Goal: Submit feedback/report problem: Submit feedback/report problem

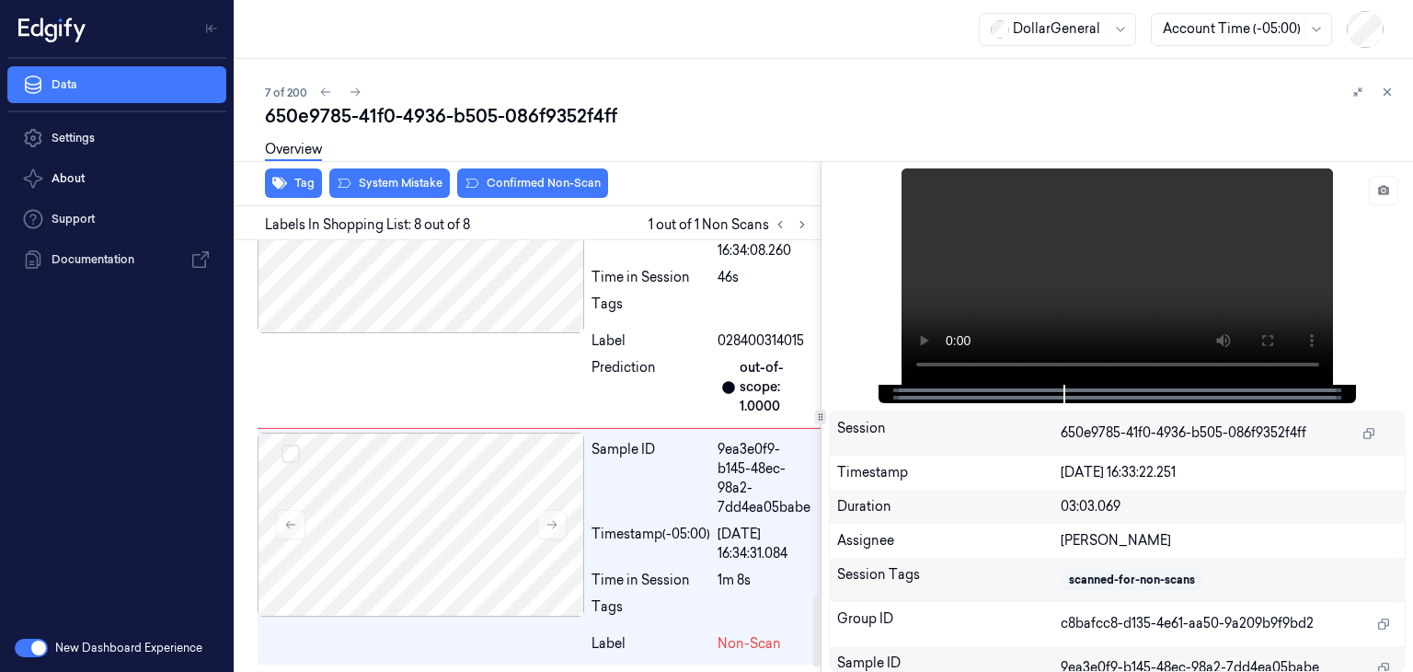
scroll to position [2139, 0]
click at [549, 526] on icon at bounding box center [552, 524] width 13 height 13
click at [1204, 263] on video at bounding box center [1118, 276] width 432 height 216
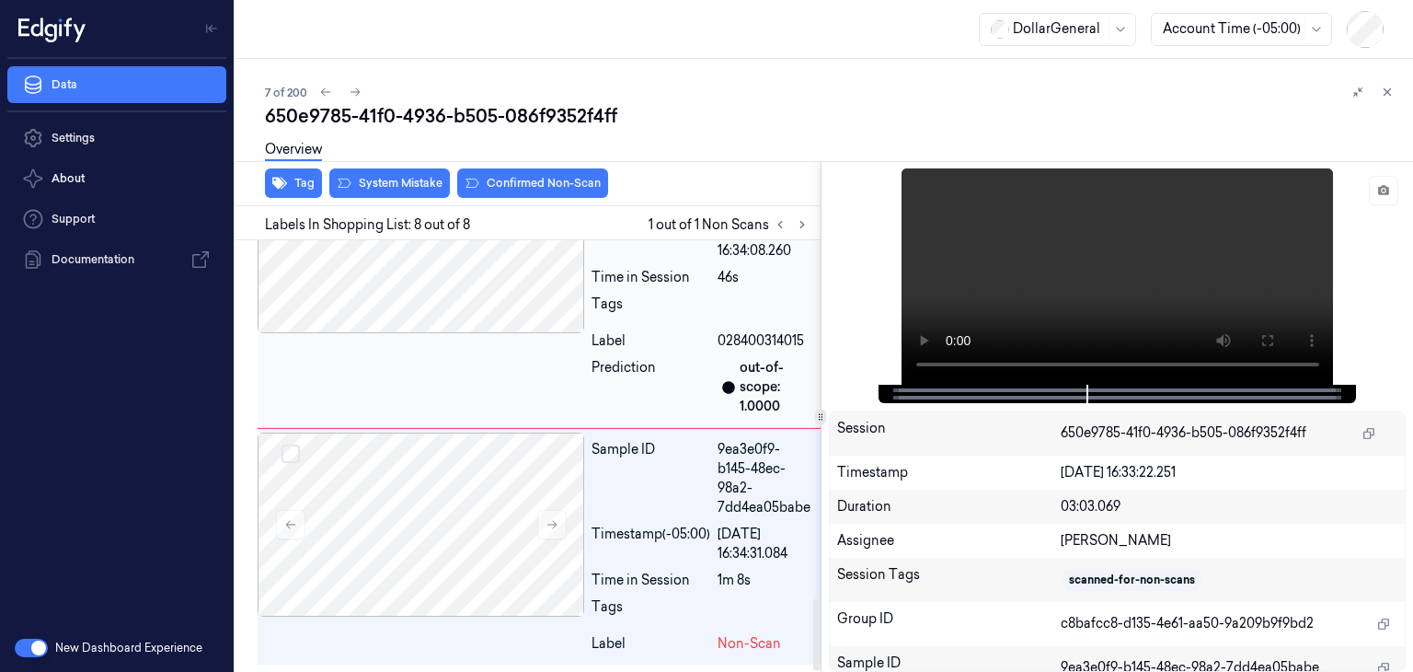
click at [419, 308] on div at bounding box center [421, 241] width 327 height 184
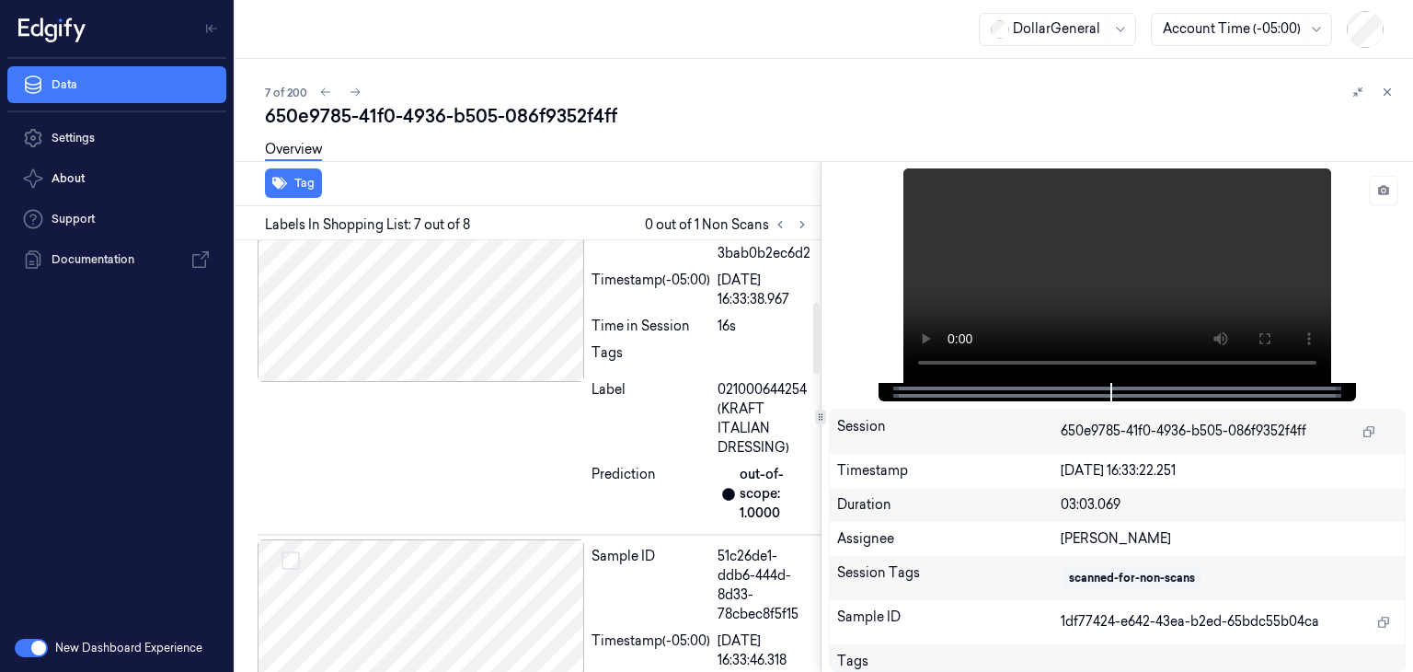
scroll to position [0, 0]
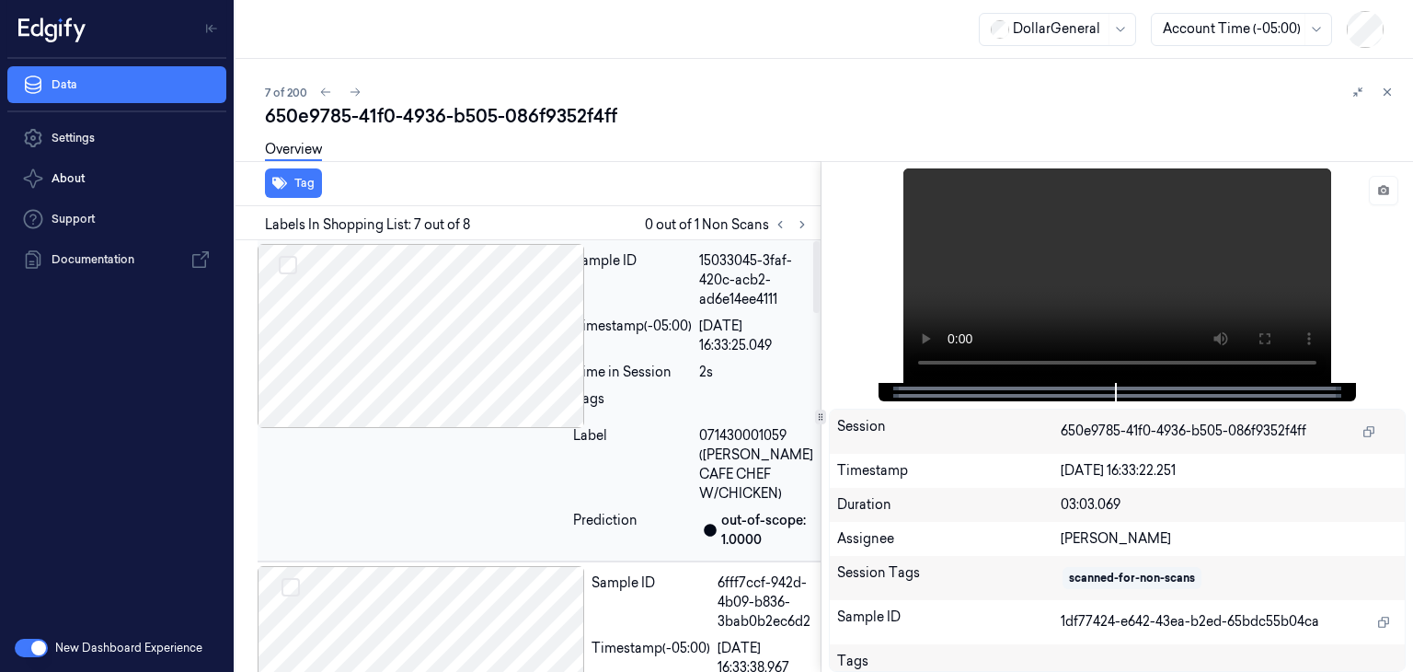
click at [509, 373] on div at bounding box center [412, 336] width 308 height 184
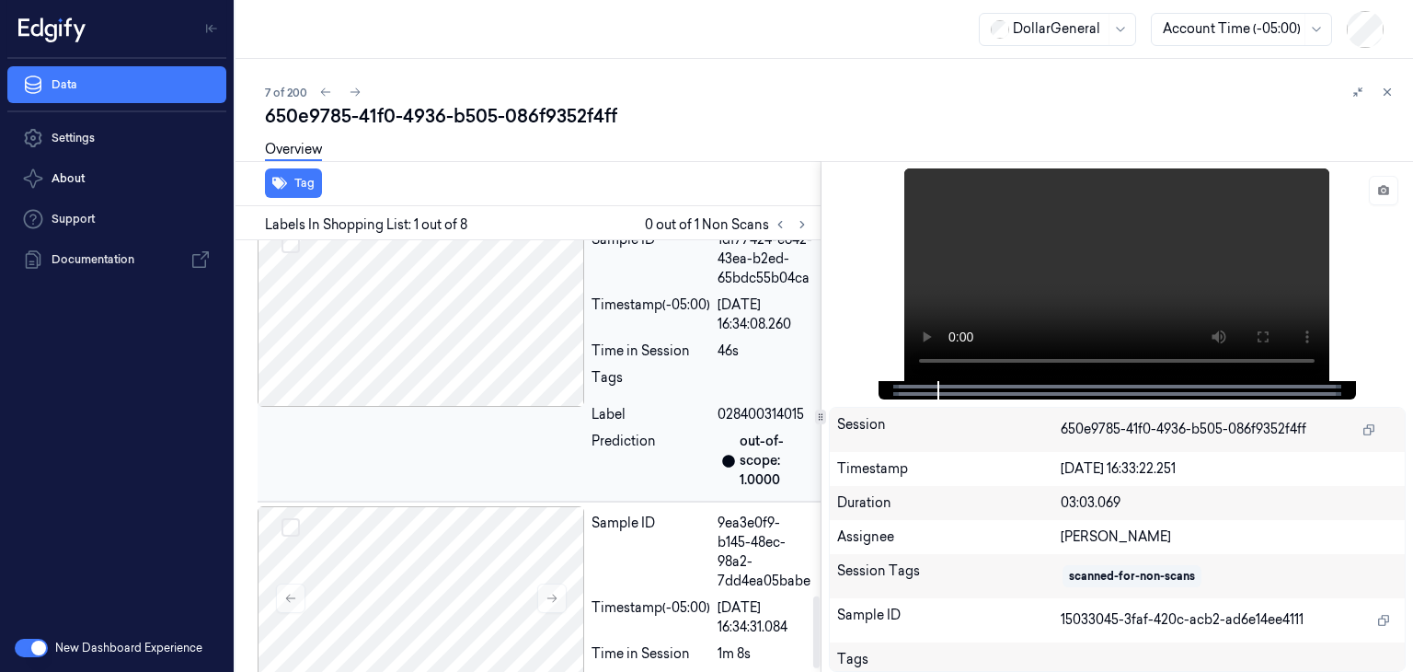
scroll to position [2139, 0]
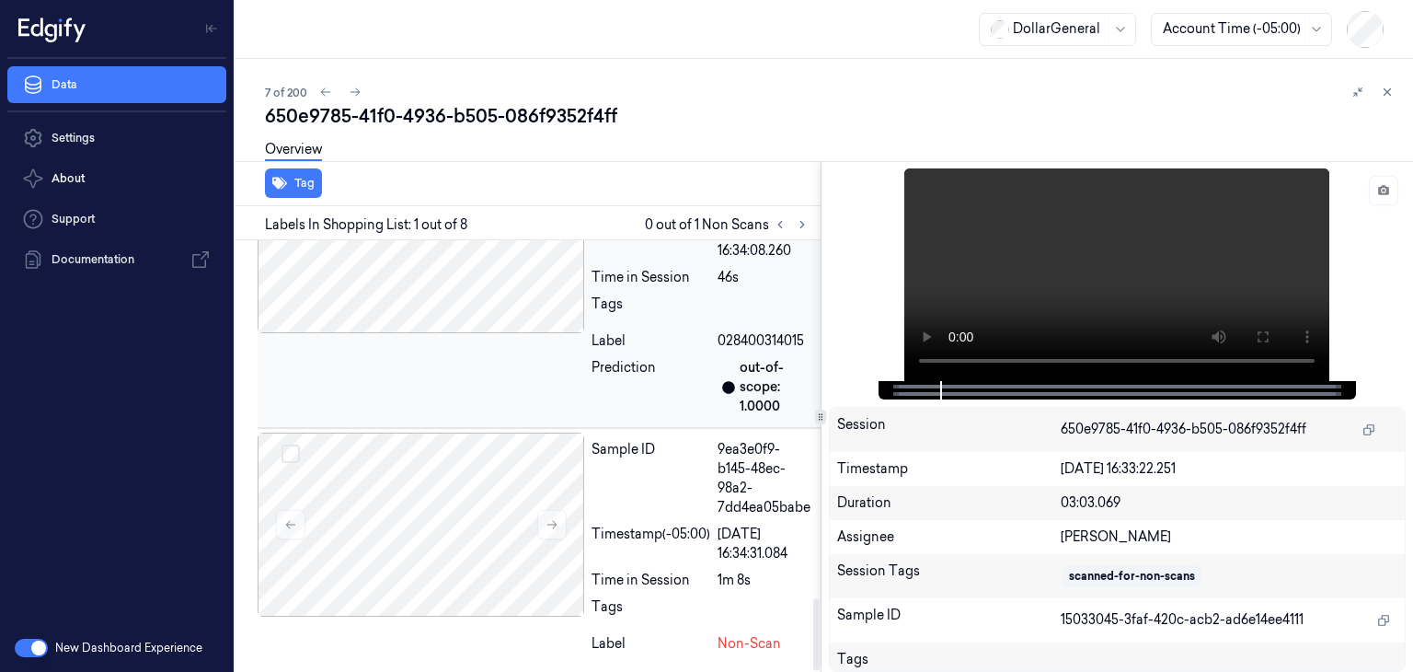
click at [486, 525] on div at bounding box center [421, 524] width 327 height 184
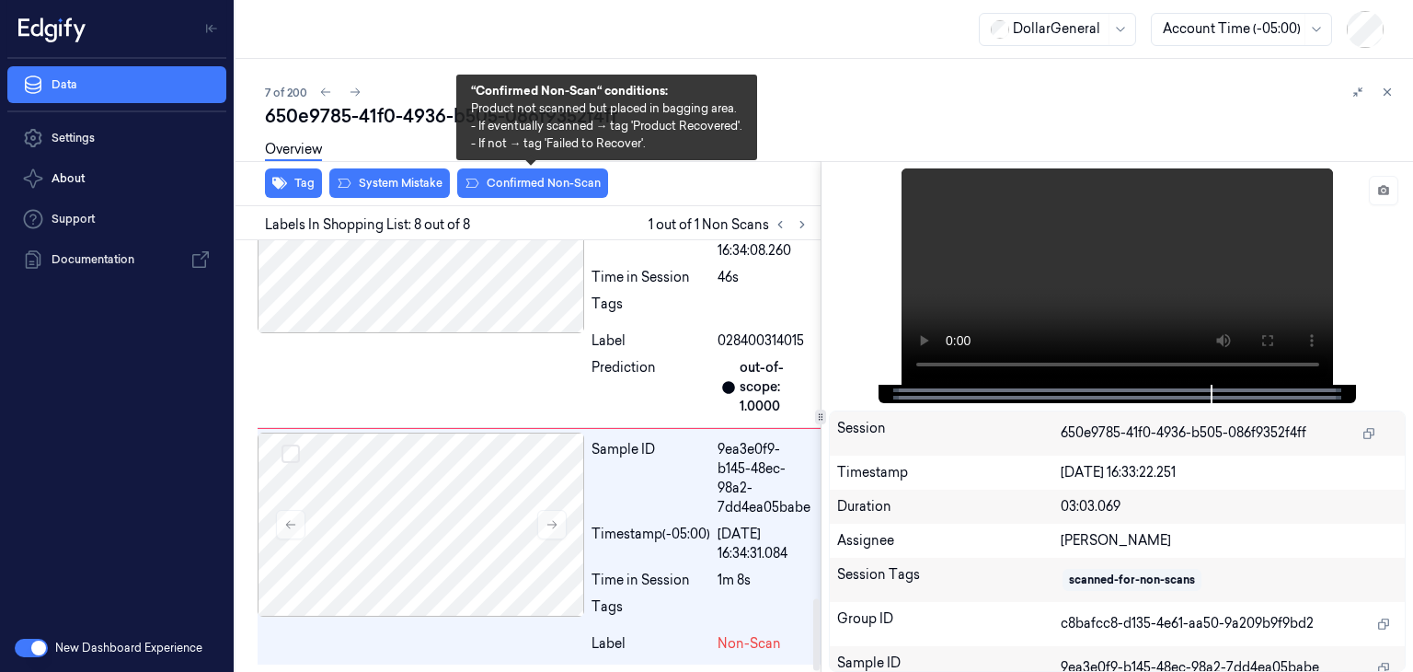
drag, startPoint x: 567, startPoint y: 181, endPoint x: 554, endPoint y: 222, distance: 42.5
click at [566, 181] on button "Confirmed Non-Scan" at bounding box center [532, 182] width 151 height 29
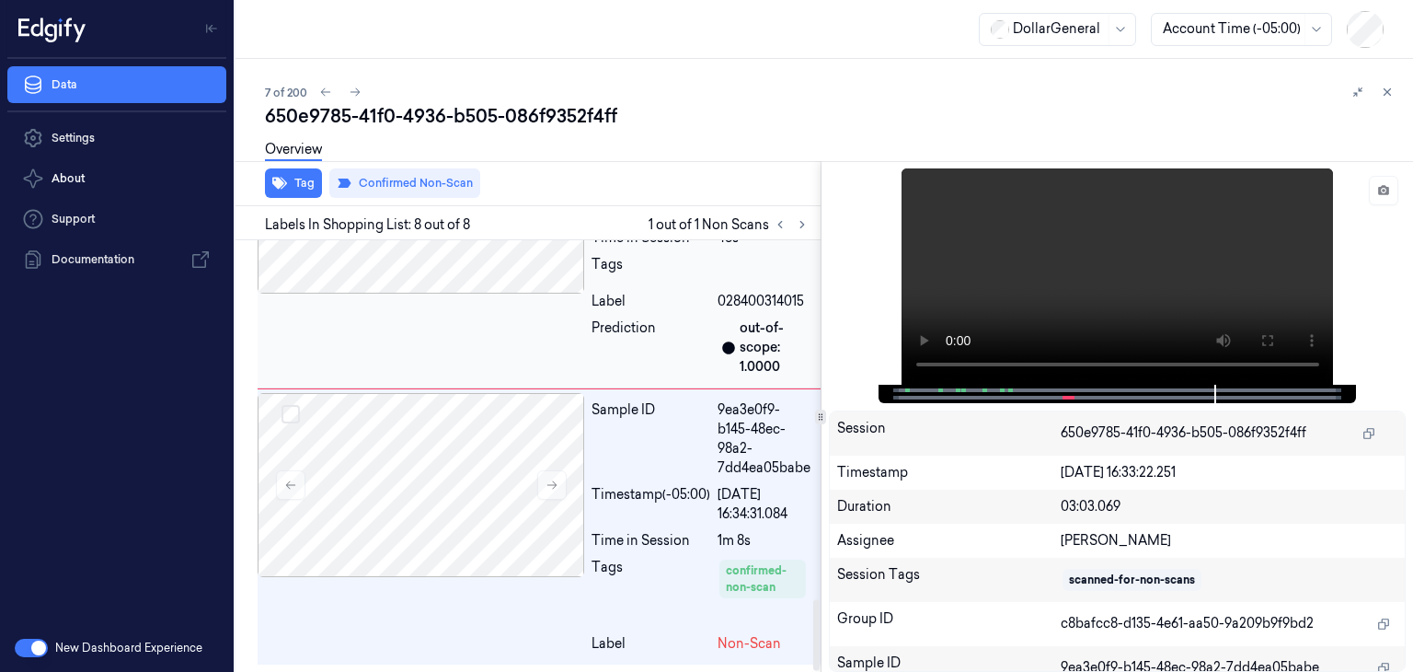
scroll to position [2178, 0]
click at [360, 93] on icon at bounding box center [355, 92] width 13 height 13
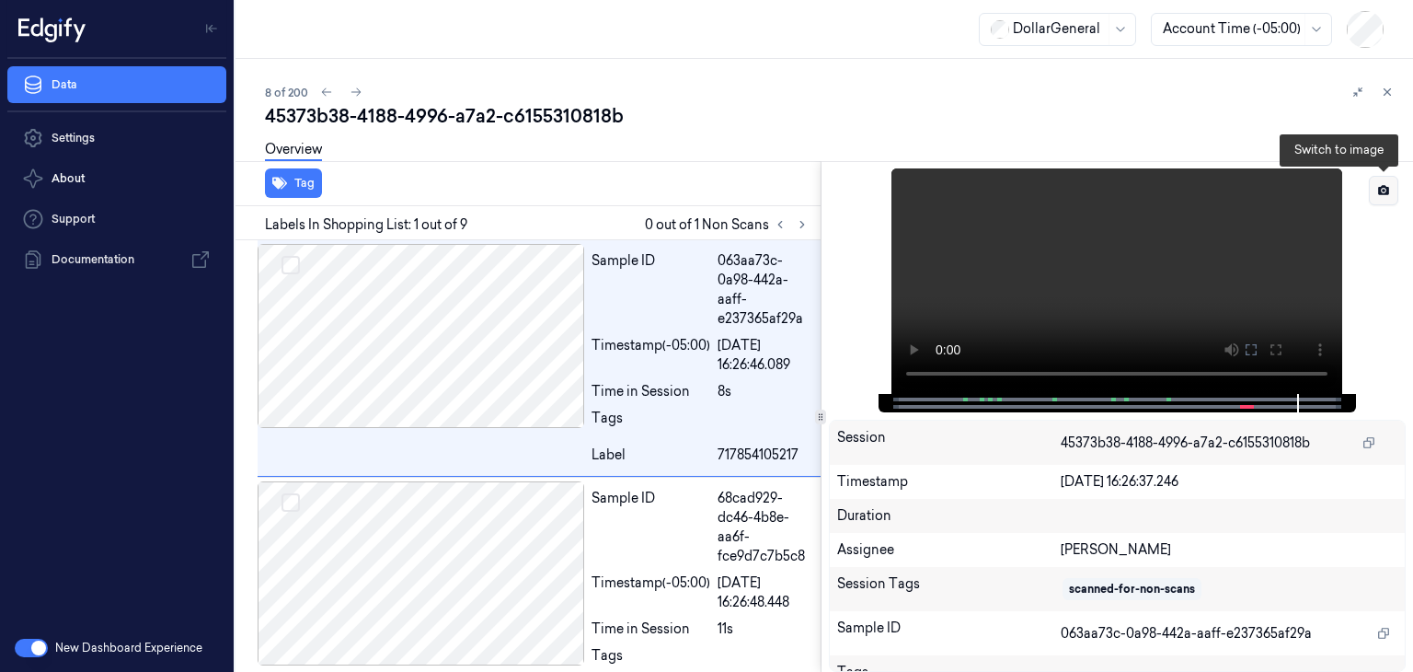
click at [1381, 187] on icon at bounding box center [1383, 190] width 11 height 10
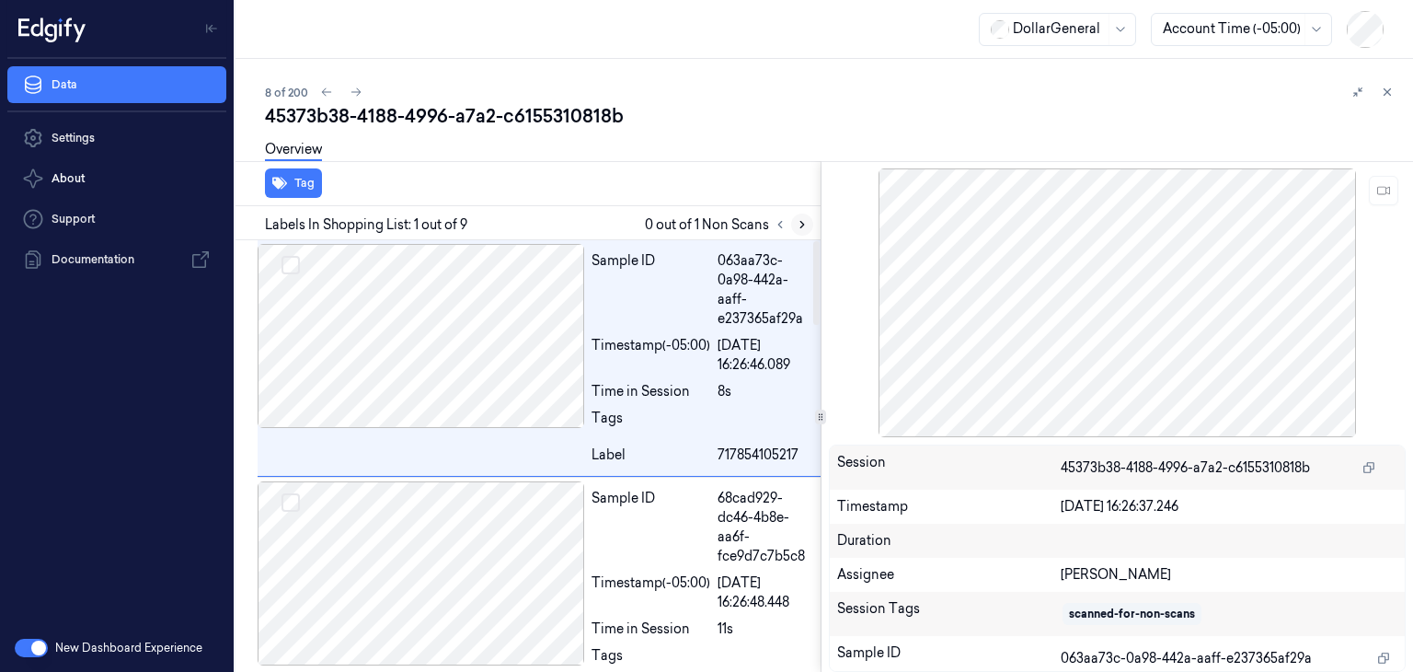
click at [801, 223] on icon at bounding box center [802, 224] width 13 height 13
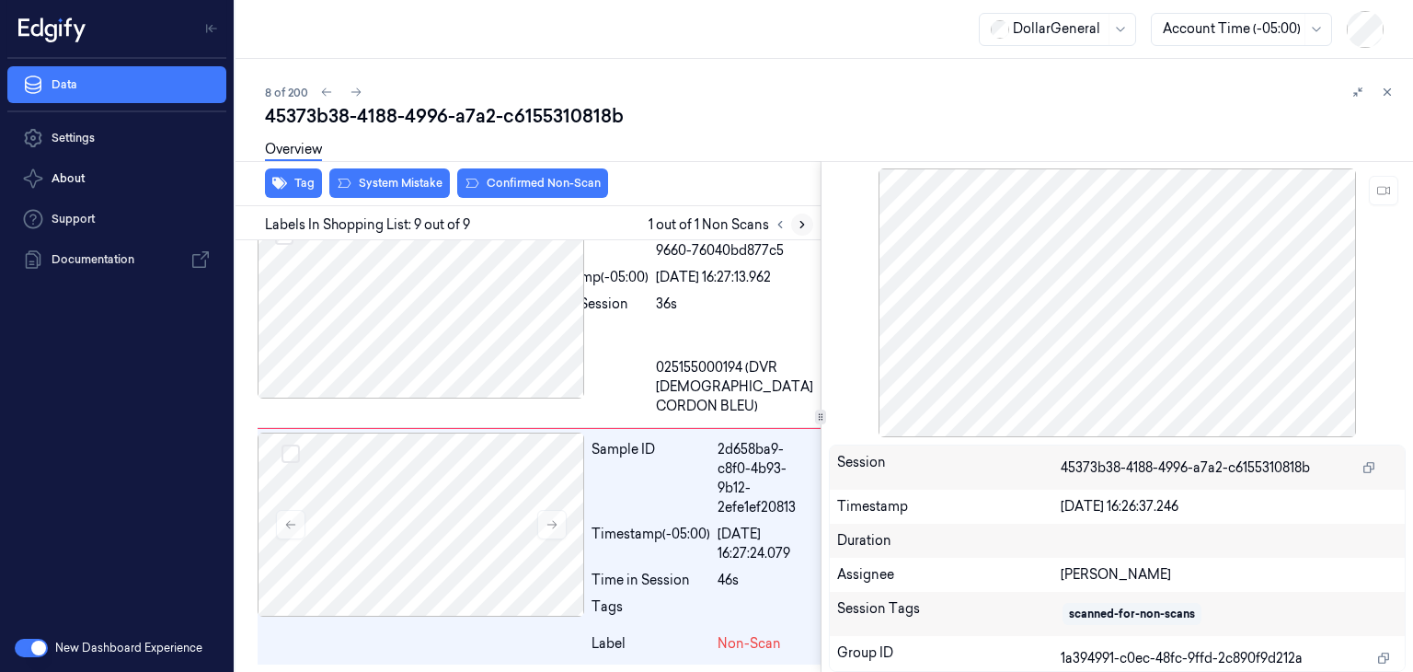
scroll to position [1784, 0]
click at [550, 528] on icon at bounding box center [552, 524] width 13 height 13
click at [550, 518] on icon at bounding box center [552, 524] width 13 height 13
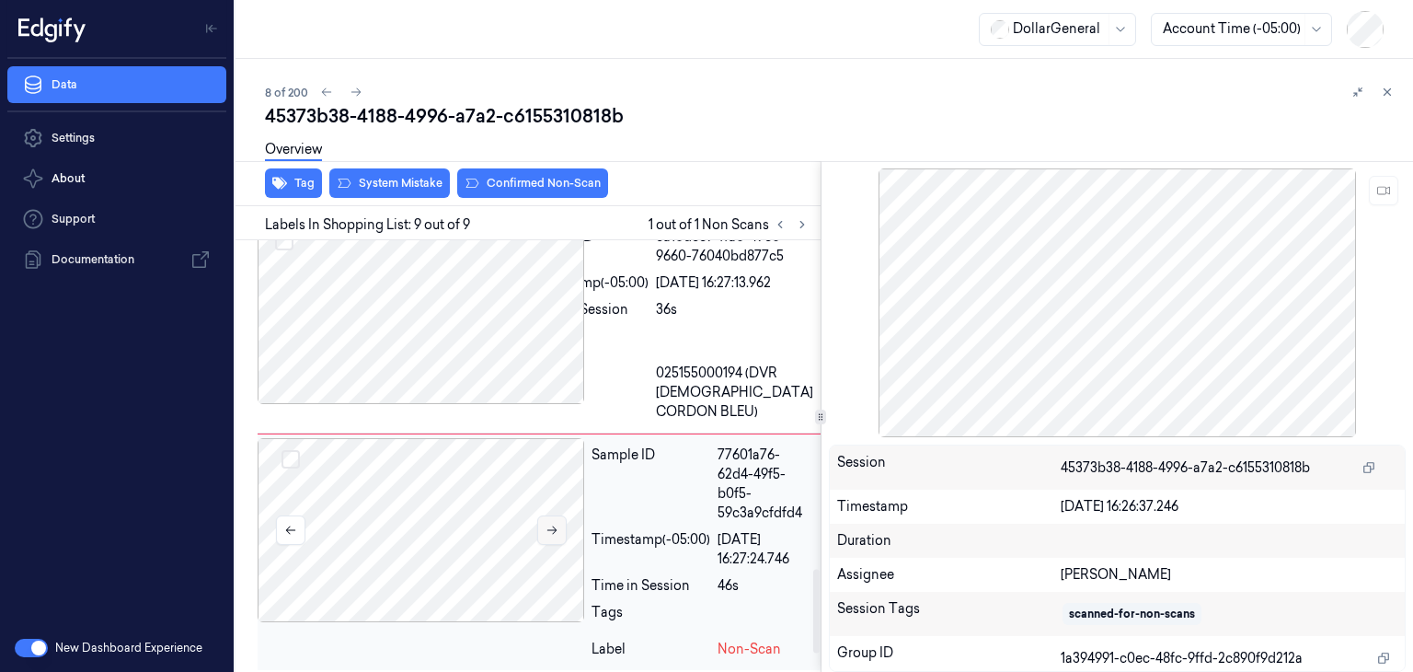
scroll to position [1692, 0]
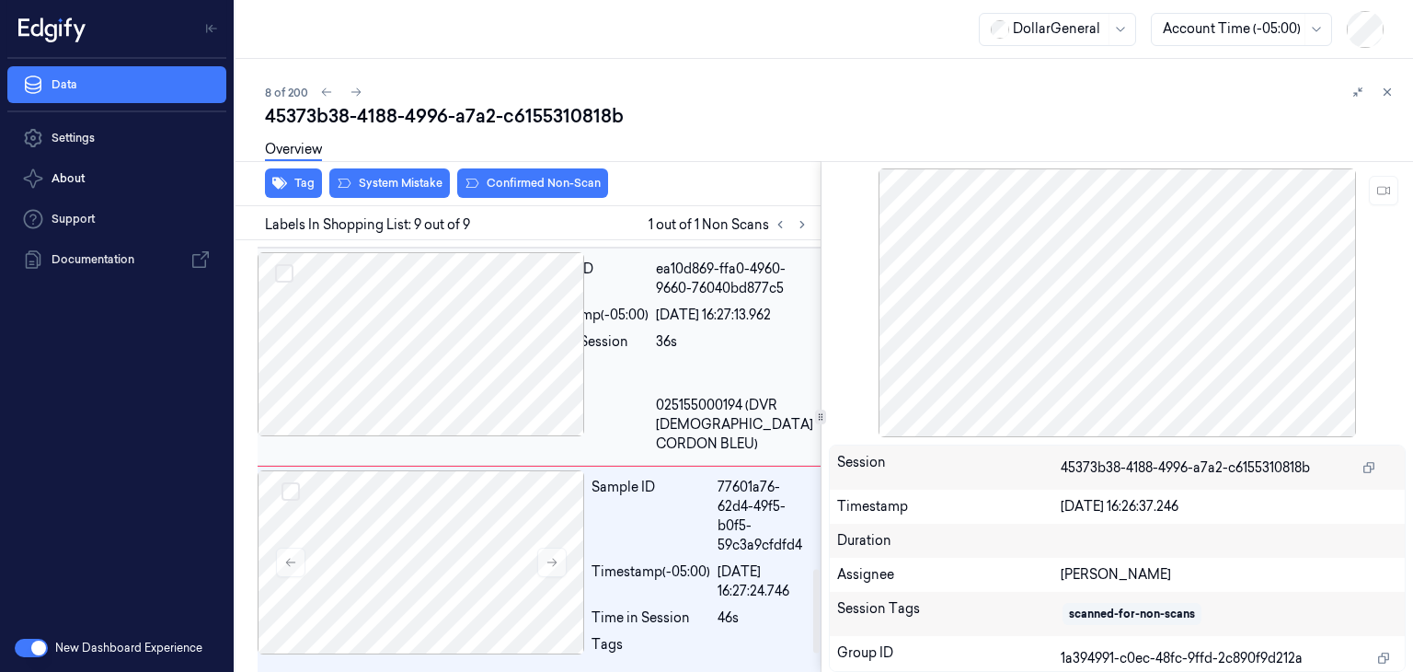
click at [488, 365] on div at bounding box center [390, 344] width 265 height 184
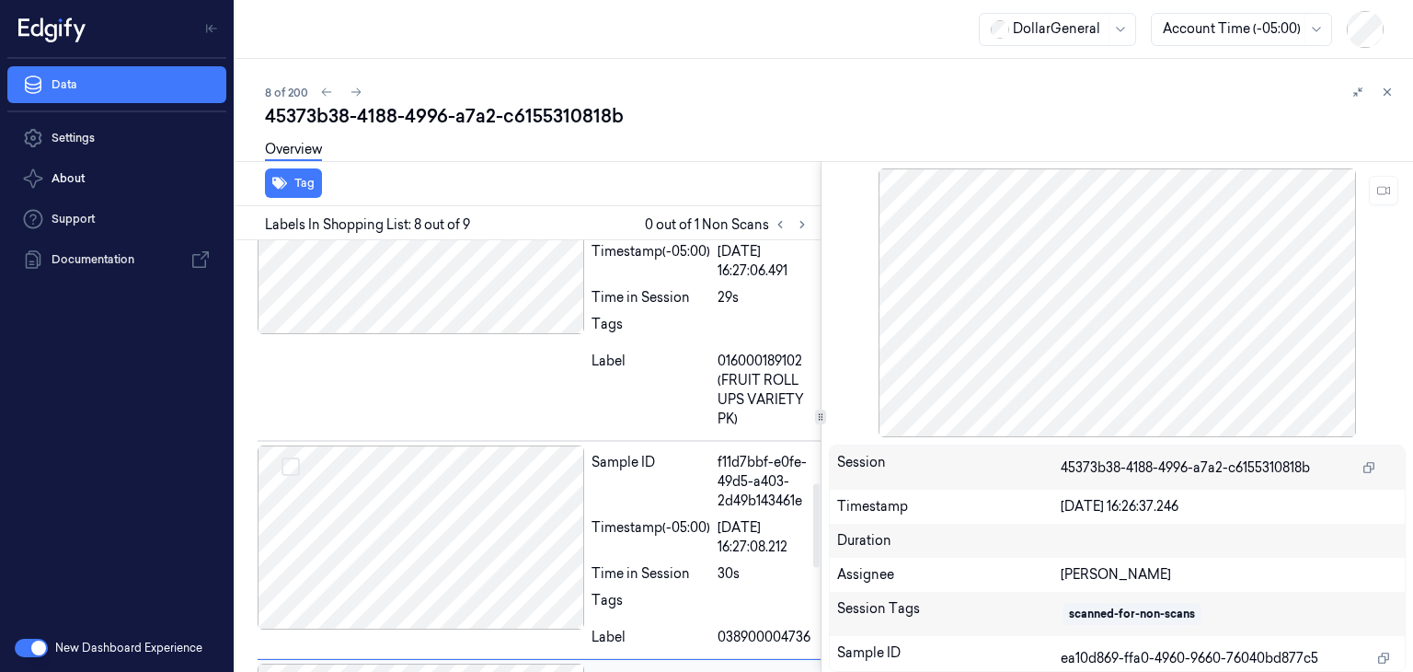
scroll to position [1250, 0]
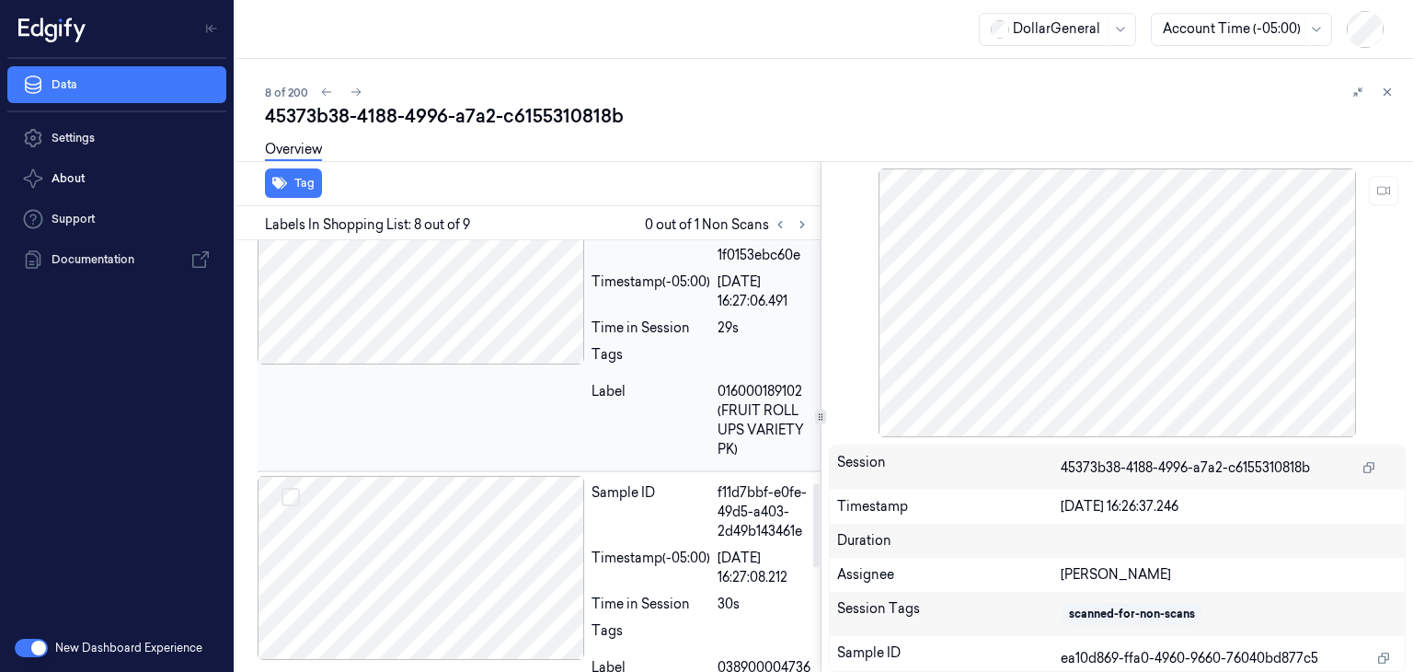
click at [487, 329] on div at bounding box center [421, 272] width 327 height 184
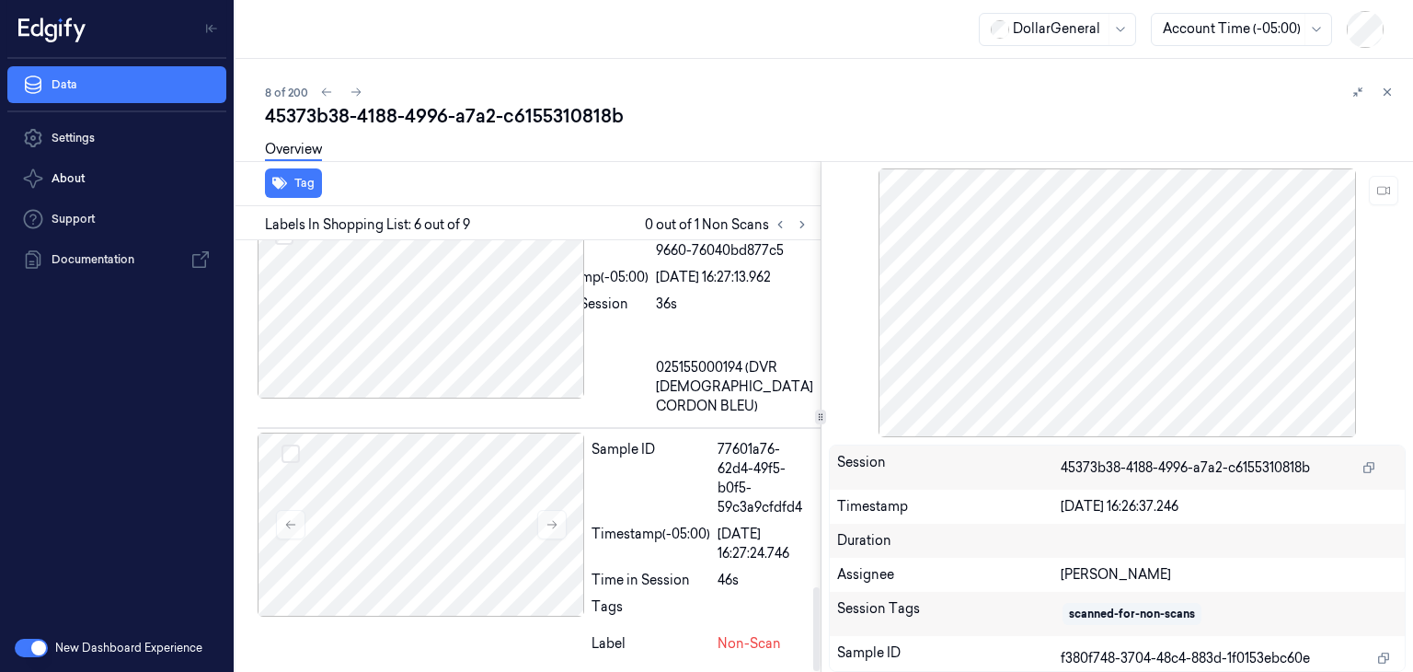
scroll to position [1784, 0]
click at [515, 557] on div at bounding box center [421, 524] width 327 height 184
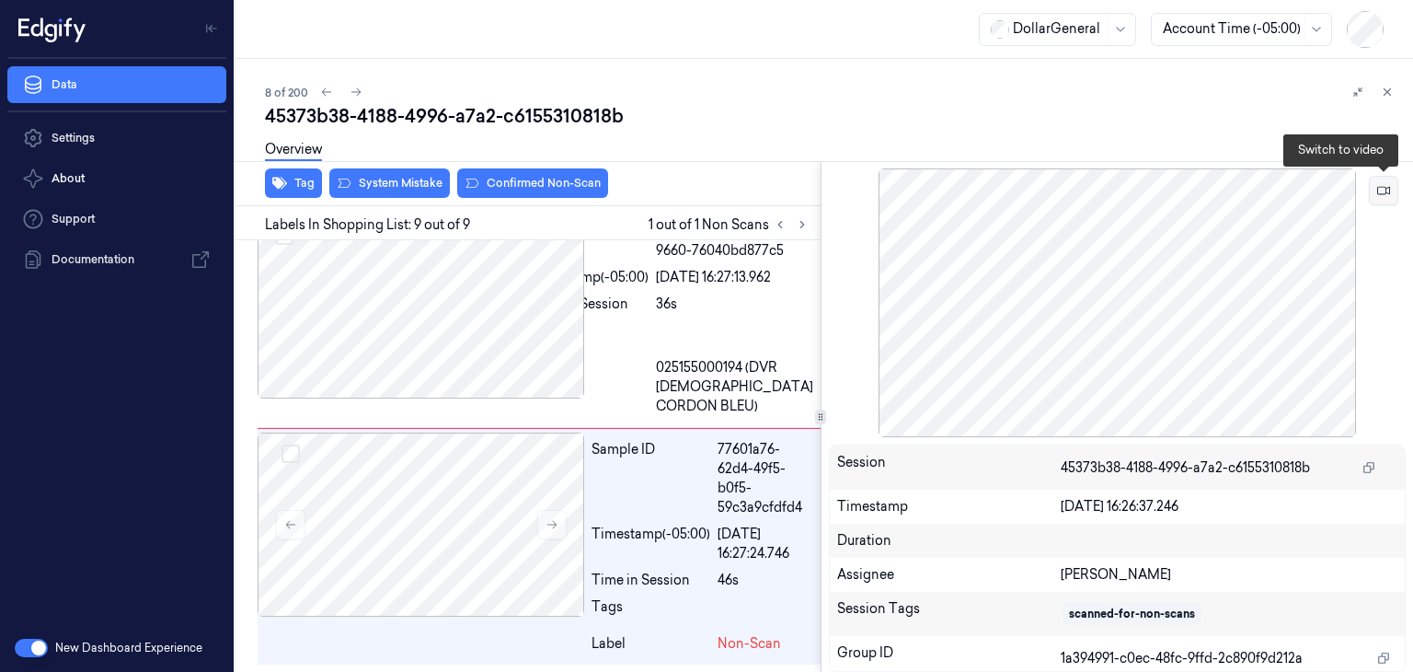
click at [1385, 194] on icon at bounding box center [1383, 190] width 13 height 13
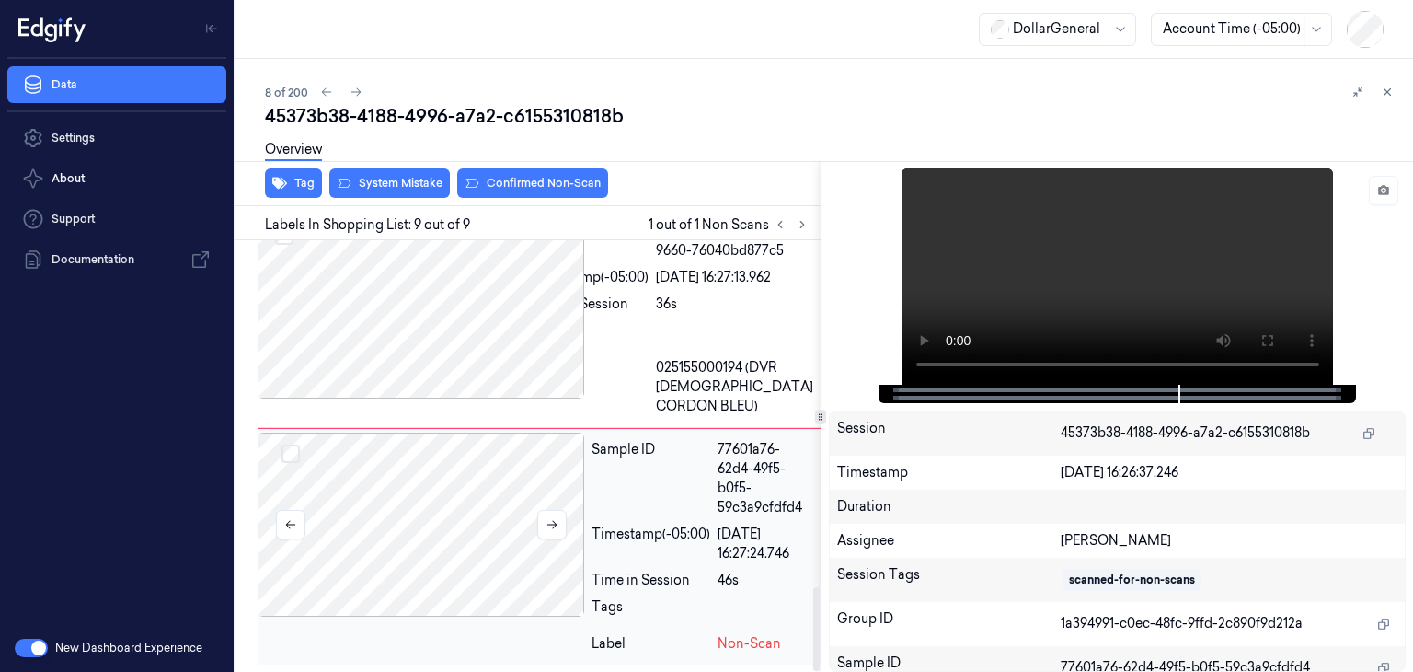
click at [420, 510] on div at bounding box center [421, 524] width 327 height 184
click at [432, 170] on div "Overview" at bounding box center [831, 152] width 1133 height 47
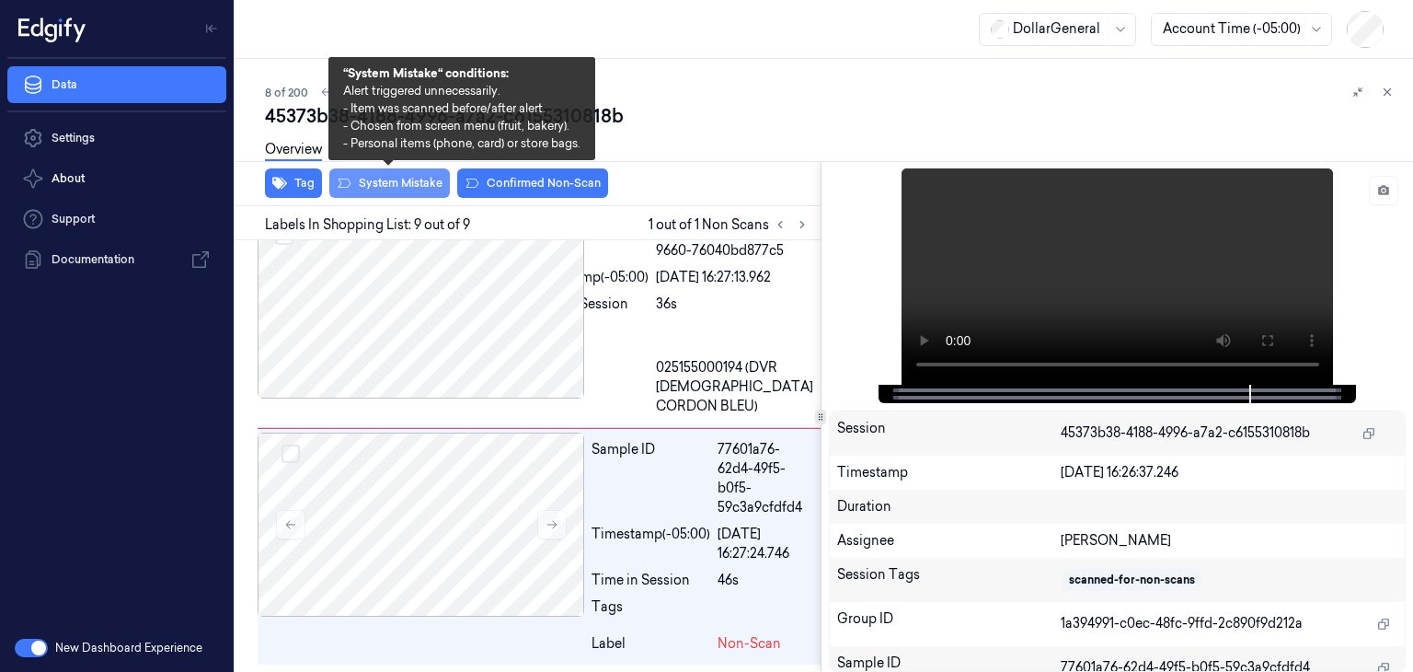
click at [427, 181] on button "System Mistake" at bounding box center [389, 182] width 121 height 29
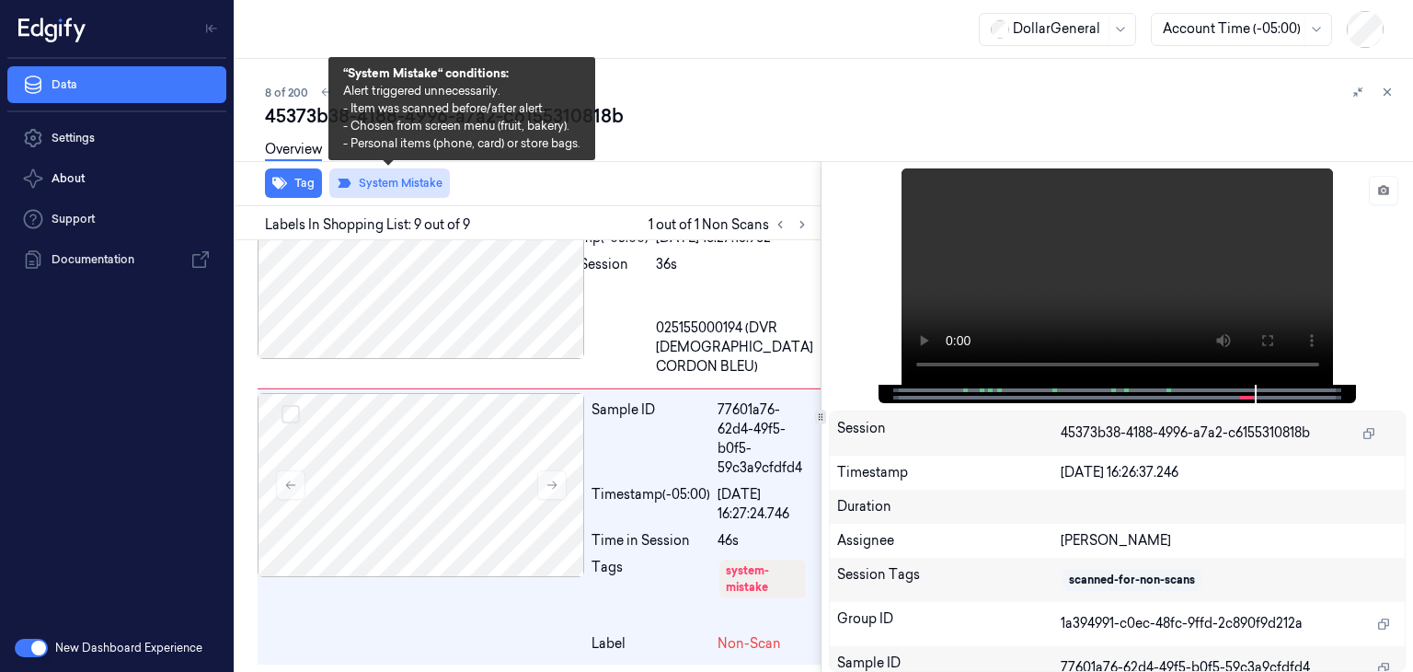
scroll to position [1822, 0]
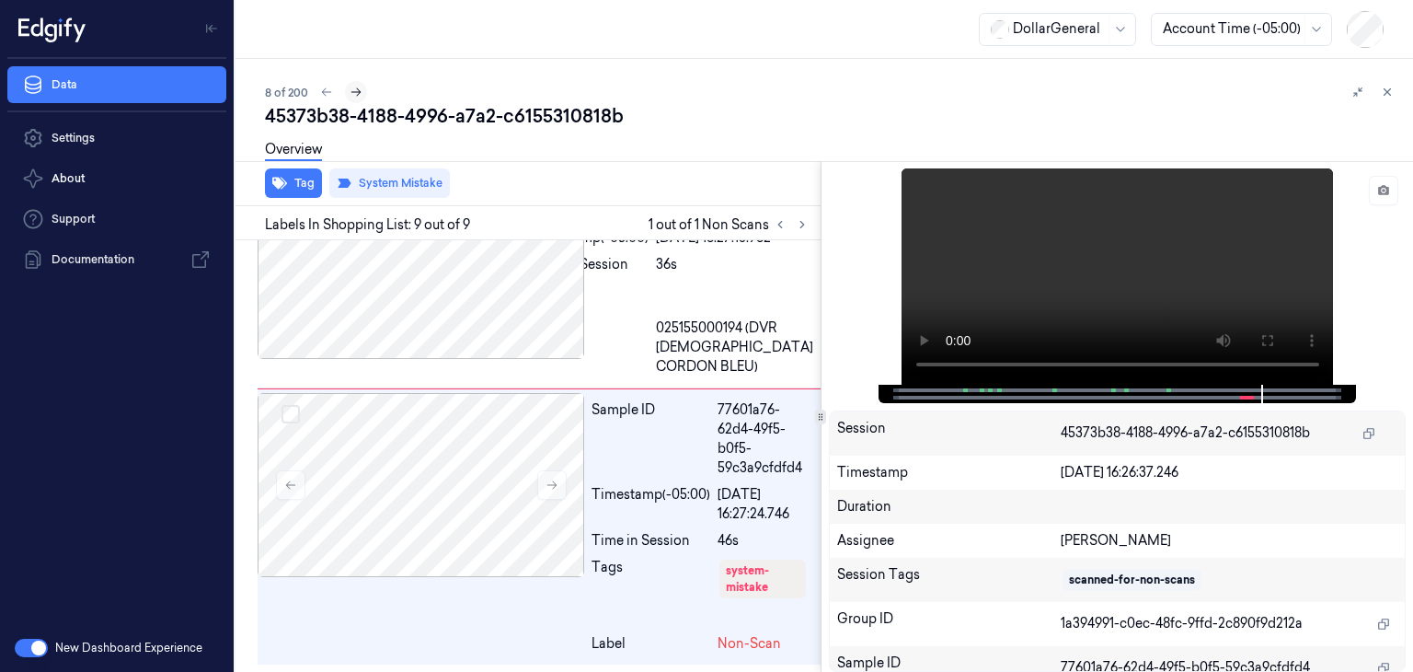
click at [359, 97] on icon at bounding box center [356, 92] width 13 height 13
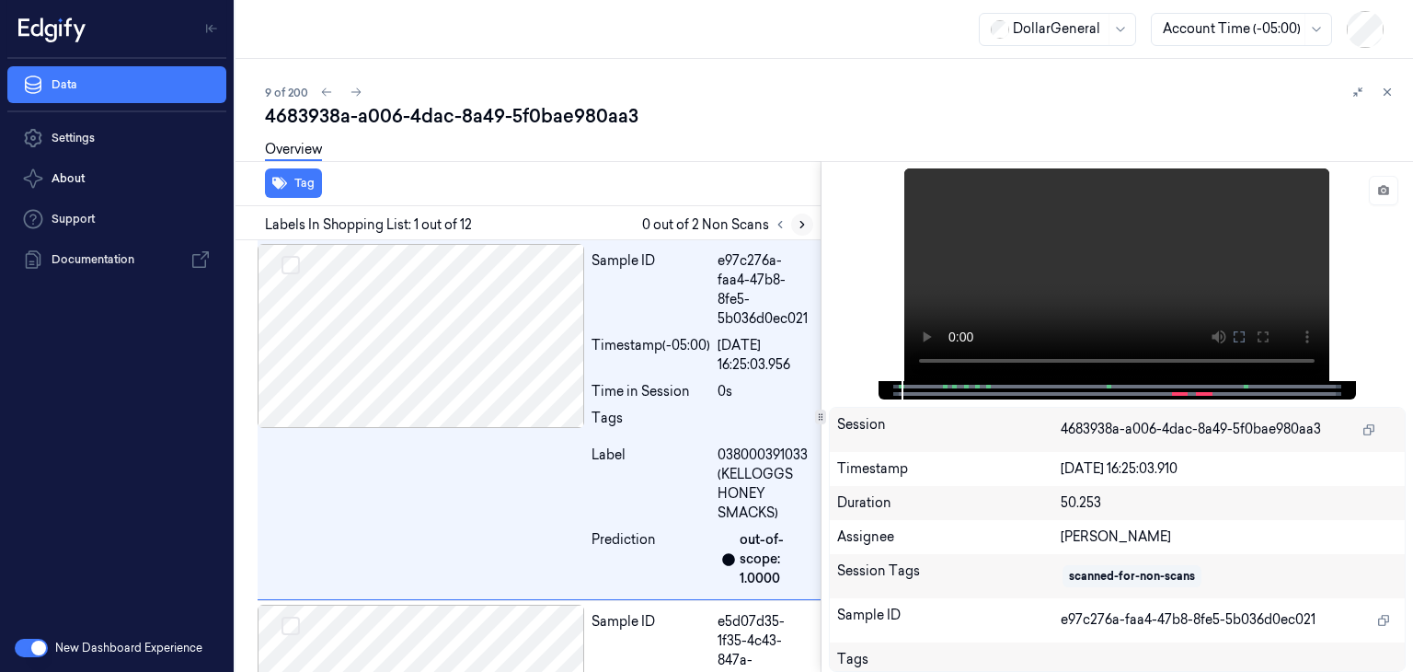
click at [800, 227] on icon at bounding box center [802, 224] width 13 height 13
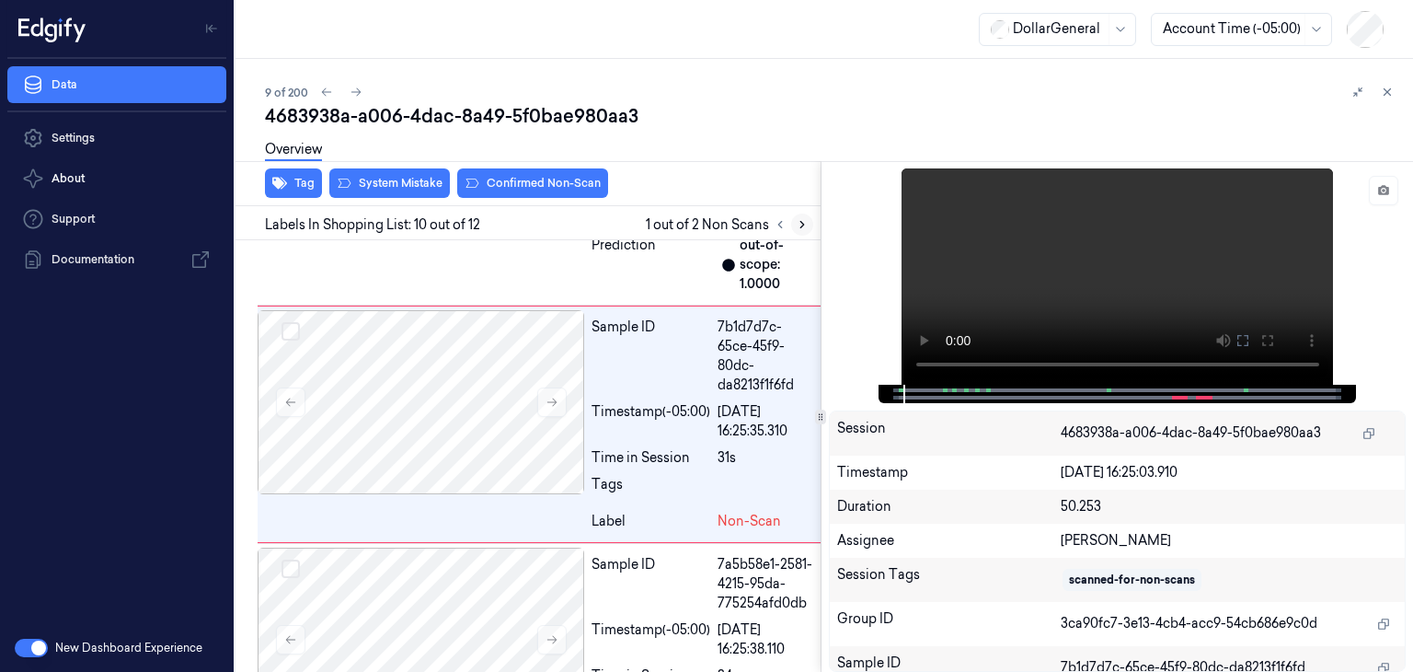
scroll to position [2951, 0]
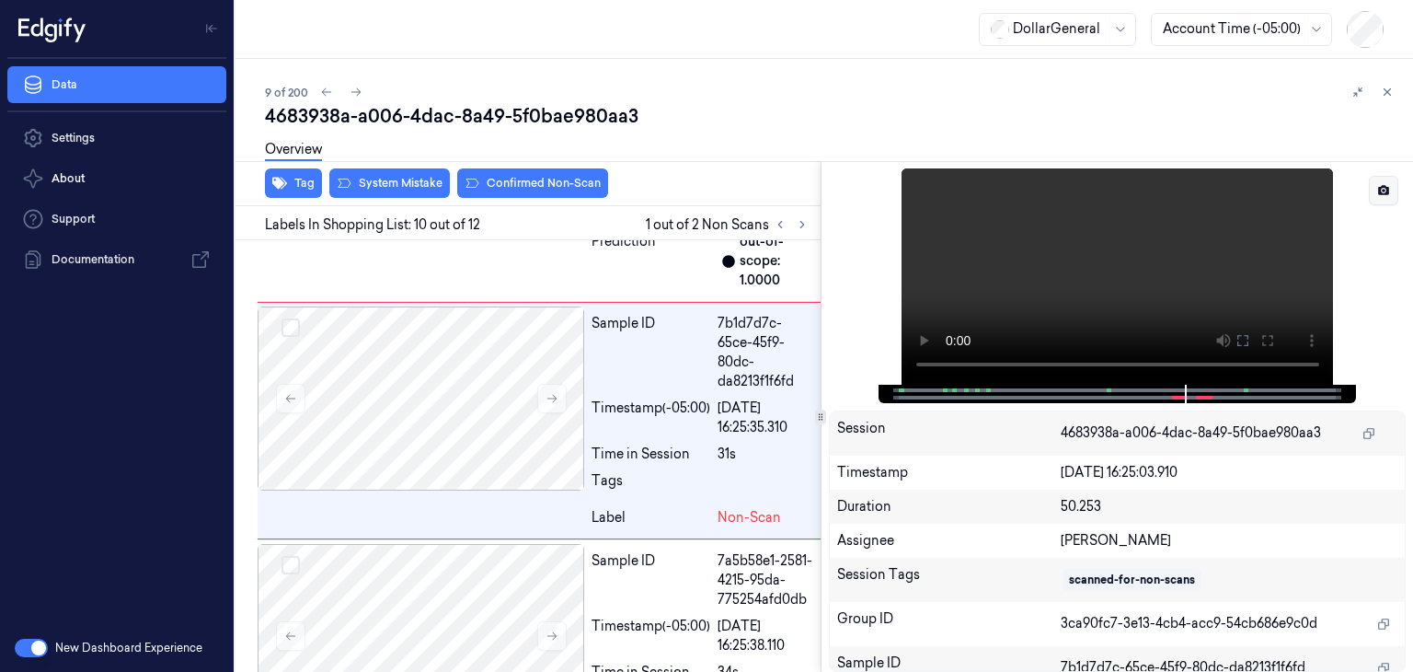
click at [1387, 196] on icon at bounding box center [1383, 190] width 13 height 13
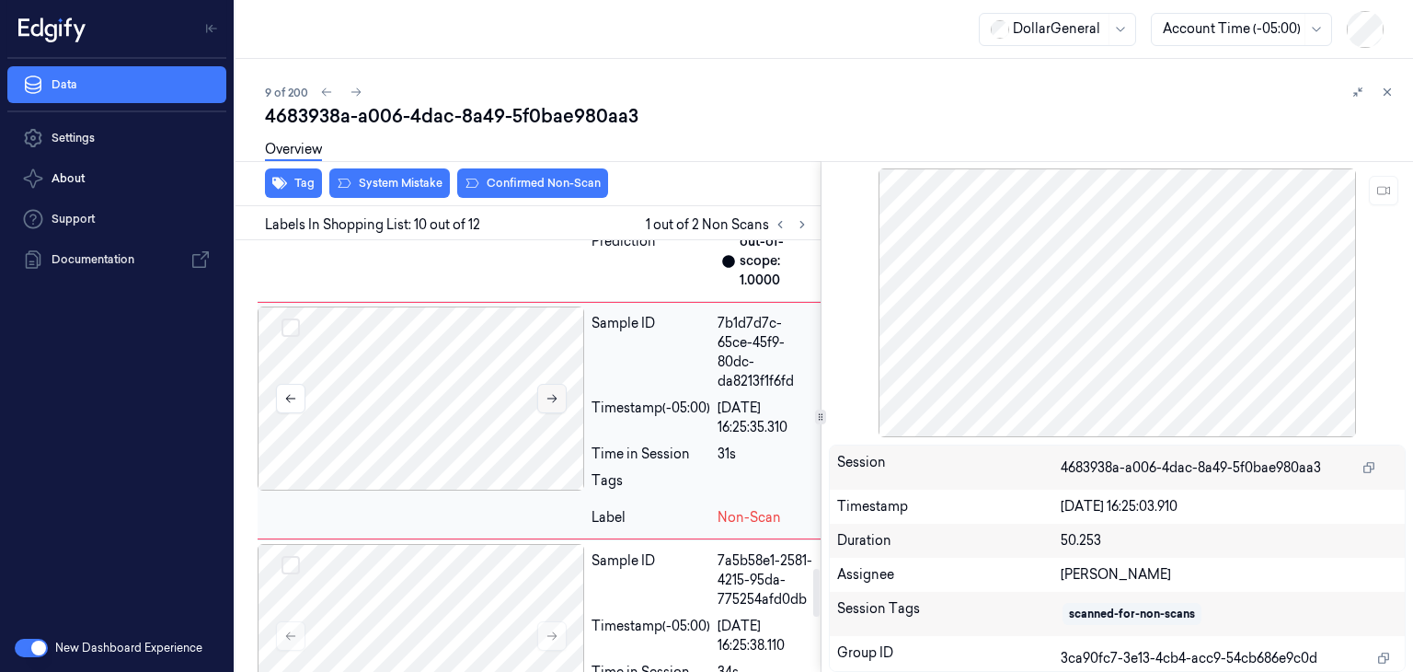
click at [552, 405] on icon at bounding box center [552, 398] width 13 height 13
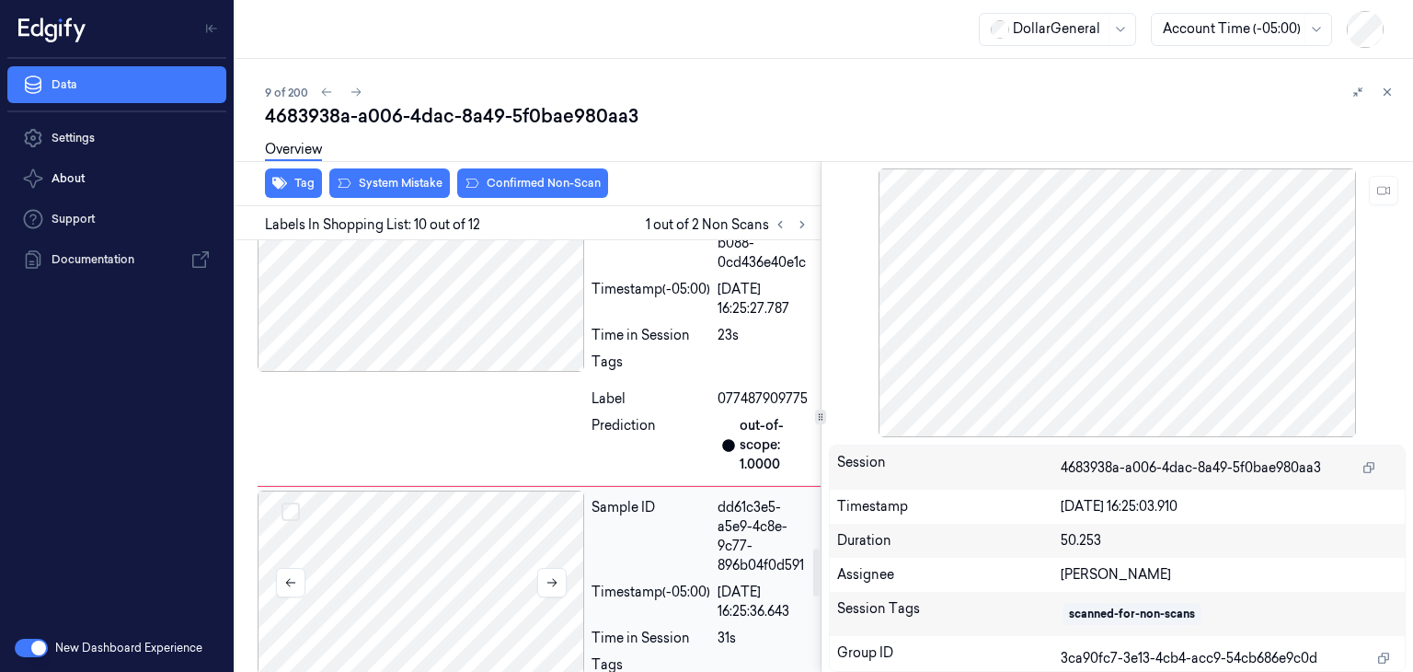
click at [471, 577] on div at bounding box center [421, 582] width 327 height 184
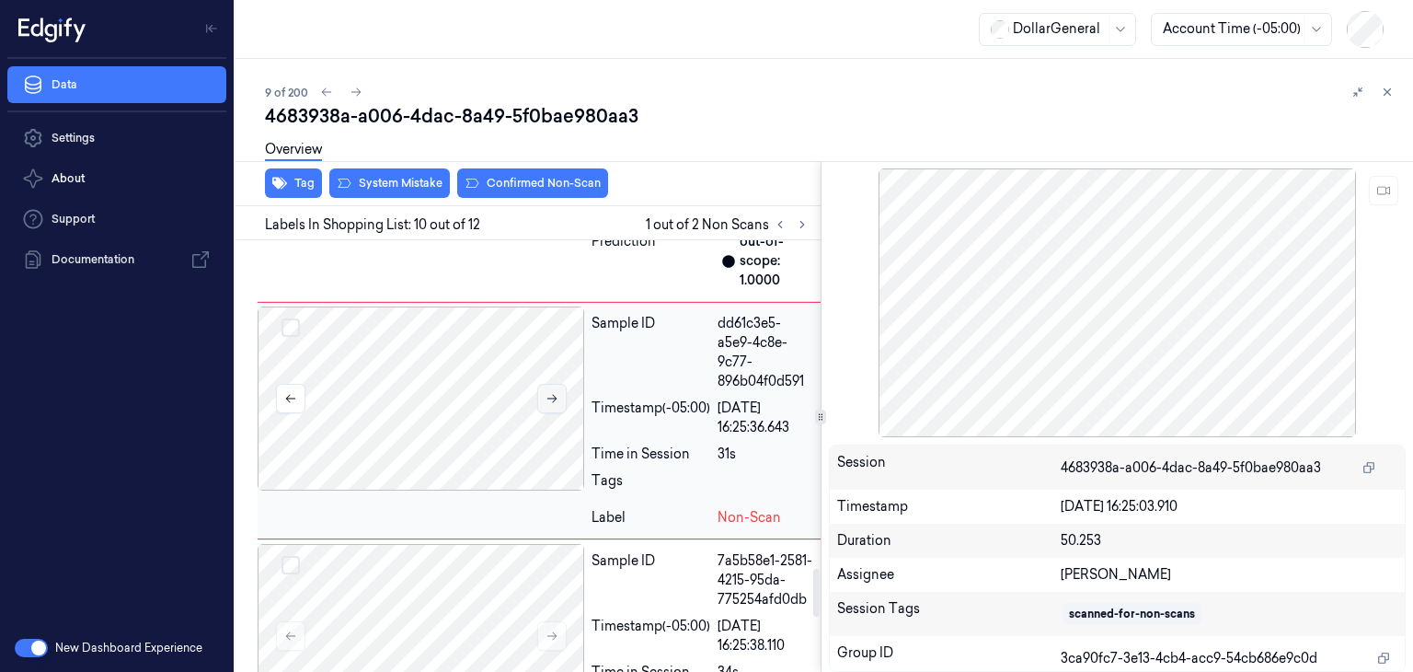
click at [557, 413] on button at bounding box center [551, 398] width 29 height 29
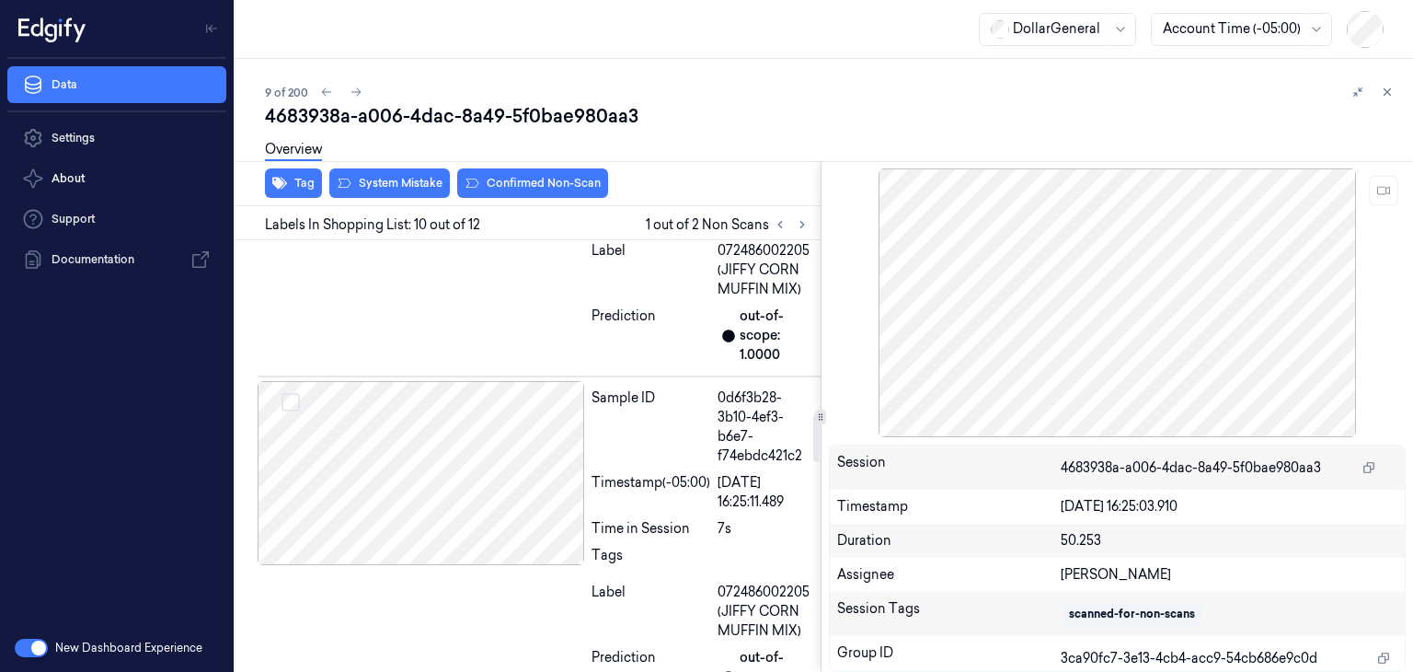
scroll to position [1479, 0]
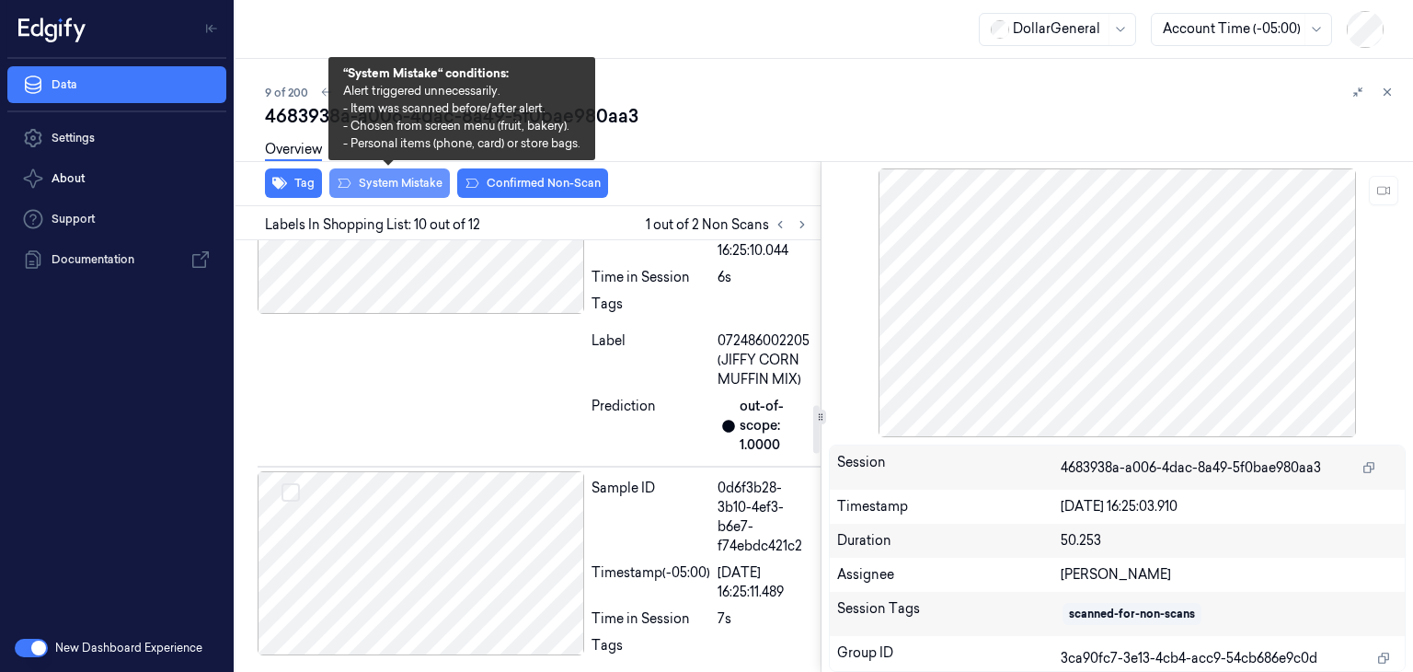
click at [431, 189] on button "System Mistake" at bounding box center [389, 182] width 121 height 29
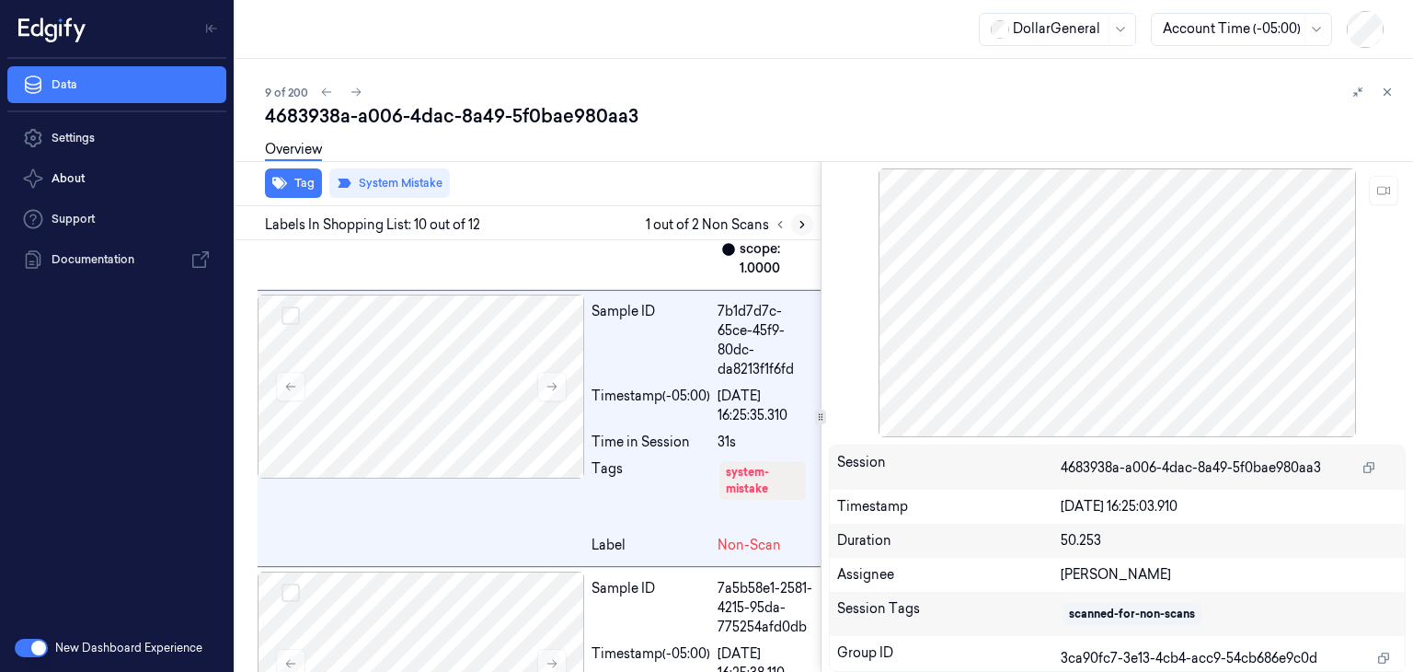
scroll to position [2970, 0]
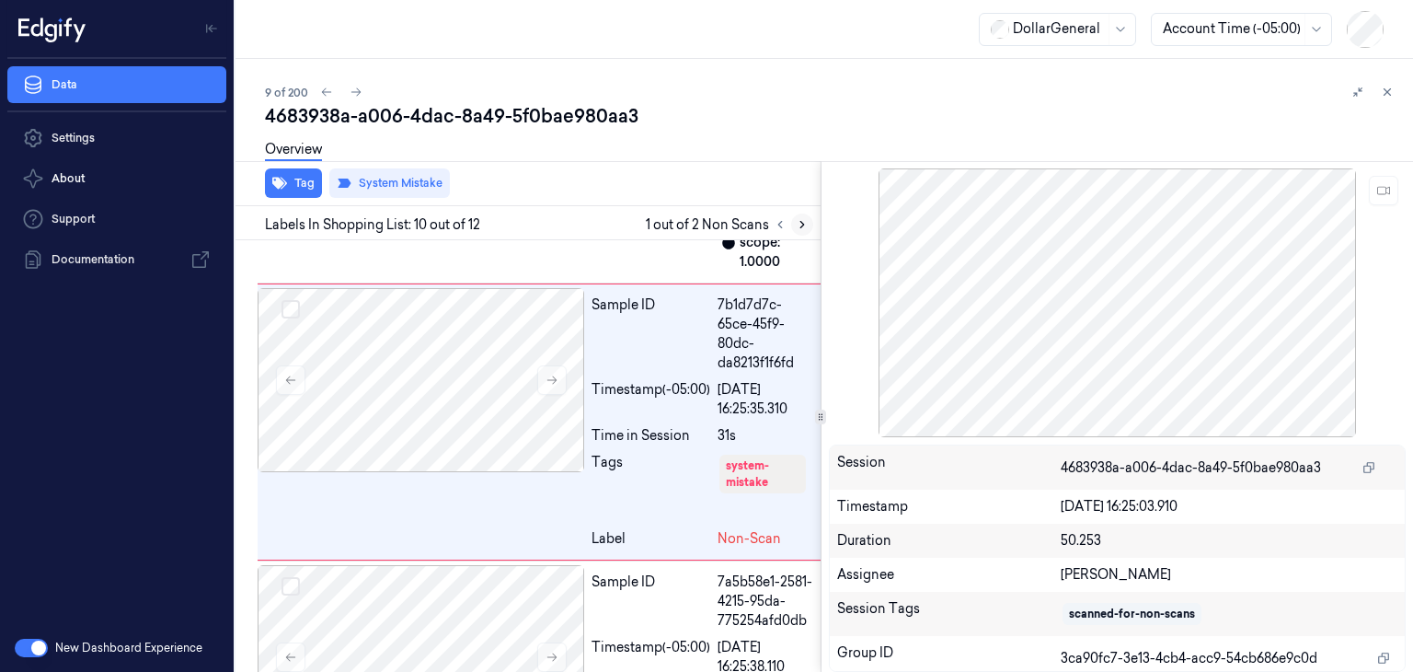
click at [799, 224] on icon at bounding box center [802, 224] width 13 height 13
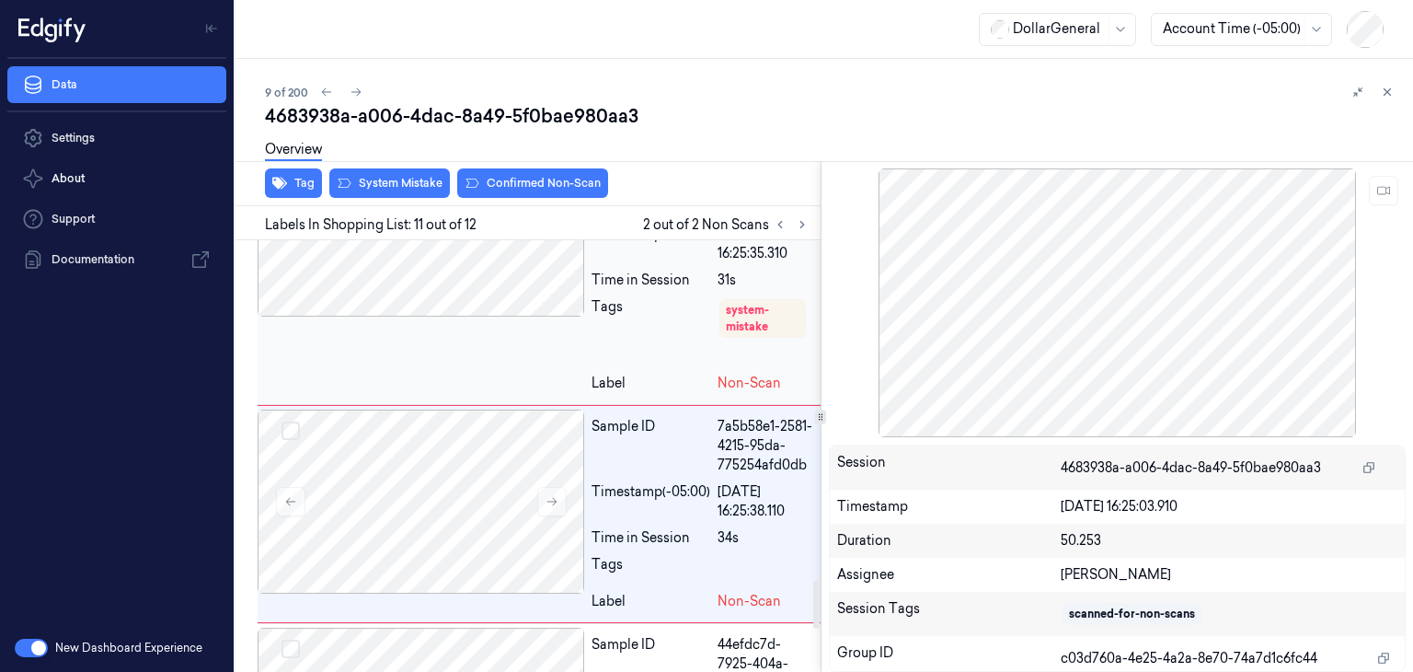
scroll to position [3033, 0]
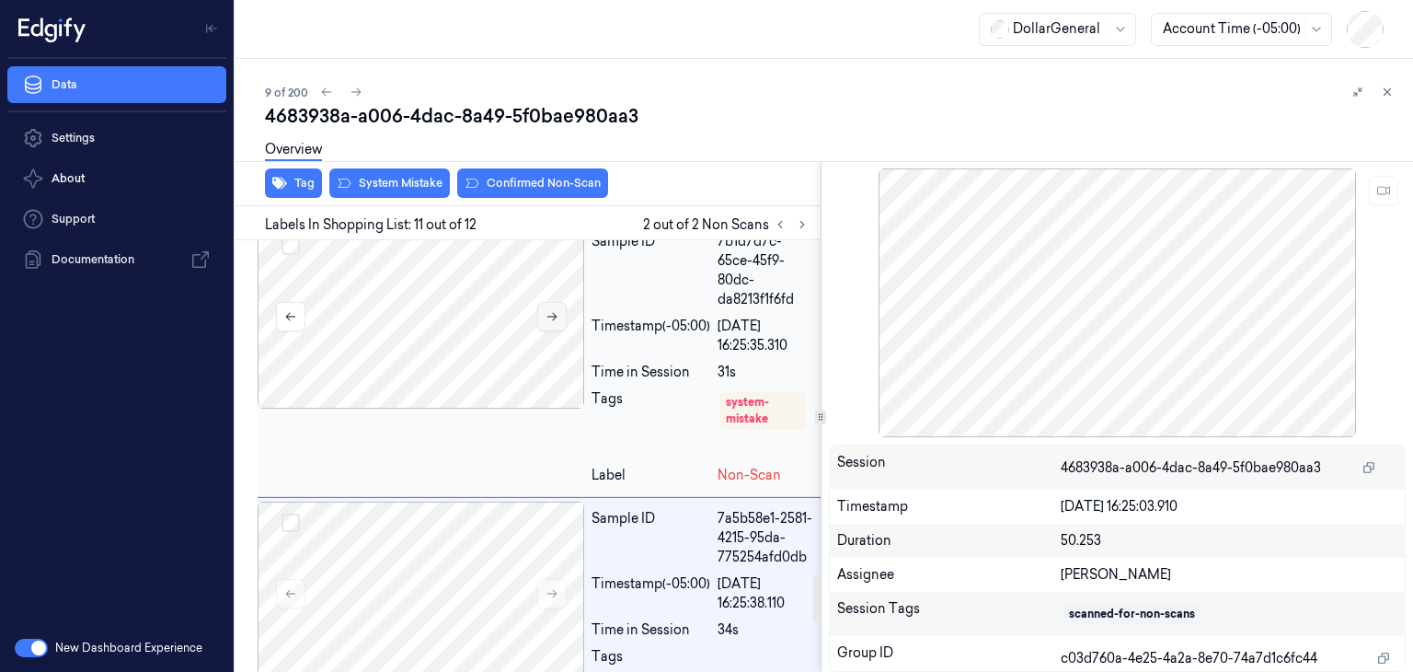
click at [560, 331] on button at bounding box center [551, 316] width 29 height 29
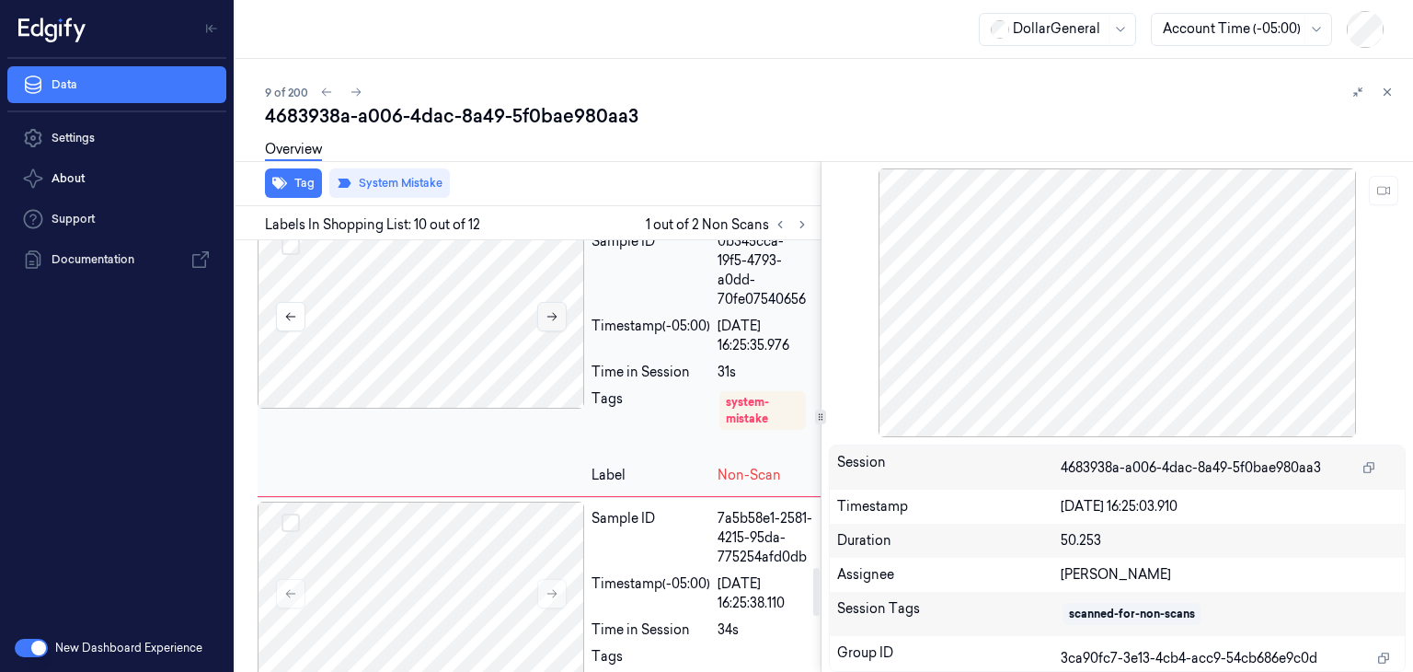
scroll to position [2970, 0]
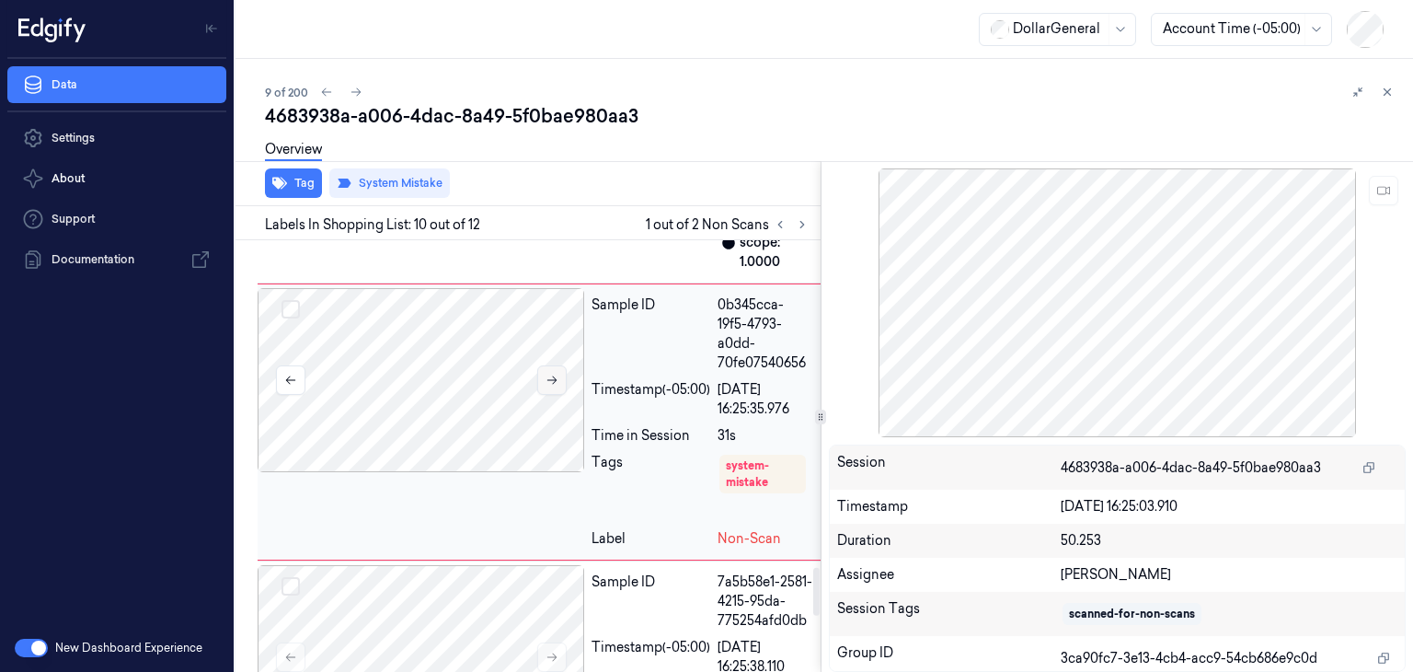
click at [554, 395] on button at bounding box center [551, 379] width 29 height 29
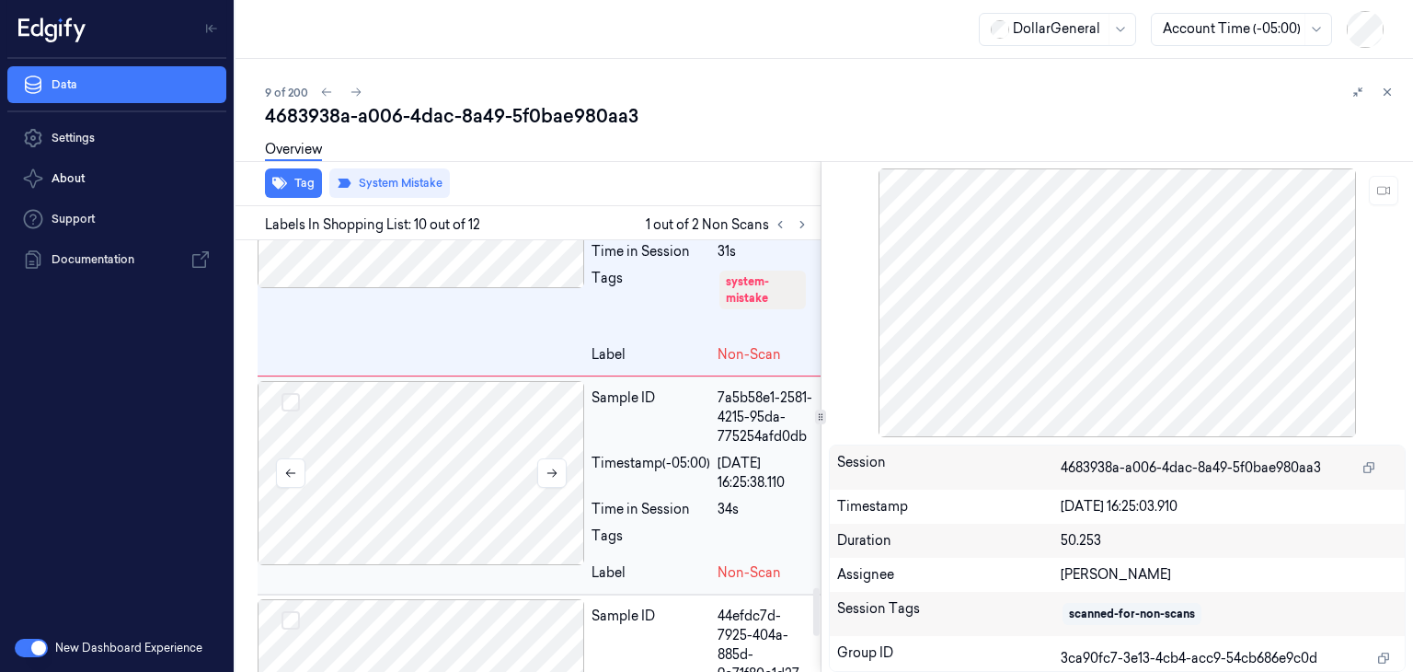
click at [523, 499] on div at bounding box center [421, 473] width 327 height 184
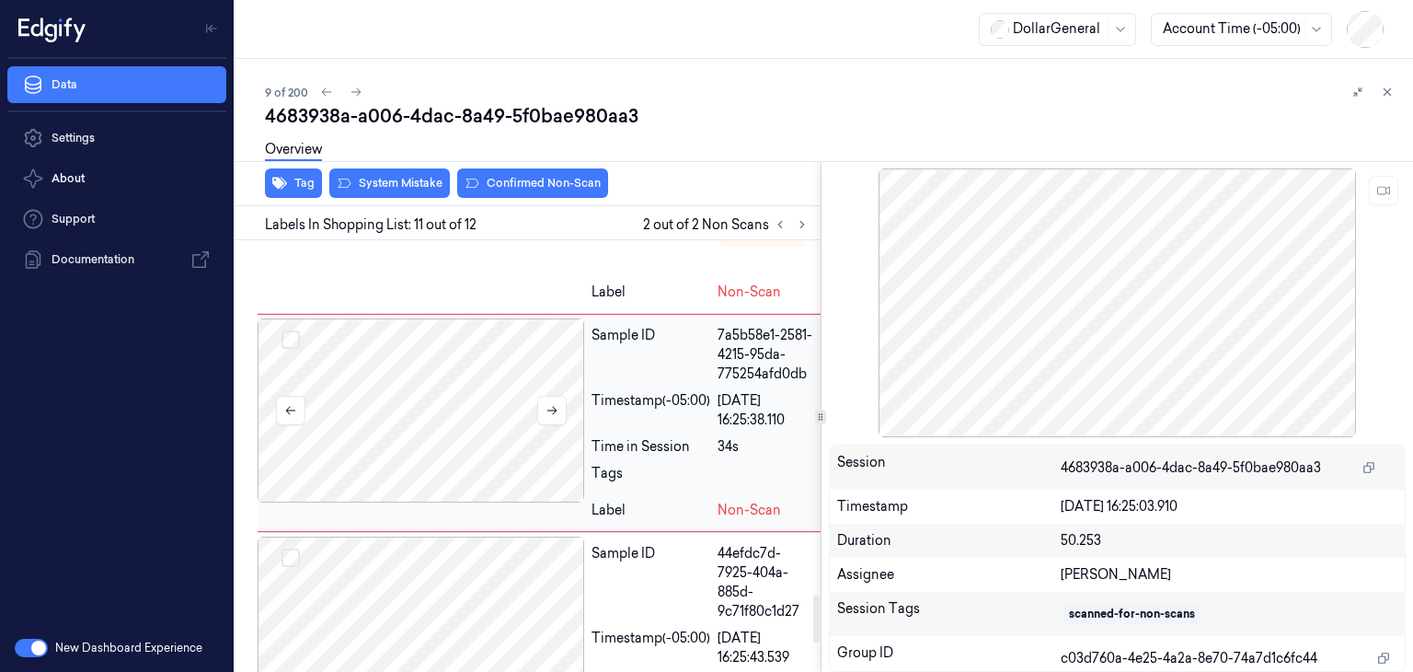
scroll to position [3217, 0]
click at [549, 424] on button at bounding box center [551, 409] width 29 height 29
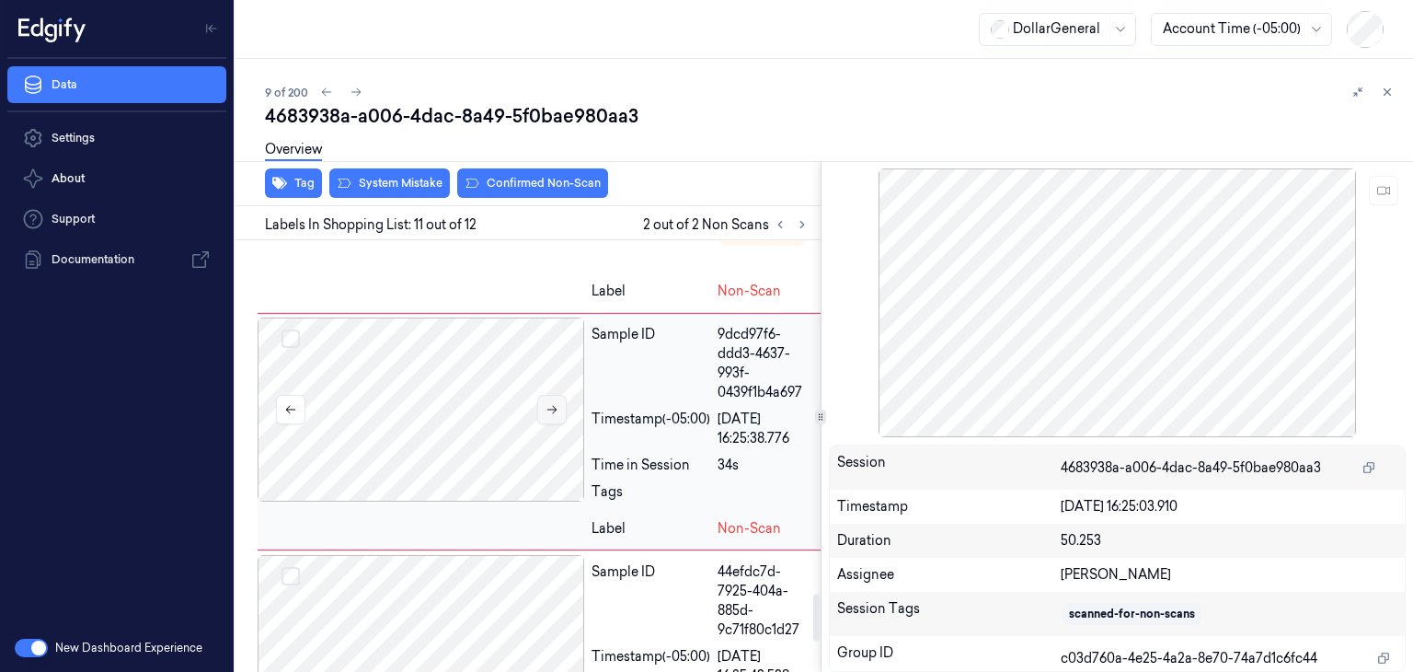
scroll to position [3227, 0]
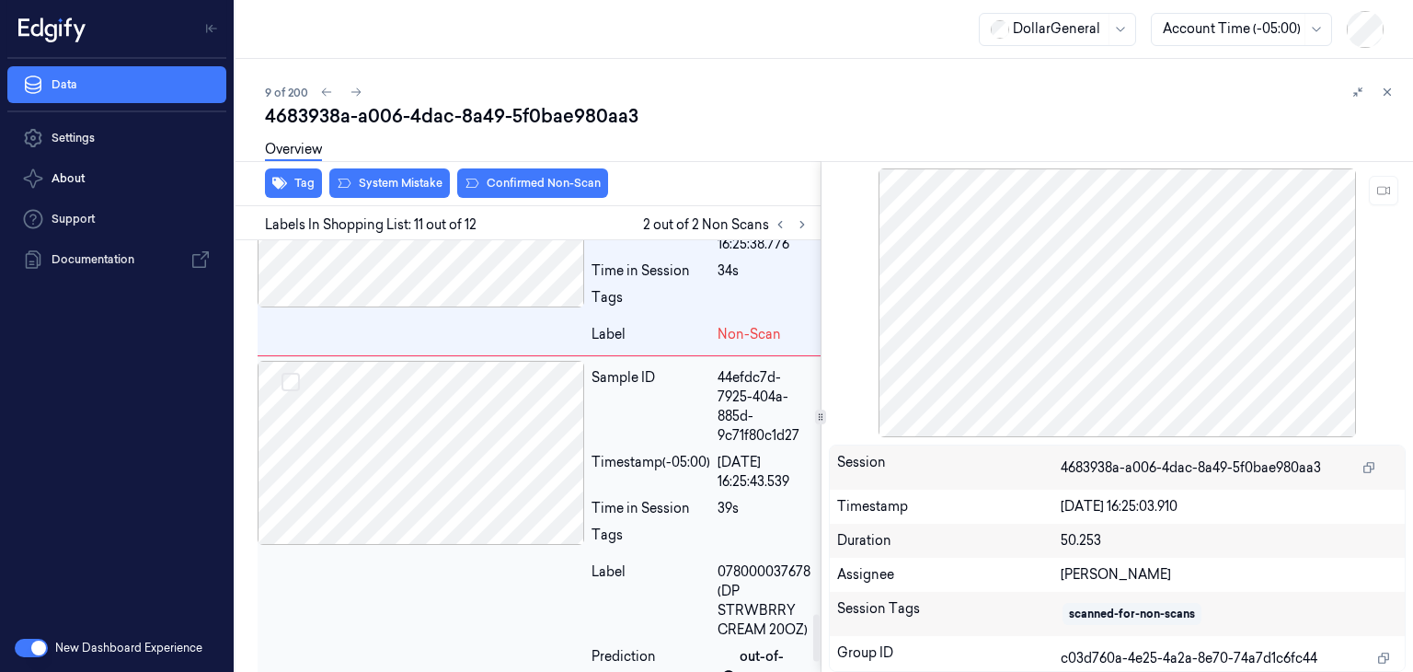
click at [523, 471] on div at bounding box center [421, 453] width 327 height 184
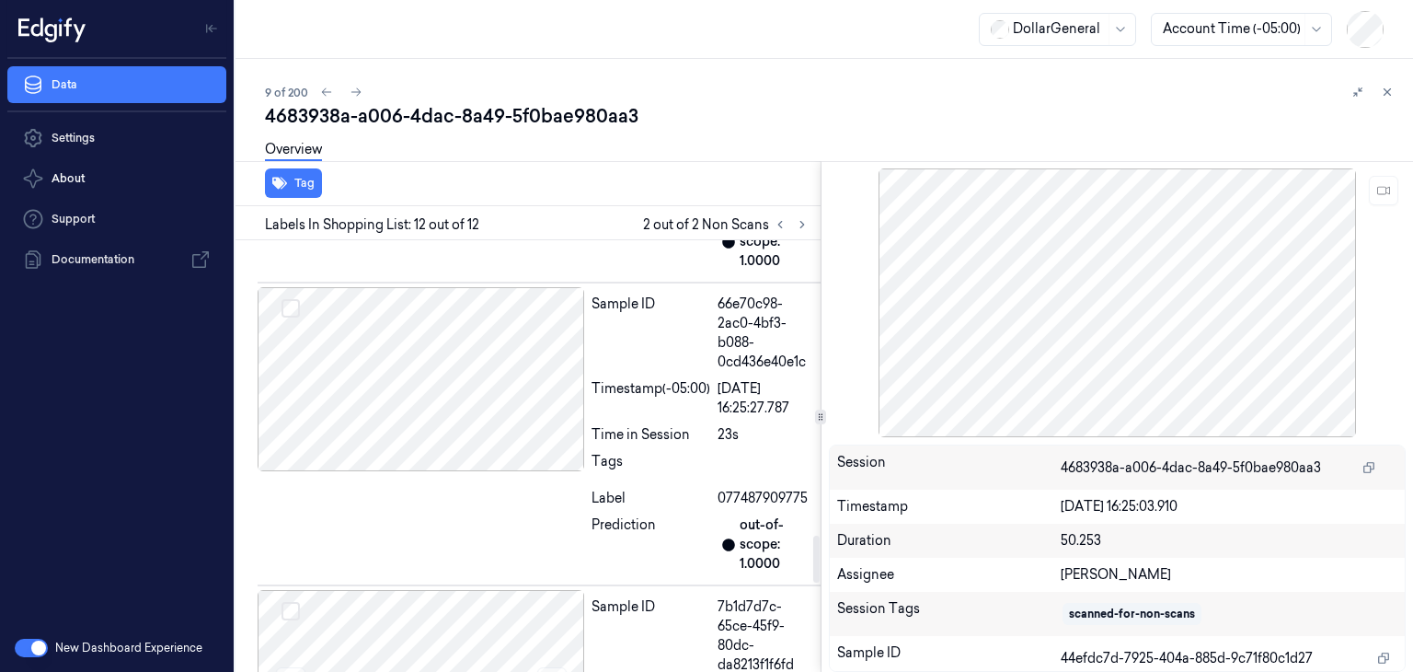
scroll to position [2852, 0]
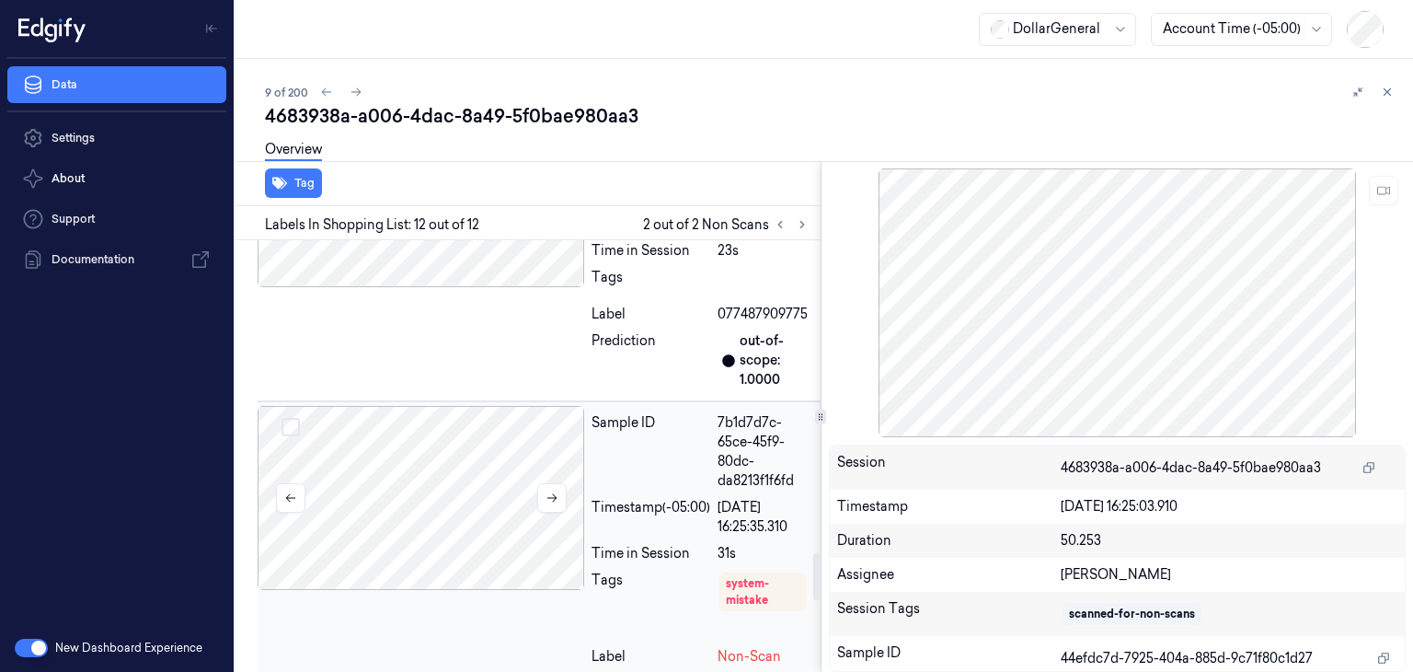
click at [446, 498] on div at bounding box center [421, 498] width 327 height 184
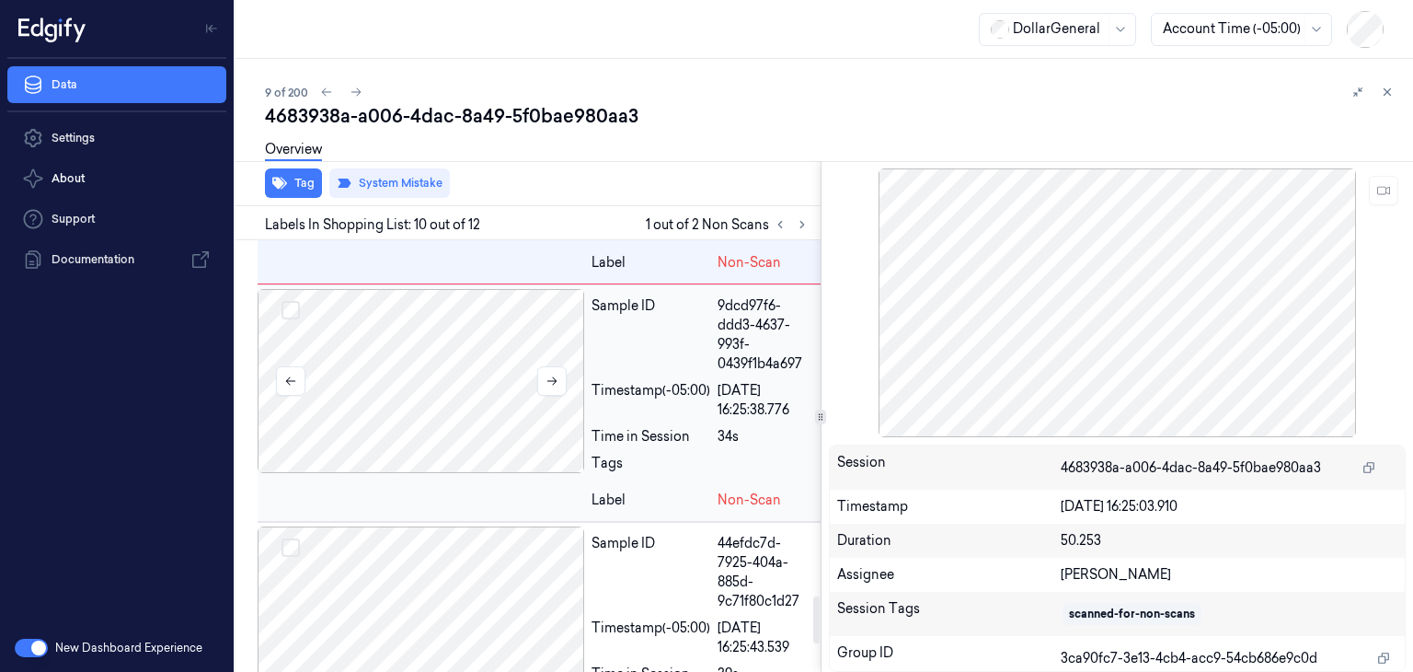
click at [442, 429] on div at bounding box center [421, 381] width 327 height 184
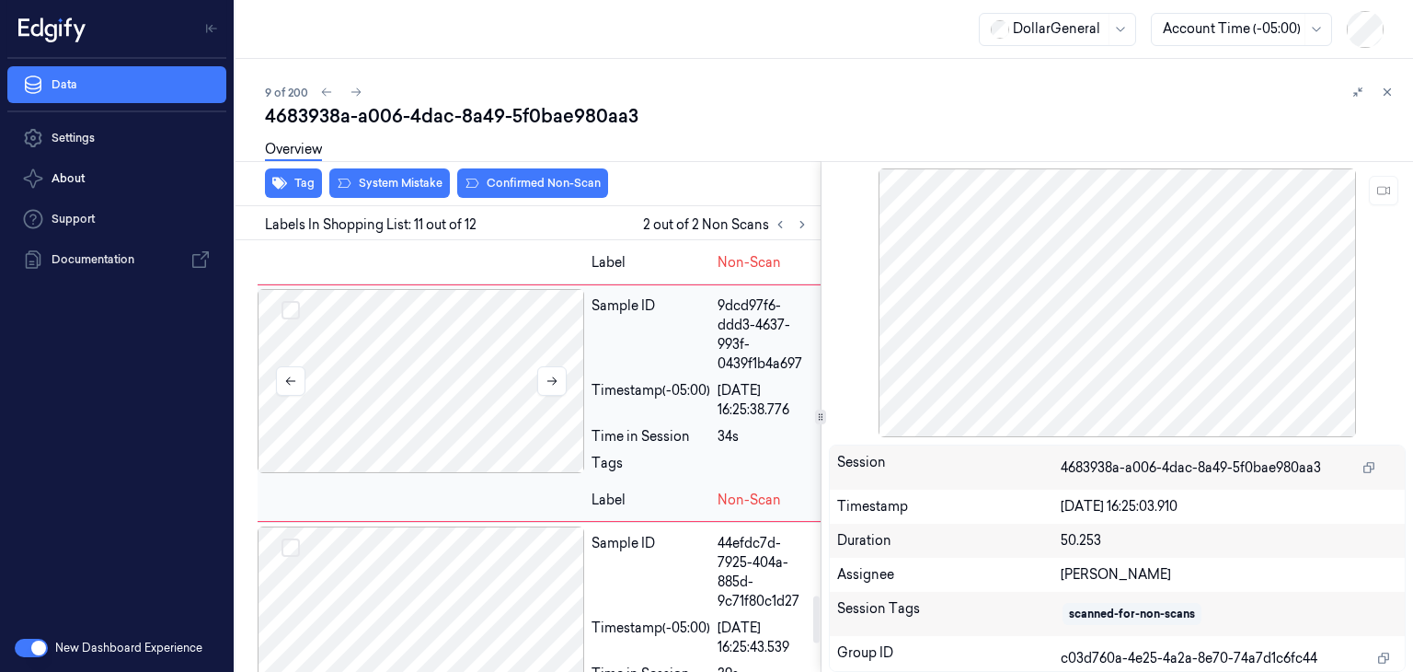
scroll to position [3227, 0]
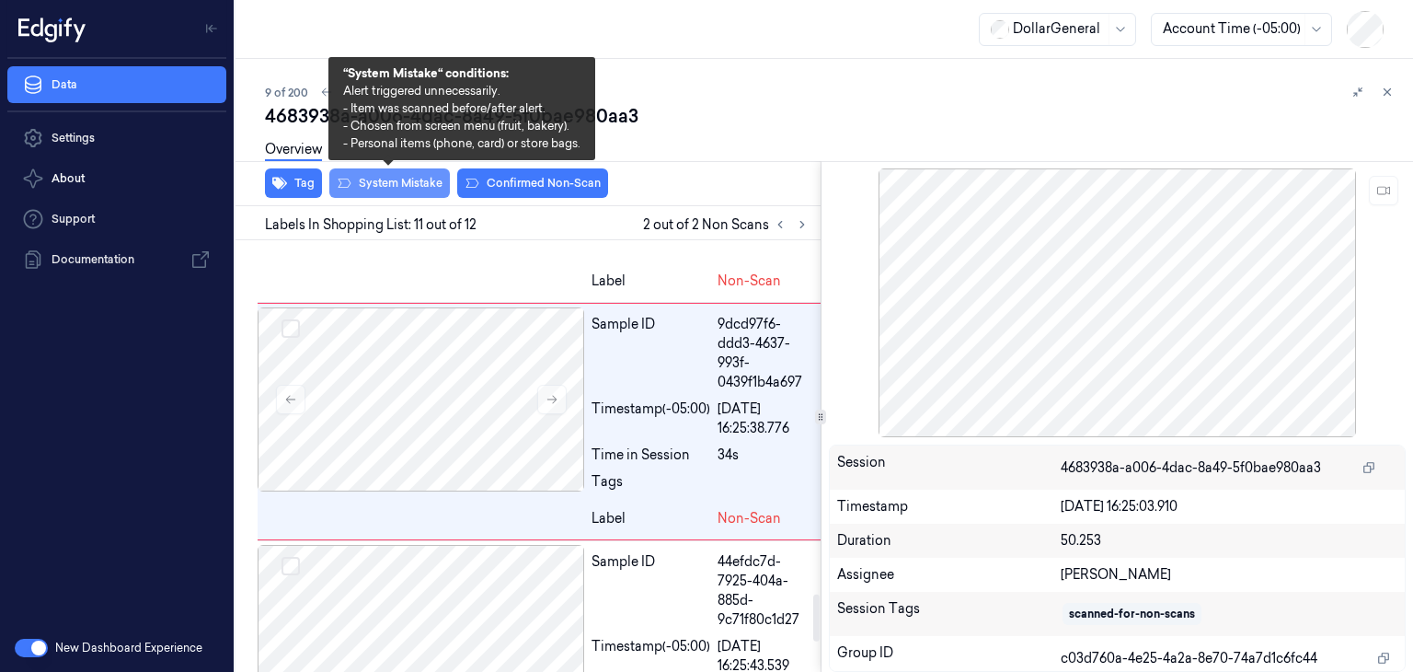
click at [404, 181] on button "System Mistake" at bounding box center [389, 182] width 121 height 29
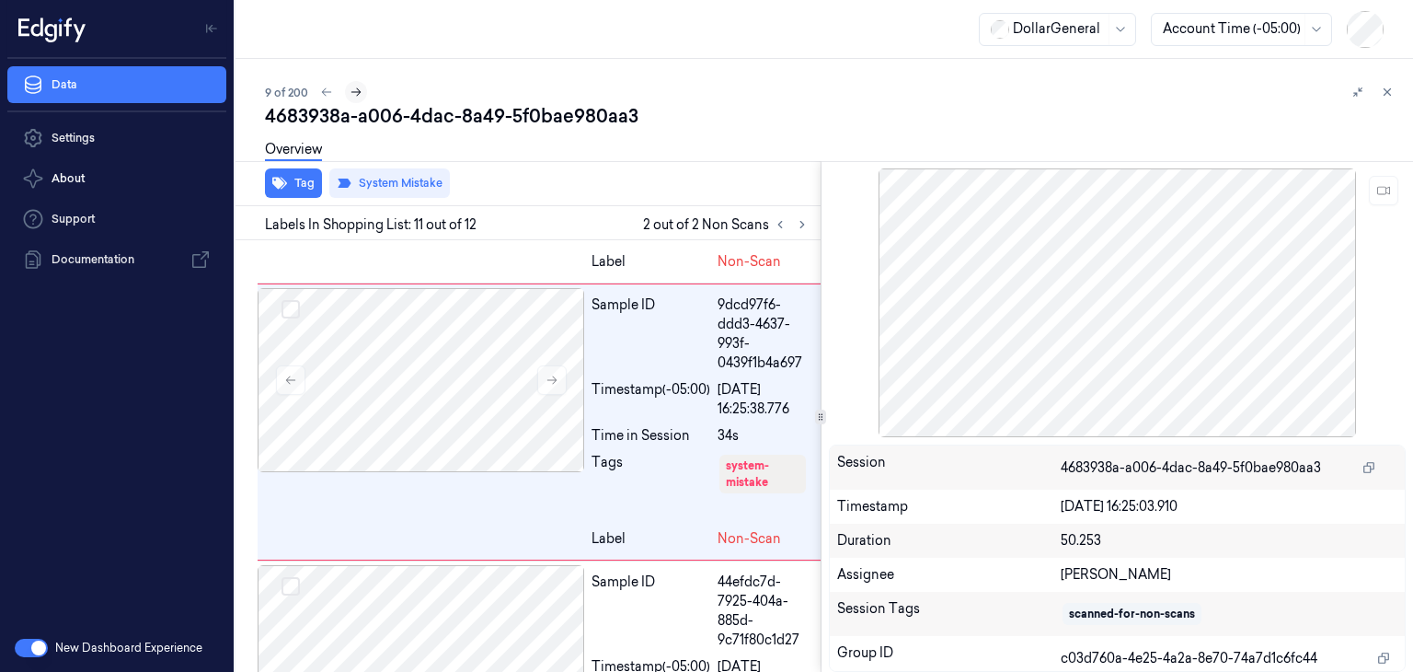
click at [360, 93] on icon at bounding box center [356, 92] width 13 height 13
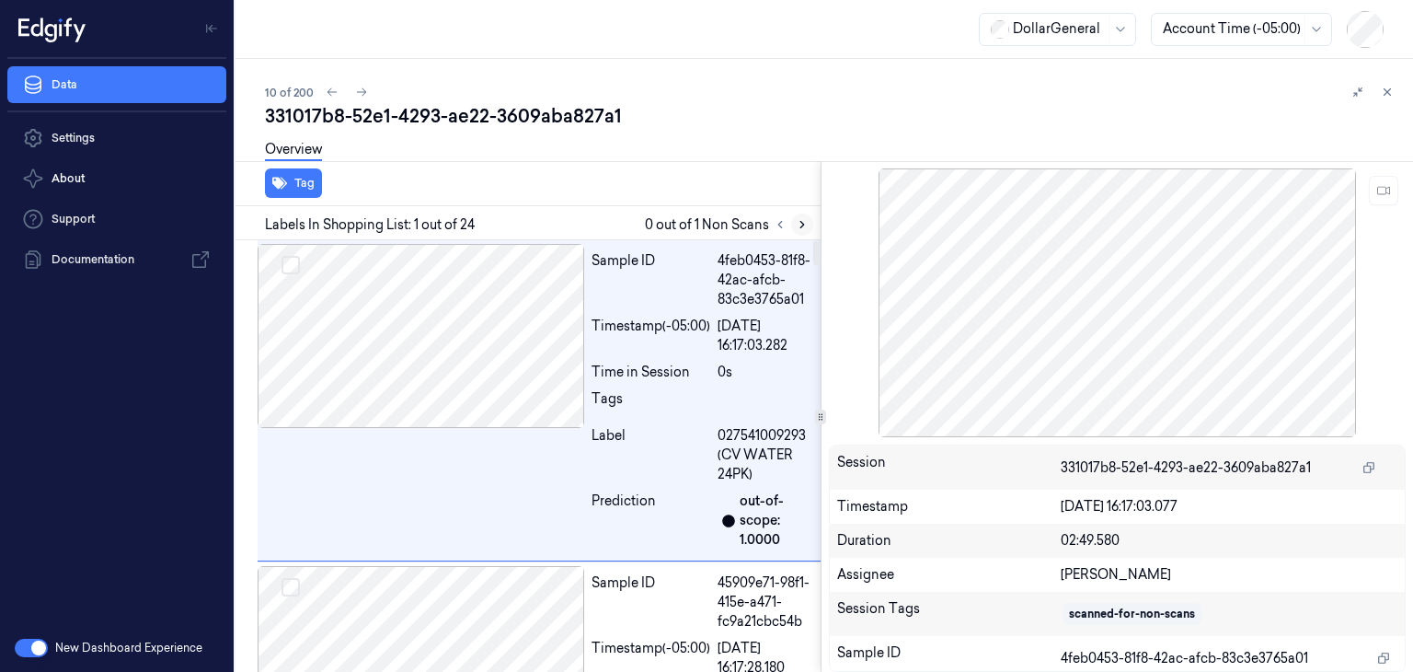
click at [810, 224] on button at bounding box center [802, 224] width 22 height 22
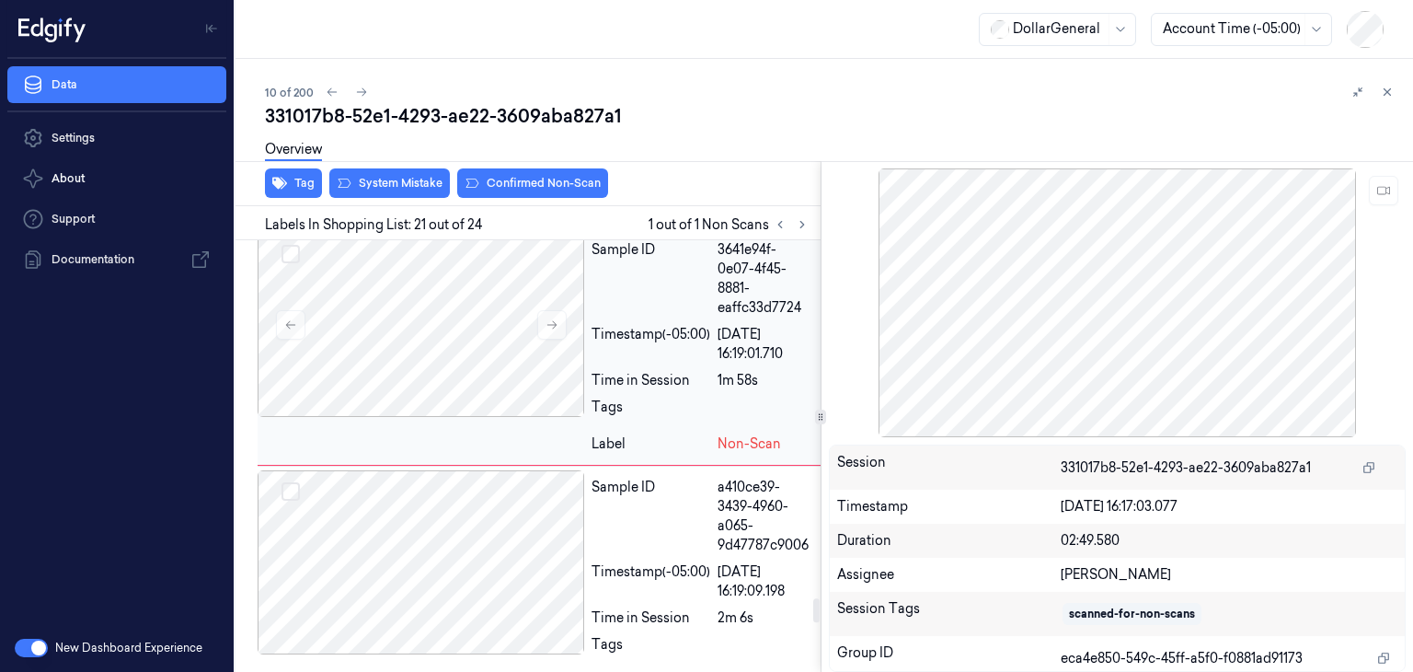
scroll to position [6566, 0]
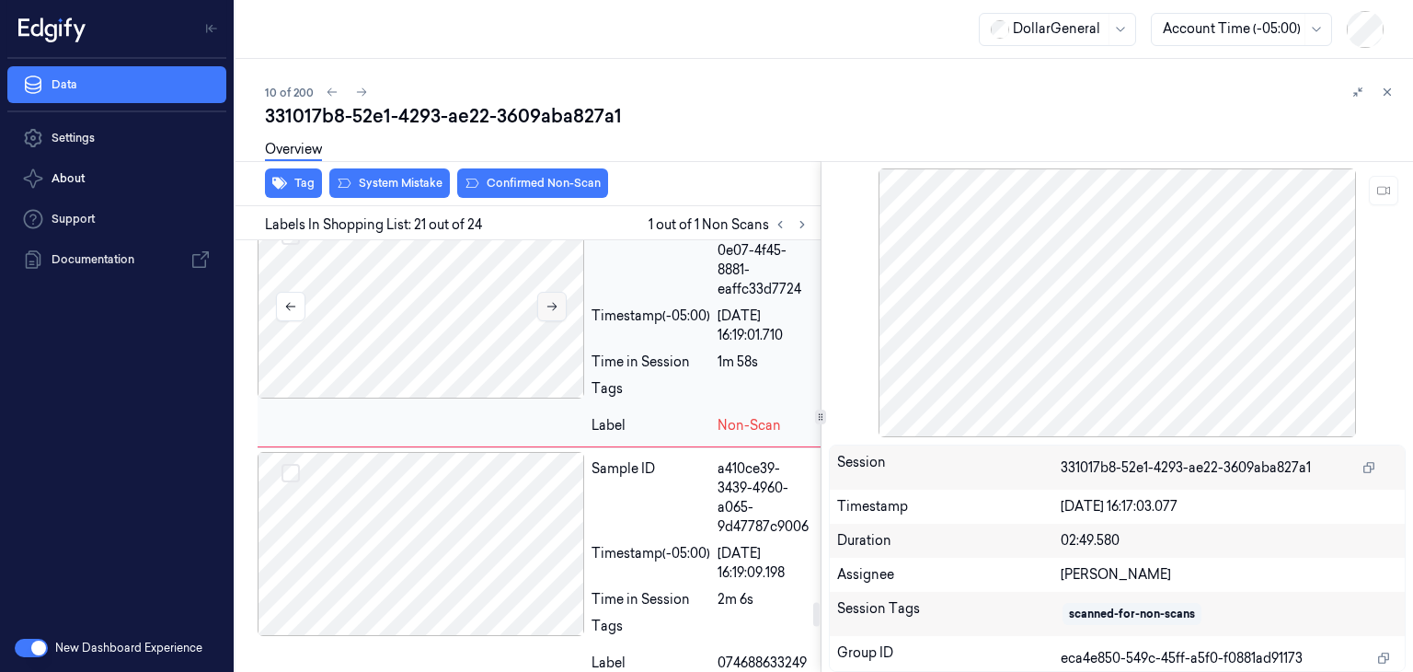
click at [543, 321] on button at bounding box center [551, 306] width 29 height 29
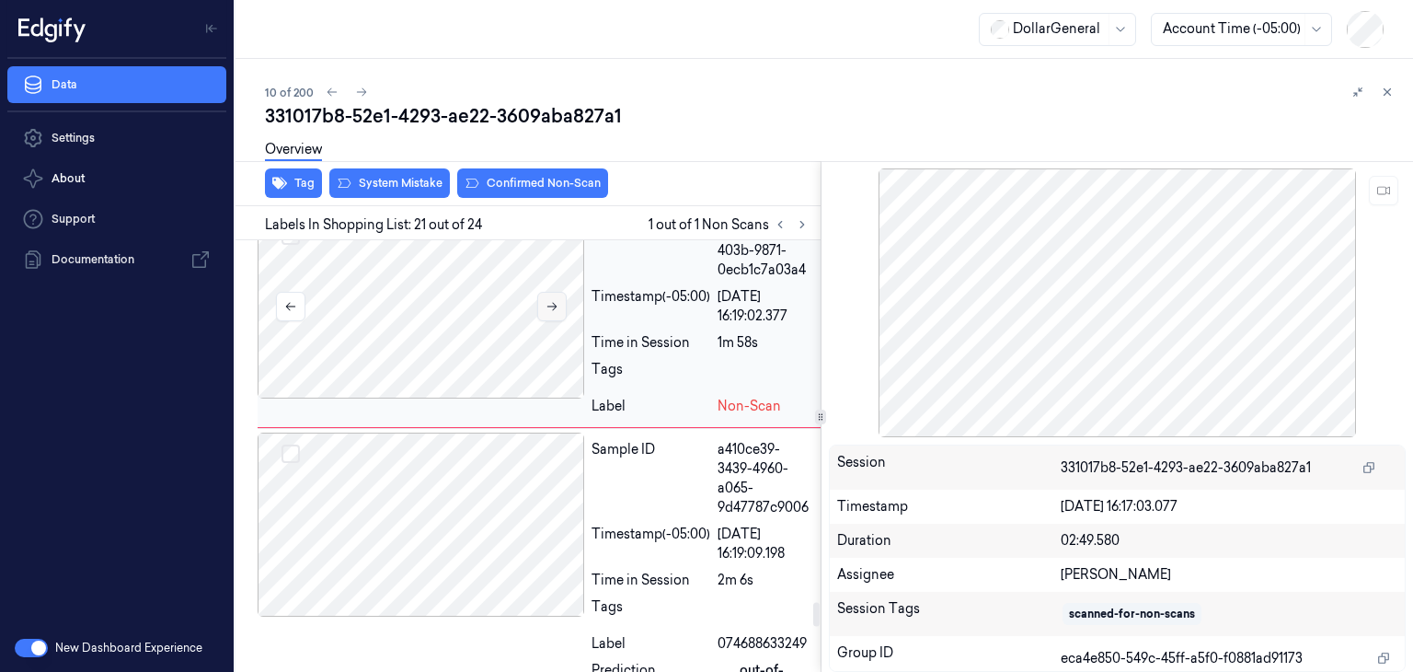
click at [543, 321] on button at bounding box center [551, 306] width 29 height 29
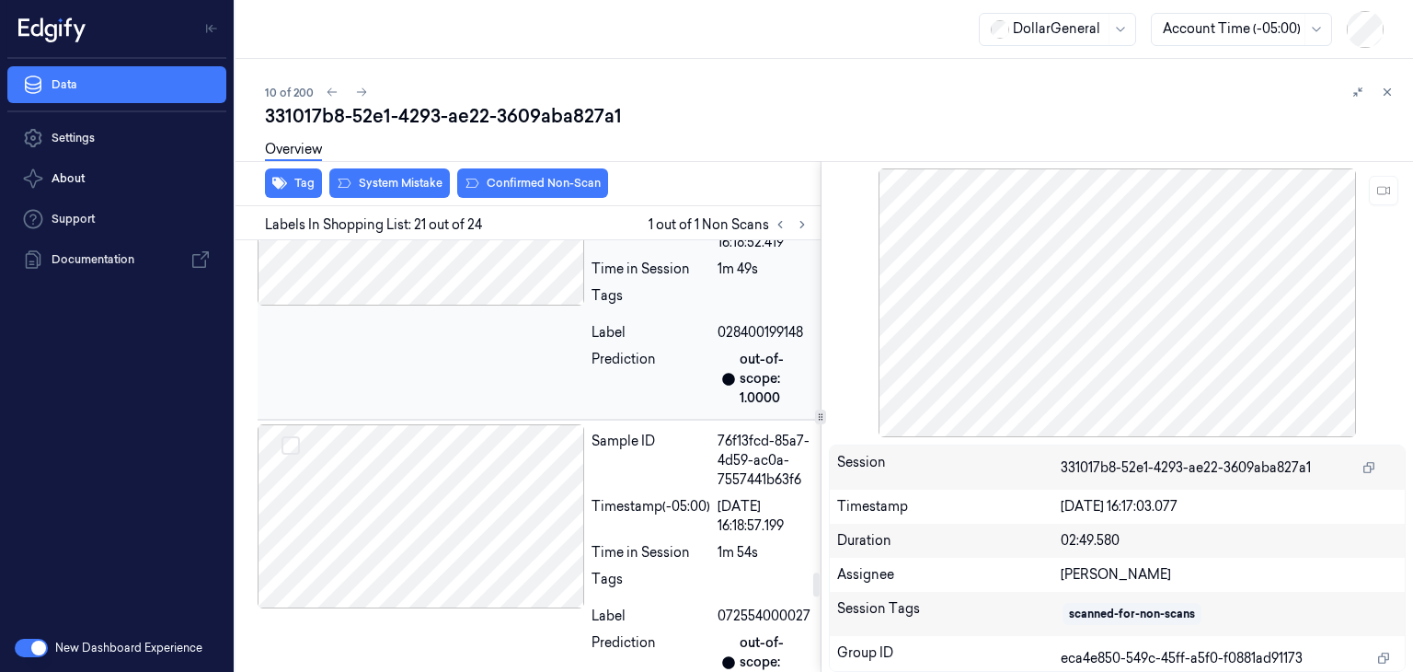
scroll to position [6106, 0]
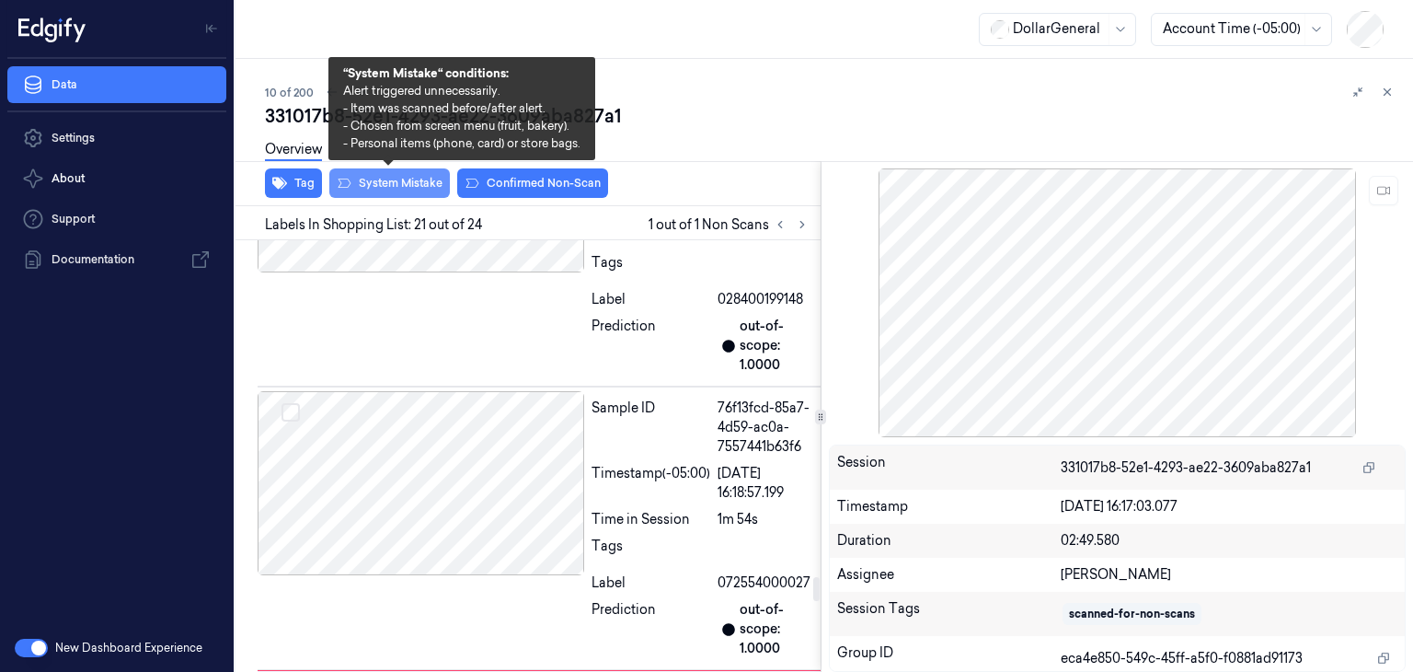
click at [430, 182] on button "System Mistake" at bounding box center [389, 182] width 121 height 29
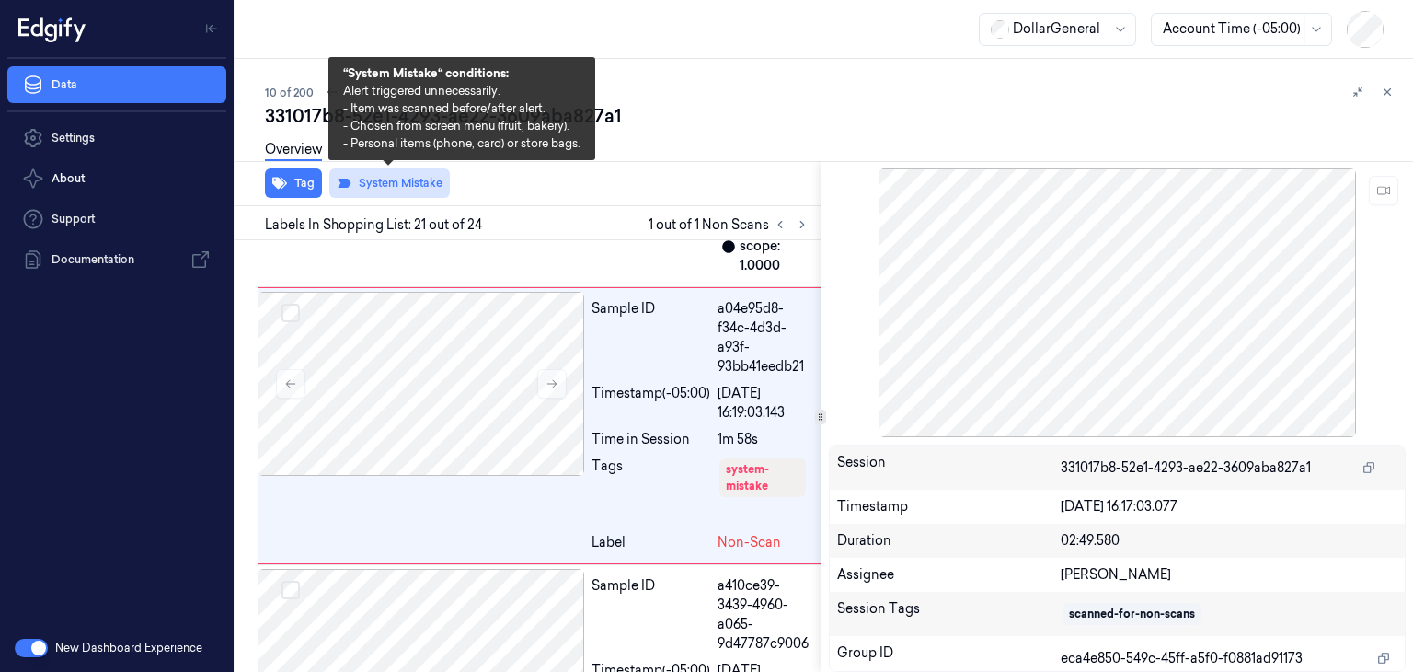
scroll to position [6585, 0]
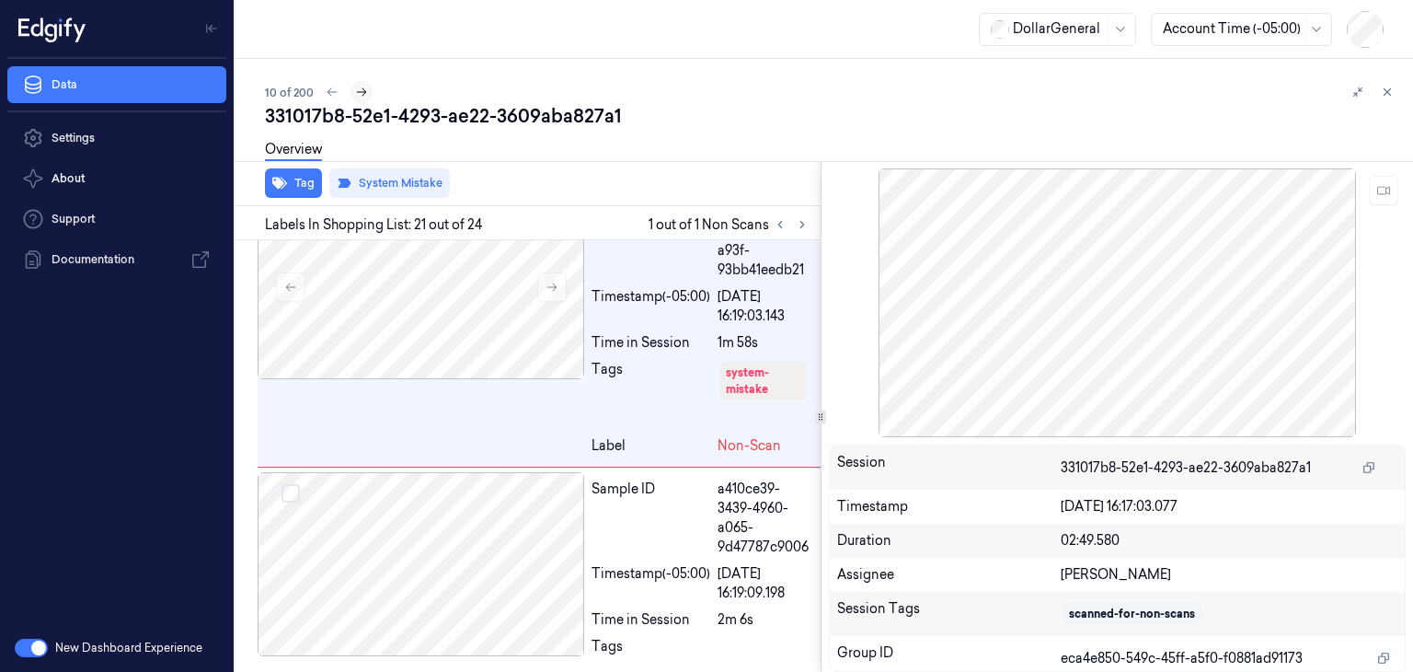
click at [365, 90] on icon at bounding box center [361, 92] width 13 height 13
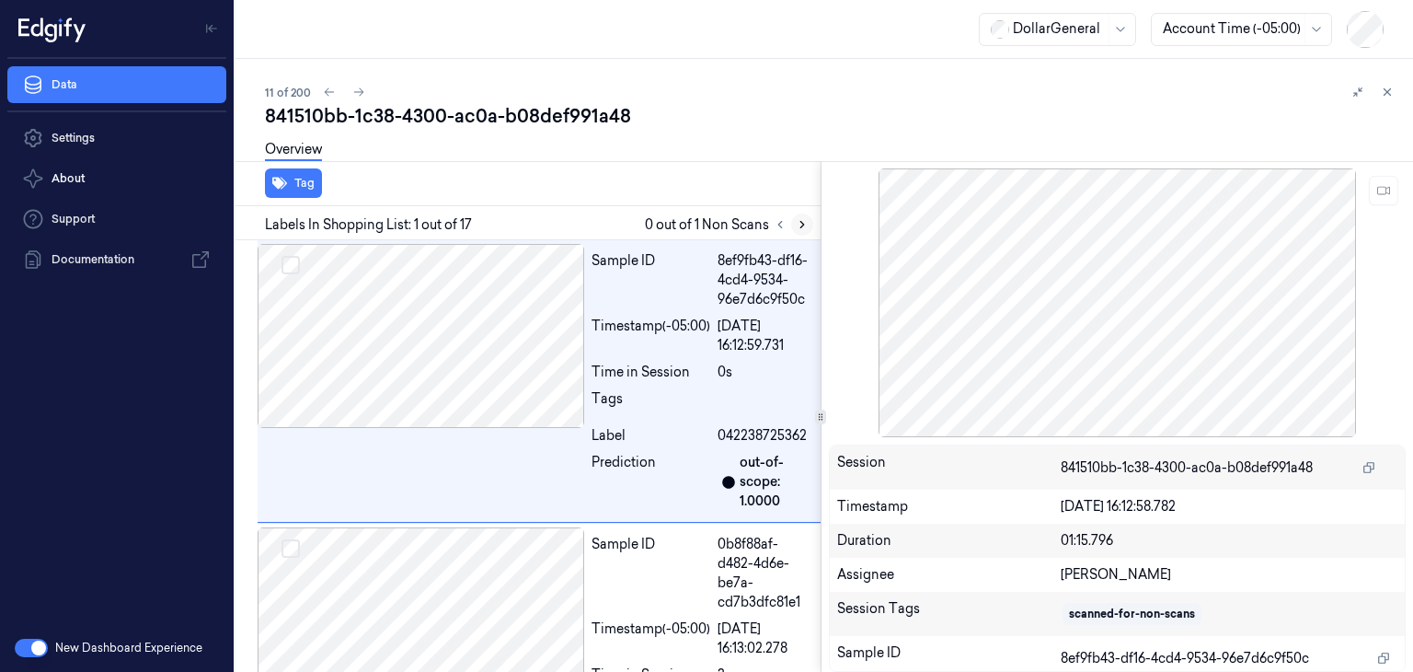
click at [797, 223] on icon at bounding box center [802, 224] width 13 height 13
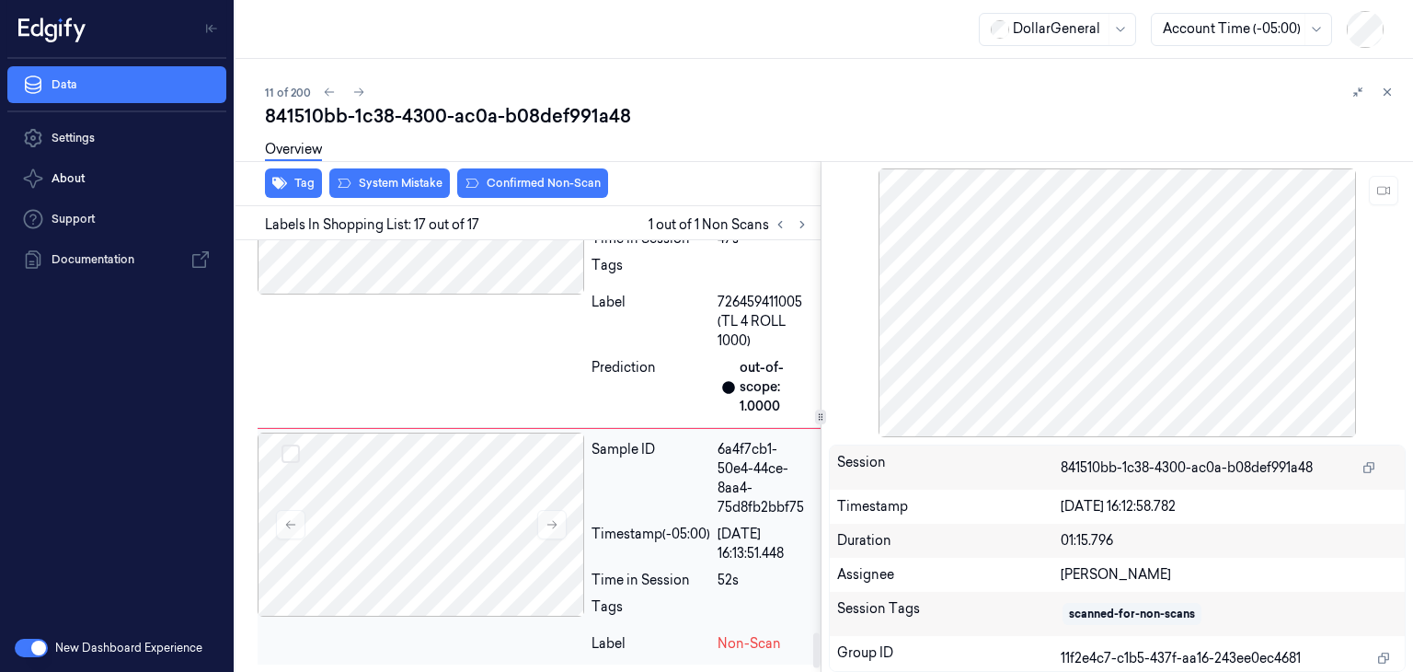
scroll to position [4937, 0]
click at [557, 525] on icon at bounding box center [552, 524] width 13 height 13
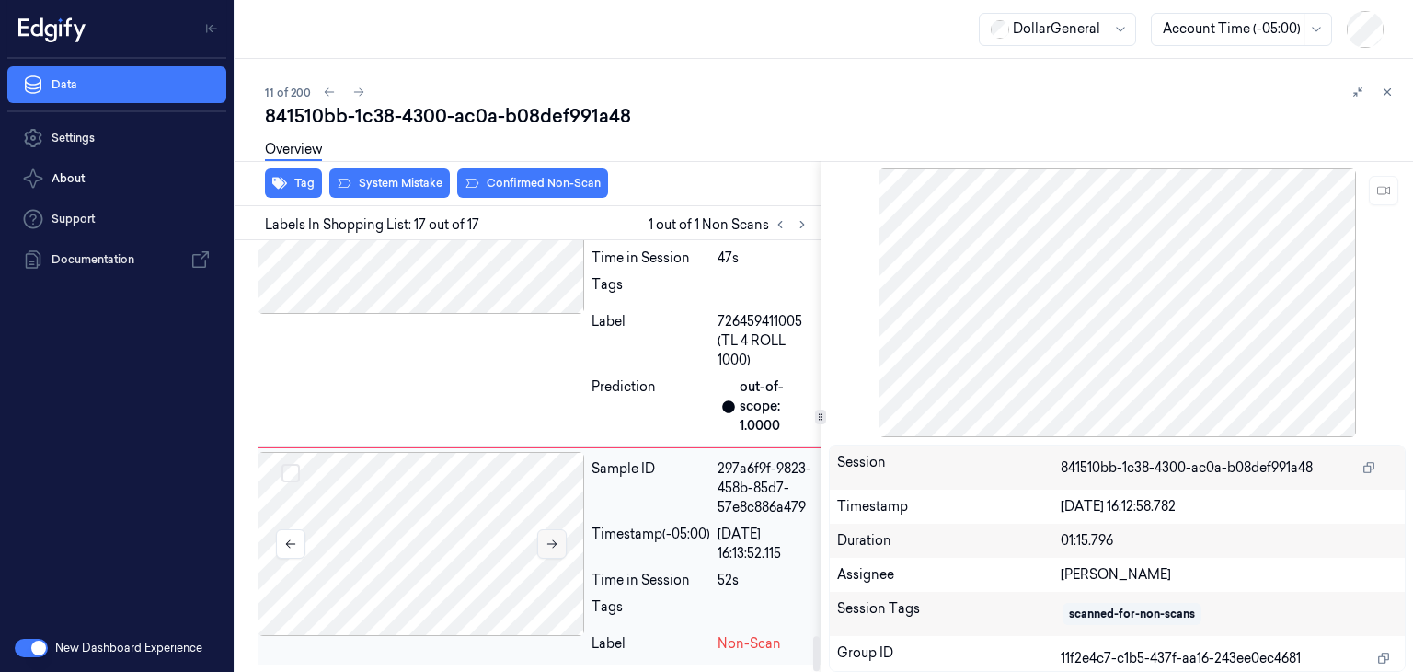
scroll to position [4918, 0]
click at [557, 525] on div at bounding box center [421, 544] width 327 height 184
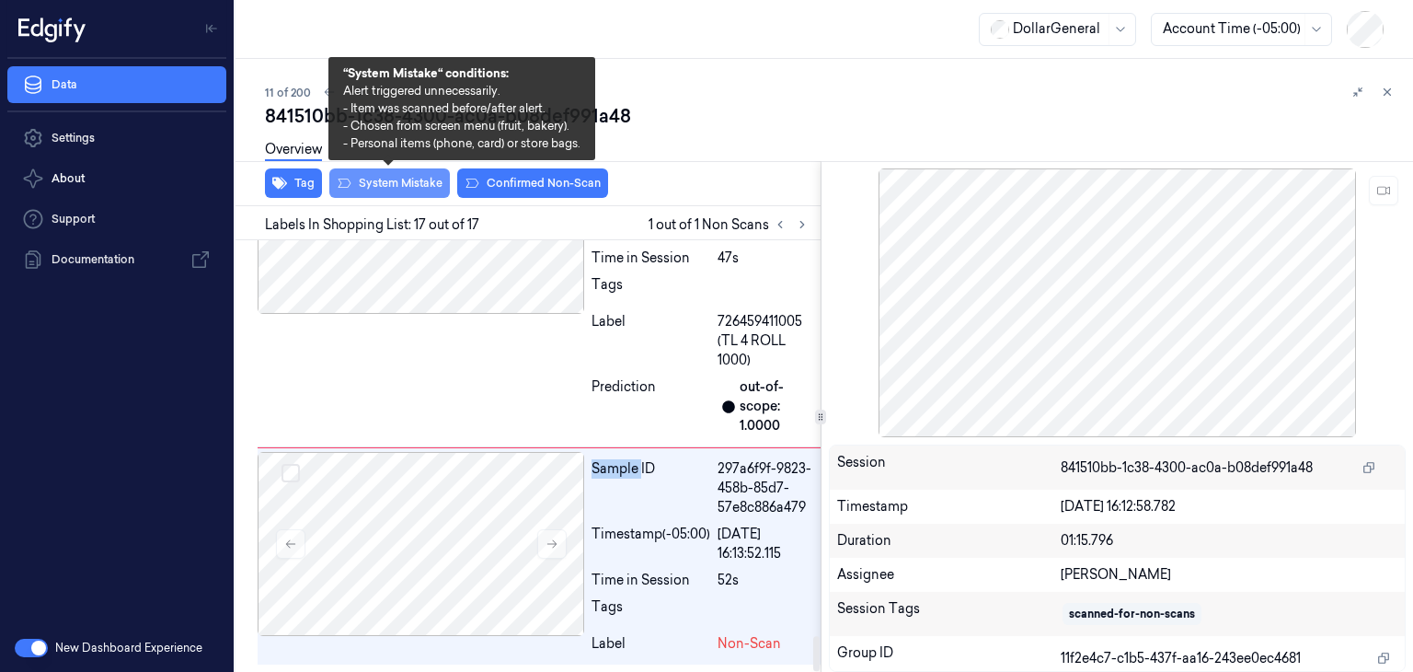
click at [375, 177] on button "System Mistake" at bounding box center [389, 182] width 121 height 29
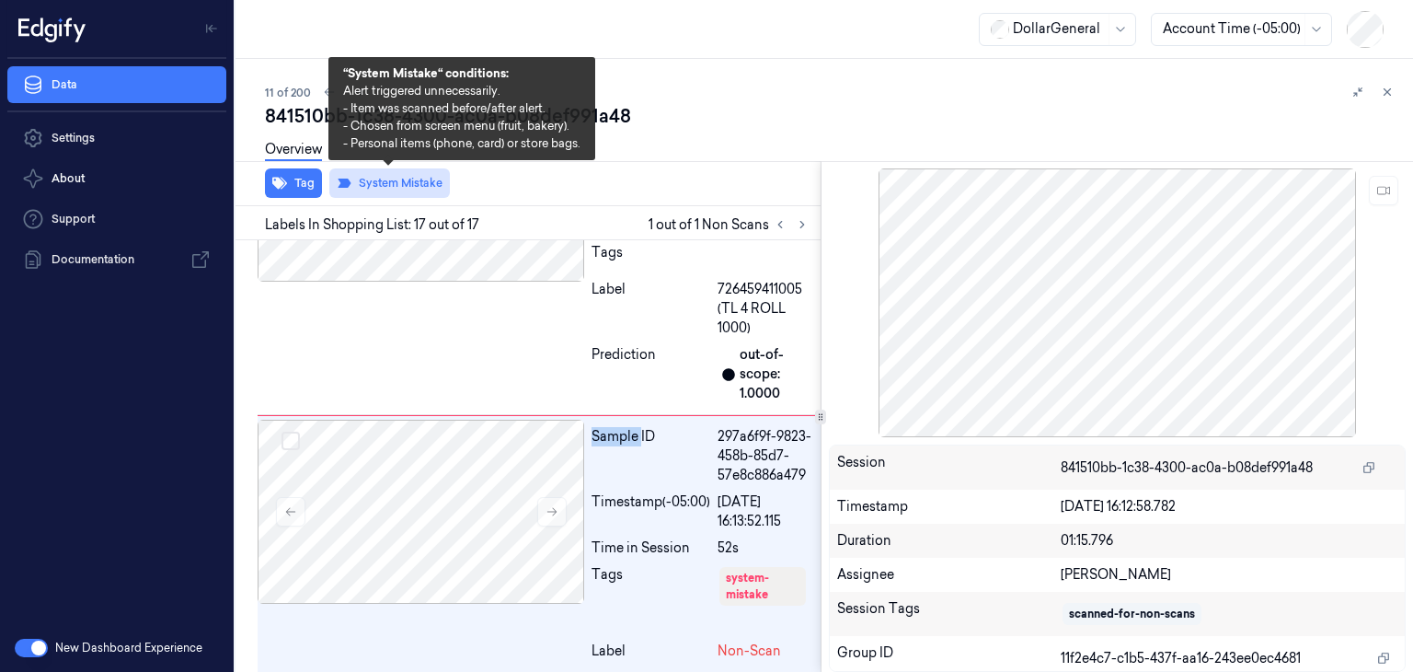
scroll to position [4957, 0]
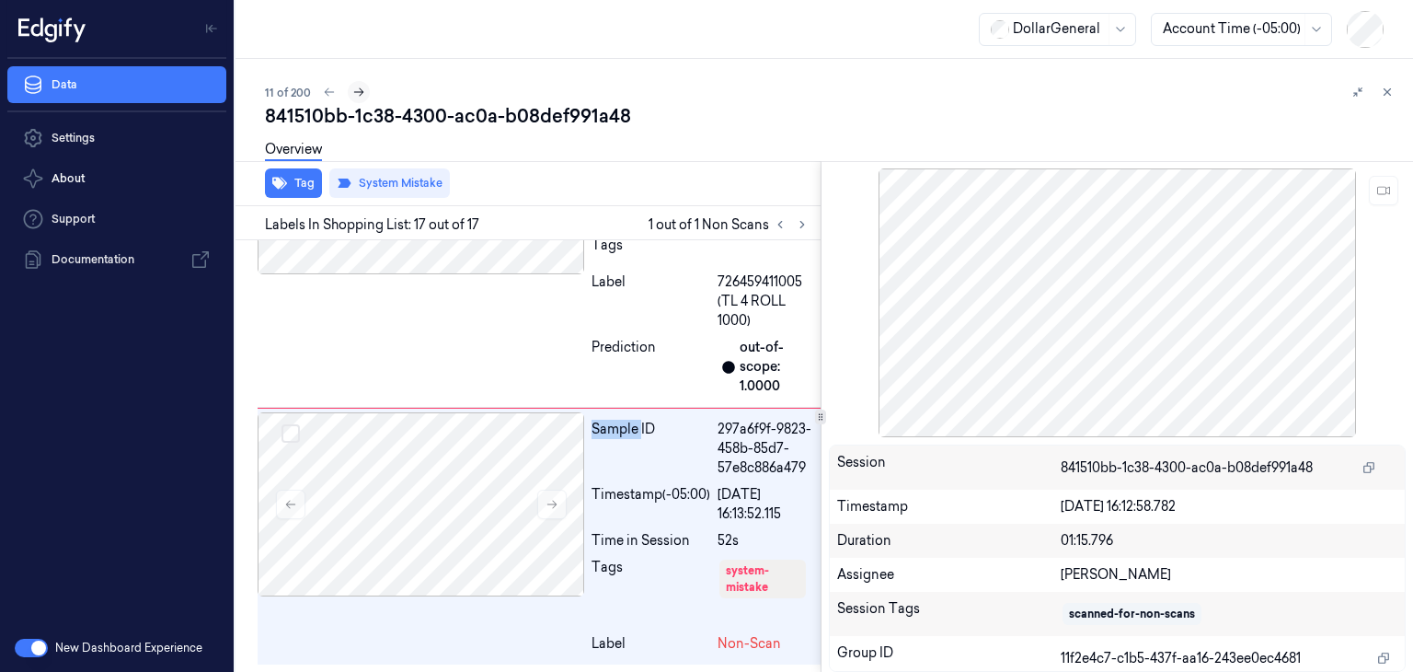
click at [364, 88] on button at bounding box center [359, 92] width 22 height 22
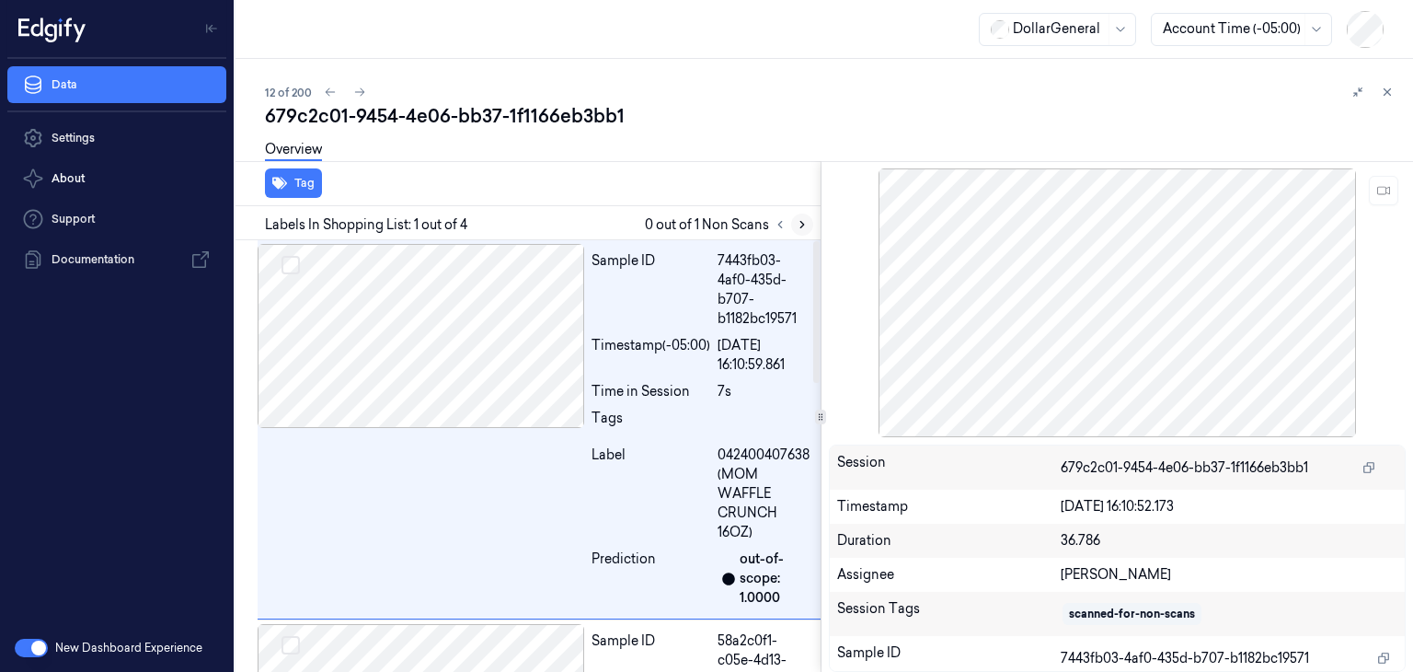
click at [794, 224] on button at bounding box center [802, 224] width 22 height 22
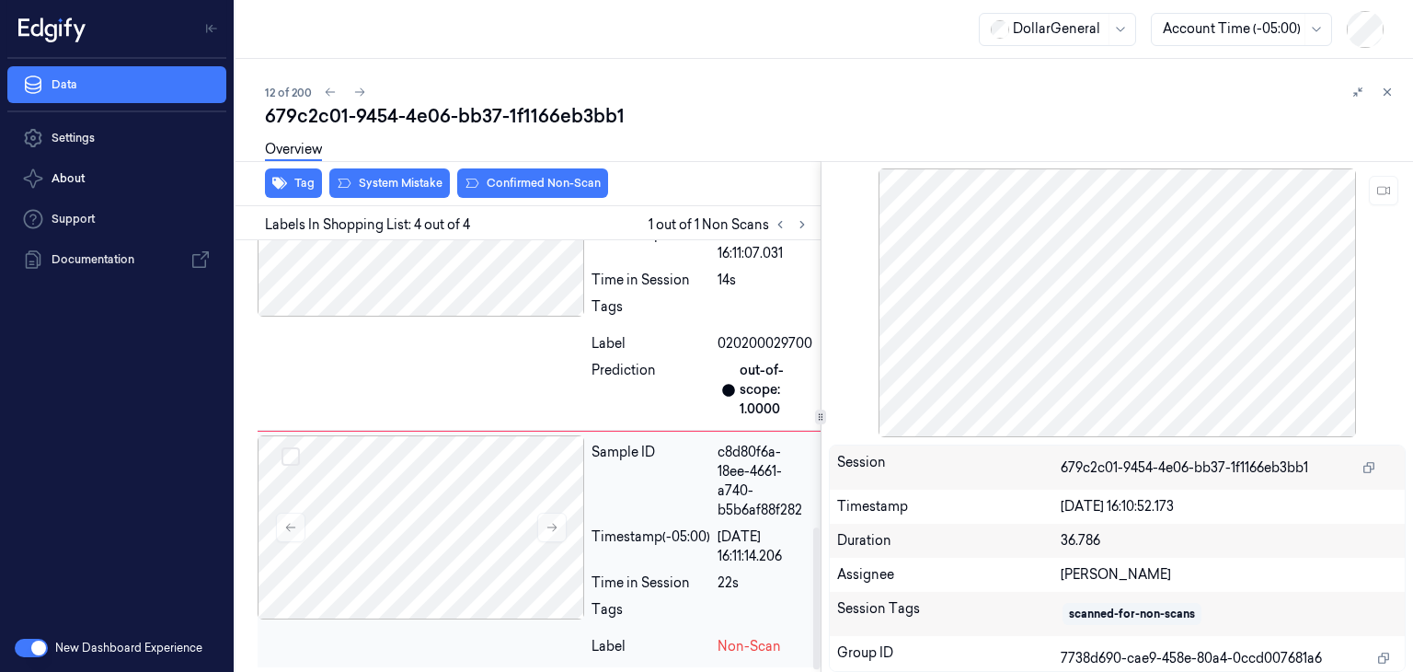
scroll to position [872, 0]
click at [557, 526] on icon at bounding box center [552, 526] width 13 height 13
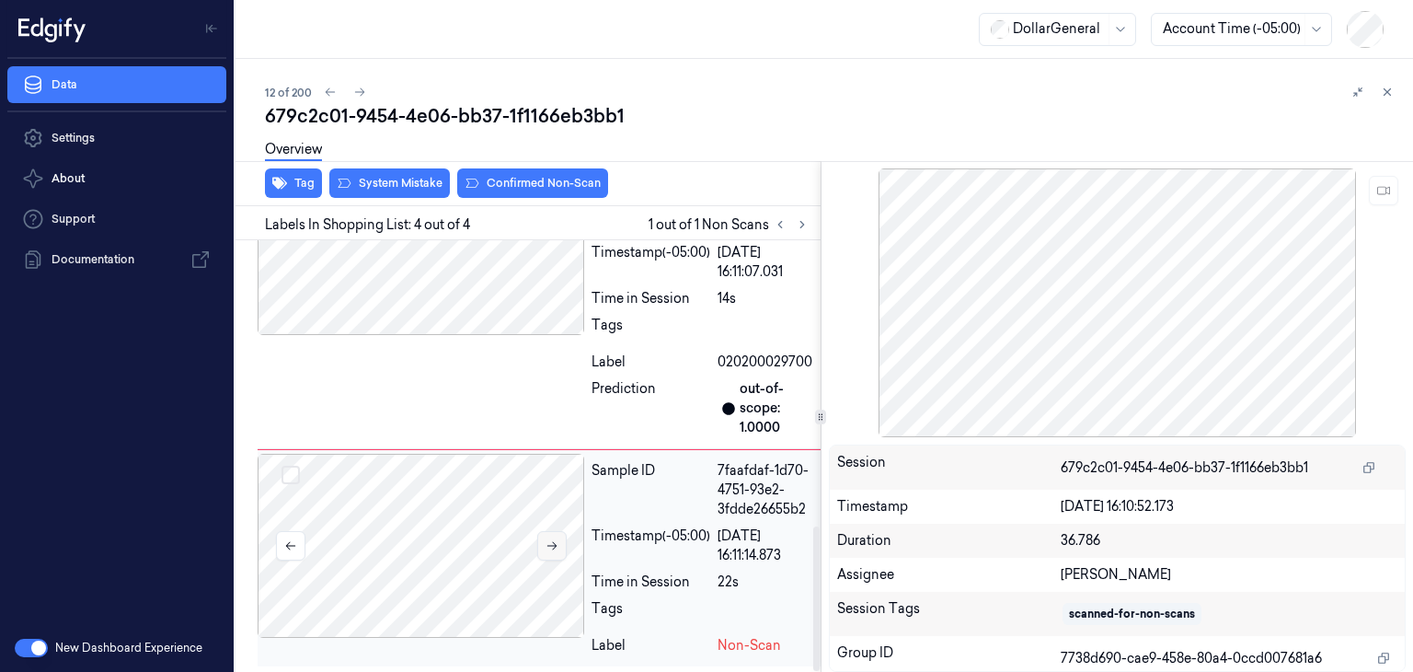
click at [557, 526] on div at bounding box center [421, 546] width 327 height 184
click at [550, 549] on icon at bounding box center [552, 545] width 13 height 13
click at [550, 549] on div at bounding box center [421, 544] width 327 height 184
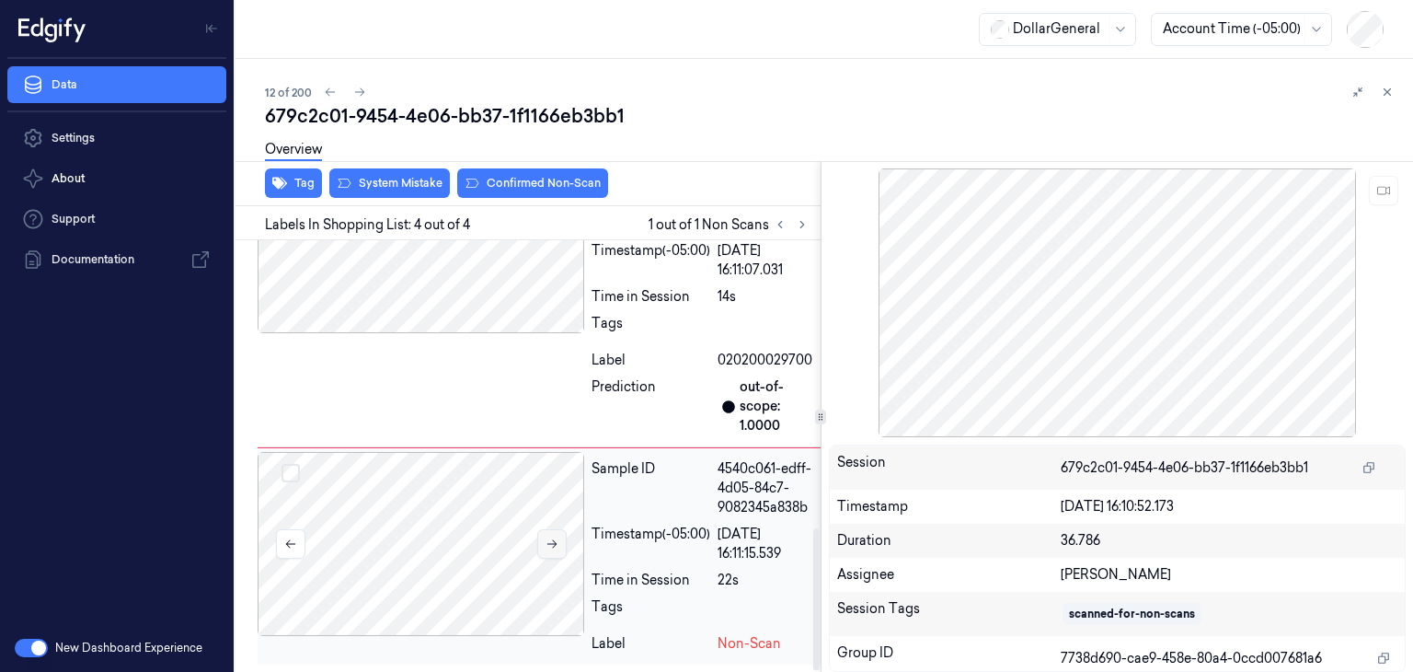
click at [550, 549] on div at bounding box center [421, 544] width 327 height 184
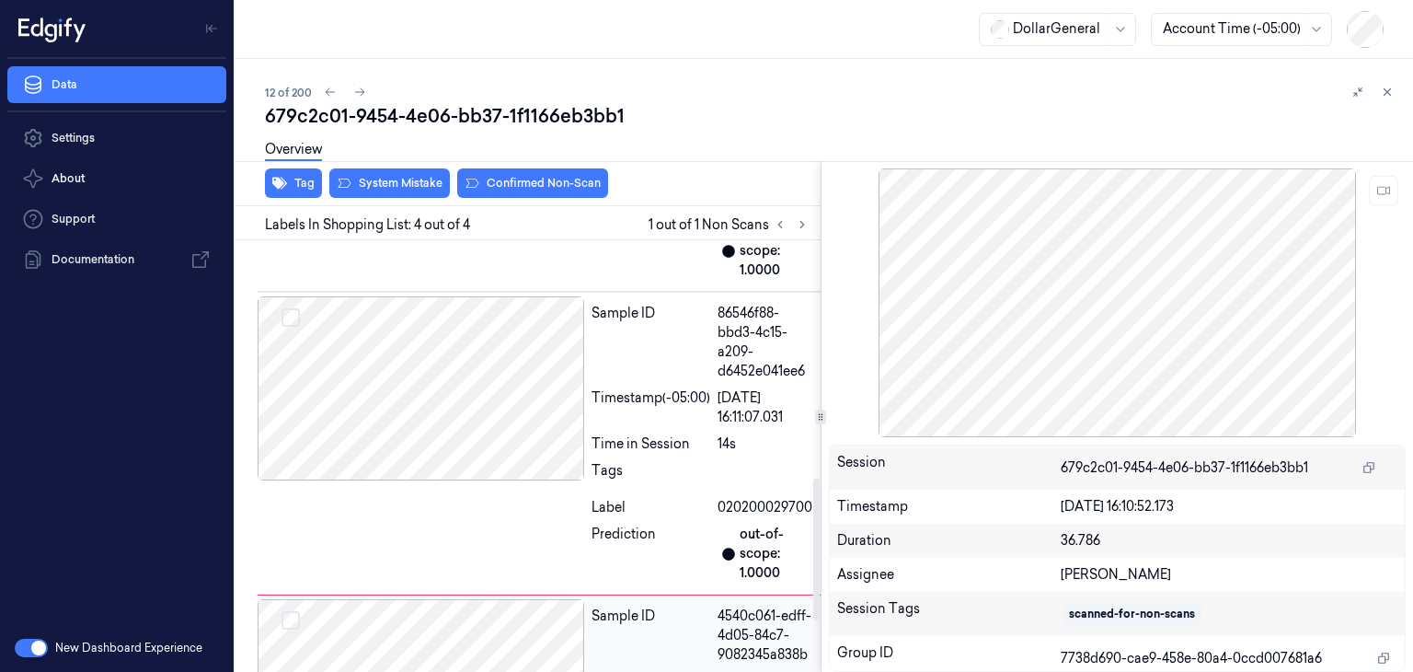
scroll to position [688, 0]
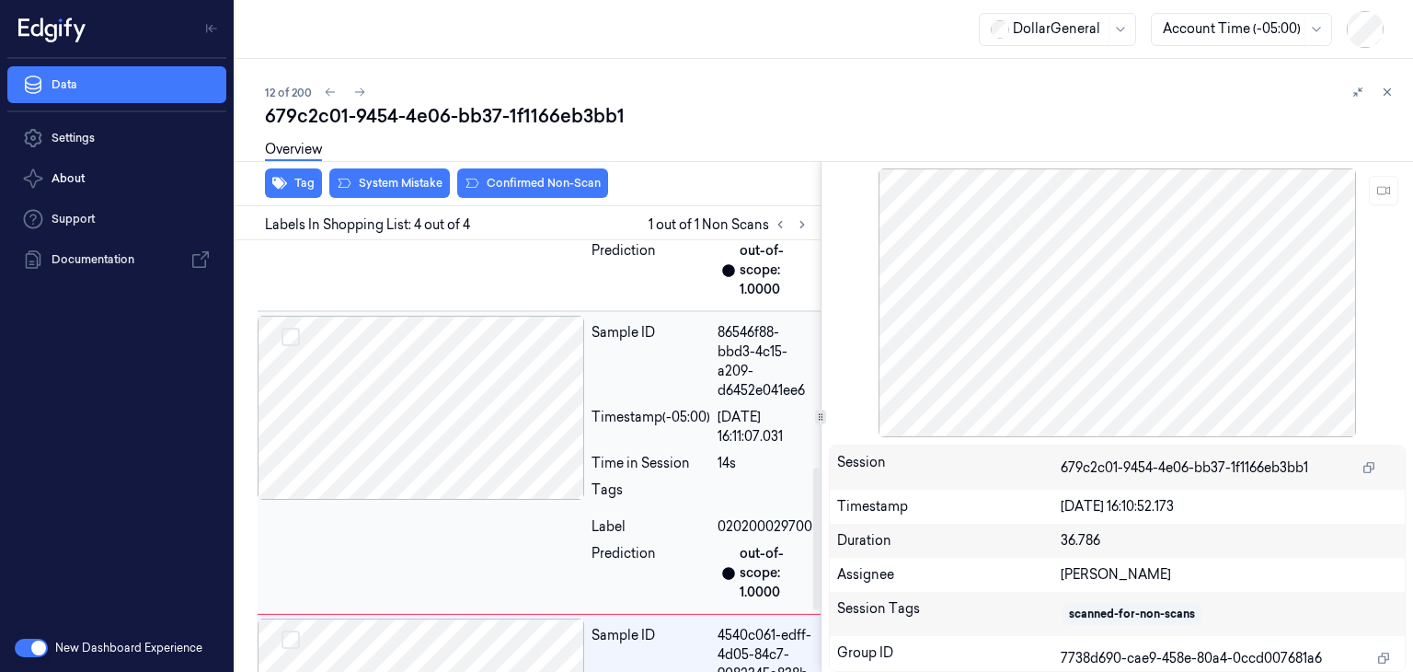
click at [503, 421] on div at bounding box center [421, 408] width 327 height 184
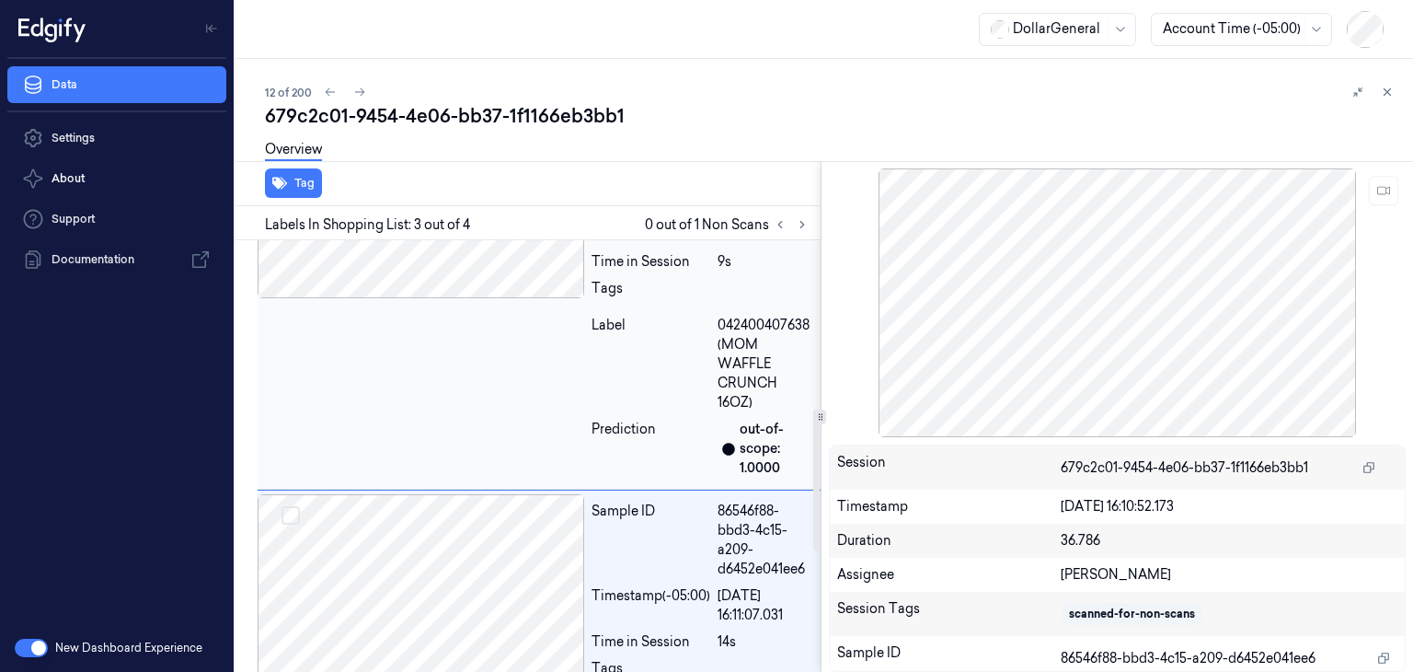
click at [502, 281] on div at bounding box center [421, 206] width 327 height 184
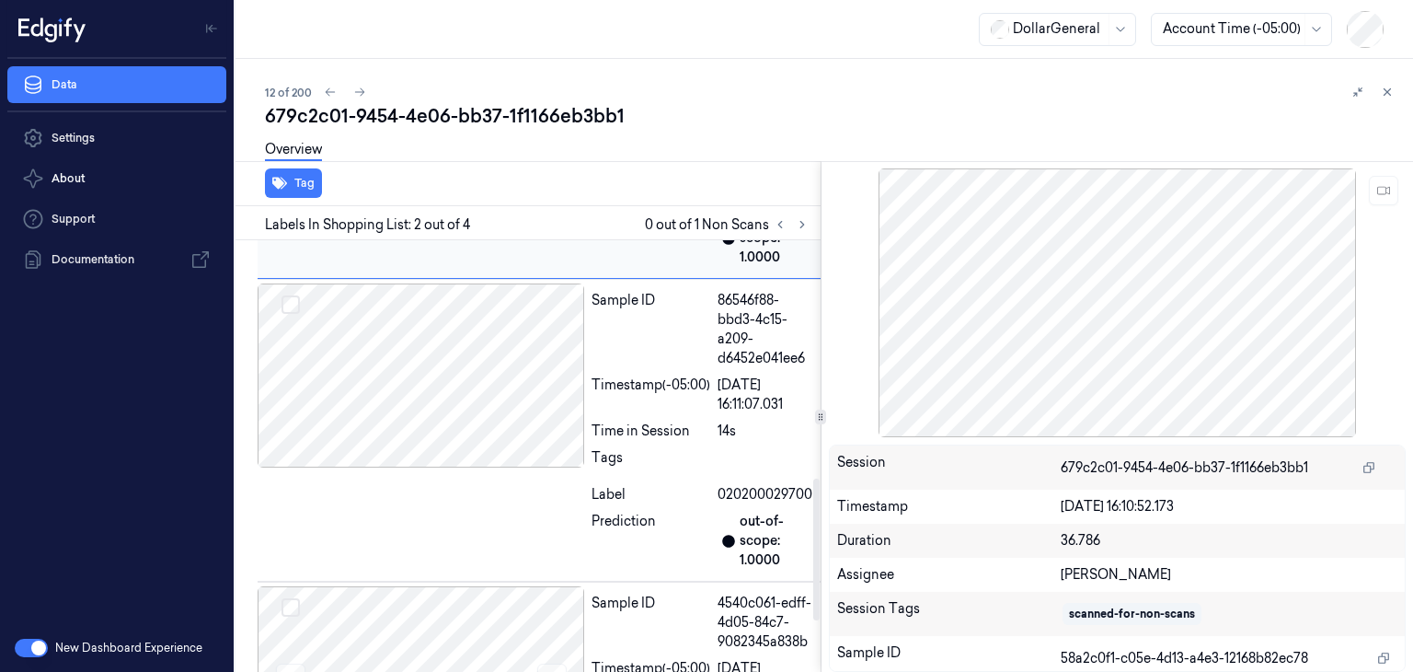
click at [538, 378] on div at bounding box center [421, 375] width 327 height 184
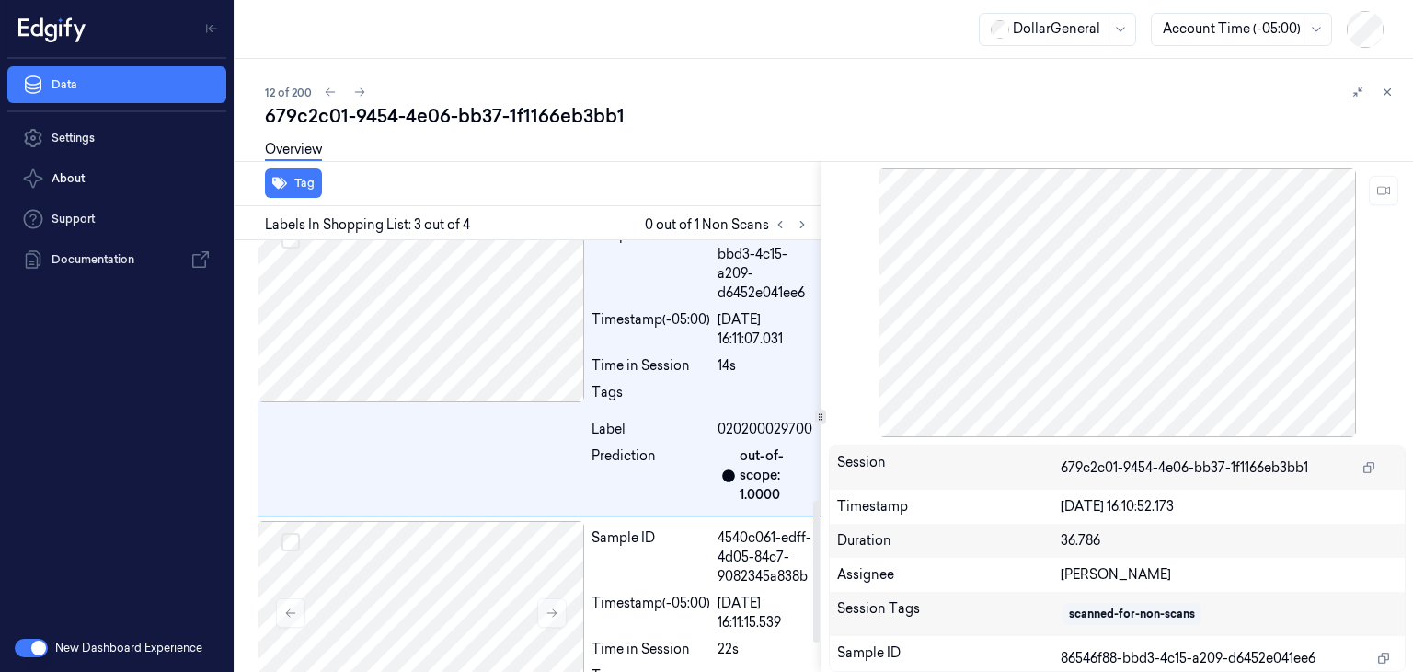
scroll to position [872, 0]
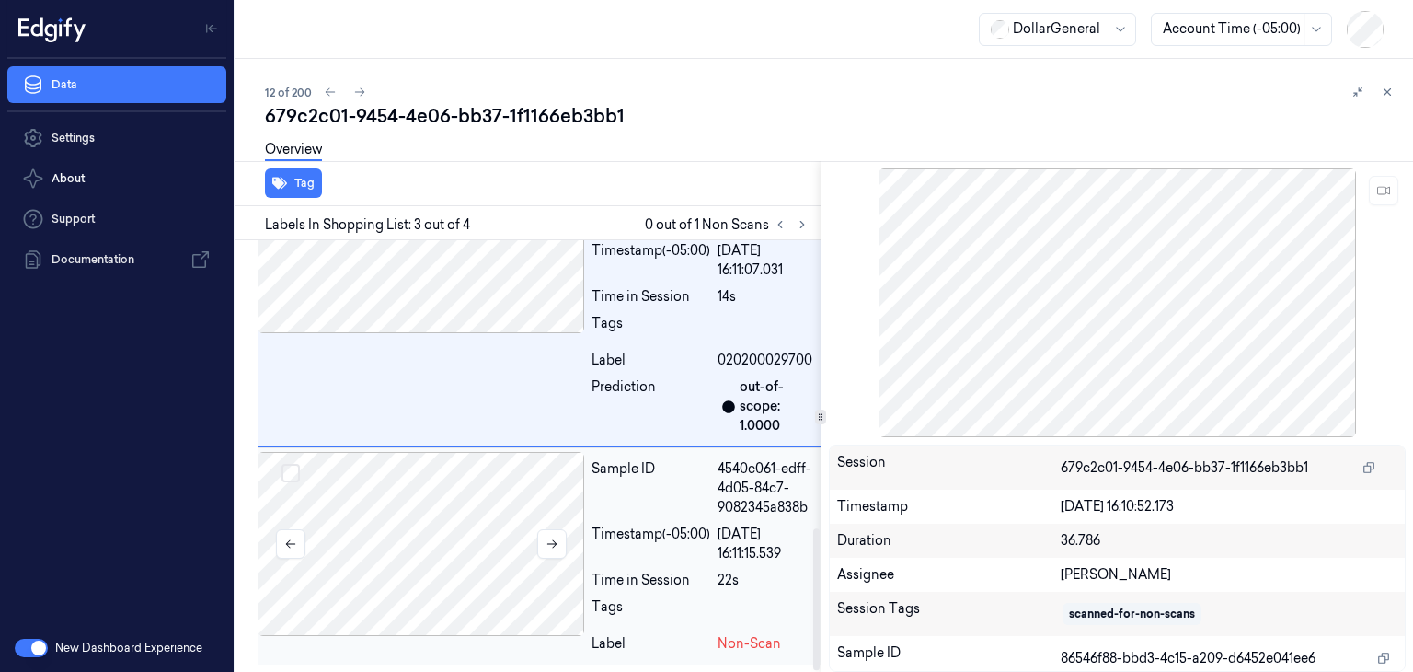
click at [501, 476] on div at bounding box center [421, 544] width 327 height 184
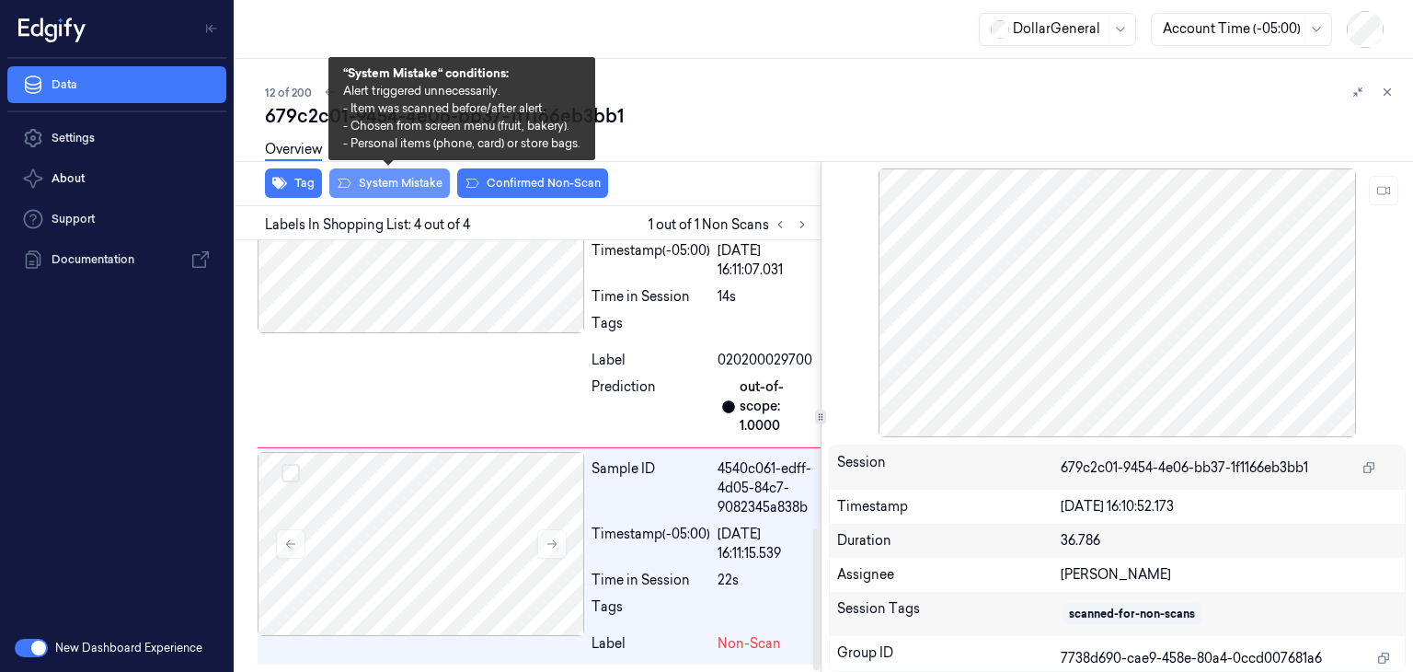
click at [405, 190] on button "System Mistake" at bounding box center [389, 182] width 121 height 29
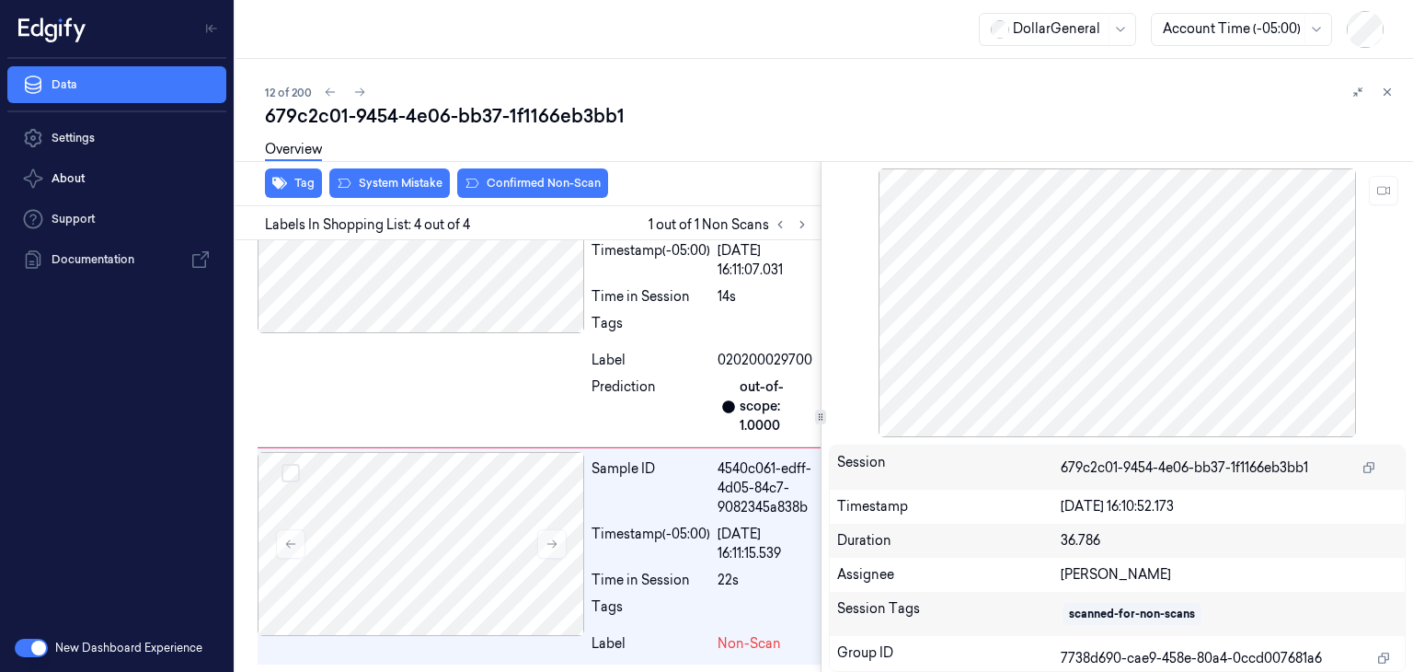
scroll to position [912, 0]
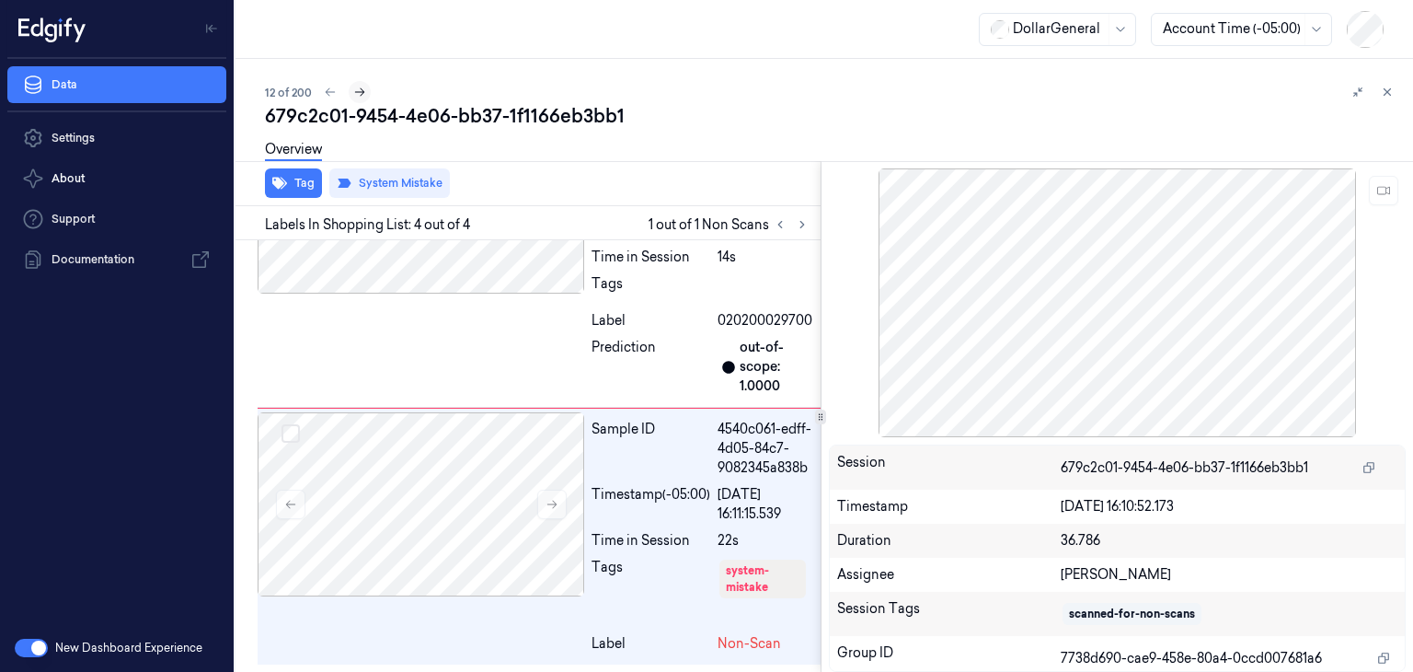
click at [361, 93] on icon at bounding box center [360, 92] width 10 height 8
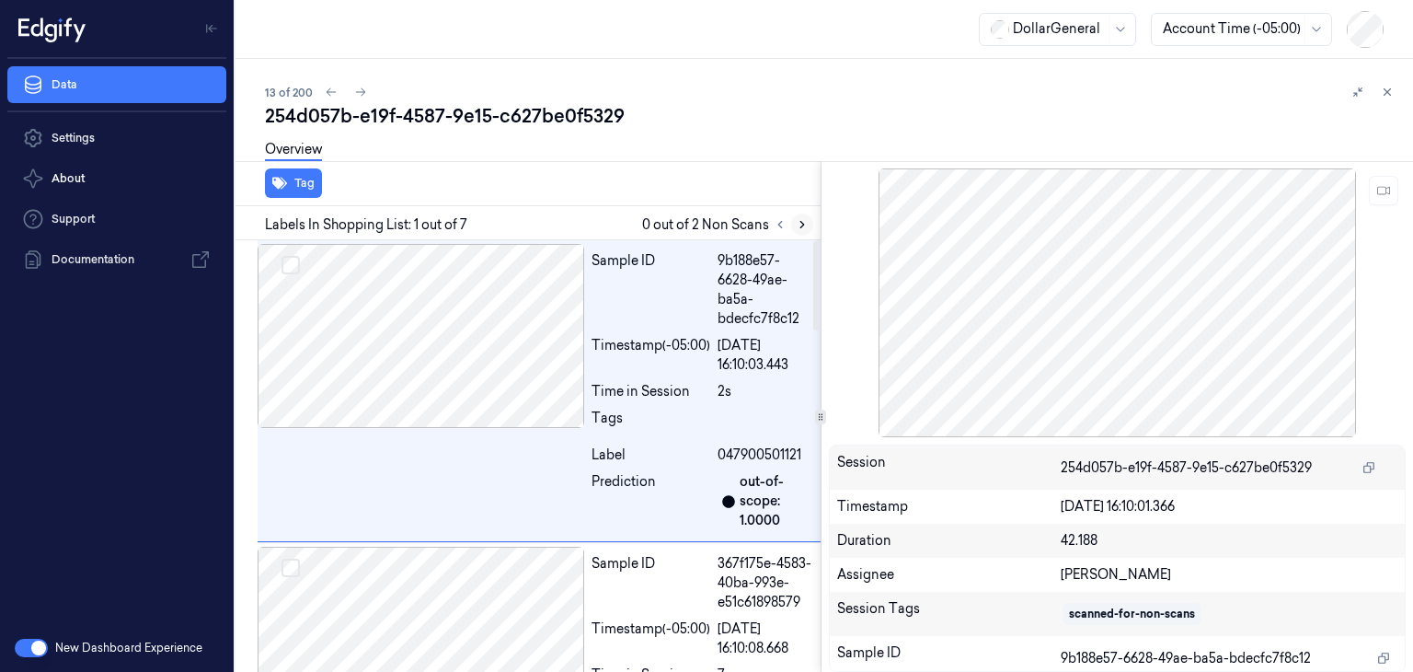
click at [804, 224] on icon at bounding box center [802, 224] width 13 height 13
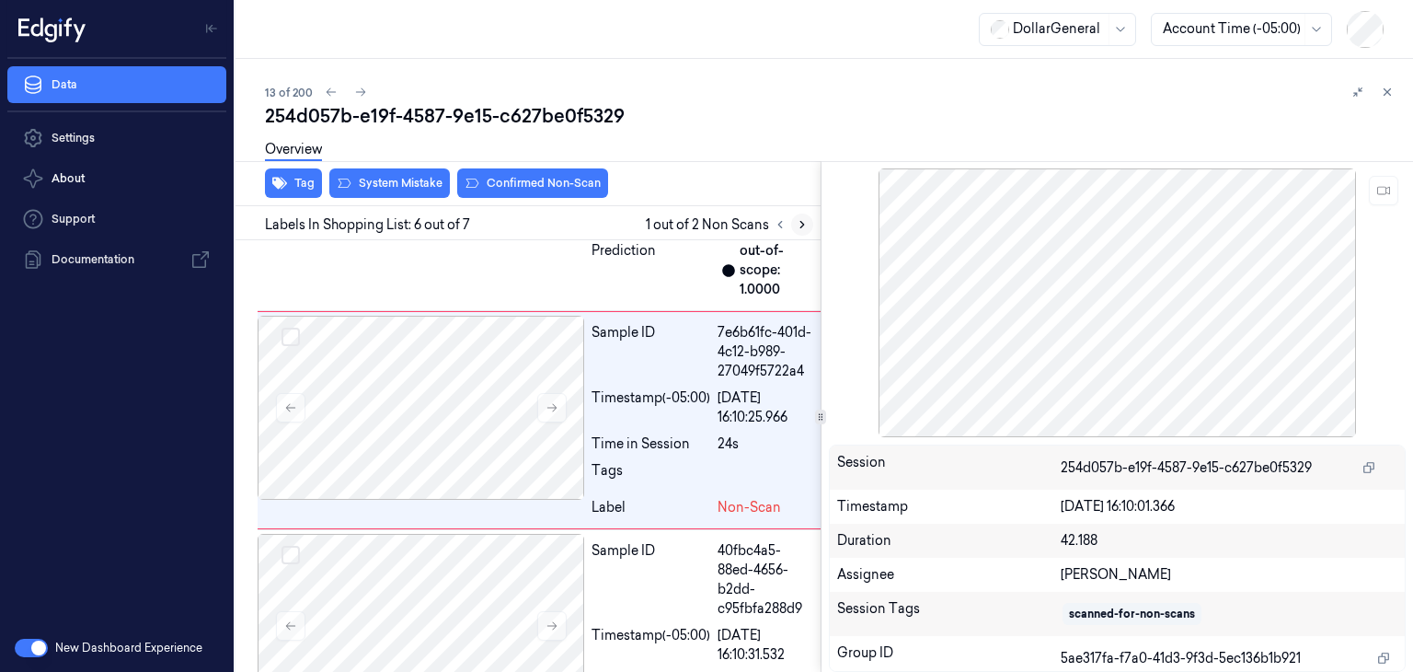
scroll to position [1490, 0]
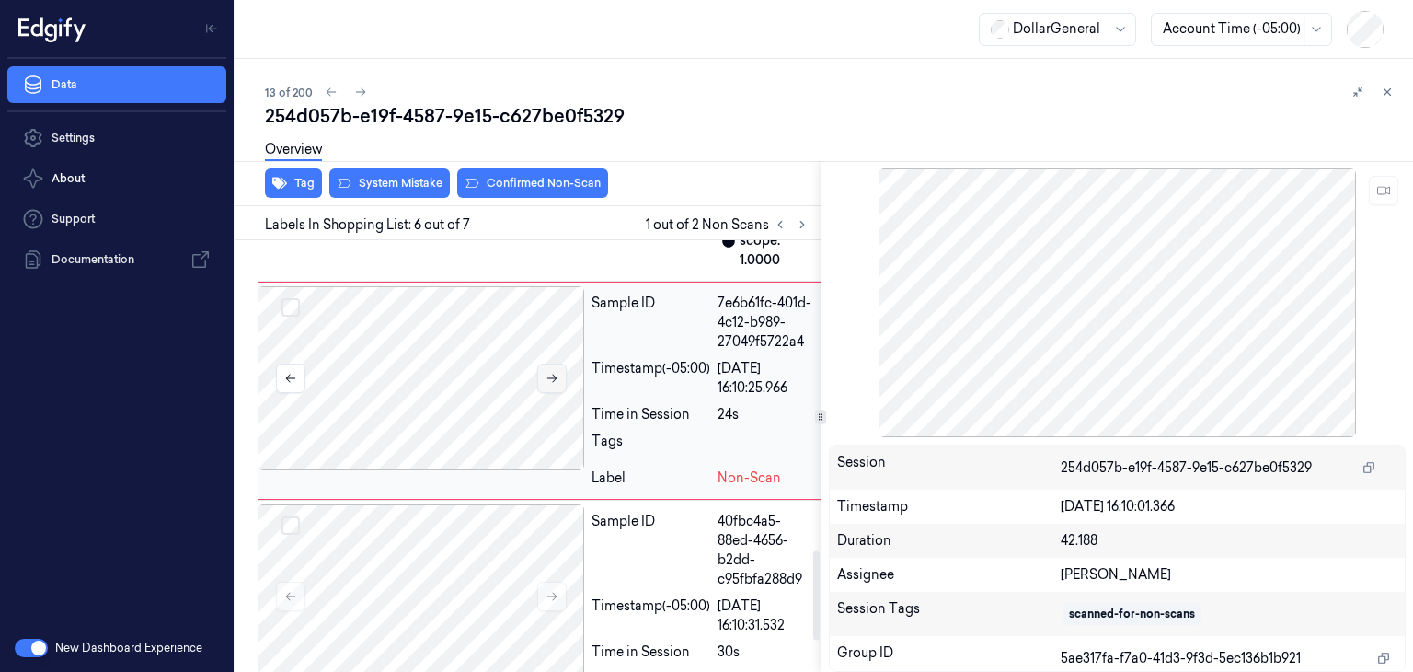
click at [545, 393] on button at bounding box center [551, 377] width 29 height 29
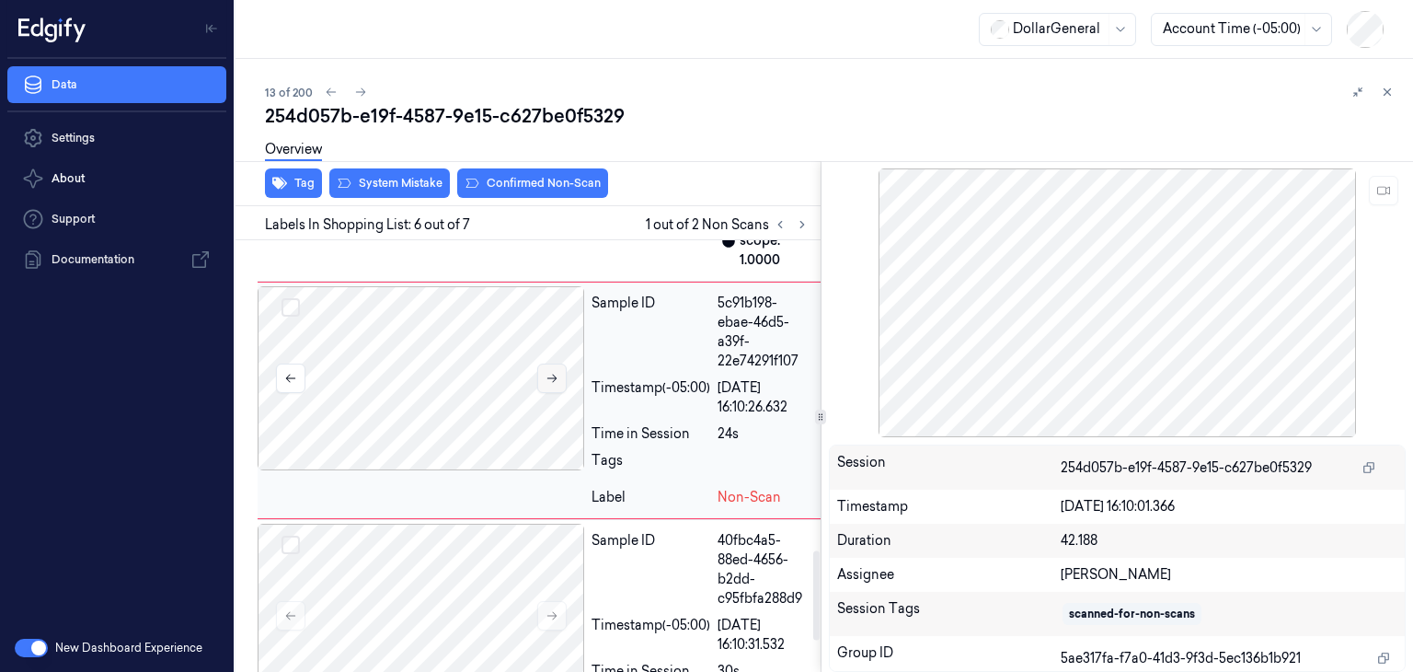
click at [545, 393] on button at bounding box center [551, 377] width 29 height 29
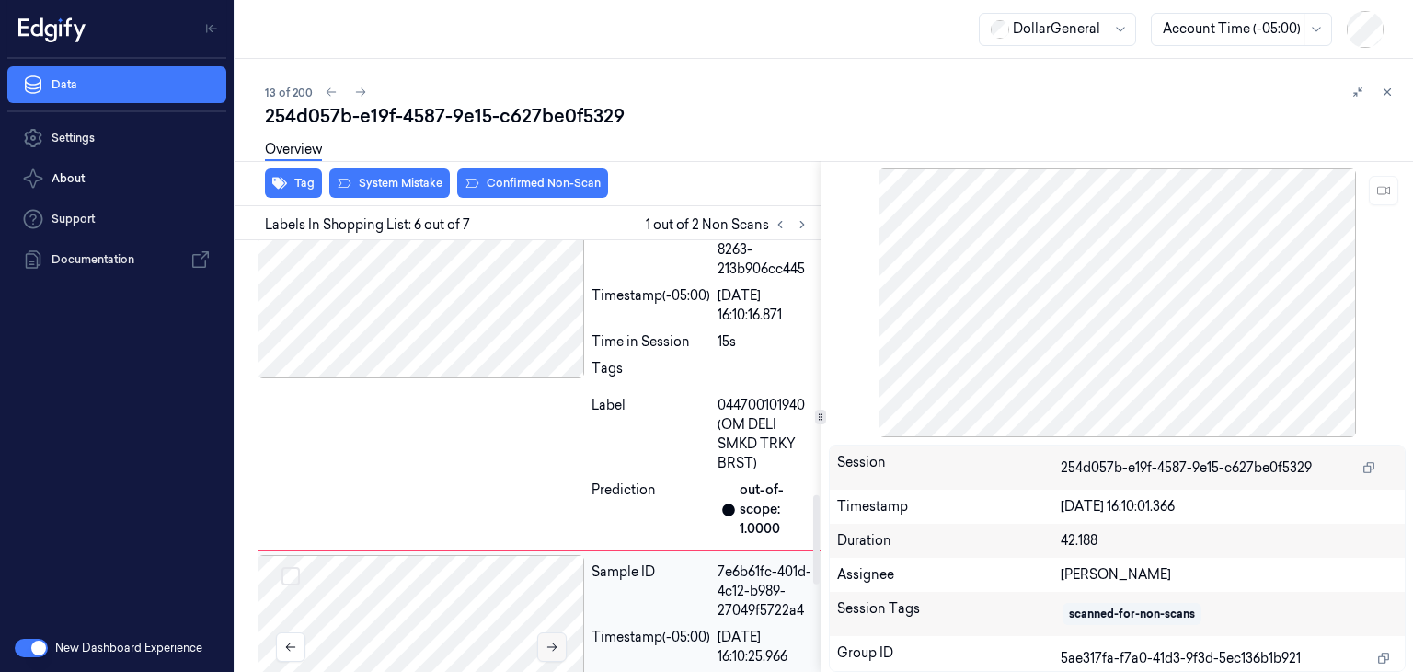
scroll to position [1214, 0]
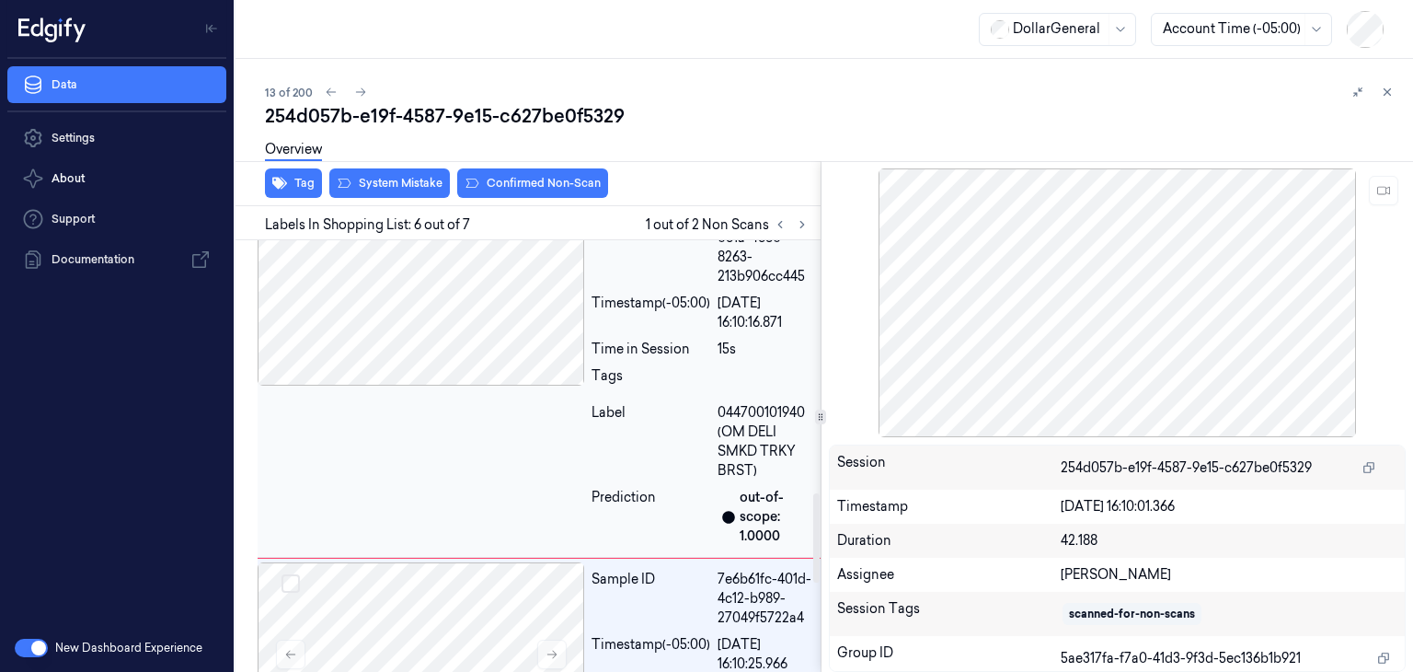
click at [540, 374] on div at bounding box center [421, 293] width 327 height 184
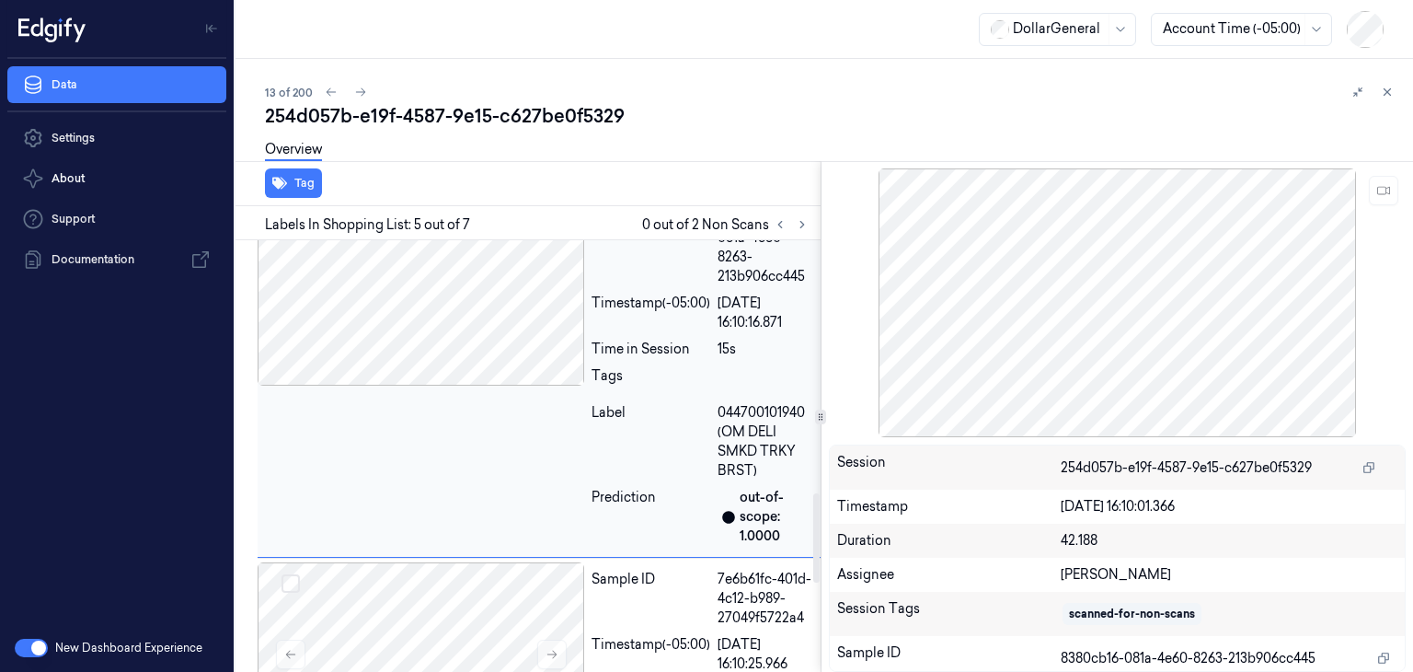
scroll to position [1192, 0]
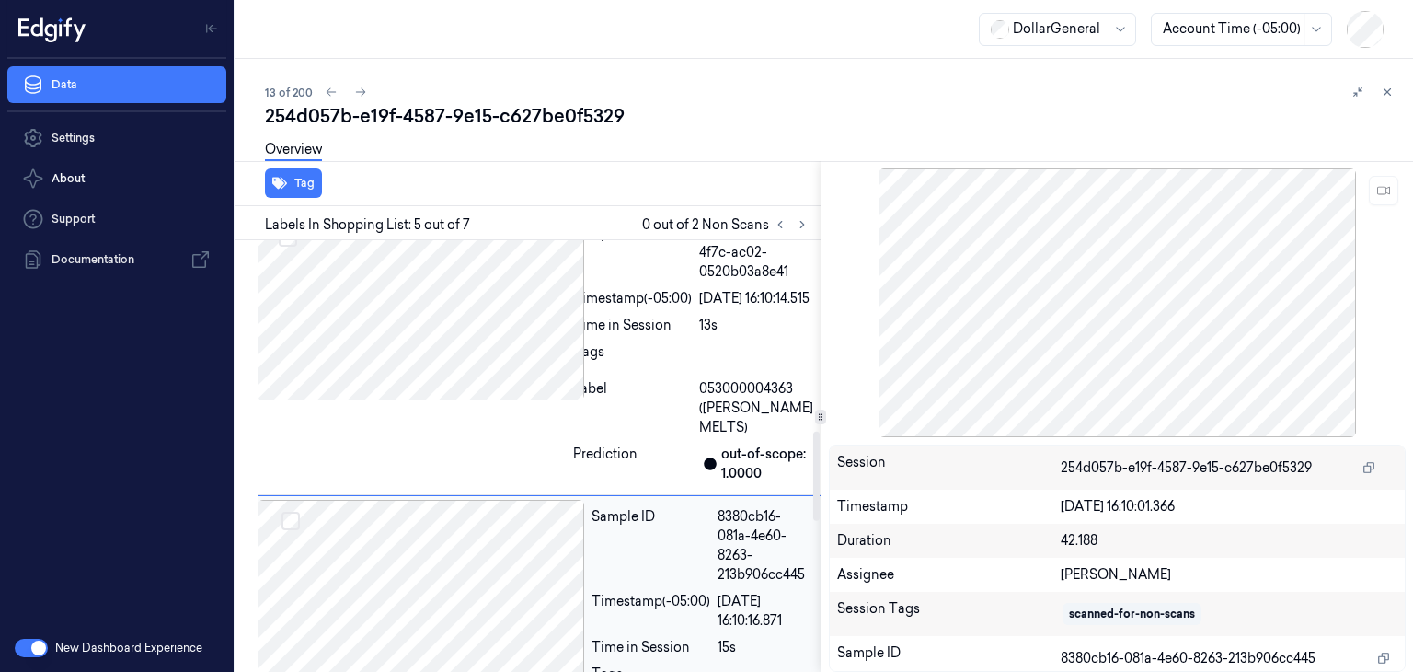
click at [540, 374] on div at bounding box center [412, 308] width 308 height 184
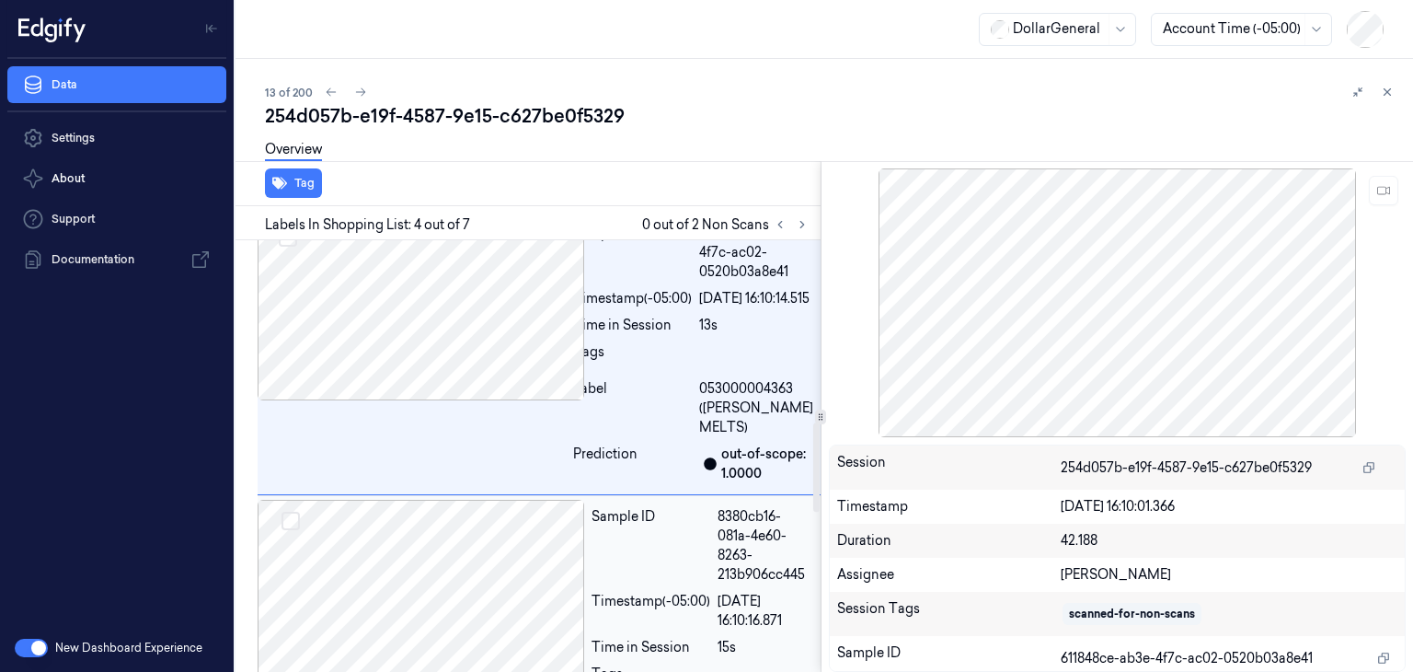
scroll to position [841, 0]
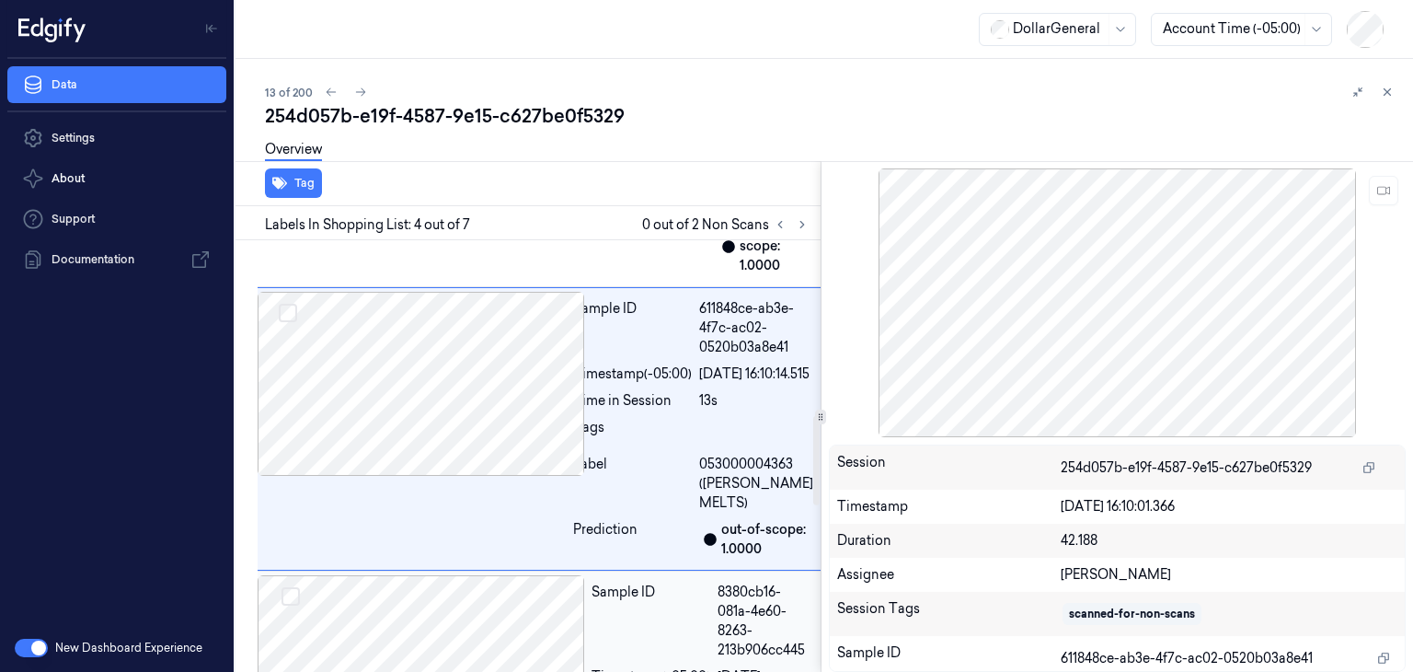
click at [540, 374] on div at bounding box center [412, 384] width 308 height 184
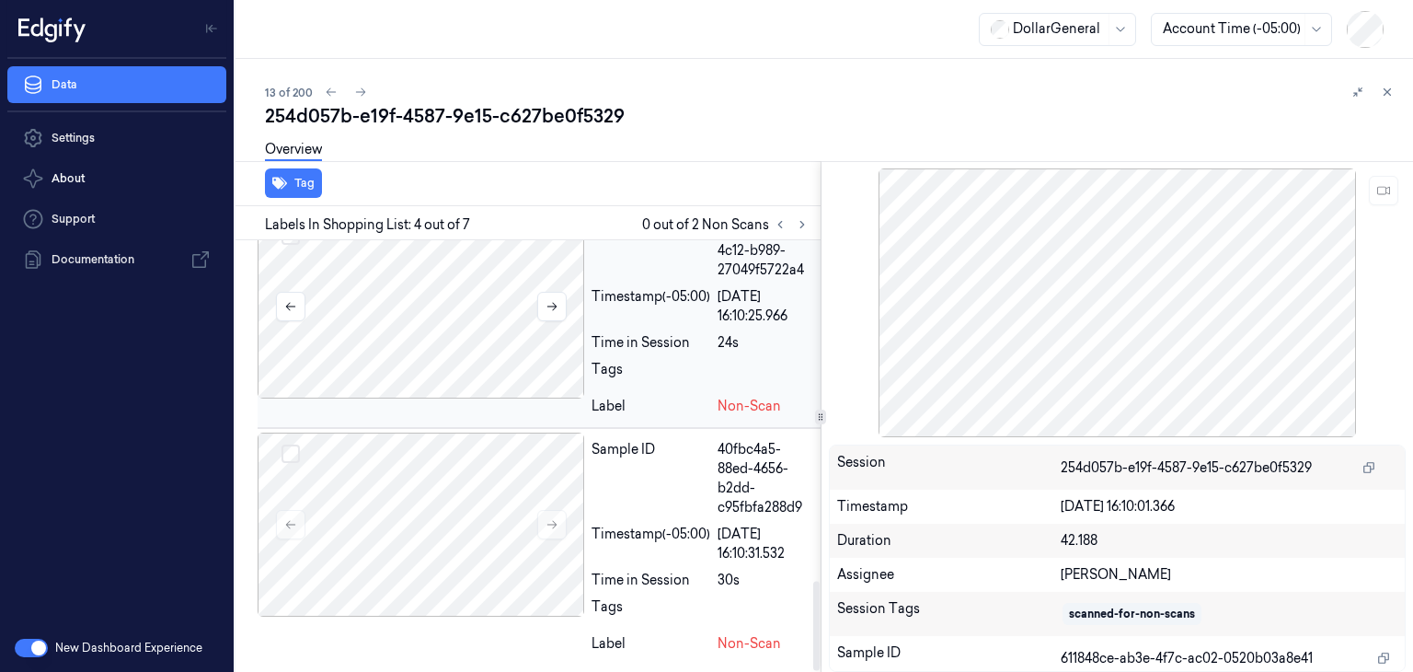
click at [523, 358] on div at bounding box center [421, 306] width 327 height 184
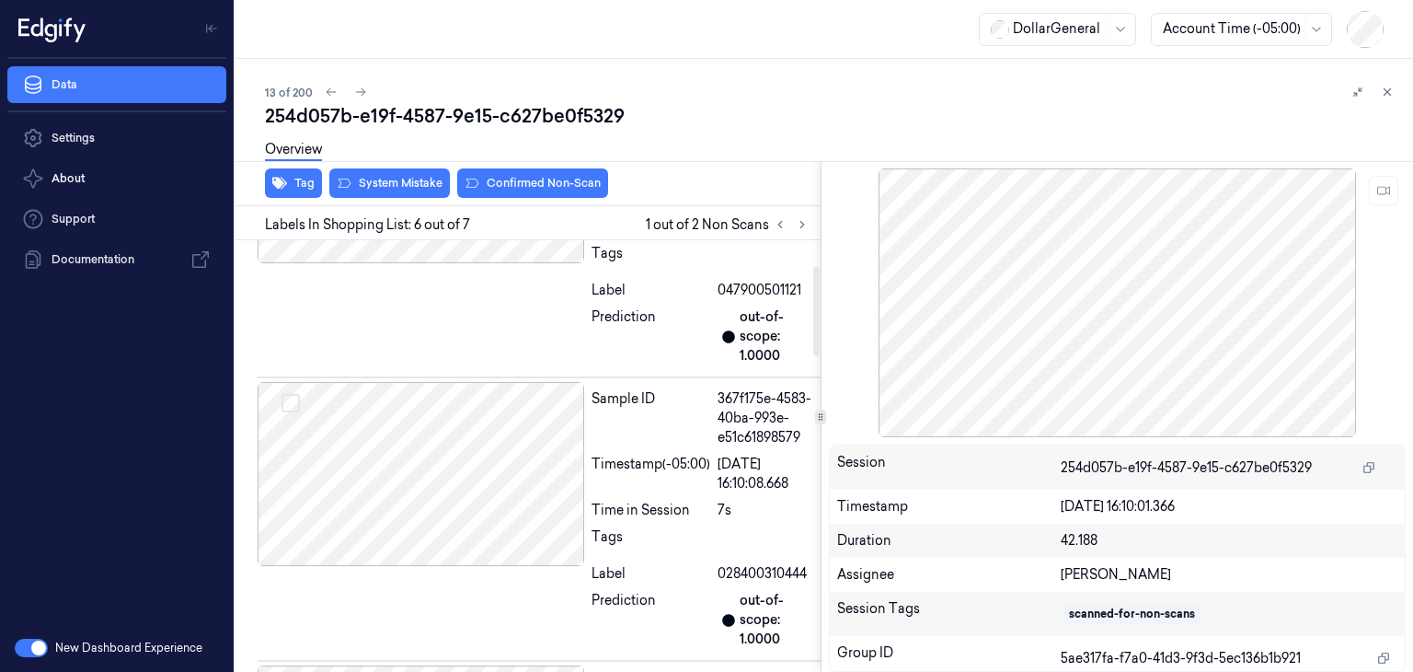
scroll to position [0, 0]
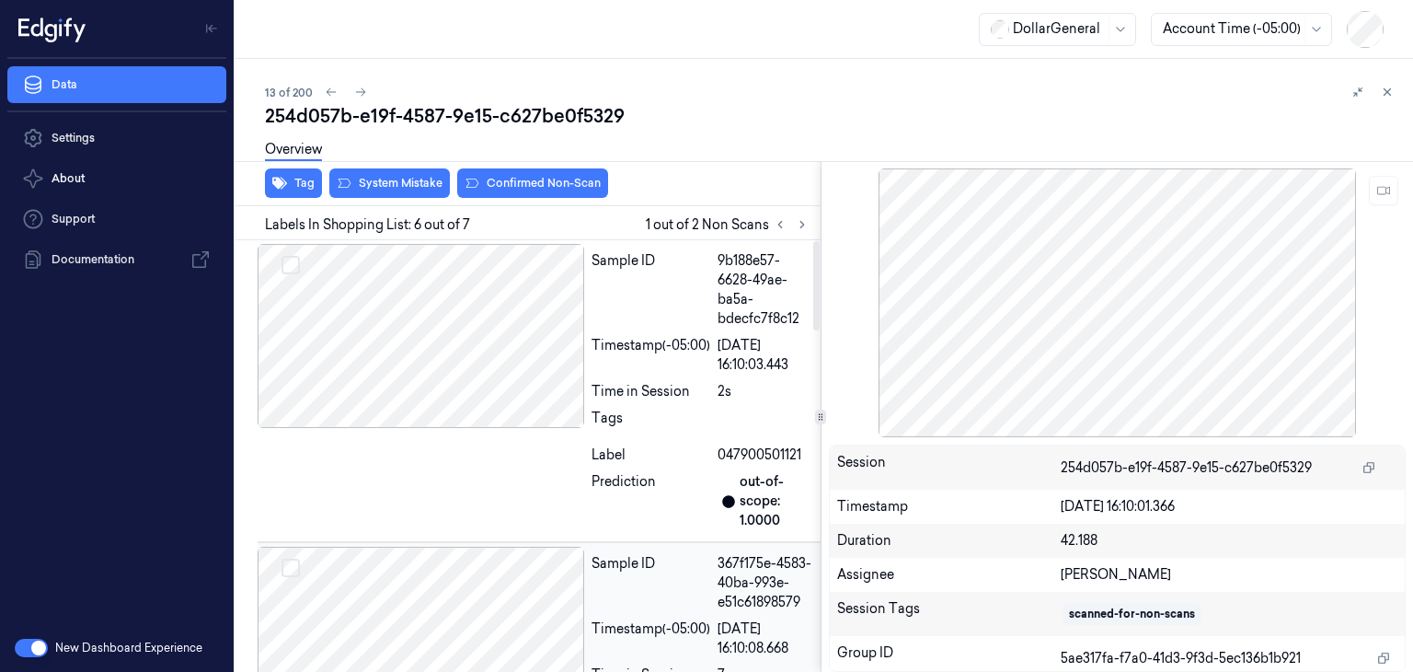
click at [454, 564] on div at bounding box center [421, 638] width 327 height 184
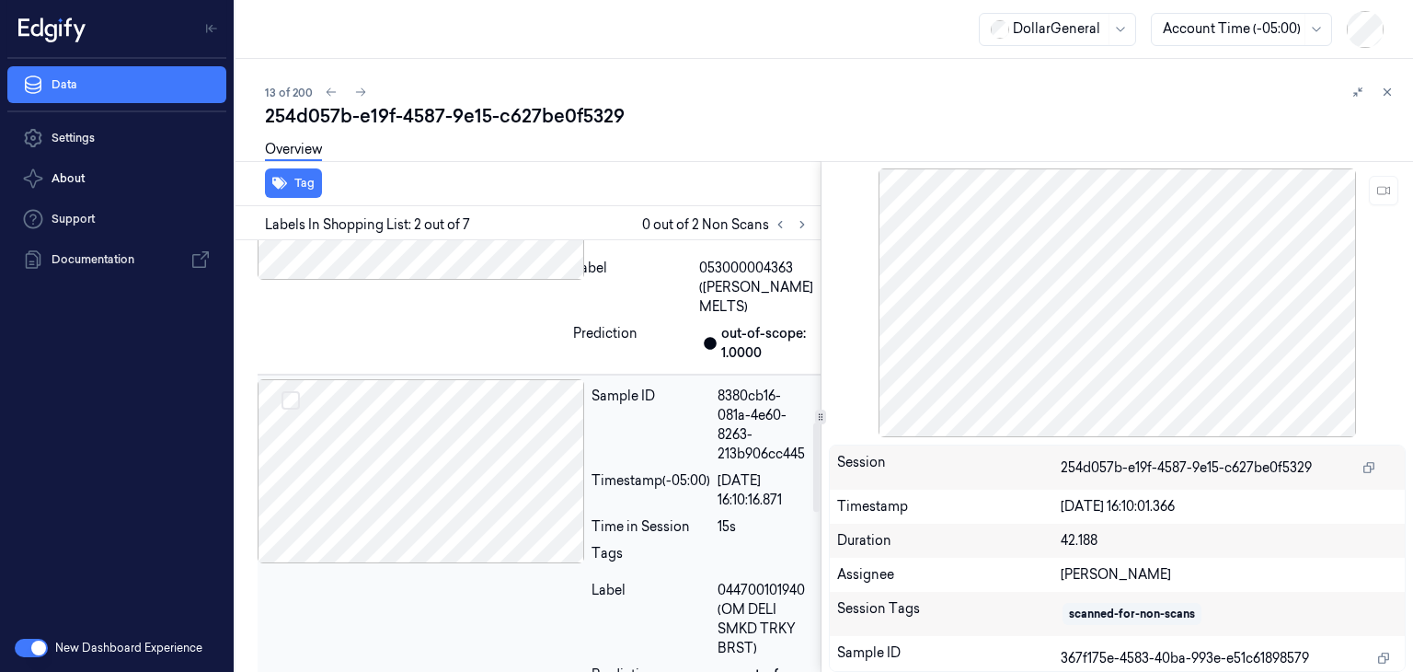
scroll to position [871, 0]
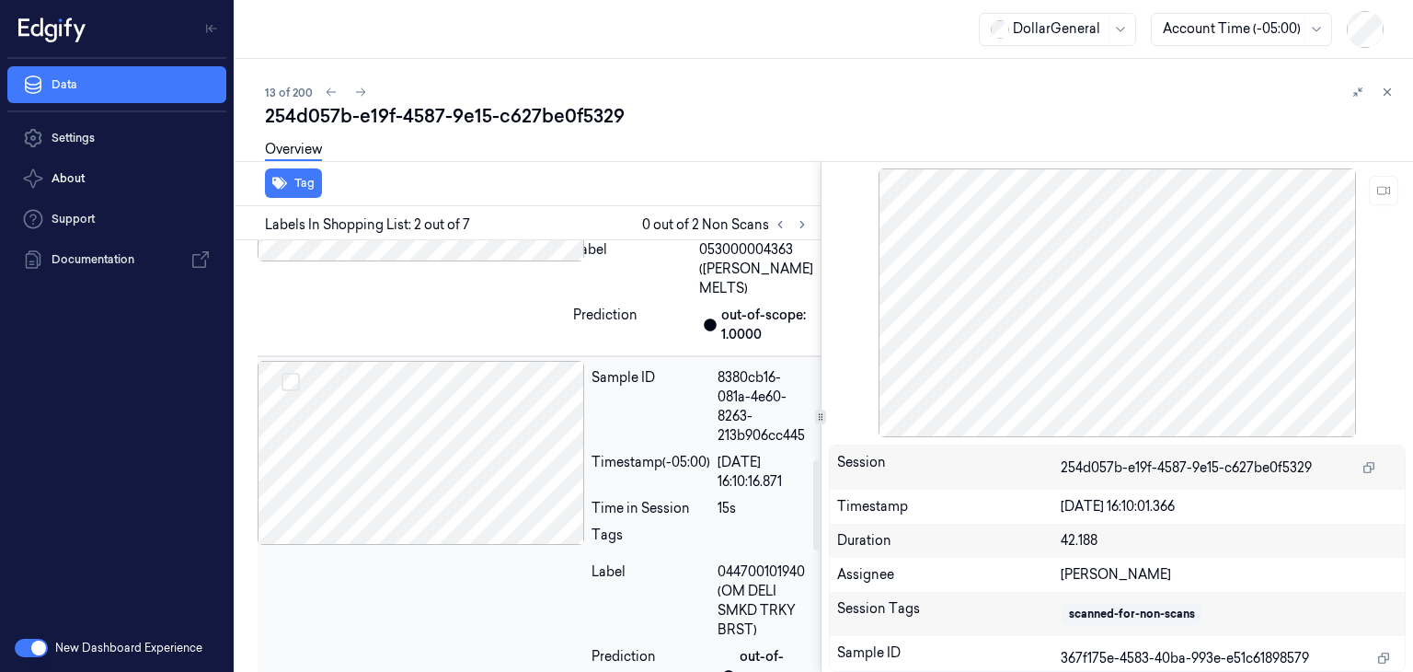
click at [465, 487] on div at bounding box center [421, 453] width 327 height 184
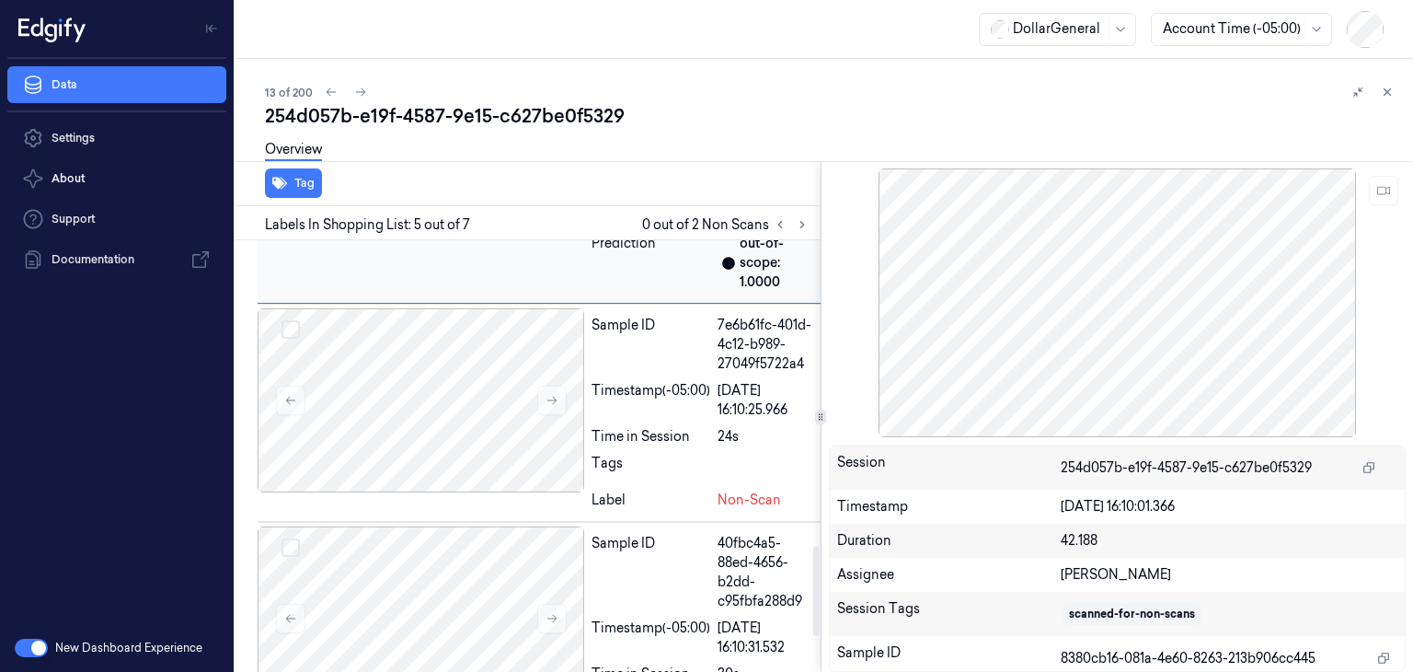
scroll to position [1637, 0]
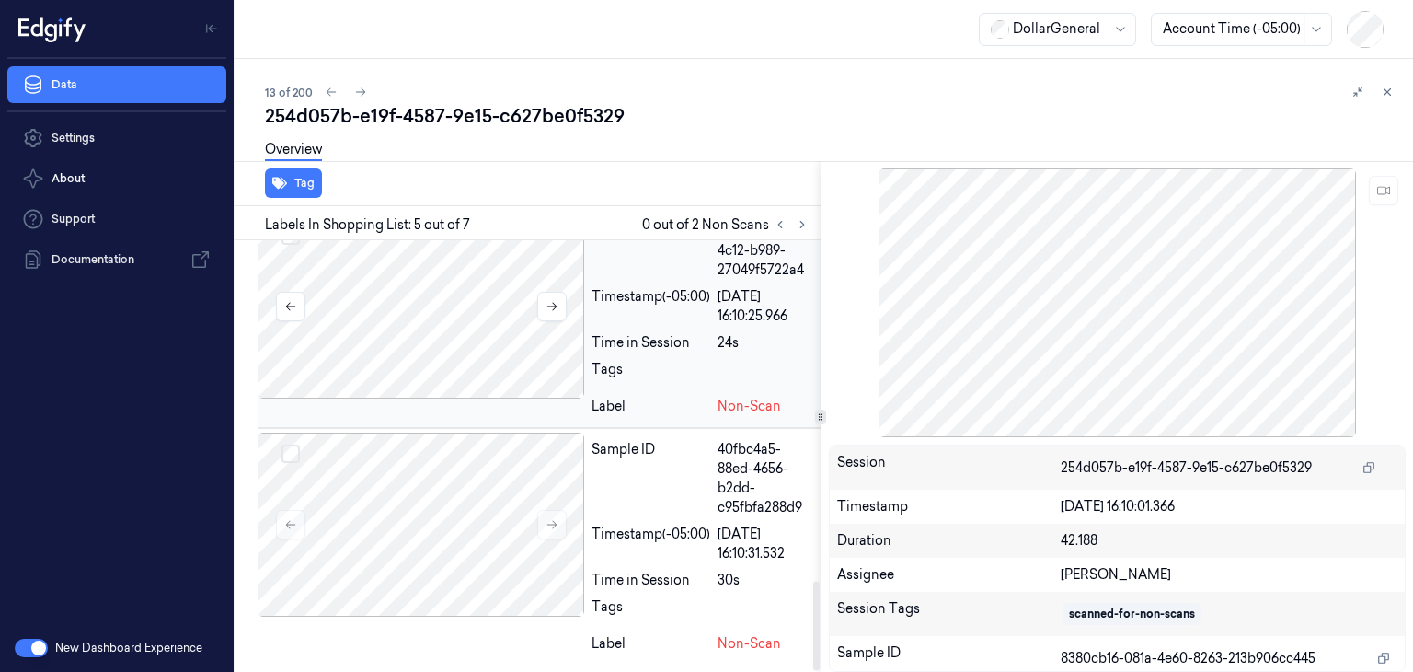
click at [459, 344] on div at bounding box center [421, 306] width 327 height 184
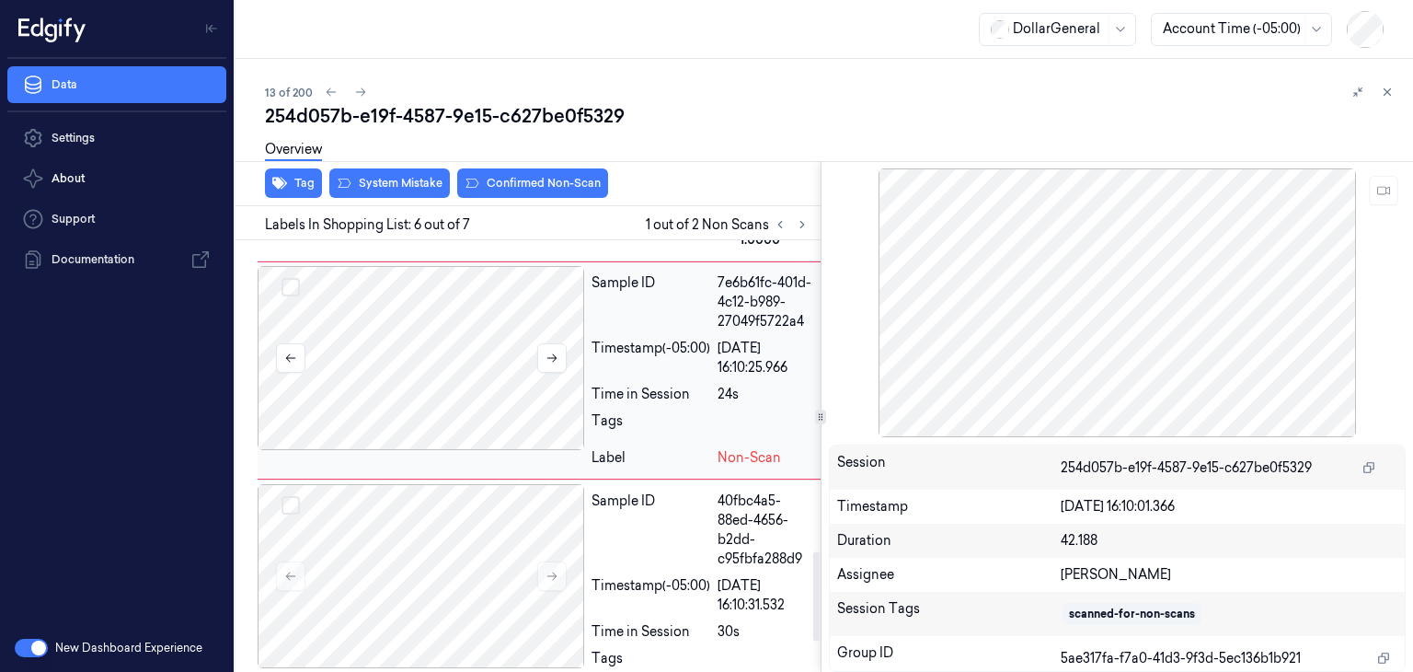
scroll to position [1490, 0]
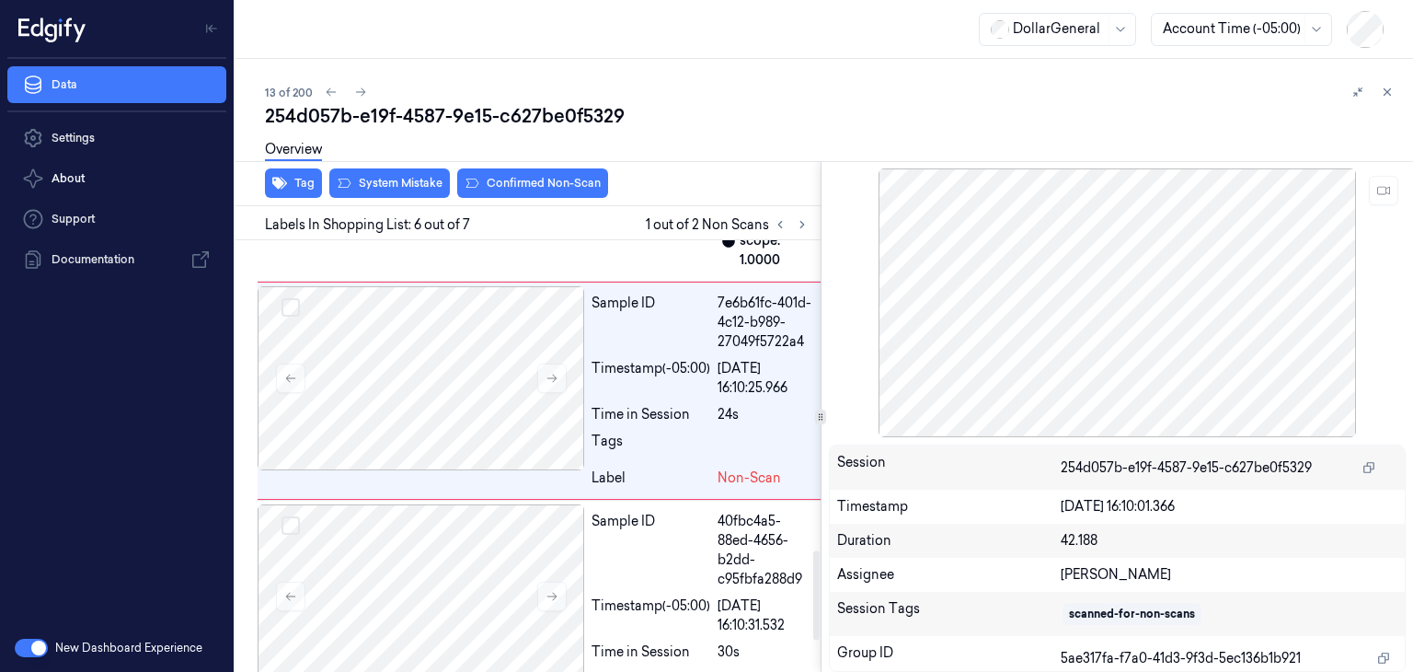
click at [430, 172] on div "Overview" at bounding box center [831, 152] width 1133 height 47
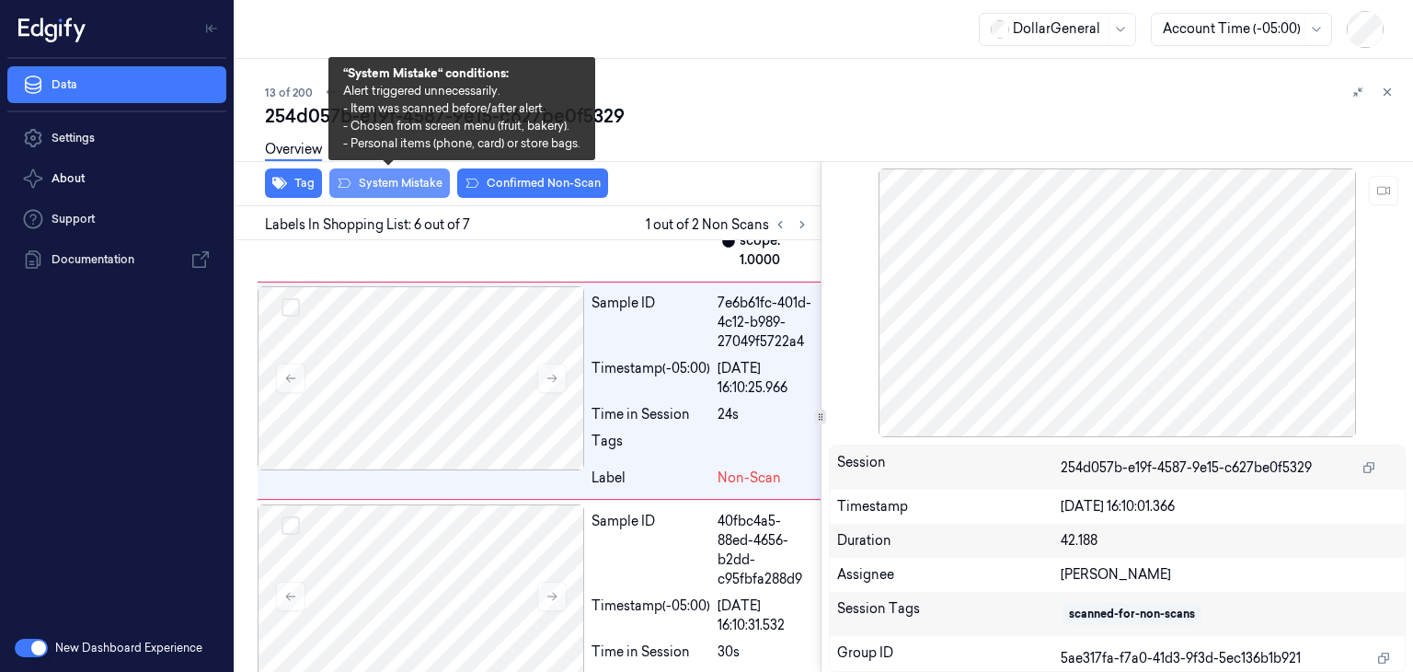
click at [429, 179] on button "System Mistake" at bounding box center [389, 182] width 121 height 29
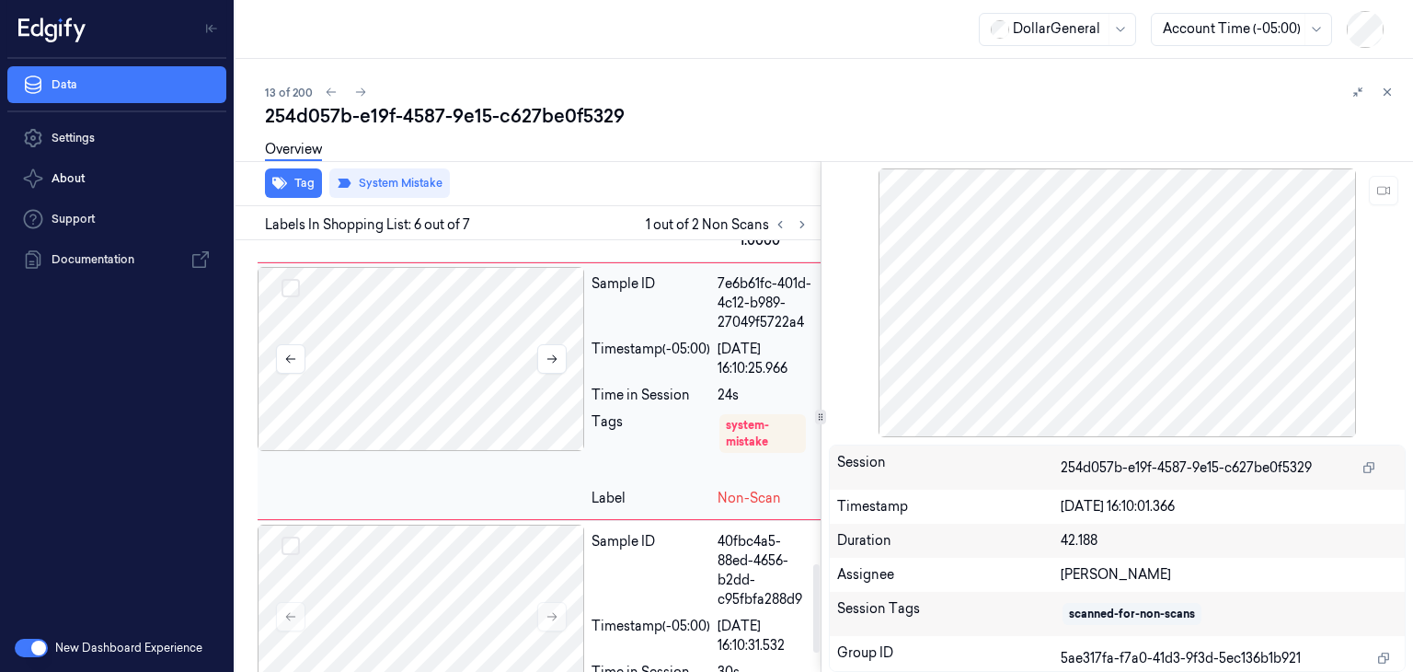
scroll to position [1675, 0]
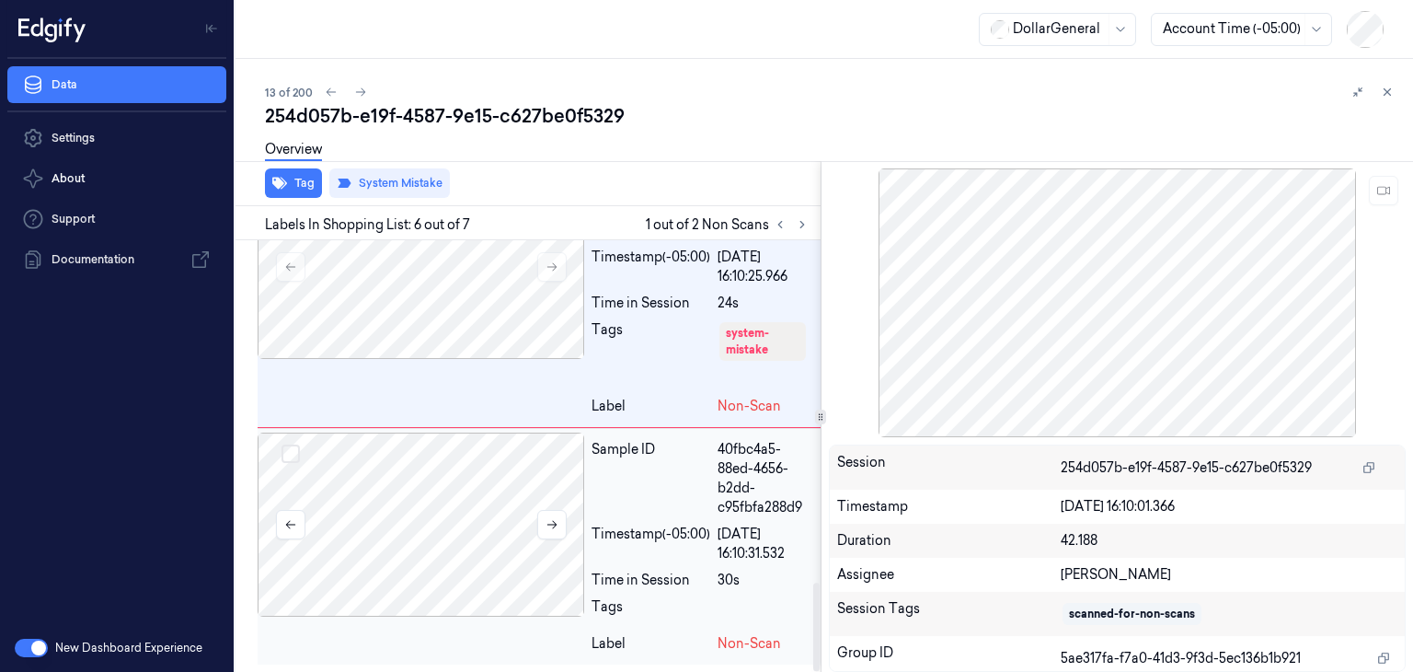
click at [457, 464] on div at bounding box center [421, 524] width 327 height 184
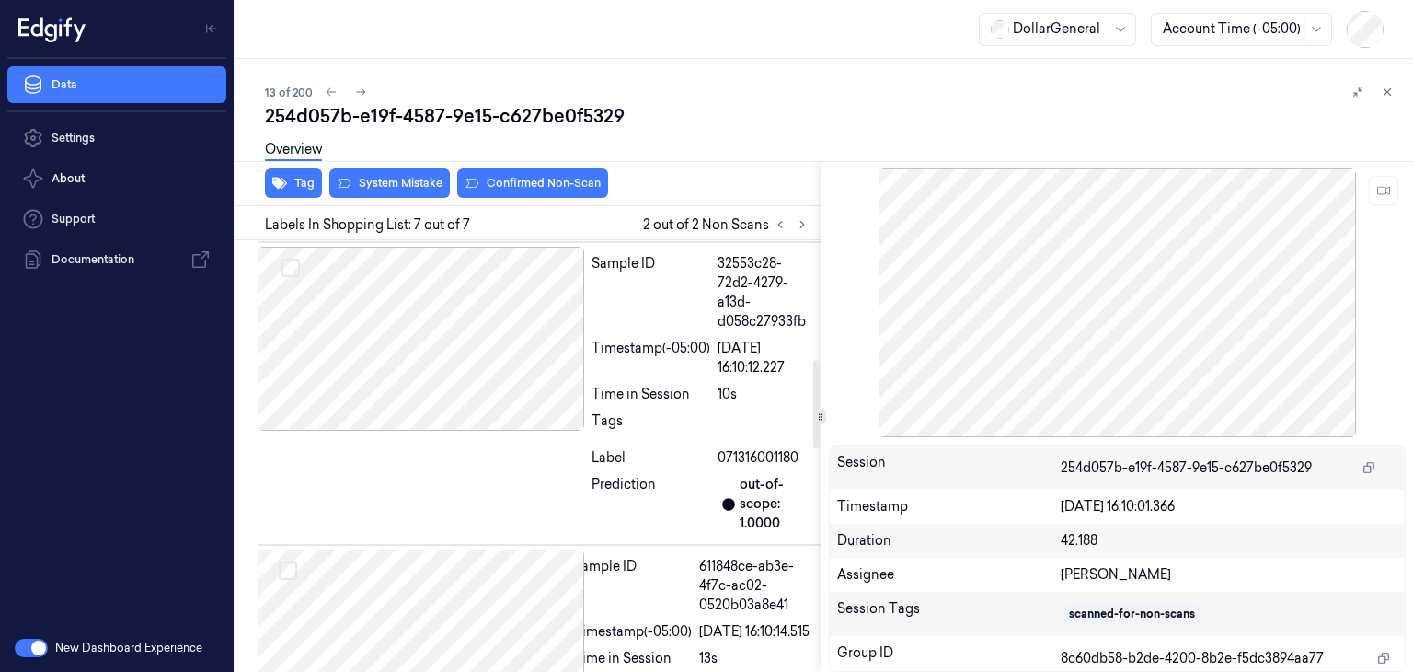
scroll to position [571, 0]
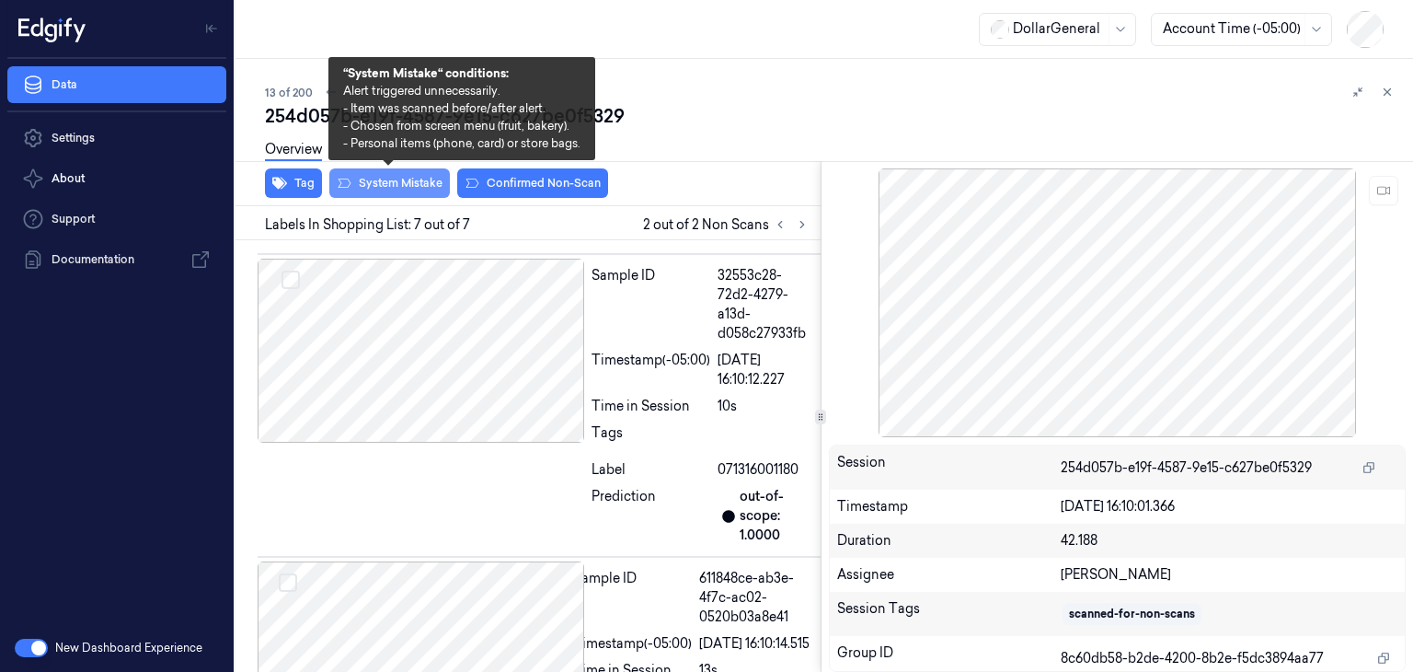
click at [401, 180] on button "System Mistake" at bounding box center [389, 182] width 121 height 29
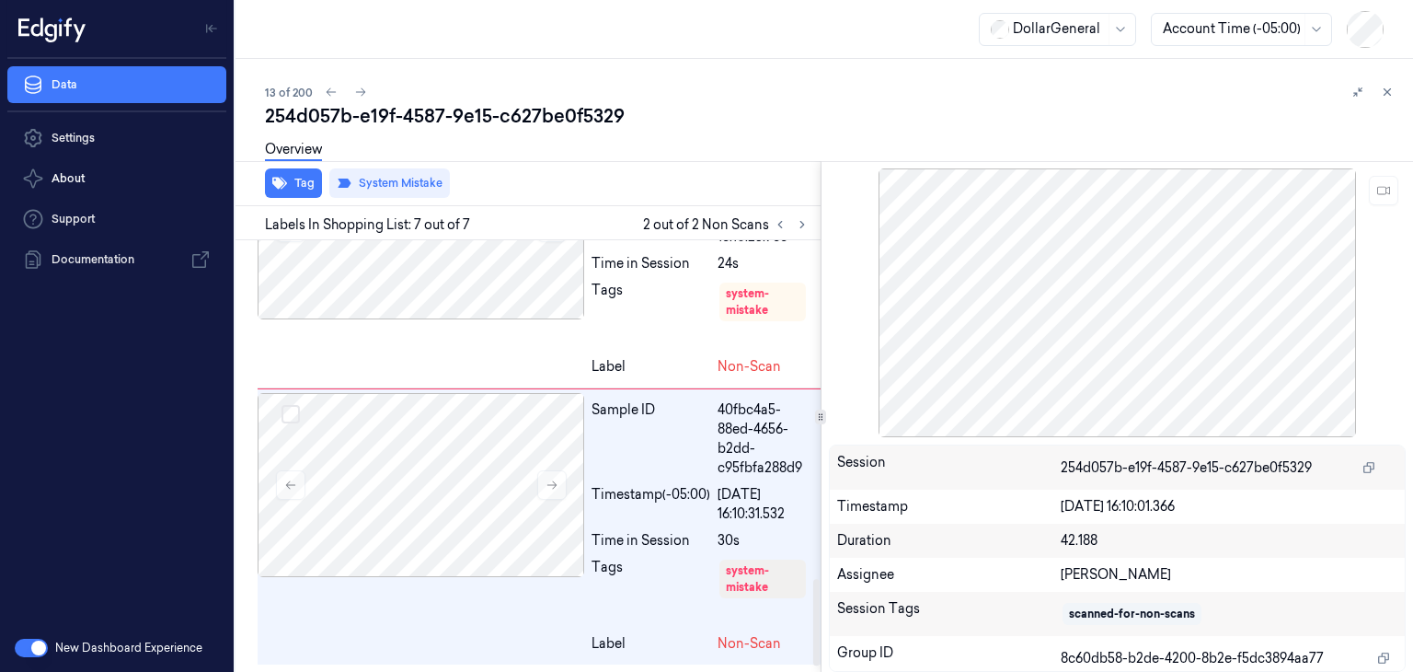
scroll to position [1715, 0]
drag, startPoint x: 364, startPoint y: 98, endPoint x: 364, endPoint y: 114, distance: 16.6
click at [364, 98] on icon at bounding box center [360, 92] width 13 height 13
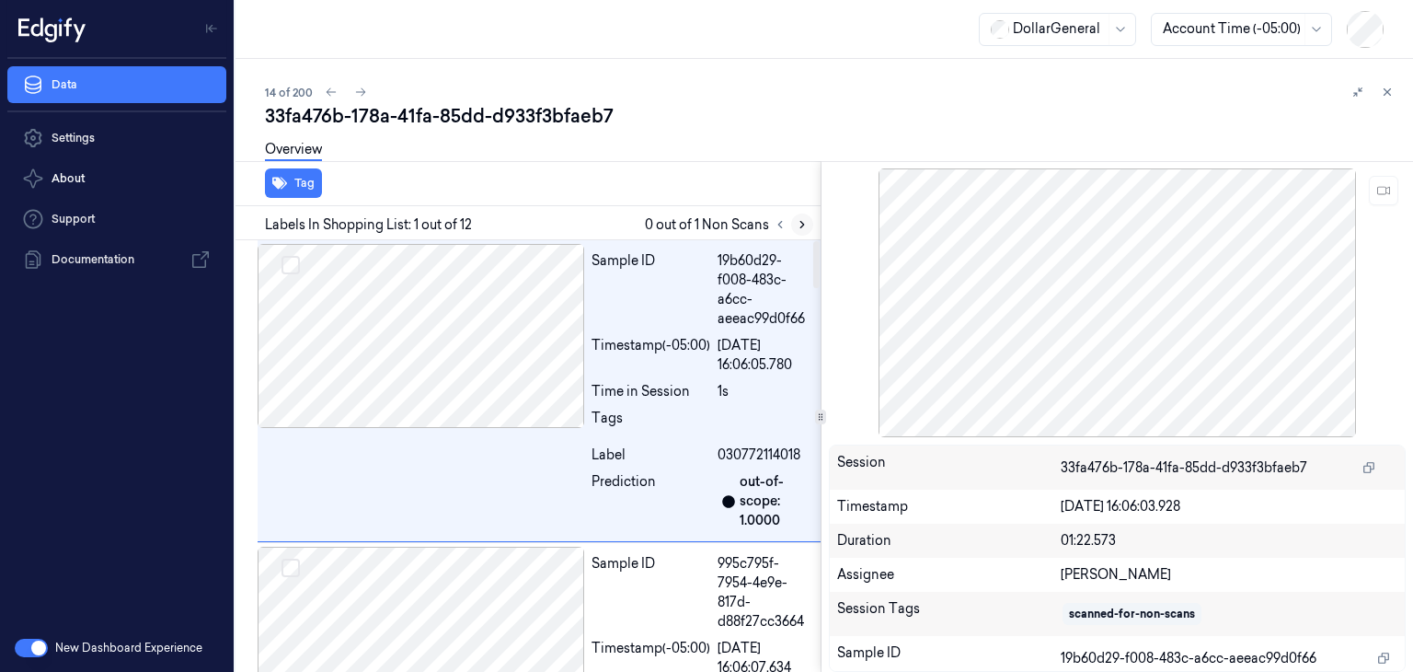
click at [801, 225] on icon at bounding box center [802, 225] width 4 height 6
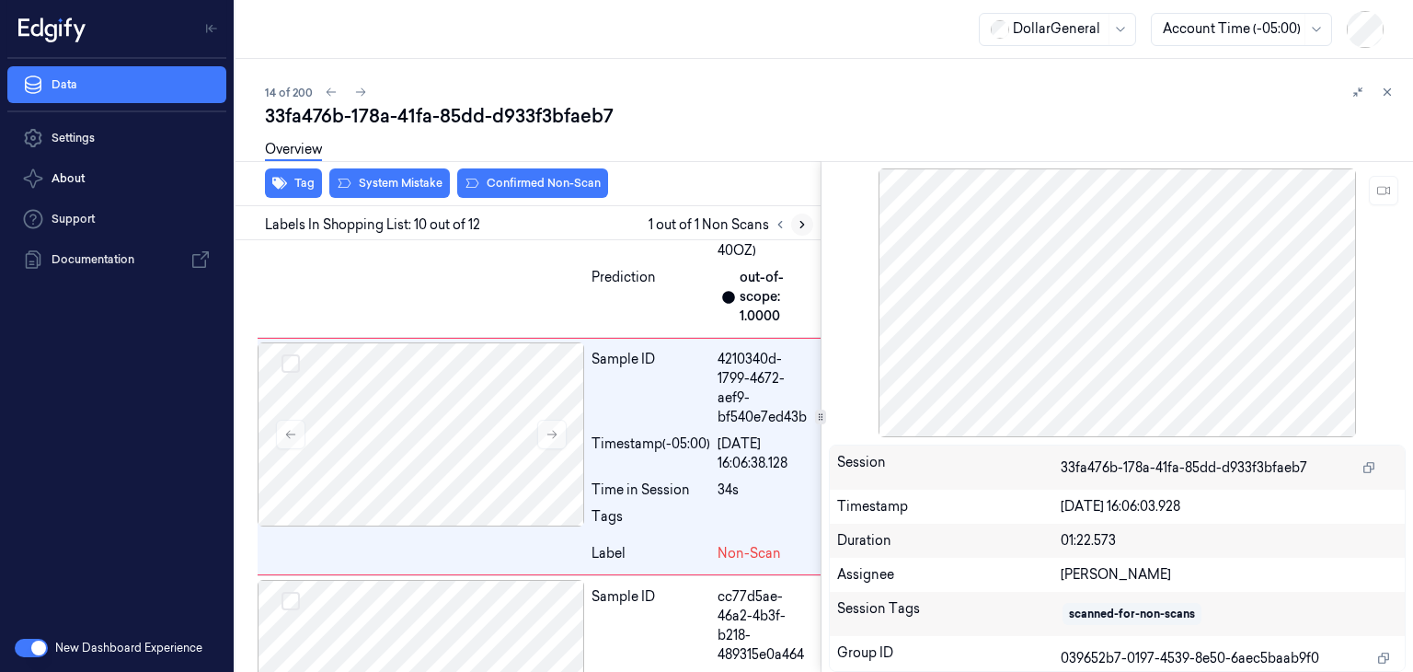
scroll to position [2892, 0]
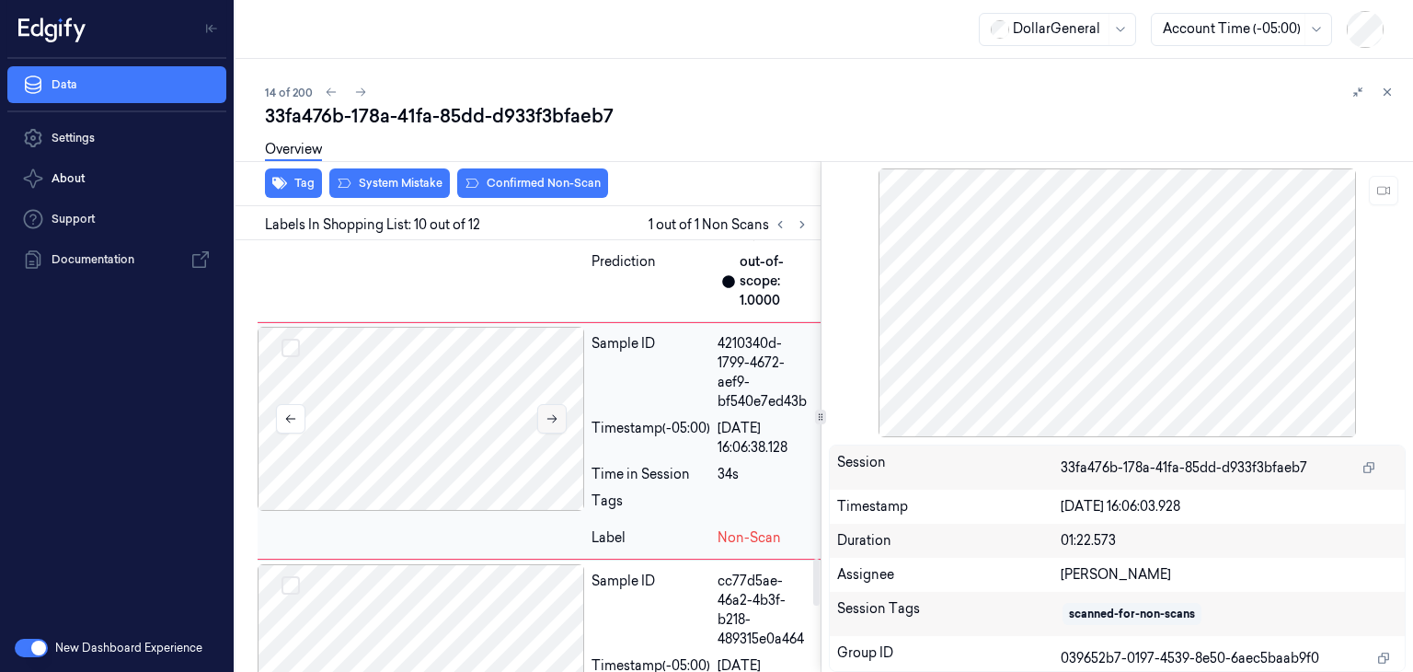
click at [554, 425] on icon at bounding box center [552, 418] width 13 height 13
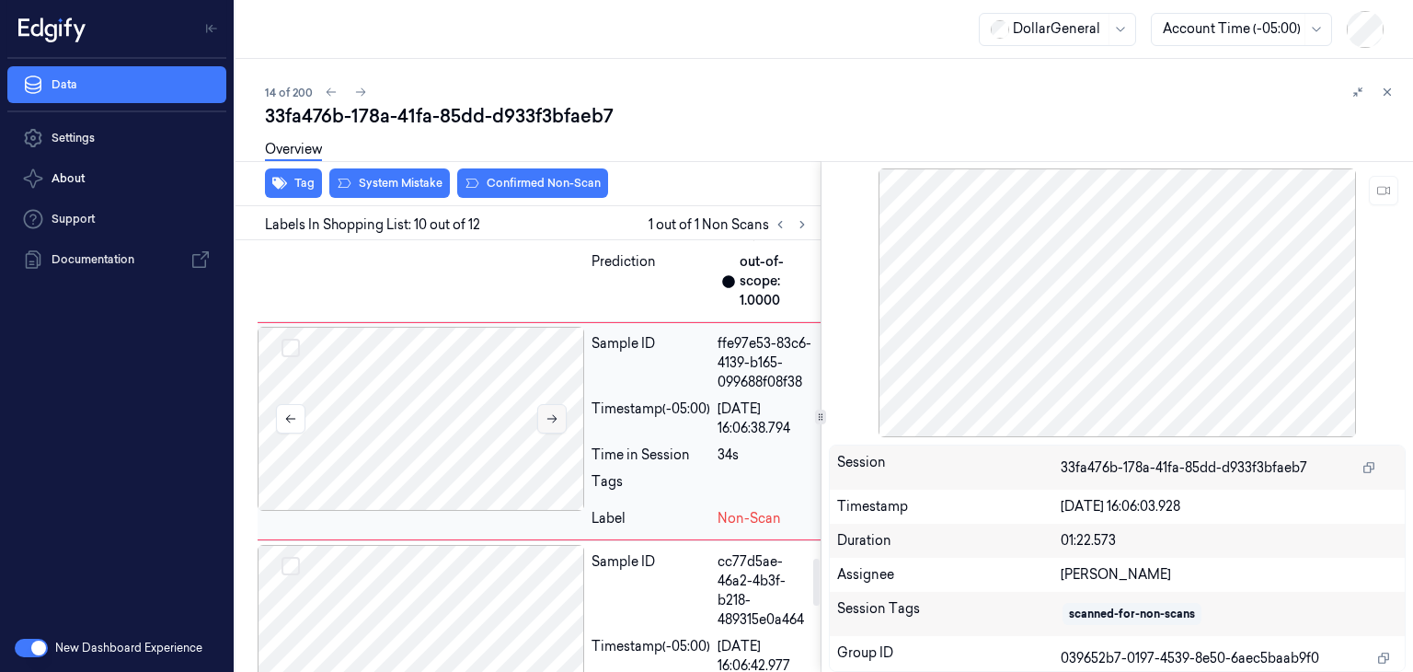
scroll to position [2883, 0]
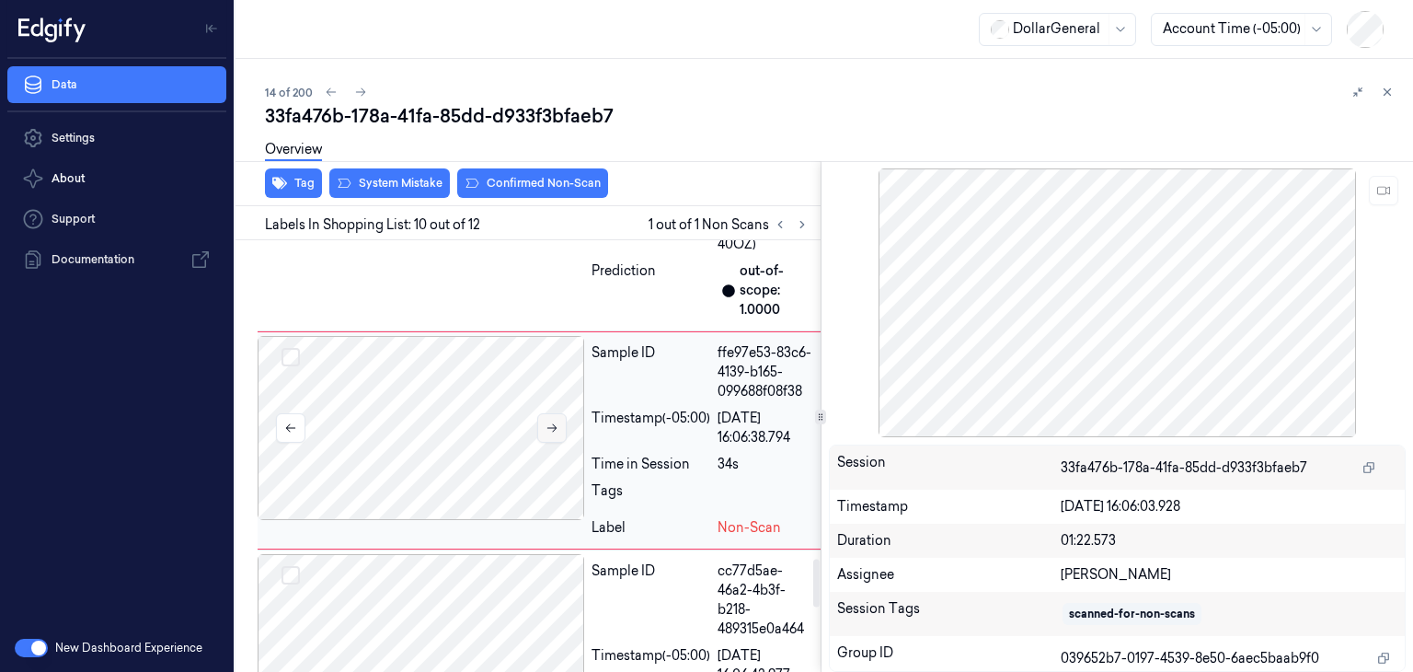
click at [554, 434] on icon at bounding box center [552, 427] width 13 height 13
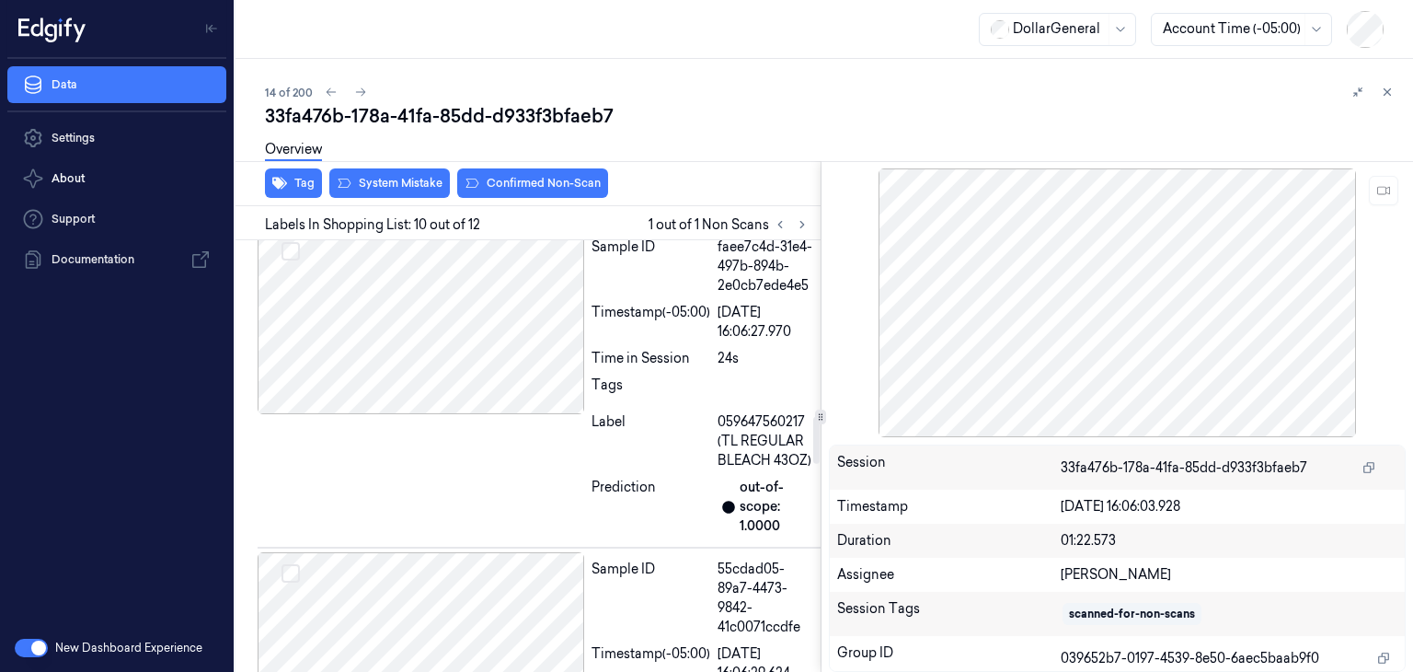
scroll to position [1512, 0]
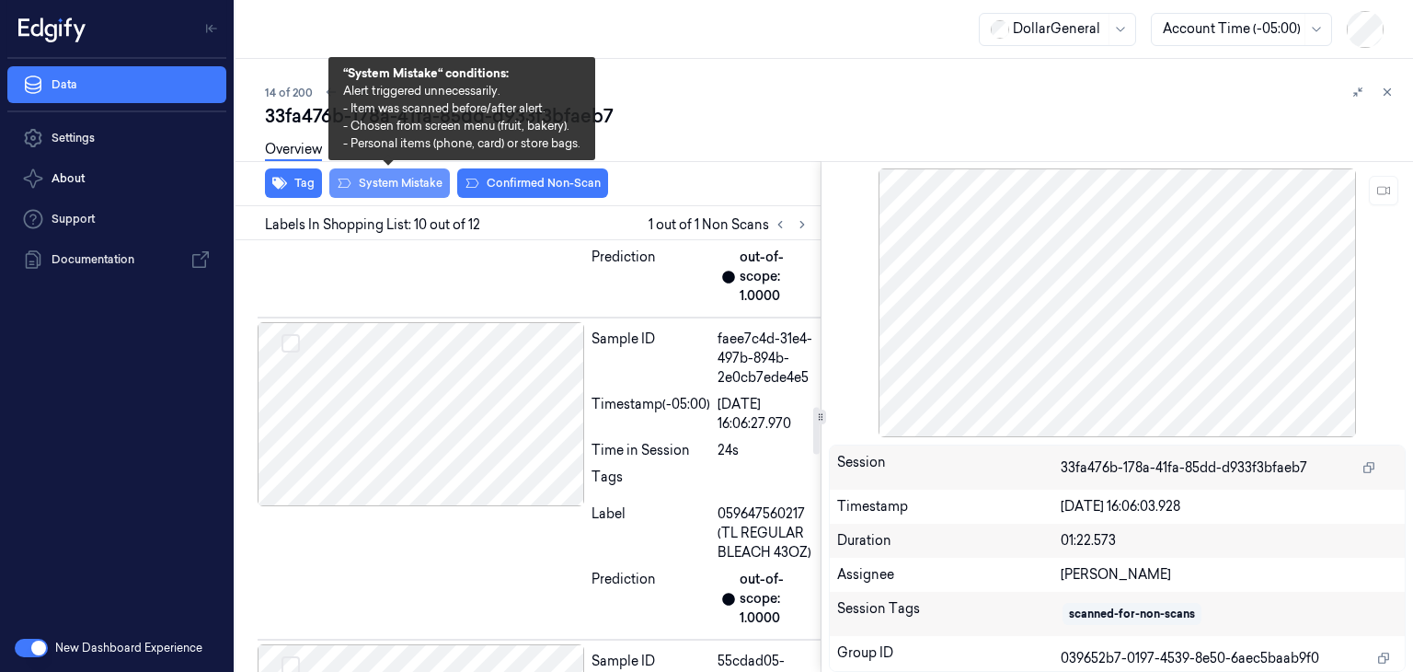
click at [392, 181] on button "System Mistake" at bounding box center [389, 182] width 121 height 29
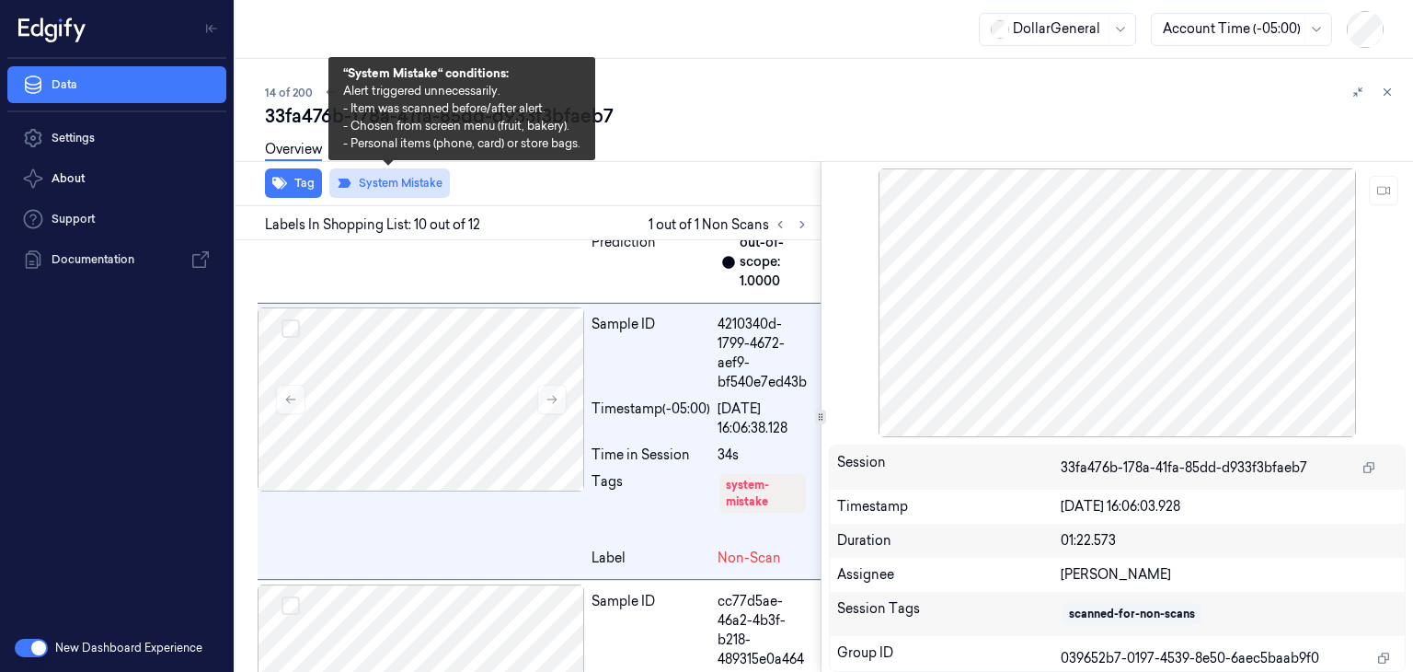
scroll to position [2913, 0]
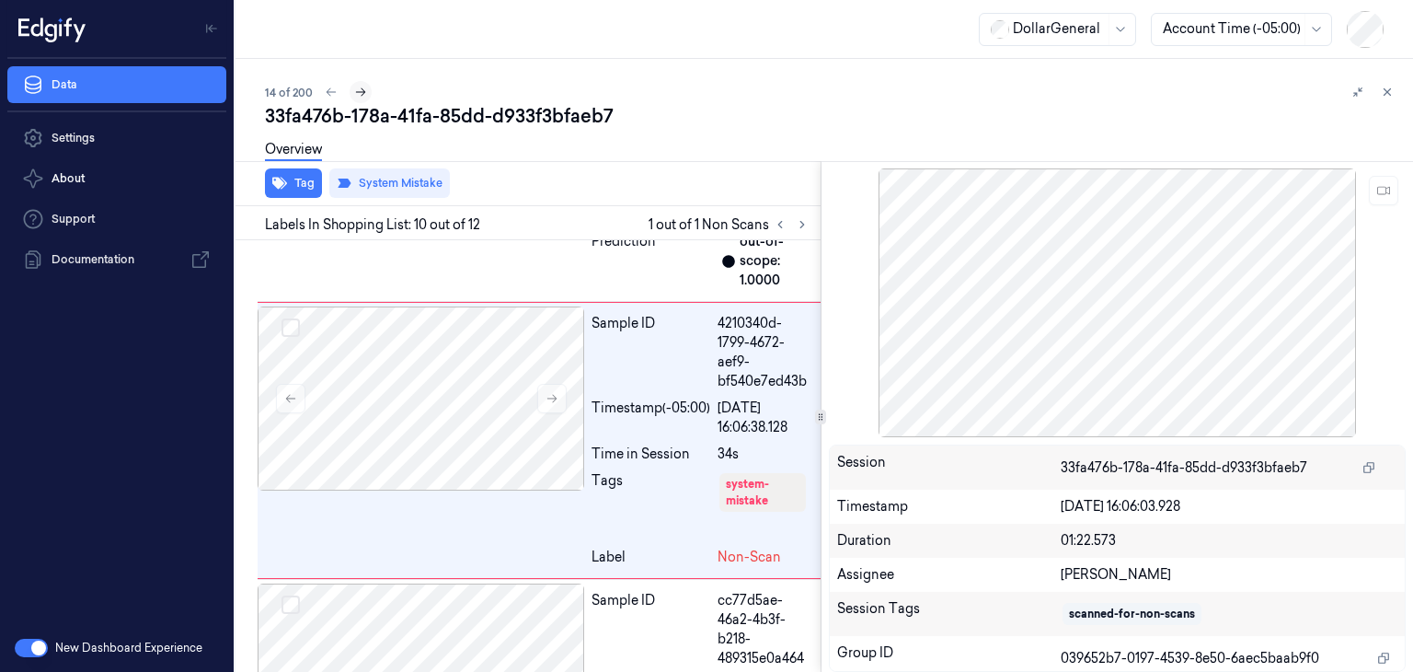
click at [361, 88] on icon at bounding box center [360, 92] width 13 height 13
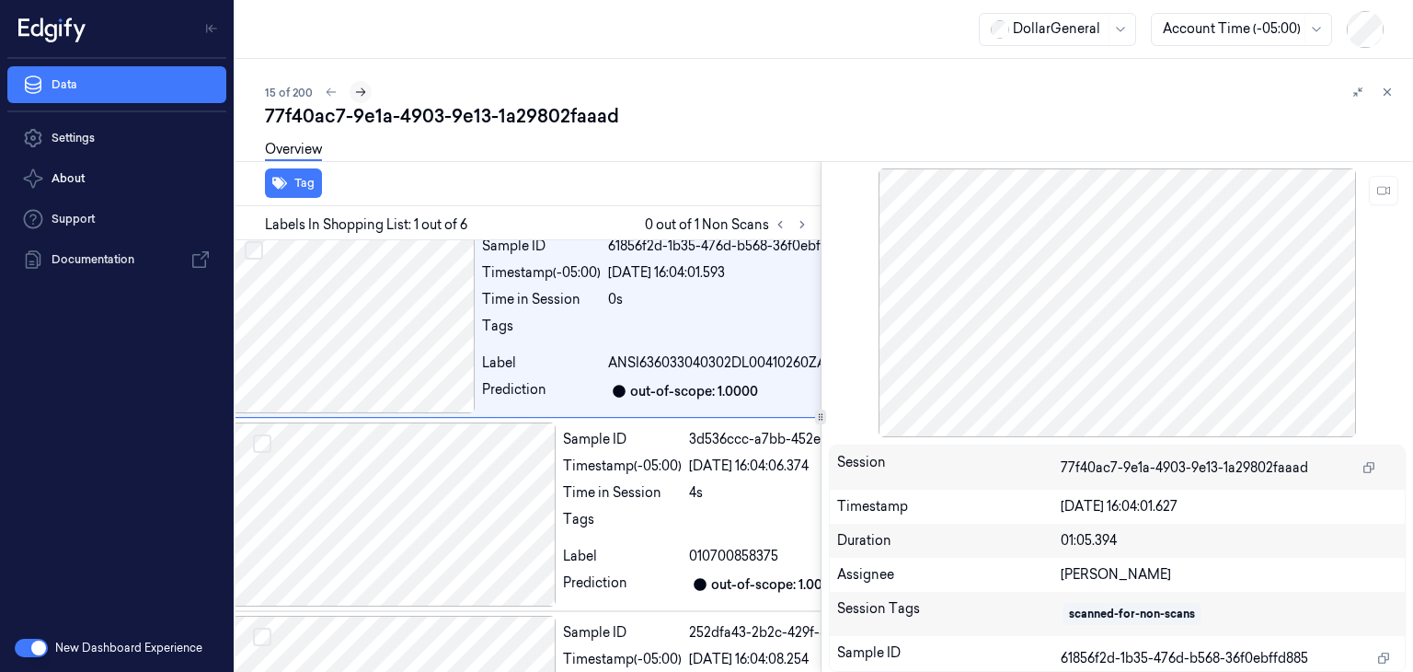
scroll to position [0, 29]
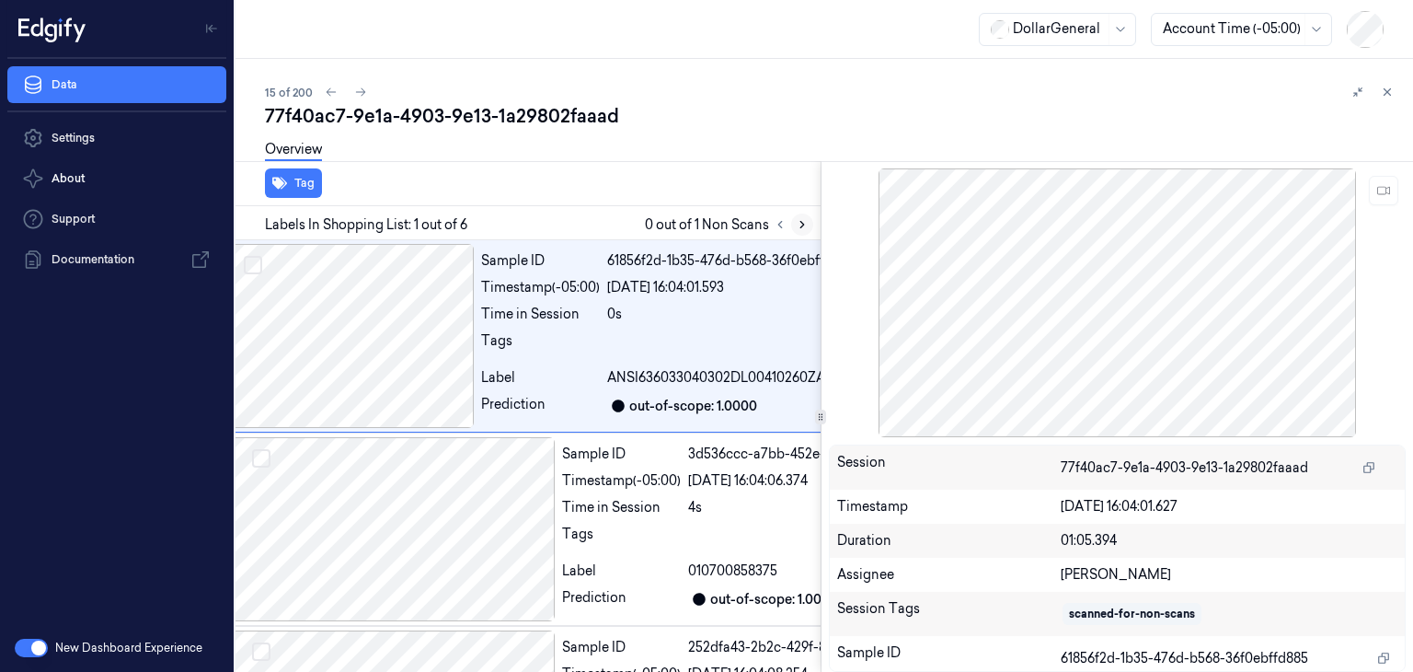
click at [806, 227] on icon at bounding box center [802, 224] width 13 height 13
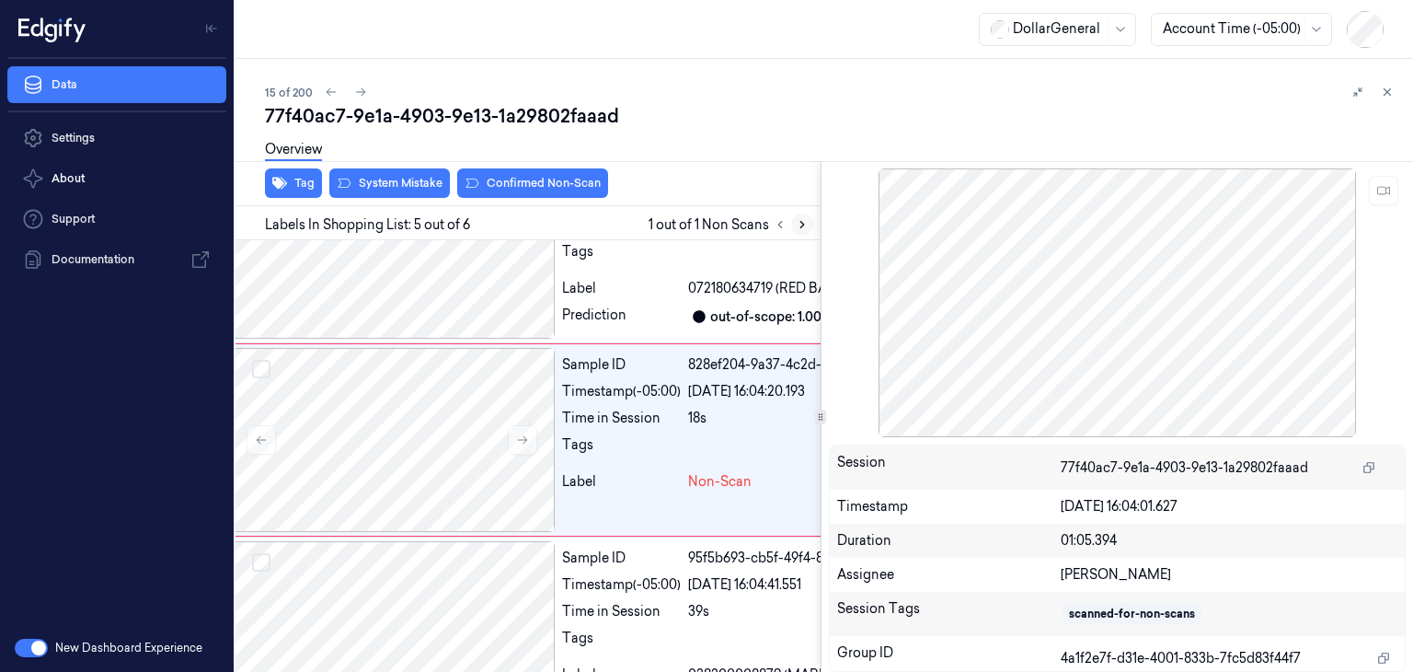
scroll to position [685, 29]
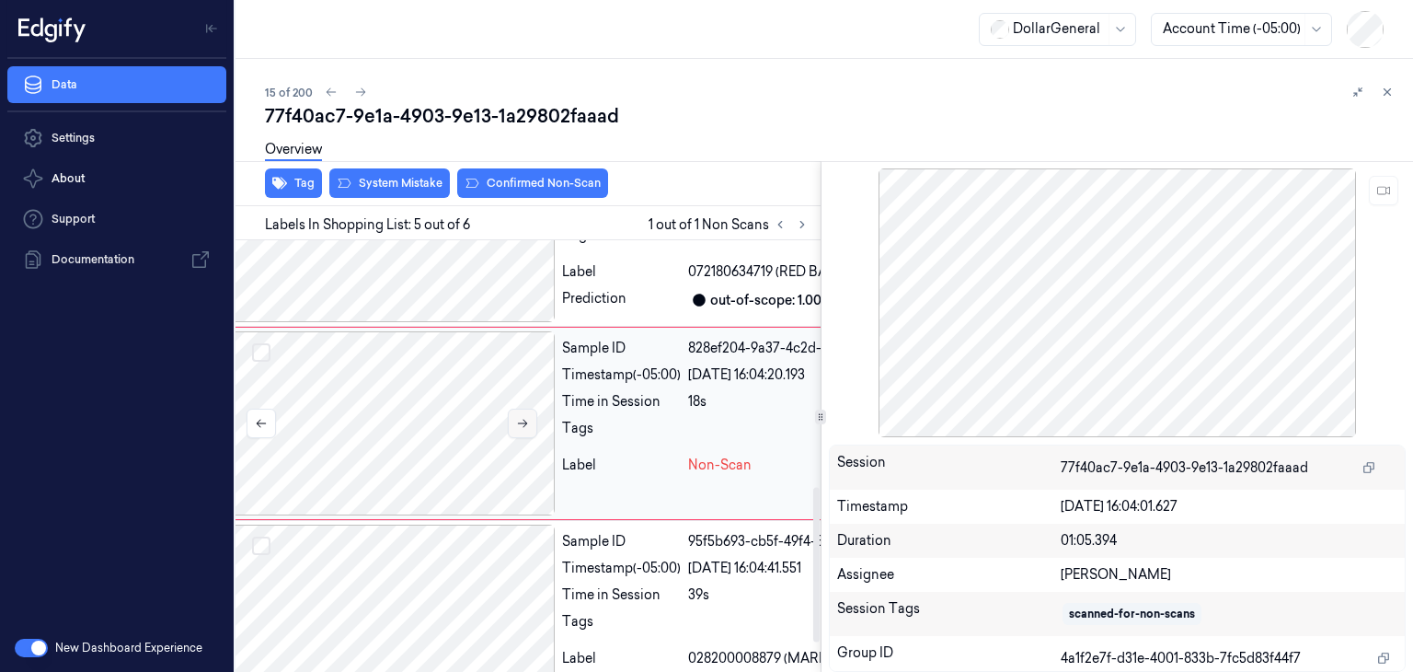
click at [518, 438] on button at bounding box center [522, 422] width 29 height 29
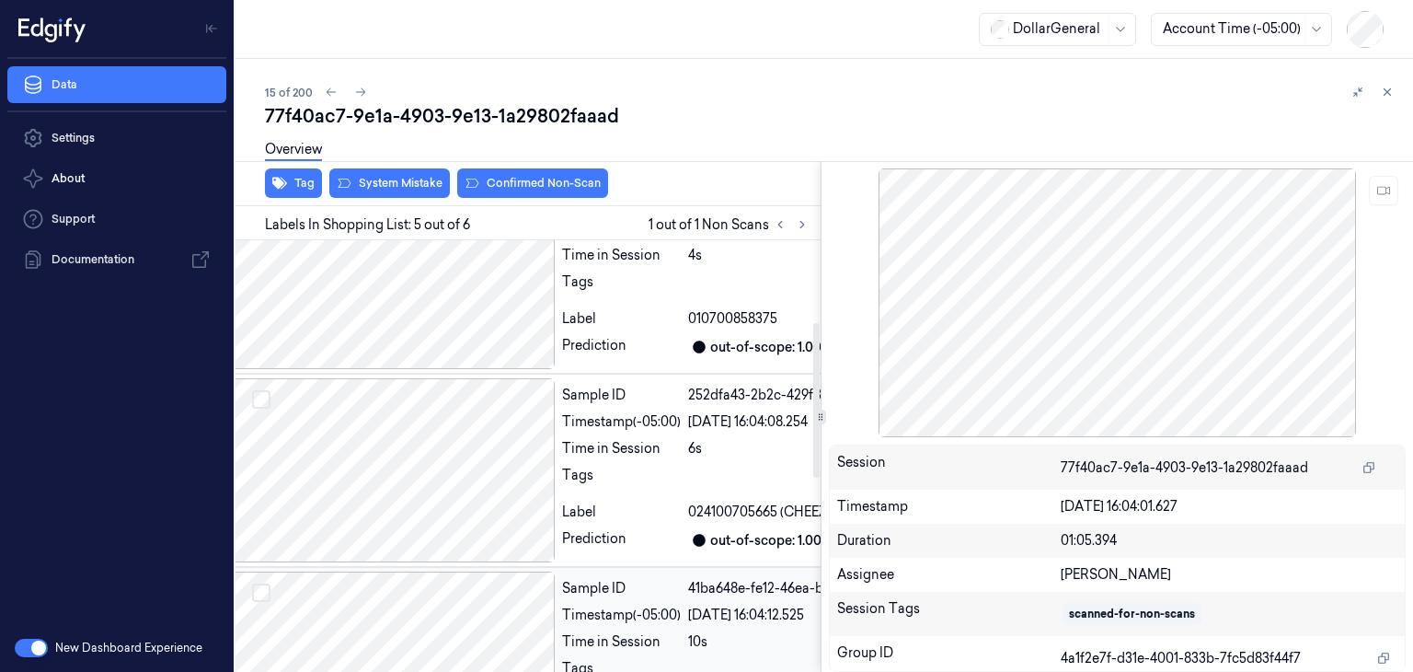
scroll to position [225, 29]
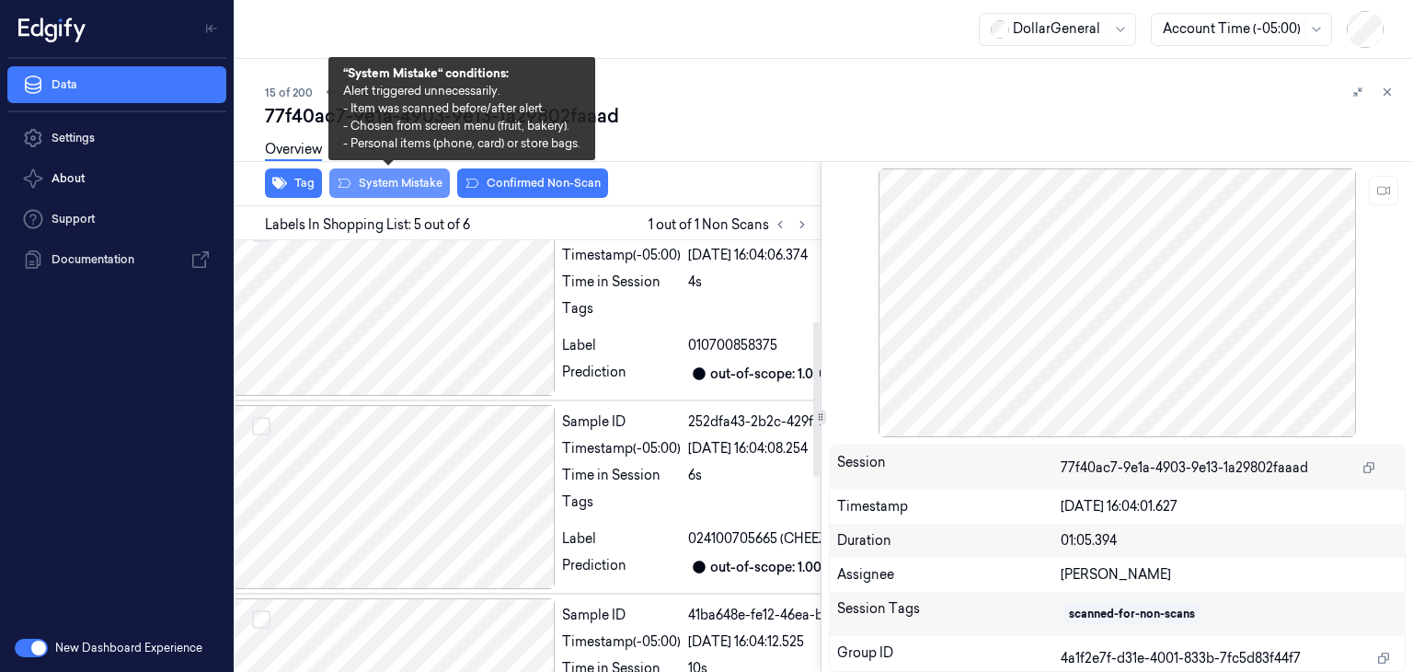
click at [423, 178] on button "System Mistake" at bounding box center [389, 182] width 121 height 29
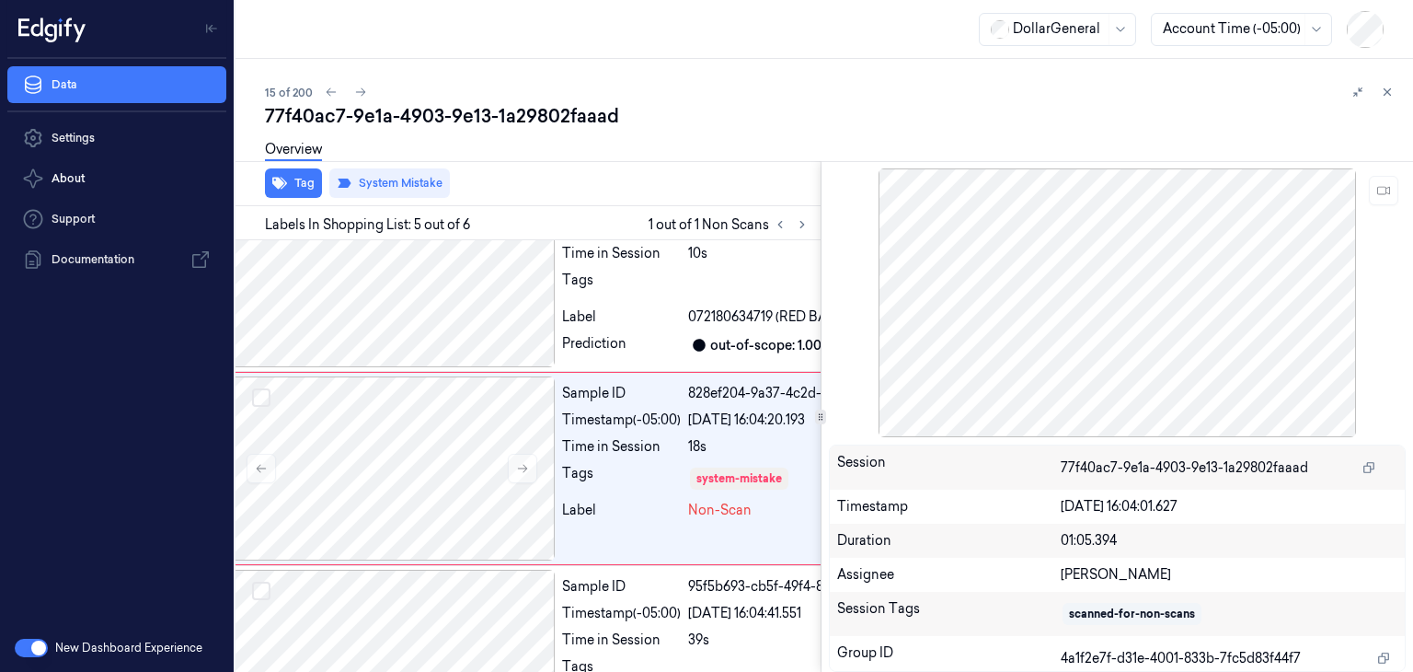
scroll to position [685, 29]
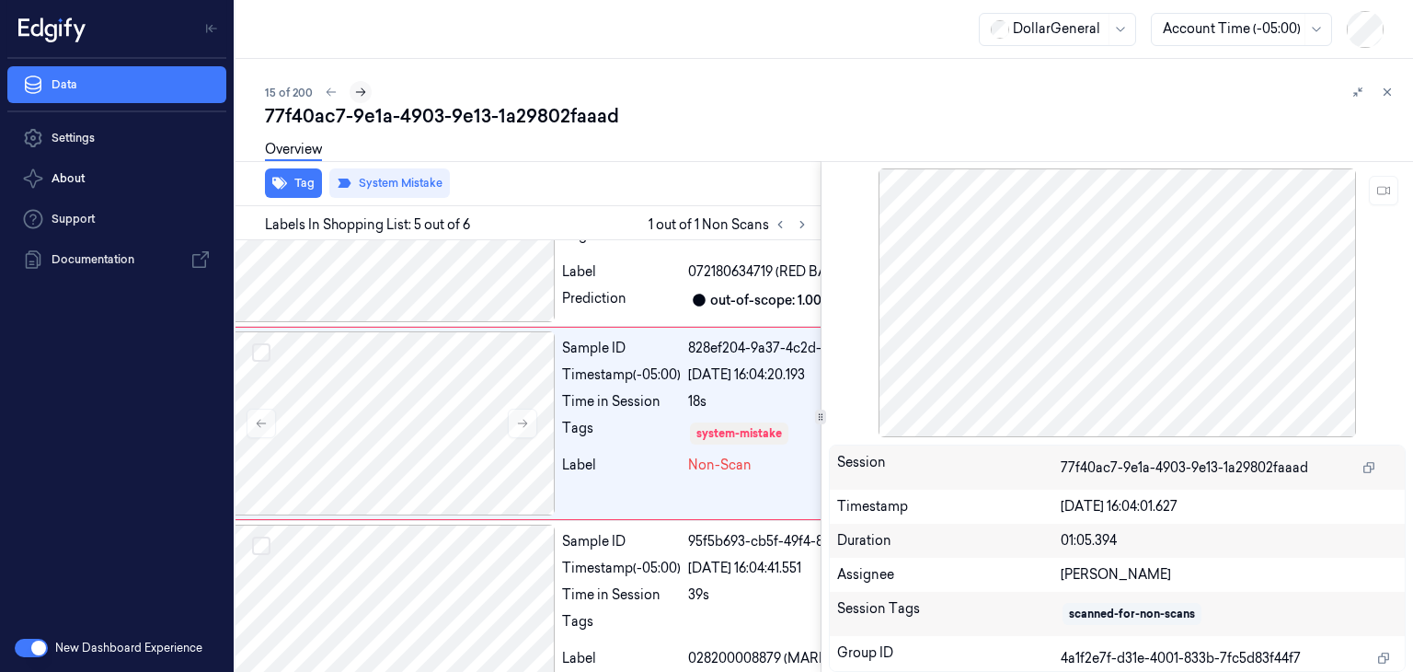
click at [363, 93] on icon at bounding box center [360, 92] width 13 height 13
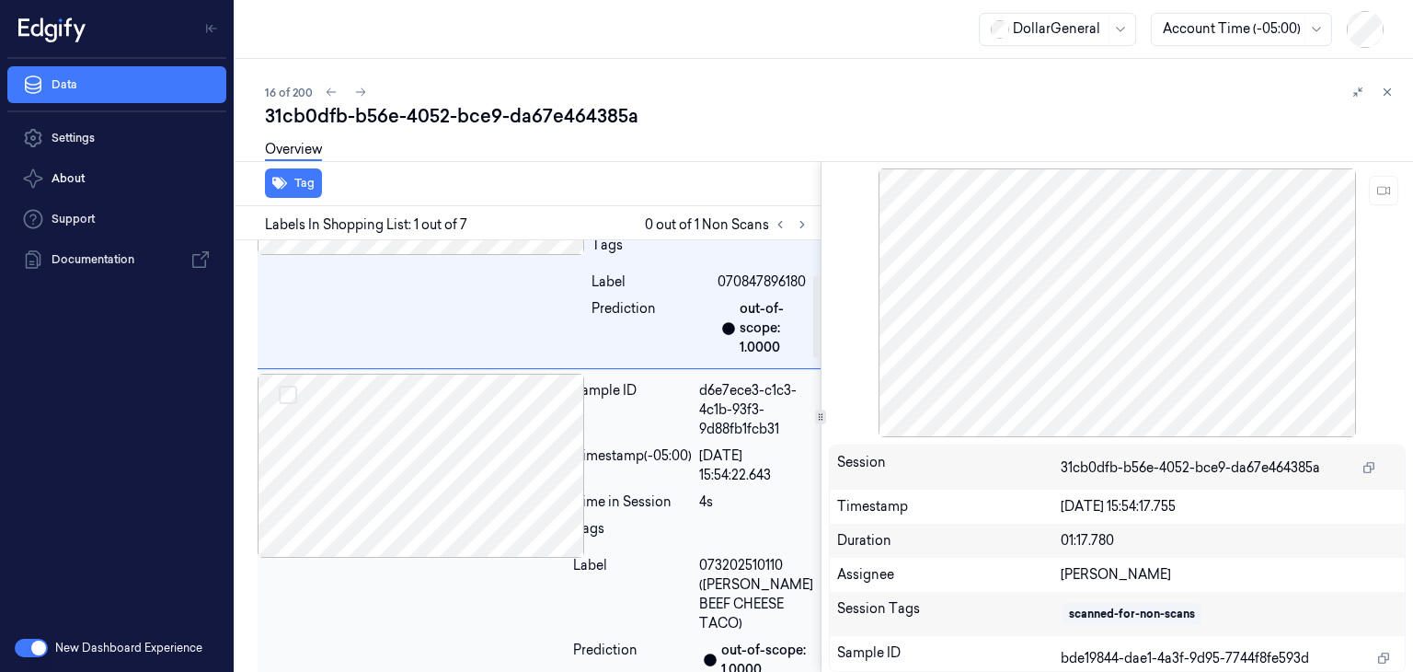
scroll to position [184, 0]
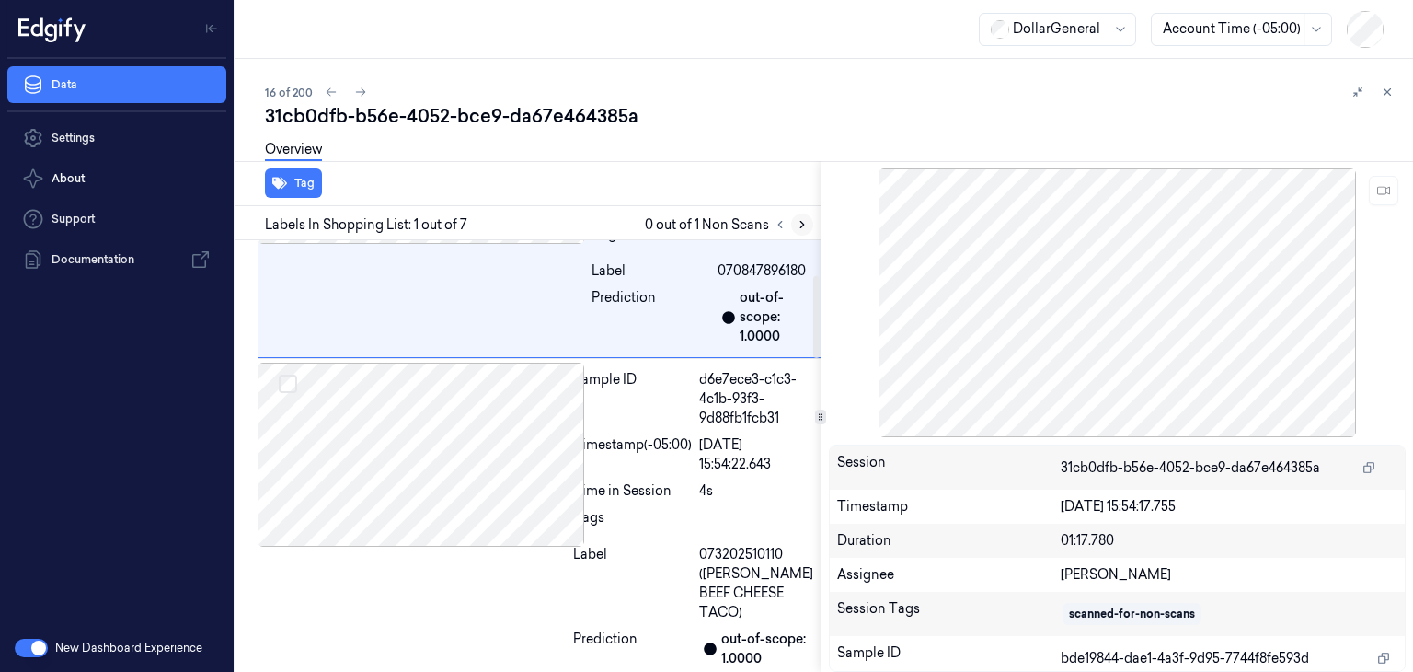
click at [806, 222] on icon at bounding box center [802, 224] width 13 height 13
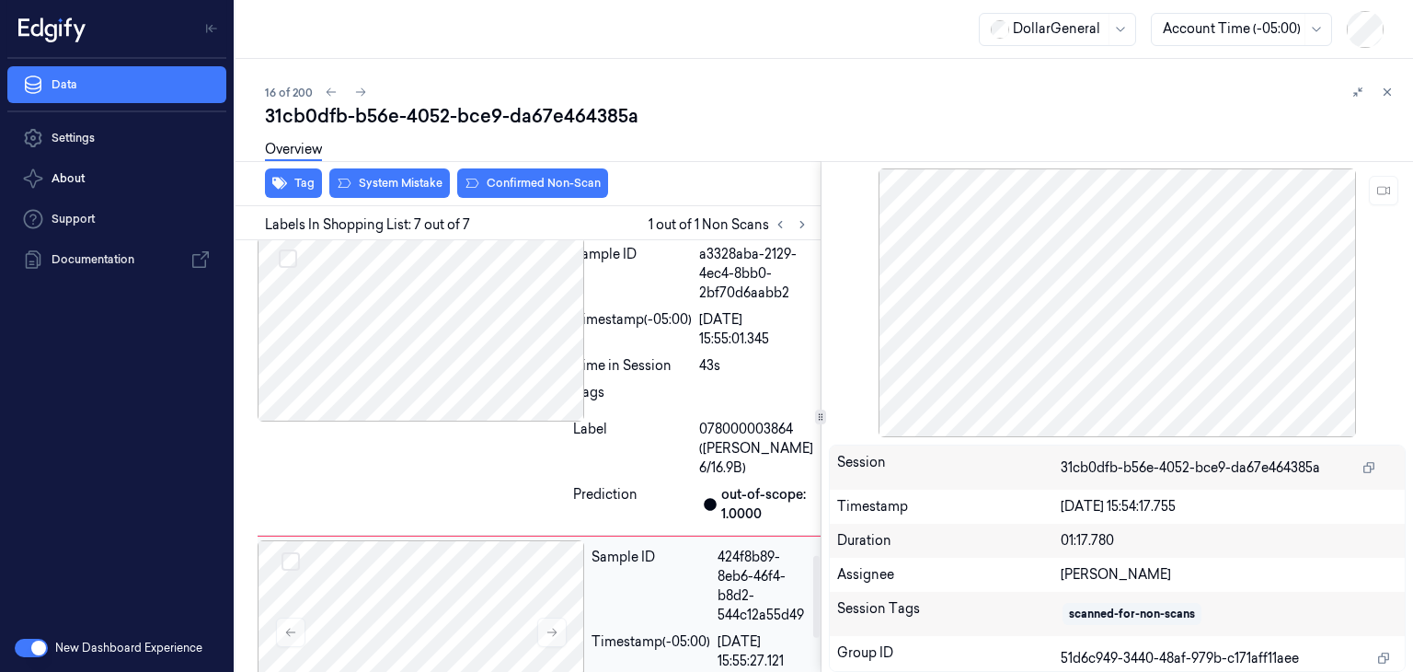
scroll to position [1652, 0]
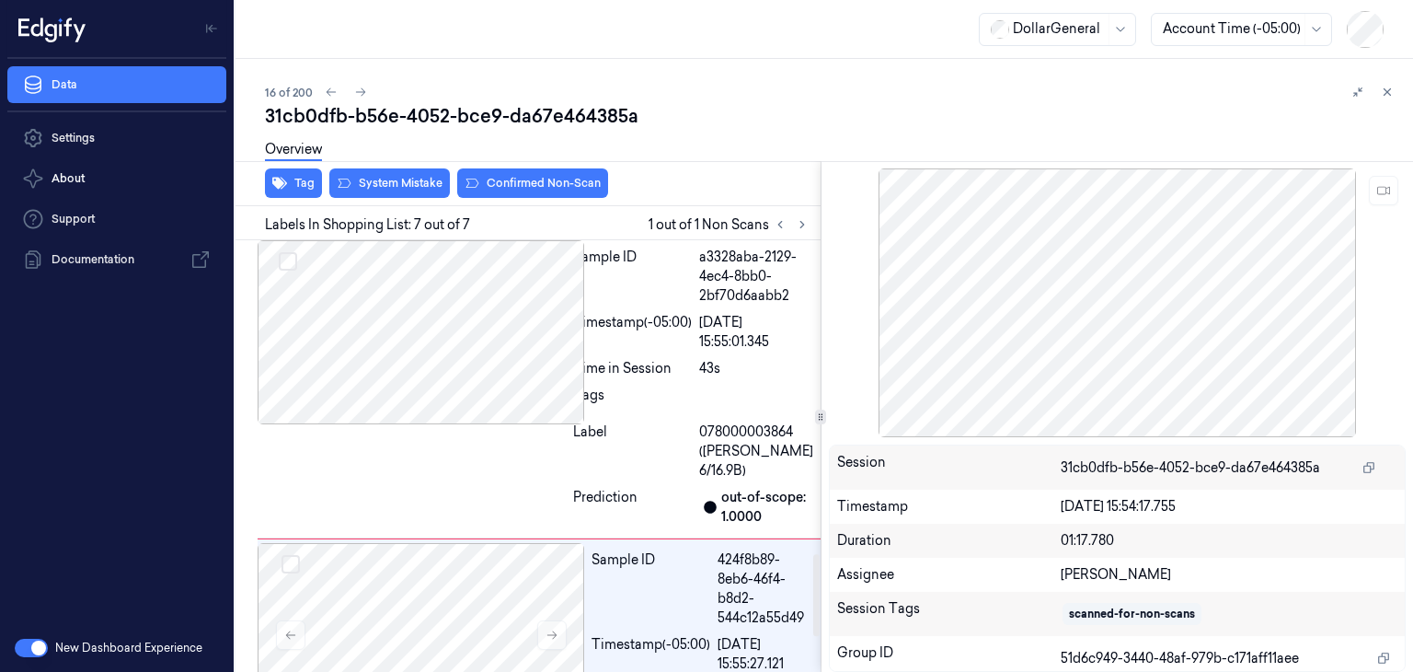
drag, startPoint x: 386, startPoint y: 163, endPoint x: 379, endPoint y: 174, distance: 13.3
click at [383, 165] on div "Overview" at bounding box center [831, 152] width 1133 height 47
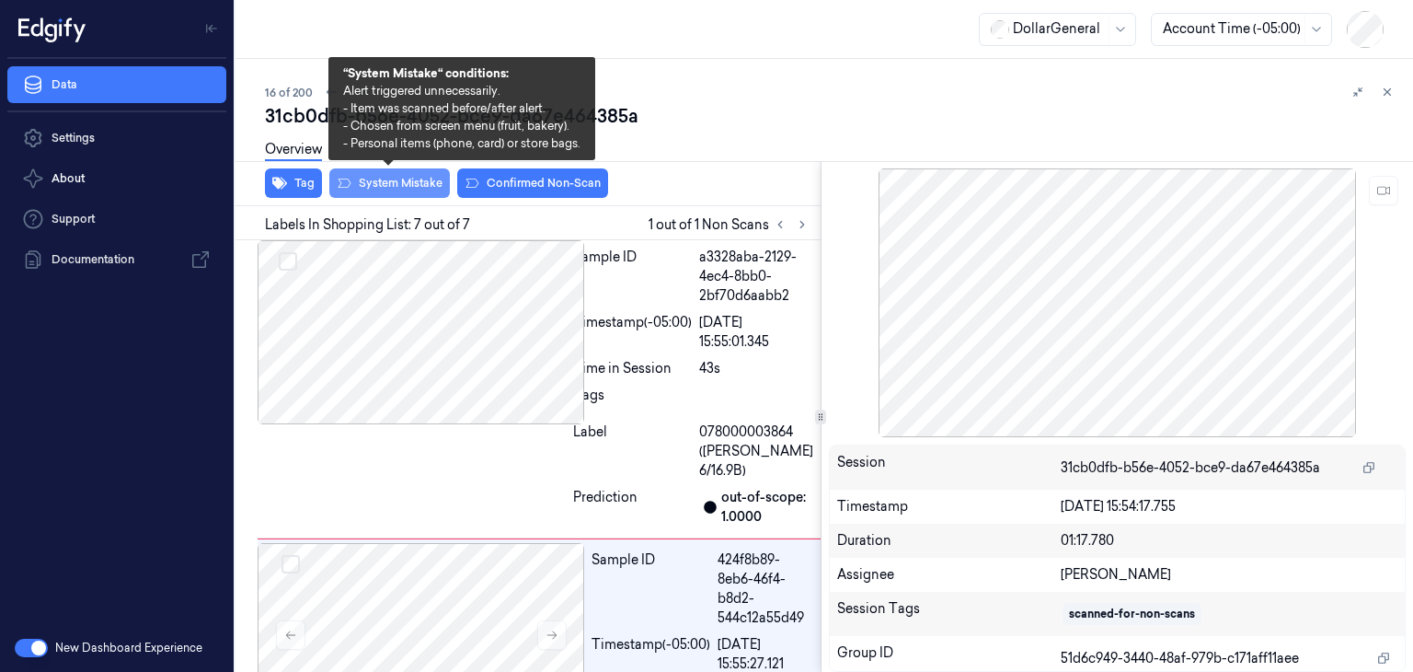
click at [379, 175] on button "System Mistake" at bounding box center [389, 182] width 121 height 29
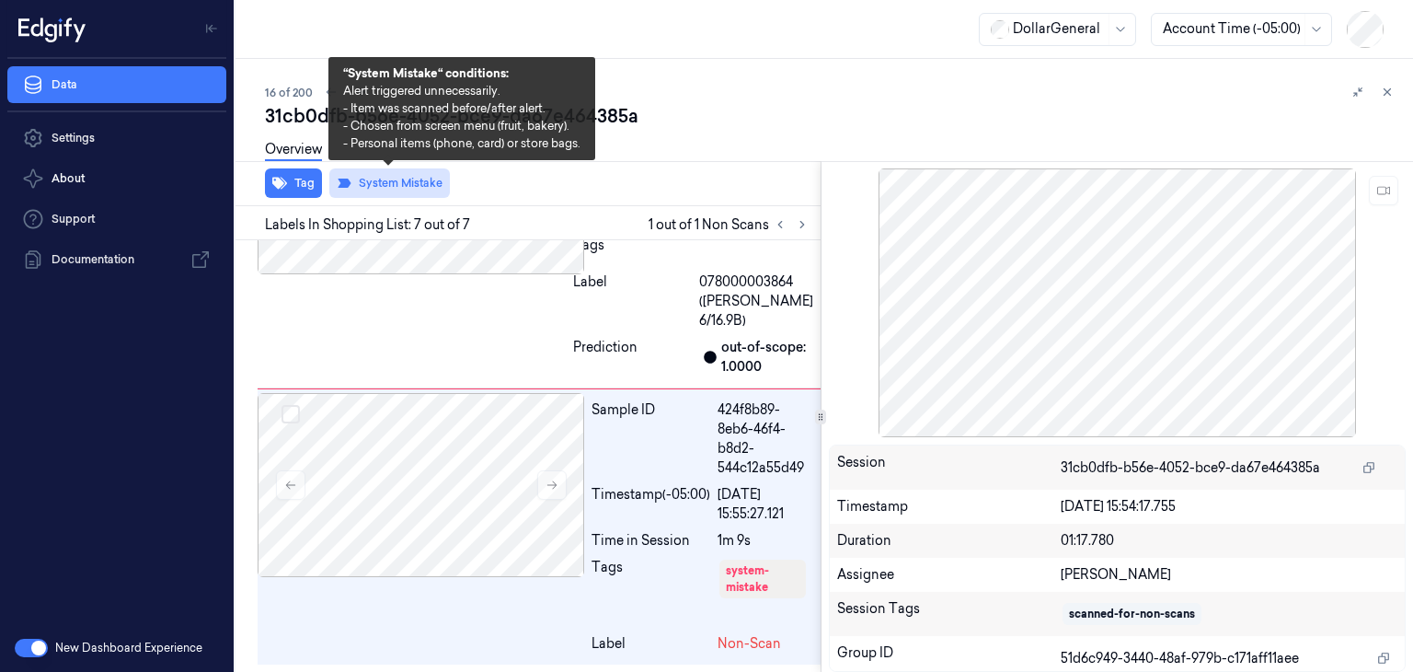
scroll to position [1877, 0]
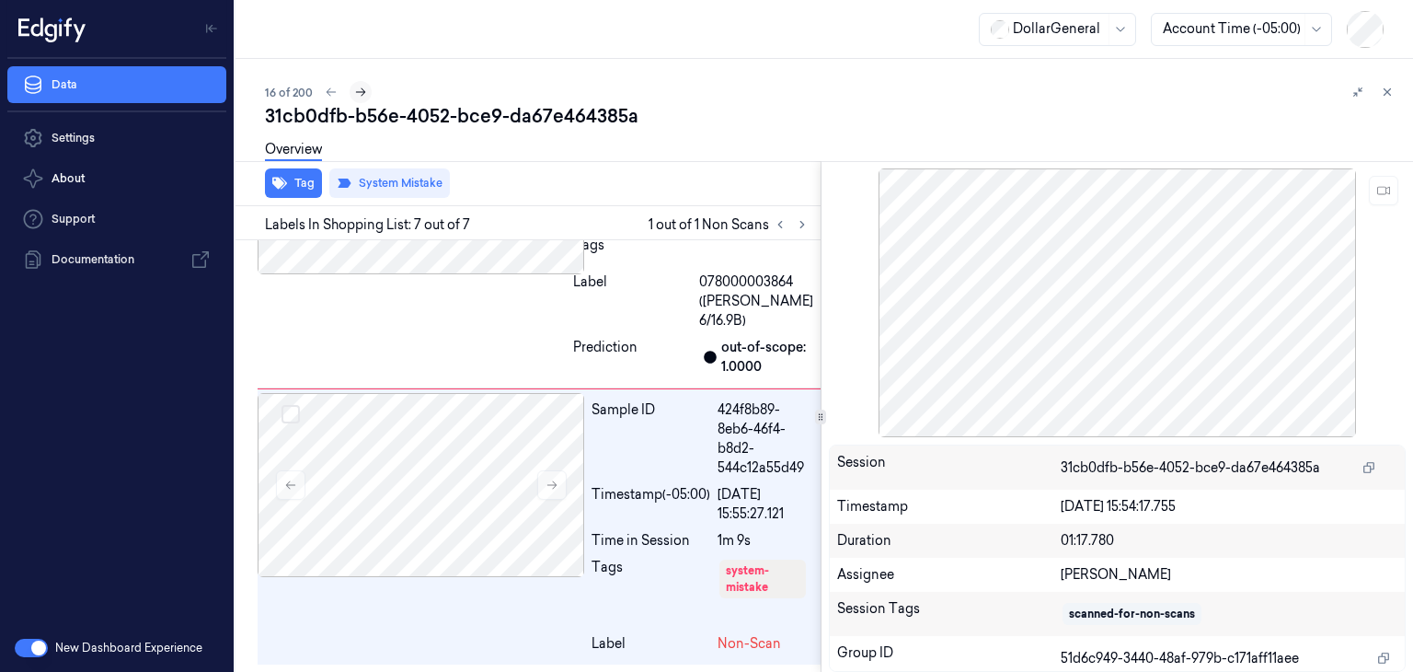
click at [366, 89] on button at bounding box center [361, 92] width 22 height 22
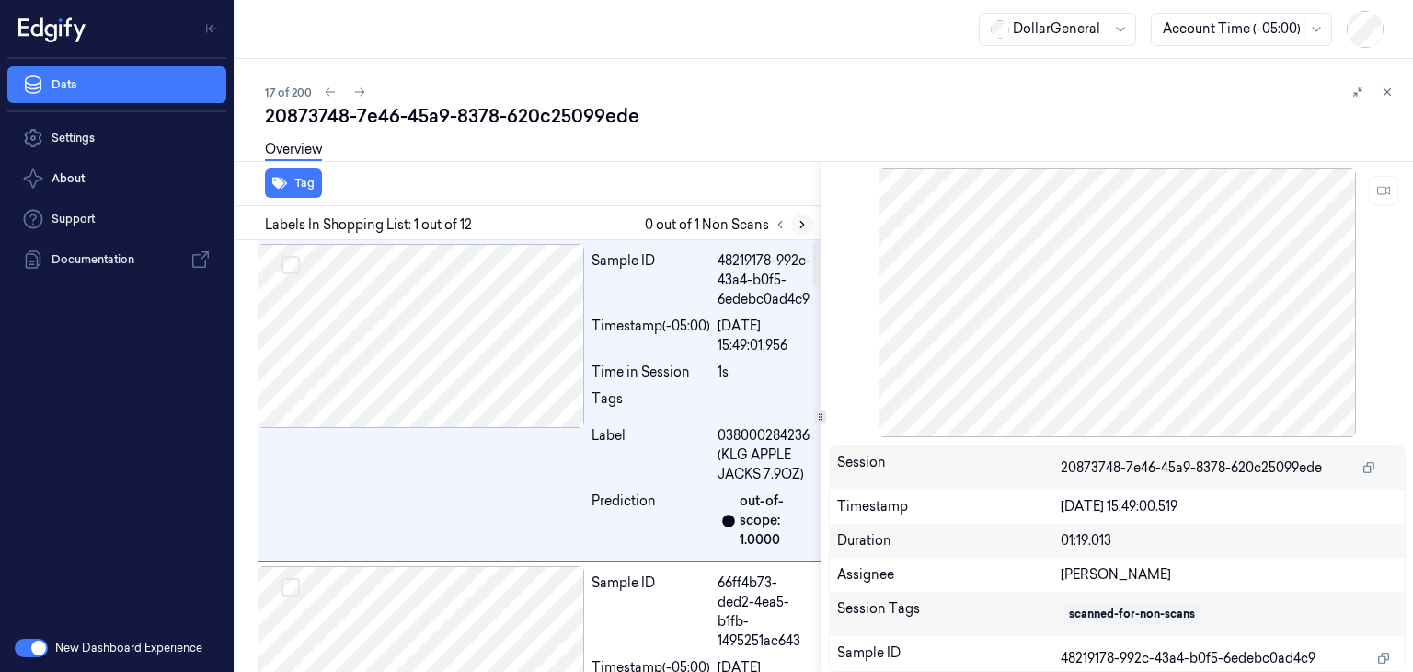
click at [802, 229] on icon at bounding box center [802, 224] width 13 height 13
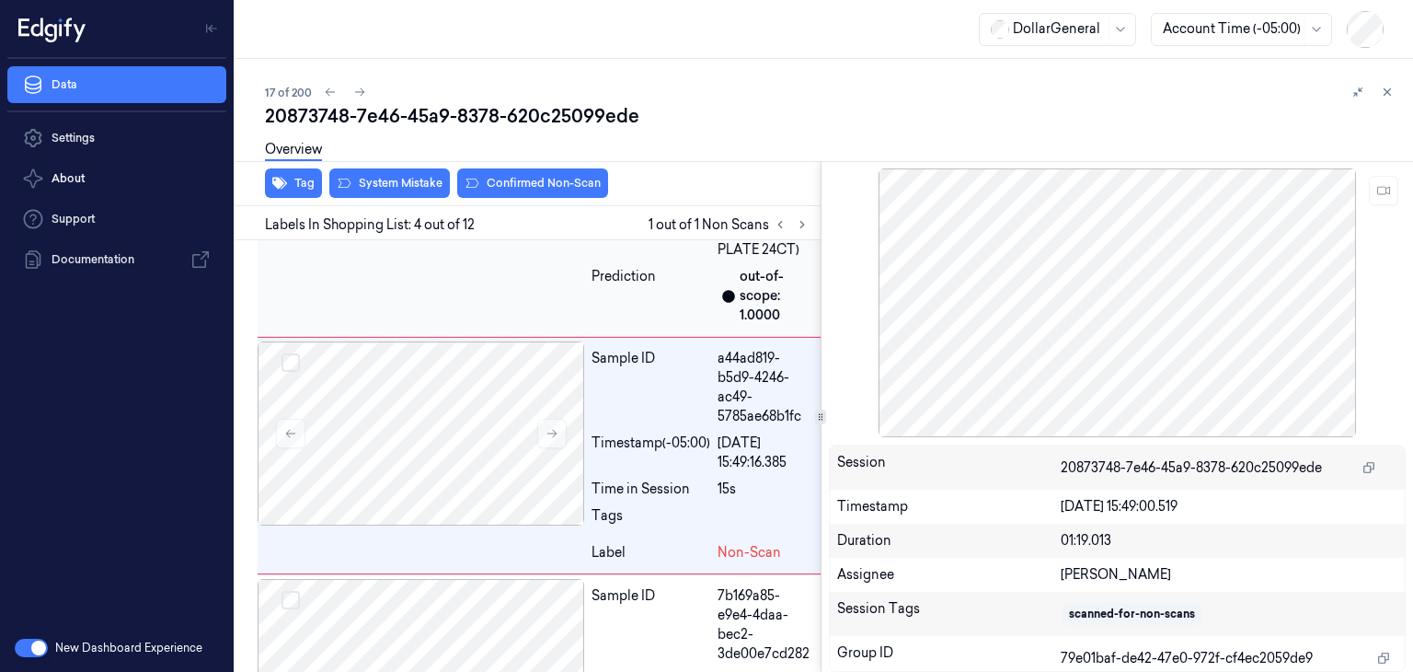
scroll to position [944, 0]
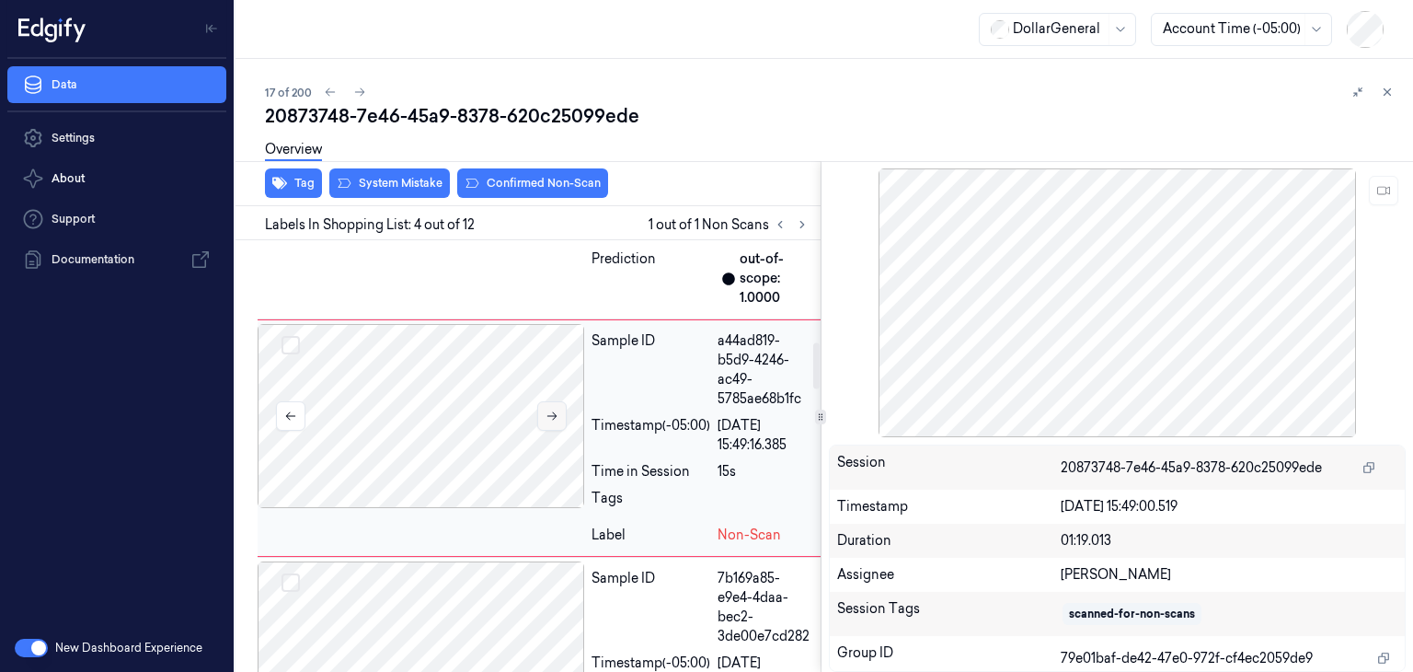
click at [555, 422] on icon at bounding box center [552, 415] width 13 height 13
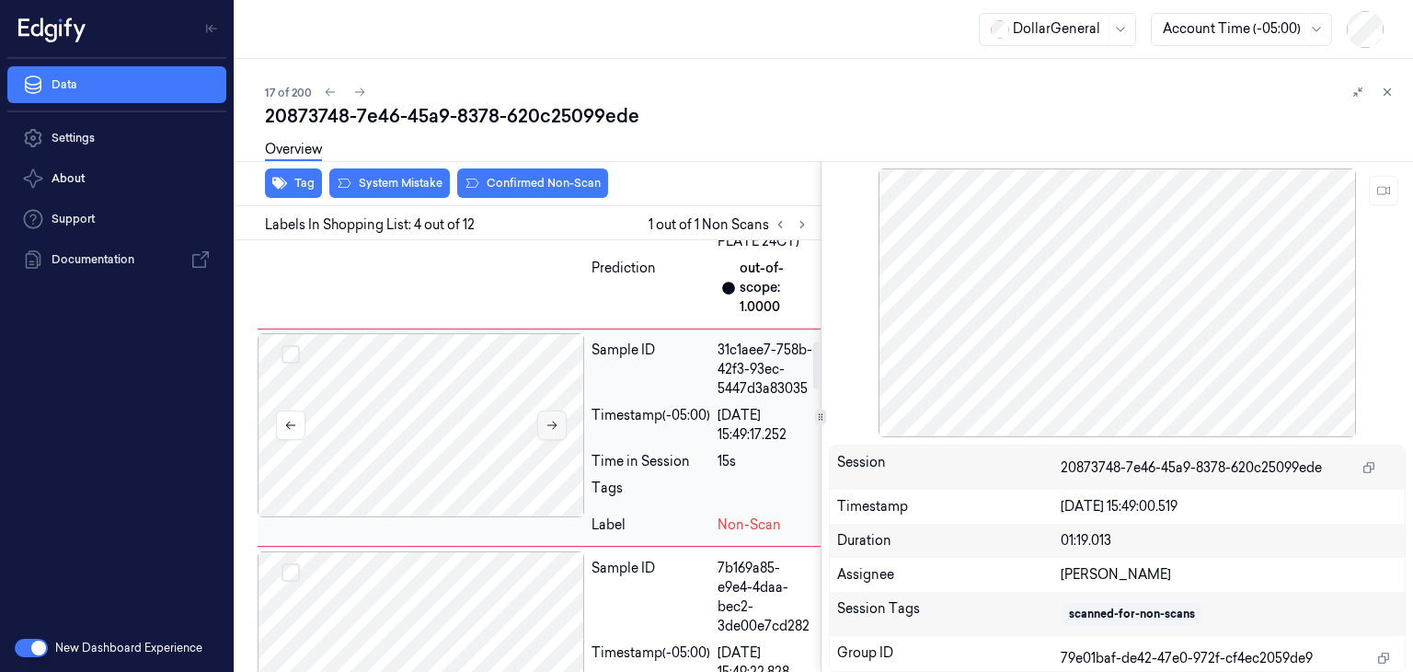
click at [555, 431] on icon at bounding box center [552, 425] width 13 height 13
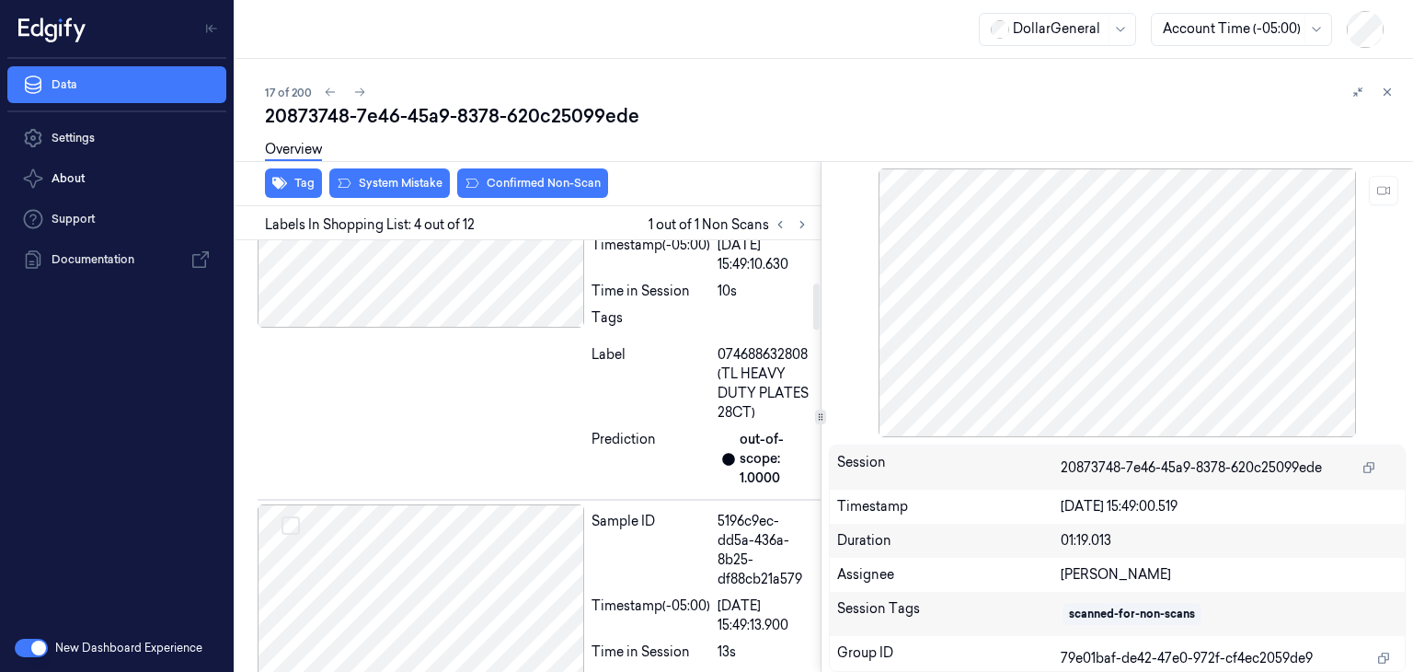
scroll to position [392, 0]
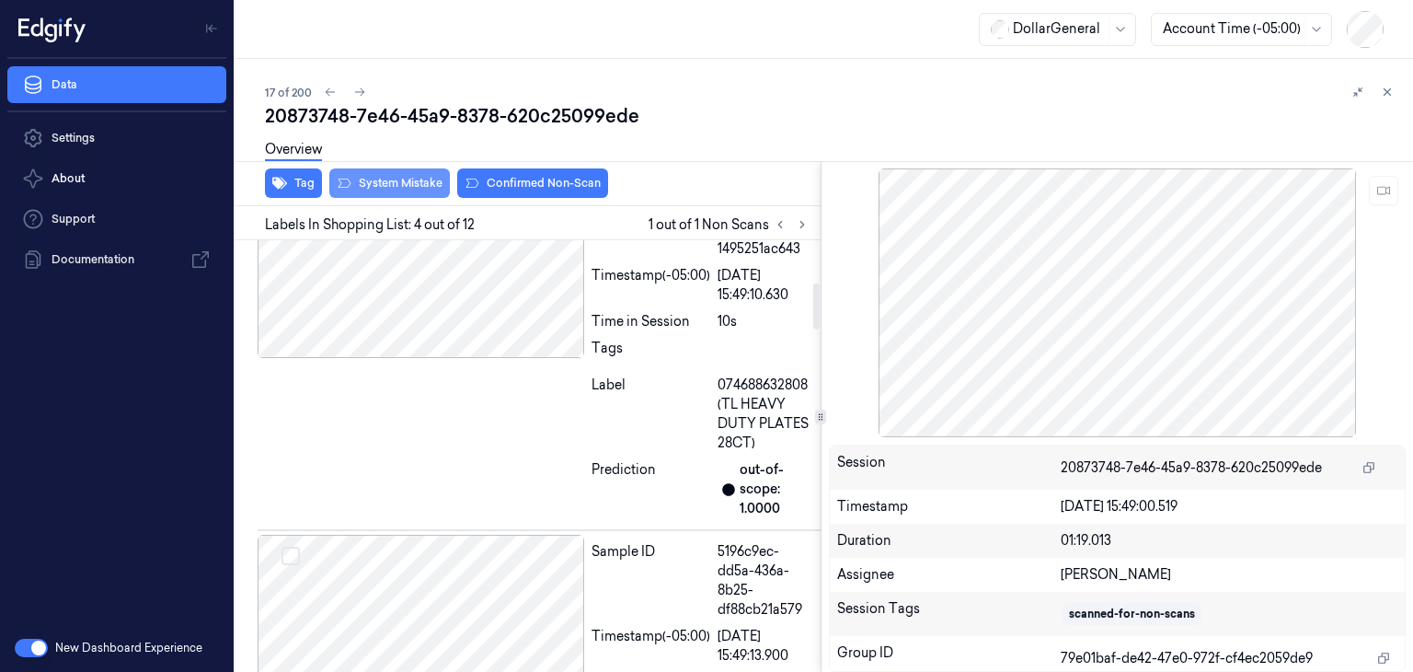
click at [425, 181] on button "System Mistake" at bounding box center [389, 182] width 121 height 29
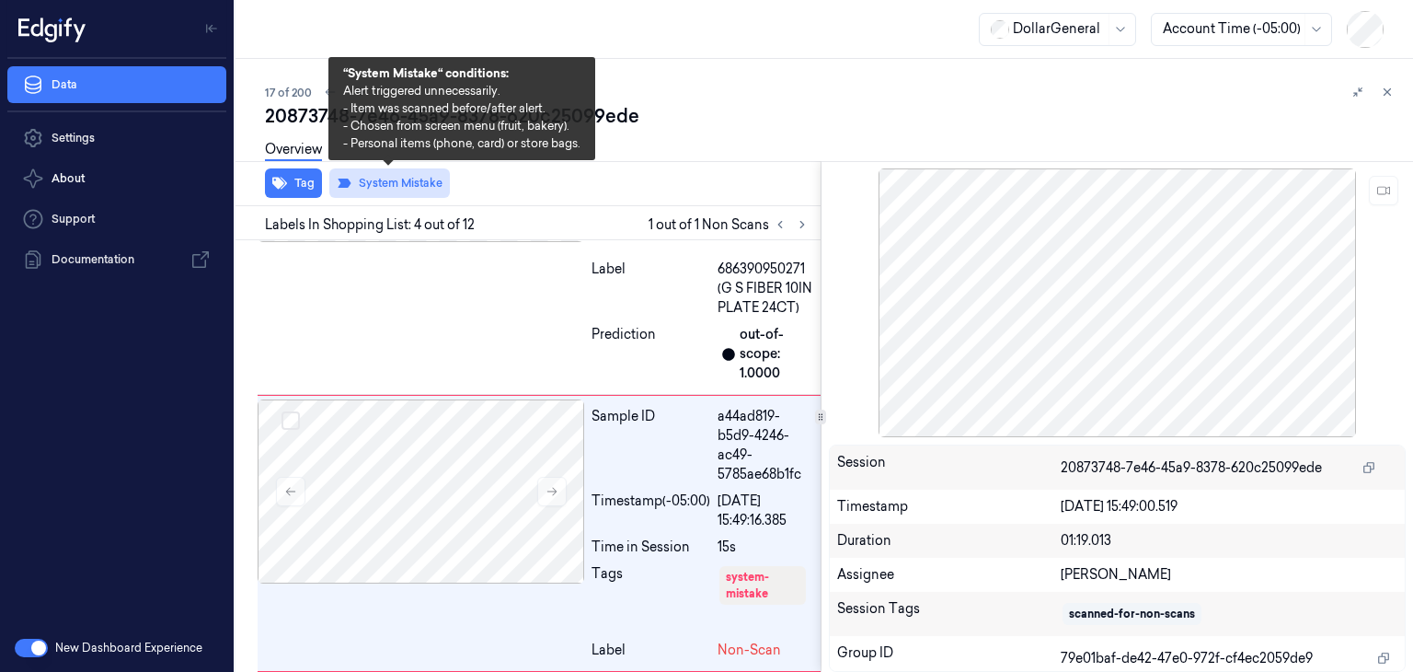
scroll to position [963, 0]
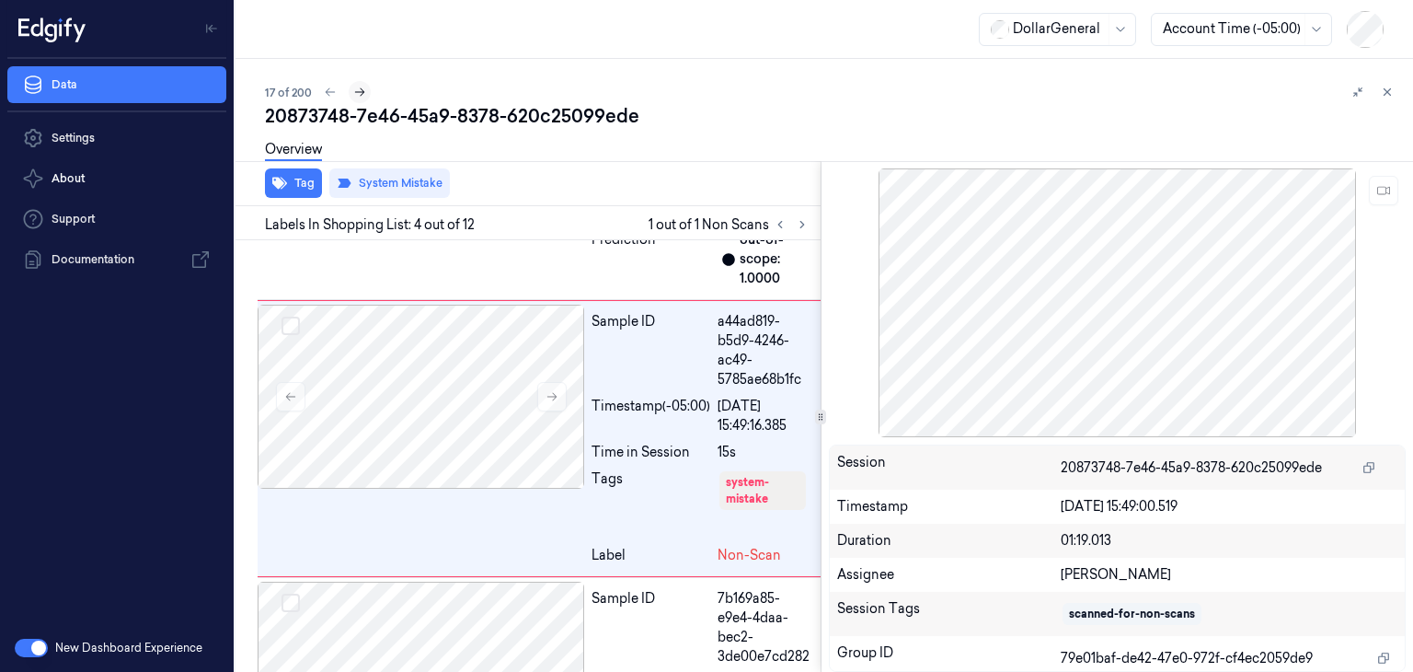
click at [366, 94] on button at bounding box center [360, 92] width 22 height 22
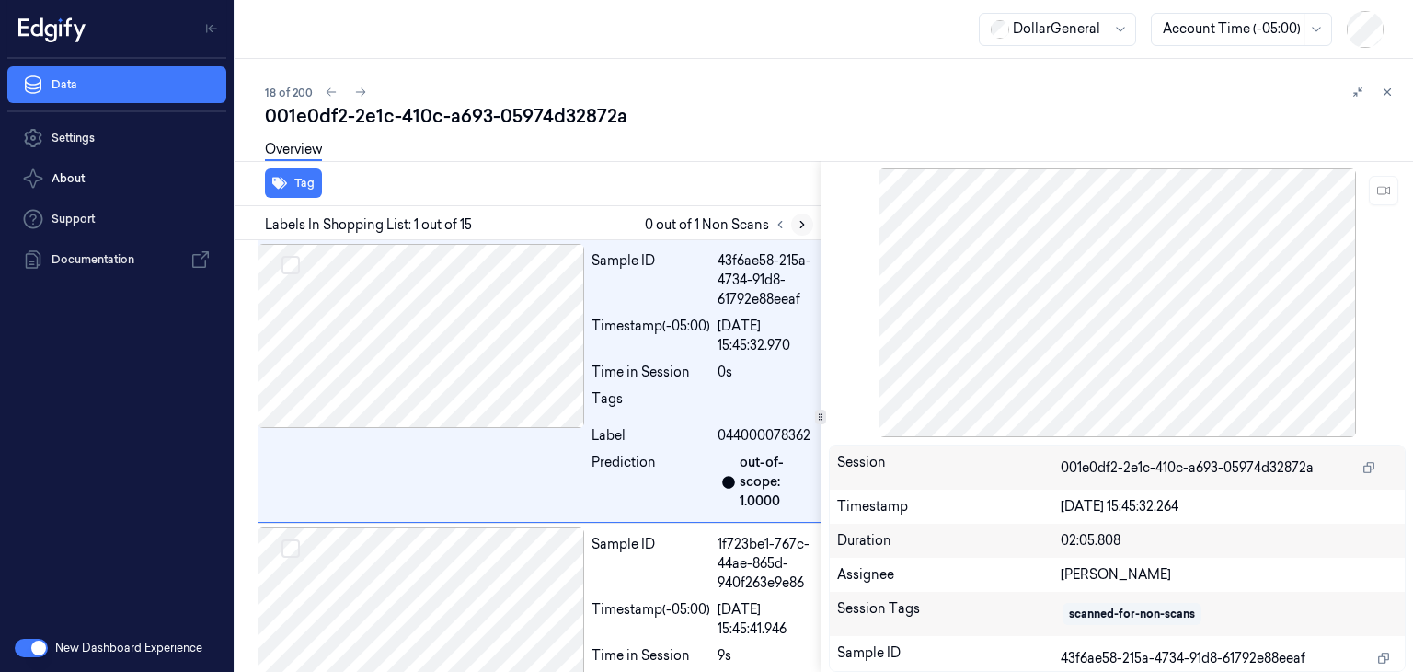
click at [799, 222] on icon at bounding box center [802, 224] width 13 height 13
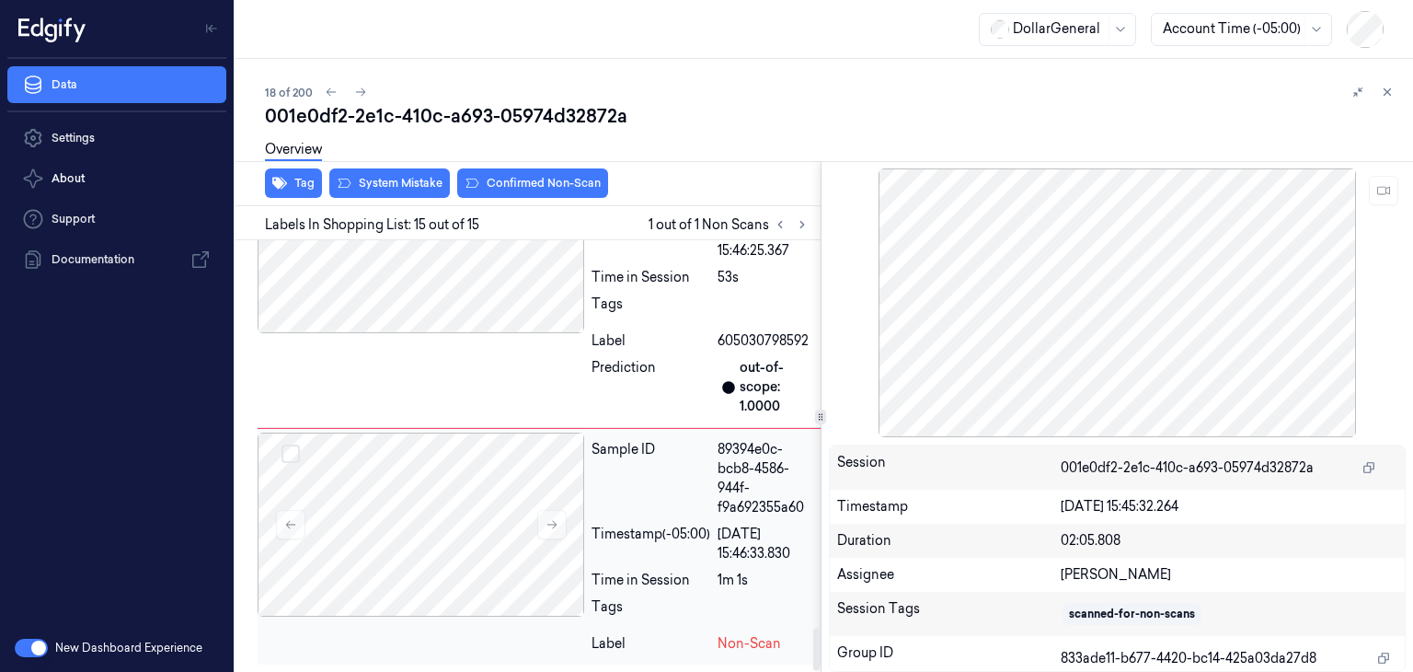
scroll to position [3946, 0]
click at [554, 529] on icon at bounding box center [552, 524] width 13 height 13
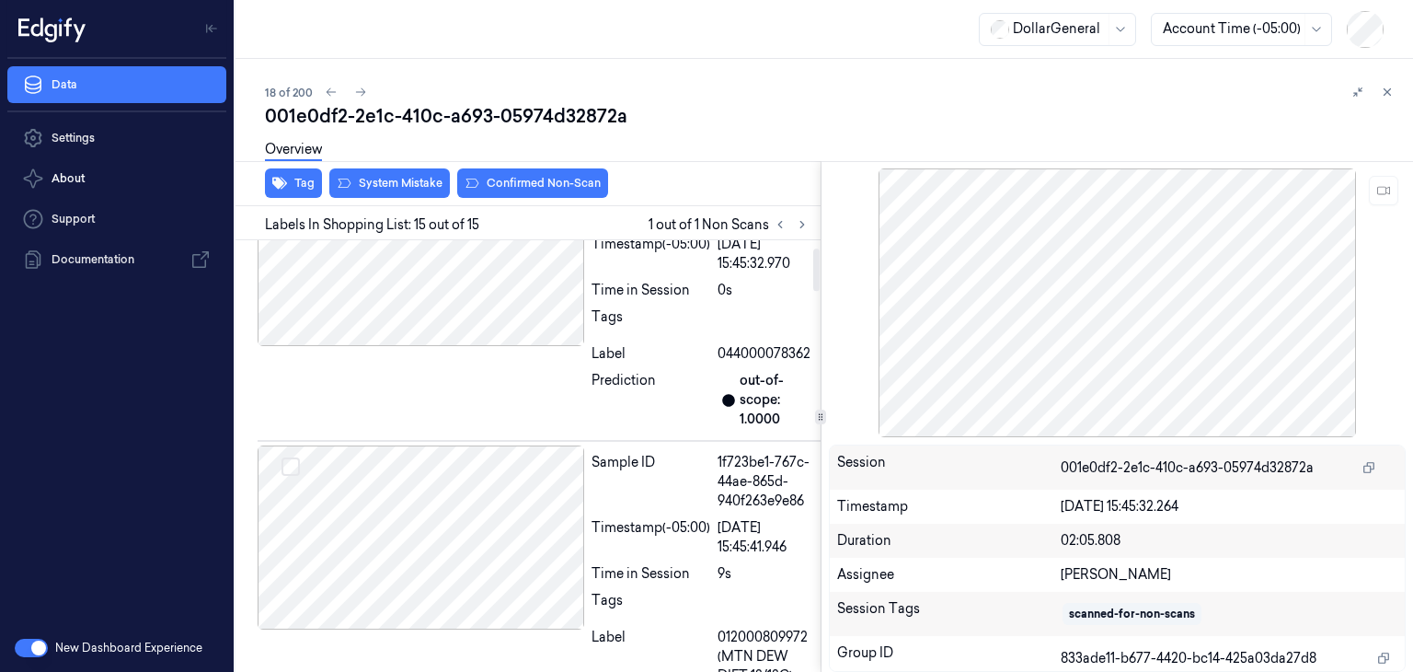
scroll to position [0, 0]
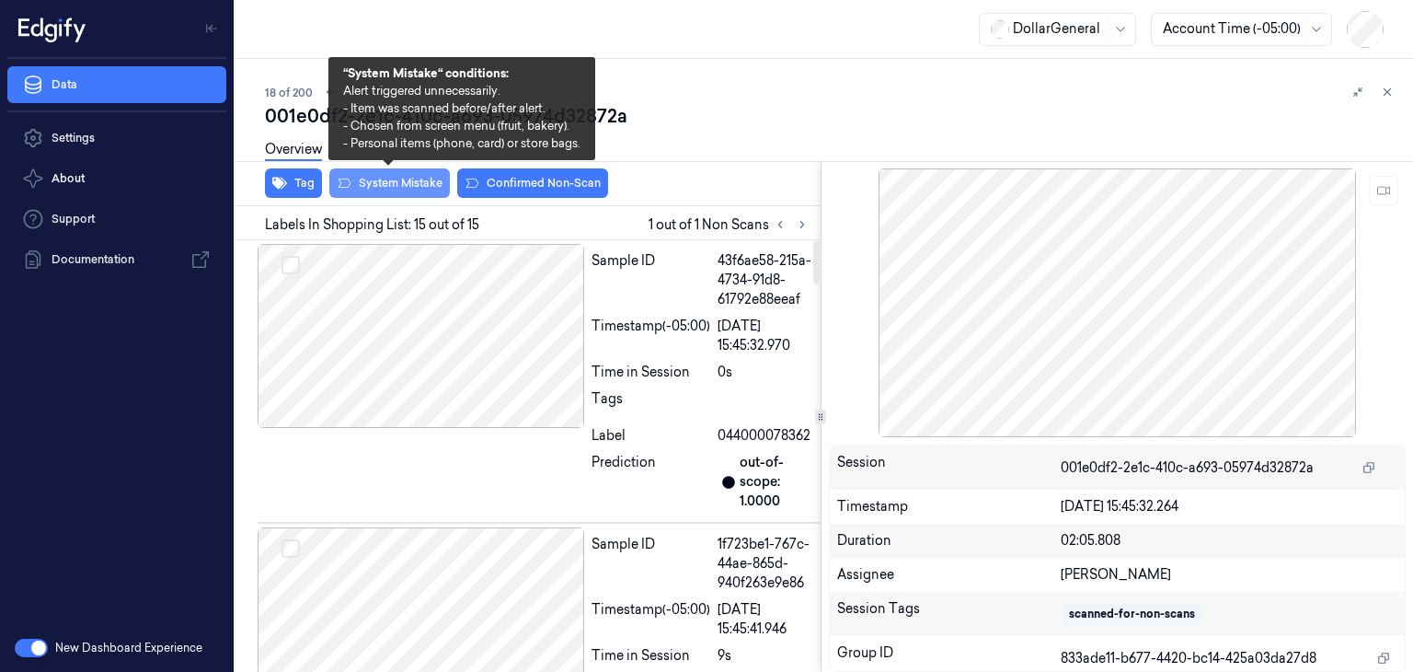
click at [393, 179] on button "System Mistake" at bounding box center [389, 182] width 121 height 29
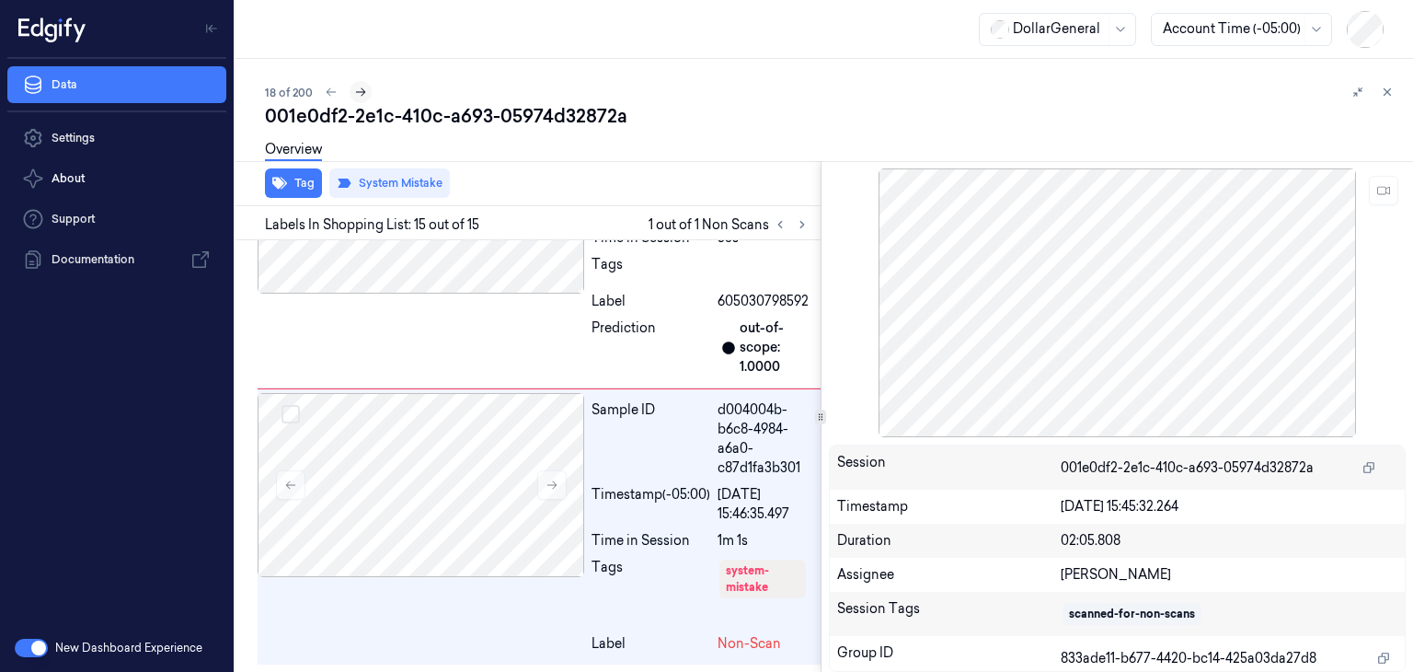
click at [364, 98] on icon at bounding box center [360, 92] width 13 height 13
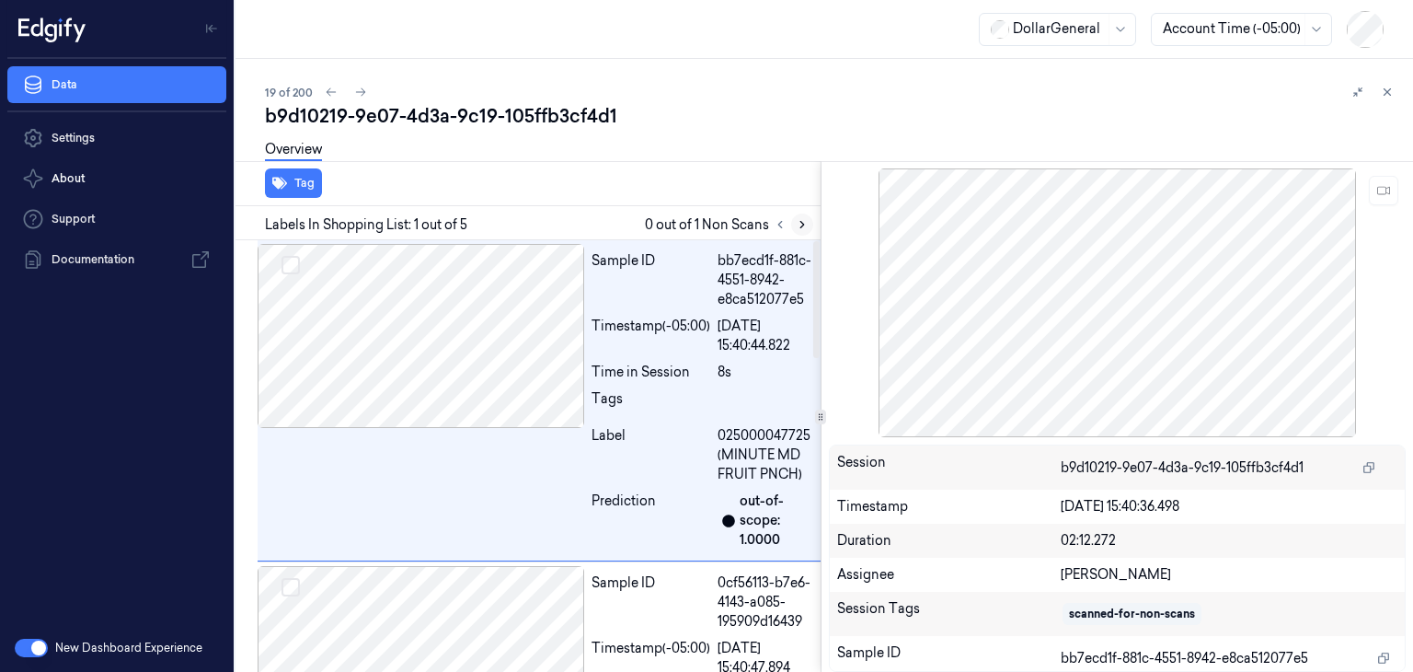
click at [799, 226] on icon at bounding box center [802, 224] width 13 height 13
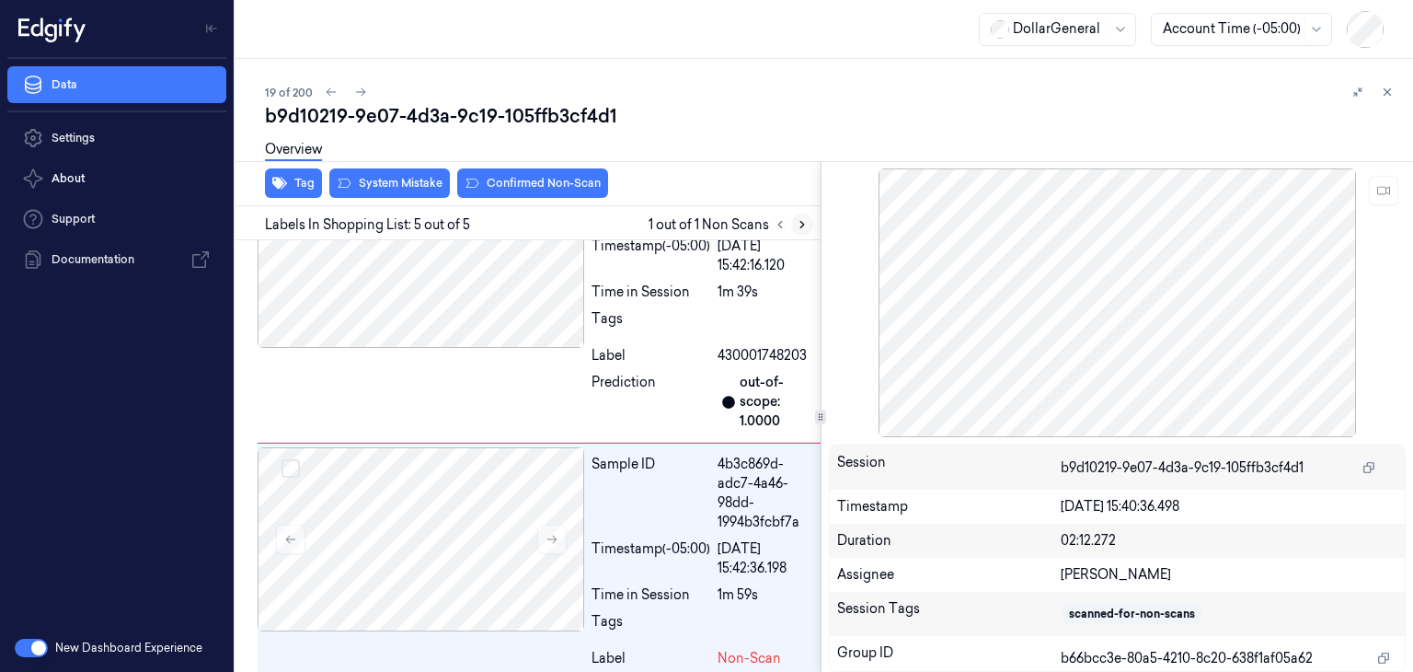
scroll to position [1155, 0]
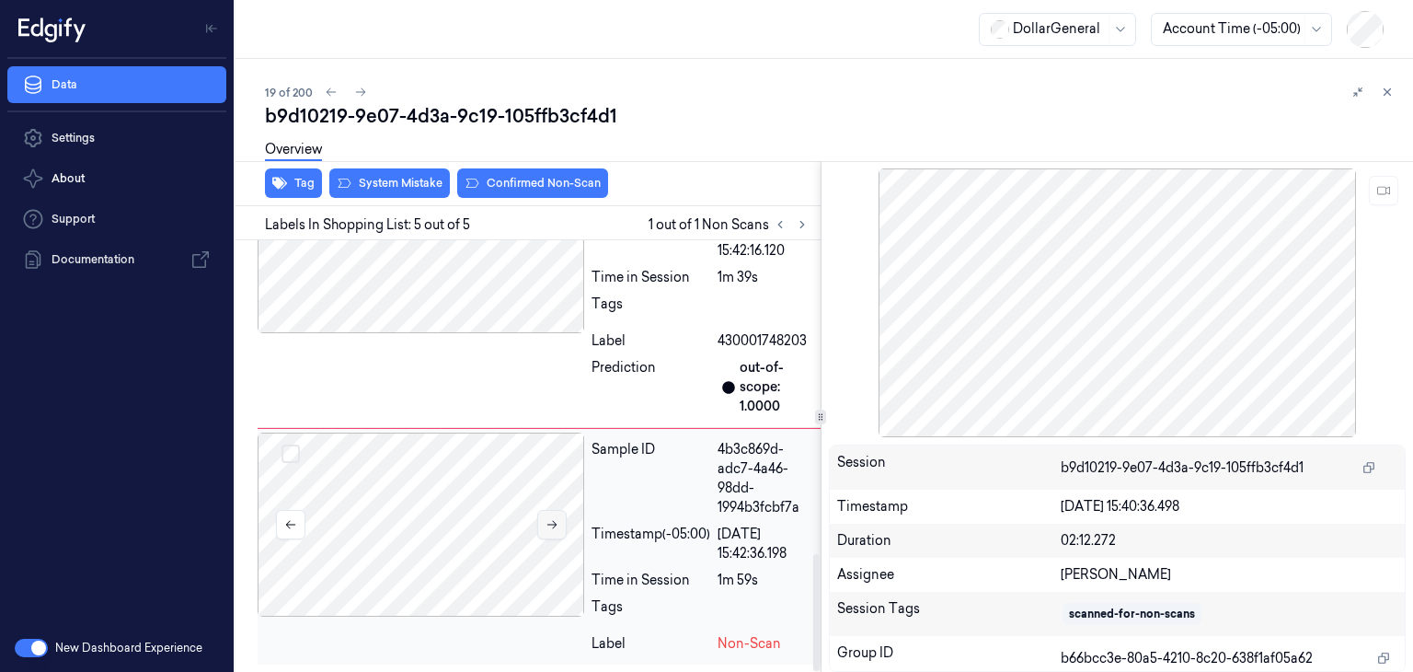
click at [546, 527] on icon at bounding box center [552, 524] width 13 height 13
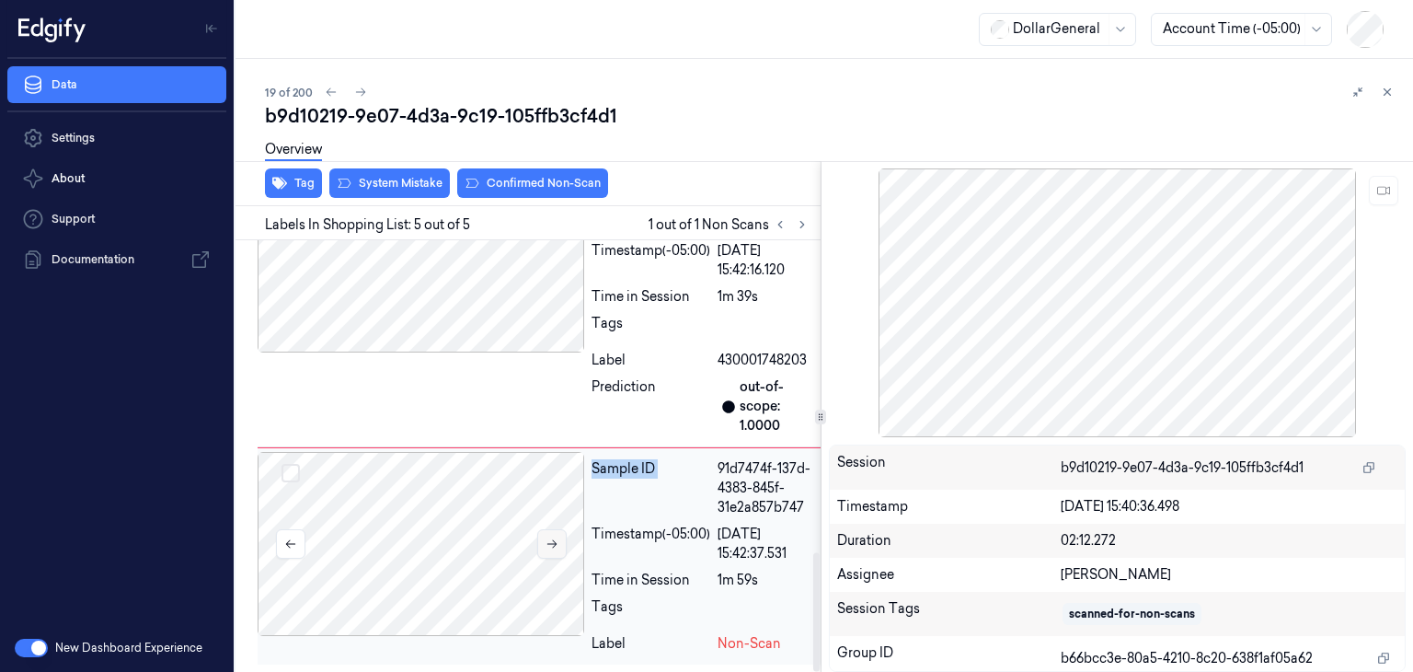
click at [545, 527] on div at bounding box center [421, 544] width 327 height 184
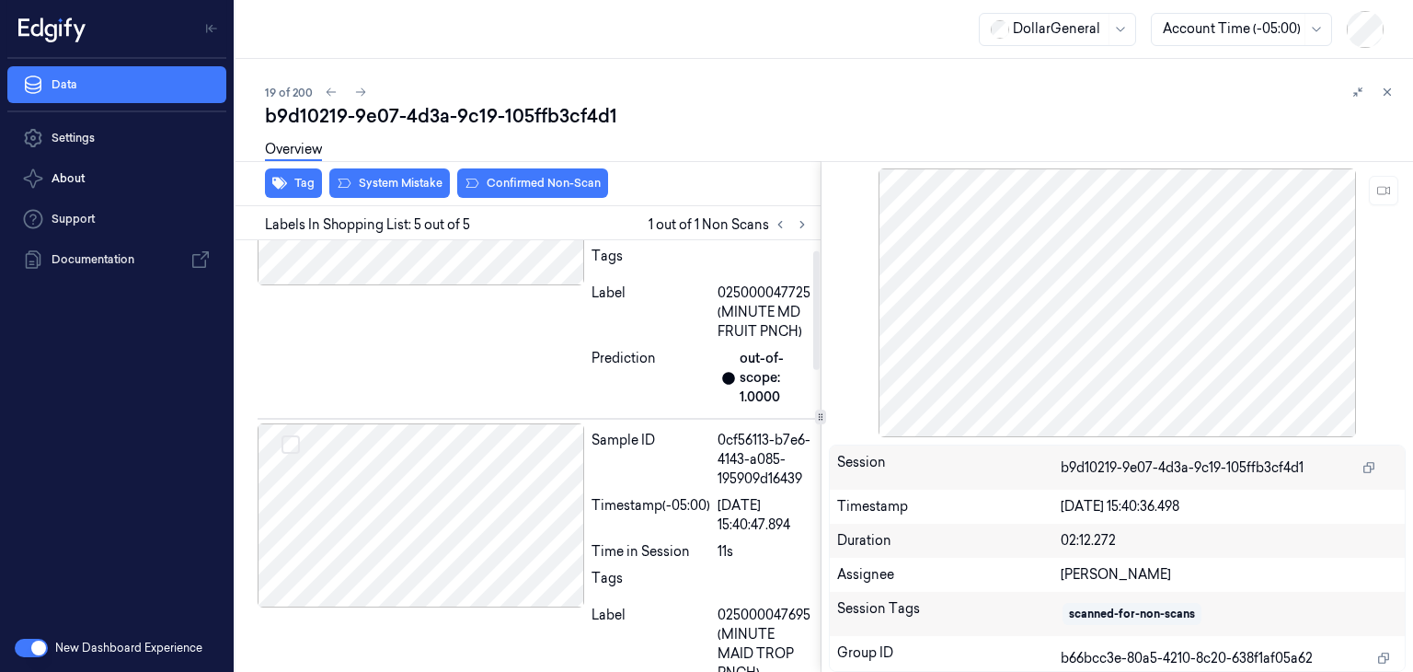
scroll to position [32, 0]
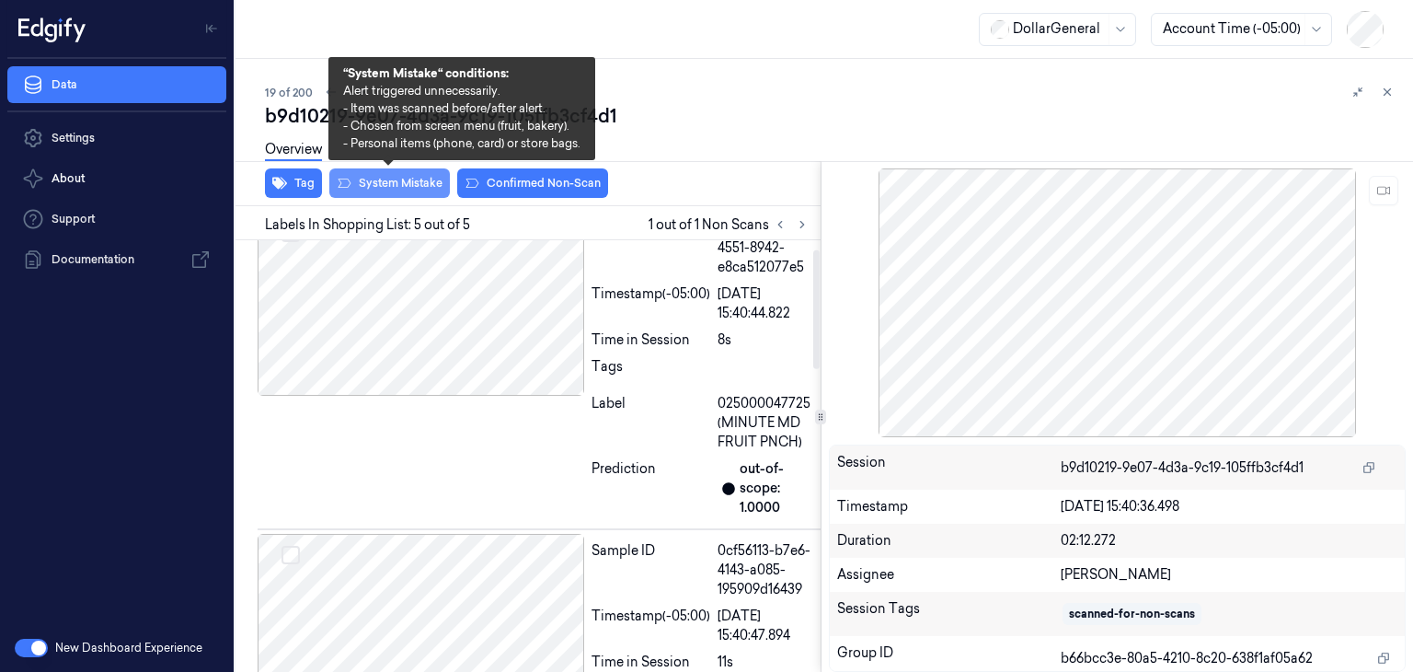
click at [366, 181] on button "System Mistake" at bounding box center [389, 182] width 121 height 29
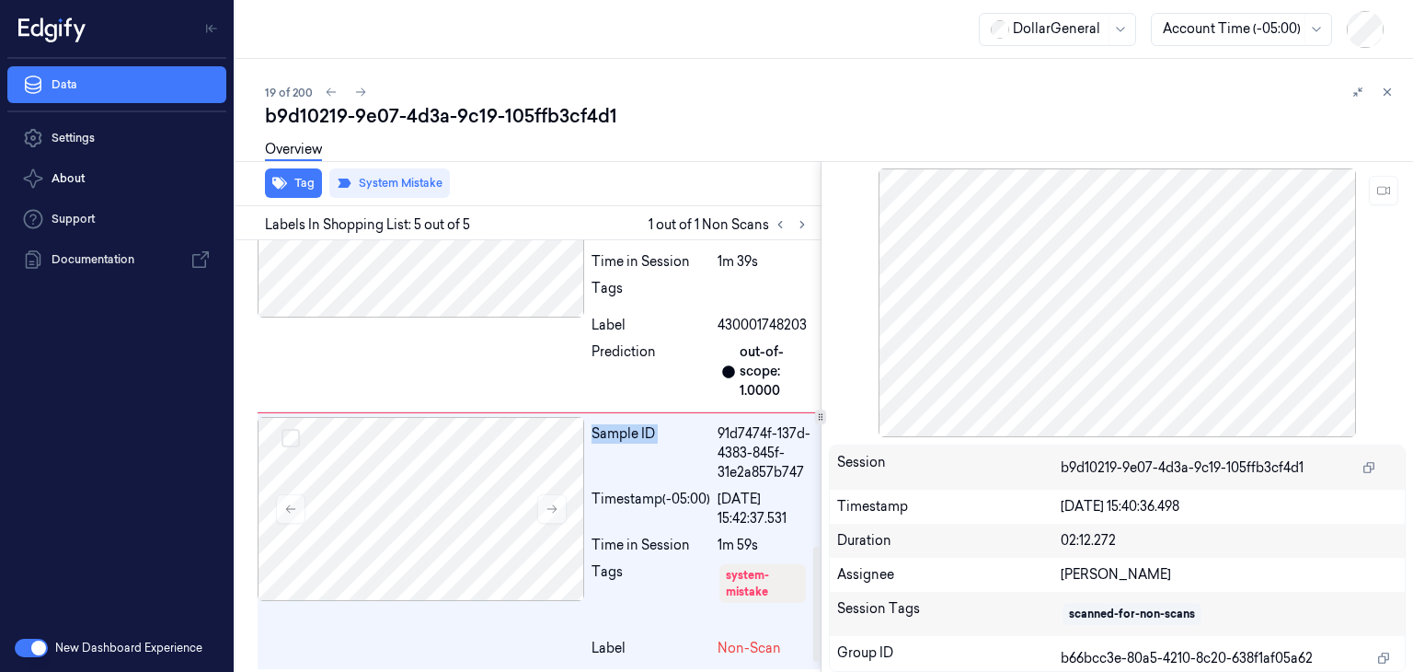
scroll to position [1175, 0]
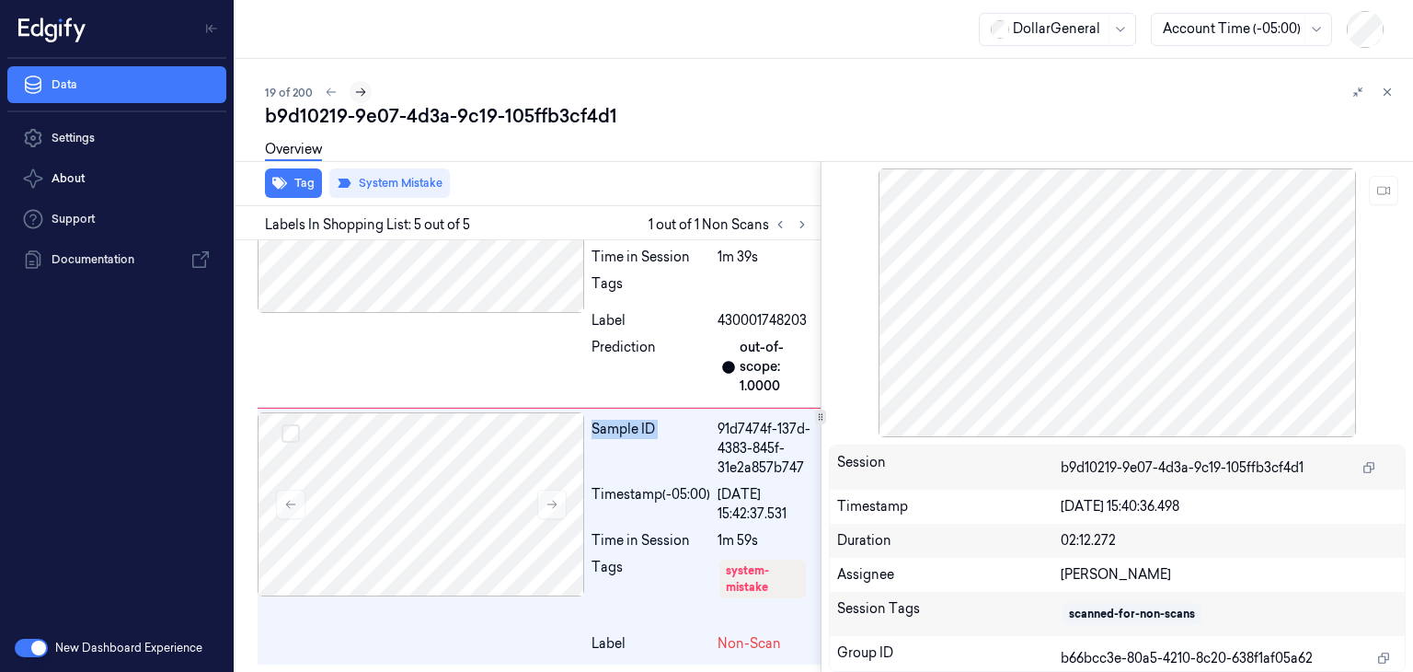
click at [363, 92] on icon at bounding box center [361, 92] width 10 height 8
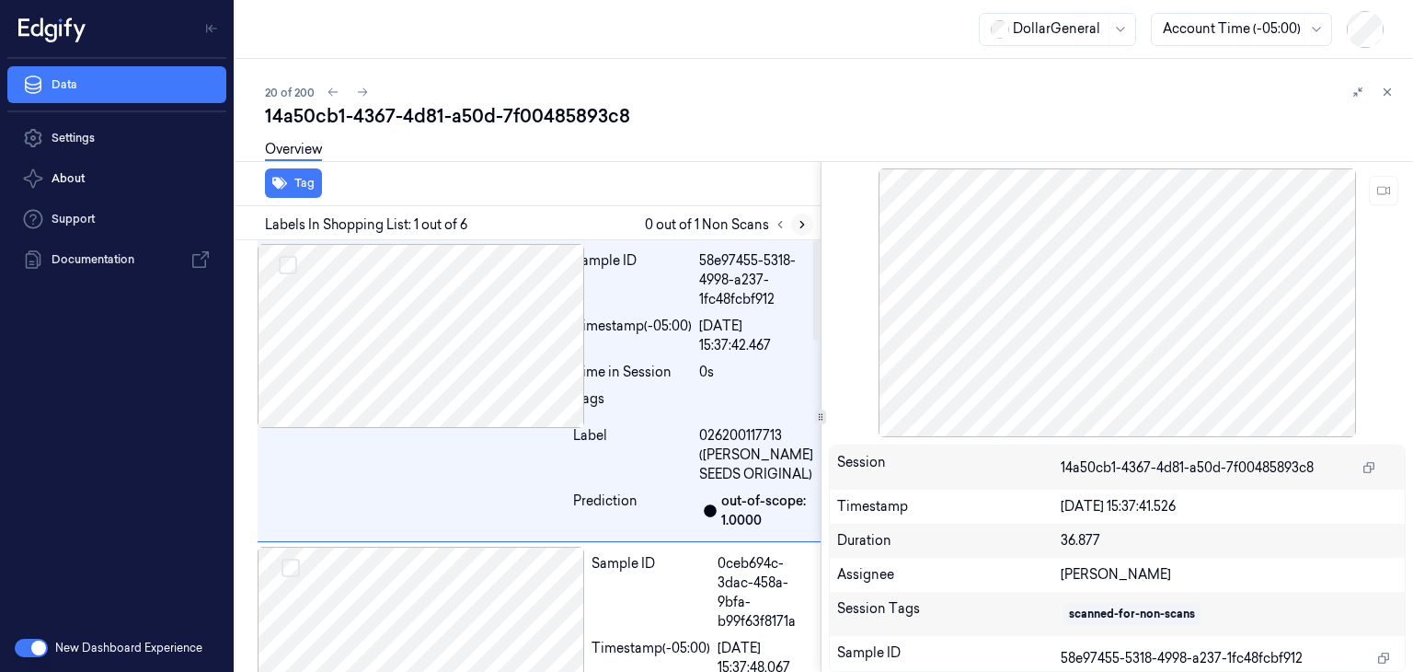
click at [802, 225] on icon at bounding box center [802, 224] width 13 height 13
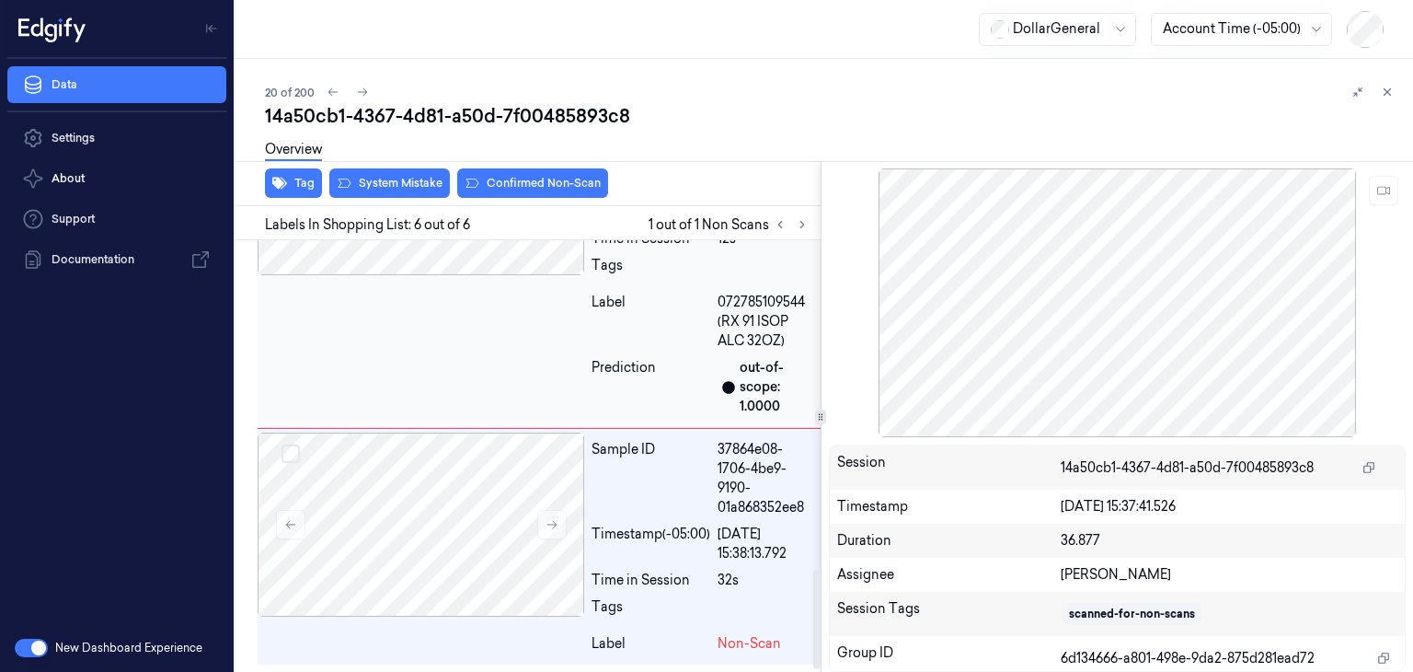
scroll to position [1438, 0]
click at [558, 527] on button at bounding box center [551, 524] width 29 height 29
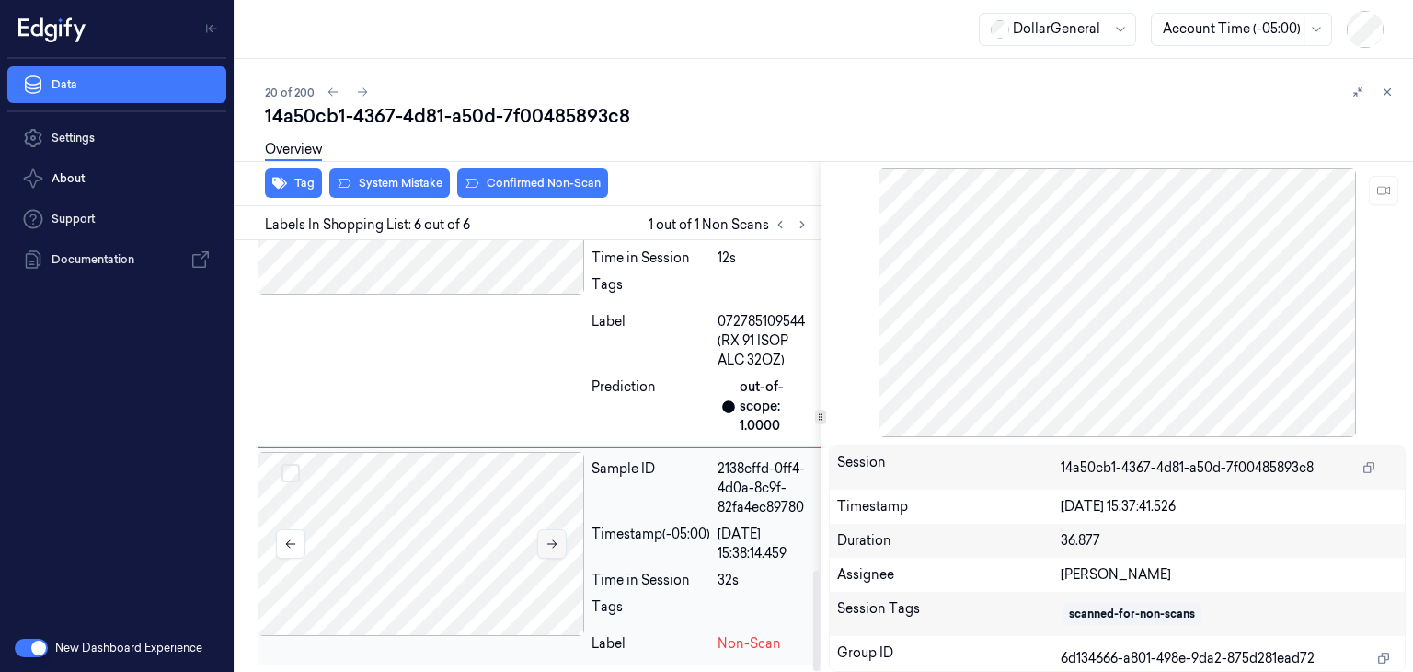
scroll to position [1419, 0]
click at [563, 538] on button at bounding box center [551, 543] width 29 height 29
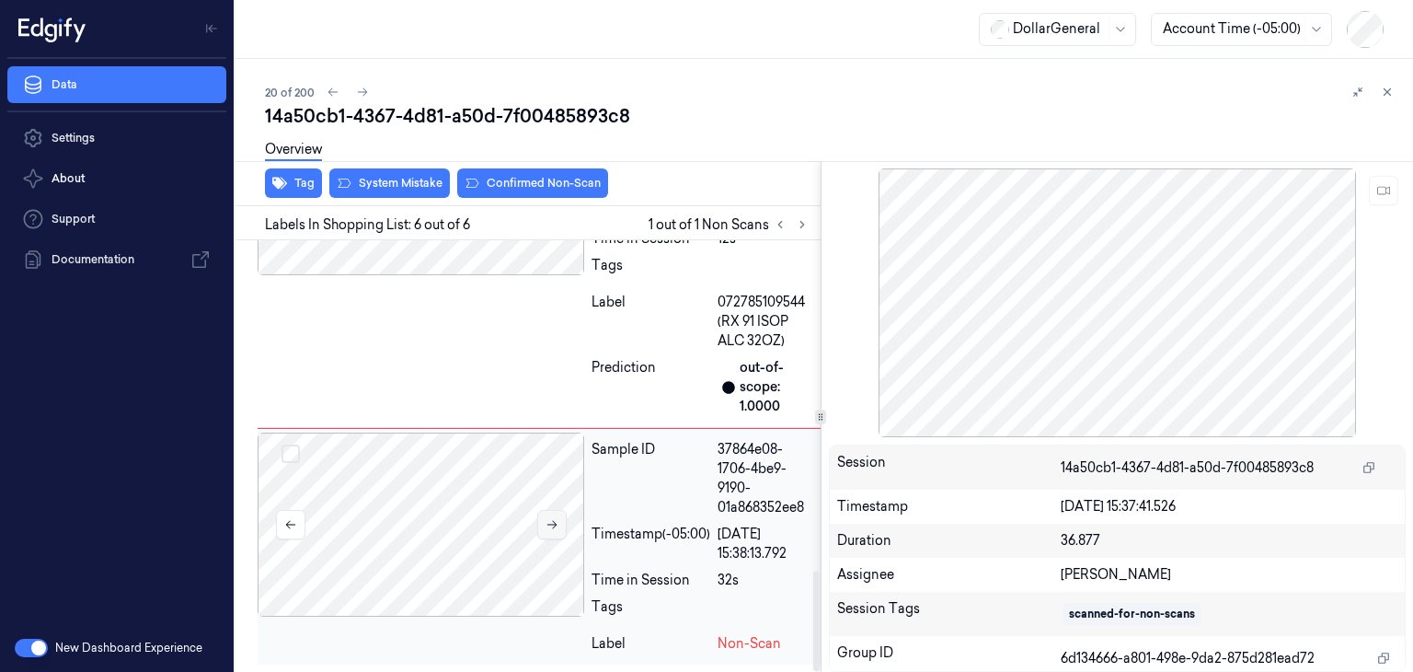
scroll to position [1438, 0]
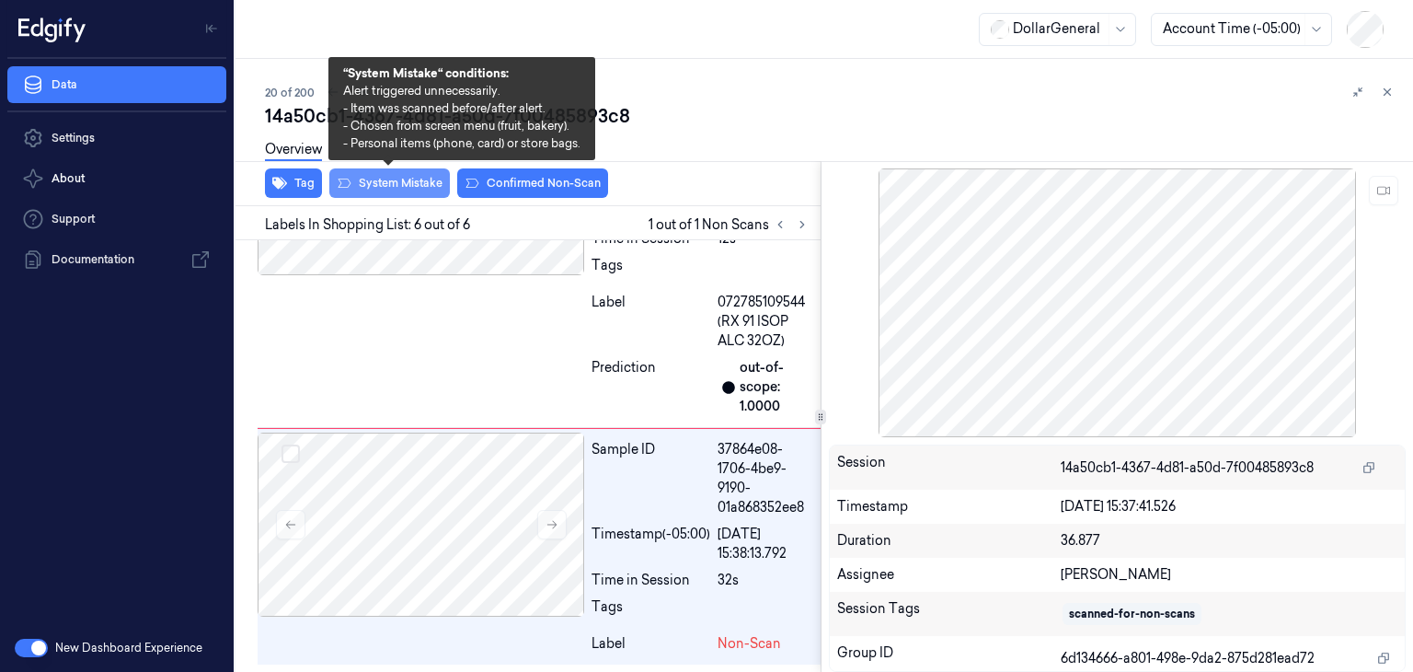
click at [393, 192] on button "System Mistake" at bounding box center [389, 182] width 121 height 29
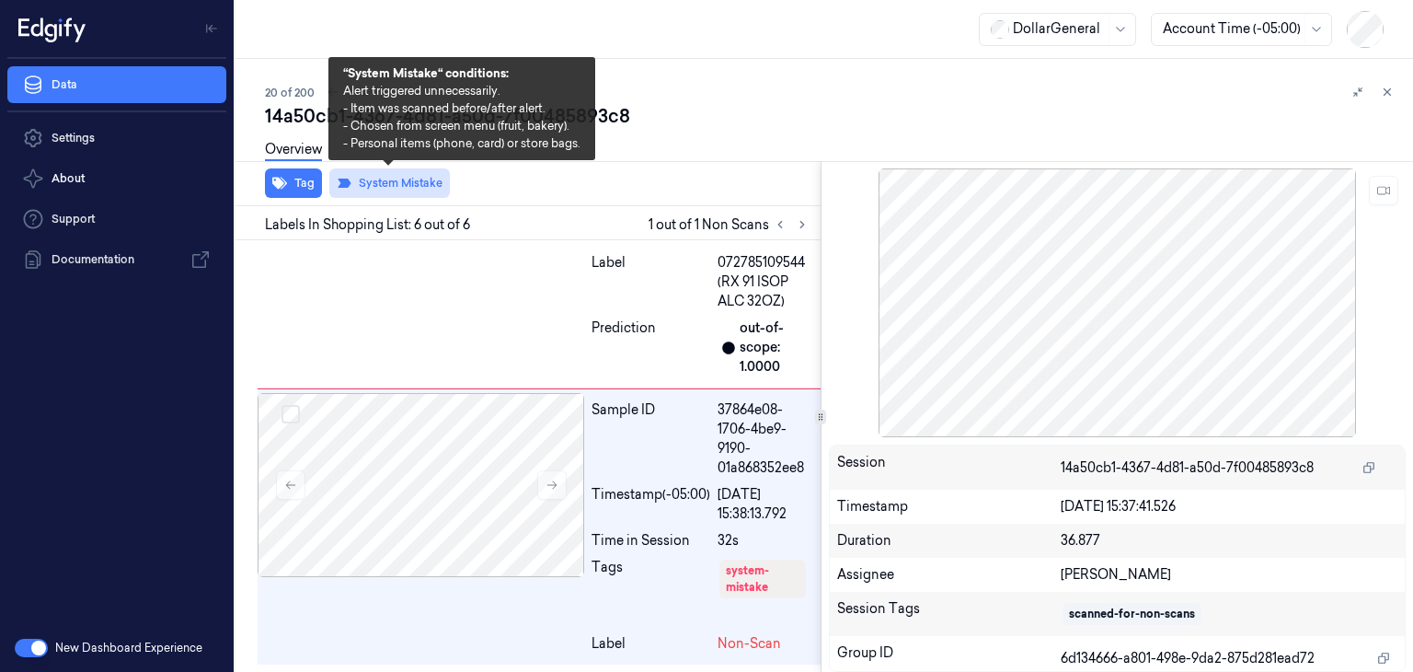
scroll to position [1477, 0]
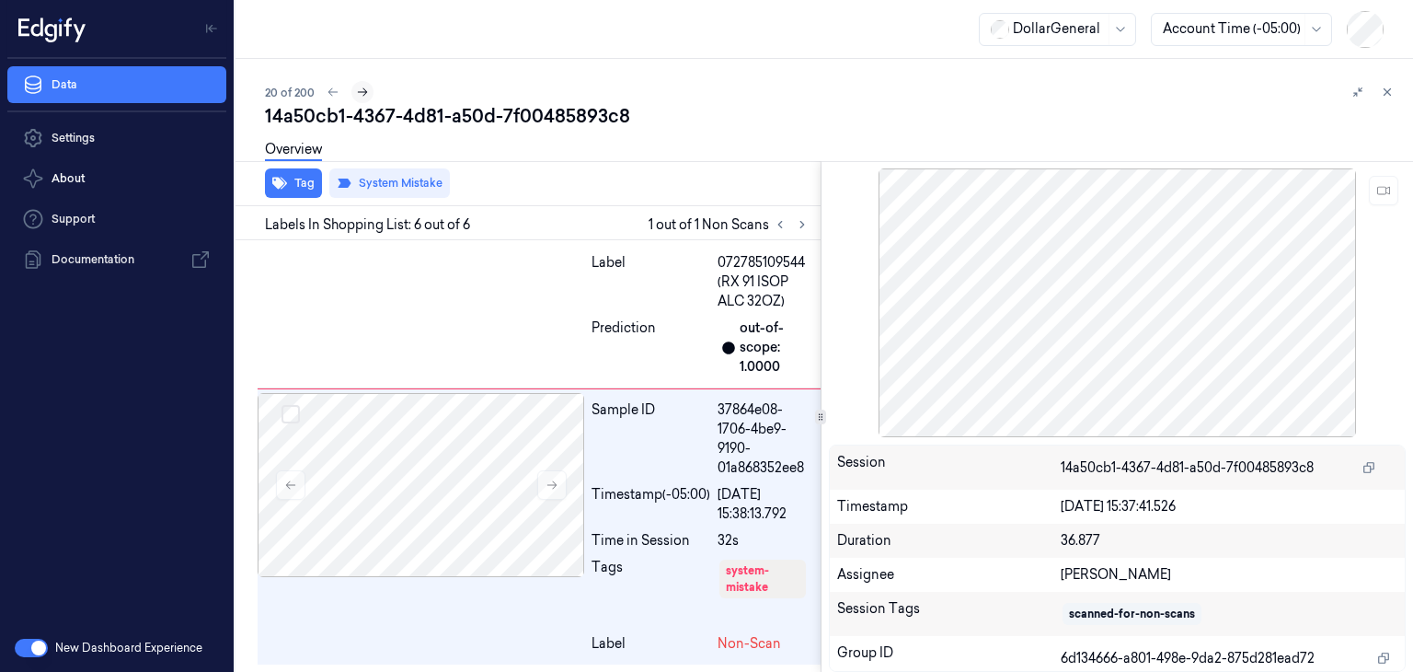
click at [357, 91] on icon at bounding box center [362, 92] width 13 height 13
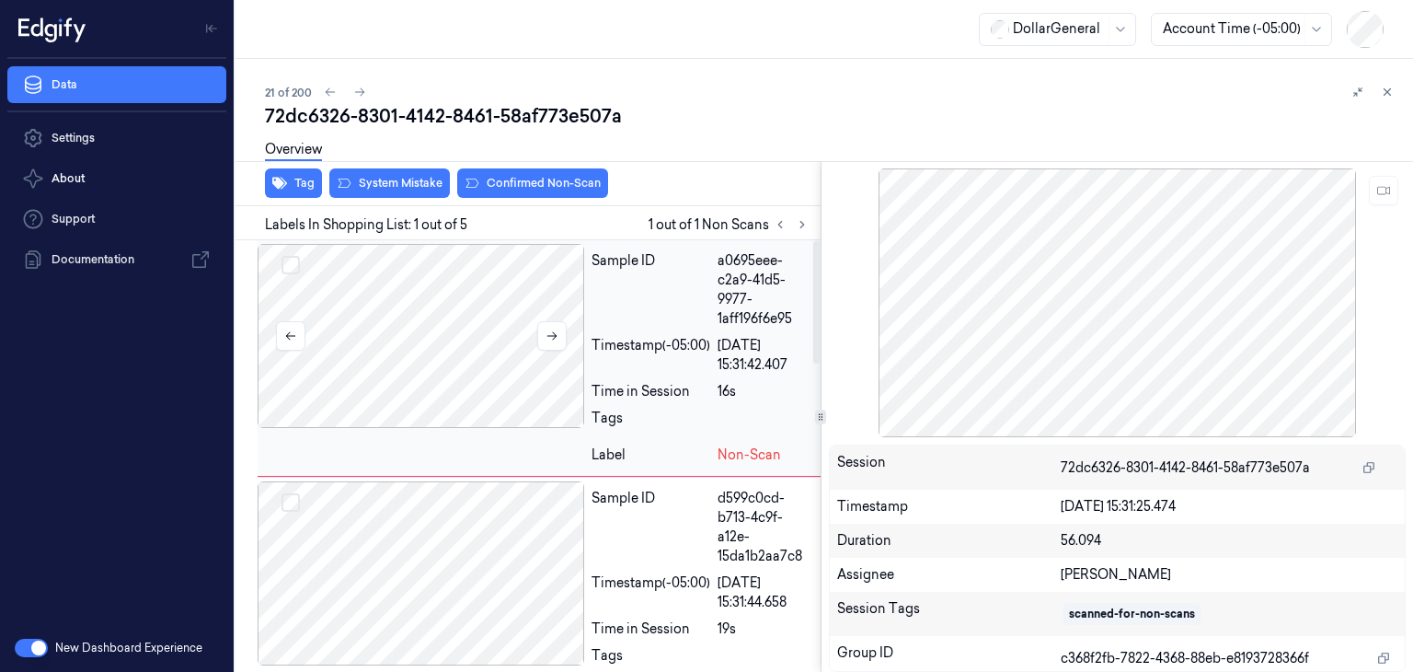
click at [424, 365] on div at bounding box center [421, 336] width 327 height 184
click at [546, 330] on icon at bounding box center [552, 335] width 13 height 13
click at [549, 332] on icon at bounding box center [552, 335] width 13 height 13
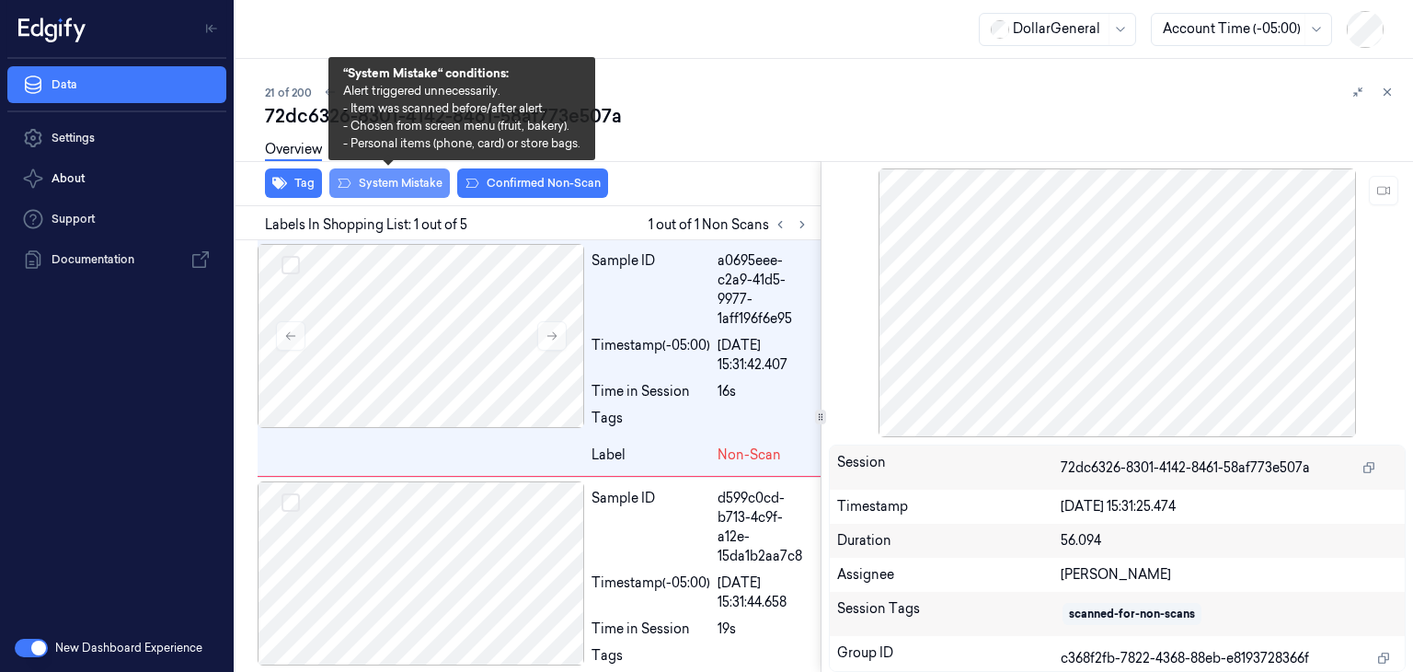
click at [394, 194] on button "System Mistake" at bounding box center [389, 182] width 121 height 29
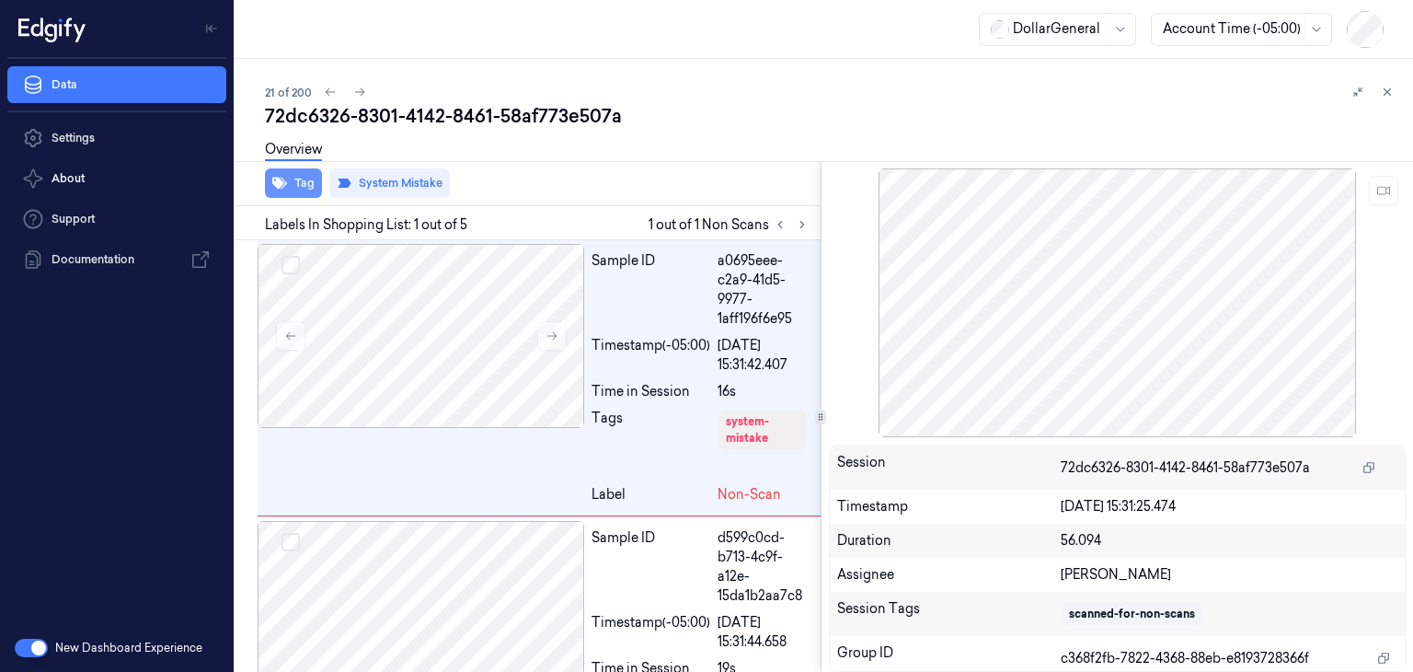
click at [303, 180] on button "Tag" at bounding box center [293, 182] width 57 height 29
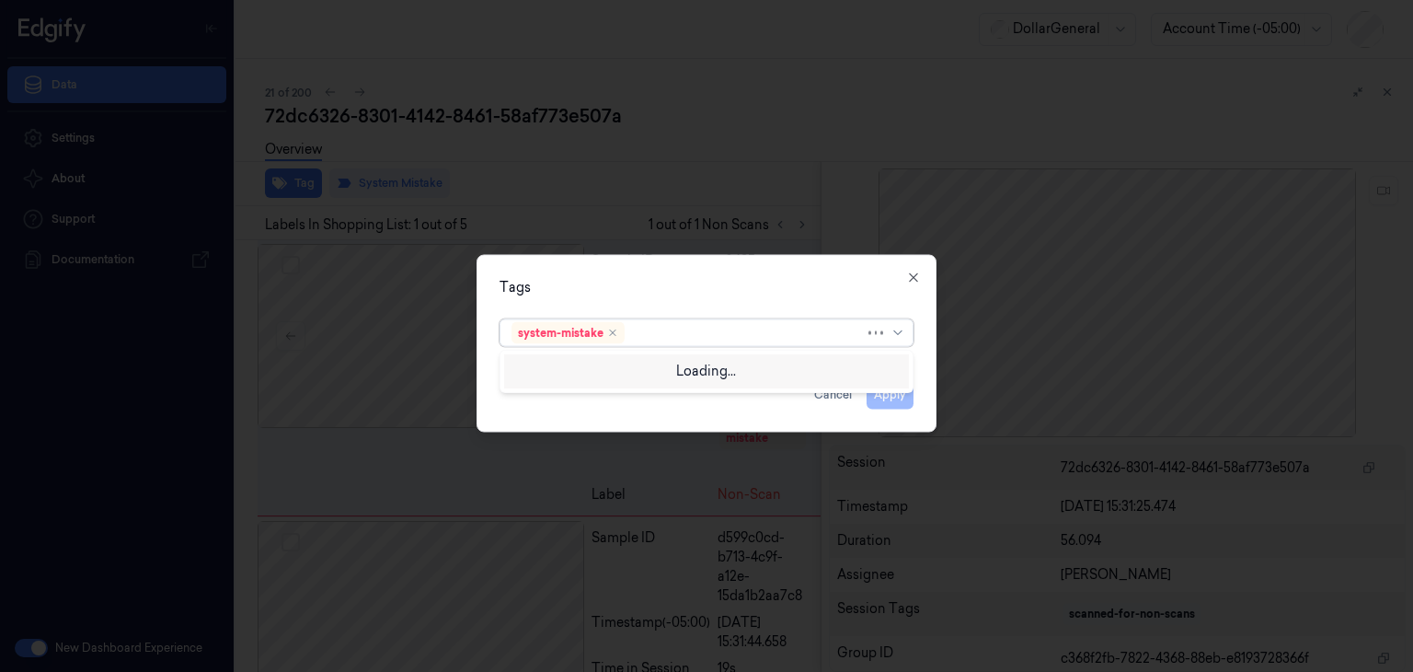
click at [905, 333] on div at bounding box center [900, 333] width 18 height 15
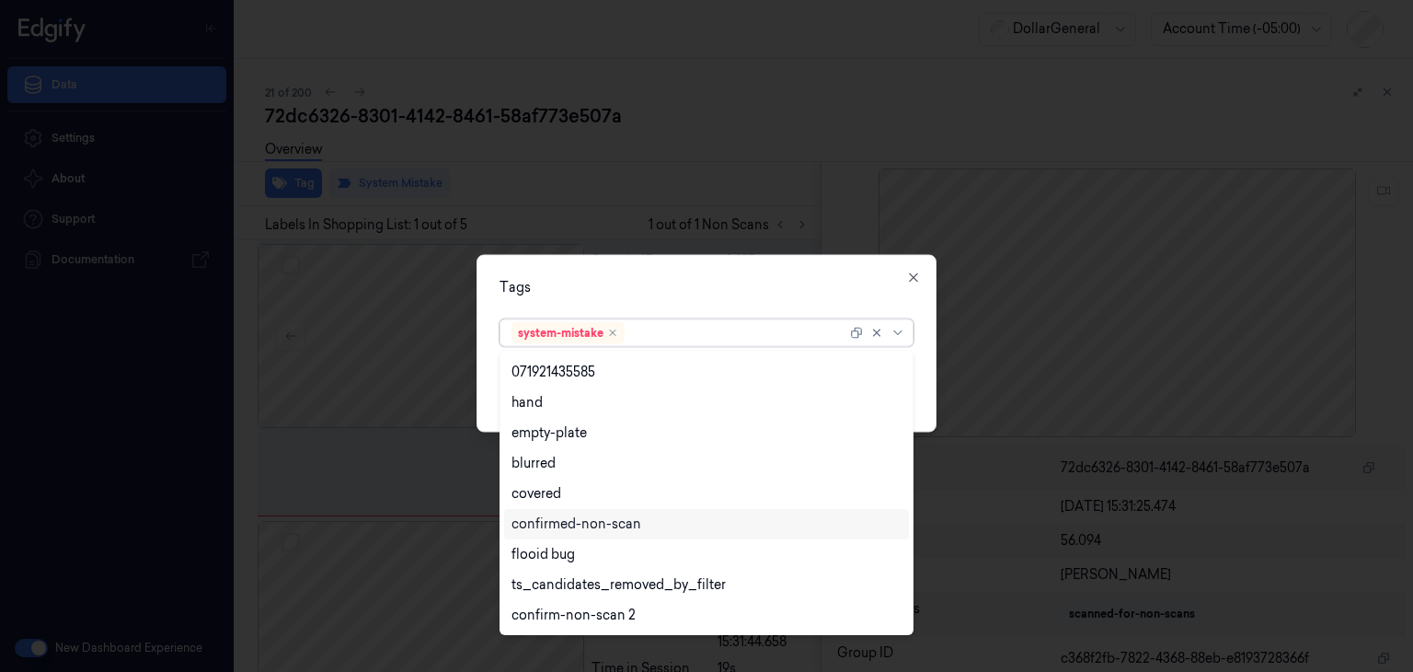
scroll to position [392, 0]
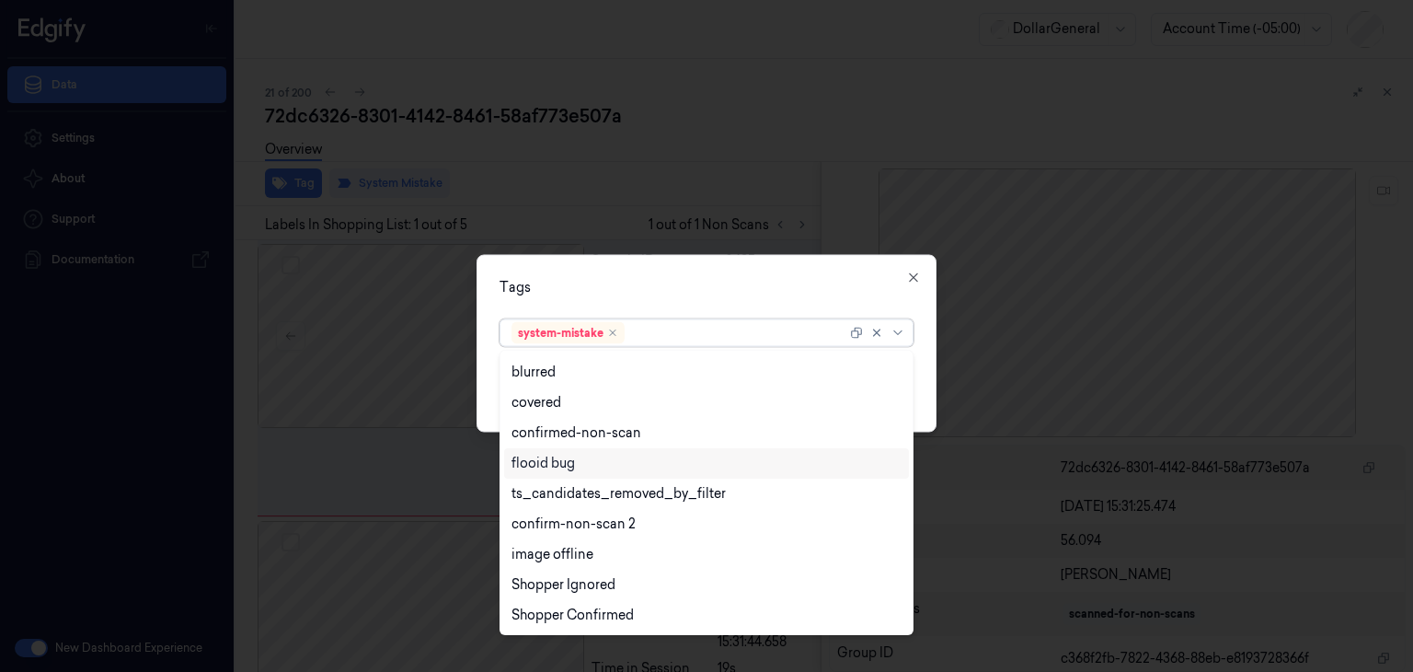
click at [584, 472] on div "flooid bug" at bounding box center [706, 463] width 390 height 19
click at [876, 297] on div "Tags option flooid bug , selected. 21 results available. Use Up and Down to cho…" at bounding box center [707, 344] width 460 height 178
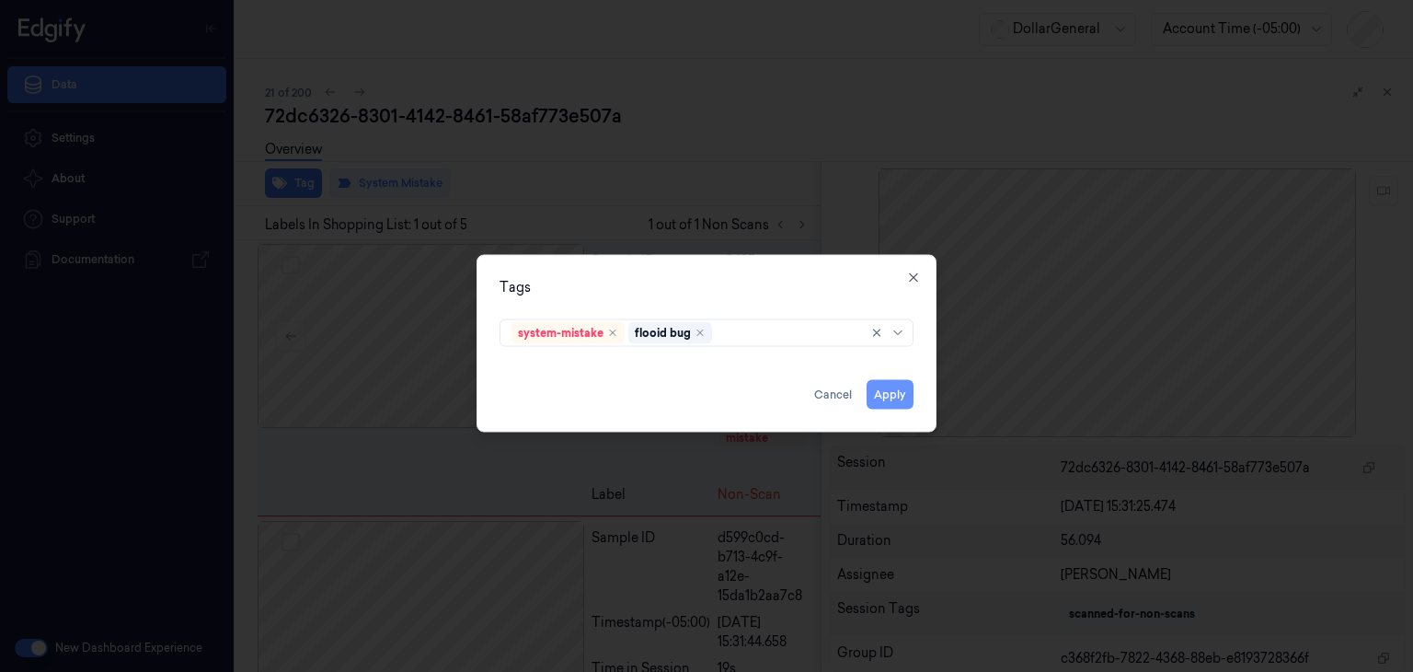
click at [898, 398] on button "Apply" at bounding box center [890, 394] width 47 height 29
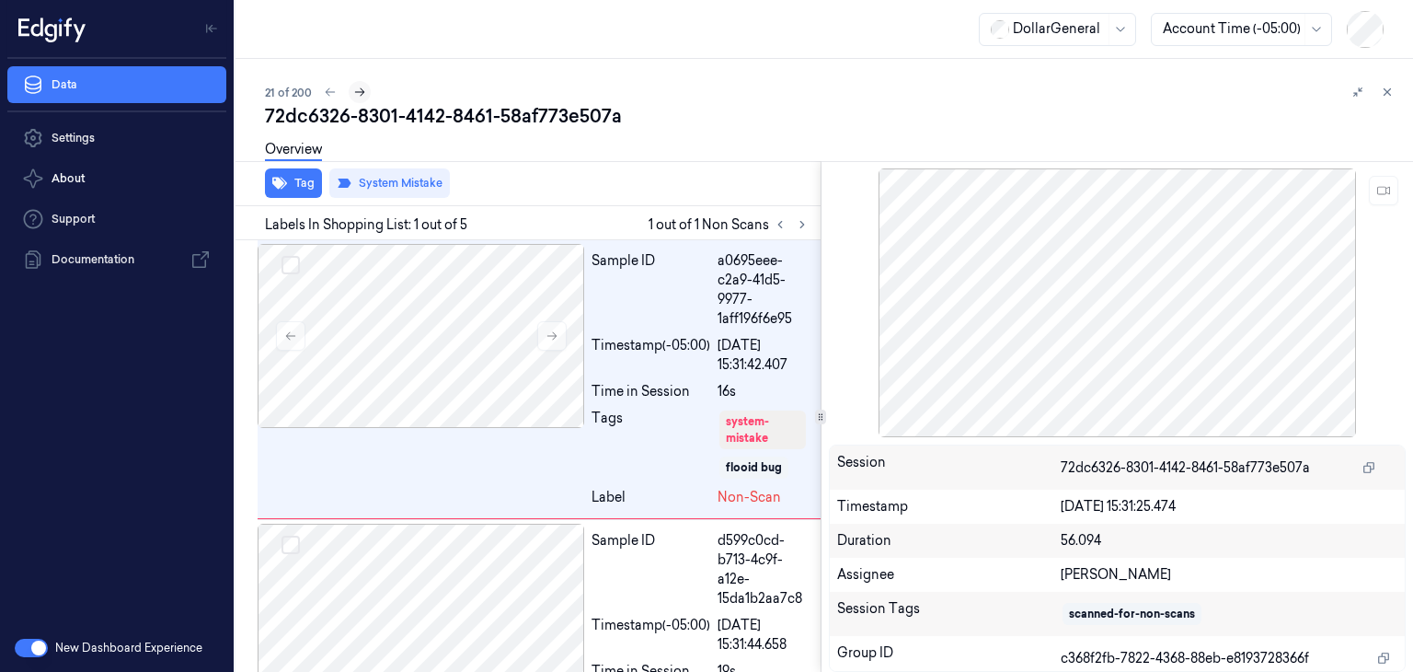
click at [365, 96] on button at bounding box center [360, 92] width 22 height 22
click at [358, 94] on icon at bounding box center [359, 92] width 13 height 13
click at [1387, 89] on icon at bounding box center [1387, 92] width 13 height 13
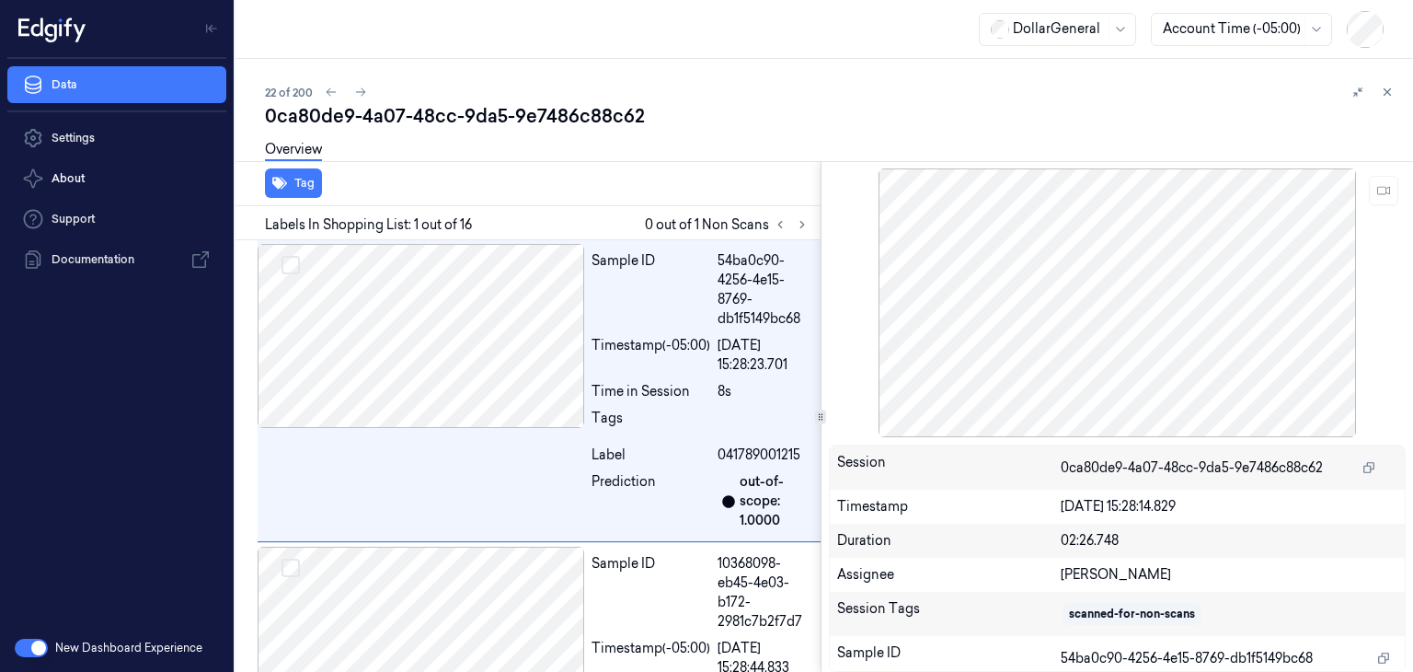
click at [1389, 97] on icon at bounding box center [1387, 92] width 13 height 13
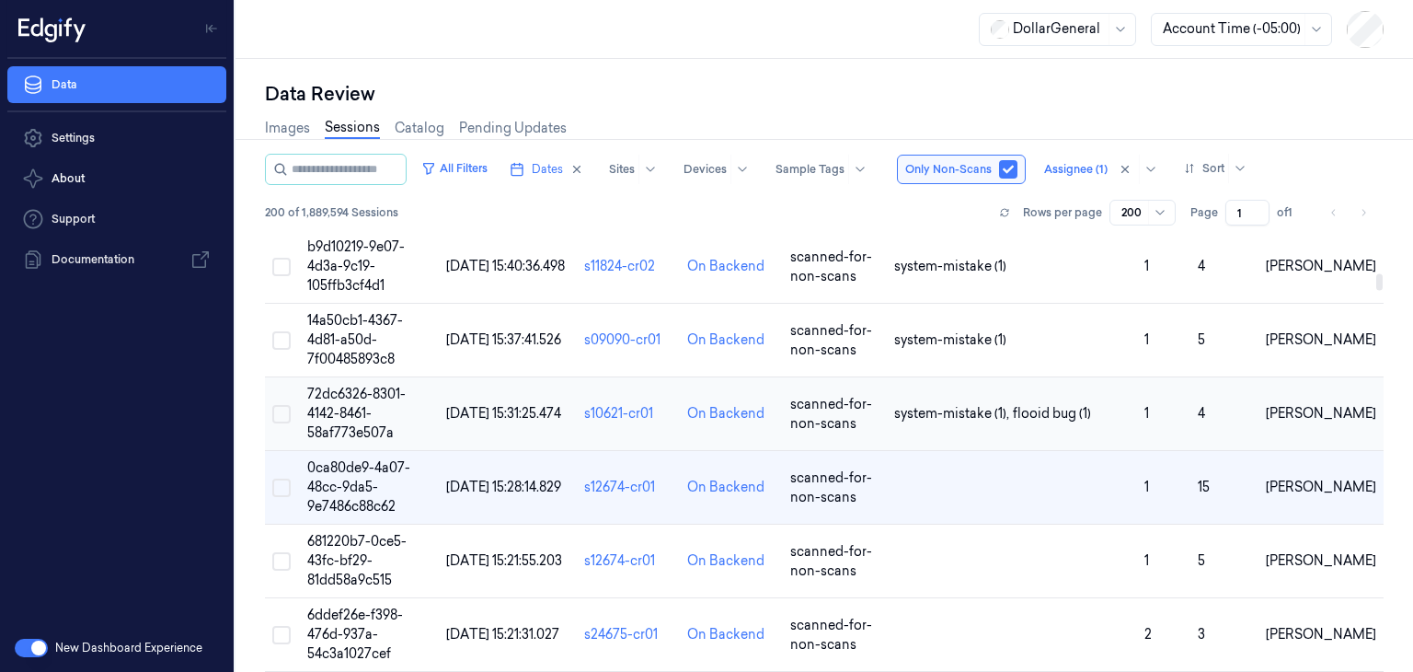
scroll to position [1380, 0]
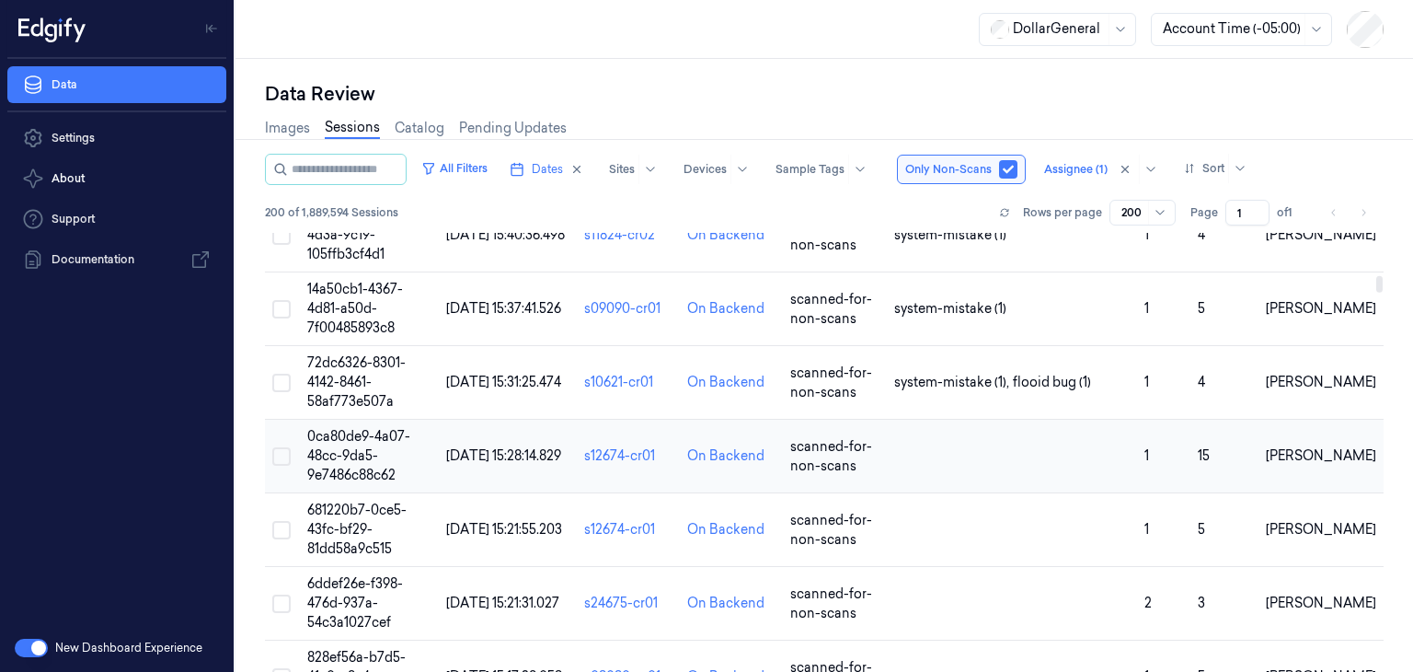
click at [358, 429] on span "0ca80de9-4a07-48cc-9da5-9e7486c88c62" at bounding box center [358, 455] width 103 height 55
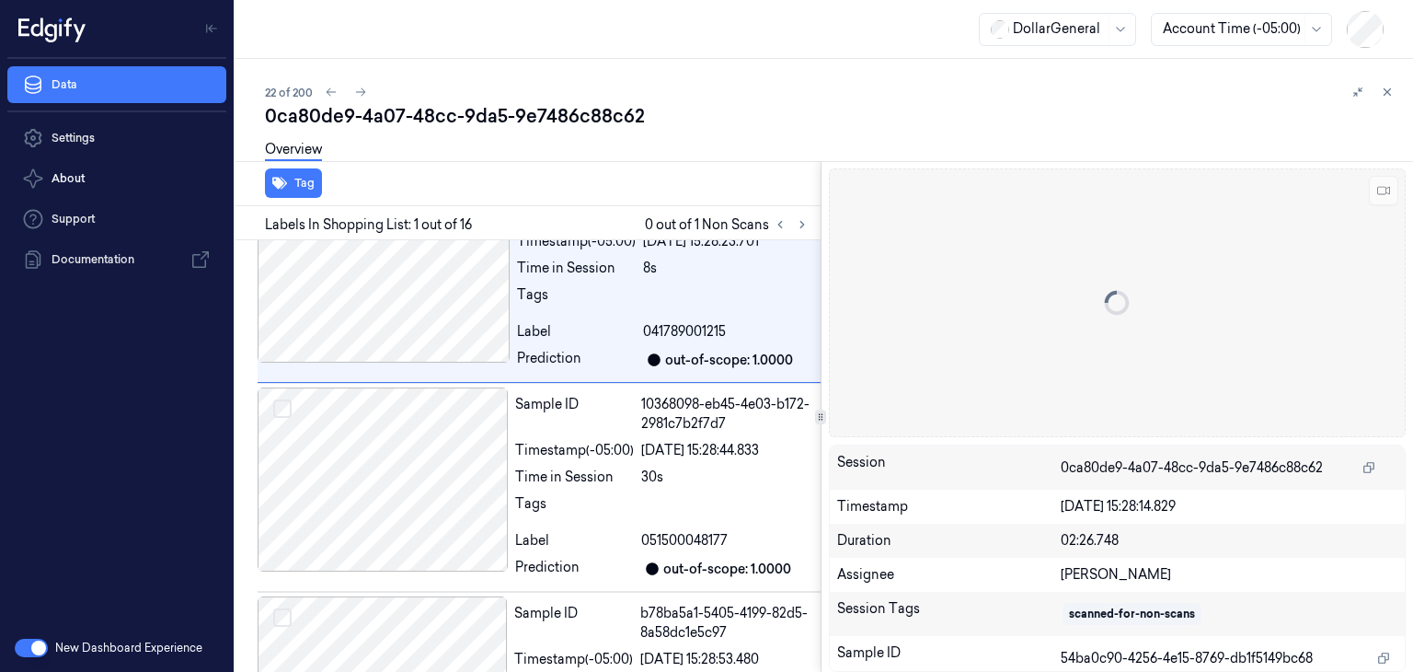
scroll to position [70, 0]
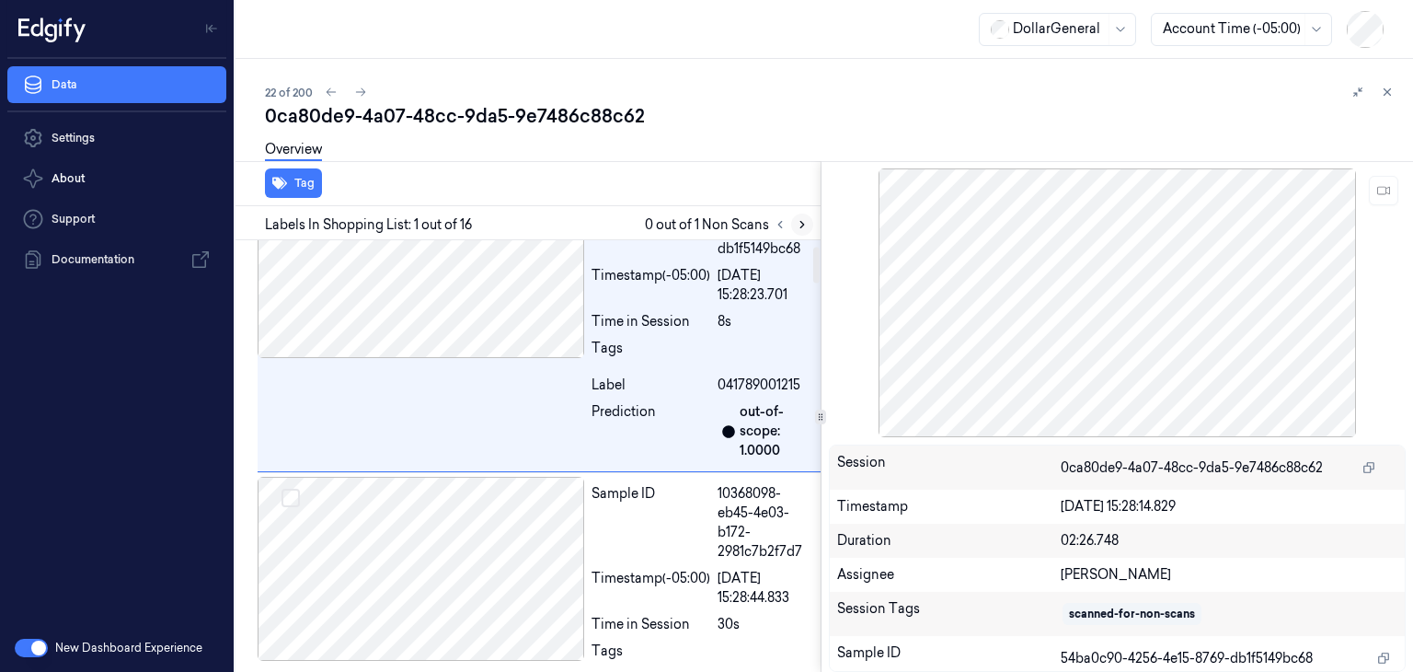
click at [802, 224] on icon at bounding box center [802, 225] width 4 height 6
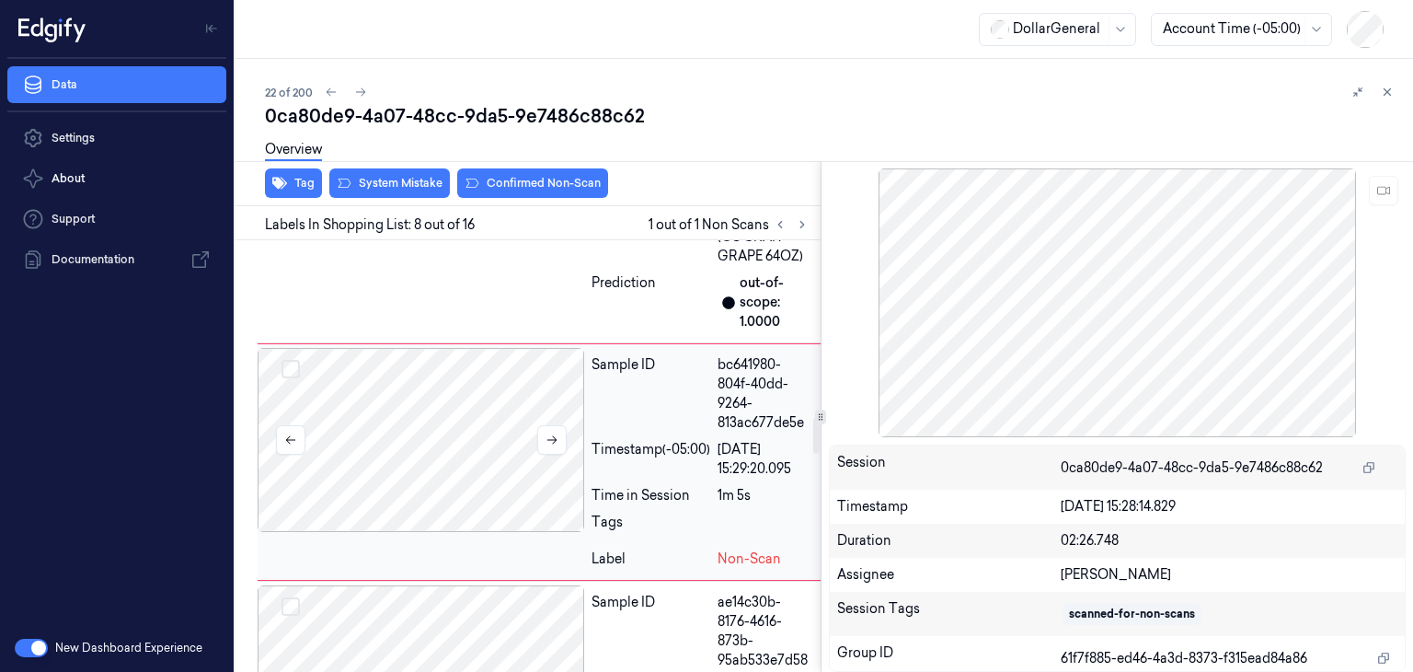
scroll to position [2095, 0]
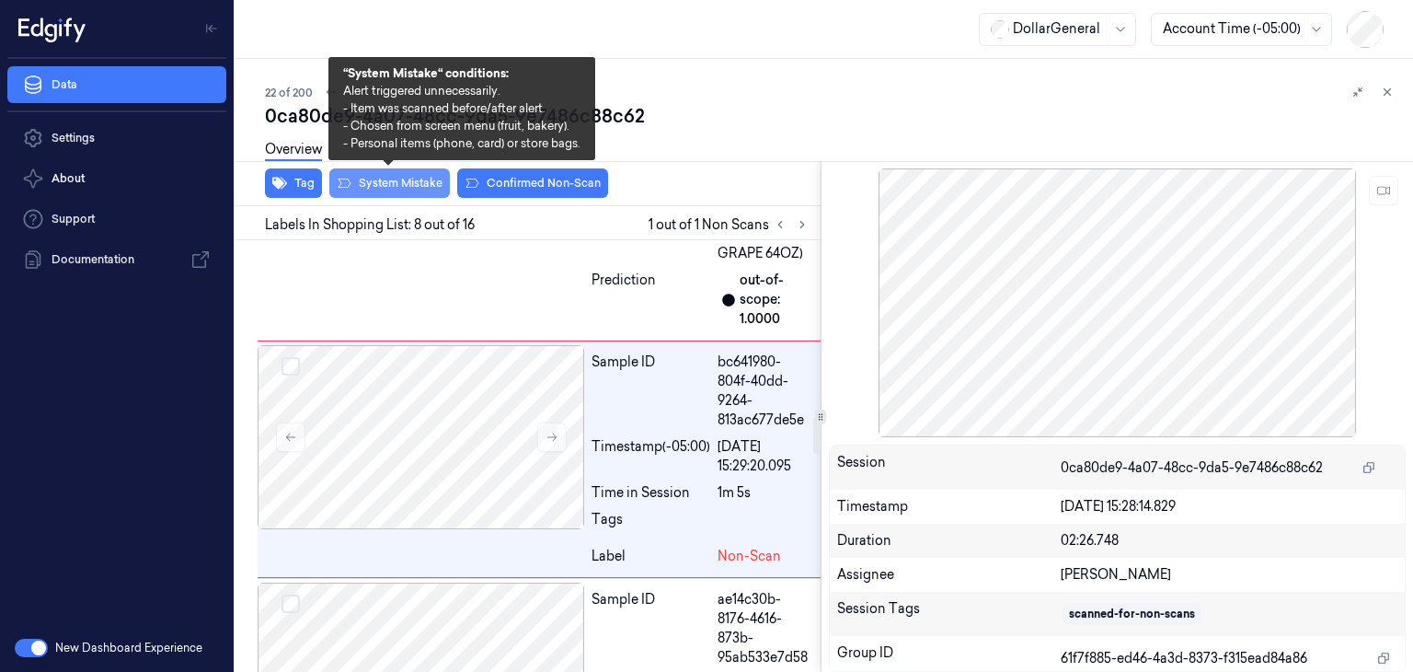
click at [372, 184] on button "System Mistake" at bounding box center [389, 182] width 121 height 29
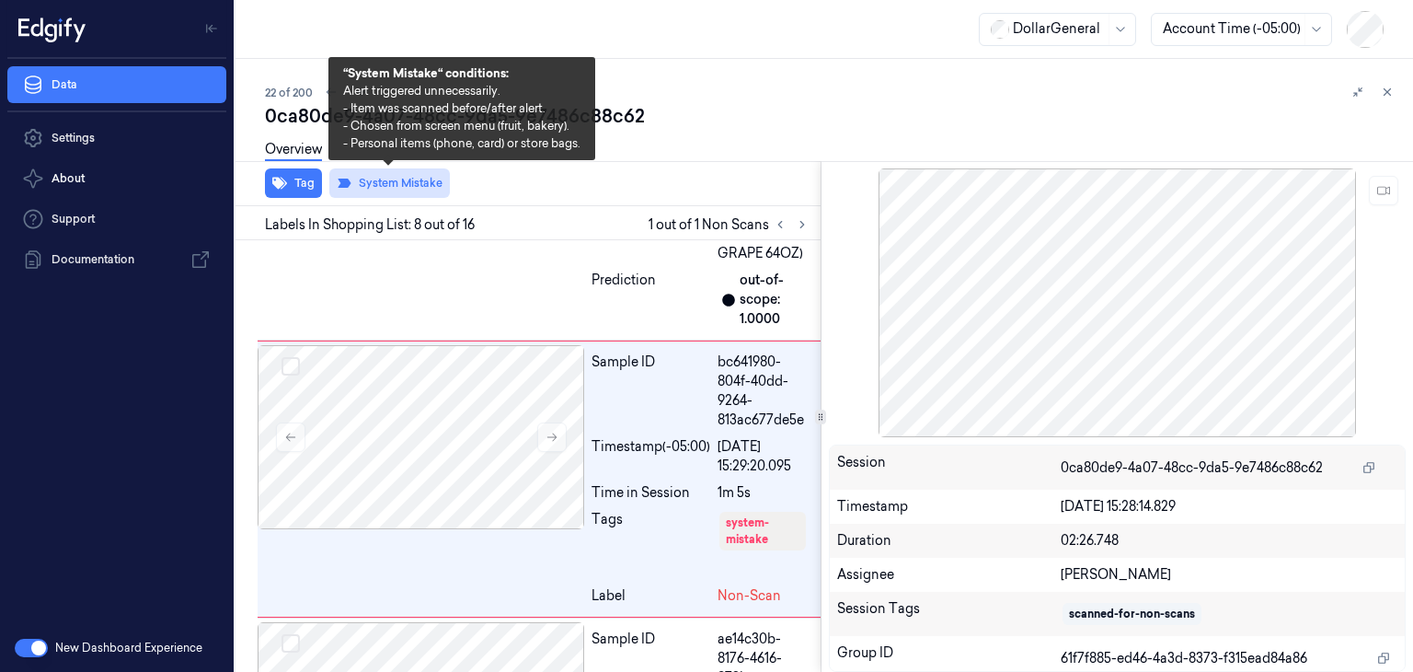
scroll to position [2115, 0]
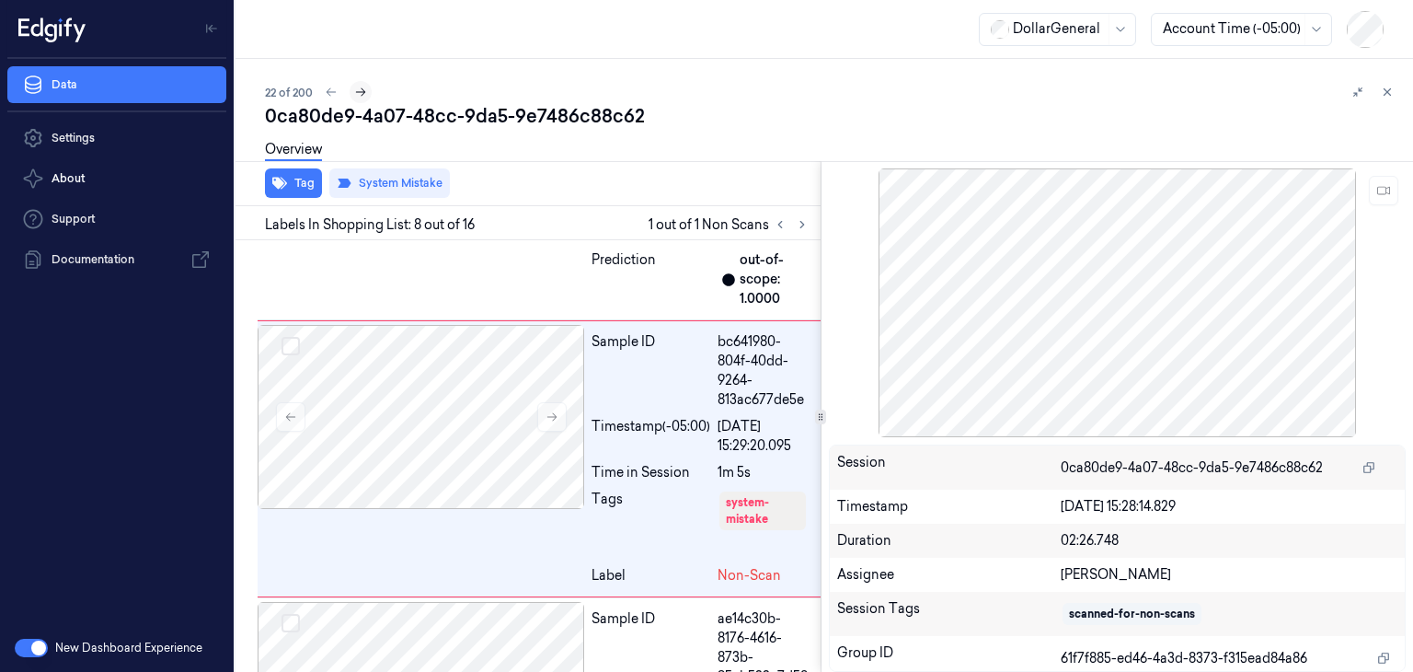
click at [364, 92] on icon at bounding box center [361, 92] width 10 height 8
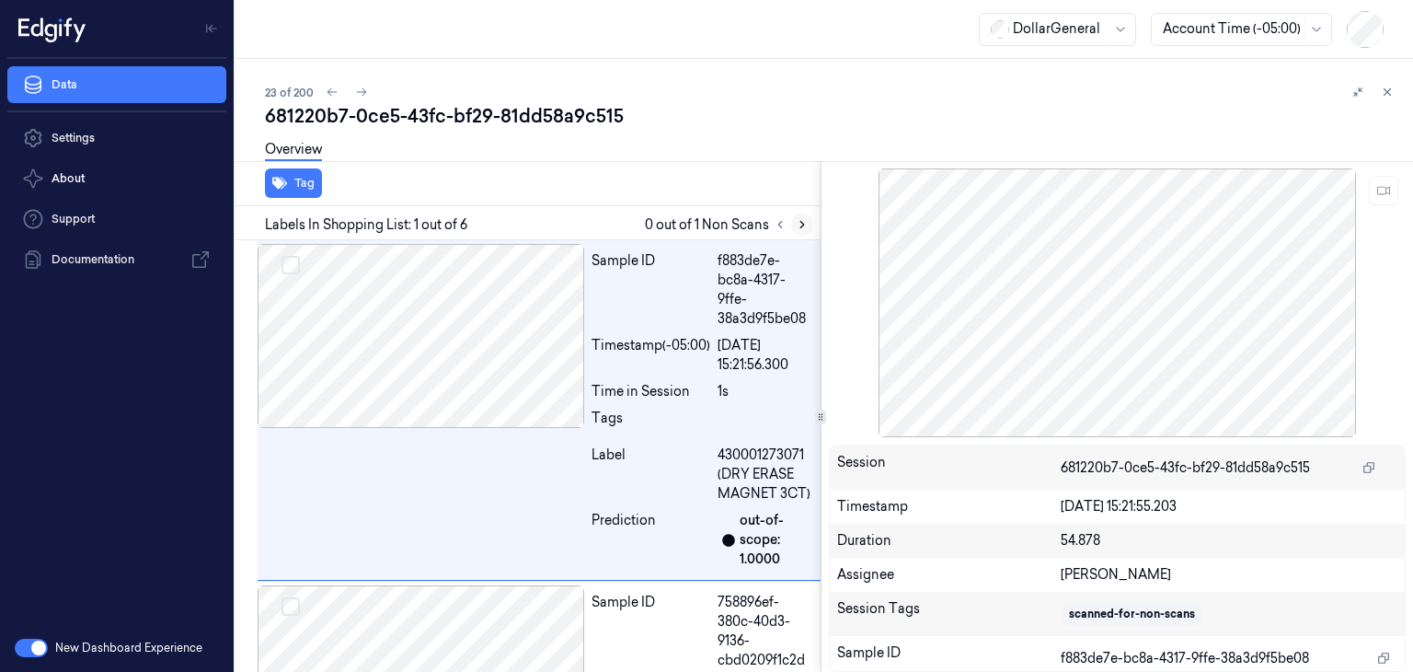
click at [804, 229] on icon at bounding box center [802, 224] width 13 height 13
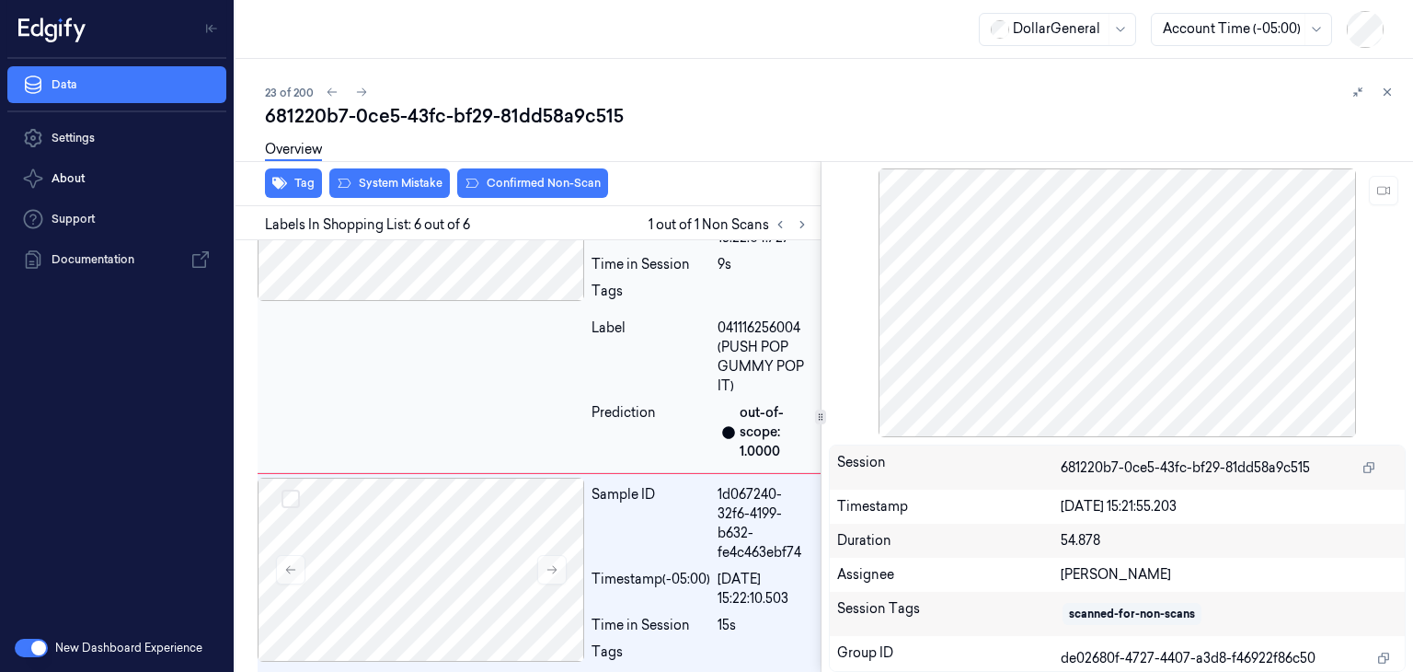
scroll to position [1477, 0]
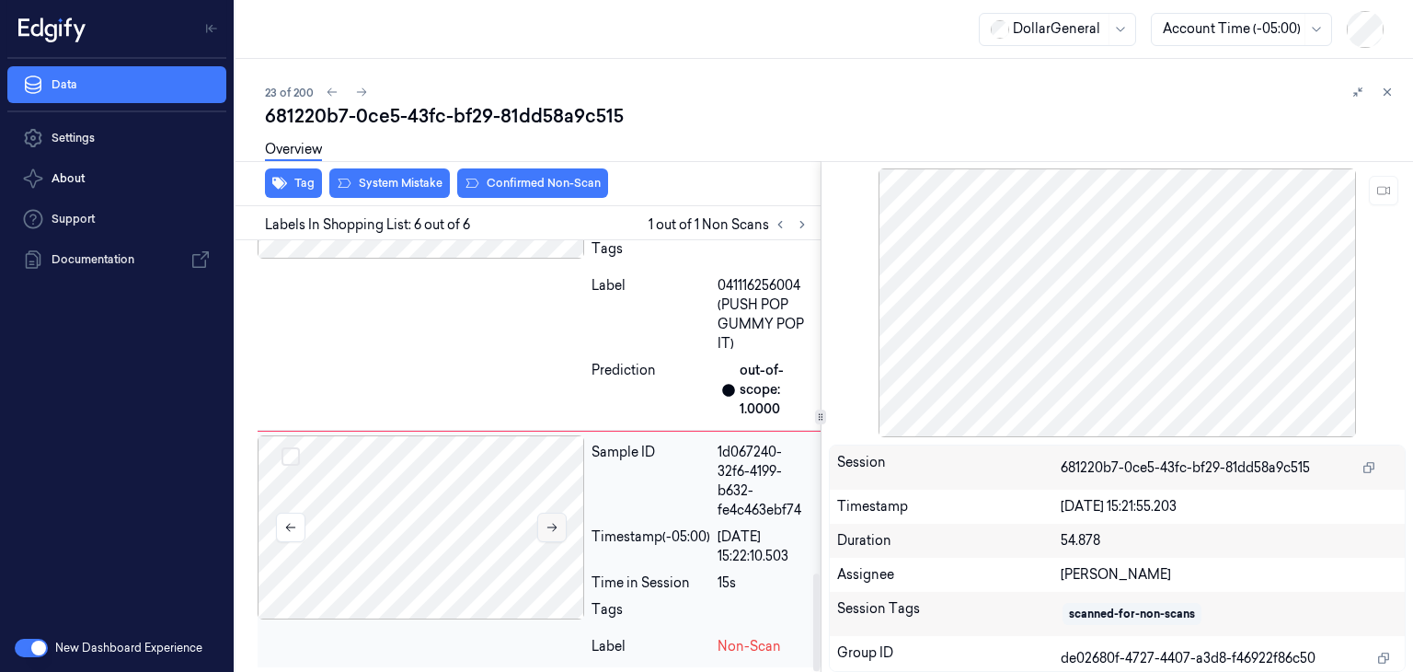
click at [551, 524] on icon at bounding box center [552, 527] width 13 height 13
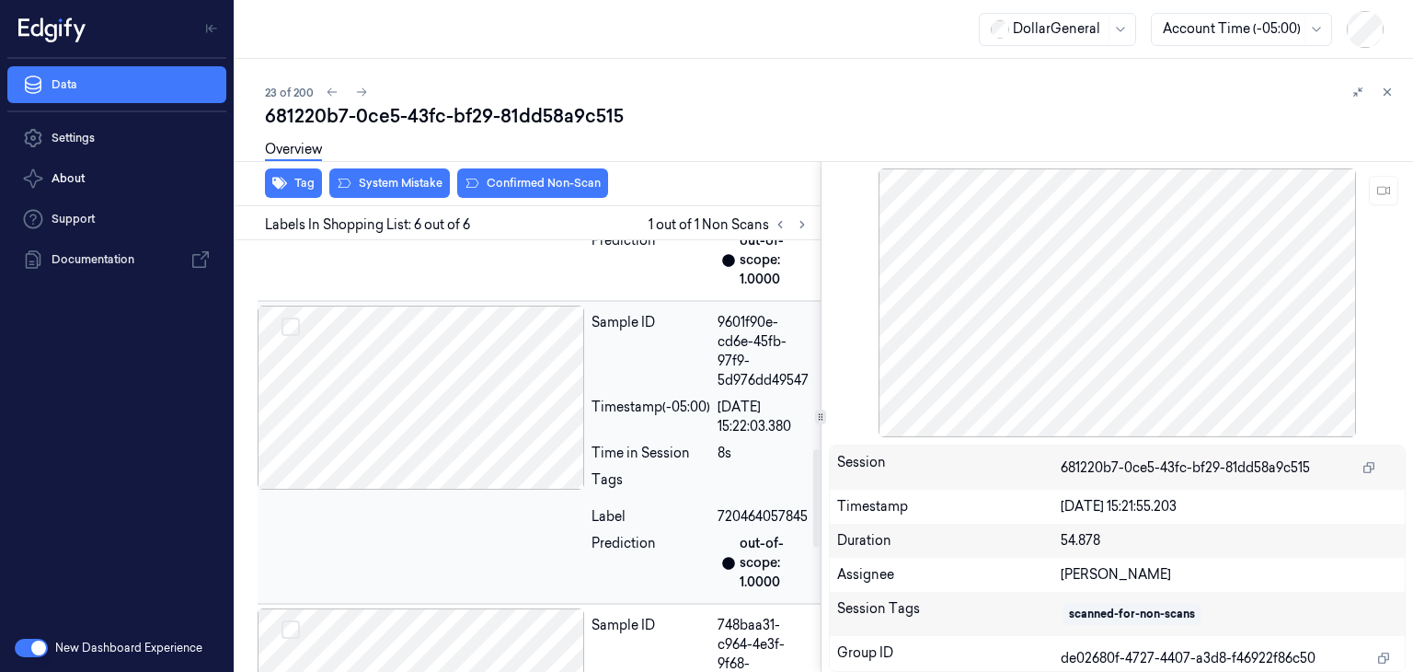
scroll to position [925, 0]
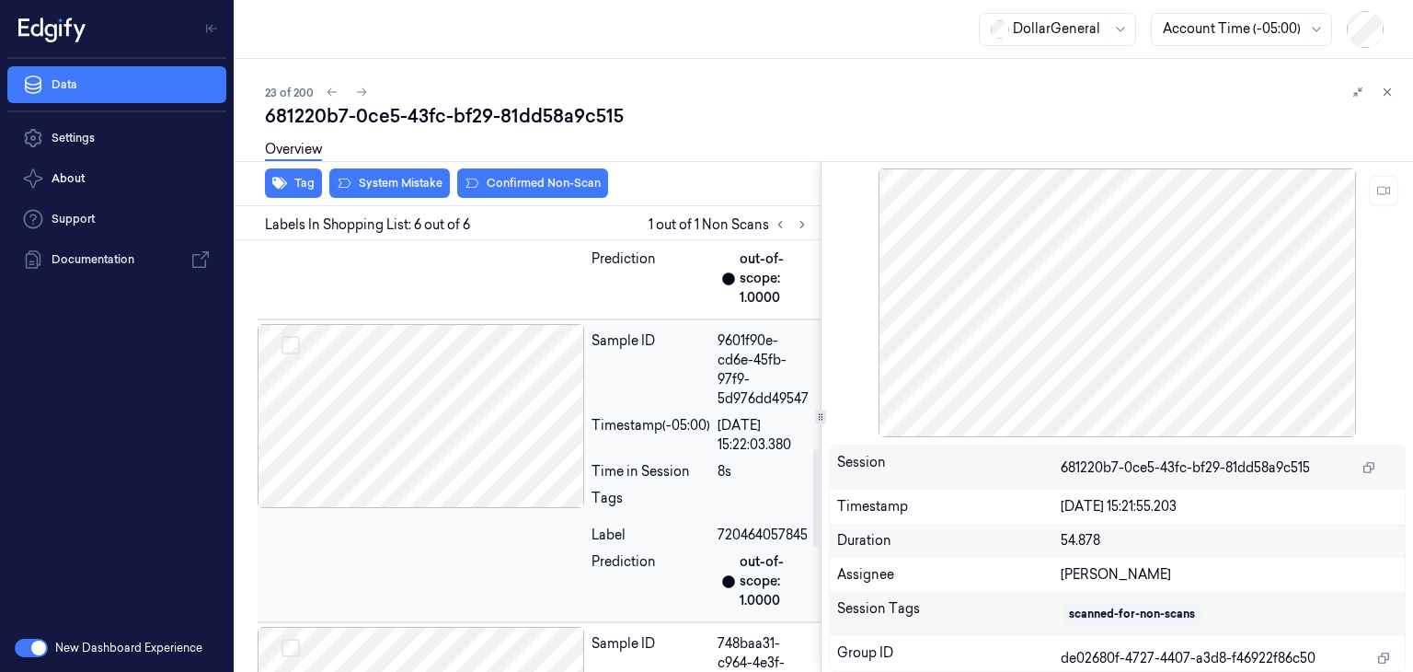
click at [488, 433] on div at bounding box center [421, 416] width 327 height 184
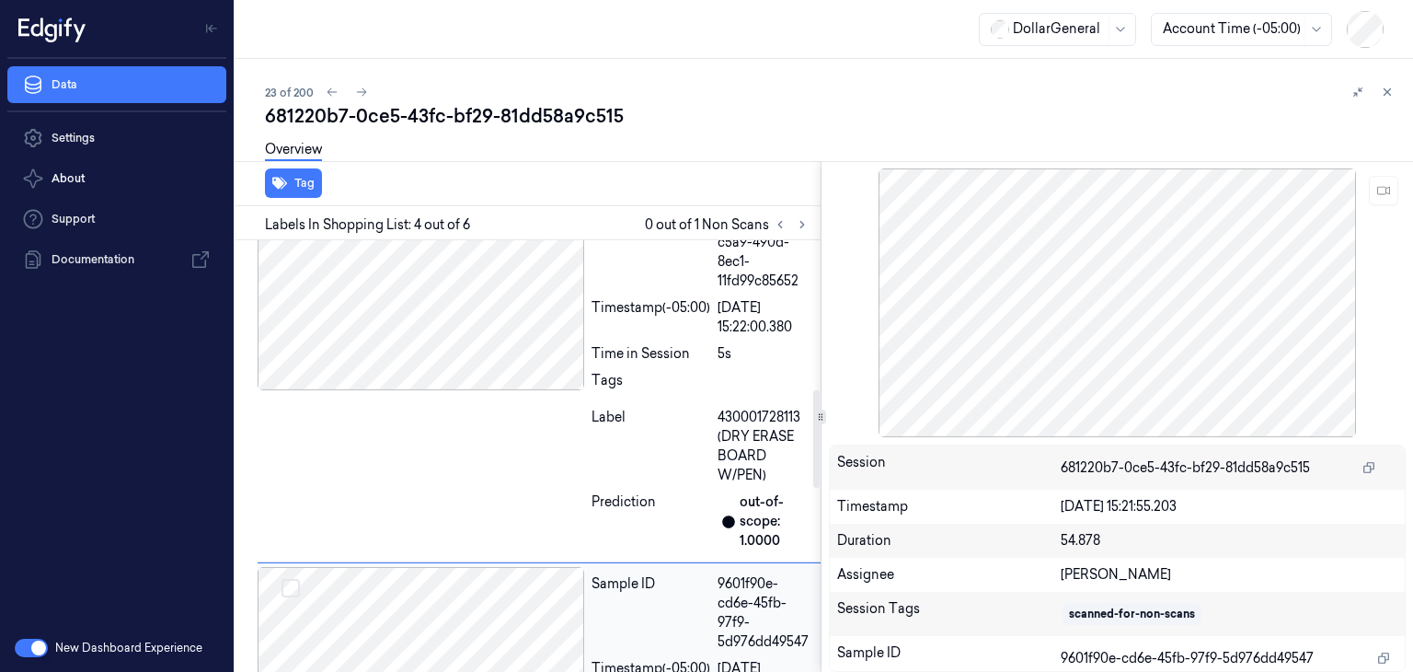
scroll to position [662, 0]
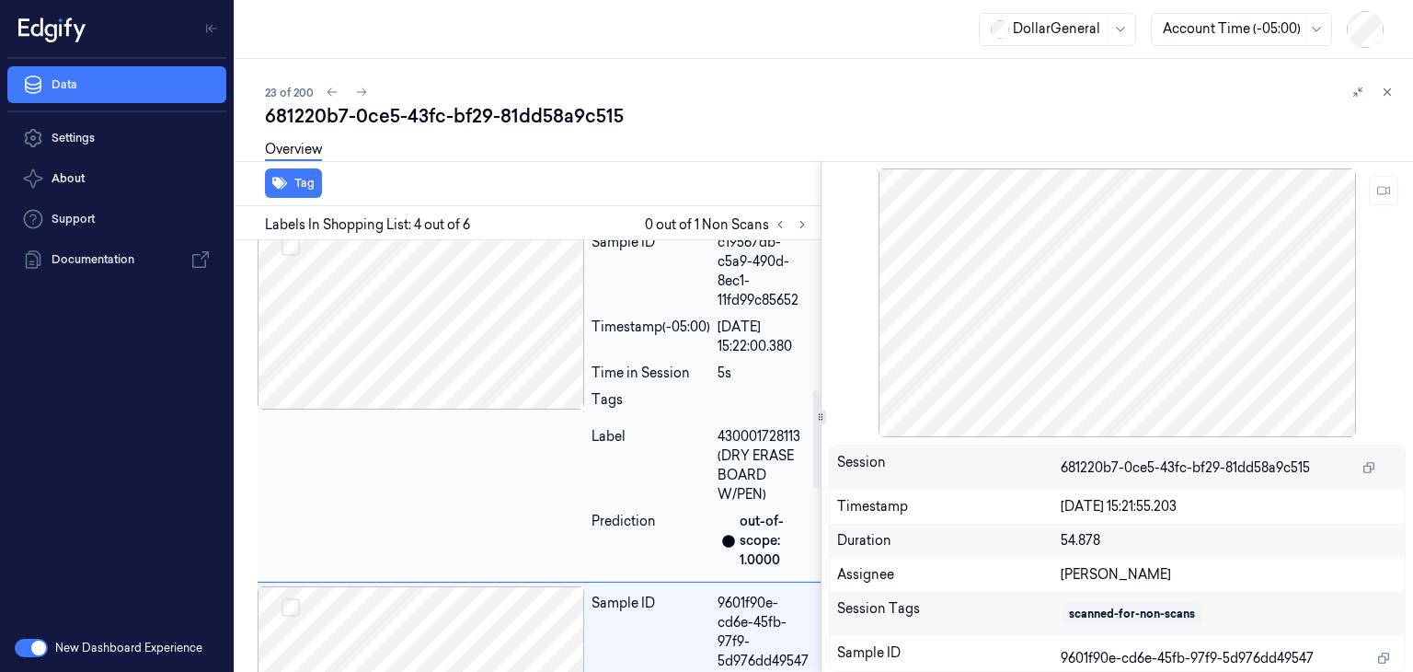
click at [477, 322] on div at bounding box center [421, 317] width 327 height 184
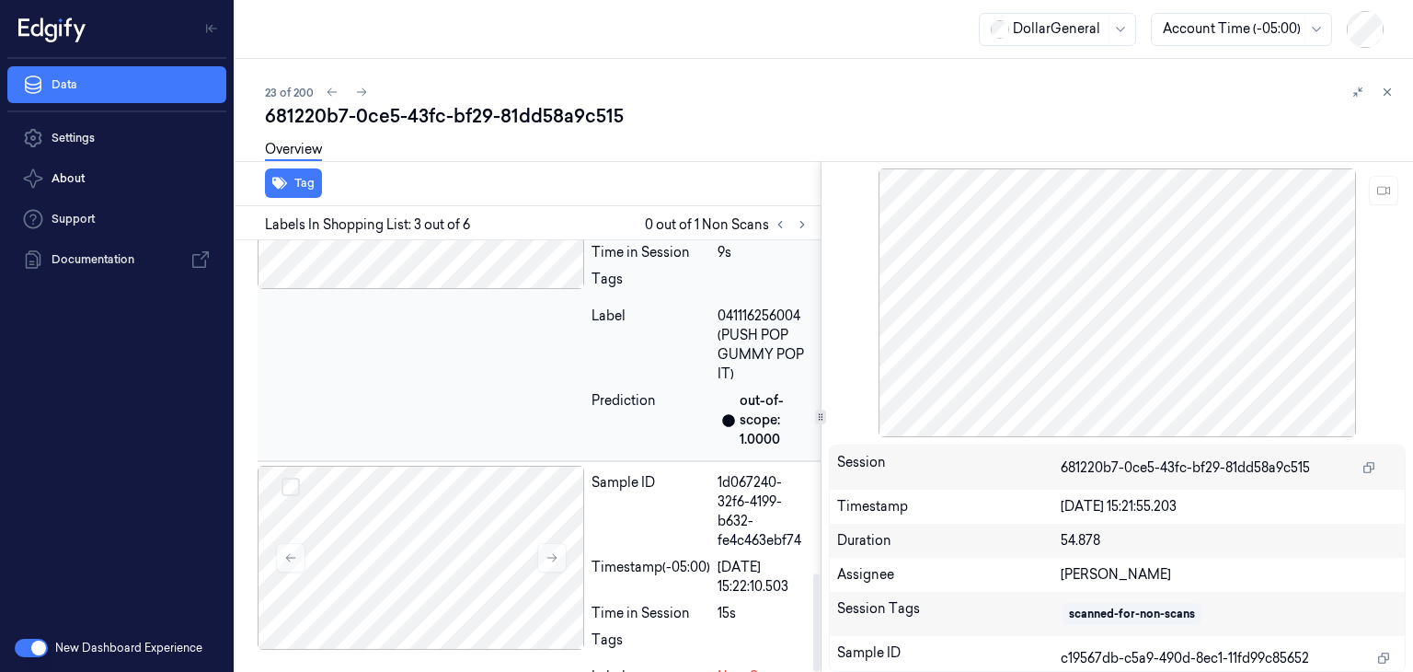
scroll to position [1477, 0]
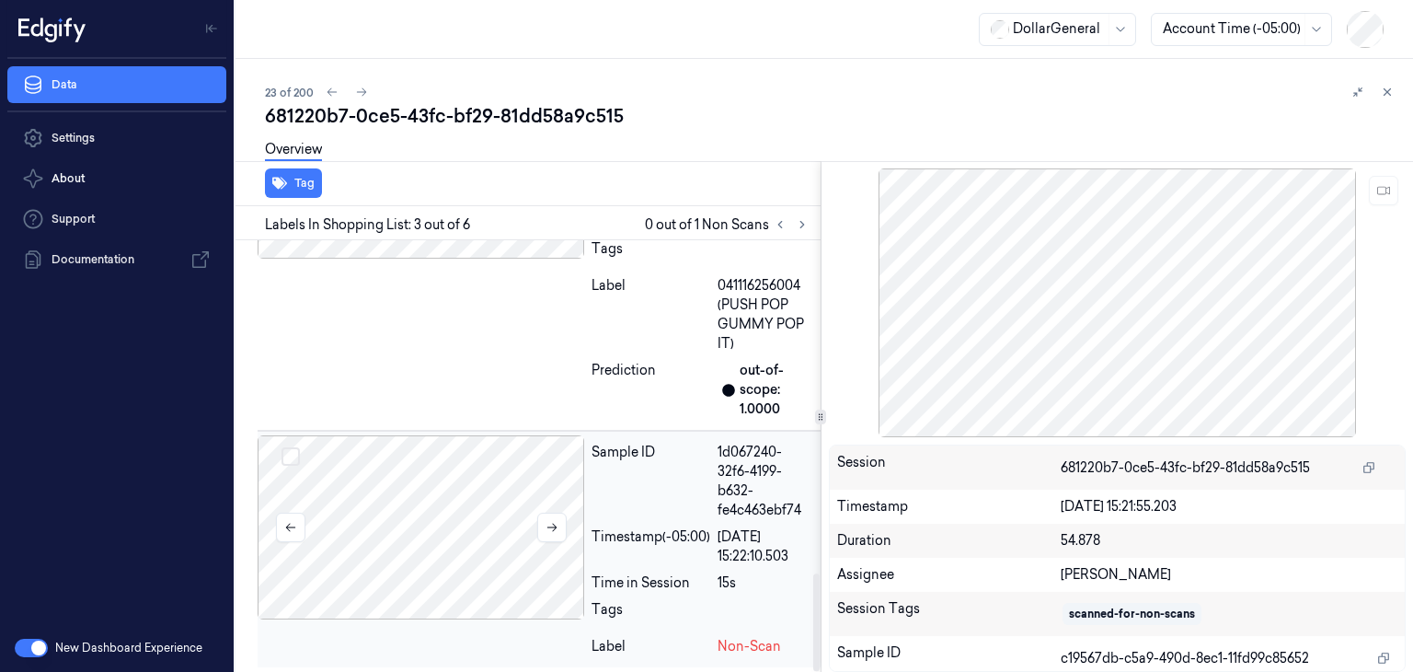
click at [461, 463] on div at bounding box center [421, 527] width 327 height 184
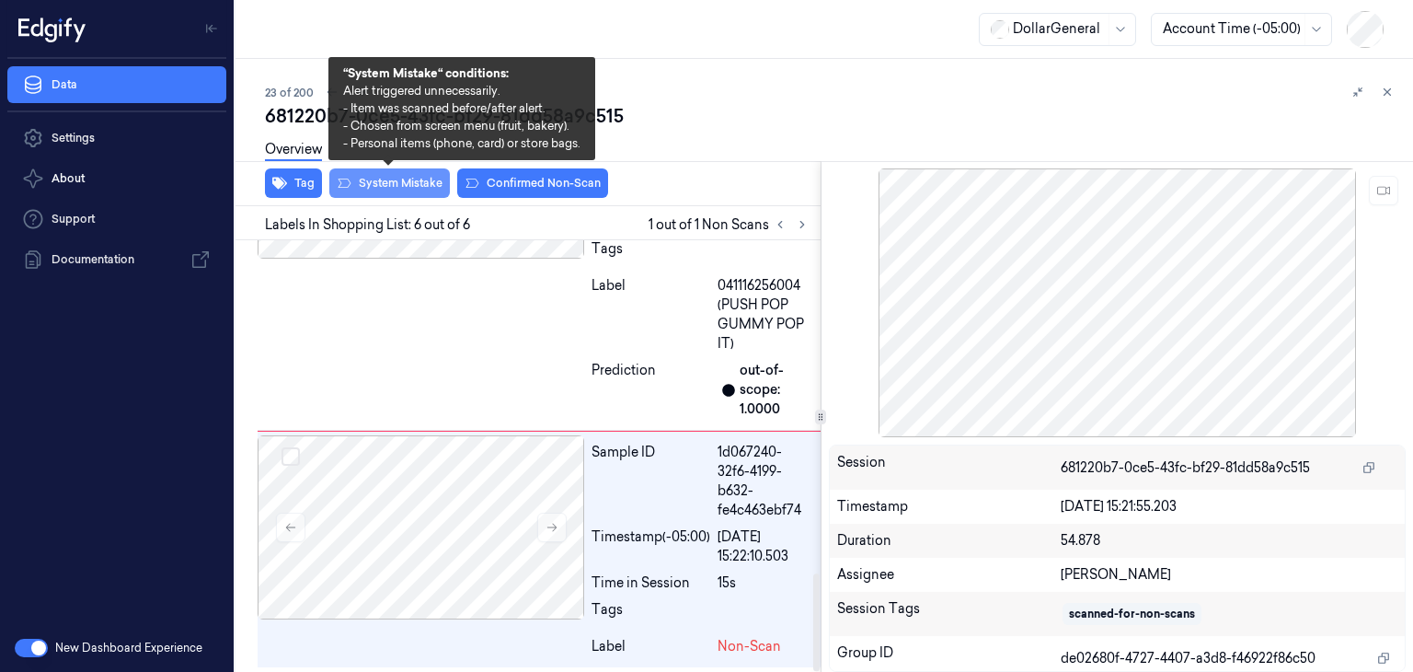
click at [415, 185] on button "System Mistake" at bounding box center [389, 182] width 121 height 29
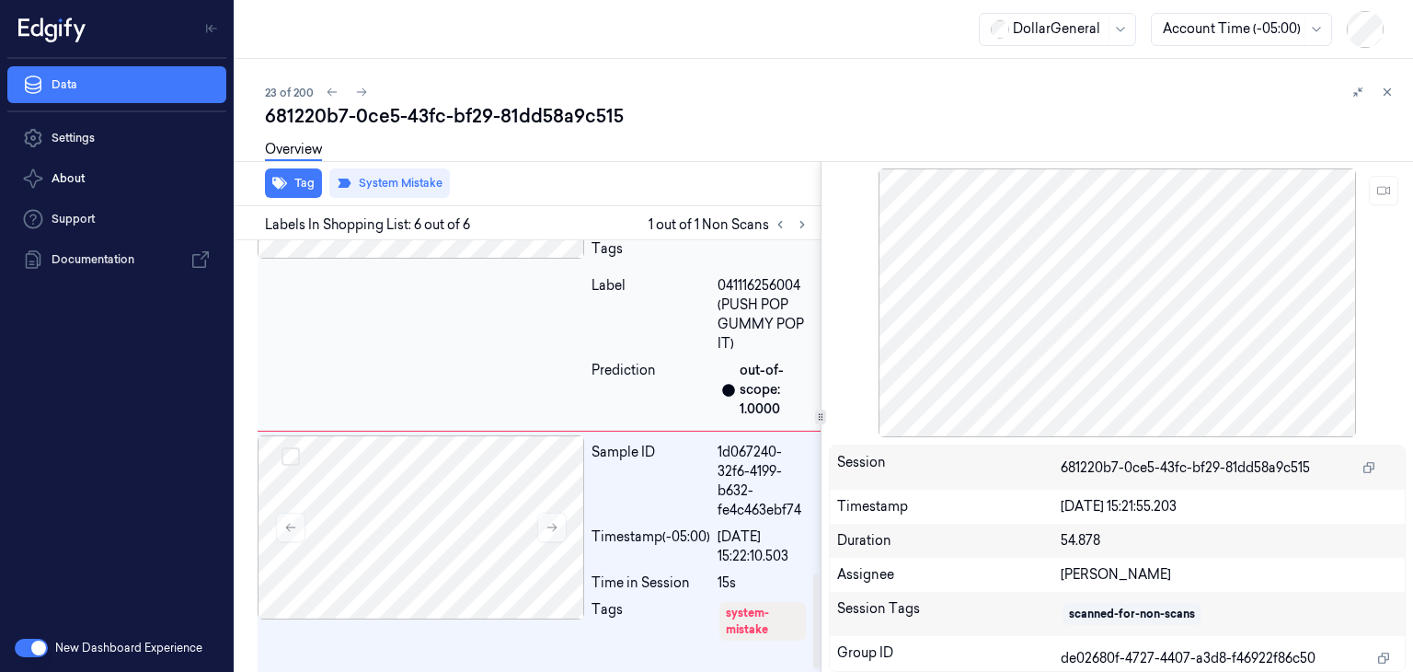
scroll to position [1516, 0]
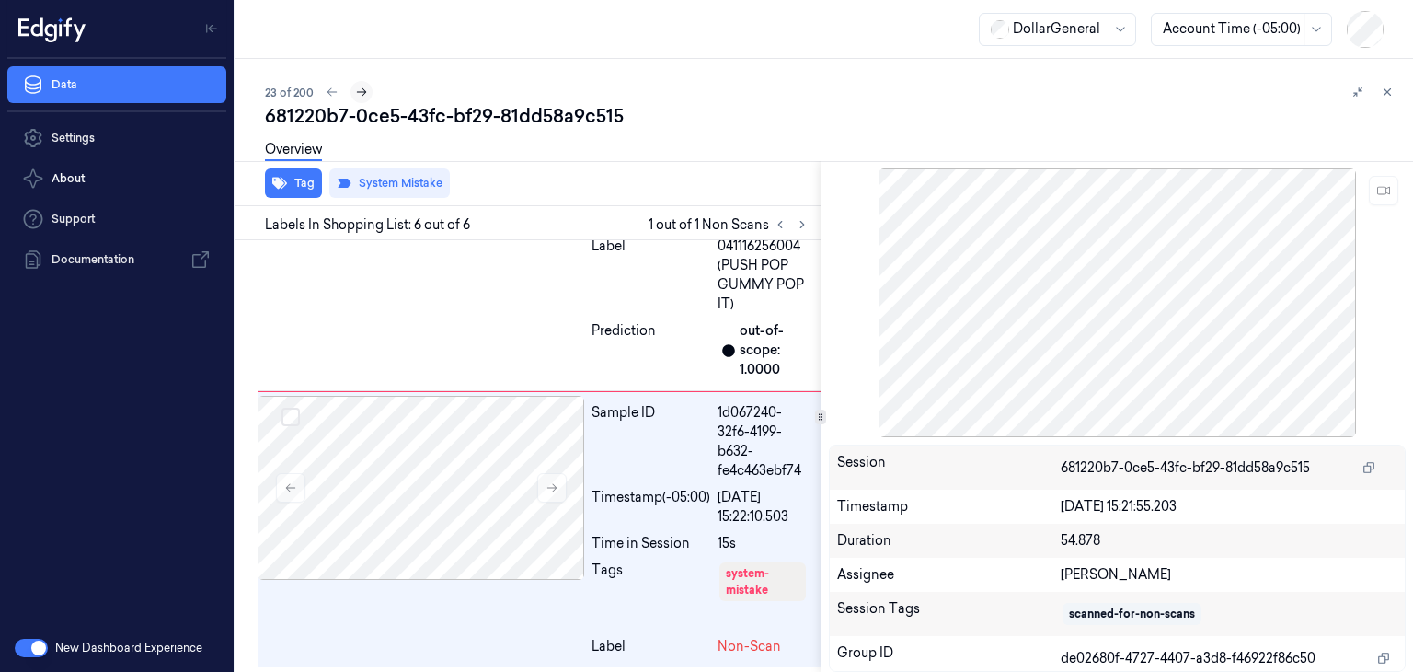
click at [367, 93] on icon at bounding box center [361, 92] width 13 height 13
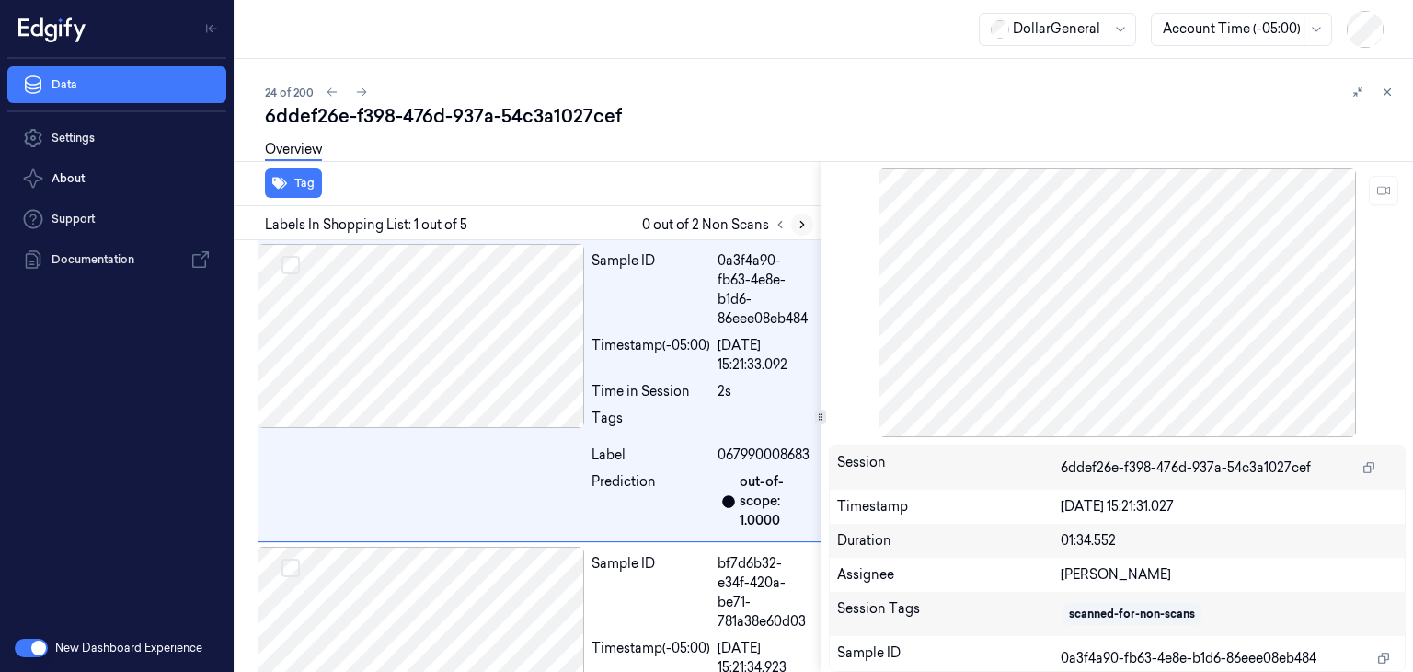
click at [804, 226] on icon at bounding box center [802, 224] width 13 height 13
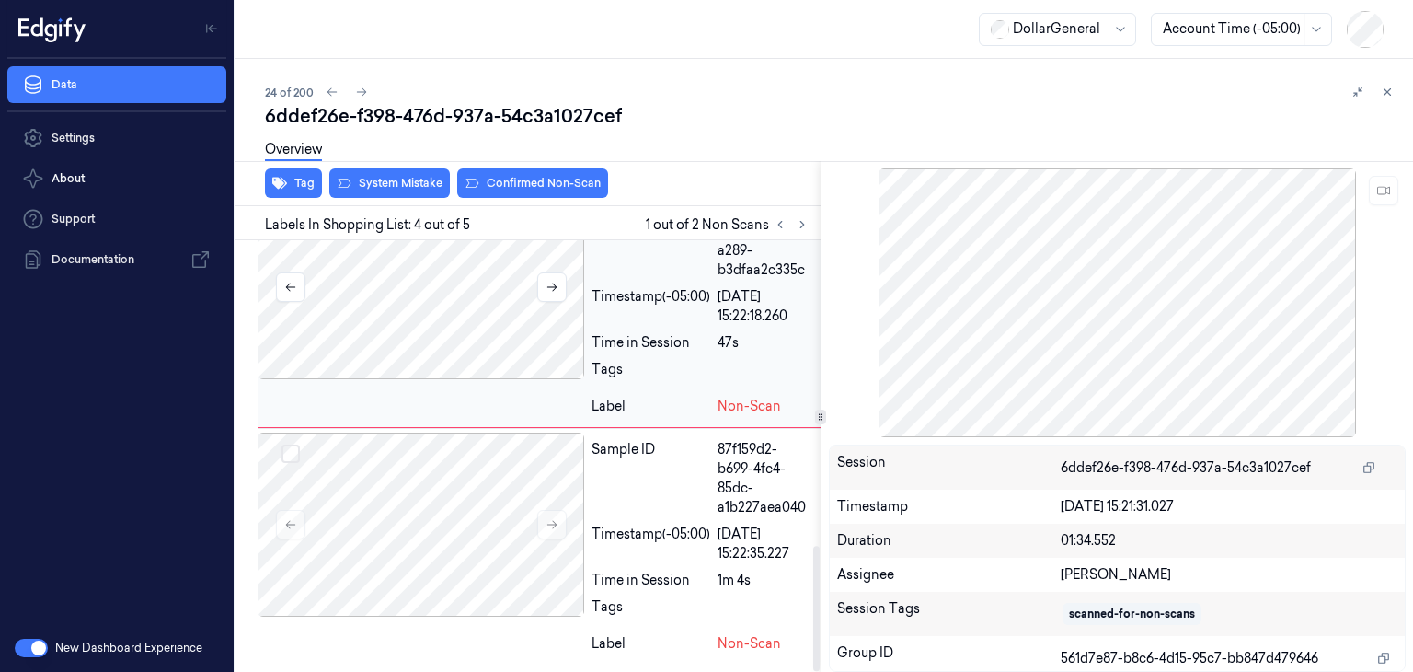
scroll to position [1051, 0]
click at [553, 523] on icon at bounding box center [551, 525] width 10 height 8
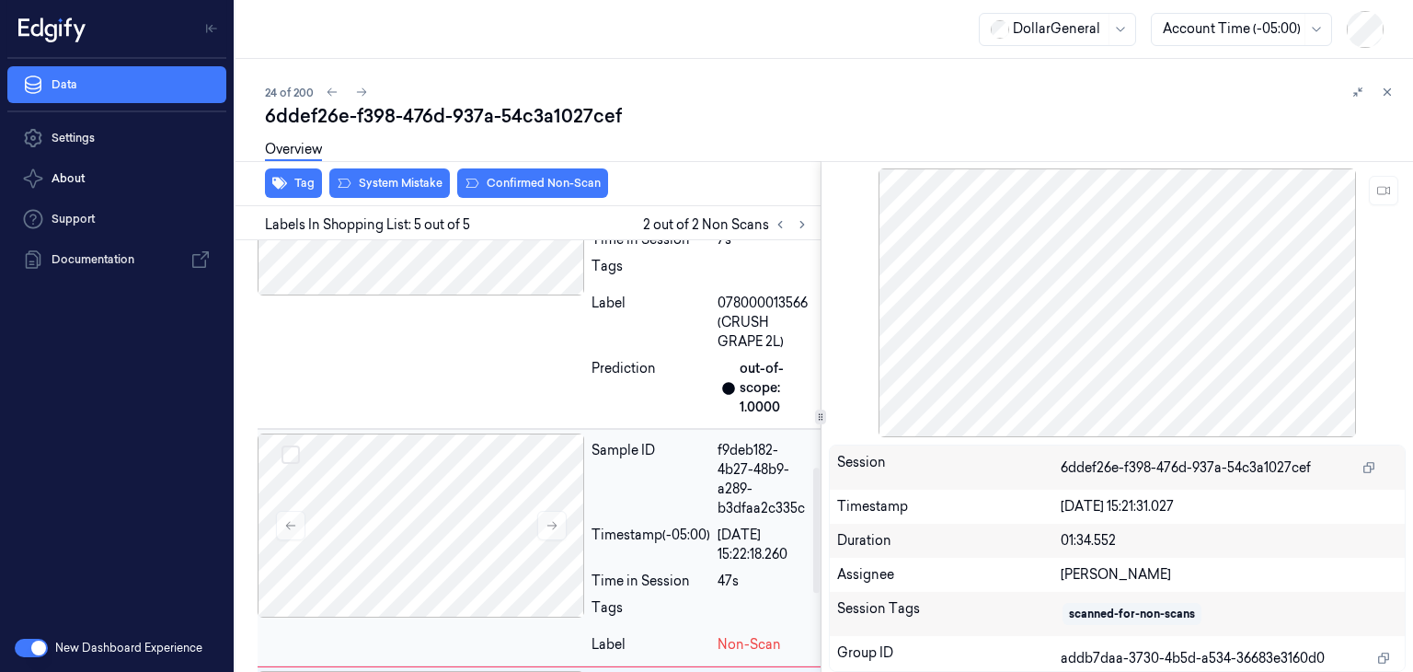
scroll to position [868, 0]
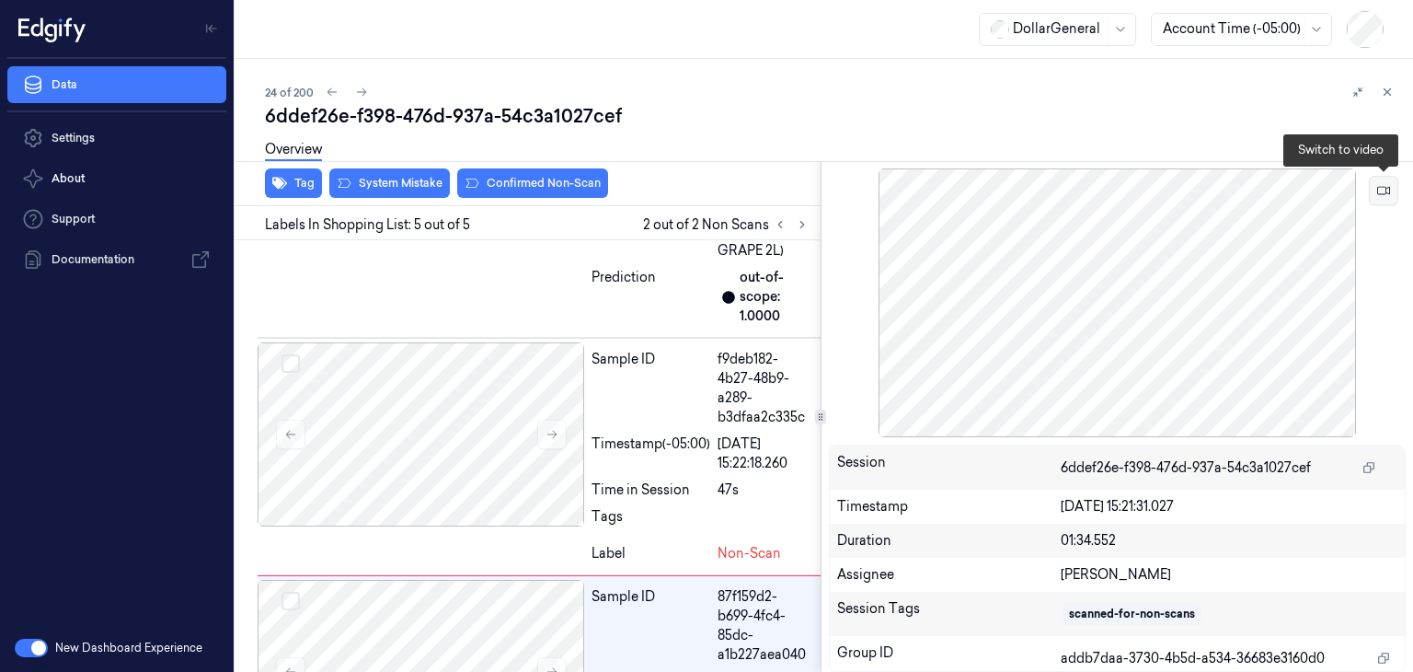
click at [1385, 197] on button at bounding box center [1383, 190] width 29 height 29
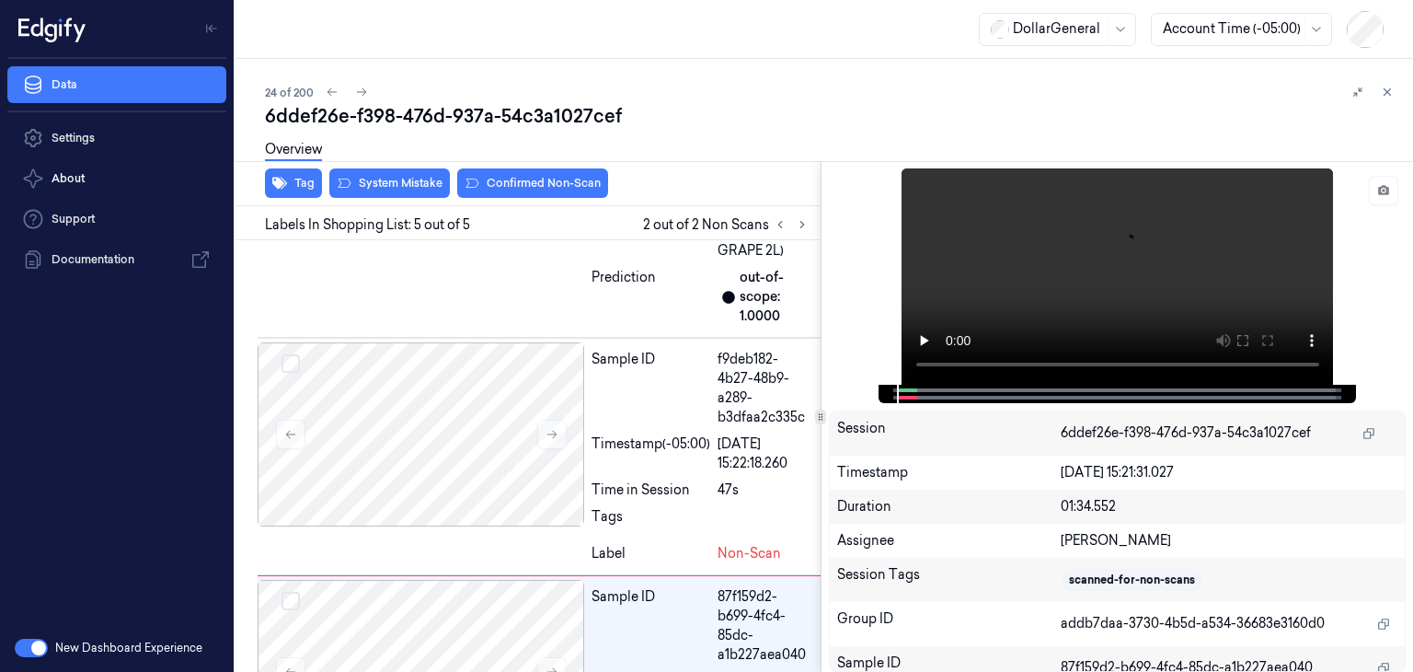
scroll to position [1051, 0]
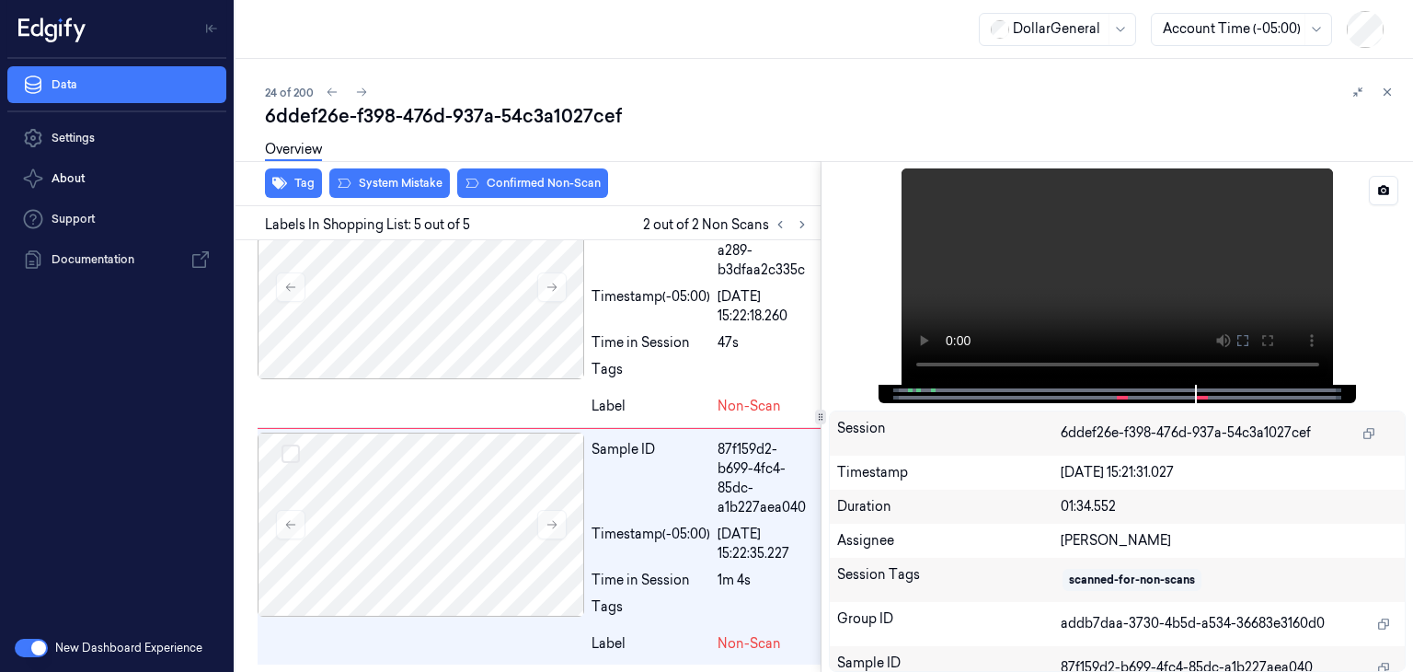
click at [1204, 276] on video at bounding box center [1118, 276] width 432 height 216
click at [1236, 281] on video at bounding box center [1118, 276] width 432 height 216
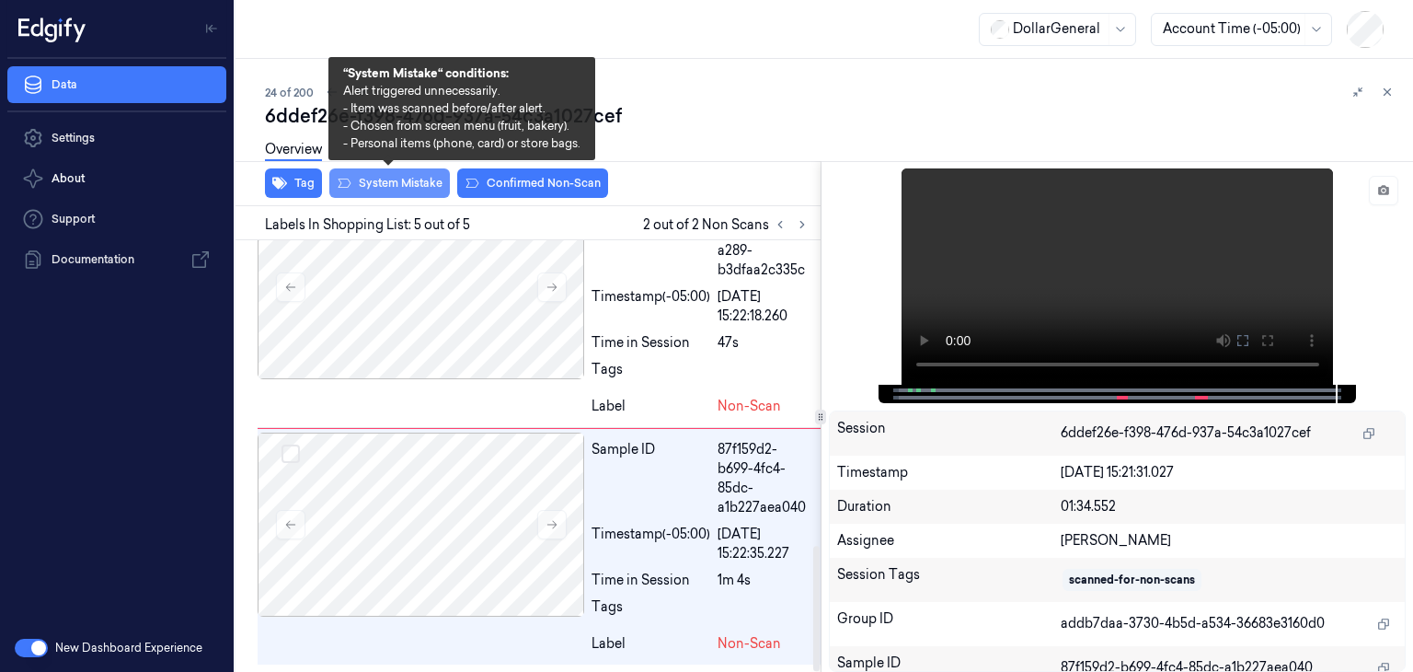
click at [400, 186] on button "System Mistake" at bounding box center [389, 182] width 121 height 29
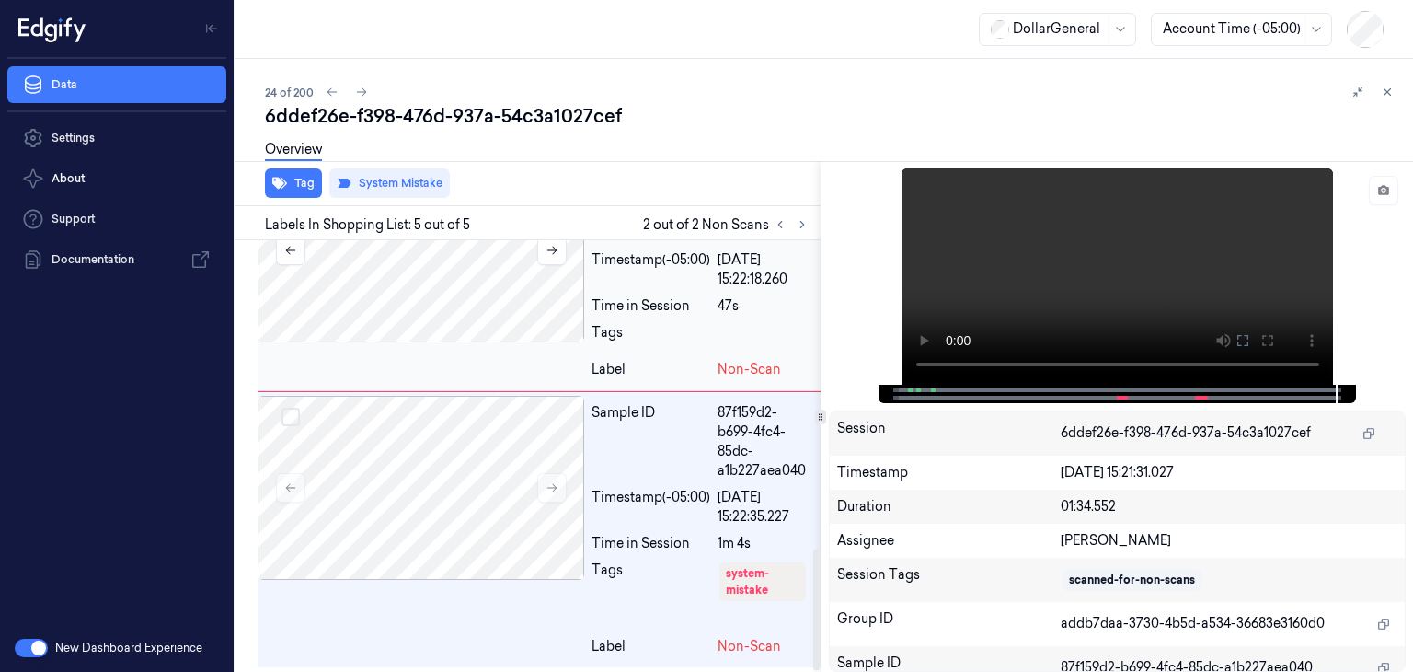
scroll to position [1090, 0]
click at [355, 85] on button at bounding box center [361, 92] width 22 height 22
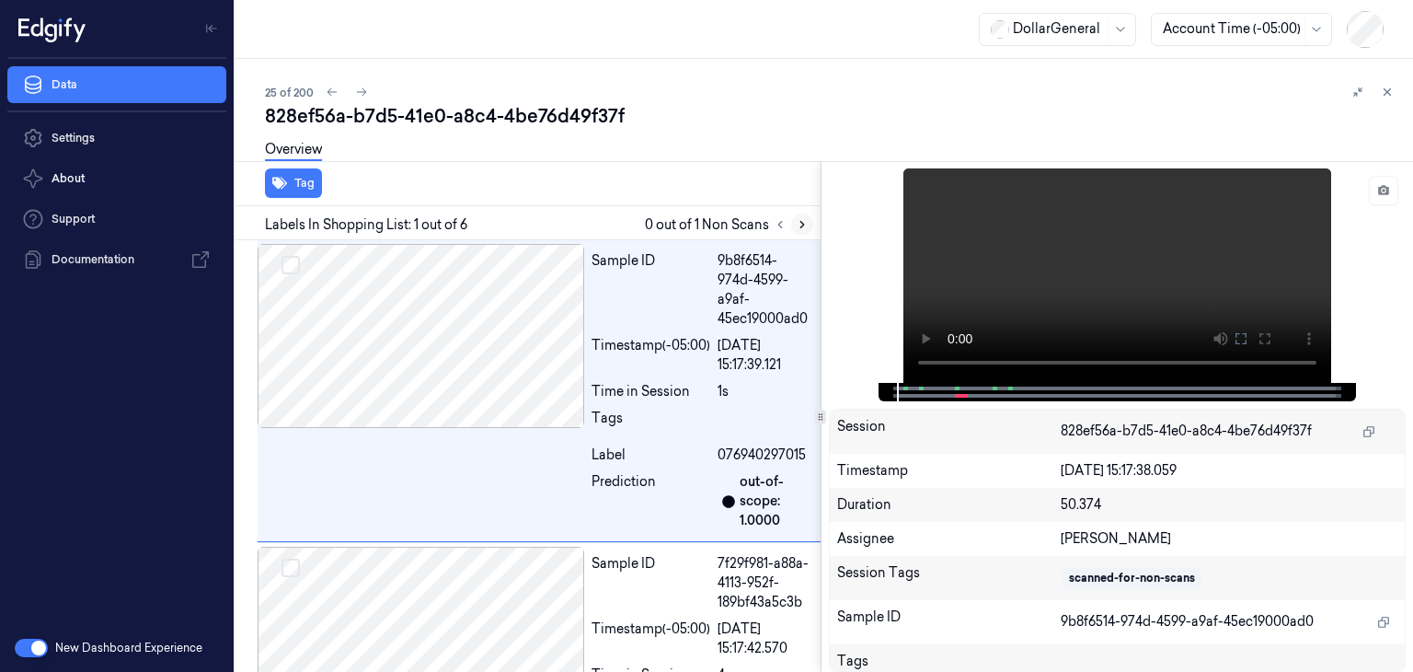
click at [797, 214] on button at bounding box center [802, 224] width 22 height 22
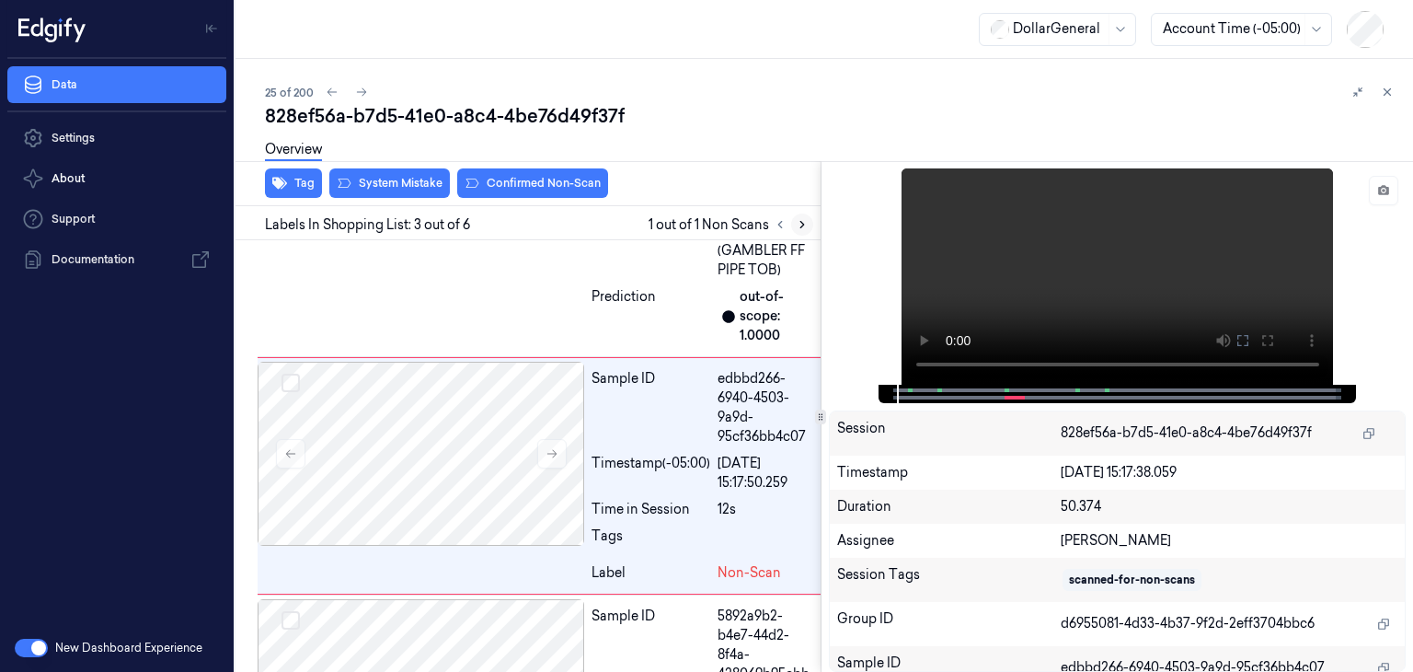
scroll to position [525, 0]
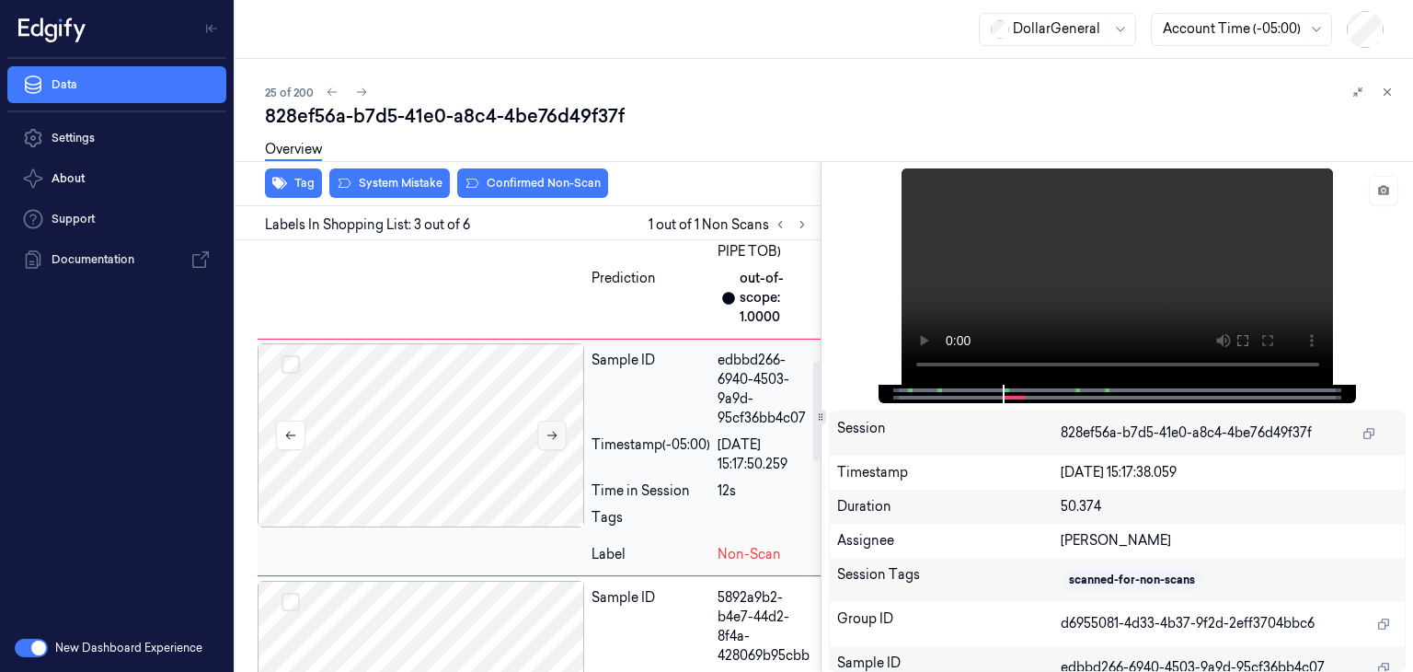
click at [553, 435] on icon at bounding box center [551, 435] width 10 height 8
click at [1390, 191] on button at bounding box center [1383, 190] width 29 height 29
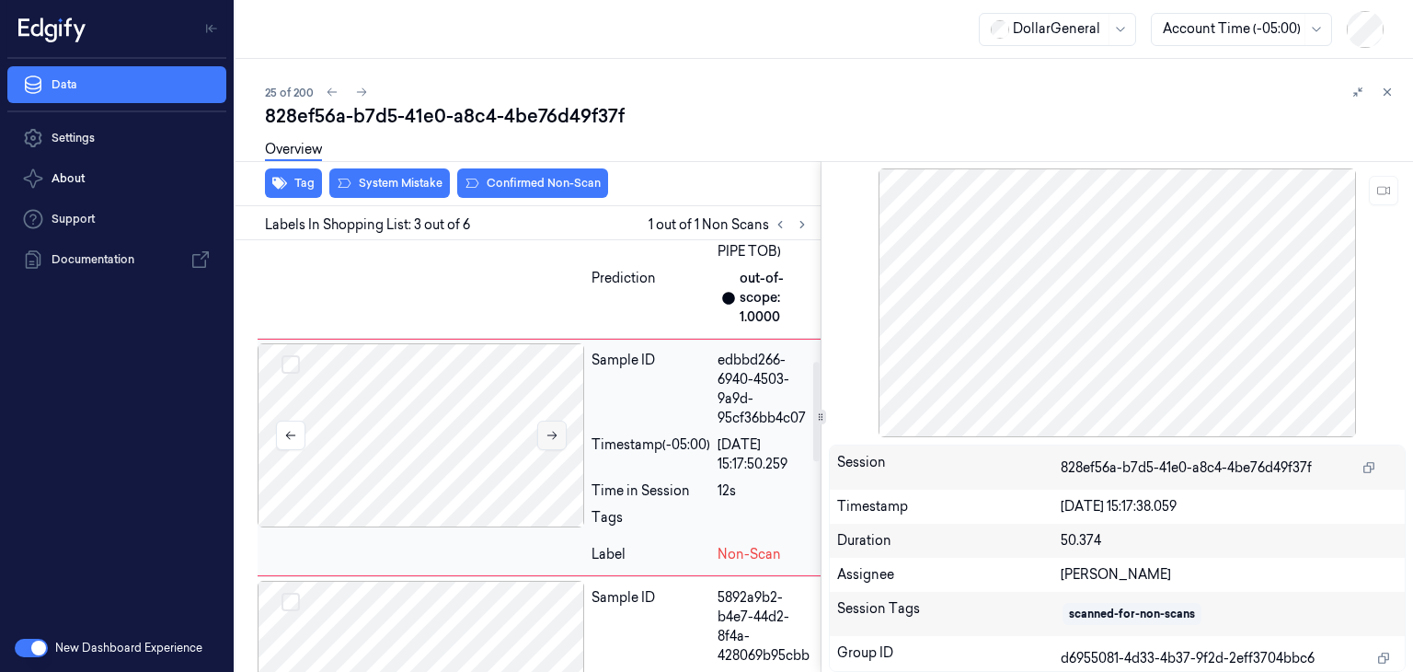
click at [547, 436] on icon at bounding box center [552, 435] width 13 height 13
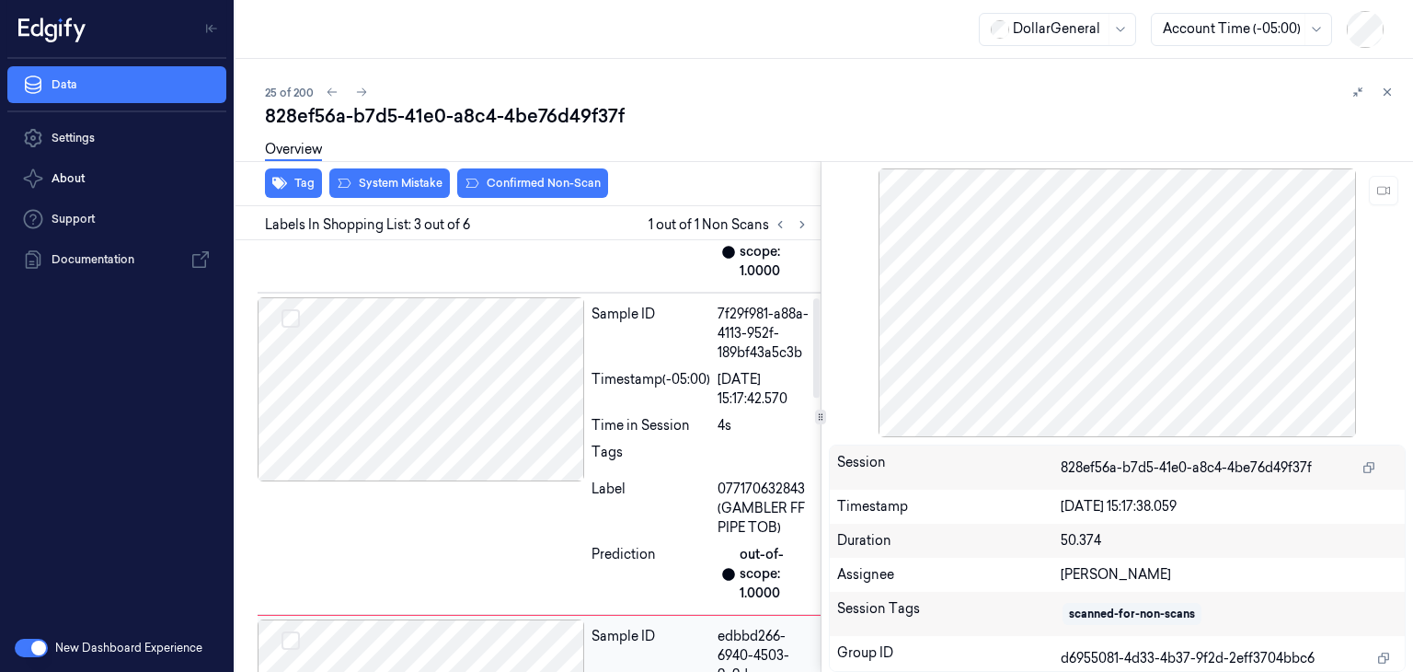
click at [547, 436] on div at bounding box center [421, 389] width 327 height 184
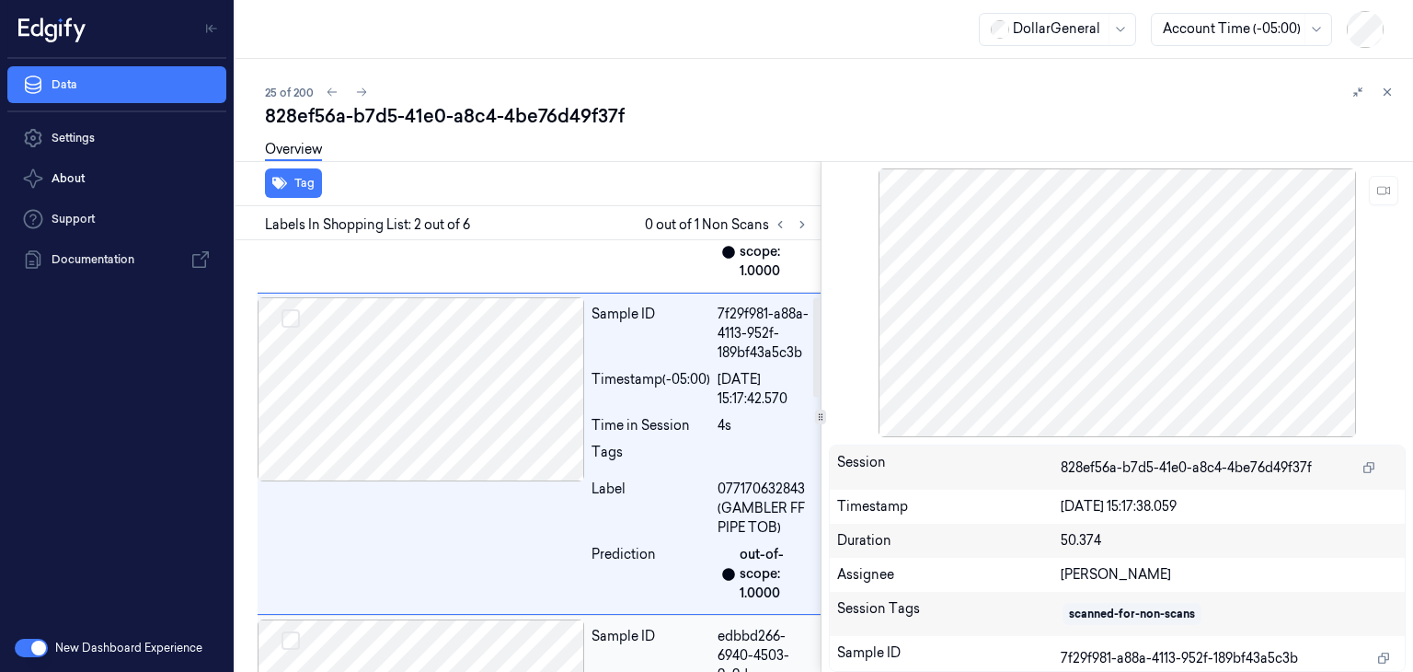
scroll to position [247, 0]
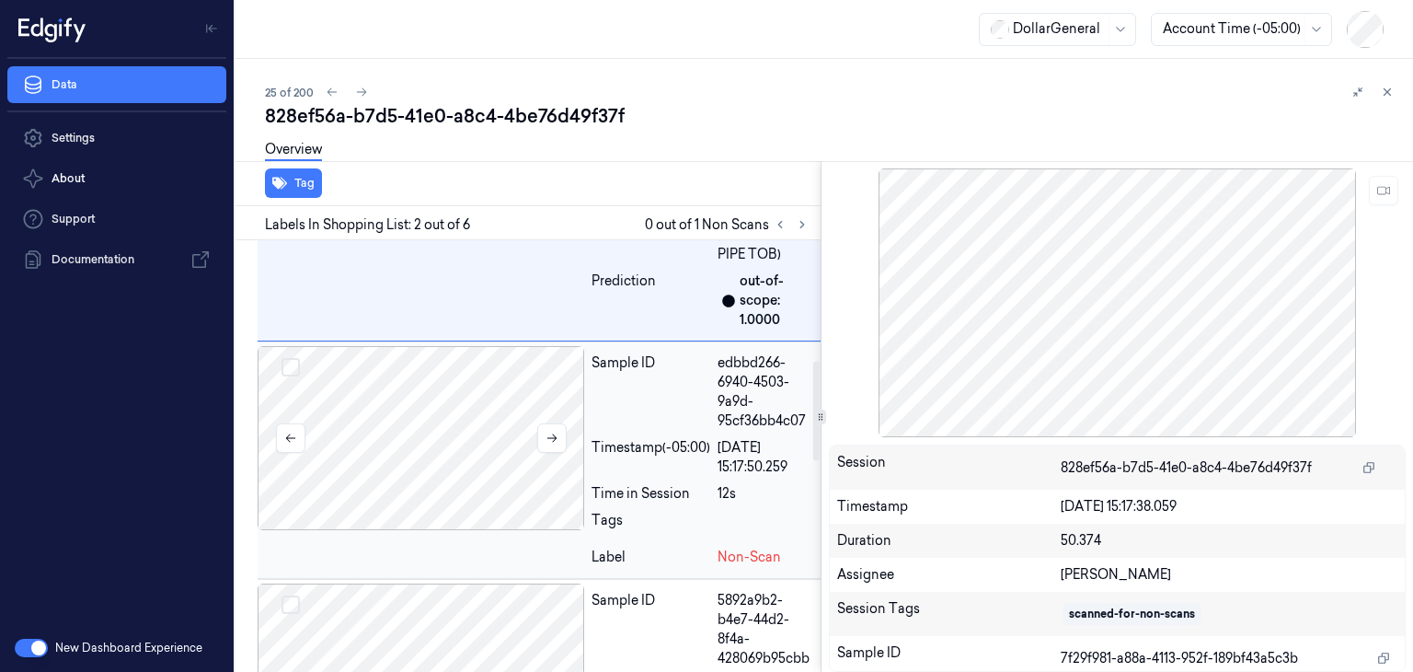
click at [534, 469] on div at bounding box center [421, 438] width 327 height 184
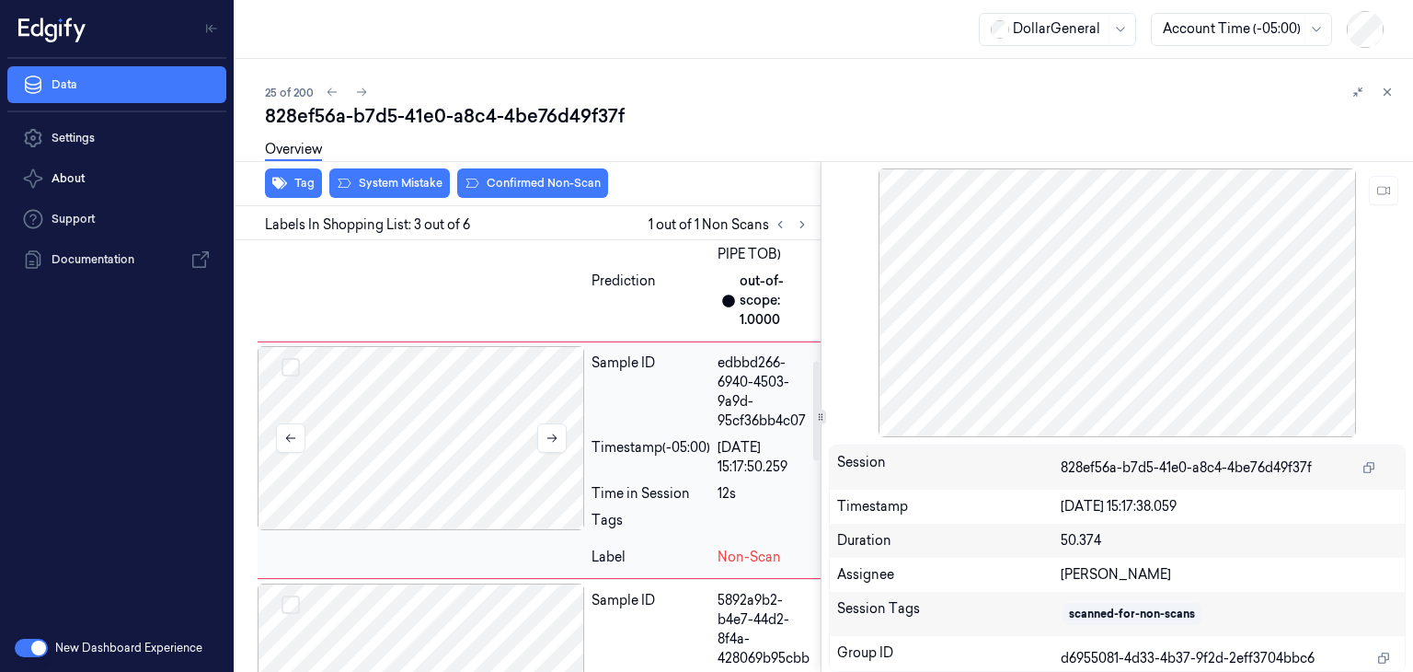
scroll to position [525, 0]
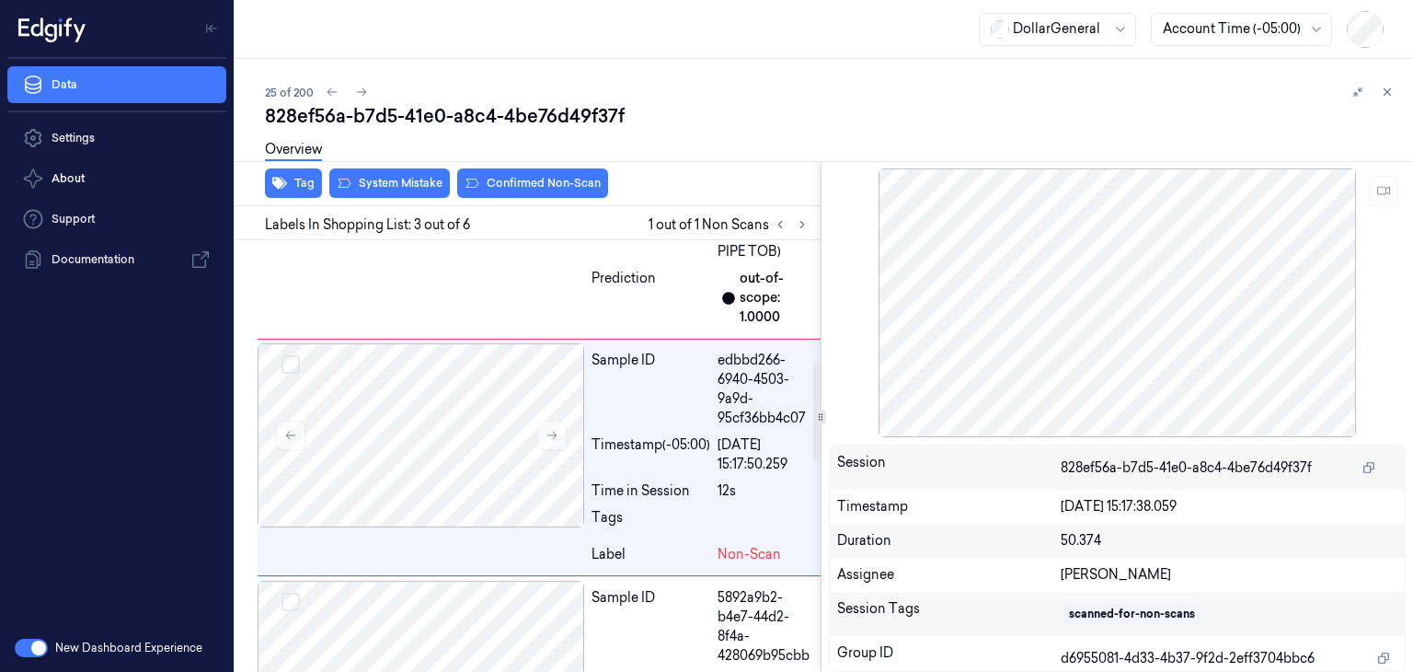
click at [426, 174] on div "Overview" at bounding box center [831, 152] width 1133 height 47
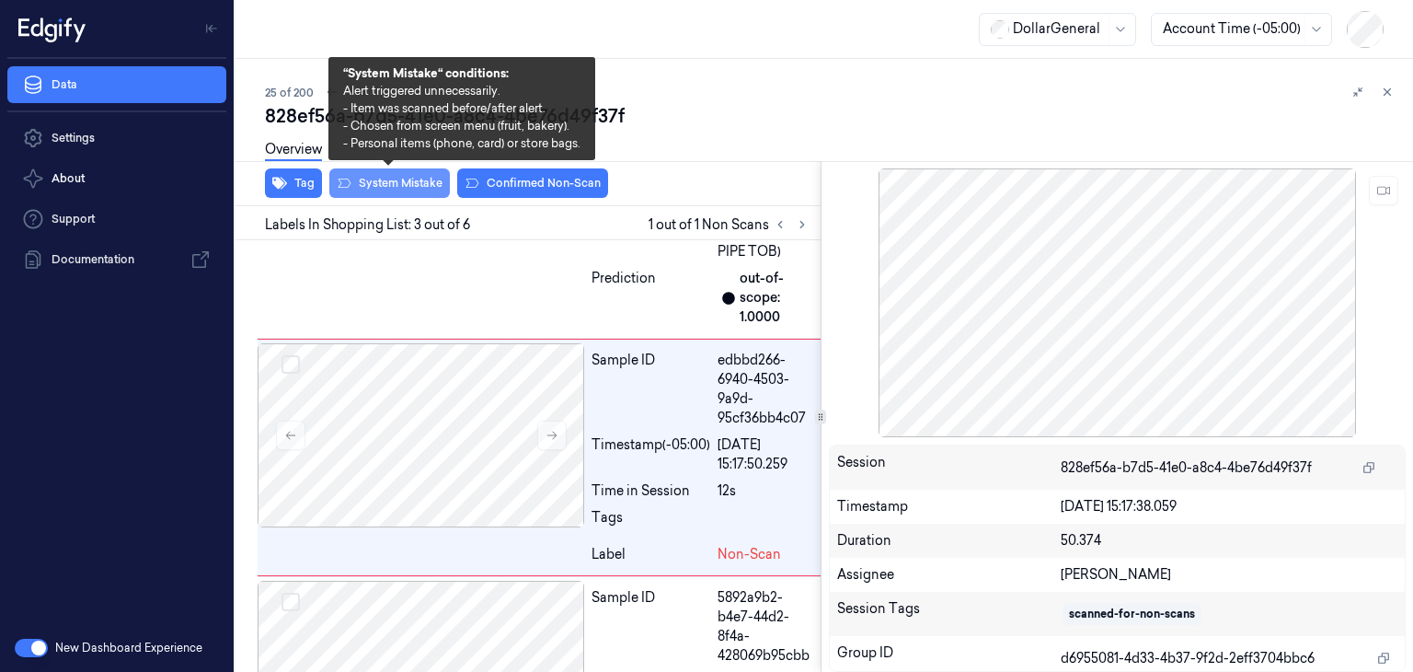
click at [424, 181] on button "System Mistake" at bounding box center [389, 182] width 121 height 29
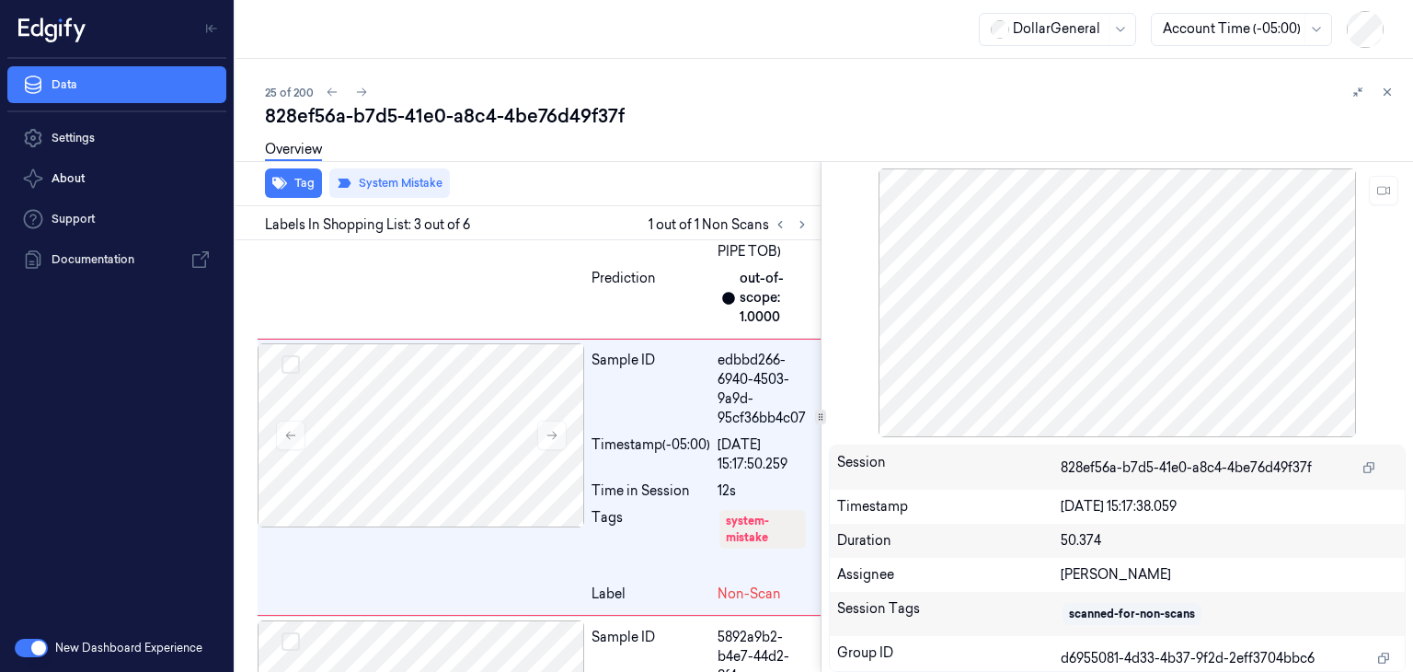
scroll to position [545, 0]
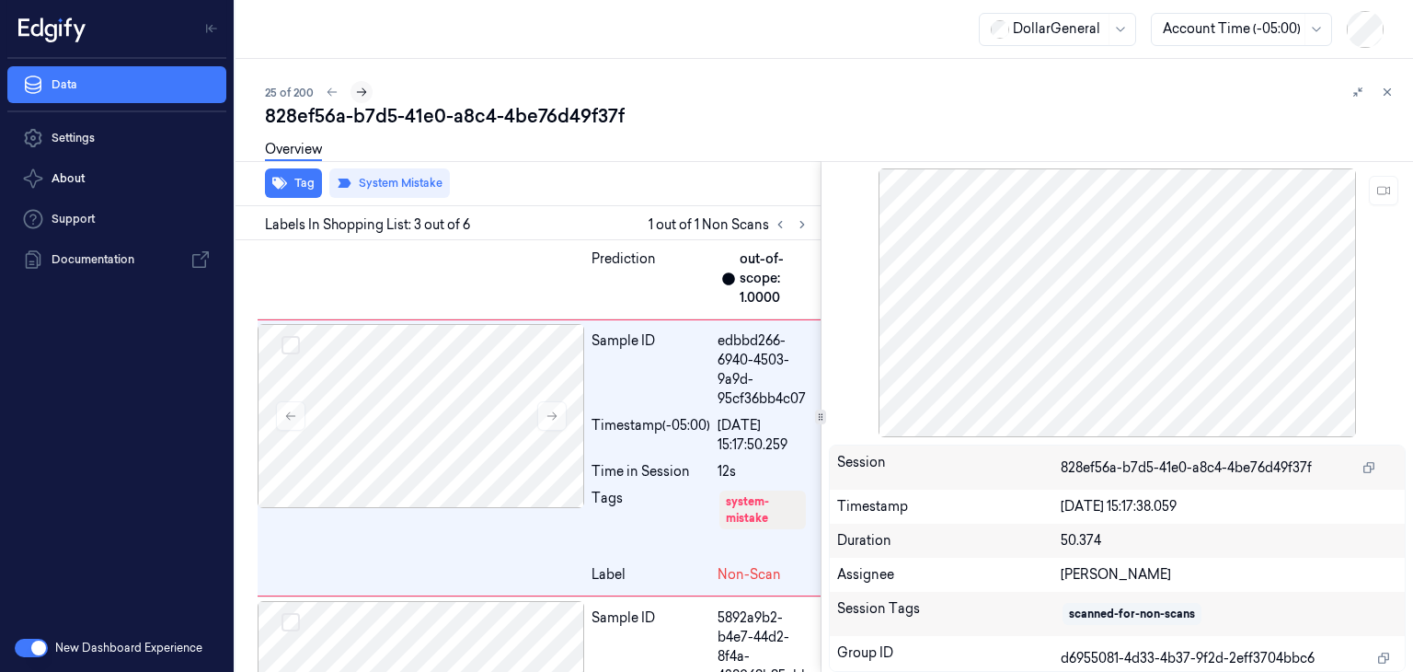
click at [364, 92] on icon at bounding box center [362, 92] width 10 height 8
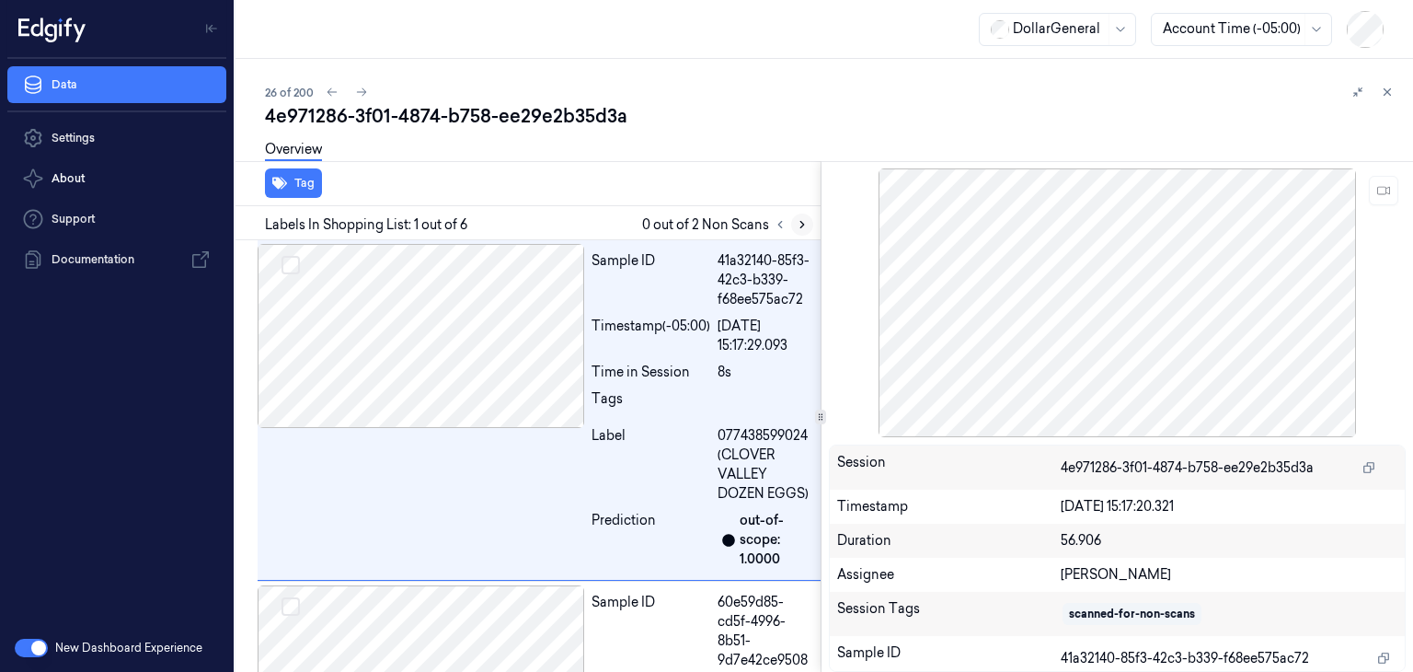
click at [806, 225] on icon at bounding box center [802, 224] width 13 height 13
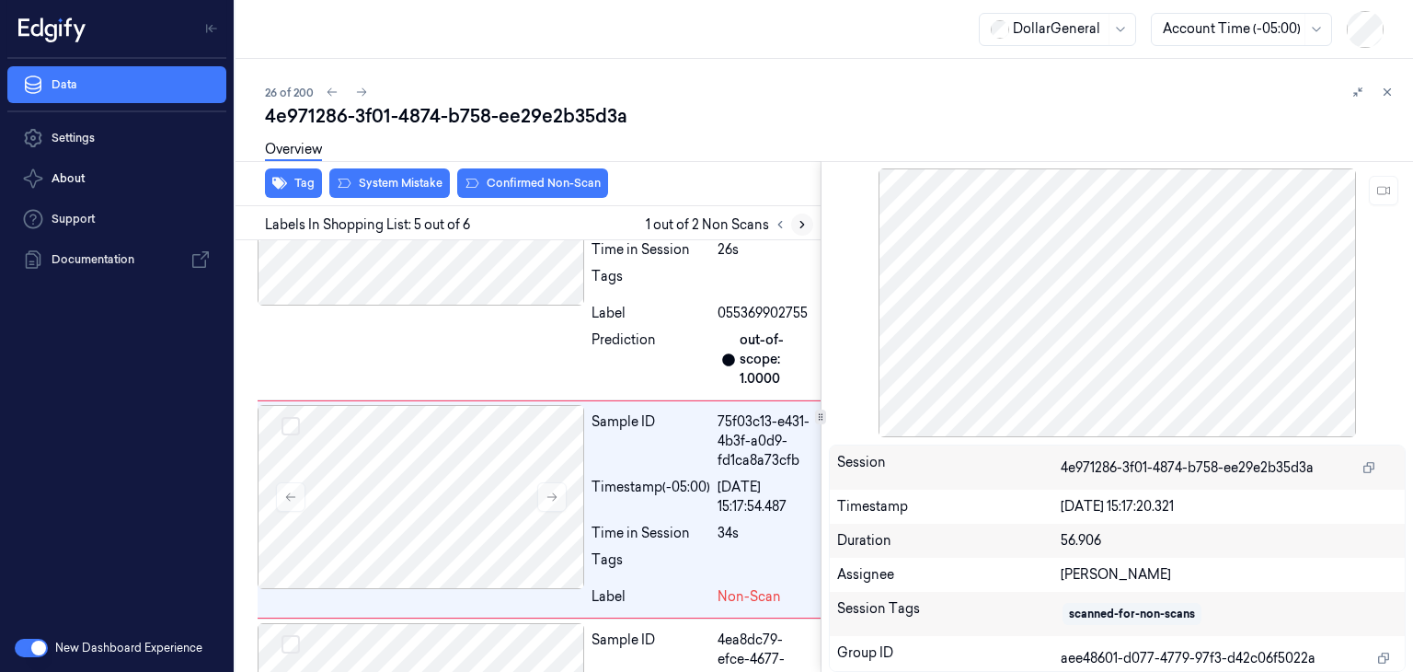
scroll to position [1217, 0]
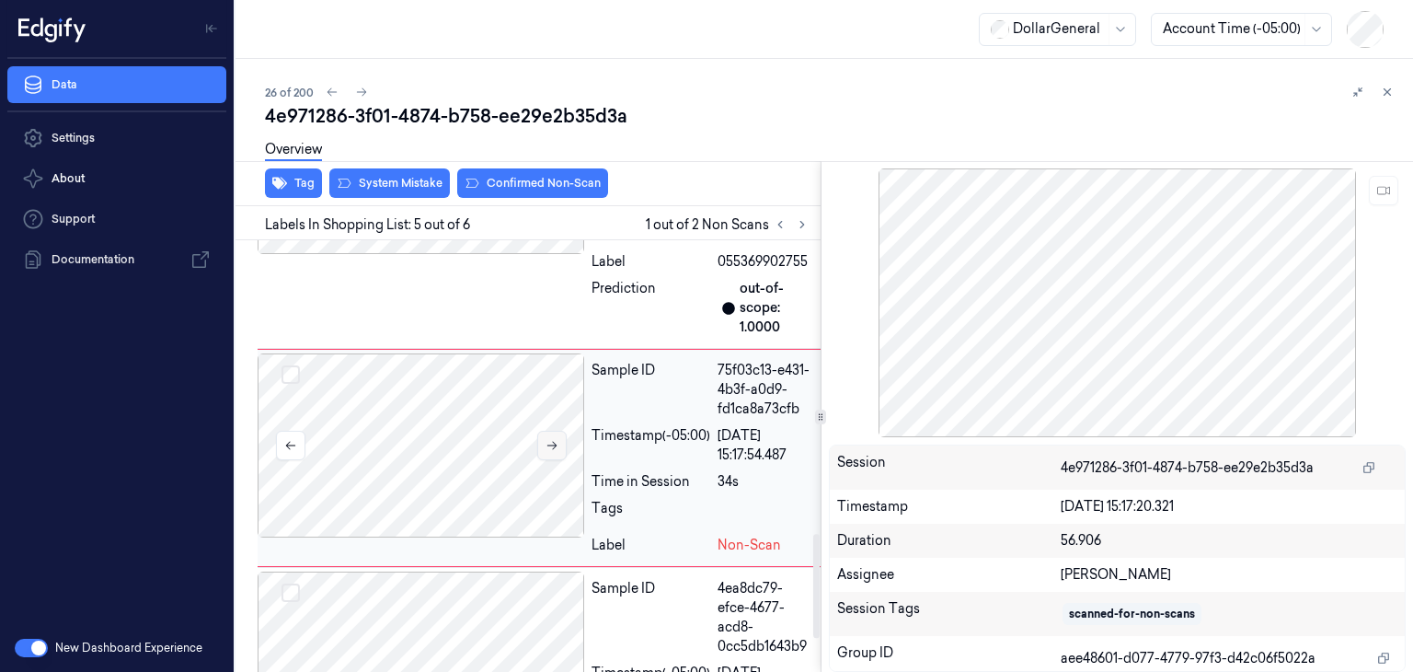
click at [547, 447] on icon at bounding box center [552, 445] width 13 height 13
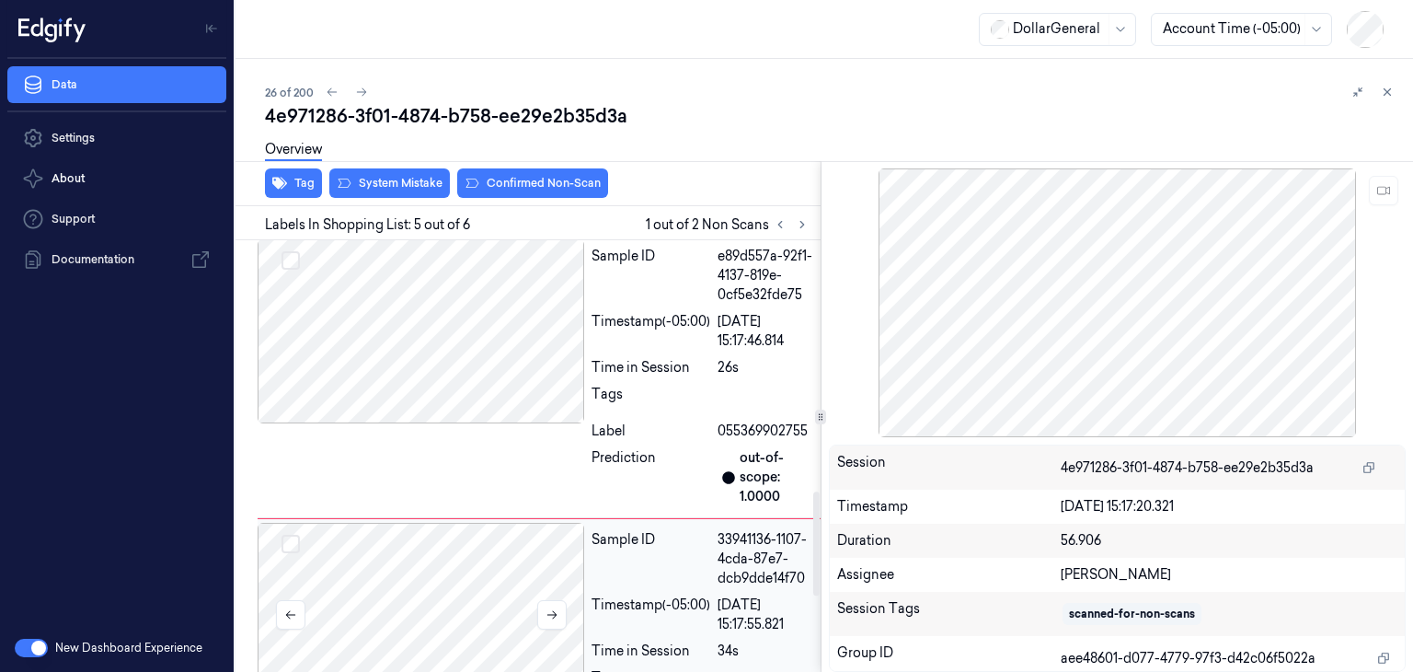
scroll to position [1033, 0]
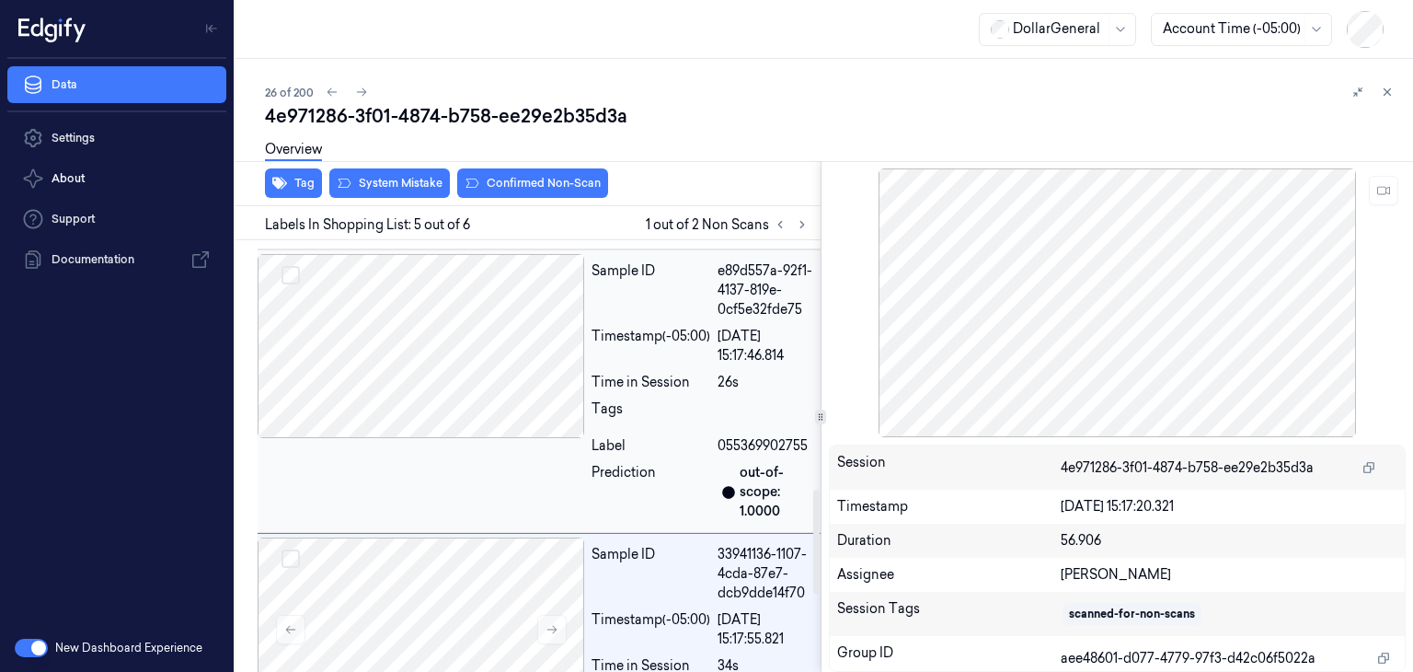
click at [500, 385] on div at bounding box center [421, 346] width 327 height 184
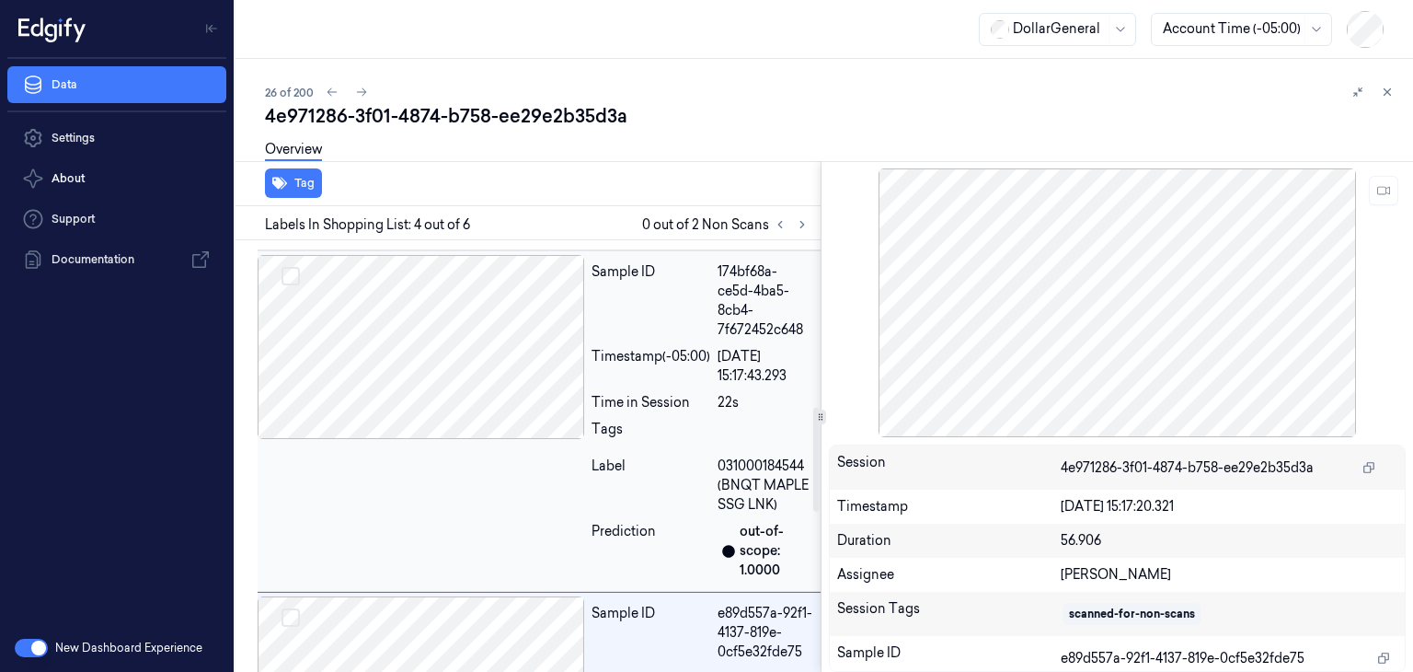
click at [500, 365] on div at bounding box center [421, 347] width 327 height 184
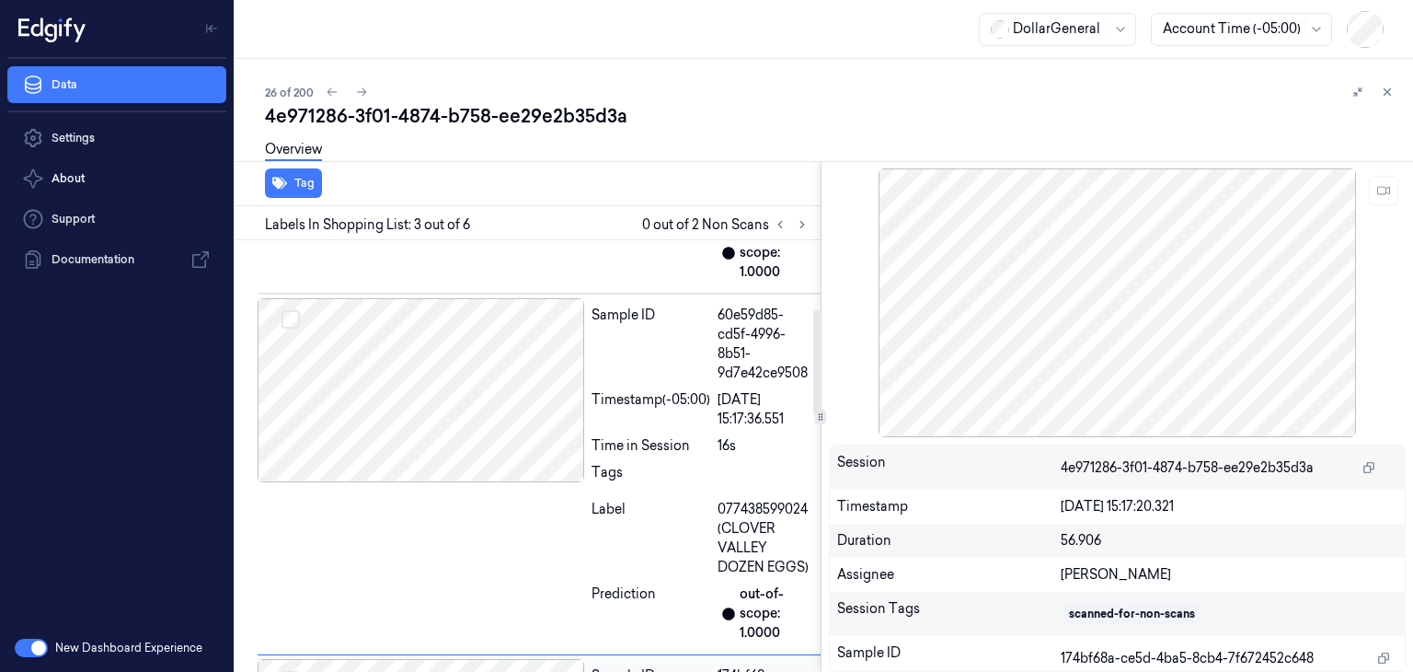
click at [500, 365] on div at bounding box center [421, 390] width 327 height 184
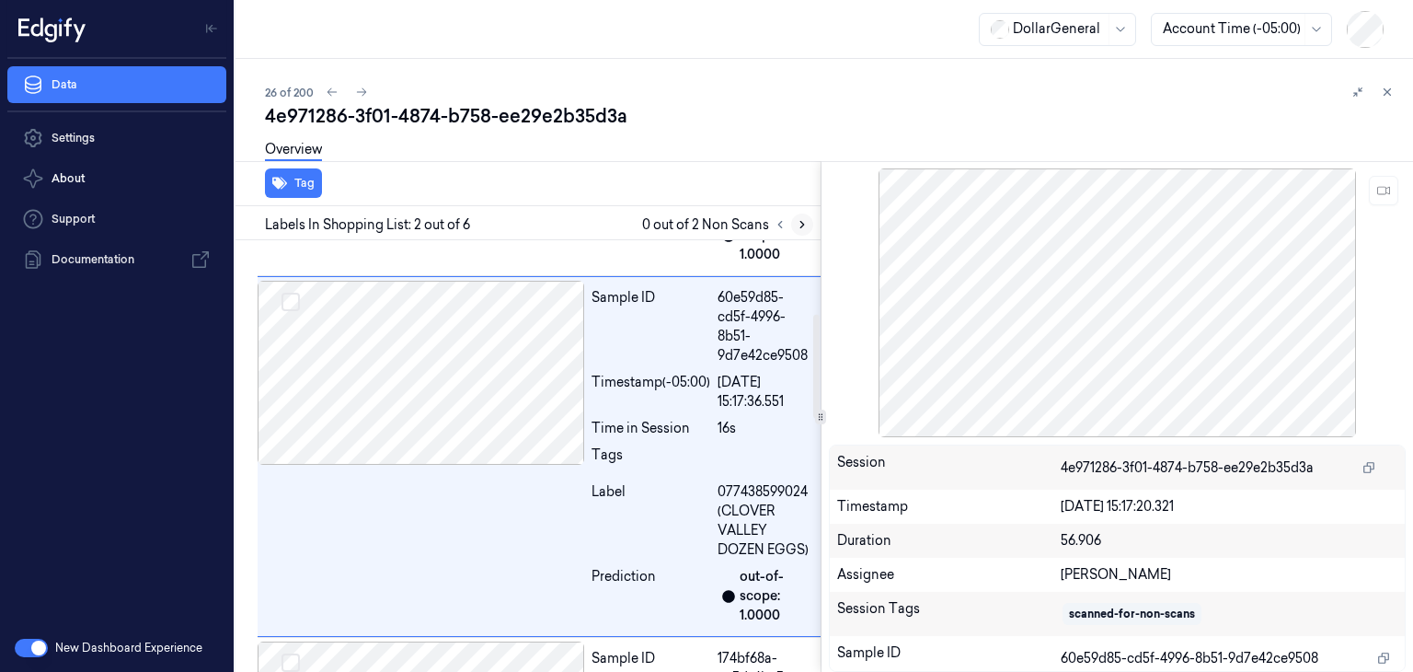
click at [806, 224] on icon at bounding box center [802, 224] width 13 height 13
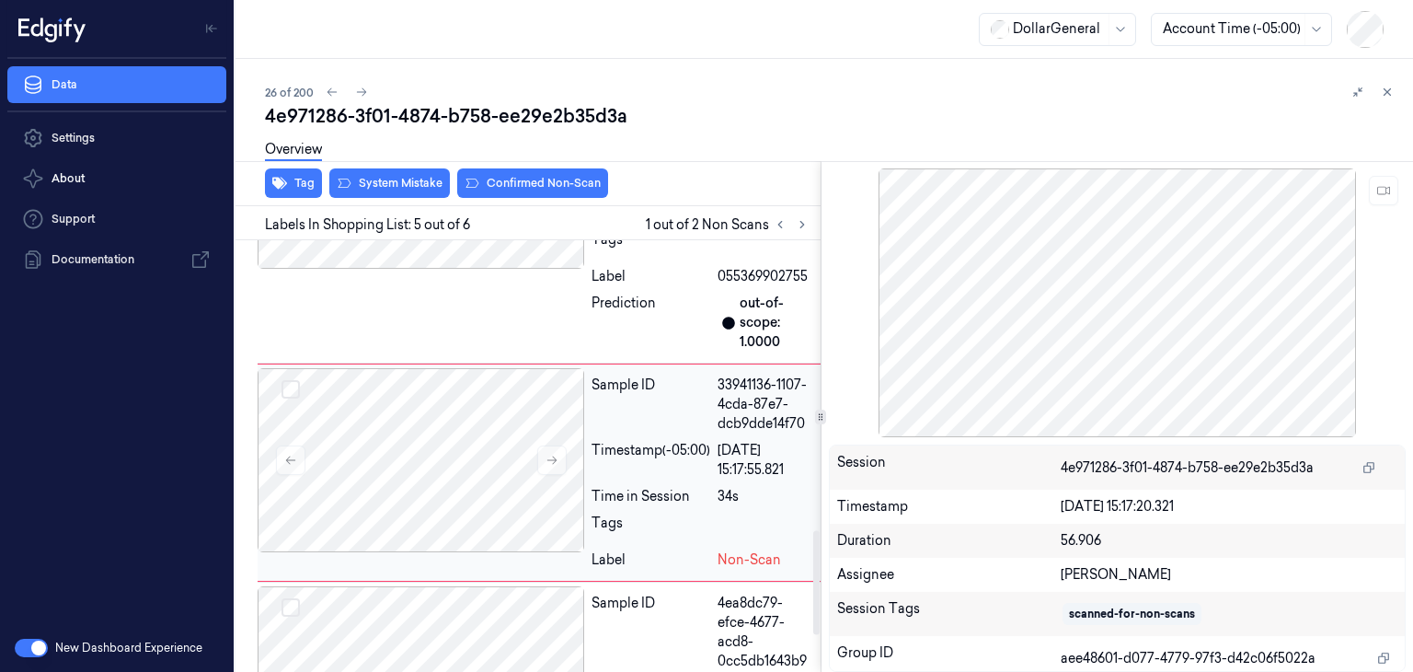
scroll to position [1217, 0]
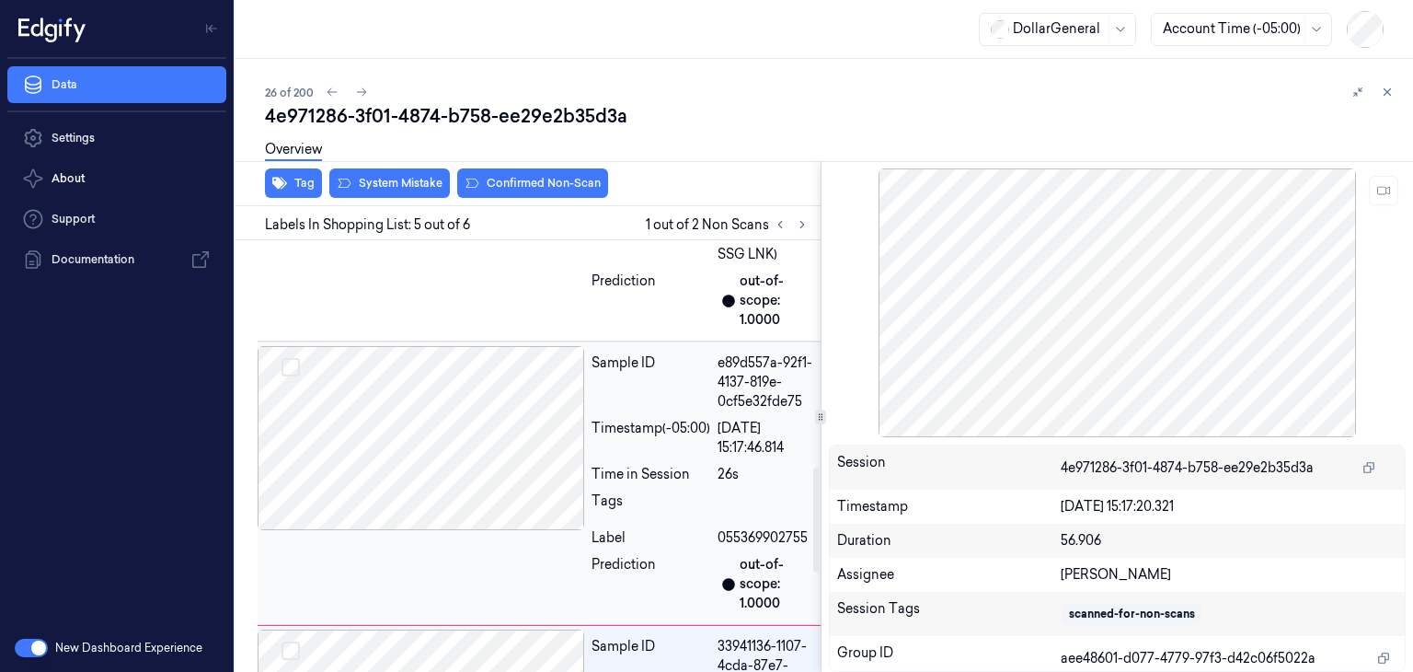
click at [515, 396] on div at bounding box center [421, 438] width 327 height 184
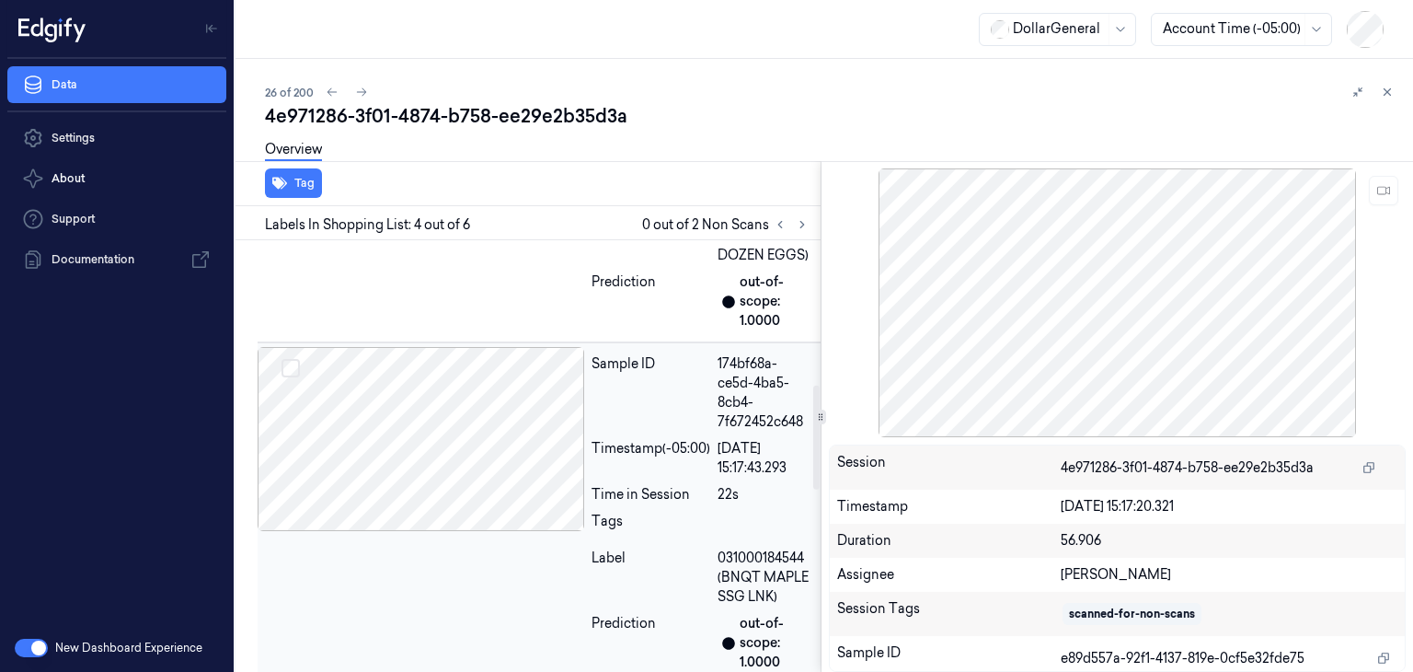
click at [482, 435] on div at bounding box center [421, 439] width 327 height 184
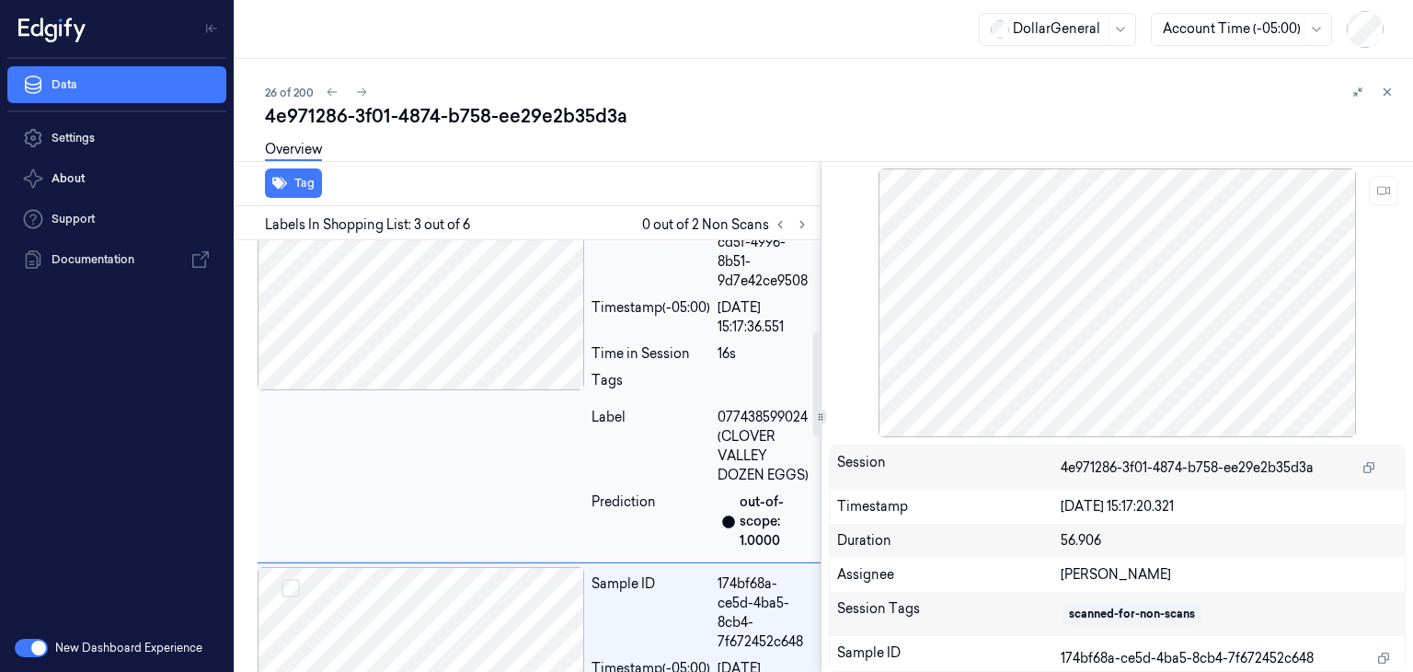
click at [470, 351] on div at bounding box center [421, 298] width 327 height 184
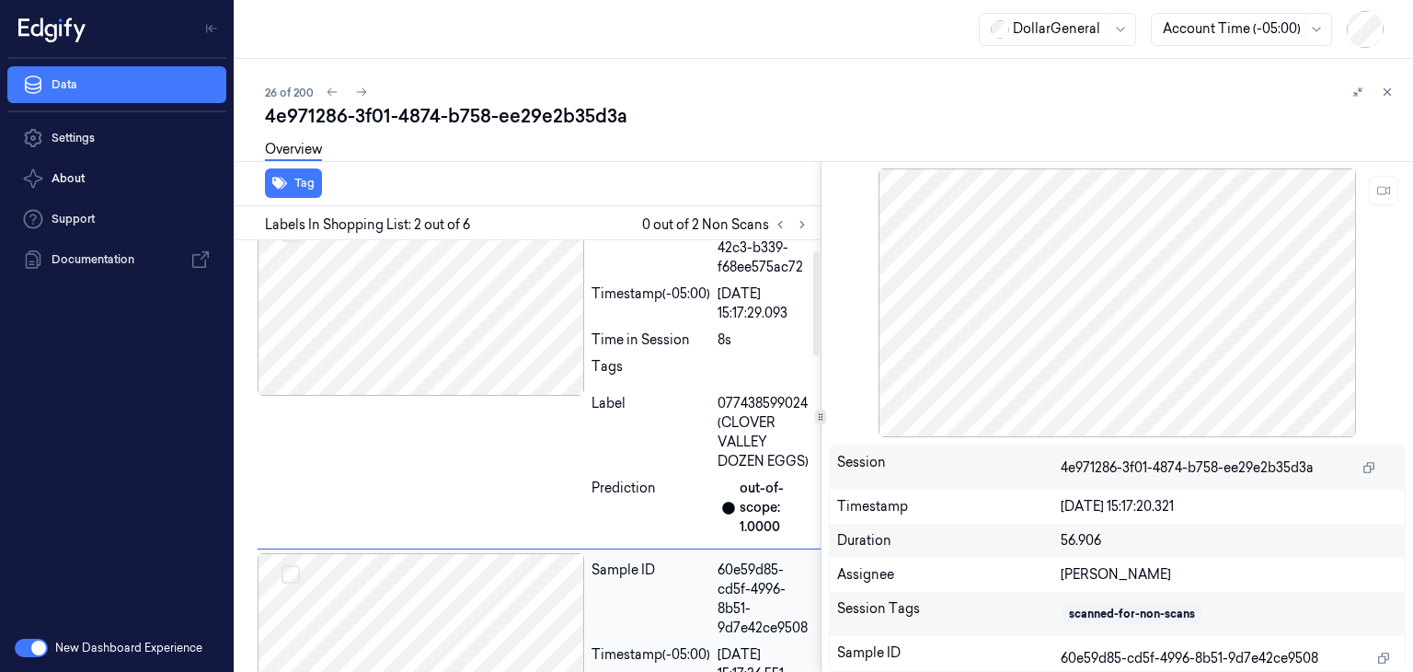
scroll to position [0, 0]
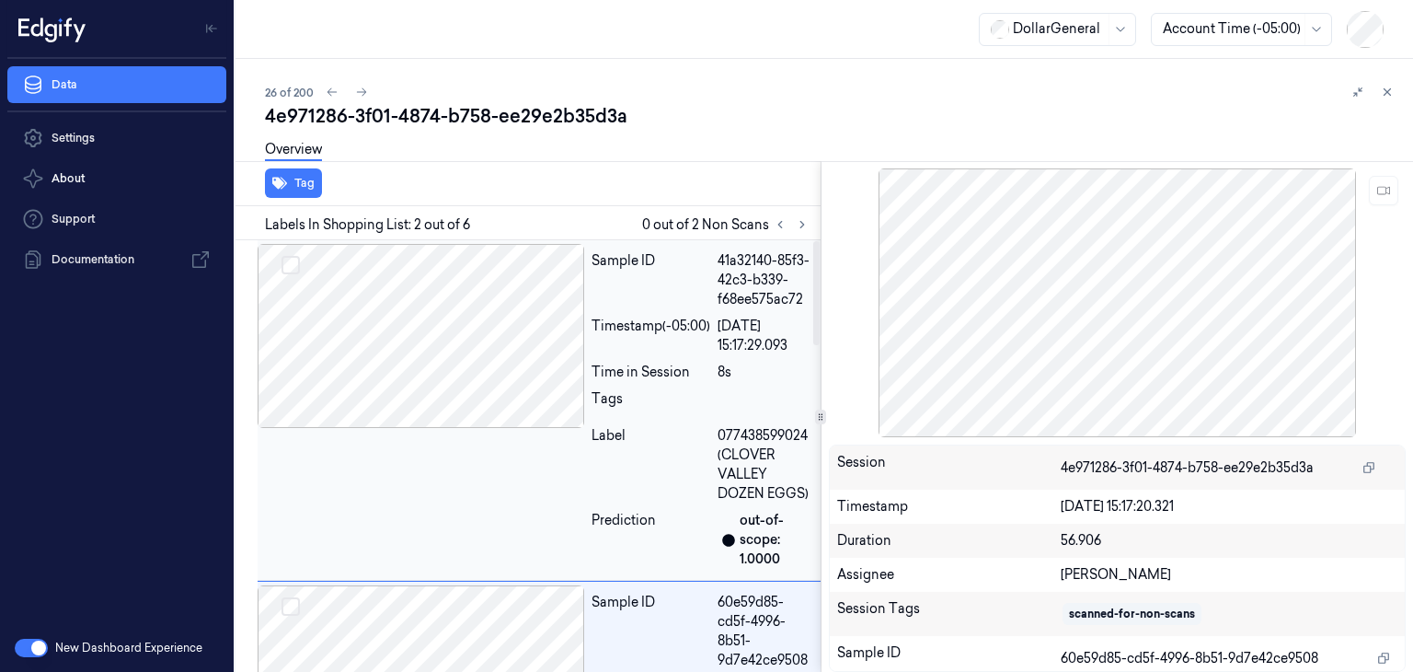
click at [483, 277] on div at bounding box center [421, 336] width 327 height 184
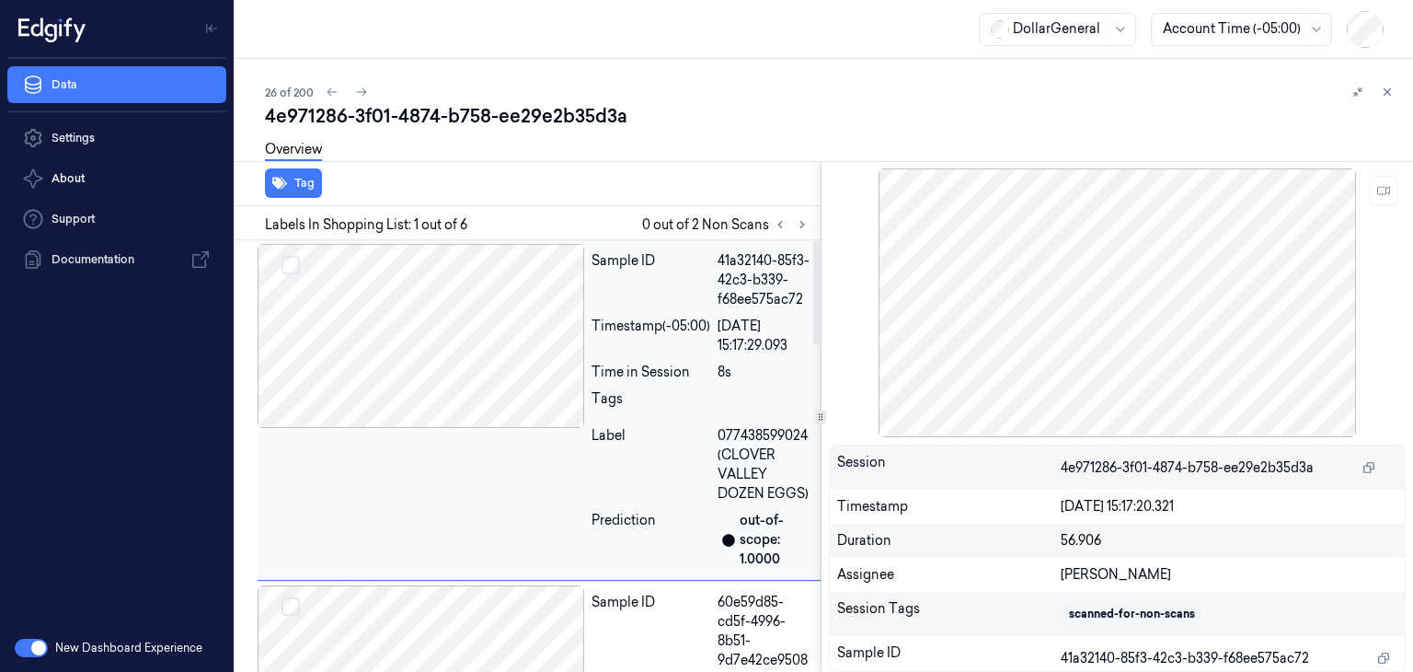
click at [486, 358] on div at bounding box center [421, 336] width 327 height 184
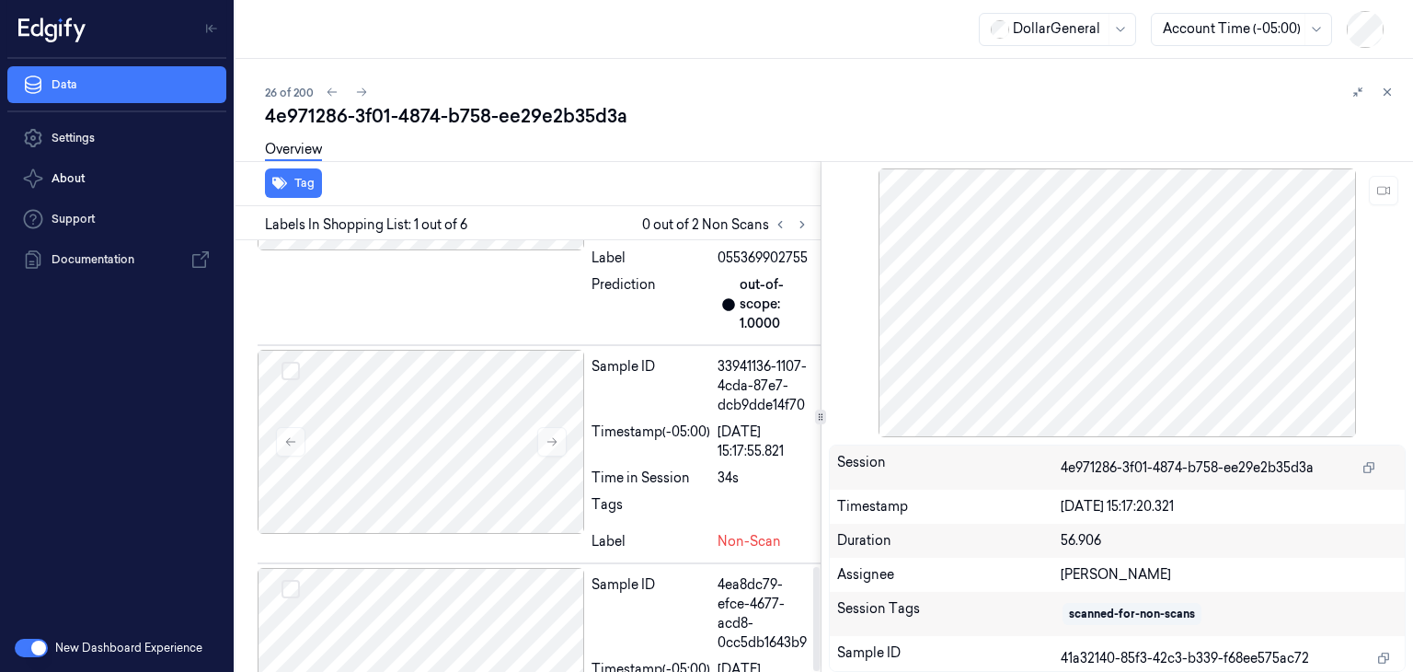
scroll to position [1353, 0]
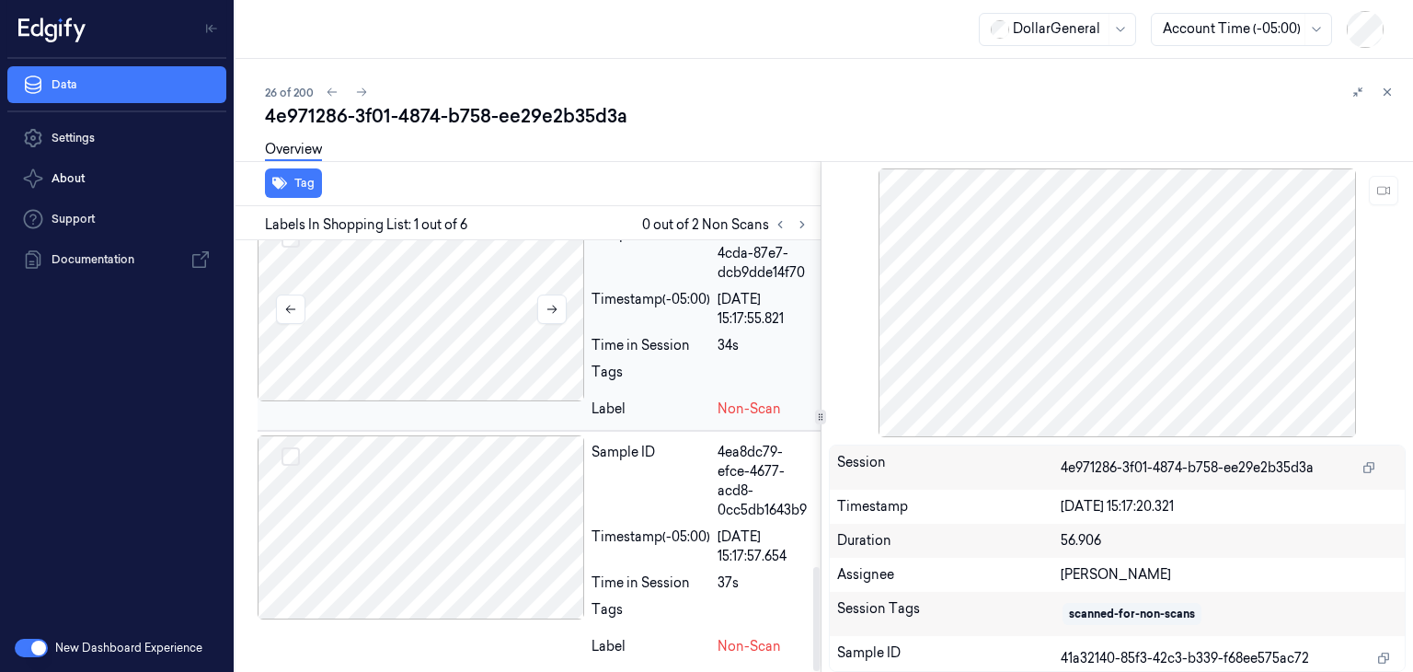
click at [482, 328] on div at bounding box center [421, 309] width 327 height 184
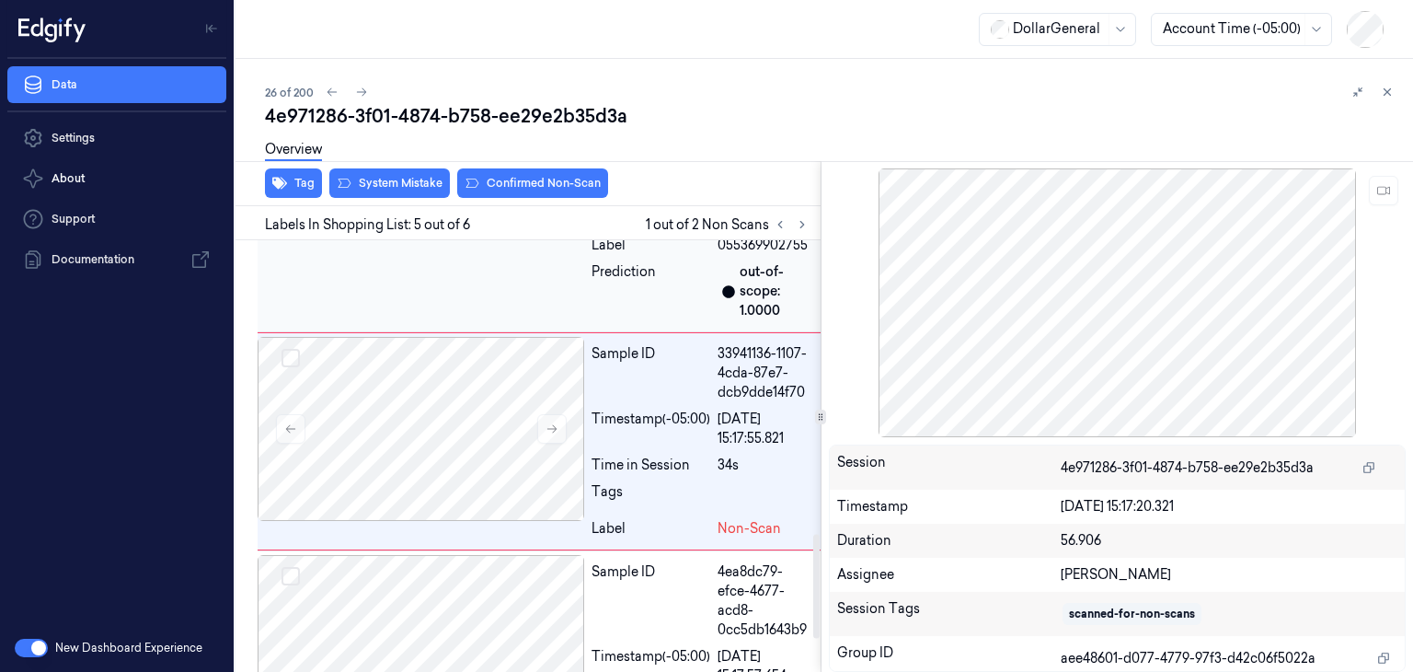
scroll to position [1217, 0]
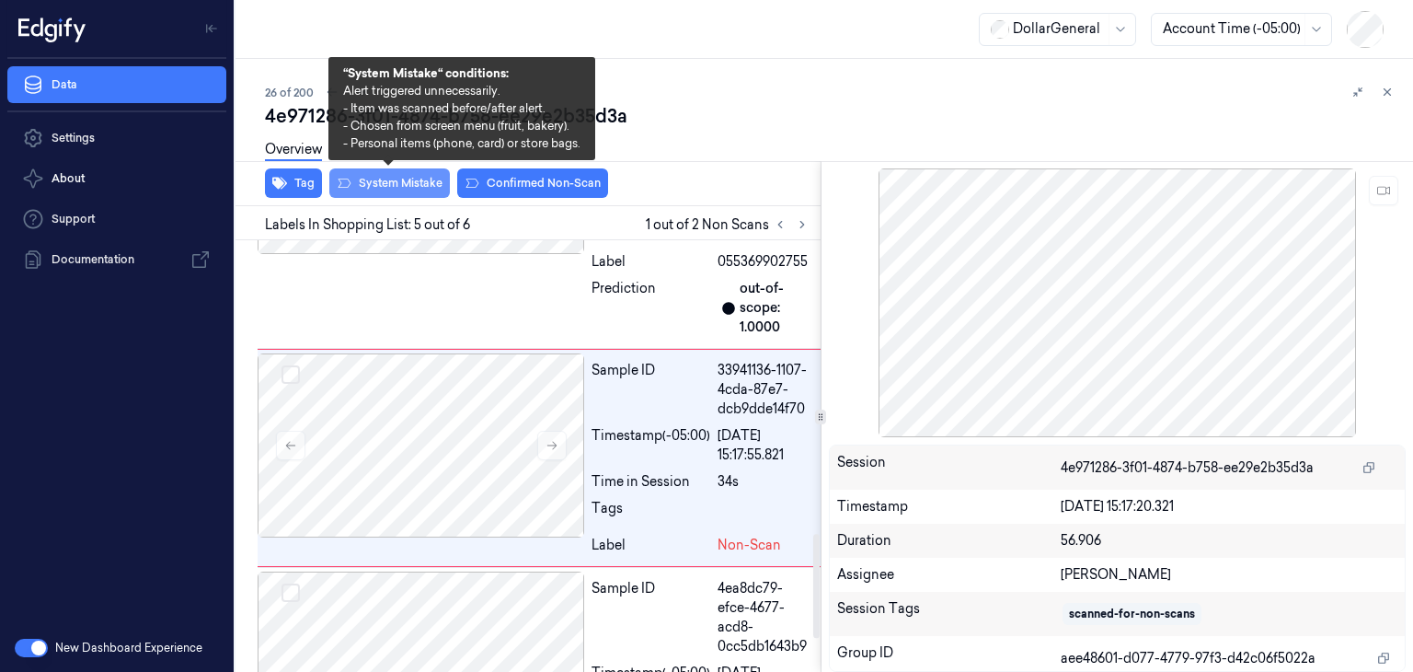
click at [403, 187] on button "System Mistake" at bounding box center [389, 182] width 121 height 29
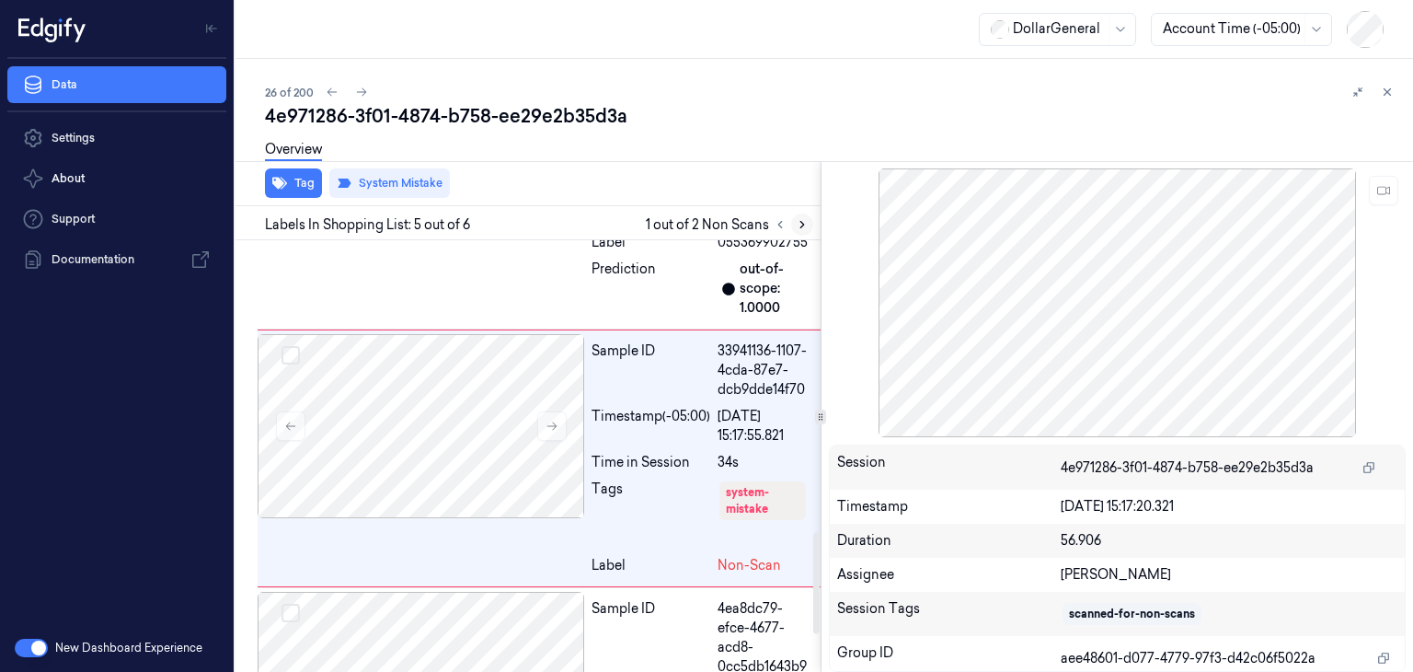
click at [805, 221] on icon at bounding box center [802, 224] width 13 height 13
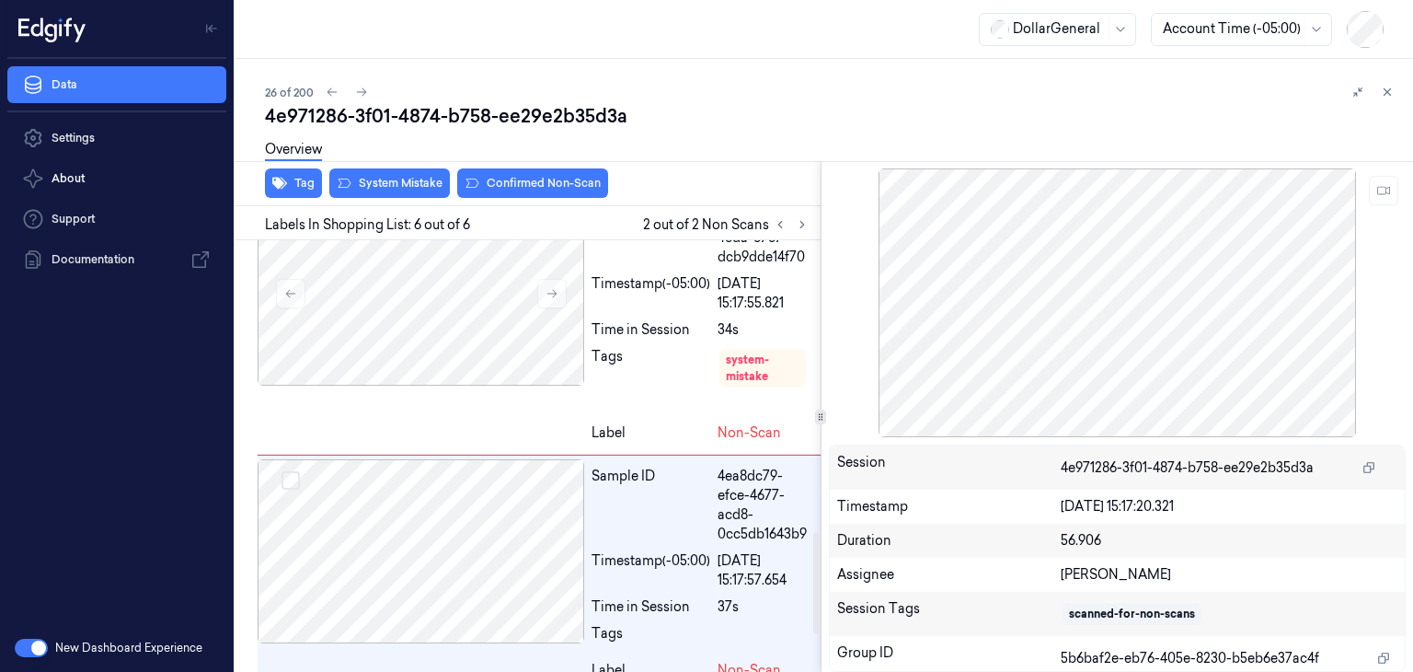
scroll to position [1393, 0]
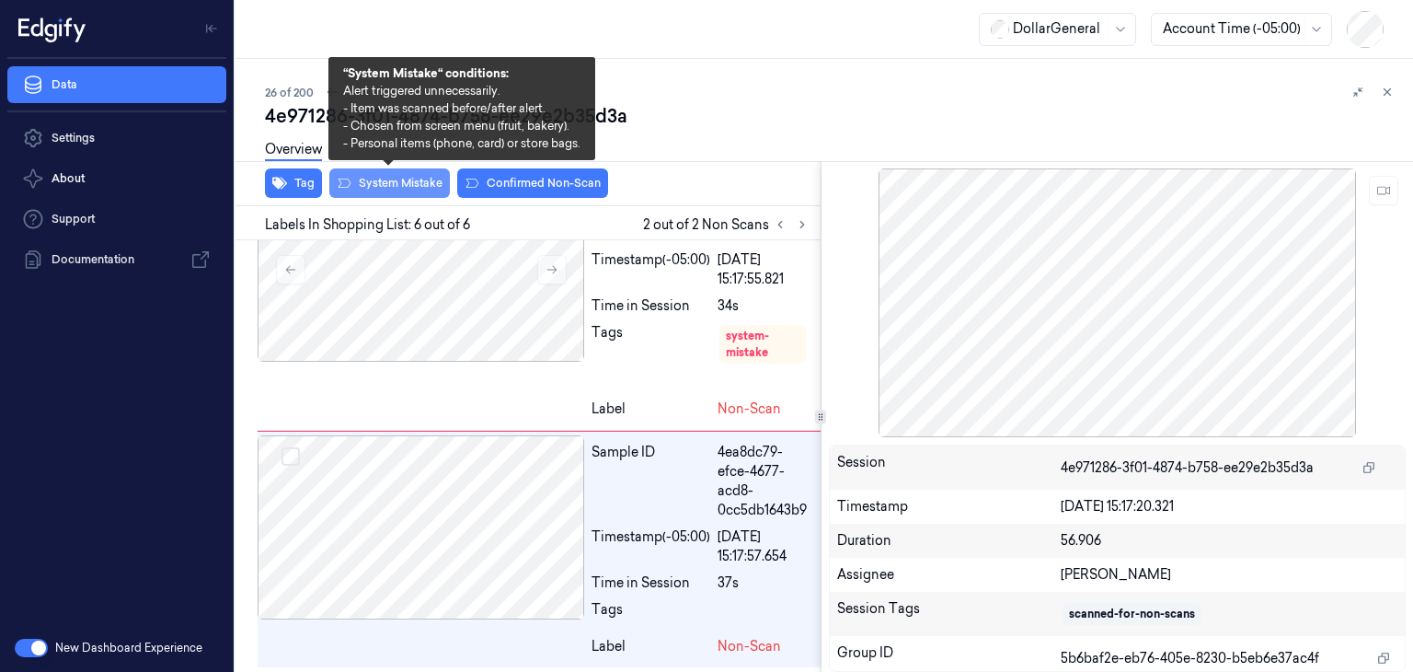
click at [438, 178] on button "System Mistake" at bounding box center [389, 182] width 121 height 29
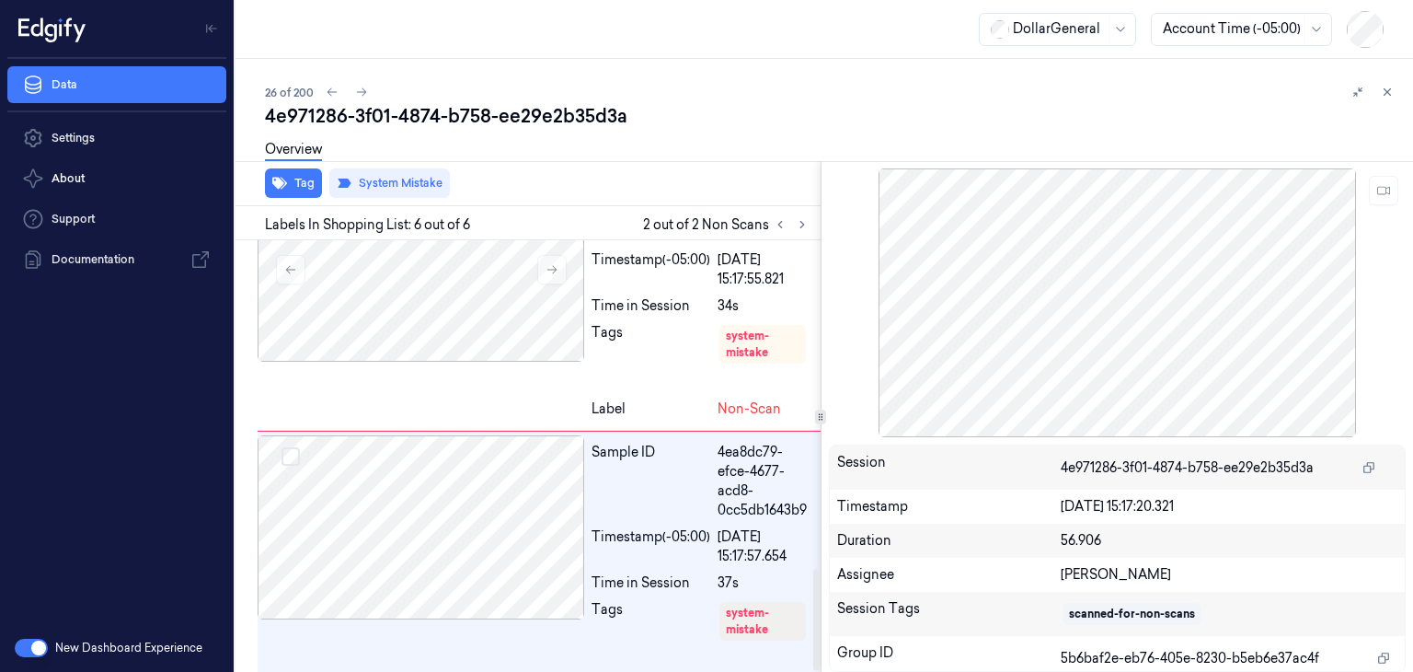
scroll to position [1431, 0]
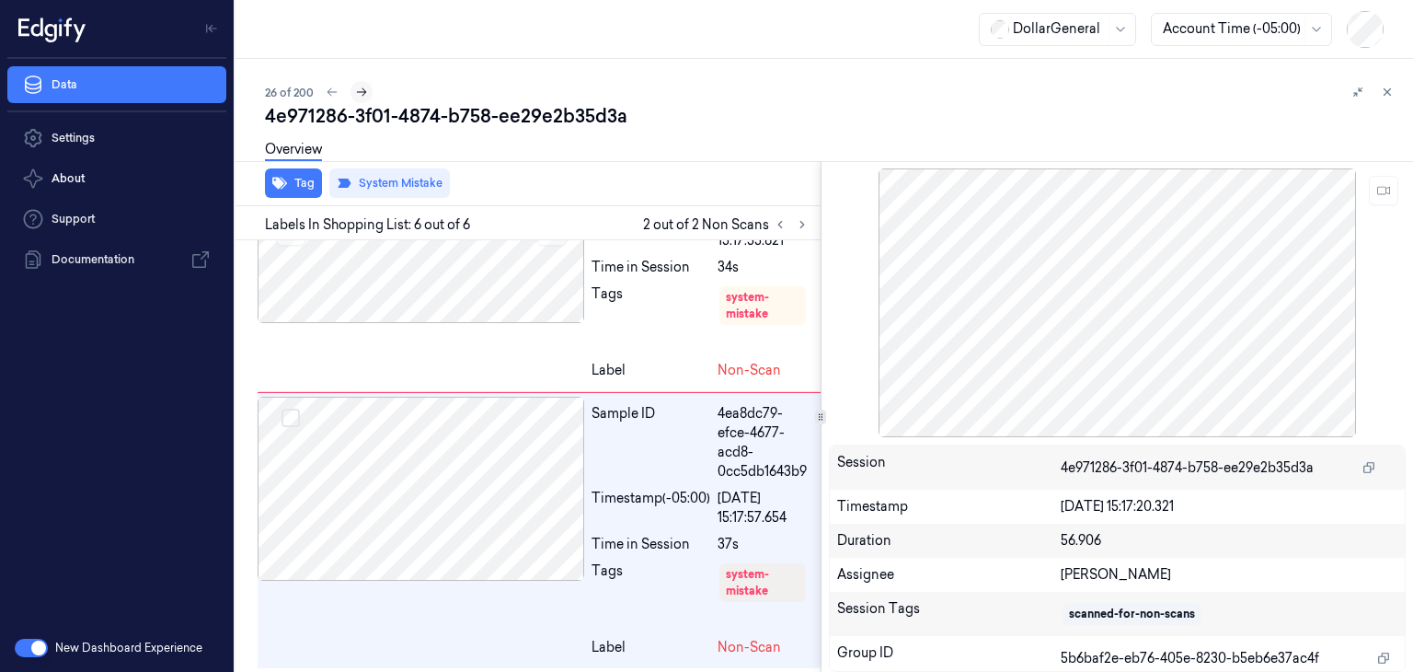
click at [365, 91] on icon at bounding box center [361, 92] width 13 height 13
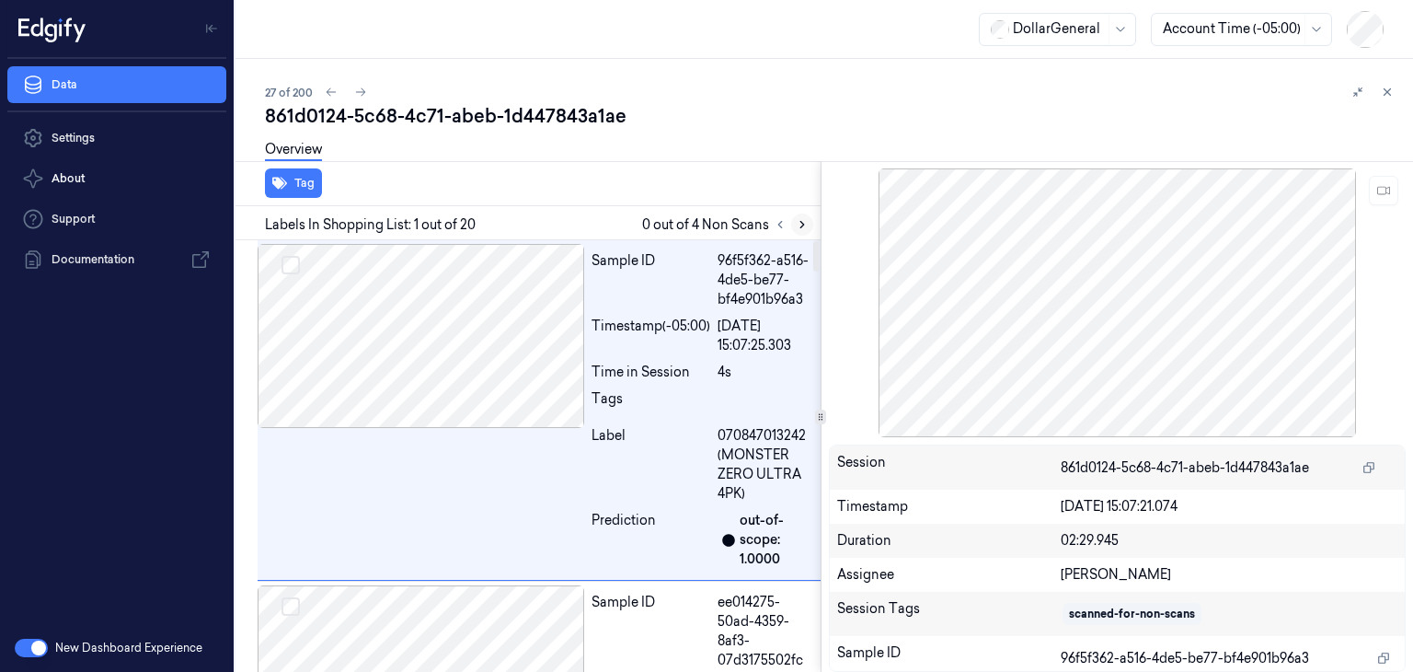
click at [799, 225] on icon at bounding box center [802, 224] width 13 height 13
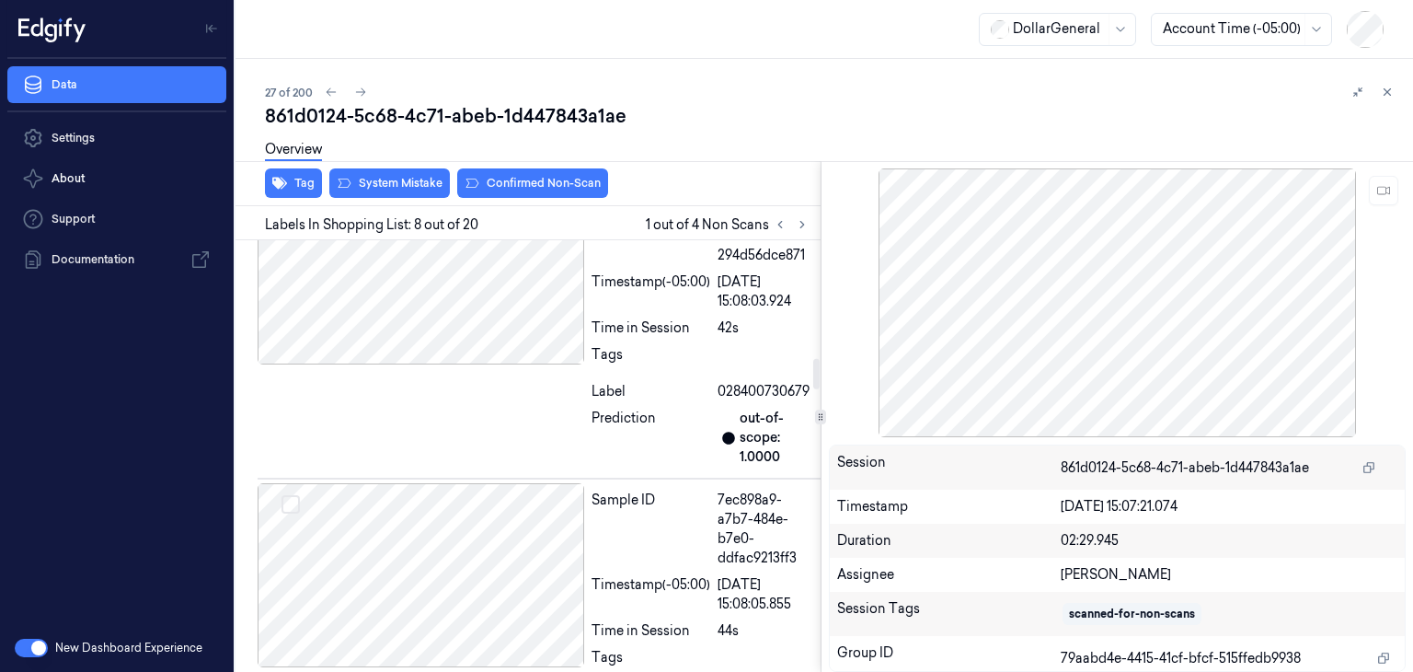
scroll to position [1659, 0]
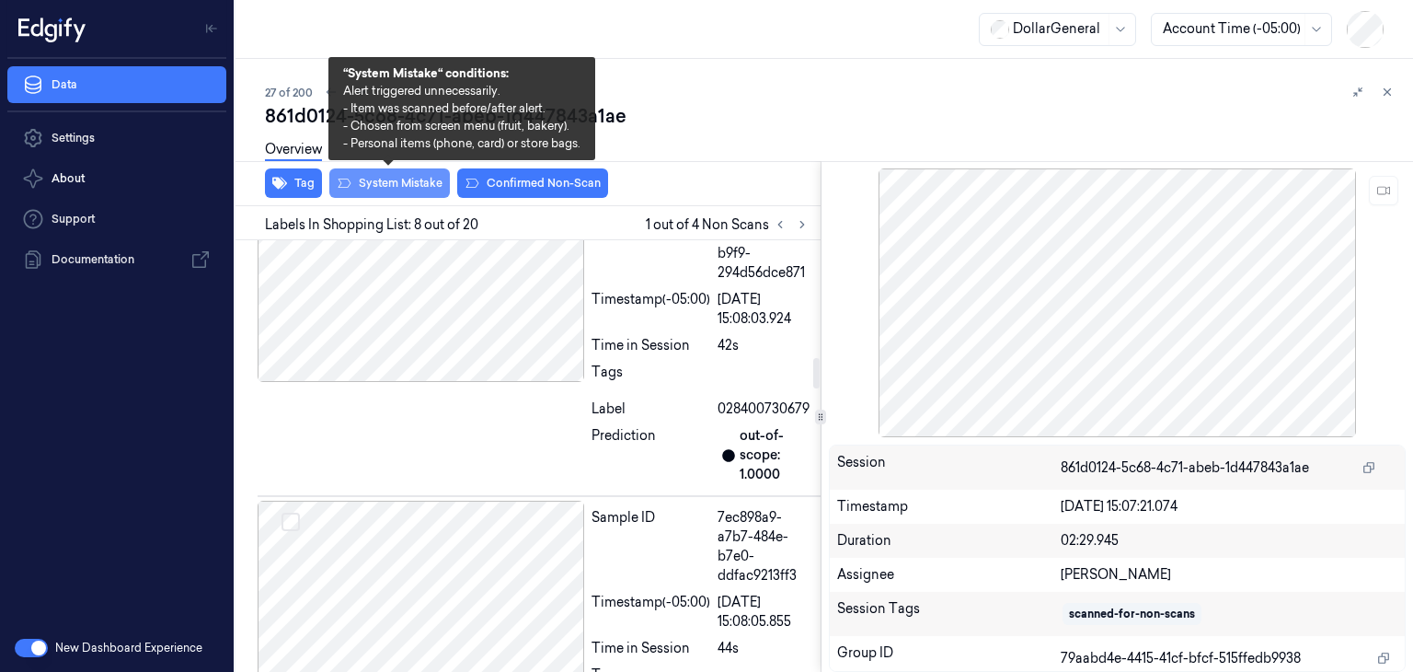
click at [396, 185] on button "System Mistake" at bounding box center [389, 182] width 121 height 29
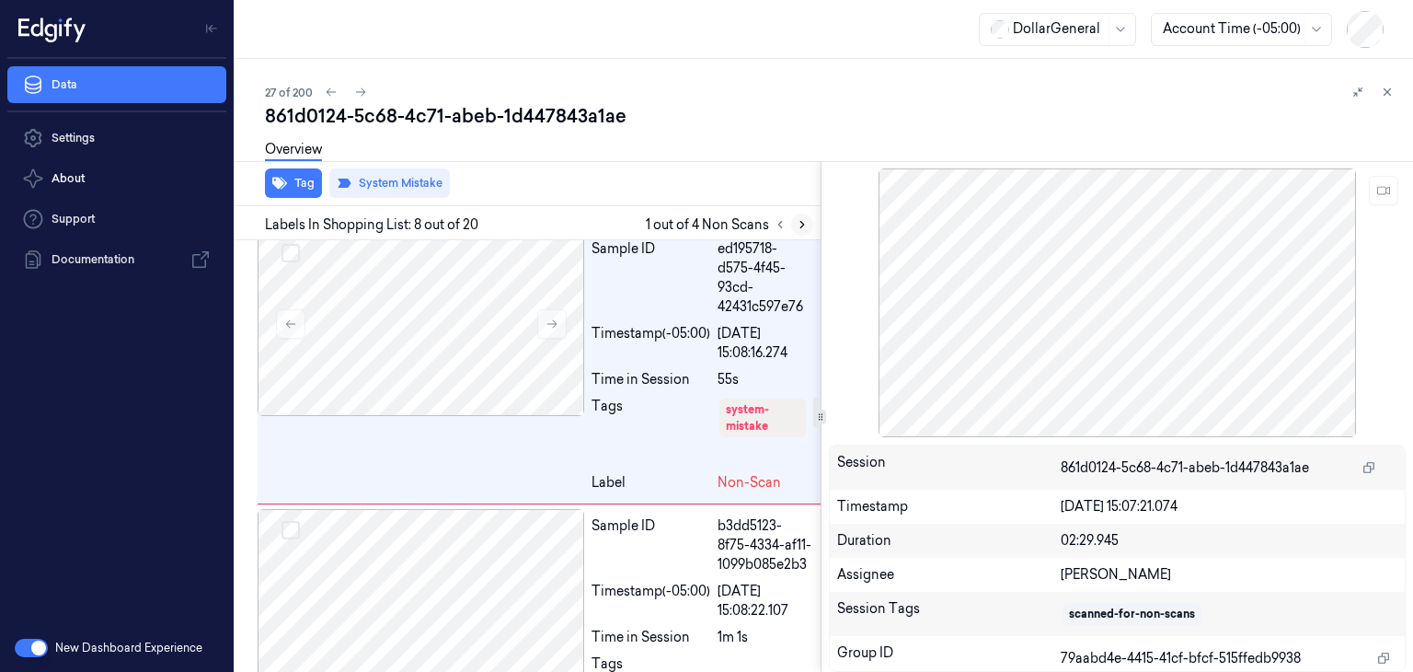
click at [806, 222] on icon at bounding box center [802, 224] width 13 height 13
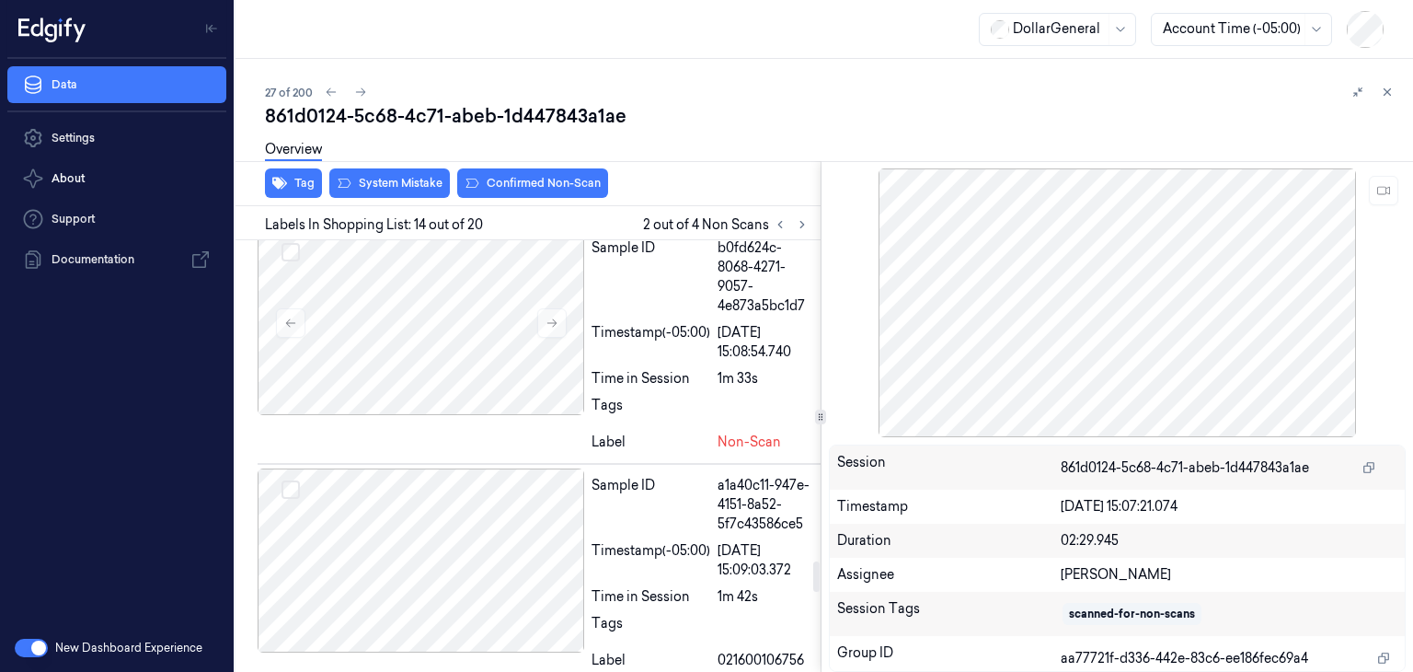
scroll to position [4574, 0]
click at [1375, 196] on button at bounding box center [1383, 190] width 29 height 29
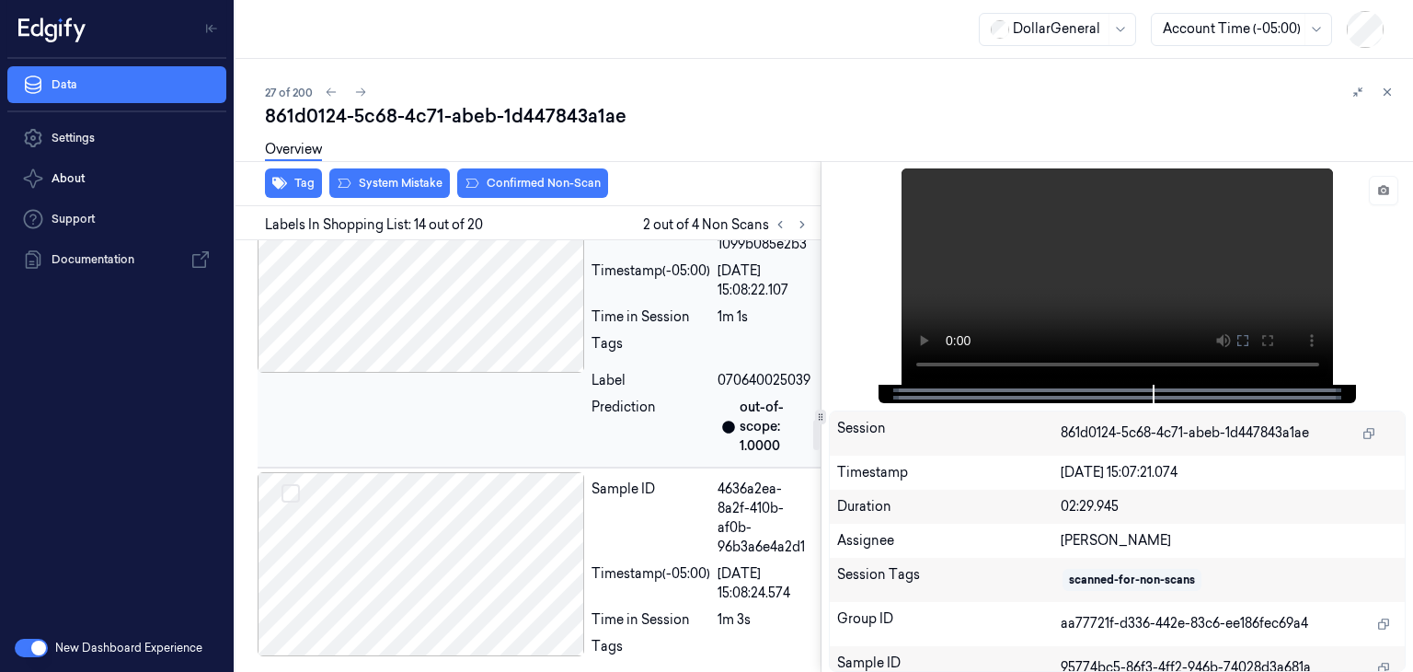
click at [500, 373] on div at bounding box center [421, 281] width 327 height 184
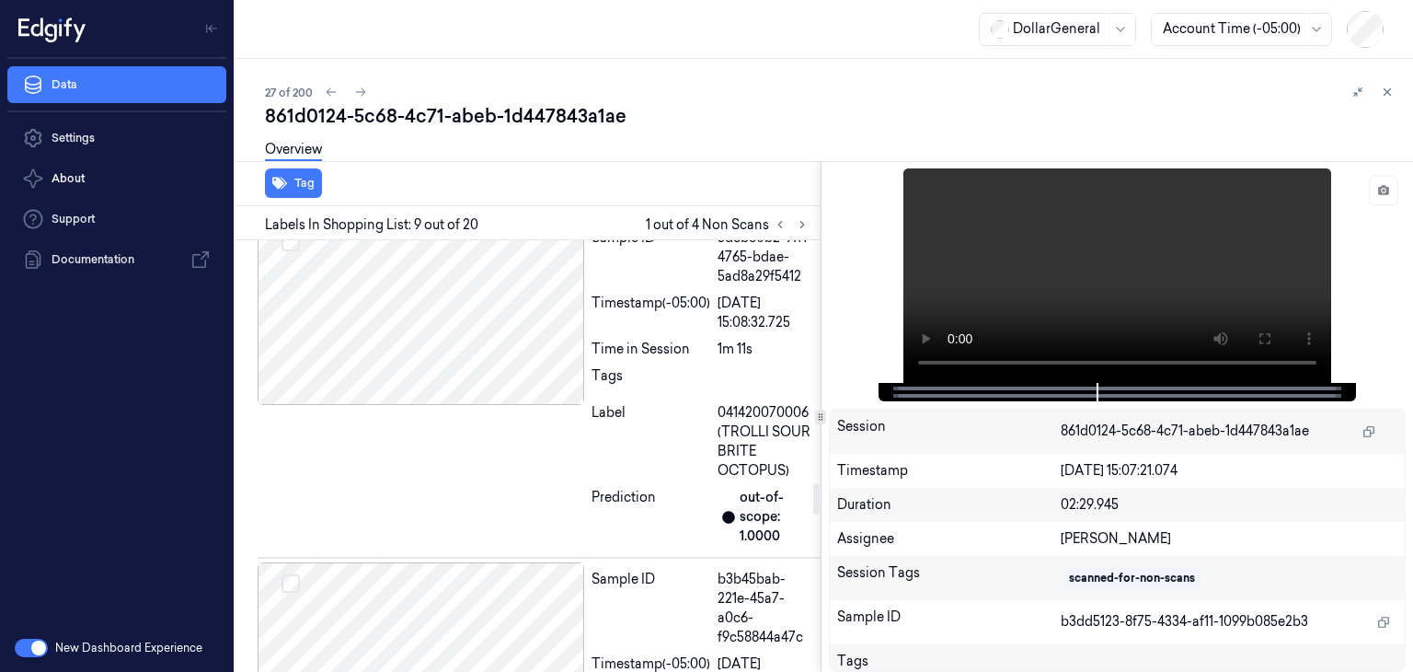
scroll to position [3706, 0]
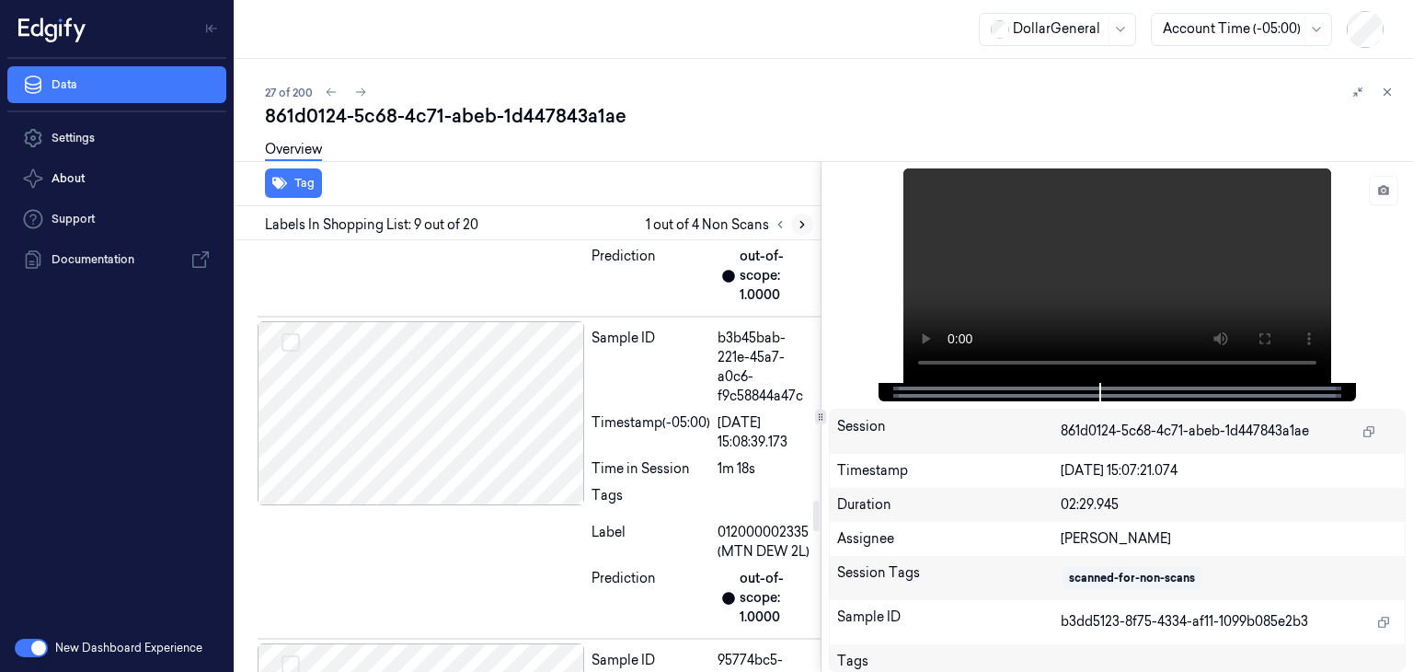
click at [807, 223] on icon at bounding box center [802, 224] width 13 height 13
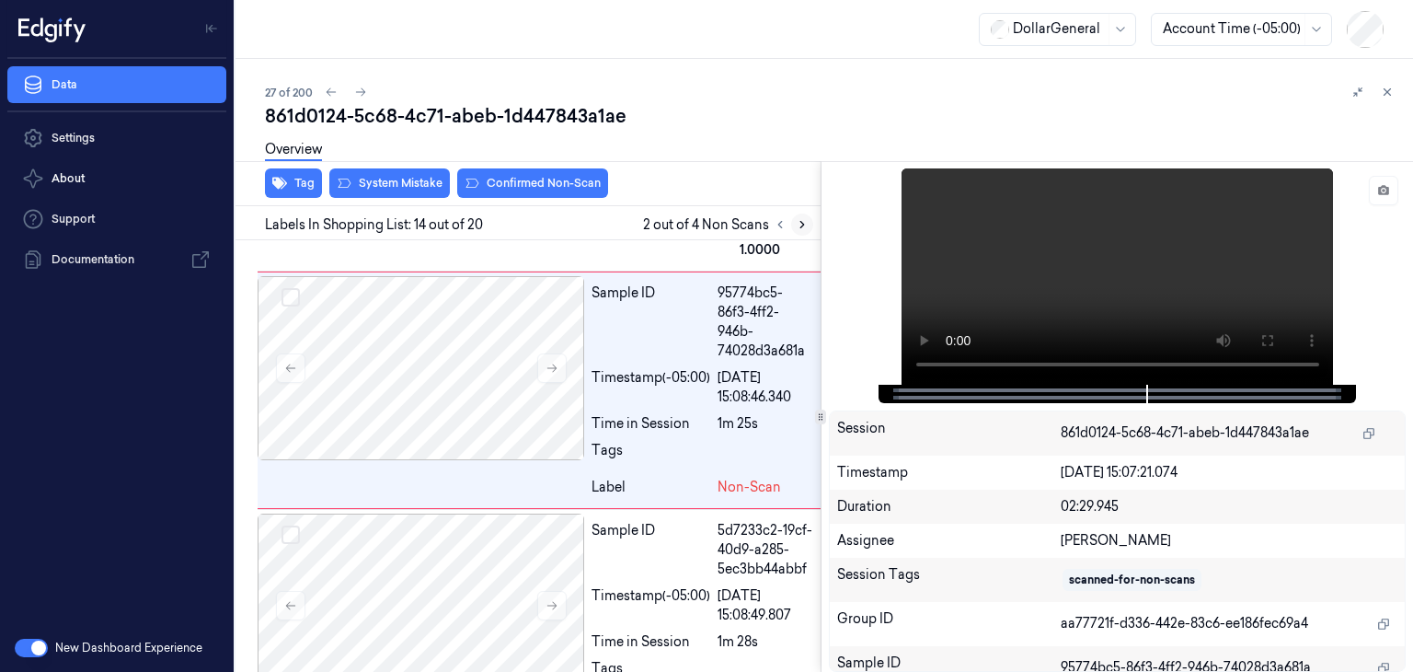
scroll to position [4114, 0]
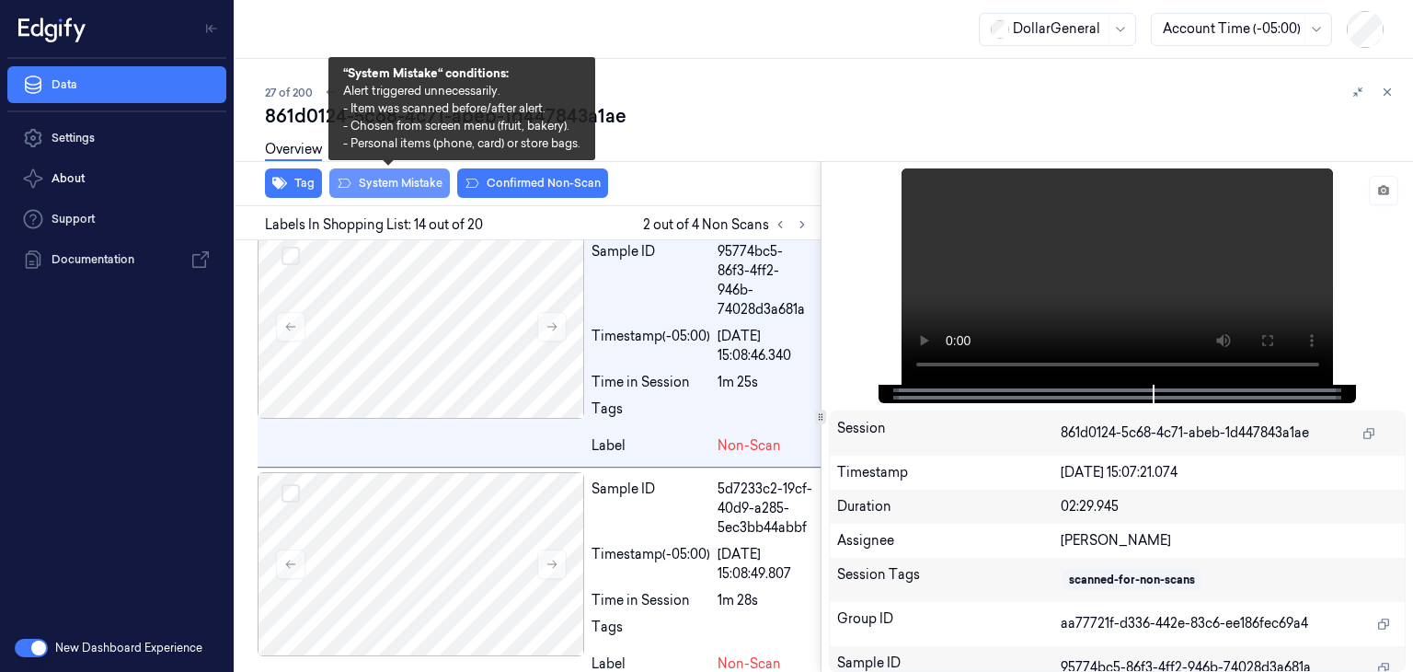
click at [406, 178] on button "System Mistake" at bounding box center [389, 182] width 121 height 29
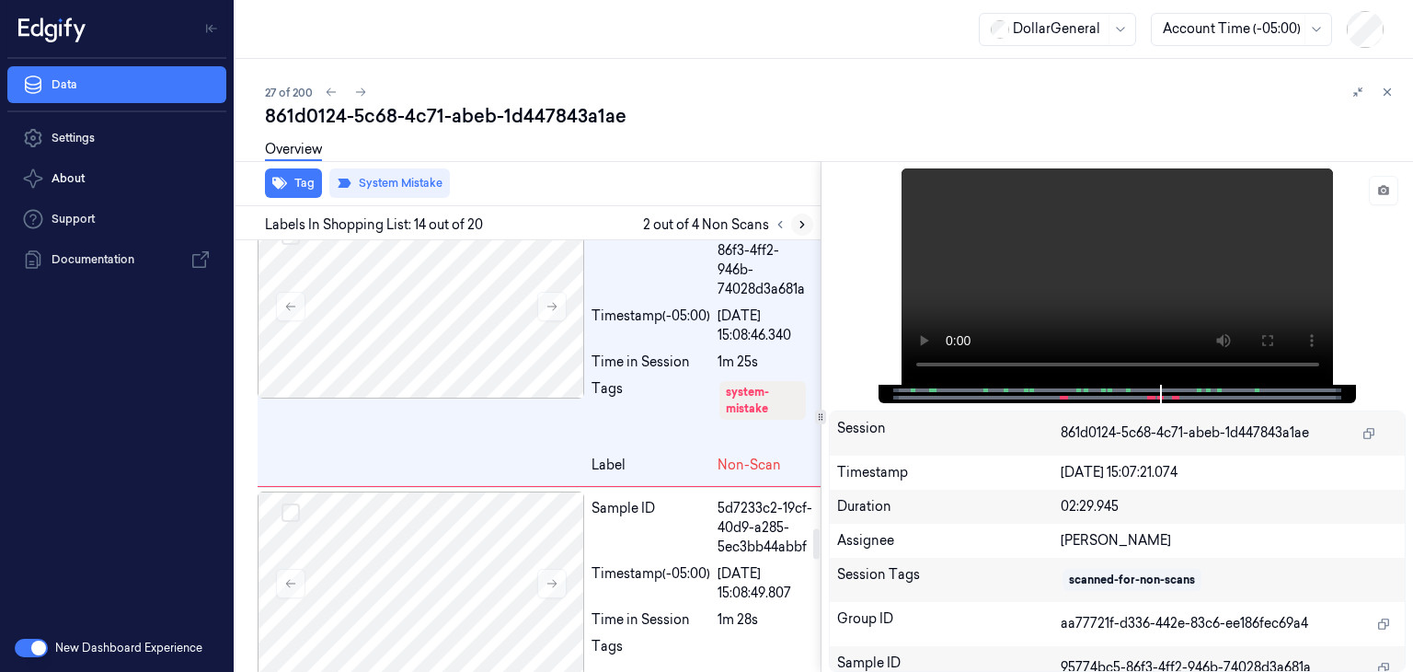
click at [803, 225] on icon at bounding box center [802, 224] width 13 height 13
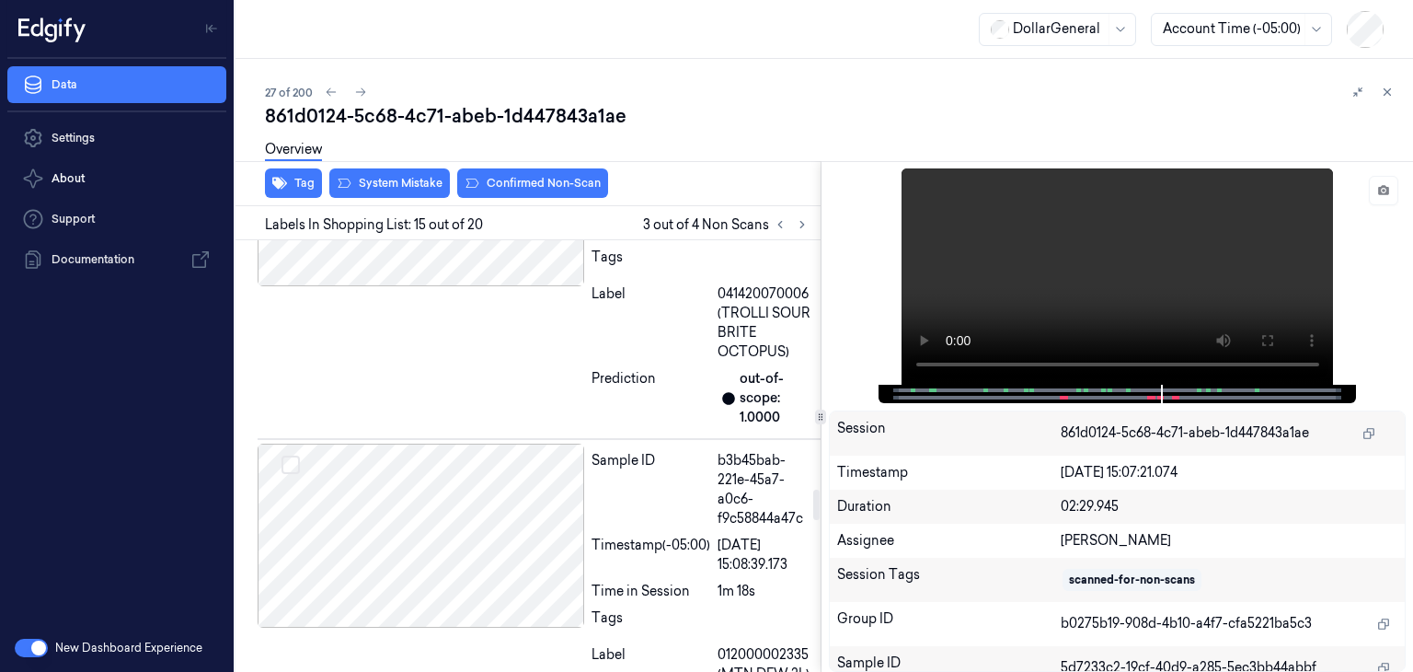
scroll to position [3553, 0]
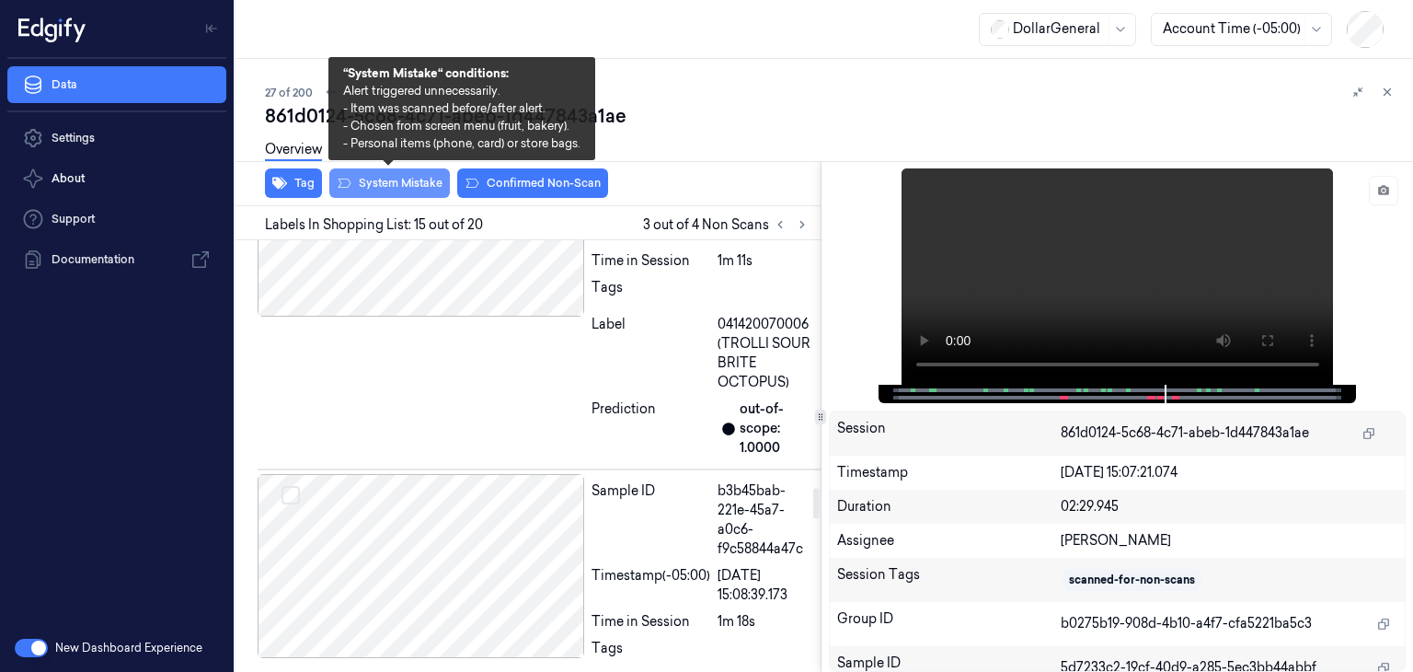
click at [419, 177] on button "System Mistake" at bounding box center [389, 182] width 121 height 29
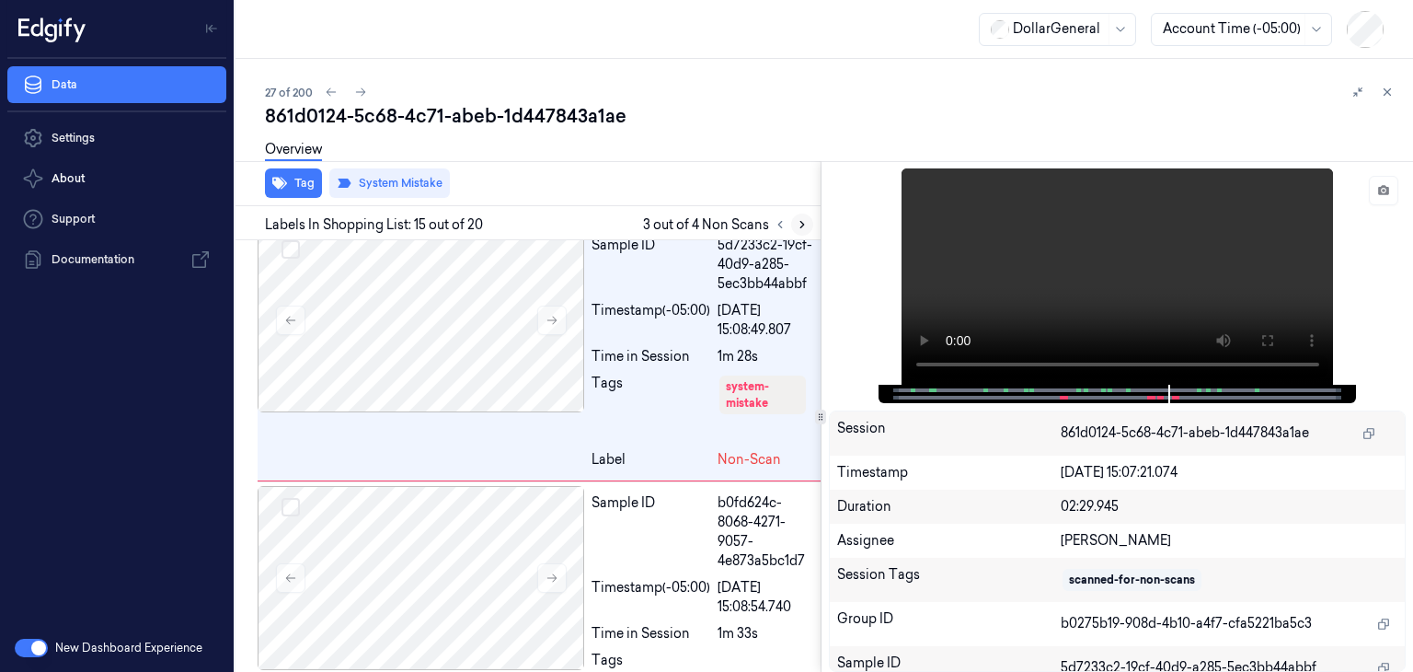
click at [800, 219] on icon at bounding box center [802, 224] width 13 height 13
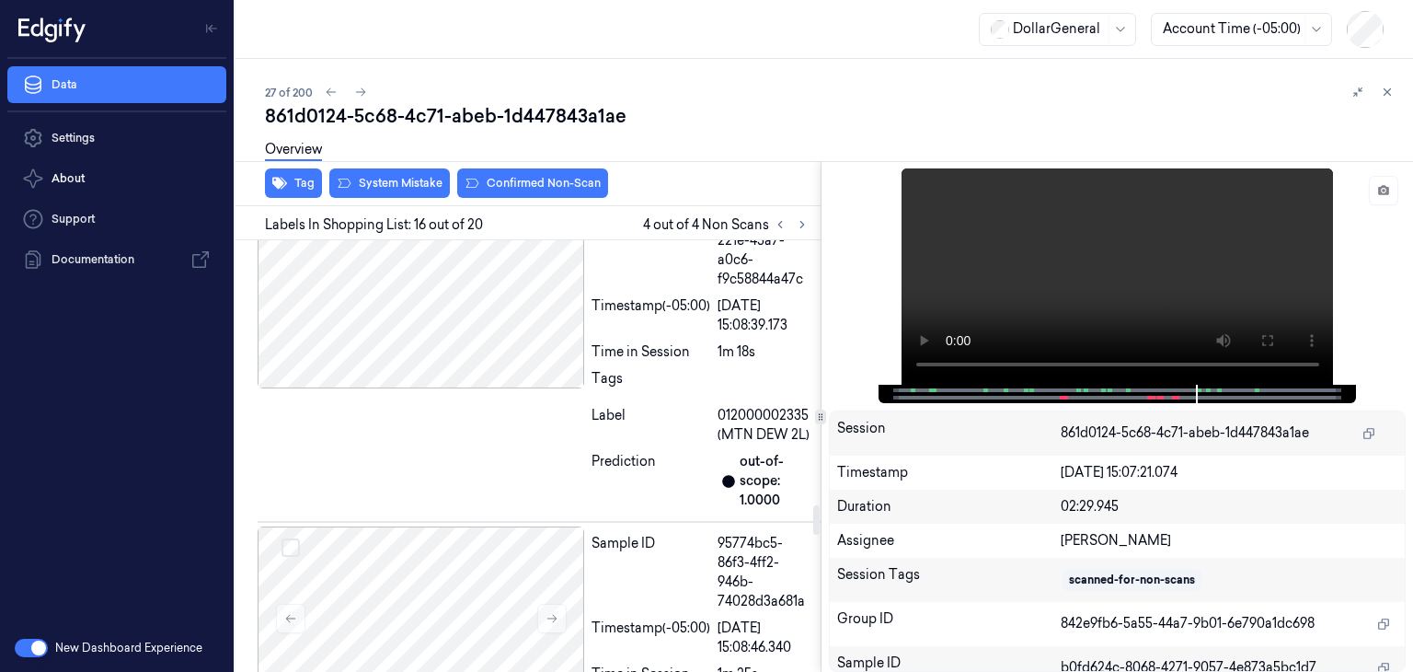
scroll to position [3820, 0]
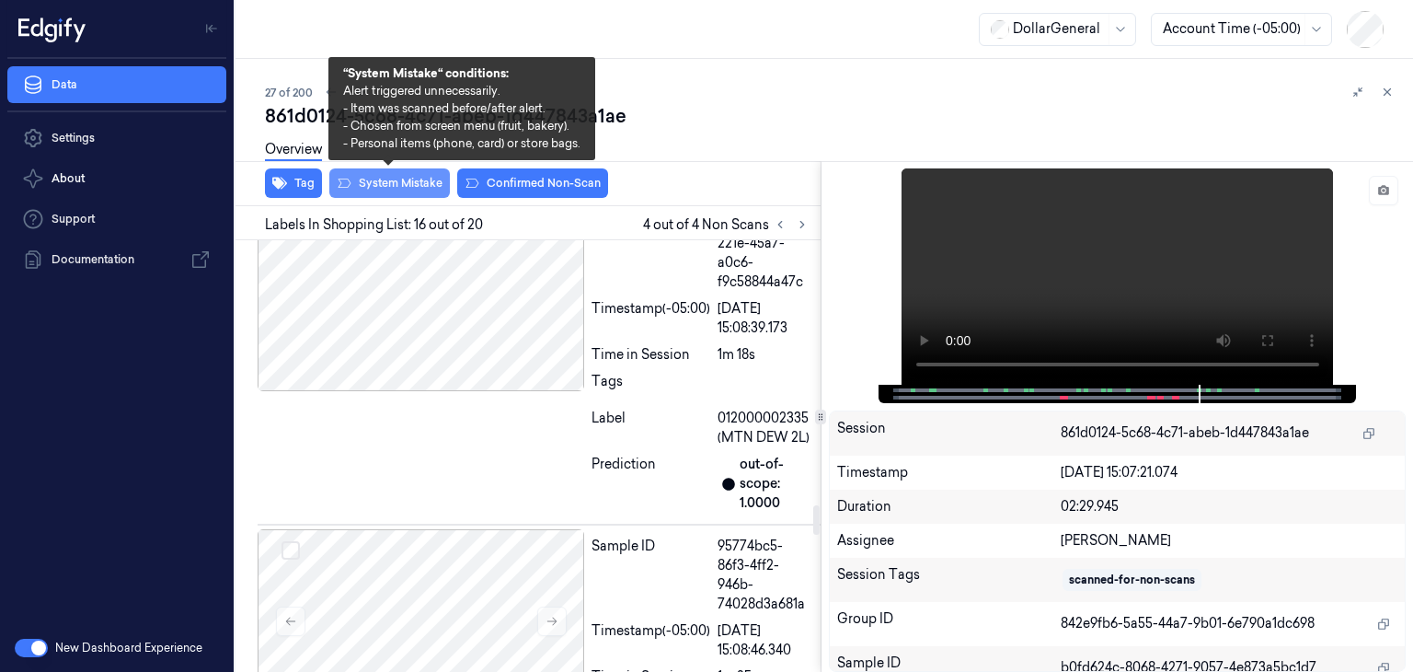
click at [440, 189] on button "System Mistake" at bounding box center [389, 182] width 121 height 29
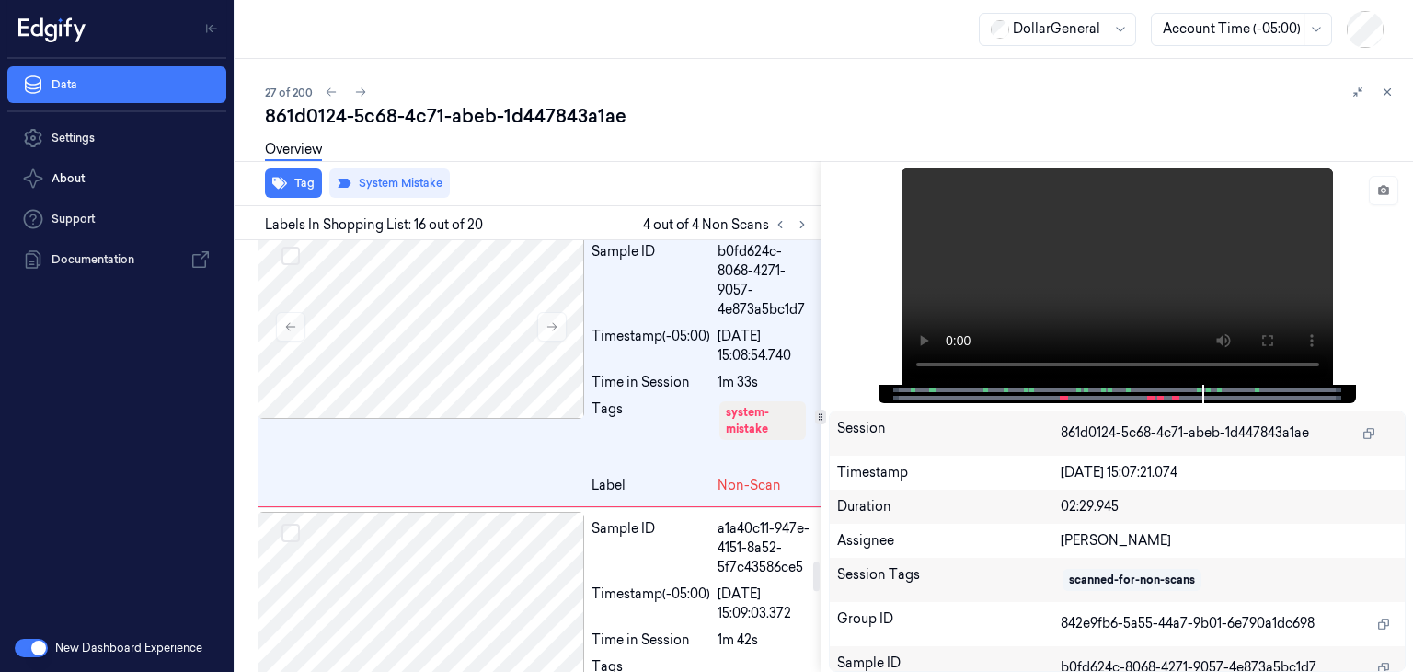
scroll to position [4667, 0]
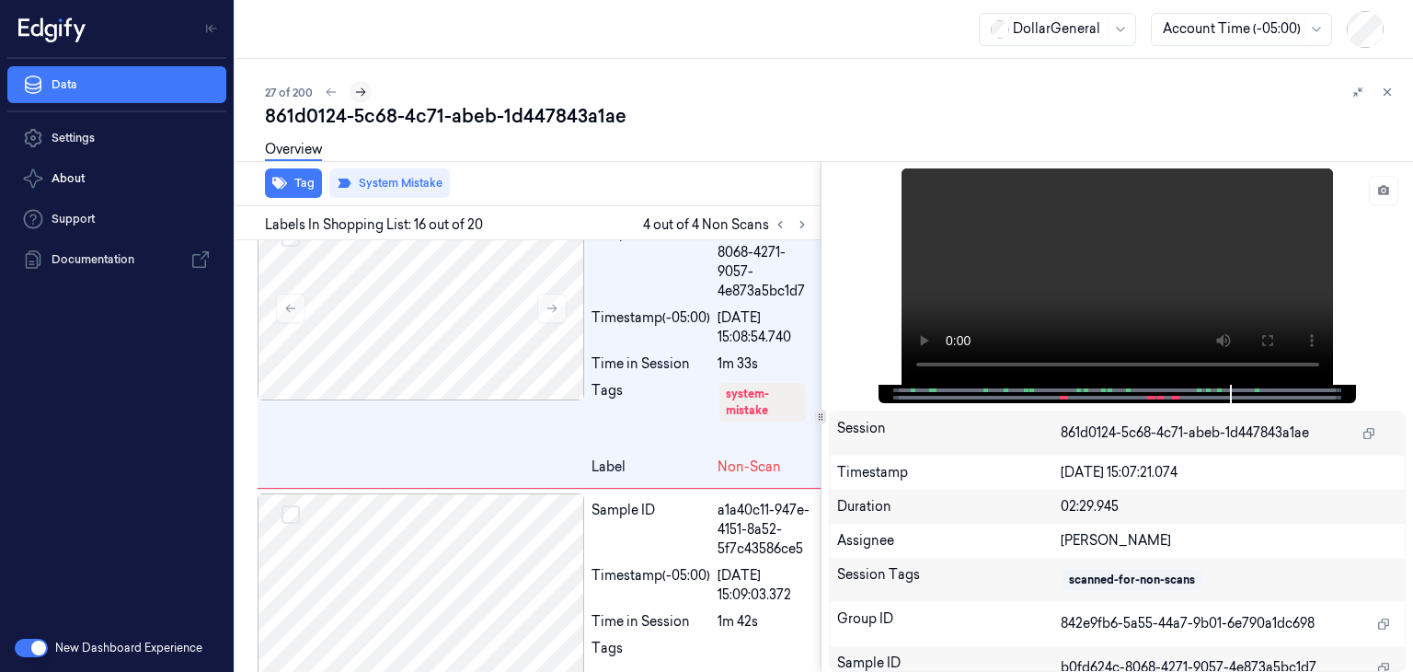
click at [362, 93] on icon at bounding box center [360, 92] width 13 height 13
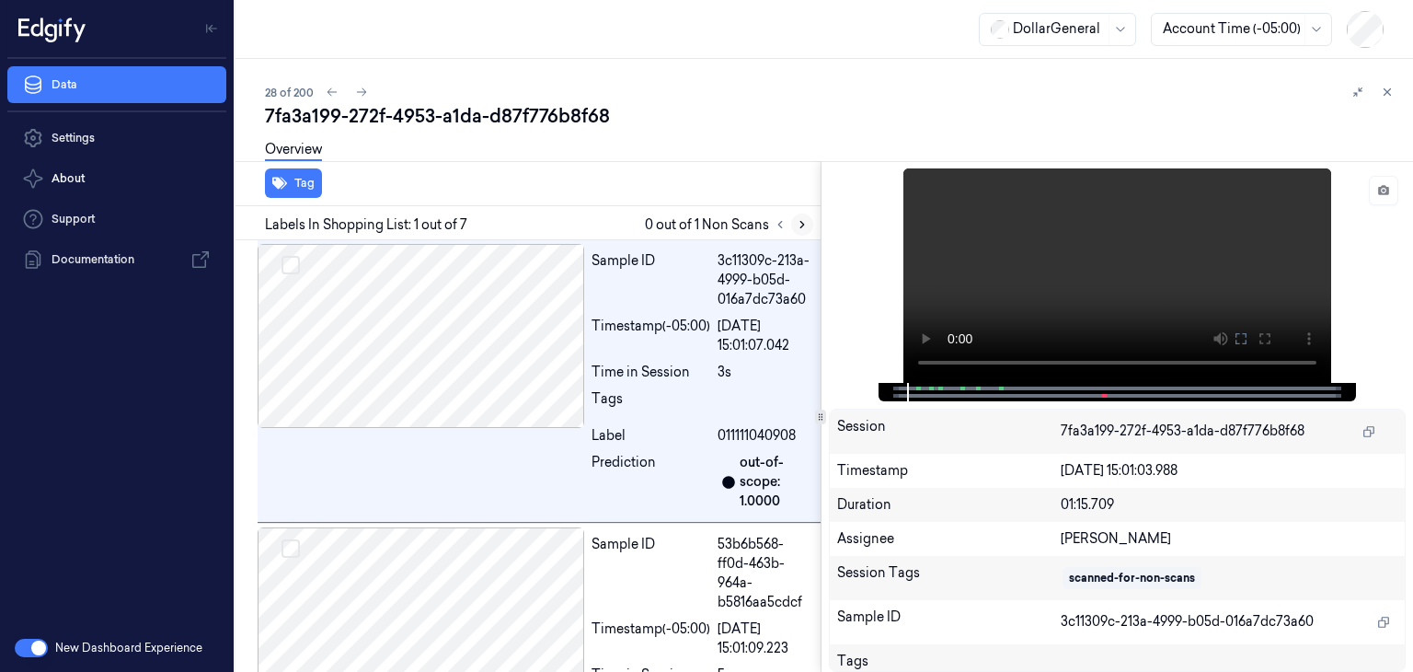
click at [801, 223] on icon at bounding box center [802, 224] width 13 height 13
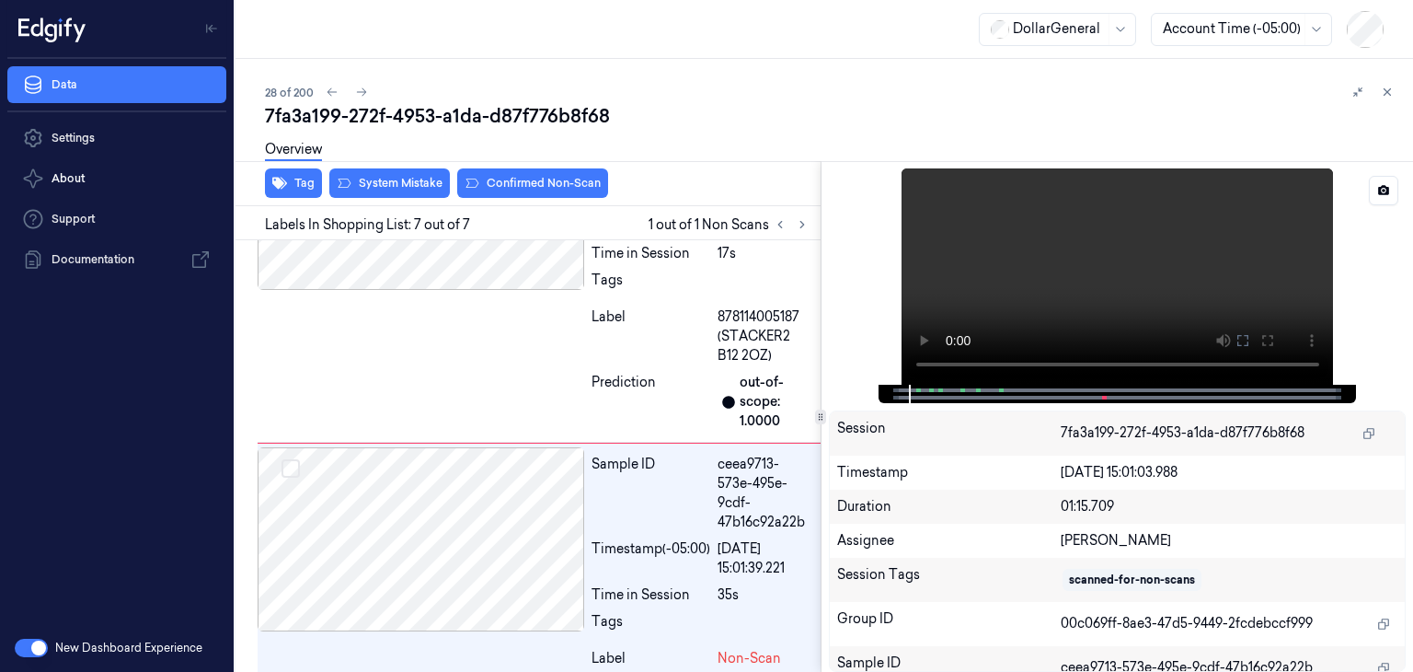
scroll to position [1663, 0]
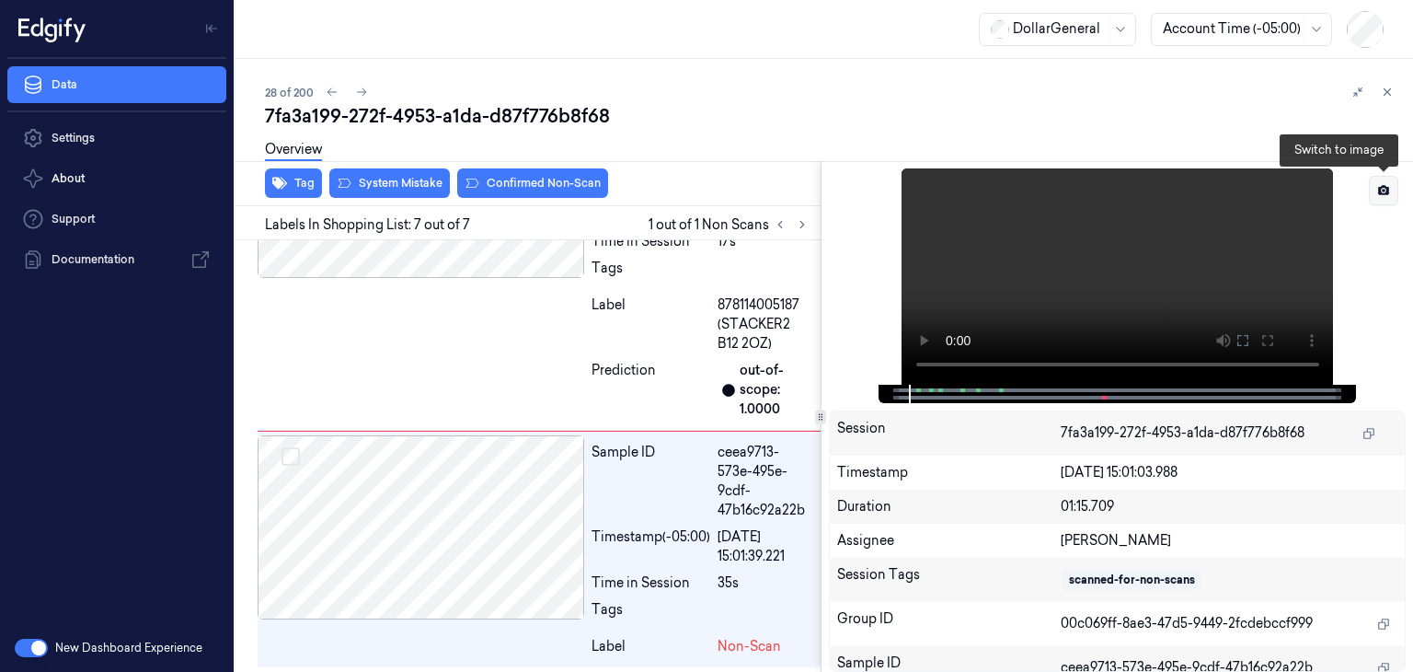
click at [1396, 192] on button at bounding box center [1383, 190] width 29 height 29
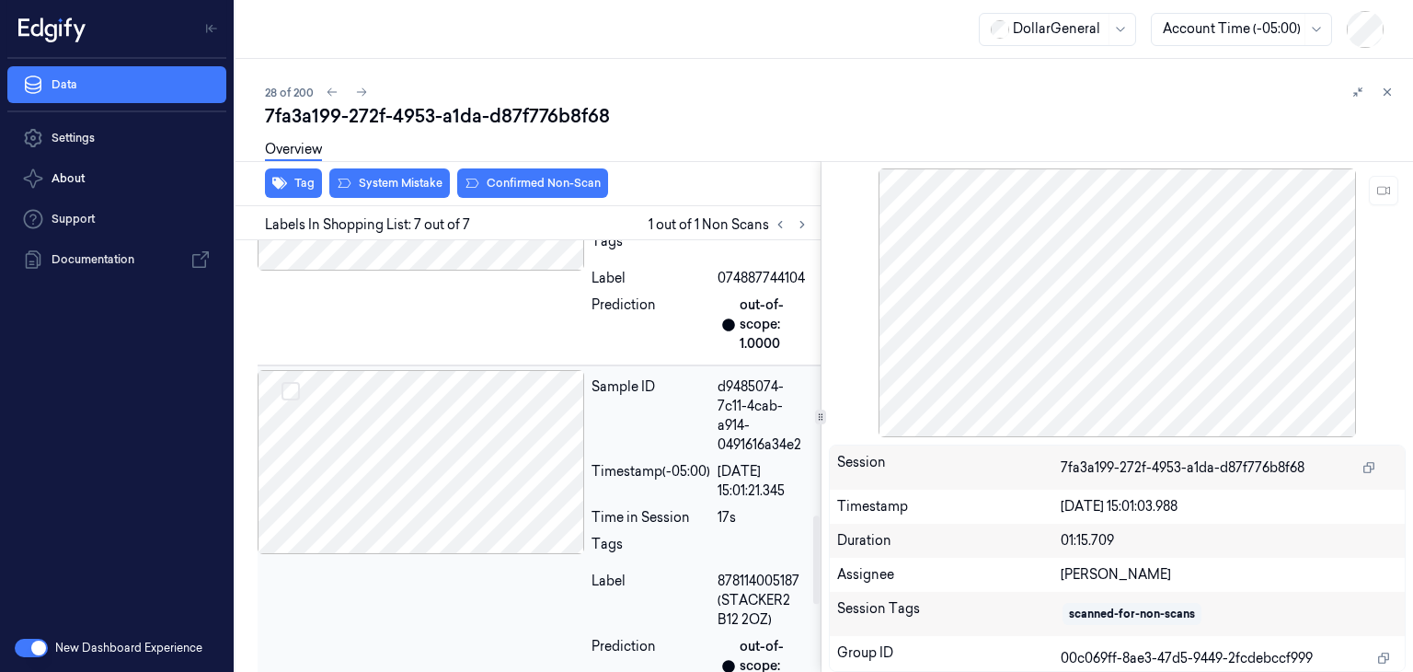
scroll to position [1295, 0]
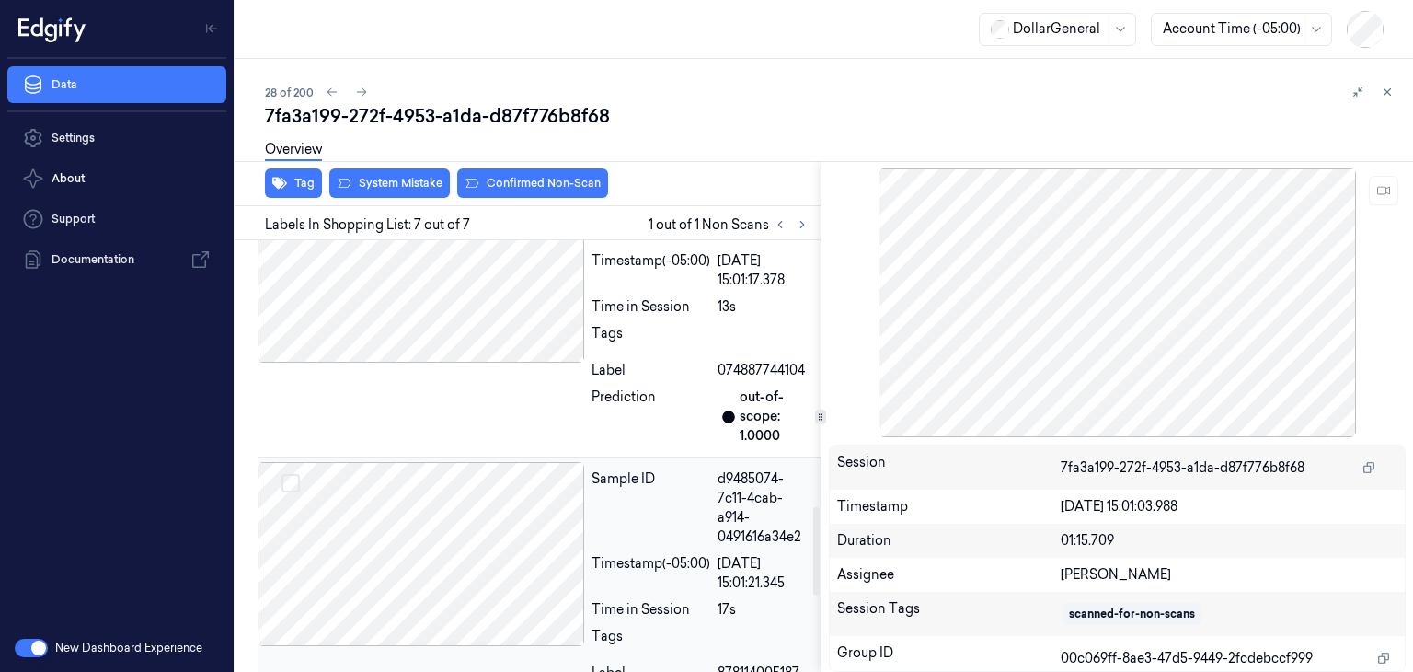
click at [447, 518] on div at bounding box center [421, 554] width 327 height 184
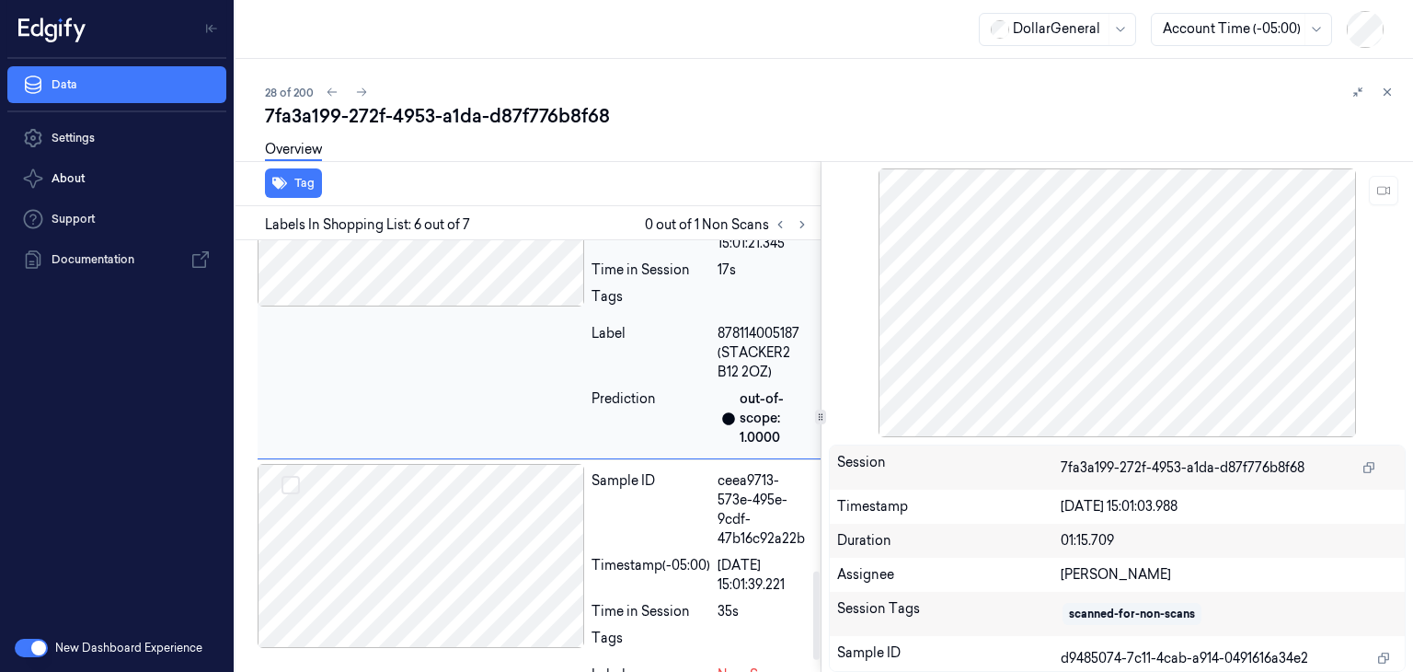
scroll to position [1663, 0]
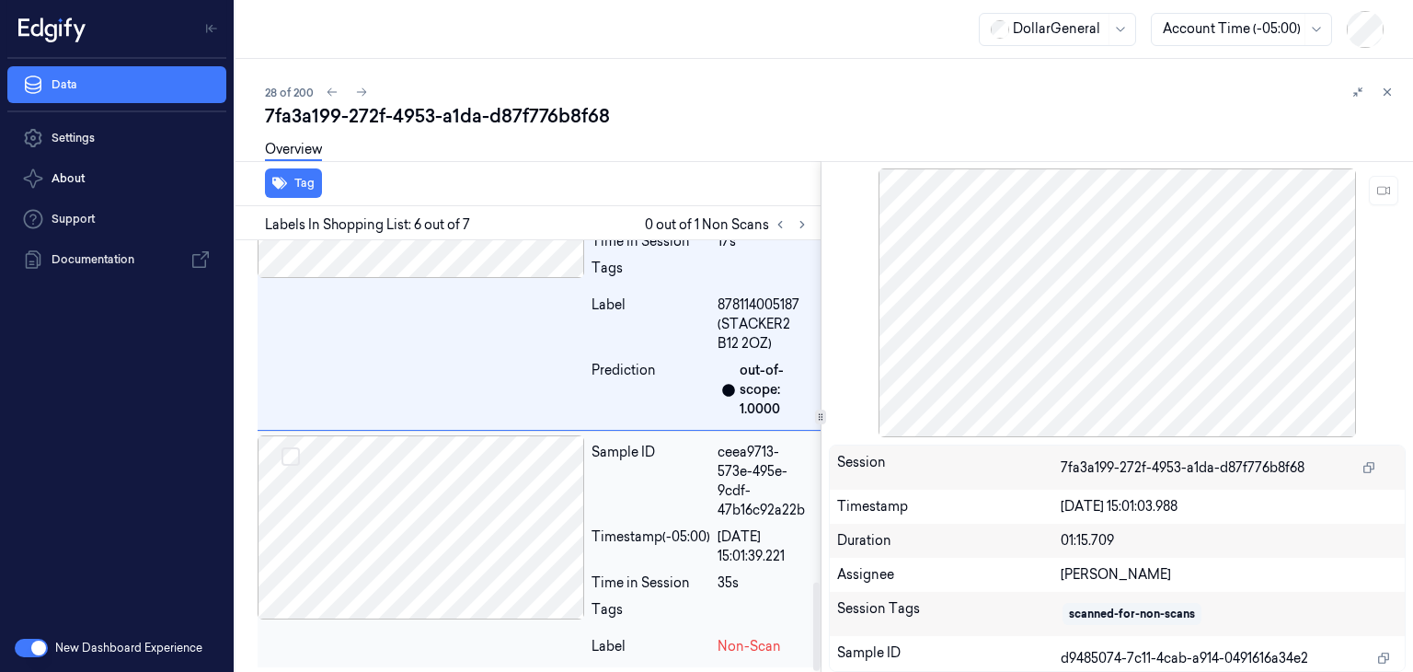
click at [429, 527] on div at bounding box center [421, 527] width 327 height 184
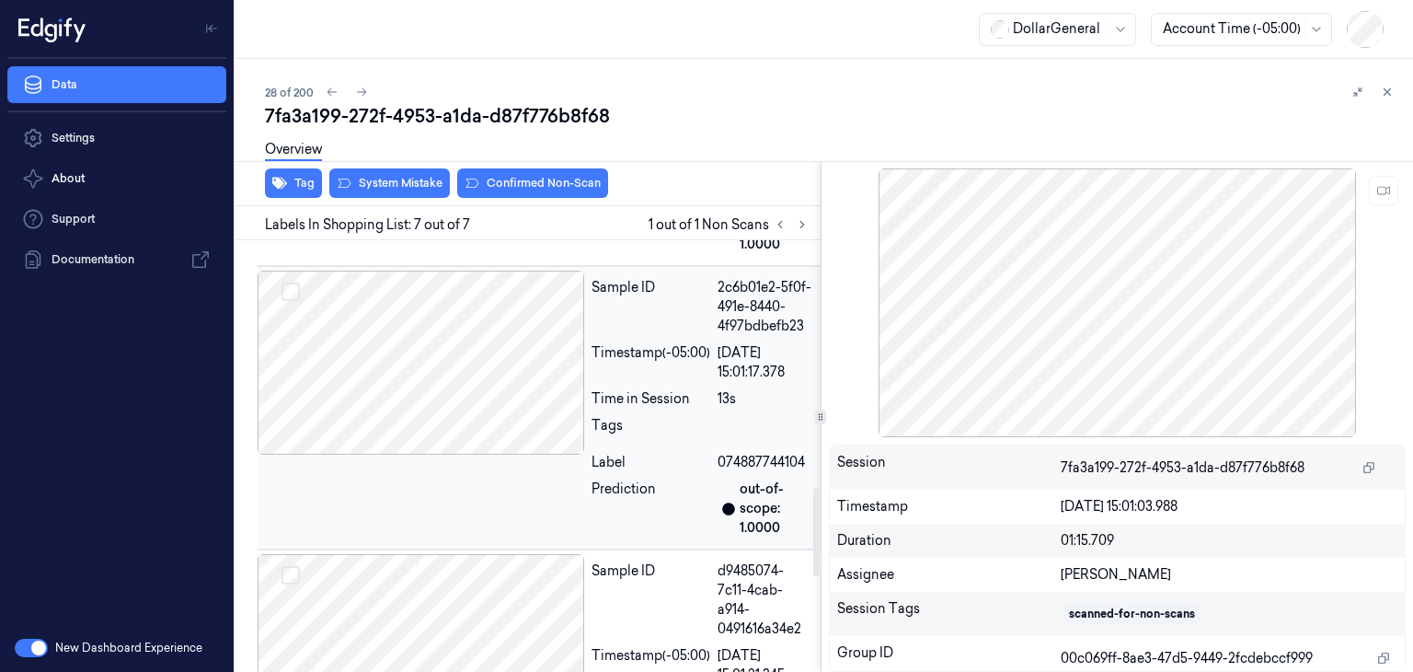
click at [440, 396] on div at bounding box center [421, 362] width 327 height 184
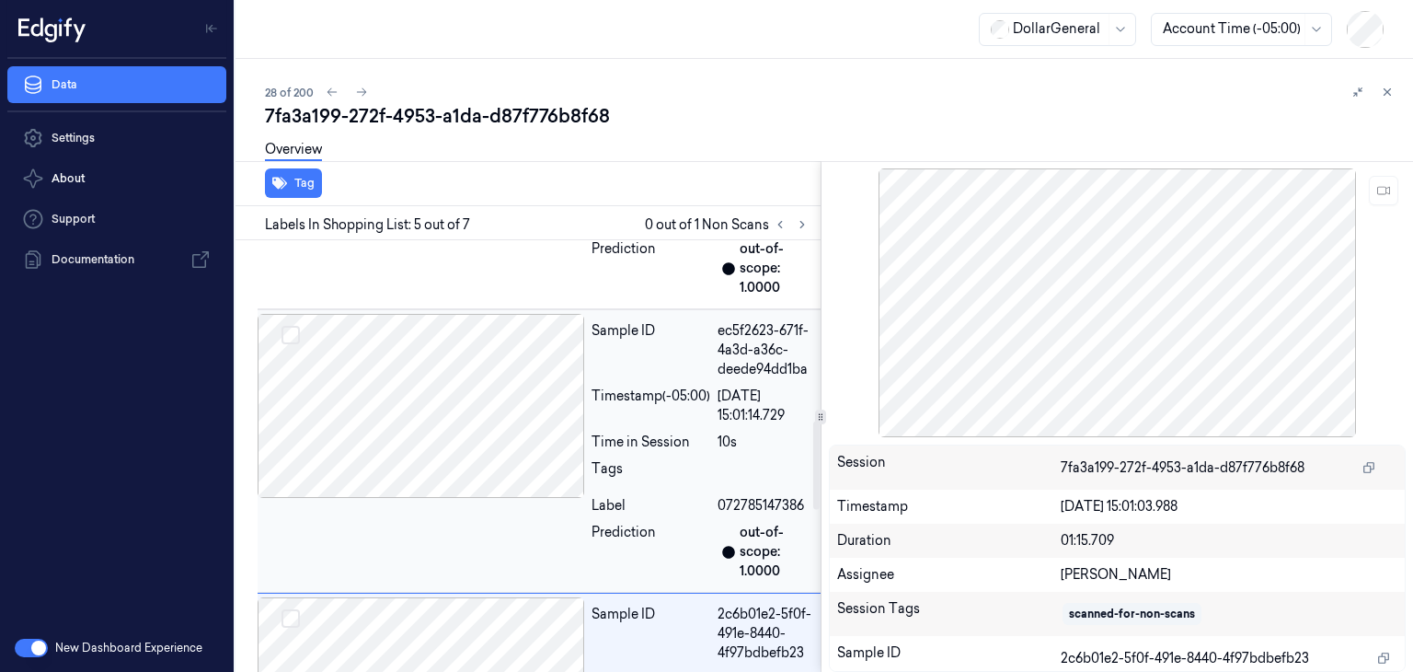
click at [447, 350] on div at bounding box center [421, 406] width 327 height 184
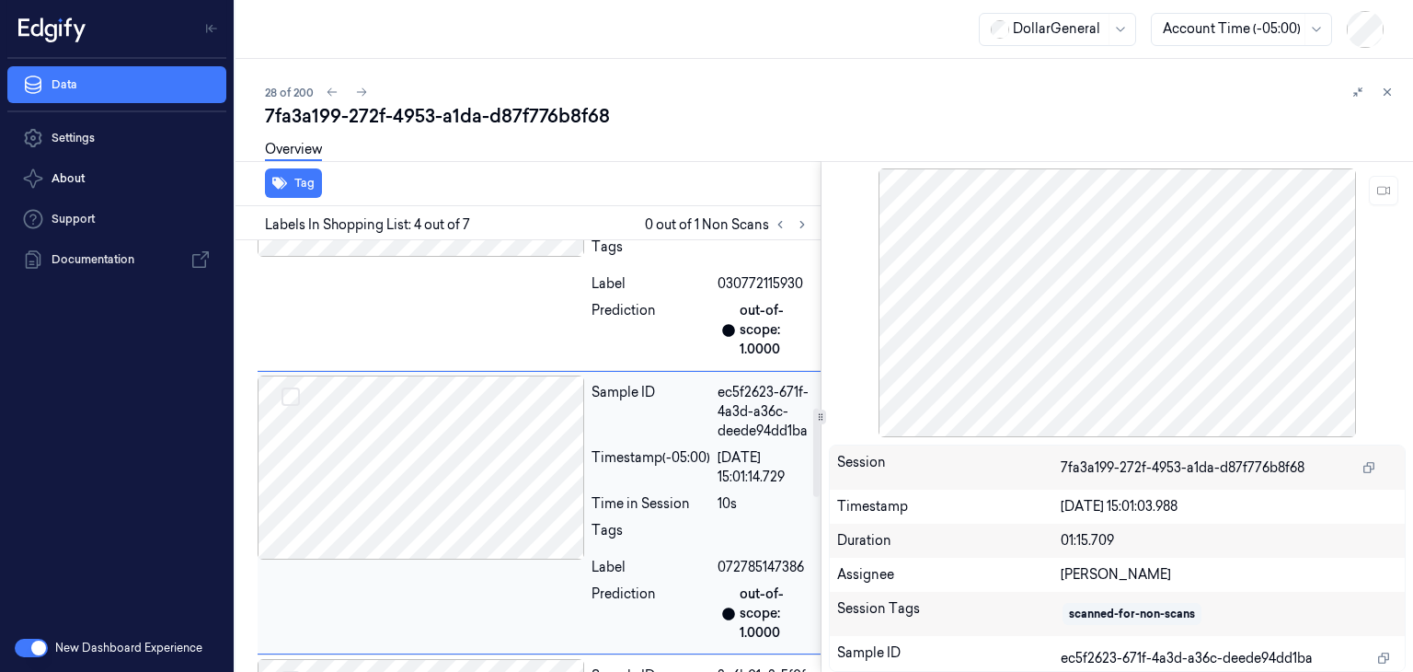
scroll to position [778, 0]
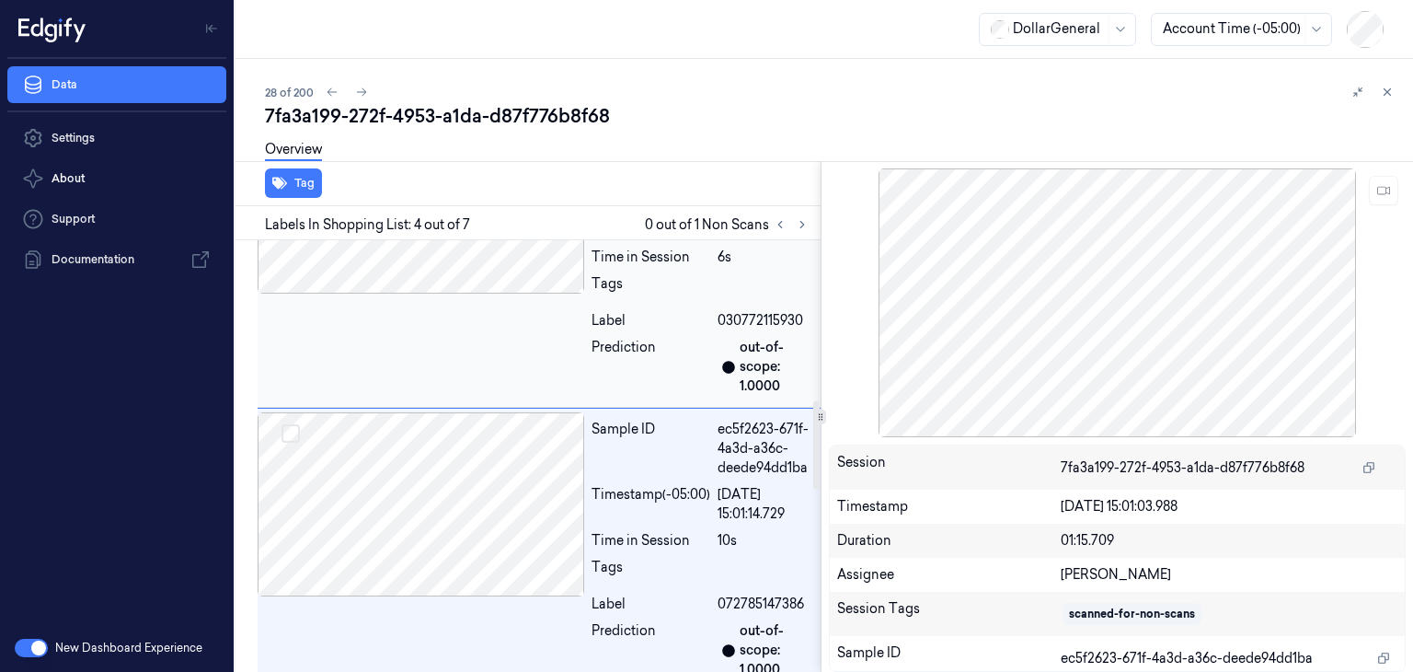
click at [454, 253] on div at bounding box center [421, 201] width 327 height 184
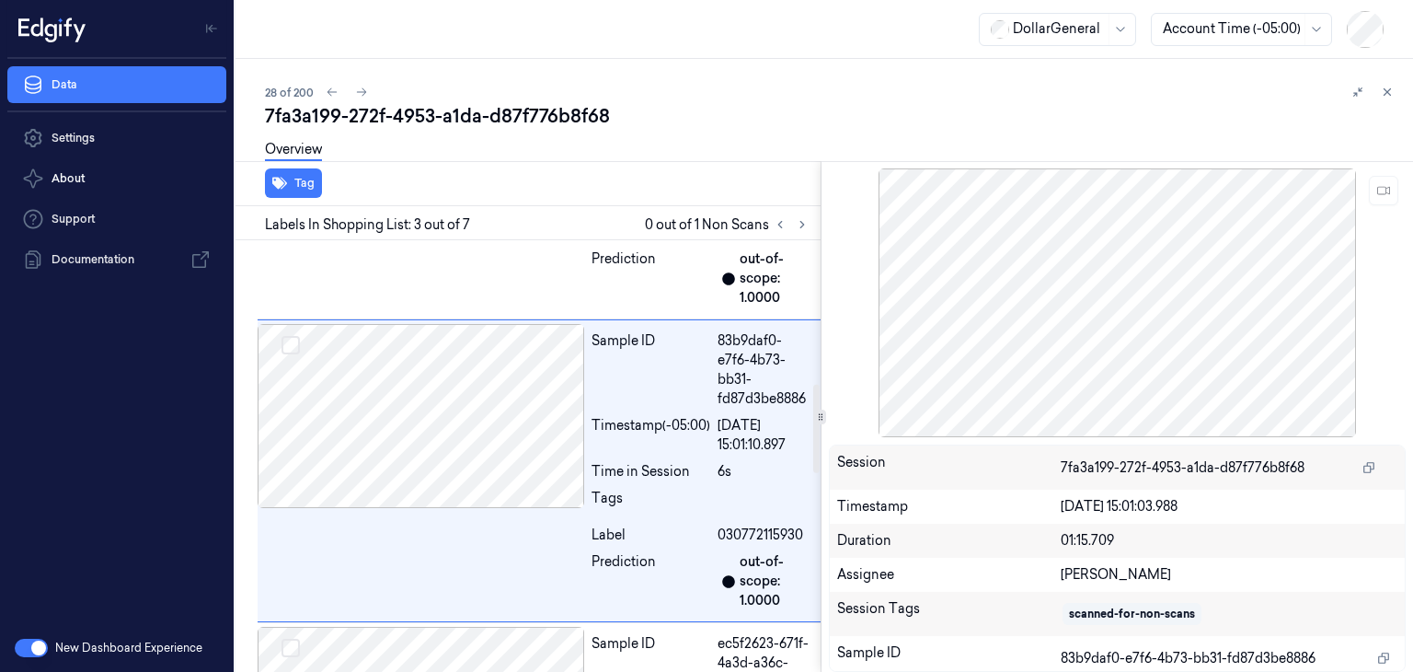
scroll to position [762, 0]
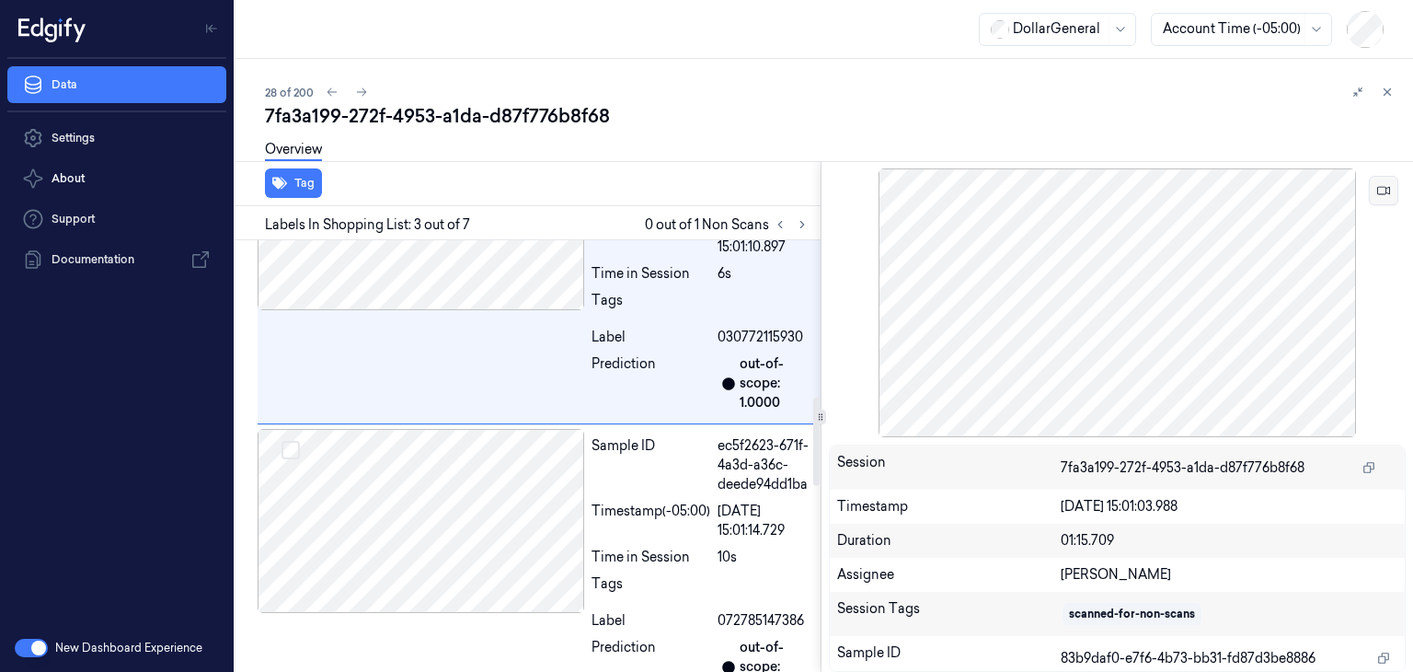
click at [1397, 190] on button at bounding box center [1383, 190] width 29 height 29
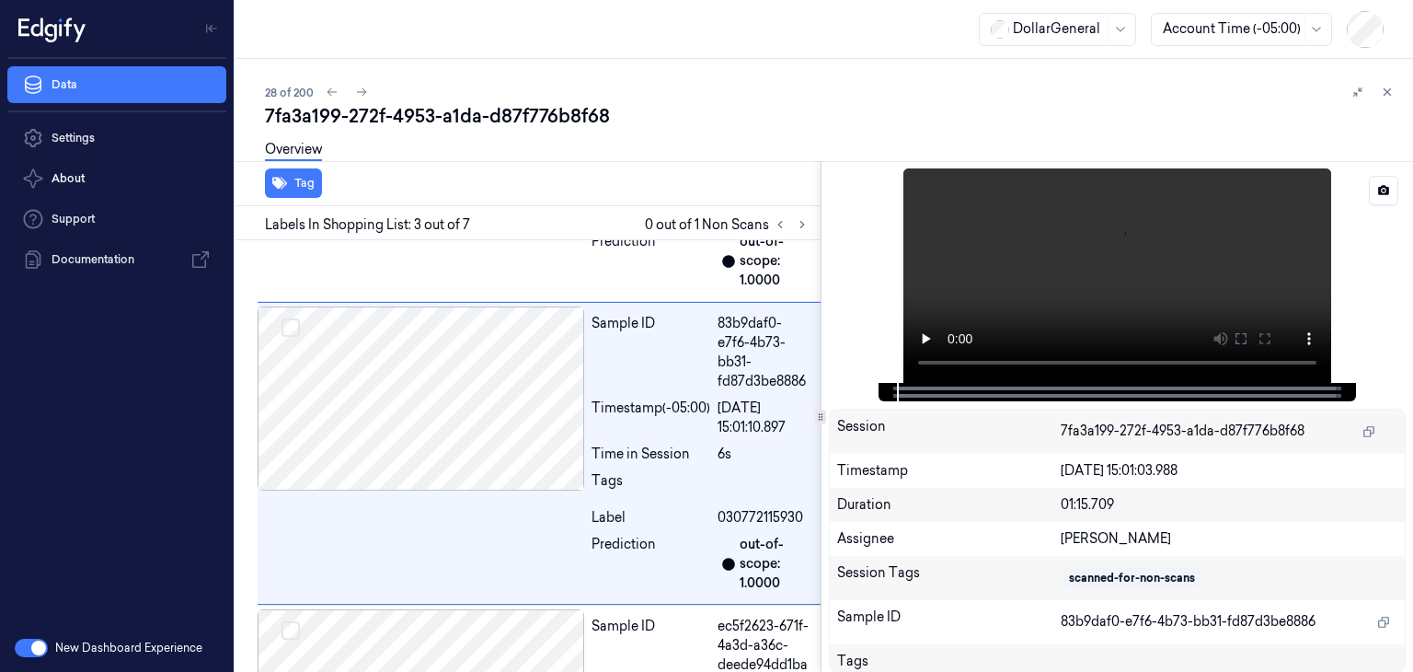
scroll to position [578, 0]
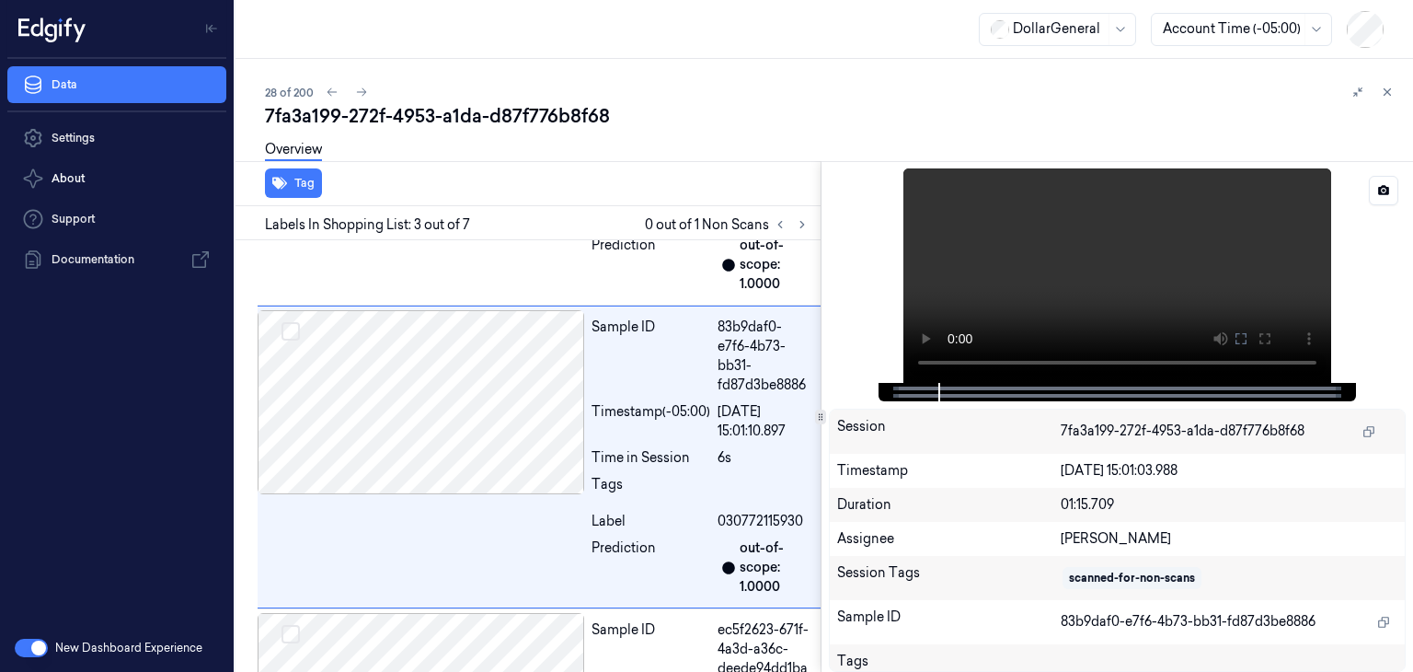
click at [1201, 257] on video at bounding box center [1117, 275] width 428 height 214
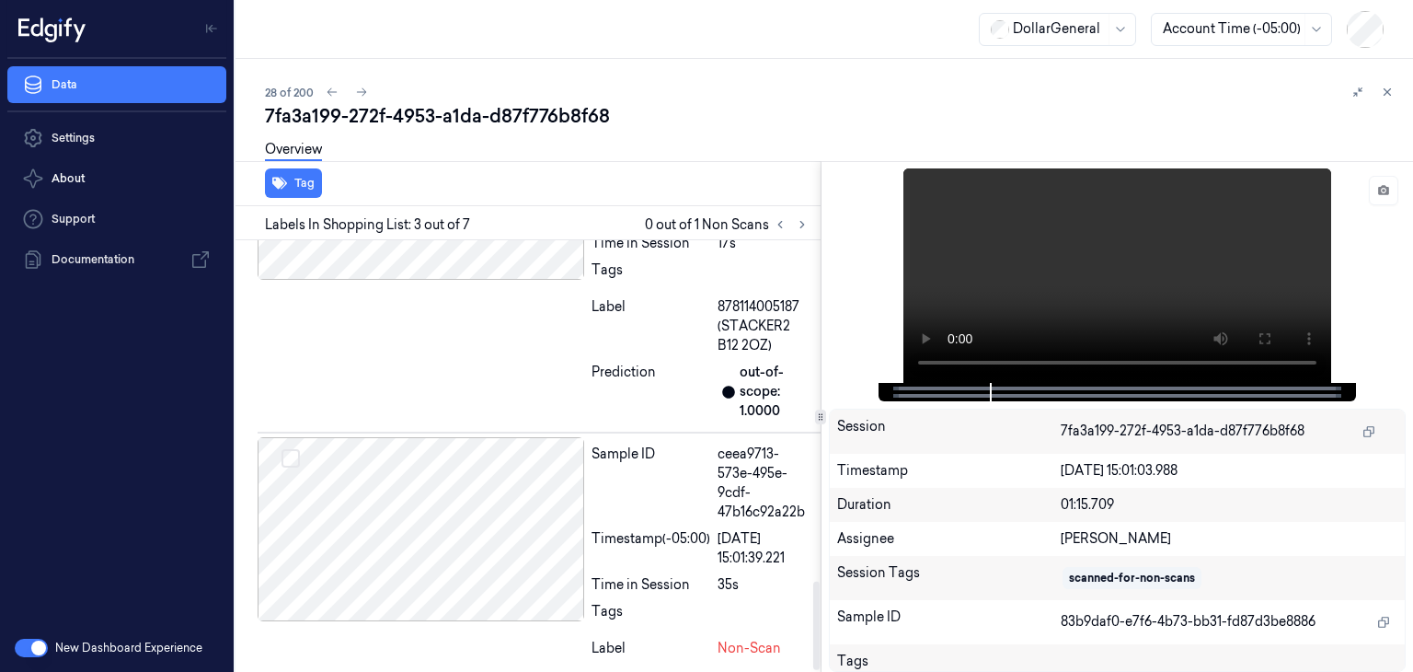
scroll to position [1663, 0]
click at [500, 262] on div at bounding box center [421, 186] width 327 height 184
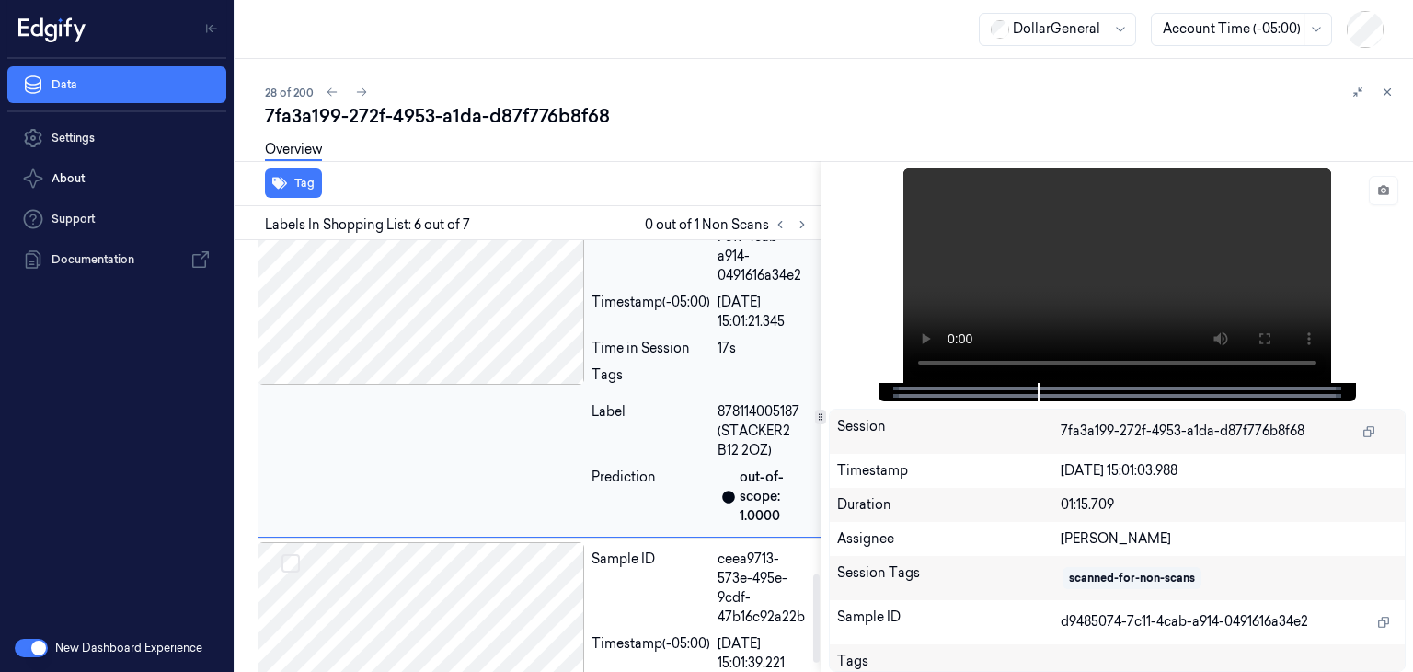
scroll to position [1649, 0]
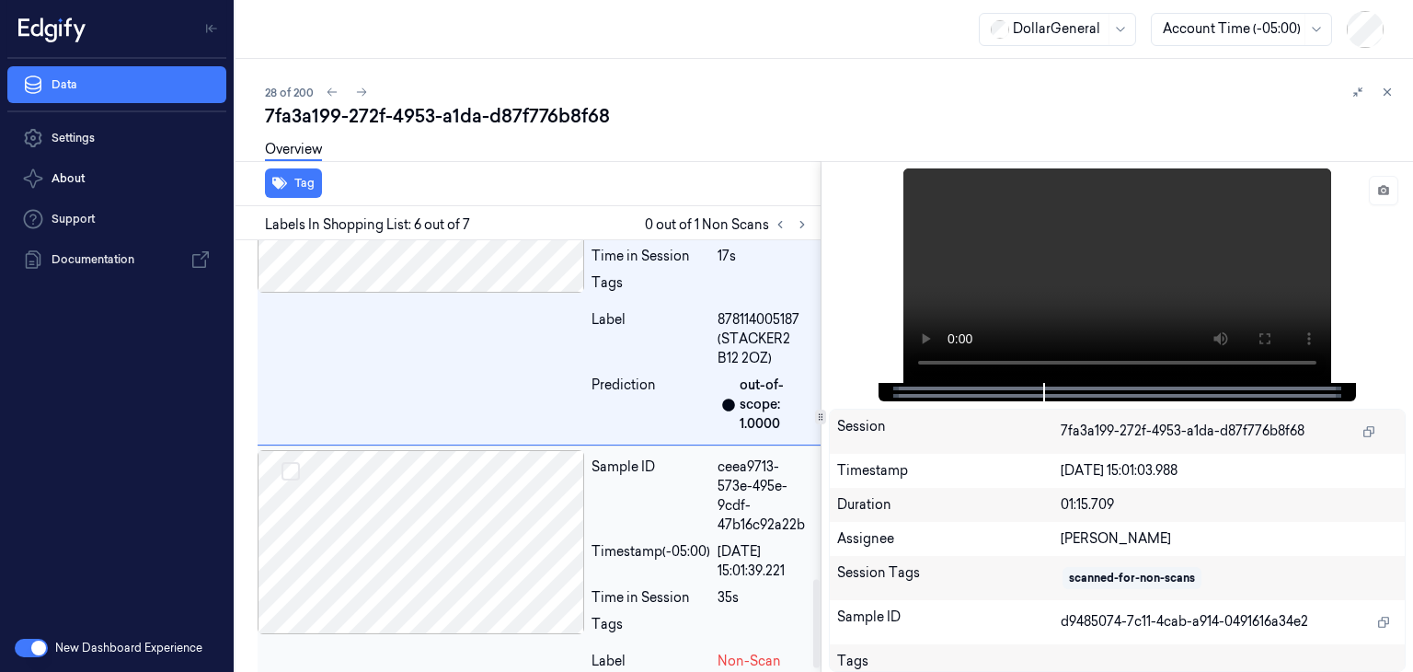
click at [485, 475] on div at bounding box center [421, 542] width 327 height 184
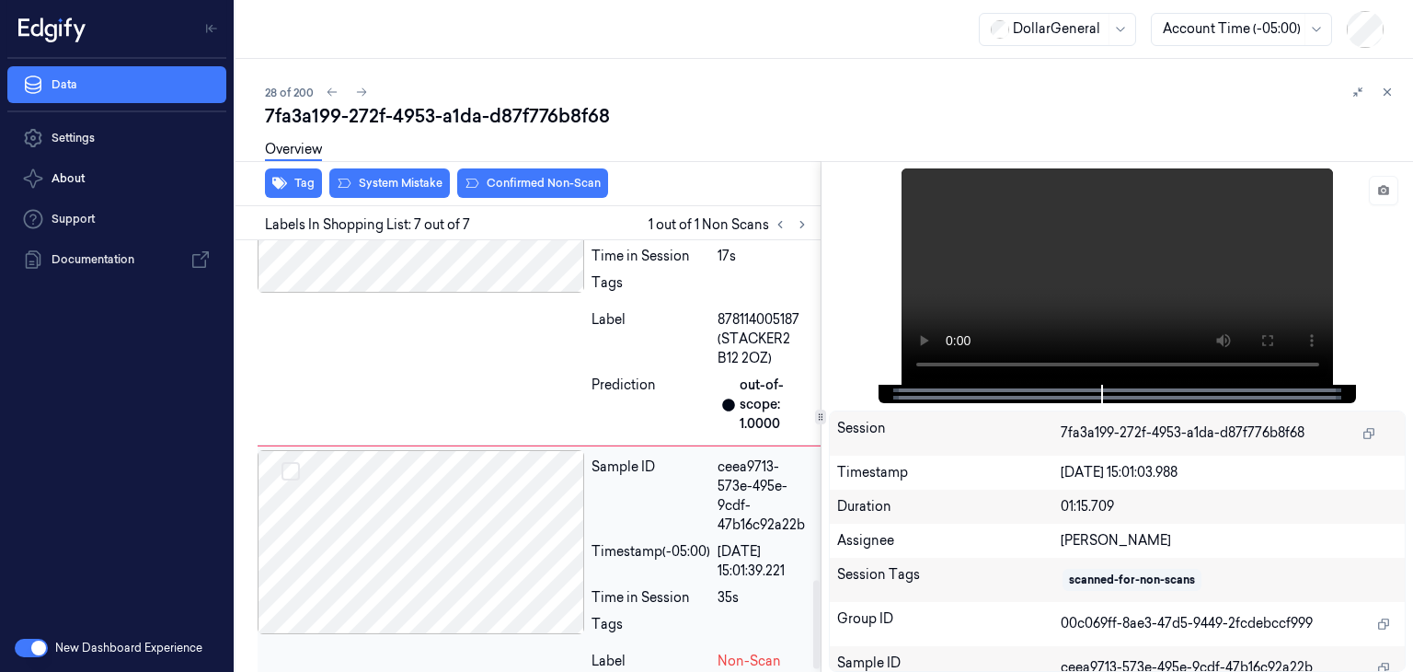
scroll to position [1663, 0]
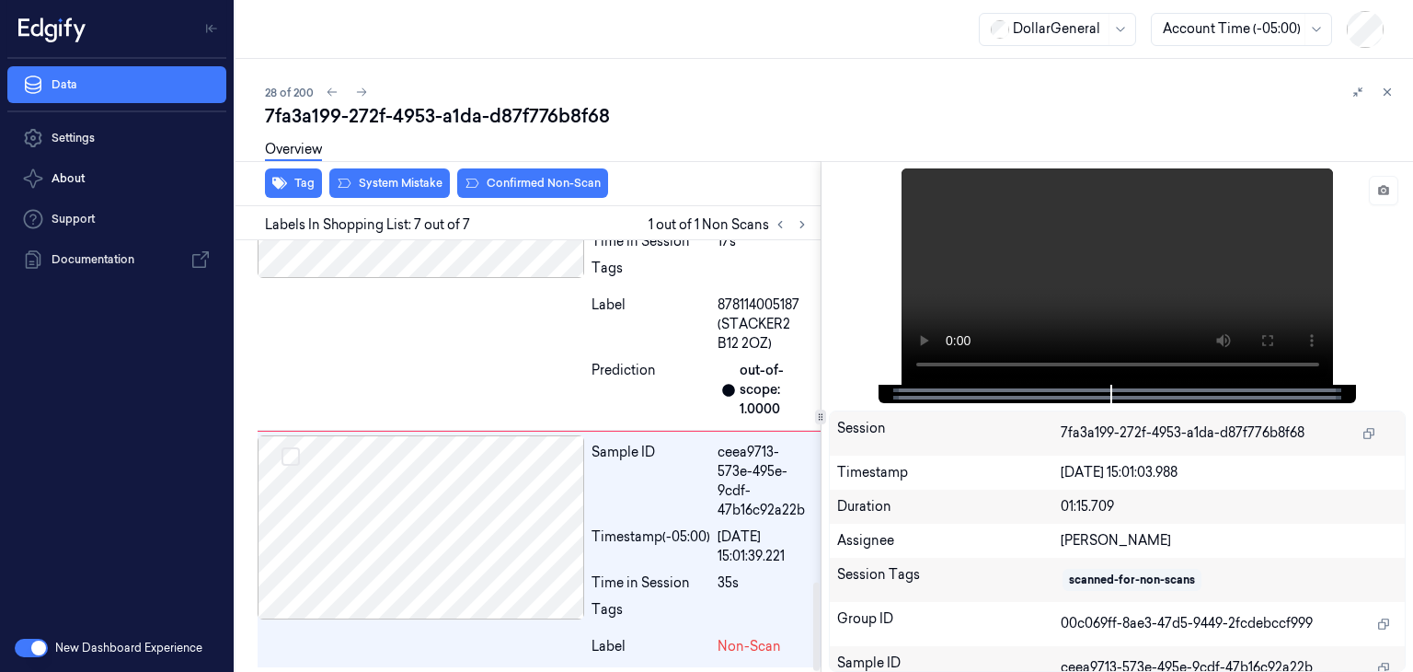
click at [401, 169] on div "Overview" at bounding box center [831, 152] width 1133 height 47
click at [401, 174] on div "Overview" at bounding box center [831, 152] width 1133 height 47
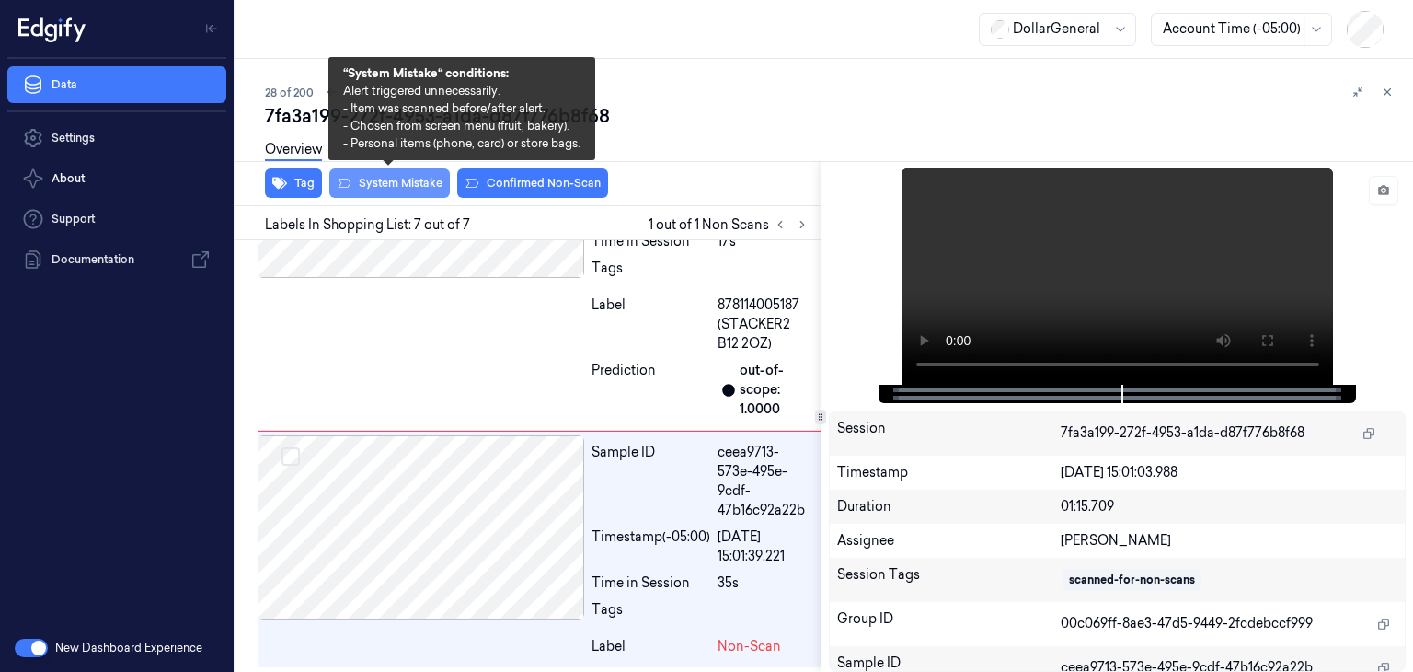
click at [401, 192] on button "System Mistake" at bounding box center [389, 182] width 121 height 29
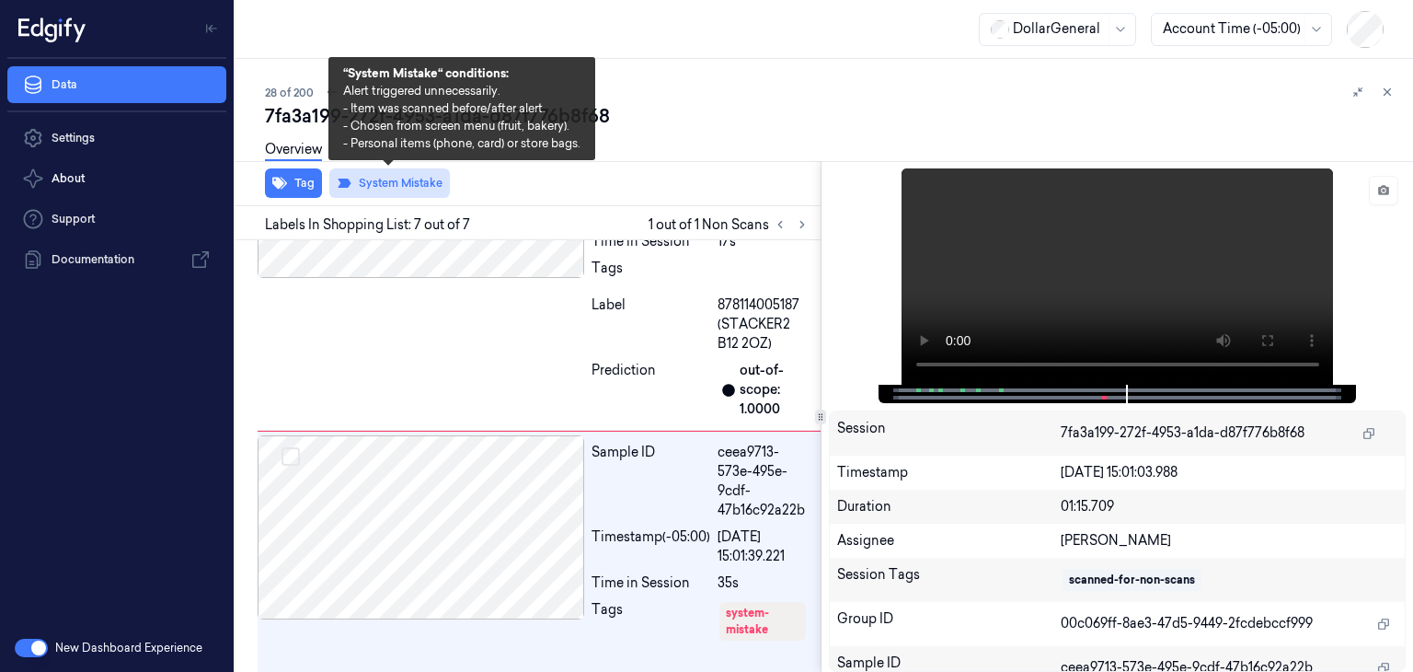
scroll to position [1702, 0]
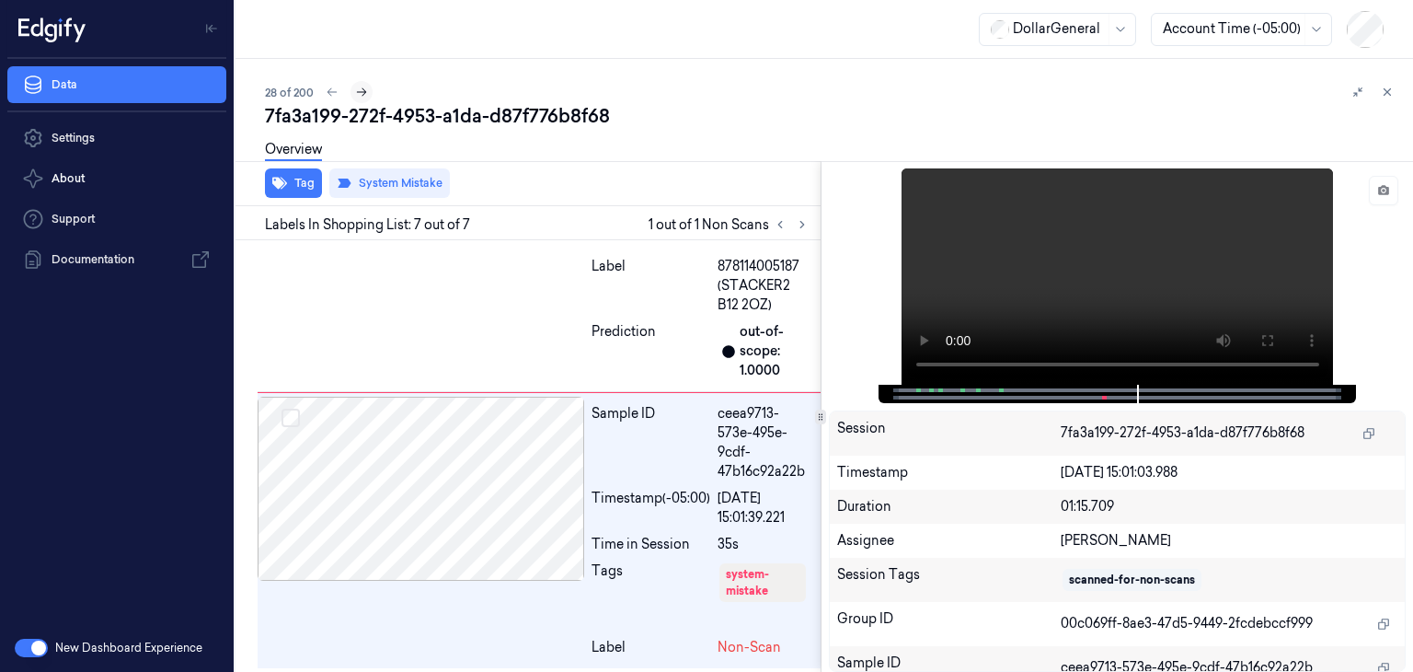
click at [361, 95] on icon at bounding box center [361, 92] width 13 height 13
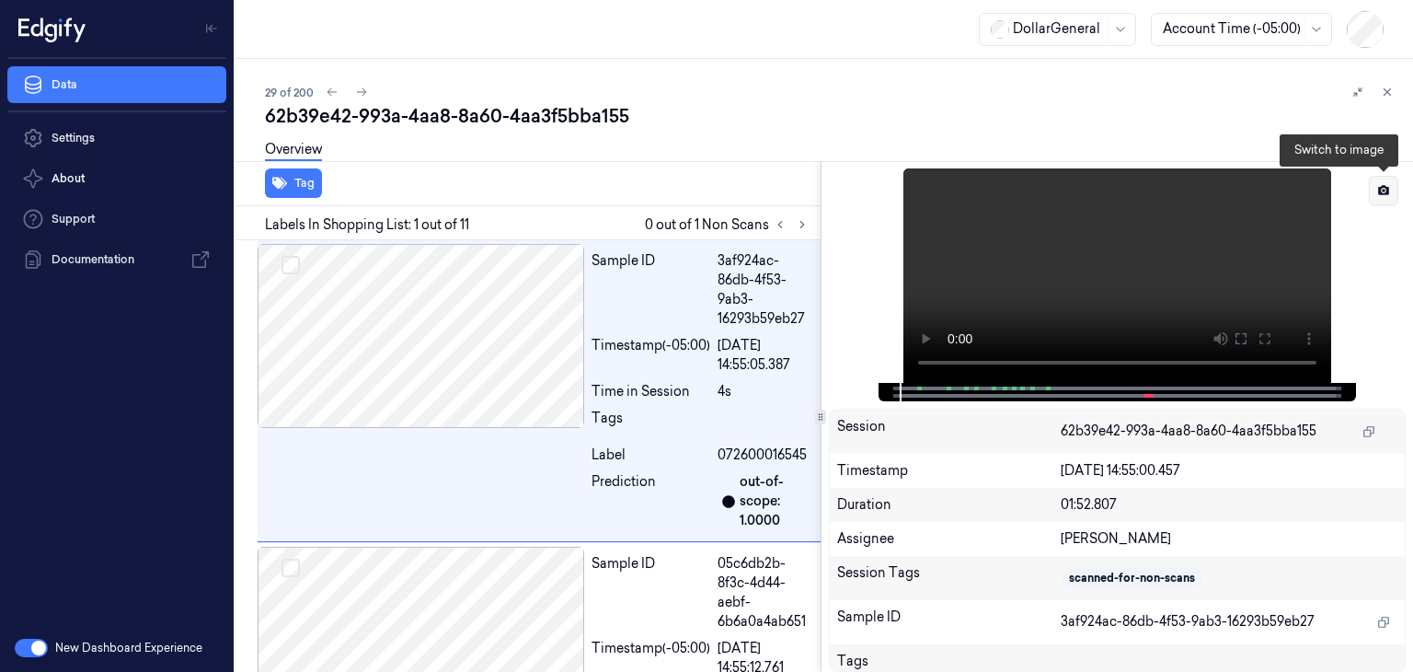
click at [1392, 192] on button at bounding box center [1383, 190] width 29 height 29
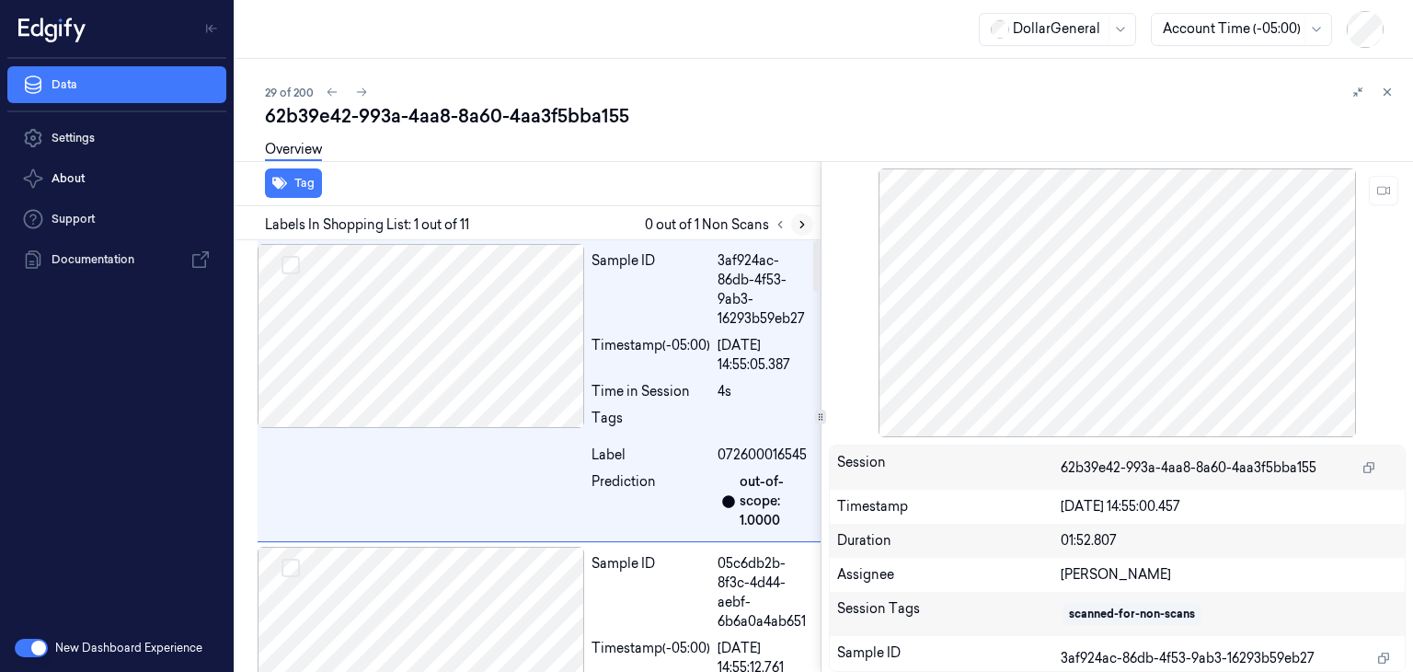
click at [806, 229] on icon at bounding box center [802, 224] width 13 height 13
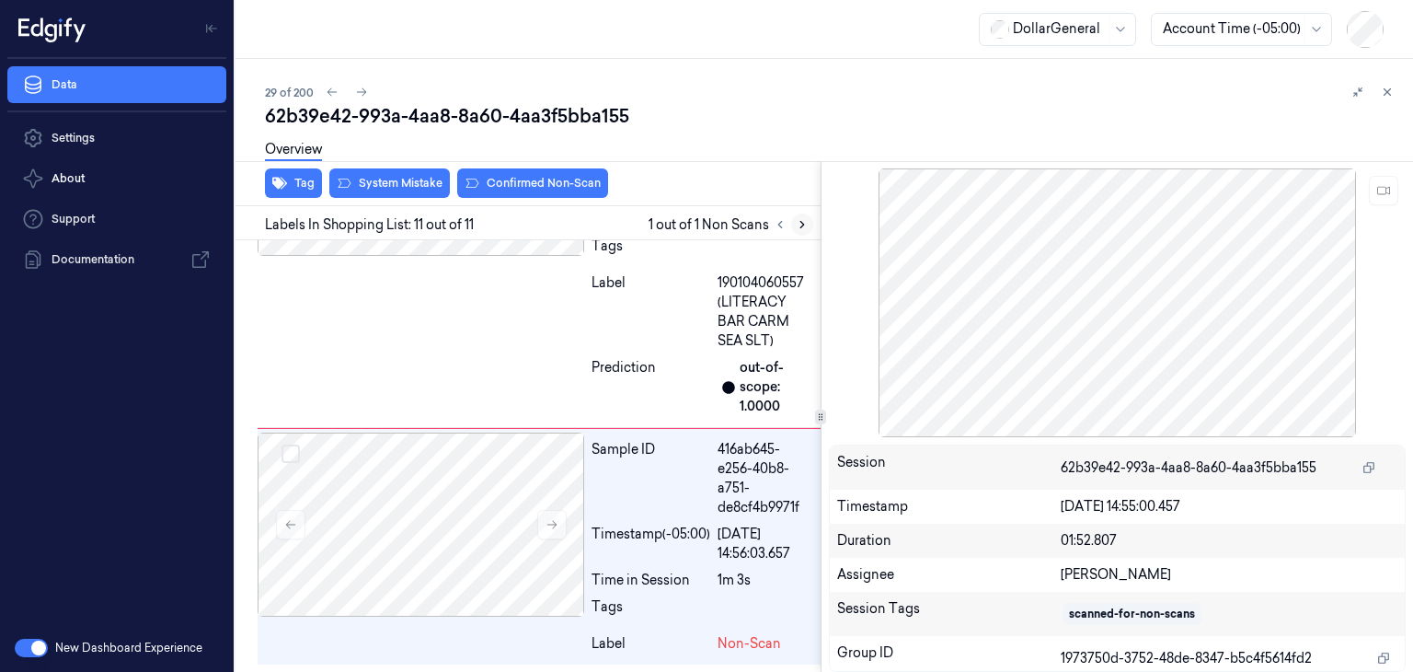
scroll to position [3239, 0]
click at [548, 534] on button at bounding box center [551, 524] width 29 height 29
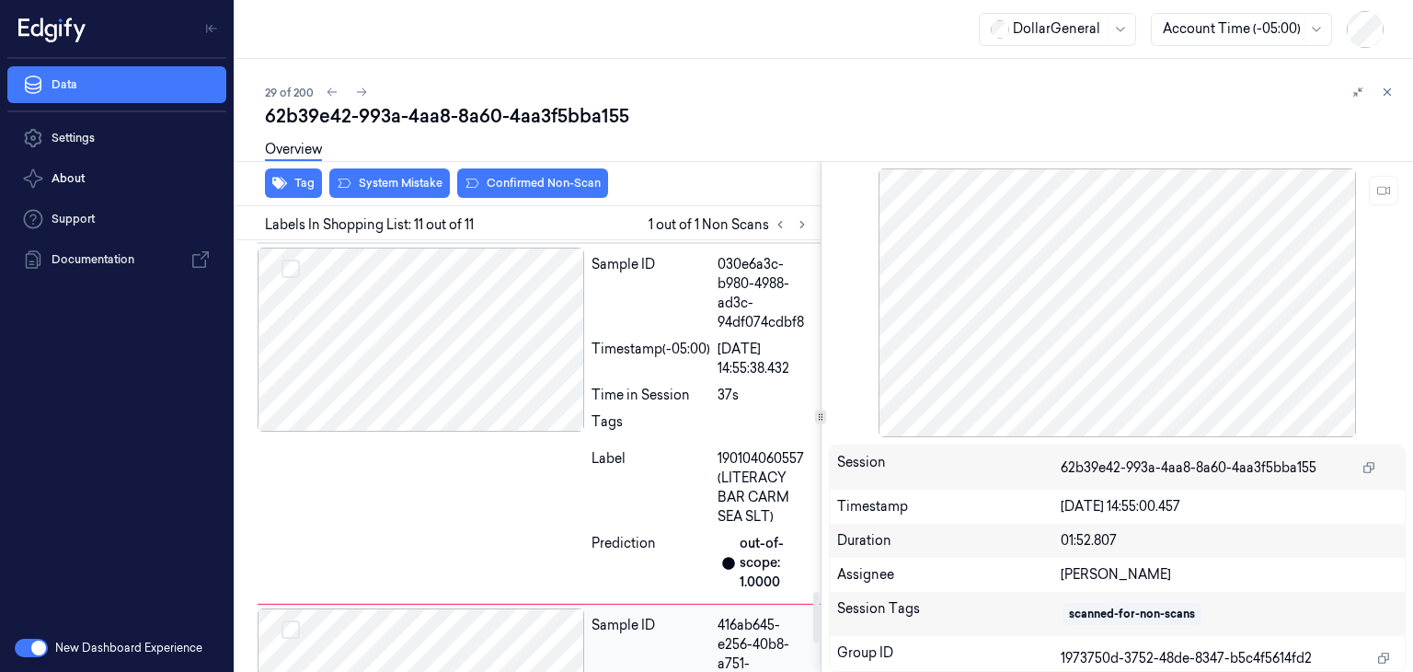
scroll to position [2963, 0]
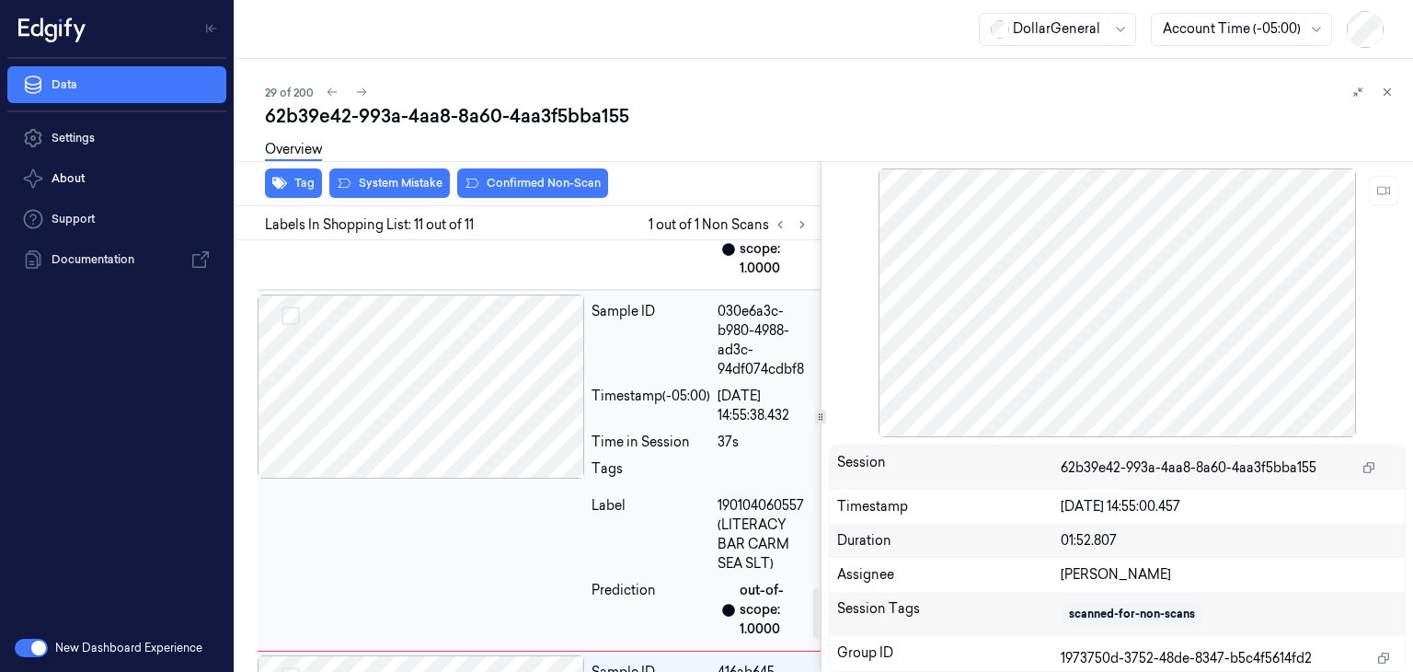
click at [493, 435] on div at bounding box center [421, 386] width 327 height 184
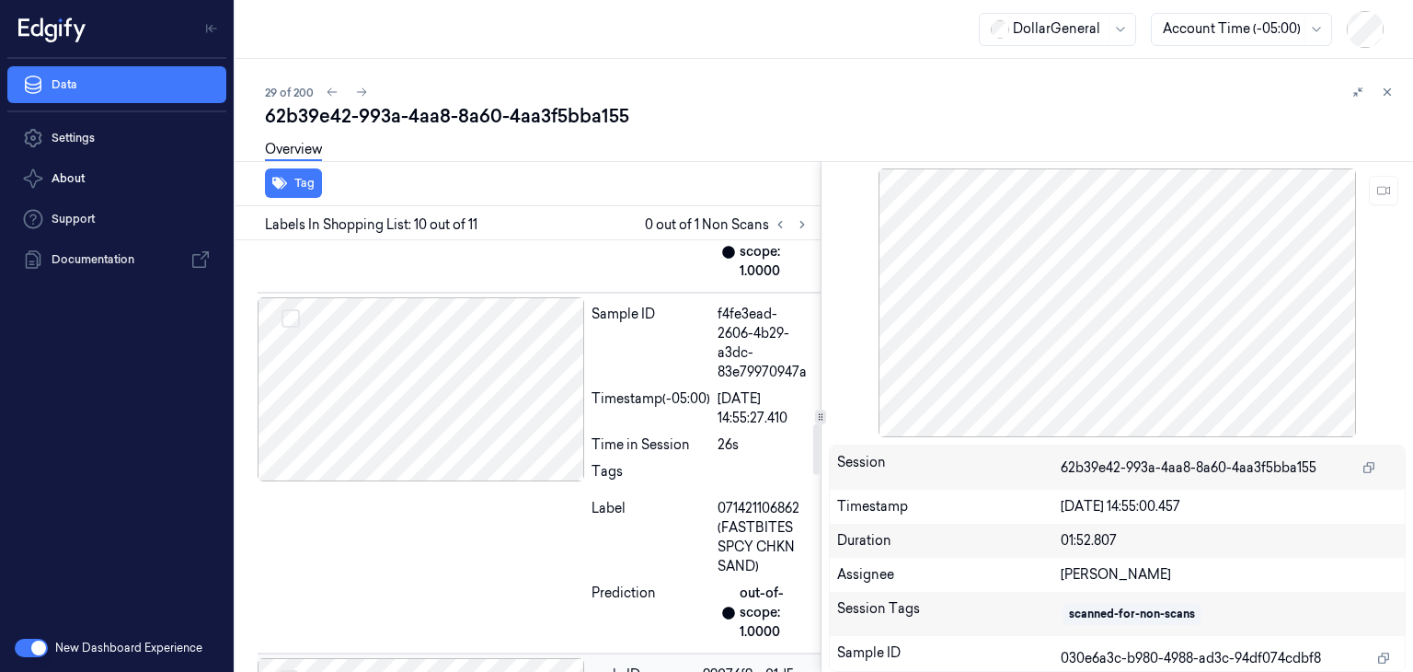
scroll to position [1560, 0]
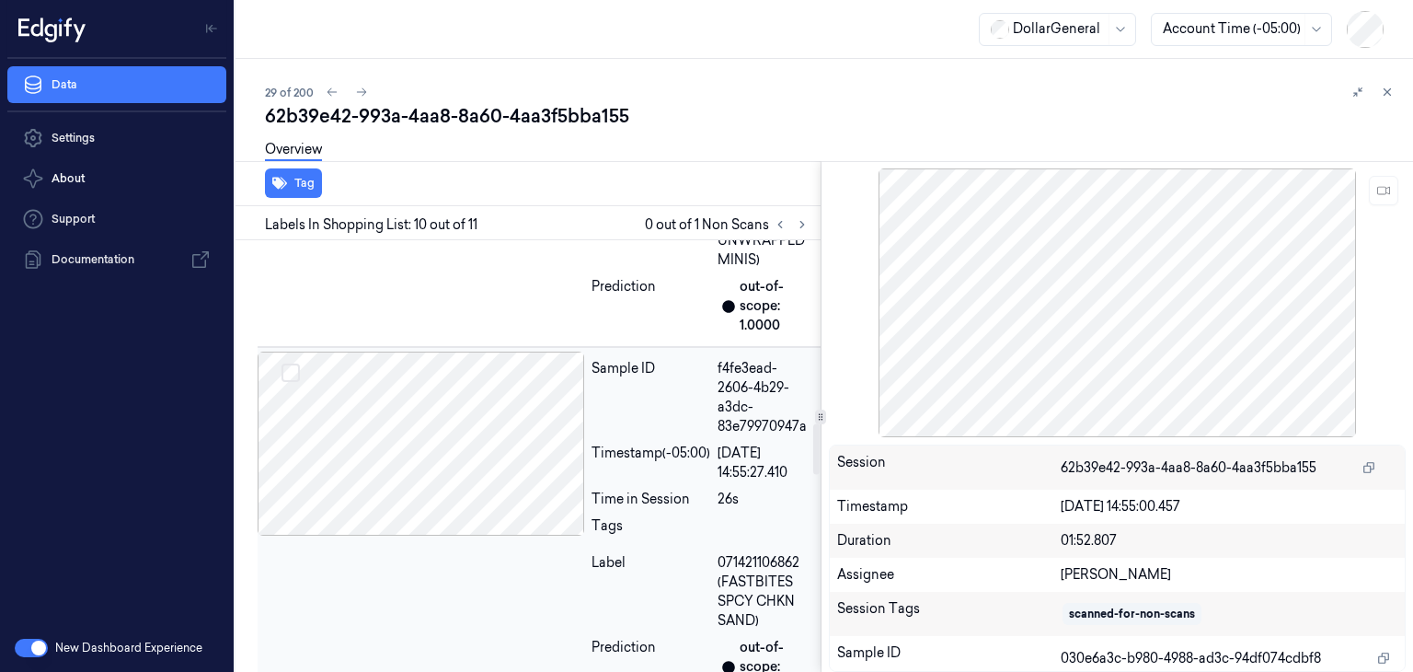
click at [470, 450] on div at bounding box center [421, 443] width 327 height 184
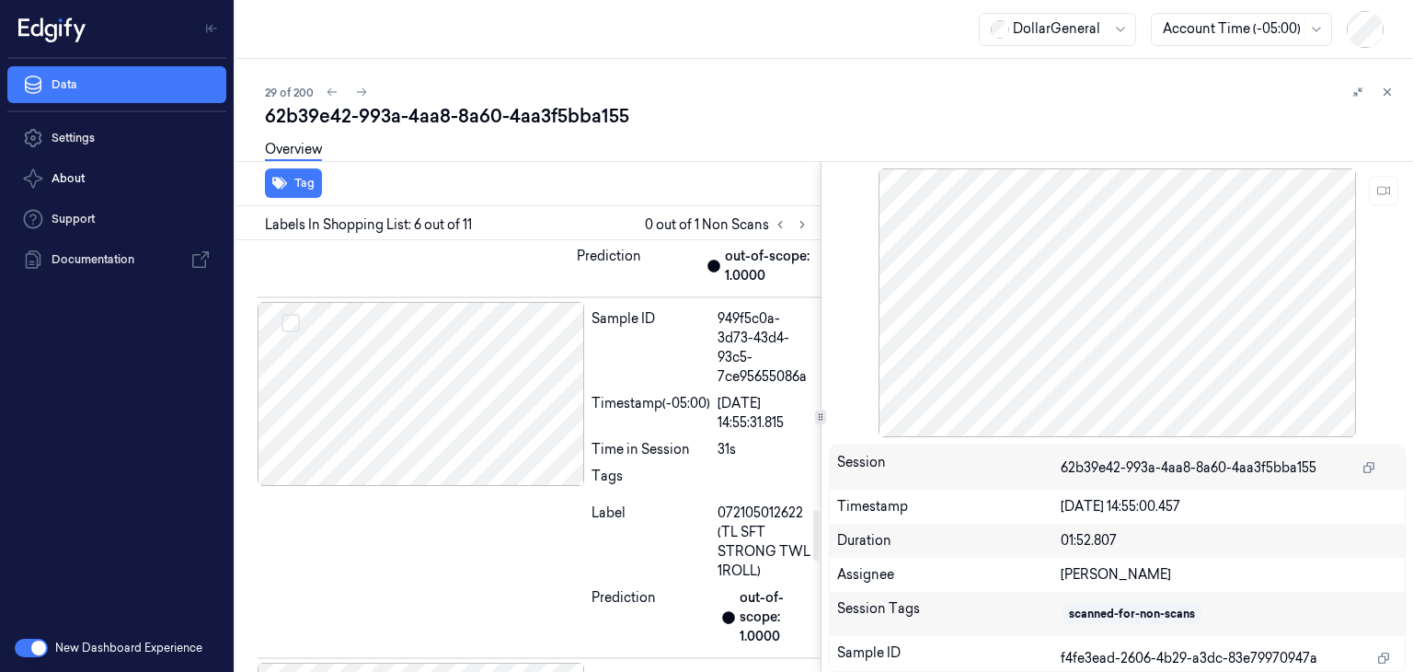
scroll to position [2844, 0]
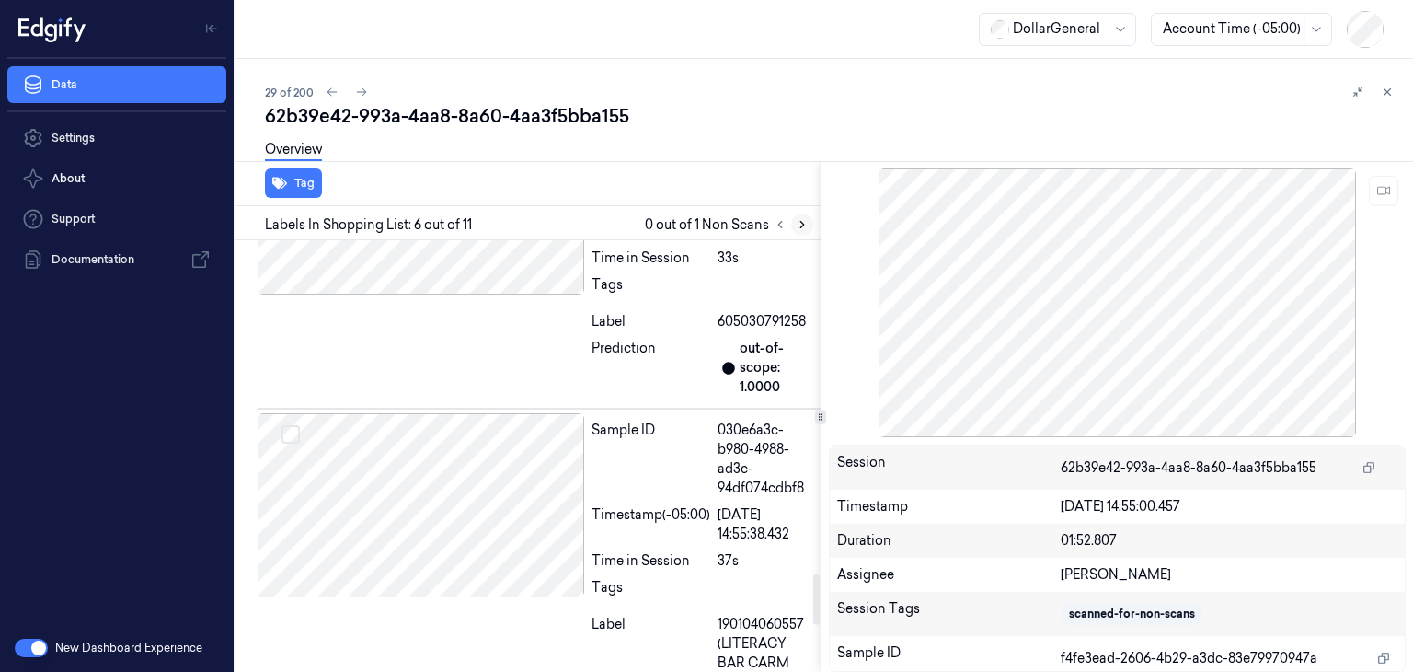
click at [803, 224] on icon at bounding box center [802, 224] width 13 height 13
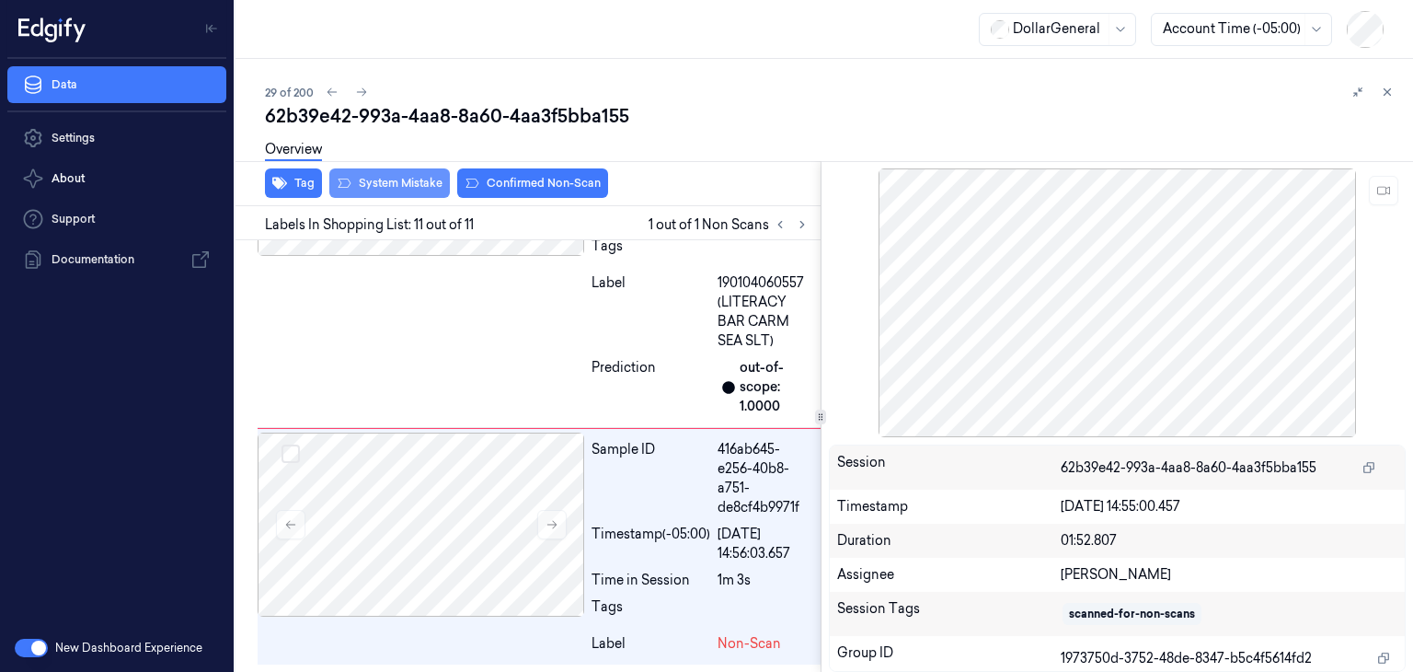
scroll to position [3239, 0]
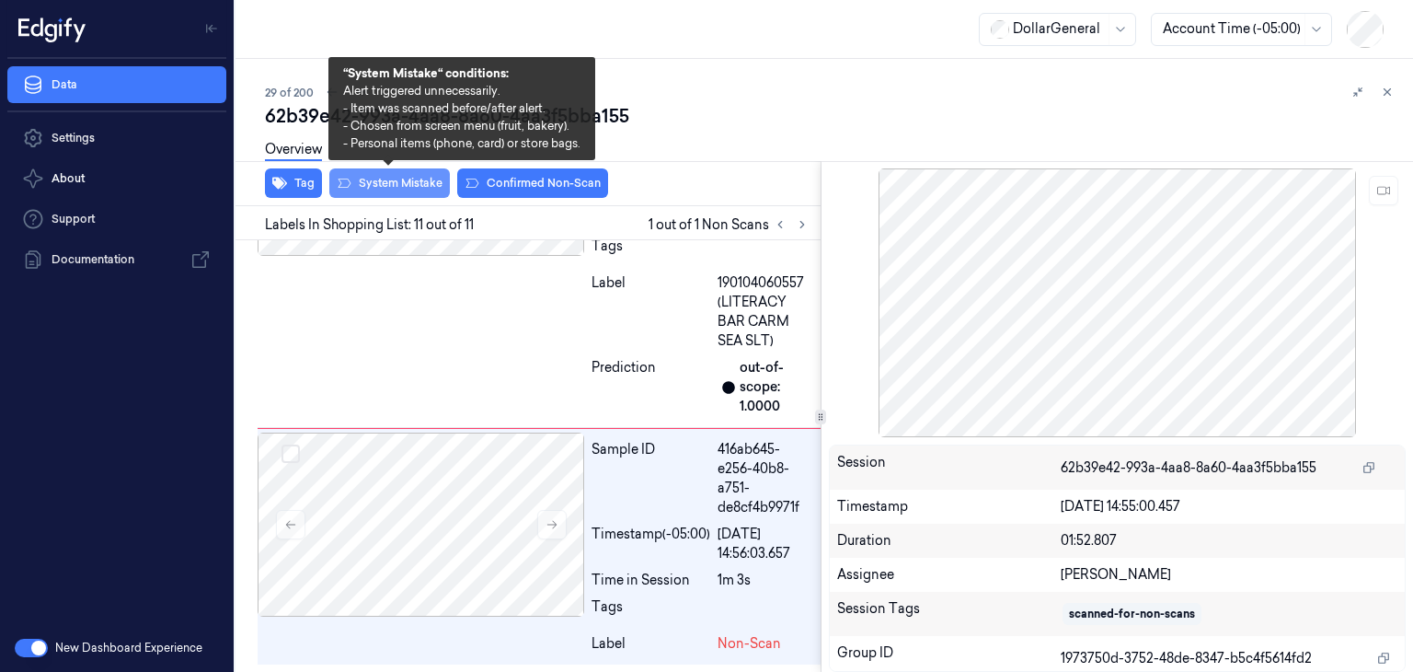
click at [405, 178] on button "System Mistake" at bounding box center [389, 182] width 121 height 29
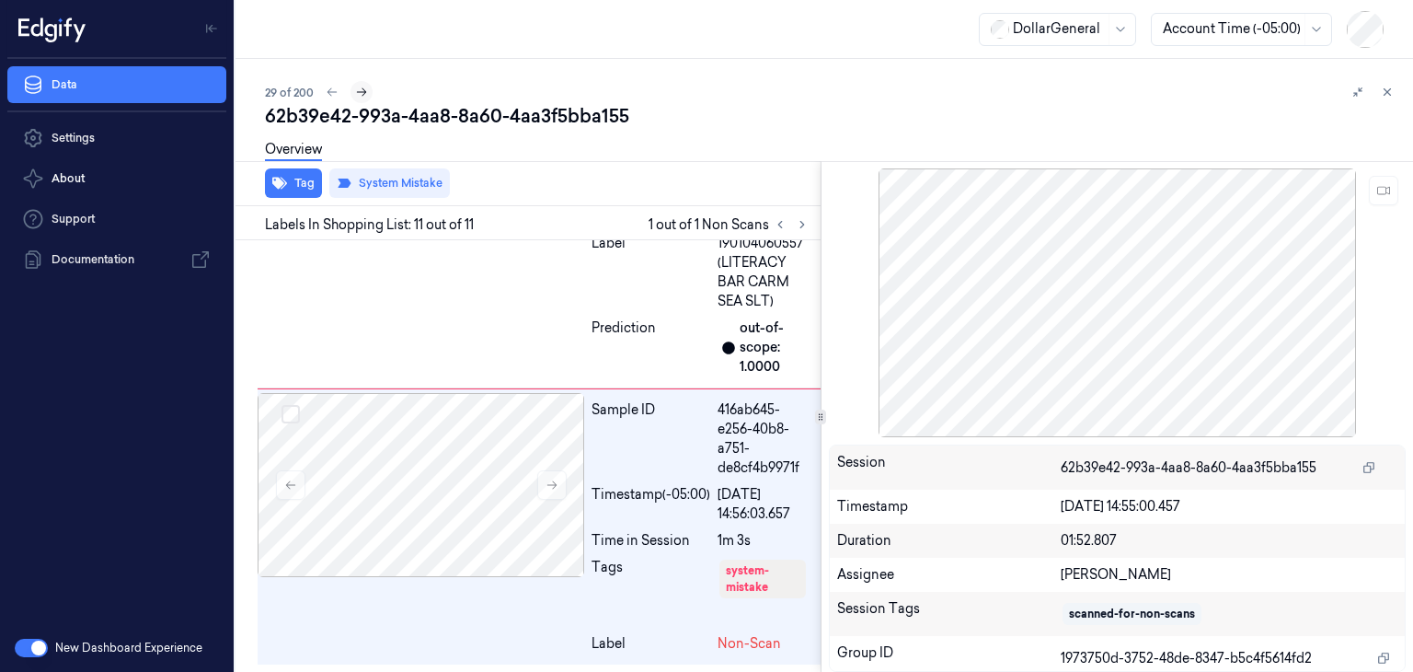
click at [358, 98] on icon at bounding box center [361, 92] width 13 height 13
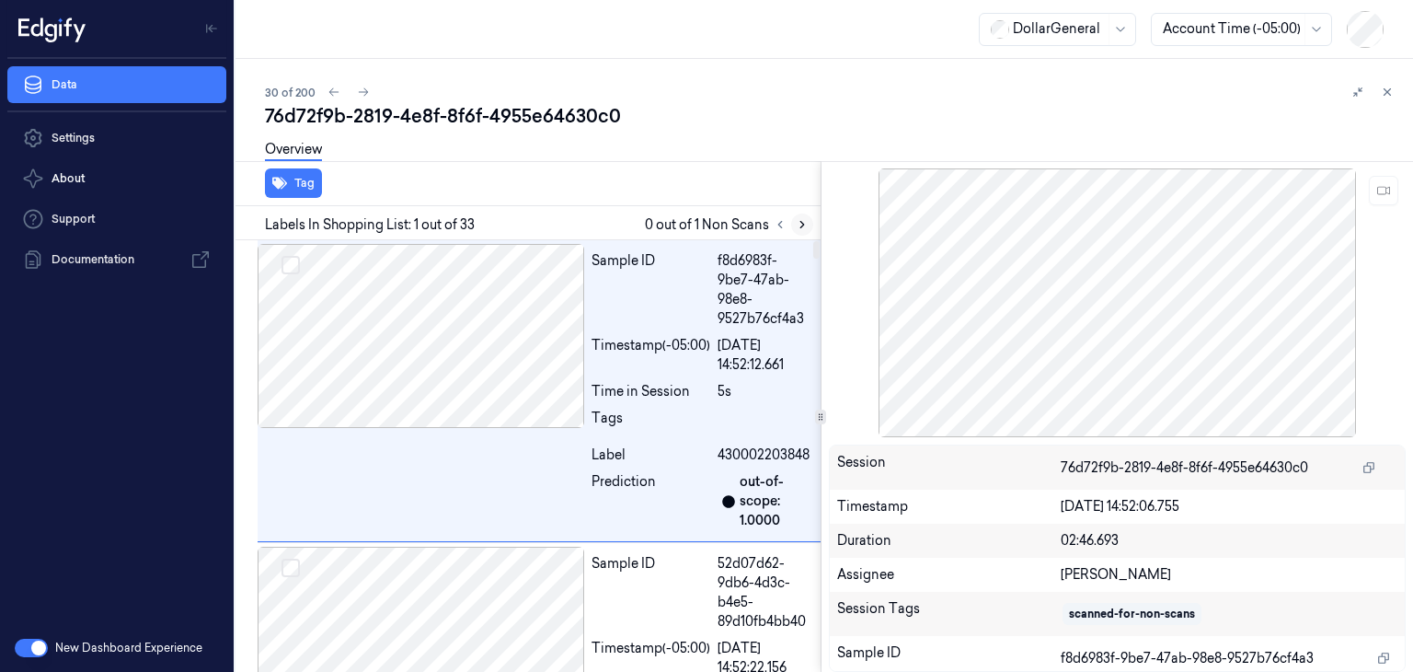
click at [802, 229] on icon at bounding box center [802, 224] width 13 height 13
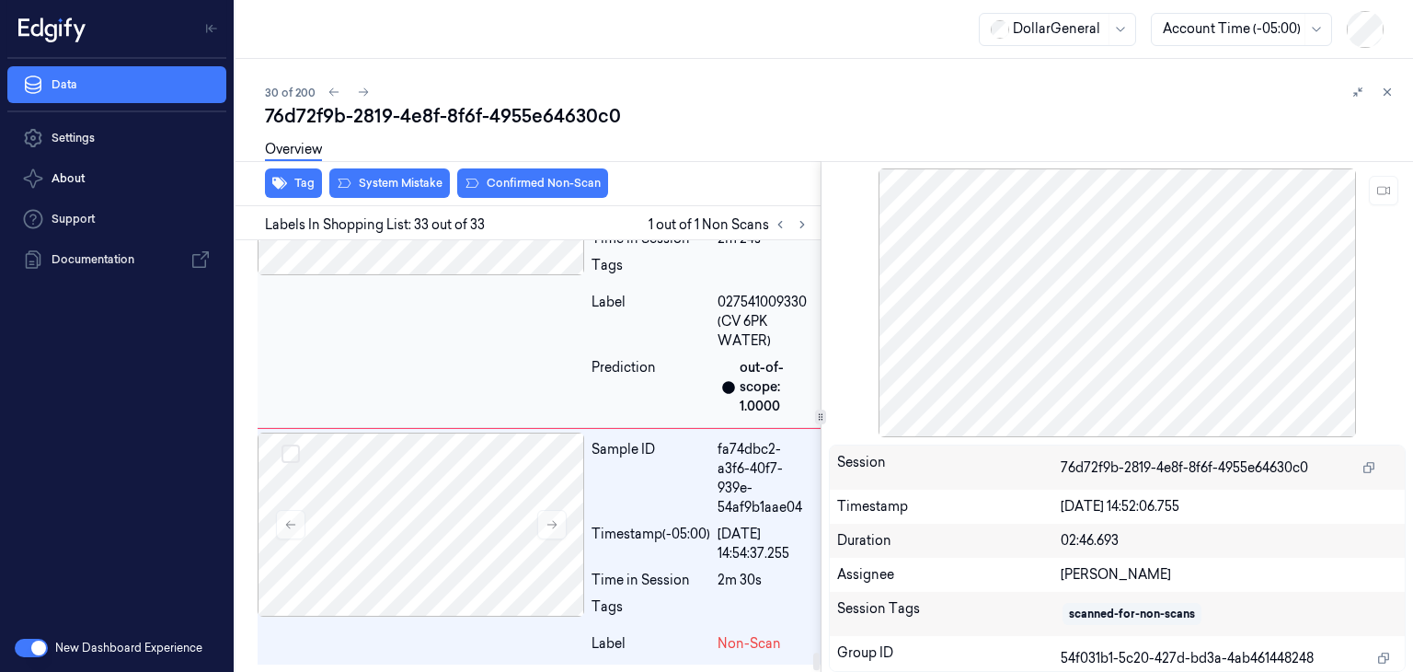
scroll to position [9836, 0]
click at [412, 178] on button "System Mistake" at bounding box center [389, 182] width 121 height 29
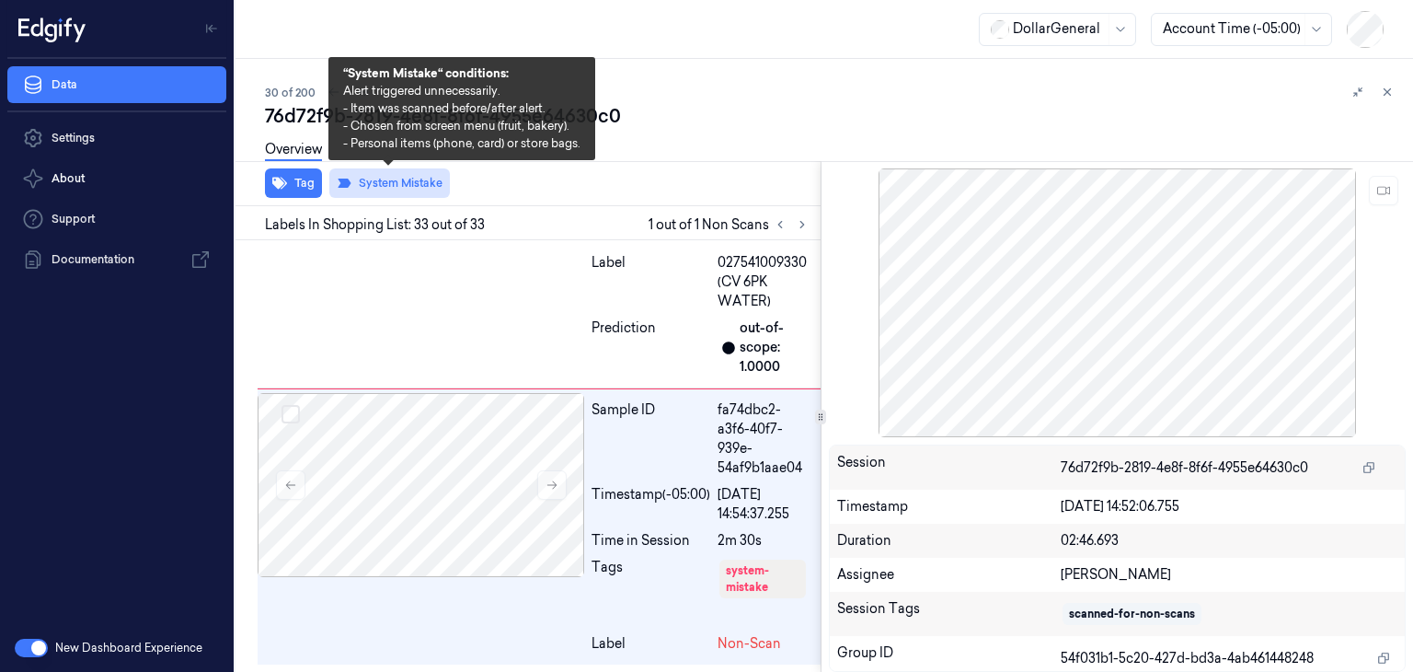
scroll to position [9968, 0]
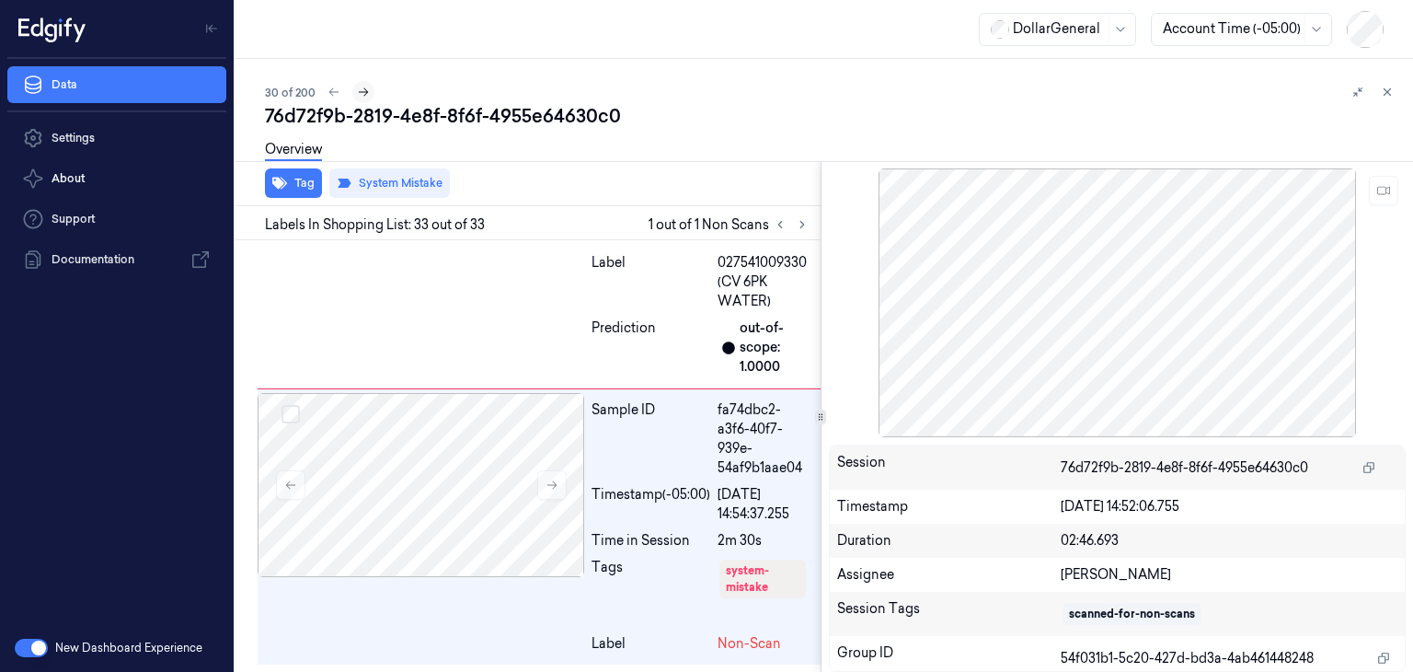
click at [368, 92] on button at bounding box center [363, 92] width 22 height 22
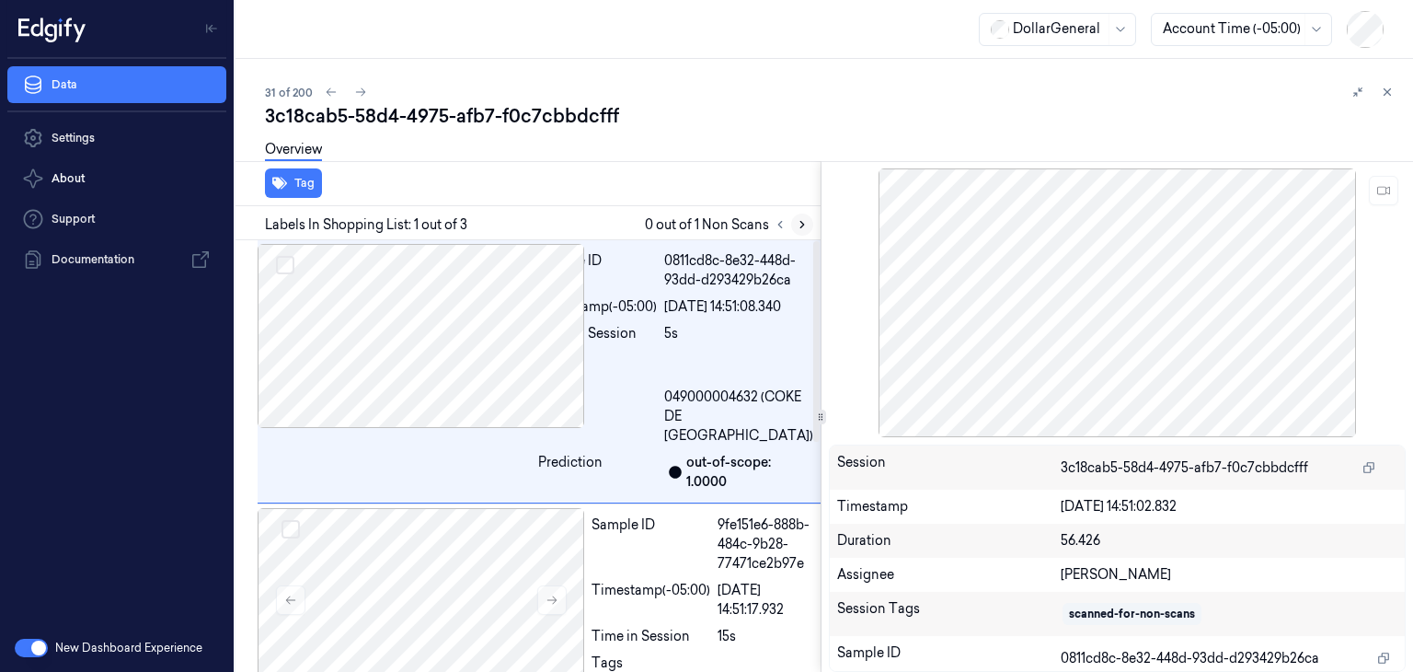
click at [802, 231] on button at bounding box center [802, 224] width 22 height 22
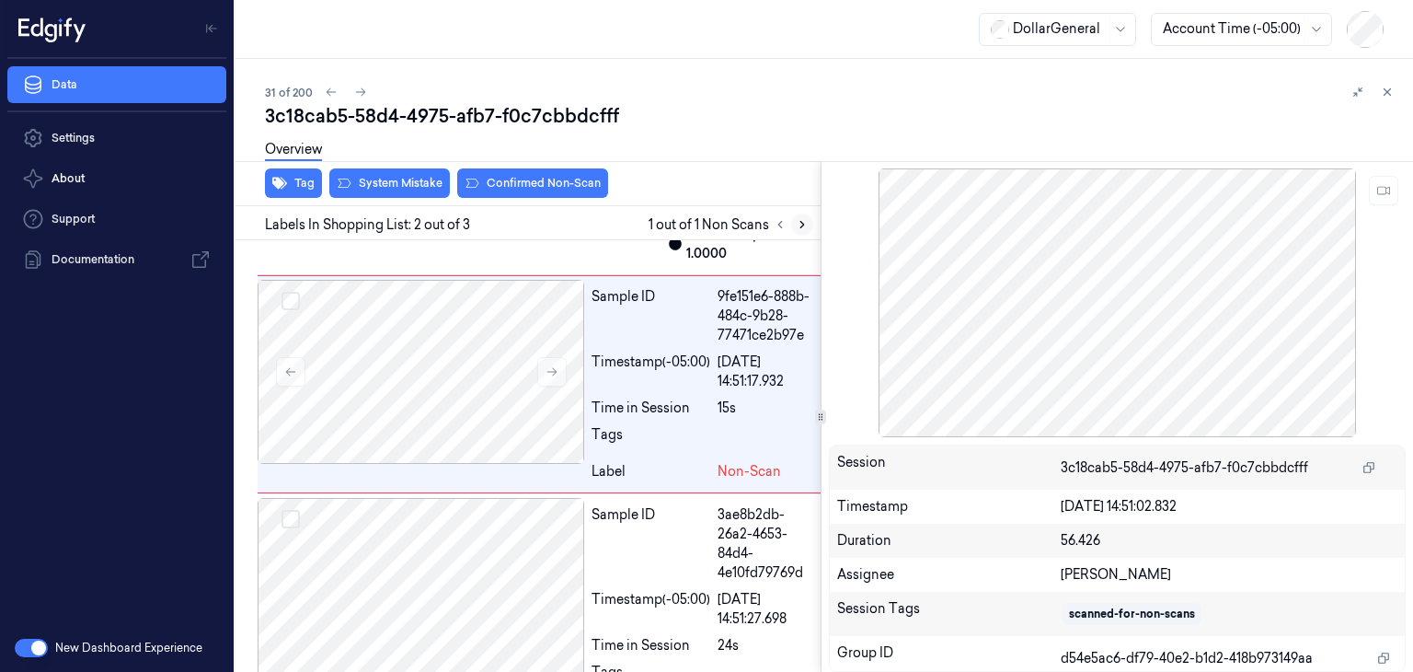
scroll to position [233, 0]
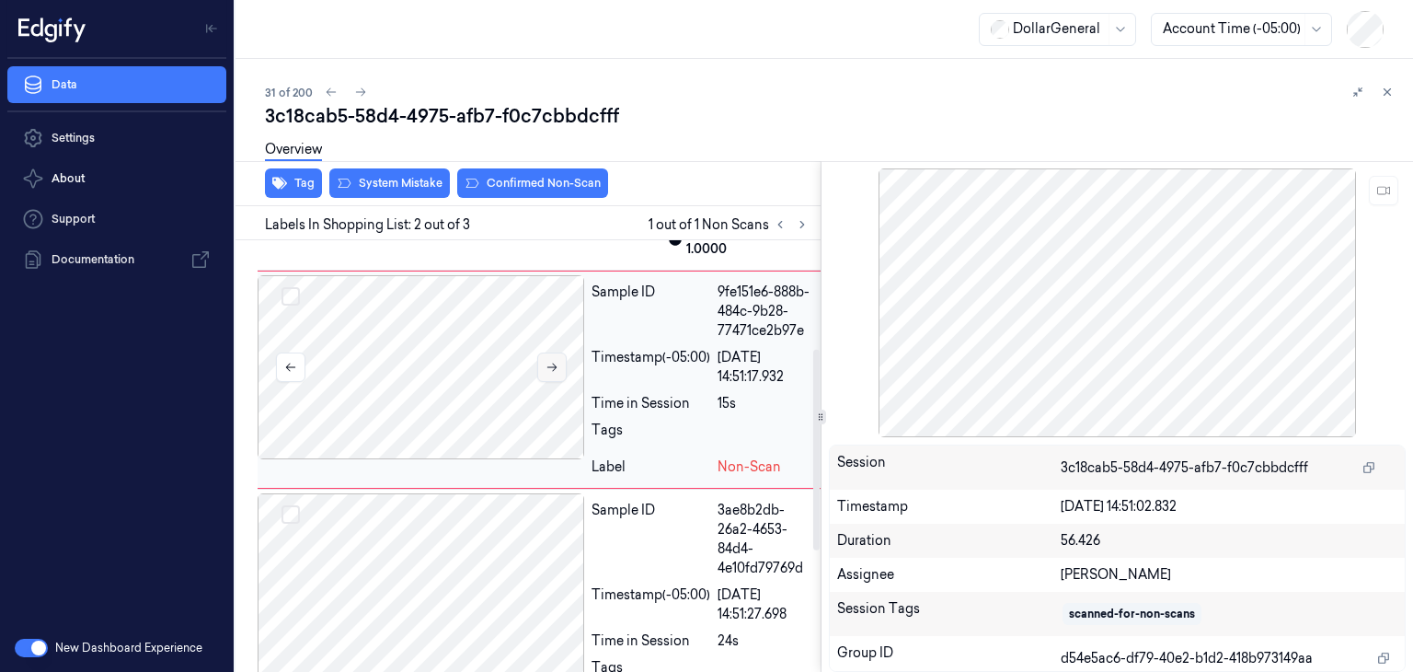
click at [559, 382] on button at bounding box center [551, 366] width 29 height 29
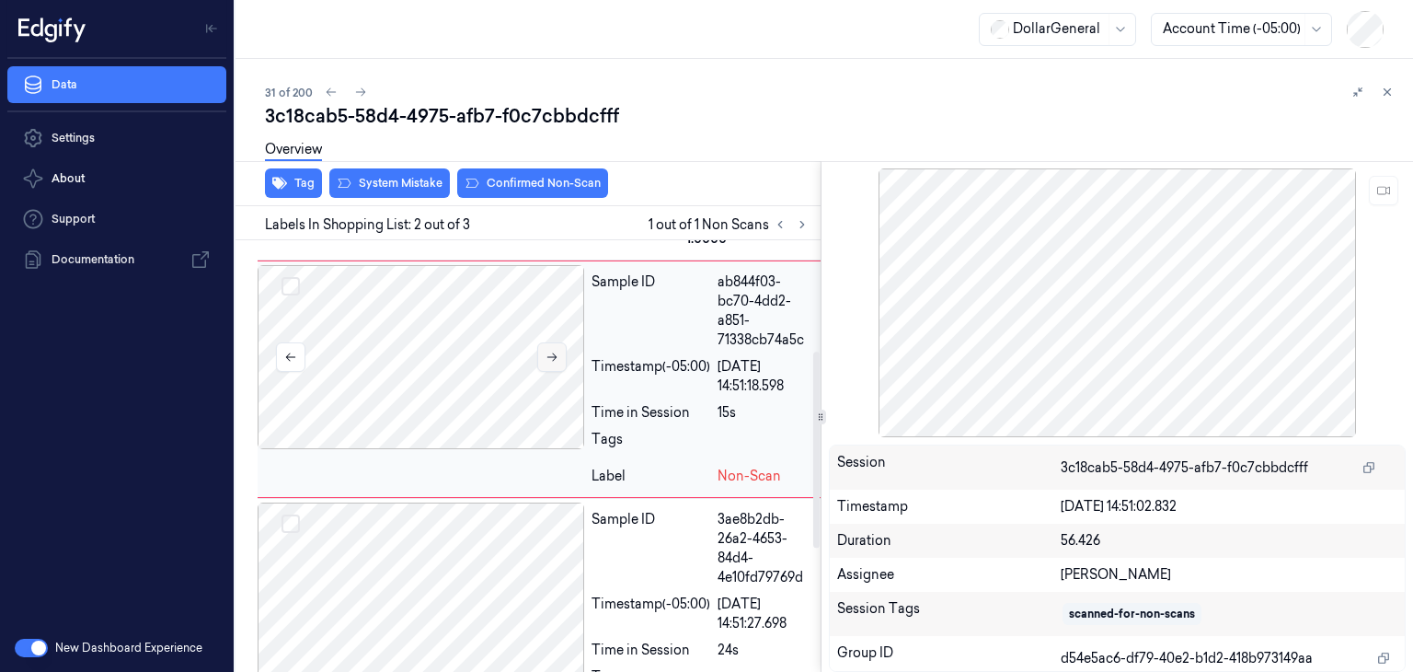
click at [559, 449] on div at bounding box center [421, 357] width 327 height 184
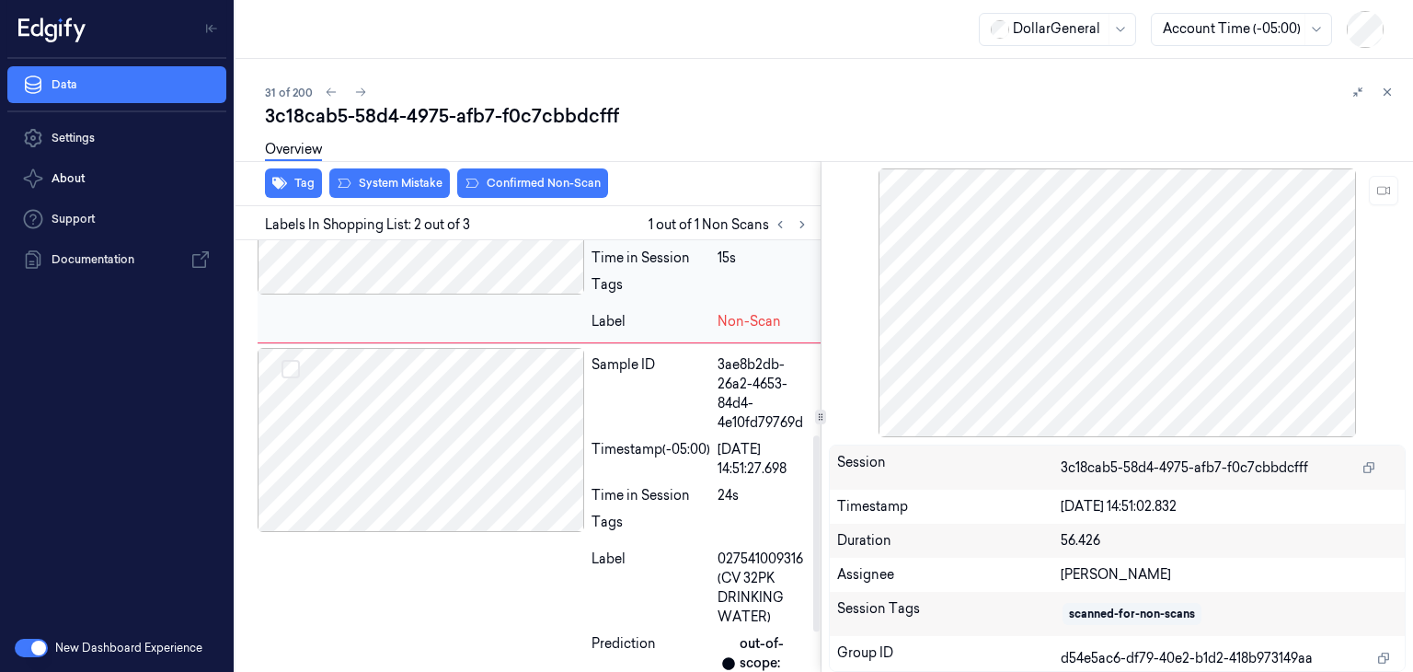
scroll to position [427, 0]
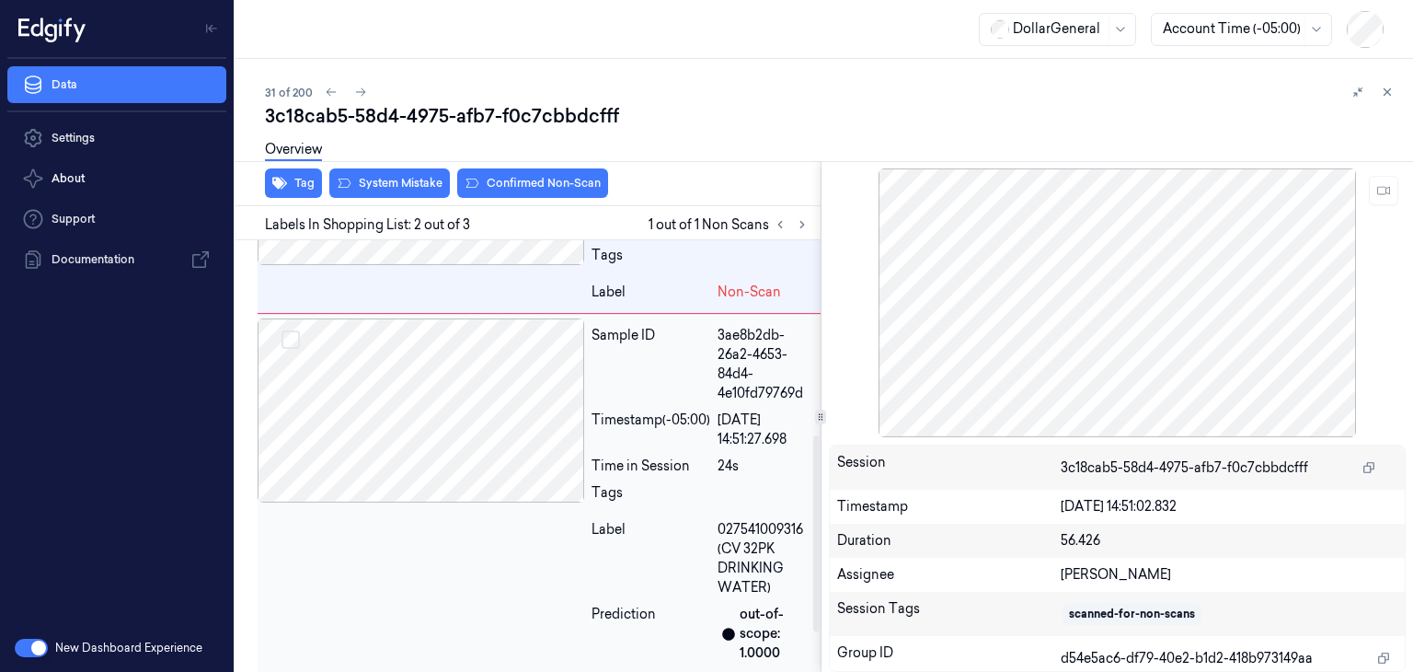
click at [496, 442] on div at bounding box center [421, 410] width 327 height 184
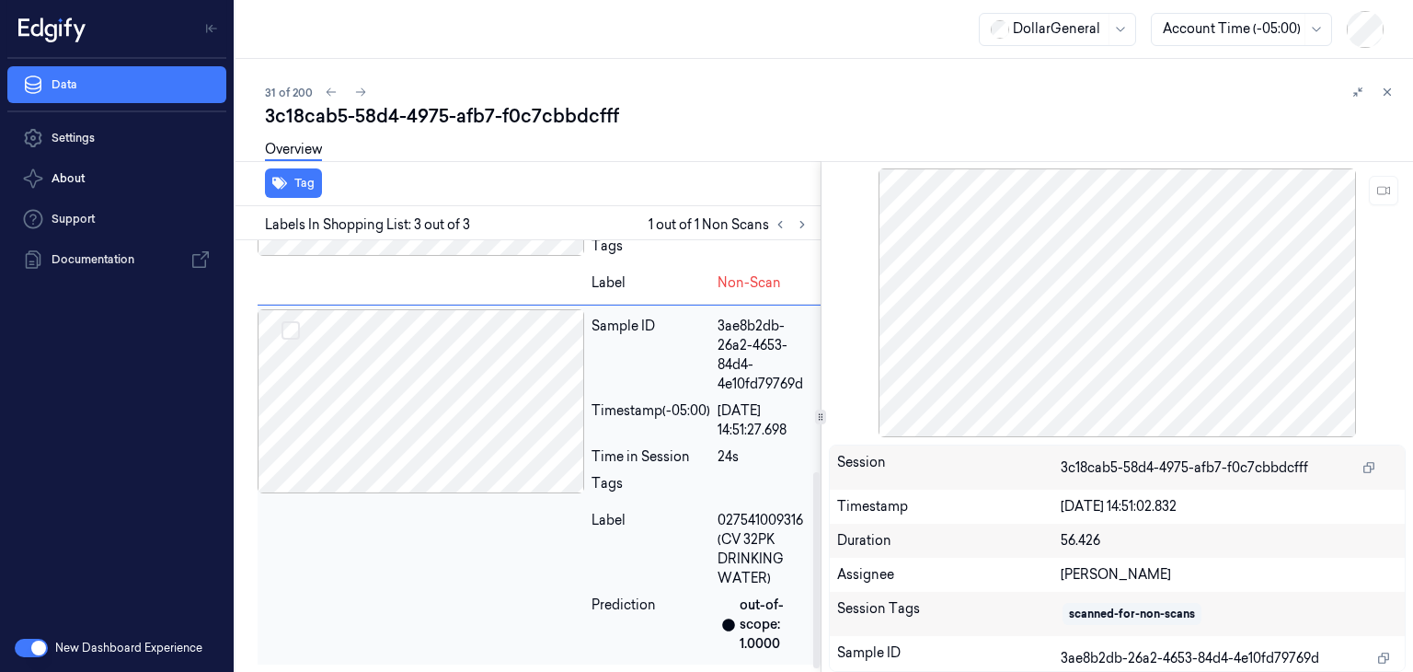
scroll to position [511, 0]
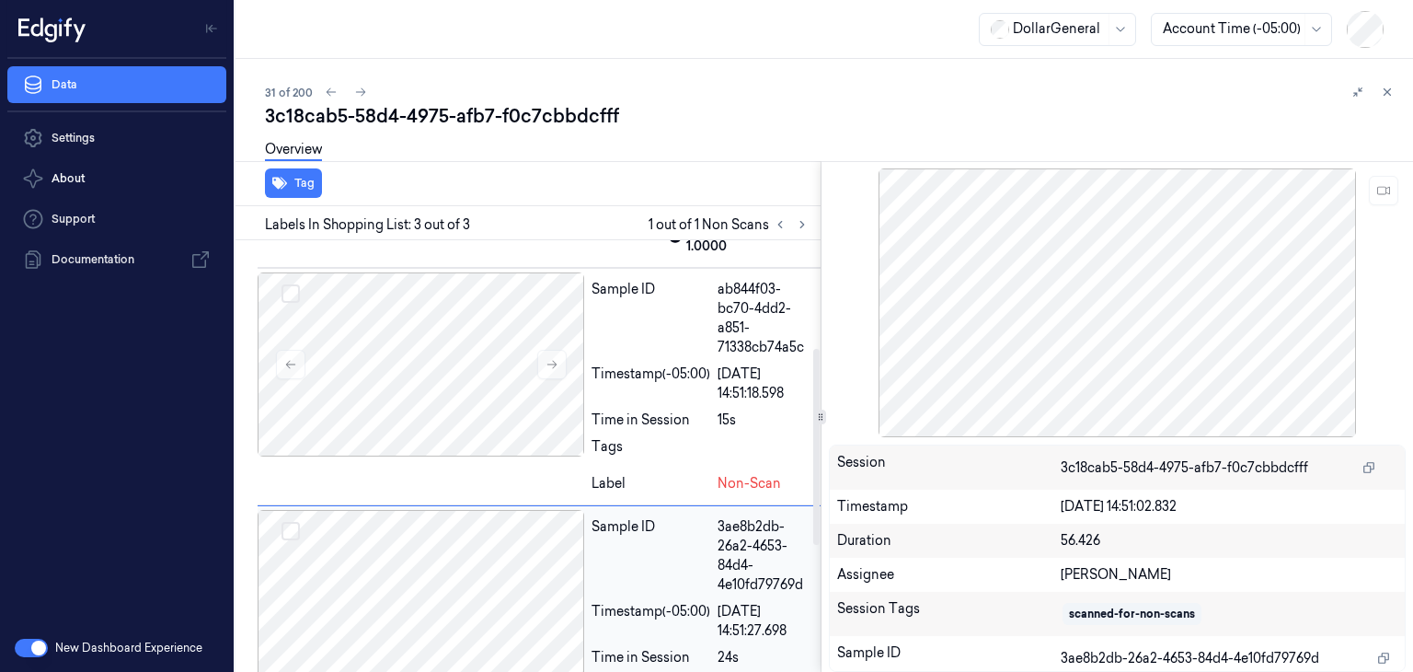
click at [496, 440] on div at bounding box center [421, 364] width 327 height 184
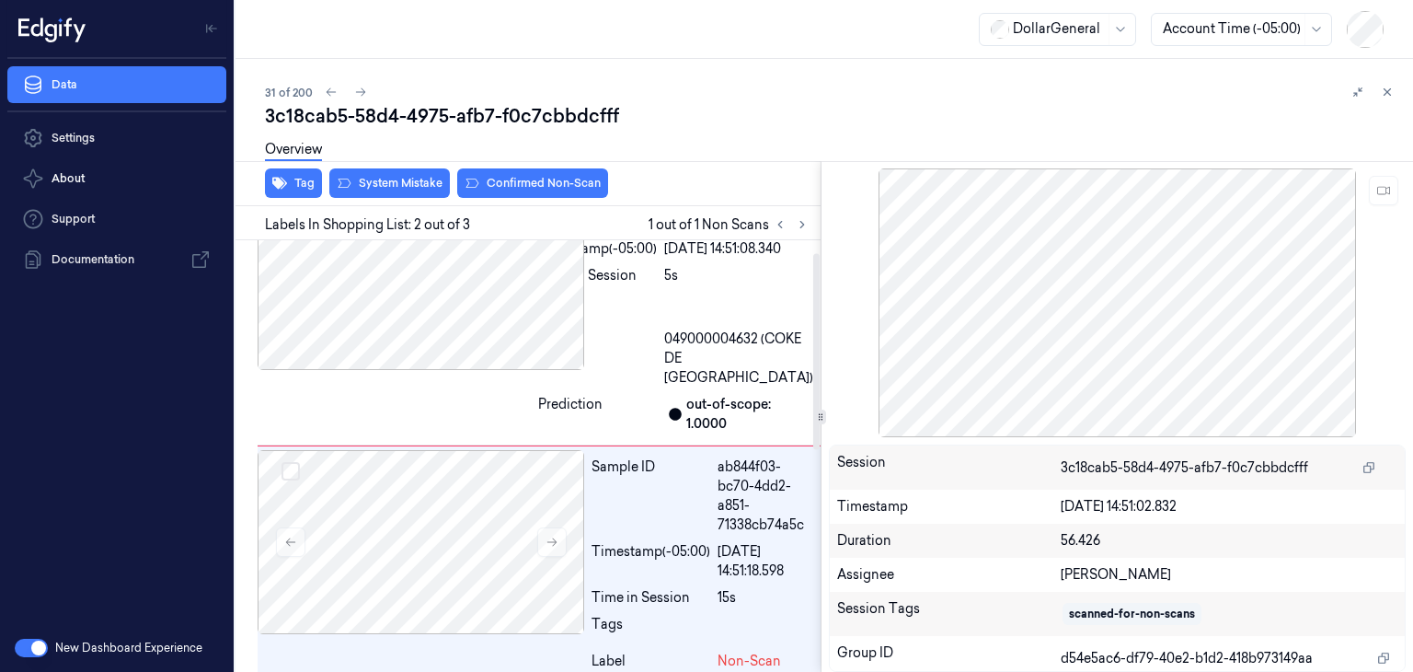
scroll to position [0, 0]
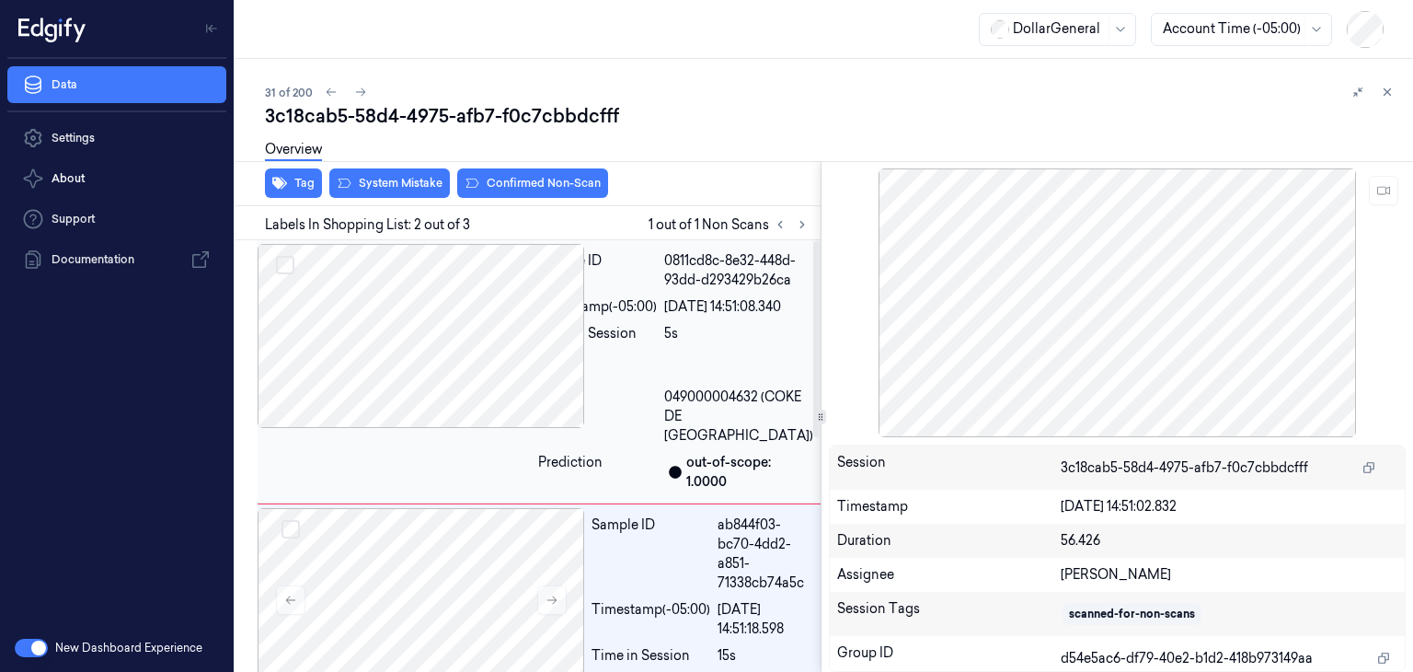
click at [480, 328] on div at bounding box center [394, 336] width 273 height 184
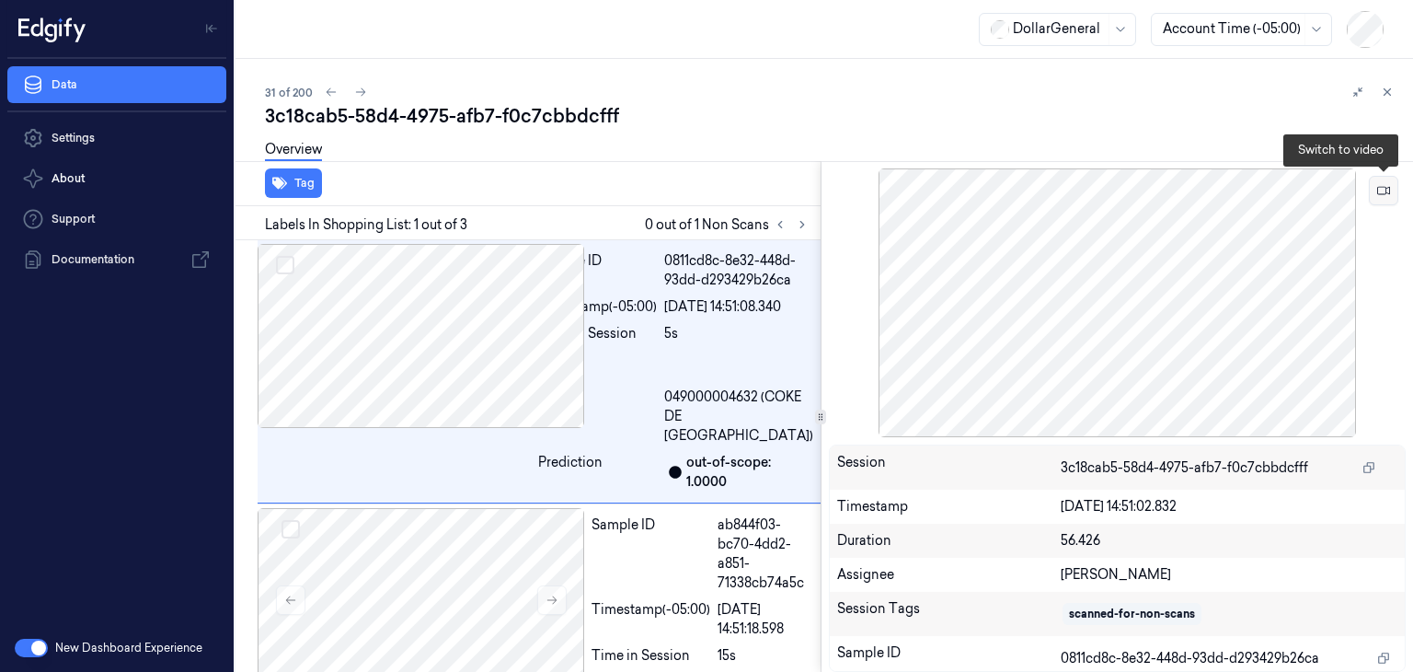
click at [1376, 196] on button at bounding box center [1383, 190] width 29 height 29
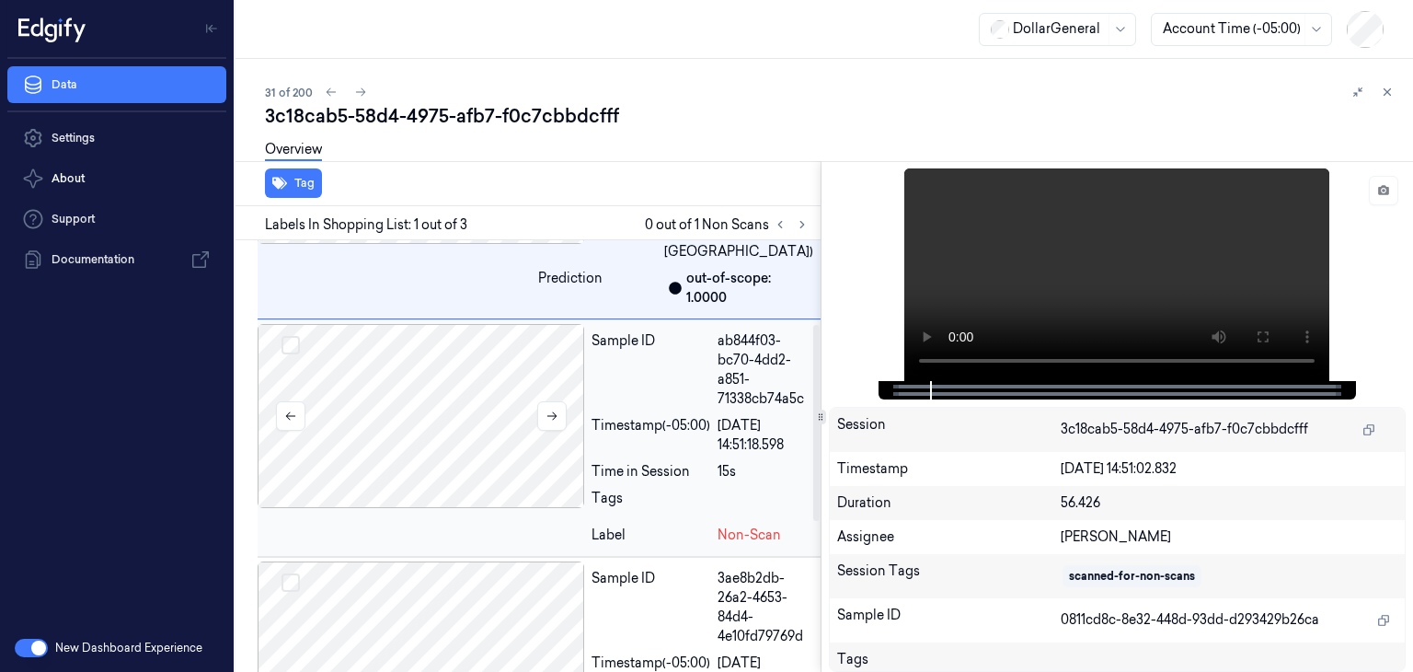
click at [470, 474] on div at bounding box center [421, 416] width 327 height 184
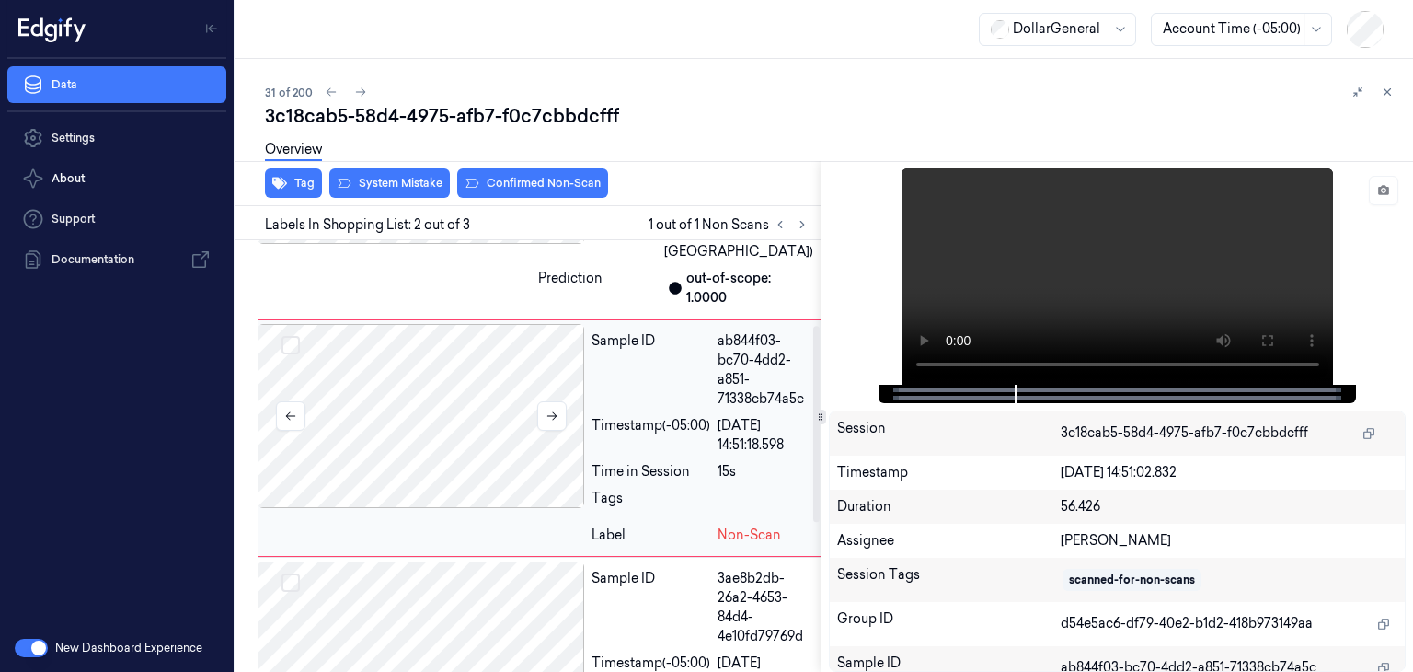
scroll to position [243, 0]
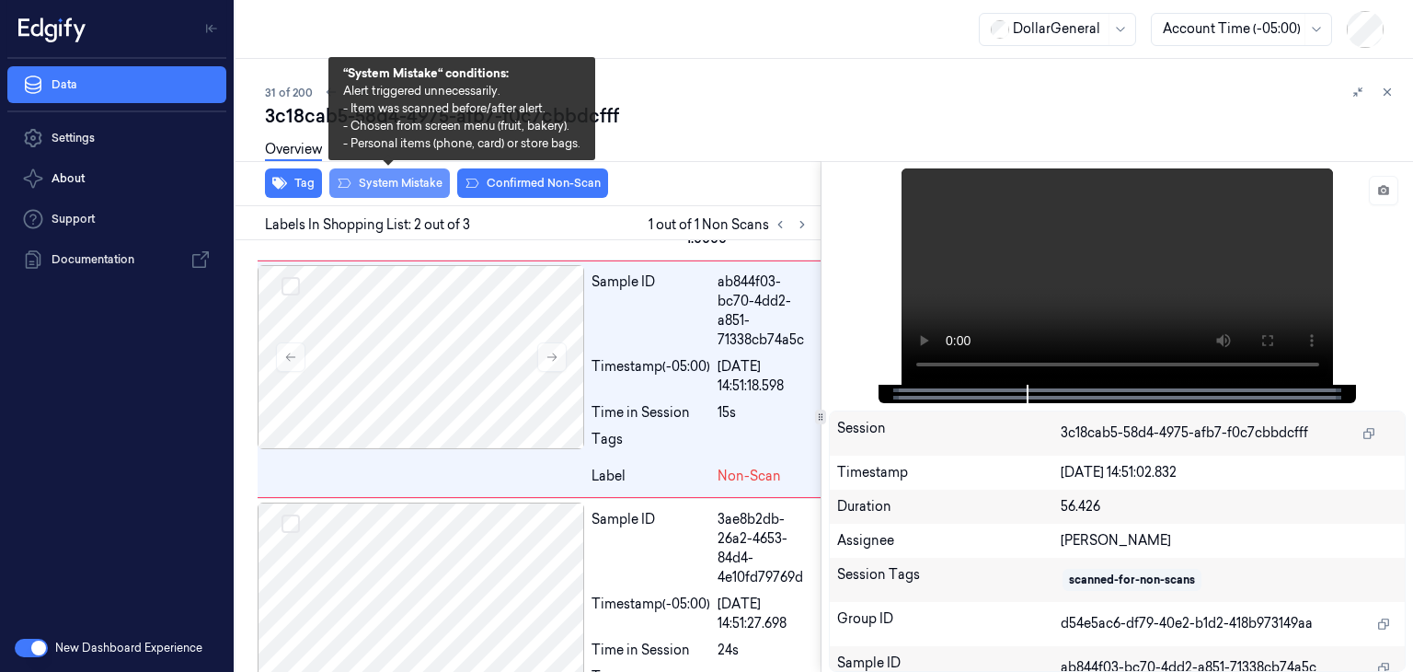
click at [355, 192] on button "System Mistake" at bounding box center [389, 182] width 121 height 29
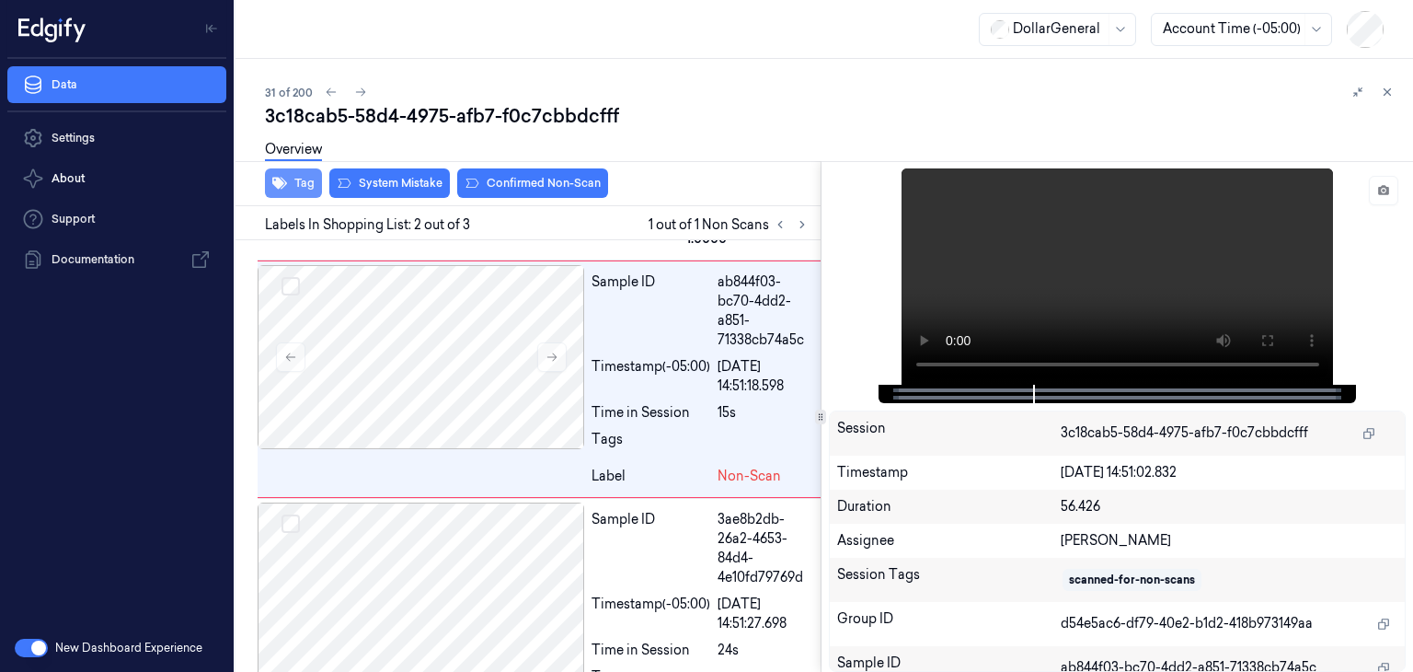
scroll to position [262, 0]
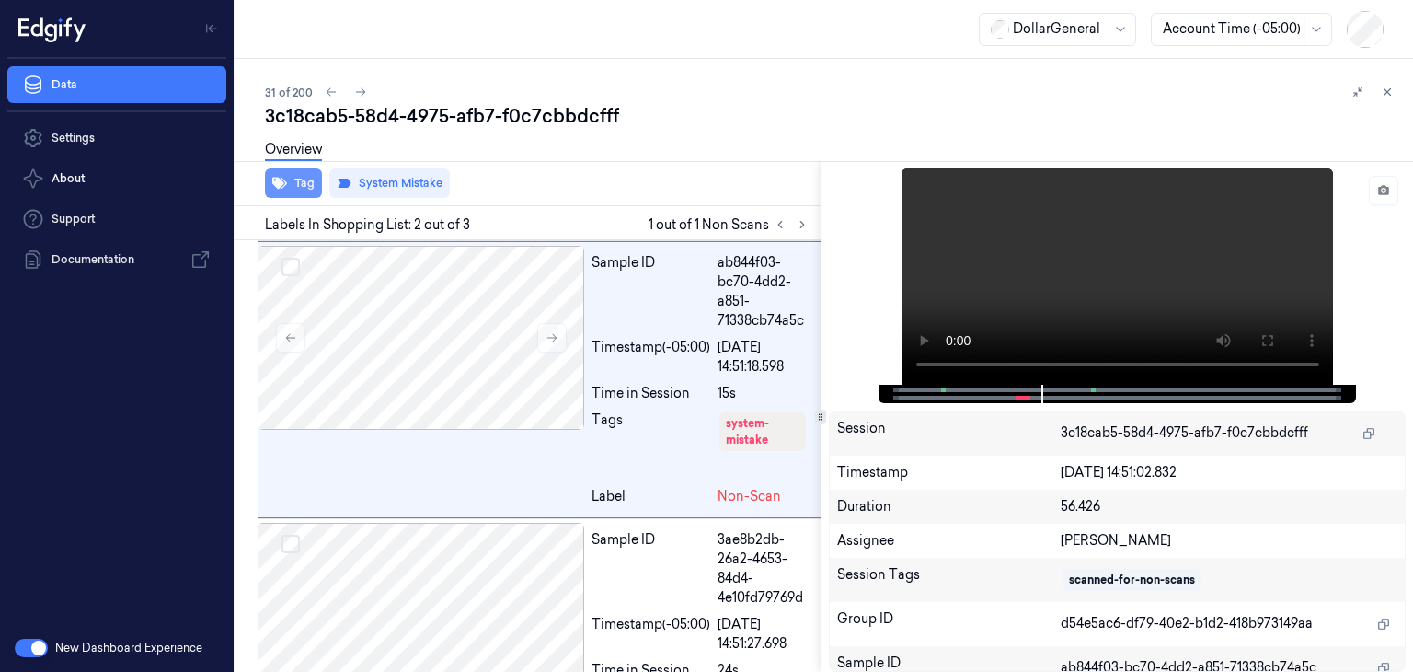
click at [309, 188] on button "Tag" at bounding box center [293, 182] width 57 height 29
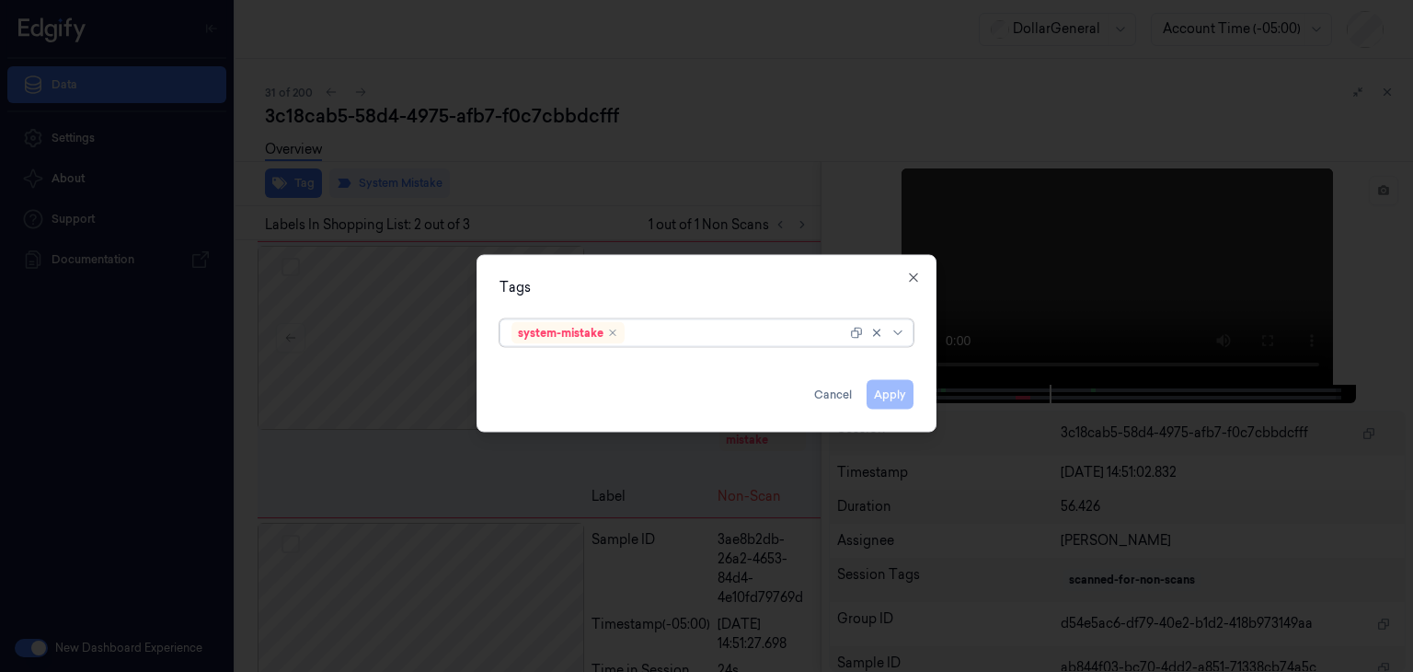
click at [905, 339] on div at bounding box center [879, 333] width 59 height 26
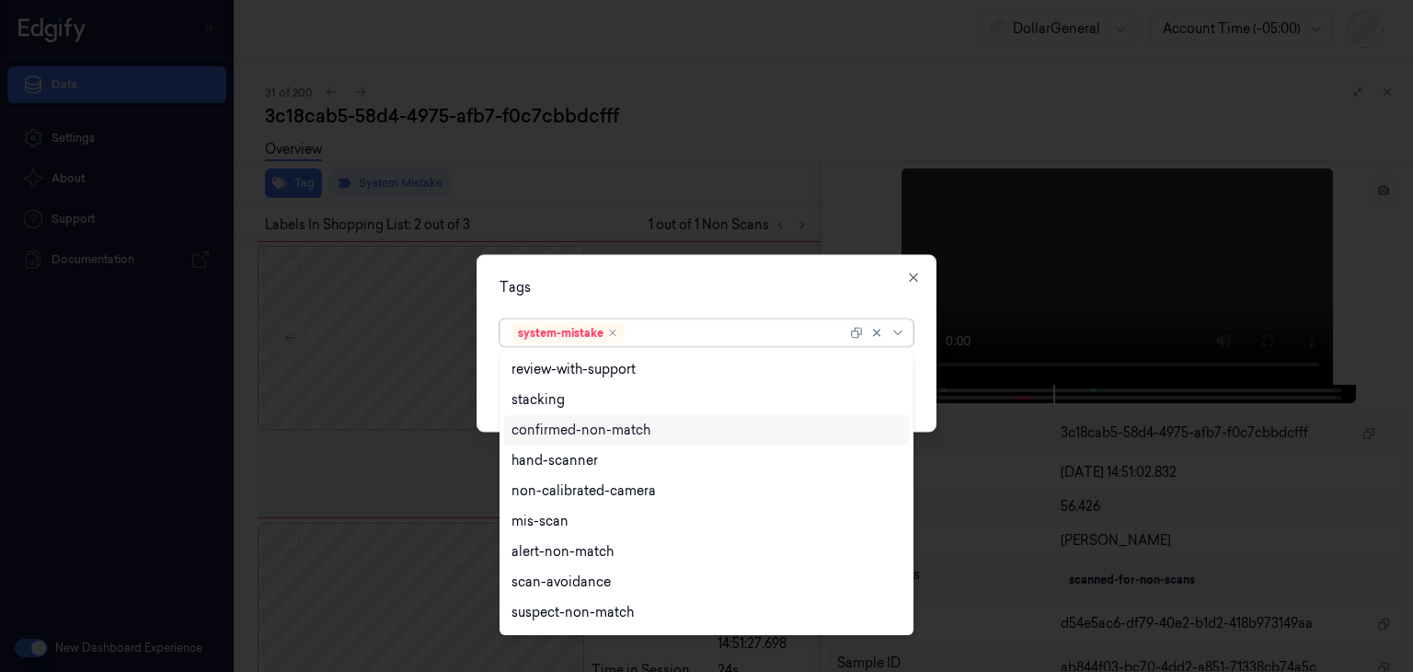
scroll to position [301, 0]
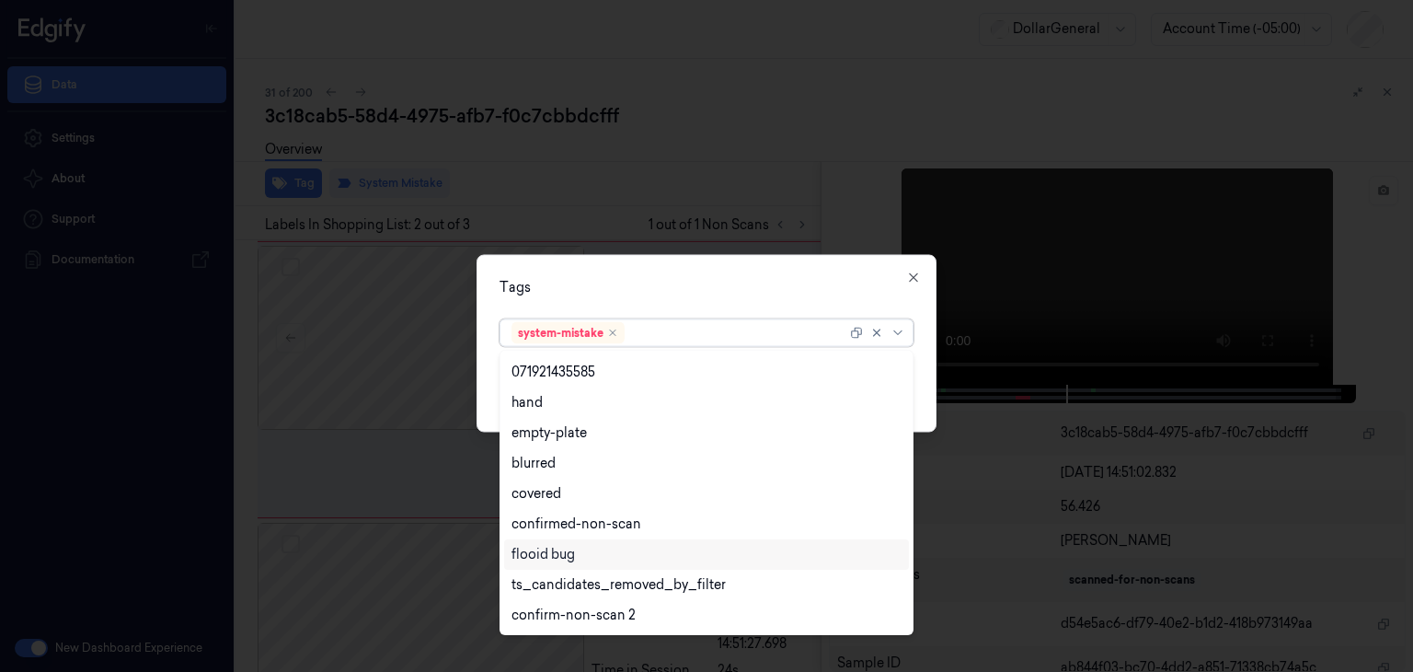
click at [577, 556] on div "flooid bug" at bounding box center [706, 554] width 390 height 19
click at [868, 284] on div "Tags" at bounding box center [707, 287] width 414 height 19
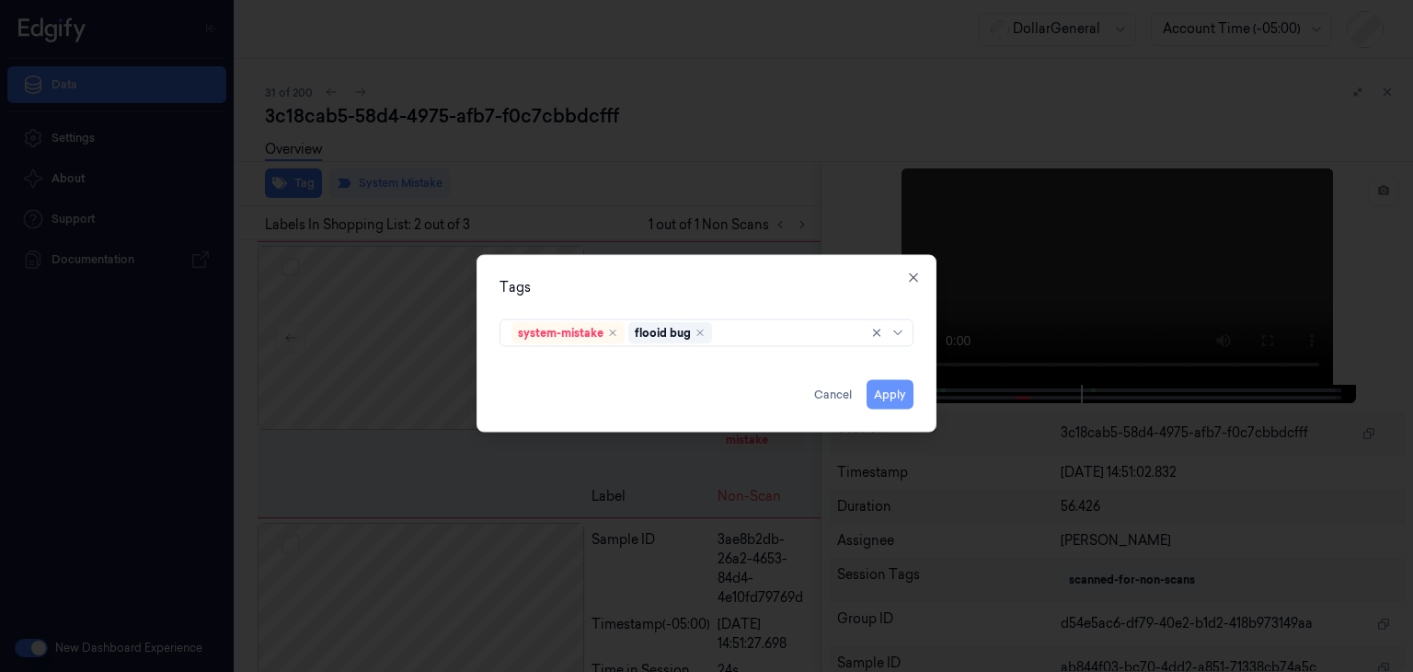
click at [900, 394] on button "Apply" at bounding box center [890, 394] width 47 height 29
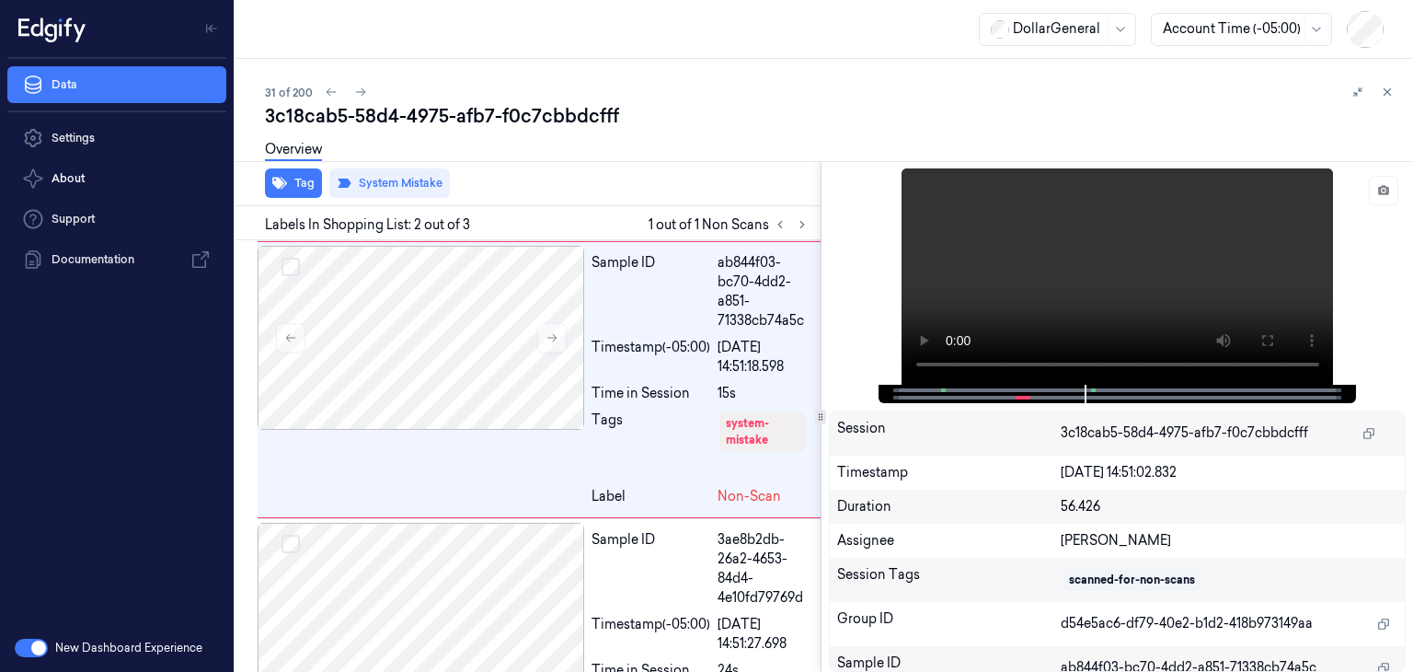
scroll to position [263, 0]
click at [362, 93] on icon at bounding box center [361, 92] width 10 height 8
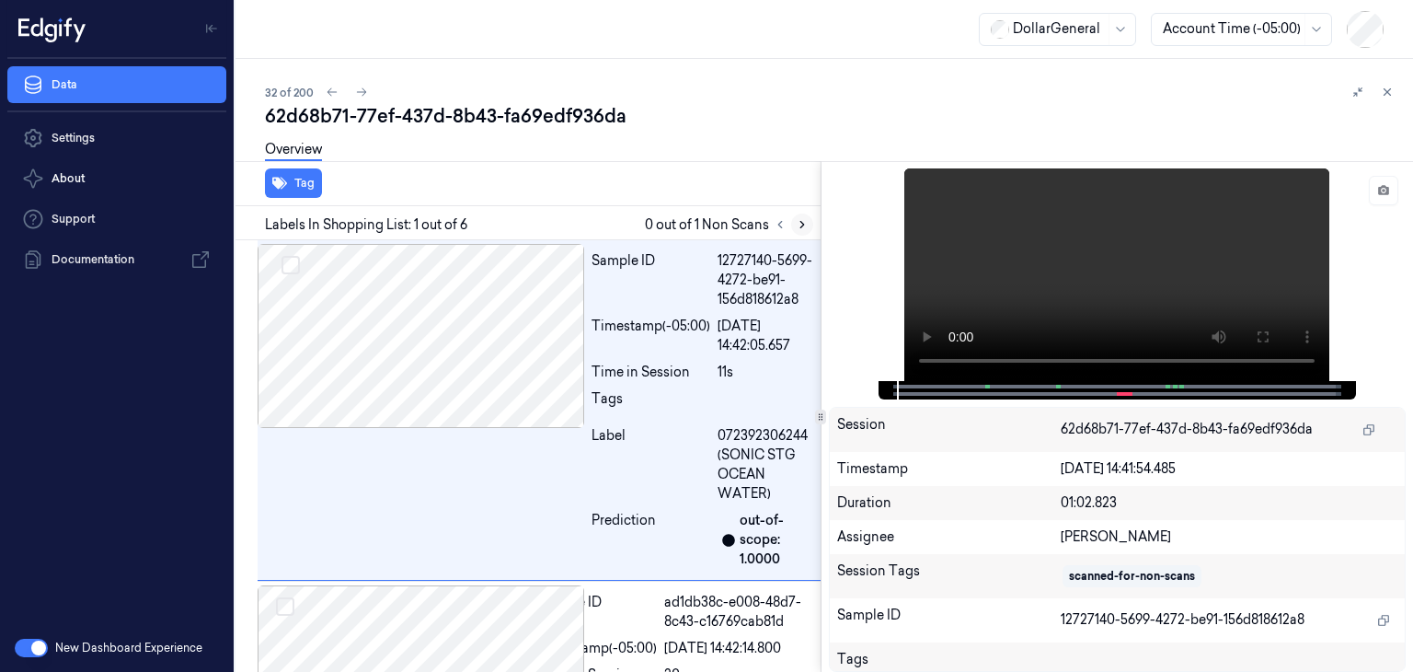
click at [800, 225] on icon at bounding box center [802, 224] width 13 height 13
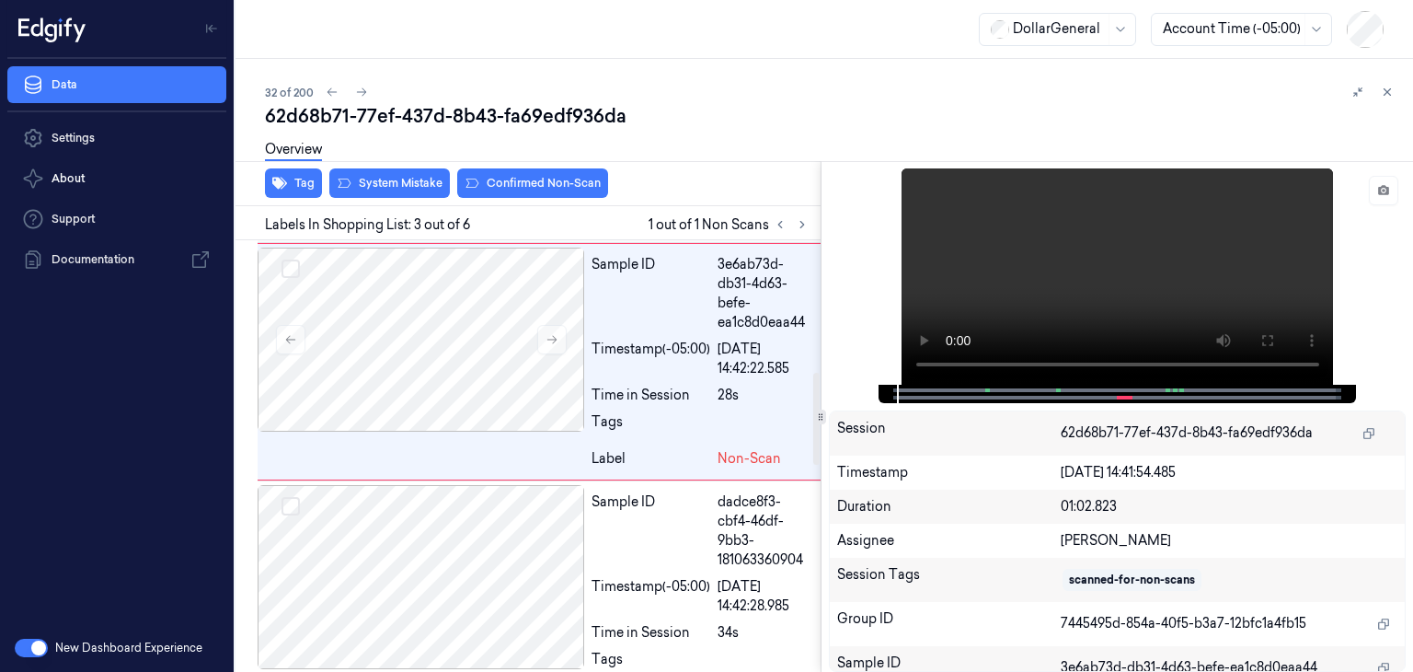
scroll to position [622, 0]
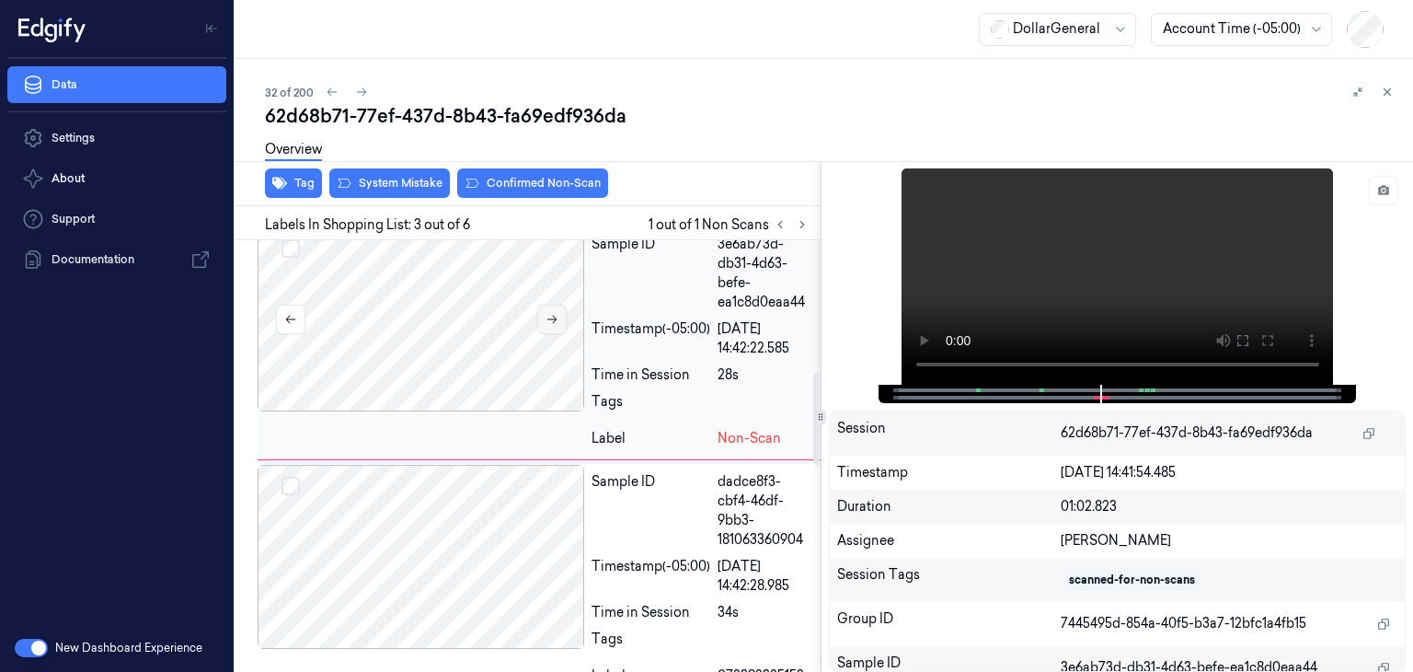
click at [556, 326] on icon at bounding box center [552, 319] width 13 height 13
click at [545, 334] on button at bounding box center [551, 319] width 29 height 29
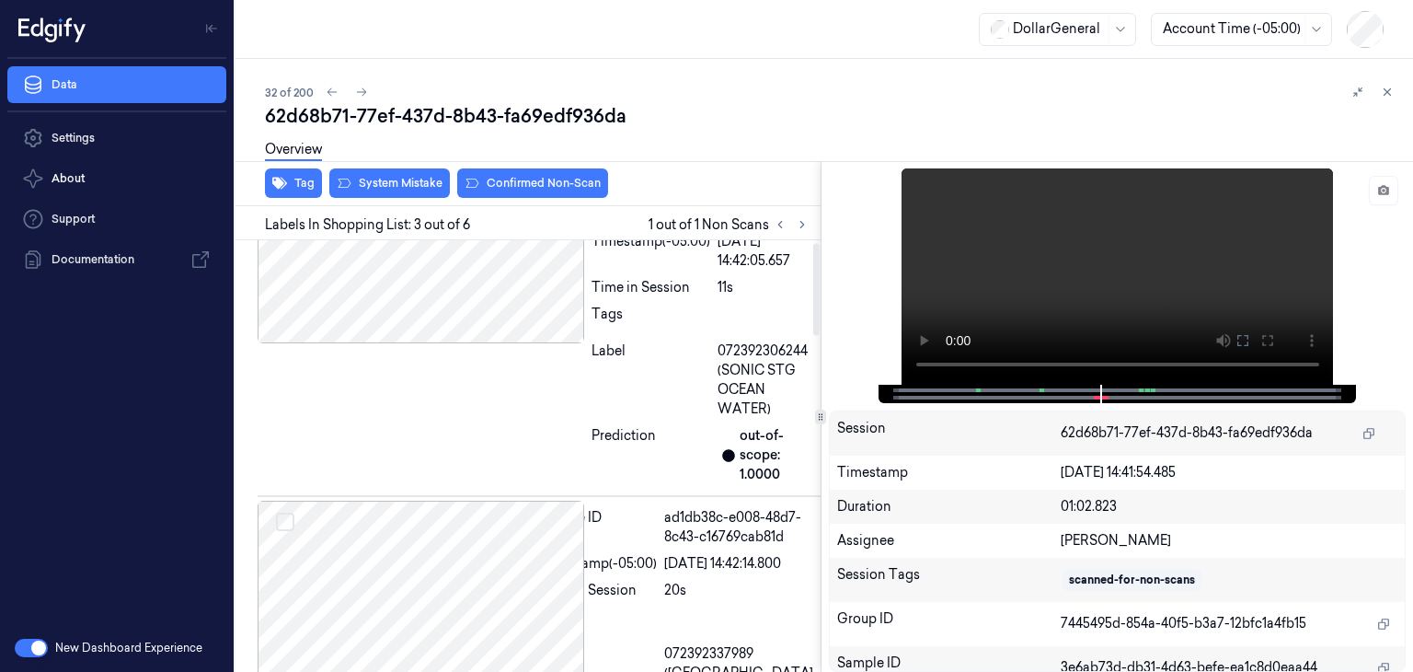
scroll to position [0, 0]
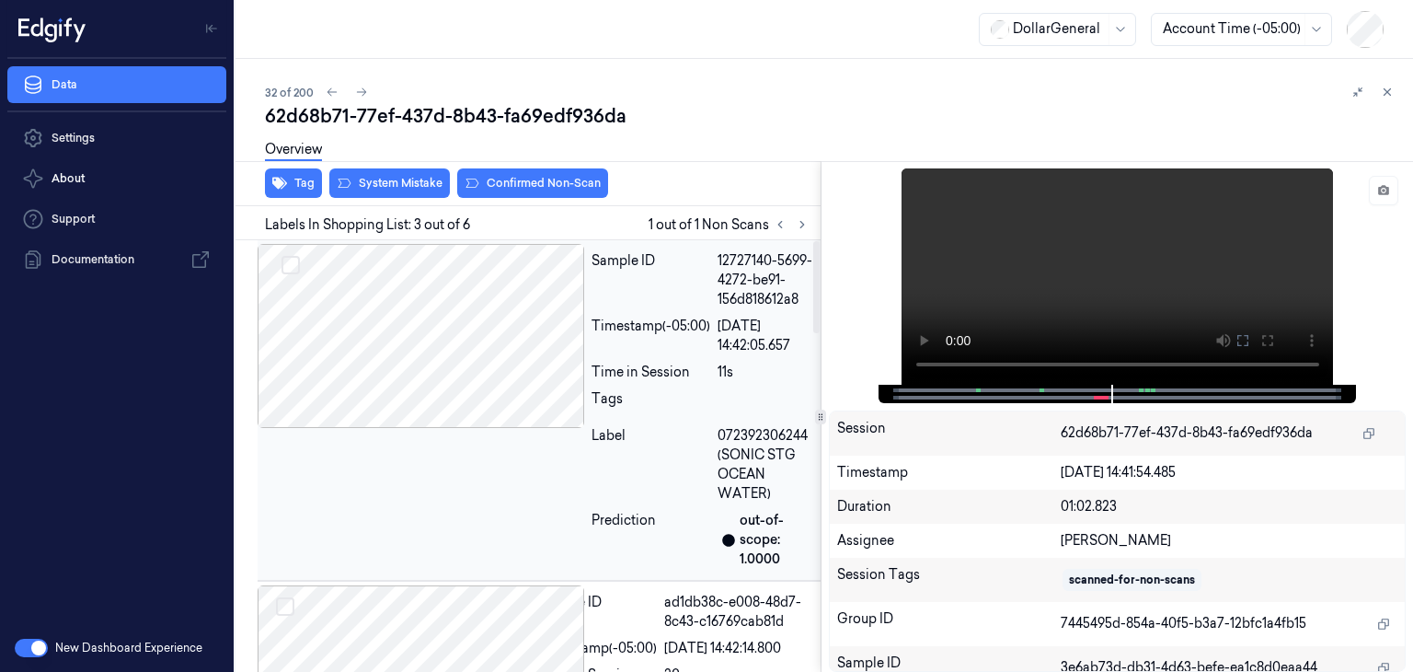
click at [463, 347] on div at bounding box center [421, 336] width 327 height 184
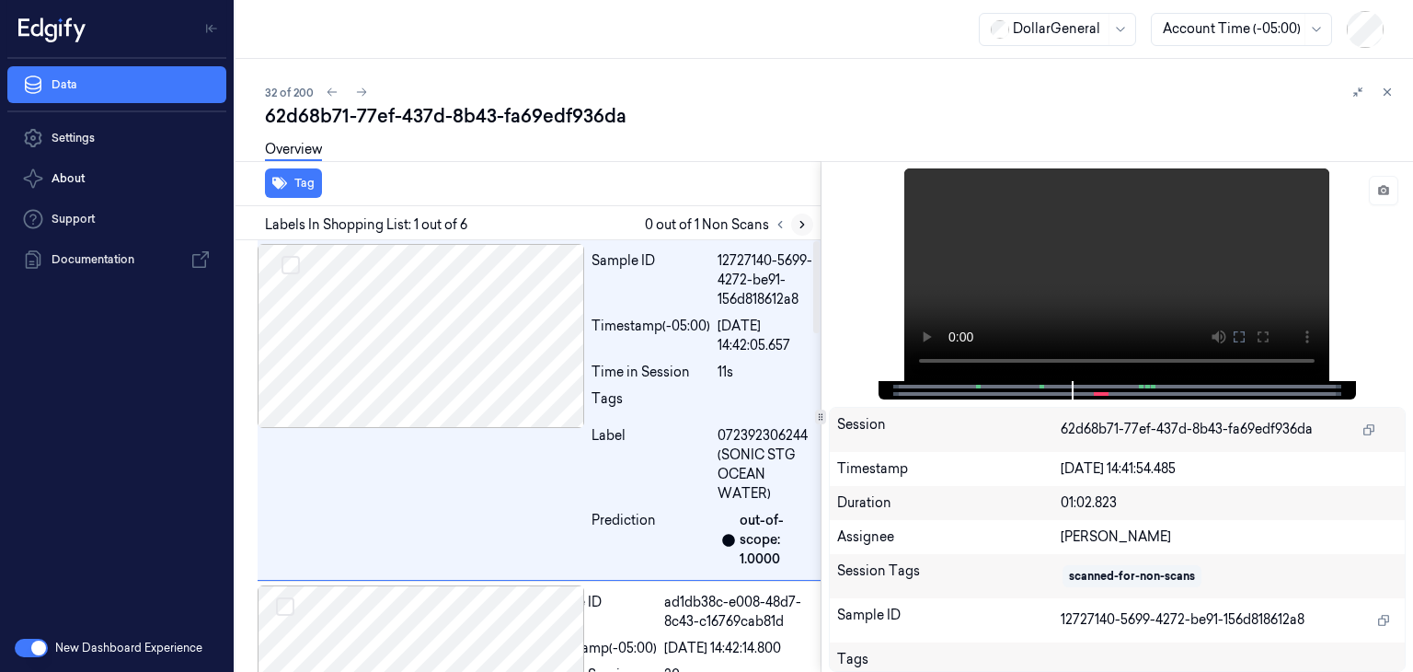
click at [794, 222] on button at bounding box center [802, 224] width 22 height 22
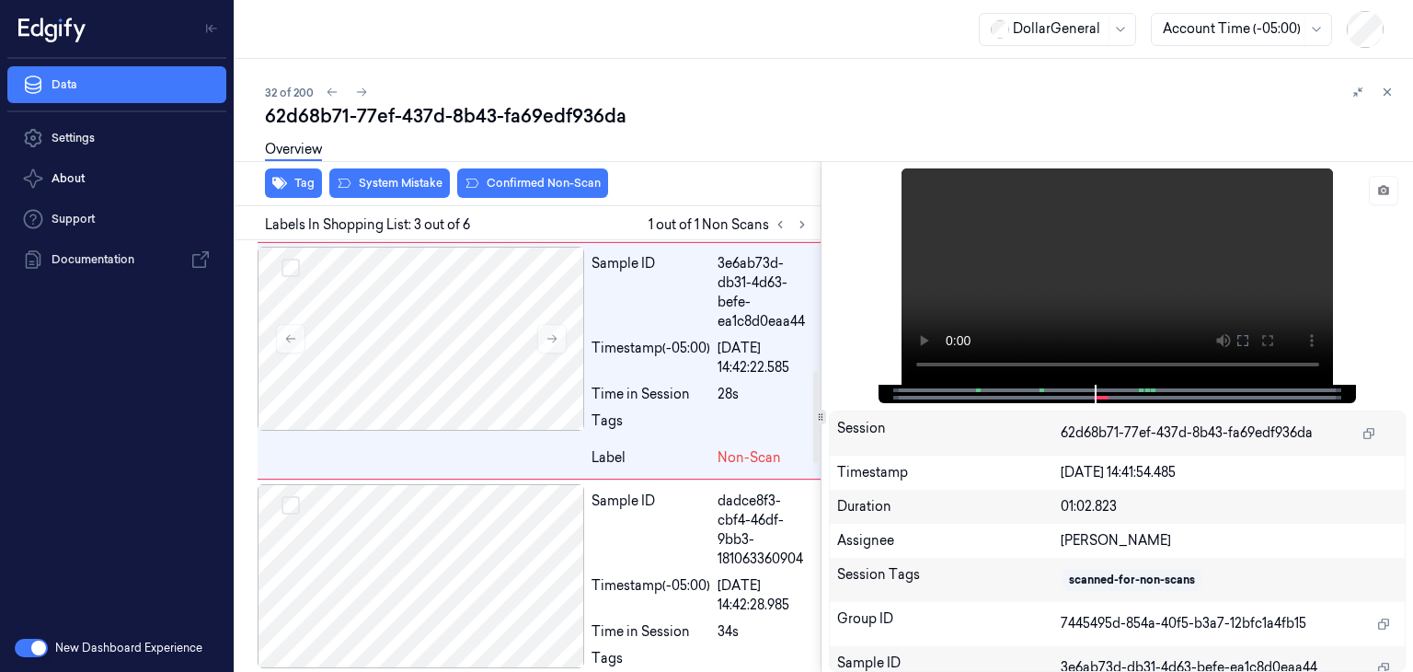
scroll to position [622, 0]
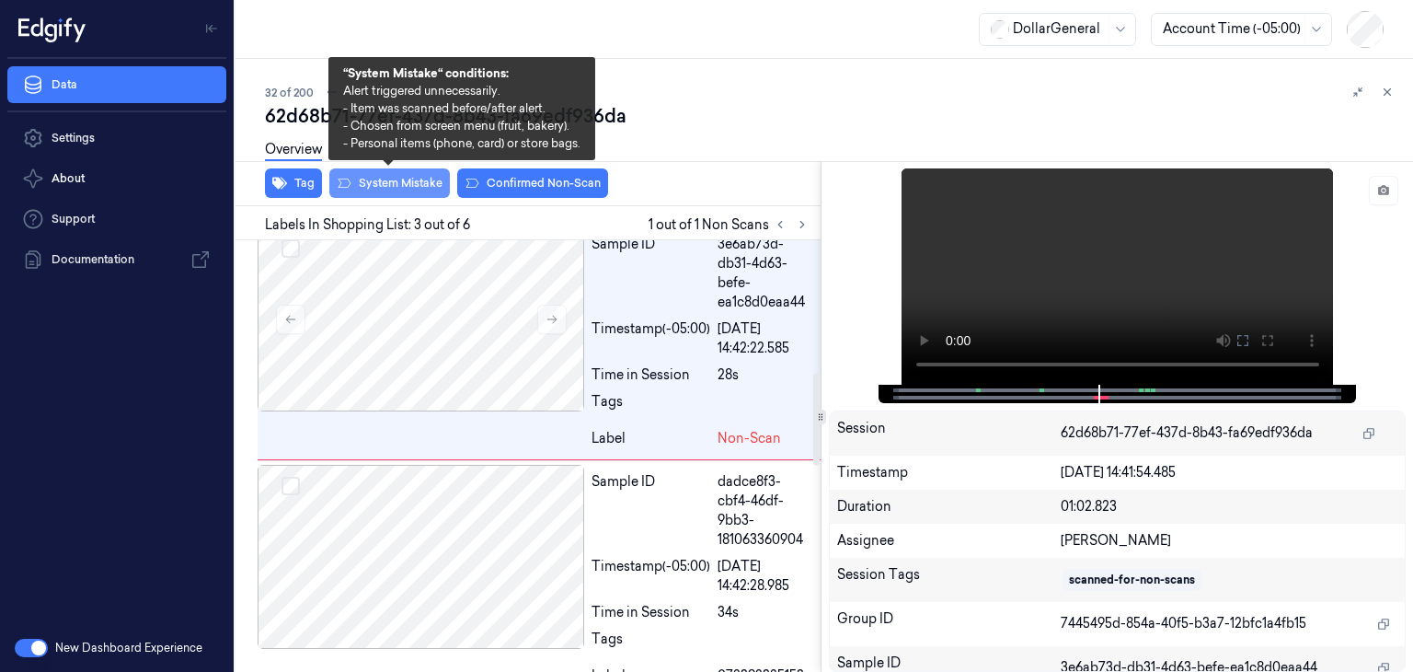
click at [381, 181] on button "System Mistake" at bounding box center [389, 182] width 121 height 29
click at [385, 184] on button "System Mistake" at bounding box center [389, 182] width 121 height 29
click at [392, 185] on button "System Mistake" at bounding box center [389, 182] width 121 height 29
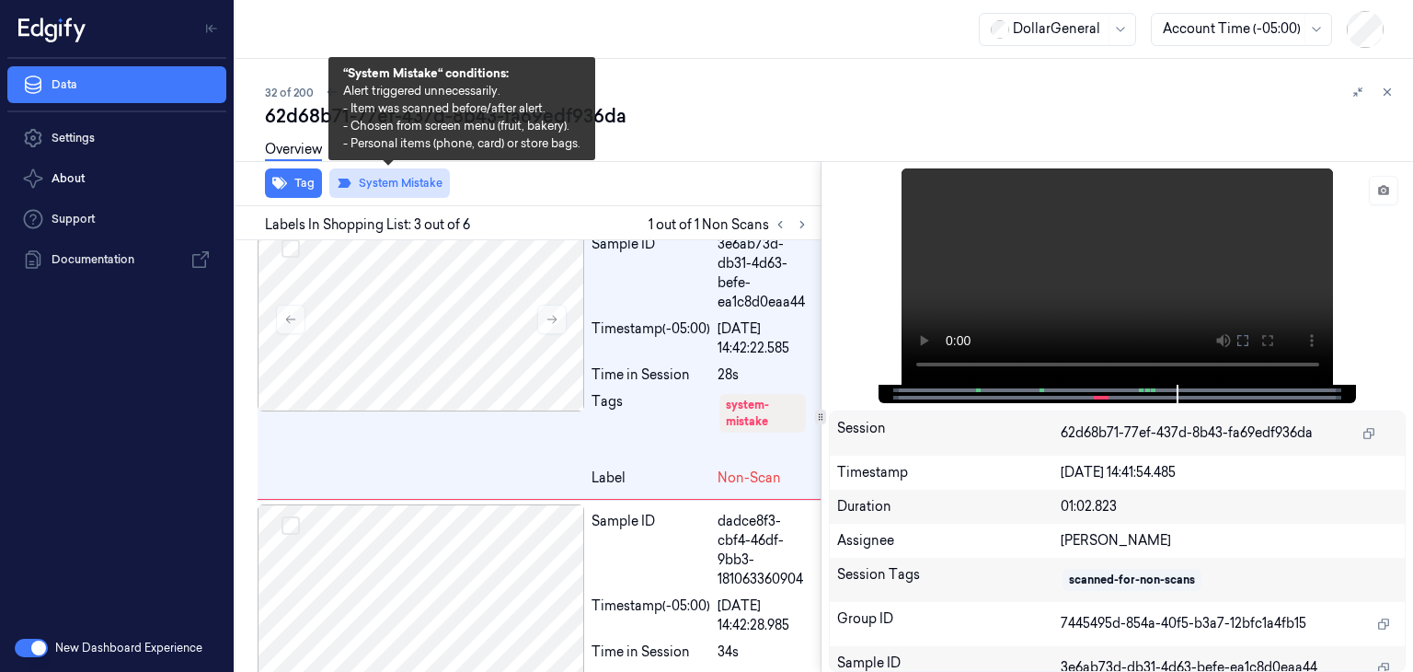
scroll to position [641, 0]
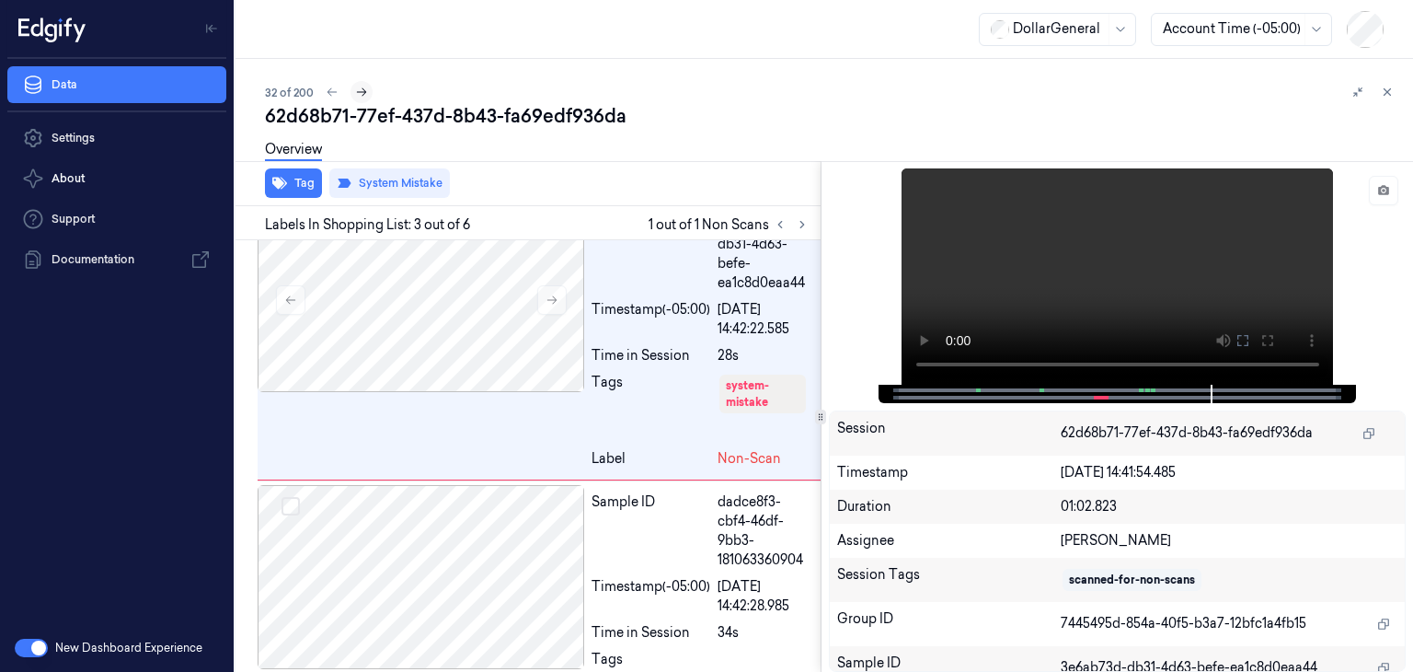
click at [357, 99] on button at bounding box center [361, 92] width 22 height 22
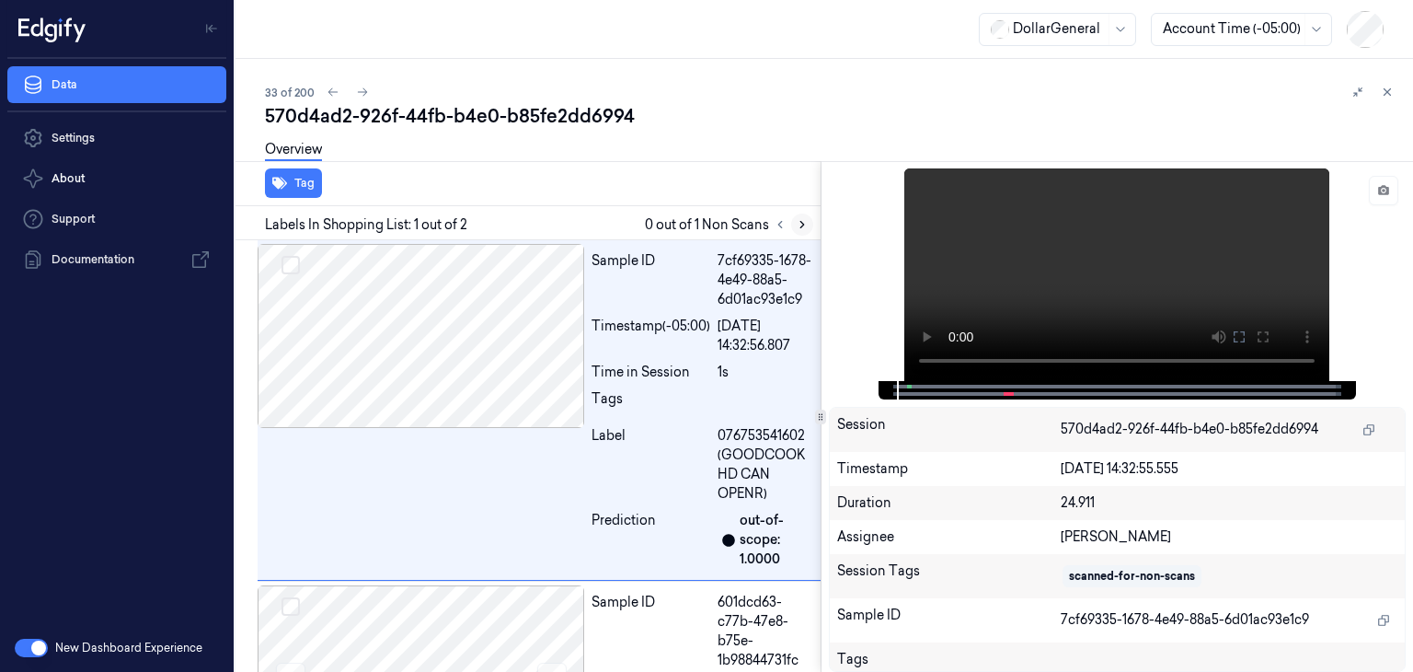
click at [801, 226] on icon at bounding box center [802, 224] width 13 height 13
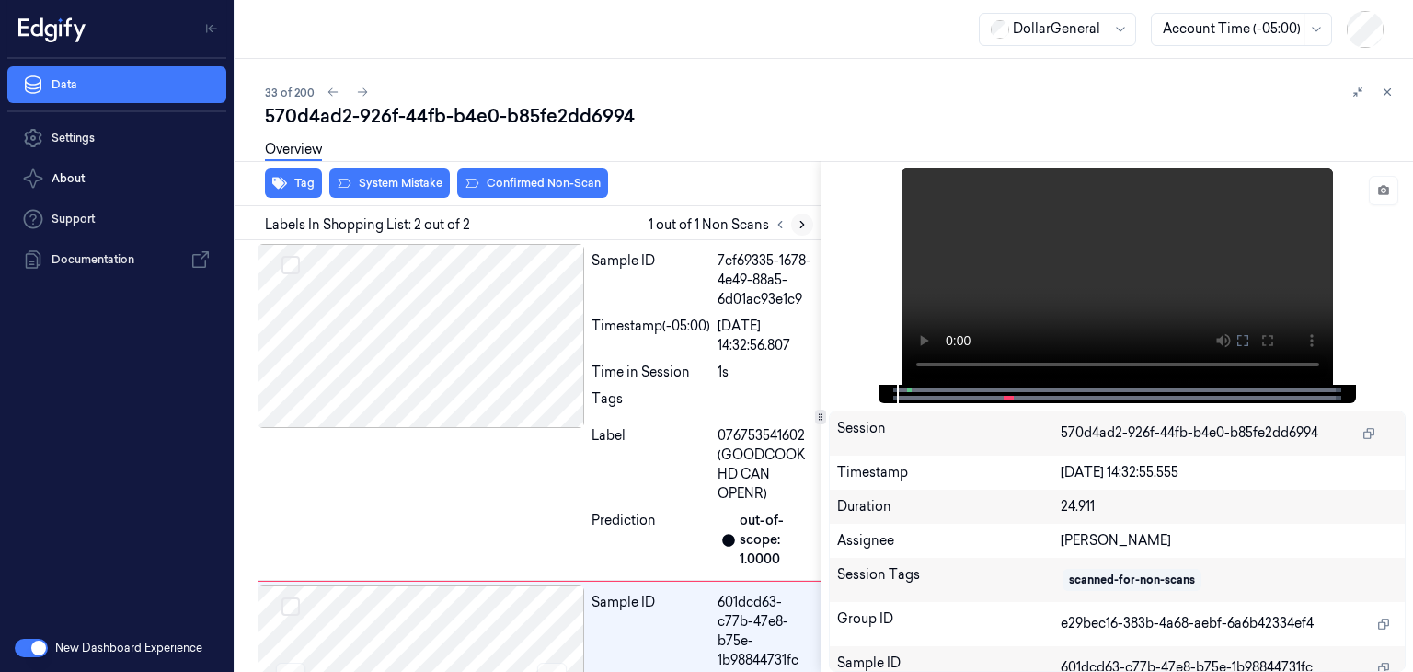
scroll to position [151, 0]
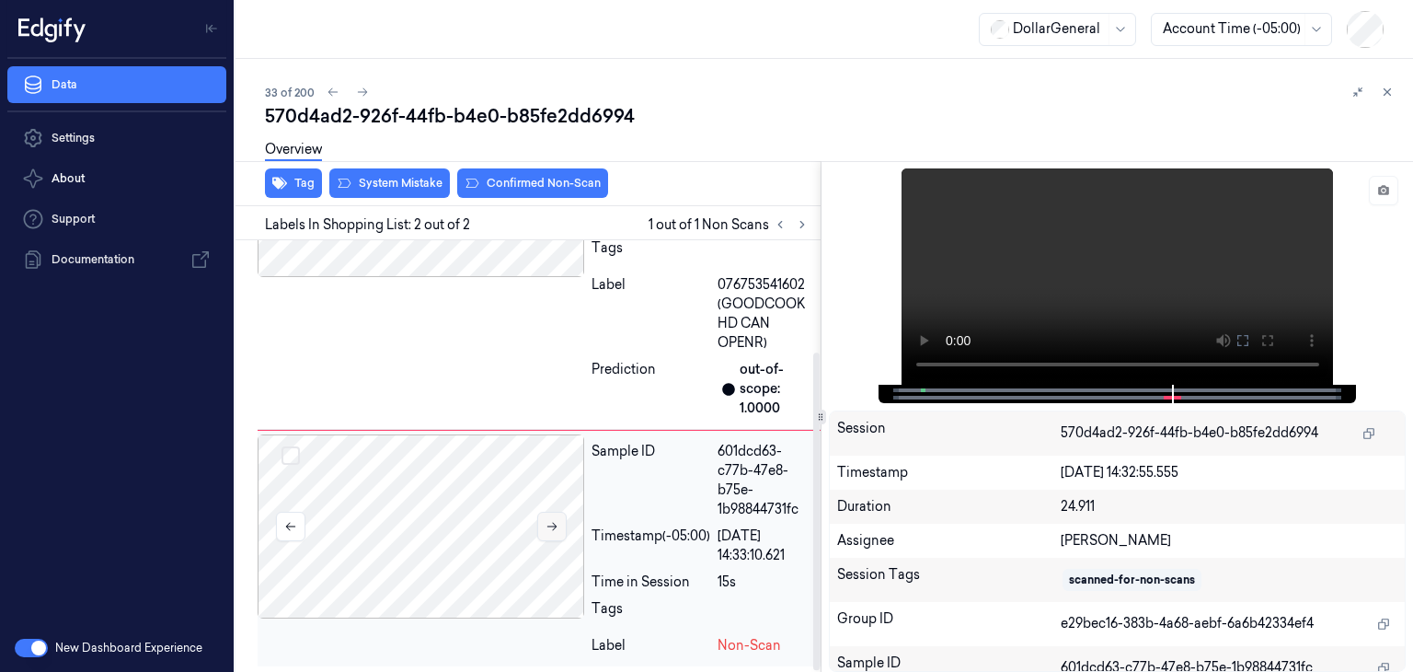
click at [537, 521] on button at bounding box center [551, 525] width 29 height 29
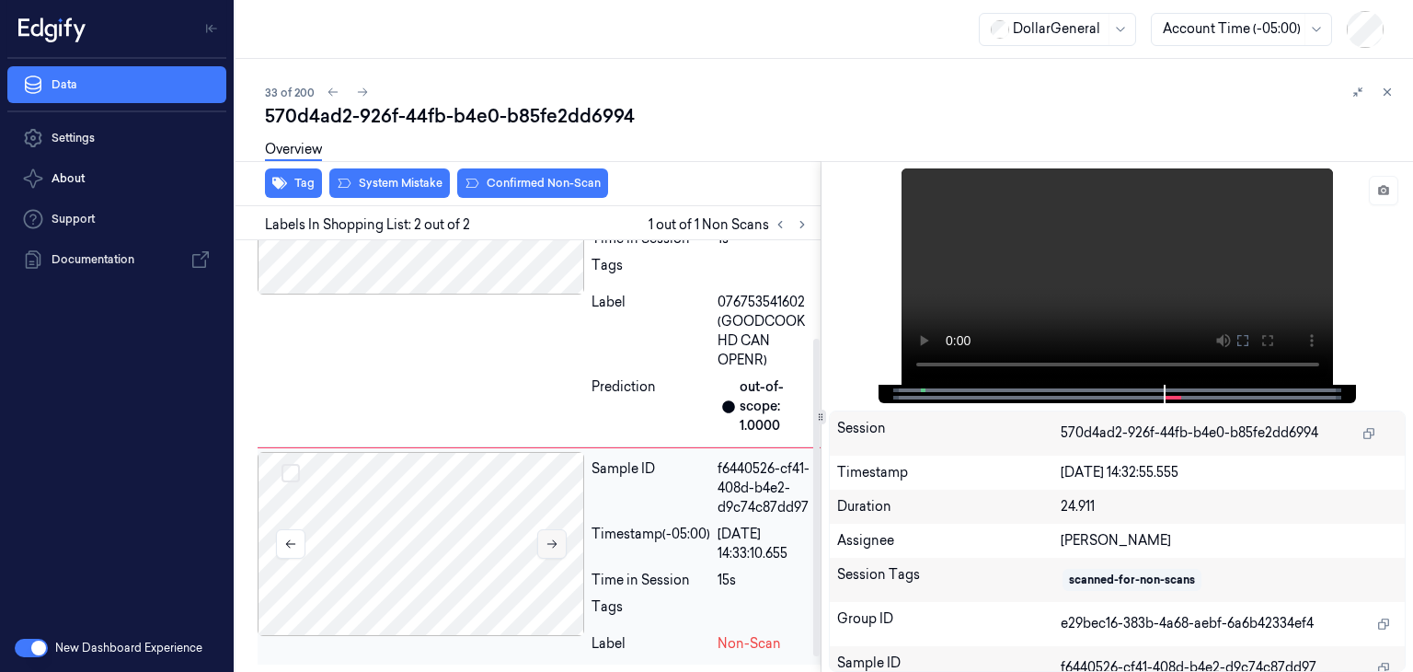
scroll to position [132, 0]
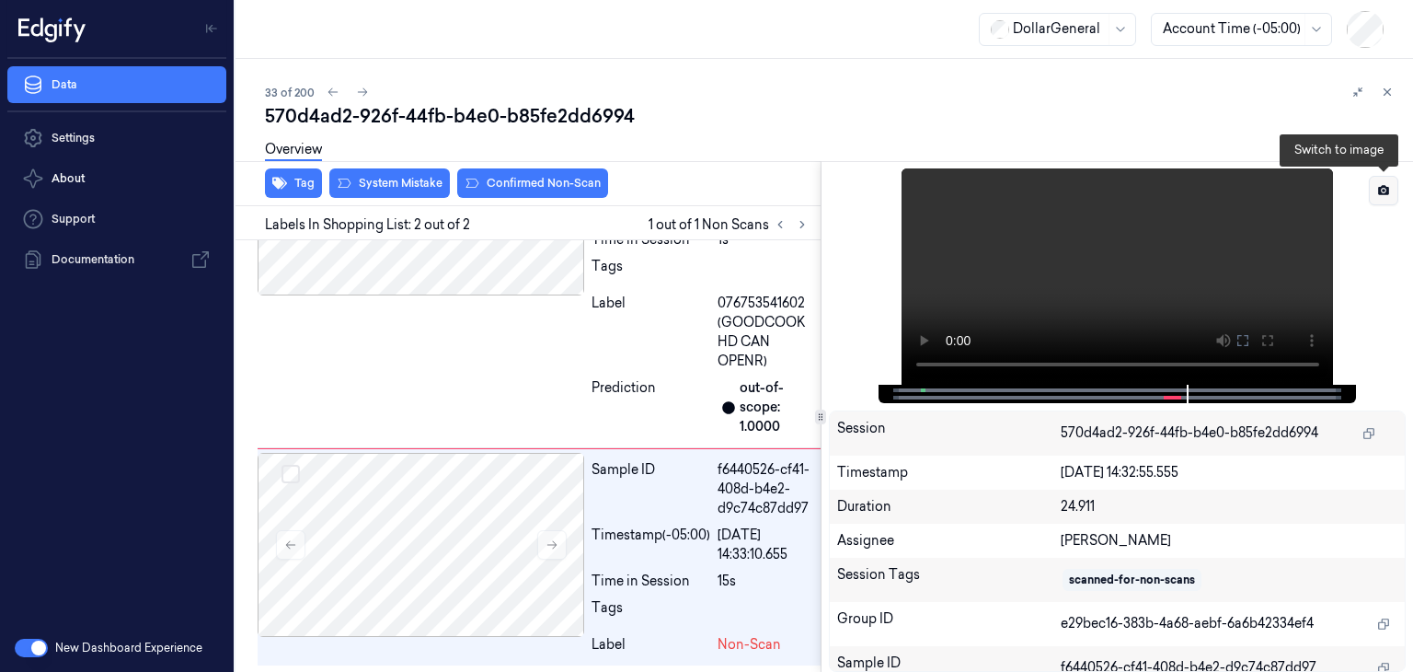
click at [1383, 191] on icon at bounding box center [1383, 190] width 13 height 13
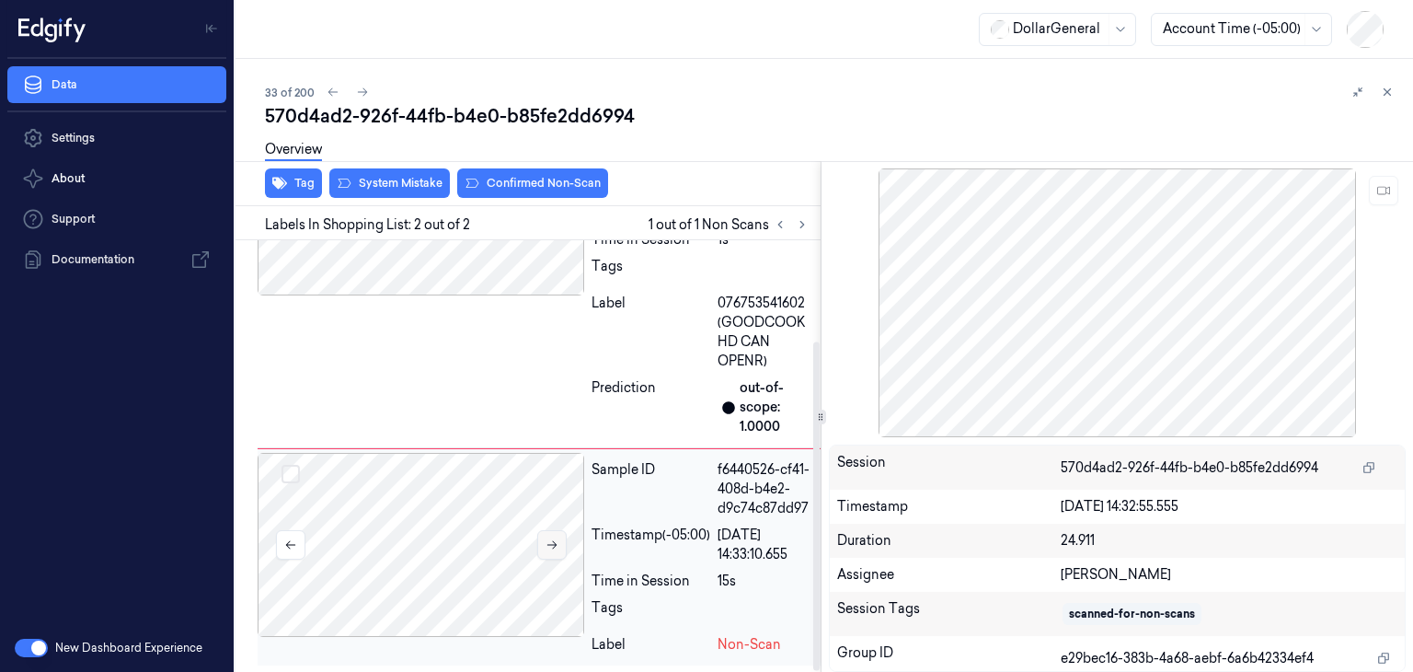
click at [559, 540] on button at bounding box center [551, 544] width 29 height 29
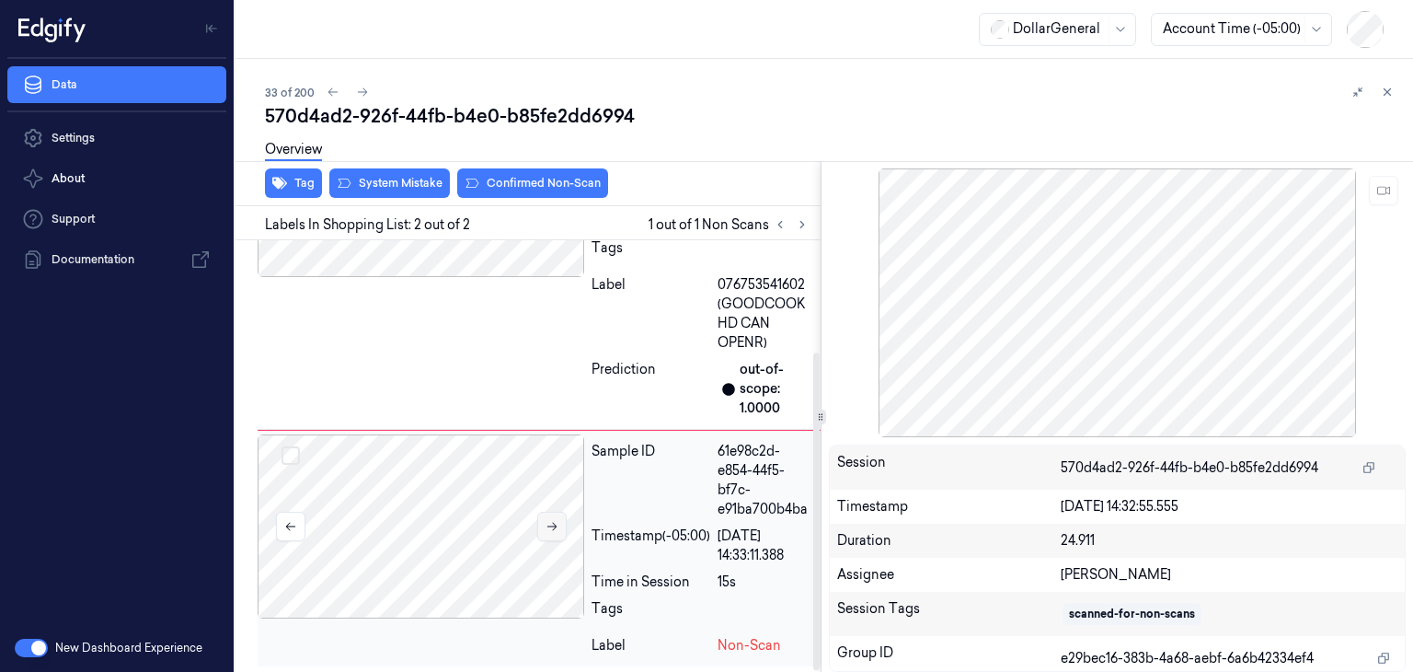
click at [556, 533] on button at bounding box center [551, 525] width 29 height 29
click at [554, 531] on button at bounding box center [551, 525] width 29 height 29
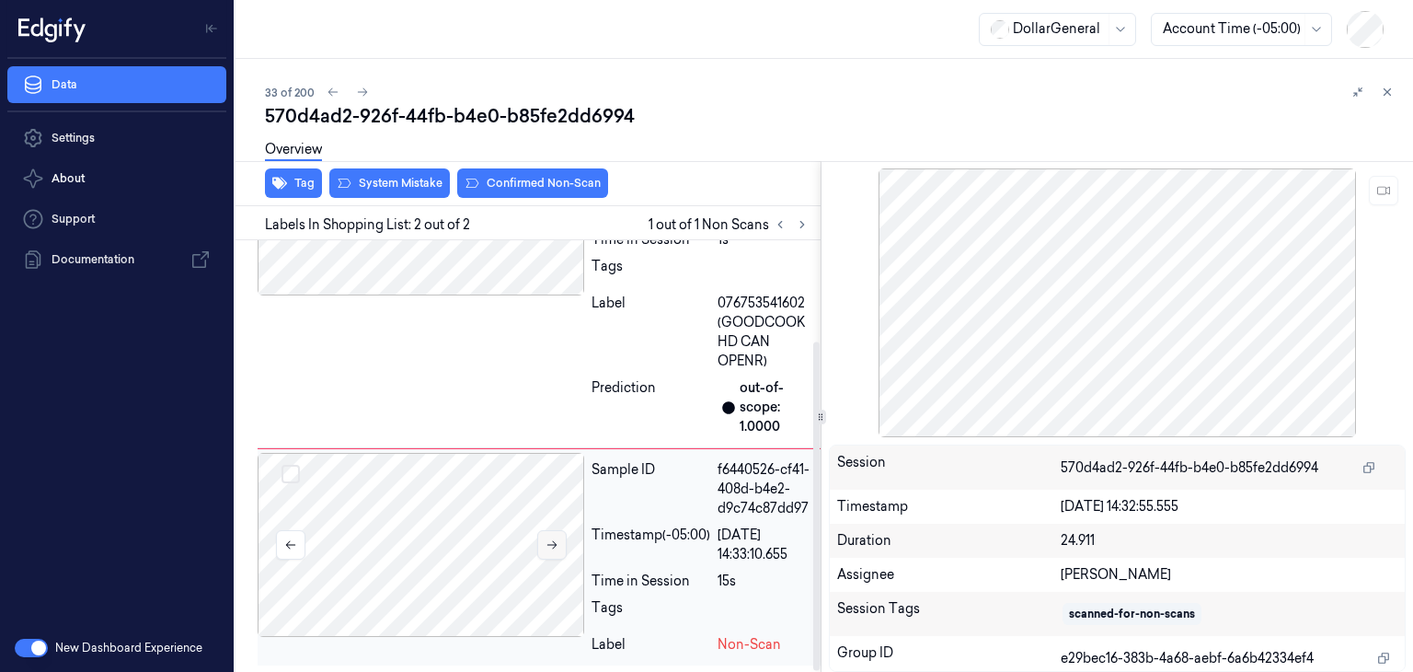
click at [554, 531] on button at bounding box center [551, 544] width 29 height 29
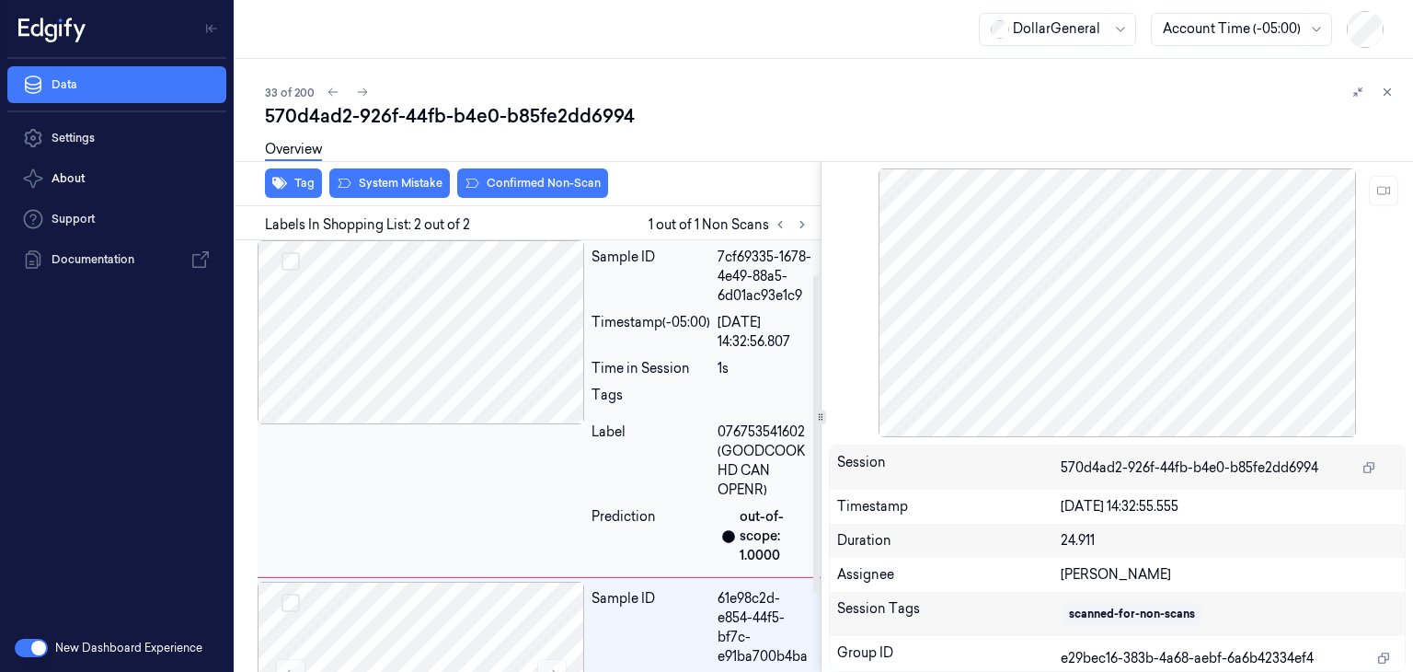
scroll to position [0, 0]
click at [506, 356] on div at bounding box center [421, 336] width 327 height 184
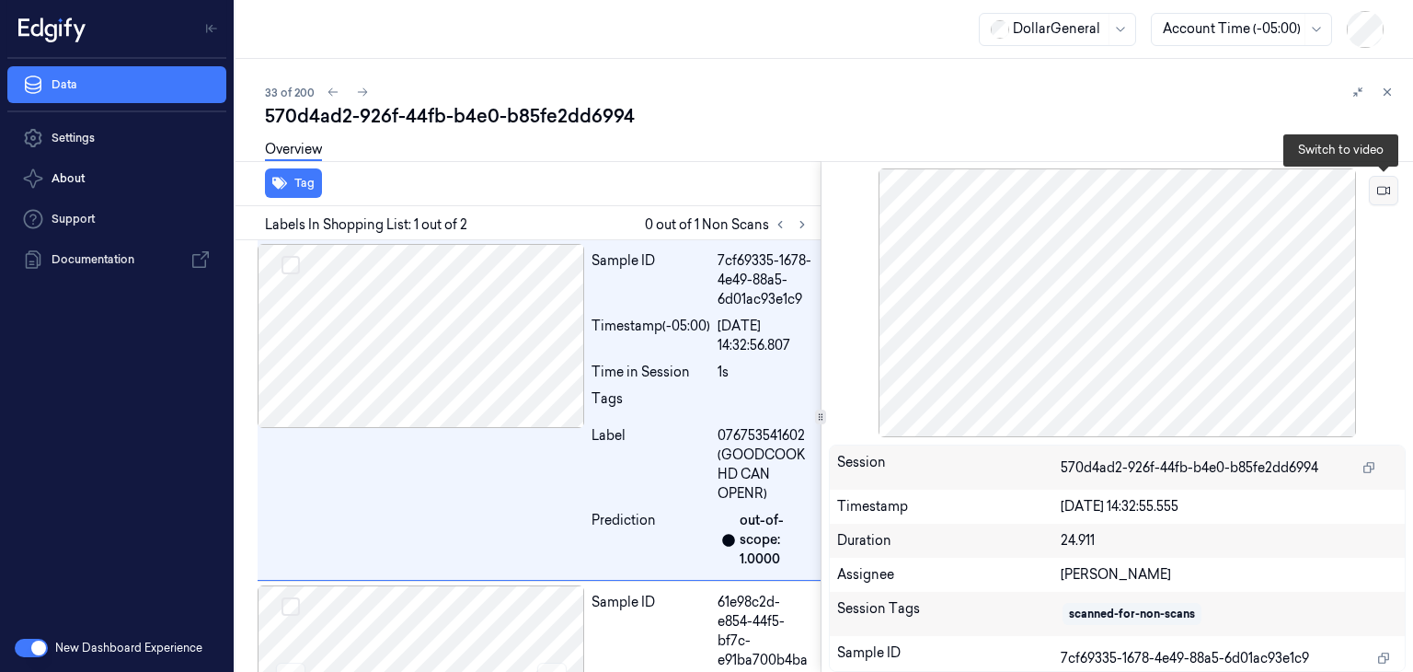
click at [1384, 195] on icon at bounding box center [1383, 190] width 13 height 13
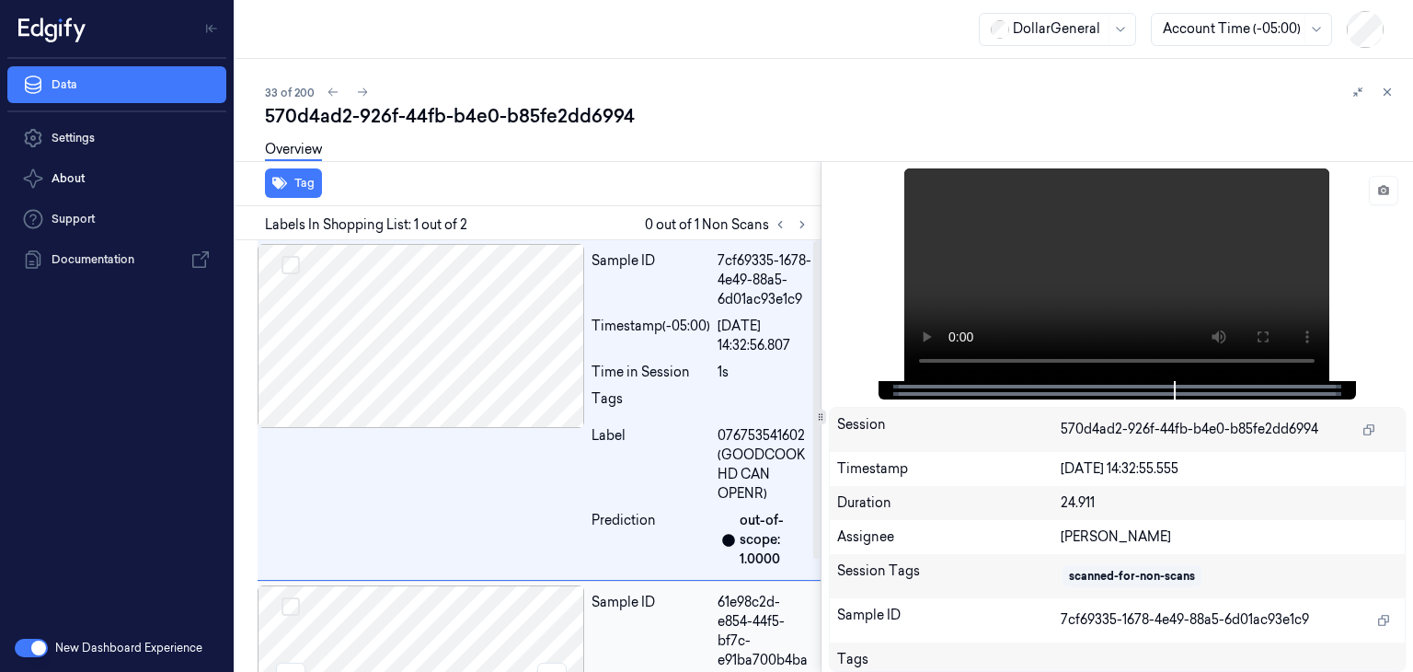
click at [344, 622] on div at bounding box center [421, 677] width 327 height 184
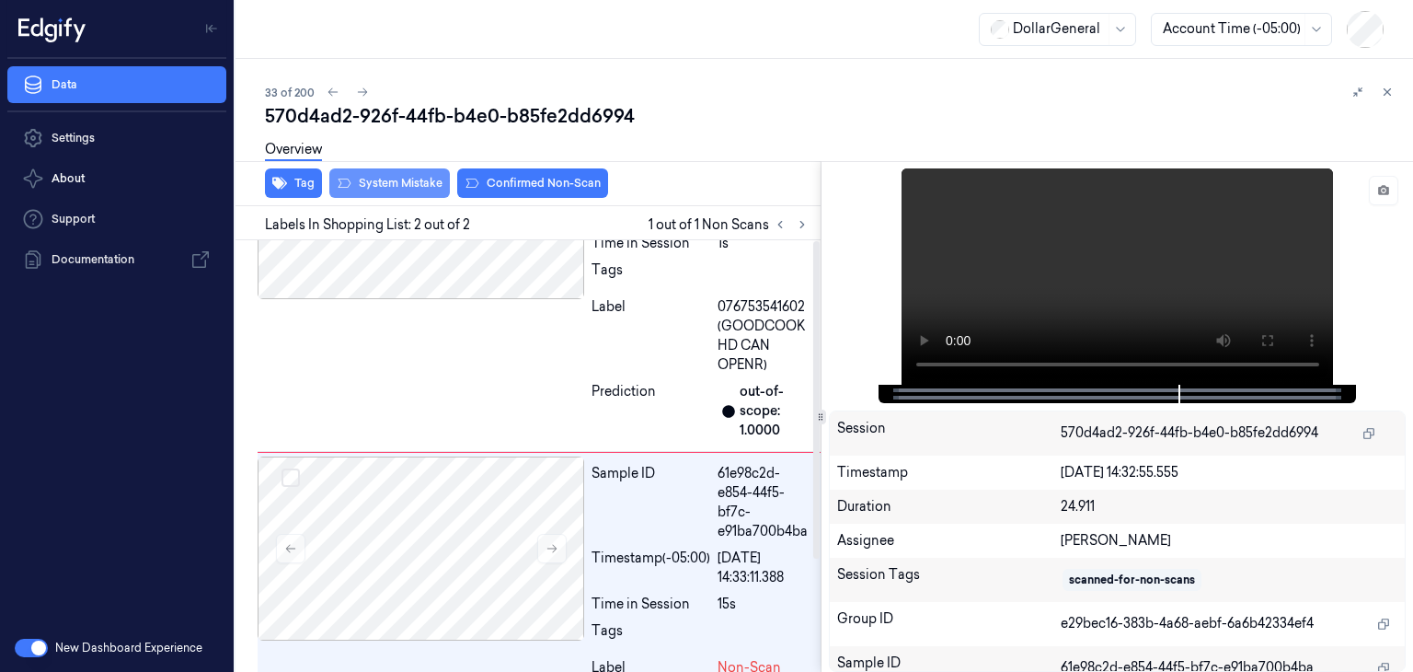
scroll to position [151, 0]
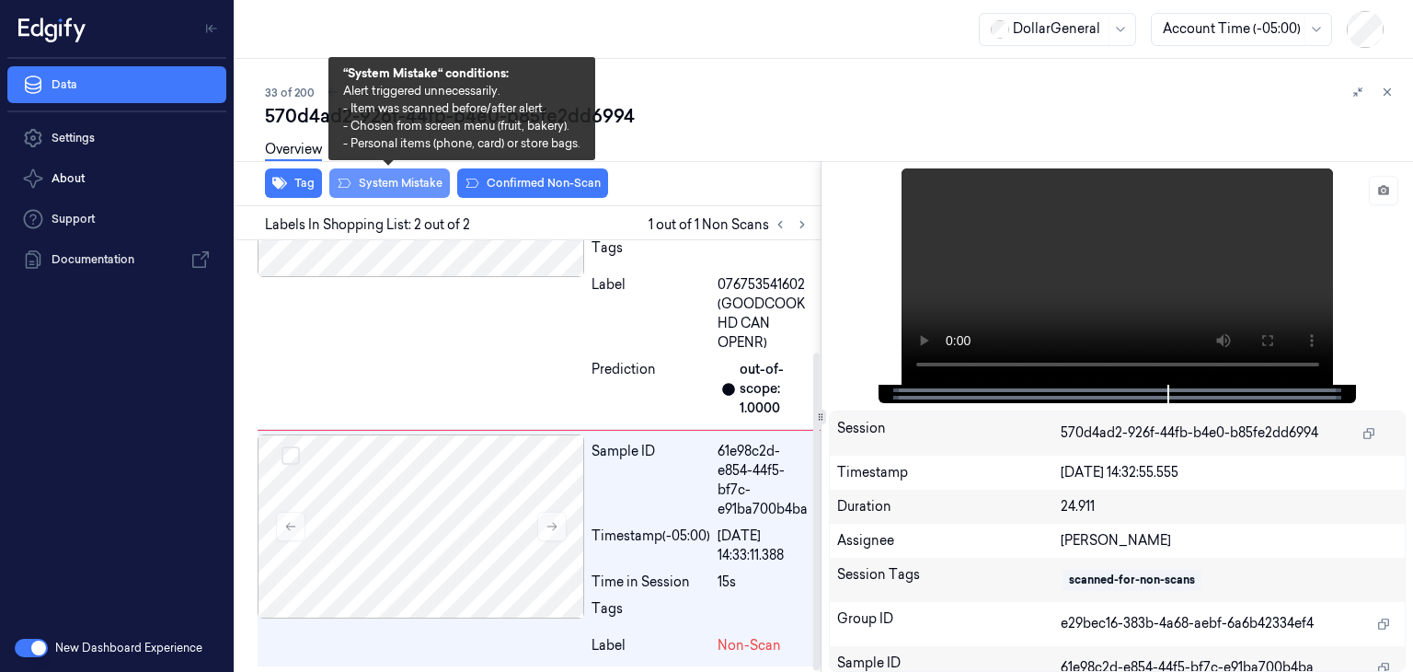
click at [384, 178] on button "System Mistake" at bounding box center [389, 182] width 121 height 29
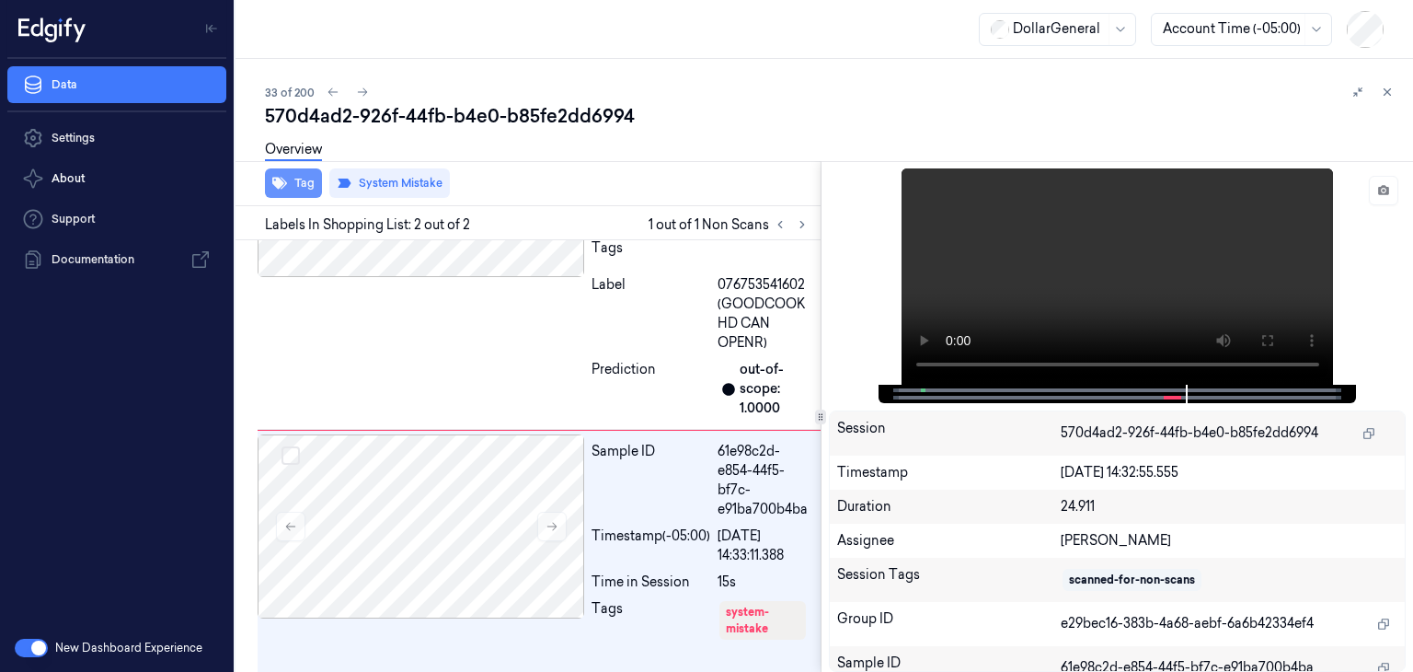
scroll to position [191, 0]
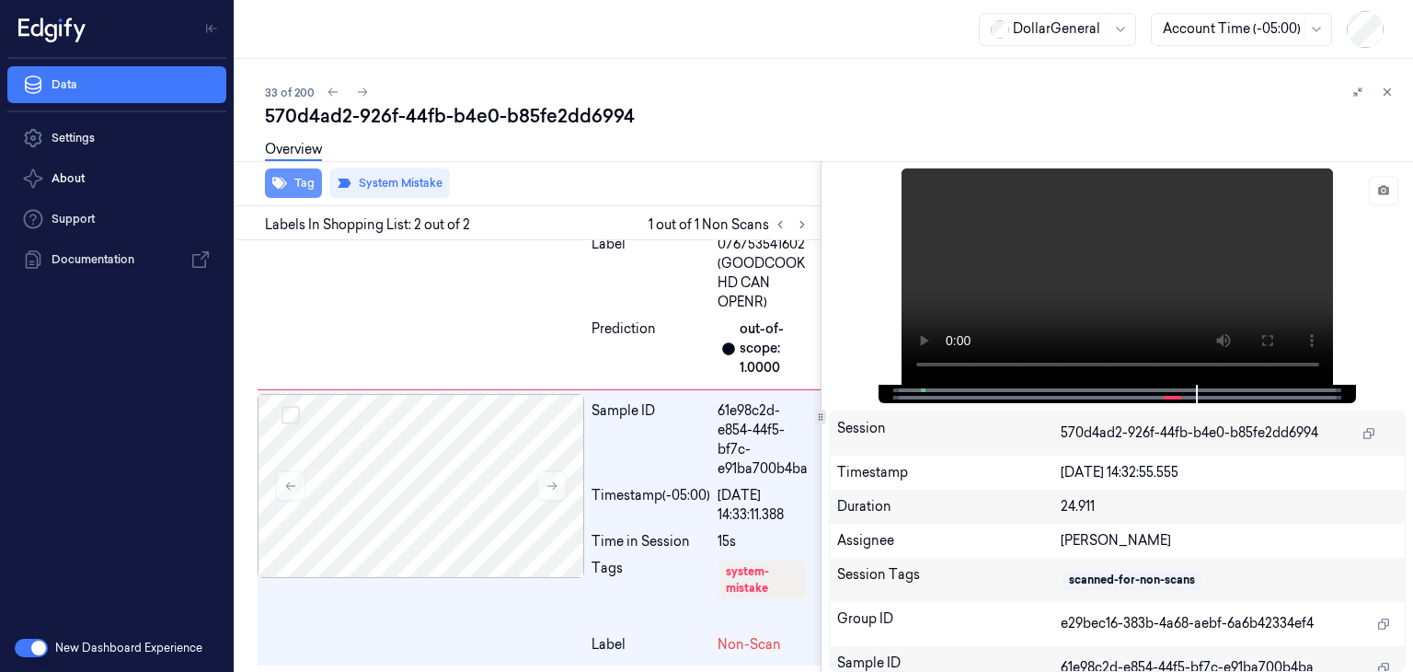
click at [300, 180] on button "Tag" at bounding box center [293, 182] width 57 height 29
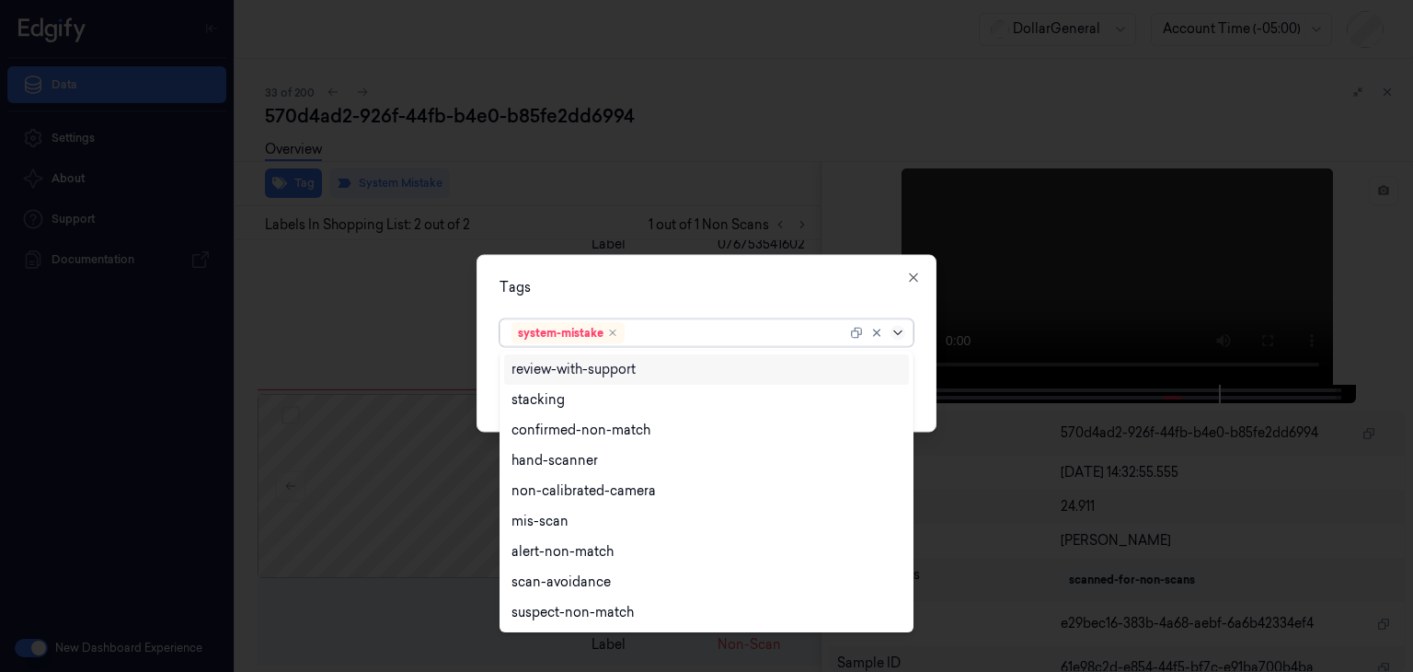
click at [902, 327] on icon at bounding box center [898, 333] width 15 height 15
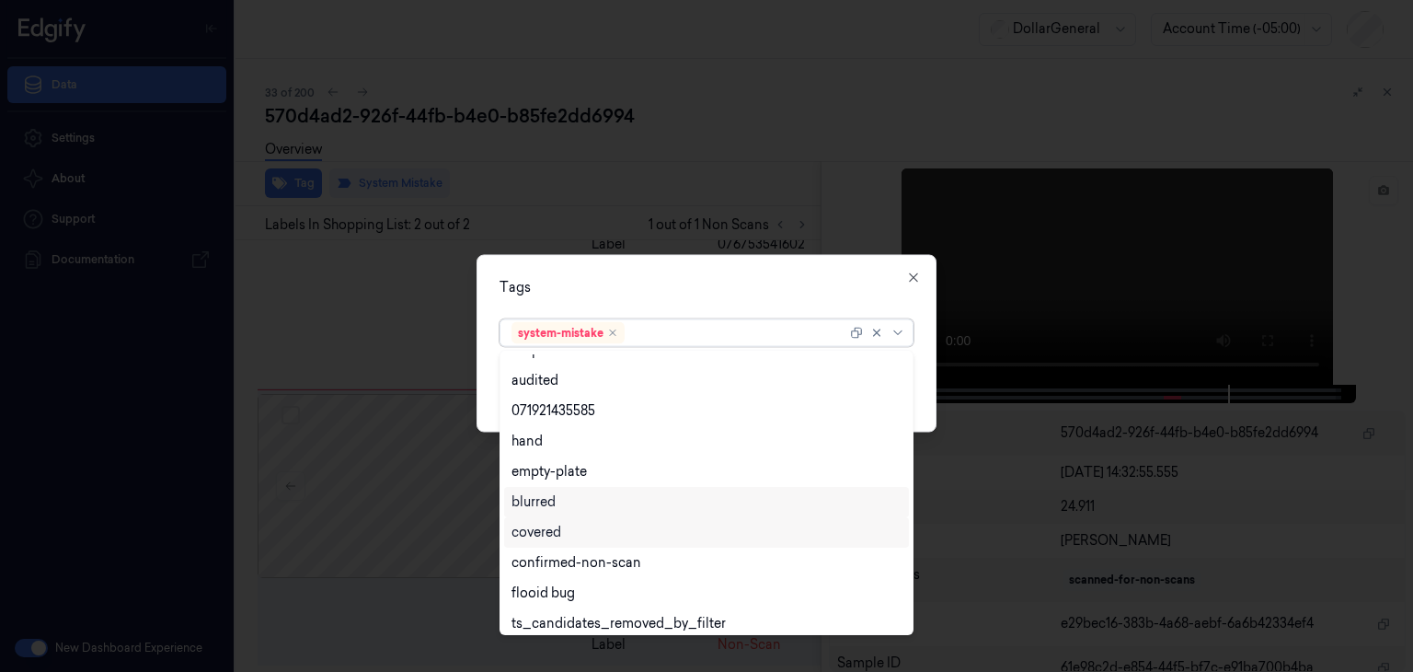
scroll to position [301, 0]
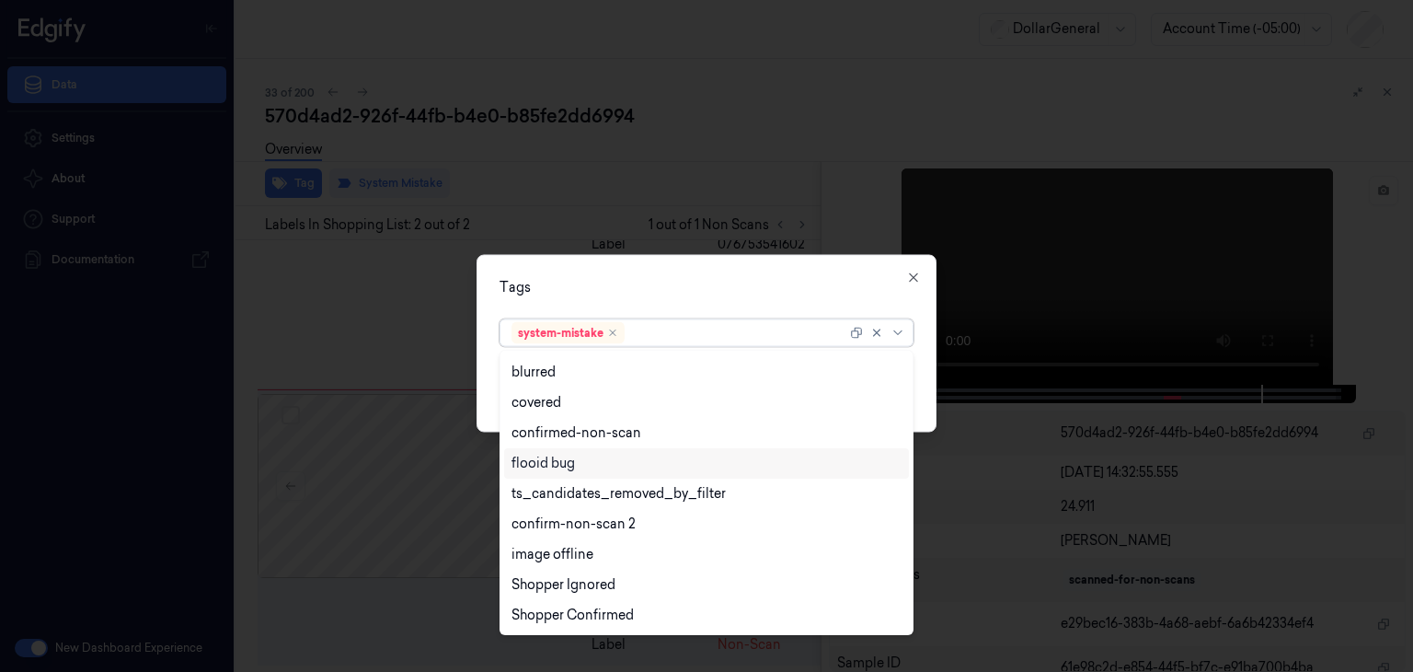
click at [570, 462] on div "flooid bug" at bounding box center [542, 463] width 63 height 19
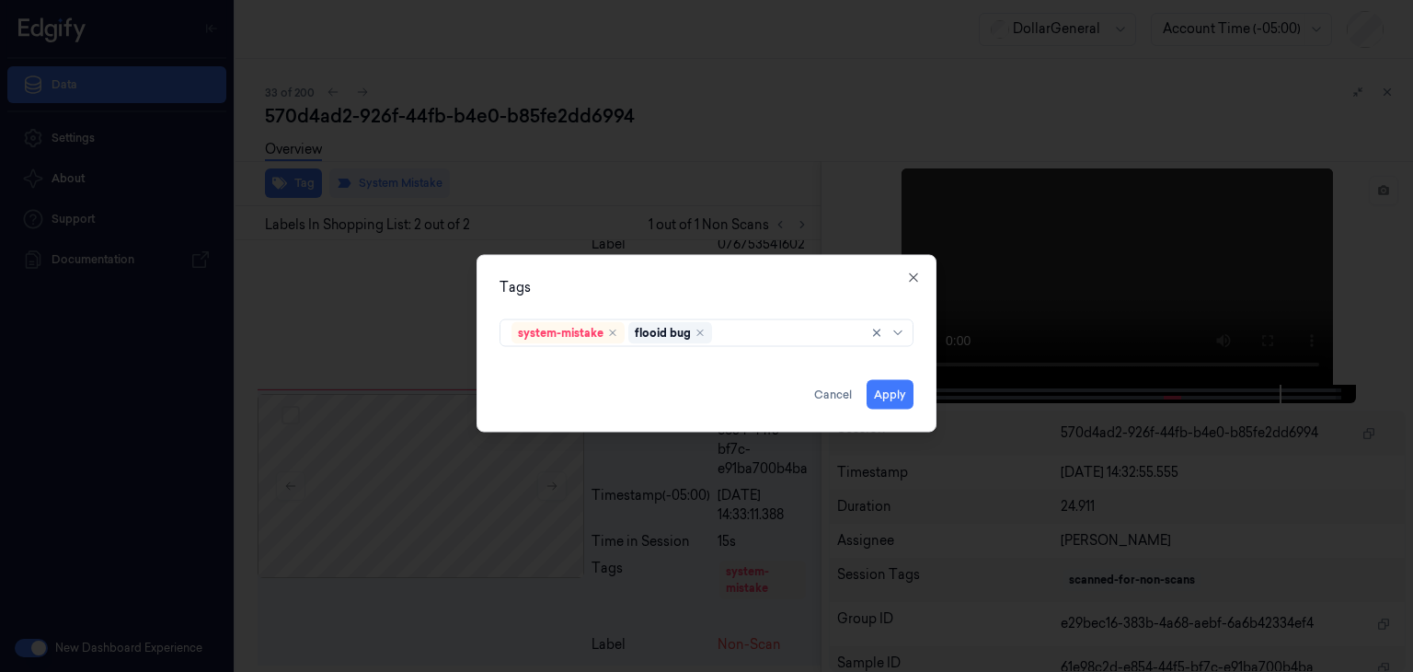
click at [914, 365] on div "Tags system-mistake flooid bug Apply Cancel Close" at bounding box center [707, 344] width 460 height 178
click at [900, 403] on button "Apply" at bounding box center [890, 394] width 47 height 29
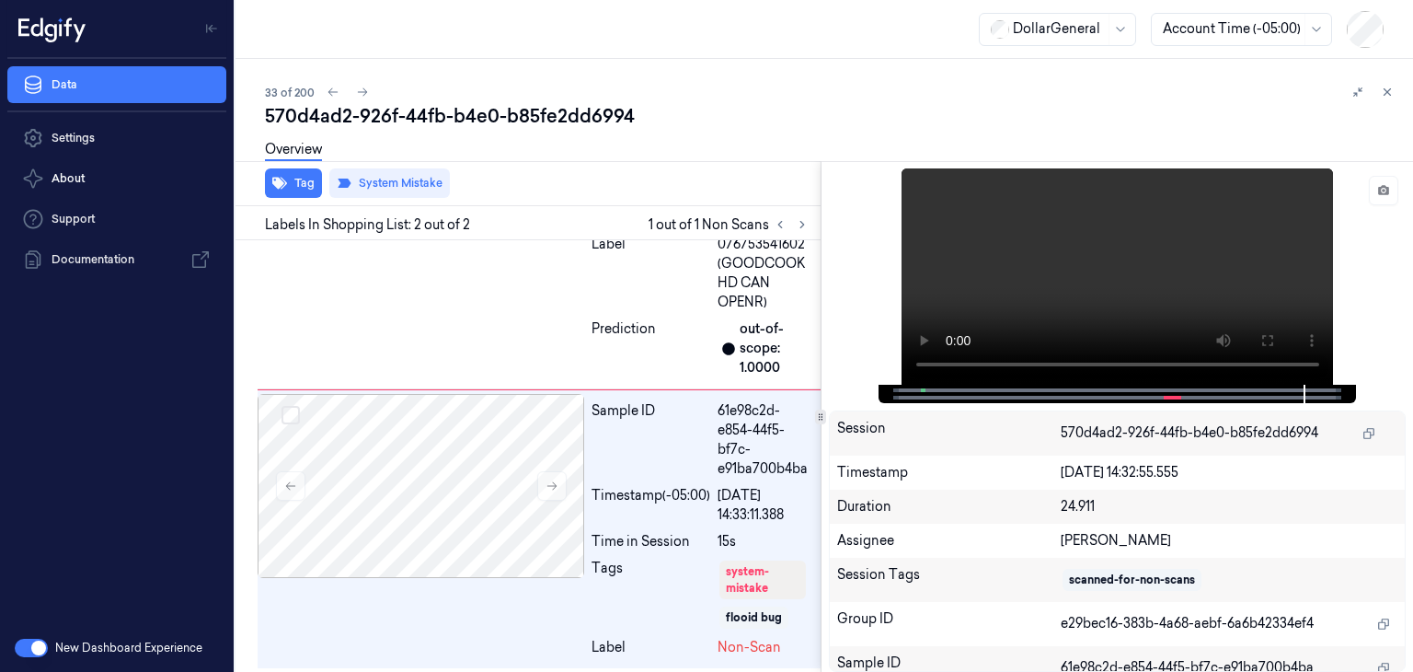
scroll to position [193, 0]
click at [364, 93] on icon at bounding box center [362, 92] width 13 height 13
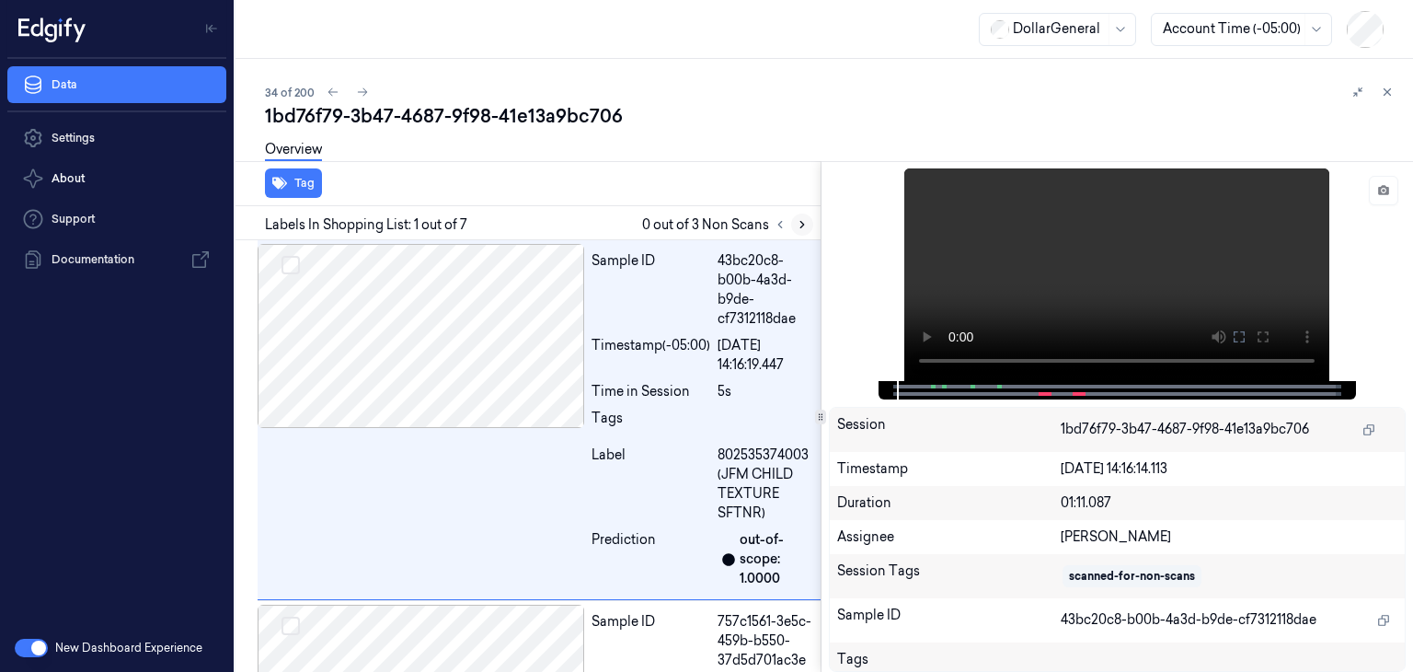
click at [800, 225] on icon at bounding box center [802, 224] width 13 height 13
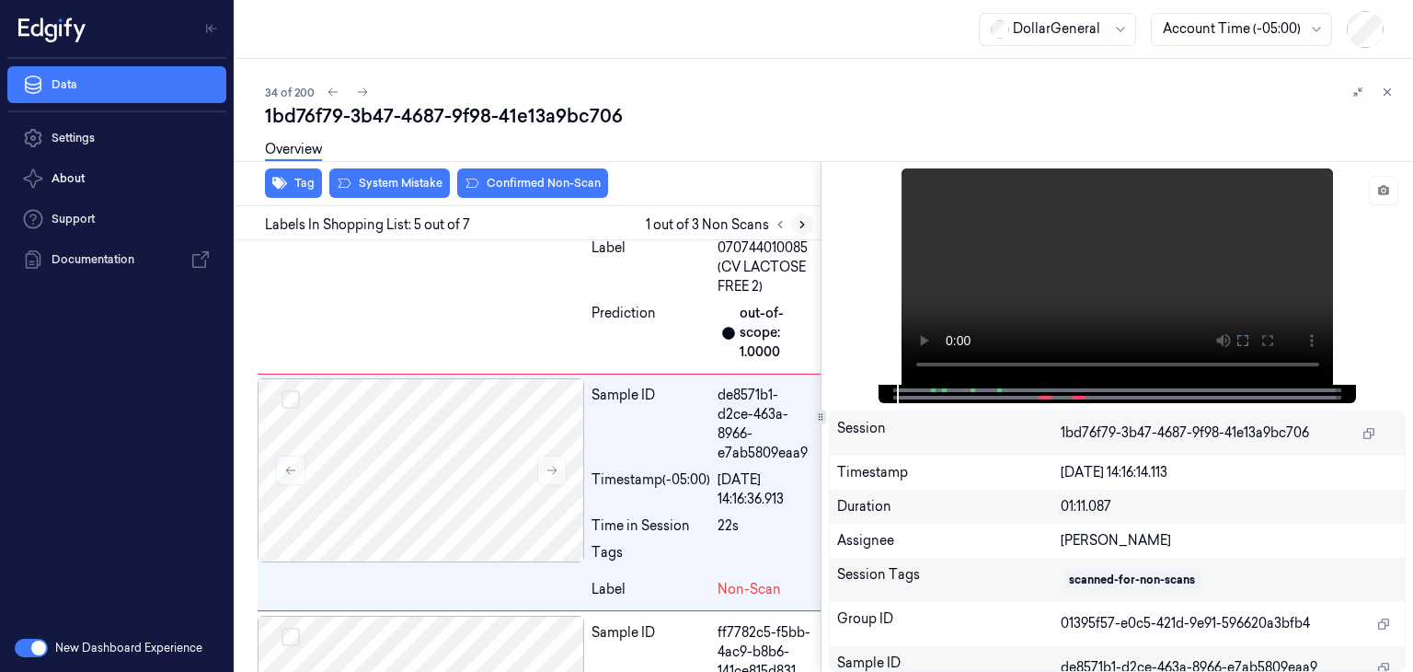
scroll to position [1168, 0]
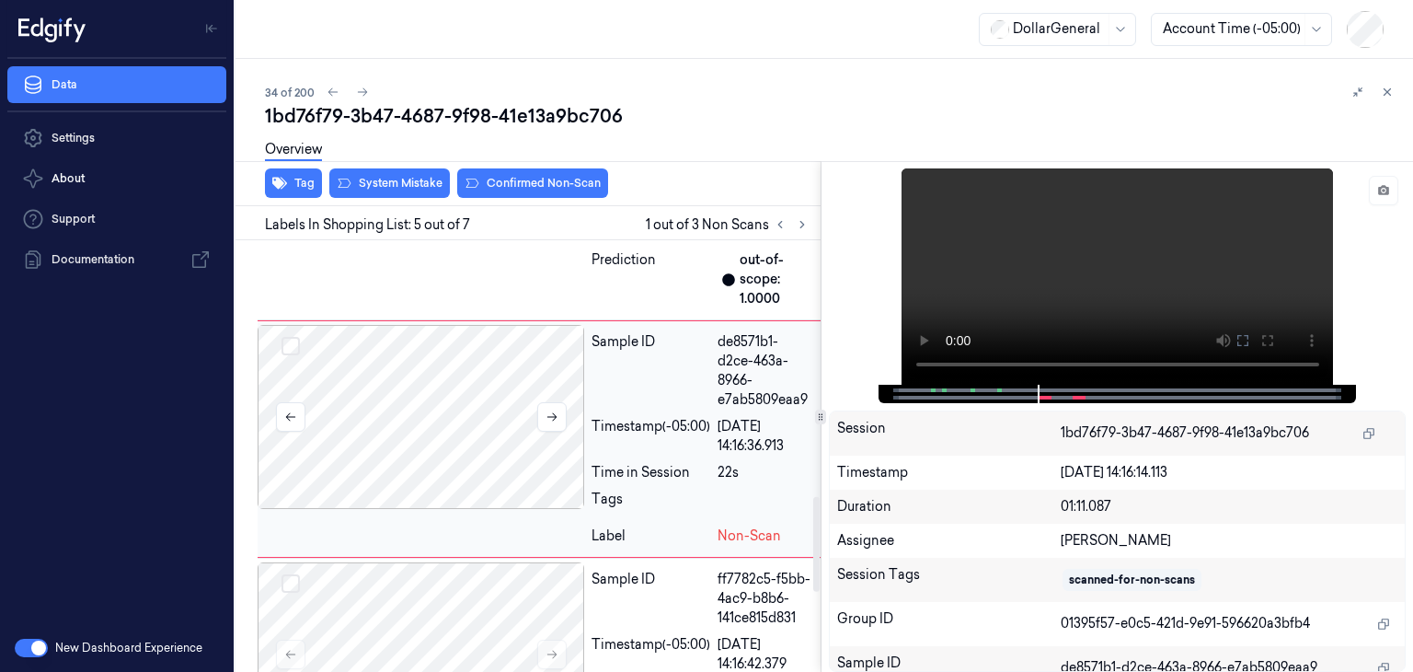
click at [567, 442] on div at bounding box center [421, 417] width 327 height 184
click at [551, 423] on icon at bounding box center [552, 416] width 13 height 13
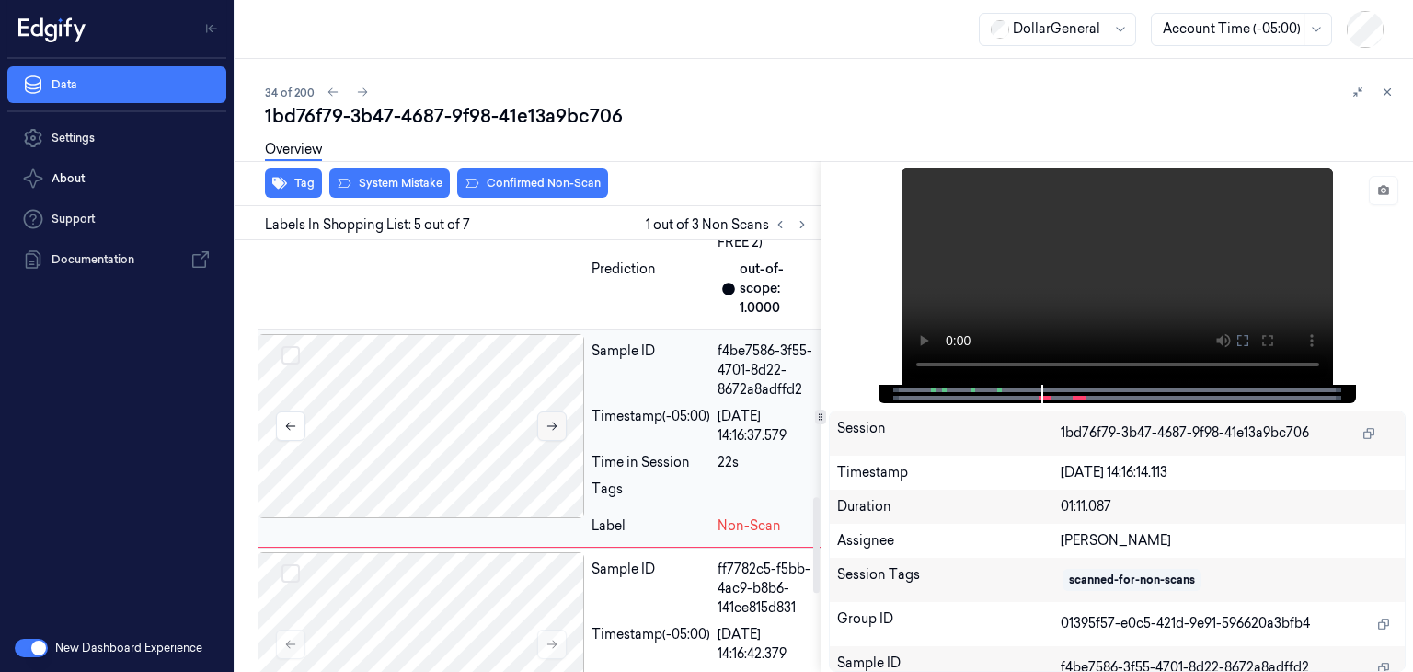
click at [550, 432] on icon at bounding box center [552, 425] width 13 height 13
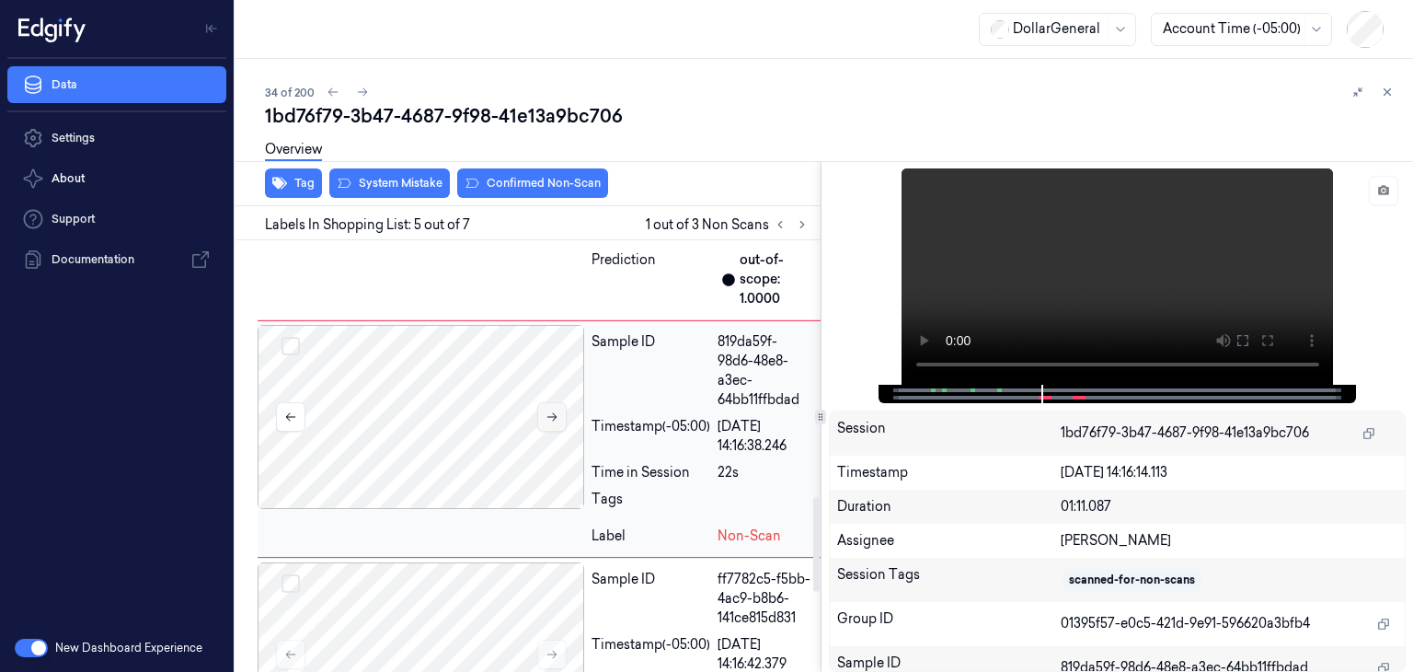
click at [550, 423] on icon at bounding box center [552, 416] width 13 height 13
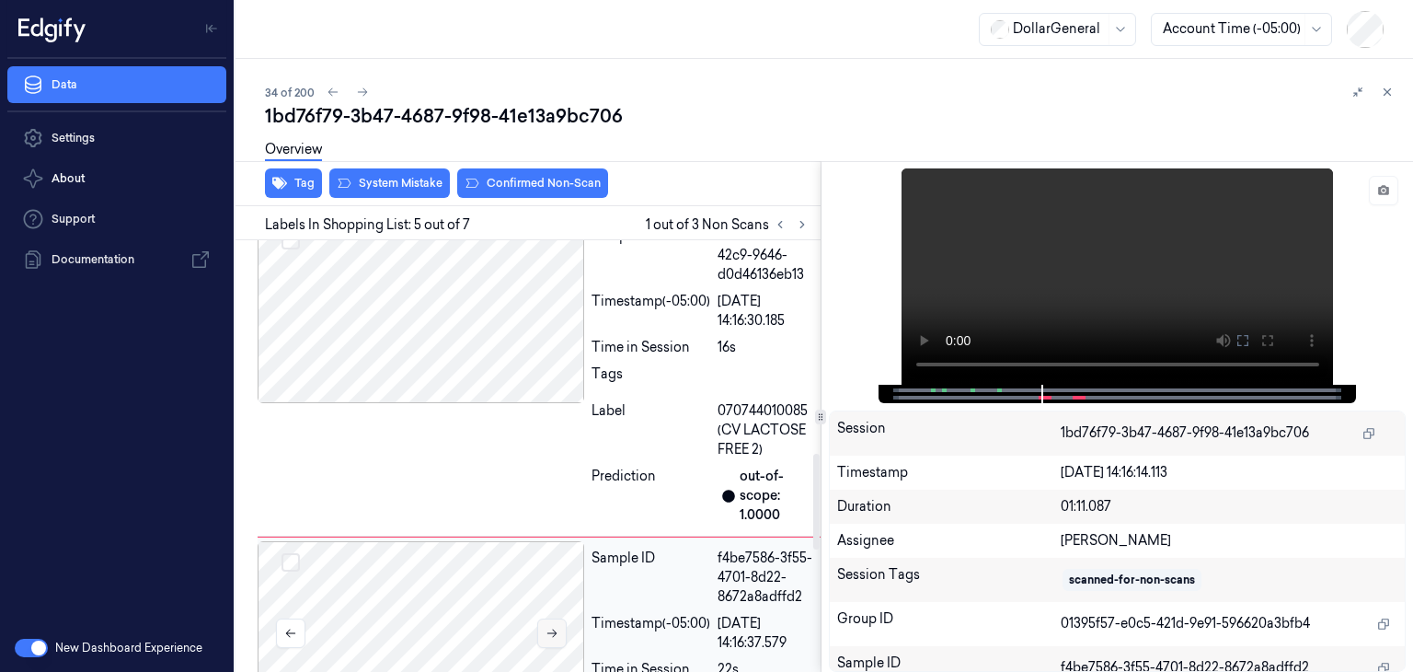
scroll to position [883, 0]
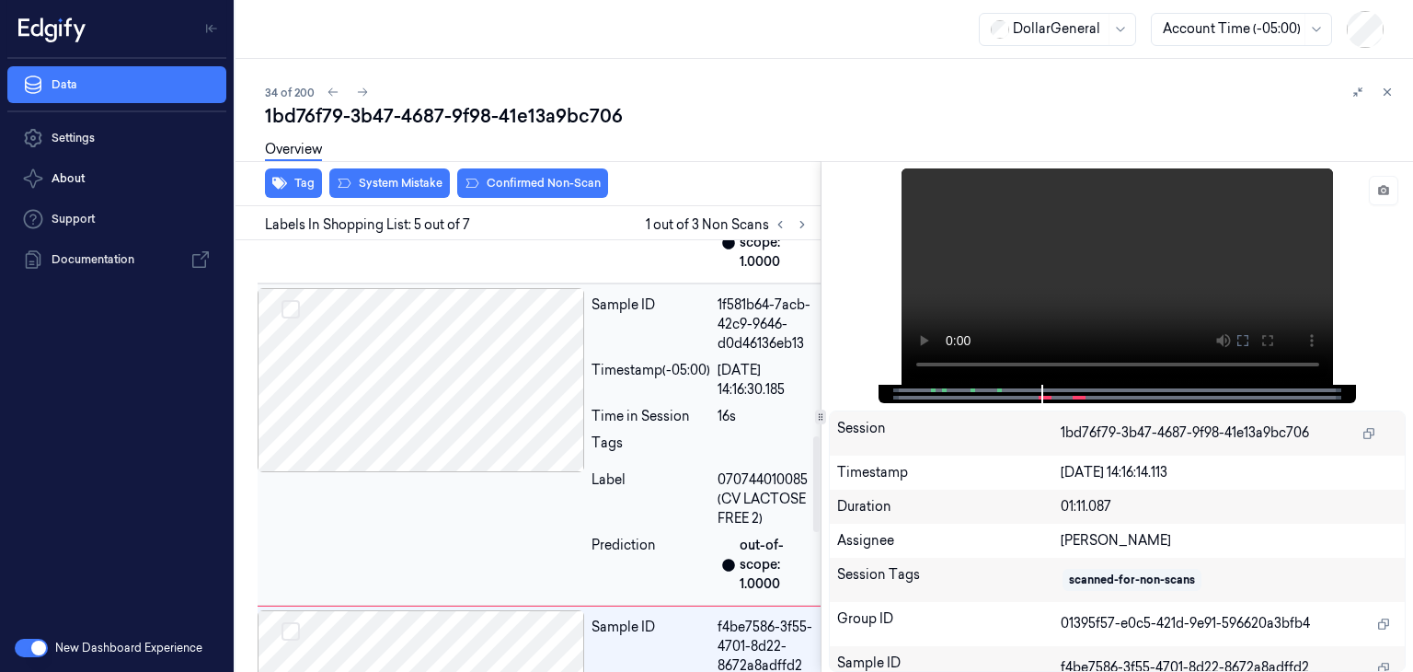
click at [544, 429] on div at bounding box center [421, 380] width 327 height 184
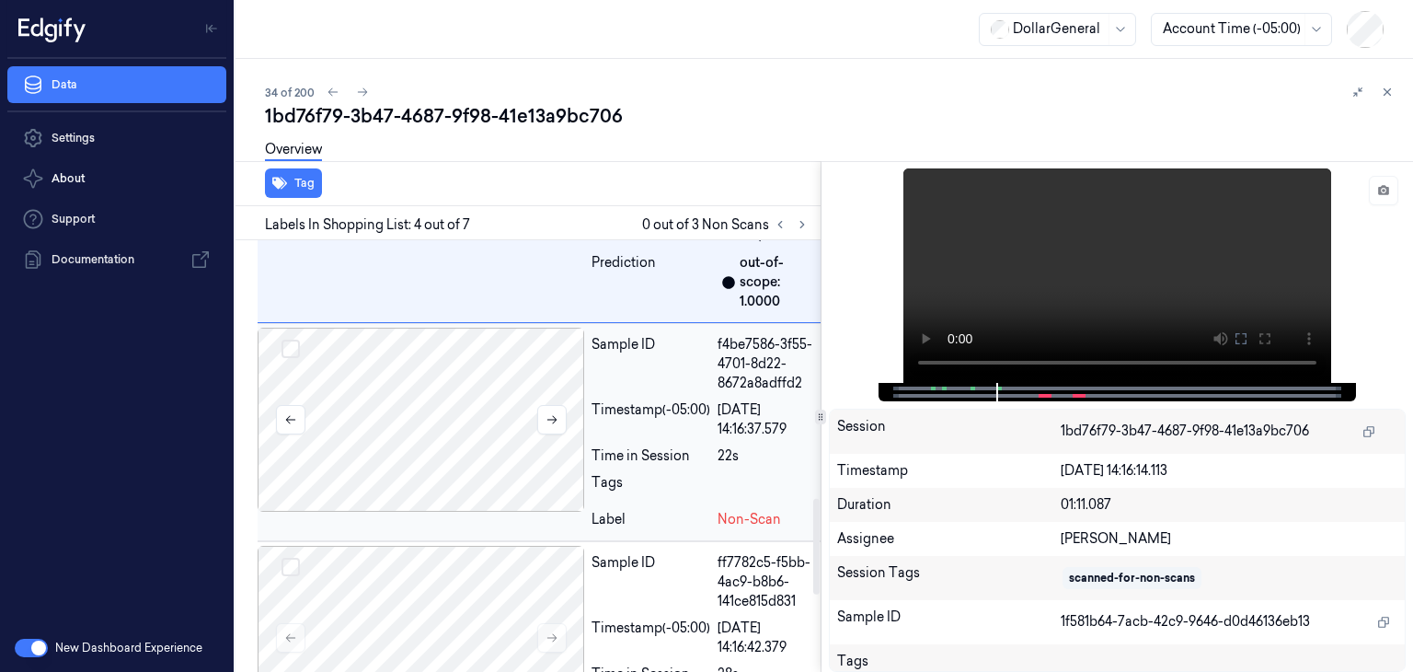
click at [500, 454] on div at bounding box center [421, 420] width 327 height 184
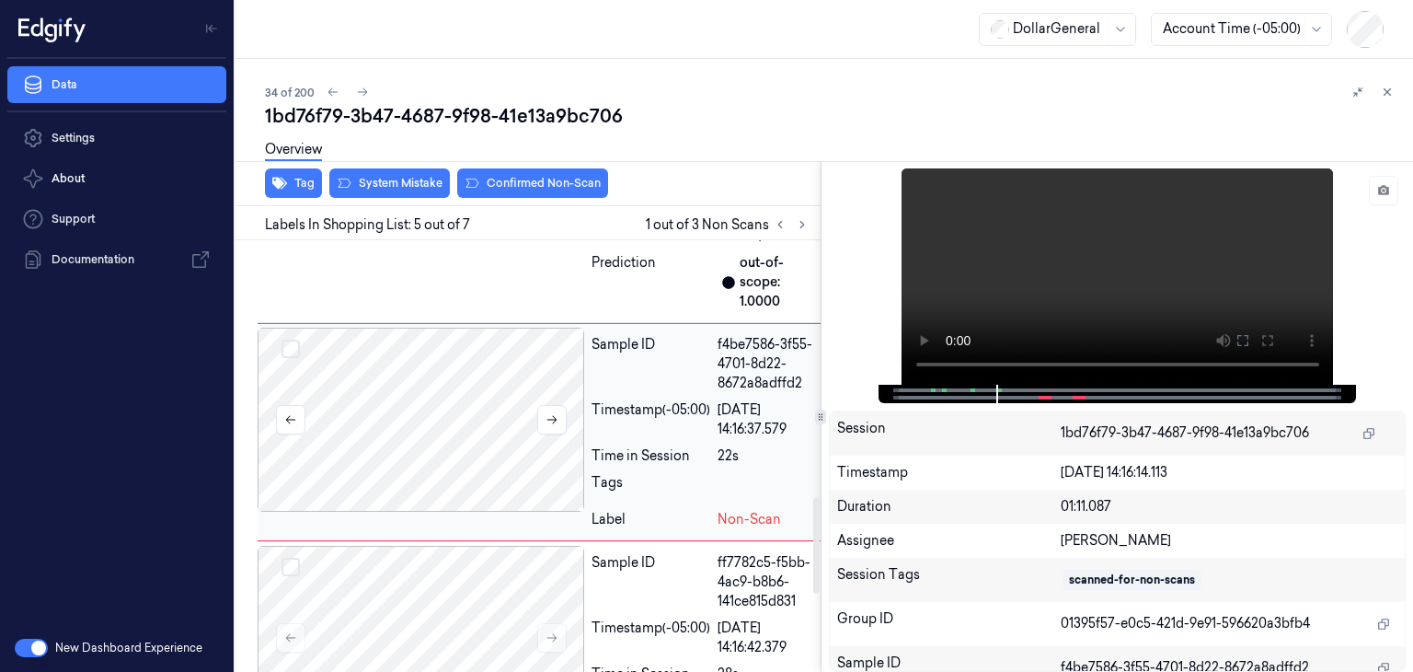
scroll to position [1159, 0]
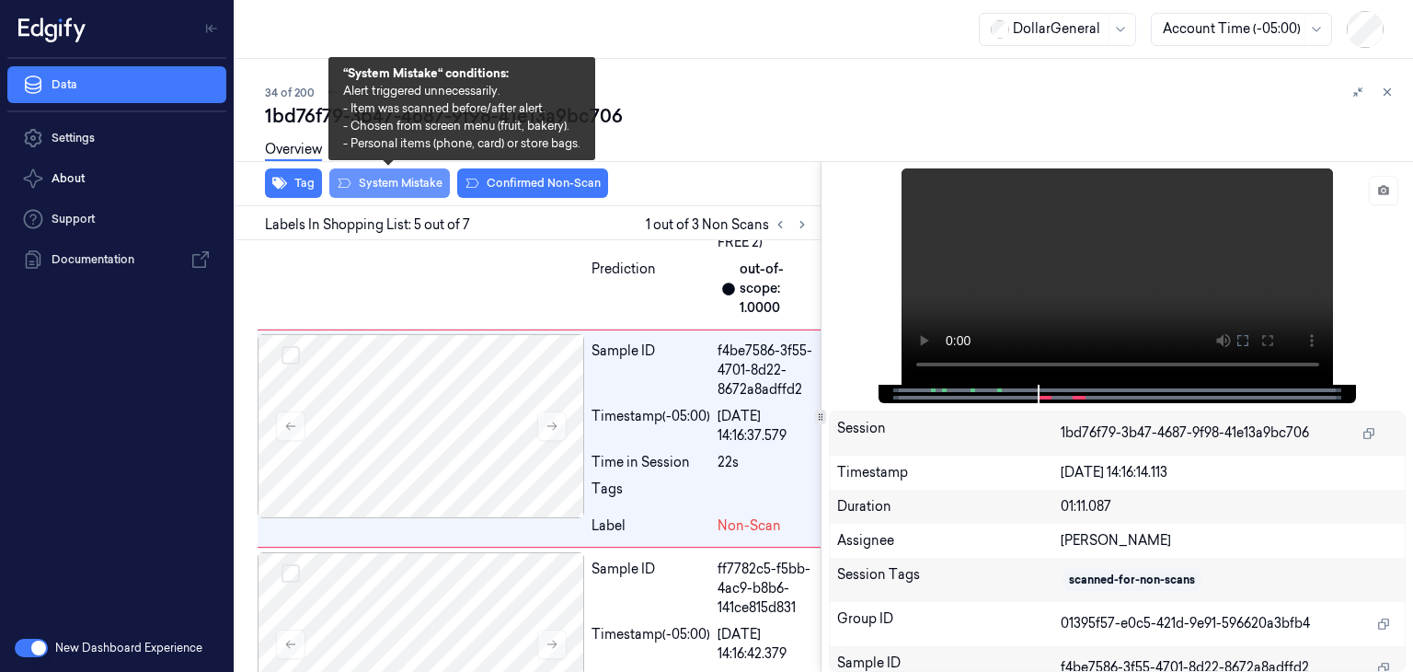
click at [395, 189] on button "System Mistake" at bounding box center [389, 182] width 121 height 29
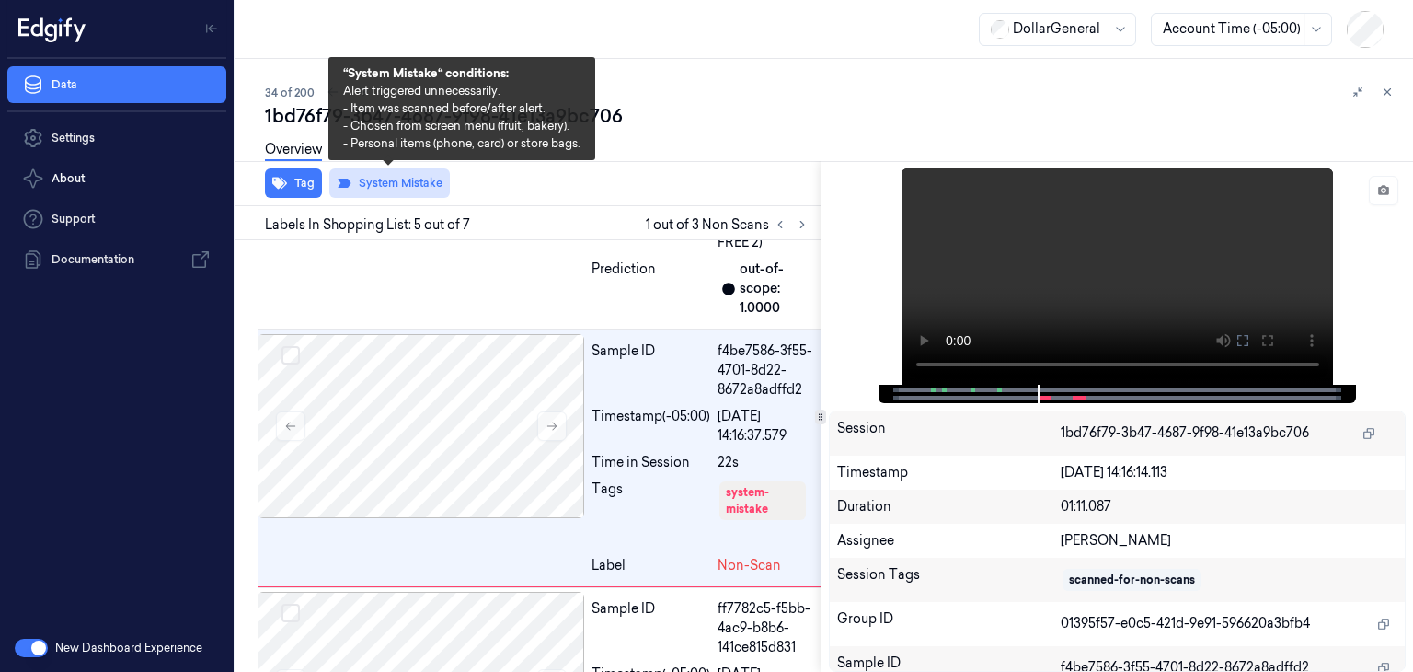
scroll to position [1178, 0]
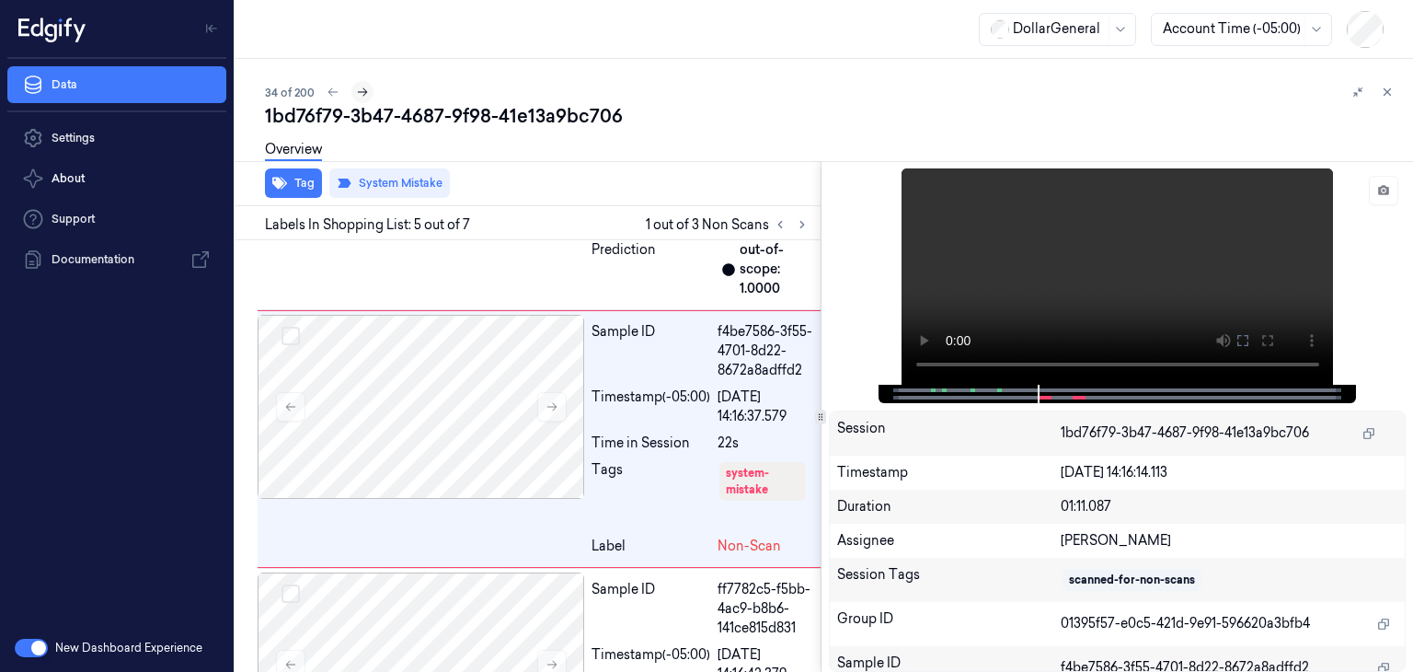
click at [364, 93] on icon at bounding box center [363, 92] width 10 height 8
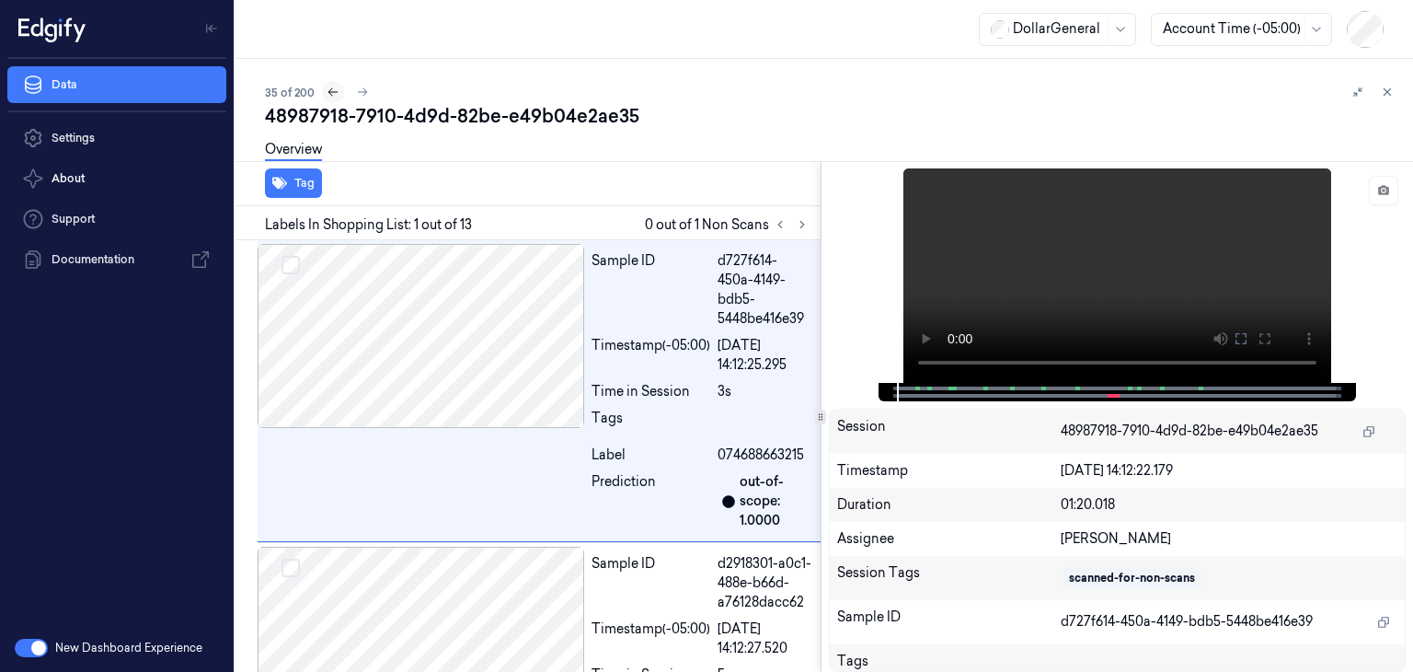
click at [331, 90] on icon at bounding box center [333, 92] width 13 height 13
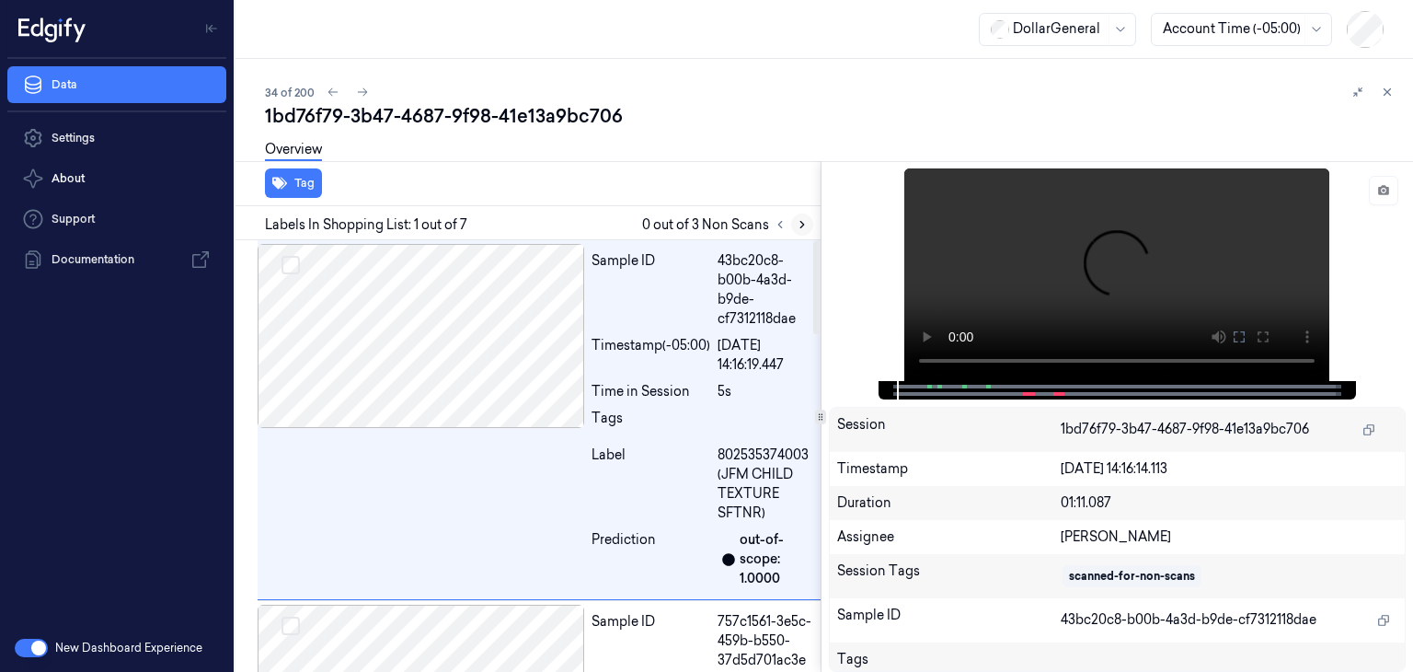
click at [799, 225] on icon at bounding box center [802, 224] width 13 height 13
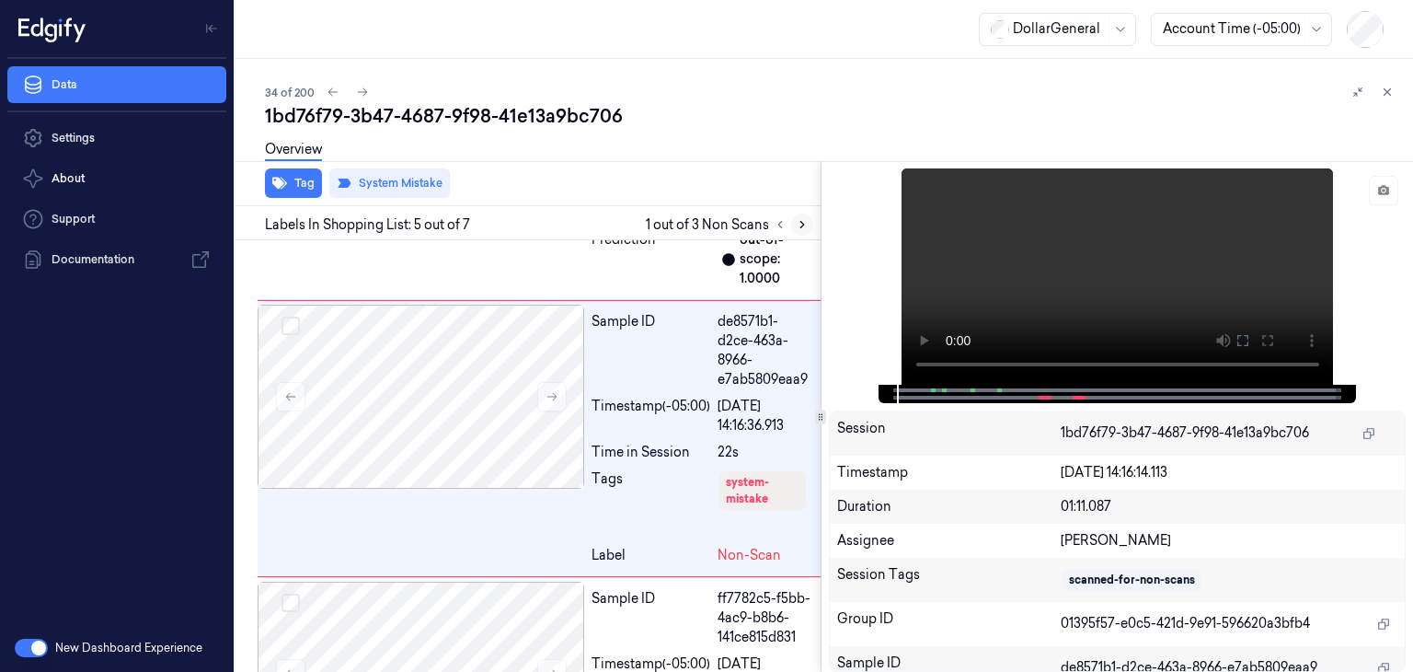
click at [799, 226] on icon at bounding box center [802, 224] width 13 height 13
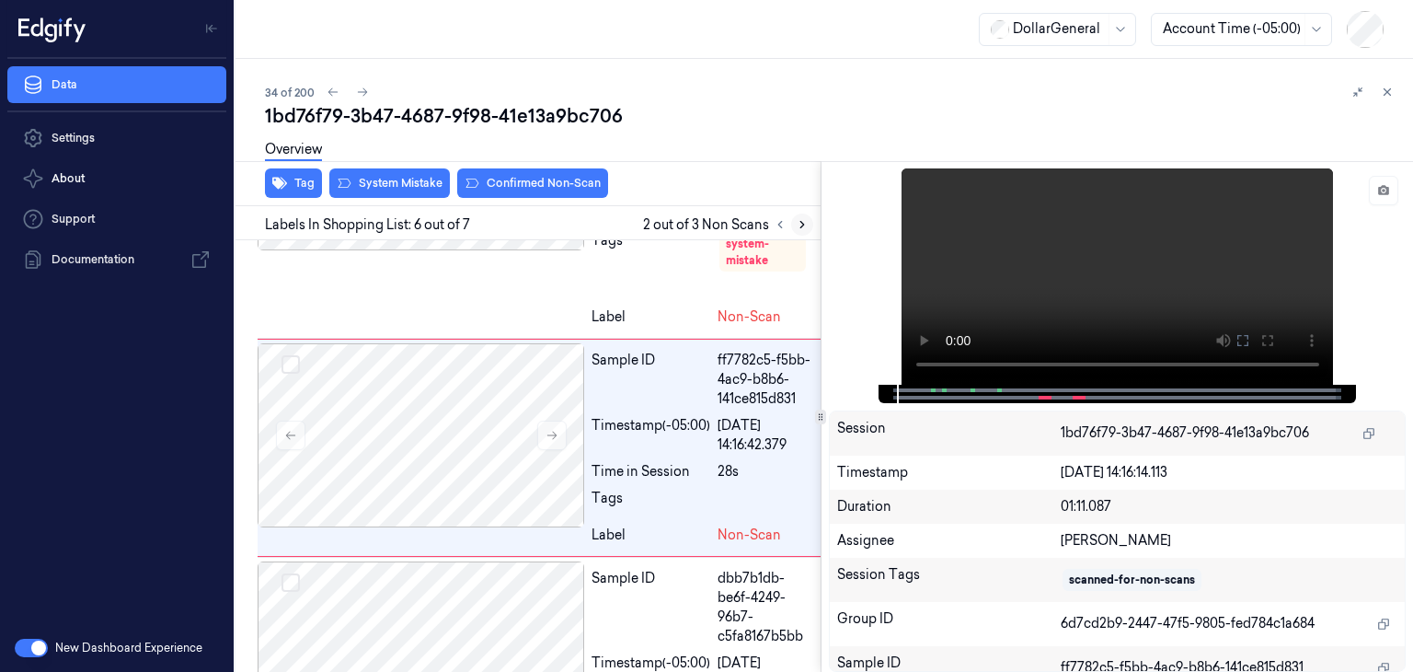
scroll to position [1435, 0]
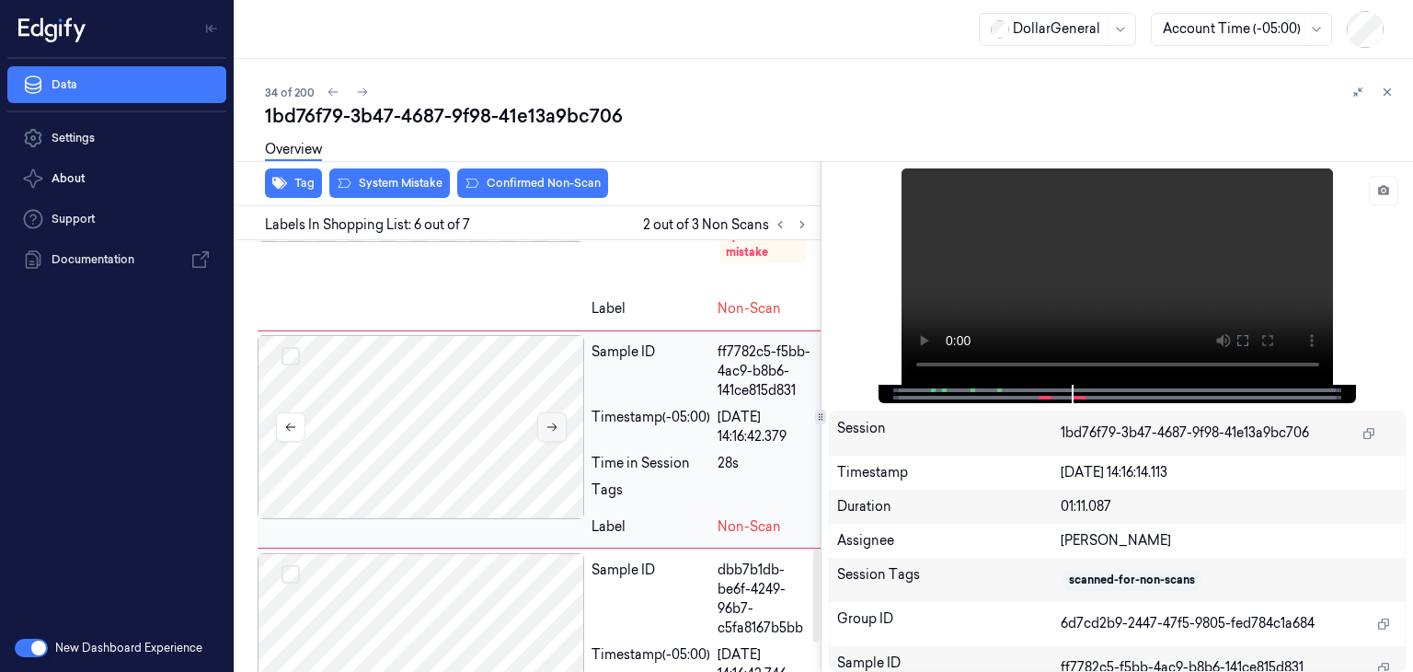
click at [552, 433] on icon at bounding box center [552, 426] width 13 height 13
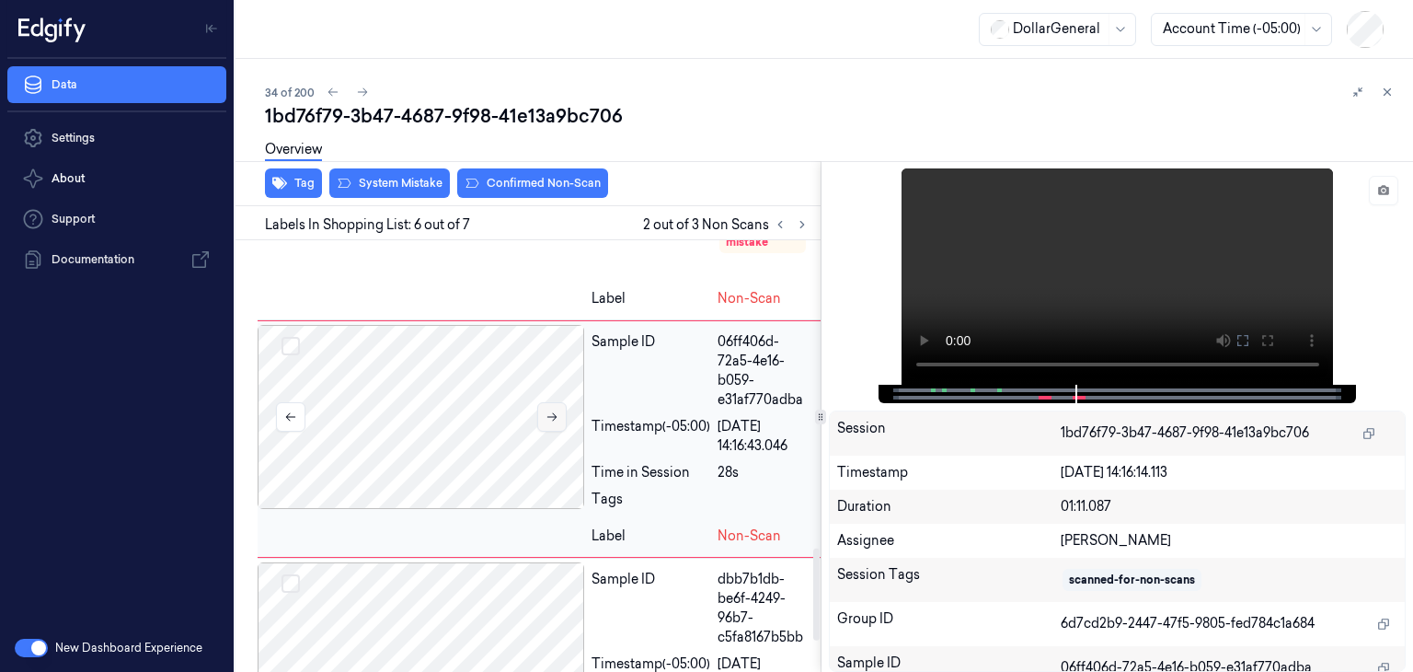
click at [552, 448] on div at bounding box center [421, 417] width 327 height 184
click at [1381, 196] on button at bounding box center [1383, 190] width 29 height 29
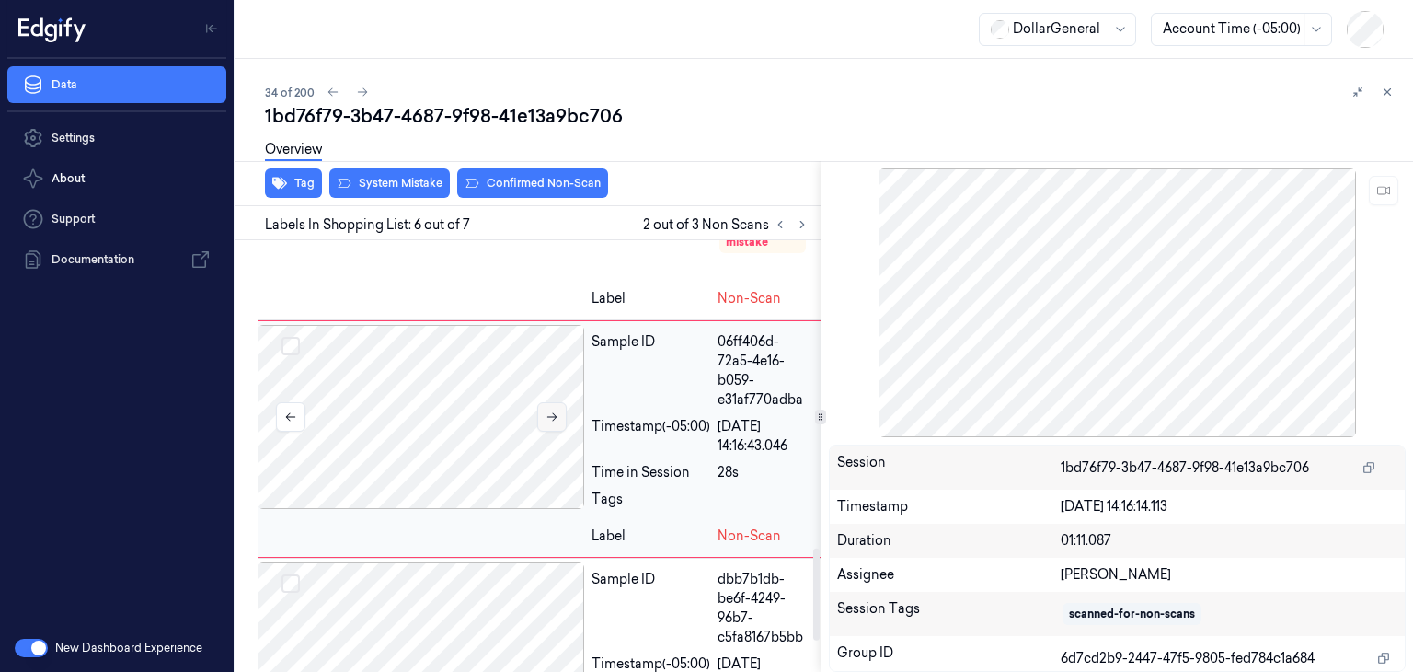
click at [555, 423] on icon at bounding box center [552, 416] width 13 height 13
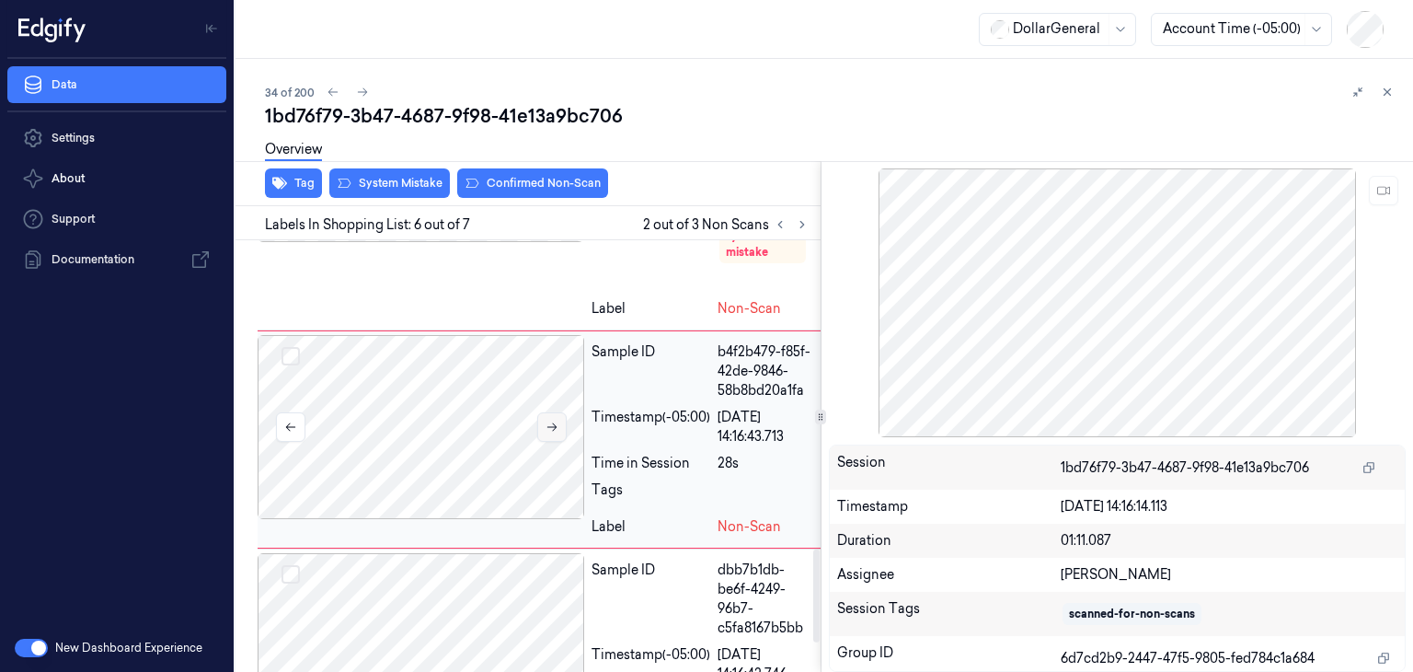
click at [555, 429] on button at bounding box center [551, 426] width 29 height 29
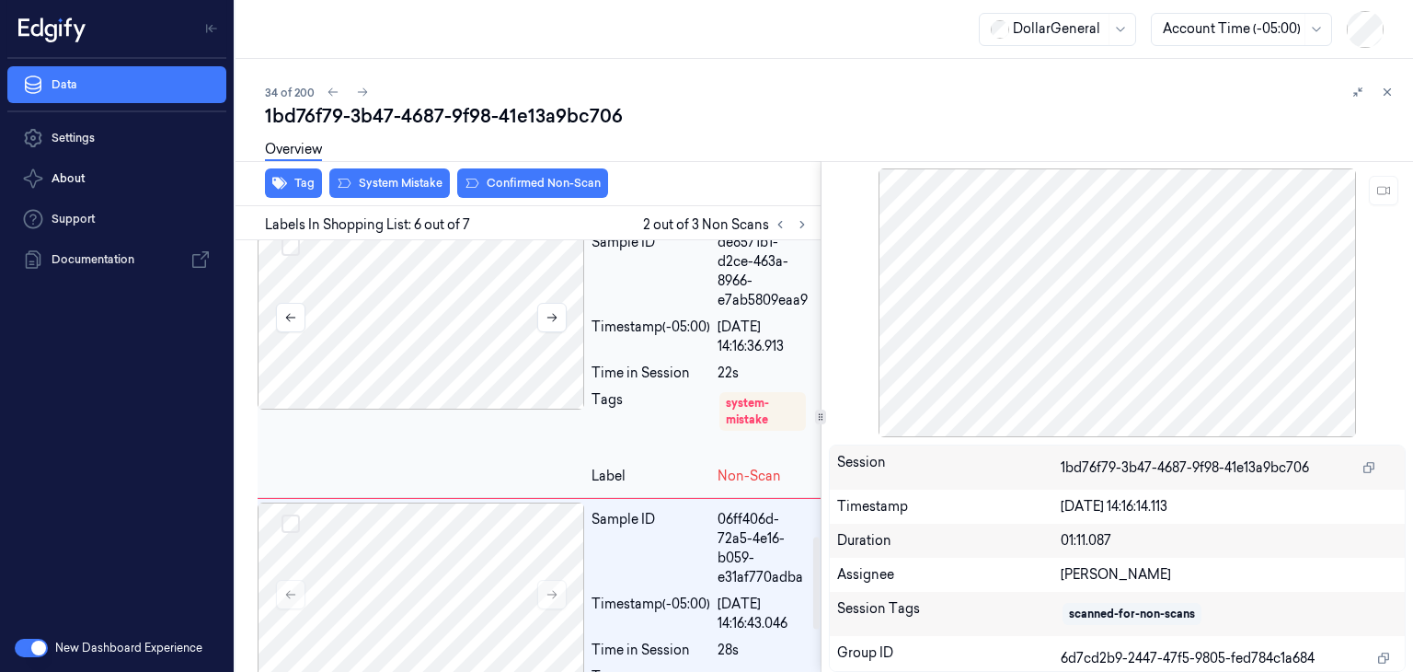
scroll to position [1261, 0]
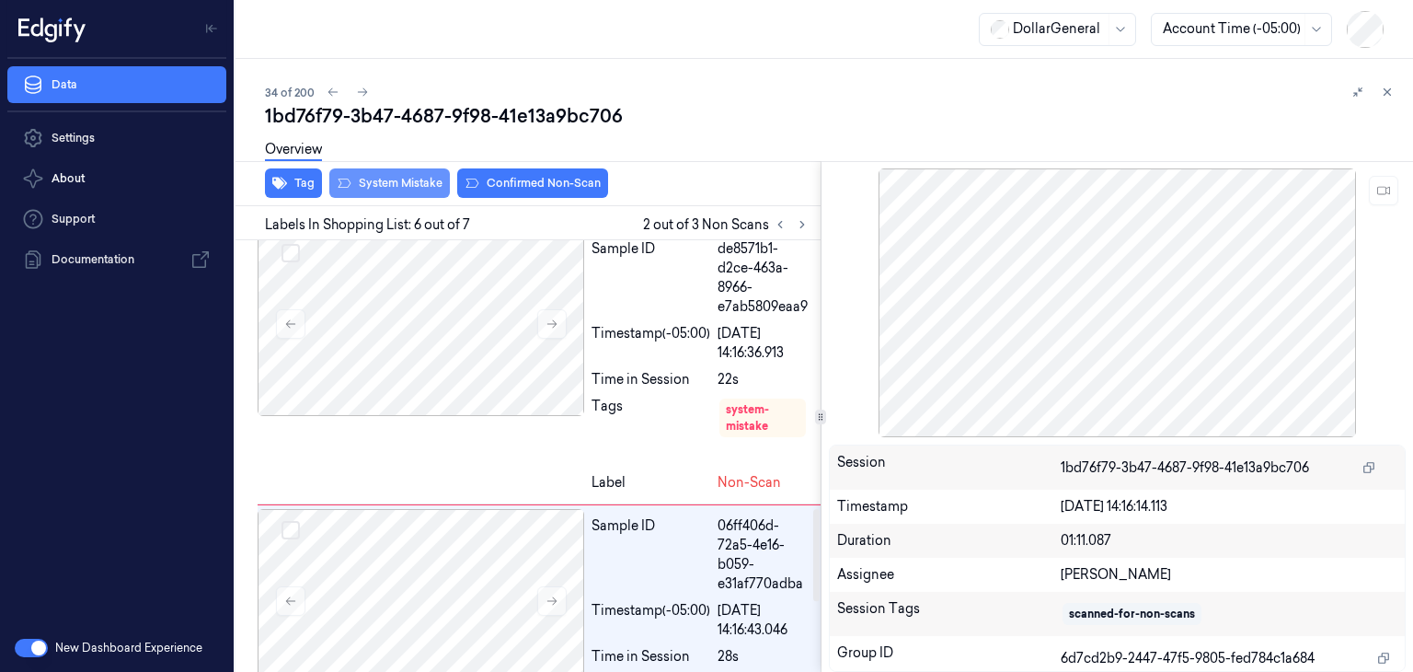
click at [385, 192] on button "System Mistake" at bounding box center [389, 182] width 121 height 29
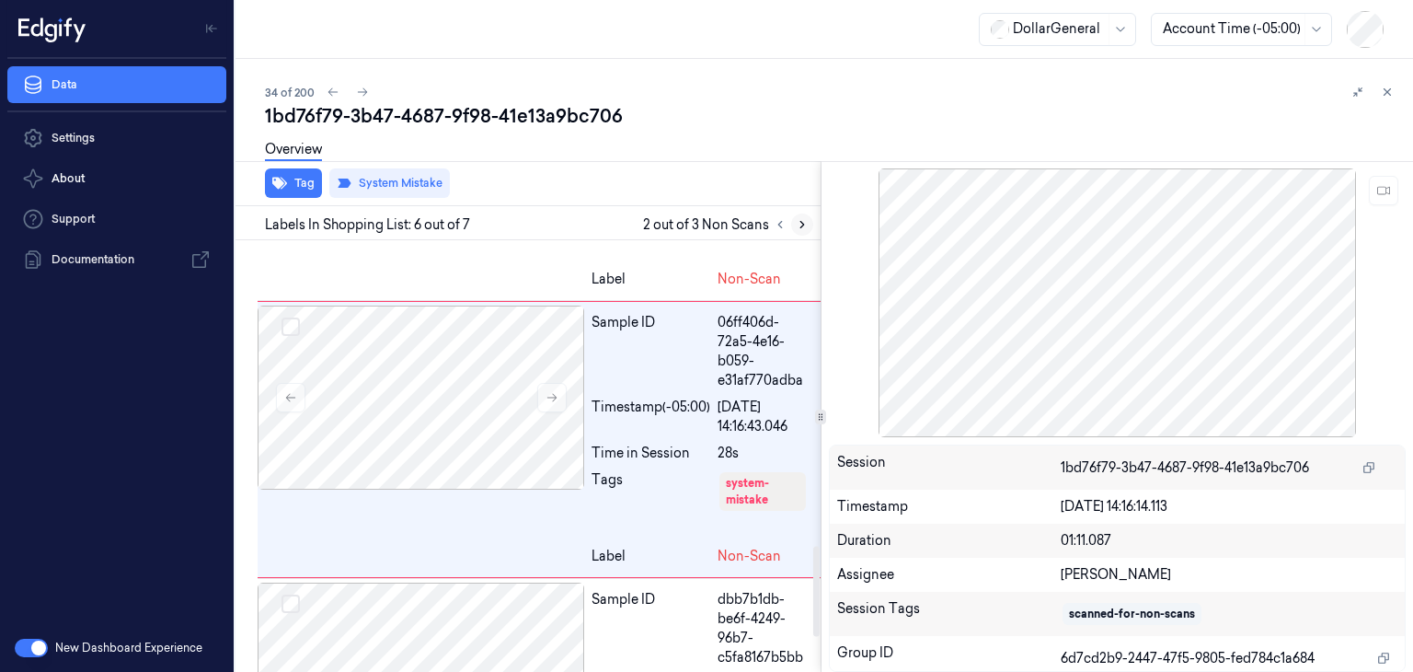
click at [810, 222] on button at bounding box center [802, 224] width 22 height 22
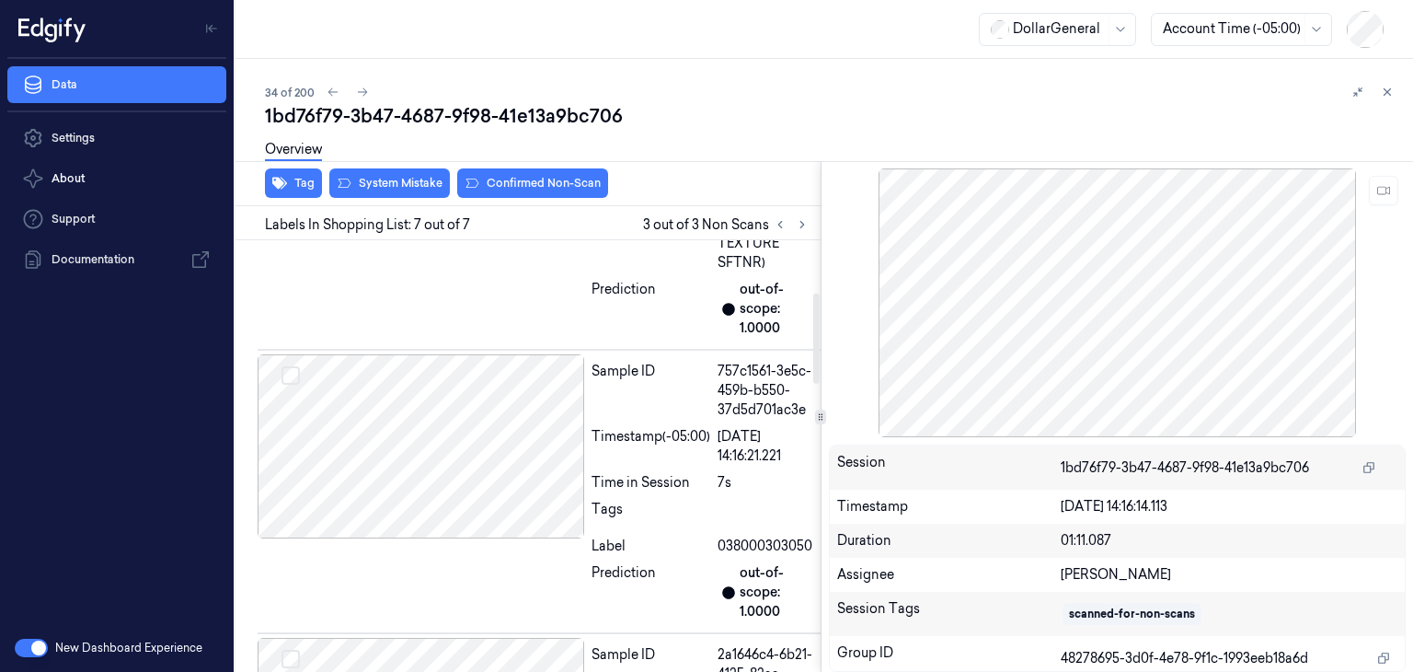
scroll to position [250, 0]
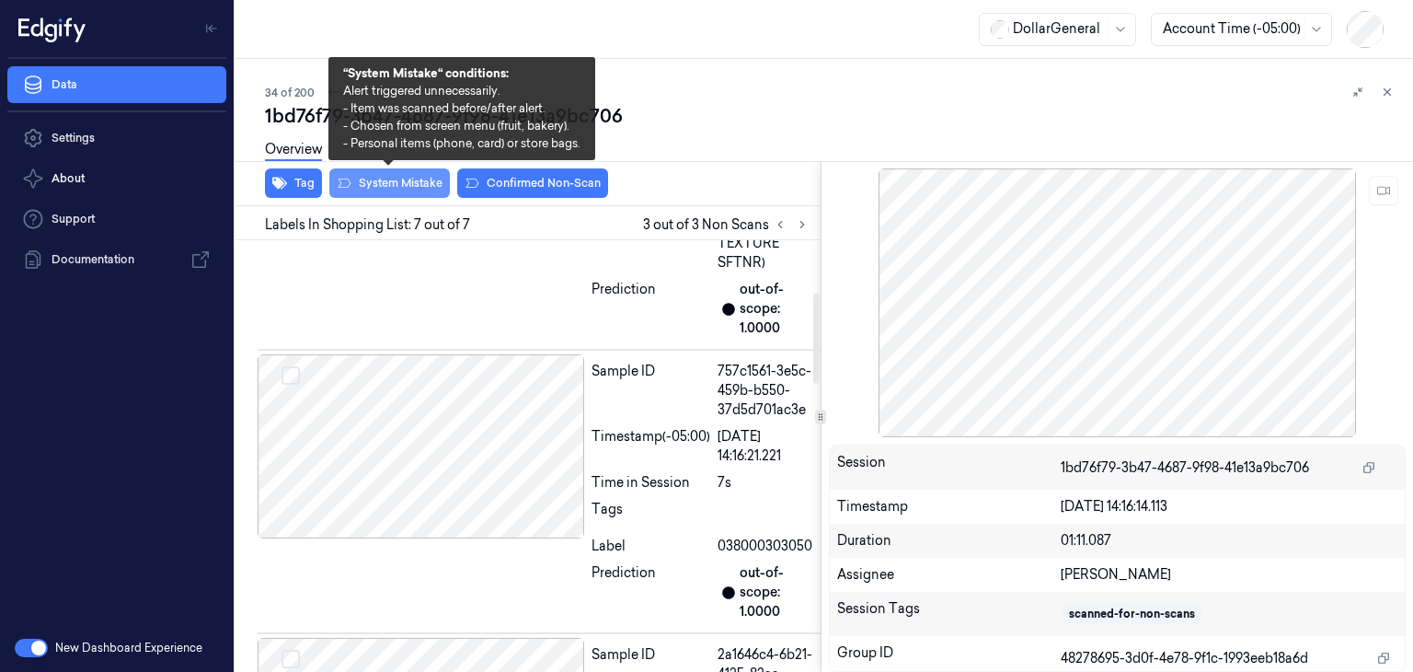
click at [381, 183] on button "System Mistake" at bounding box center [389, 182] width 121 height 29
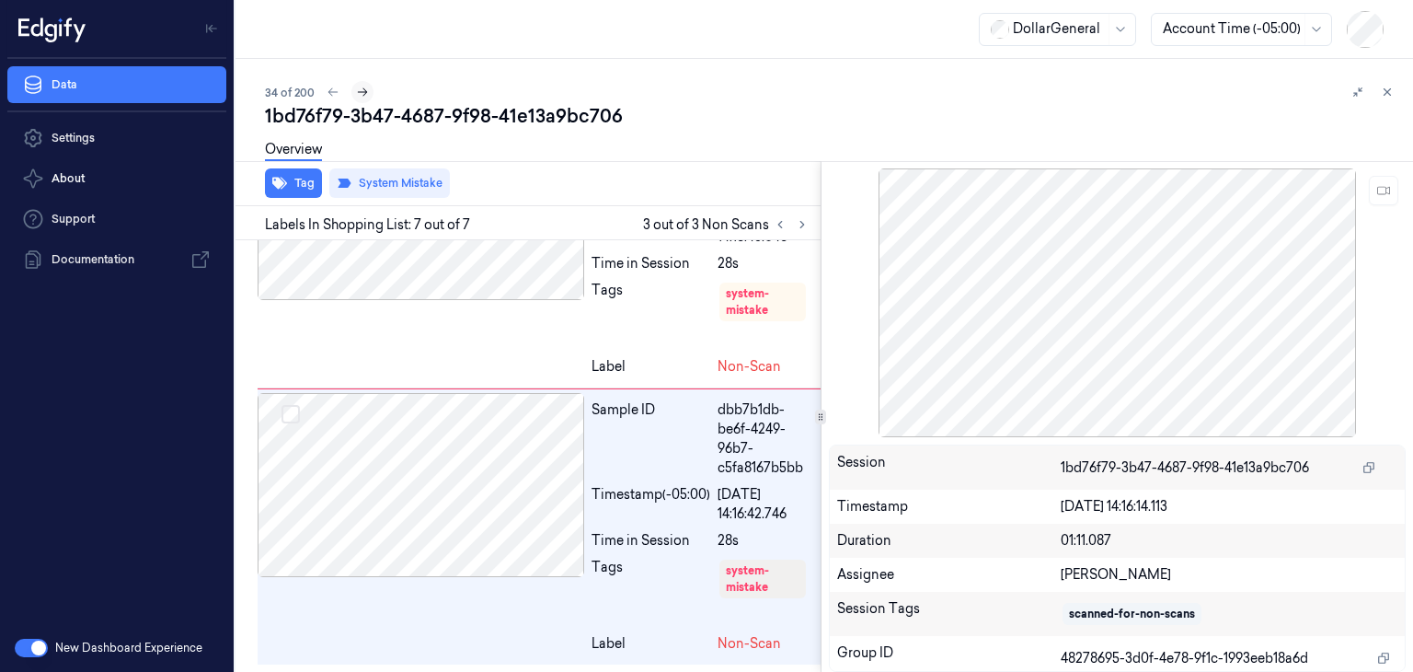
click at [371, 93] on button at bounding box center [362, 92] width 22 height 22
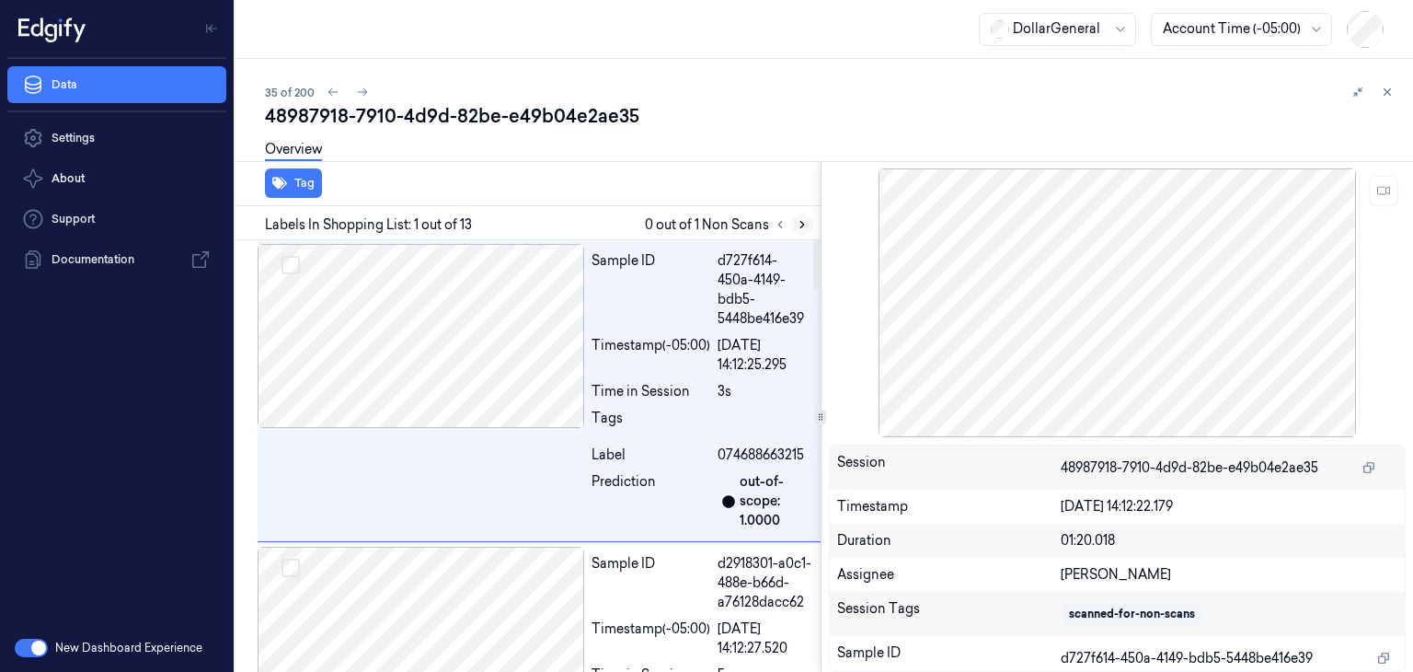
click at [801, 225] on icon at bounding box center [802, 225] width 4 height 6
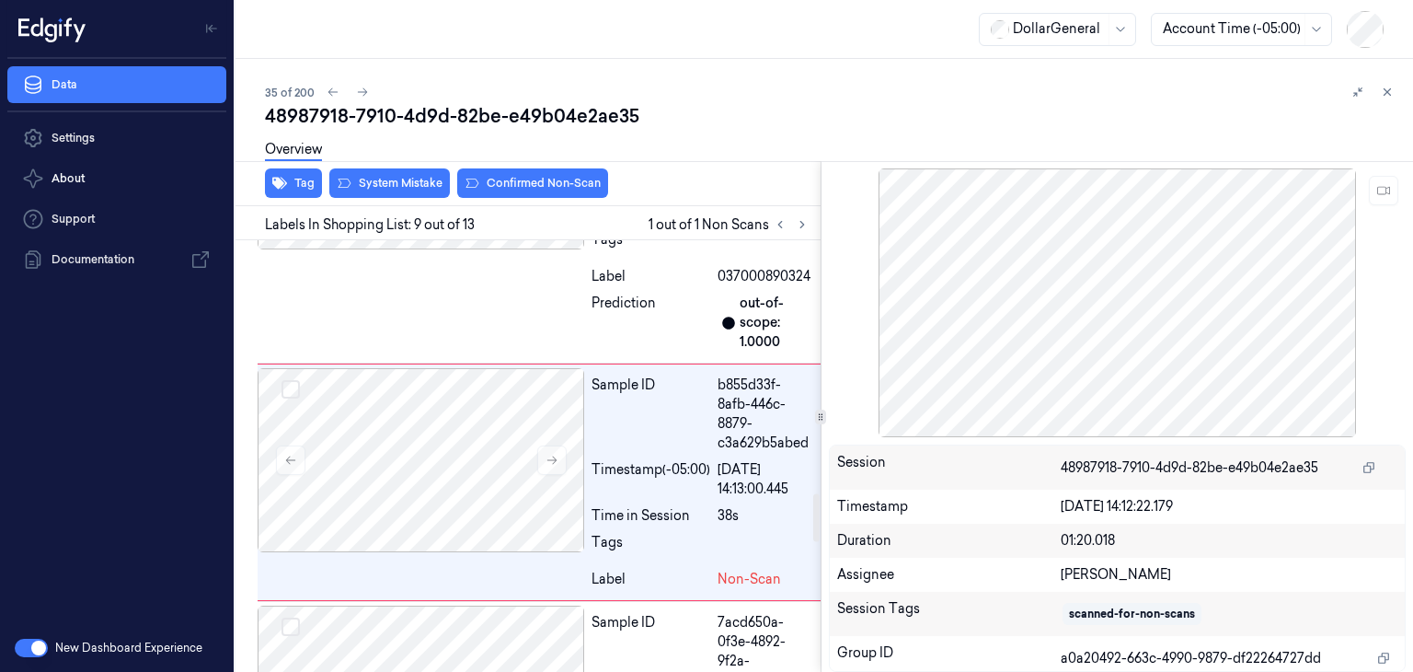
scroll to position [2300, 0]
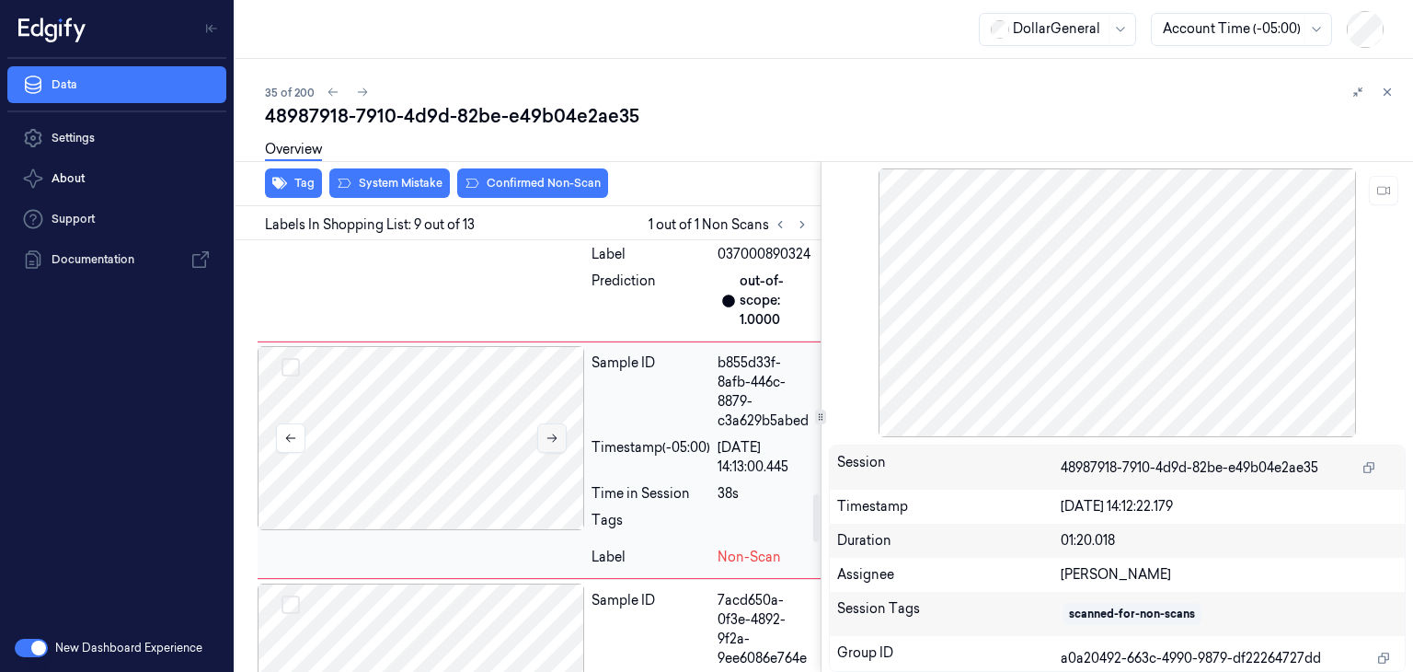
click at [553, 437] on icon at bounding box center [552, 437] width 13 height 13
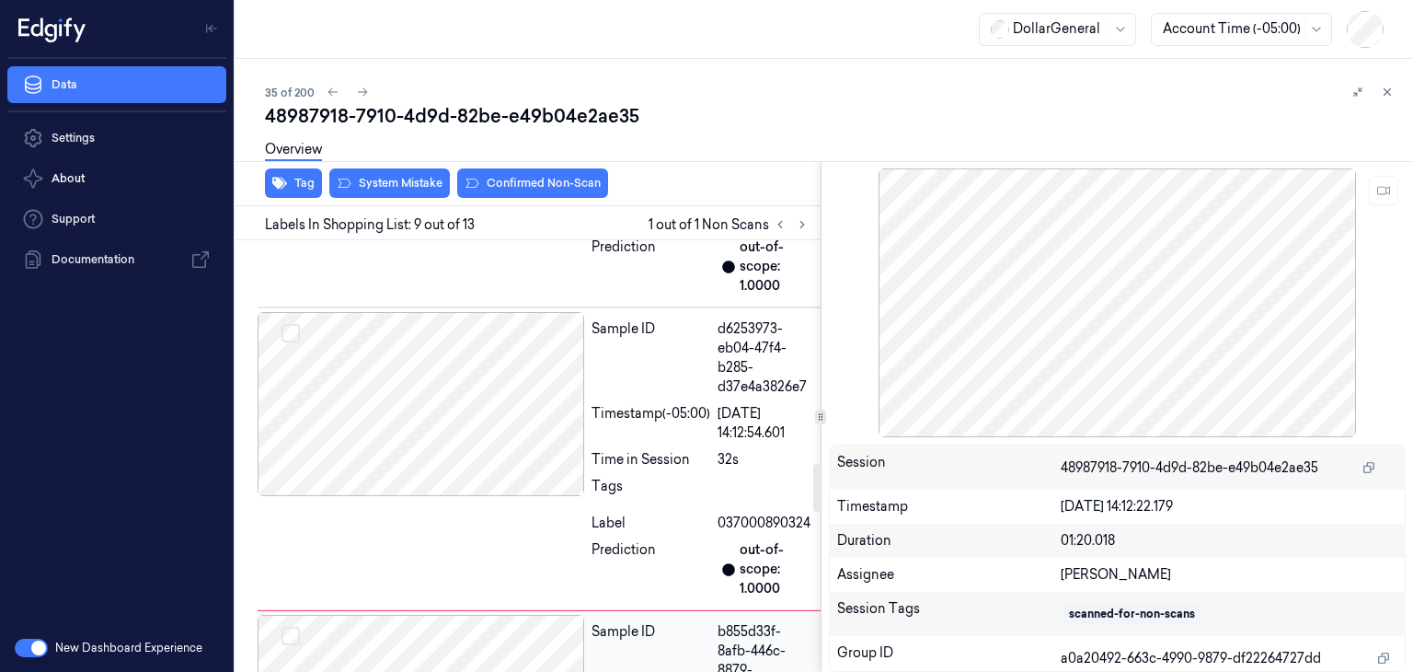
scroll to position [2024, 0]
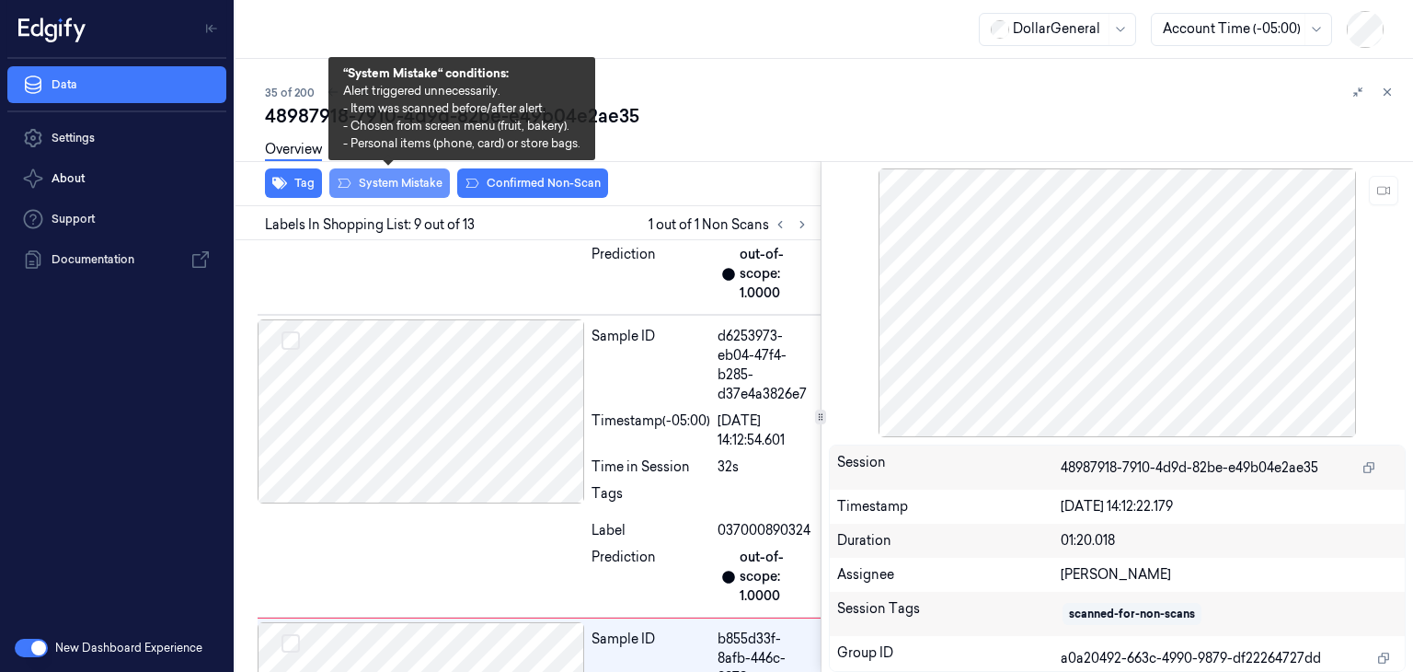
click at [401, 189] on button "System Mistake" at bounding box center [389, 182] width 121 height 29
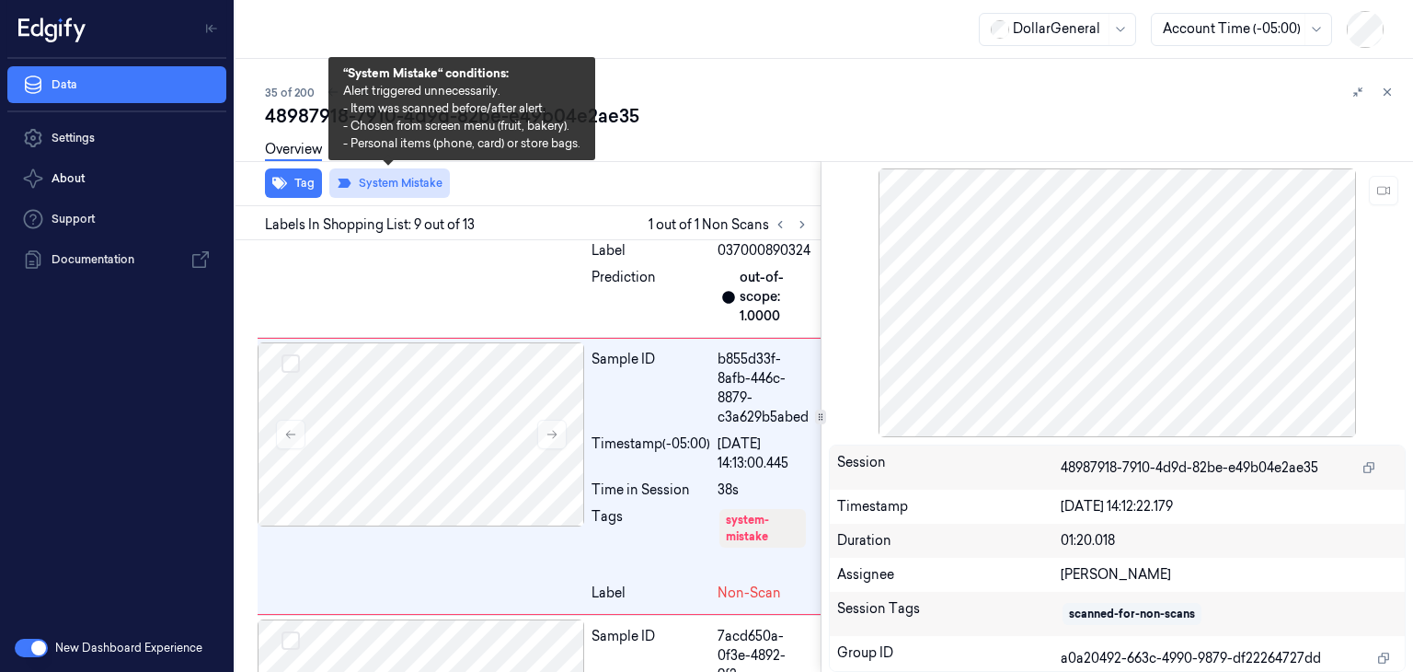
scroll to position [2320, 0]
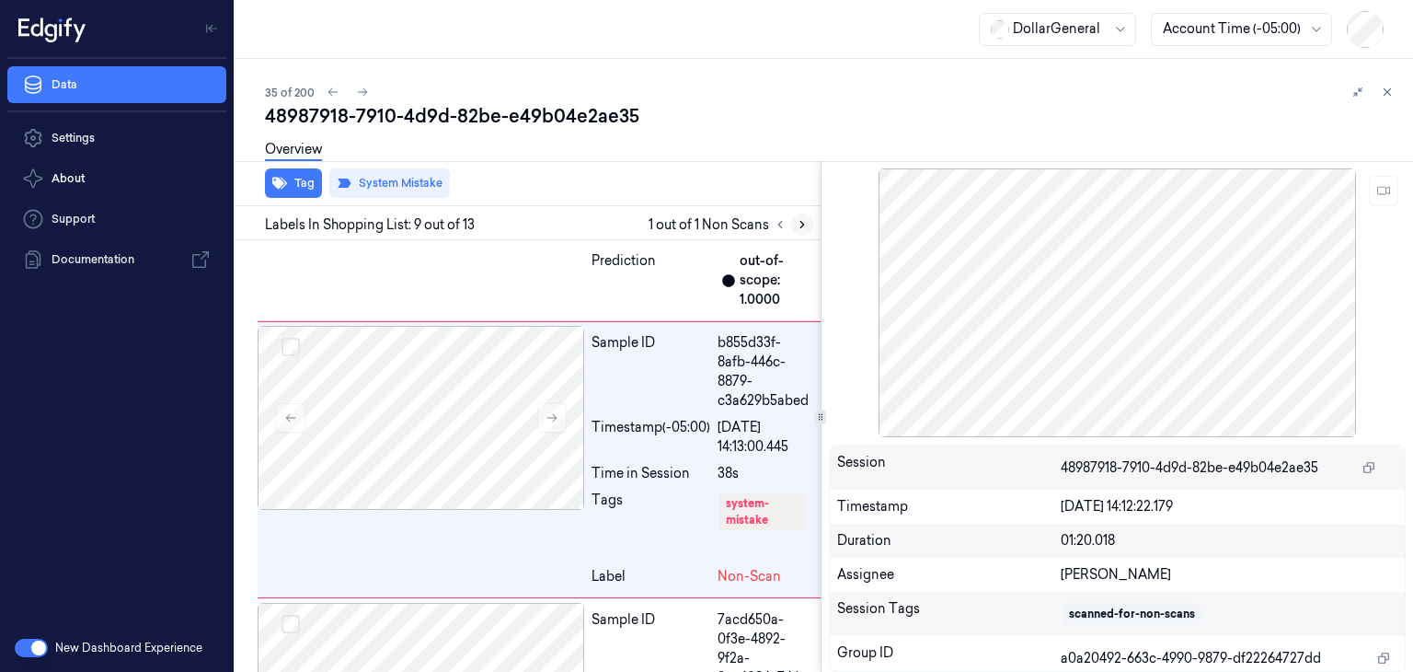
click at [803, 229] on icon at bounding box center [802, 224] width 13 height 13
click at [362, 96] on icon at bounding box center [363, 92] width 10 height 8
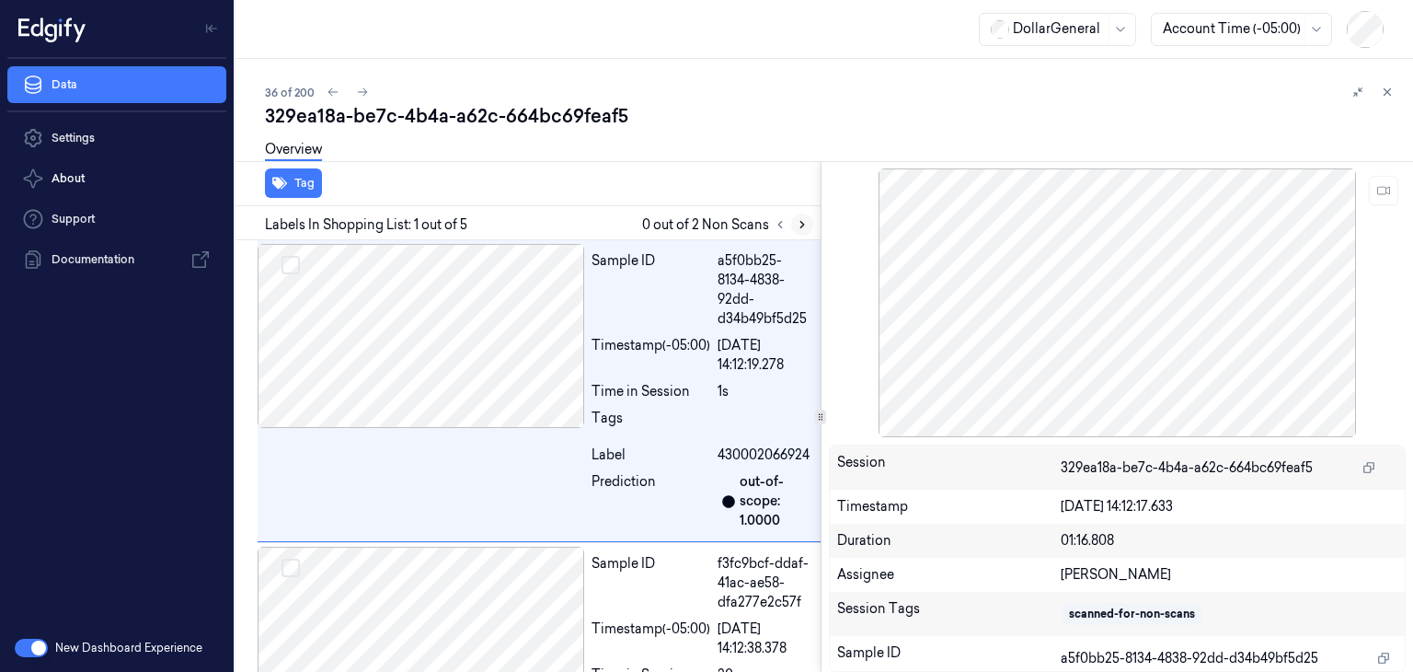
click at [806, 223] on icon at bounding box center [802, 224] width 13 height 13
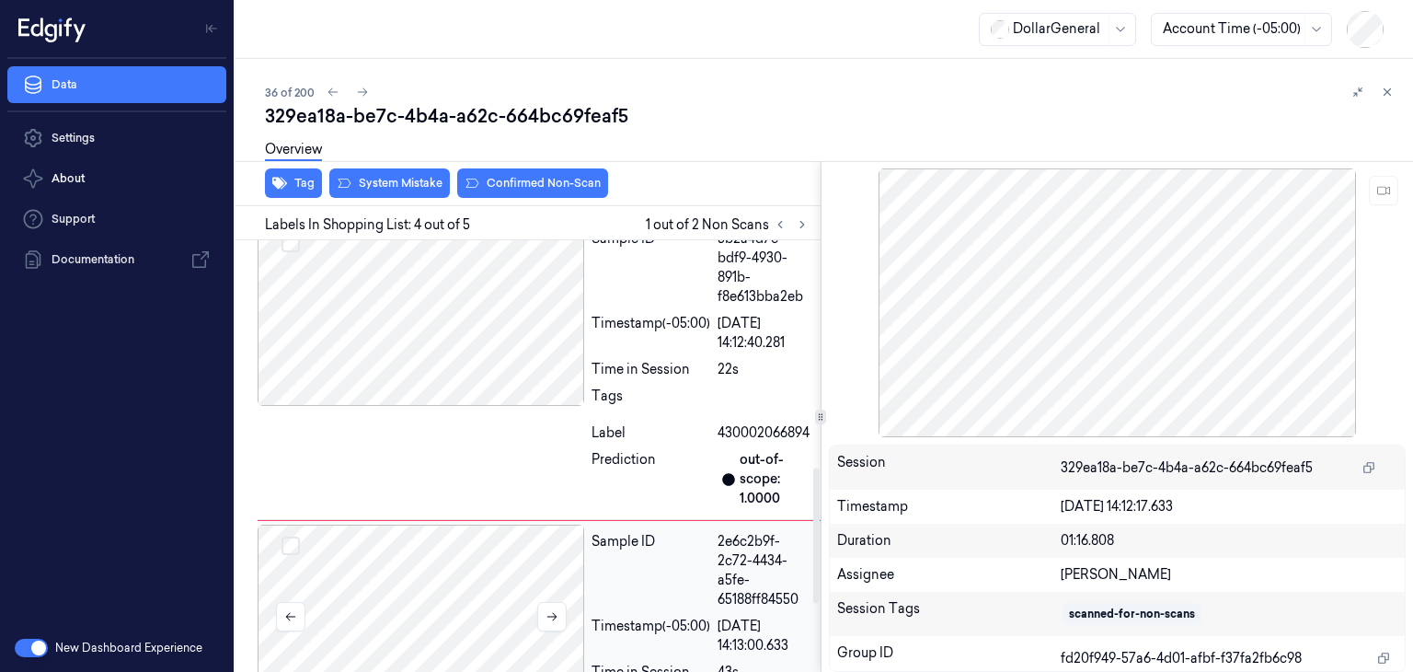
scroll to position [605, 0]
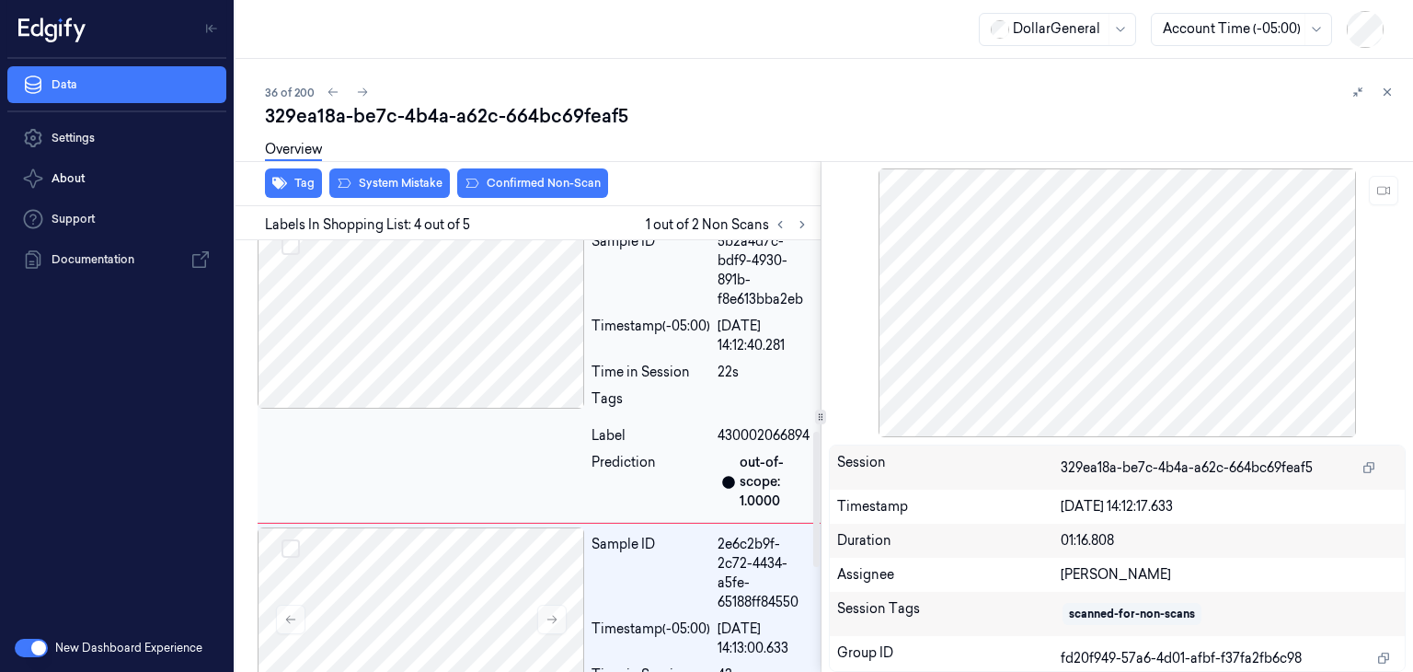
click at [436, 319] on div at bounding box center [421, 316] width 327 height 184
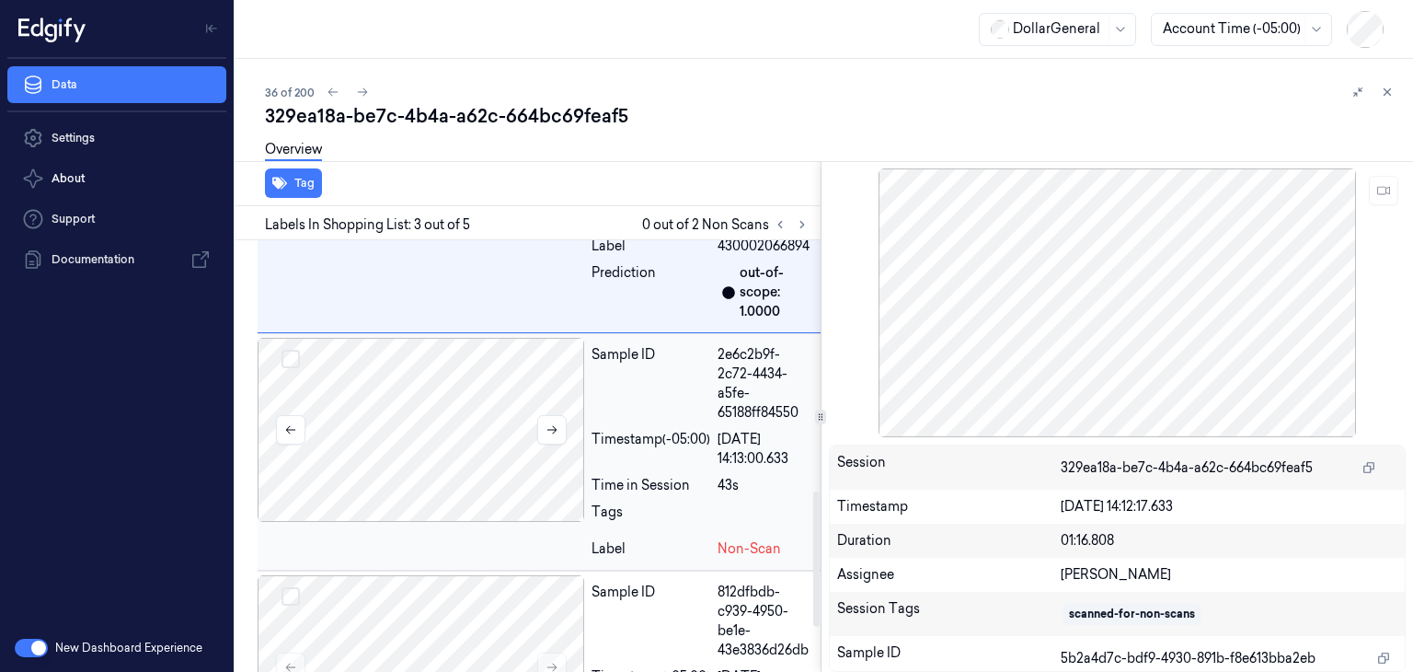
click at [431, 379] on div at bounding box center [421, 430] width 327 height 184
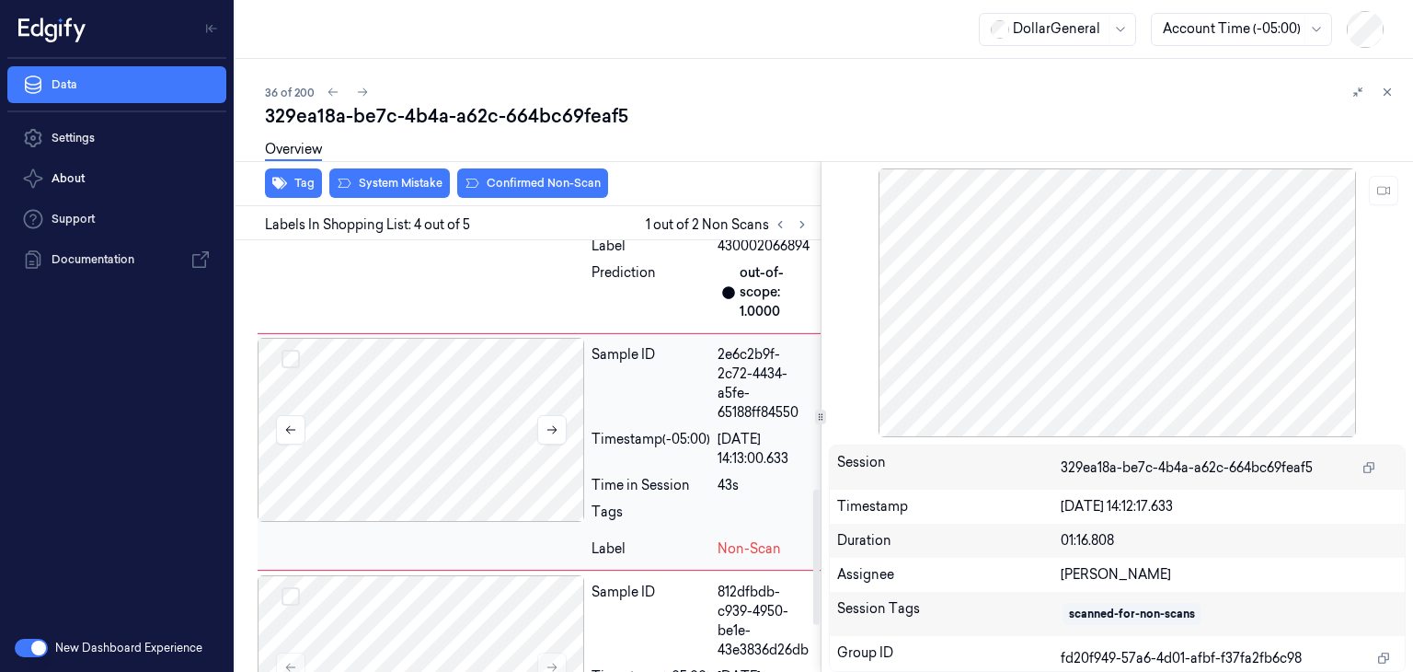
scroll to position [789, 0]
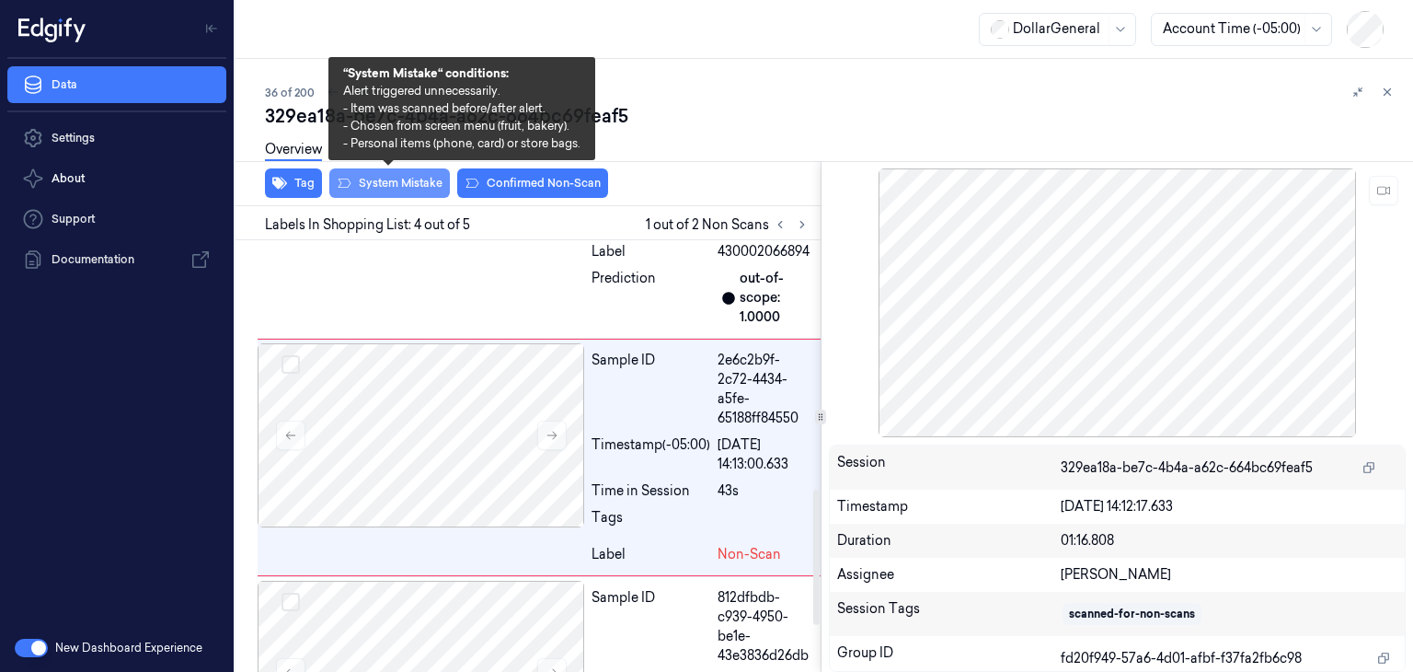
click at [418, 177] on button "System Mistake" at bounding box center [389, 182] width 121 height 29
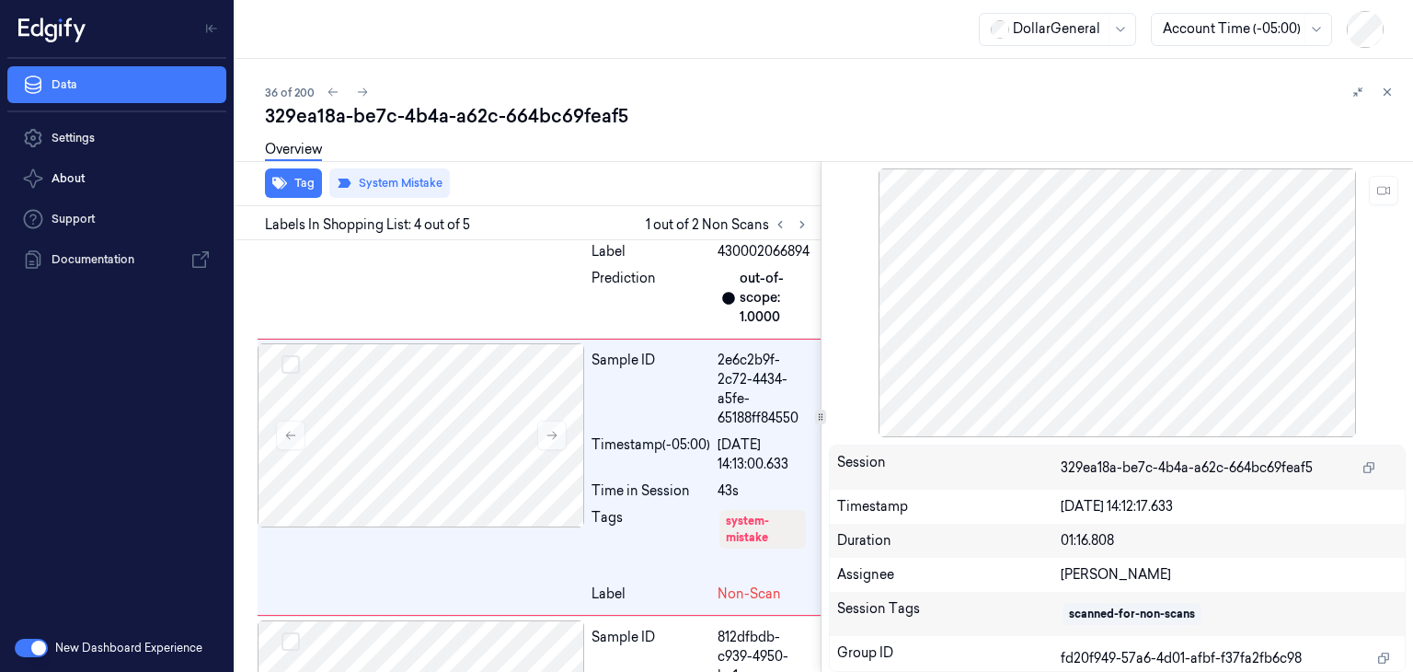
scroll to position [809, 0]
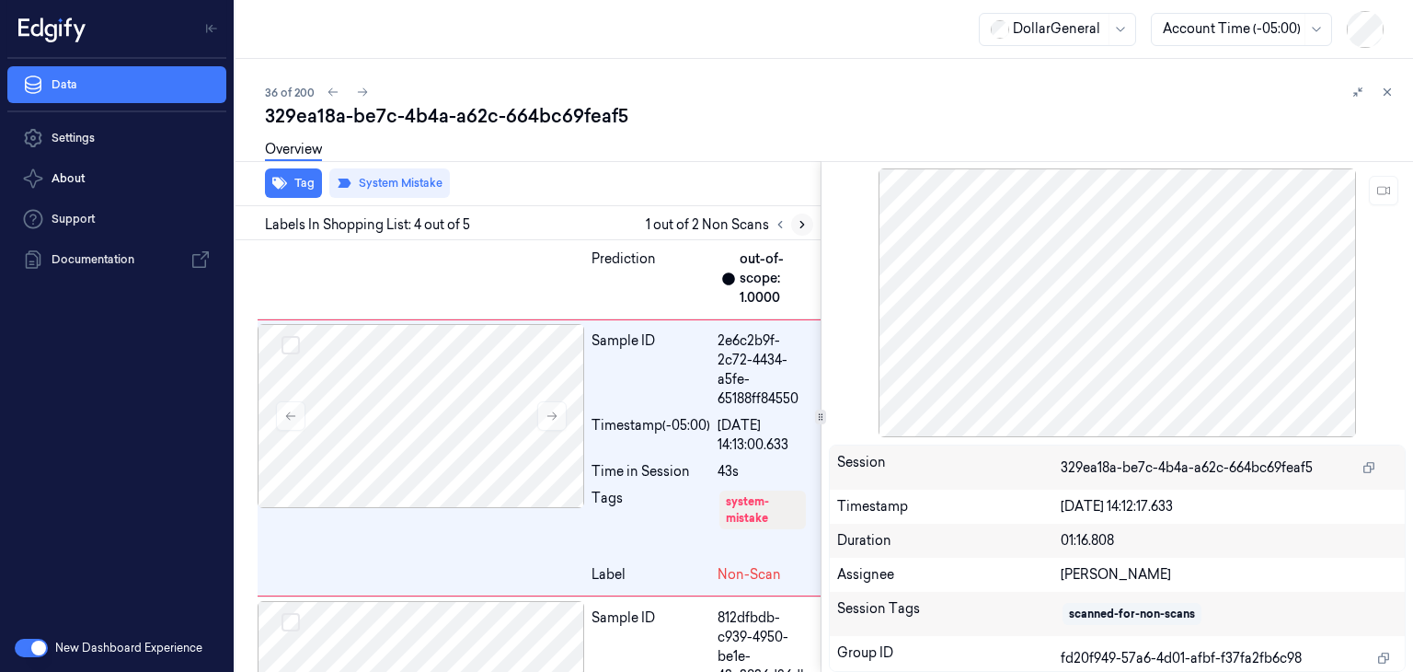
click at [810, 225] on button at bounding box center [802, 224] width 22 height 22
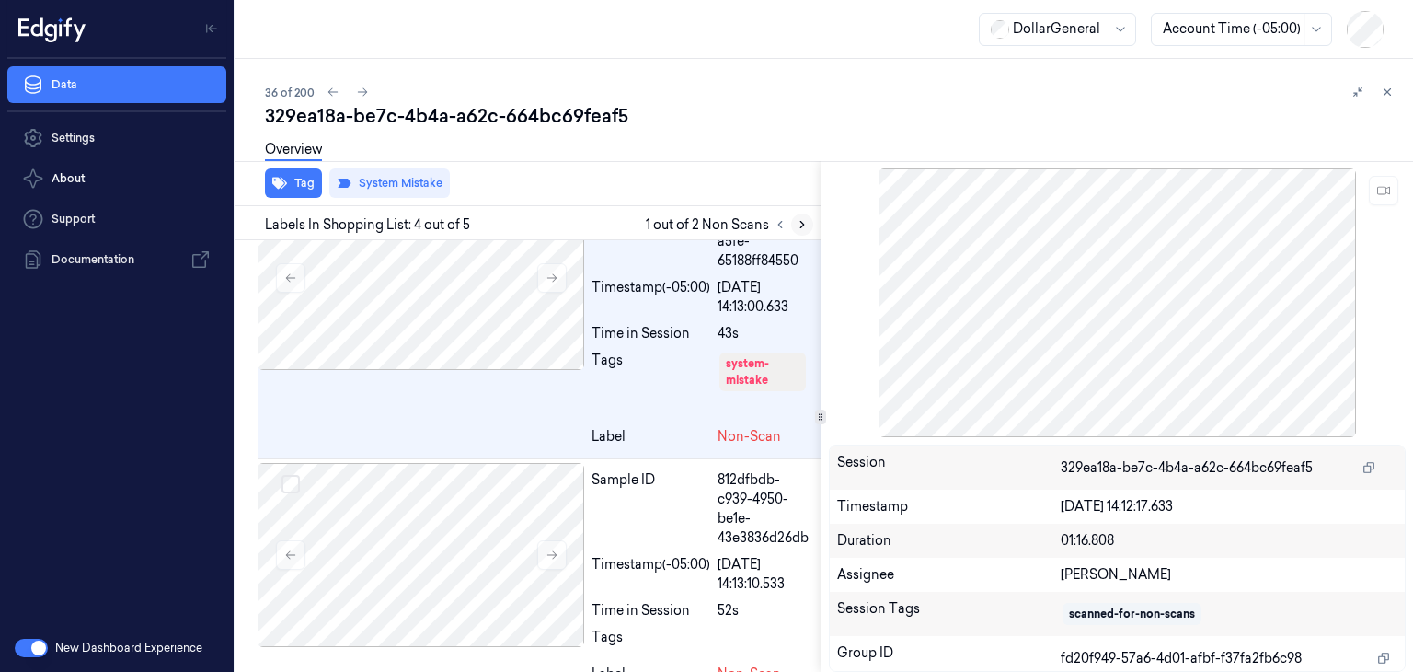
scroll to position [974, 0]
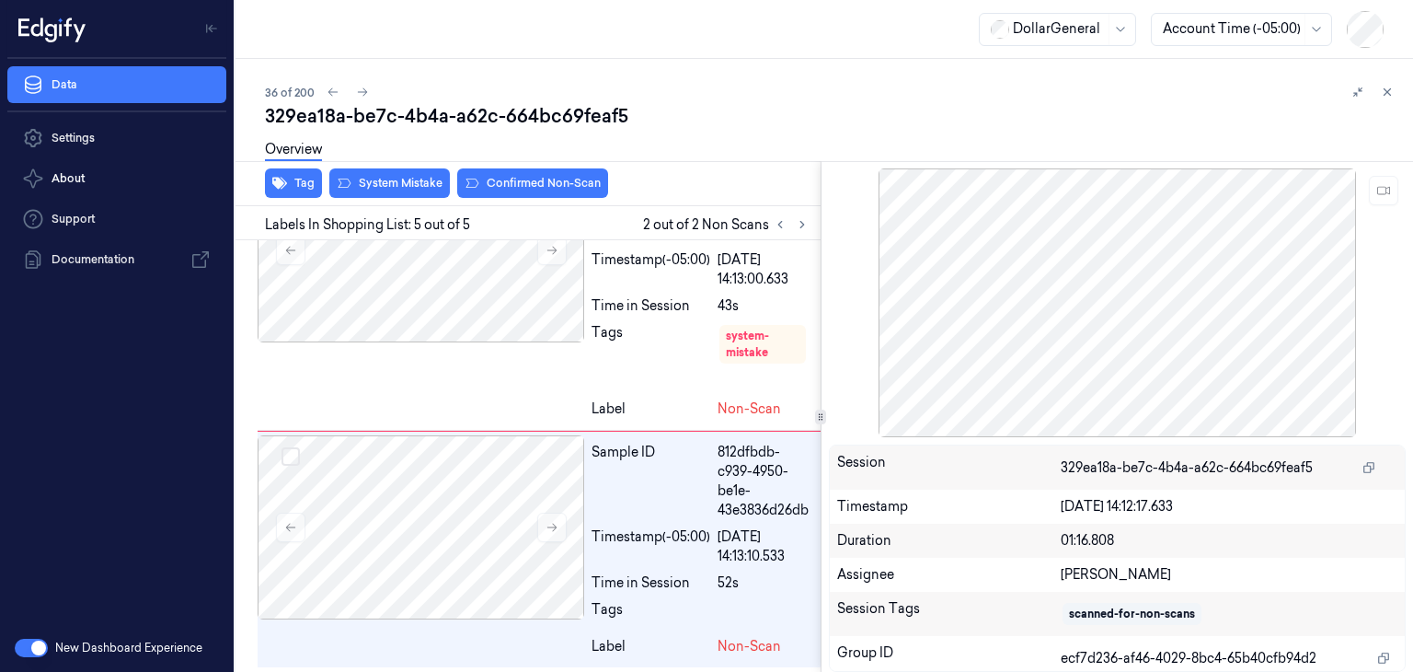
click at [789, 229] on div at bounding box center [791, 224] width 44 height 22
click at [783, 226] on icon at bounding box center [780, 224] width 13 height 13
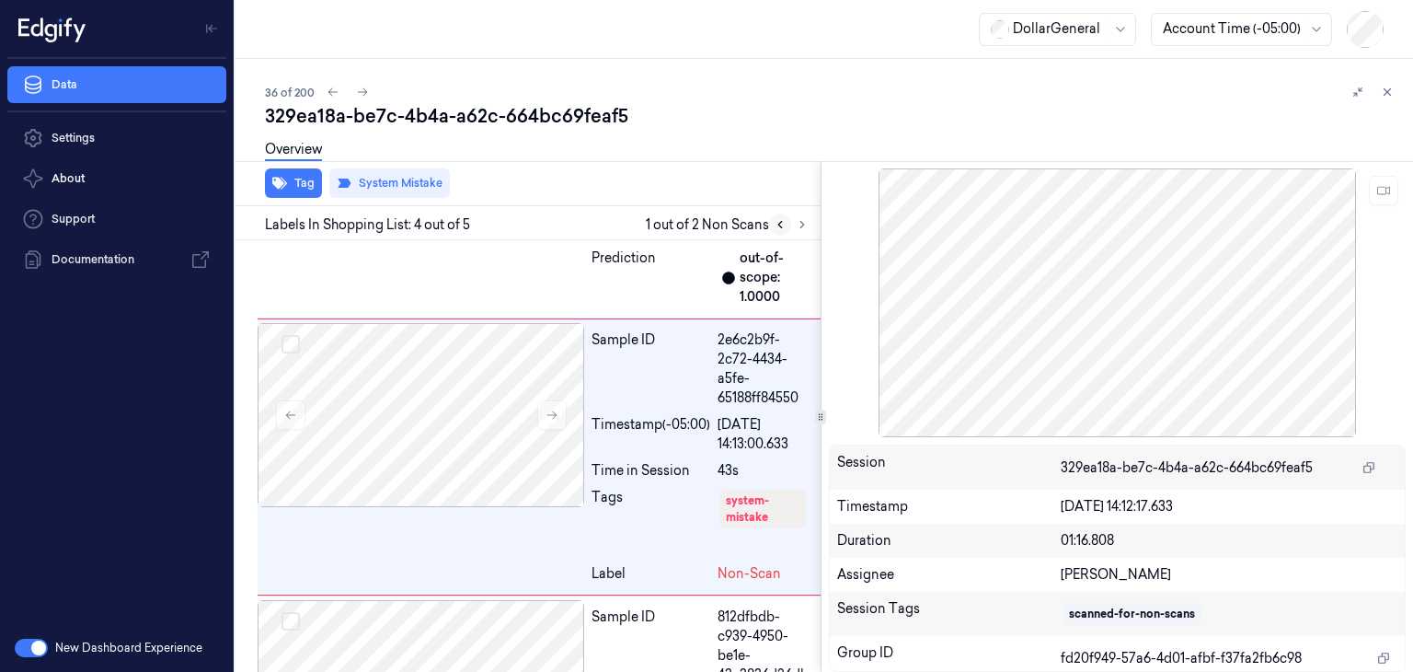
scroll to position [809, 0]
click at [800, 218] on icon at bounding box center [802, 224] width 13 height 13
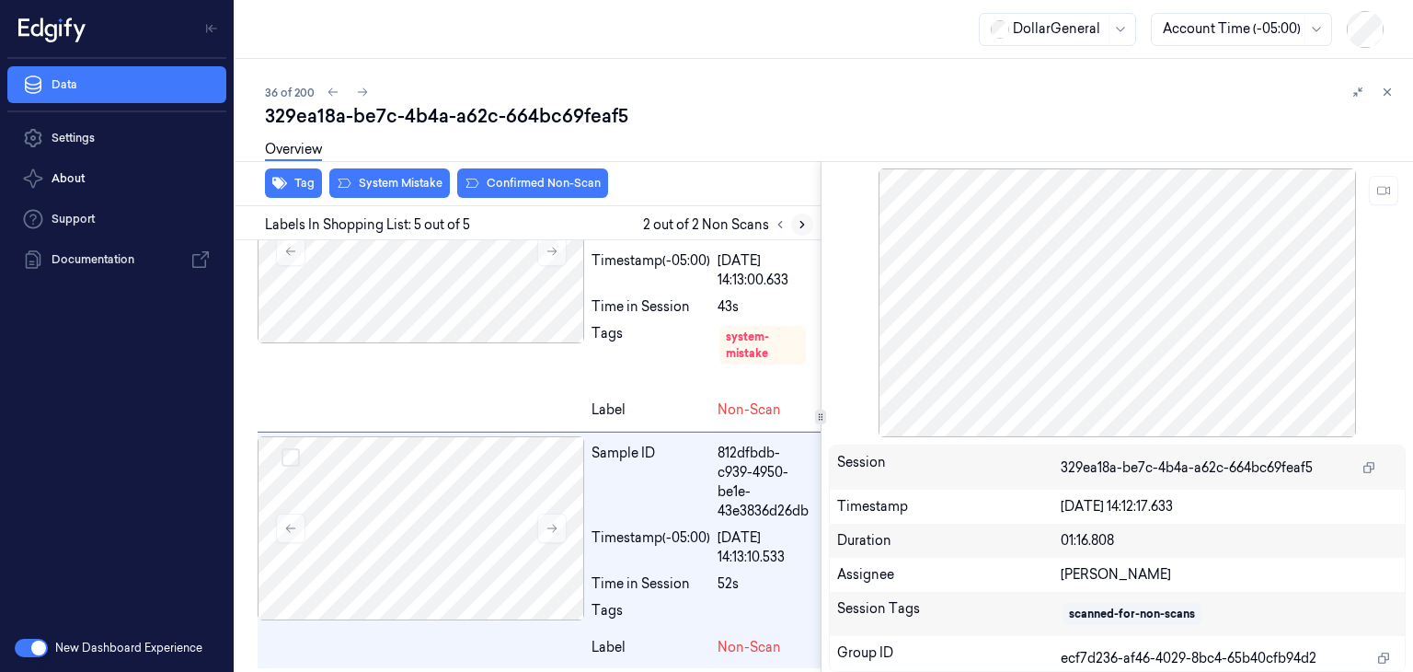
scroll to position [974, 0]
click at [553, 534] on button at bounding box center [551, 526] width 29 height 29
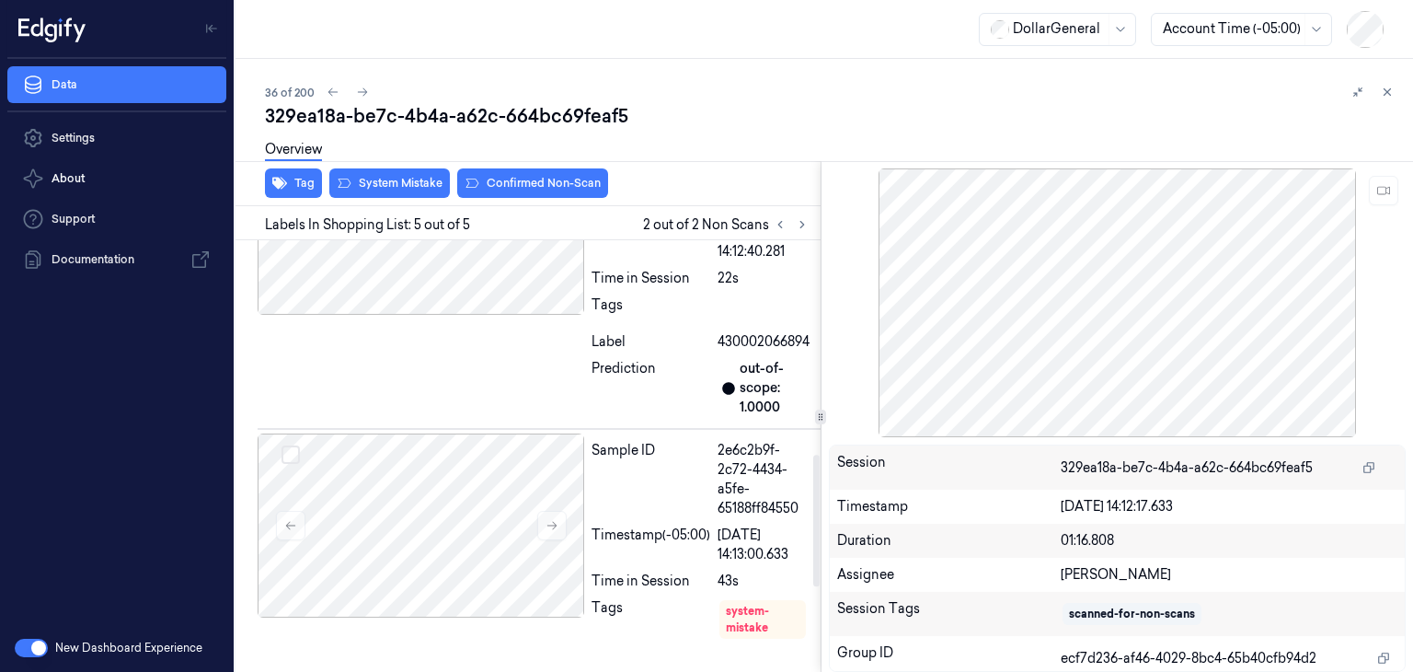
scroll to position [607, 0]
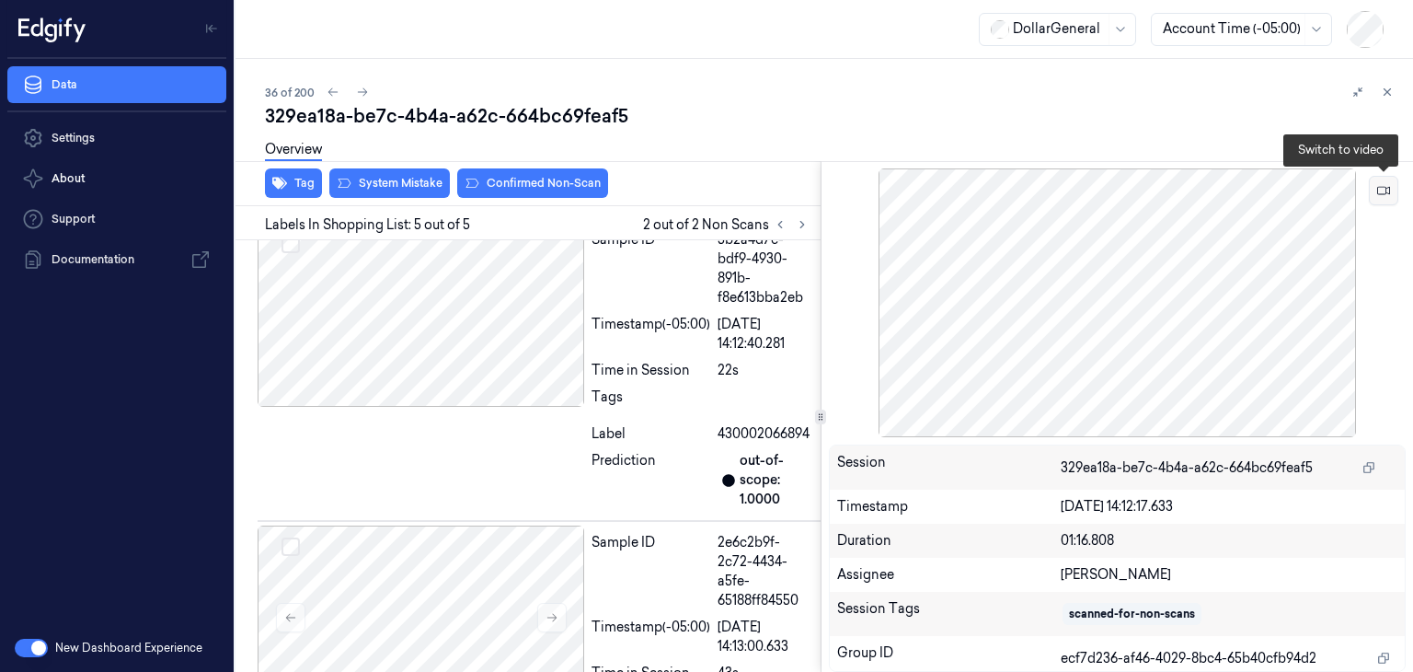
click at [1391, 192] on button at bounding box center [1383, 190] width 29 height 29
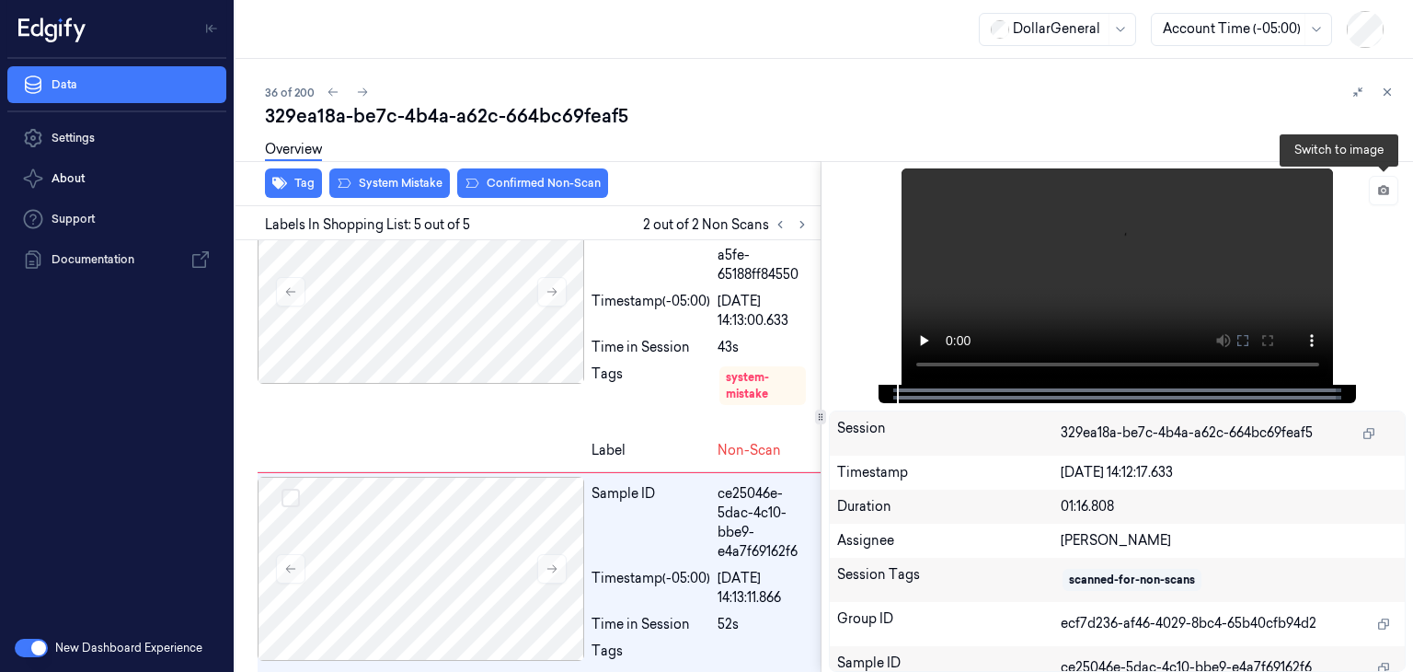
scroll to position [974, 0]
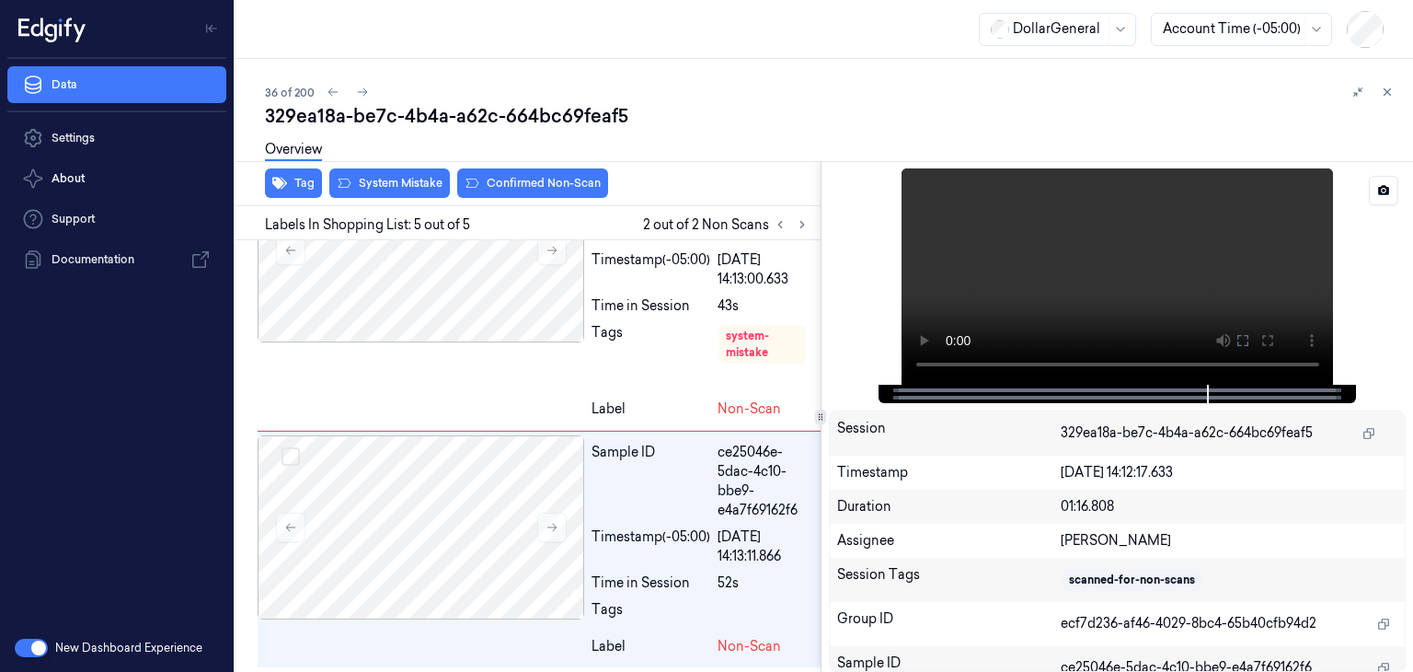
click at [1166, 277] on video at bounding box center [1118, 276] width 432 height 216
click at [1129, 255] on video at bounding box center [1118, 276] width 432 height 216
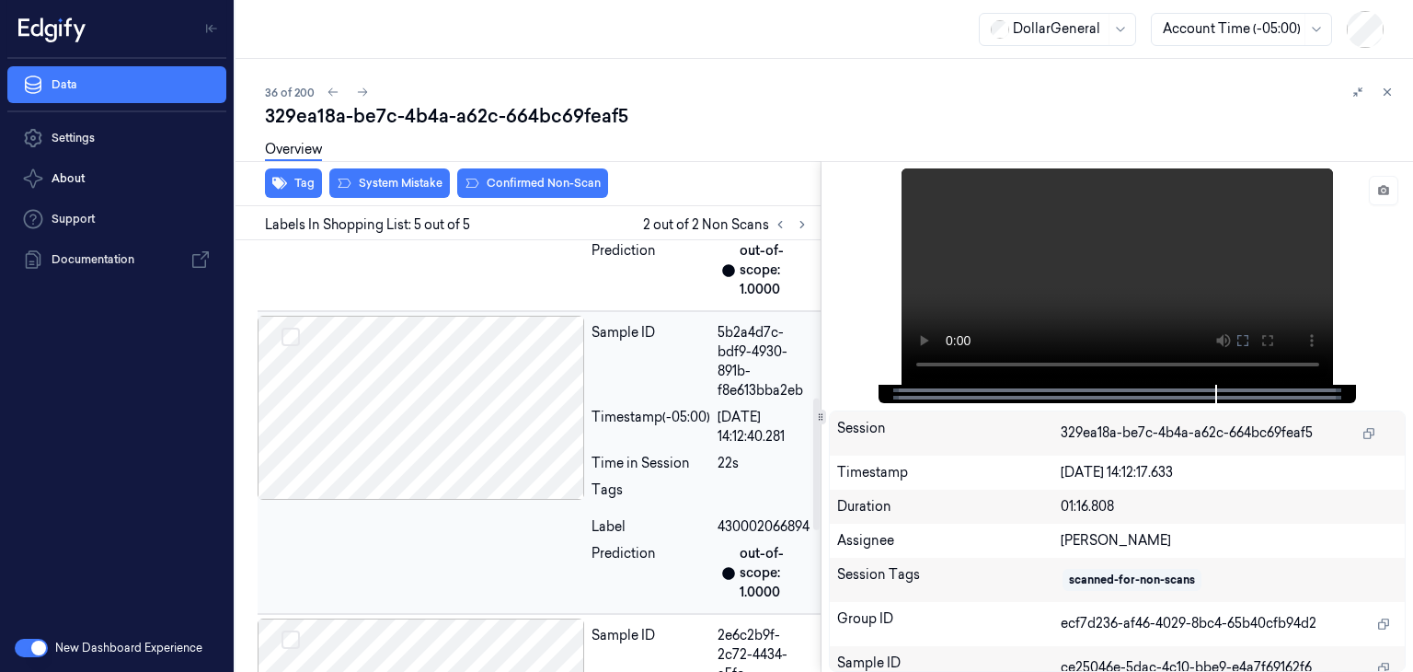
click at [418, 365] on div at bounding box center [421, 408] width 327 height 184
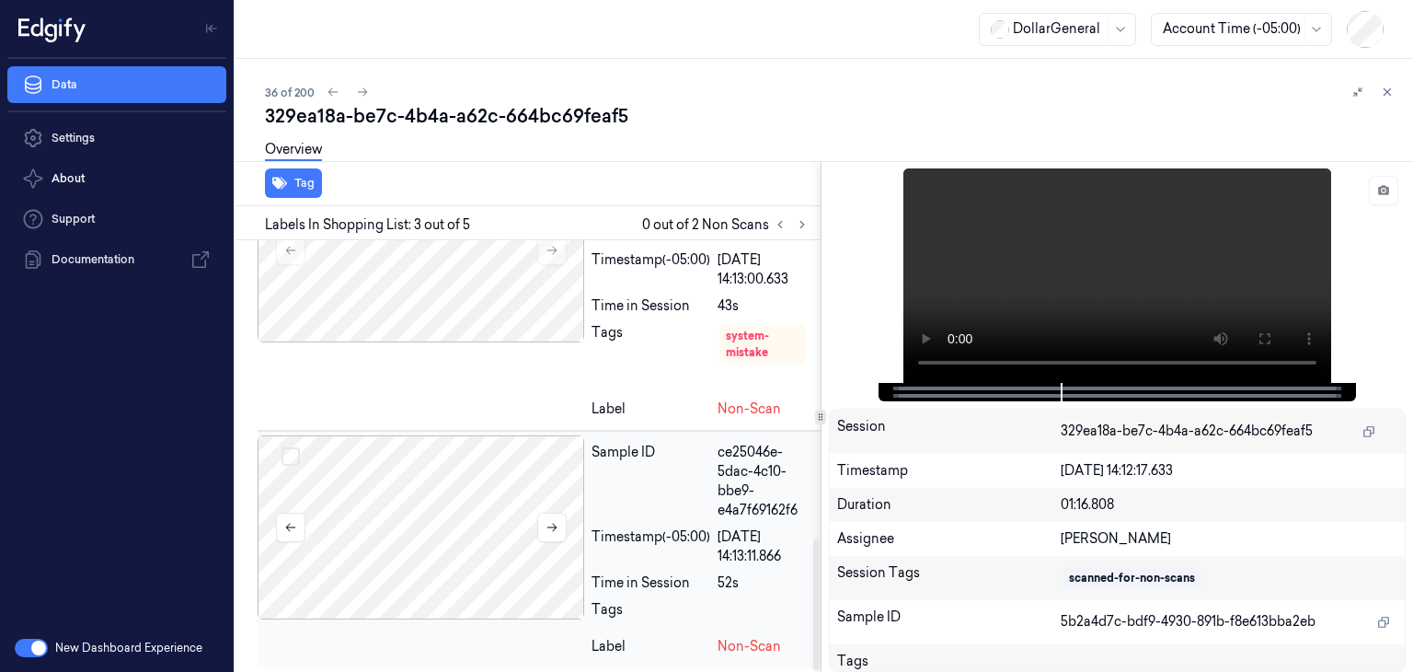
click at [451, 539] on div at bounding box center [421, 527] width 327 height 184
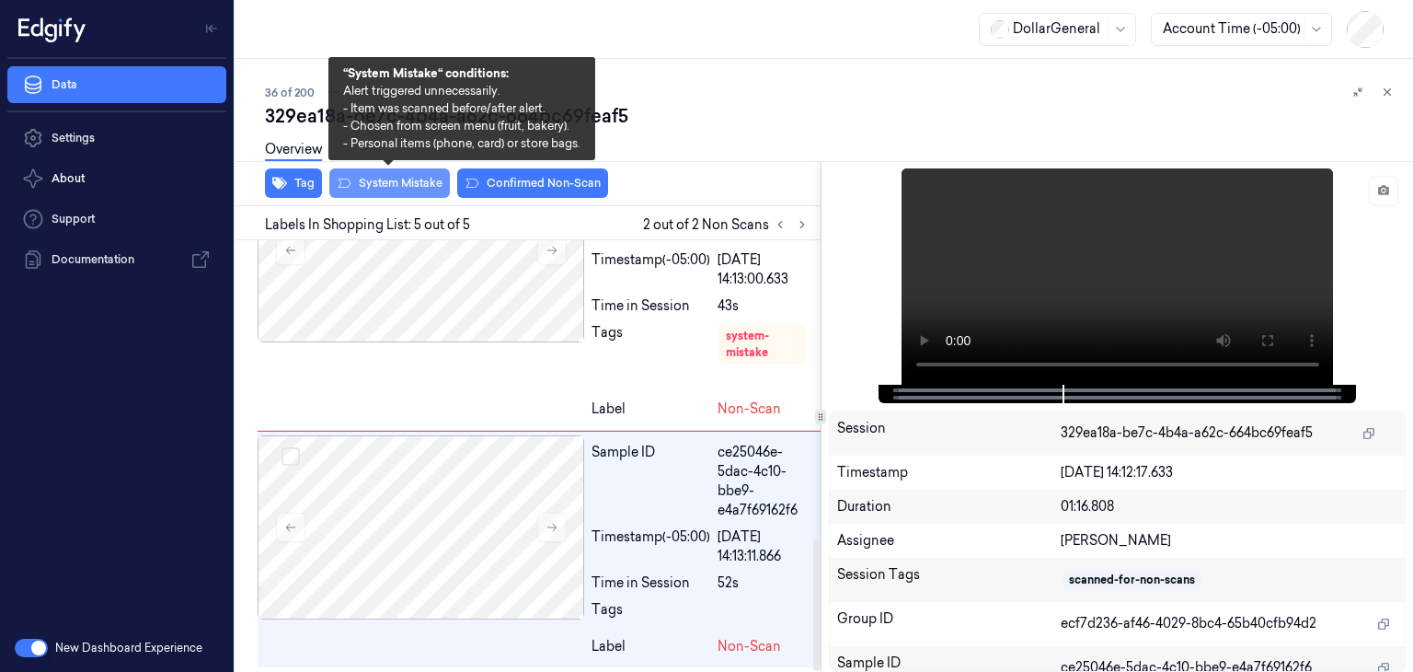
click at [405, 186] on button "System Mistake" at bounding box center [389, 182] width 121 height 29
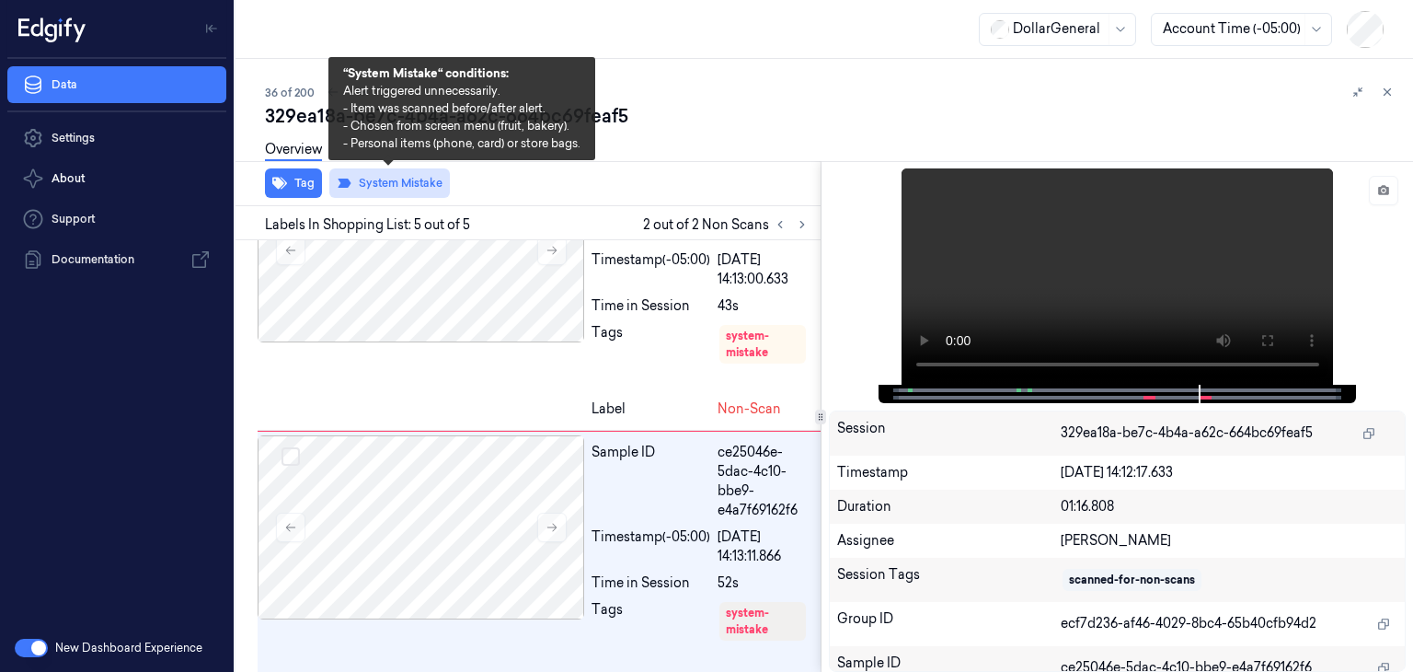
scroll to position [1014, 0]
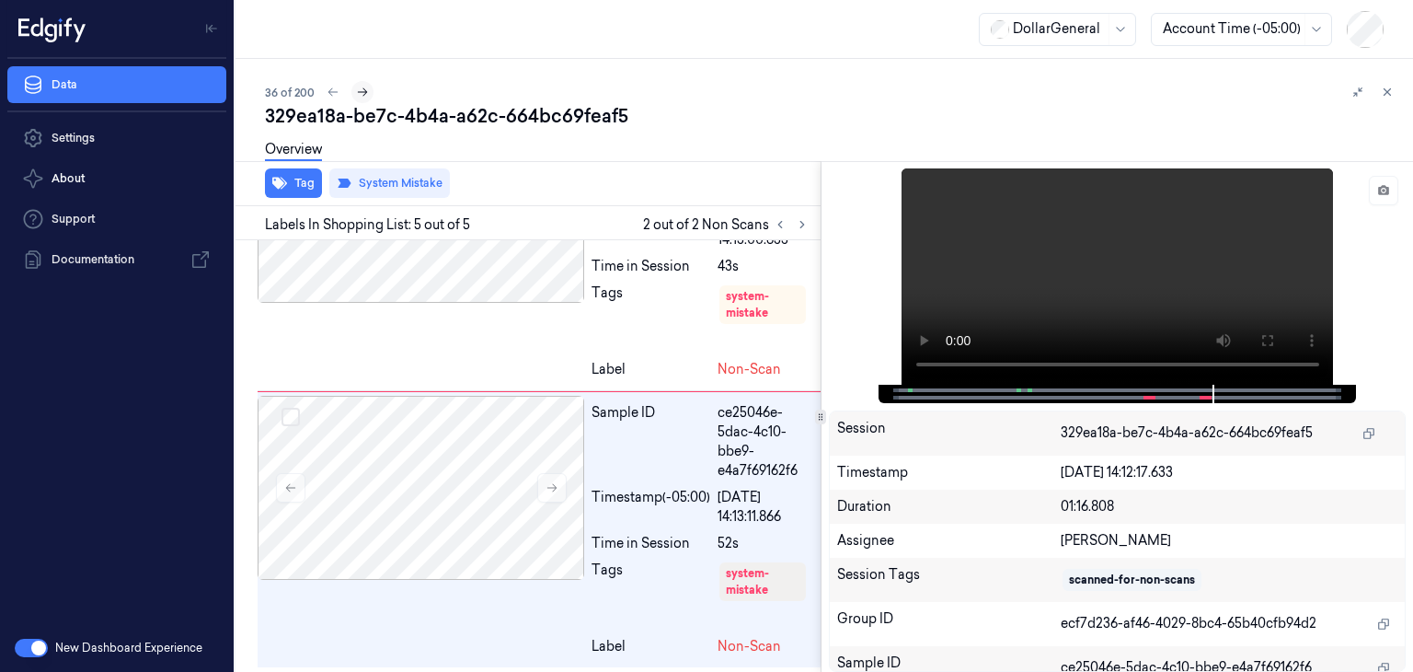
click at [363, 95] on icon at bounding box center [362, 92] width 13 height 13
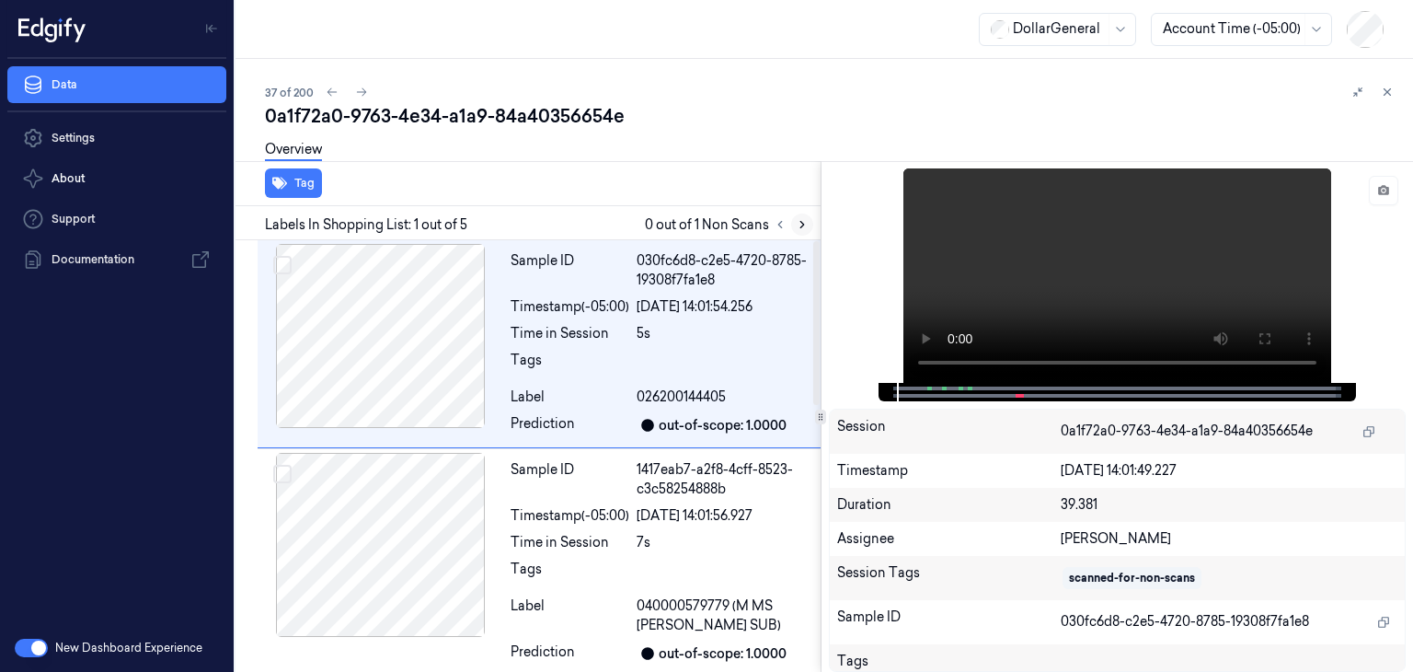
click at [810, 218] on button at bounding box center [802, 224] width 22 height 22
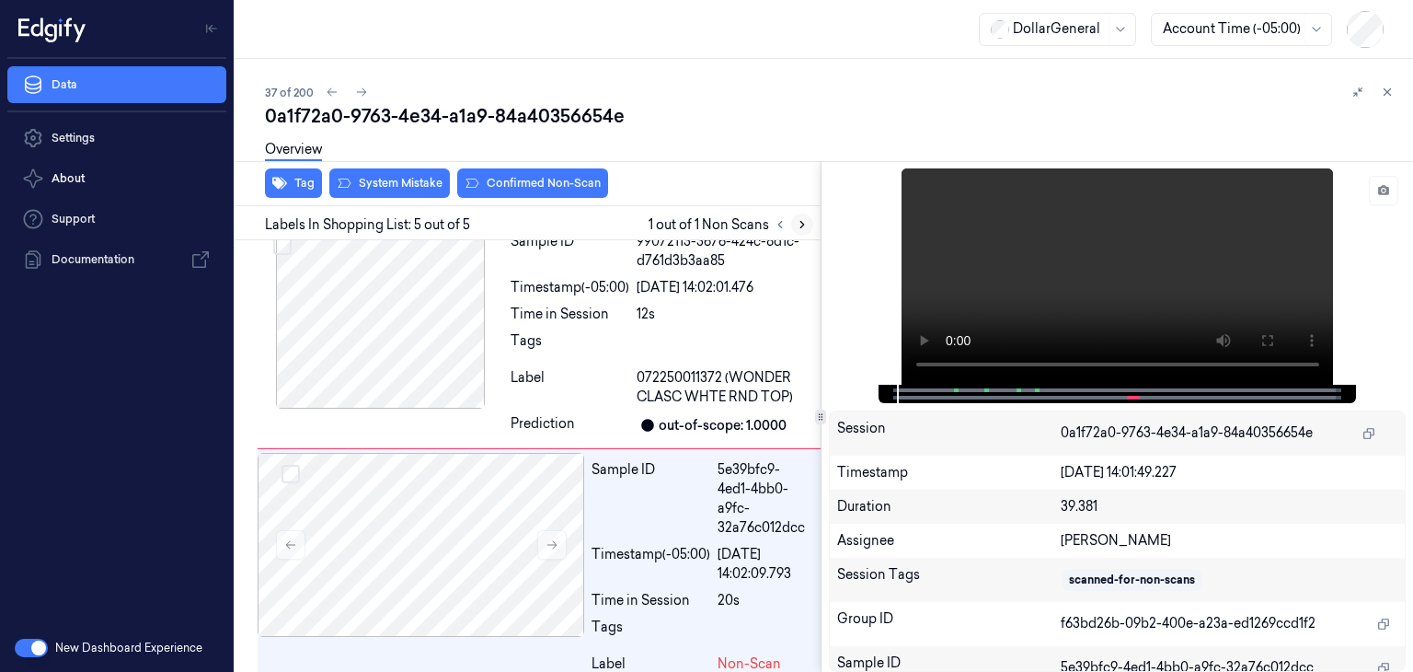
scroll to position [703, 0]
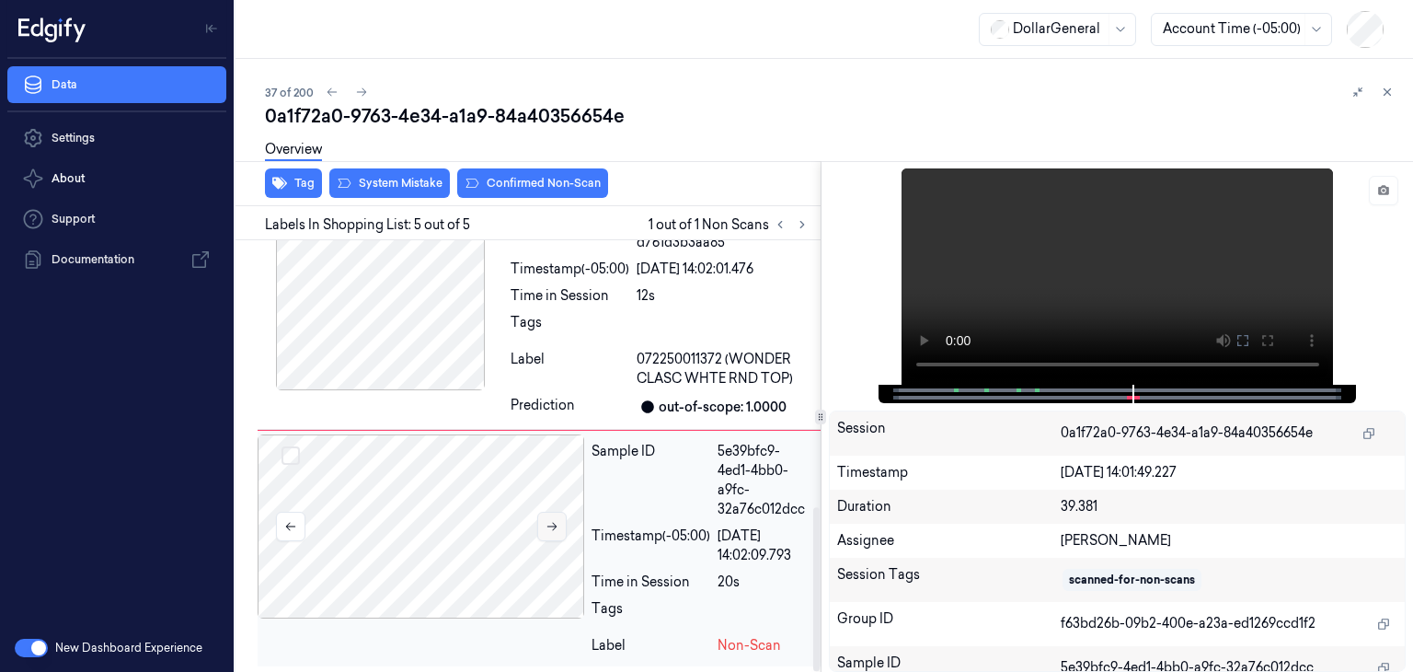
click at [556, 525] on icon at bounding box center [552, 526] width 13 height 13
click at [1395, 189] on button at bounding box center [1383, 190] width 29 height 29
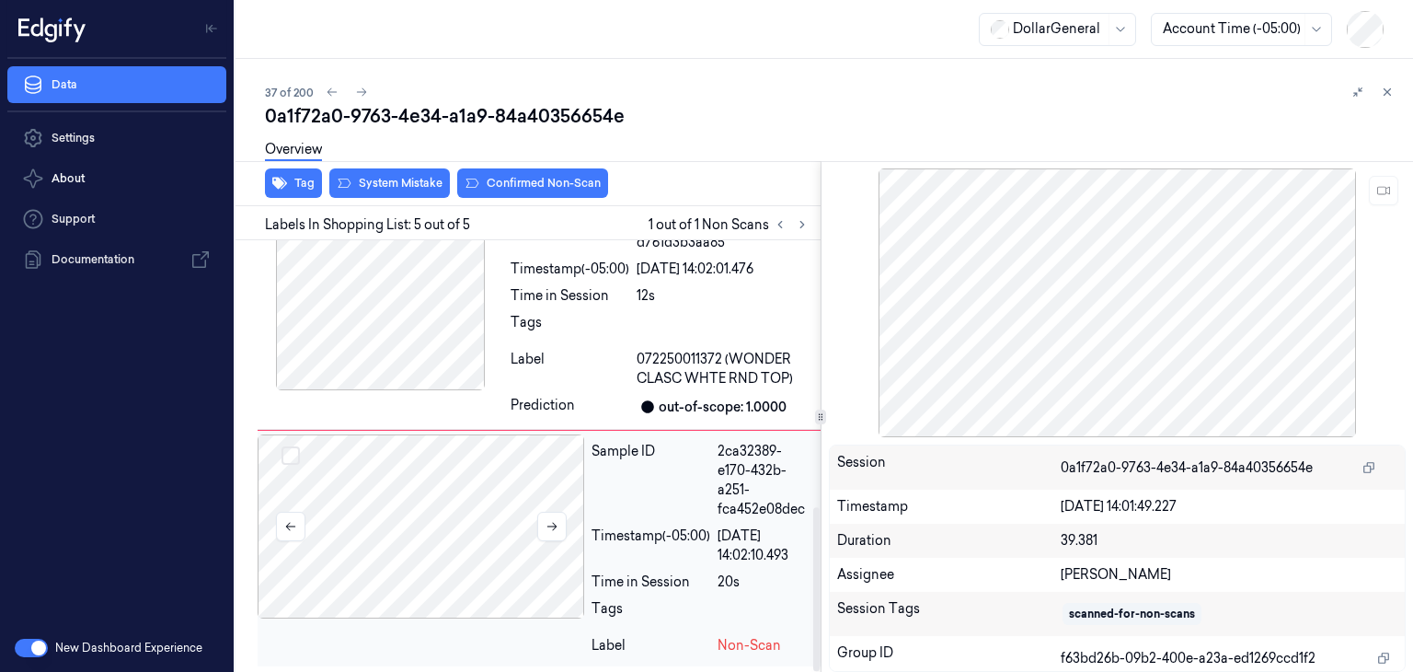
click at [534, 523] on div at bounding box center [421, 526] width 327 height 184
click at [542, 524] on button at bounding box center [551, 525] width 29 height 29
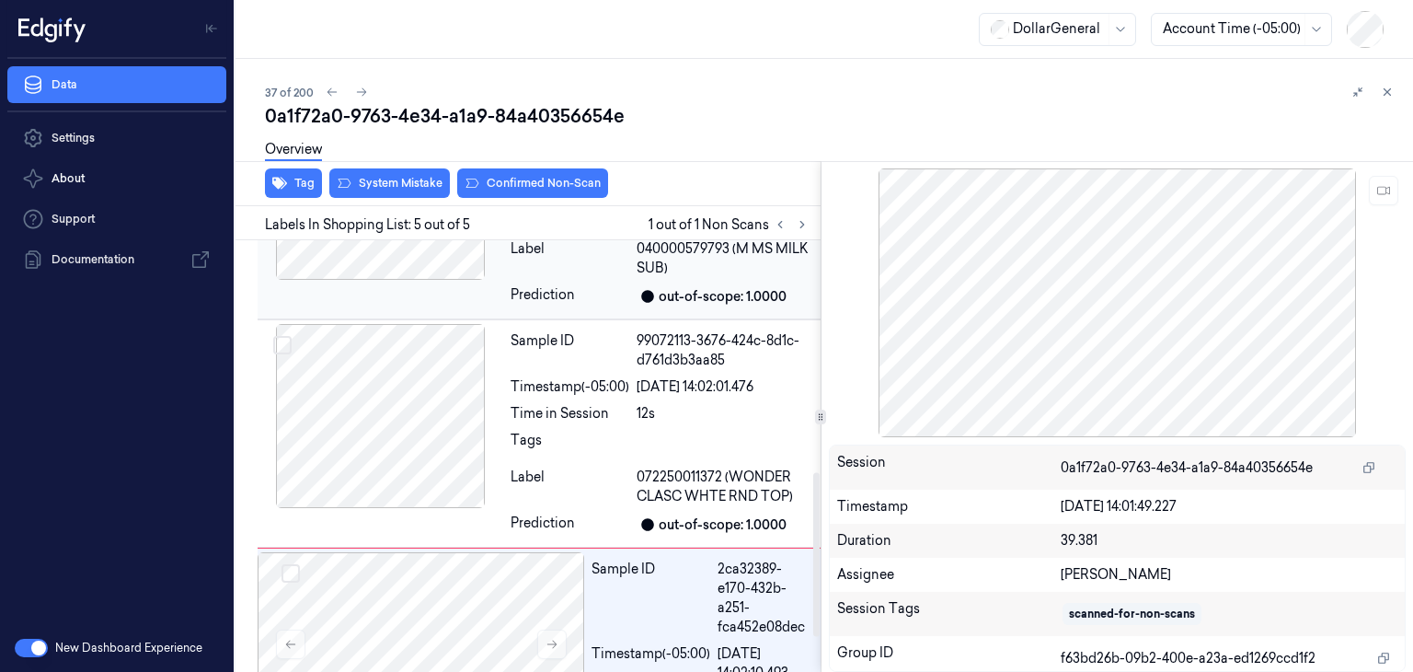
scroll to position [611, 0]
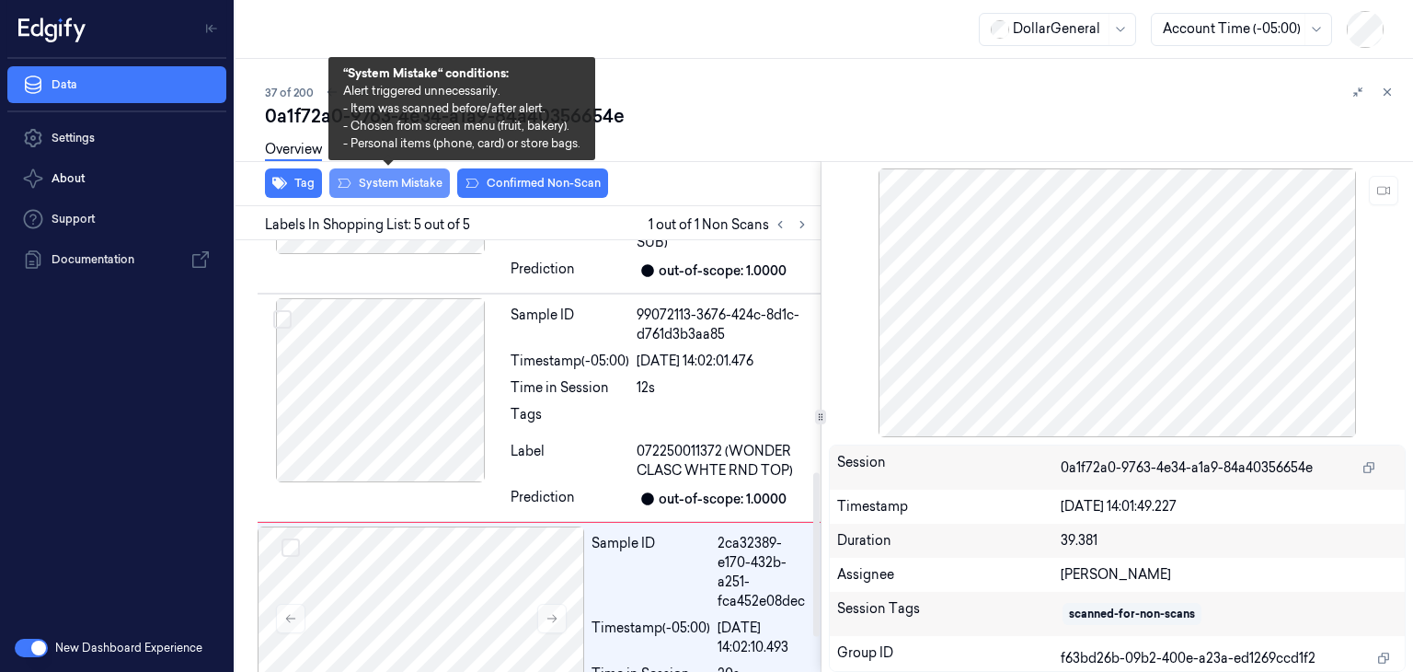
click at [412, 187] on button "System Mistake" at bounding box center [389, 182] width 121 height 29
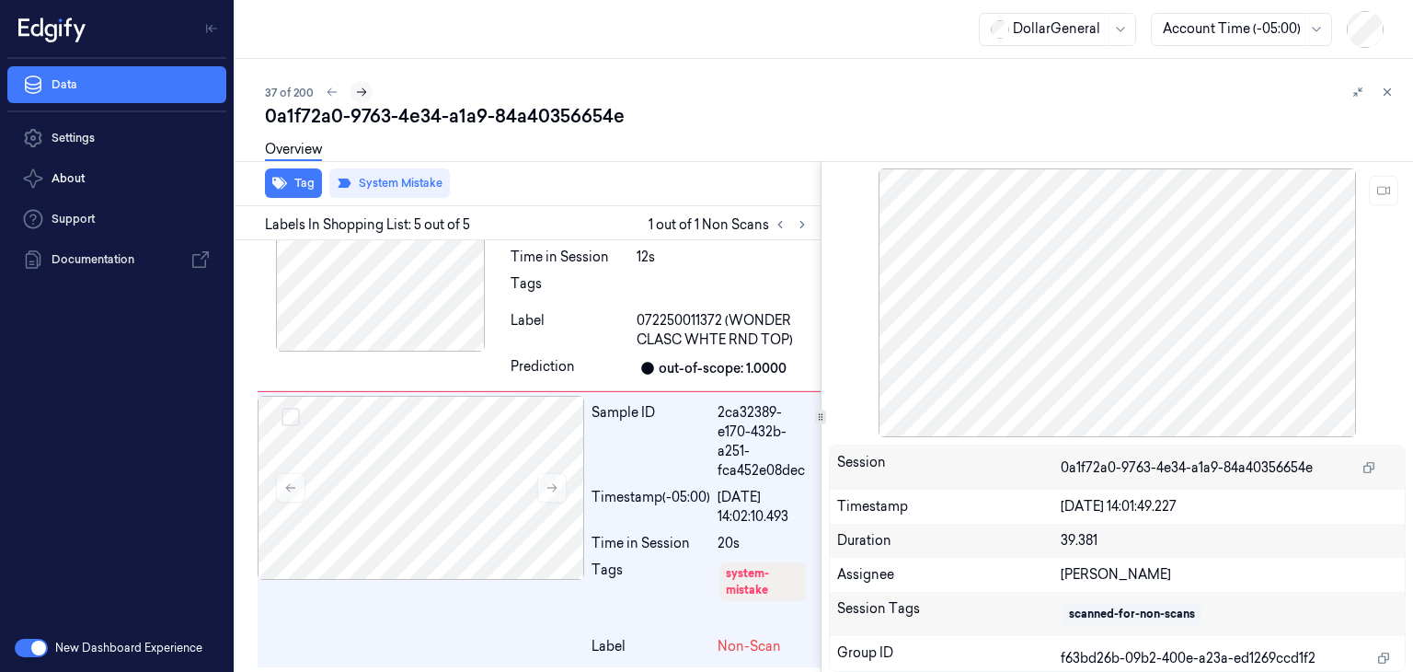
click at [358, 98] on icon at bounding box center [361, 92] width 13 height 13
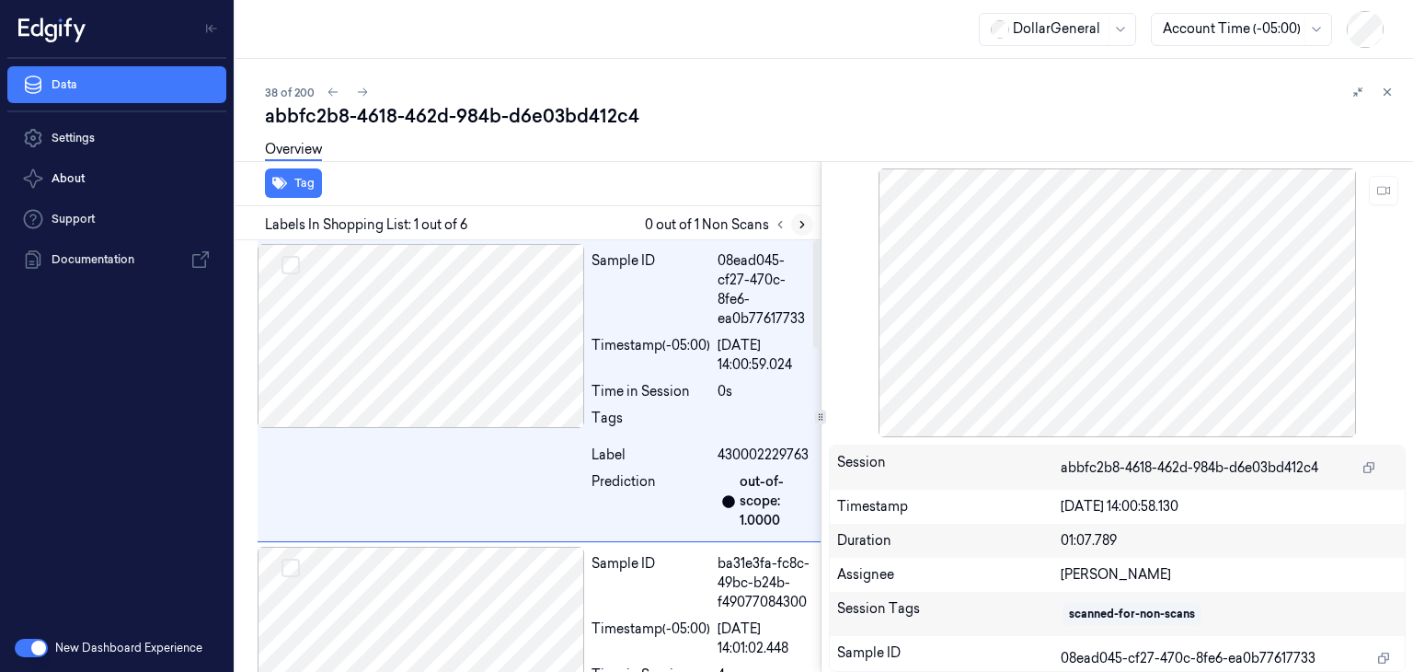
click at [801, 229] on icon at bounding box center [802, 224] width 13 height 13
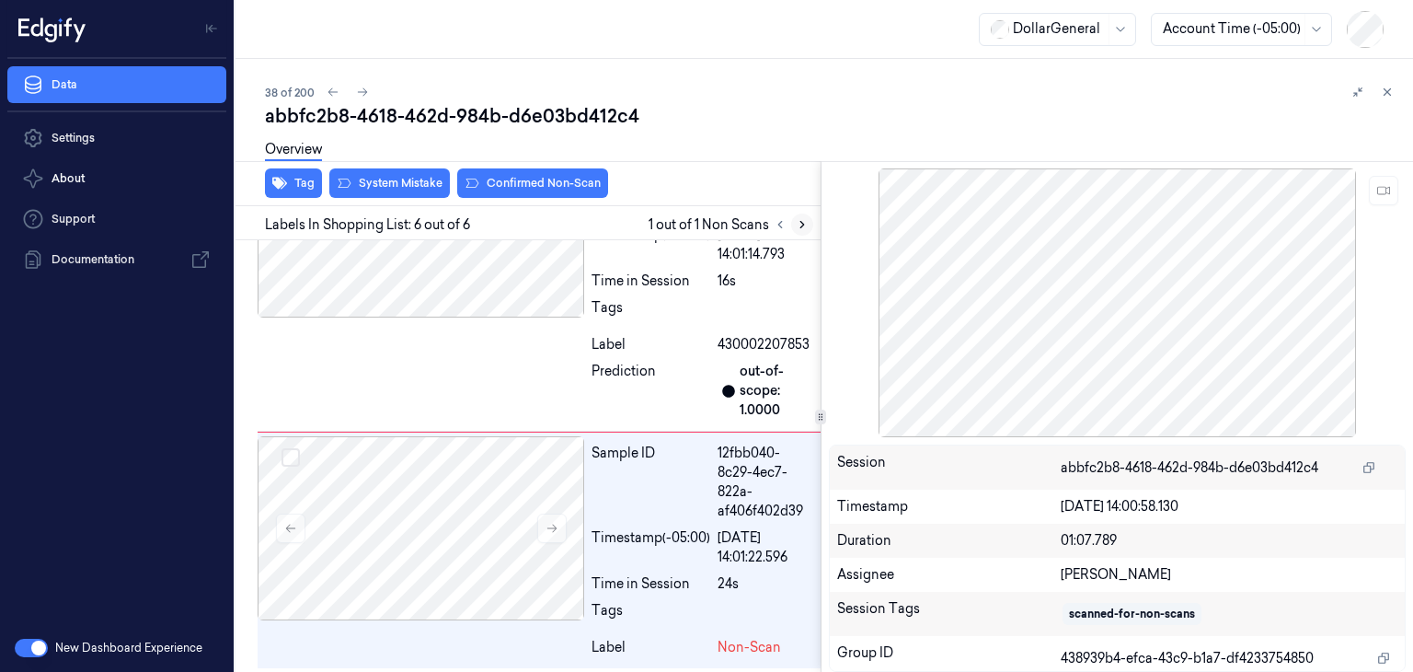
scroll to position [1303, 0]
click at [552, 523] on icon at bounding box center [551, 527] width 10 height 8
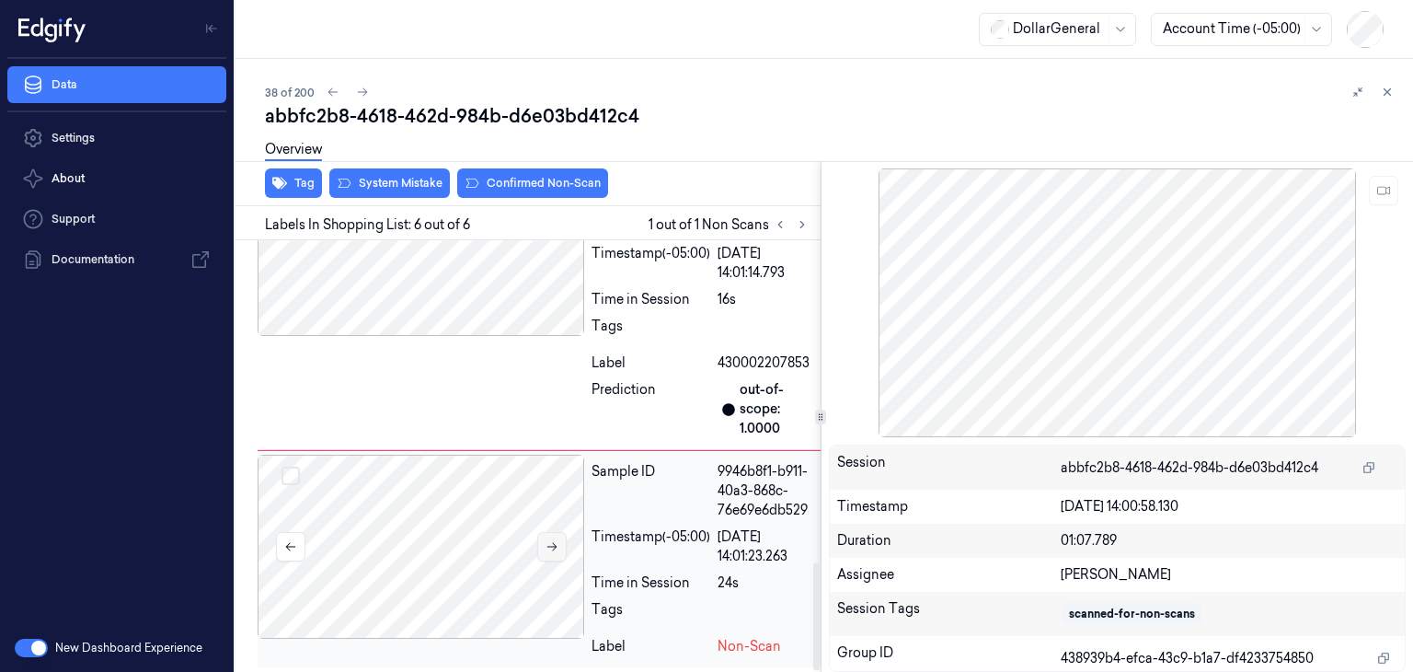
click at [552, 523] on div at bounding box center [421, 546] width 327 height 184
click at [545, 553] on button at bounding box center [551, 546] width 29 height 29
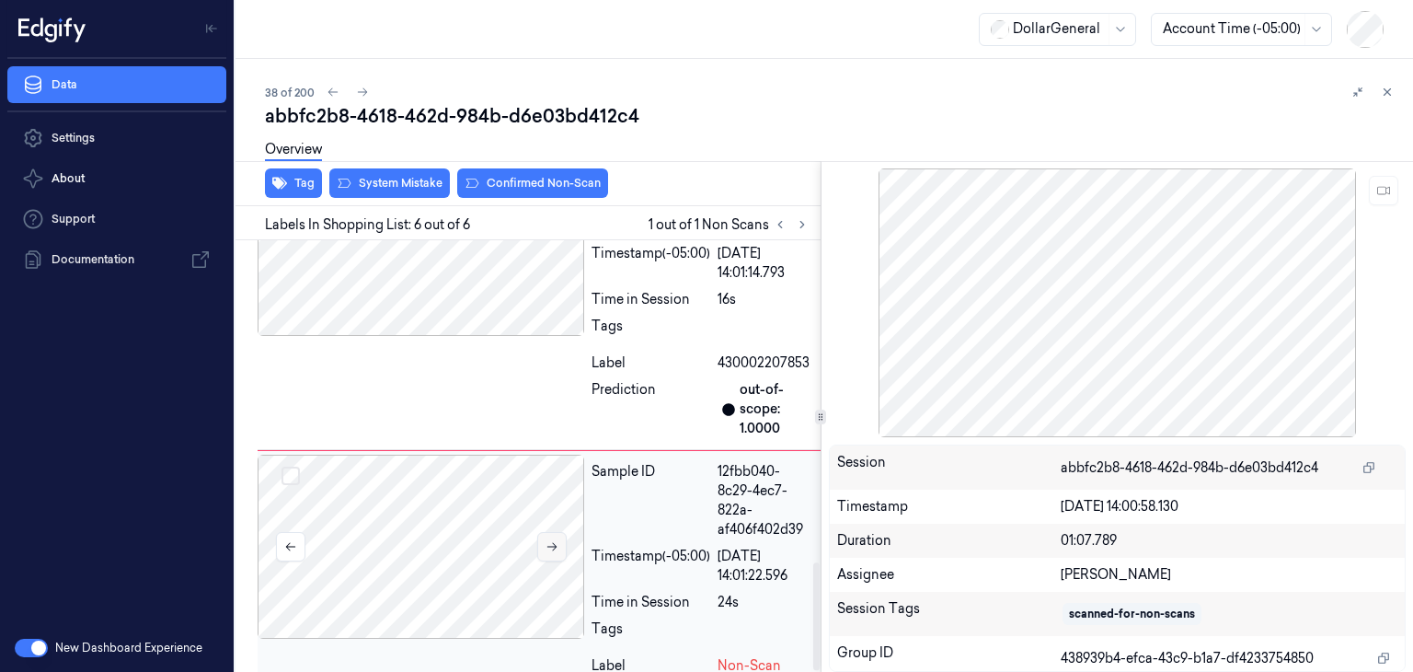
scroll to position [1303, 0]
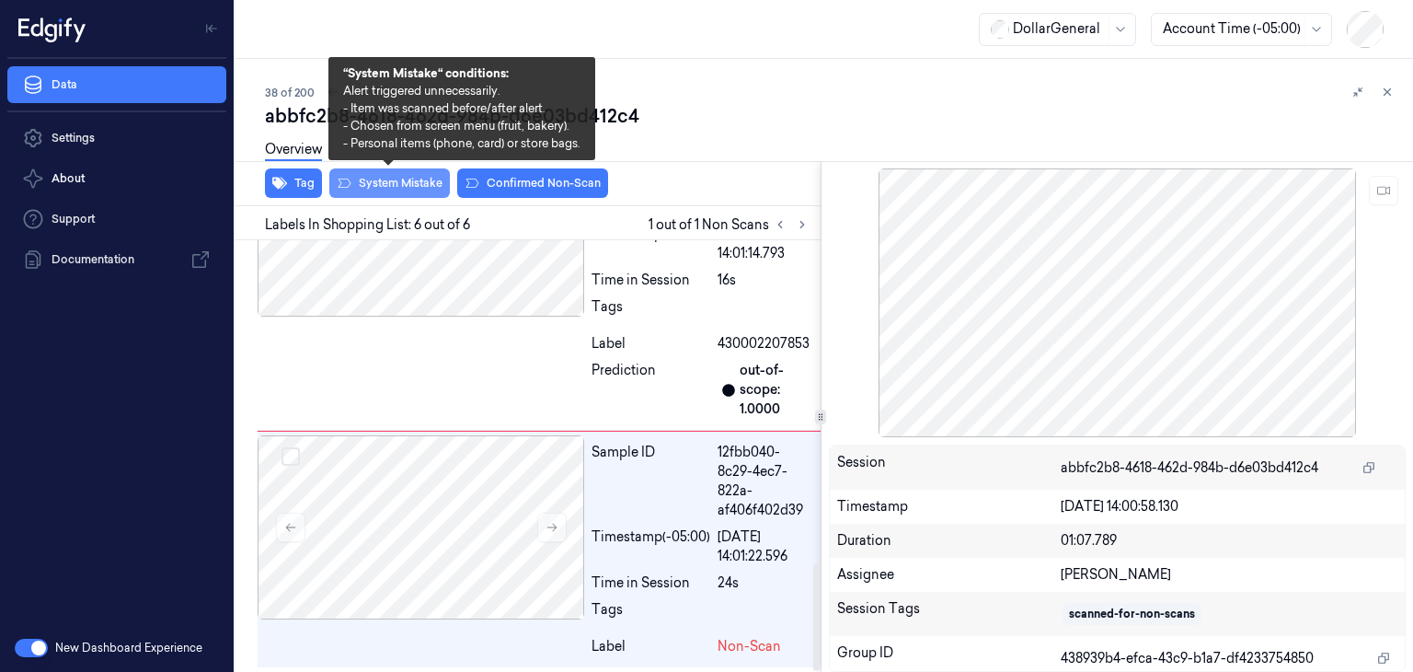
click at [362, 182] on button "System Mistake" at bounding box center [389, 182] width 121 height 29
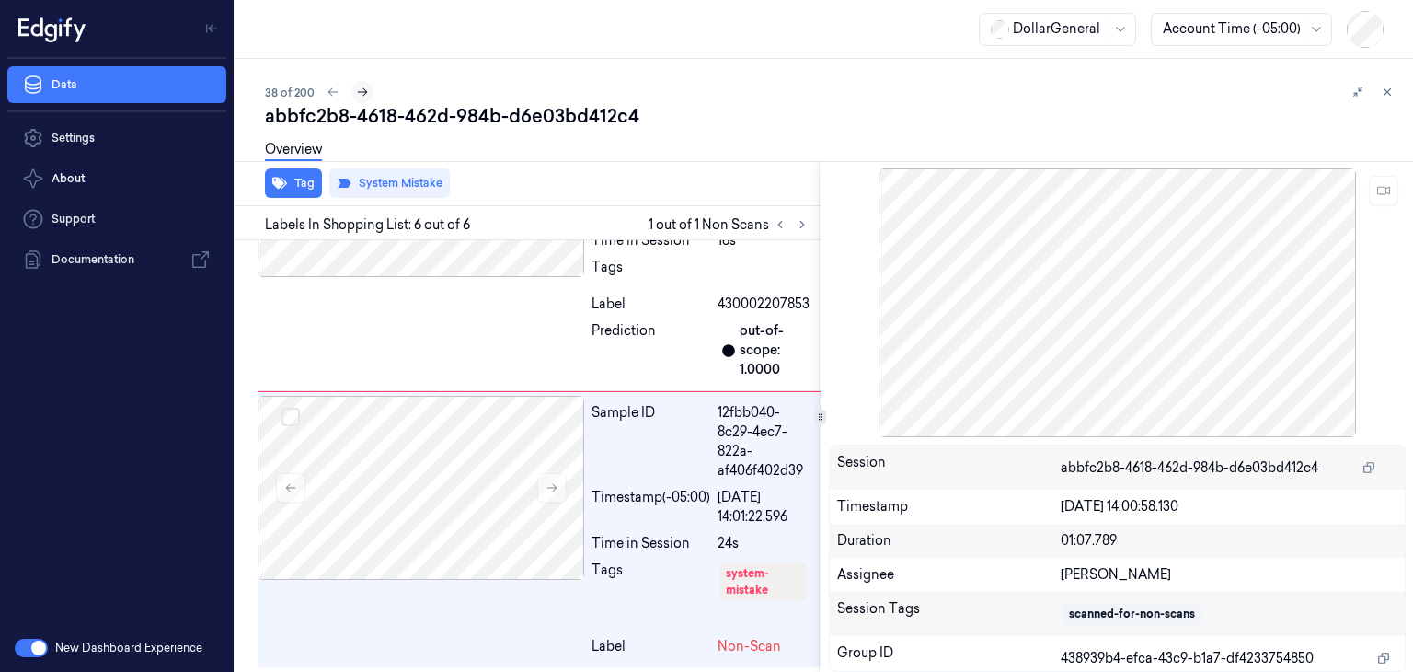
click at [366, 97] on icon at bounding box center [362, 92] width 13 height 13
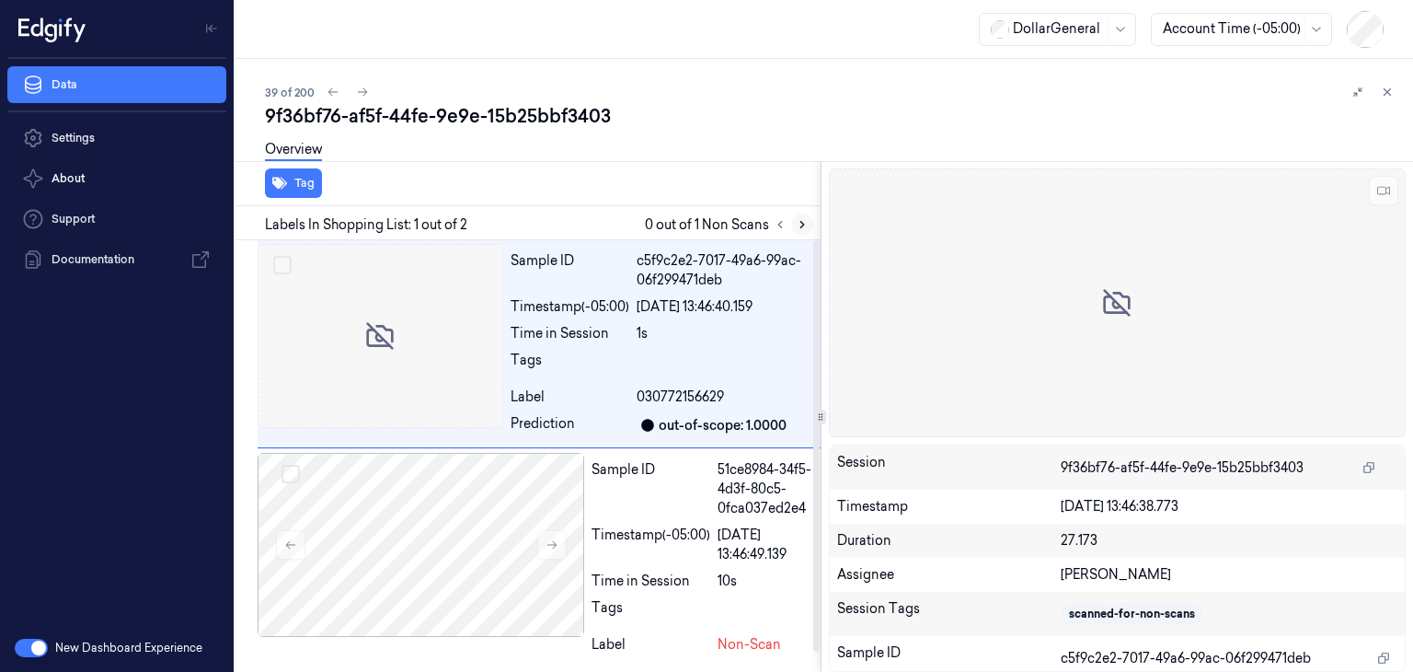
click at [806, 228] on icon at bounding box center [802, 224] width 13 height 13
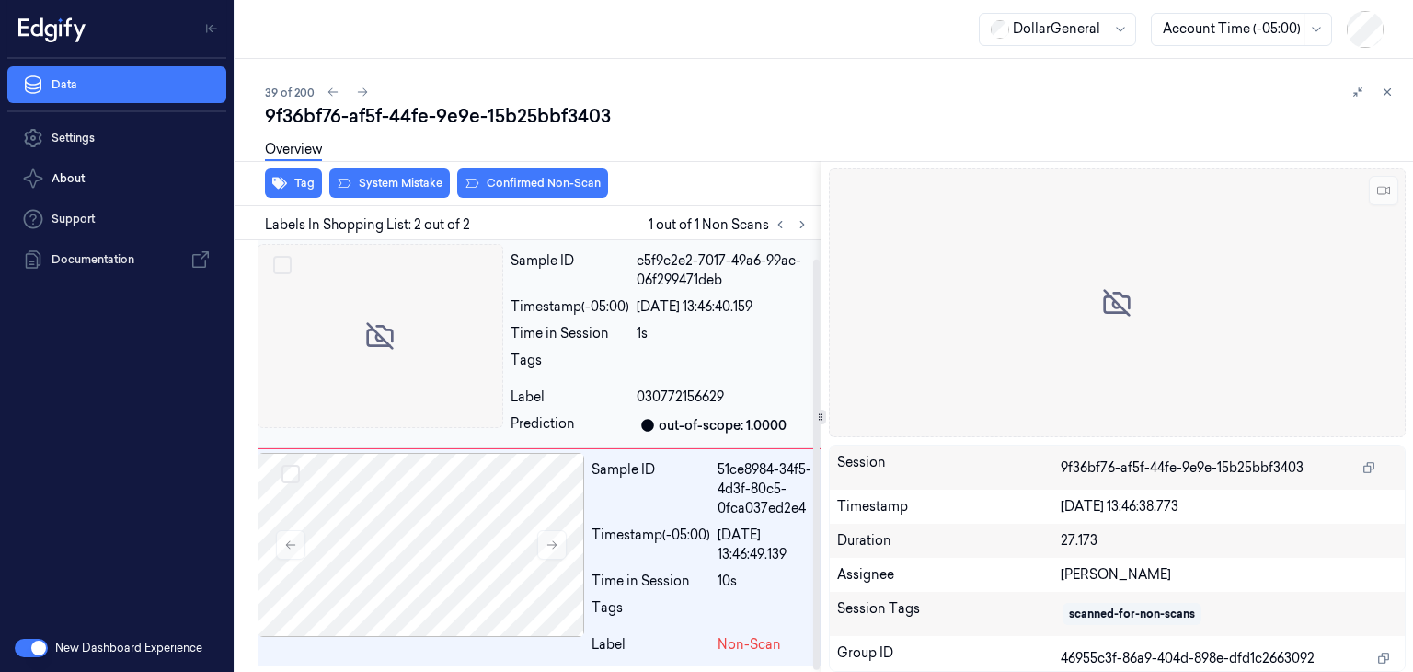
scroll to position [18, 0]
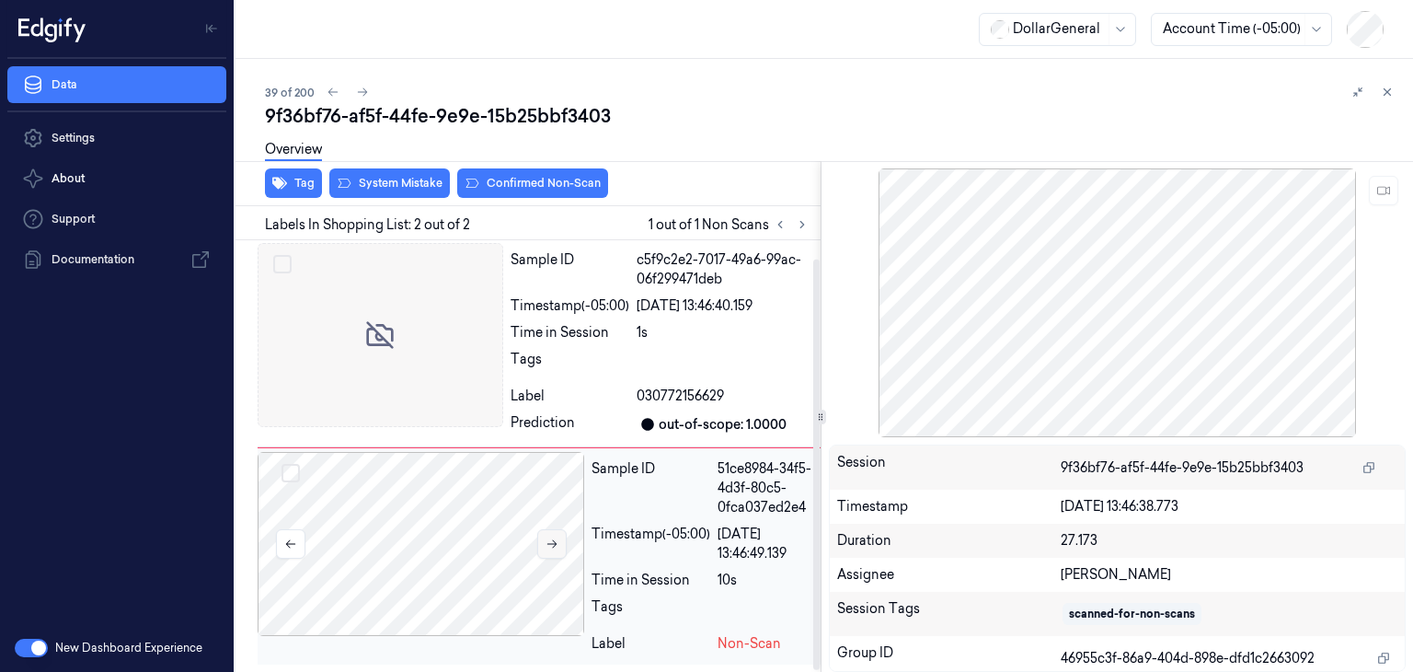
click at [560, 534] on button at bounding box center [551, 543] width 29 height 29
click at [560, 534] on button at bounding box center [551, 544] width 29 height 29
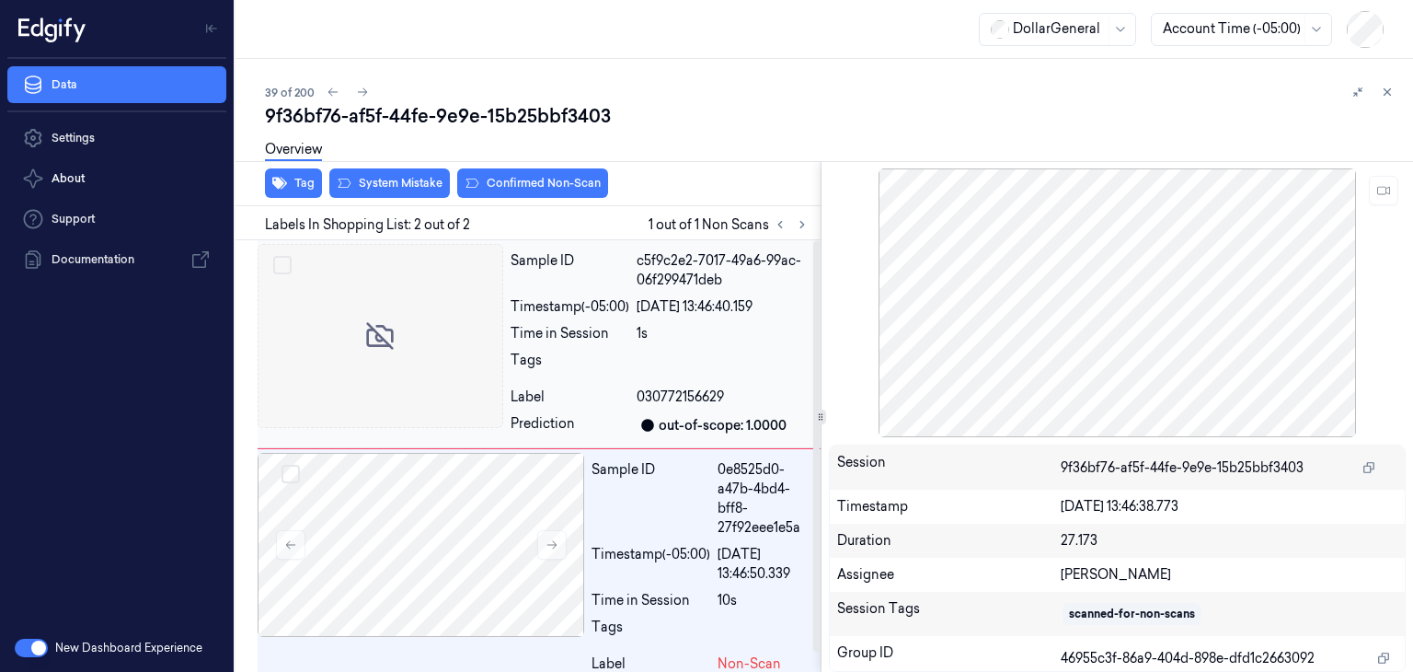
click at [433, 388] on div at bounding box center [381, 336] width 246 height 184
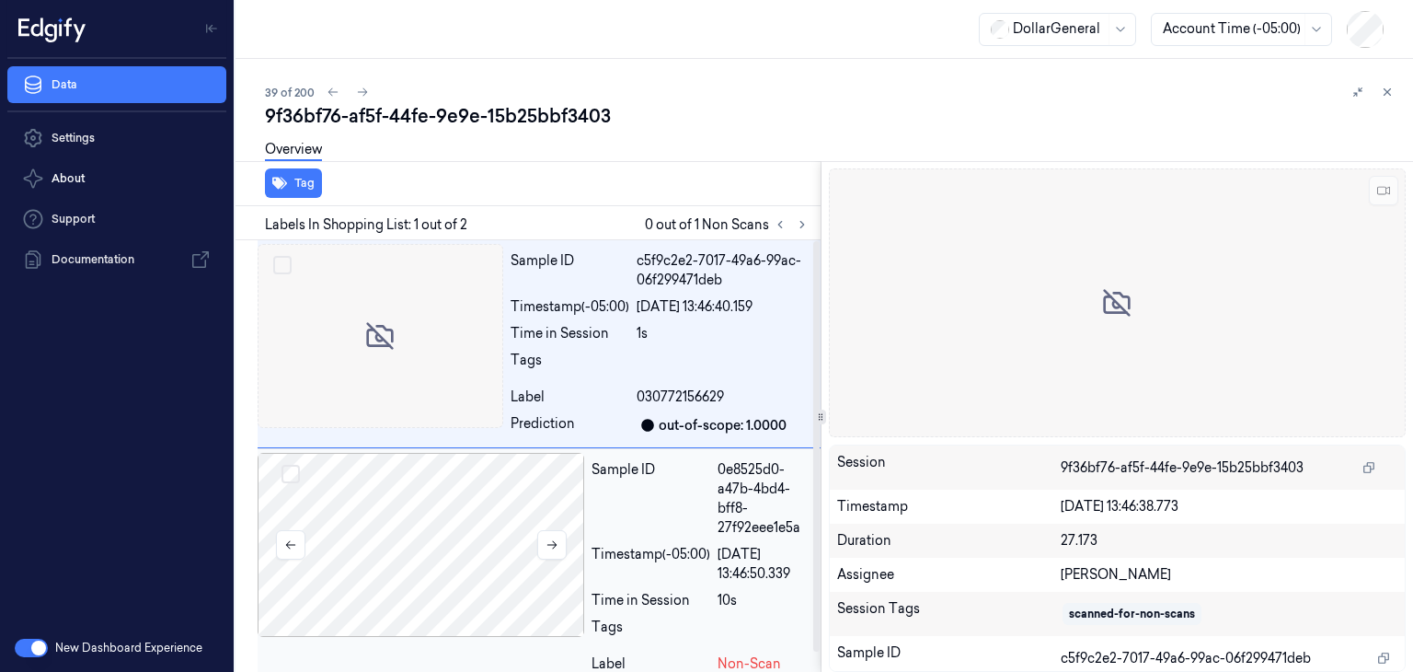
click at [429, 511] on div at bounding box center [421, 545] width 327 height 184
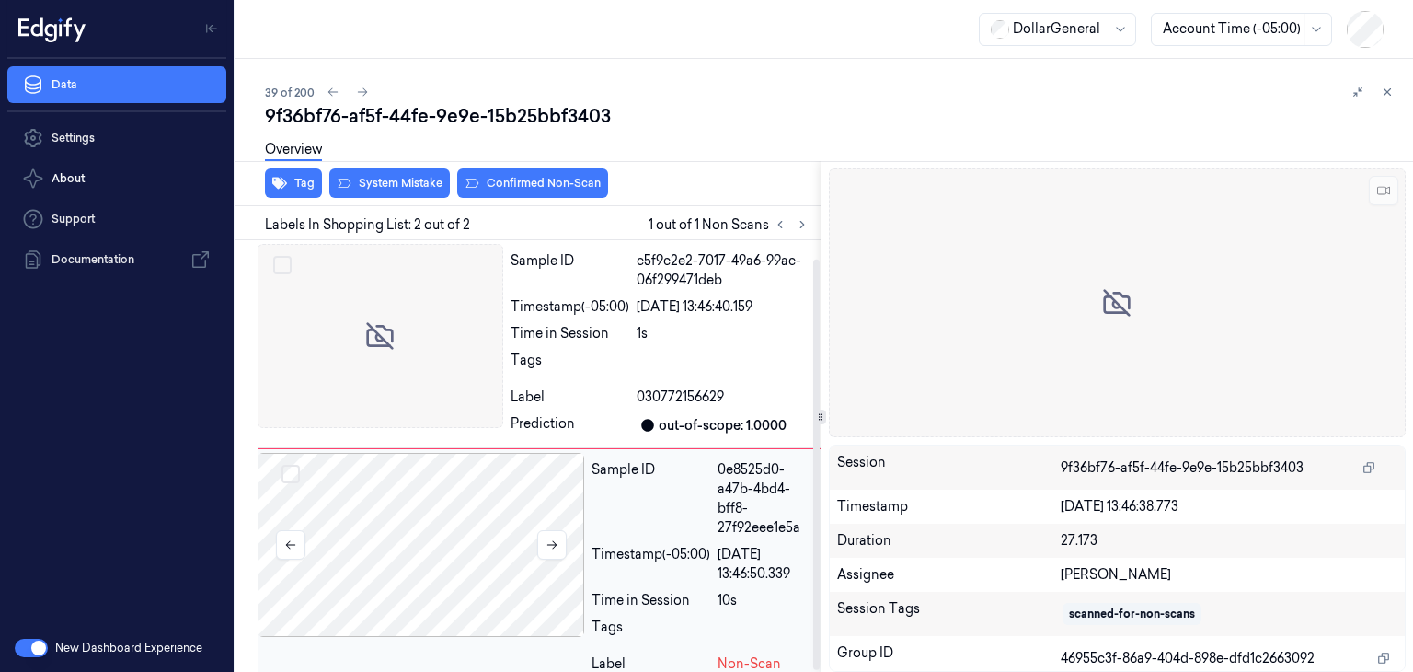
scroll to position [18, 0]
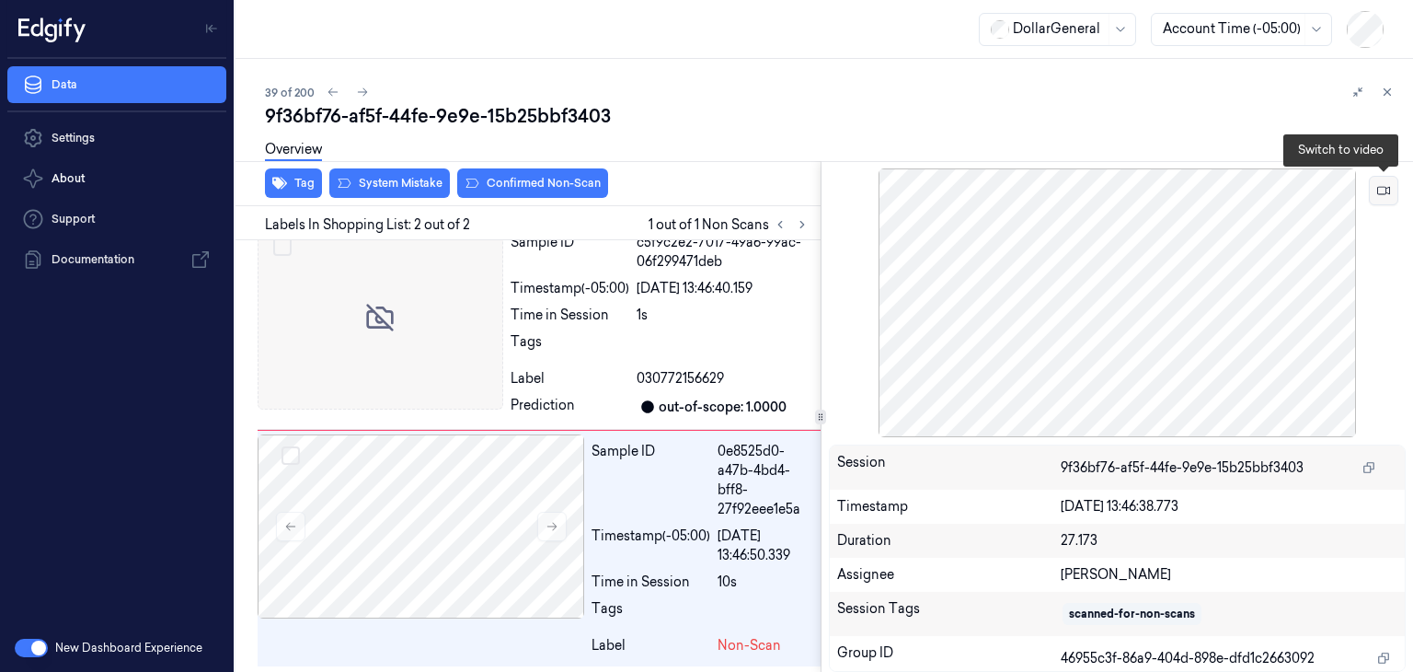
click at [1373, 181] on button at bounding box center [1383, 190] width 29 height 29
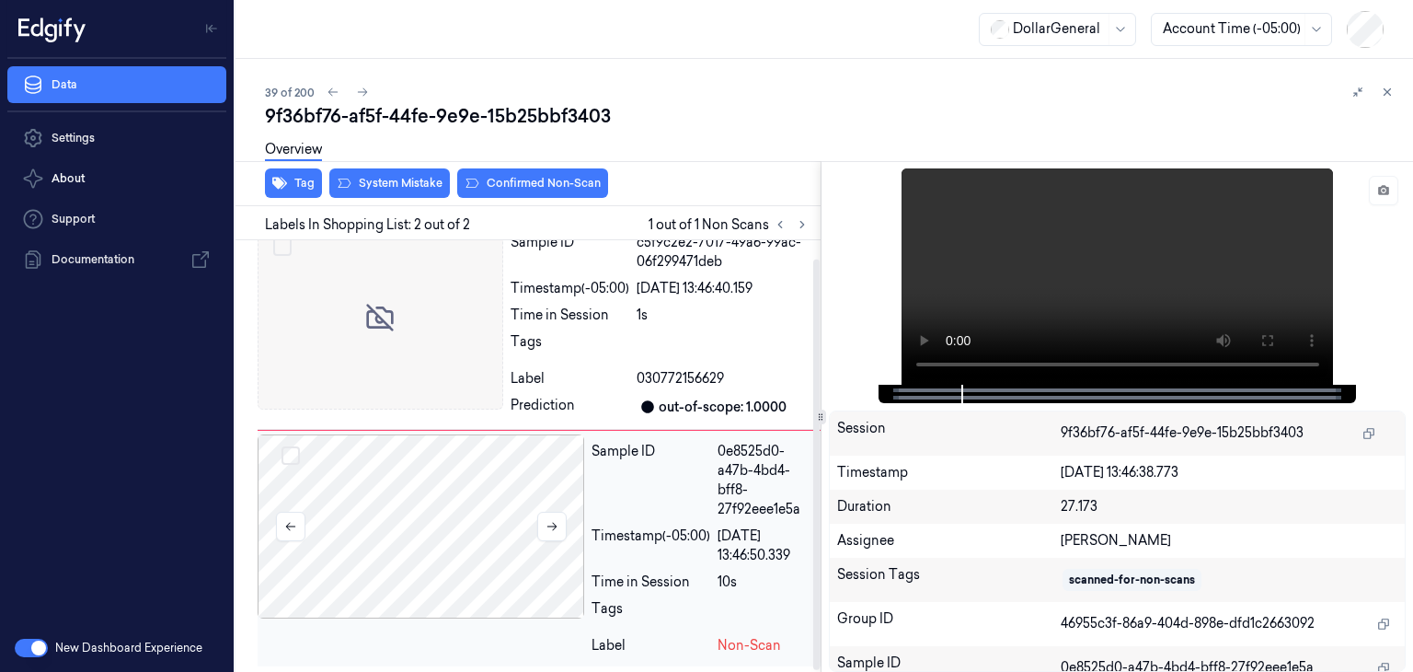
click at [481, 531] on div at bounding box center [421, 526] width 327 height 184
click at [431, 173] on div "Overview" at bounding box center [831, 152] width 1133 height 47
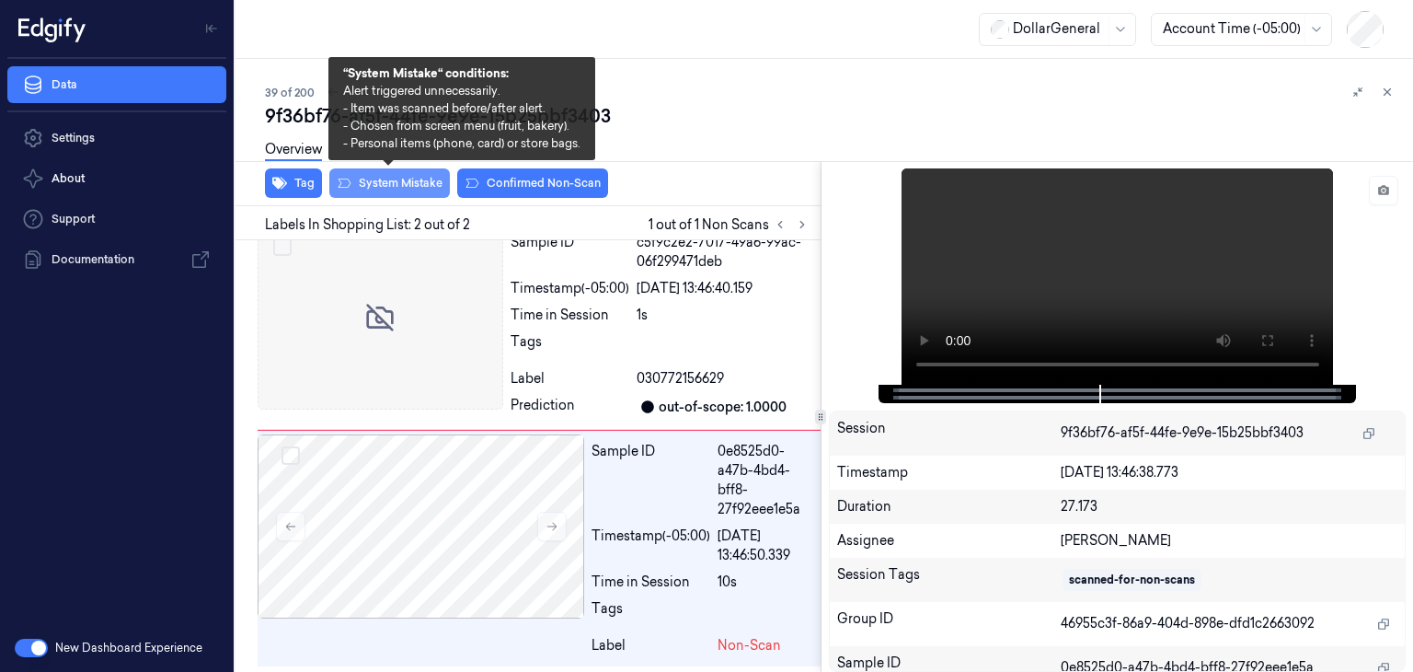
click at [413, 182] on button "System Mistake" at bounding box center [389, 182] width 121 height 29
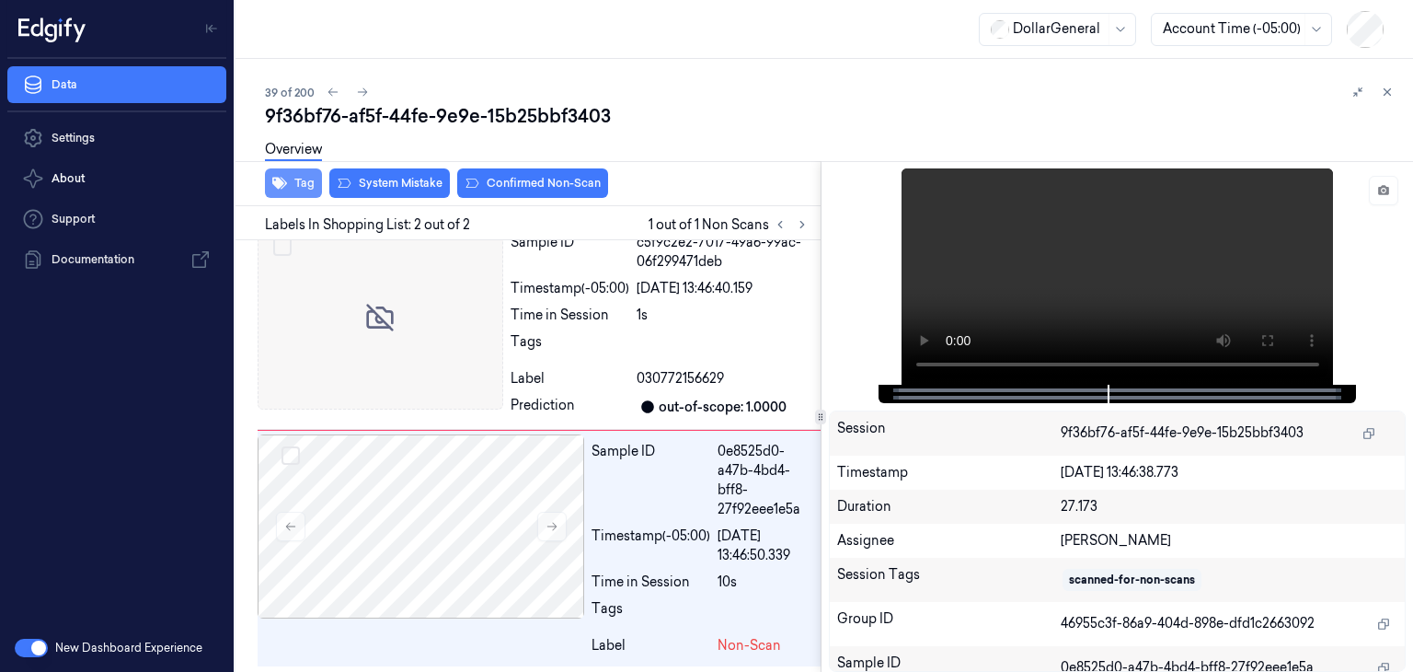
scroll to position [59, 0]
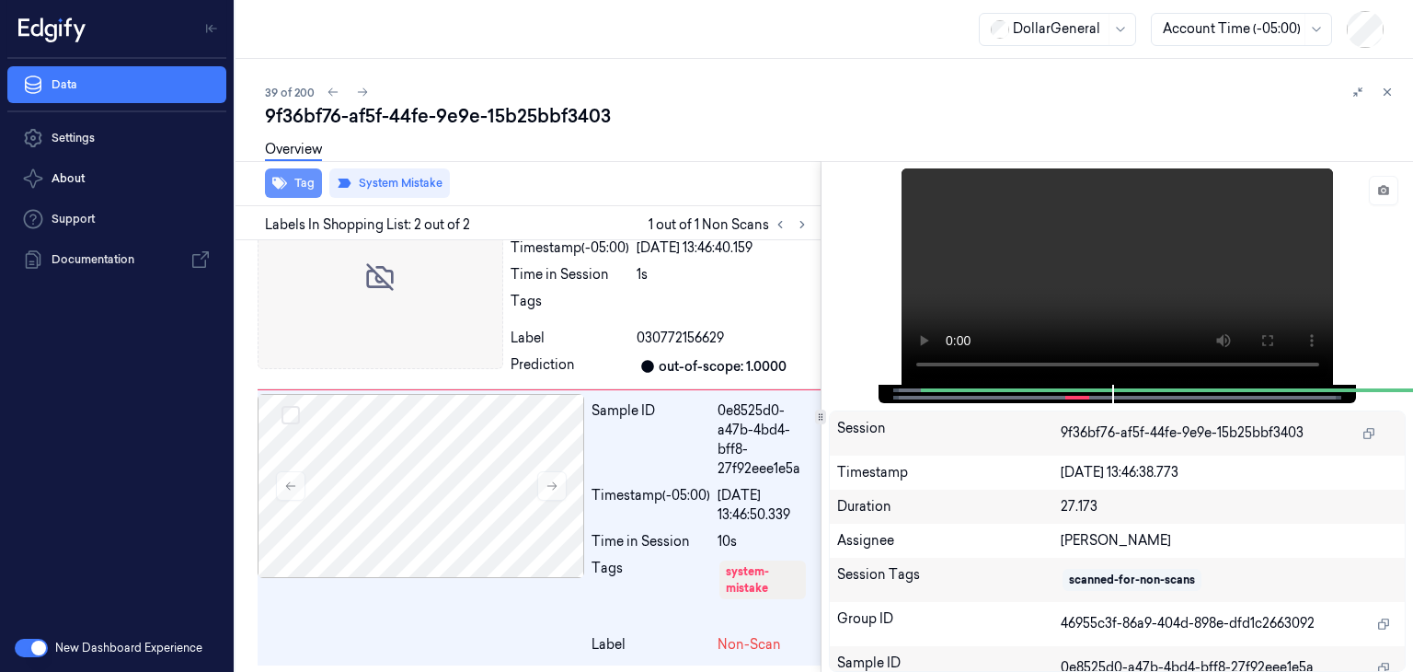
click at [298, 178] on button "Tag" at bounding box center [293, 182] width 57 height 29
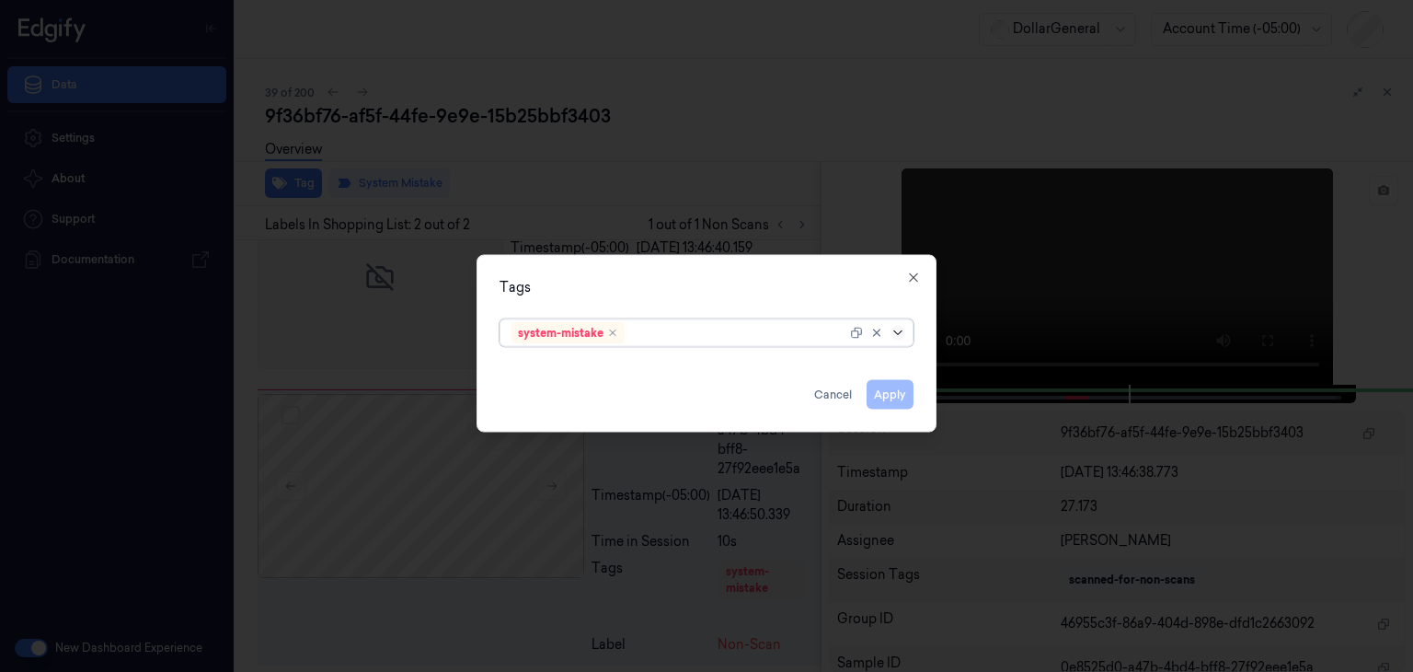
click at [898, 332] on icon at bounding box center [898, 333] width 15 height 15
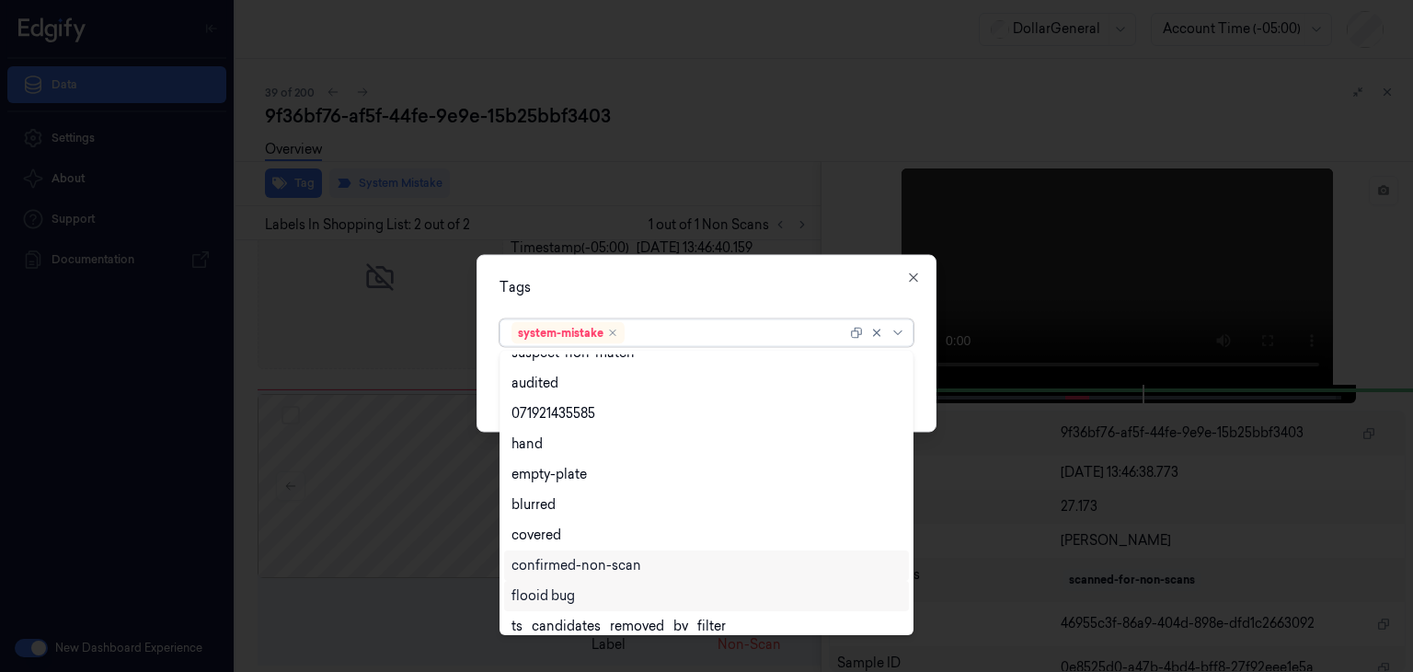
scroll to position [301, 0]
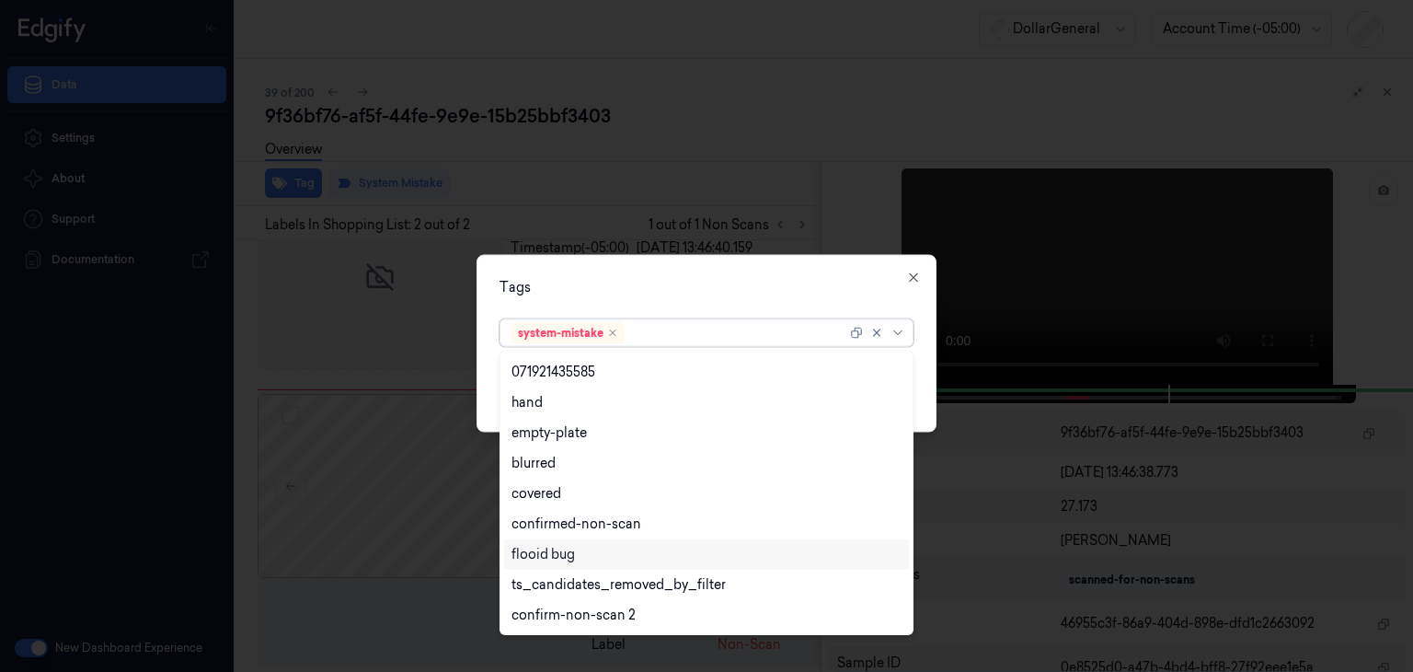
click at [569, 551] on div "flooid bug" at bounding box center [542, 554] width 63 height 19
click at [916, 376] on div "Tags option flooid bug , selected. 21 results available. Use Up and Down to cho…" at bounding box center [707, 344] width 460 height 178
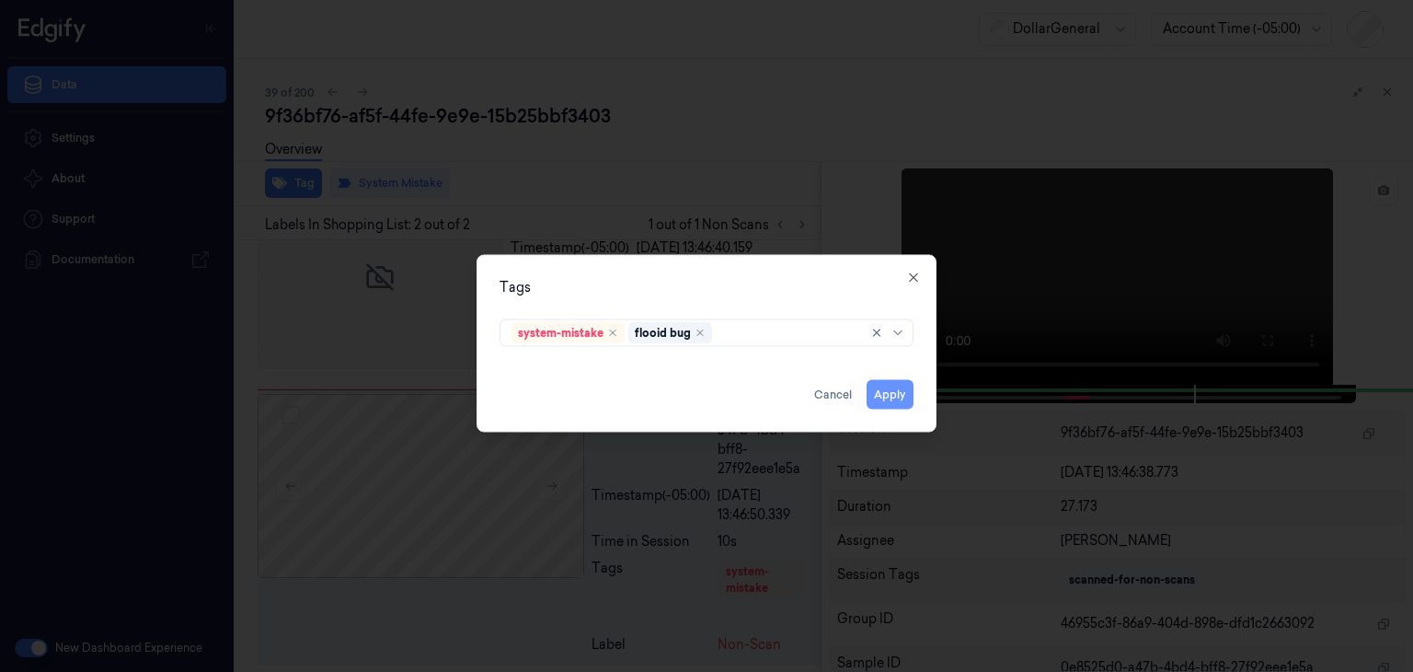
click at [902, 396] on button "Apply" at bounding box center [890, 394] width 47 height 29
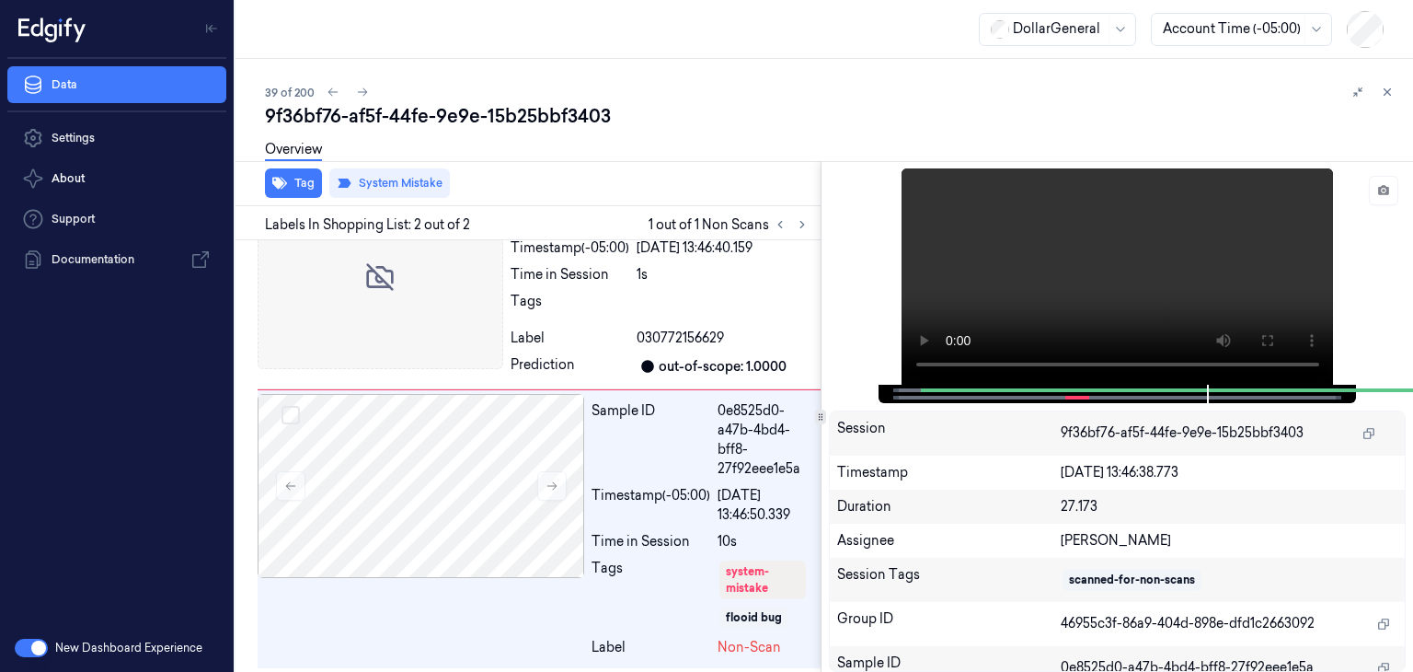
scroll to position [61, 0]
click at [372, 92] on button at bounding box center [362, 92] width 22 height 22
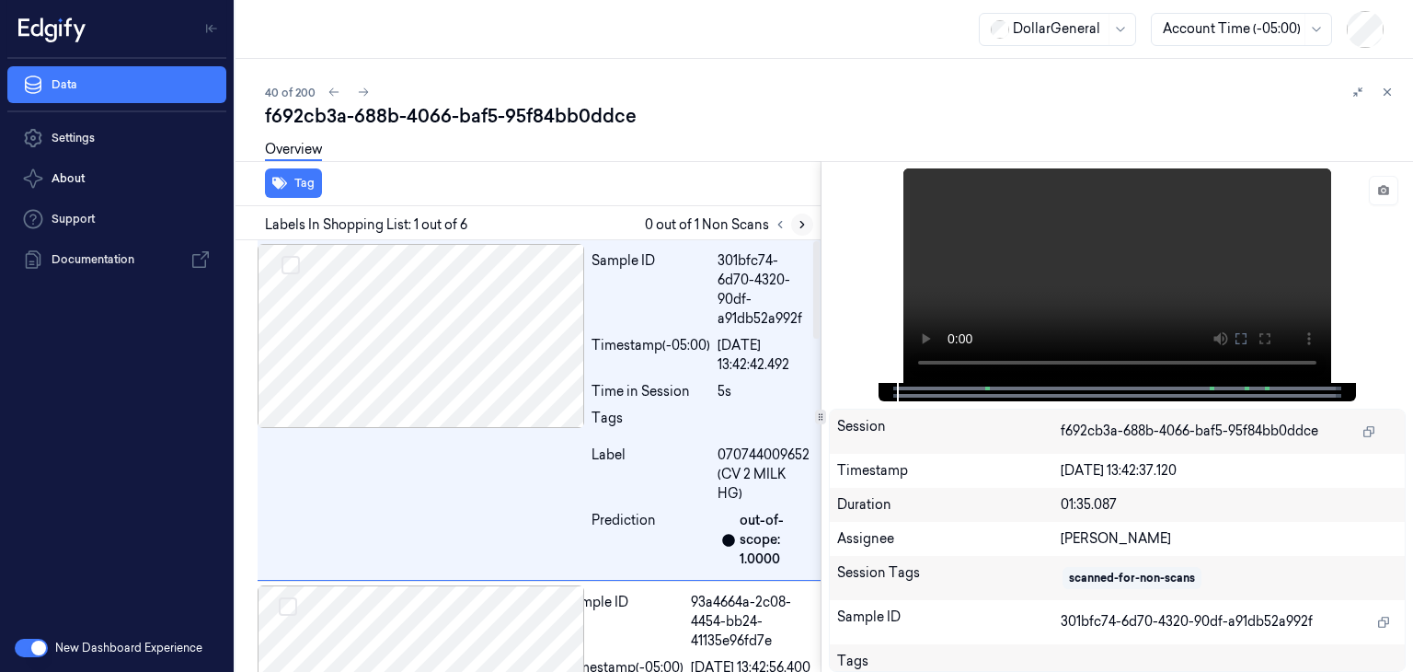
click at [798, 224] on icon at bounding box center [802, 224] width 13 height 13
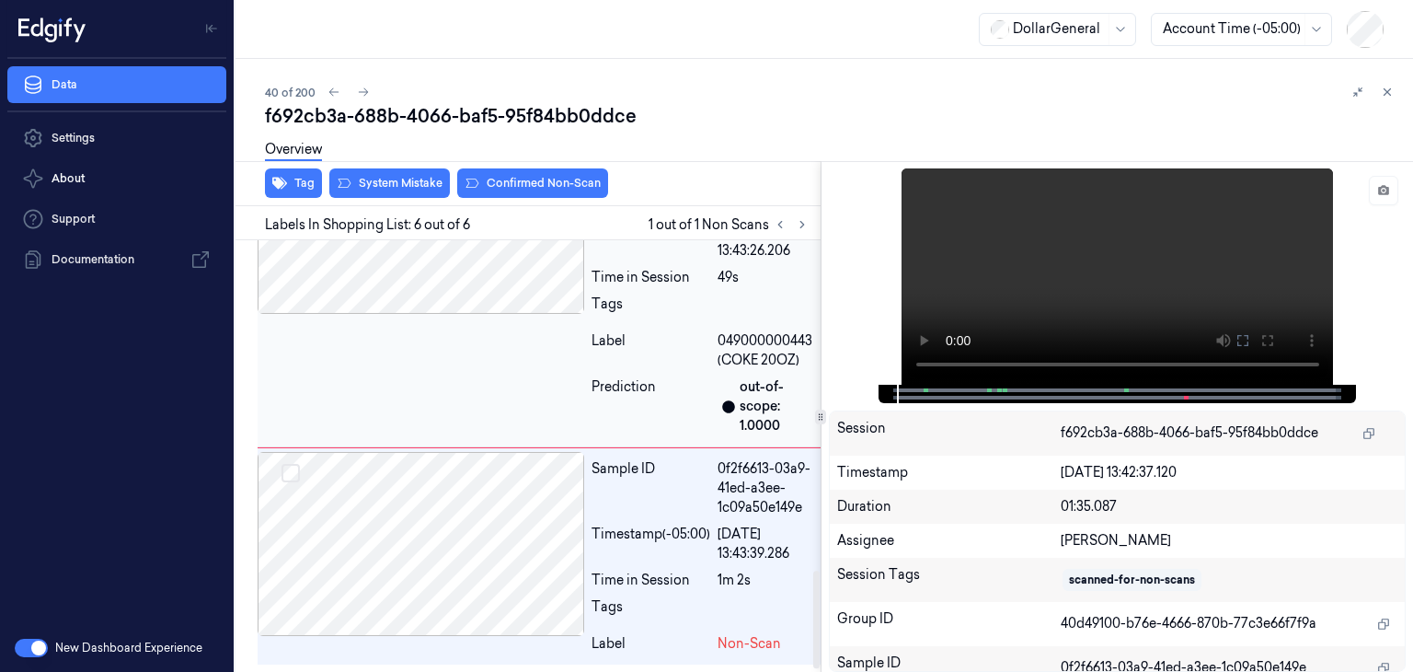
scroll to position [1477, 0]
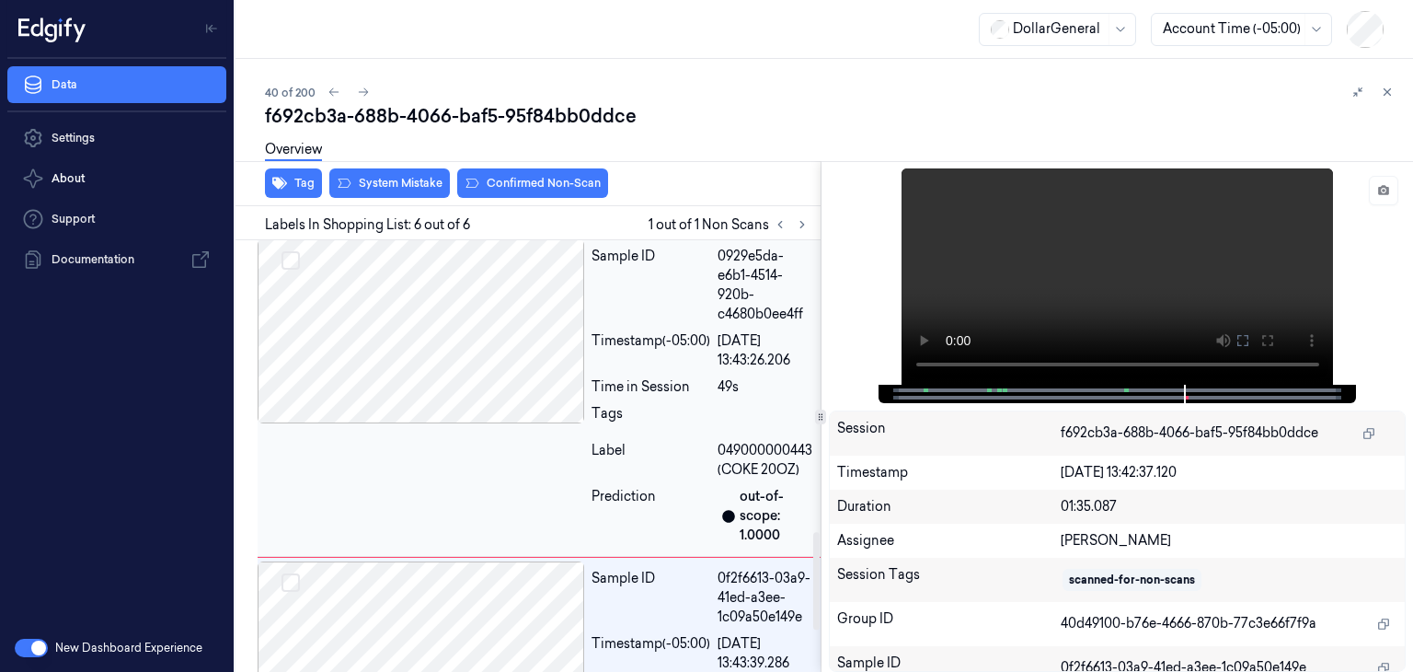
click at [528, 412] on div at bounding box center [421, 331] width 327 height 184
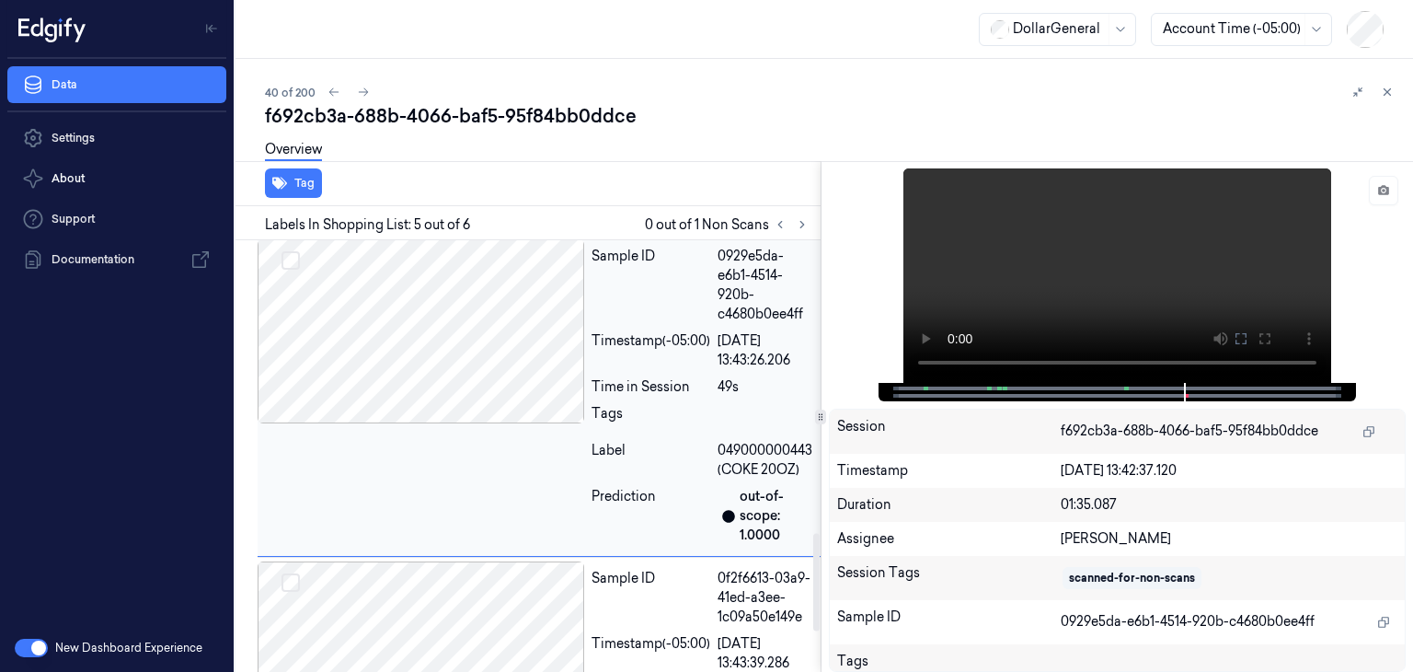
scroll to position [1307, 0]
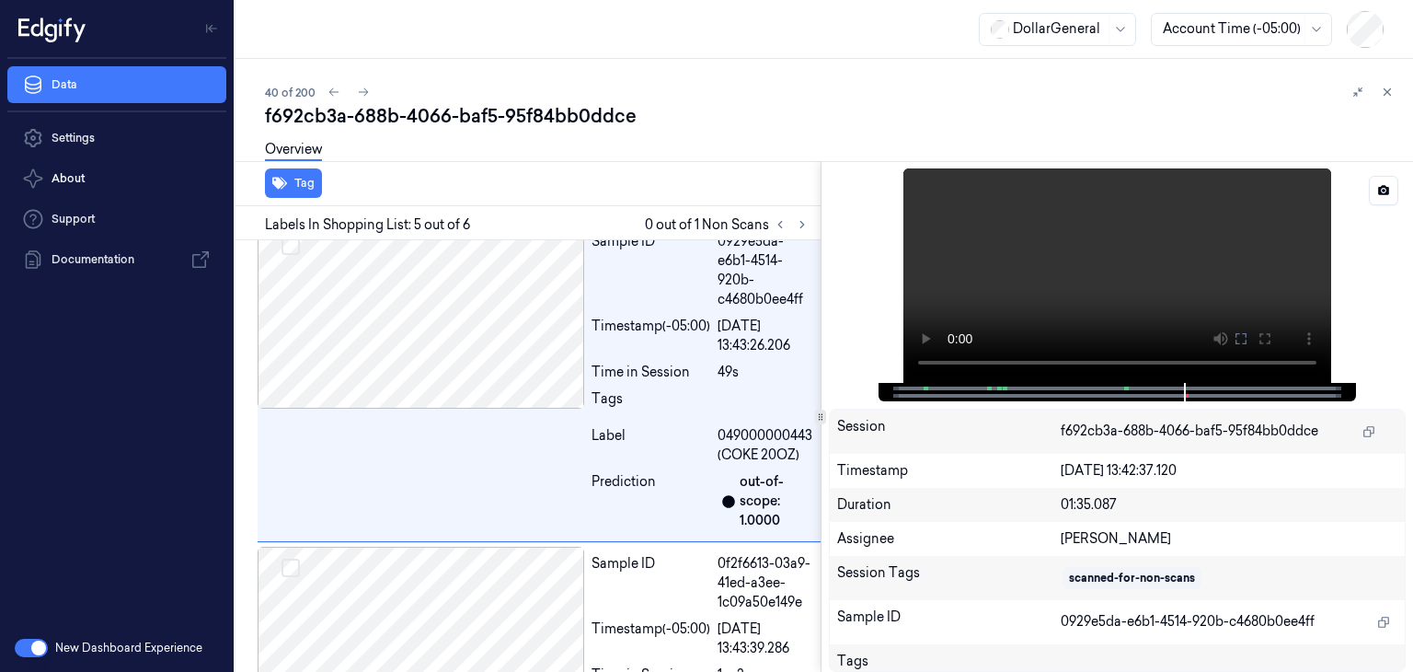
click at [1196, 273] on video at bounding box center [1117, 275] width 428 height 214
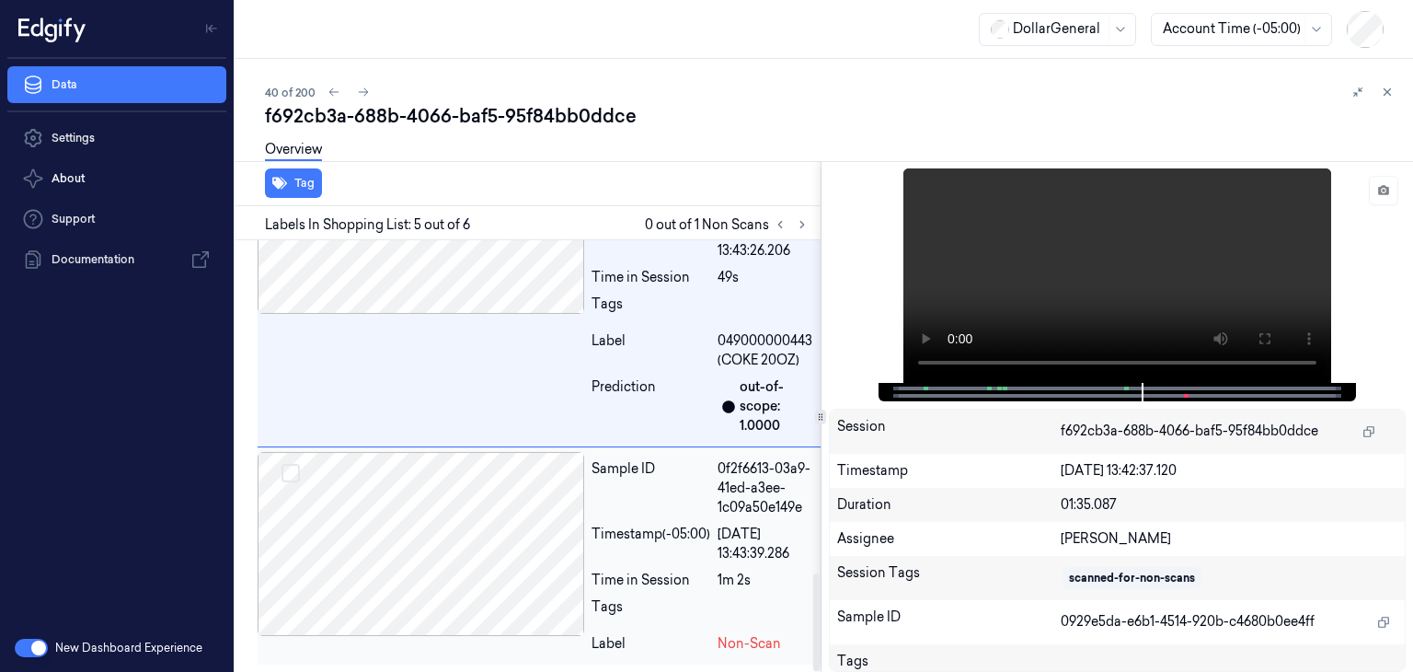
scroll to position [1477, 0]
click at [461, 502] on div at bounding box center [421, 544] width 327 height 184
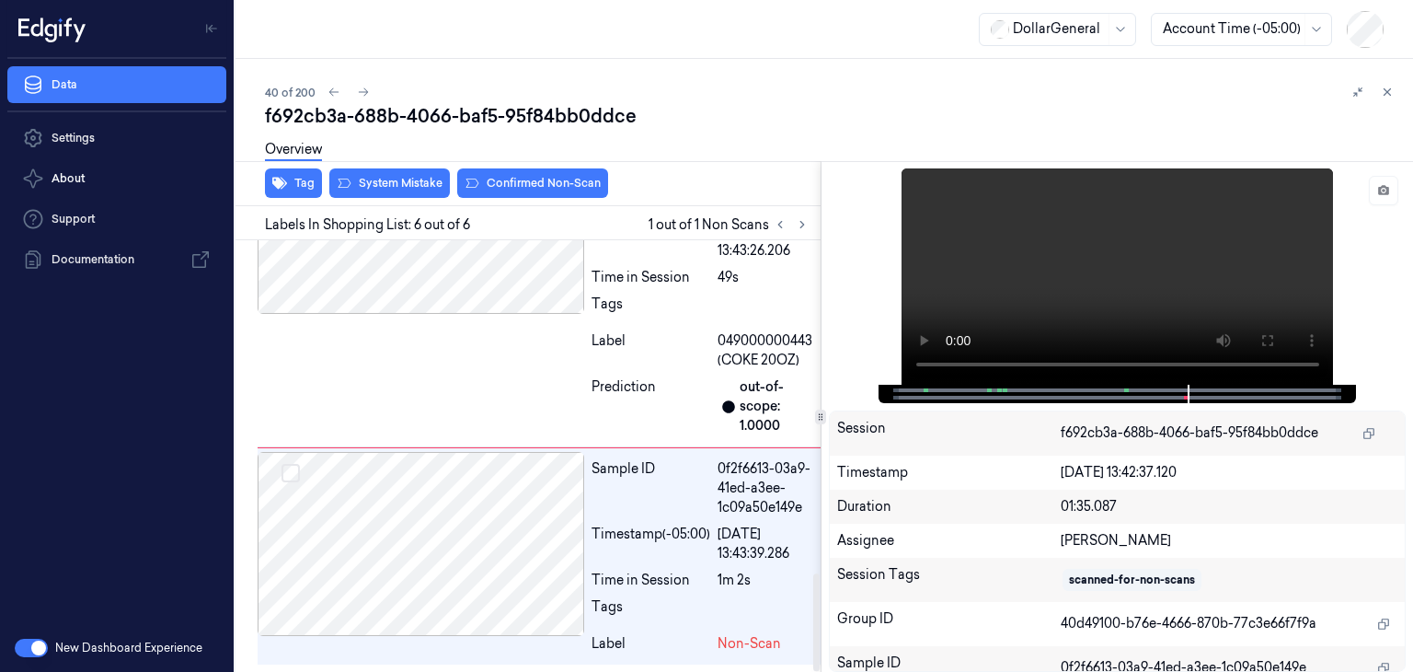
click at [377, 167] on div "Overview" at bounding box center [831, 152] width 1133 height 47
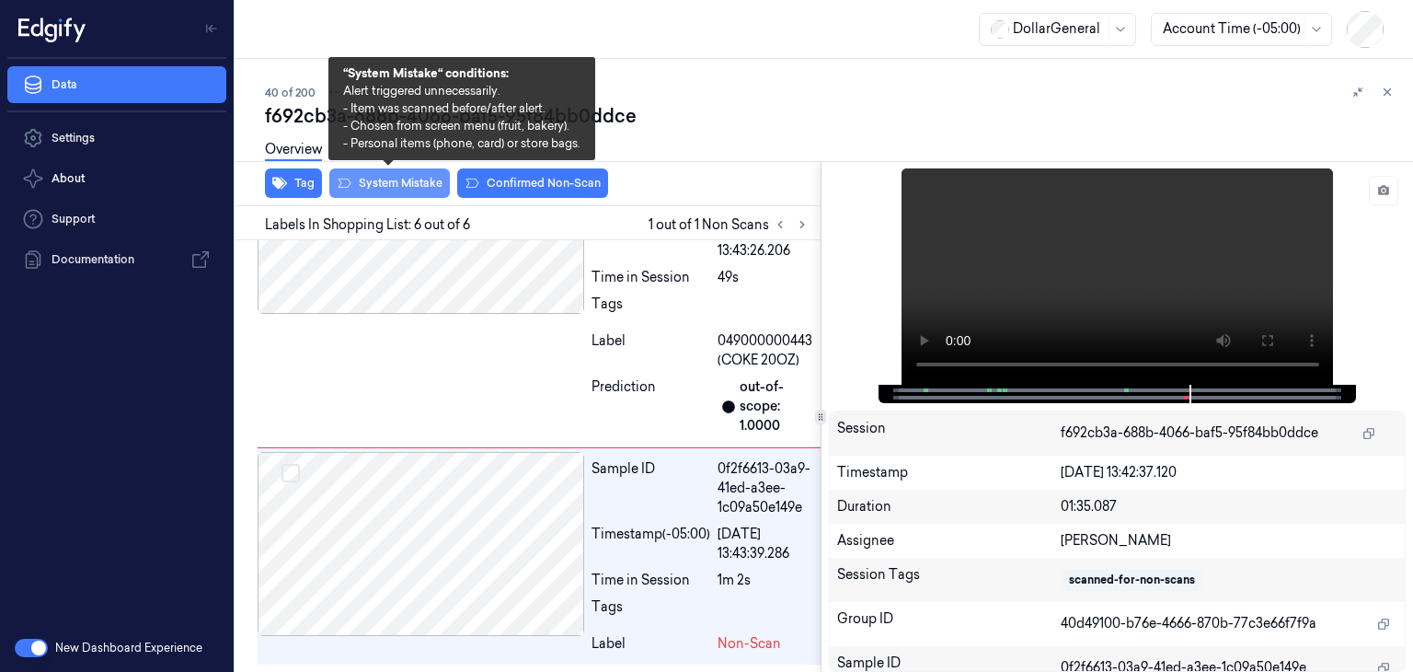
click at [377, 179] on button "System Mistake" at bounding box center [389, 182] width 121 height 29
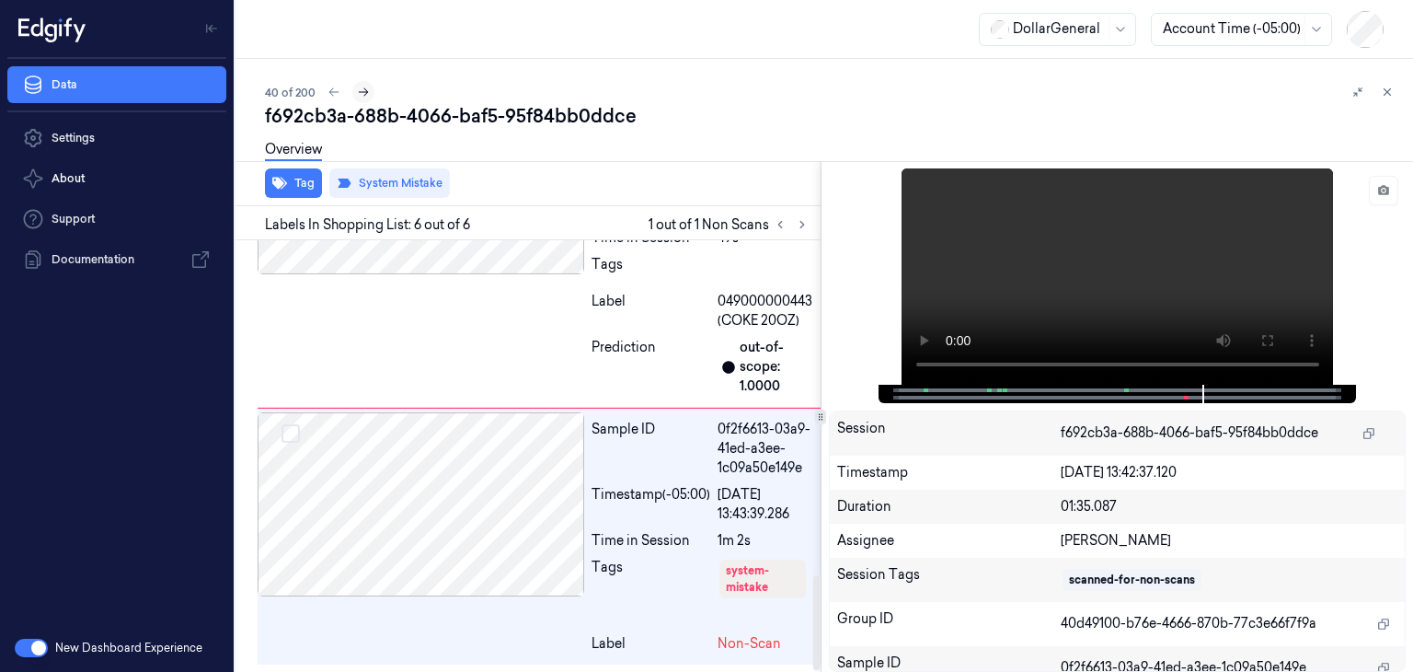
click at [366, 88] on icon at bounding box center [363, 92] width 13 height 13
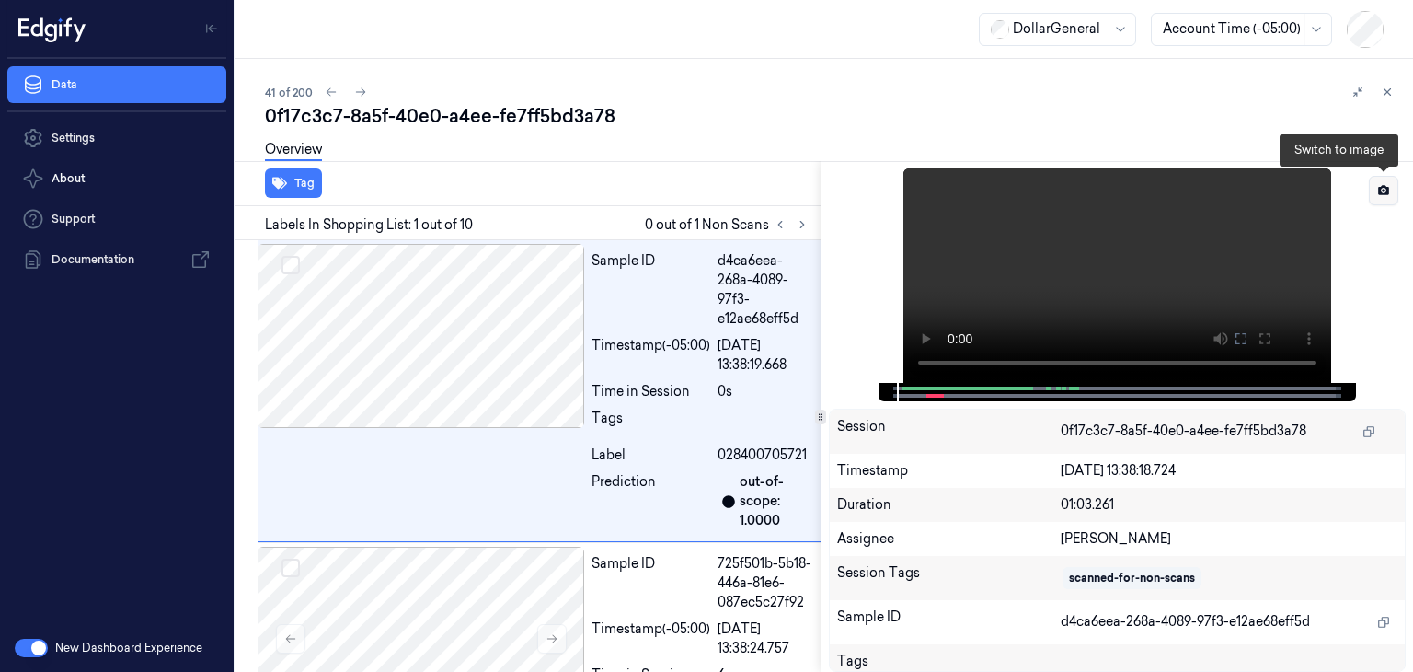
click at [1391, 186] on button at bounding box center [1383, 190] width 29 height 29
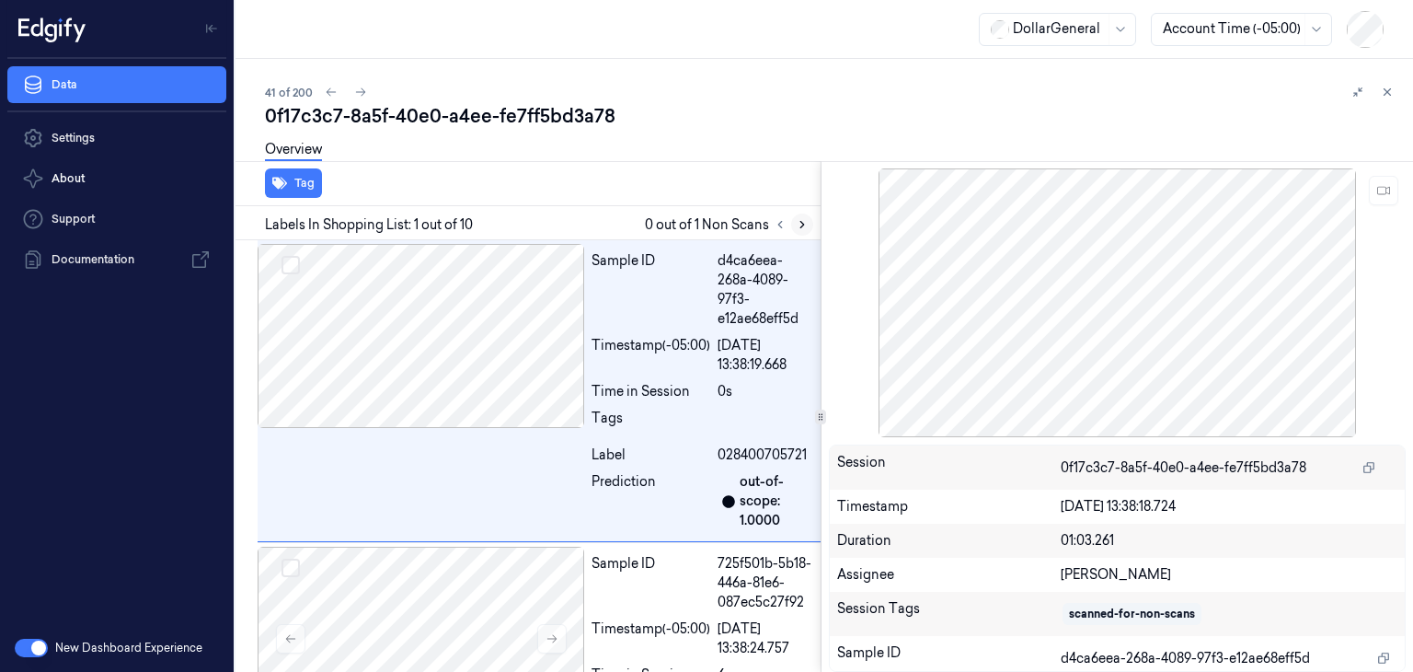
click at [810, 224] on button at bounding box center [802, 224] width 22 height 22
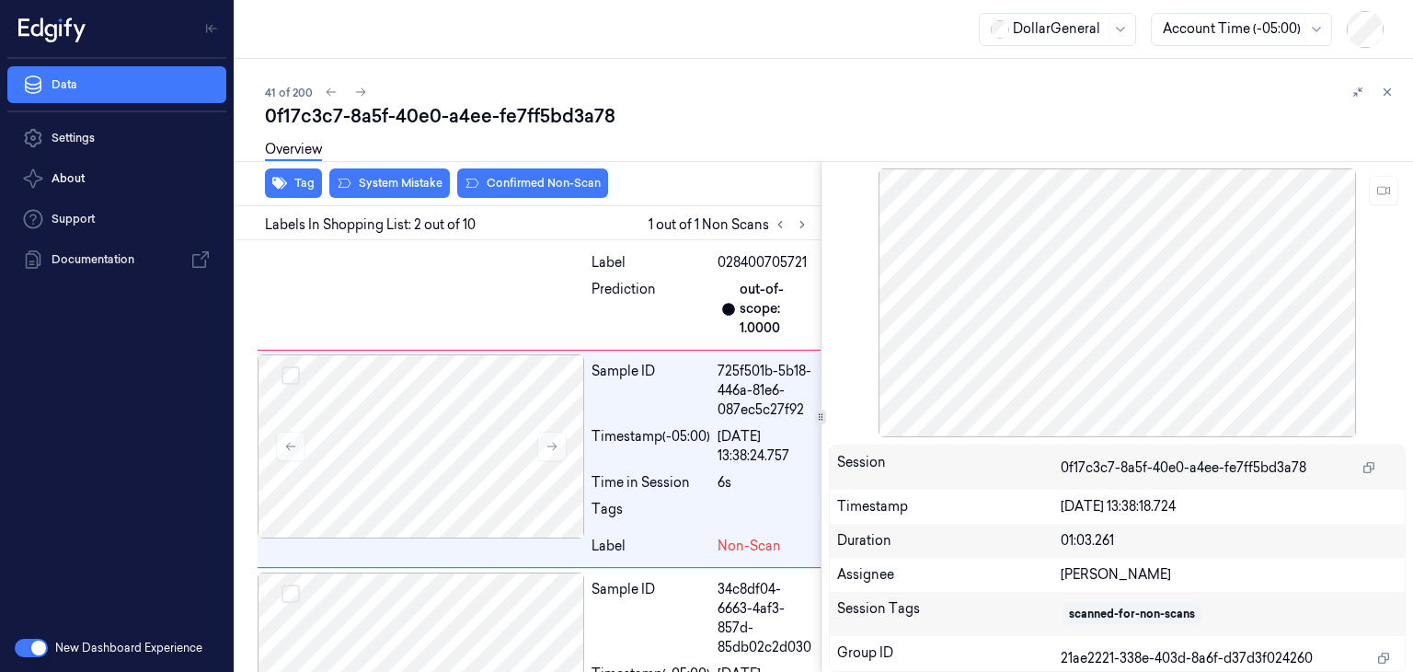
scroll to position [194, 0]
click at [552, 444] on icon at bounding box center [552, 444] width 13 height 13
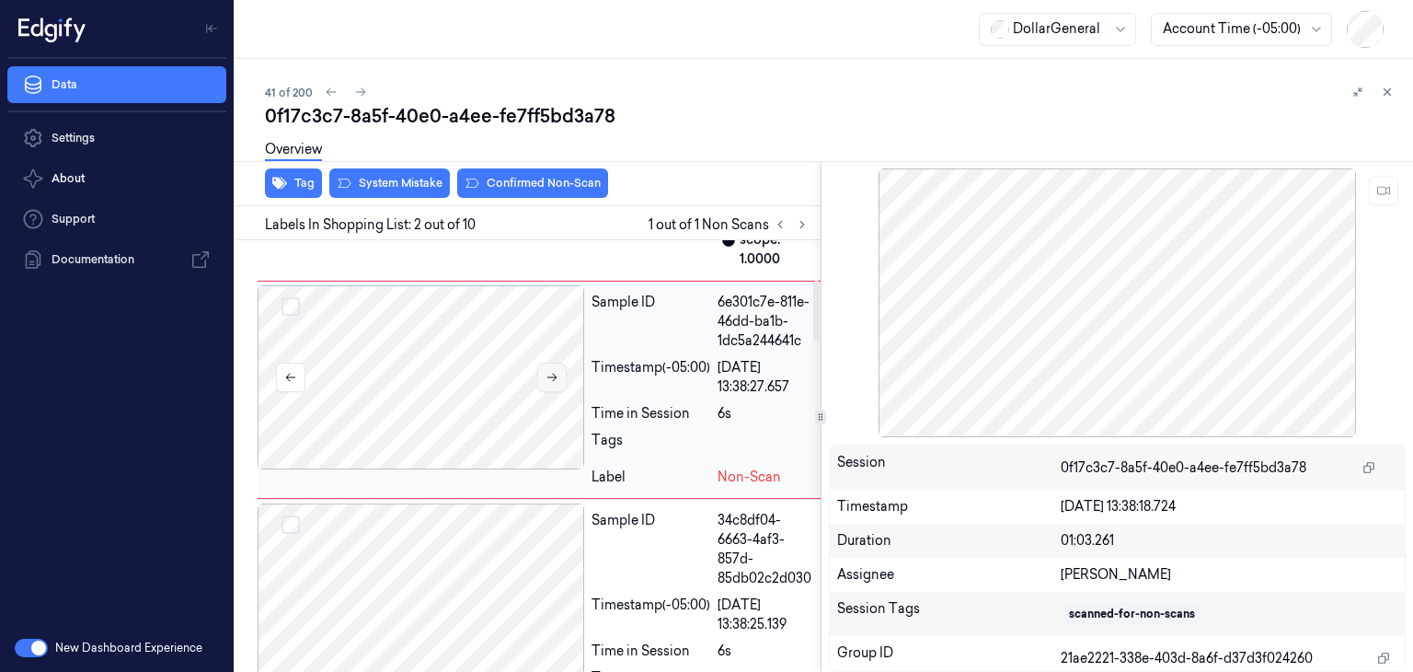
scroll to position [286, 0]
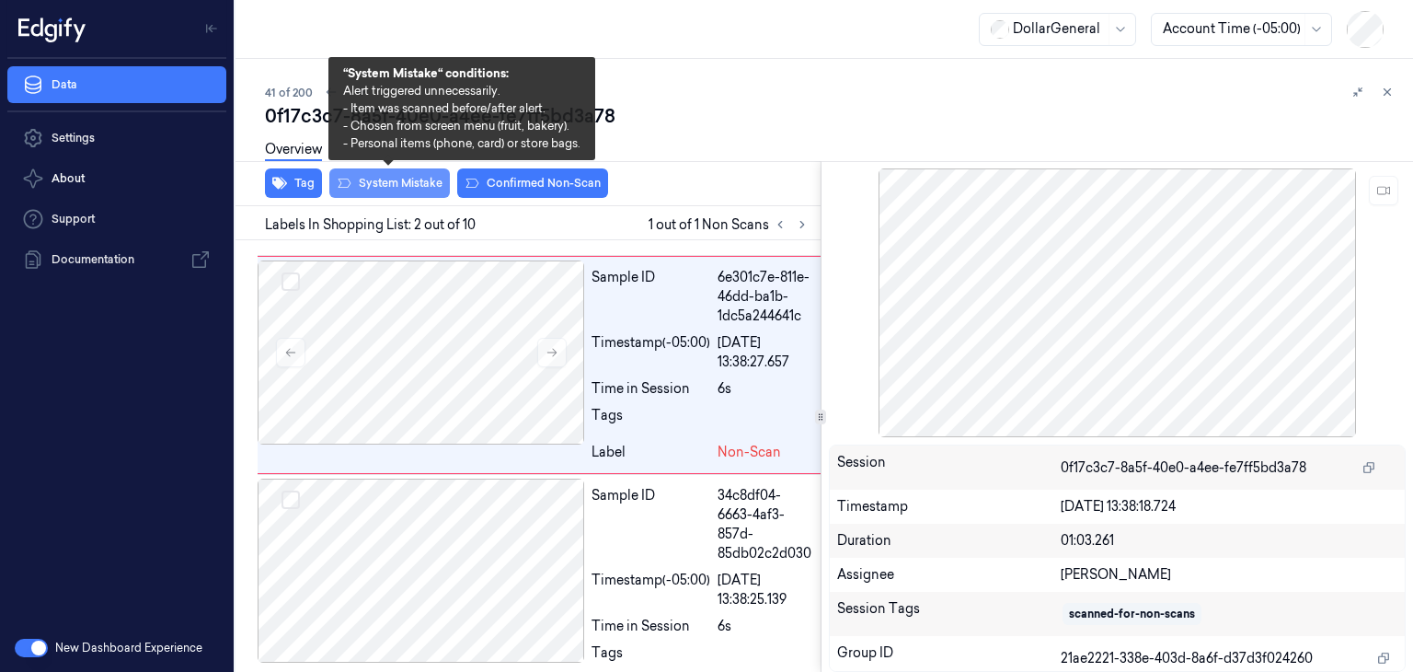
click at [397, 190] on button "System Mistake" at bounding box center [389, 182] width 121 height 29
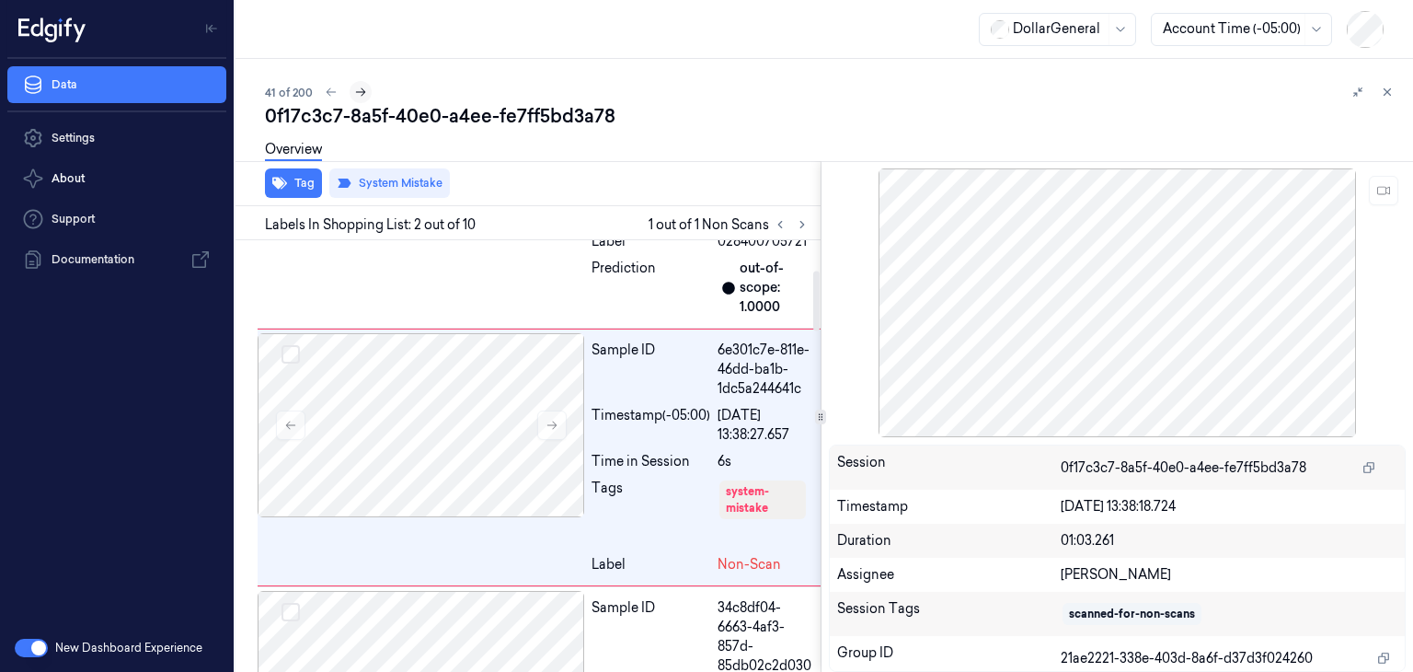
click at [362, 86] on icon at bounding box center [360, 92] width 13 height 13
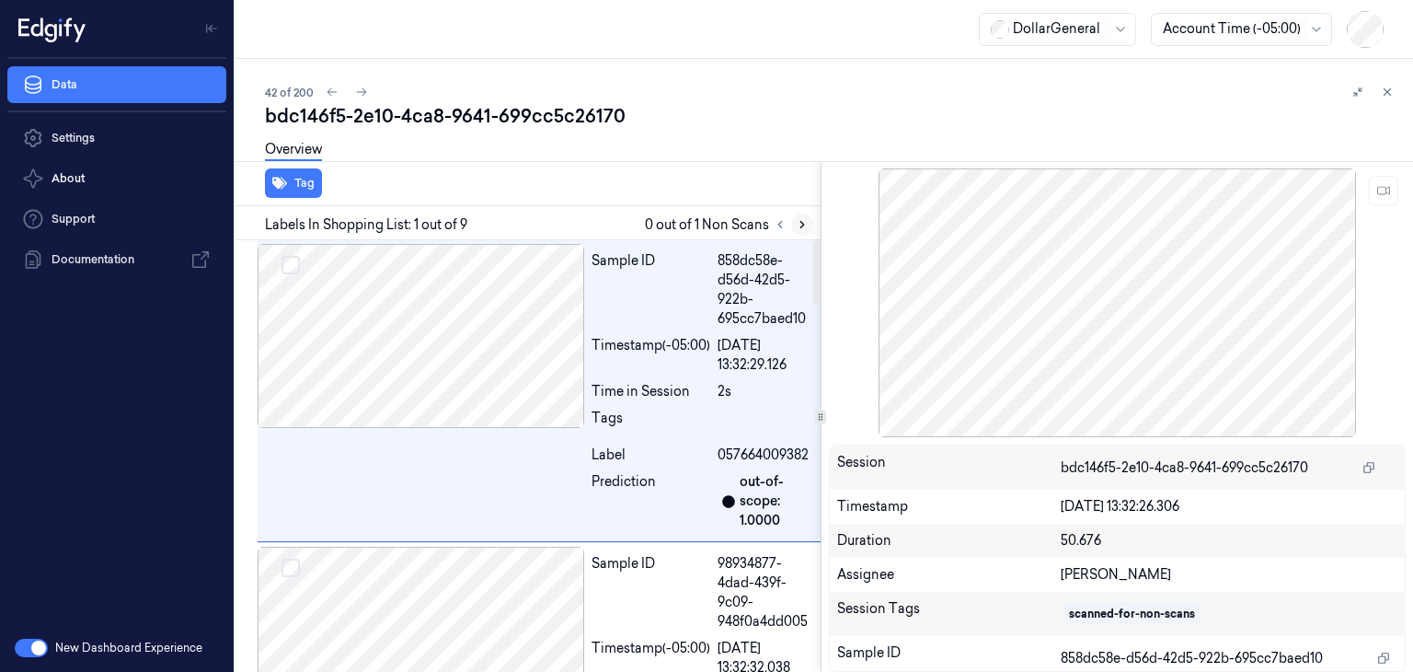
click at [805, 224] on icon at bounding box center [802, 224] width 13 height 13
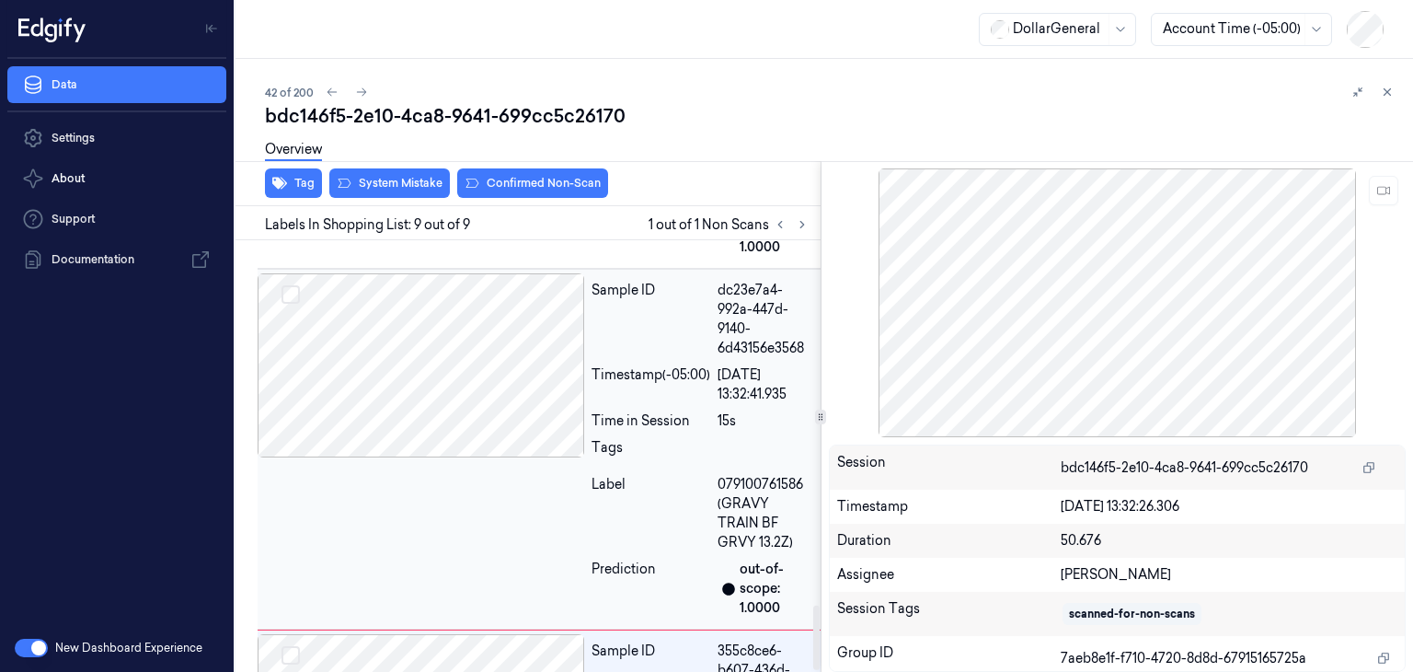
scroll to position [2461, 0]
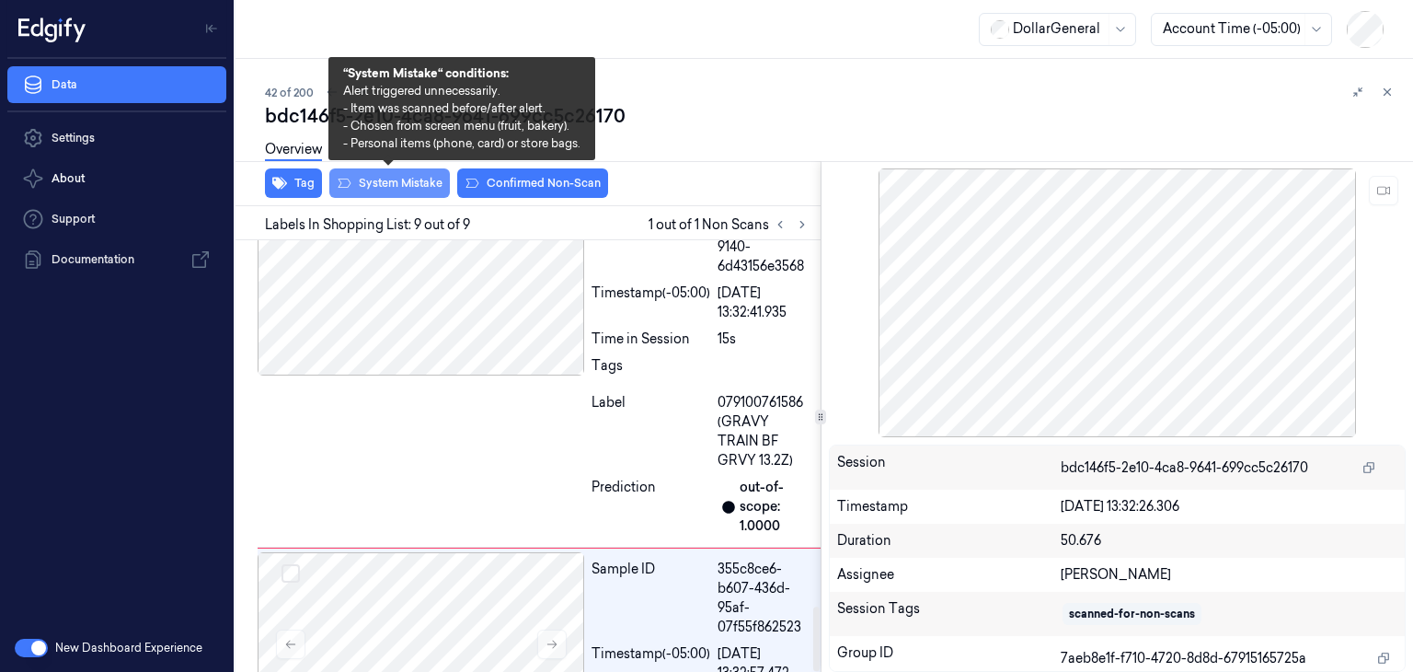
click at [427, 191] on button "System Mistake" at bounding box center [389, 182] width 121 height 29
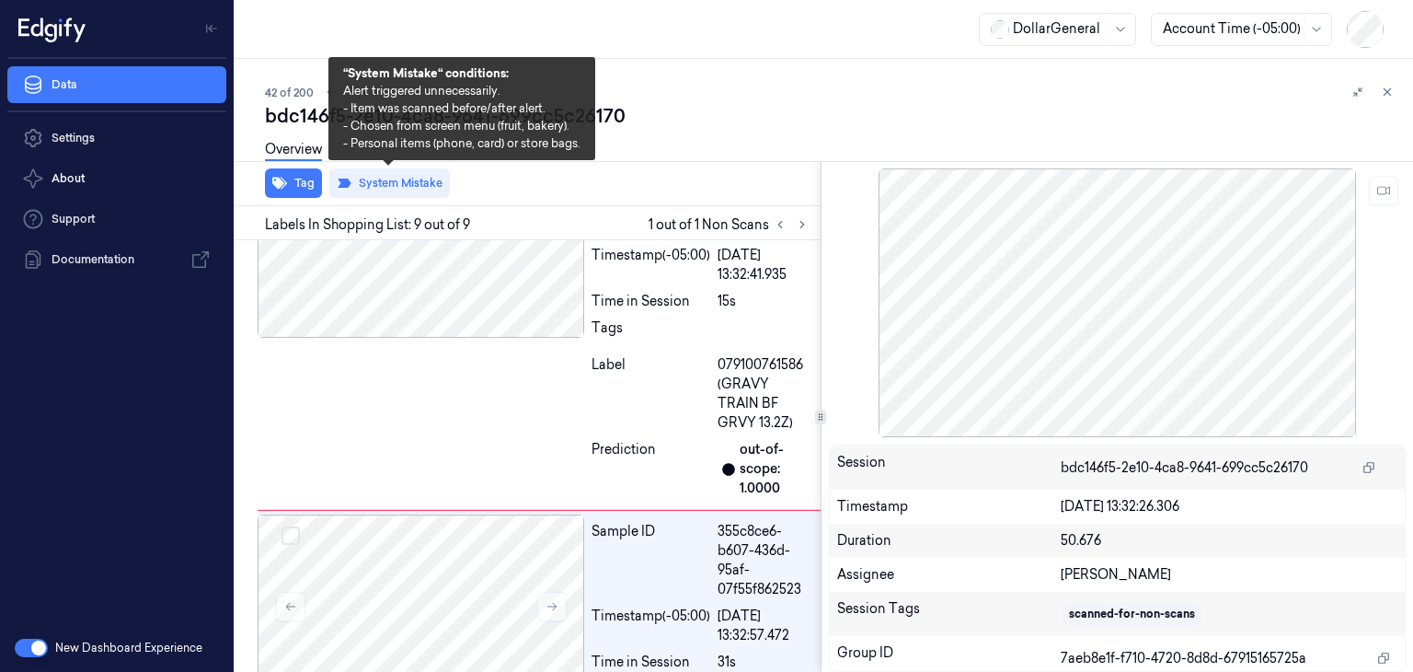
scroll to position [2499, 0]
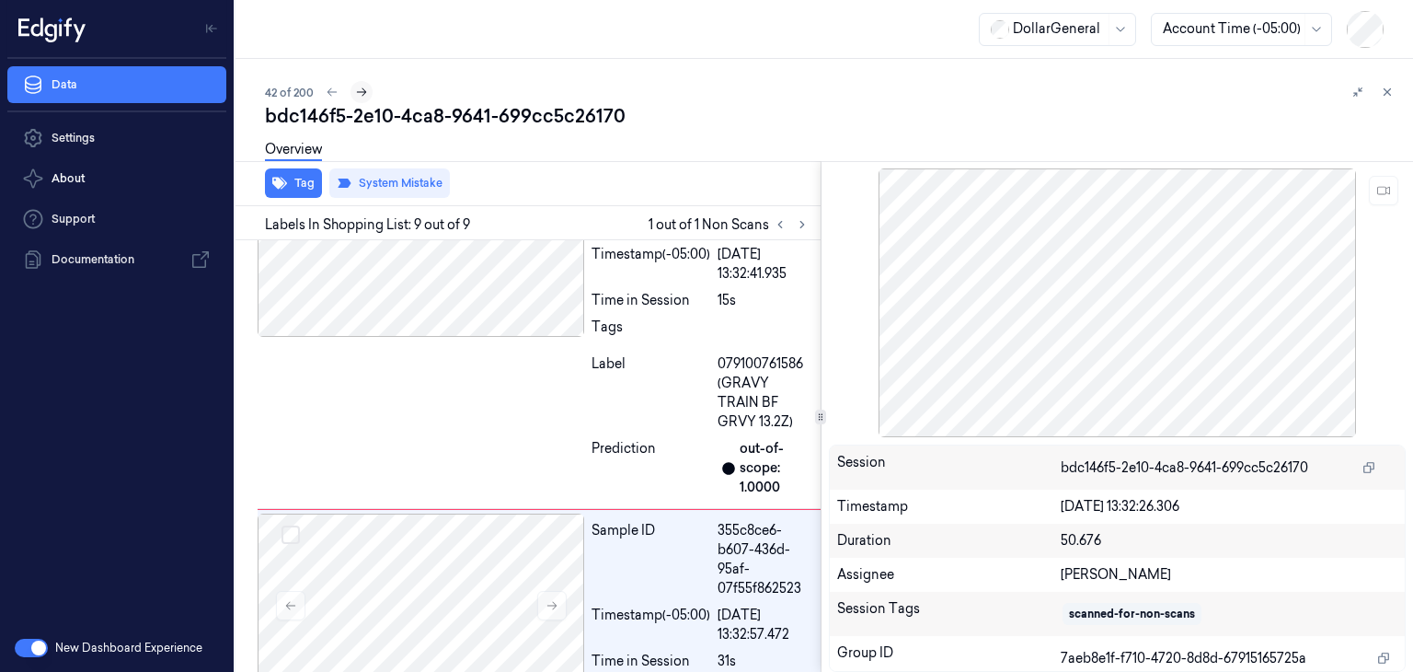
click at [366, 86] on icon at bounding box center [361, 92] width 13 height 13
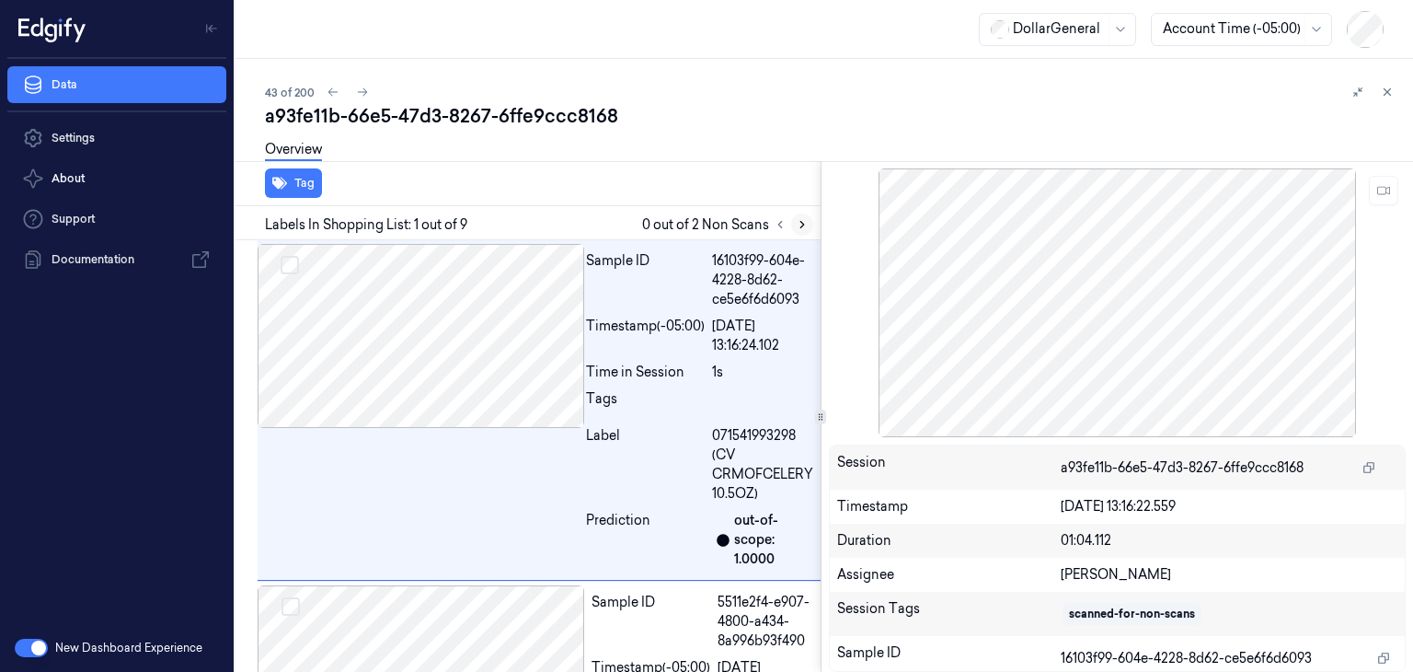
click at [799, 223] on icon at bounding box center [802, 224] width 13 height 13
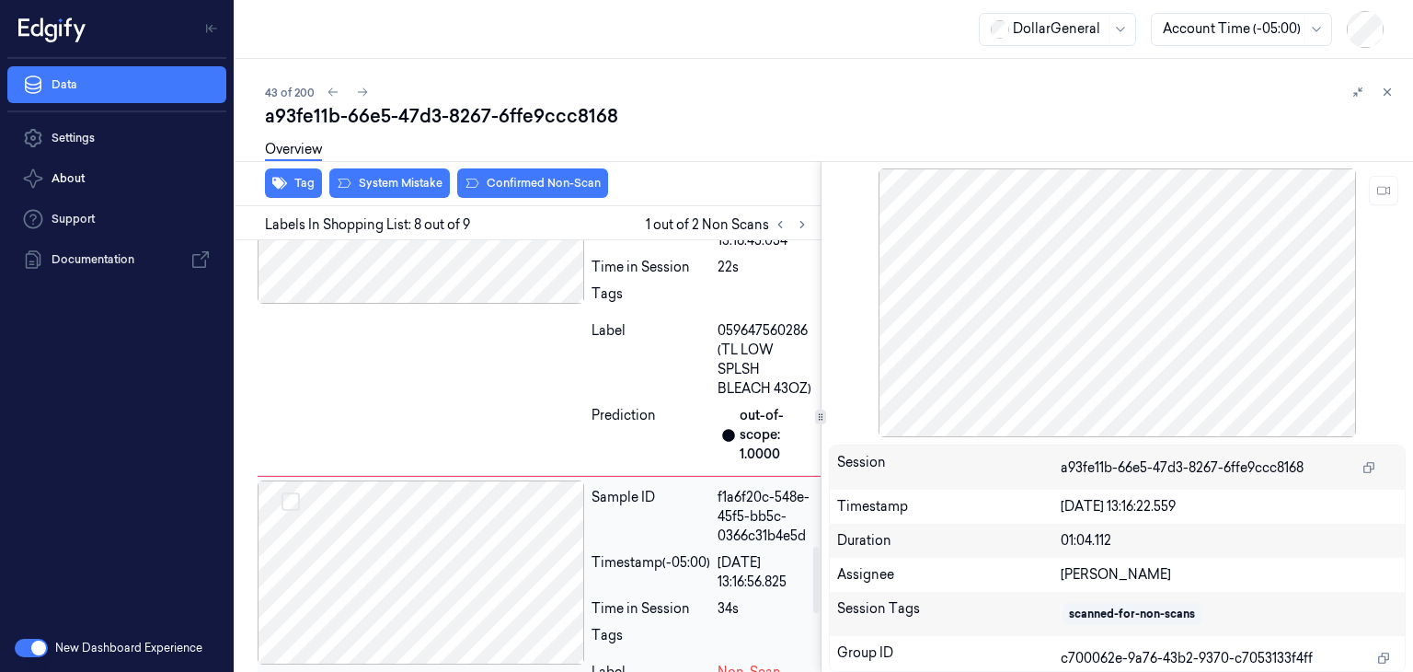
scroll to position [1945, 0]
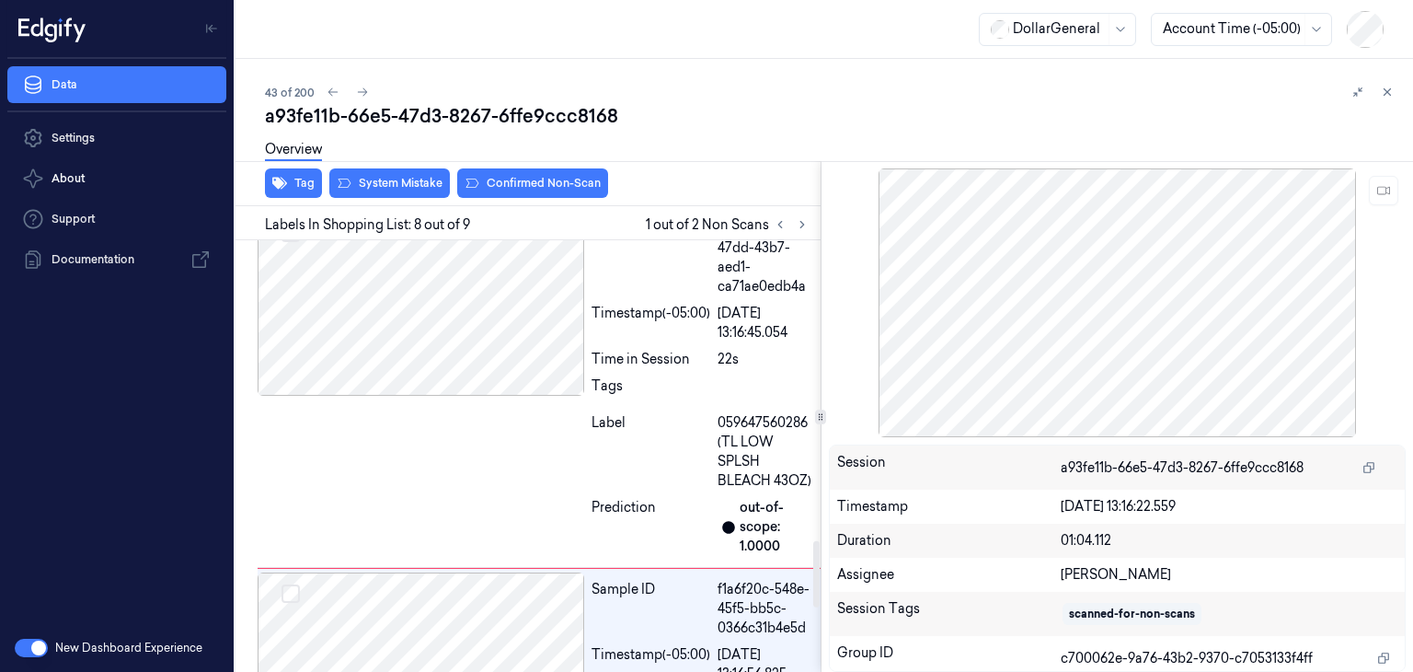
click at [397, 170] on div "Overview" at bounding box center [831, 152] width 1133 height 47
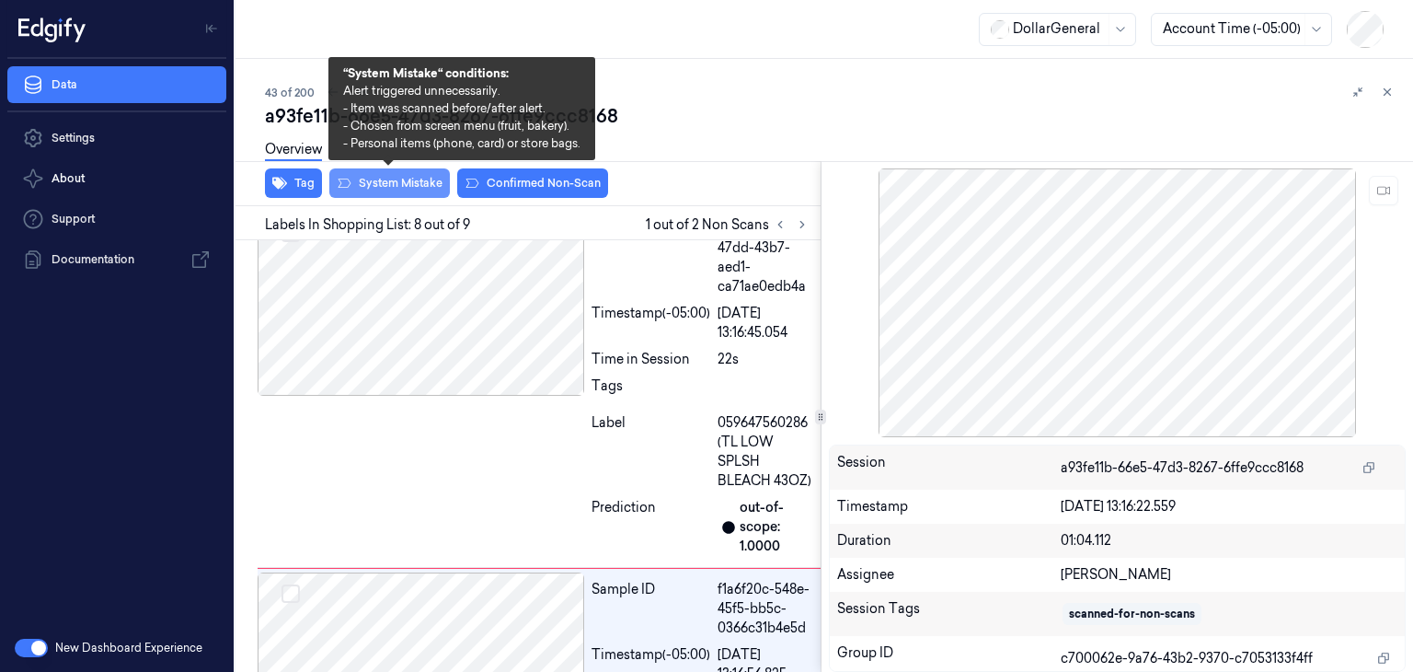
click at [395, 180] on button "System Mistake" at bounding box center [389, 182] width 121 height 29
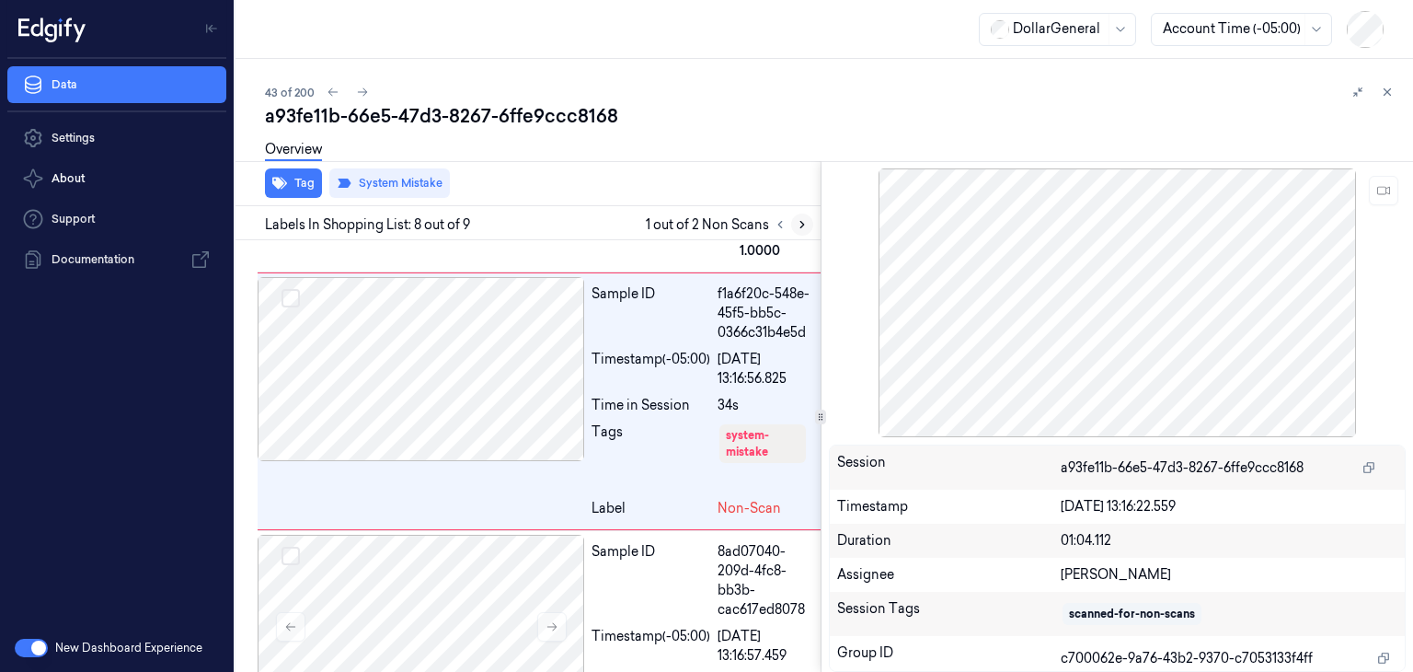
click at [799, 228] on icon at bounding box center [802, 224] width 13 height 13
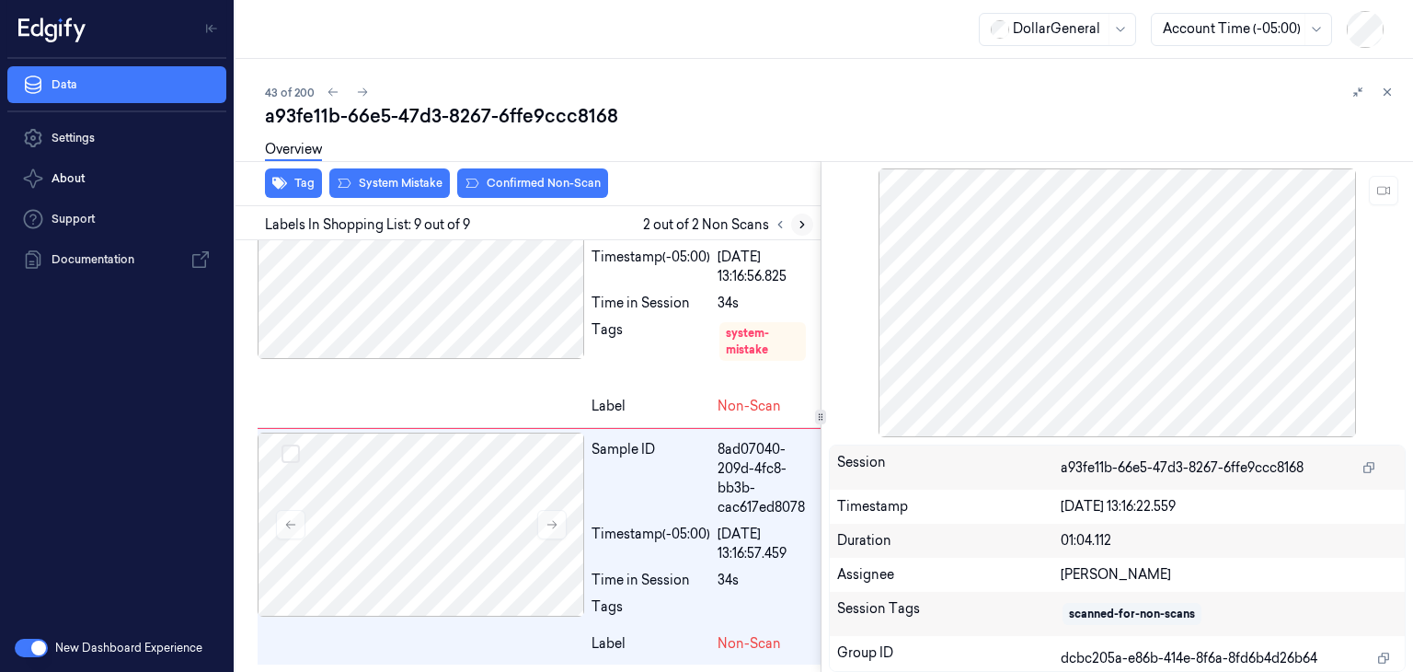
scroll to position [2396, 0]
click at [567, 516] on div at bounding box center [421, 524] width 327 height 184
click at [561, 517] on button at bounding box center [551, 524] width 29 height 29
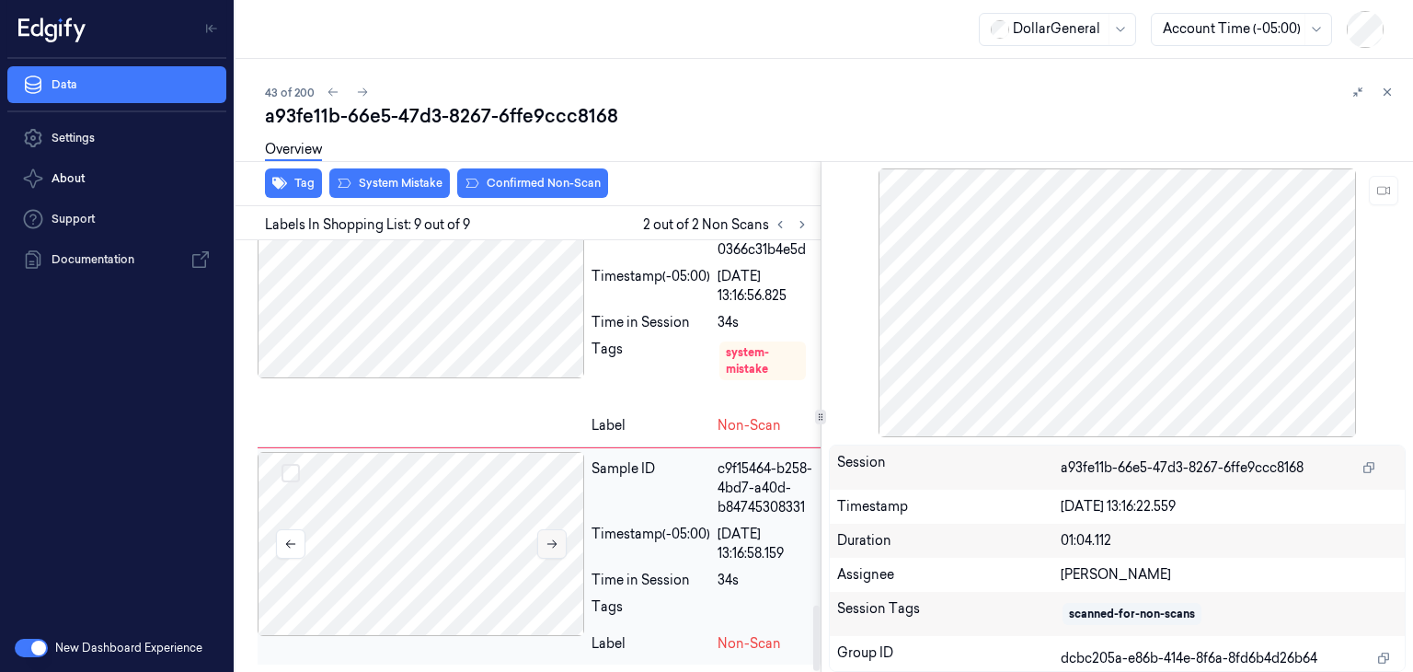
click at [561, 529] on button at bounding box center [551, 543] width 29 height 29
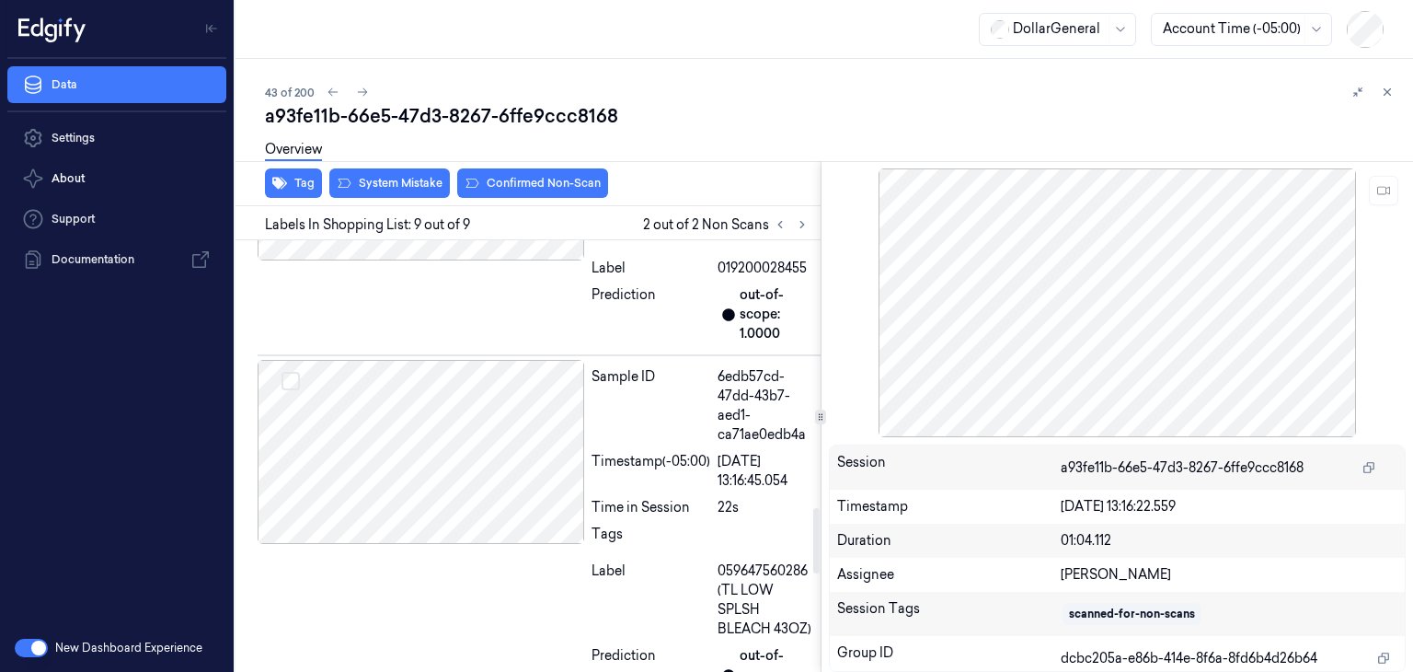
scroll to position [1752, 0]
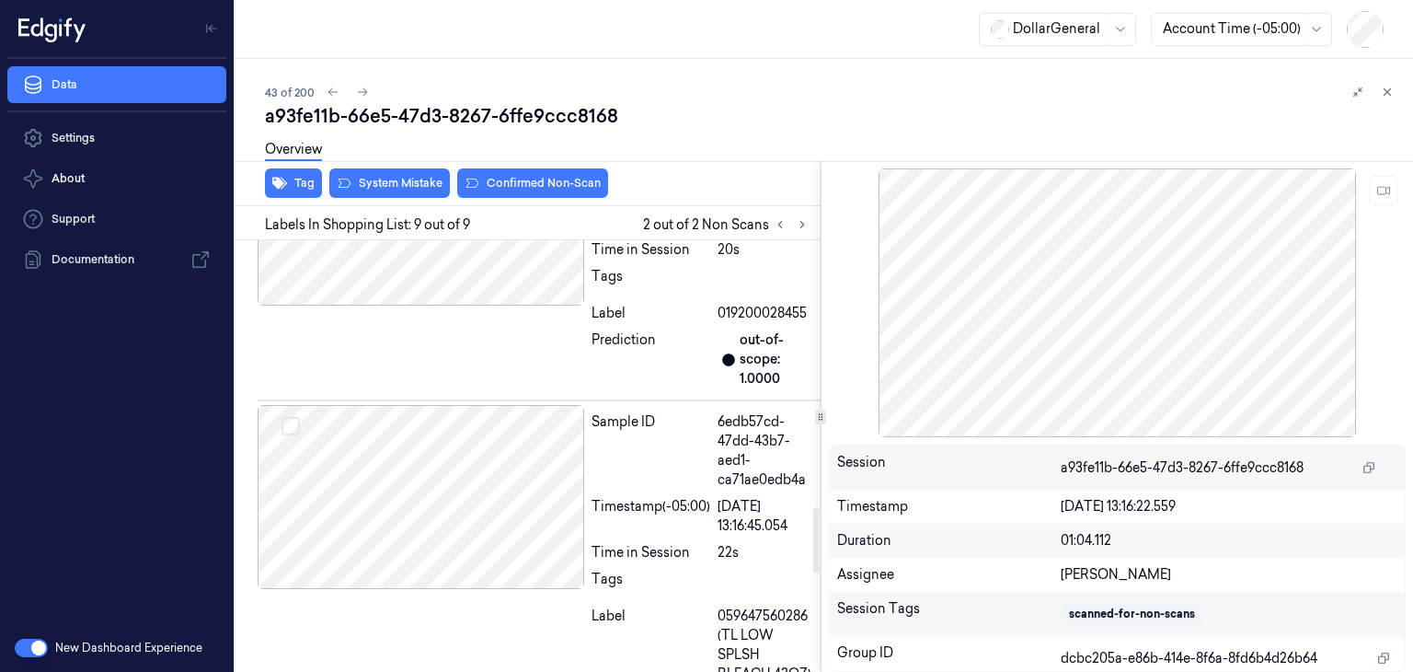
click at [420, 172] on div "Overview" at bounding box center [831, 152] width 1133 height 47
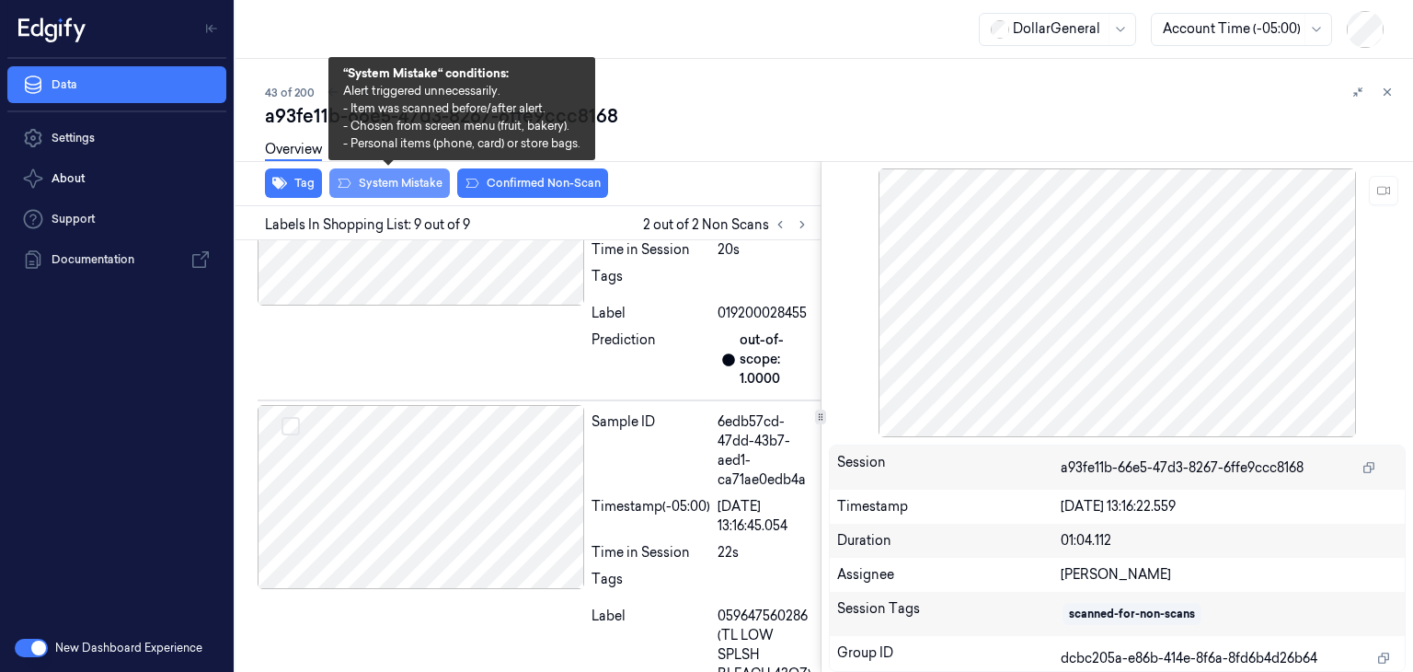
click at [419, 181] on button "System Mistake" at bounding box center [389, 182] width 121 height 29
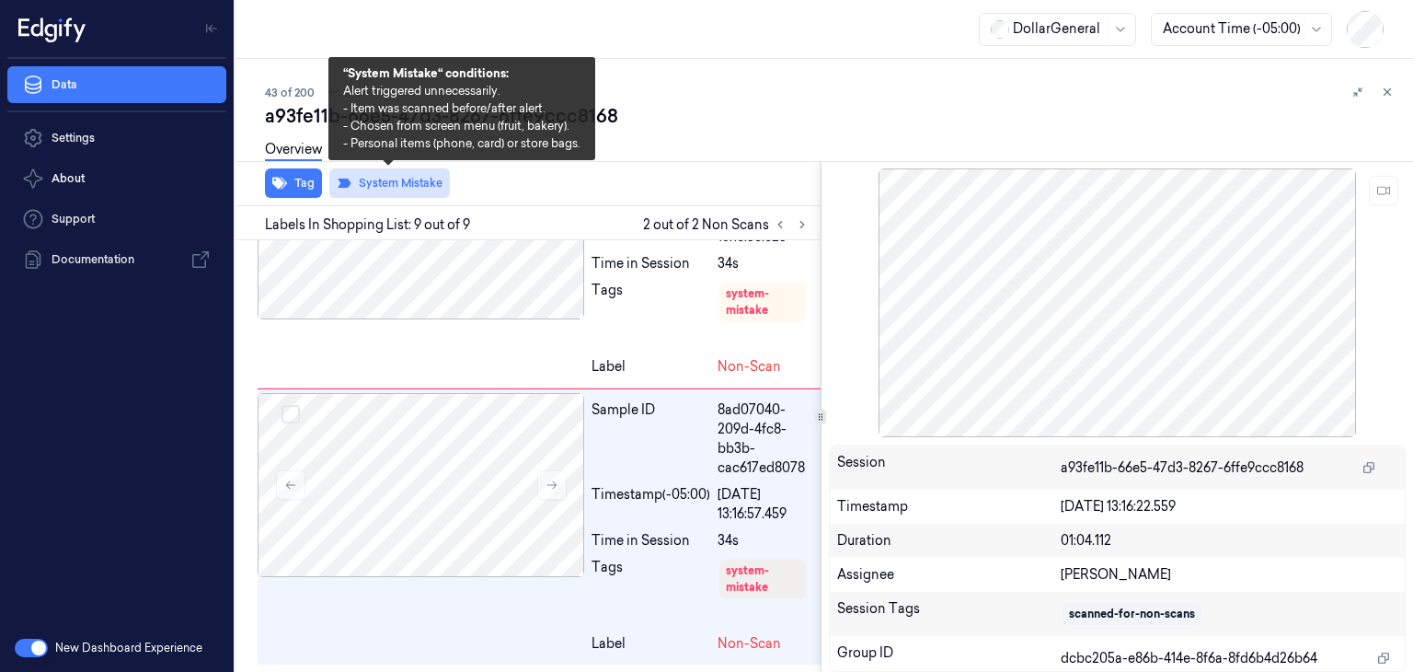
scroll to position [2435, 0]
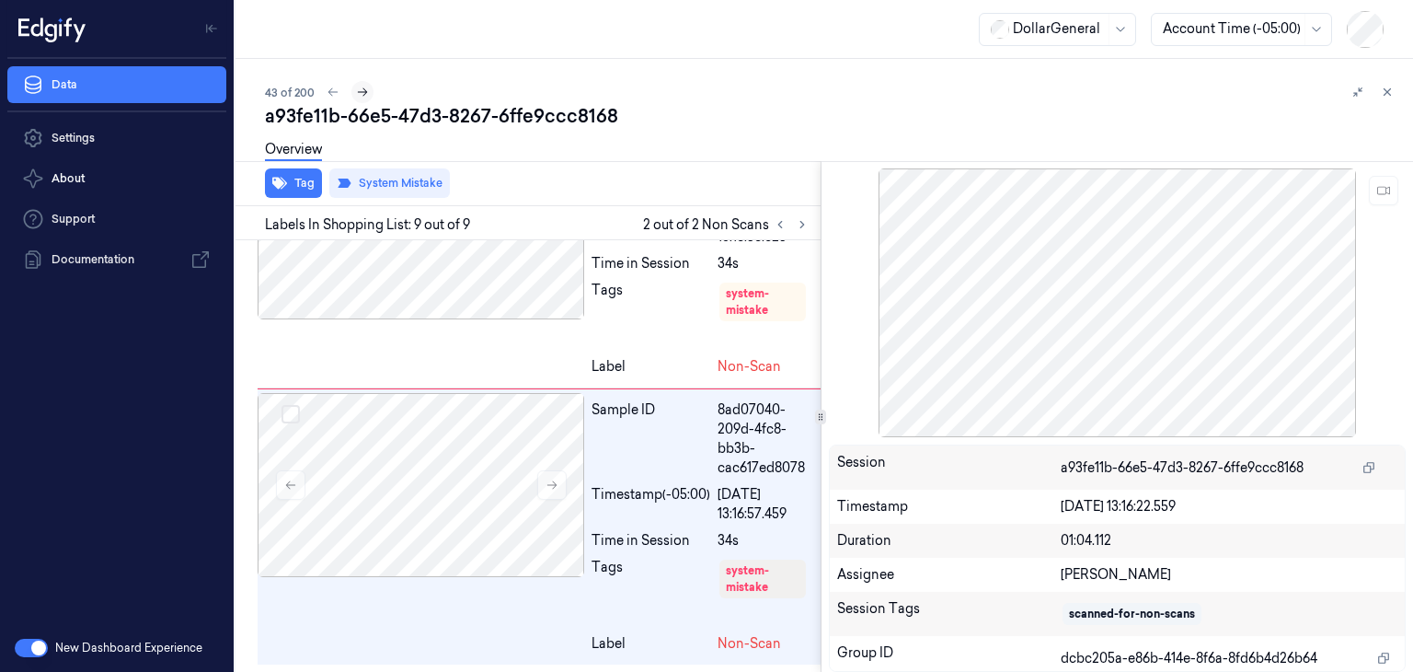
click at [356, 96] on icon at bounding box center [362, 92] width 13 height 13
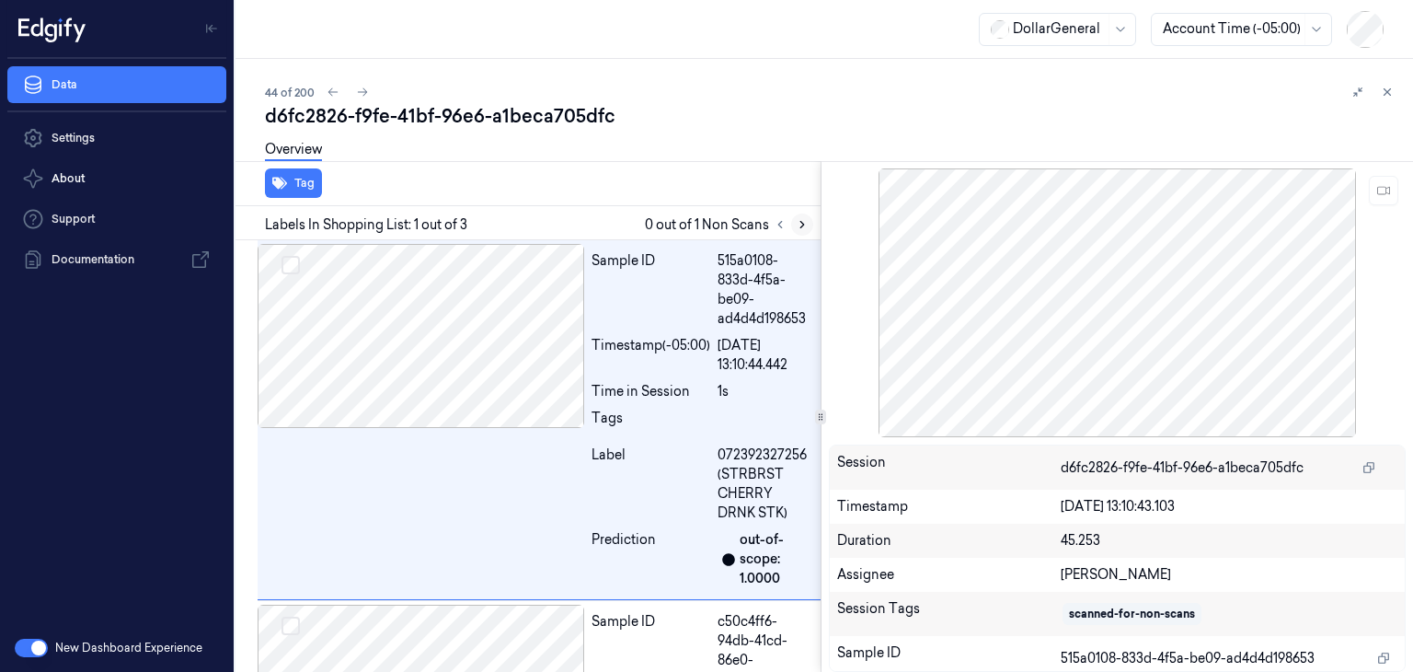
click at [810, 229] on button at bounding box center [802, 224] width 22 height 22
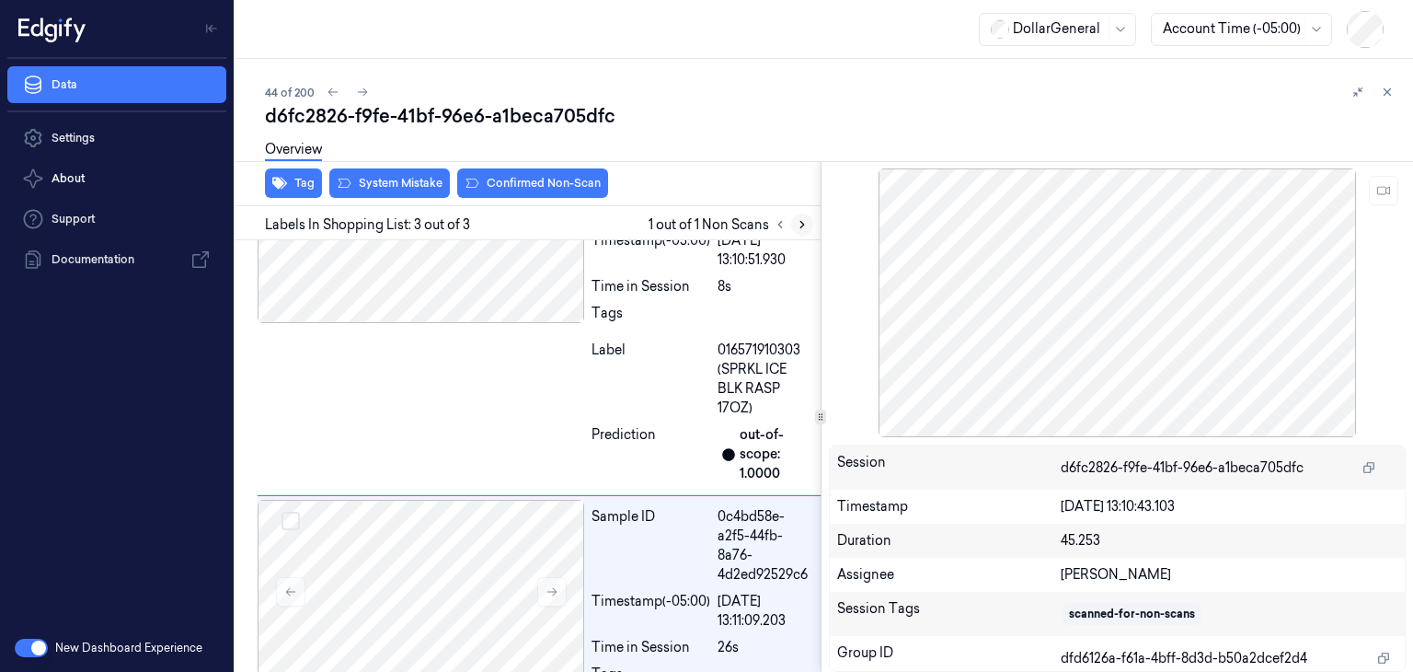
scroll to position [531, 0]
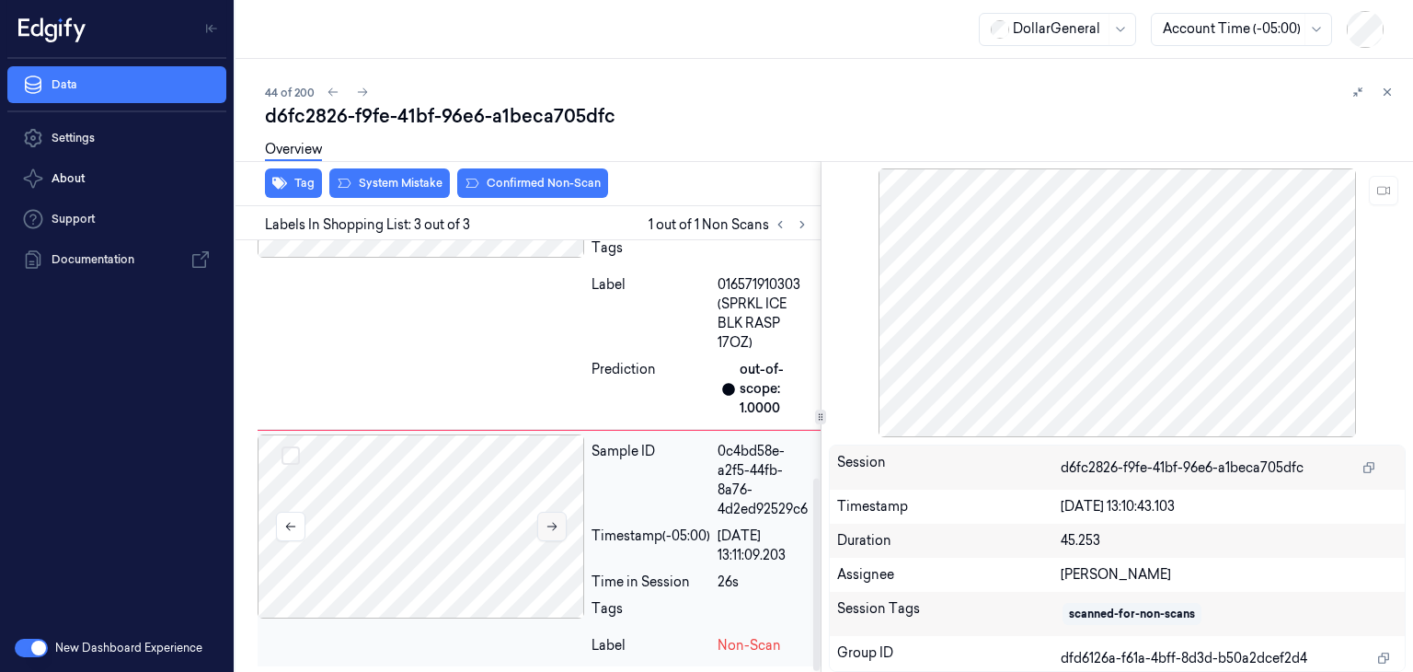
click at [556, 523] on icon at bounding box center [552, 526] width 13 height 13
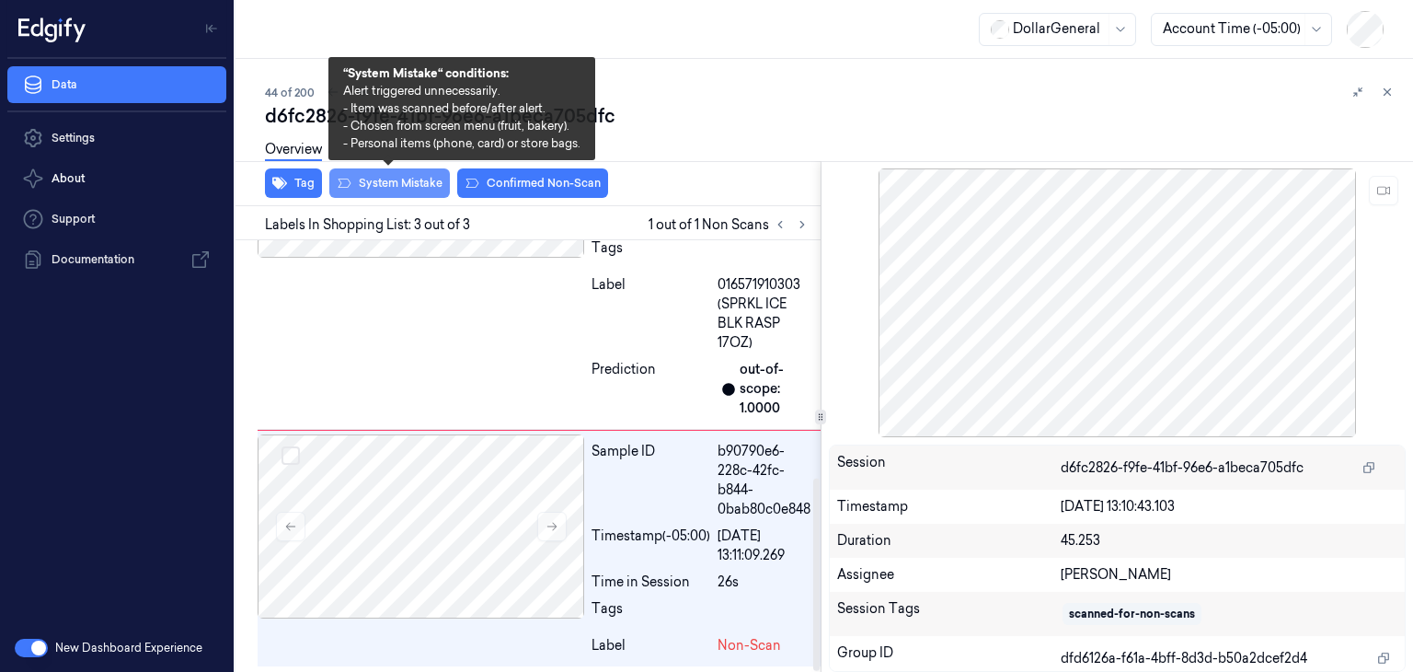
click at [442, 180] on button "System Mistake" at bounding box center [389, 182] width 121 height 29
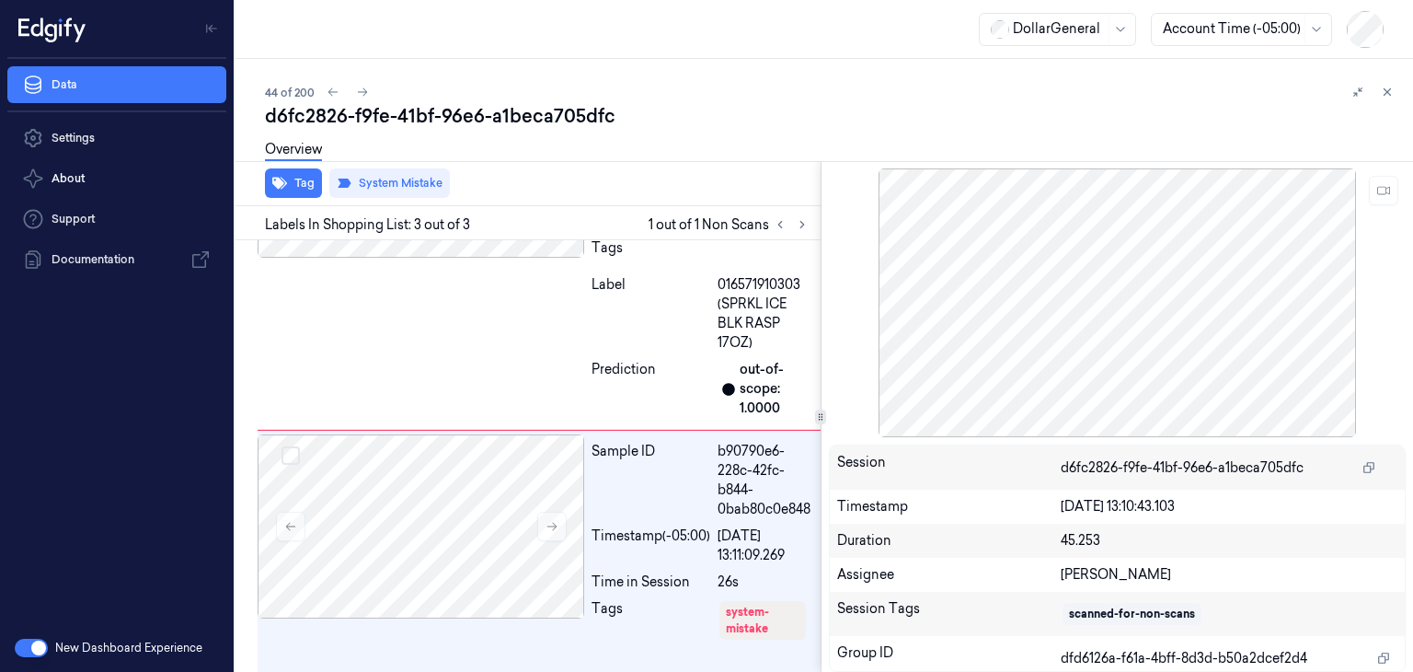
scroll to position [570, 0]
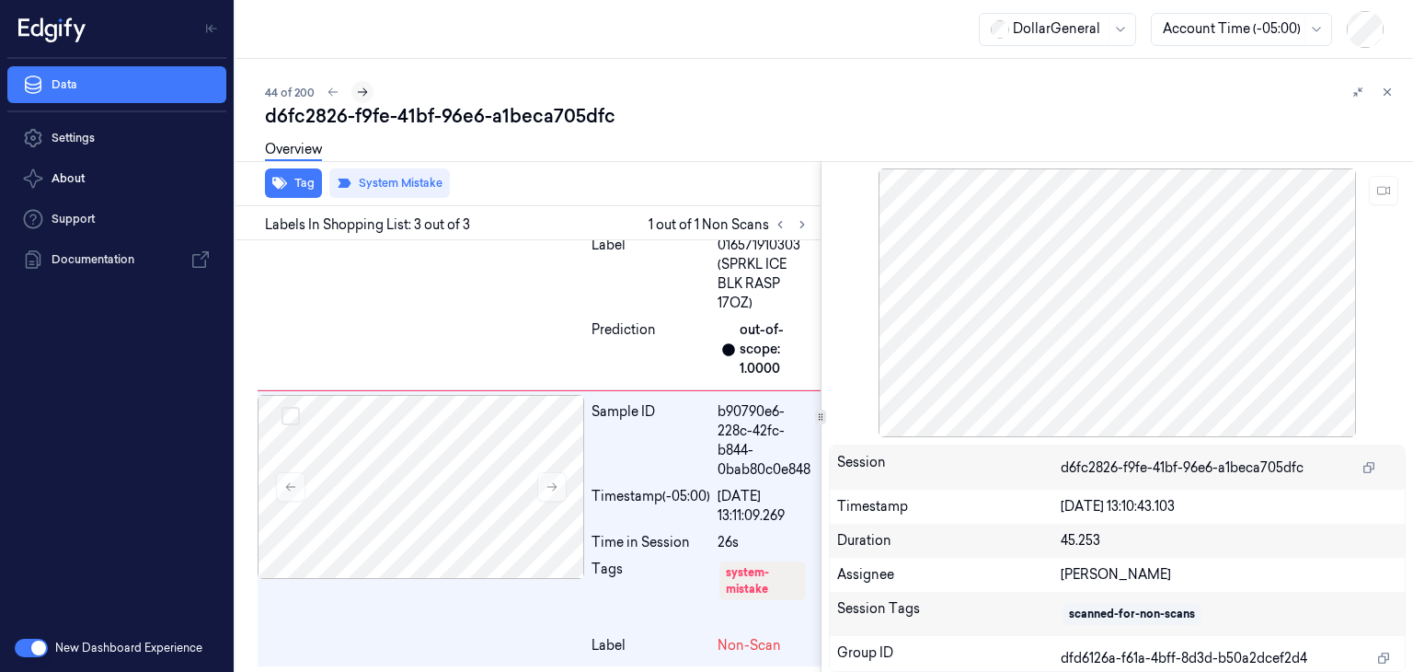
click at [357, 97] on icon at bounding box center [362, 92] width 13 height 13
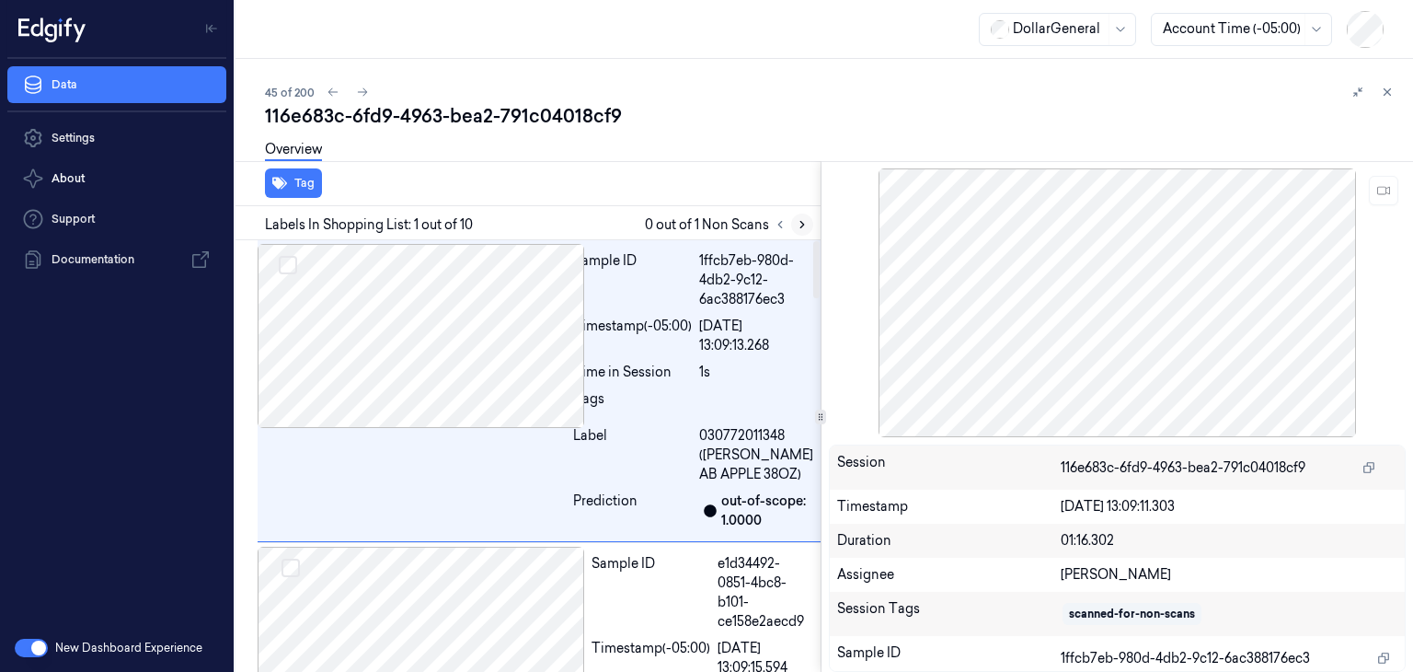
click at [799, 224] on icon at bounding box center [802, 224] width 13 height 13
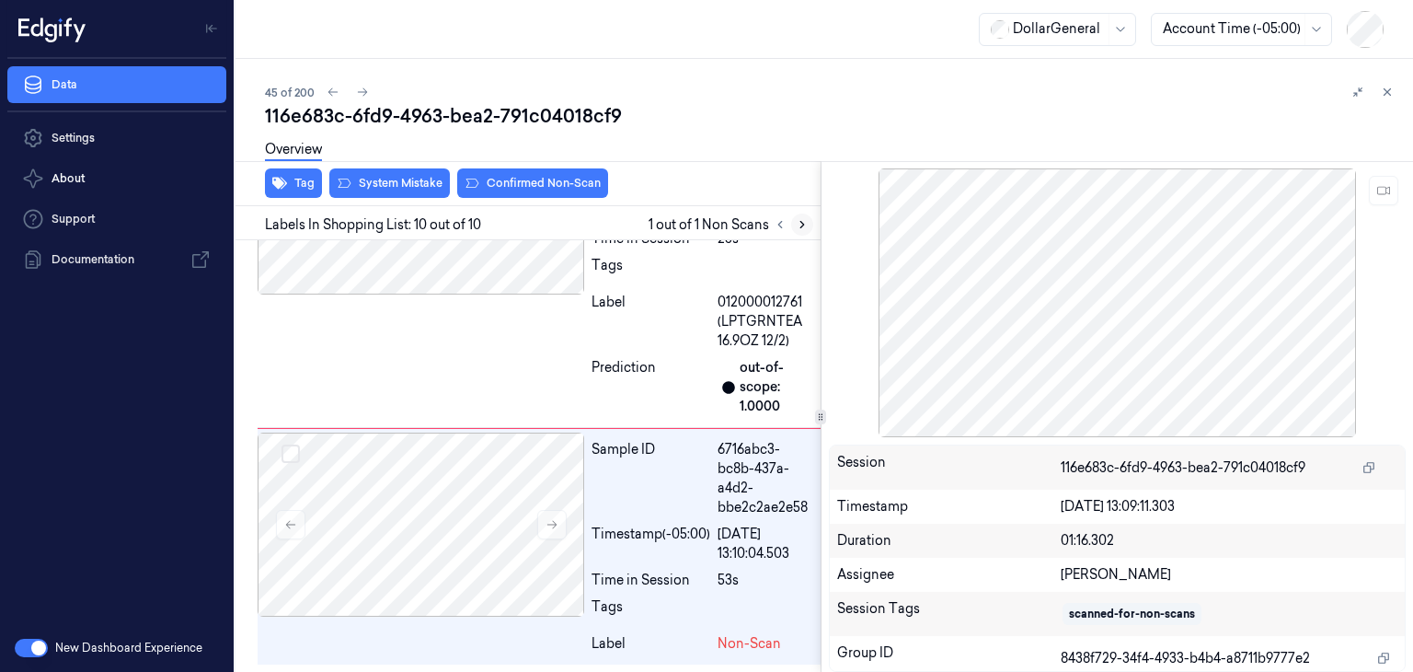
scroll to position [2841, 0]
click at [559, 533] on button at bounding box center [551, 524] width 29 height 29
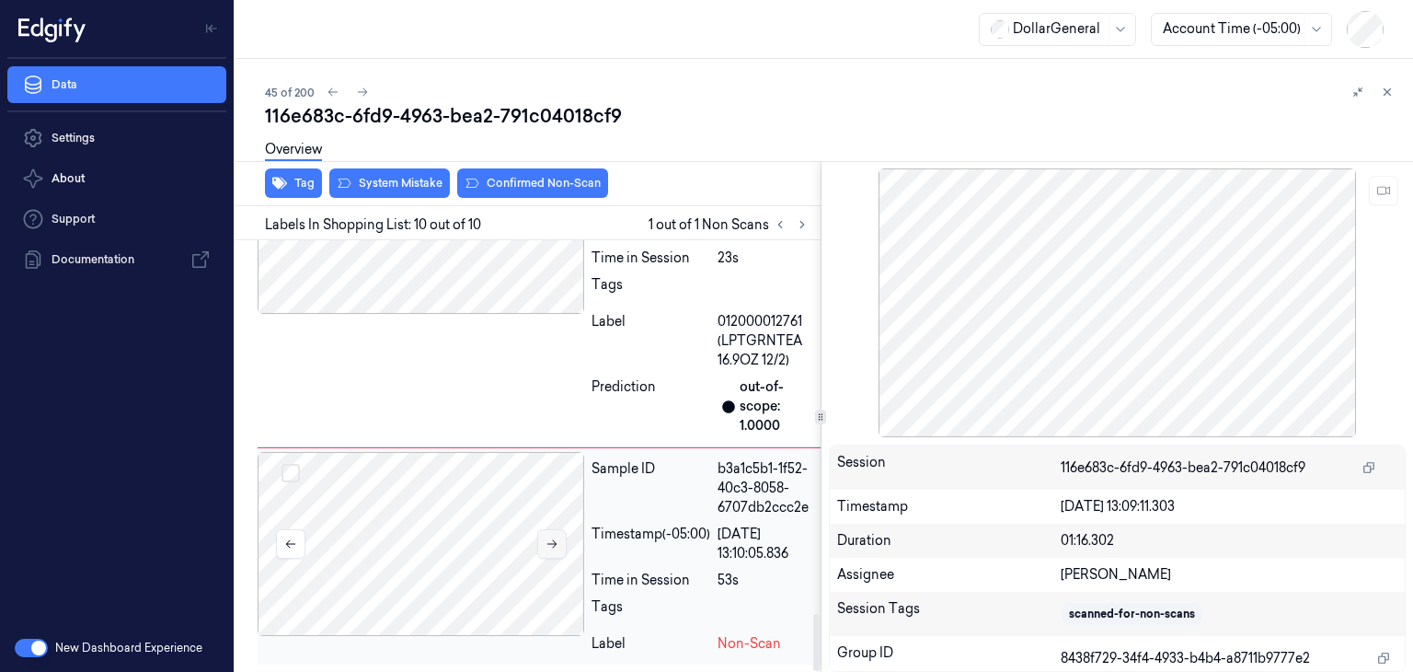
click at [559, 533] on button at bounding box center [551, 543] width 29 height 29
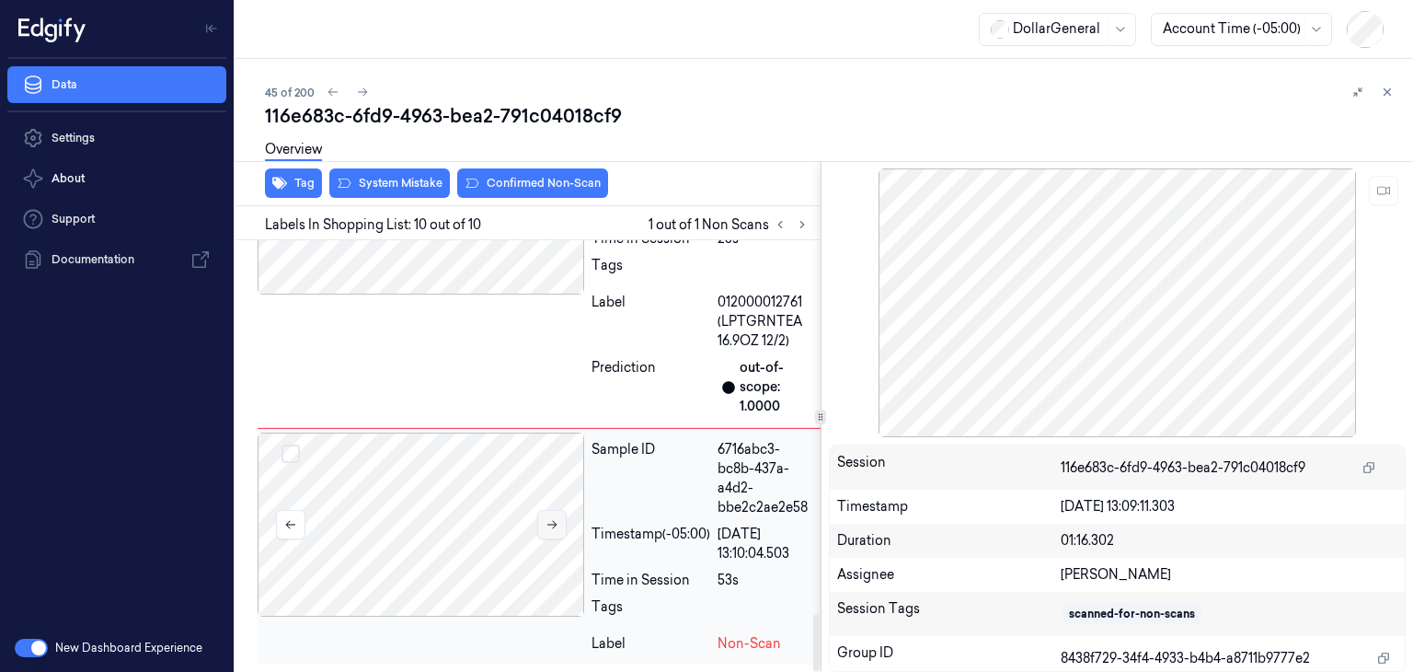
click at [559, 533] on button at bounding box center [551, 524] width 29 height 29
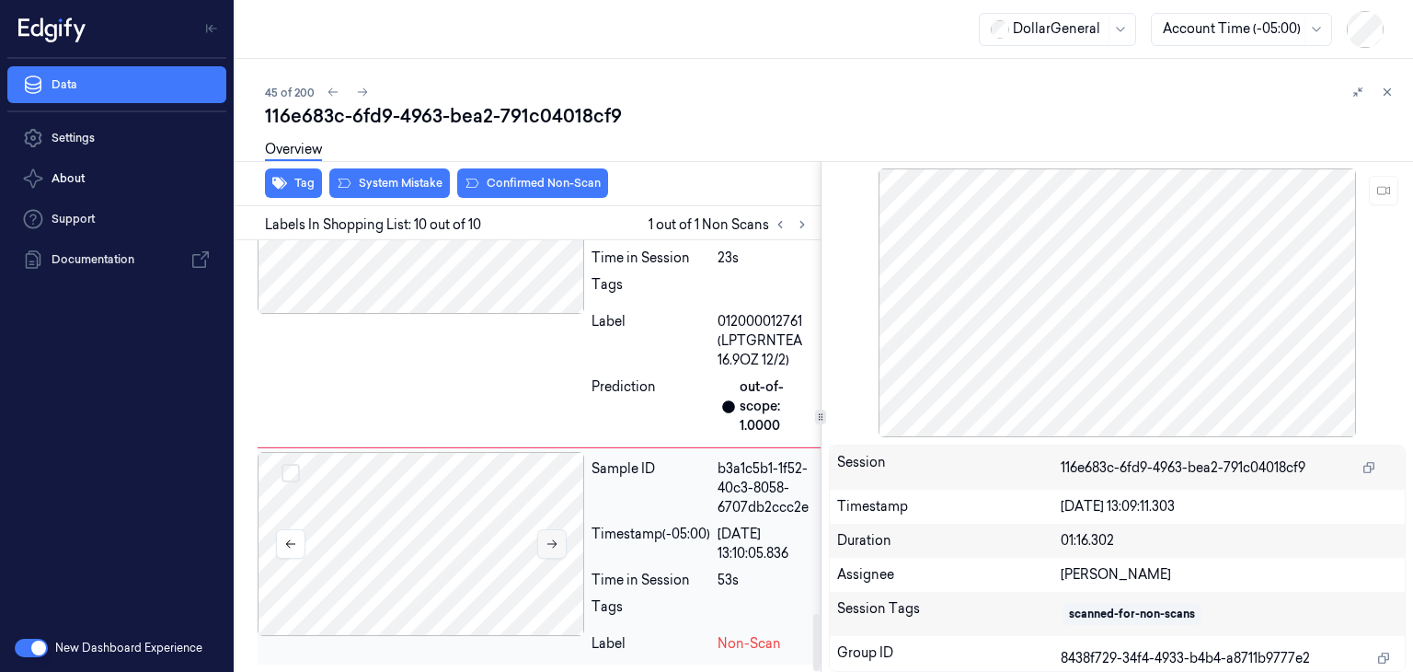
click at [559, 533] on button at bounding box center [551, 543] width 29 height 29
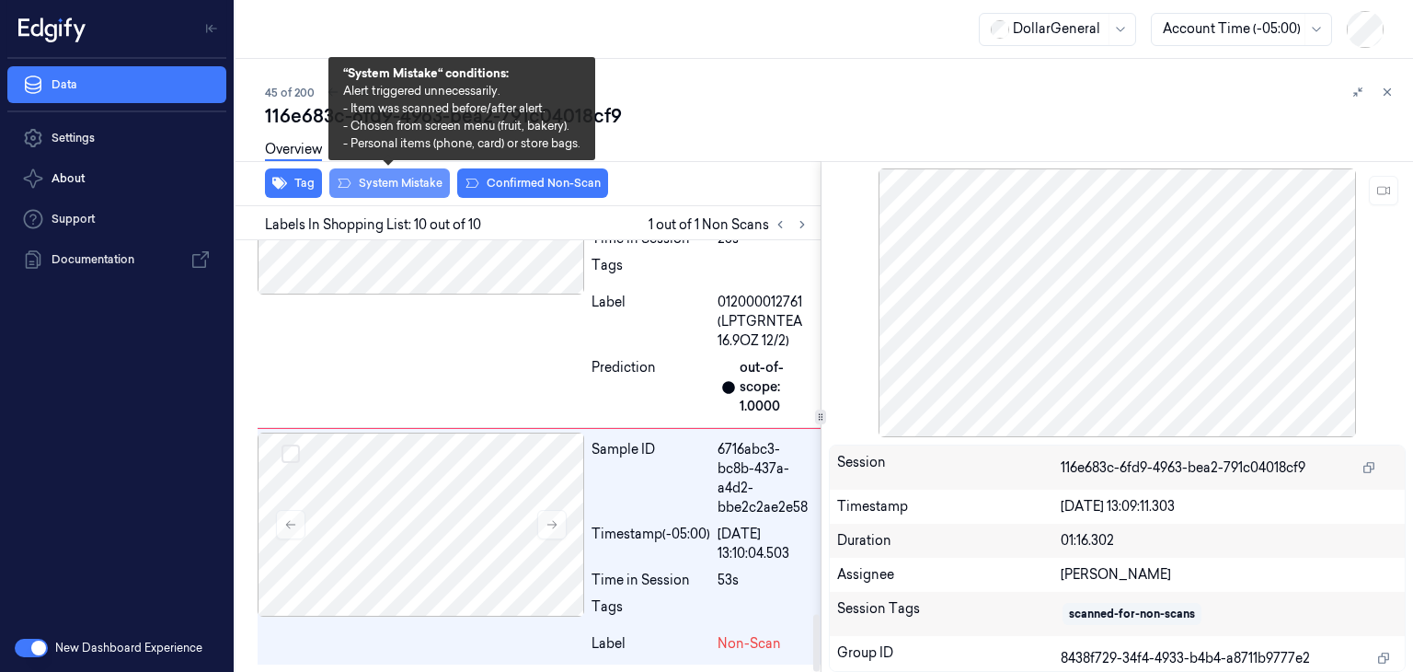
click at [421, 178] on button "System Mistake" at bounding box center [389, 182] width 121 height 29
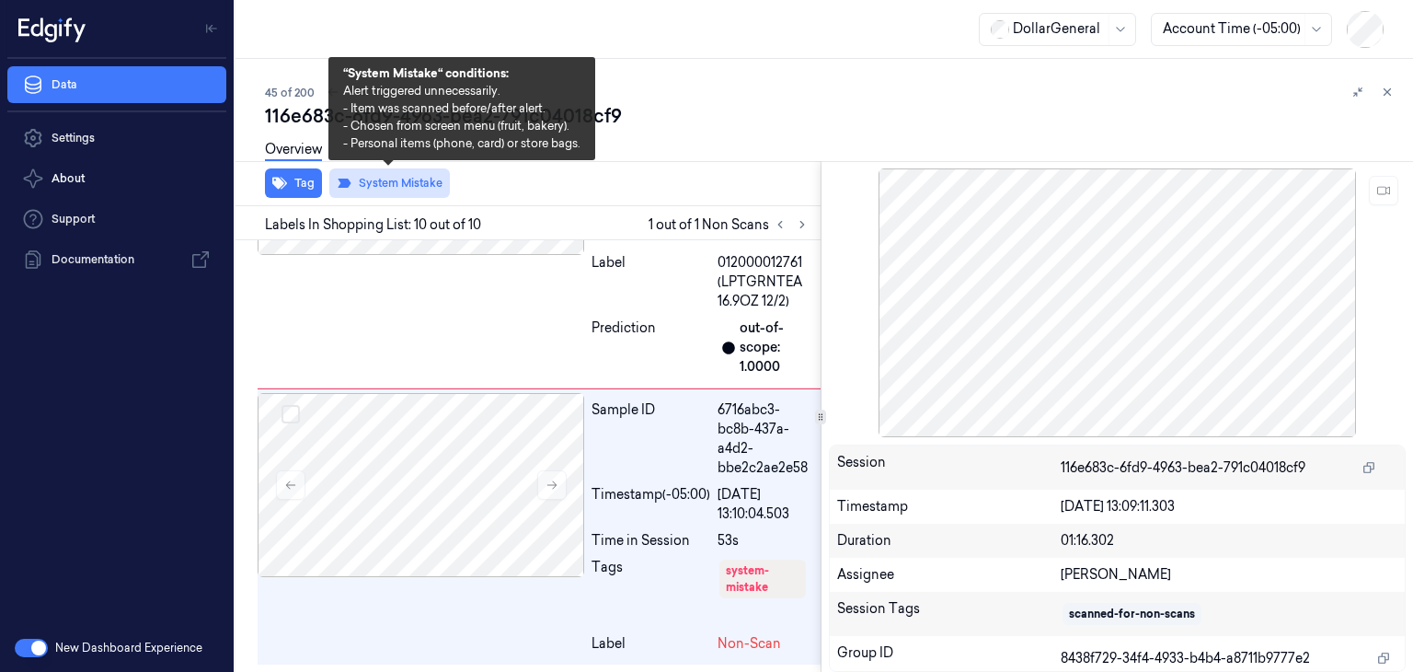
scroll to position [2879, 0]
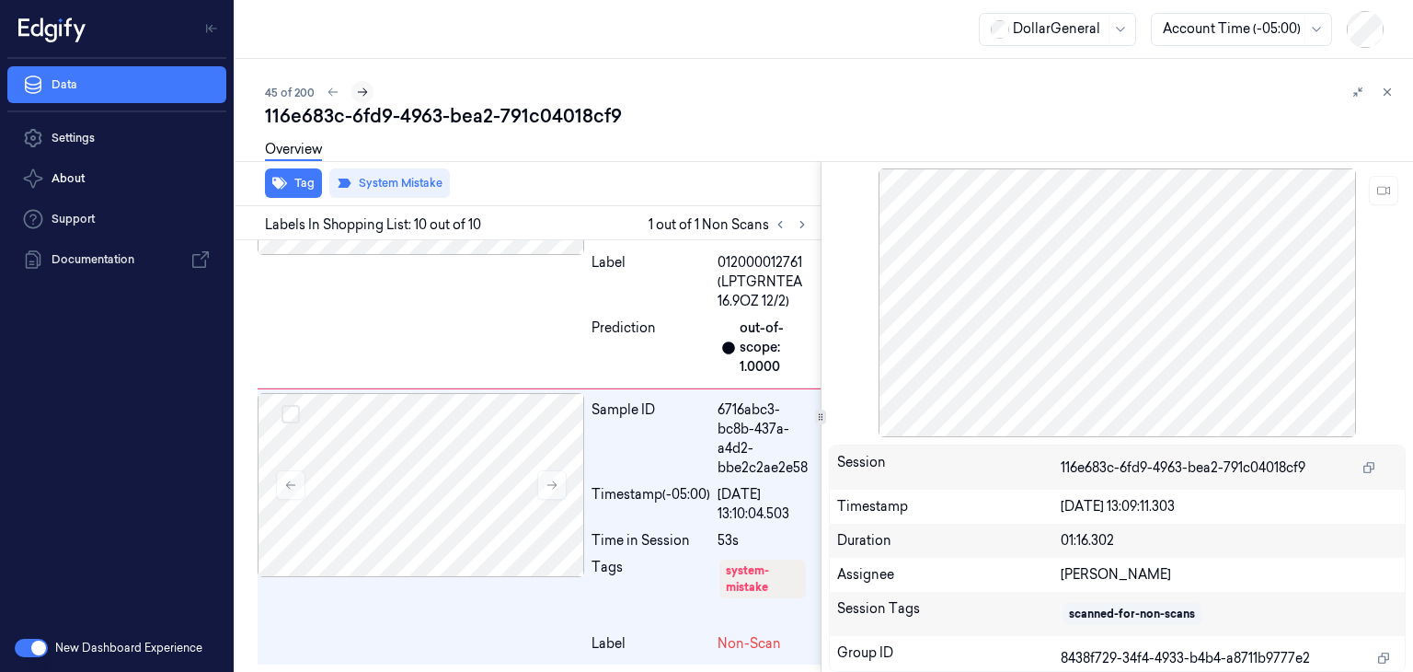
click at [366, 99] on button at bounding box center [362, 92] width 22 height 22
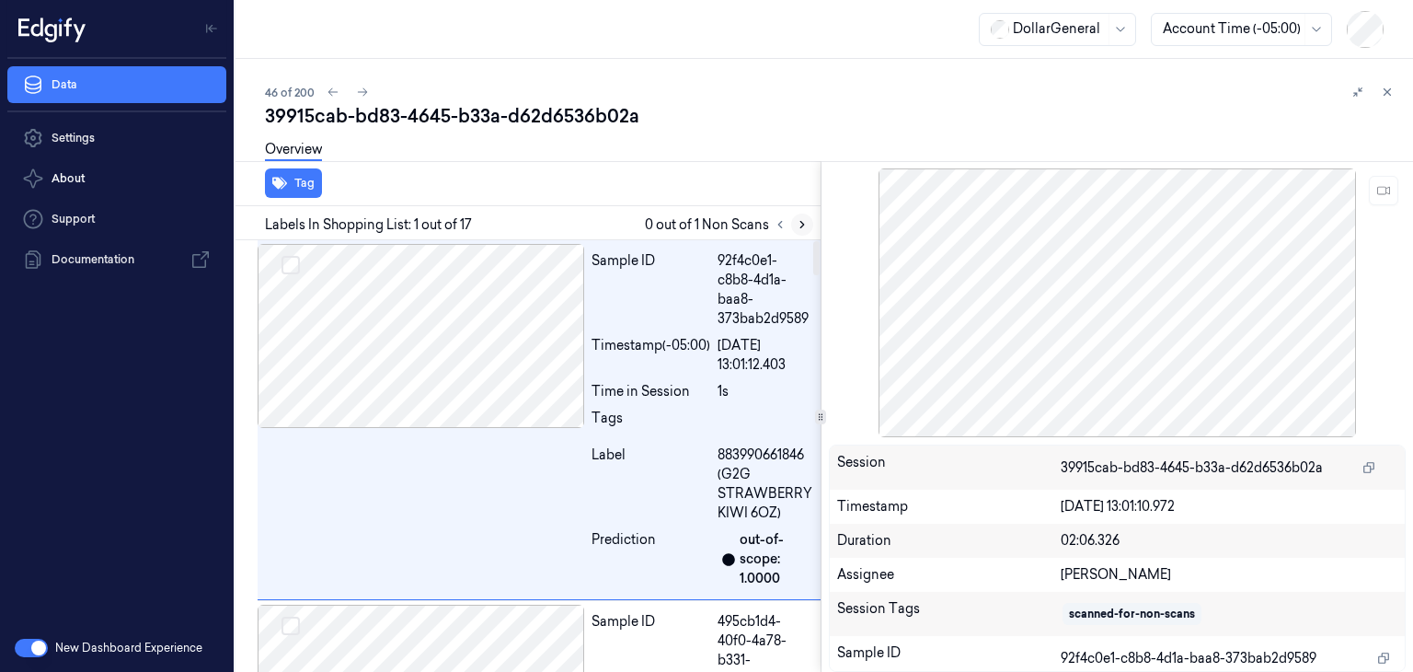
click at [799, 232] on button at bounding box center [802, 224] width 22 height 22
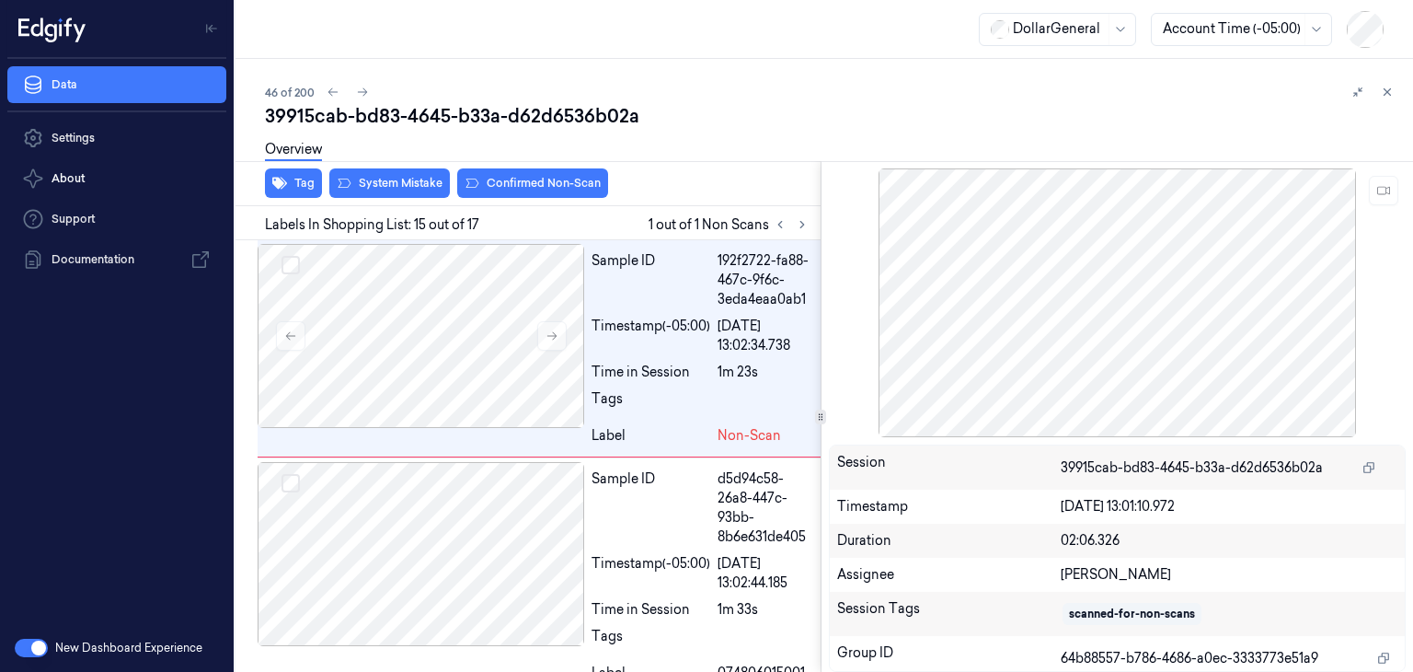
scroll to position [4395, 0]
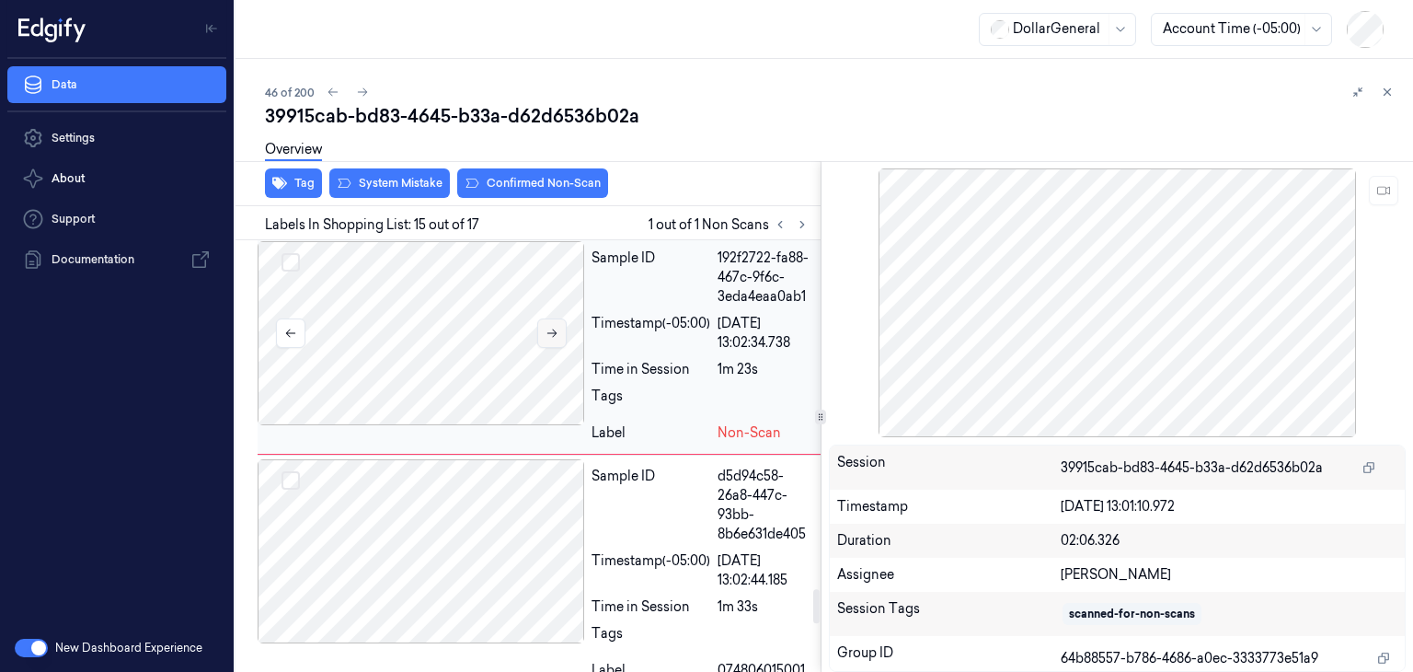
click at [546, 339] on icon at bounding box center [552, 333] width 13 height 13
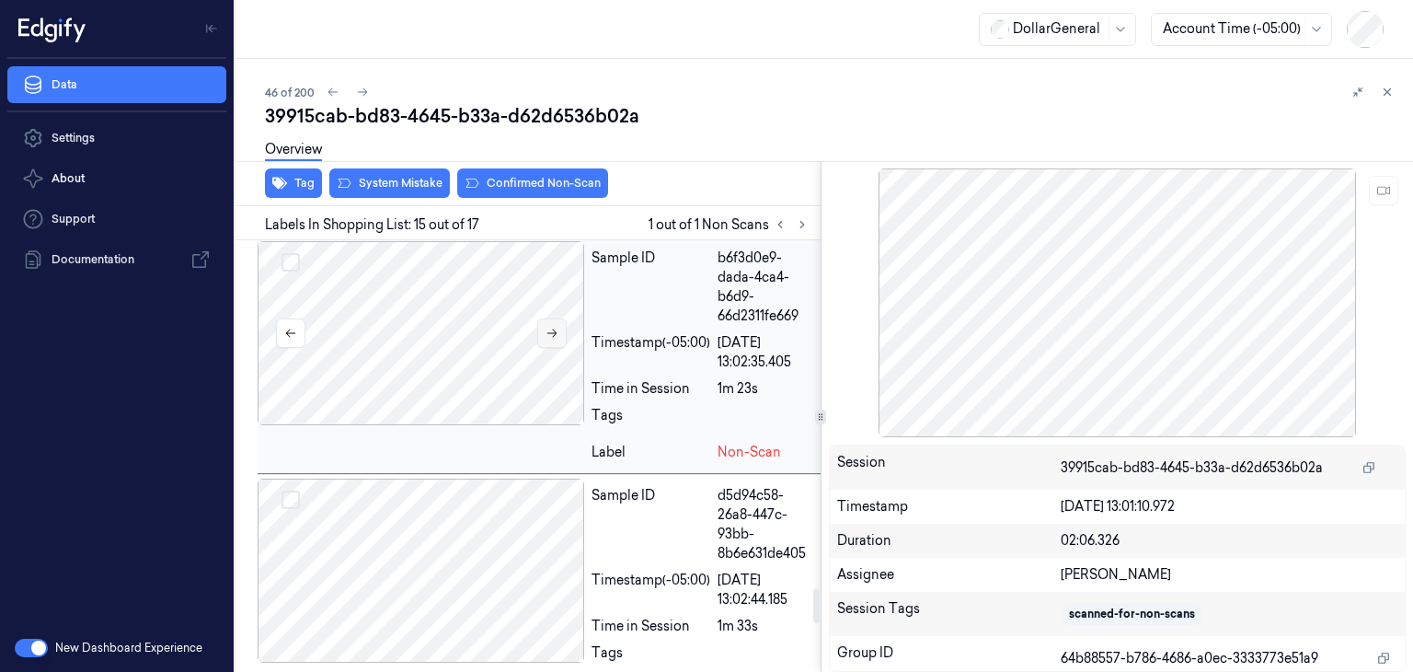
scroll to position [4405, 0]
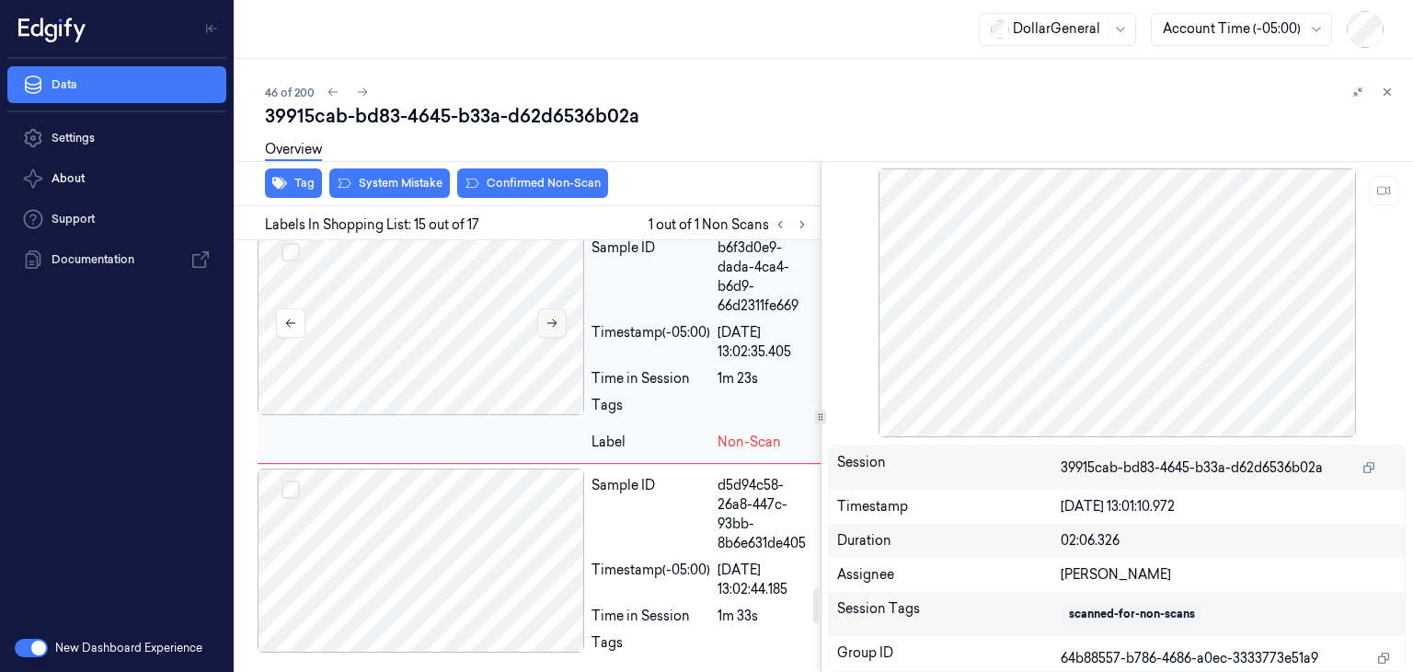
click at [545, 338] on button at bounding box center [551, 322] width 29 height 29
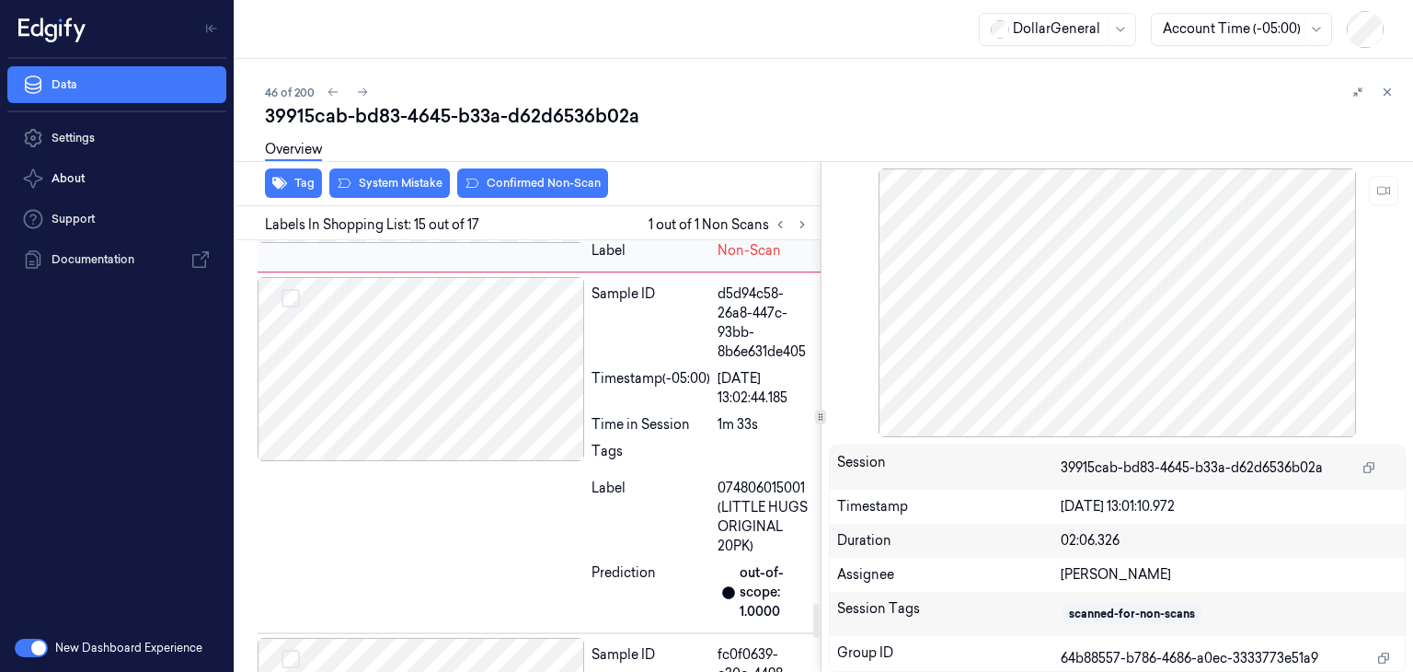
scroll to position [4579, 0]
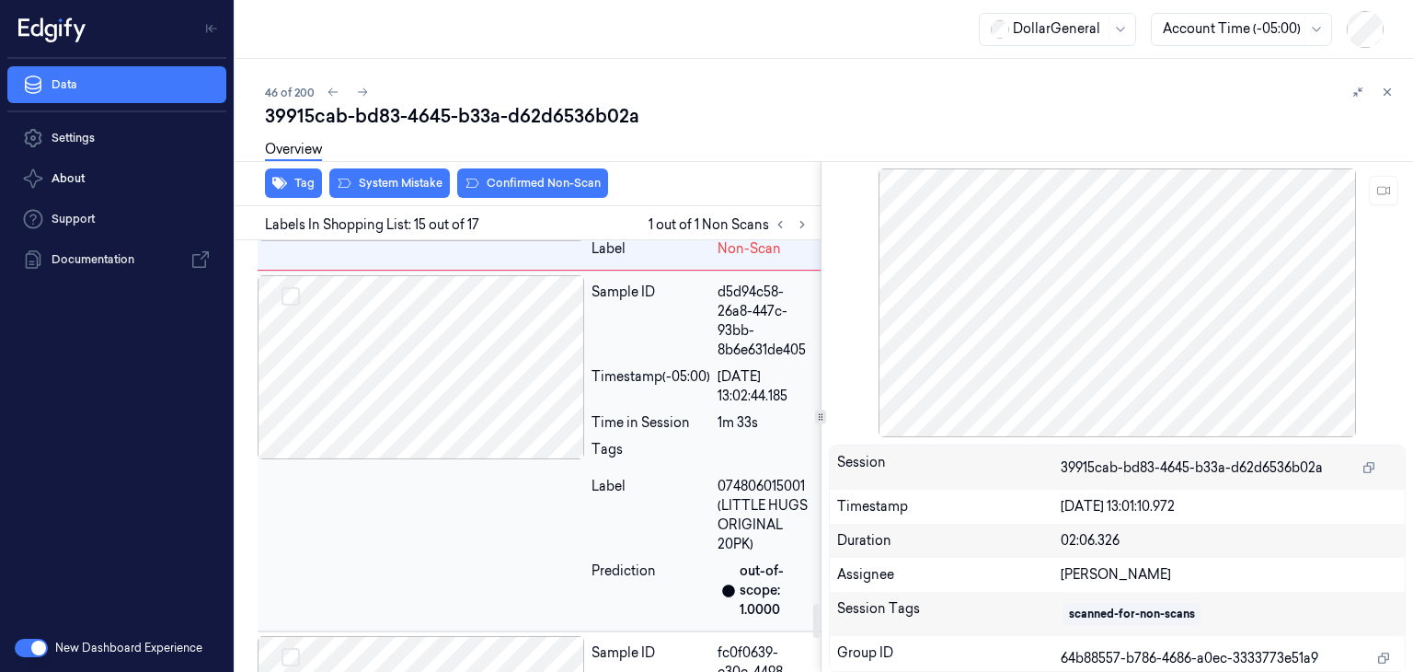
click at [508, 451] on div at bounding box center [421, 367] width 327 height 184
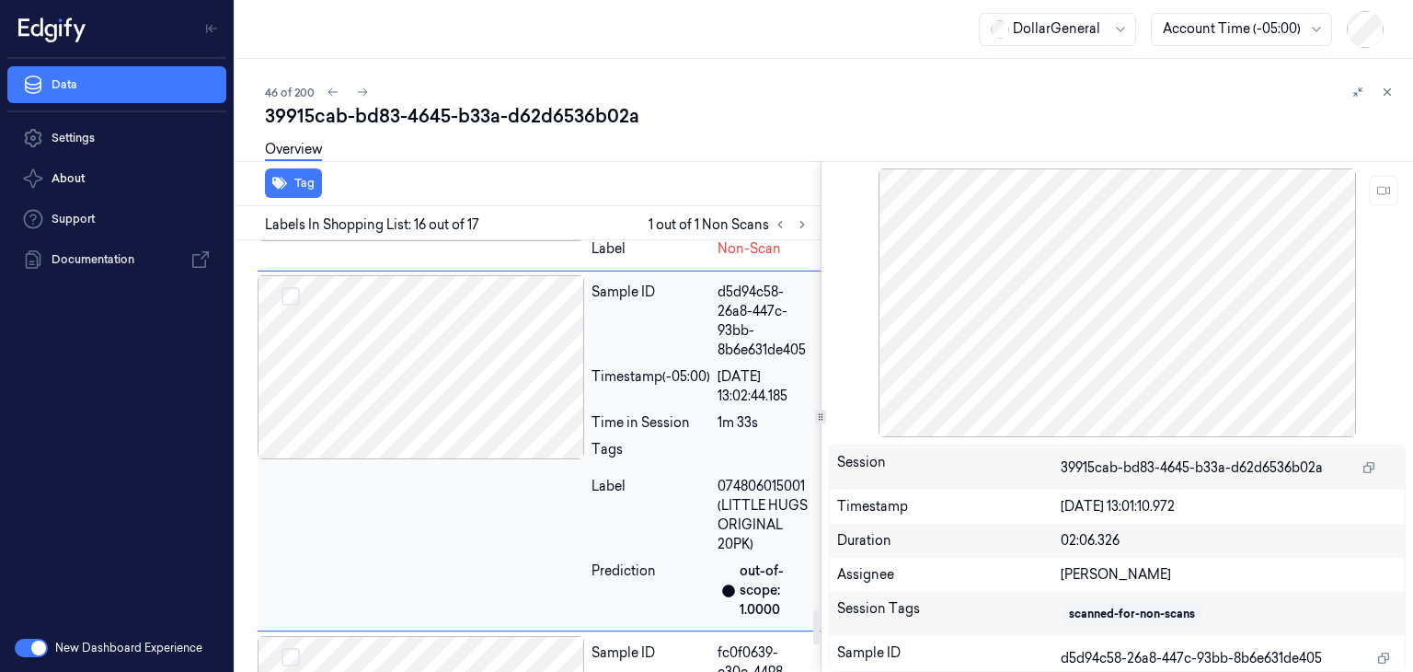
scroll to position [4683, 0]
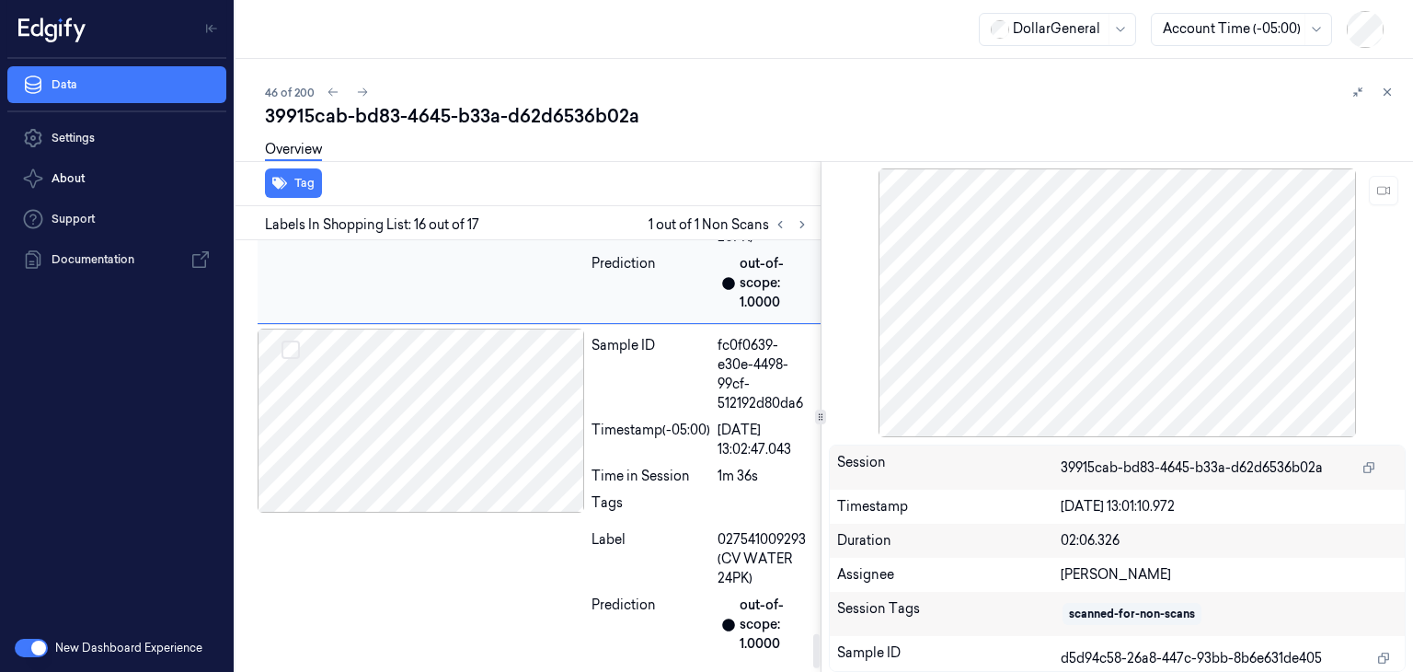
click at [508, 451] on div at bounding box center [421, 420] width 327 height 184
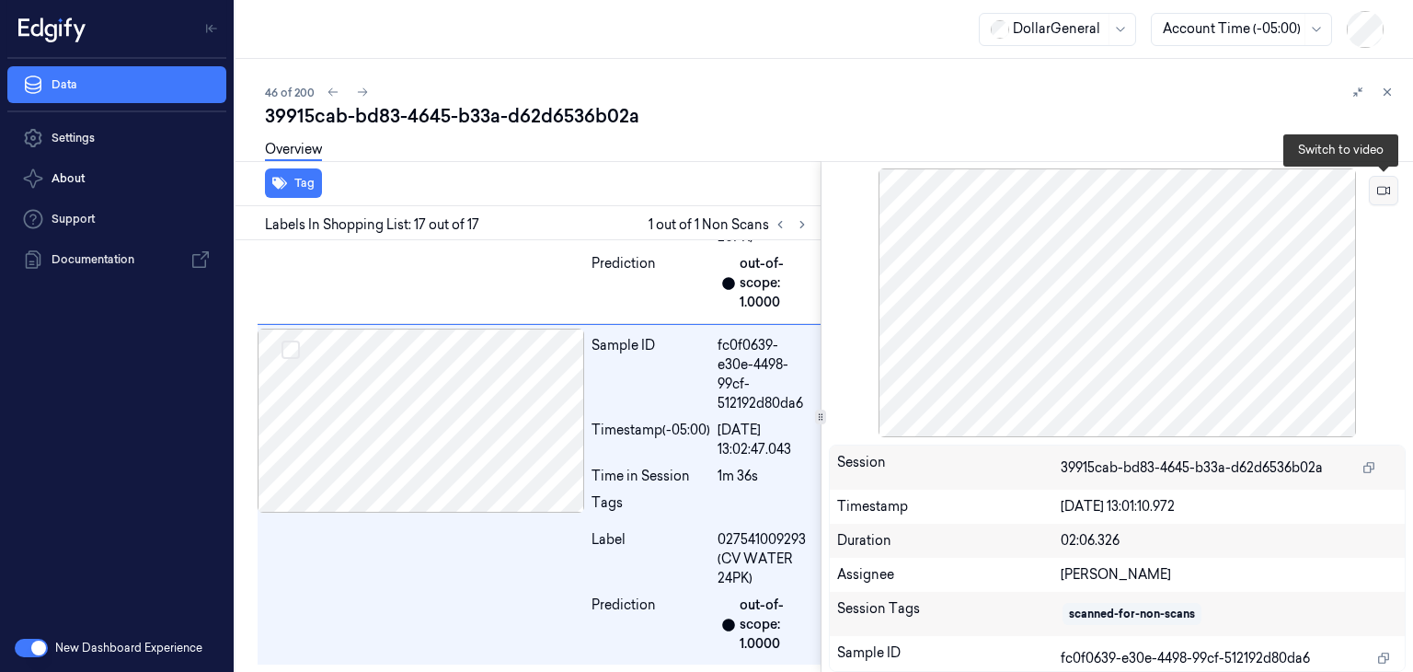
click at [1388, 198] on button at bounding box center [1383, 190] width 29 height 29
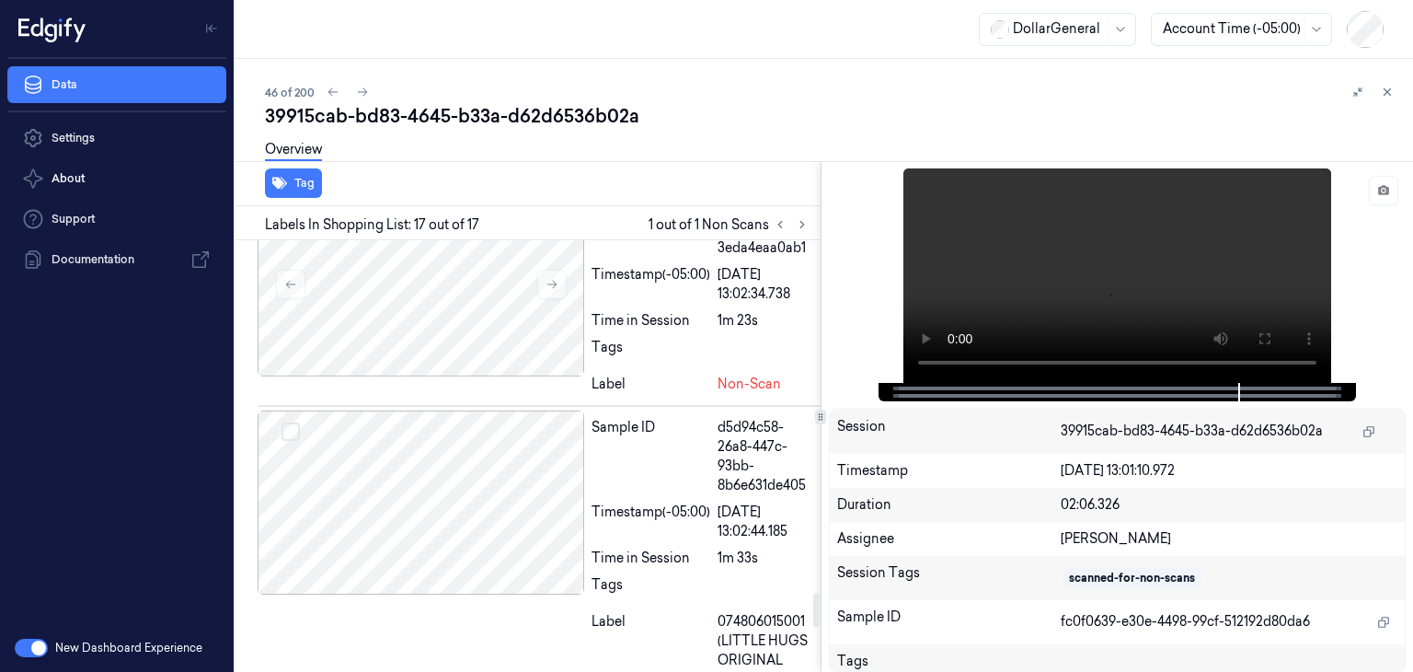
click at [511, 362] on div at bounding box center [421, 284] width 327 height 184
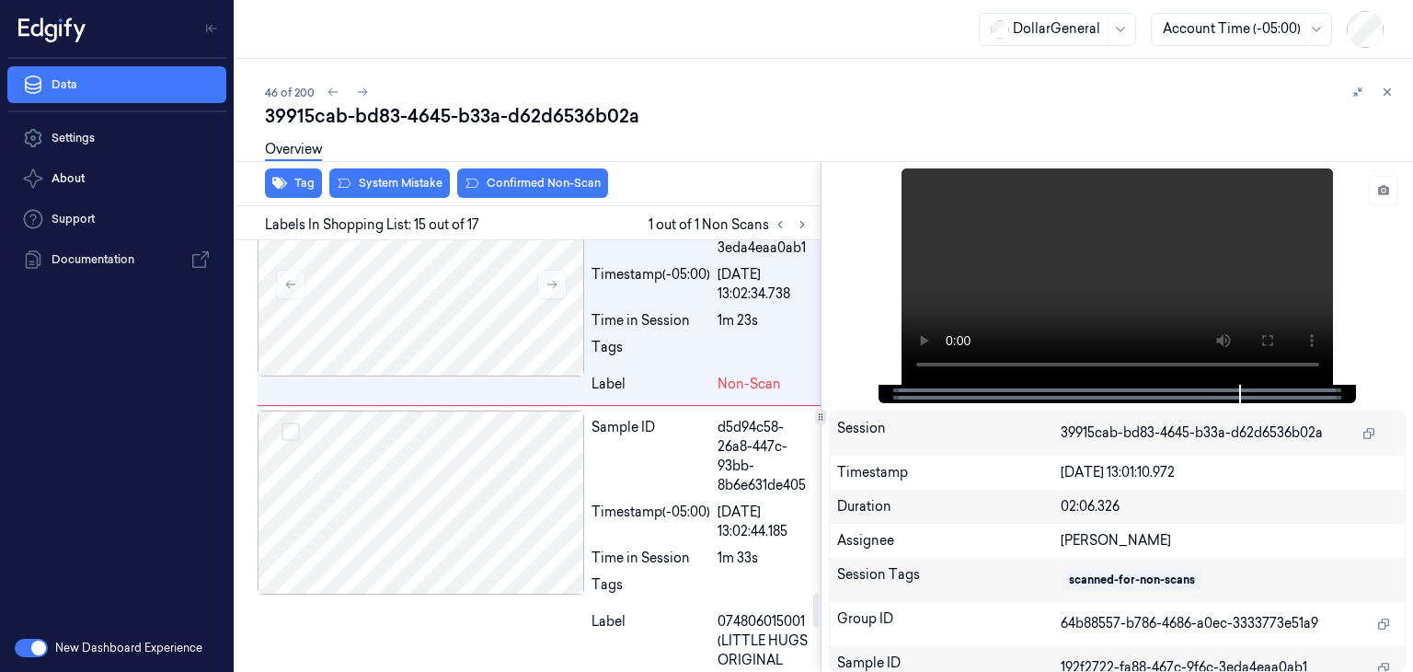
scroll to position [4395, 0]
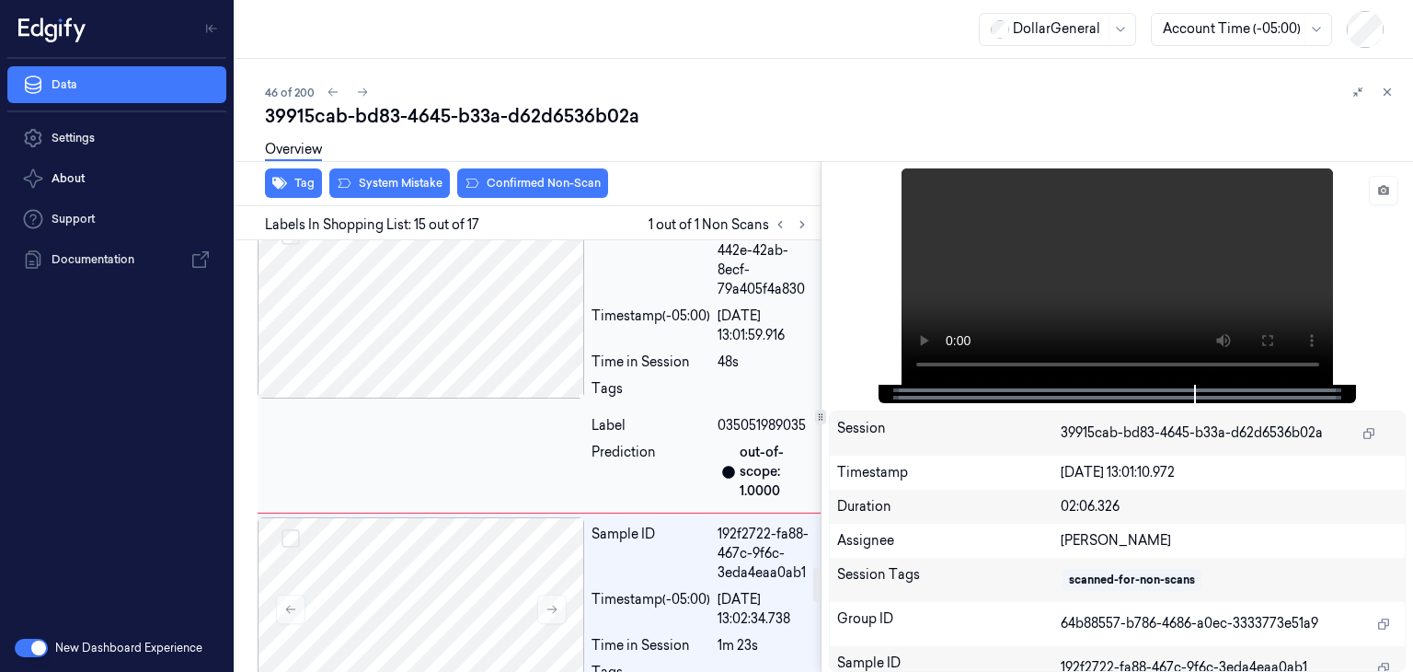
click at [492, 343] on div at bounding box center [421, 306] width 327 height 184
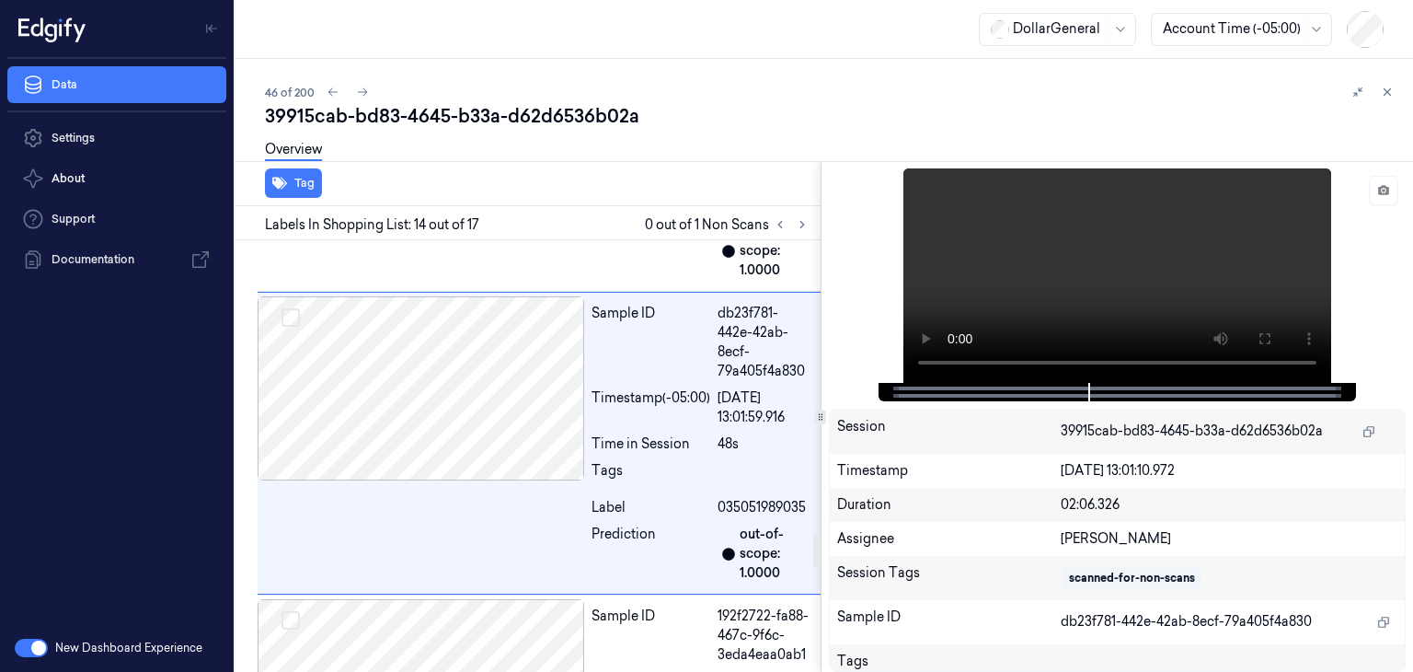
scroll to position [4042, 0]
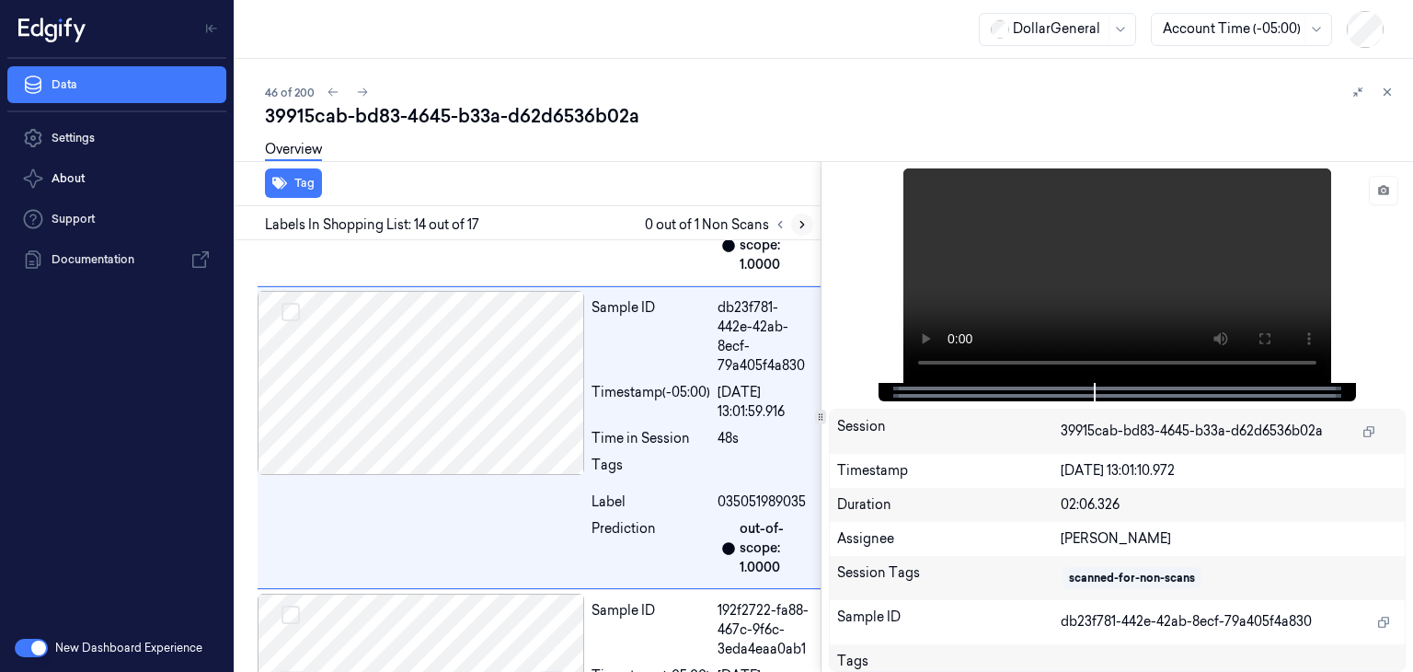
click at [804, 226] on icon at bounding box center [802, 224] width 13 height 13
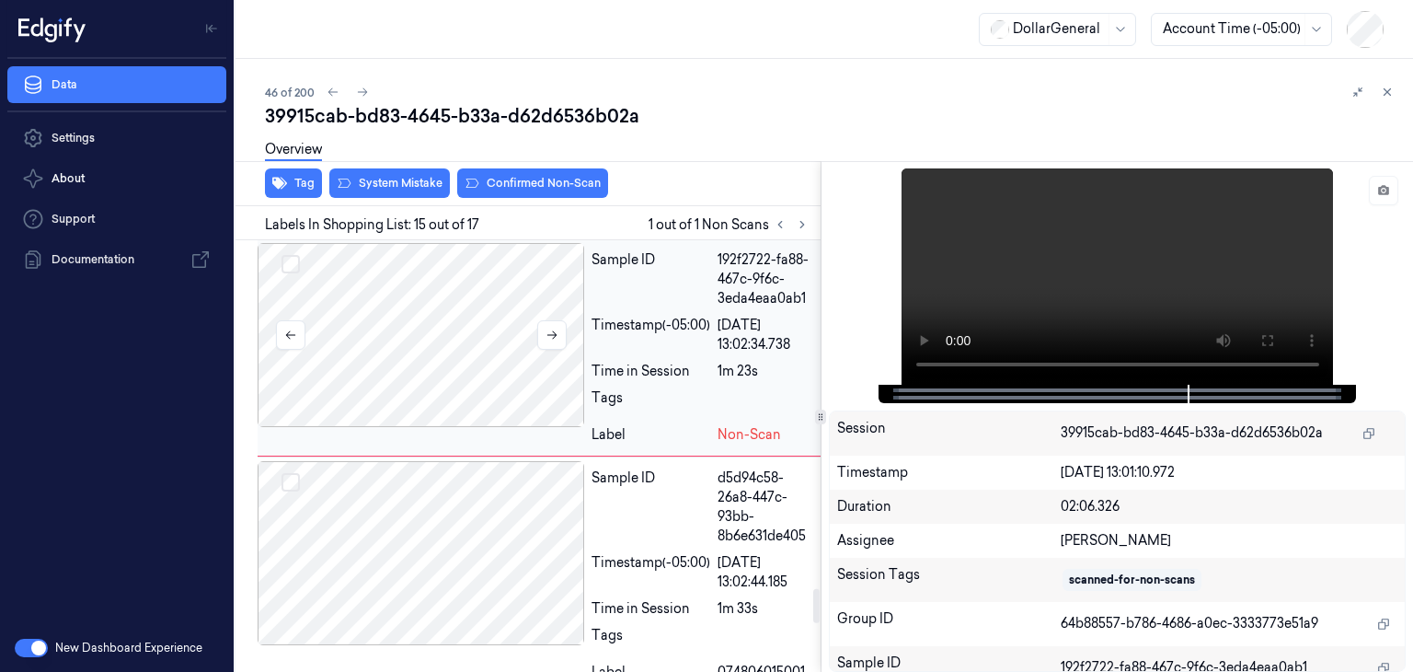
scroll to position [4395, 0]
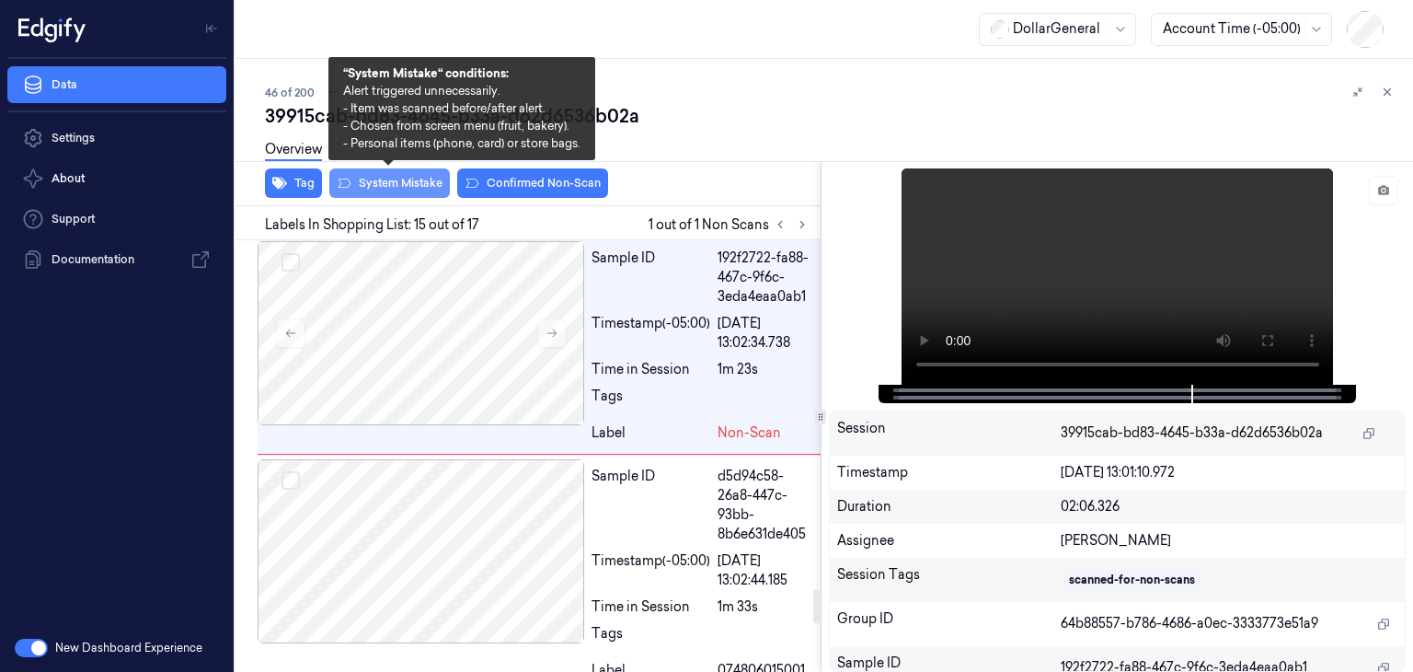
click at [431, 184] on button "System Mistake" at bounding box center [389, 182] width 121 height 29
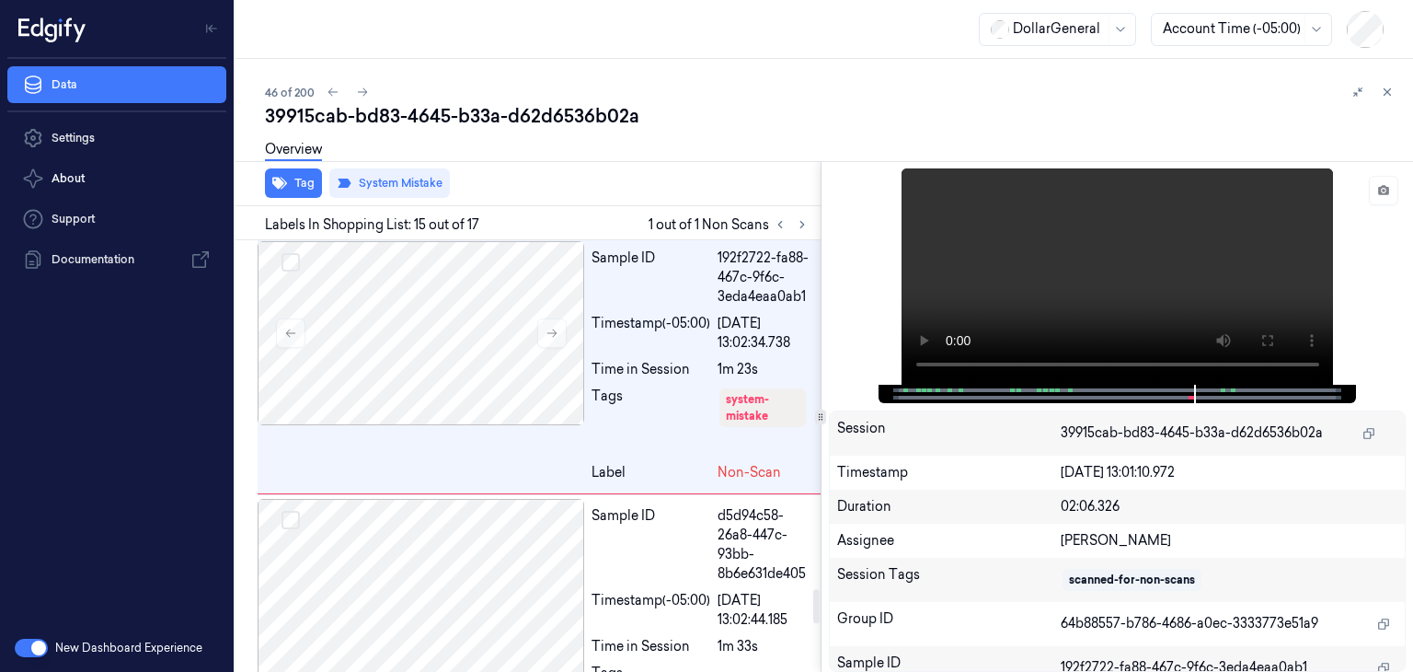
scroll to position [4414, 0]
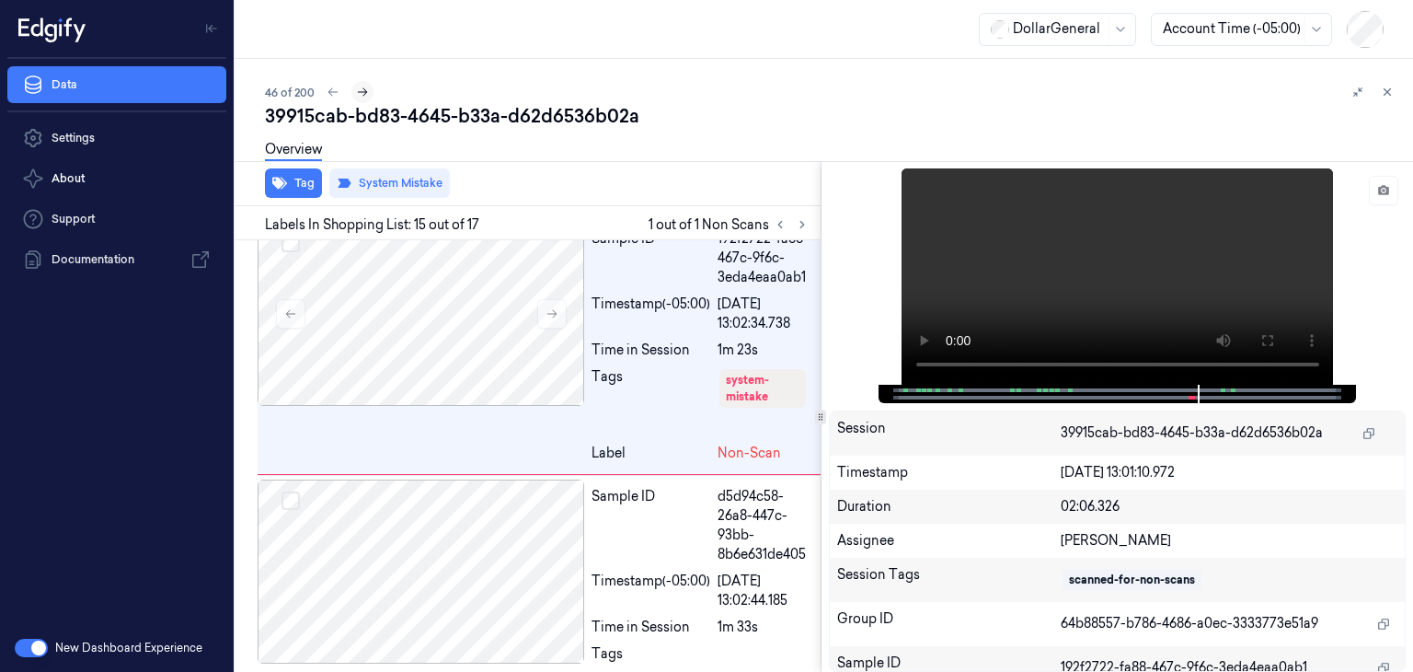
click at [362, 90] on icon at bounding box center [362, 92] width 13 height 13
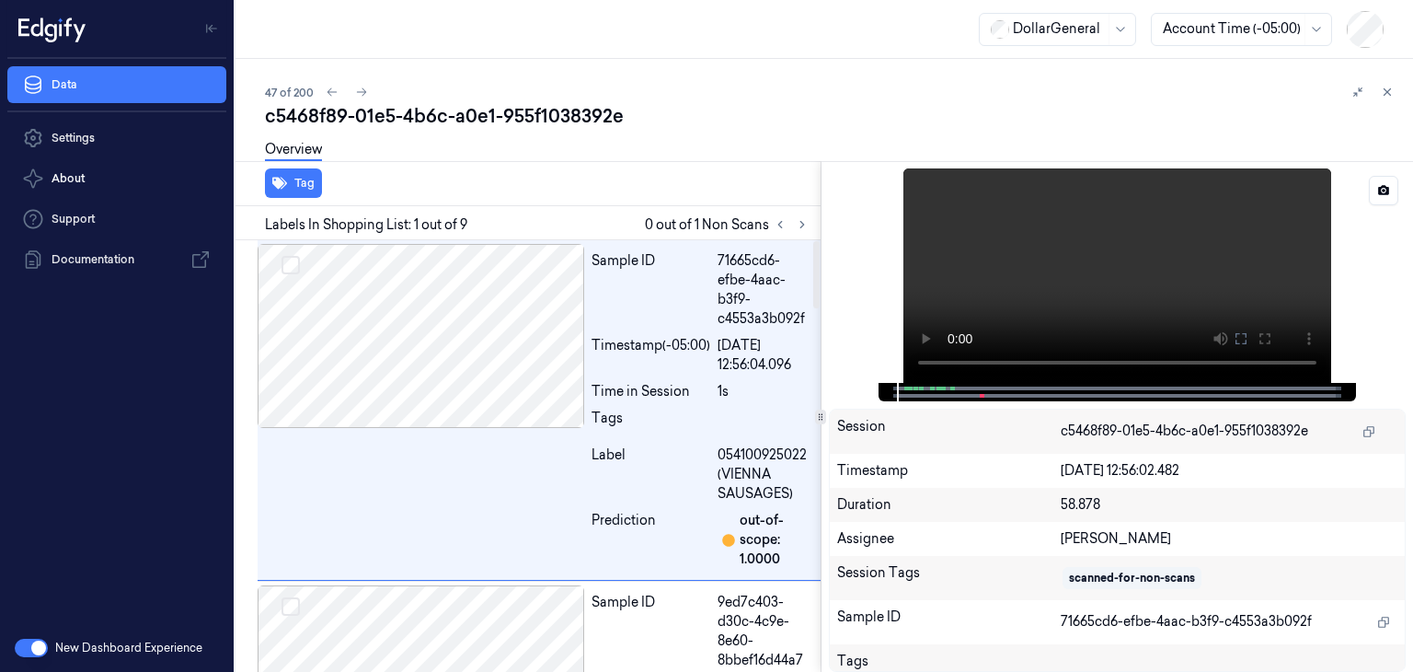
drag, startPoint x: 810, startPoint y: 222, endPoint x: 1180, endPoint y: 187, distance: 372.4
click at [813, 222] on div "Labels In Shopping List: 1 out of 9 0 out of 1 Non Scans" at bounding box center [524, 223] width 592 height 34
click at [1384, 196] on icon at bounding box center [1383, 190] width 13 height 13
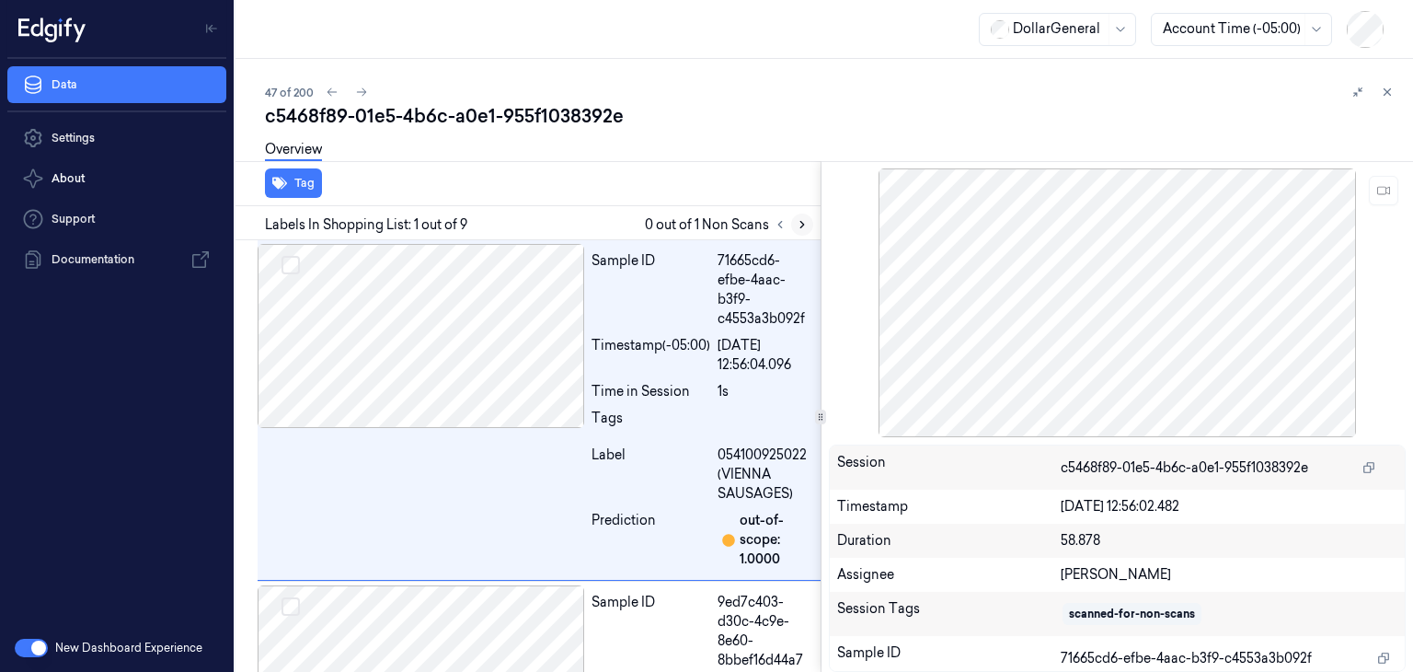
click at [802, 224] on icon at bounding box center [802, 225] width 4 height 6
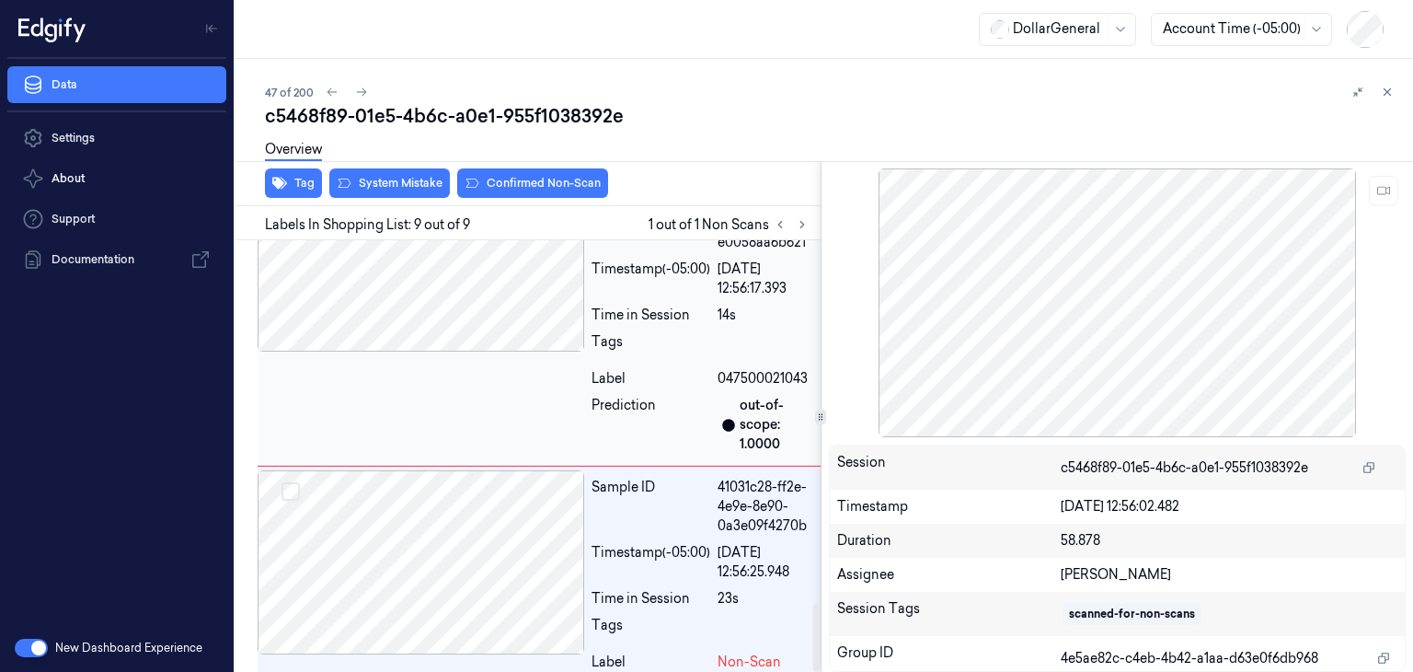
scroll to position [2345, 0]
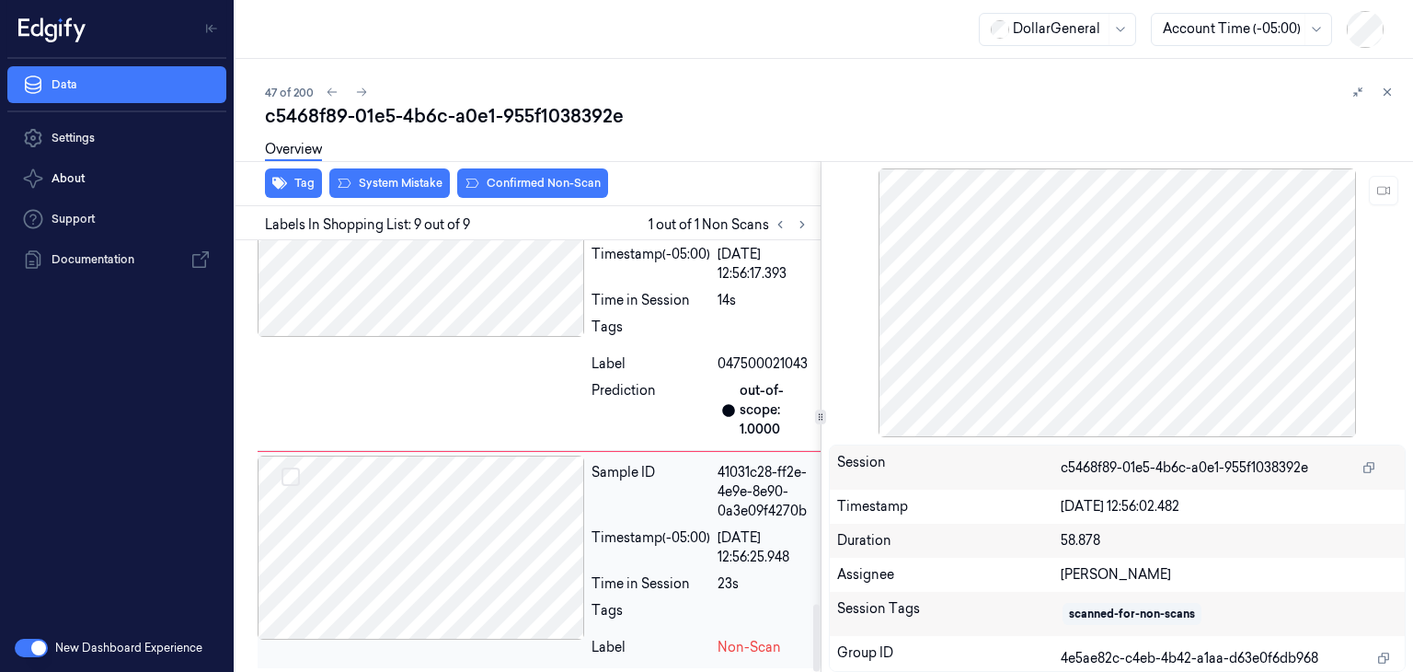
click at [560, 560] on div at bounding box center [421, 547] width 327 height 184
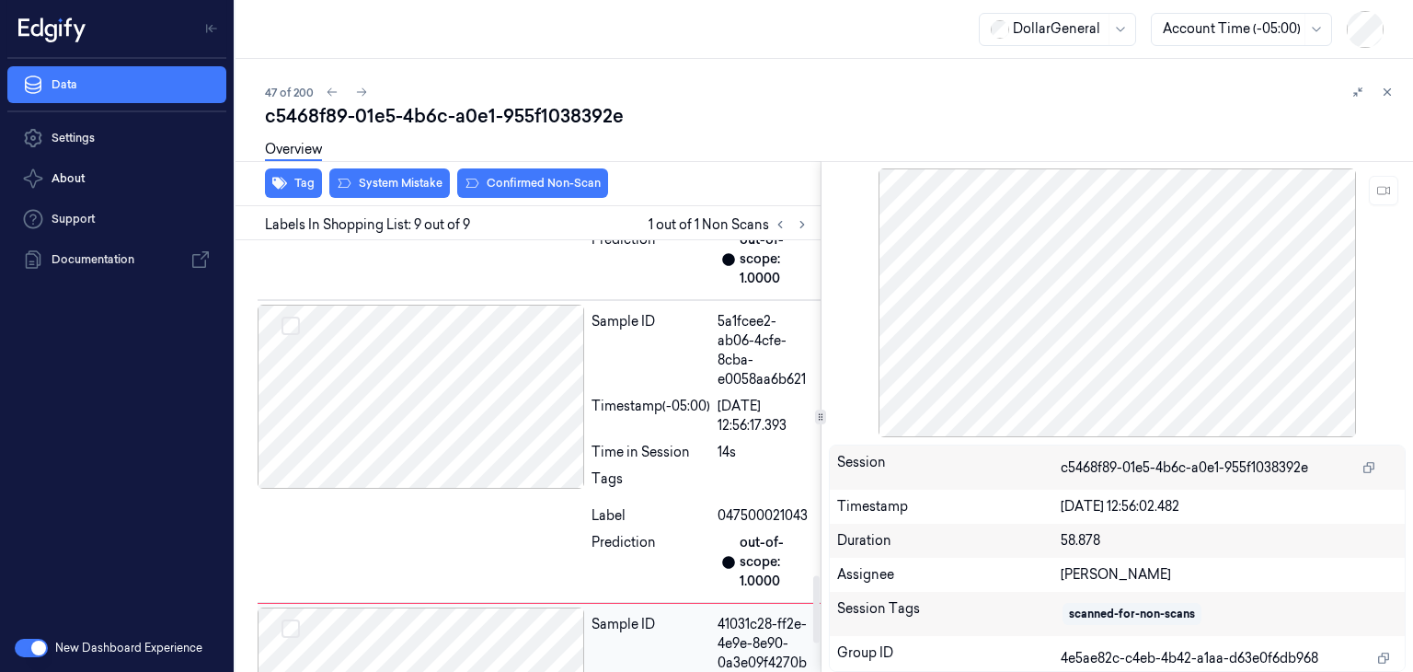
scroll to position [2161, 0]
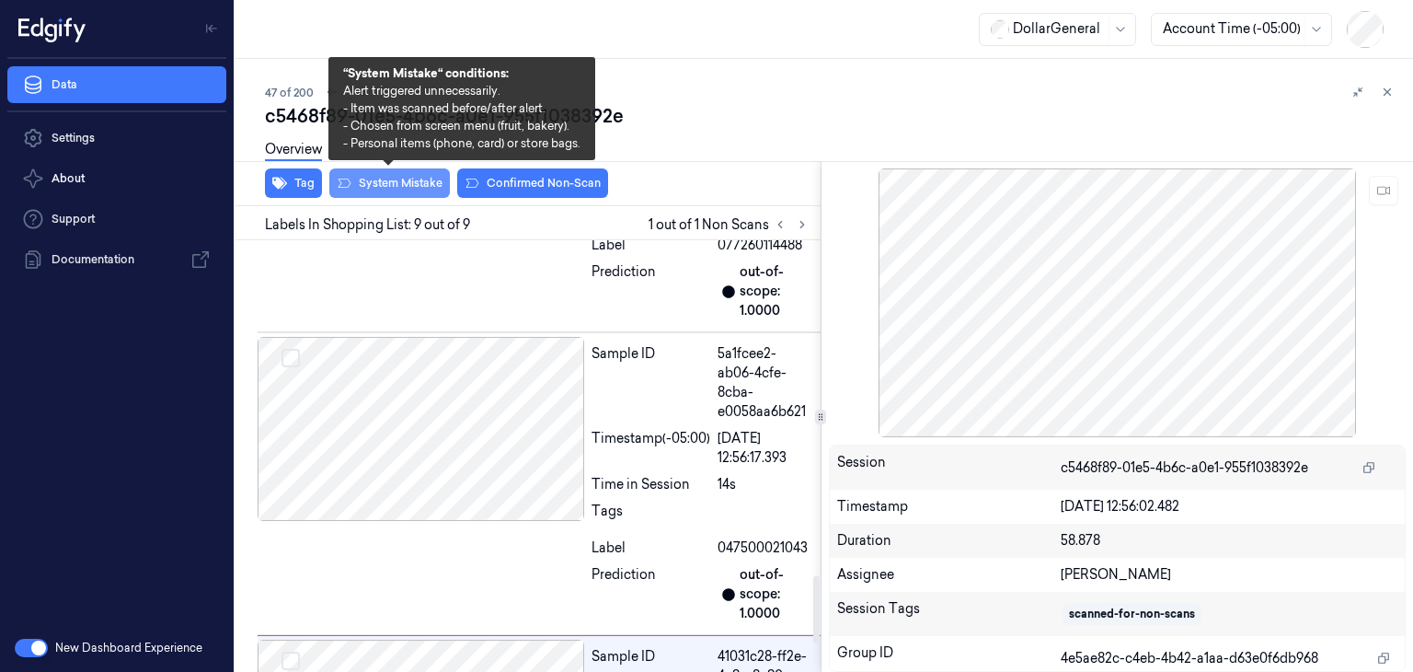
click at [399, 192] on button "System Mistake" at bounding box center [389, 182] width 121 height 29
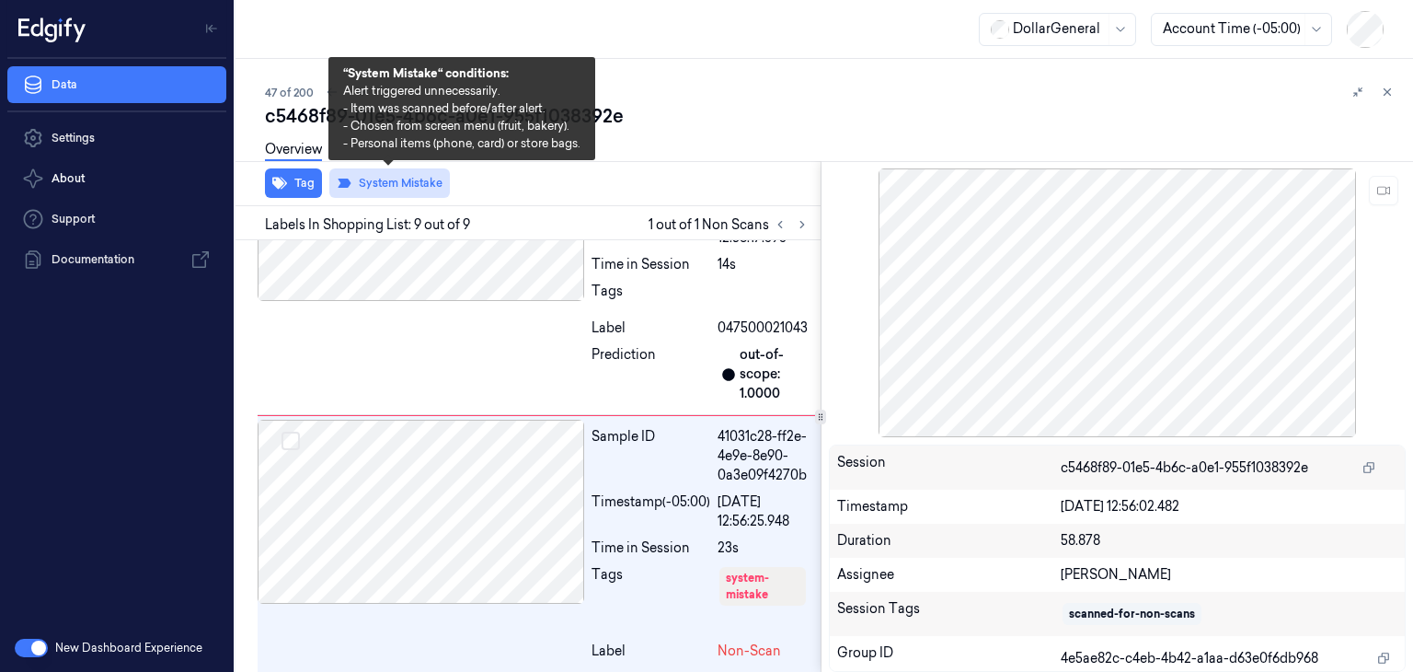
scroll to position [2385, 0]
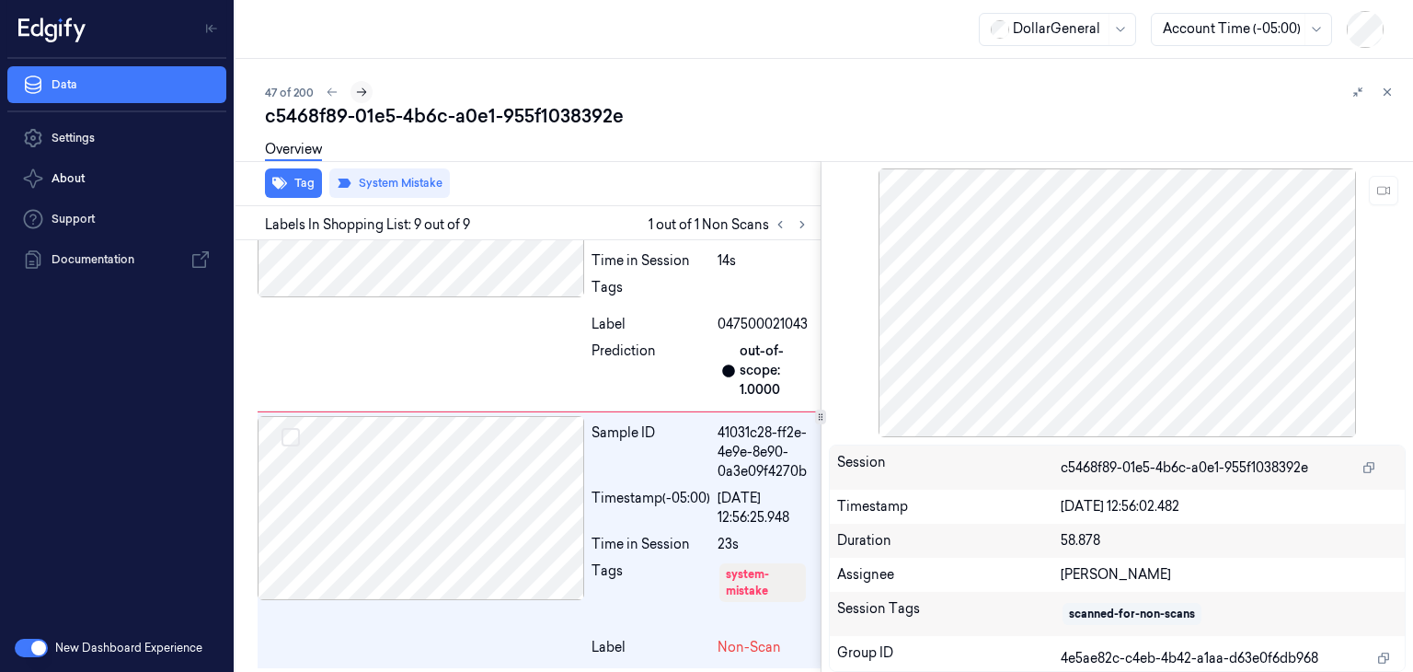
click at [364, 97] on icon at bounding box center [361, 92] width 13 height 13
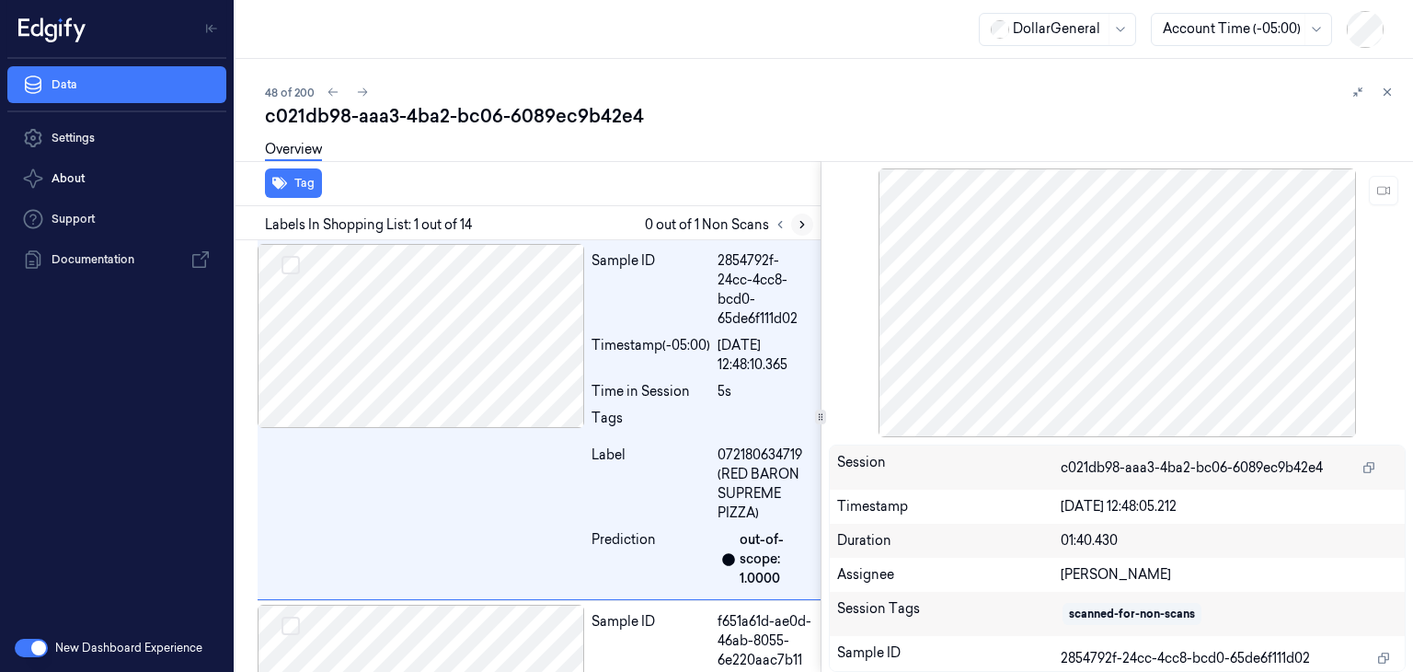
click at [801, 224] on icon at bounding box center [802, 224] width 13 height 13
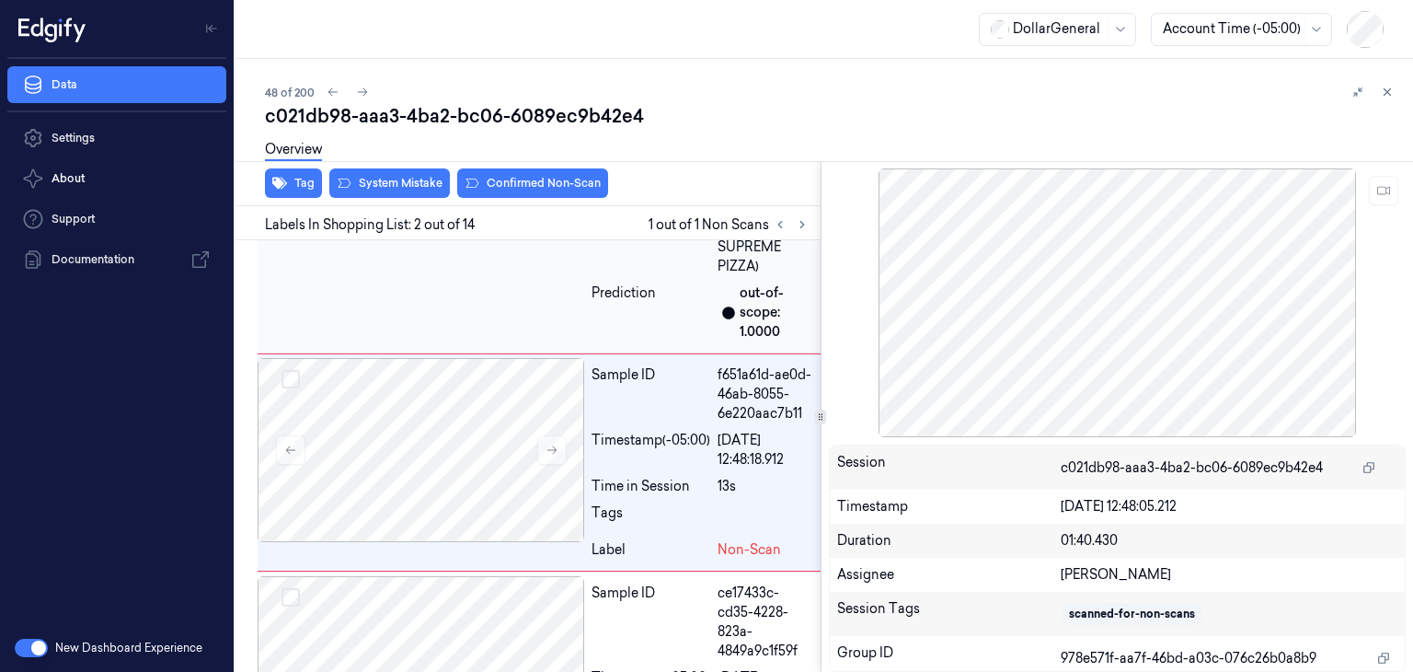
scroll to position [252, 0]
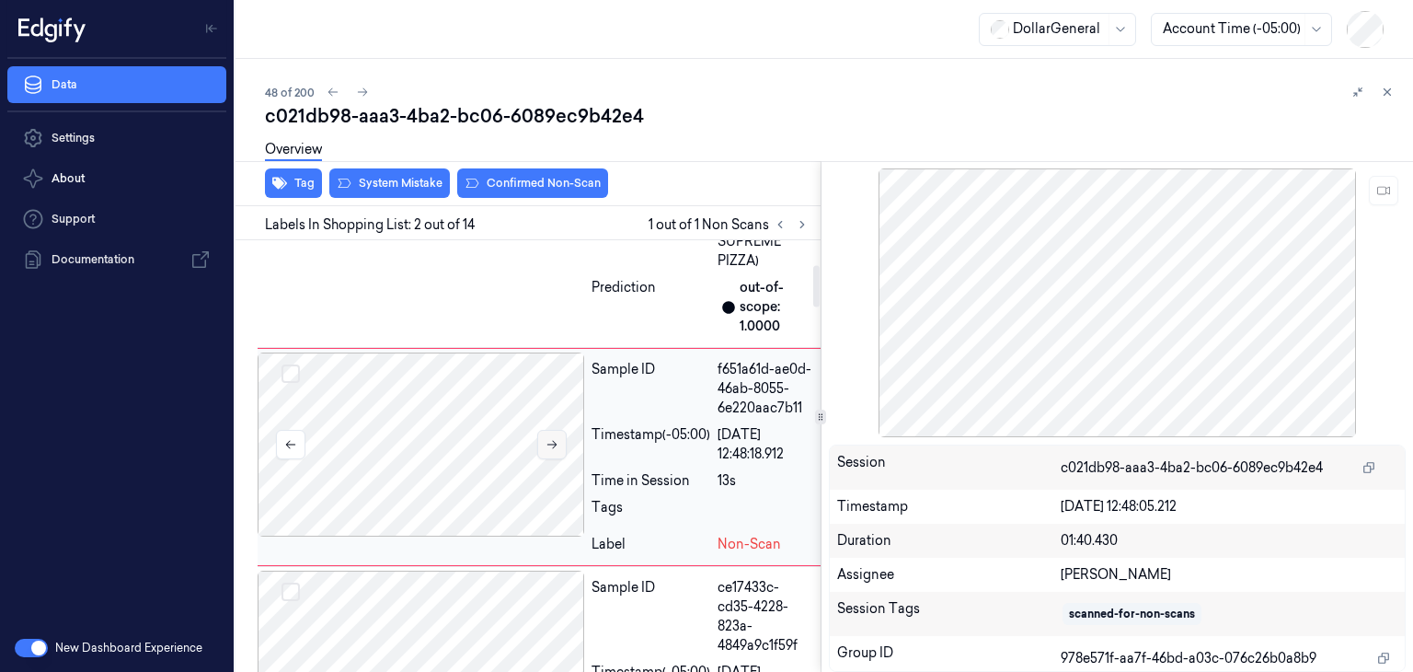
click at [556, 443] on icon at bounding box center [552, 444] width 13 height 13
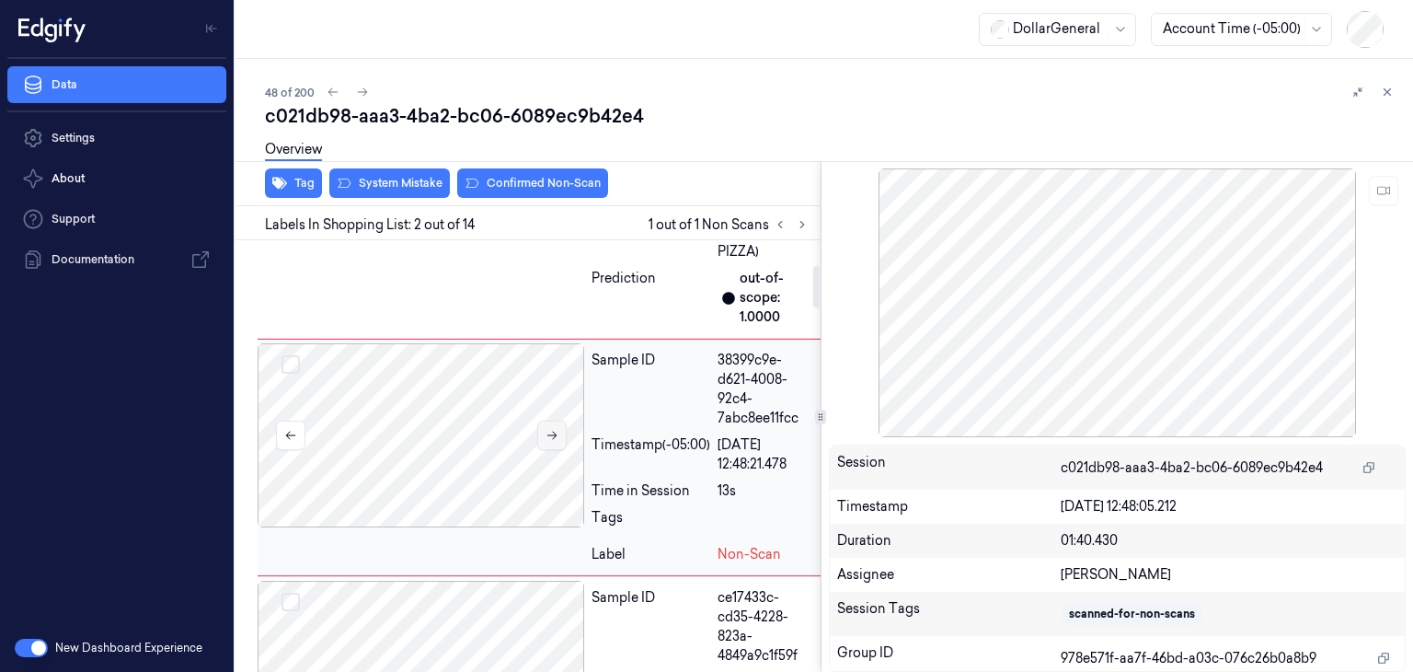
click at [556, 443] on button at bounding box center [551, 434] width 29 height 29
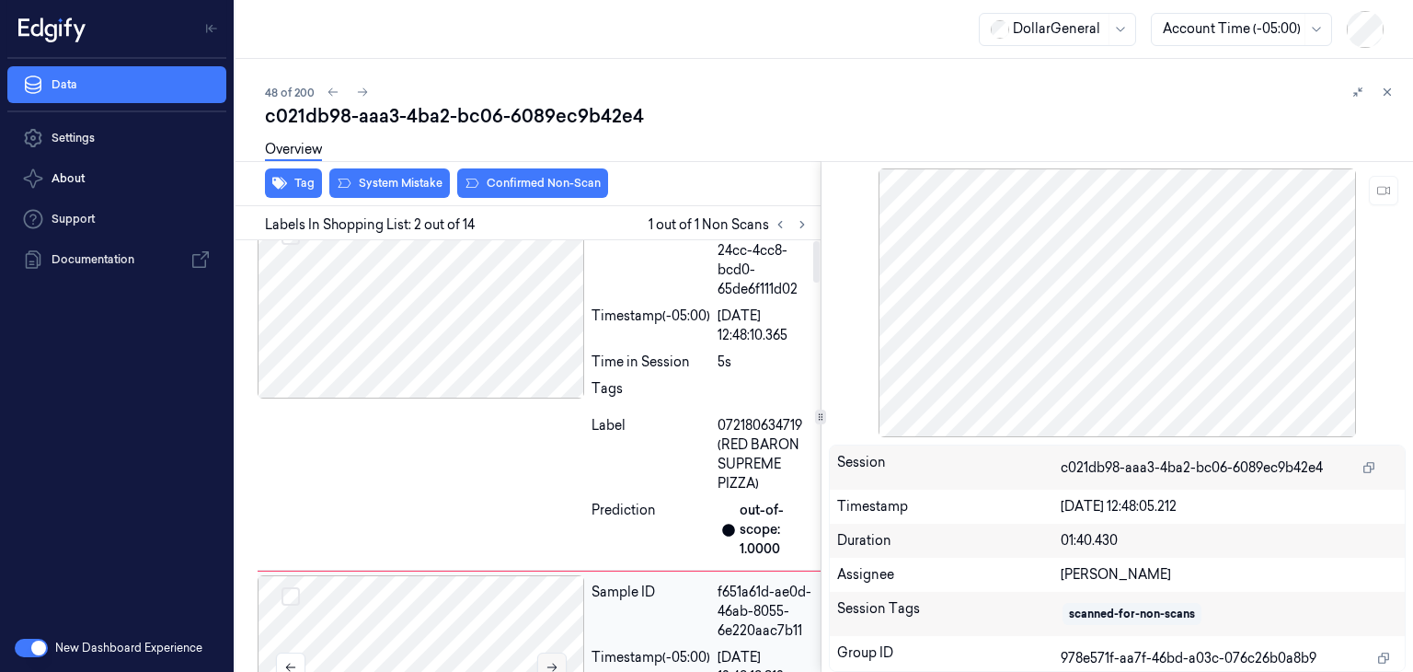
scroll to position [0, 0]
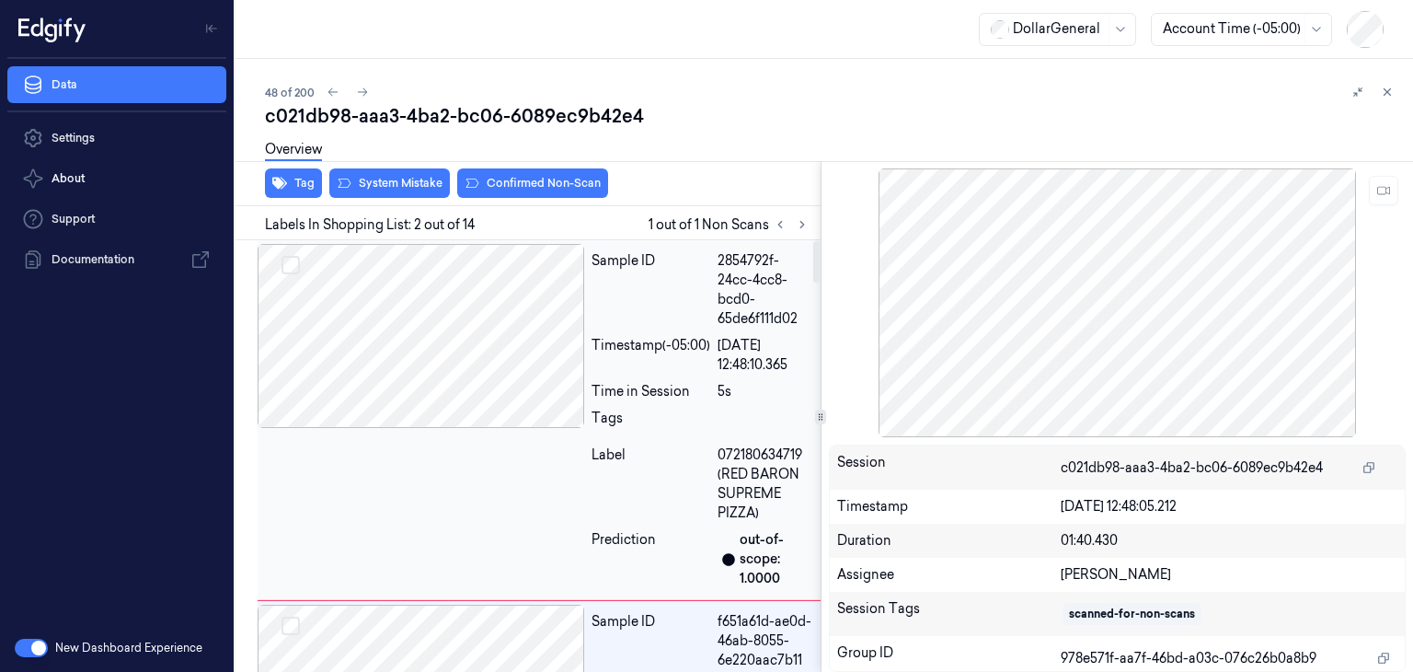
click at [474, 338] on div at bounding box center [421, 336] width 327 height 184
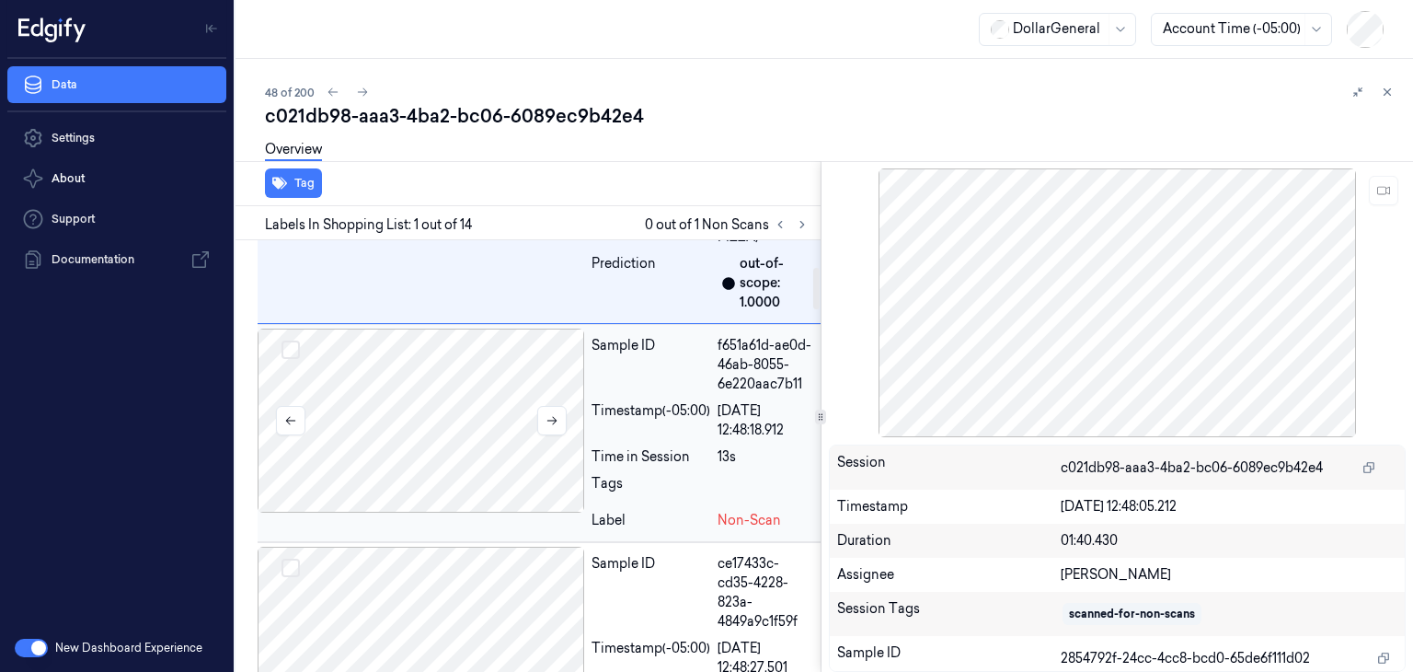
click at [436, 431] on div at bounding box center [421, 420] width 327 height 184
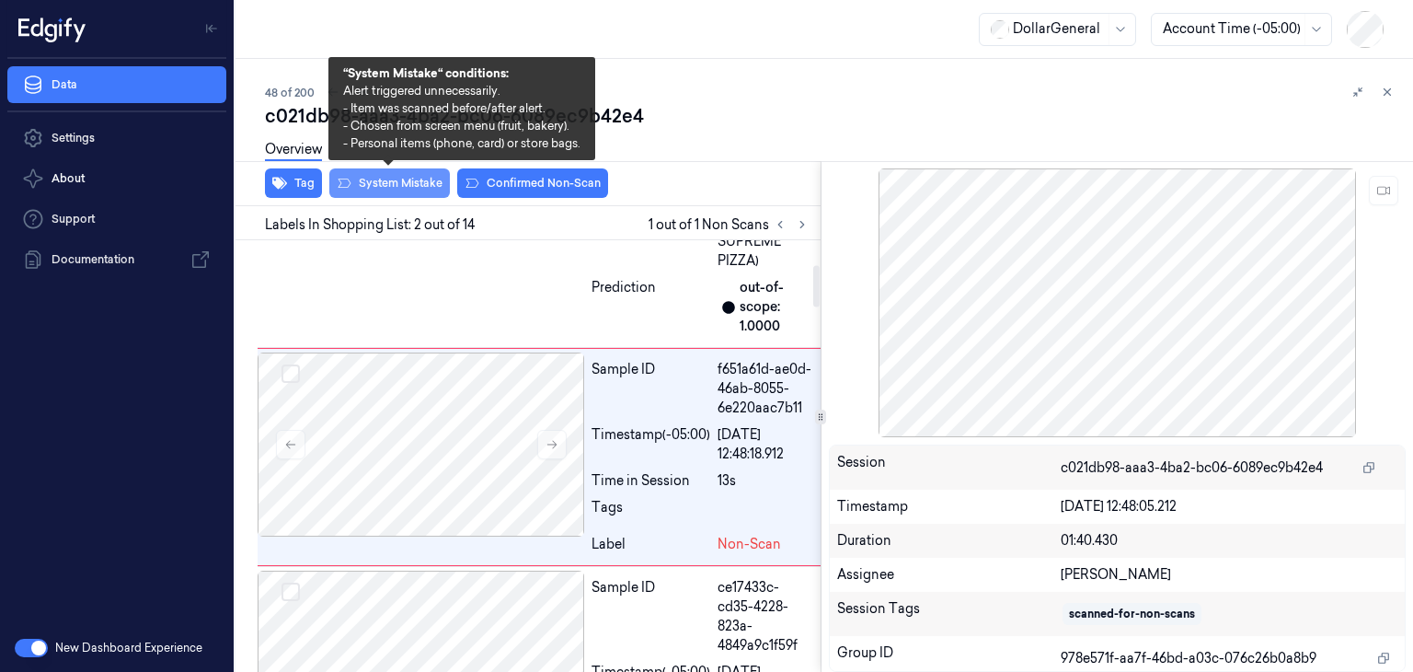
click at [409, 182] on button "System Mistake" at bounding box center [389, 182] width 121 height 29
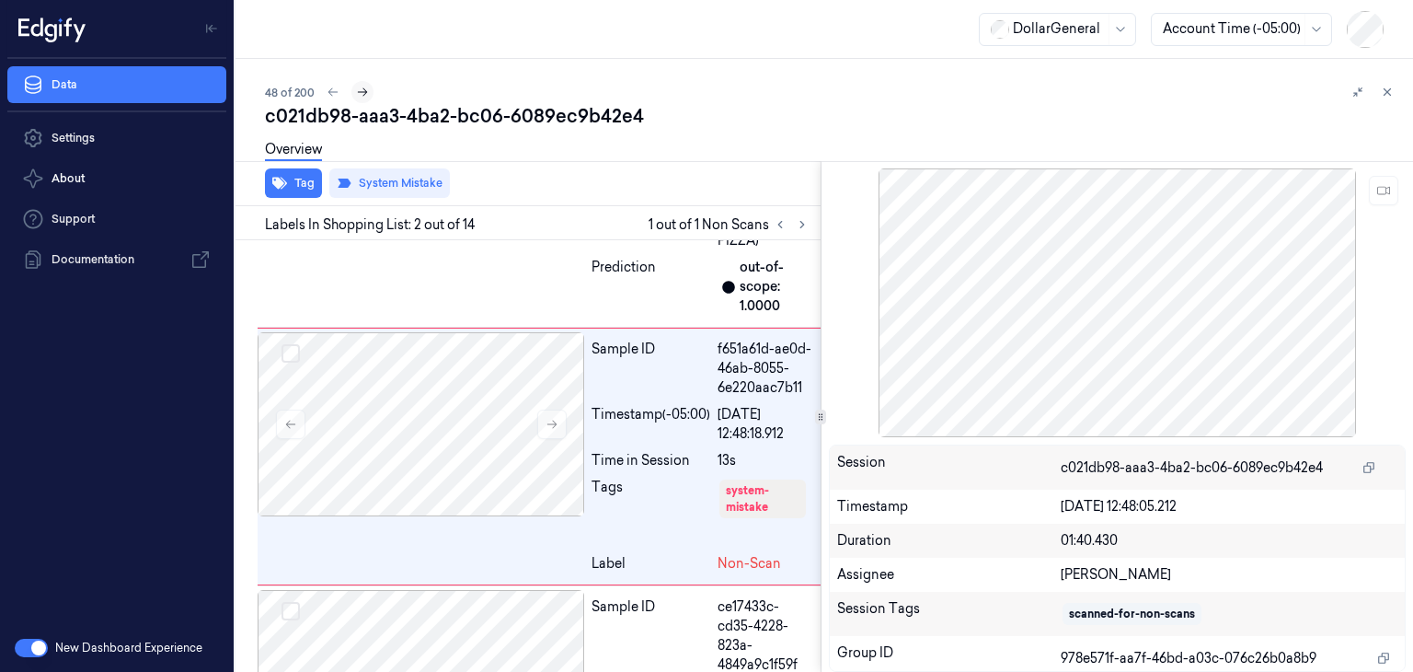
click at [368, 98] on button at bounding box center [362, 92] width 22 height 22
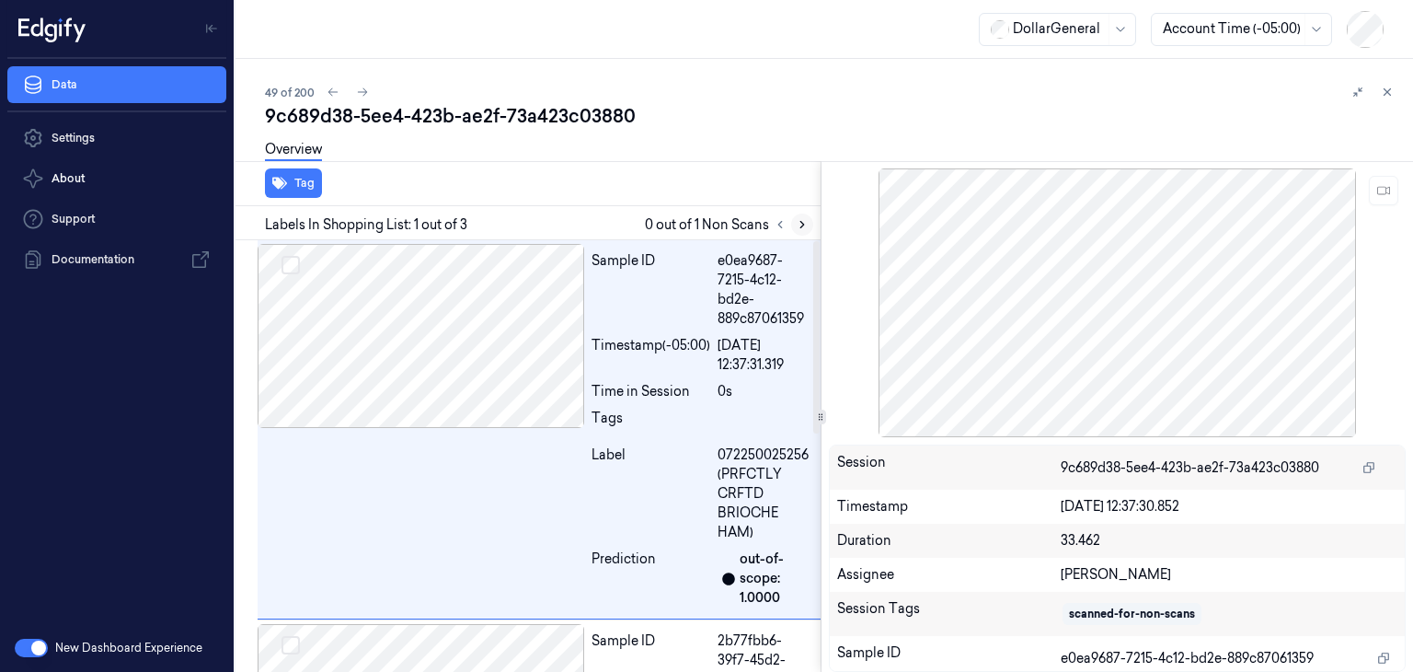
click at [808, 224] on icon at bounding box center [802, 224] width 13 height 13
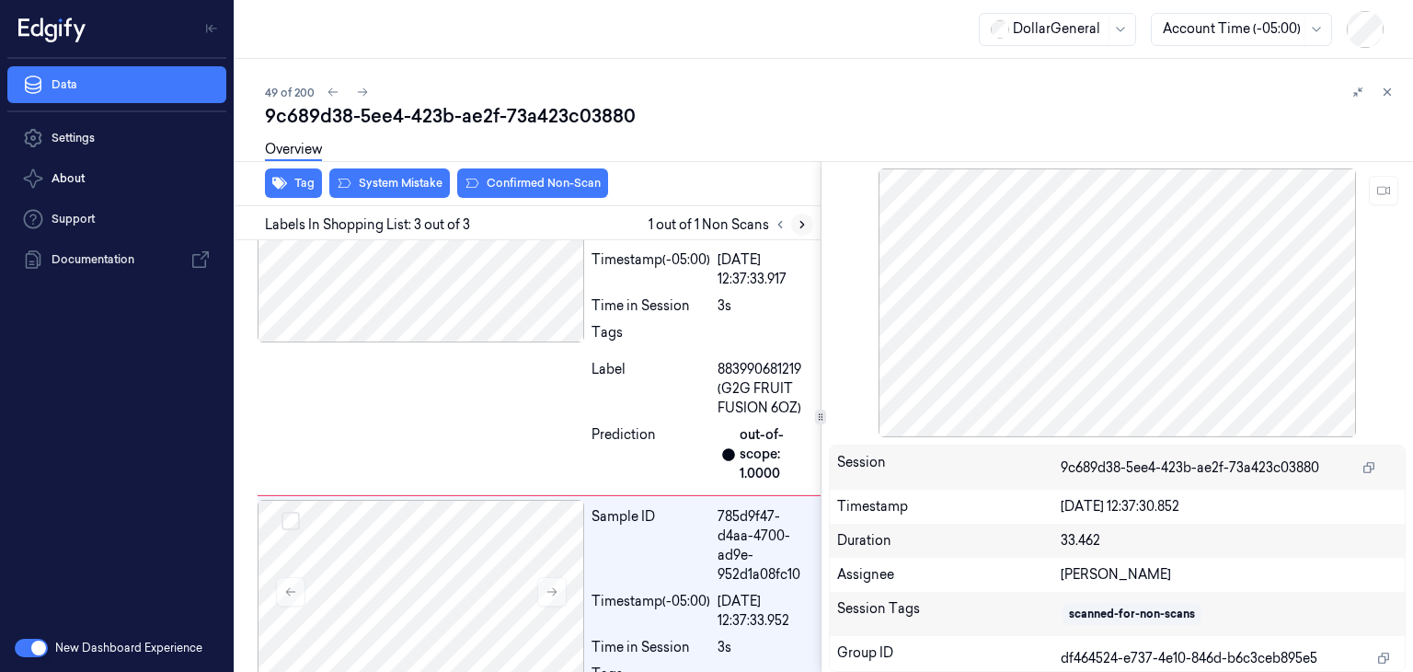
scroll to position [531, 0]
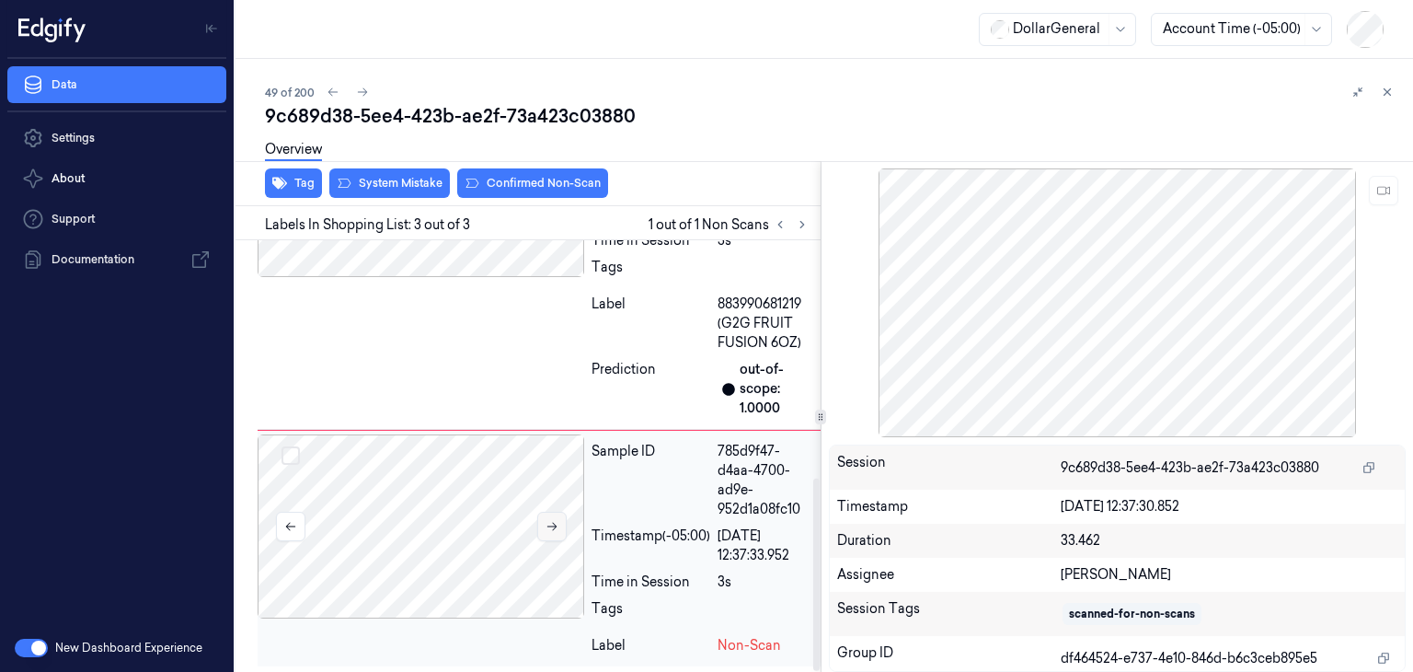
click at [559, 520] on button at bounding box center [551, 525] width 29 height 29
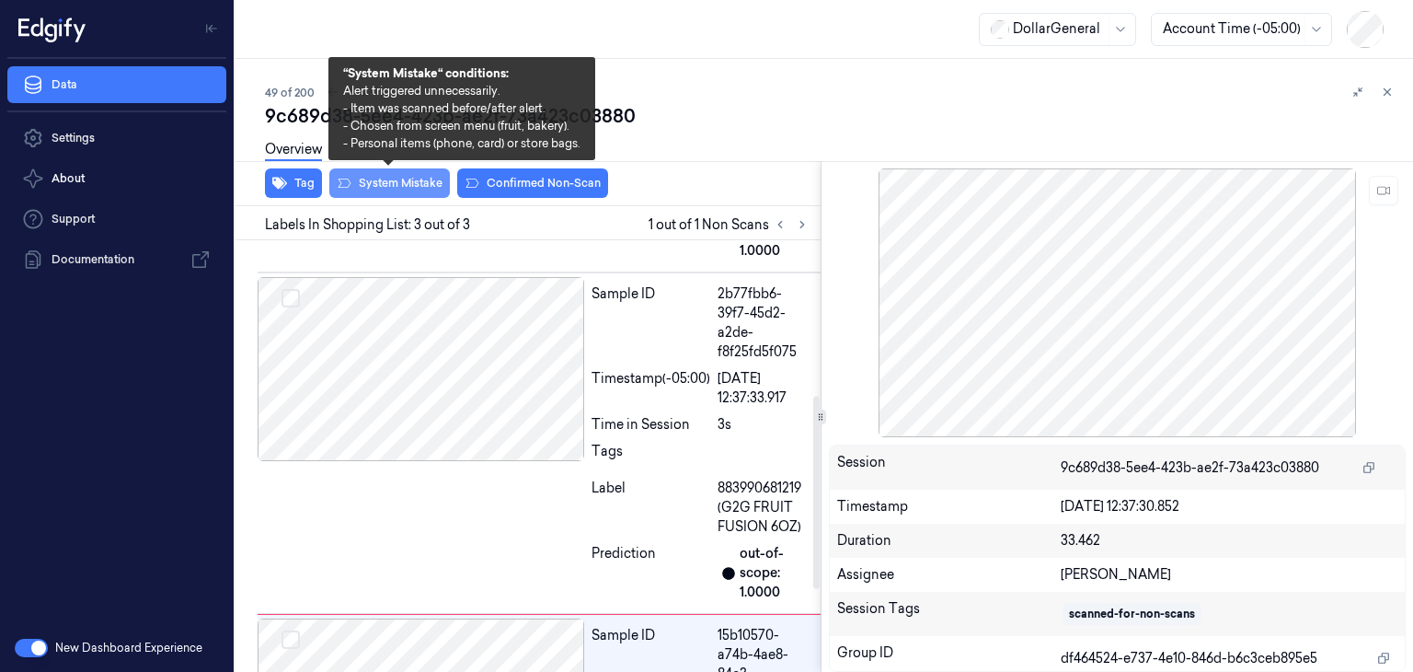
click at [404, 185] on button "System Mistake" at bounding box center [389, 182] width 121 height 29
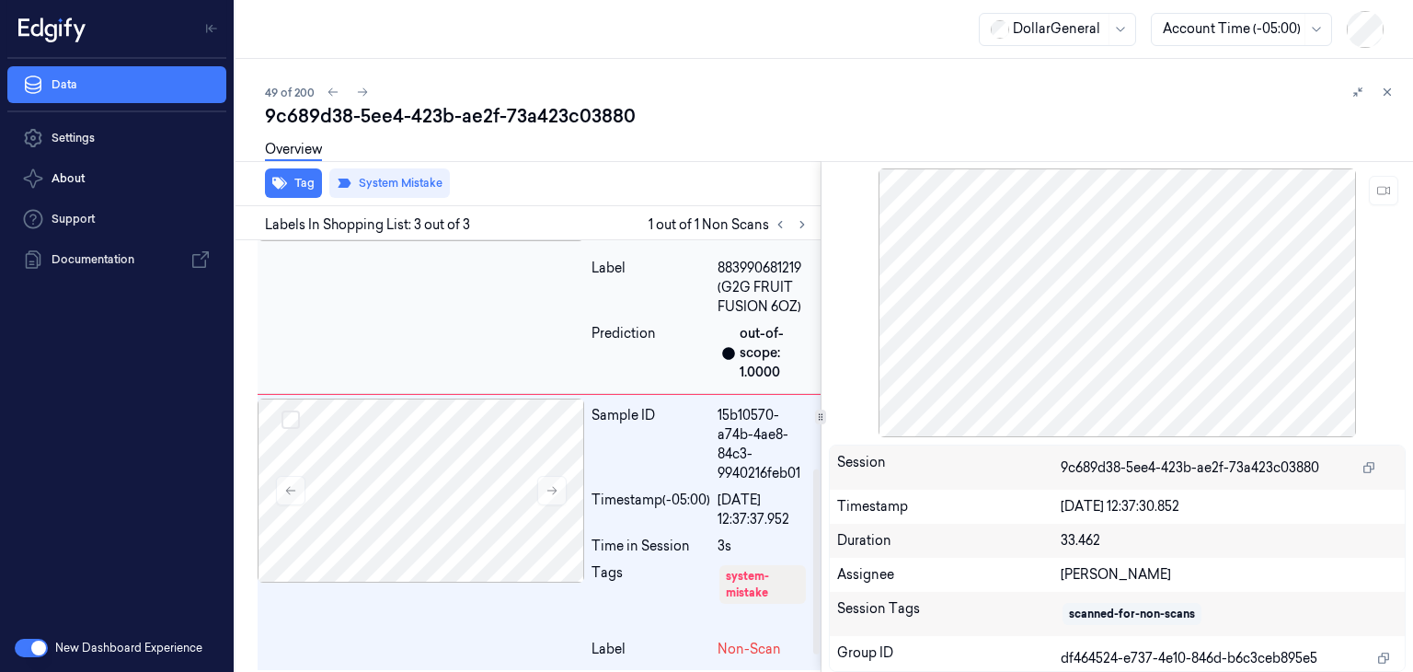
scroll to position [570, 0]
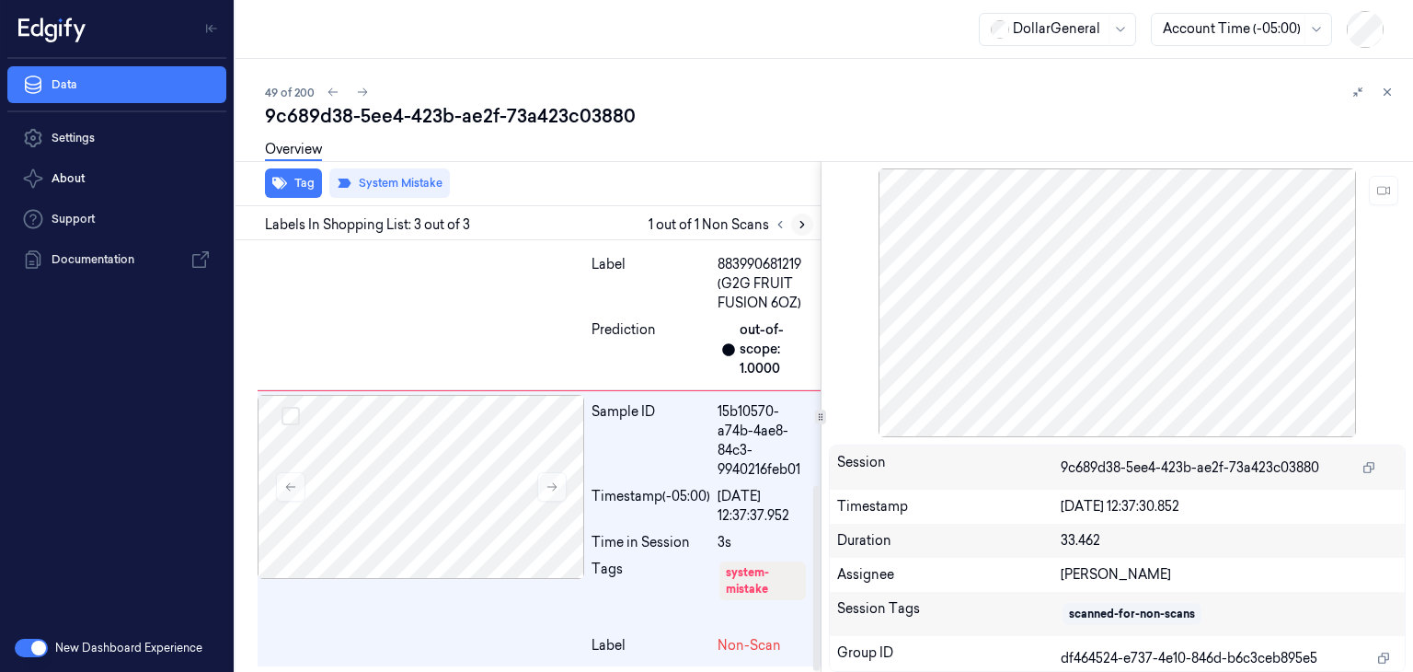
click at [800, 227] on icon at bounding box center [802, 224] width 13 height 13
click at [368, 87] on button at bounding box center [362, 92] width 22 height 22
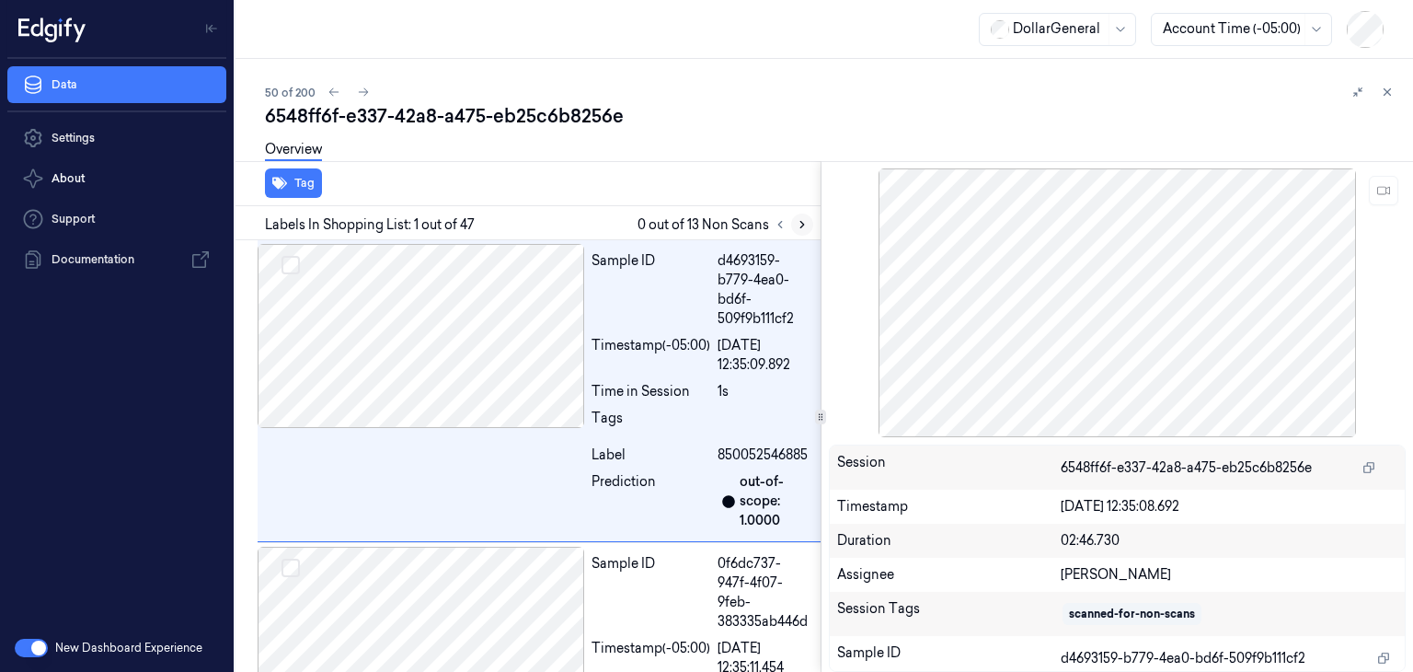
click at [800, 224] on icon at bounding box center [802, 224] width 13 height 13
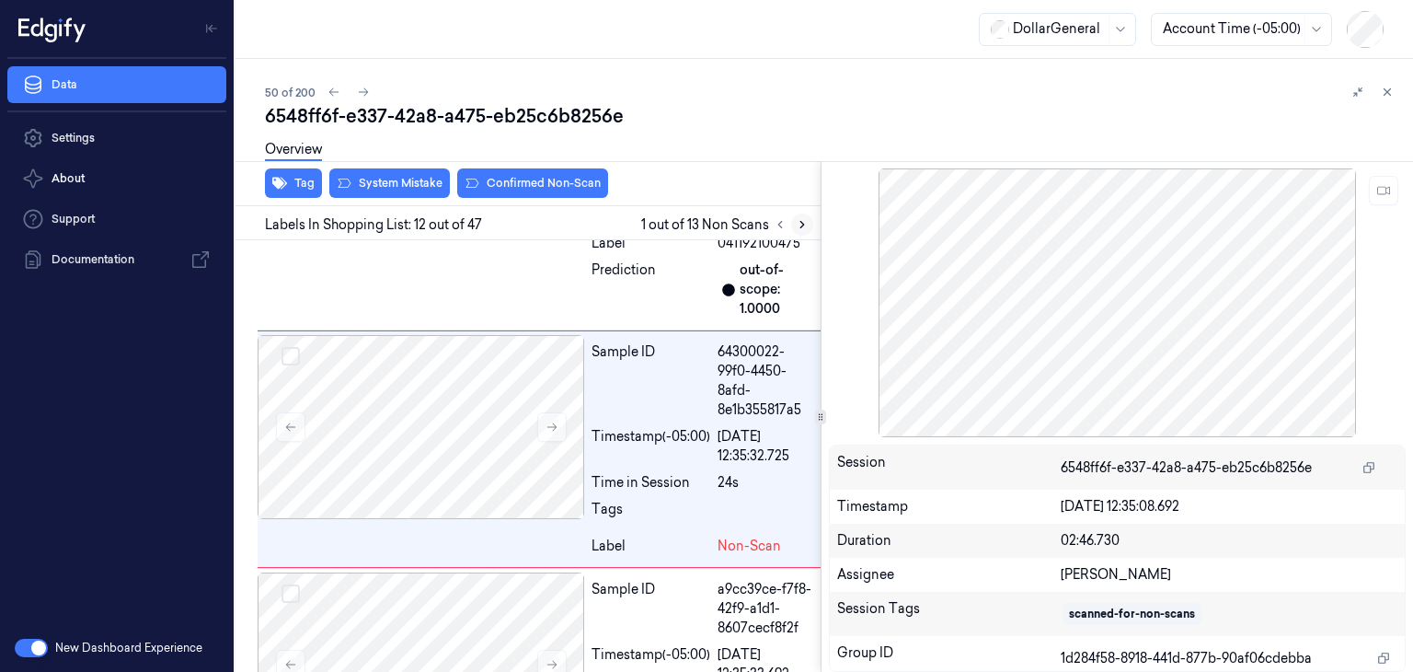
scroll to position [3168, 0]
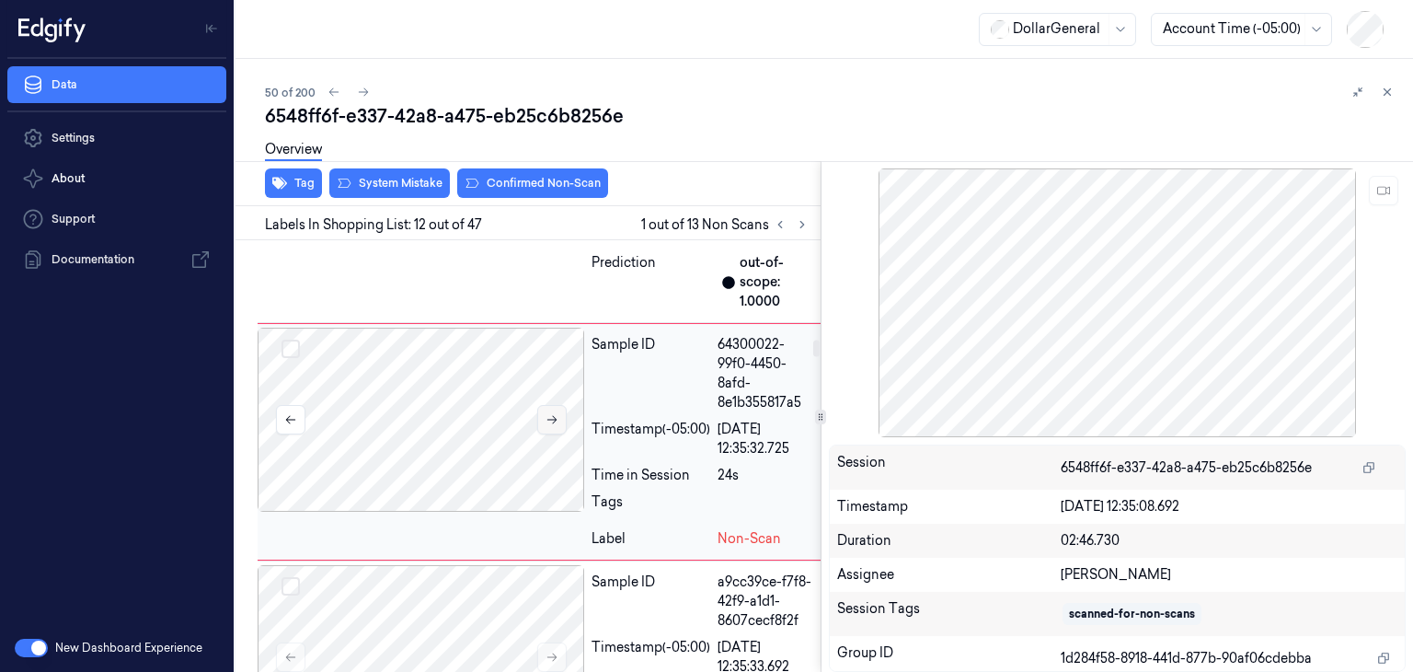
click at [555, 426] on icon at bounding box center [552, 419] width 13 height 13
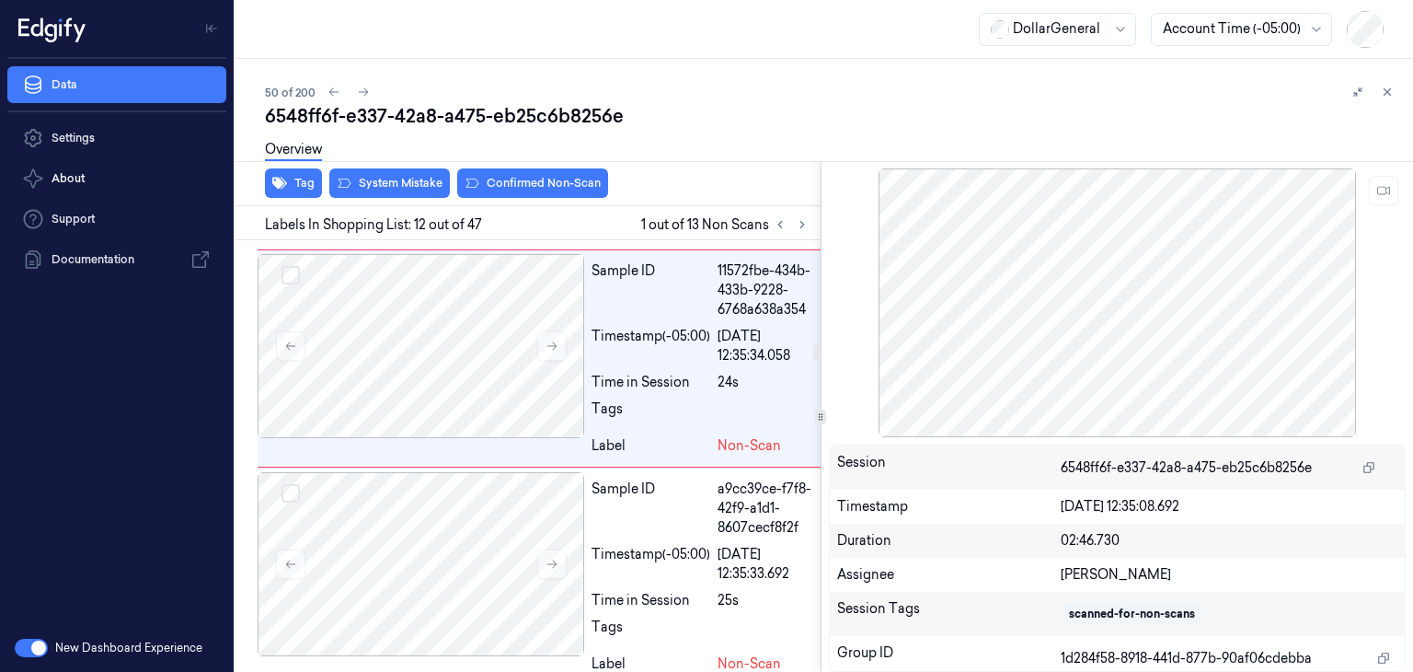
scroll to position [3343, 0]
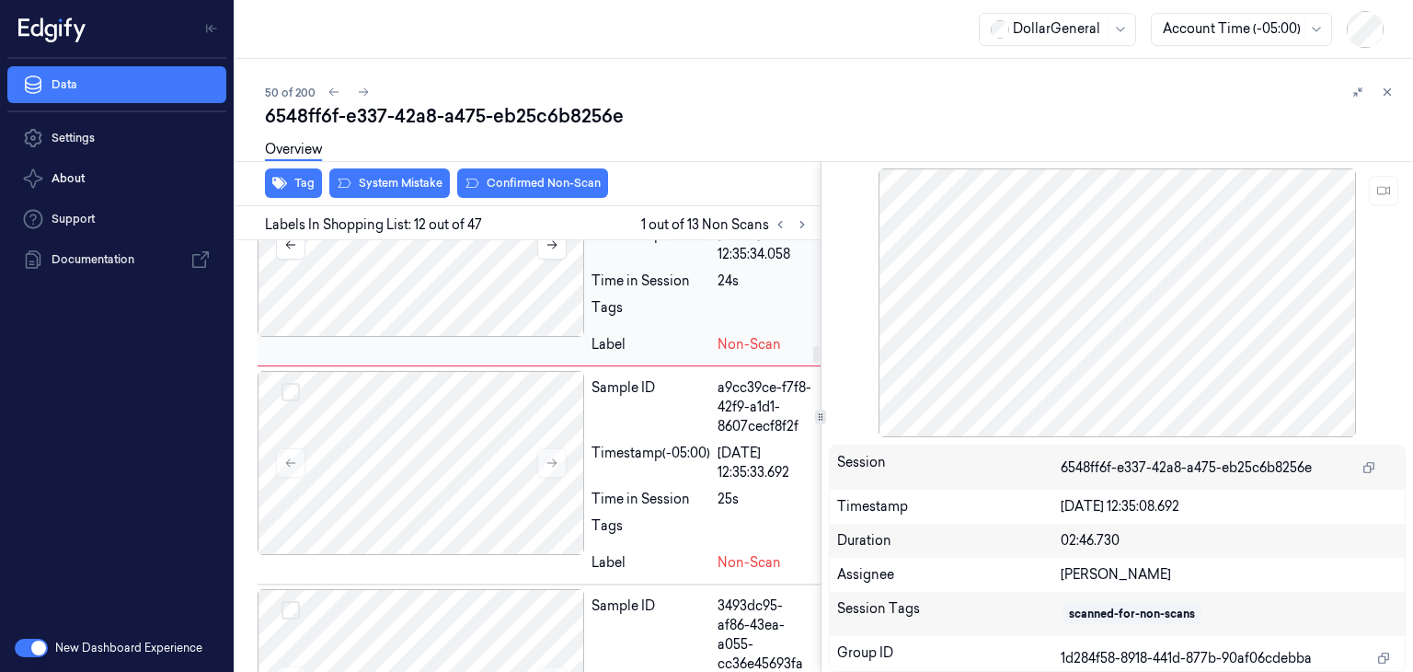
click at [522, 306] on div at bounding box center [421, 245] width 327 height 184
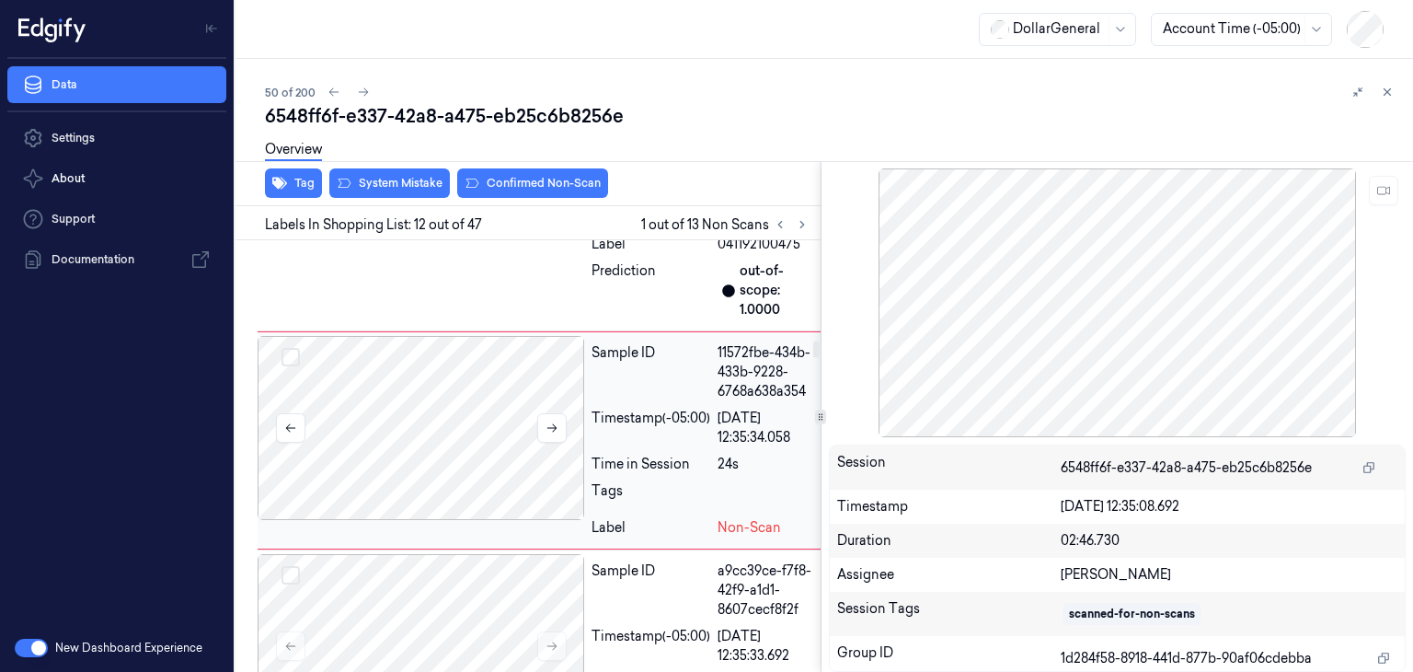
scroll to position [3159, 0]
click at [556, 432] on button at bounding box center [551, 428] width 29 height 29
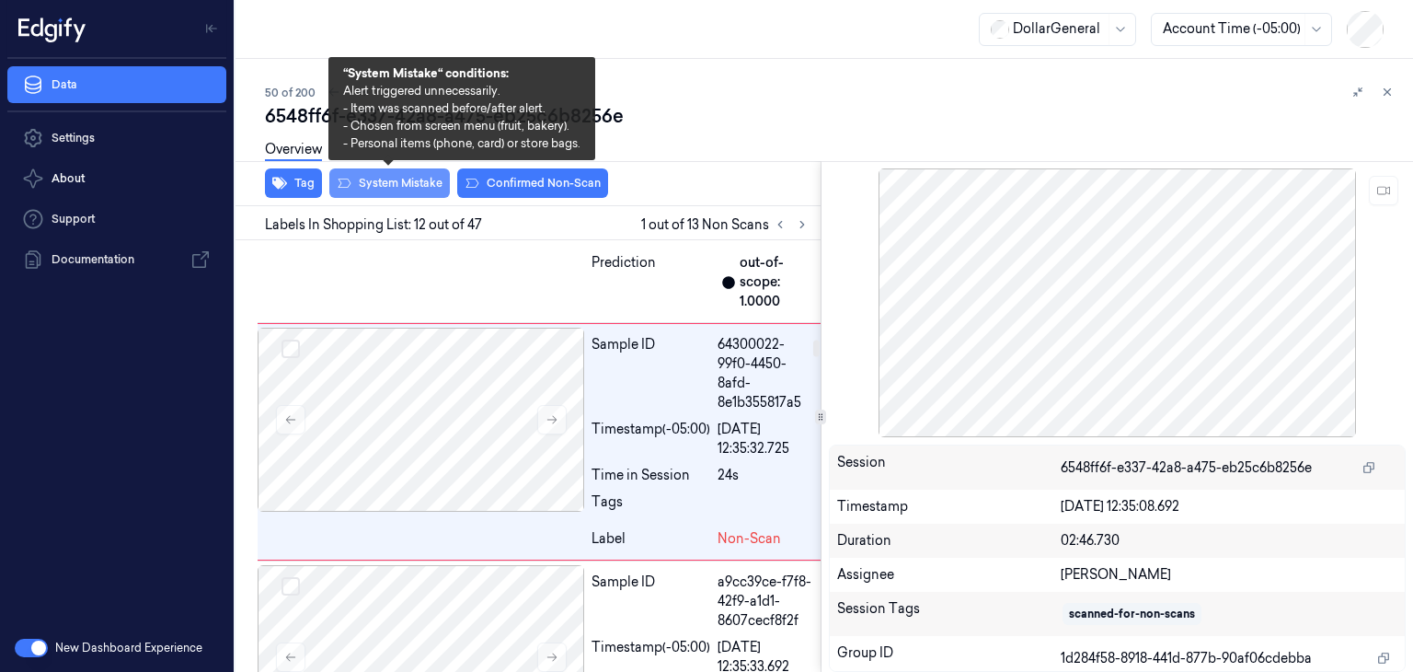
click at [373, 177] on button "System Mistake" at bounding box center [389, 182] width 121 height 29
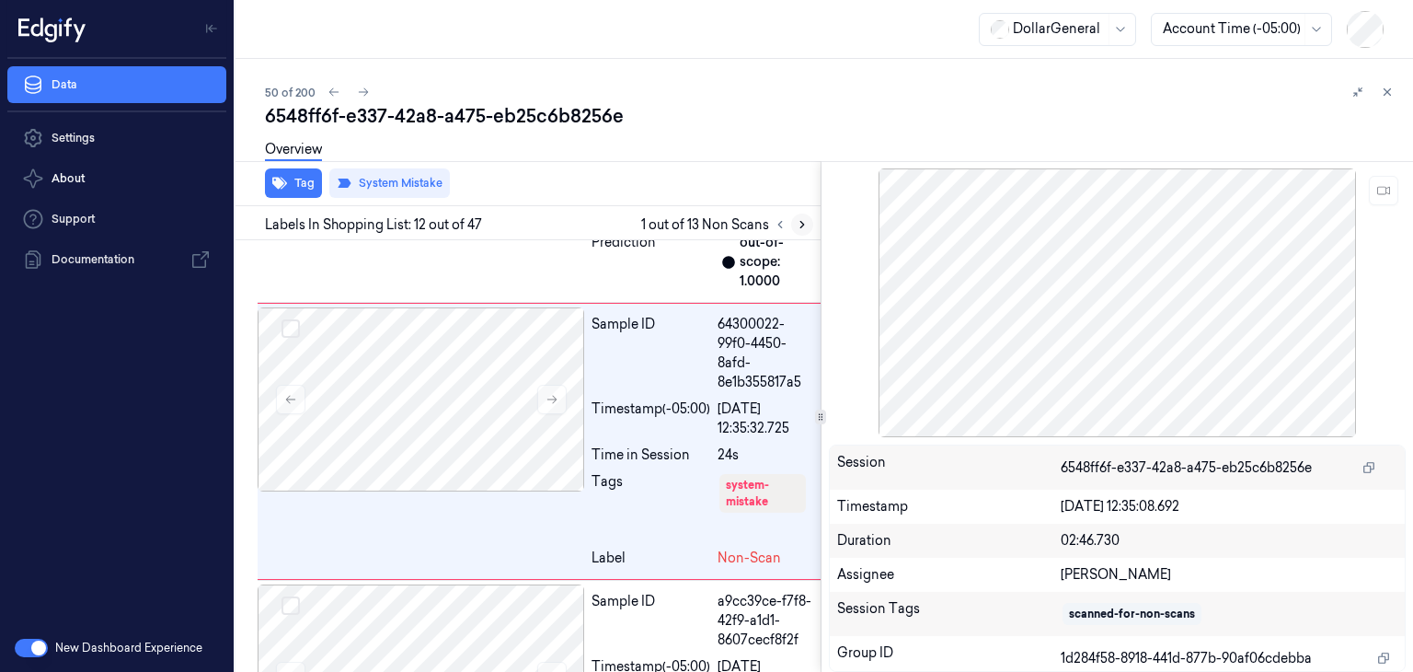
click at [803, 229] on icon at bounding box center [802, 224] width 13 height 13
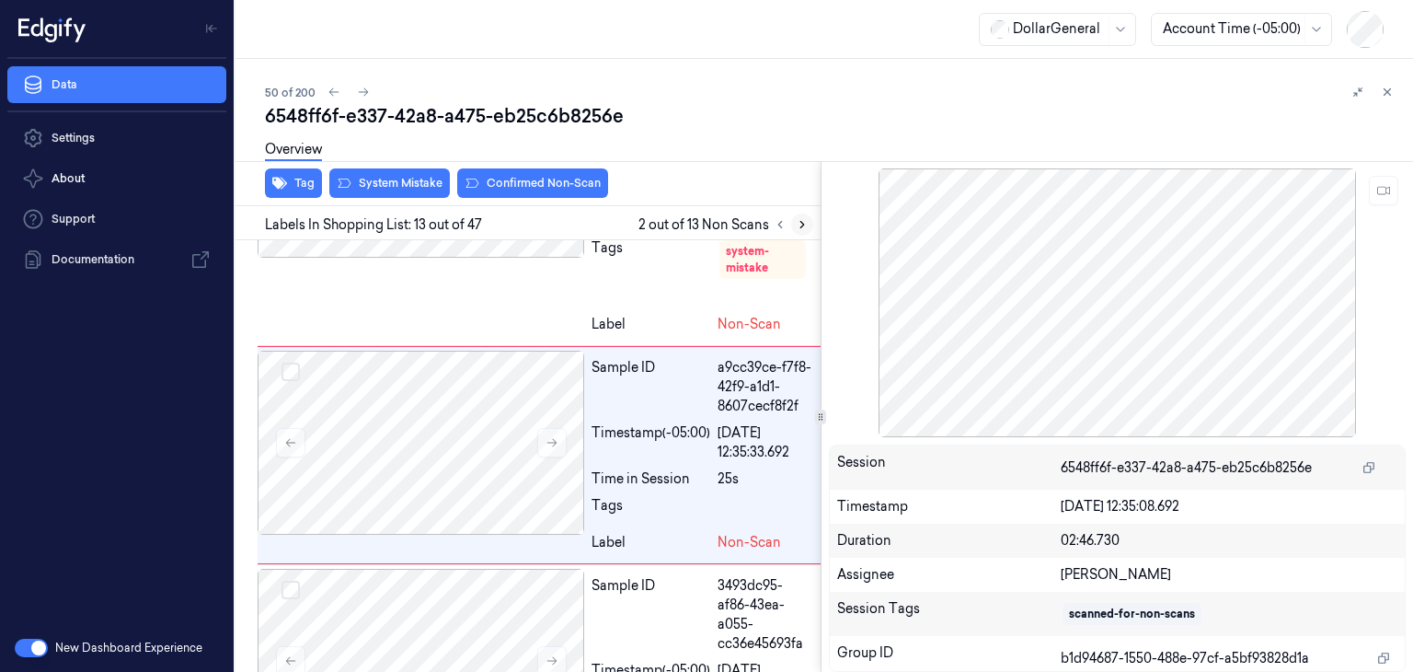
scroll to position [3435, 0]
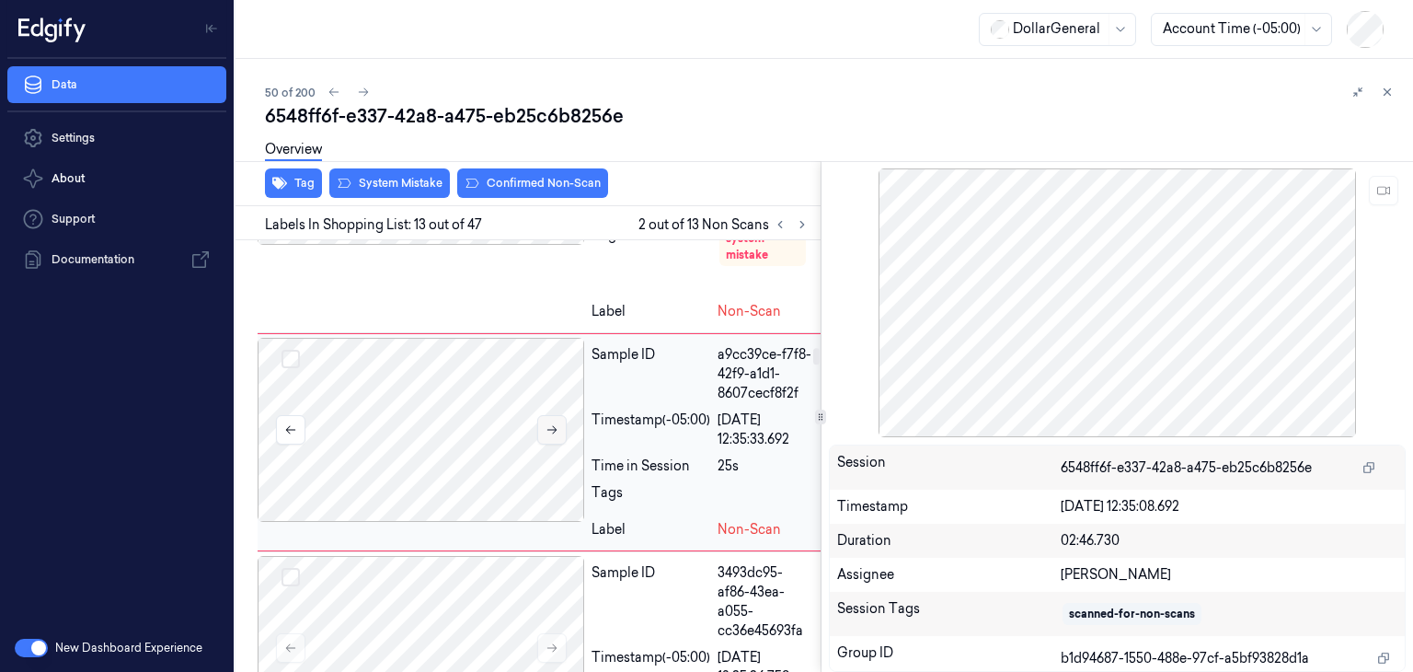
click at [542, 438] on button at bounding box center [551, 429] width 29 height 29
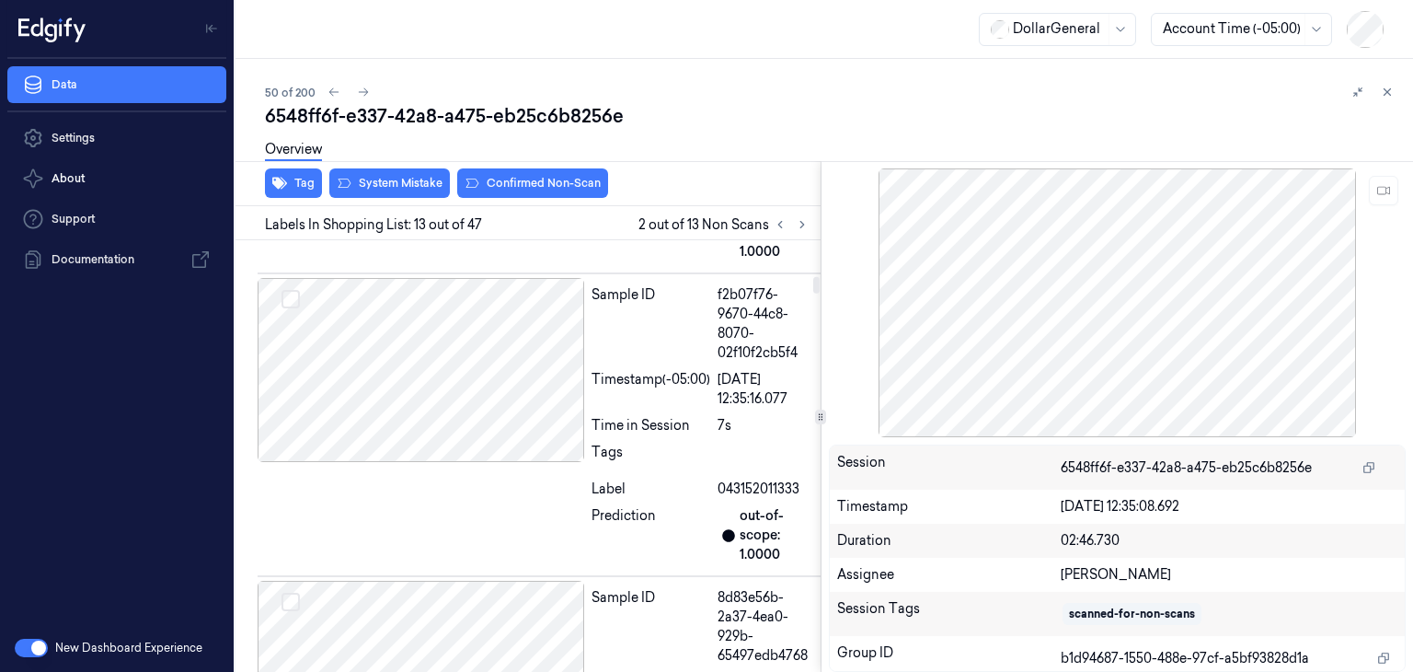
scroll to position [1144, 0]
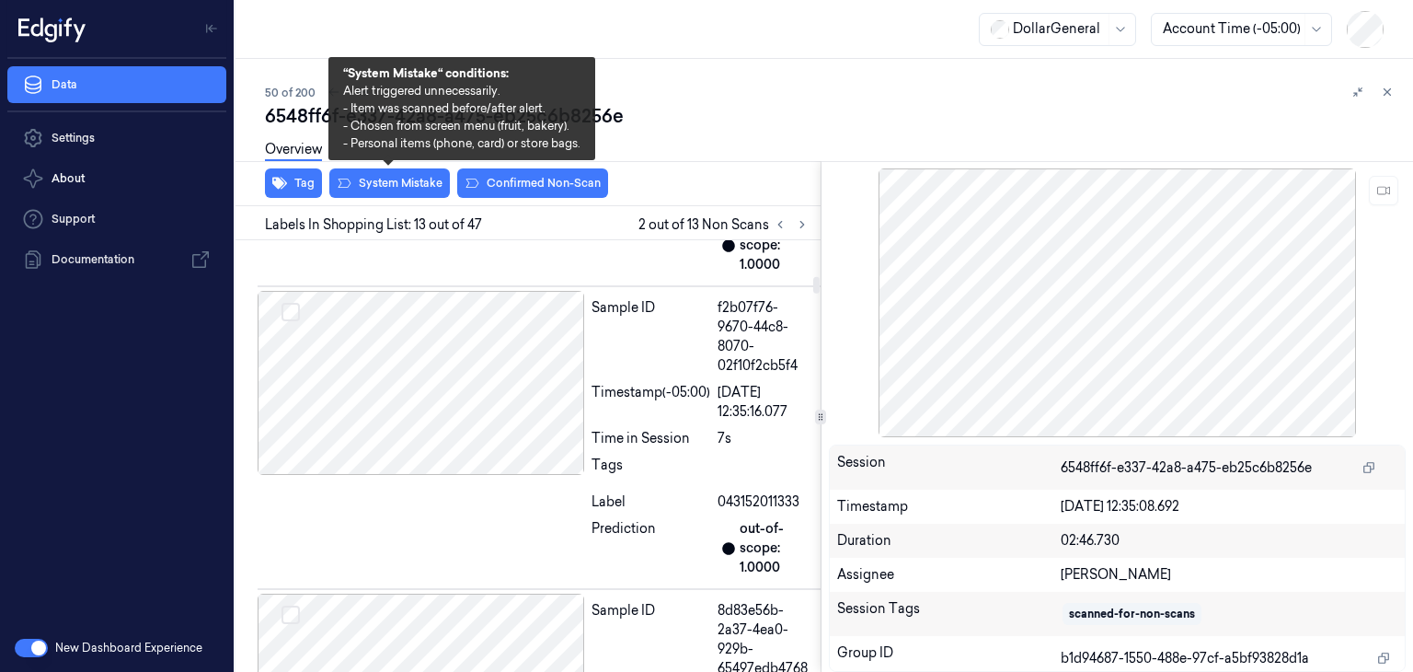
click at [427, 174] on div "Overview" at bounding box center [831, 152] width 1133 height 47
click at [420, 180] on button "System Mistake" at bounding box center [389, 182] width 121 height 29
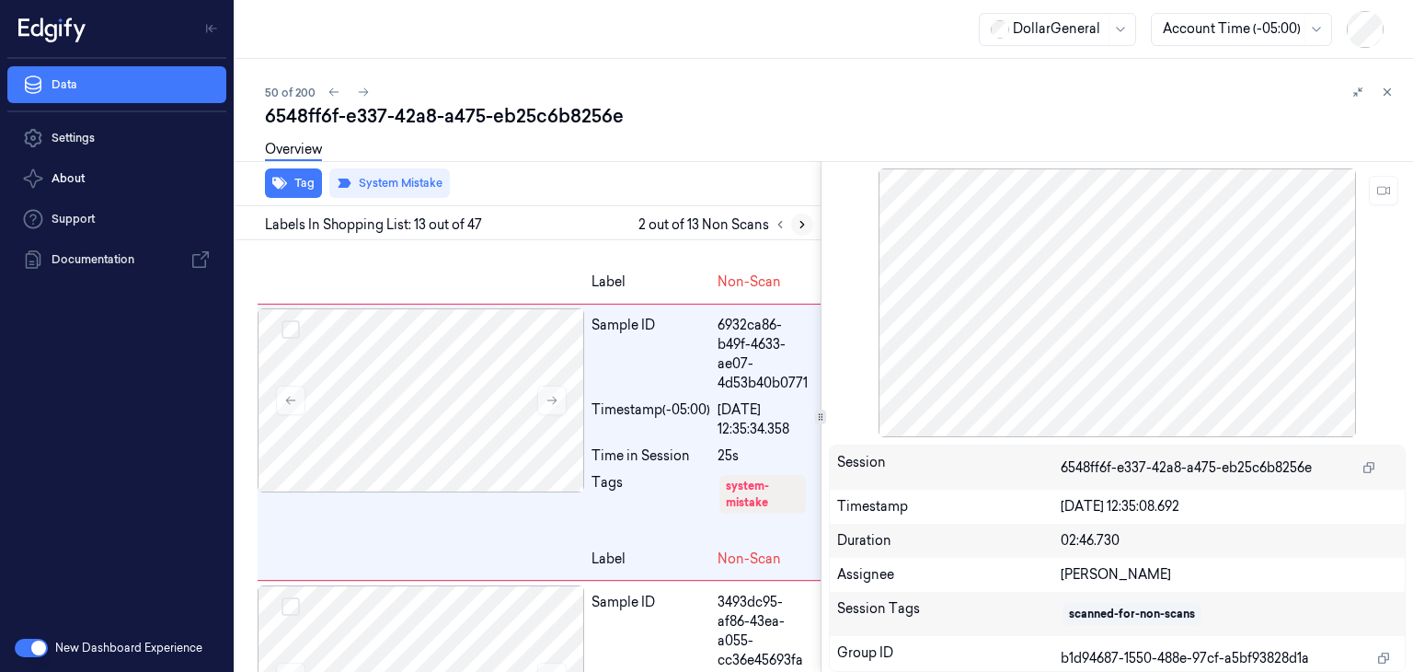
click at [810, 224] on button at bounding box center [802, 224] width 22 height 22
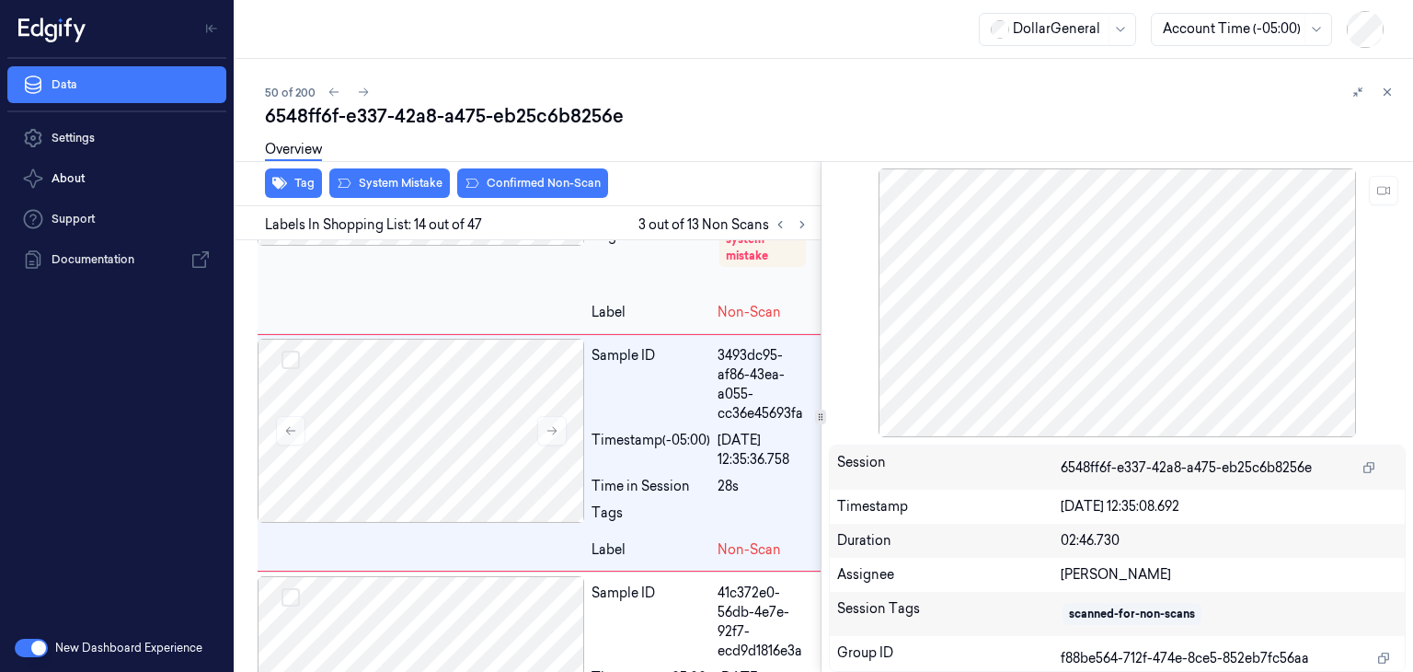
scroll to position [3721, 0]
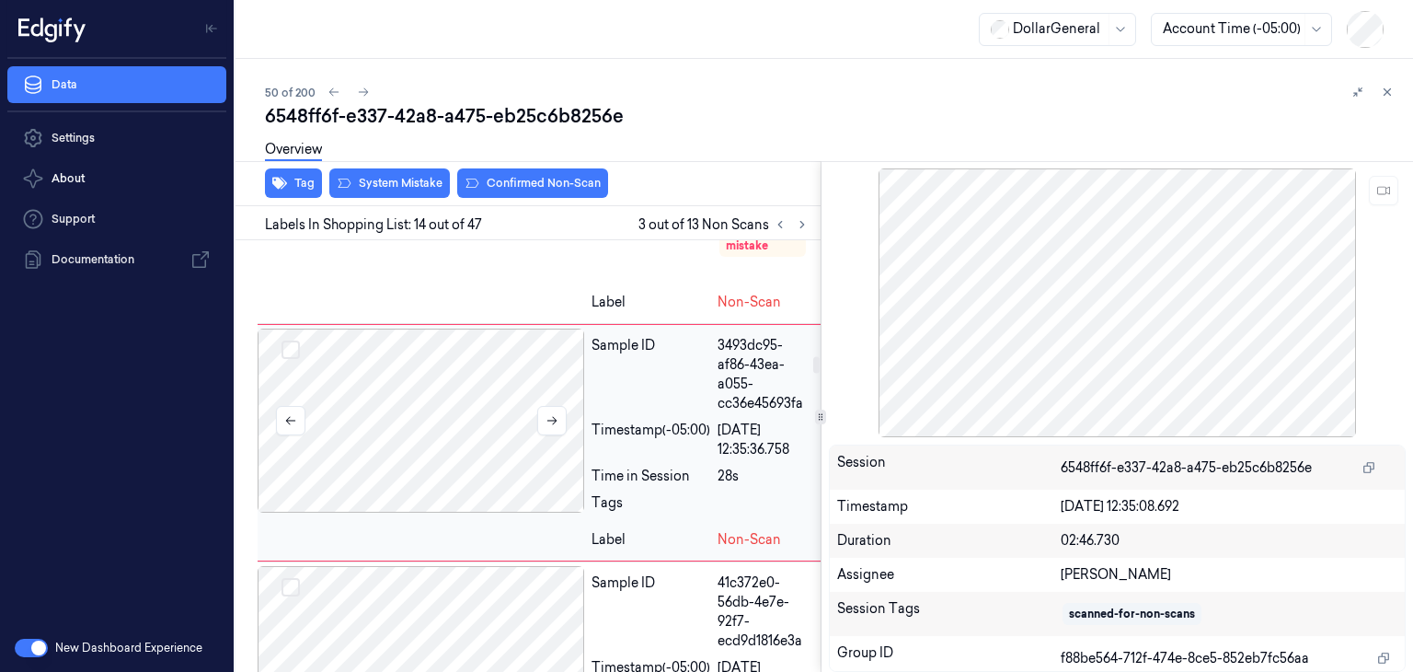
click at [548, 417] on div at bounding box center [421, 420] width 327 height 184
click at [554, 427] on icon at bounding box center [552, 420] width 13 height 13
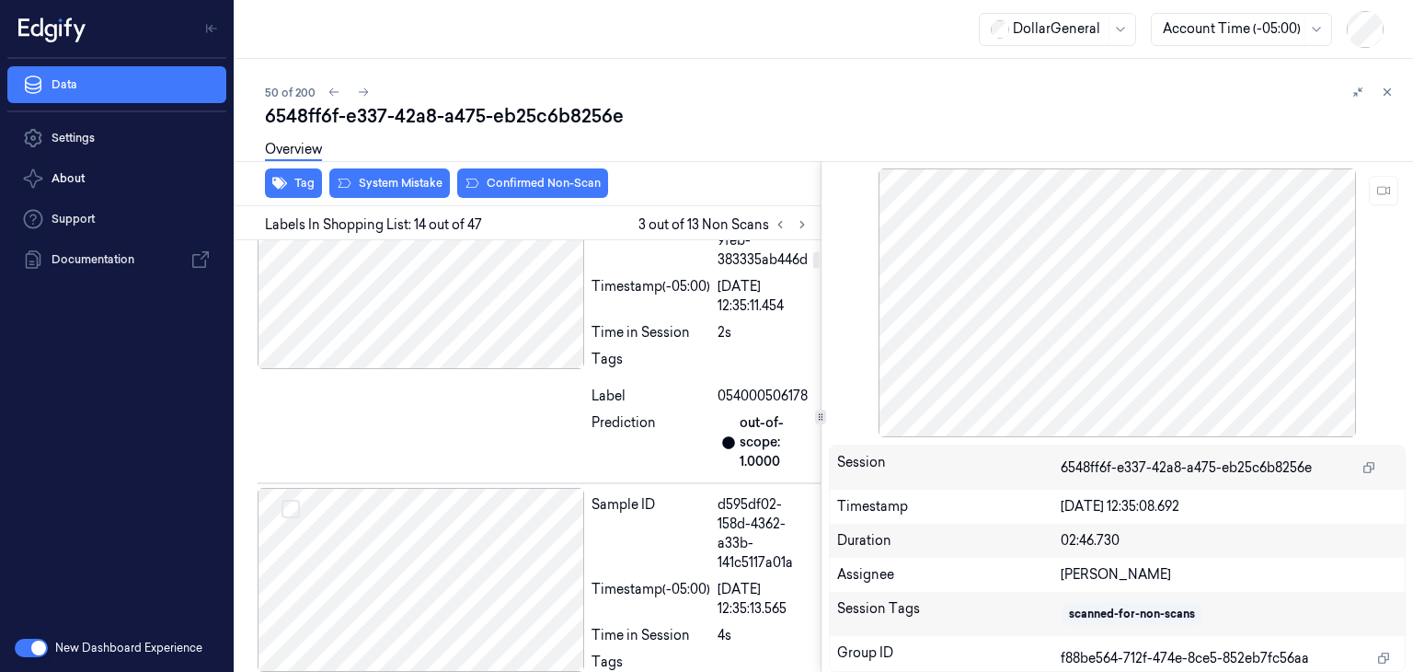
scroll to position [317, 0]
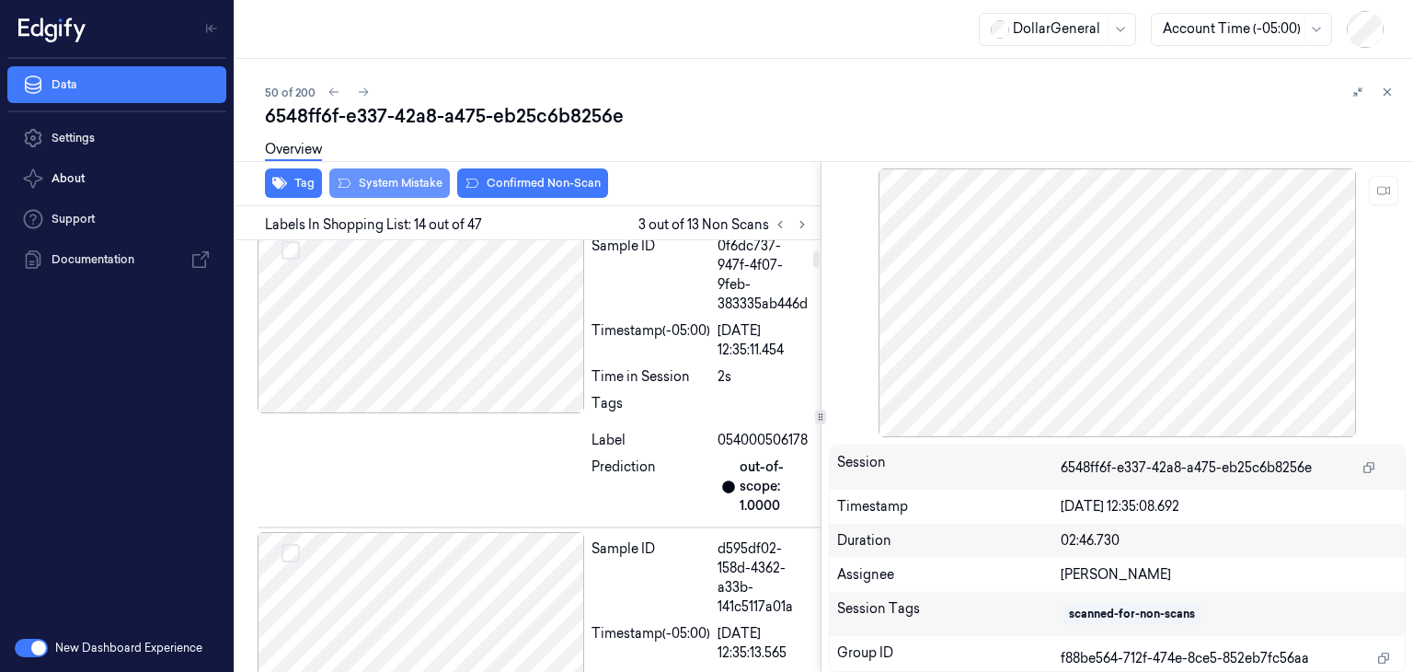
click at [423, 190] on button "System Mistake" at bounding box center [389, 182] width 121 height 29
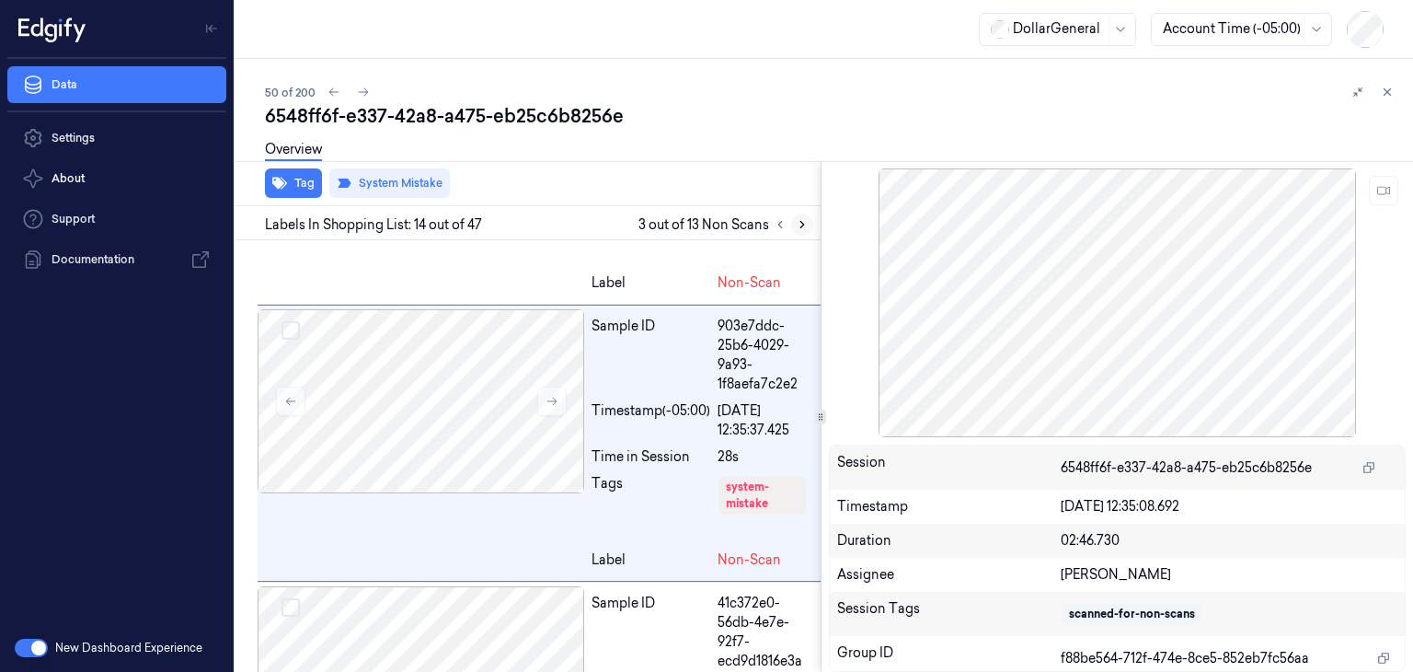
click at [799, 225] on icon at bounding box center [802, 224] width 13 height 13
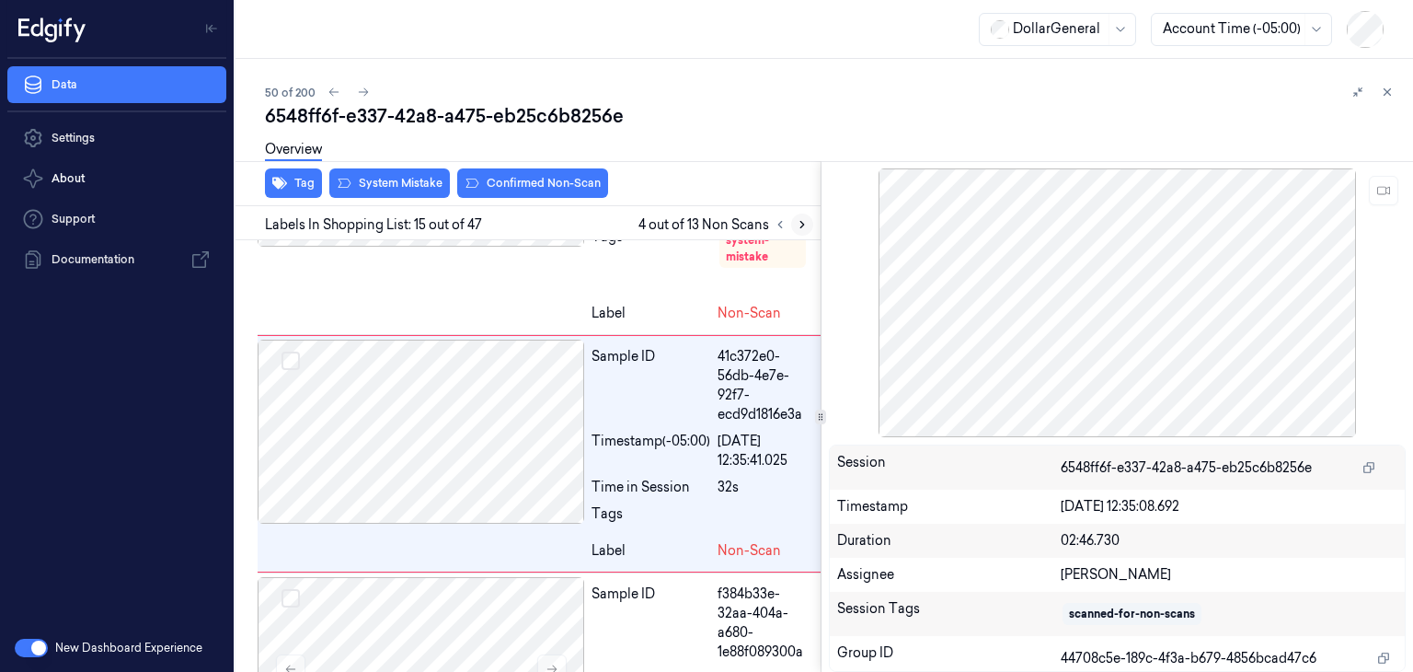
scroll to position [3997, 0]
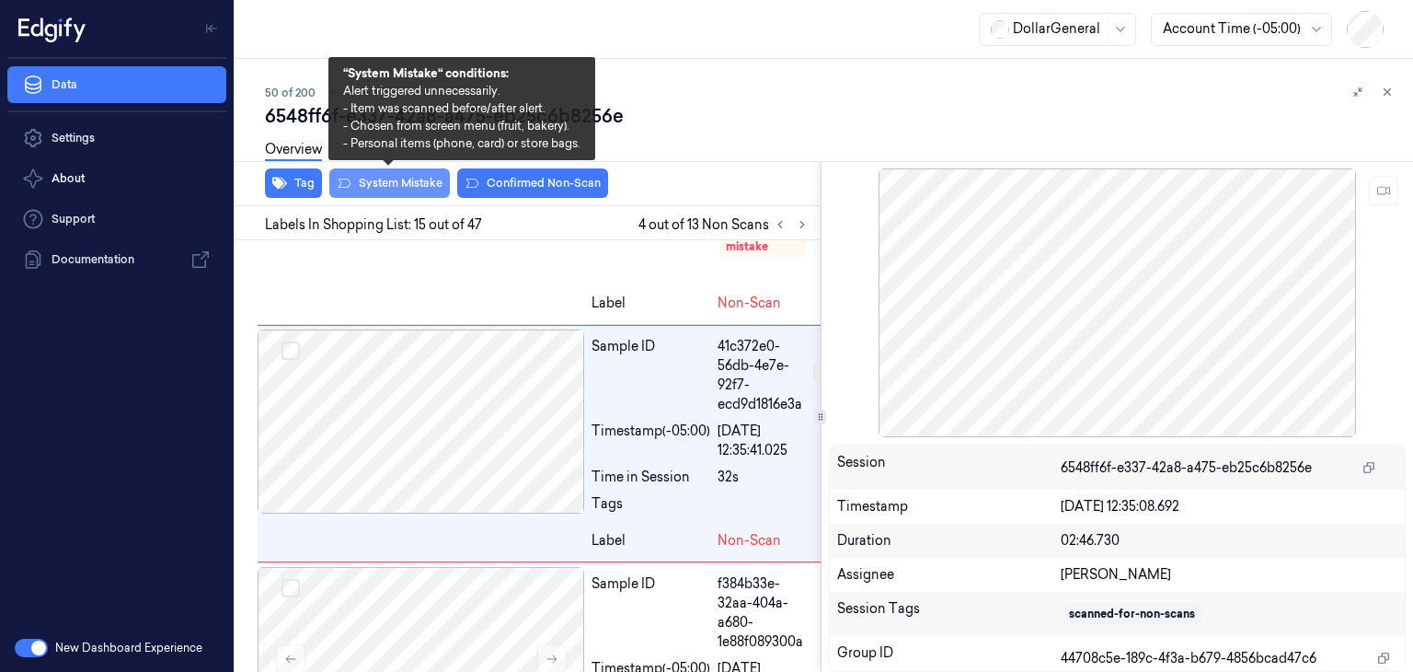
click at [417, 179] on button "System Mistake" at bounding box center [389, 182] width 121 height 29
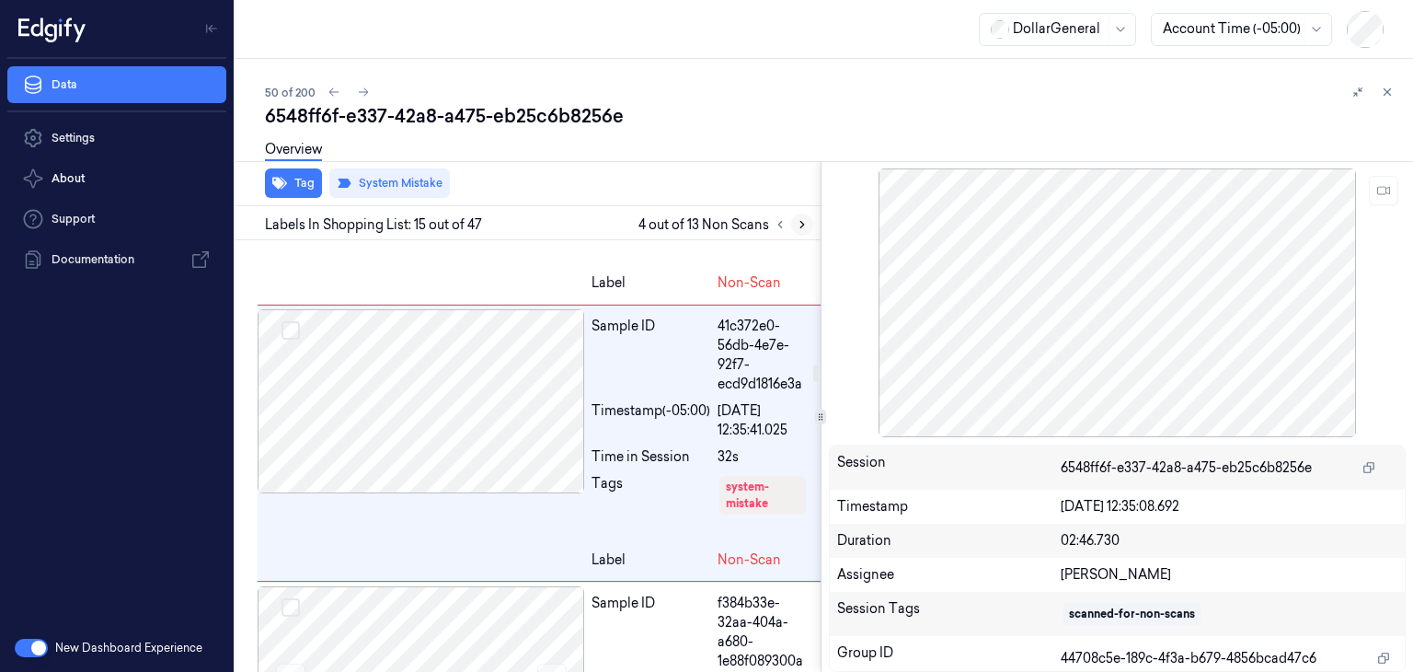
click at [804, 229] on icon at bounding box center [802, 224] width 13 height 13
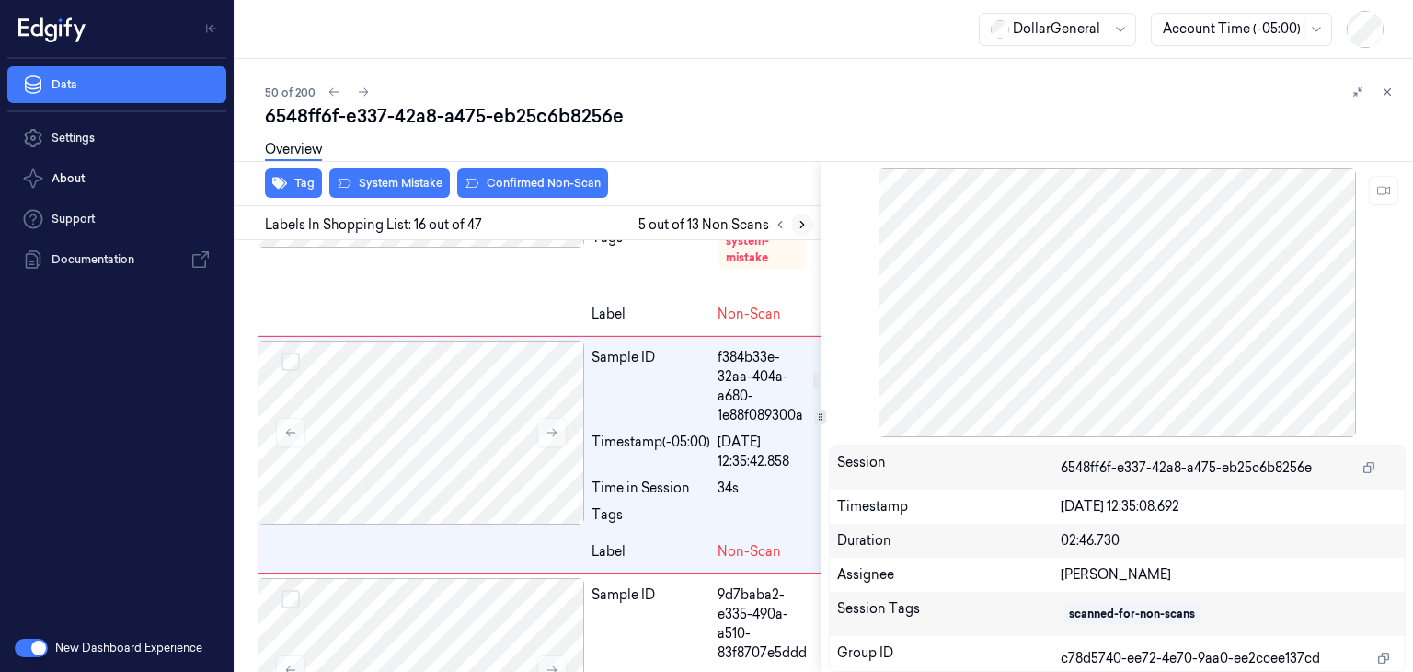
scroll to position [4273, 0]
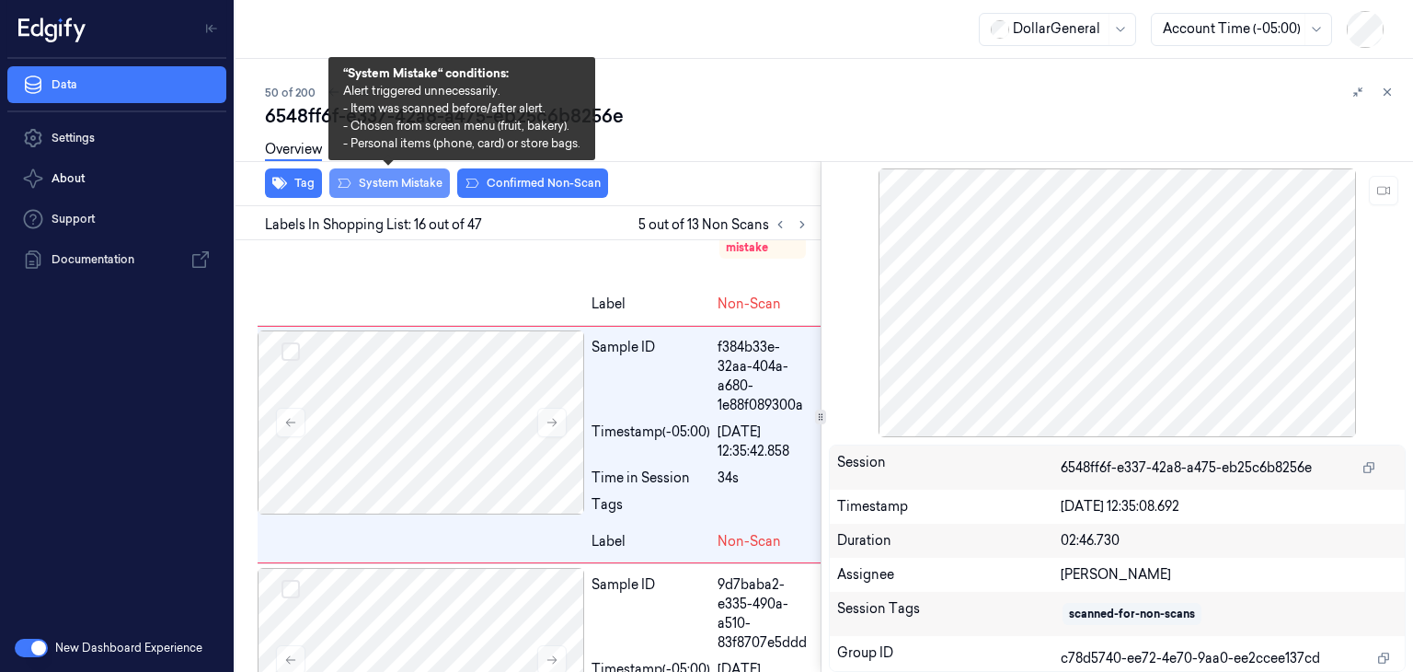
click at [438, 189] on button "System Mistake" at bounding box center [389, 182] width 121 height 29
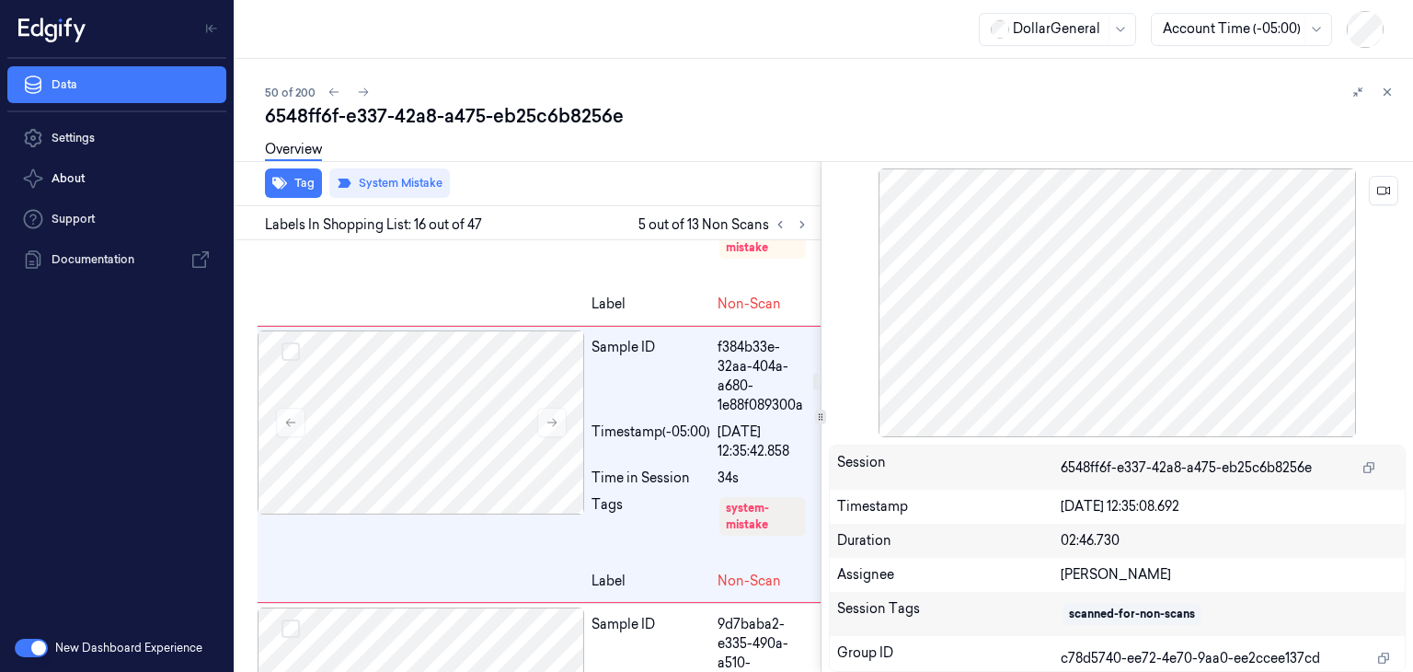
scroll to position [4293, 0]
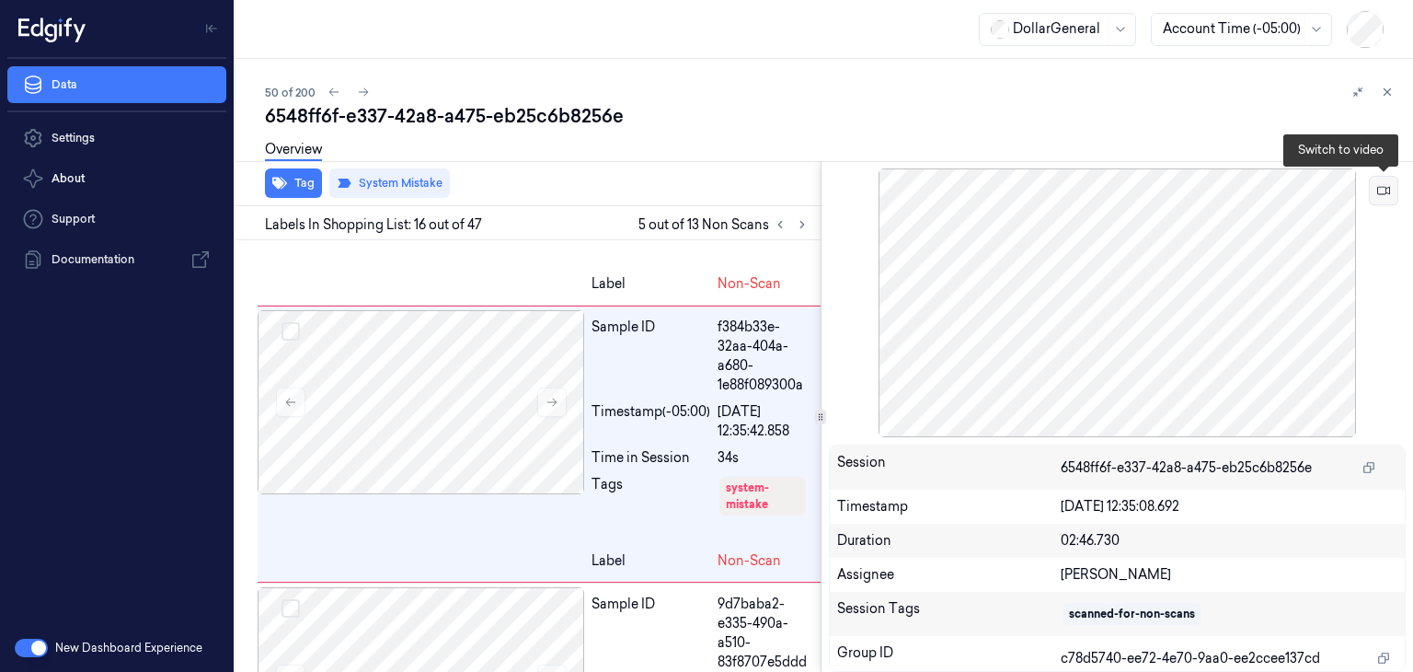
click at [1390, 190] on button at bounding box center [1383, 190] width 29 height 29
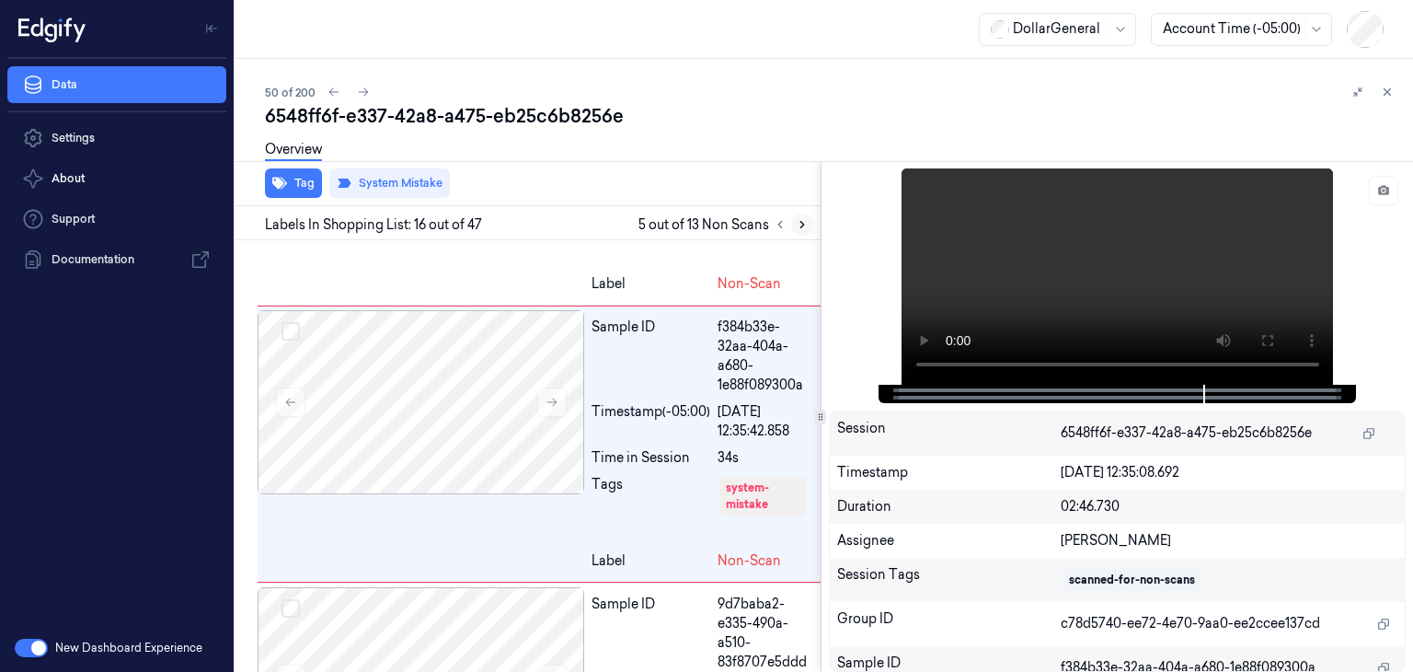
click at [799, 225] on icon at bounding box center [802, 224] width 13 height 13
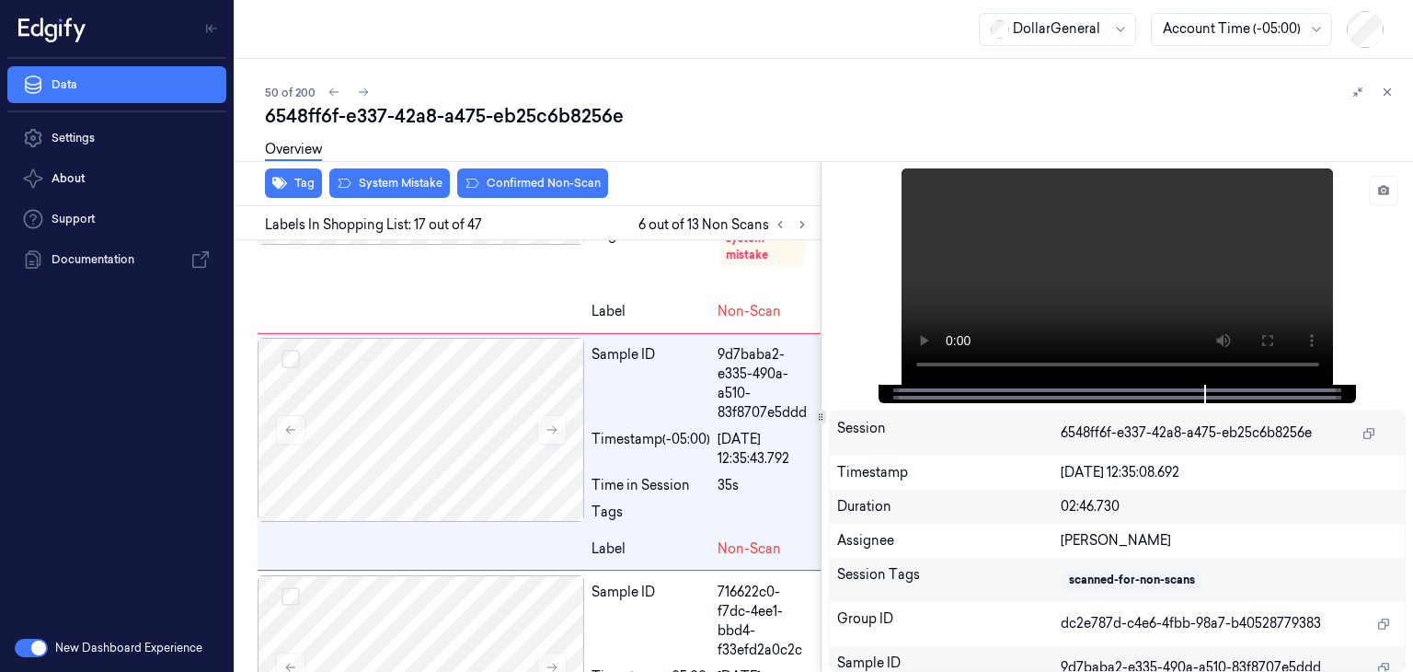
scroll to position [4549, 0]
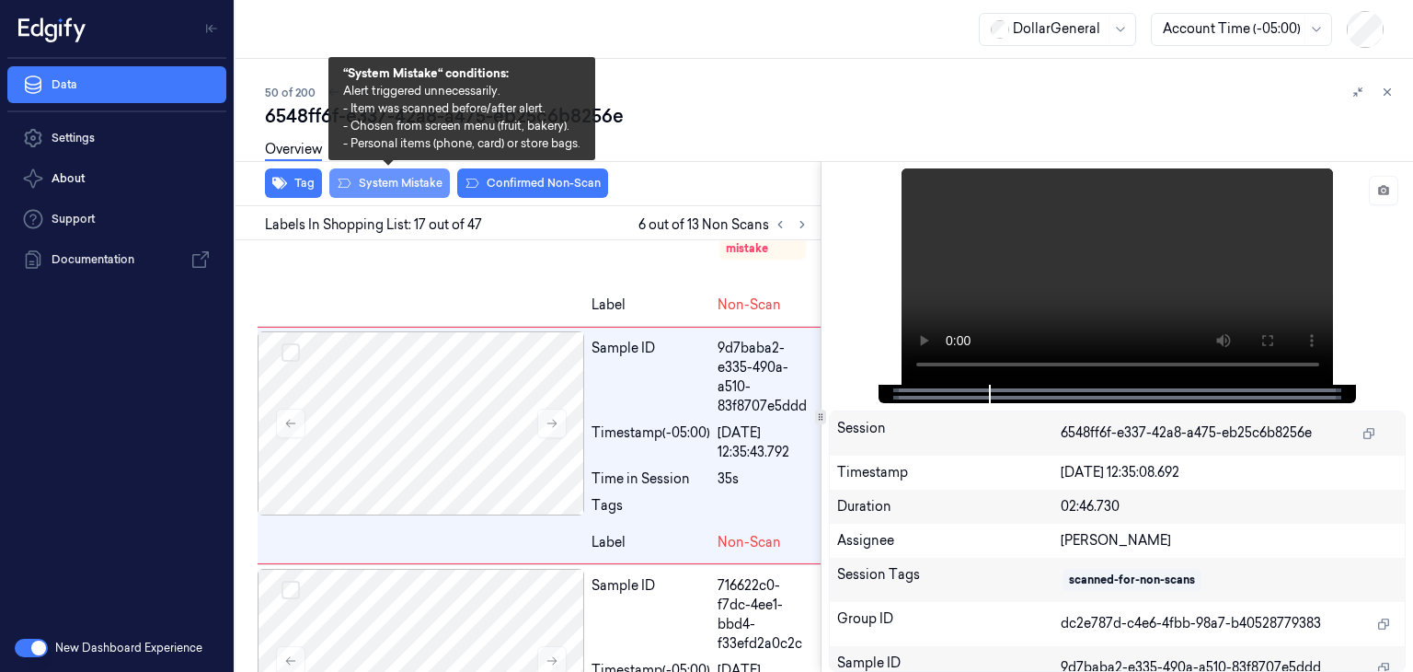
click at [400, 182] on button "System Mistake" at bounding box center [389, 182] width 121 height 29
click at [405, 190] on button "System Mistake" at bounding box center [389, 182] width 121 height 29
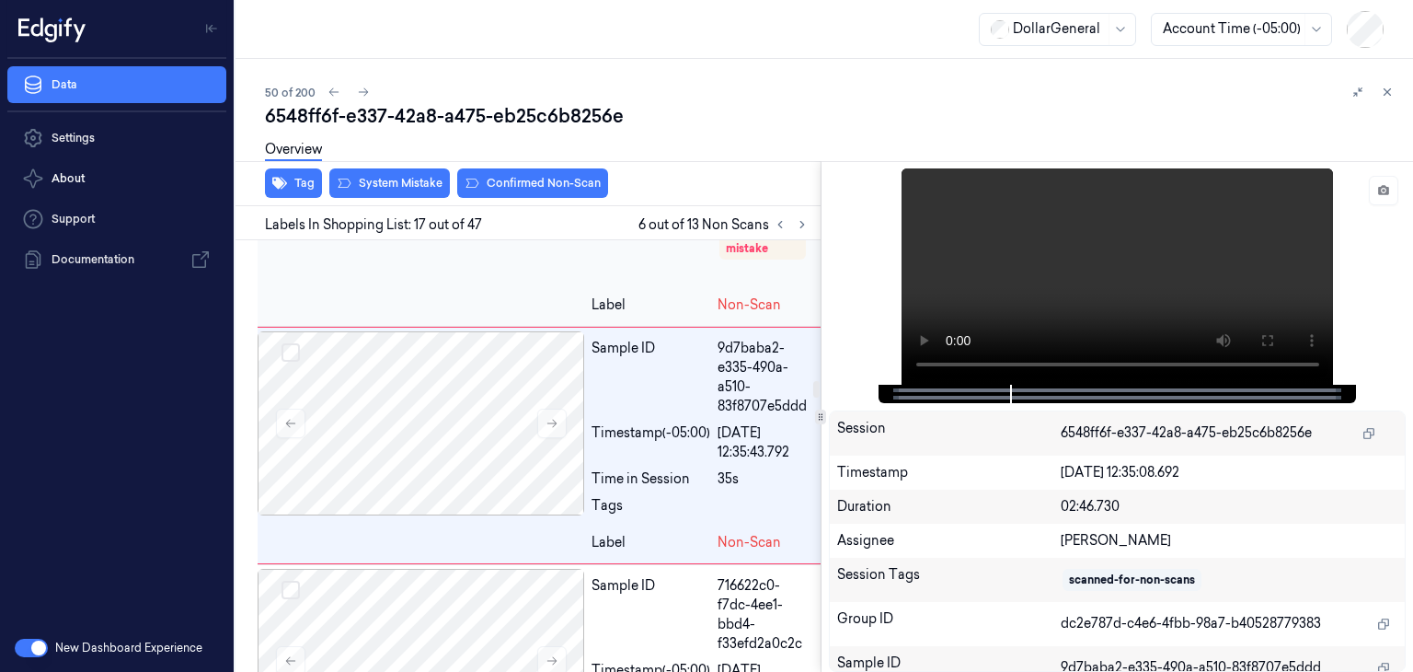
scroll to position [4569, 0]
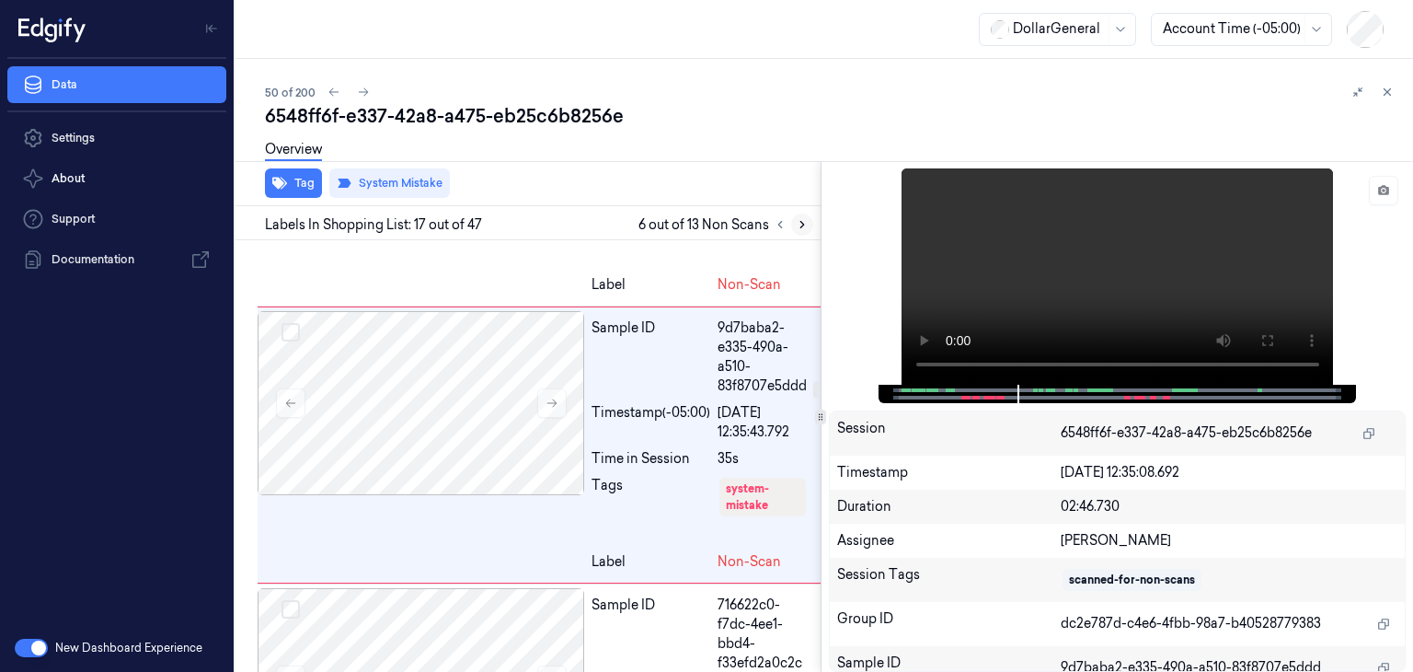
click at [806, 223] on icon at bounding box center [802, 224] width 13 height 13
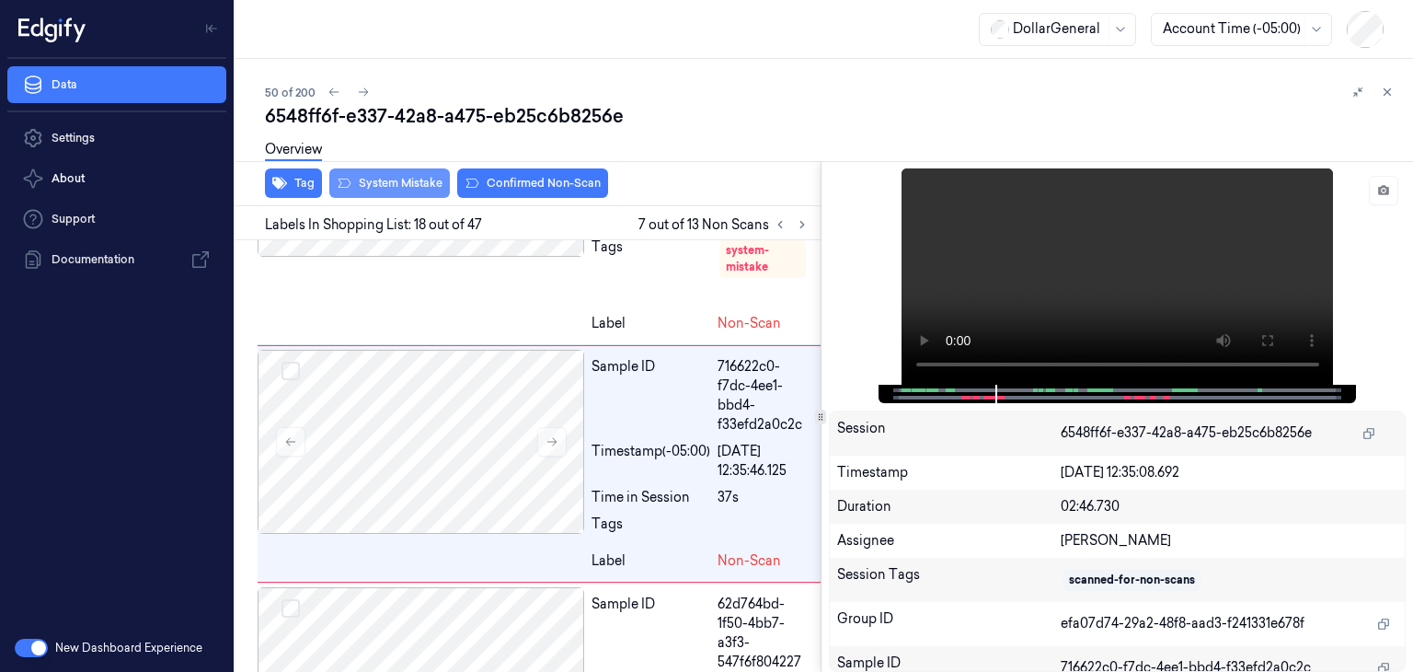
scroll to position [4817, 0]
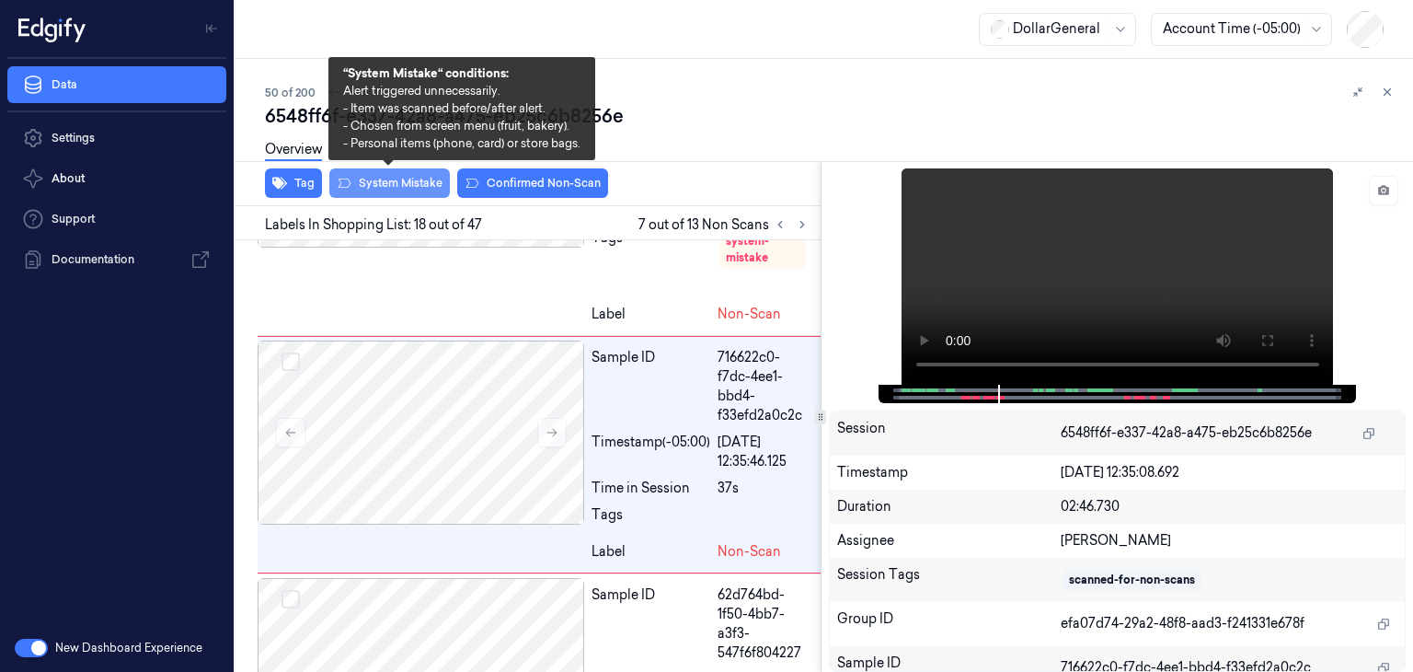
click at [413, 182] on button "System Mistake" at bounding box center [389, 182] width 121 height 29
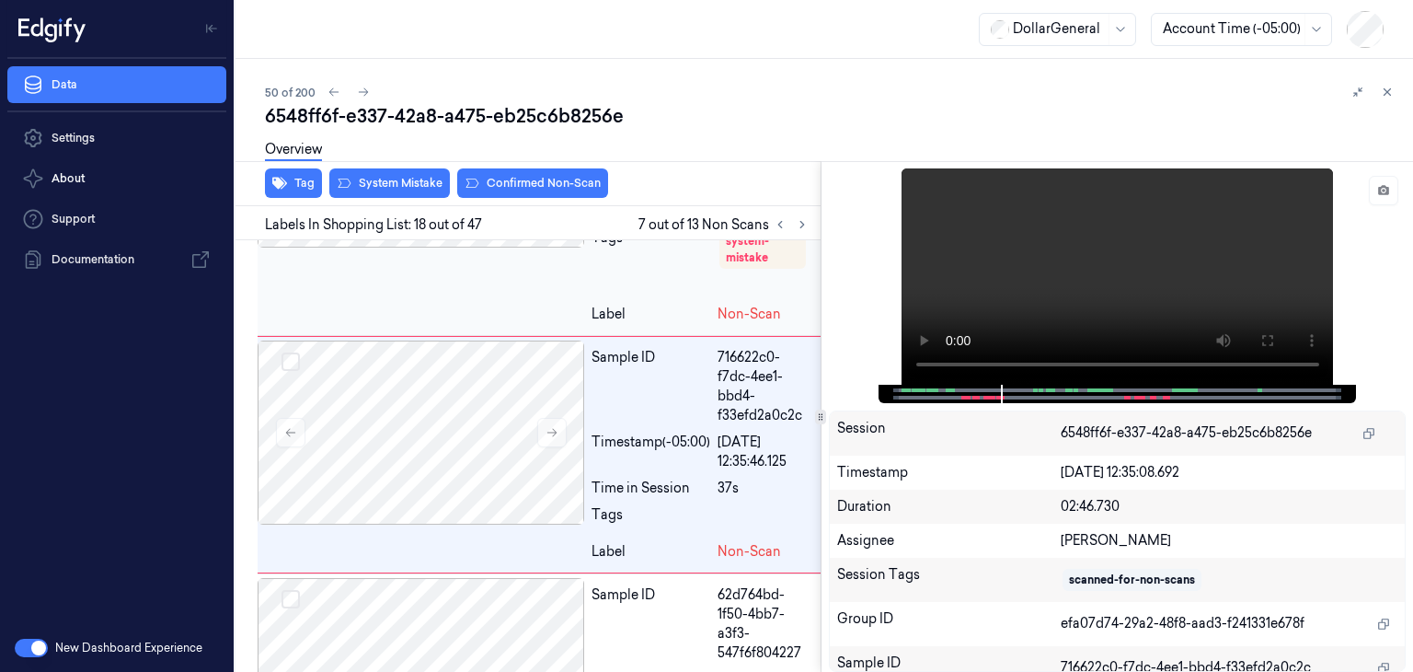
scroll to position [4835, 0]
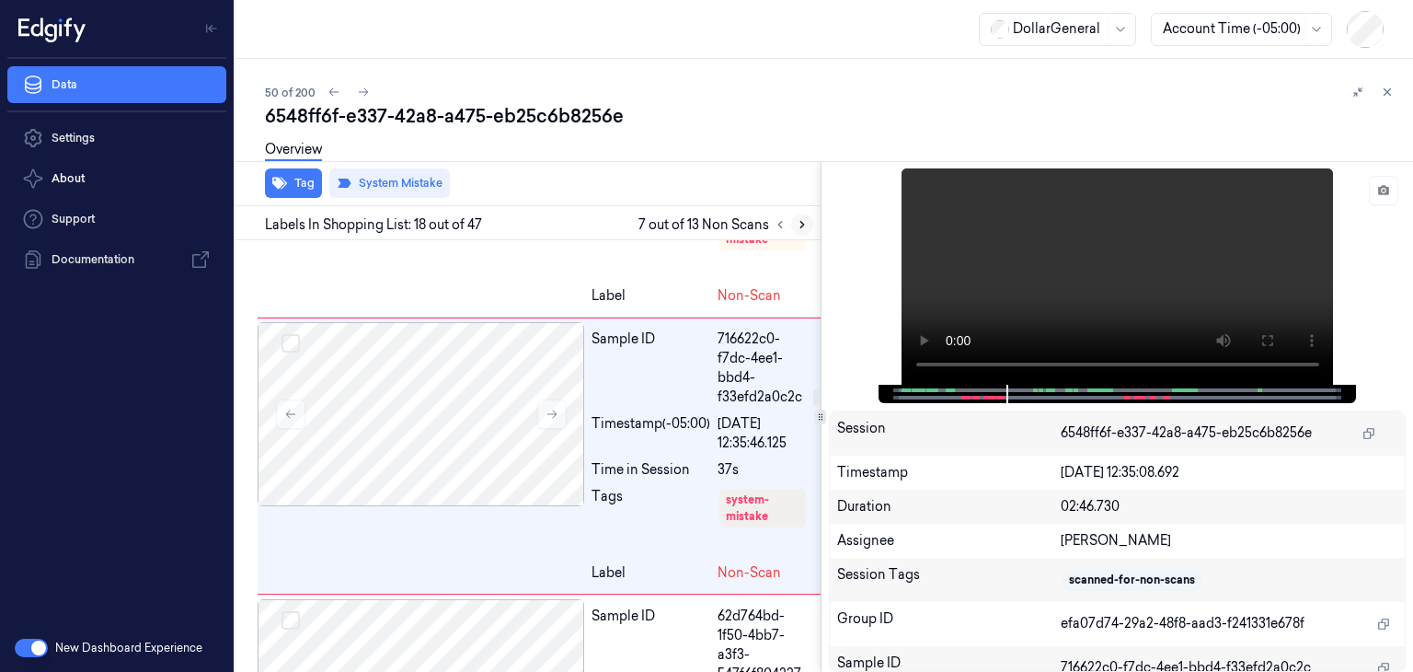
click at [810, 226] on button at bounding box center [802, 224] width 22 height 22
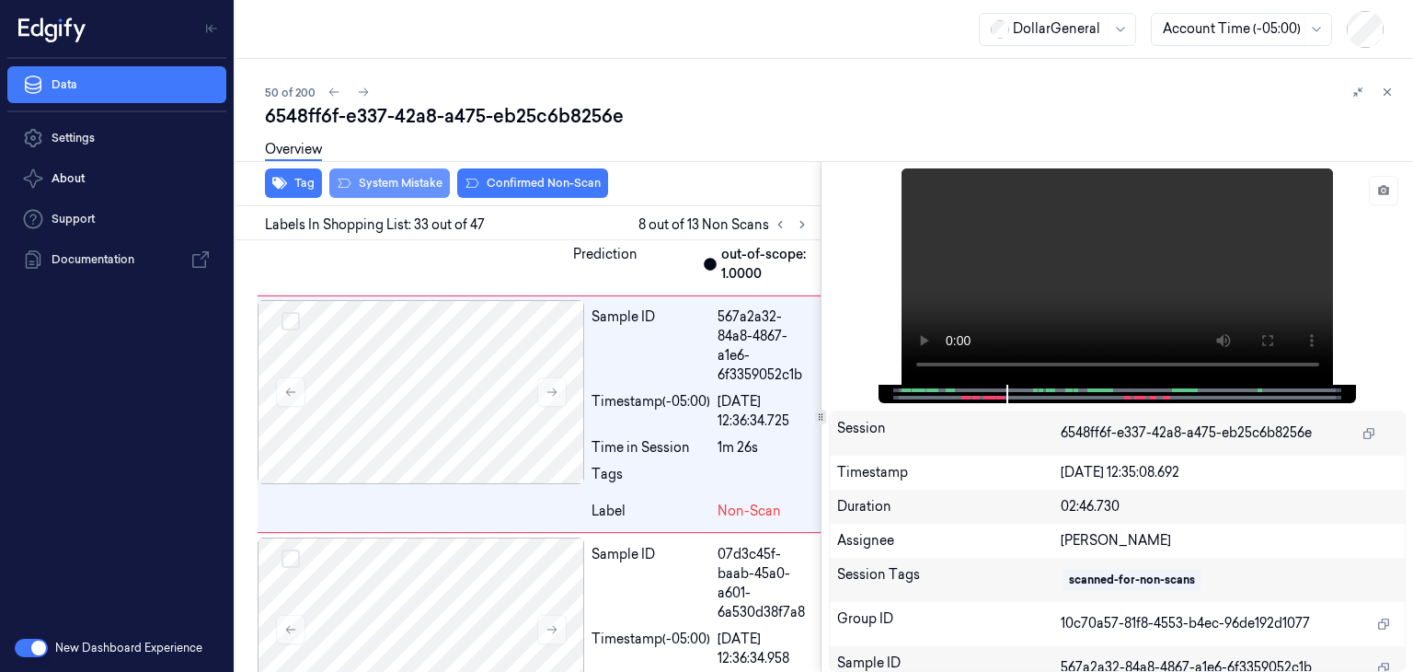
click at [390, 183] on button "System Mistake" at bounding box center [389, 182] width 121 height 29
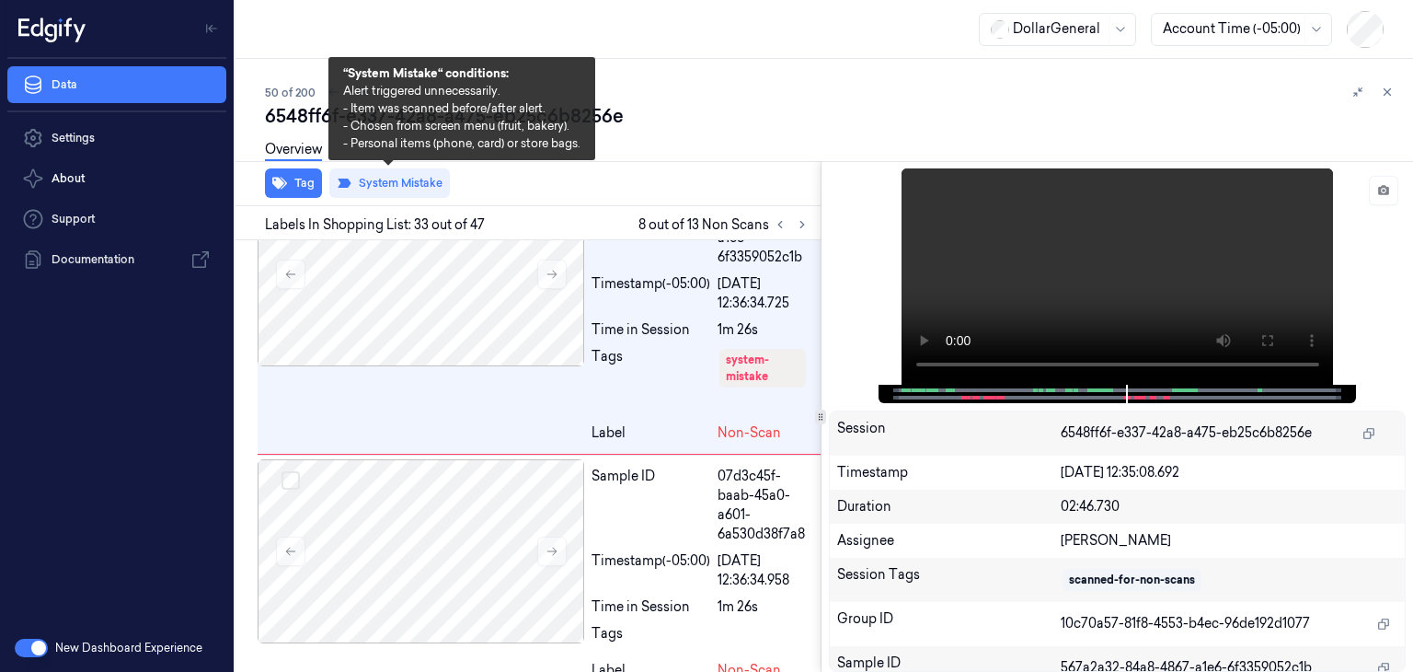
scroll to position [9682, 0]
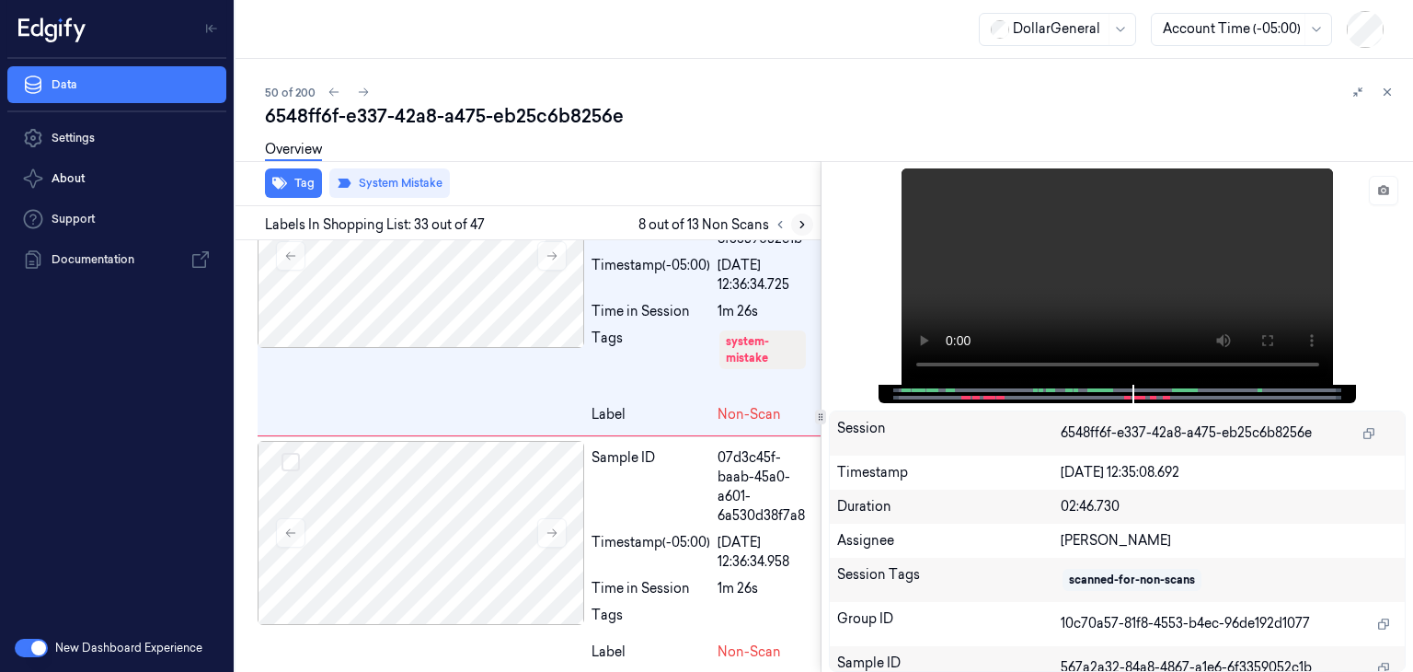
click at [806, 224] on icon at bounding box center [802, 224] width 13 height 13
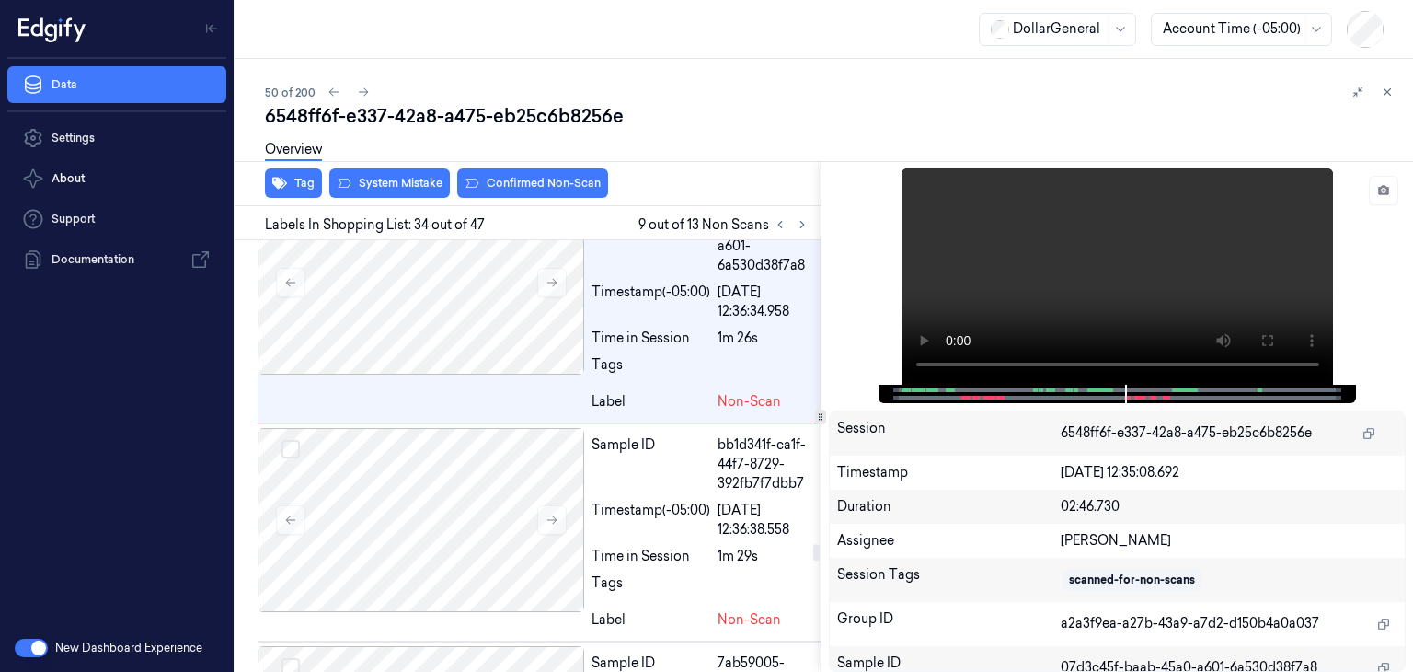
scroll to position [9939, 0]
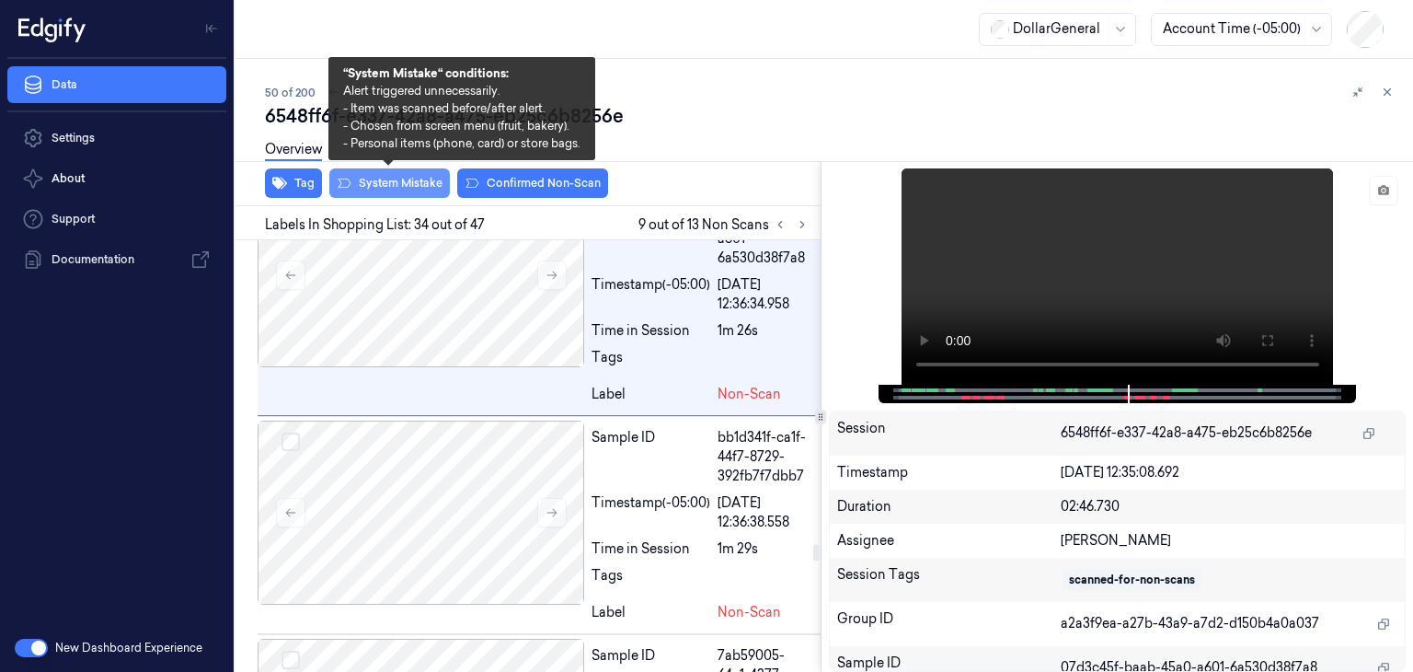
click at [403, 181] on button "System Mistake" at bounding box center [389, 182] width 121 height 29
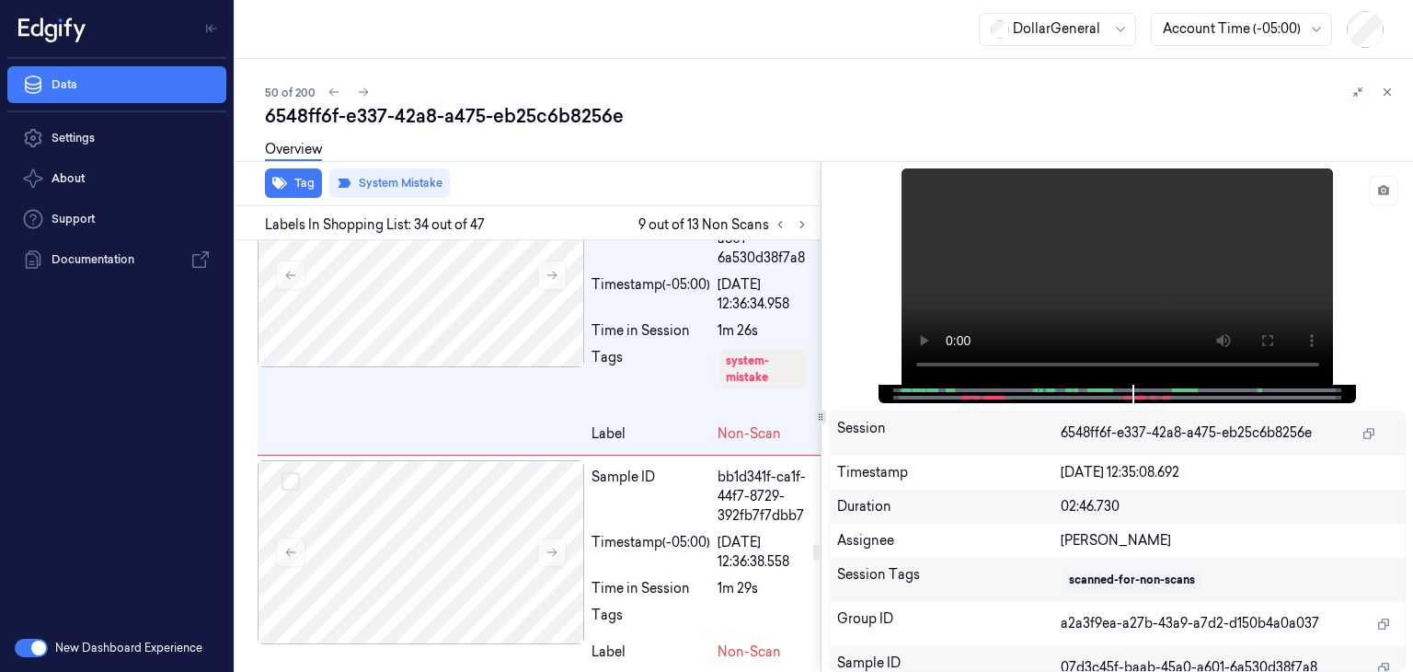
scroll to position [9958, 0]
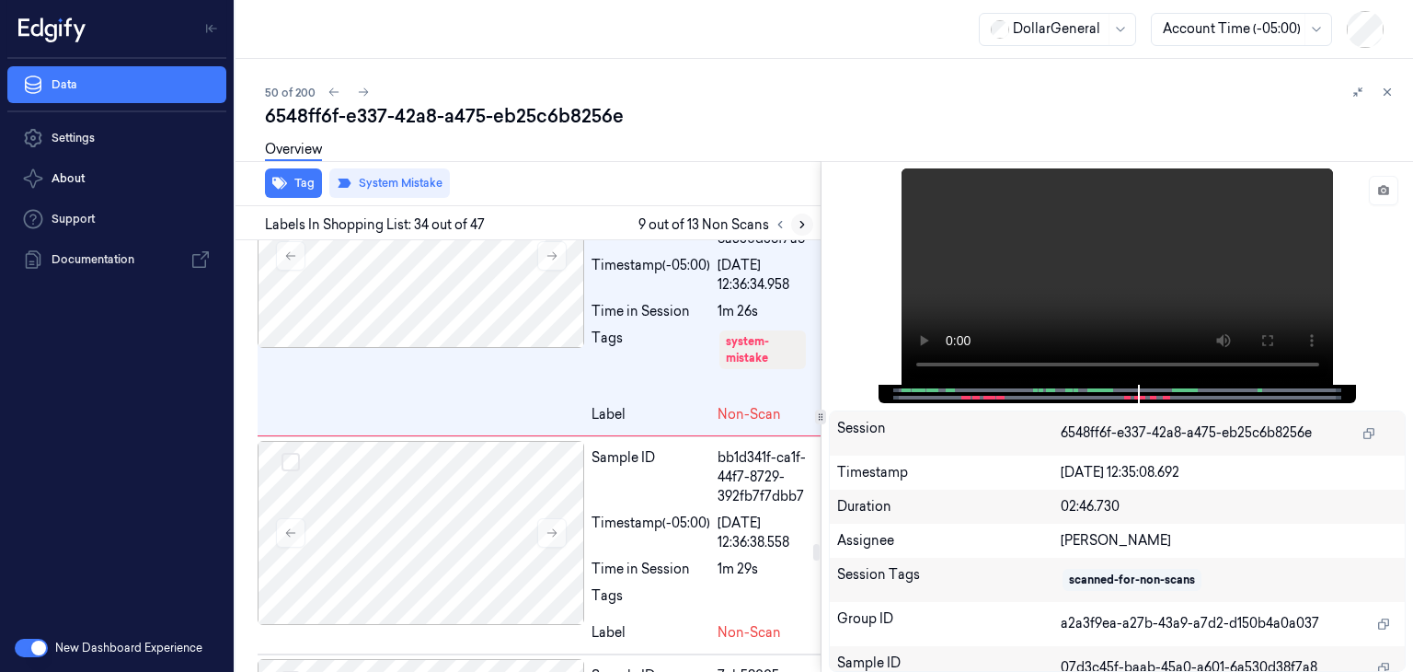
click at [806, 221] on icon at bounding box center [802, 224] width 13 height 13
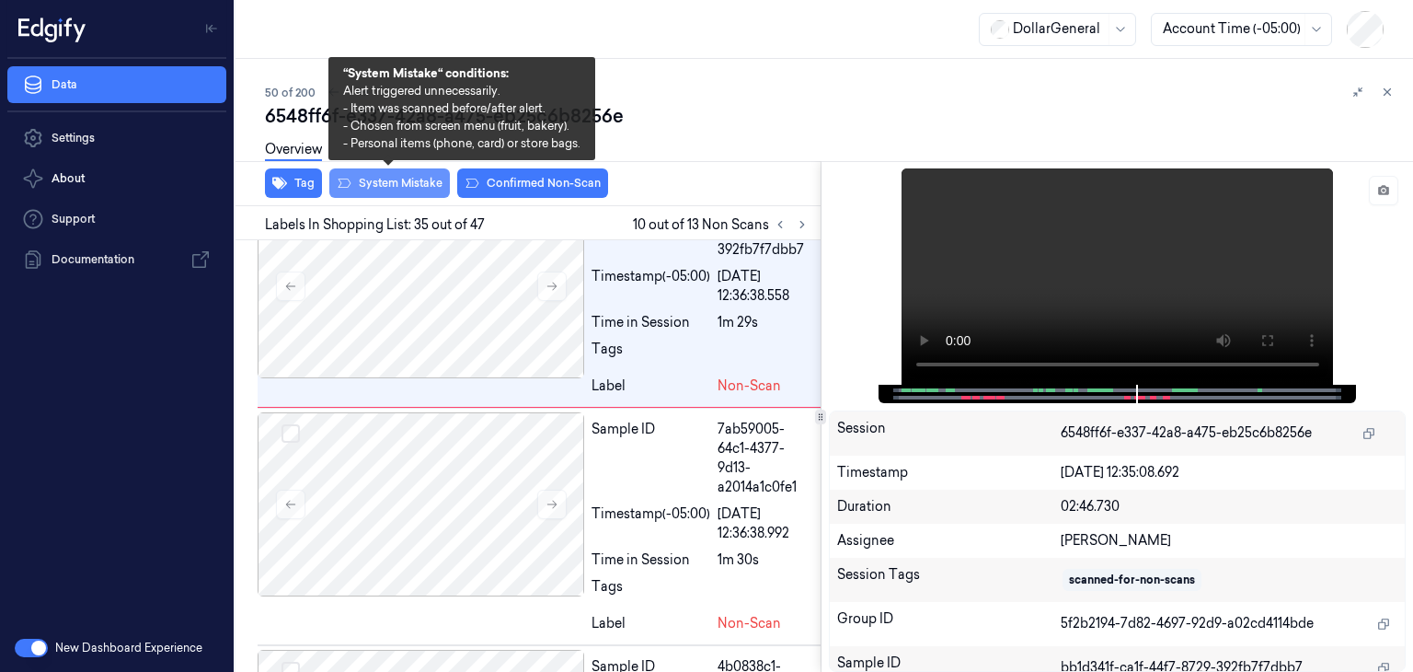
click at [386, 175] on button "System Mistake" at bounding box center [389, 182] width 121 height 29
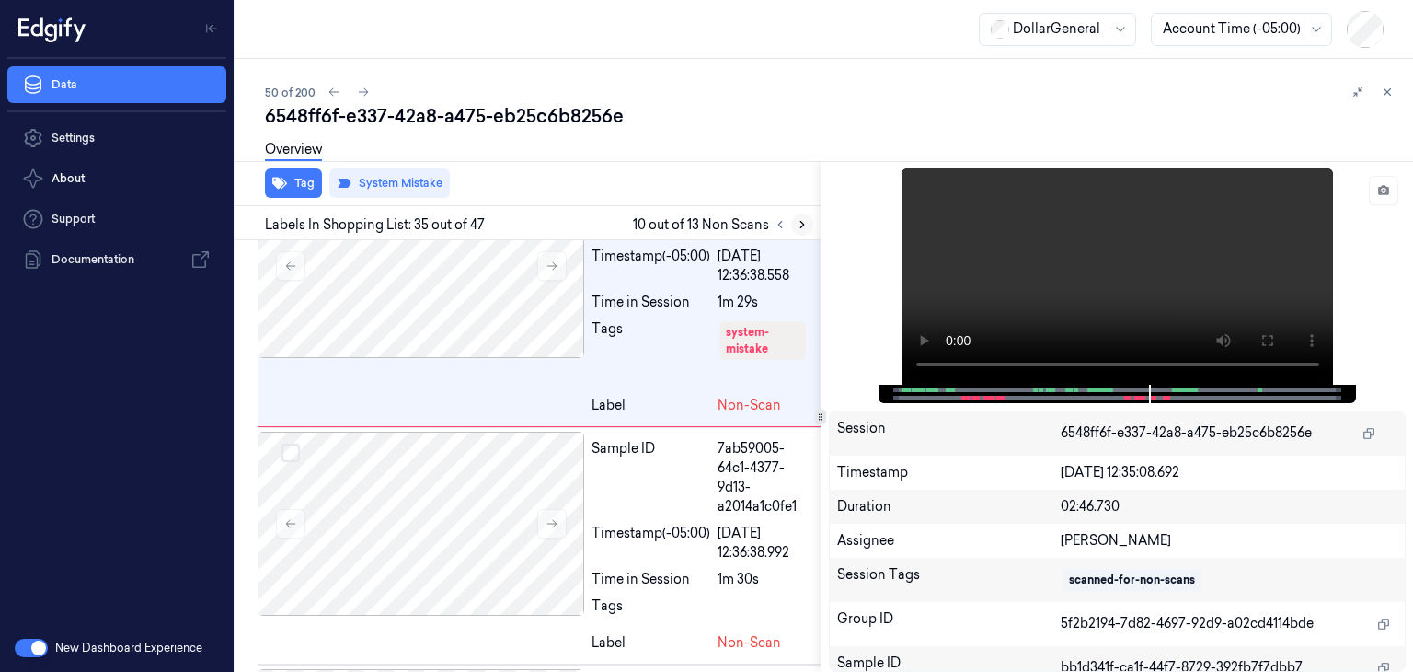
click at [799, 215] on button at bounding box center [802, 224] width 22 height 22
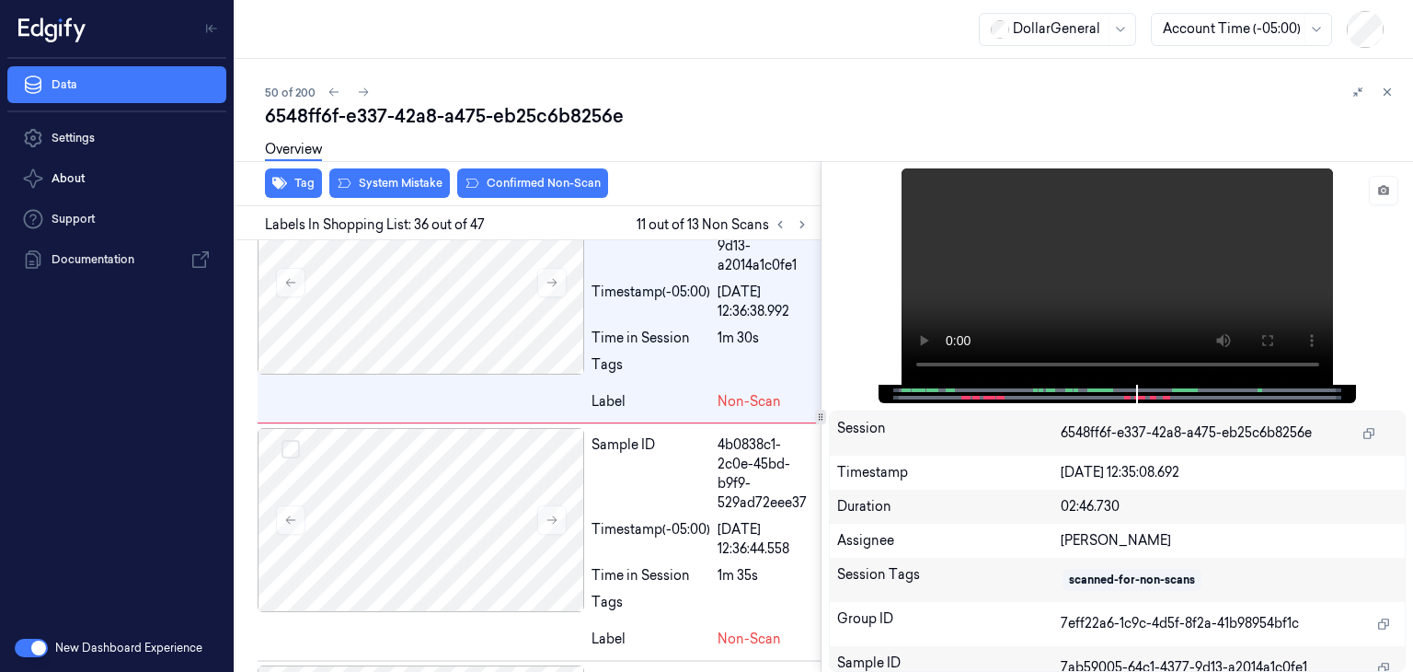
scroll to position [10472, 0]
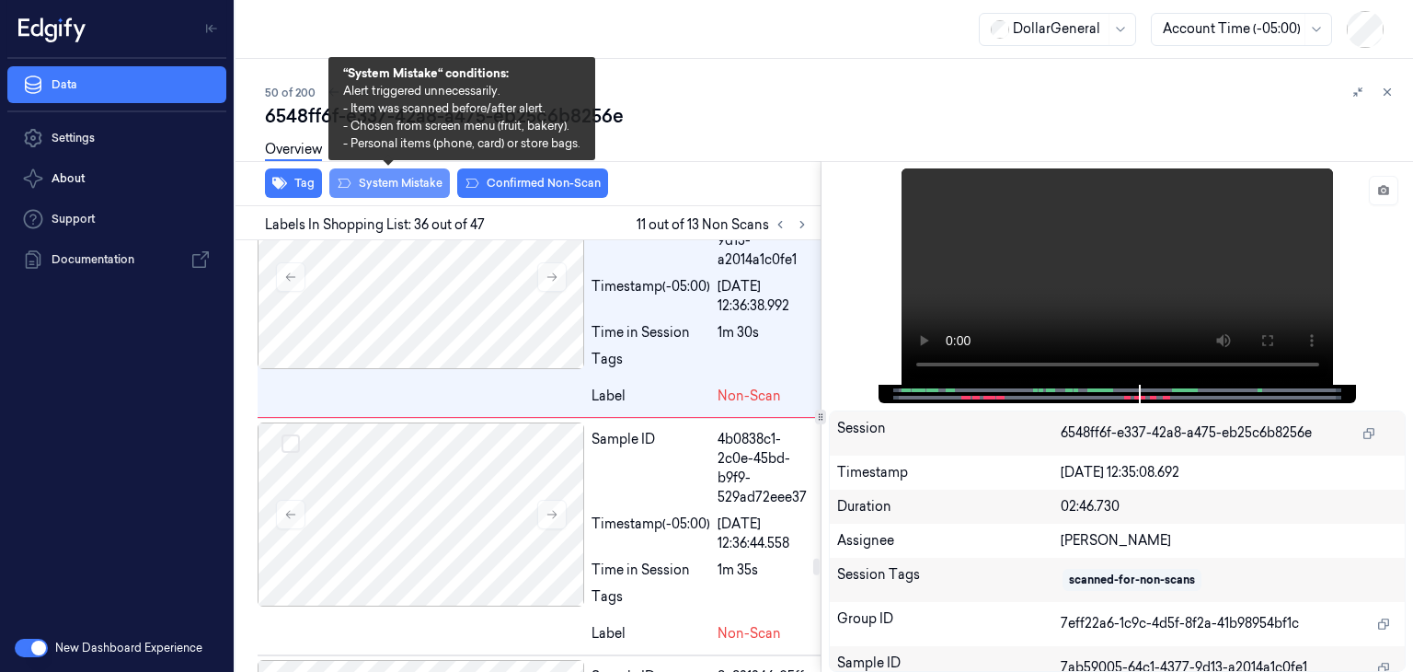
click at [394, 183] on button "System Mistake" at bounding box center [389, 182] width 121 height 29
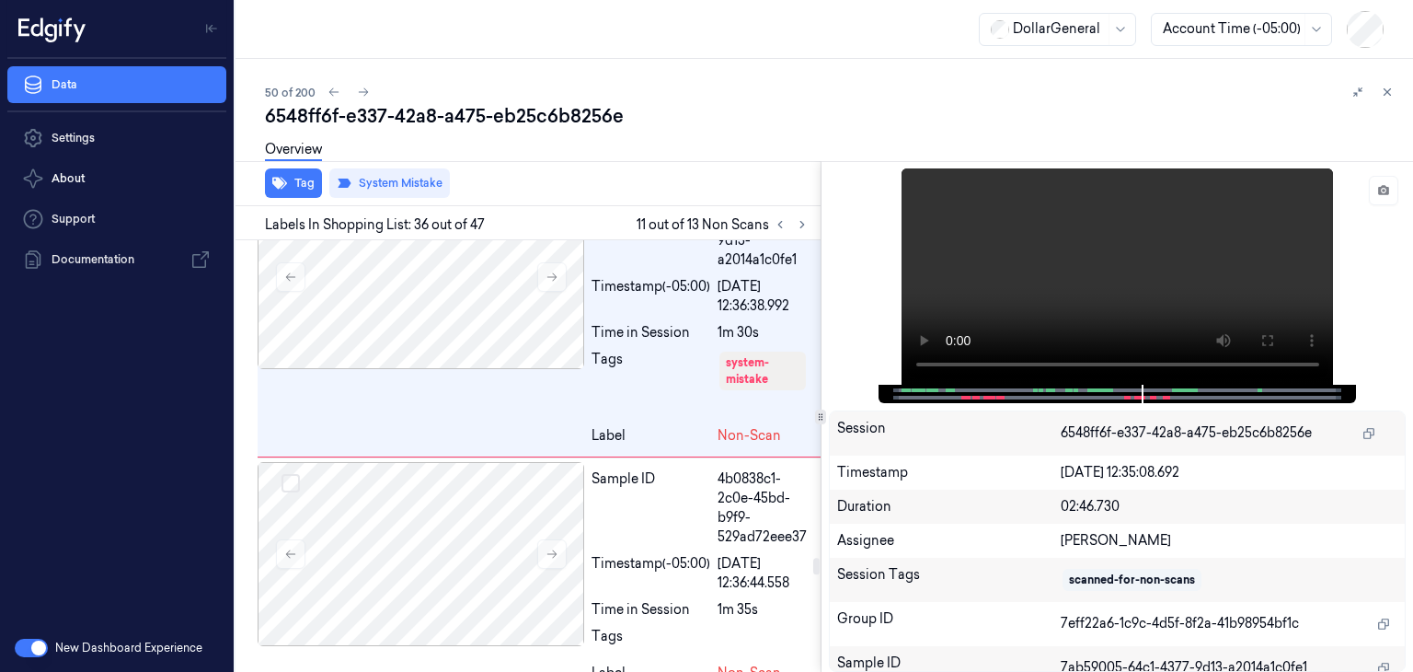
scroll to position [10491, 0]
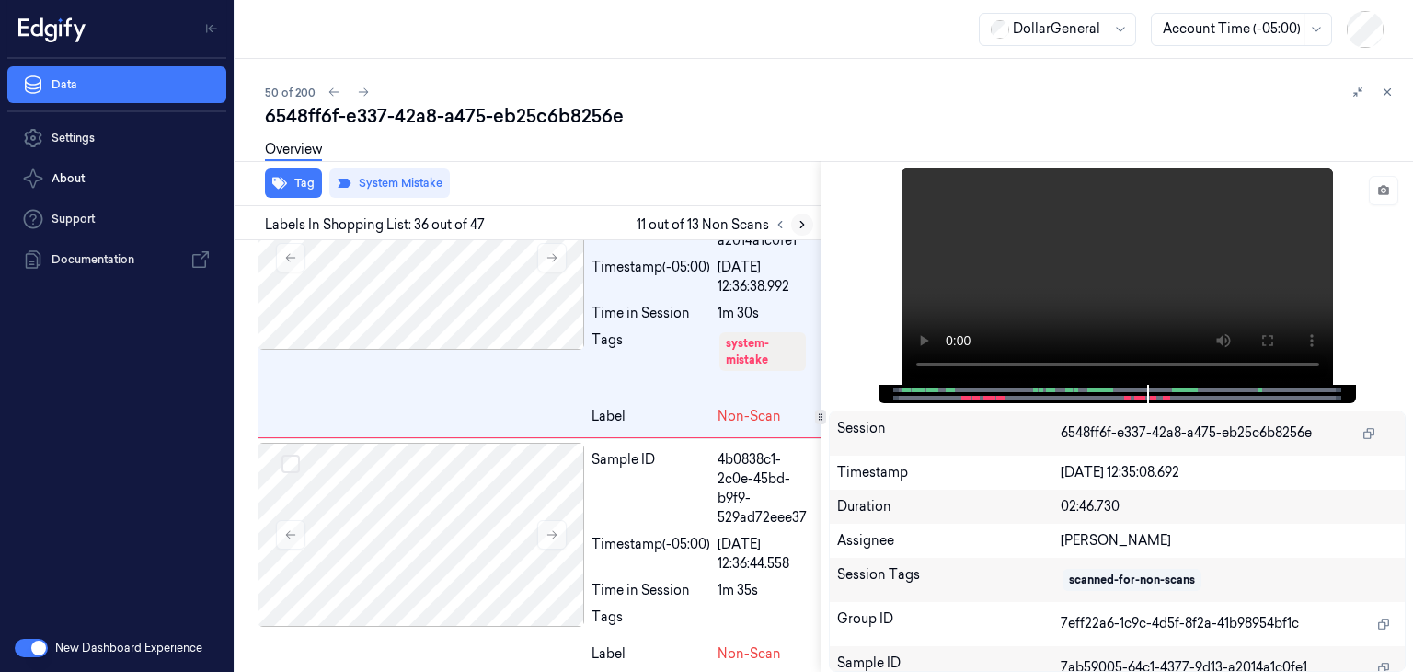
click at [799, 222] on icon at bounding box center [802, 224] width 13 height 13
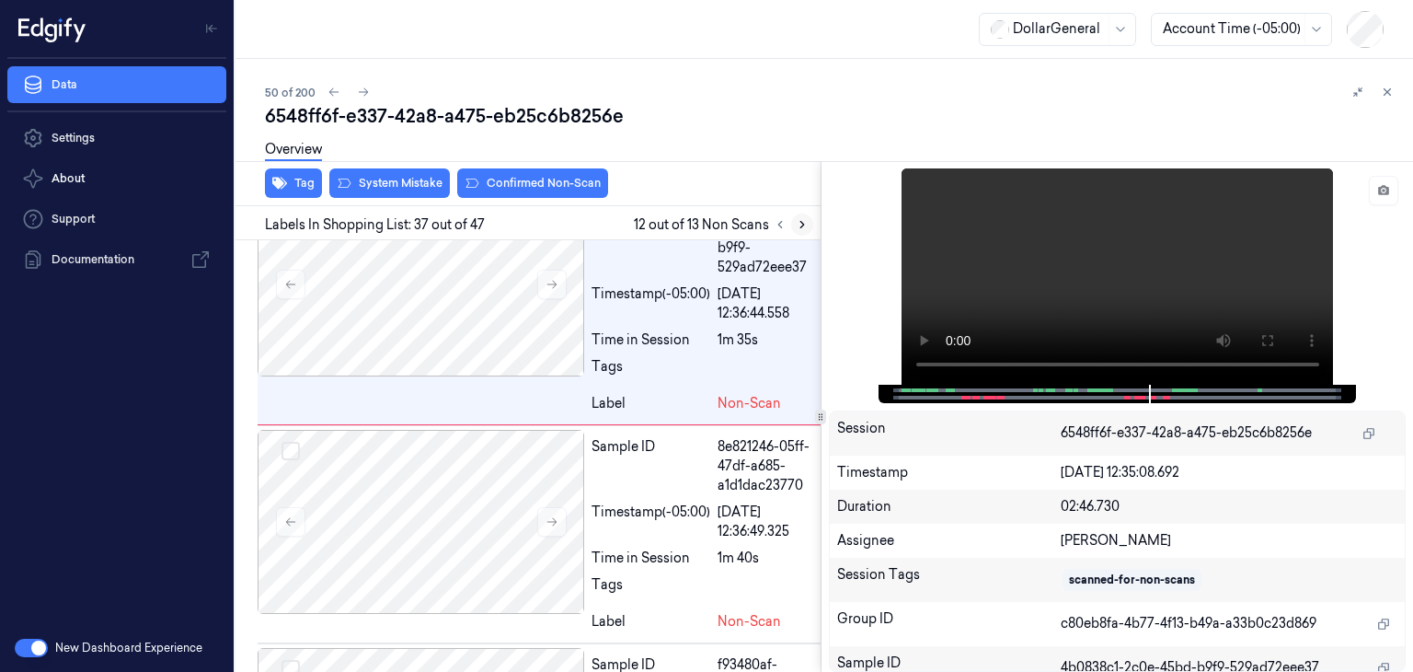
scroll to position [10748, 0]
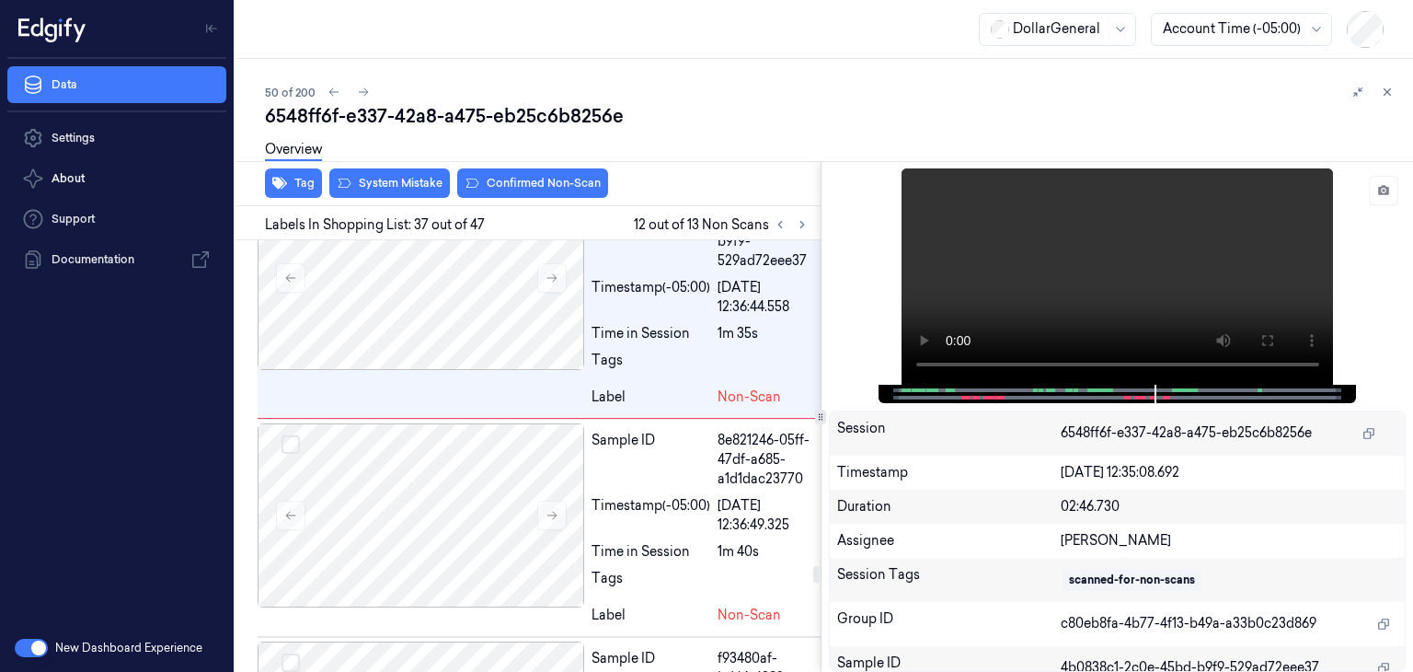
click at [390, 170] on div "Overview" at bounding box center [831, 152] width 1133 height 47
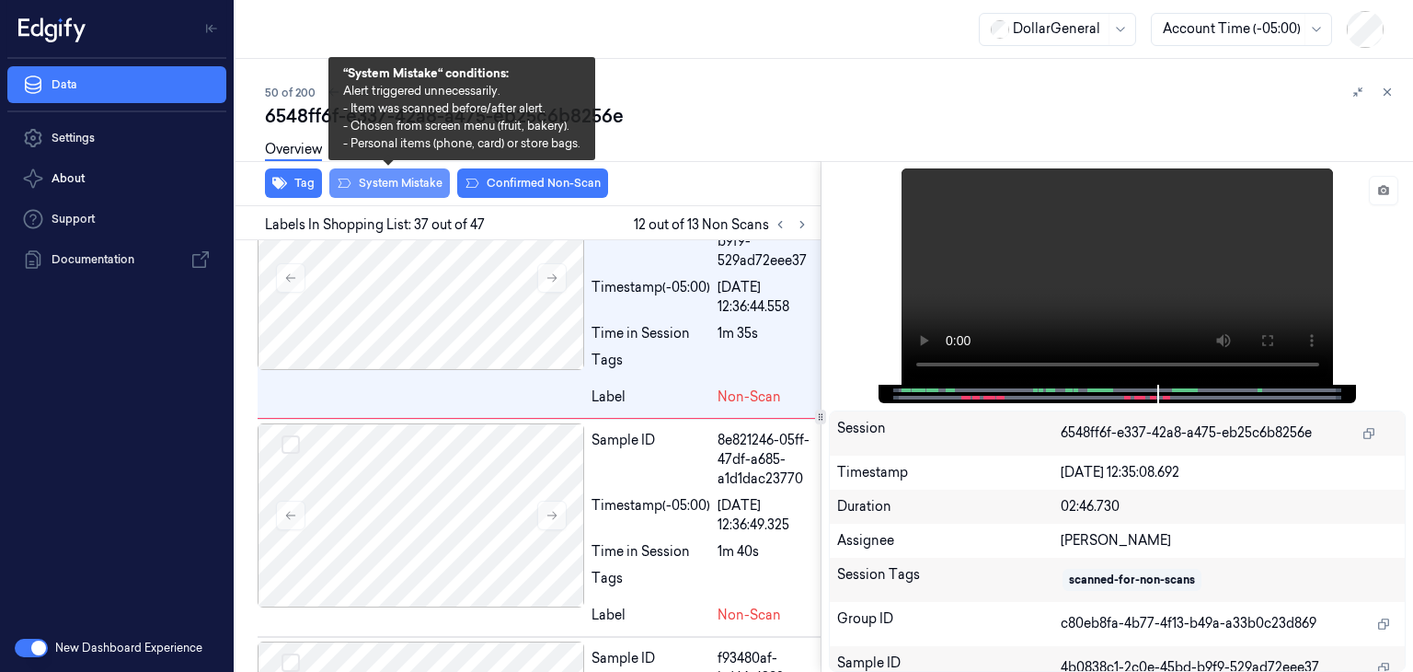
click at [386, 184] on button "System Mistake" at bounding box center [389, 182] width 121 height 29
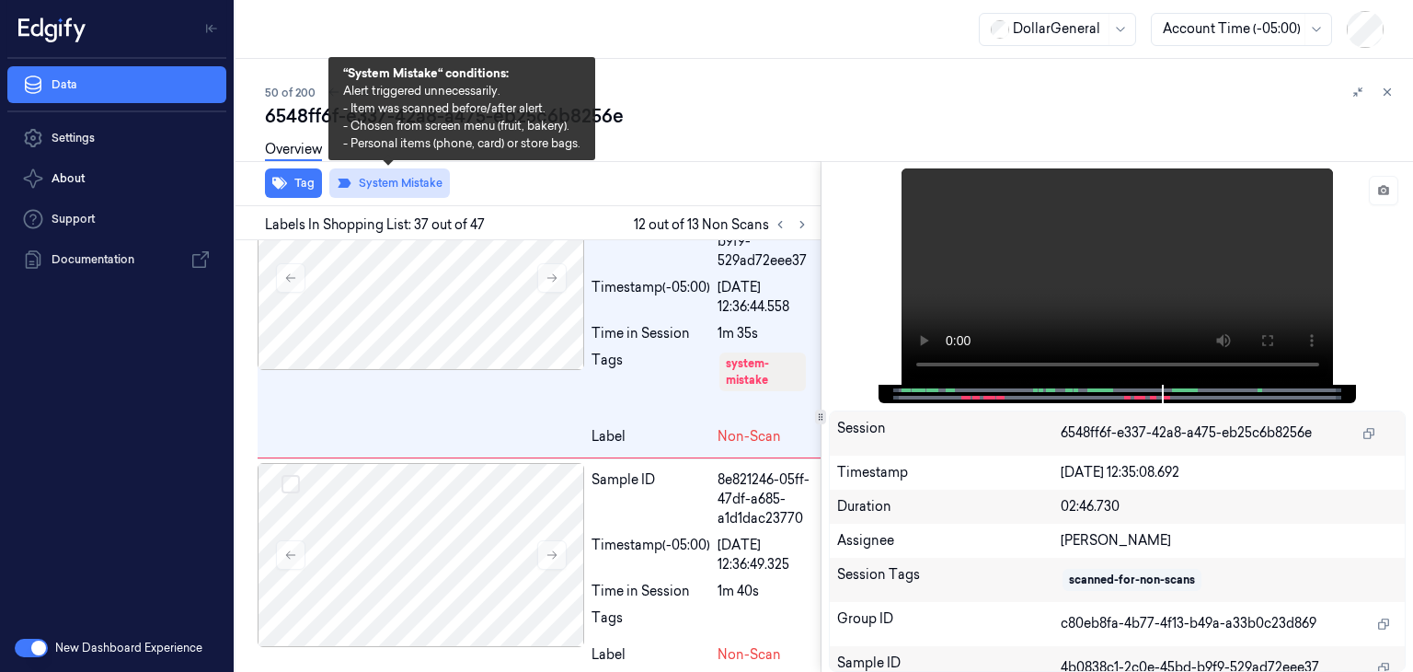
scroll to position [10767, 0]
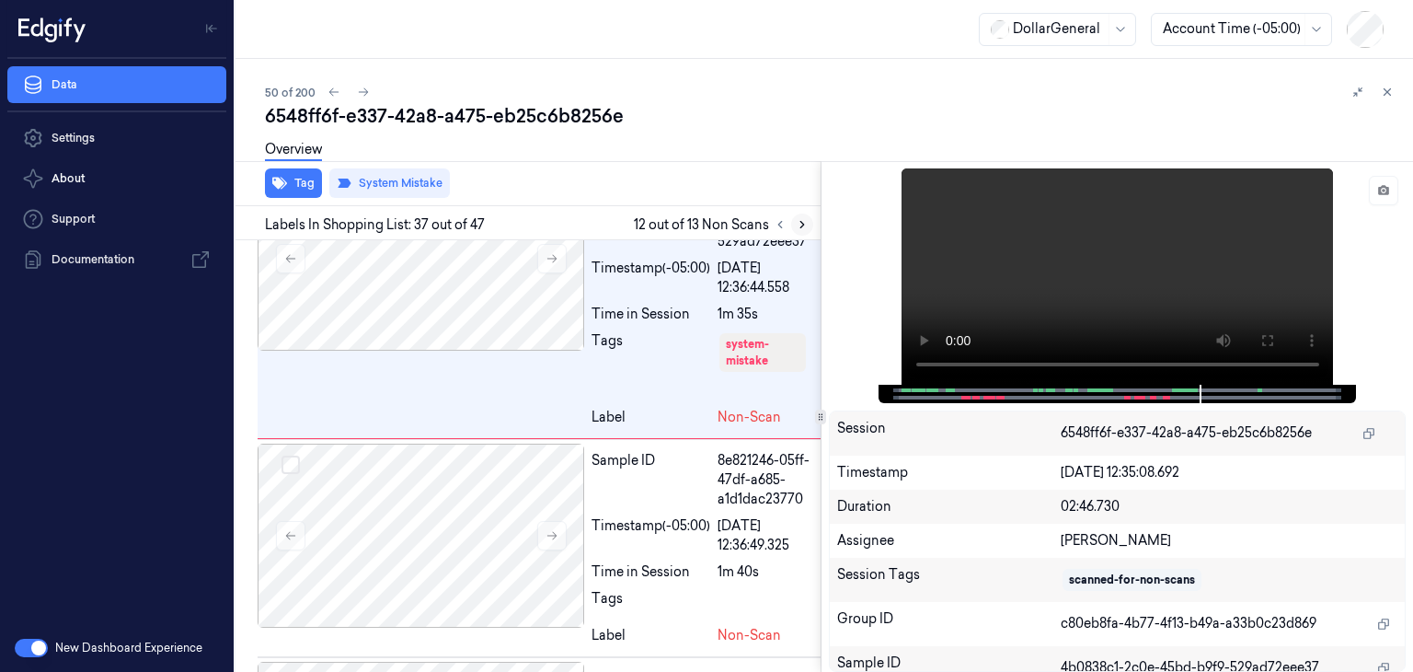
click at [810, 224] on button at bounding box center [802, 224] width 22 height 22
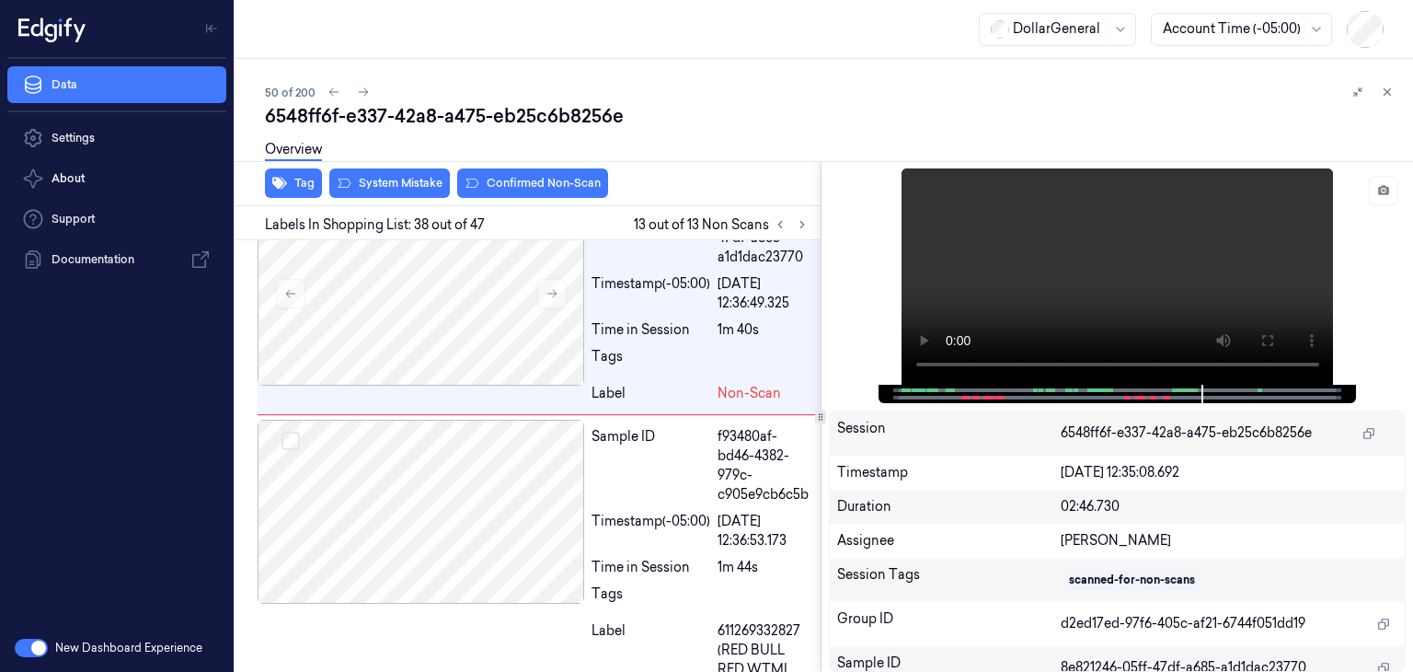
scroll to position [11015, 0]
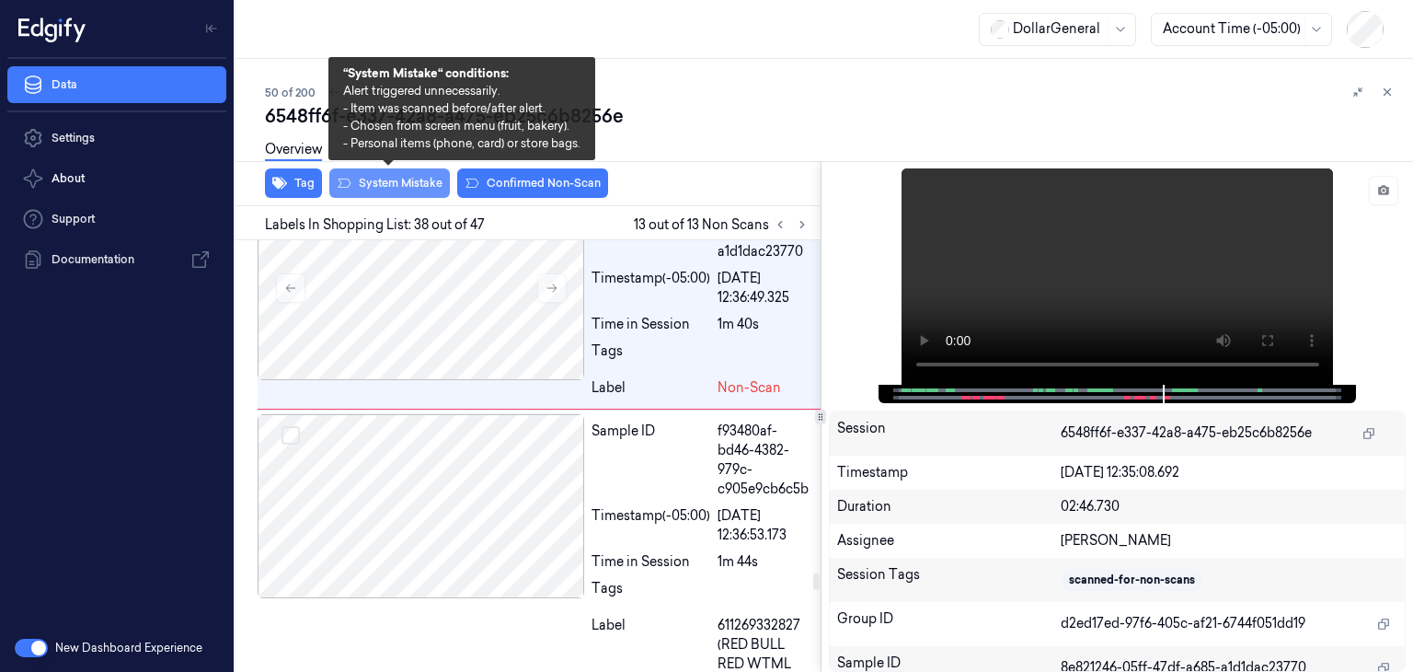
click at [397, 184] on button "System Mistake" at bounding box center [389, 182] width 121 height 29
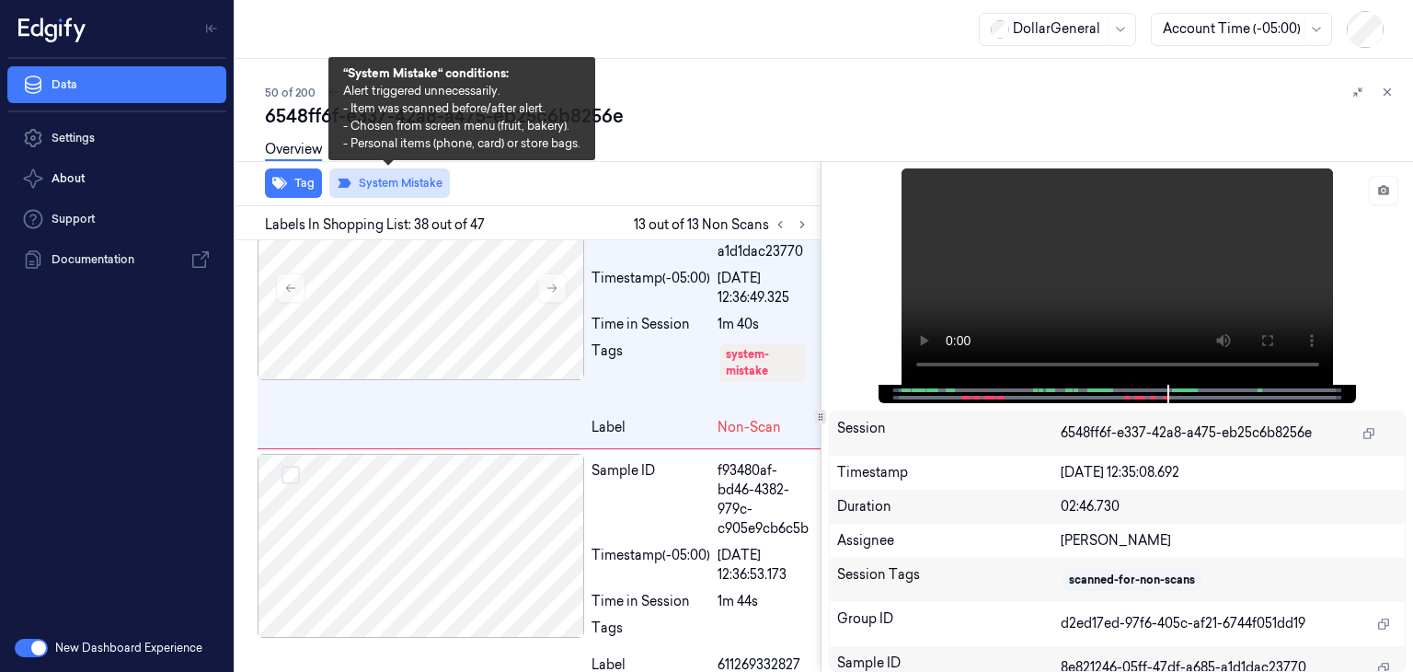
scroll to position [11034, 0]
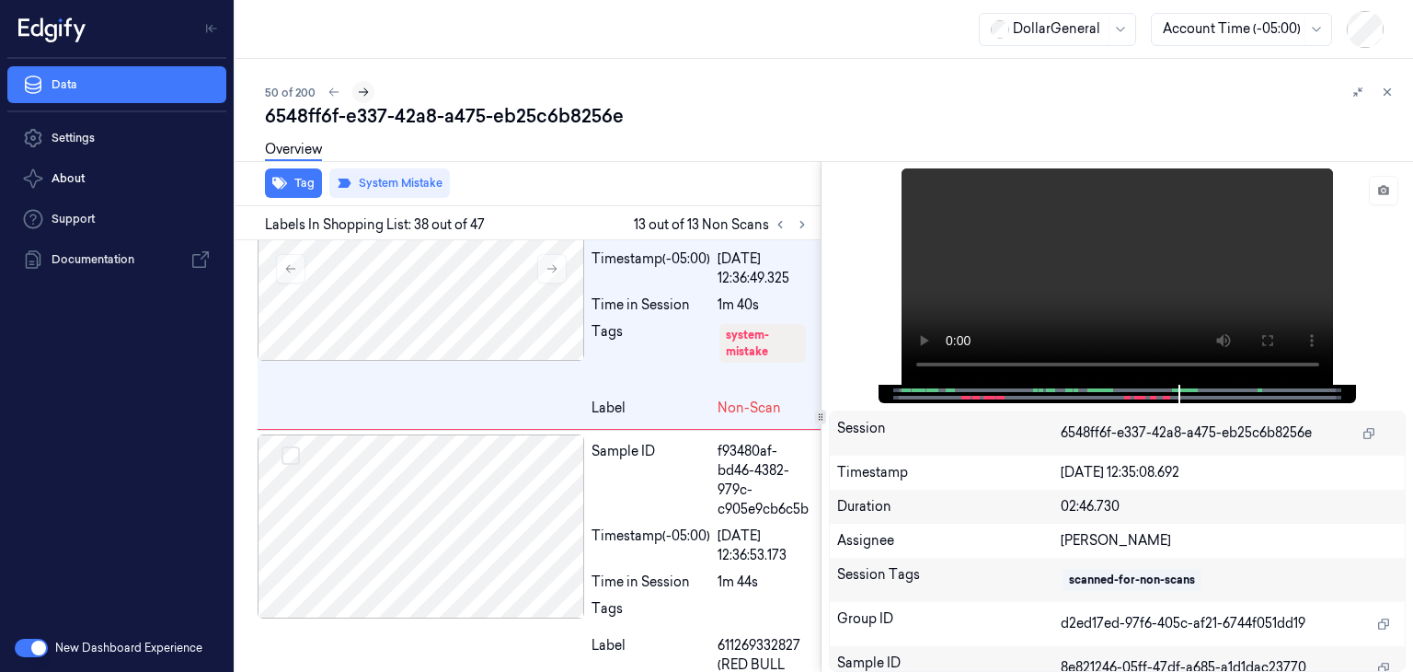
click at [367, 97] on button at bounding box center [363, 92] width 22 height 22
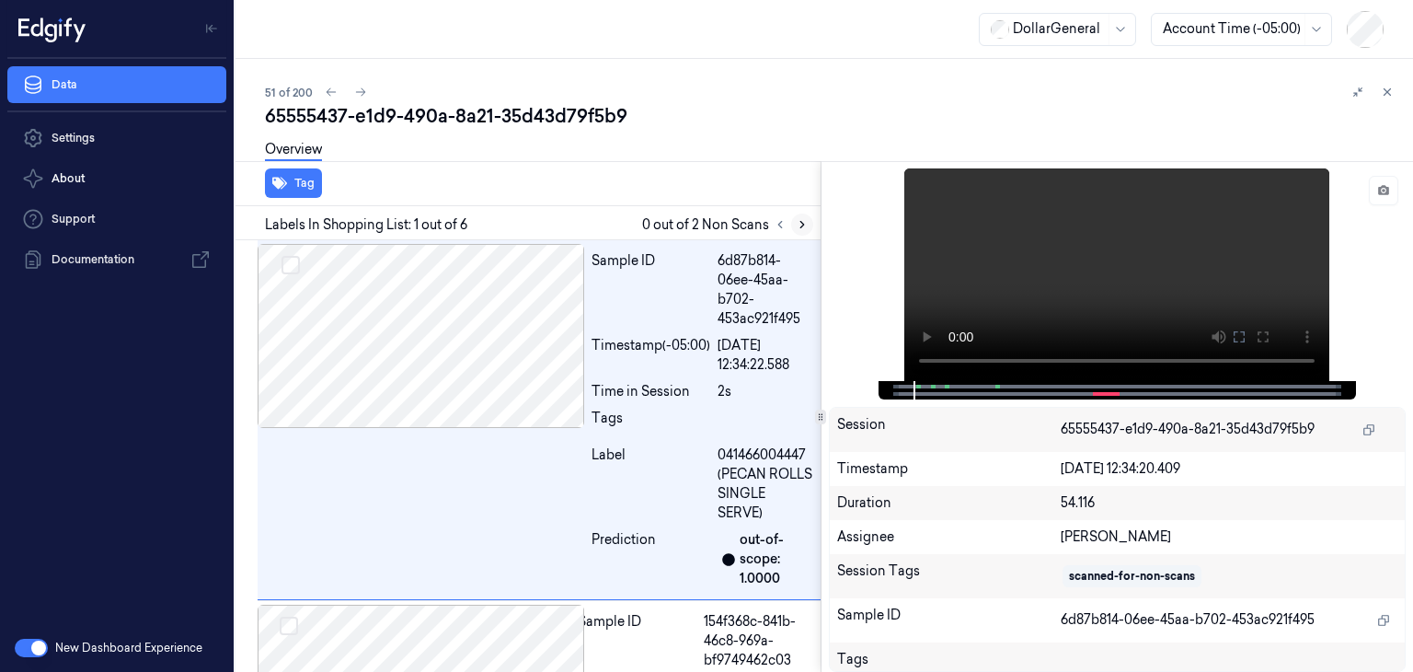
click at [802, 225] on icon at bounding box center [802, 224] width 13 height 13
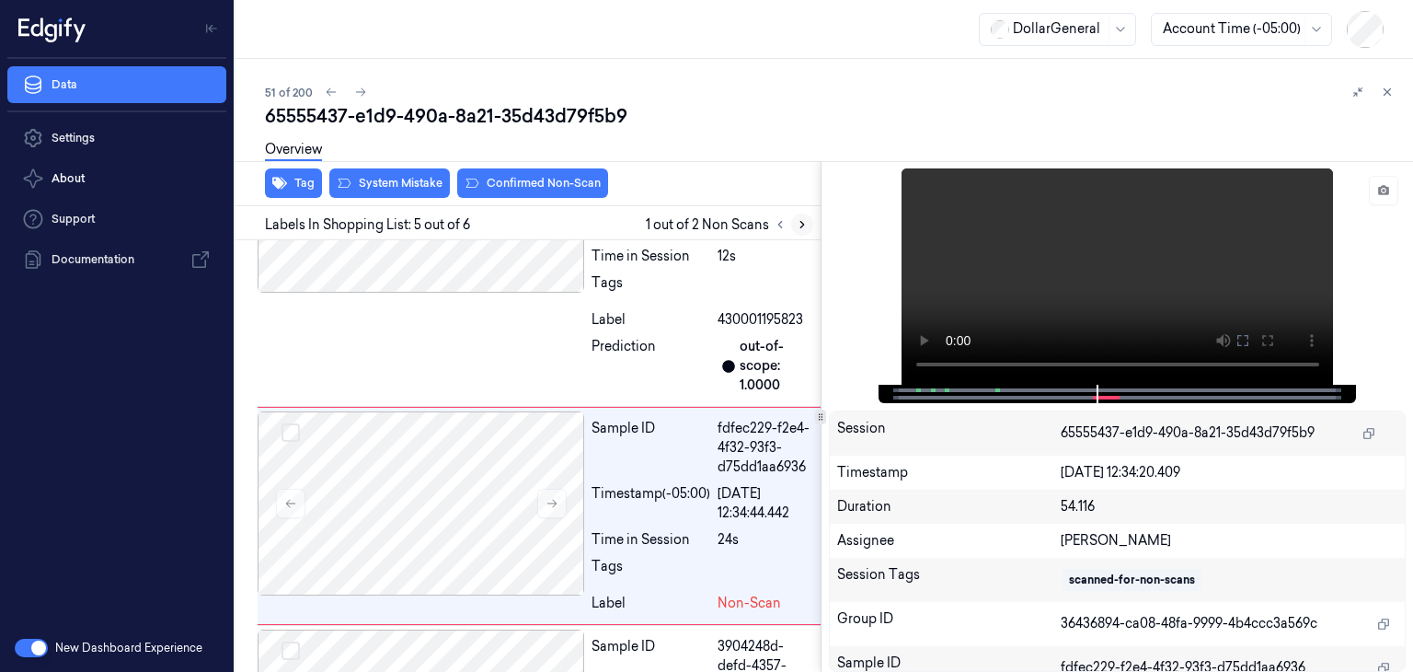
scroll to position [1236, 0]
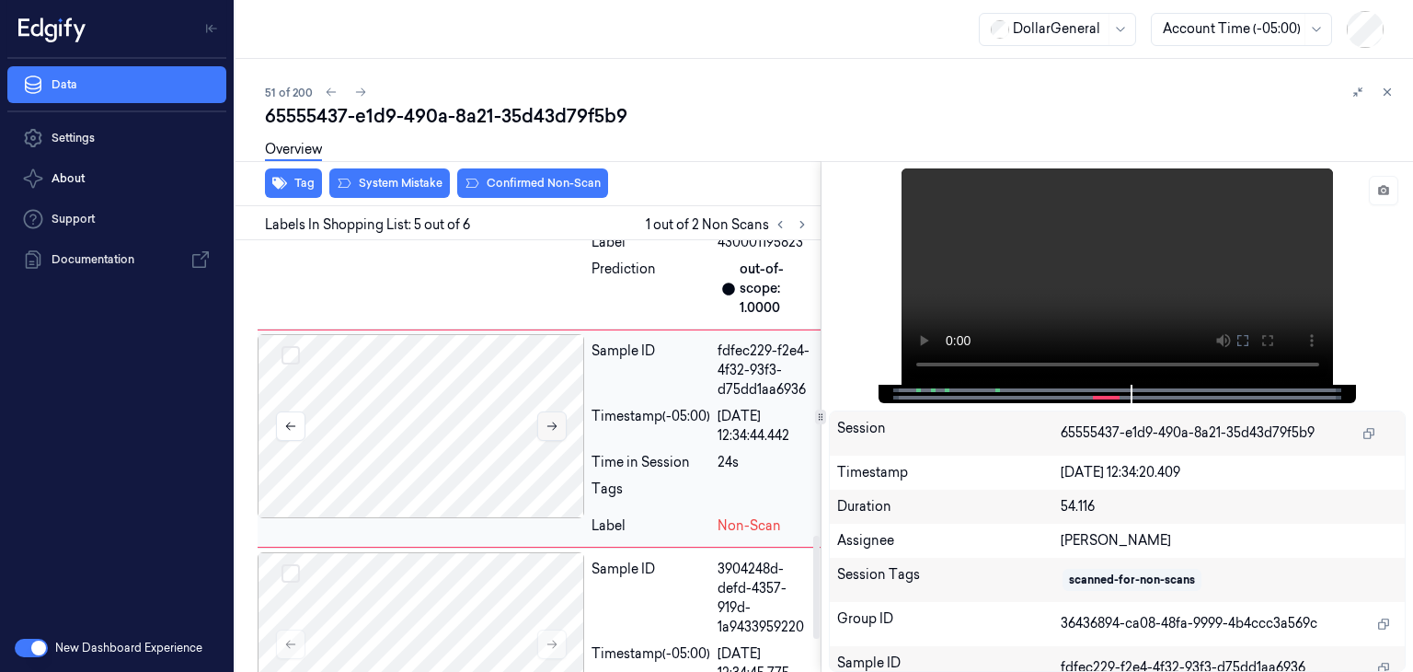
click at [550, 432] on icon at bounding box center [552, 425] width 13 height 13
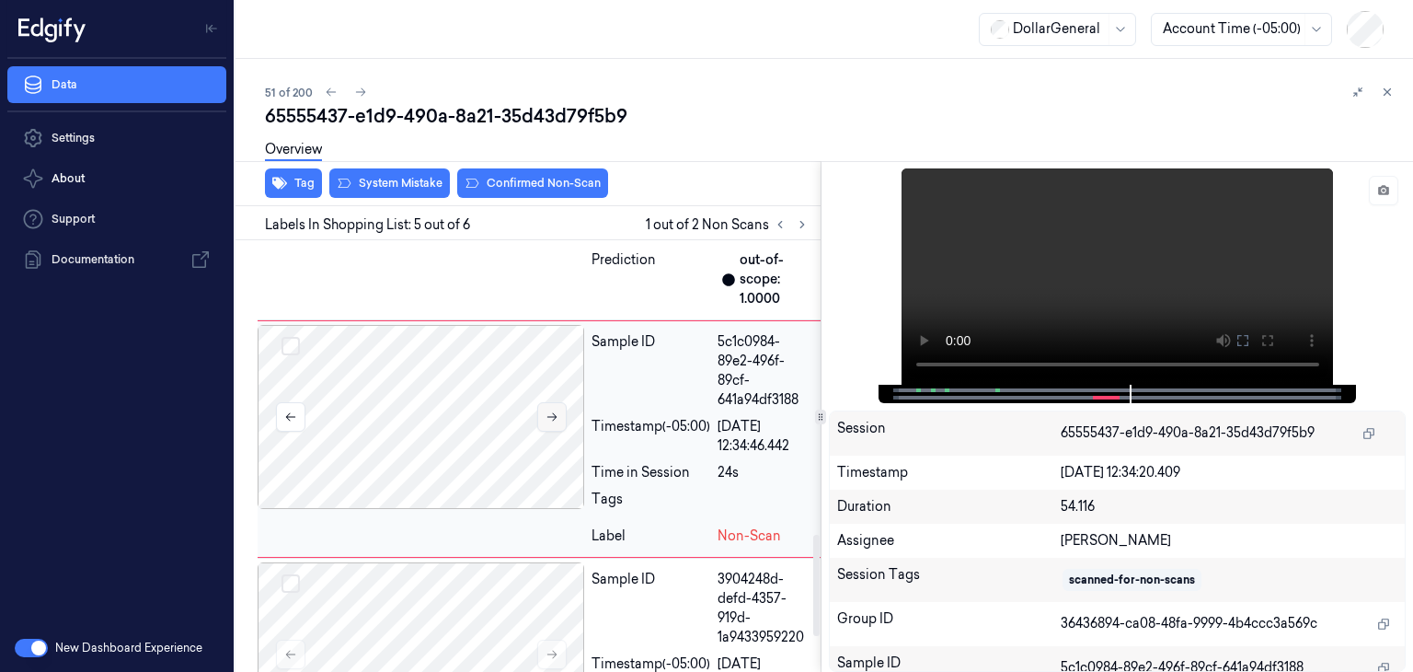
click at [550, 431] on button at bounding box center [551, 416] width 29 height 29
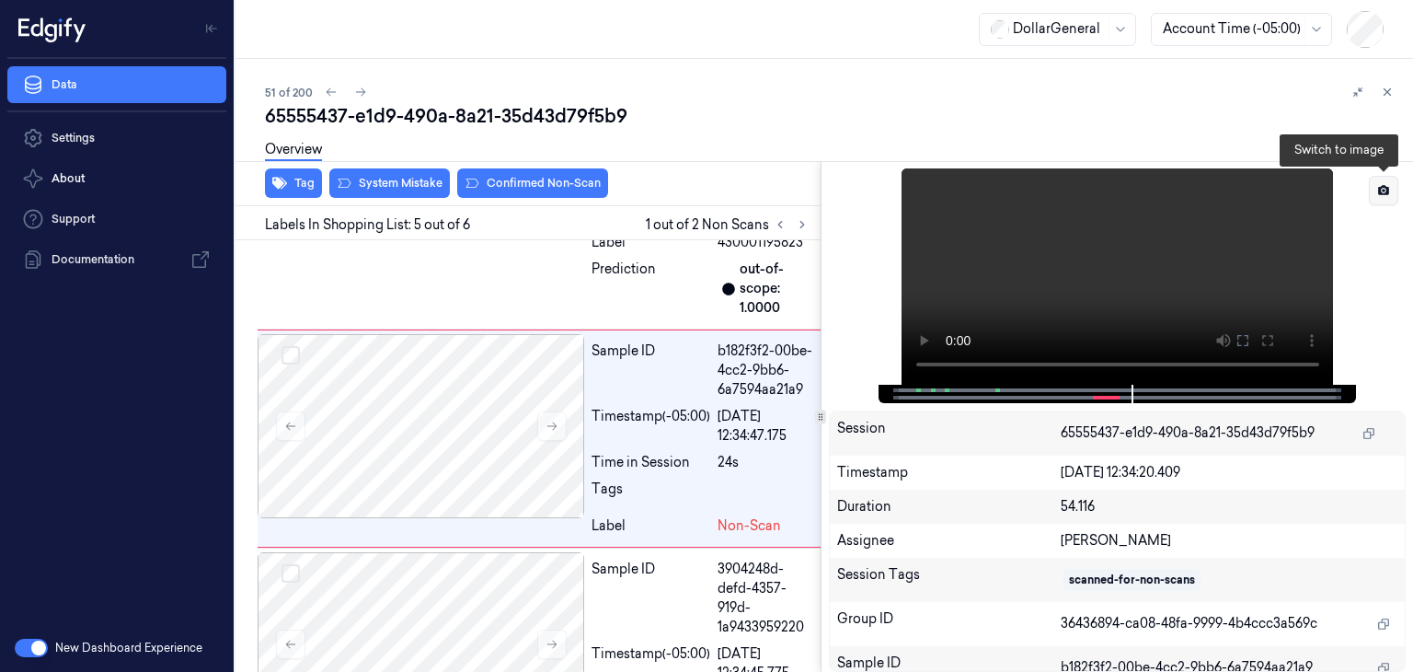
click at [1377, 189] on icon at bounding box center [1383, 190] width 13 height 13
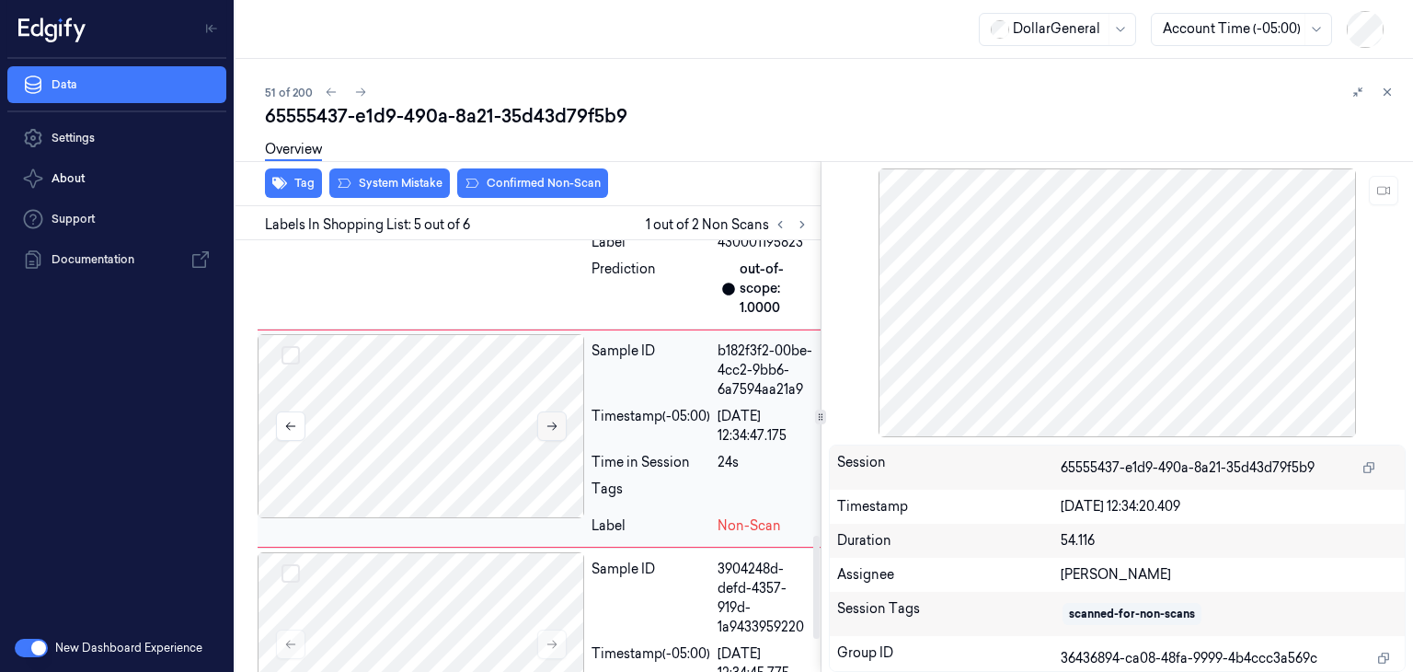
click at [559, 441] on button at bounding box center [551, 425] width 29 height 29
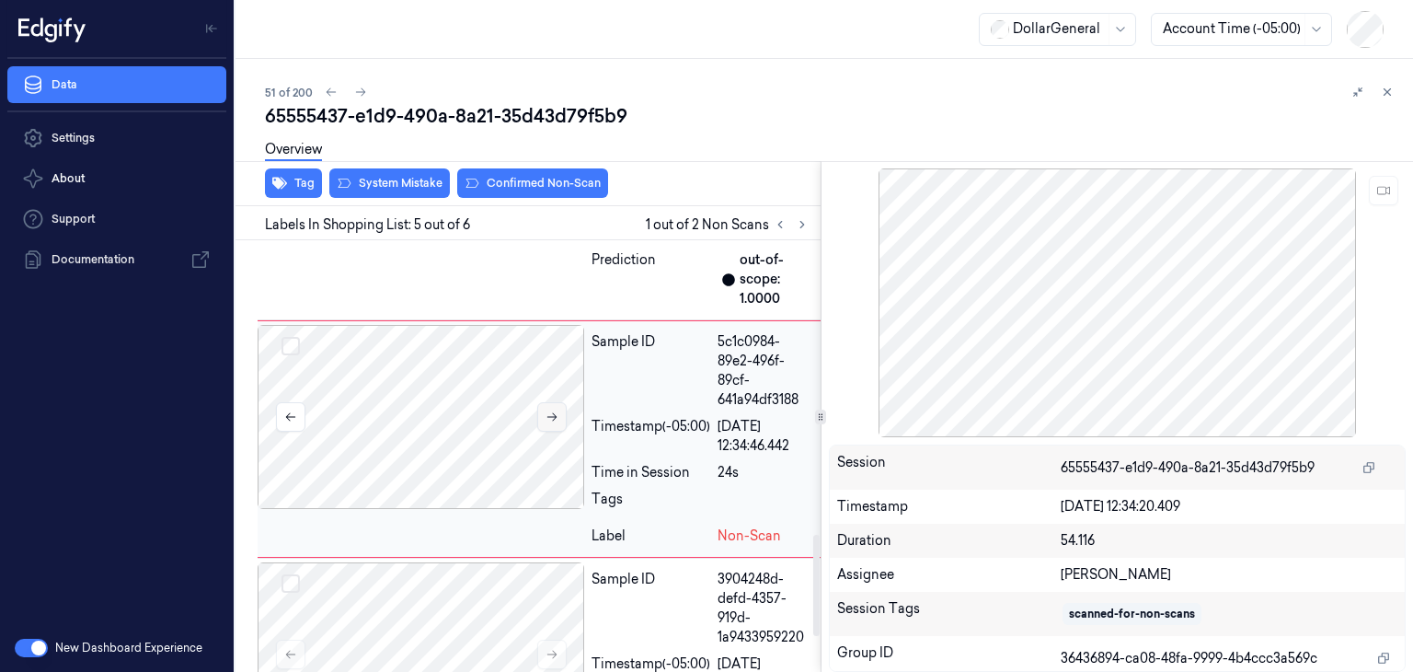
click at [559, 452] on div at bounding box center [421, 417] width 327 height 184
click at [552, 421] on icon at bounding box center [551, 417] width 10 height 8
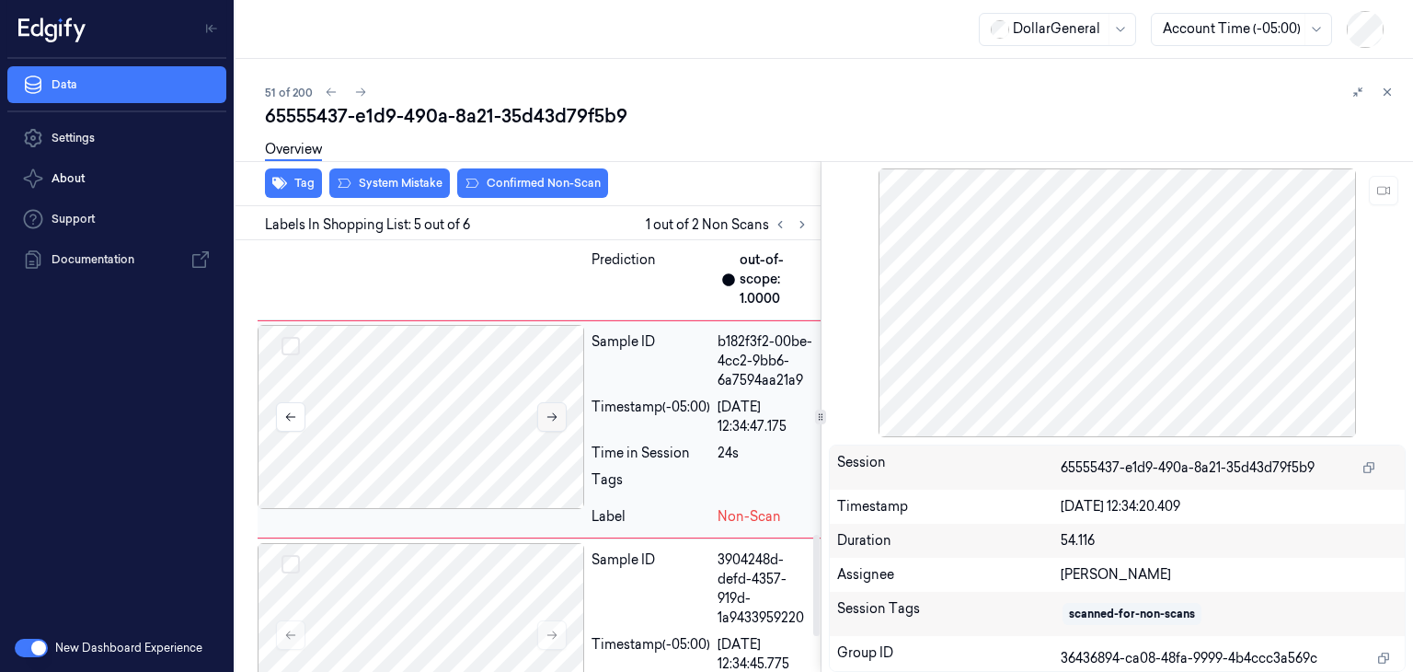
scroll to position [1236, 0]
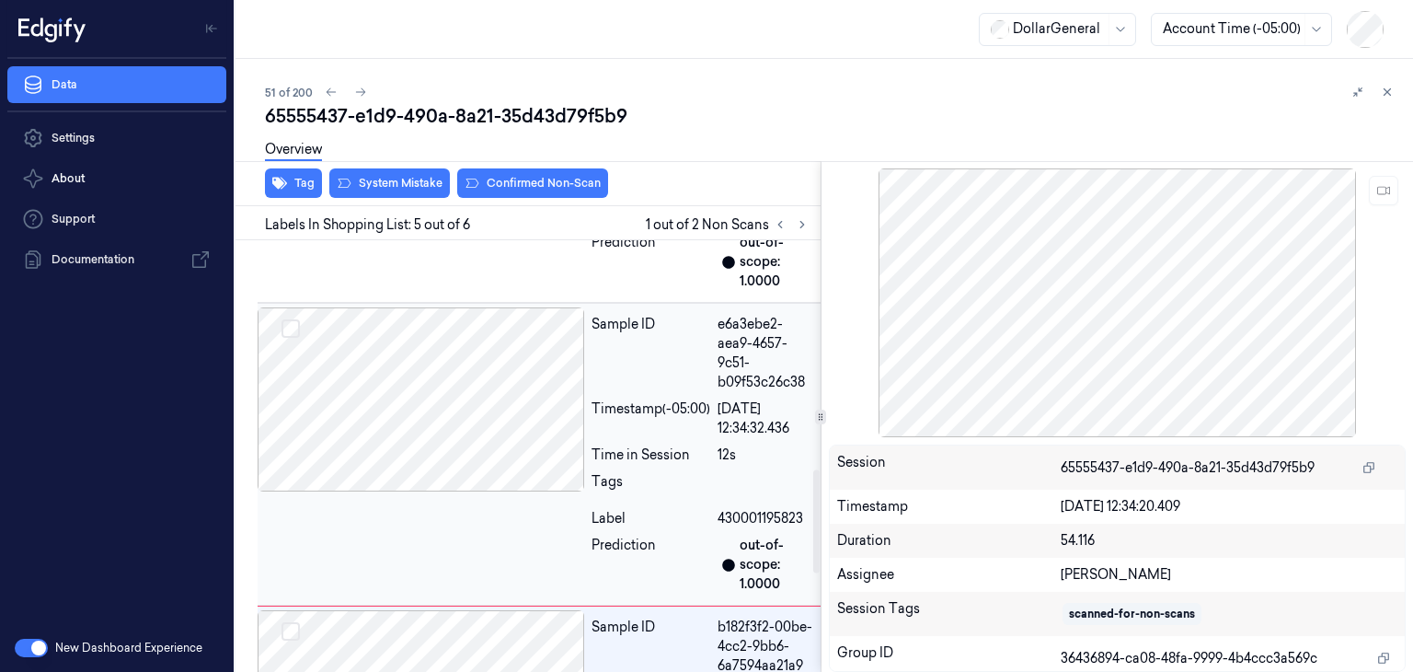
click at [519, 431] on div at bounding box center [421, 399] width 327 height 184
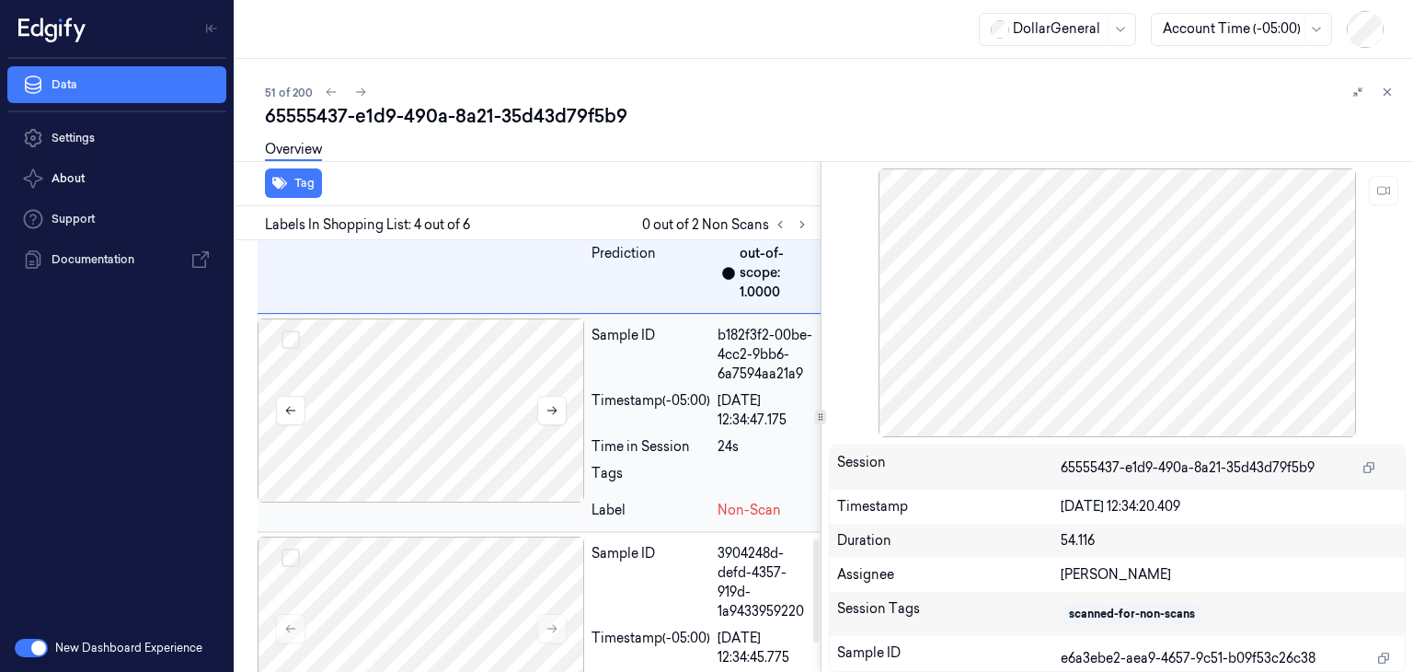
click at [456, 461] on div at bounding box center [421, 410] width 327 height 184
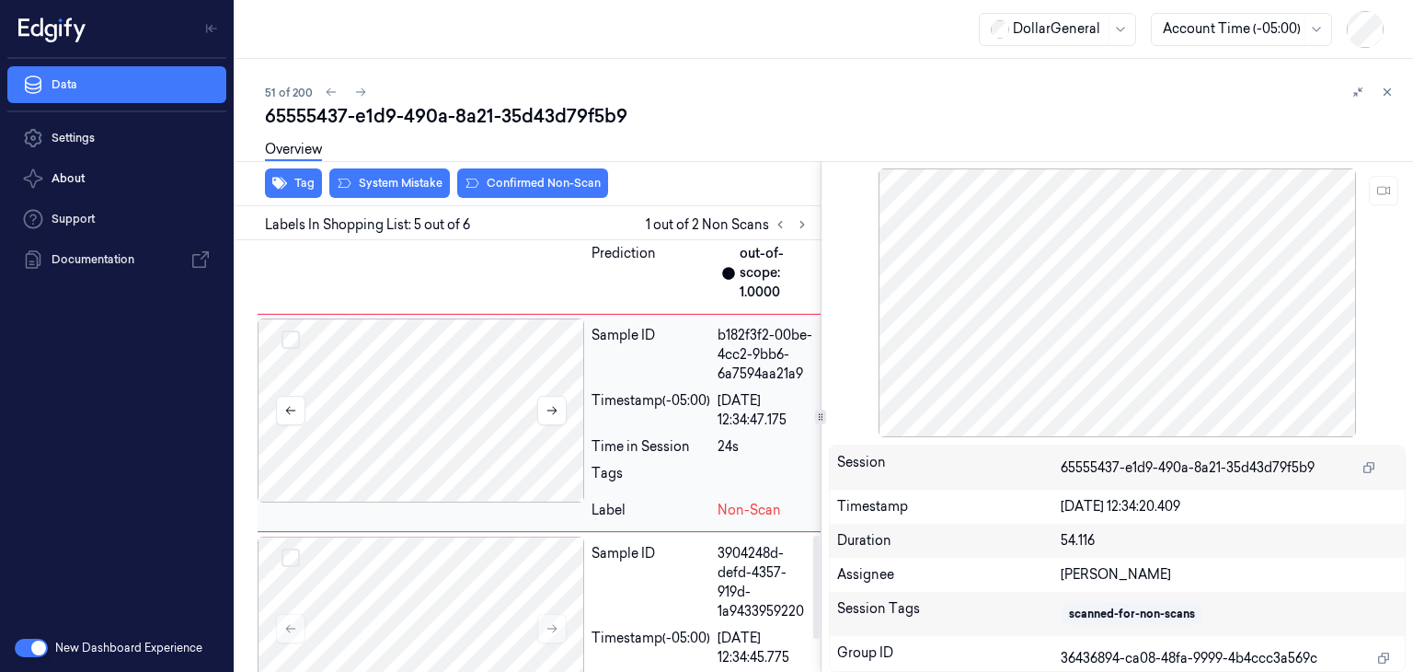
scroll to position [1236, 0]
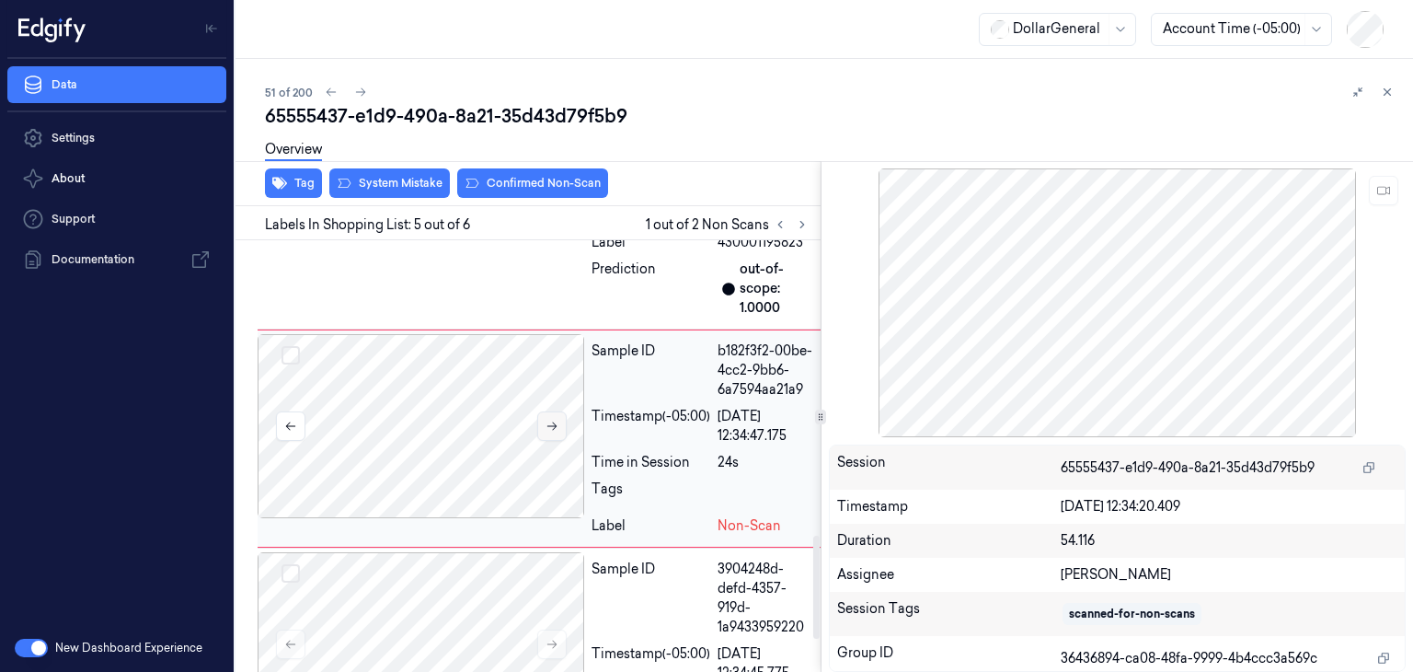
click at [552, 432] on icon at bounding box center [552, 425] width 13 height 13
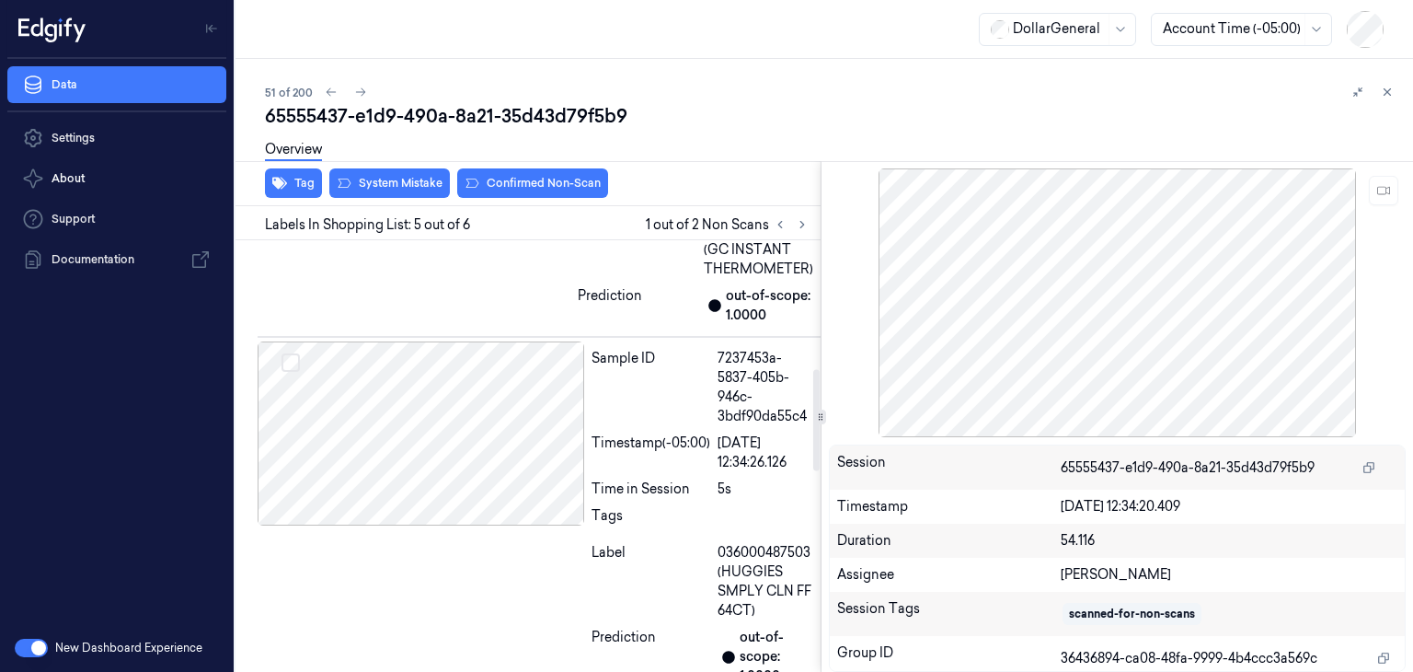
scroll to position [510, 0]
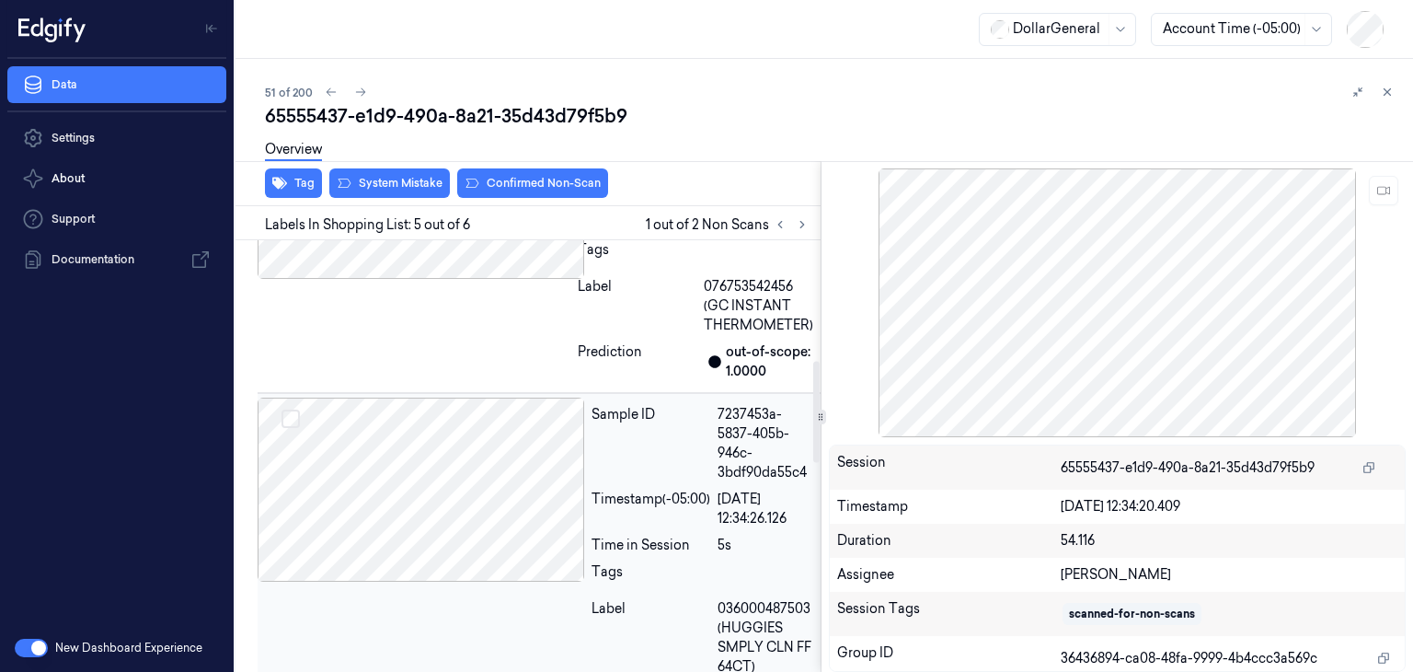
click at [495, 506] on div at bounding box center [421, 489] width 327 height 184
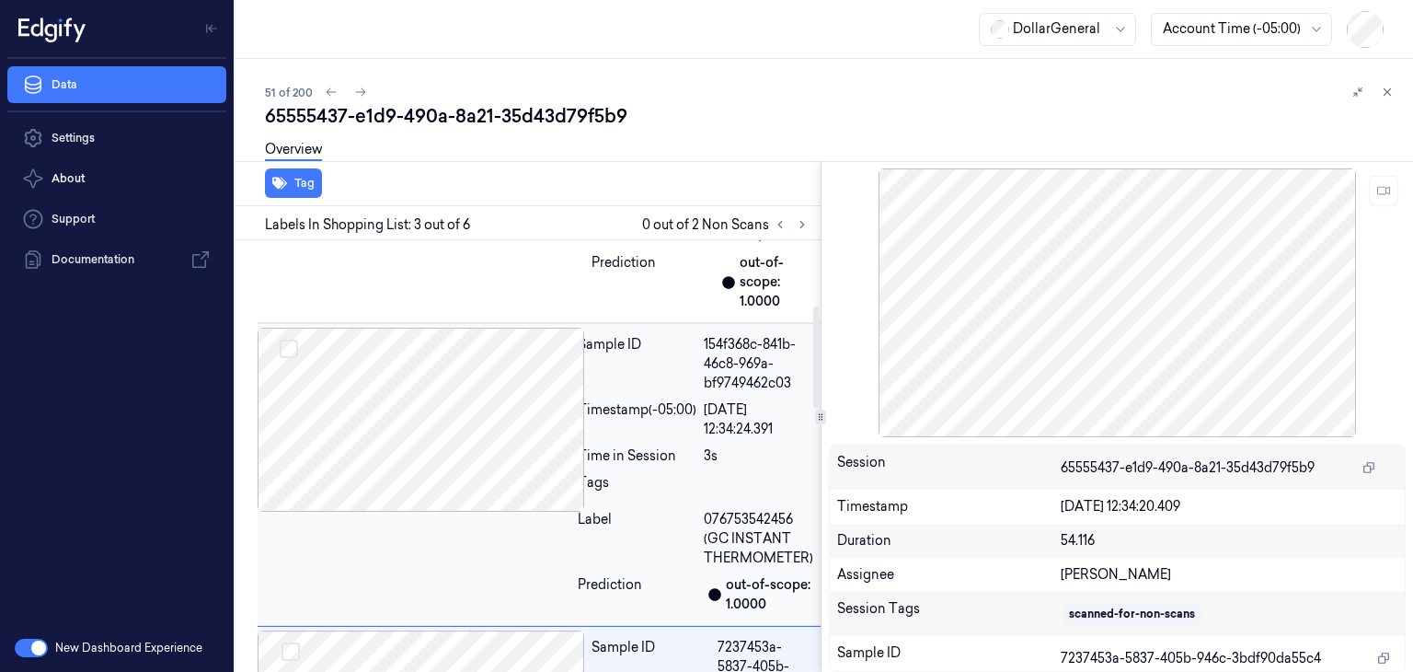
click at [434, 457] on div at bounding box center [414, 420] width 313 height 184
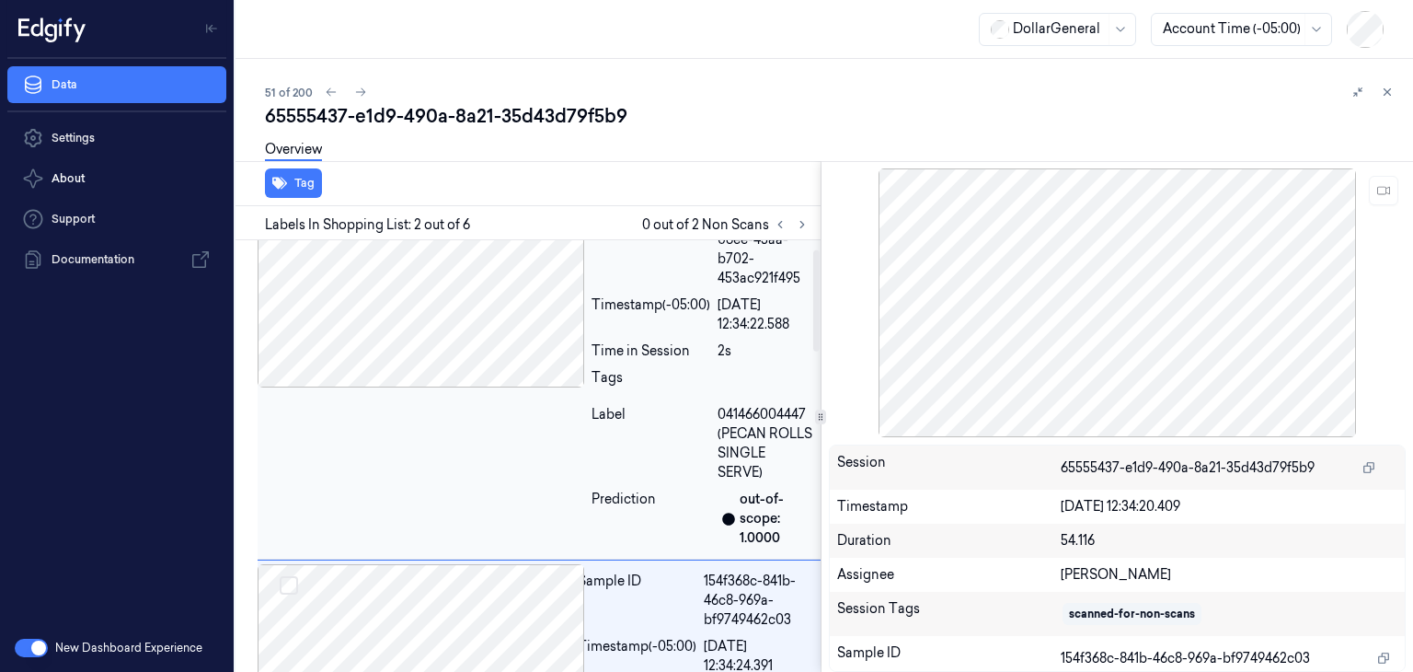
scroll to position [38, 0]
click at [438, 369] on div at bounding box center [421, 298] width 327 height 184
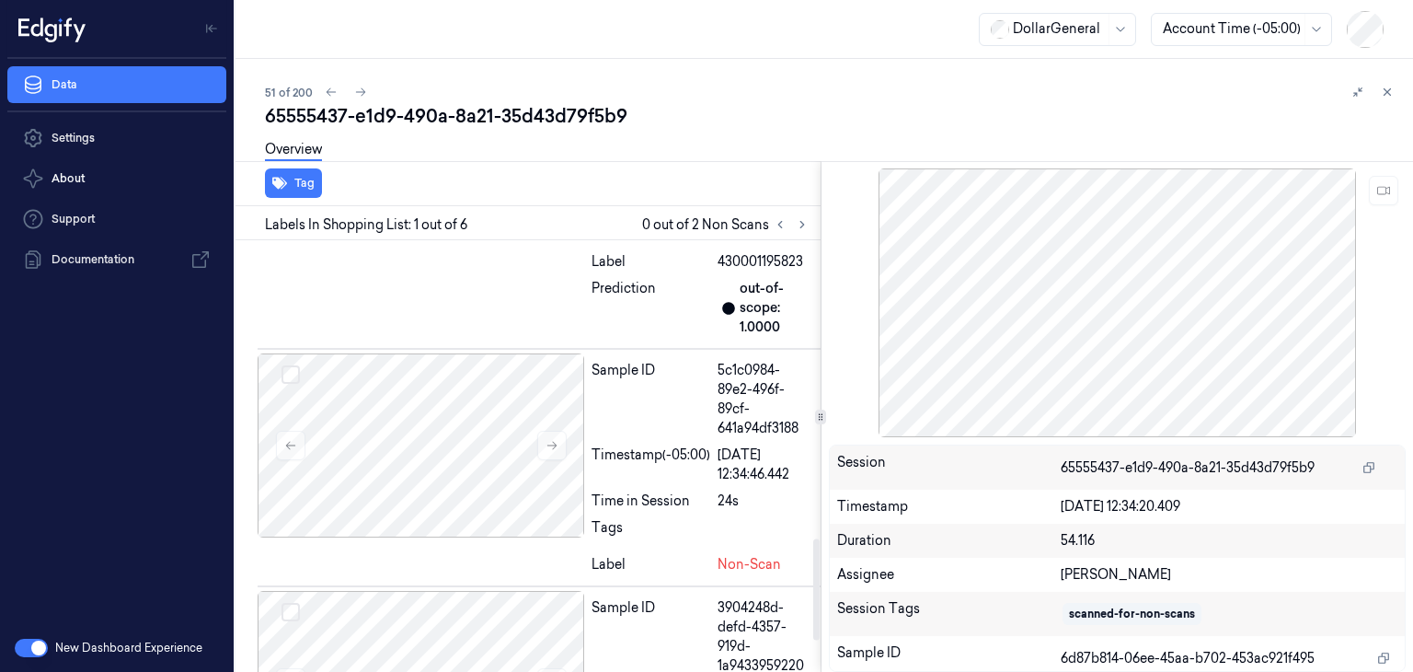
scroll to position [1288, 0]
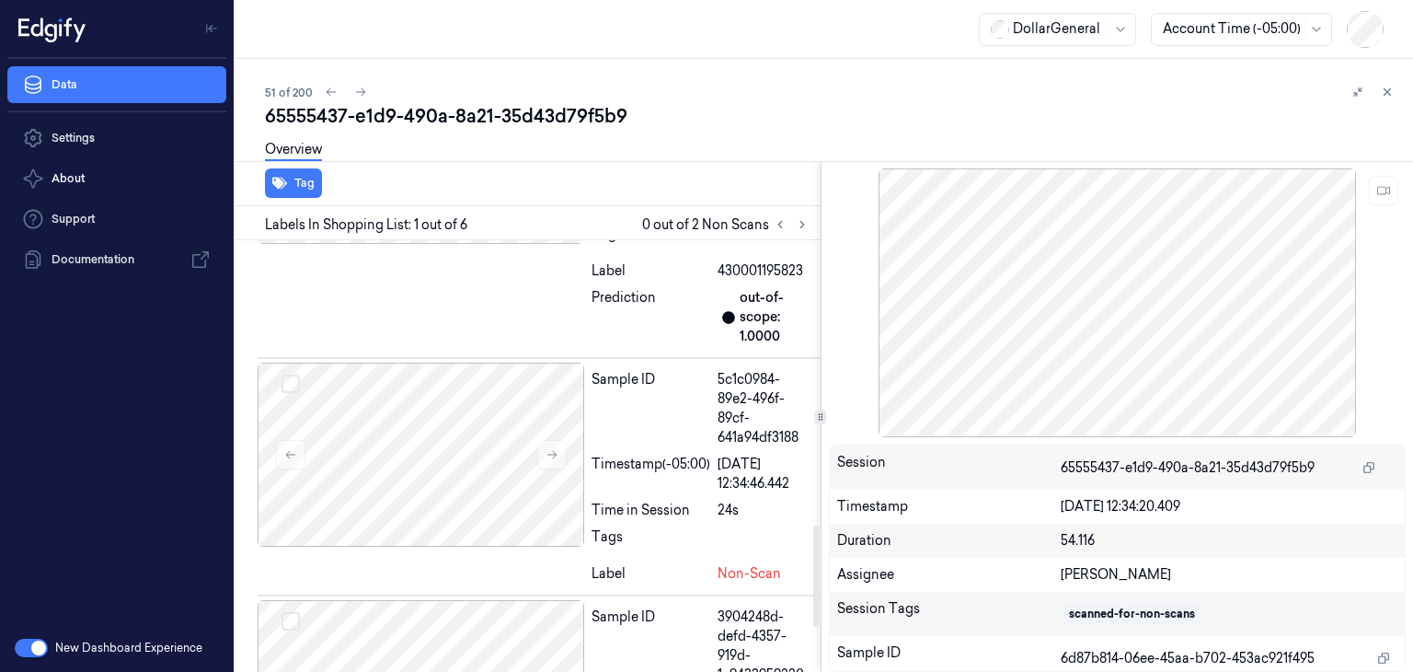
click at [472, 446] on div at bounding box center [421, 454] width 327 height 184
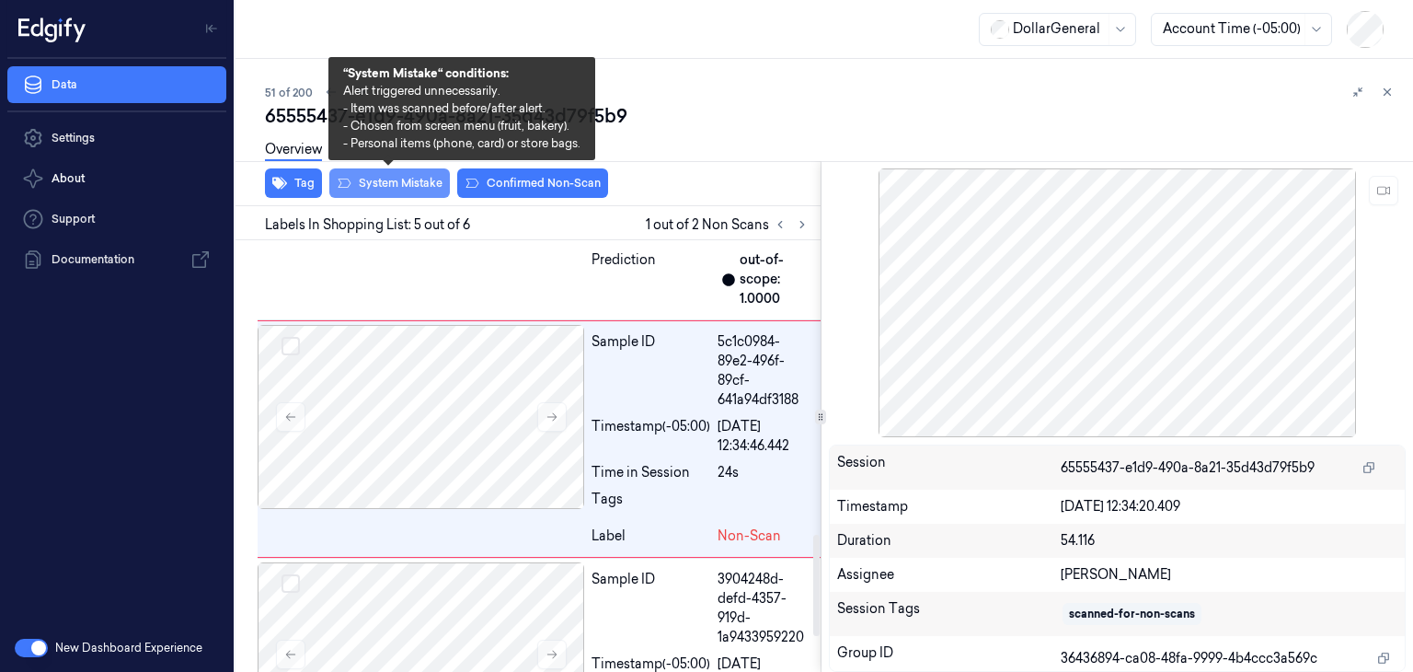
click at [431, 191] on button "System Mistake" at bounding box center [389, 182] width 121 height 29
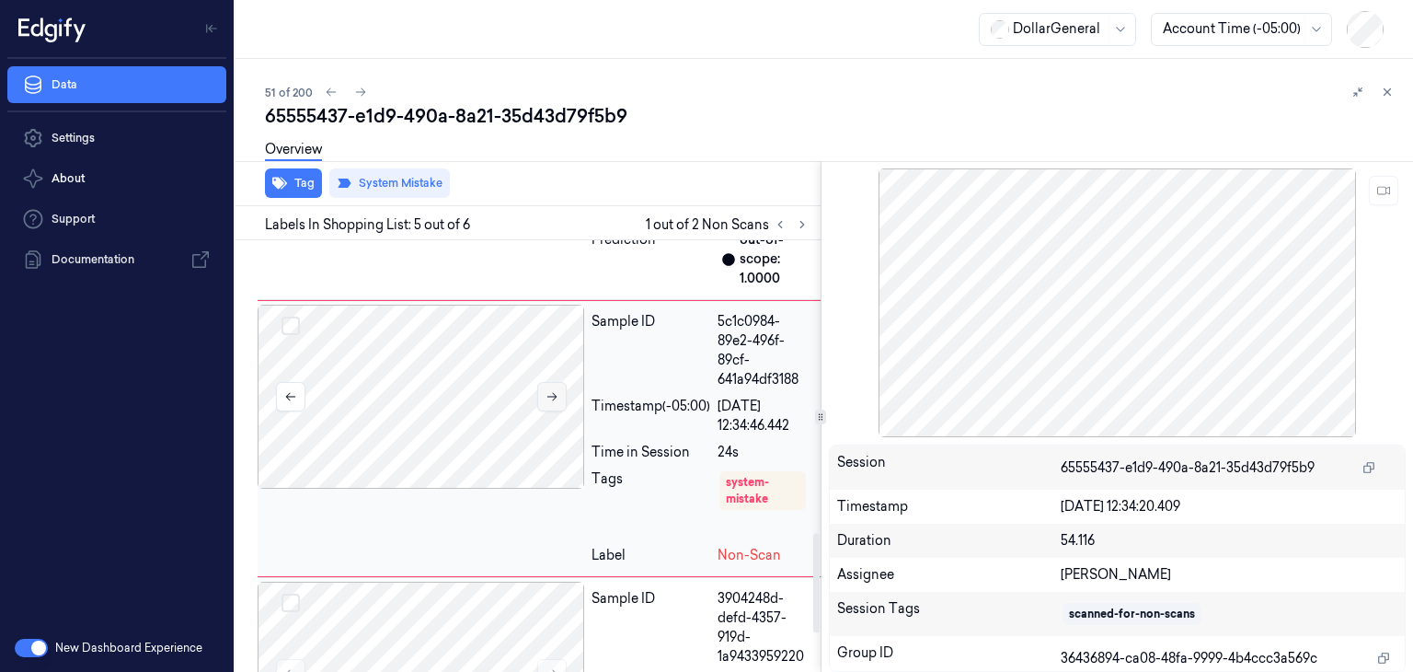
click at [552, 403] on icon at bounding box center [552, 396] width 13 height 13
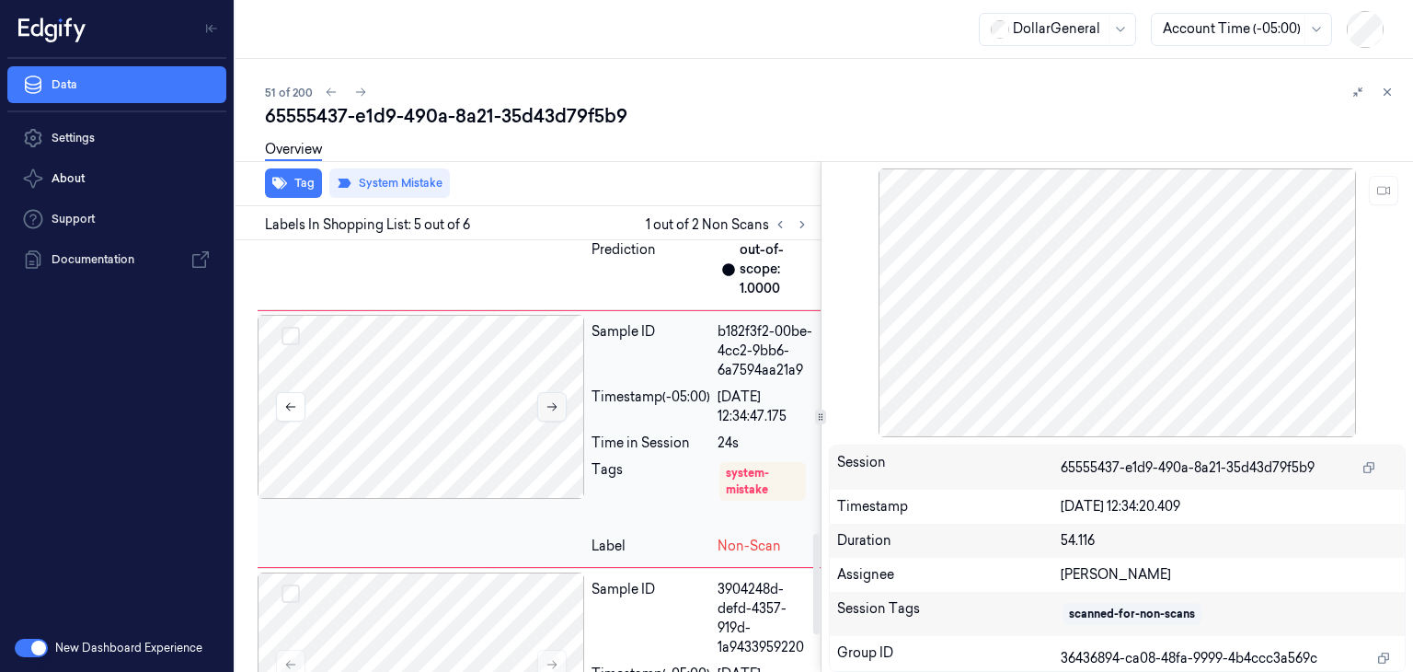
click at [552, 411] on button at bounding box center [551, 406] width 29 height 29
click at [556, 421] on button at bounding box center [551, 406] width 29 height 29
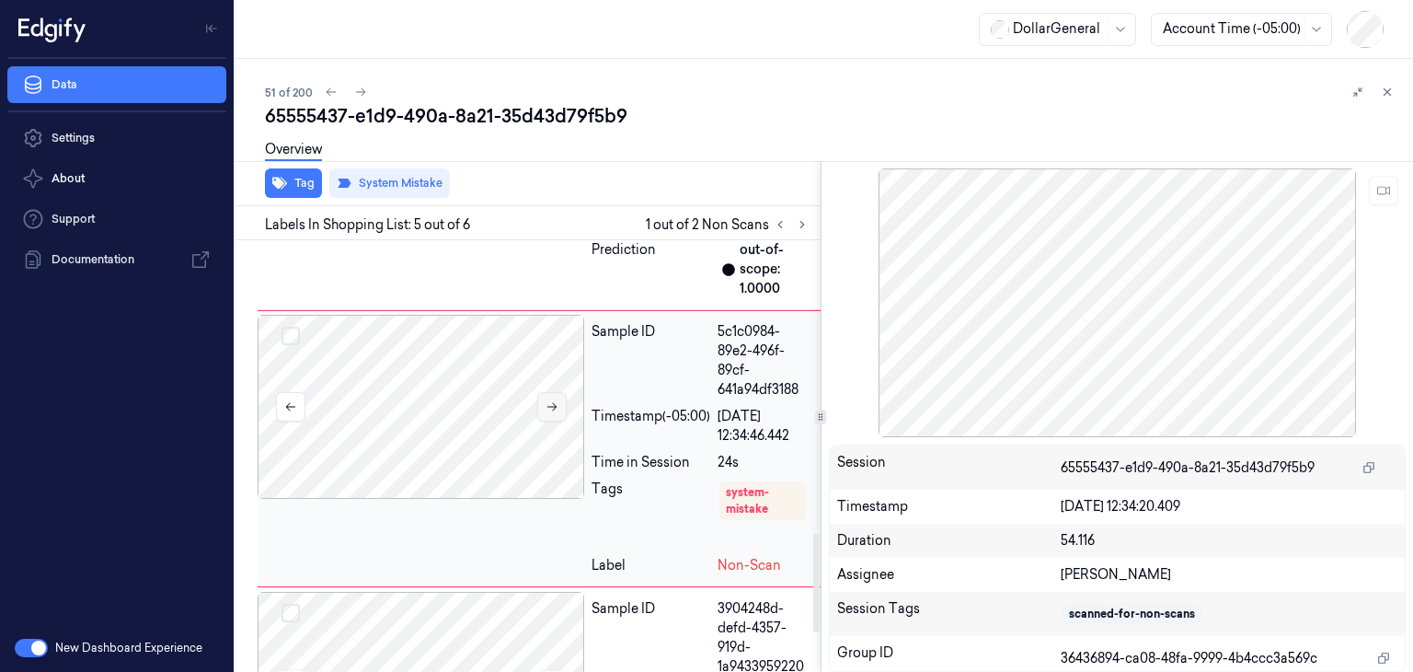
scroll to position [1266, 0]
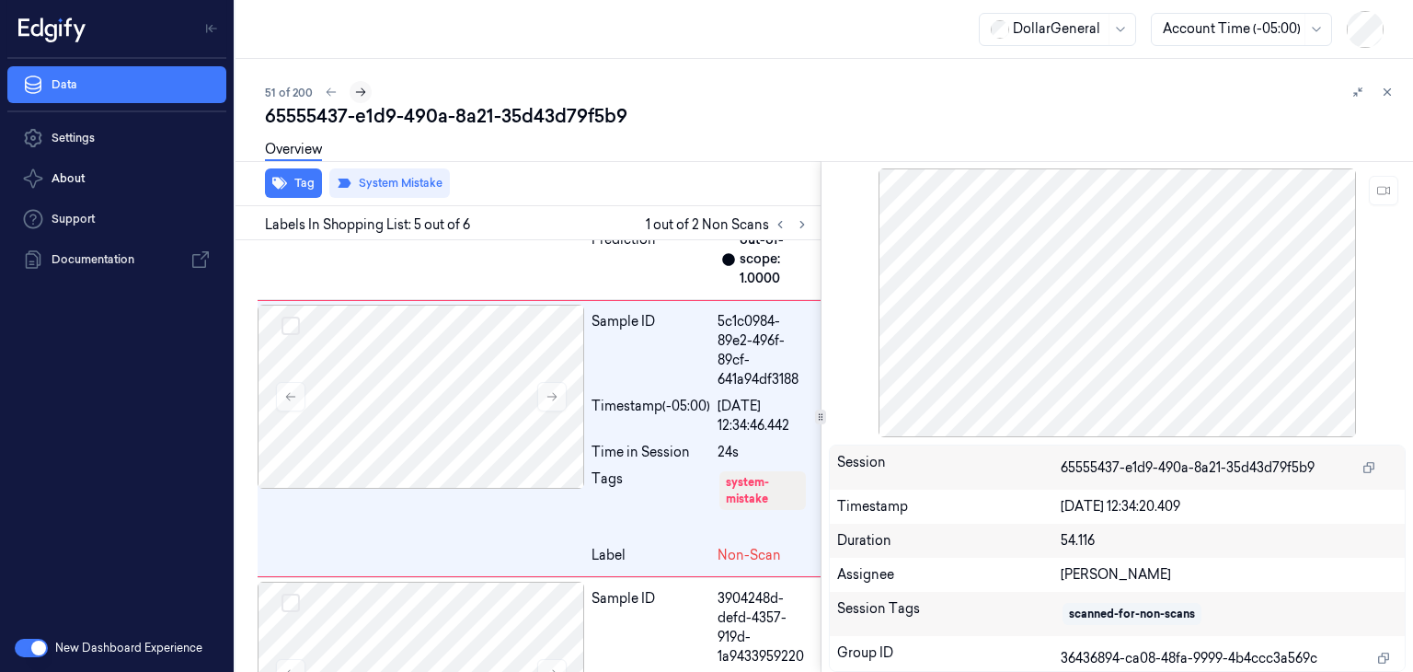
click at [362, 87] on icon at bounding box center [360, 92] width 13 height 13
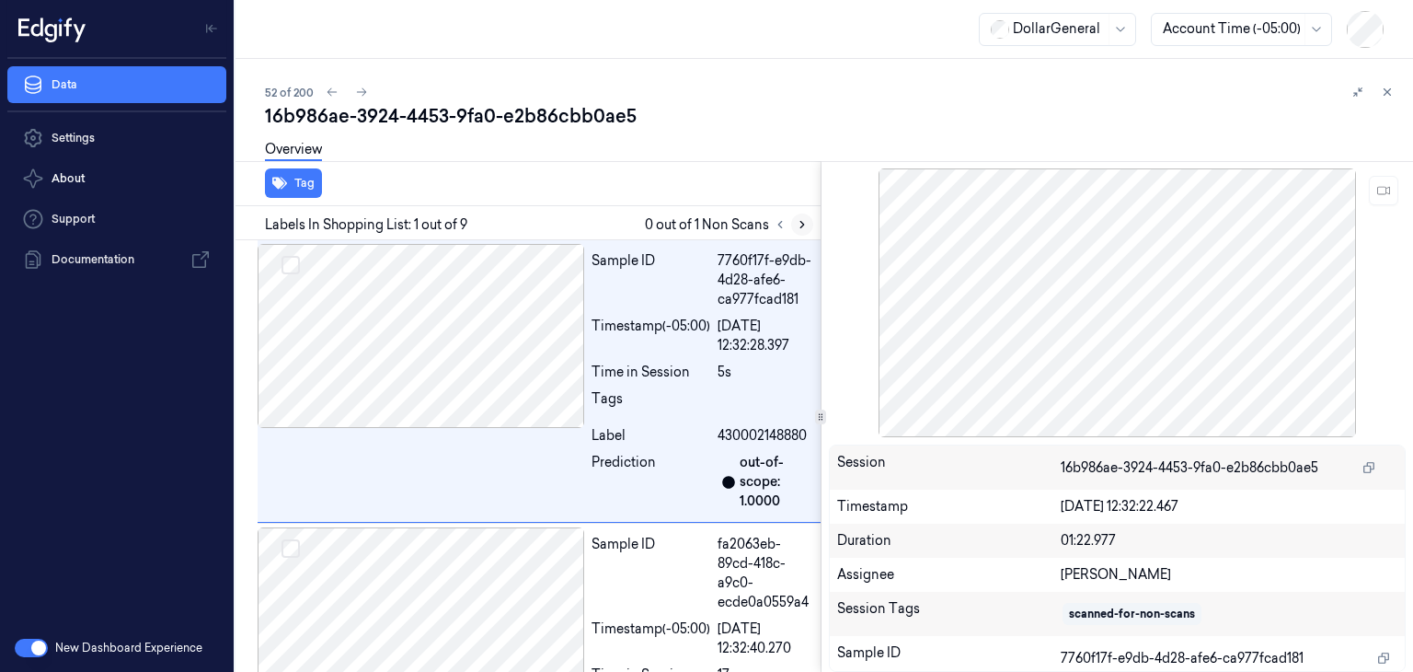
click at [803, 220] on icon at bounding box center [802, 224] width 13 height 13
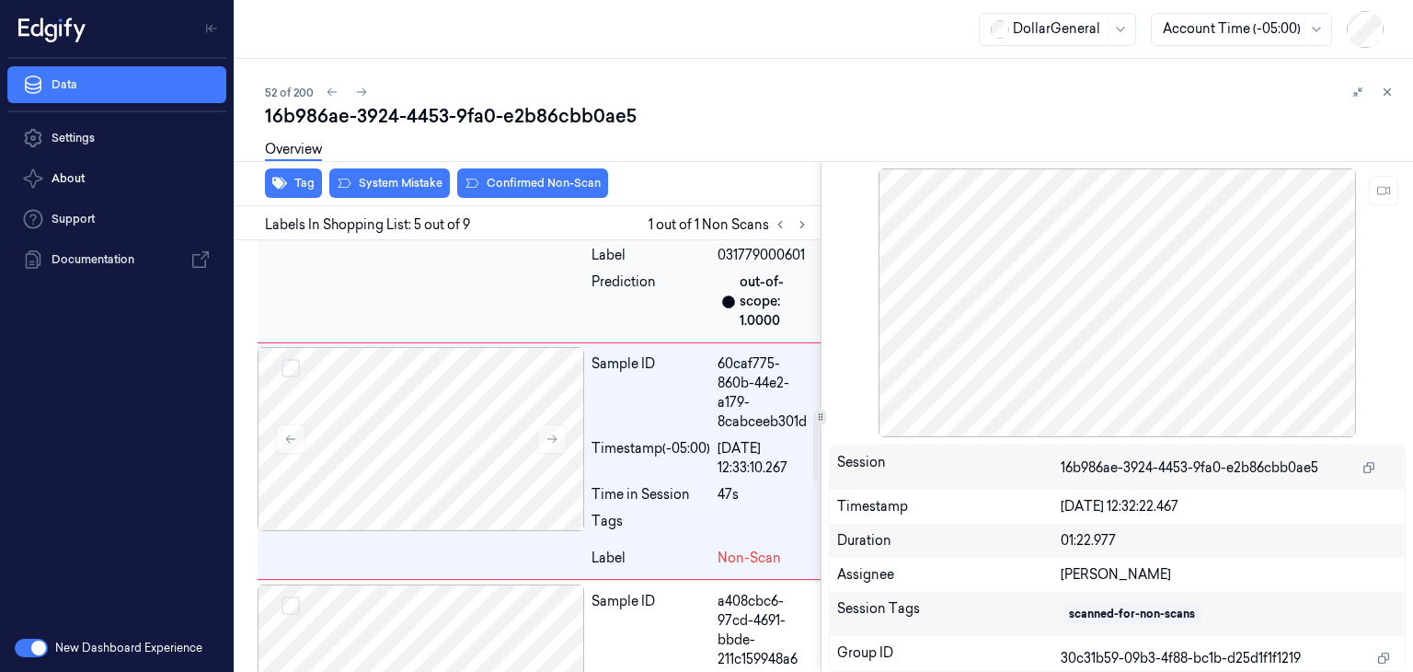
scroll to position [1072, 0]
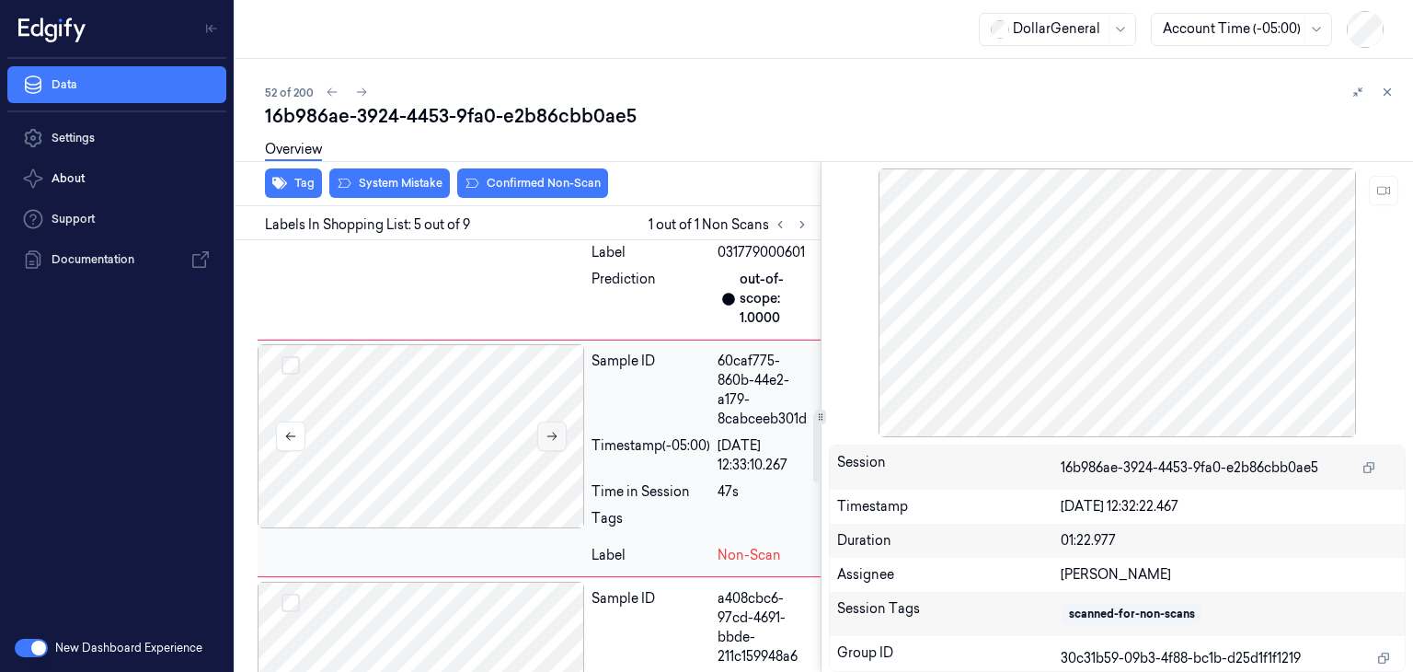
click at [555, 436] on icon at bounding box center [552, 436] width 13 height 13
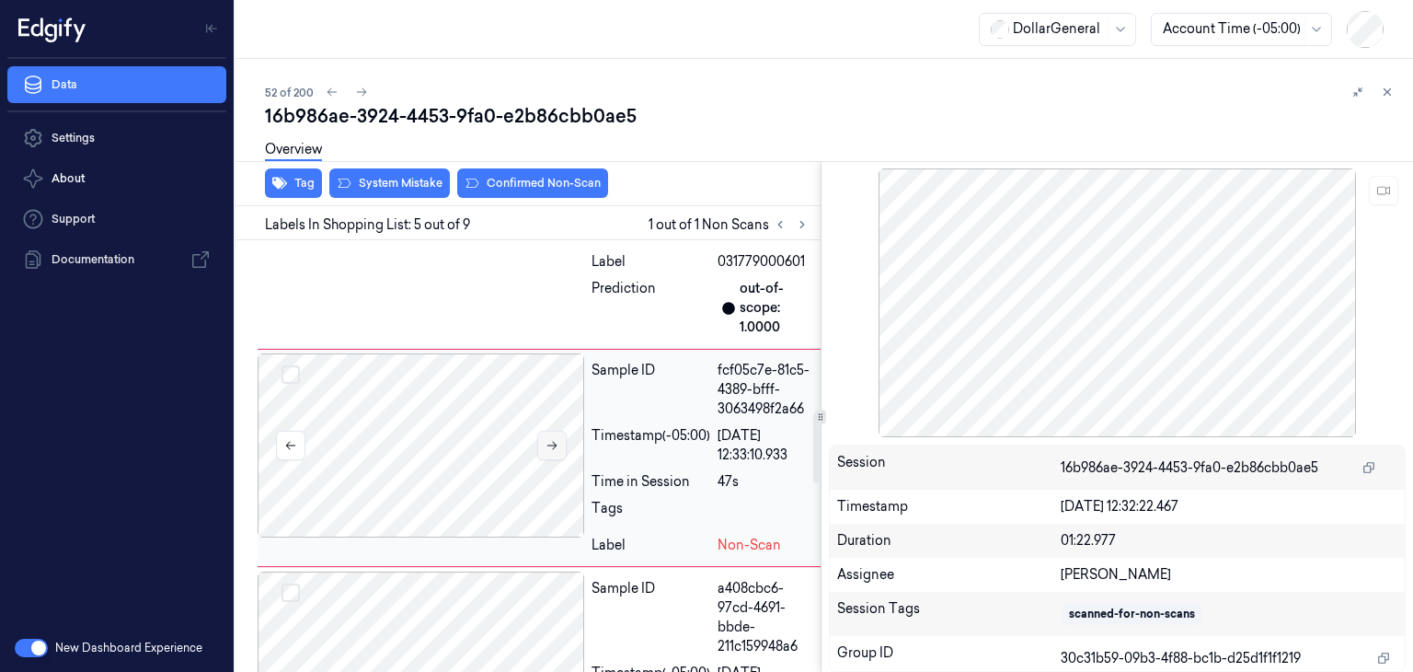
click at [555, 439] on icon at bounding box center [552, 445] width 13 height 13
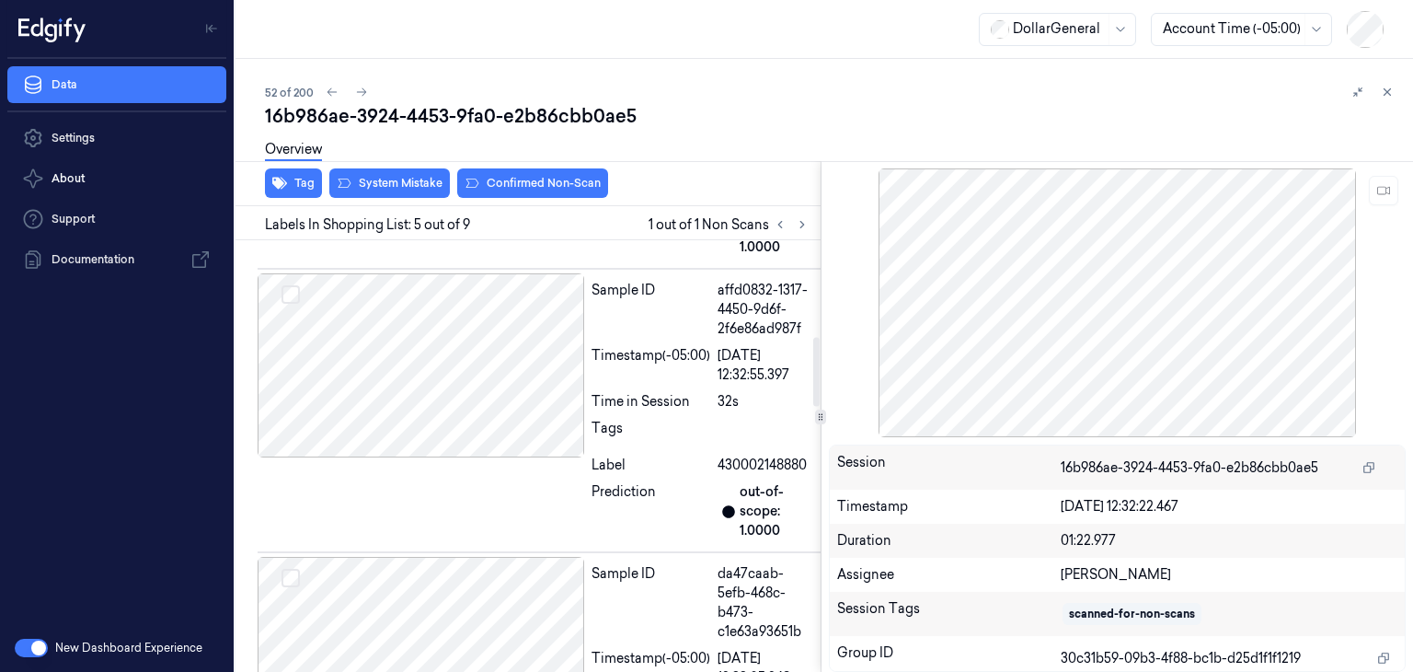
scroll to position [520, 0]
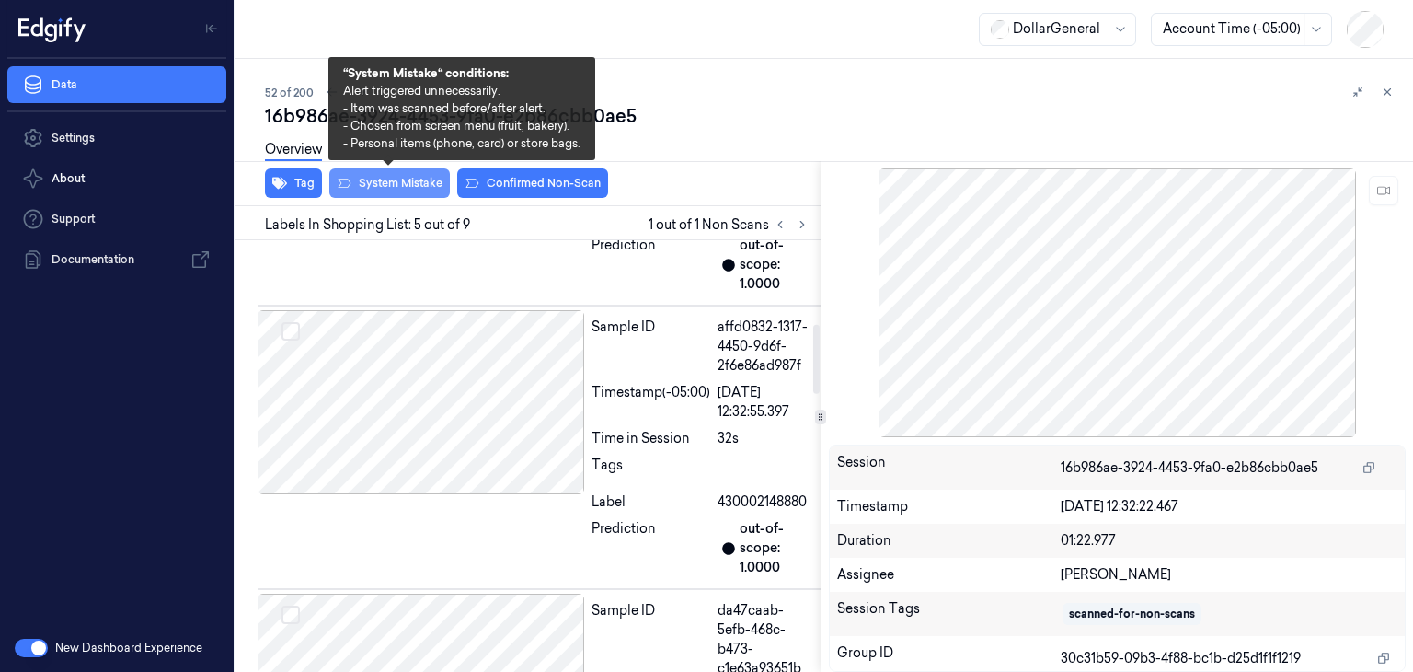
click at [384, 178] on button "System Mistake" at bounding box center [389, 182] width 121 height 29
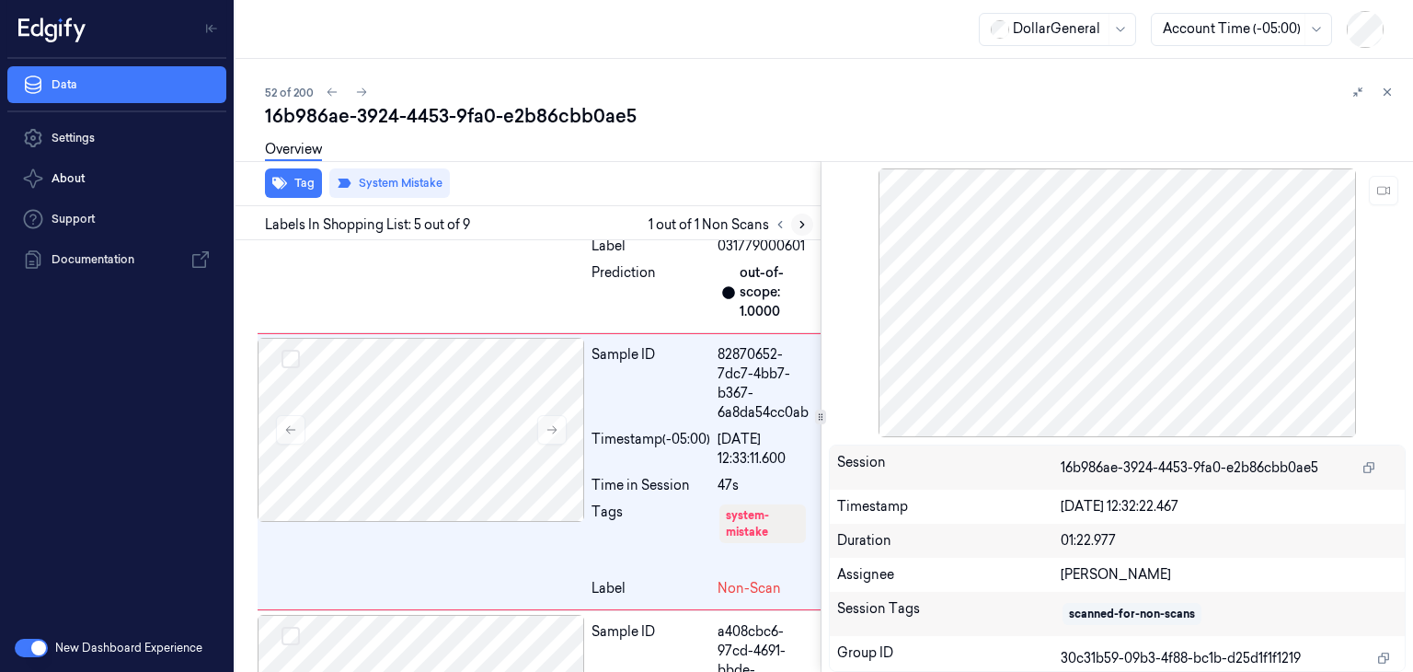
scroll to position [1092, 0]
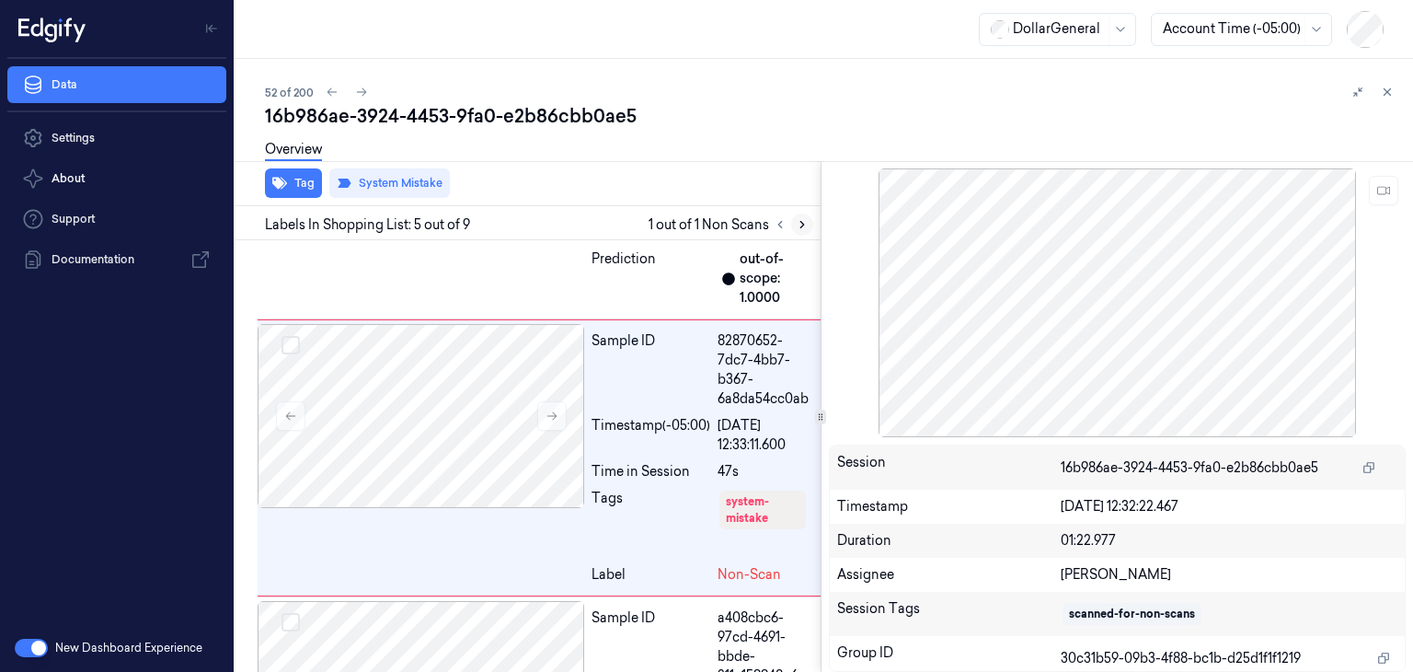
click at [805, 226] on icon at bounding box center [802, 224] width 13 height 13
click at [364, 93] on icon at bounding box center [362, 92] width 10 height 8
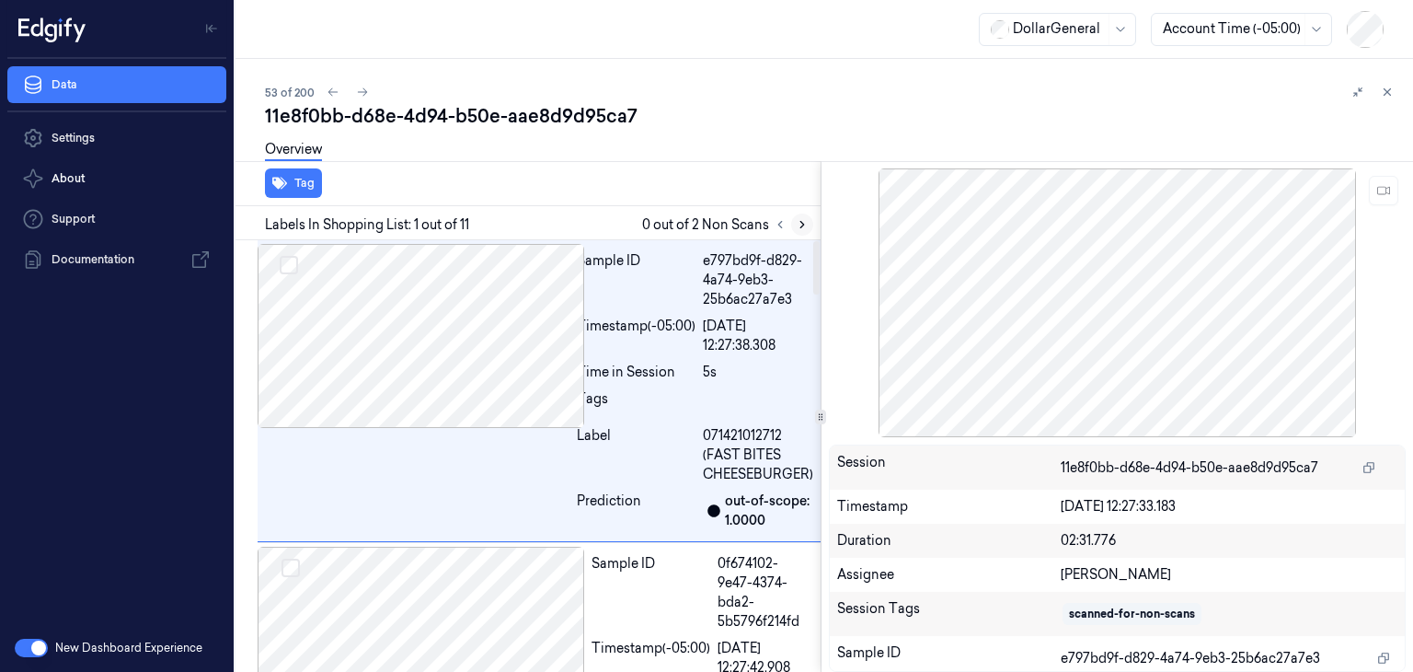
click at [804, 224] on icon at bounding box center [802, 224] width 13 height 13
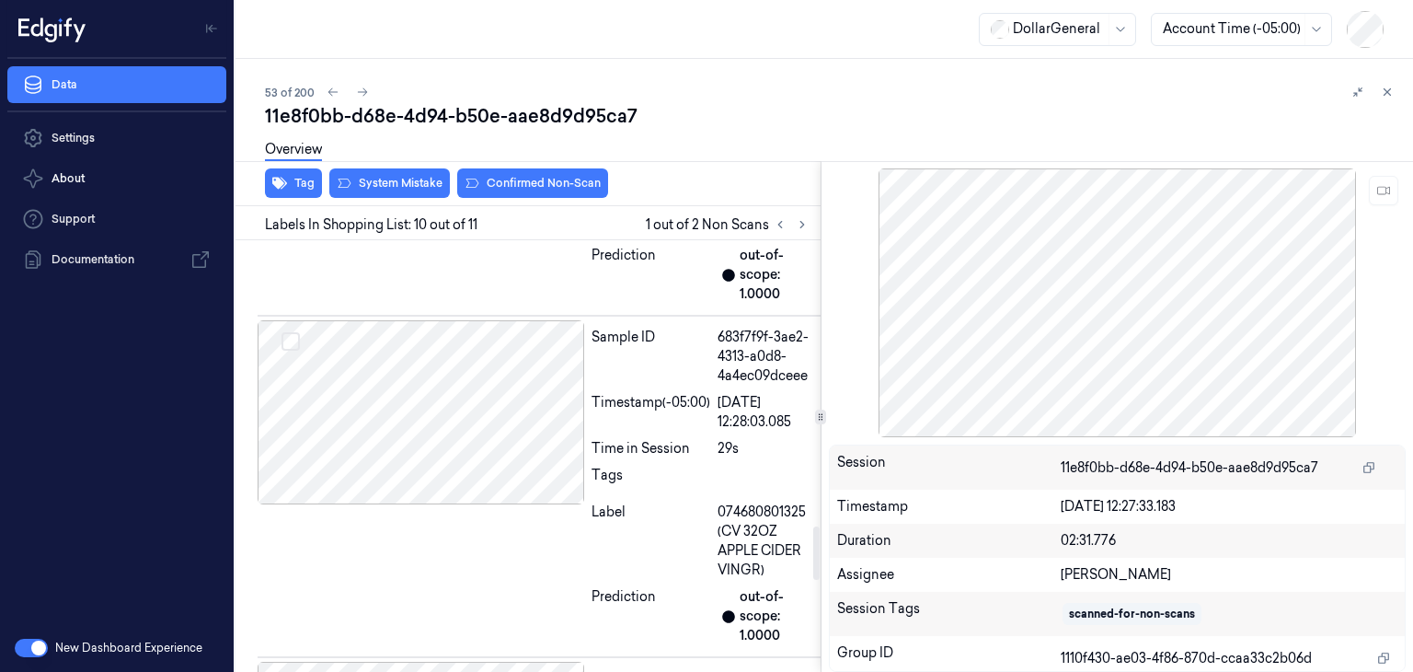
scroll to position [2230, 0]
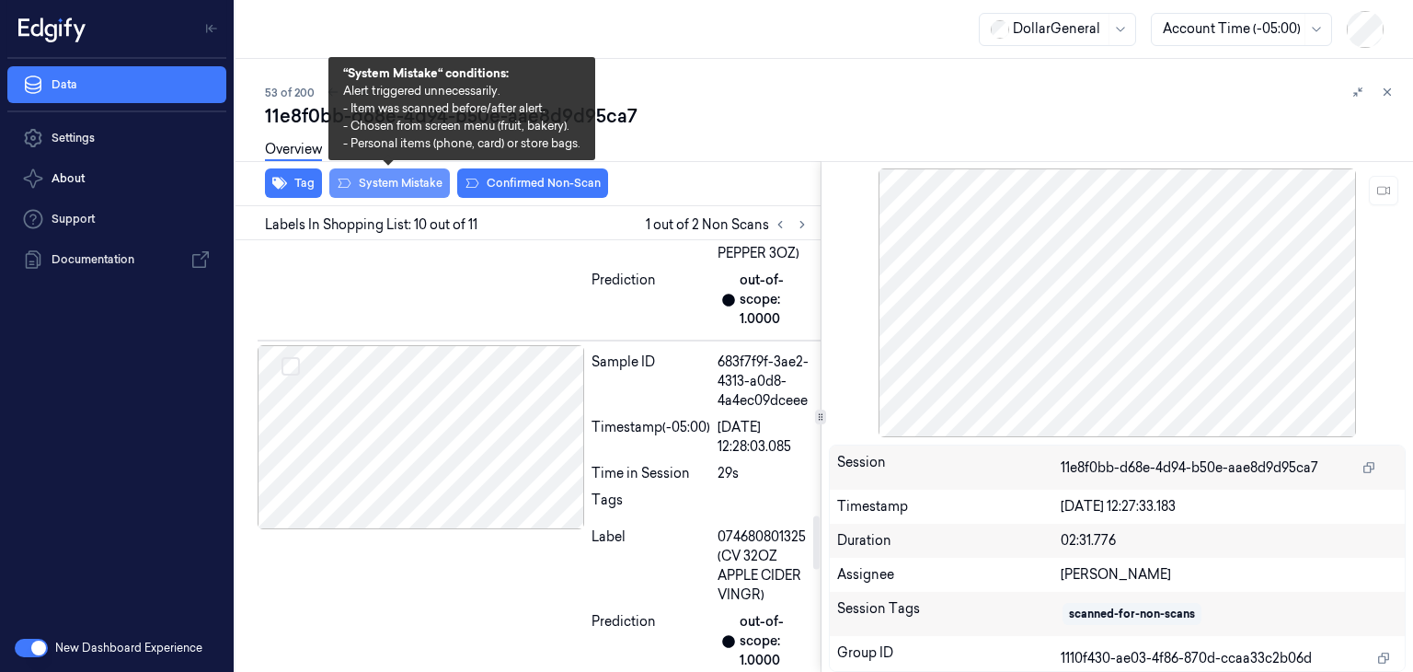
click at [418, 182] on button "System Mistake" at bounding box center [389, 182] width 121 height 29
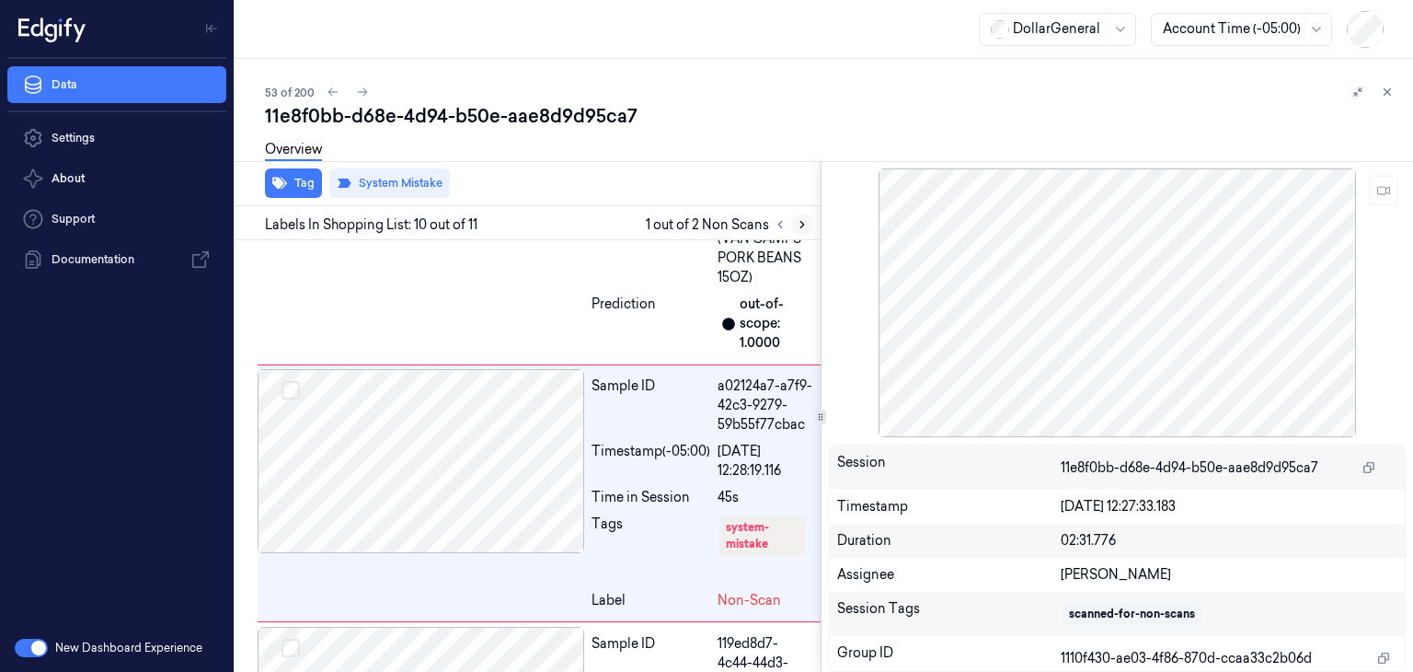
click at [801, 222] on icon at bounding box center [802, 225] width 4 height 6
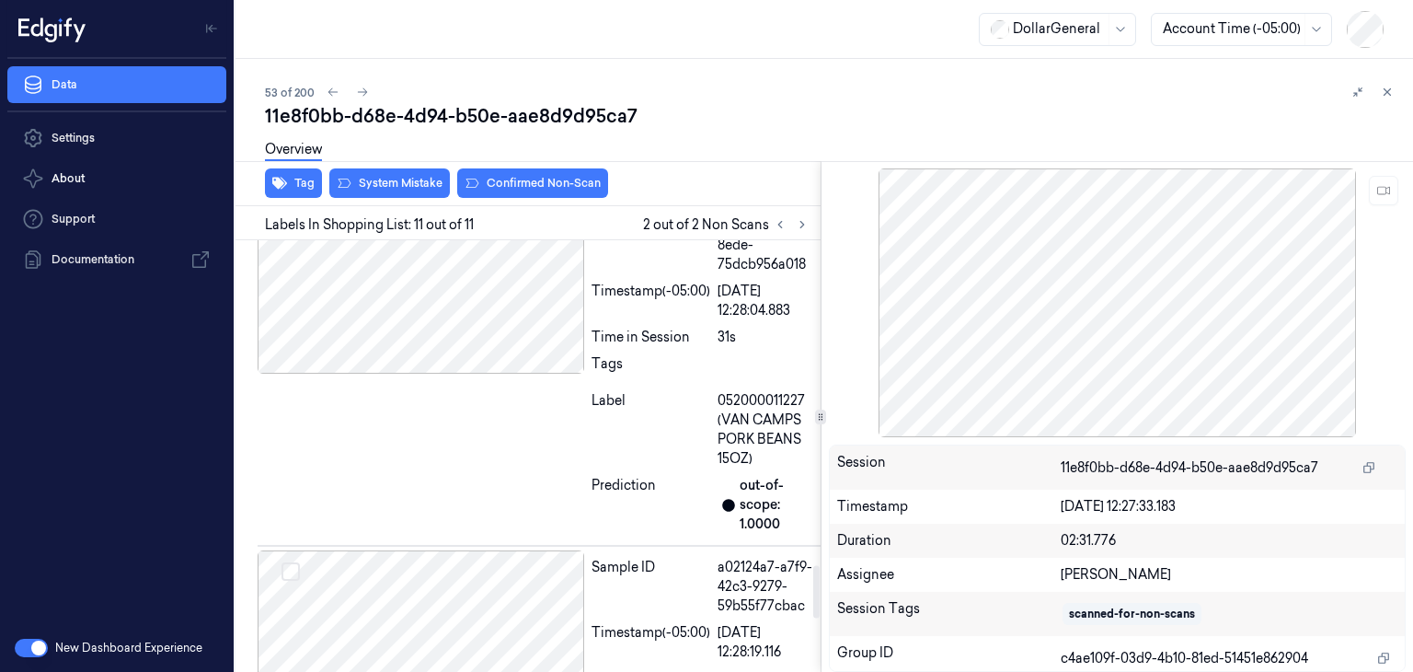
scroll to position [2637, 0]
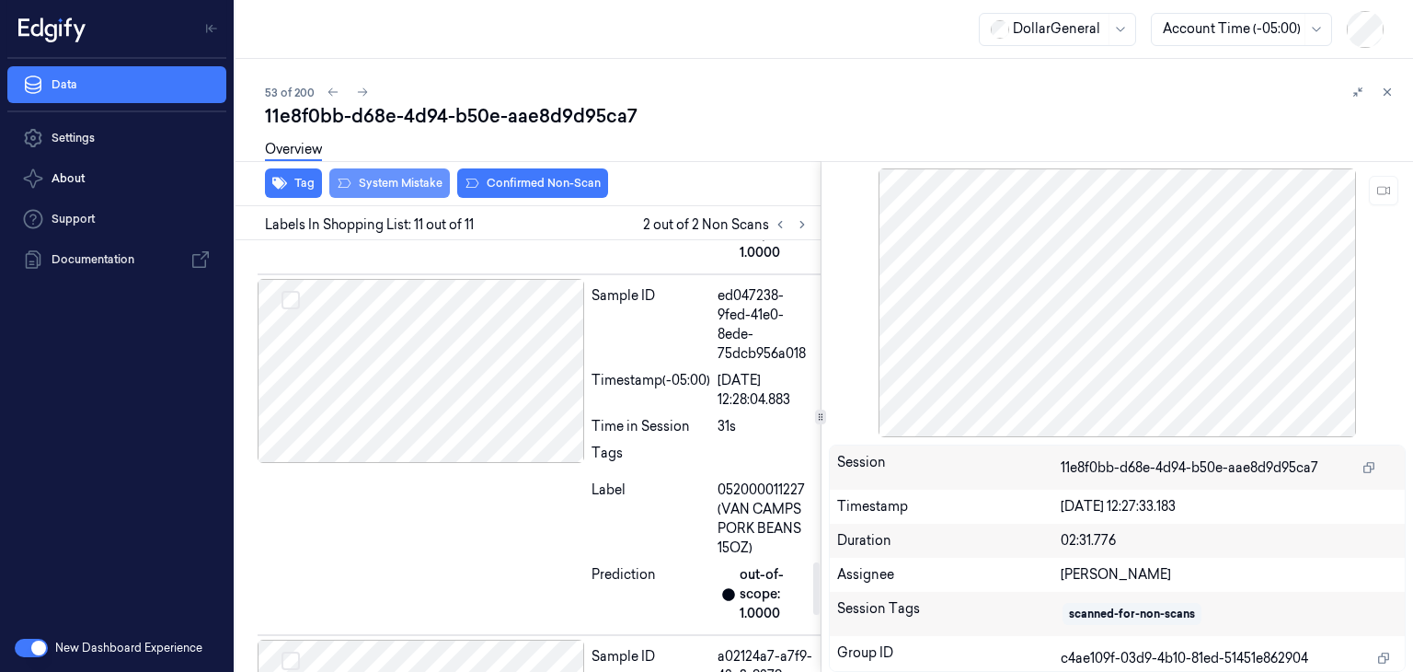
click at [391, 191] on button "System Mistake" at bounding box center [389, 182] width 121 height 29
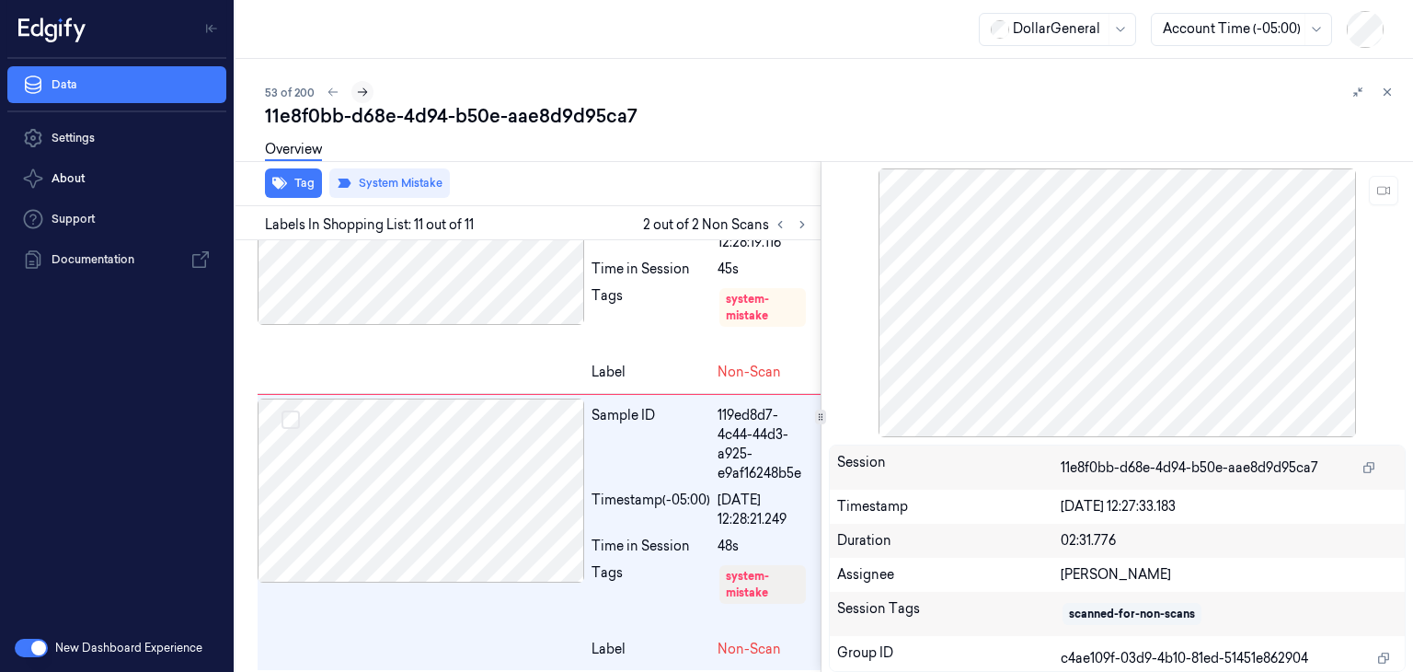
click at [358, 82] on button at bounding box center [362, 92] width 22 height 22
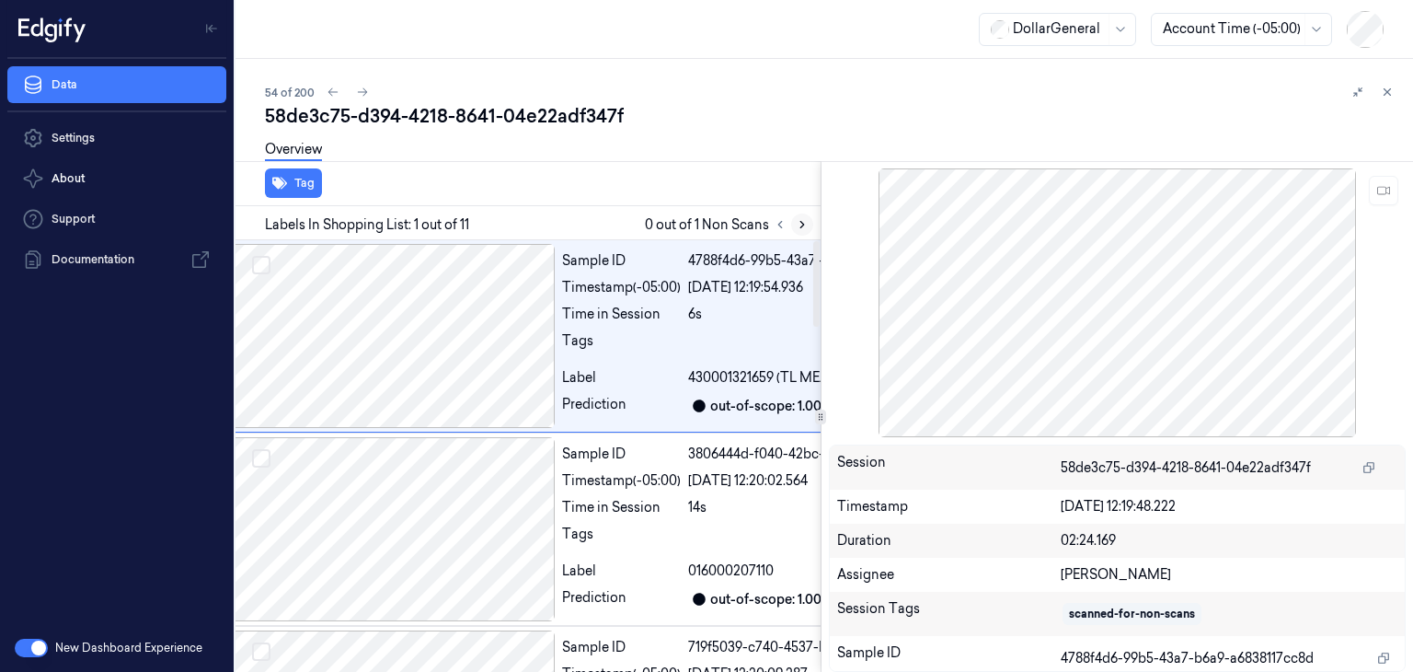
scroll to position [0, 29]
click at [807, 222] on icon at bounding box center [802, 224] width 13 height 13
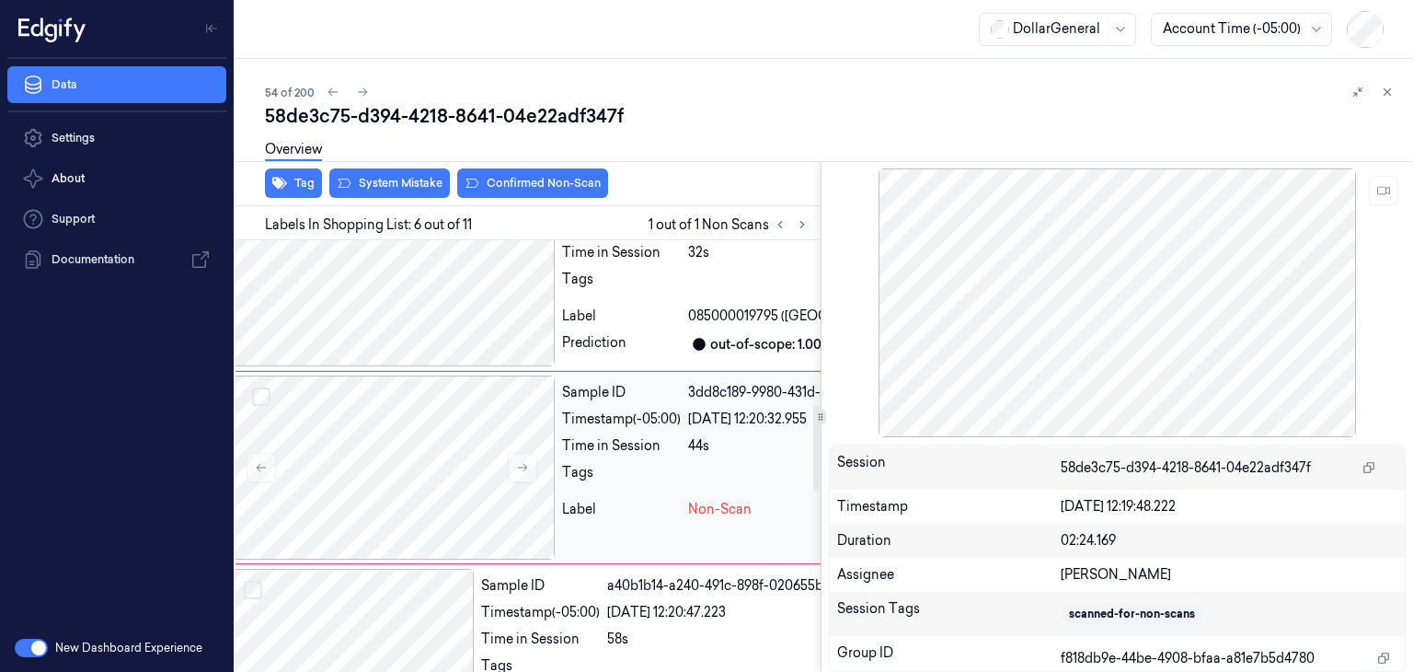
scroll to position [844, 29]
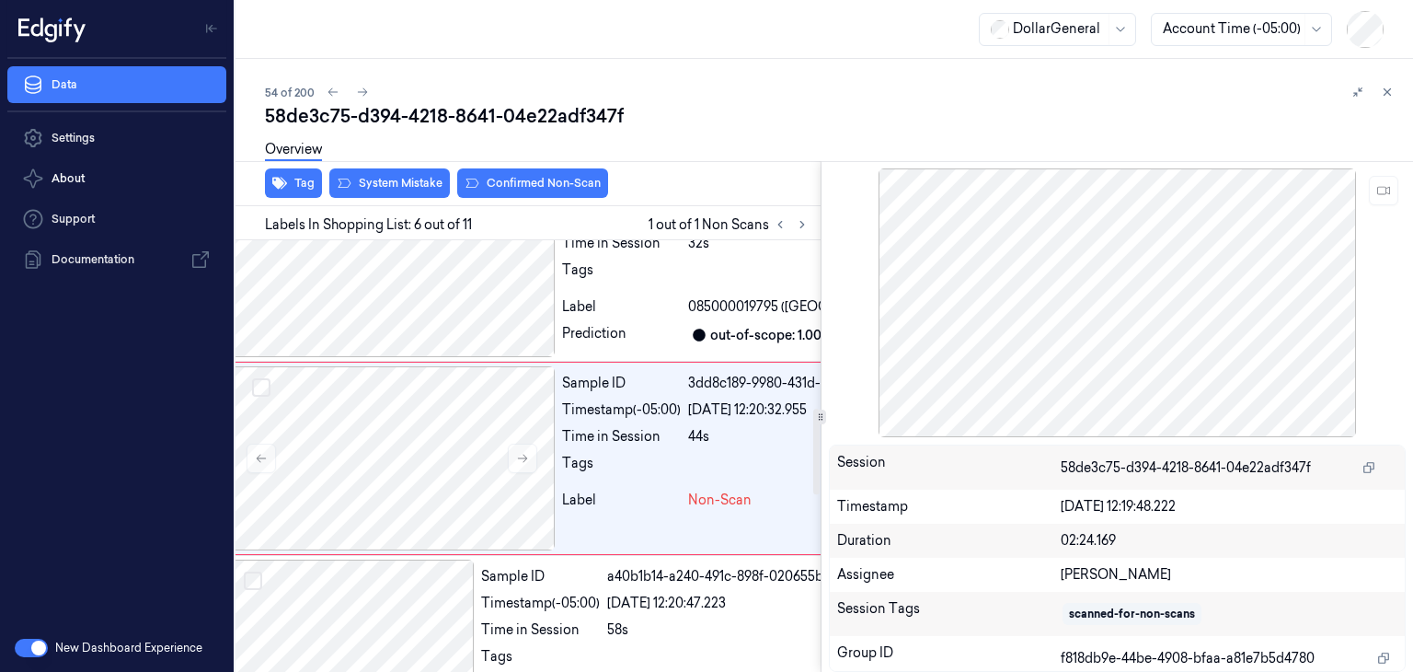
click at [395, 168] on div "Overview" at bounding box center [831, 152] width 1133 height 47
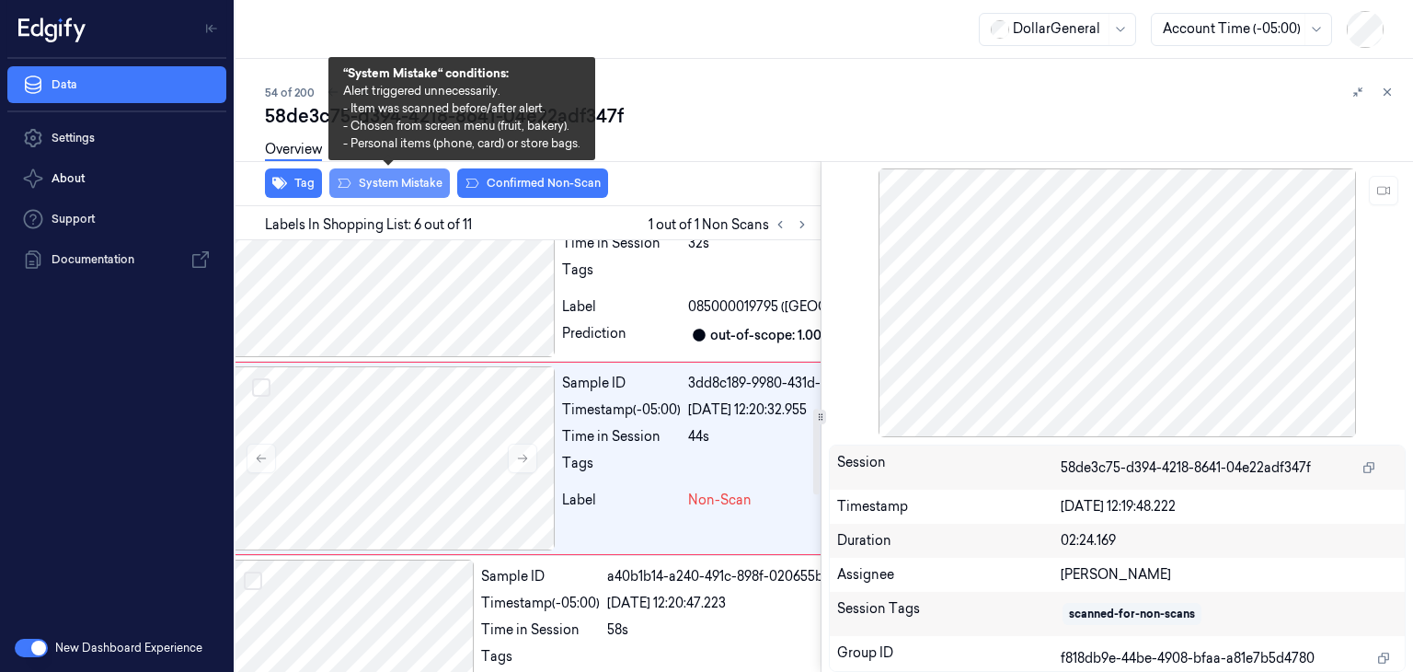
click at [392, 178] on button "System Mistake" at bounding box center [389, 182] width 121 height 29
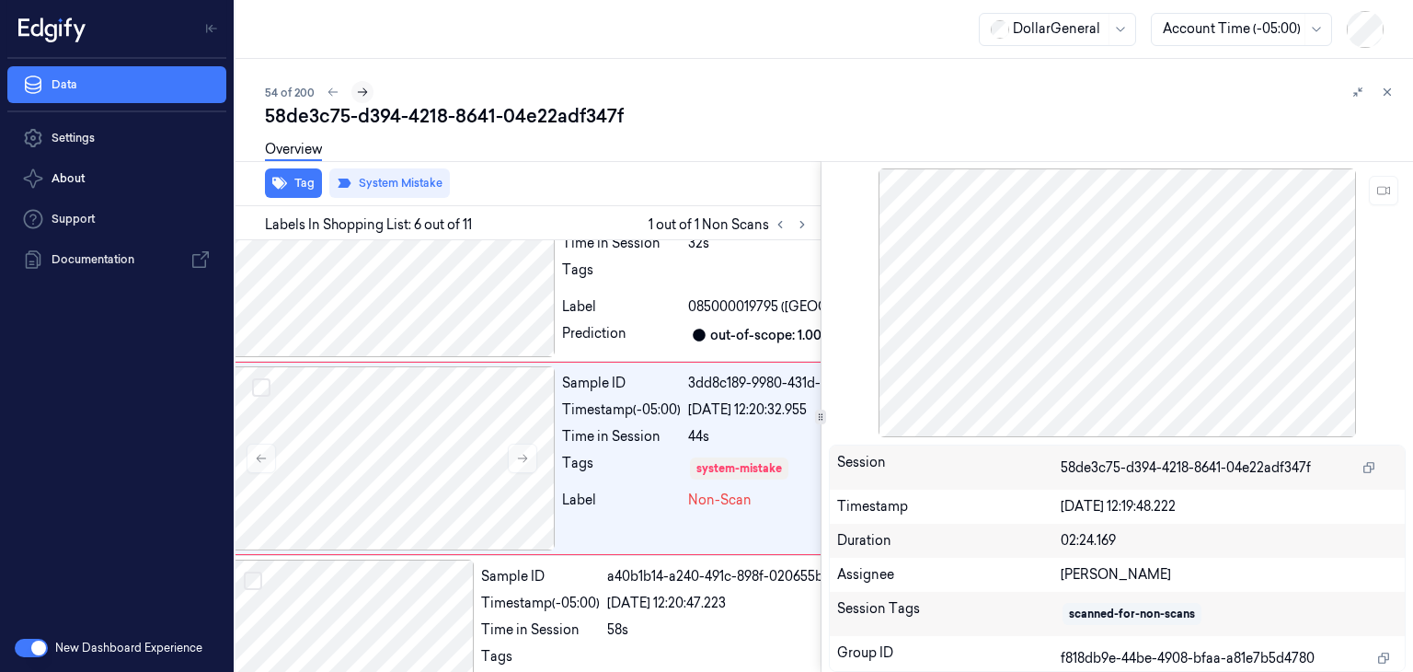
click at [366, 91] on icon at bounding box center [362, 92] width 13 height 13
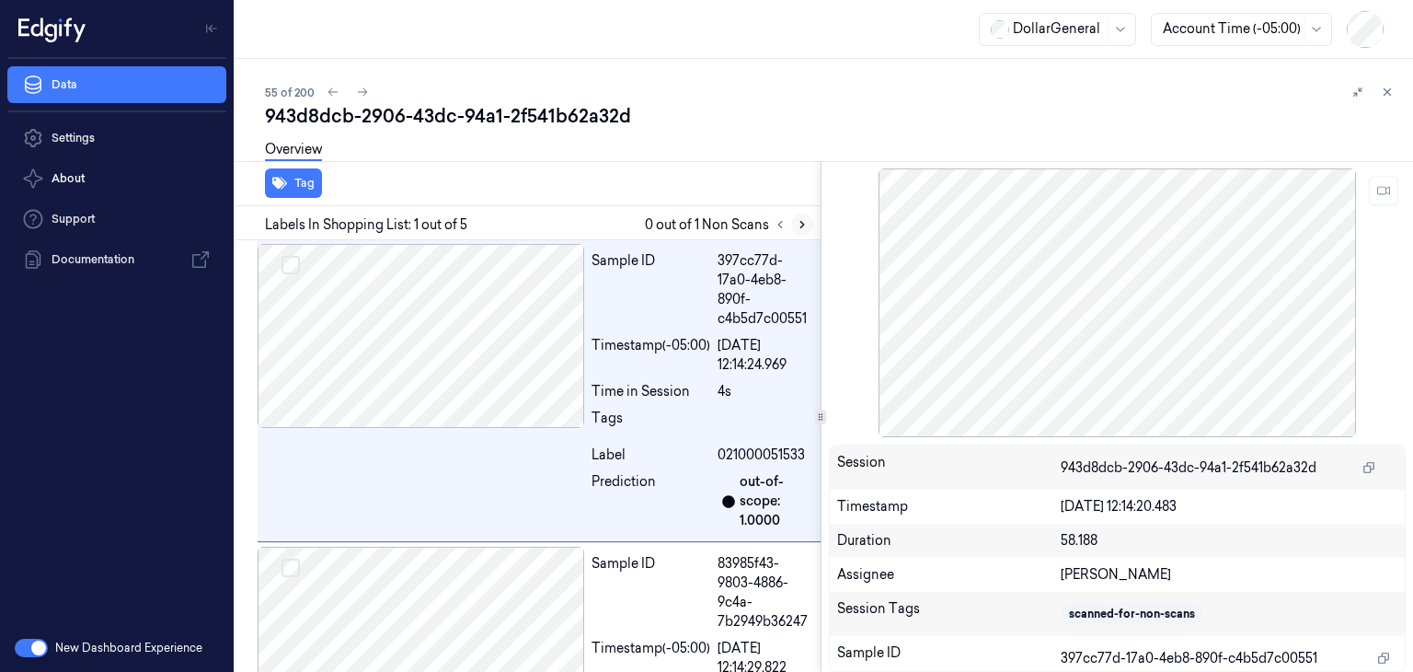
click at [797, 218] on icon at bounding box center [802, 224] width 13 height 13
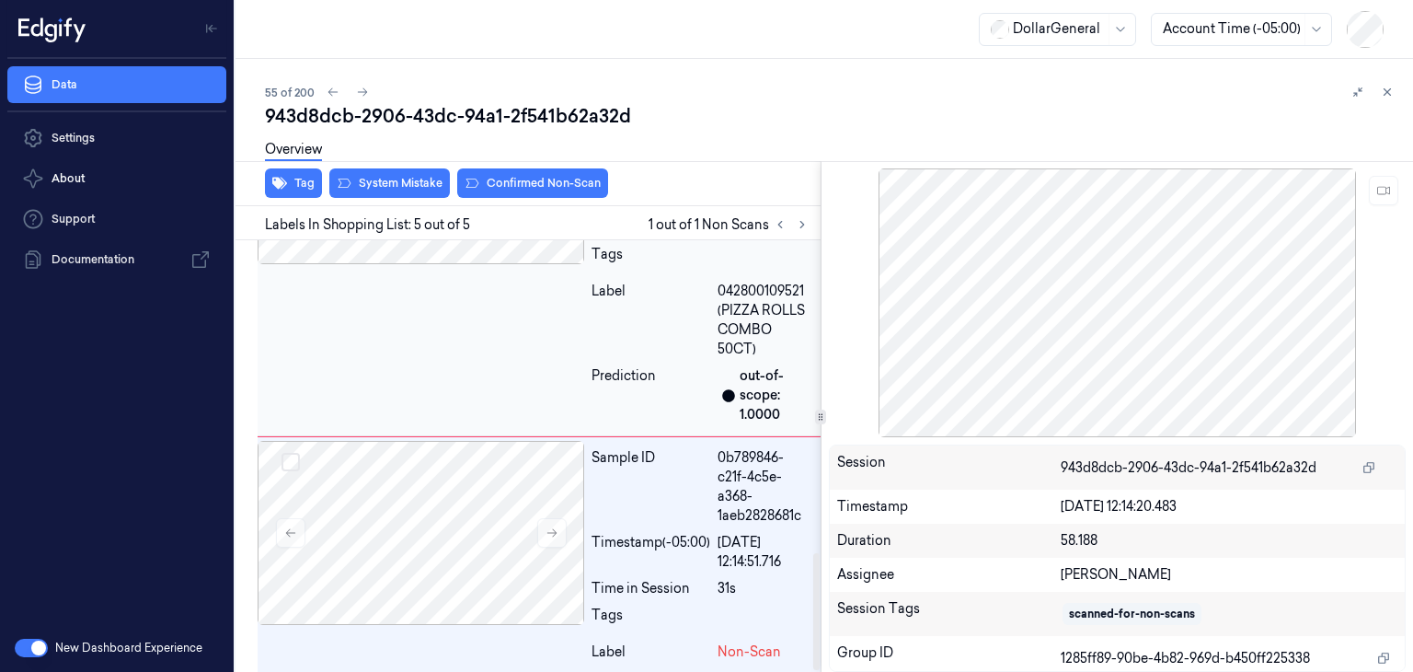
scroll to position [1155, 0]
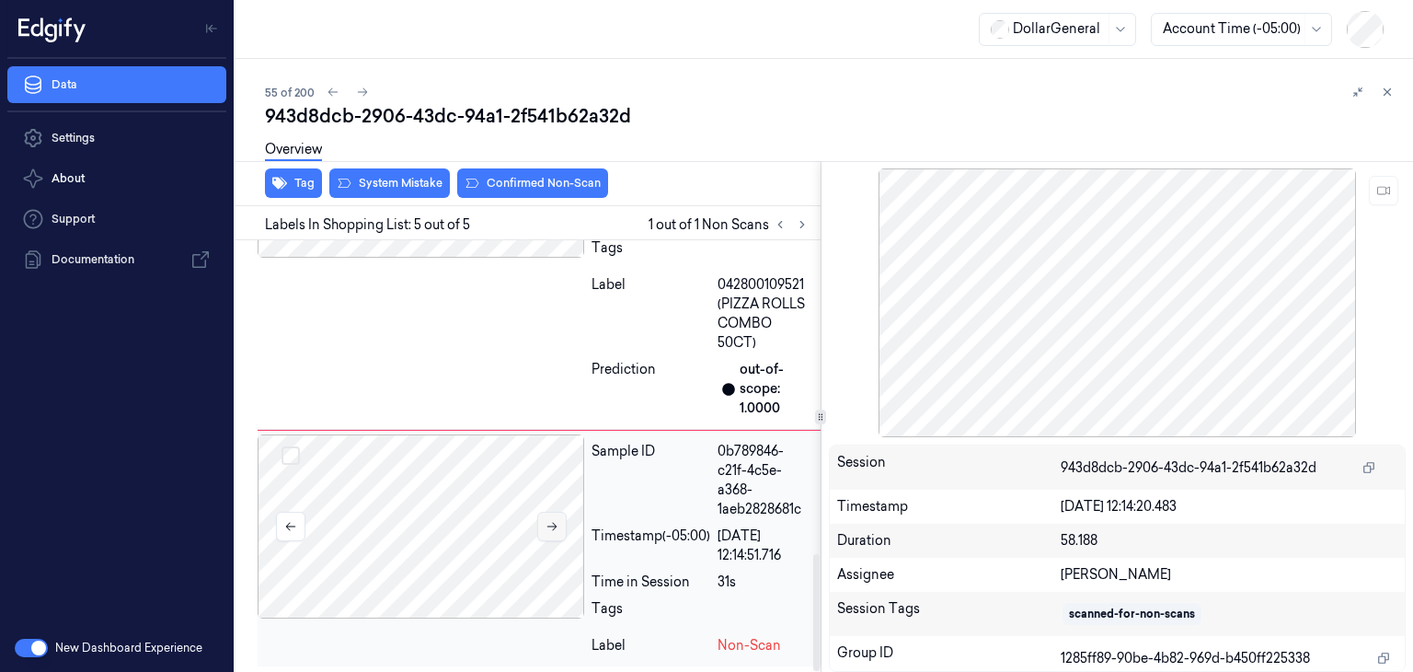
click at [556, 527] on icon at bounding box center [552, 526] width 13 height 13
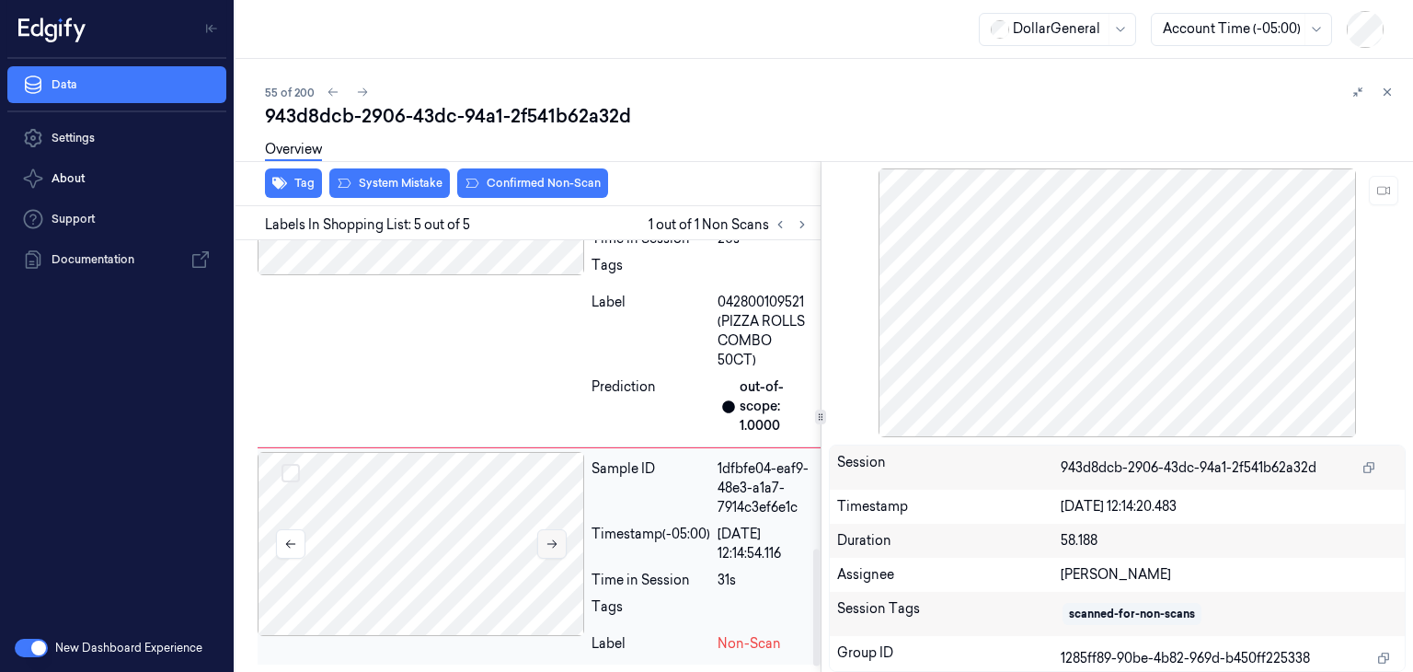
scroll to position [1136, 0]
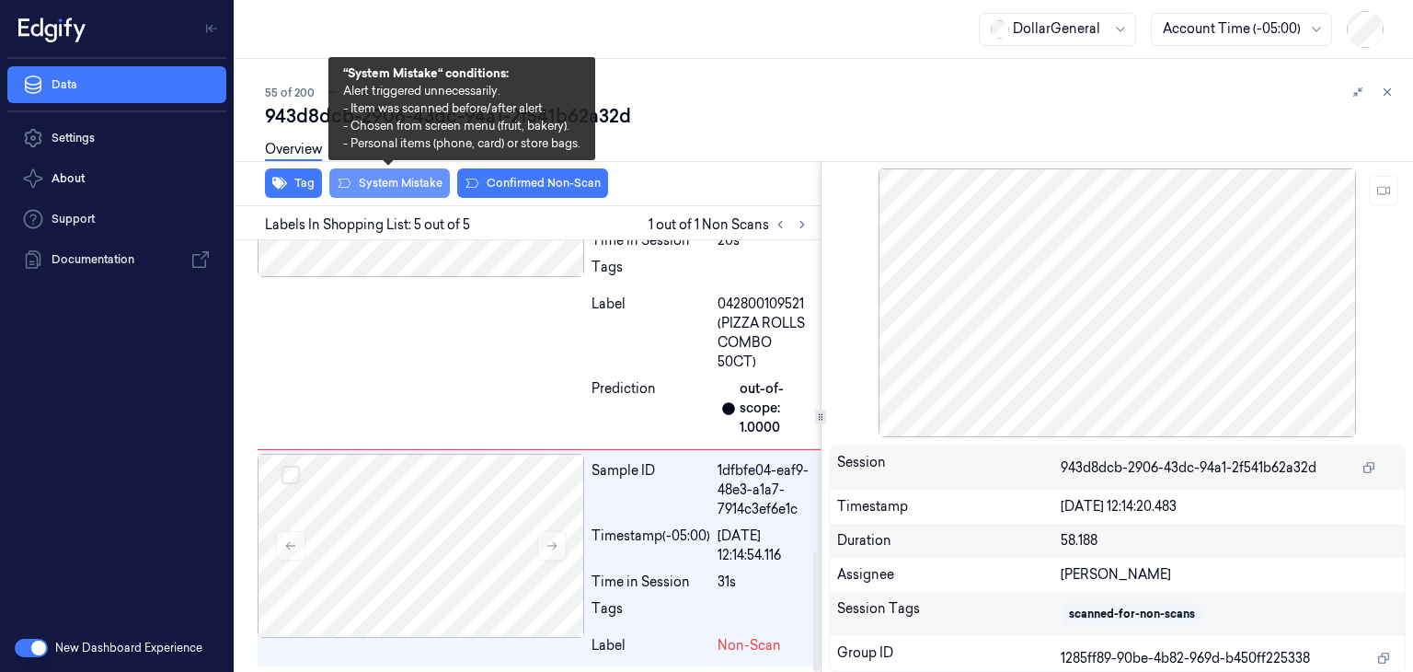
click at [408, 189] on button "System Mistake" at bounding box center [389, 182] width 121 height 29
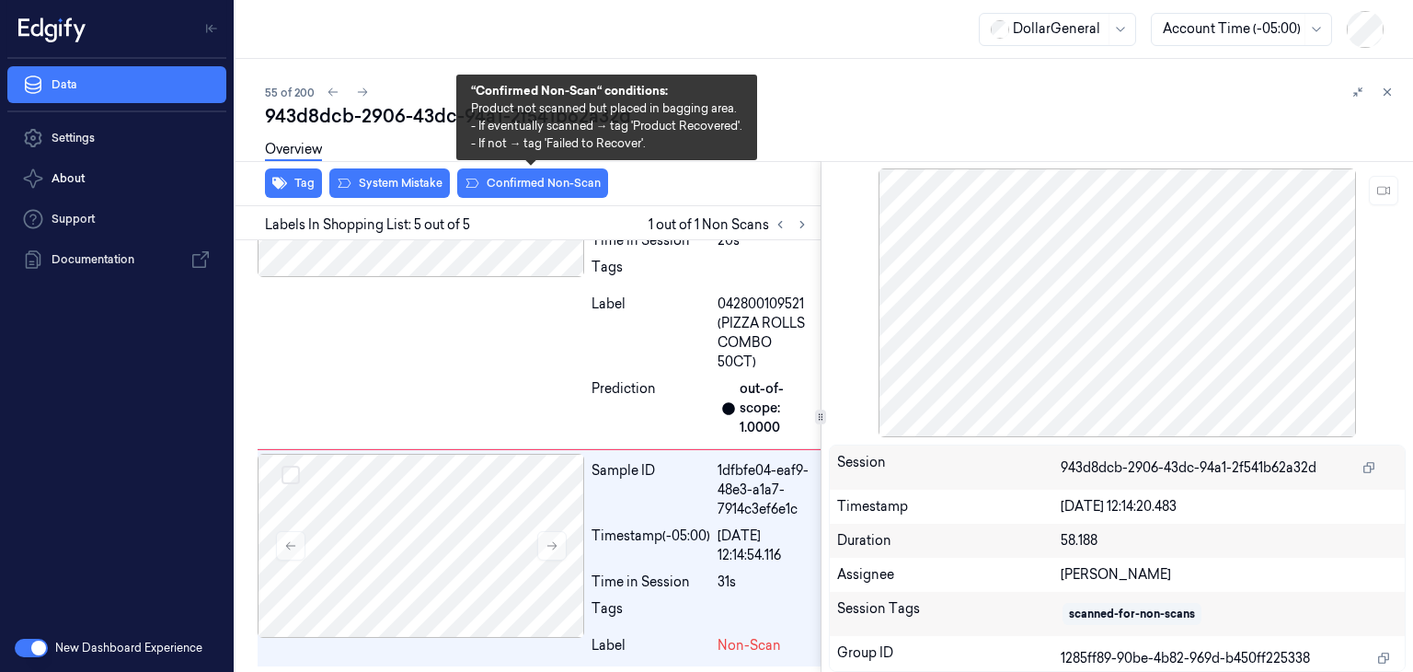
scroll to position [1175, 0]
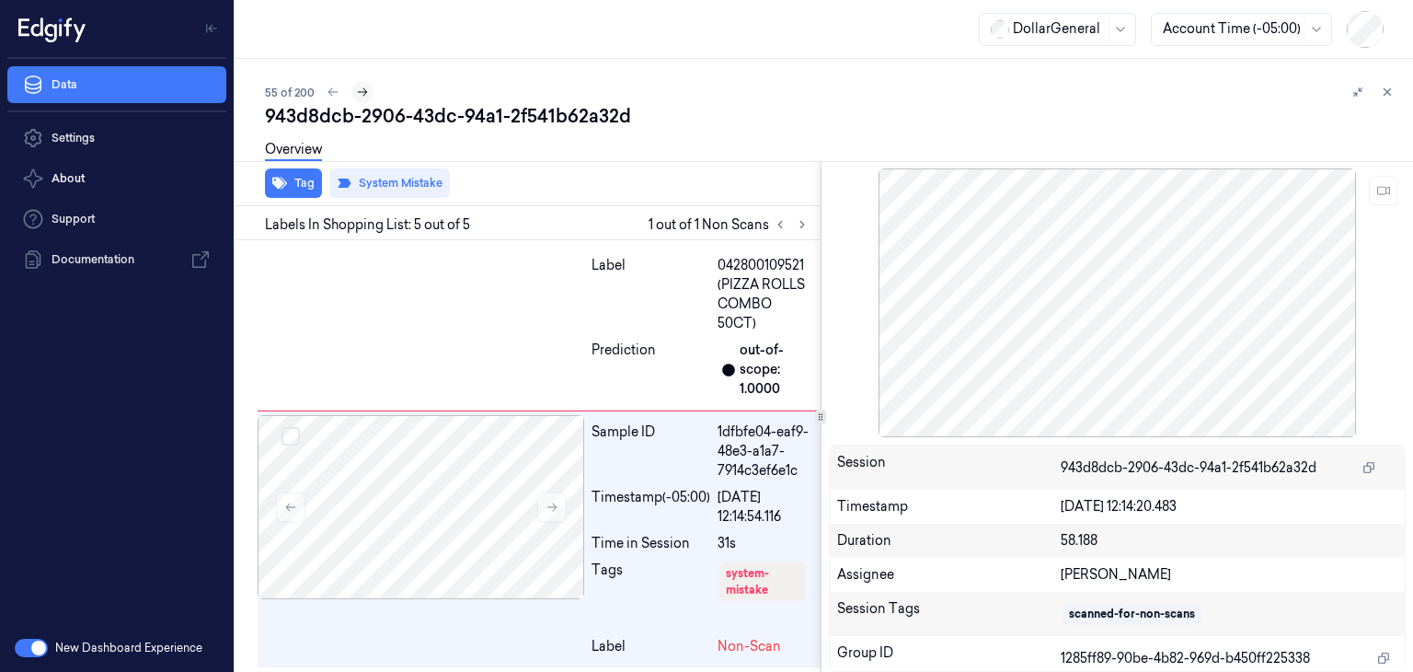
click at [365, 94] on icon at bounding box center [362, 92] width 13 height 13
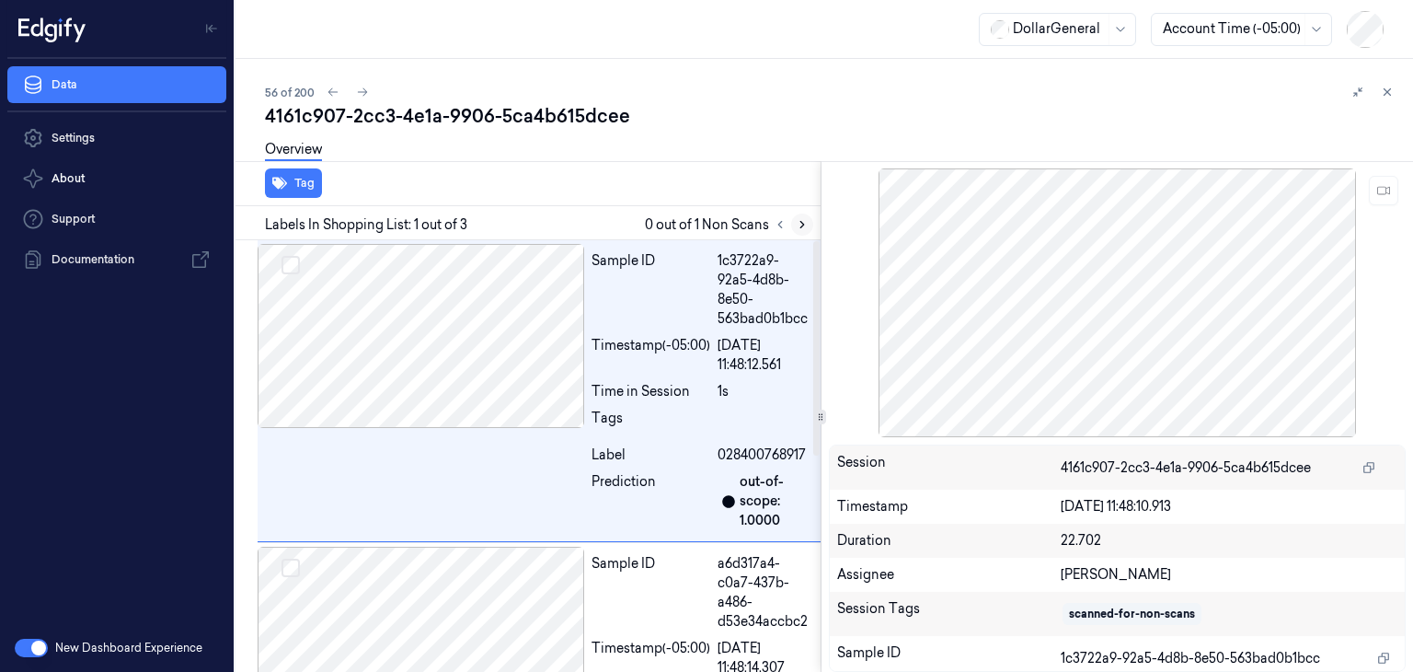
click at [799, 216] on button at bounding box center [802, 224] width 22 height 22
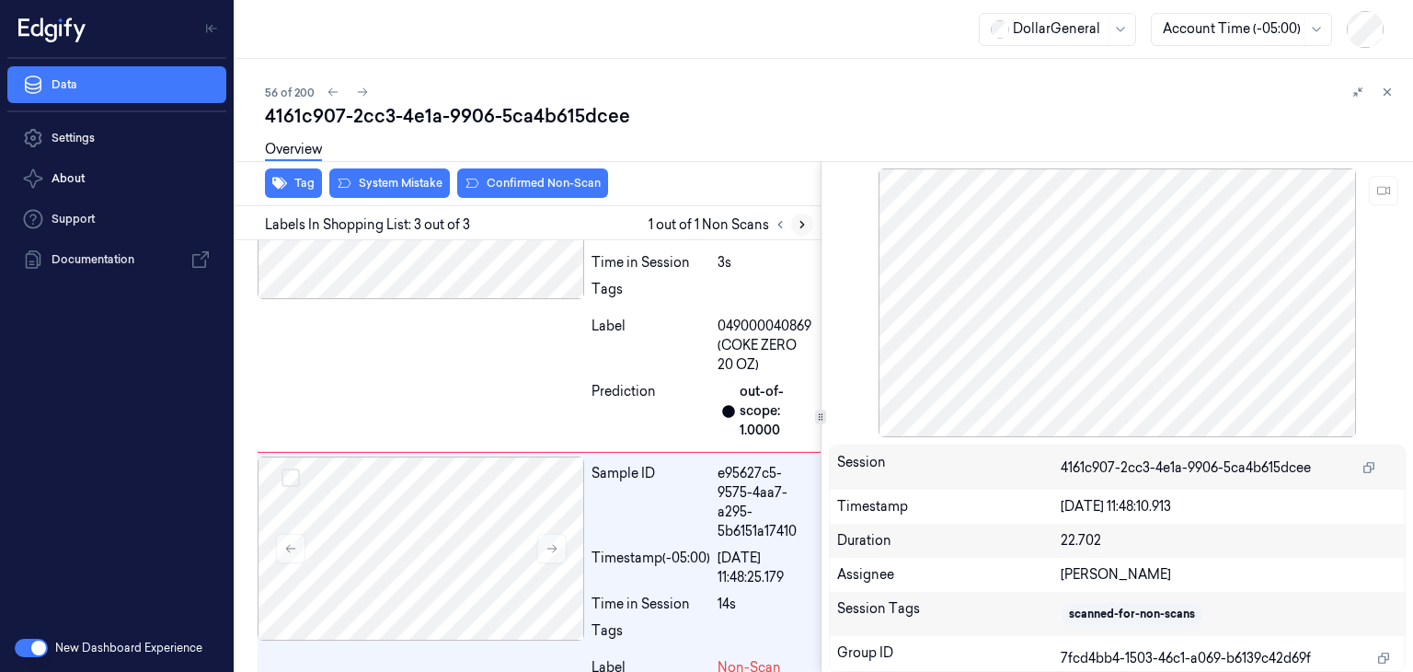
scroll to position [434, 0]
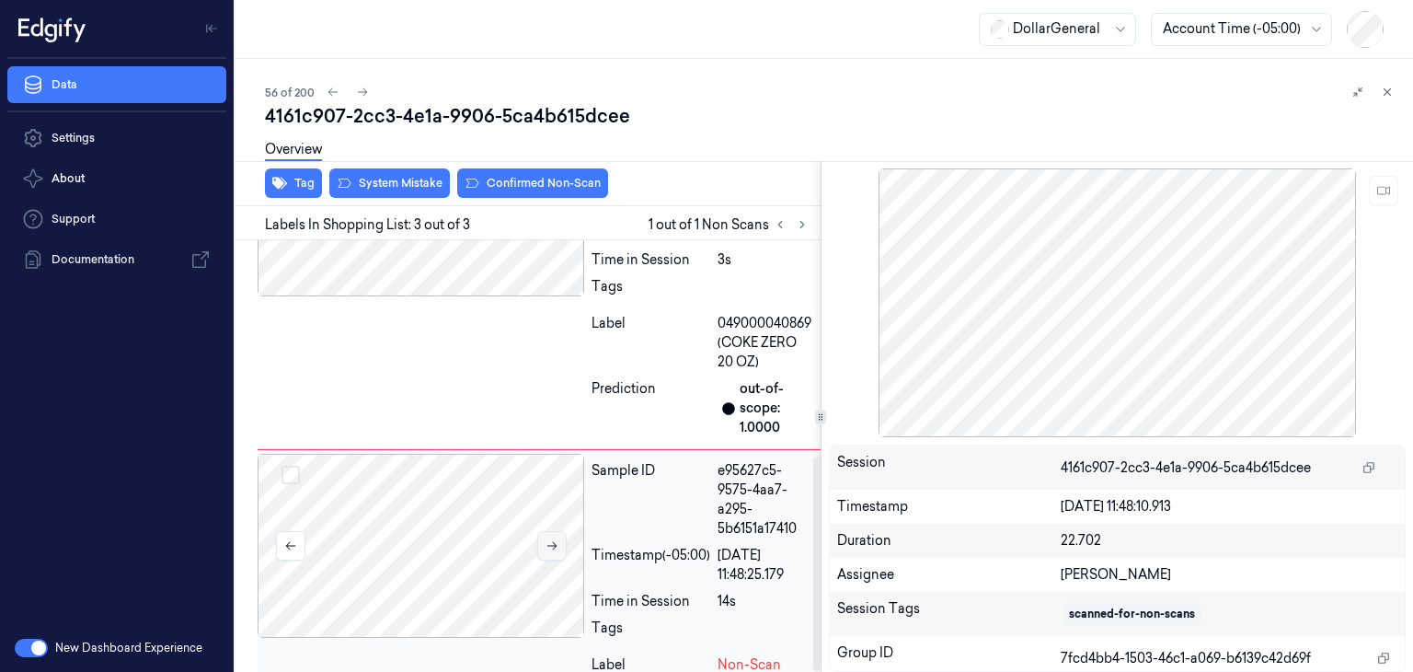
click at [563, 531] on button at bounding box center [551, 545] width 29 height 29
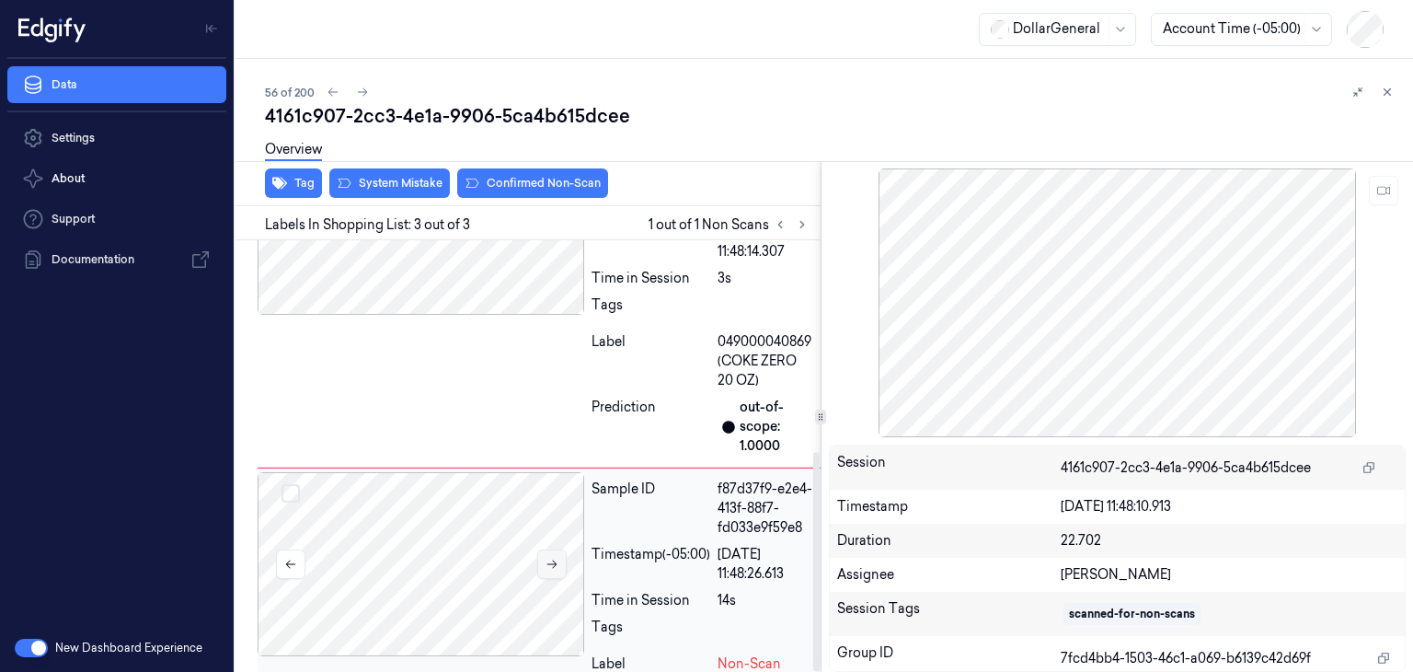
click at [563, 549] on button at bounding box center [551, 563] width 29 height 29
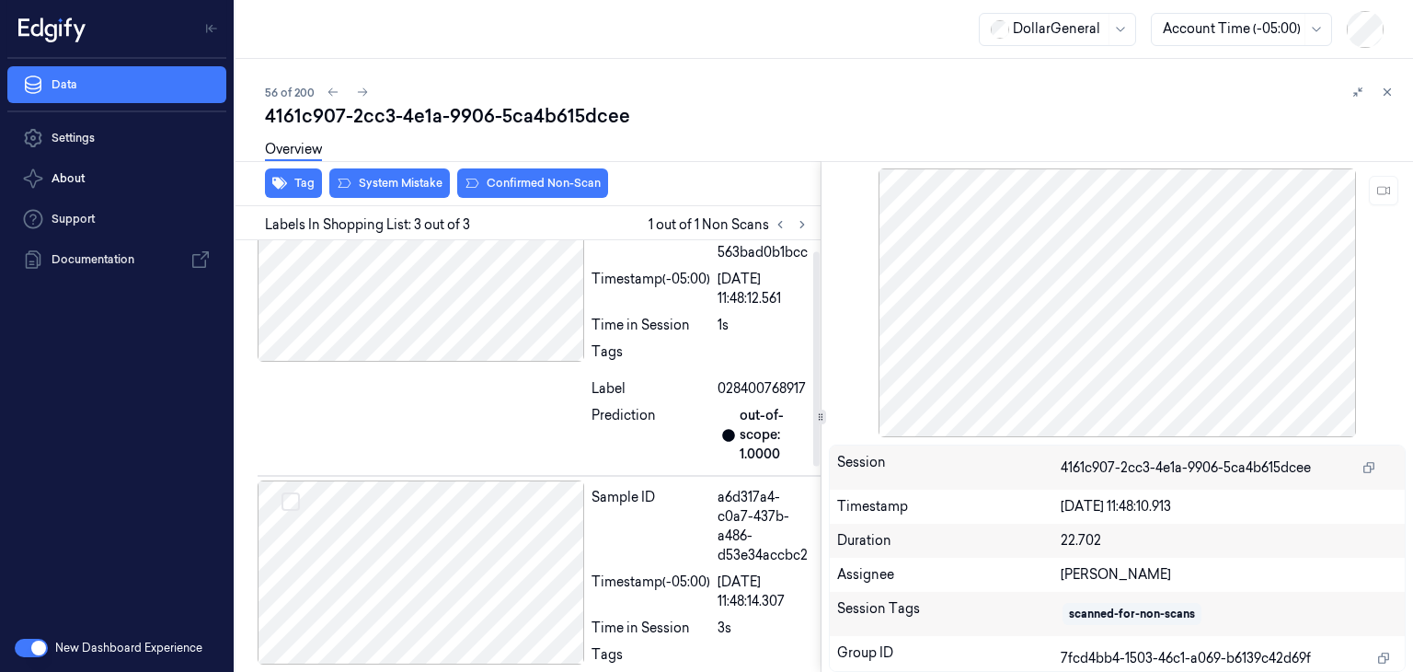
scroll to position [0, 0]
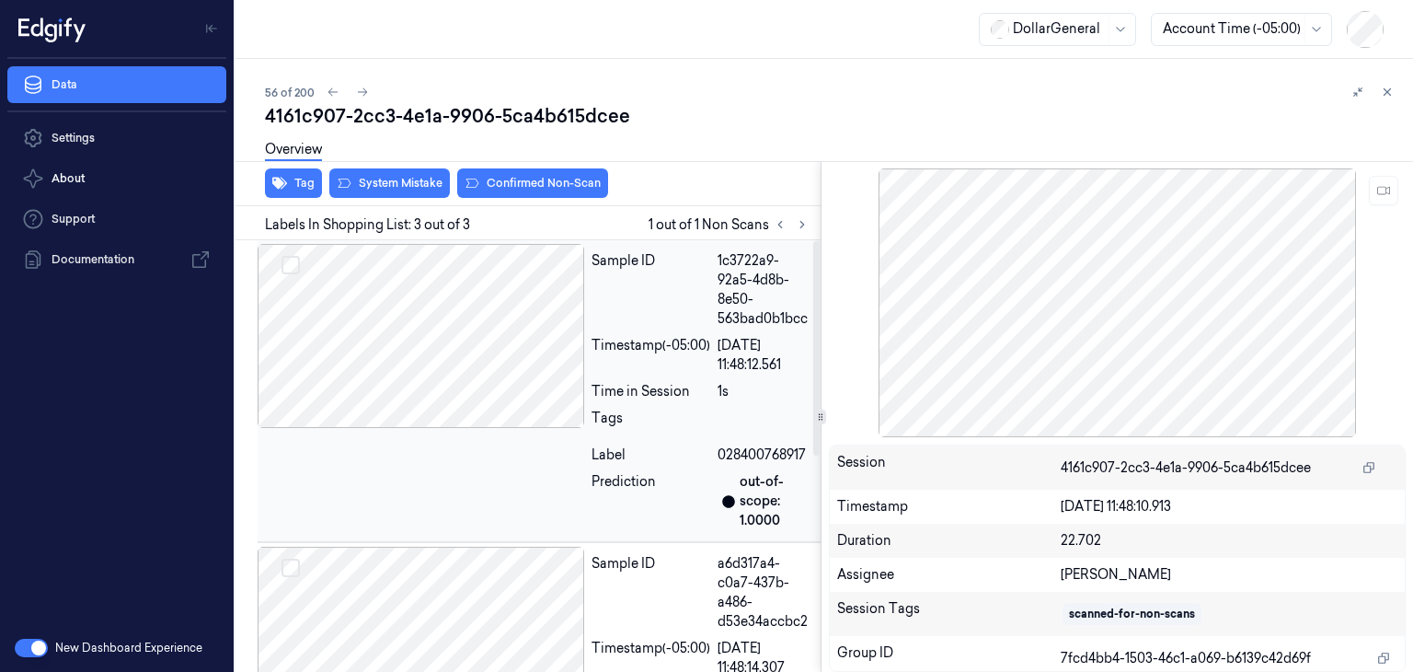
click at [504, 329] on div at bounding box center [421, 336] width 327 height 184
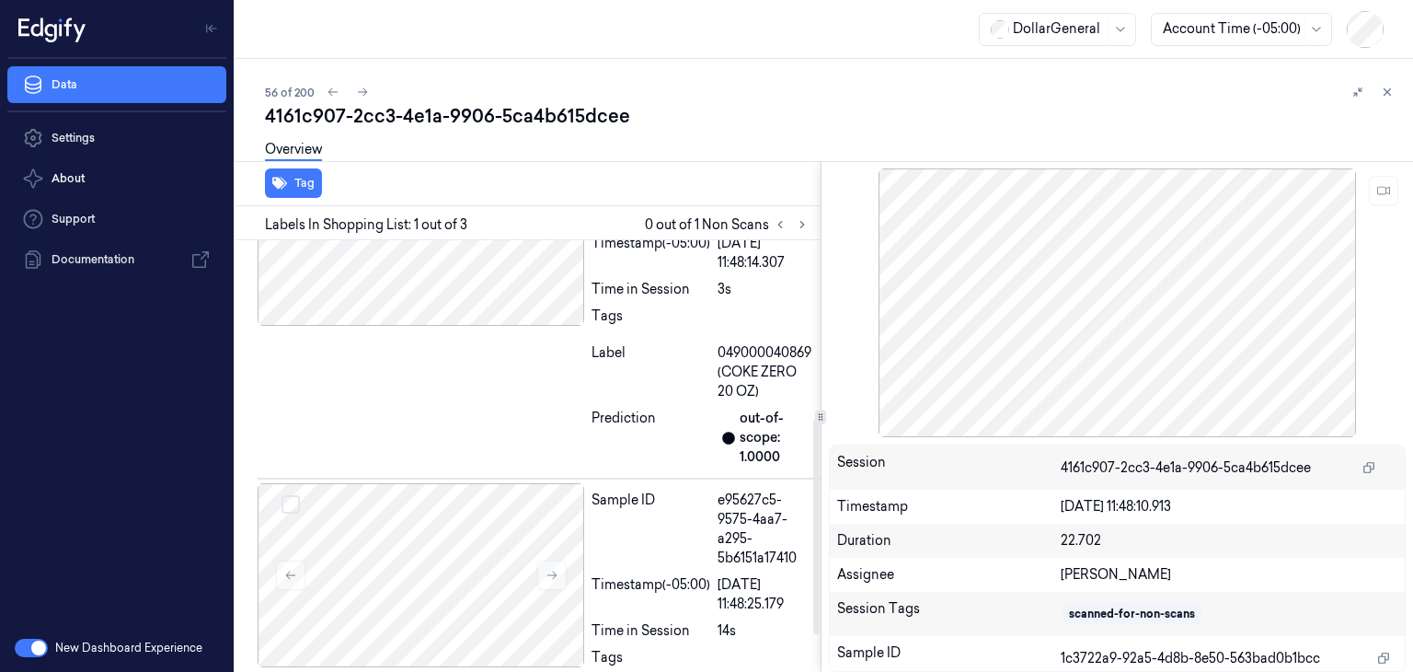
scroll to position [434, 0]
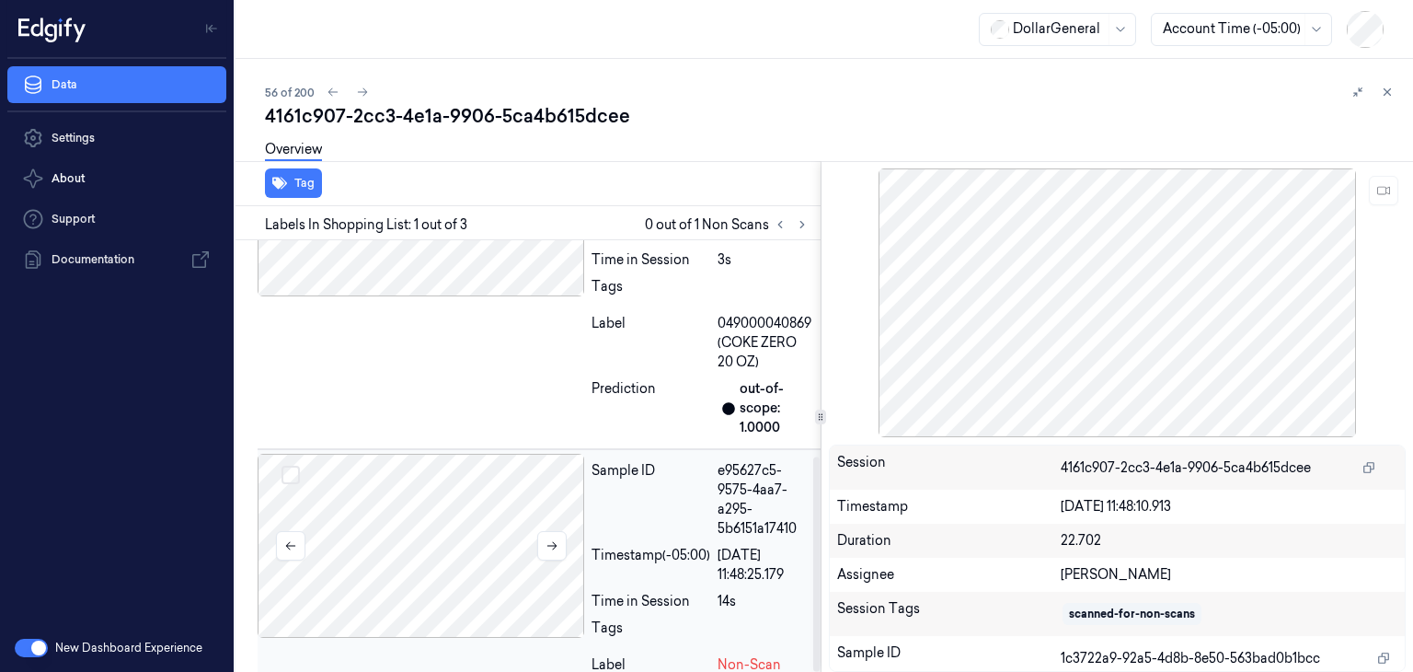
click at [453, 454] on div at bounding box center [421, 546] width 327 height 184
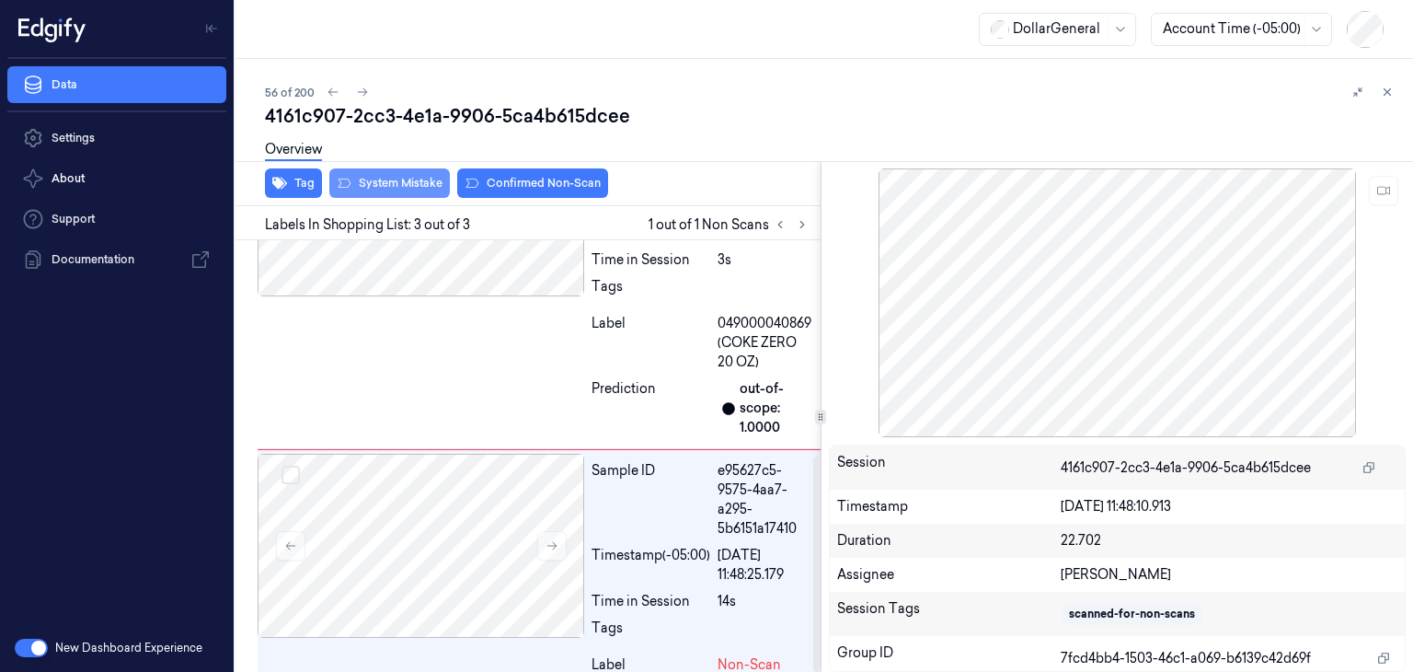
click at [396, 175] on button "System Mistake" at bounding box center [389, 182] width 121 height 29
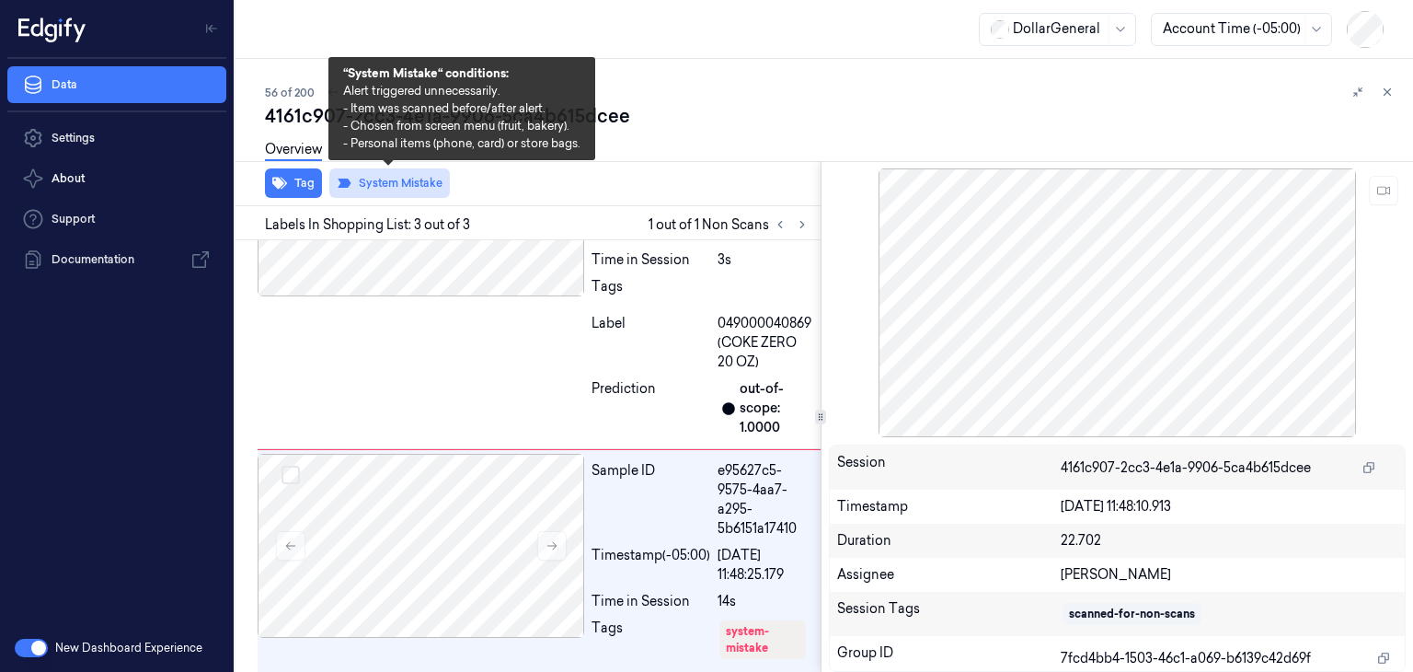
scroll to position [474, 0]
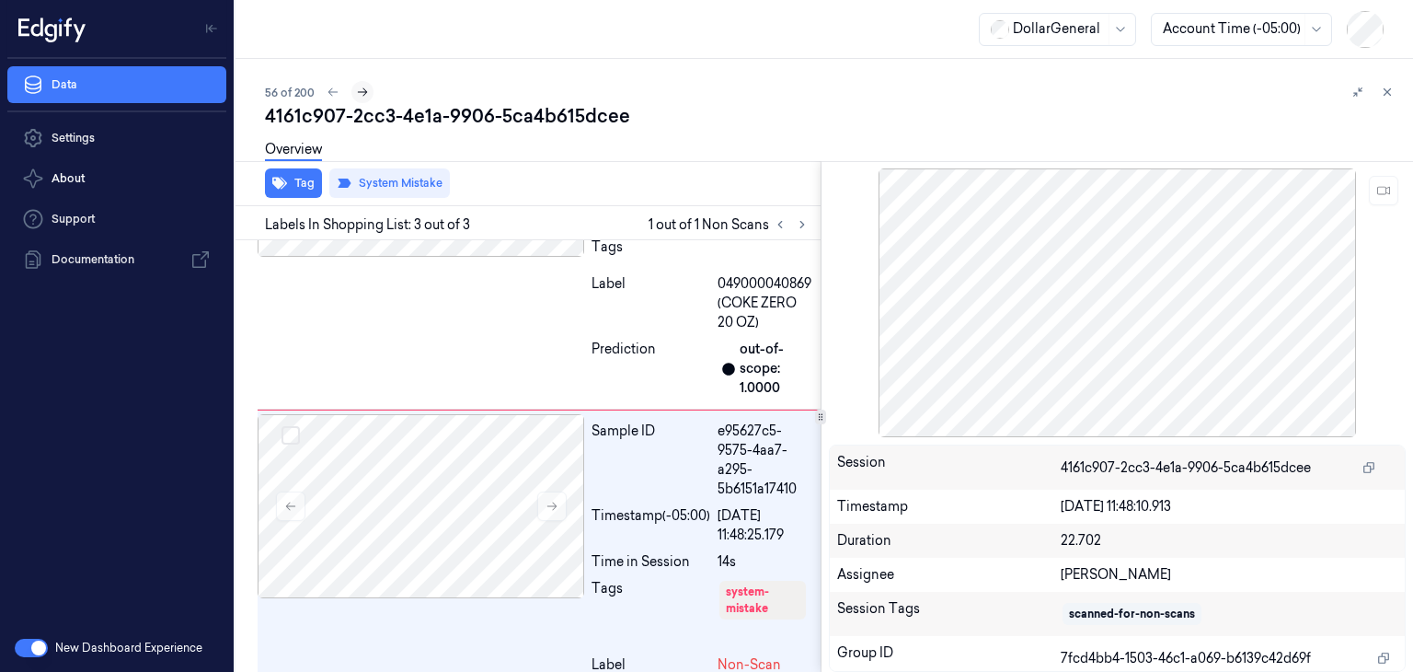
click at [358, 89] on icon at bounding box center [362, 92] width 13 height 13
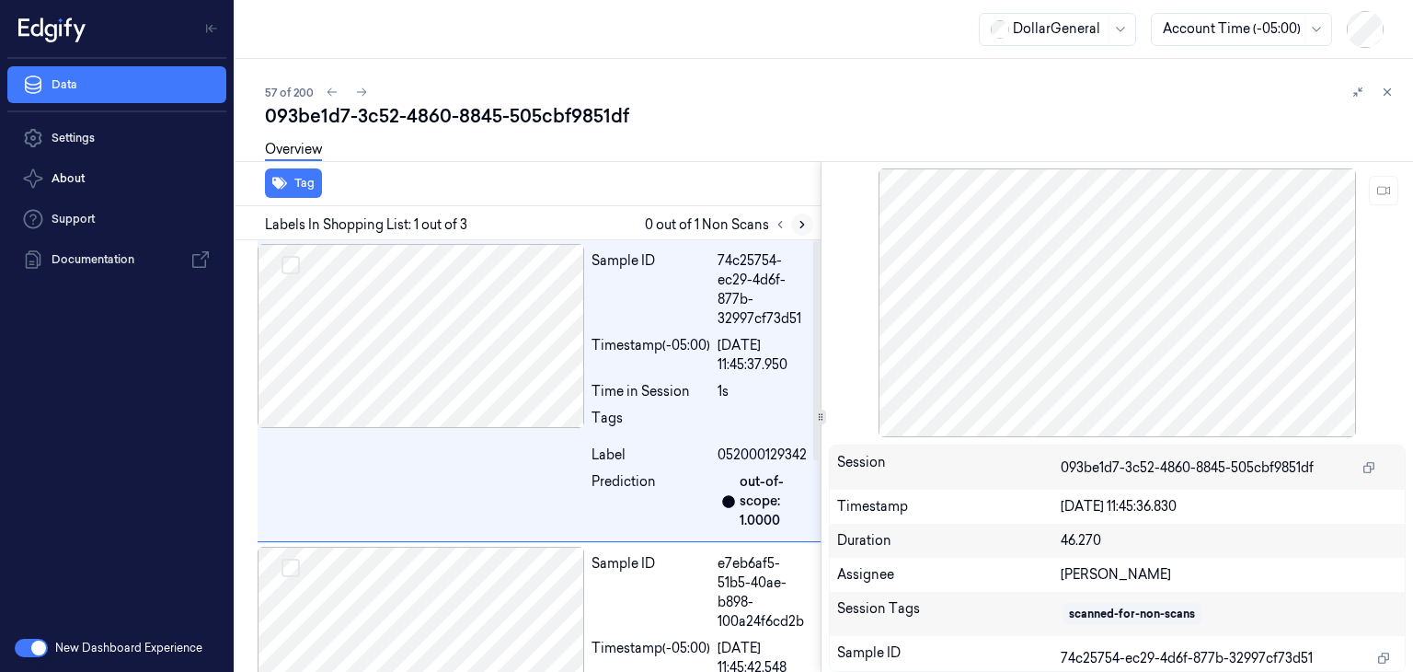
click at [804, 224] on icon at bounding box center [802, 224] width 13 height 13
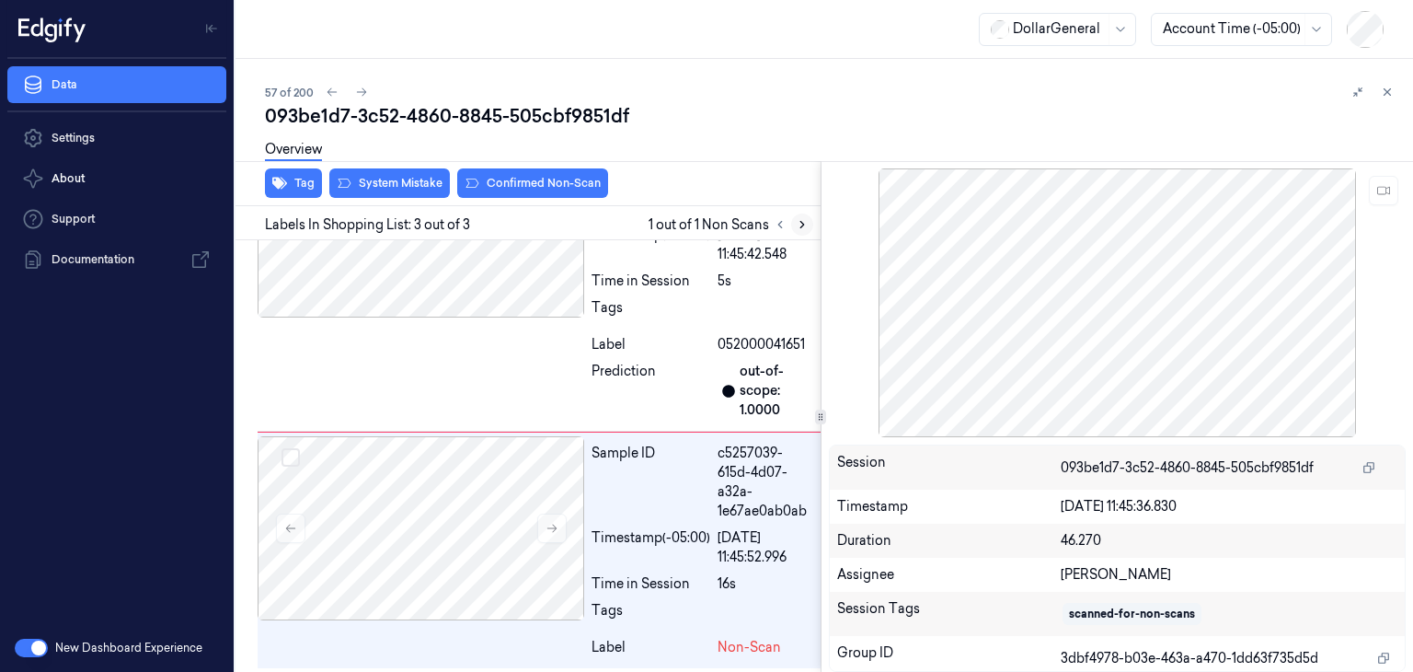
scroll to position [416, 0]
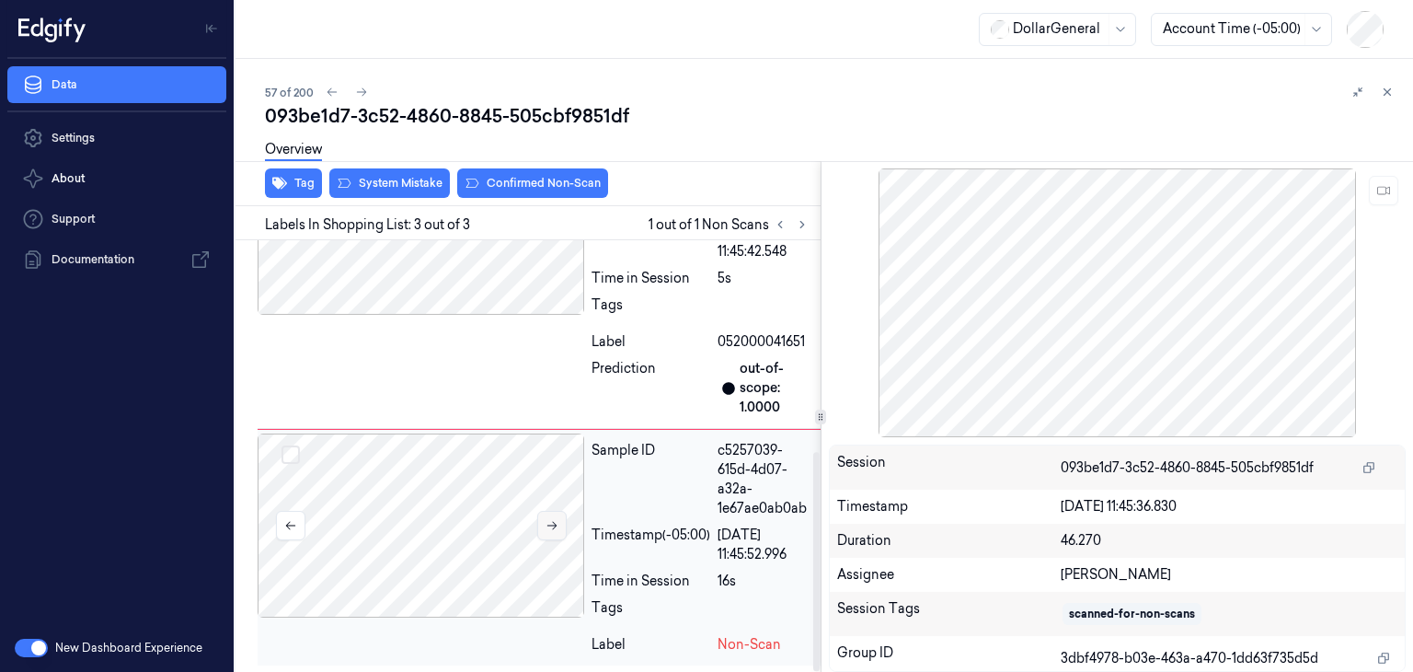
click at [559, 523] on button at bounding box center [551, 525] width 29 height 29
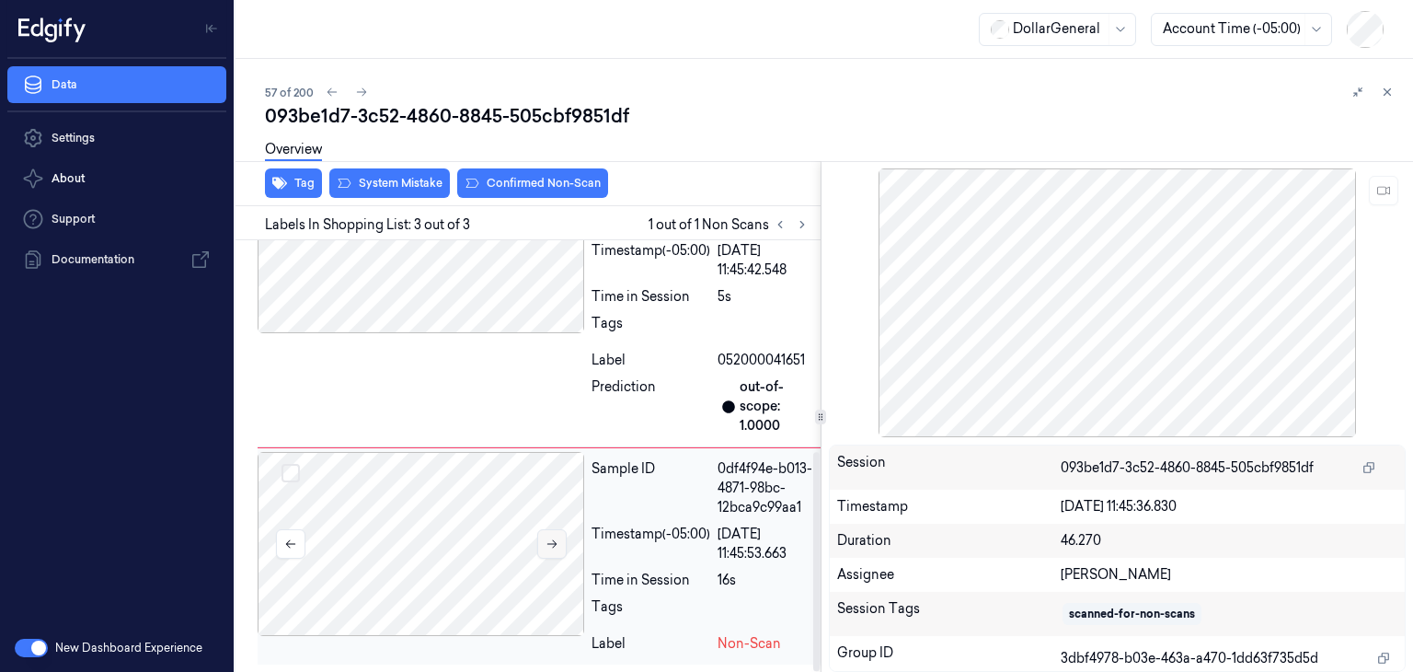
click at [559, 529] on button at bounding box center [551, 543] width 29 height 29
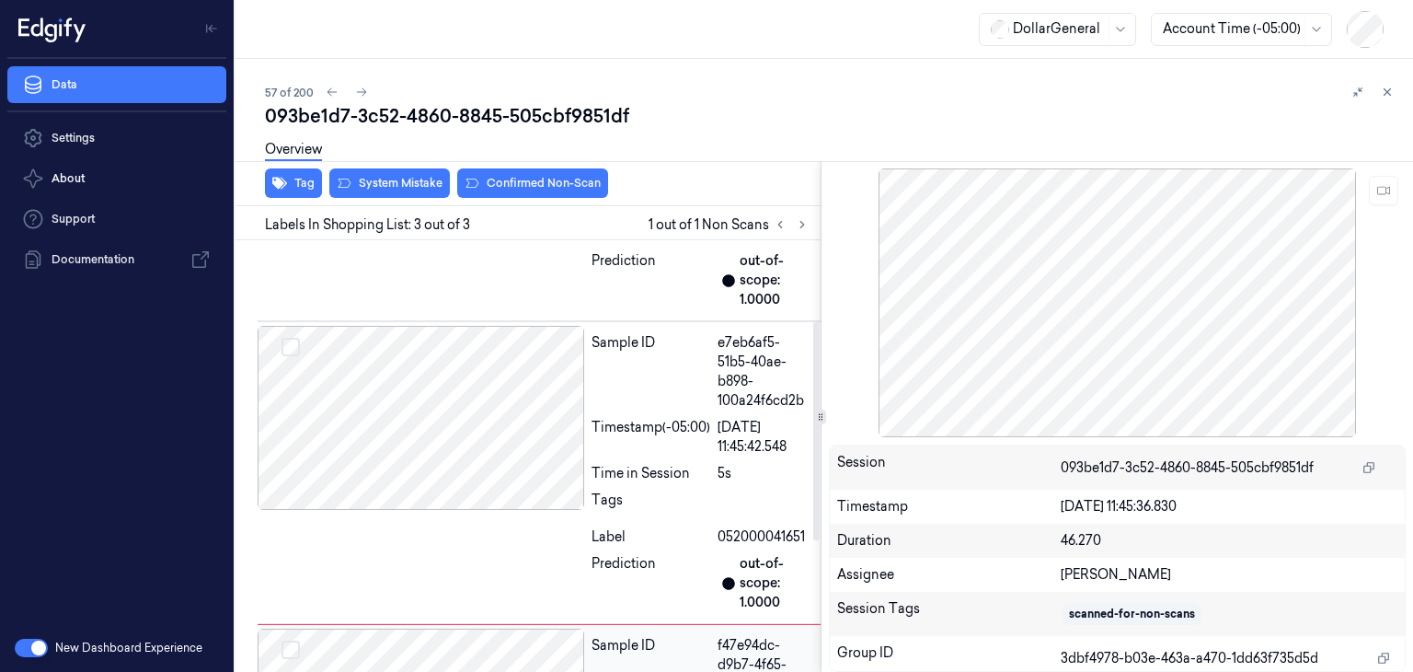
scroll to position [140, 0]
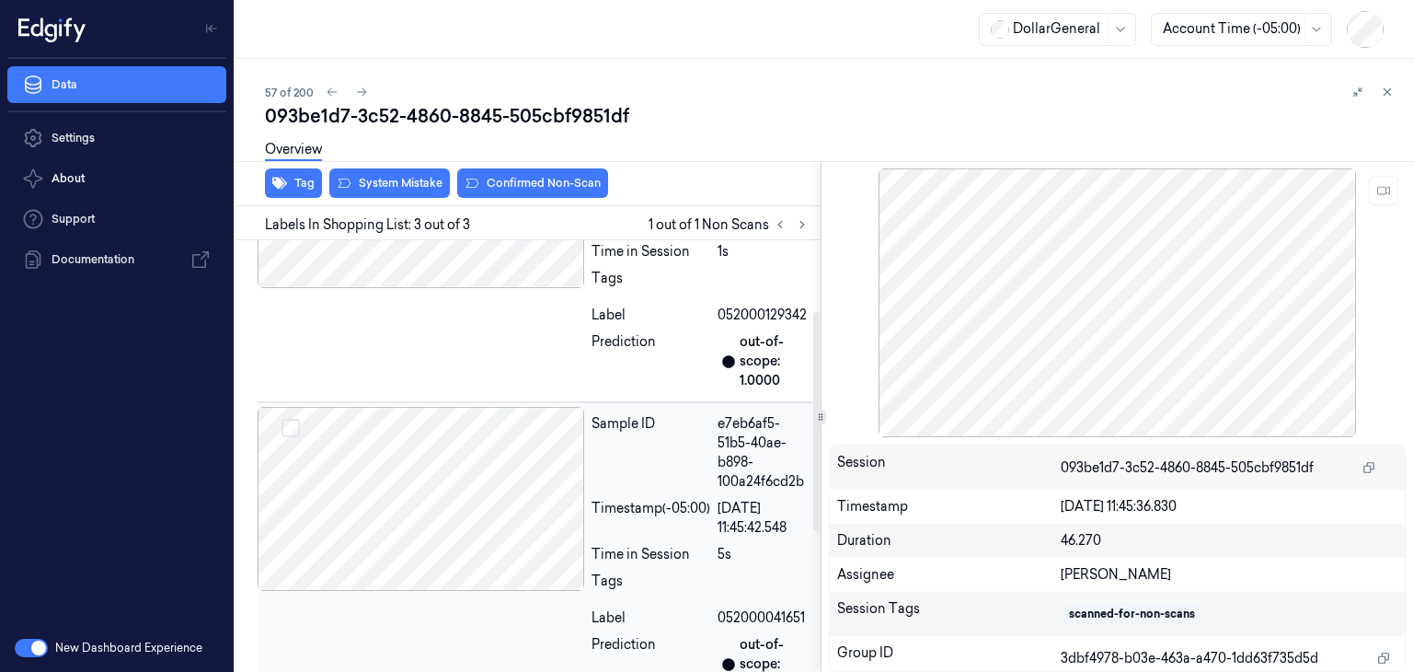
click at [465, 476] on div at bounding box center [421, 499] width 327 height 184
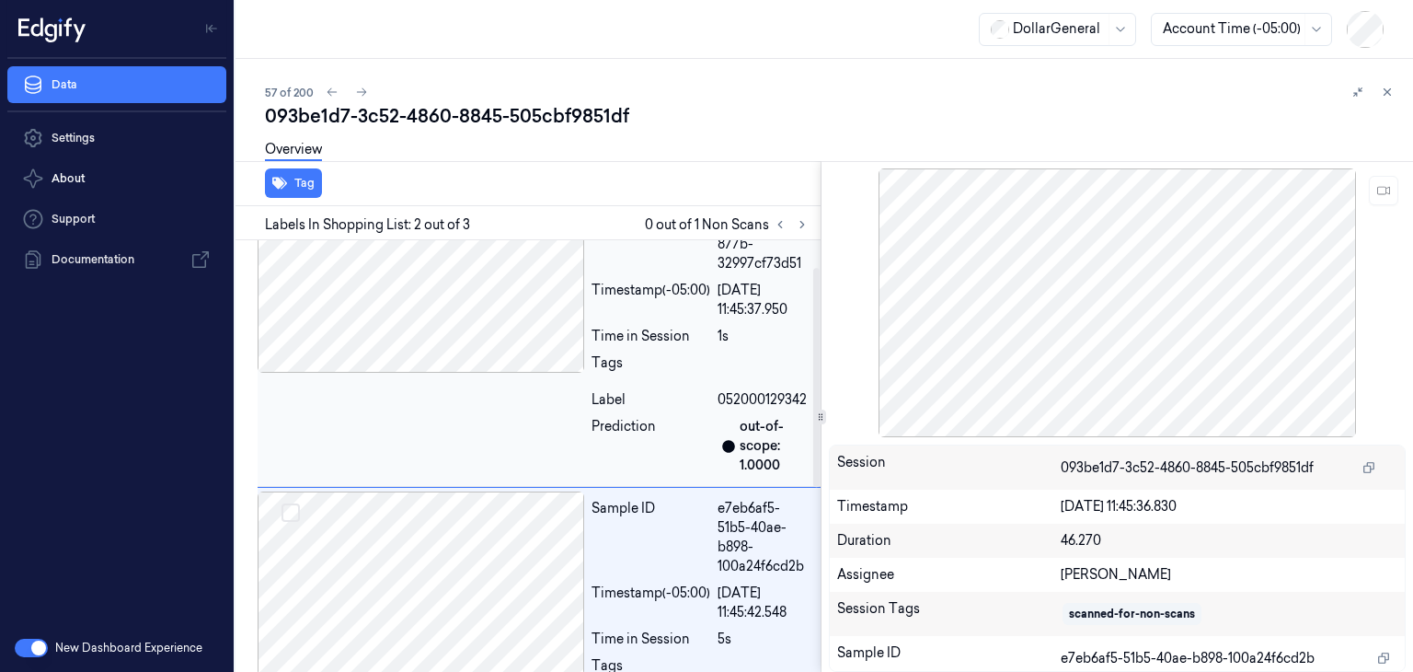
scroll to position [52, 0]
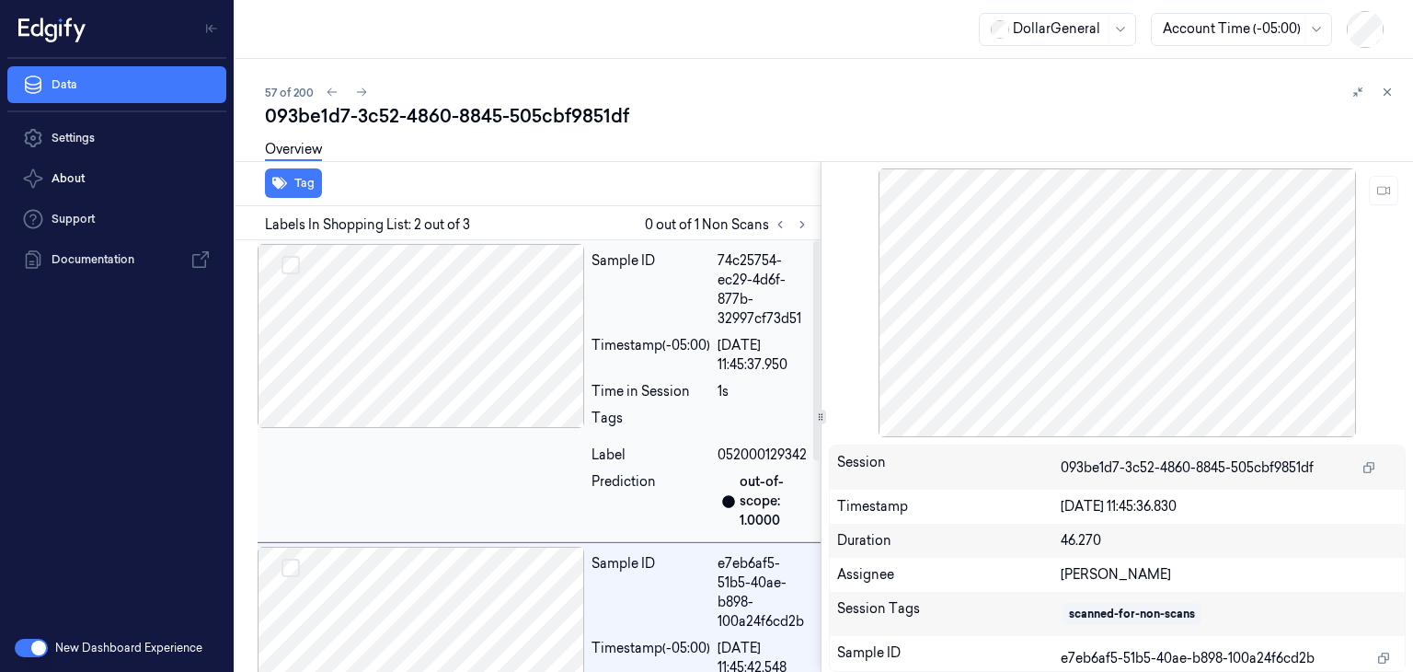
drag, startPoint x: 454, startPoint y: 346, endPoint x: 435, endPoint y: 362, distance: 24.8
click at [442, 356] on div at bounding box center [421, 336] width 327 height 184
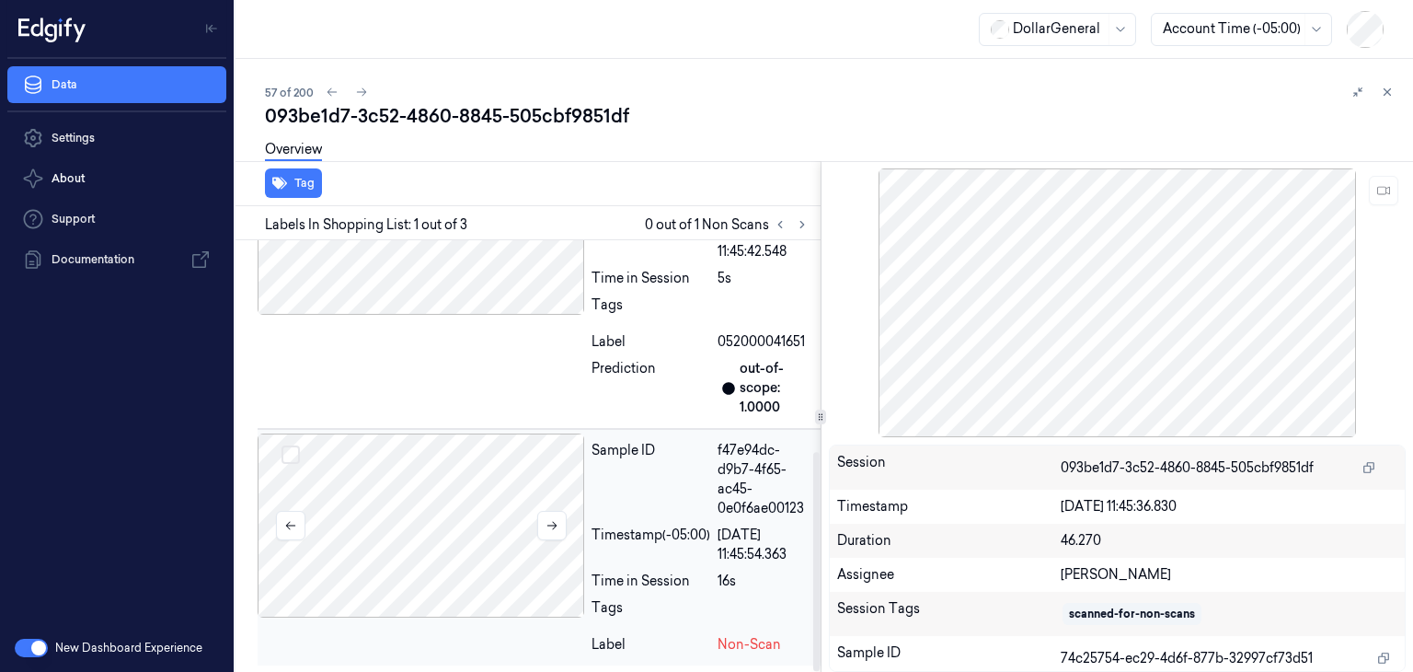
click at [443, 533] on div at bounding box center [421, 525] width 327 height 184
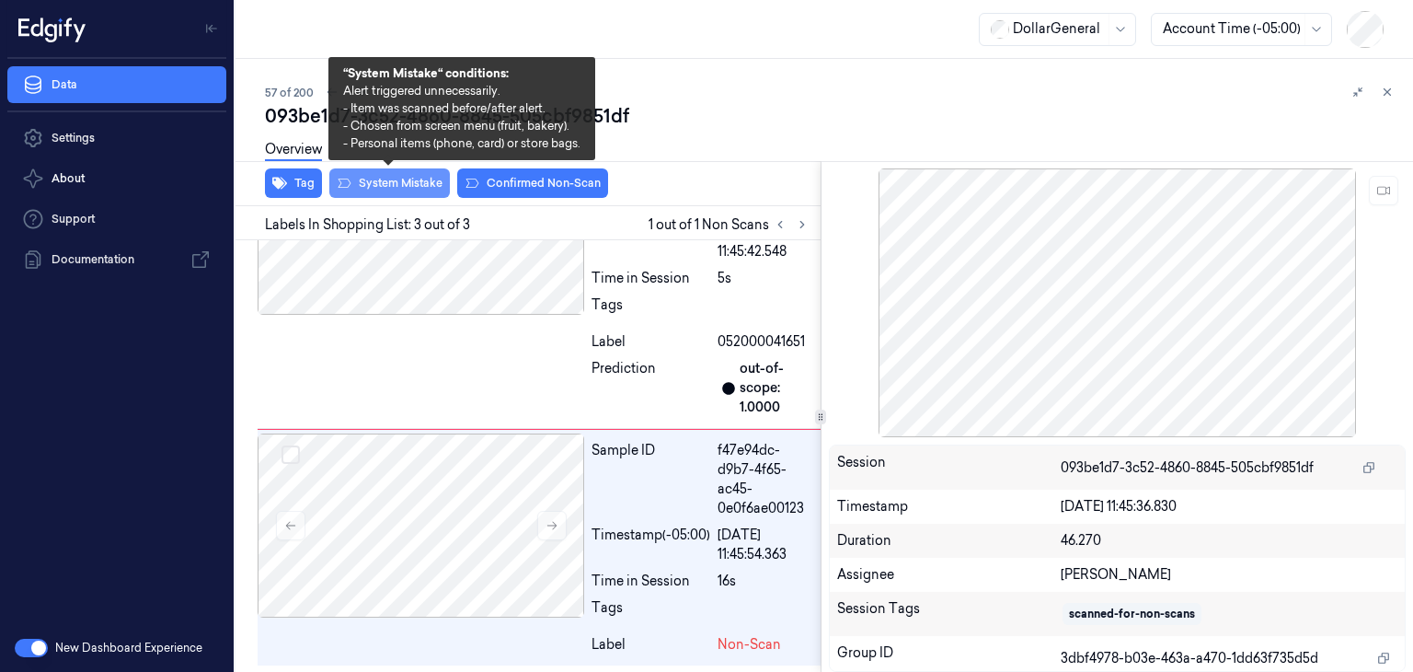
click at [434, 175] on button "System Mistake" at bounding box center [389, 182] width 121 height 29
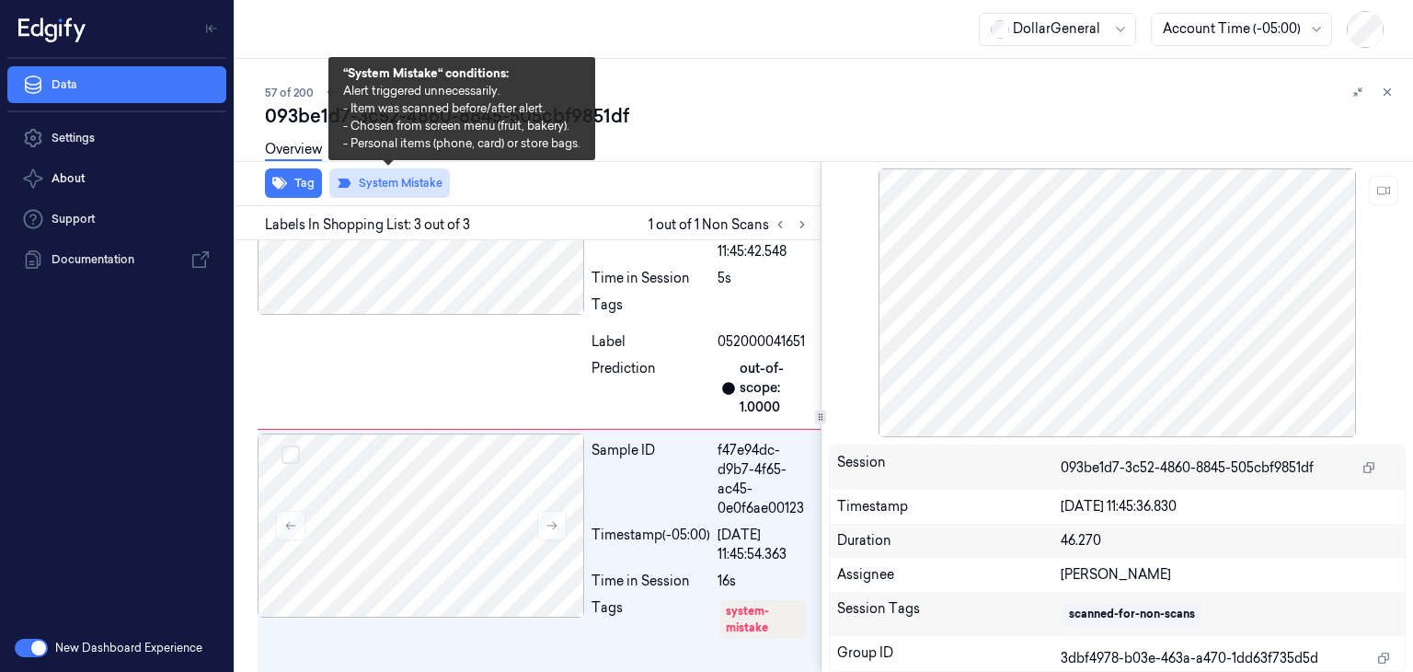
scroll to position [454, 0]
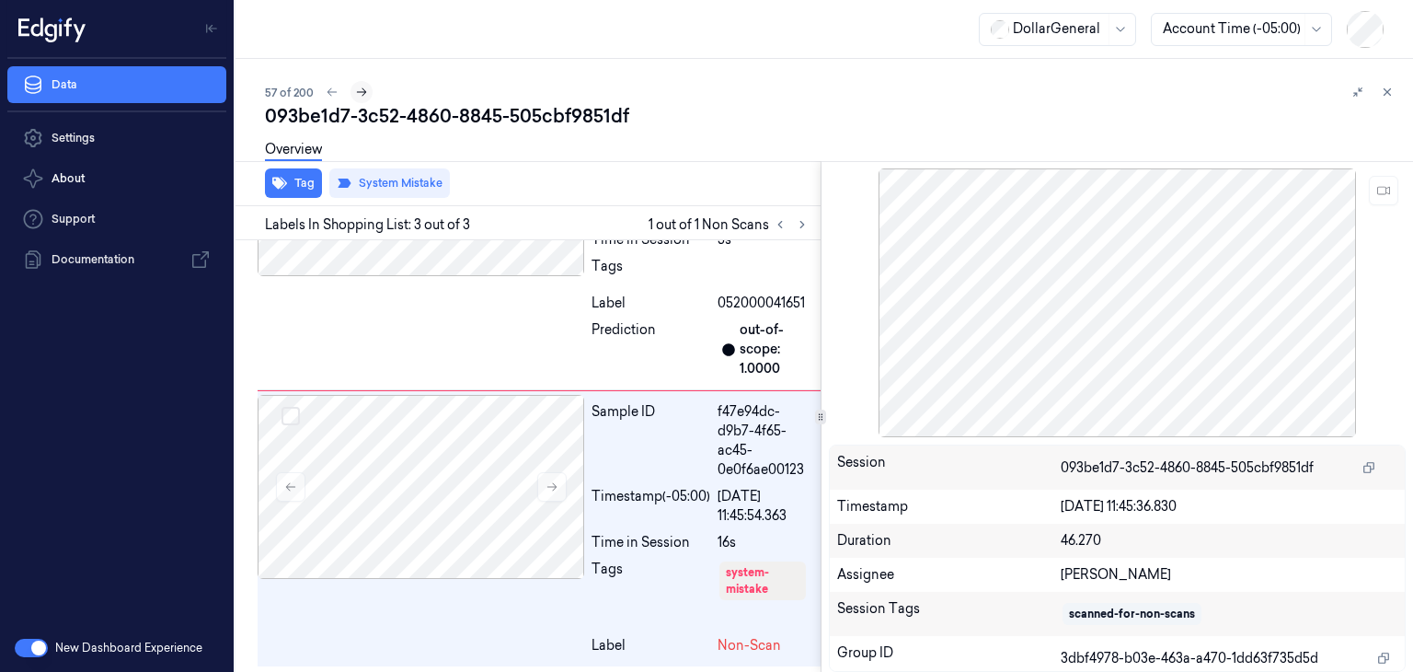
click at [362, 94] on icon at bounding box center [362, 92] width 10 height 8
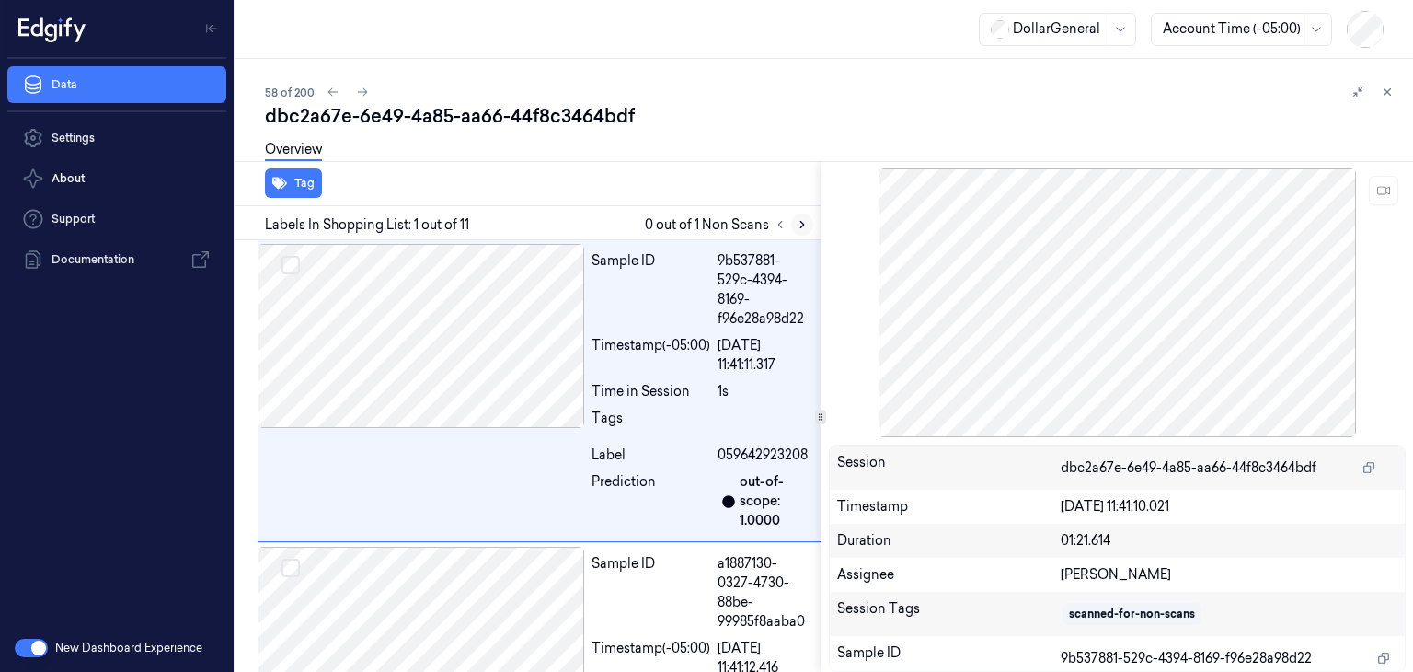
click at [794, 224] on button at bounding box center [802, 224] width 22 height 22
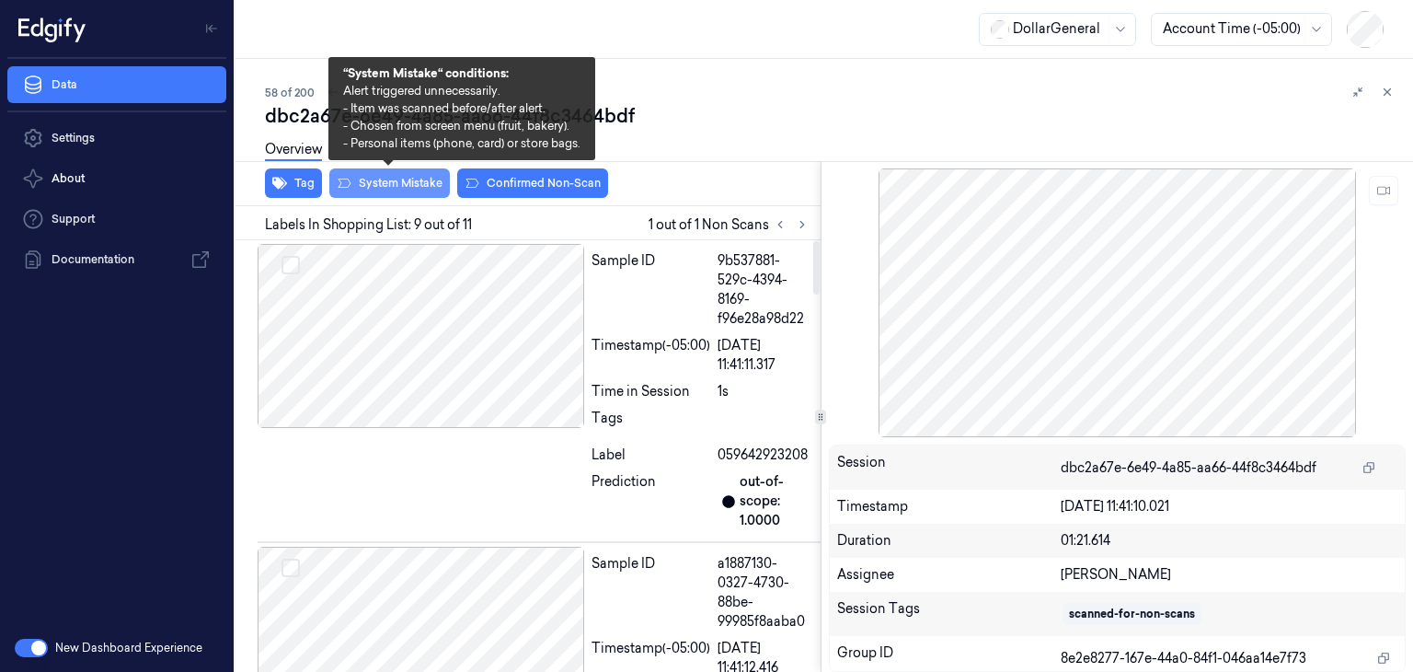
click at [431, 178] on button "System Mistake" at bounding box center [389, 182] width 121 height 29
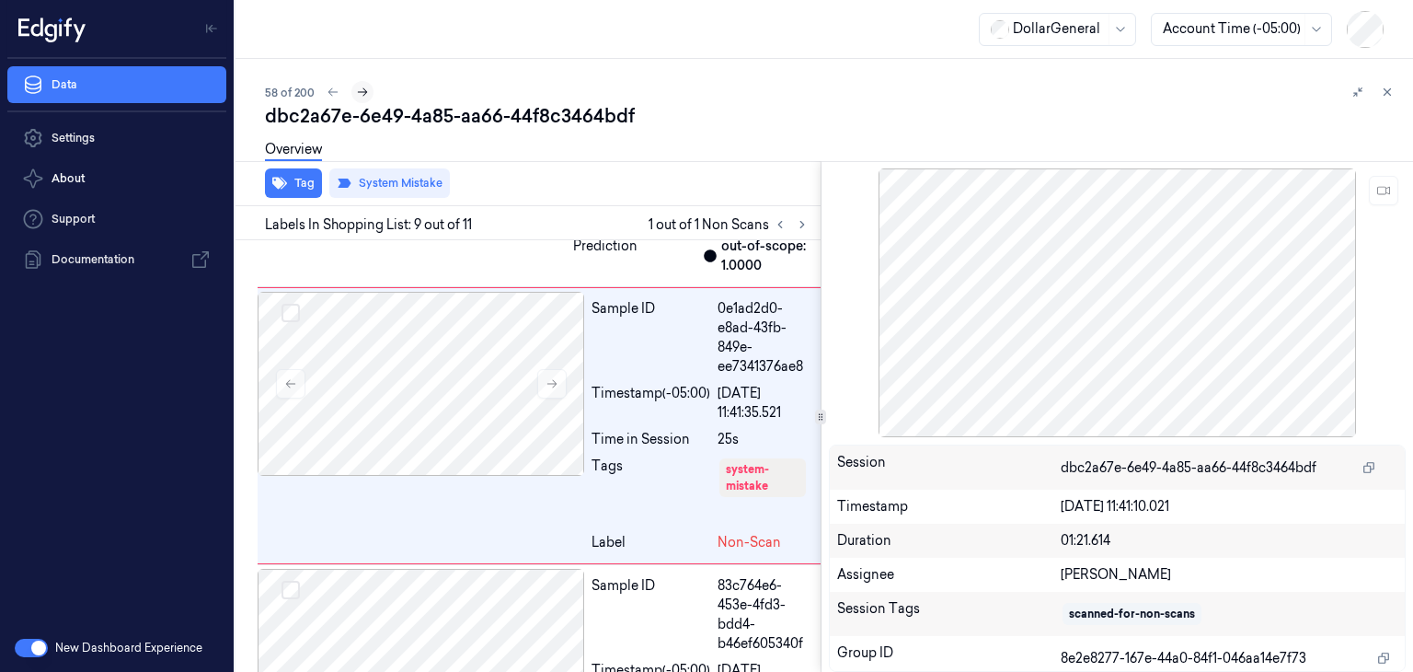
click at [364, 98] on icon at bounding box center [362, 92] width 13 height 13
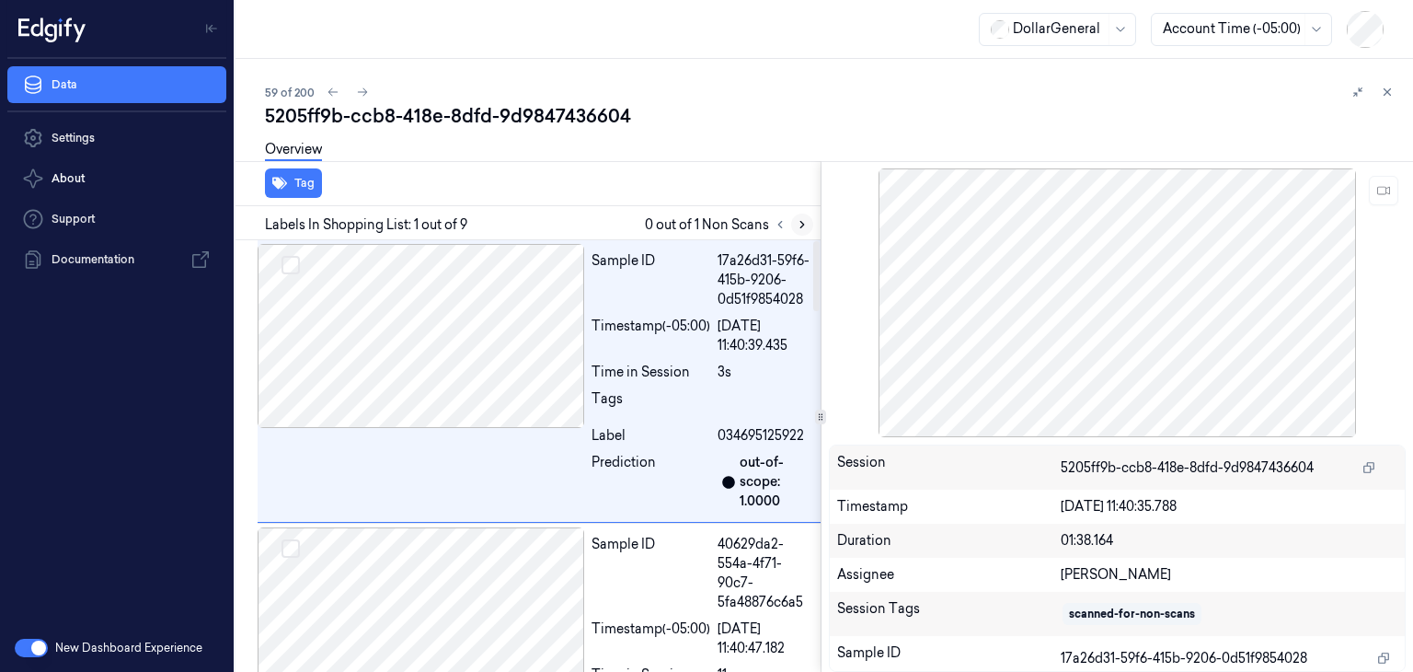
click at [801, 227] on icon at bounding box center [802, 224] width 13 height 13
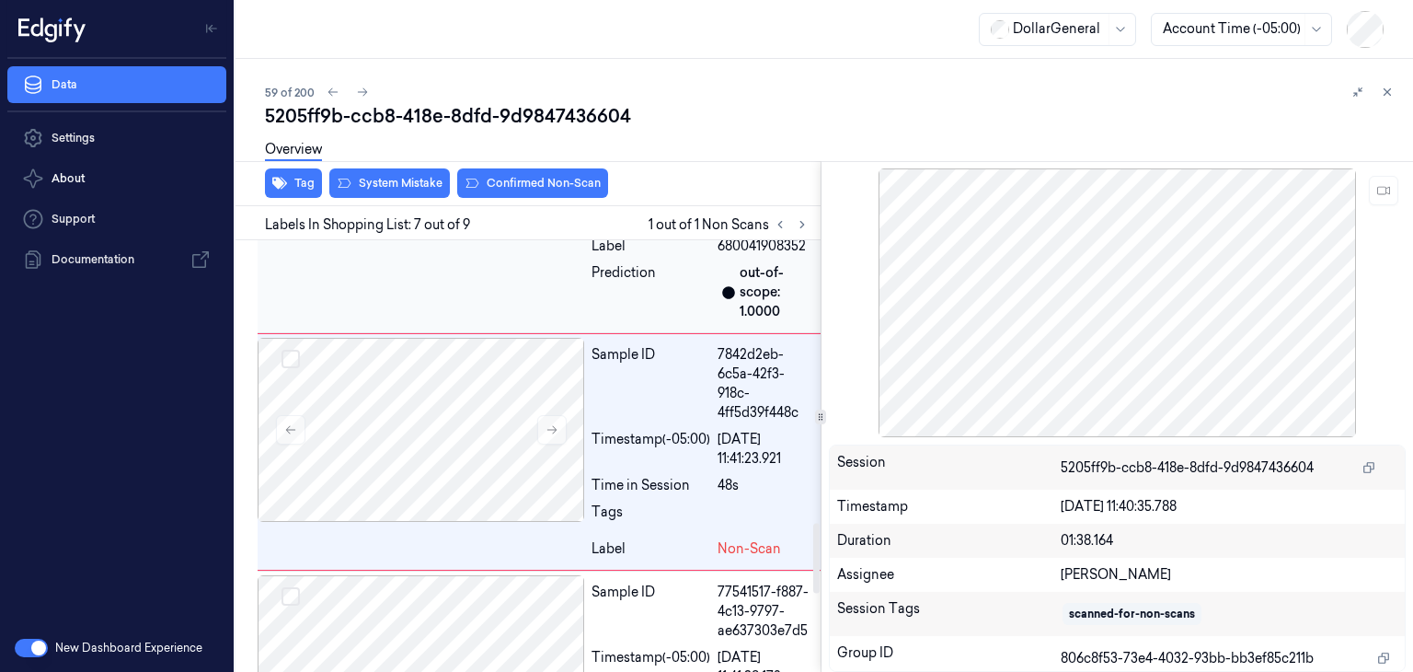
scroll to position [1734, 0]
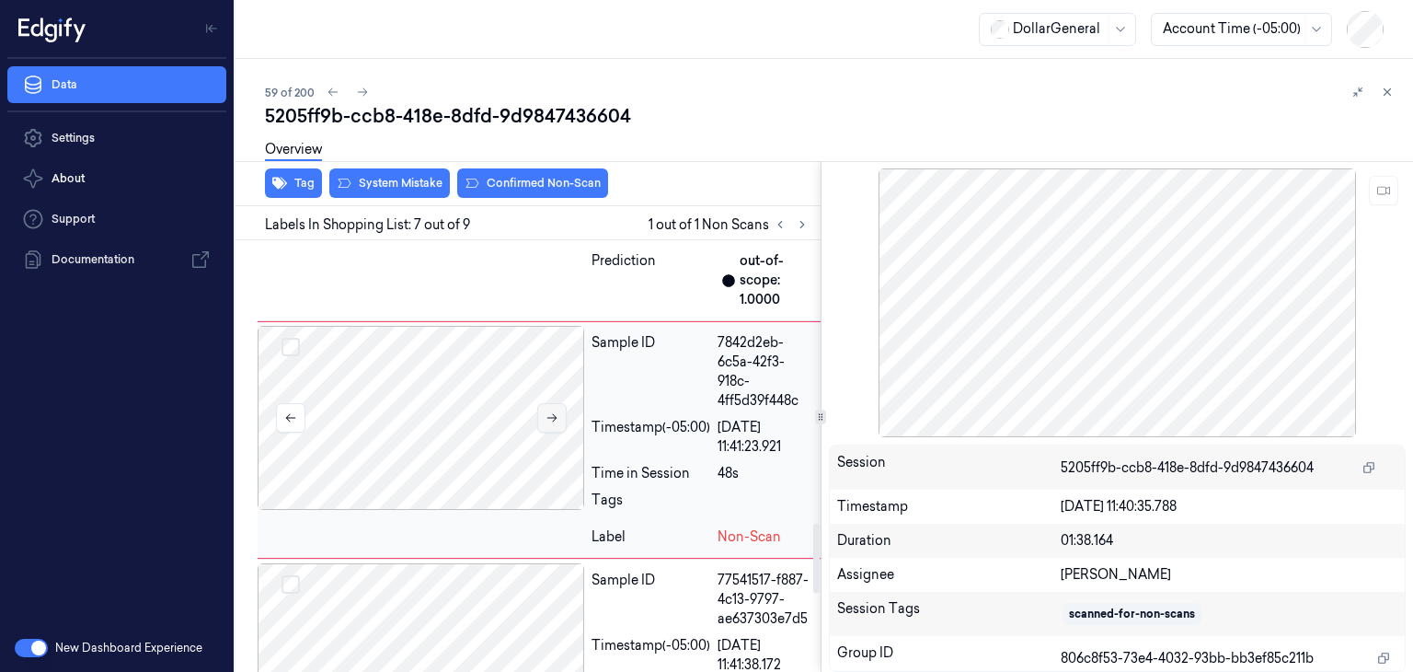
click at [552, 424] on icon at bounding box center [552, 417] width 13 height 13
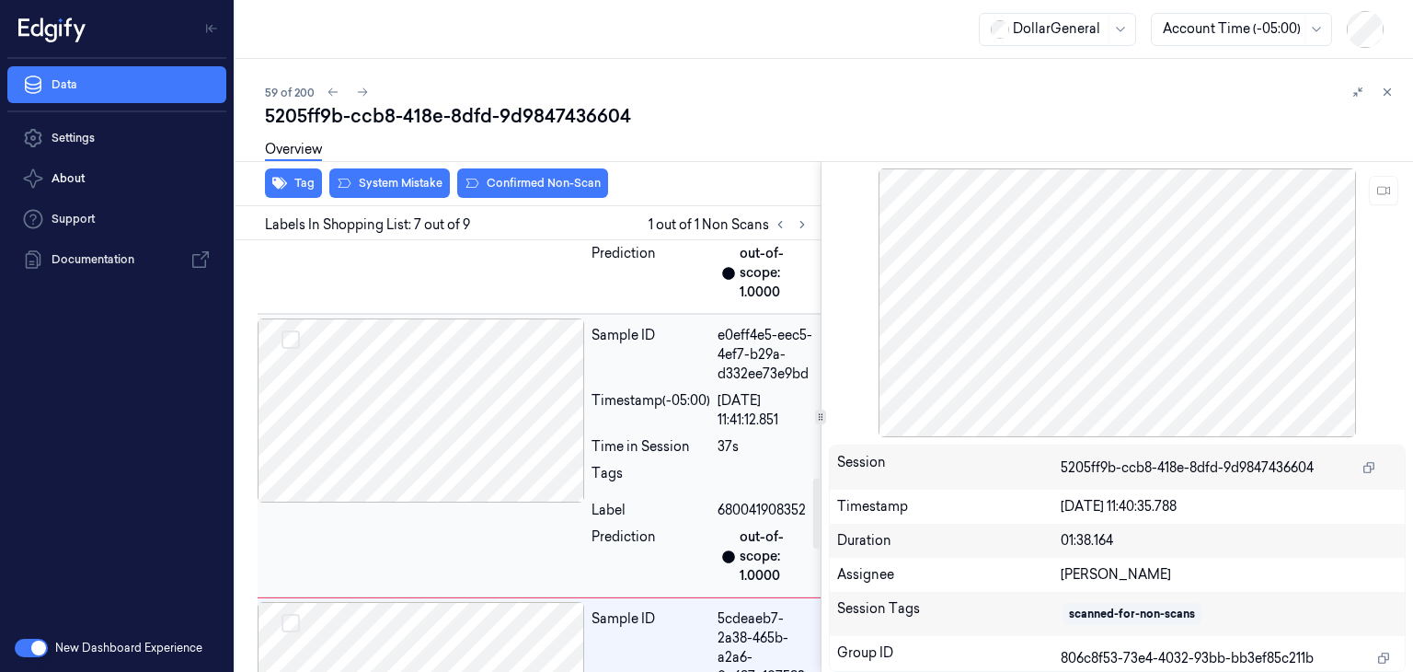
click at [497, 433] on div at bounding box center [421, 410] width 327 height 184
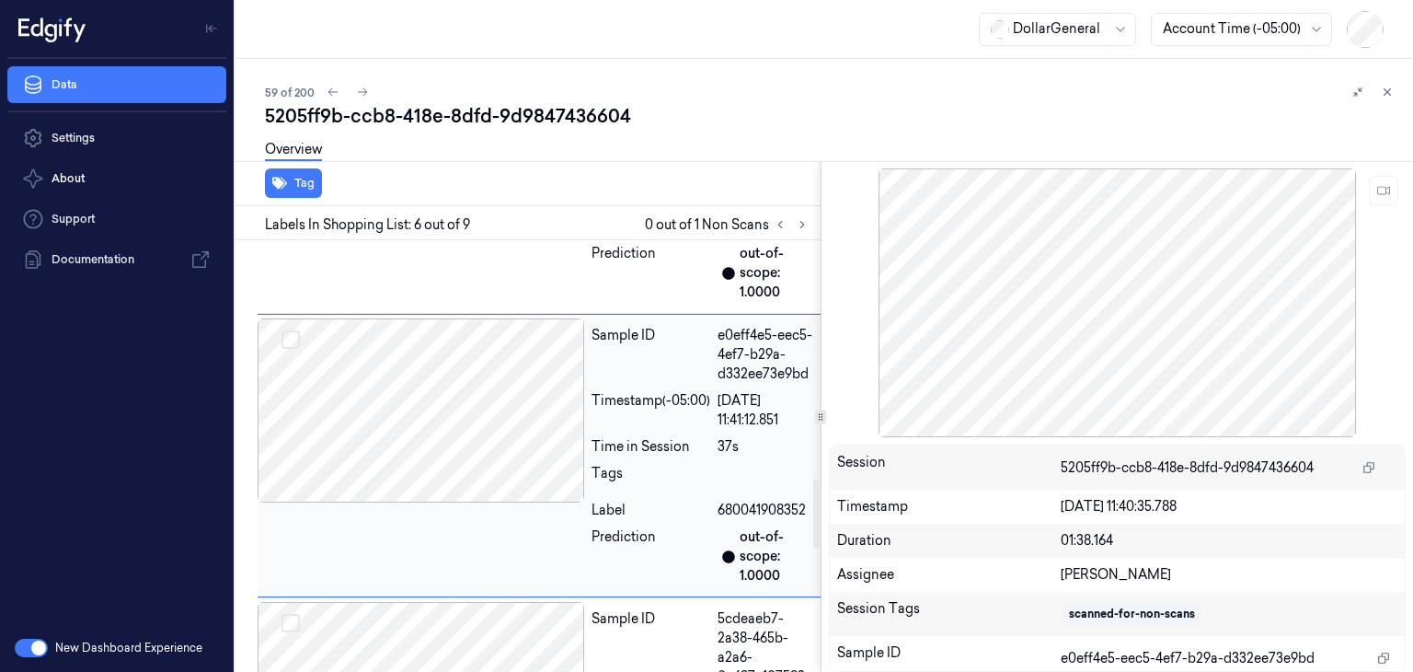
scroll to position [1465, 0]
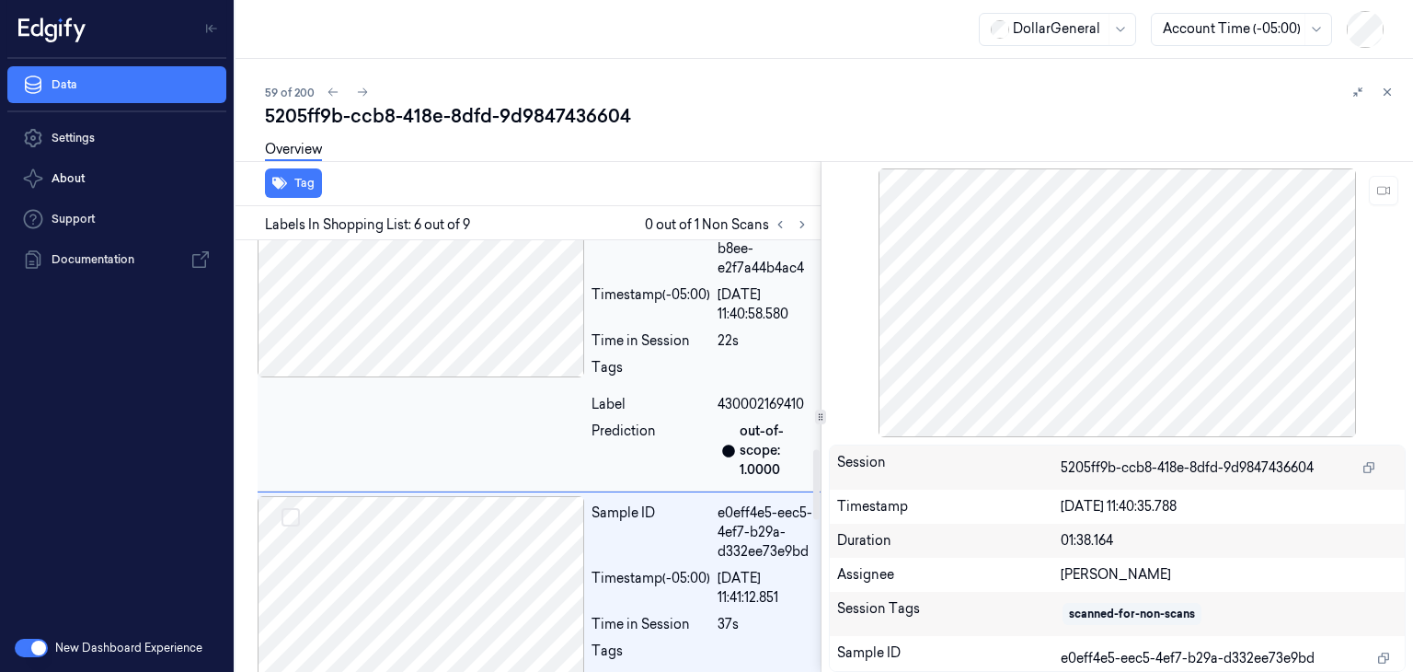
click at [449, 328] on div at bounding box center [421, 285] width 327 height 184
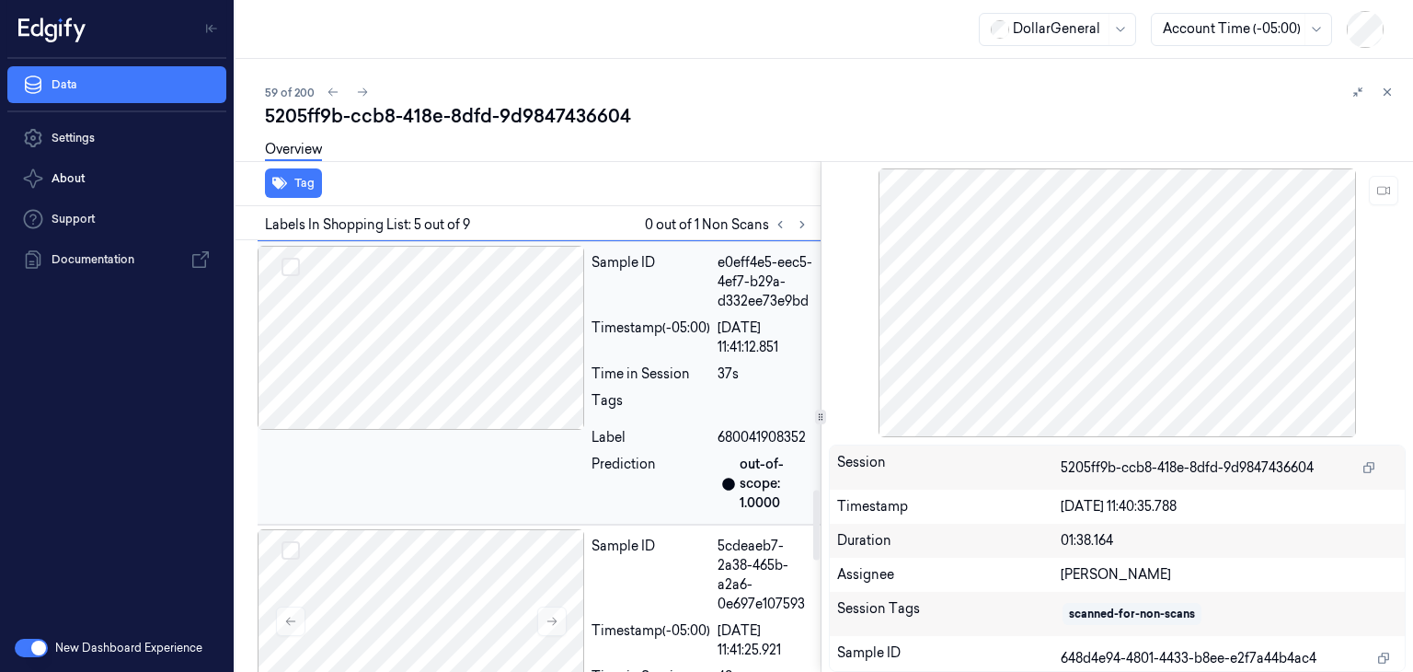
click at [439, 373] on div at bounding box center [421, 338] width 327 height 184
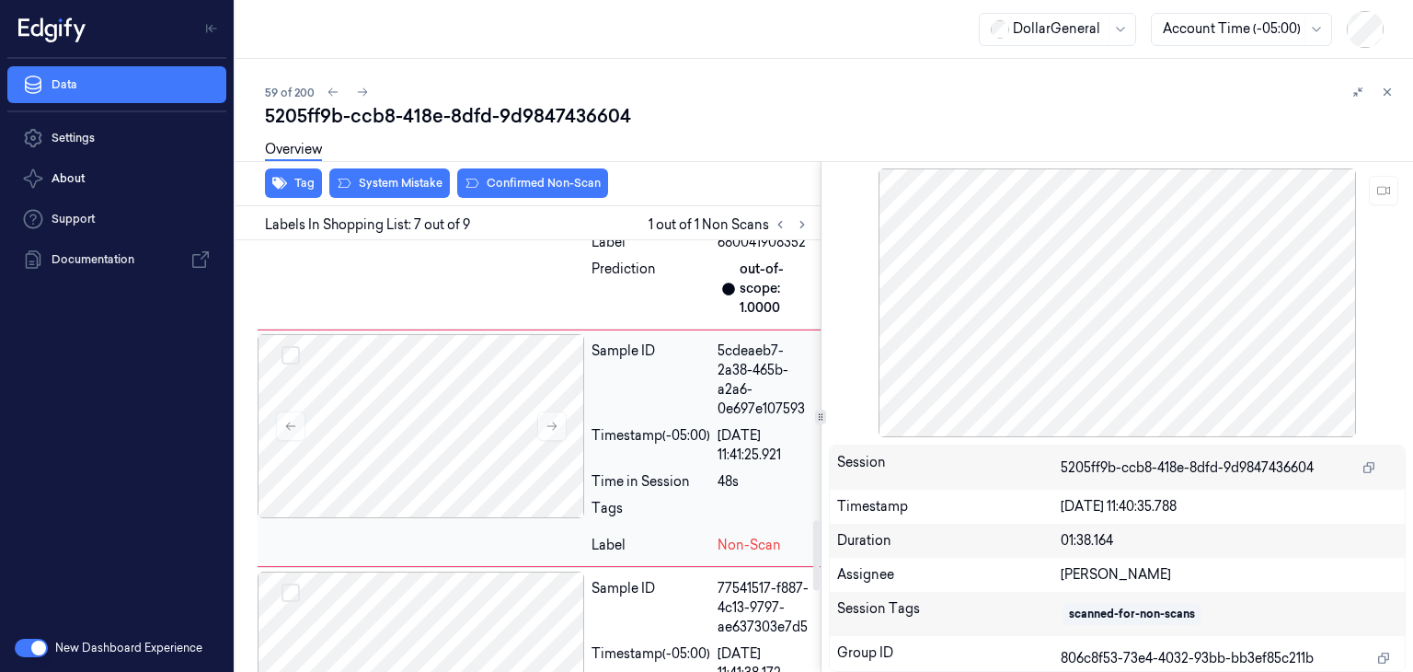
scroll to position [1734, 0]
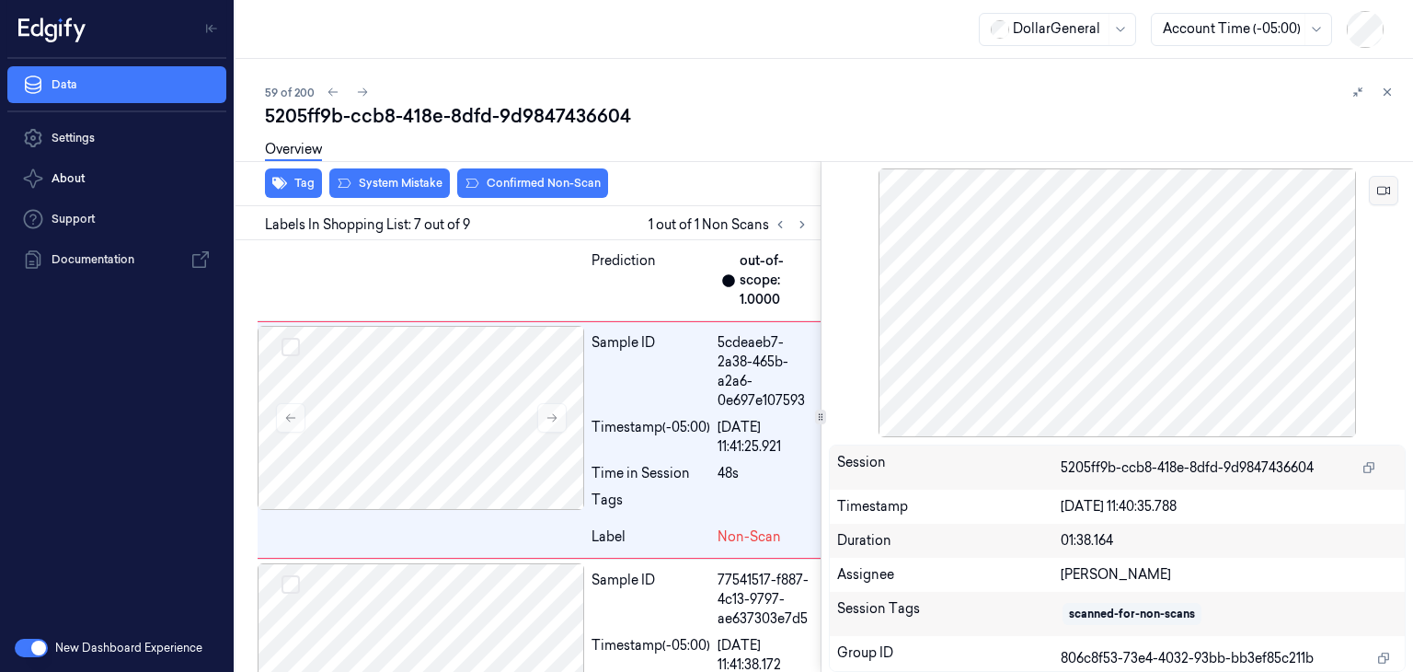
click at [1391, 183] on button at bounding box center [1383, 190] width 29 height 29
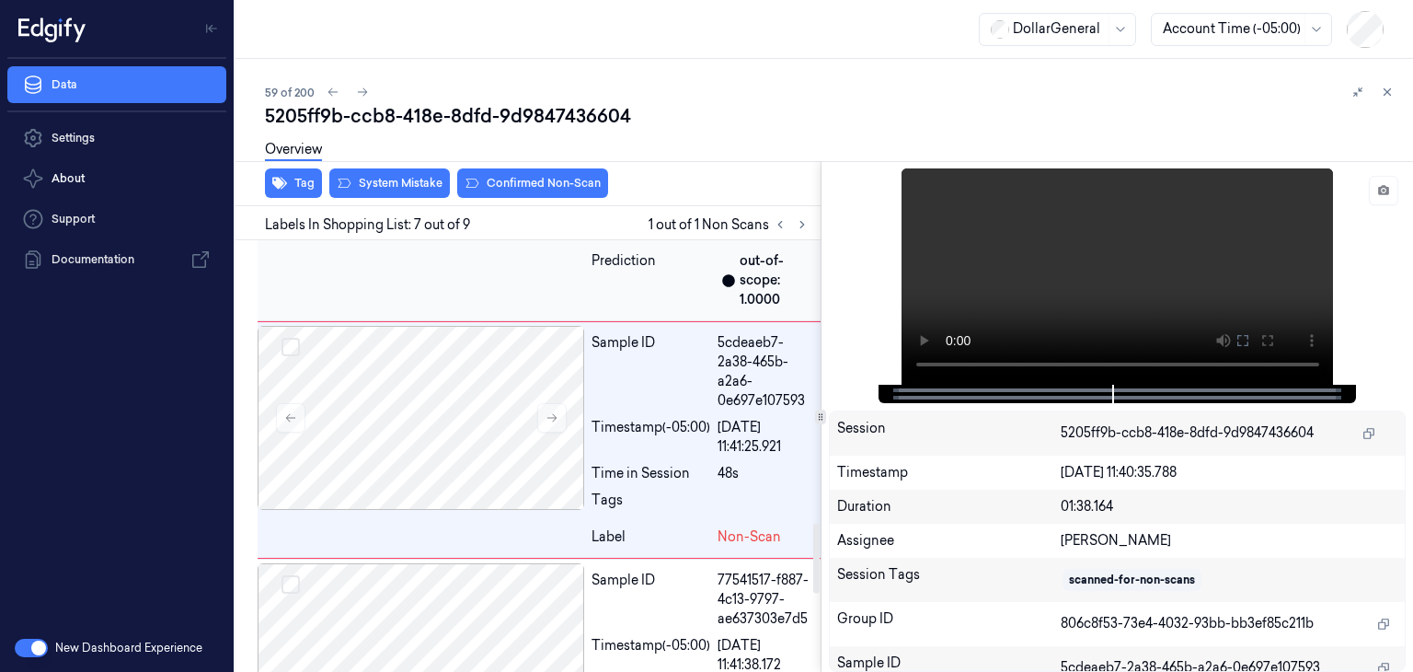
click at [495, 346] on div at bounding box center [421, 418] width 327 height 184
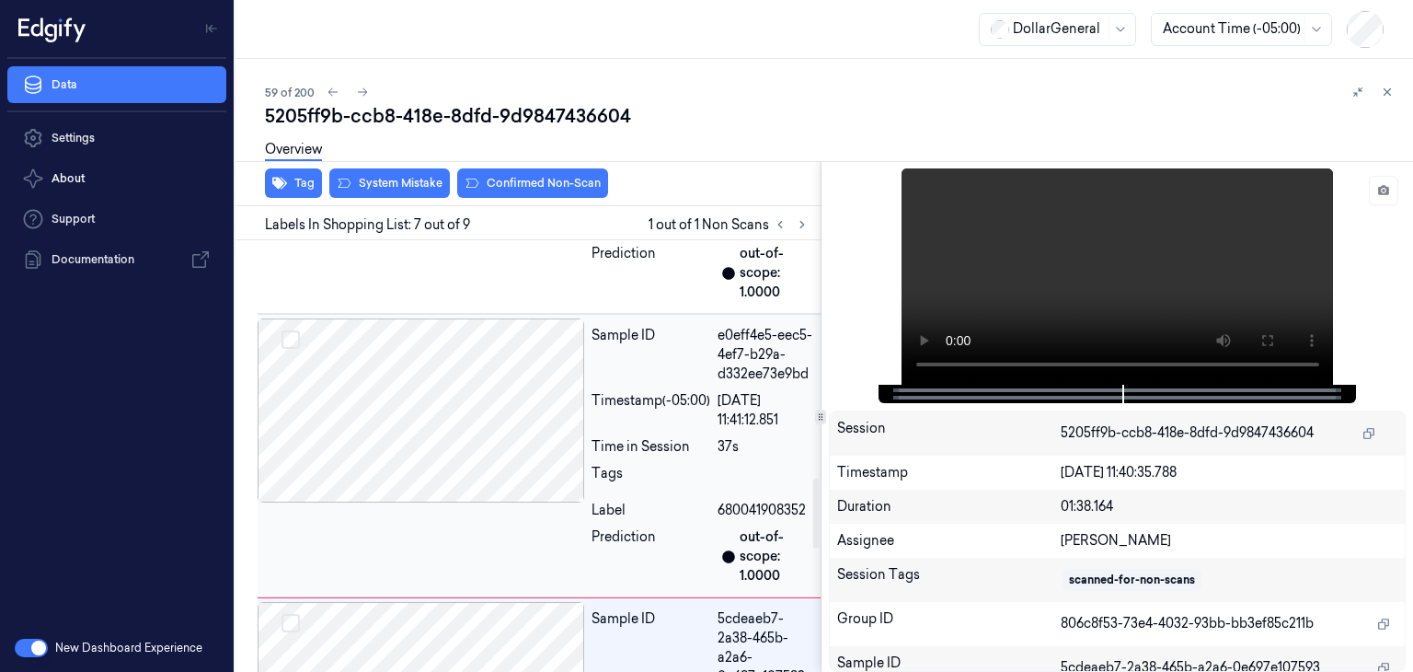
click at [439, 391] on div at bounding box center [421, 410] width 327 height 184
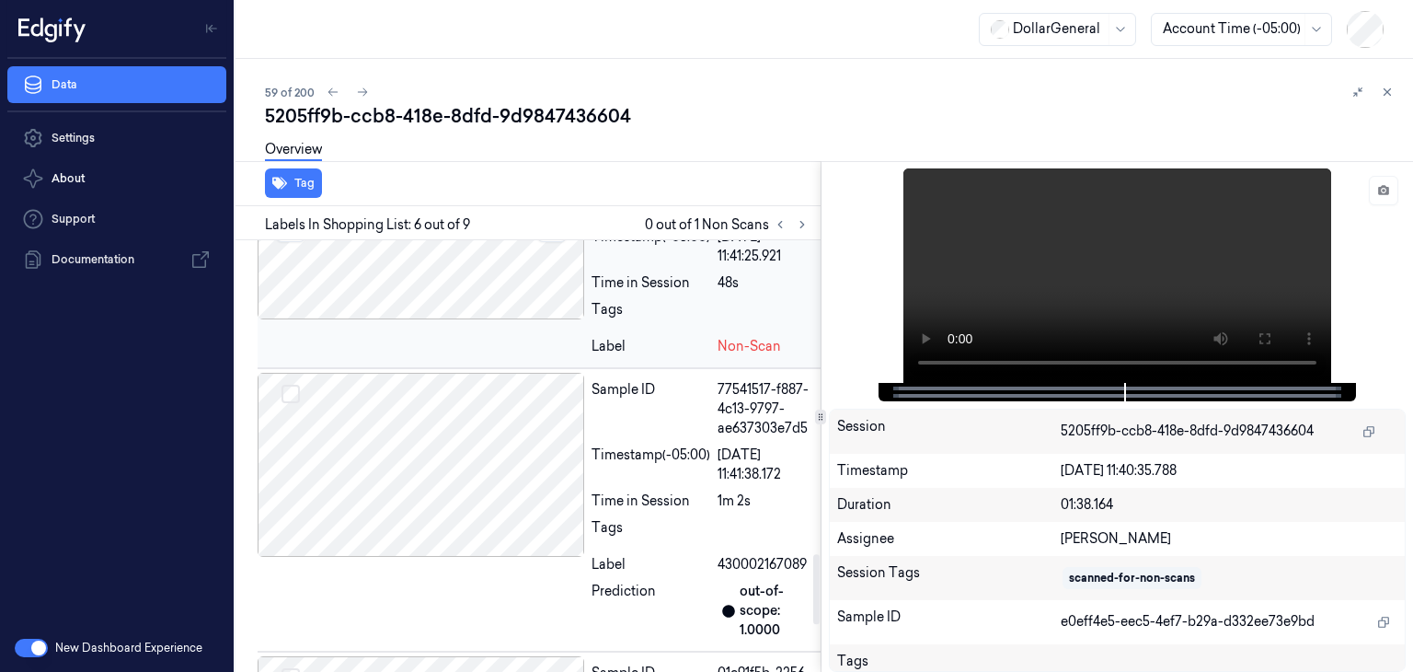
click at [447, 314] on div at bounding box center [421, 227] width 327 height 184
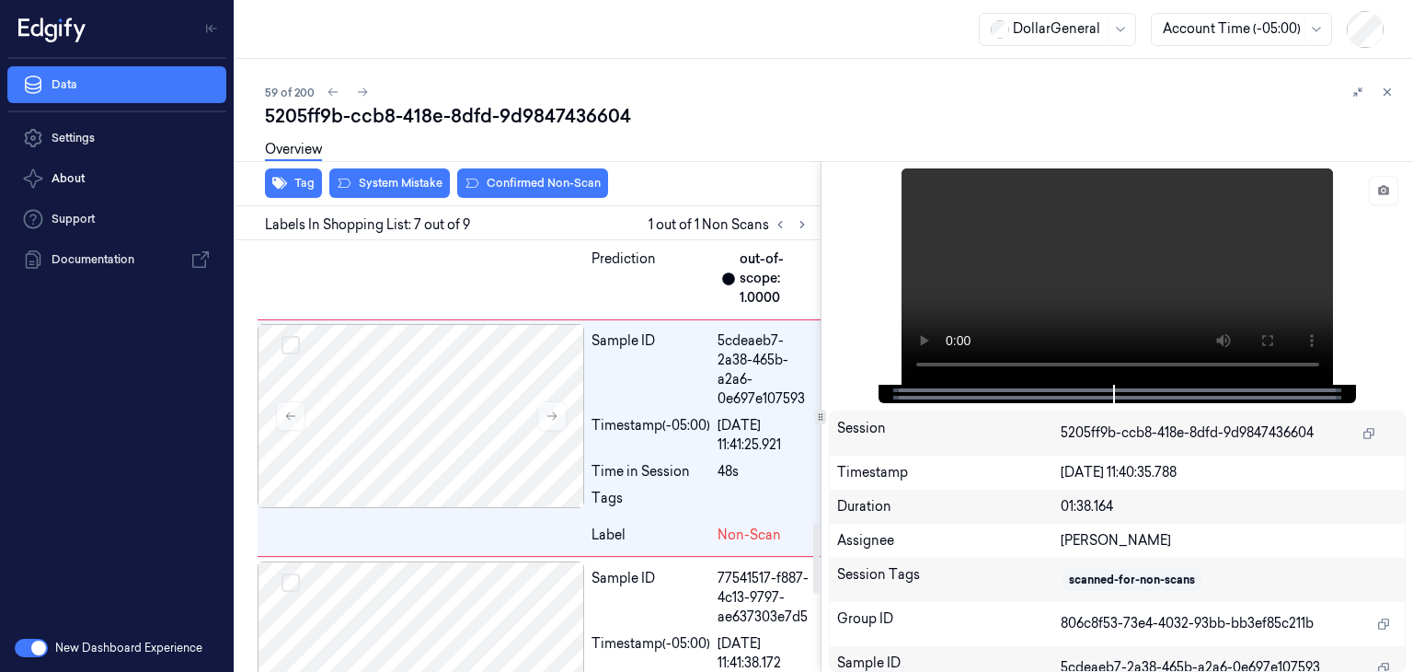
scroll to position [1734, 0]
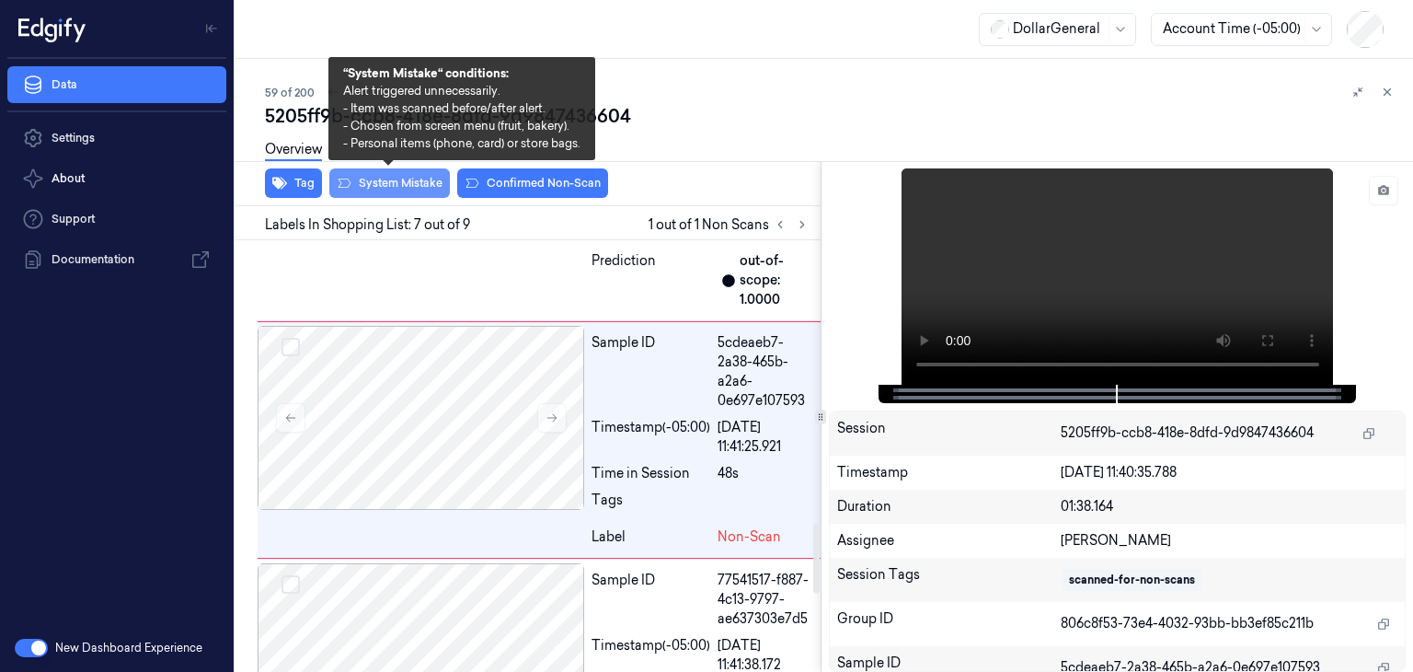
click at [392, 176] on button "System Mistake" at bounding box center [389, 182] width 121 height 29
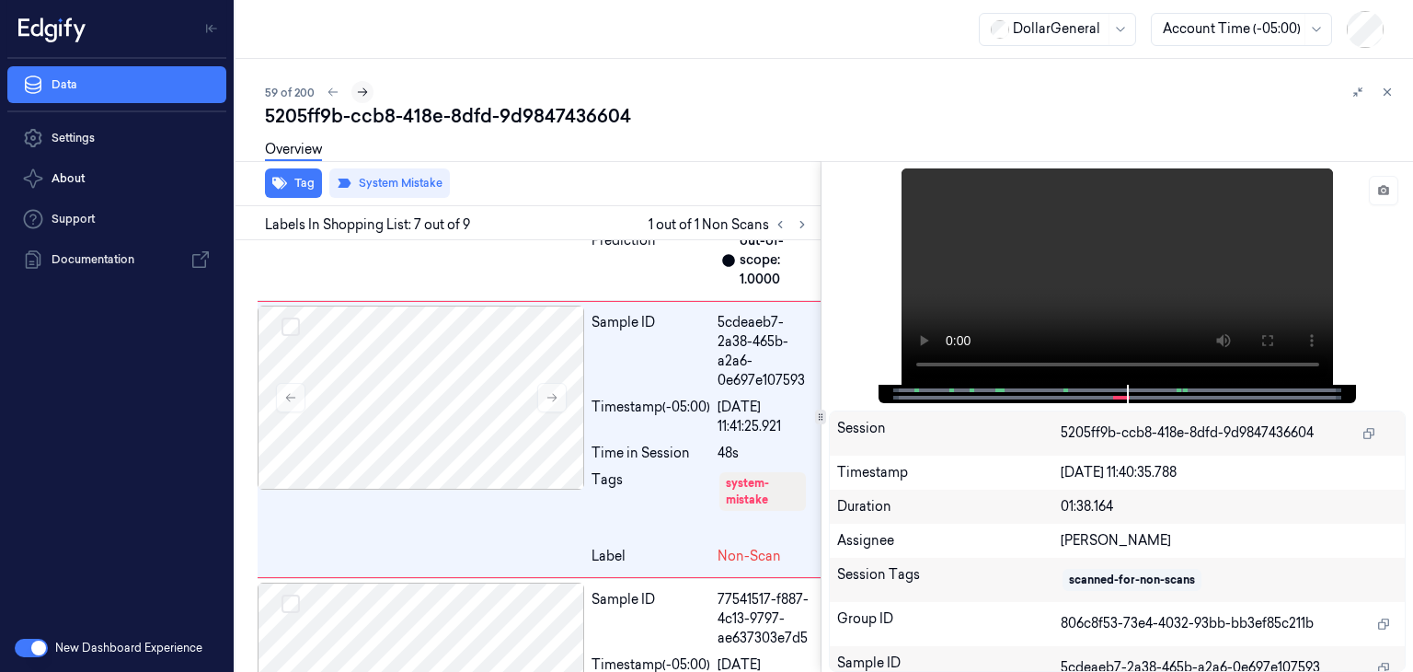
click at [366, 94] on icon at bounding box center [362, 92] width 13 height 13
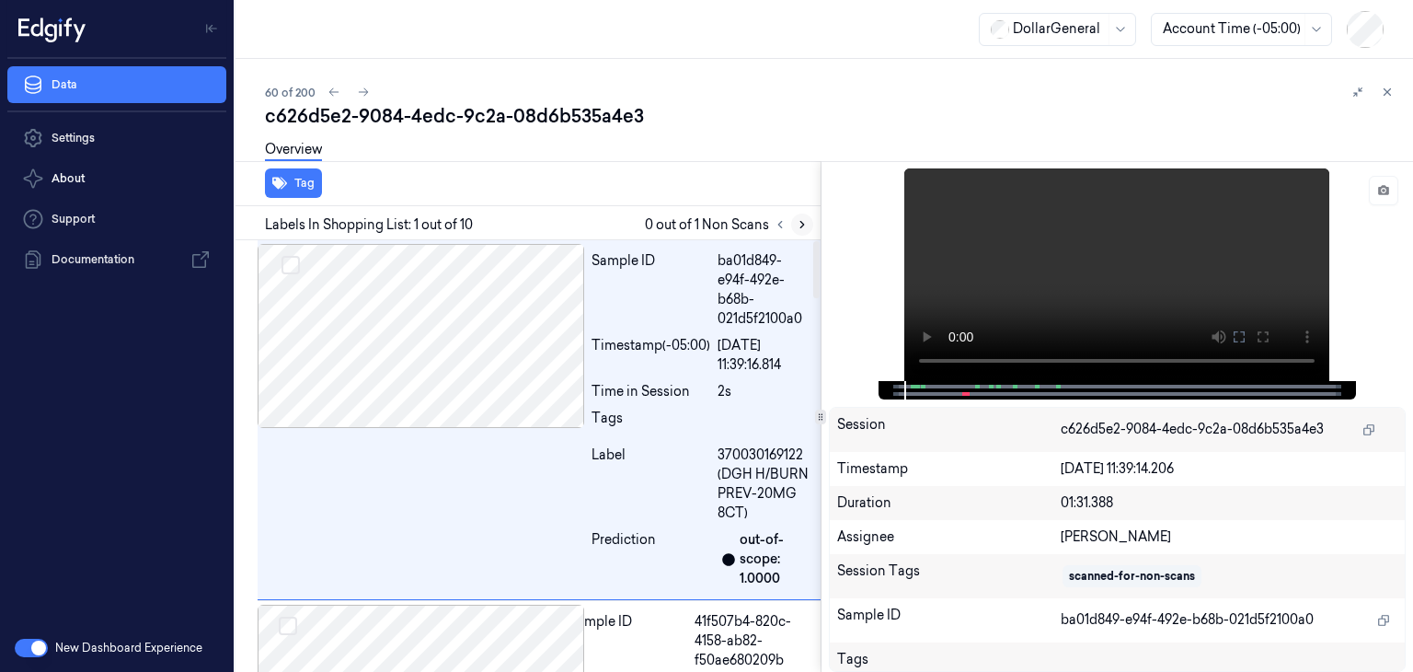
click at [807, 225] on icon at bounding box center [802, 224] width 13 height 13
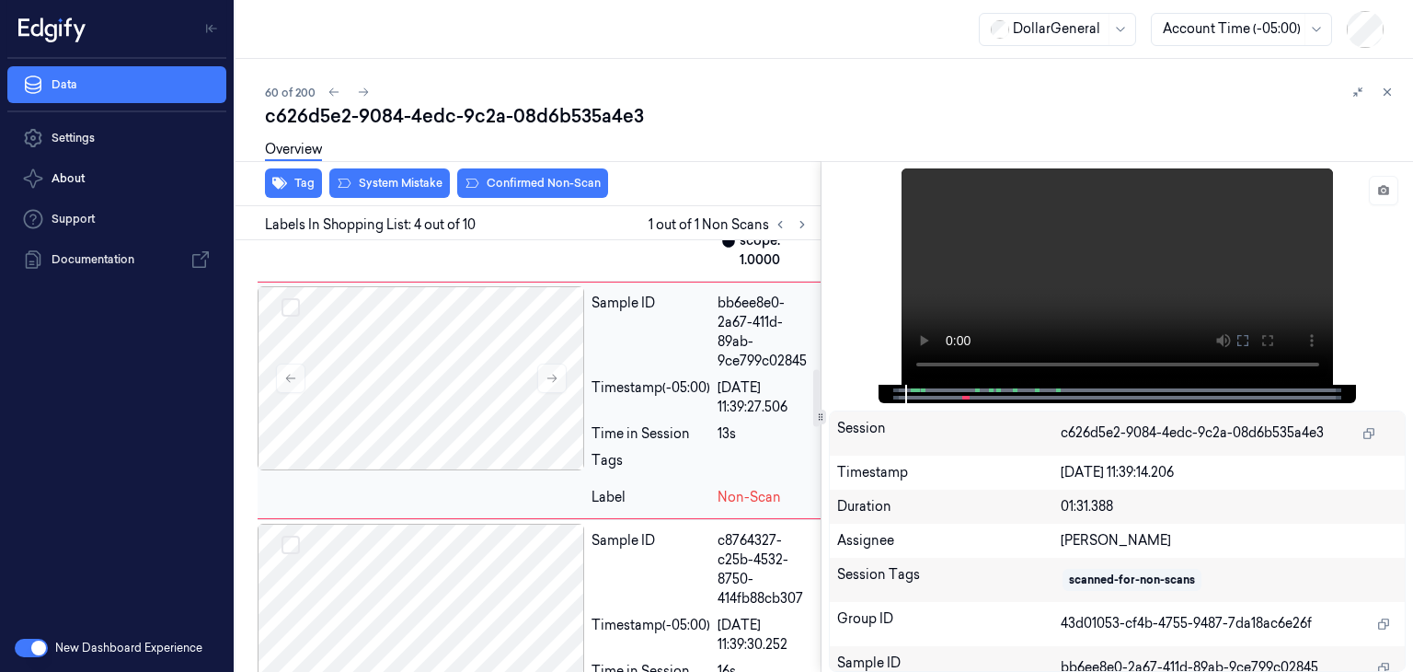
scroll to position [983, 0]
click at [1374, 185] on button at bounding box center [1383, 190] width 29 height 29
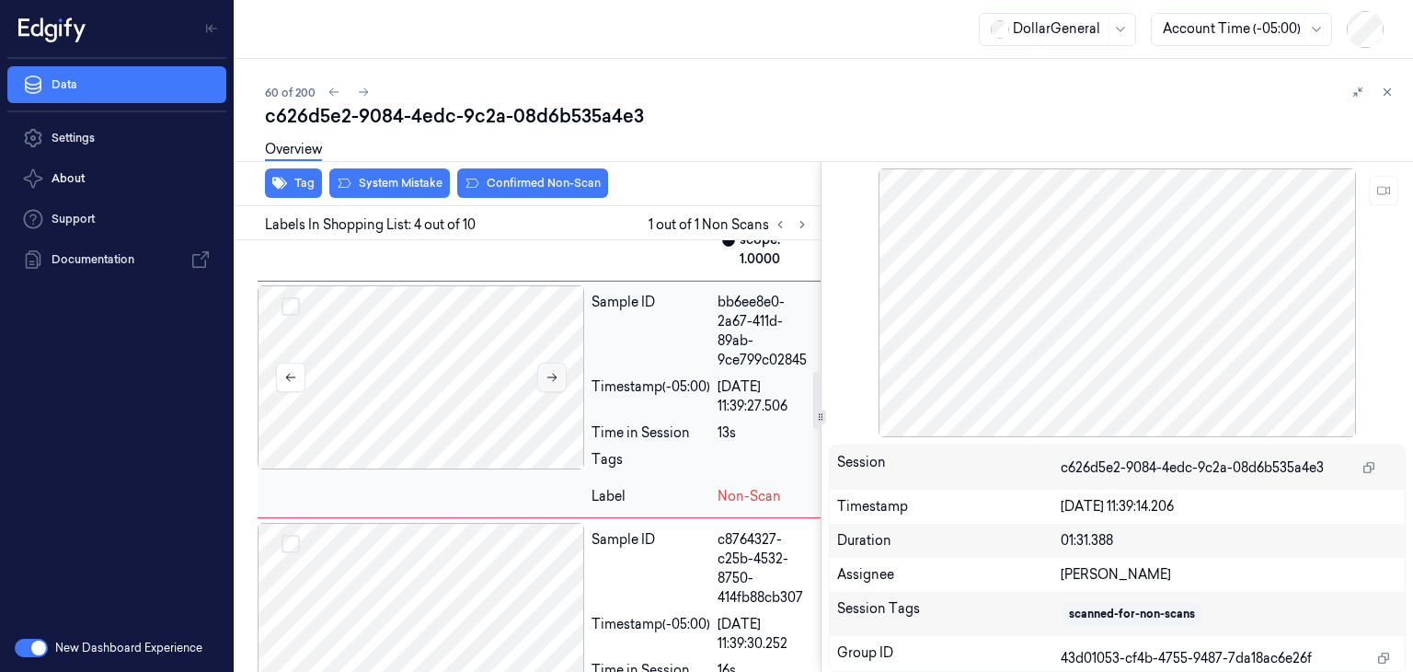
click at [541, 392] on button at bounding box center [551, 376] width 29 height 29
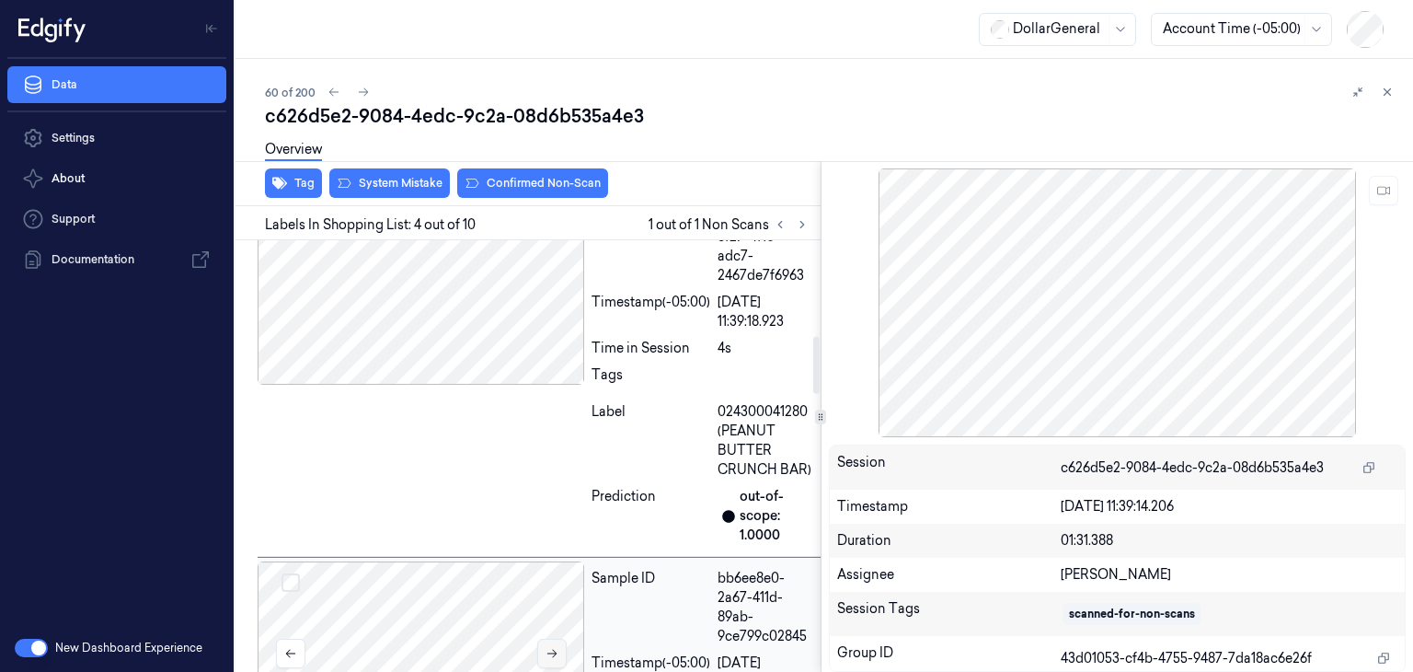
scroll to position [891, 0]
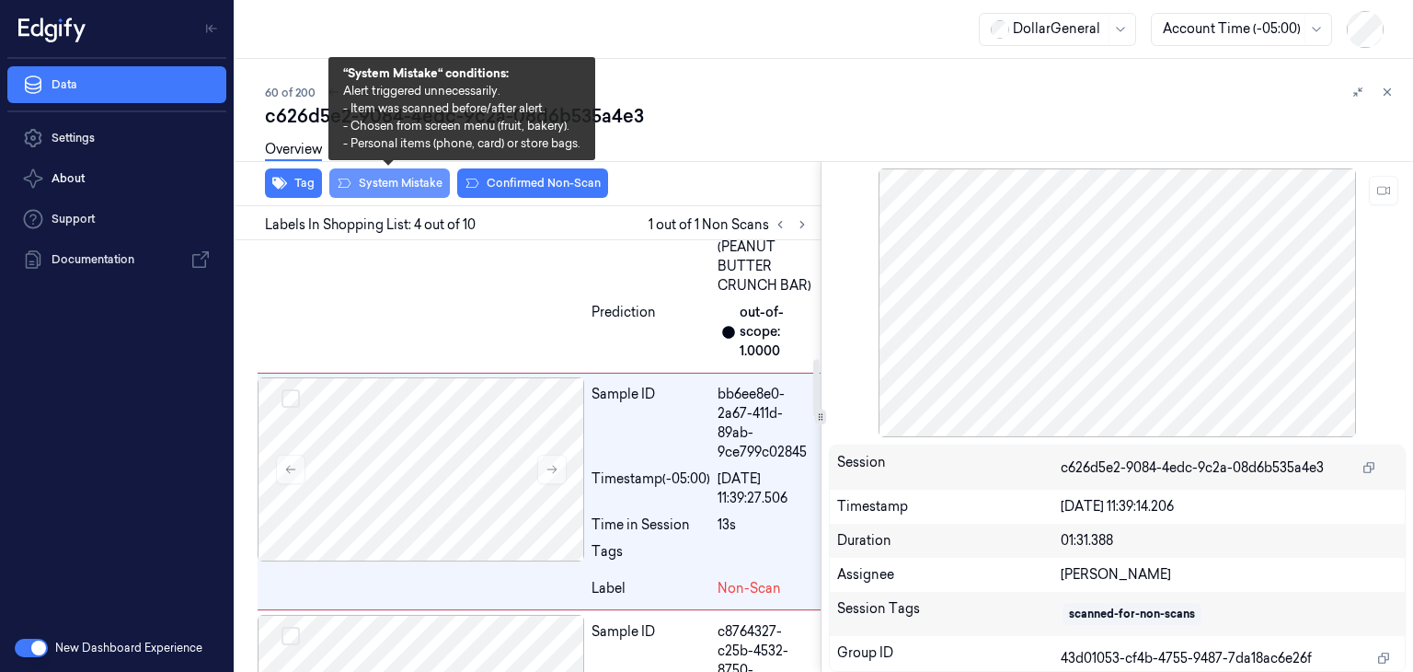
click at [412, 189] on button "System Mistake" at bounding box center [389, 182] width 121 height 29
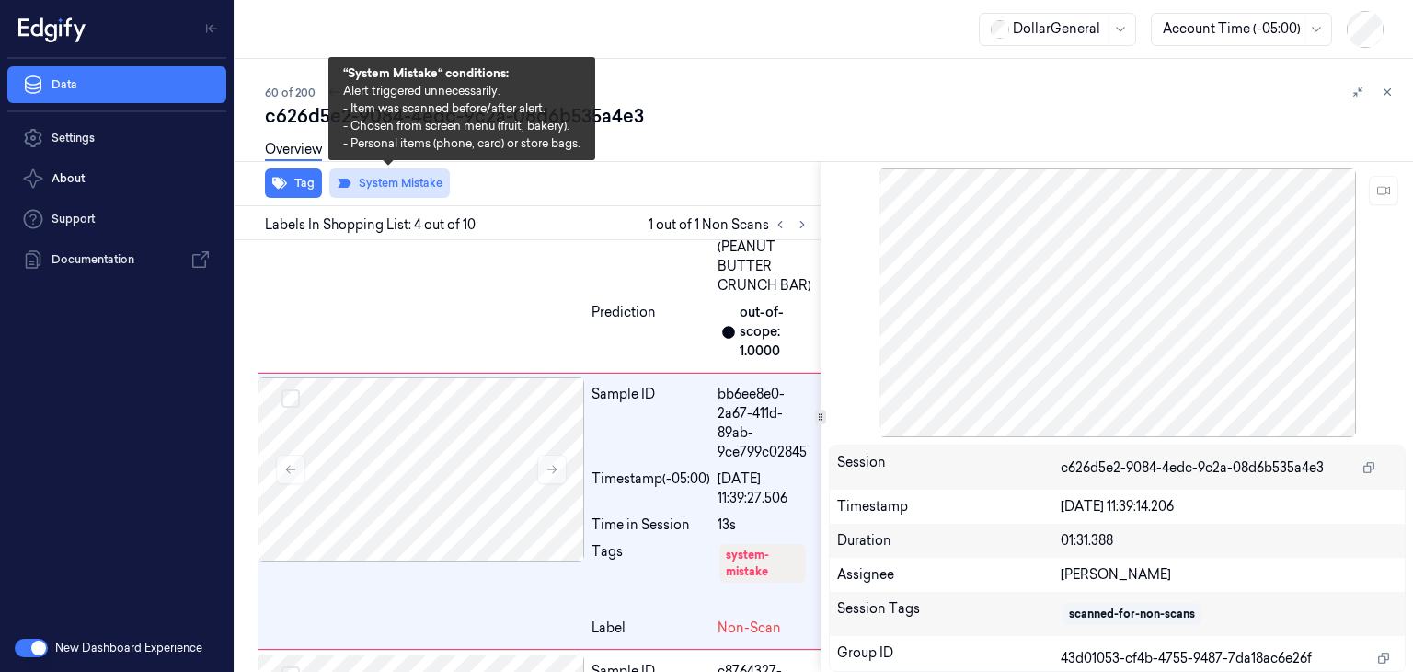
scroll to position [1002, 0]
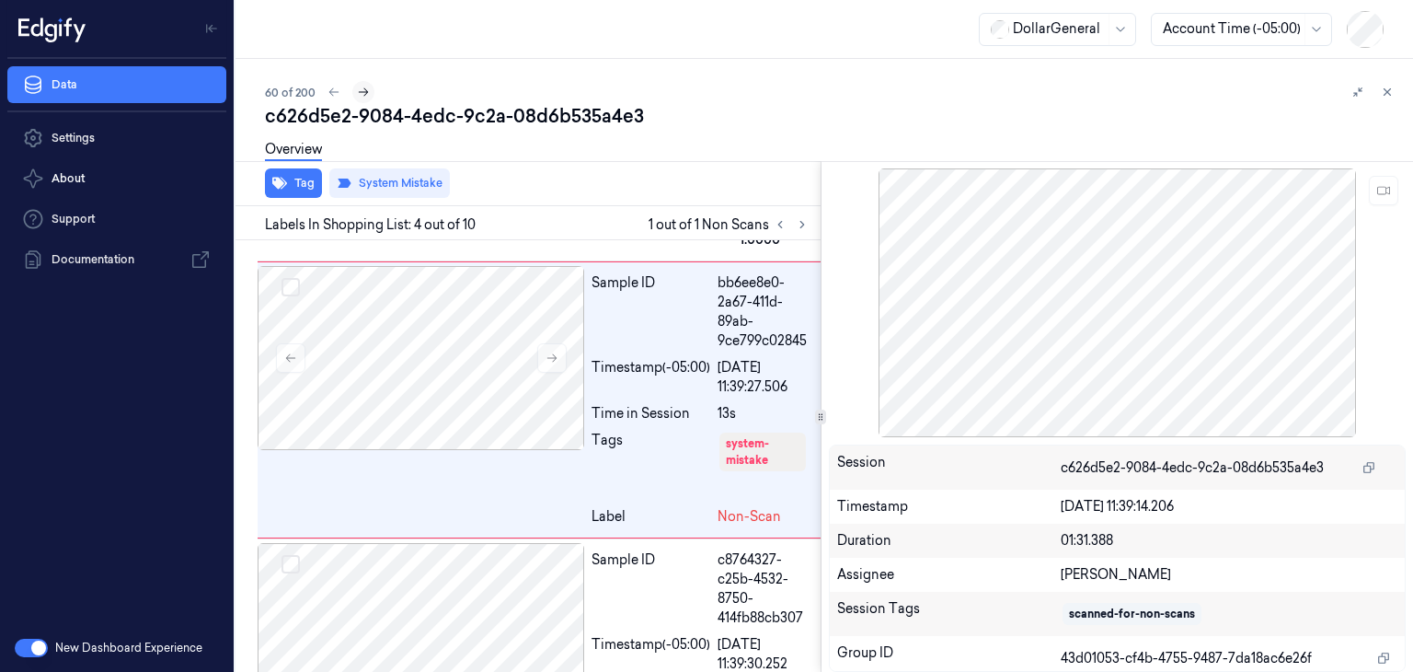
click at [364, 87] on icon at bounding box center [363, 92] width 13 height 13
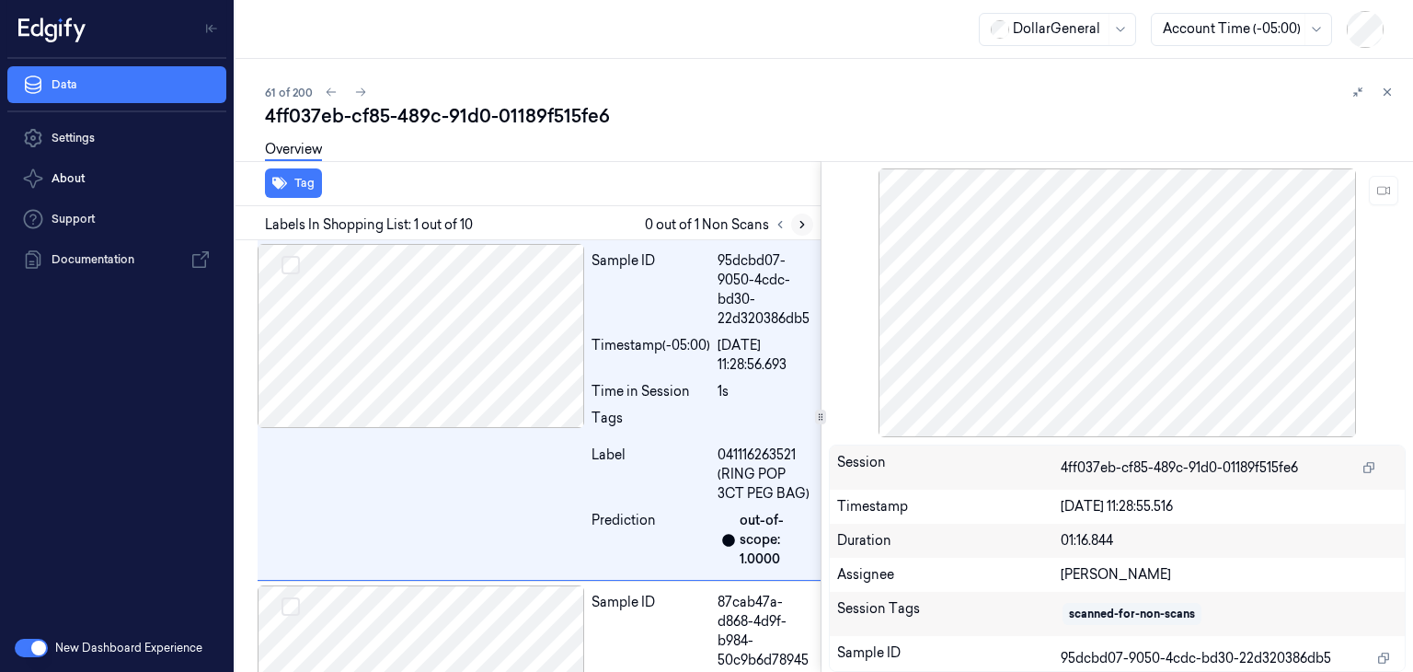
click at [800, 228] on icon at bounding box center [802, 224] width 13 height 13
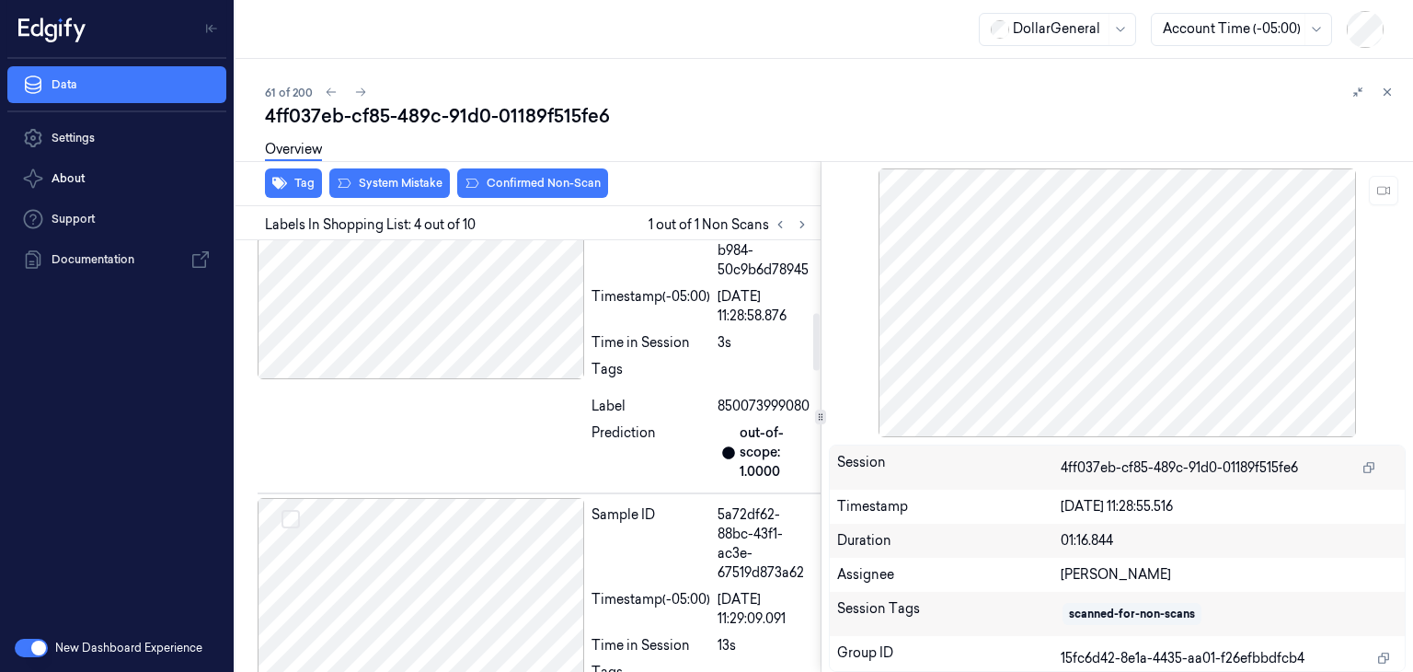
scroll to position [343, 0]
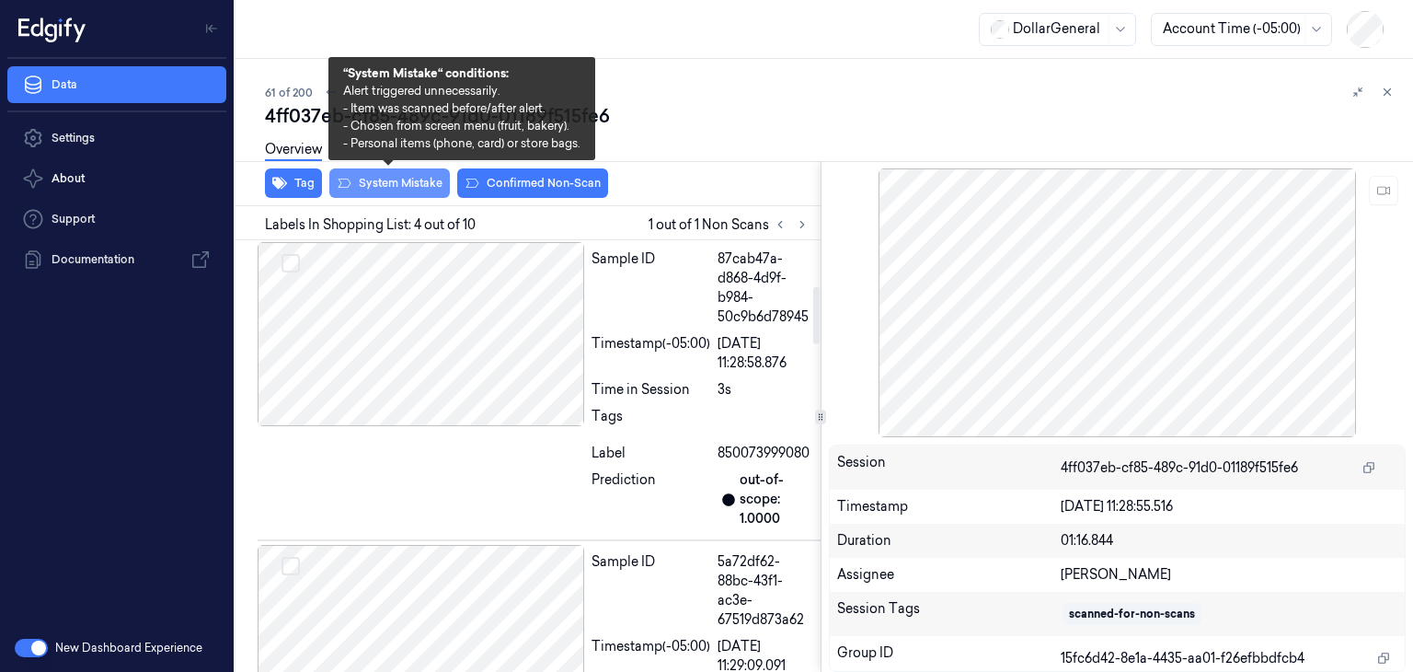
click at [417, 182] on button "System Mistake" at bounding box center [389, 182] width 121 height 29
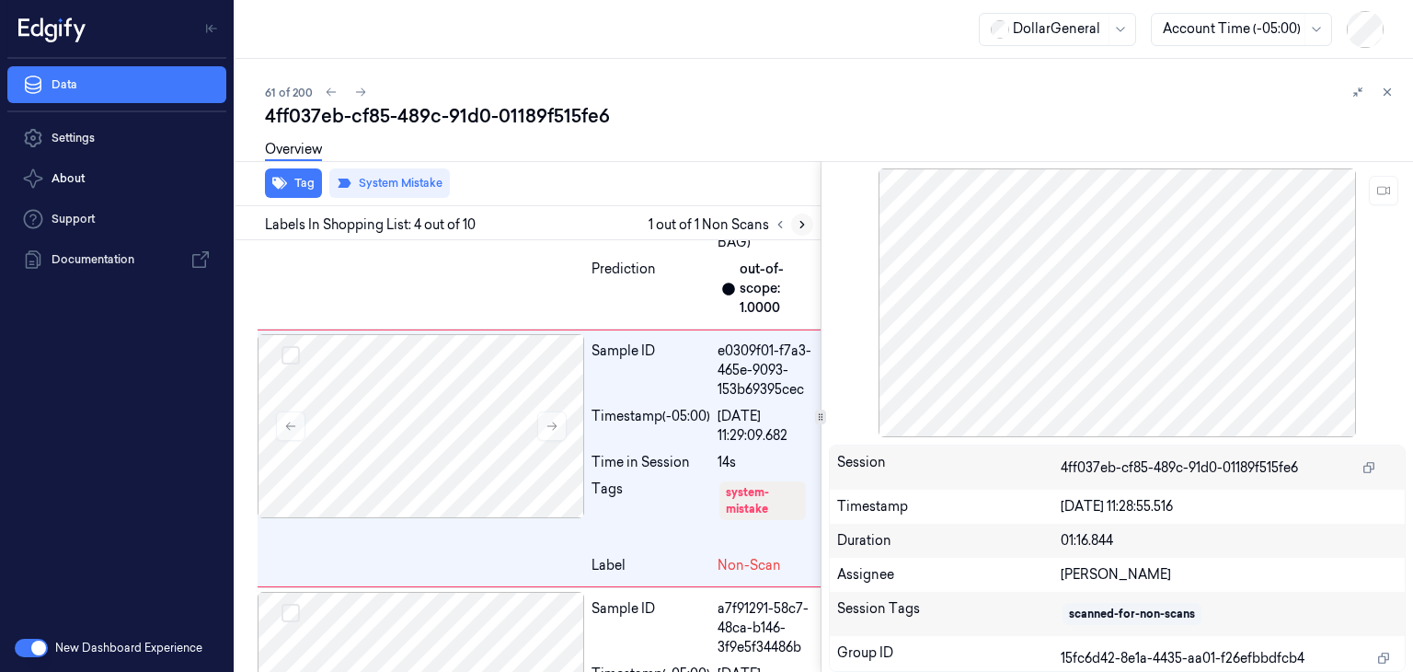
scroll to position [915, 0]
click at [806, 227] on icon at bounding box center [802, 224] width 13 height 13
click at [369, 87] on button at bounding box center [361, 92] width 22 height 22
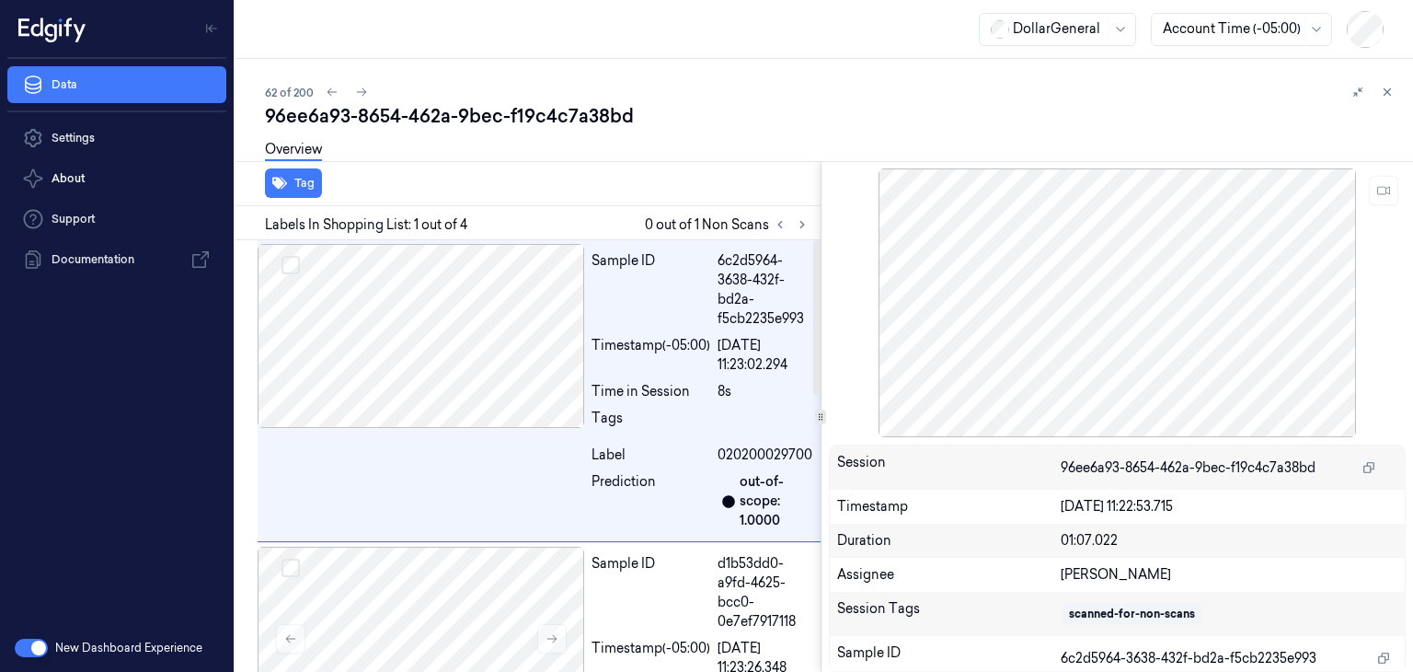
click at [791, 229] on button at bounding box center [802, 224] width 22 height 22
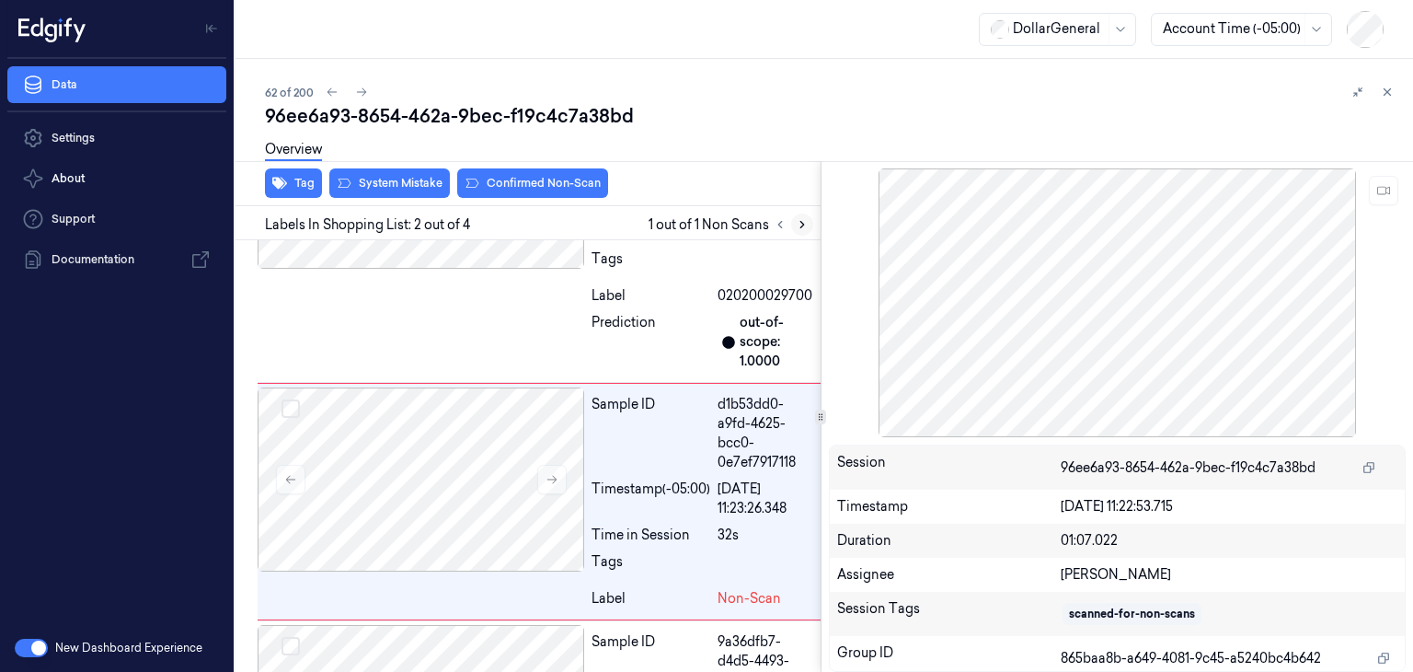
scroll to position [203, 0]
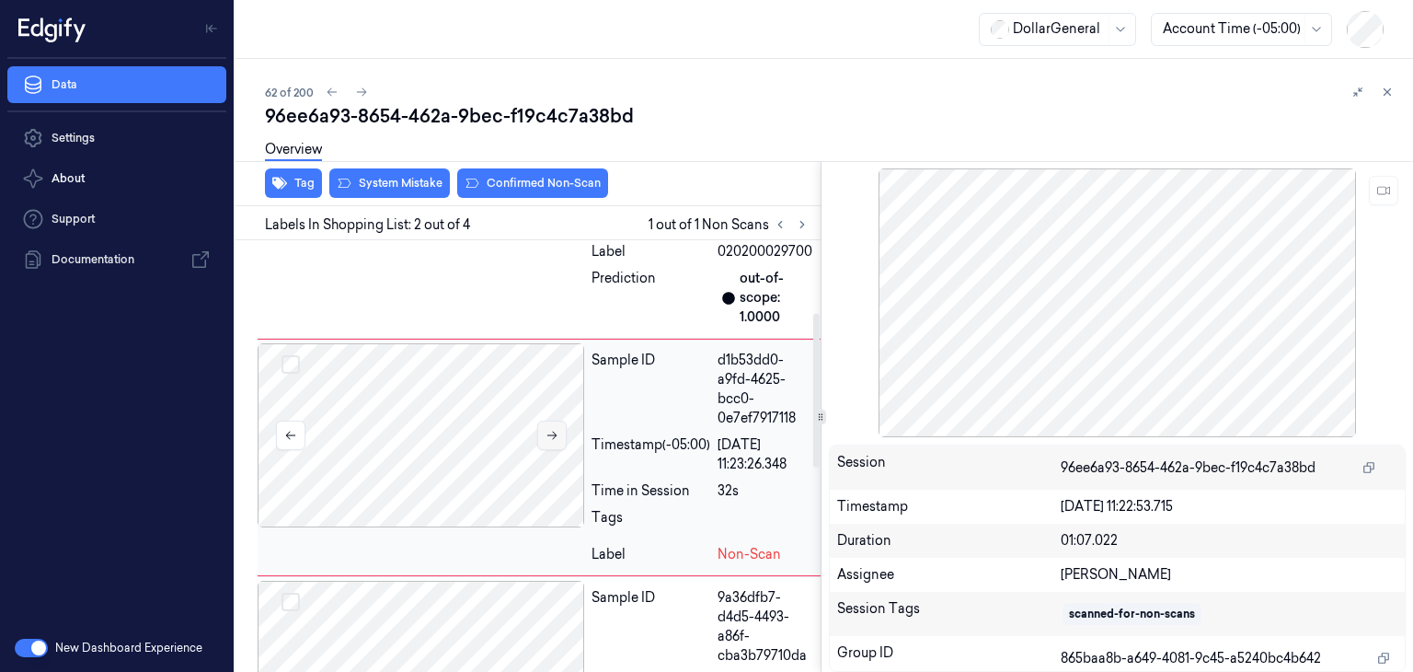
click at [546, 429] on icon at bounding box center [552, 435] width 13 height 13
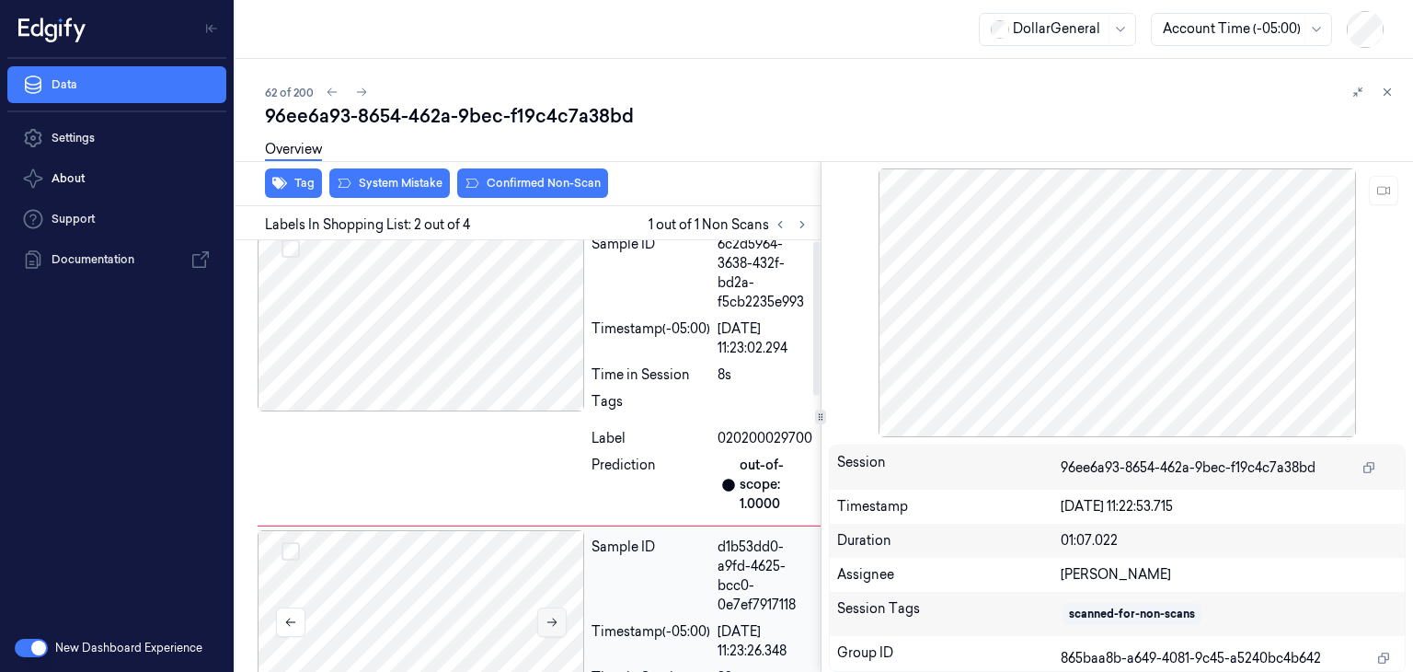
scroll to position [0, 0]
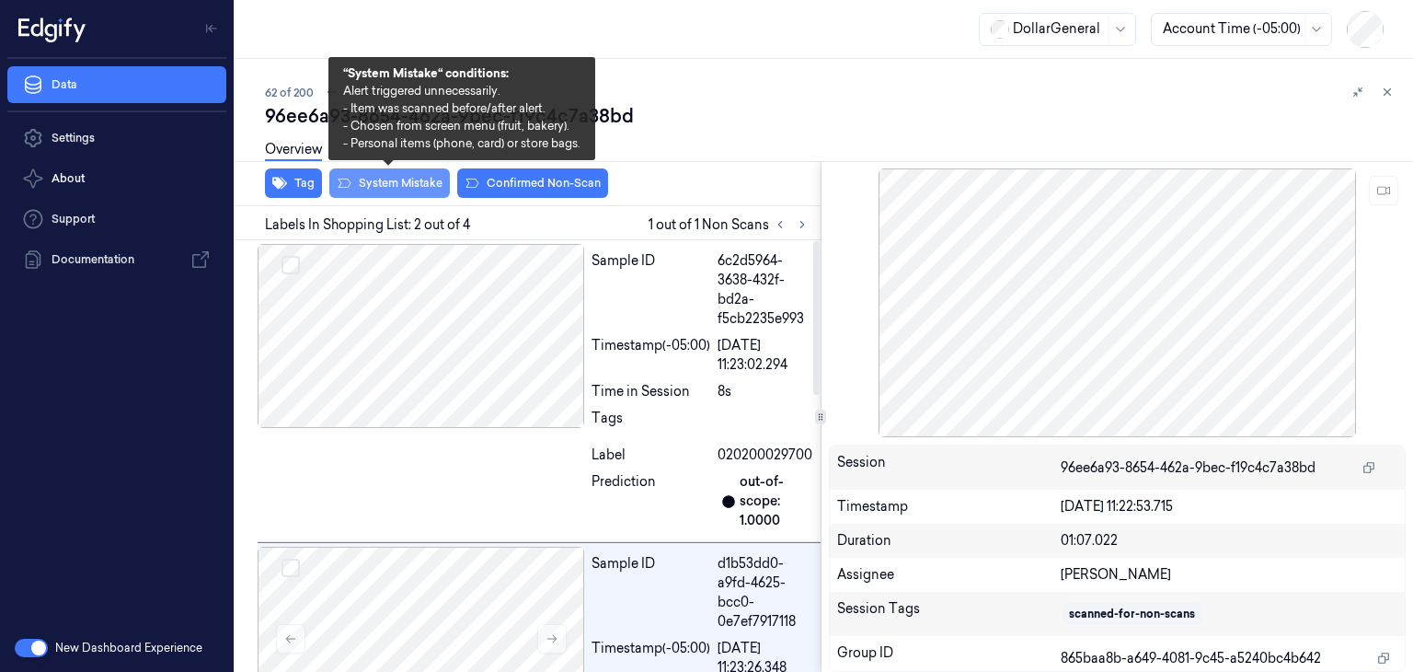
click at [417, 176] on button "System Mistake" at bounding box center [389, 182] width 121 height 29
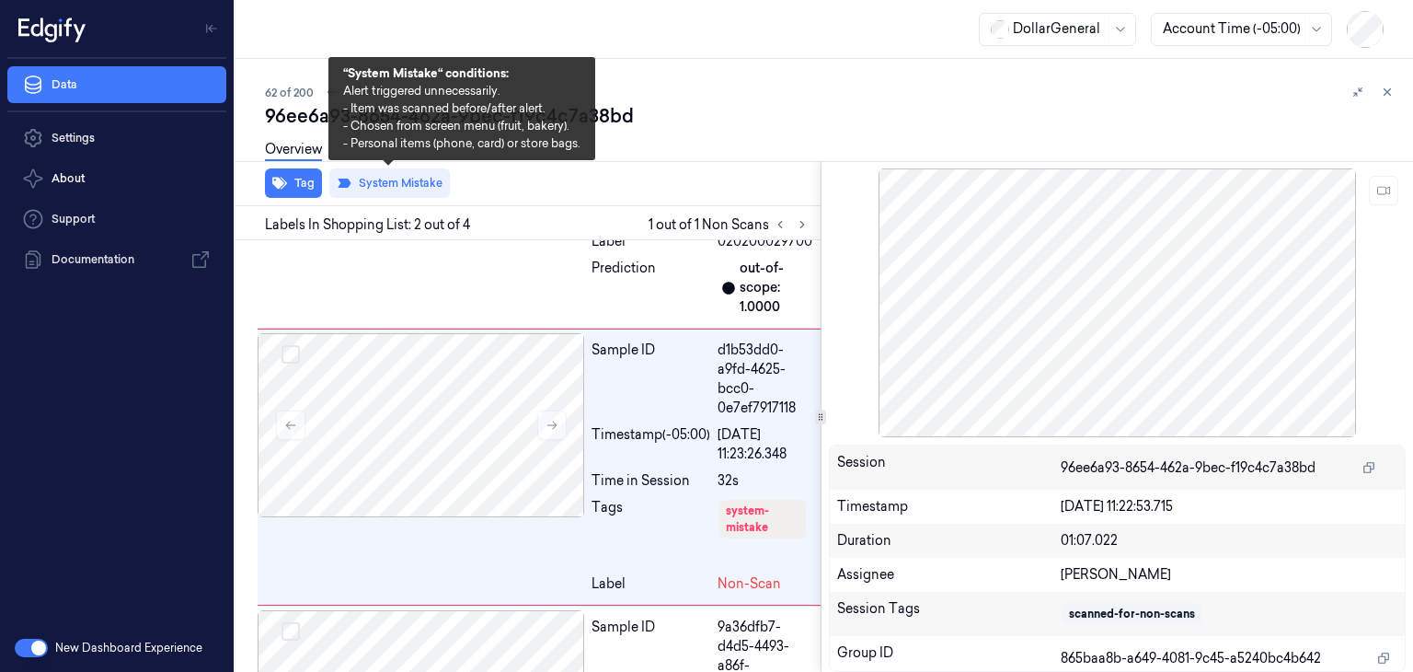
scroll to position [224, 0]
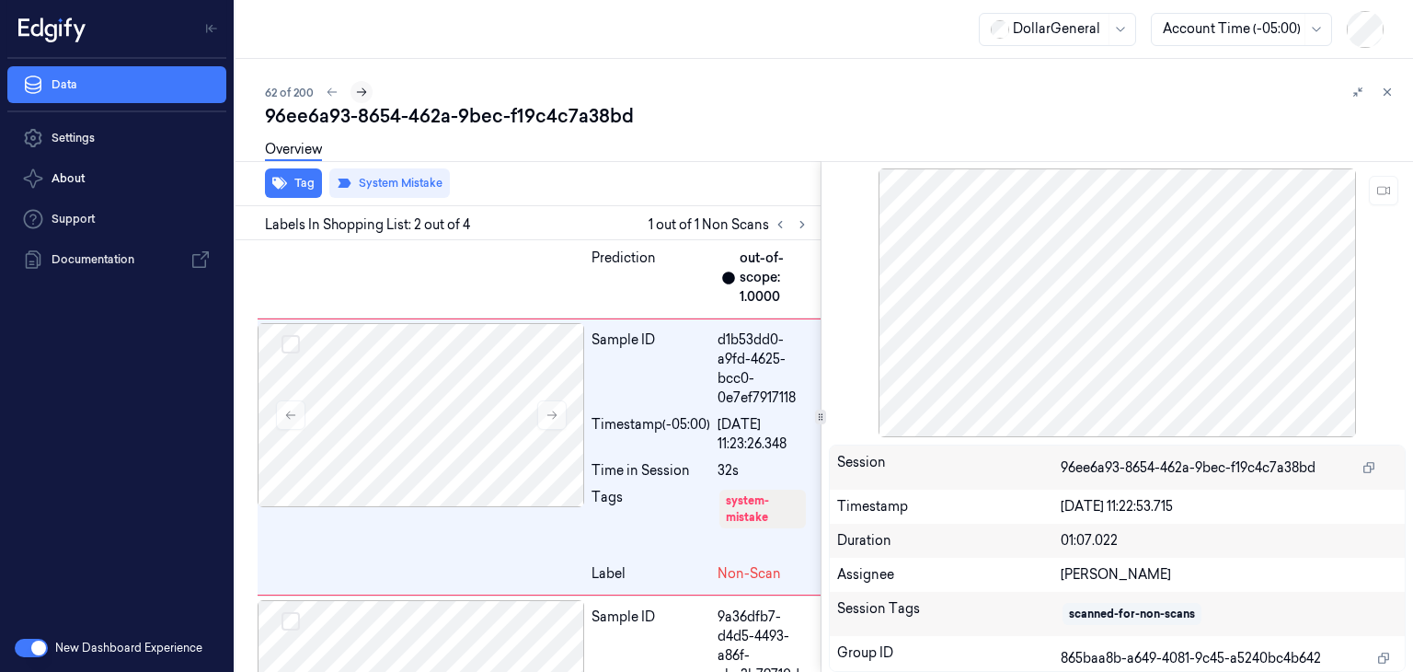
click at [366, 96] on icon at bounding box center [361, 92] width 13 height 13
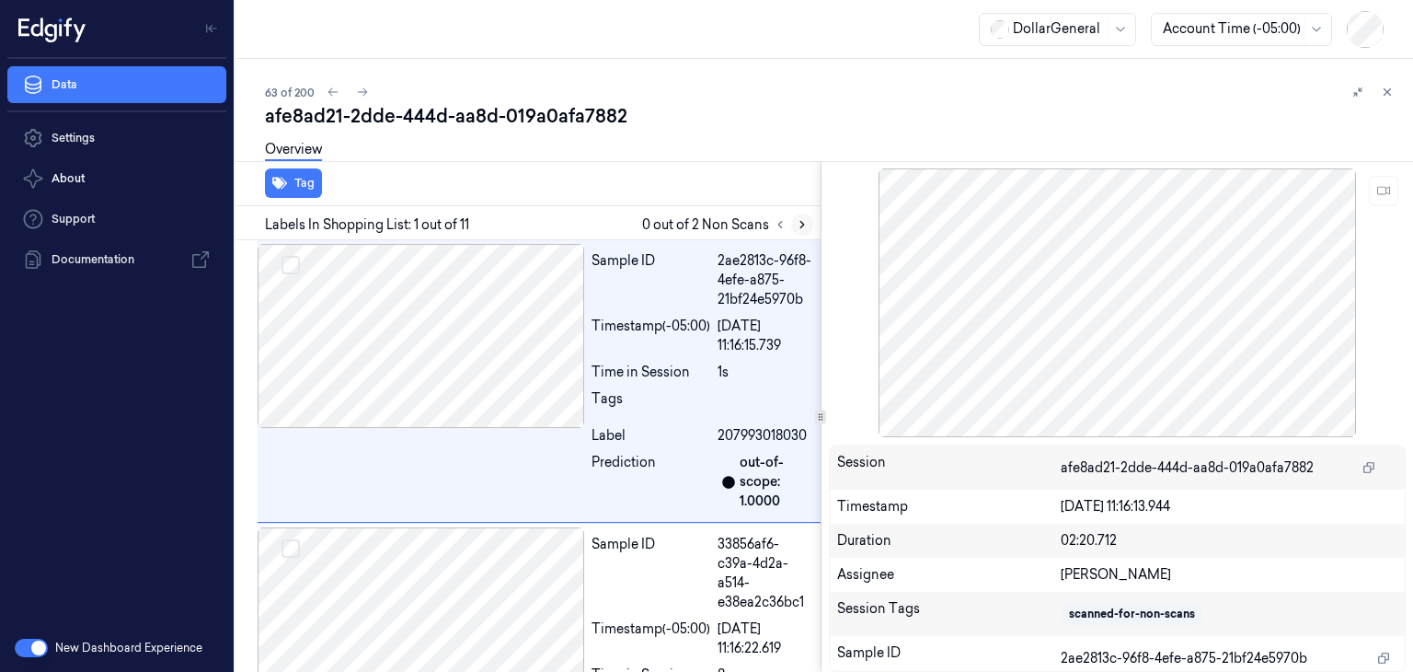
click at [806, 224] on icon at bounding box center [802, 224] width 13 height 13
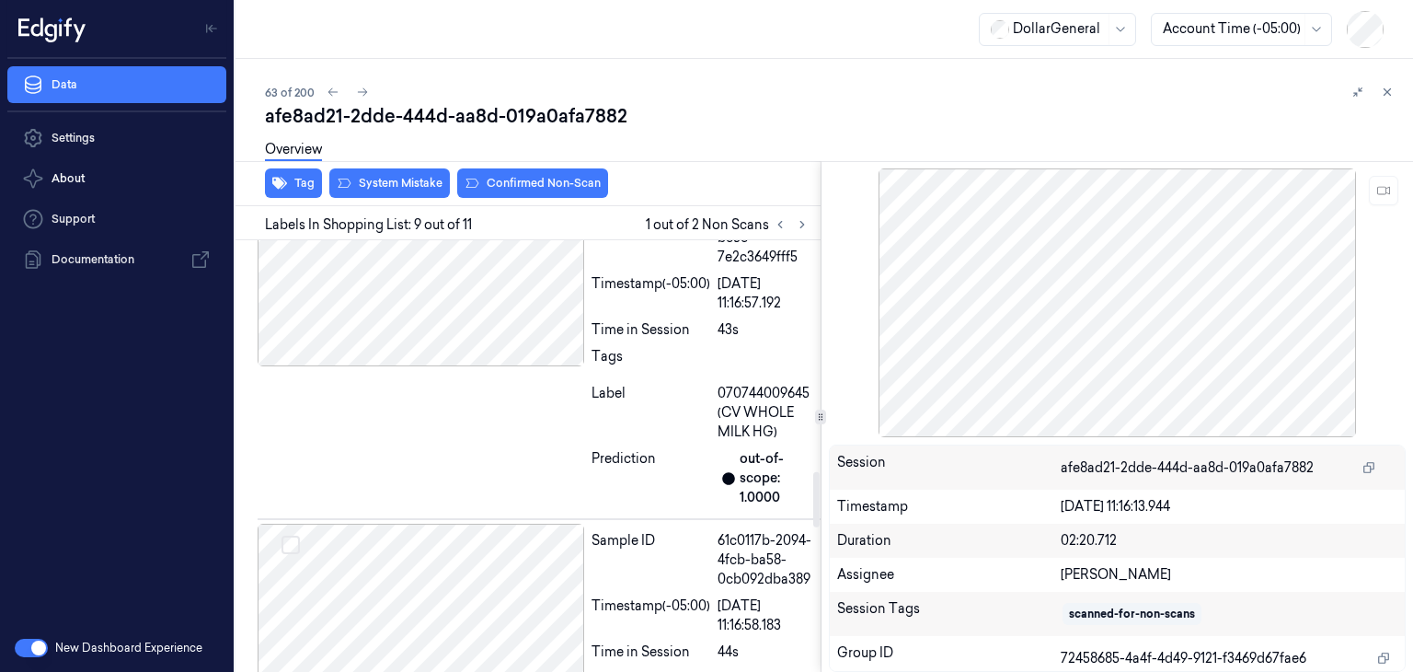
scroll to position [1810, 0]
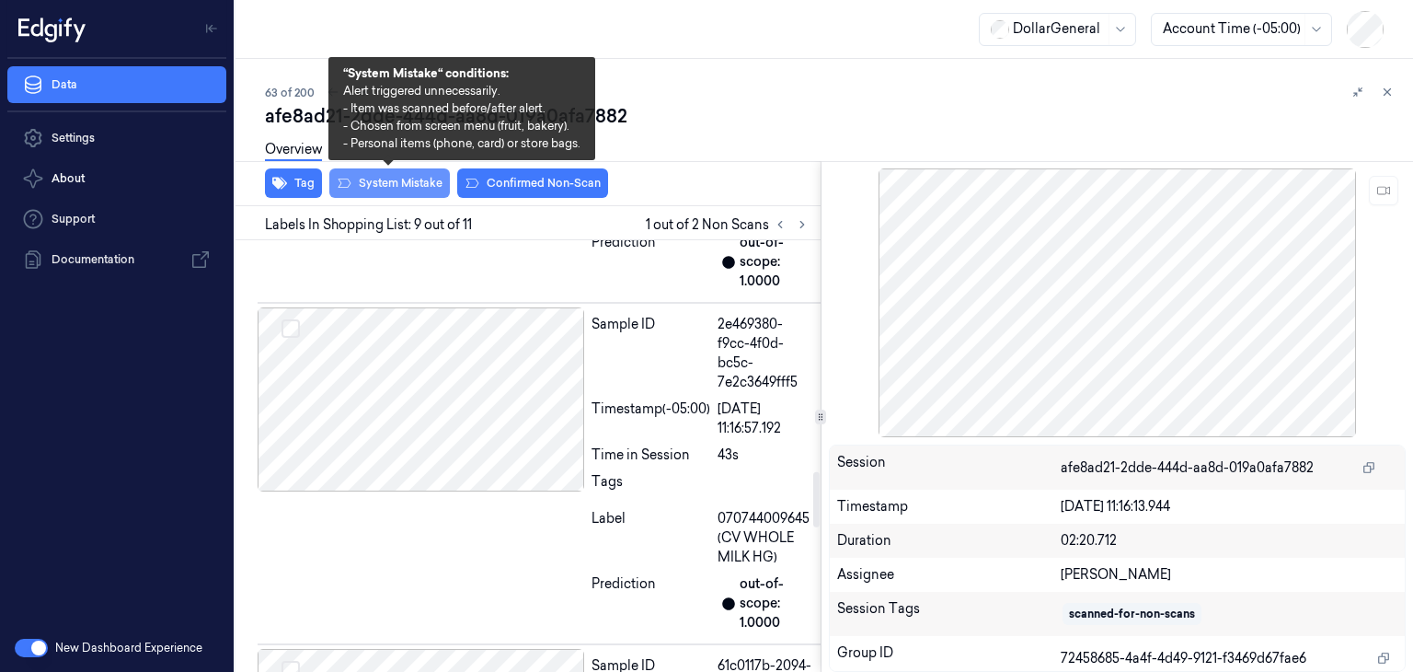
click at [432, 183] on button "System Mistake" at bounding box center [389, 182] width 121 height 29
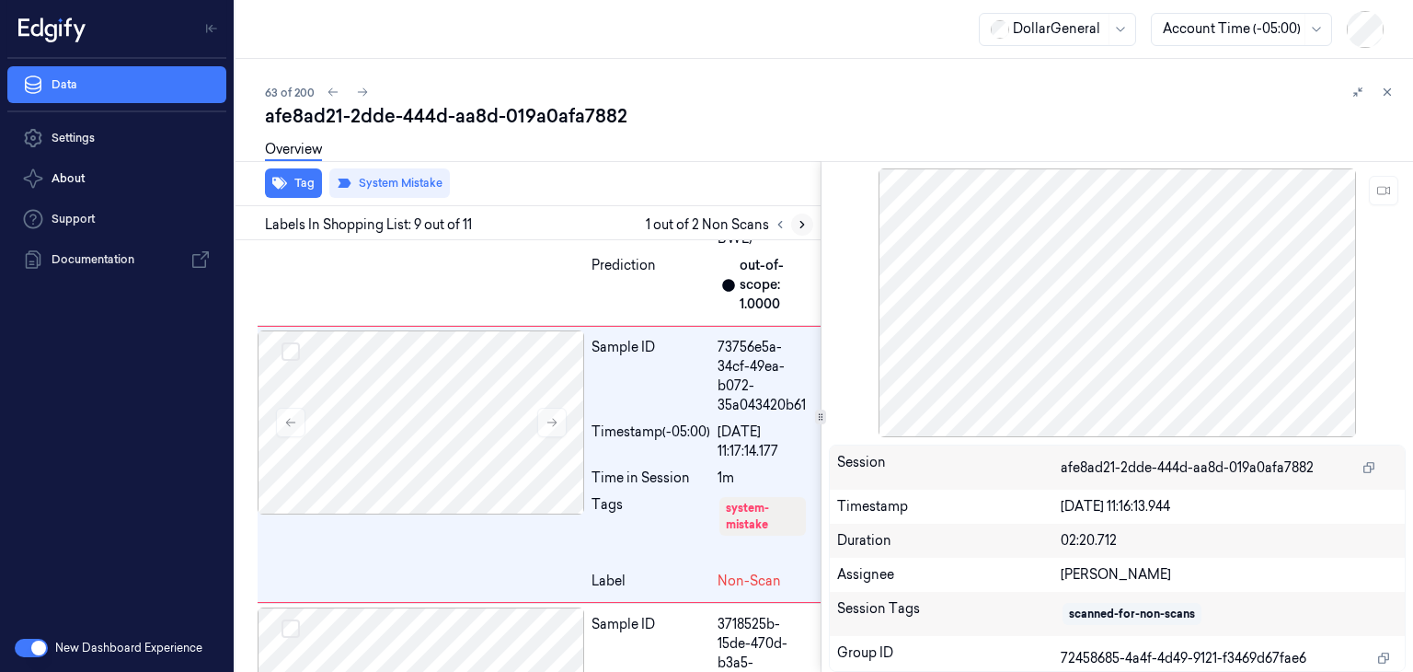
click at [798, 227] on icon at bounding box center [802, 224] width 13 height 13
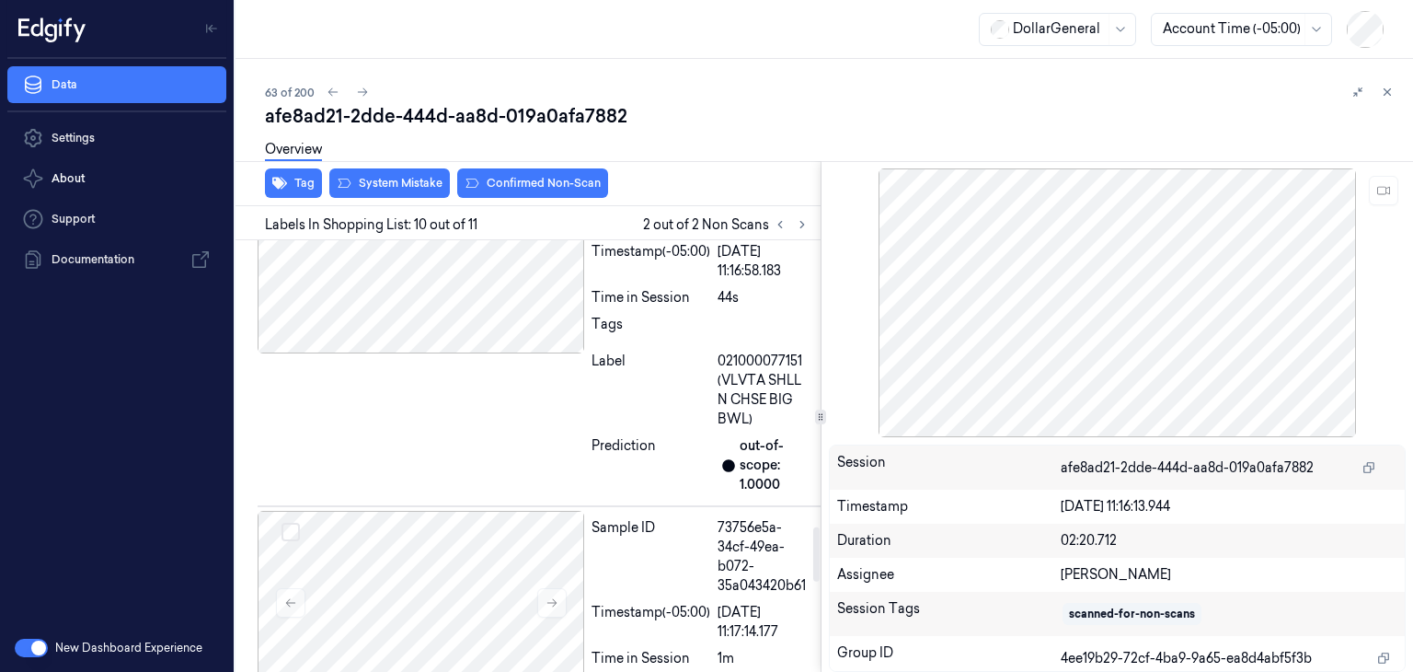
scroll to position [2271, 0]
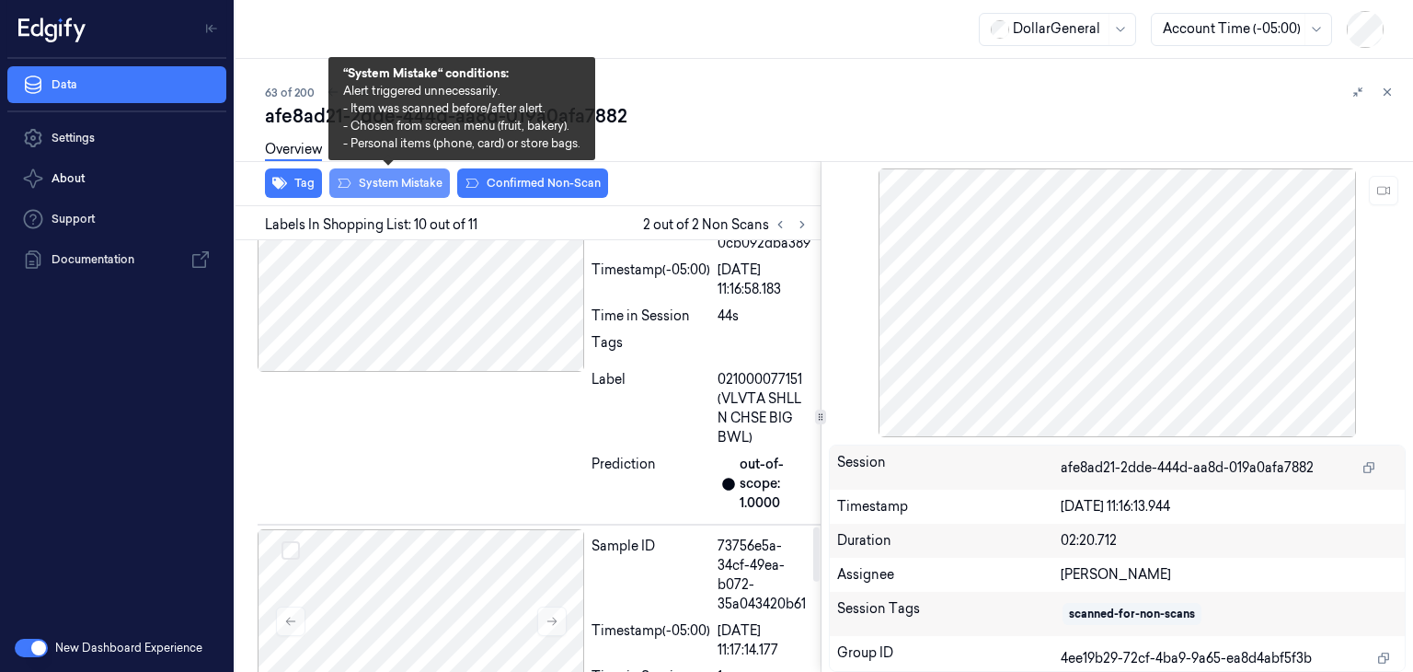
click at [431, 178] on button "System Mistake" at bounding box center [389, 182] width 121 height 29
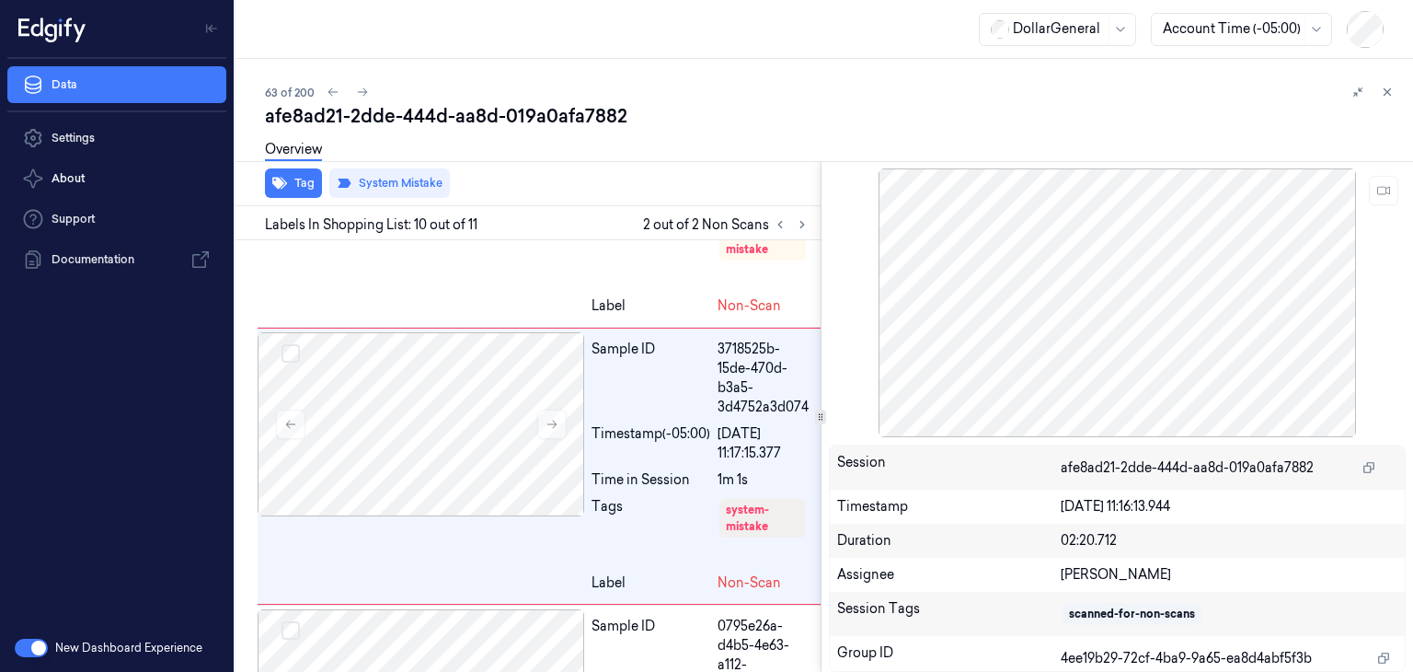
scroll to position [2751, 0]
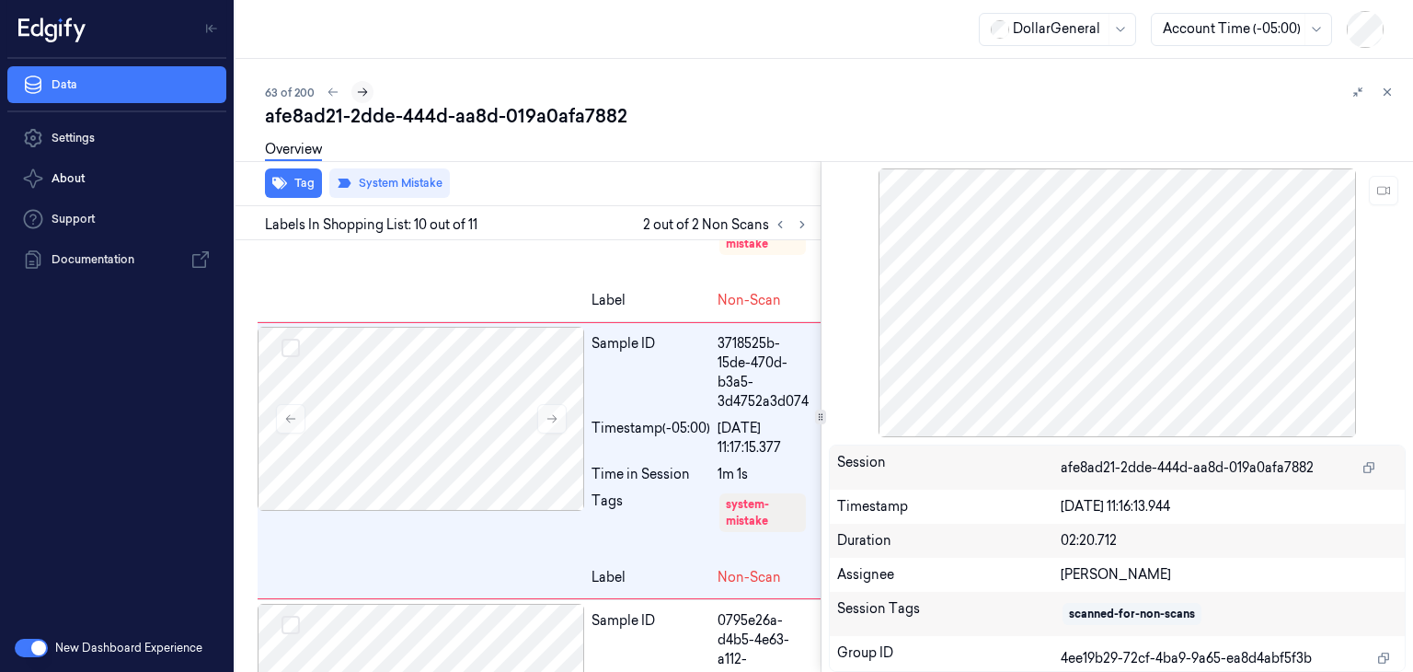
click at [360, 97] on icon at bounding box center [362, 92] width 13 height 13
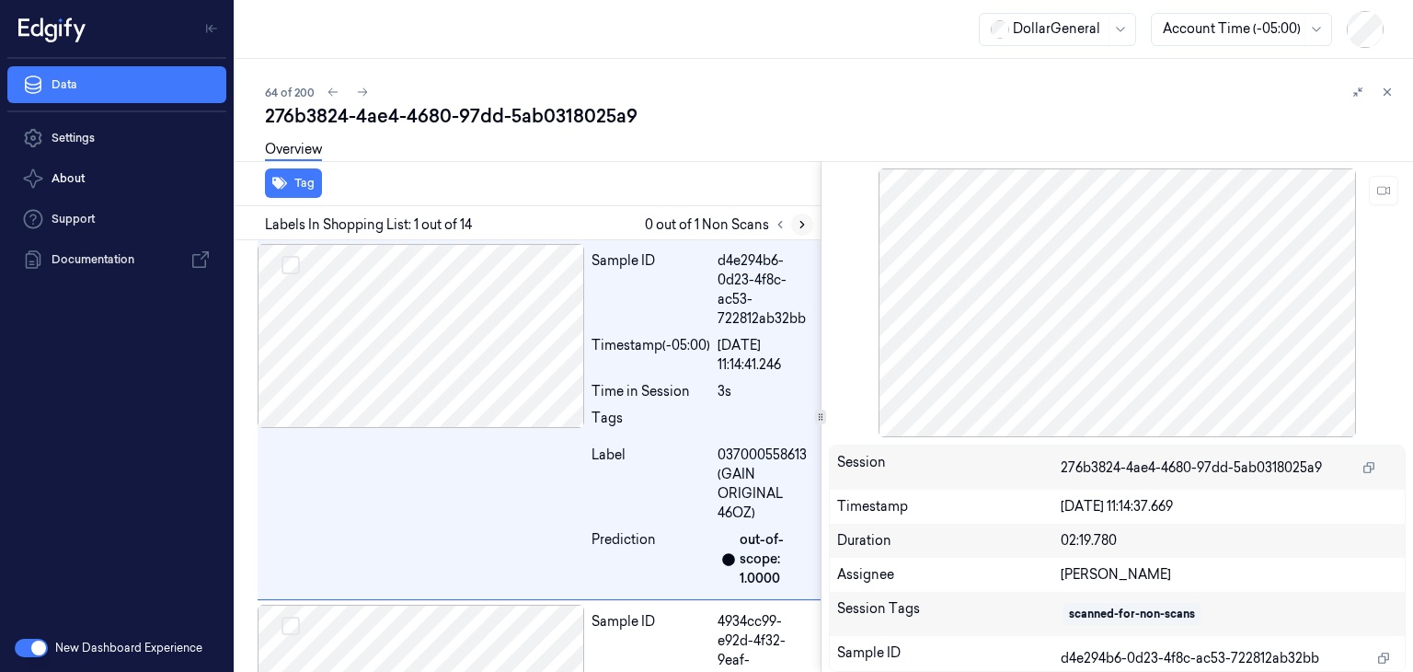
click at [796, 222] on icon at bounding box center [802, 224] width 13 height 13
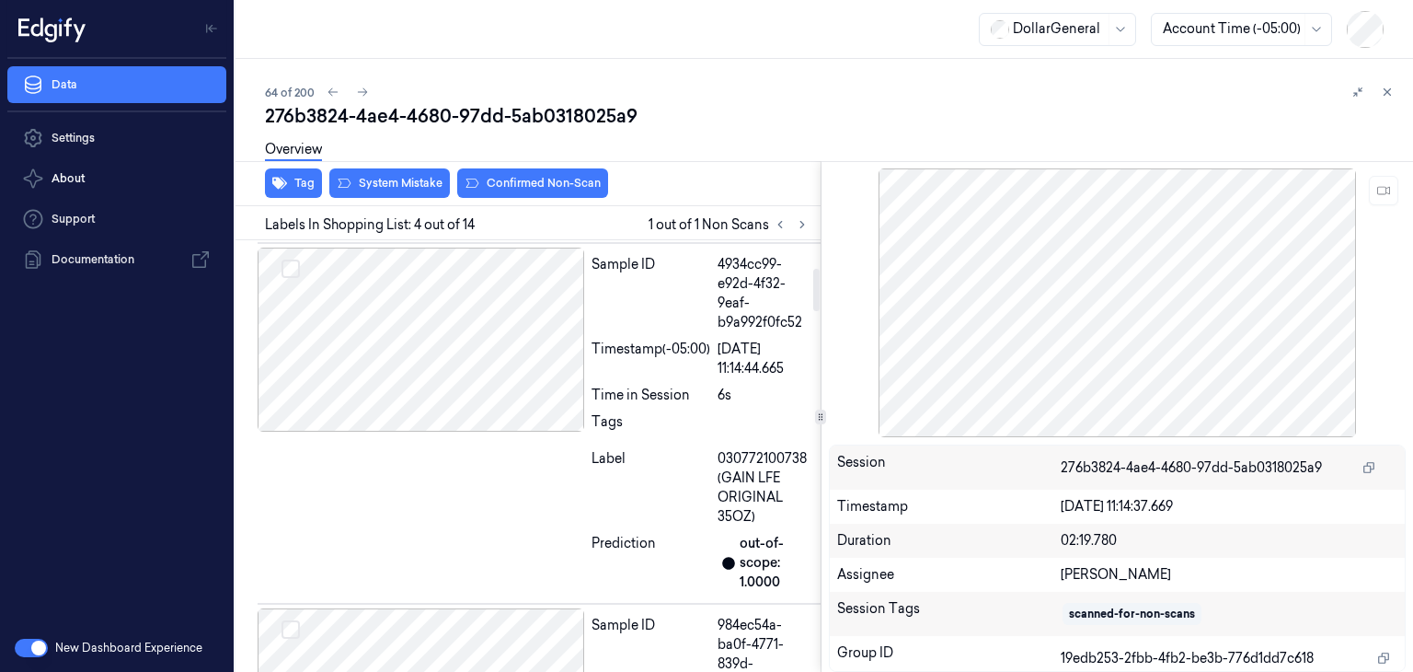
scroll to position [280, 0]
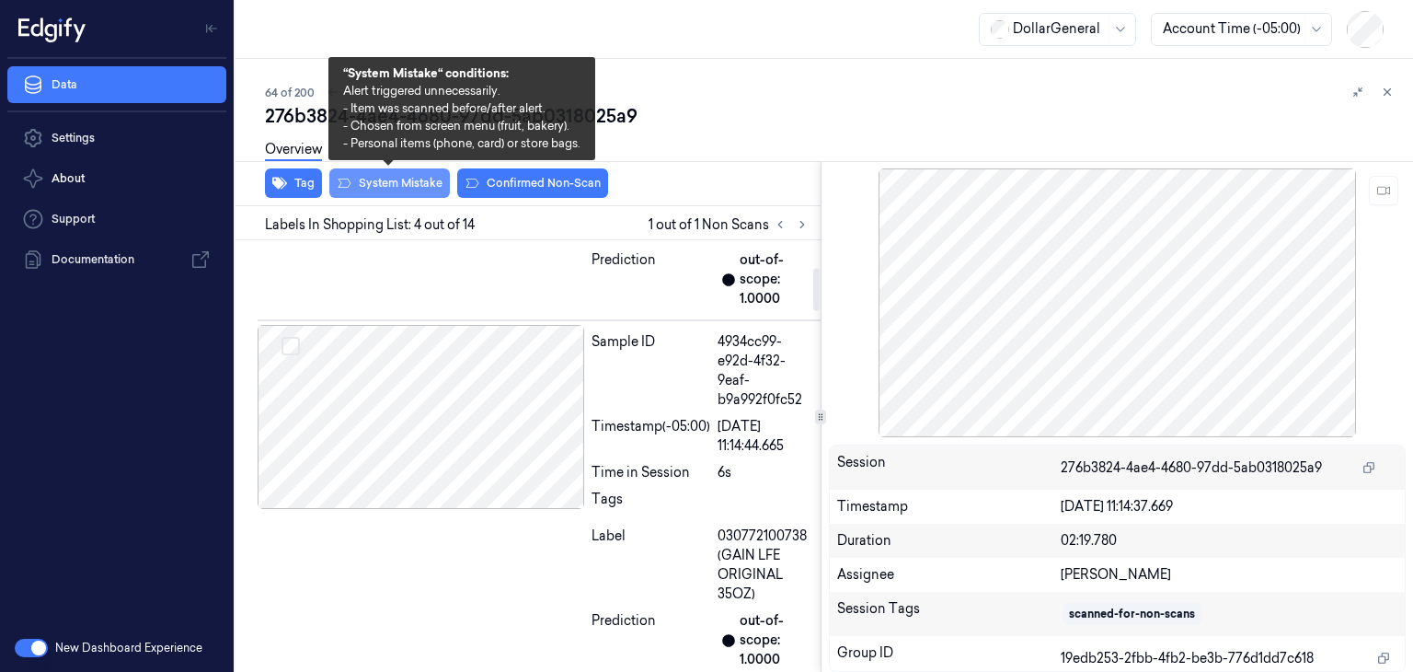
click at [402, 184] on button "System Mistake" at bounding box center [389, 182] width 121 height 29
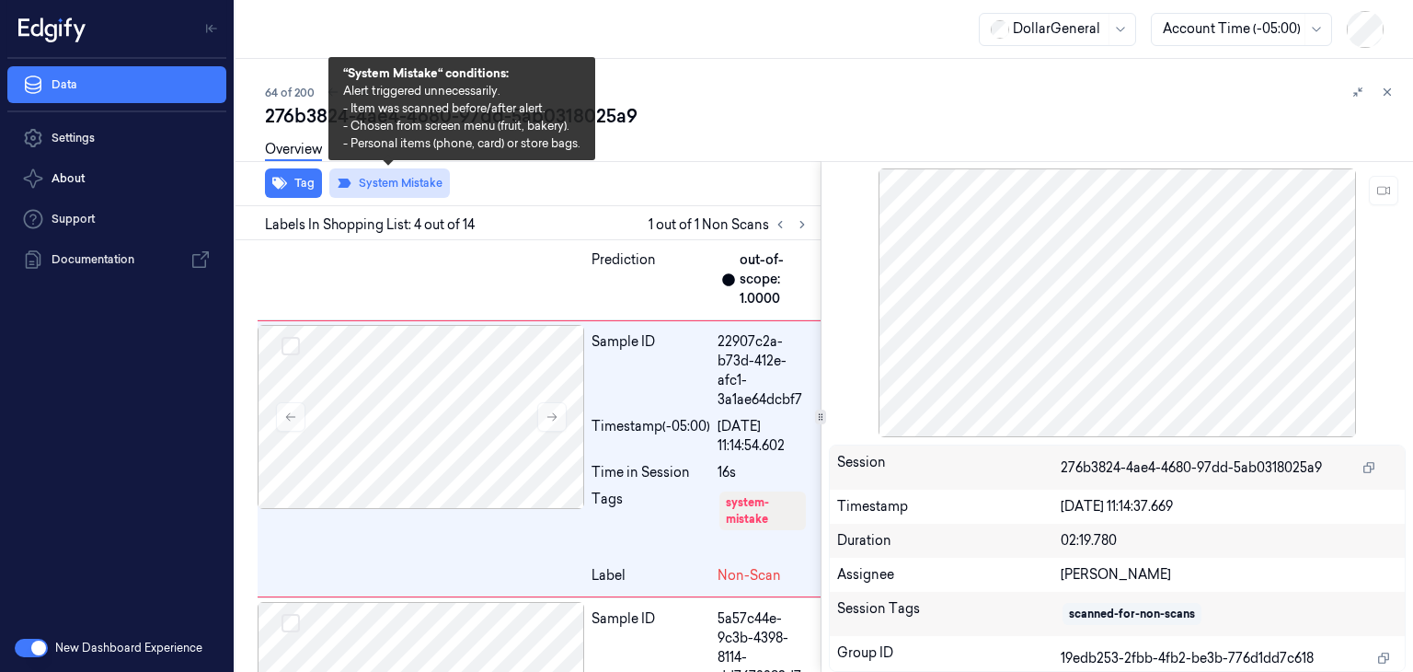
scroll to position [944, 0]
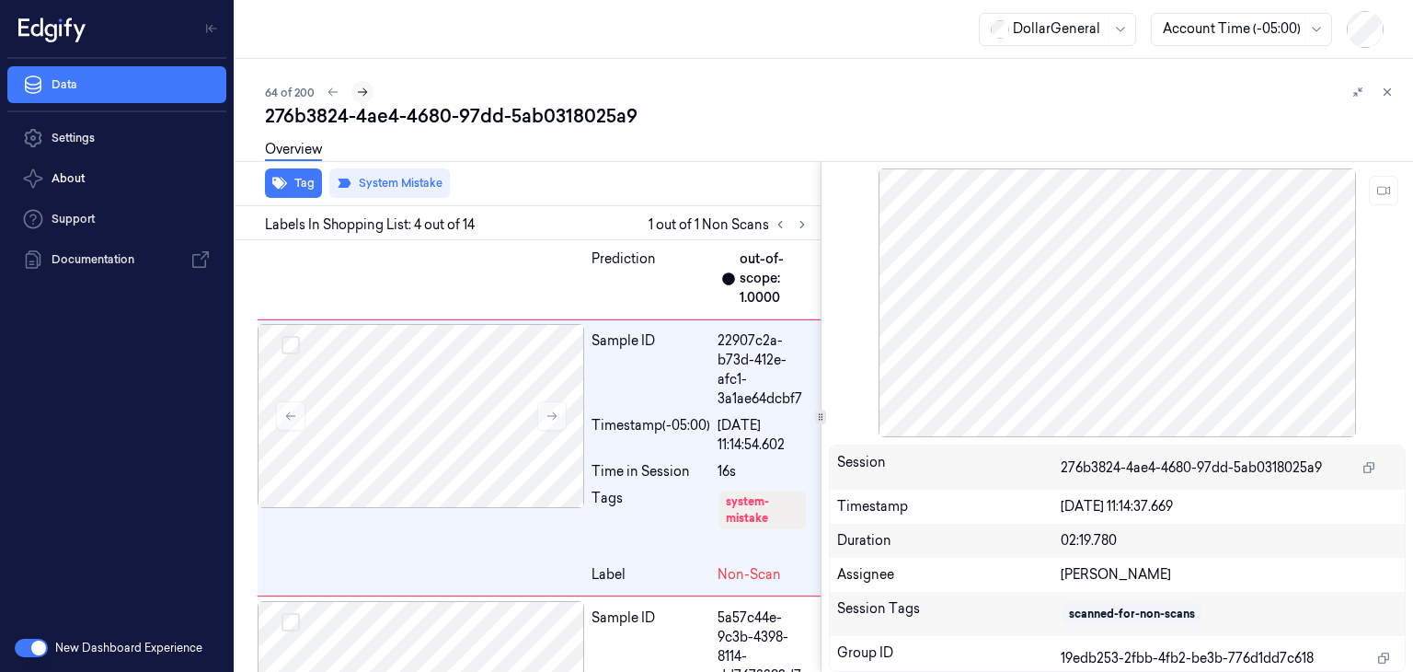
click at [360, 92] on icon at bounding box center [363, 92] width 10 height 8
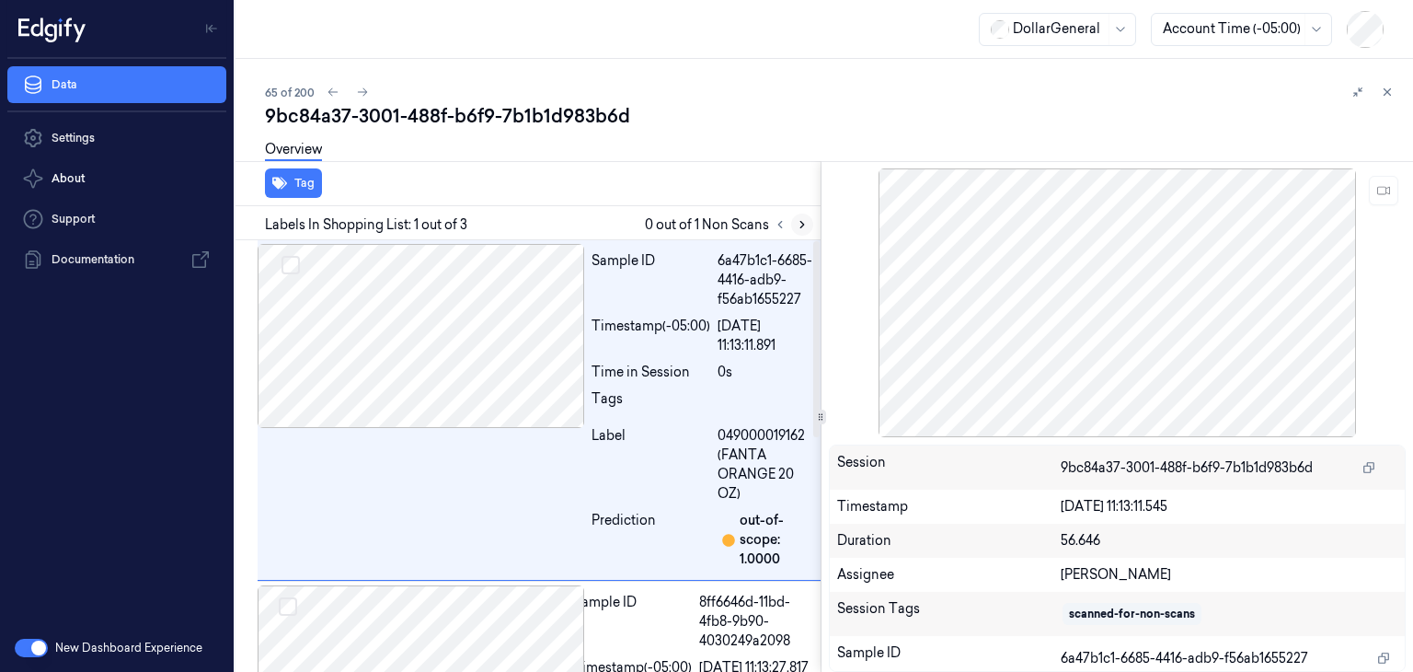
click at [799, 221] on icon at bounding box center [802, 224] width 13 height 13
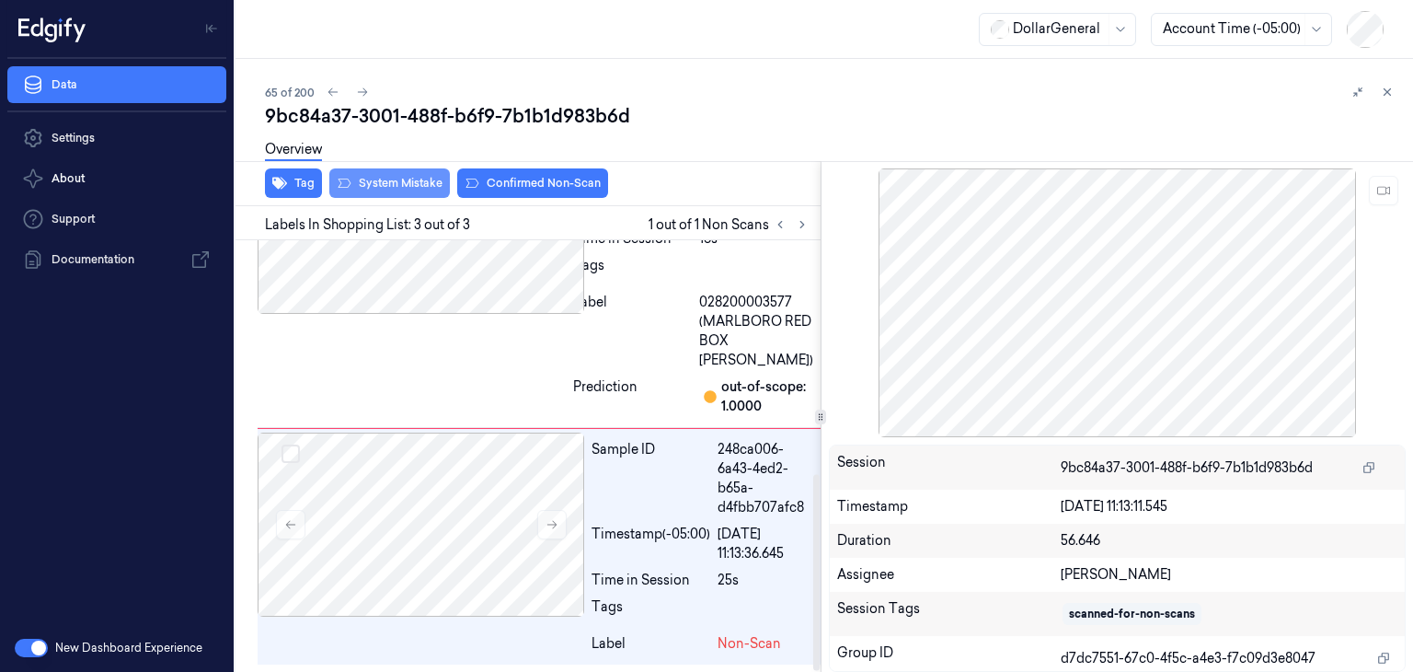
click at [431, 178] on button "System Mistake" at bounding box center [389, 182] width 121 height 29
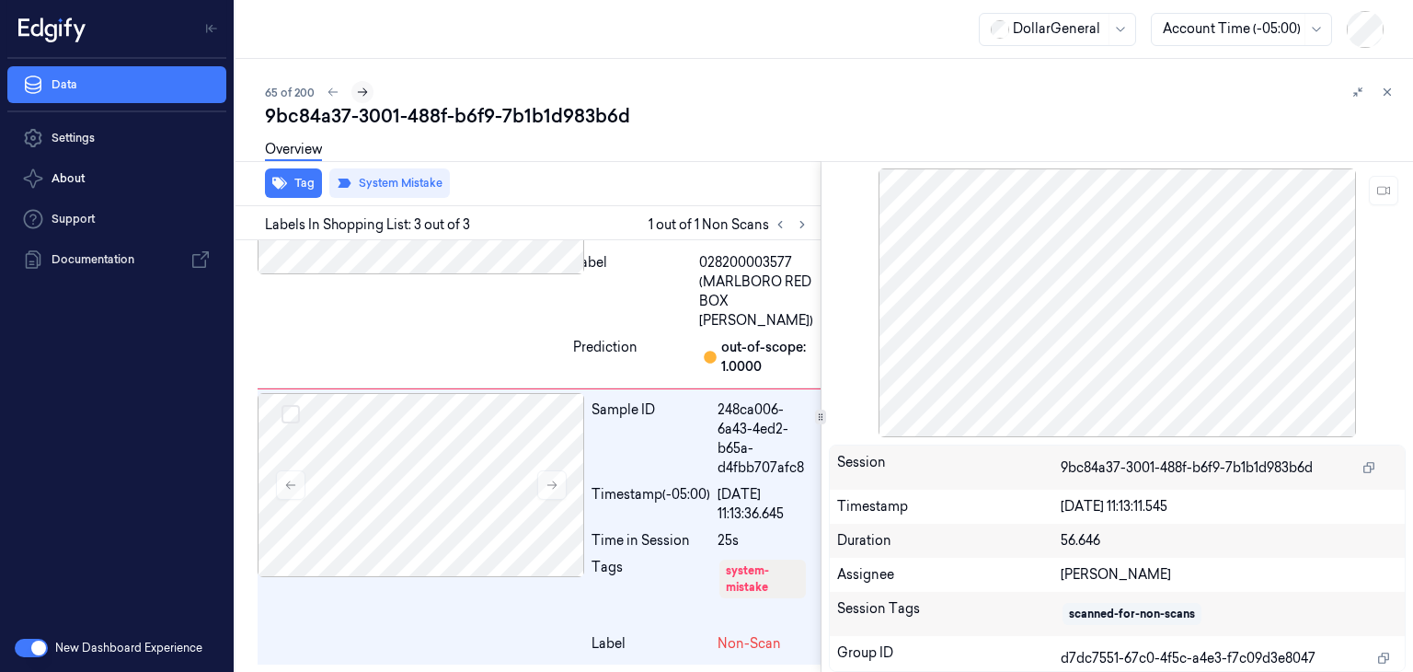
click at [359, 91] on icon at bounding box center [362, 92] width 13 height 13
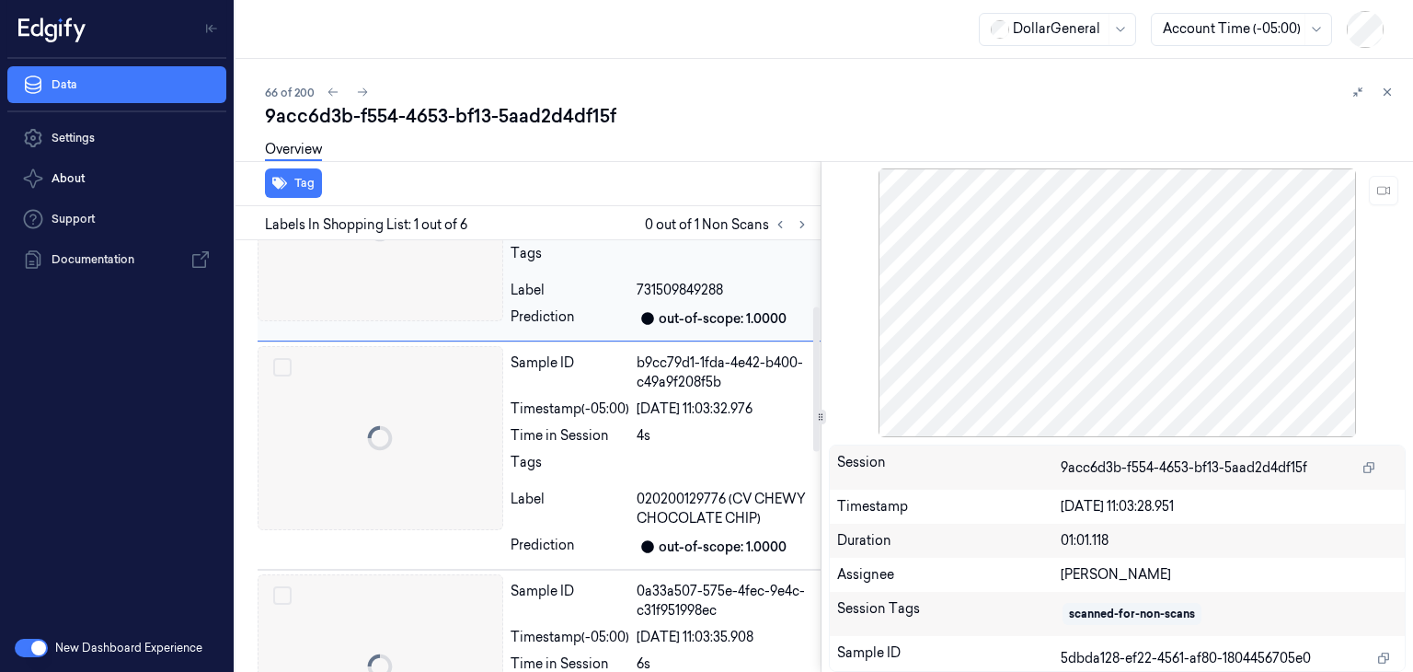
scroll to position [22, 0]
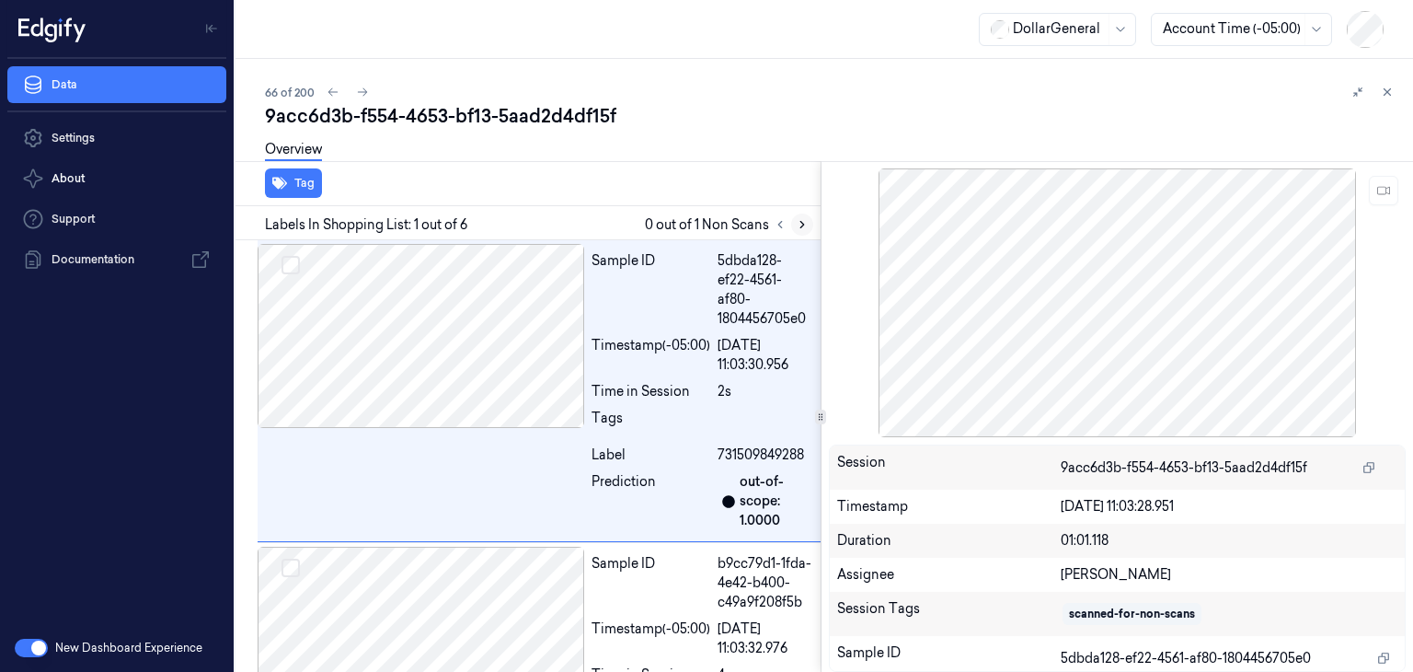
click at [805, 223] on icon at bounding box center [802, 224] width 13 height 13
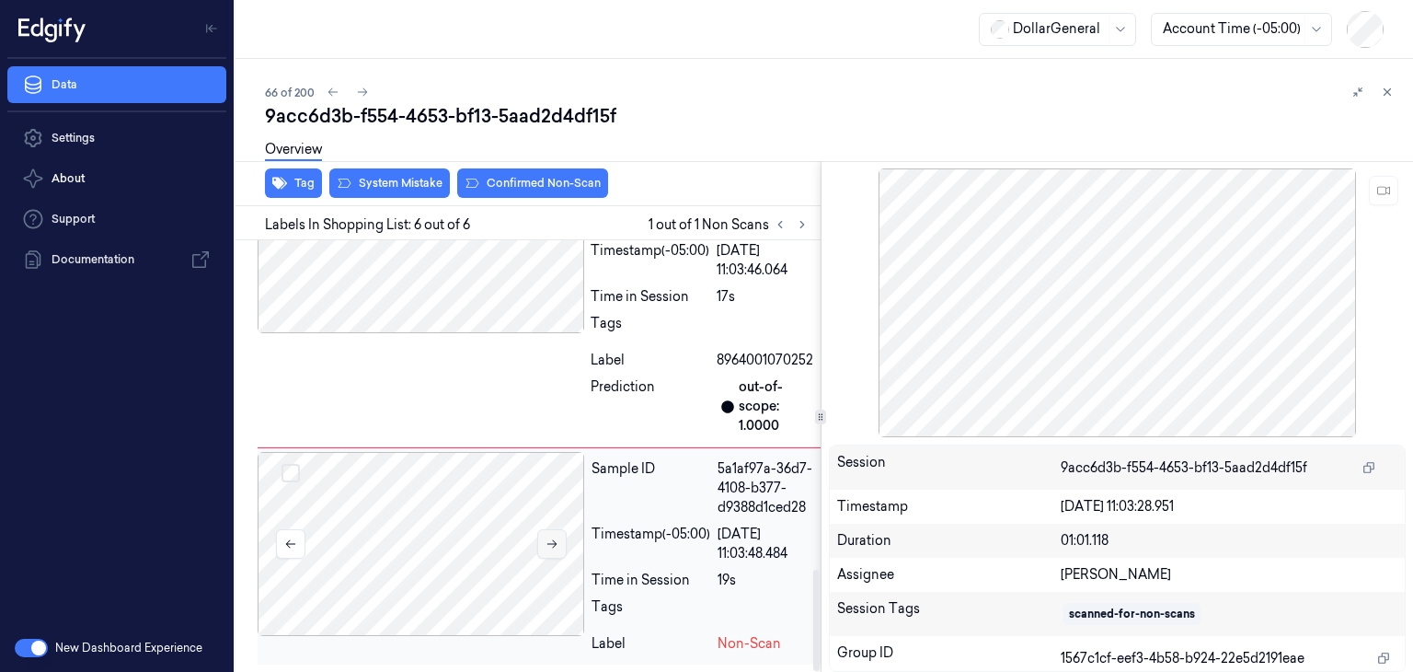
click at [550, 537] on icon at bounding box center [552, 543] width 13 height 13
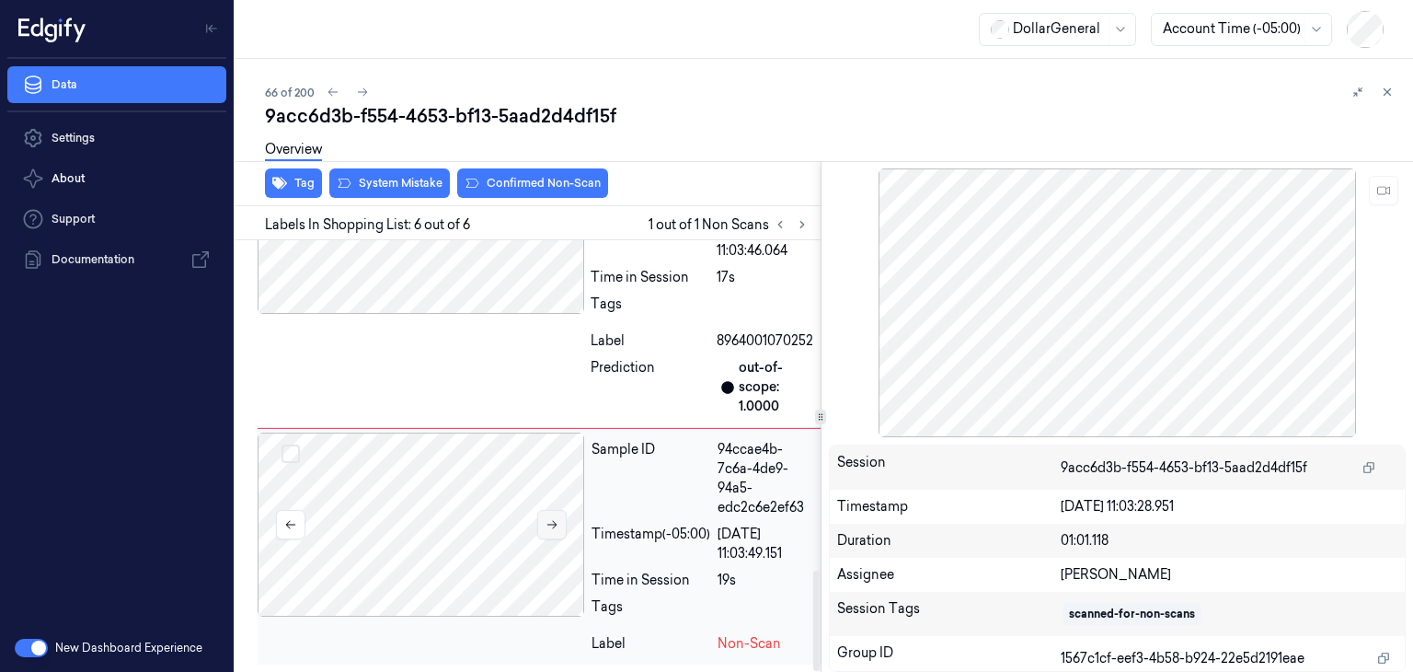
click at [550, 536] on button at bounding box center [551, 524] width 29 height 29
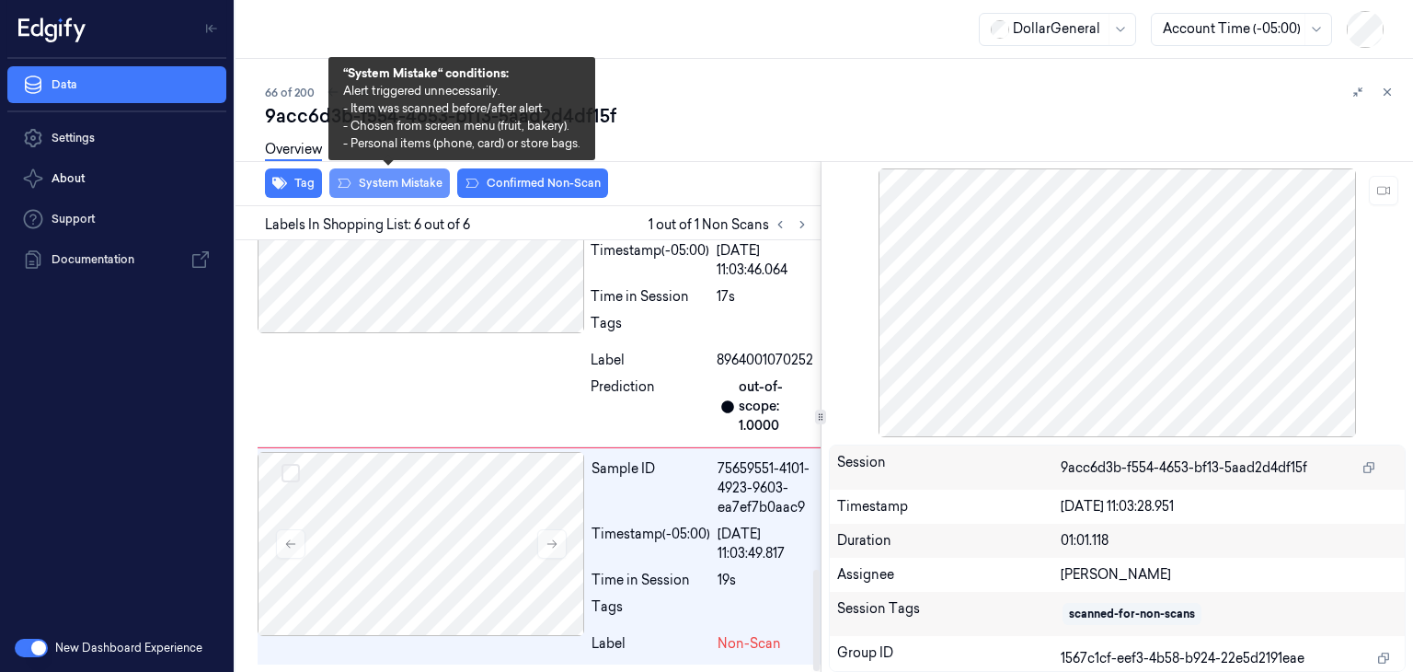
click at [398, 189] on button "System Mistake" at bounding box center [389, 182] width 121 height 29
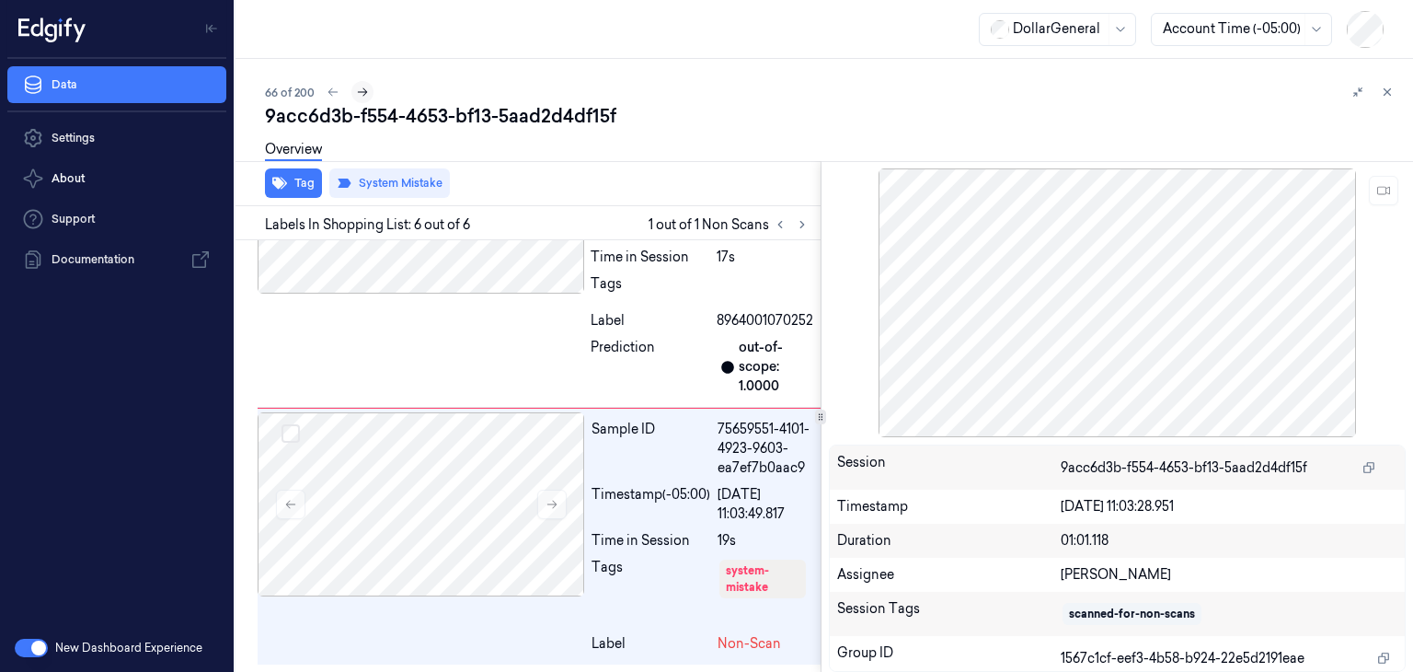
click at [368, 91] on icon at bounding box center [362, 92] width 13 height 13
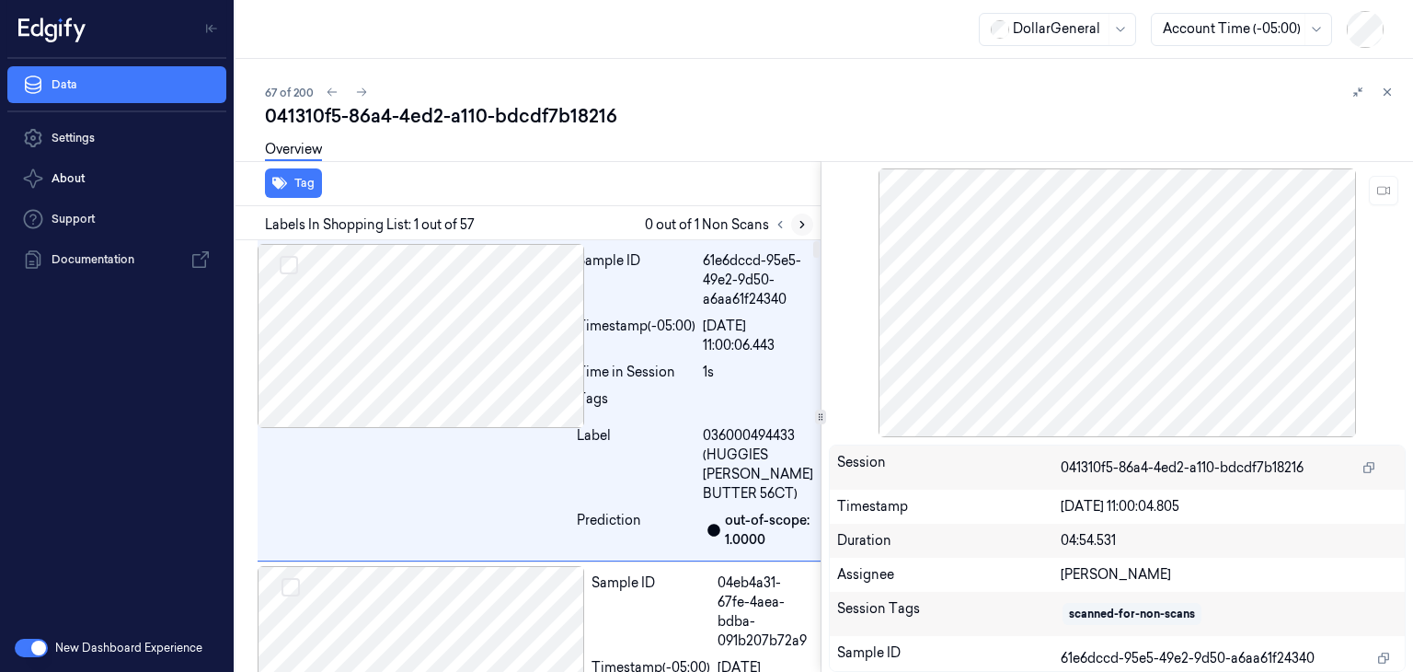
click at [806, 225] on icon at bounding box center [802, 224] width 13 height 13
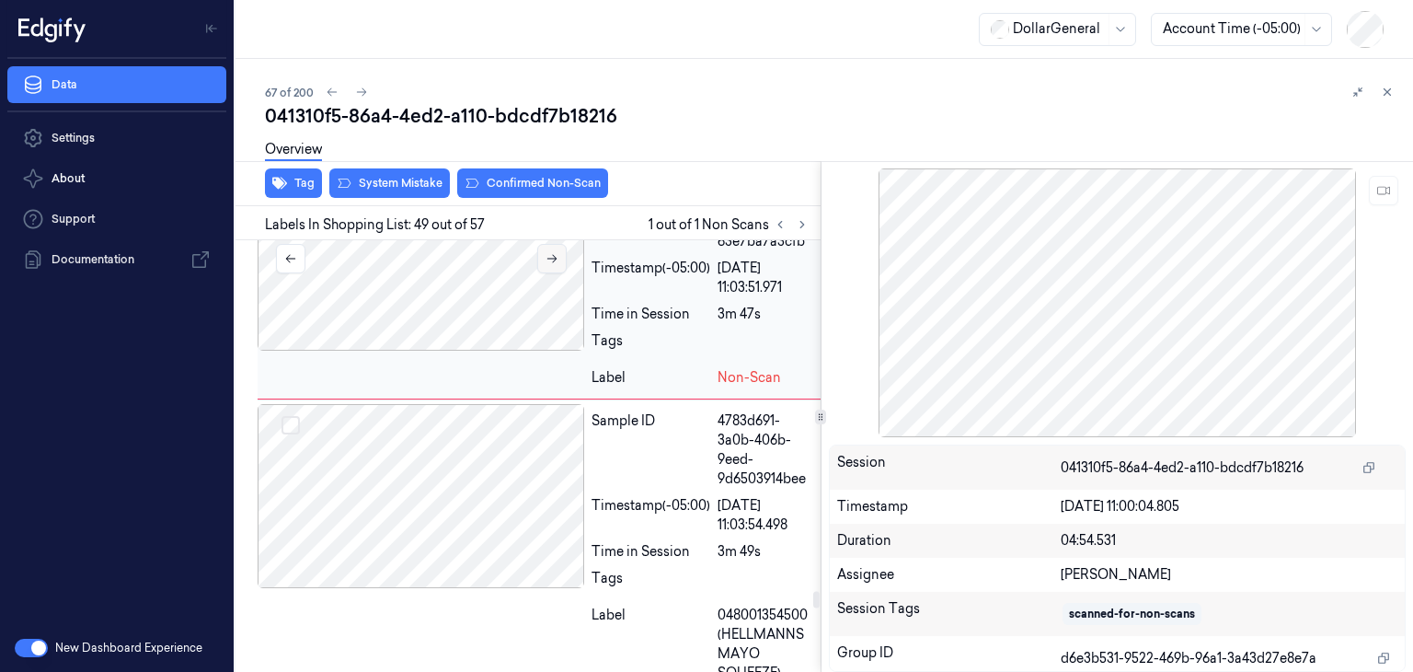
click at [556, 273] on button at bounding box center [551, 258] width 29 height 29
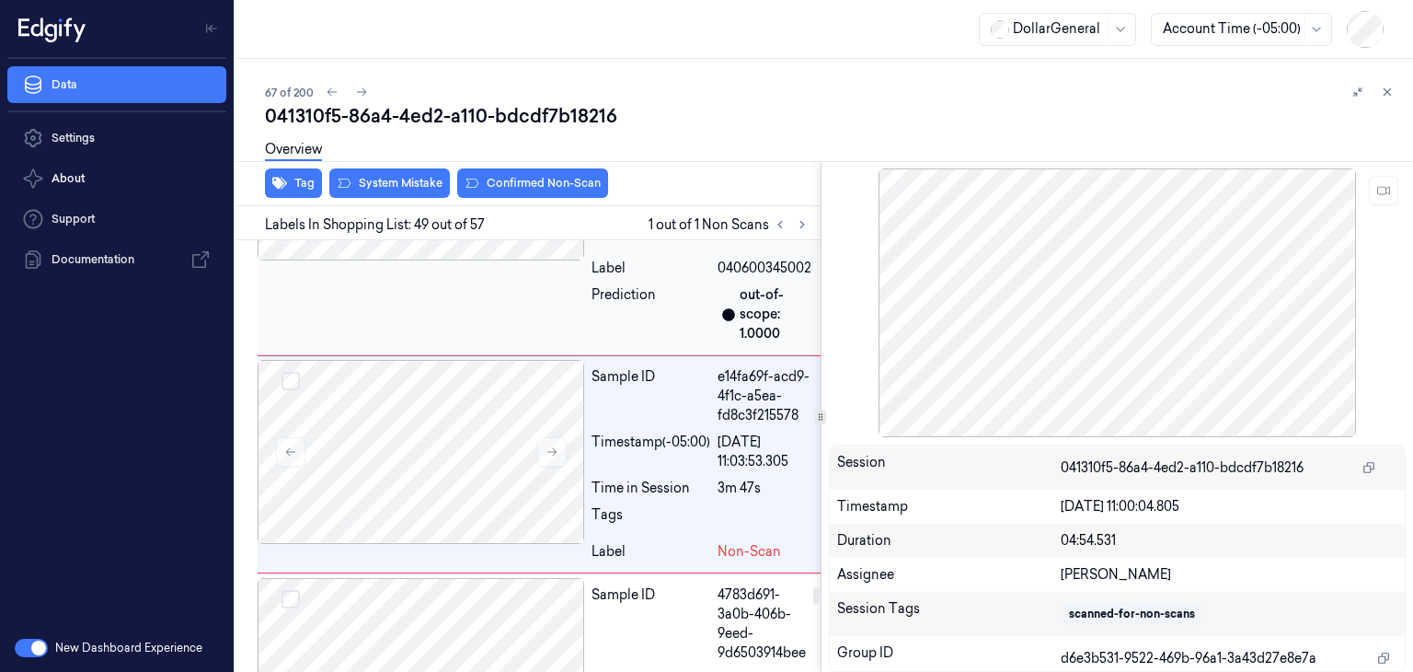
click at [444, 260] on div at bounding box center [421, 168] width 327 height 184
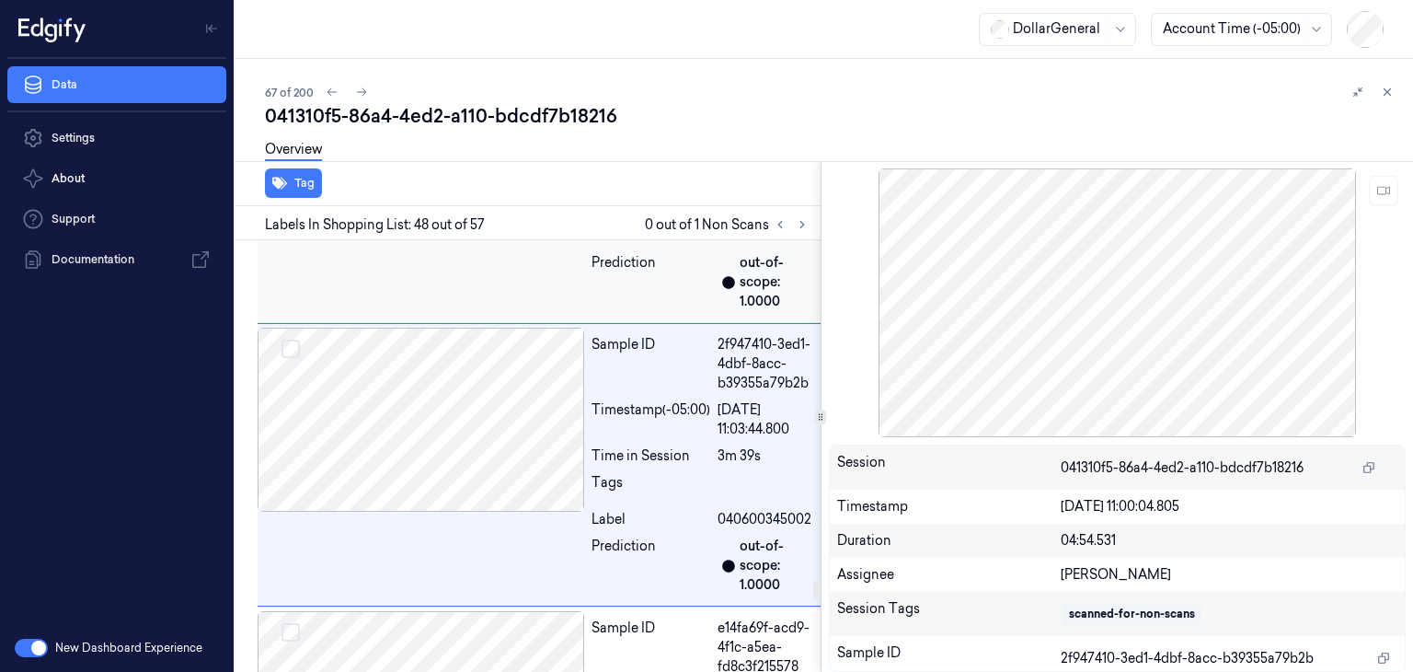
click at [436, 209] on div at bounding box center [421, 117] width 327 height 184
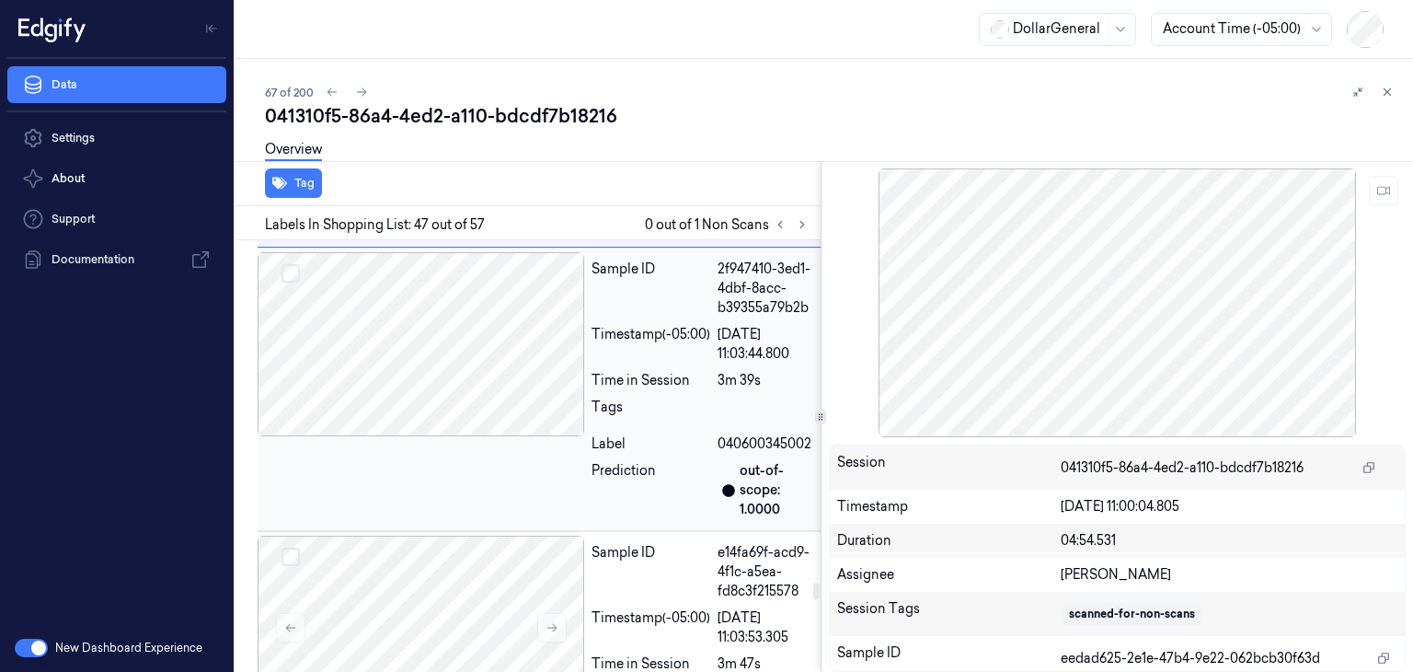
click at [463, 435] on div at bounding box center [421, 344] width 327 height 184
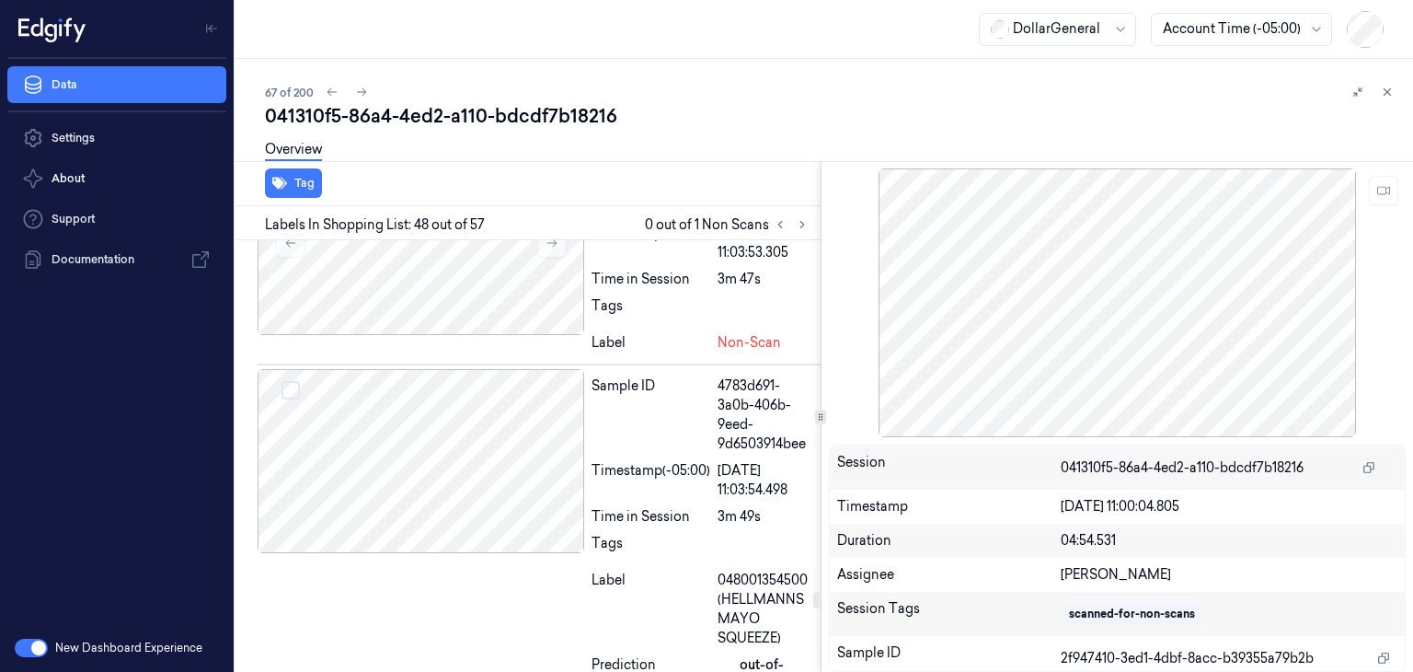
click at [463, 335] on div at bounding box center [421, 243] width 327 height 184
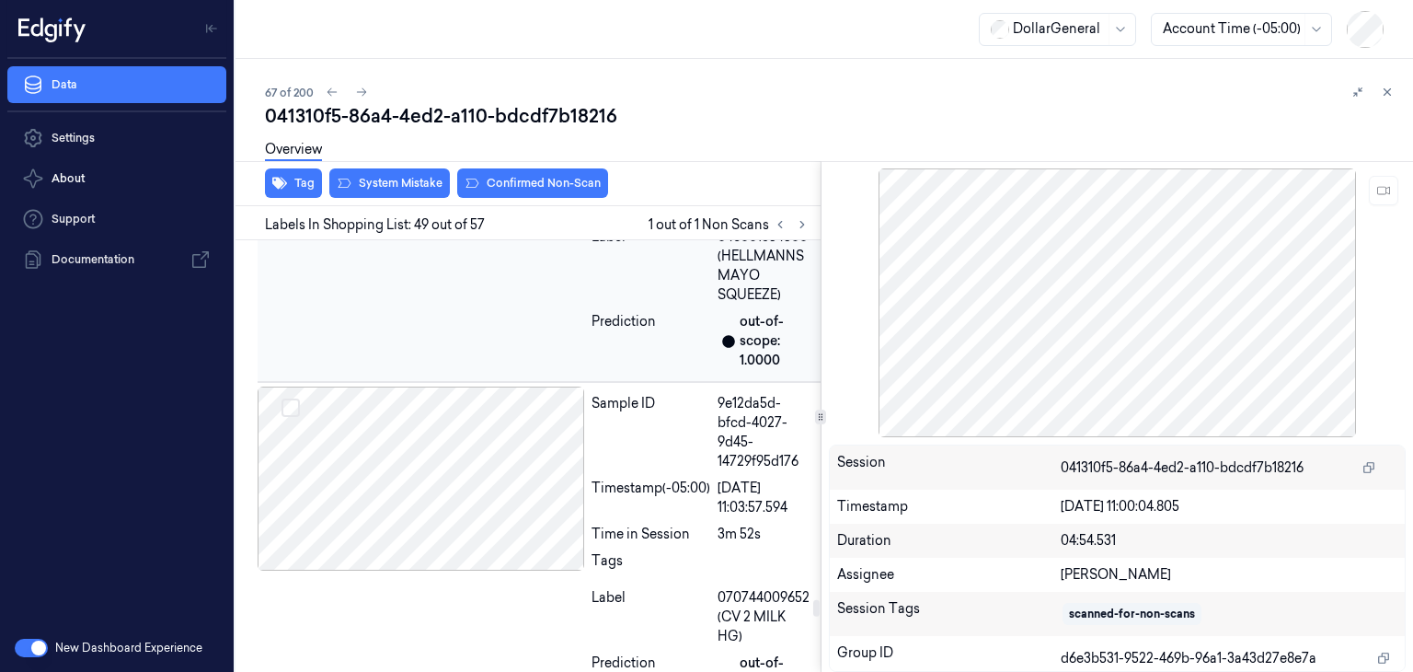
click at [442, 382] on div "Sample ID 4783d691-3a0b-406b-9eed-9d6503914bee Timestamp (-05:00) [DATE] 11:03:…" at bounding box center [539, 201] width 563 height 361
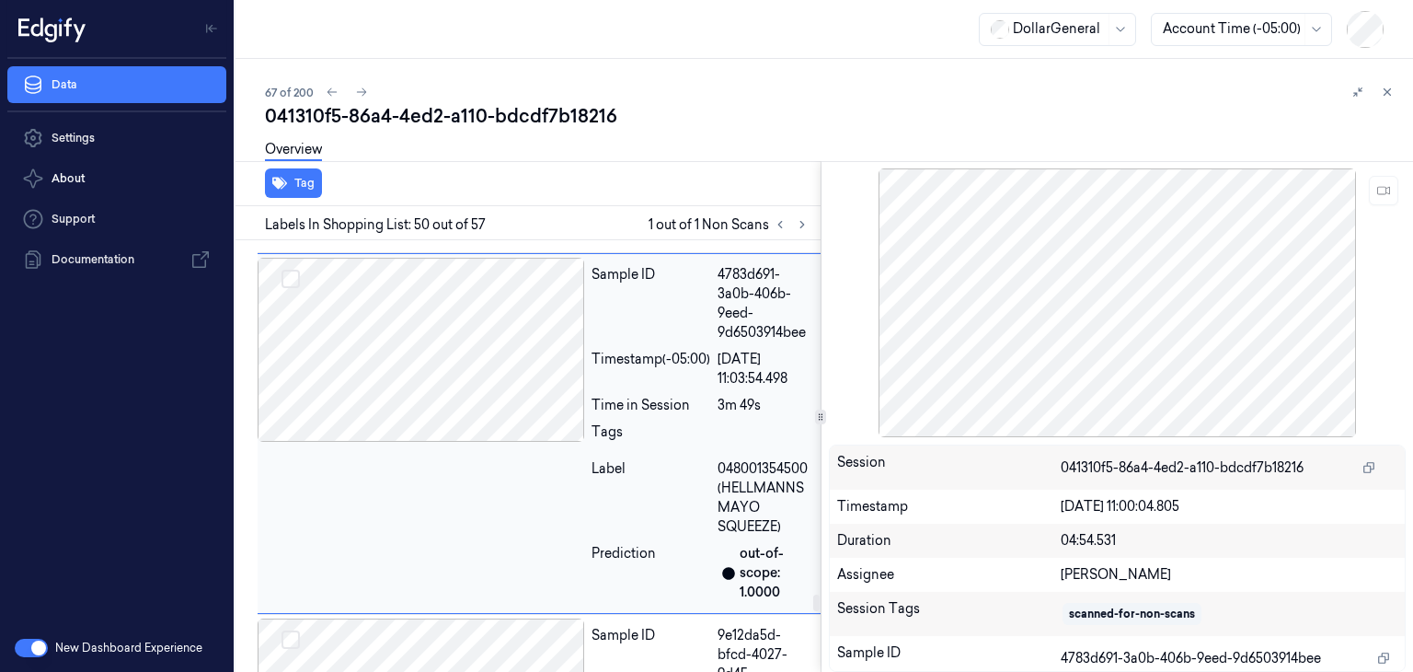
scroll to position [15357, 0]
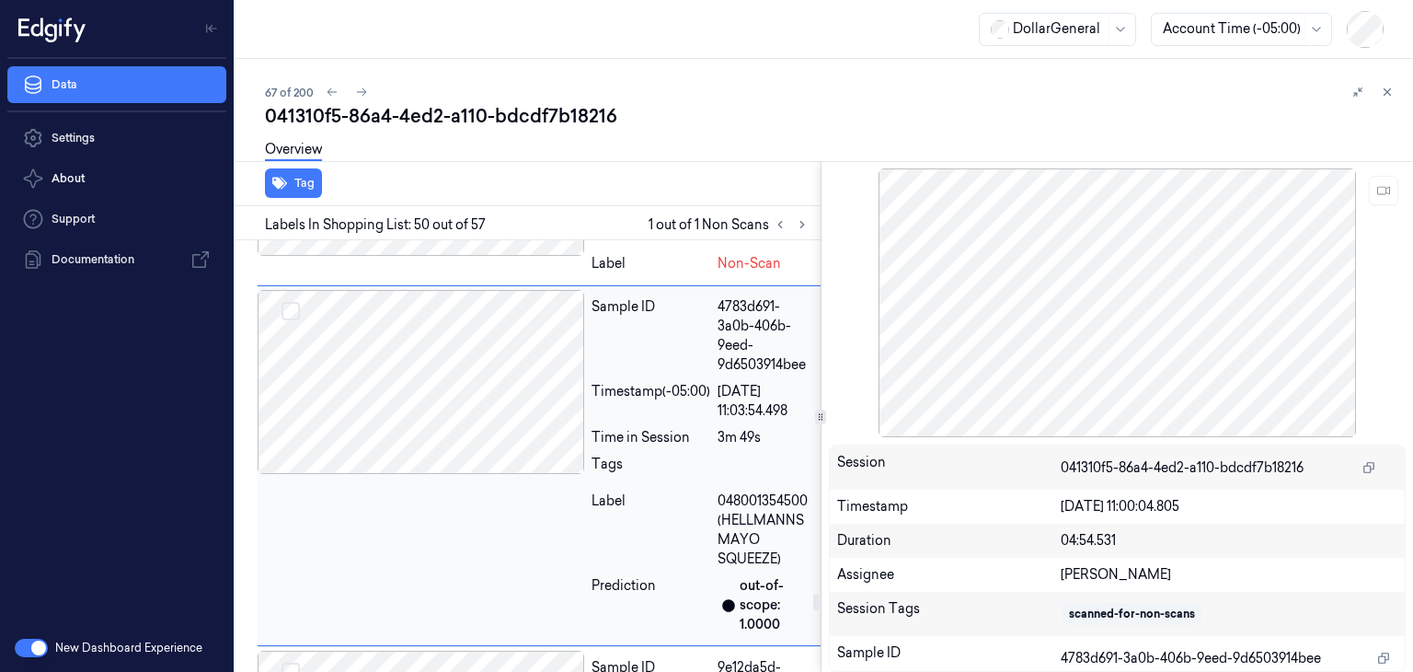
click at [464, 474] on div at bounding box center [421, 382] width 327 height 184
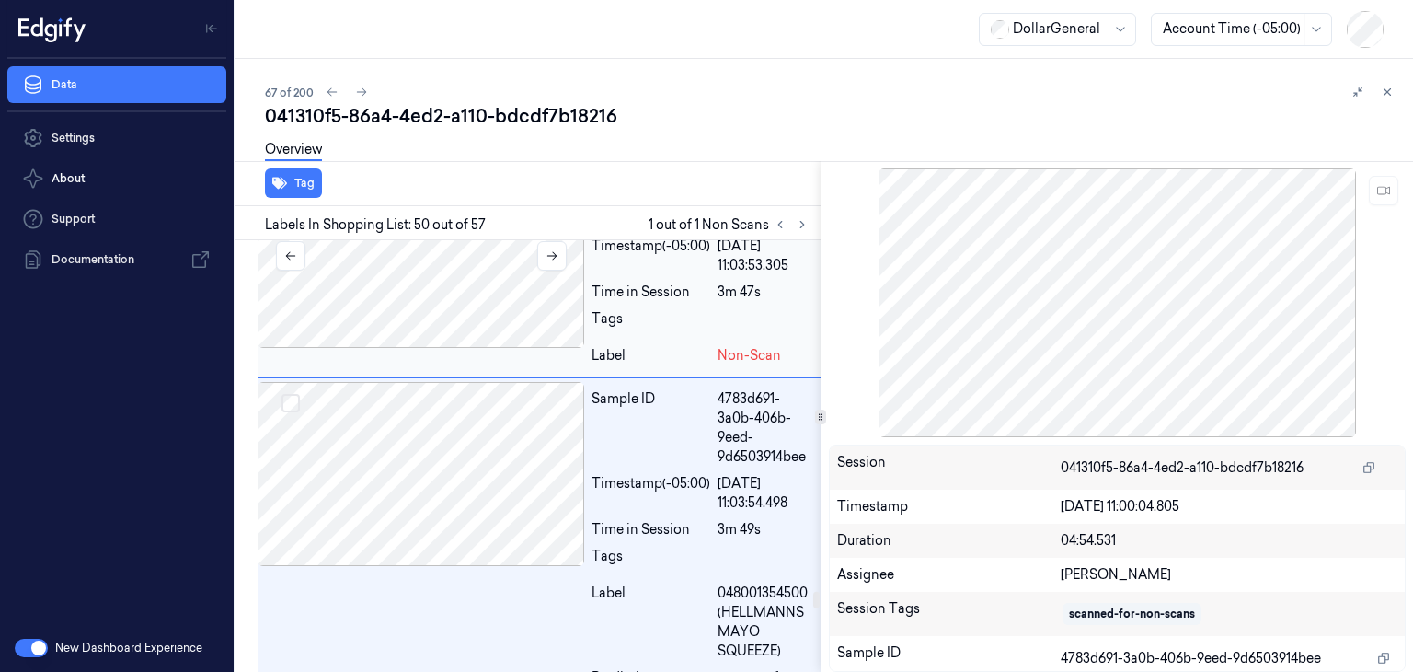
click at [467, 348] on div at bounding box center [421, 256] width 327 height 184
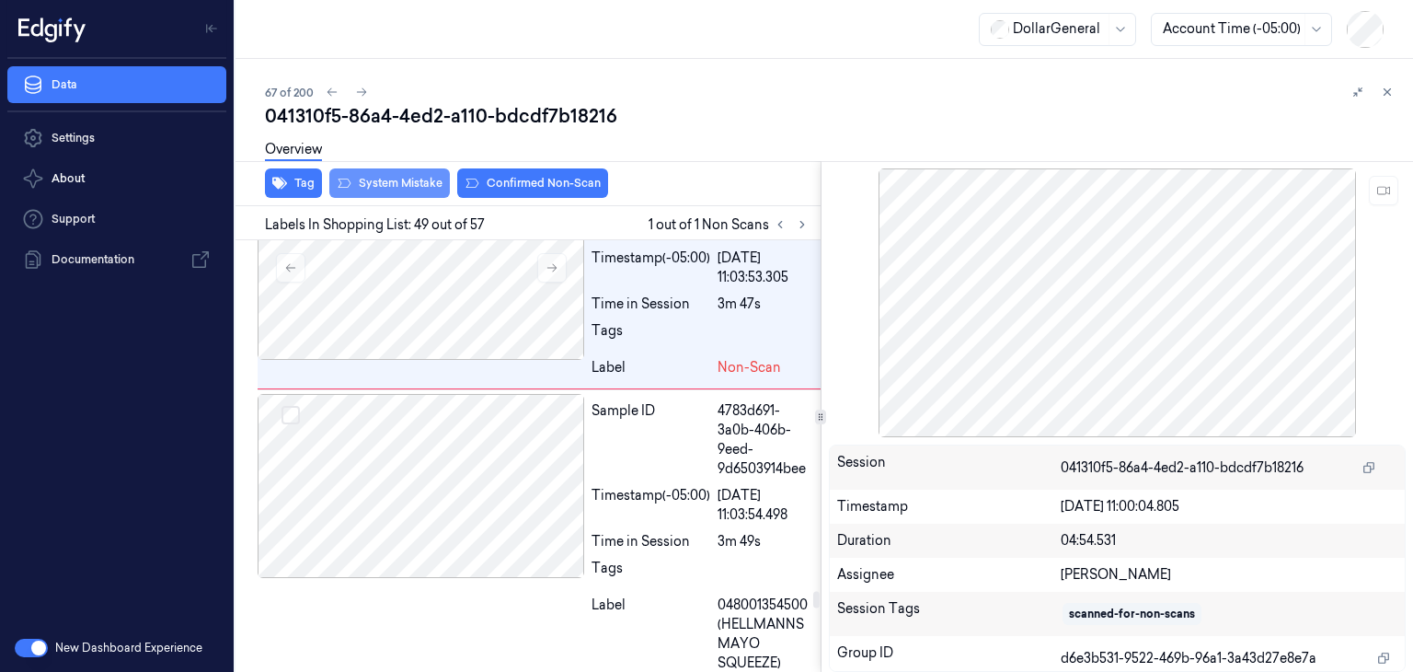
click at [401, 189] on button "System Mistake" at bounding box center [389, 182] width 121 height 29
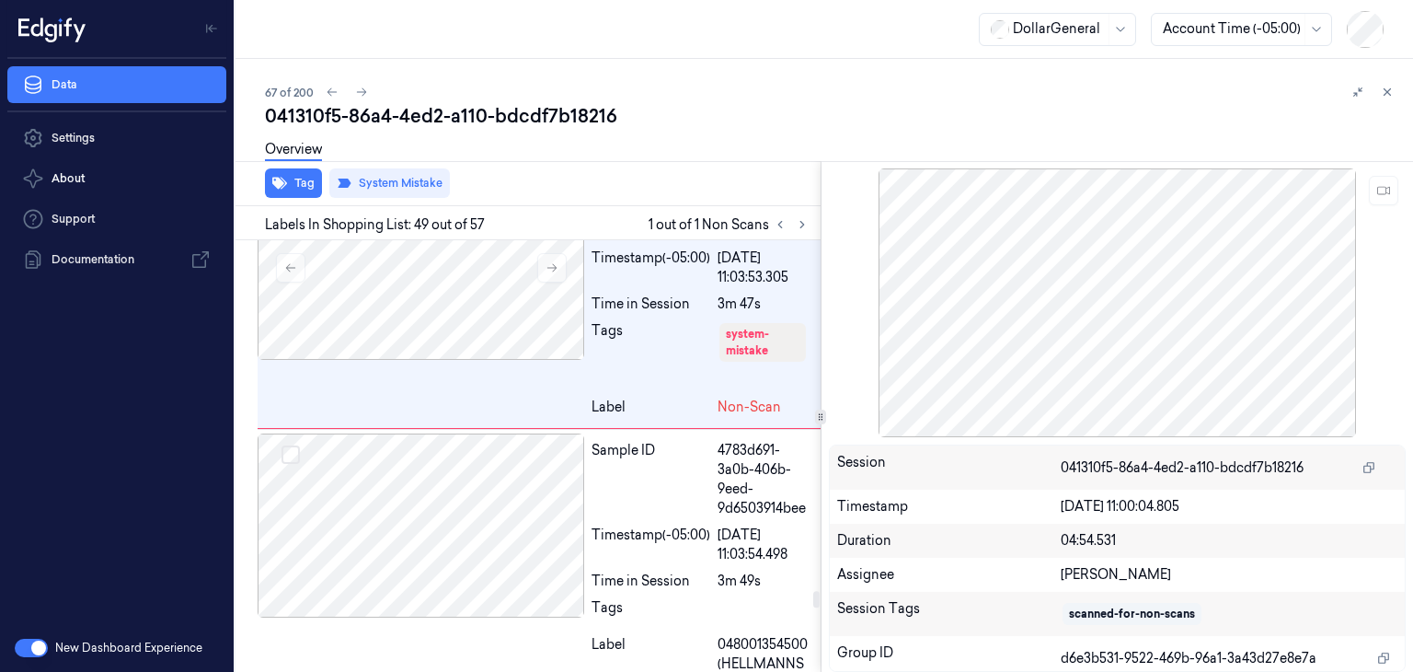
scroll to position [15271, 0]
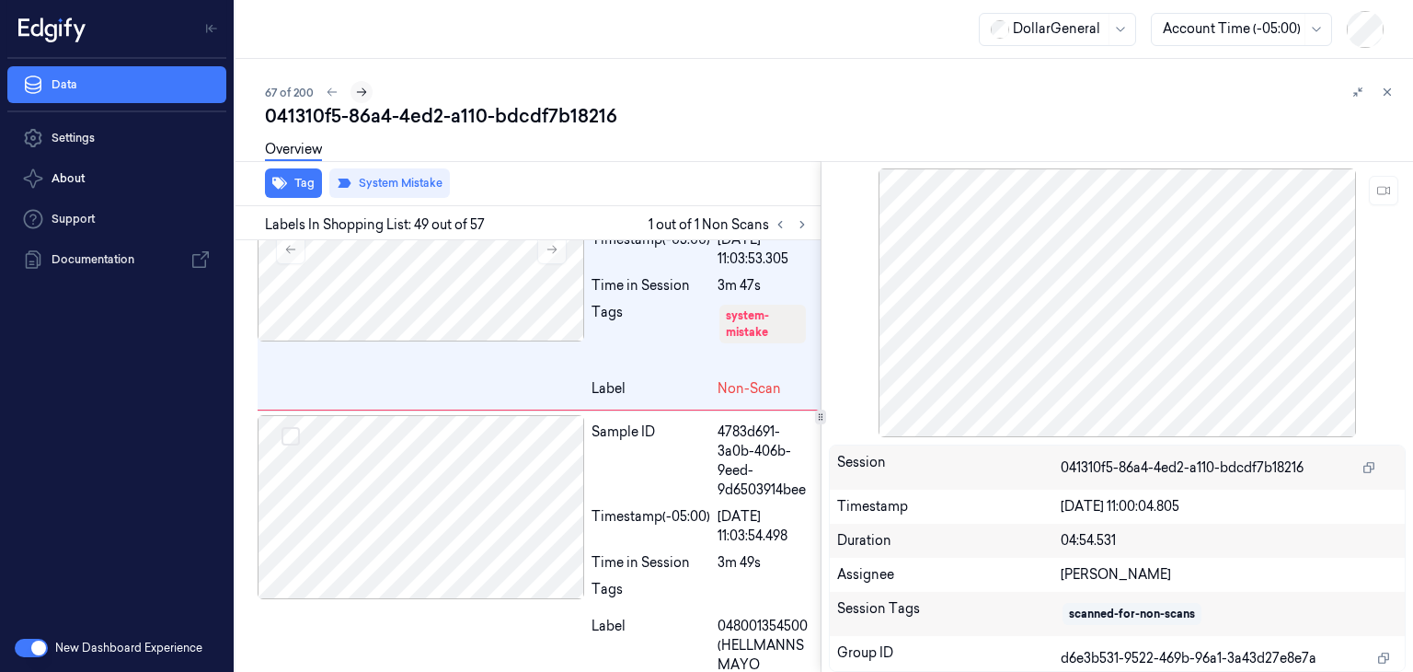
click at [357, 86] on icon at bounding box center [361, 92] width 13 height 13
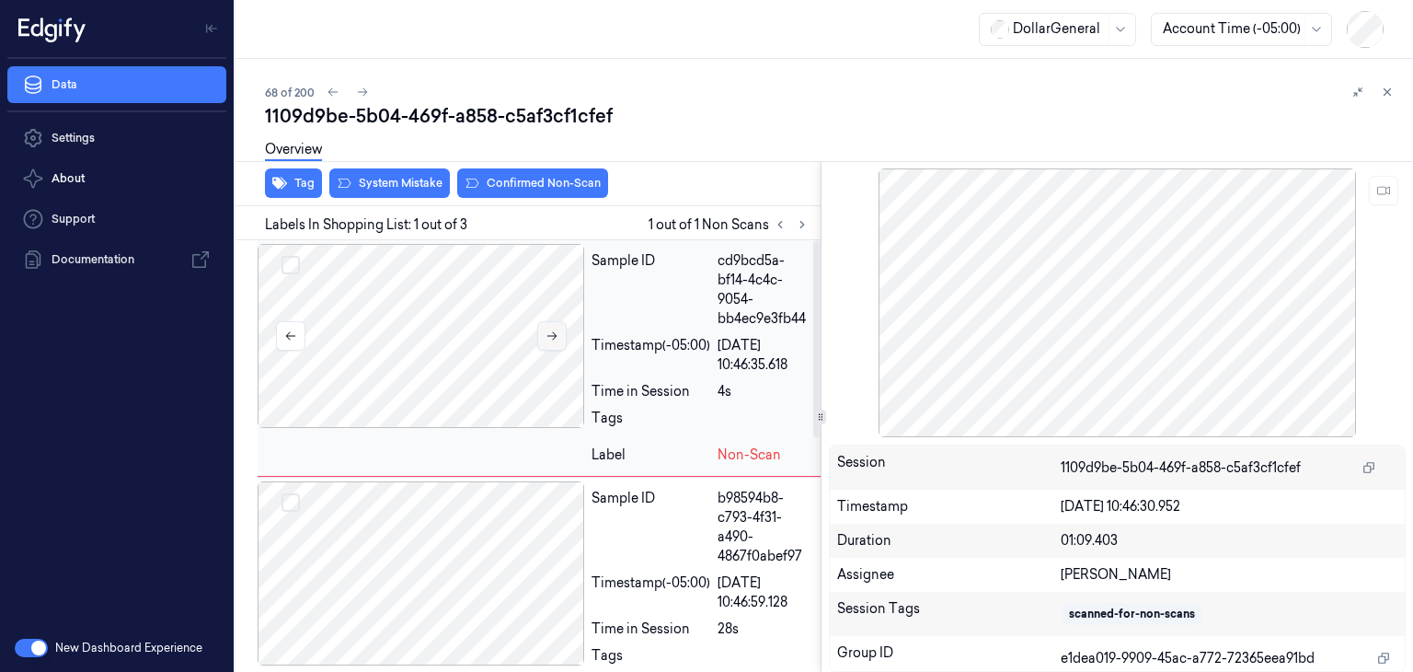
click at [561, 333] on button at bounding box center [551, 335] width 29 height 29
click at [464, 586] on div at bounding box center [421, 573] width 327 height 184
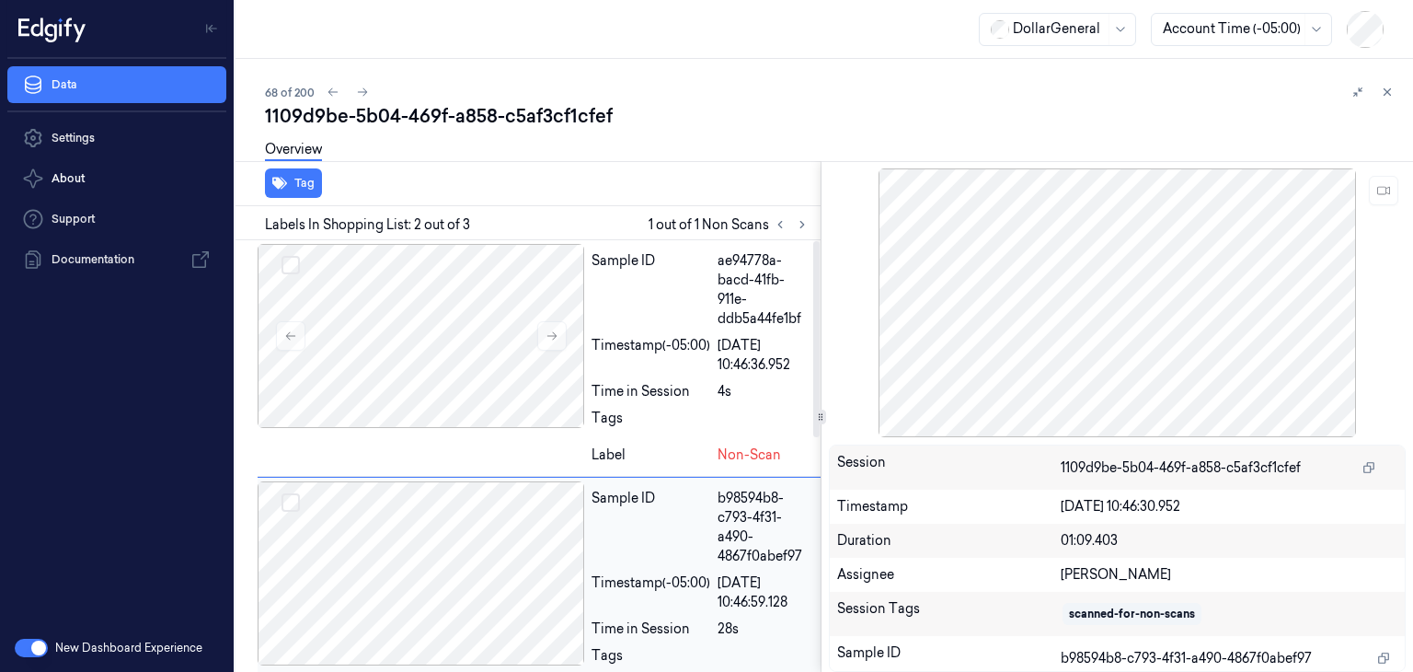
click at [411, 385] on div at bounding box center [421, 336] width 327 height 184
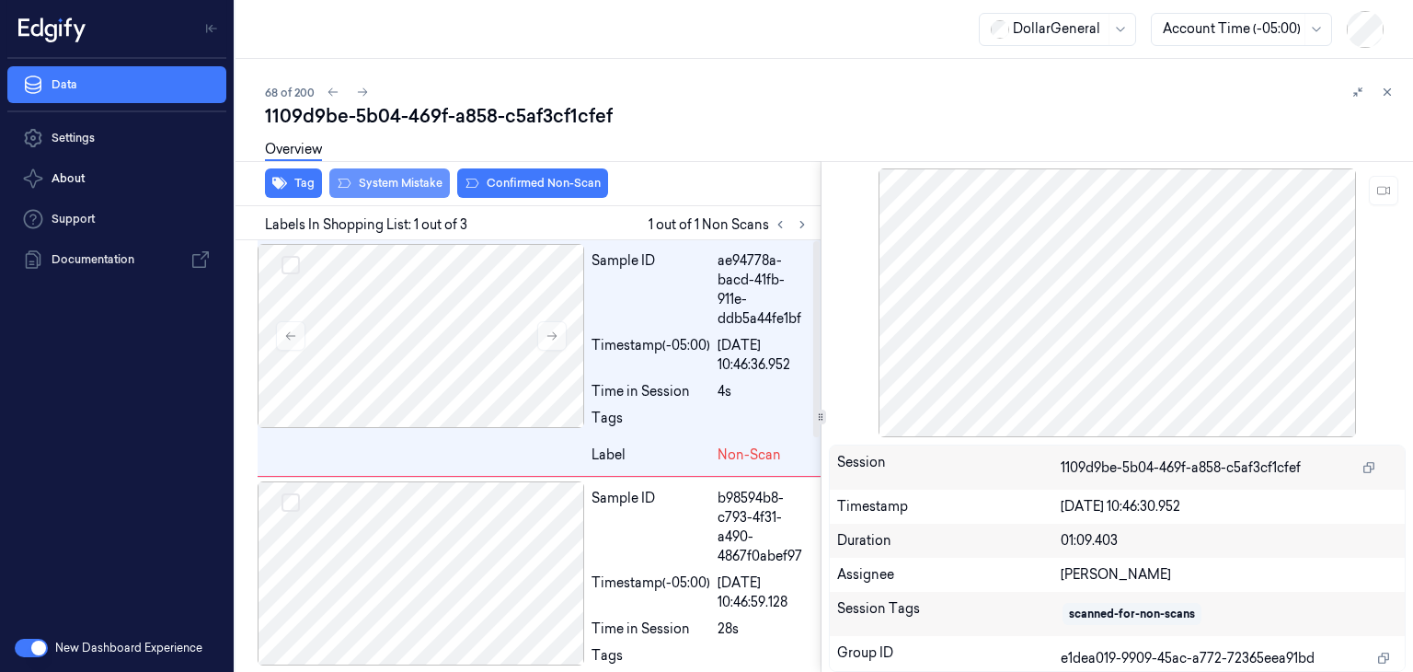
click at [416, 188] on button "System Mistake" at bounding box center [389, 182] width 121 height 29
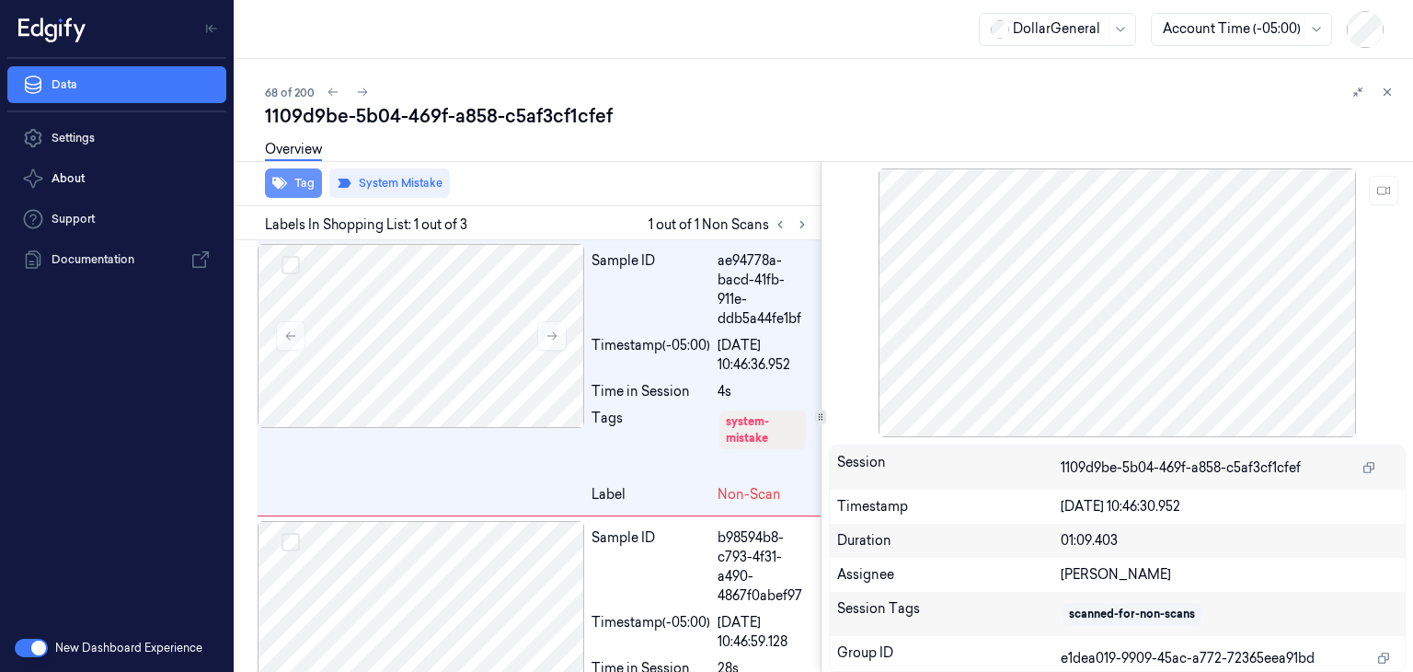
click at [298, 176] on button "Tag" at bounding box center [293, 182] width 57 height 29
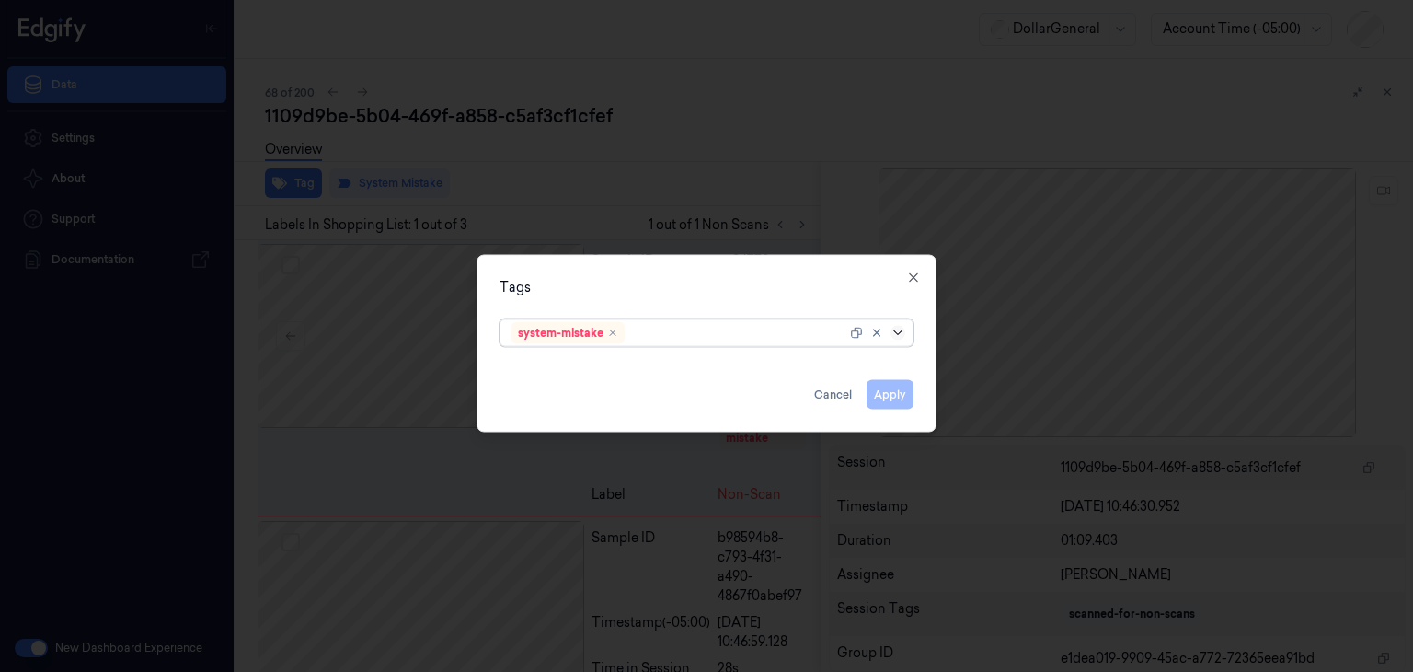
click at [897, 332] on icon at bounding box center [897, 332] width 8 height 5
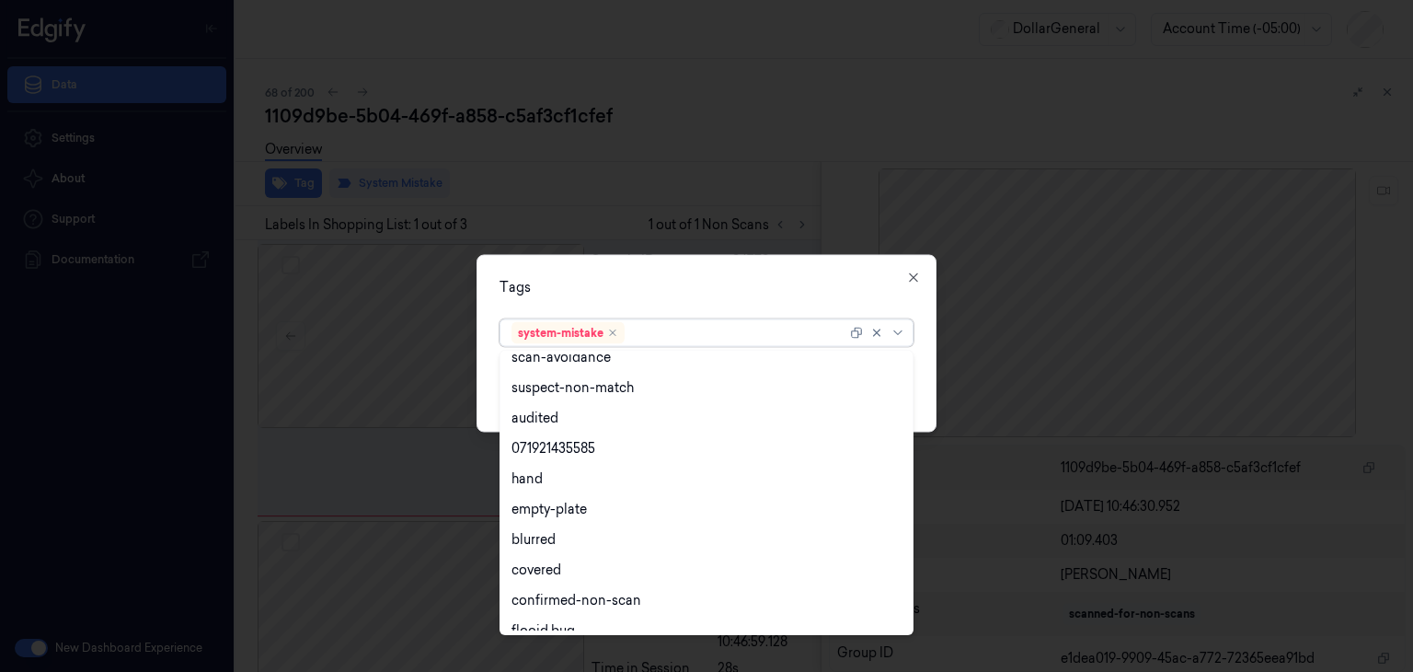
scroll to position [301, 0]
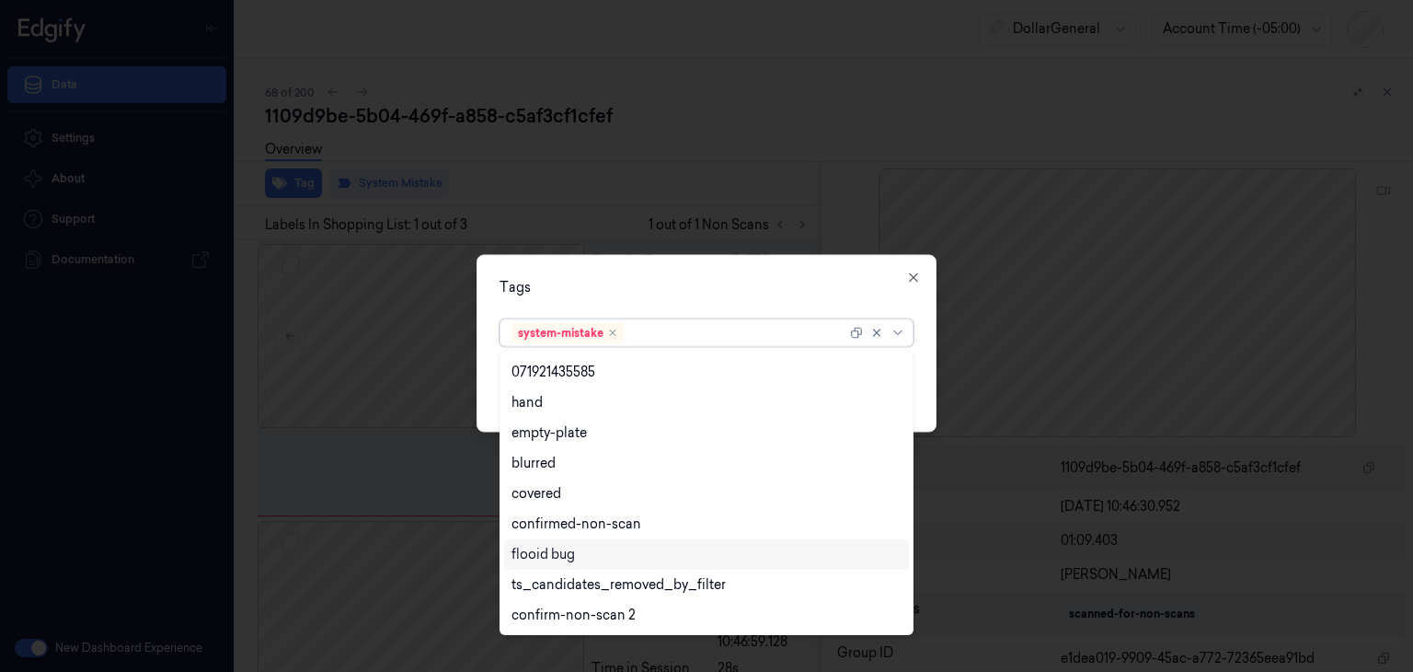
click at [573, 548] on div "flooid bug" at bounding box center [542, 554] width 63 height 19
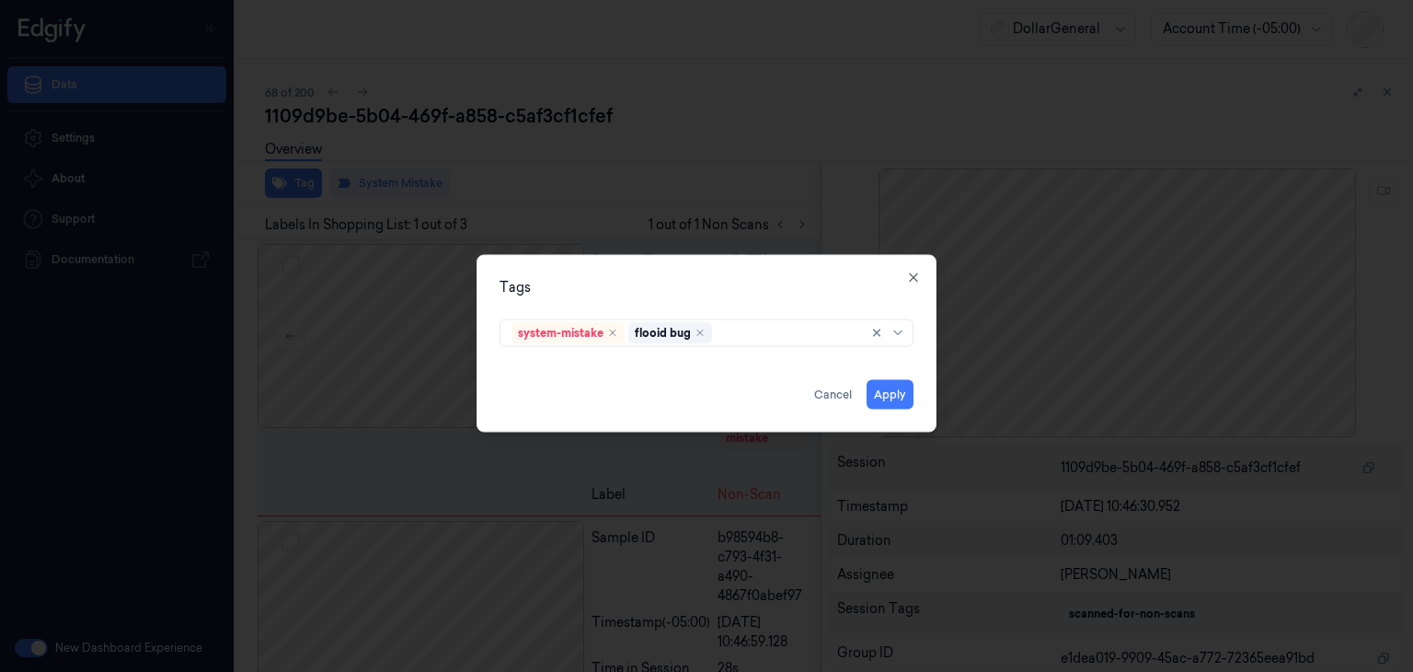
click at [899, 293] on div "Tags" at bounding box center [707, 287] width 414 height 19
click at [898, 397] on button "Apply" at bounding box center [890, 394] width 47 height 29
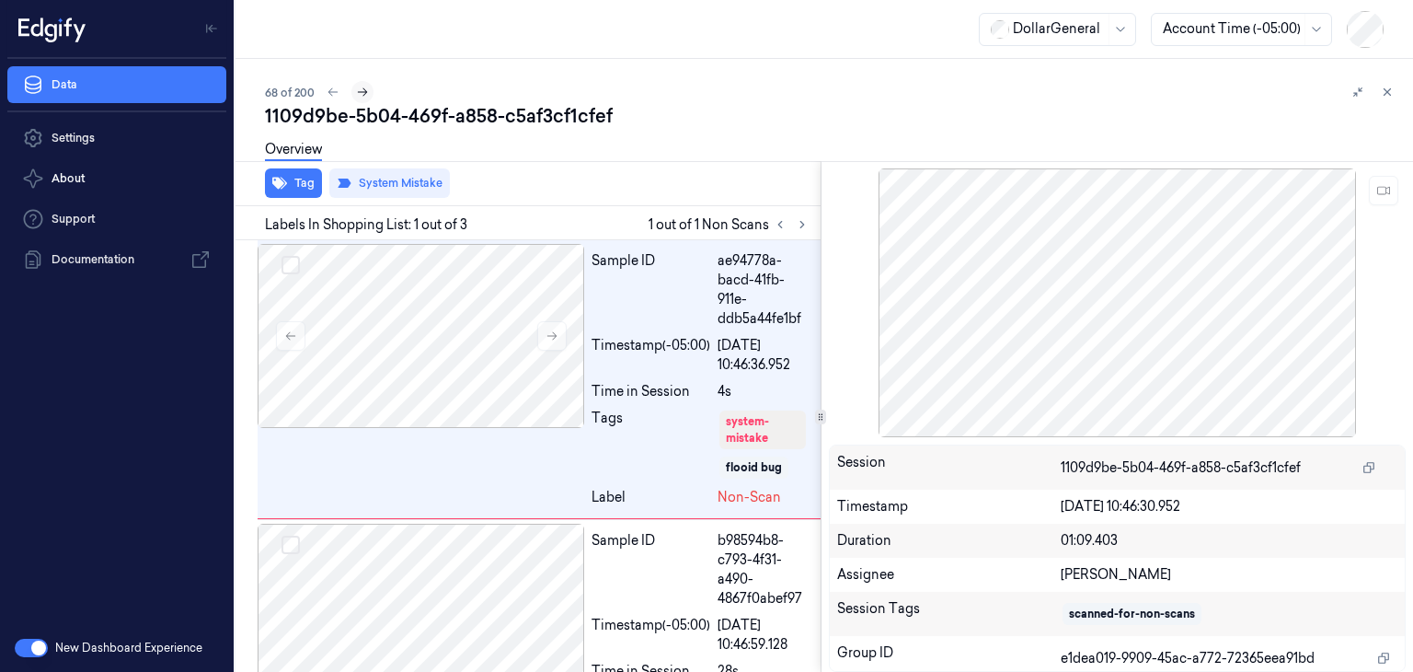
click at [366, 93] on icon at bounding box center [362, 92] width 13 height 13
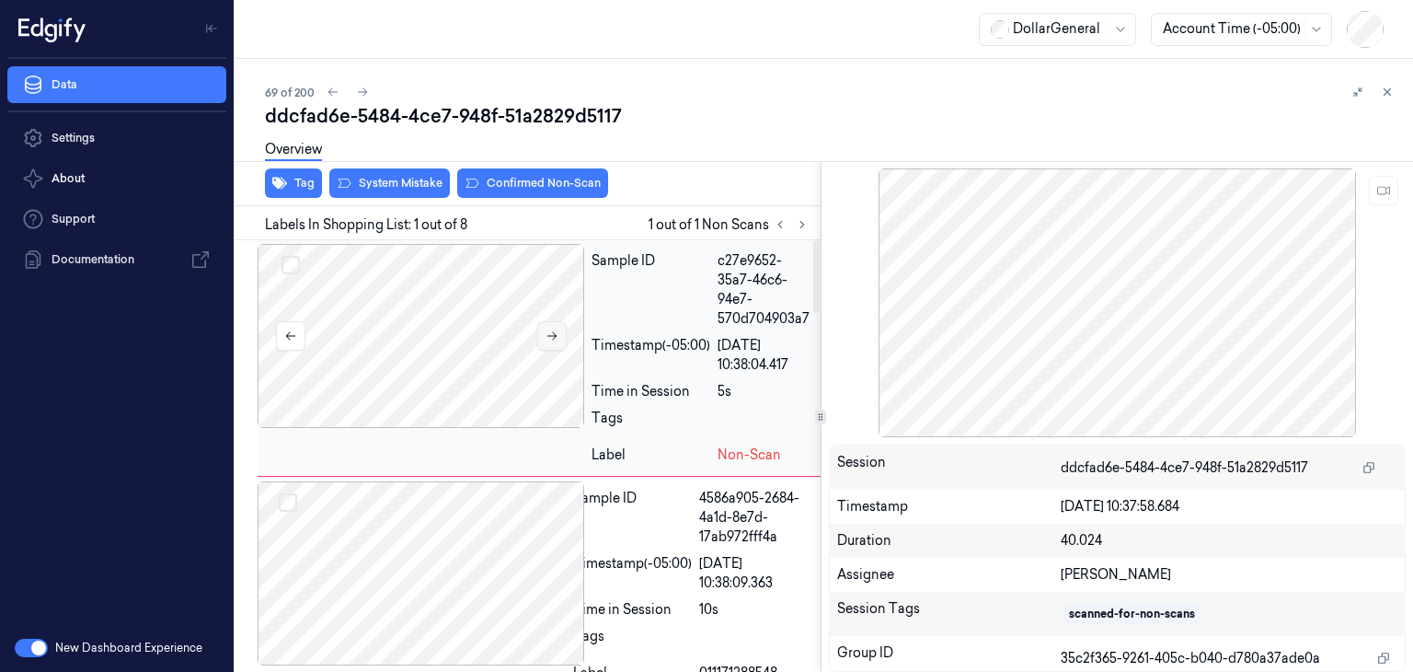
click at [561, 336] on button at bounding box center [551, 335] width 29 height 29
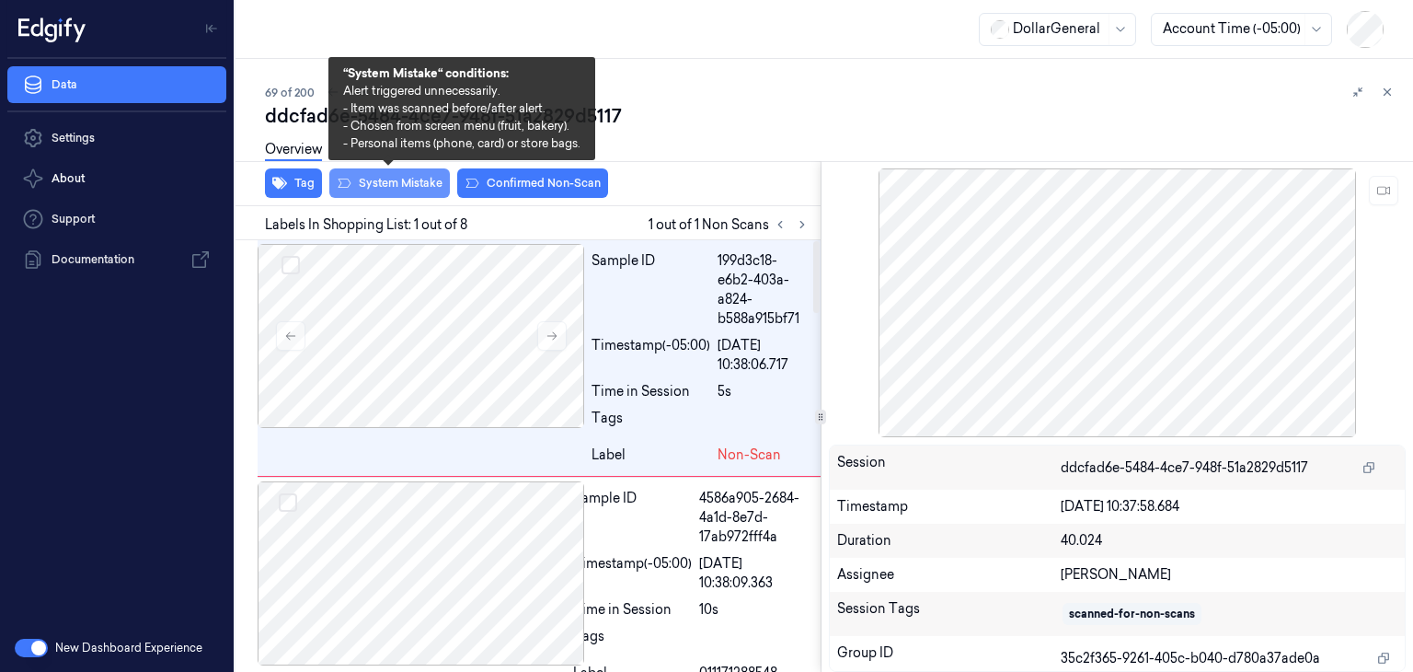
click at [393, 190] on button "System Mistake" at bounding box center [389, 182] width 121 height 29
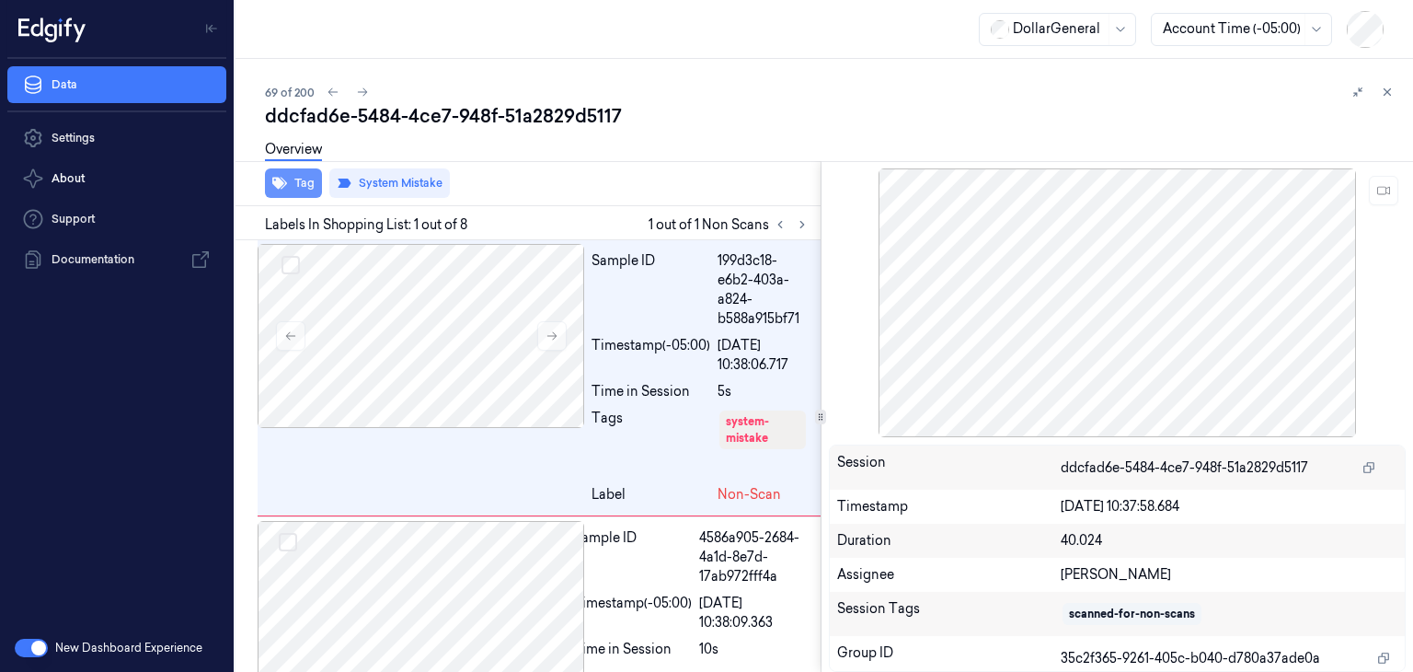
click at [294, 182] on button "Tag" at bounding box center [293, 182] width 57 height 29
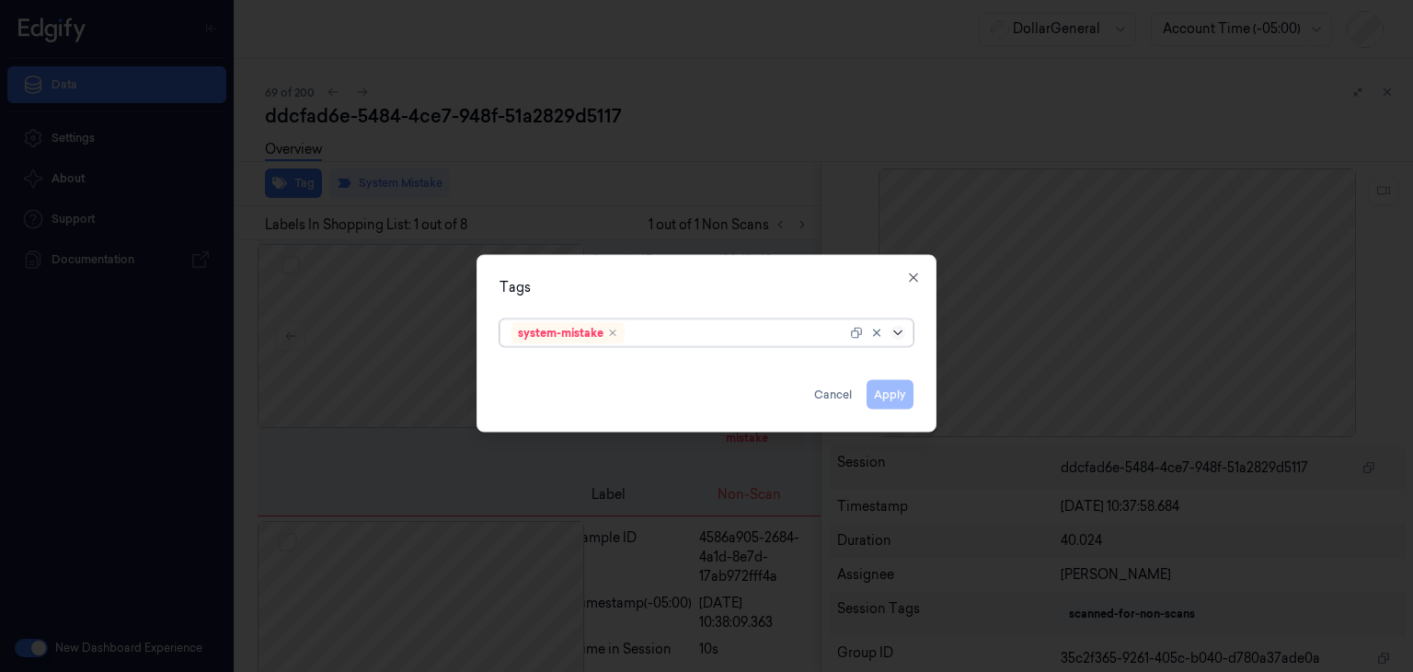
click at [902, 332] on icon at bounding box center [898, 333] width 15 height 15
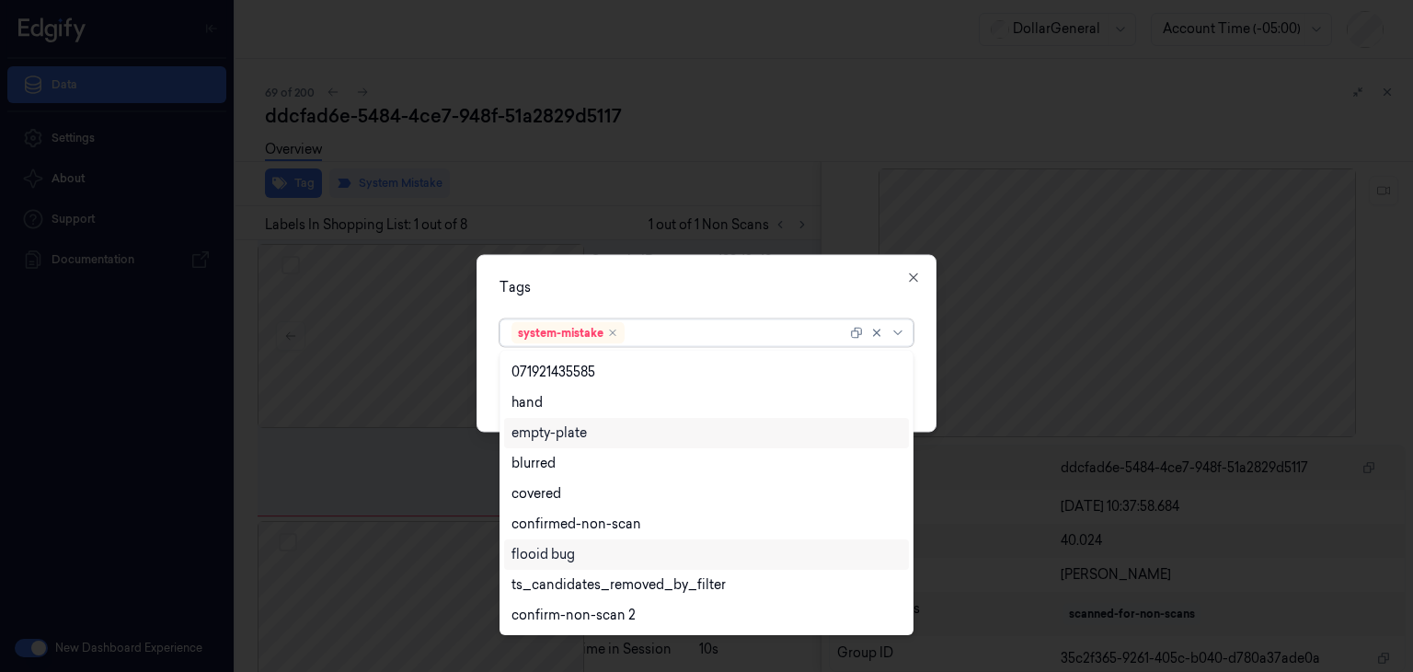
scroll to position [392, 0]
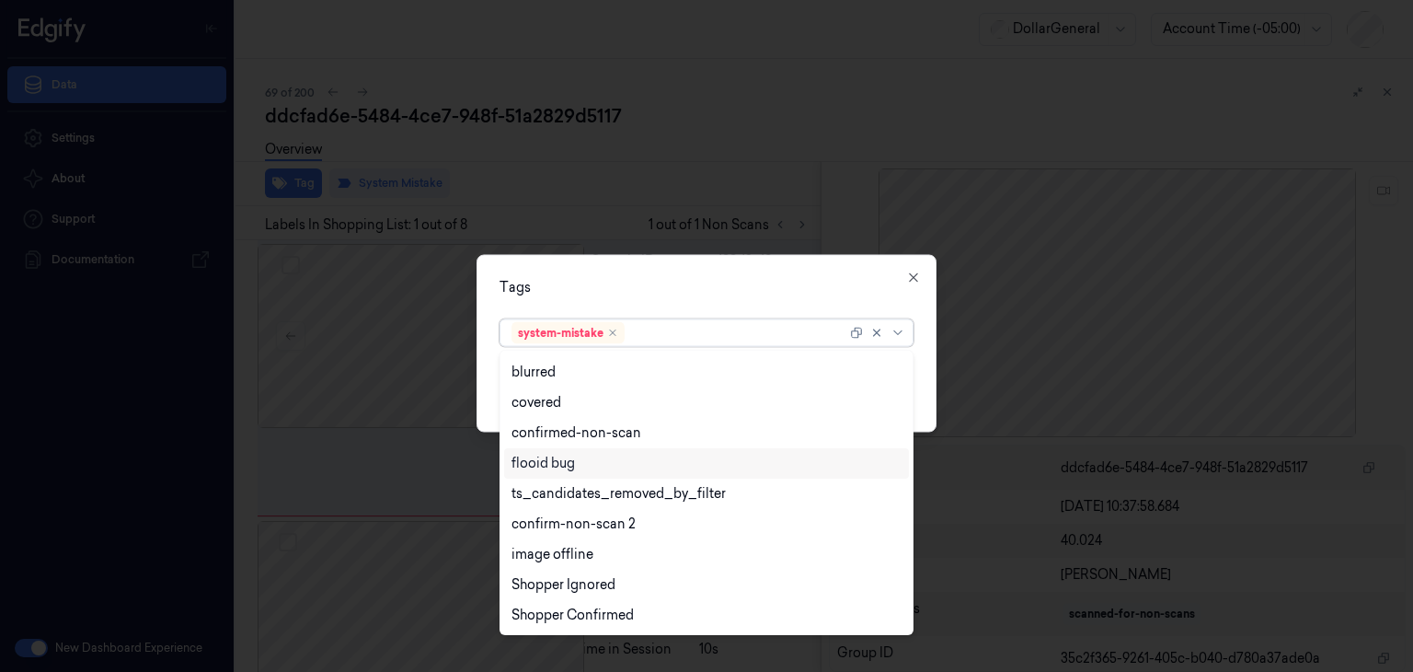
click at [557, 466] on div "flooid bug" at bounding box center [542, 463] width 63 height 19
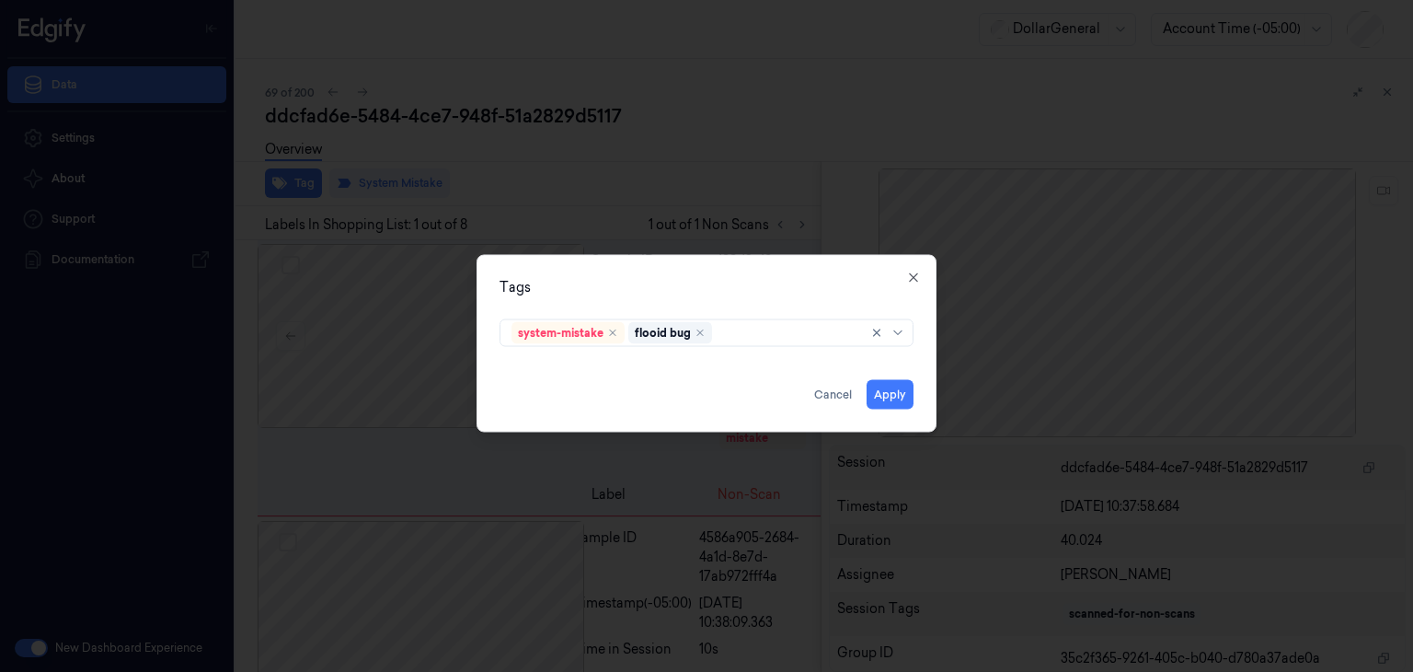
click at [923, 365] on div "Tags system-mistake flooid bug Apply Cancel Close" at bounding box center [707, 344] width 460 height 178
click at [891, 409] on div "Tags system-mistake flooid bug Apply Cancel Close" at bounding box center [707, 344] width 460 height 178
click at [887, 398] on button "Apply" at bounding box center [890, 394] width 47 height 29
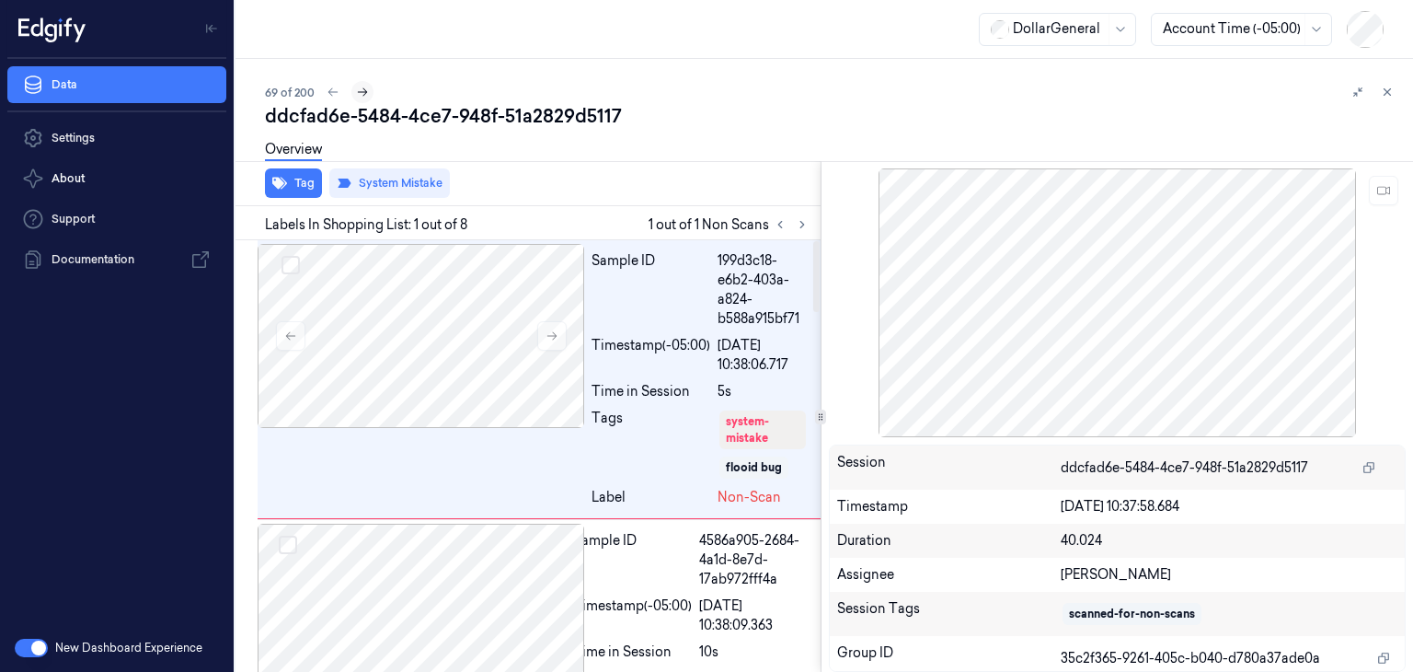
click at [367, 97] on icon at bounding box center [362, 92] width 13 height 13
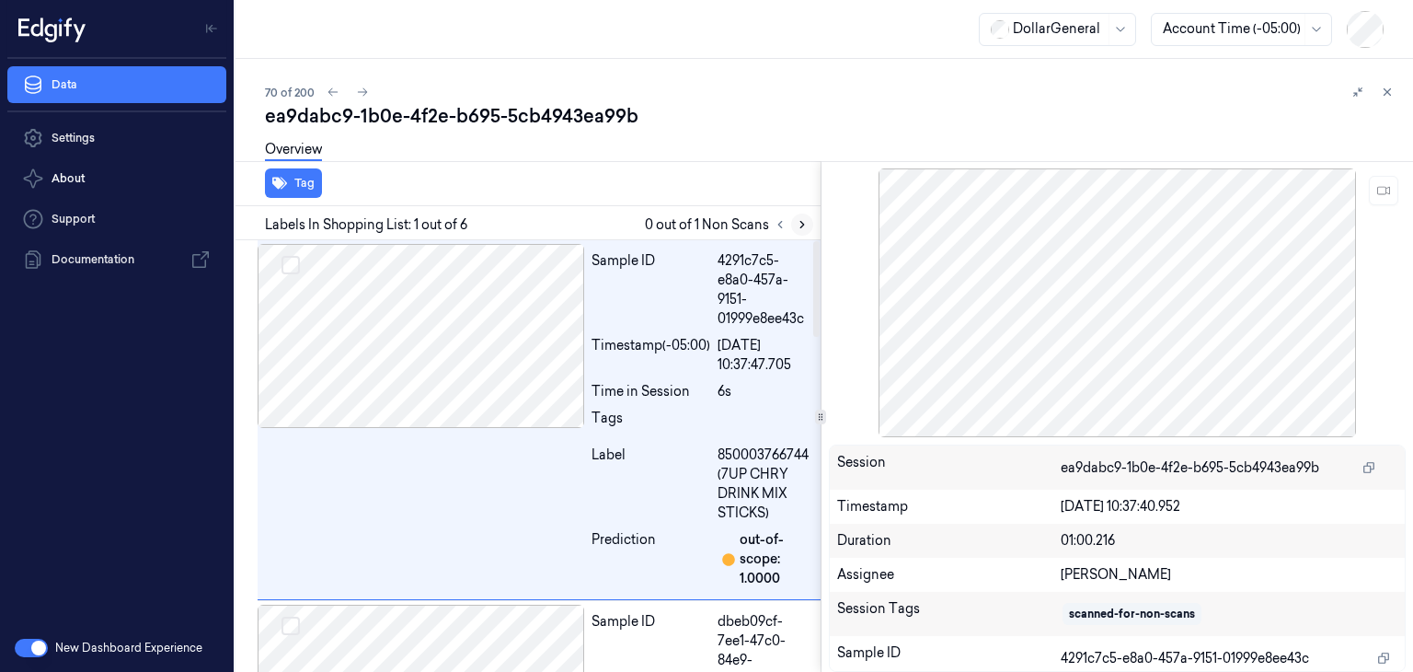
click at [809, 226] on button at bounding box center [802, 224] width 22 height 22
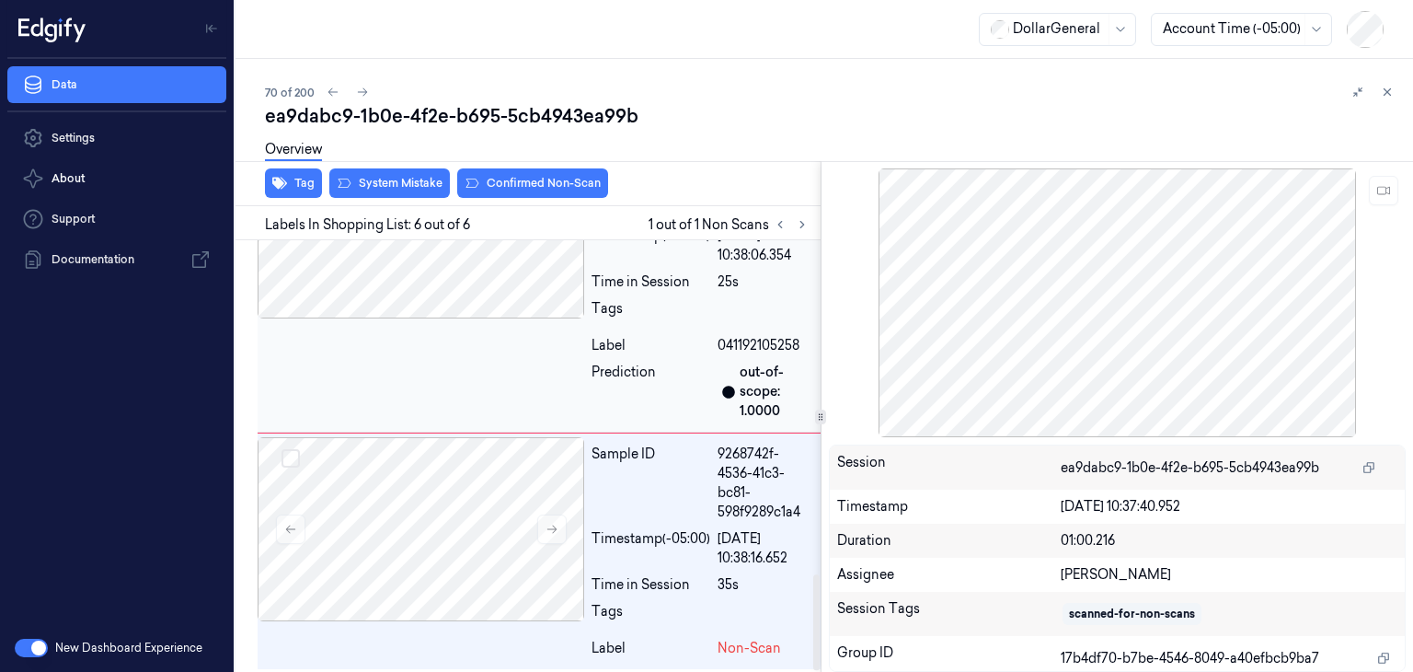
scroll to position [1496, 0]
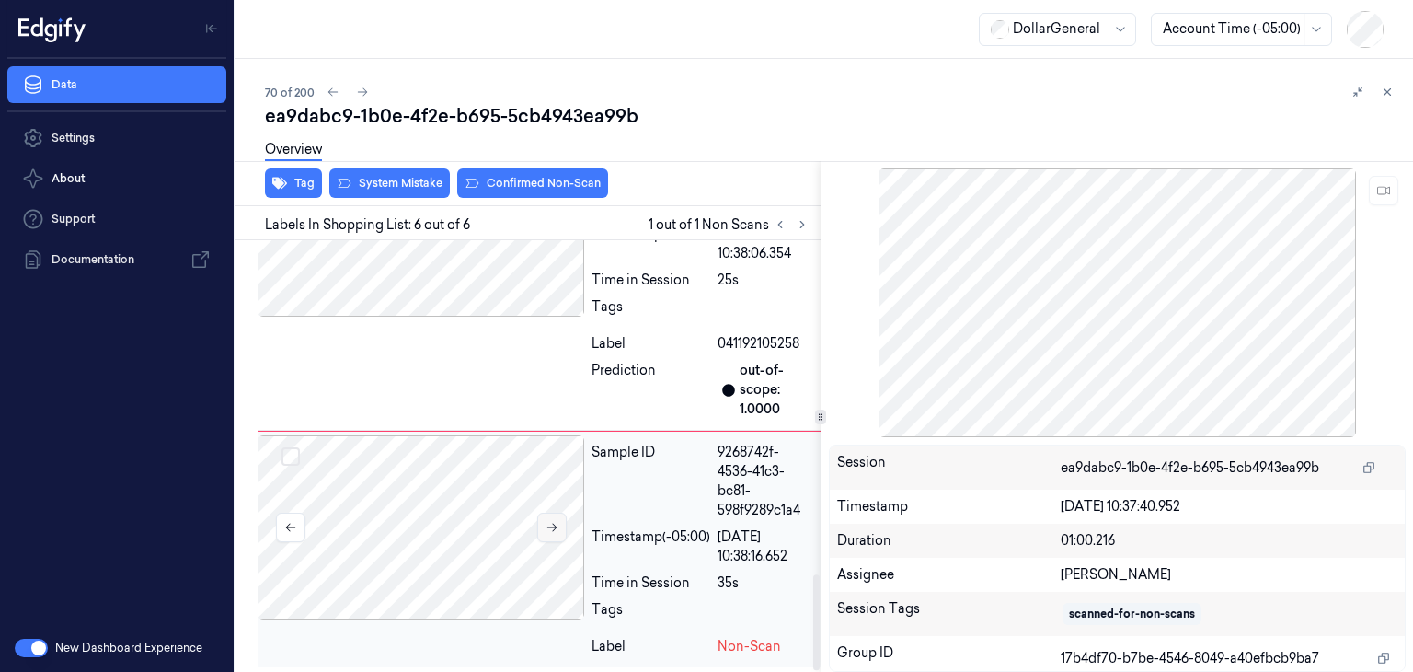
click at [559, 527] on button at bounding box center [551, 526] width 29 height 29
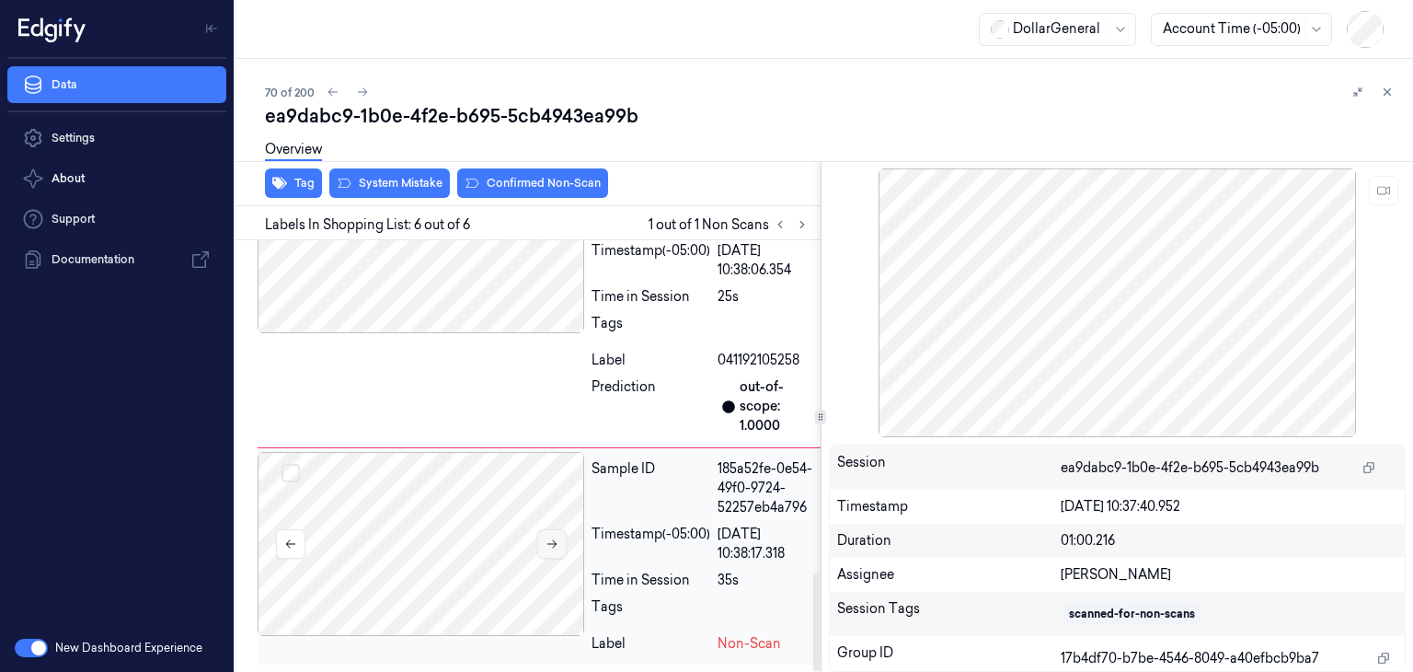
scroll to position [1477, 0]
click at [559, 527] on div at bounding box center [421, 546] width 327 height 184
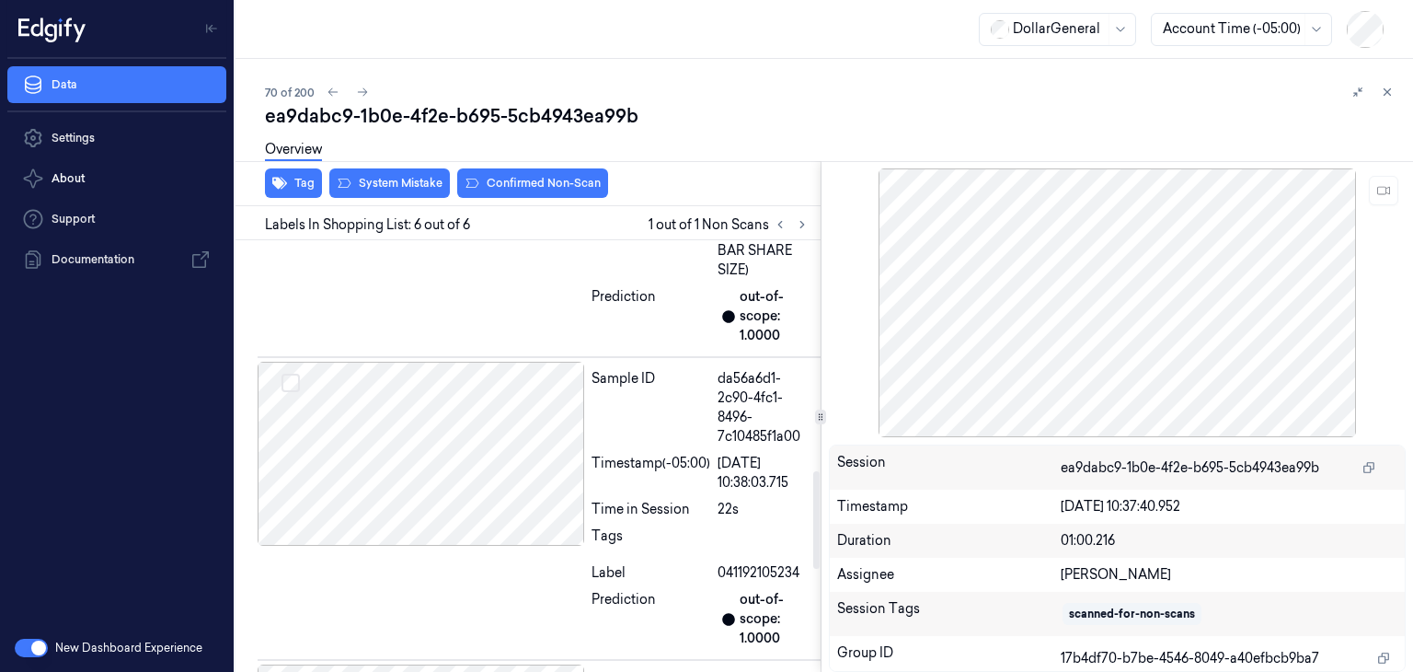
scroll to position [925, 0]
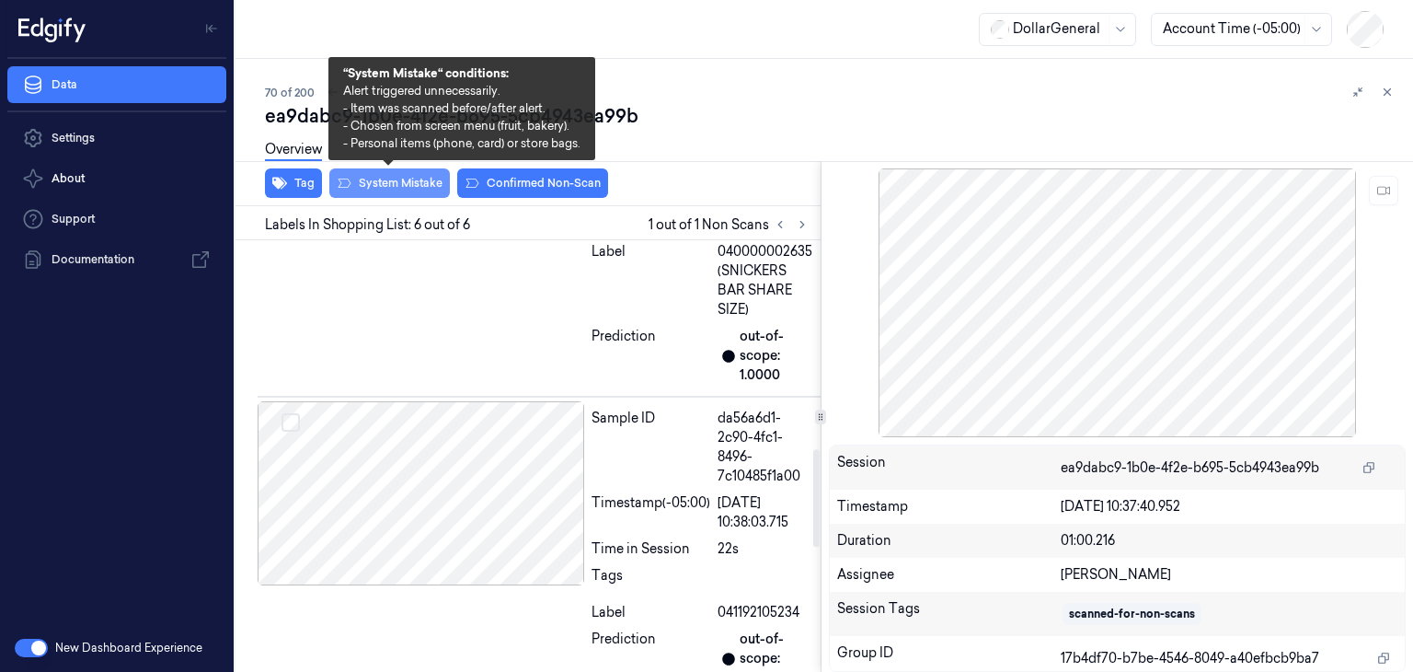
click at [427, 194] on button "System Mistake" at bounding box center [389, 182] width 121 height 29
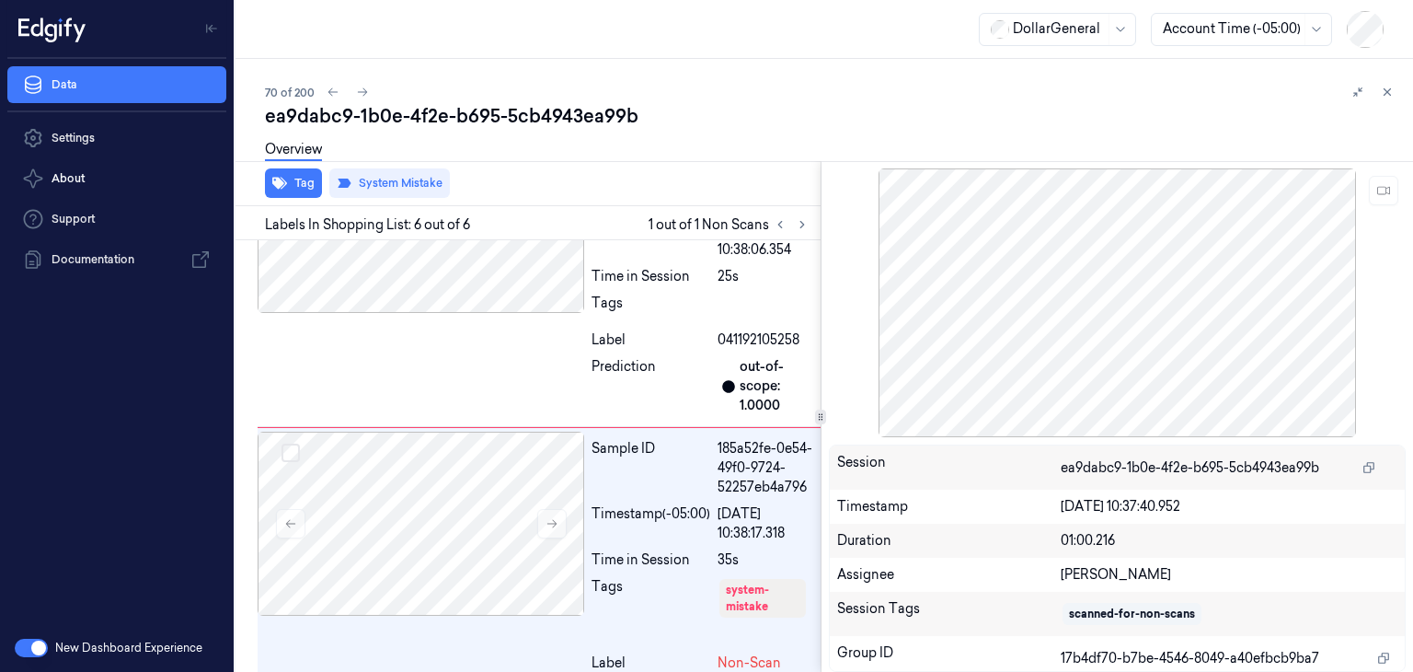
scroll to position [1516, 0]
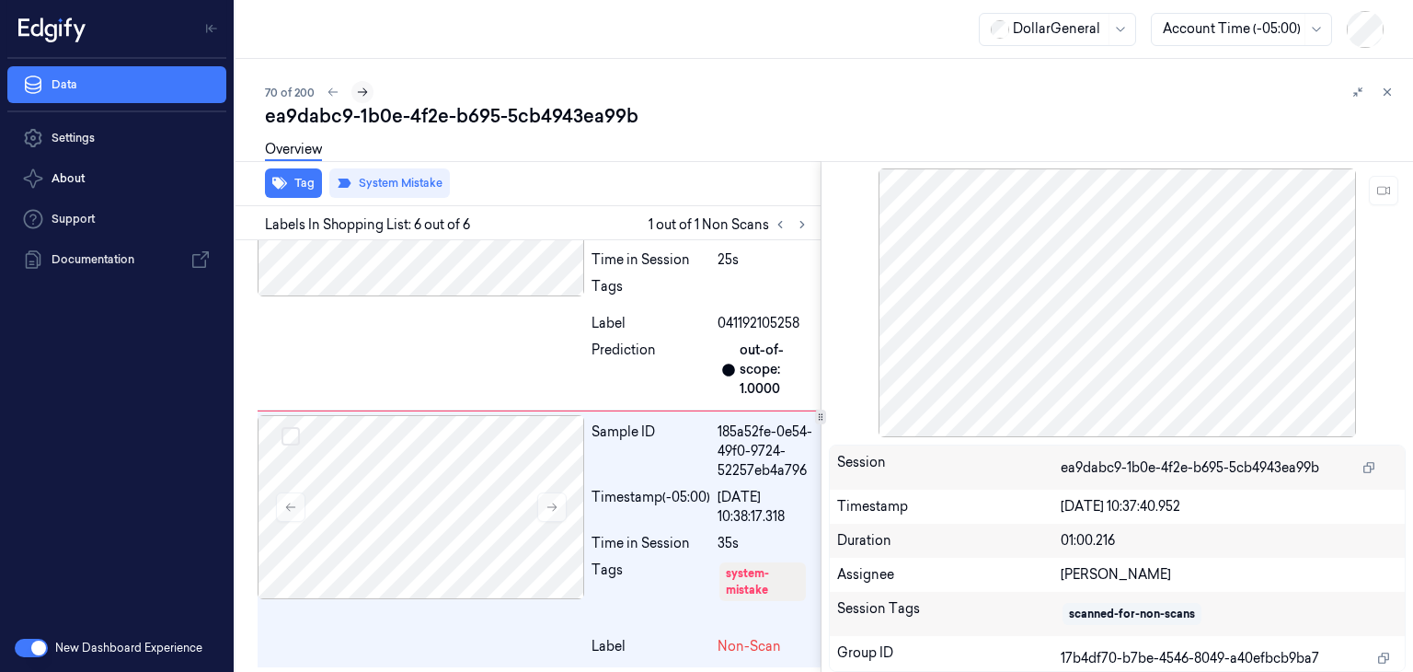
click at [361, 86] on icon at bounding box center [362, 92] width 13 height 13
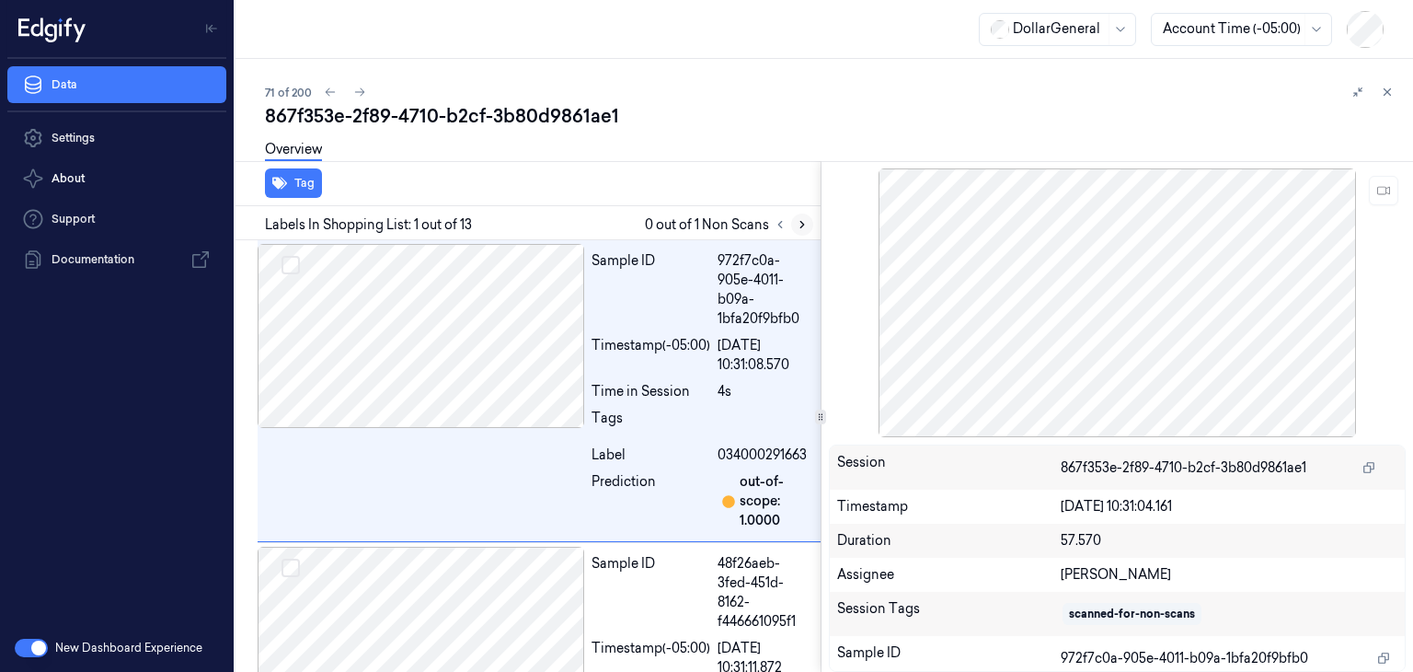
click at [804, 225] on icon at bounding box center [802, 224] width 13 height 13
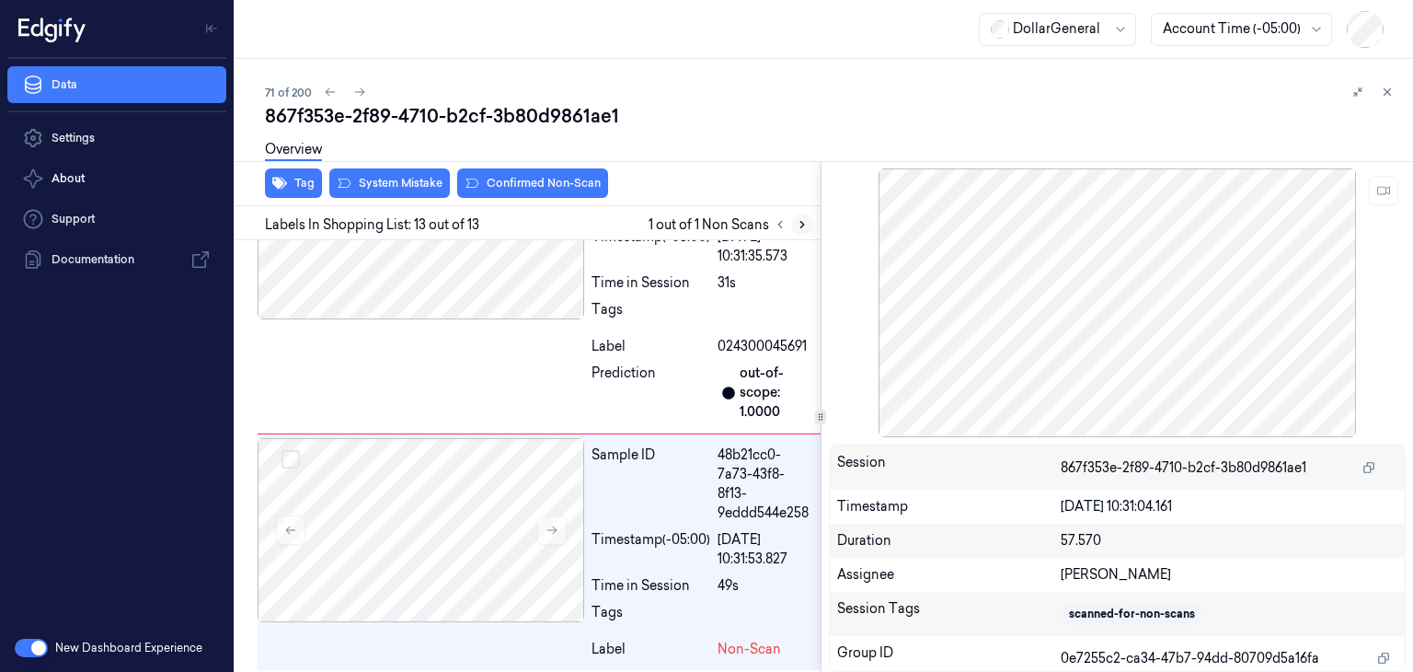
scroll to position [3632, 0]
click at [563, 532] on button at bounding box center [551, 528] width 29 height 29
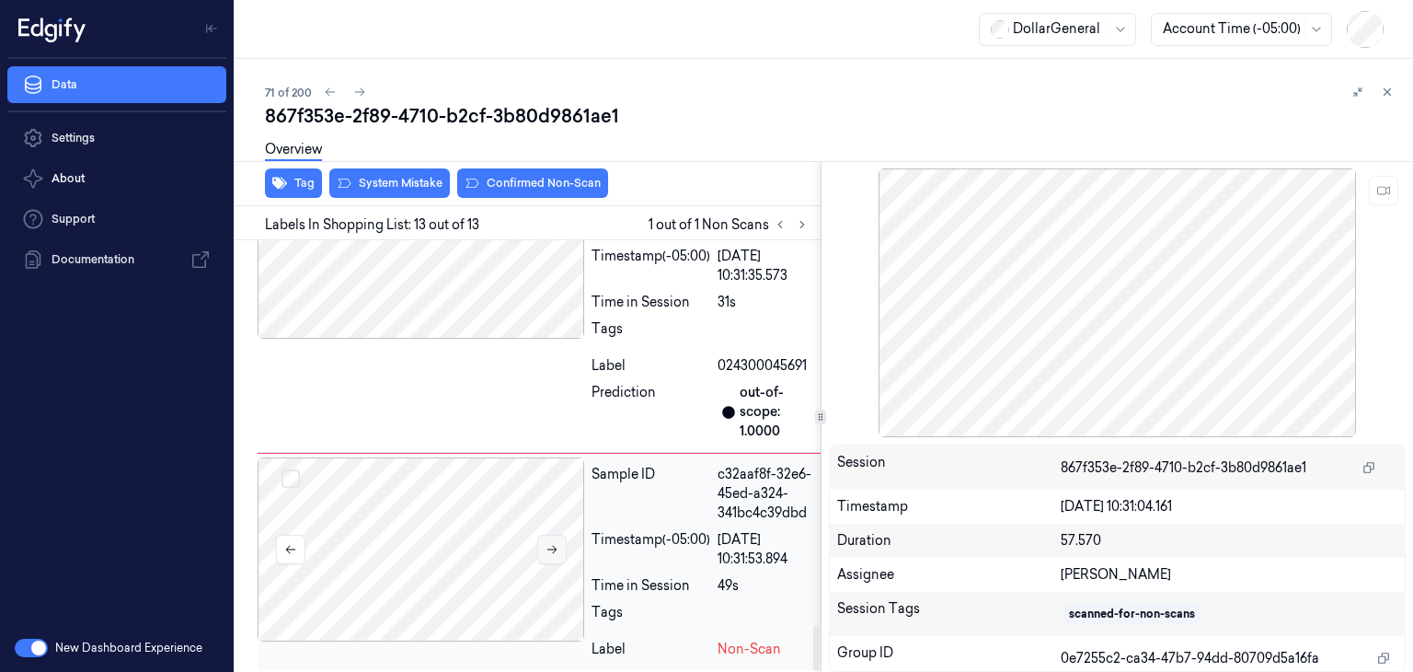
click at [563, 534] on button at bounding box center [551, 548] width 29 height 29
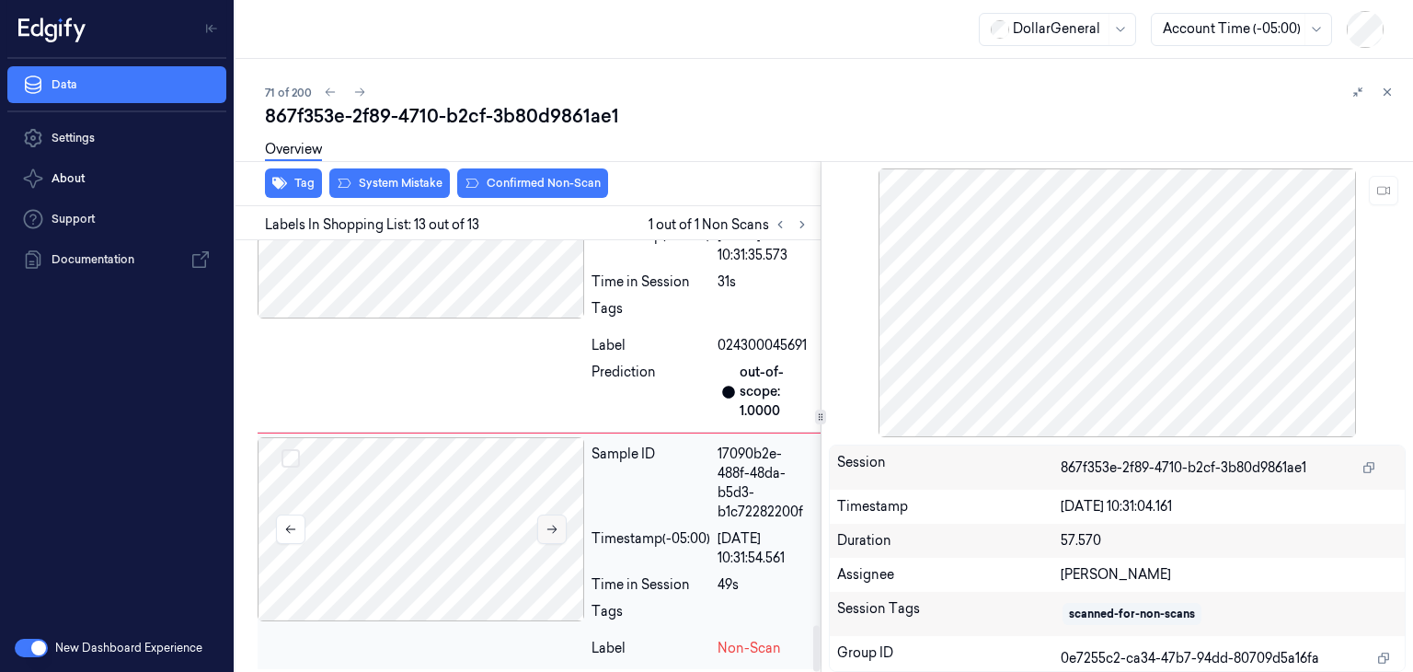
click at [556, 531] on button at bounding box center [551, 528] width 29 height 29
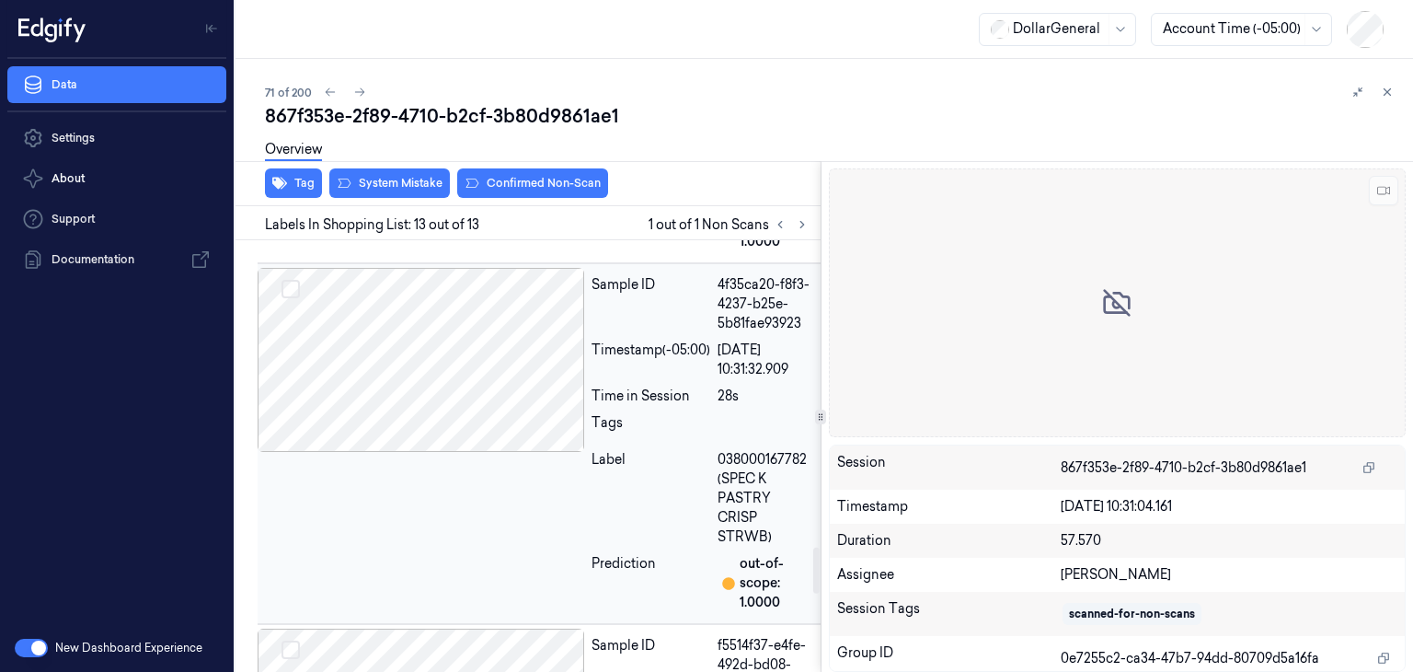
scroll to position [2852, 0]
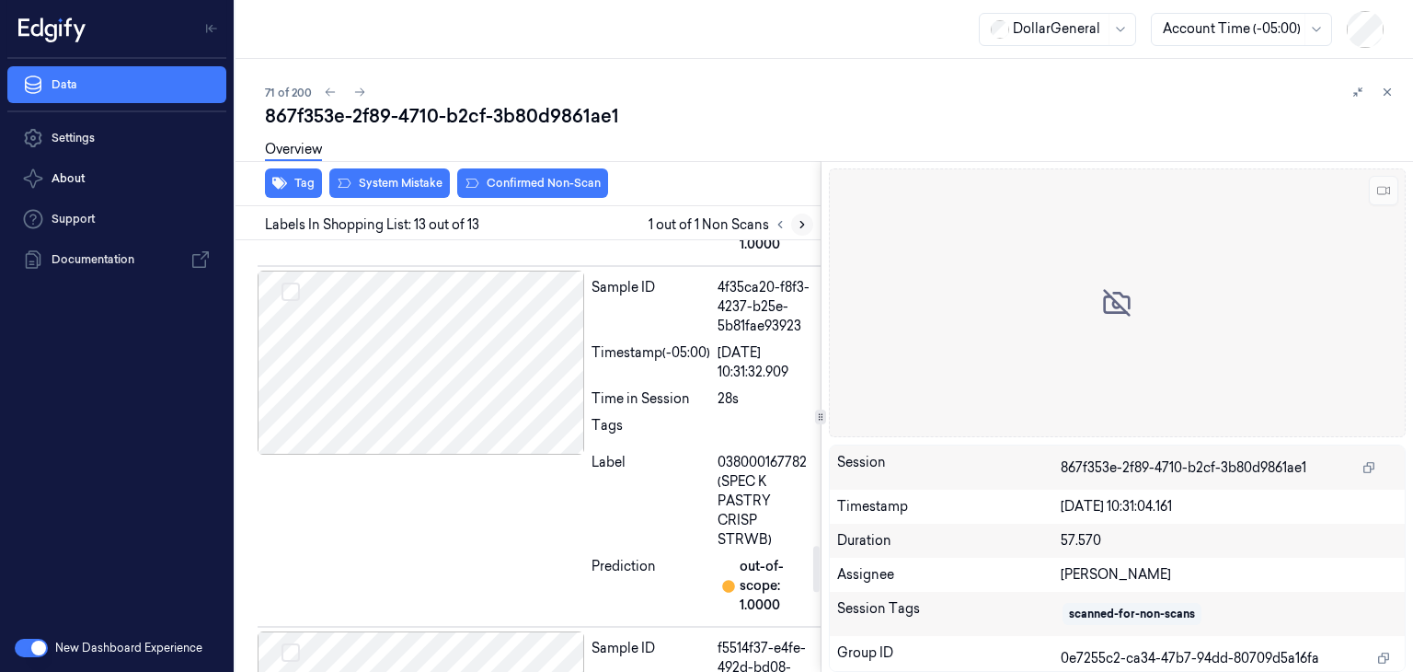
click at [802, 229] on icon at bounding box center [802, 224] width 13 height 13
click at [779, 225] on icon at bounding box center [780, 225] width 4 height 6
click at [799, 229] on icon at bounding box center [802, 224] width 13 height 13
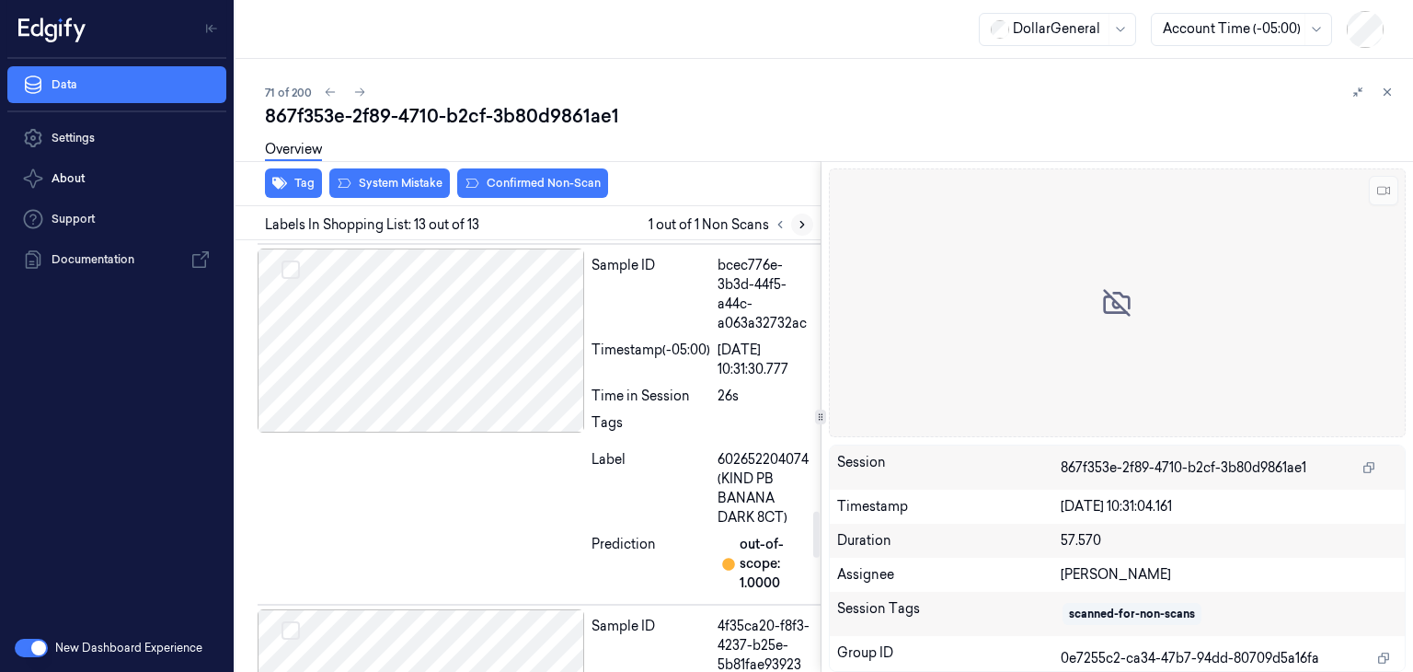
scroll to position [2392, 0]
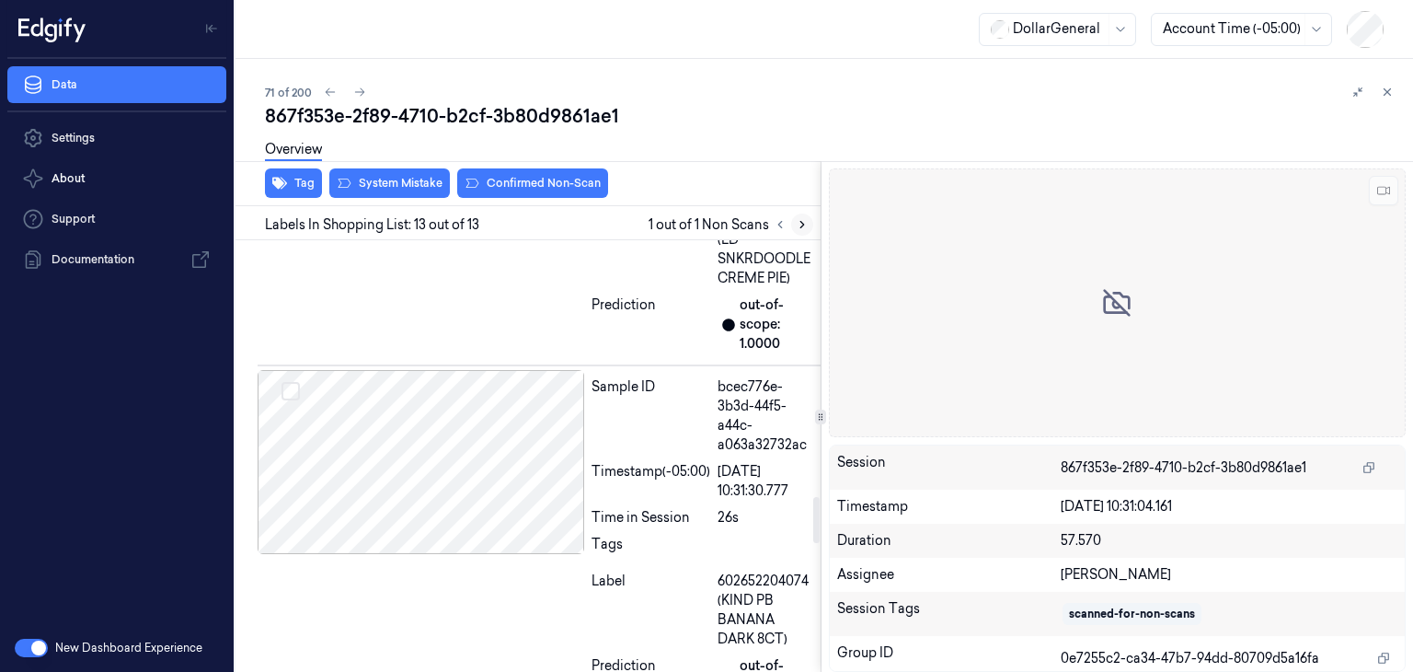
drag, startPoint x: 807, startPoint y: 210, endPoint x: 806, endPoint y: 223, distance: 12.9
click at [807, 215] on div "Labels In Shopping List: 13 out of 13 1 out of 1 Non Scans" at bounding box center [524, 223] width 592 height 34
click at [806, 223] on icon at bounding box center [802, 224] width 13 height 13
click at [330, 96] on icon at bounding box center [330, 92] width 13 height 13
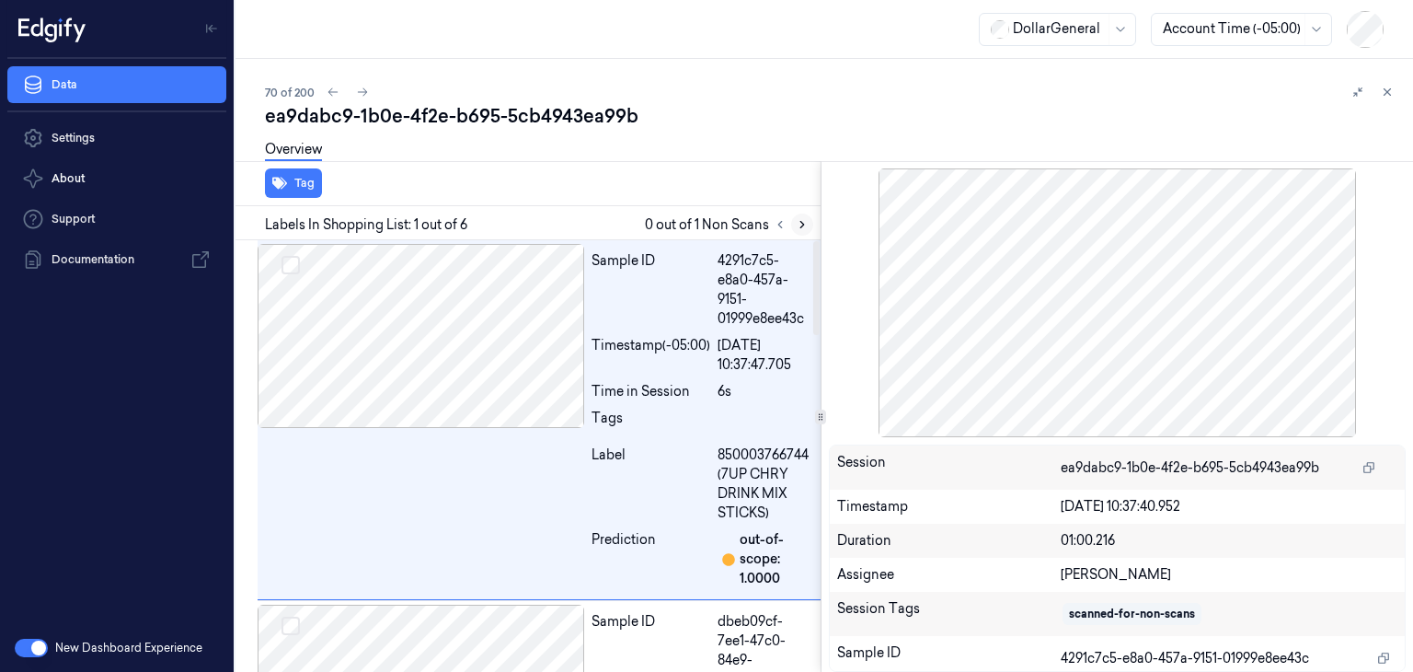
click at [805, 218] on icon at bounding box center [802, 224] width 13 height 13
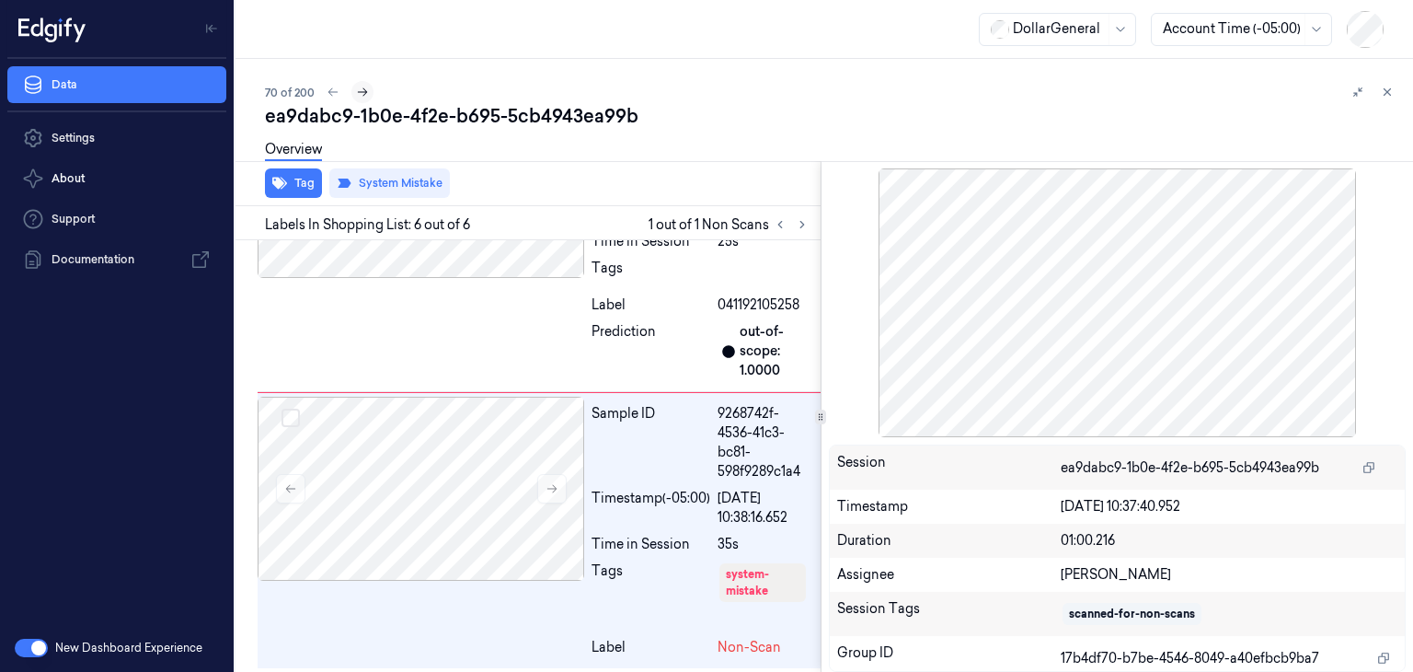
click at [359, 88] on icon at bounding box center [362, 92] width 13 height 13
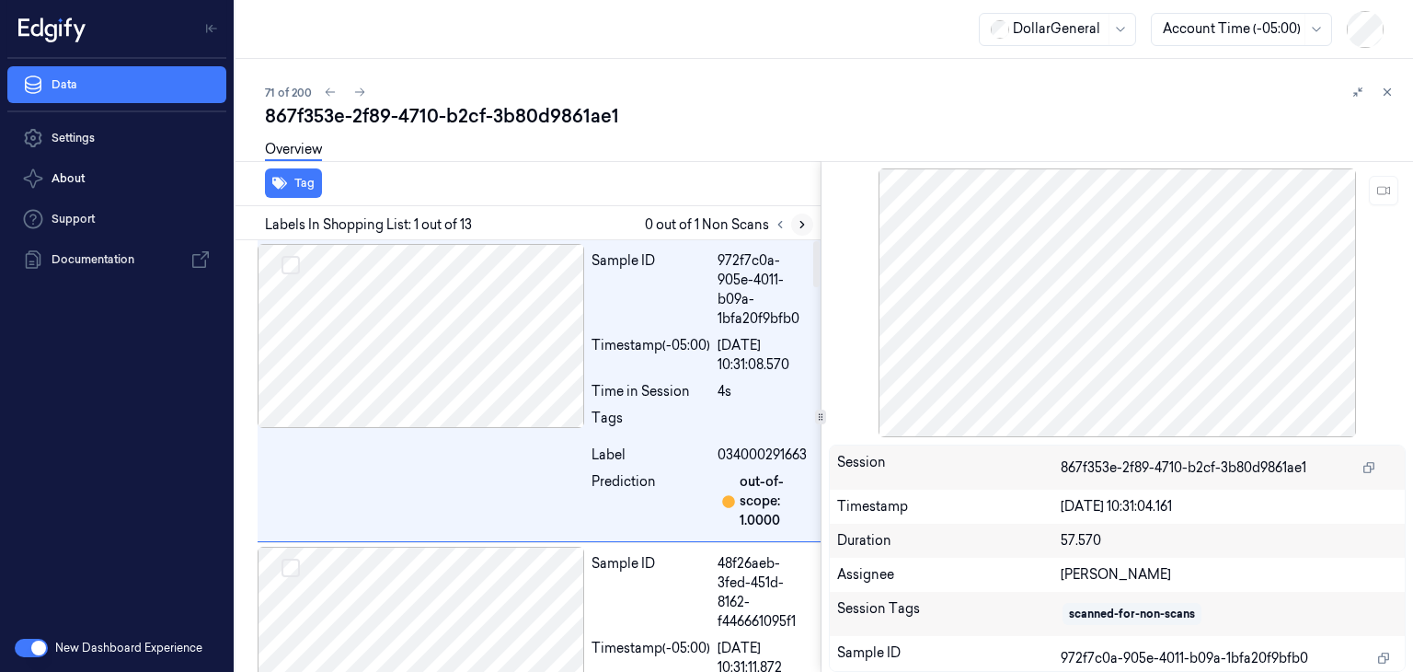
click at [797, 221] on icon at bounding box center [802, 224] width 13 height 13
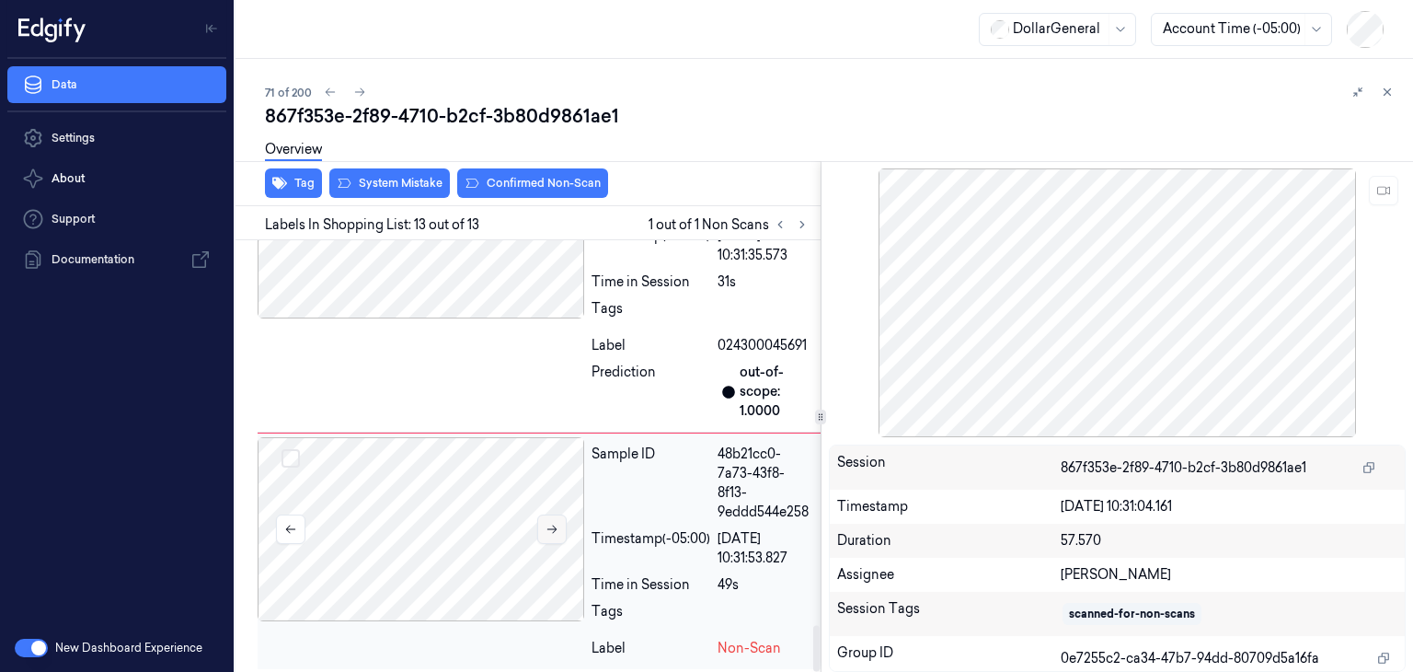
click at [554, 514] on button at bounding box center [551, 528] width 29 height 29
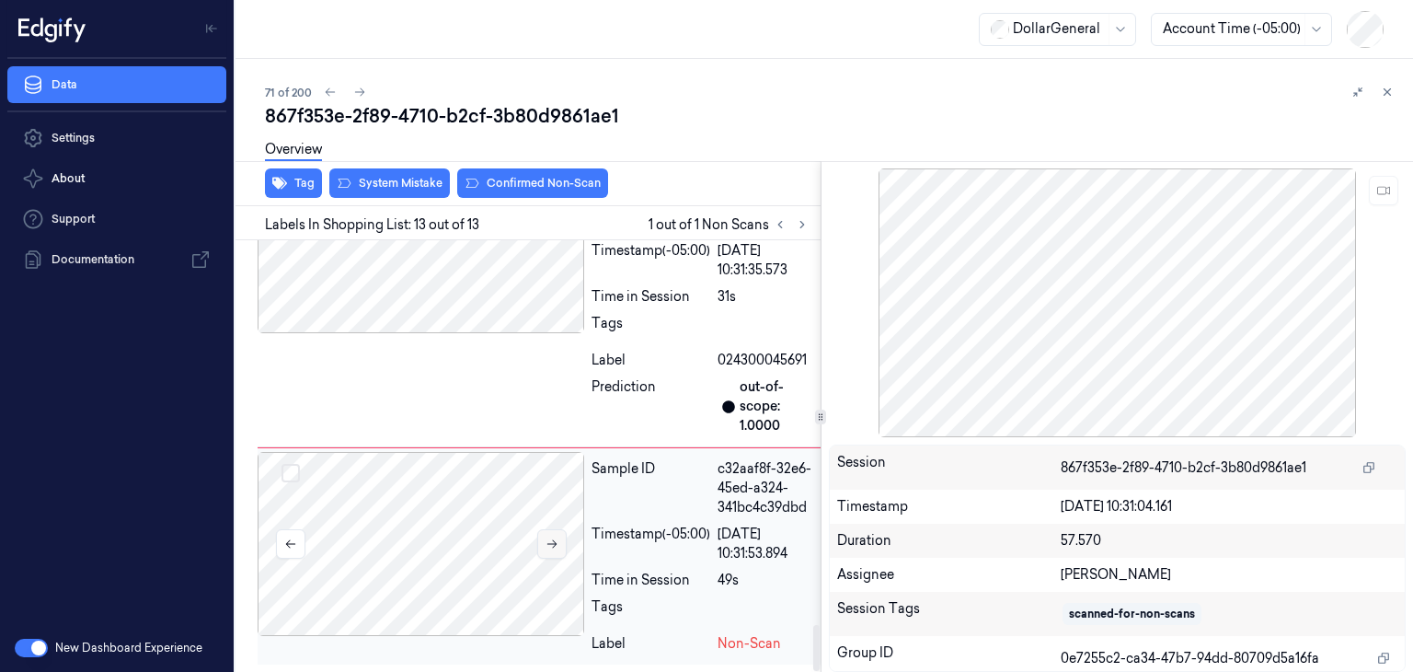
scroll to position [3612, 0]
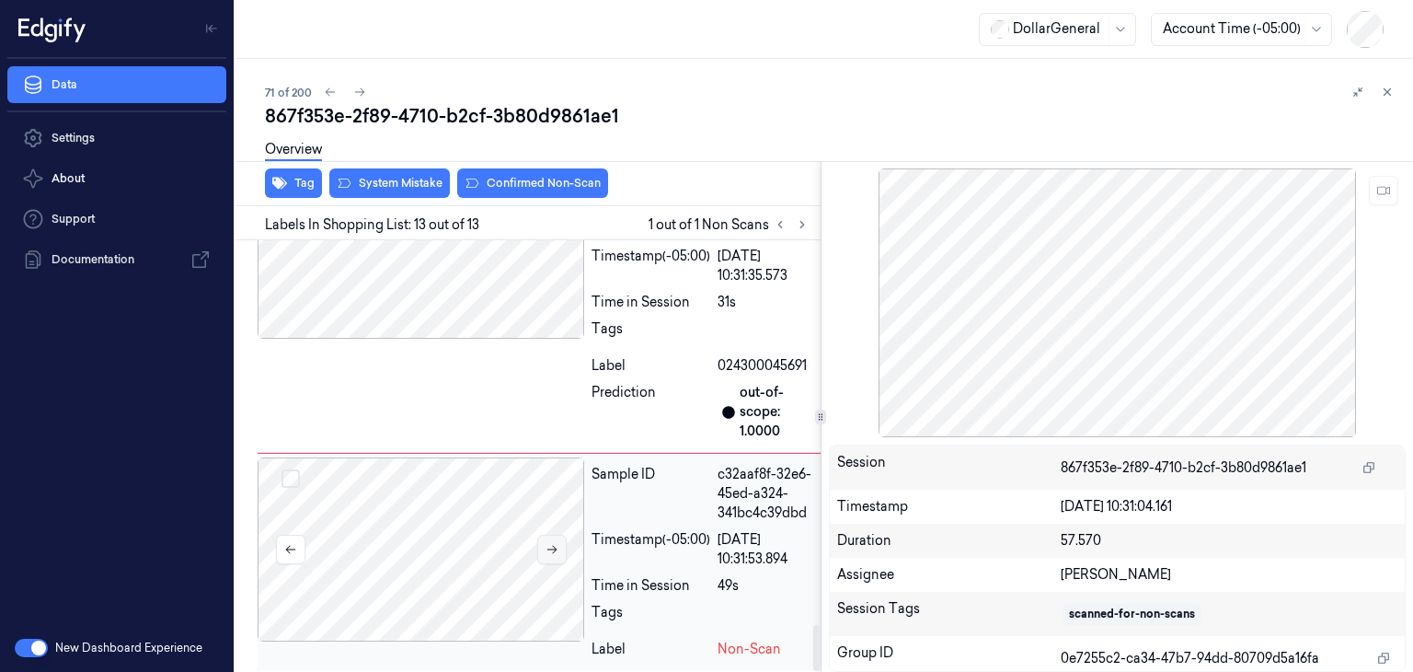
click at [554, 511] on div at bounding box center [421, 549] width 327 height 184
click at [554, 534] on button at bounding box center [551, 548] width 29 height 29
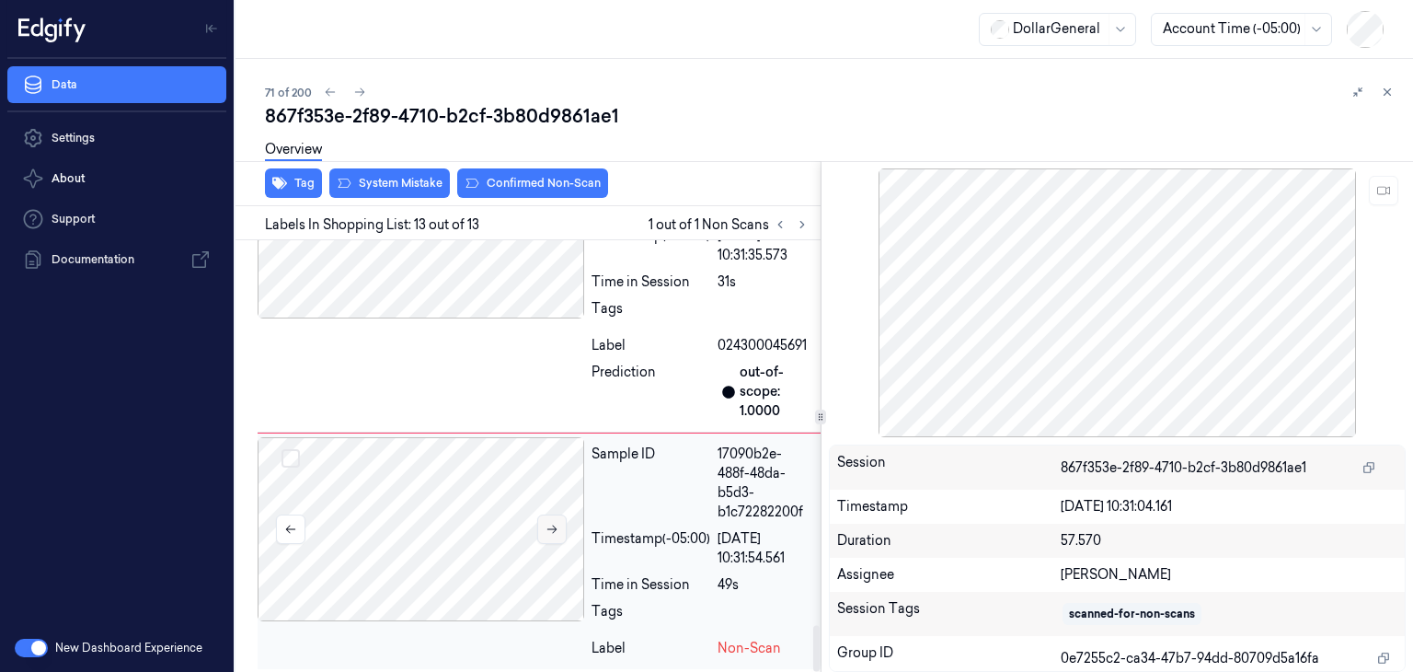
click at [554, 534] on button at bounding box center [551, 528] width 29 height 29
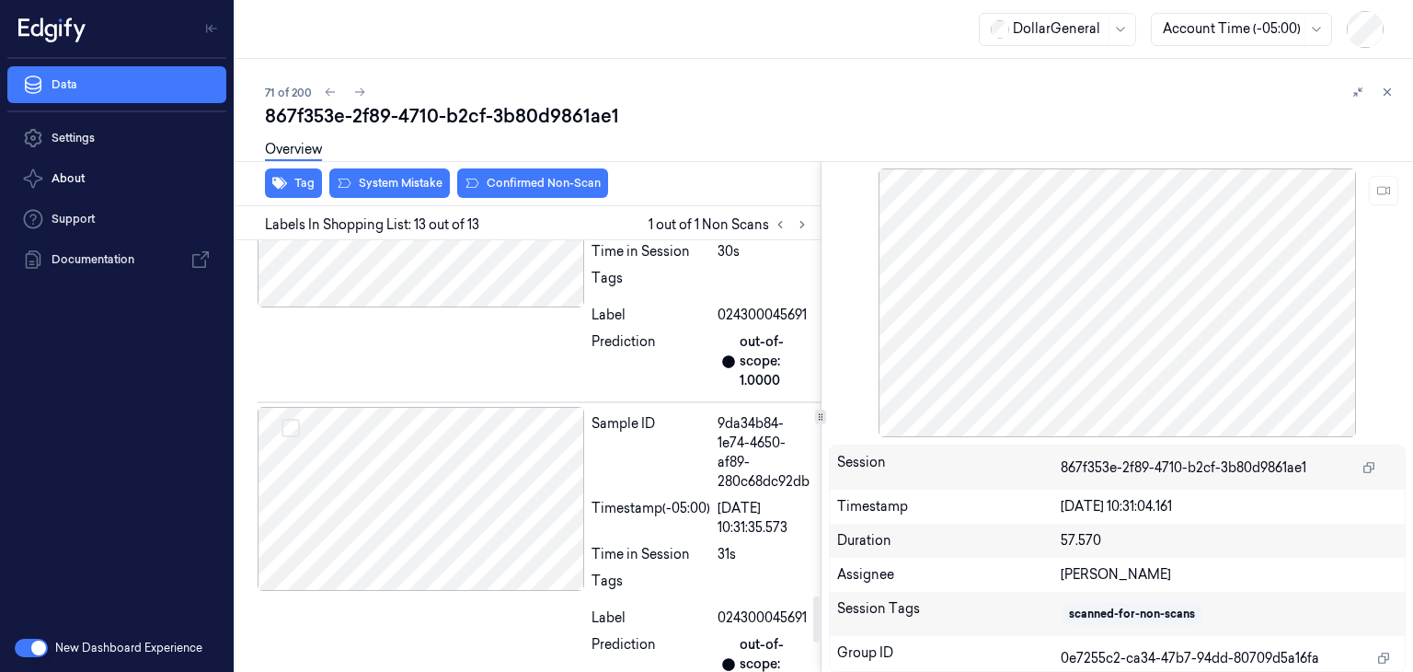
scroll to position [3356, 0]
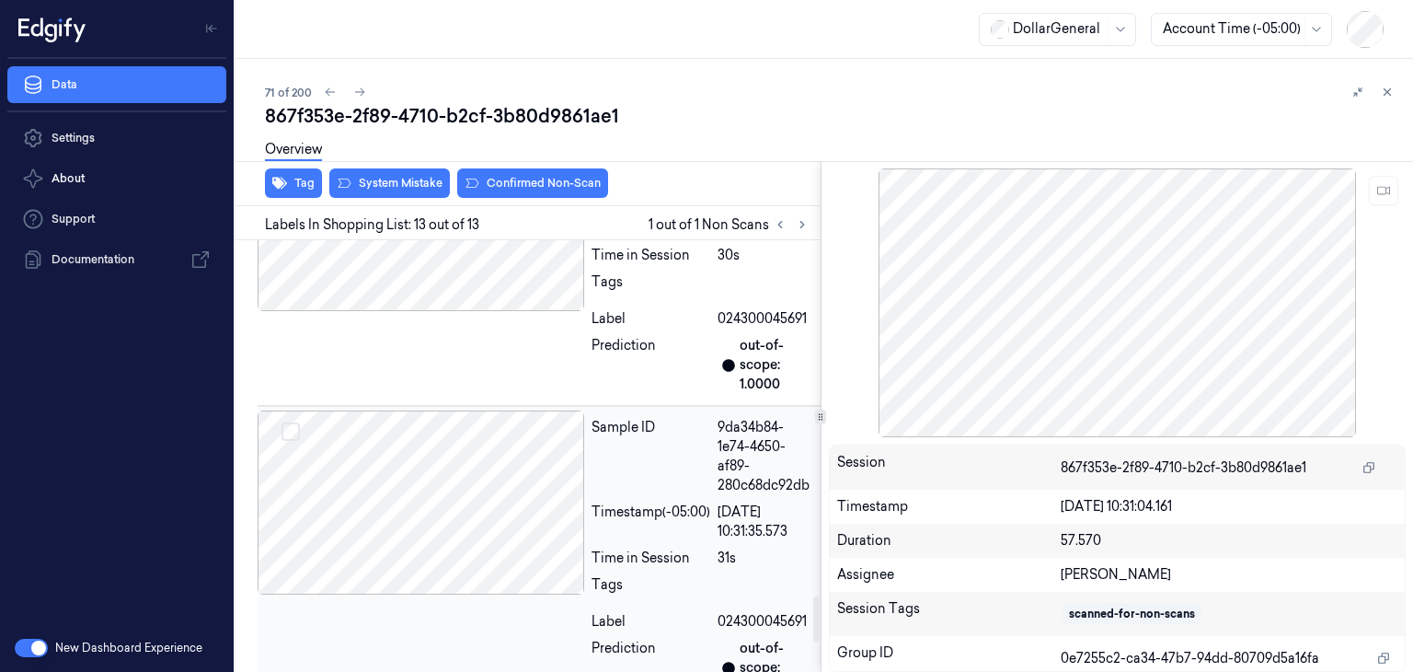
click at [473, 538] on div at bounding box center [421, 502] width 327 height 184
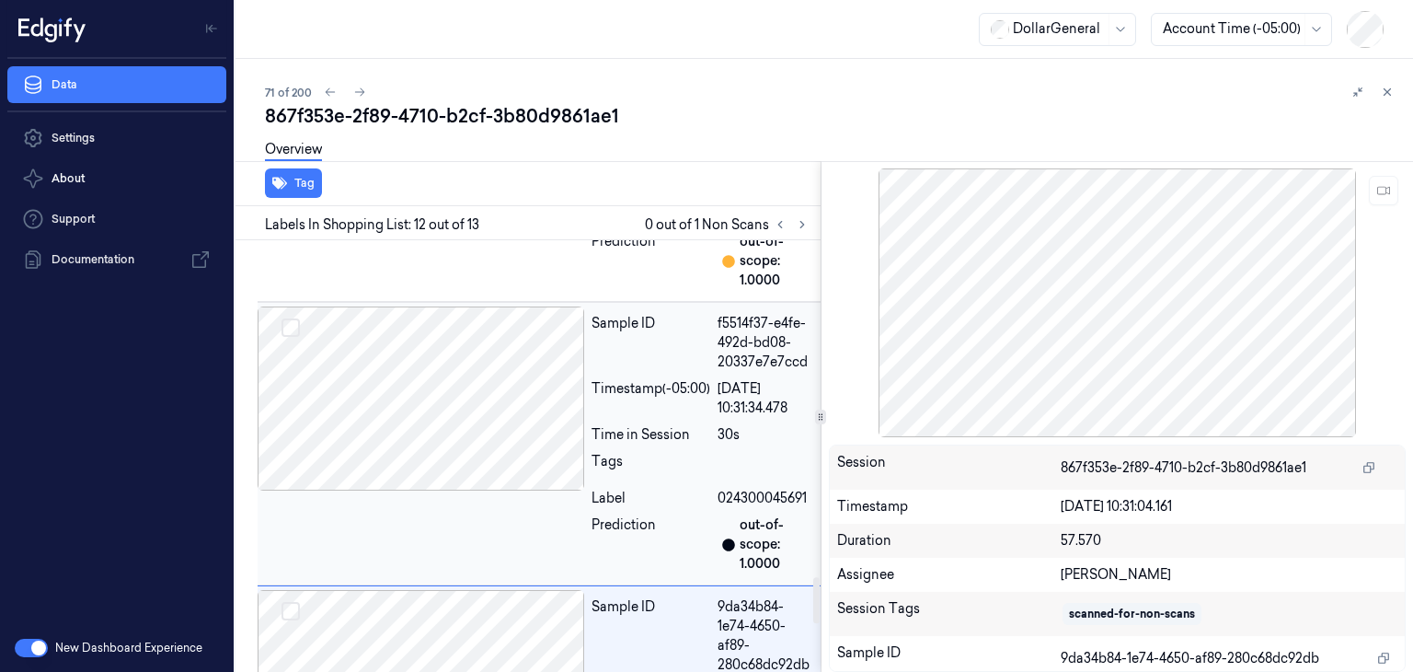
click at [471, 438] on div at bounding box center [421, 398] width 327 height 184
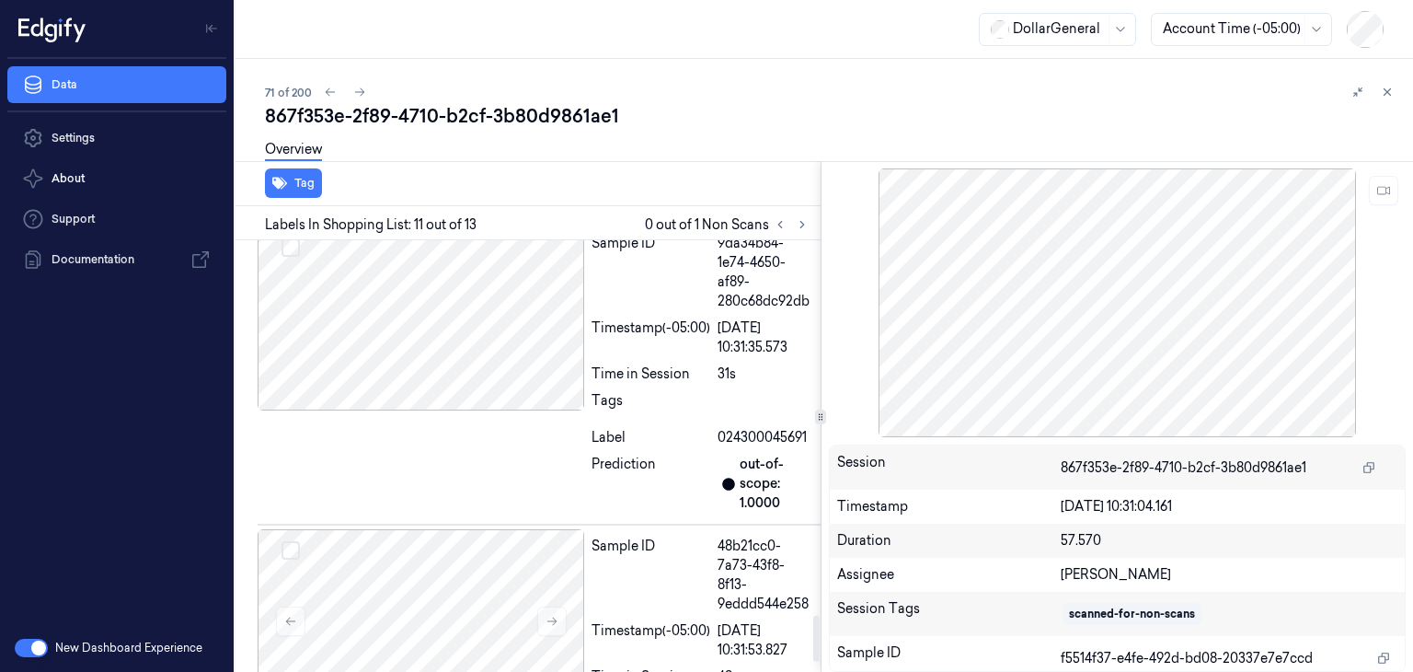
scroll to position [3632, 0]
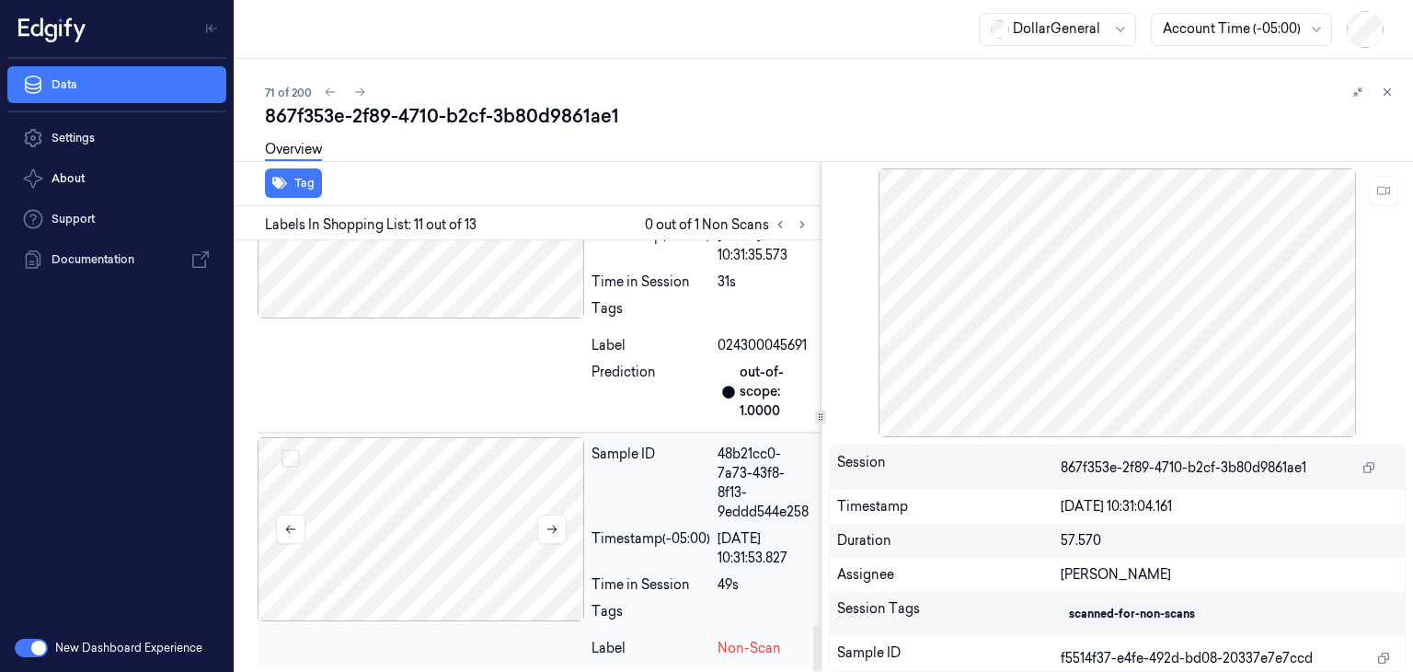
click at [458, 492] on div at bounding box center [421, 529] width 327 height 184
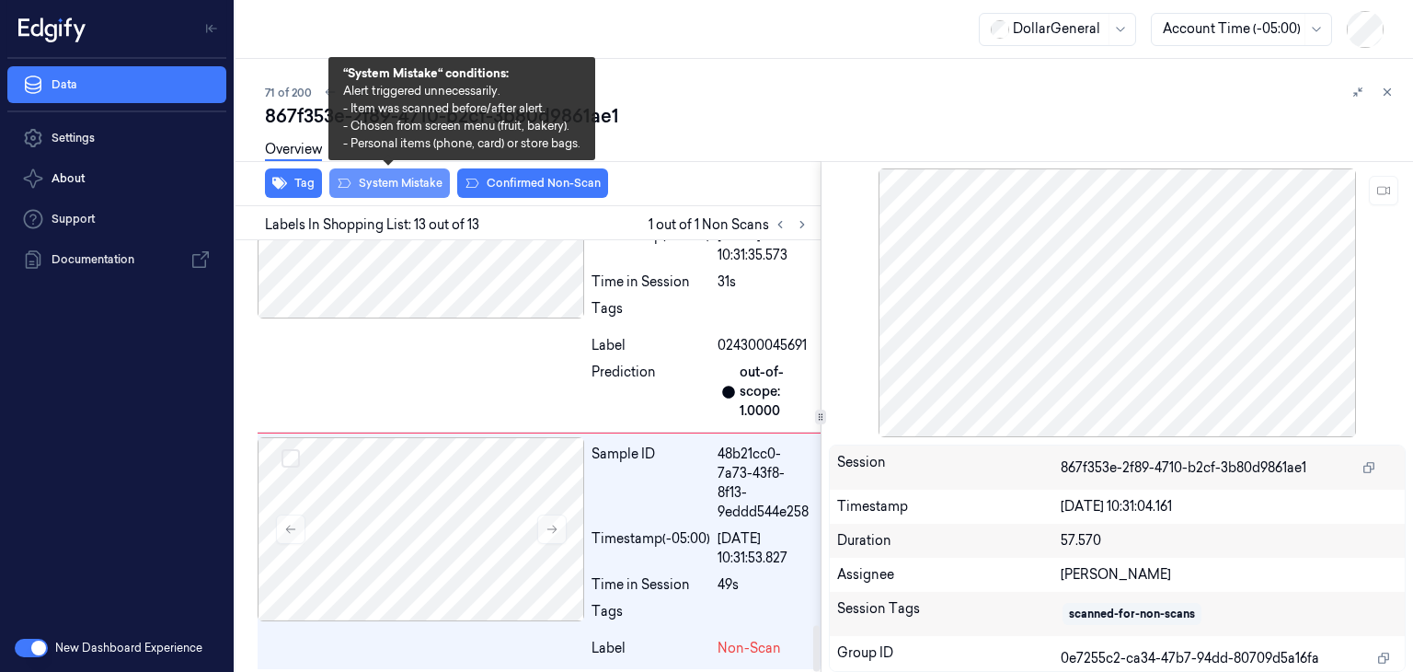
click at [360, 189] on button "System Mistake" at bounding box center [389, 182] width 121 height 29
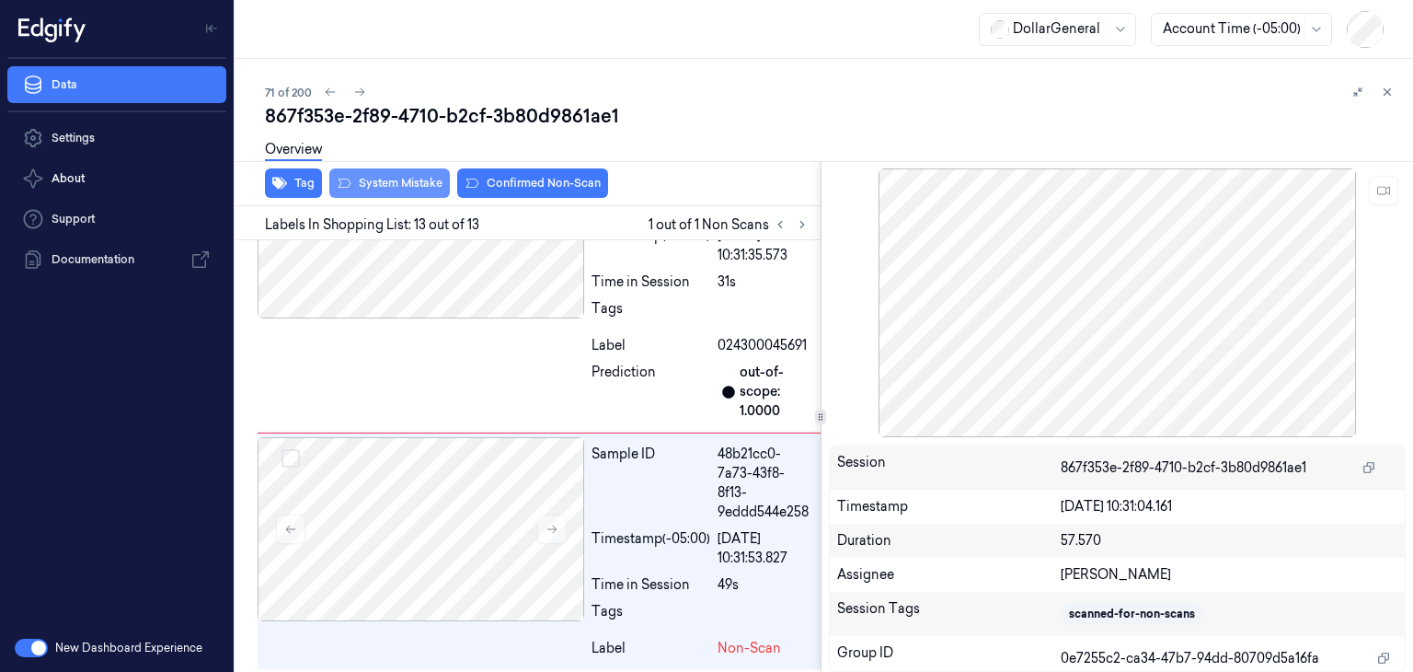
scroll to position [3671, 0]
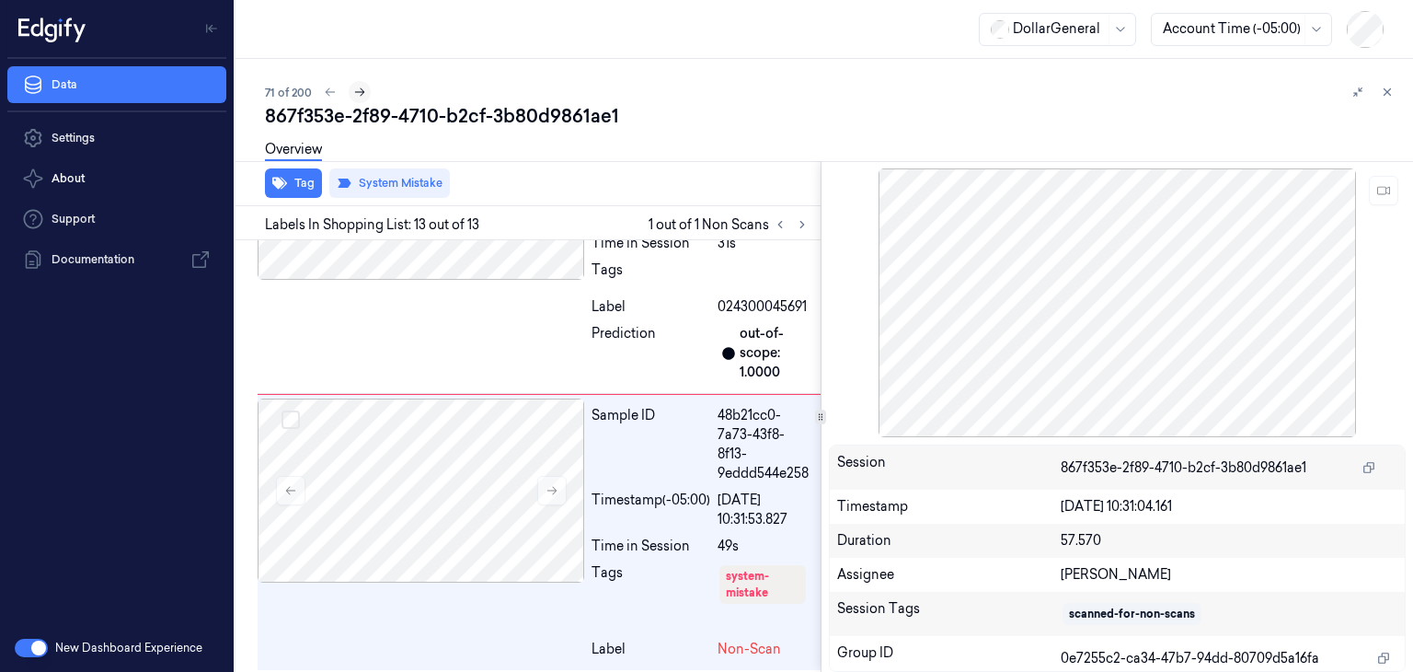
click at [356, 86] on icon at bounding box center [359, 92] width 13 height 13
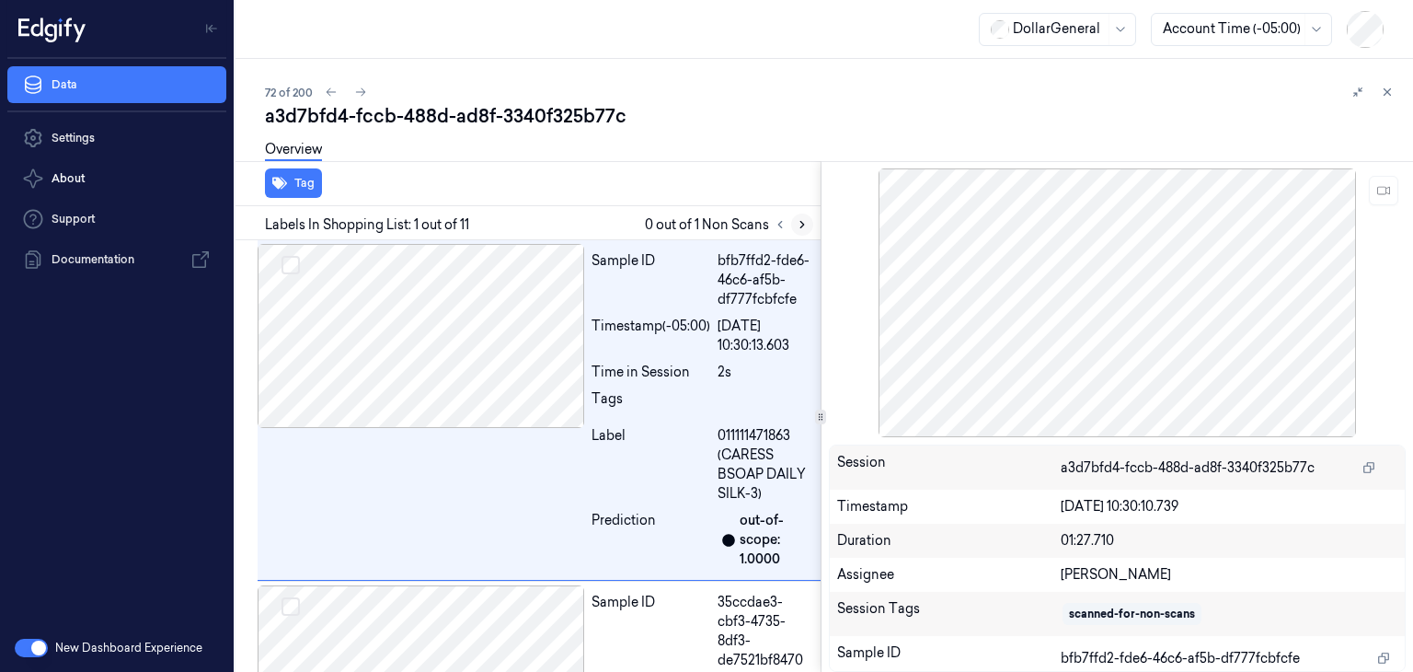
click at [806, 224] on icon at bounding box center [802, 224] width 13 height 13
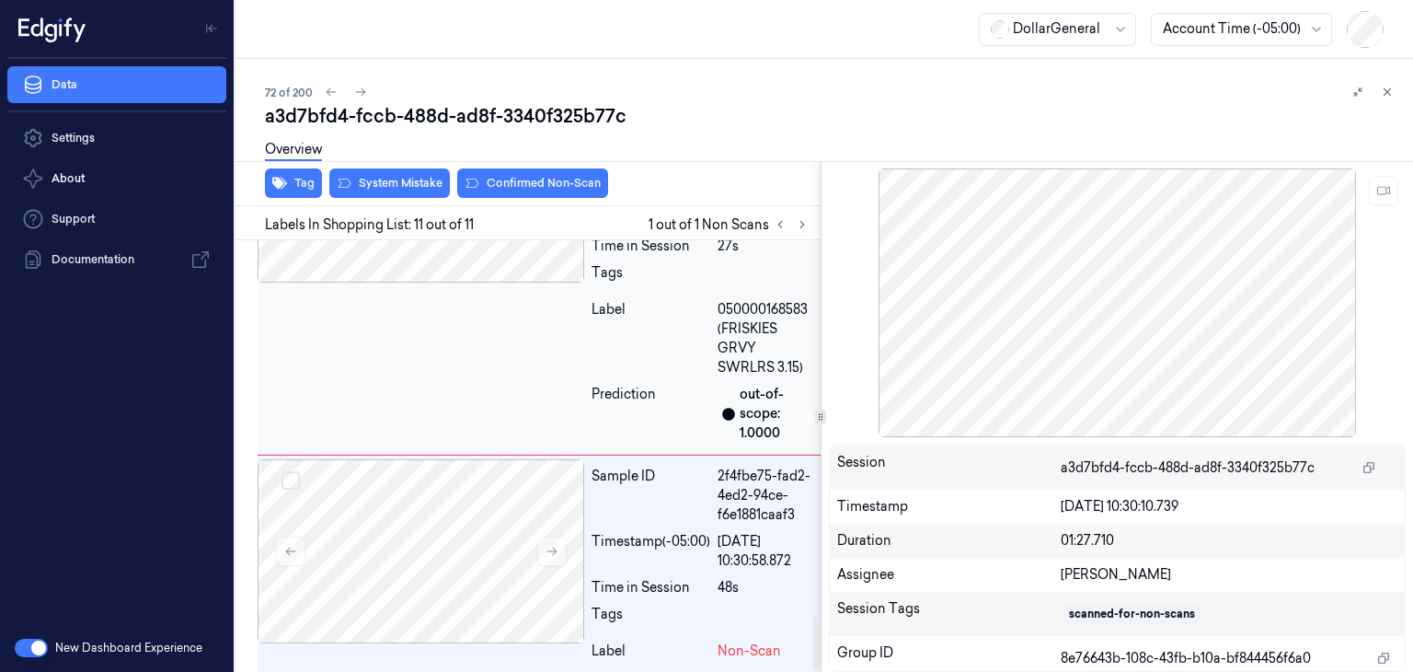
scroll to position [3046, 0]
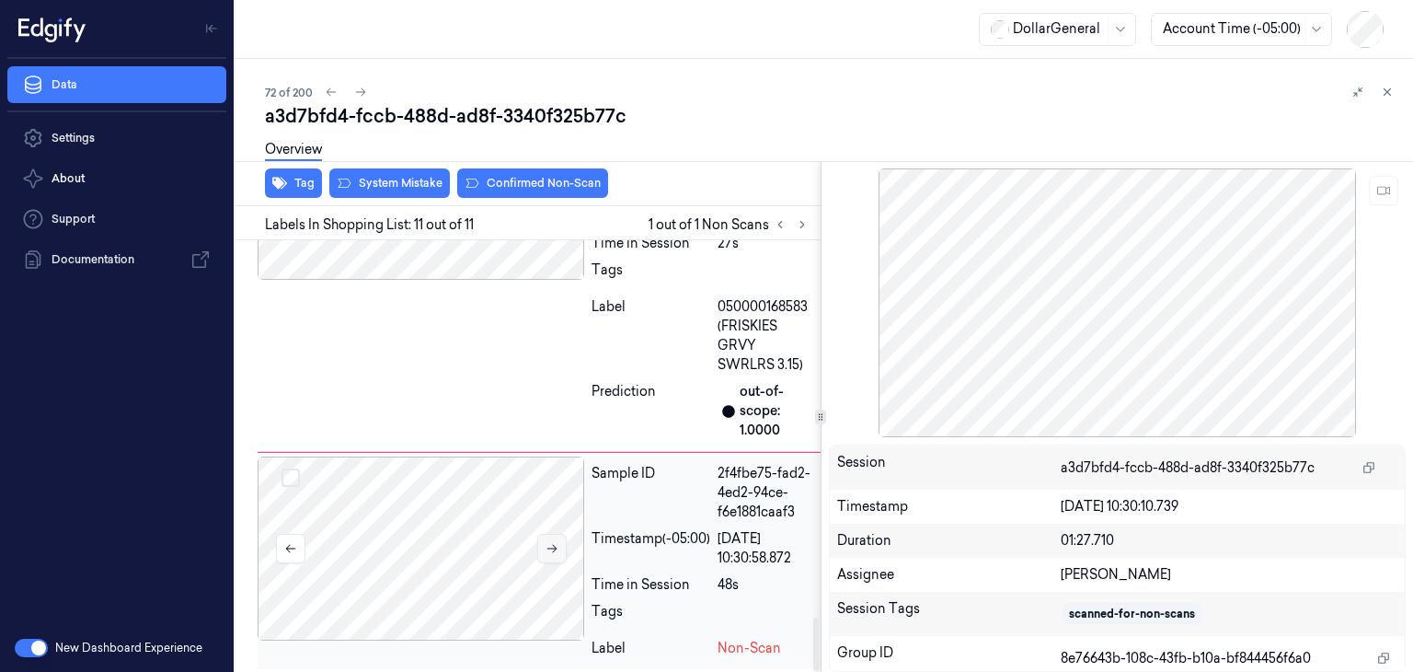
click at [550, 550] on button at bounding box center [551, 548] width 29 height 29
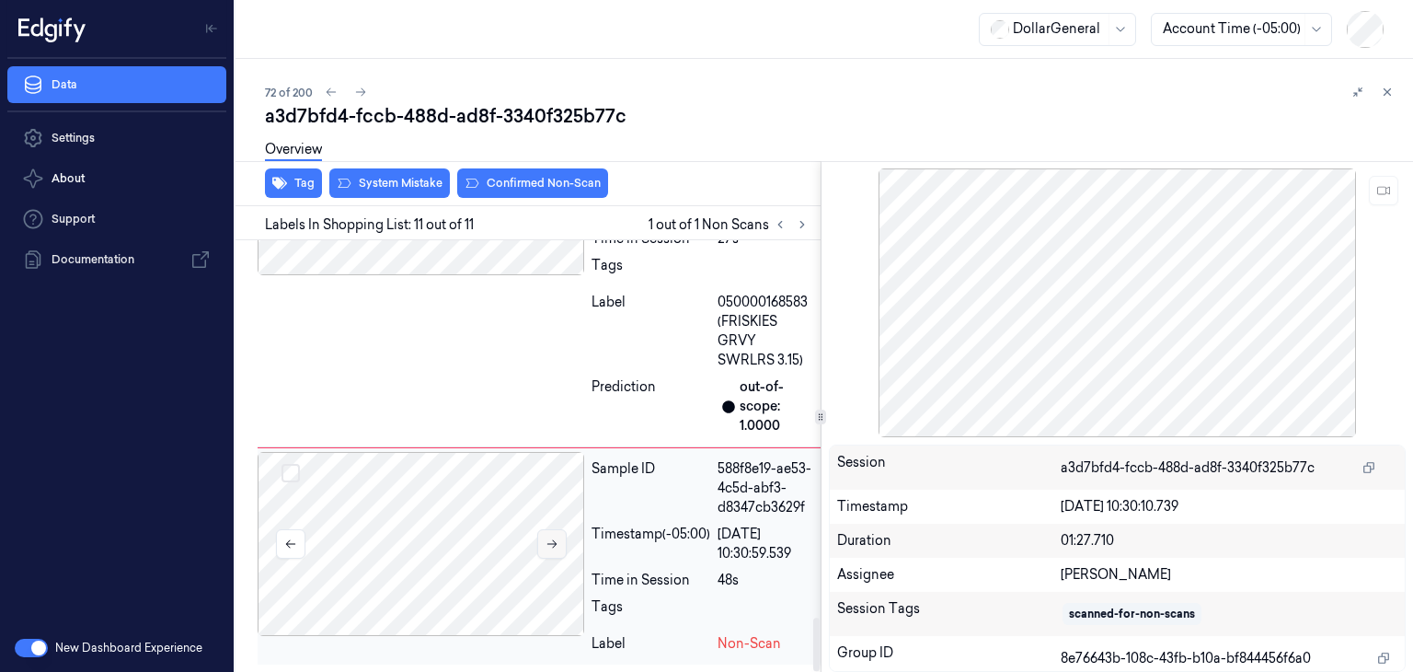
click at [550, 550] on div at bounding box center [421, 544] width 327 height 184
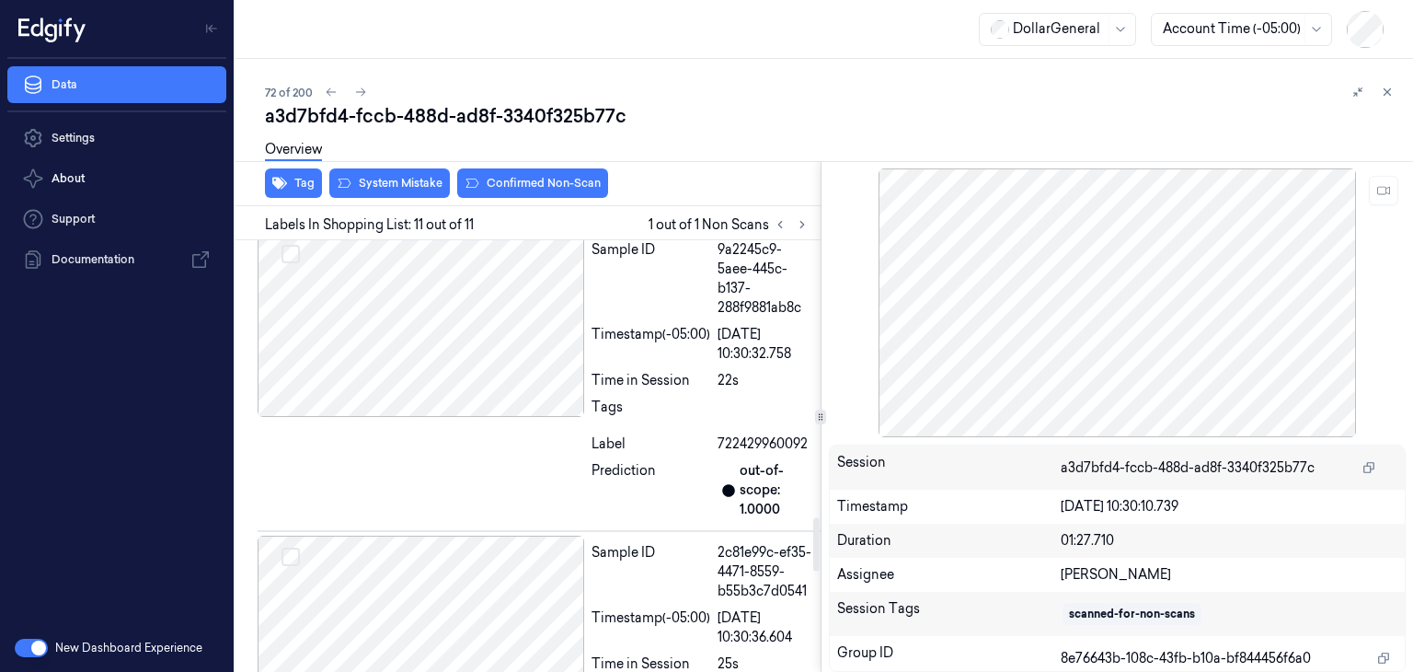
scroll to position [2237, 0]
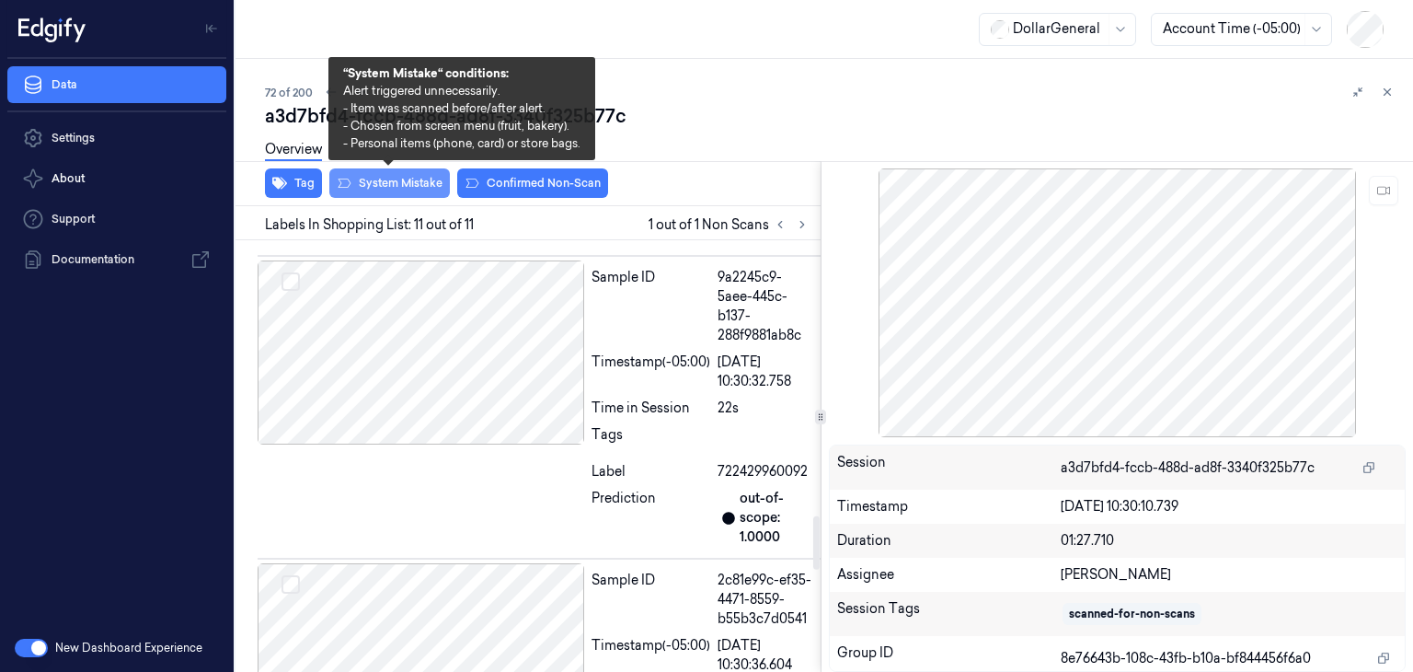
click at [392, 175] on button "System Mistake" at bounding box center [389, 182] width 121 height 29
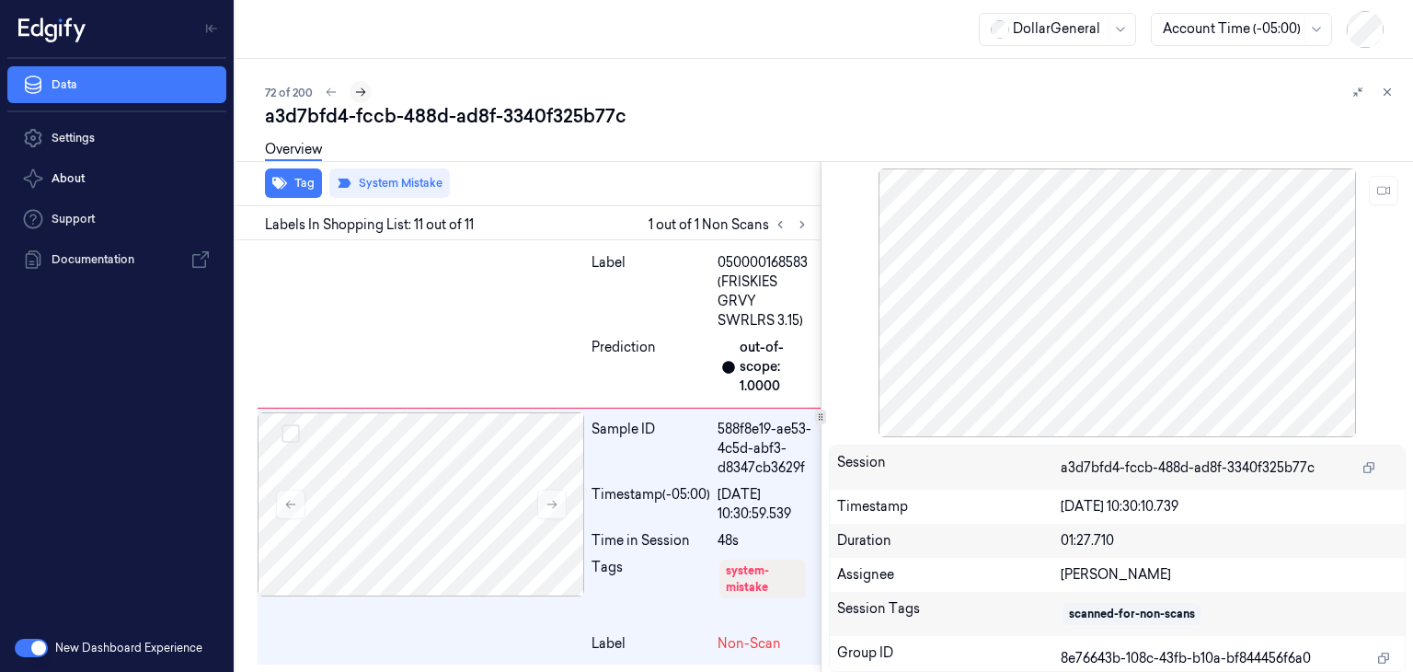
scroll to position [3105, 0]
click at [362, 92] on icon at bounding box center [361, 92] width 10 height 8
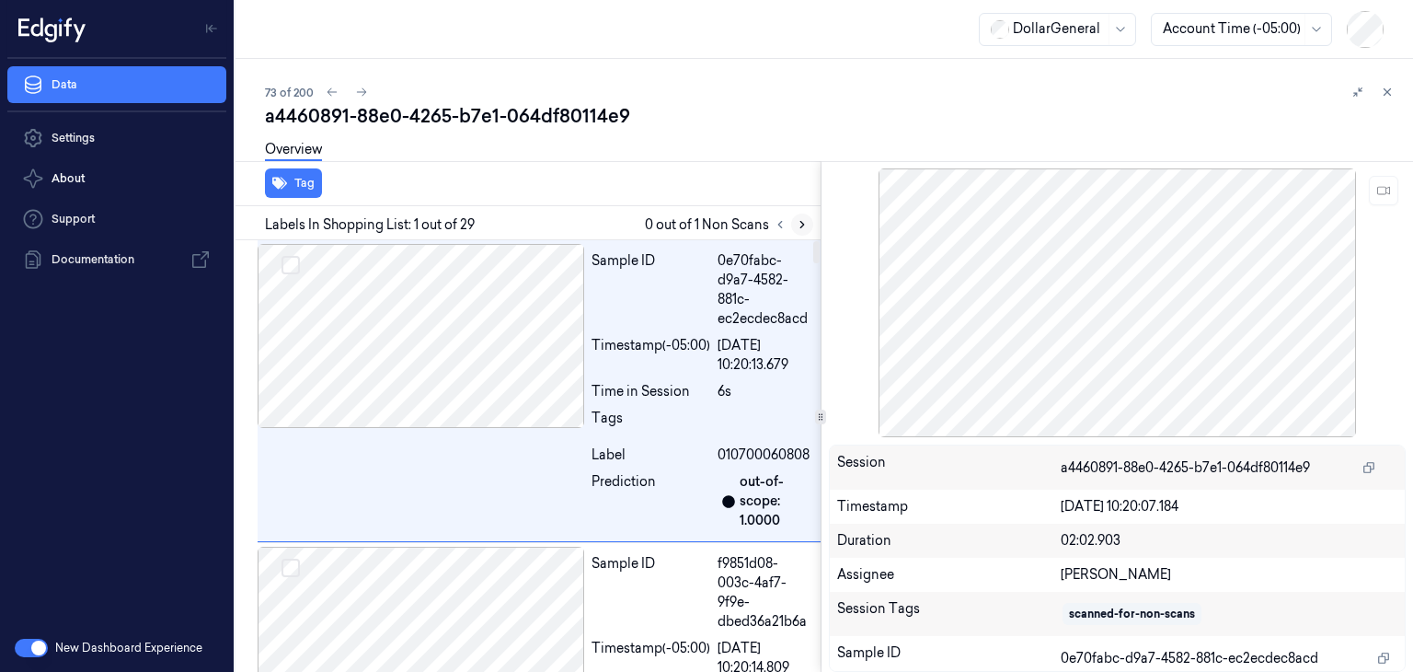
click at [806, 225] on icon at bounding box center [802, 224] width 13 height 13
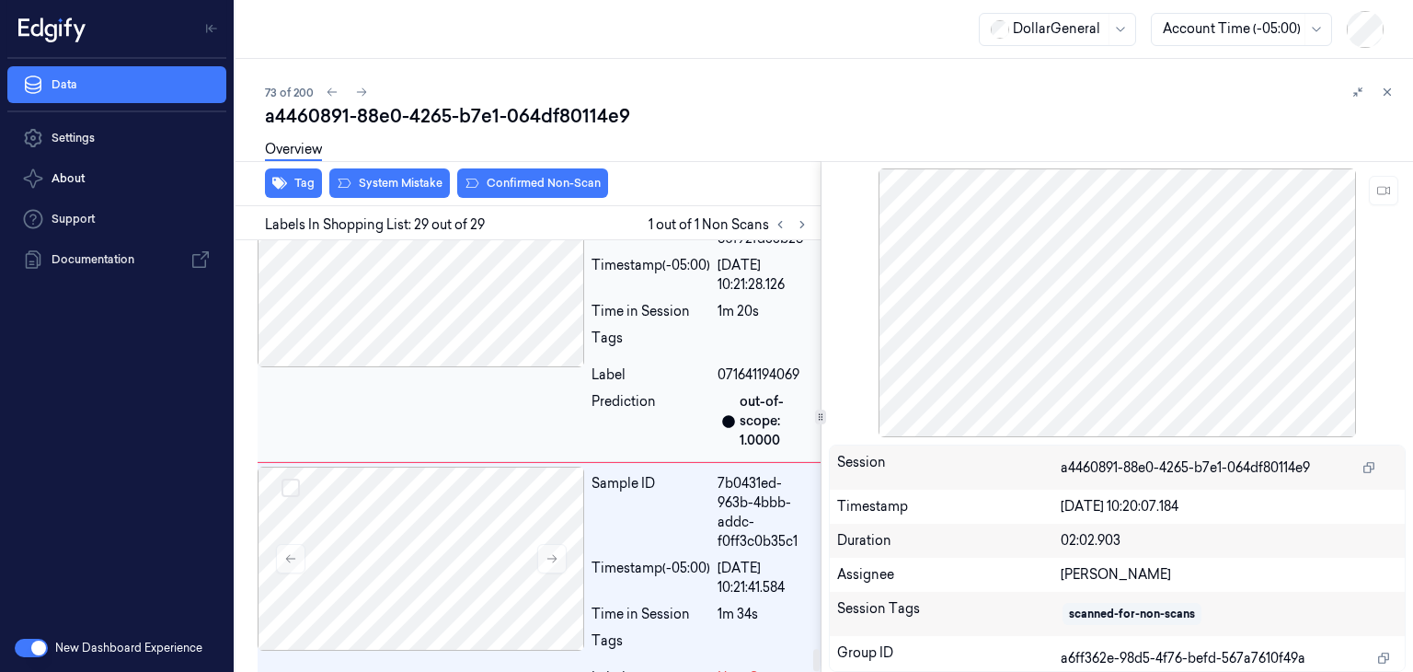
scroll to position [8082, 0]
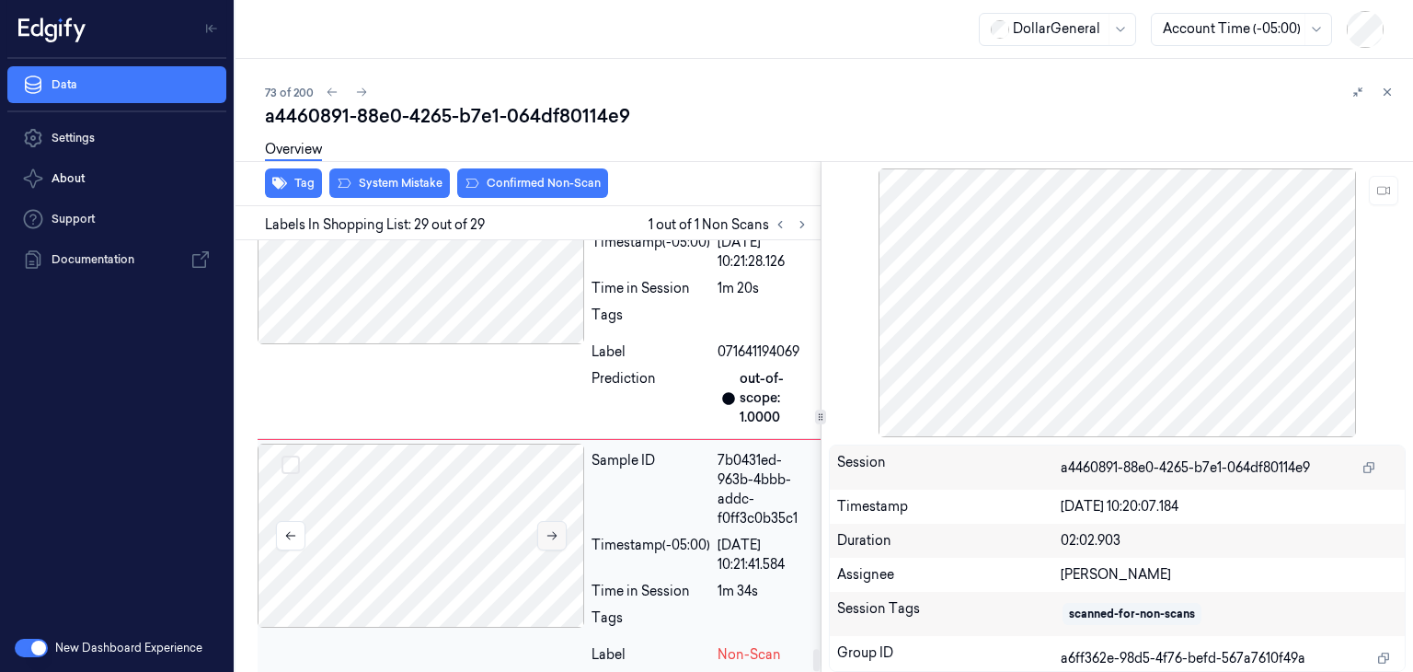
click at [552, 529] on icon at bounding box center [552, 535] width 13 height 13
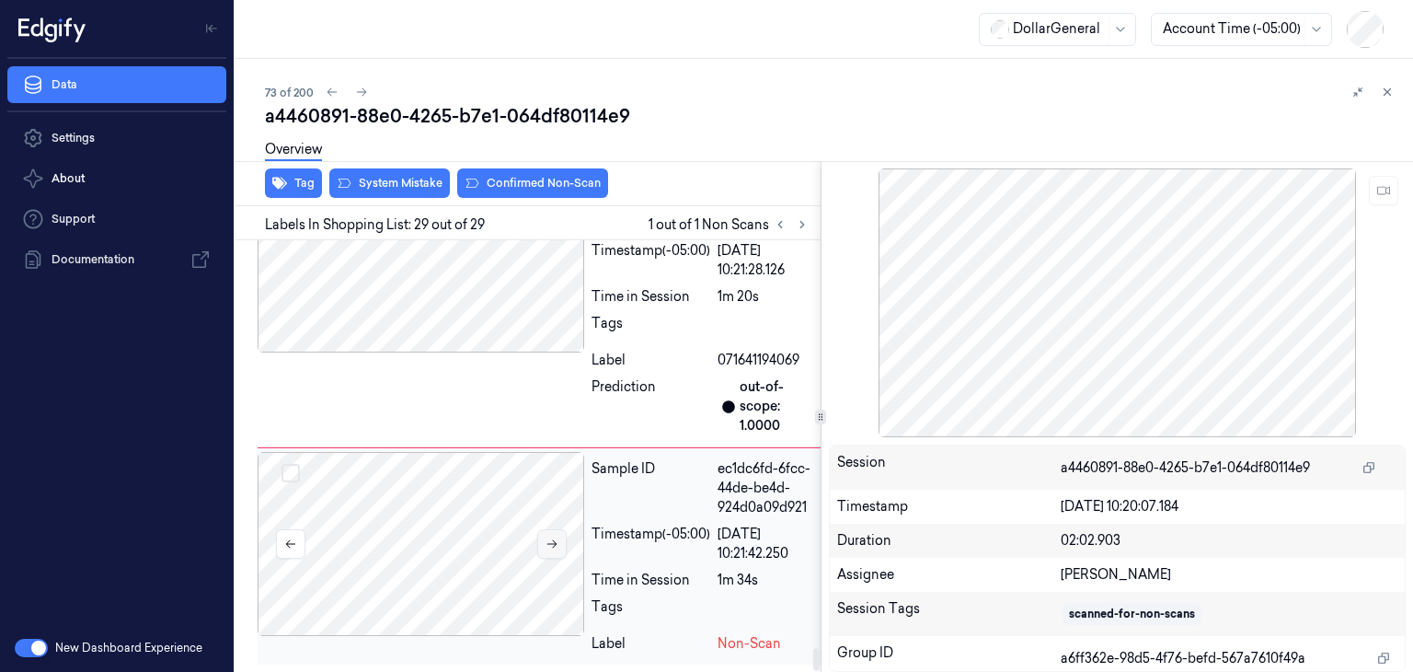
scroll to position [8062, 0]
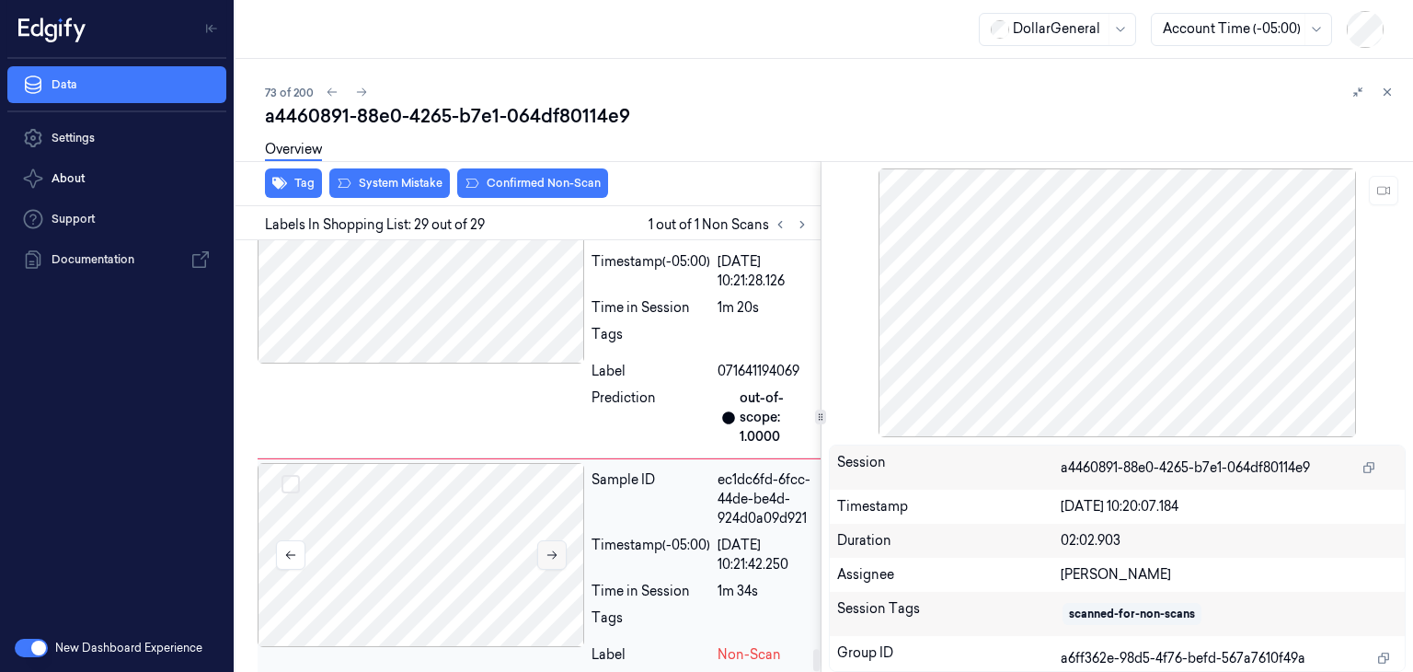
click at [552, 523] on div at bounding box center [421, 555] width 327 height 184
click at [554, 548] on icon at bounding box center [552, 554] width 13 height 13
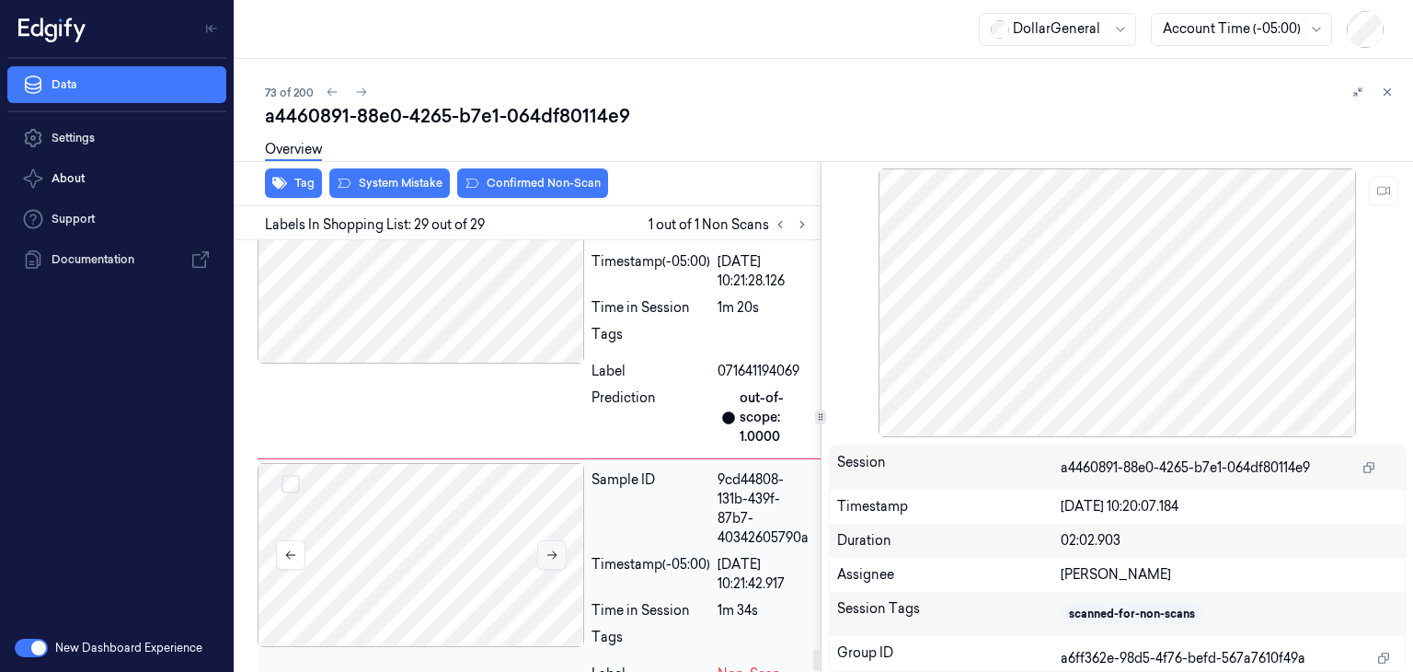
scroll to position [8082, 0]
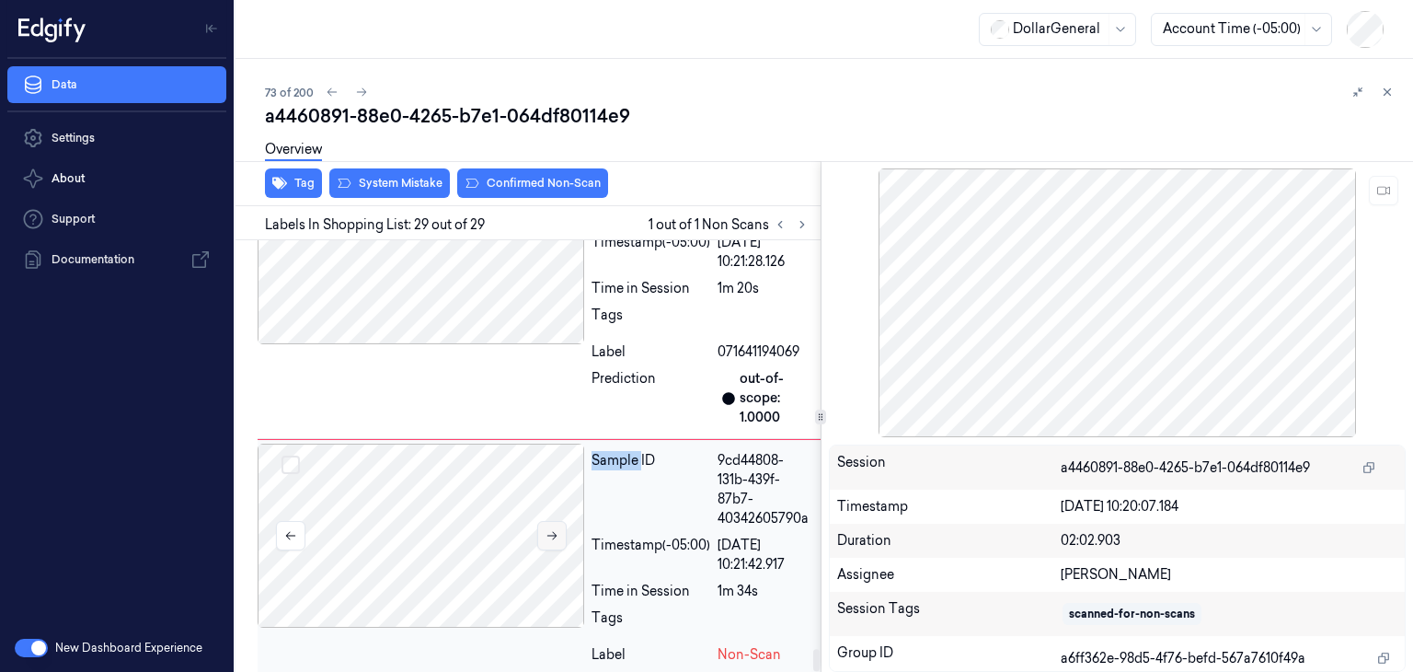
click at [554, 539] on div at bounding box center [421, 535] width 327 height 184
click at [552, 529] on icon at bounding box center [552, 535] width 13 height 13
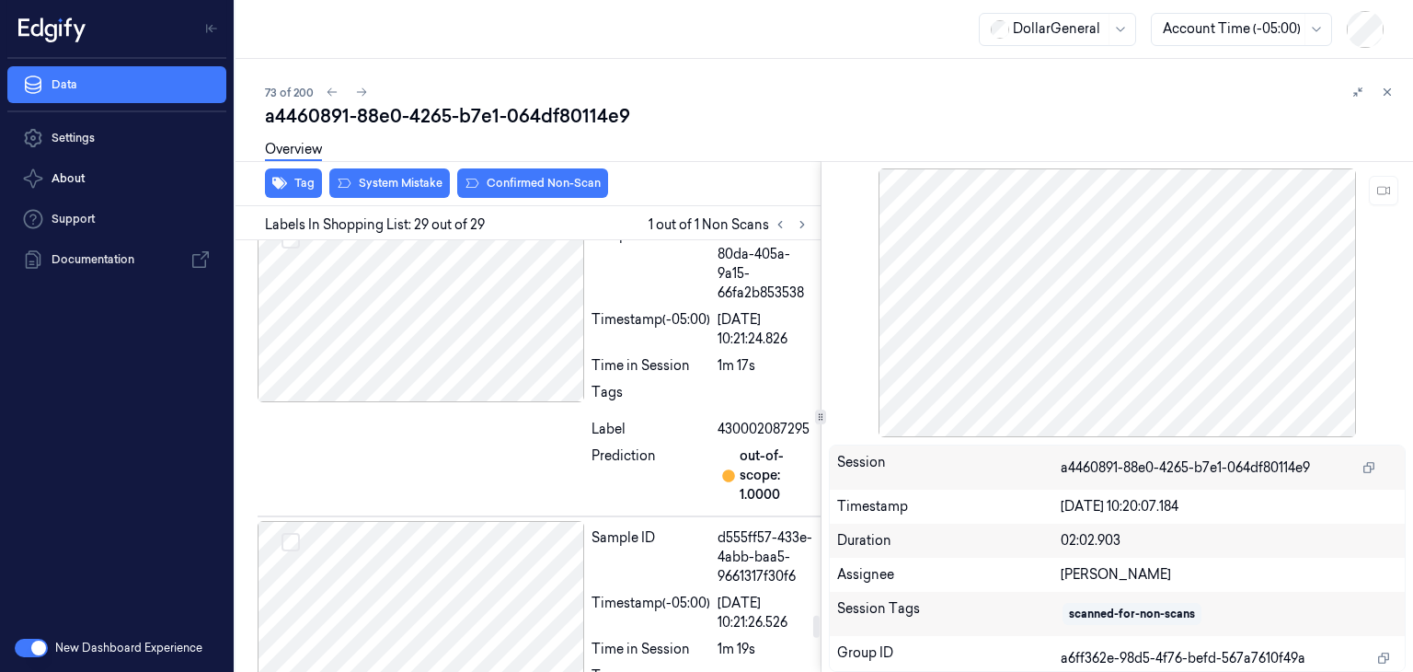
scroll to position [7346, 0]
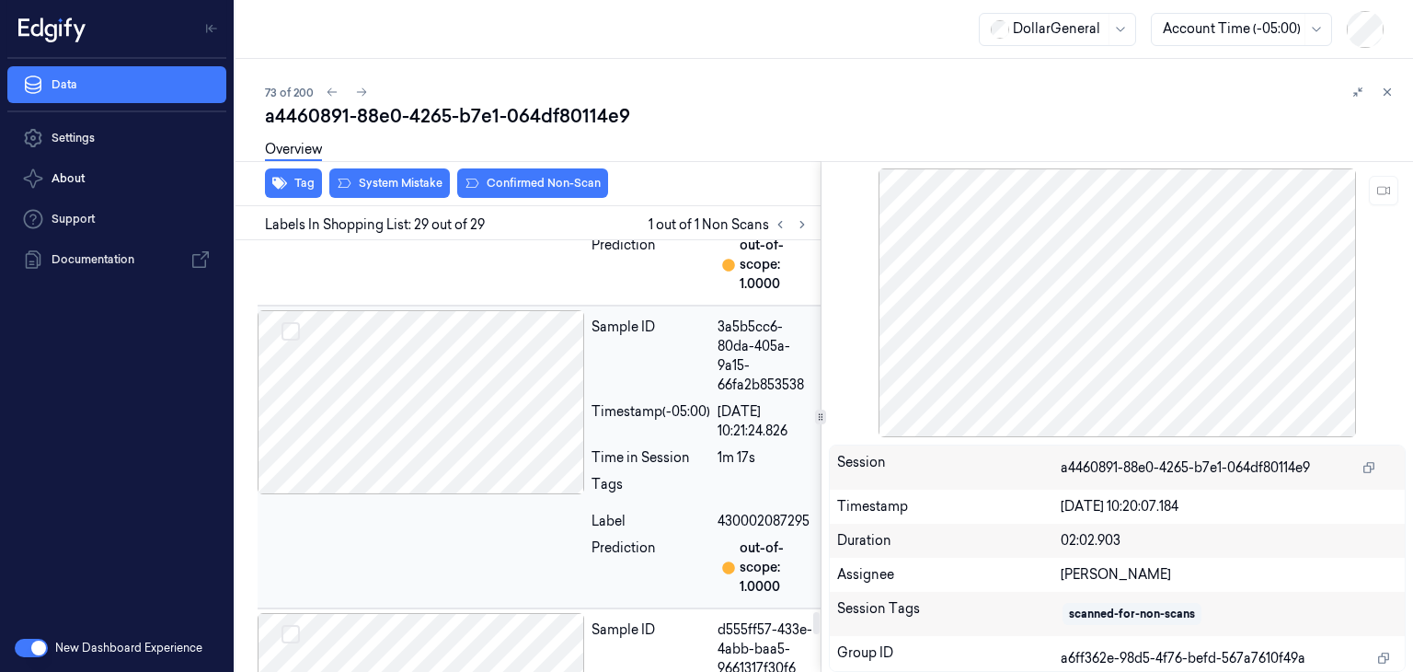
click at [438, 354] on div at bounding box center [421, 402] width 327 height 184
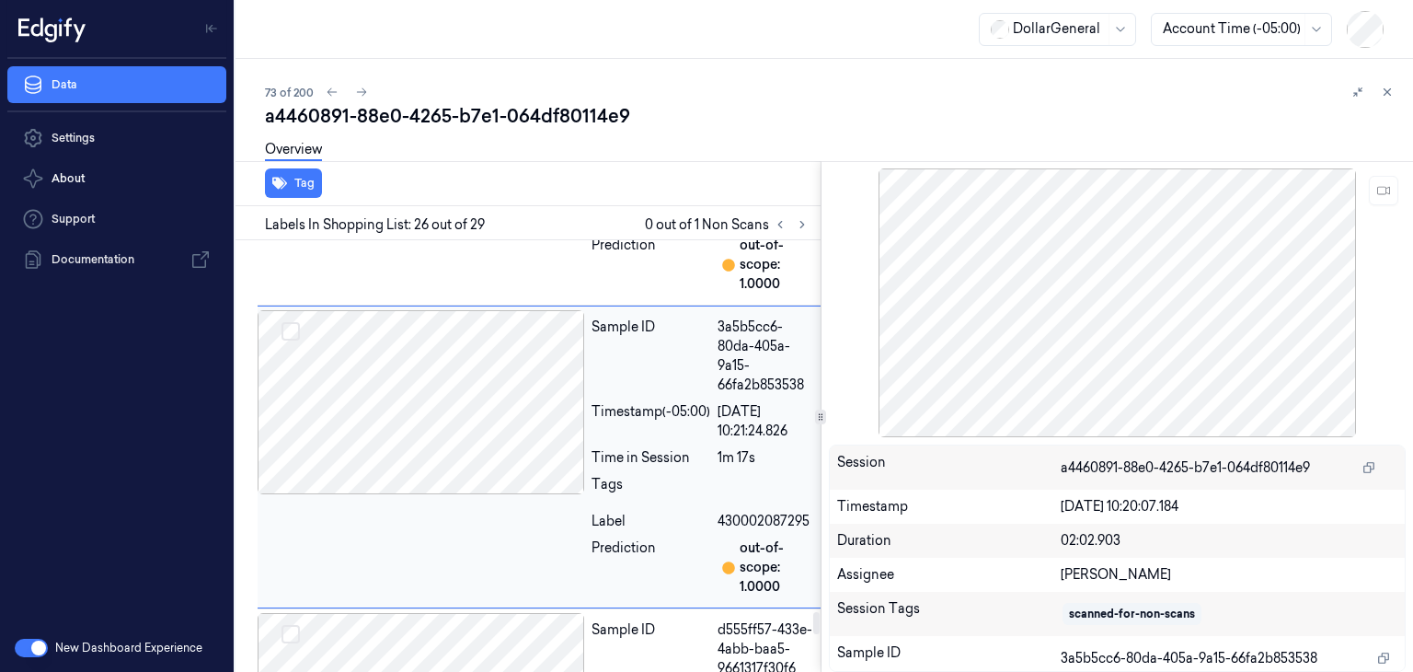
scroll to position [7318, 0]
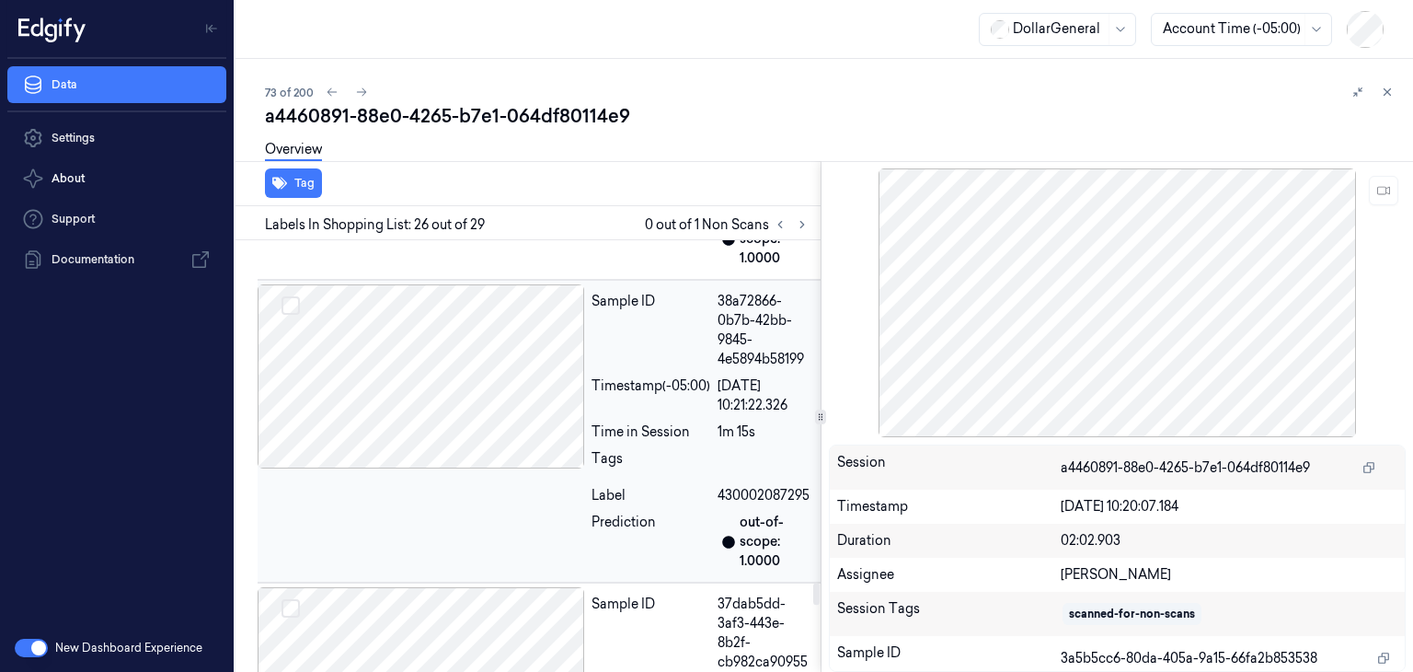
click at [442, 362] on div at bounding box center [421, 376] width 327 height 184
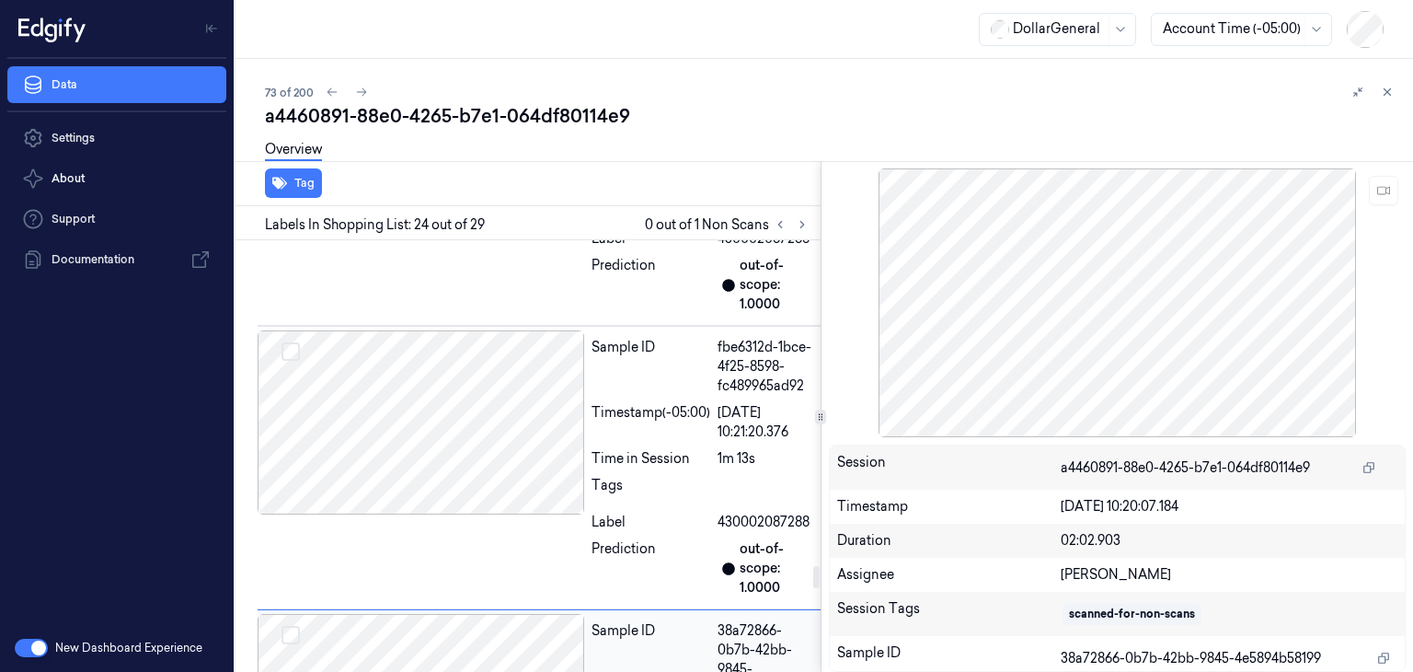
click at [442, 362] on div at bounding box center [421, 422] width 327 height 184
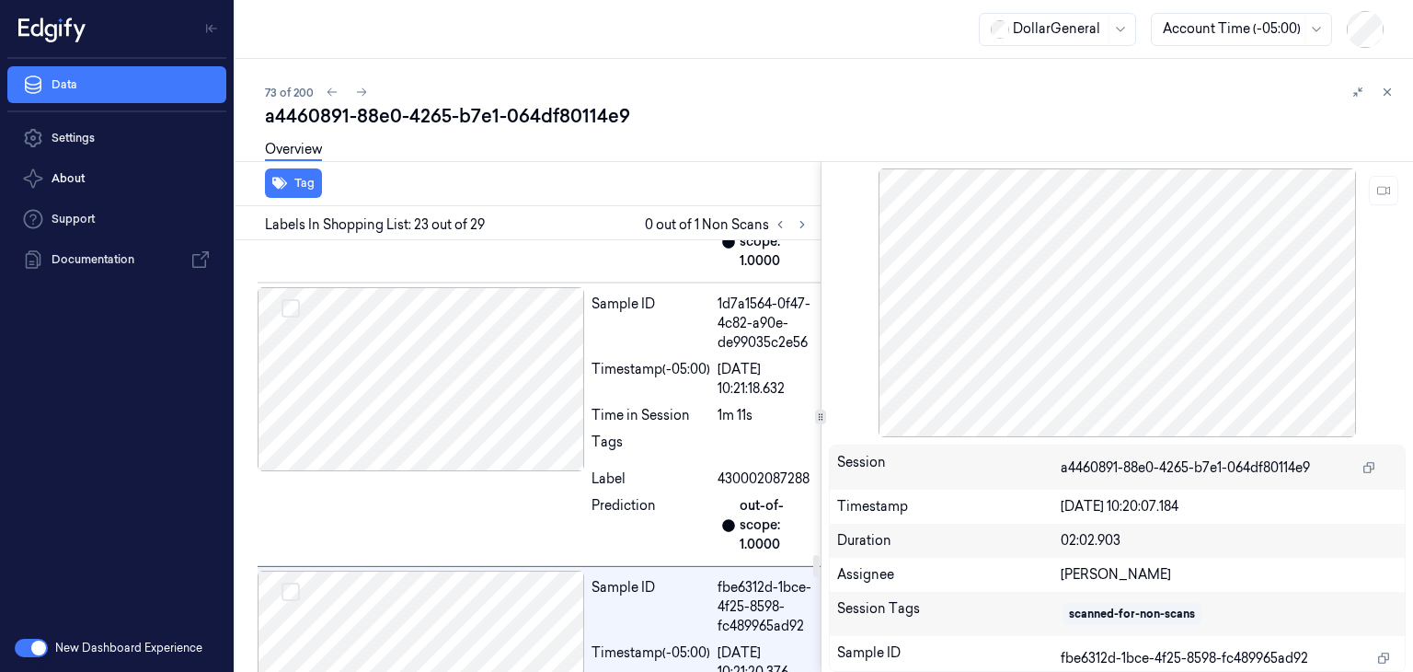
scroll to position [6144, 0]
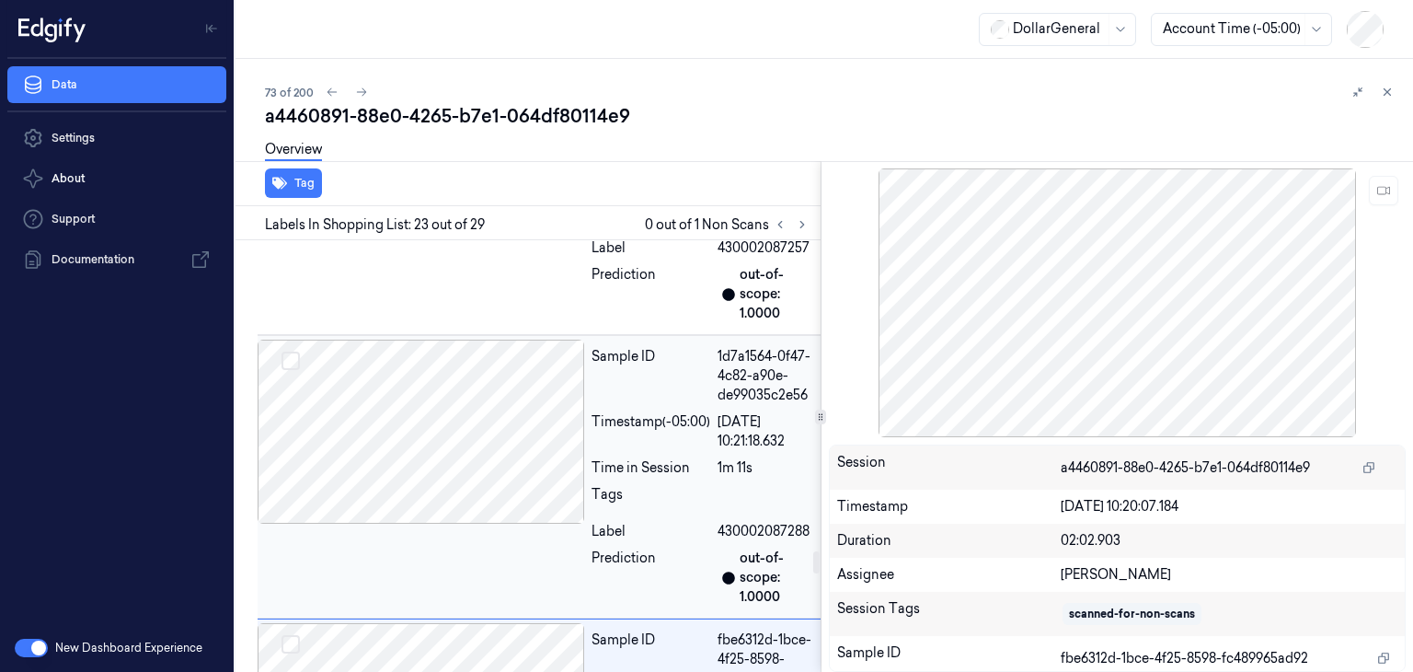
click at [463, 420] on div at bounding box center [421, 431] width 327 height 184
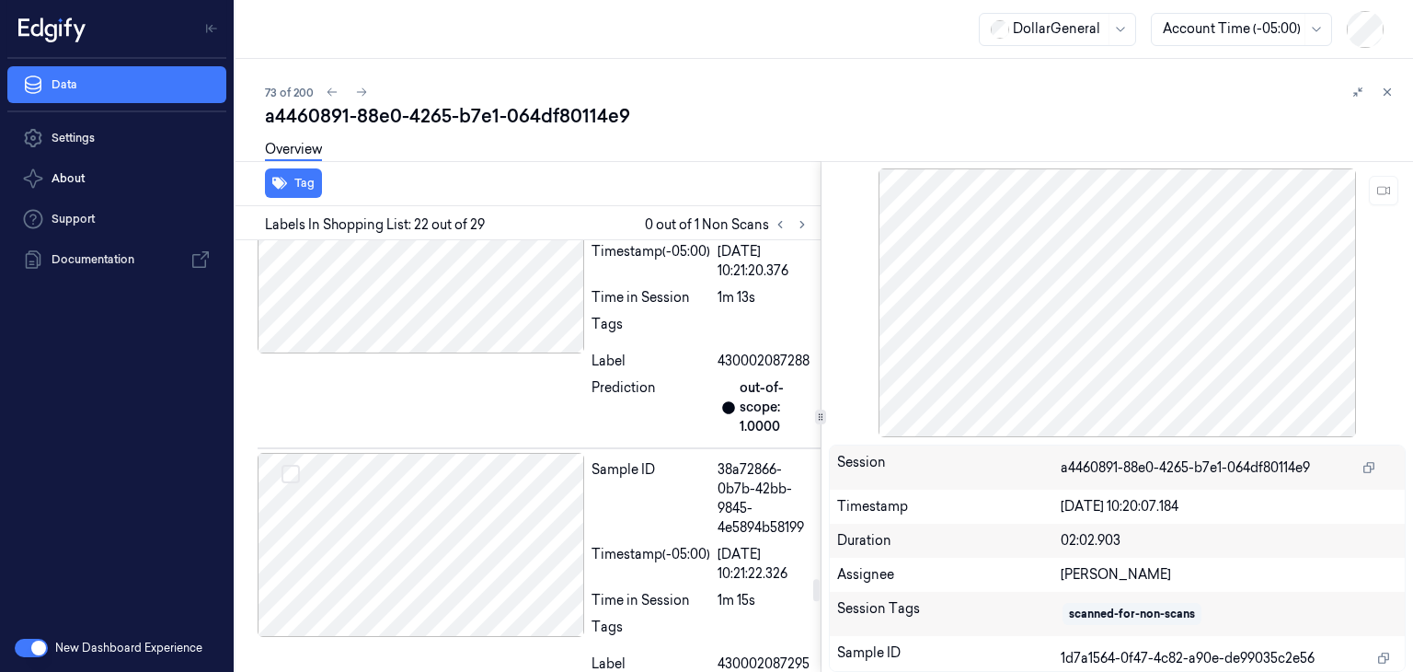
scroll to position [7150, 0]
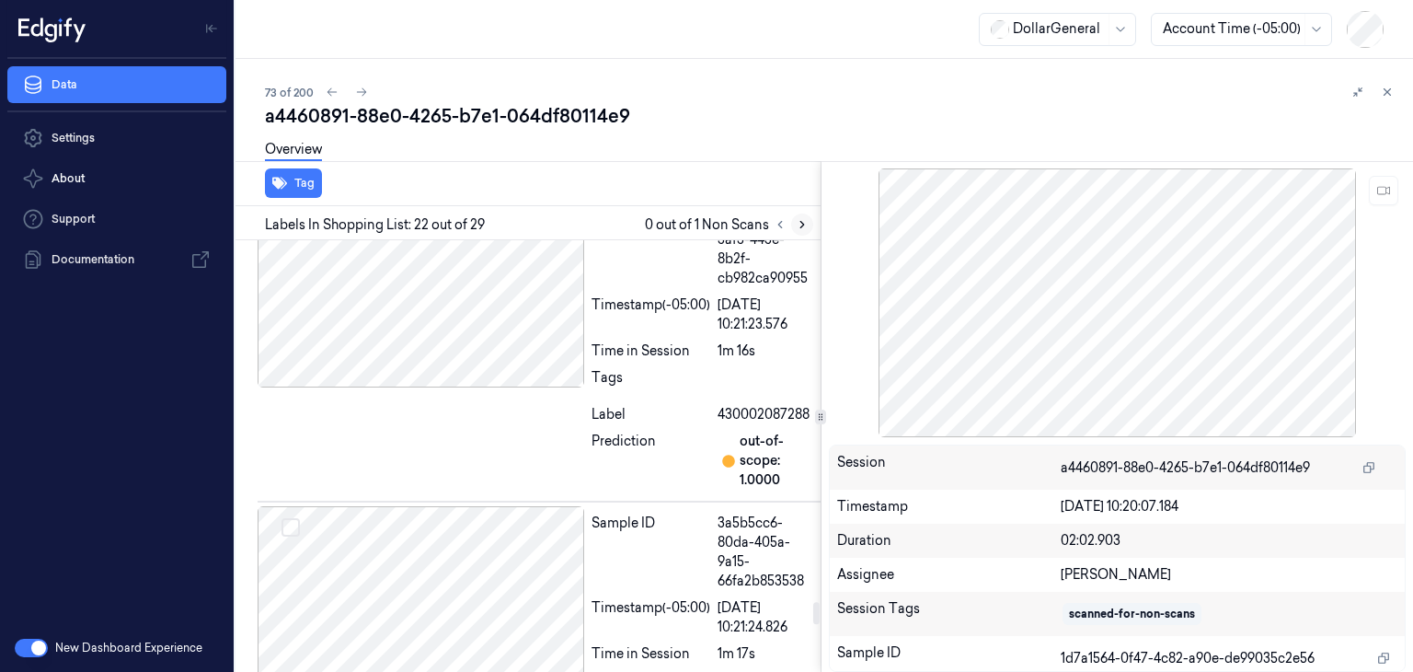
click at [810, 218] on button at bounding box center [802, 224] width 22 height 22
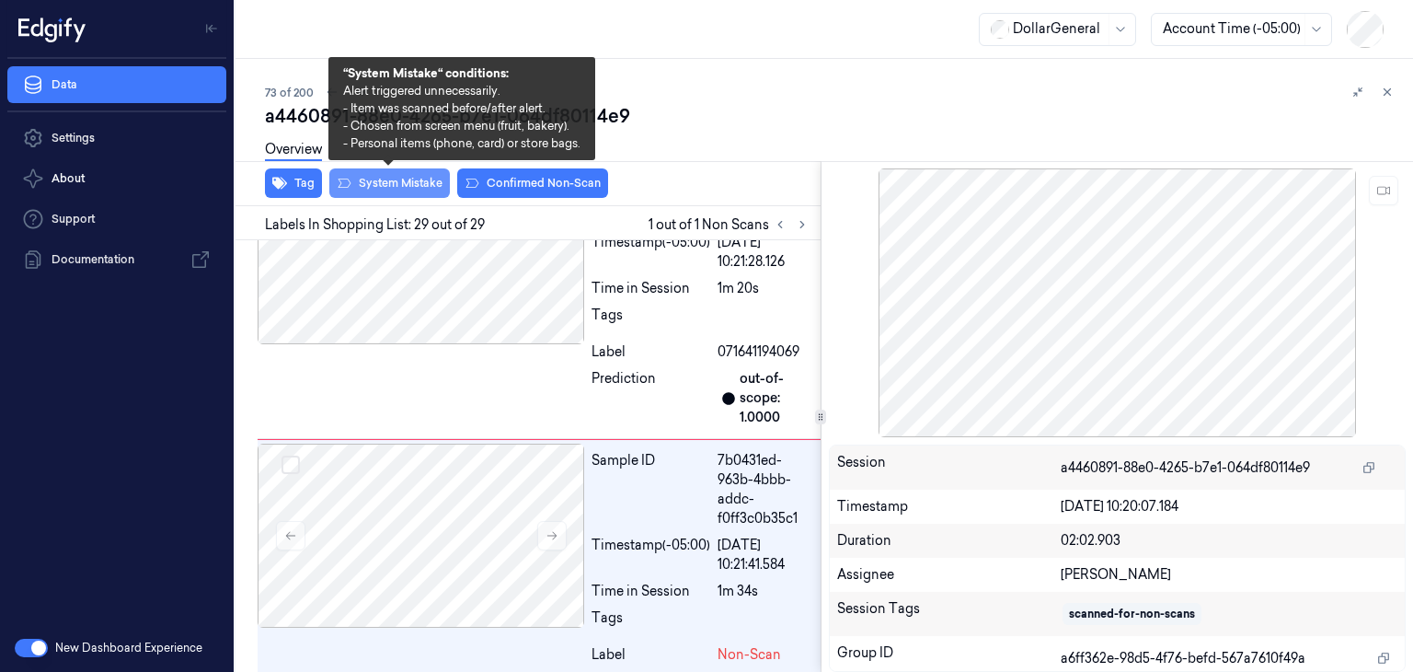
click at [419, 185] on button "System Mistake" at bounding box center [389, 182] width 121 height 29
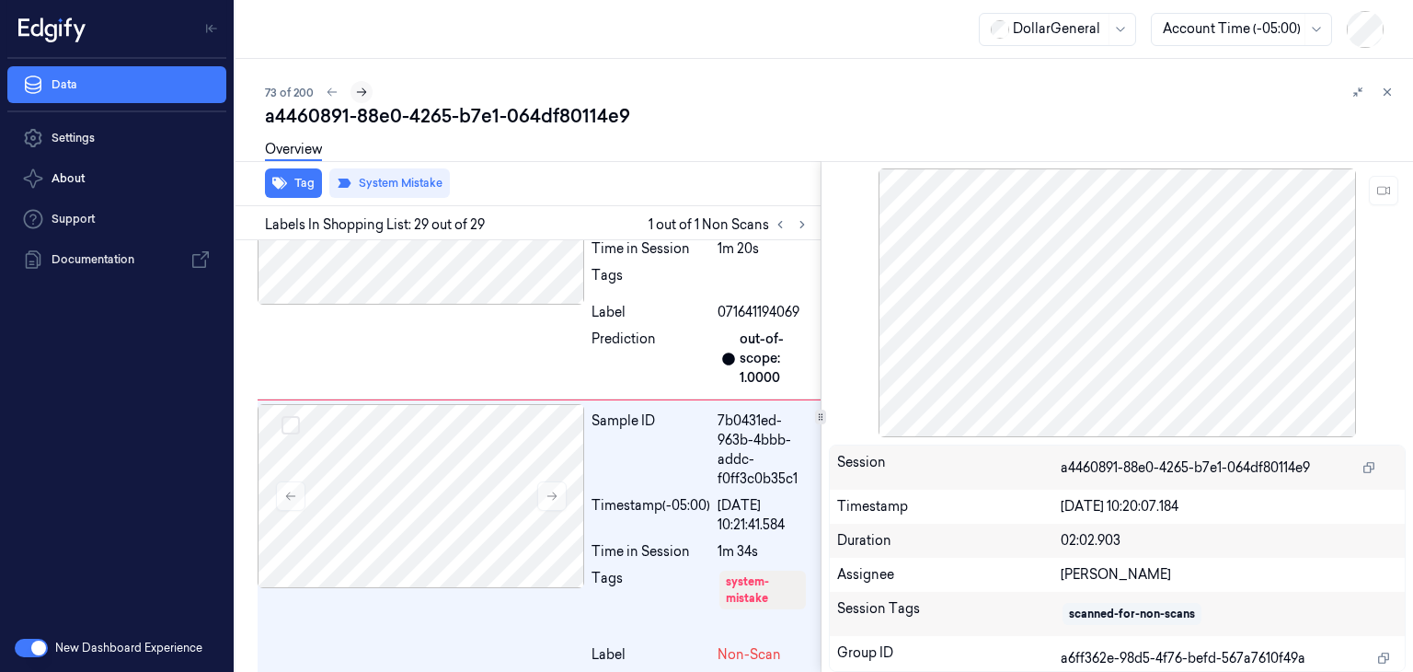
click at [367, 91] on button at bounding box center [361, 92] width 22 height 22
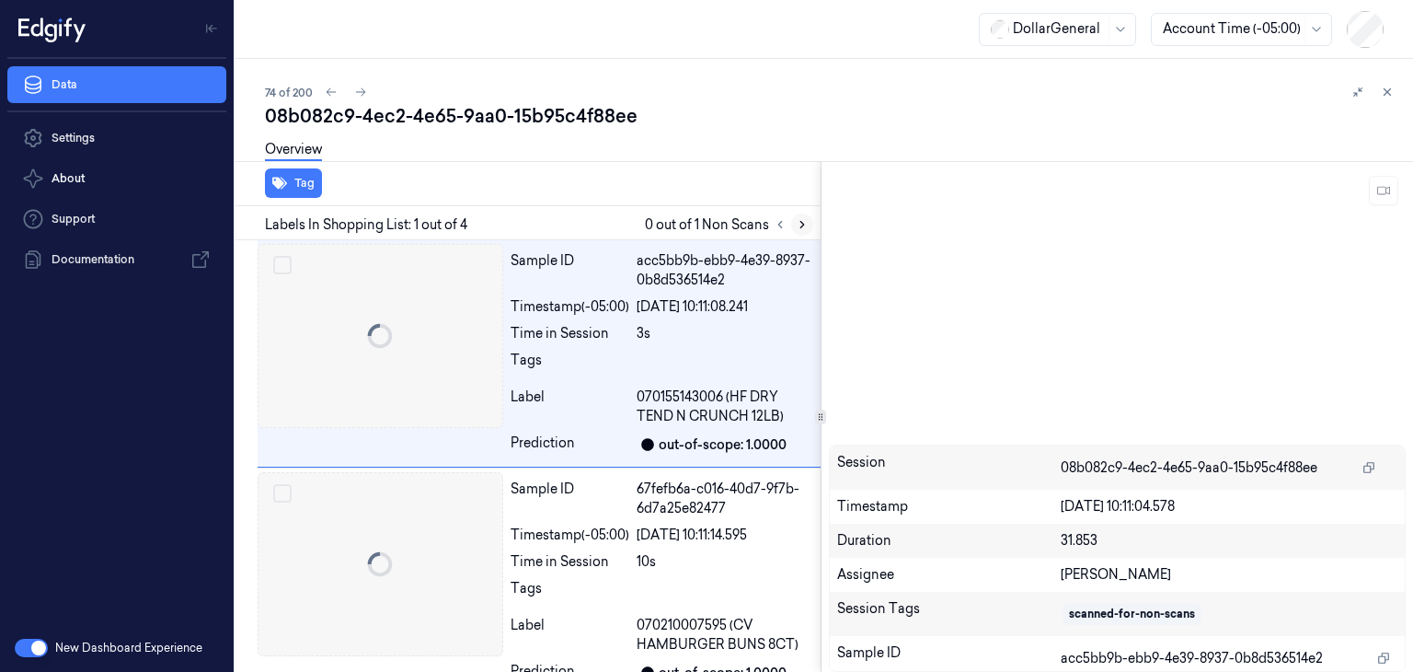
click at [806, 225] on icon at bounding box center [802, 224] width 13 height 13
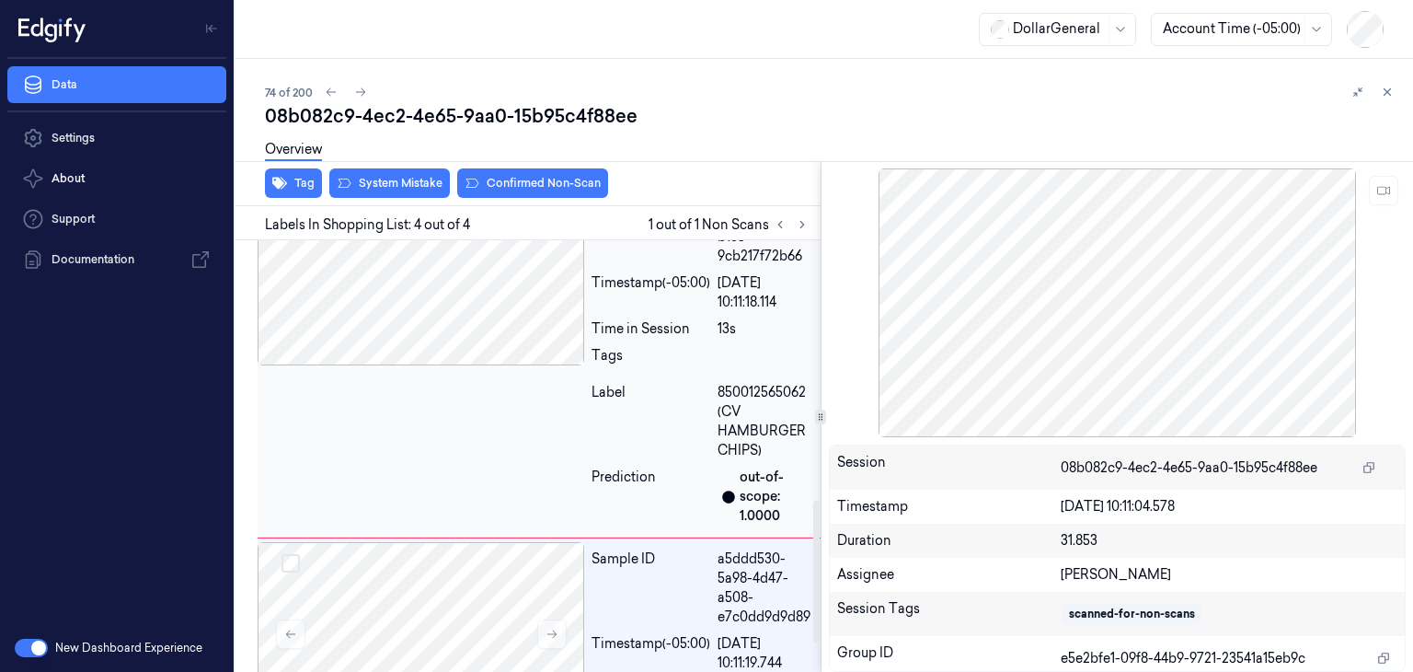
scroll to position [872, 0]
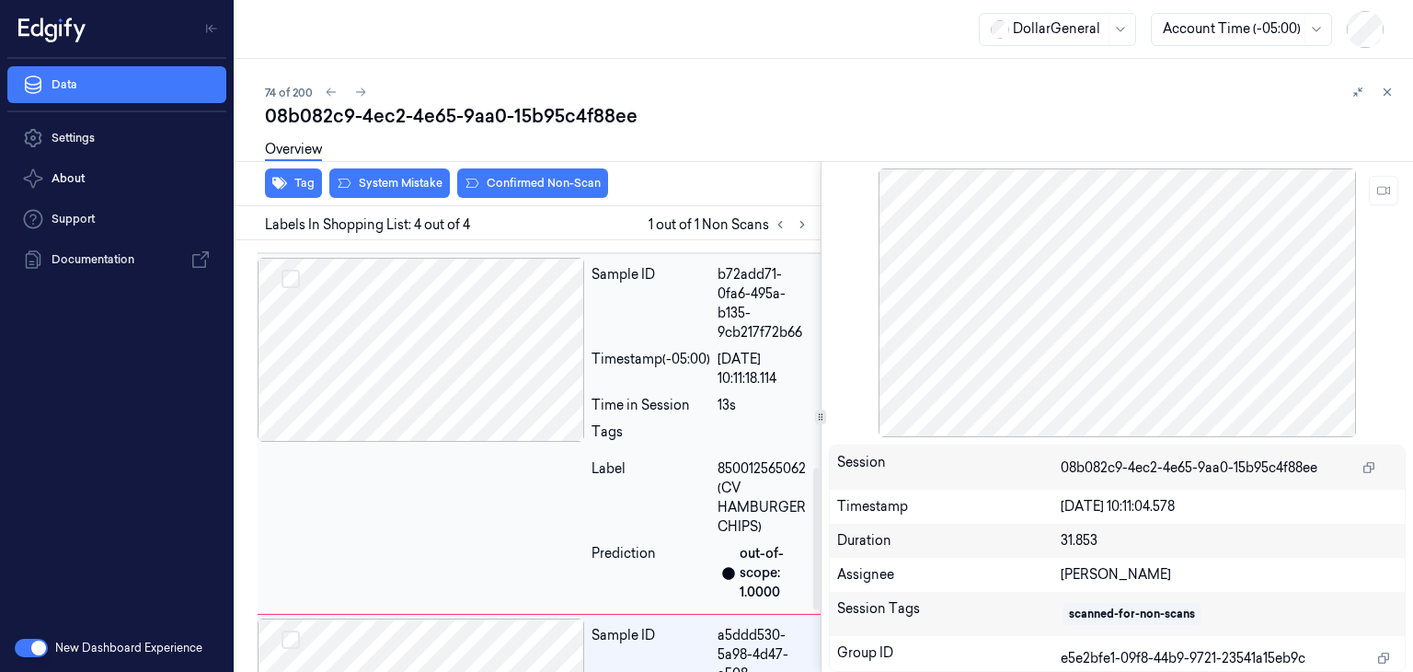
click at [523, 376] on div at bounding box center [421, 350] width 327 height 184
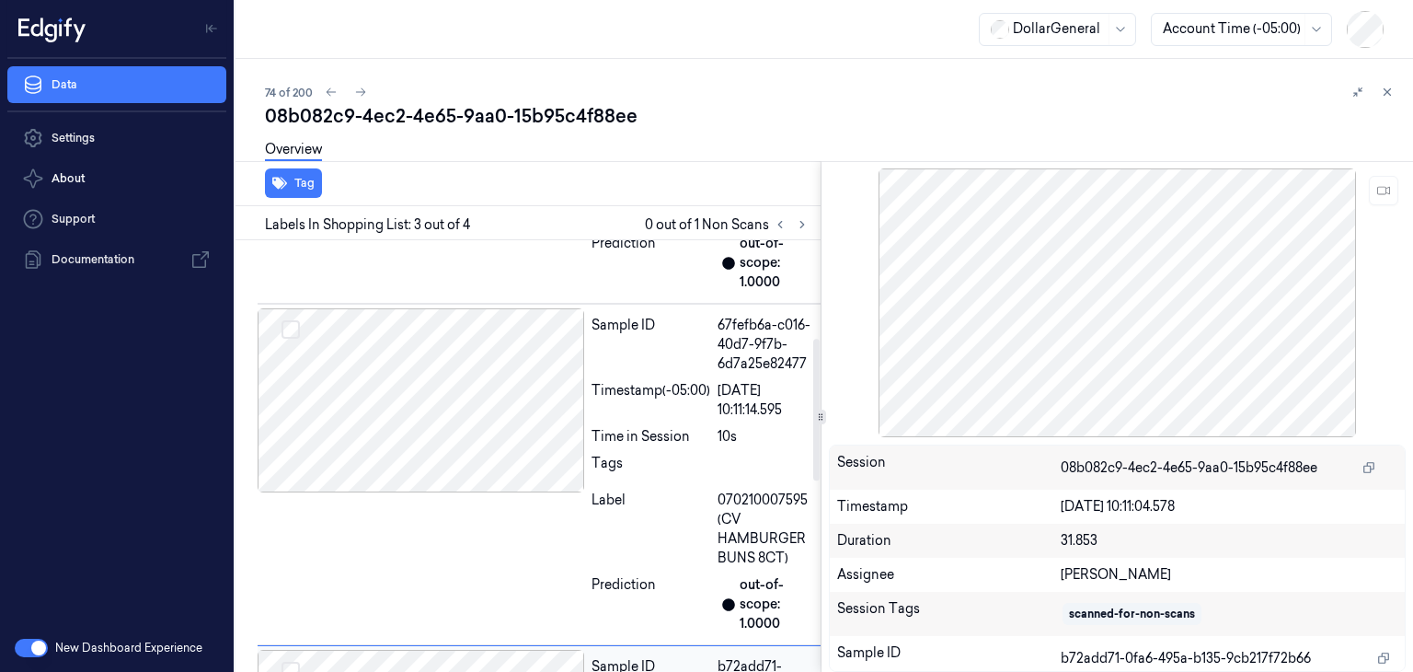
click at [523, 376] on div at bounding box center [421, 400] width 327 height 184
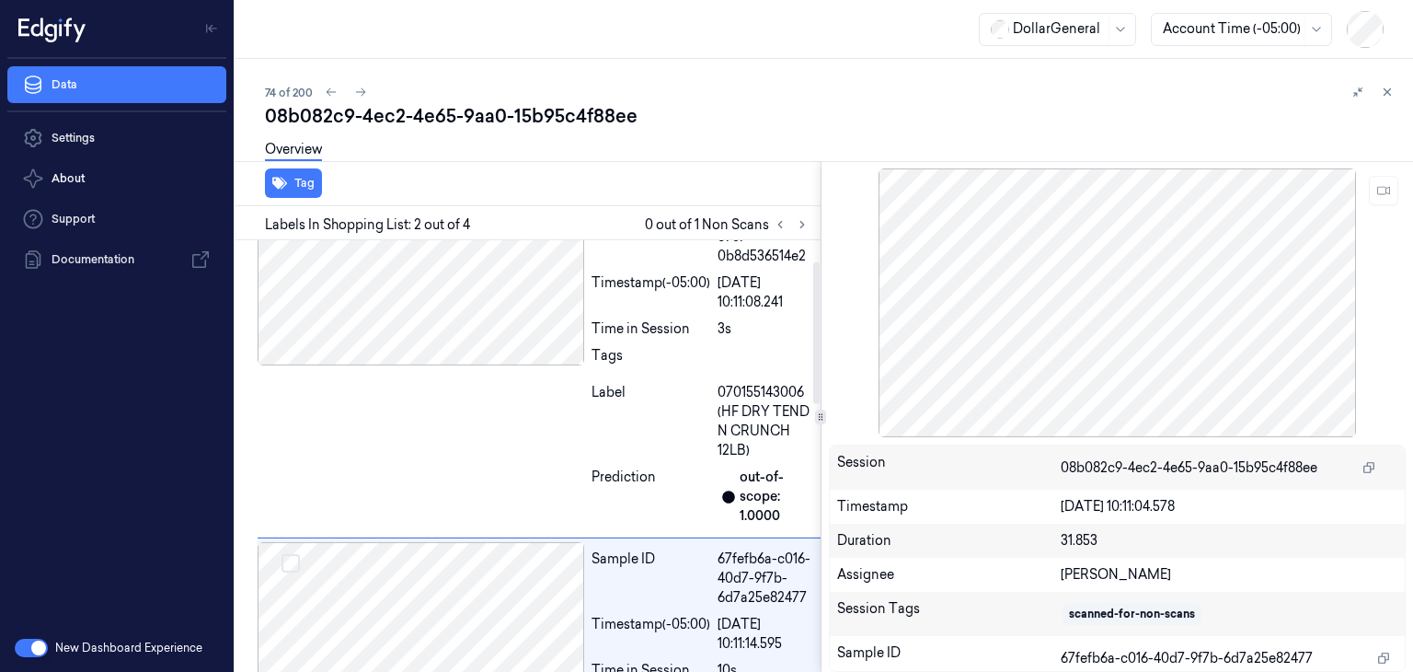
scroll to position [0, 0]
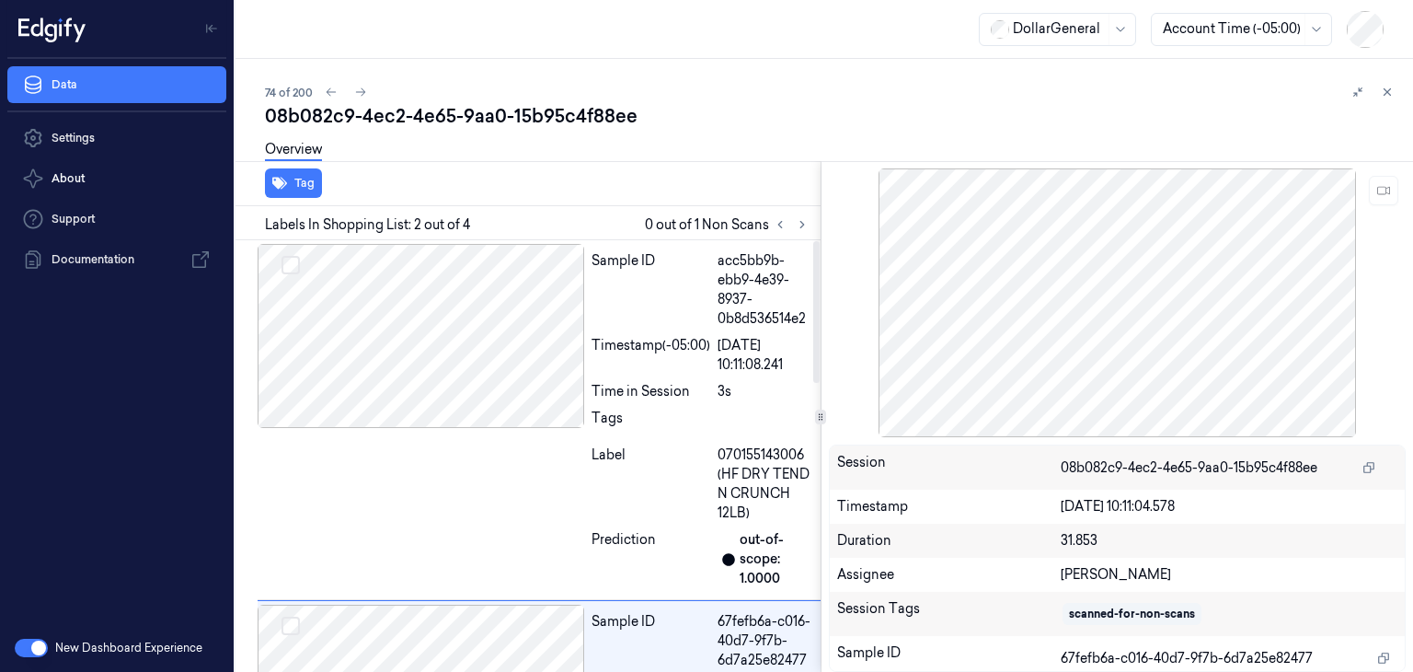
click at [523, 376] on div at bounding box center [421, 336] width 327 height 184
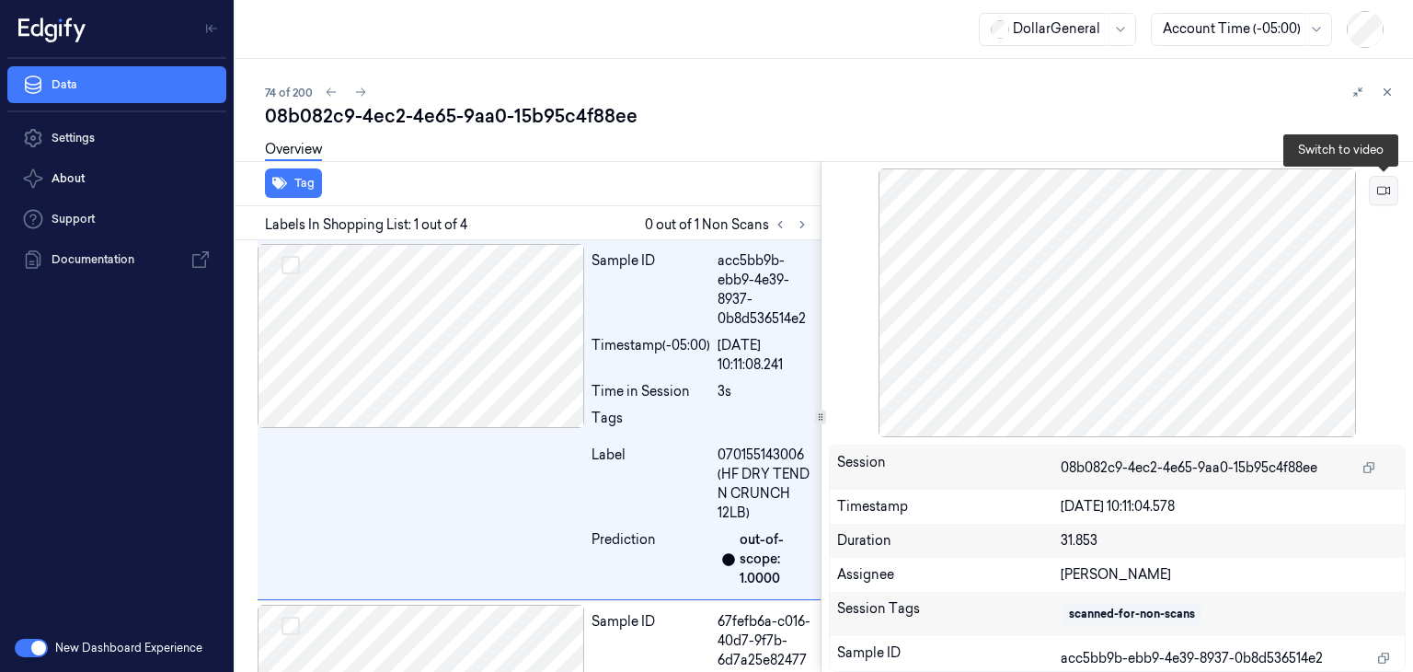
click at [1372, 189] on button at bounding box center [1383, 190] width 29 height 29
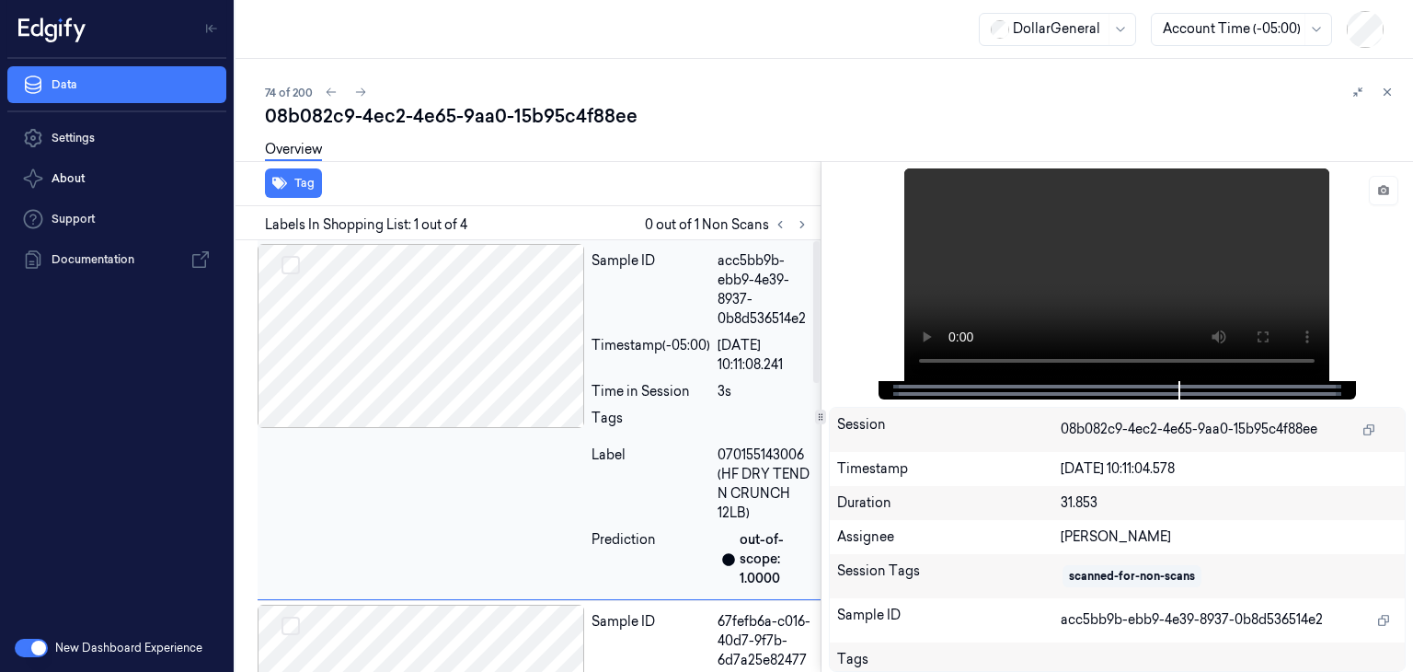
click at [476, 291] on div at bounding box center [421, 336] width 327 height 184
drag, startPoint x: 978, startPoint y: 386, endPoint x: 905, endPoint y: 387, distance: 72.7
click at [905, 387] on div at bounding box center [1116, 390] width 439 height 18
click at [805, 225] on icon at bounding box center [802, 224] width 13 height 13
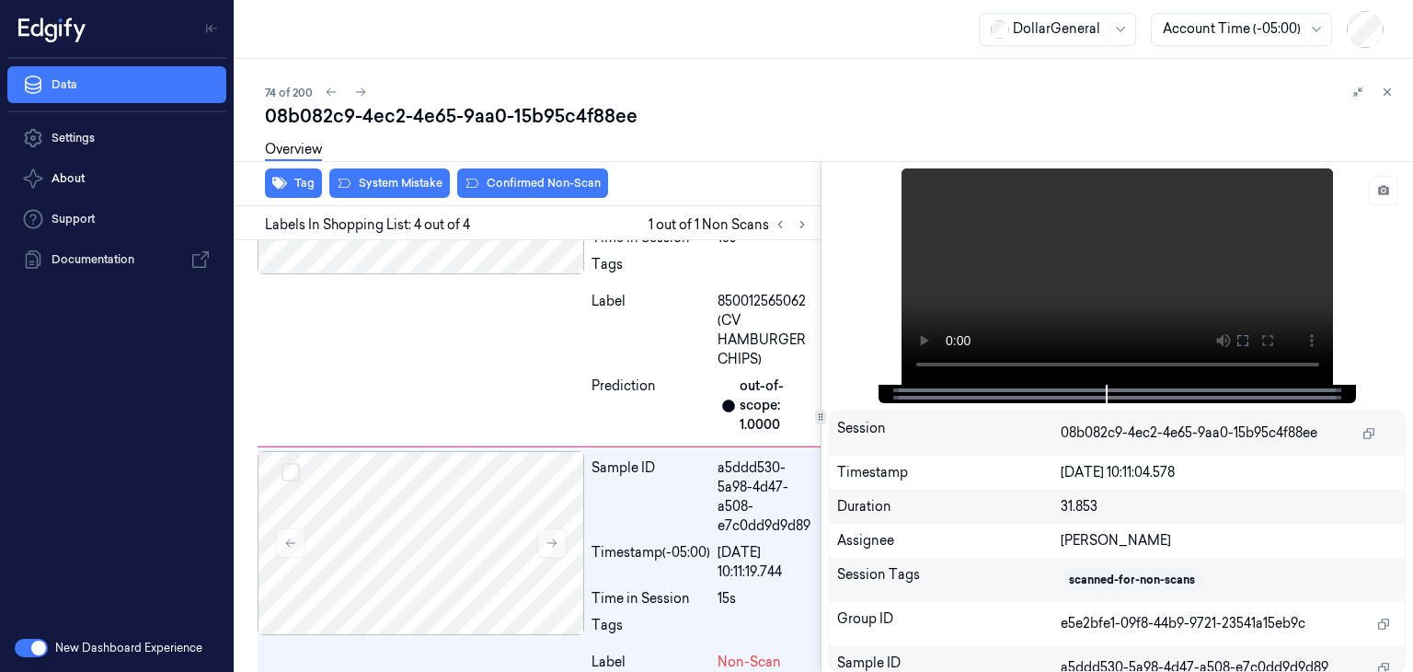
scroll to position [872, 0]
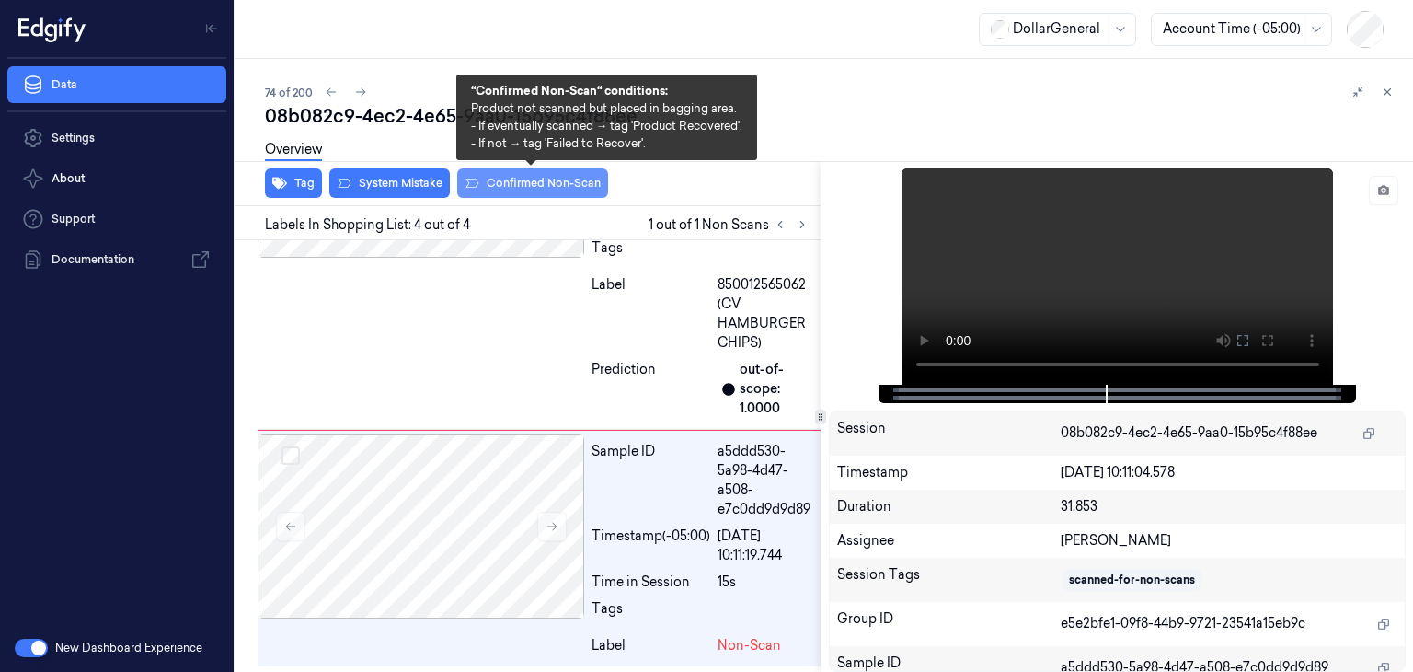
click at [569, 187] on button "Confirmed Non-Scan" at bounding box center [532, 182] width 151 height 29
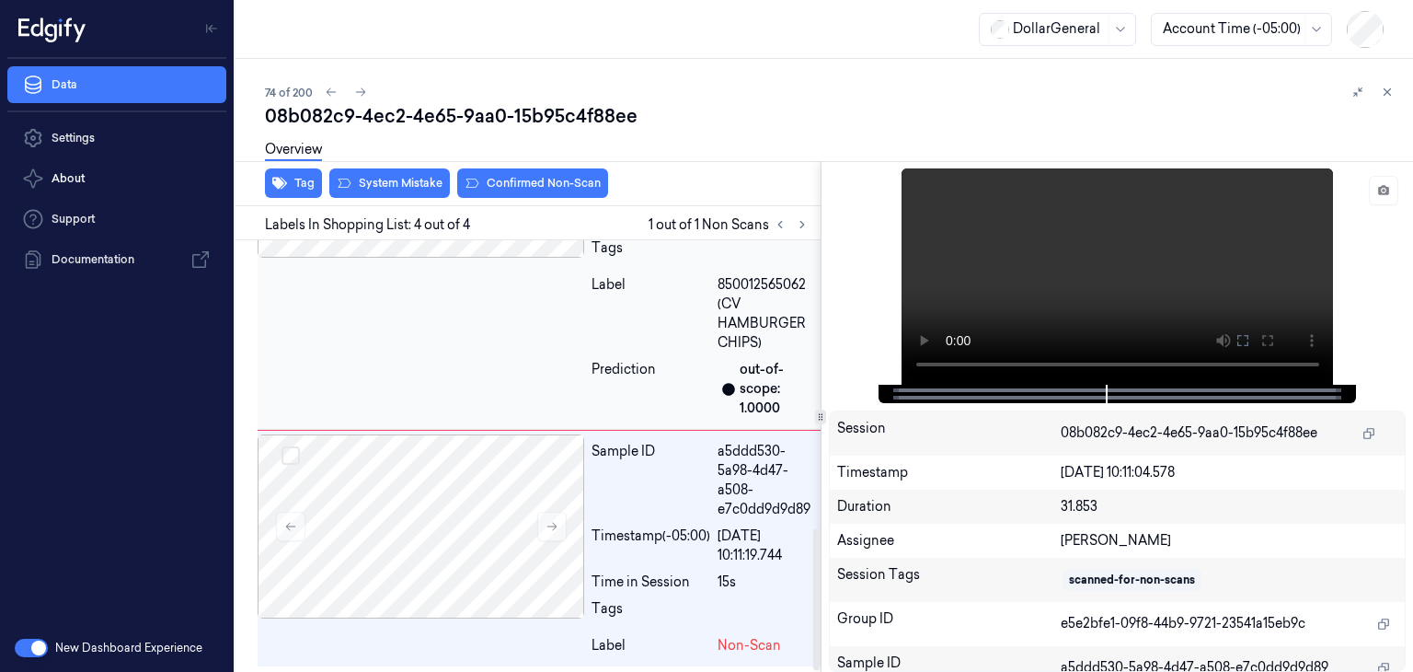
scroll to position [912, 0]
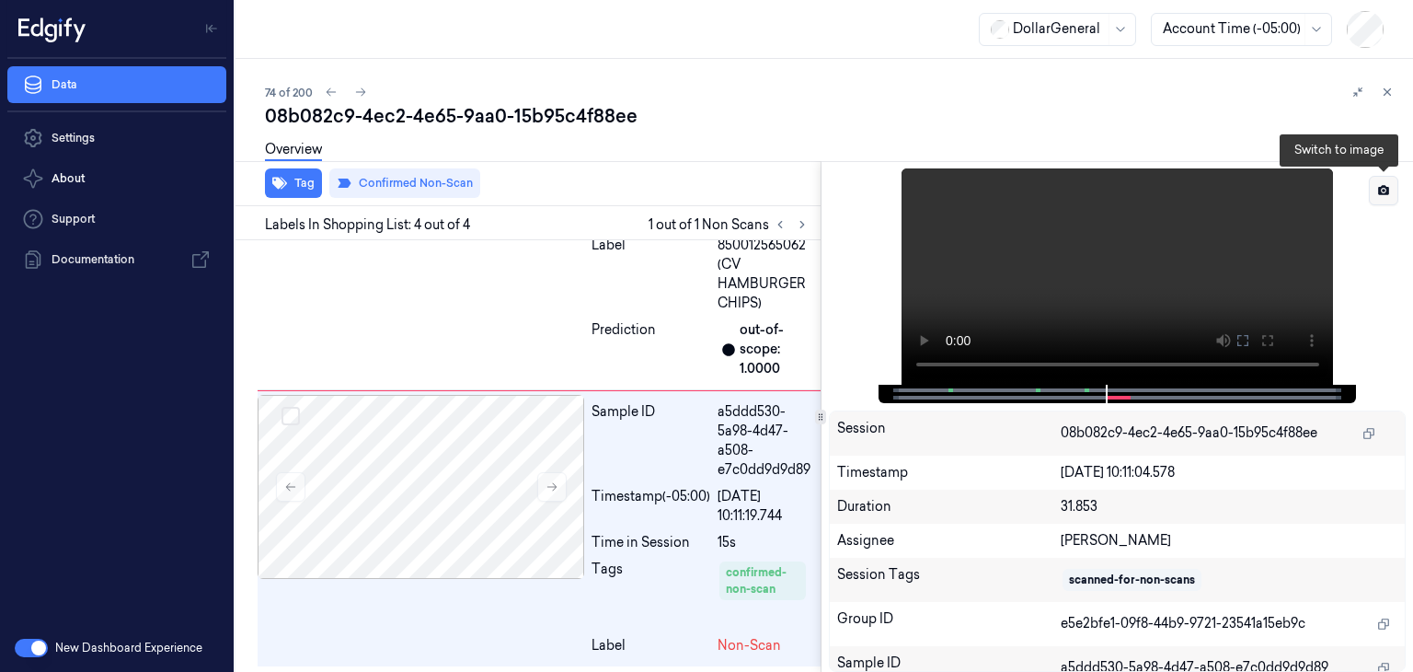
click at [1386, 197] on button at bounding box center [1383, 190] width 29 height 29
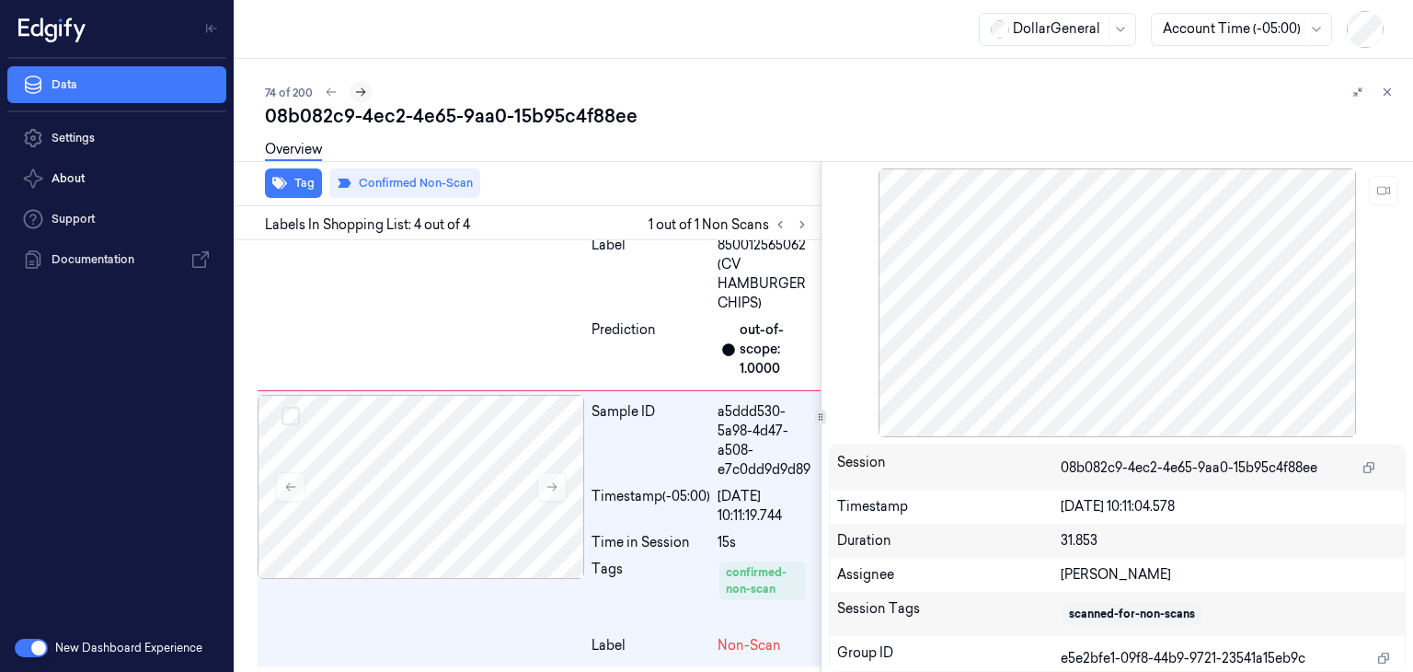
click at [361, 100] on button at bounding box center [361, 92] width 22 height 22
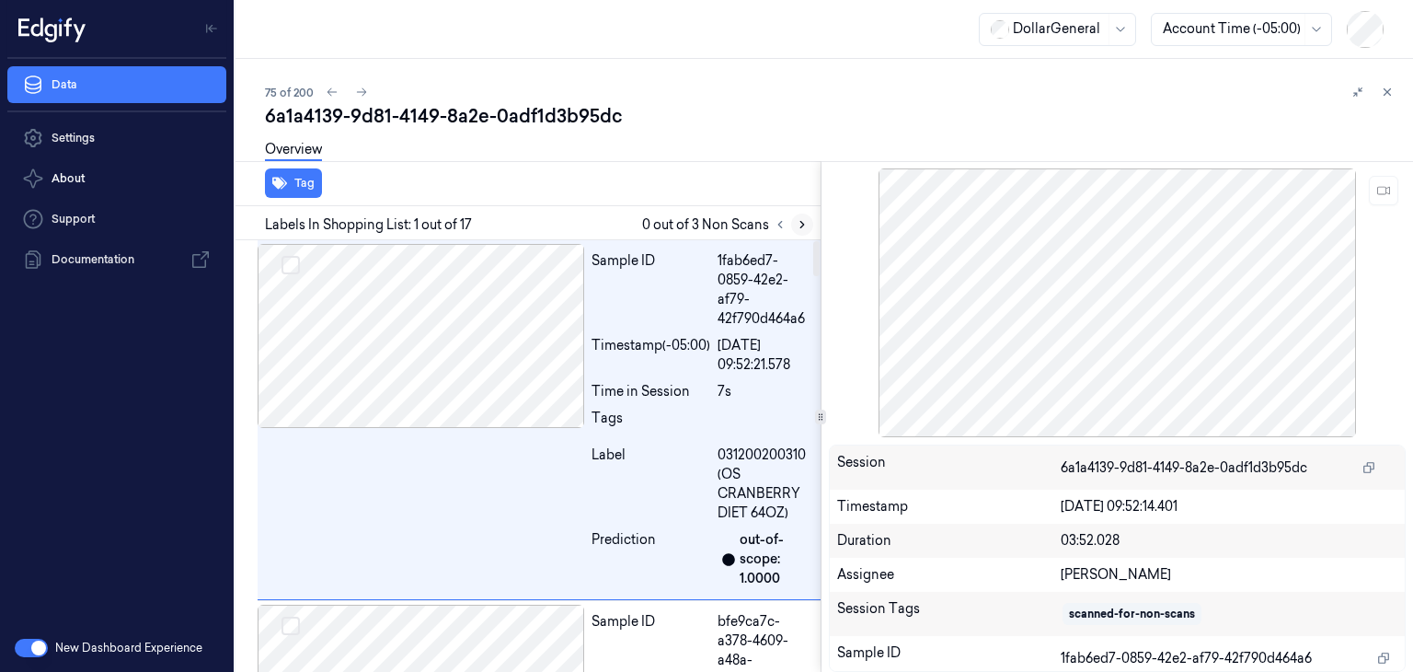
click at [802, 227] on icon at bounding box center [802, 224] width 13 height 13
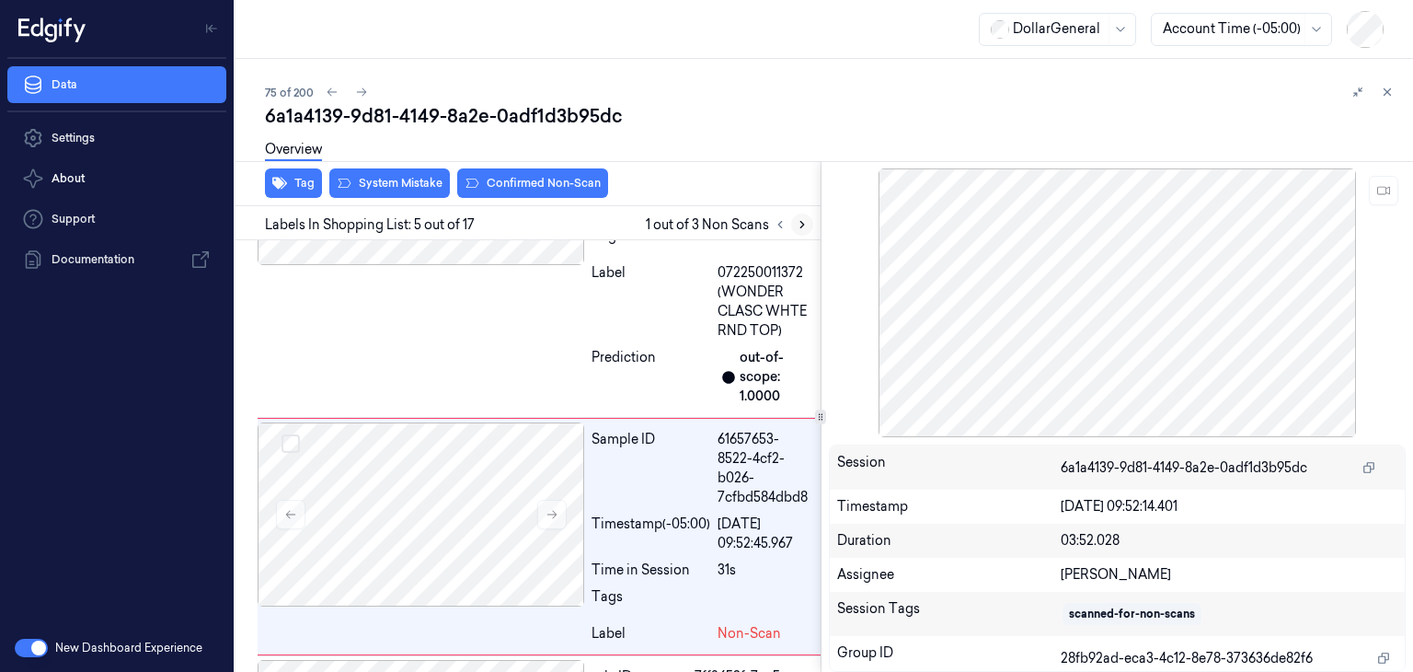
scroll to position [1246, 0]
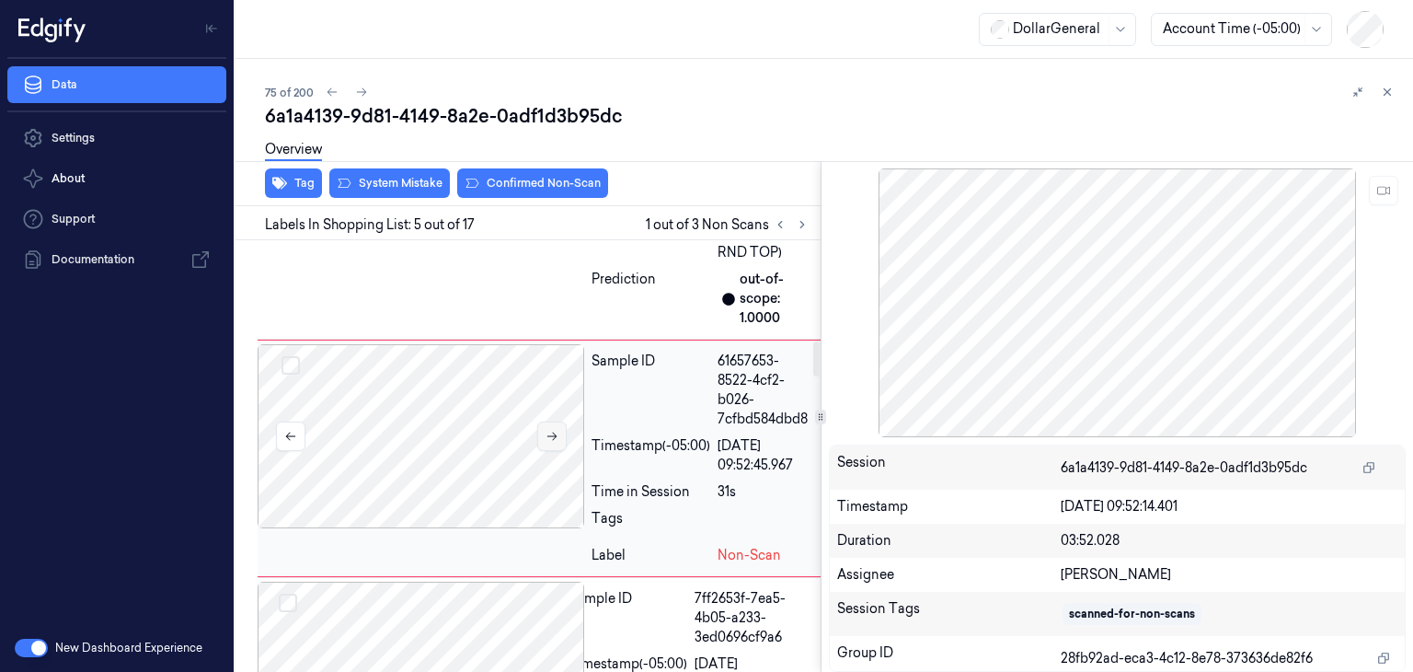
click at [560, 428] on button at bounding box center [551, 435] width 29 height 29
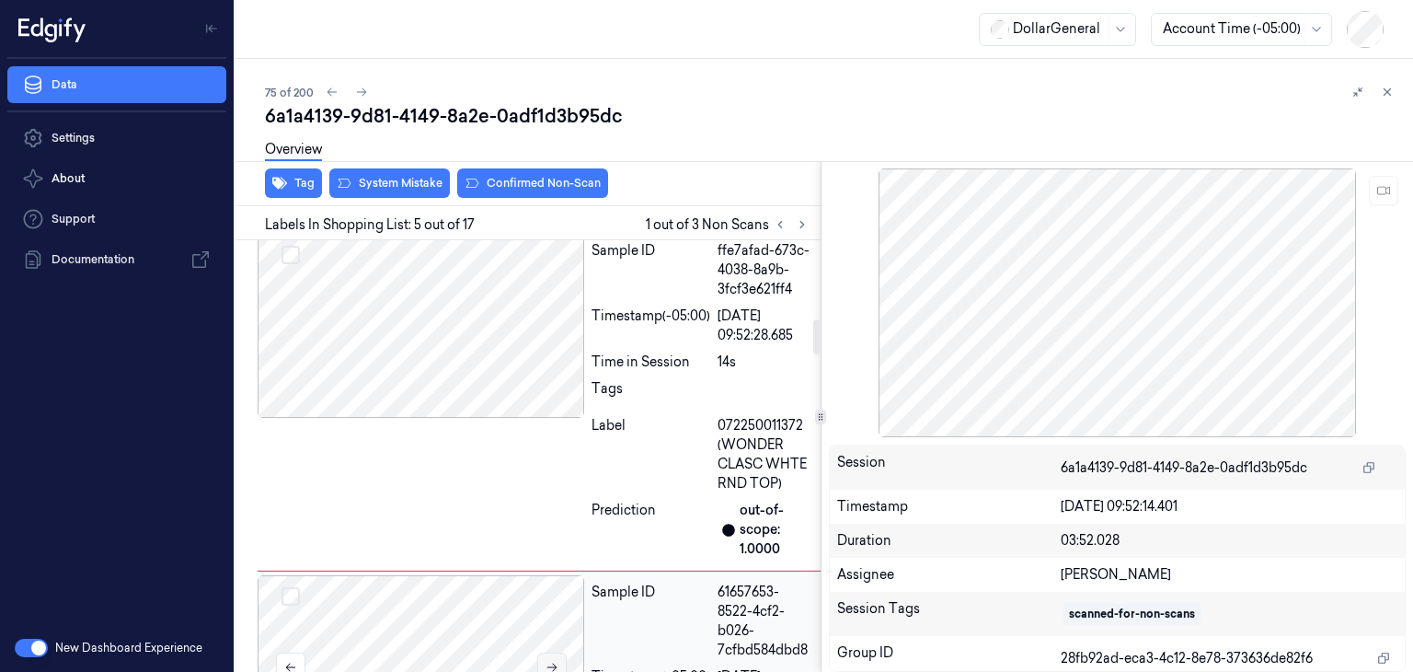
scroll to position [970, 0]
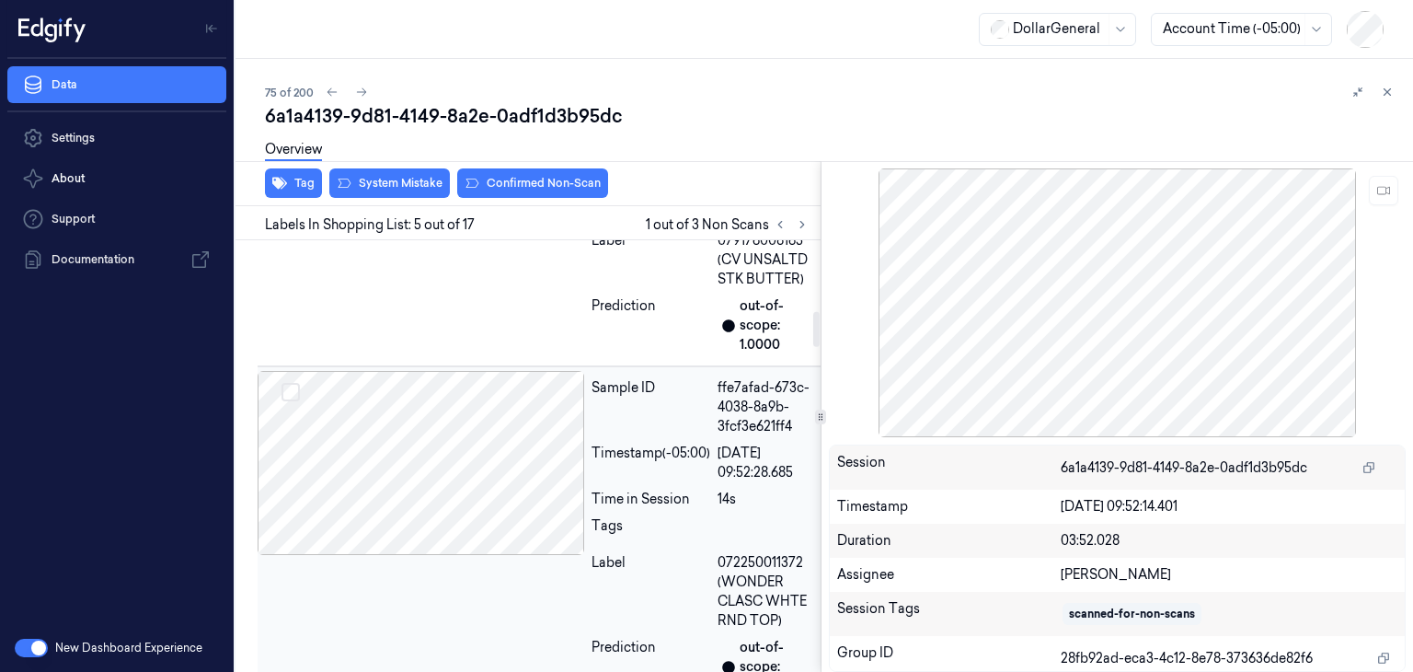
click at [489, 421] on div at bounding box center [421, 463] width 327 height 184
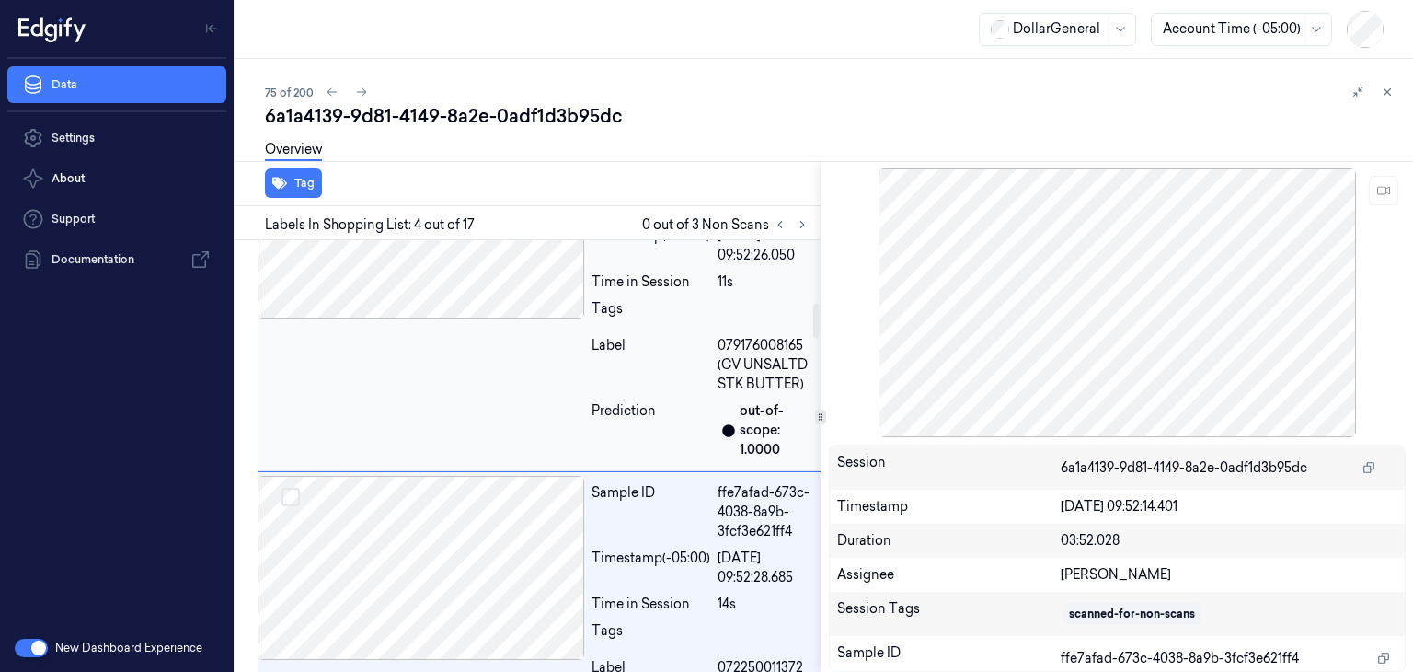
click at [446, 270] on div at bounding box center [421, 226] width 327 height 184
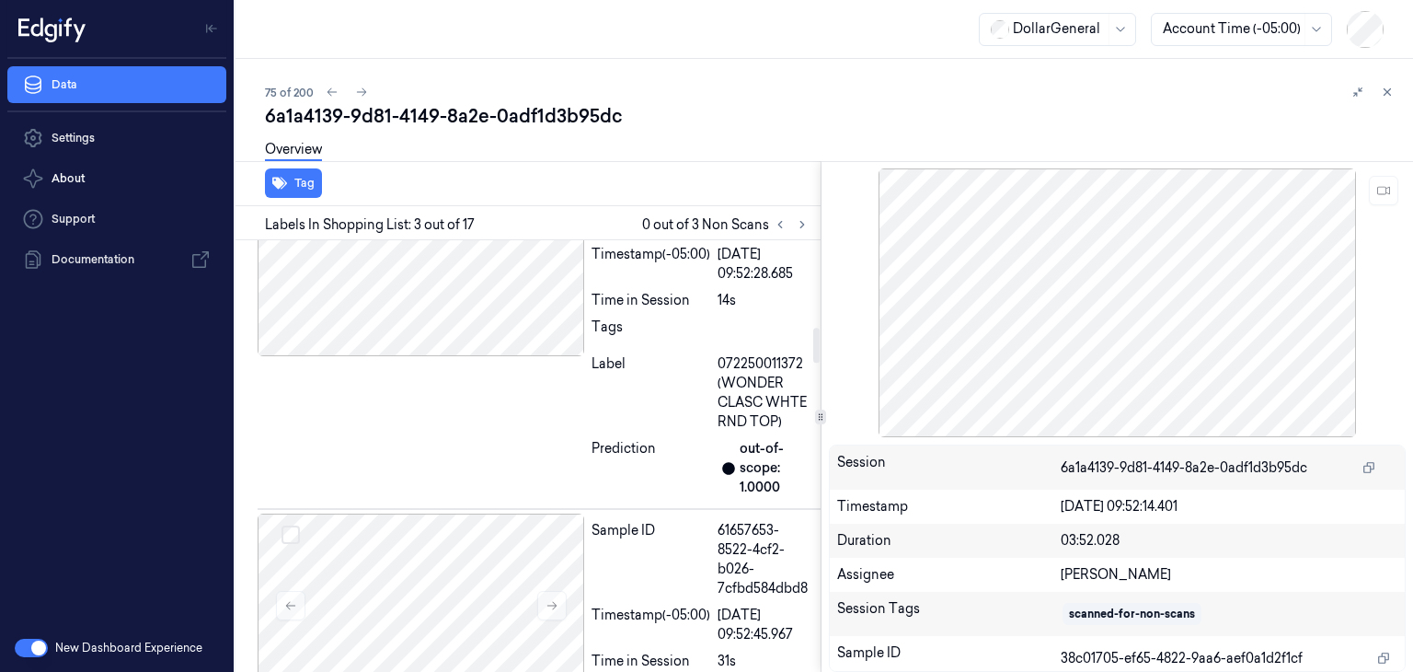
click at [446, 270] on div at bounding box center [421, 264] width 327 height 184
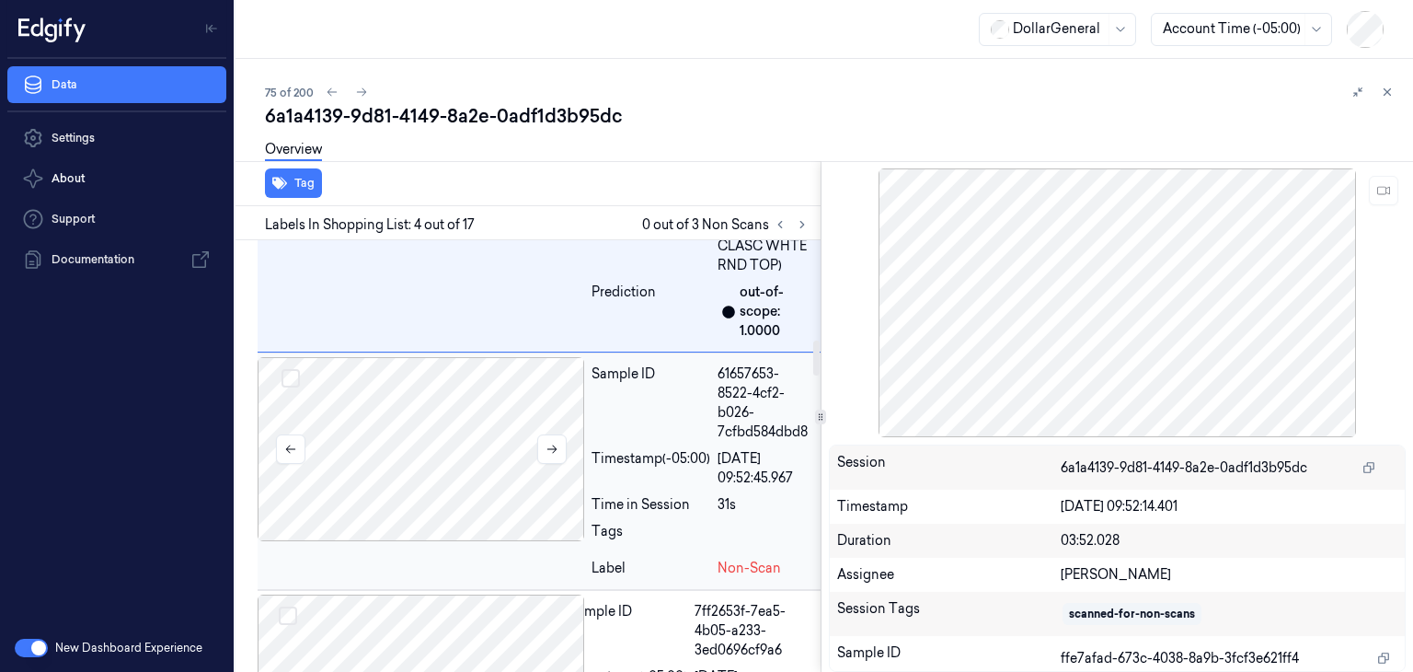
click at [473, 429] on div at bounding box center [421, 449] width 327 height 184
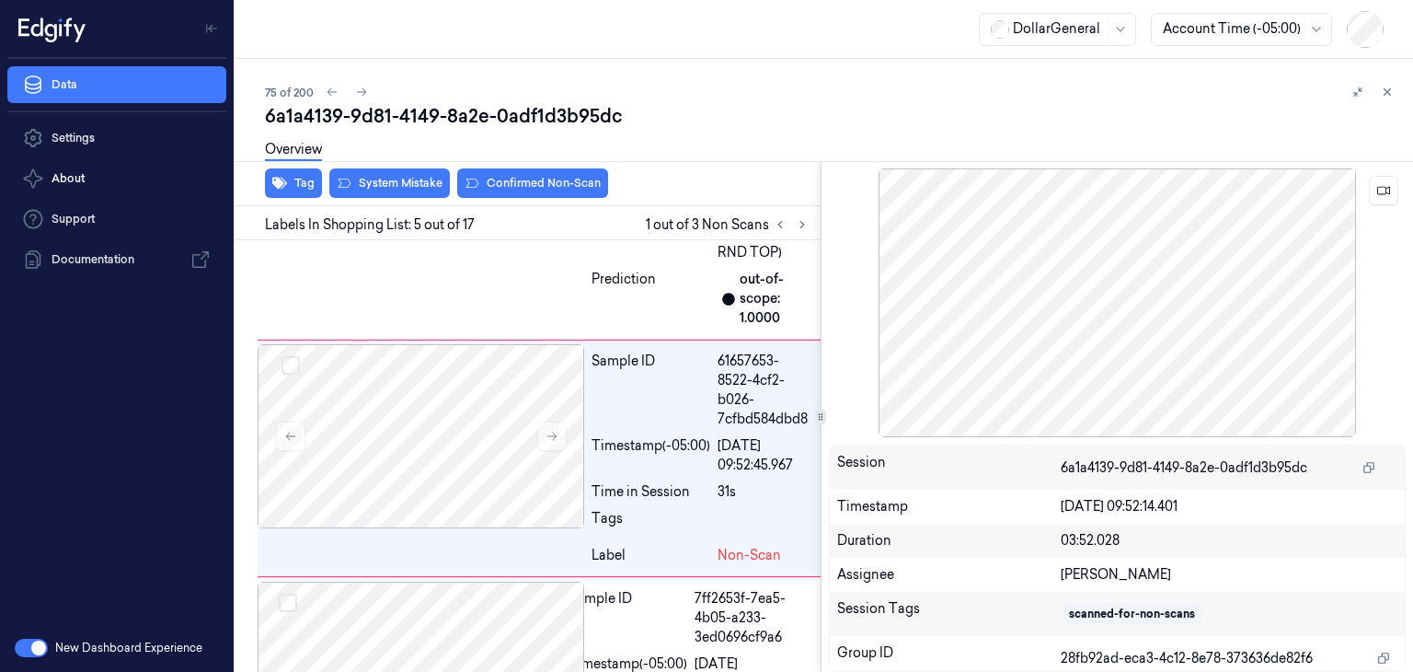
click at [1388, 205] on div at bounding box center [1118, 302] width 578 height 269
click at [1387, 195] on icon at bounding box center [1383, 190] width 13 height 13
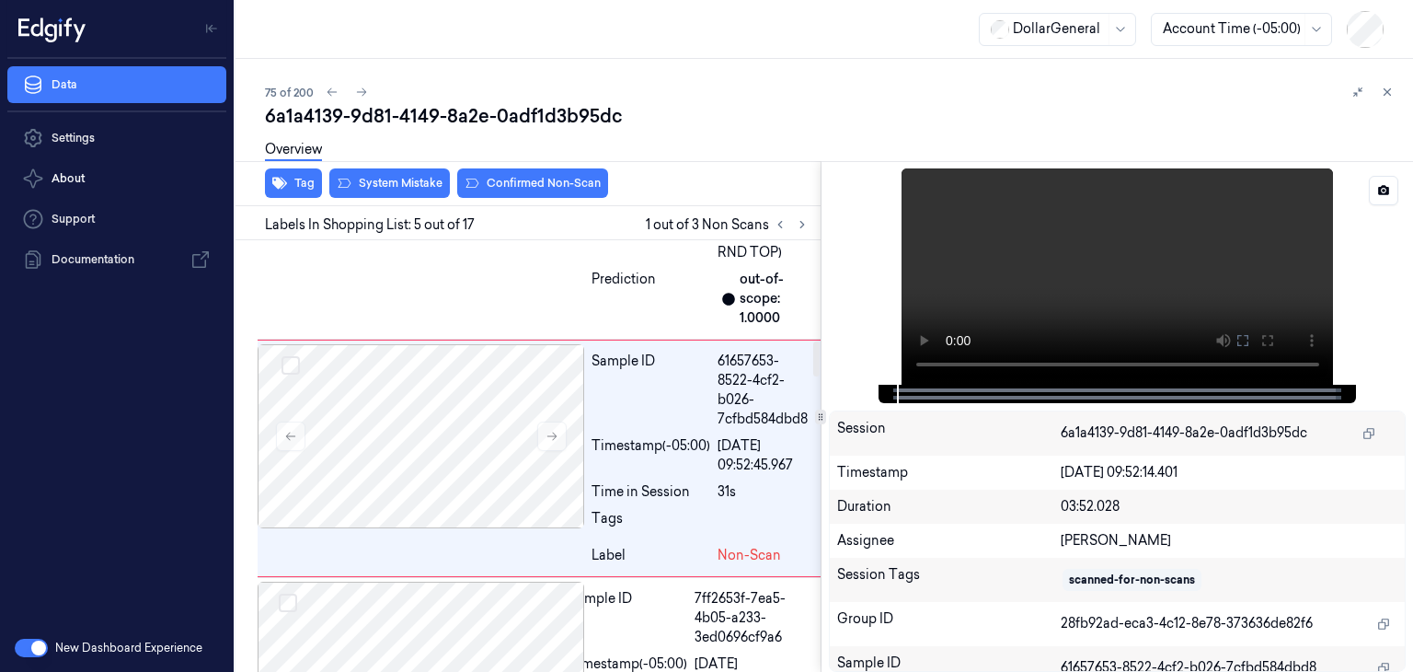
click at [1108, 261] on video at bounding box center [1118, 276] width 432 height 216
click at [1115, 292] on video at bounding box center [1118, 276] width 432 height 216
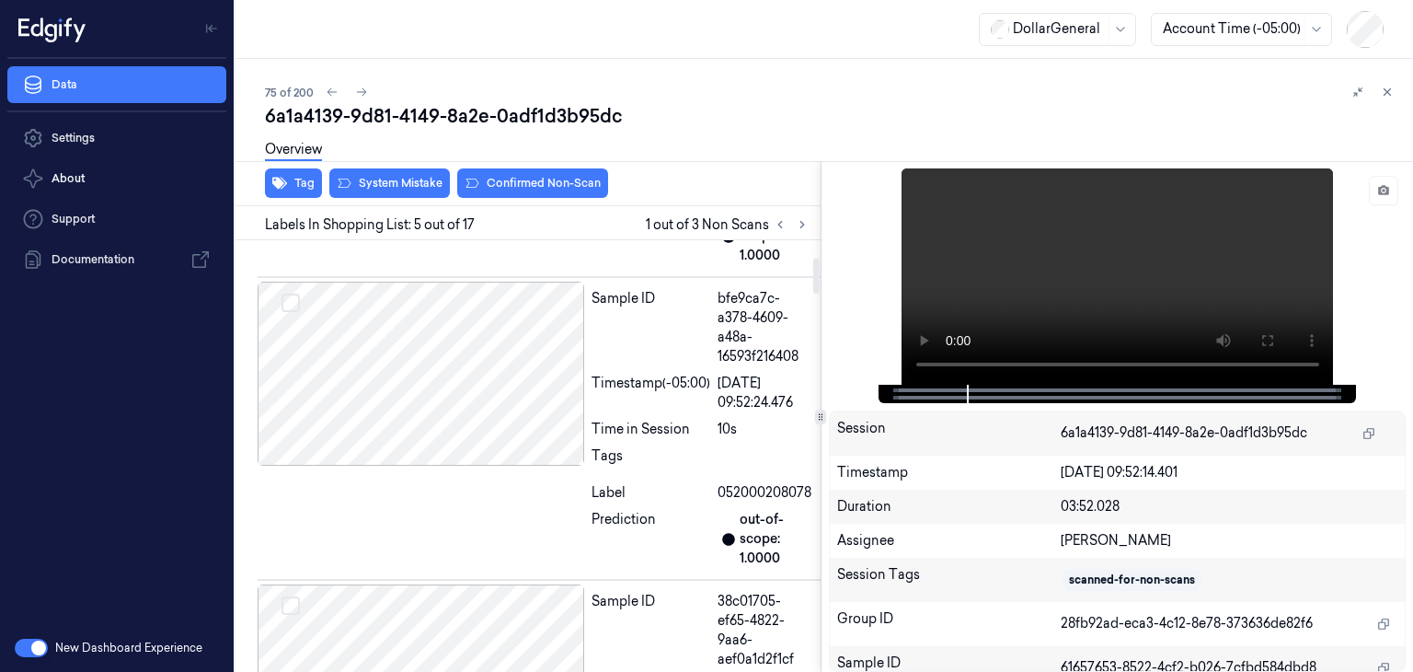
scroll to position [326, 0]
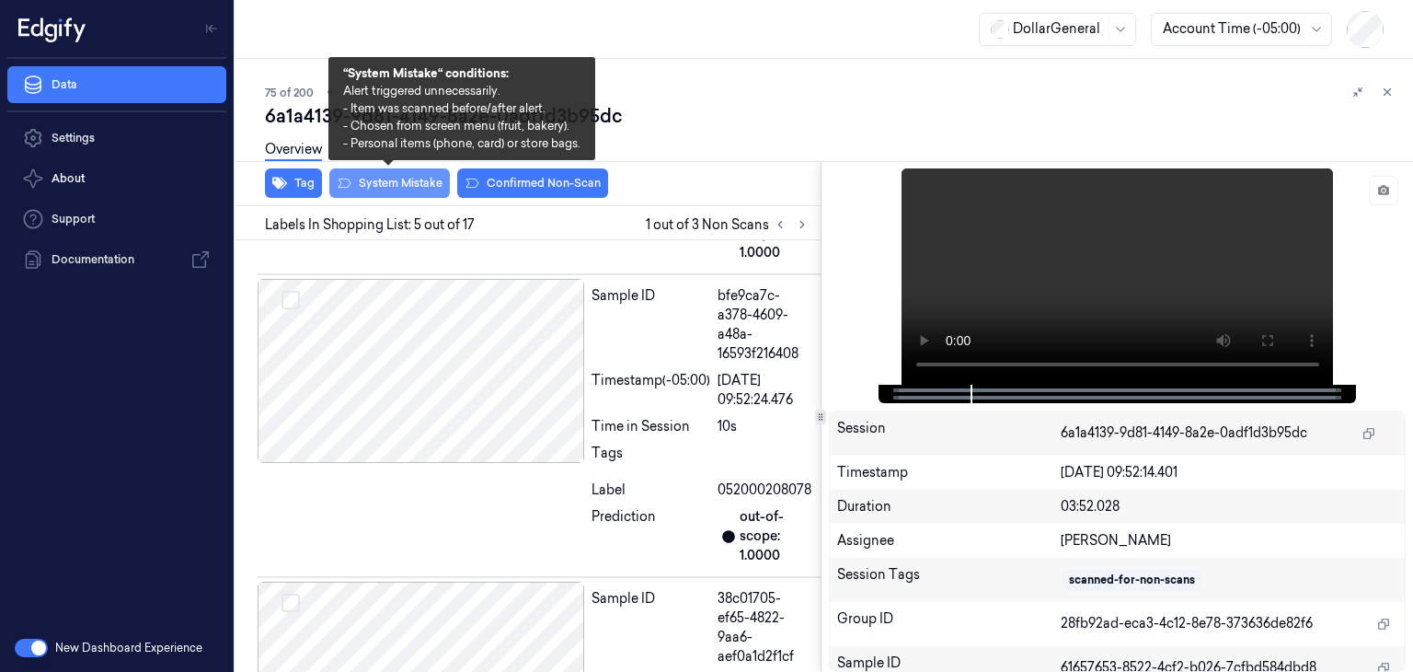
click at [421, 182] on button "System Mistake" at bounding box center [389, 182] width 121 height 29
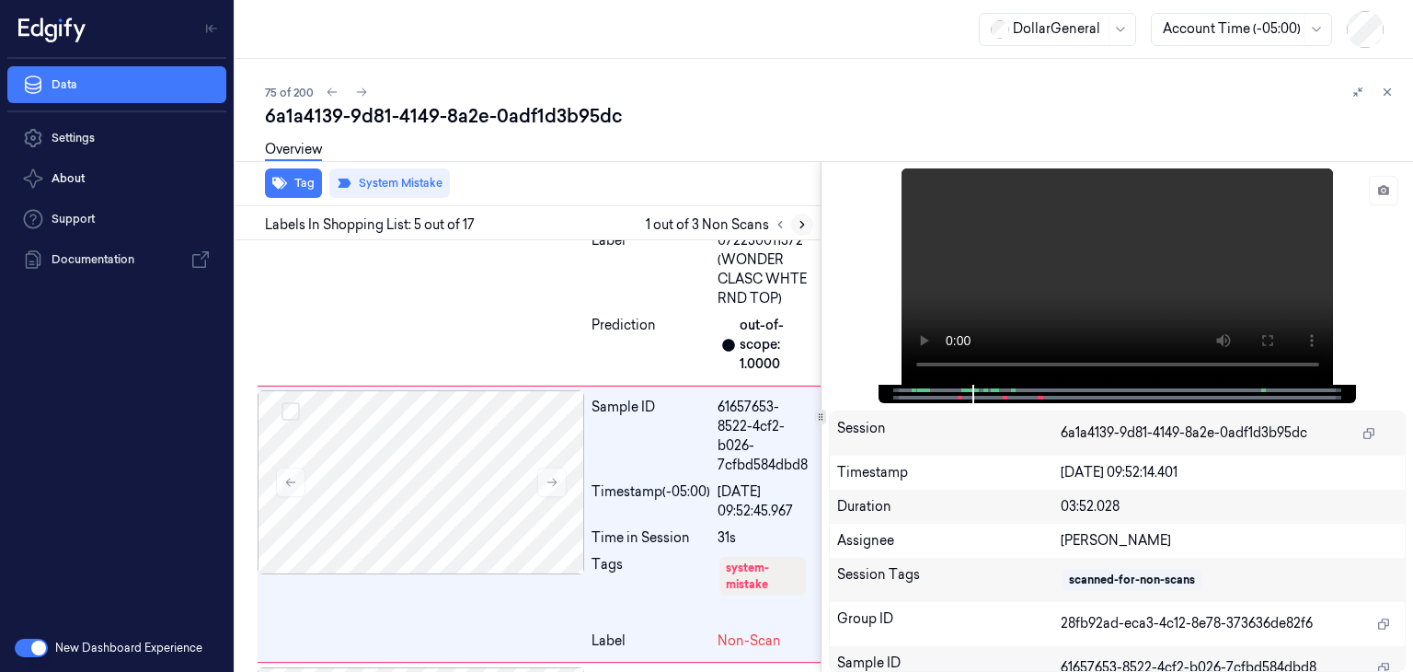
click at [803, 225] on icon at bounding box center [802, 224] width 13 height 13
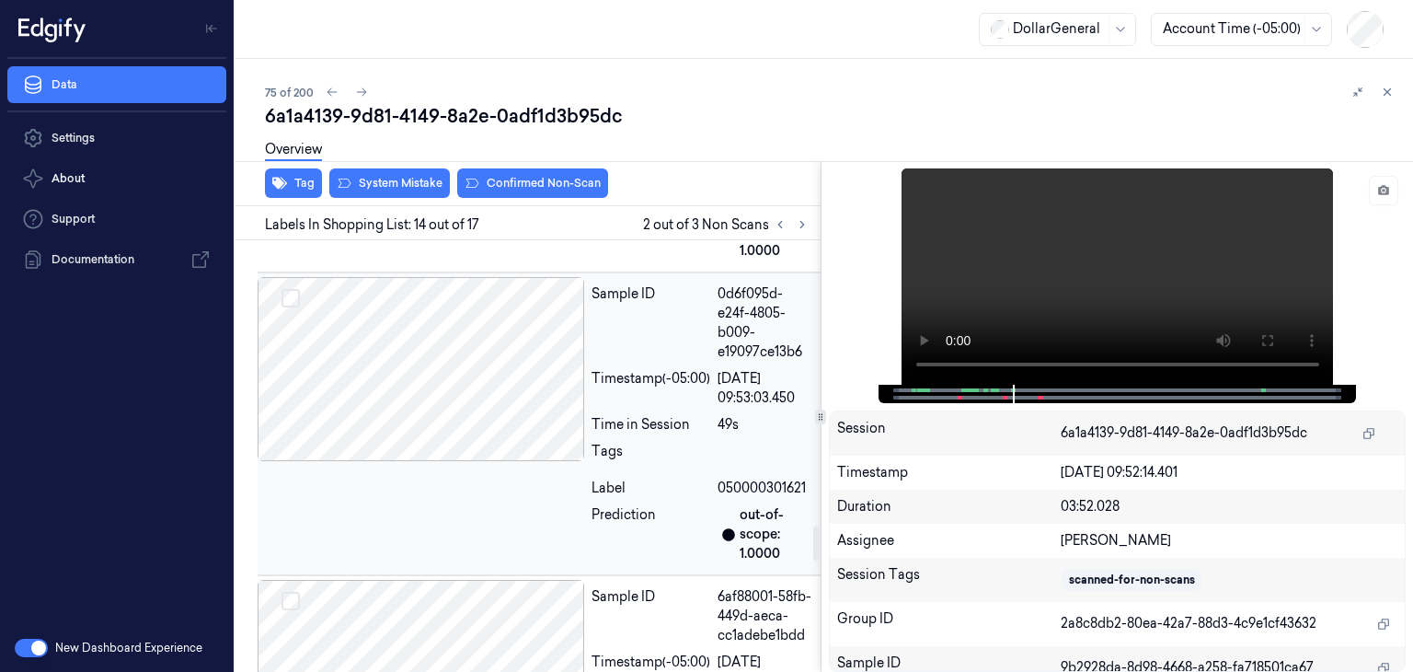
scroll to position [3547, 0]
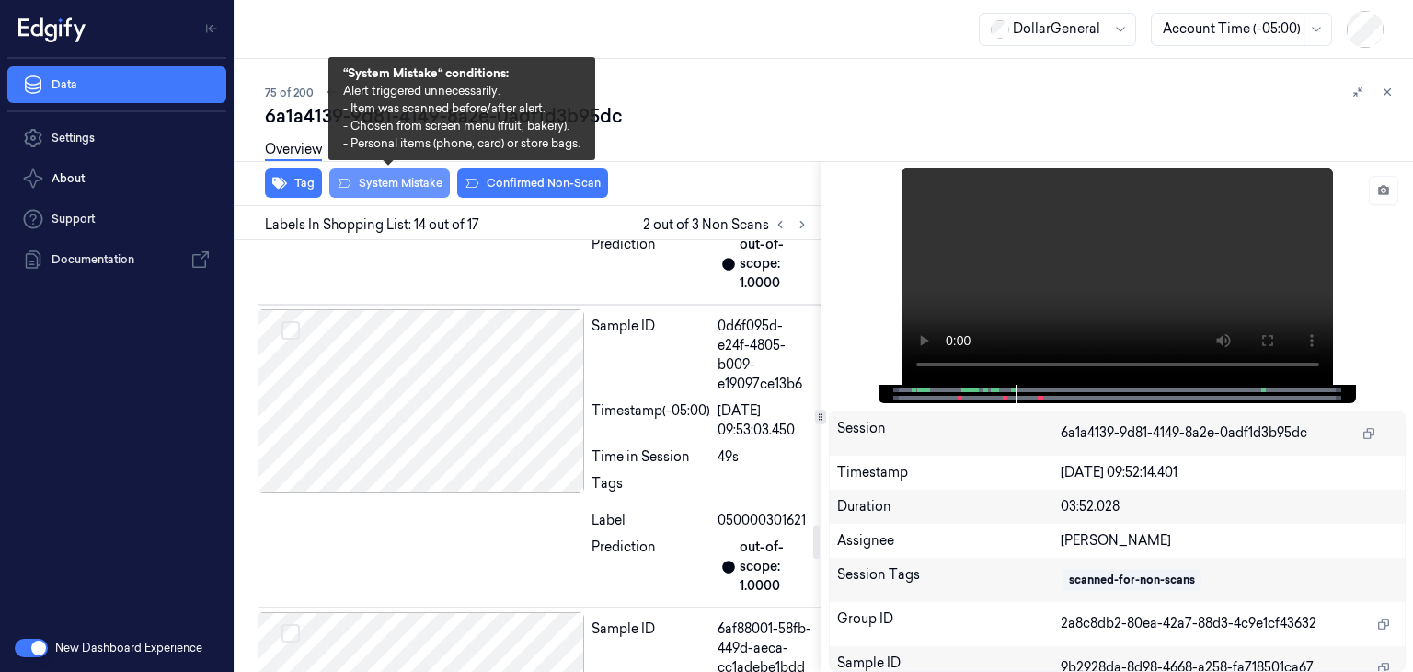
click at [412, 183] on button "System Mistake" at bounding box center [389, 182] width 121 height 29
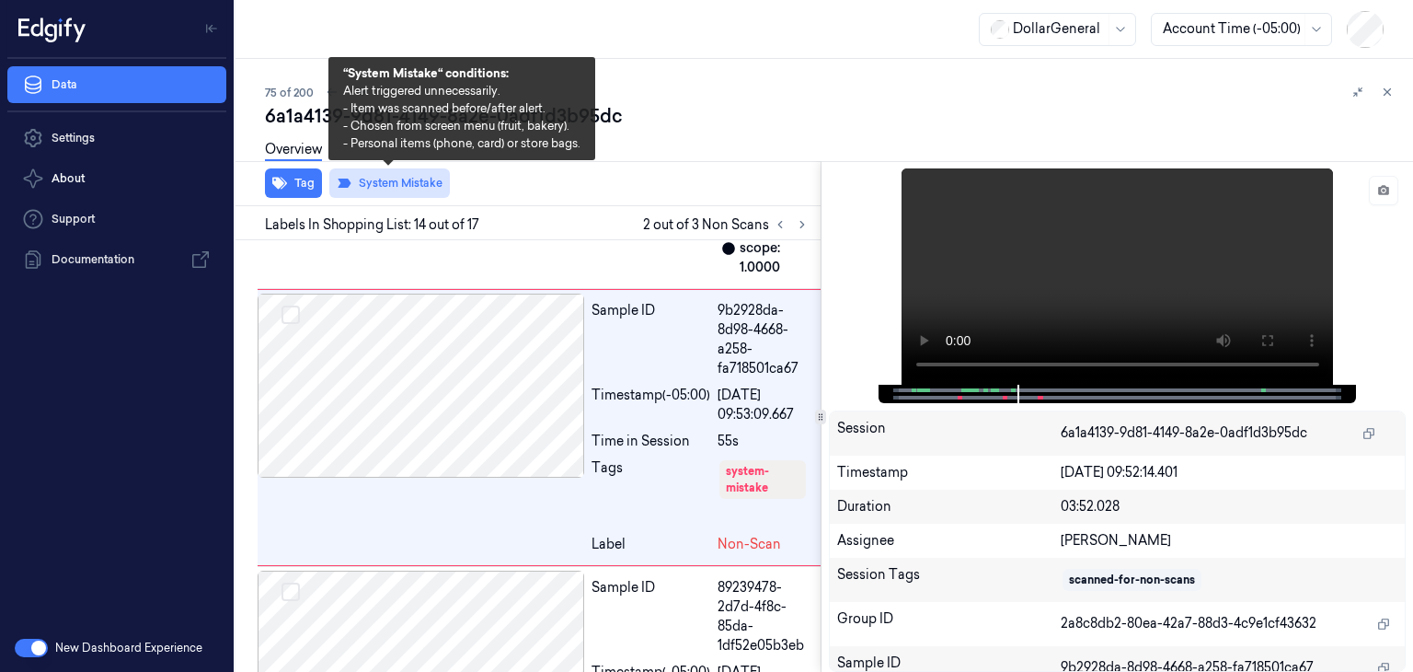
scroll to position [4212, 0]
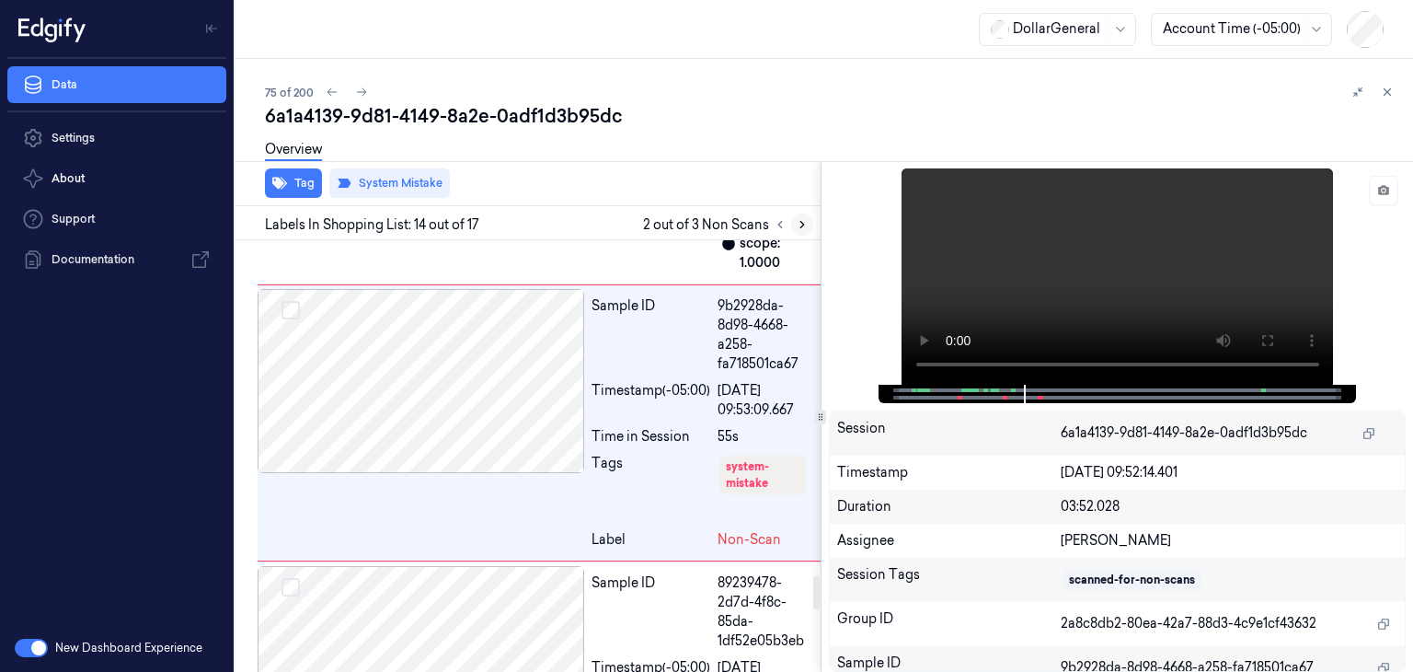
click at [799, 225] on icon at bounding box center [802, 224] width 13 height 13
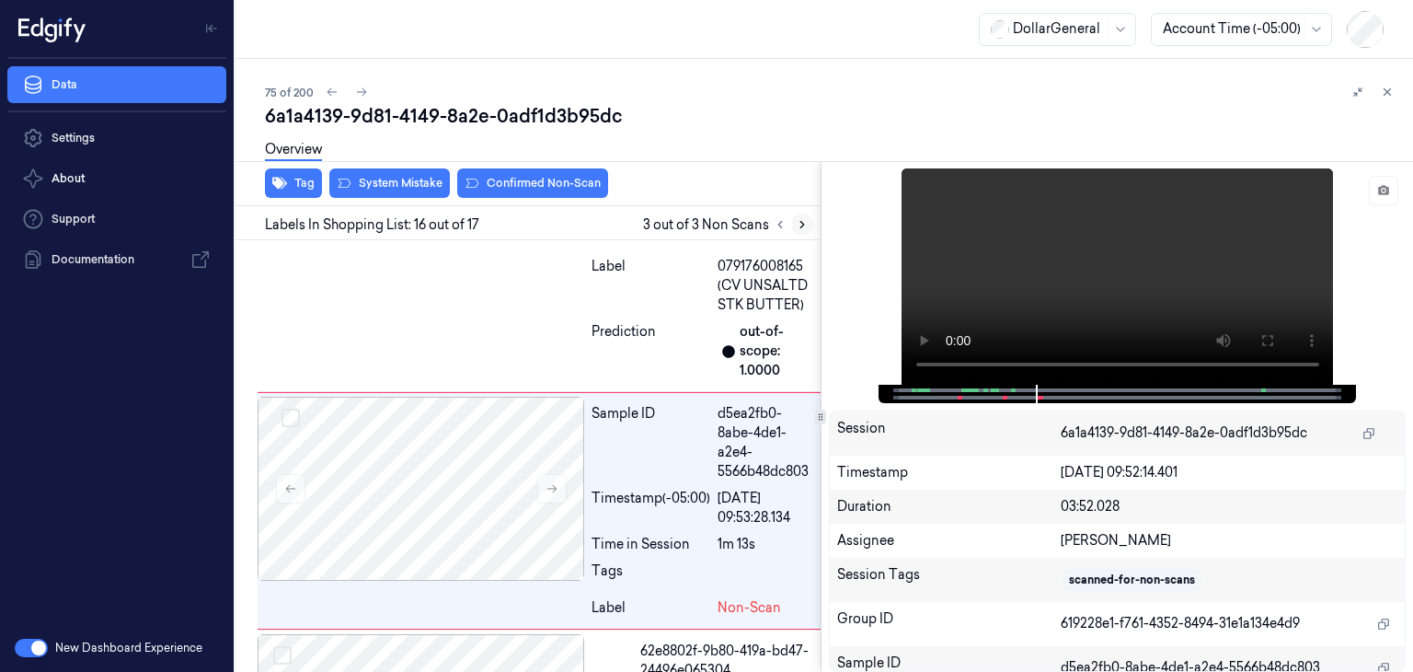
scroll to position [4809, 0]
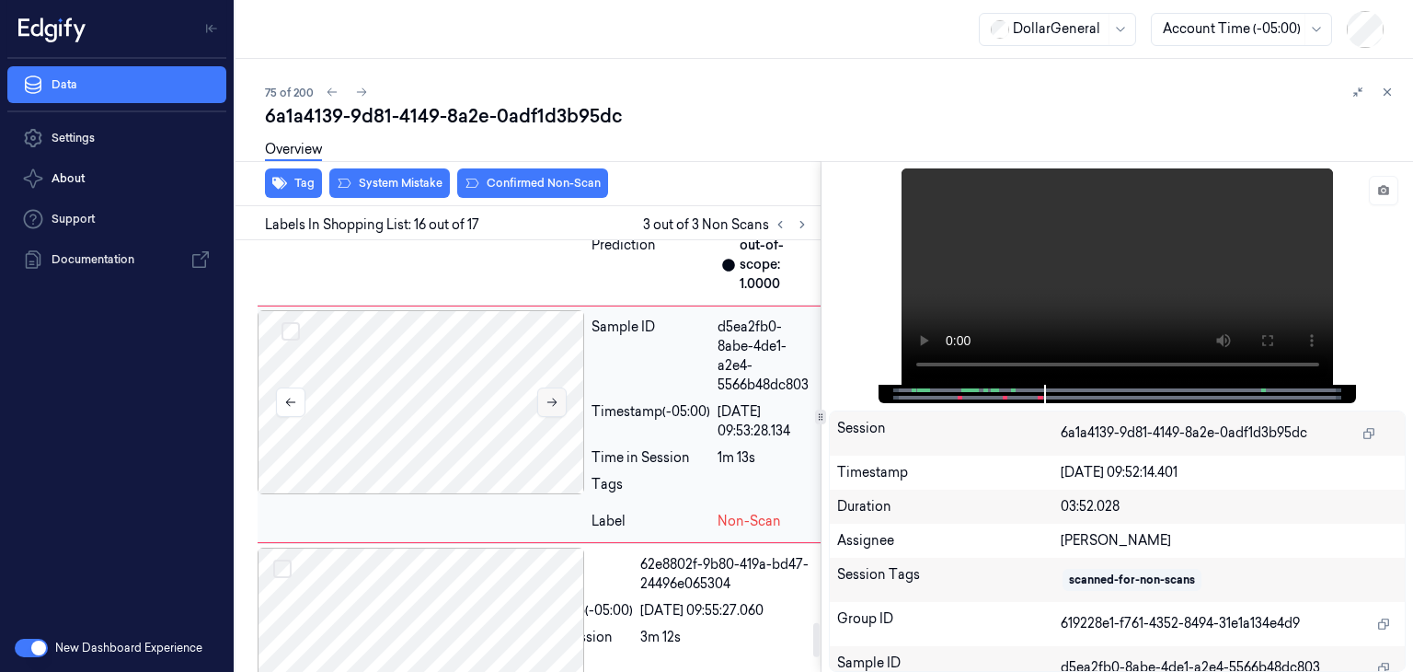
click at [552, 408] on icon at bounding box center [552, 402] width 13 height 13
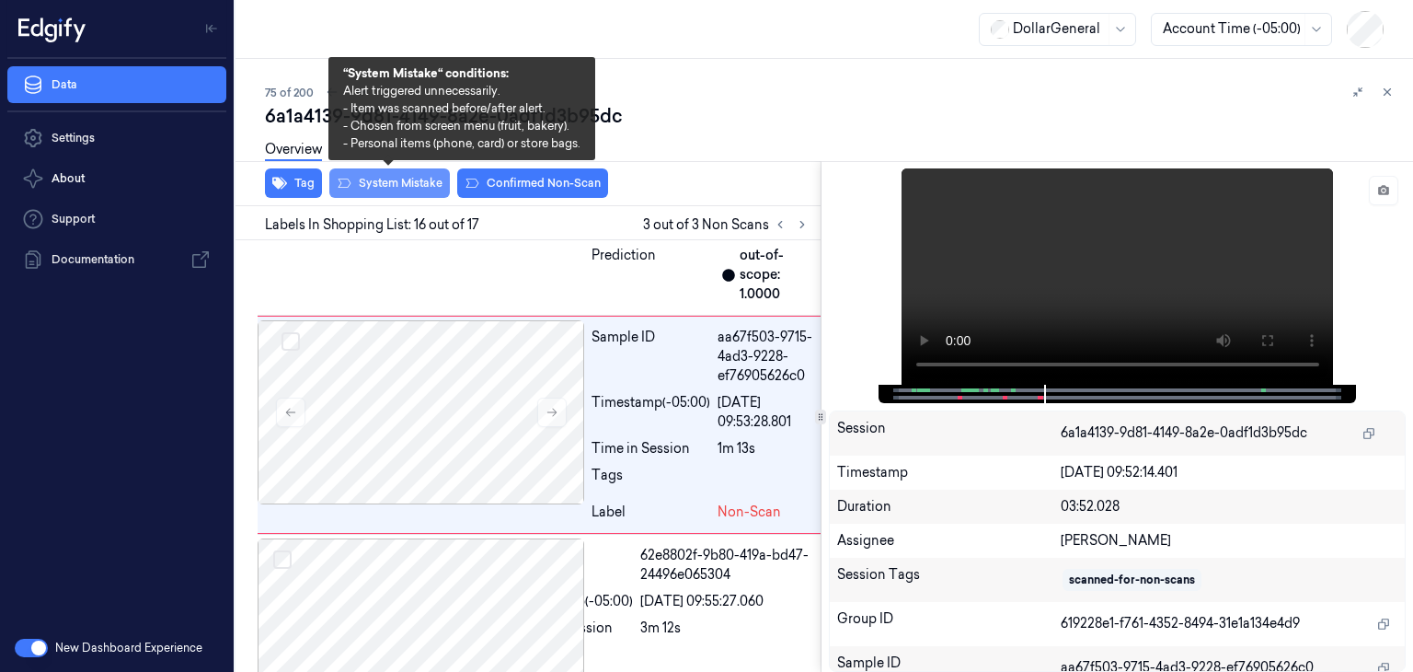
click at [397, 188] on button "System Mistake" at bounding box center [389, 182] width 121 height 29
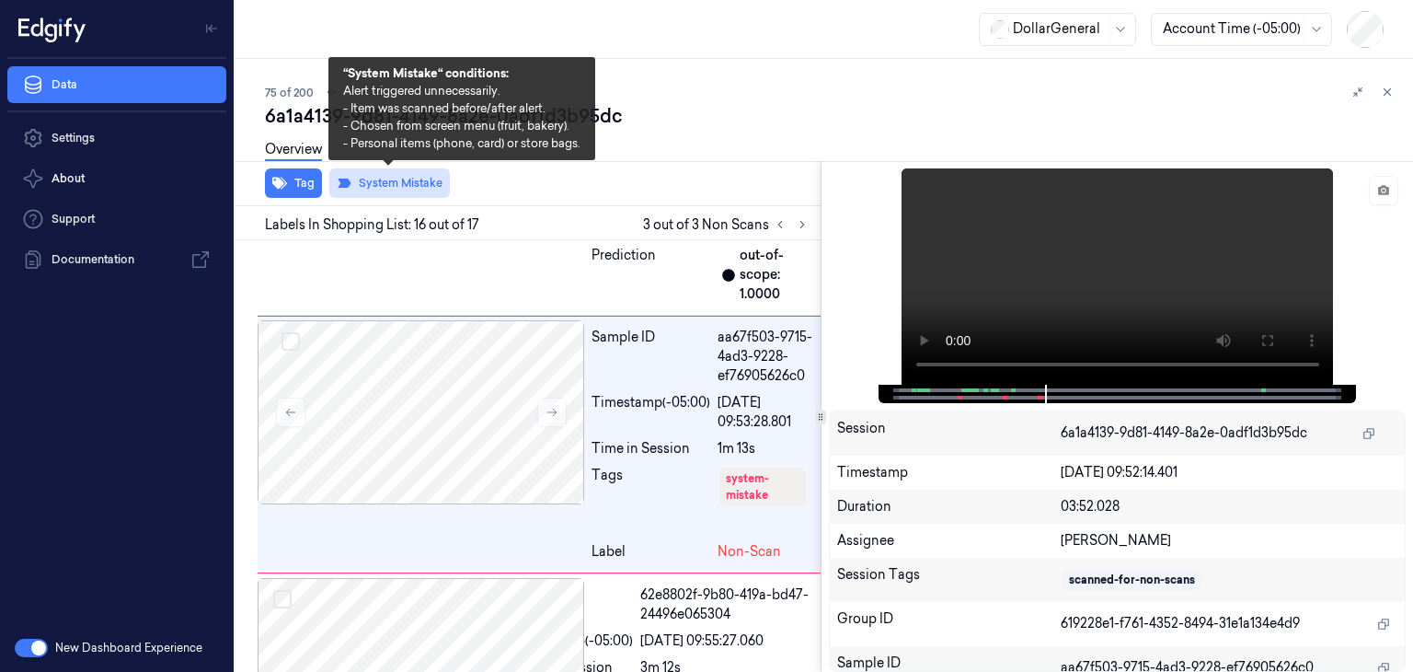
scroll to position [4819, 0]
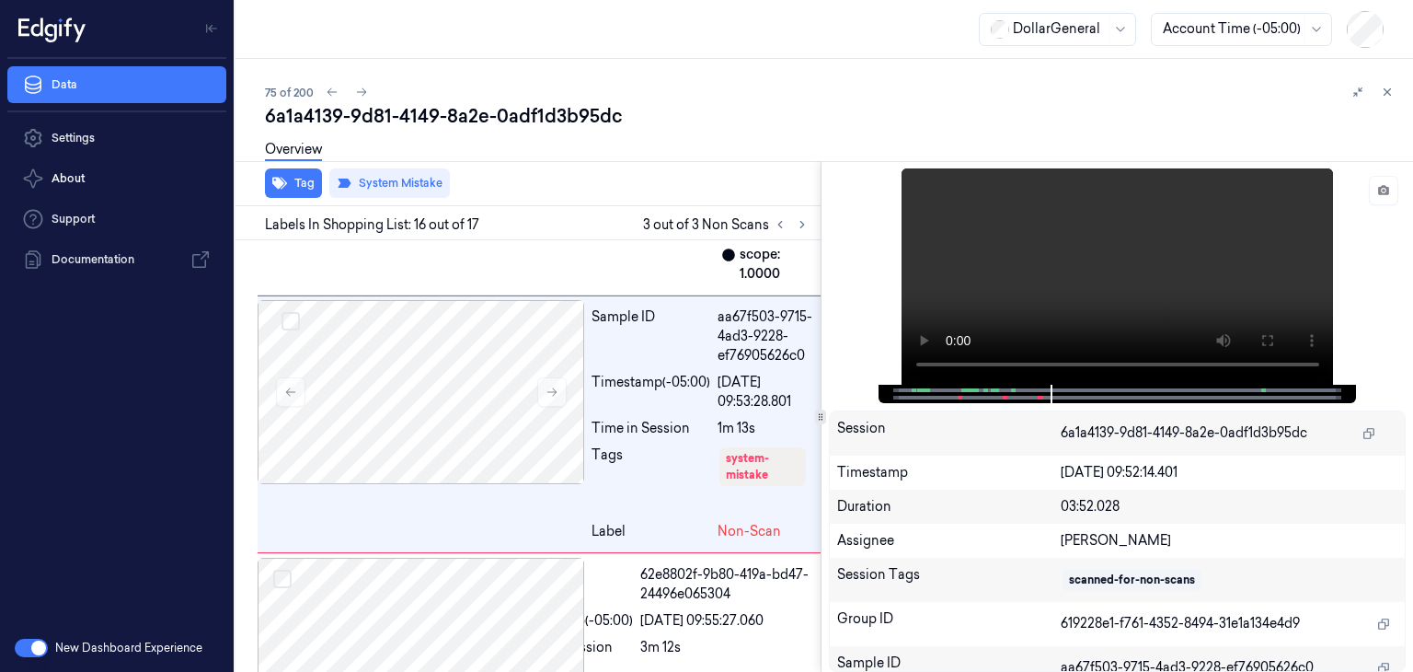
click at [372, 88] on div "75 of 200" at bounding box center [831, 92] width 1133 height 22
click at [368, 91] on button at bounding box center [361, 92] width 22 height 22
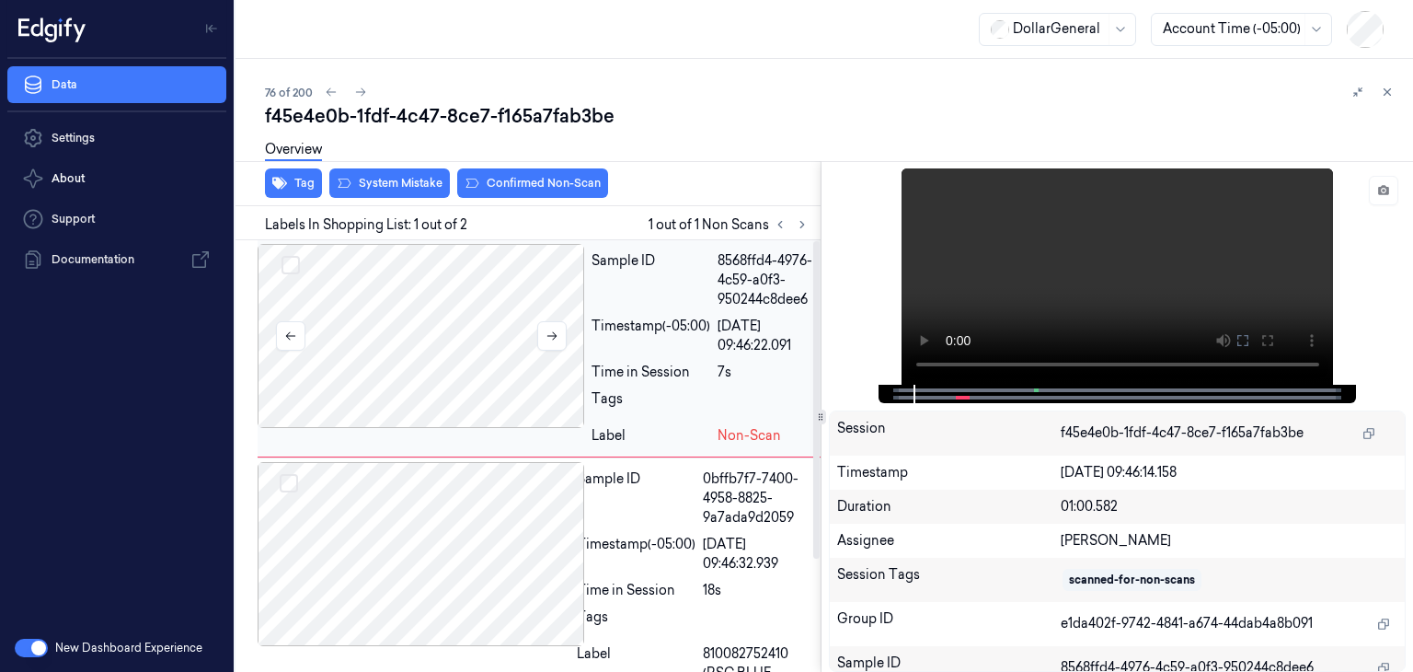
click at [568, 330] on div at bounding box center [421, 336] width 327 height 184
click at [1380, 192] on icon at bounding box center [1383, 190] width 11 height 10
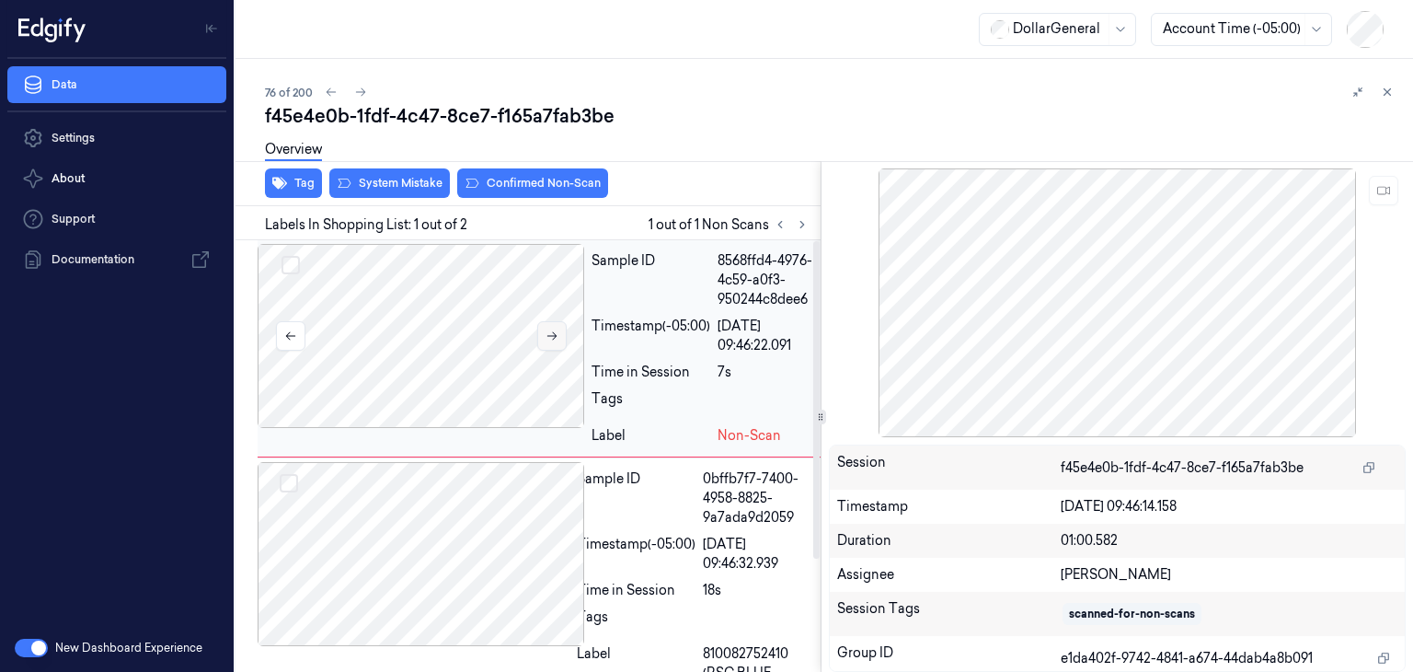
click at [559, 339] on button at bounding box center [551, 335] width 29 height 29
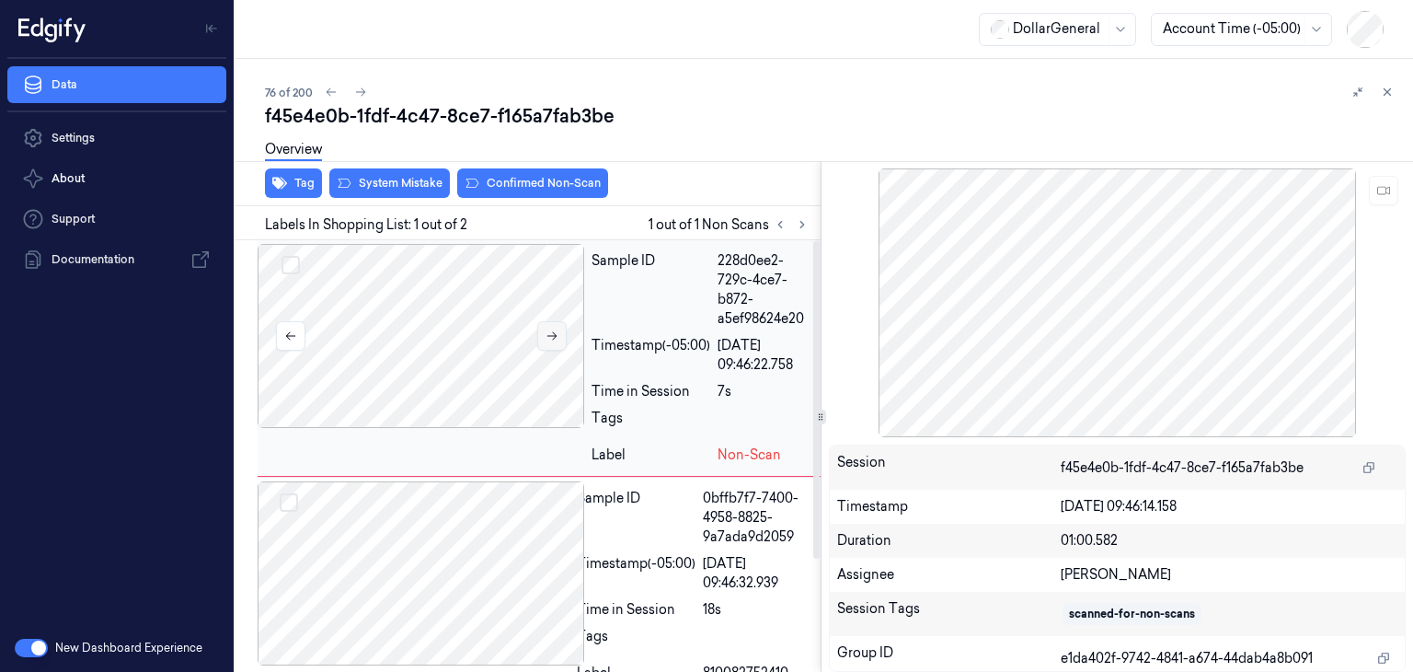
click at [559, 339] on button at bounding box center [551, 335] width 29 height 29
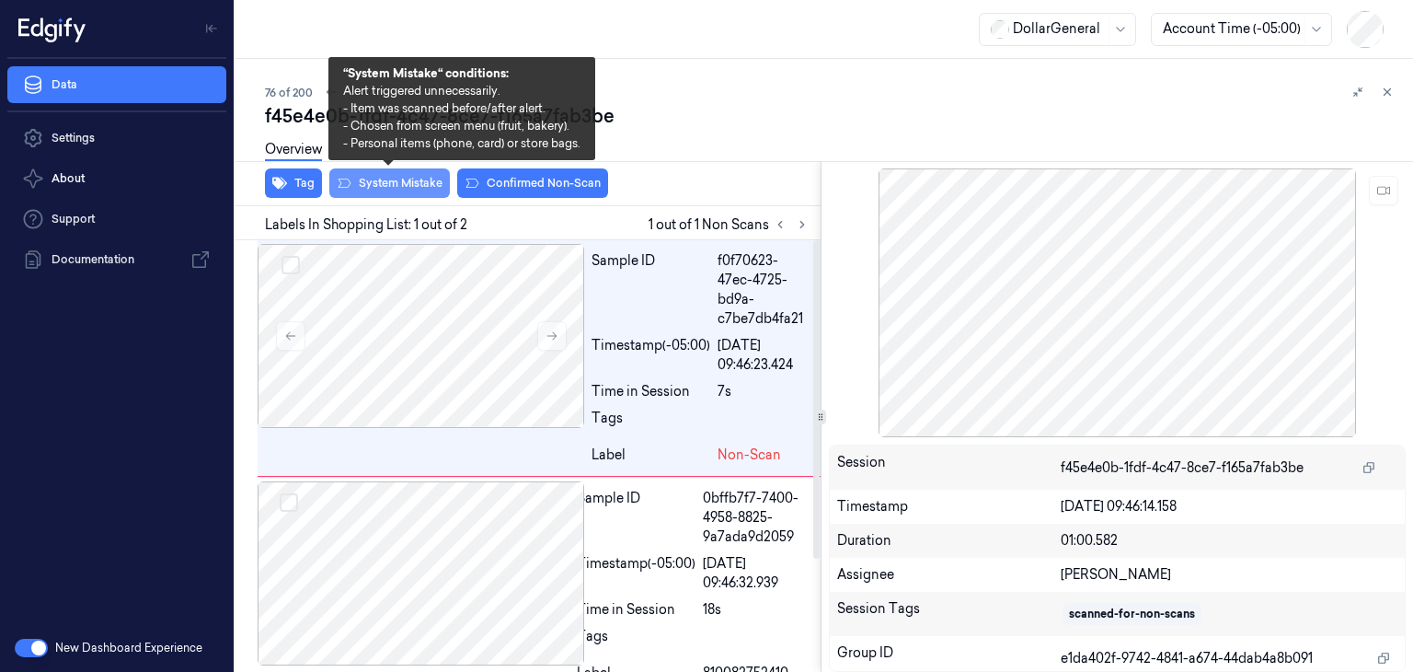
click at [396, 189] on button "System Mistake" at bounding box center [389, 182] width 121 height 29
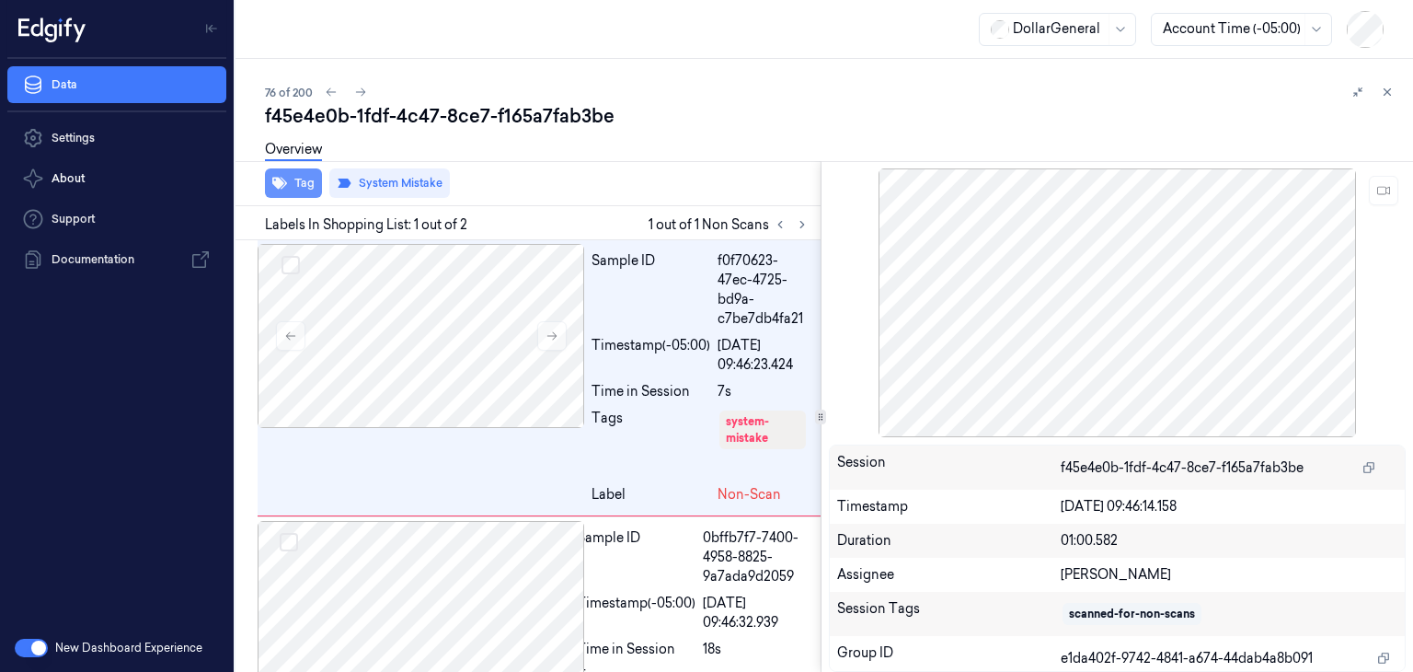
click at [296, 190] on button "Tag" at bounding box center [293, 182] width 57 height 29
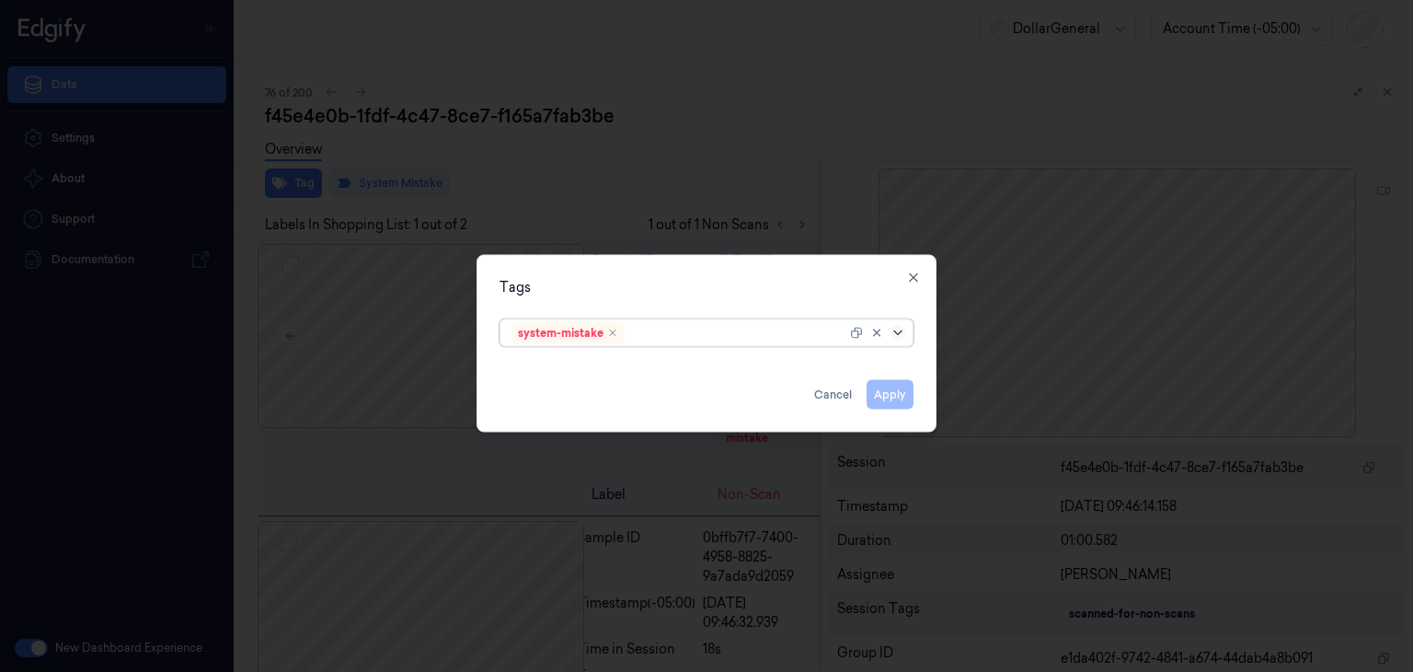
click at [903, 334] on icon at bounding box center [898, 333] width 15 height 15
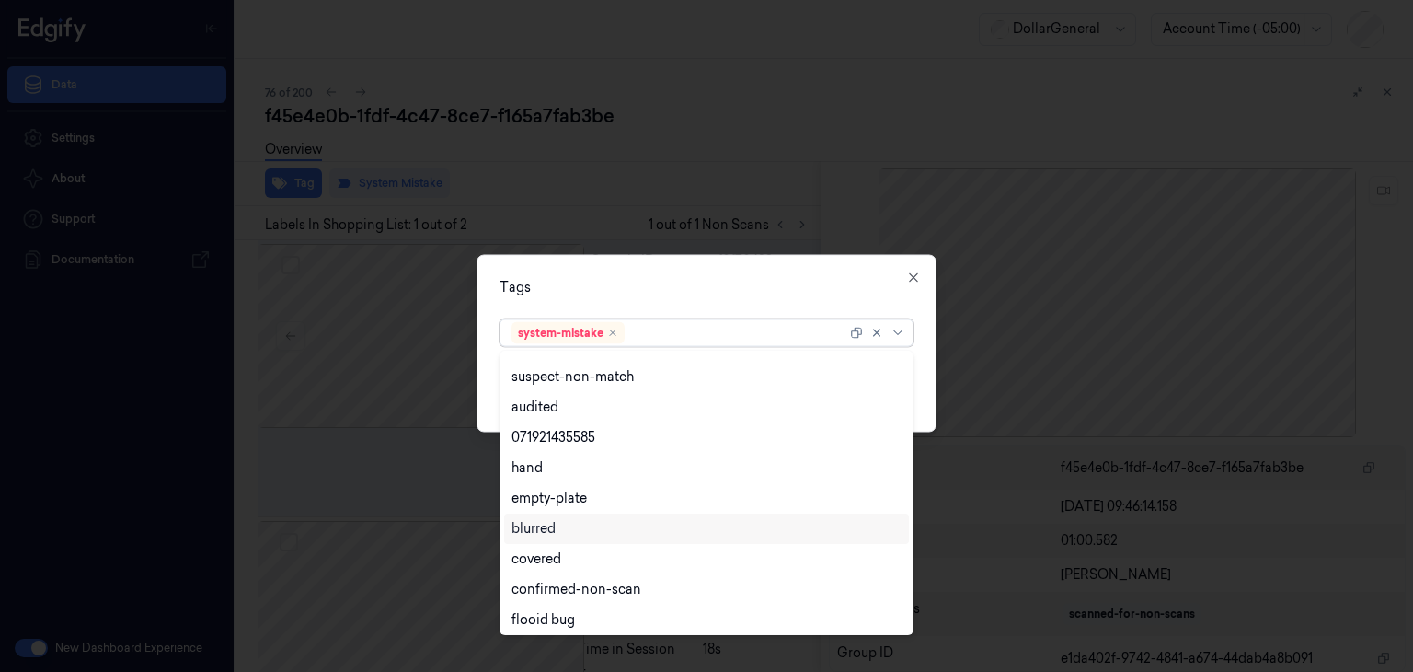
scroll to position [301, 0]
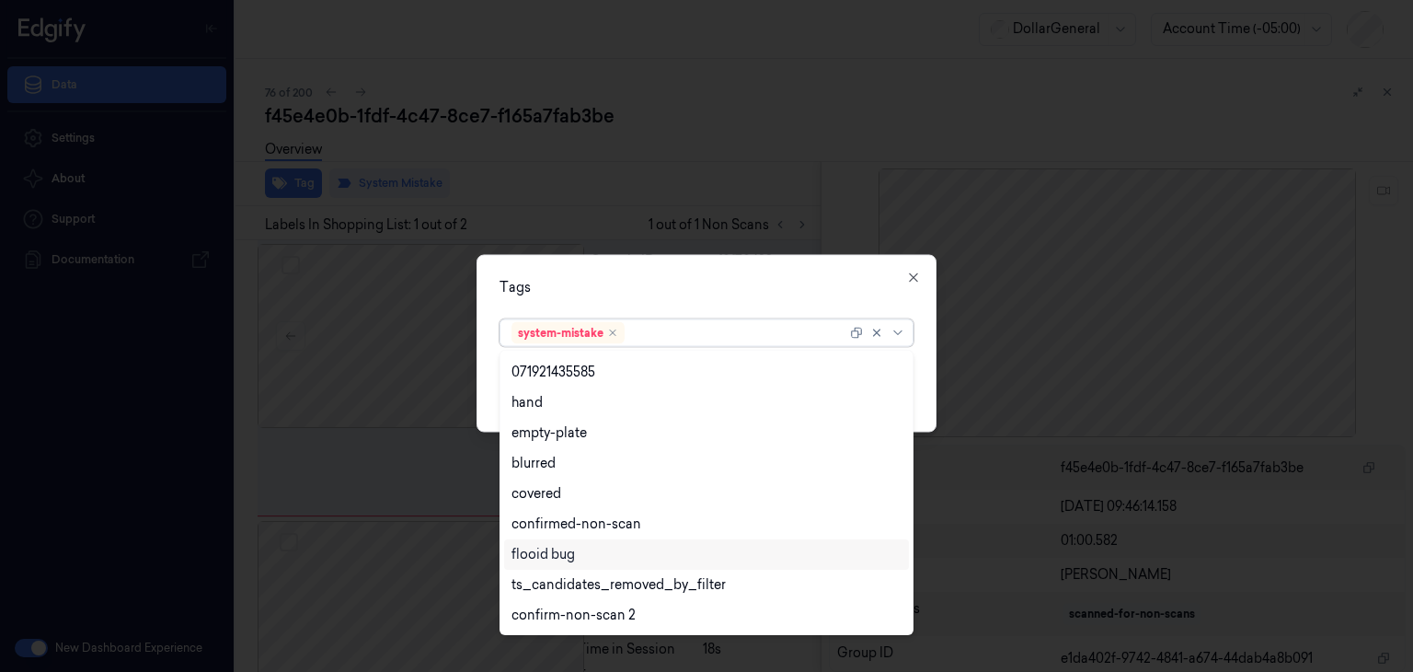
click at [548, 557] on div "flooid bug" at bounding box center [542, 554] width 63 height 19
click at [922, 380] on div "Tags option flooid bug , selected. 21 results available. Use Up and Down to cho…" at bounding box center [707, 344] width 460 height 178
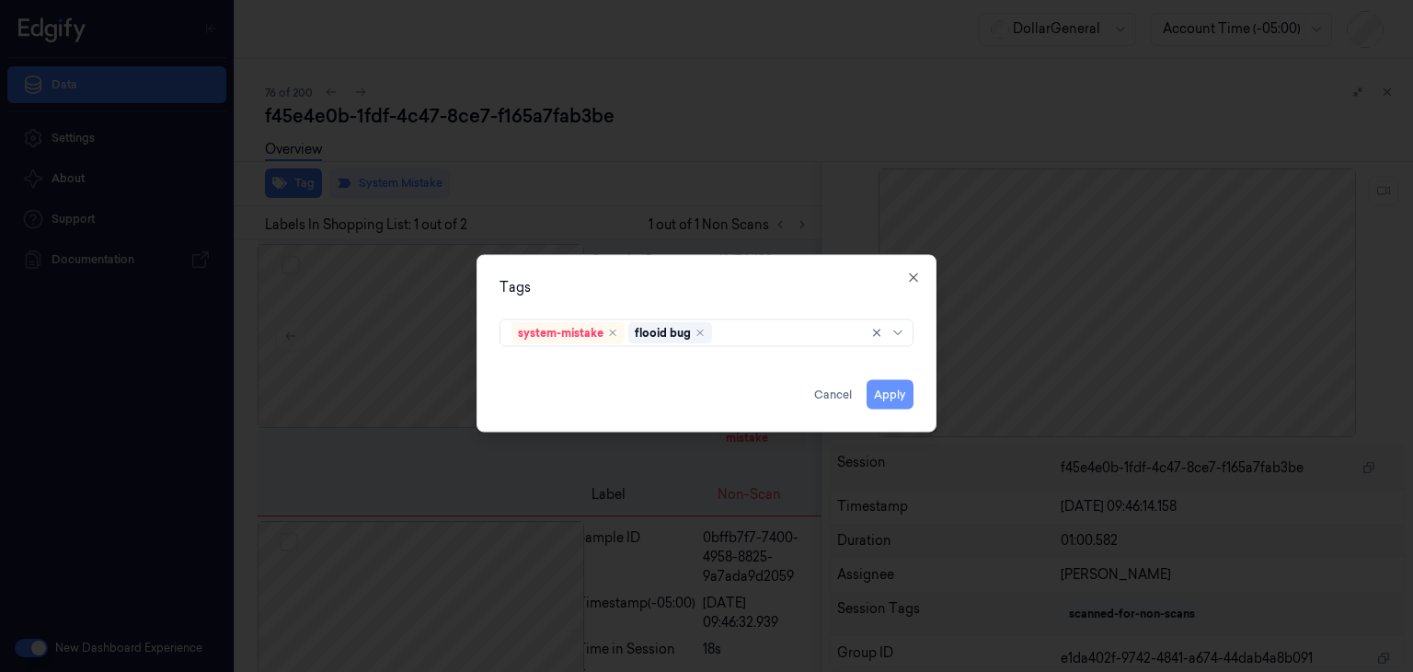
click at [896, 404] on button "Apply" at bounding box center [890, 394] width 47 height 29
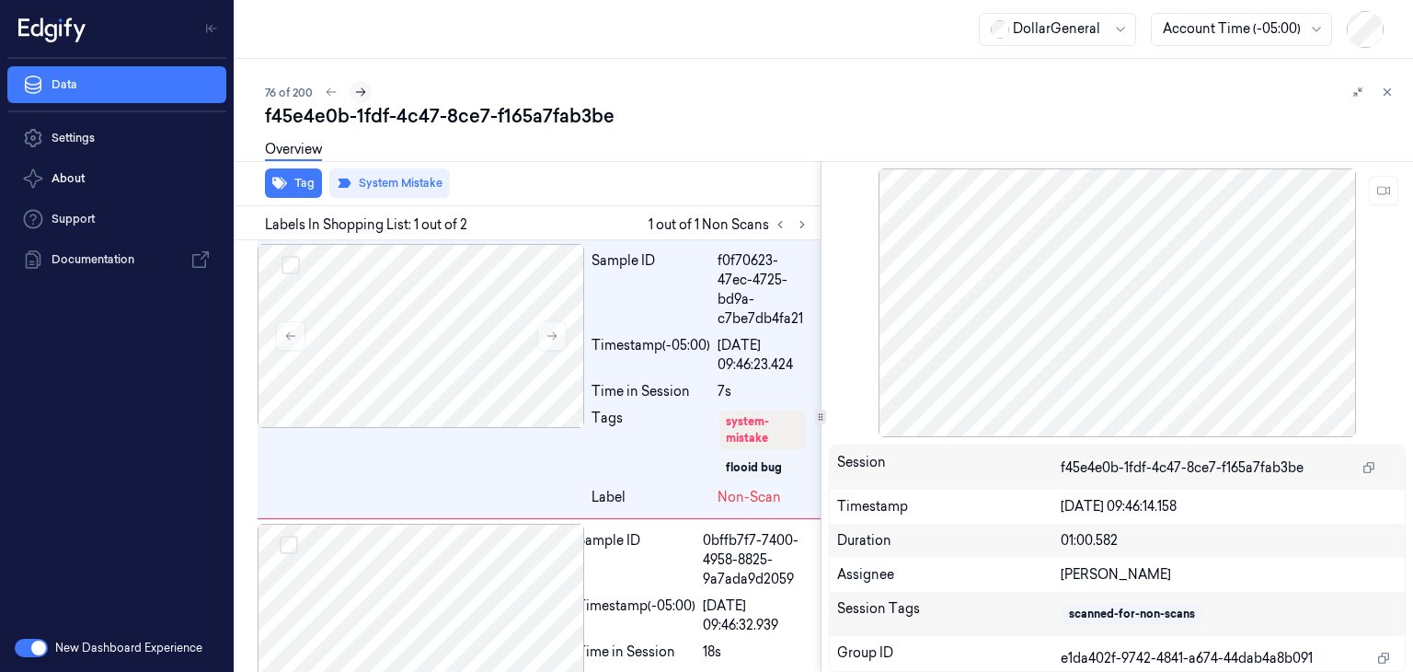
click at [363, 93] on icon at bounding box center [361, 92] width 10 height 8
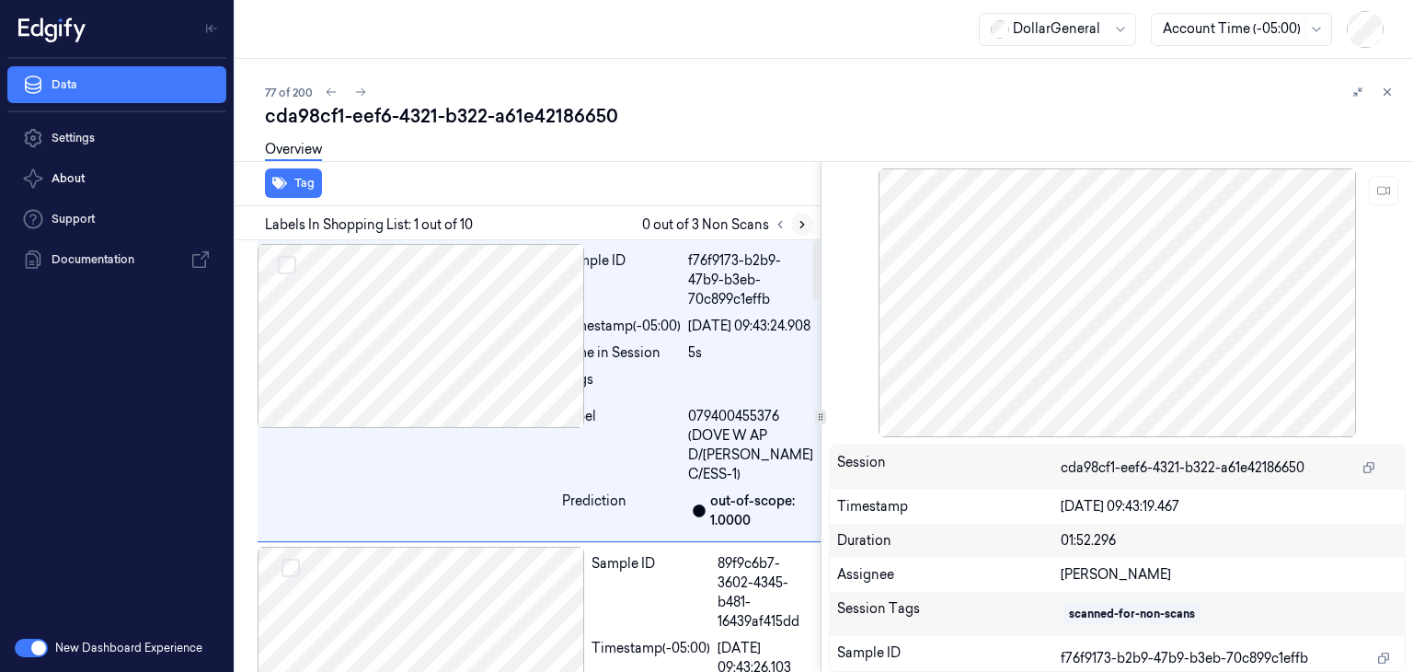
click at [806, 223] on icon at bounding box center [802, 224] width 13 height 13
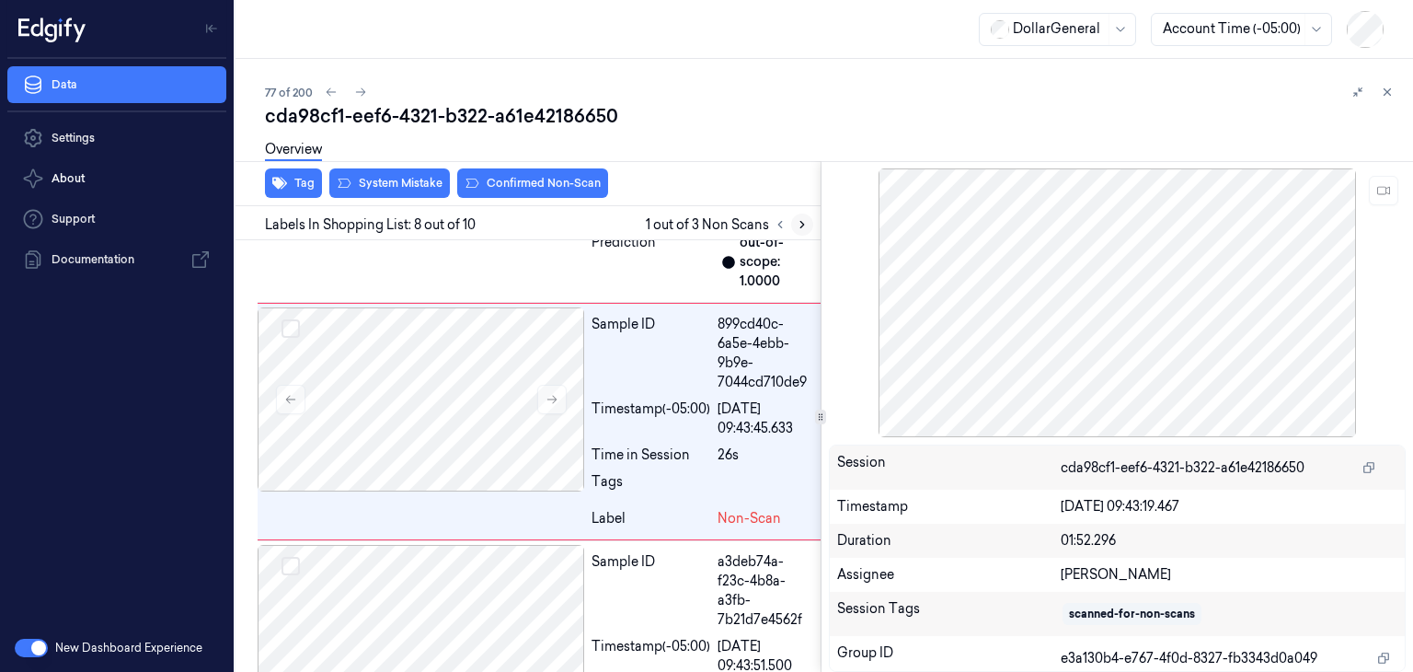
scroll to position [2327, 0]
click at [549, 413] on button at bounding box center [551, 398] width 29 height 29
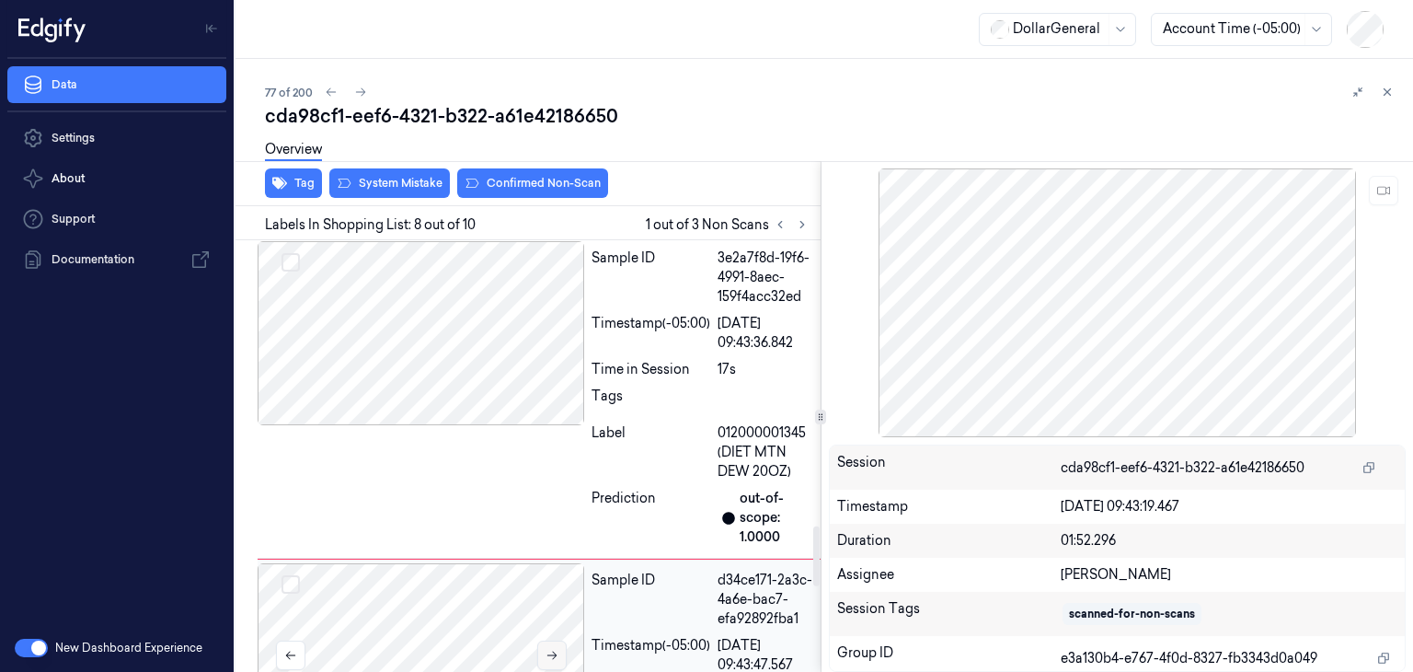
scroll to position [2041, 0]
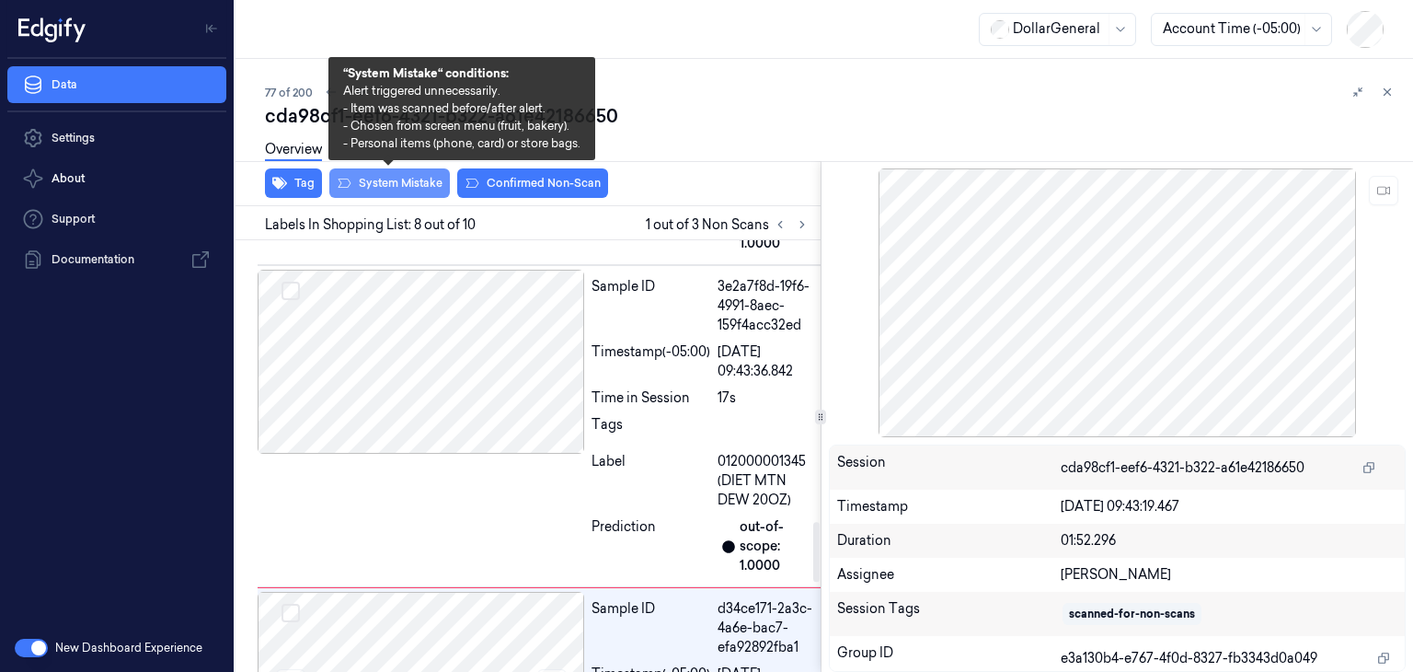
click at [423, 181] on button "System Mistake" at bounding box center [389, 182] width 121 height 29
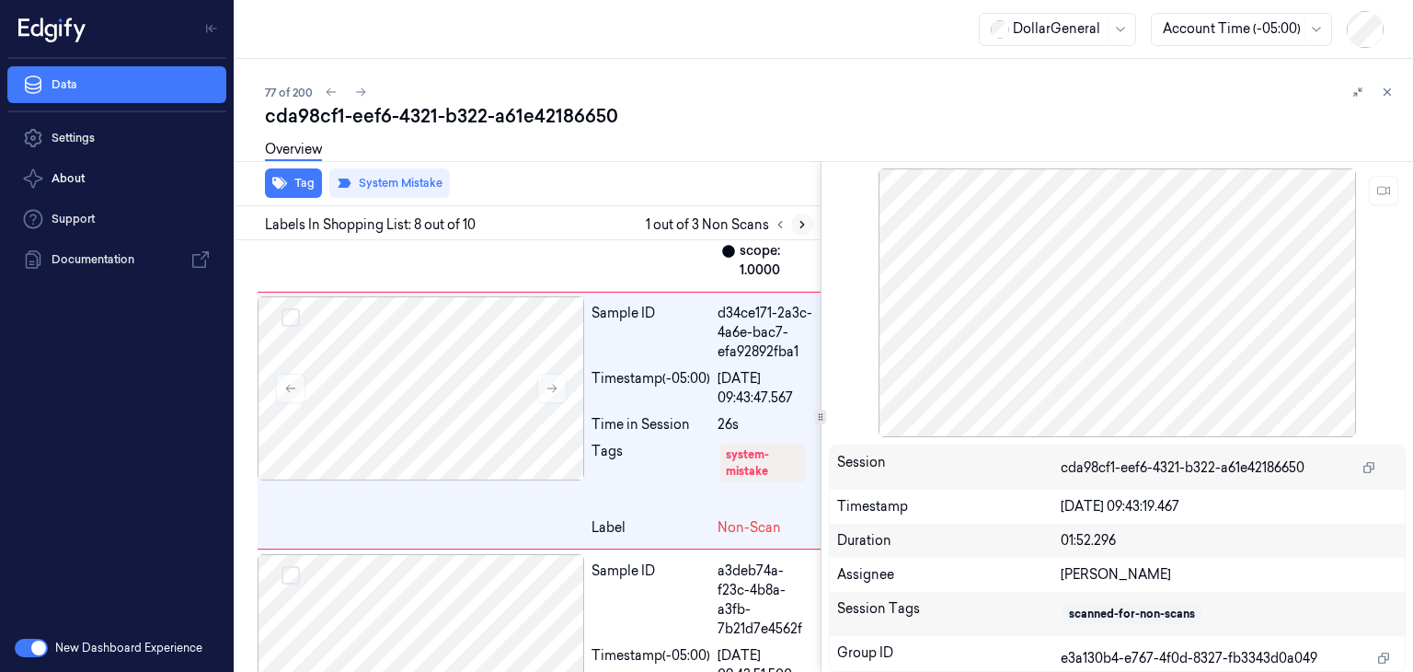
click at [799, 228] on icon at bounding box center [802, 224] width 13 height 13
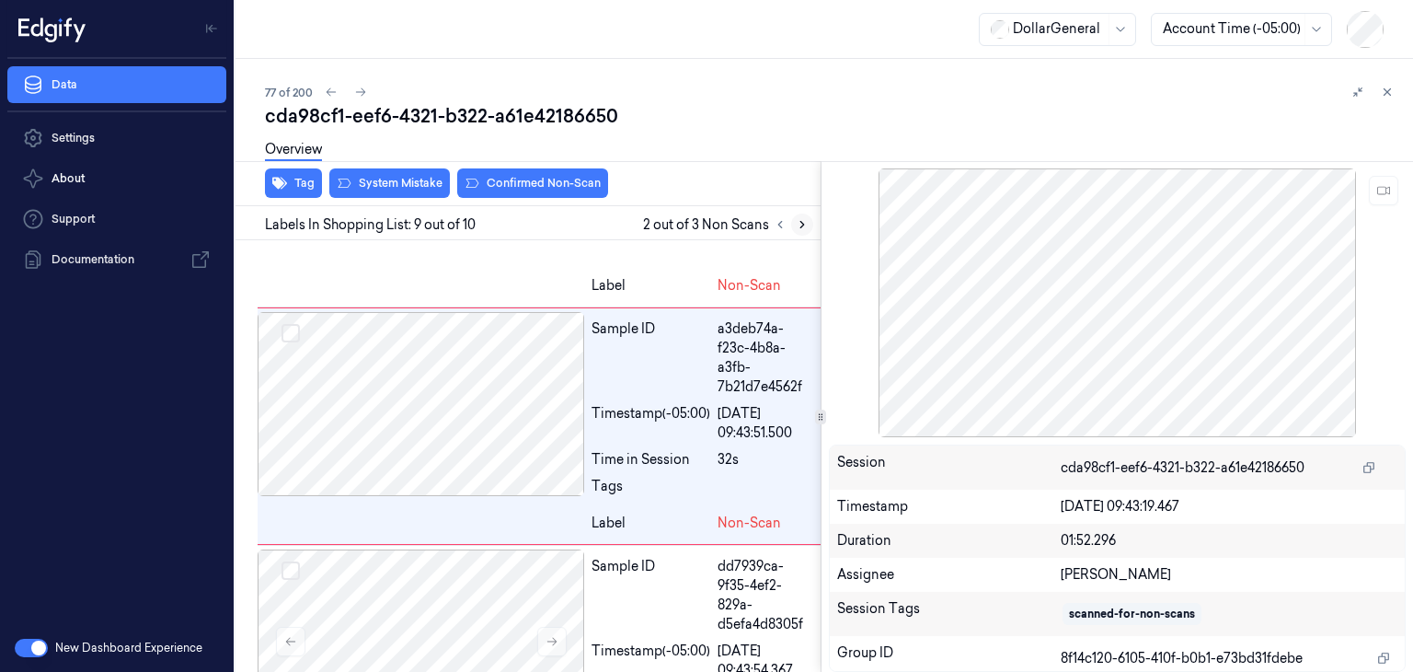
scroll to position [2583, 0]
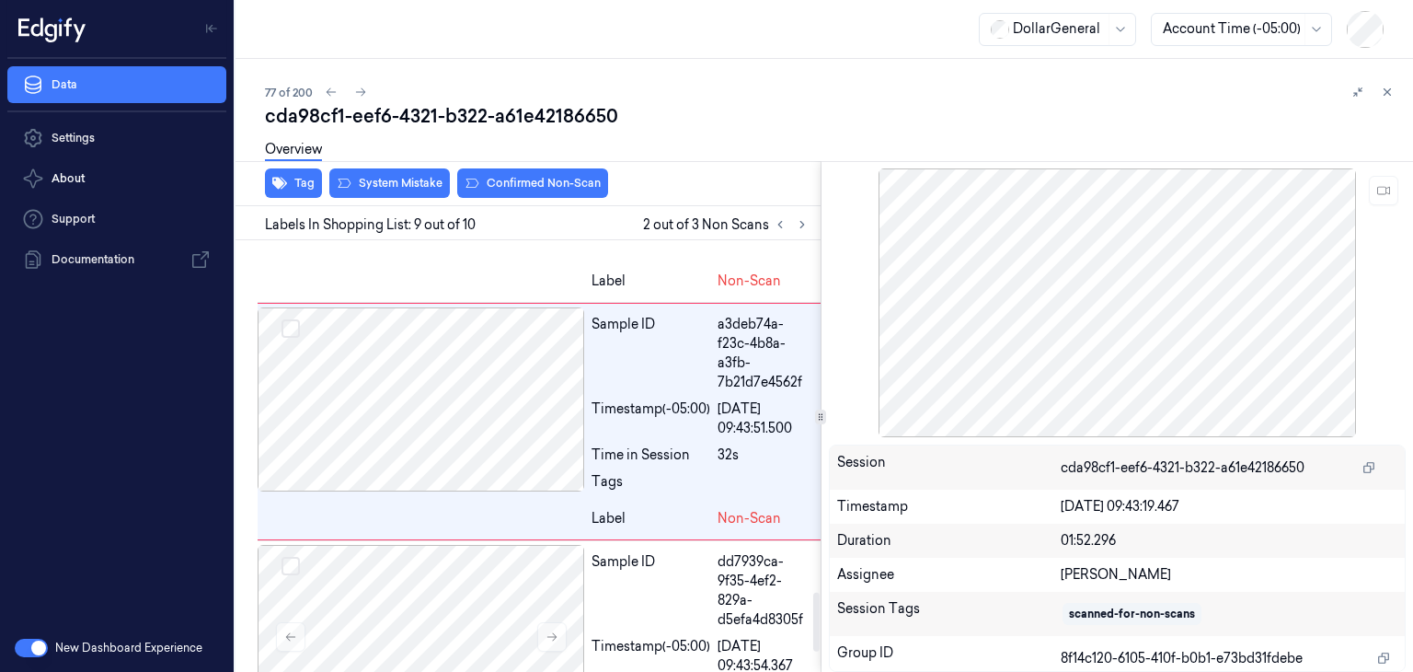
click at [397, 172] on div "Overview" at bounding box center [831, 152] width 1133 height 47
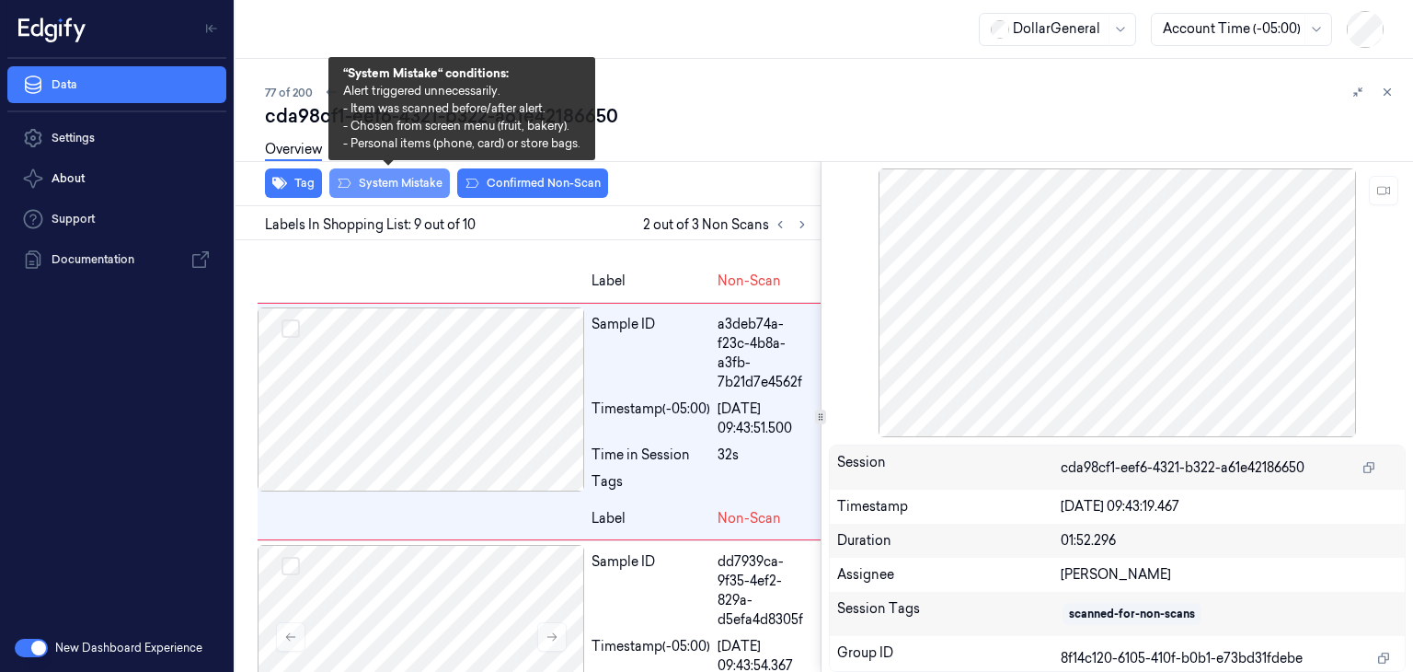
click at [422, 179] on button "System Mistake" at bounding box center [389, 182] width 121 height 29
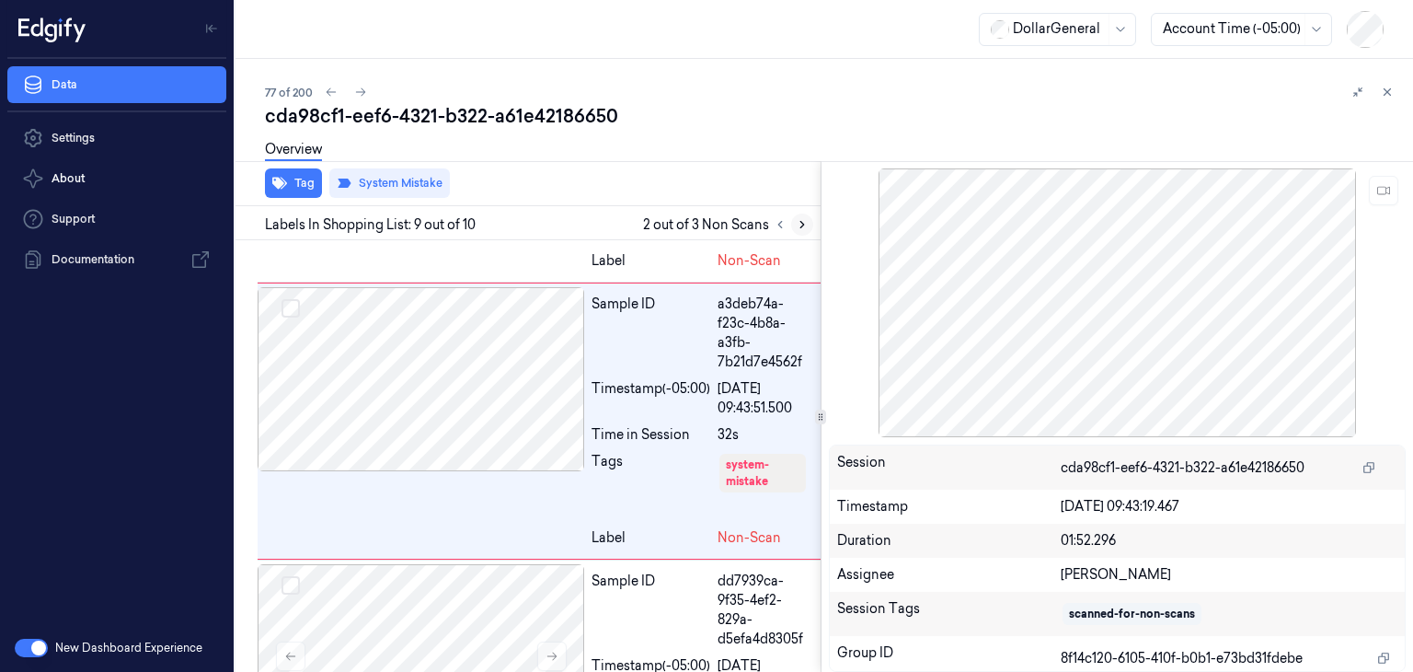
click at [806, 227] on icon at bounding box center [802, 224] width 13 height 13
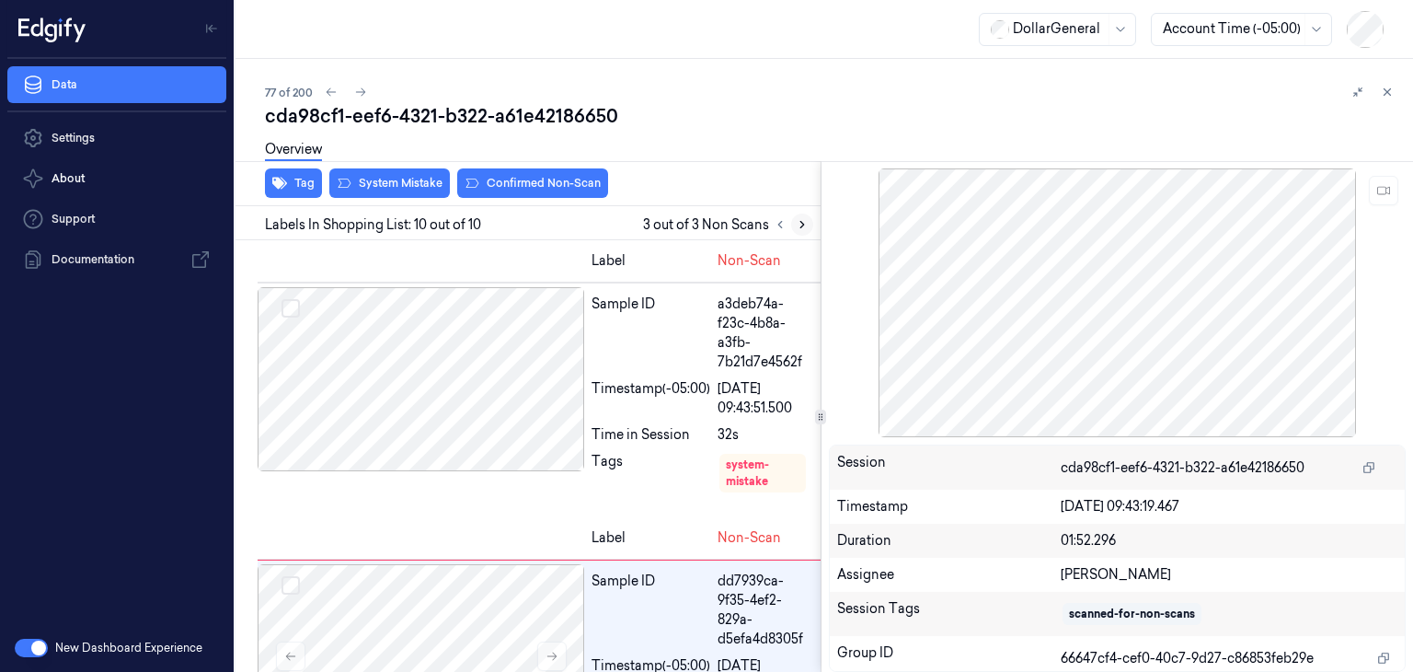
scroll to position [2769, 0]
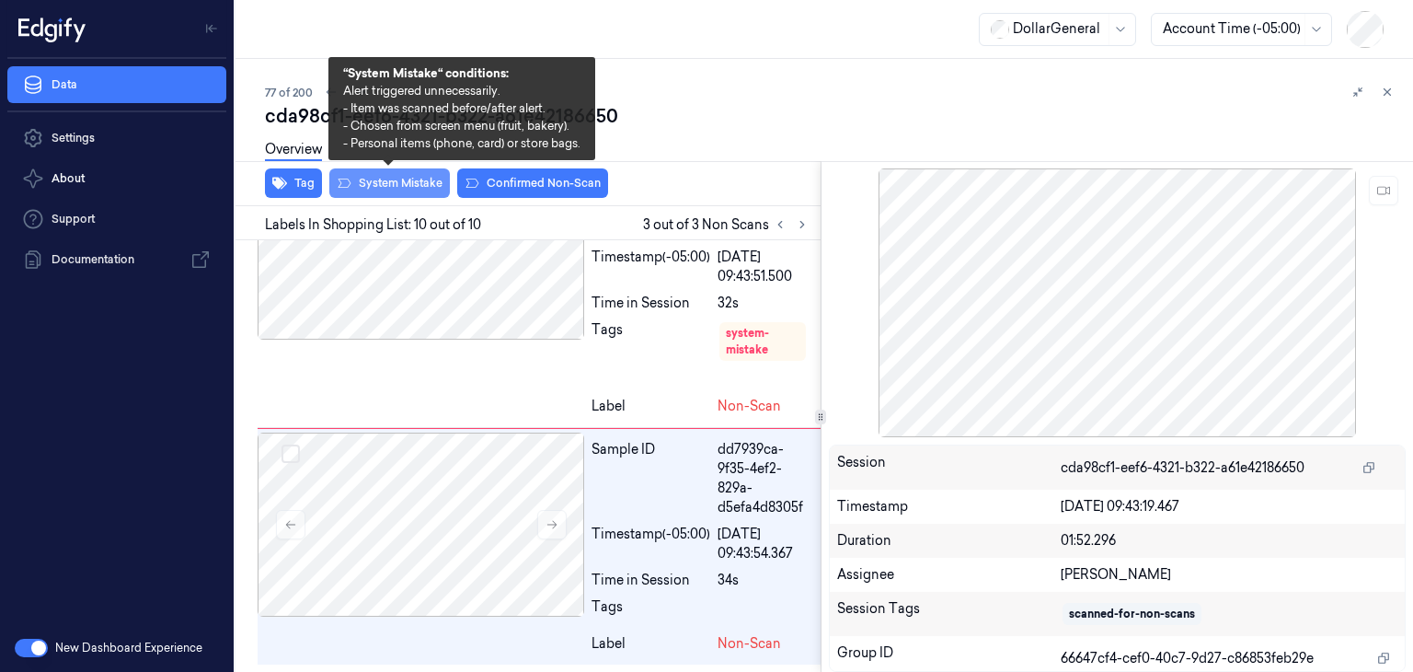
click at [387, 181] on button "System Mistake" at bounding box center [389, 182] width 121 height 29
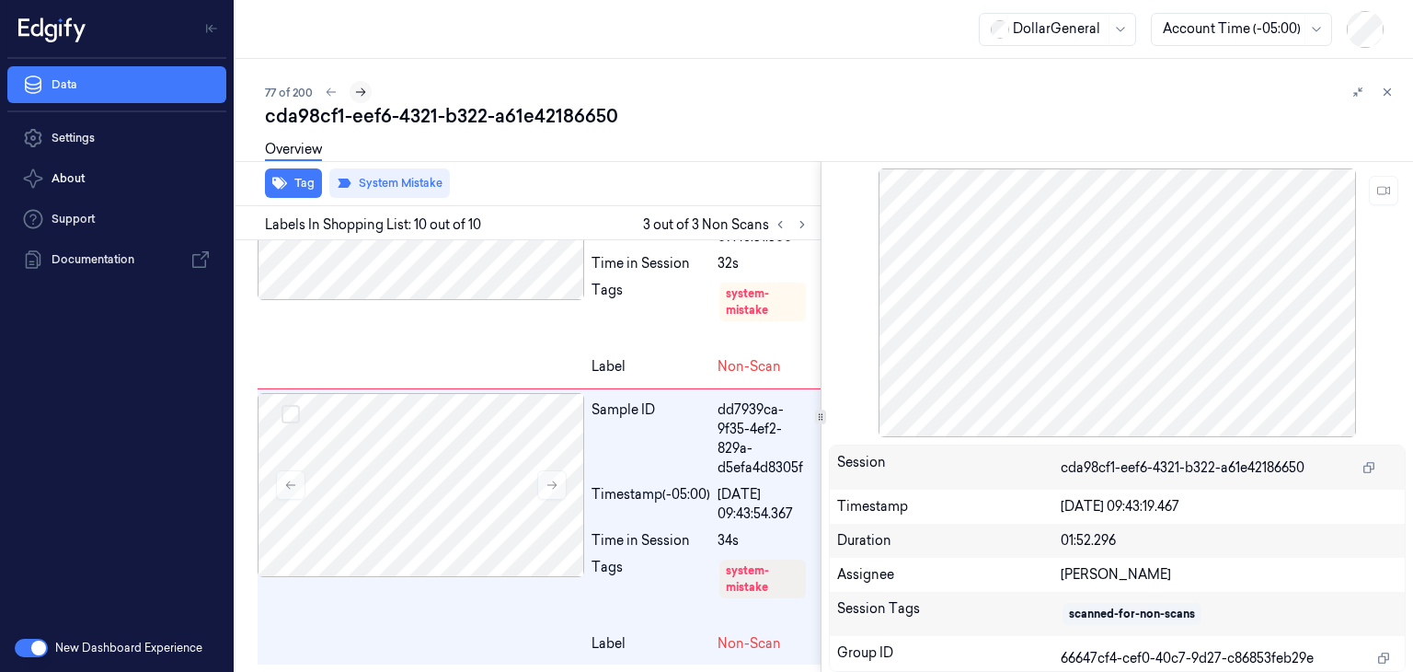
click at [364, 92] on icon at bounding box center [361, 92] width 10 height 8
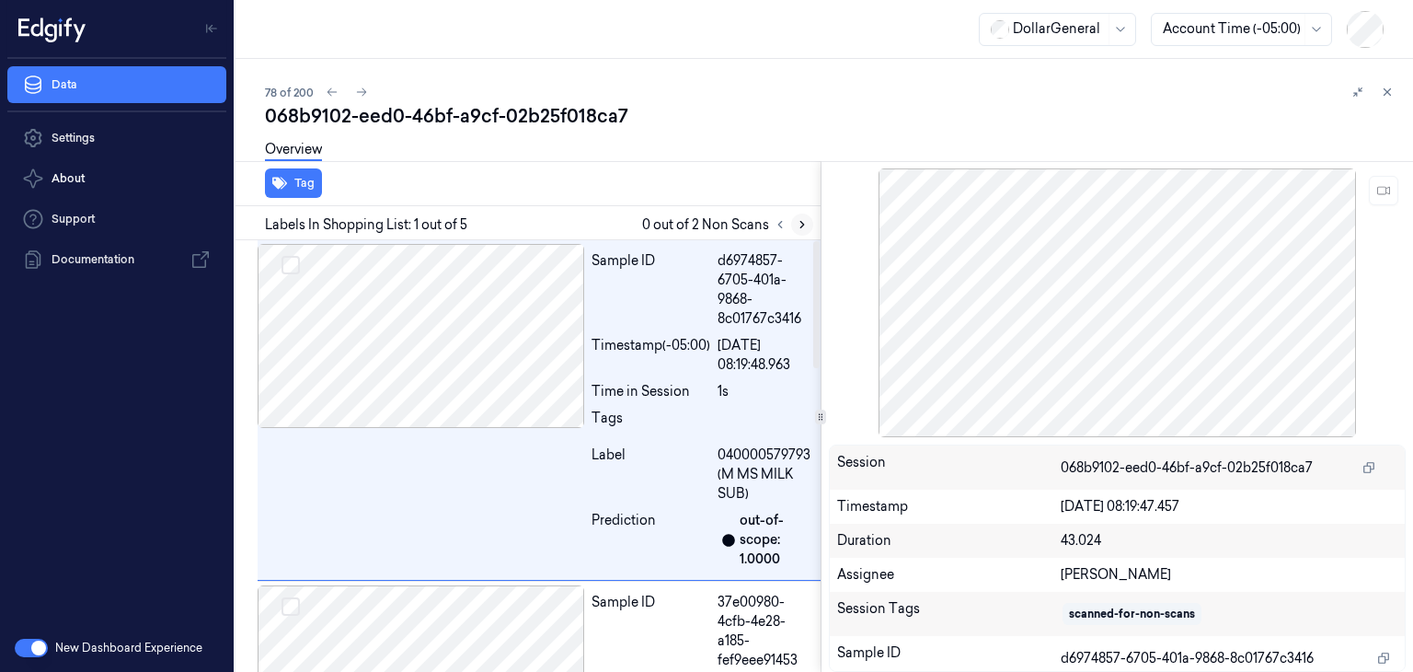
click at [802, 225] on icon at bounding box center [802, 224] width 13 height 13
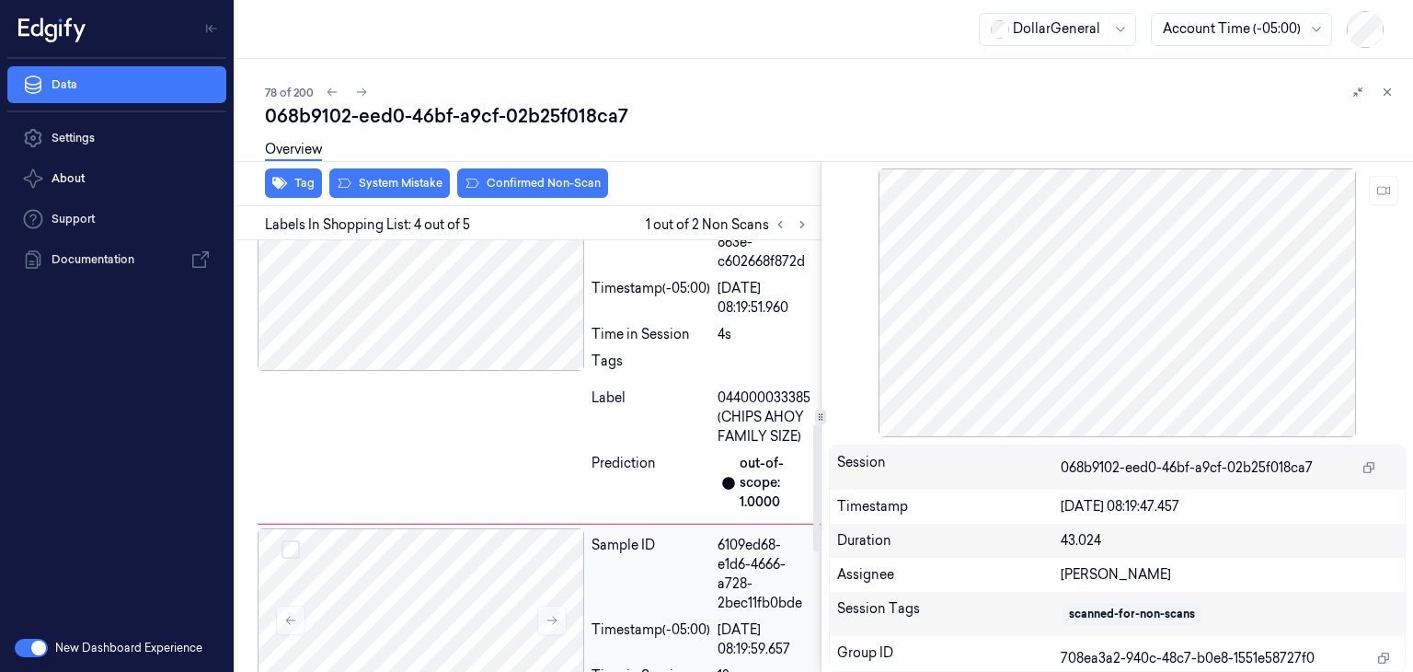
scroll to position [610, 0]
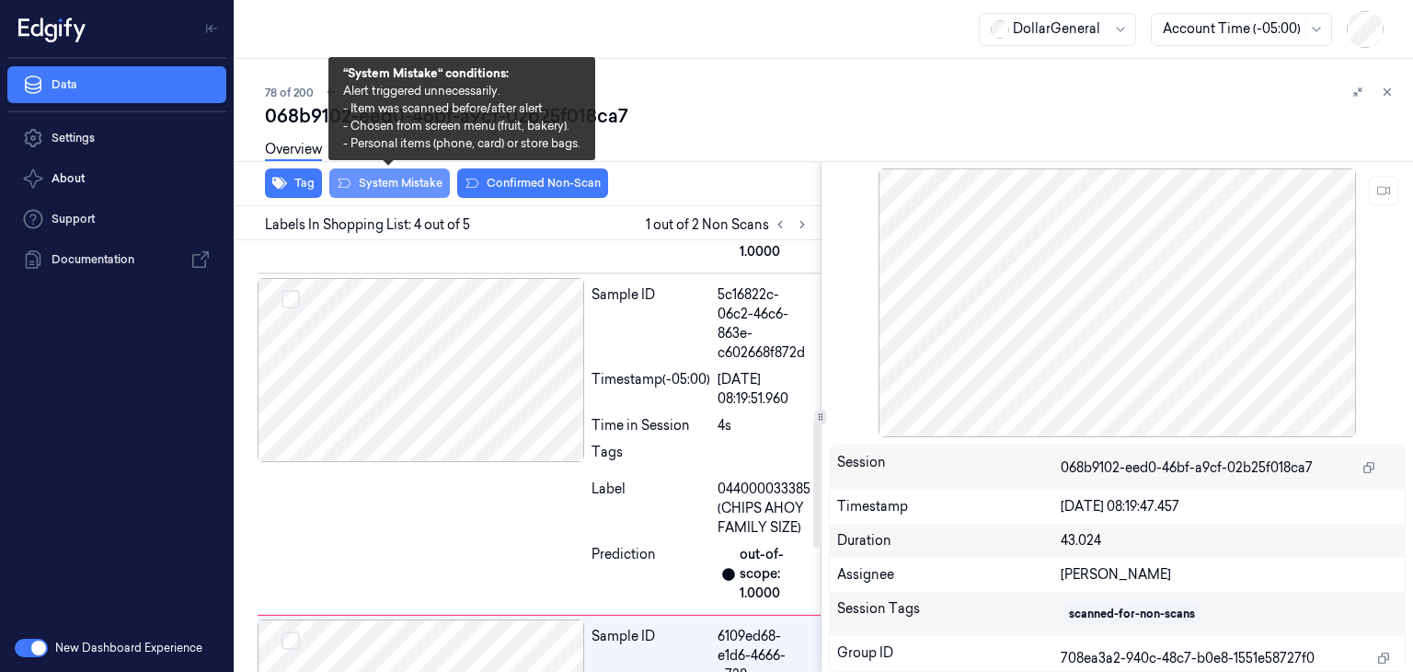
click at [426, 189] on button "System Mistake" at bounding box center [389, 182] width 121 height 29
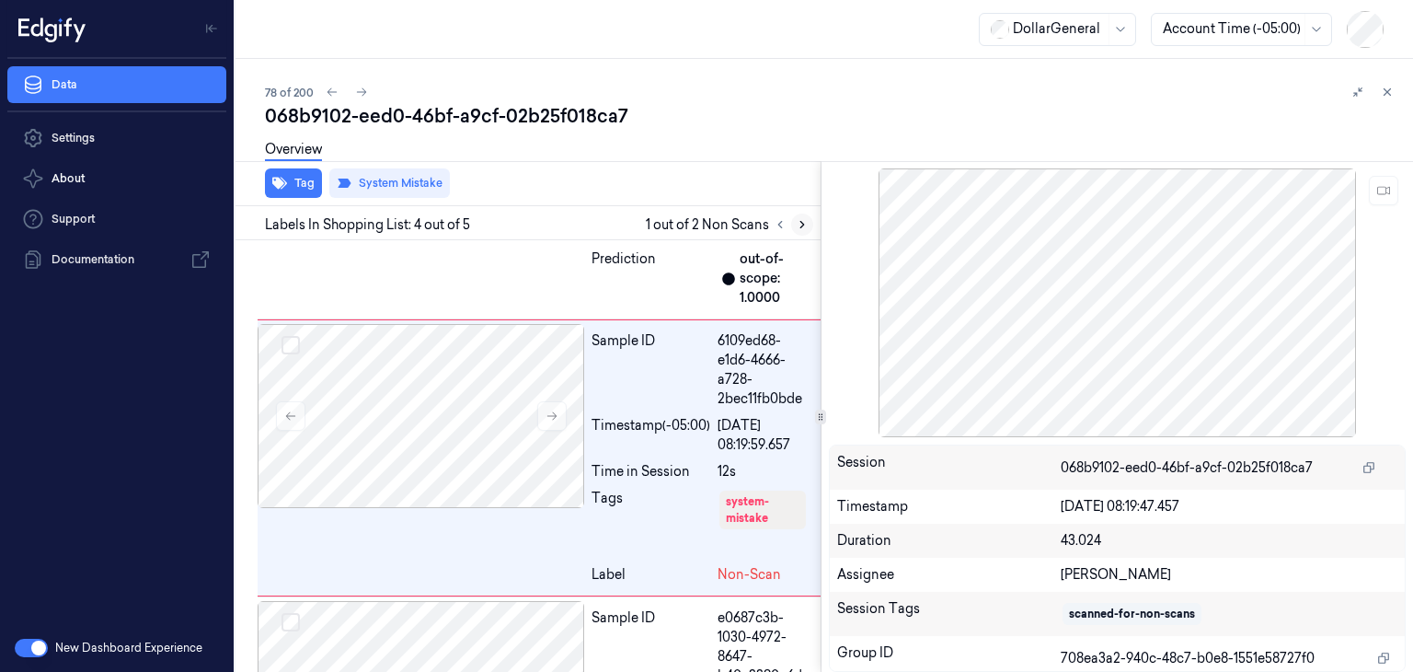
click at [800, 226] on icon at bounding box center [802, 225] width 4 height 6
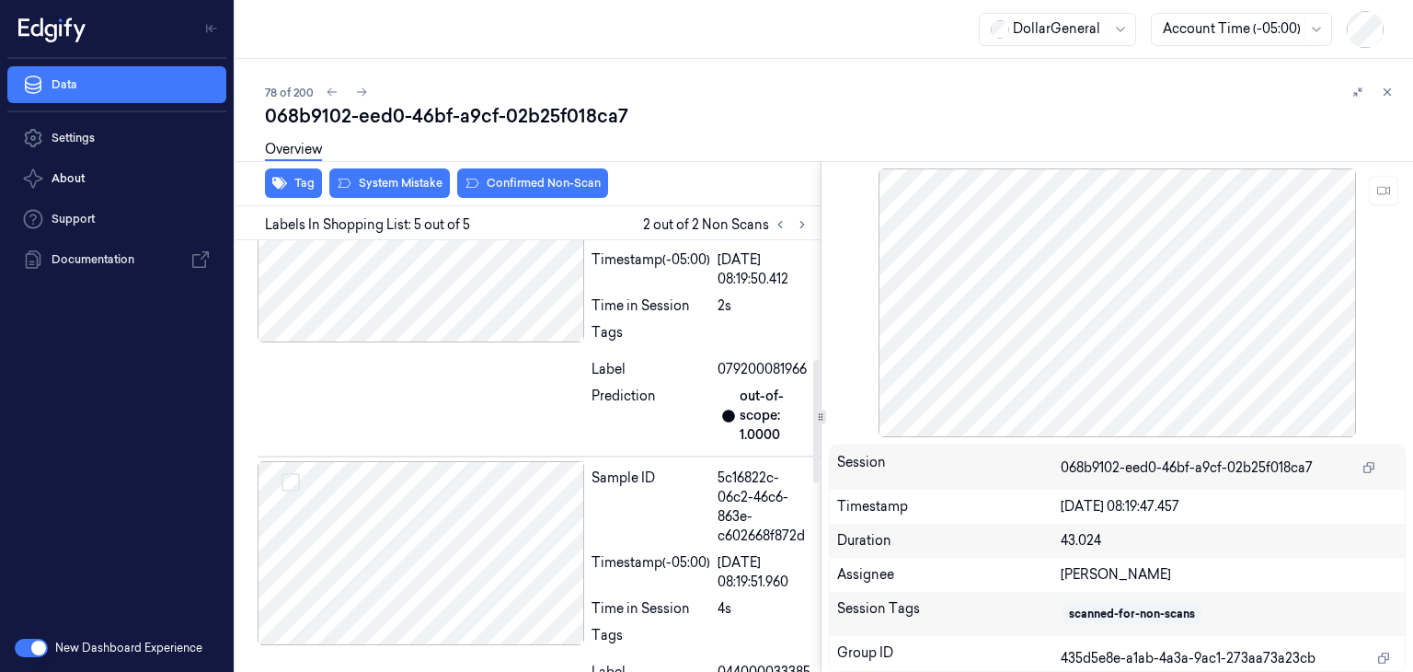
scroll to position [335, 0]
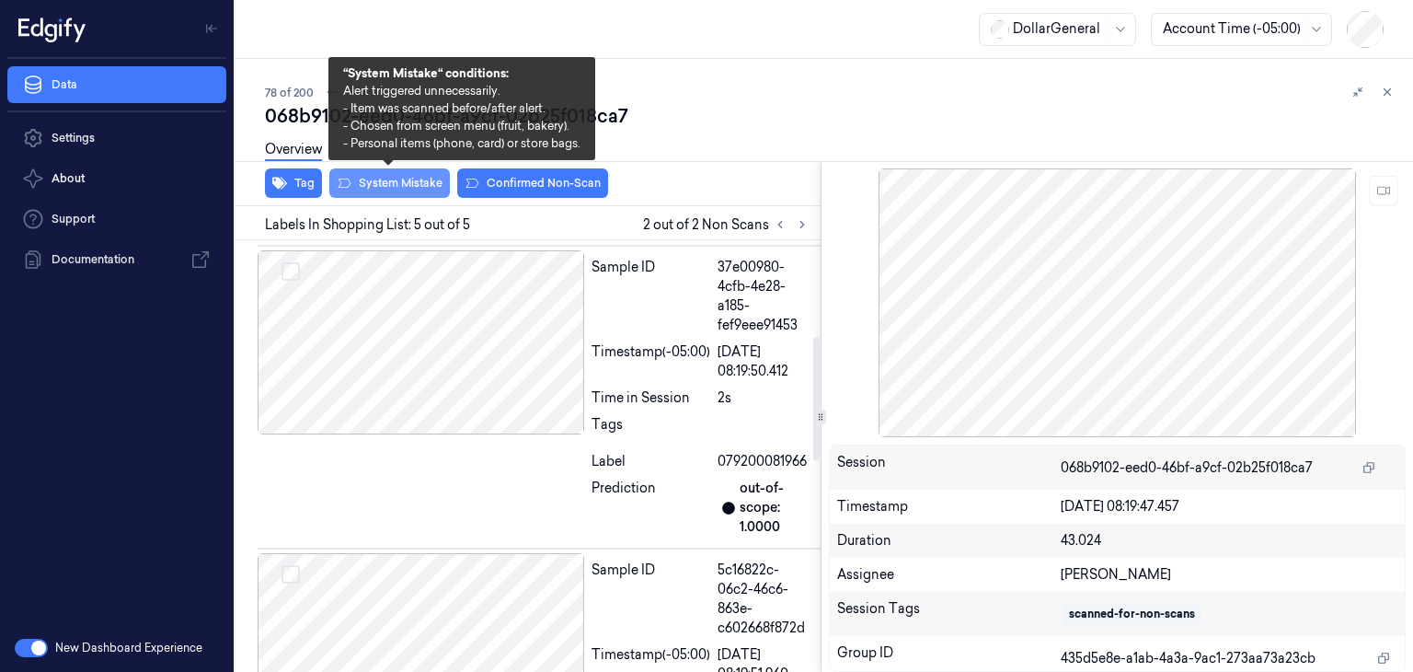
click at [423, 189] on button "System Mistake" at bounding box center [389, 182] width 121 height 29
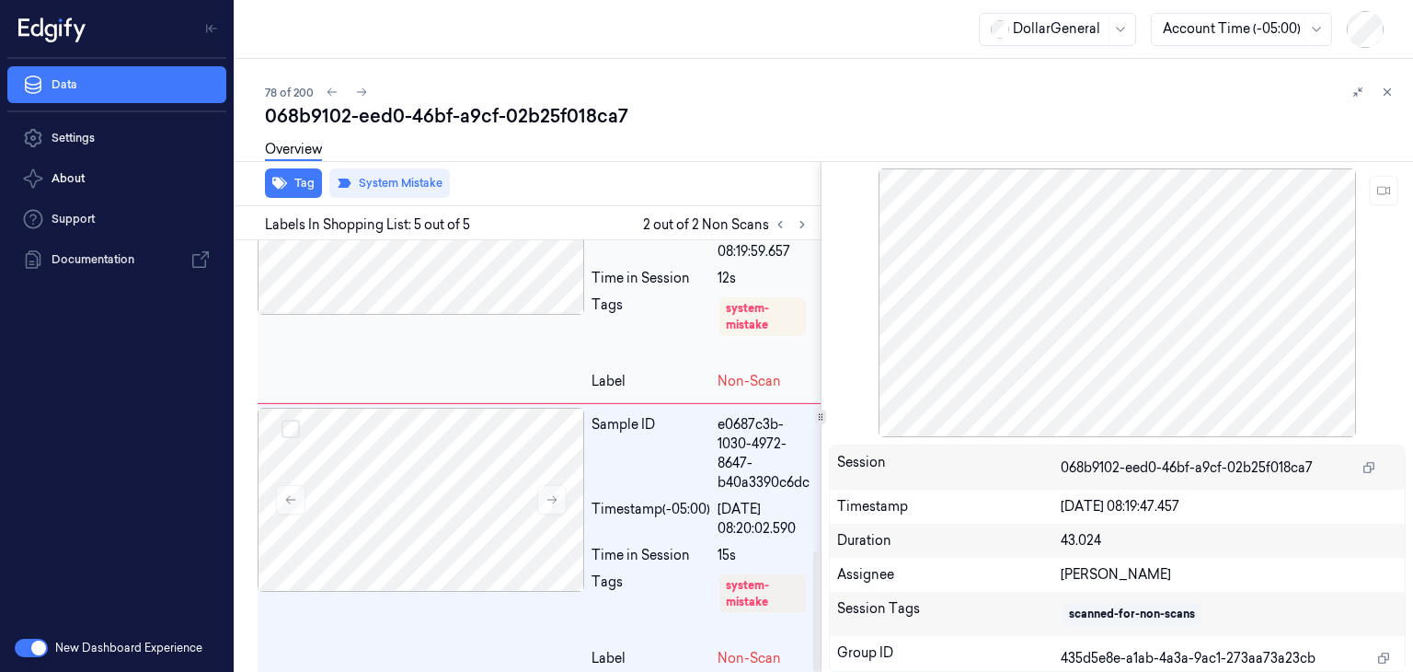
scroll to position [1110, 0]
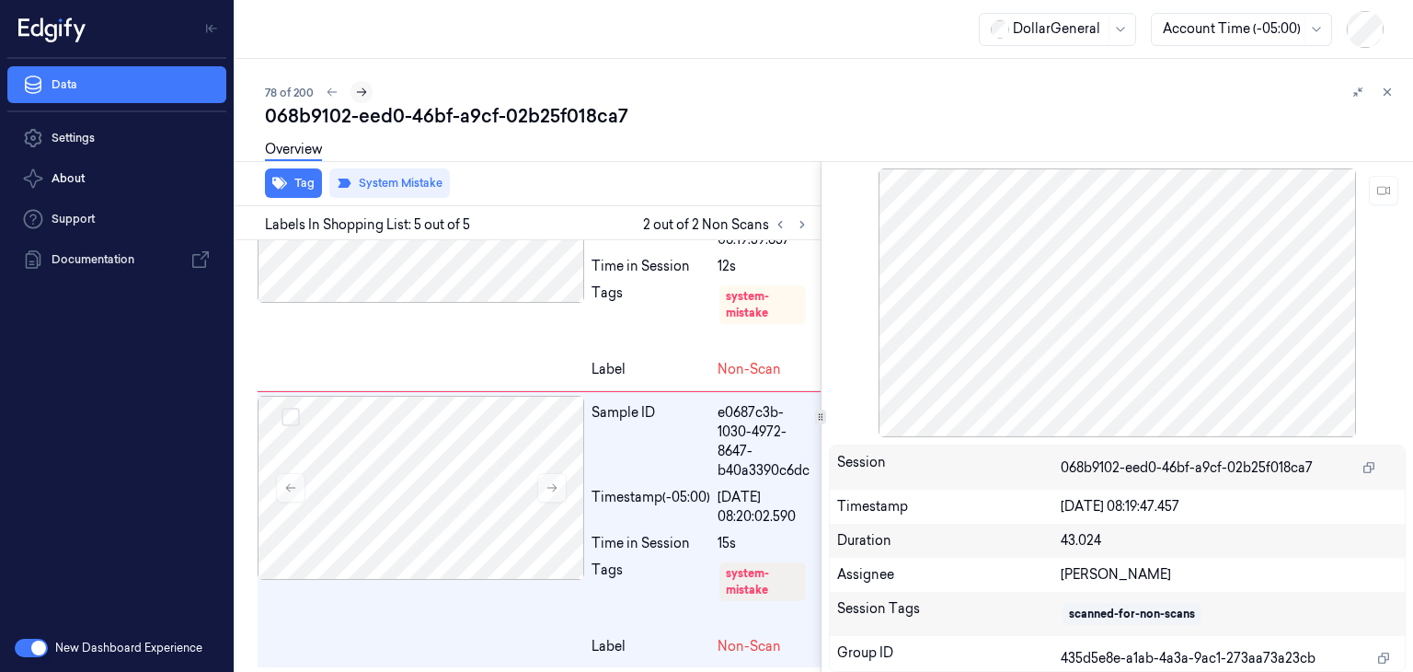
click at [360, 90] on icon at bounding box center [361, 92] width 13 height 13
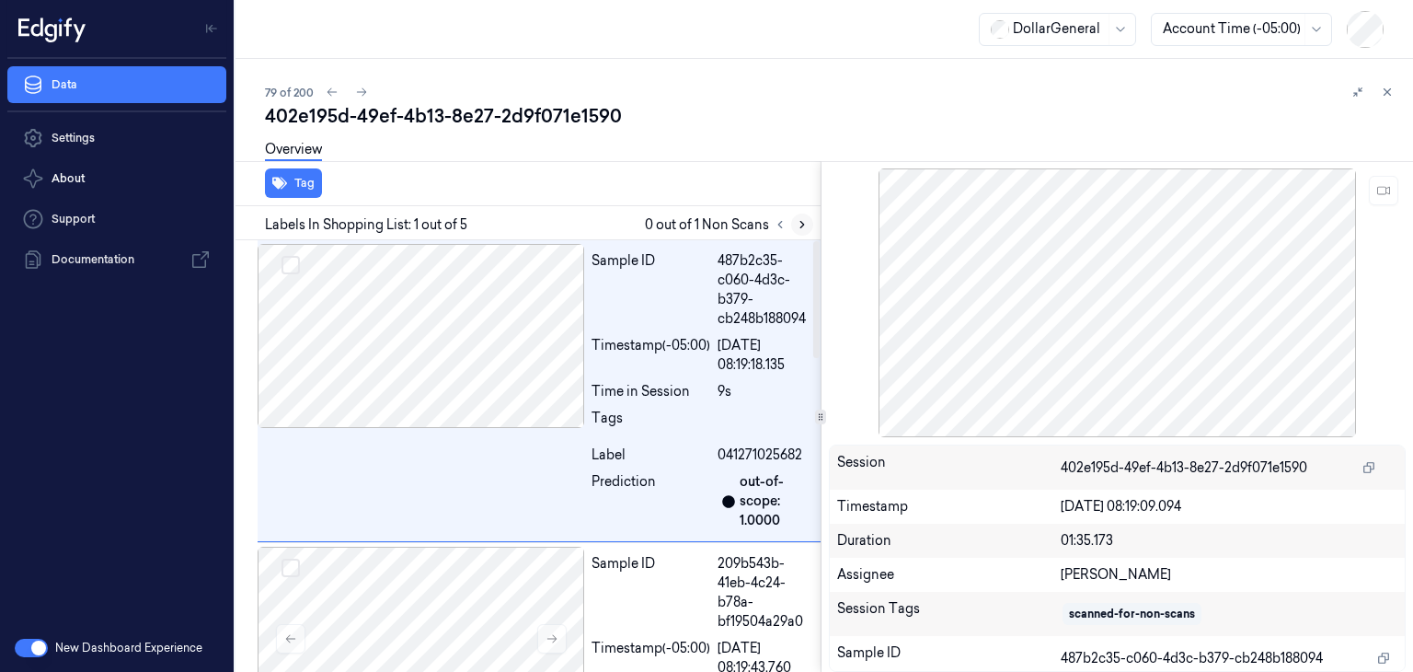
click at [799, 224] on icon at bounding box center [802, 224] width 13 height 13
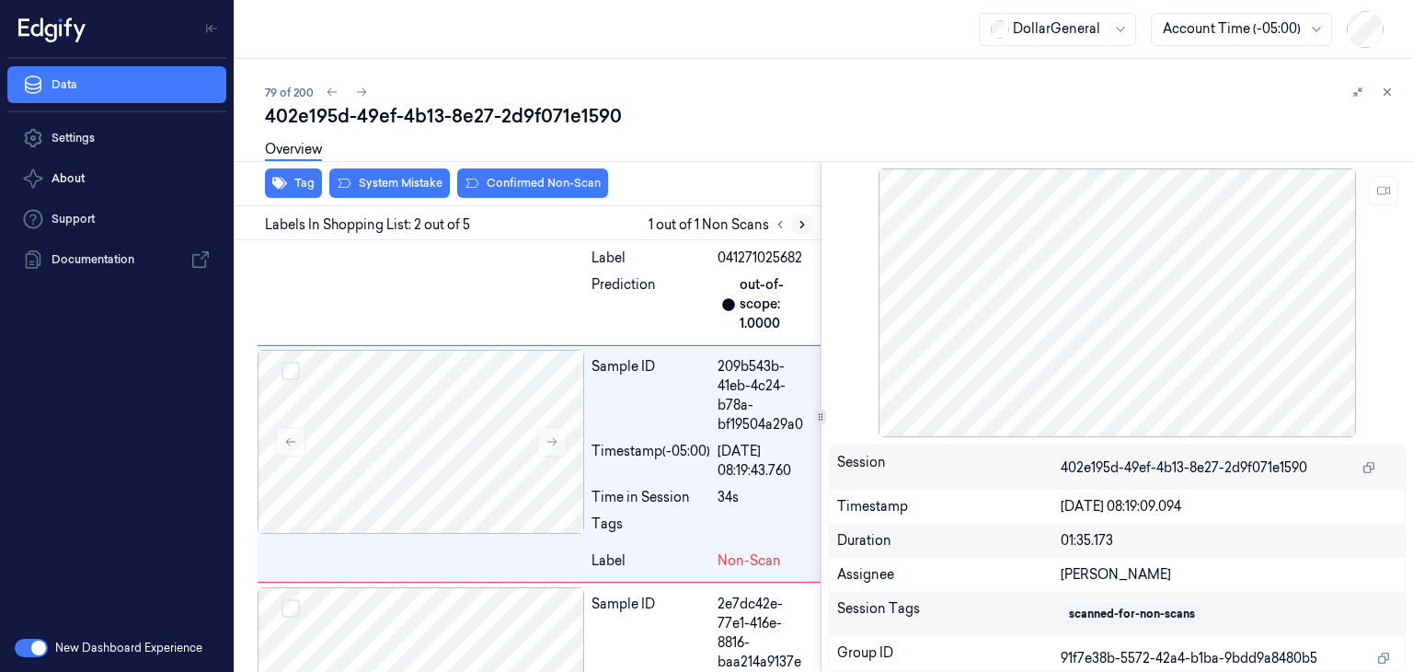
scroll to position [203, 0]
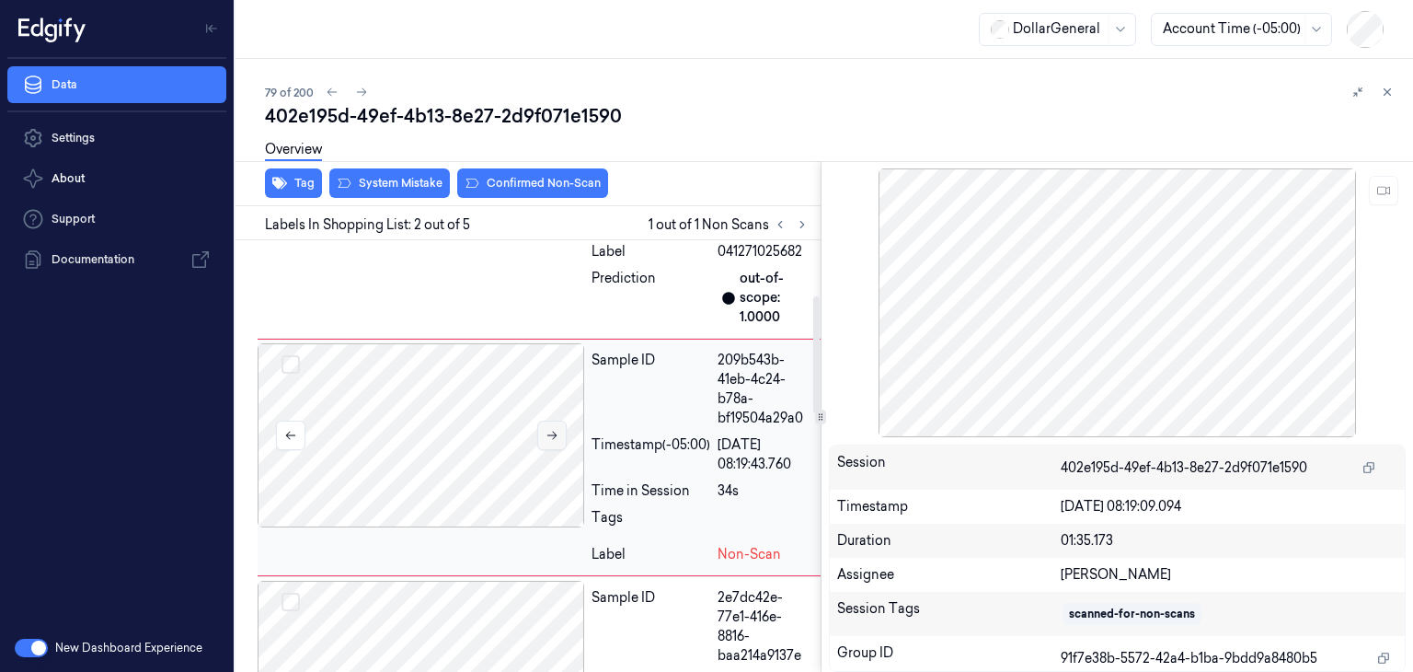
click at [550, 442] on button at bounding box center [551, 434] width 29 height 29
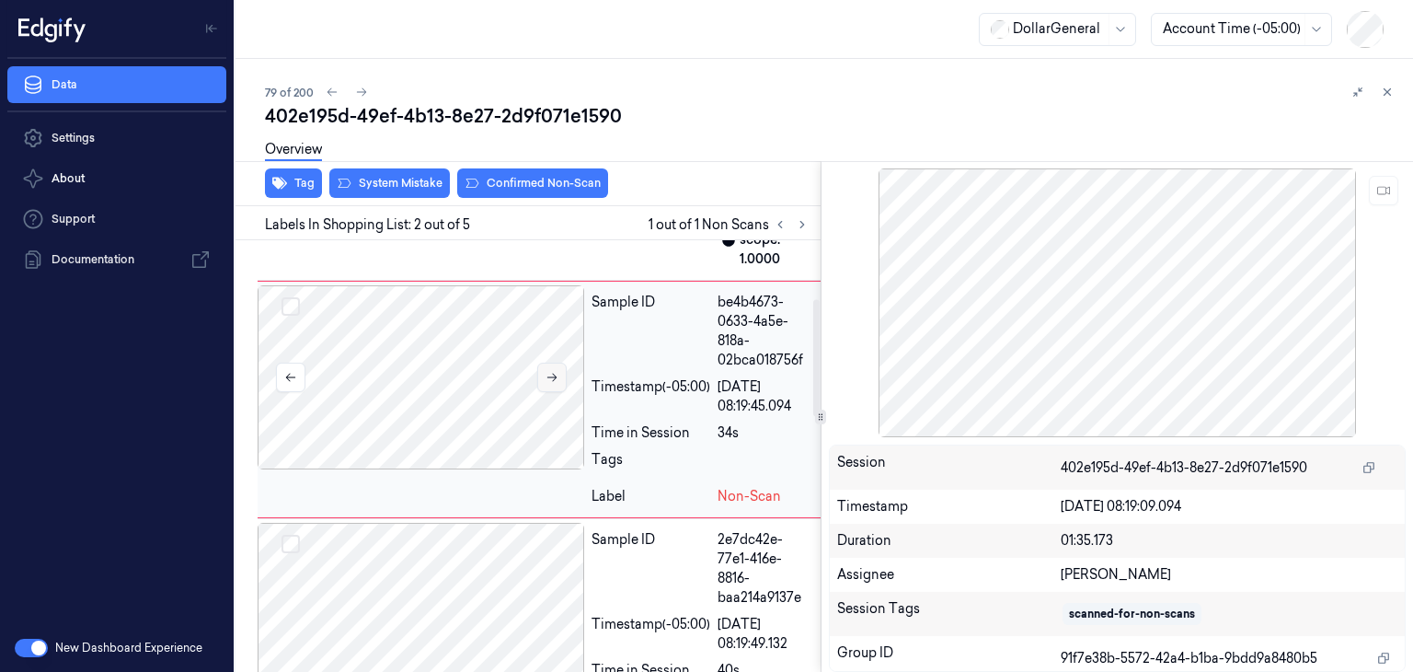
scroll to position [295, 0]
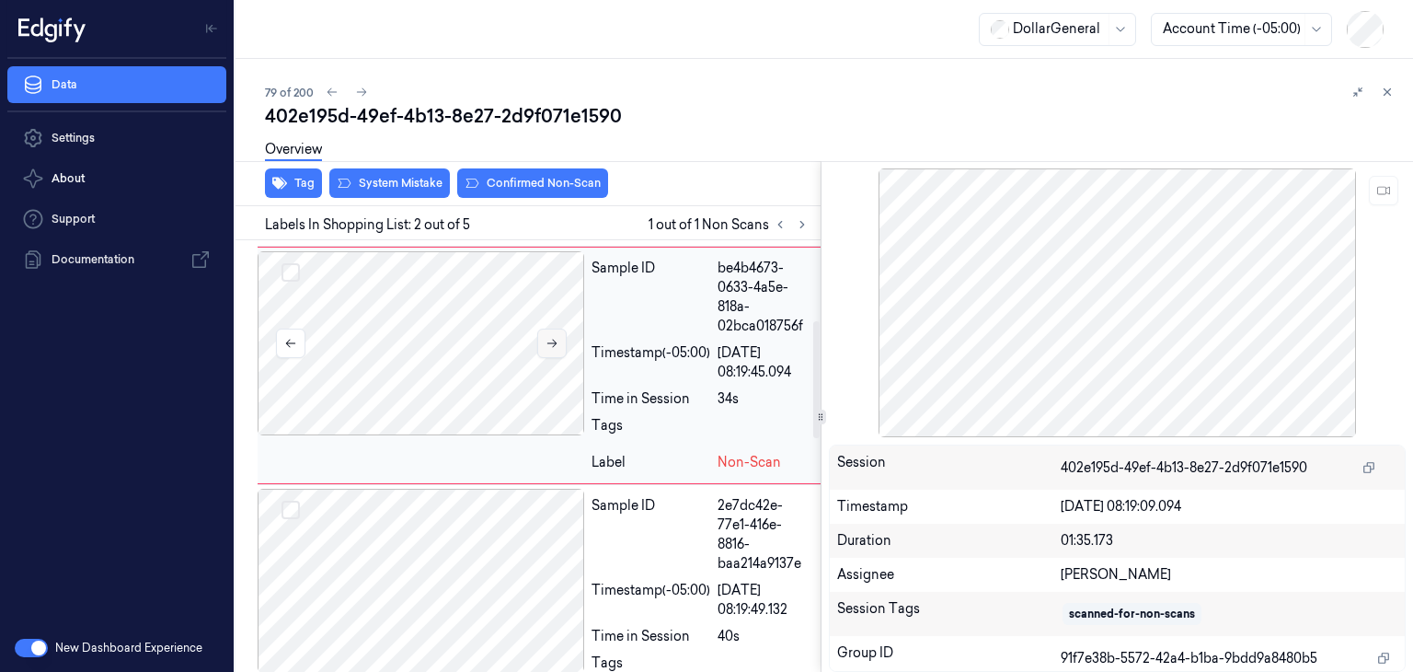
click at [550, 332] on button at bounding box center [551, 342] width 29 height 29
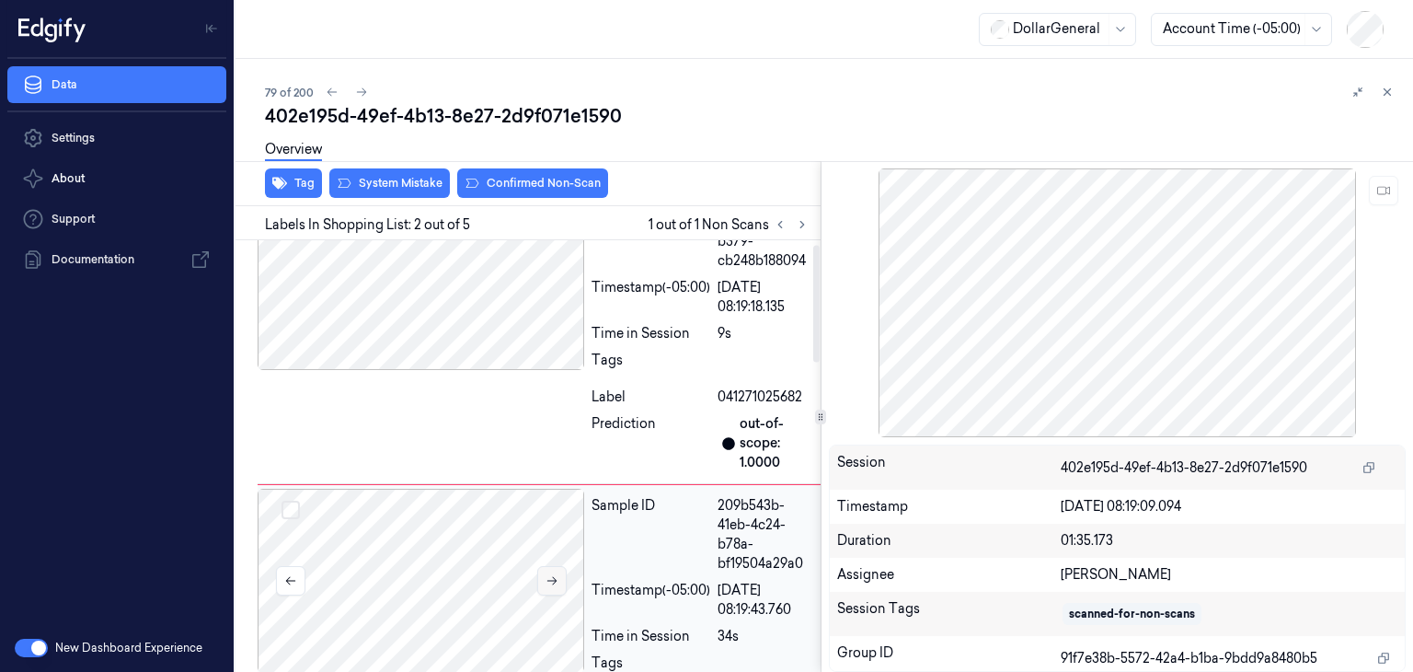
scroll to position [0, 0]
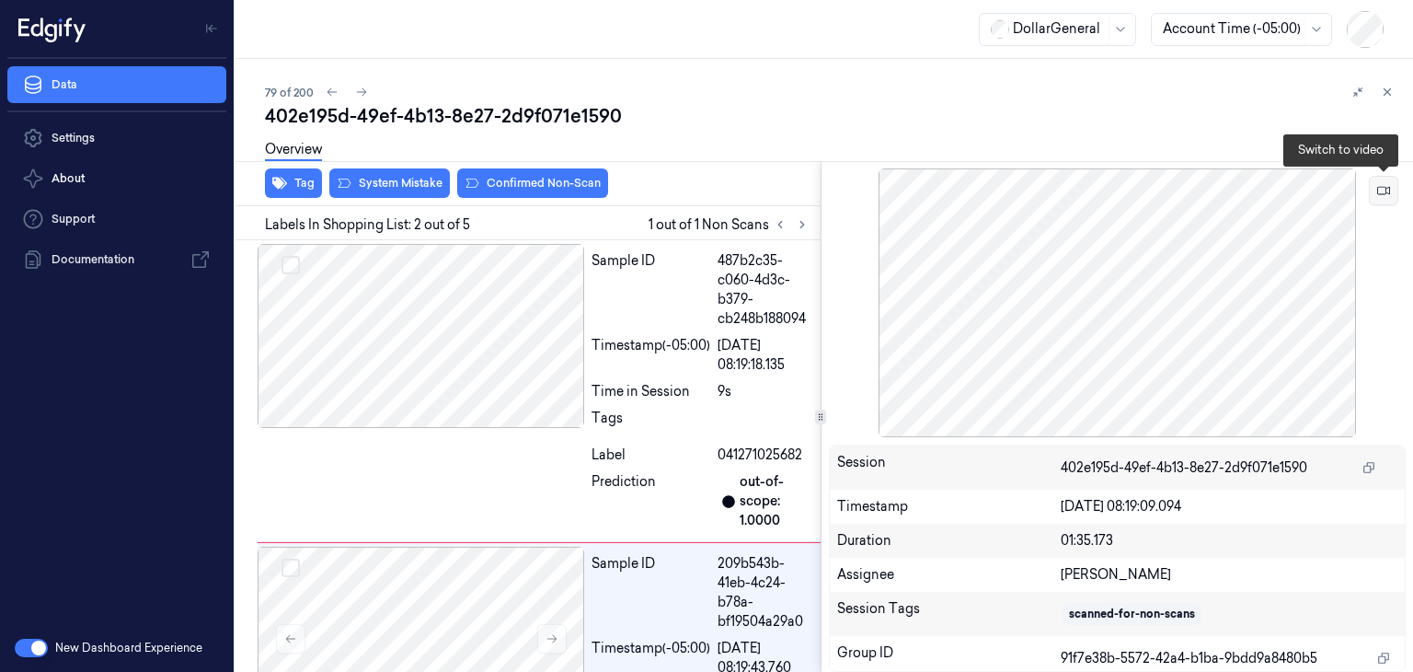
click at [1387, 190] on icon at bounding box center [1383, 190] width 13 height 13
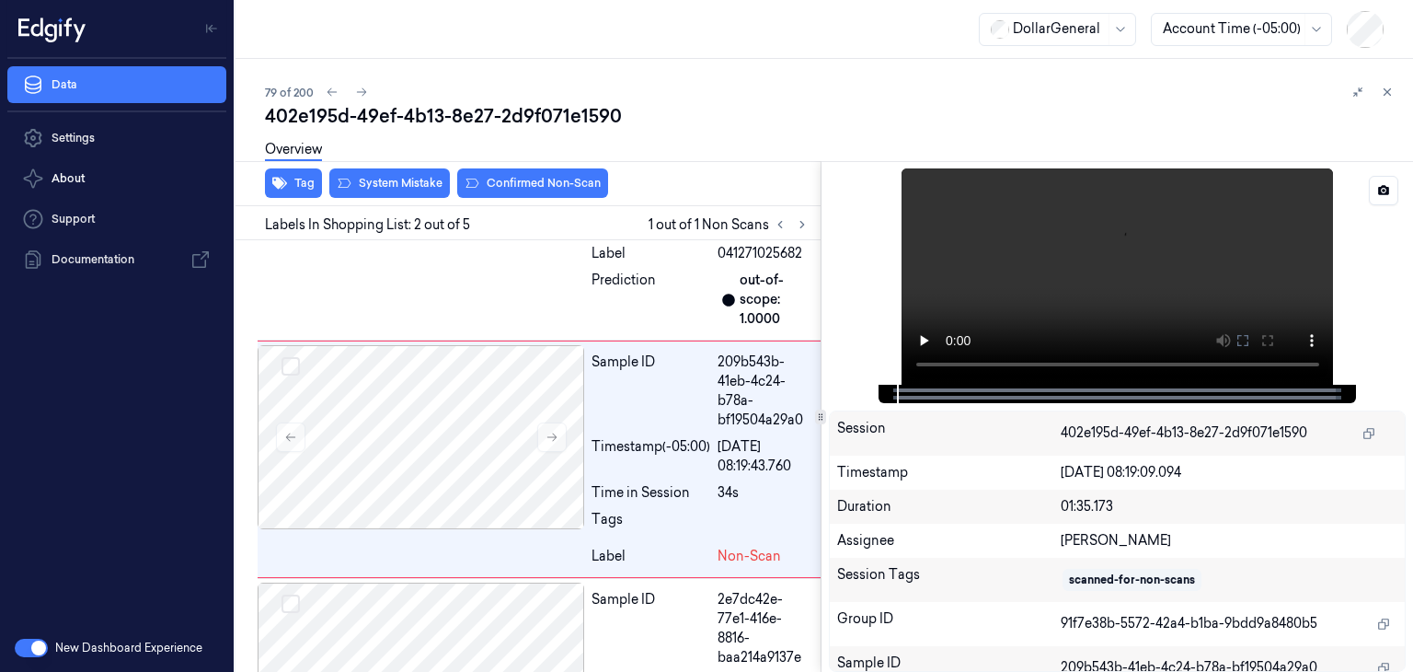
scroll to position [203, 0]
click at [1088, 278] on video at bounding box center [1118, 276] width 432 height 216
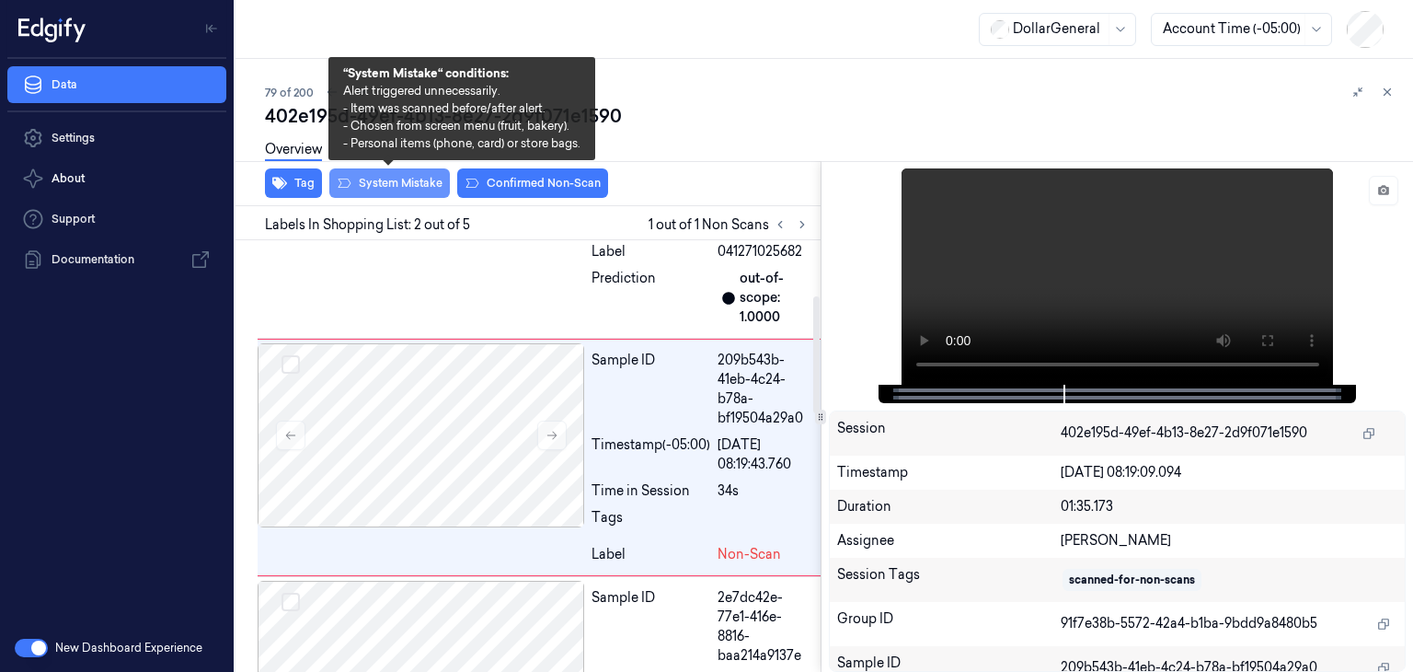
click at [394, 185] on button "System Mistake" at bounding box center [389, 182] width 121 height 29
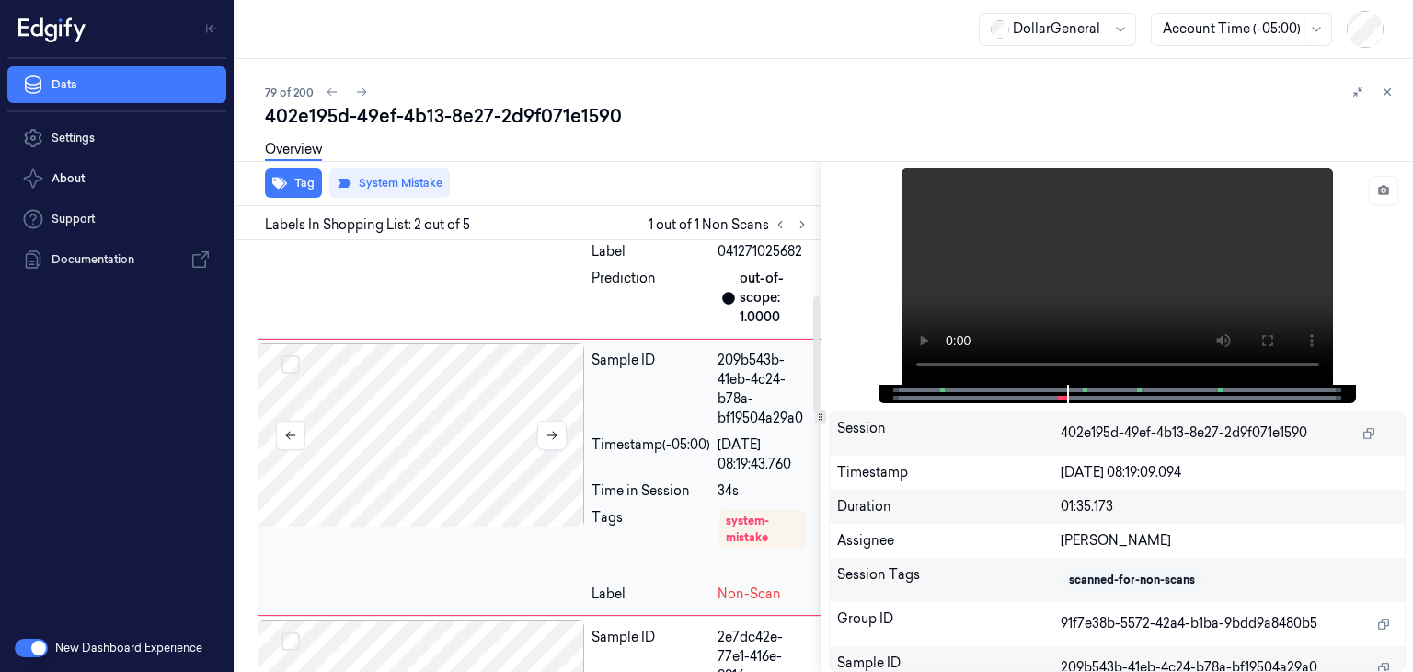
scroll to position [224, 0]
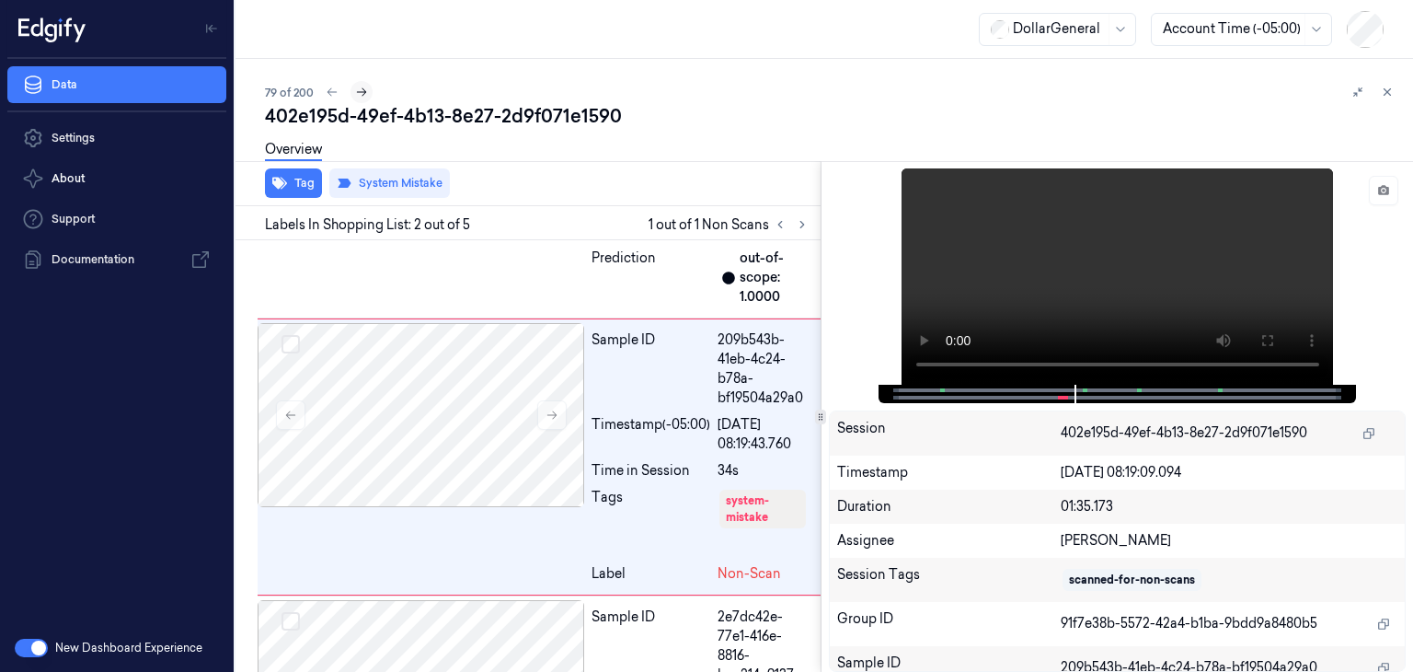
click at [365, 87] on icon at bounding box center [361, 92] width 13 height 13
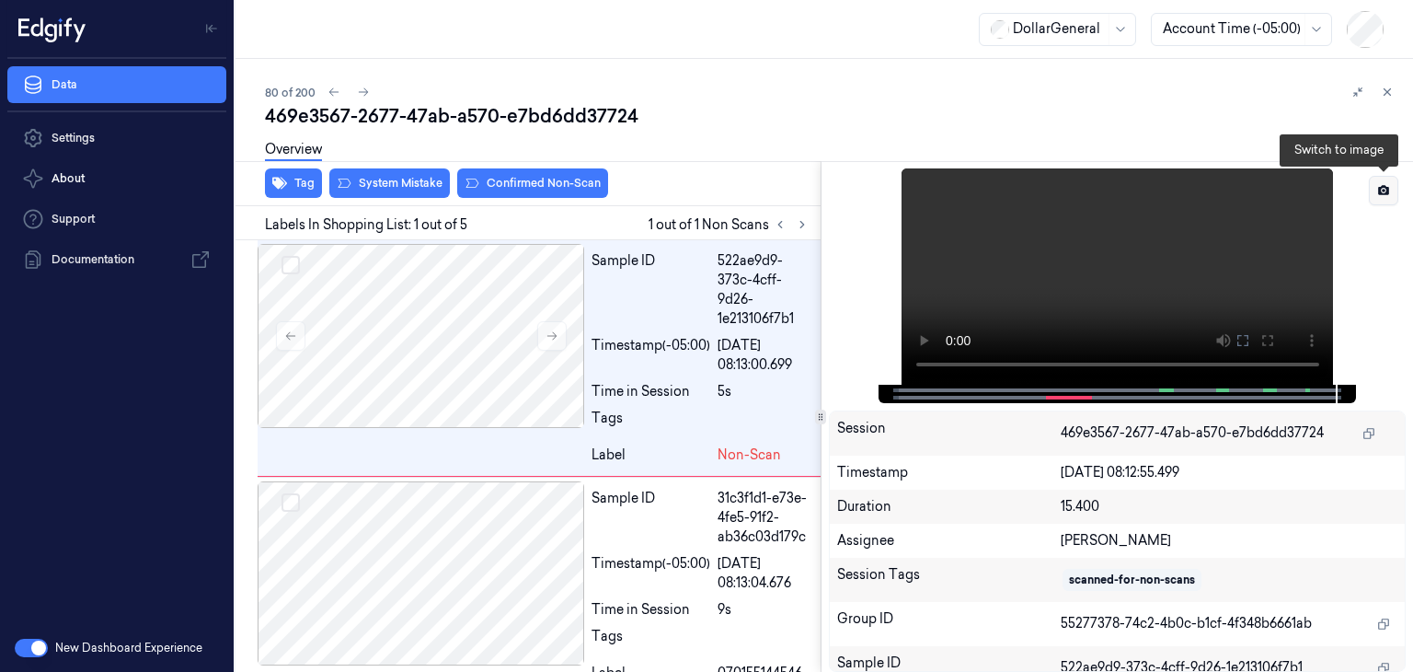
click at [1377, 189] on icon at bounding box center [1383, 190] width 13 height 13
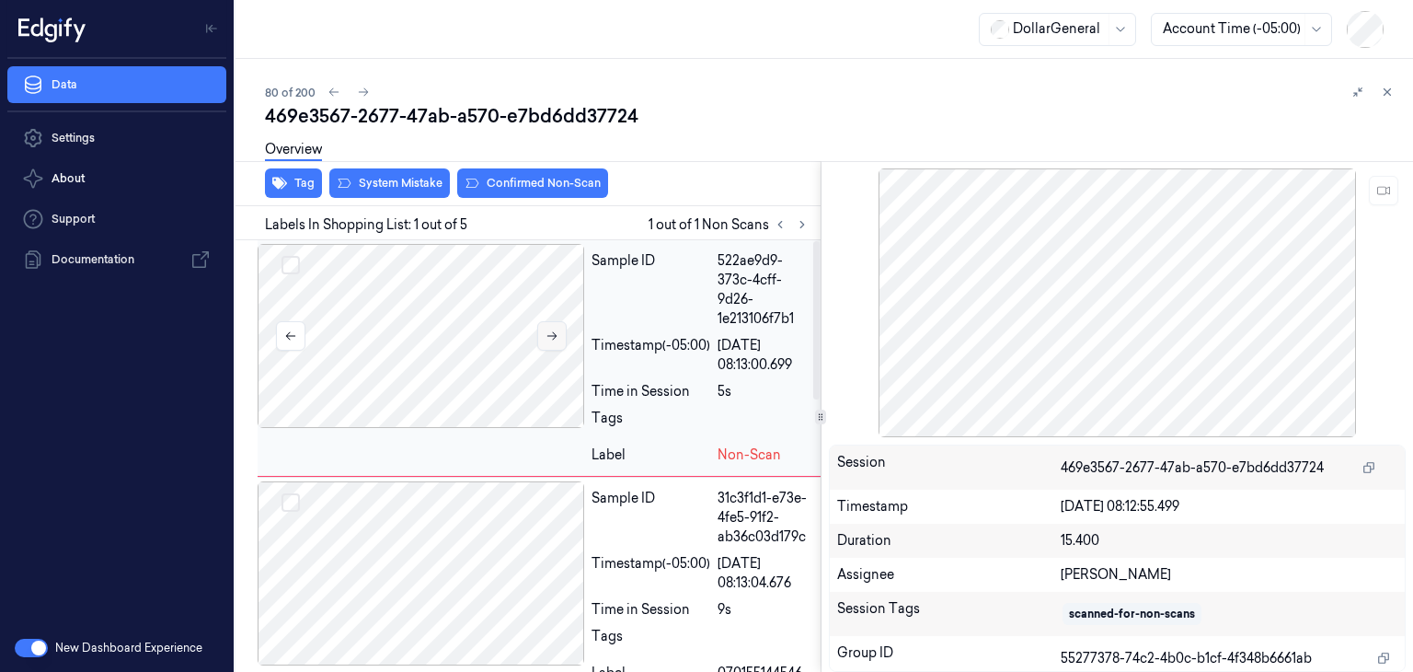
click at [549, 333] on icon at bounding box center [552, 335] width 13 height 13
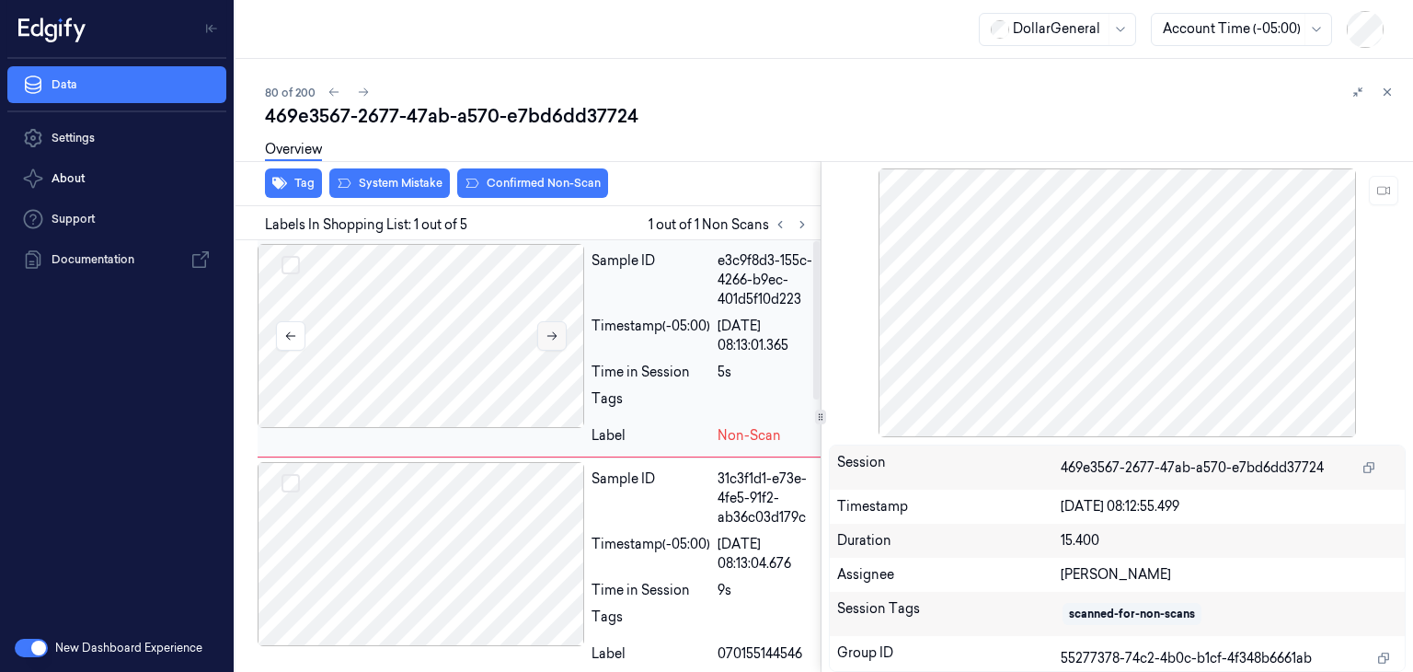
click at [549, 333] on icon at bounding box center [552, 335] width 13 height 13
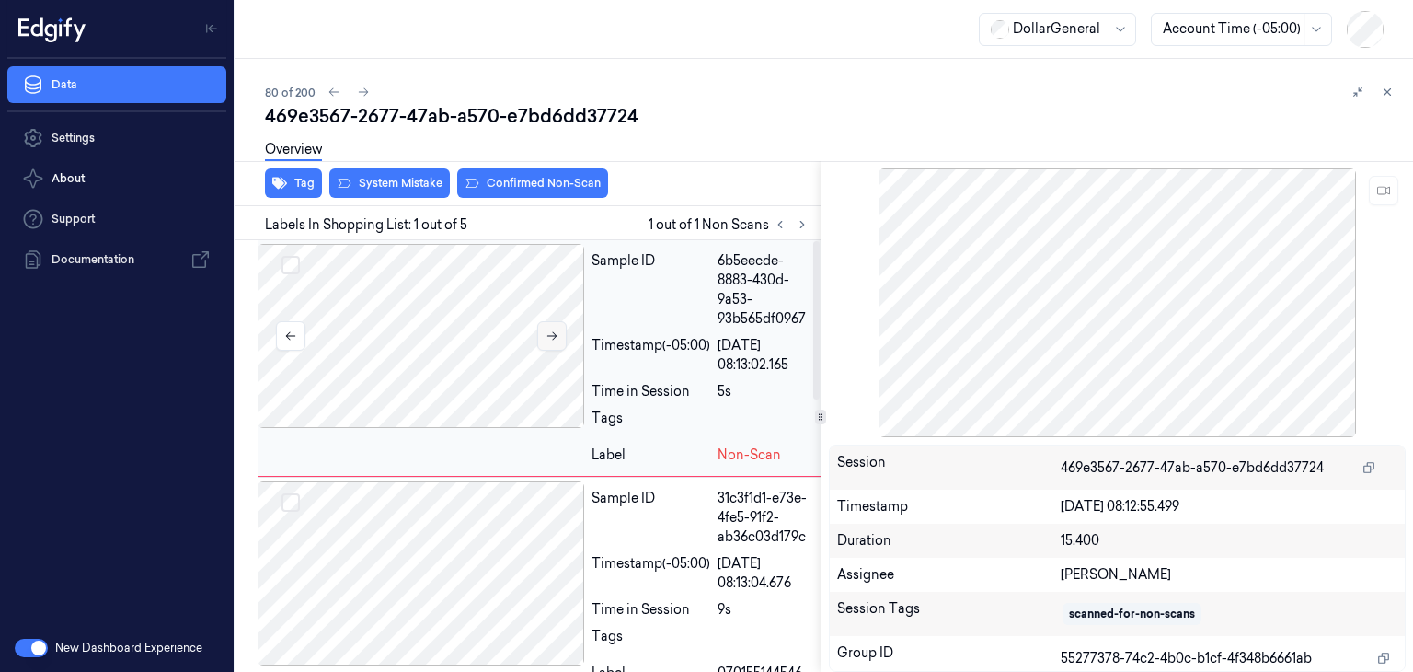
click at [556, 339] on icon at bounding box center [552, 335] width 13 height 13
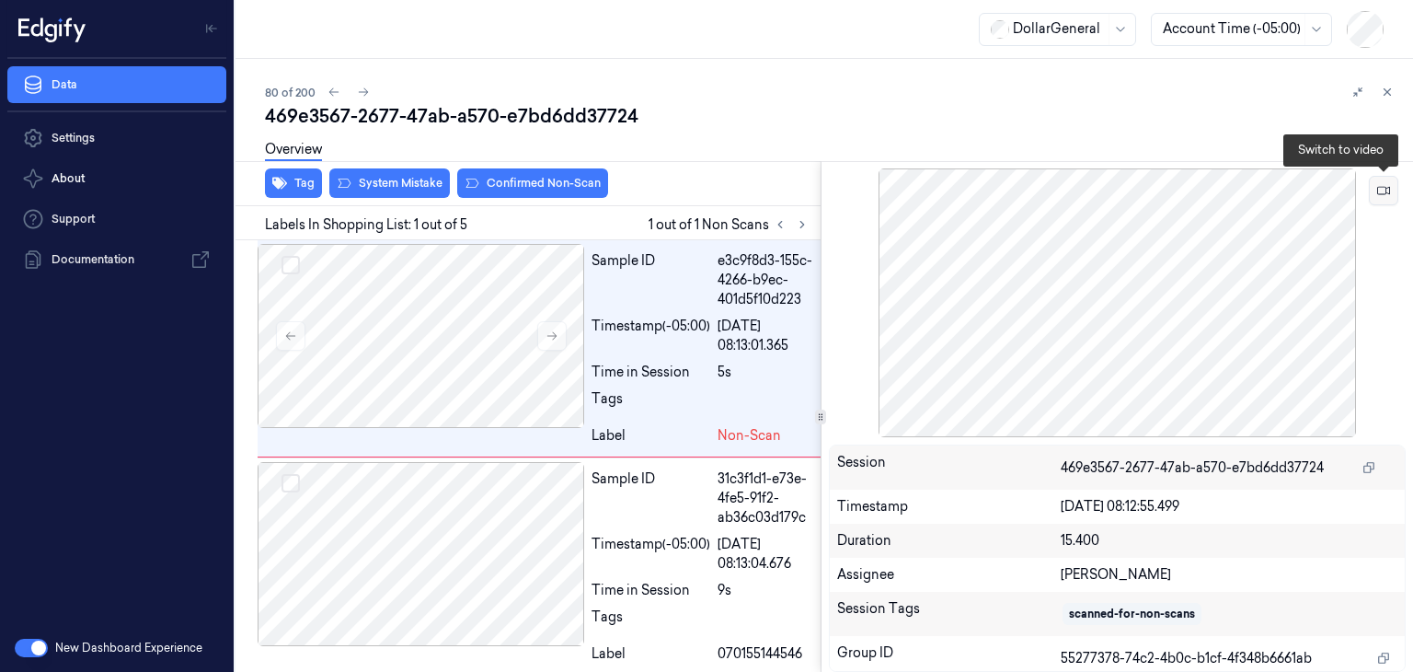
click at [1384, 185] on icon at bounding box center [1383, 190] width 13 height 13
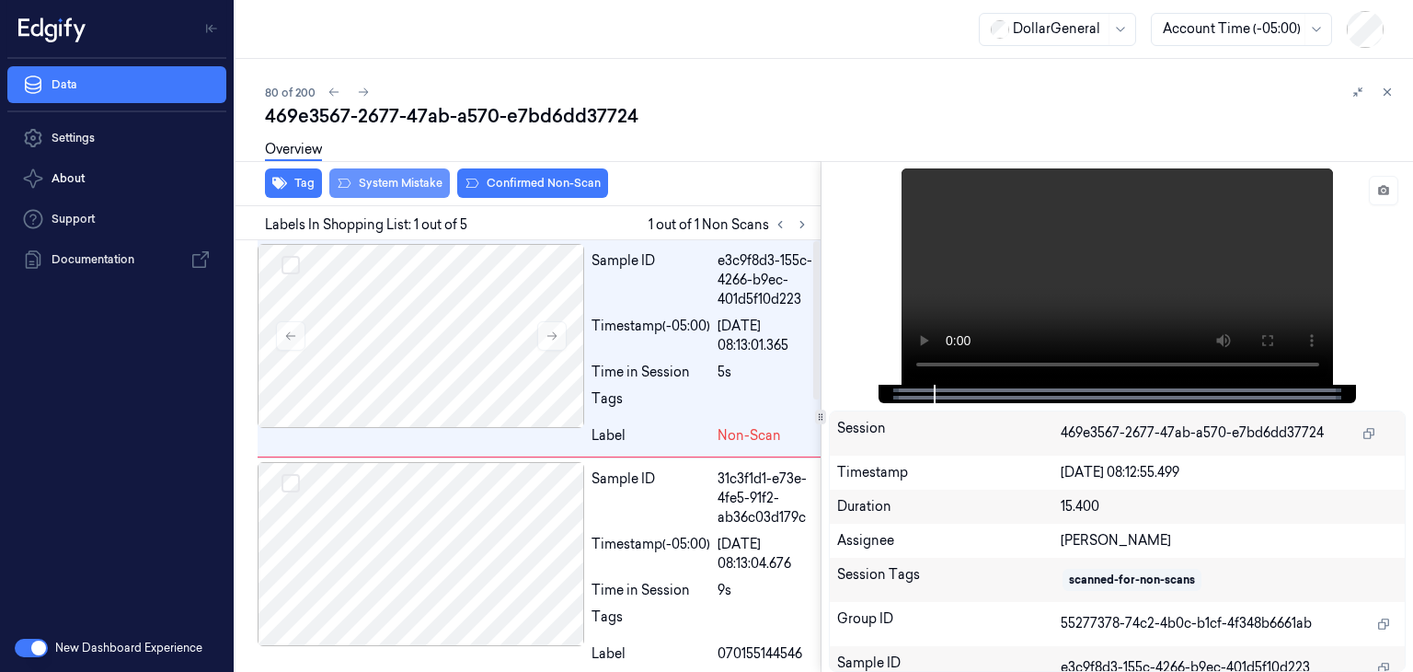
click at [377, 178] on button "System Mistake" at bounding box center [389, 182] width 121 height 29
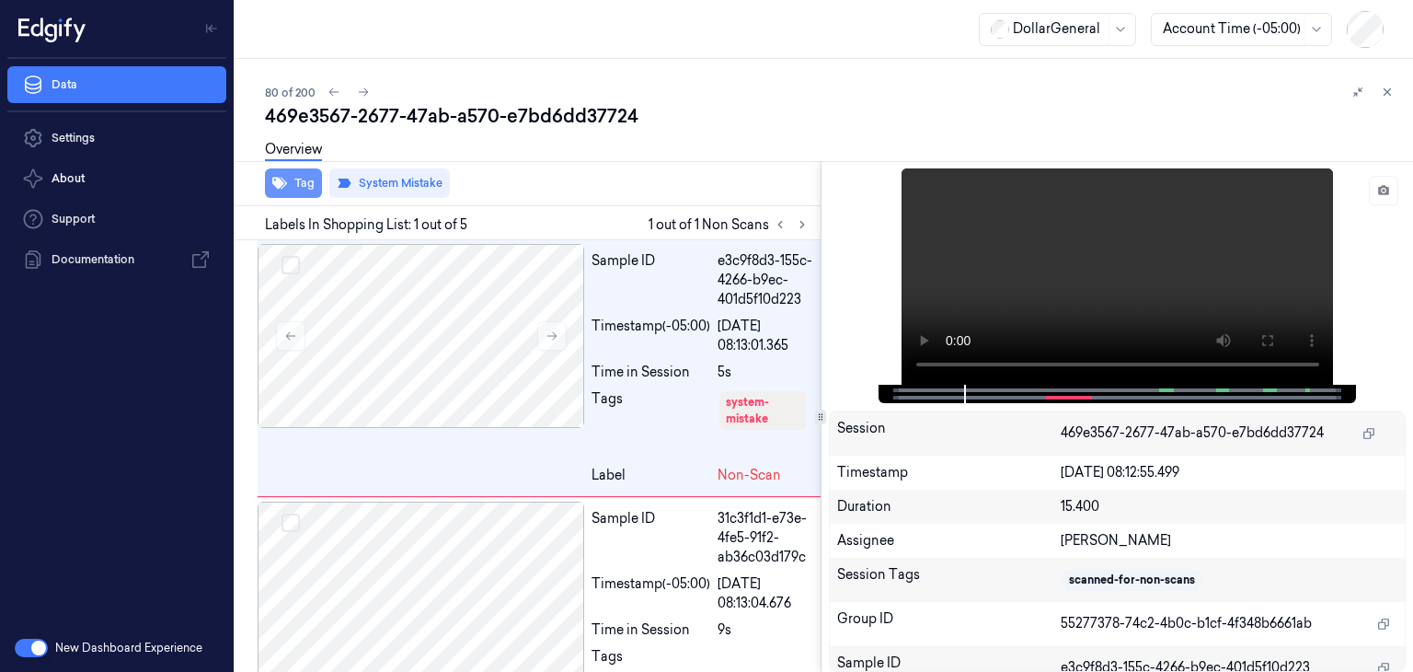
click at [294, 187] on button "Tag" at bounding box center [293, 182] width 57 height 29
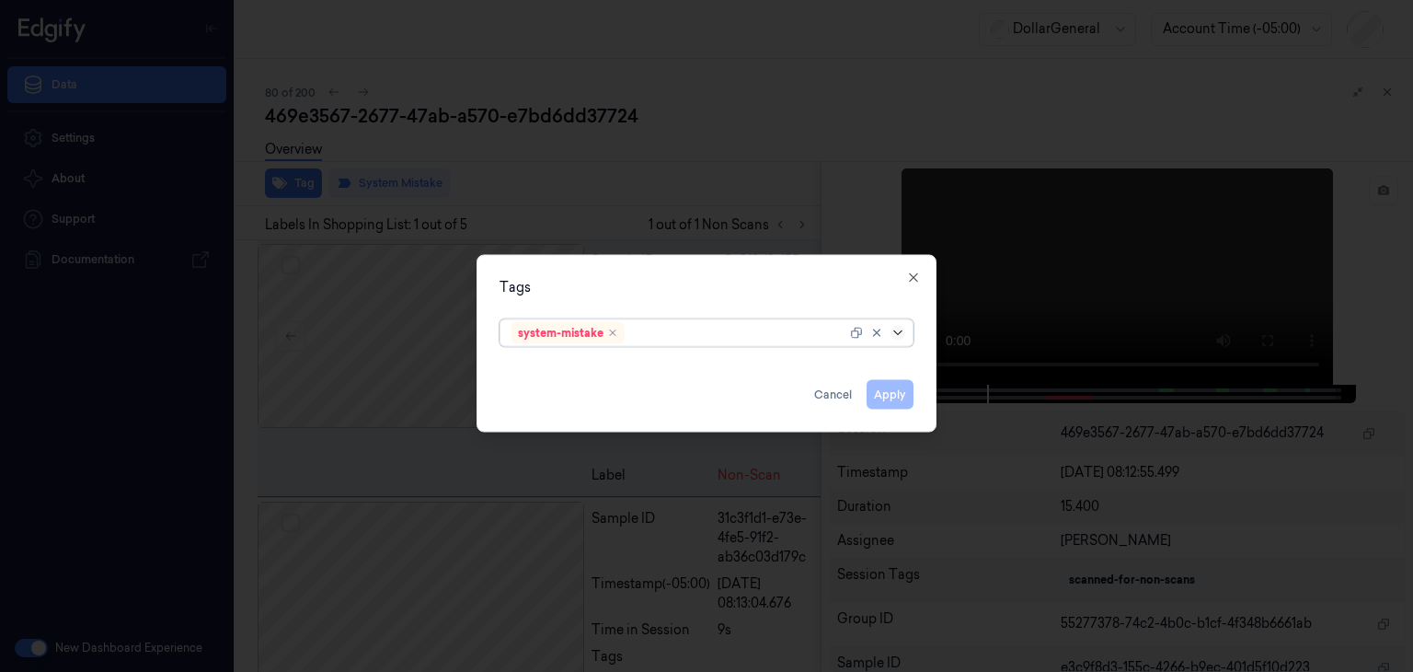
click at [898, 331] on icon at bounding box center [898, 333] width 15 height 15
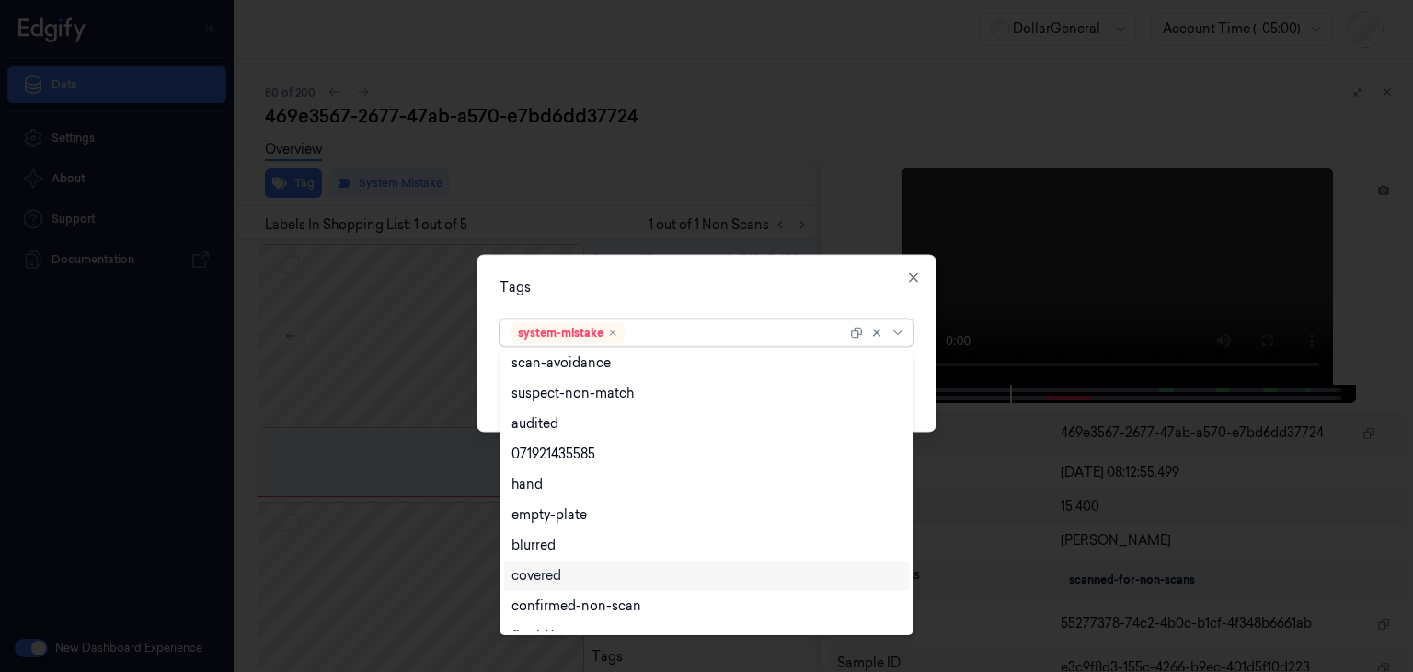
scroll to position [301, 0]
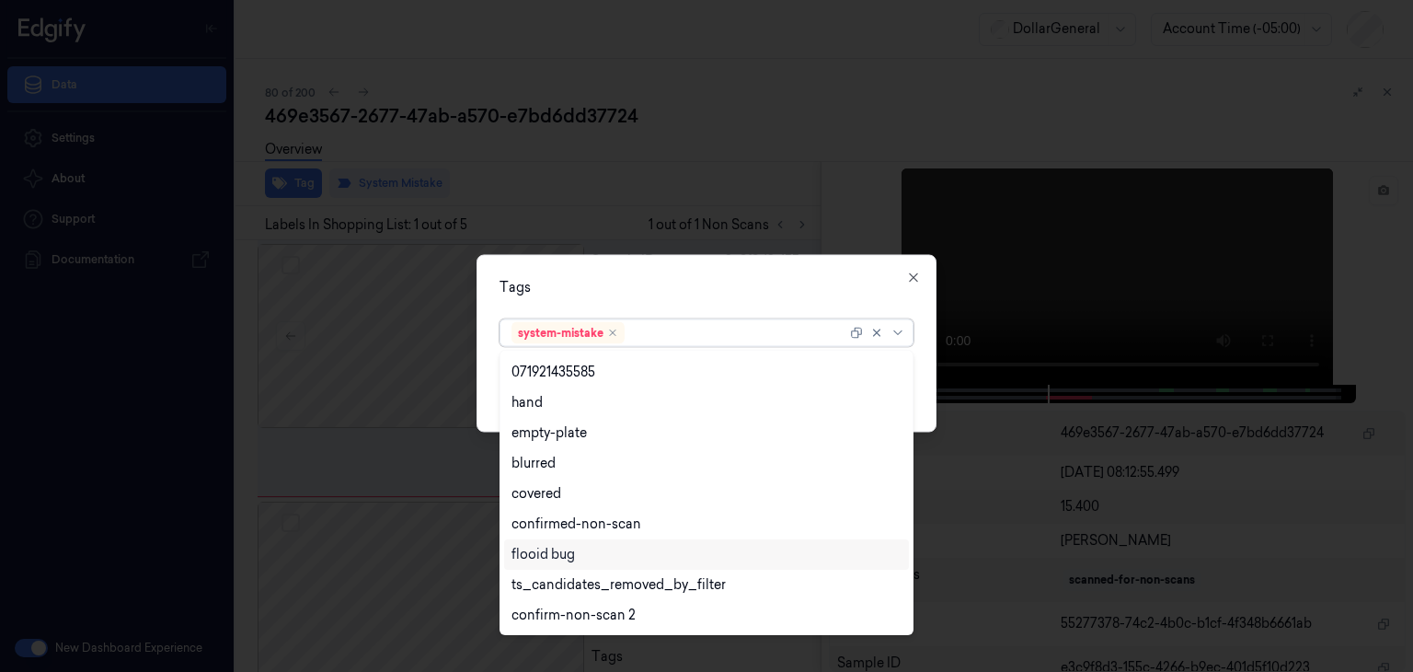
click at [558, 553] on div "flooid bug" at bounding box center [542, 554] width 63 height 19
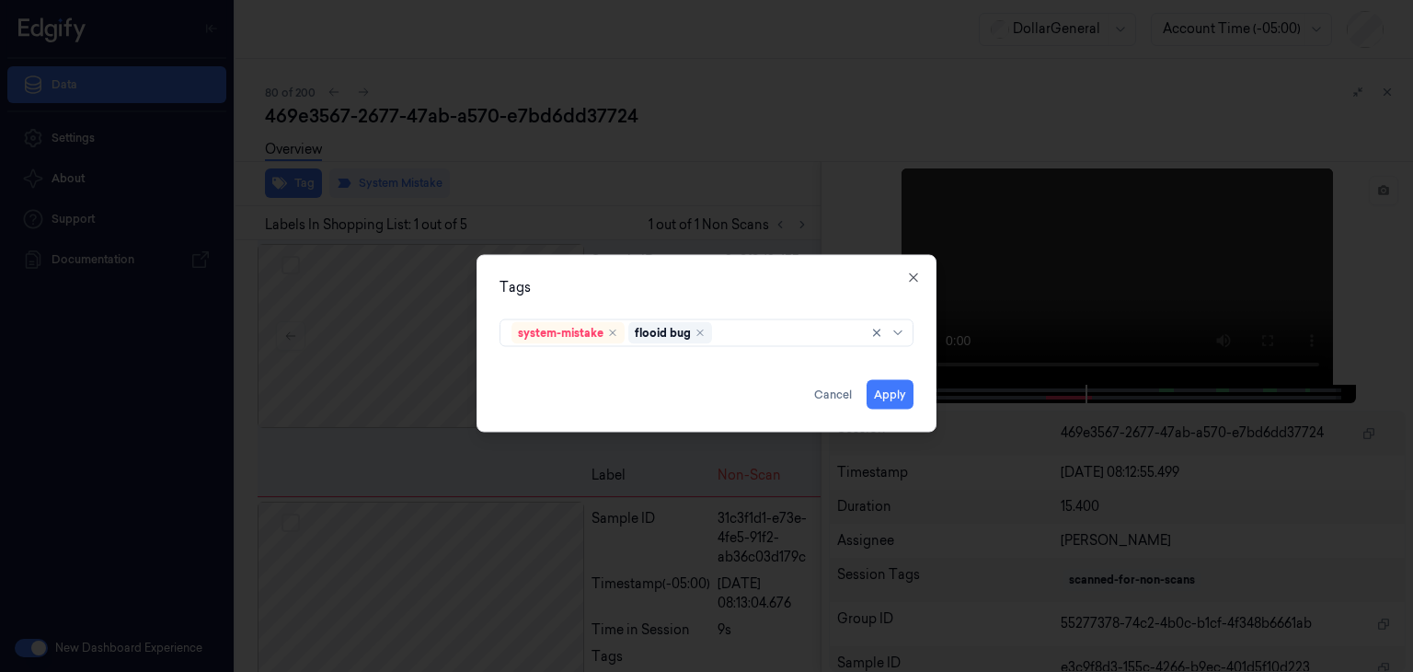
click at [931, 371] on div "Tags system-mistake flooid bug Apply Cancel Close" at bounding box center [707, 344] width 460 height 178
click at [879, 406] on button "Apply" at bounding box center [890, 394] width 47 height 29
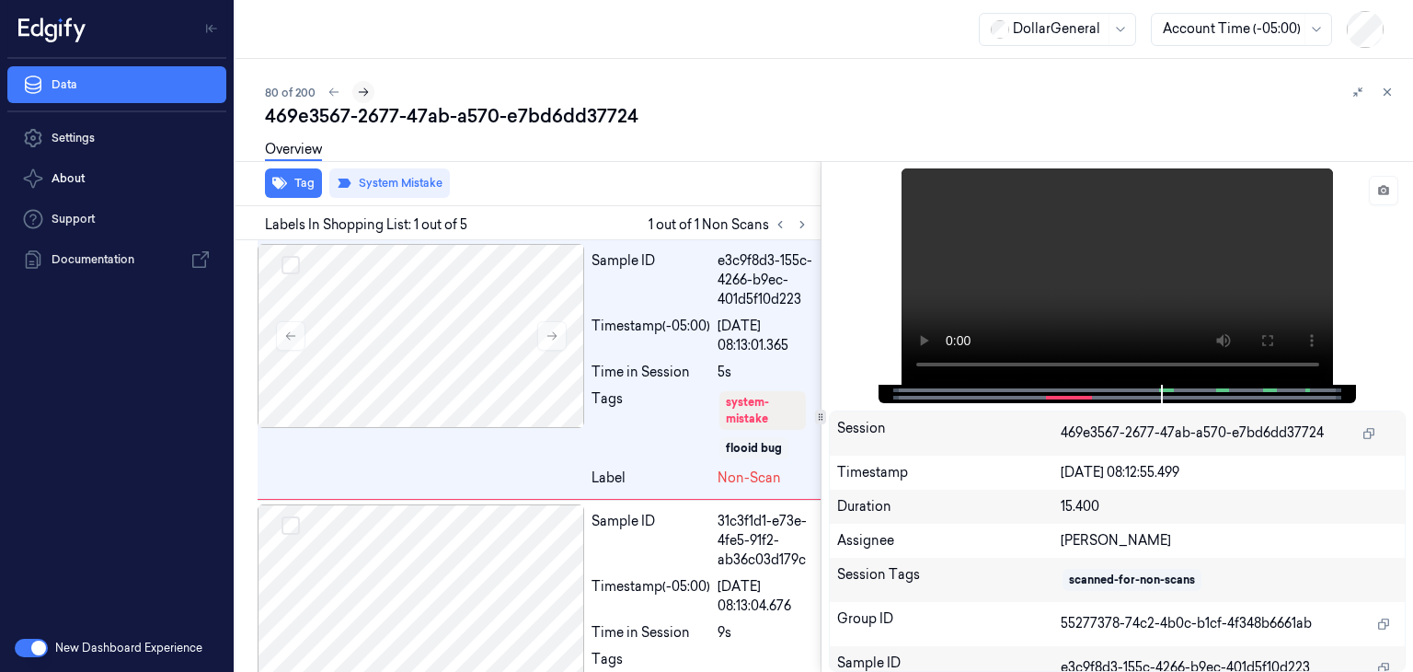
click at [367, 96] on icon at bounding box center [363, 92] width 13 height 13
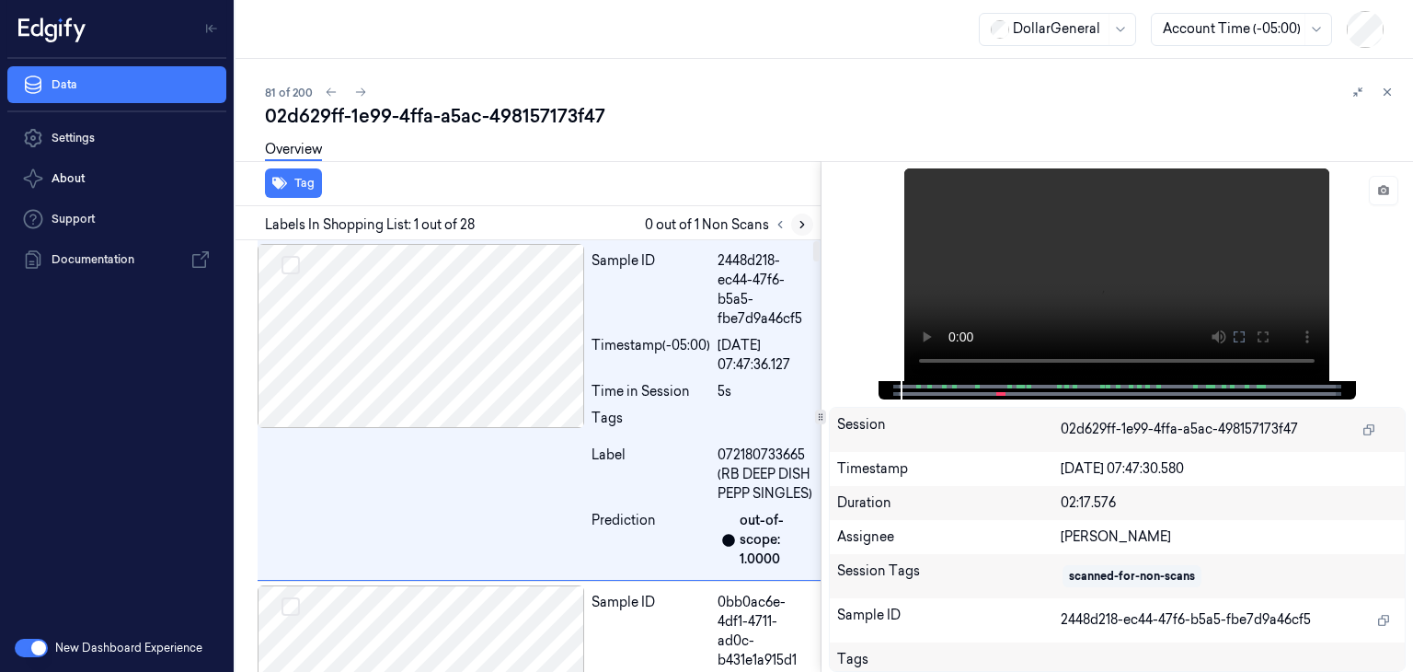
click at [806, 225] on icon at bounding box center [802, 224] width 13 height 13
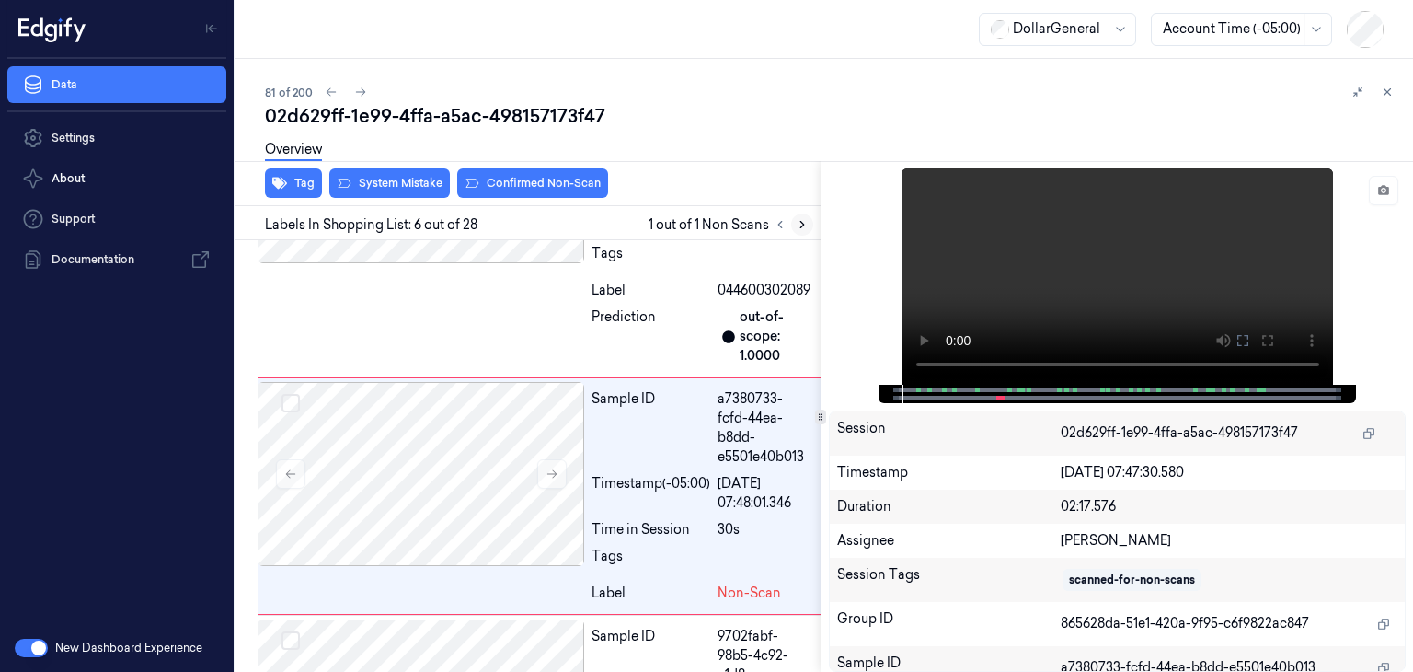
scroll to position [1520, 0]
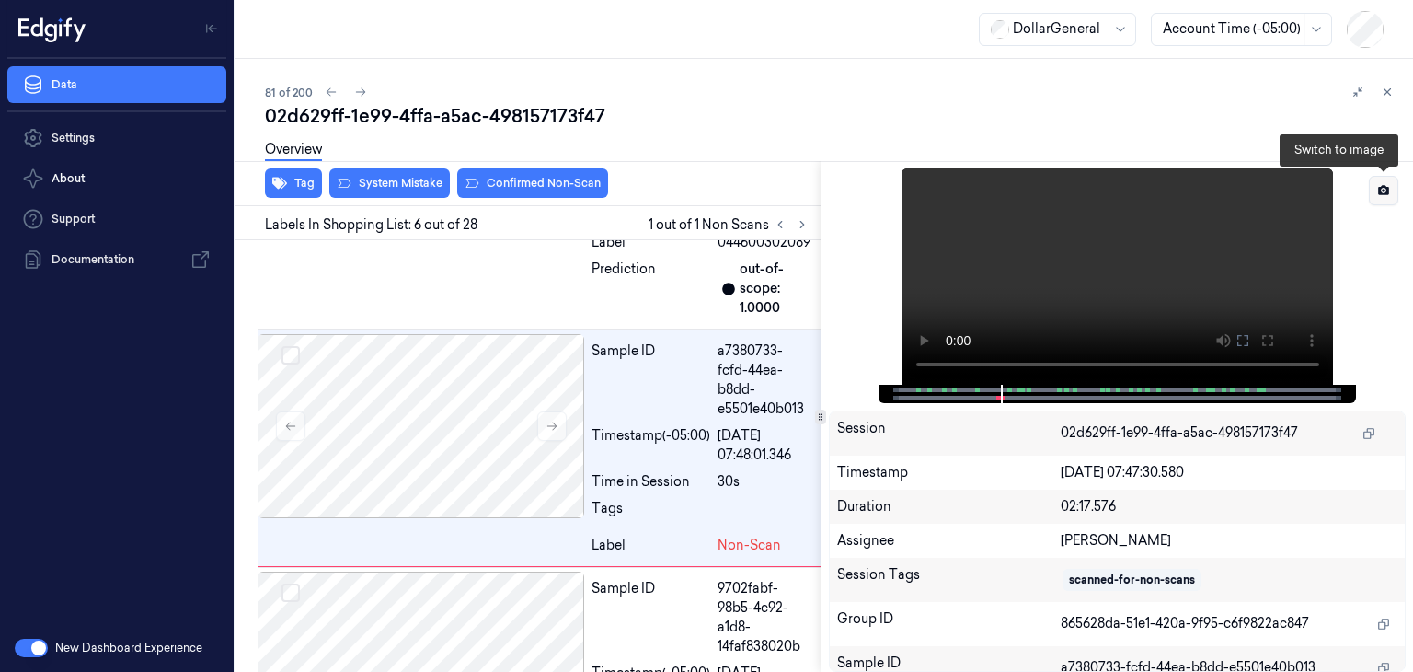
click at [1371, 191] on button at bounding box center [1383, 190] width 29 height 29
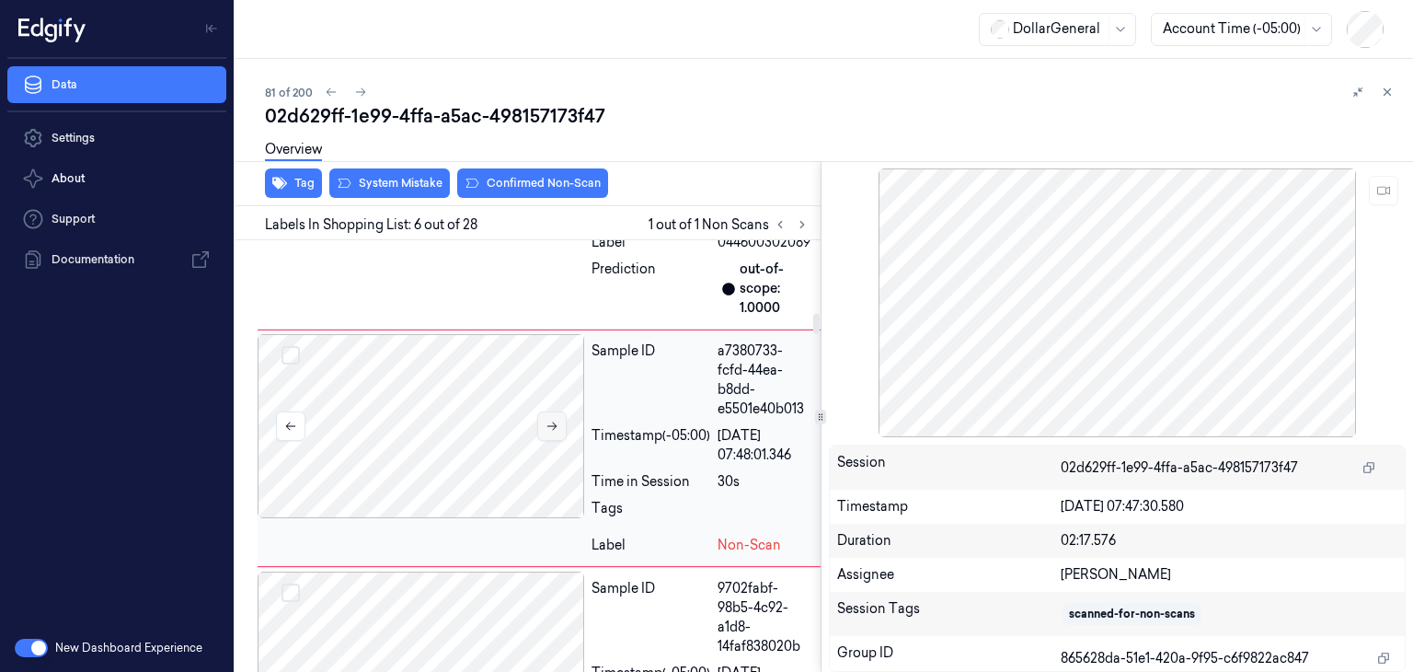
click at [552, 432] on icon at bounding box center [552, 425] width 13 height 13
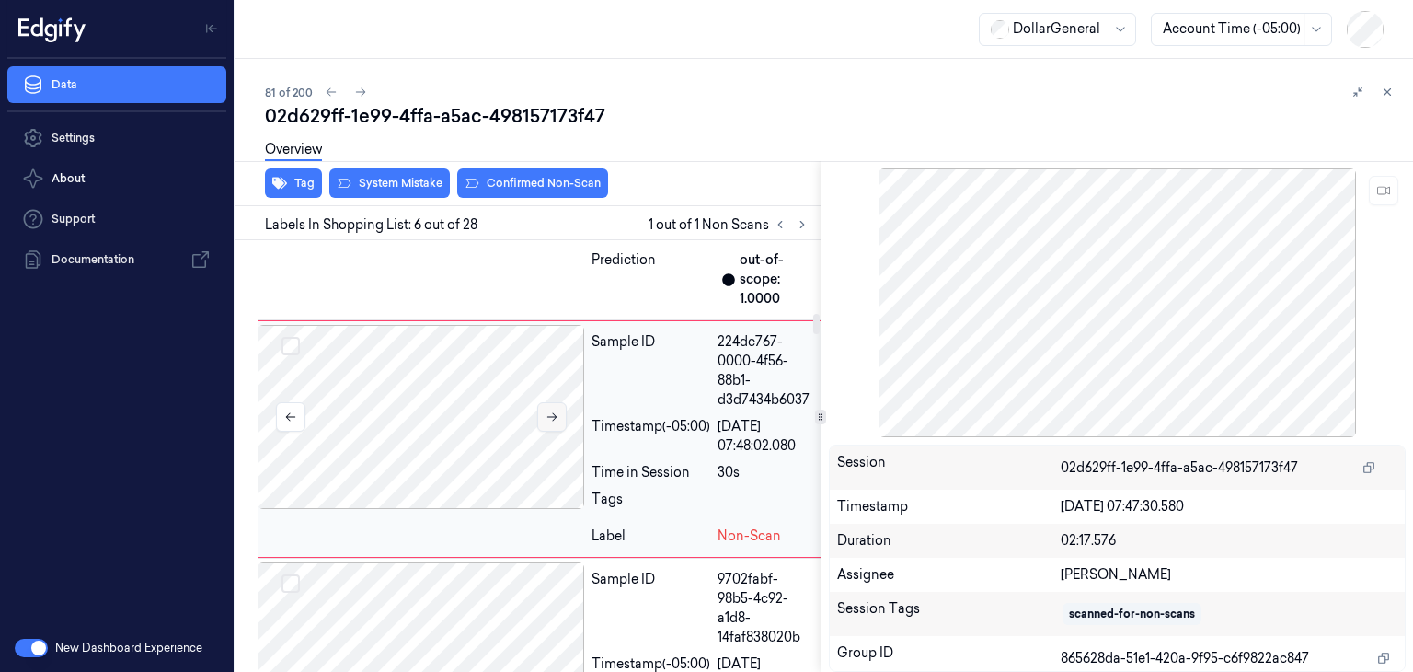
click at [552, 448] on div at bounding box center [421, 417] width 327 height 184
click at [552, 423] on icon at bounding box center [552, 416] width 13 height 13
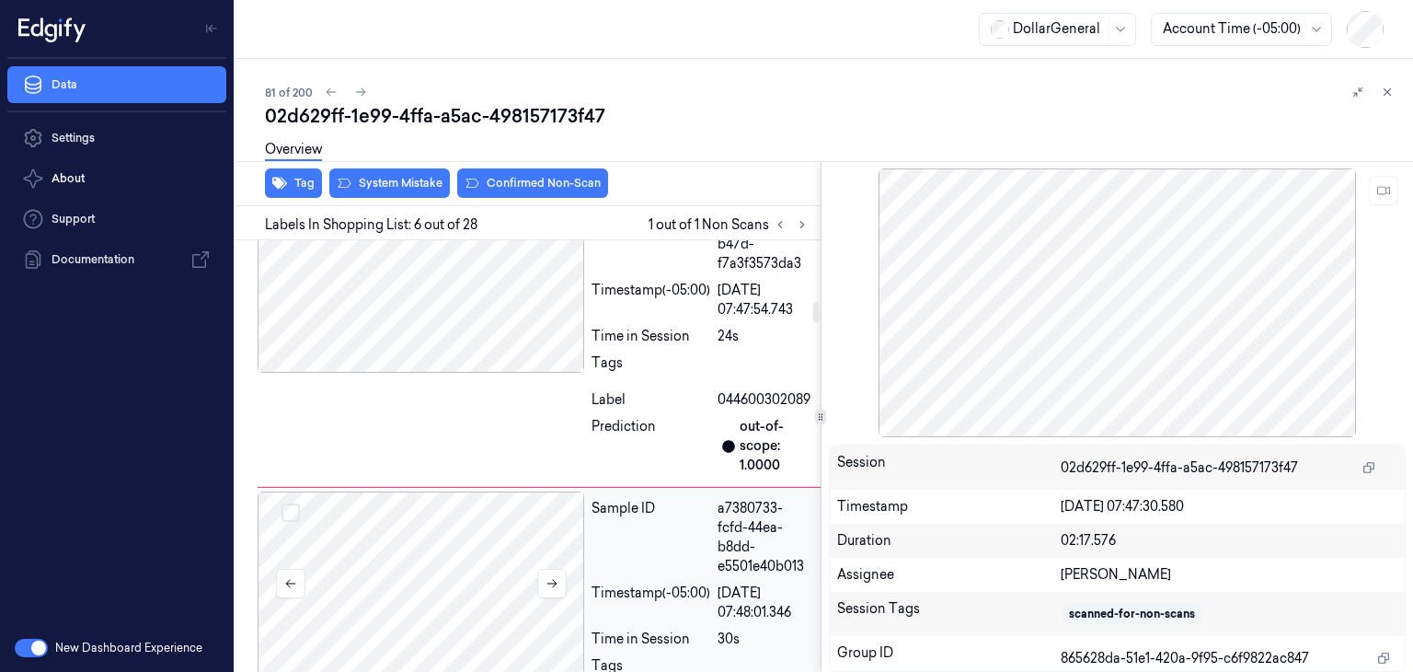
scroll to position [1244, 0]
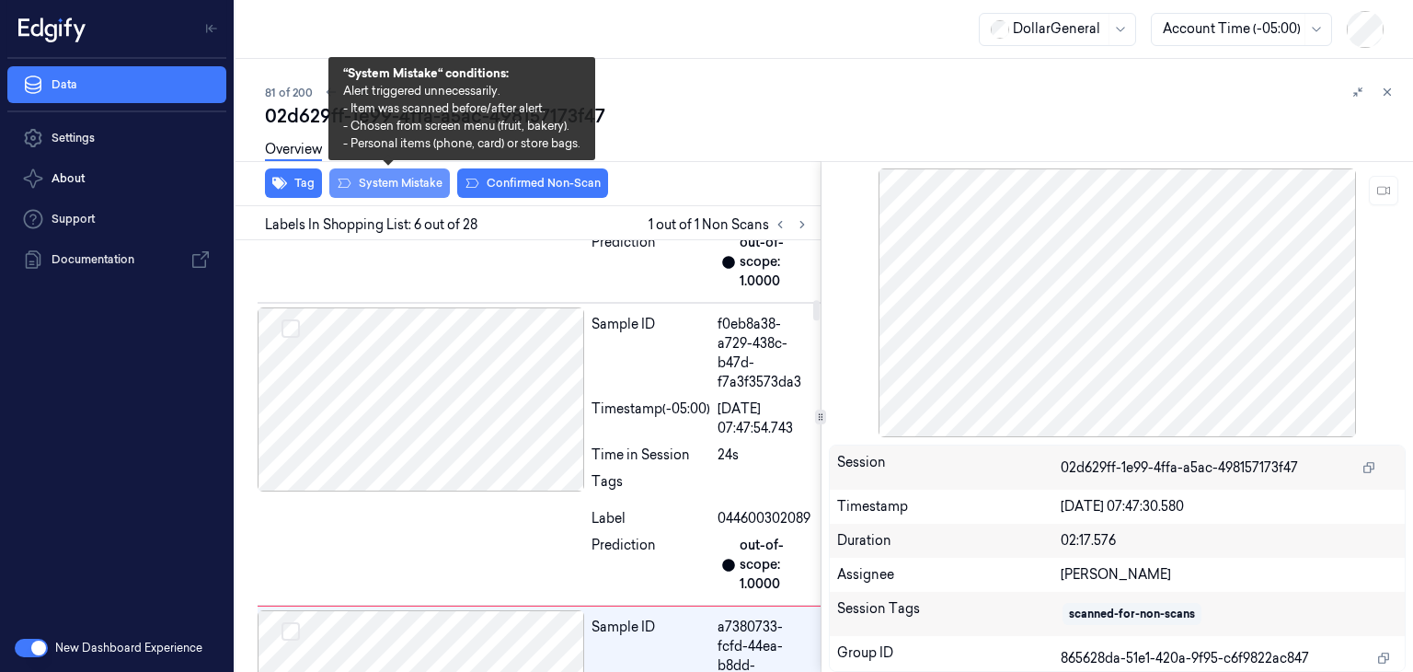
click at [395, 189] on button "System Mistake" at bounding box center [389, 182] width 121 height 29
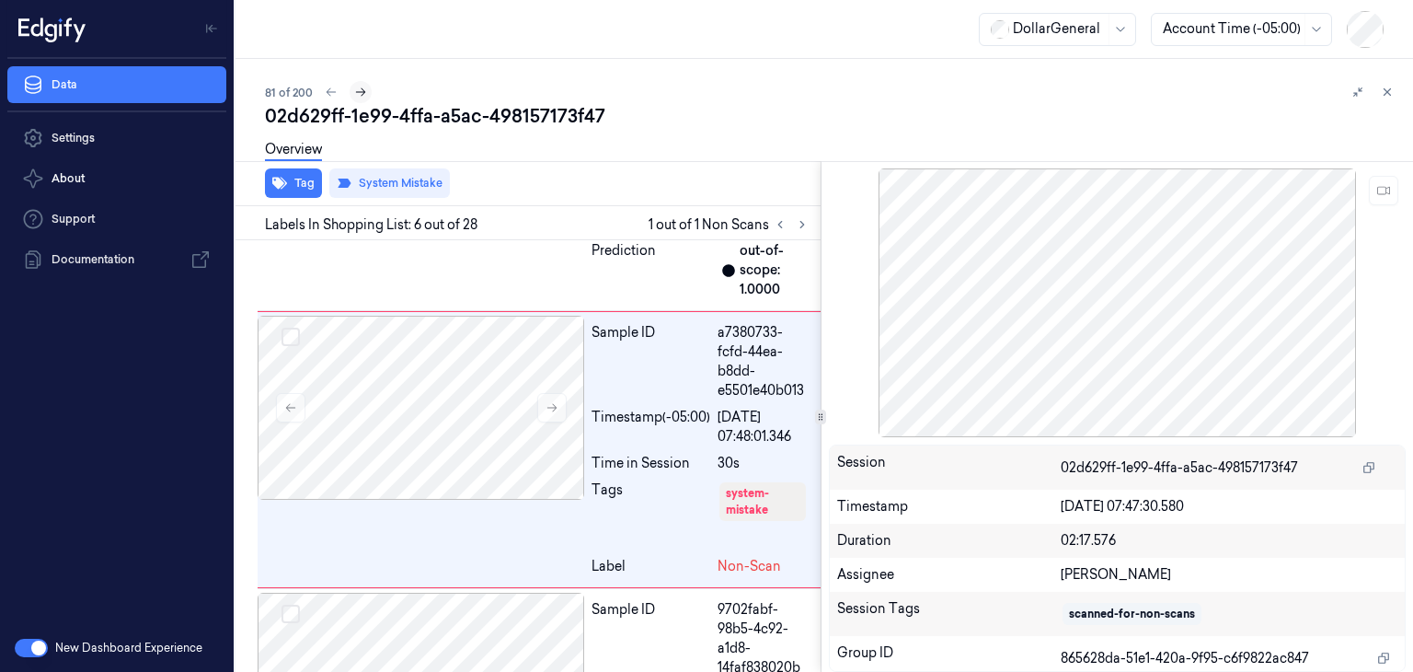
click at [365, 99] on button at bounding box center [361, 92] width 22 height 22
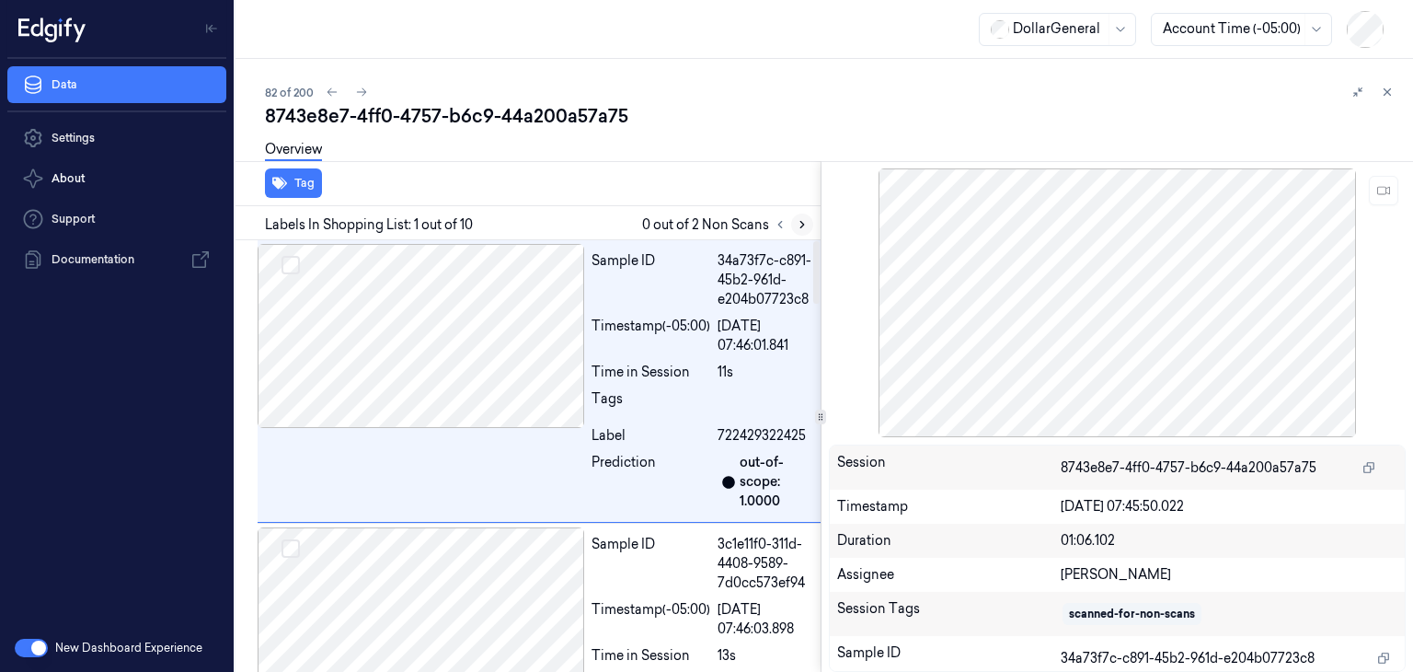
click at [797, 228] on icon at bounding box center [802, 224] width 13 height 13
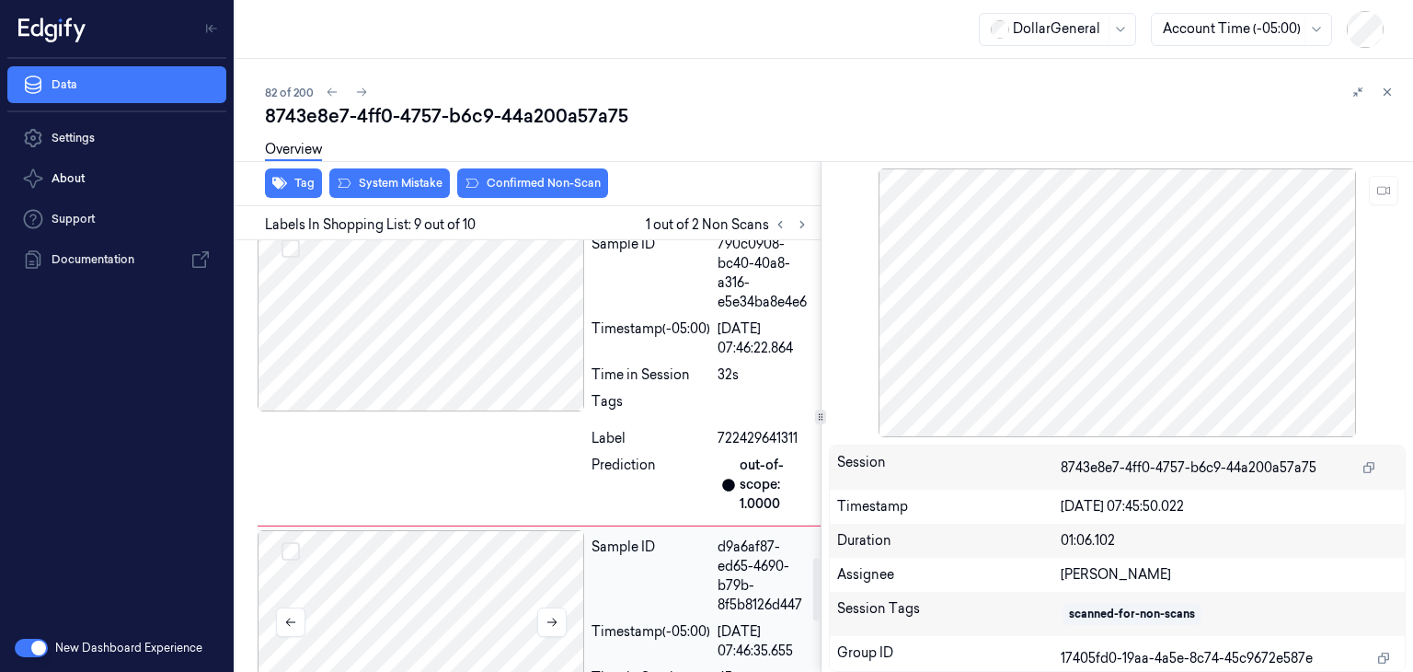
scroll to position [2101, 0]
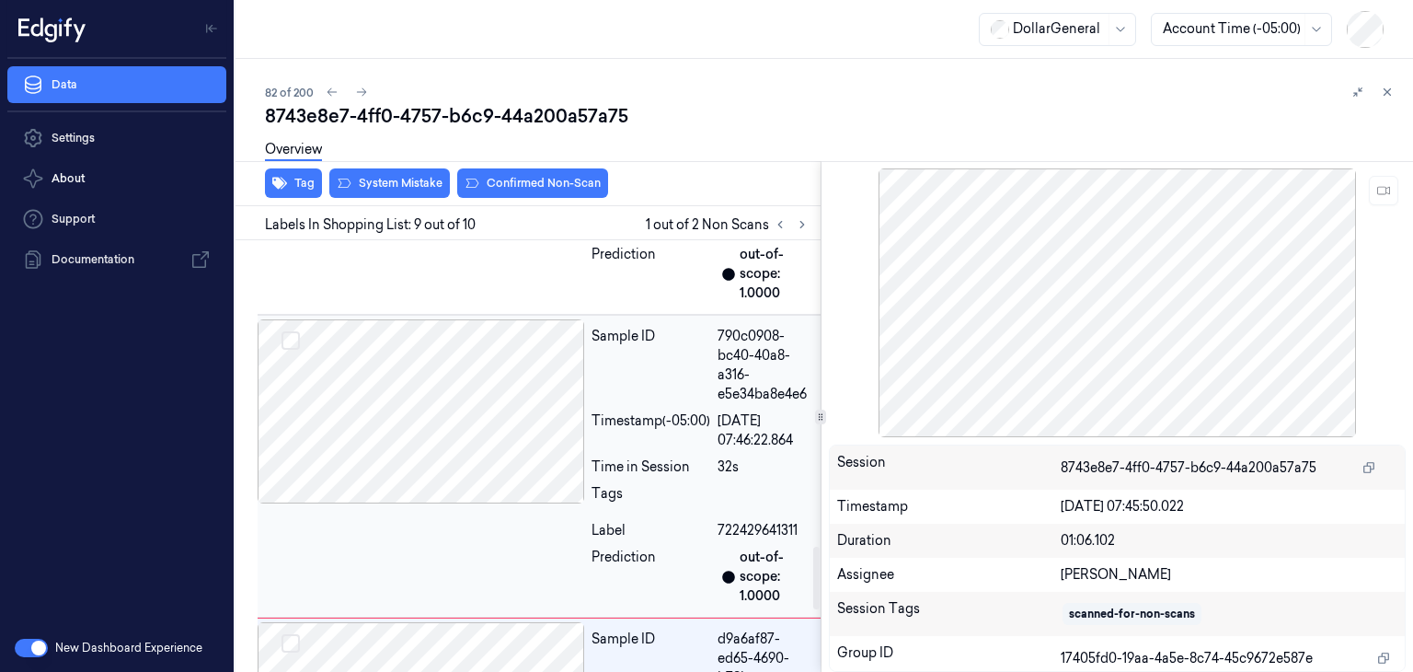
click at [456, 411] on div at bounding box center [421, 411] width 327 height 184
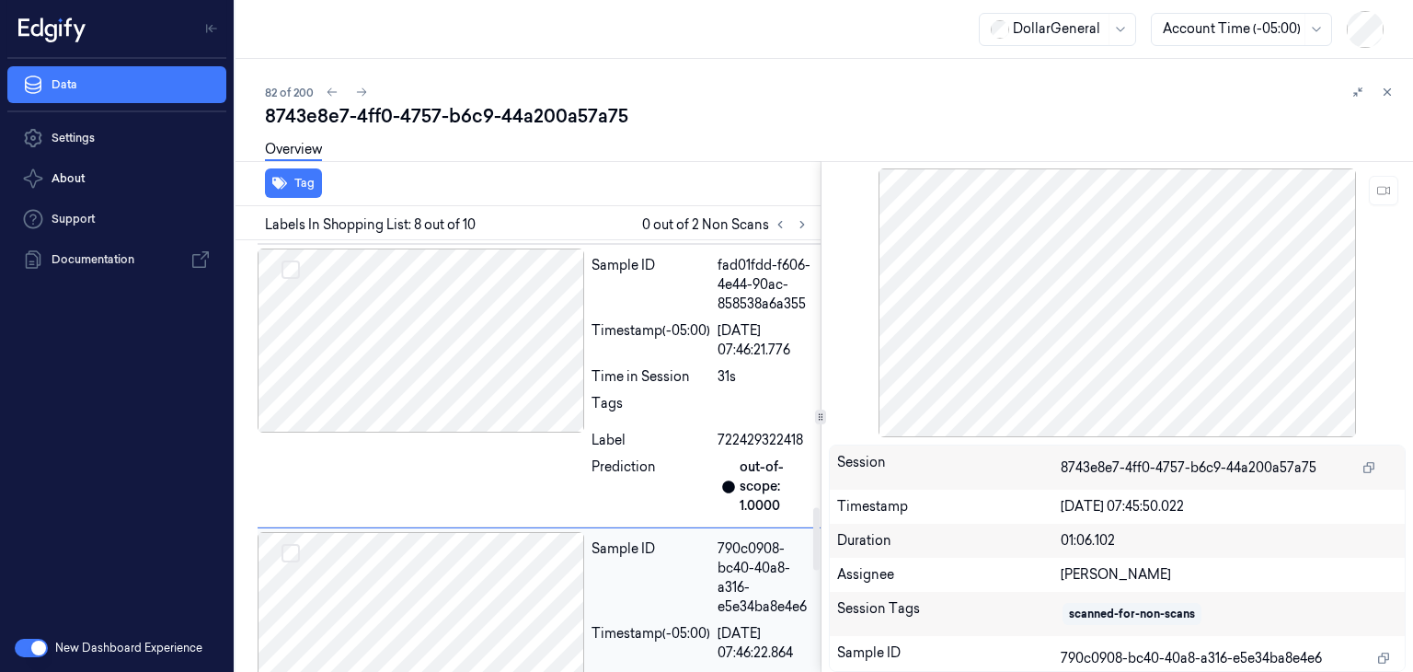
scroll to position [1833, 0]
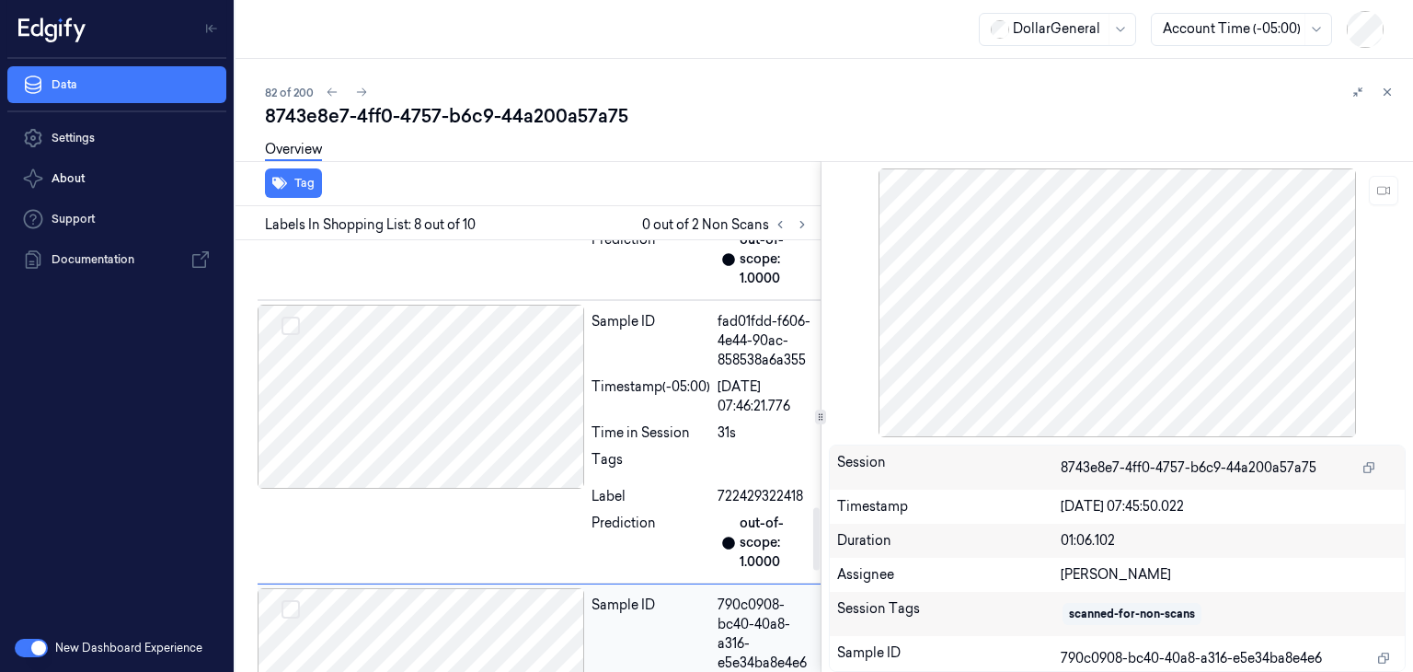
click at [456, 411] on div at bounding box center [421, 397] width 327 height 184
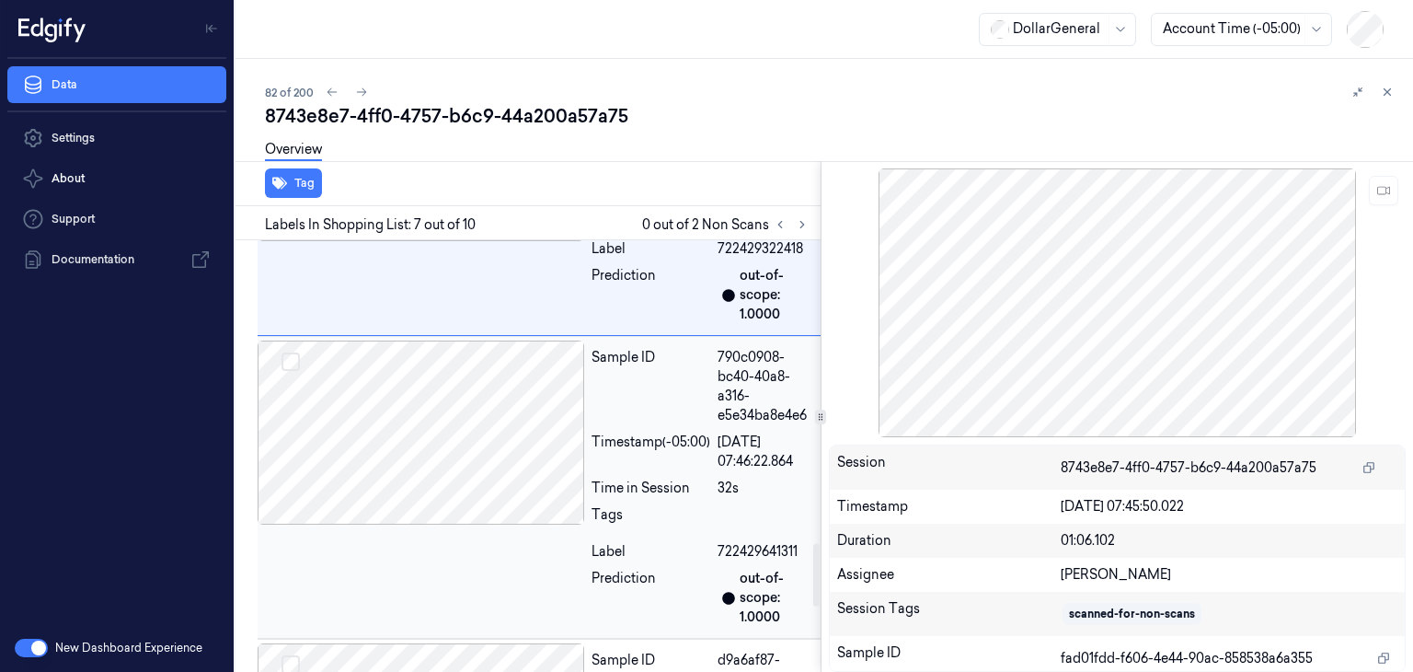
scroll to position [2183, 0]
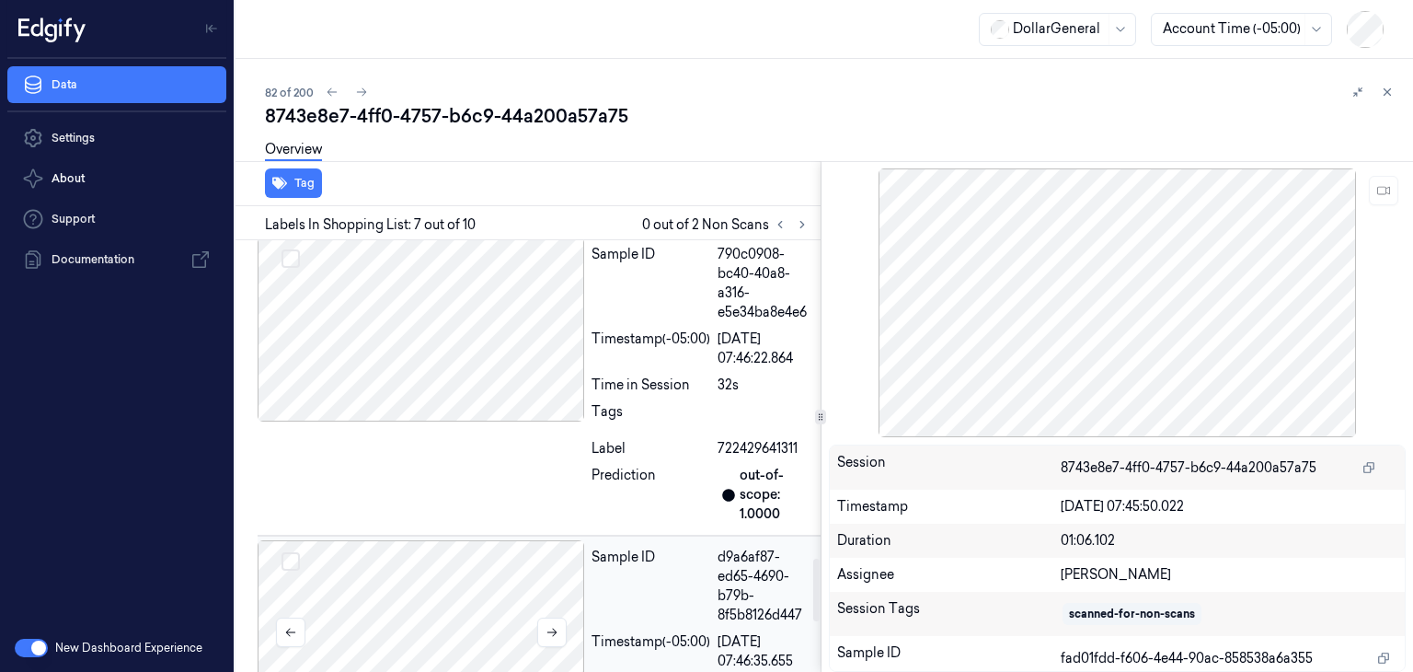
click at [475, 569] on div at bounding box center [421, 632] width 327 height 184
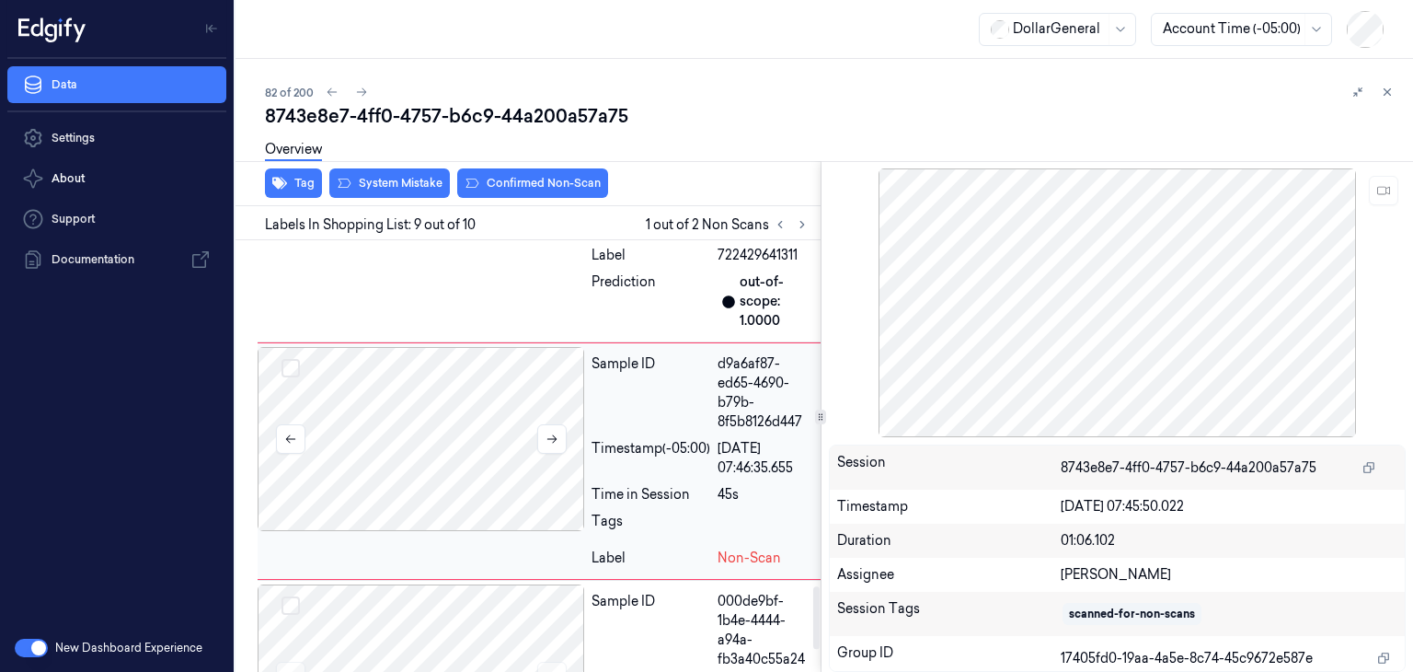
scroll to position [2377, 0]
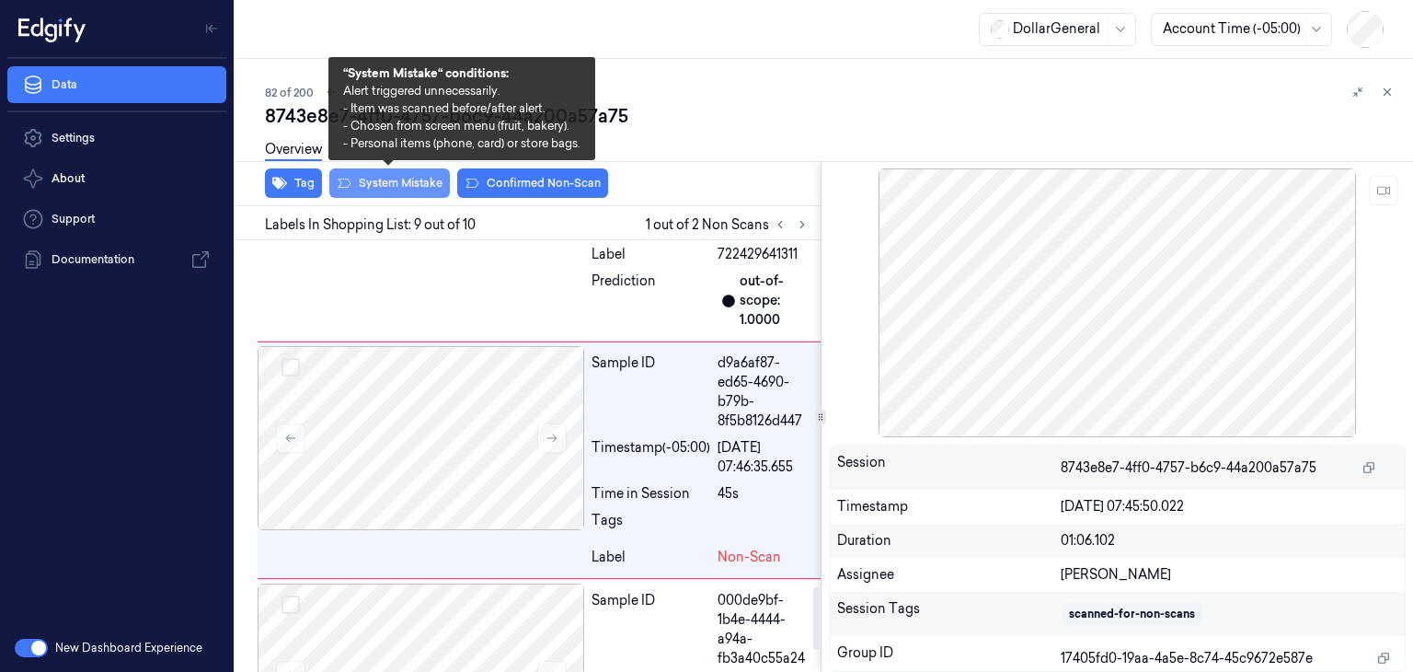
click at [408, 178] on button "System Mistake" at bounding box center [389, 182] width 121 height 29
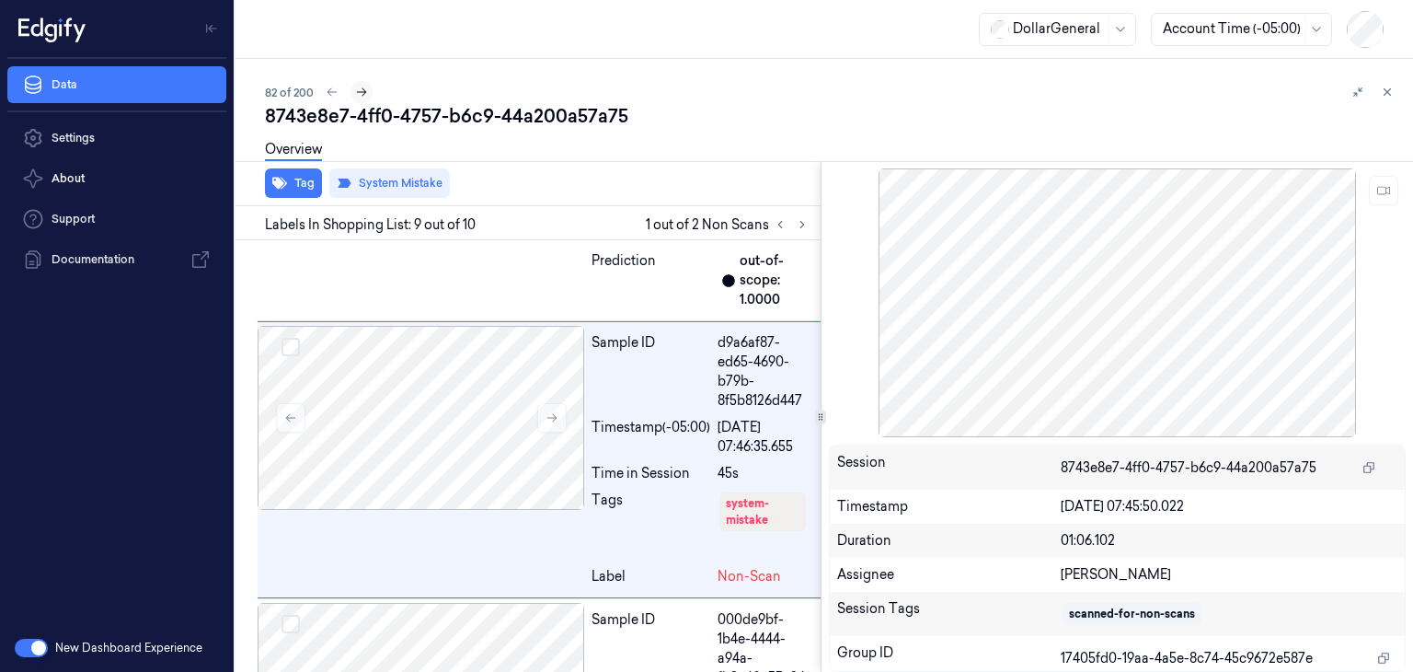
click at [361, 92] on icon at bounding box center [362, 92] width 10 height 8
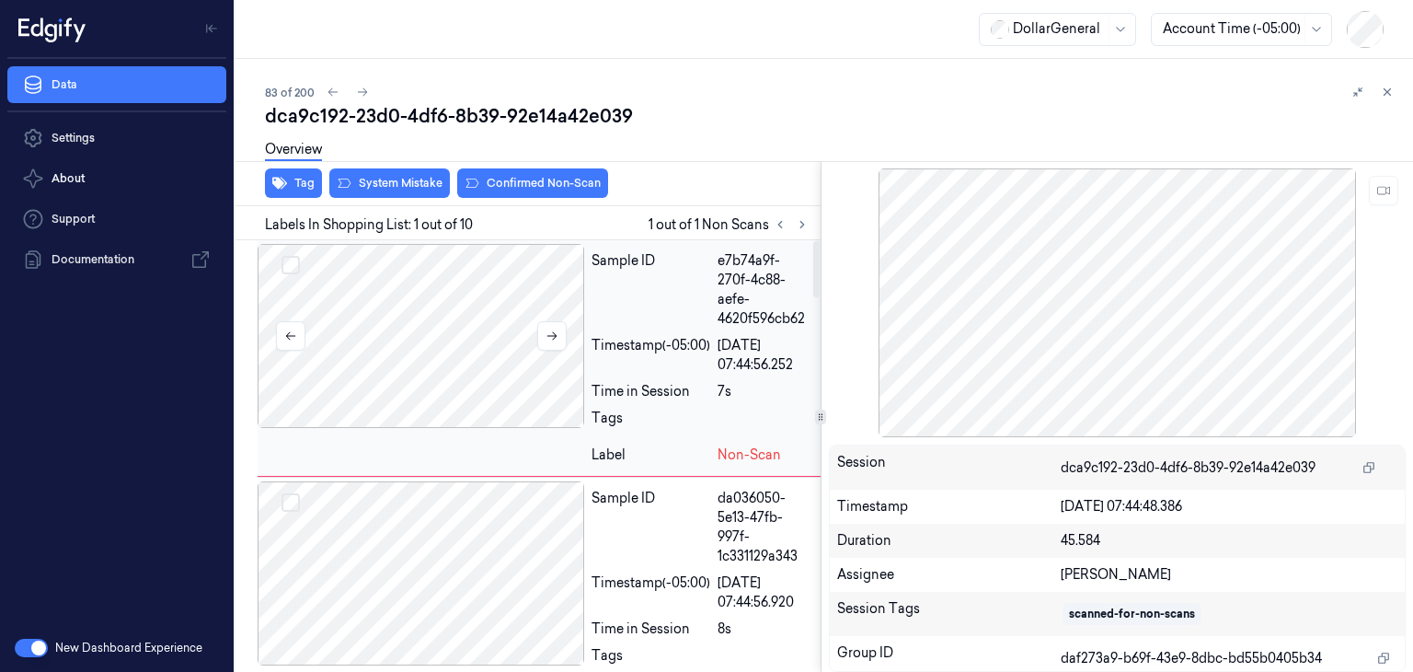
click at [376, 348] on div at bounding box center [421, 336] width 327 height 184
click at [541, 336] on button at bounding box center [551, 335] width 29 height 29
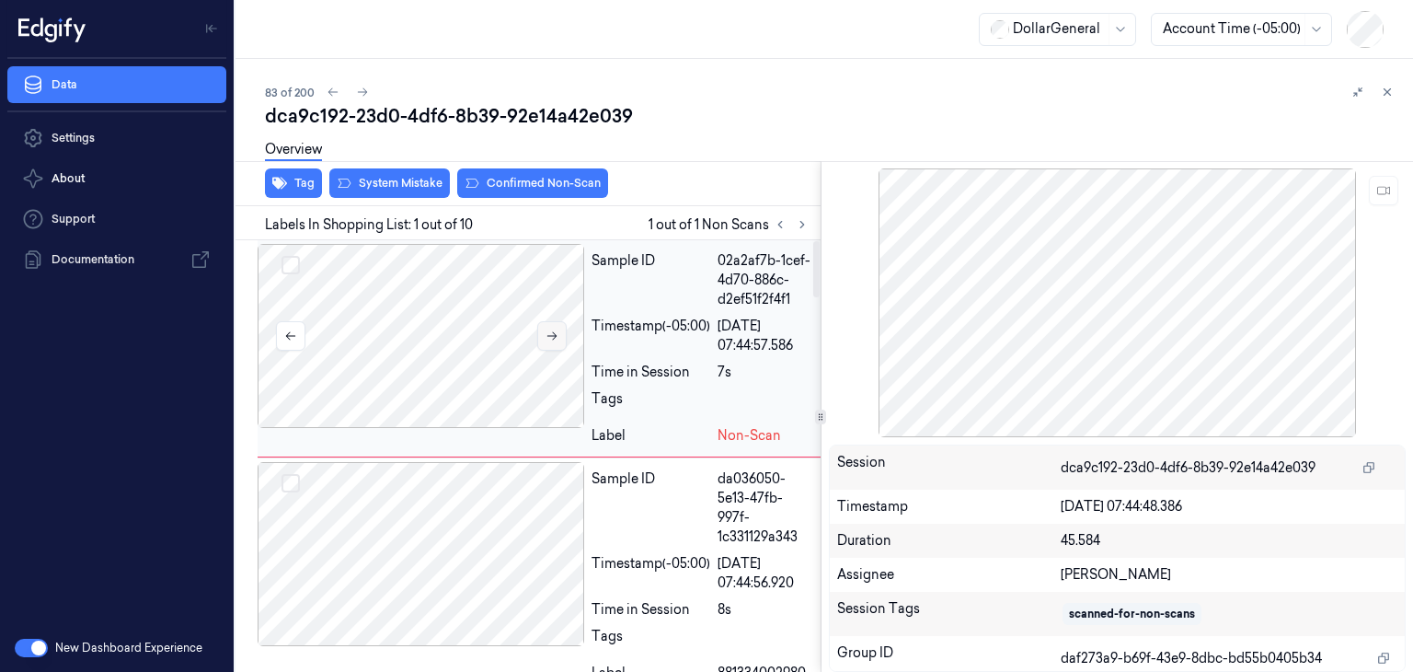
click at [541, 336] on button at bounding box center [551, 335] width 29 height 29
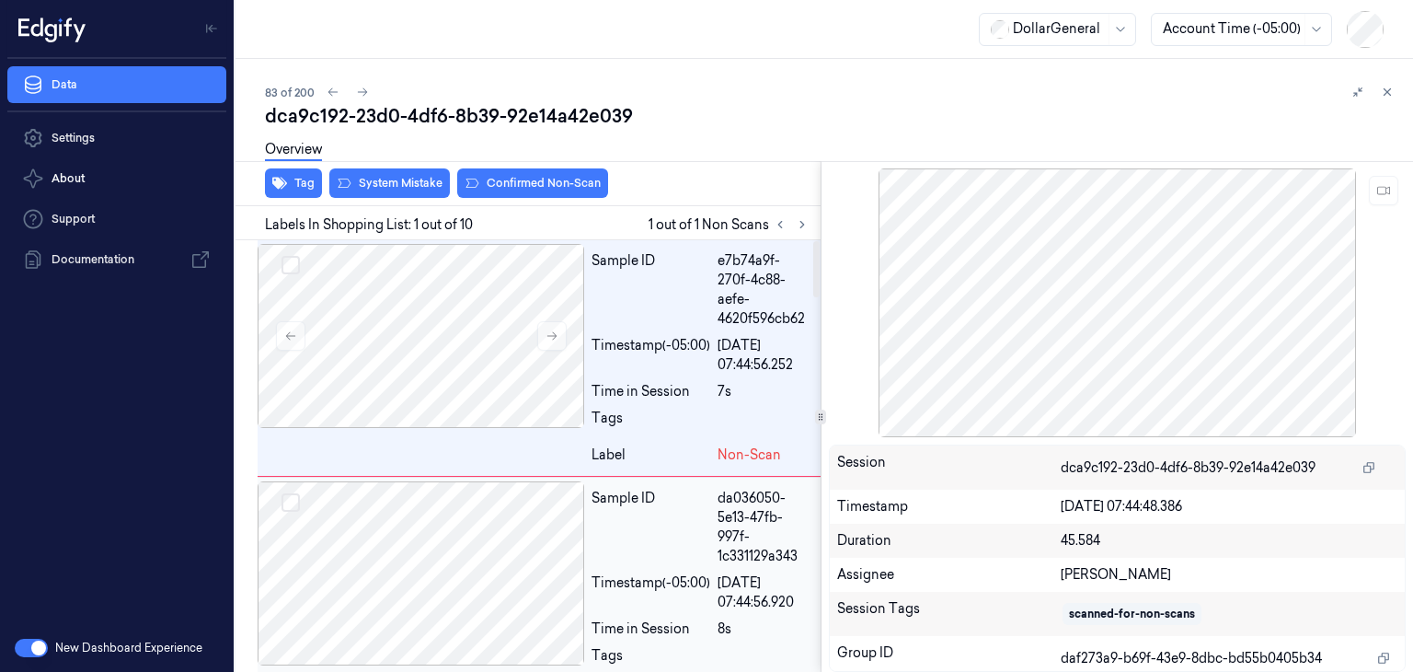
click at [454, 519] on div at bounding box center [421, 573] width 327 height 184
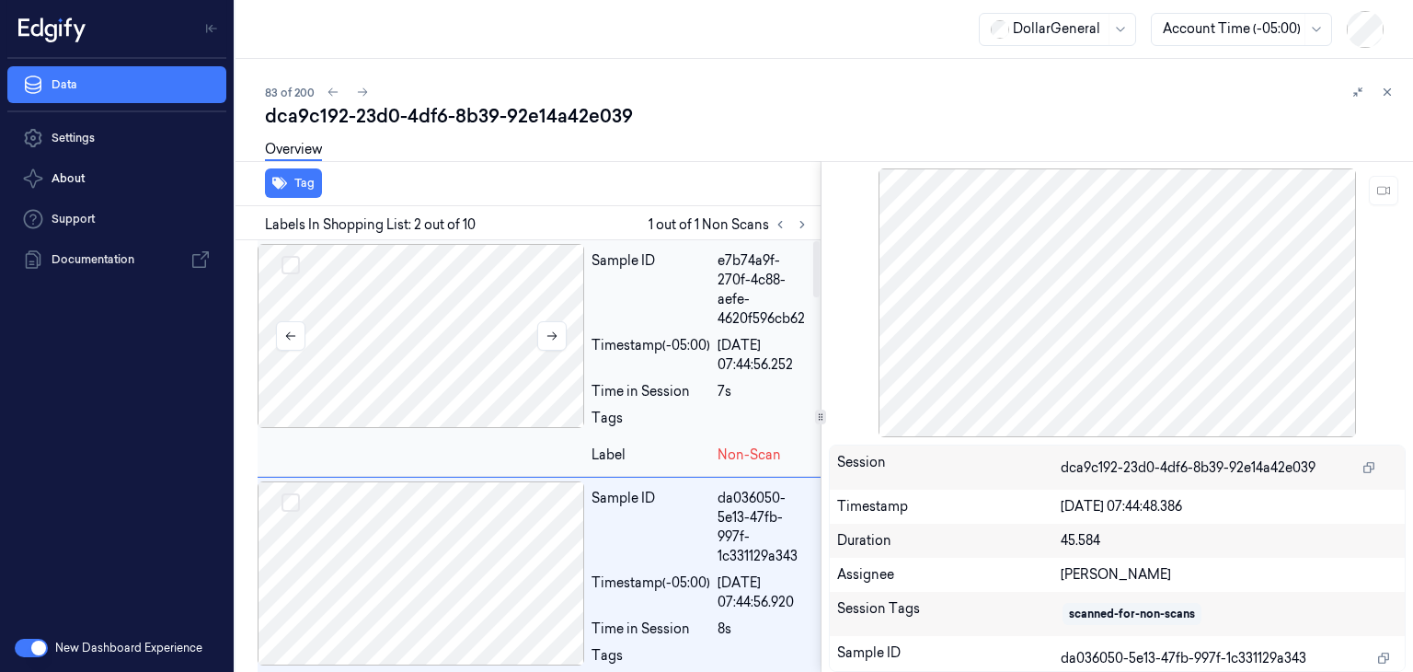
click at [404, 354] on div at bounding box center [421, 336] width 327 height 184
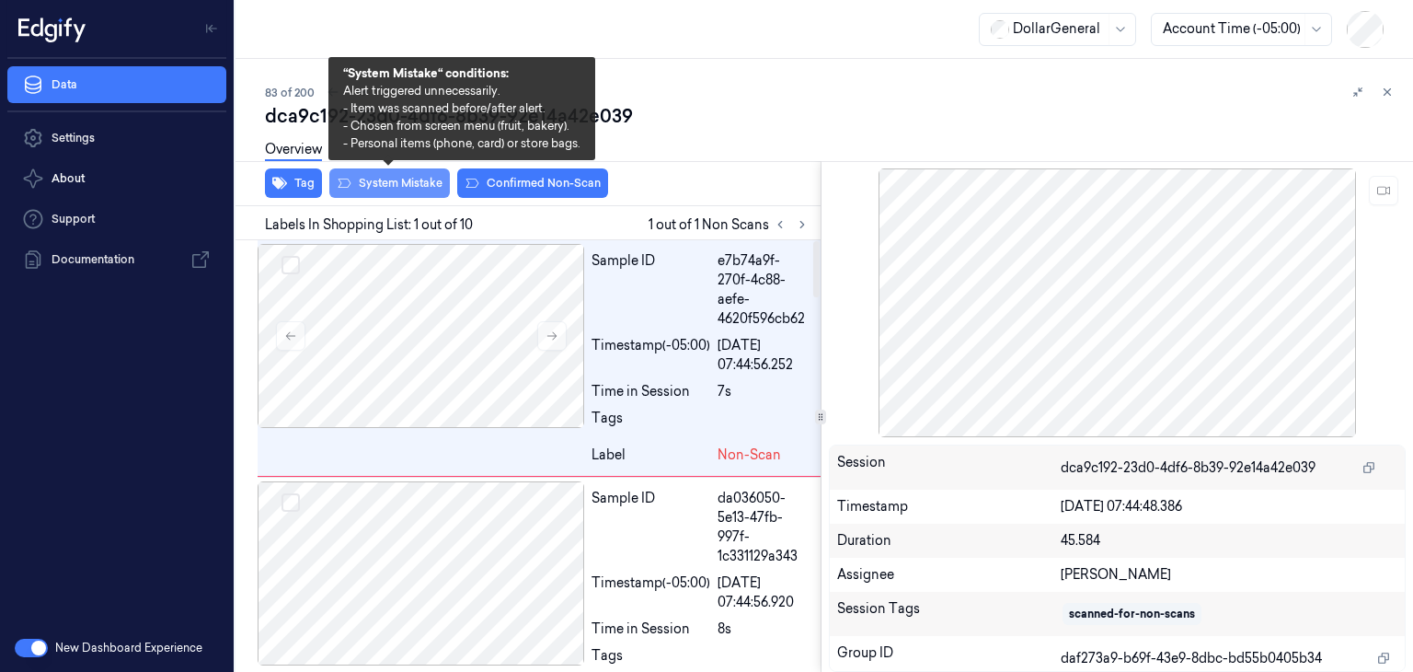
click at [410, 176] on button "System Mistake" at bounding box center [389, 182] width 121 height 29
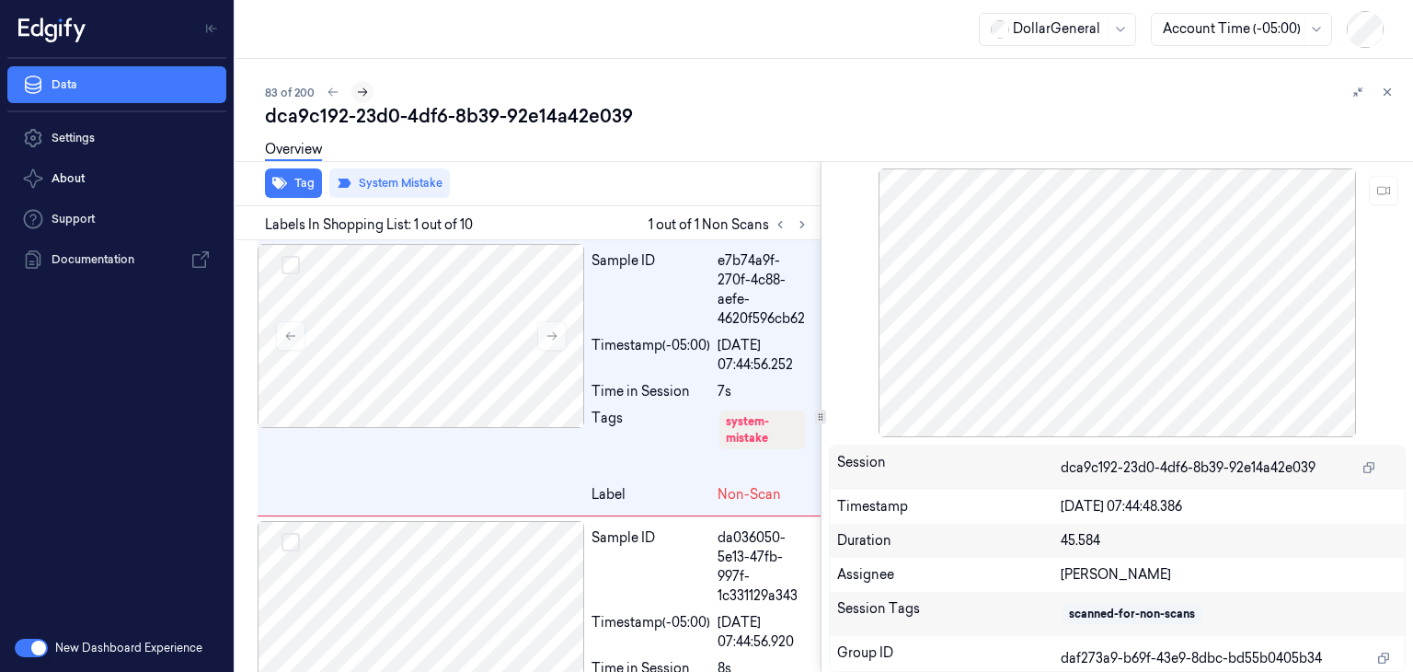
click at [367, 90] on icon at bounding box center [362, 92] width 13 height 13
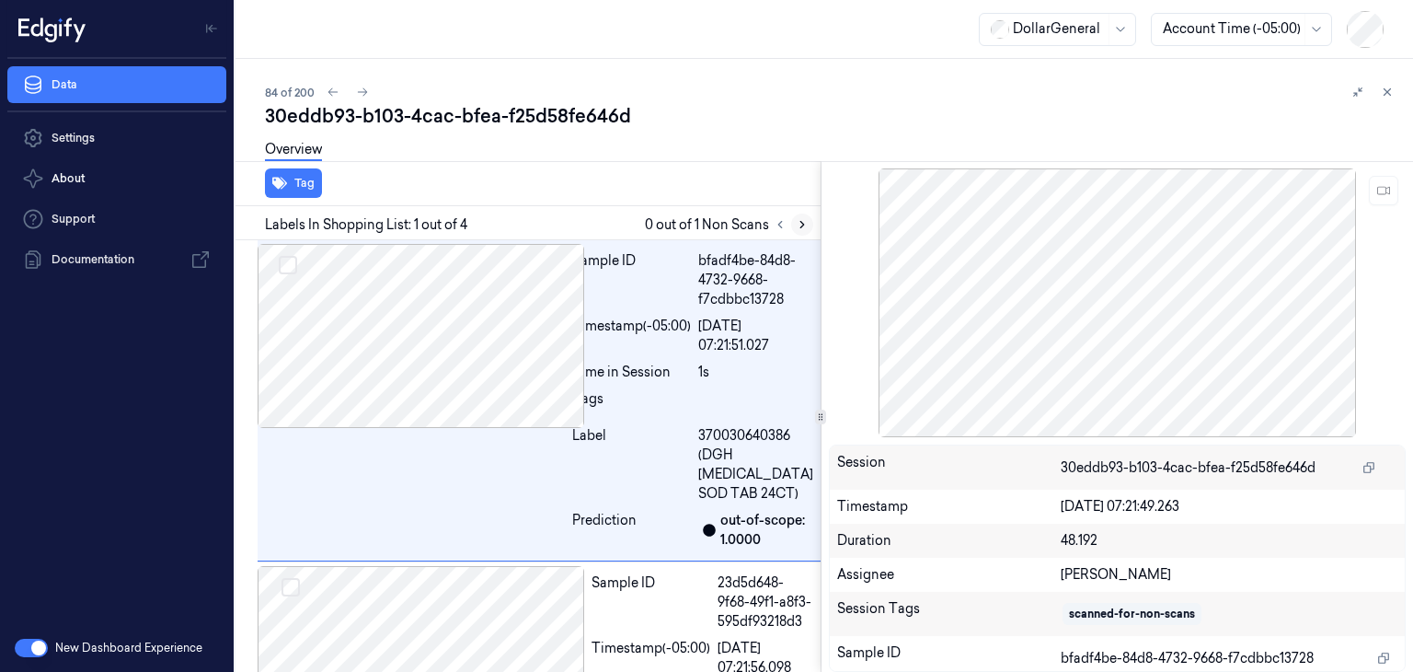
click at [810, 224] on button at bounding box center [802, 224] width 22 height 22
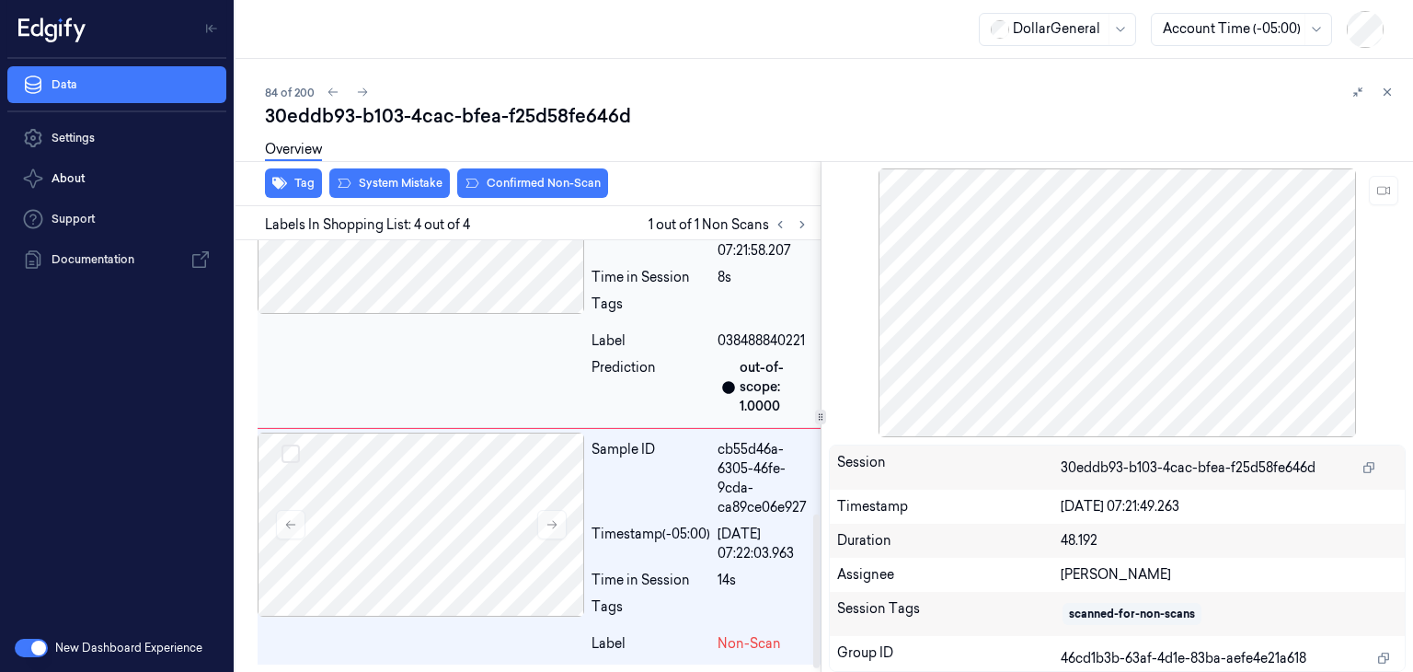
scroll to position [776, 0]
click at [541, 527] on button at bounding box center [551, 524] width 29 height 29
click at [548, 528] on icon at bounding box center [552, 524] width 13 height 13
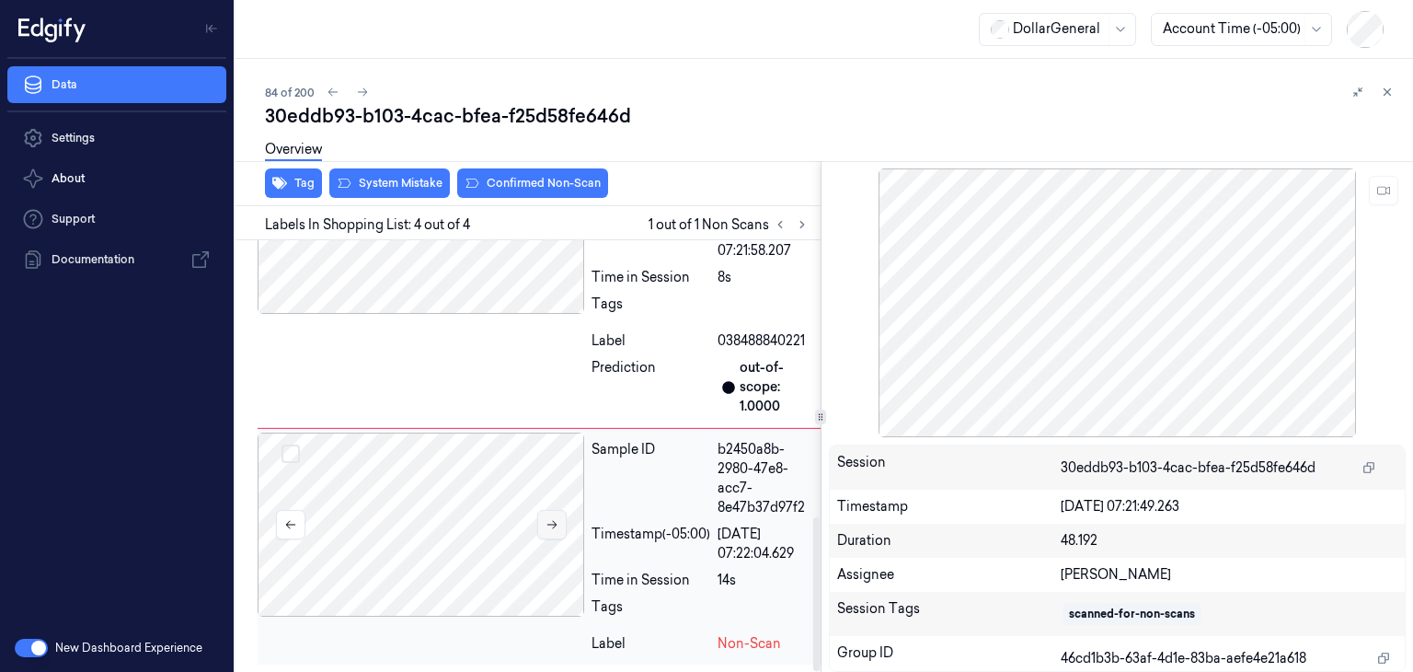
click at [559, 516] on button at bounding box center [551, 524] width 29 height 29
click at [559, 519] on button at bounding box center [551, 524] width 29 height 29
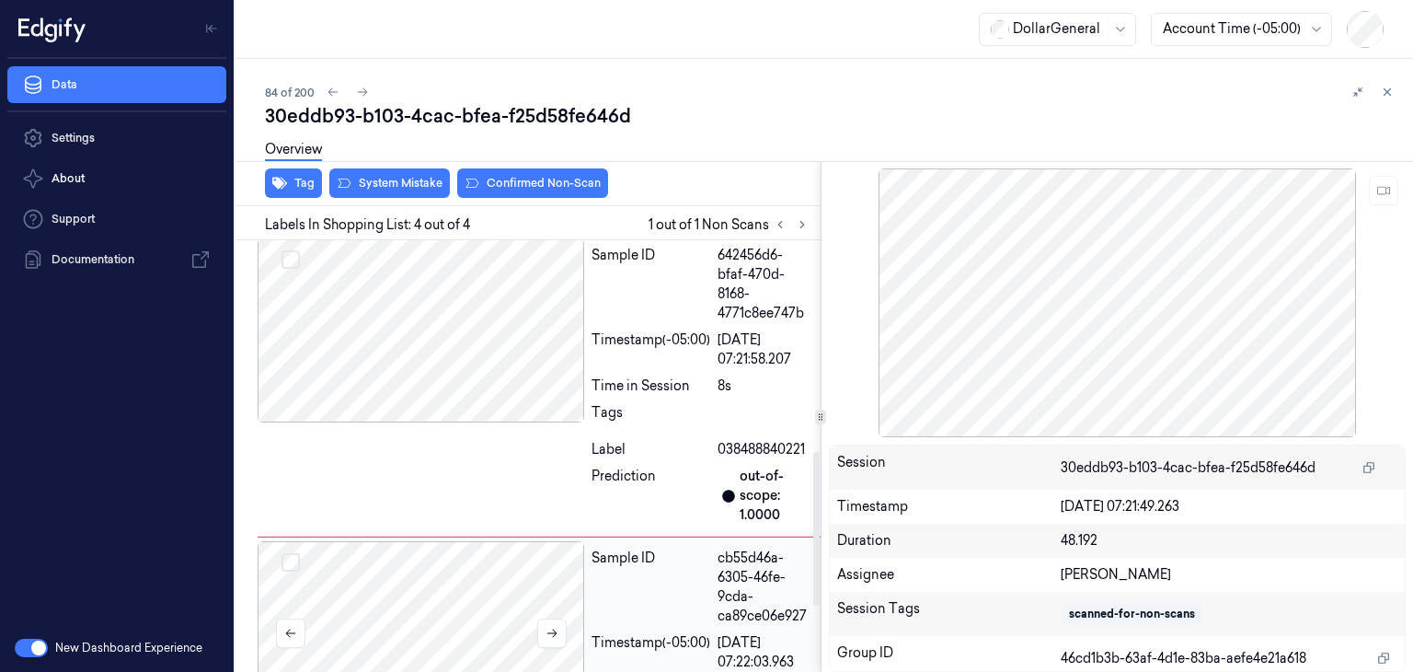
scroll to position [592, 0]
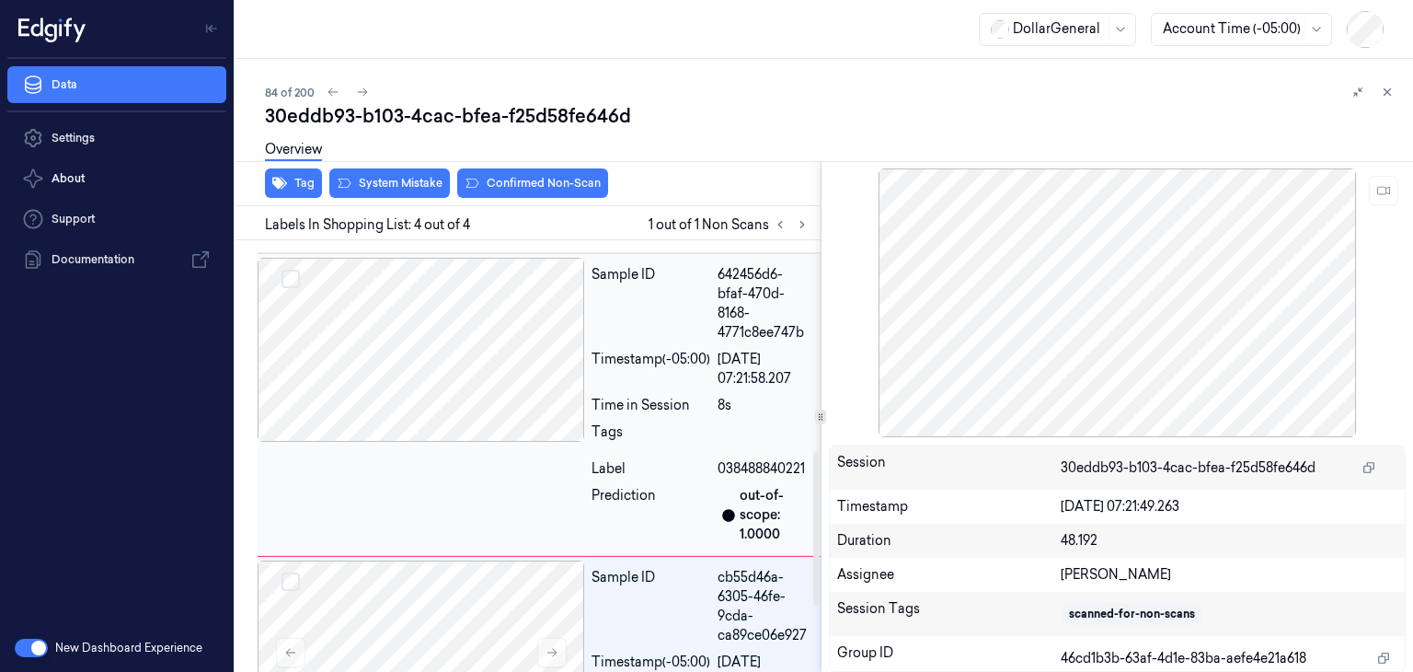
click at [450, 413] on div at bounding box center [421, 350] width 327 height 184
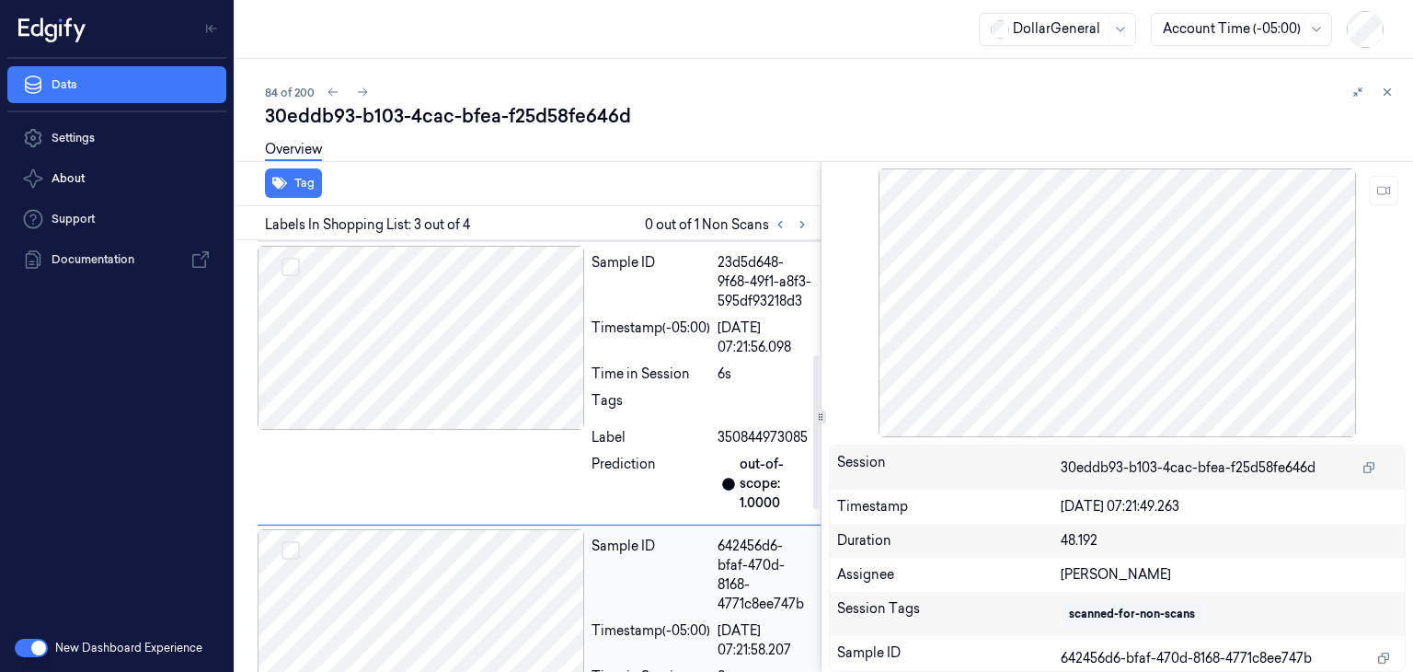
click at [450, 413] on div at bounding box center [421, 338] width 327 height 184
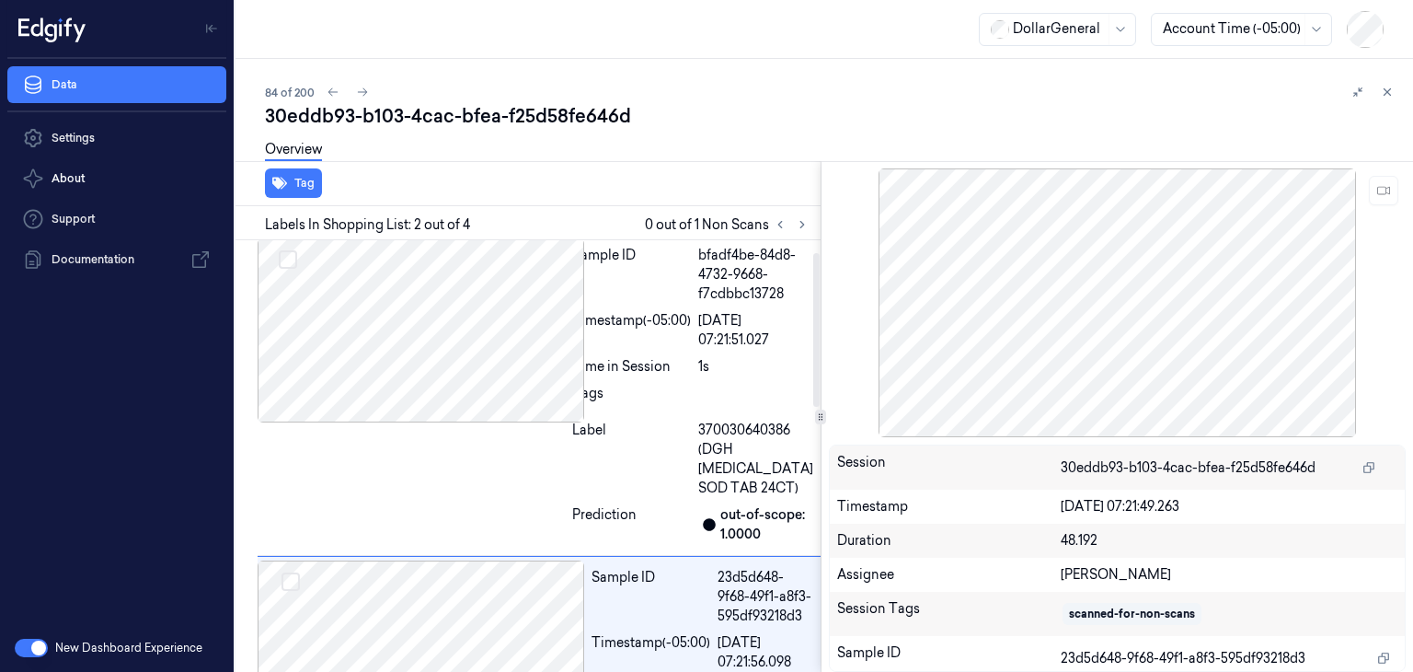
scroll to position [0, 0]
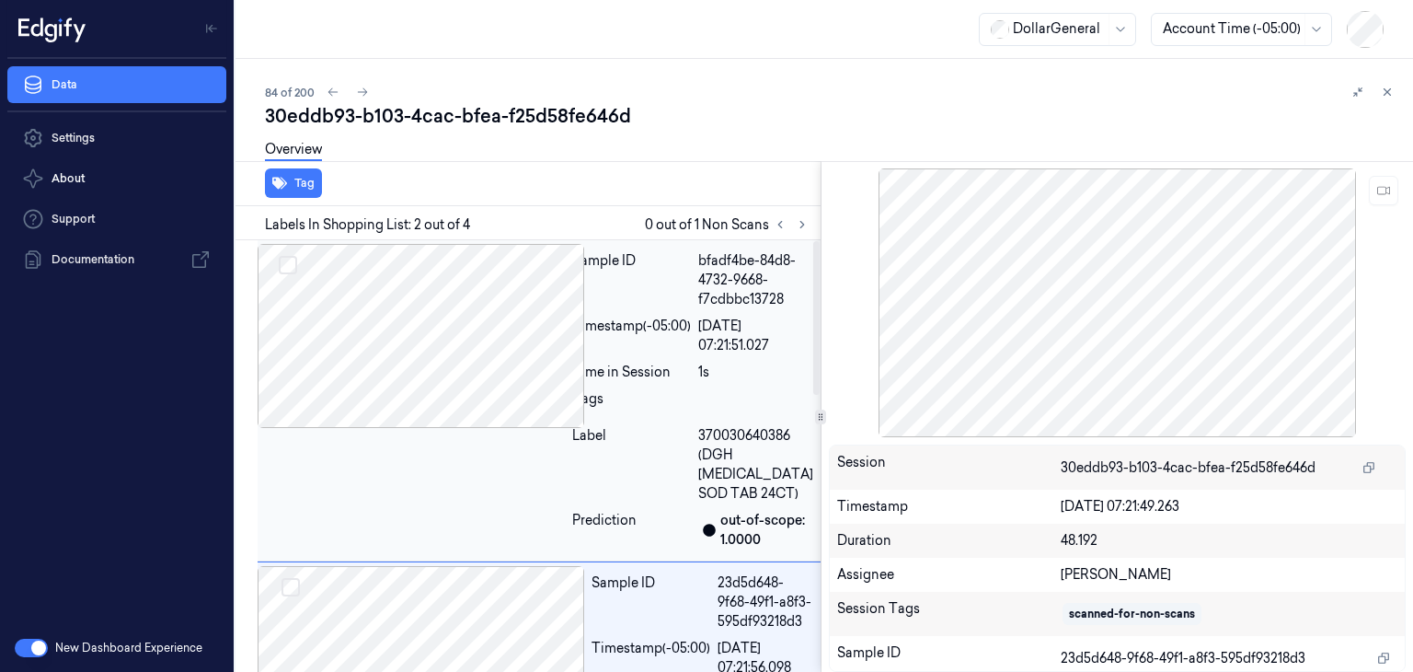
click at [451, 376] on div at bounding box center [411, 336] width 307 height 184
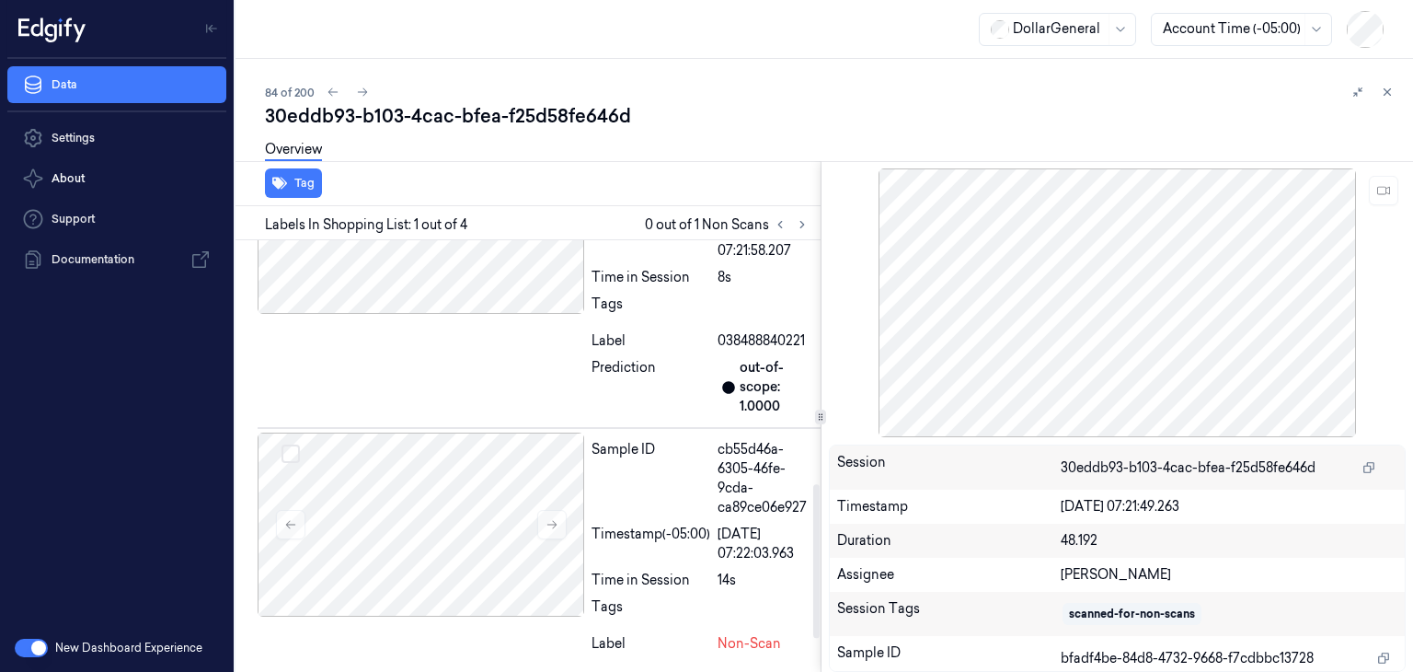
scroll to position [776, 0]
click at [447, 461] on div at bounding box center [421, 524] width 327 height 184
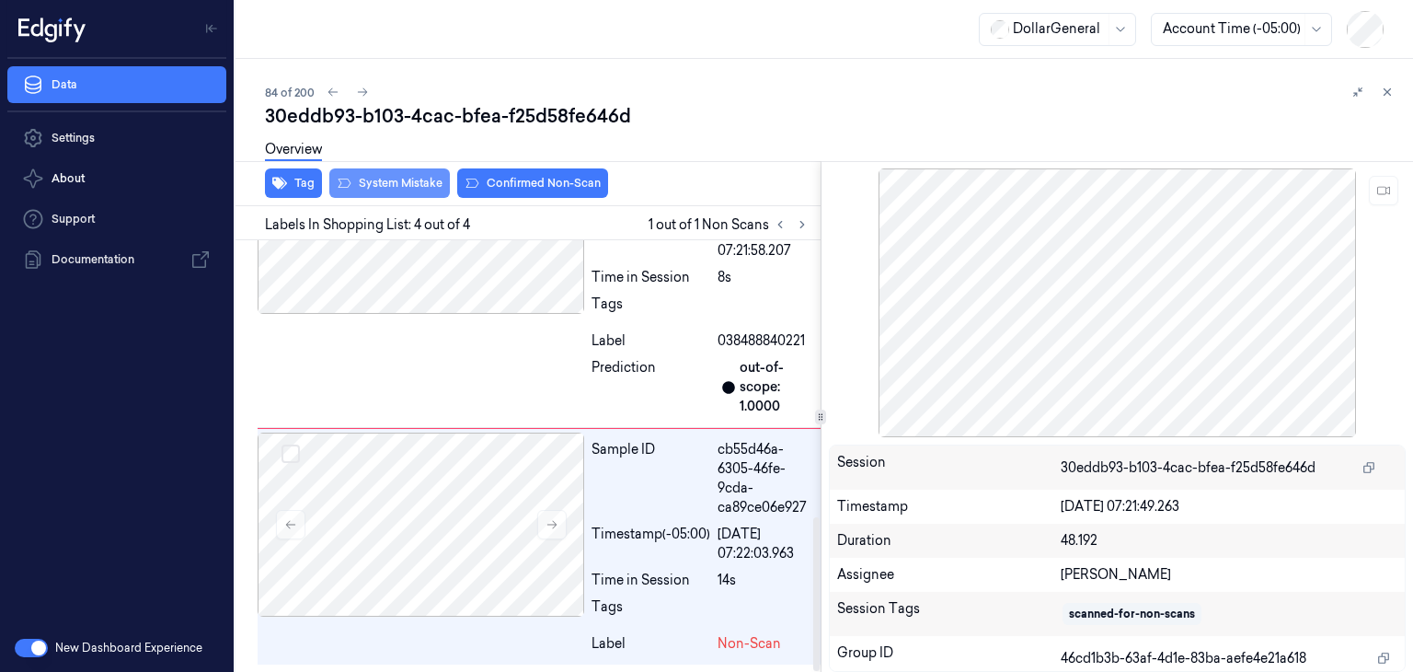
click at [406, 180] on button "System Mistake" at bounding box center [389, 182] width 121 height 29
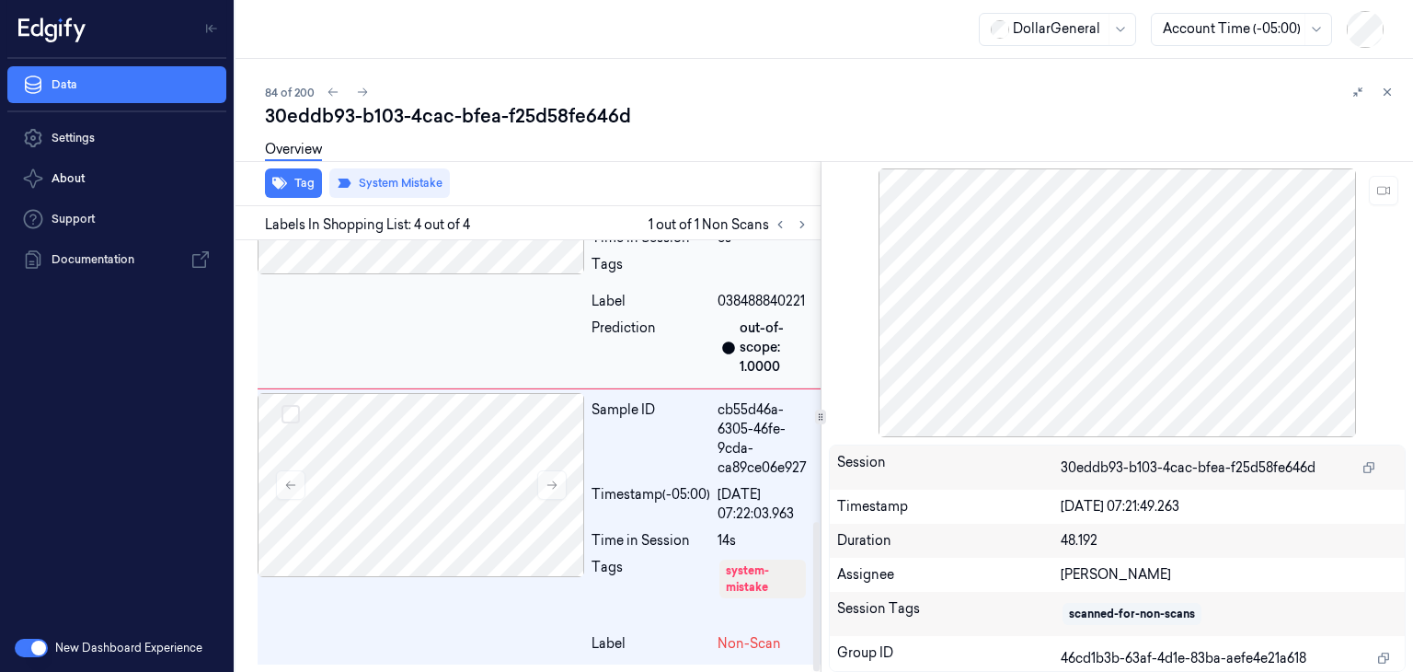
scroll to position [814, 0]
click at [368, 86] on icon at bounding box center [362, 92] width 13 height 13
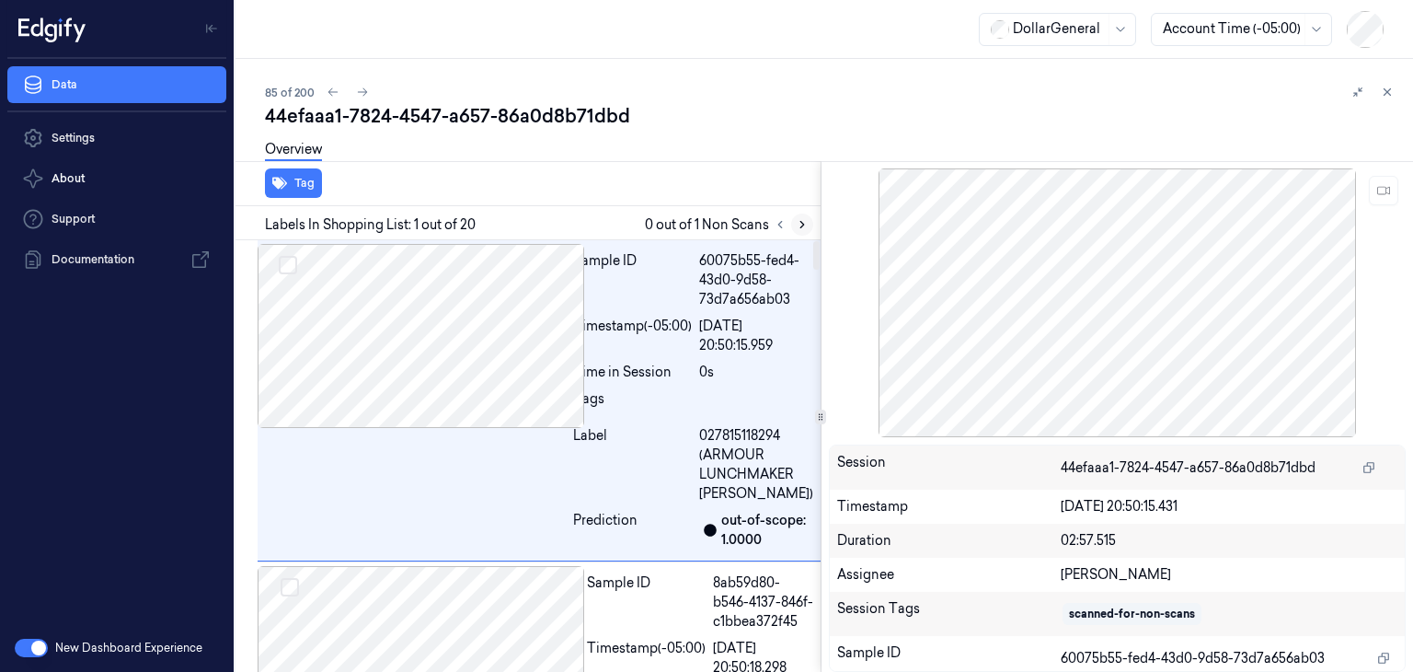
click at [802, 225] on icon at bounding box center [802, 225] width 4 height 6
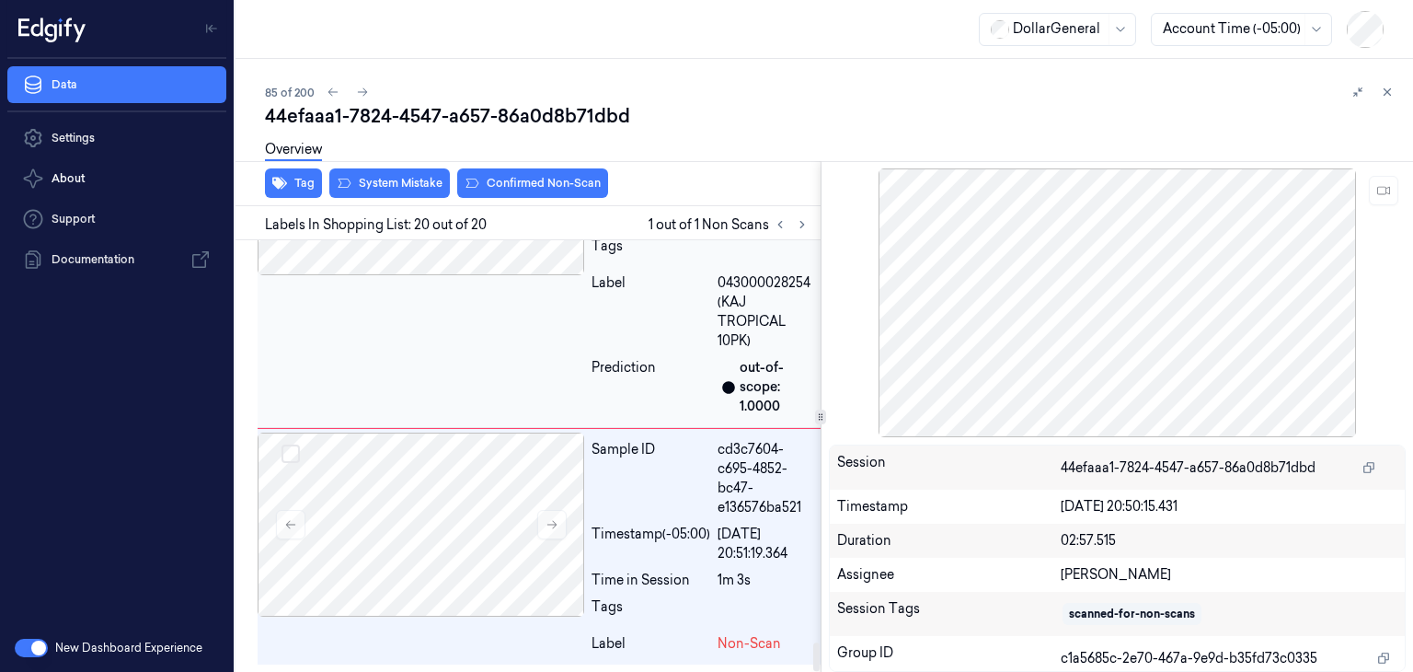
scroll to position [6134, 0]
click at [552, 529] on icon at bounding box center [552, 524] width 13 height 13
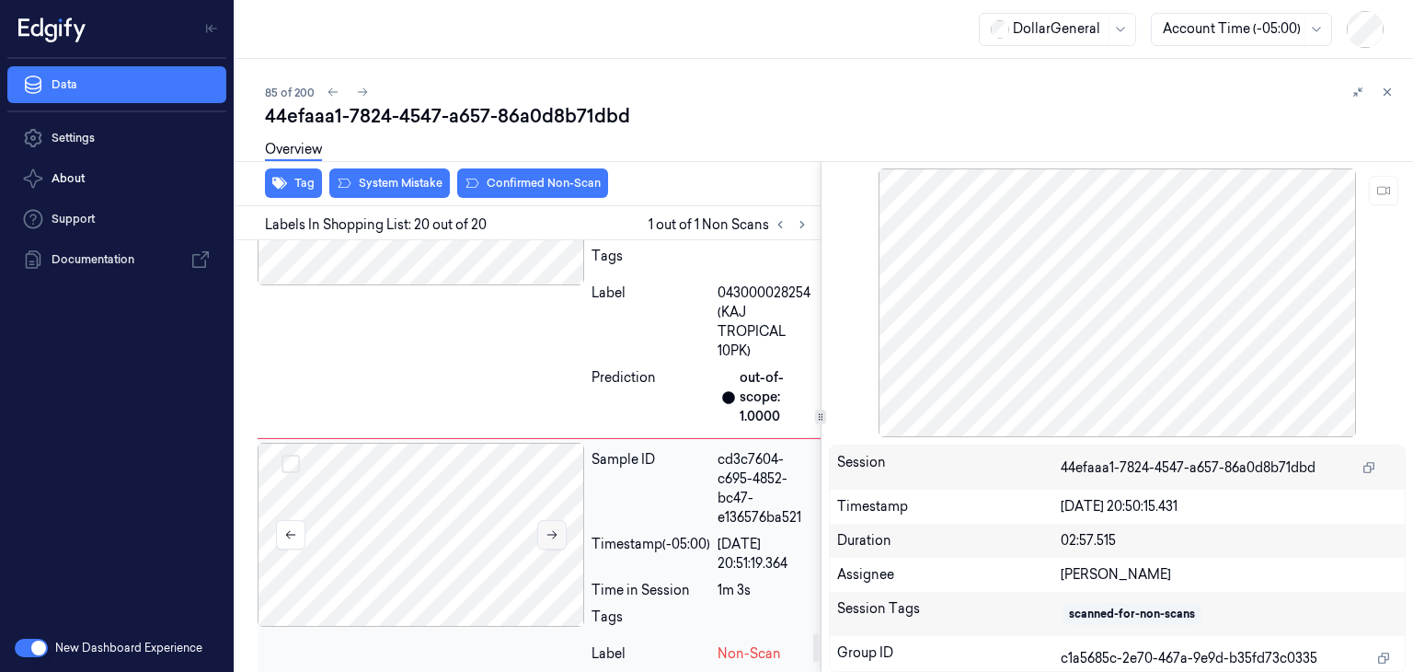
scroll to position [5950, 0]
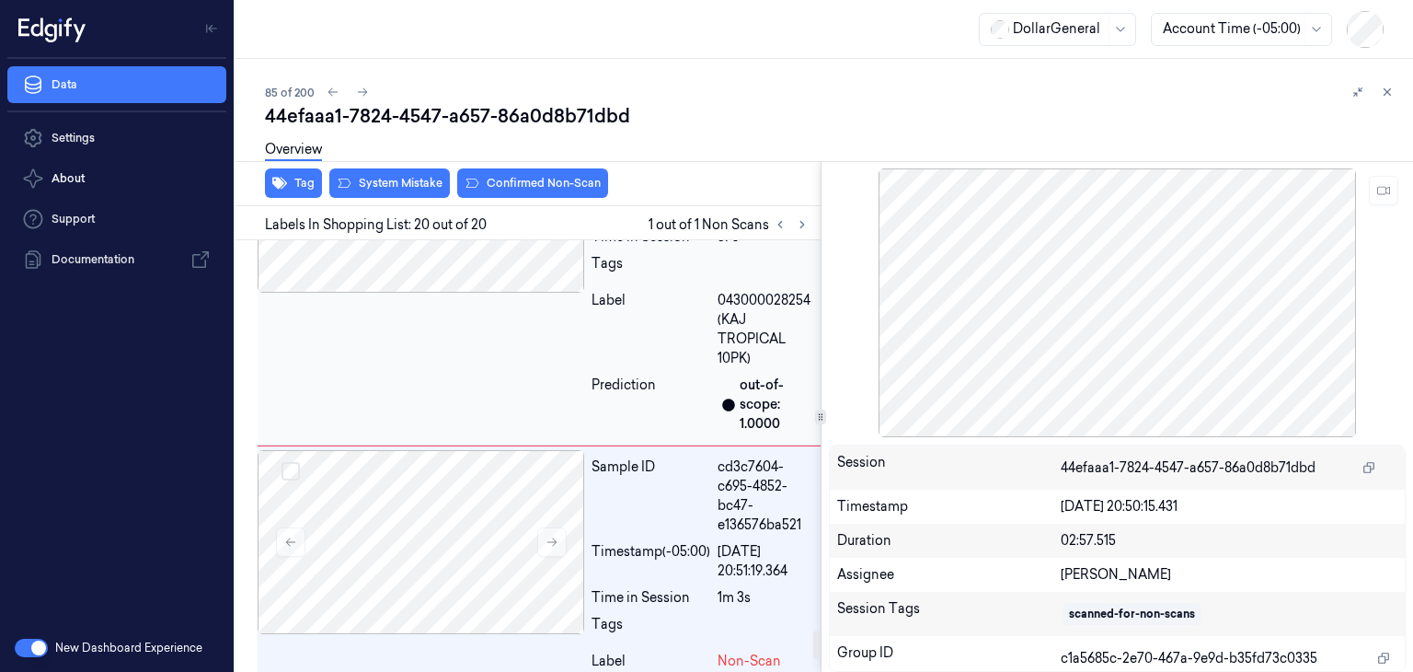
click at [483, 293] on div at bounding box center [421, 201] width 327 height 184
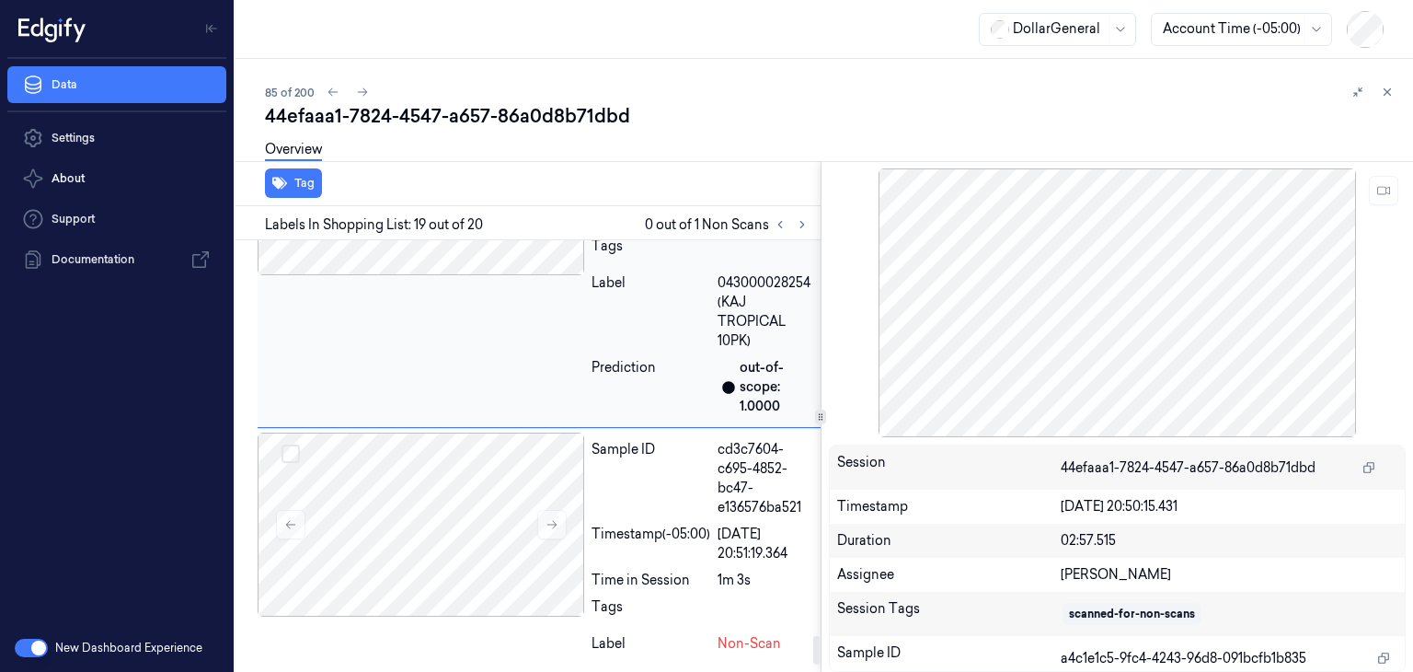
click at [479, 428] on div "Sample ID a4c1e1c5-9fc4-4243-96d8-091bcfb1b835 Timestamp (-05:00) [DATE] 20:51:…" at bounding box center [539, 256] width 563 height 341
click at [479, 512] on div at bounding box center [421, 524] width 327 height 184
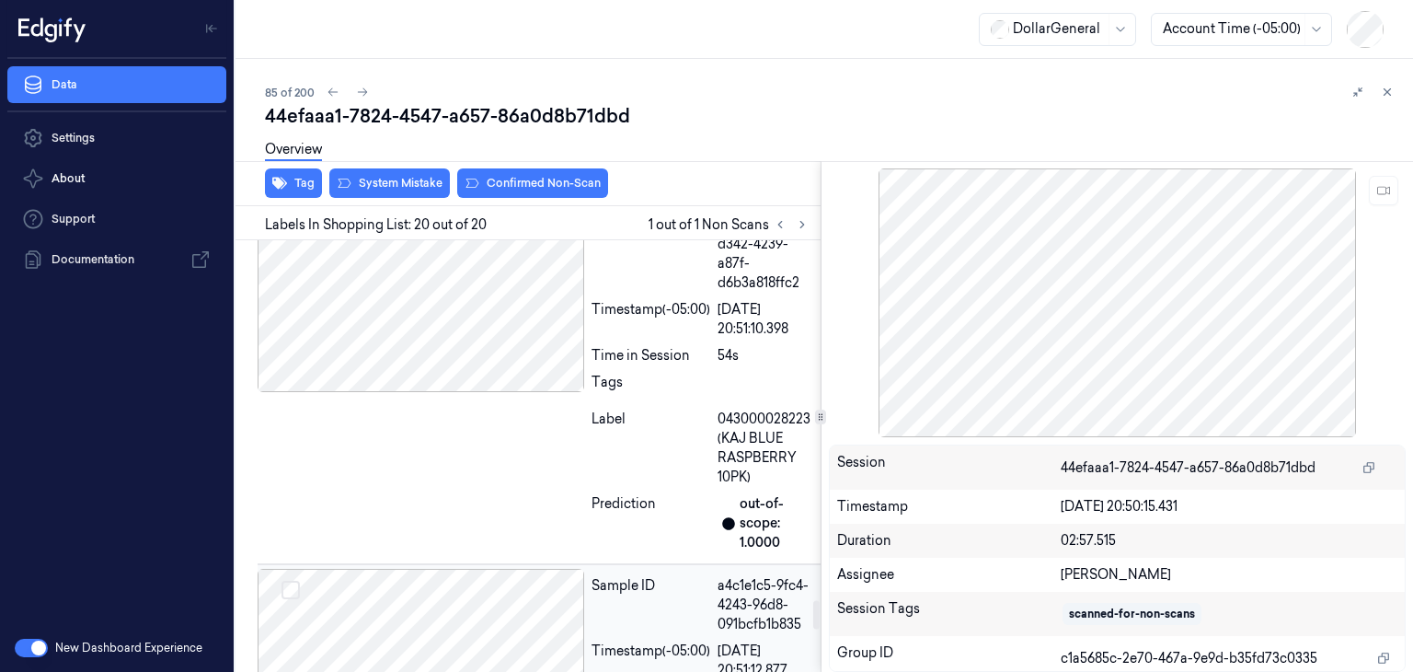
click at [481, 392] on div at bounding box center [421, 300] width 327 height 184
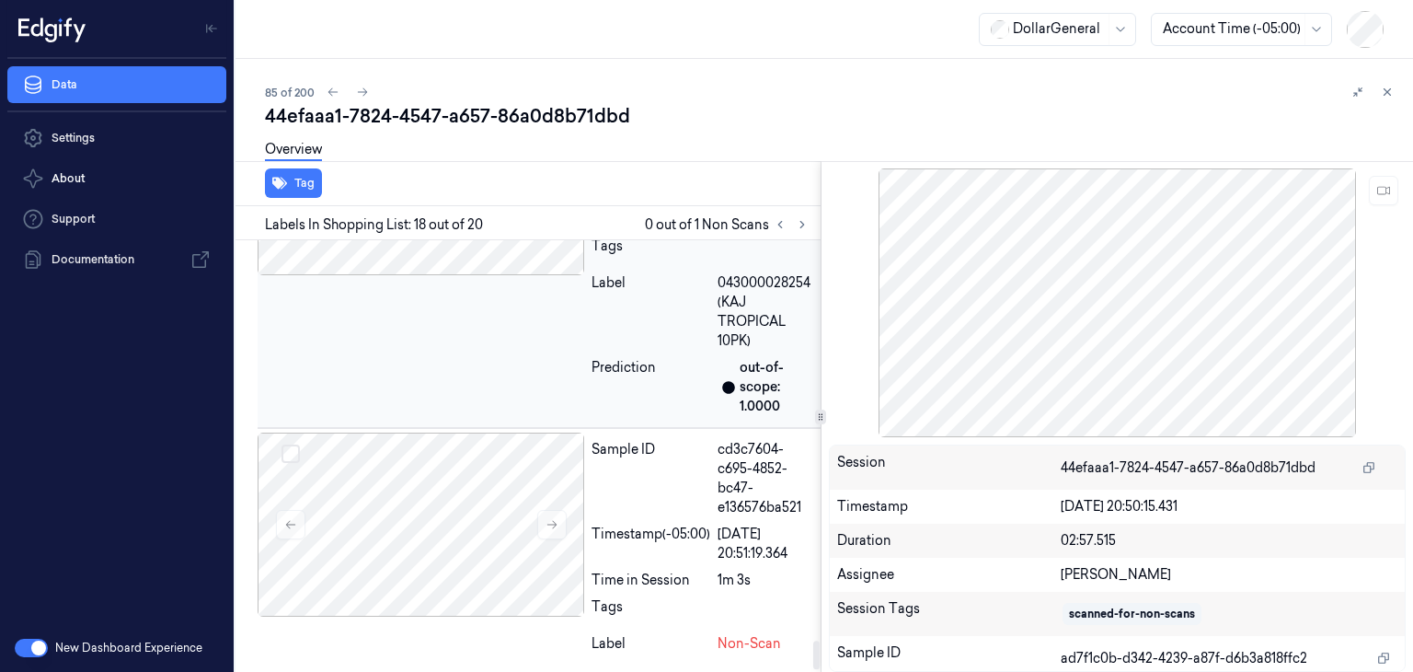
scroll to position [6134, 0]
click at [472, 478] on div at bounding box center [421, 524] width 327 height 184
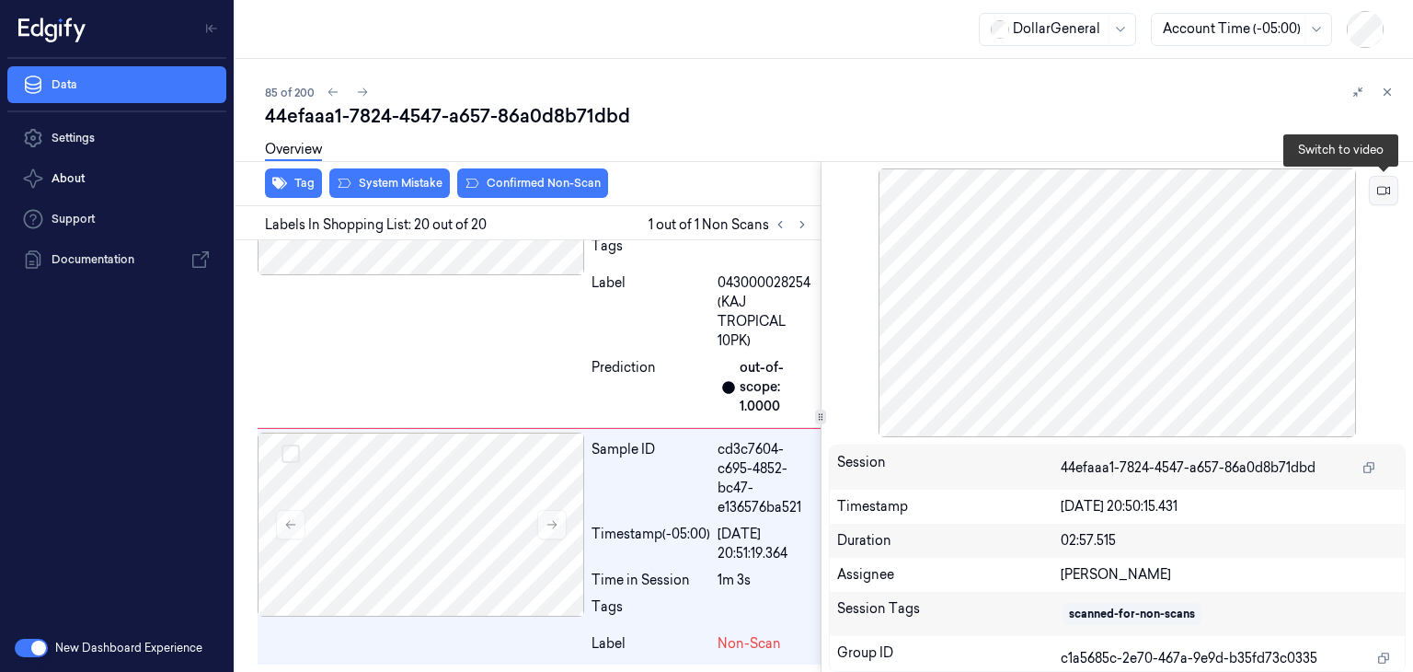
click at [1385, 190] on icon at bounding box center [1383, 191] width 13 height 8
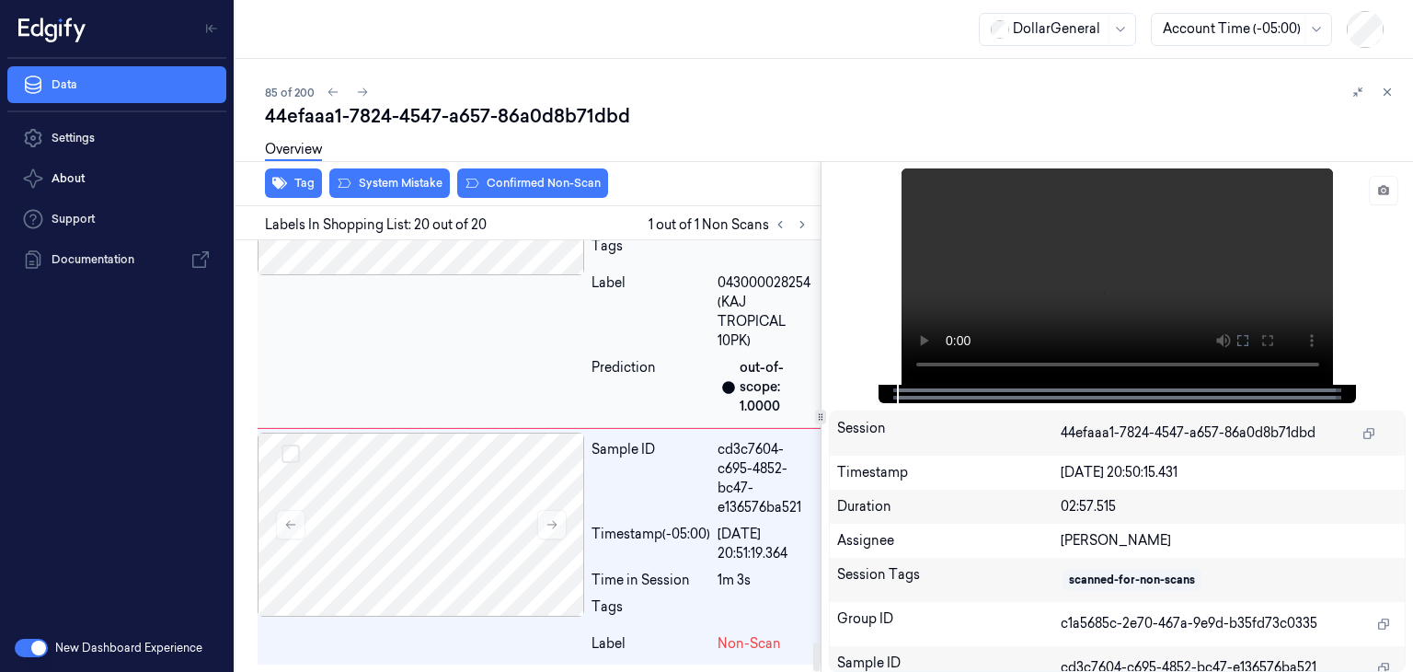
click at [525, 261] on div at bounding box center [421, 183] width 327 height 184
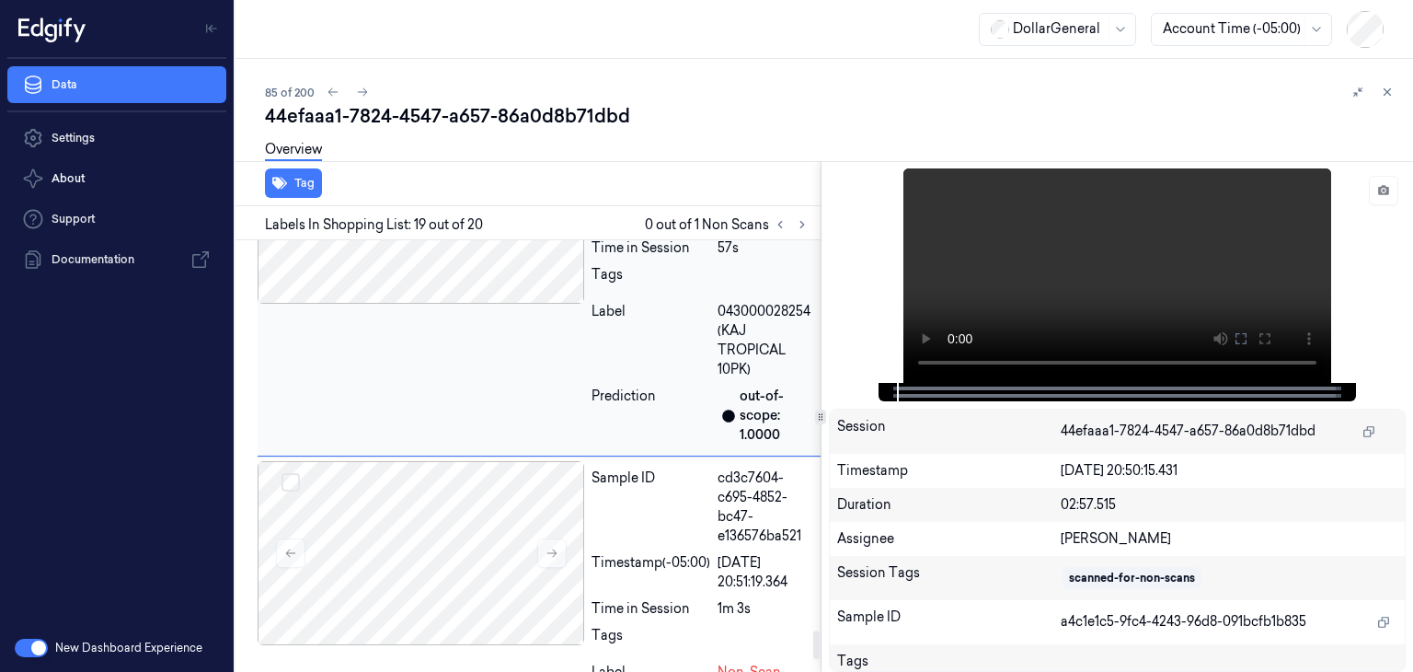
scroll to position [5935, 0]
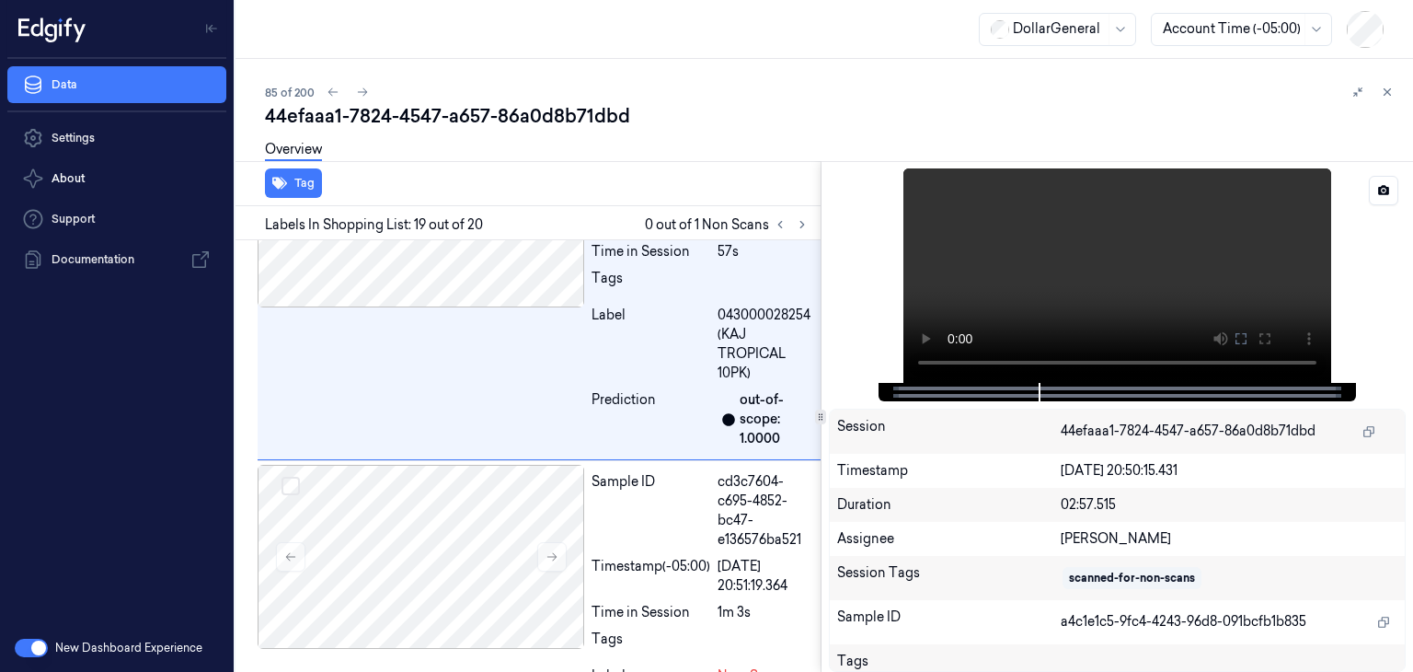
click at [1146, 287] on video at bounding box center [1117, 275] width 428 height 214
click at [1056, 281] on video at bounding box center [1117, 275] width 428 height 214
click at [1372, 298] on div at bounding box center [1118, 275] width 578 height 214
click at [799, 231] on button at bounding box center [802, 224] width 22 height 22
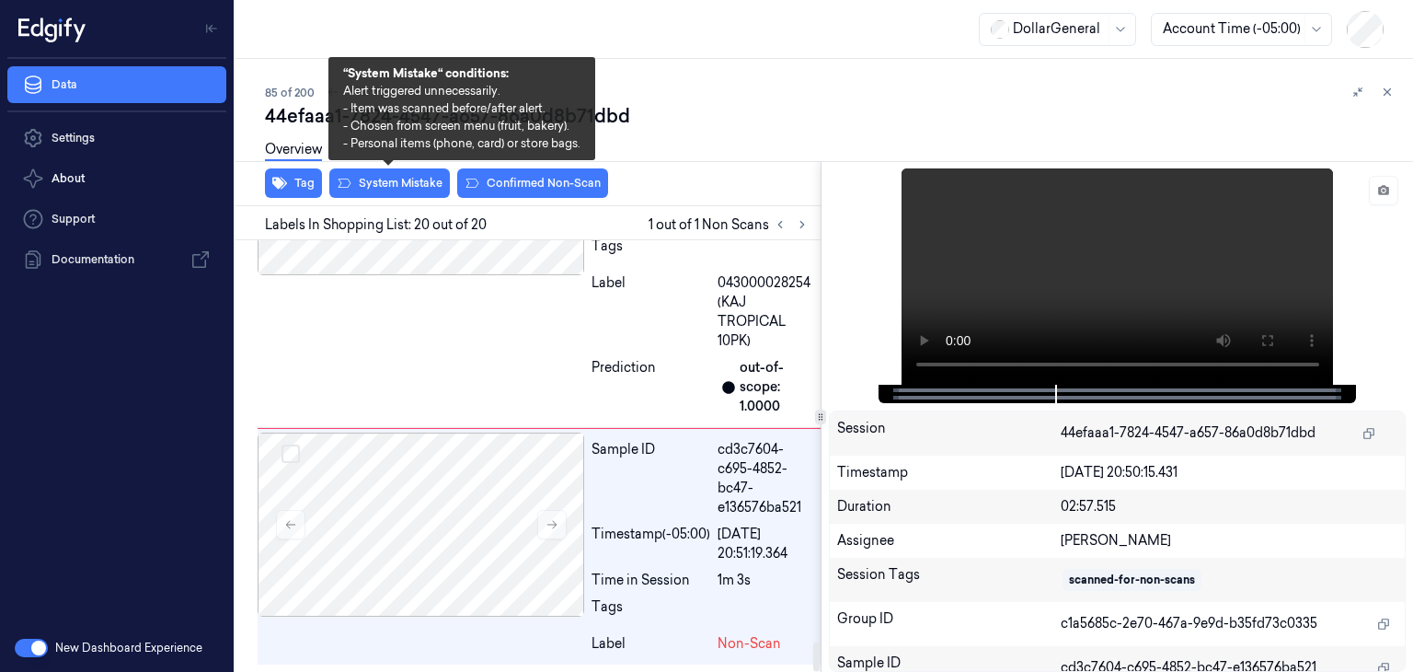
scroll to position [6134, 0]
click at [404, 188] on button "System Mistake" at bounding box center [389, 182] width 121 height 29
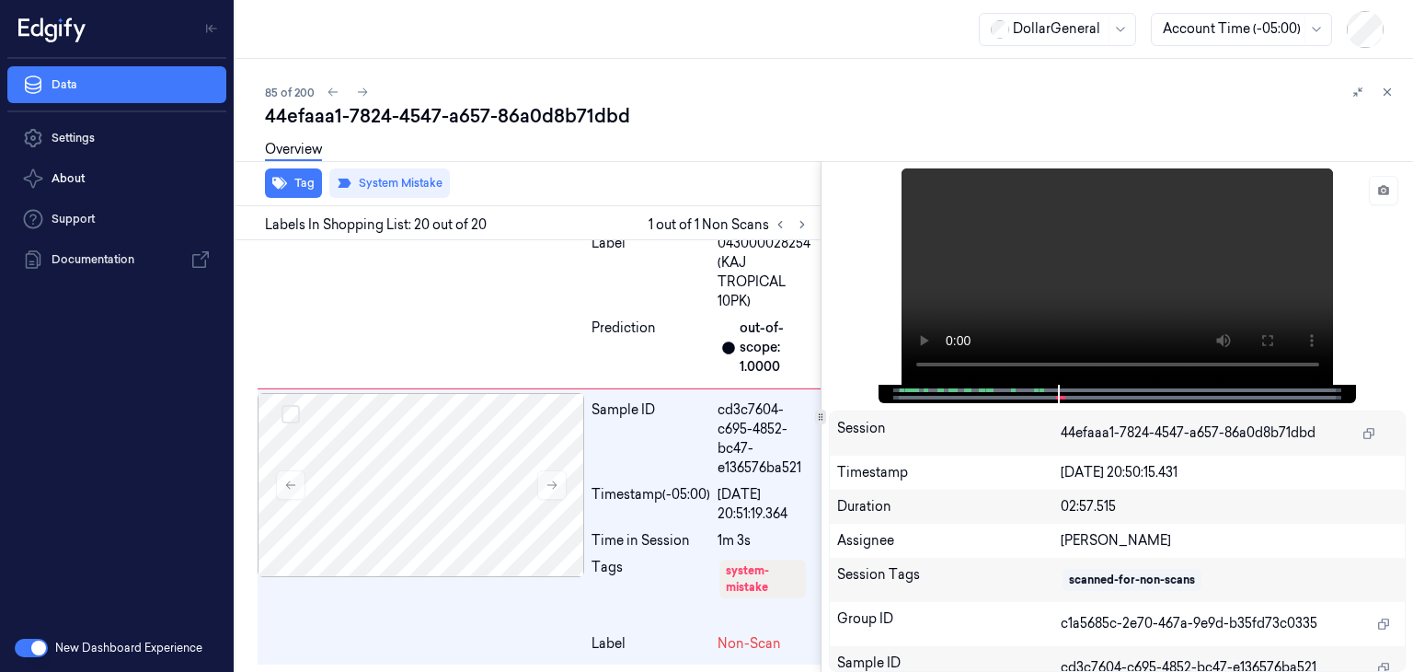
scroll to position [6173, 0]
click at [357, 98] on button at bounding box center [362, 92] width 22 height 22
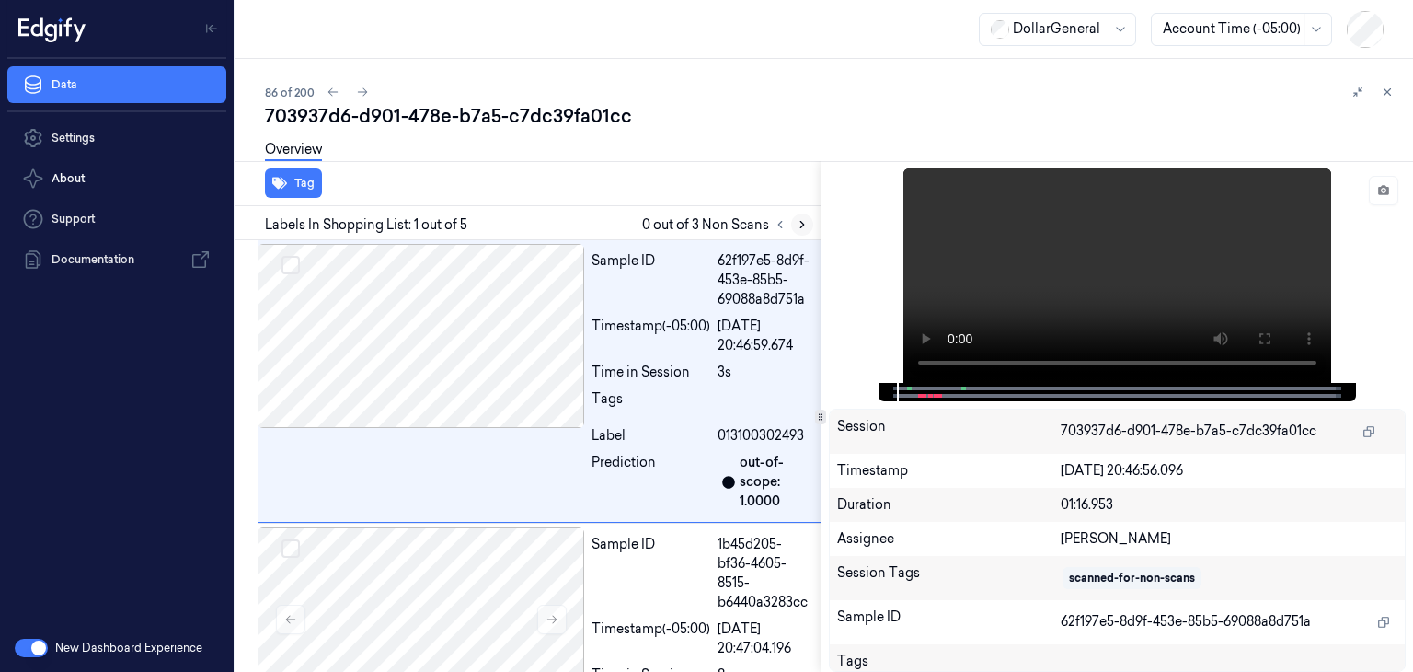
click at [799, 229] on icon at bounding box center [802, 224] width 13 height 13
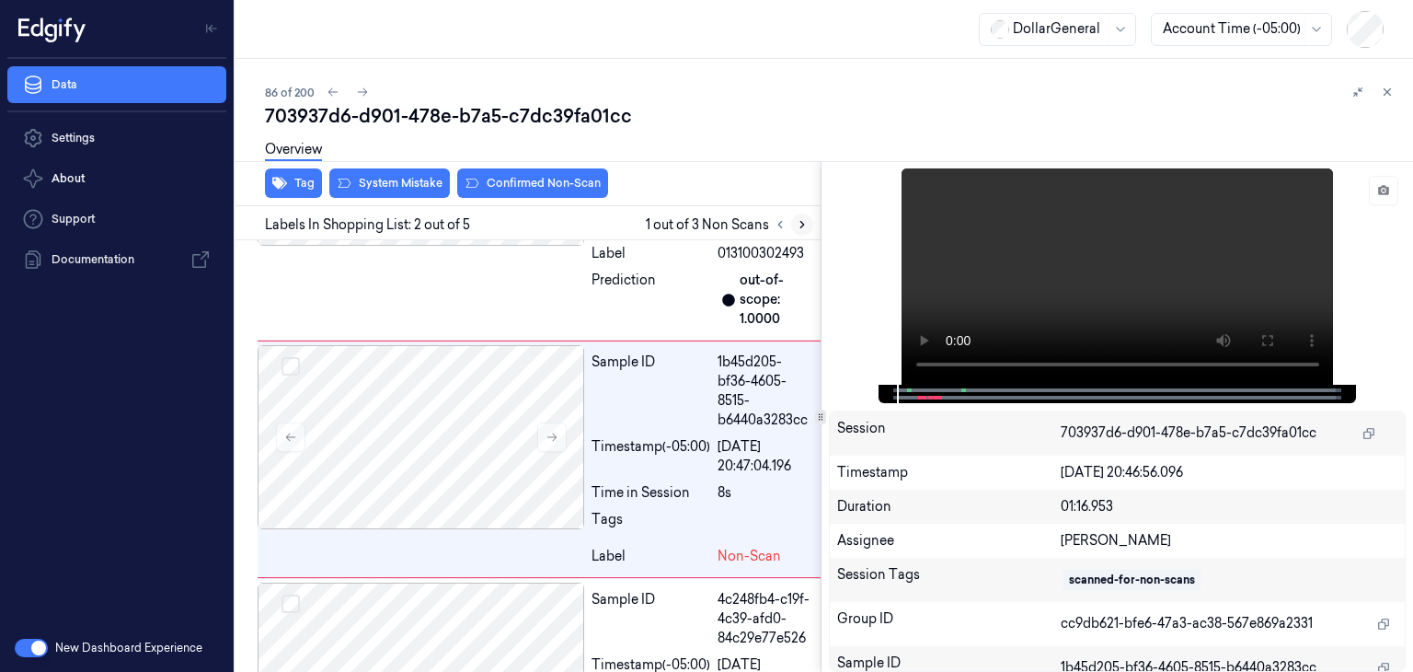
scroll to position [184, 0]
click at [546, 435] on icon at bounding box center [552, 435] width 13 height 13
click at [1378, 190] on icon at bounding box center [1383, 190] width 11 height 10
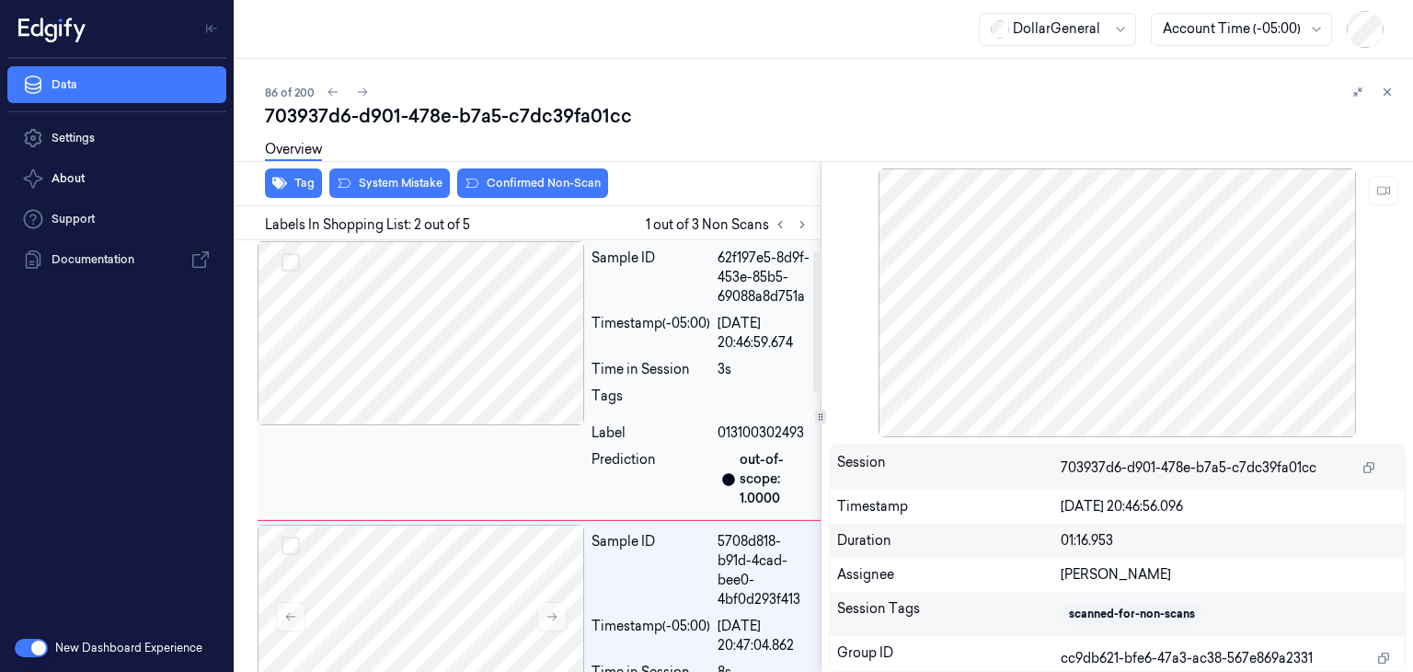
scroll to position [0, 0]
click at [491, 362] on div at bounding box center [421, 336] width 327 height 184
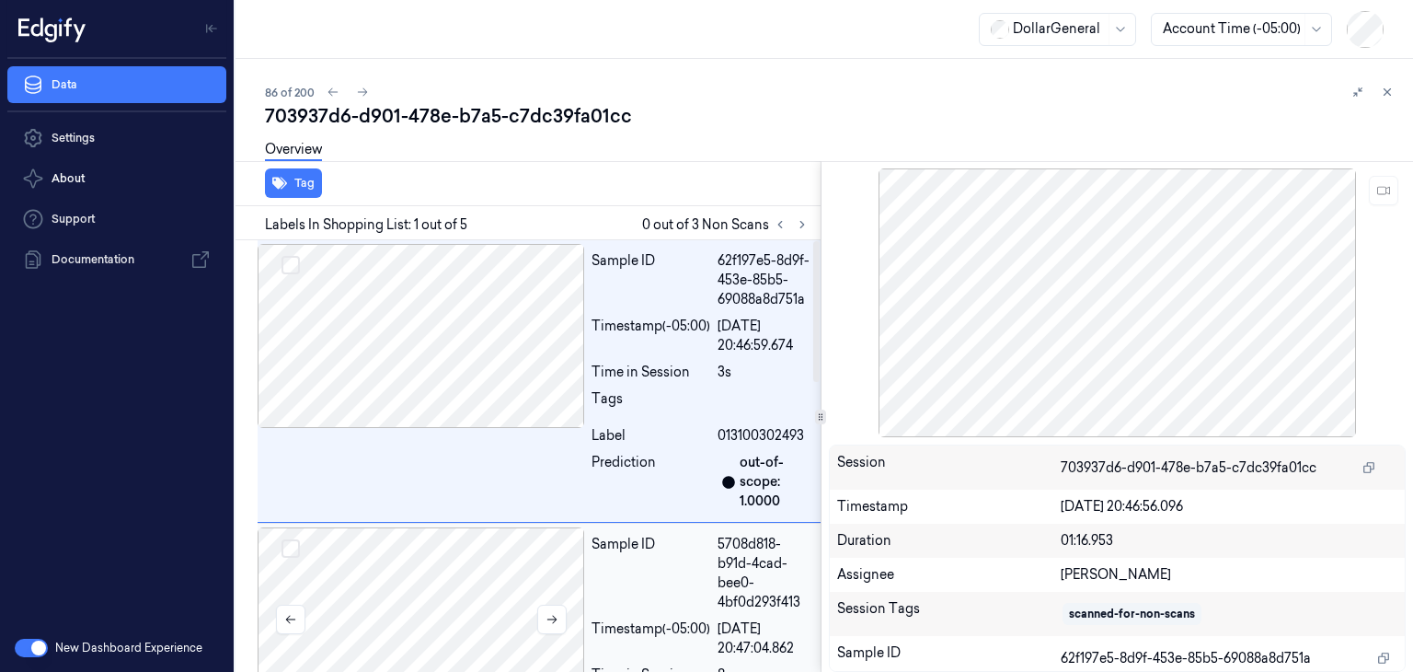
click at [491, 534] on div at bounding box center [421, 619] width 327 height 184
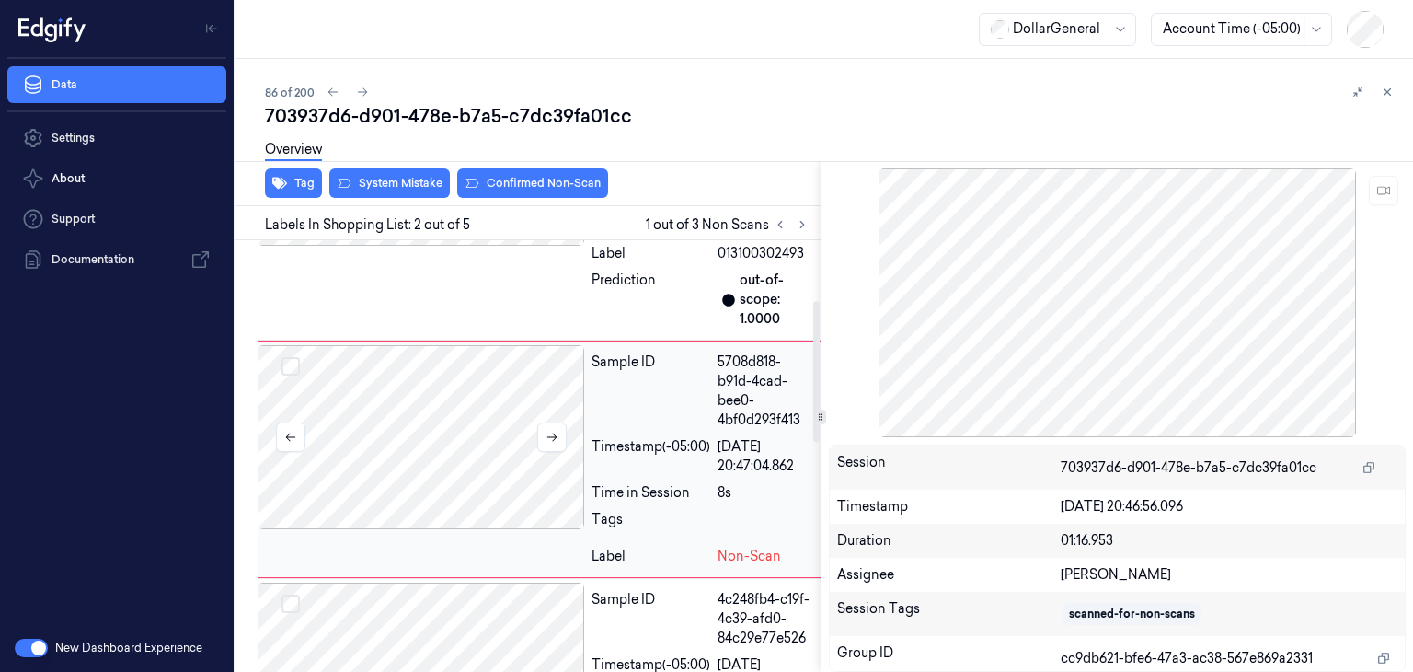
scroll to position [184, 0]
click at [548, 422] on button at bounding box center [551, 434] width 29 height 29
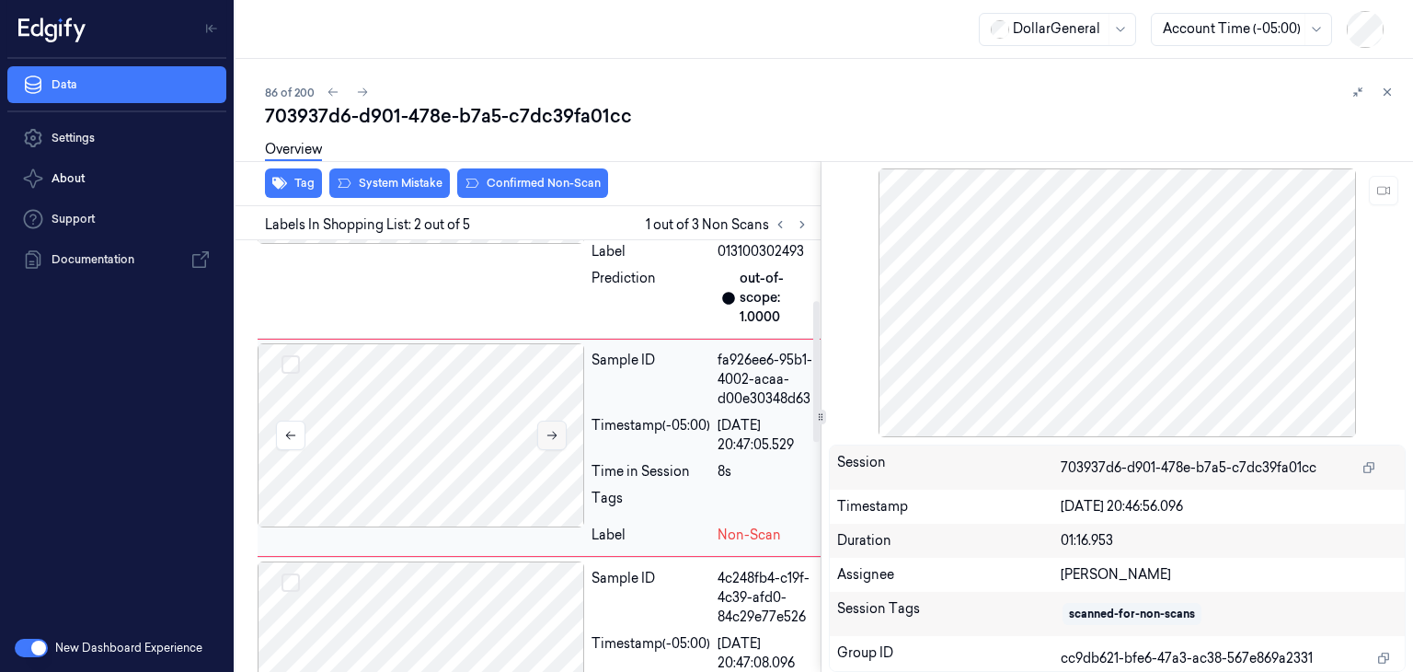
click at [548, 422] on button at bounding box center [551, 434] width 29 height 29
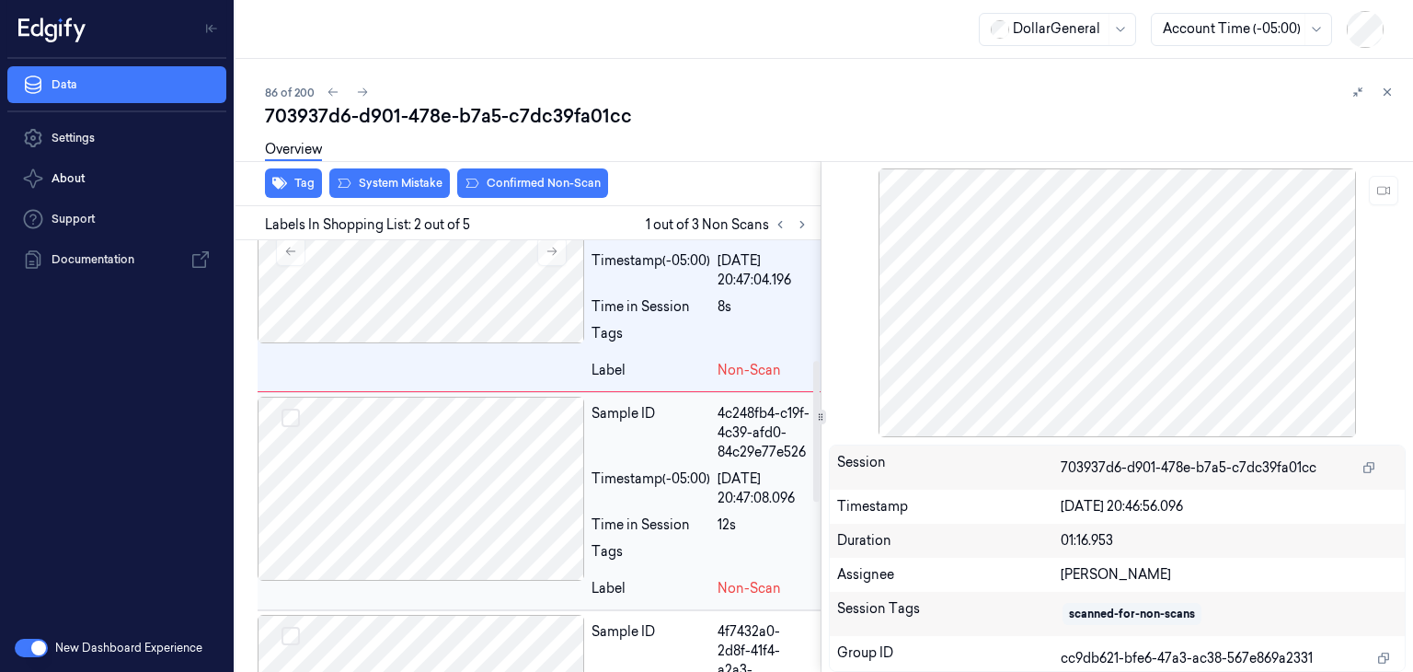
click at [503, 439] on div at bounding box center [421, 488] width 327 height 184
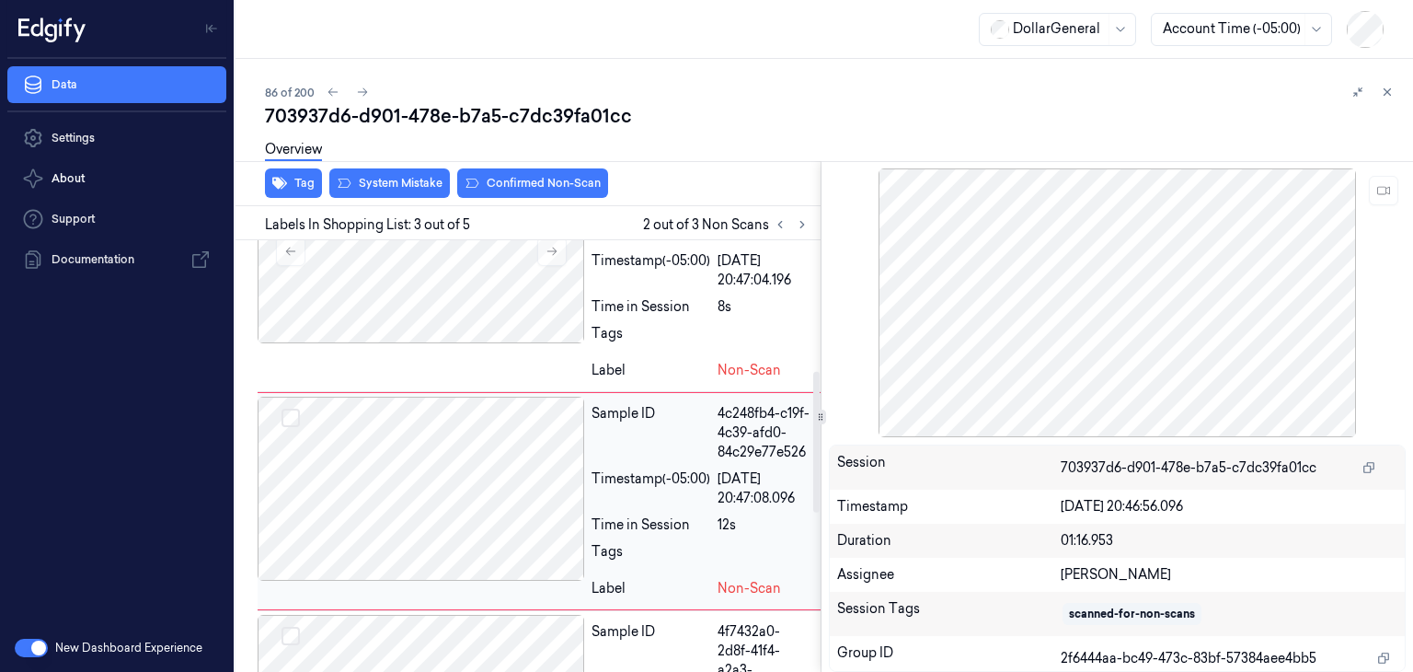
scroll to position [412, 0]
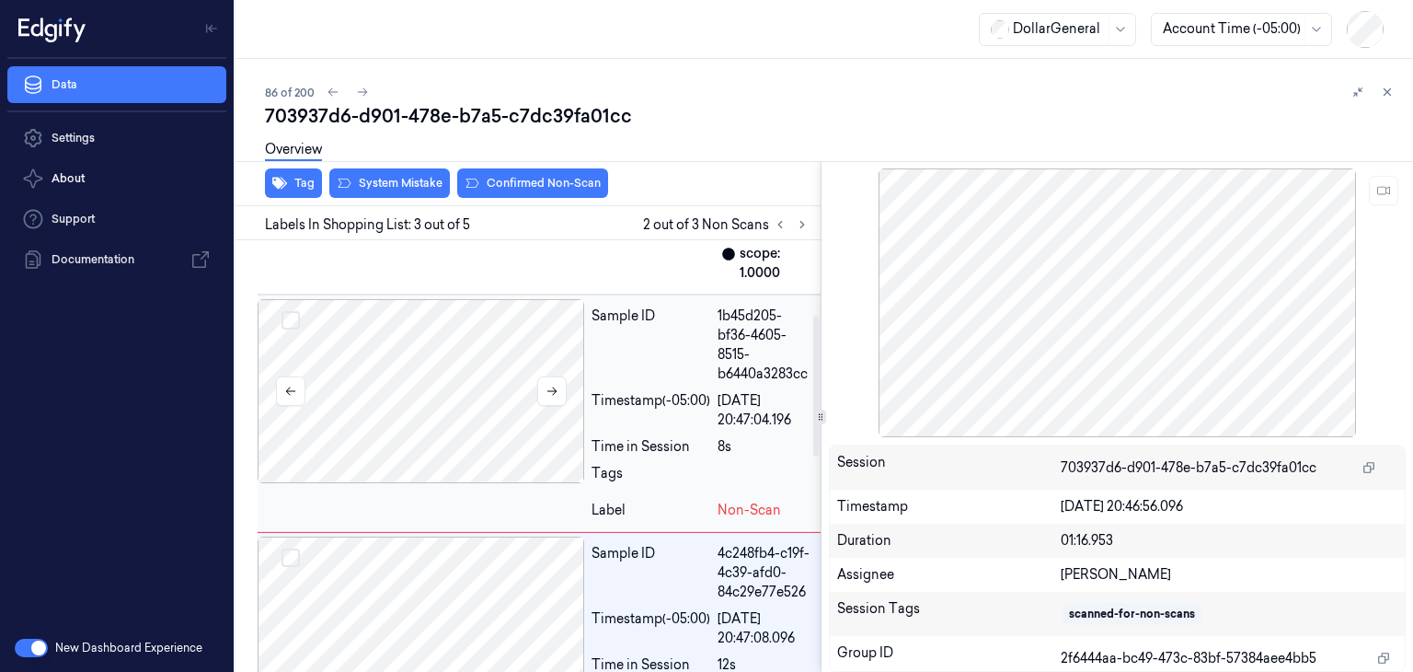
click at [477, 362] on div at bounding box center [421, 391] width 327 height 184
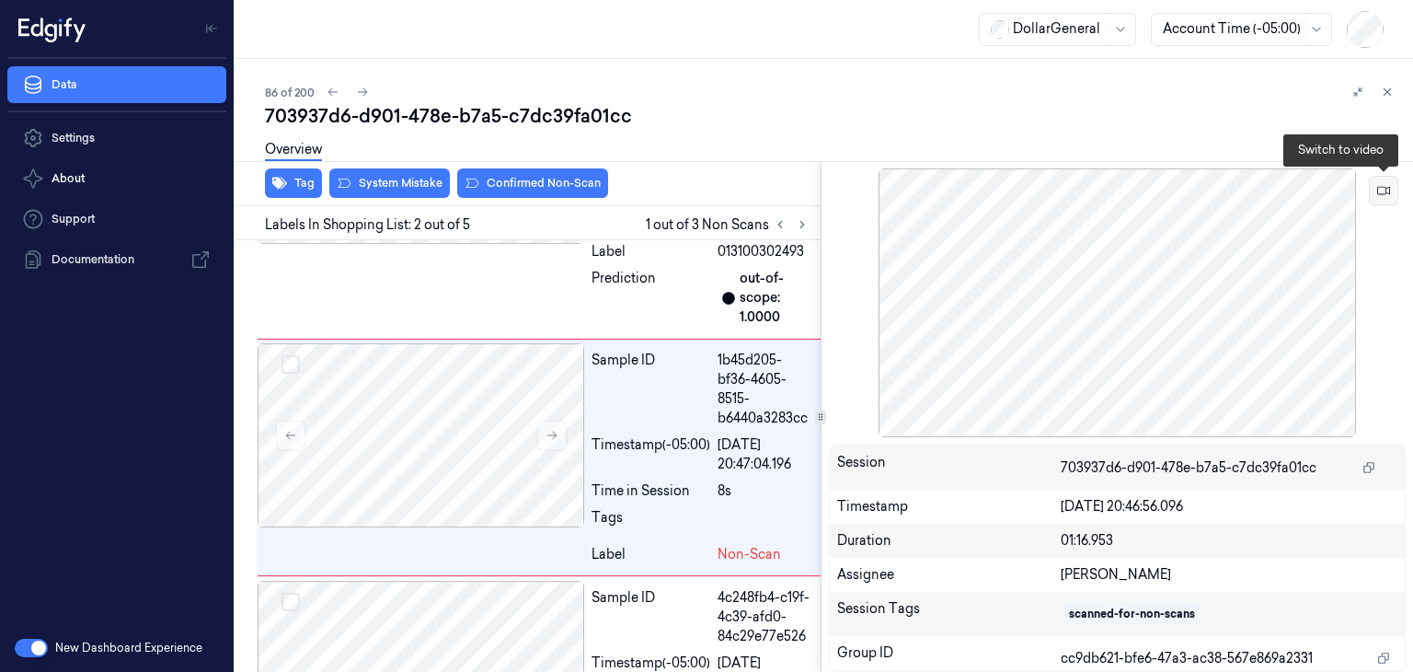
click at [1388, 187] on icon at bounding box center [1383, 190] width 13 height 13
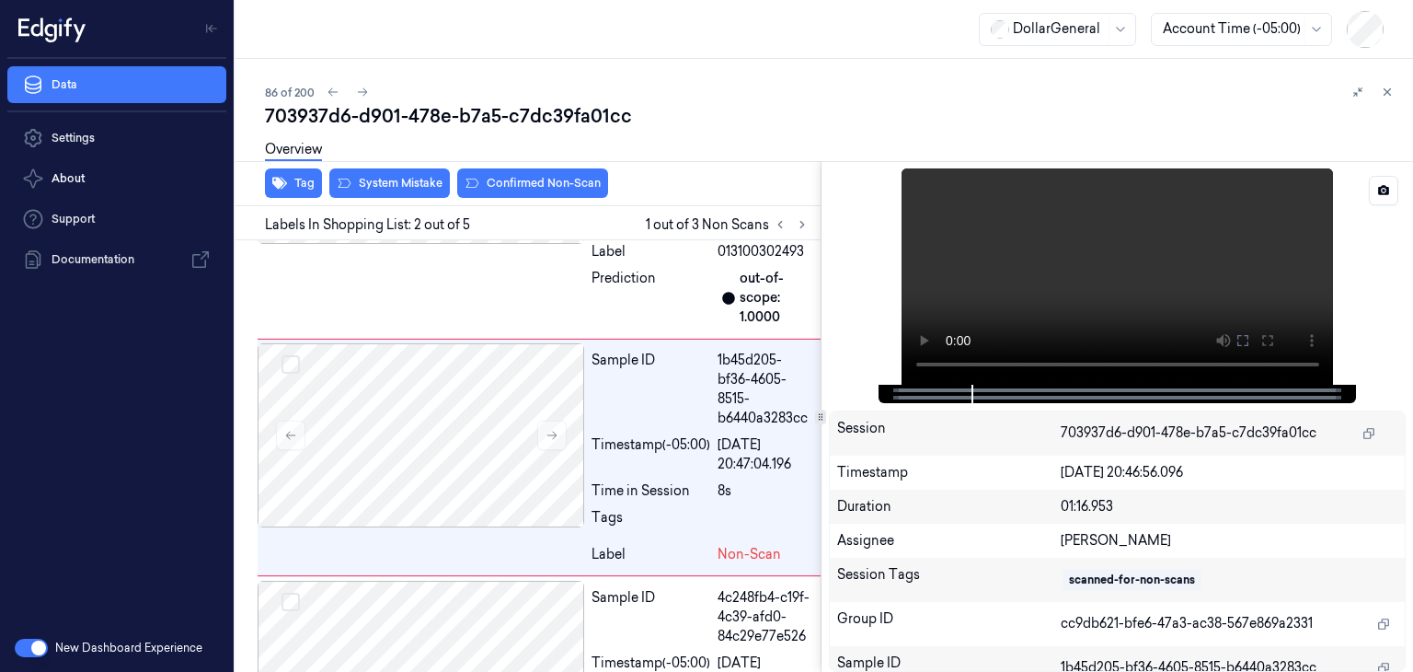
click at [1262, 277] on video at bounding box center [1118, 276] width 432 height 216
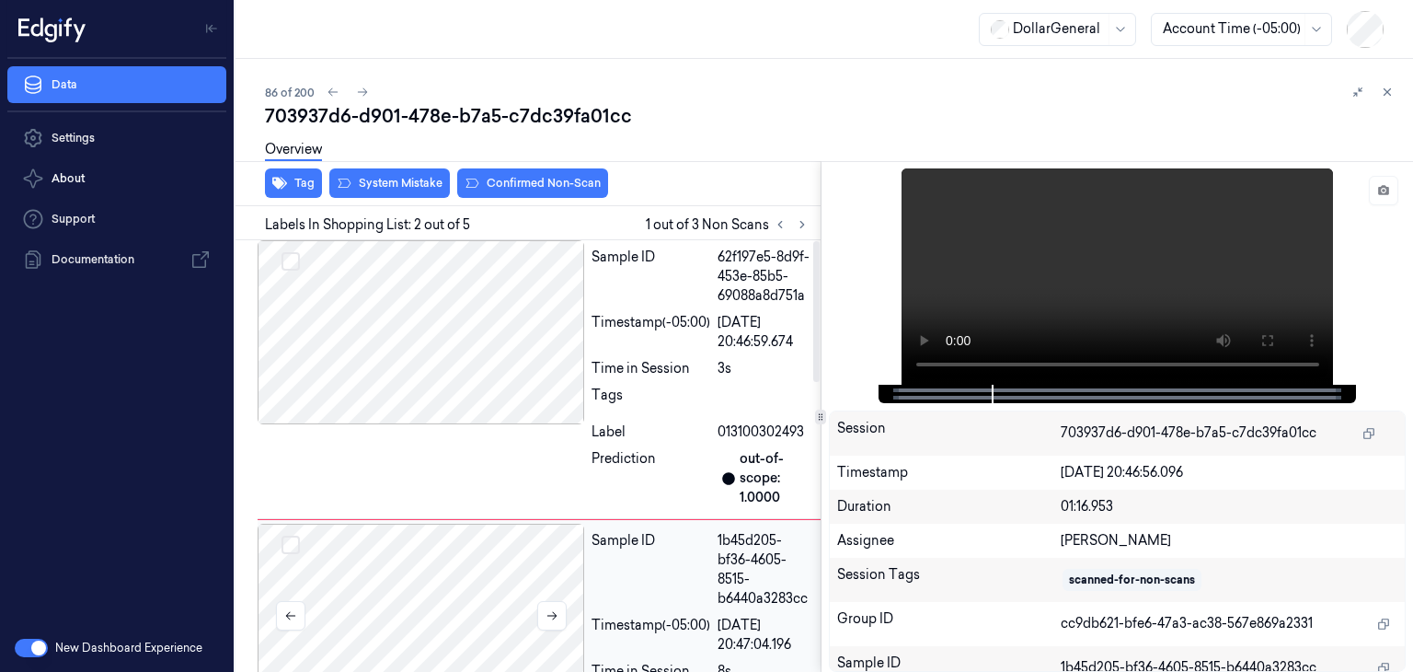
scroll to position [0, 0]
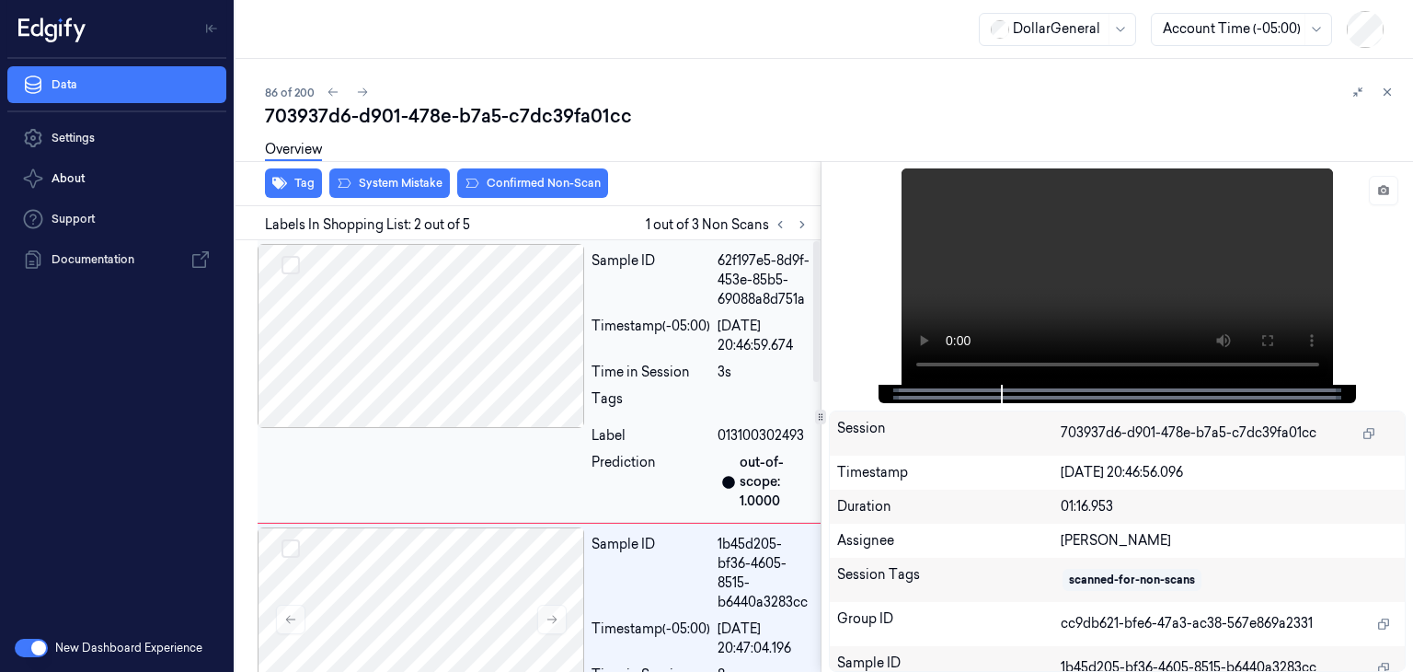
click at [475, 305] on div at bounding box center [421, 336] width 327 height 184
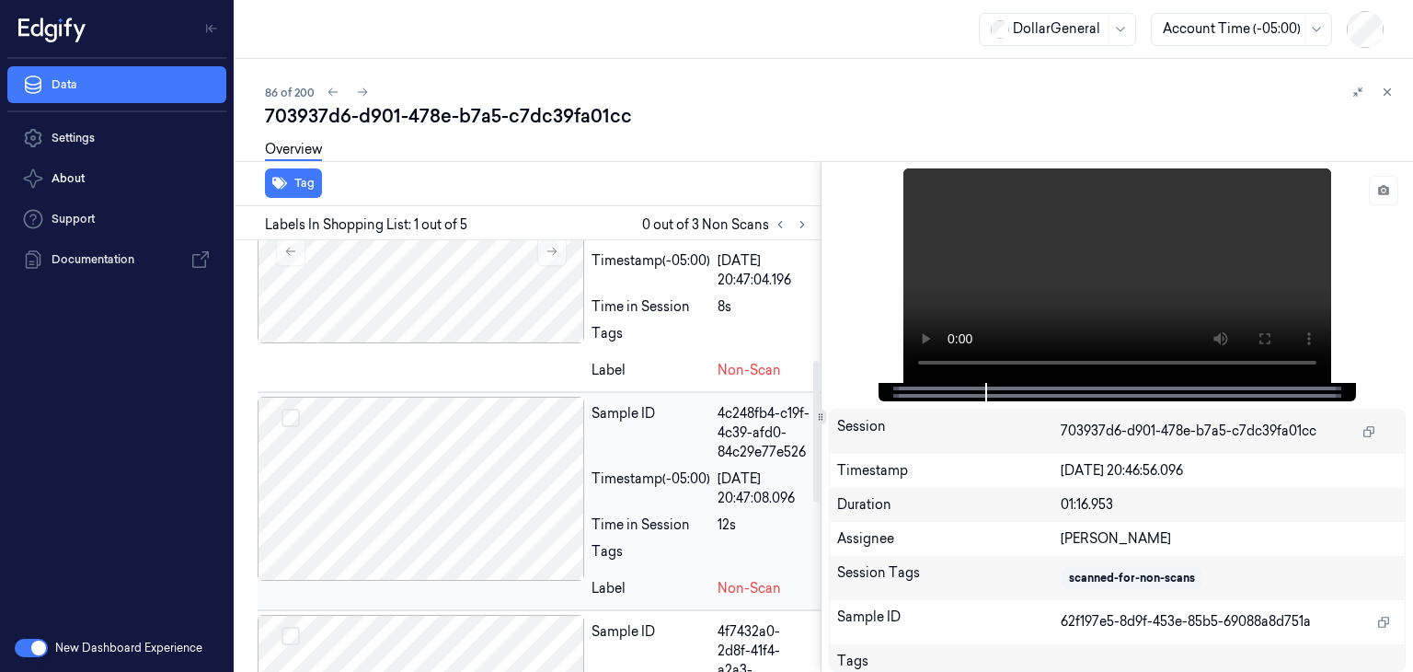
click at [493, 465] on div at bounding box center [421, 488] width 327 height 184
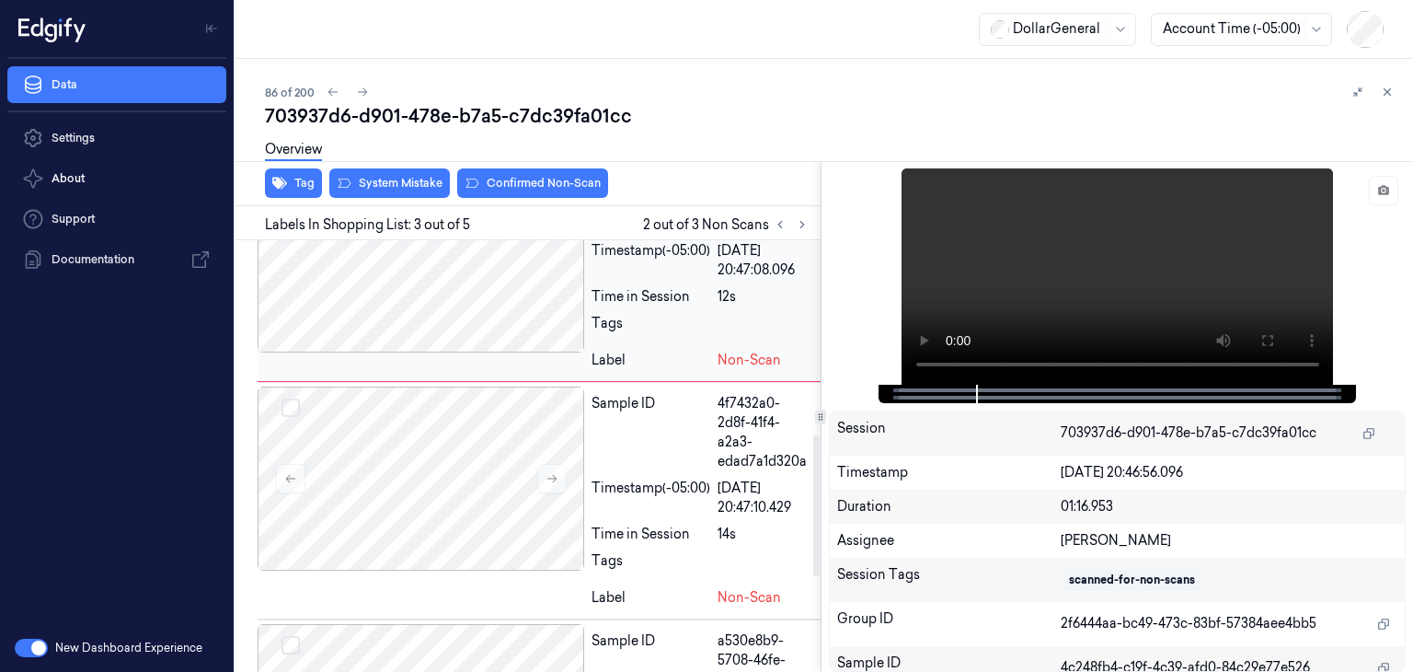
click at [493, 465] on div at bounding box center [421, 478] width 327 height 184
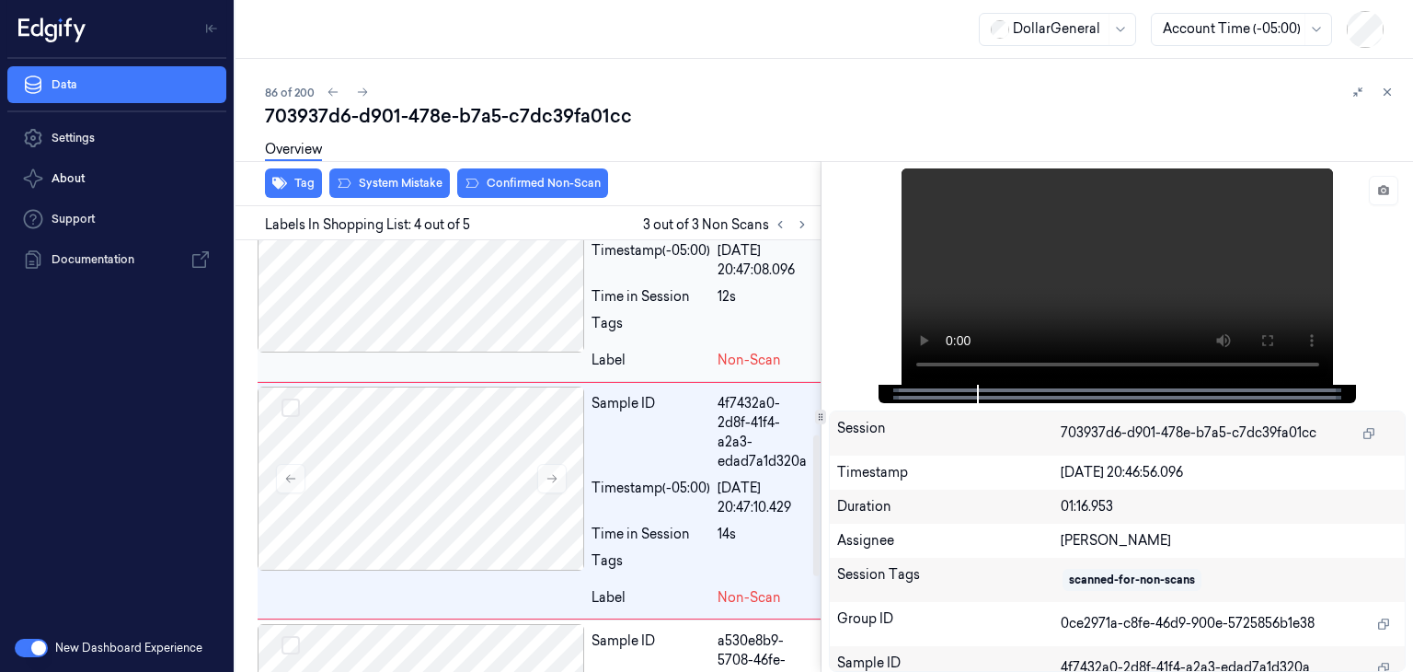
scroll to position [629, 0]
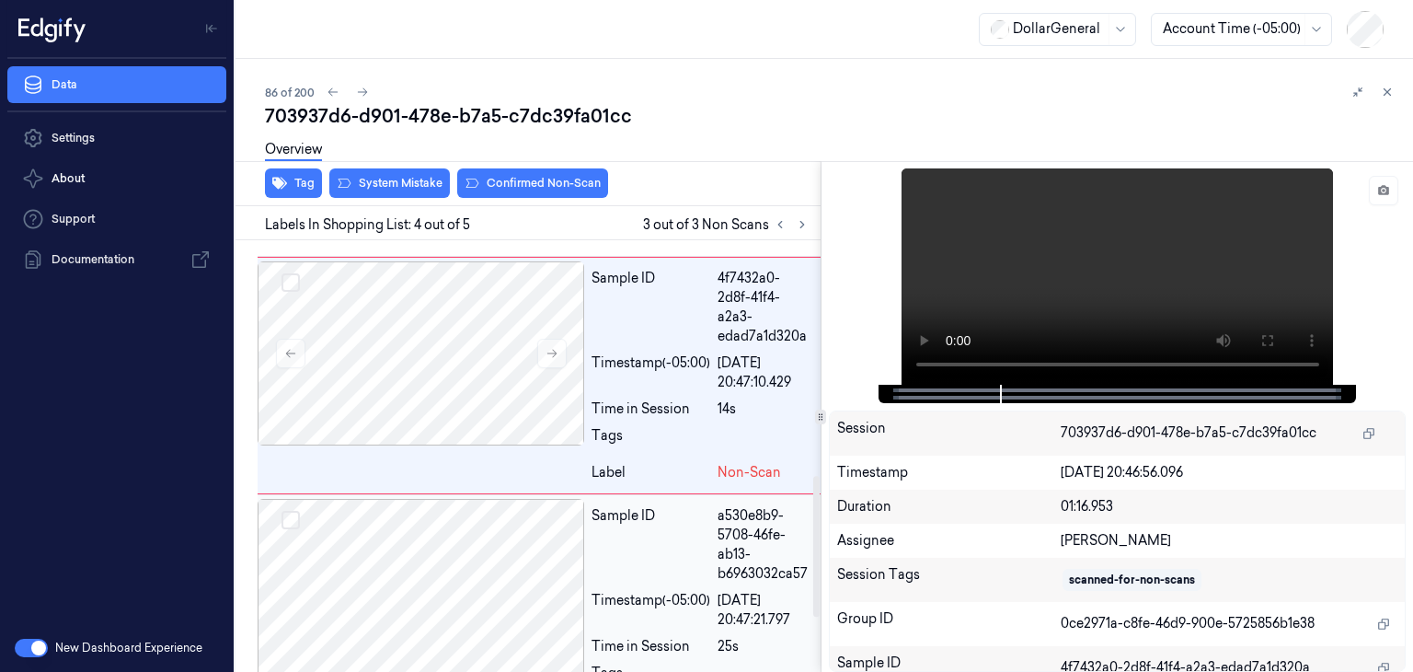
click at [448, 507] on div at bounding box center [421, 591] width 327 height 184
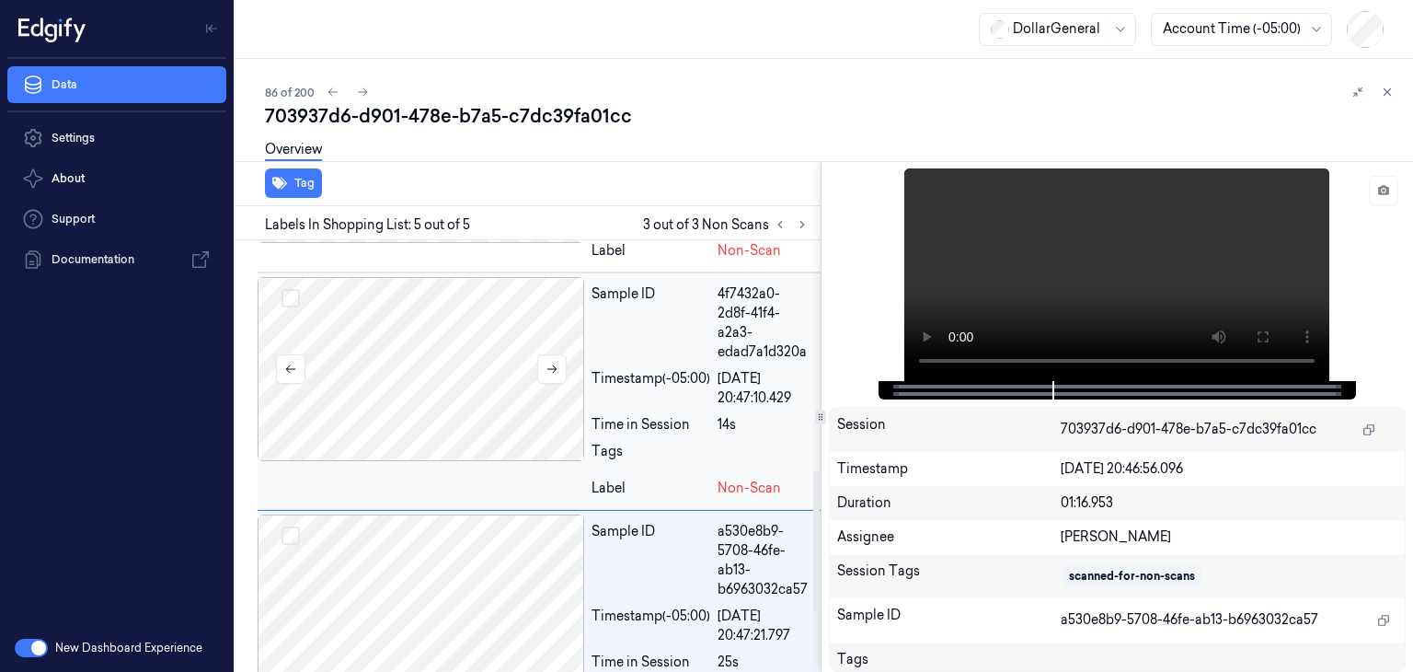
click at [434, 373] on div at bounding box center [421, 369] width 327 height 184
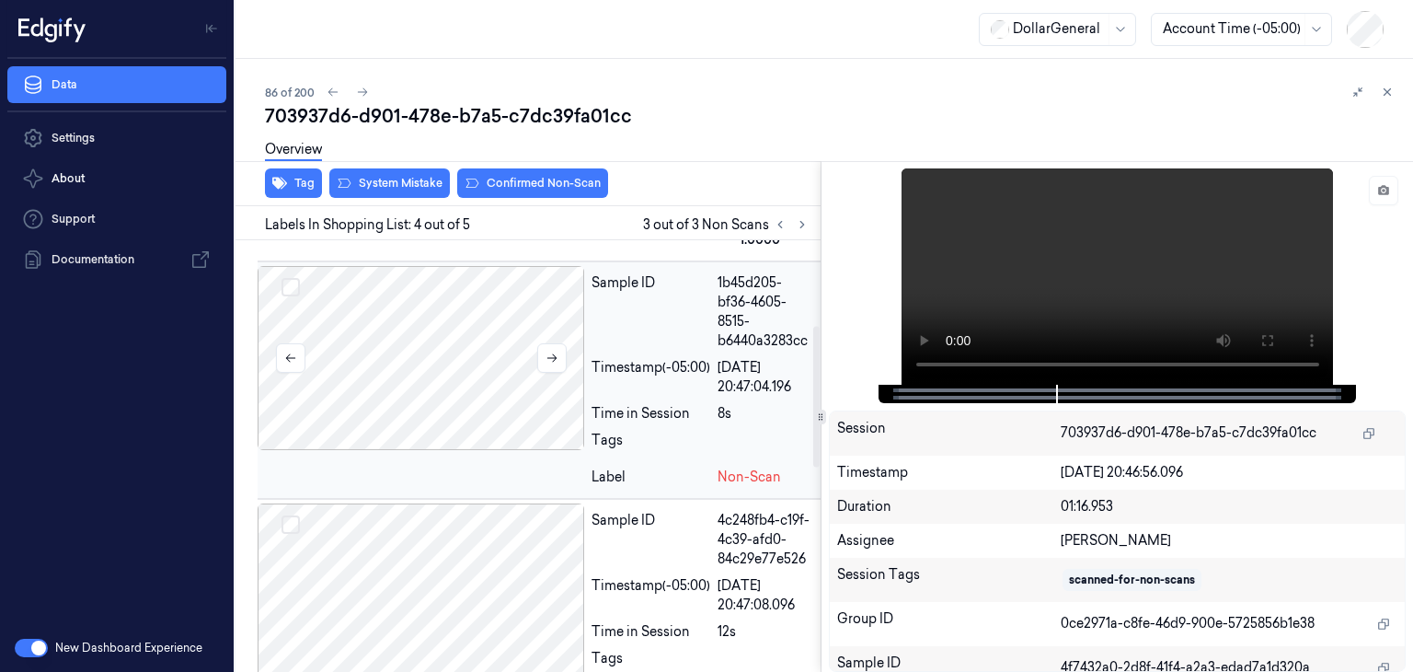
click at [408, 380] on div at bounding box center [421, 358] width 327 height 184
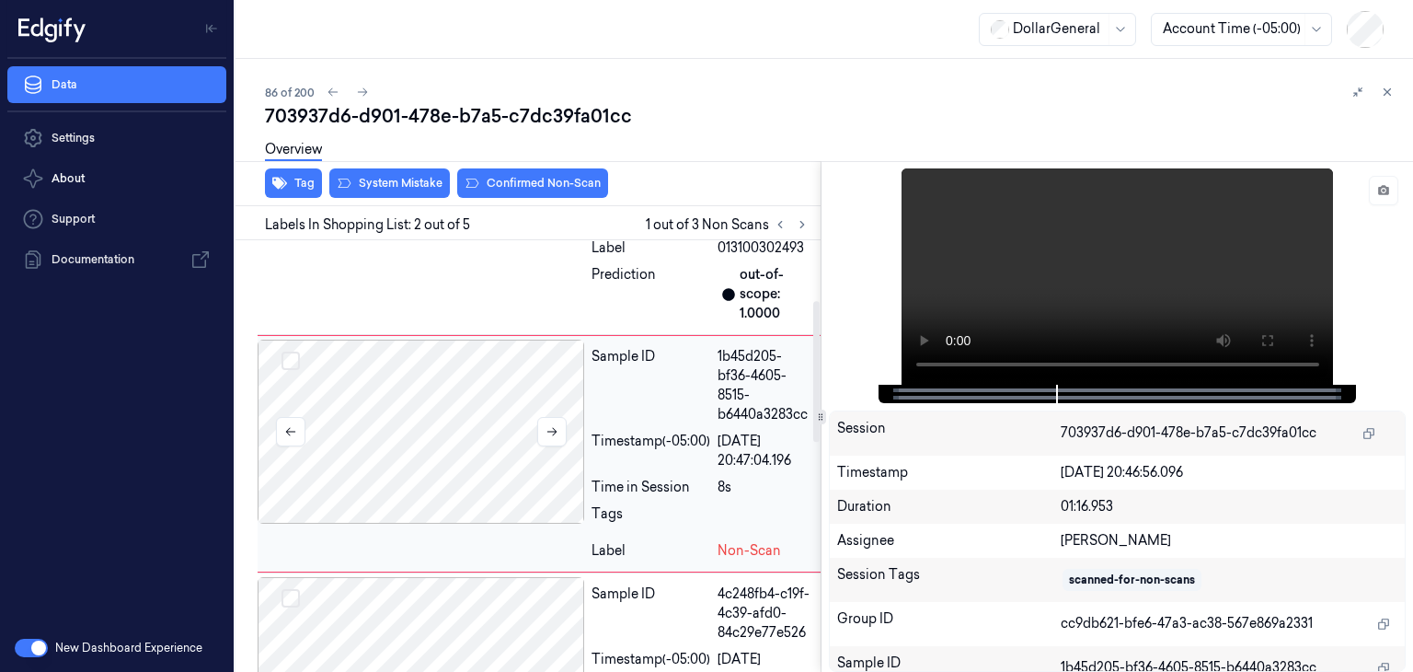
scroll to position [184, 0]
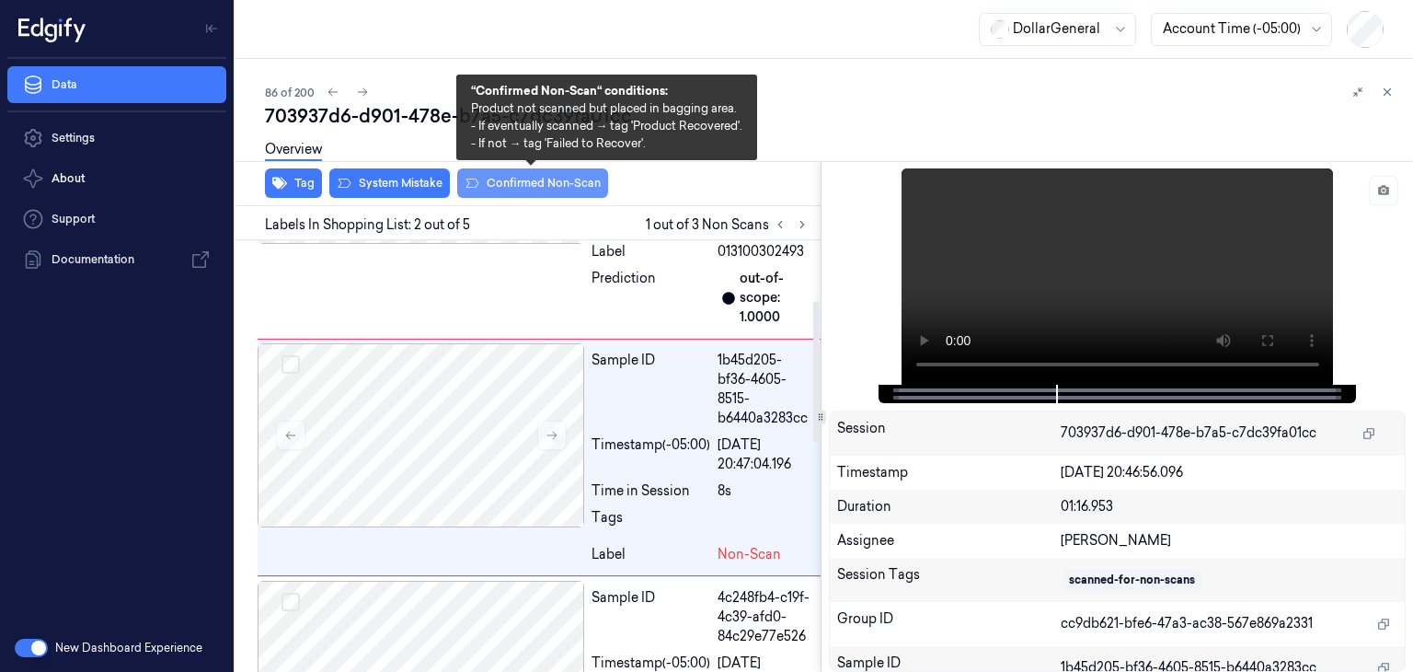
click at [510, 181] on button "Confirmed Non-Scan" at bounding box center [532, 182] width 151 height 29
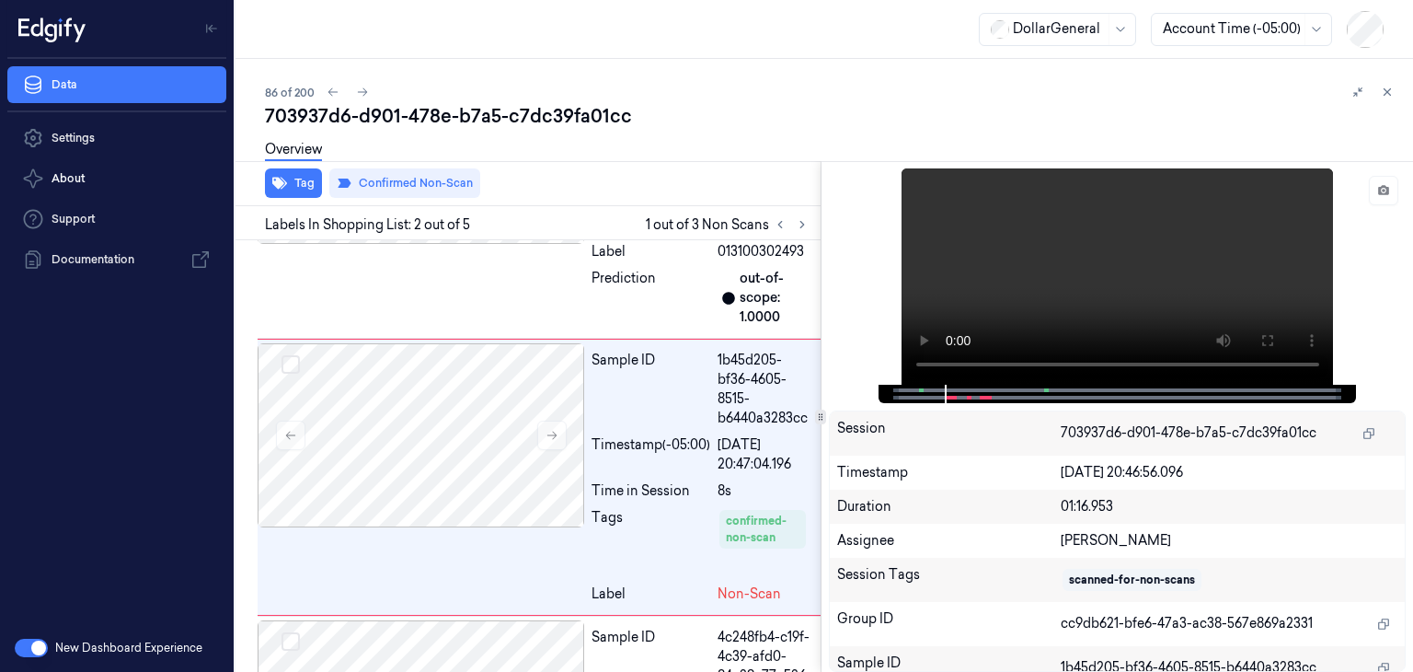
scroll to position [204, 0]
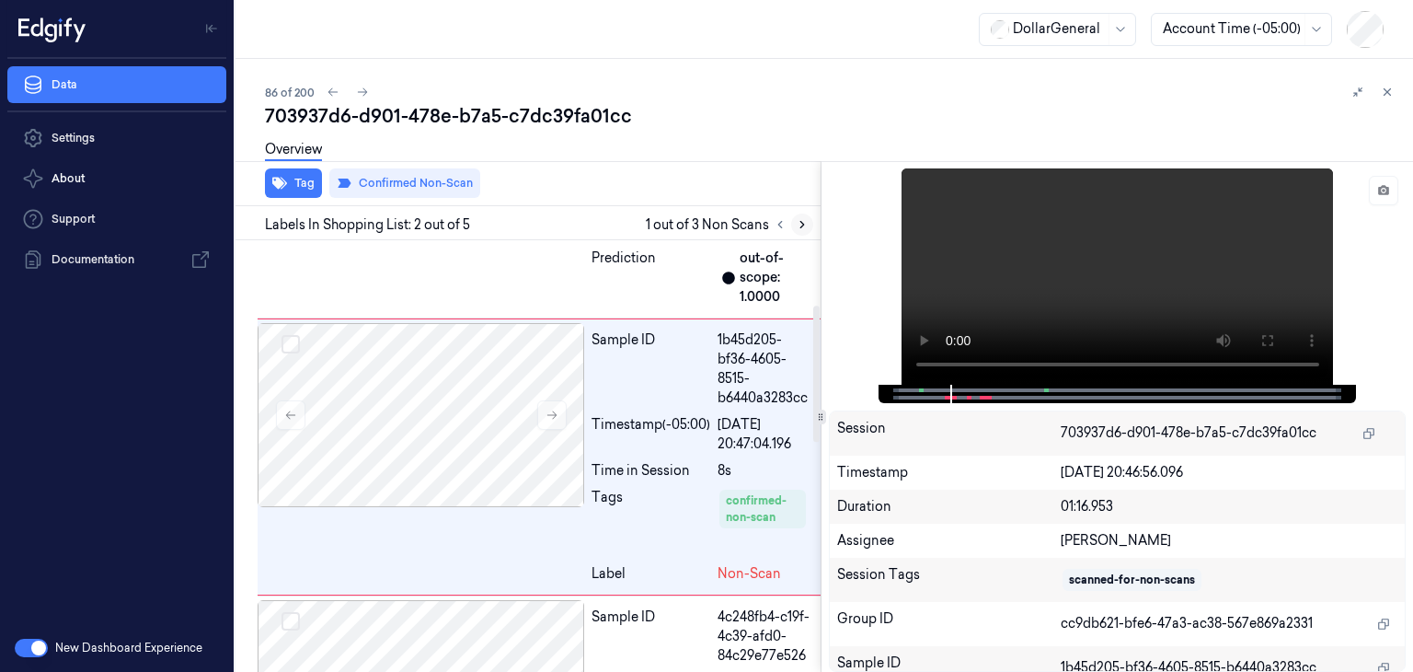
click at [808, 229] on icon at bounding box center [802, 224] width 13 height 13
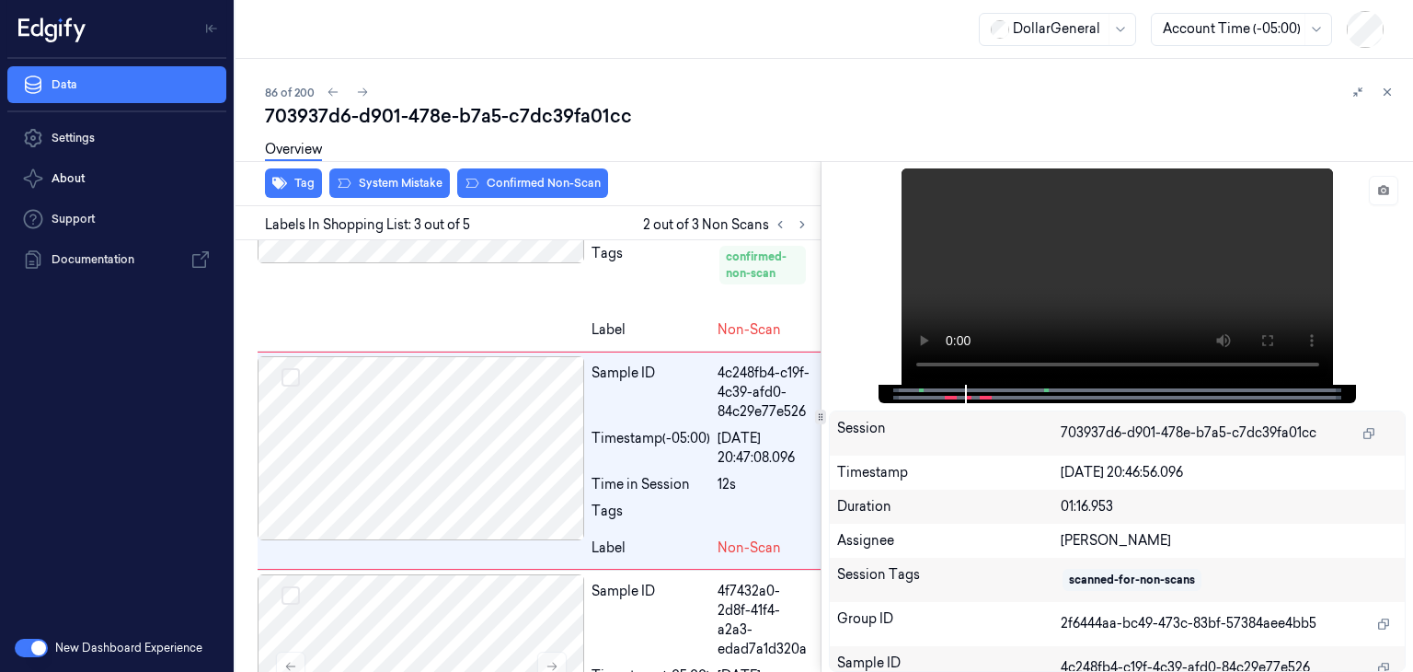
scroll to position [451, 0]
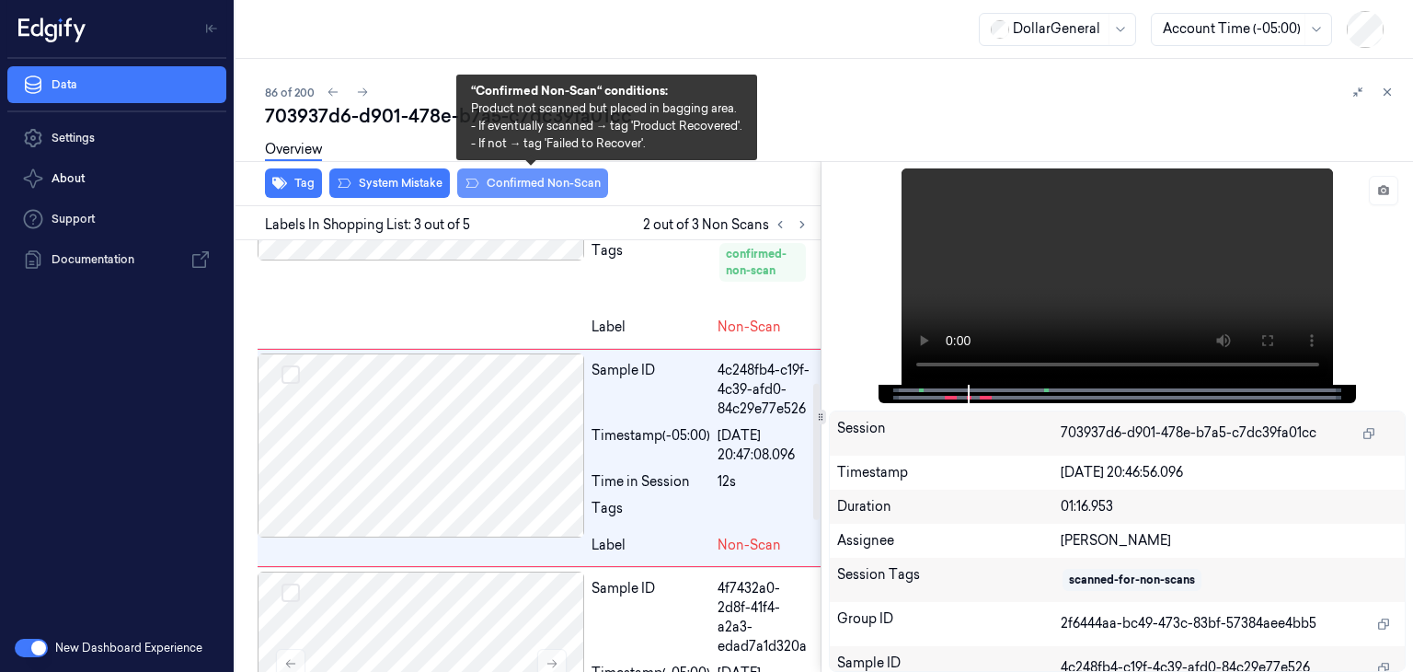
click at [548, 179] on button "Confirmed Non-Scan" at bounding box center [532, 182] width 151 height 29
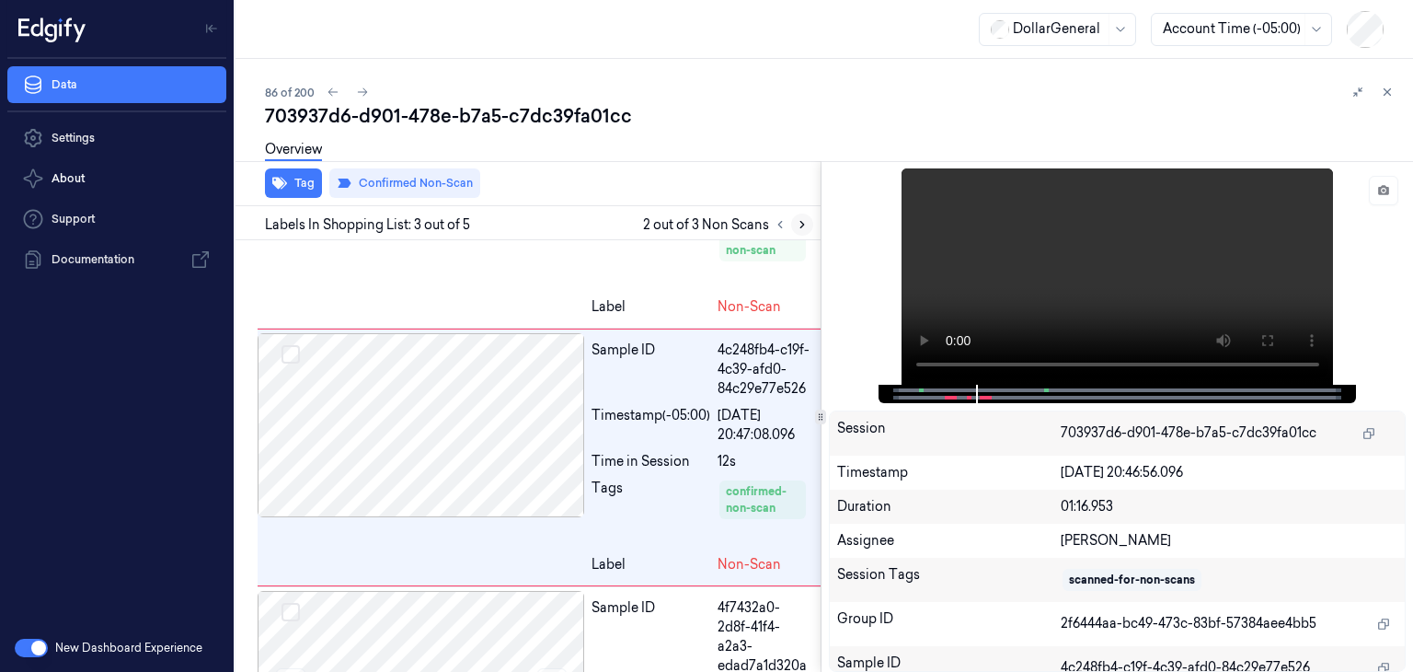
click at [801, 226] on icon at bounding box center [802, 224] width 13 height 13
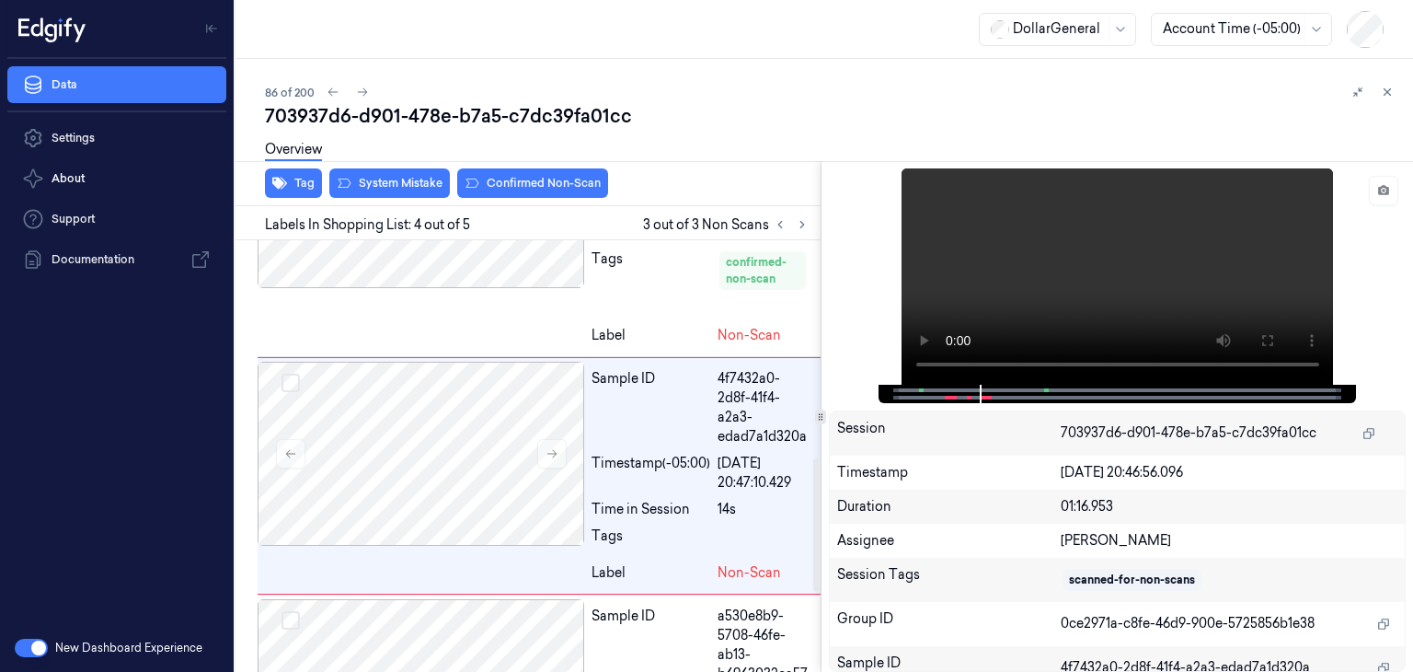
scroll to position [707, 0]
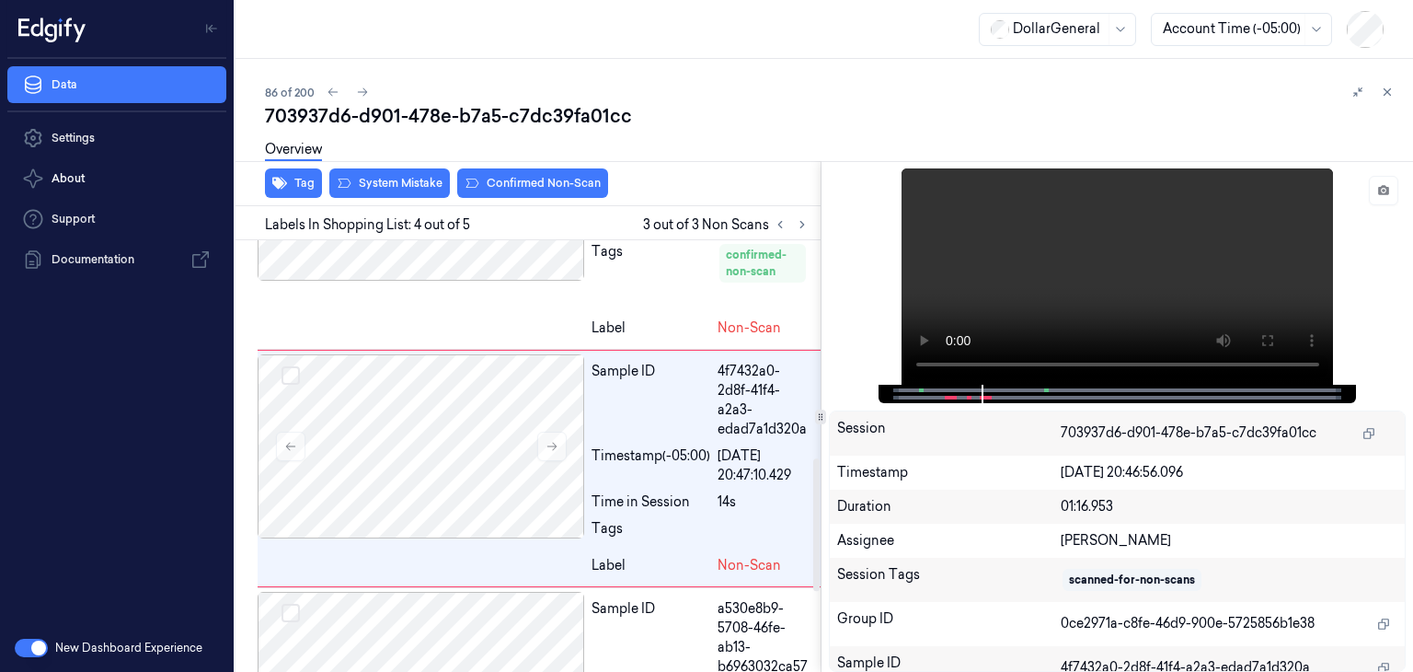
click at [489, 174] on div "Overview" at bounding box center [831, 152] width 1133 height 47
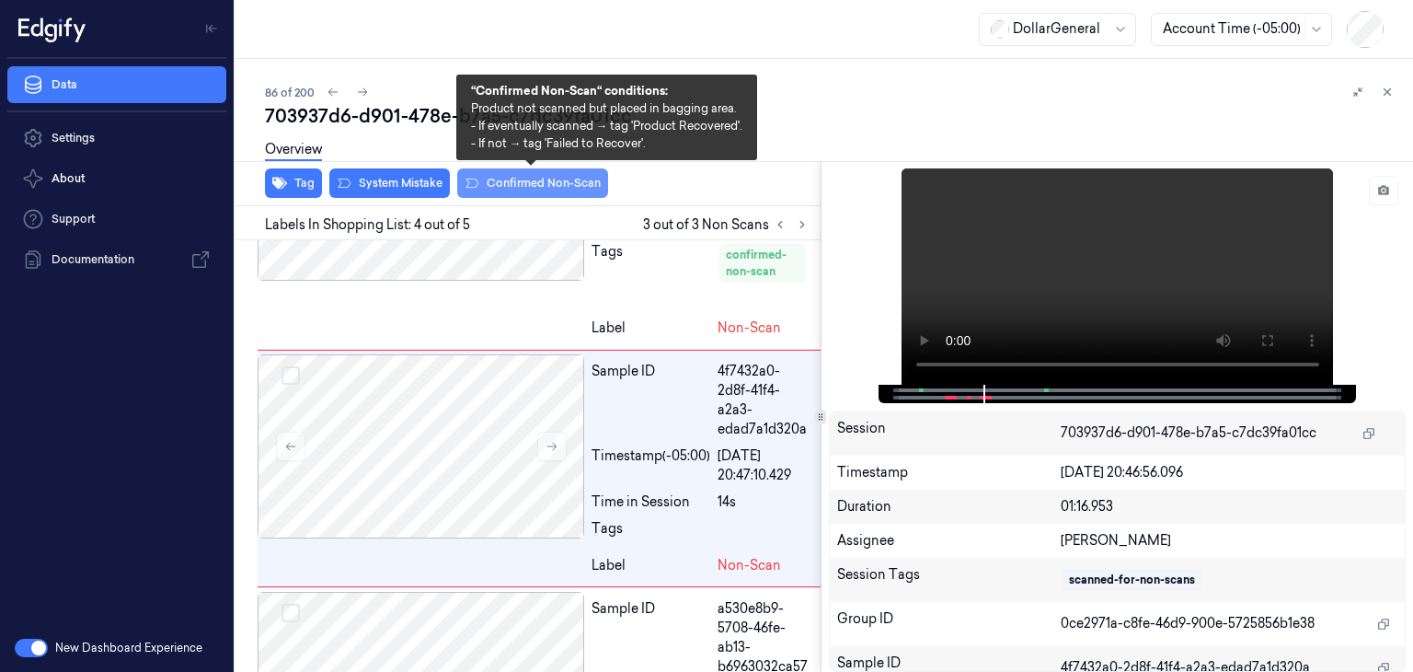
click at [489, 179] on button "Confirmed Non-Scan" at bounding box center [532, 182] width 151 height 29
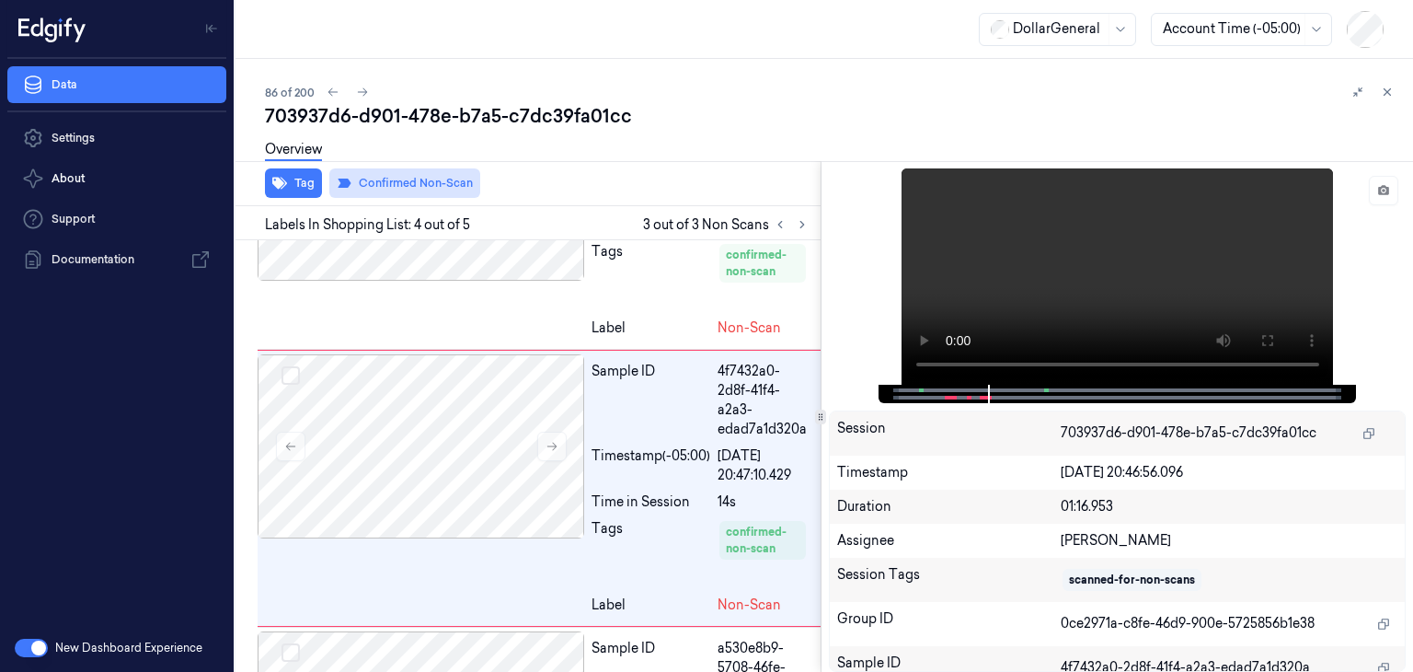
scroll to position [728, 0]
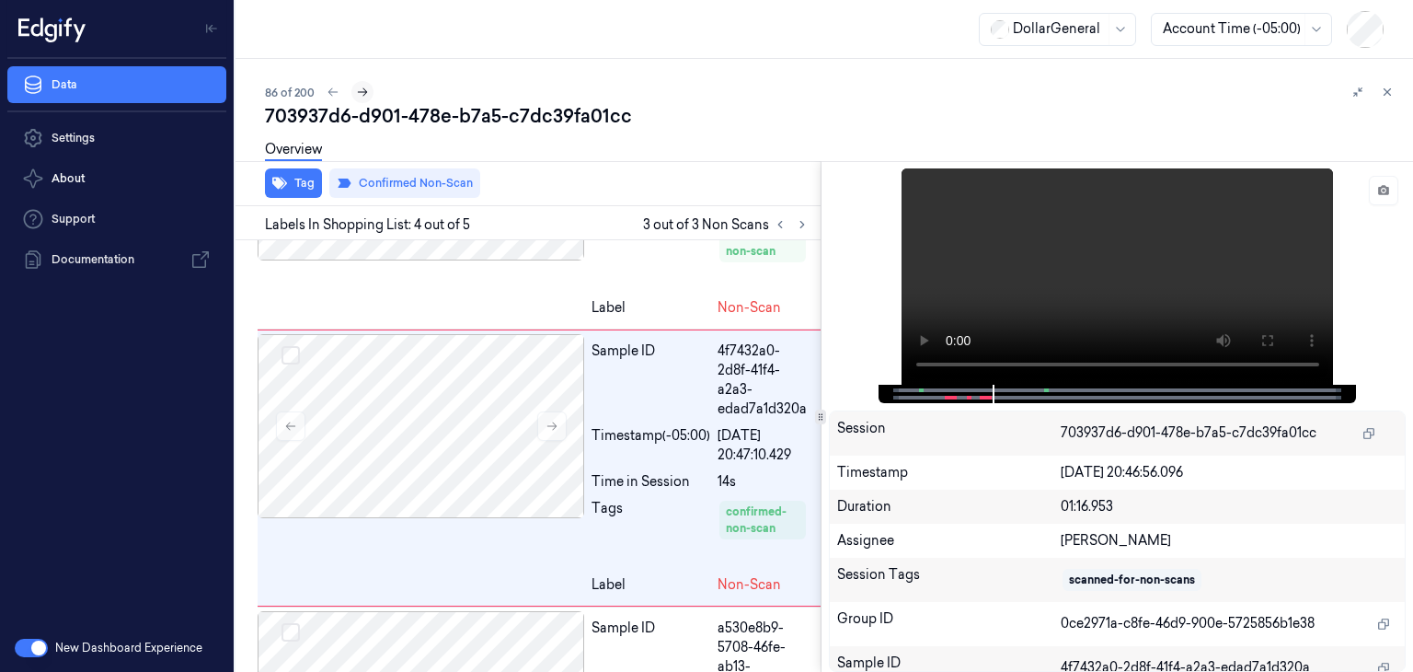
click at [364, 93] on icon at bounding box center [363, 92] width 10 height 8
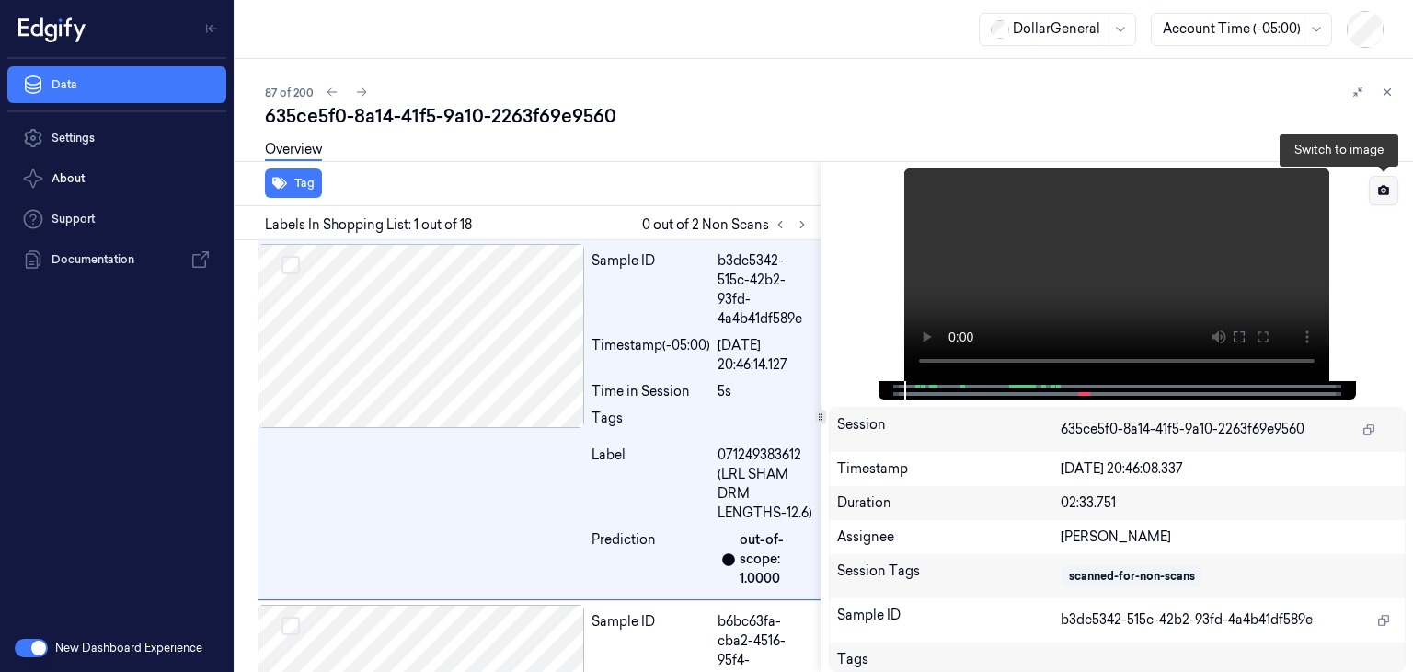
click at [1376, 194] on button at bounding box center [1383, 190] width 29 height 29
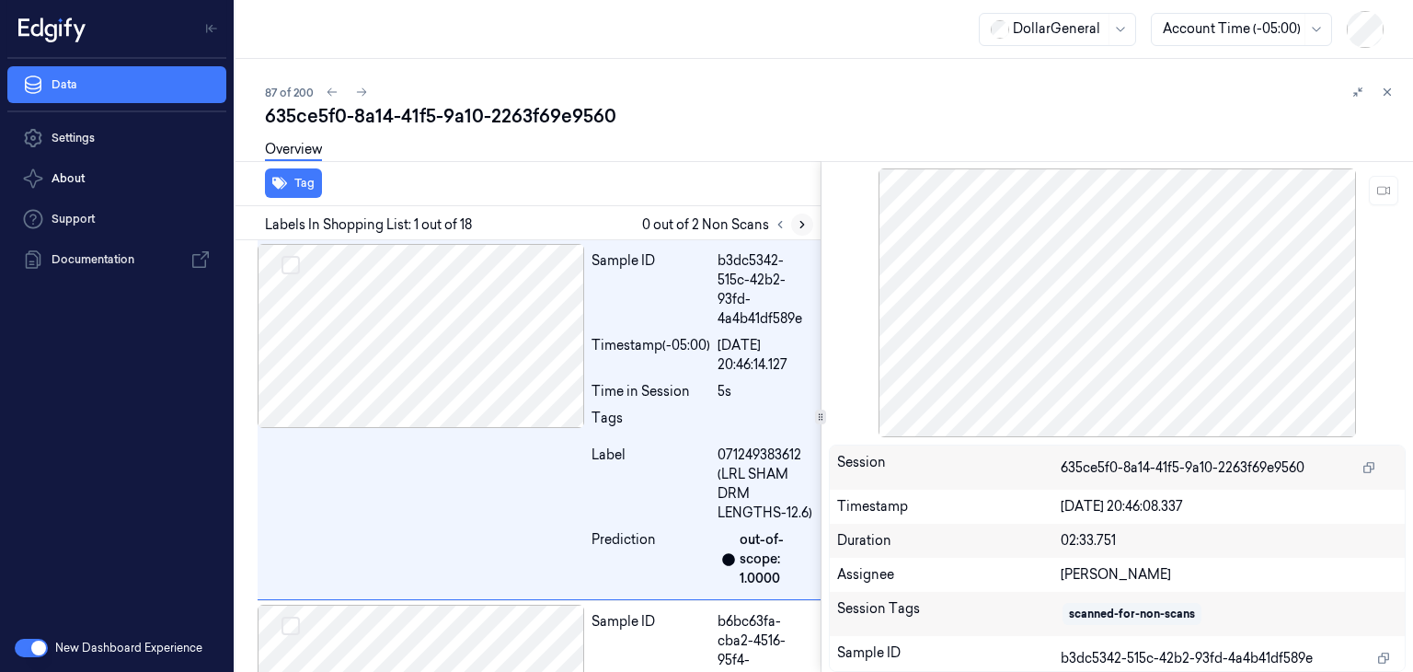
click at [801, 226] on icon at bounding box center [802, 224] width 13 height 13
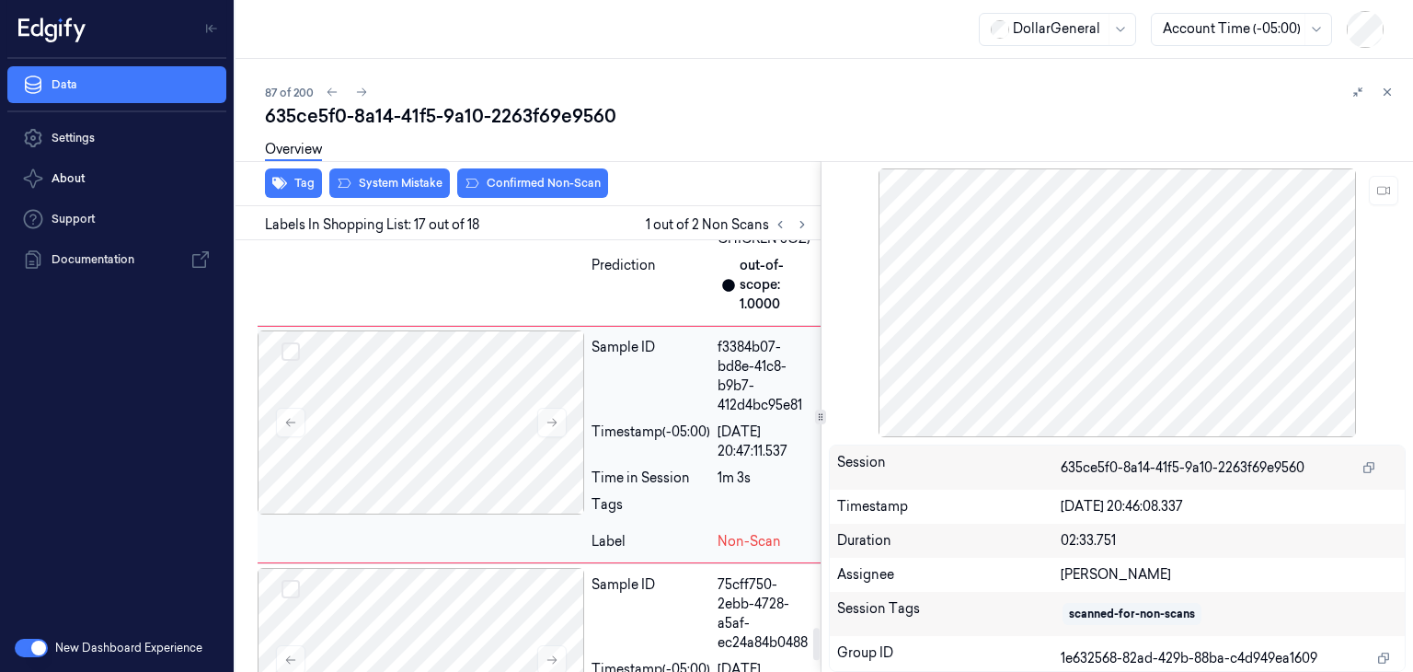
scroll to position [5182, 0]
click at [568, 435] on div at bounding box center [421, 421] width 327 height 184
click at [556, 428] on icon at bounding box center [552, 421] width 13 height 13
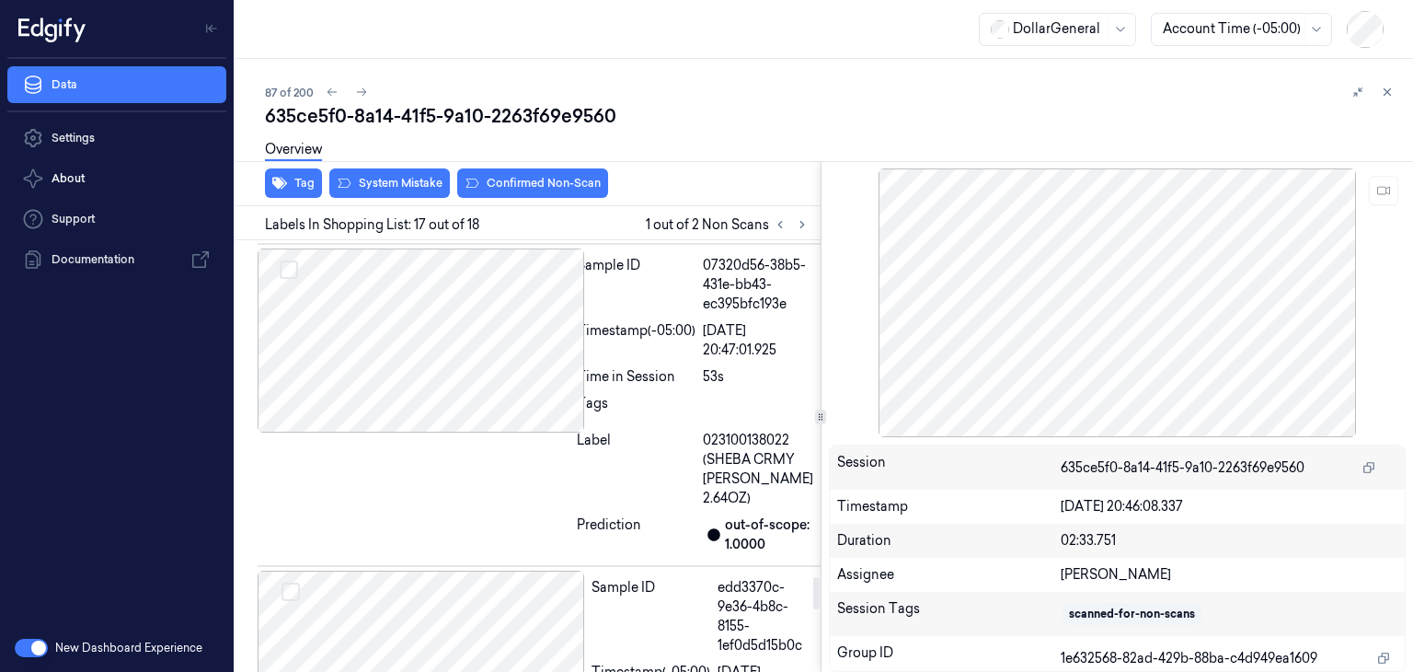
scroll to position [4446, 0]
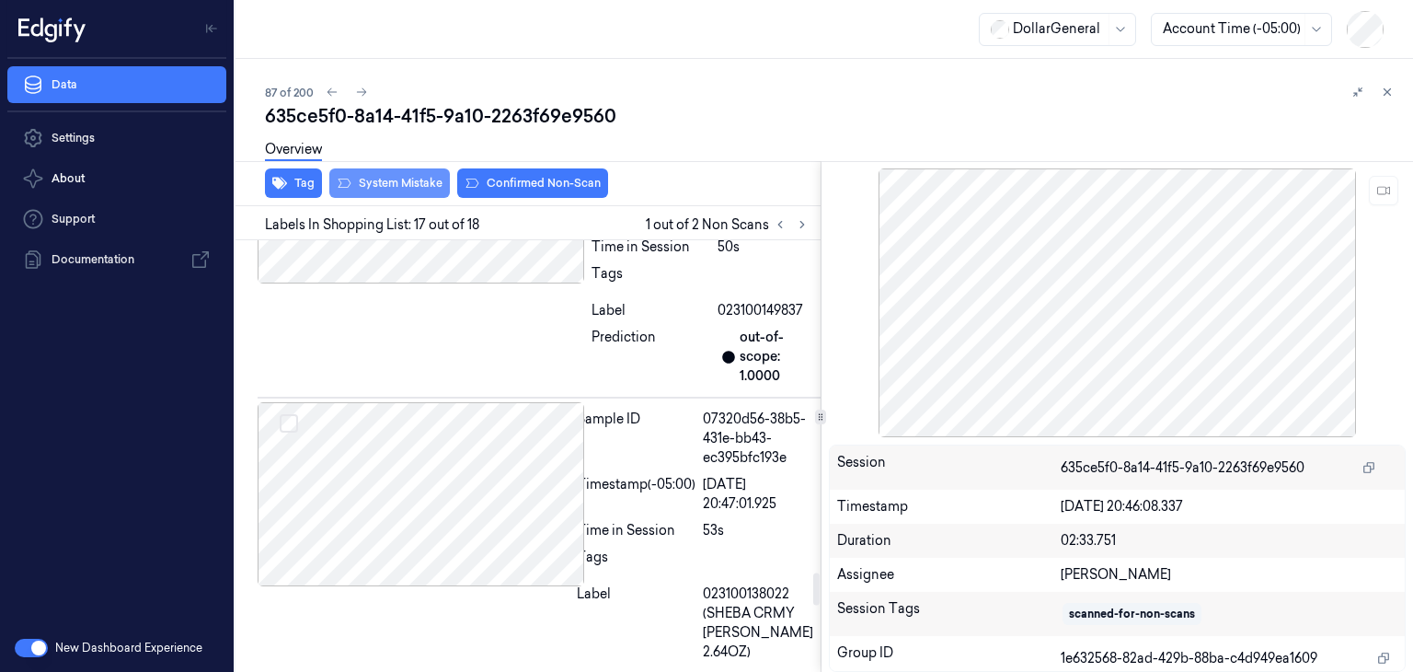
click at [410, 181] on button "System Mistake" at bounding box center [389, 182] width 121 height 29
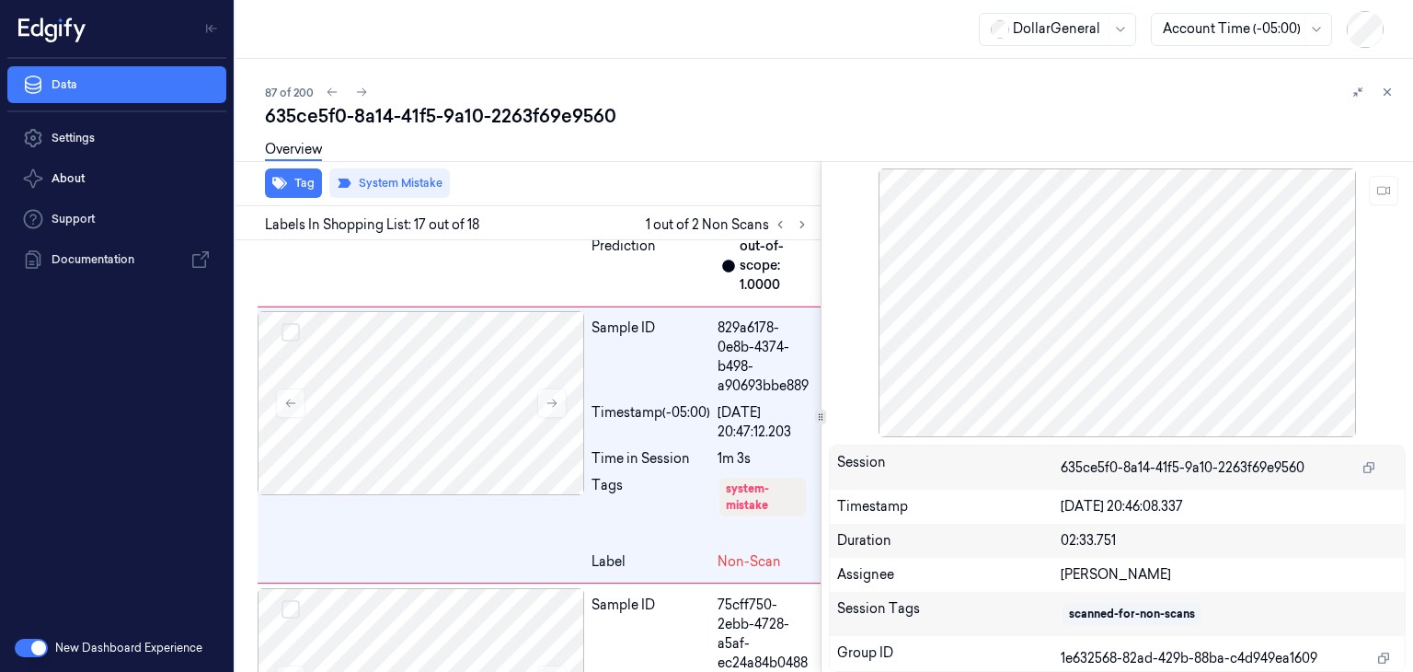
click at [811, 233] on div at bounding box center [791, 224] width 44 height 22
click at [806, 230] on button at bounding box center [802, 224] width 22 height 22
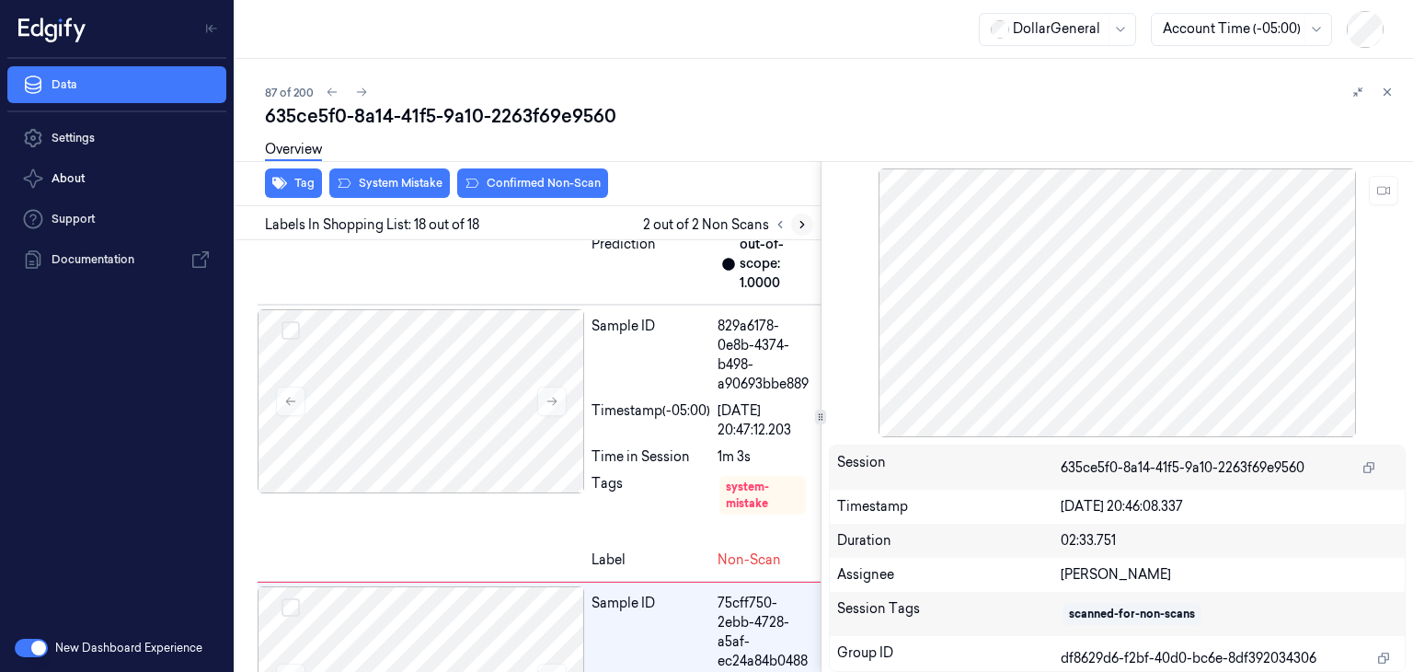
scroll to position [5368, 0]
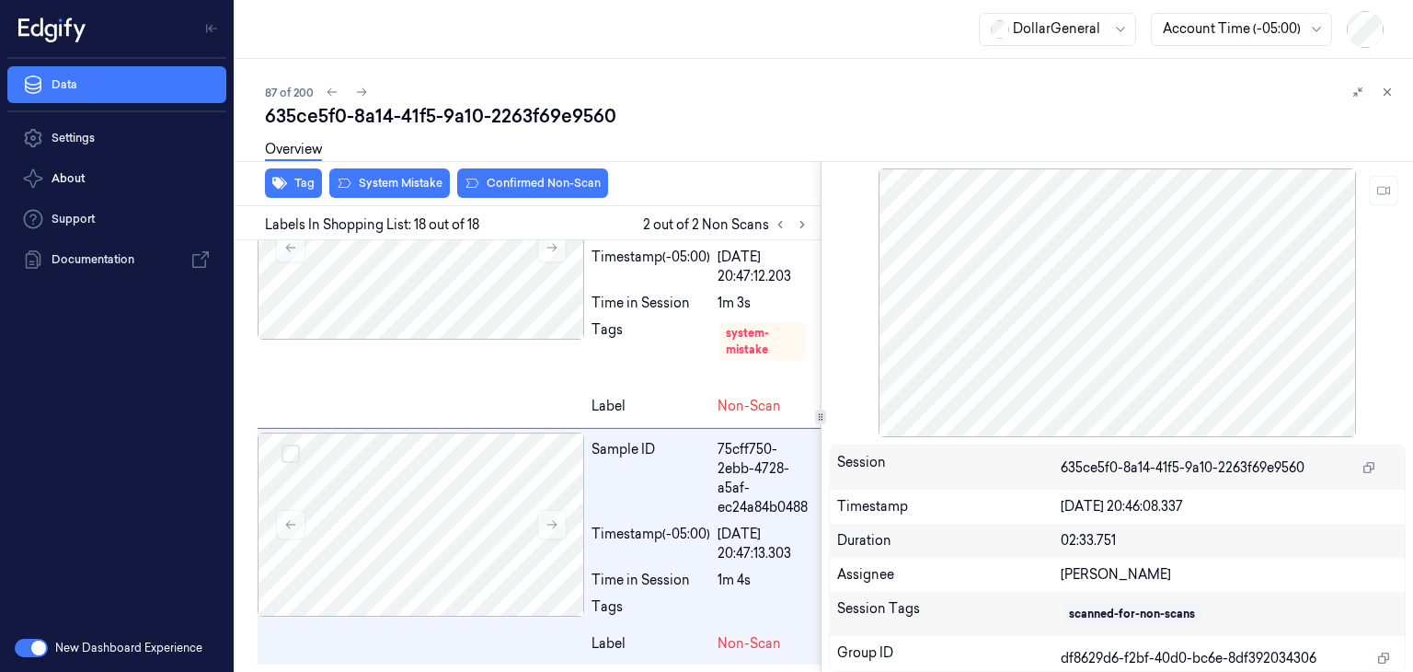
click at [398, 163] on div "Overview" at bounding box center [831, 152] width 1133 height 47
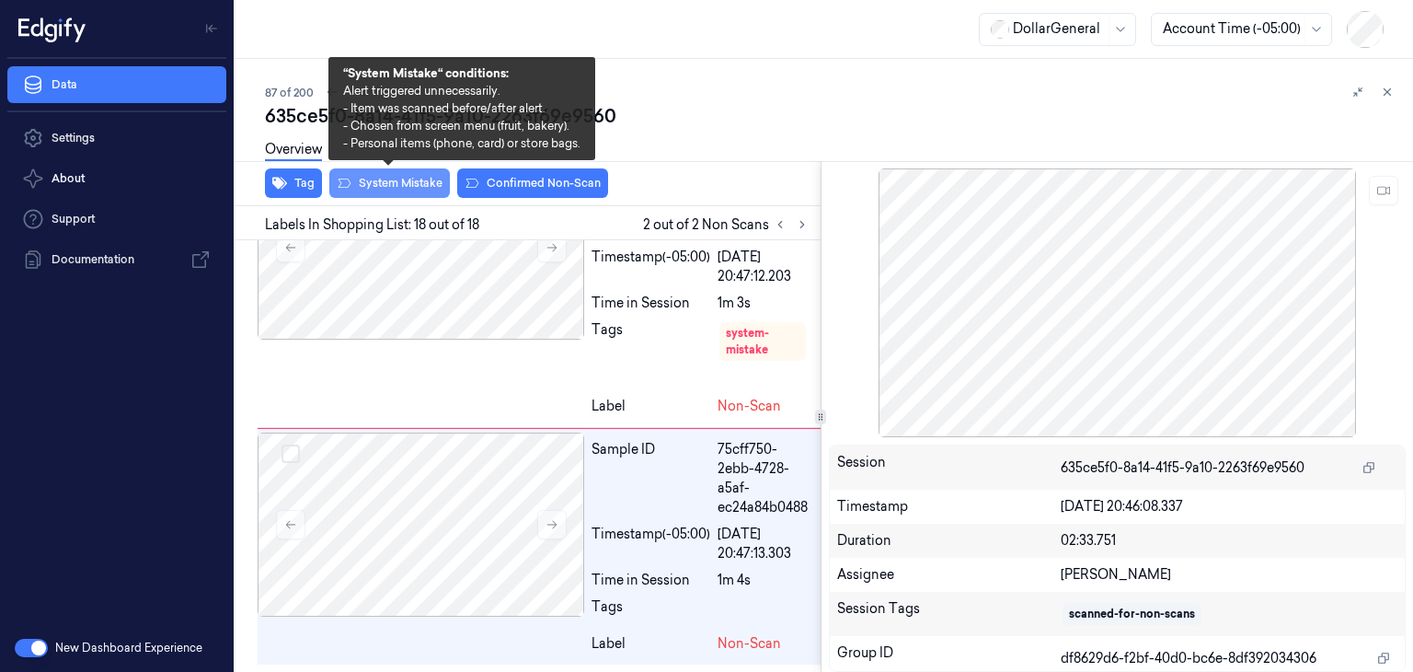
click at [394, 185] on button "System Mistake" at bounding box center [389, 182] width 121 height 29
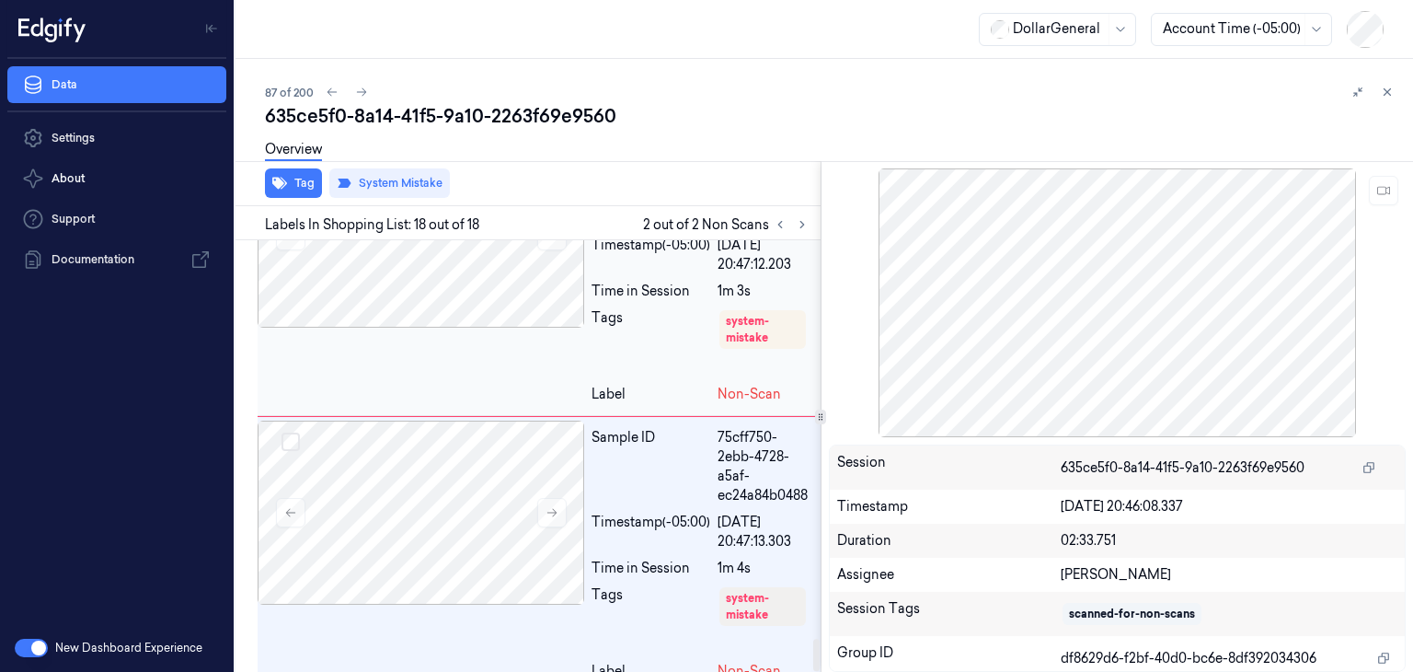
scroll to position [5407, 0]
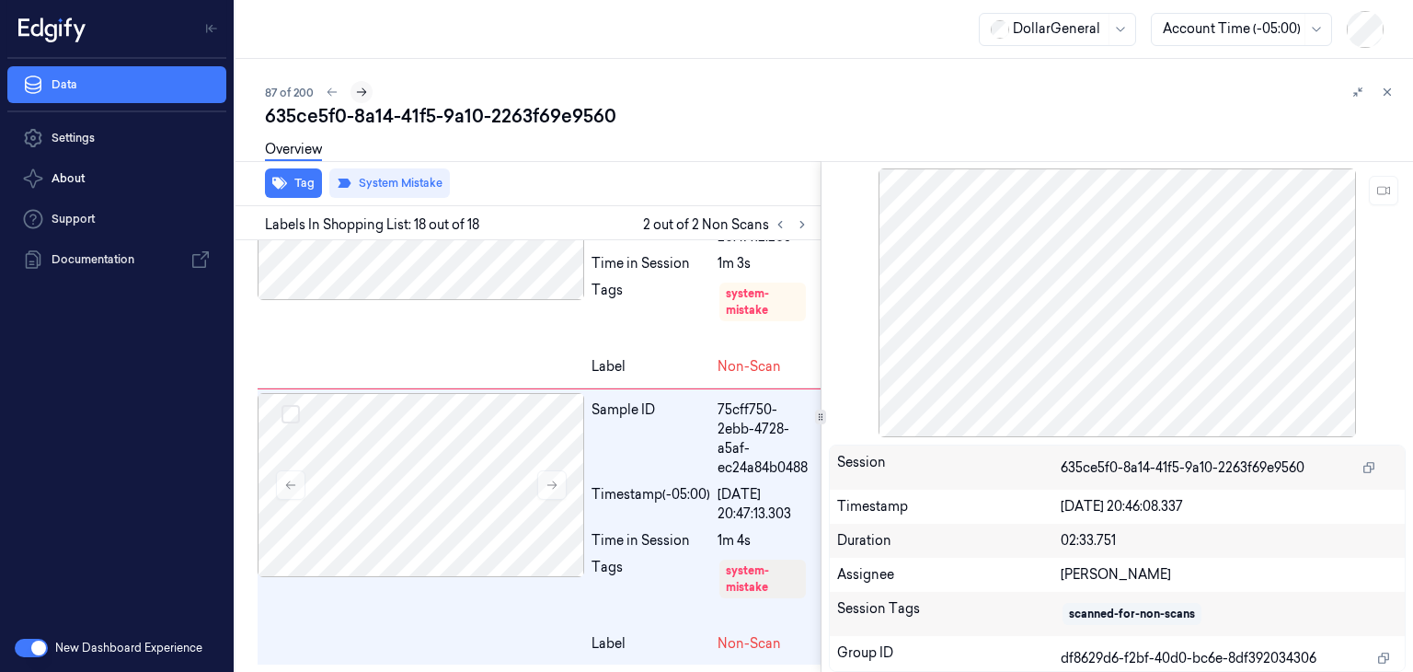
click at [368, 93] on button at bounding box center [361, 92] width 22 height 22
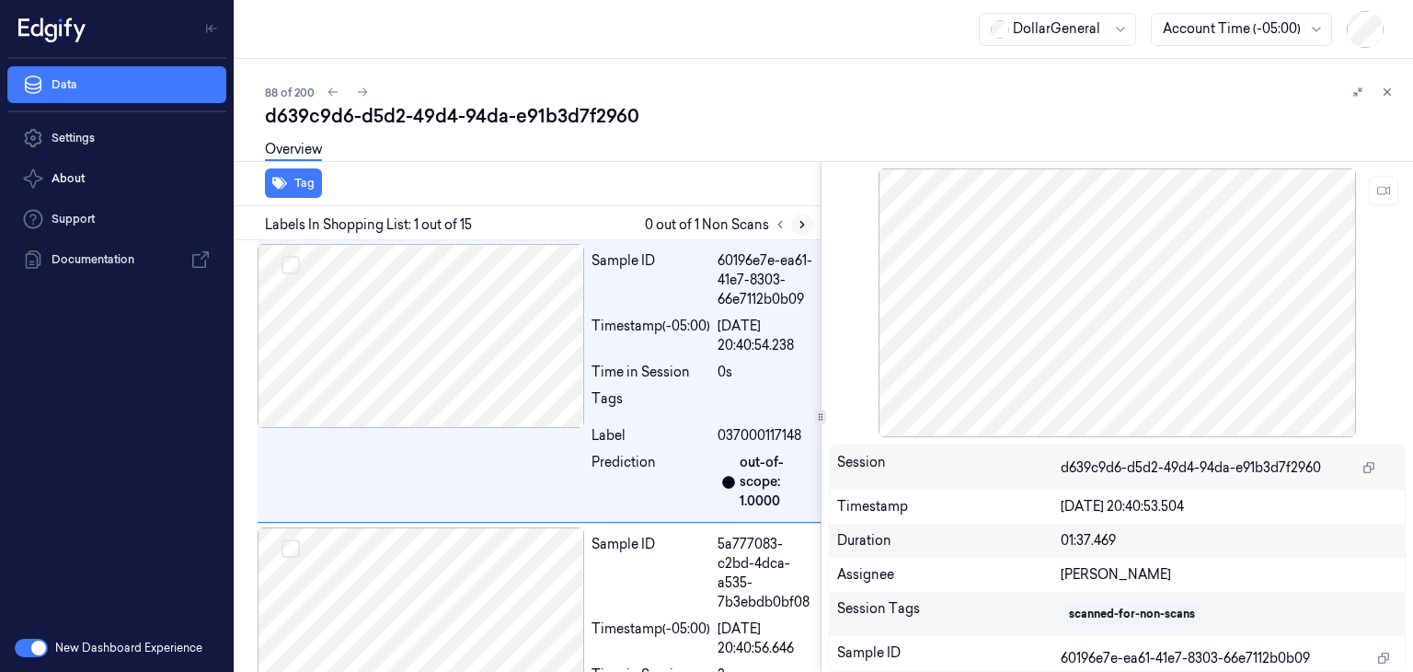
click at [800, 223] on icon at bounding box center [802, 224] width 13 height 13
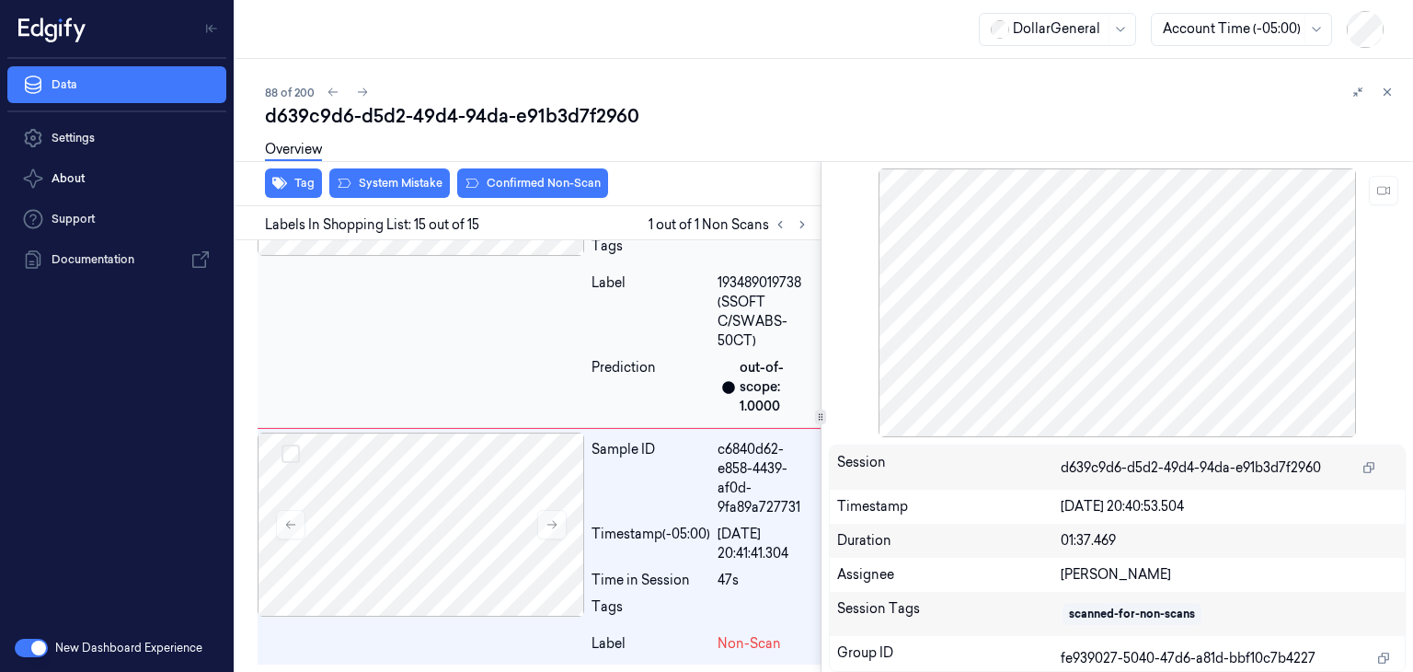
scroll to position [4294, 0]
click at [556, 534] on button at bounding box center [551, 524] width 29 height 29
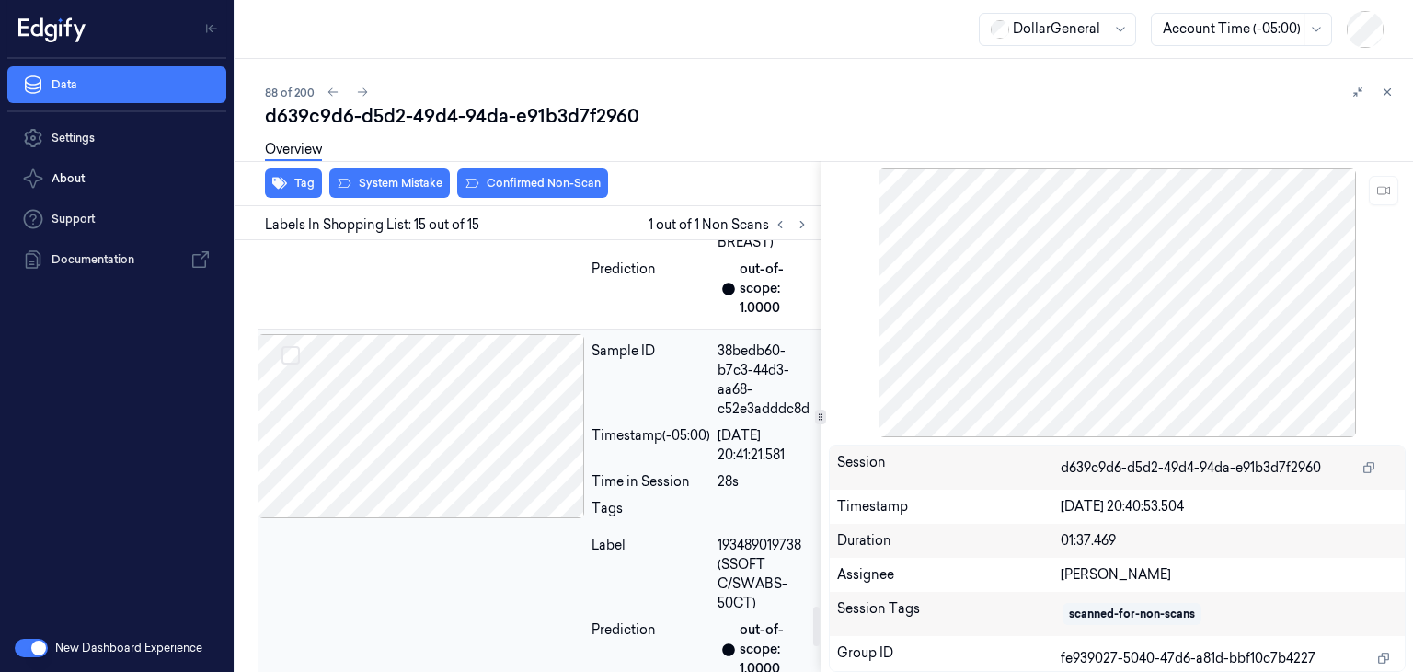
click at [498, 413] on div at bounding box center [421, 426] width 327 height 184
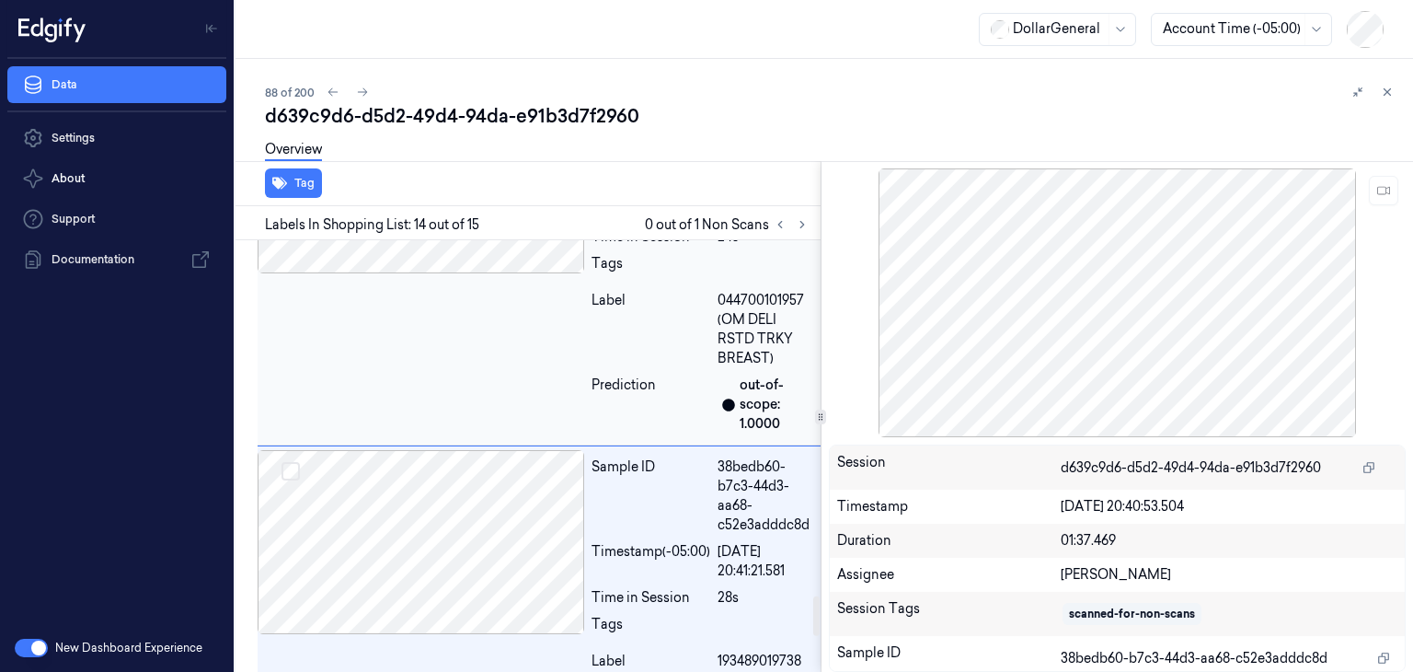
click at [443, 266] on div at bounding box center [421, 181] width 327 height 184
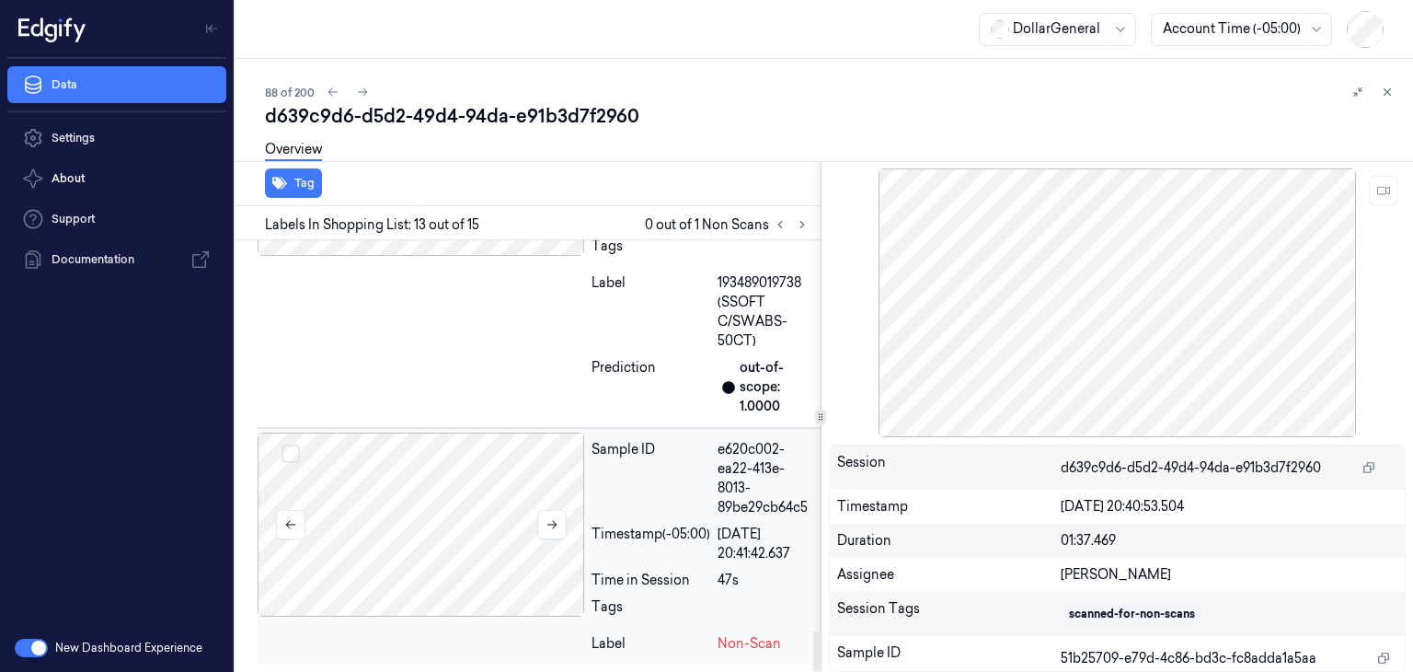
click at [411, 472] on div at bounding box center [421, 524] width 327 height 184
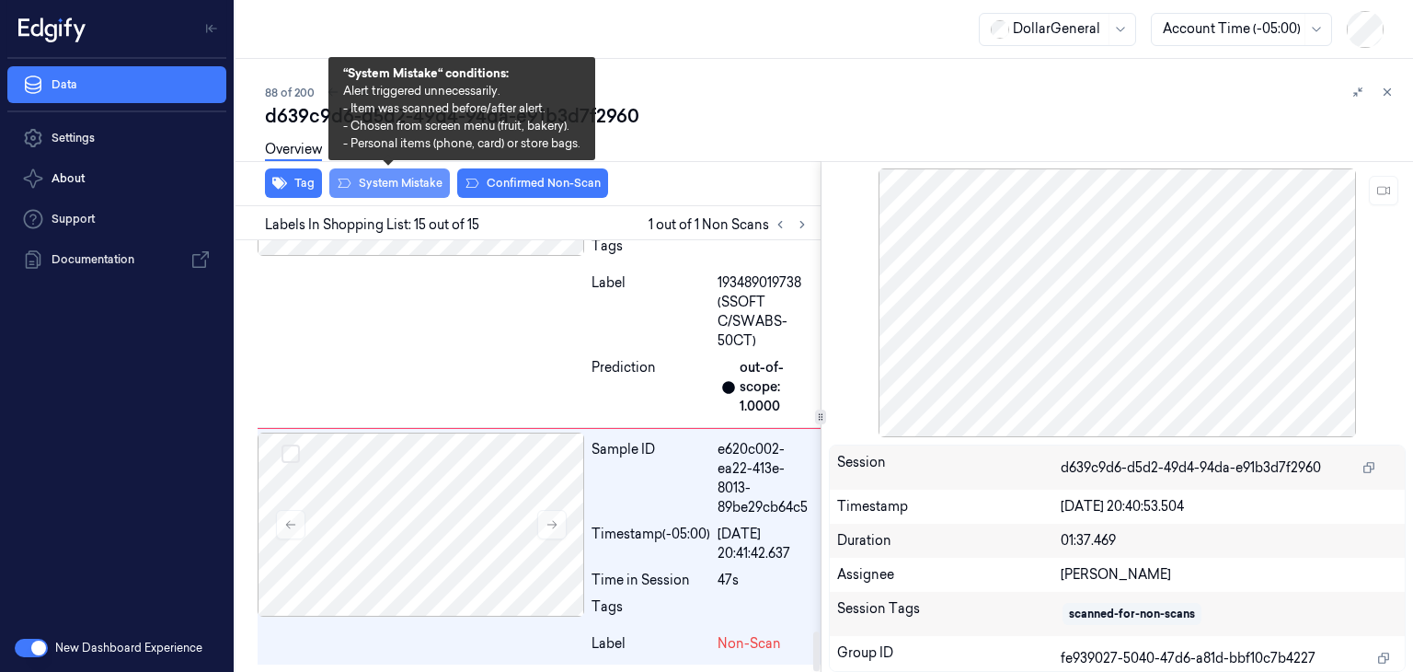
click at [406, 192] on button "System Mistake" at bounding box center [389, 182] width 121 height 29
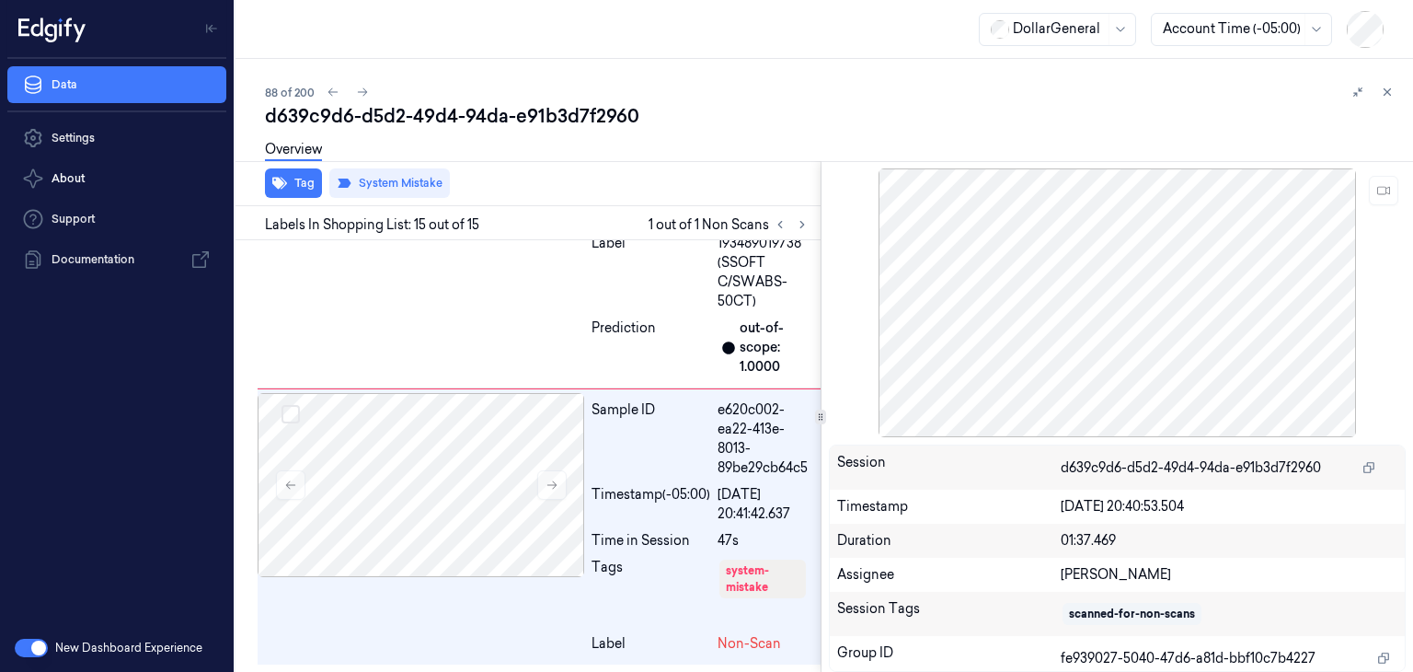
click at [375, 92] on div "88 of 200" at bounding box center [831, 92] width 1133 height 22
click at [368, 91] on button at bounding box center [362, 92] width 22 height 22
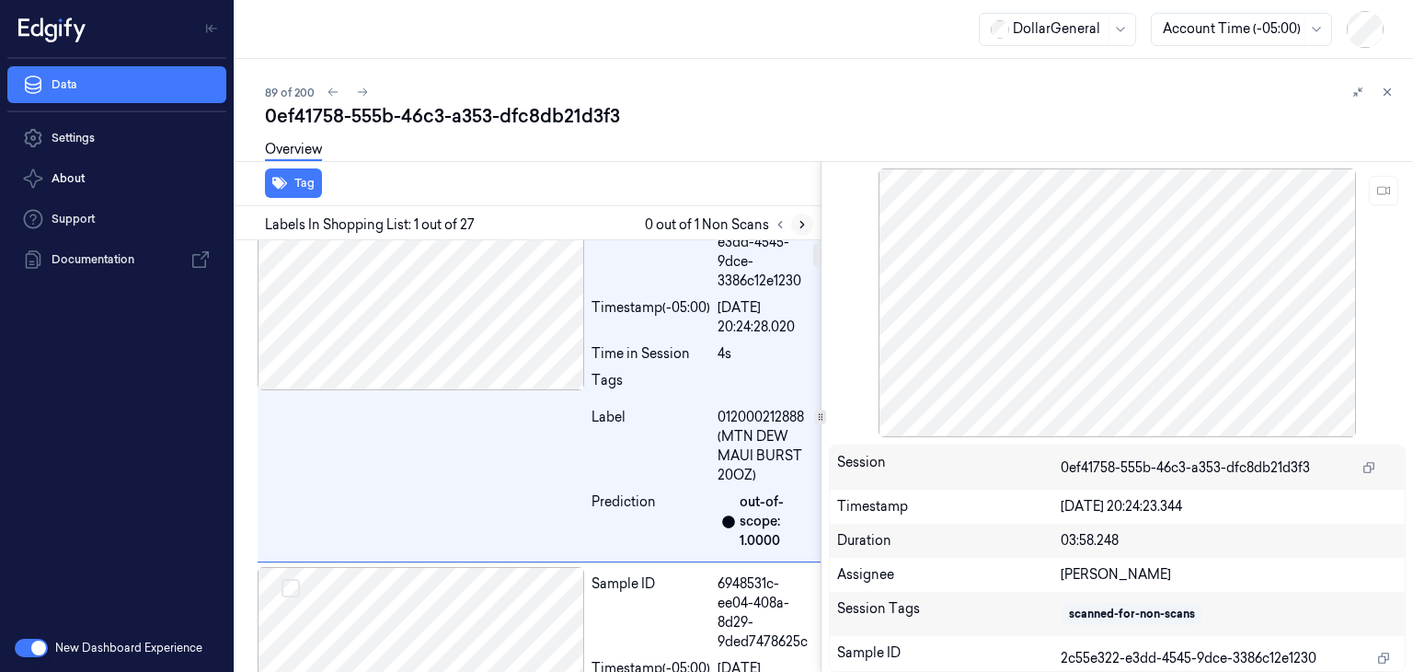
scroll to position [6, 0]
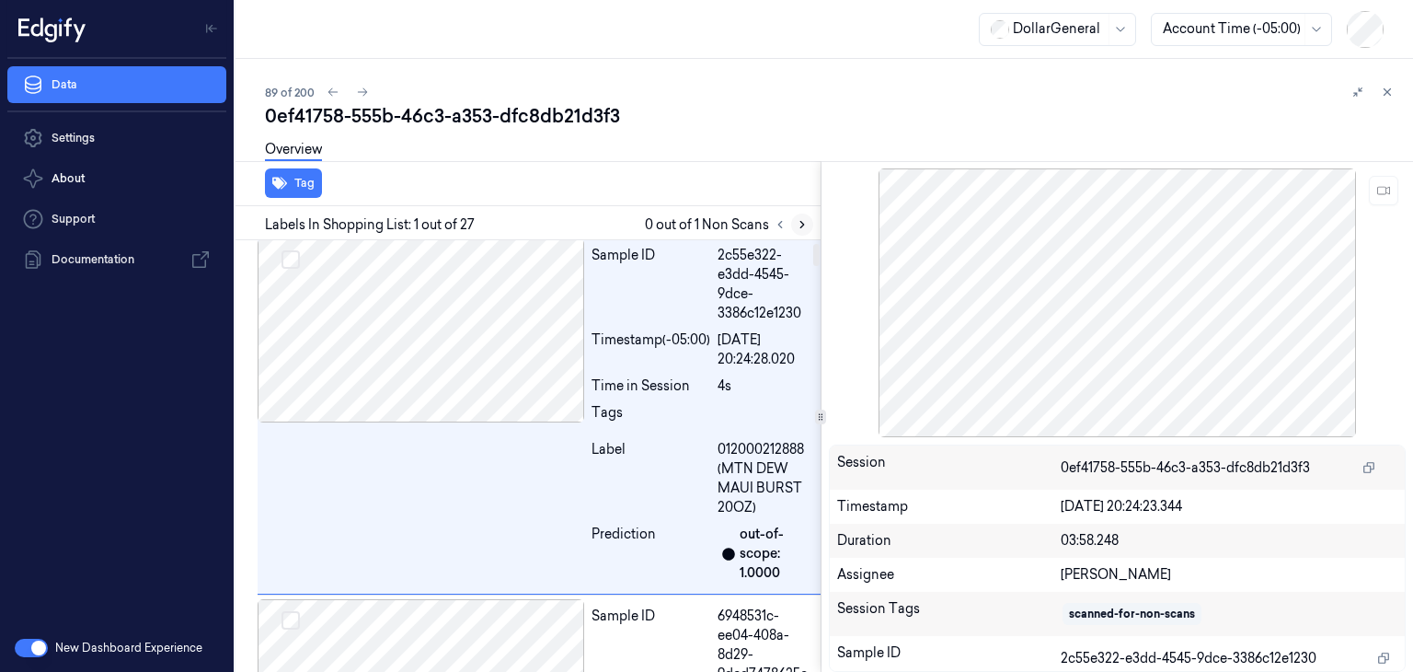
click at [798, 222] on icon at bounding box center [802, 224] width 13 height 13
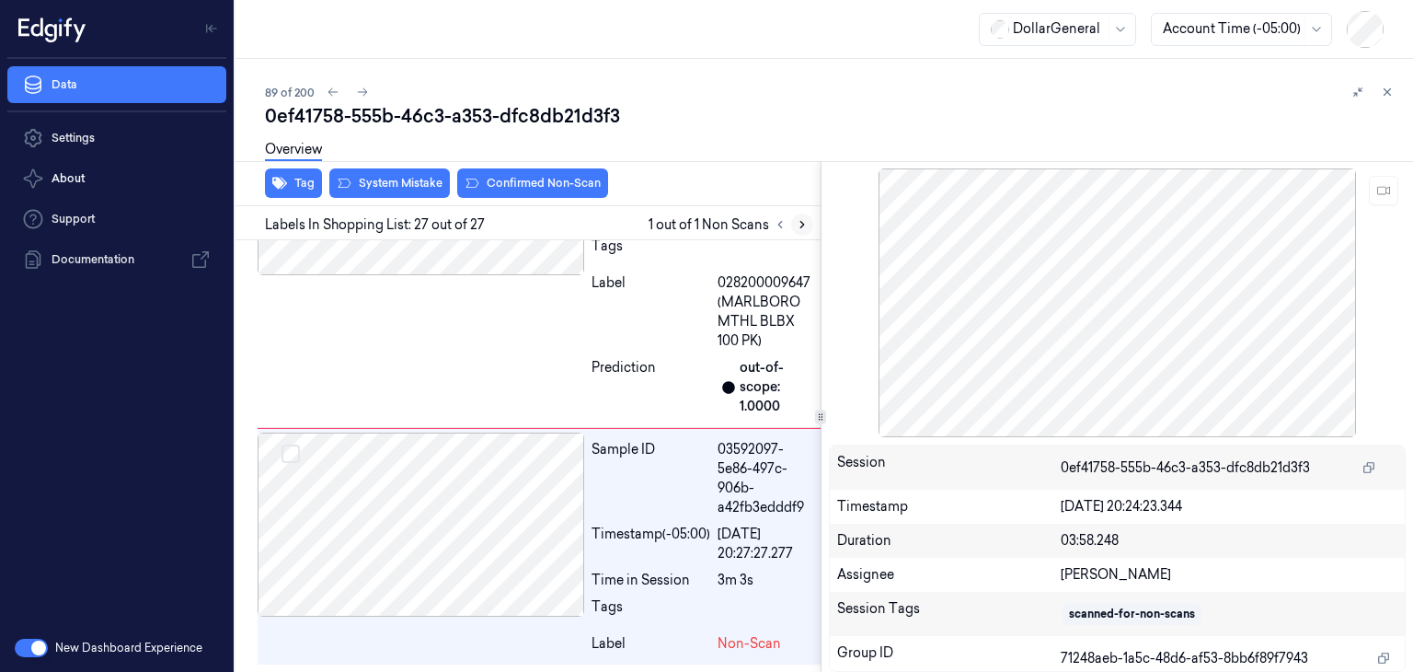
scroll to position [7980, 0]
click at [373, 532] on div at bounding box center [421, 524] width 327 height 184
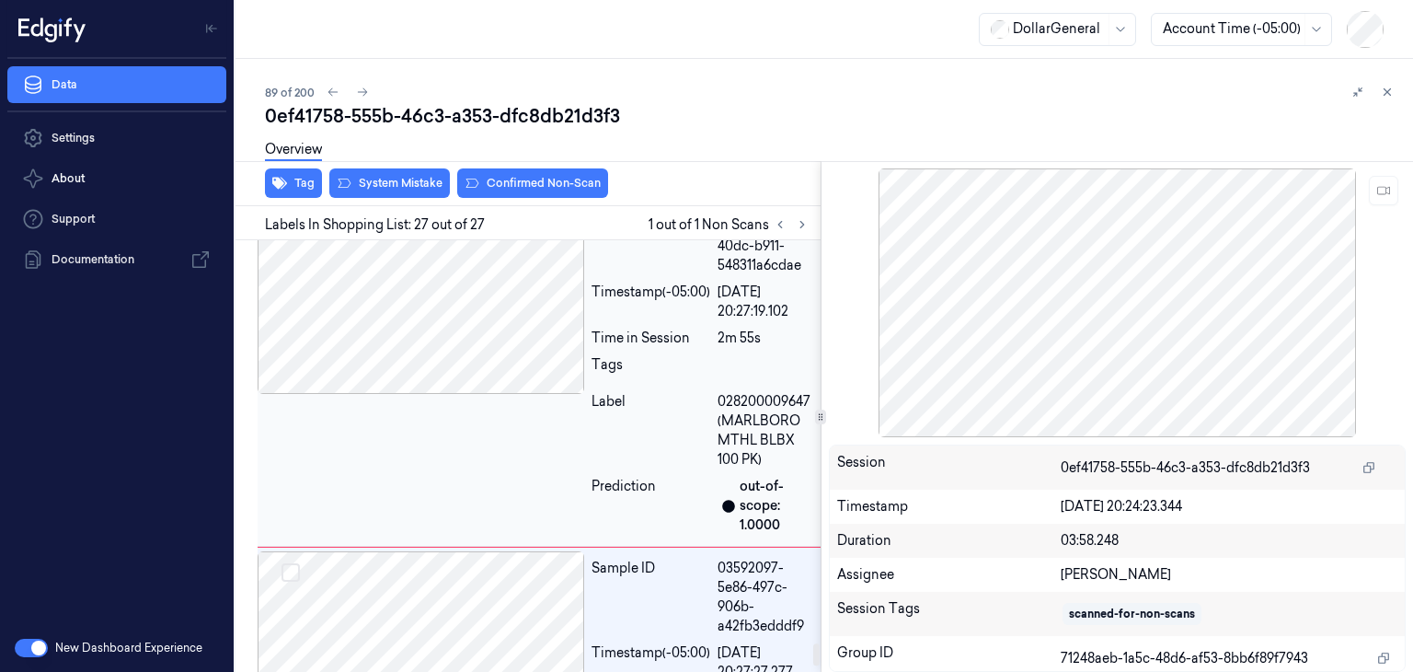
scroll to position [7796, 0]
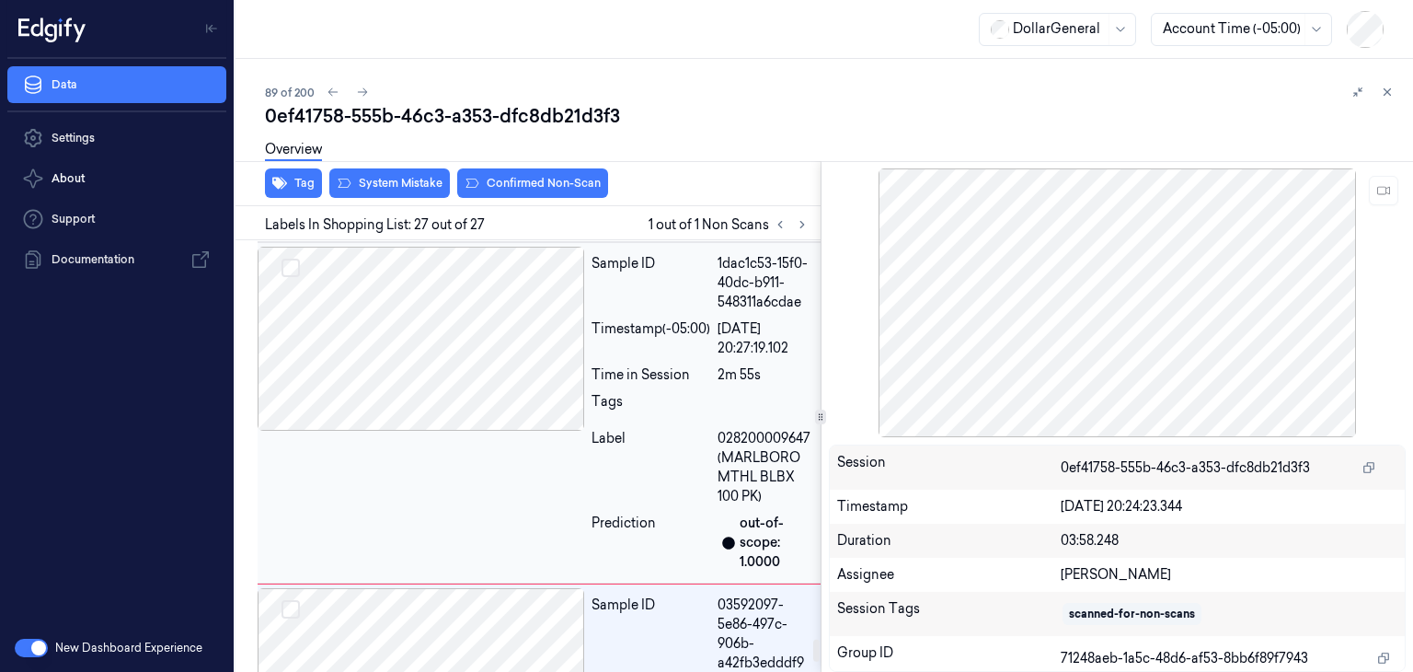
click at [534, 427] on div at bounding box center [421, 339] width 327 height 184
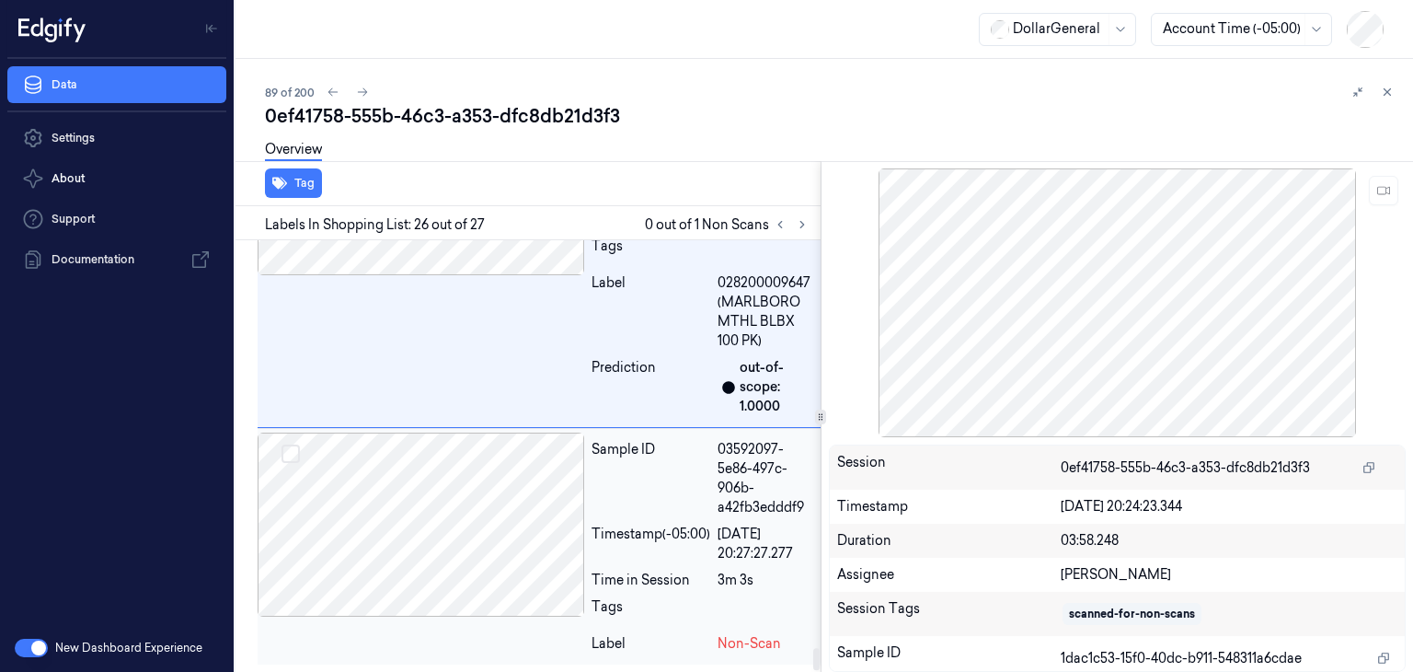
click at [493, 538] on div at bounding box center [421, 524] width 327 height 184
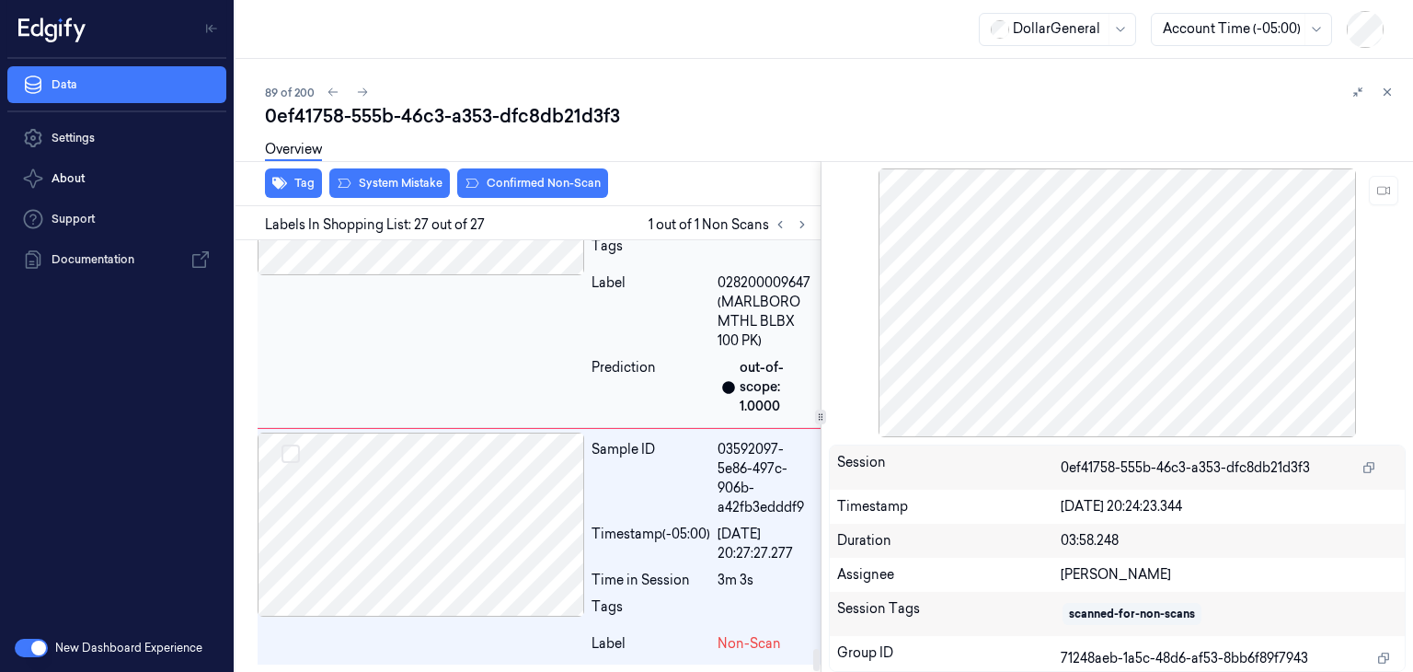
scroll to position [7980, 0]
click at [403, 181] on button "System Mistake" at bounding box center [389, 182] width 121 height 29
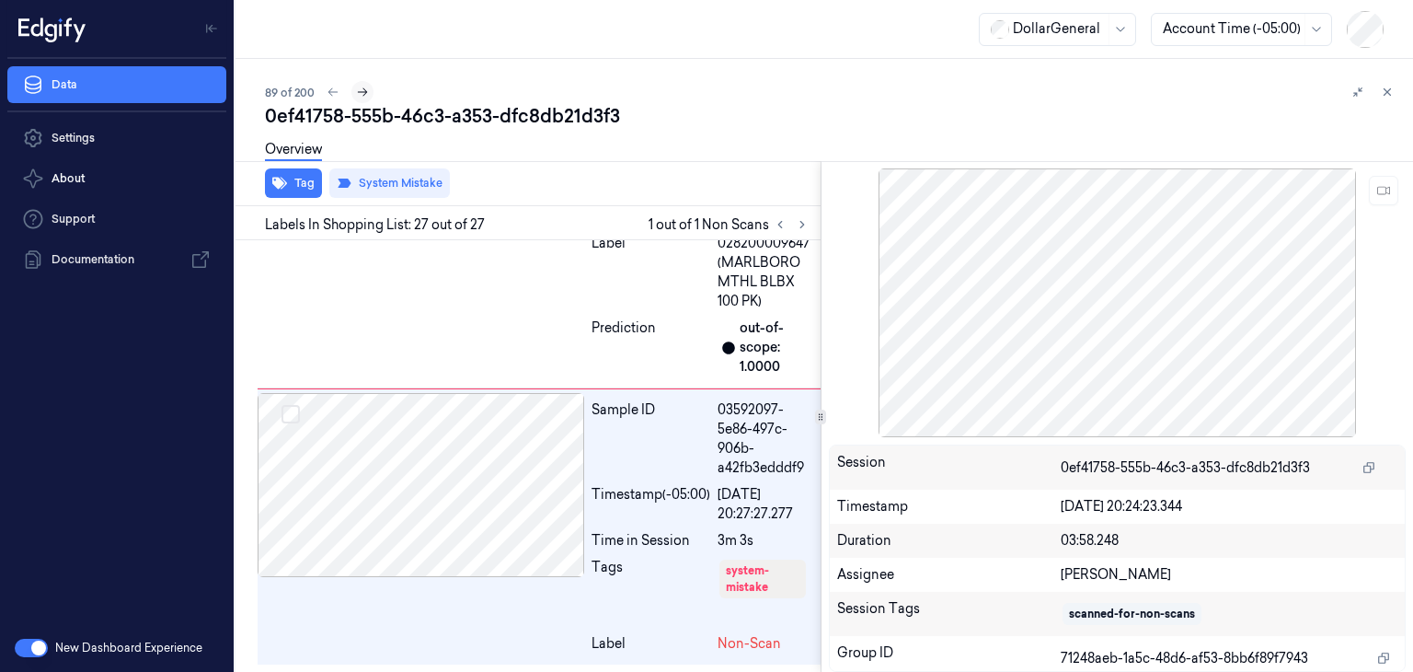
click at [370, 94] on button at bounding box center [362, 92] width 22 height 22
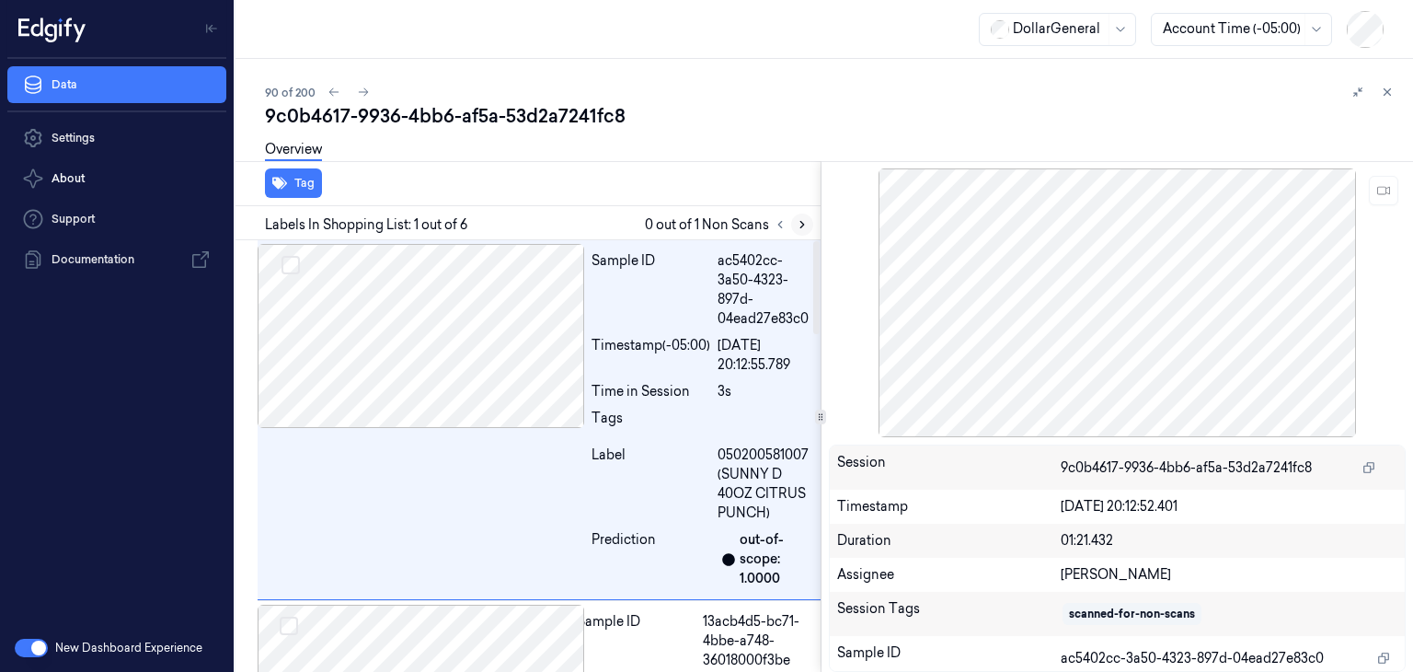
click at [801, 224] on icon at bounding box center [802, 224] width 13 height 13
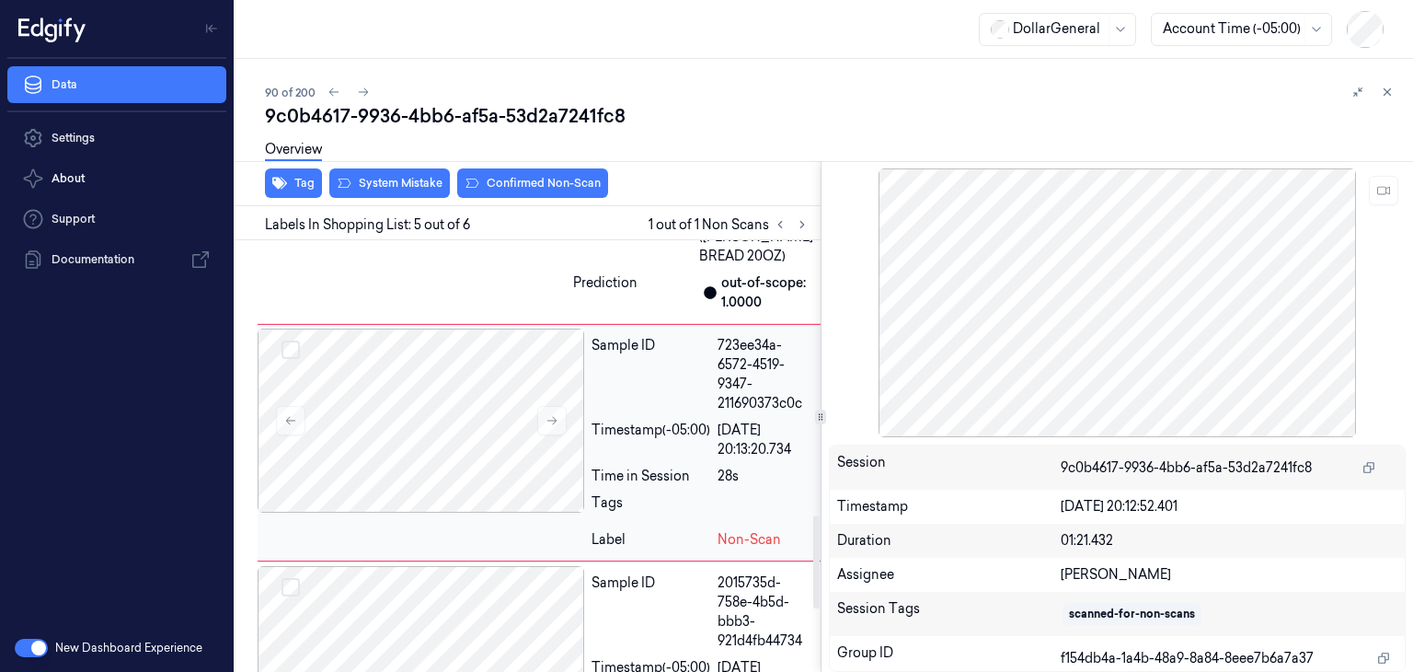
scroll to position [1284, 0]
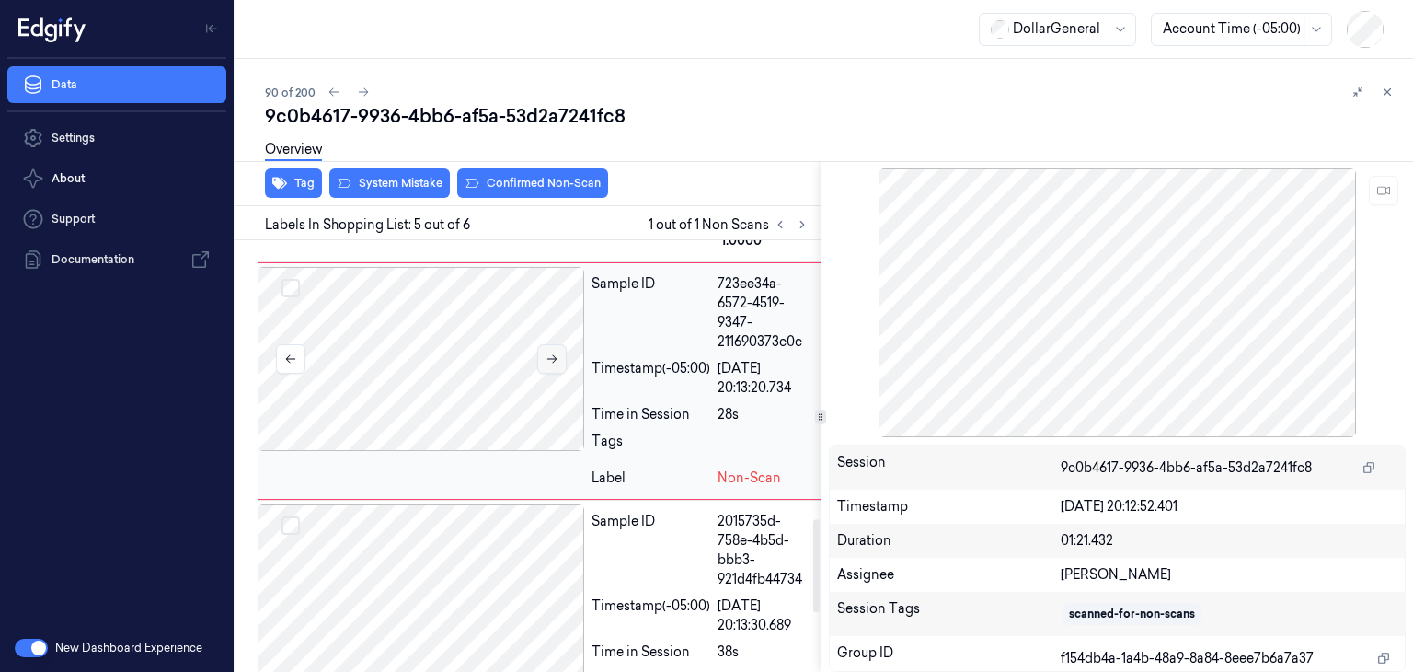
click at [556, 365] on icon at bounding box center [552, 358] width 13 height 13
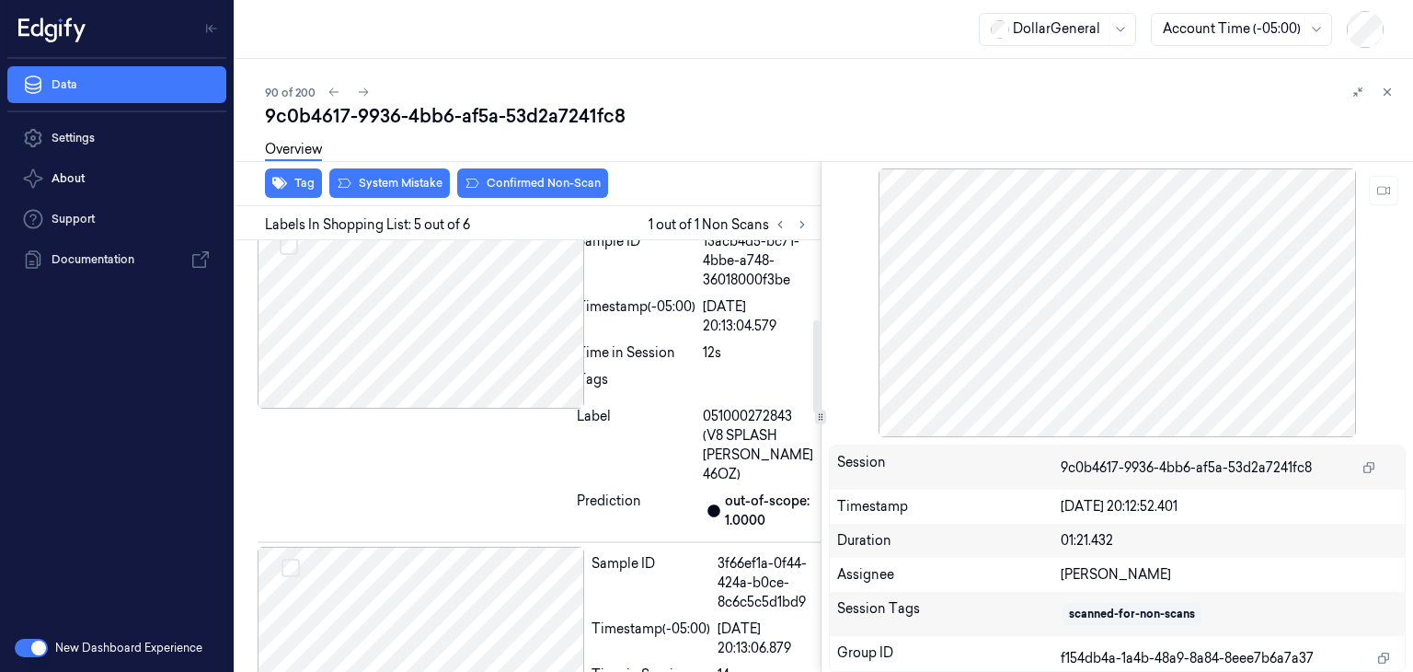
scroll to position [364, 0]
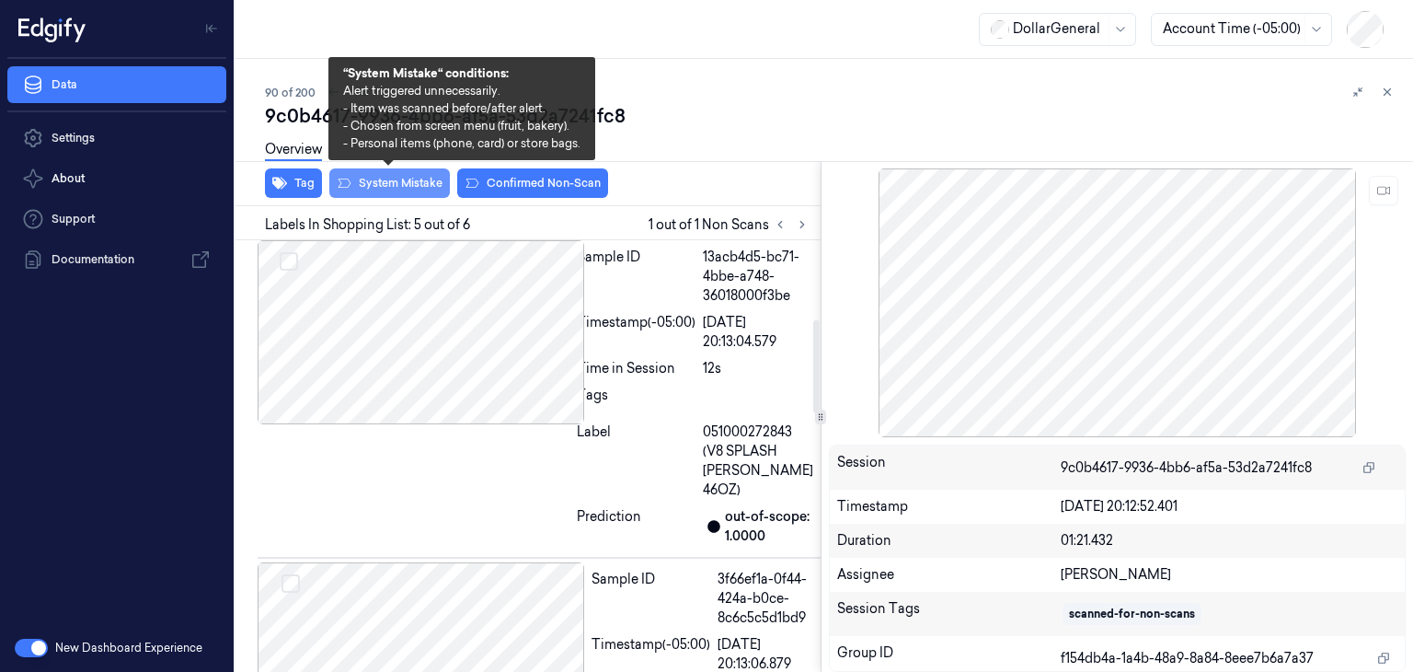
click at [413, 178] on button "System Mistake" at bounding box center [389, 182] width 121 height 29
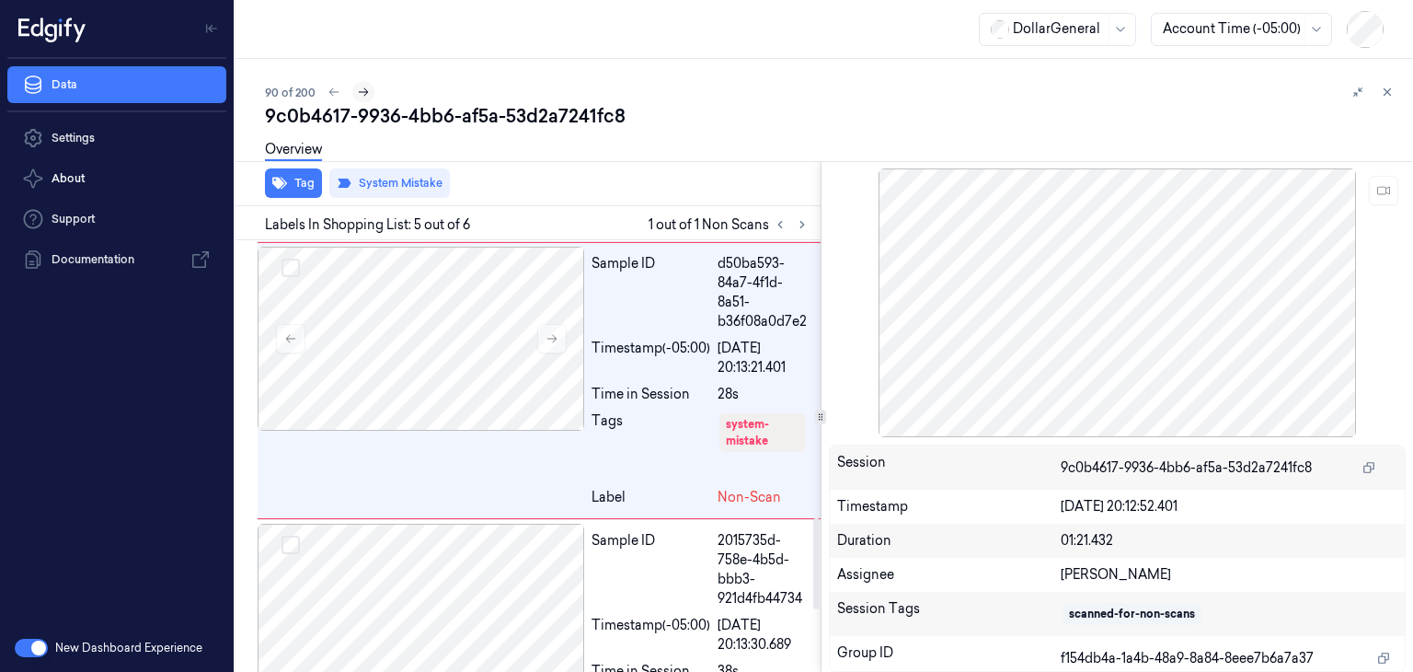
click at [364, 99] on button at bounding box center [363, 92] width 22 height 22
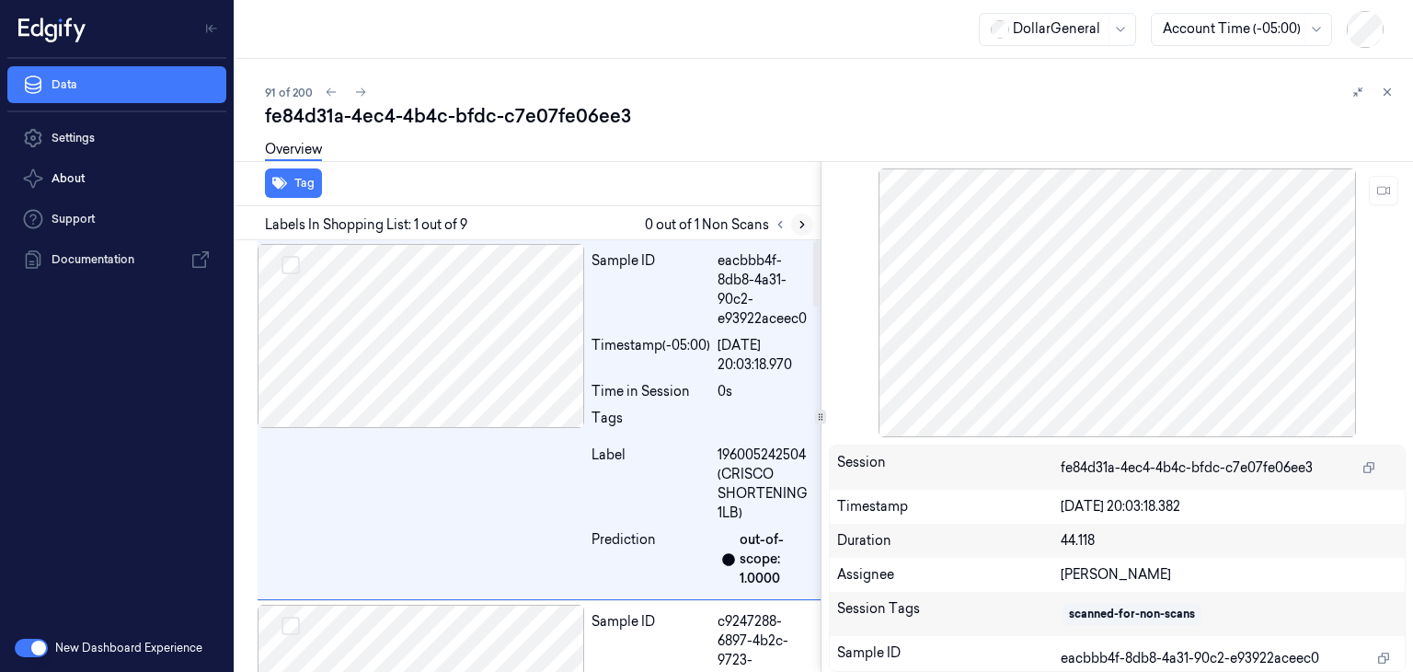
click at [802, 222] on icon at bounding box center [802, 224] width 13 height 13
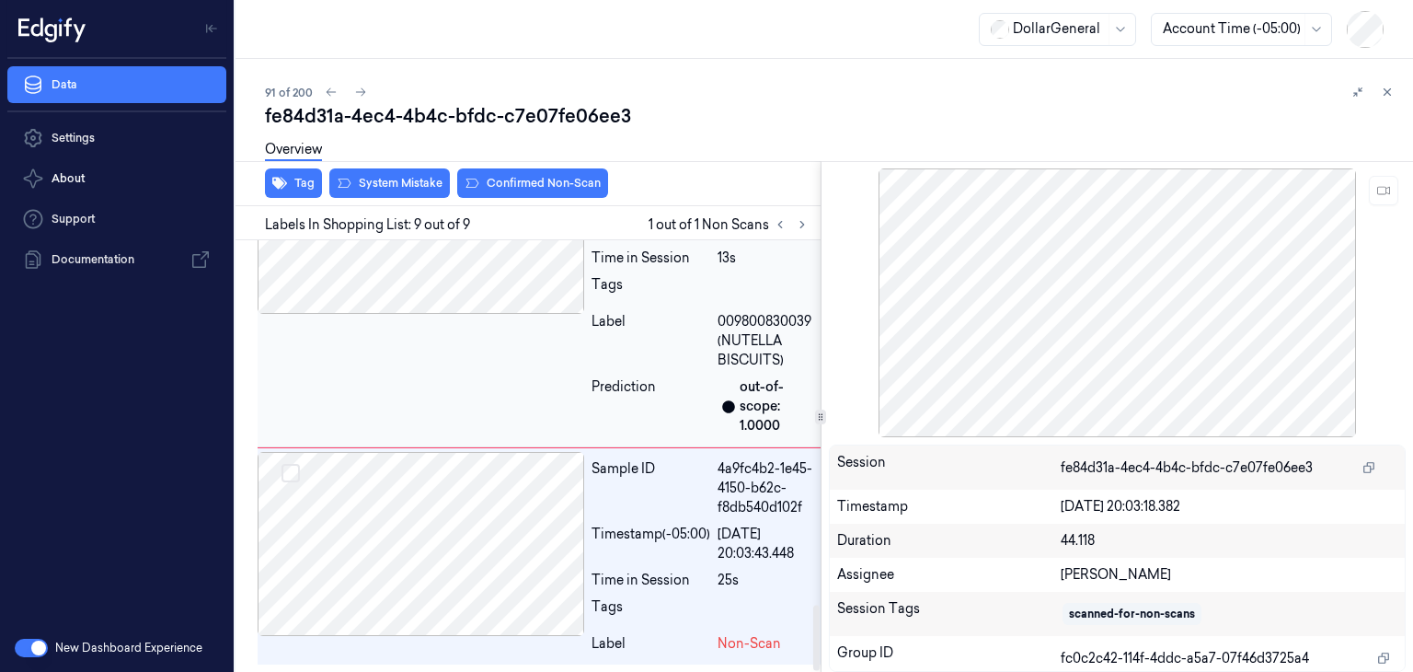
scroll to position [2403, 0]
click at [552, 548] on div at bounding box center [421, 544] width 327 height 184
click at [508, 273] on div at bounding box center [421, 222] width 327 height 184
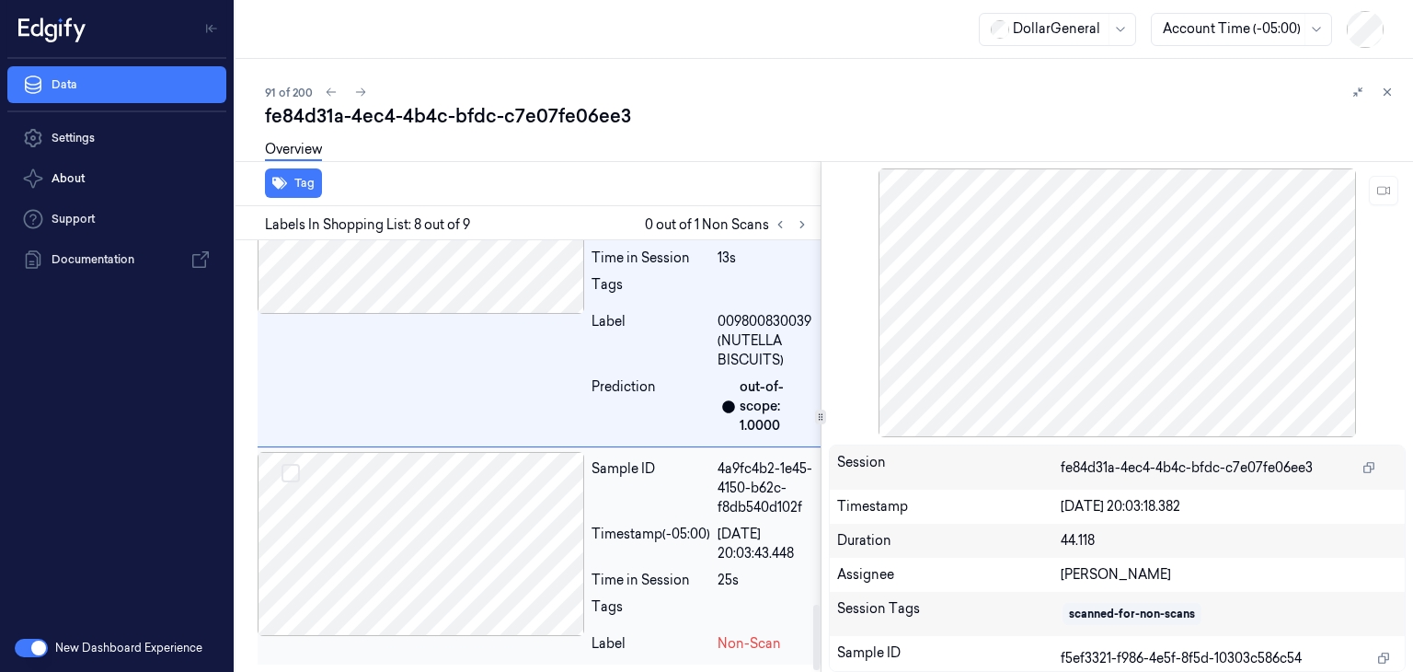
click at [477, 507] on div at bounding box center [421, 544] width 327 height 184
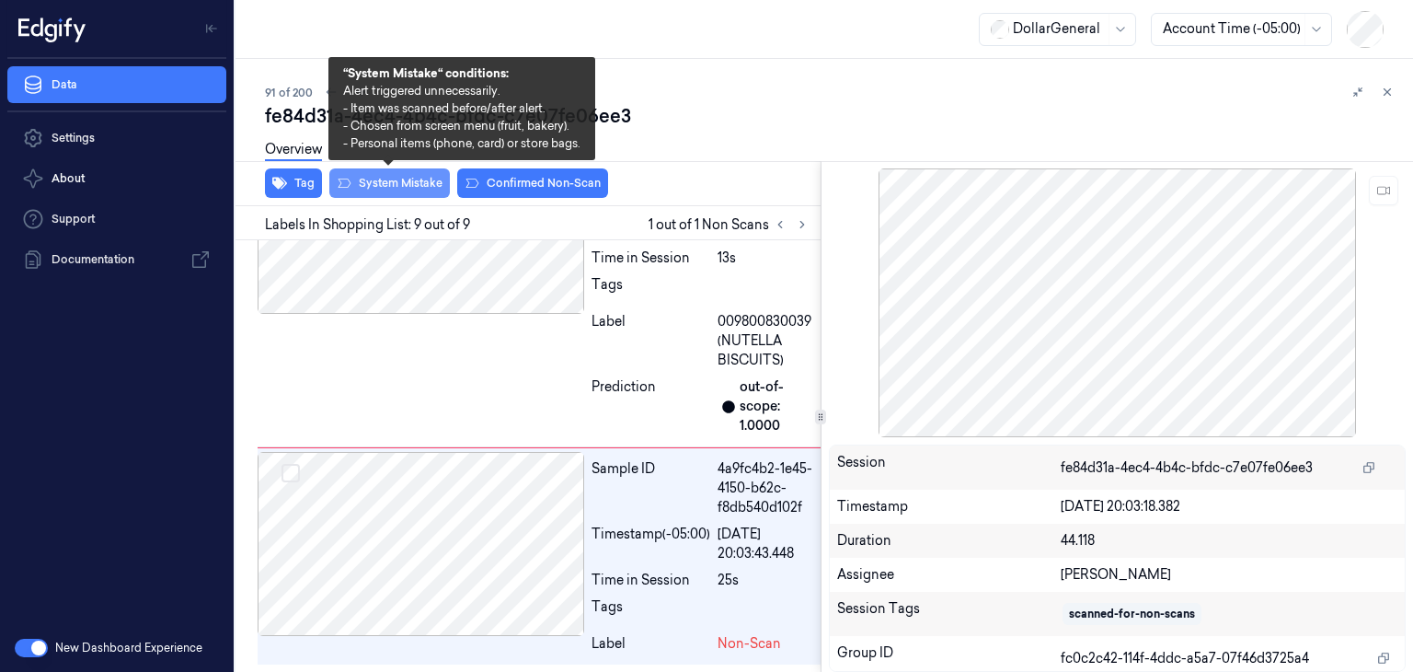
click at [379, 185] on button "System Mistake" at bounding box center [389, 182] width 121 height 29
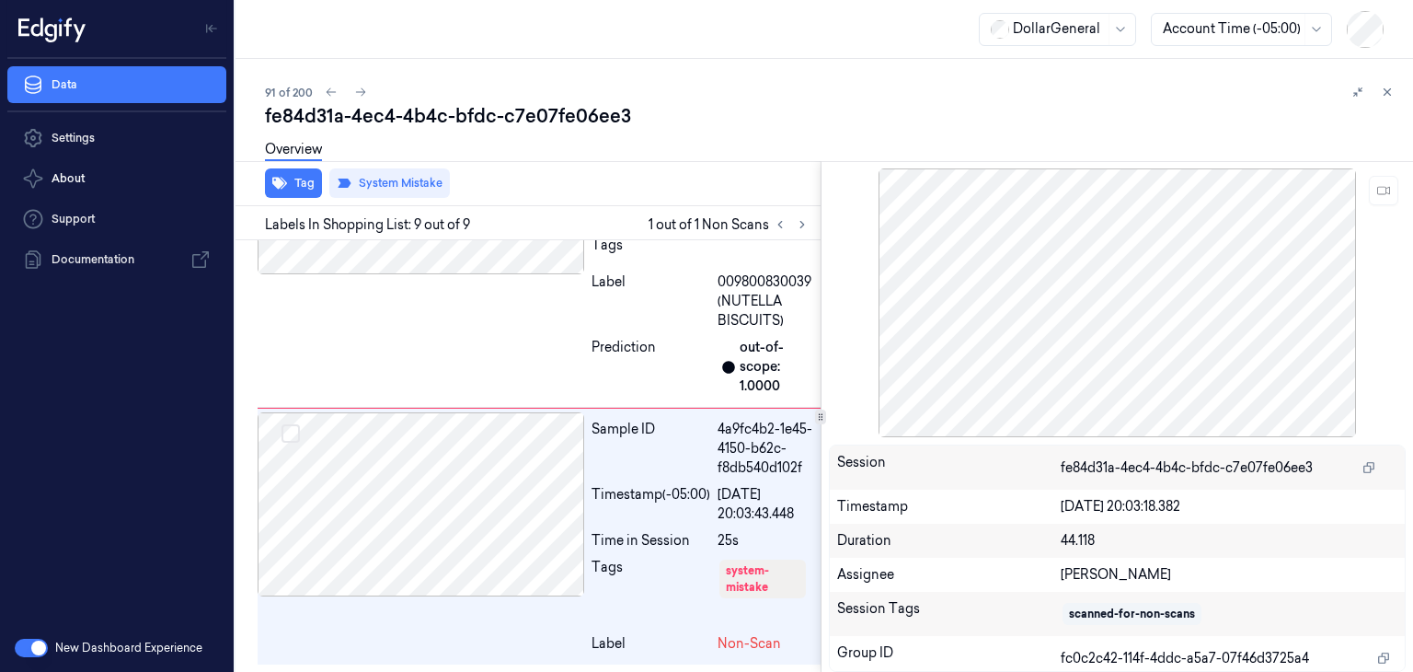
scroll to position [2442, 0]
click at [364, 94] on icon at bounding box center [360, 92] width 13 height 13
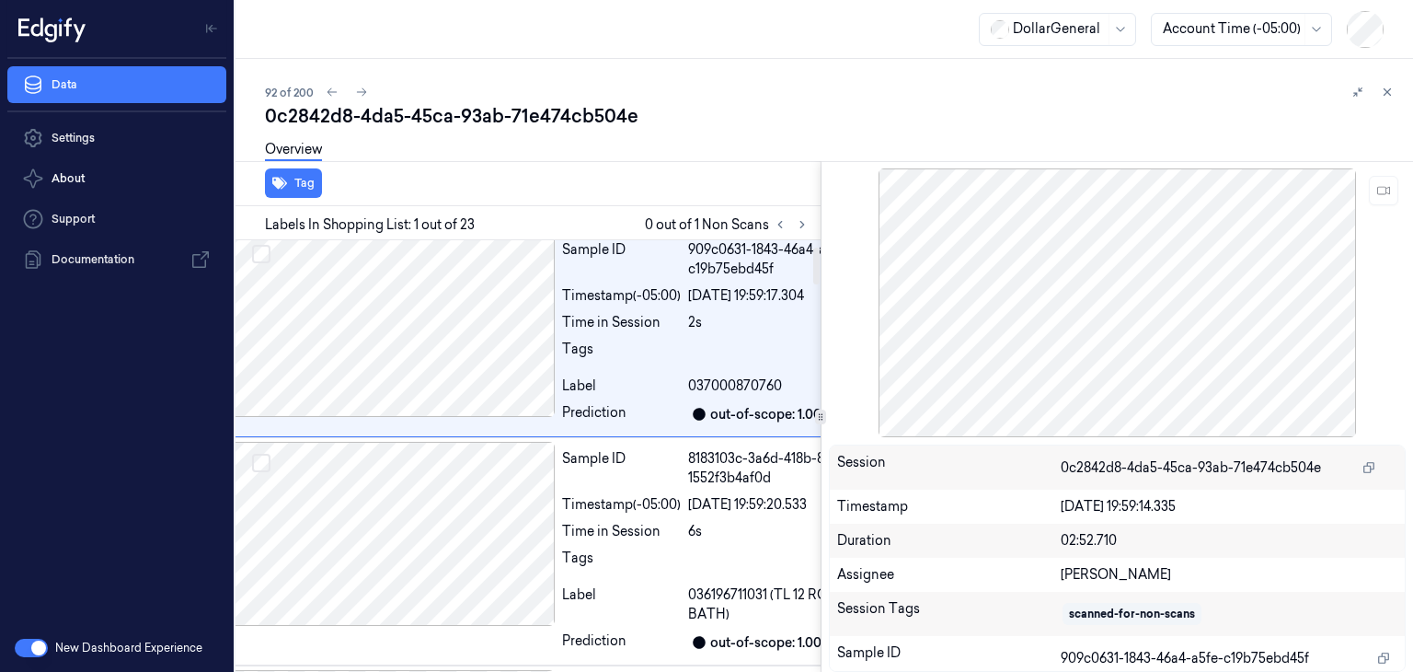
scroll to position [0, 29]
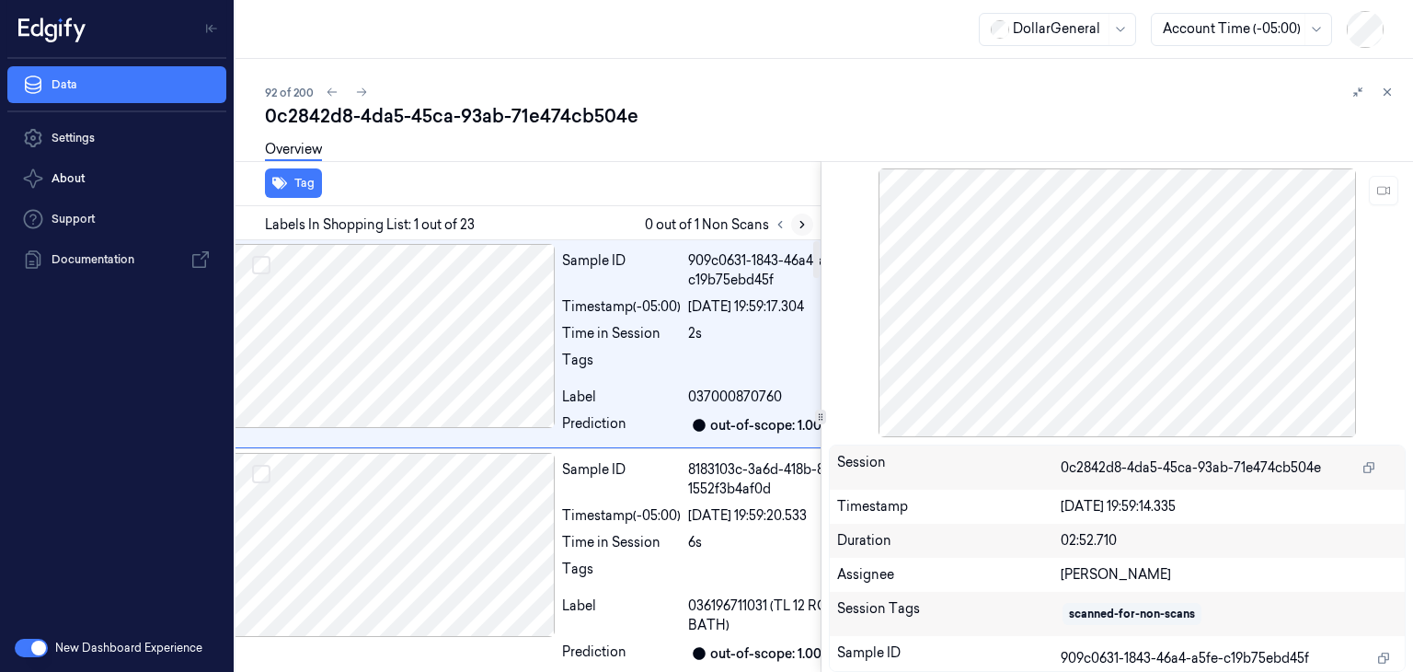
click at [804, 227] on icon at bounding box center [802, 224] width 13 height 13
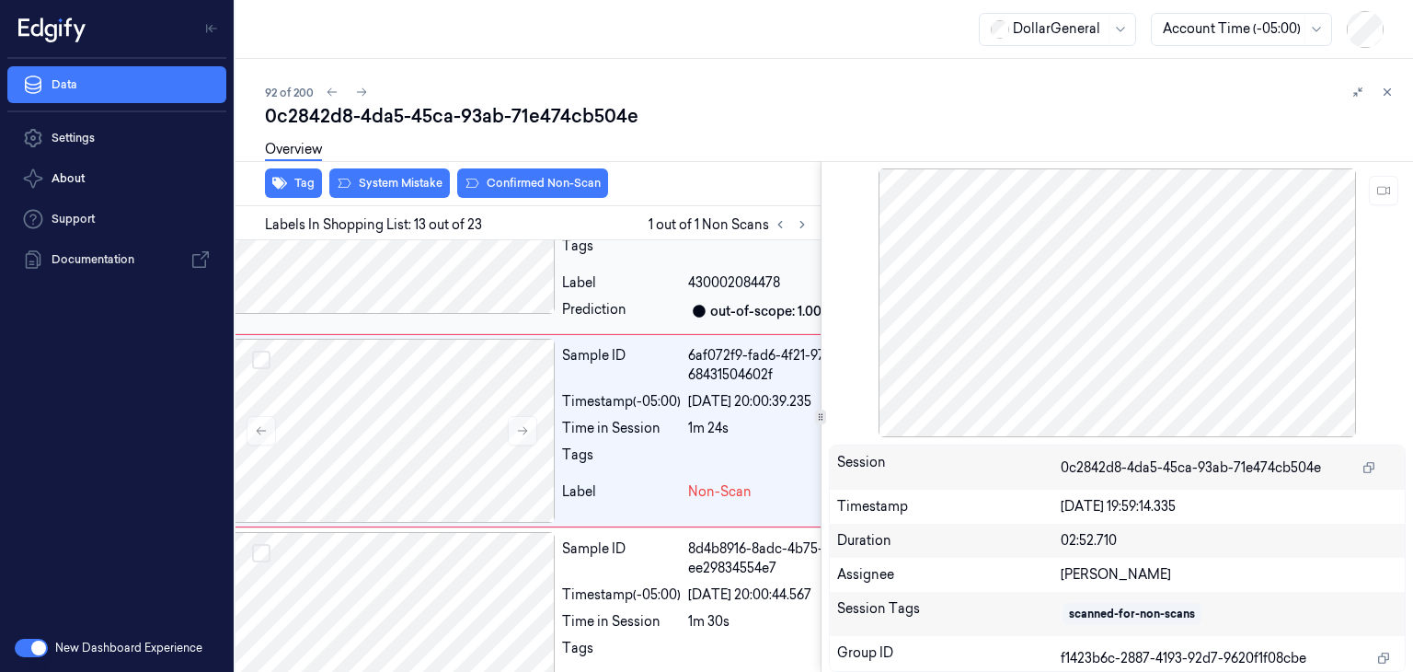
scroll to position [2477, 29]
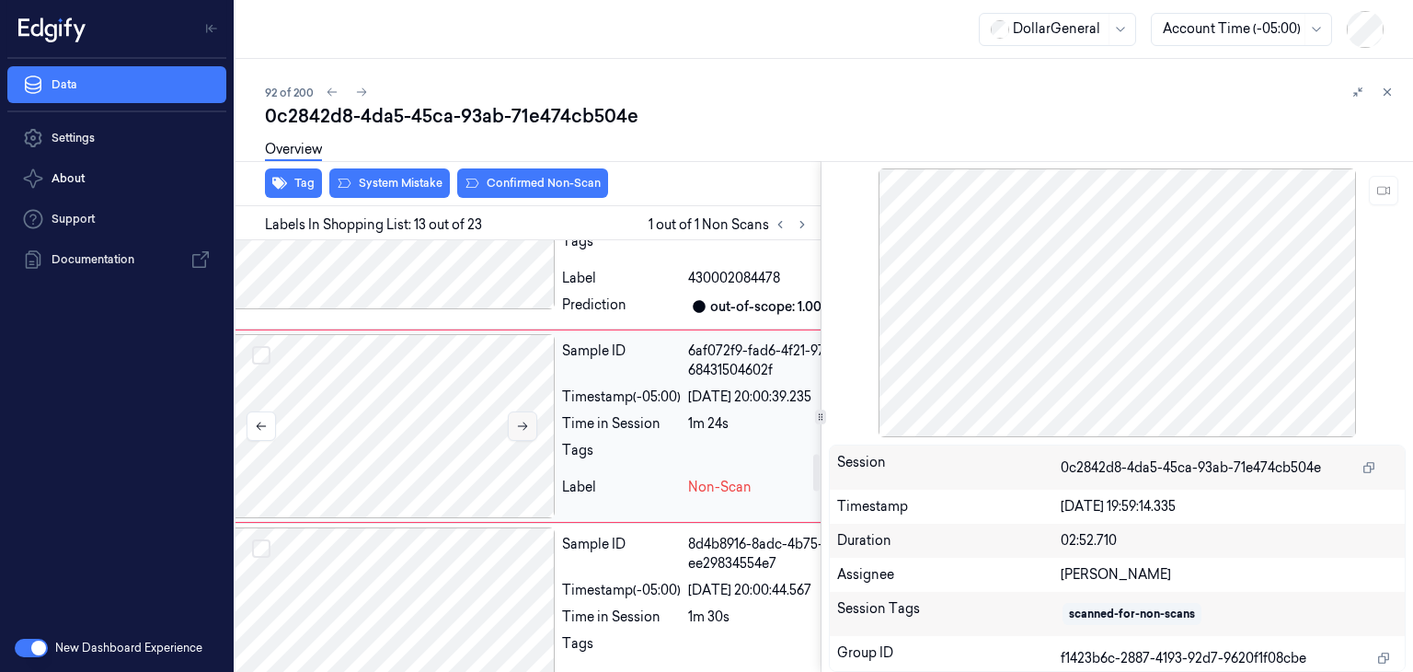
click at [530, 441] on button at bounding box center [522, 425] width 29 height 29
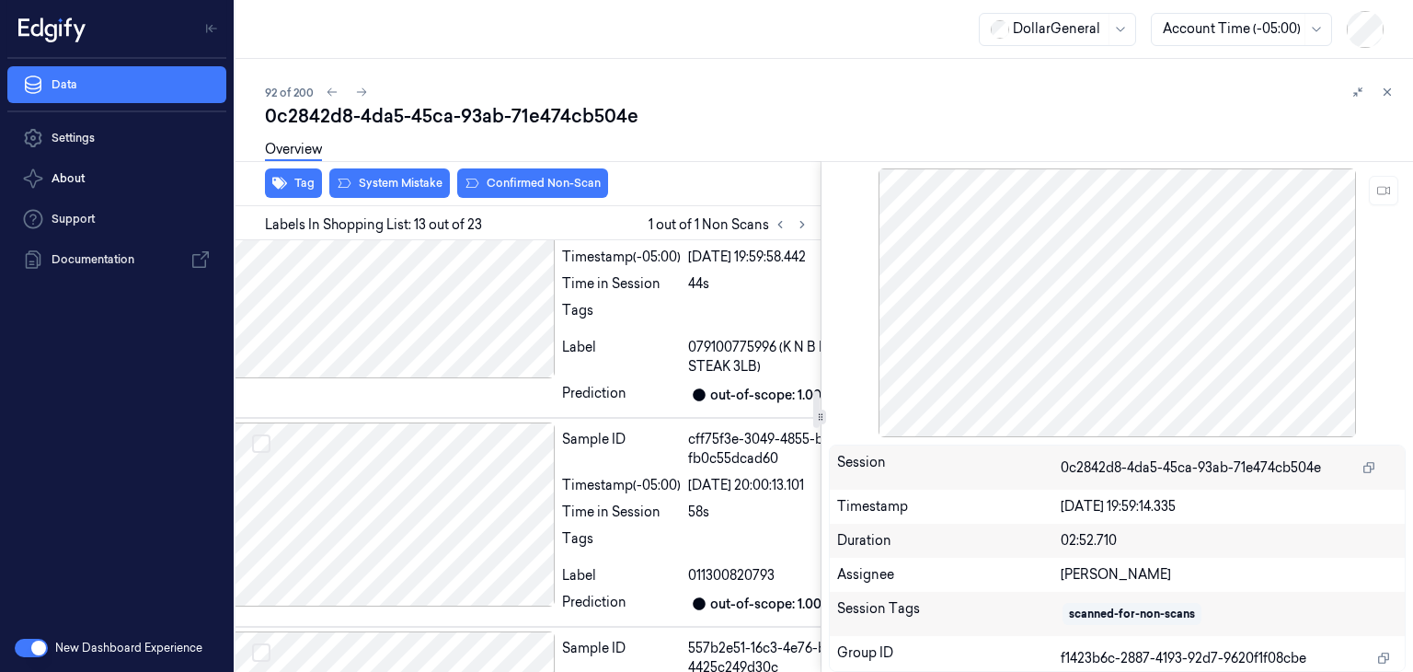
scroll to position [1741, 29]
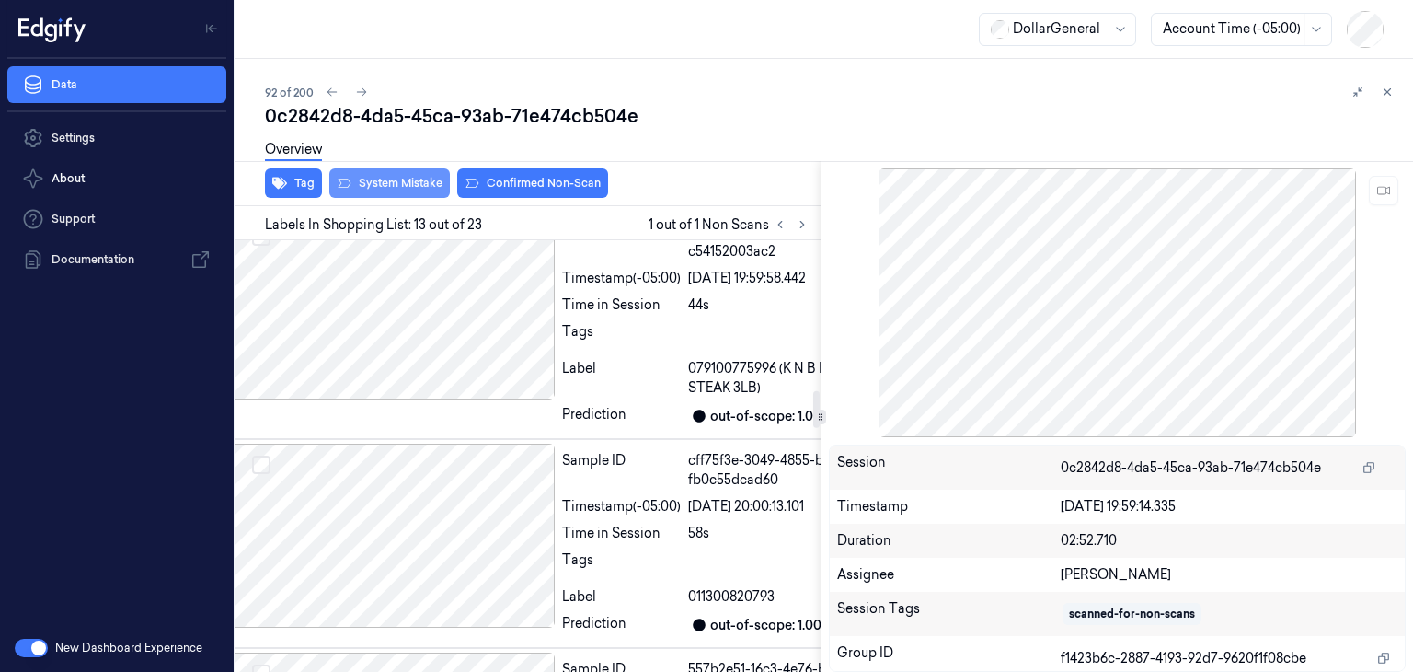
click at [422, 180] on button "System Mistake" at bounding box center [389, 182] width 121 height 29
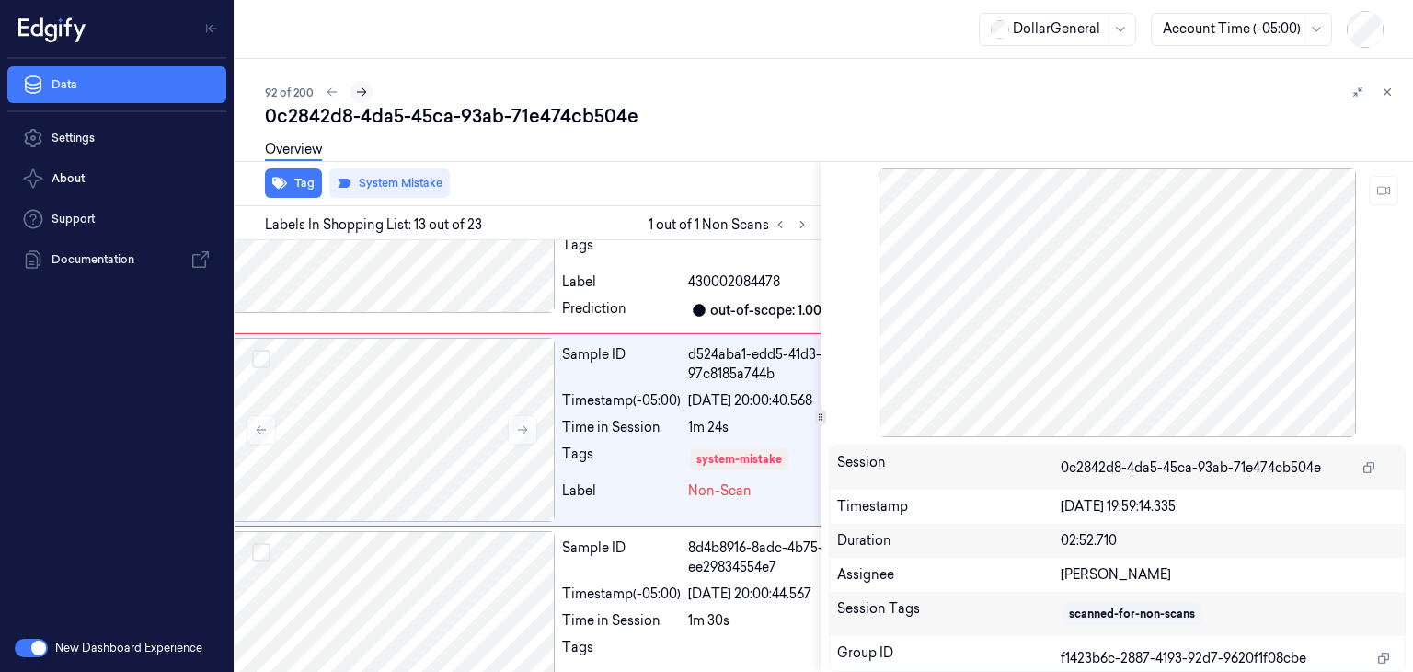
scroll to position [2477, 29]
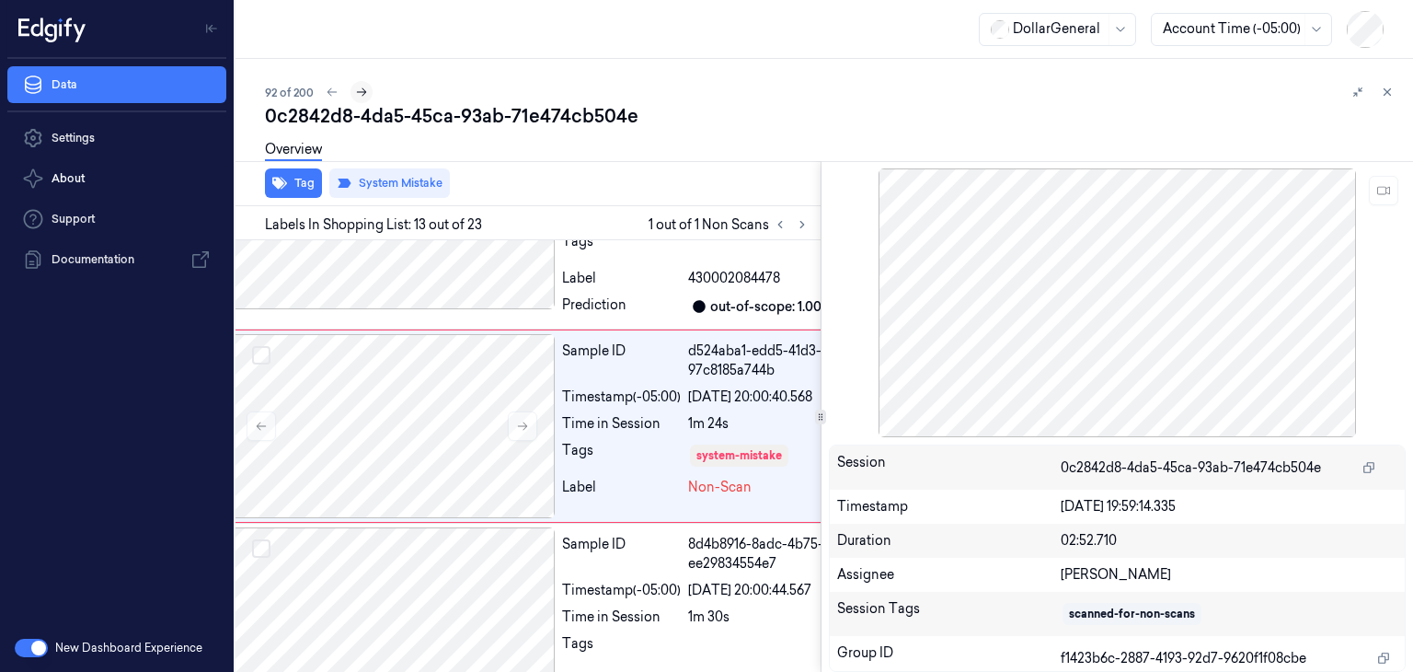
click at [360, 95] on icon at bounding box center [361, 92] width 13 height 13
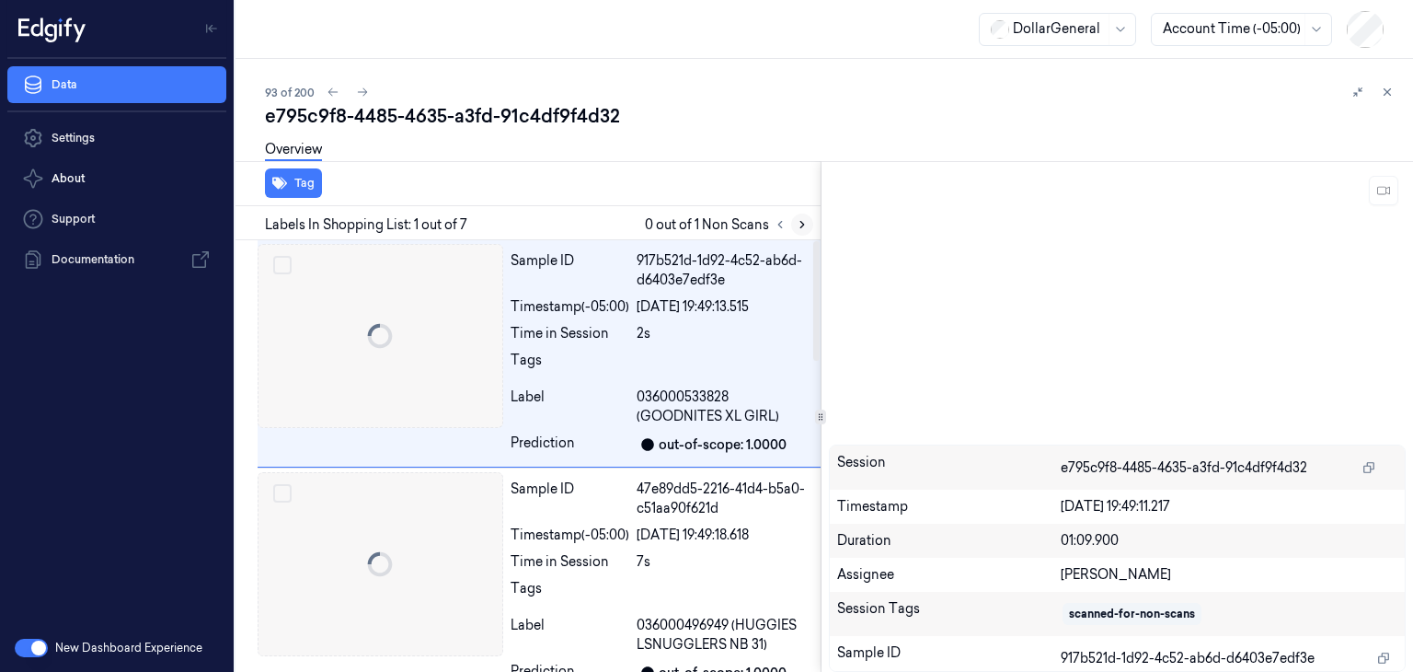
click at [804, 229] on icon at bounding box center [802, 224] width 13 height 13
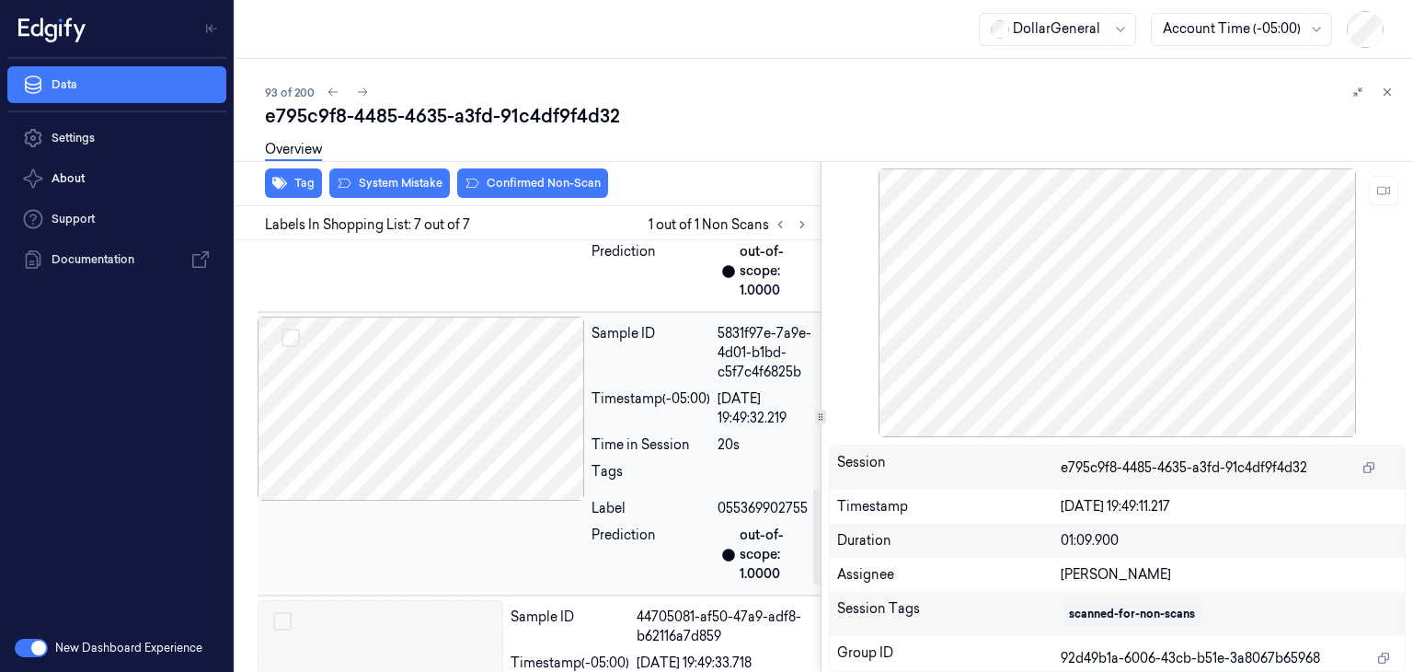
scroll to position [1214, 0]
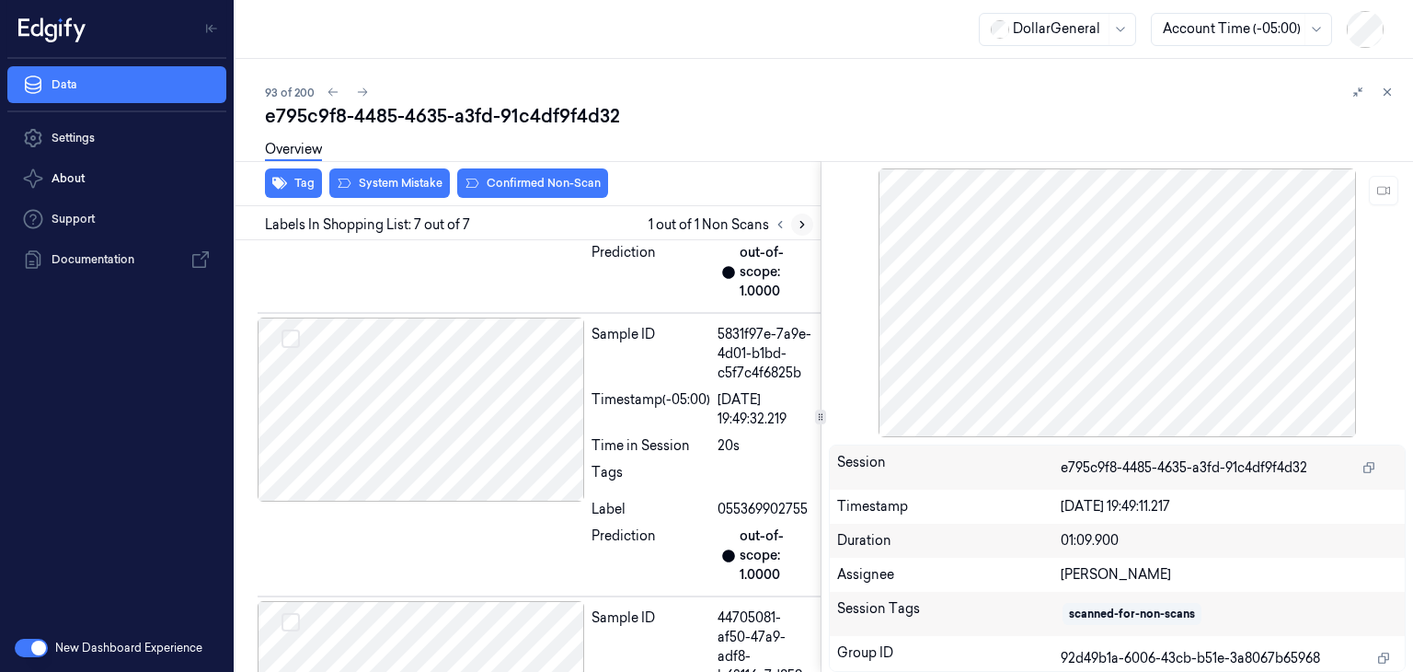
click at [804, 226] on icon at bounding box center [802, 224] width 13 height 13
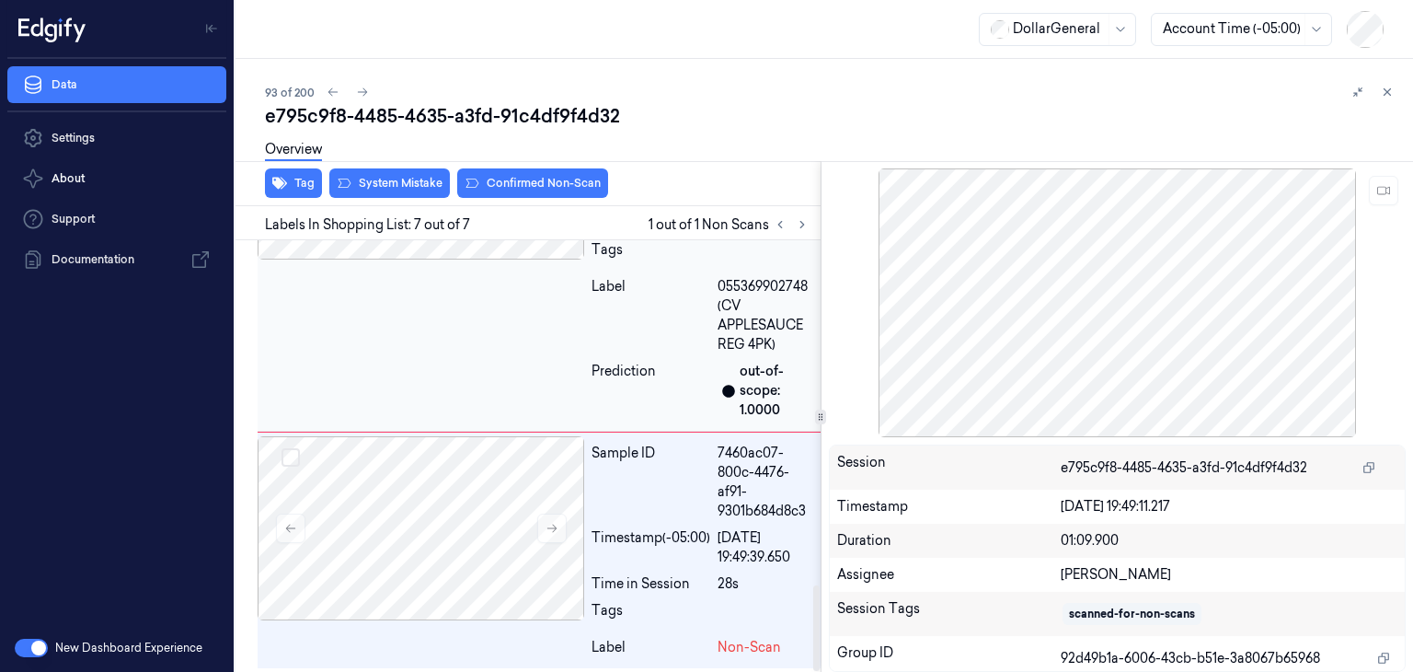
scroll to position [1741, 0]
click at [482, 506] on div at bounding box center [421, 527] width 327 height 184
click at [554, 527] on icon at bounding box center [552, 527] width 13 height 13
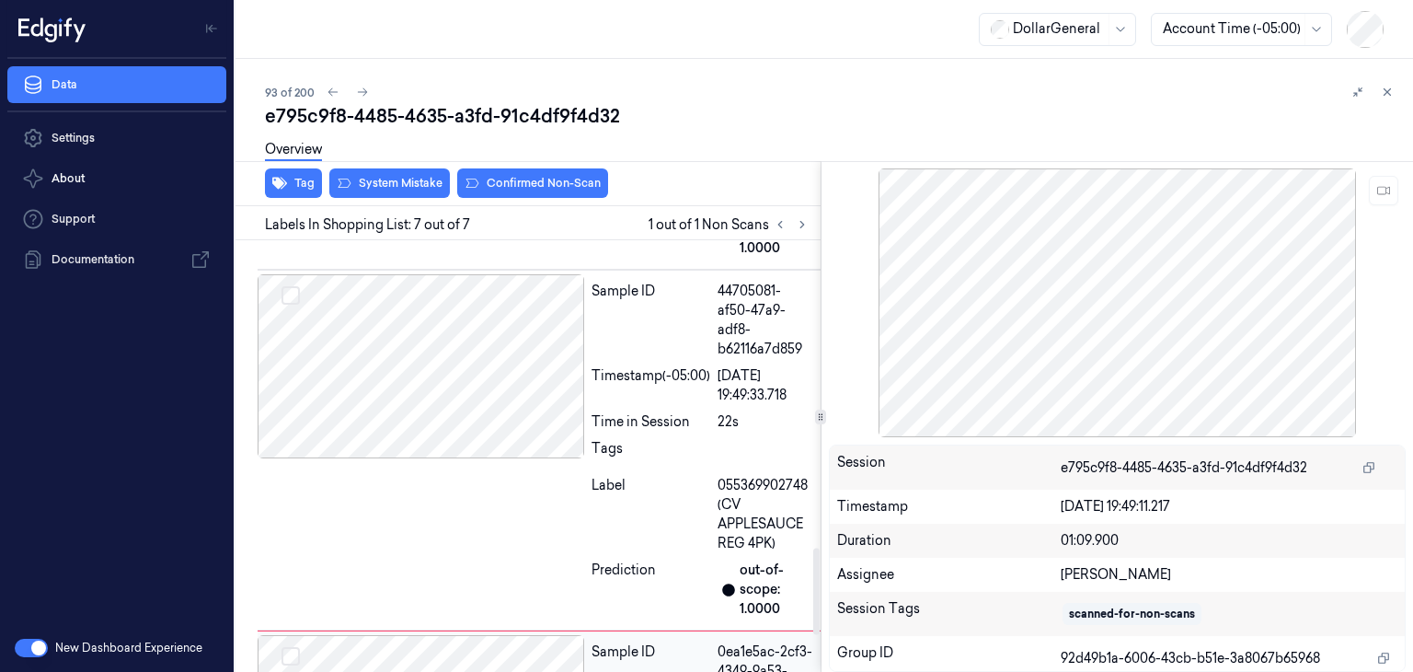
scroll to position [1537, 0]
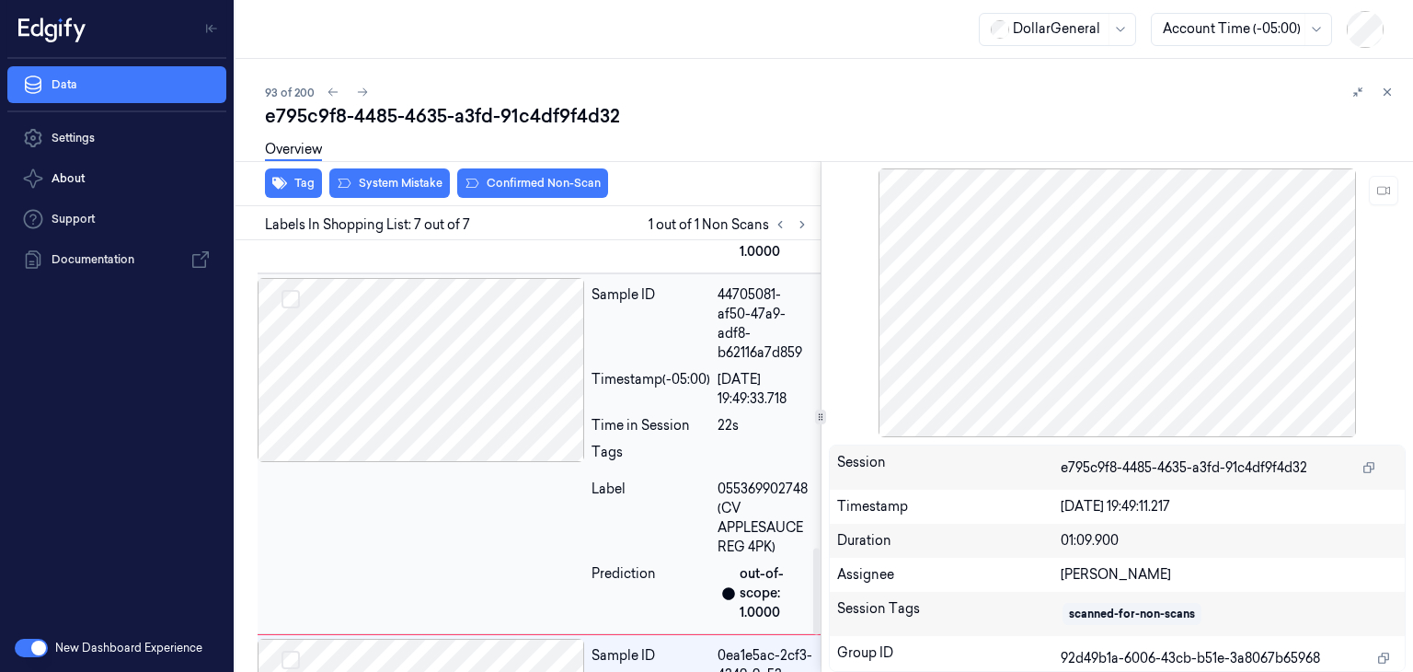
click at [488, 384] on div at bounding box center [421, 370] width 327 height 184
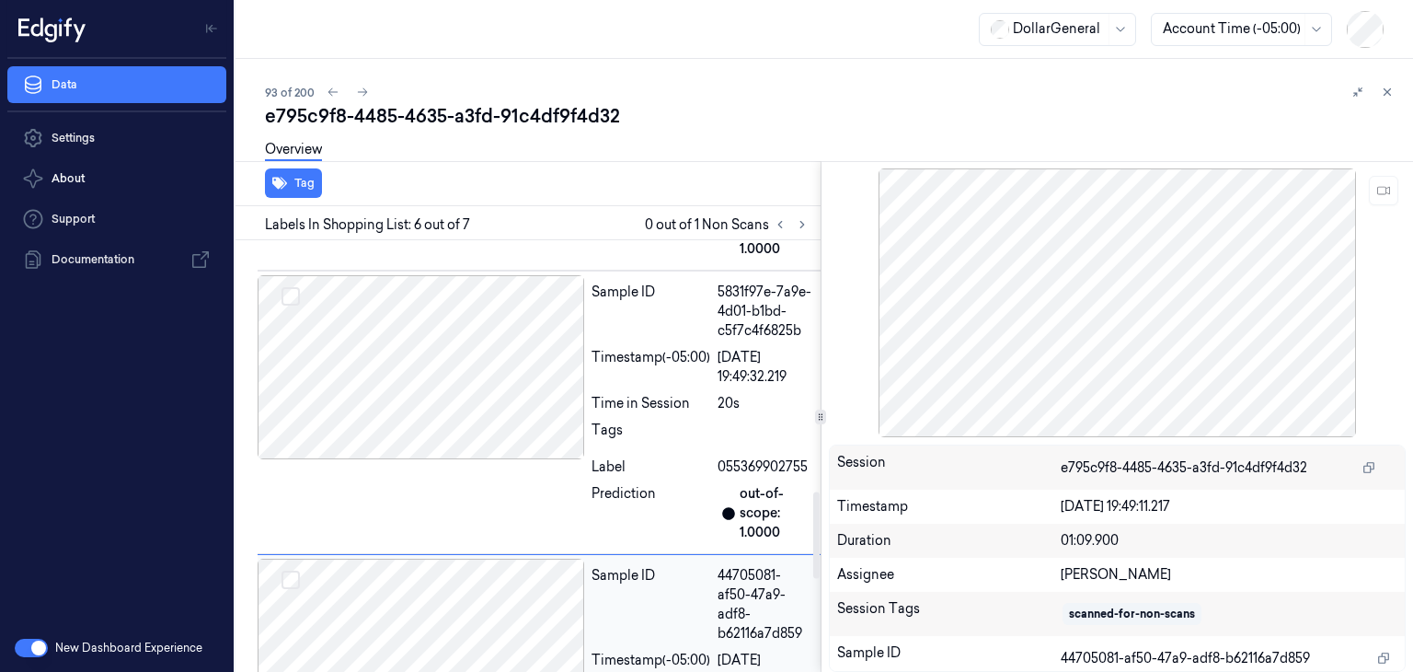
click at [488, 398] on div at bounding box center [421, 367] width 327 height 184
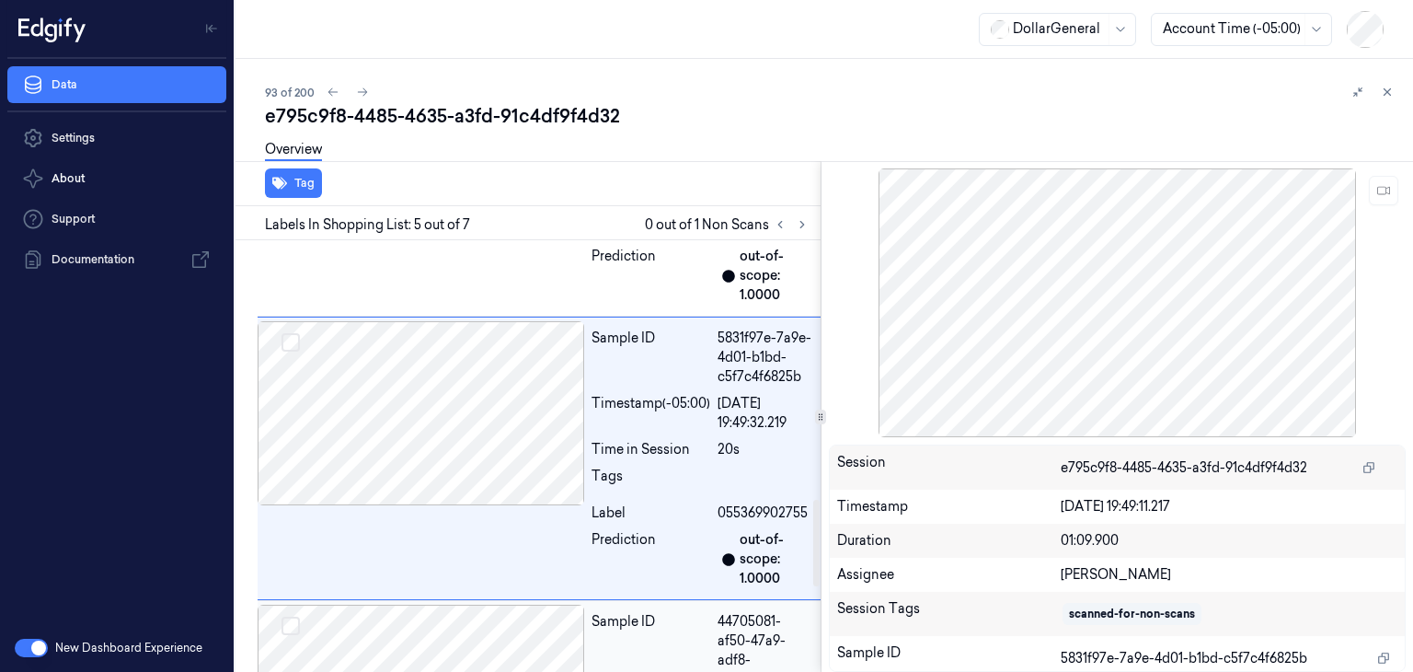
scroll to position [1721, 0]
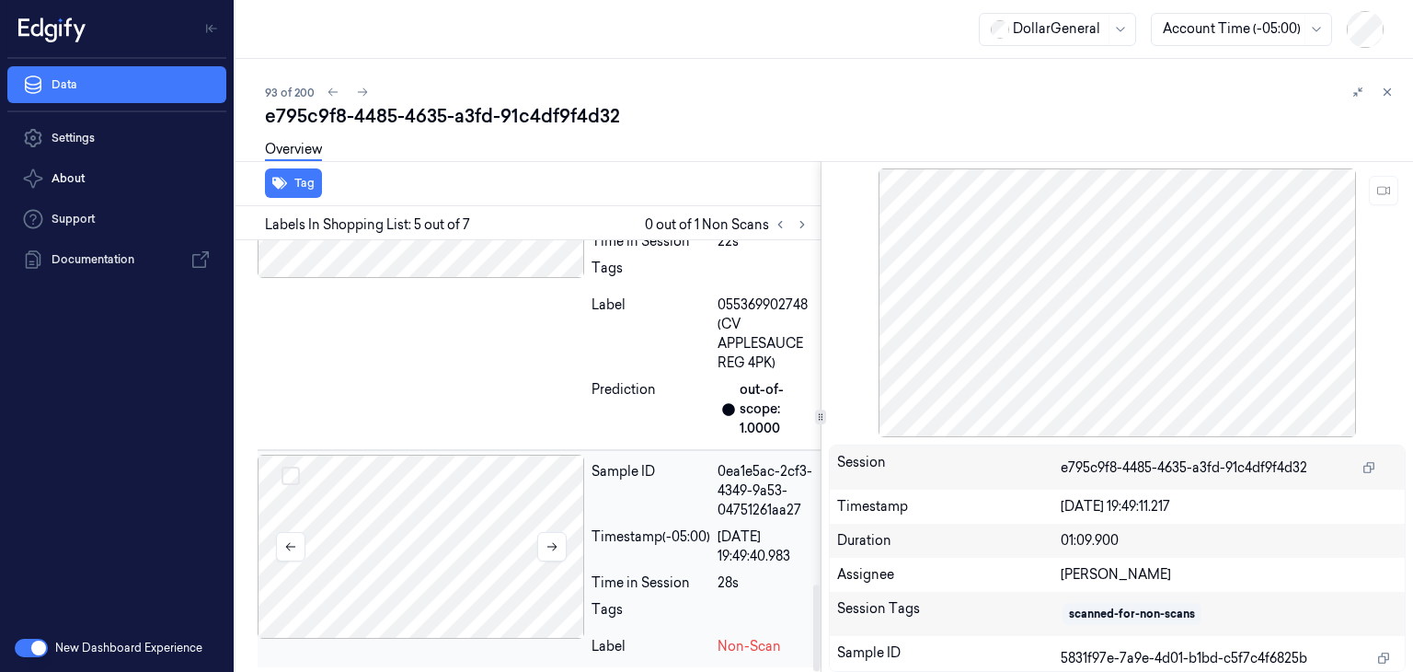
click at [453, 520] on div at bounding box center [421, 546] width 327 height 184
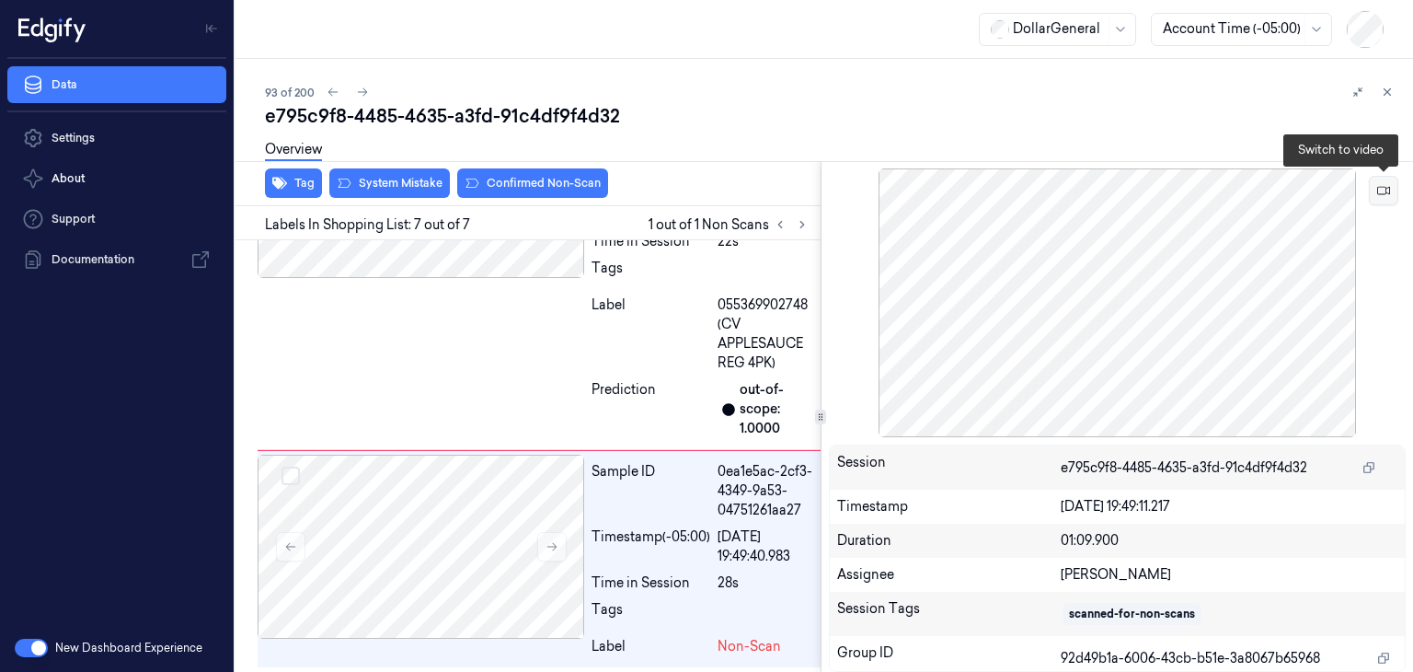
click at [1394, 183] on button at bounding box center [1383, 190] width 29 height 29
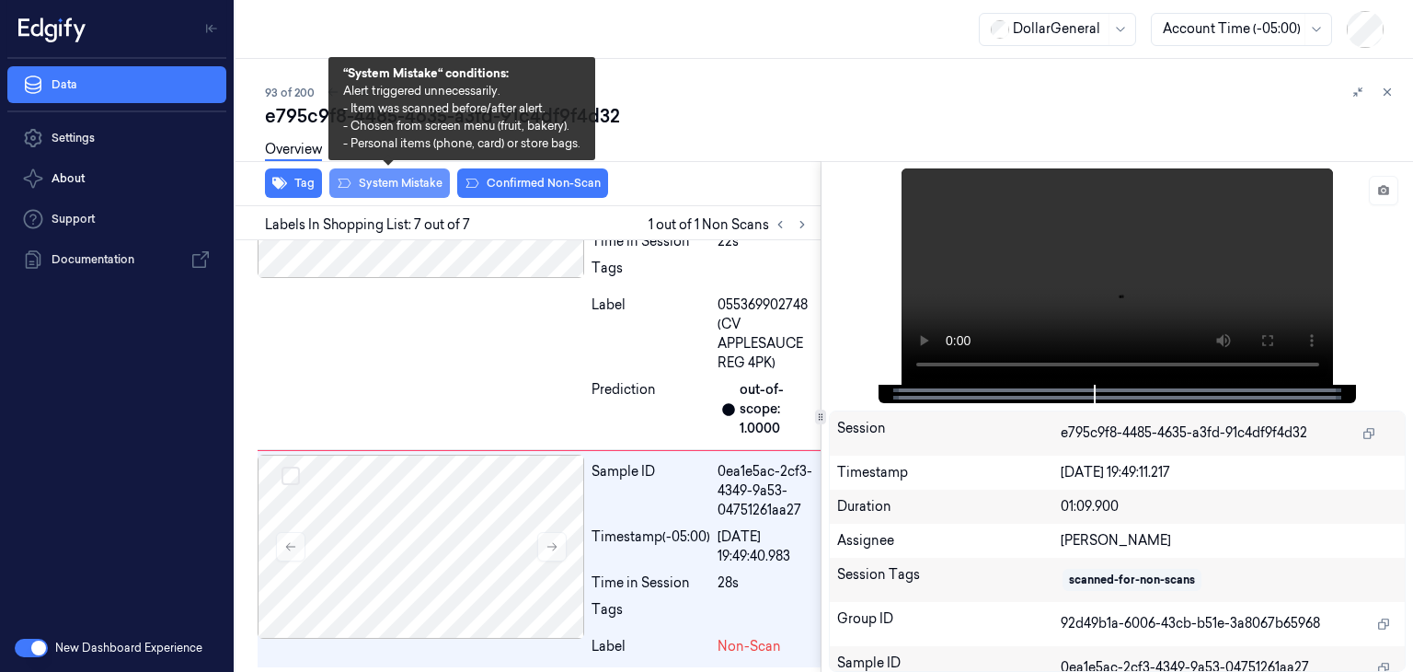
click at [373, 185] on button "System Mistake" at bounding box center [389, 182] width 121 height 29
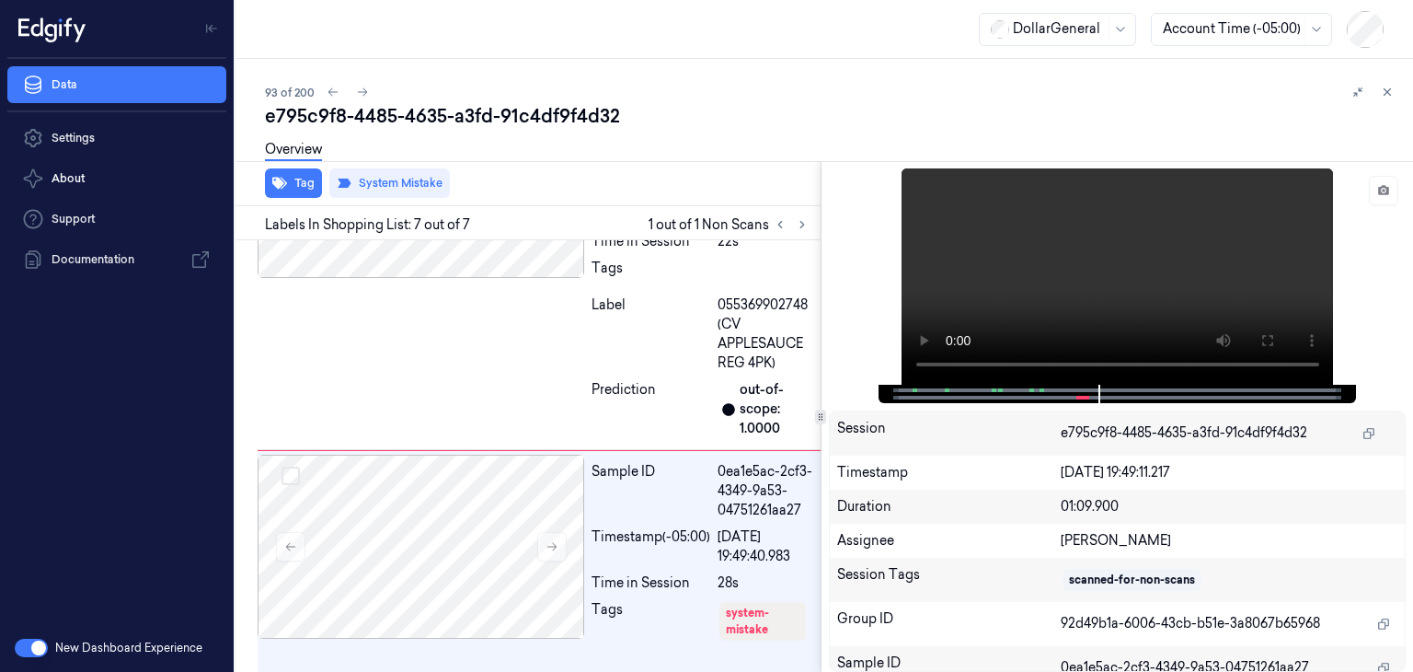
scroll to position [1760, 0]
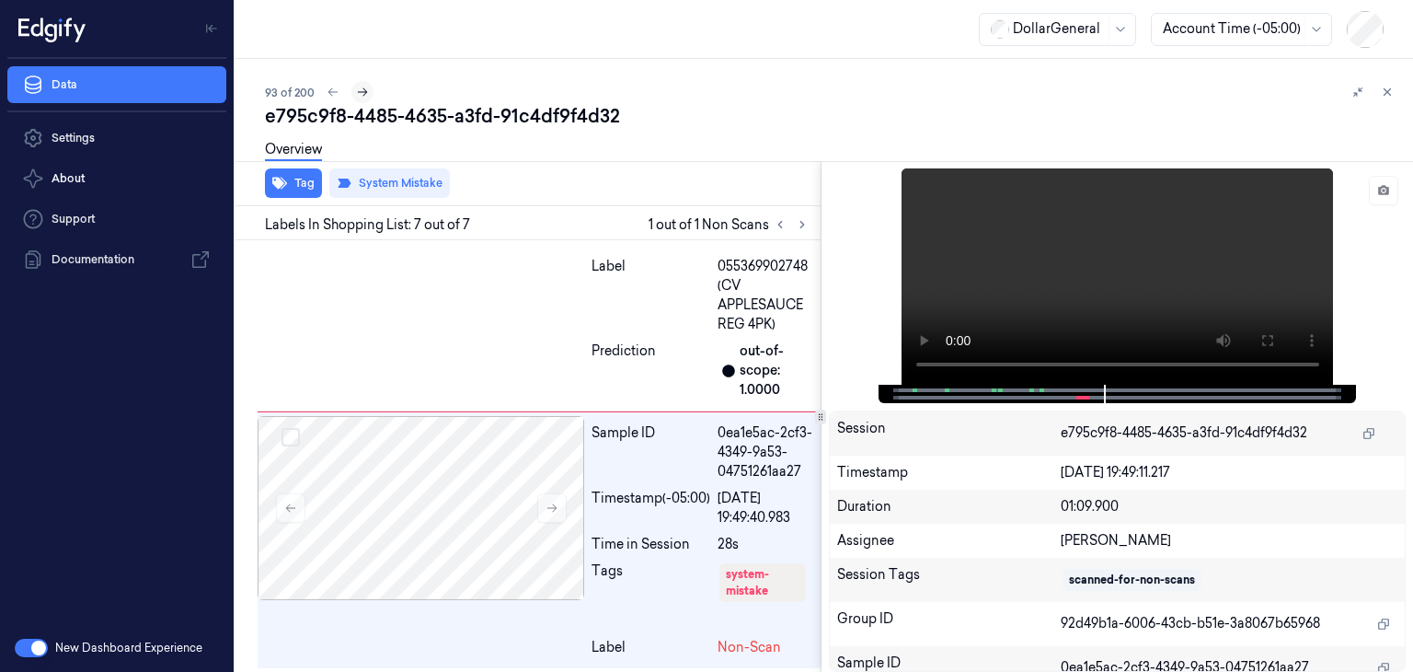
click at [367, 93] on icon at bounding box center [362, 92] width 13 height 13
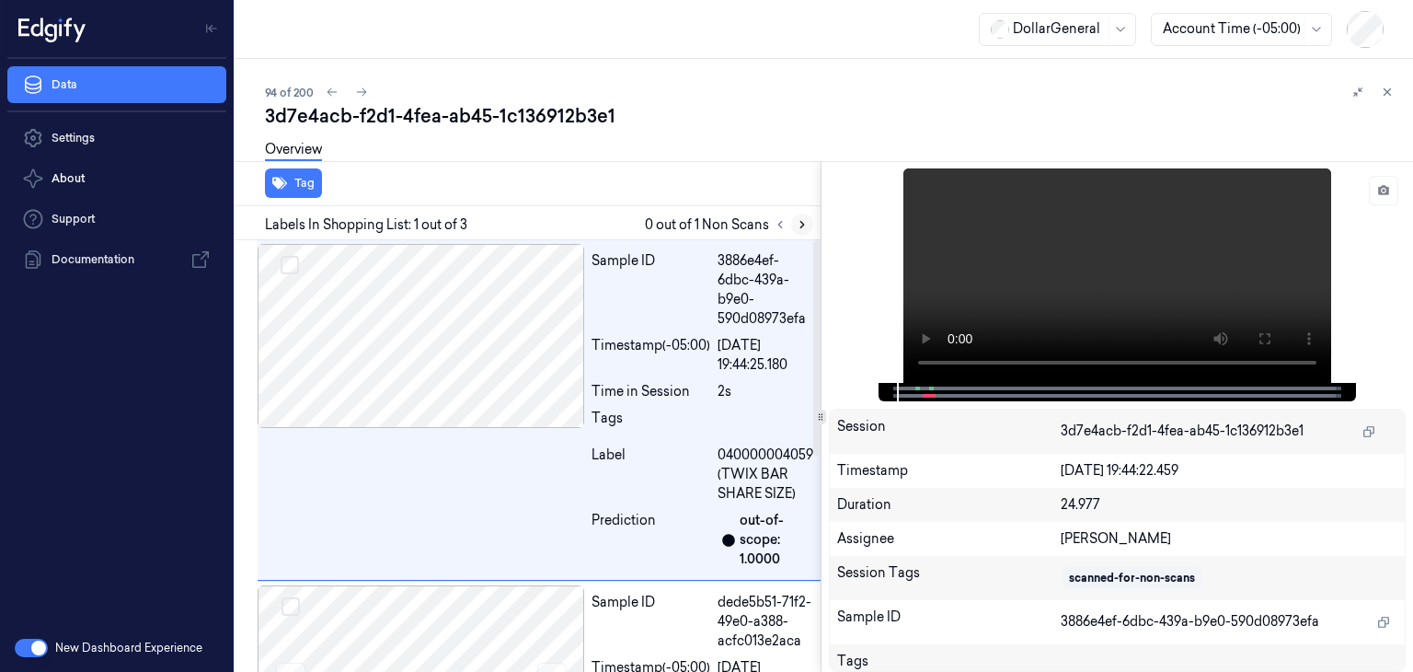
click at [796, 225] on icon at bounding box center [802, 224] width 13 height 13
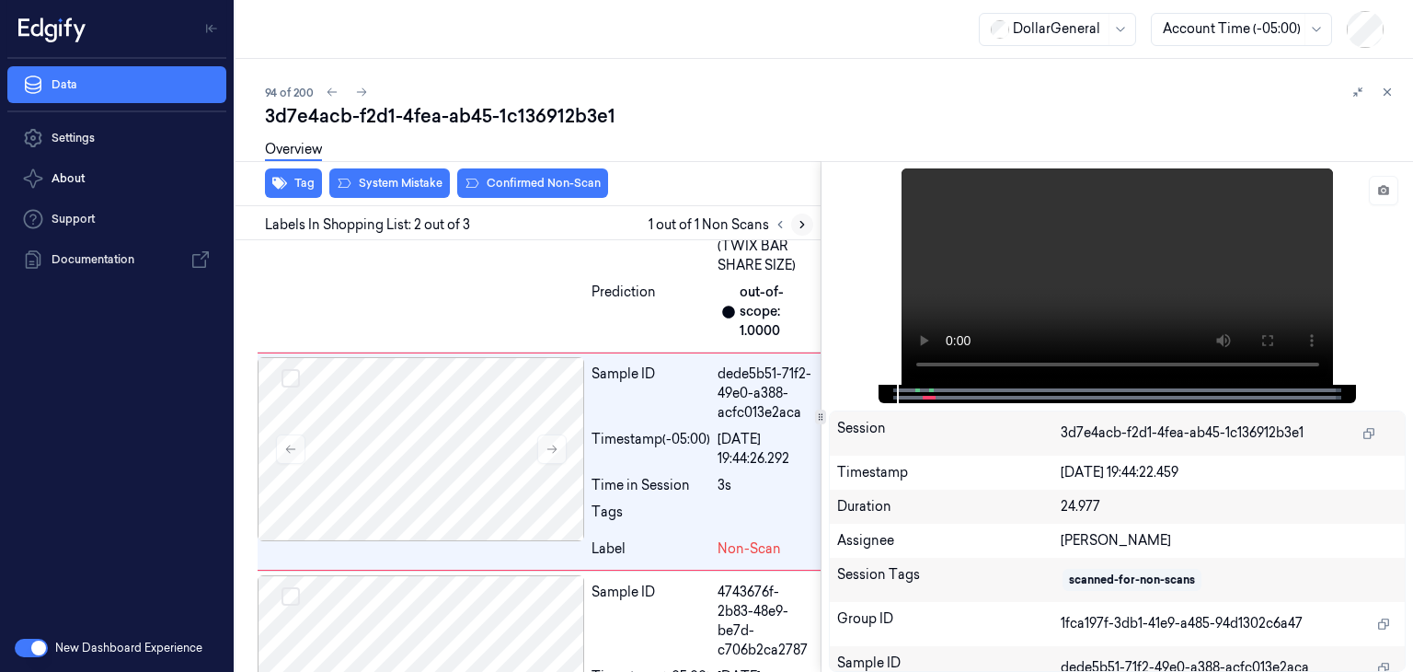
scroll to position [233, 0]
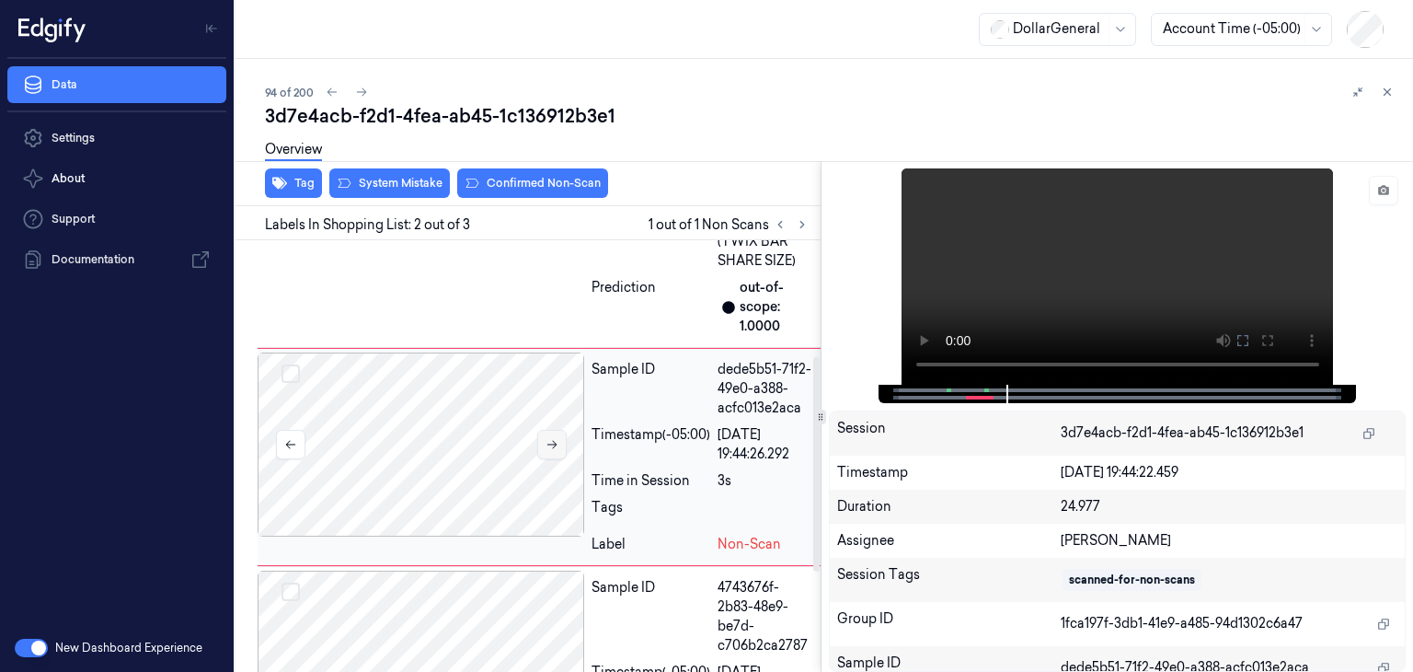
click at [549, 450] on button at bounding box center [551, 444] width 29 height 29
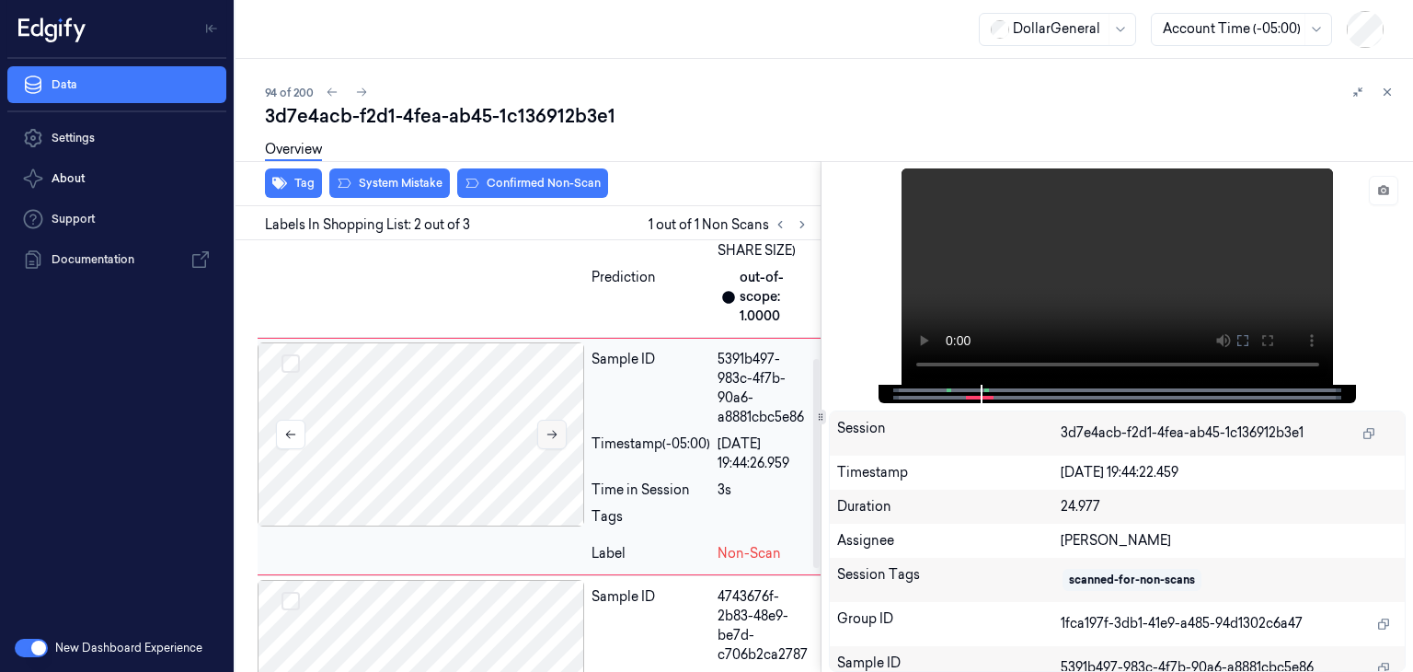
click at [549, 450] on div at bounding box center [421, 434] width 327 height 184
click at [1379, 185] on icon at bounding box center [1383, 190] width 13 height 13
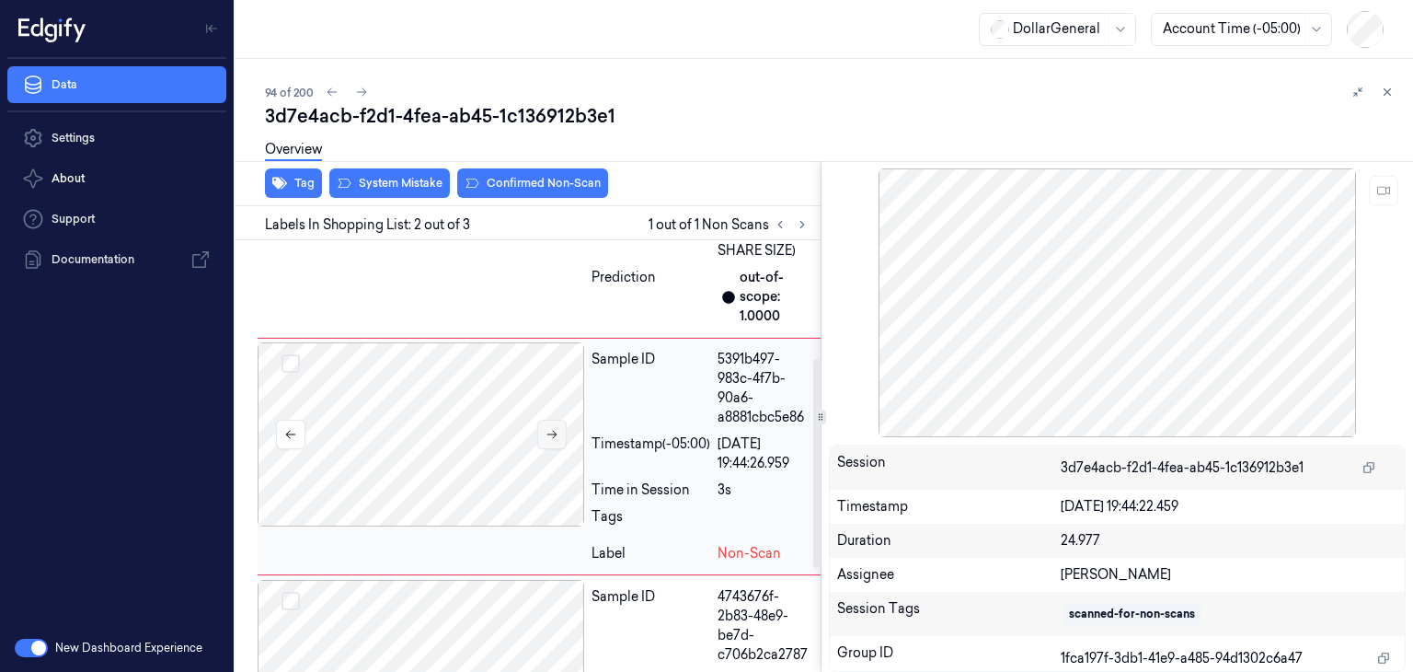
click at [544, 442] on button at bounding box center [551, 433] width 29 height 29
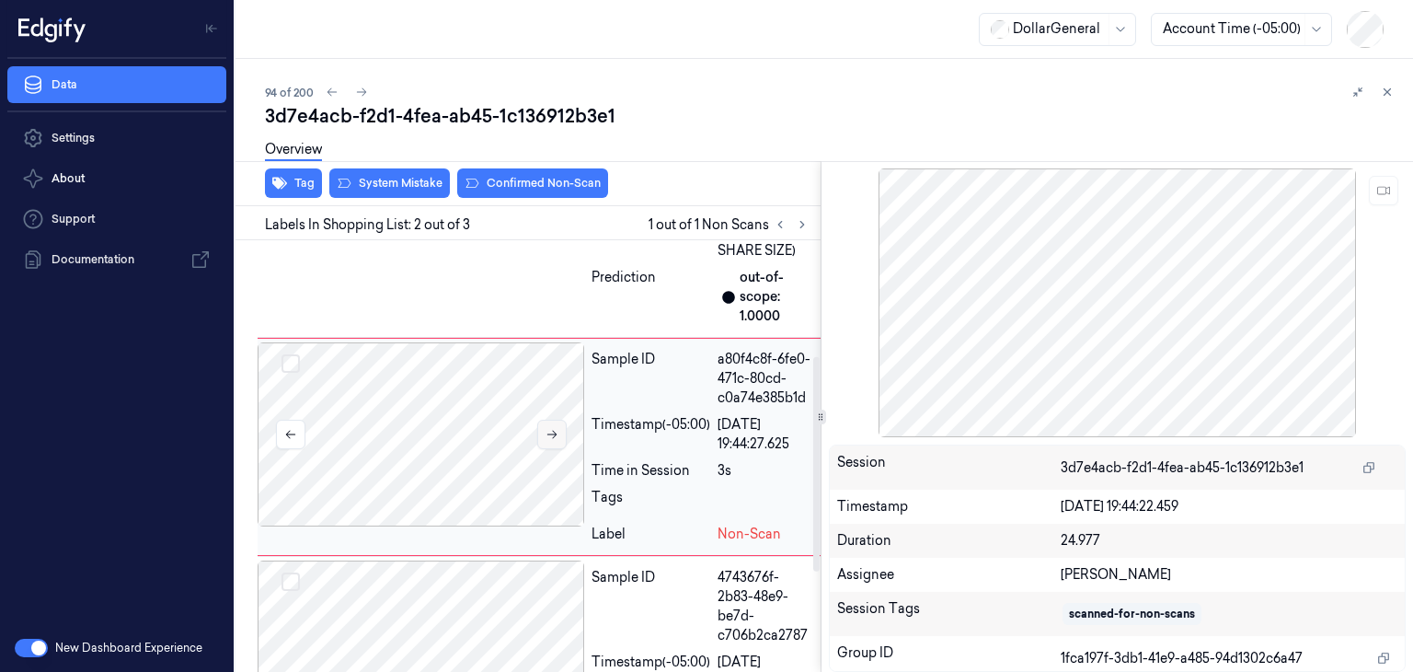
scroll to position [233, 0]
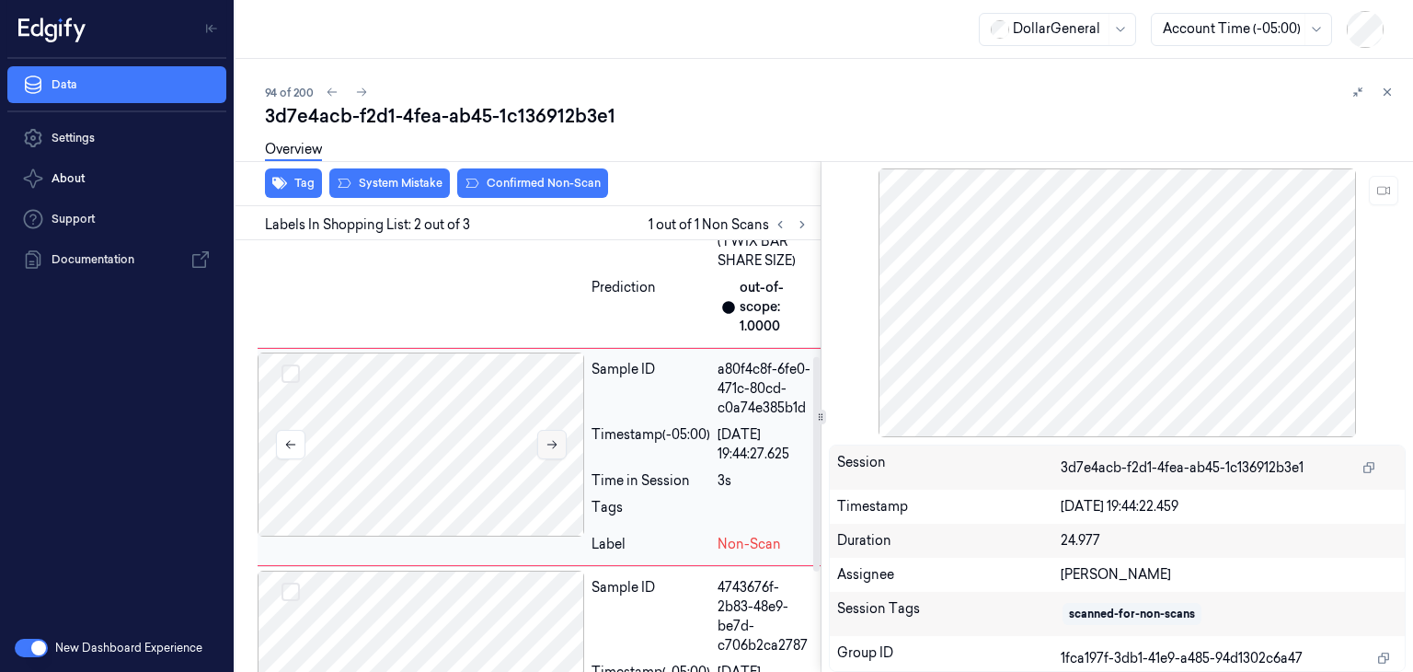
click at [544, 442] on button at bounding box center [551, 444] width 29 height 29
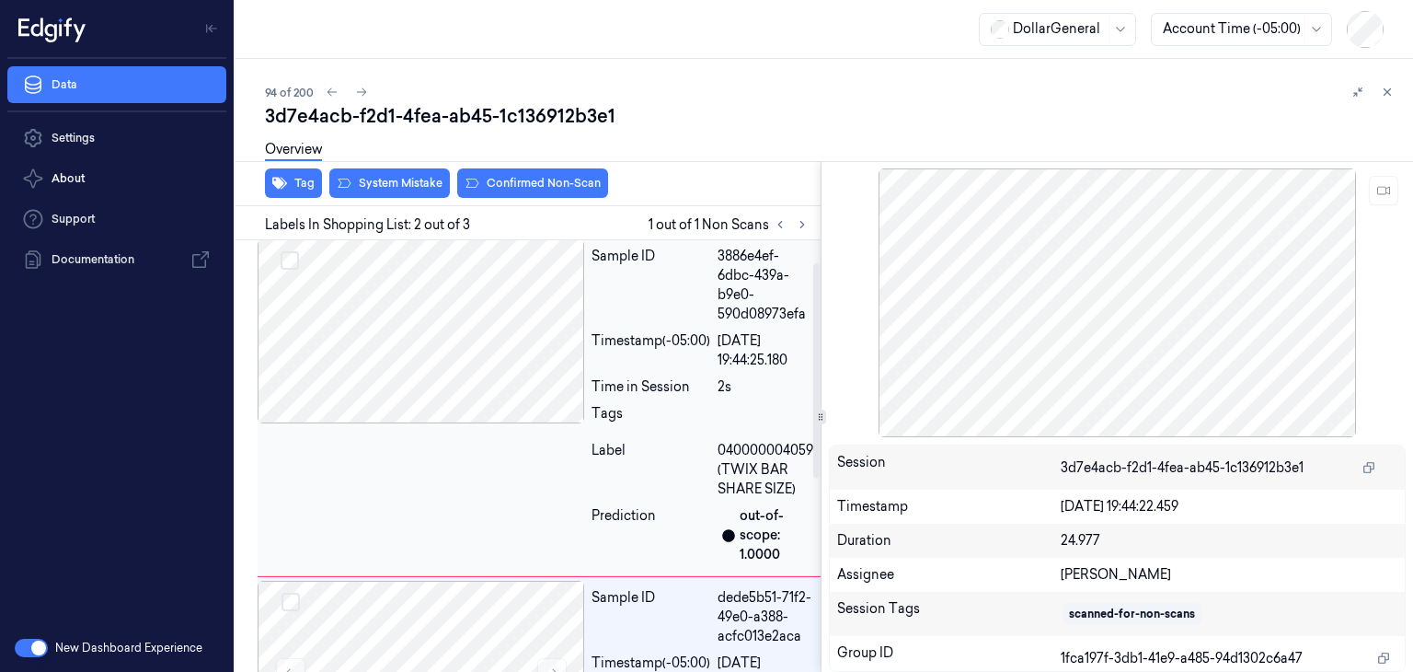
scroll to position [0, 0]
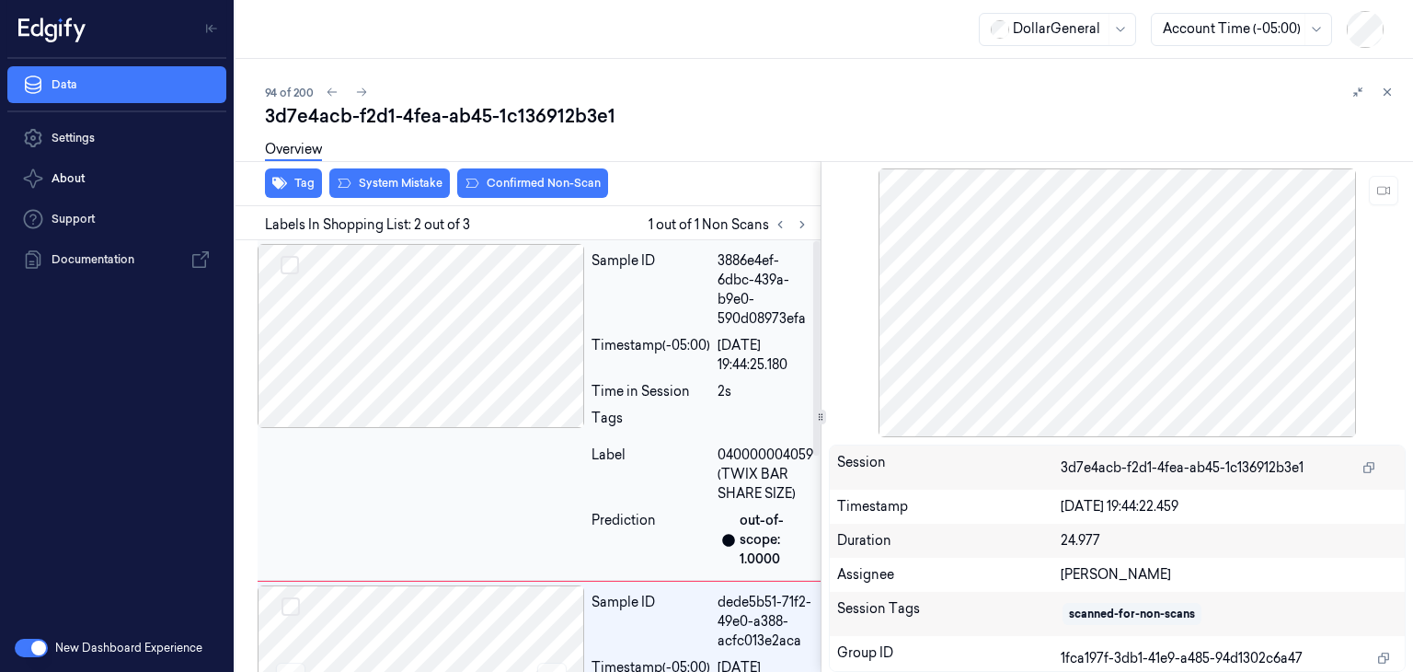
click at [458, 339] on div at bounding box center [421, 336] width 327 height 184
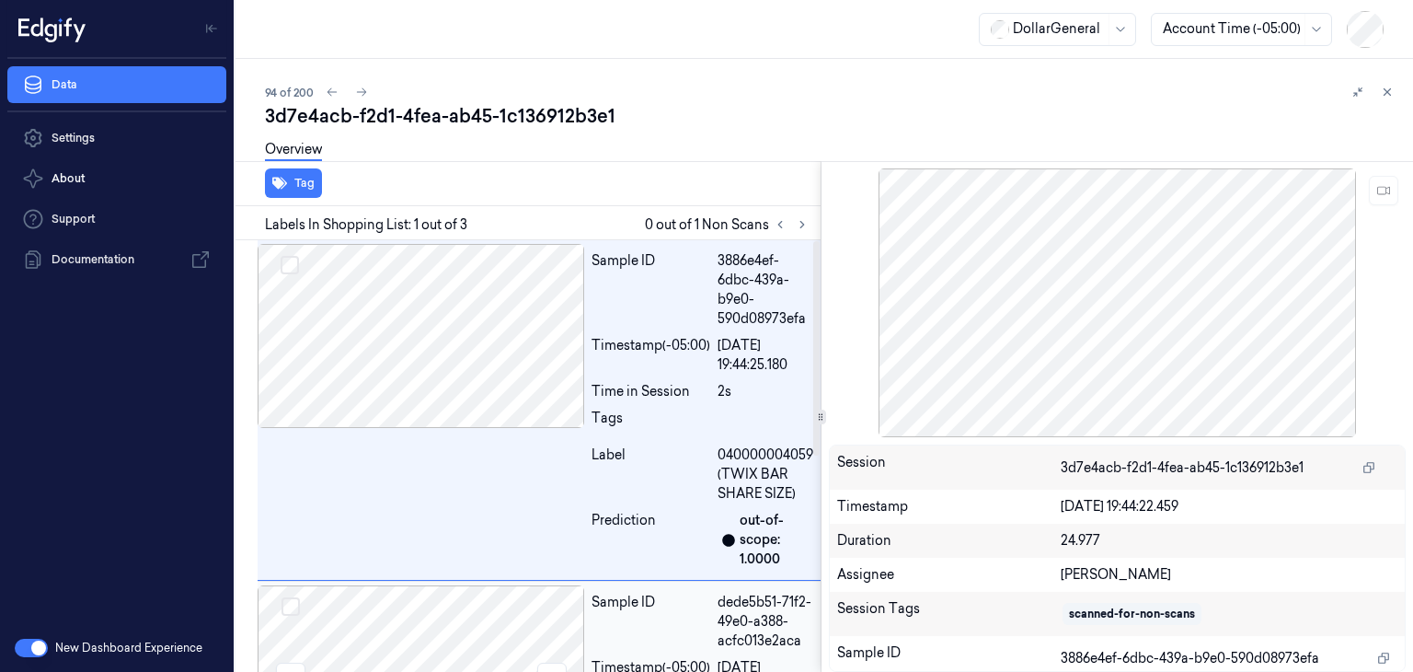
click at [396, 592] on div at bounding box center [421, 677] width 327 height 184
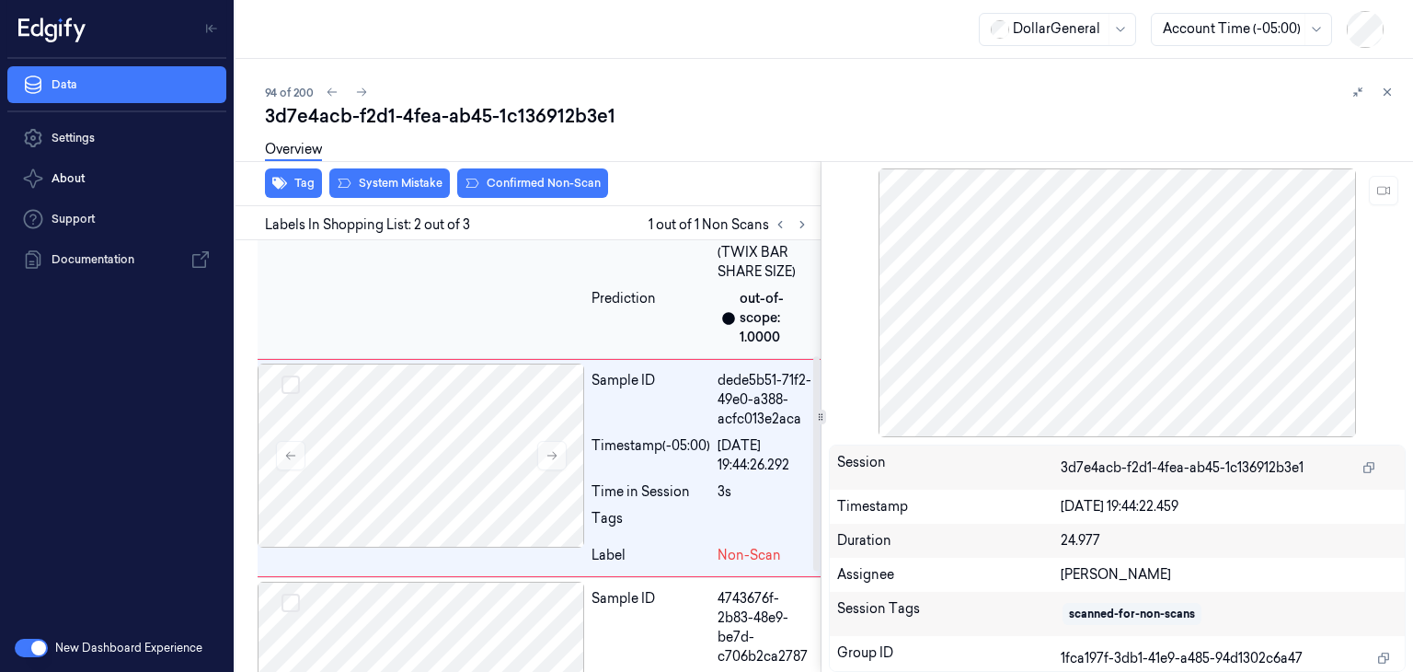
scroll to position [233, 0]
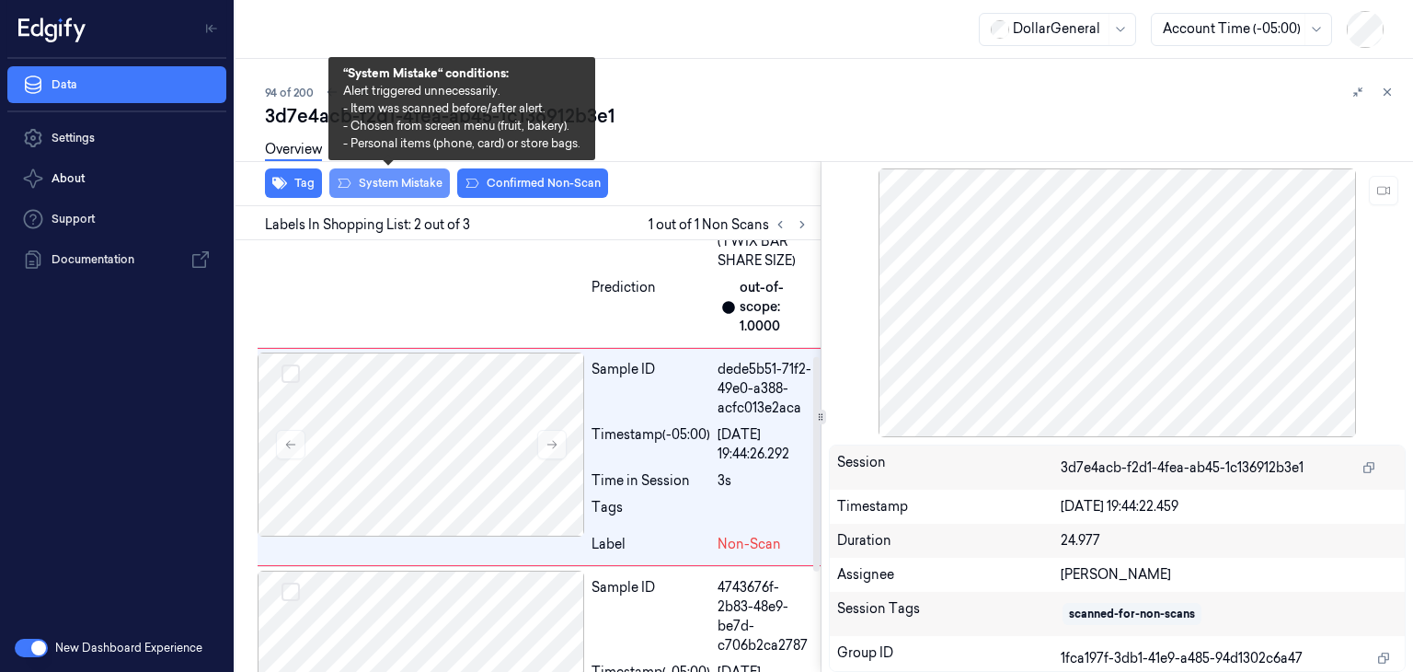
click at [385, 180] on button "System Mistake" at bounding box center [389, 182] width 121 height 29
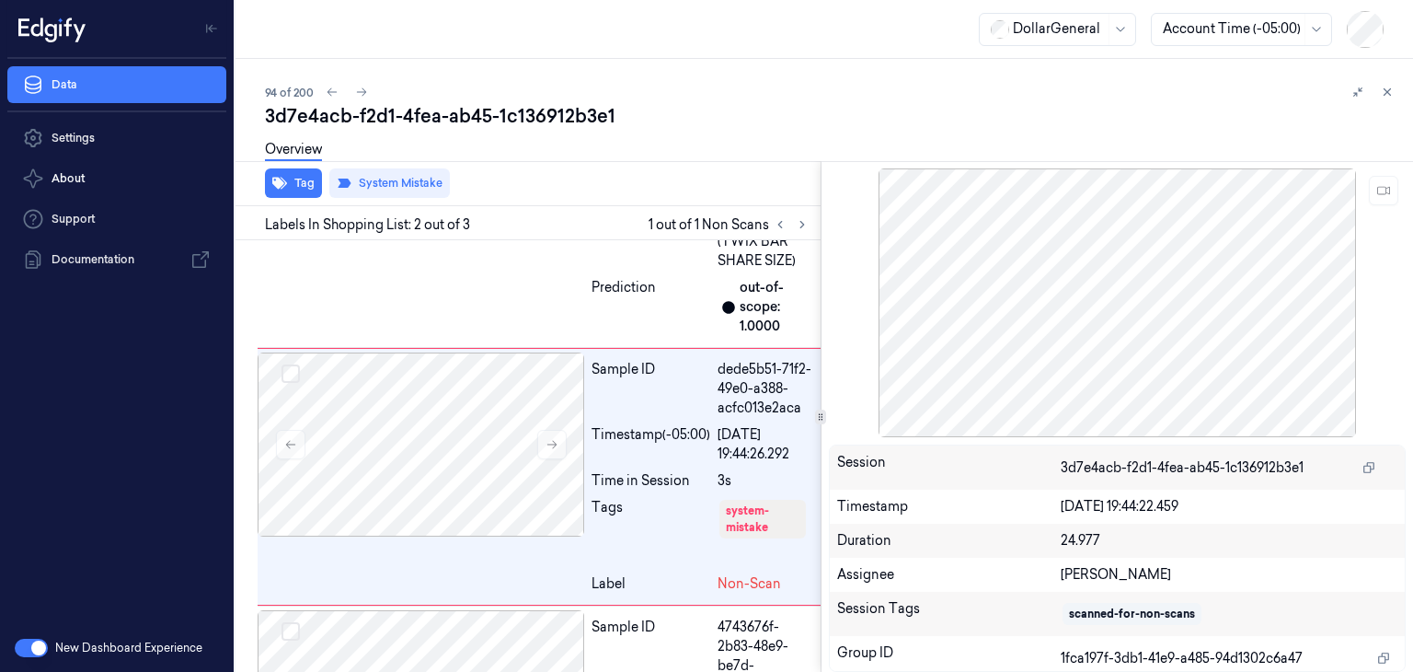
scroll to position [252, 0]
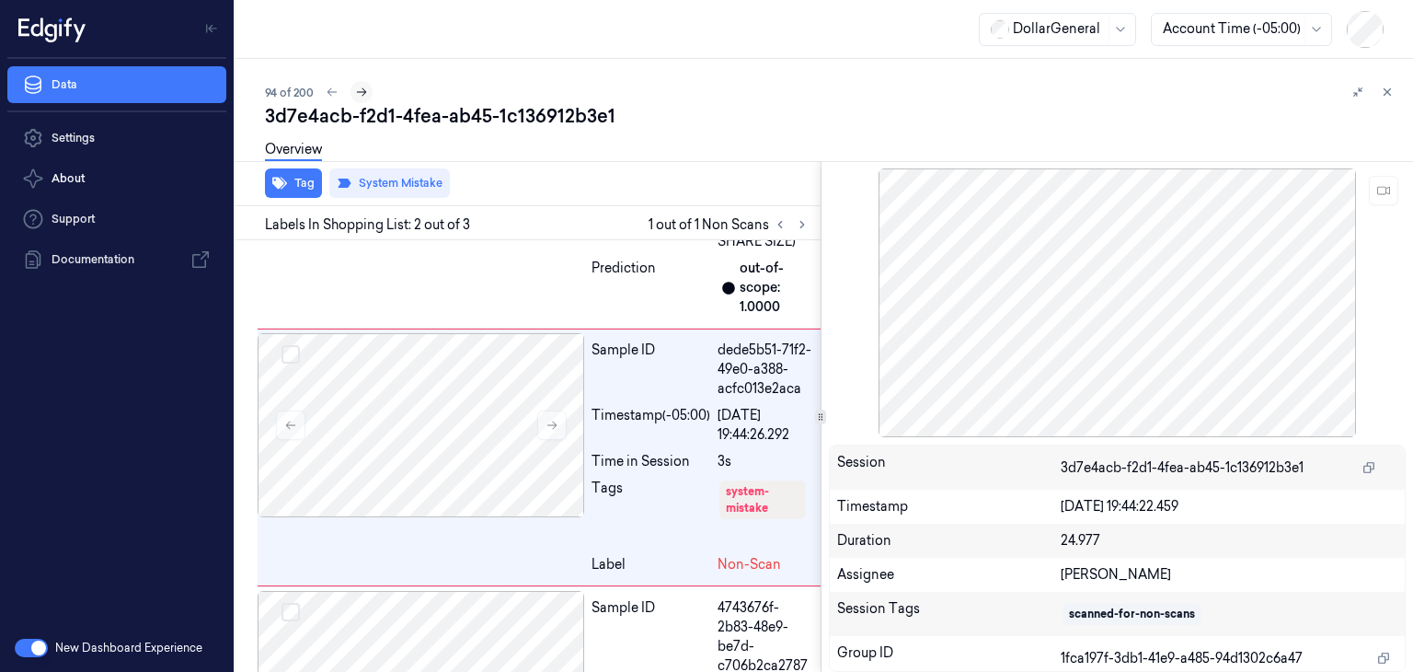
click at [359, 100] on button at bounding box center [361, 92] width 22 height 22
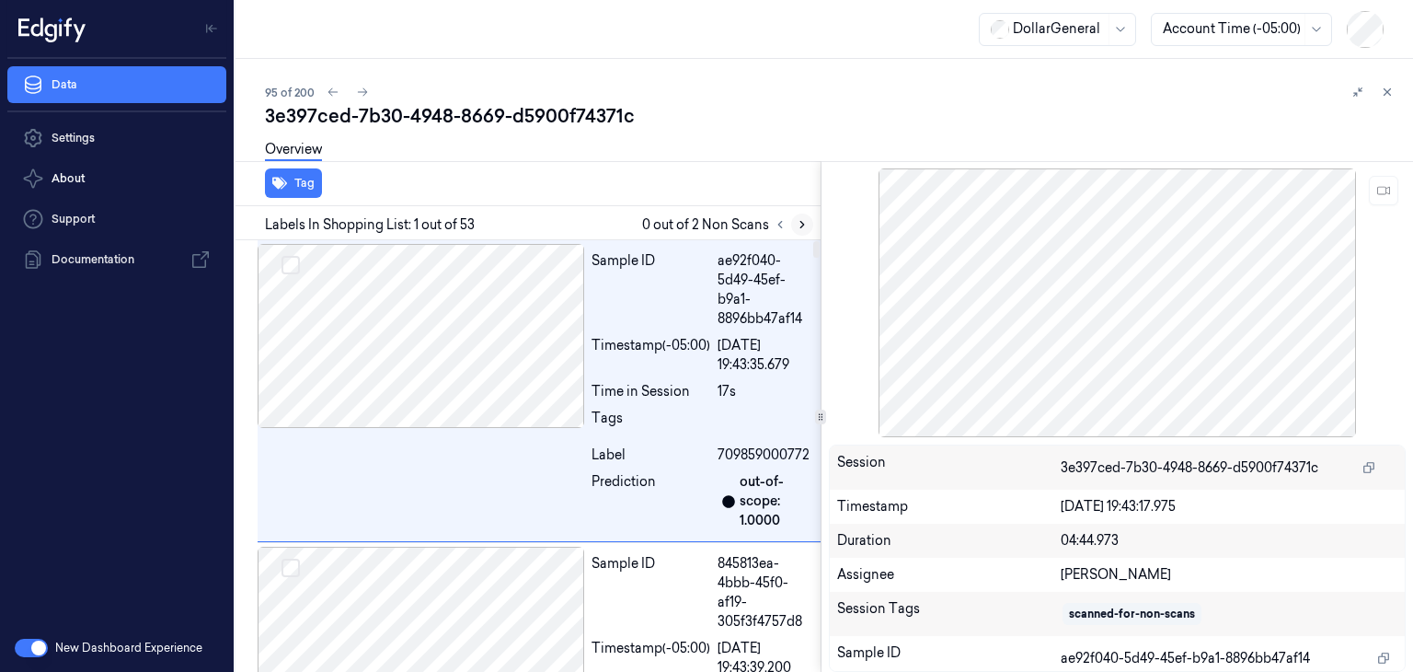
click at [800, 229] on icon at bounding box center [802, 224] width 13 height 13
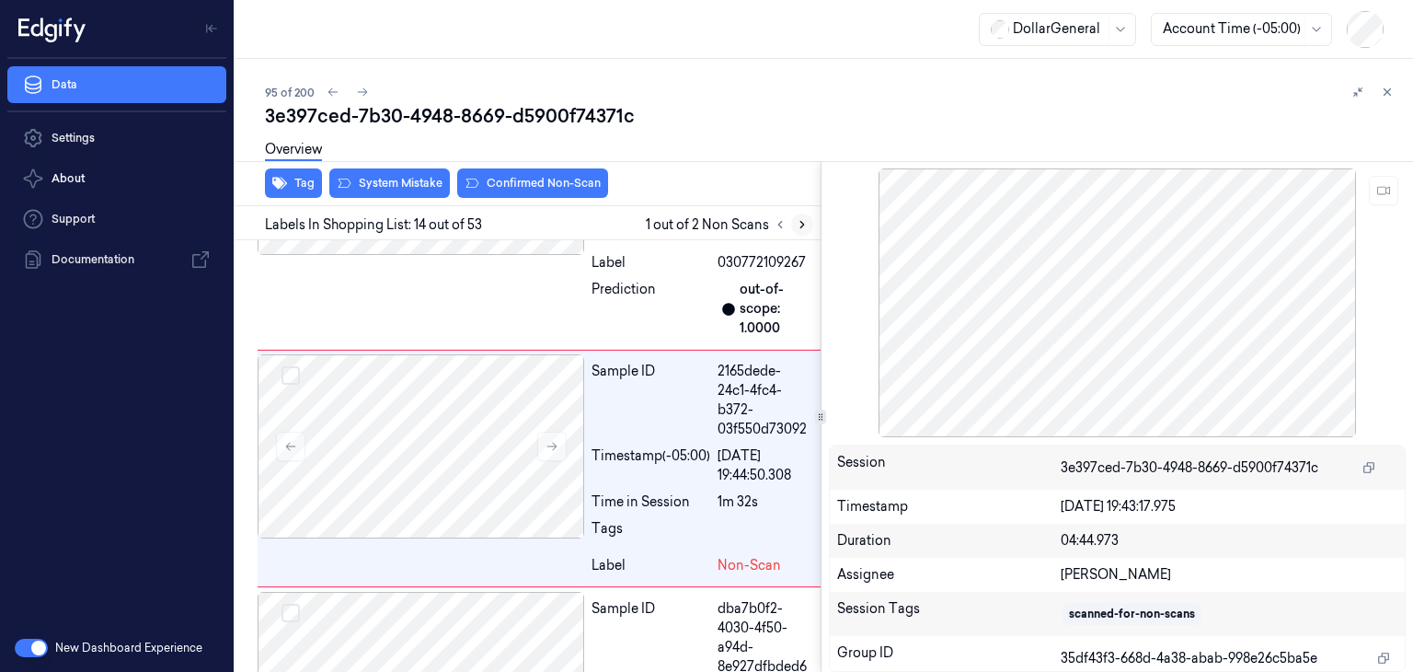
scroll to position [3851, 0]
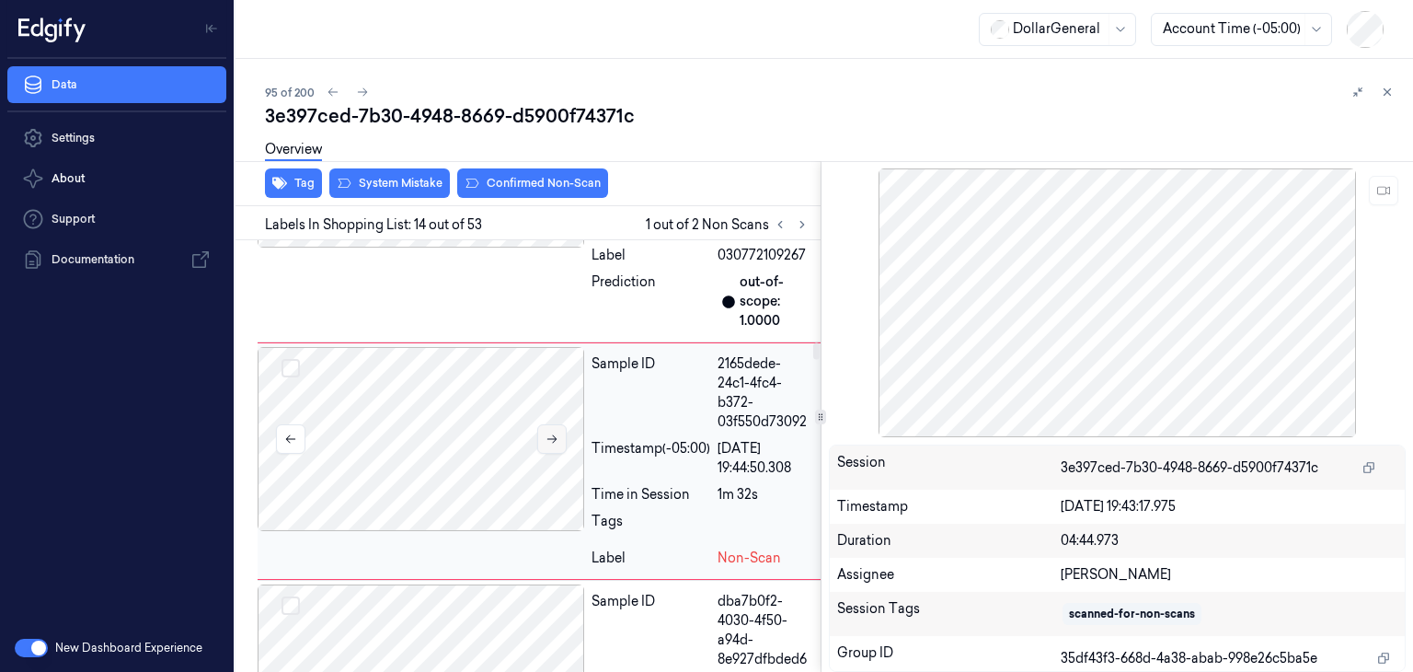
click at [553, 439] on icon at bounding box center [552, 438] width 13 height 13
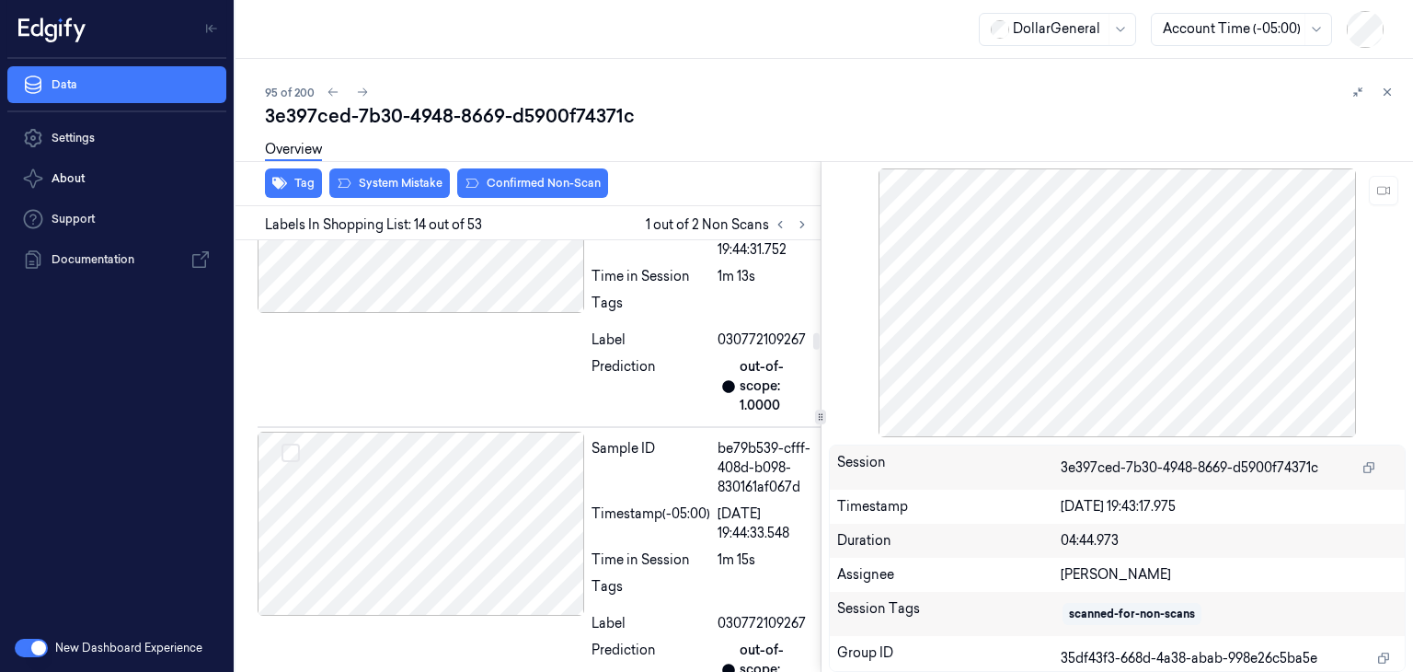
scroll to position [3391, 0]
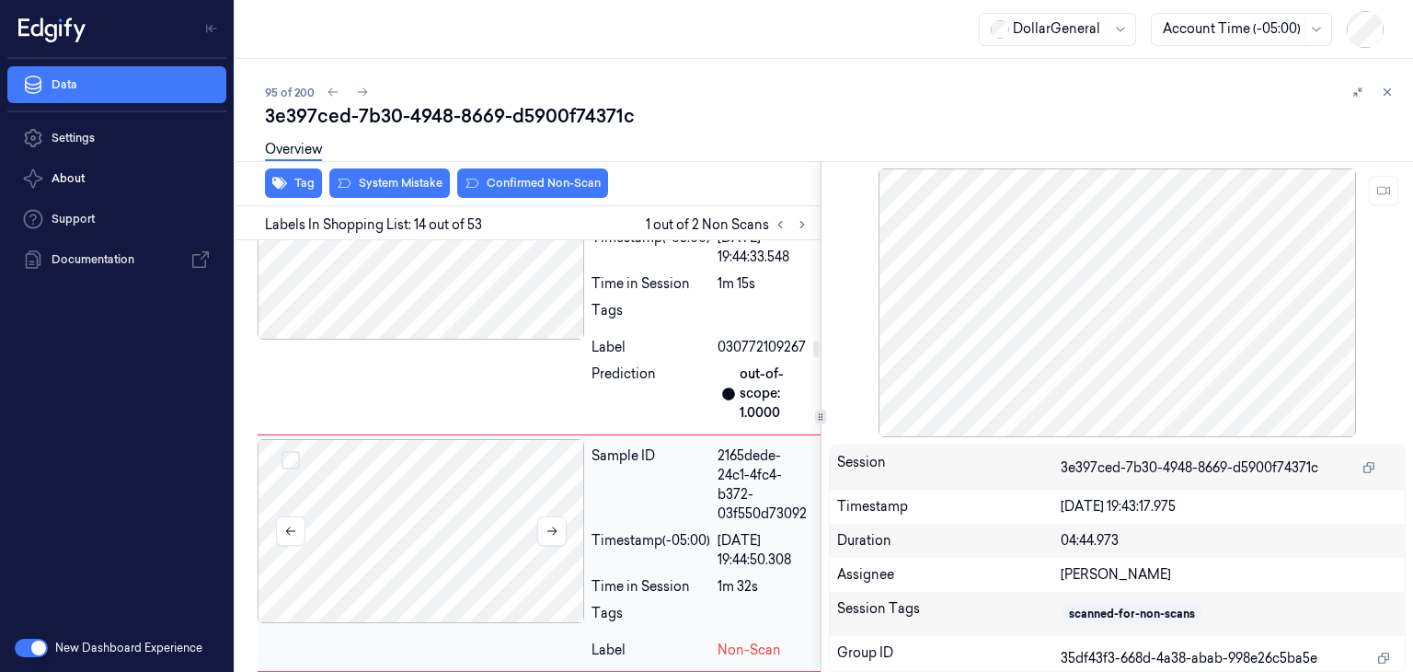
click at [474, 480] on div at bounding box center [421, 531] width 327 height 184
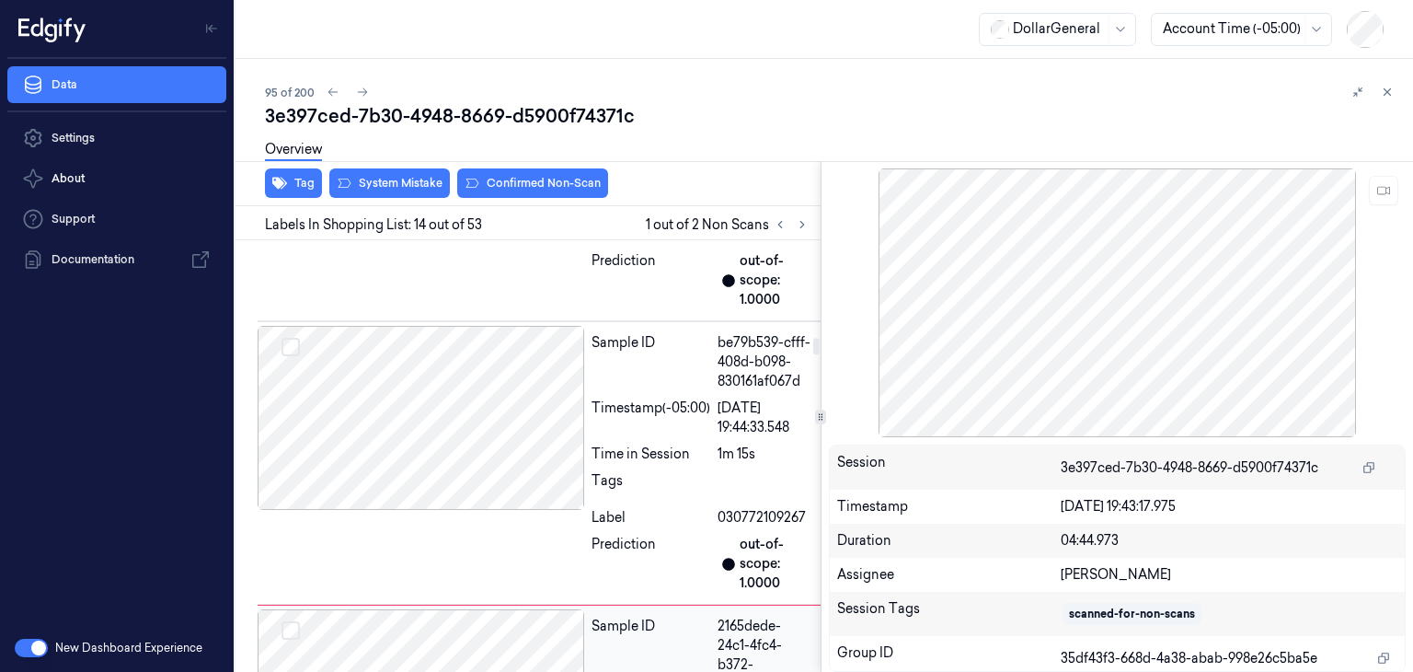
scroll to position [3575, 0]
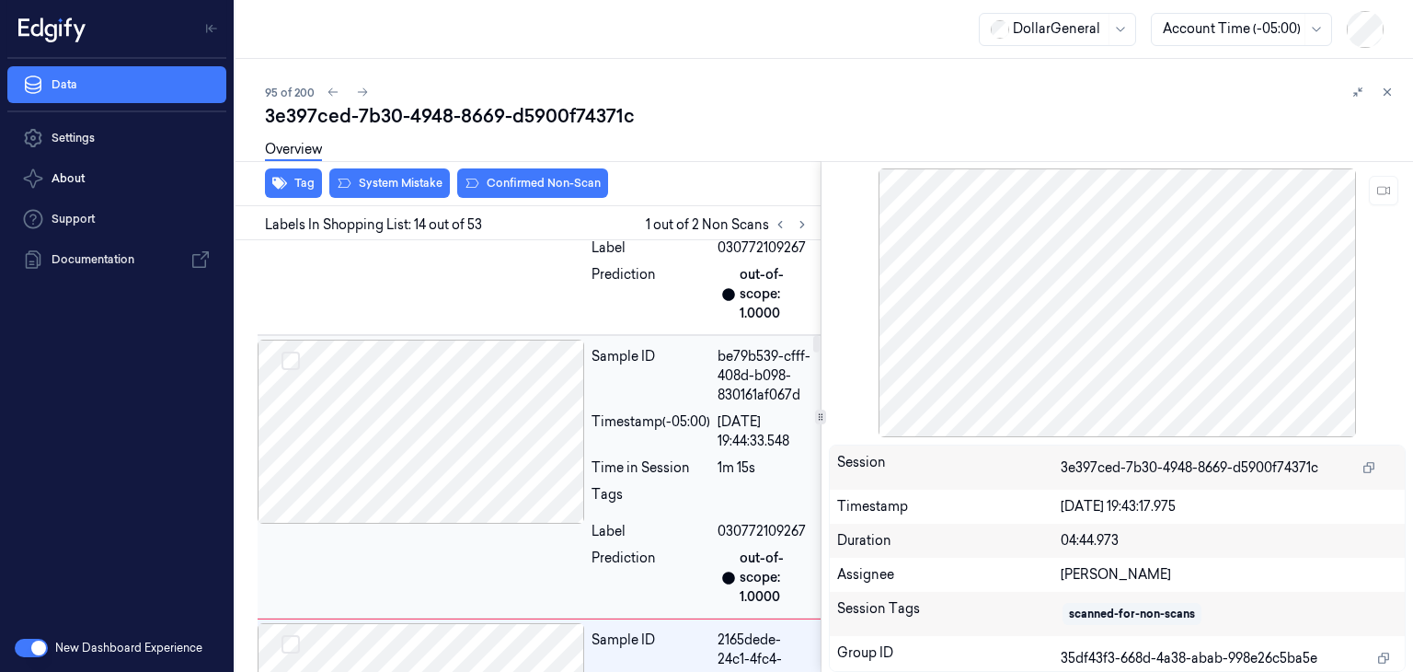
click at [431, 425] on div at bounding box center [421, 431] width 327 height 184
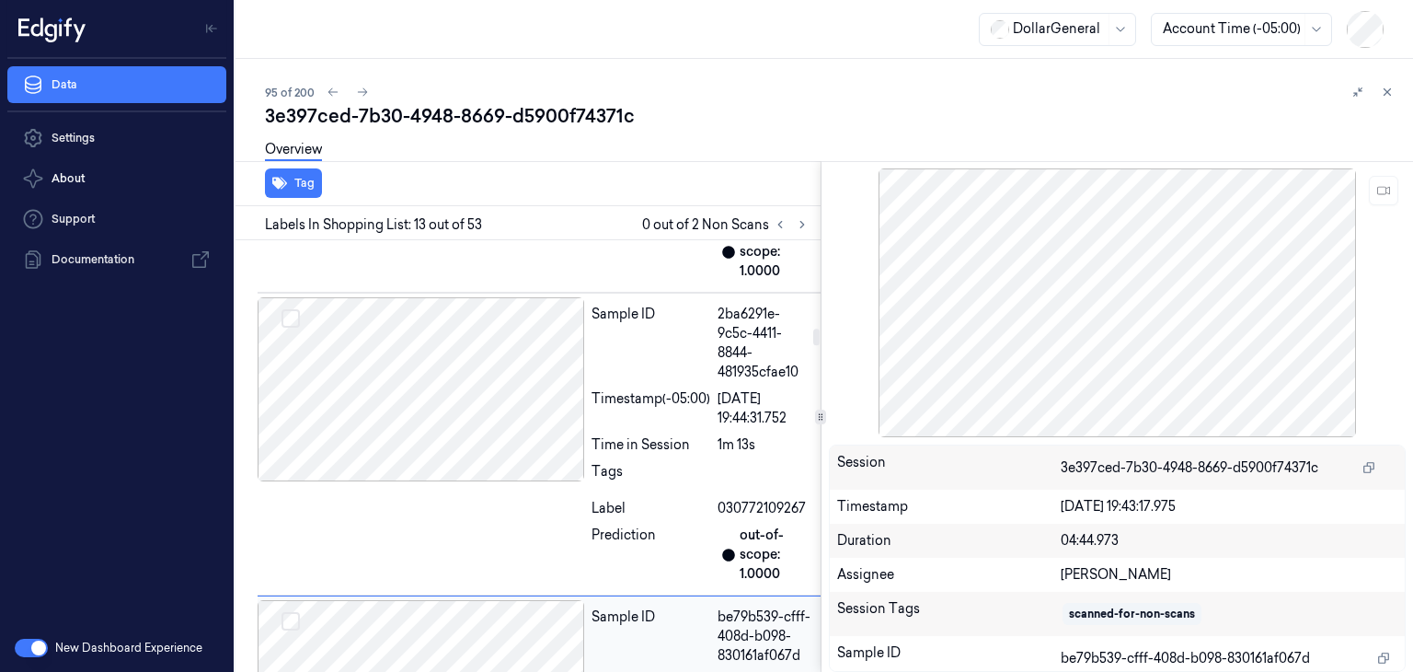
click at [431, 425] on div at bounding box center [421, 389] width 327 height 184
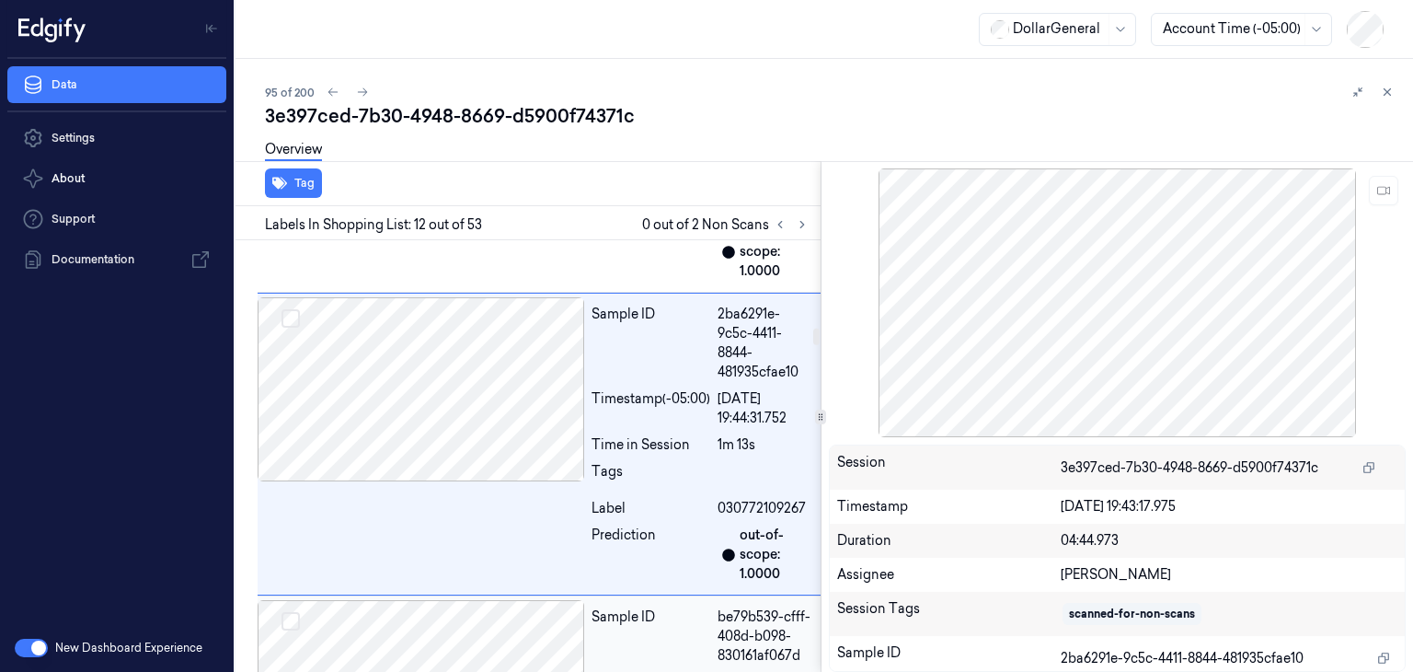
scroll to position [3298, 0]
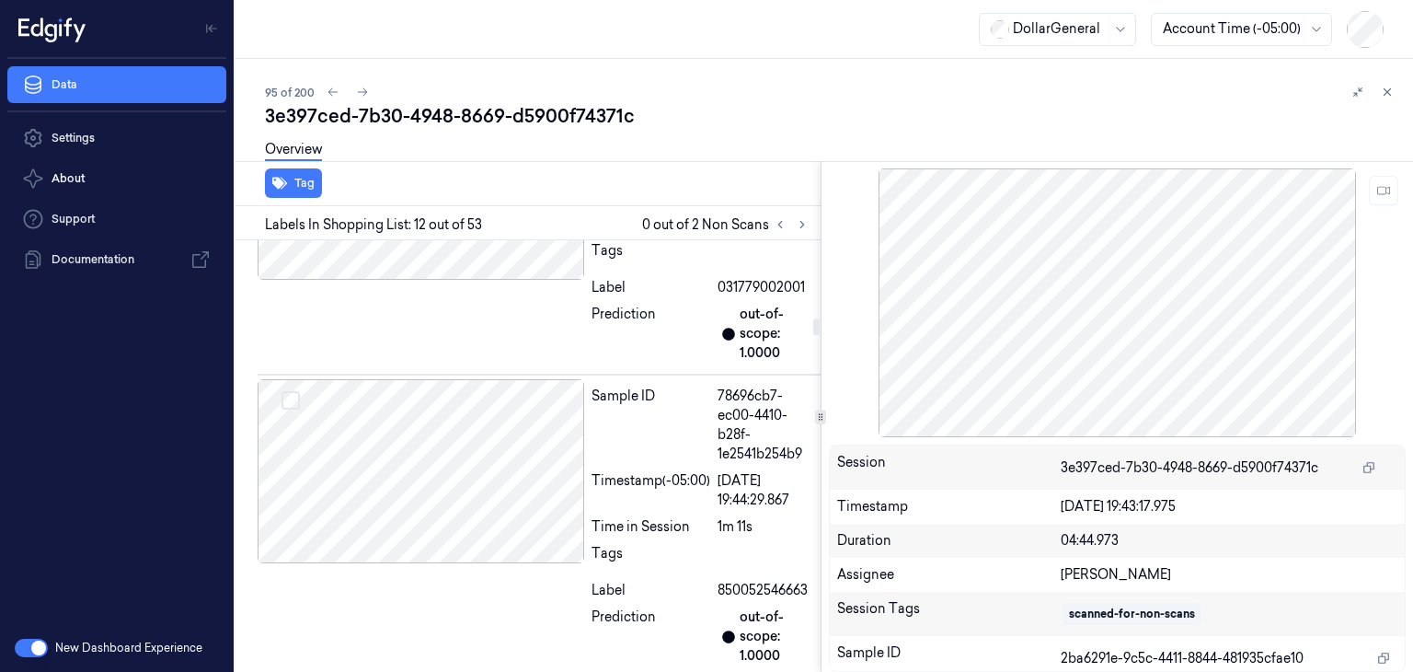
click at [431, 425] on div at bounding box center [421, 471] width 327 height 184
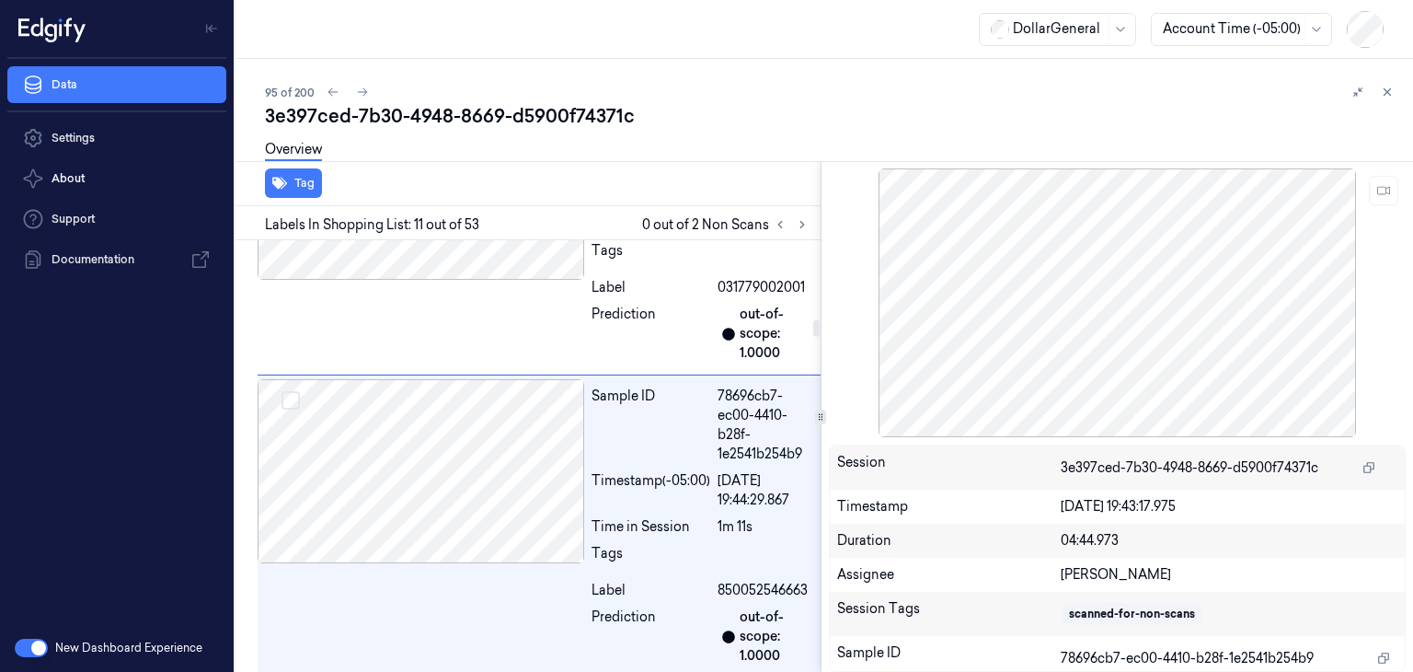
scroll to position [2995, 0]
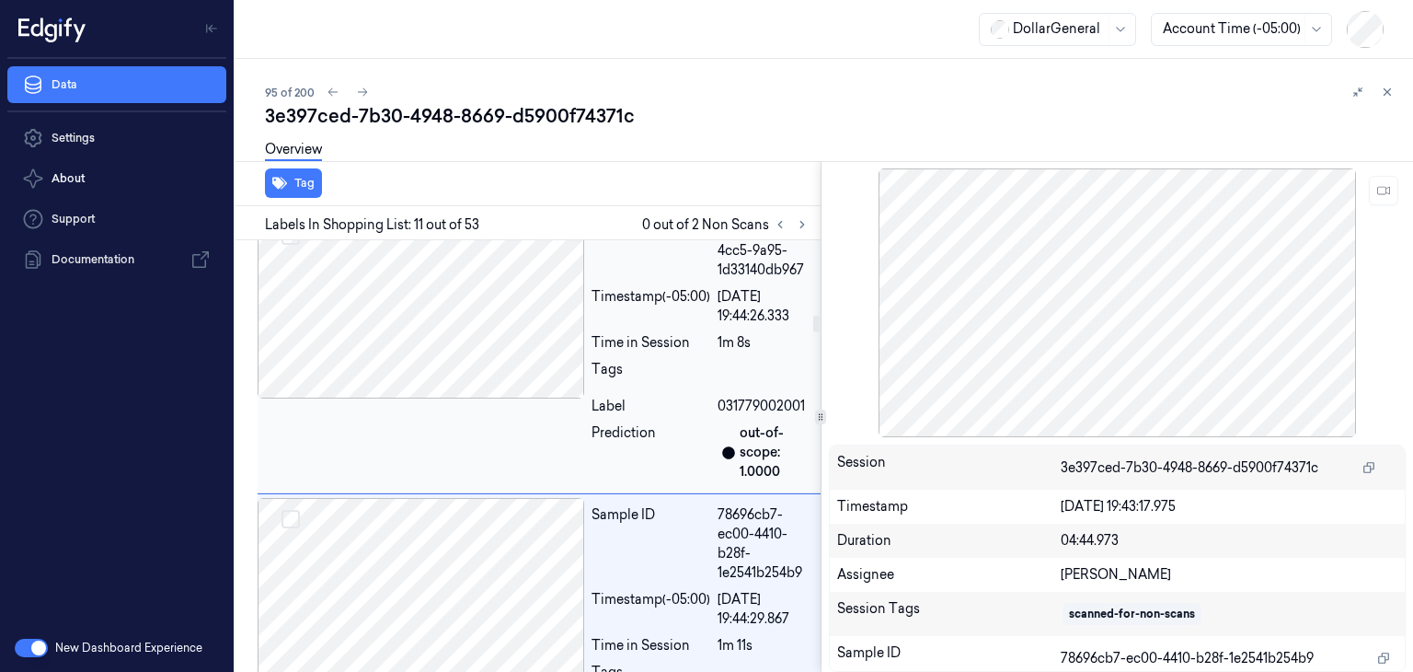
click at [431, 379] on div at bounding box center [421, 306] width 327 height 184
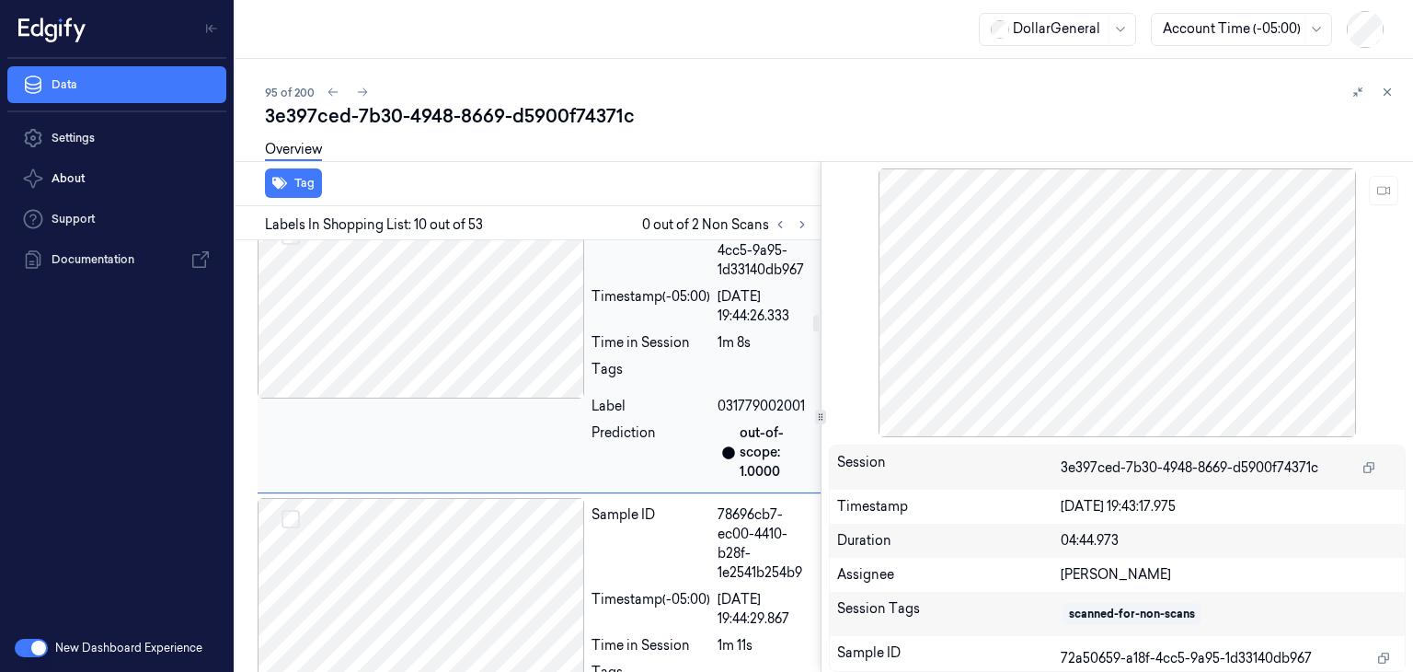
scroll to position [2703, 0]
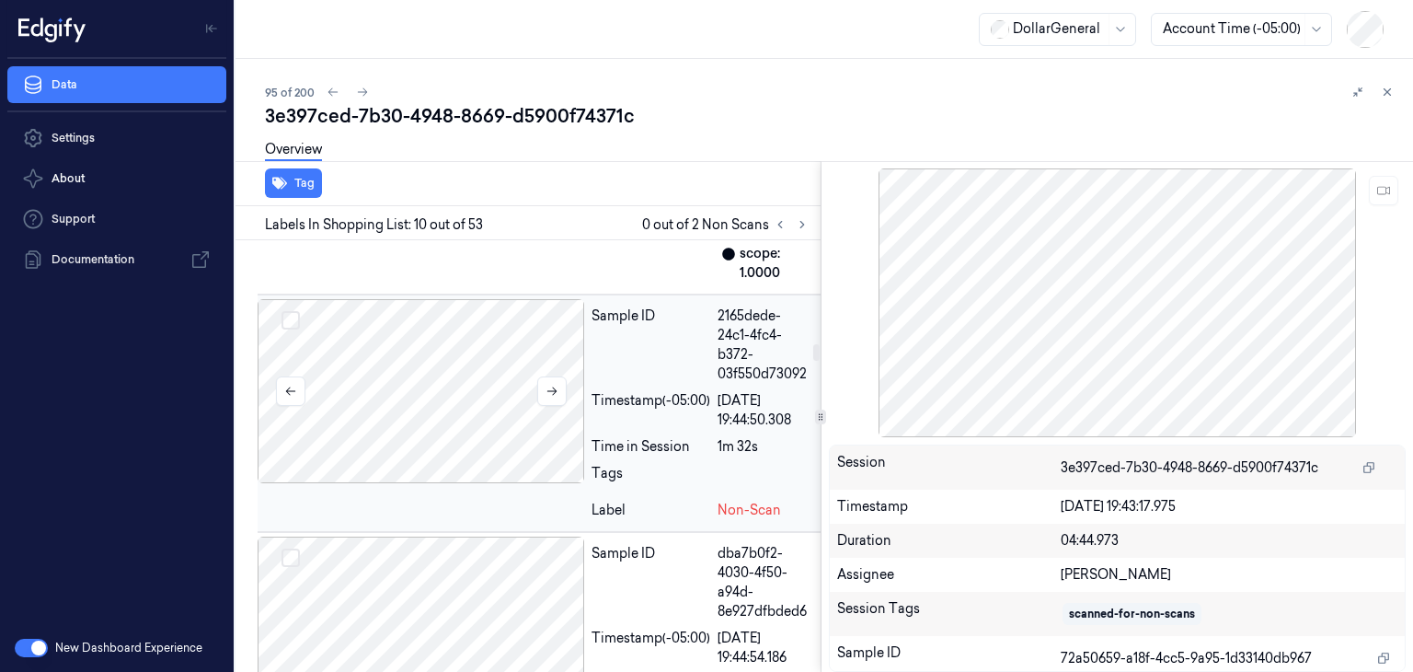
click at [427, 386] on div at bounding box center [421, 391] width 327 height 184
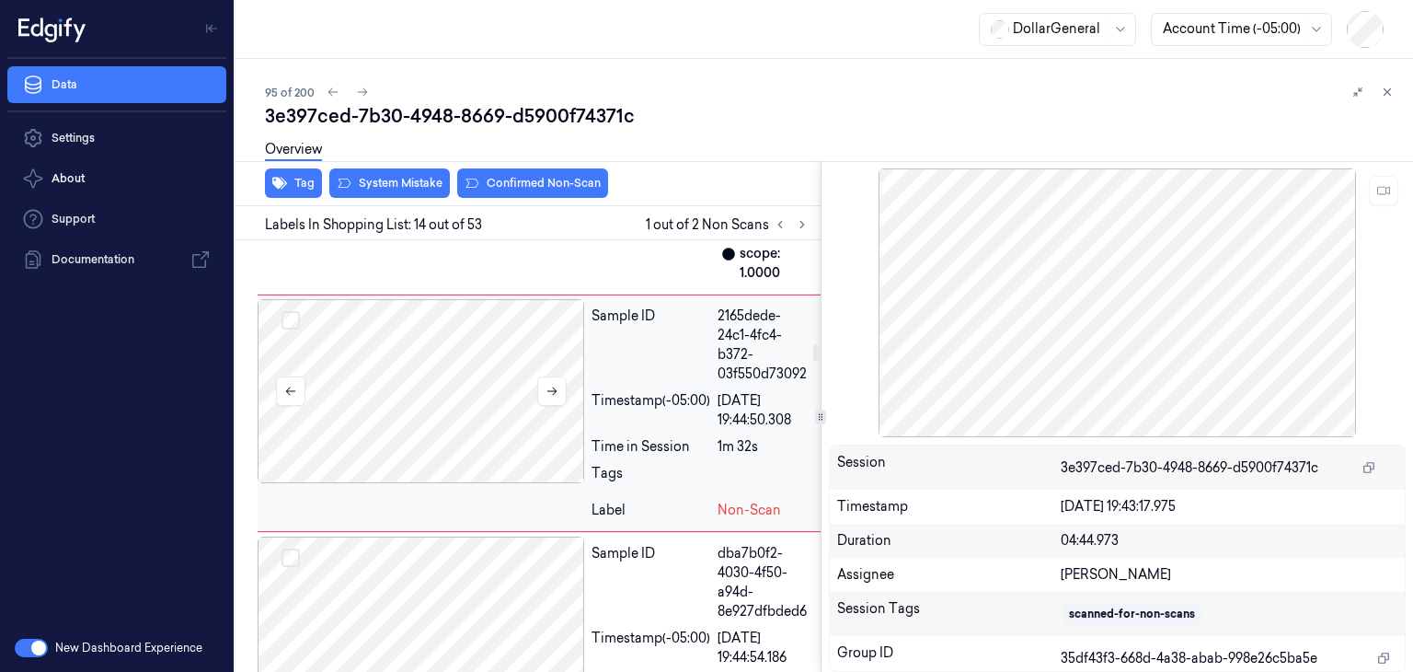
scroll to position [3851, 0]
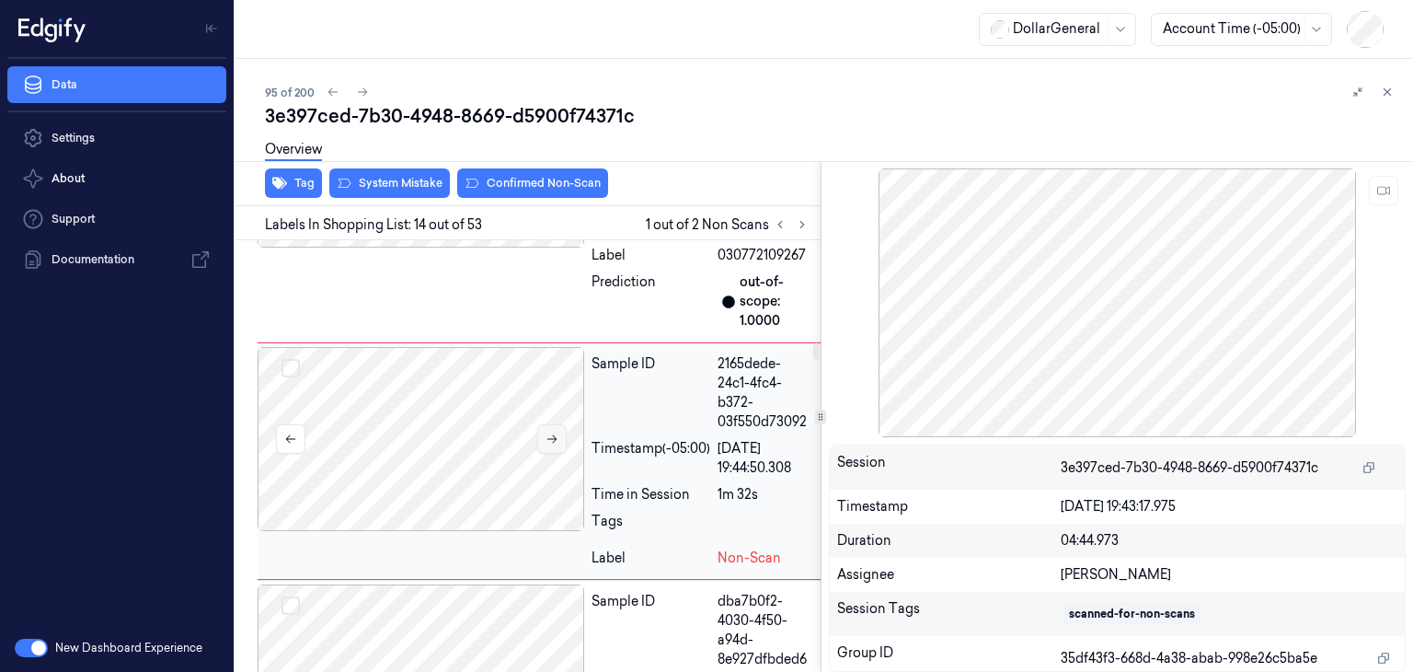
click at [561, 435] on button at bounding box center [551, 438] width 29 height 29
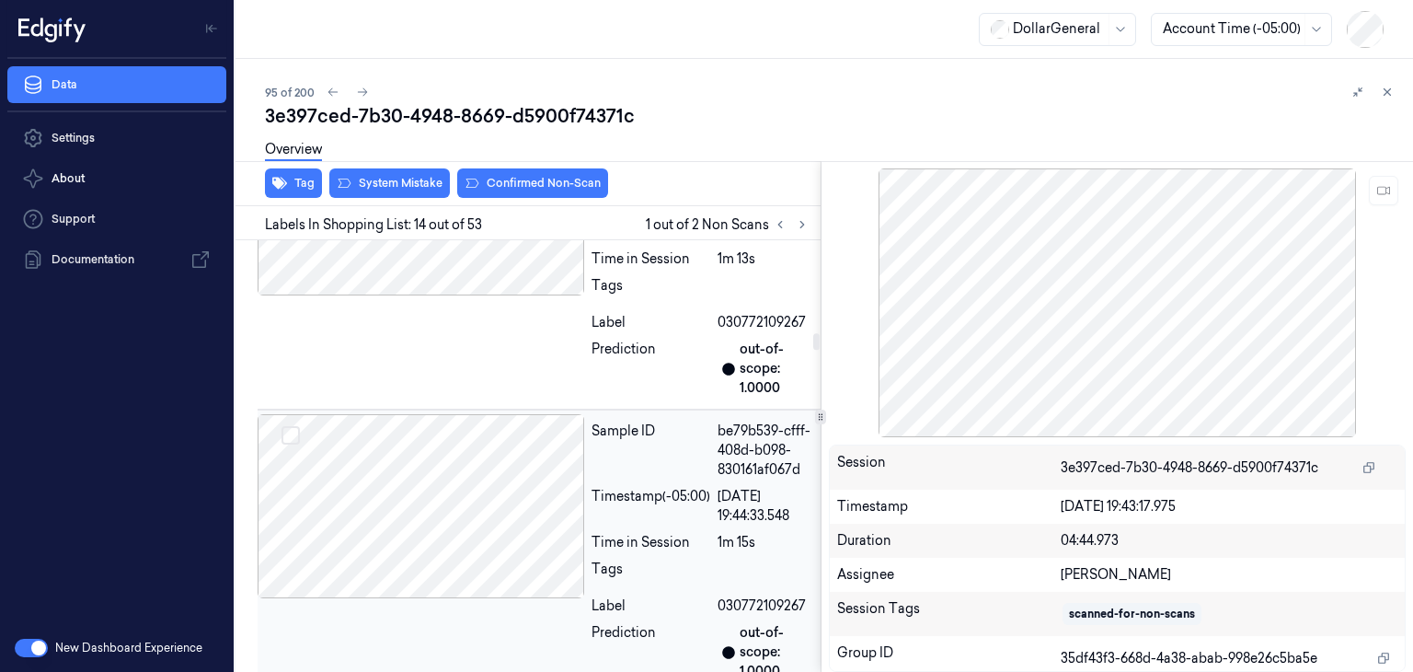
scroll to position [3483, 0]
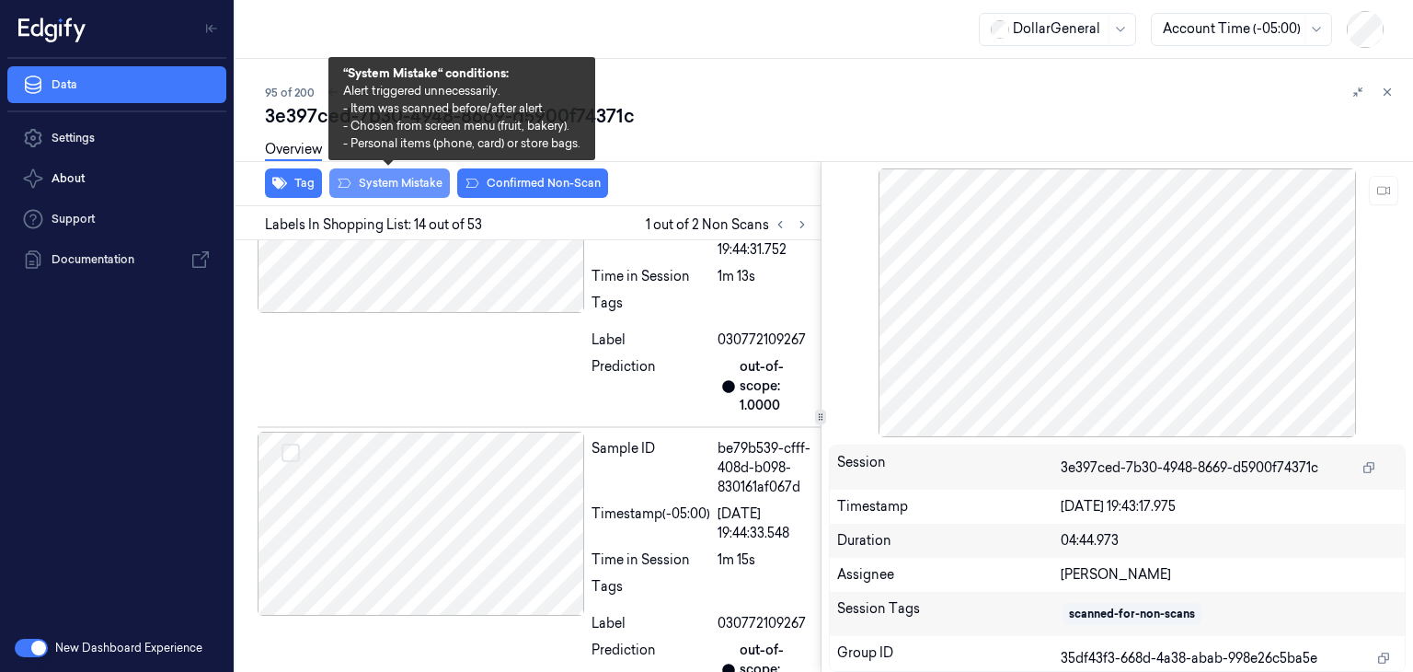
click at [434, 178] on button "System Mistake" at bounding box center [389, 182] width 121 height 29
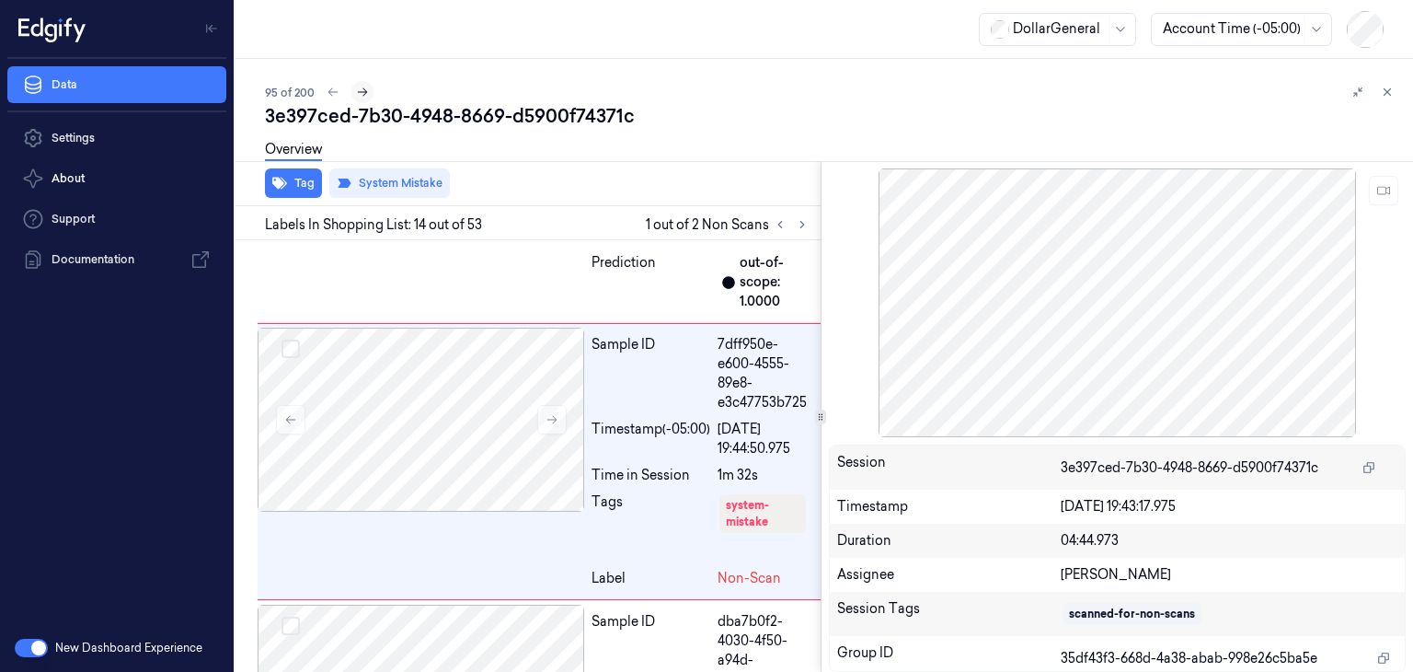
click at [364, 86] on icon at bounding box center [362, 92] width 13 height 13
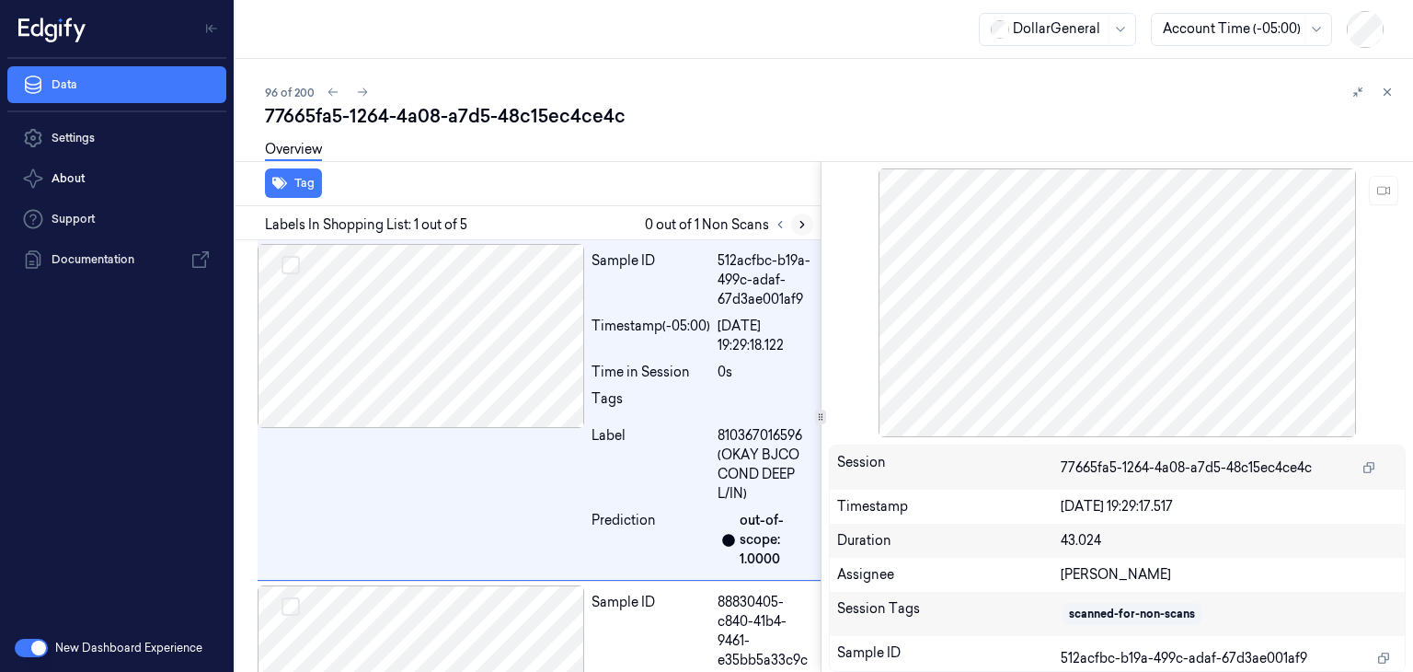
click at [802, 225] on icon at bounding box center [802, 224] width 13 height 13
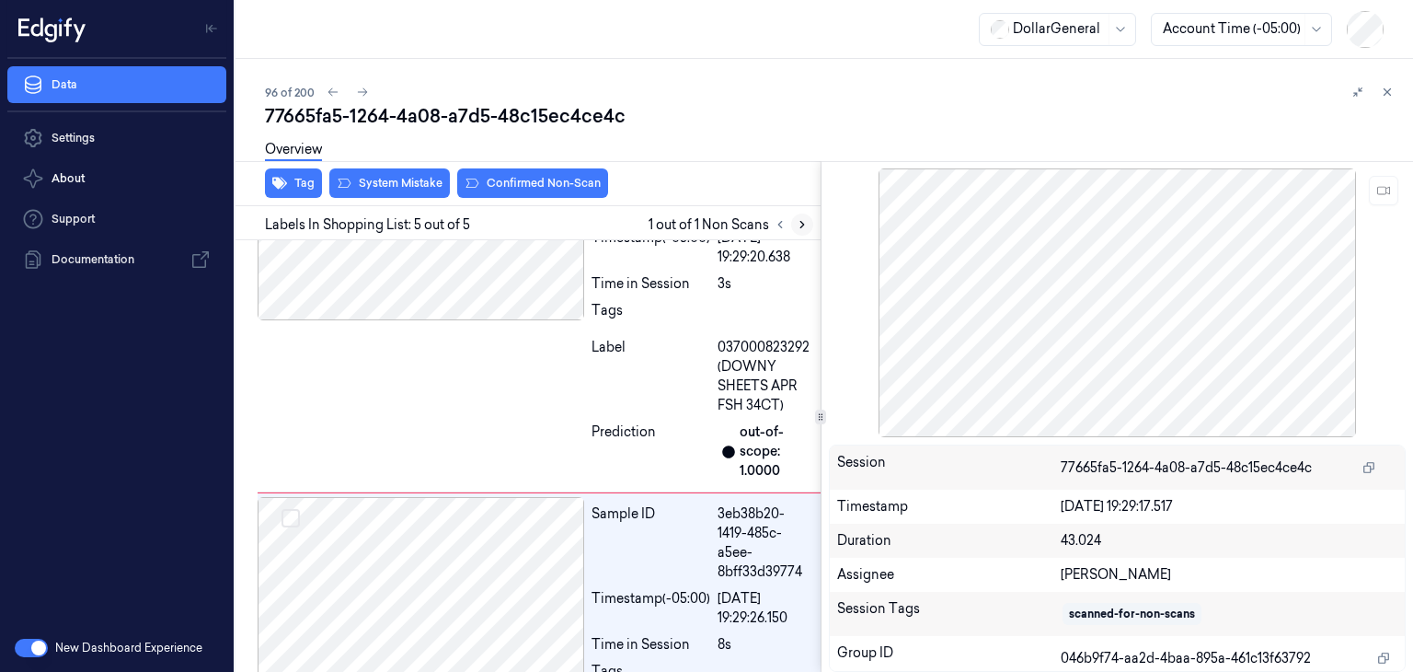
scroll to position [1155, 0]
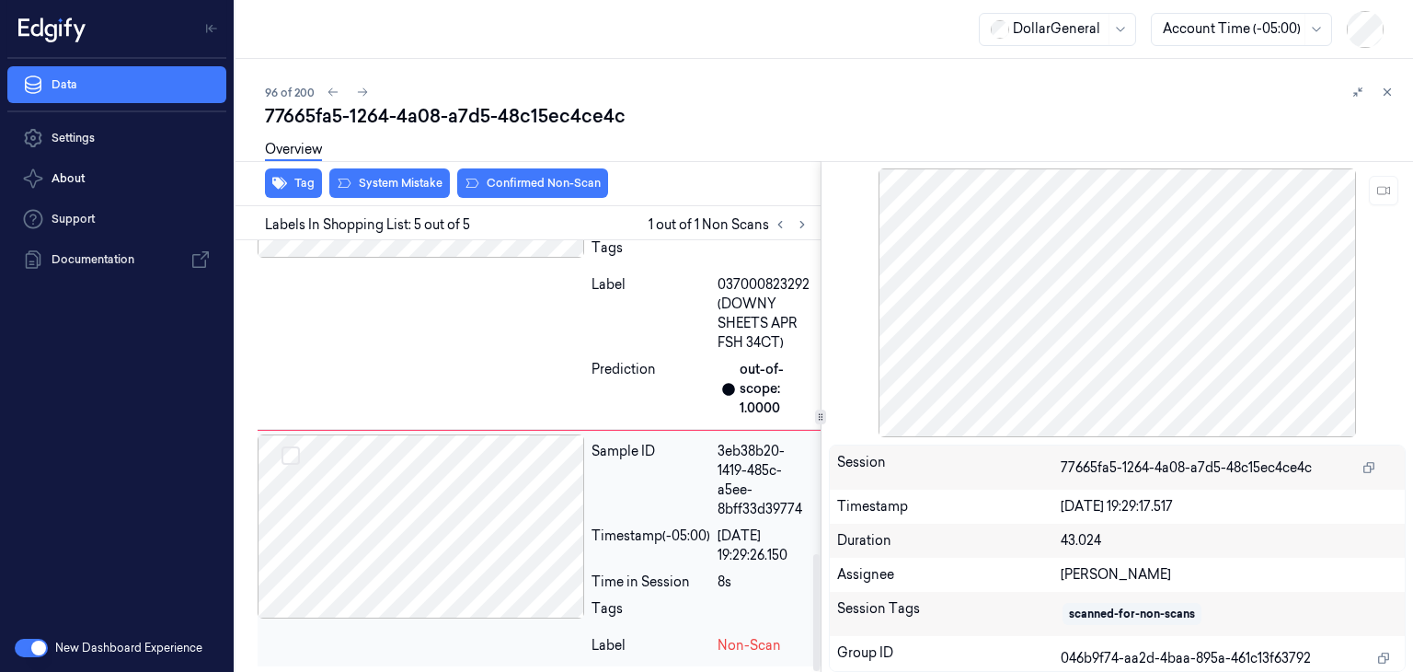
click at [544, 541] on div at bounding box center [421, 526] width 327 height 184
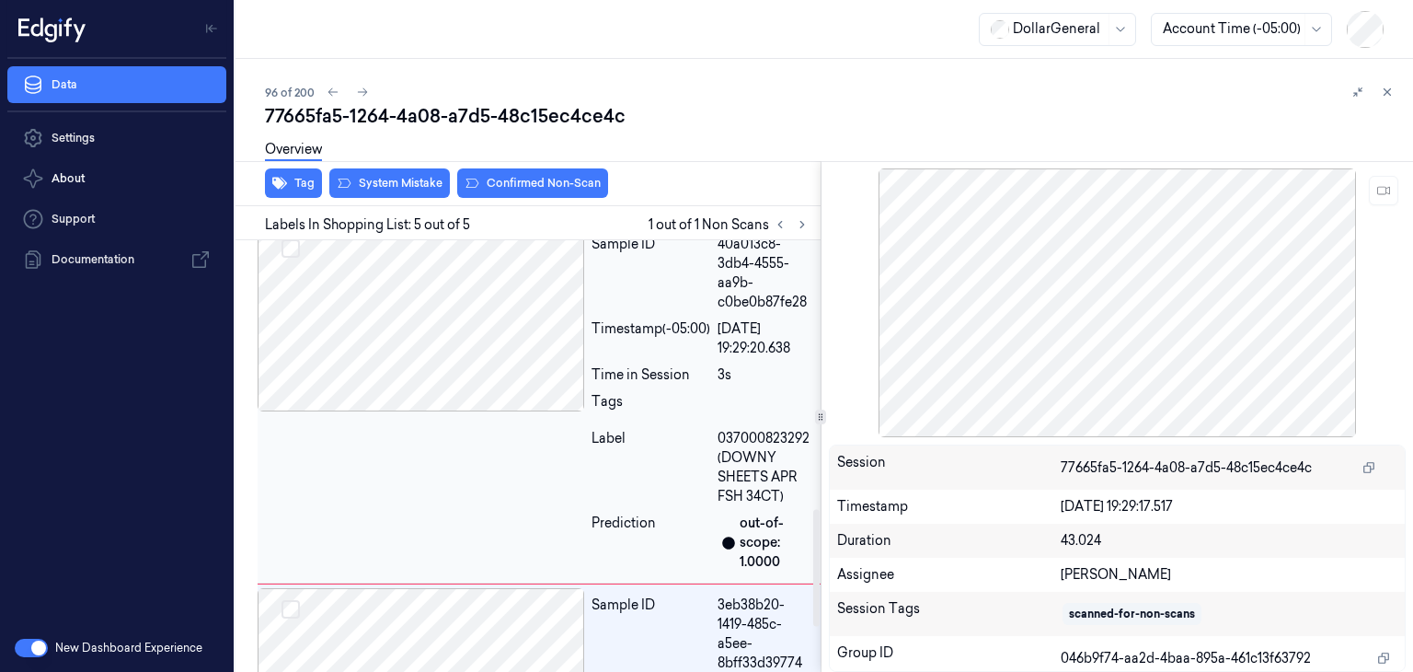
scroll to position [971, 0]
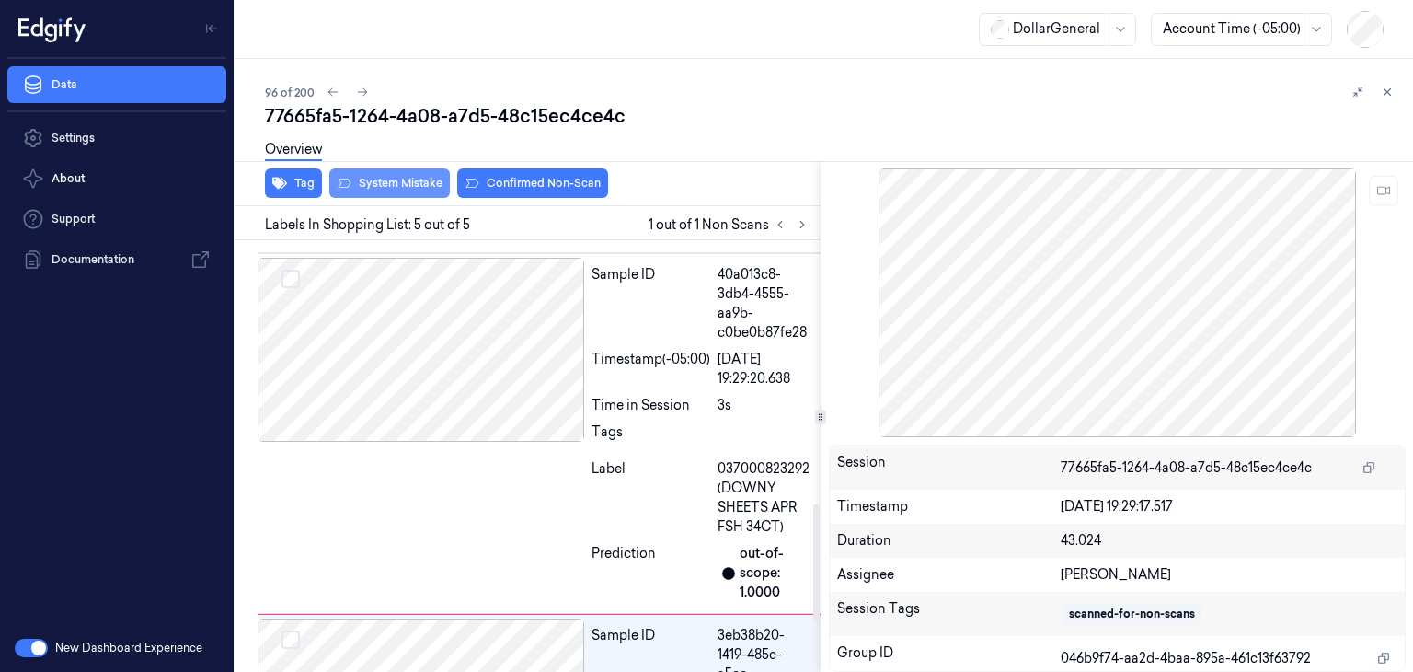
click at [422, 175] on button "System Mistake" at bounding box center [389, 182] width 121 height 29
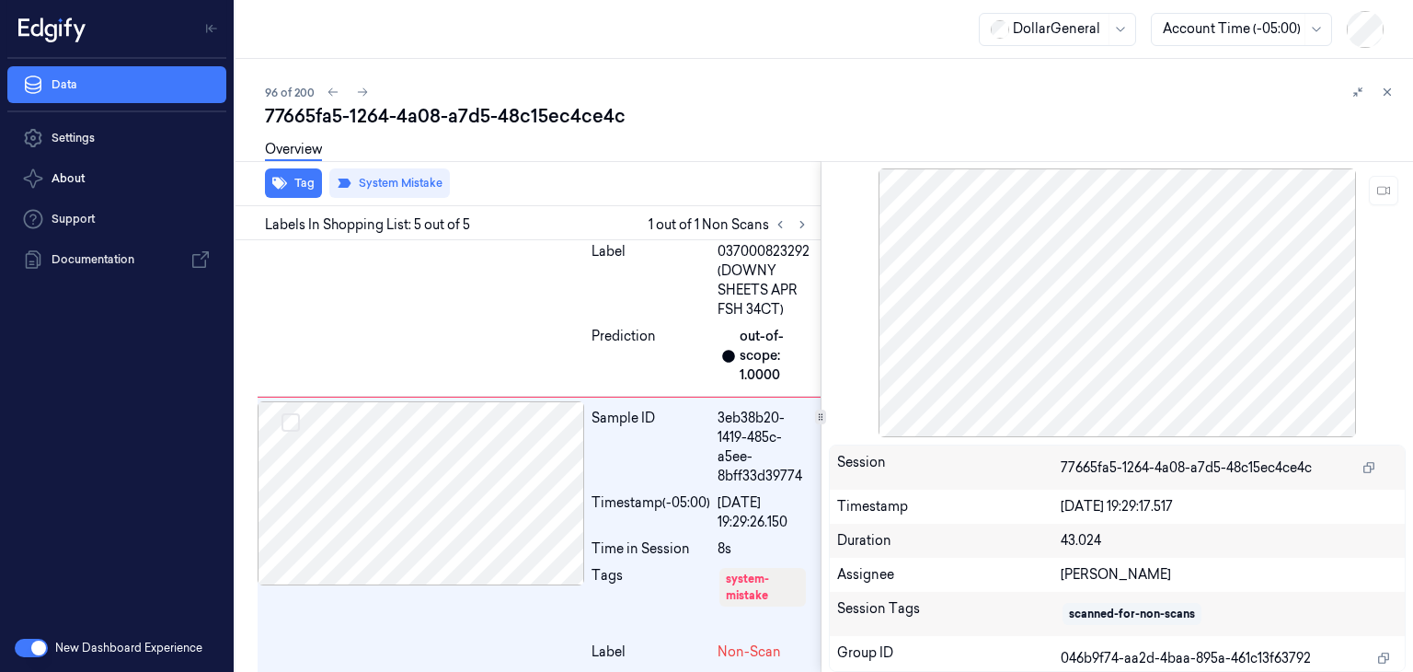
scroll to position [1194, 0]
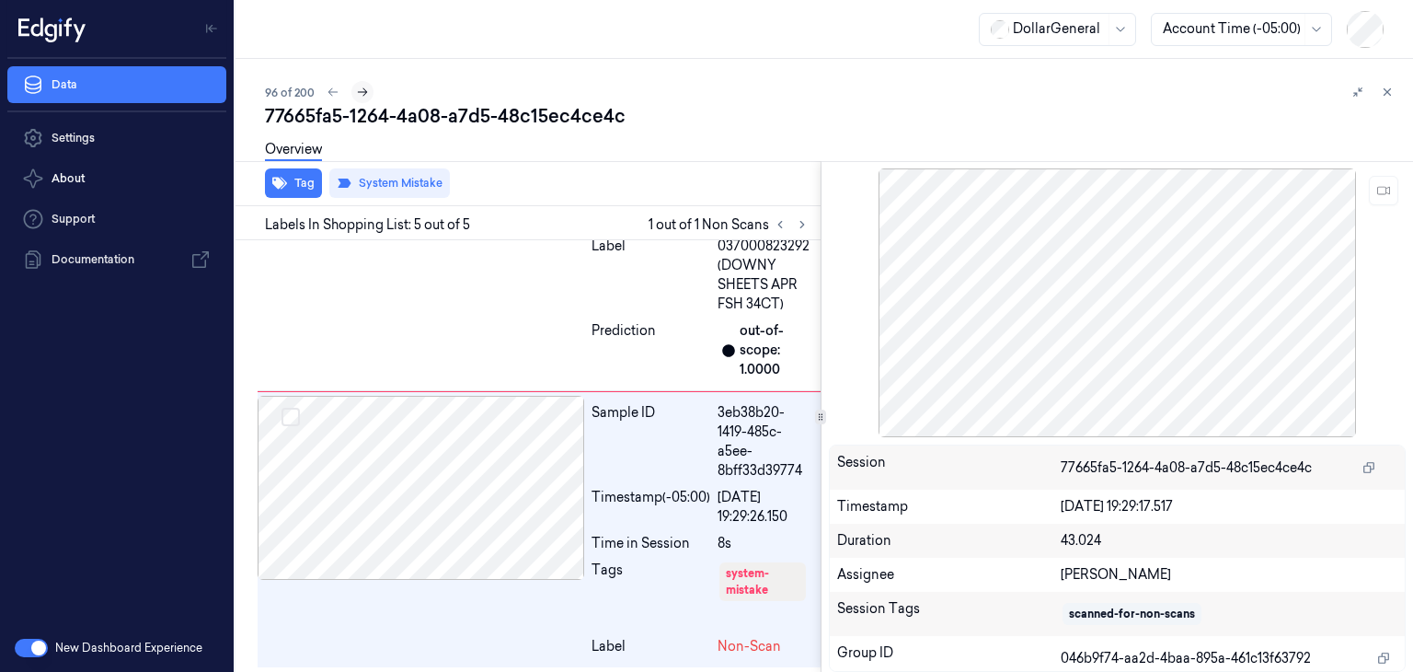
click at [367, 94] on icon at bounding box center [362, 92] width 13 height 13
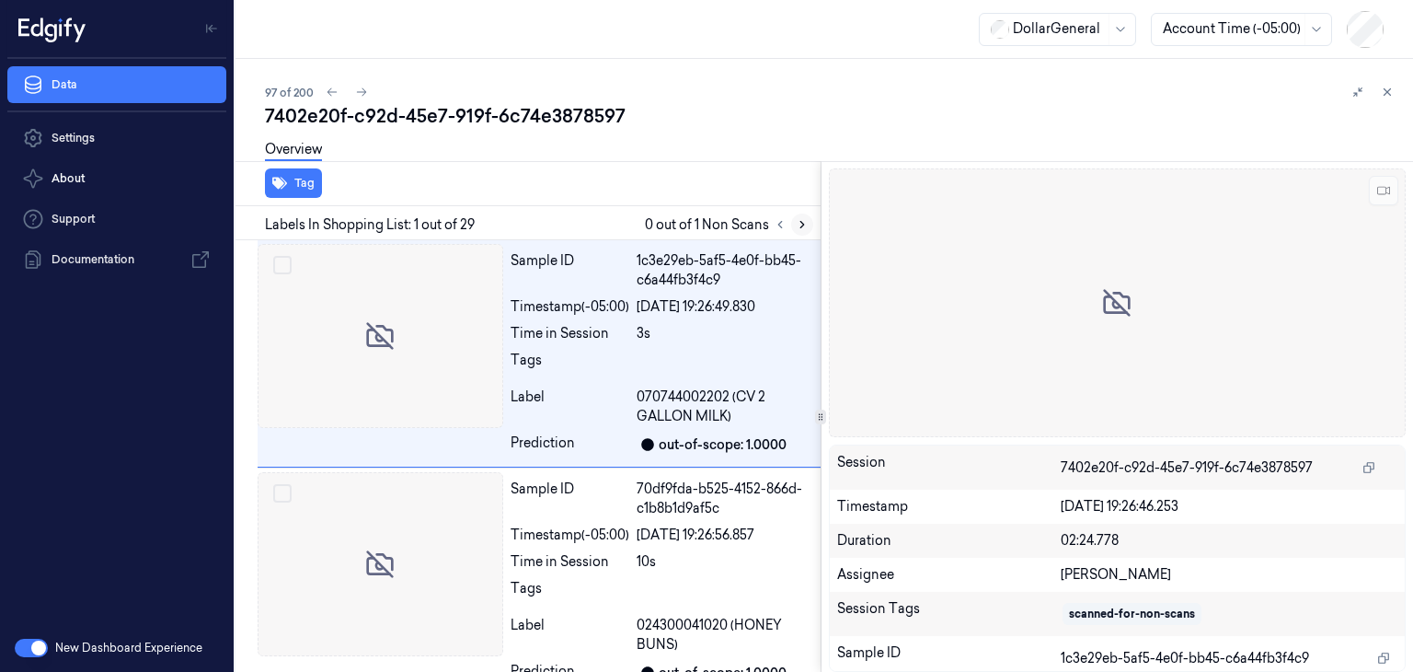
click at [807, 227] on icon at bounding box center [802, 224] width 13 height 13
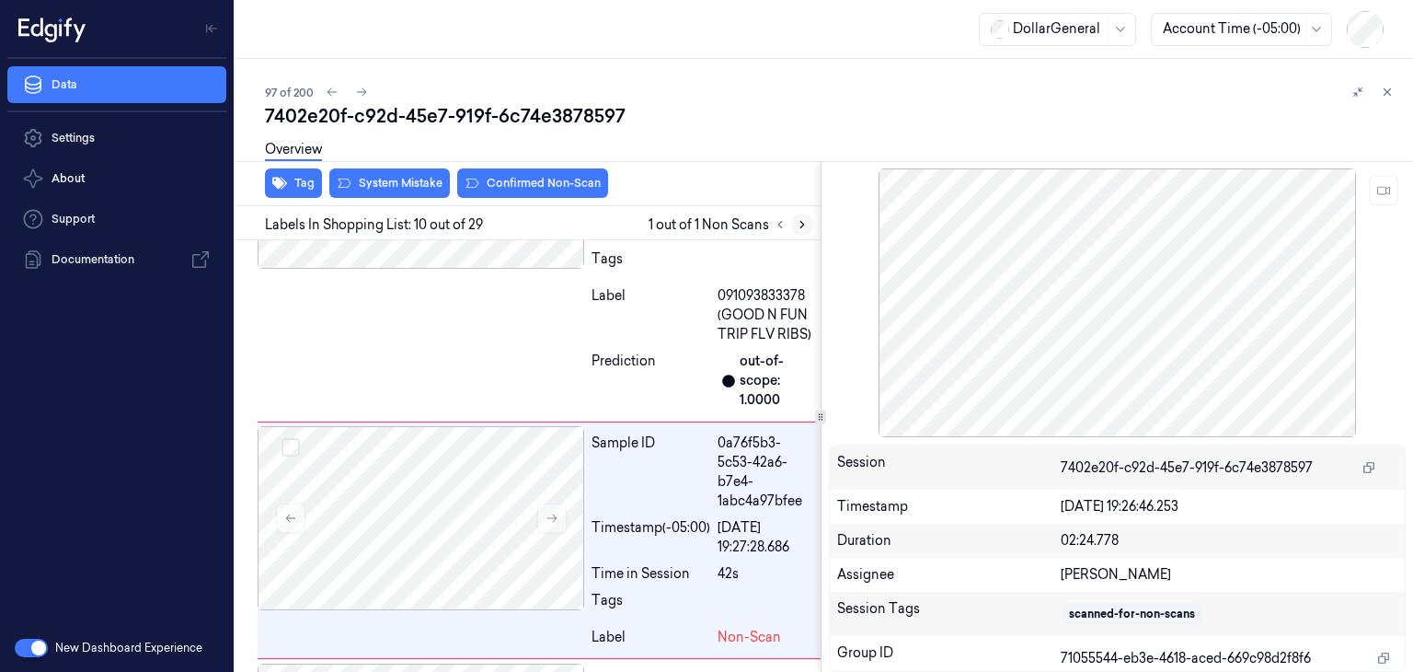
scroll to position [2139, 0]
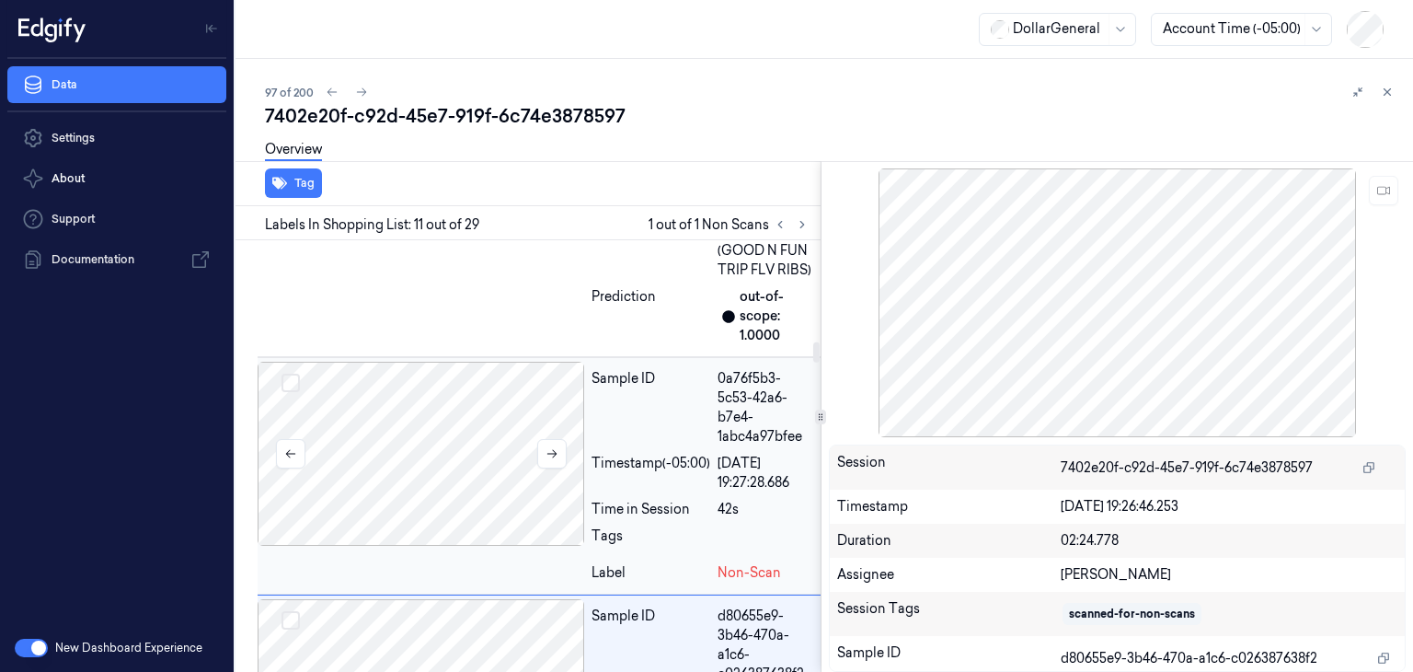
click at [423, 380] on div at bounding box center [421, 454] width 327 height 184
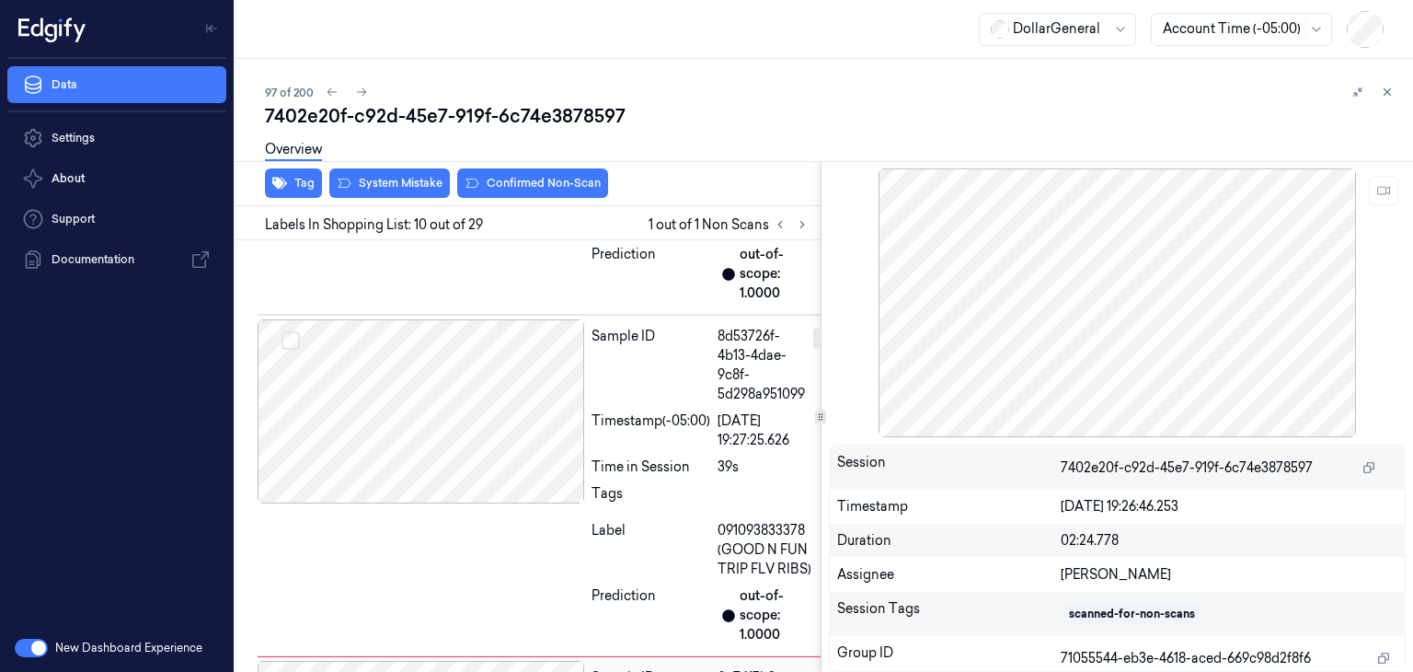
click at [424, 377] on div at bounding box center [421, 411] width 327 height 184
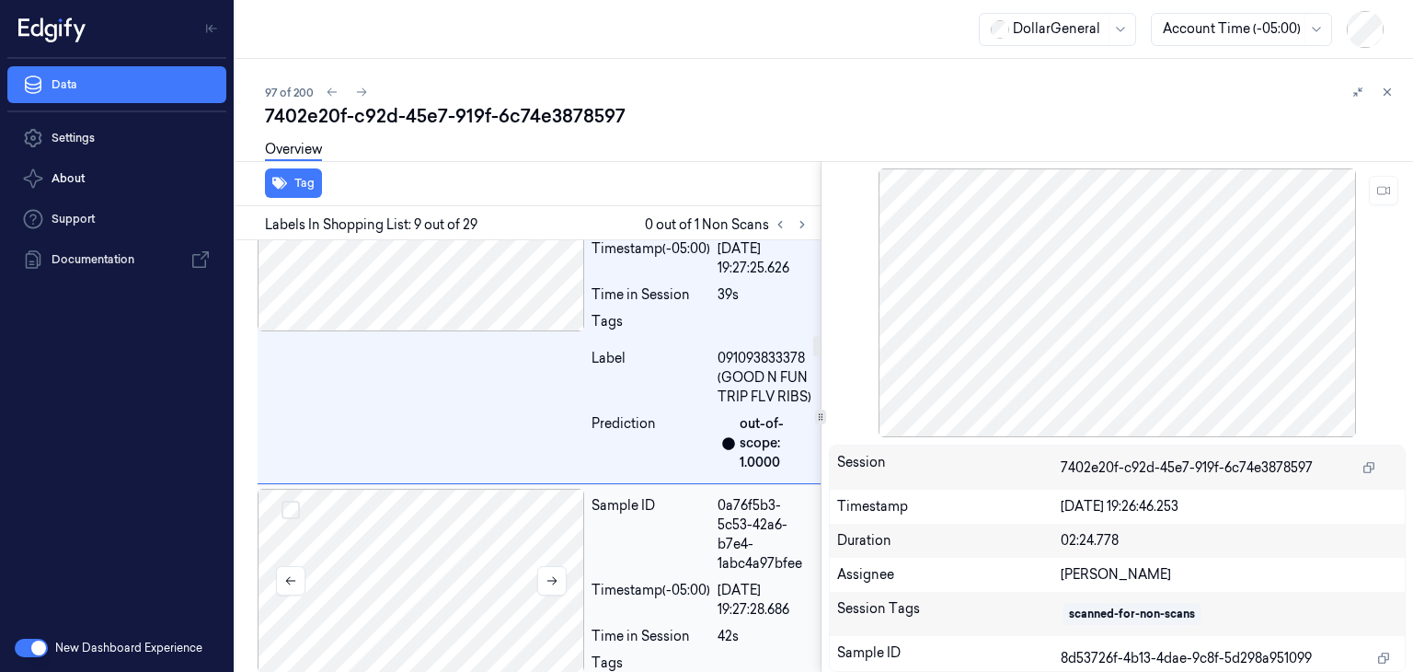
click at [442, 505] on div at bounding box center [421, 580] width 327 height 184
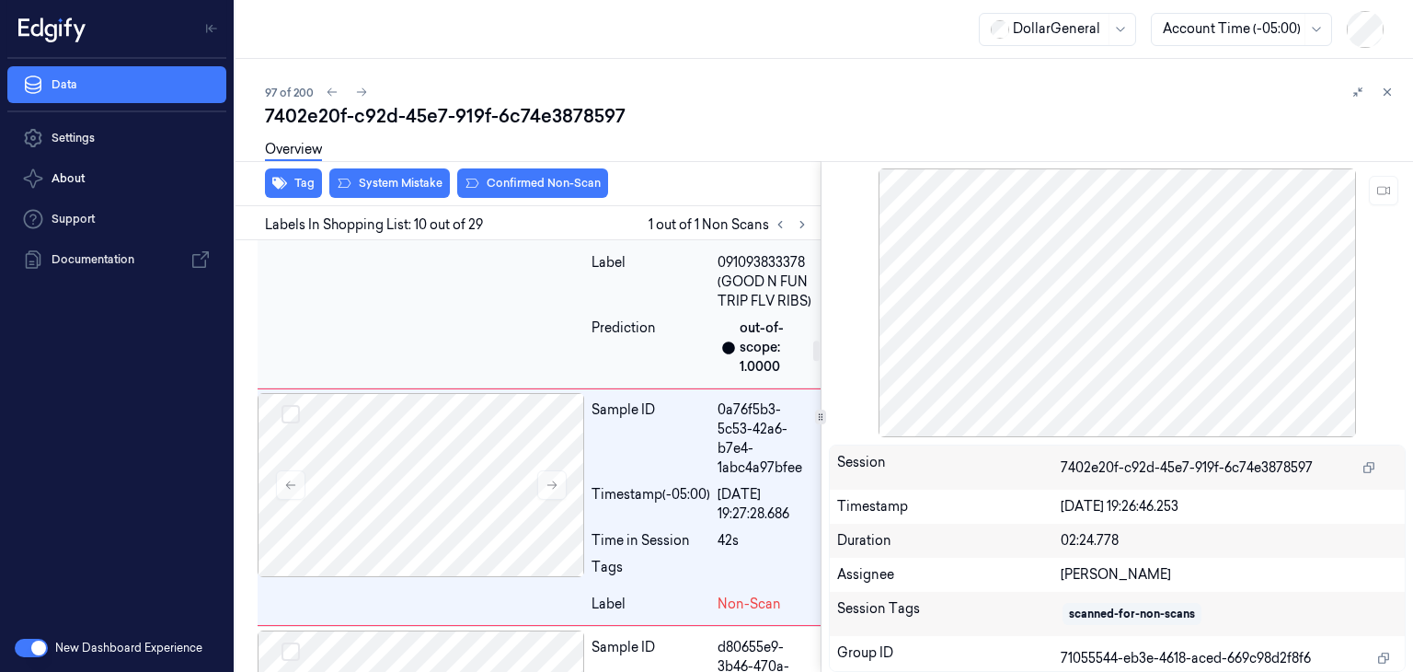
scroll to position [2139, 0]
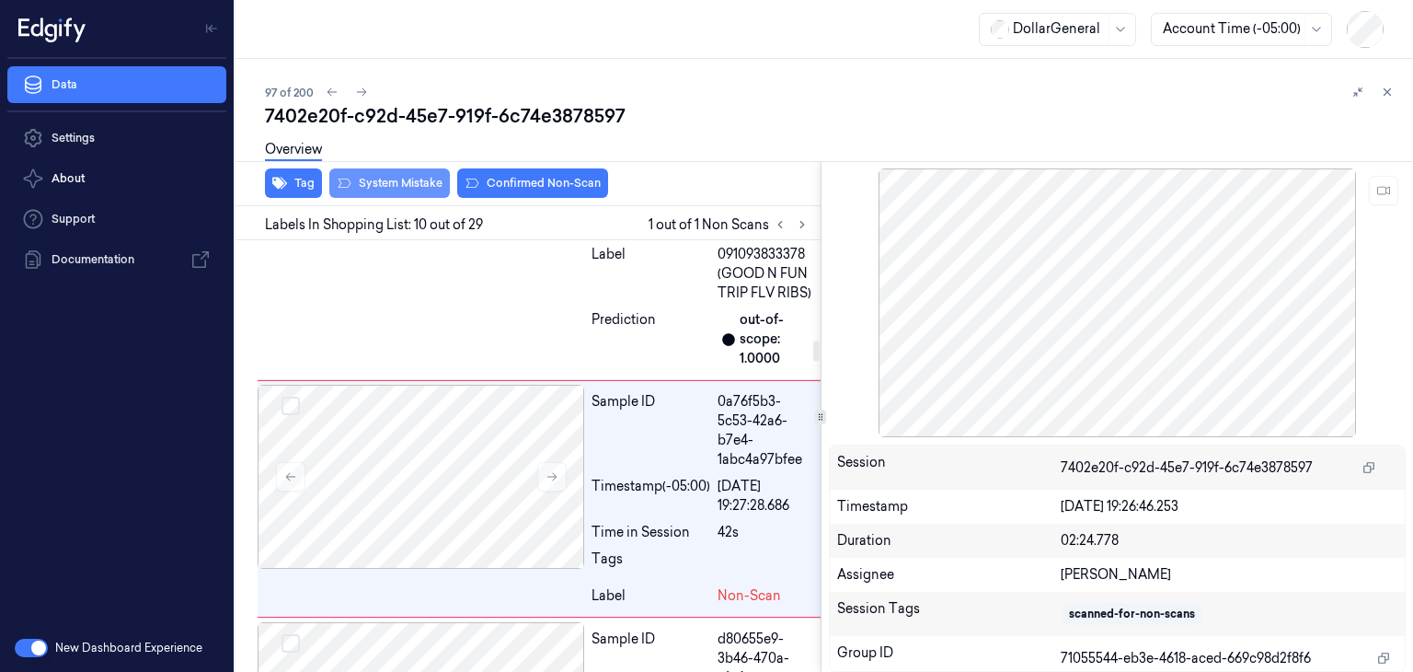
click at [397, 195] on button "System Mistake" at bounding box center [389, 182] width 121 height 29
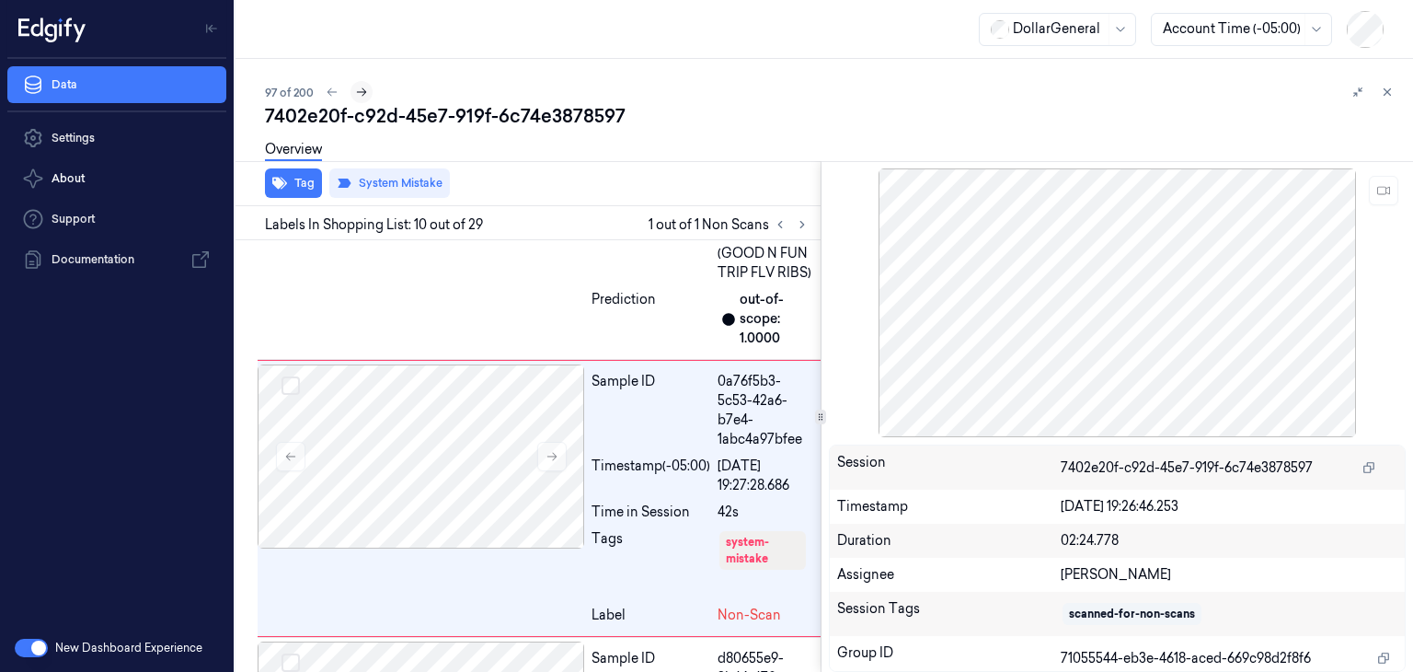
click at [363, 88] on icon at bounding box center [361, 92] width 13 height 13
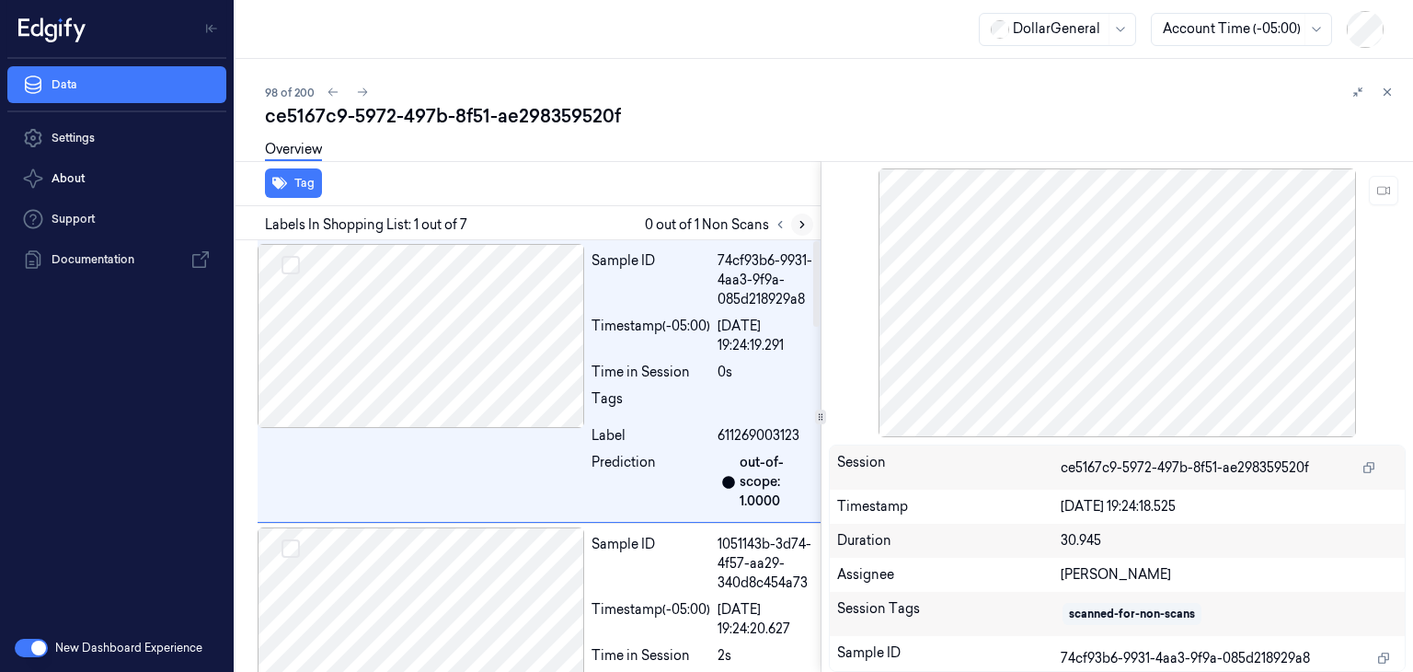
click at [799, 224] on icon at bounding box center [802, 224] width 13 height 13
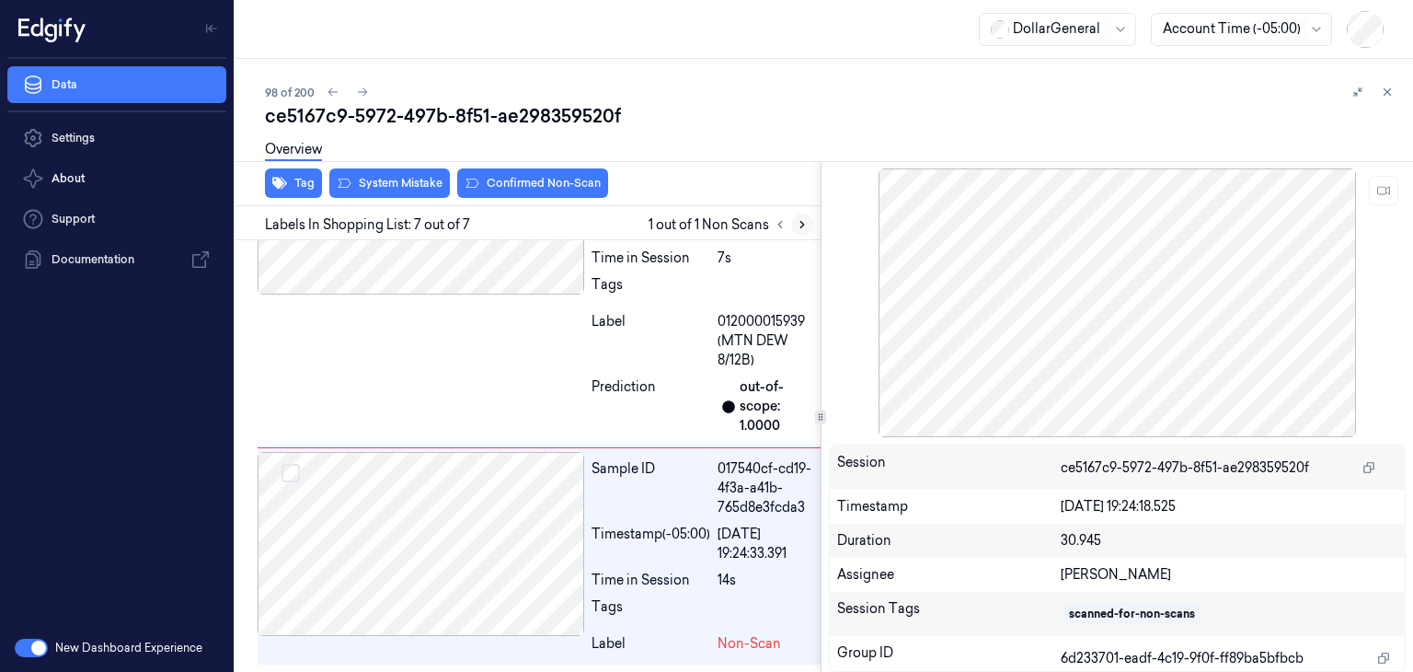
scroll to position [1741, 0]
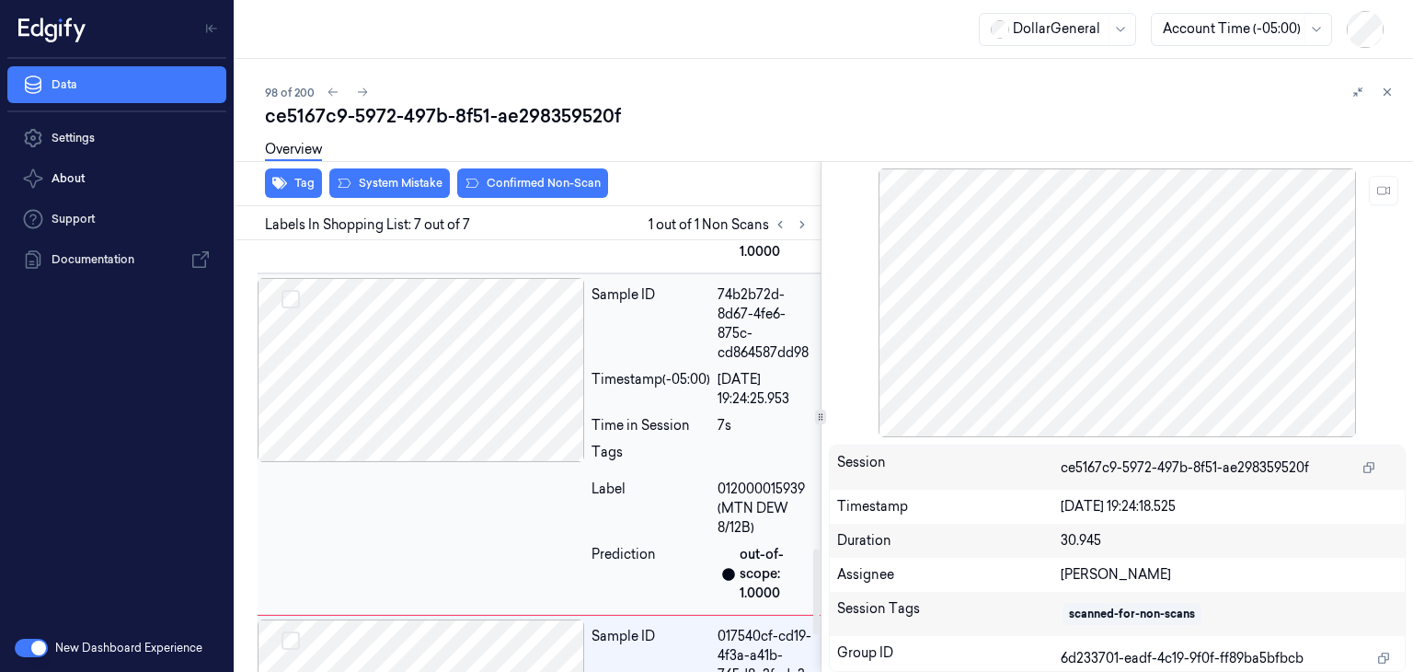
click at [501, 424] on div at bounding box center [421, 370] width 327 height 184
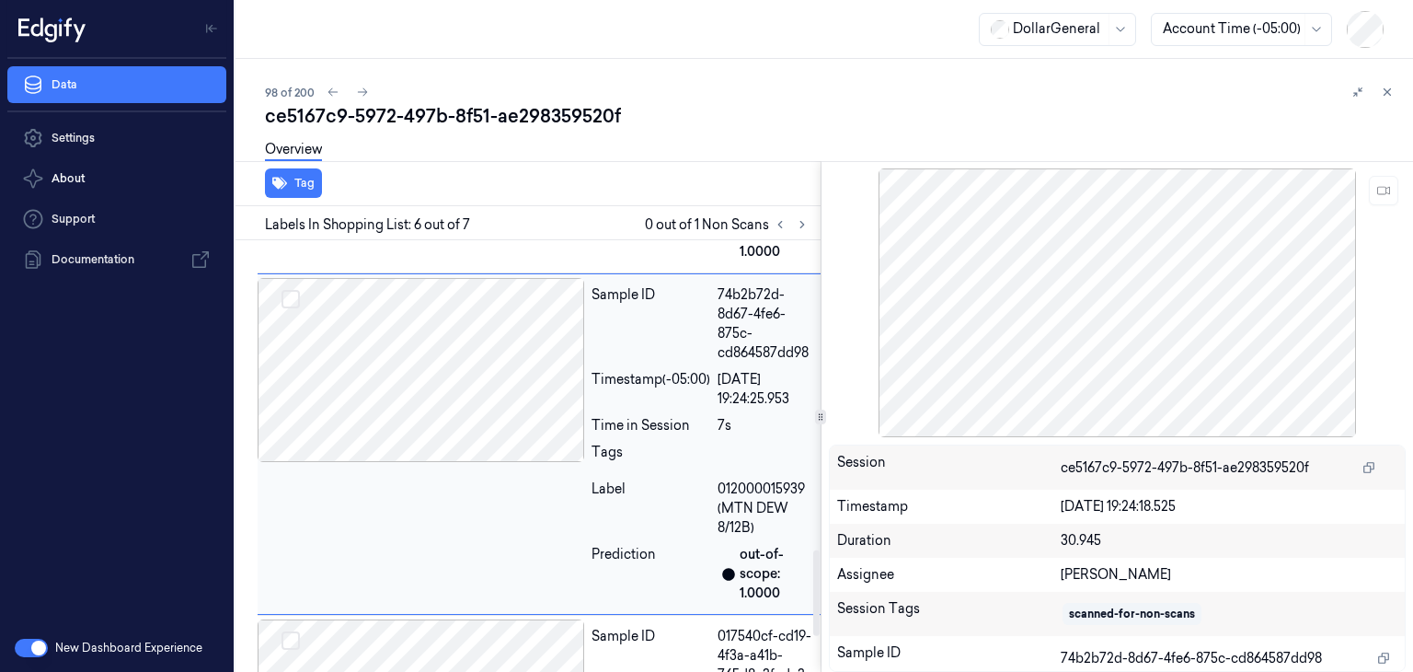
scroll to position [1561, 0]
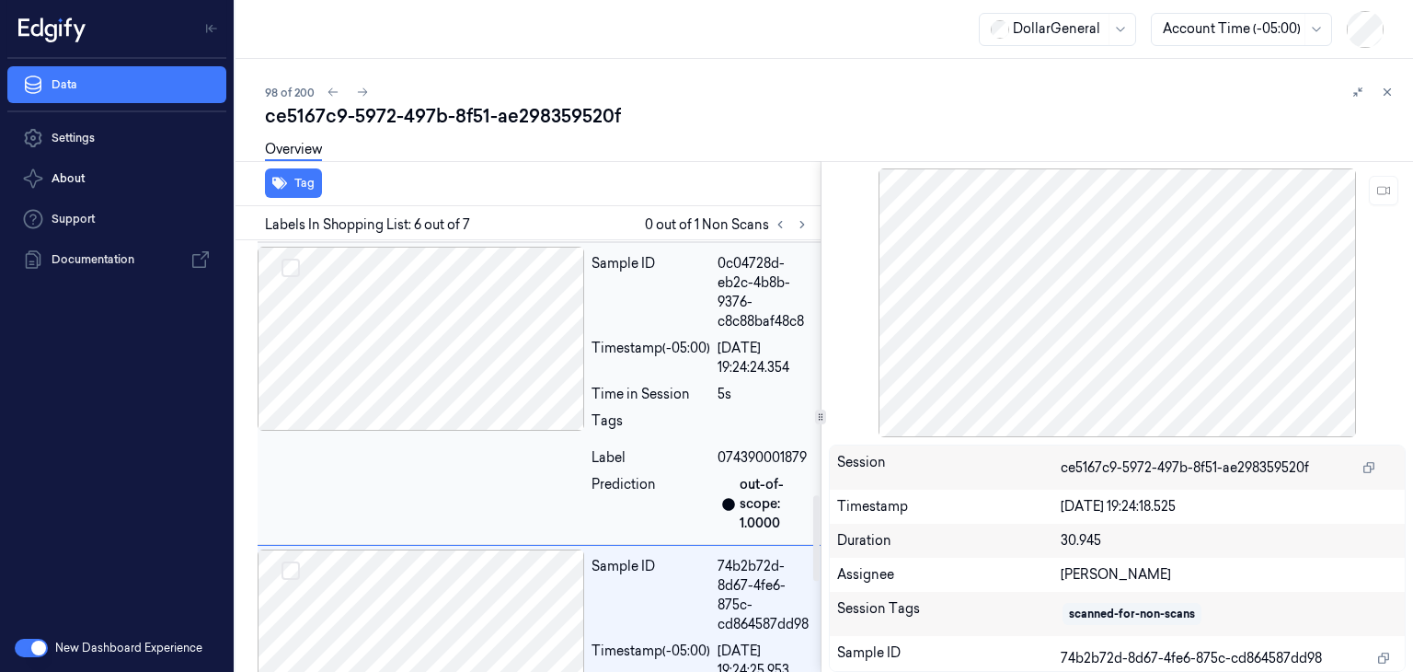
click at [470, 390] on div at bounding box center [421, 339] width 327 height 184
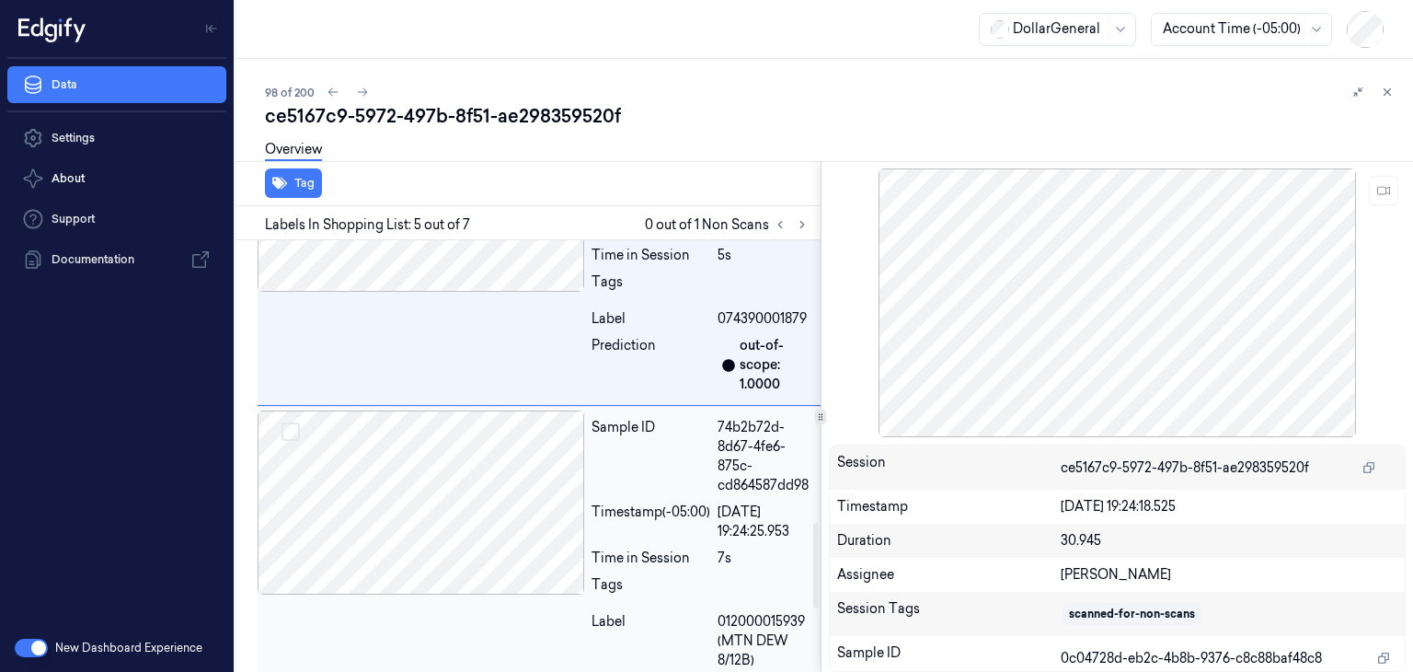
click at [462, 431] on div at bounding box center [421, 502] width 327 height 184
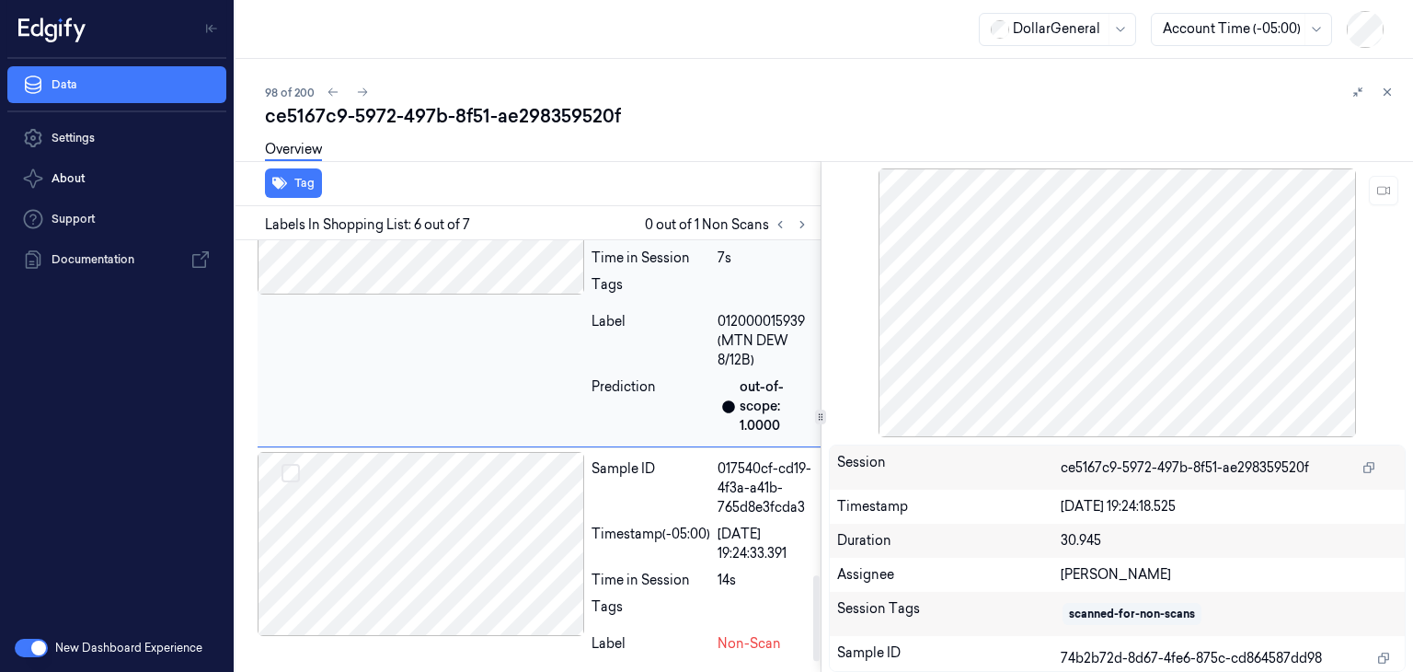
scroll to position [1741, 0]
click at [460, 476] on div at bounding box center [421, 544] width 327 height 184
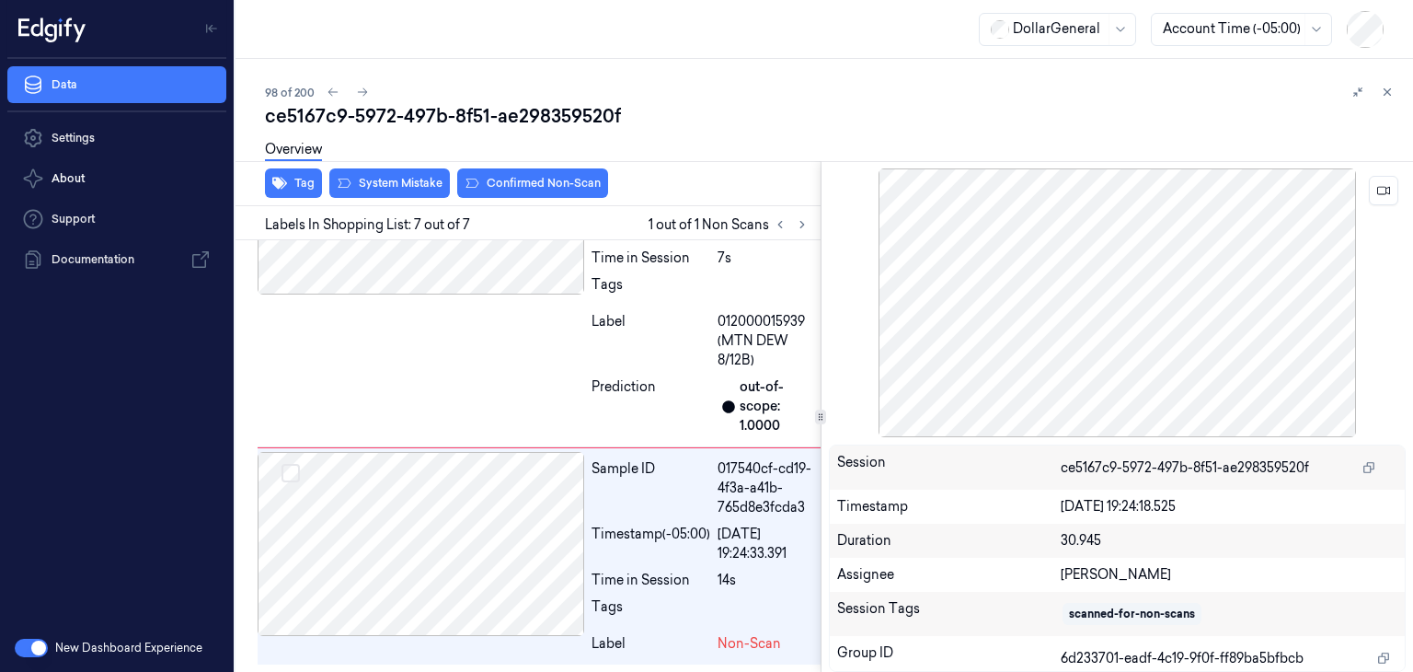
click at [1399, 192] on div at bounding box center [1118, 302] width 578 height 269
click at [1386, 196] on button at bounding box center [1383, 190] width 29 height 29
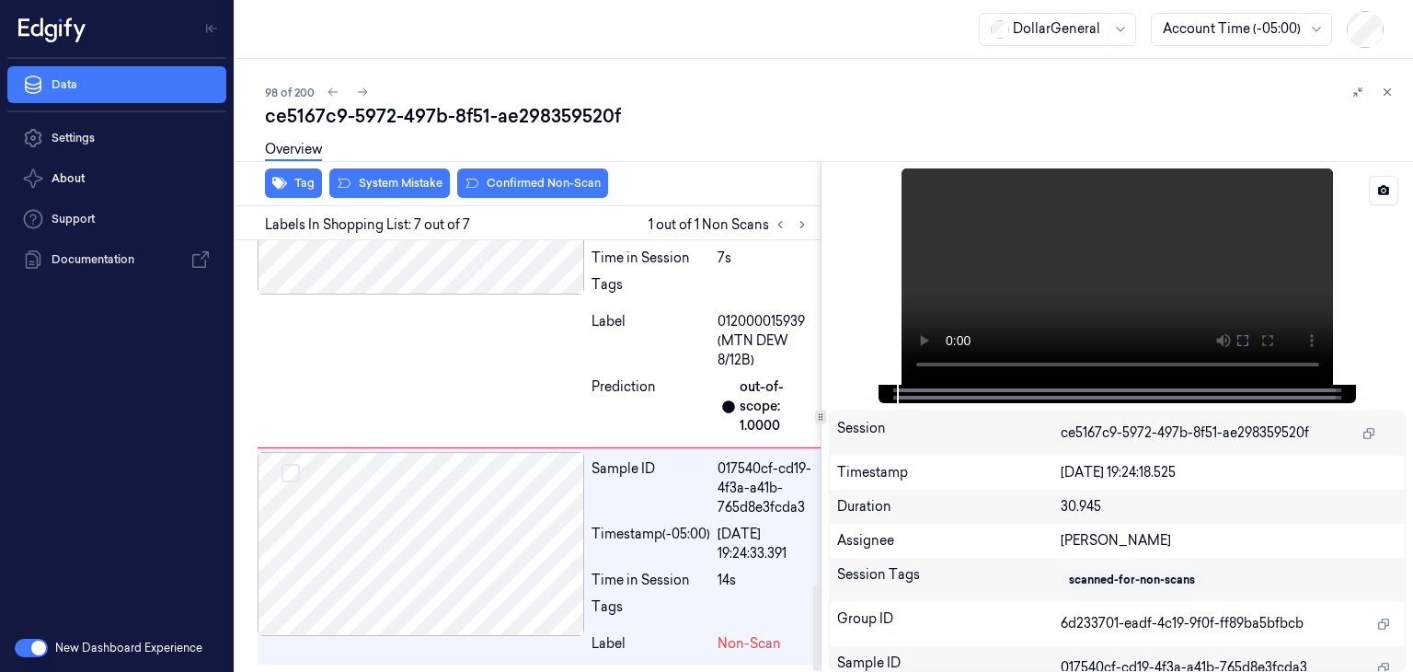
click at [1164, 277] on video at bounding box center [1118, 276] width 432 height 216
click at [1056, 244] on video at bounding box center [1118, 276] width 432 height 216
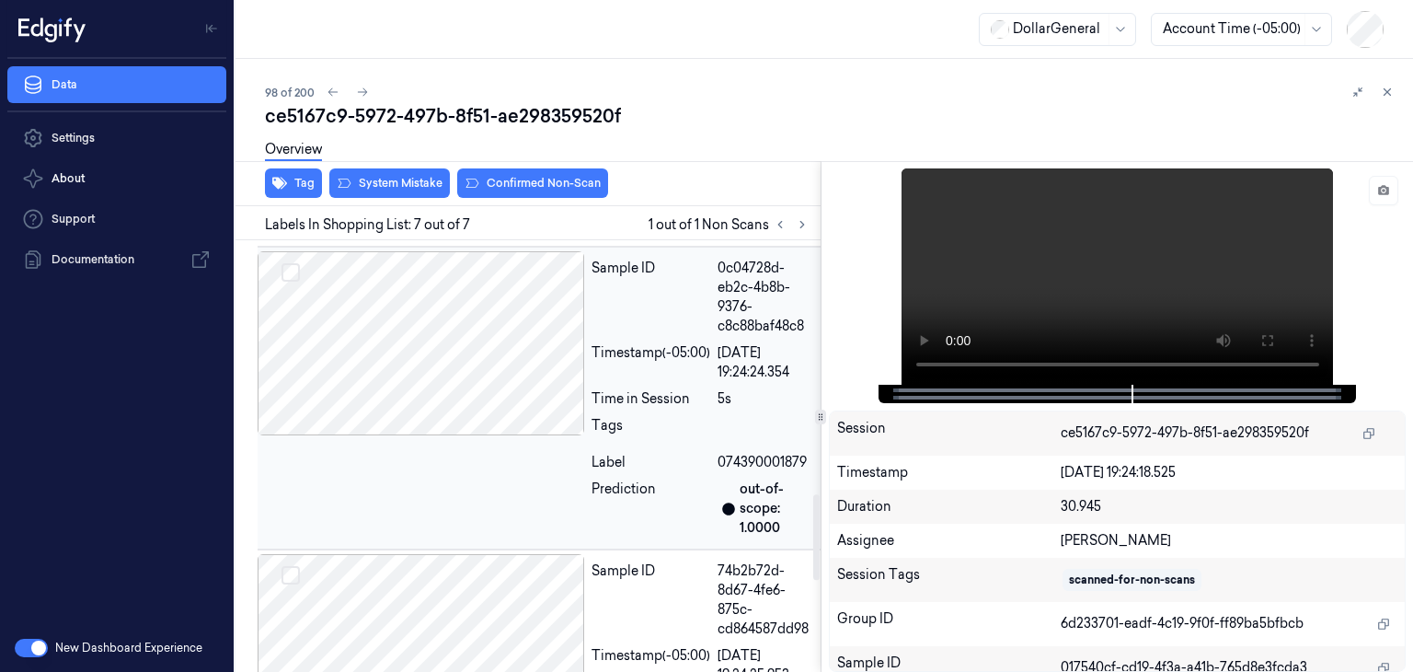
click at [419, 351] on div at bounding box center [421, 343] width 327 height 184
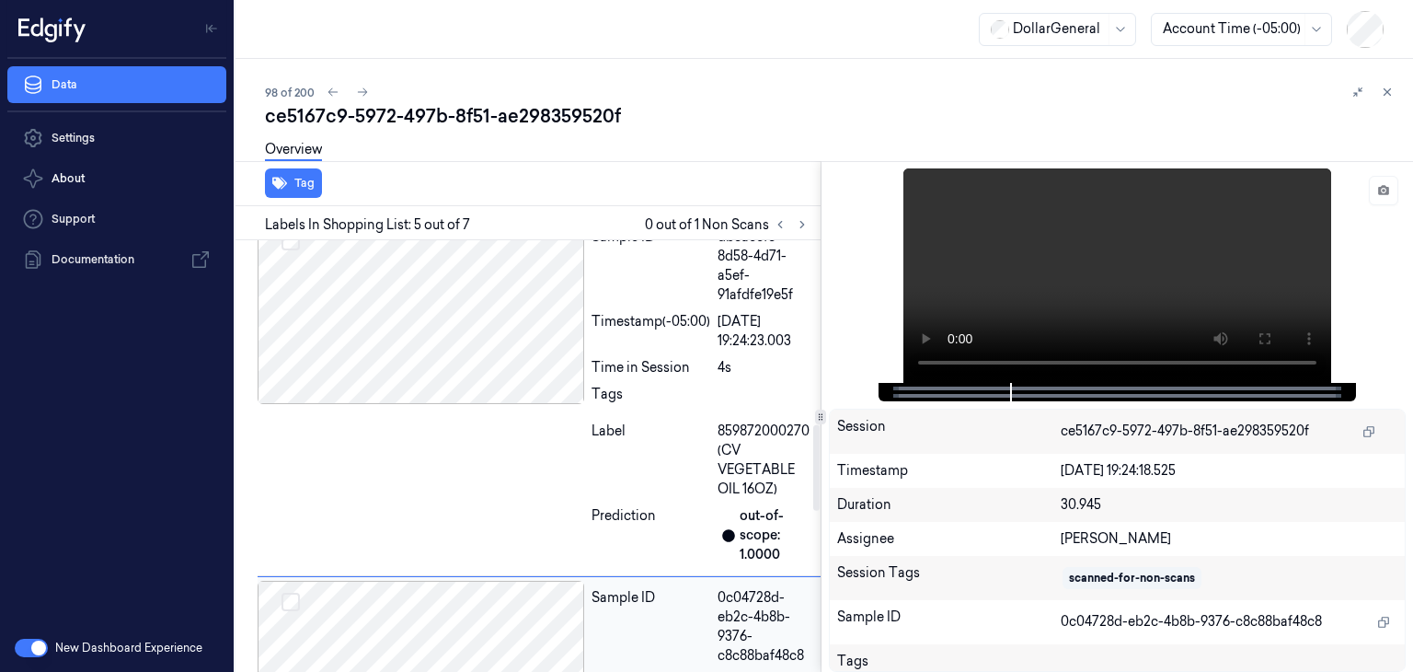
scroll to position [872, 0]
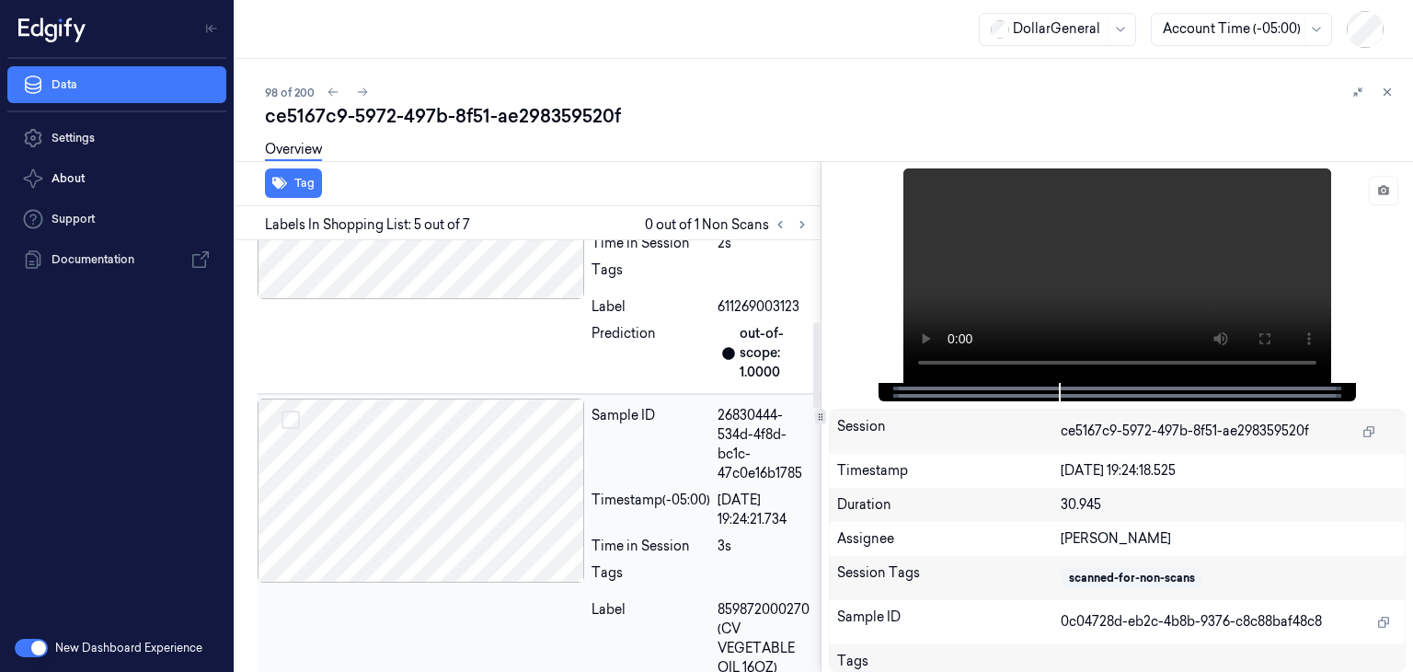
click at [416, 445] on div at bounding box center [421, 490] width 327 height 184
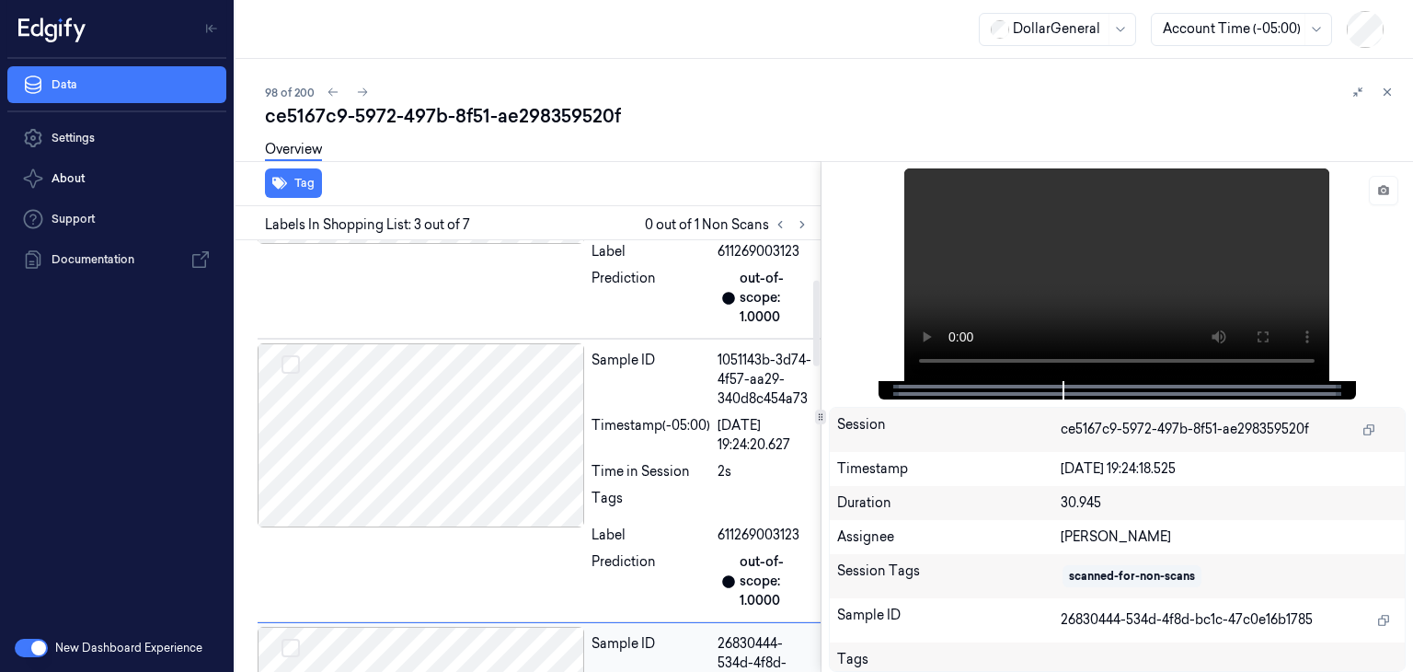
scroll to position [180, 0]
click at [416, 445] on div at bounding box center [421, 439] width 327 height 184
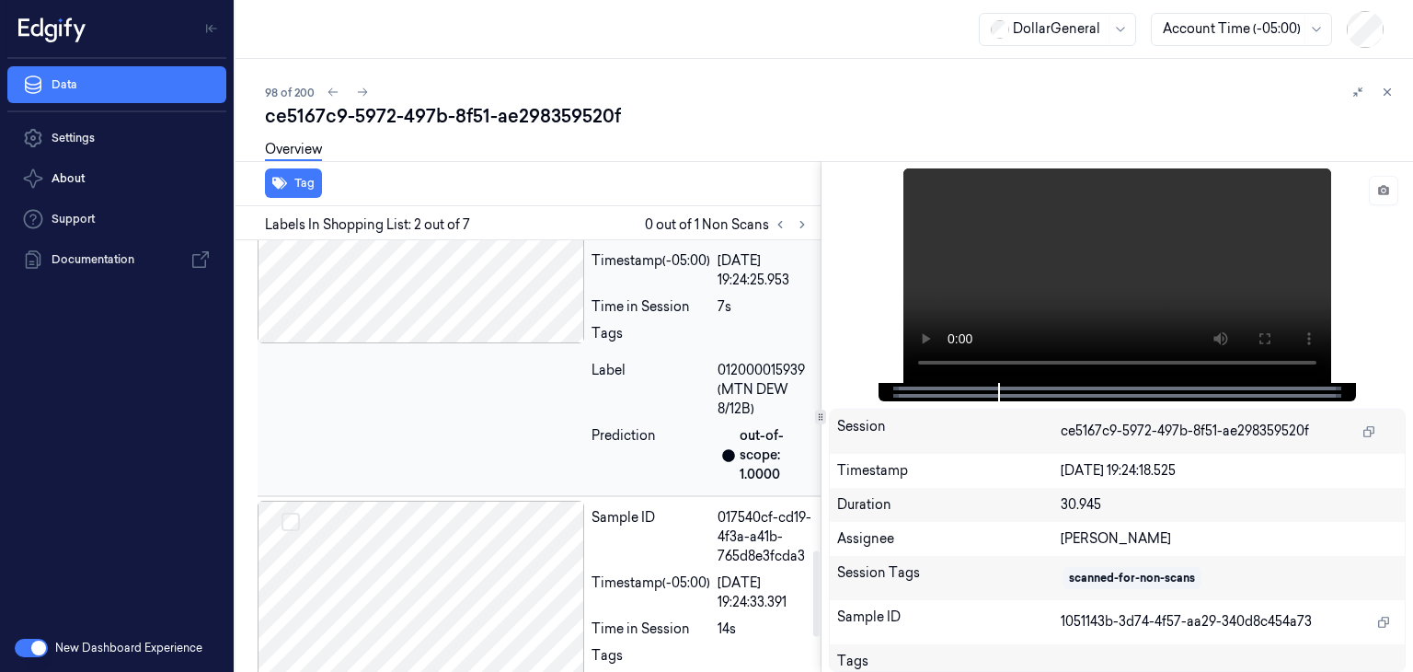
scroll to position [1741, 0]
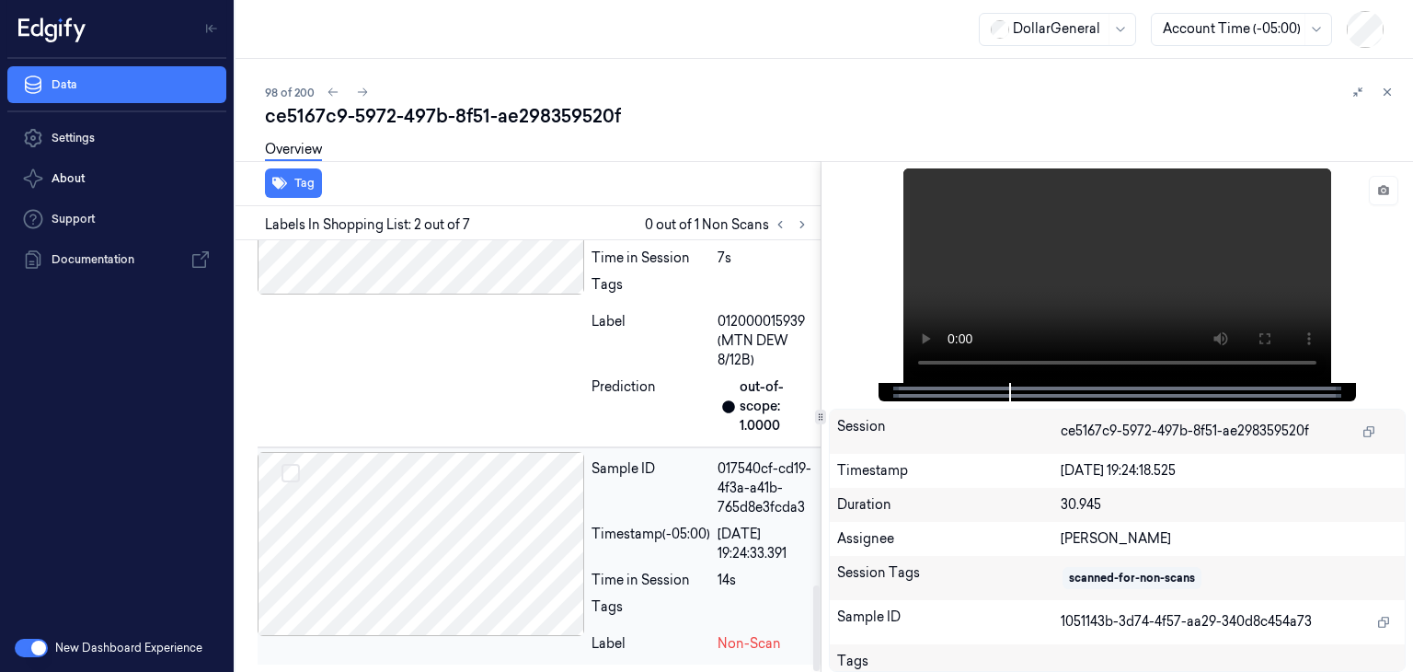
click at [478, 520] on div at bounding box center [421, 544] width 327 height 184
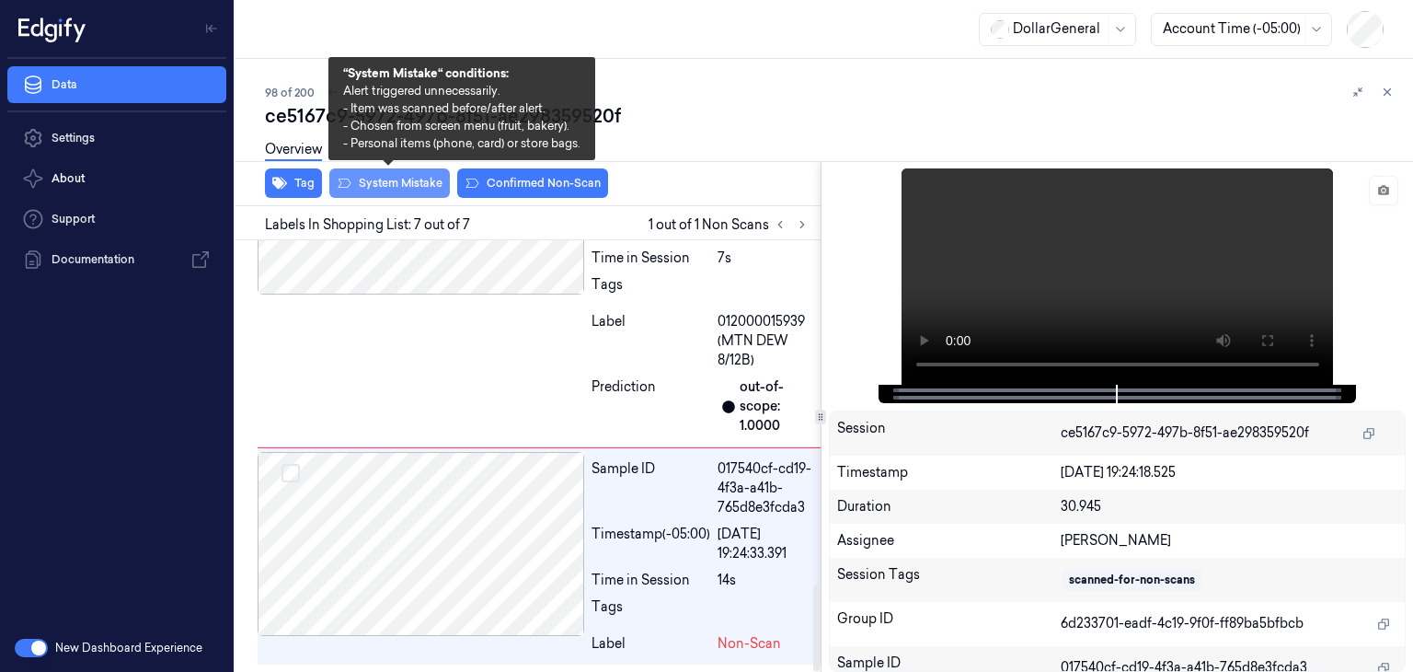
click at [415, 189] on button "System Mistake" at bounding box center [389, 182] width 121 height 29
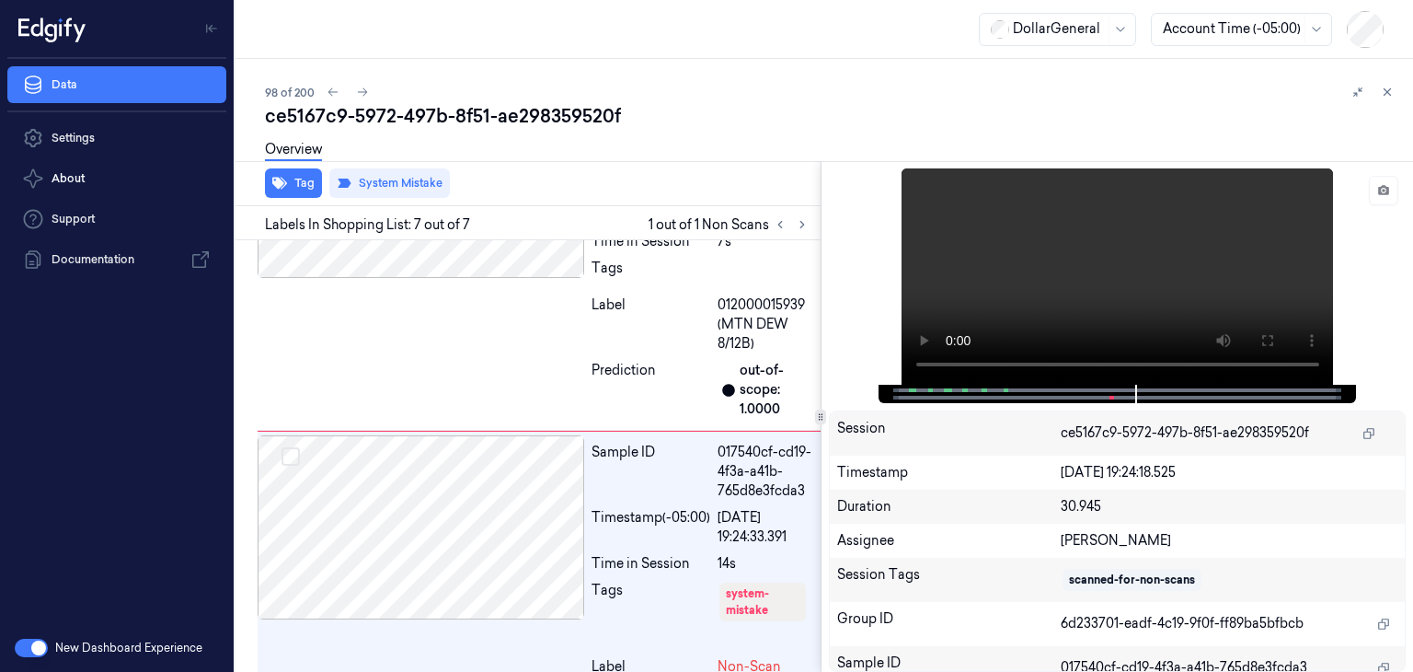
scroll to position [1779, 0]
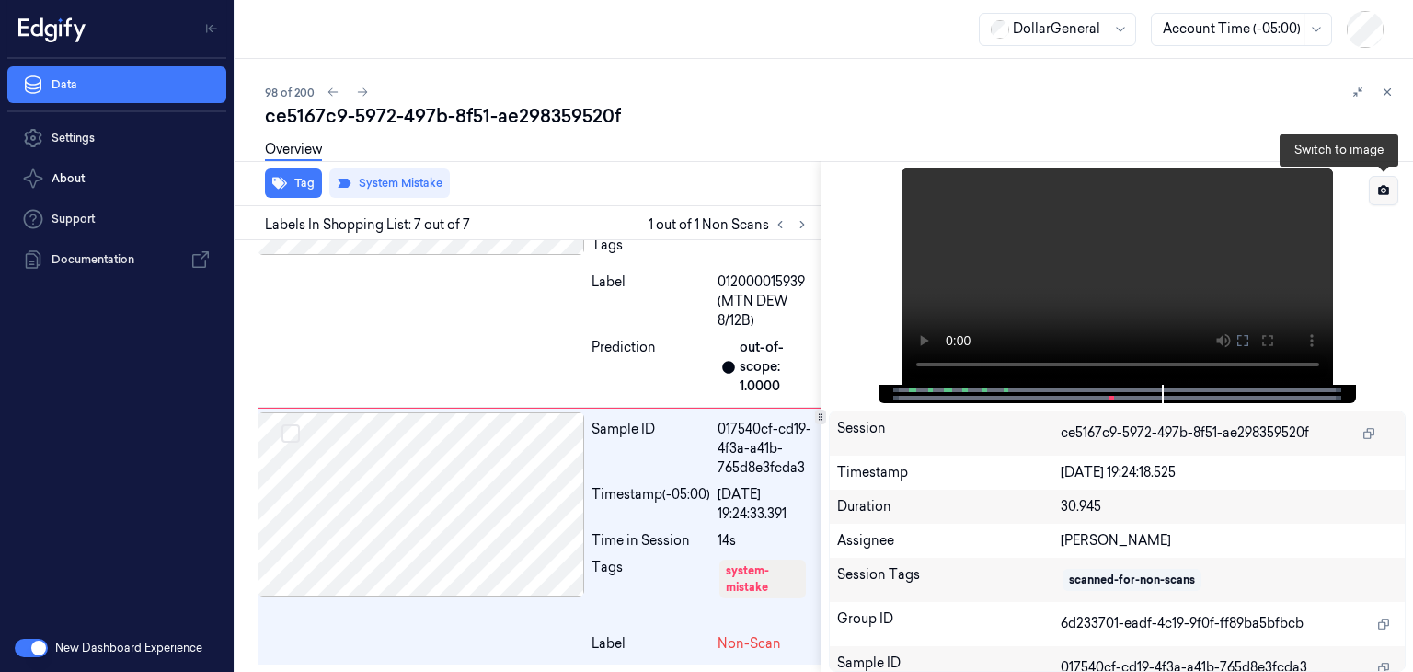
click at [1382, 201] on button at bounding box center [1383, 190] width 29 height 29
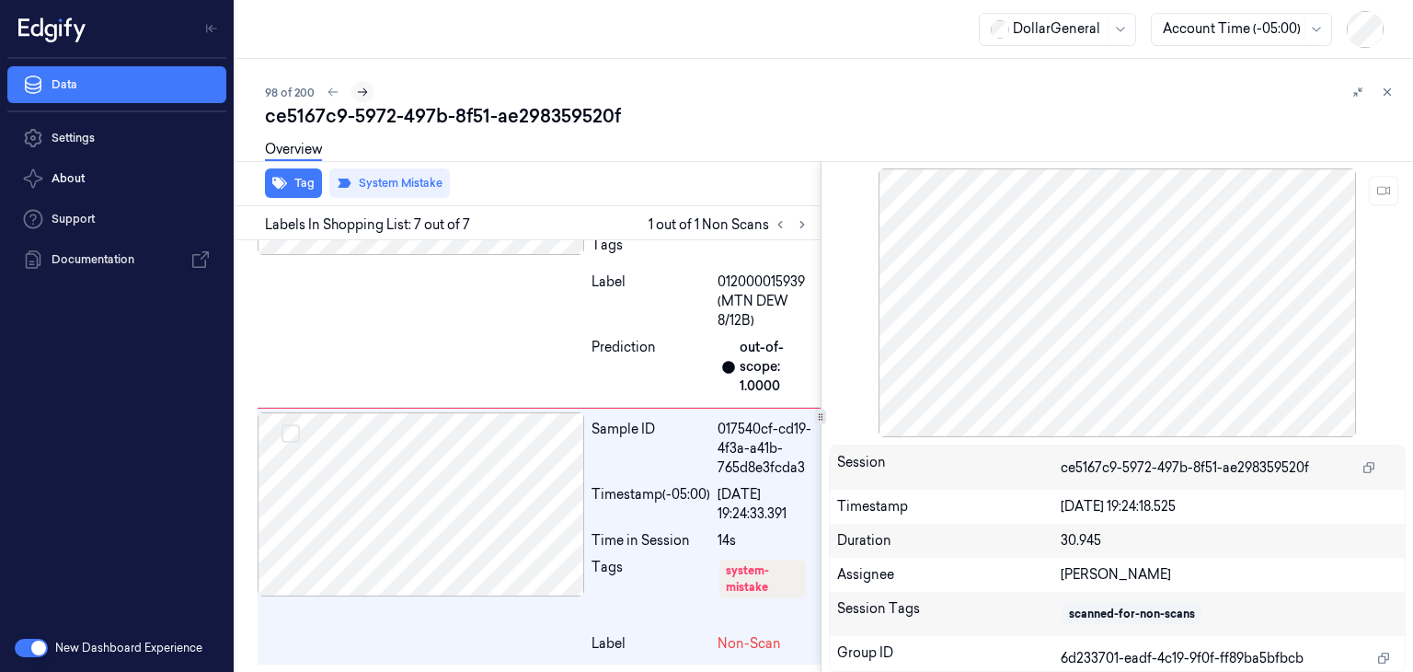
click at [362, 96] on icon at bounding box center [363, 92] width 10 height 8
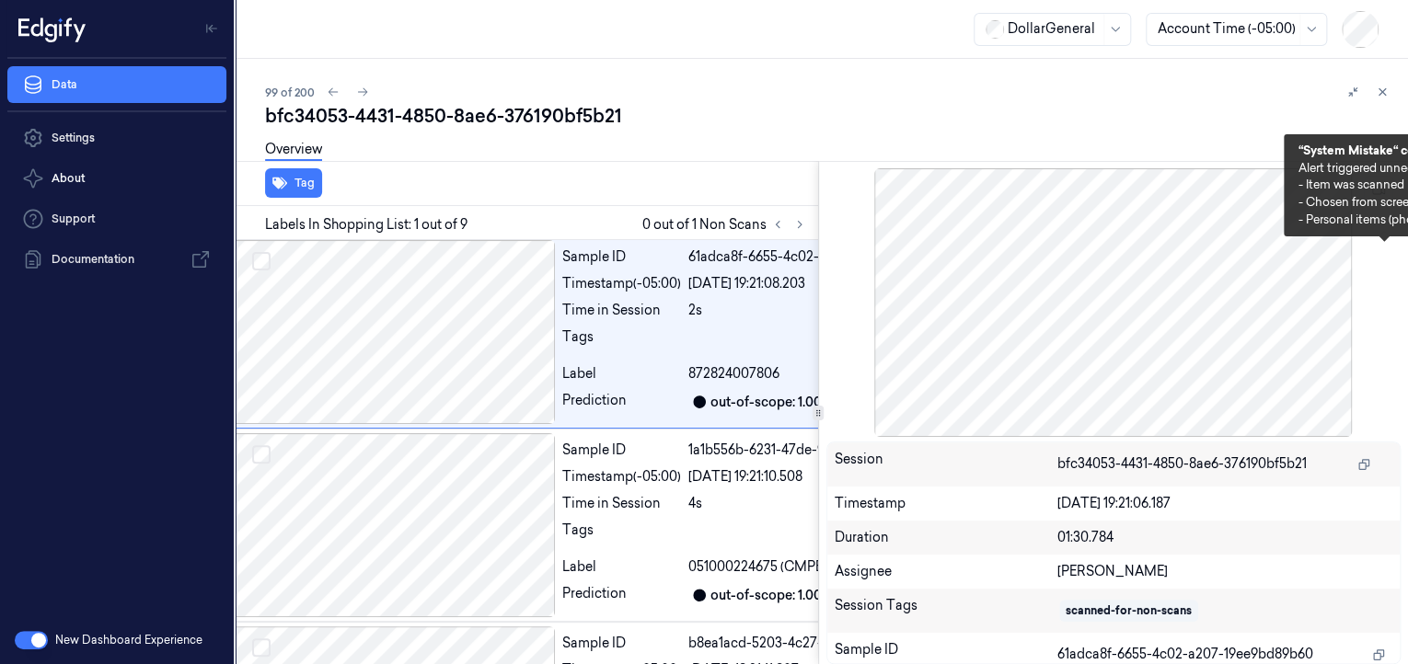
scroll to position [0, 29]
click at [794, 226] on button at bounding box center [799, 224] width 22 height 22
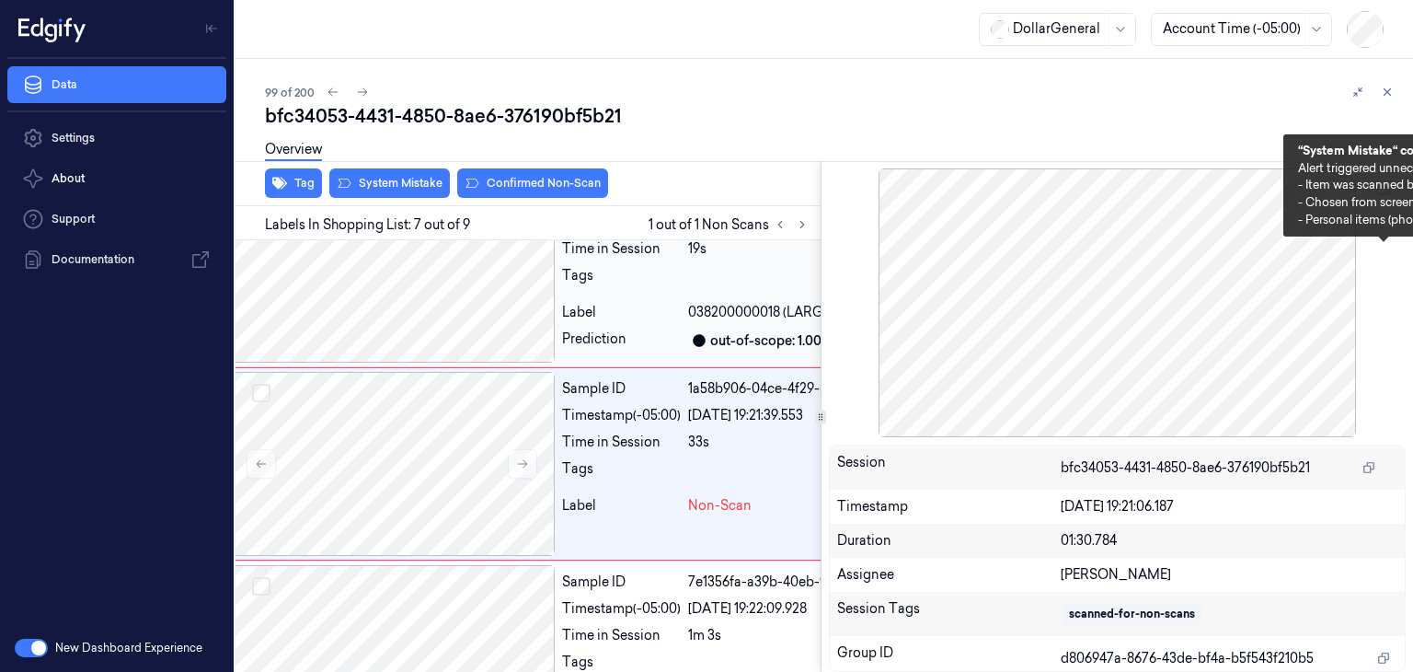
scroll to position [1037, 29]
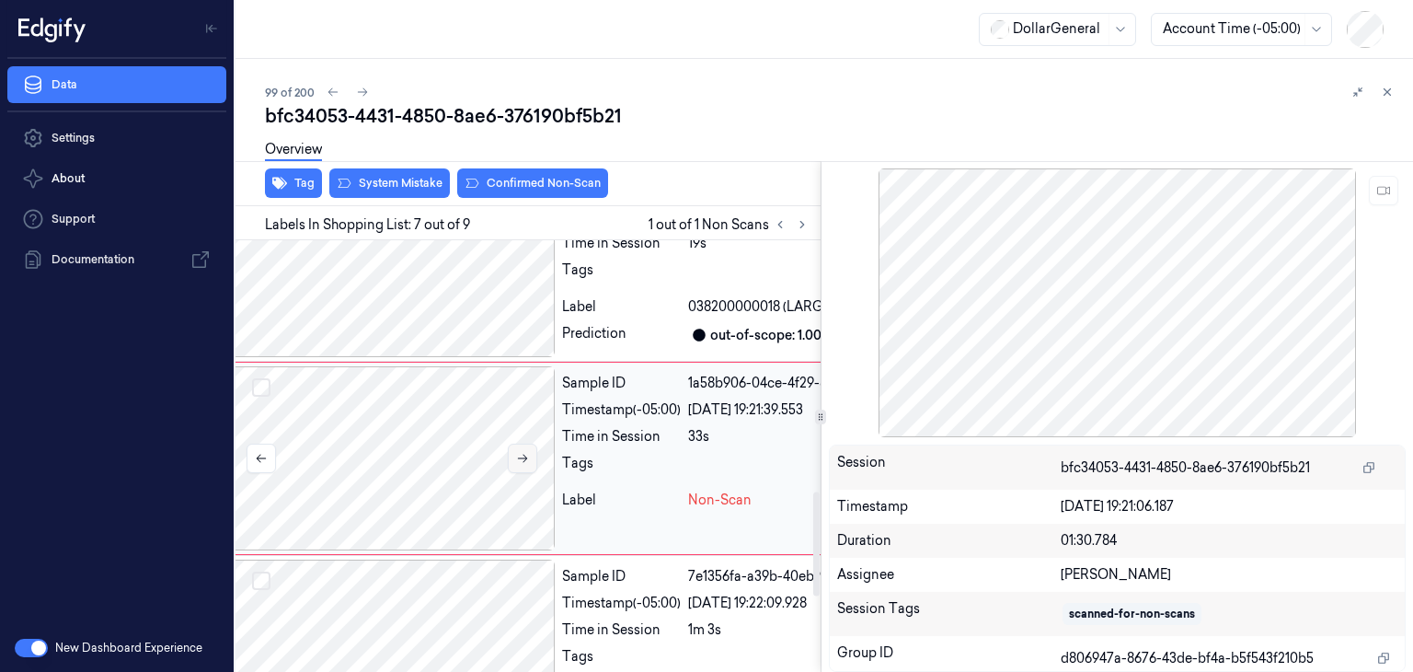
click at [528, 460] on icon at bounding box center [522, 458] width 13 height 13
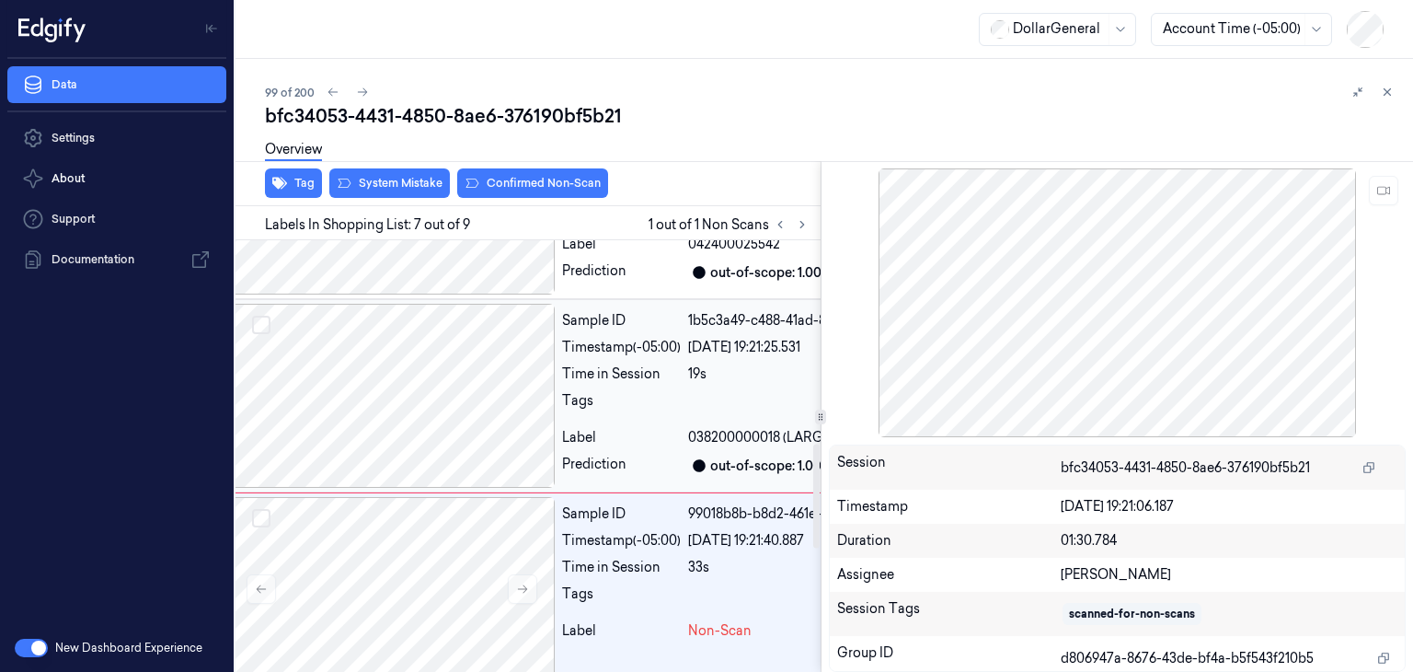
scroll to position [761, 29]
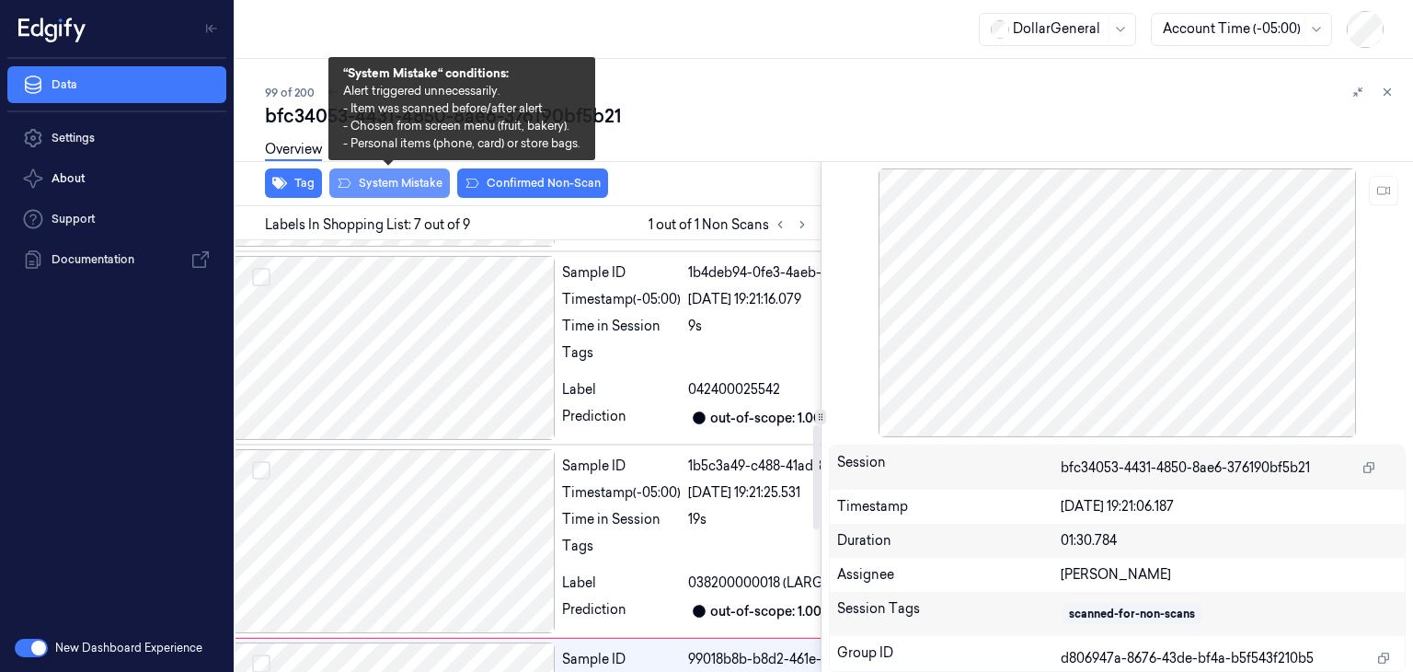
click at [403, 178] on button "System Mistake" at bounding box center [389, 182] width 121 height 29
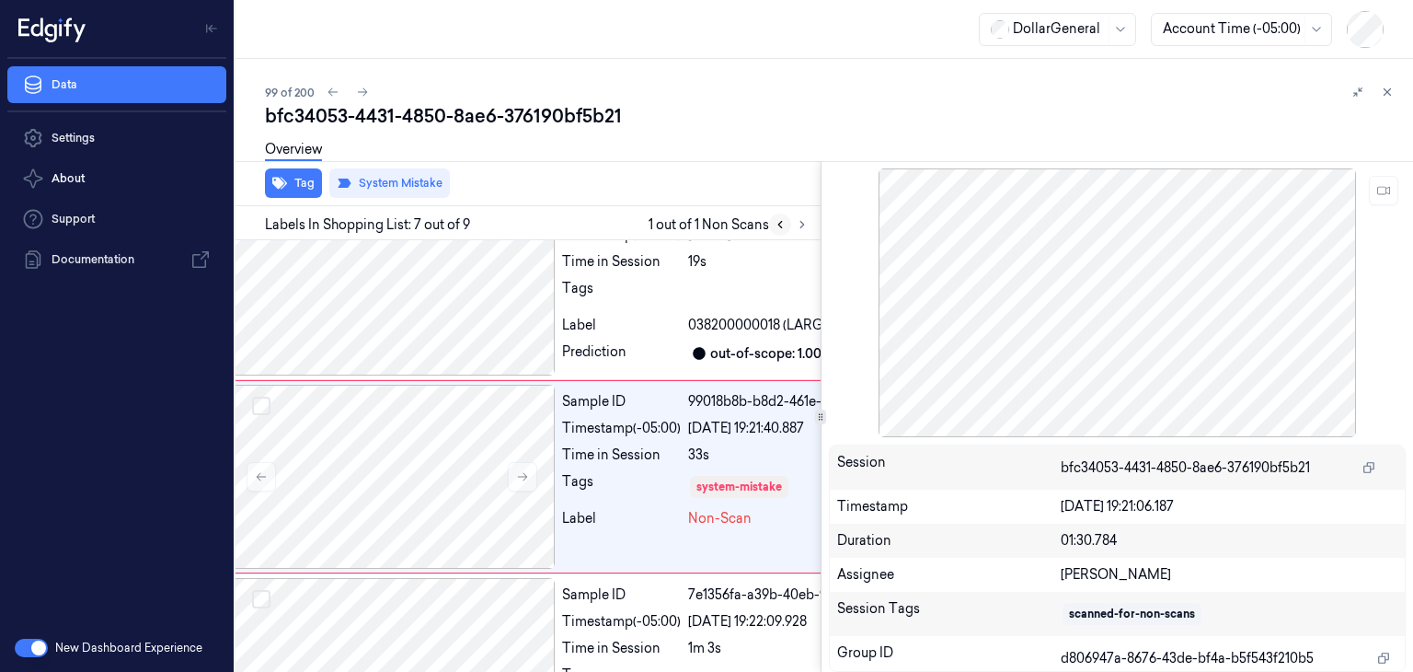
scroll to position [1037, 29]
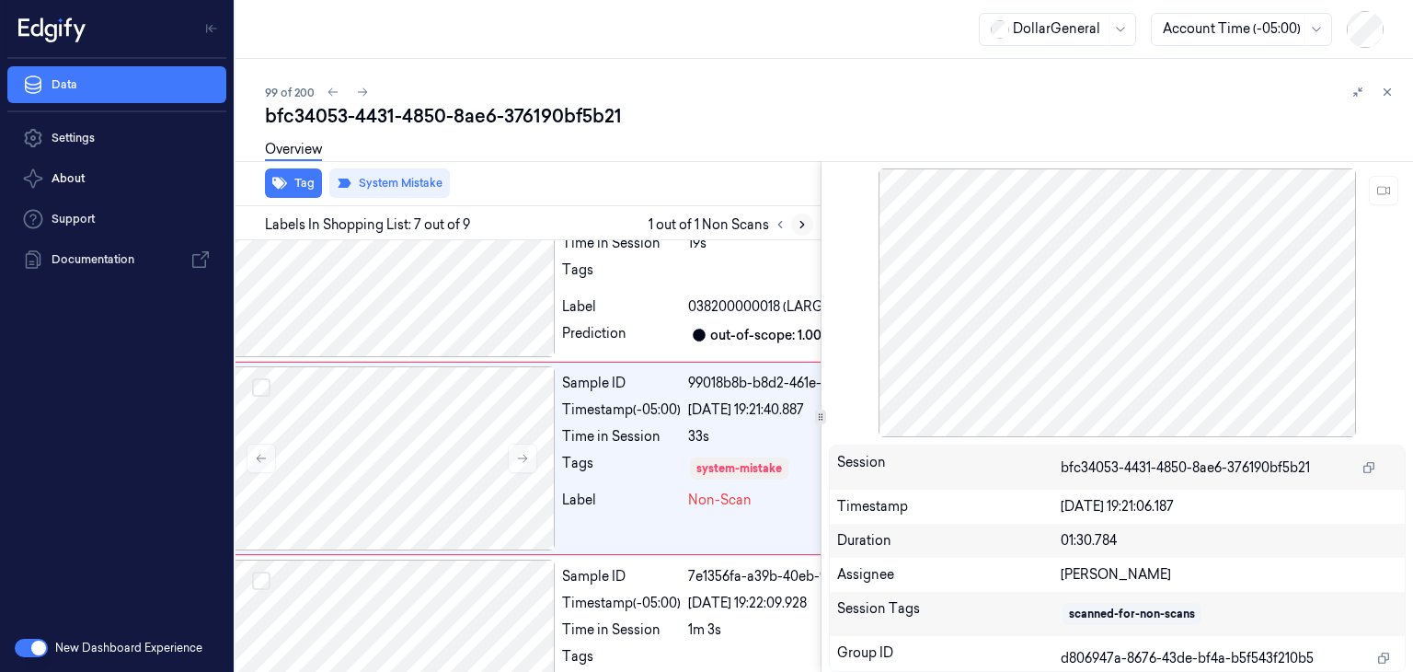
click at [806, 231] on button at bounding box center [802, 224] width 22 height 22
click at [802, 224] on icon at bounding box center [802, 225] width 4 height 6
click at [361, 97] on icon at bounding box center [362, 92] width 13 height 13
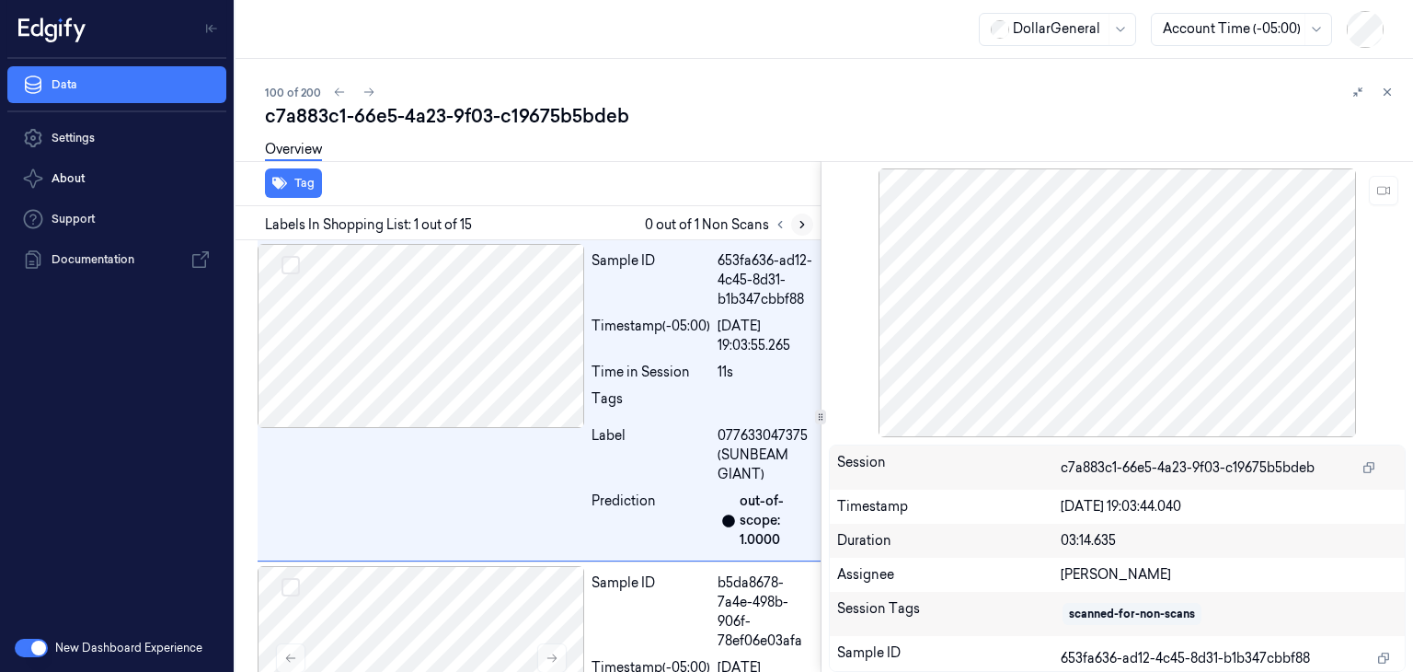
click at [801, 227] on icon at bounding box center [802, 224] width 13 height 13
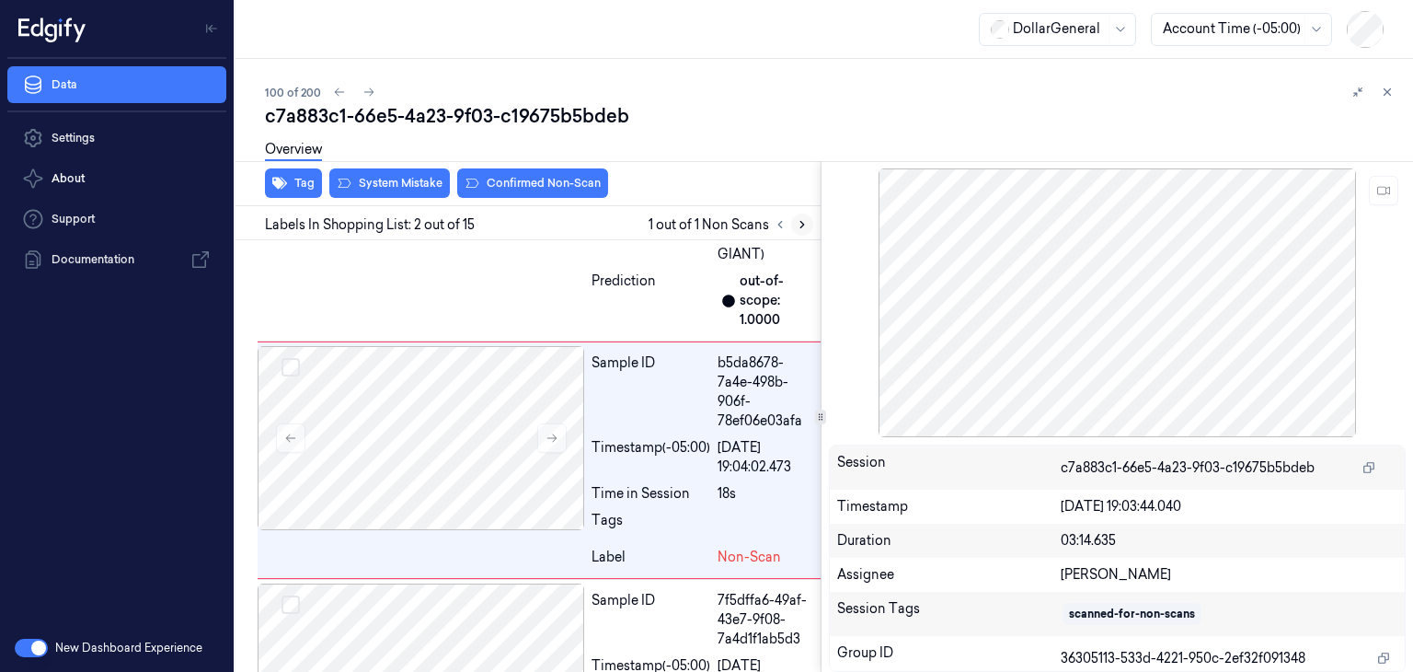
scroll to position [224, 0]
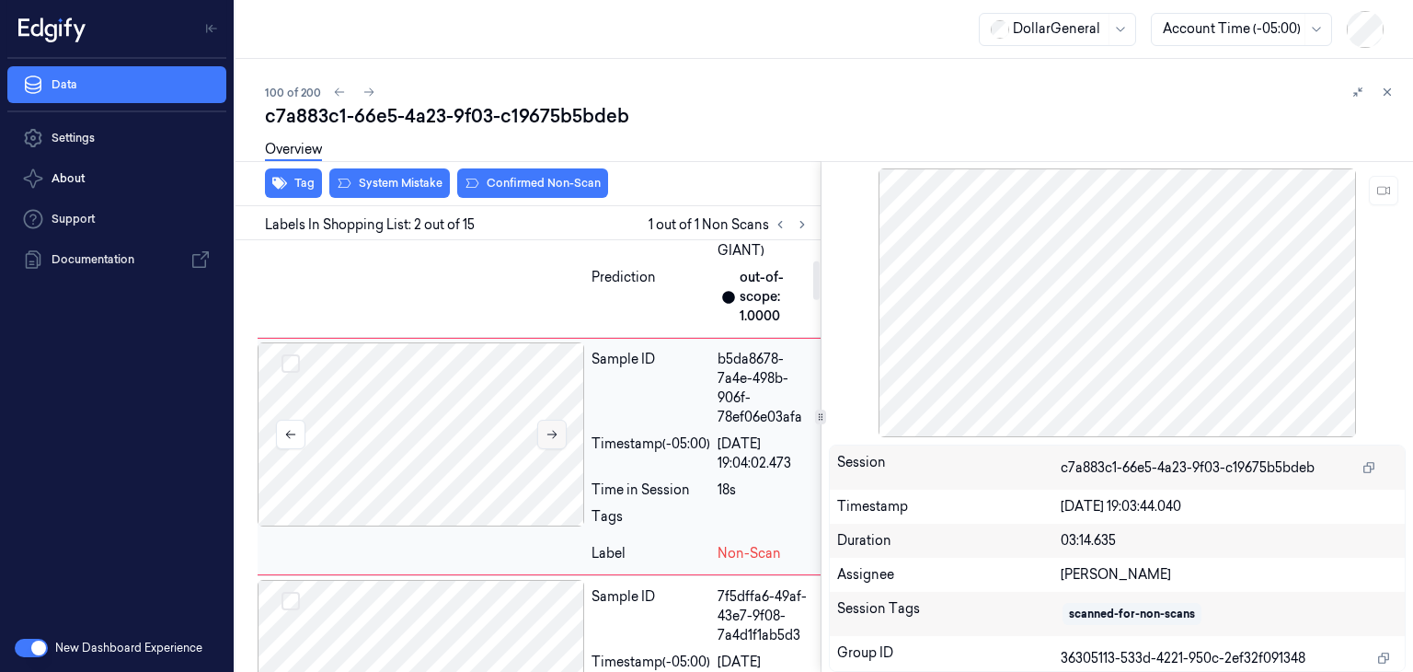
click at [558, 440] on button at bounding box center [551, 433] width 29 height 29
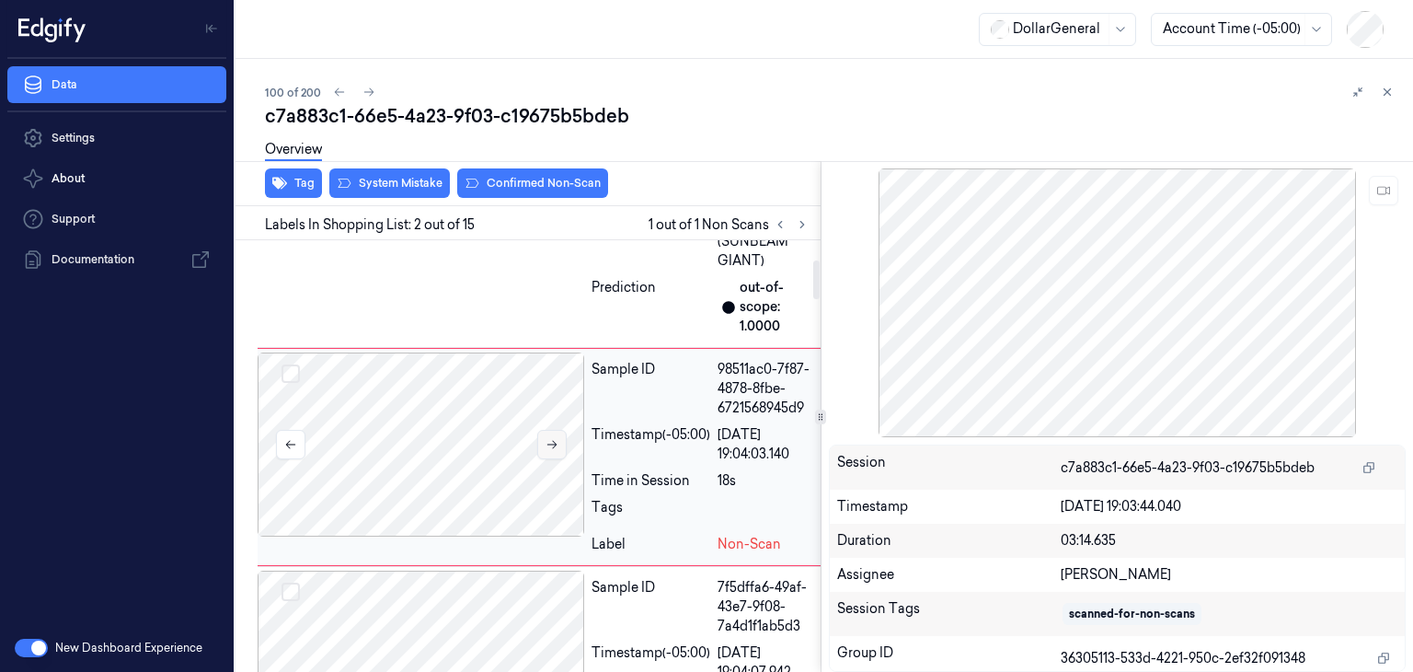
click at [558, 440] on button at bounding box center [551, 444] width 29 height 29
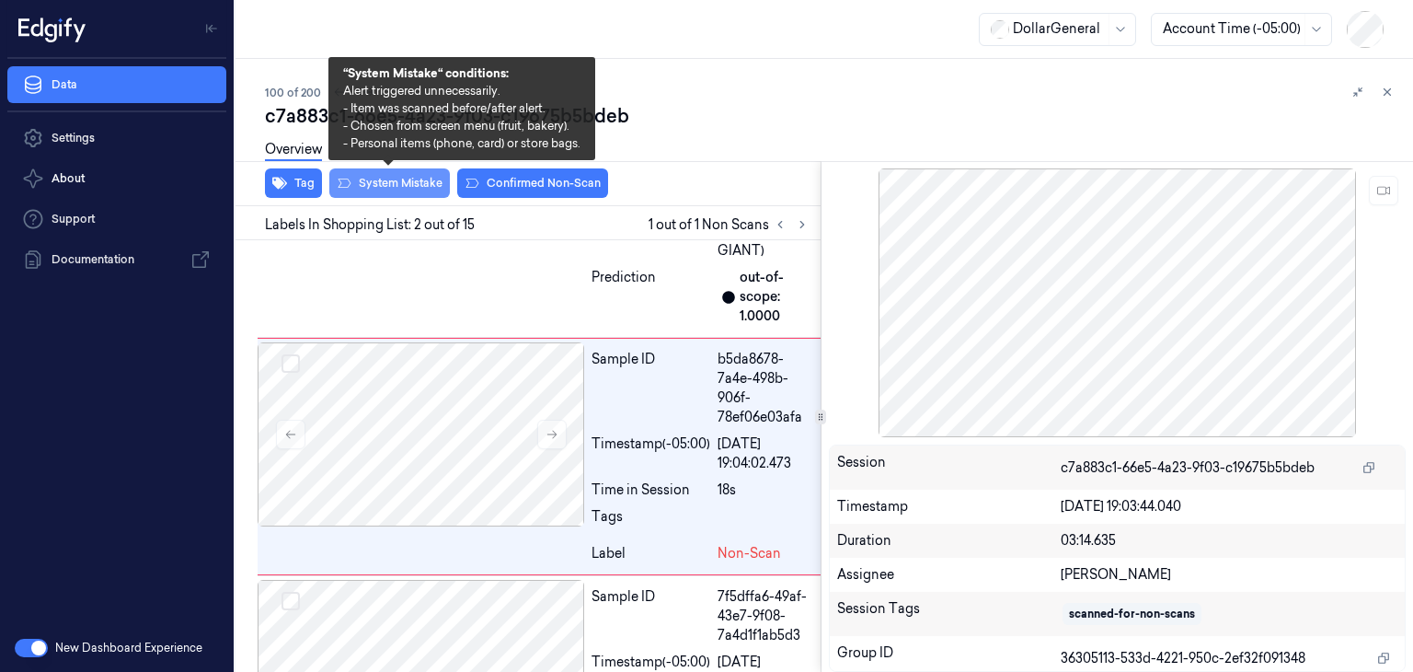
click at [373, 182] on button "System Mistake" at bounding box center [389, 182] width 121 height 29
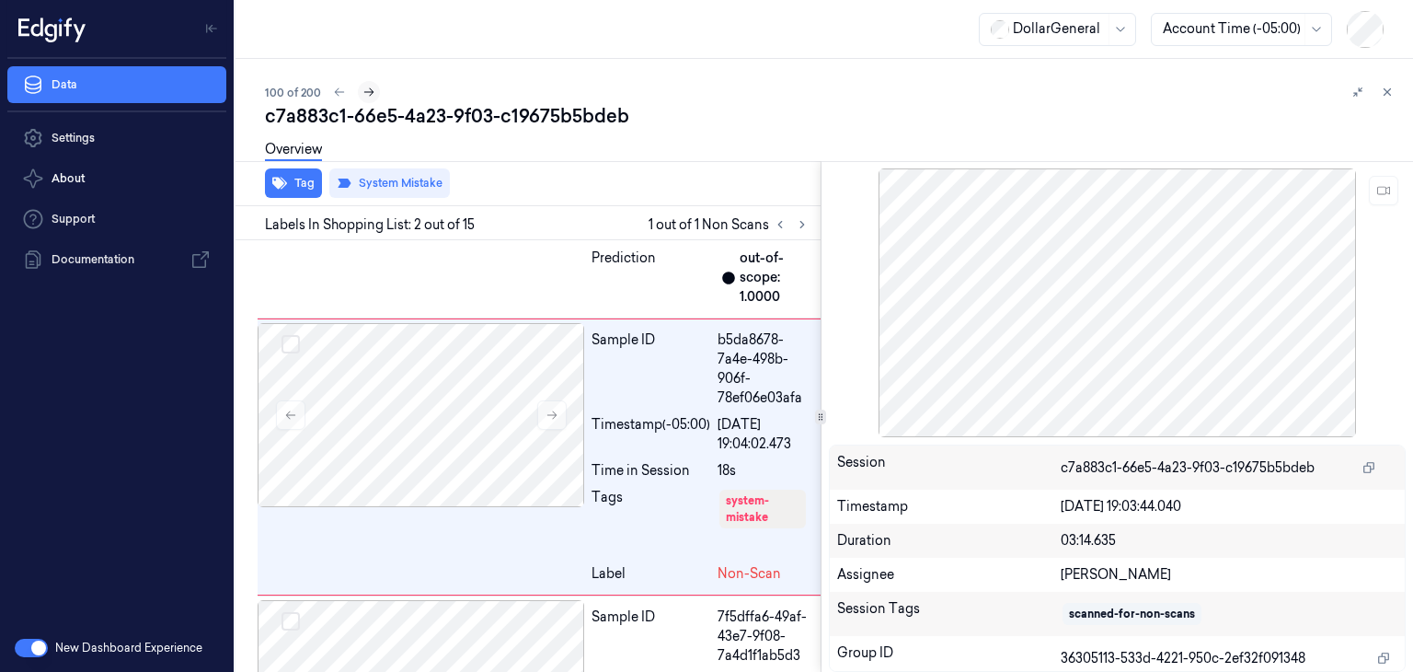
click at [362, 93] on icon at bounding box center [368, 92] width 13 height 13
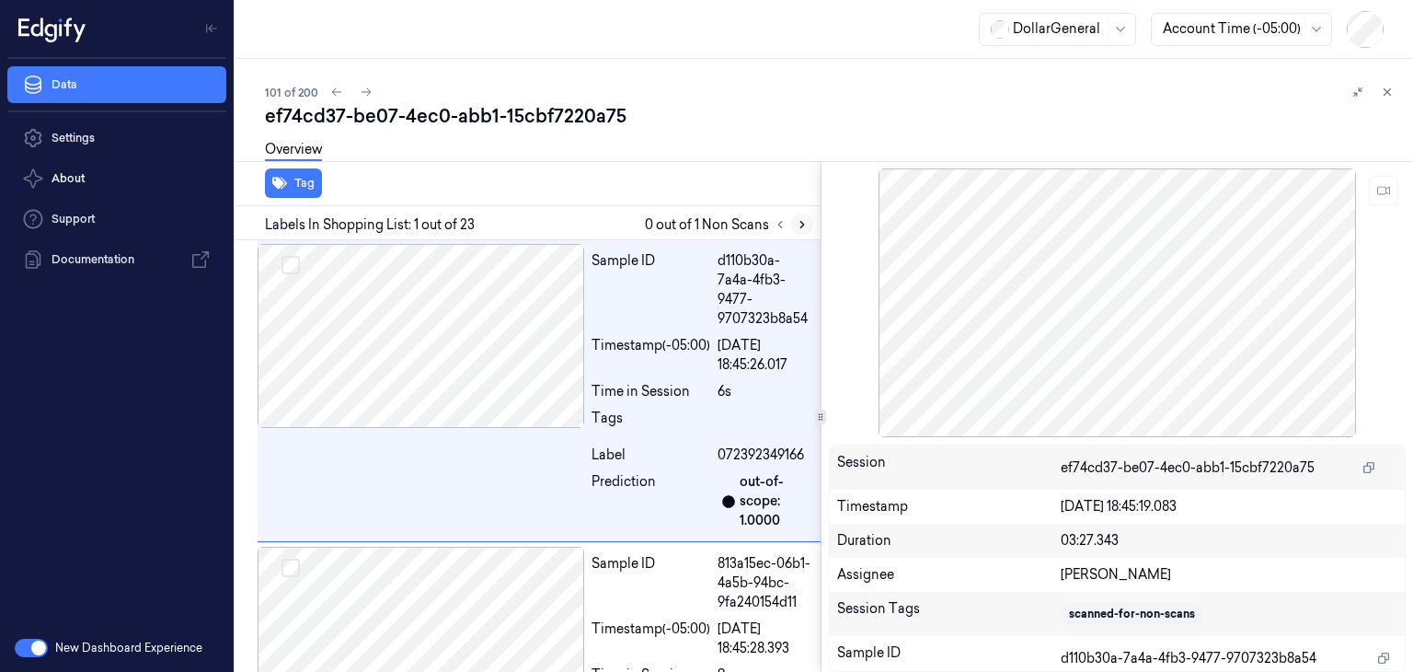
click at [809, 222] on button at bounding box center [802, 224] width 22 height 22
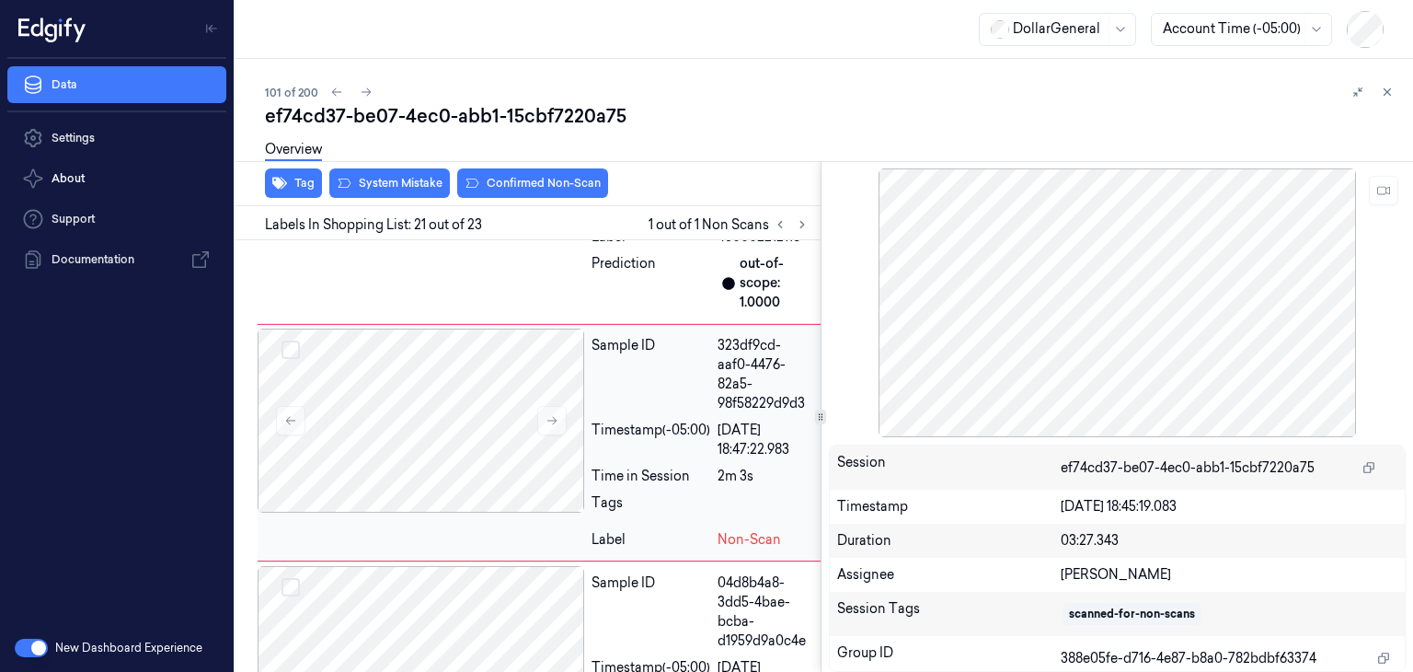
scroll to position [6063, 0]
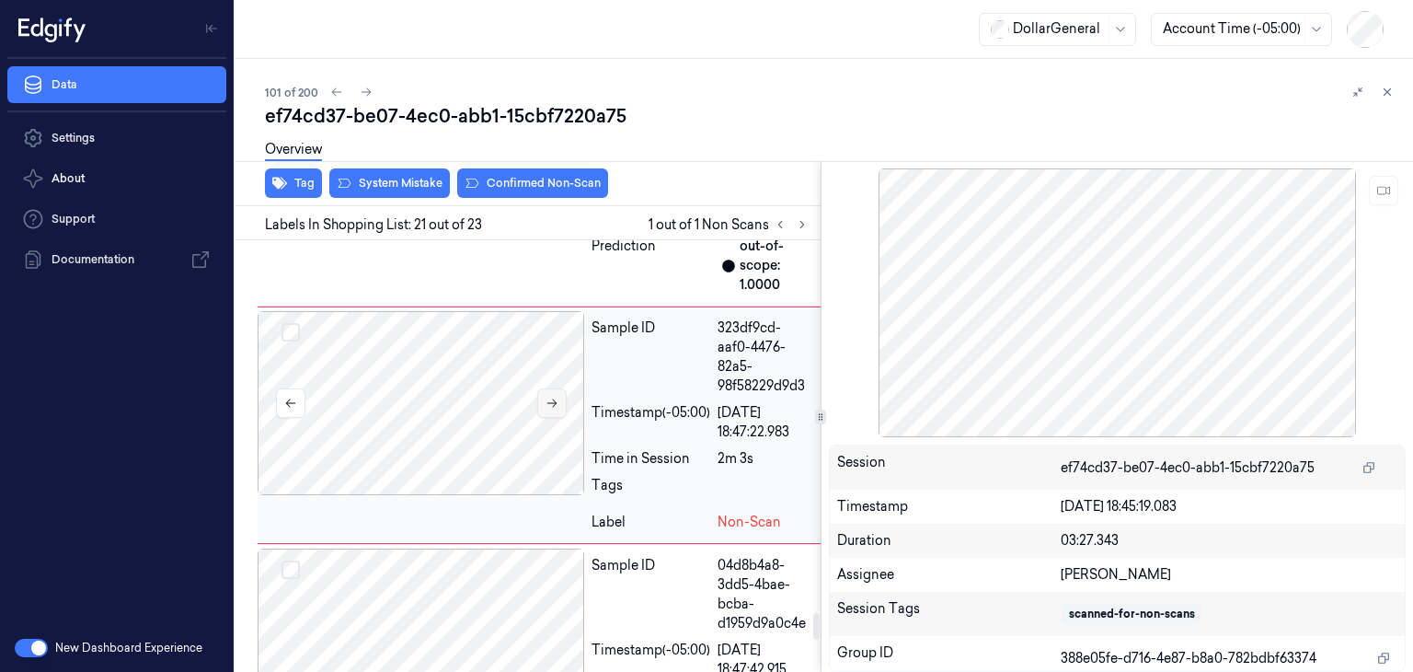
click at [556, 409] on icon at bounding box center [552, 402] width 13 height 13
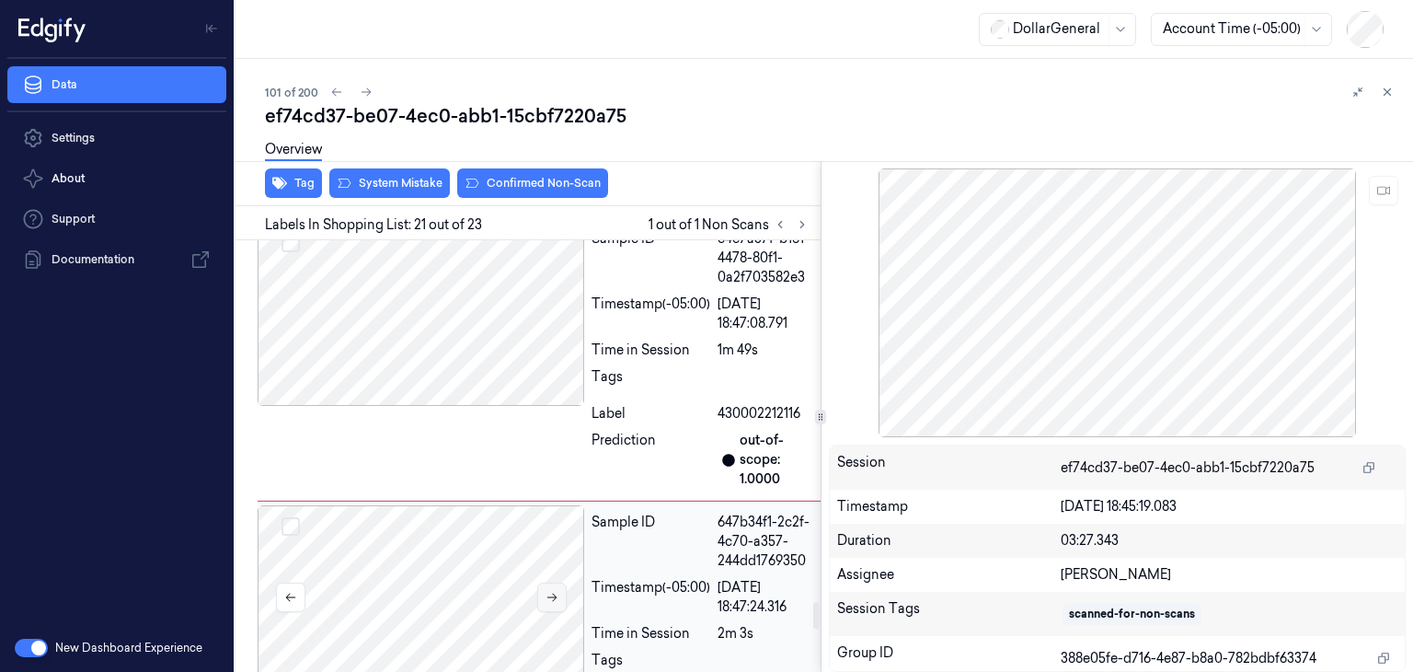
scroll to position [5777, 0]
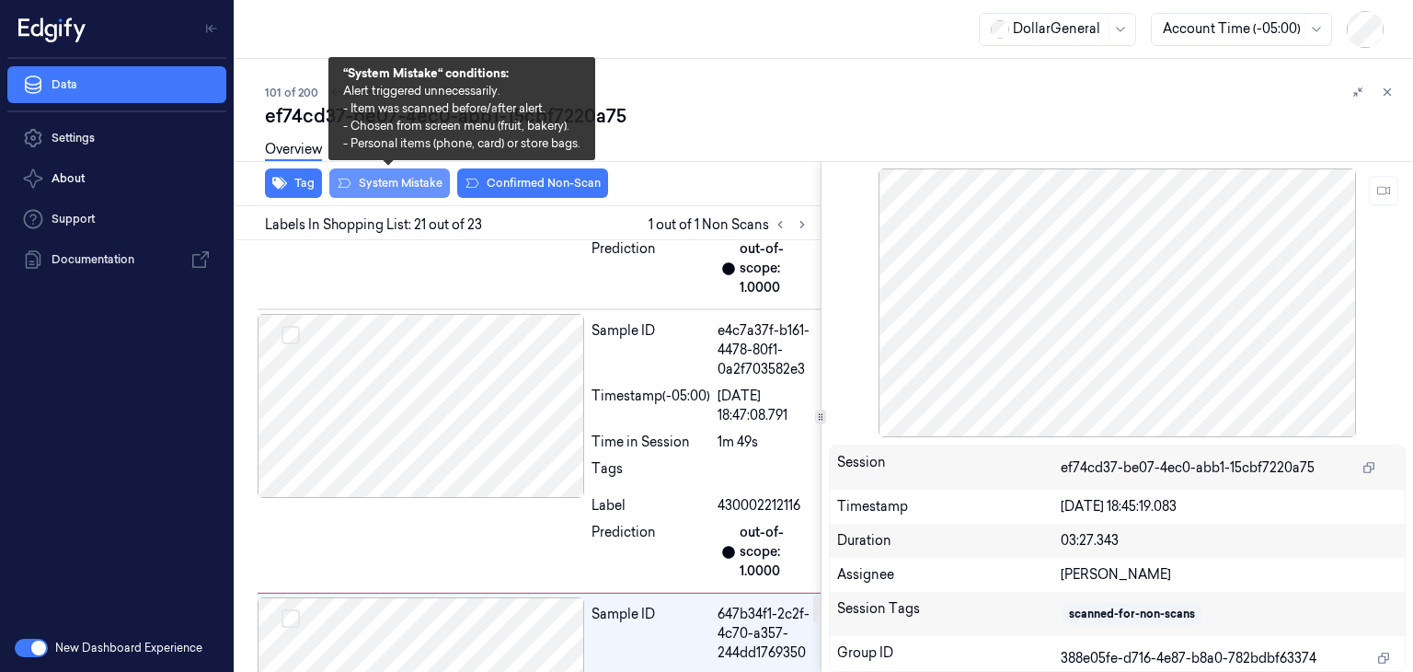
click at [434, 190] on button "System Mistake" at bounding box center [389, 182] width 121 height 29
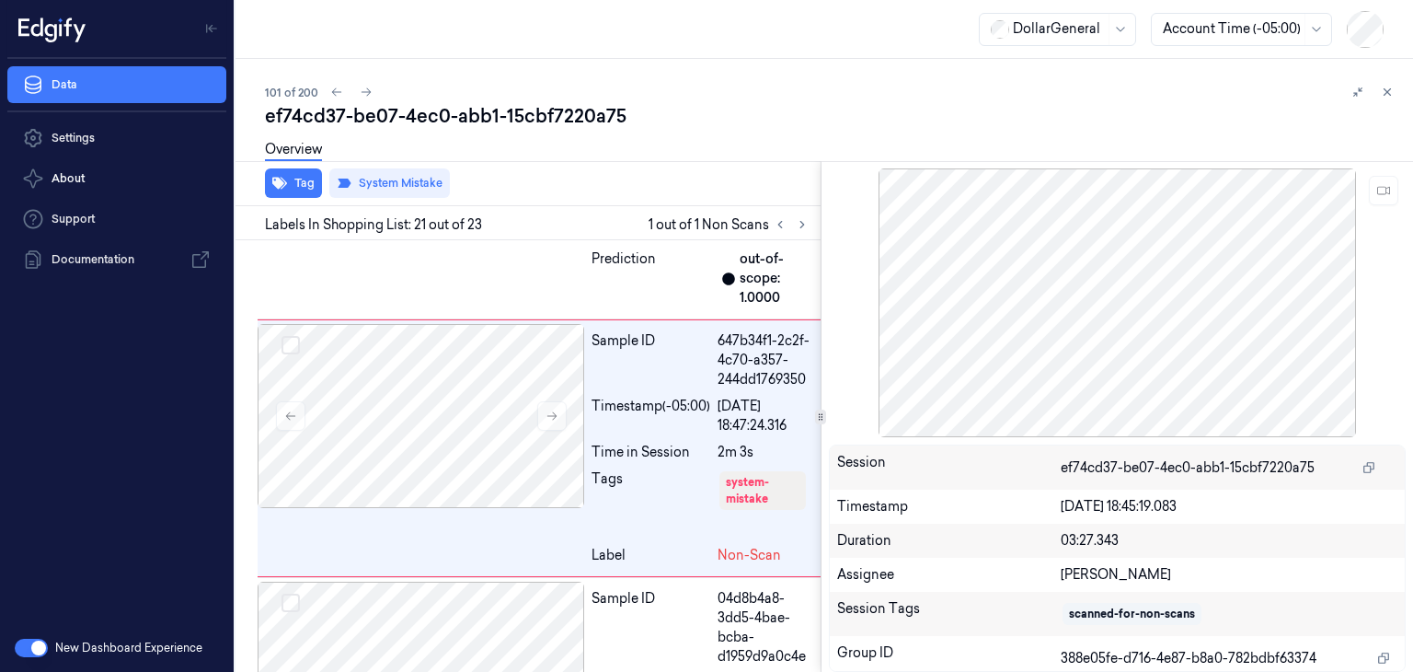
scroll to position [6073, 0]
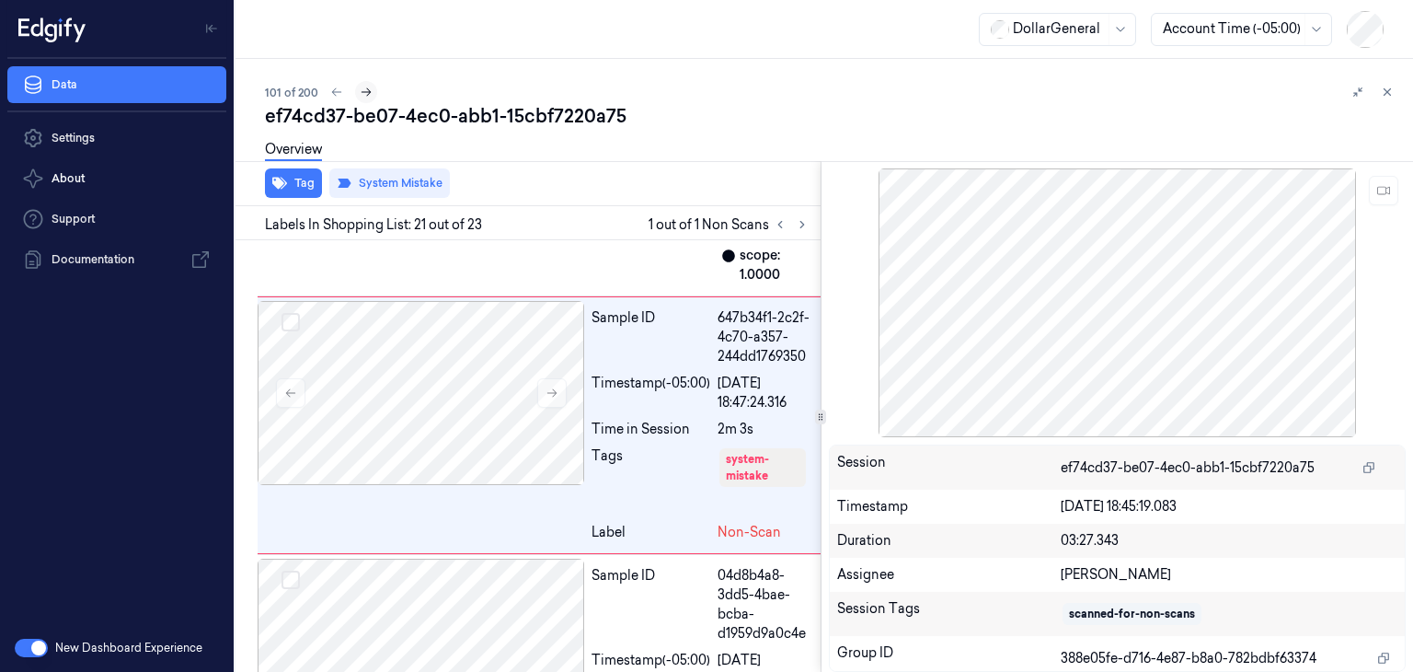
click at [372, 97] on button at bounding box center [366, 92] width 22 height 22
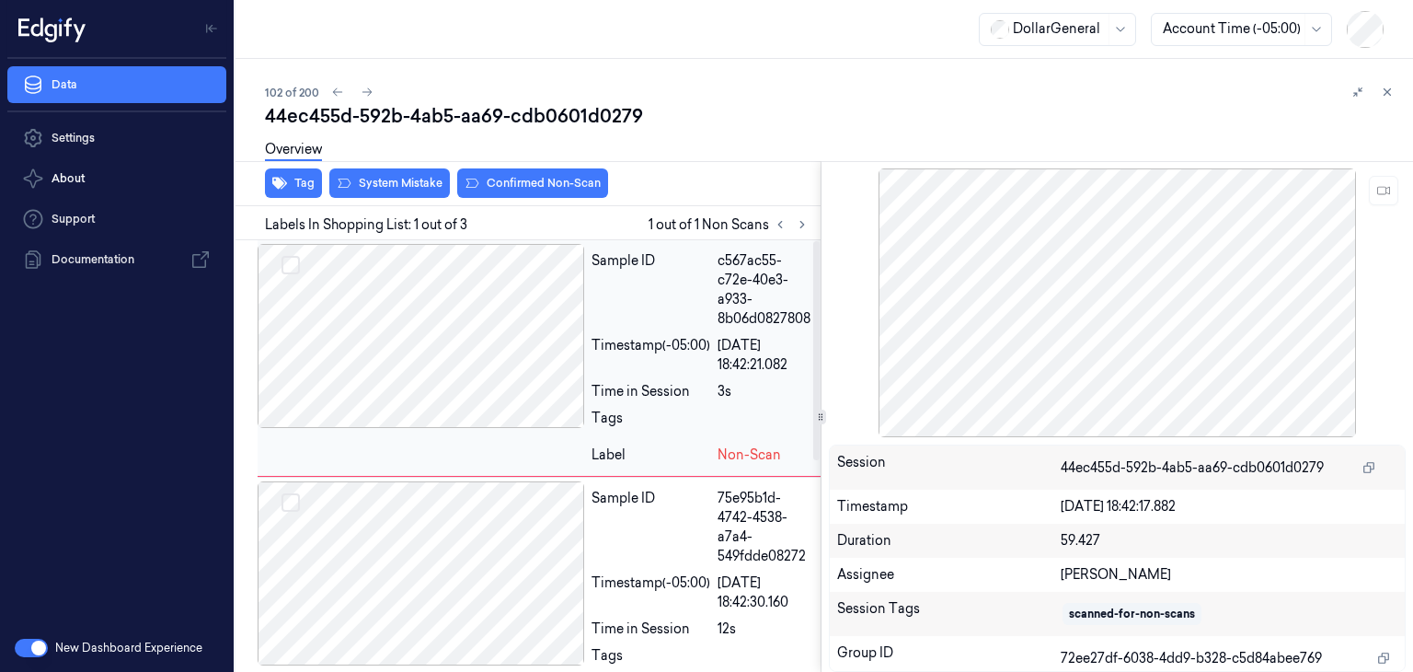
click at [425, 292] on div at bounding box center [421, 336] width 327 height 184
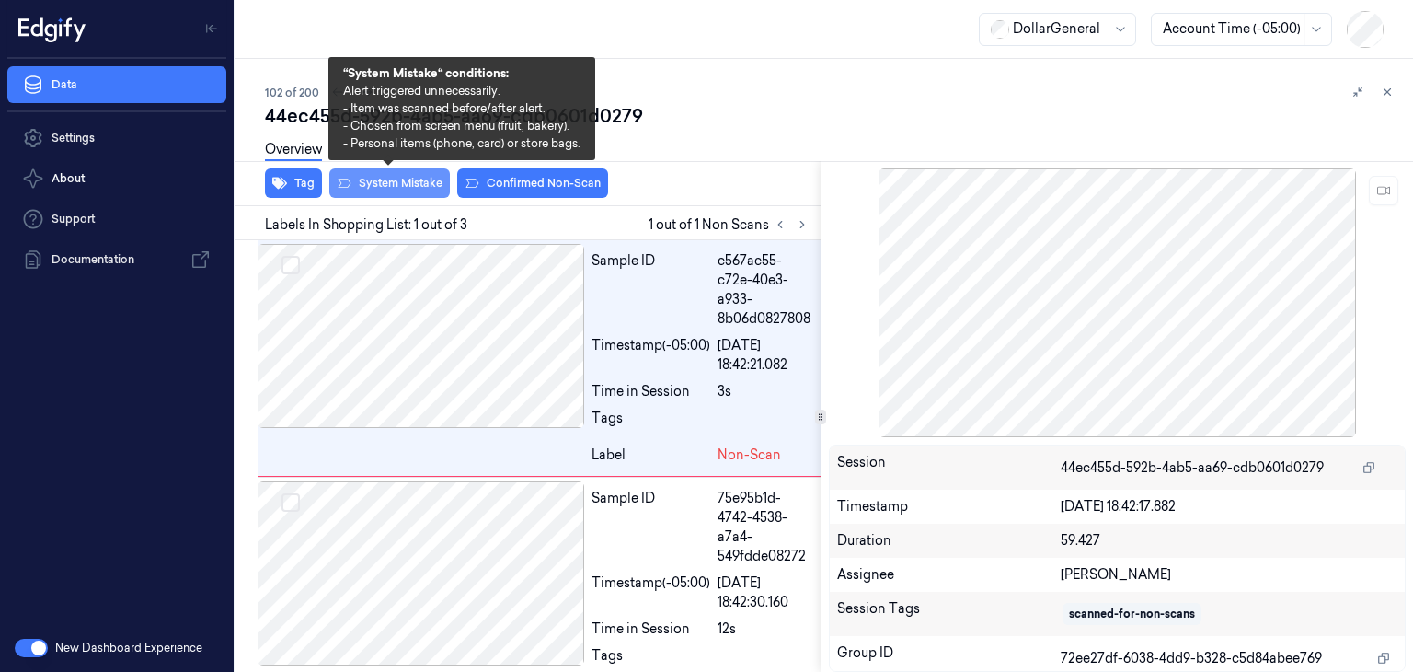
click at [362, 178] on button "System Mistake" at bounding box center [389, 182] width 121 height 29
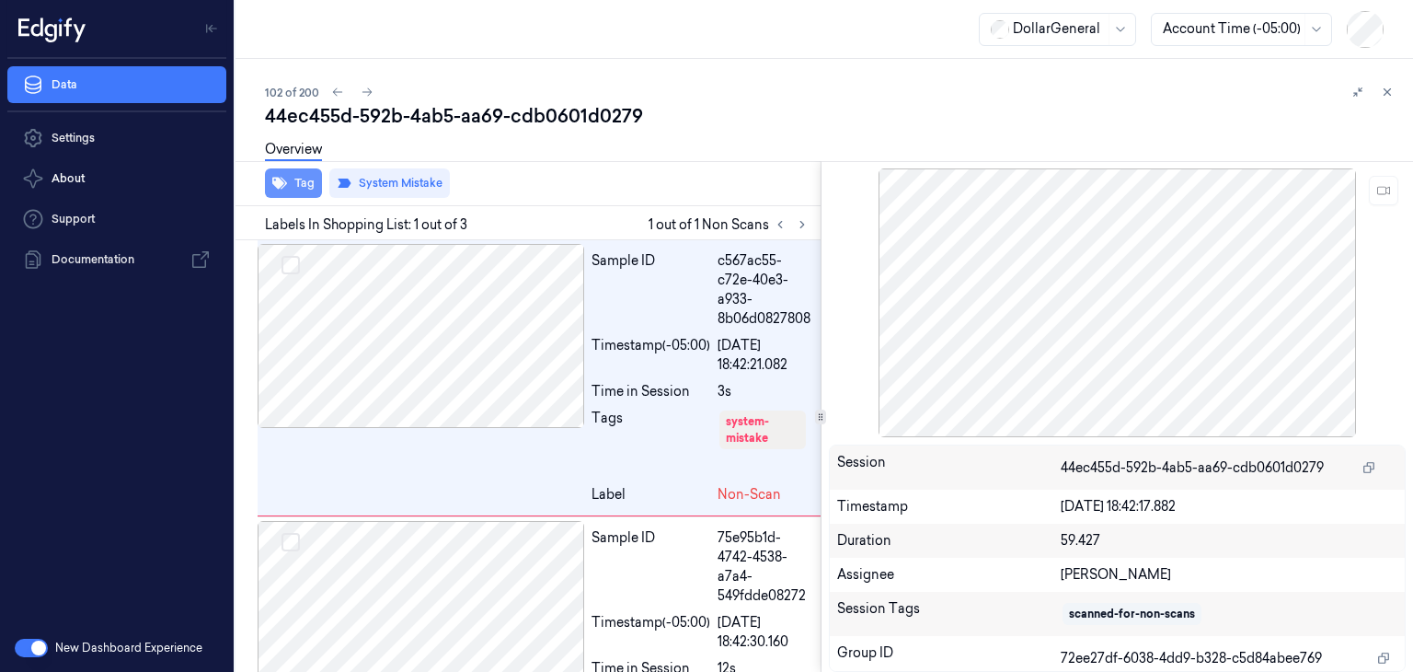
click at [309, 178] on button "Tag" at bounding box center [293, 182] width 57 height 29
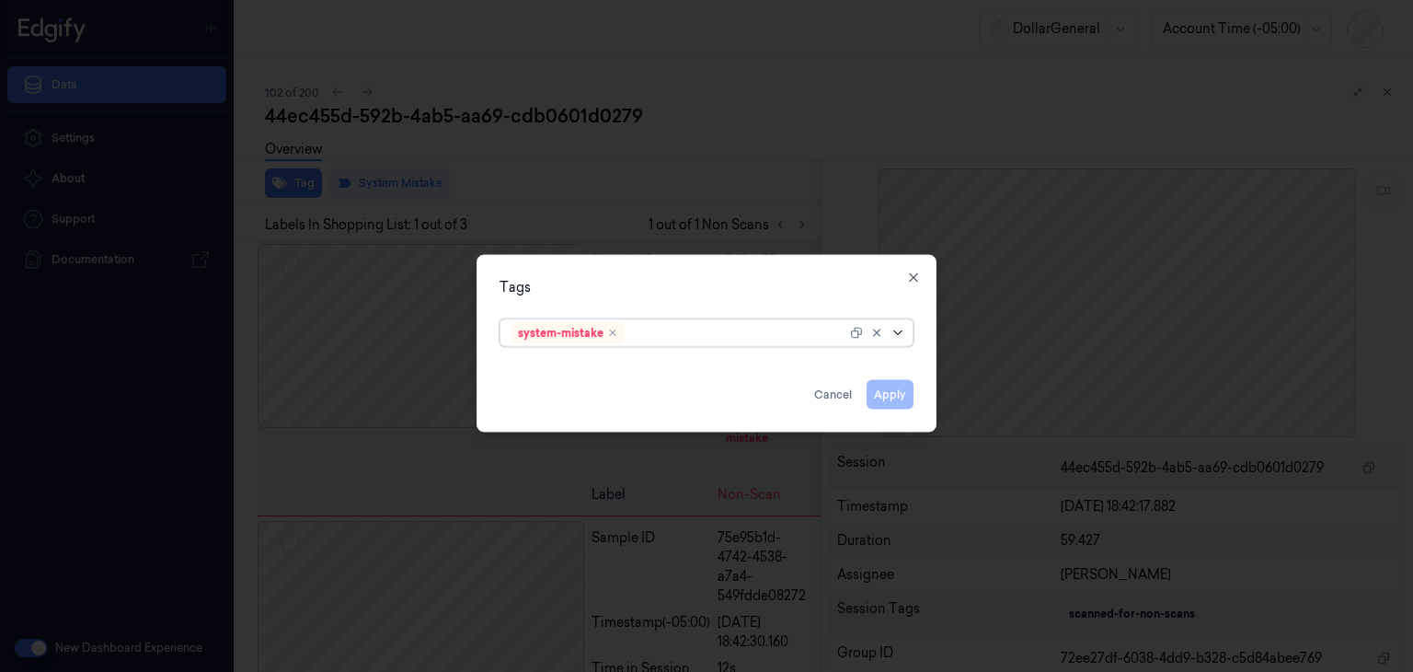
click at [900, 339] on icon at bounding box center [898, 333] width 15 height 15
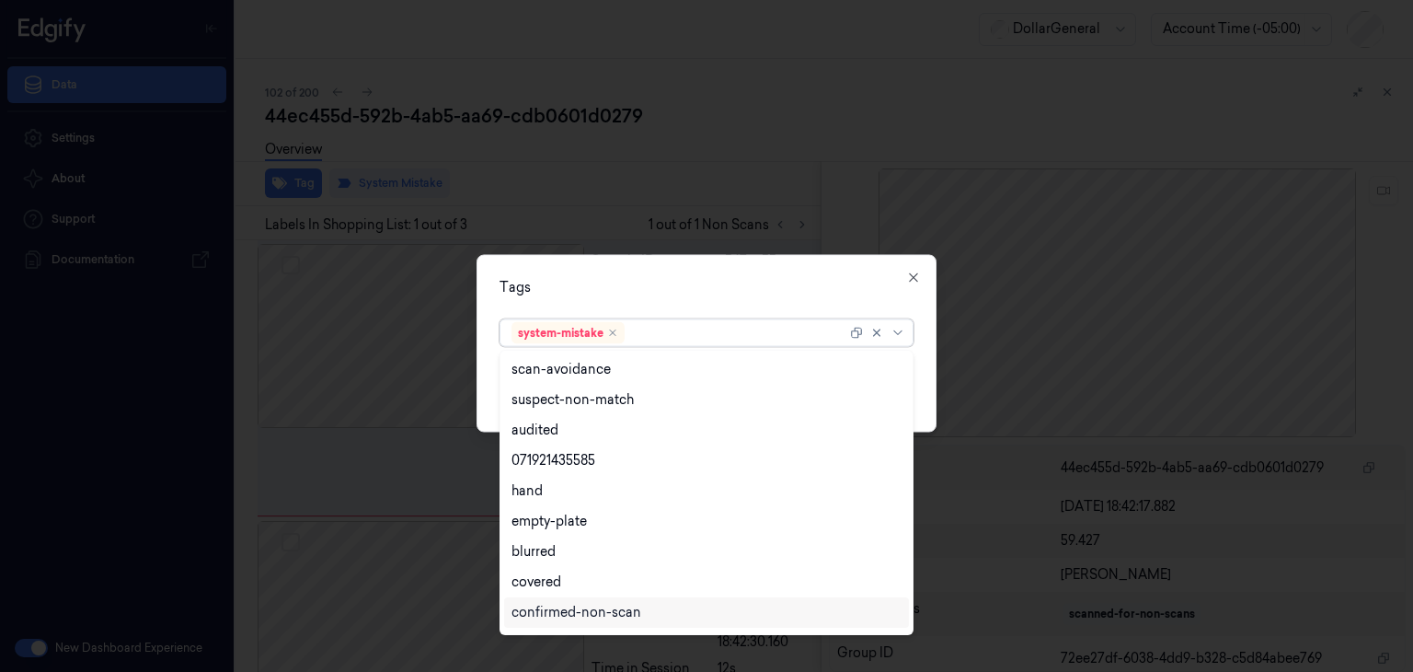
scroll to position [301, 0]
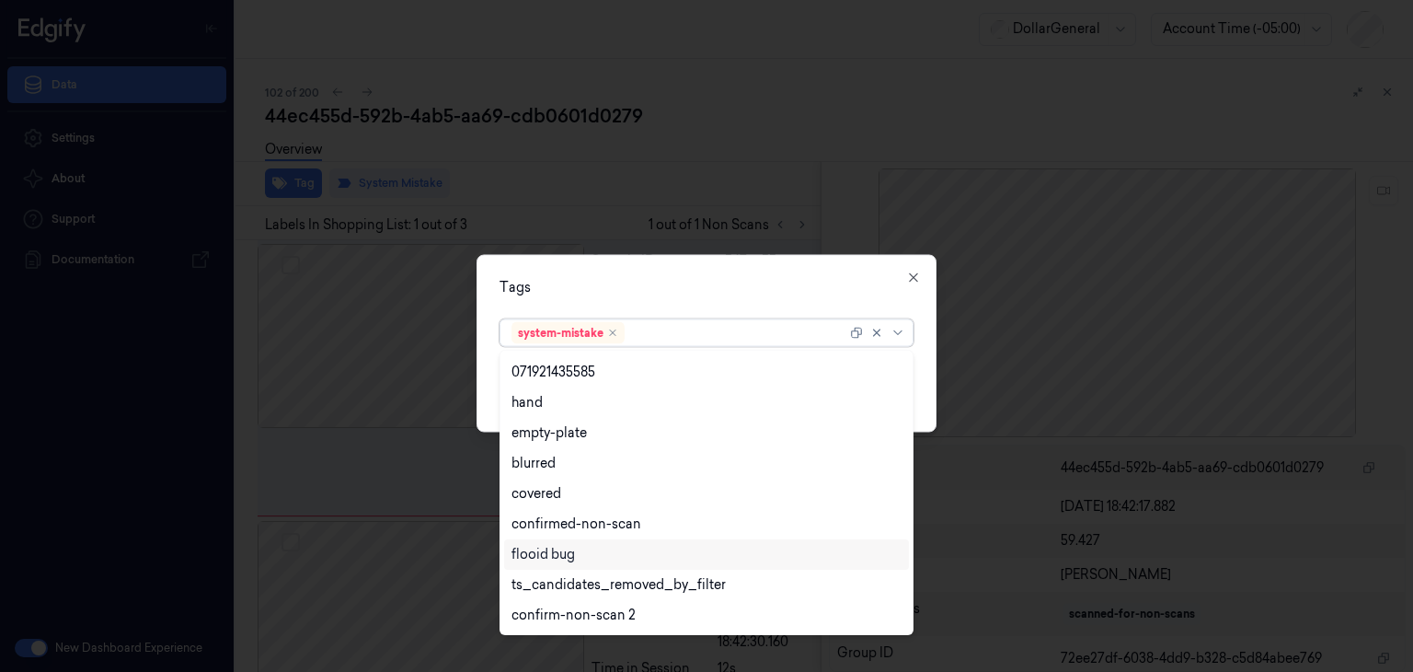
click at [550, 563] on div "flooid bug" at bounding box center [542, 554] width 63 height 19
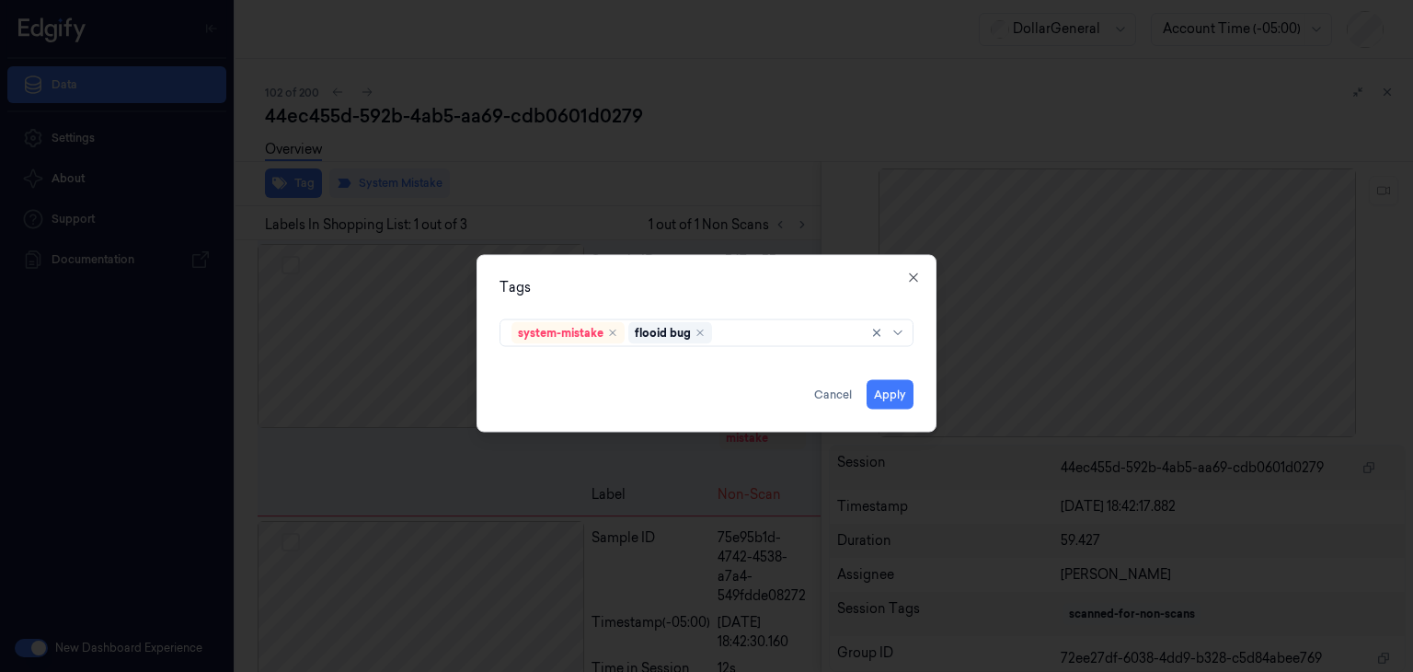
click at [921, 384] on div "Tags system-mistake flooid bug Apply Cancel Close" at bounding box center [707, 344] width 460 height 178
click at [891, 389] on button "Apply" at bounding box center [890, 394] width 47 height 29
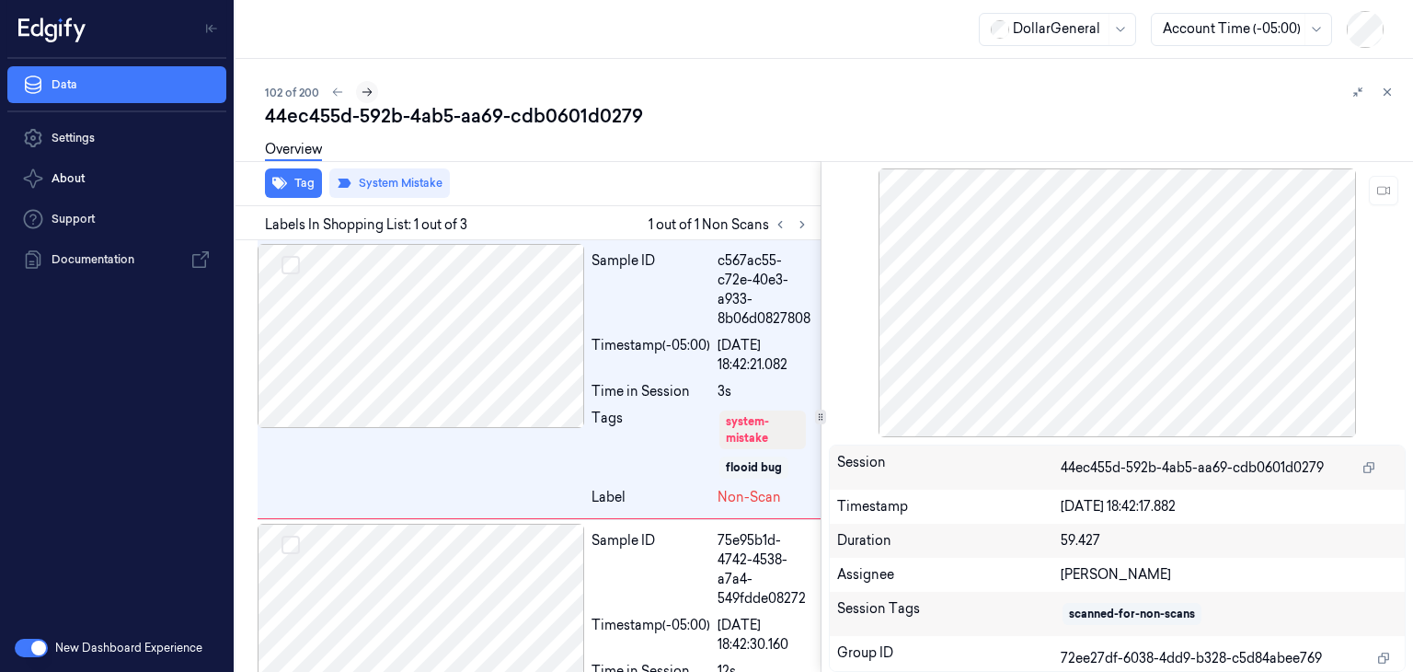
click at [369, 100] on button at bounding box center [367, 92] width 22 height 22
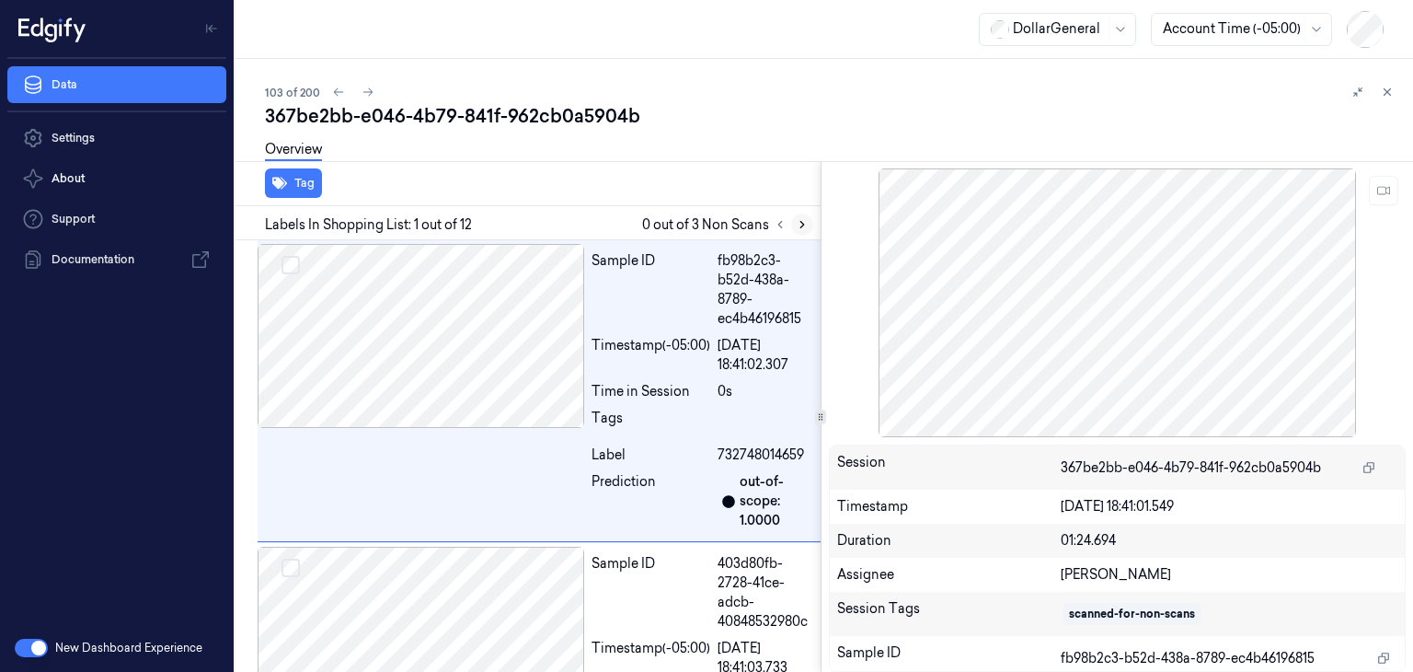
click at [802, 228] on icon at bounding box center [802, 224] width 13 height 13
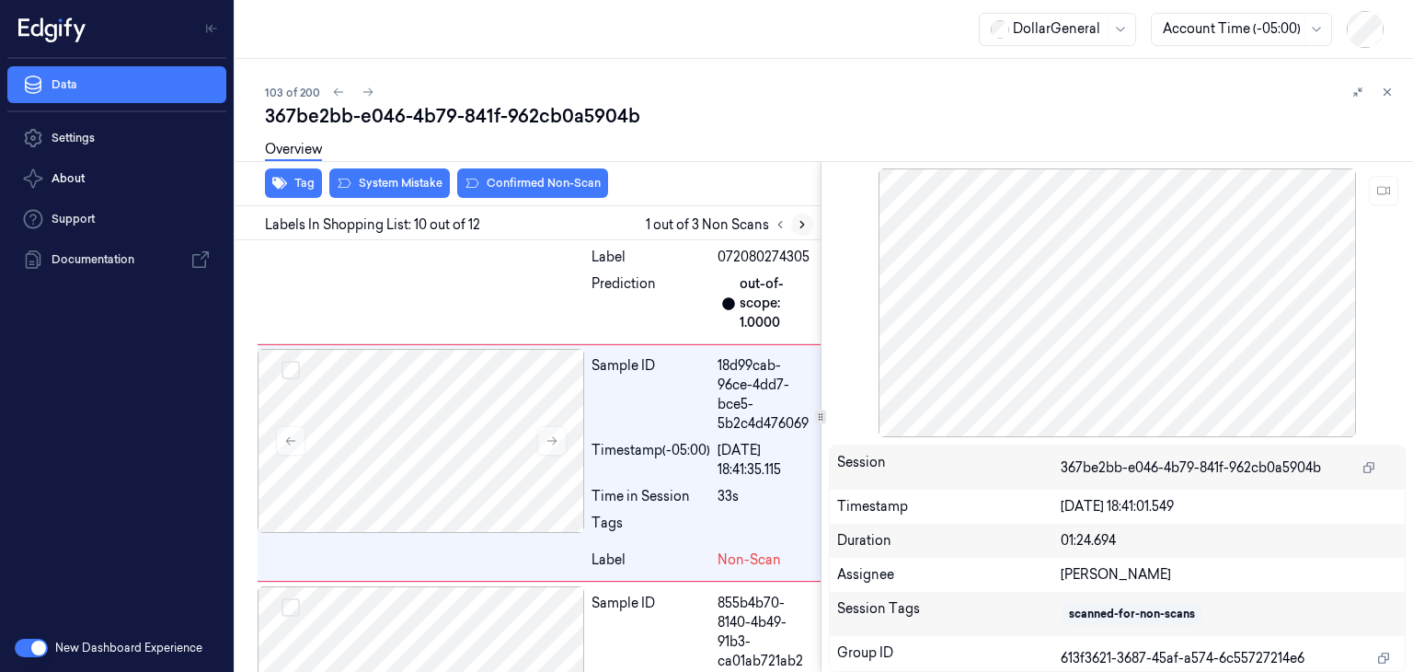
scroll to position [2642, 0]
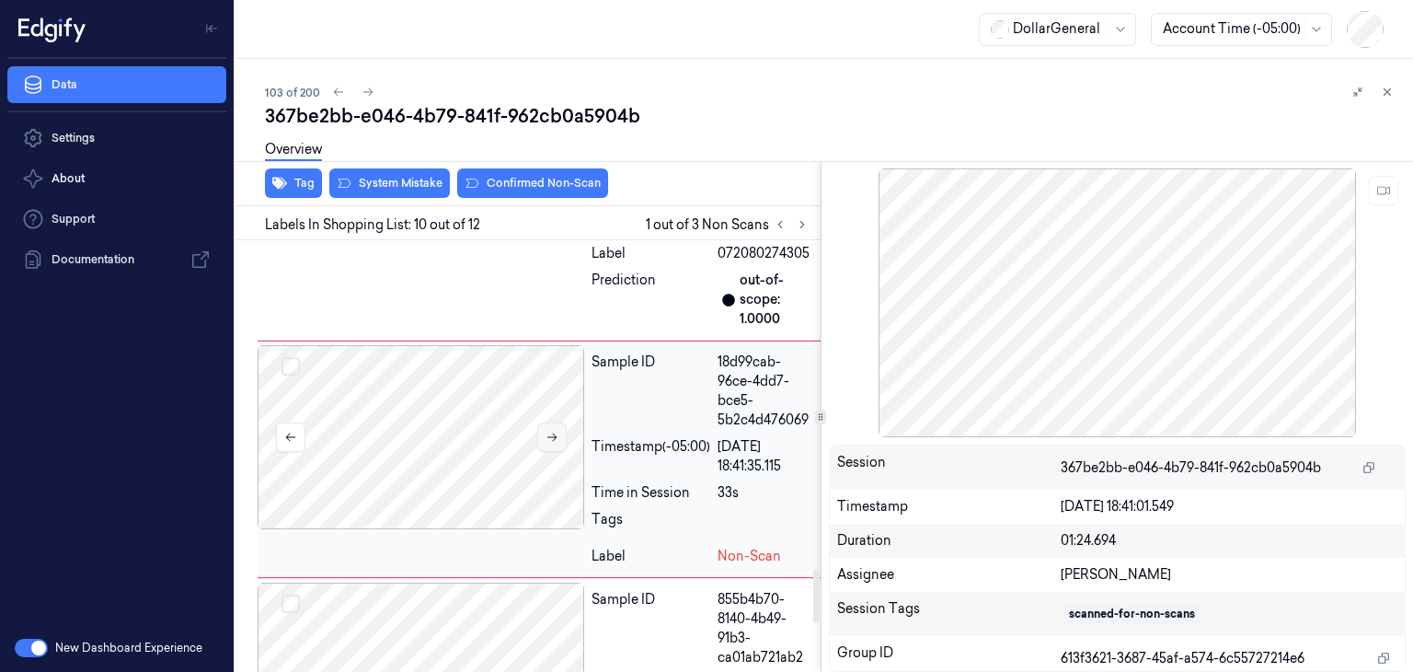
click at [546, 435] on icon at bounding box center [552, 437] width 13 height 13
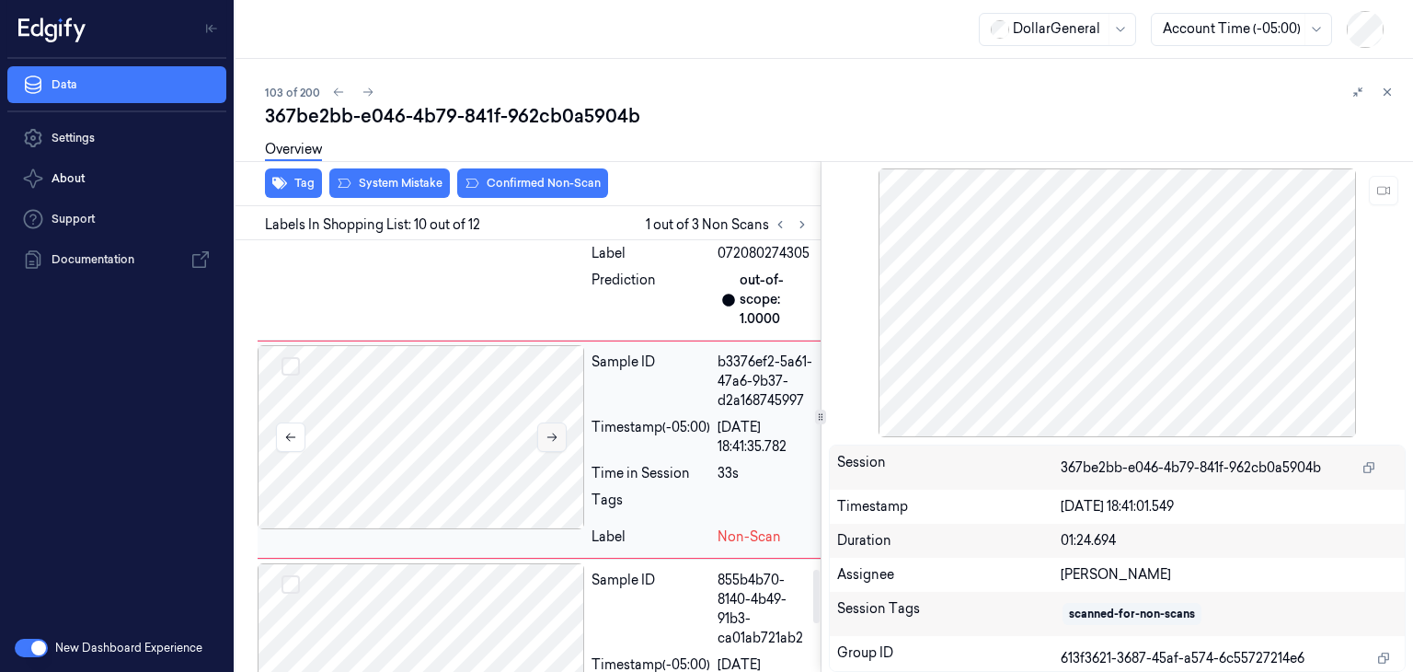
scroll to position [2632, 0]
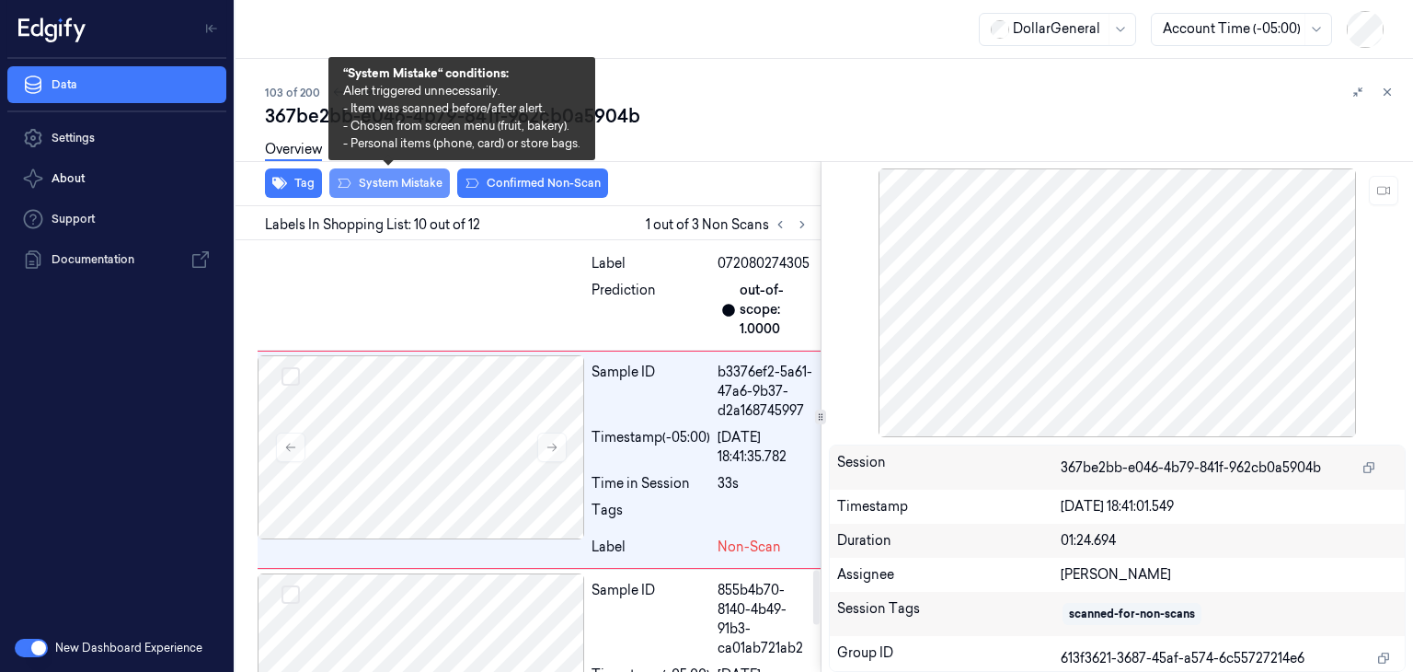
click at [405, 179] on button "System Mistake" at bounding box center [389, 182] width 121 height 29
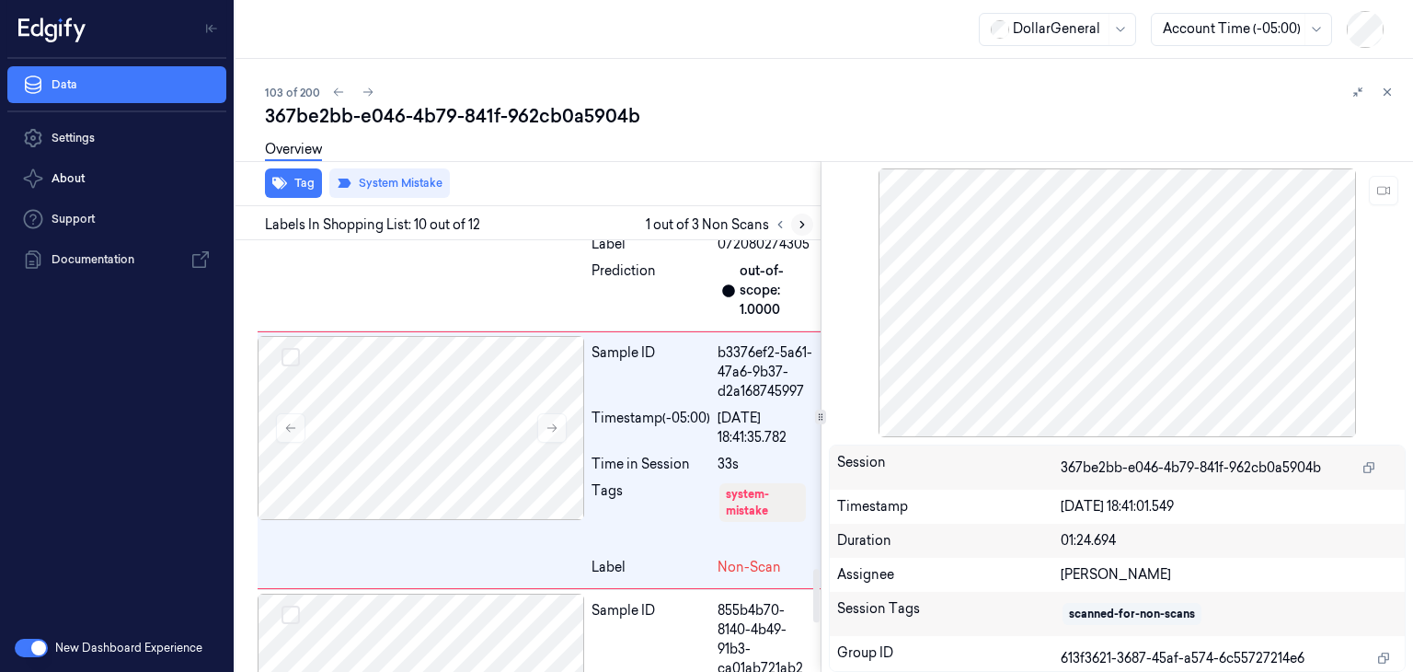
click at [805, 215] on button at bounding box center [802, 224] width 22 height 22
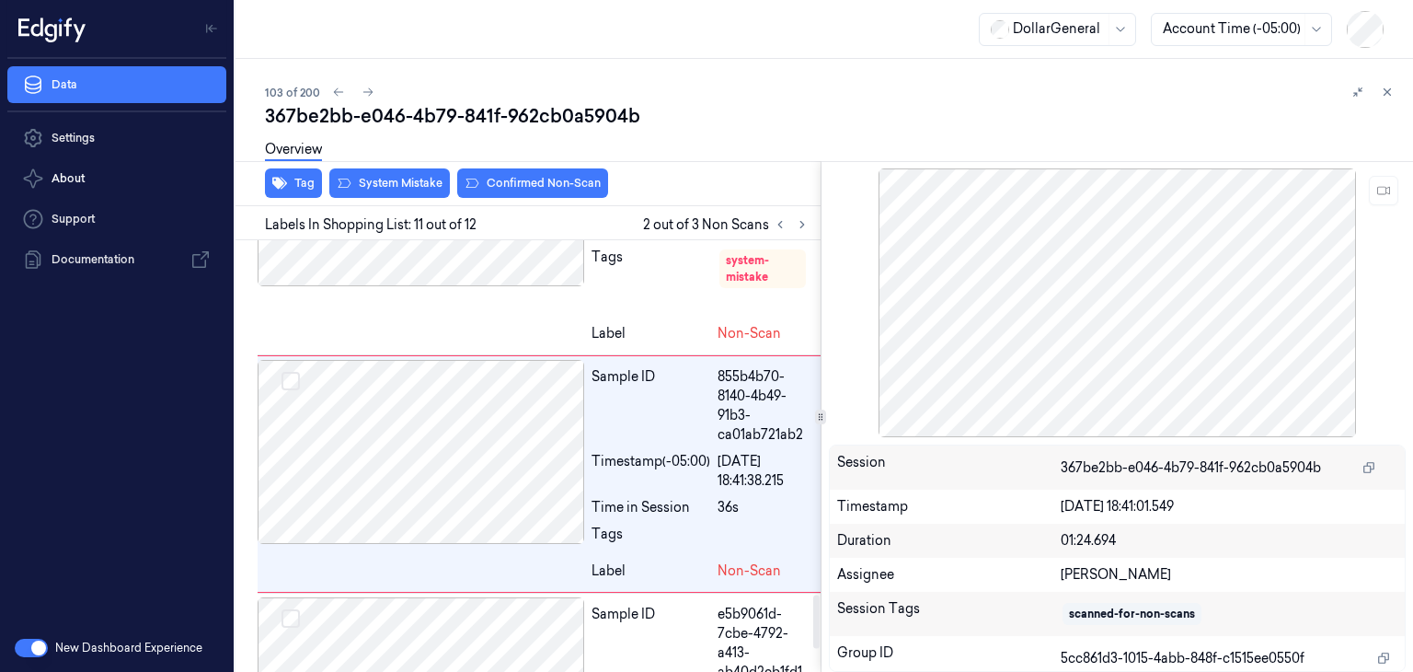
scroll to position [2899, 0]
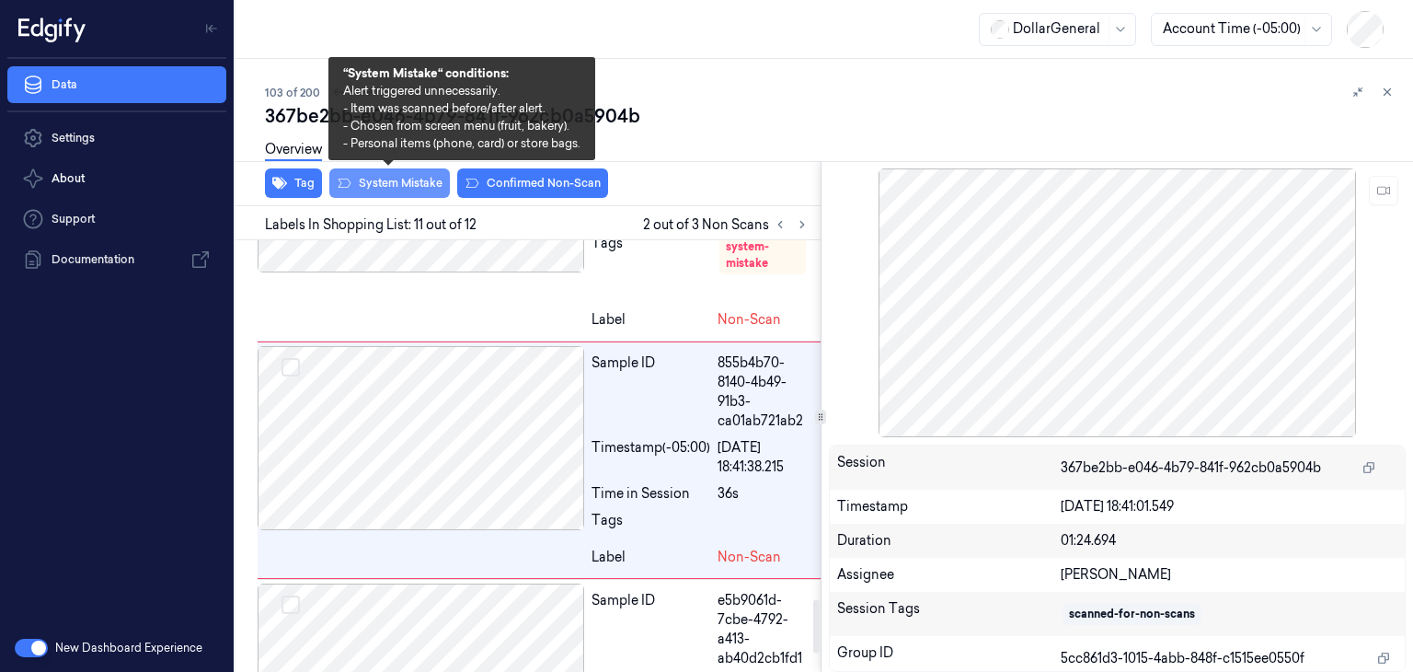
click at [420, 184] on button "System Mistake" at bounding box center [389, 182] width 121 height 29
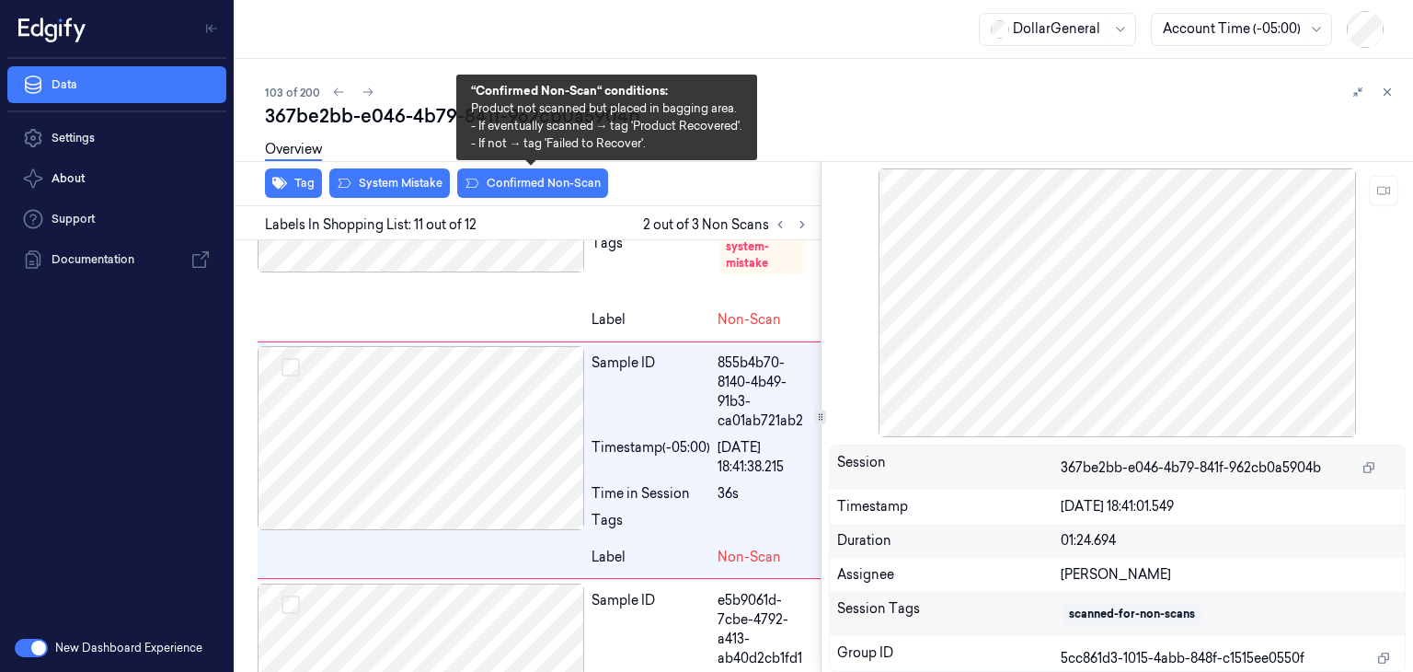
scroll to position [2918, 0]
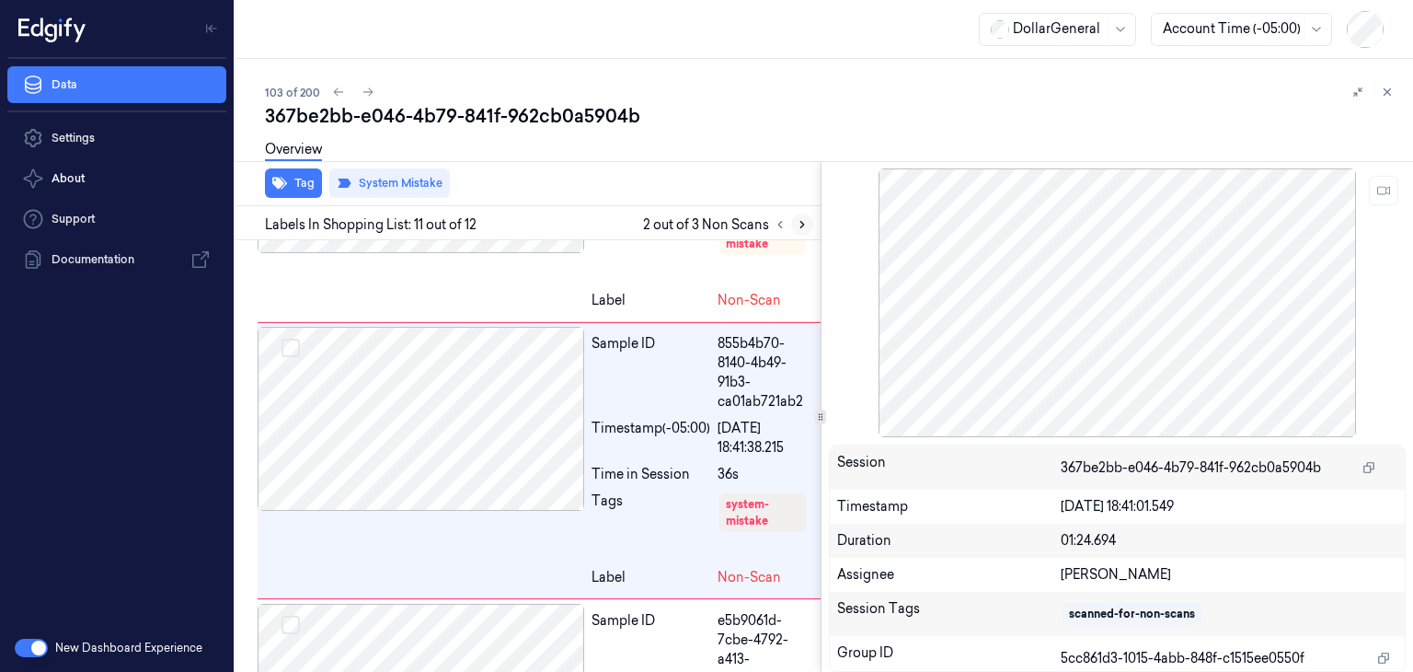
click at [795, 233] on button at bounding box center [802, 224] width 22 height 22
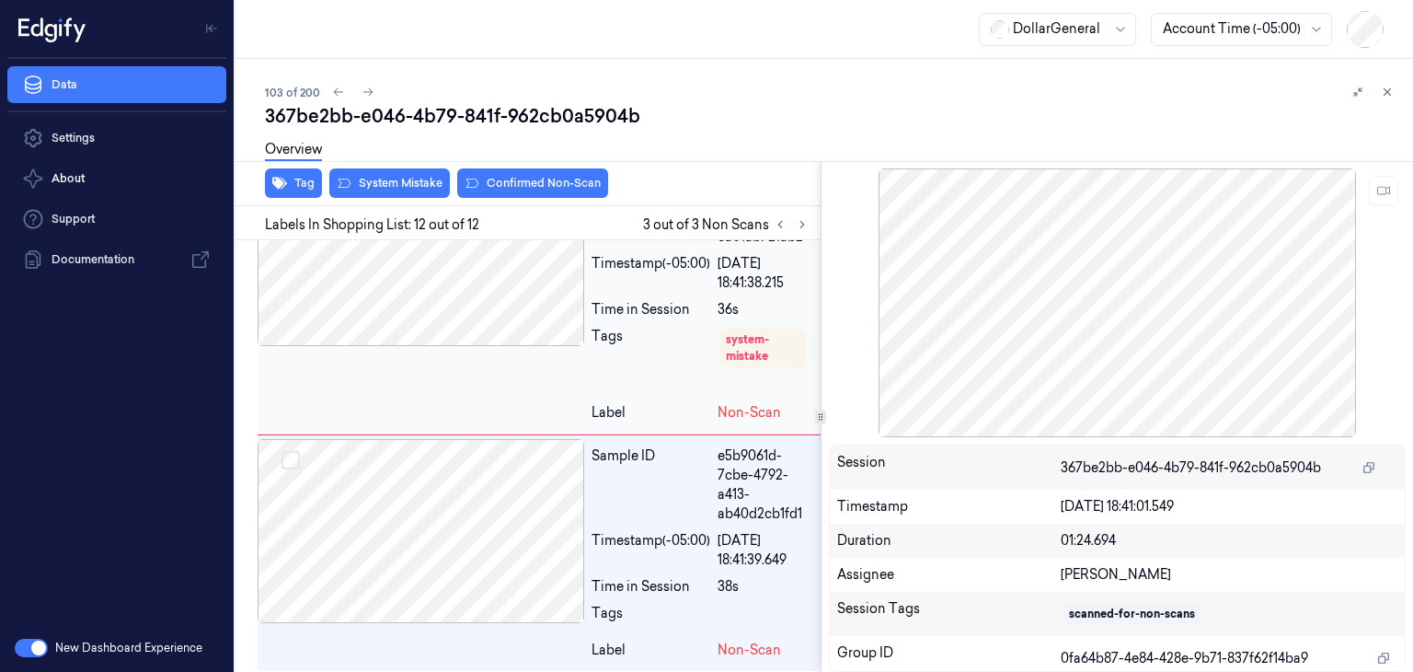
scroll to position [3084, 0]
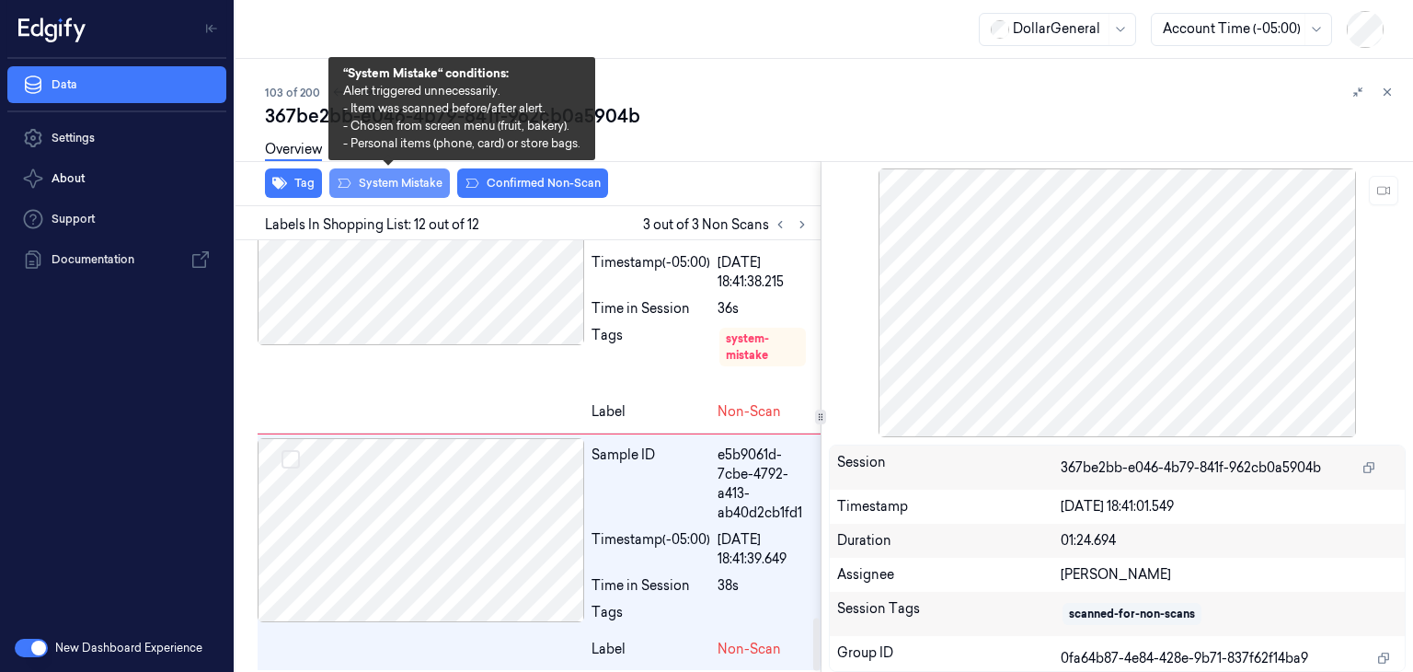
click at [384, 181] on button "System Mistake" at bounding box center [389, 182] width 121 height 29
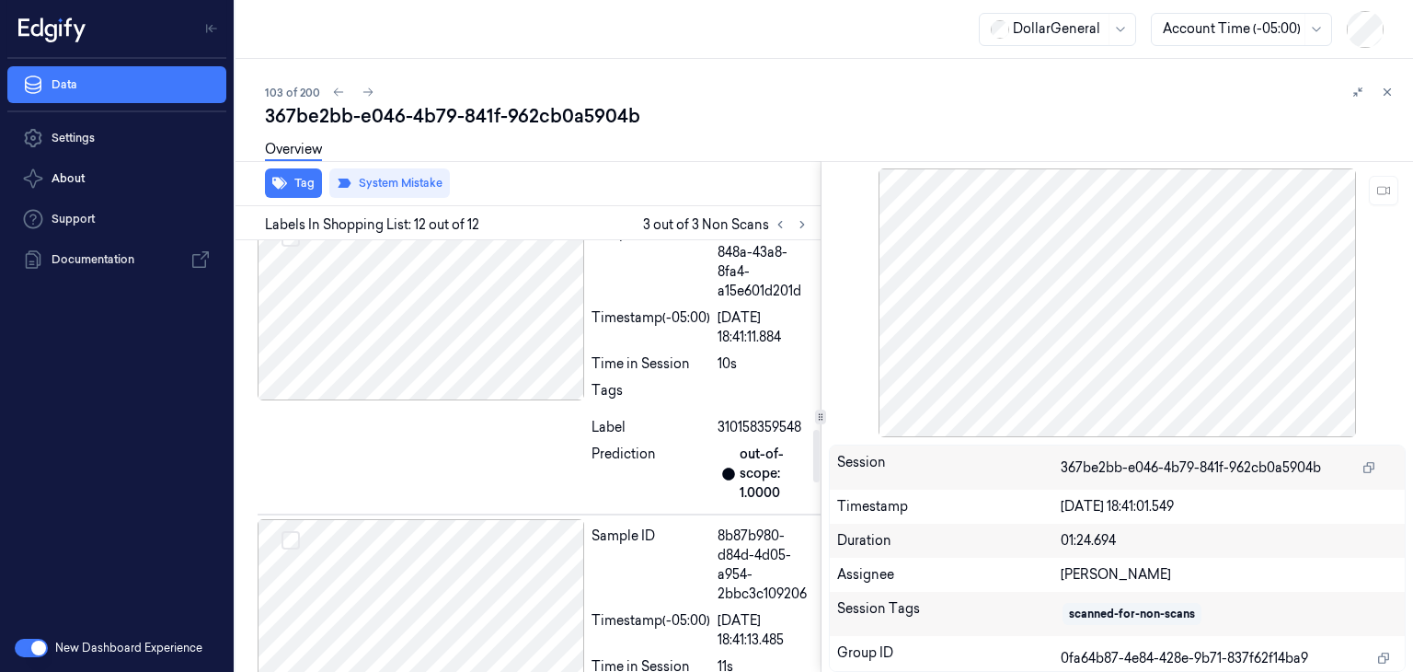
scroll to position [1559, 0]
click at [366, 98] on button at bounding box center [368, 92] width 22 height 22
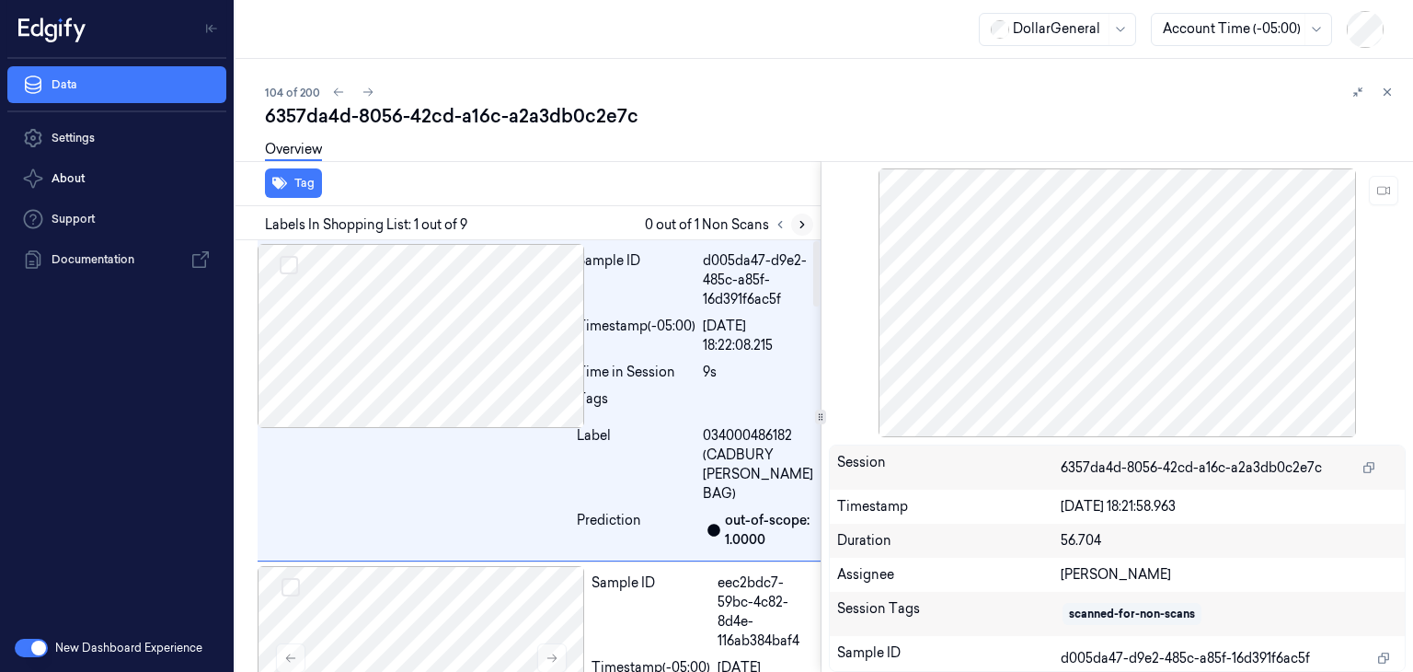
click at [802, 225] on icon at bounding box center [802, 224] width 13 height 13
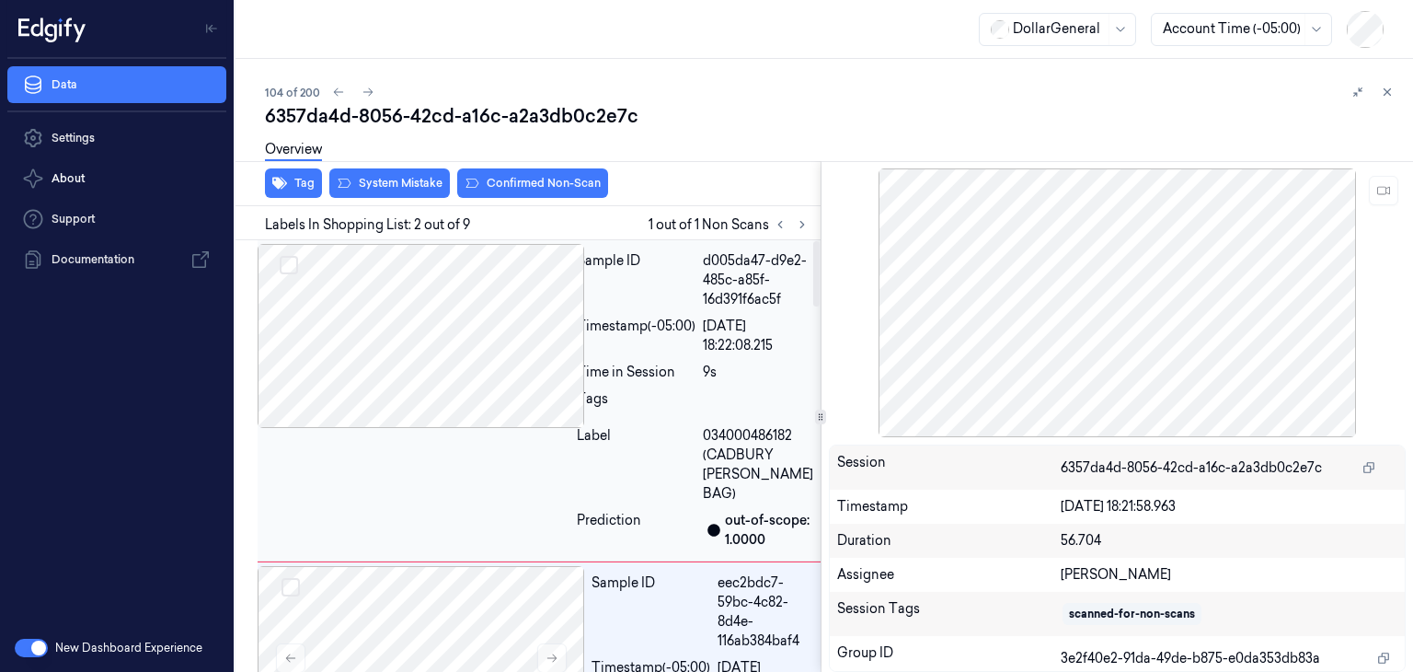
click at [460, 349] on div at bounding box center [414, 336] width 312 height 184
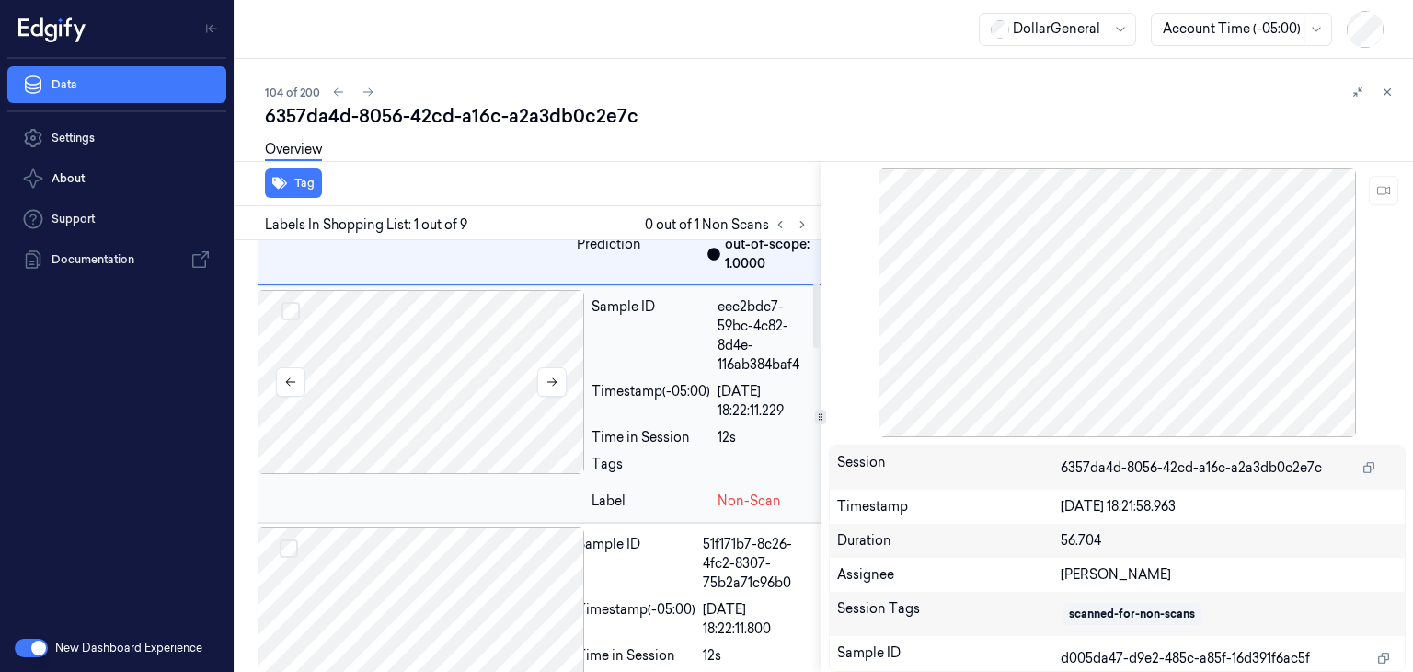
click at [451, 454] on div at bounding box center [421, 382] width 327 height 184
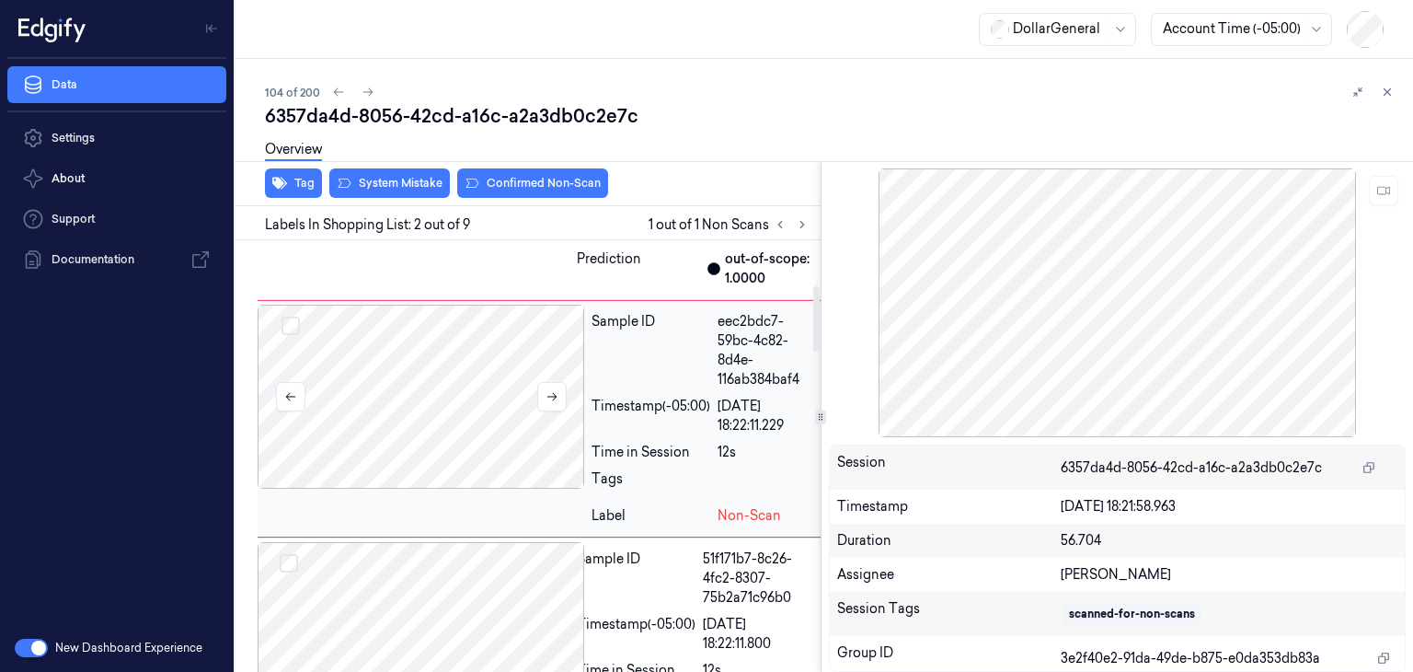
scroll to position [353, 0]
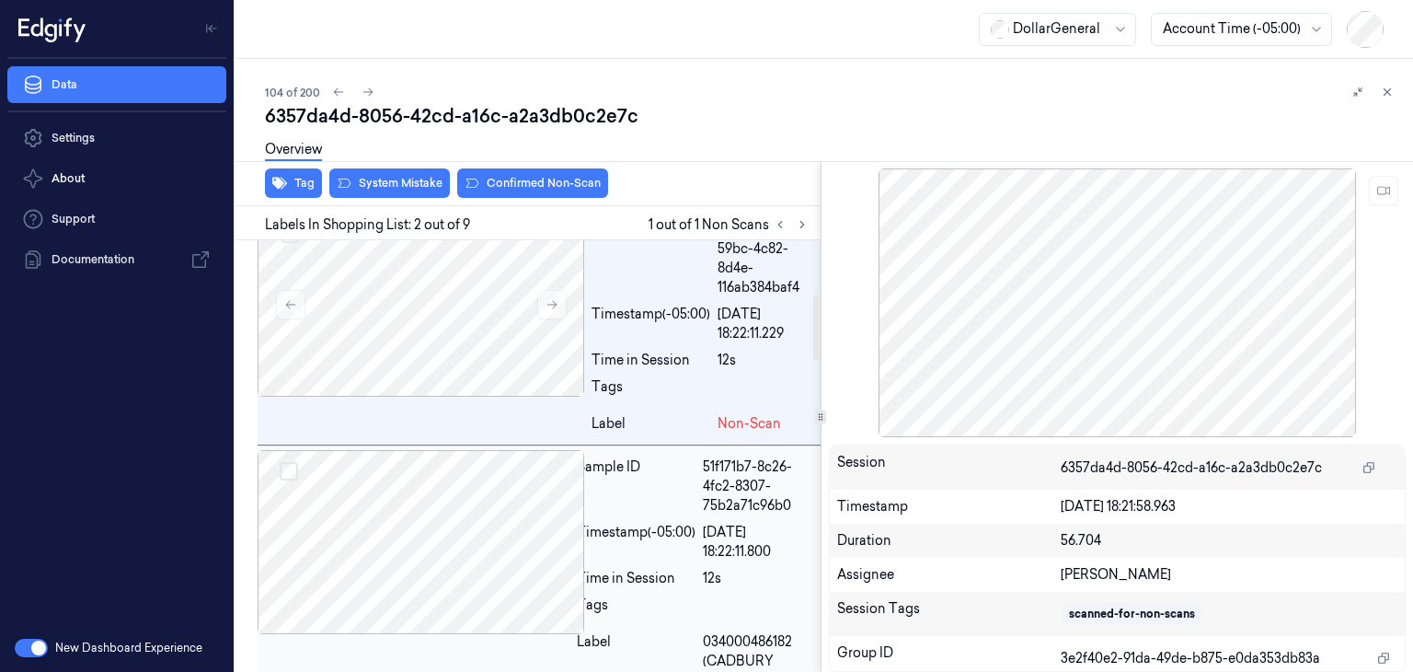
click at [463, 554] on div at bounding box center [414, 542] width 312 height 184
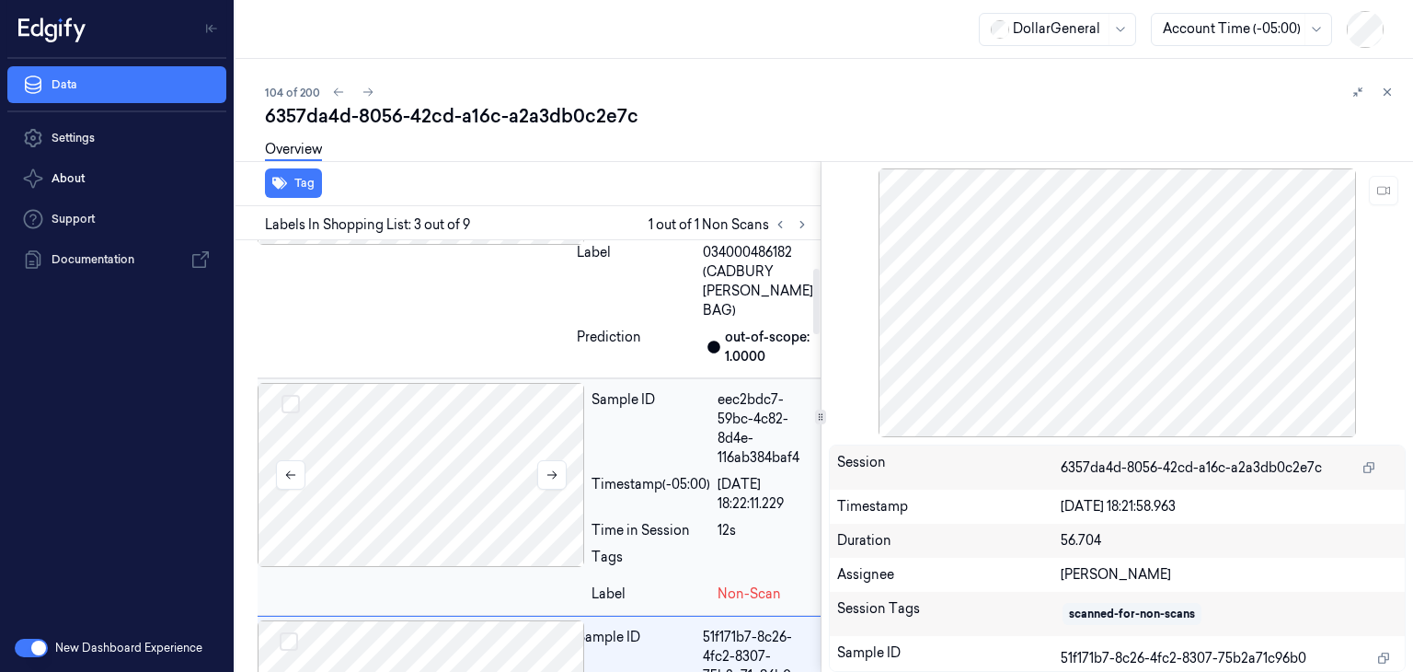
click at [467, 467] on div at bounding box center [421, 475] width 327 height 184
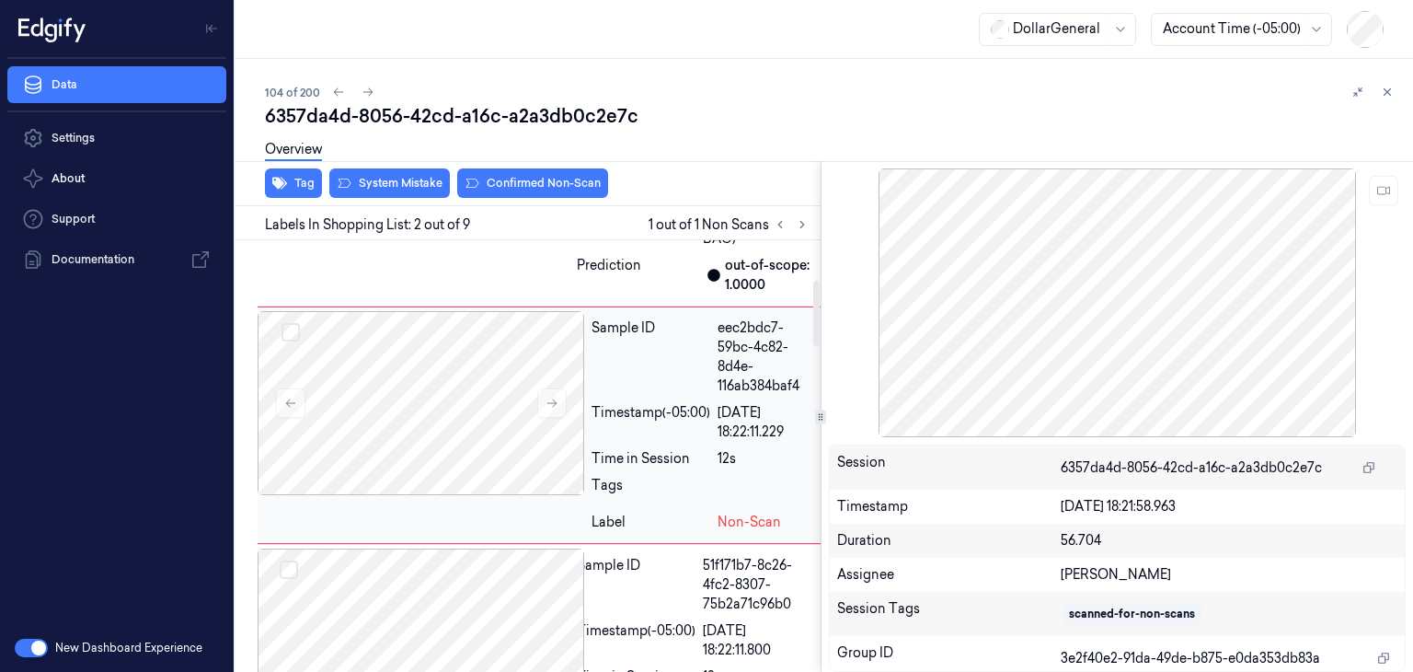
scroll to position [261, 0]
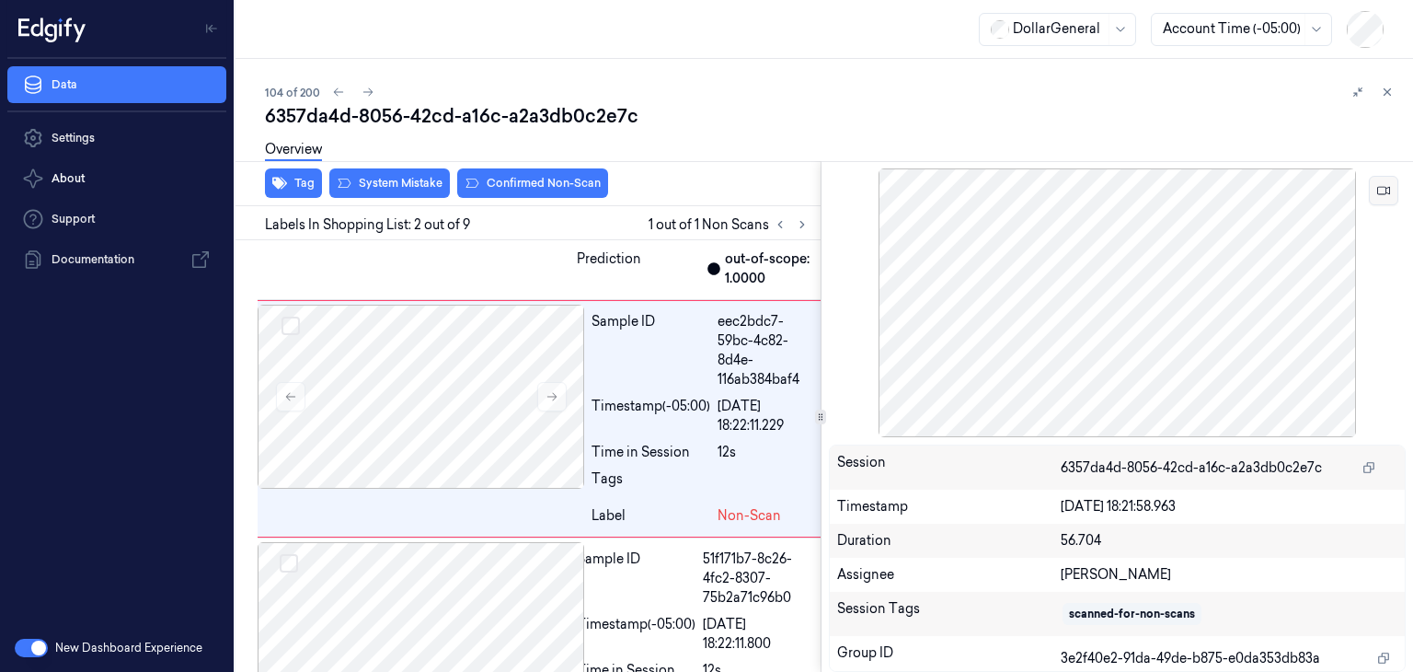
click at [1386, 199] on button at bounding box center [1383, 190] width 29 height 29
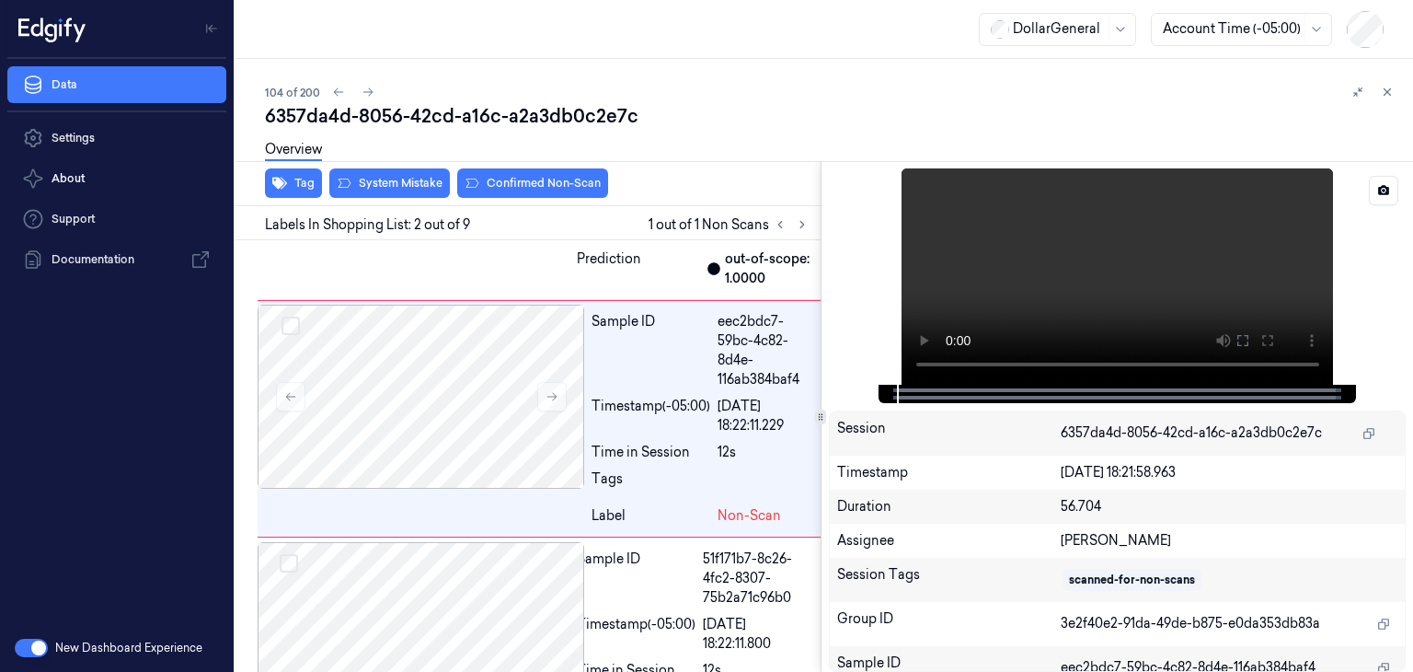
click at [1225, 252] on video at bounding box center [1118, 276] width 432 height 216
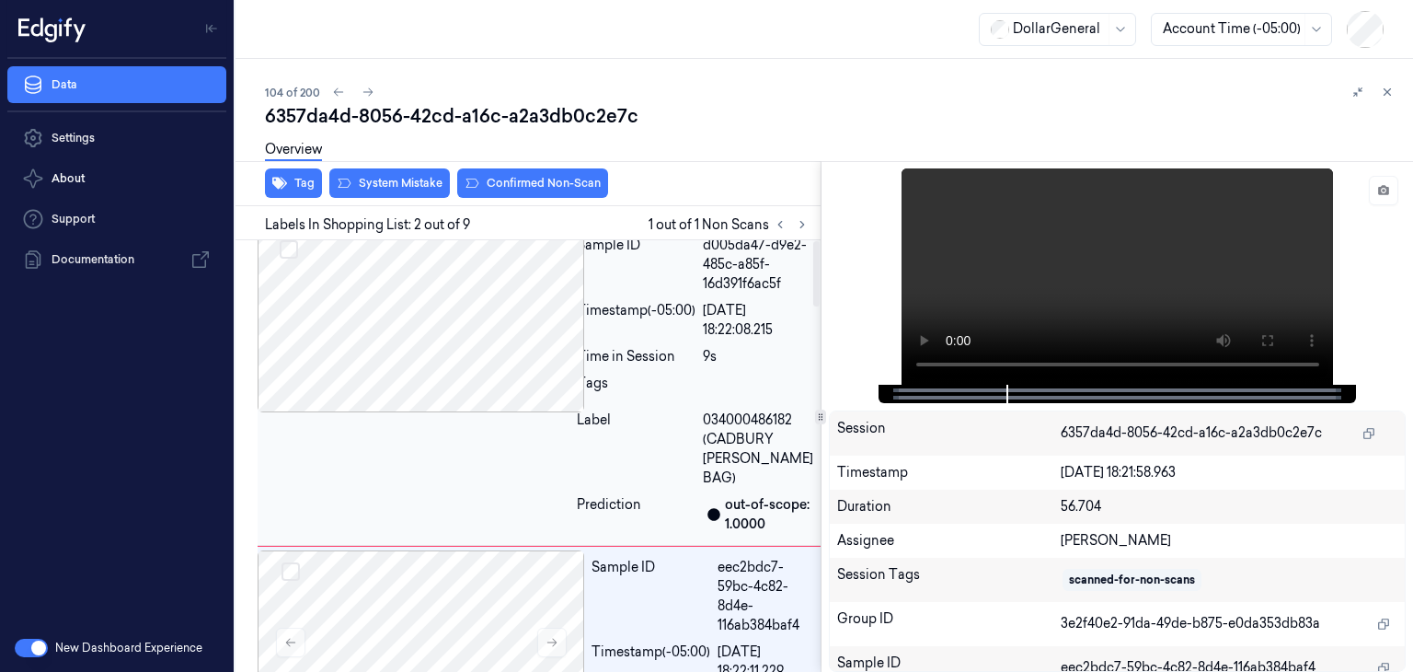
scroll to position [0, 0]
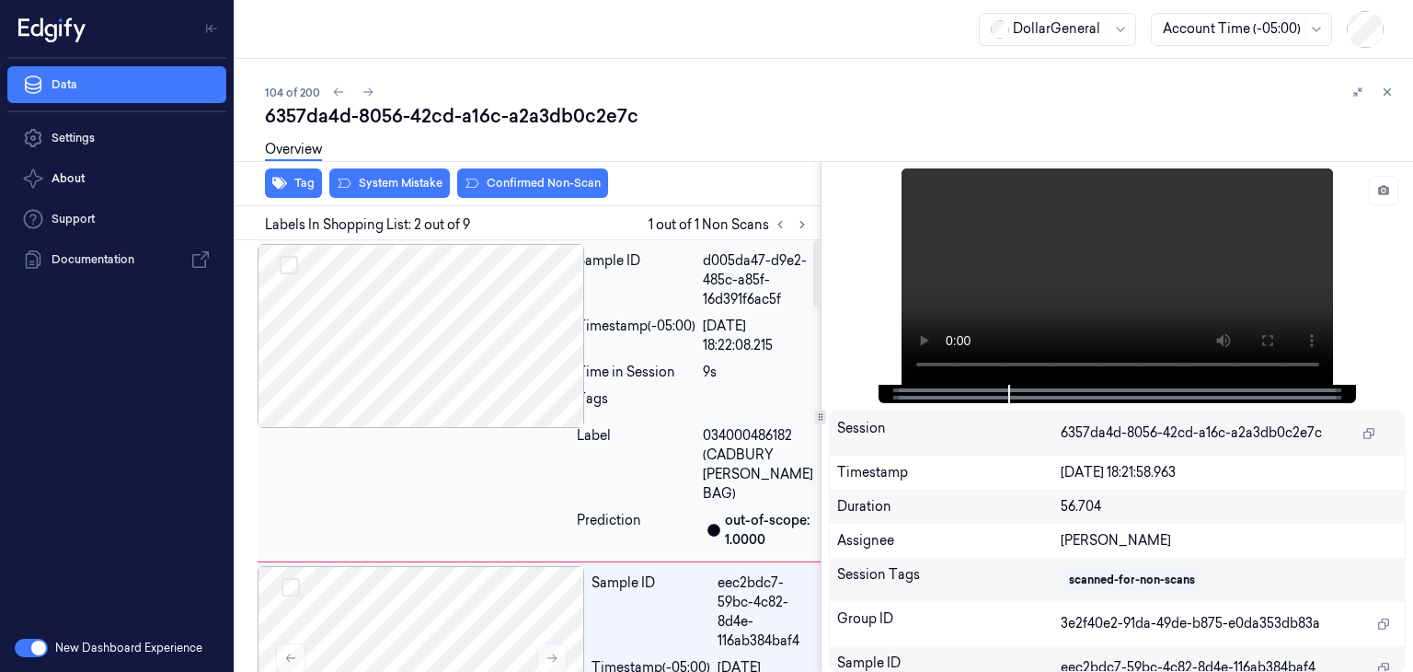
click at [448, 372] on div at bounding box center [414, 336] width 312 height 184
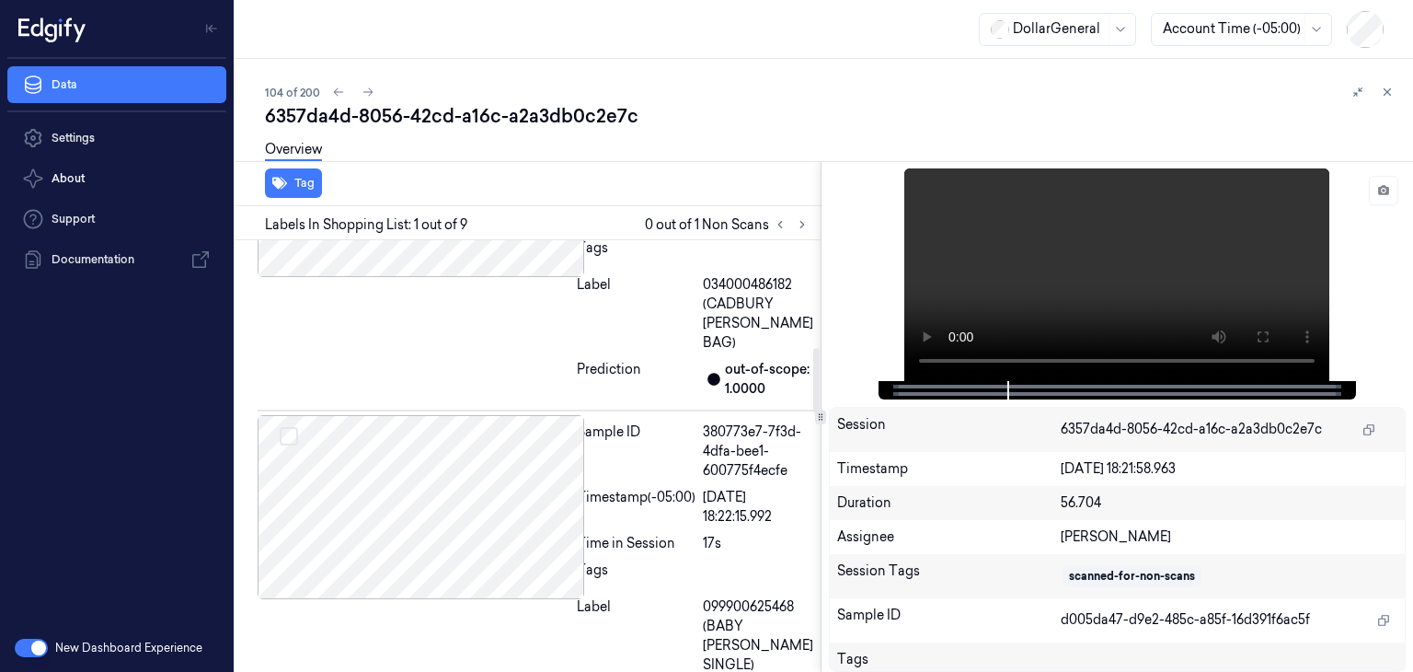
scroll to position [736, 0]
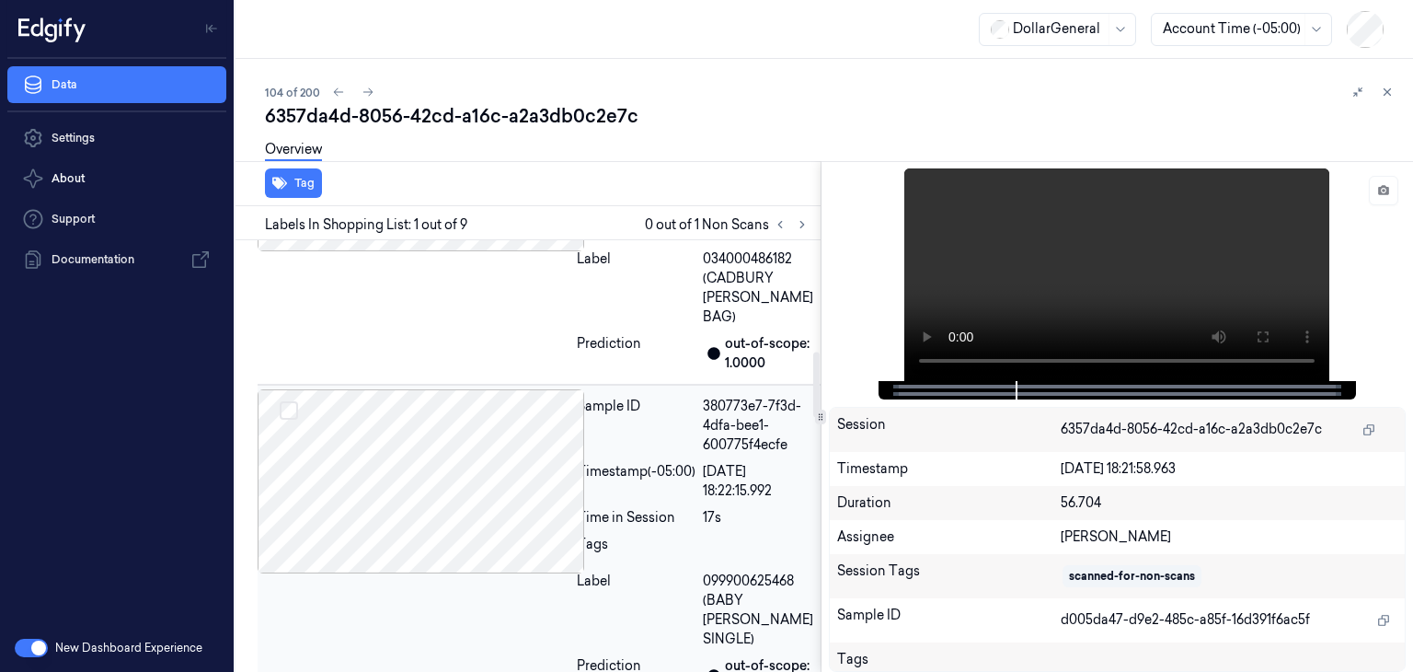
click at [405, 522] on div at bounding box center [414, 481] width 312 height 184
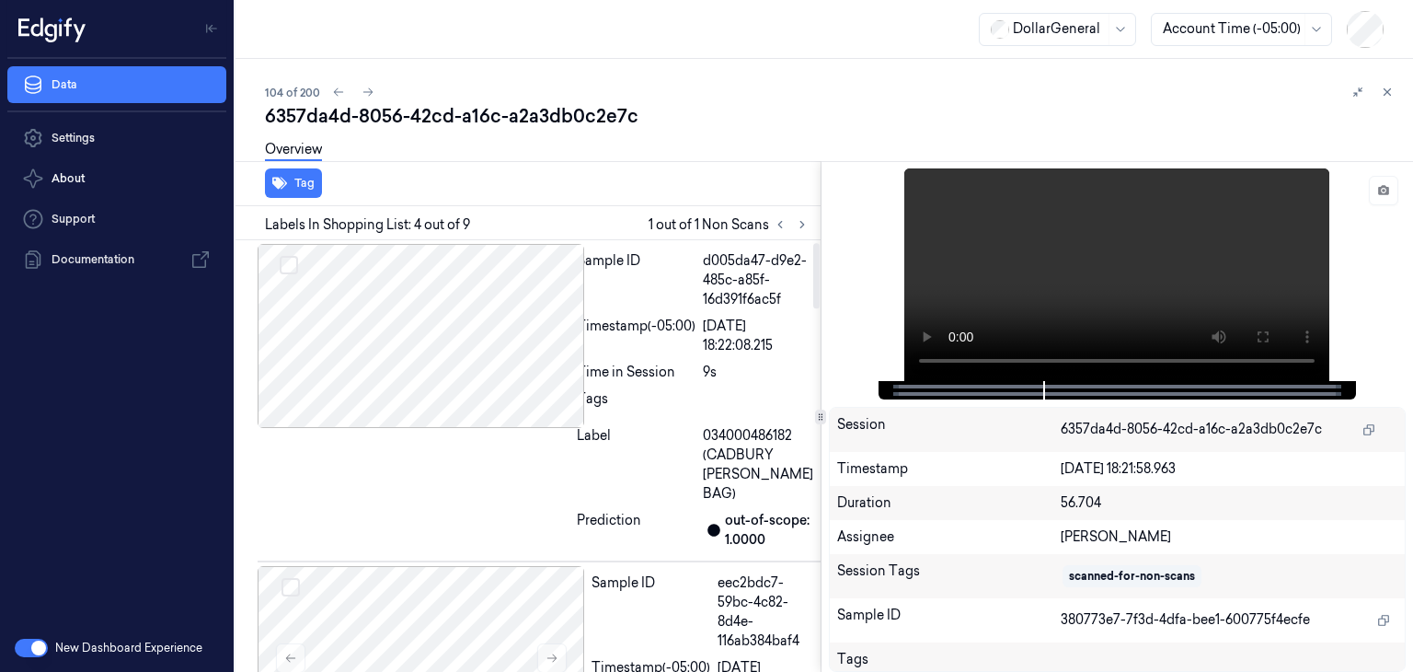
scroll to position [0, 0]
click at [460, 325] on div at bounding box center [414, 336] width 312 height 184
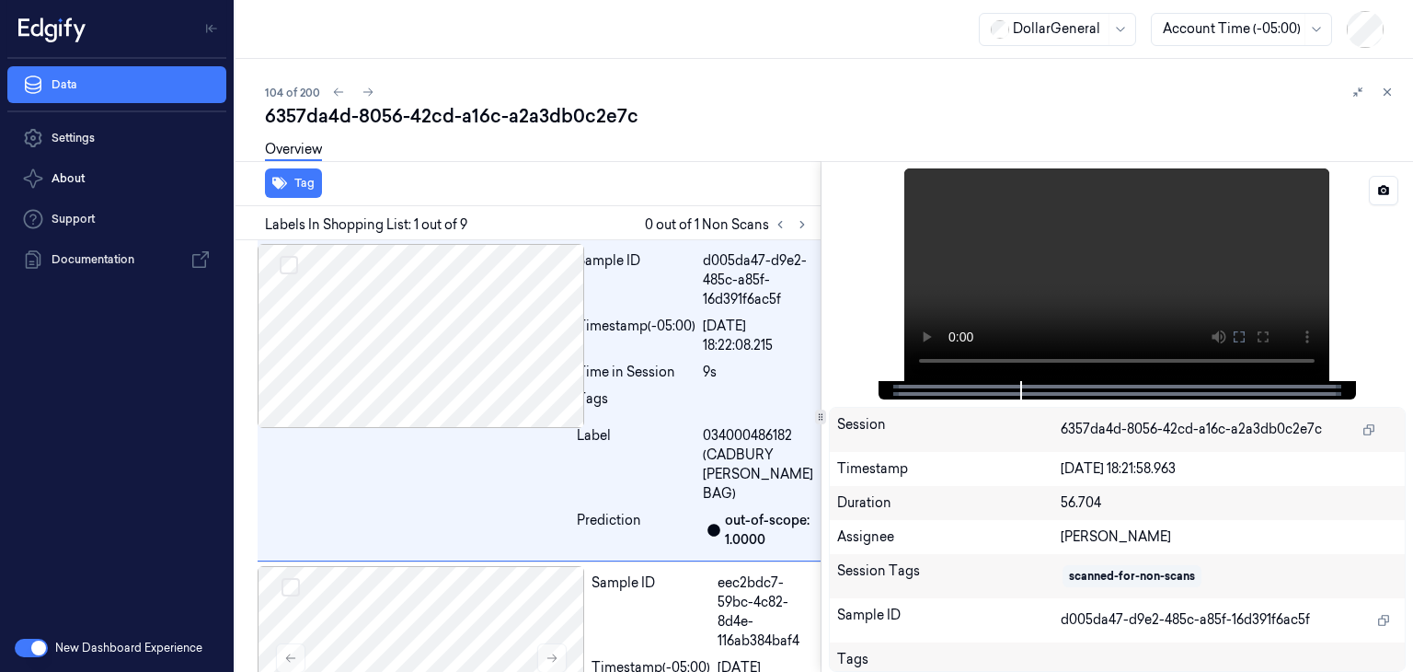
click at [928, 361] on video at bounding box center [1116, 274] width 425 height 213
click at [1006, 280] on video at bounding box center [1116, 274] width 425 height 213
click at [474, 342] on div at bounding box center [414, 336] width 312 height 184
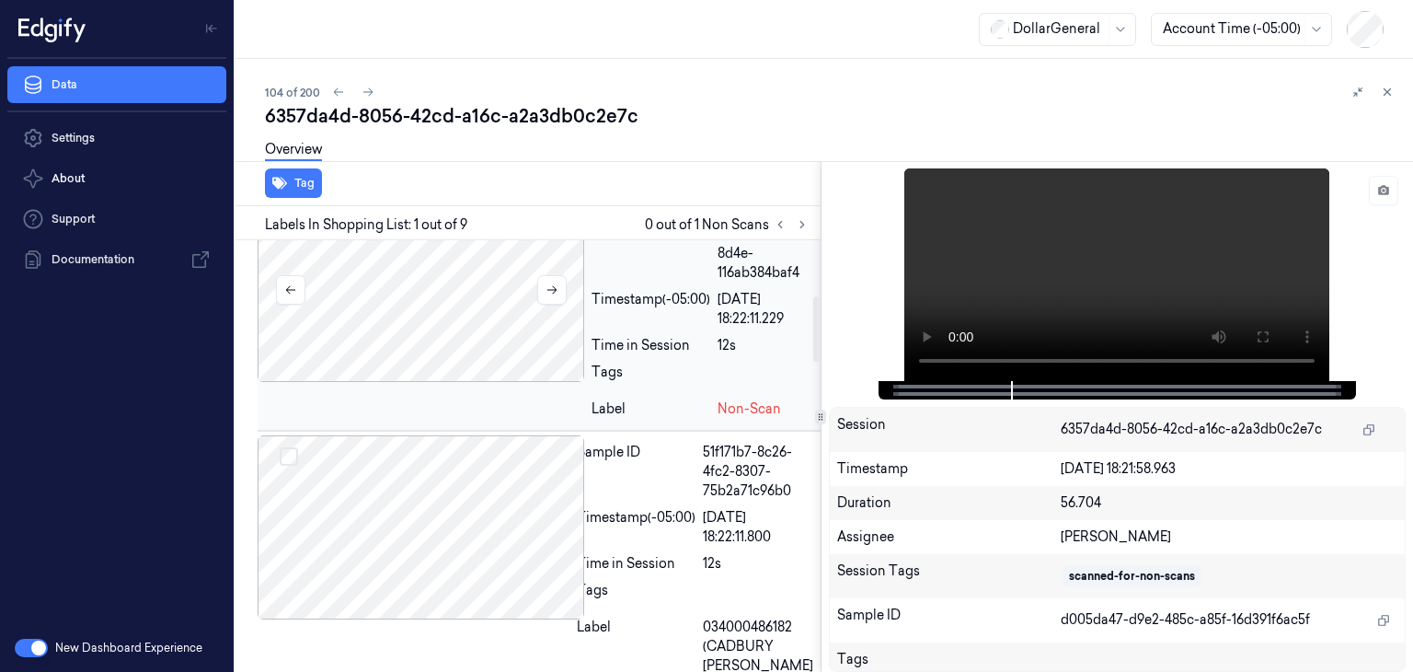
click at [440, 330] on div at bounding box center [421, 290] width 327 height 184
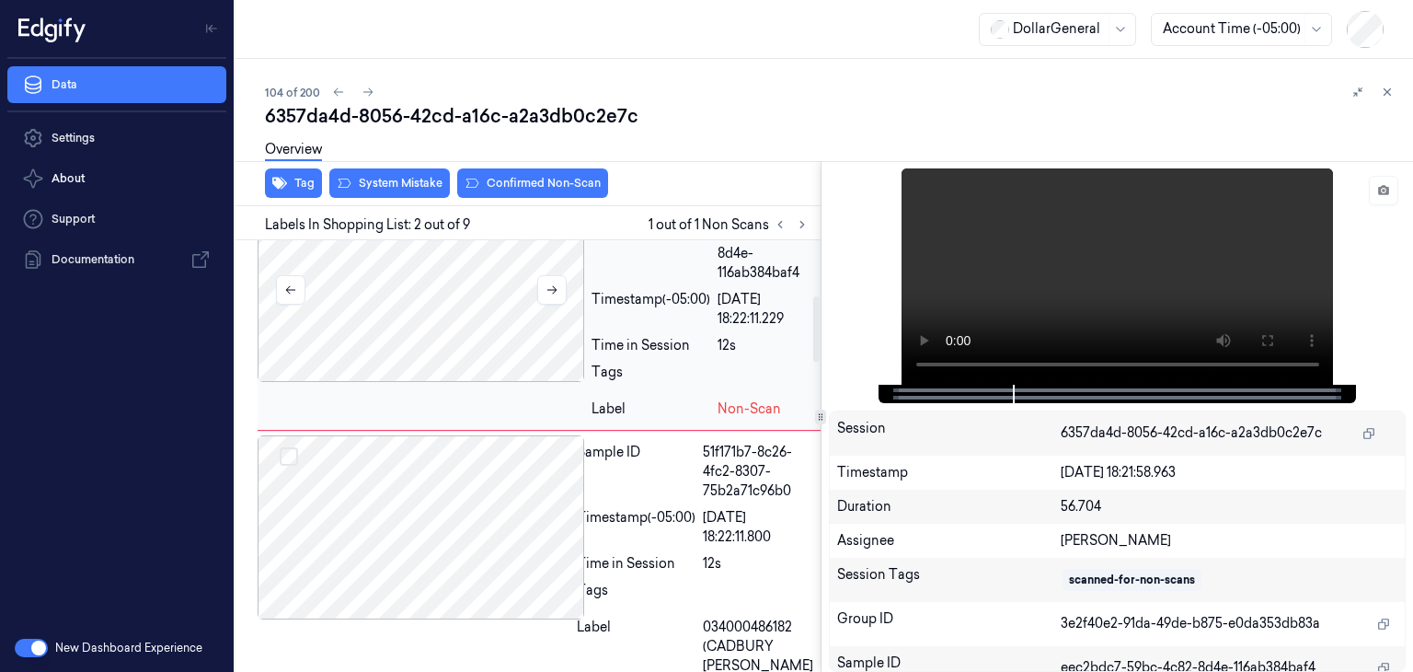
scroll to position [261, 0]
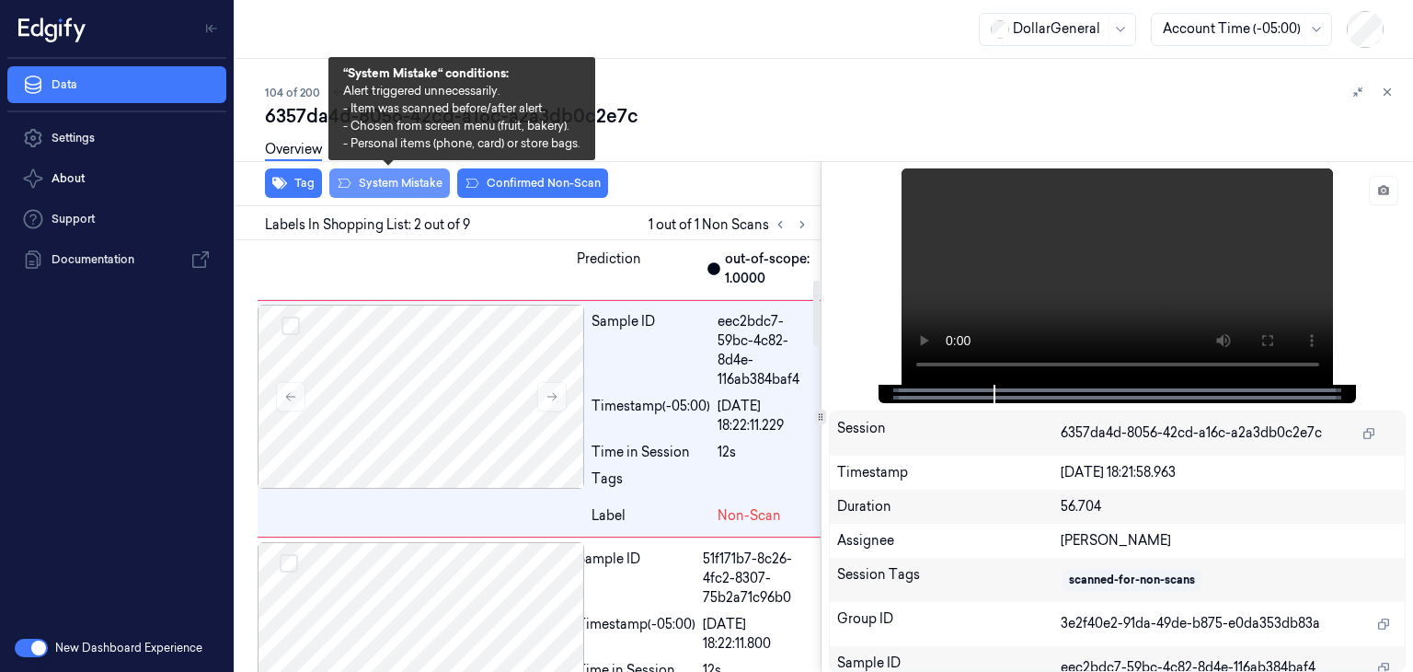
click at [404, 185] on button "System Mistake" at bounding box center [389, 182] width 121 height 29
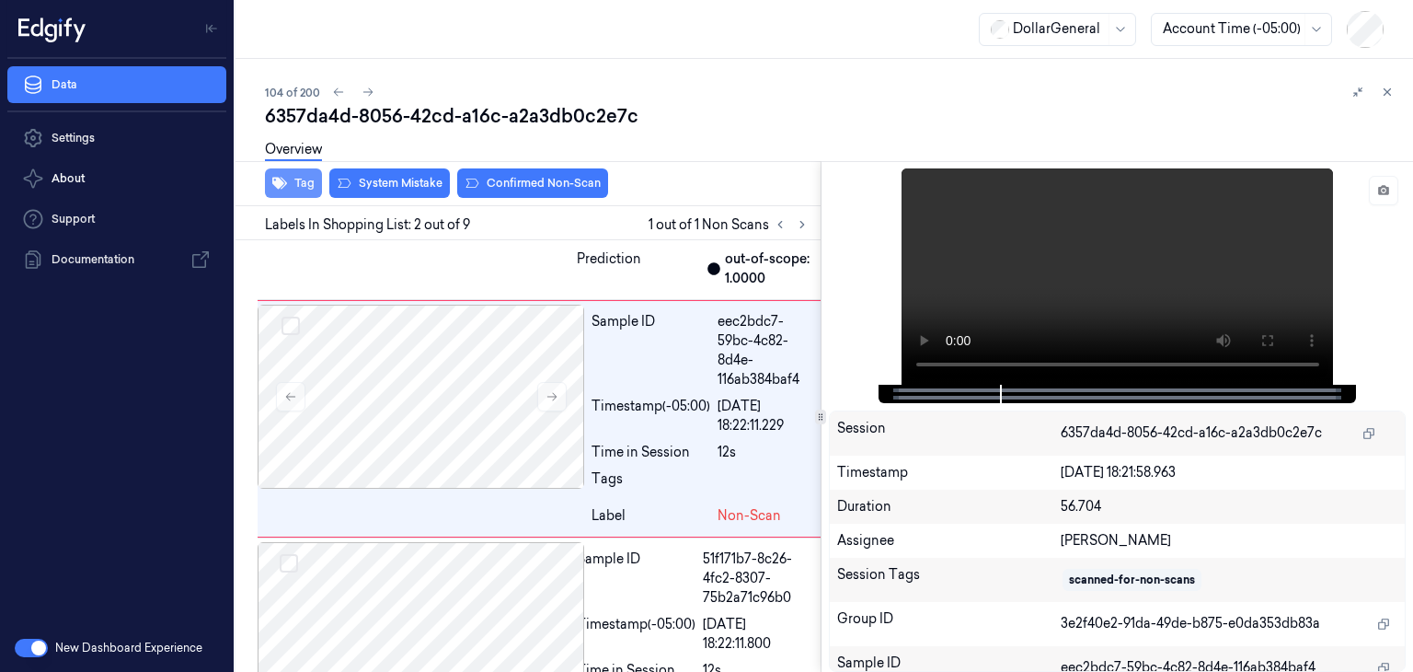
click at [295, 181] on button "Tag" at bounding box center [293, 182] width 57 height 29
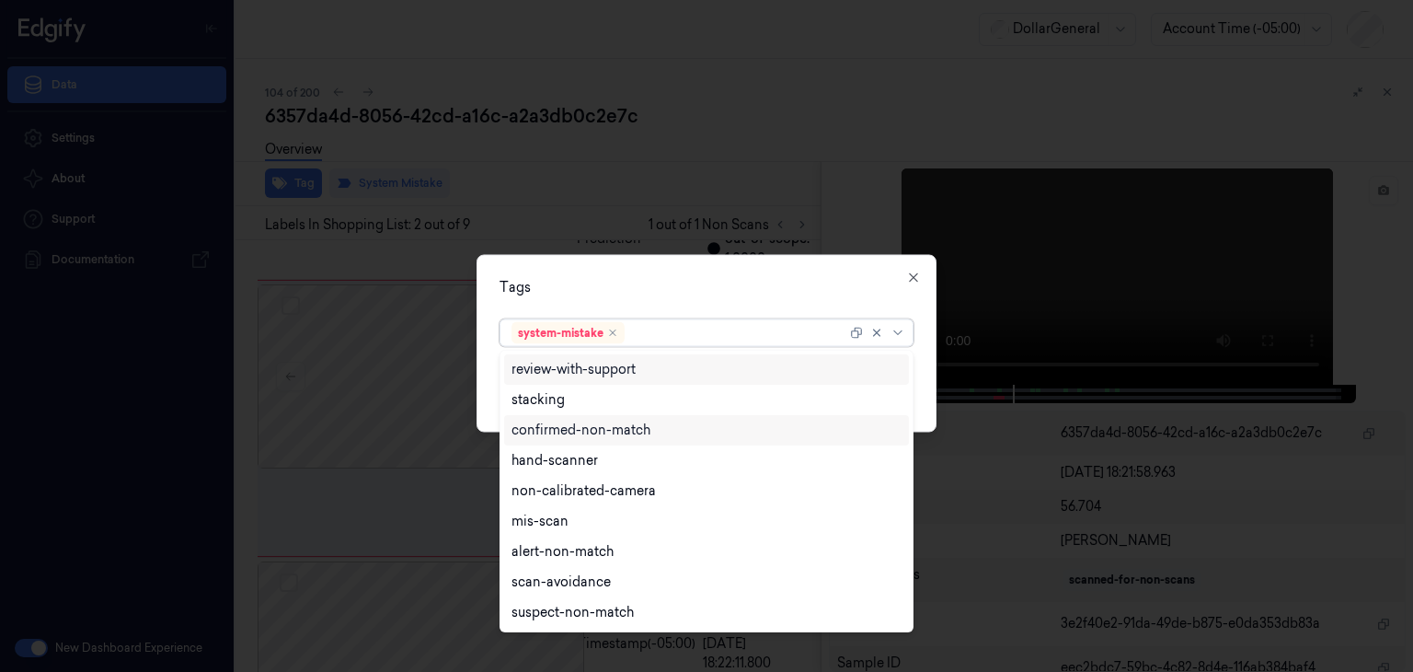
drag, startPoint x: 897, startPoint y: 332, endPoint x: 827, endPoint y: 428, distance: 118.5
click at [898, 333] on icon at bounding box center [897, 332] width 8 height 5
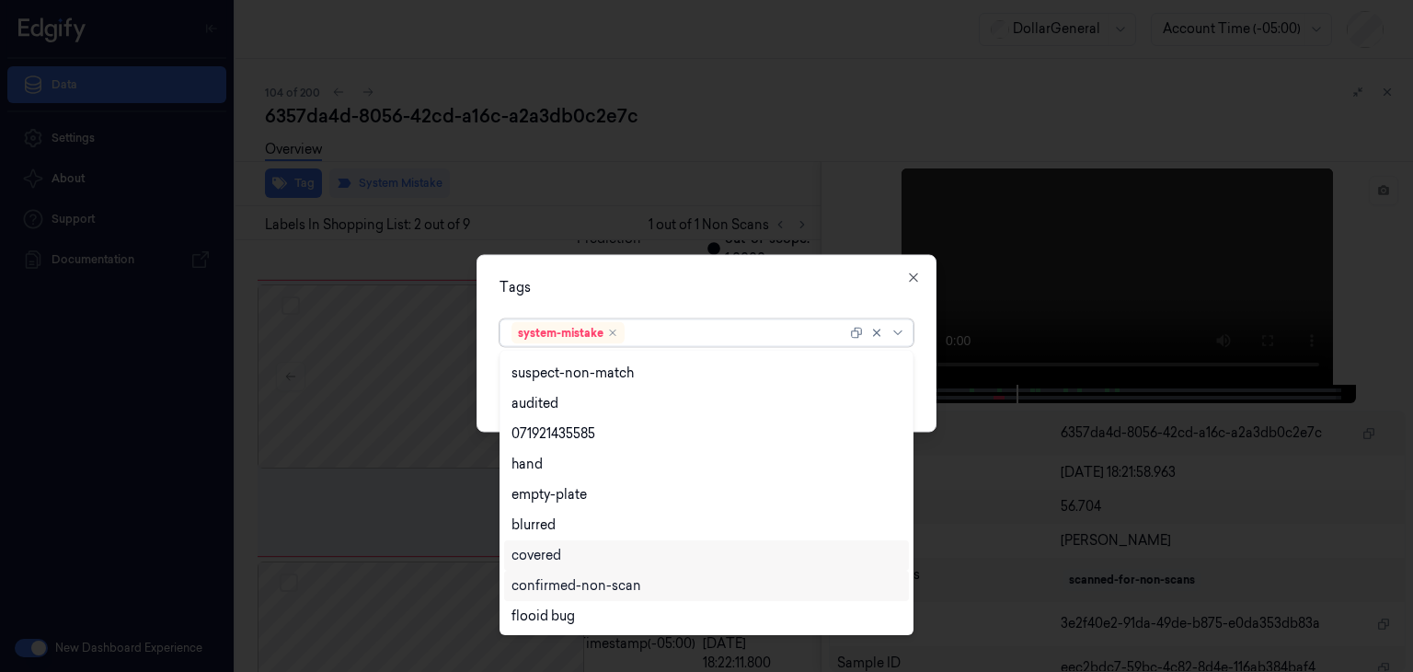
scroll to position [301, 0]
click at [581, 564] on div "flooid bug" at bounding box center [706, 554] width 405 height 30
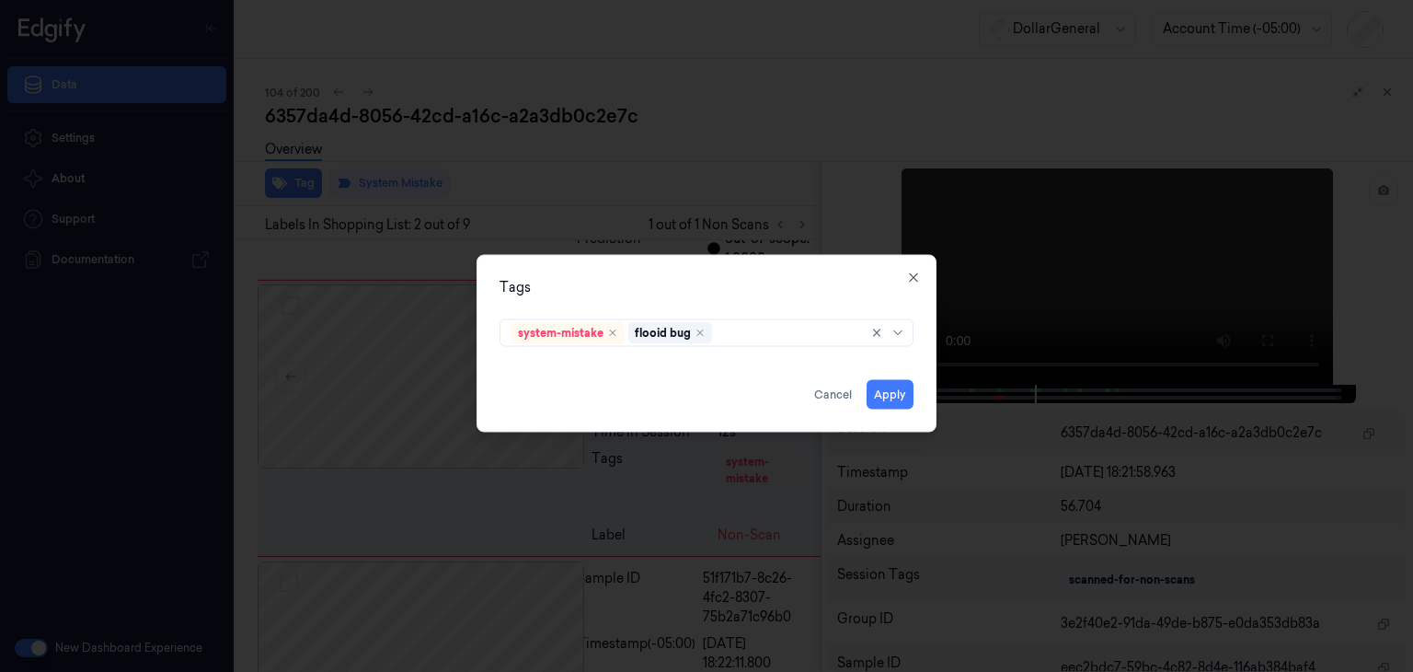
click at [923, 383] on div "Tags system-mistake flooid bug Apply Cancel Close" at bounding box center [707, 344] width 460 height 178
click at [901, 385] on button "Apply" at bounding box center [890, 394] width 47 height 29
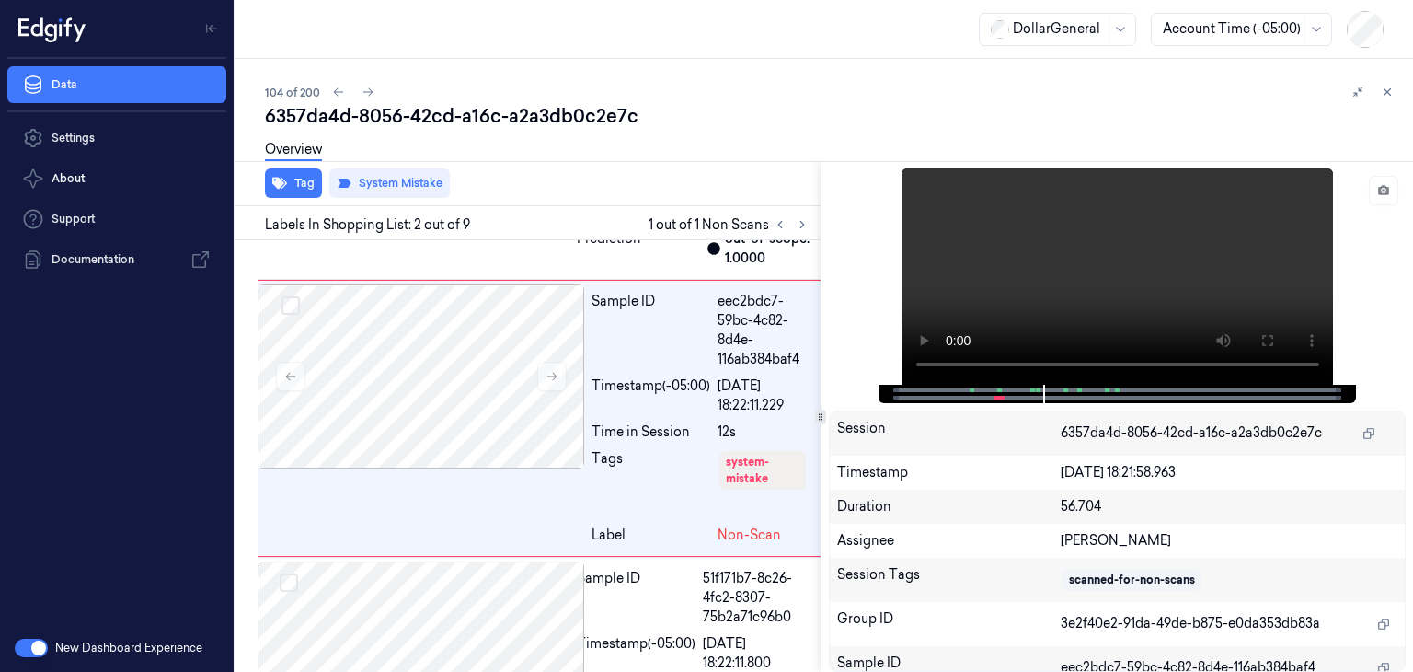
scroll to position [282, 0]
click at [362, 96] on icon at bounding box center [368, 92] width 13 height 13
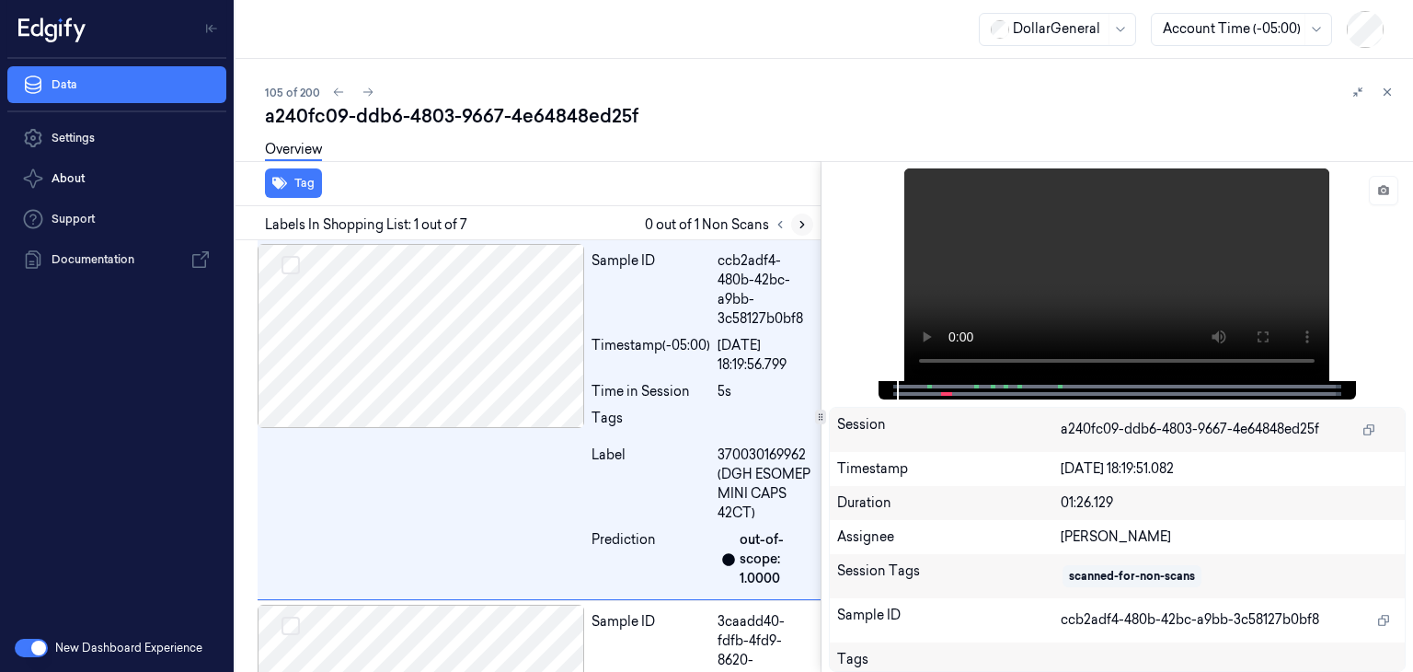
click at [799, 225] on icon at bounding box center [802, 224] width 13 height 13
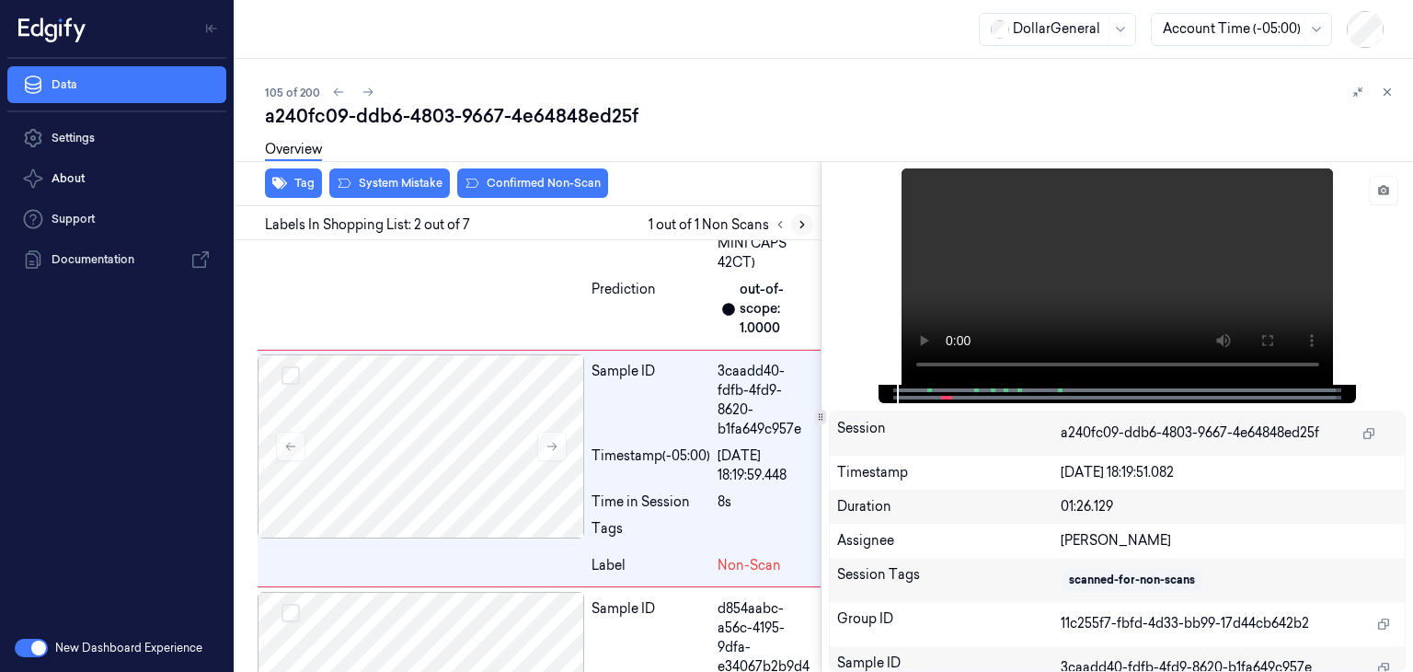
scroll to position [261, 0]
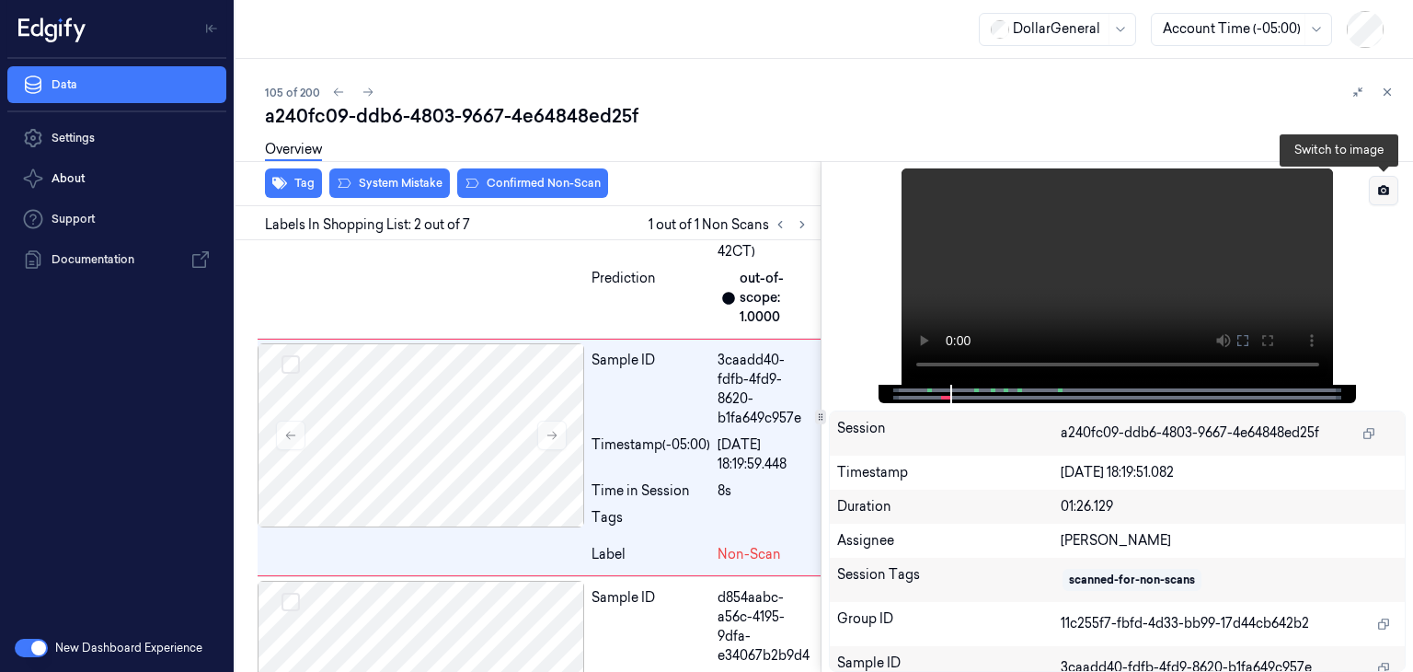
click at [1387, 187] on icon at bounding box center [1383, 190] width 11 height 10
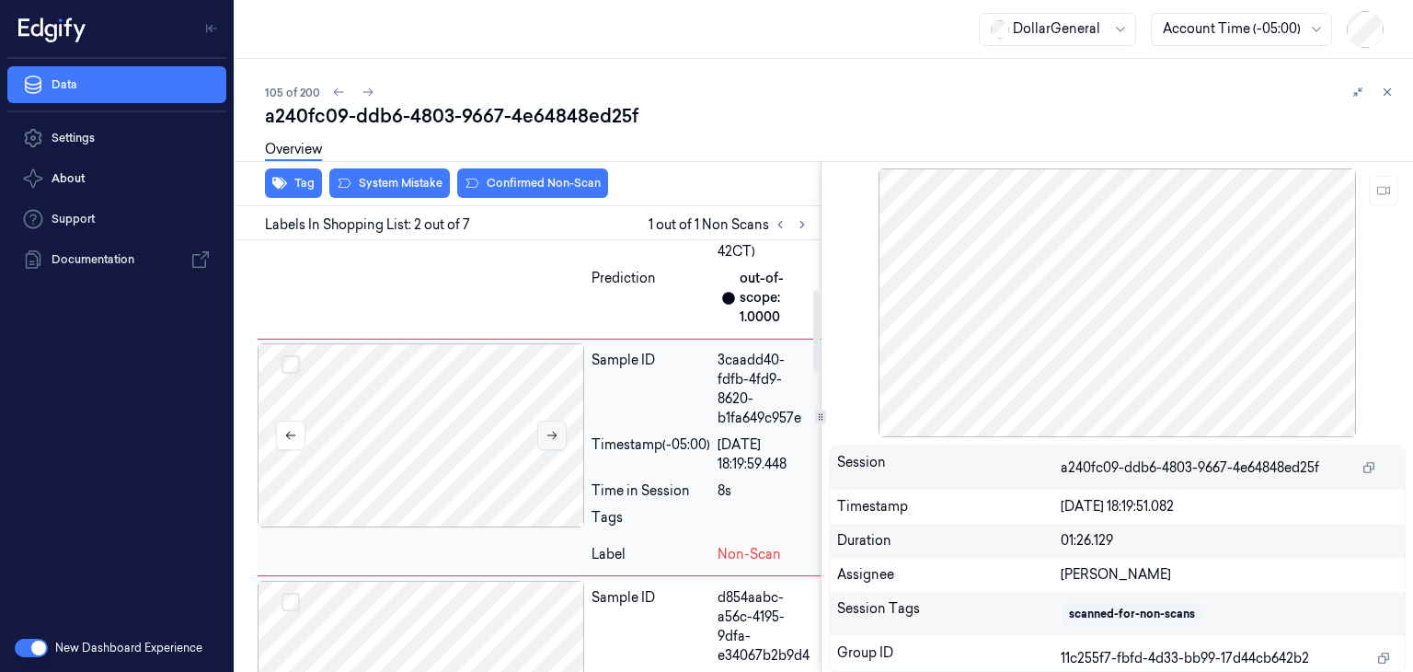
click at [556, 442] on button at bounding box center [551, 434] width 29 height 29
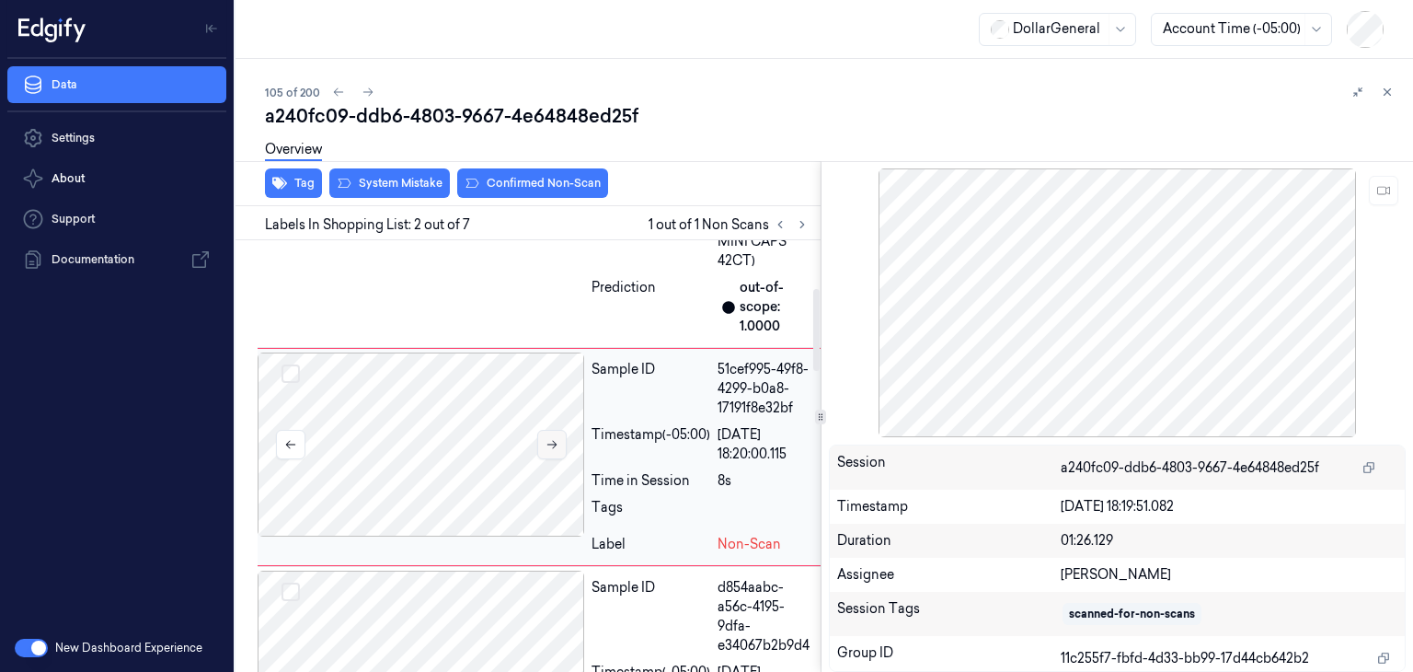
click at [556, 442] on icon at bounding box center [551, 445] width 10 height 8
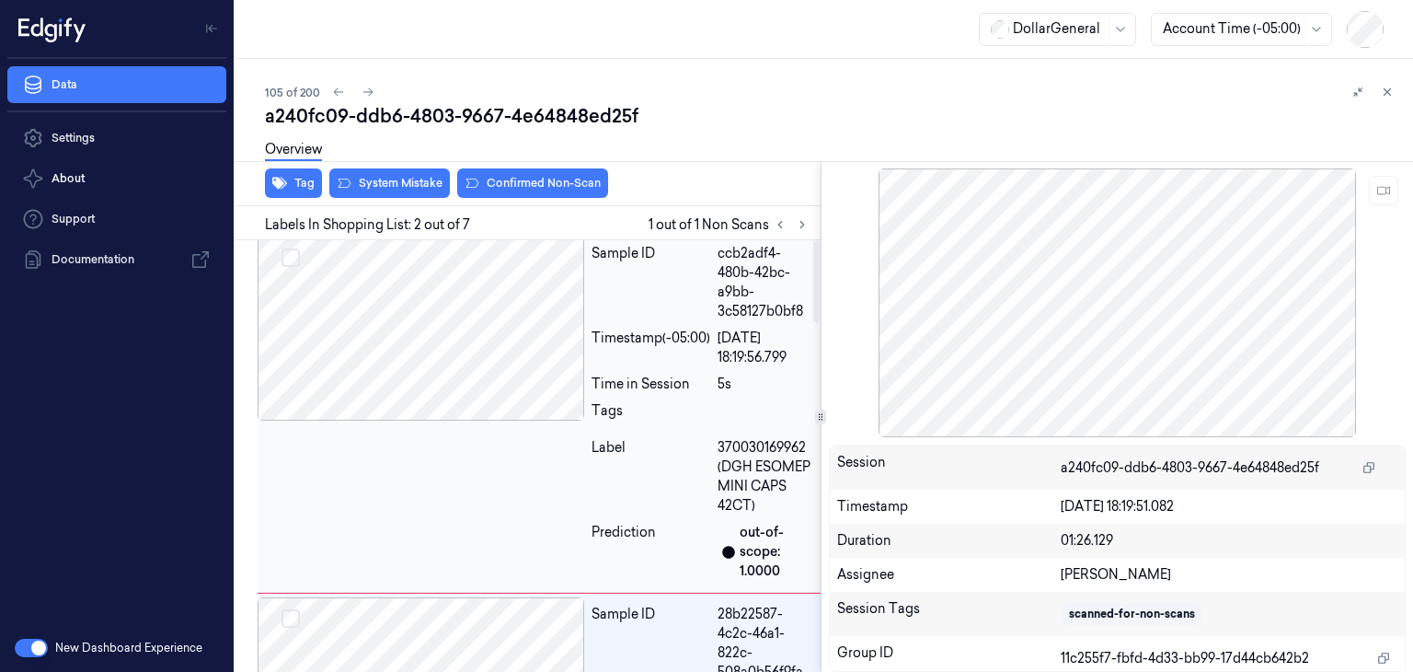
scroll to position [0, 0]
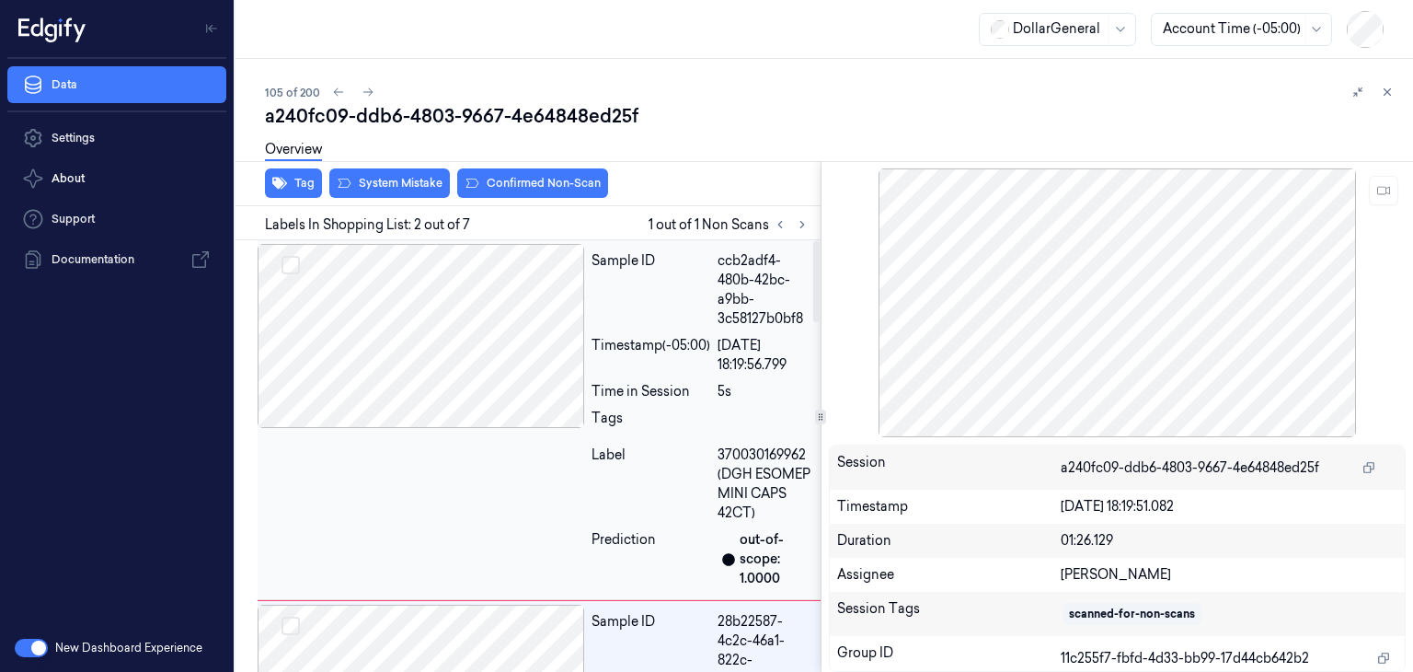
click at [501, 362] on div at bounding box center [421, 336] width 327 height 184
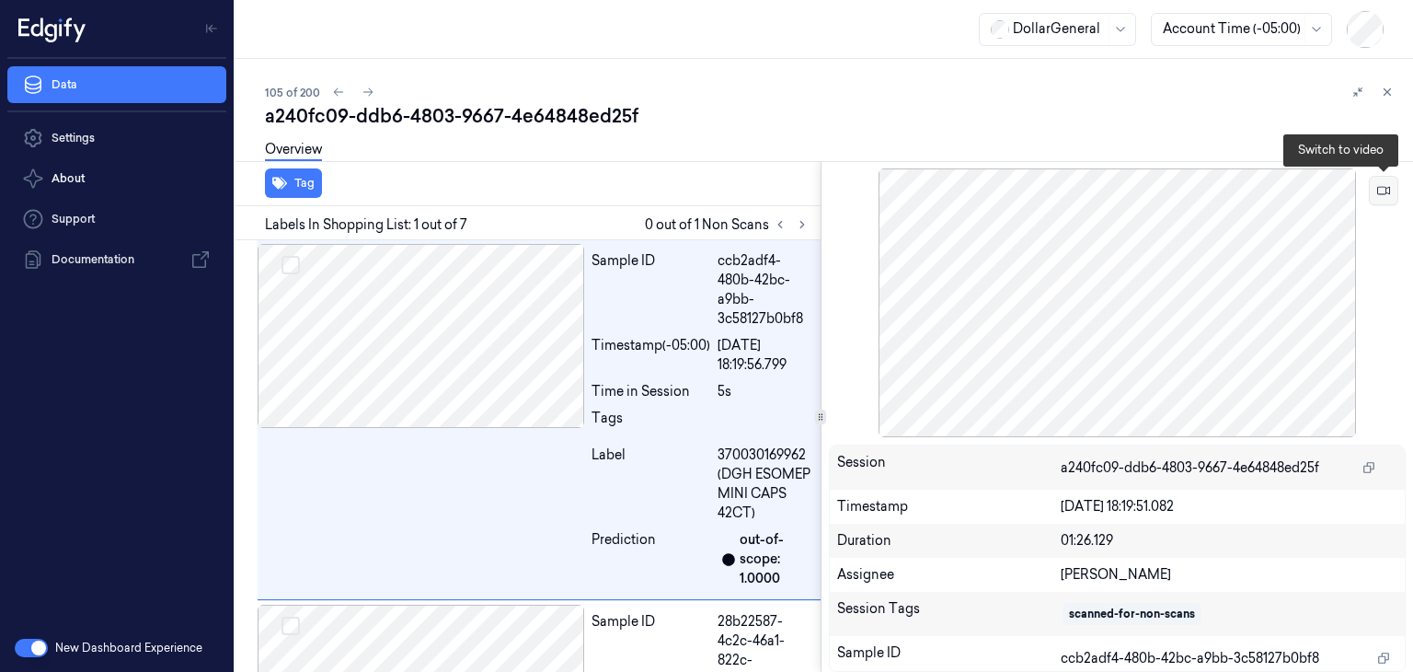
click at [1387, 191] on icon at bounding box center [1383, 190] width 13 height 13
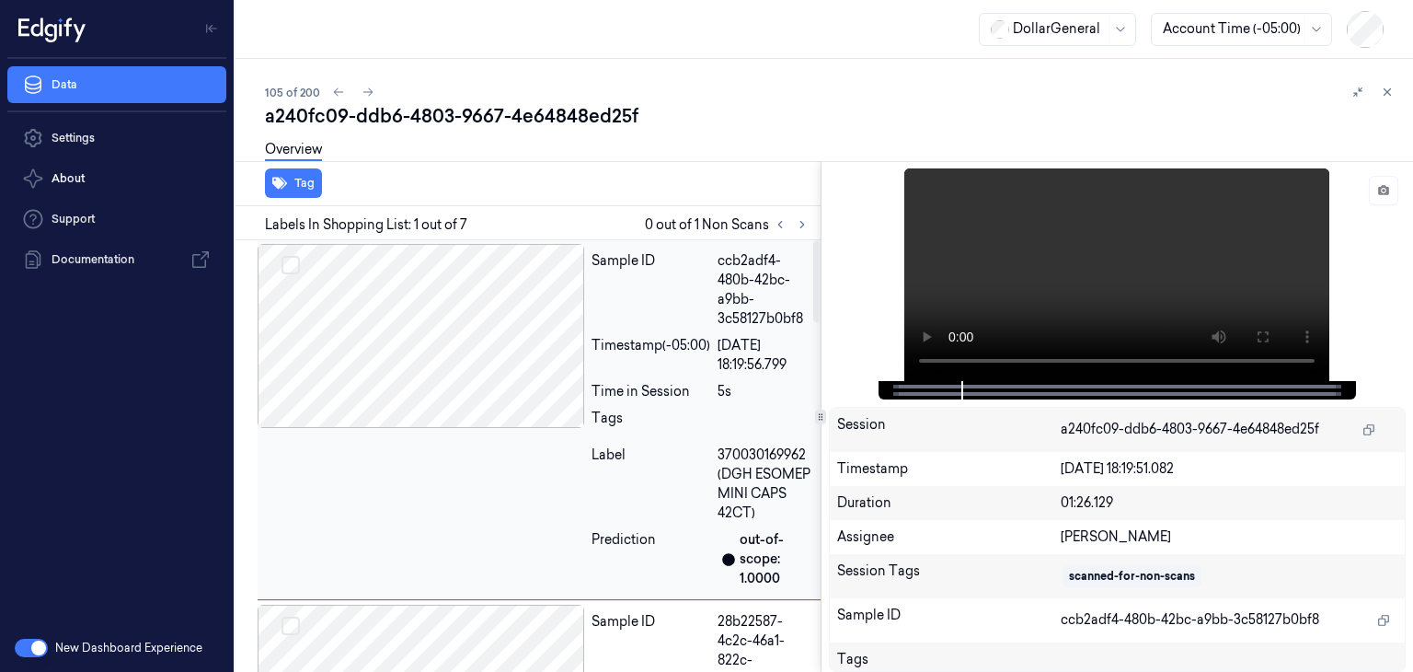
click at [464, 305] on div at bounding box center [421, 336] width 327 height 184
click at [494, 384] on div at bounding box center [421, 336] width 327 height 184
click at [1385, 310] on div at bounding box center [1118, 274] width 578 height 213
click at [455, 330] on div at bounding box center [421, 336] width 327 height 184
click at [800, 222] on icon at bounding box center [802, 225] width 4 height 6
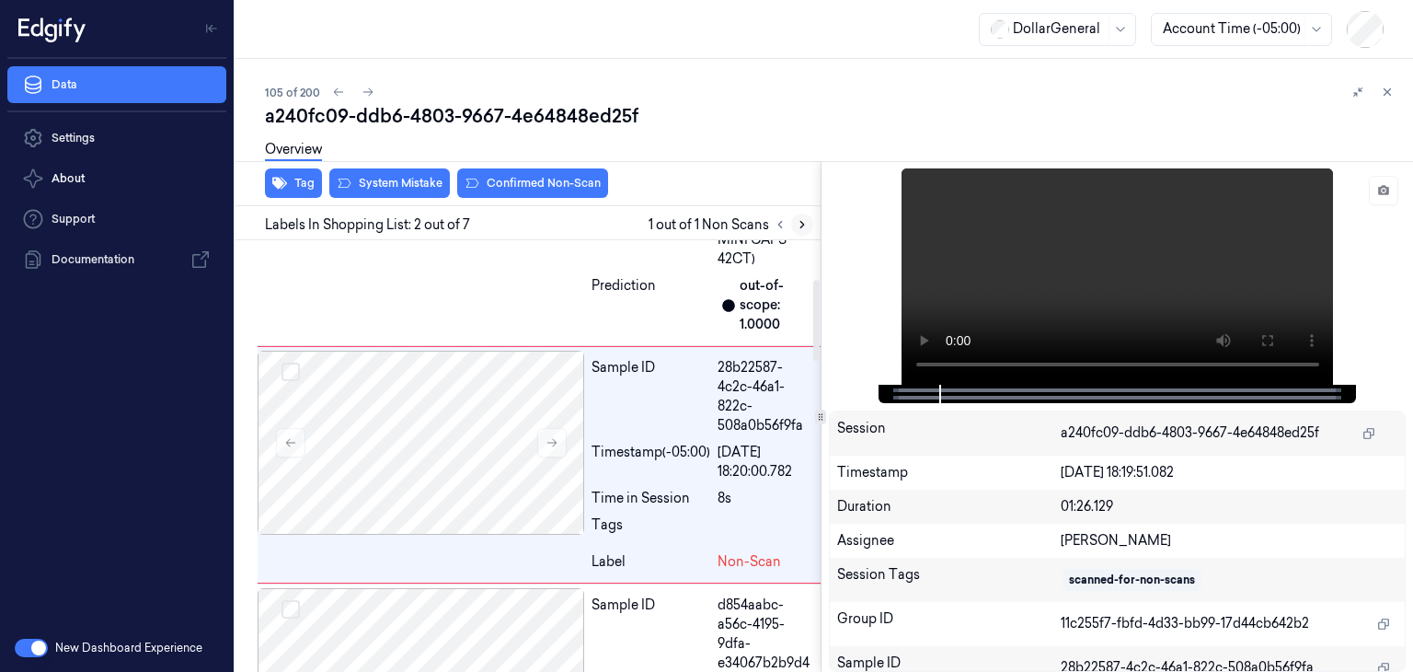
scroll to position [261, 0]
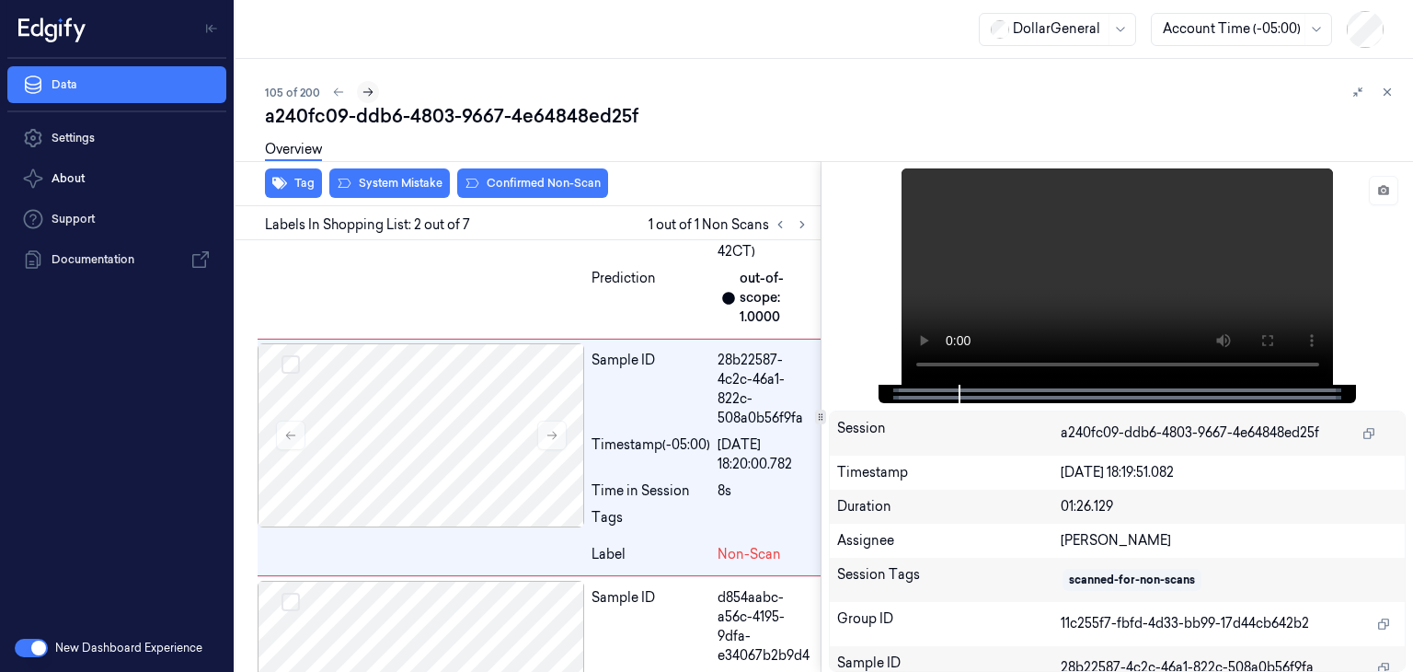
click at [364, 88] on icon at bounding box center [368, 92] width 13 height 13
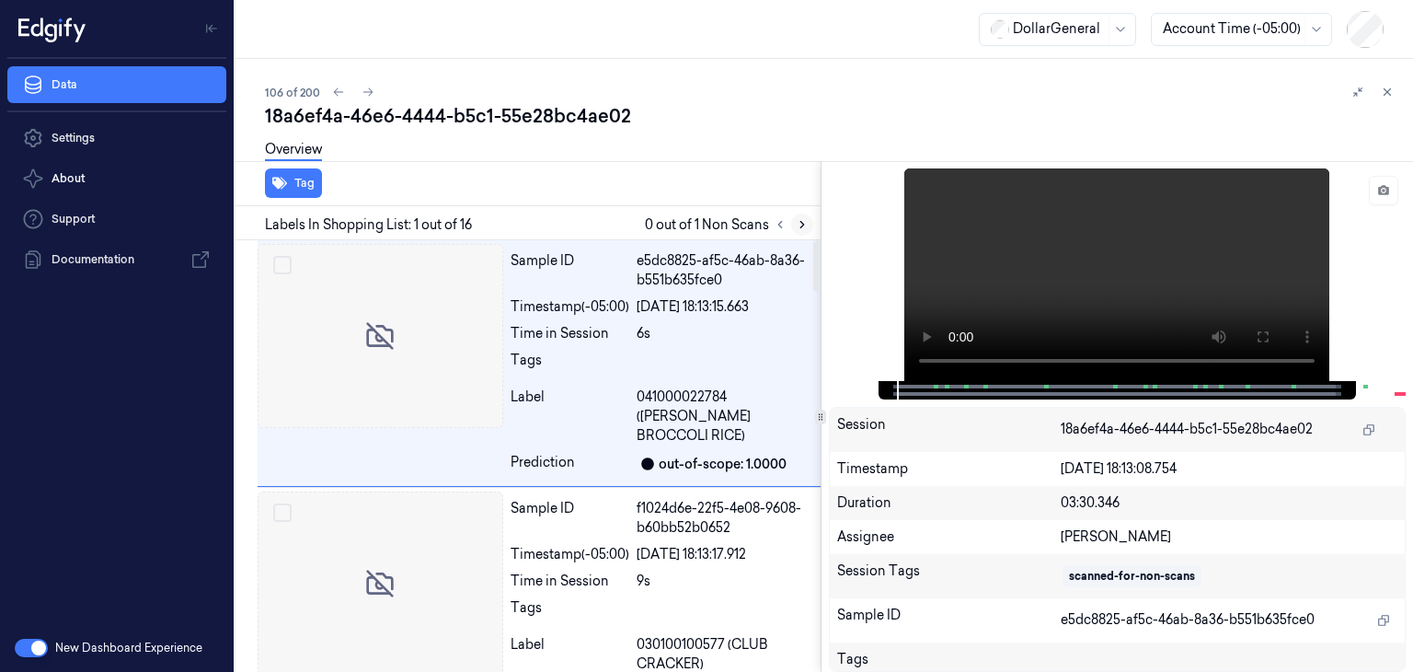
click at [801, 223] on icon at bounding box center [802, 224] width 13 height 13
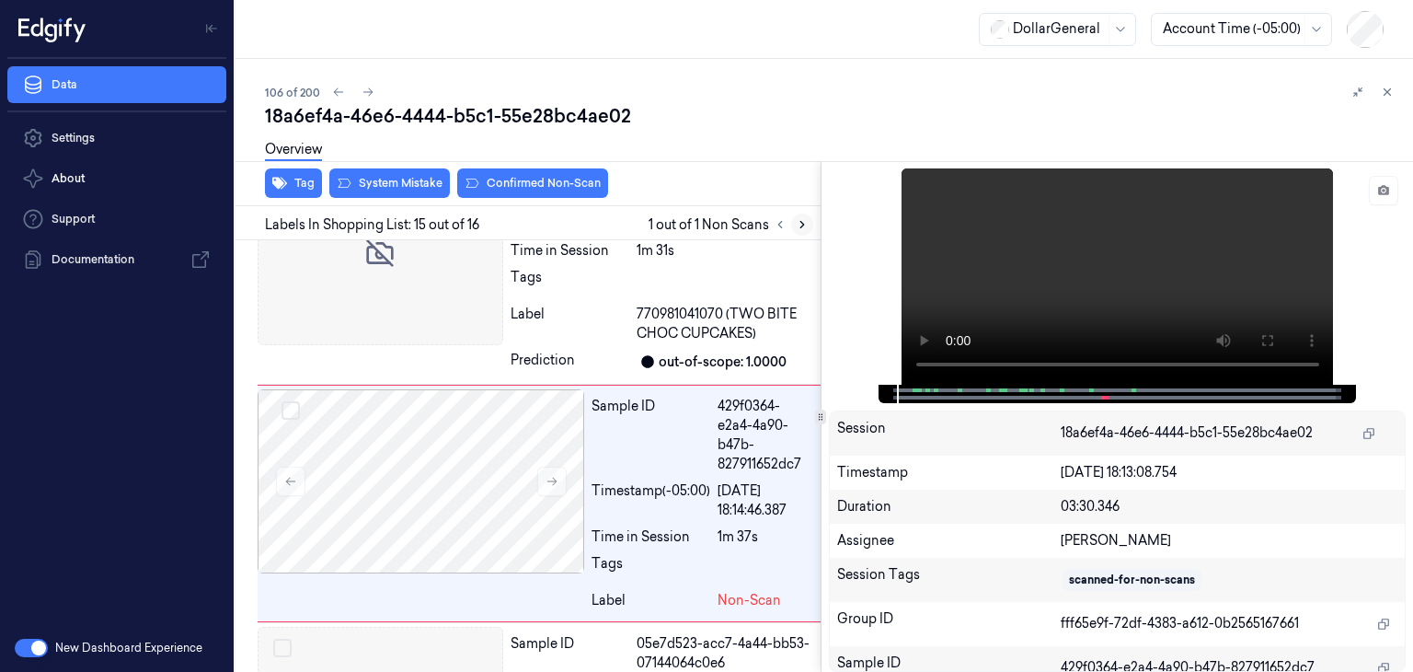
scroll to position [3071, 0]
click at [1383, 200] on button at bounding box center [1383, 190] width 29 height 29
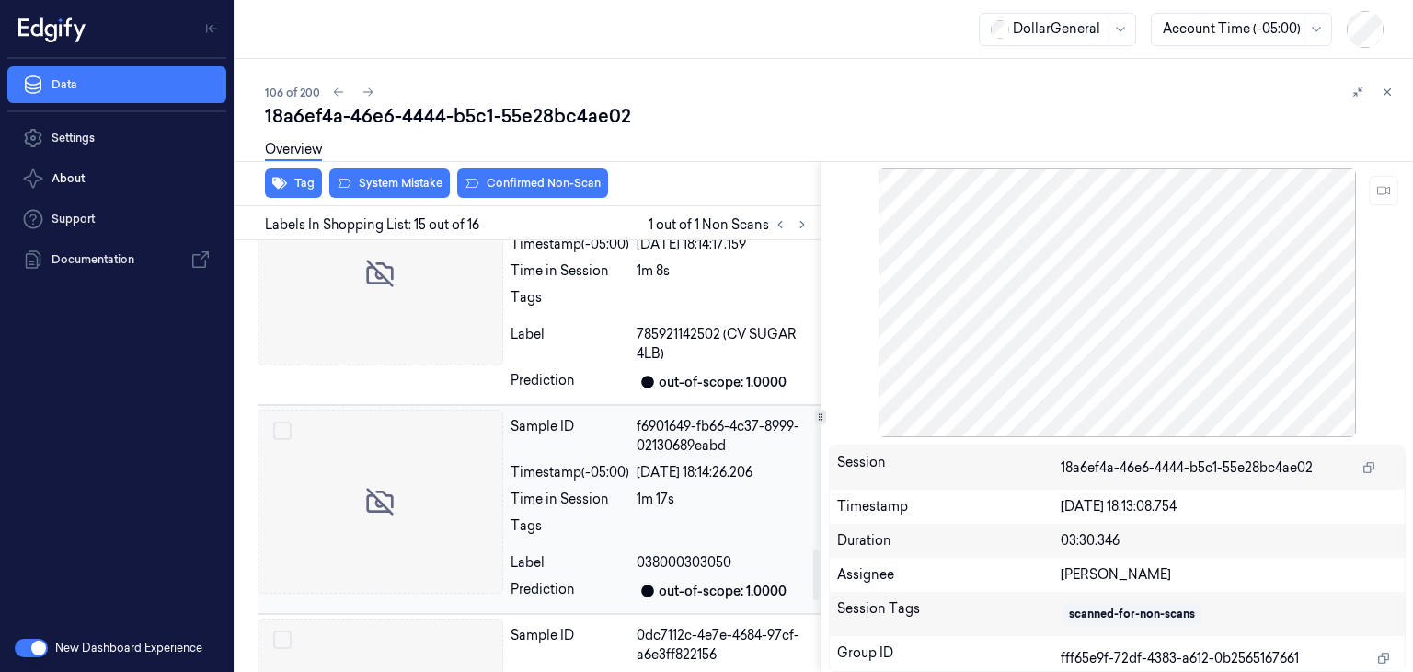
click at [383, 423] on div at bounding box center [381, 501] width 246 height 184
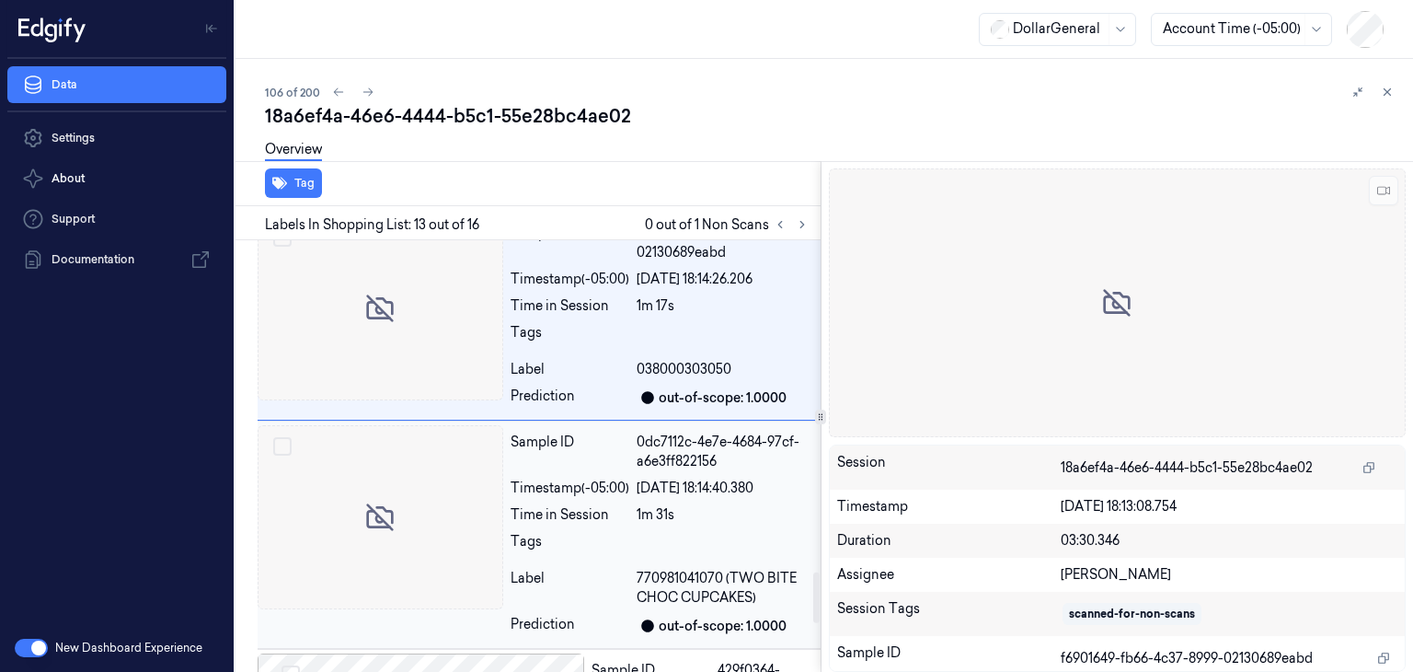
click at [412, 501] on div at bounding box center [381, 517] width 246 height 184
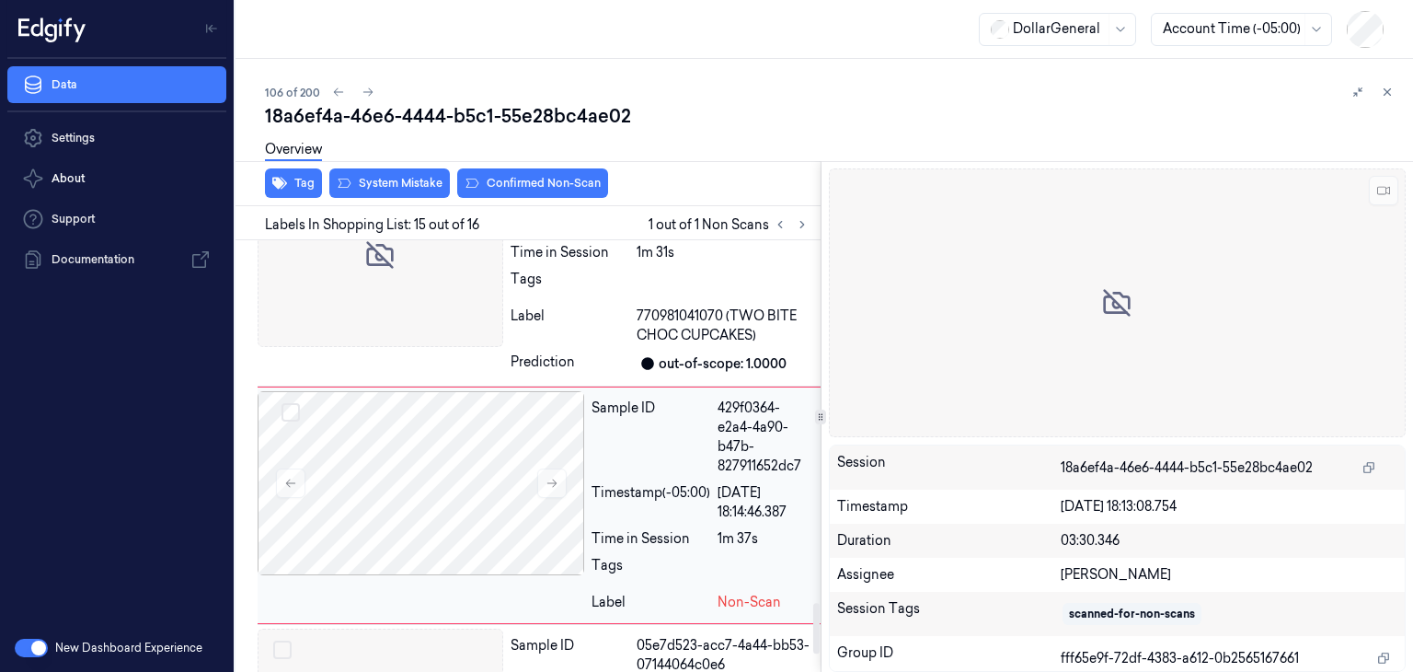
scroll to position [3071, 0]
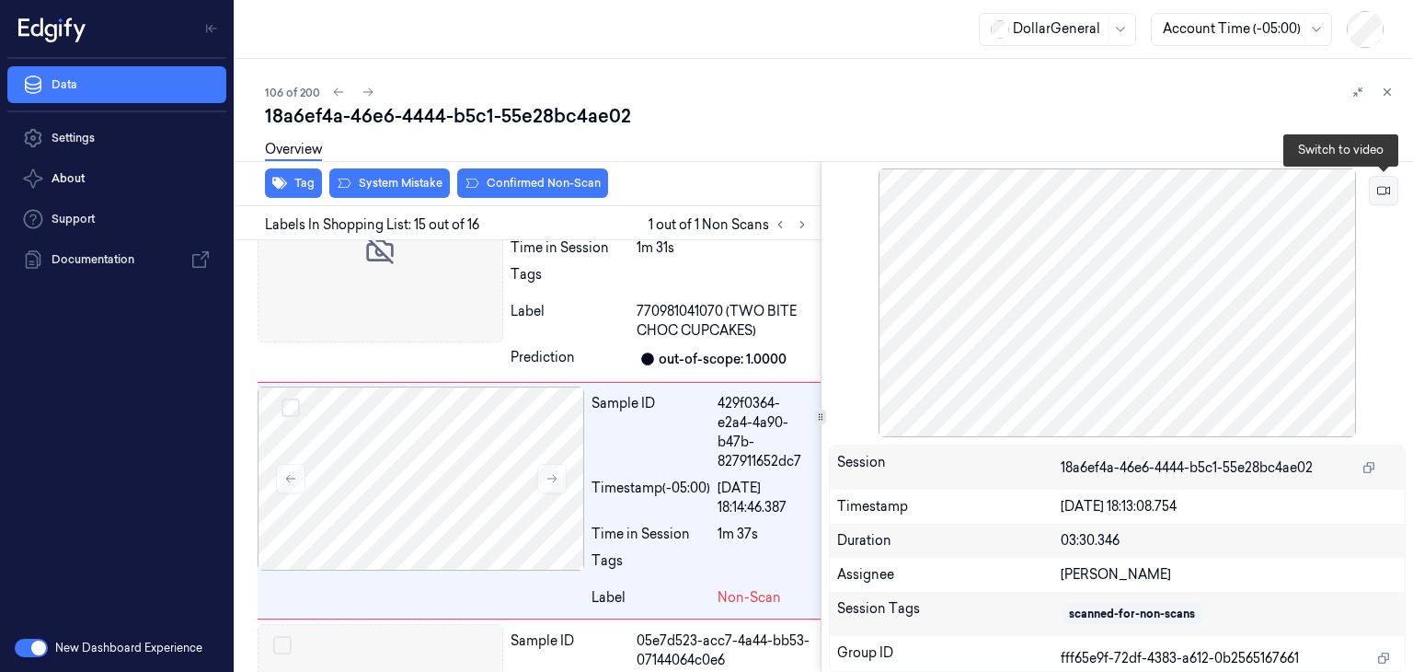
click at [1384, 196] on icon at bounding box center [1383, 190] width 13 height 13
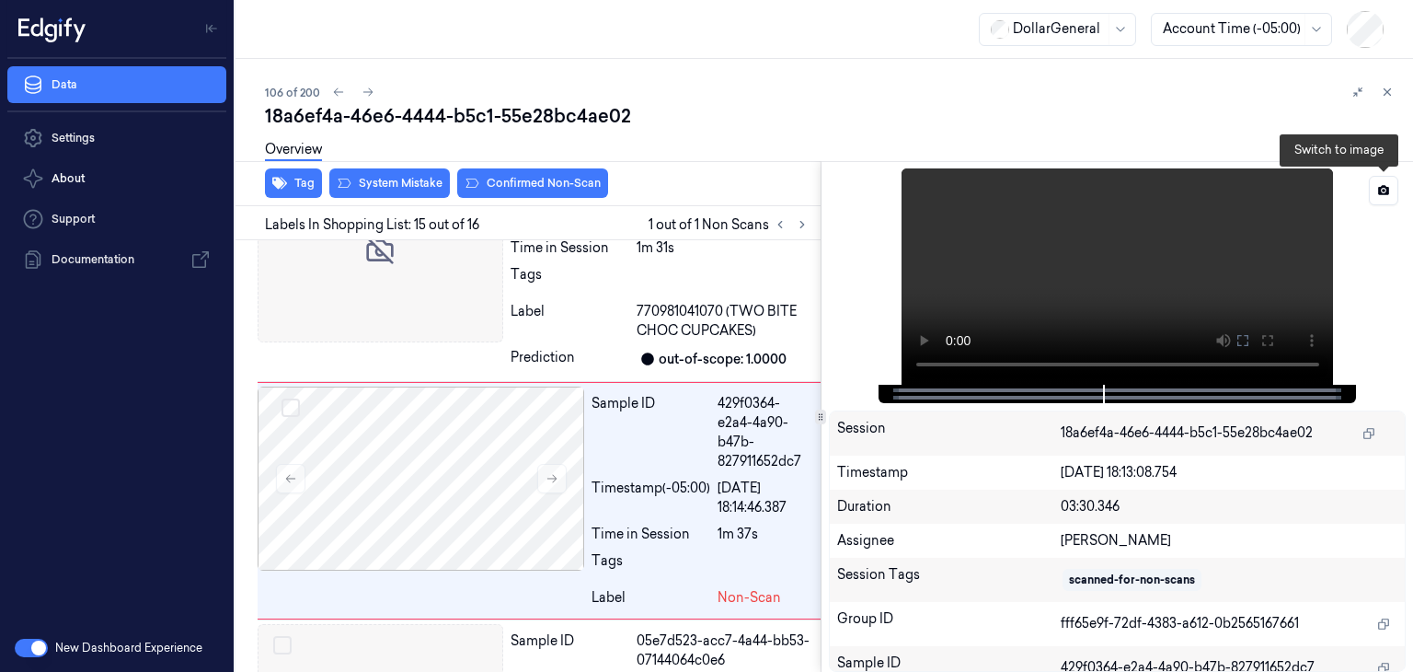
drag, startPoint x: 1384, startPoint y: 196, endPoint x: 1051, endPoint y: 235, distance: 334.3
click at [1051, 235] on video at bounding box center [1118, 276] width 432 height 216
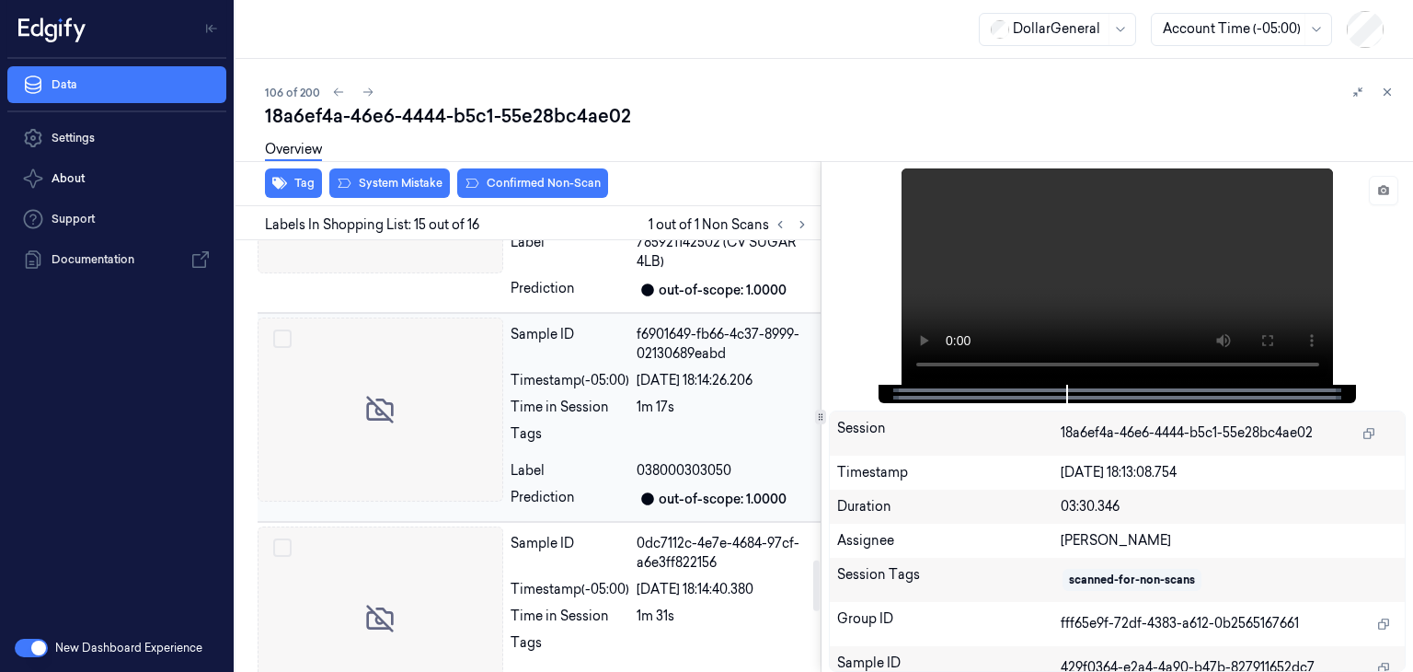
click at [392, 371] on div at bounding box center [381, 409] width 246 height 184
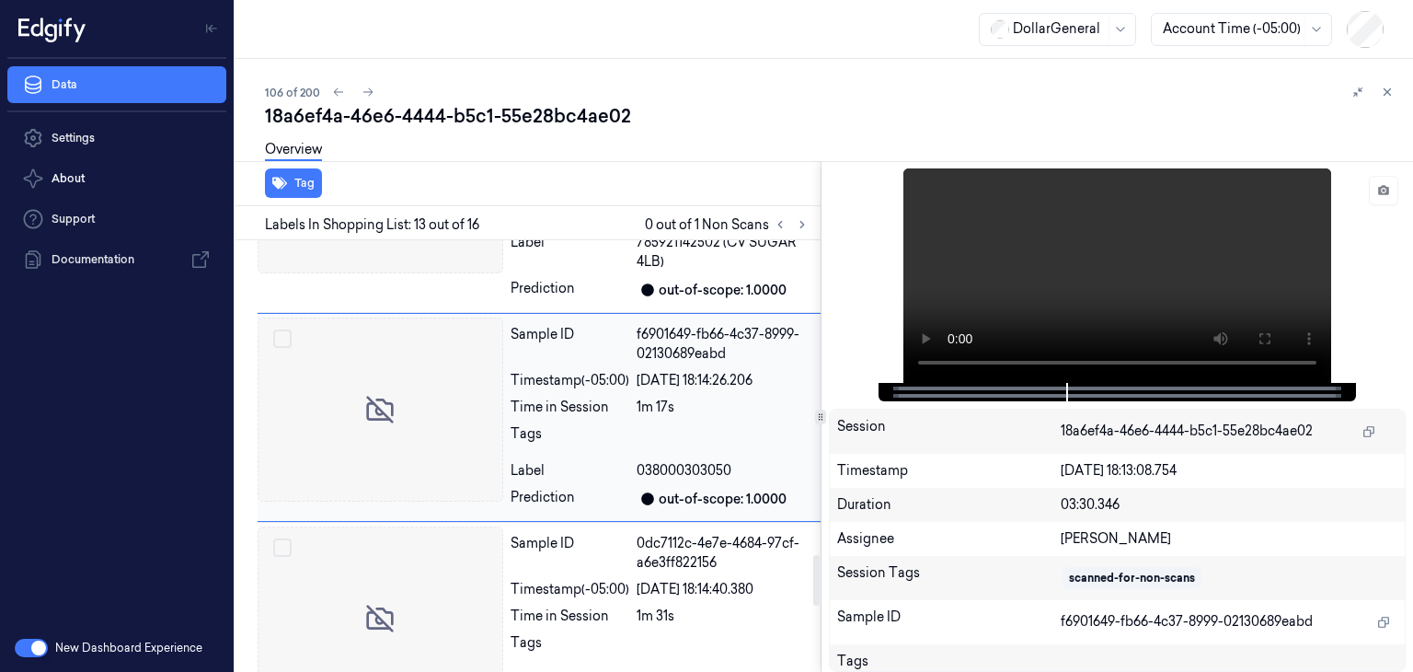
scroll to position [2620, 0]
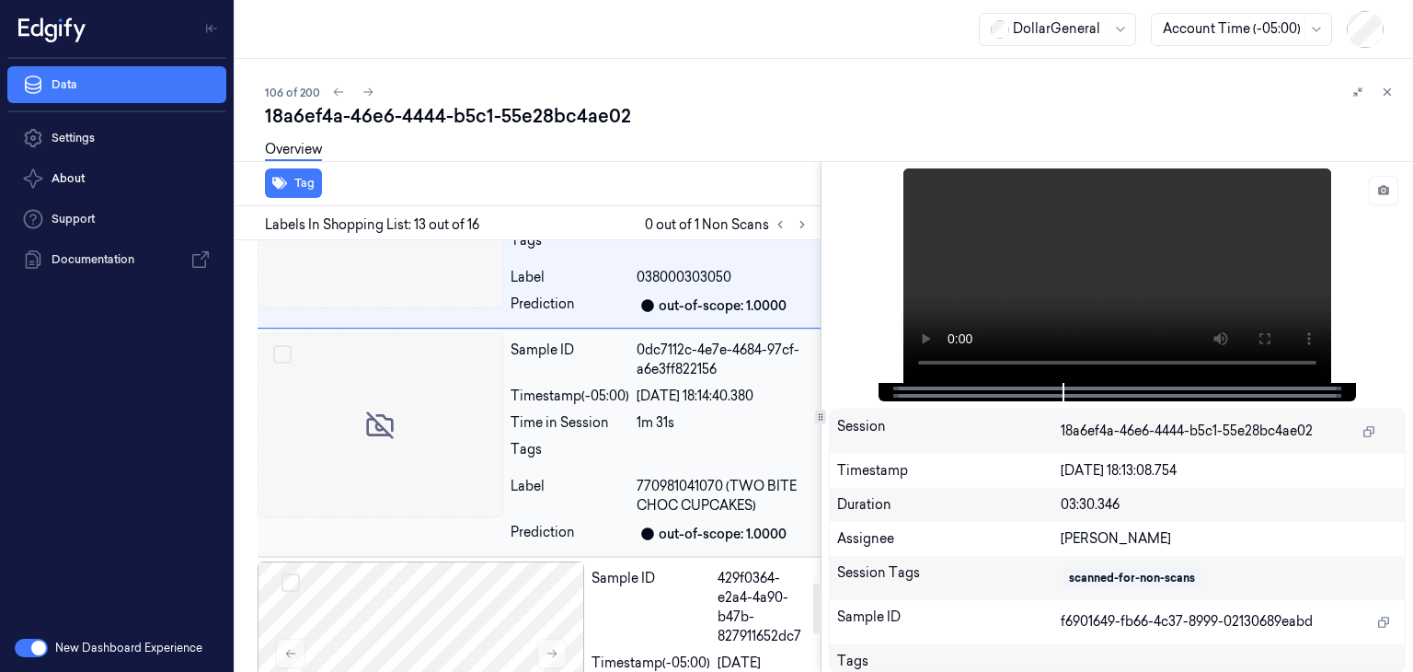
click at [431, 402] on div at bounding box center [381, 425] width 246 height 184
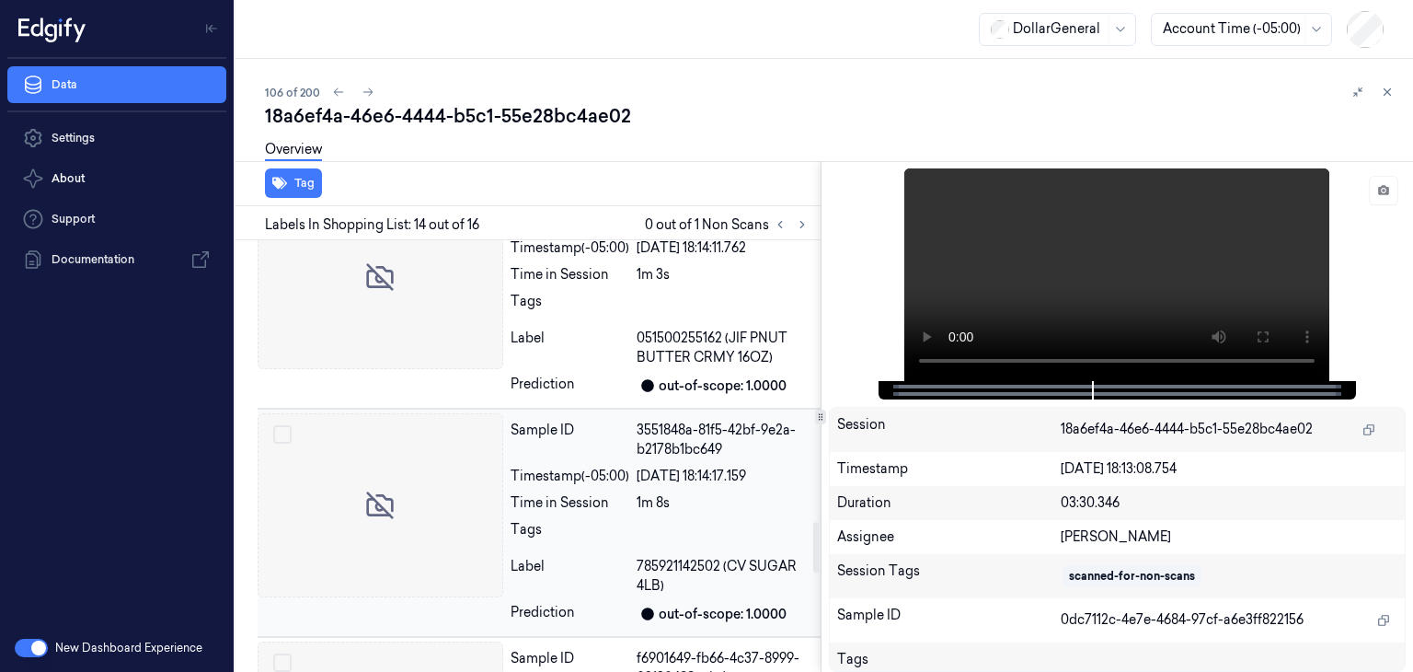
click at [431, 413] on div at bounding box center [381, 505] width 246 height 184
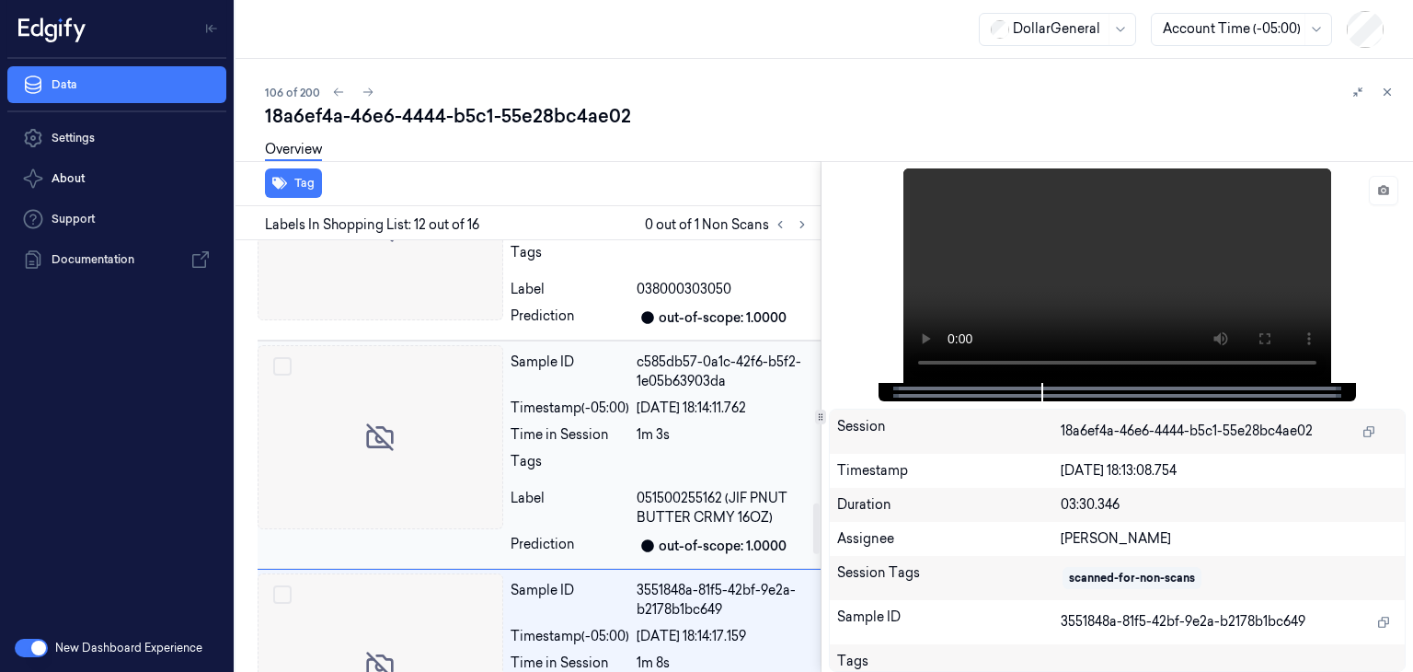
click at [421, 345] on div at bounding box center [381, 437] width 246 height 184
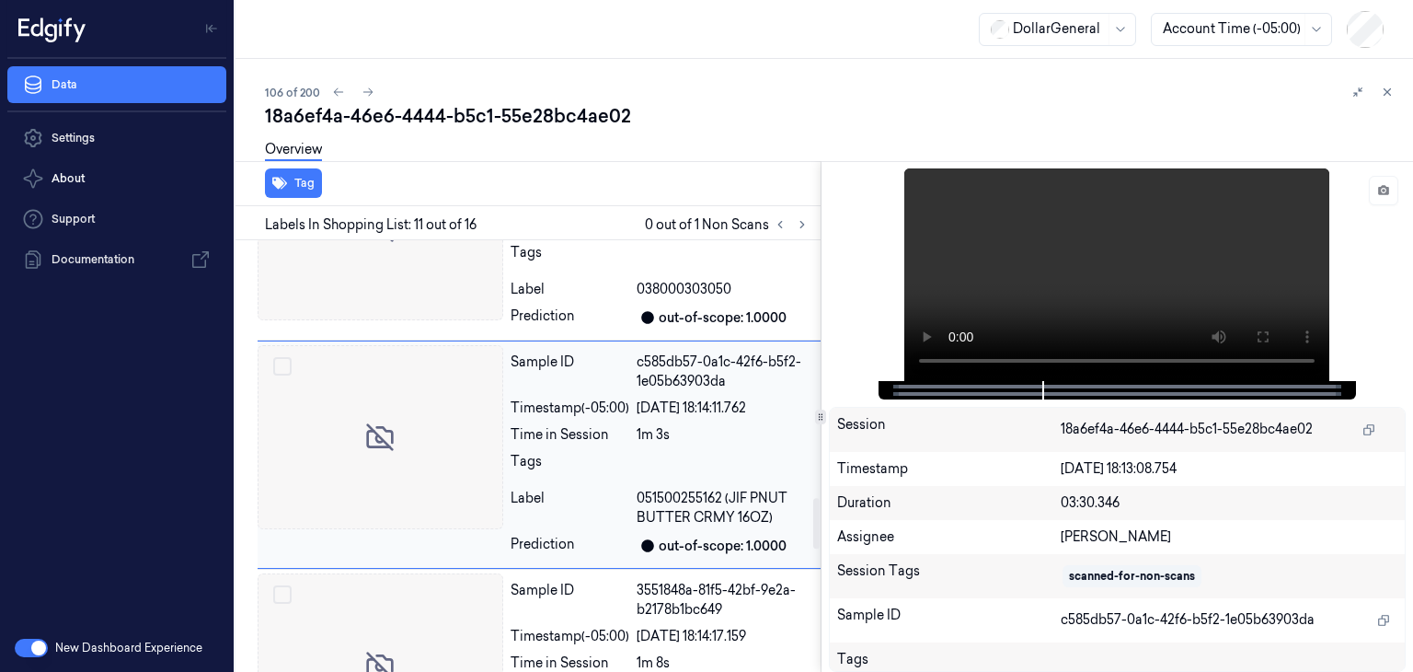
scroll to position [2175, 0]
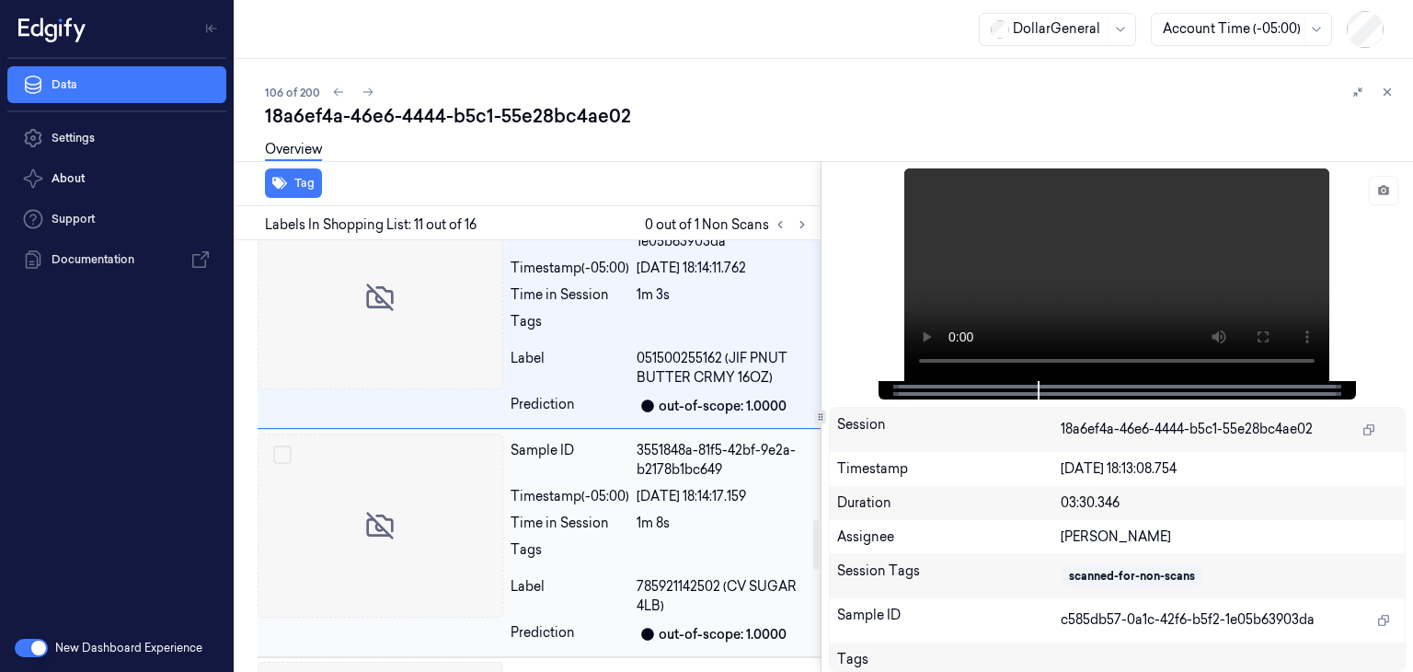
click at [449, 463] on div at bounding box center [381, 525] width 246 height 184
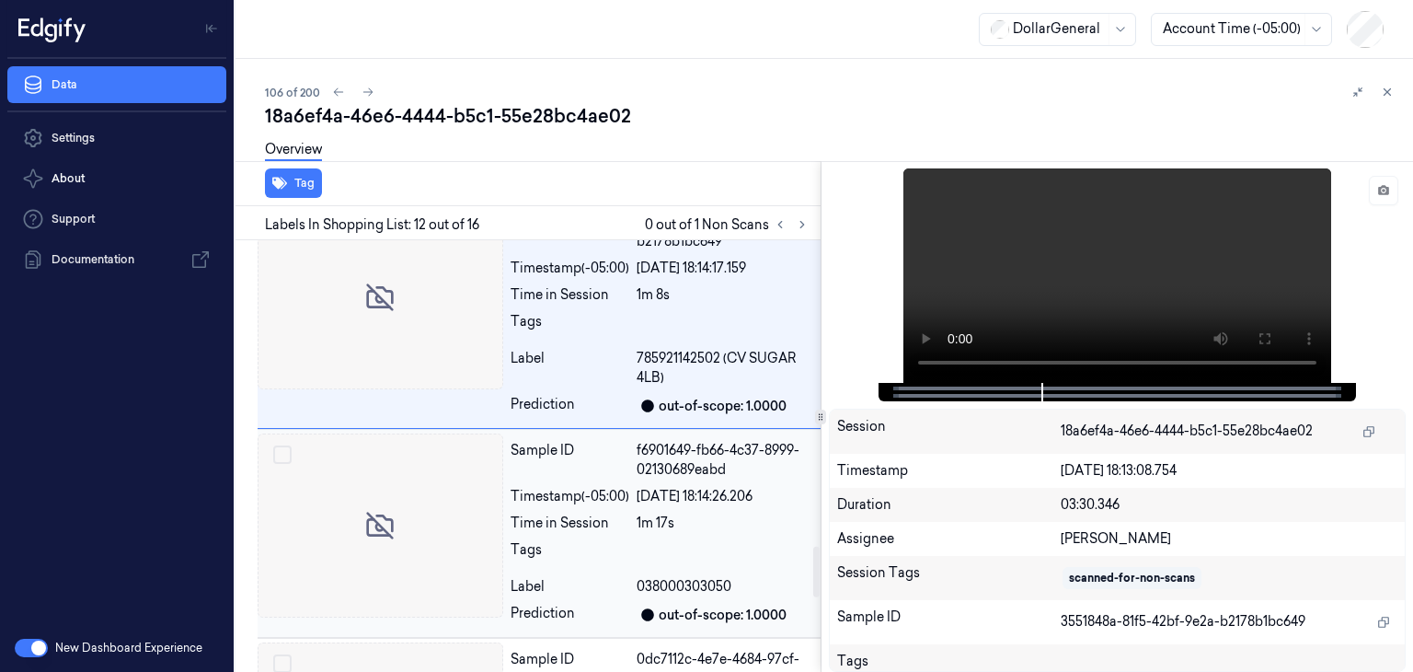
click at [443, 468] on div at bounding box center [381, 525] width 246 height 184
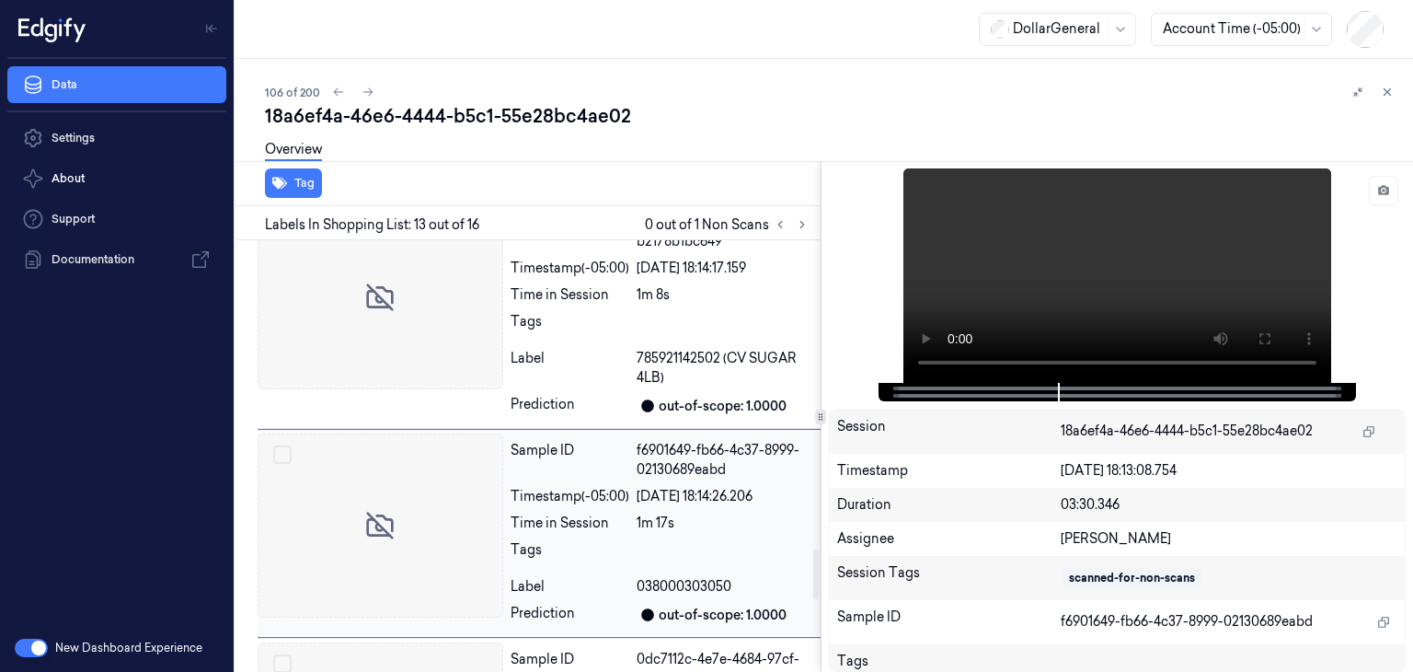
scroll to position [2620, 0]
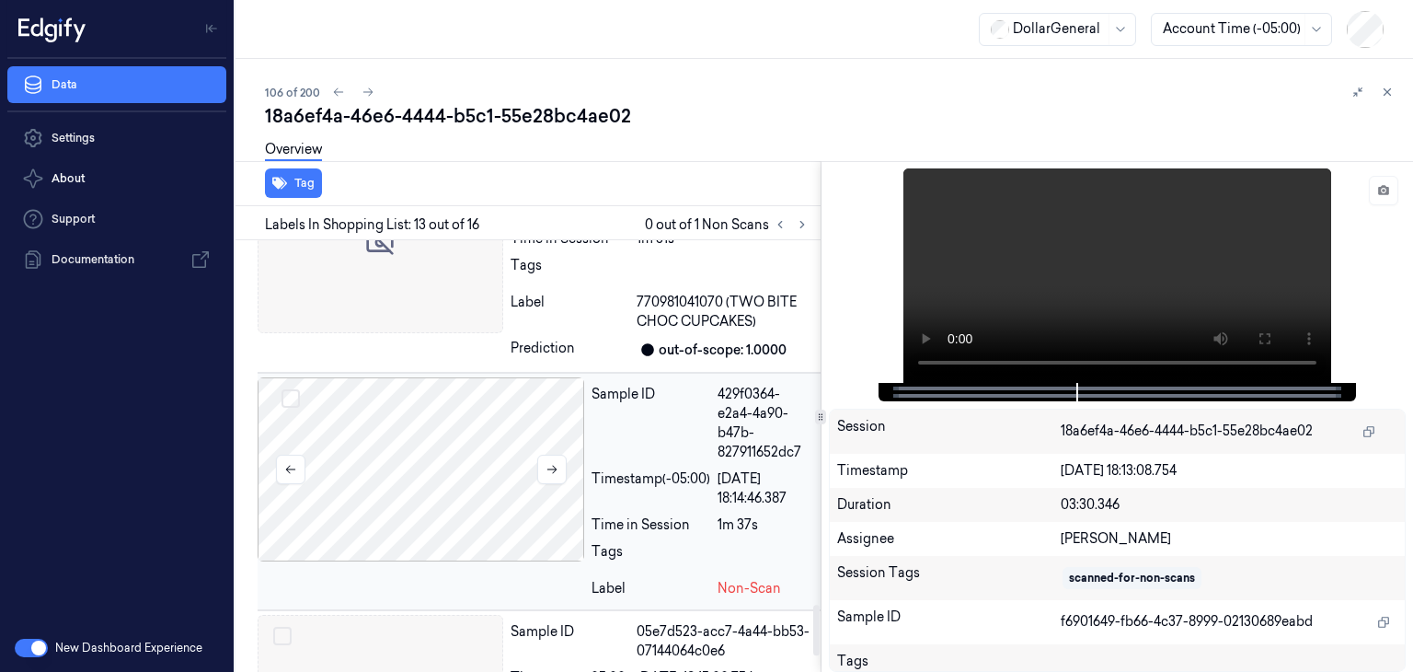
click at [361, 437] on div at bounding box center [421, 469] width 327 height 184
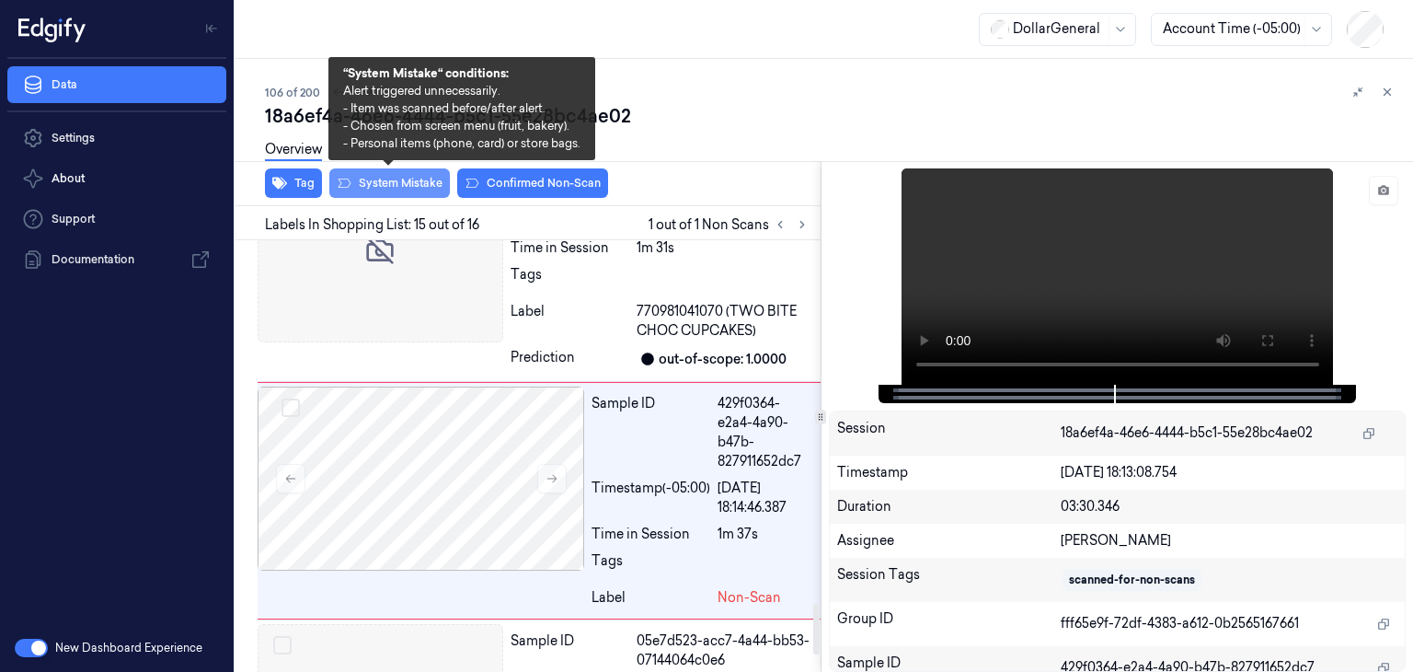
click at [405, 186] on button "System Mistake" at bounding box center [389, 182] width 121 height 29
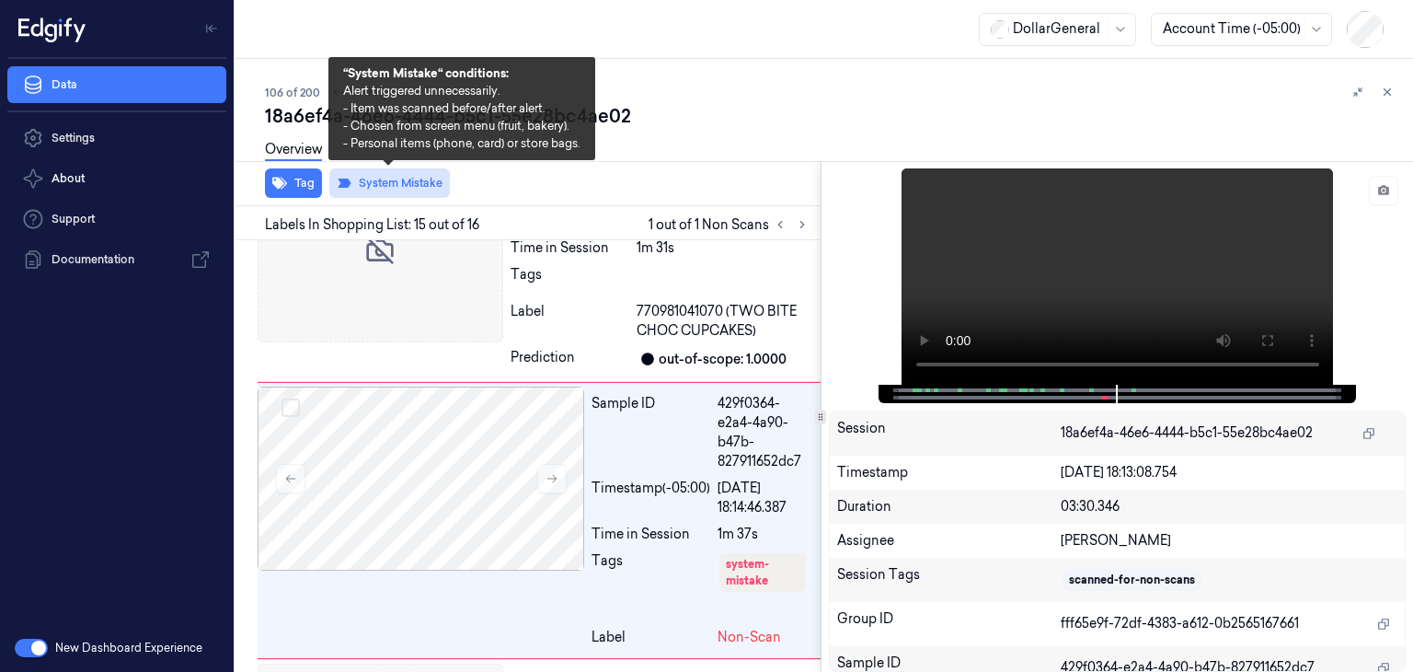
scroll to position [3091, 0]
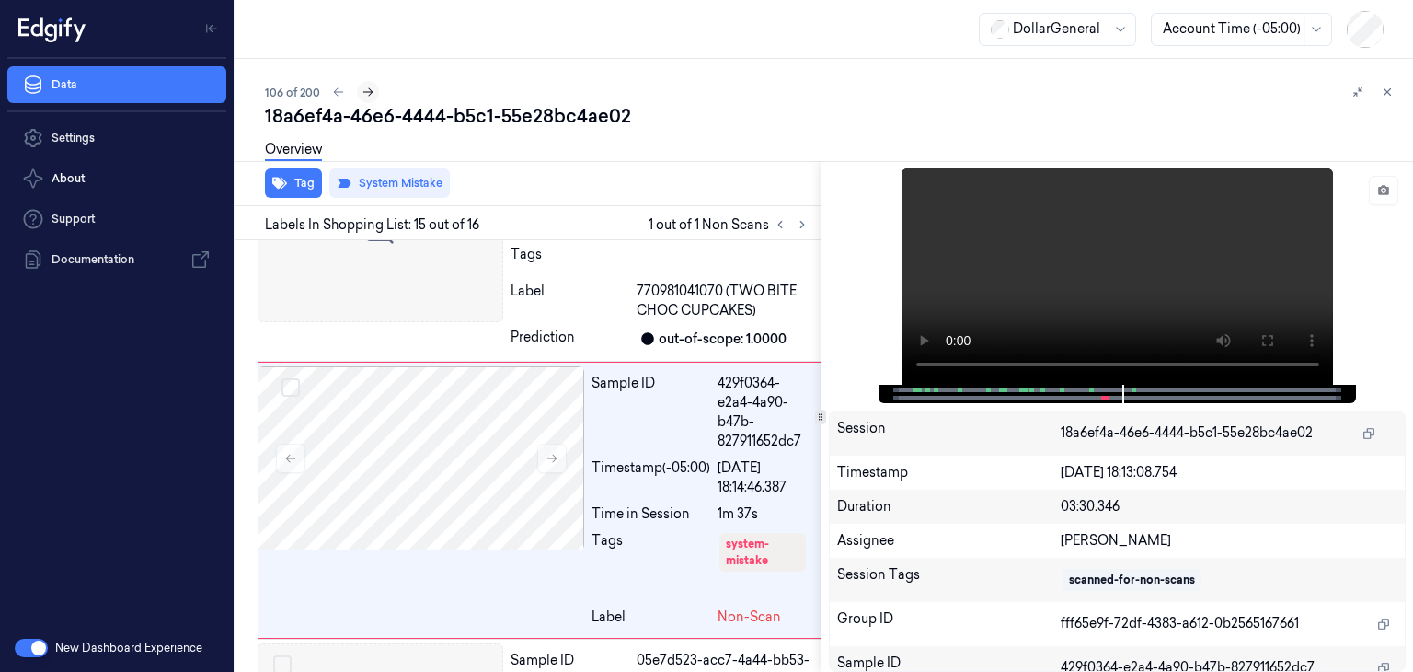
click at [373, 93] on button at bounding box center [368, 92] width 22 height 22
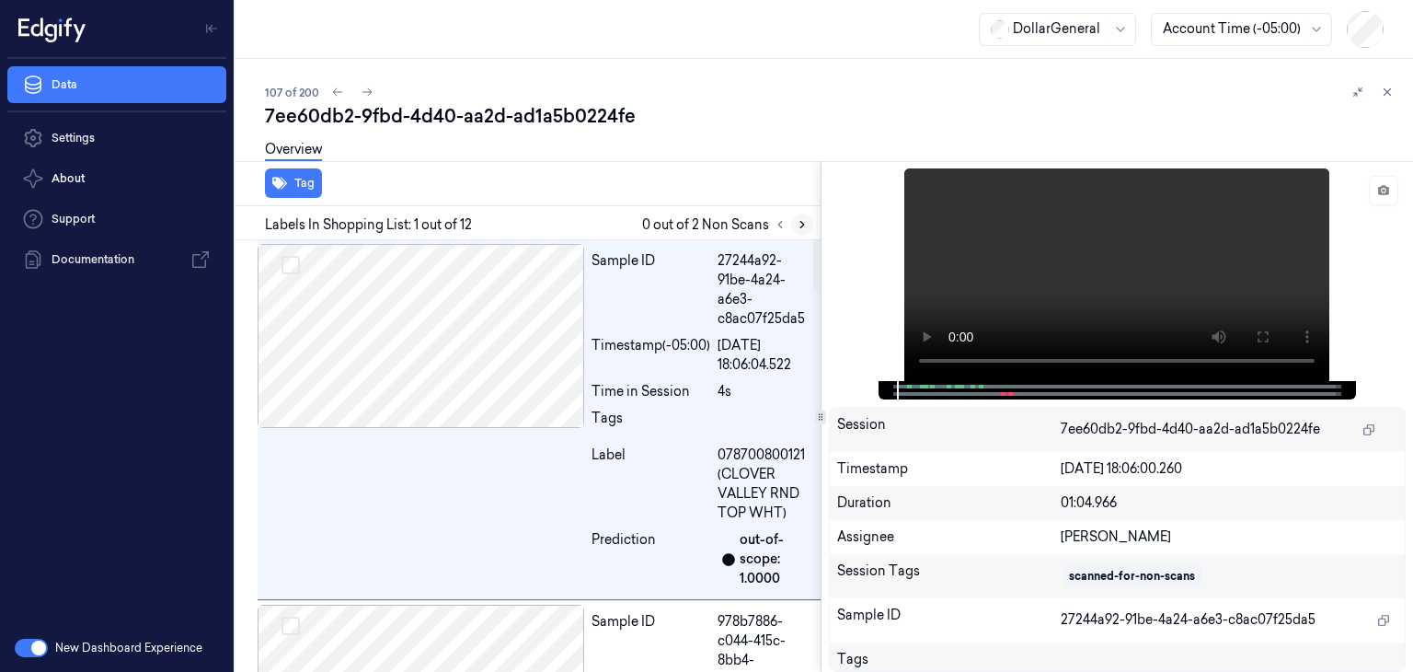
click at [801, 227] on icon at bounding box center [802, 224] width 13 height 13
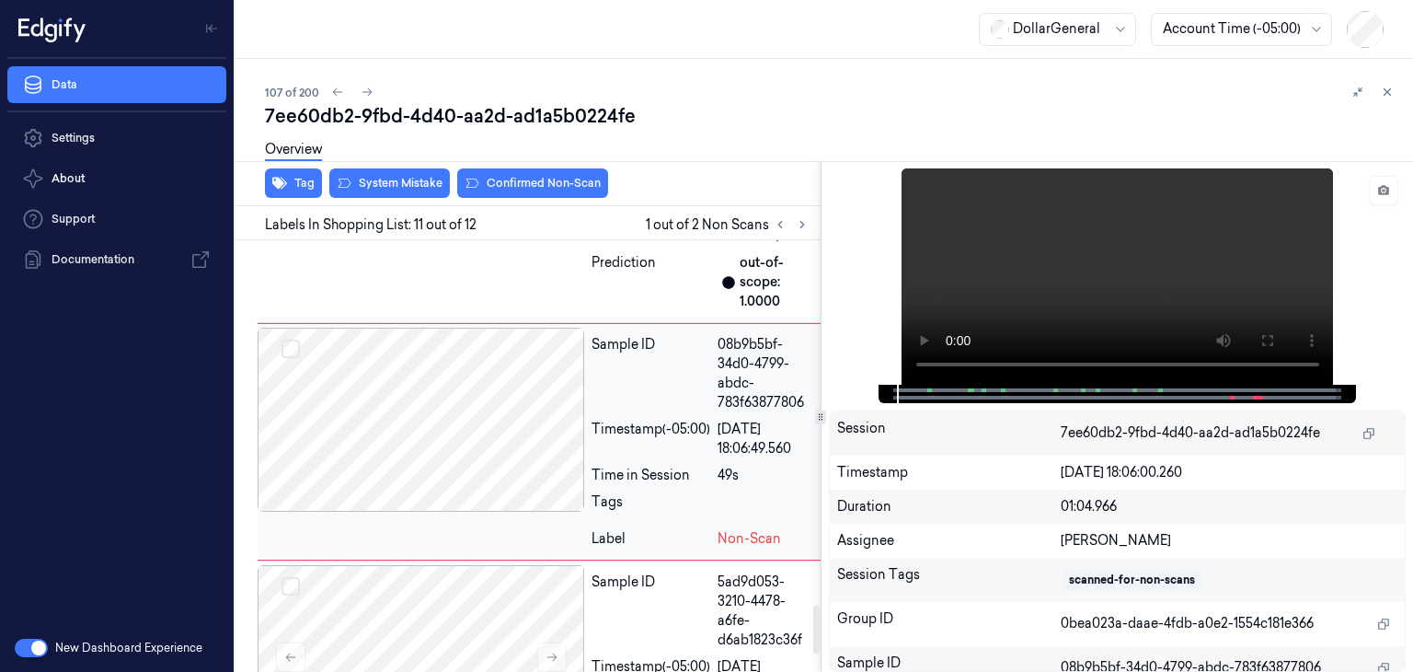
scroll to position [3195, 0]
click at [510, 441] on div at bounding box center [421, 419] width 327 height 184
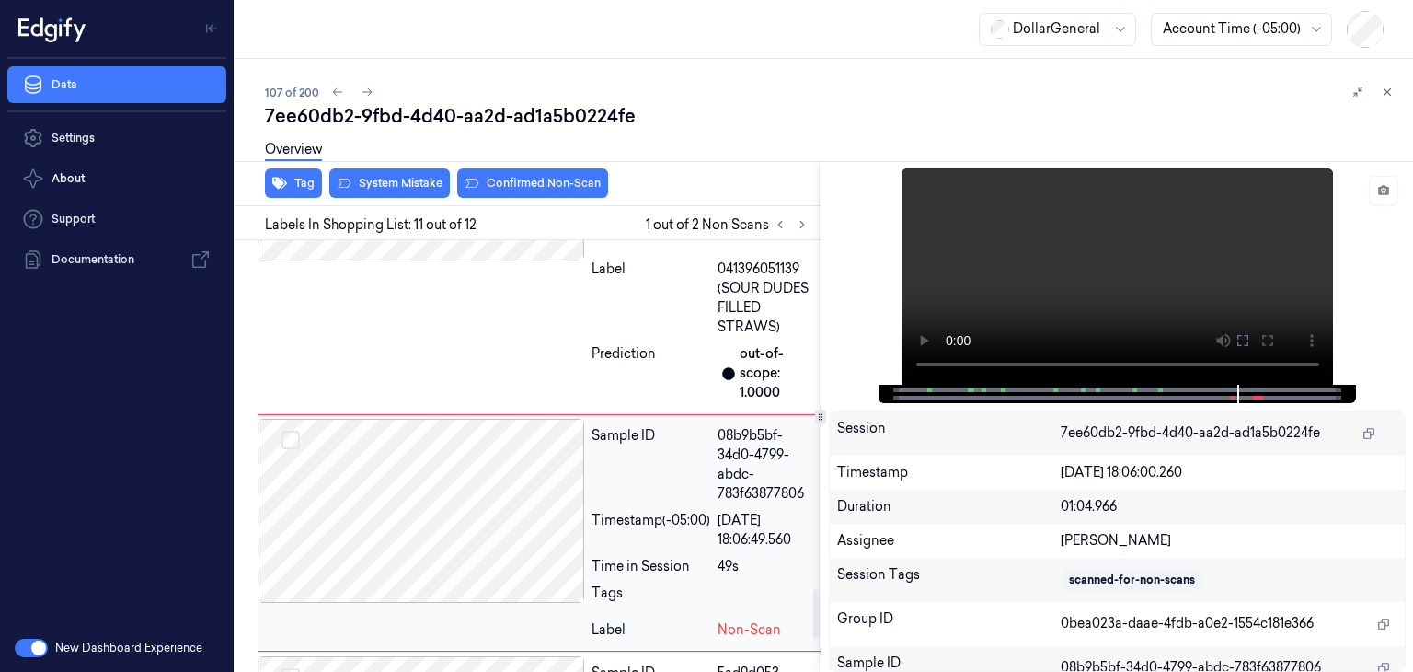
scroll to position [3011, 0]
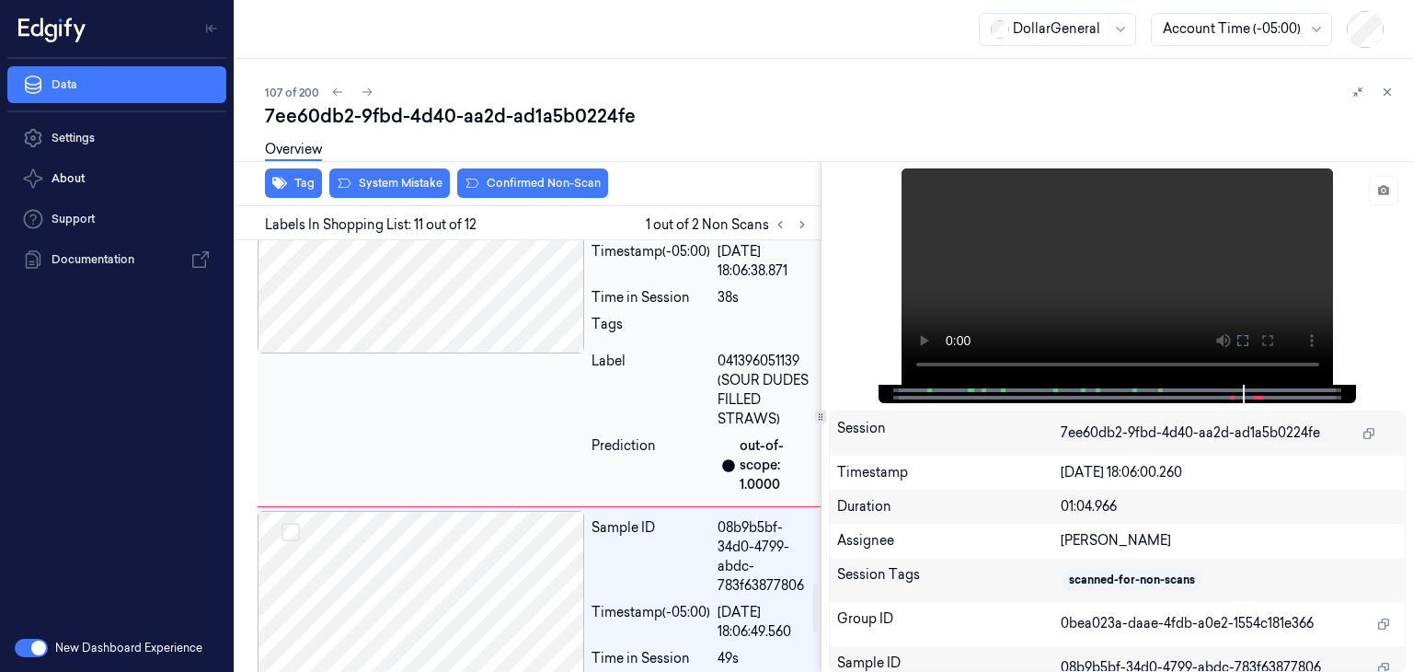
click at [465, 328] on div at bounding box center [421, 261] width 327 height 184
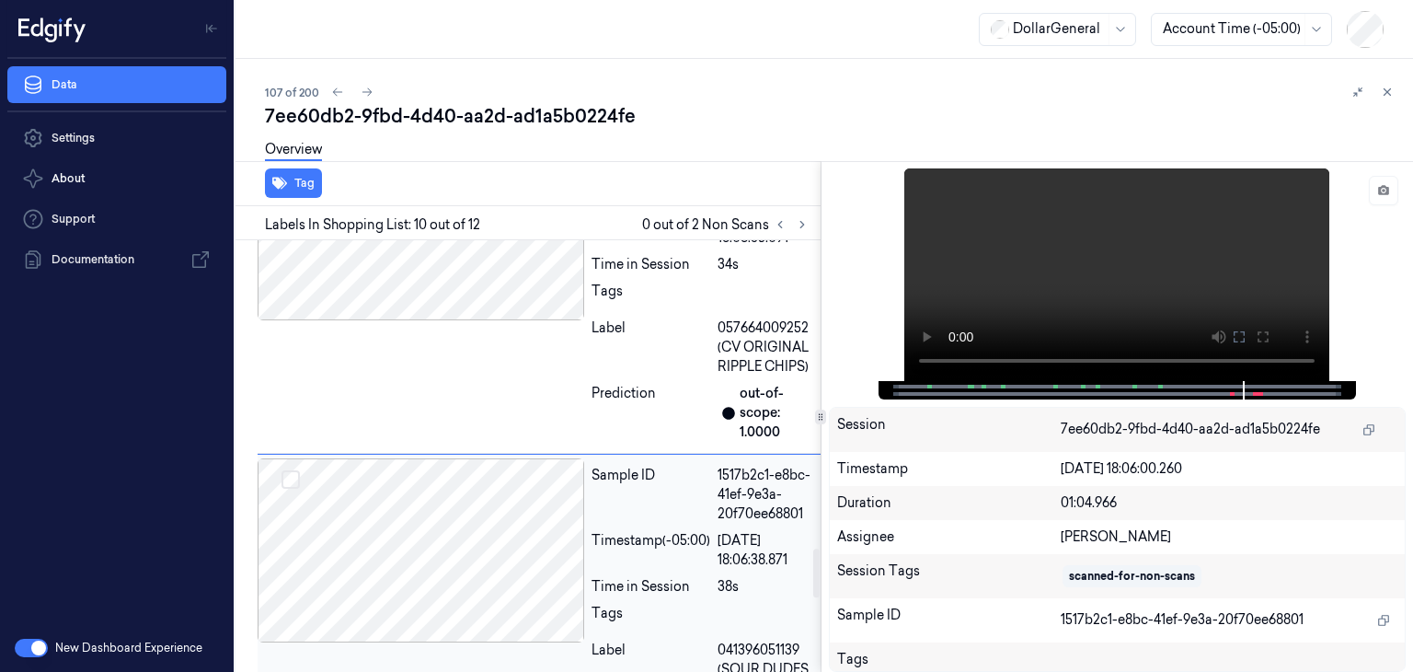
scroll to position [2630, 0]
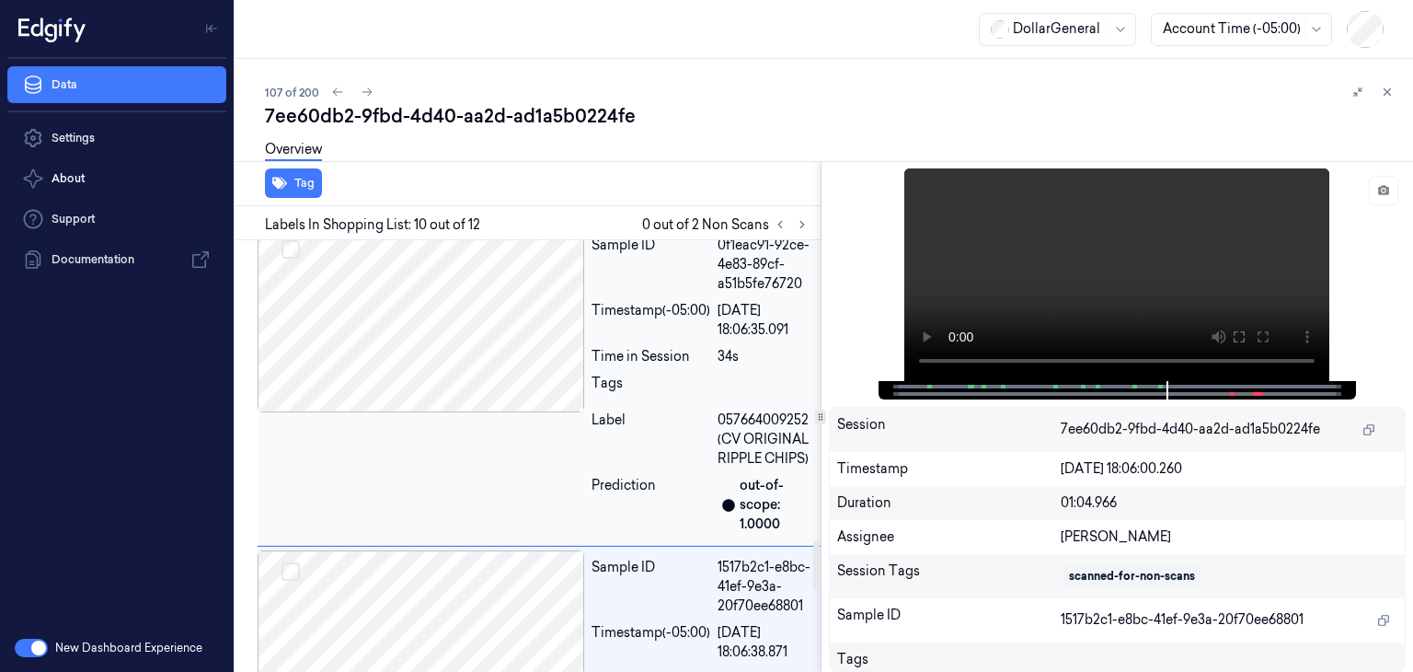
click at [460, 340] on div at bounding box center [421, 320] width 327 height 184
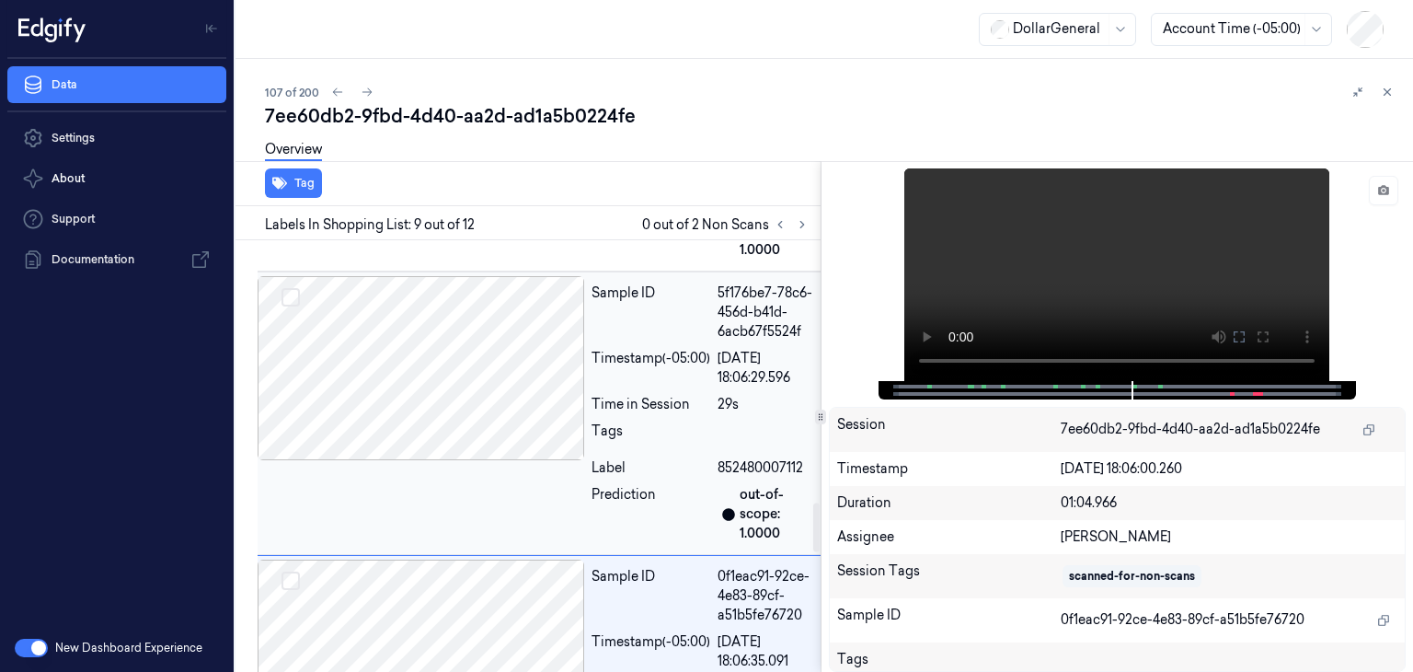
click at [465, 368] on div at bounding box center [421, 368] width 327 height 184
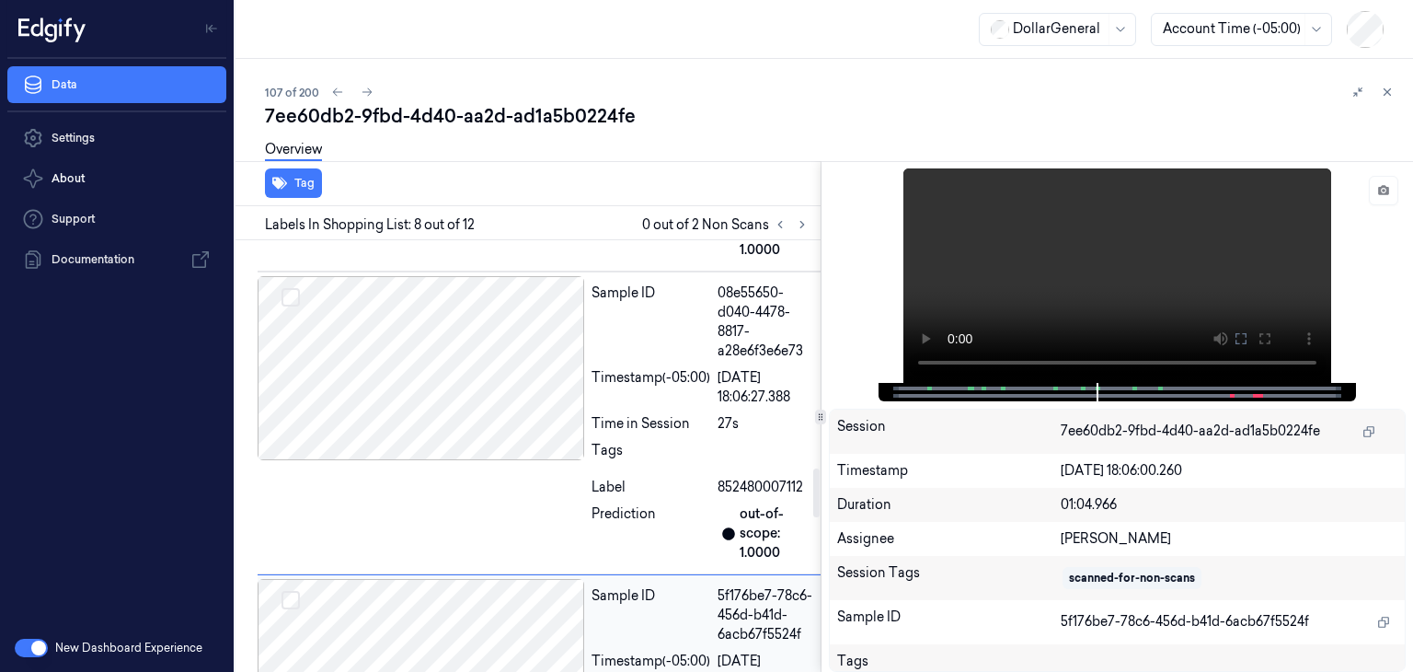
click at [465, 368] on div at bounding box center [421, 368] width 327 height 184
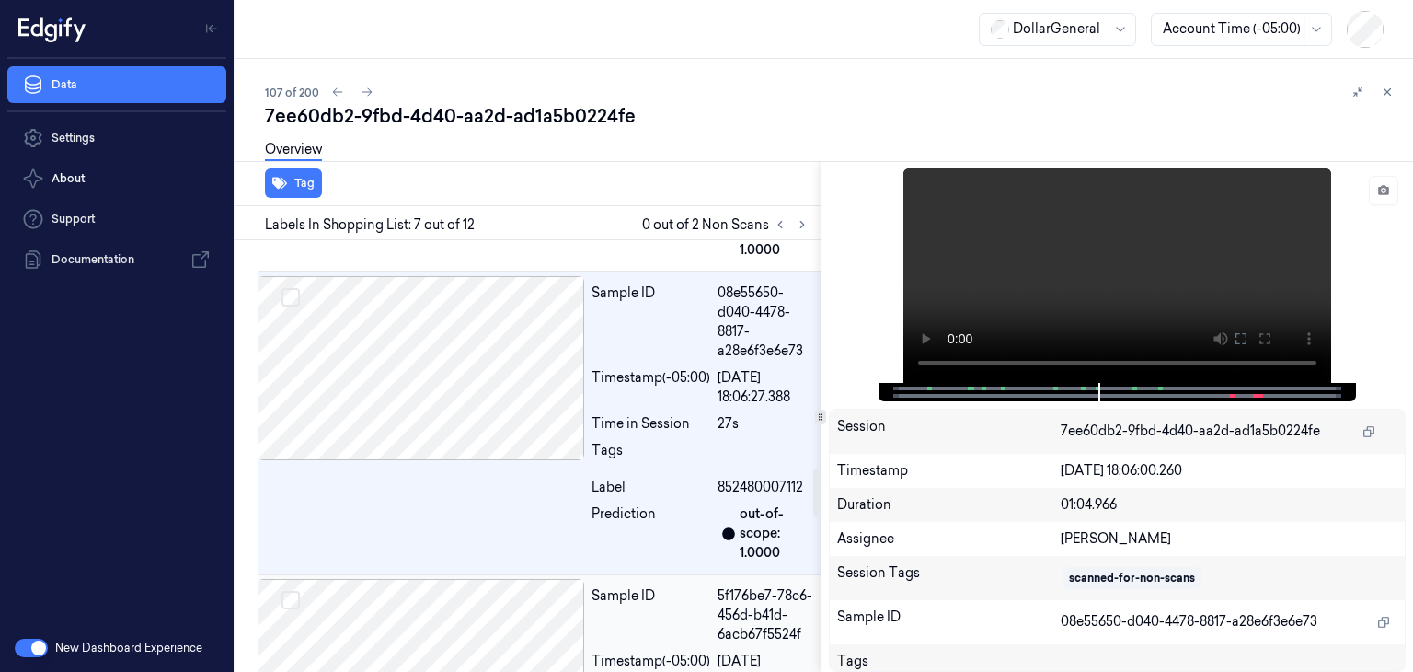
scroll to position [1980, 0]
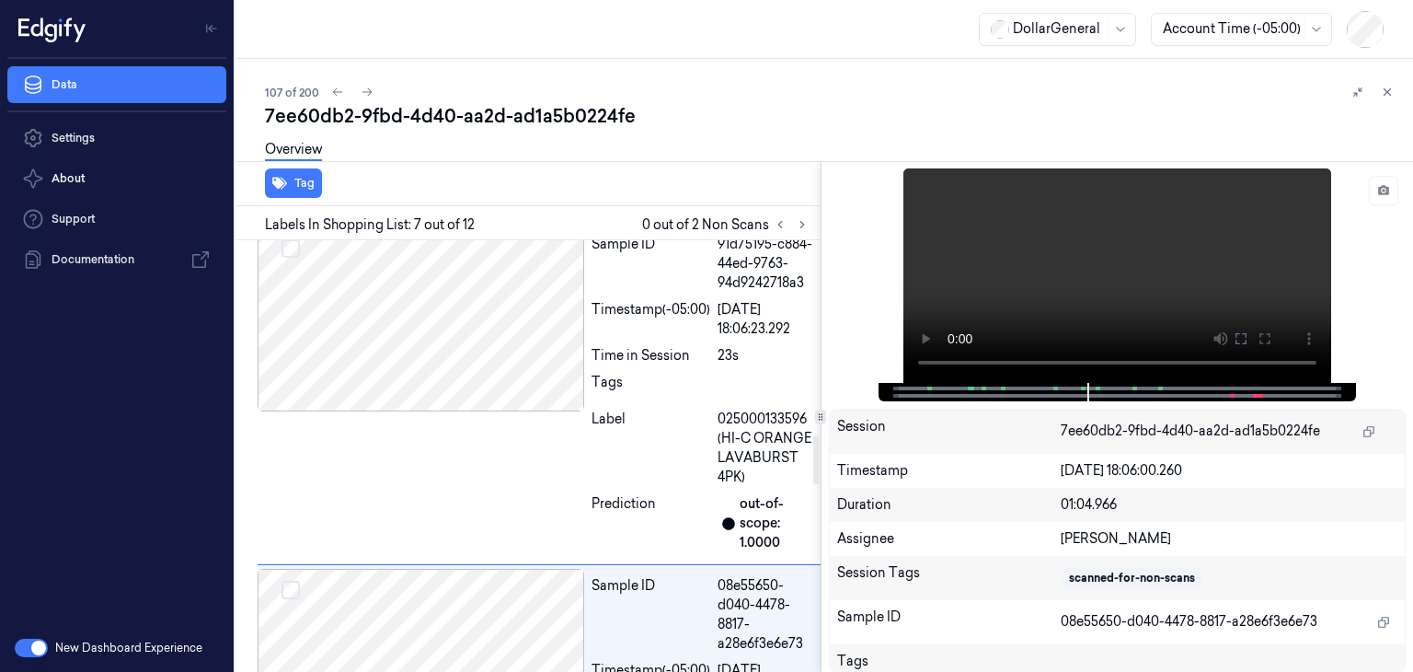
click at [465, 368] on div at bounding box center [421, 319] width 327 height 184
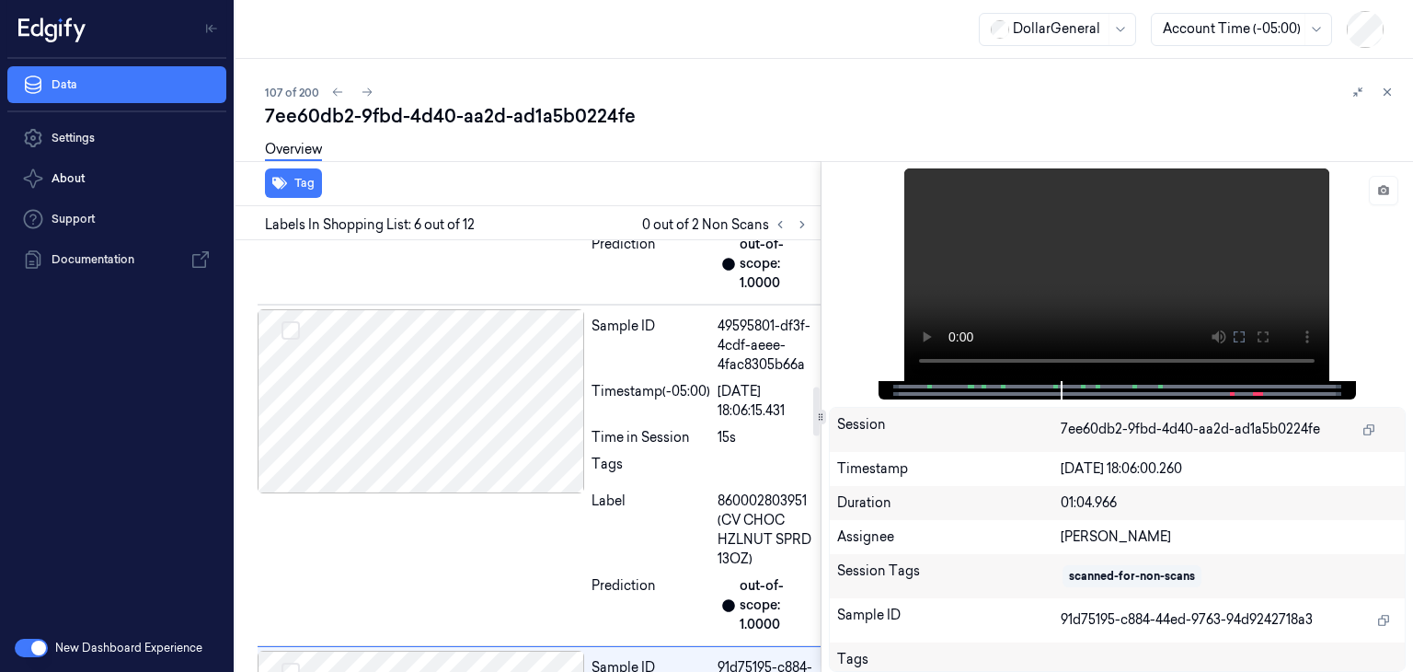
click at [465, 368] on div at bounding box center [421, 401] width 327 height 184
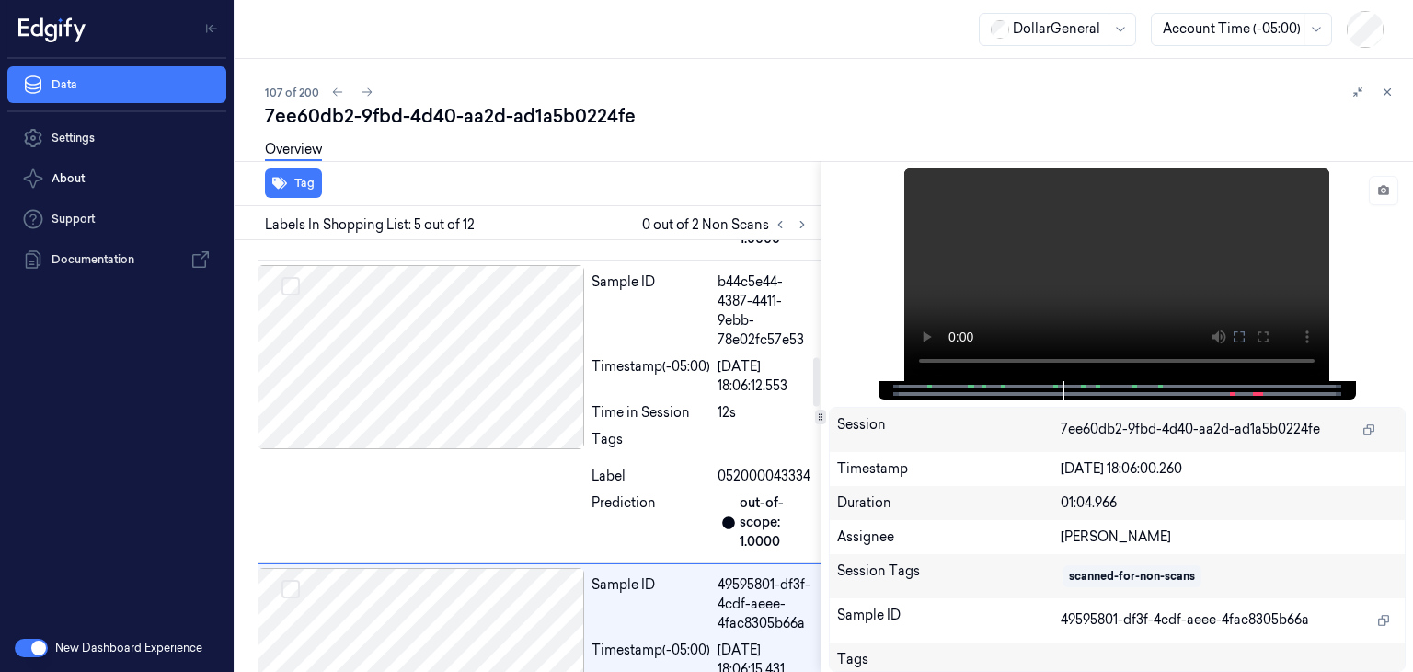
click at [465, 368] on div at bounding box center [421, 357] width 327 height 184
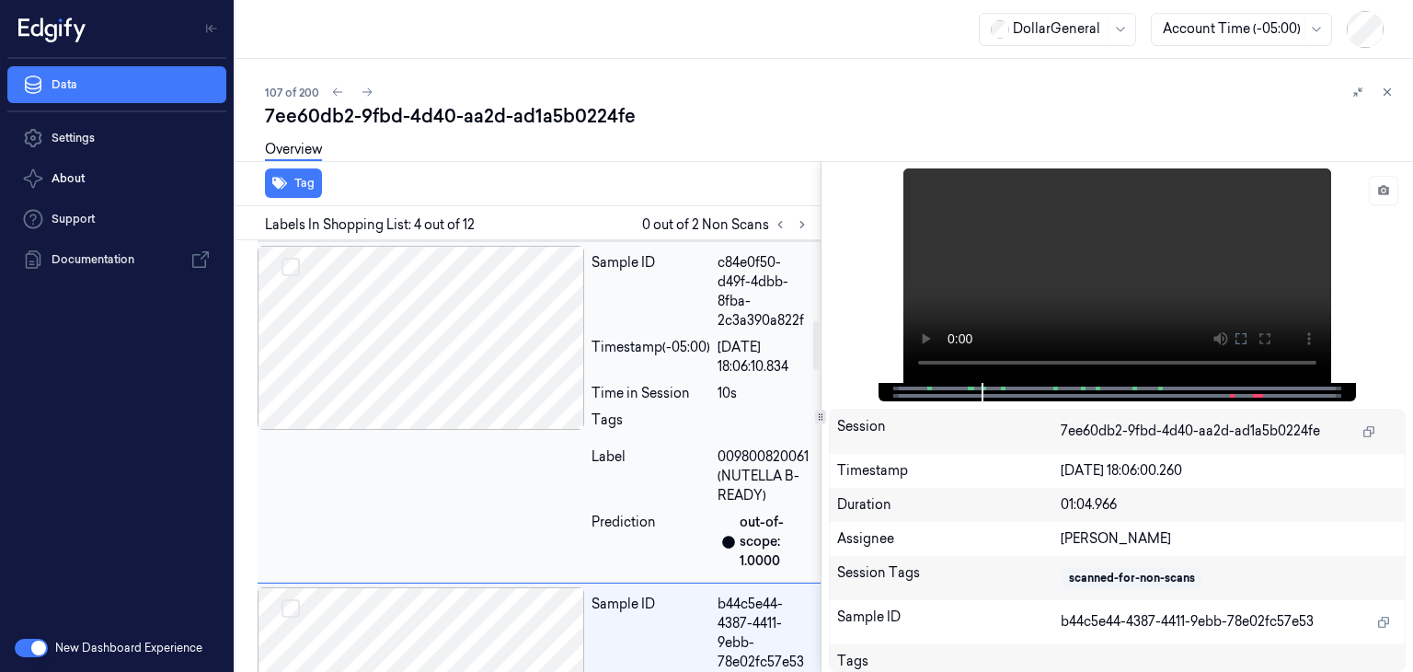
click at [464, 363] on div at bounding box center [421, 338] width 327 height 184
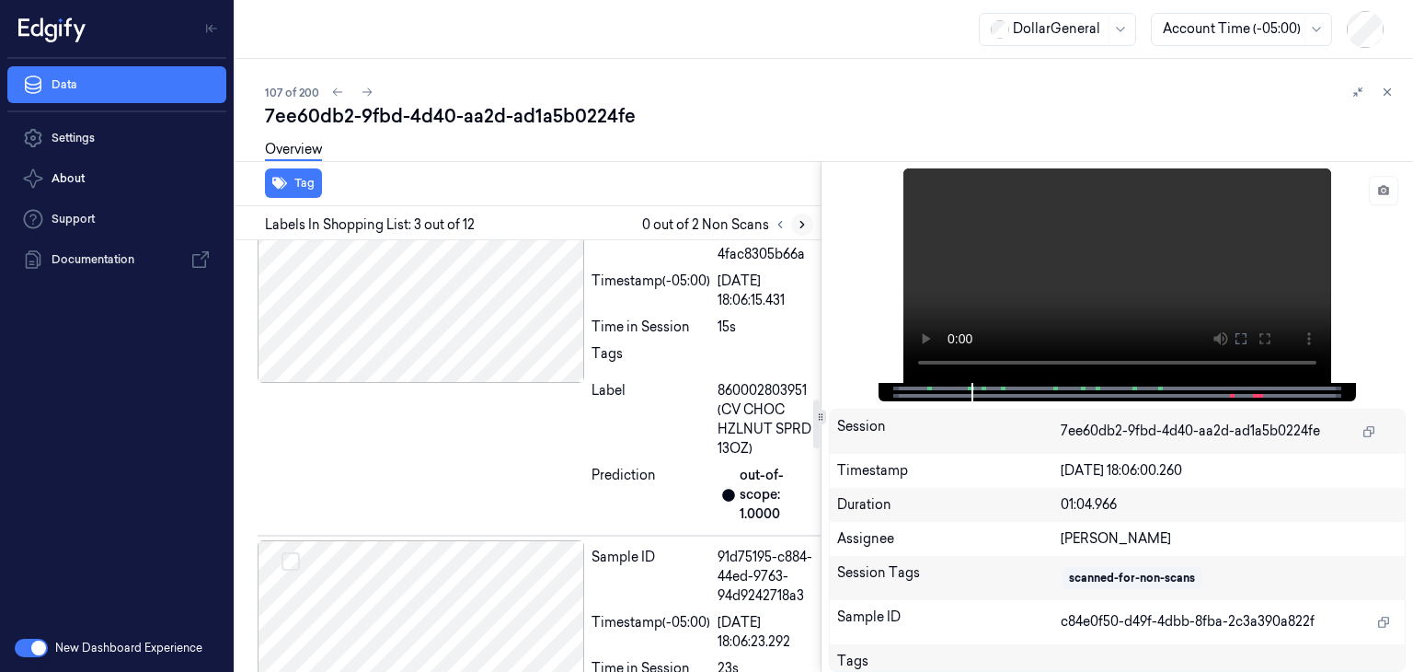
click at [802, 226] on icon at bounding box center [802, 224] width 13 height 13
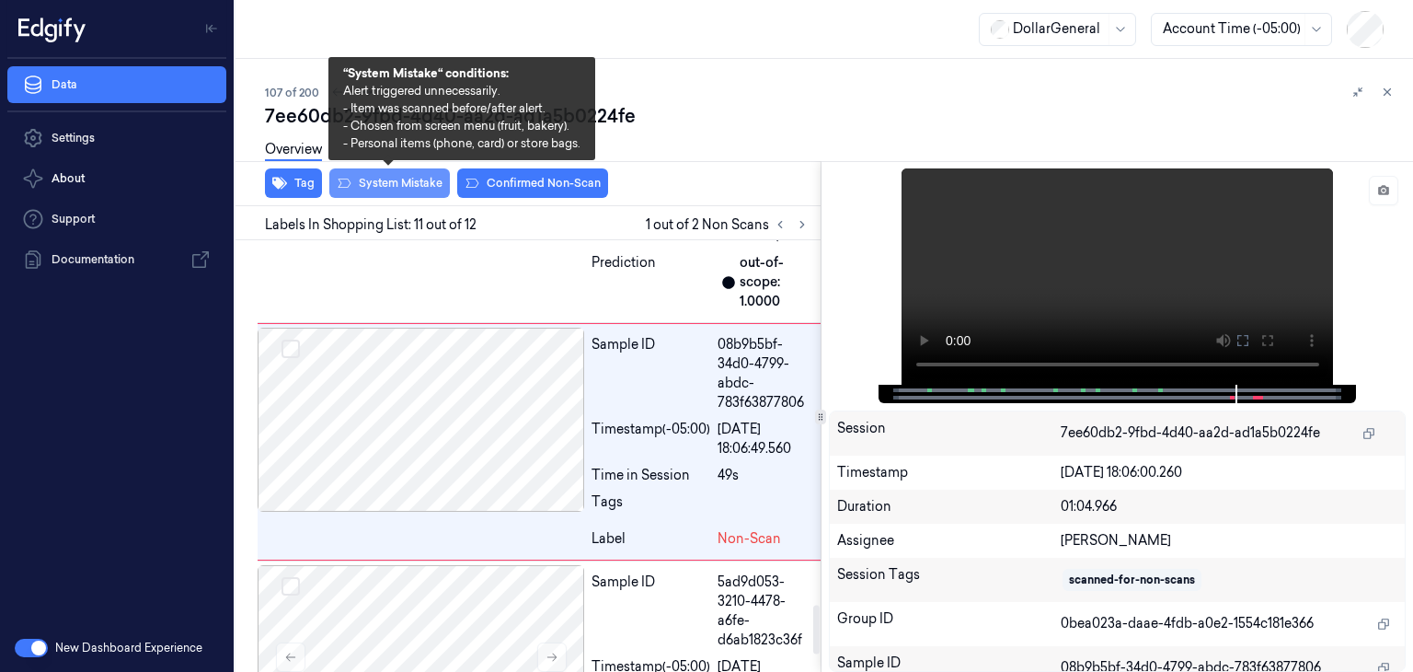
click at [397, 177] on button "System Mistake" at bounding box center [389, 182] width 121 height 29
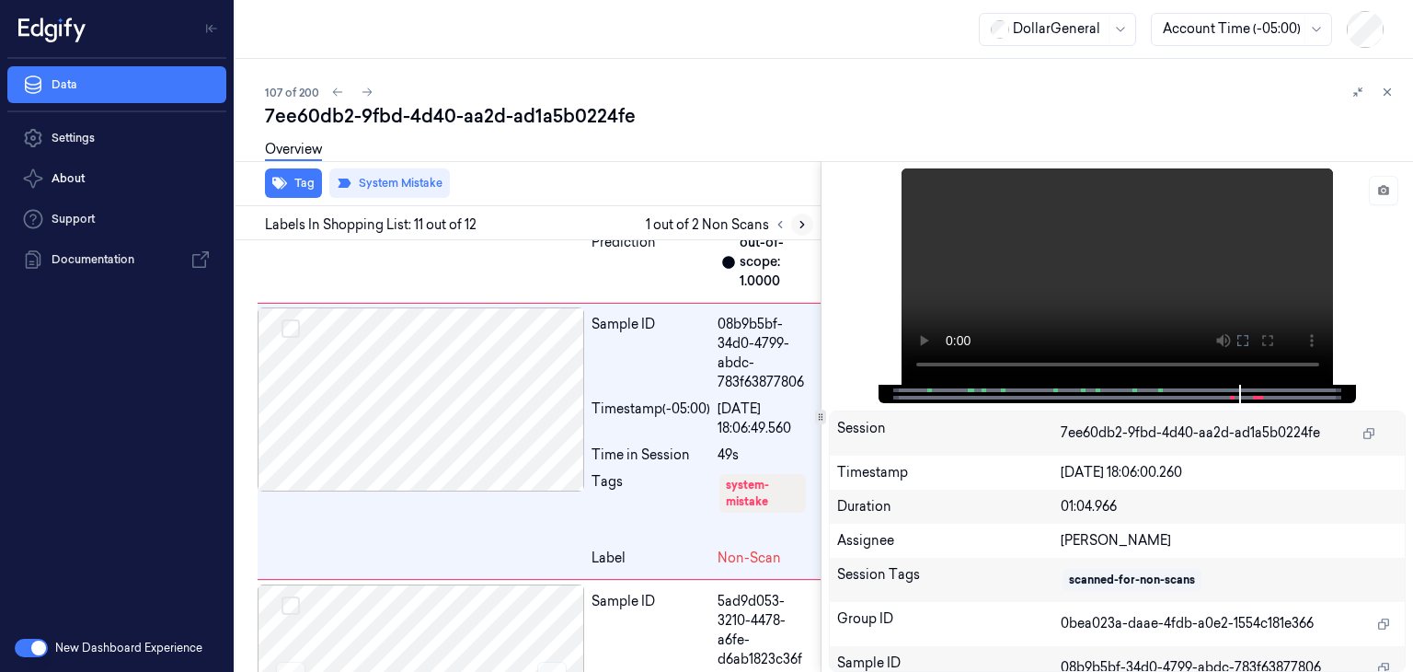
click at [803, 226] on icon at bounding box center [802, 224] width 13 height 13
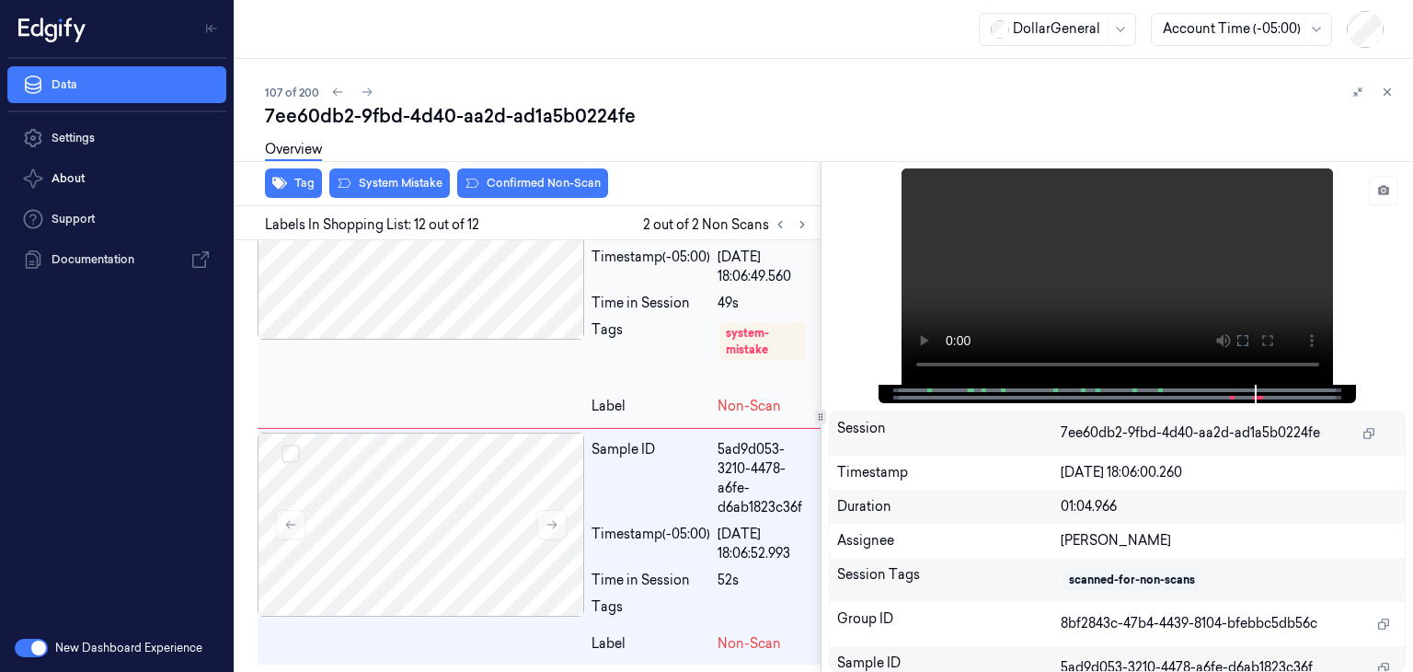
scroll to position [3380, 0]
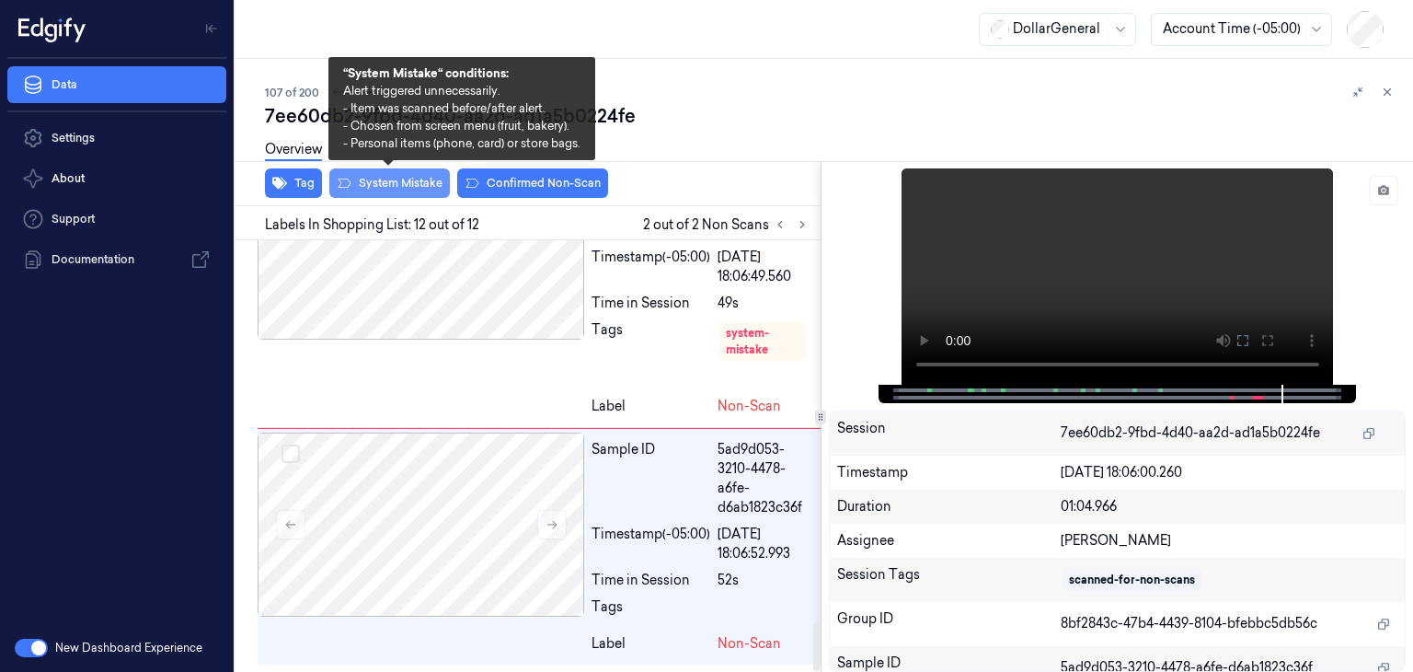
click at [372, 181] on button "System Mistake" at bounding box center [389, 182] width 121 height 29
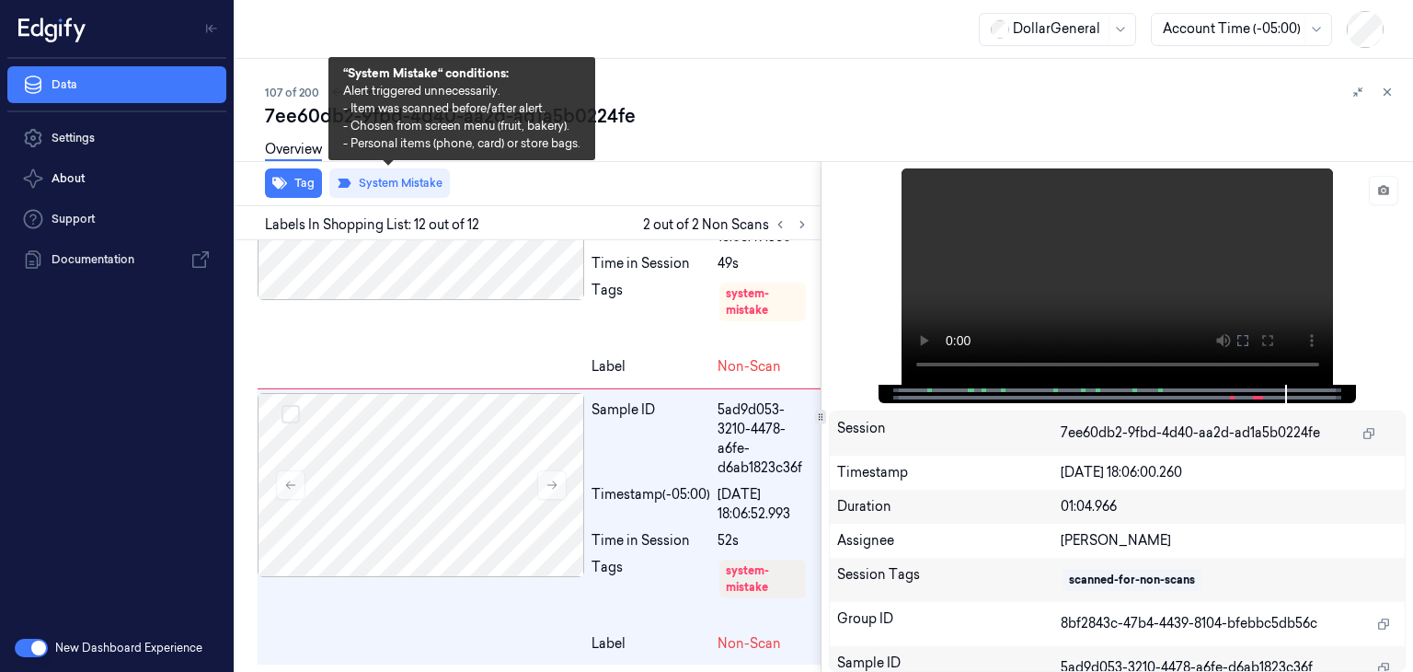
scroll to position [3419, 0]
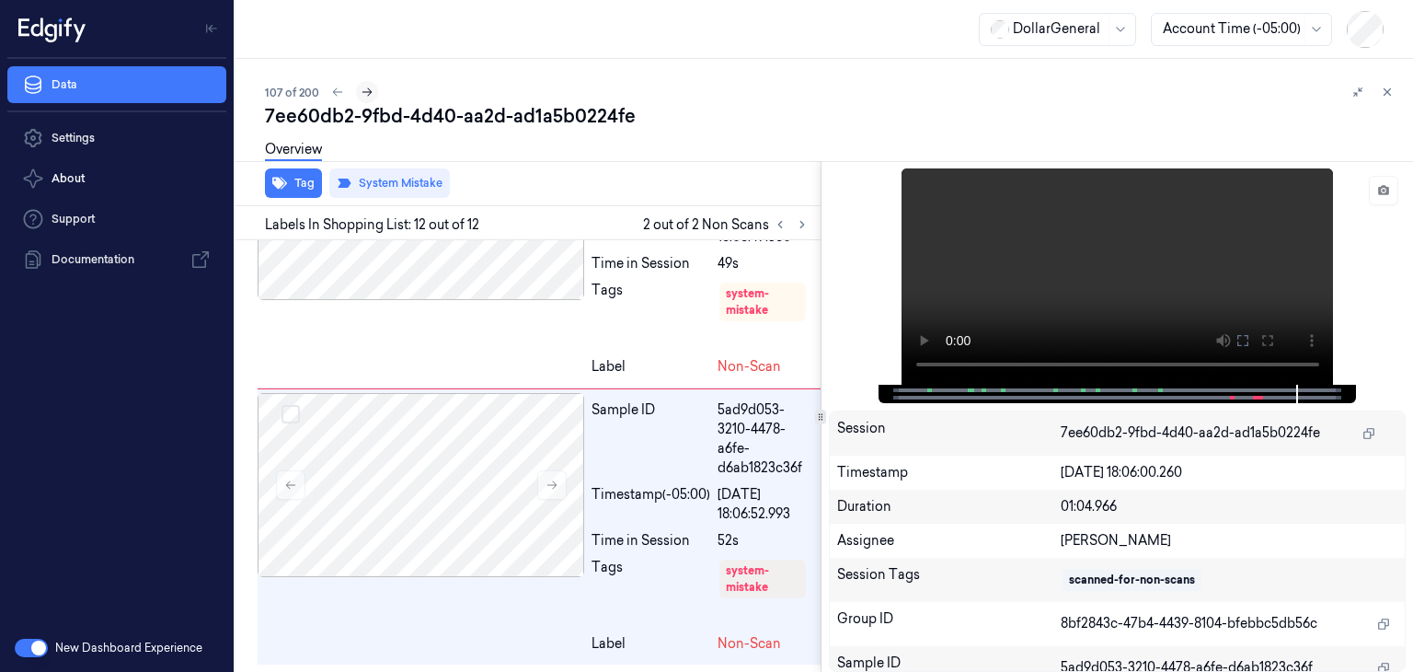
click at [370, 89] on icon at bounding box center [367, 92] width 13 height 13
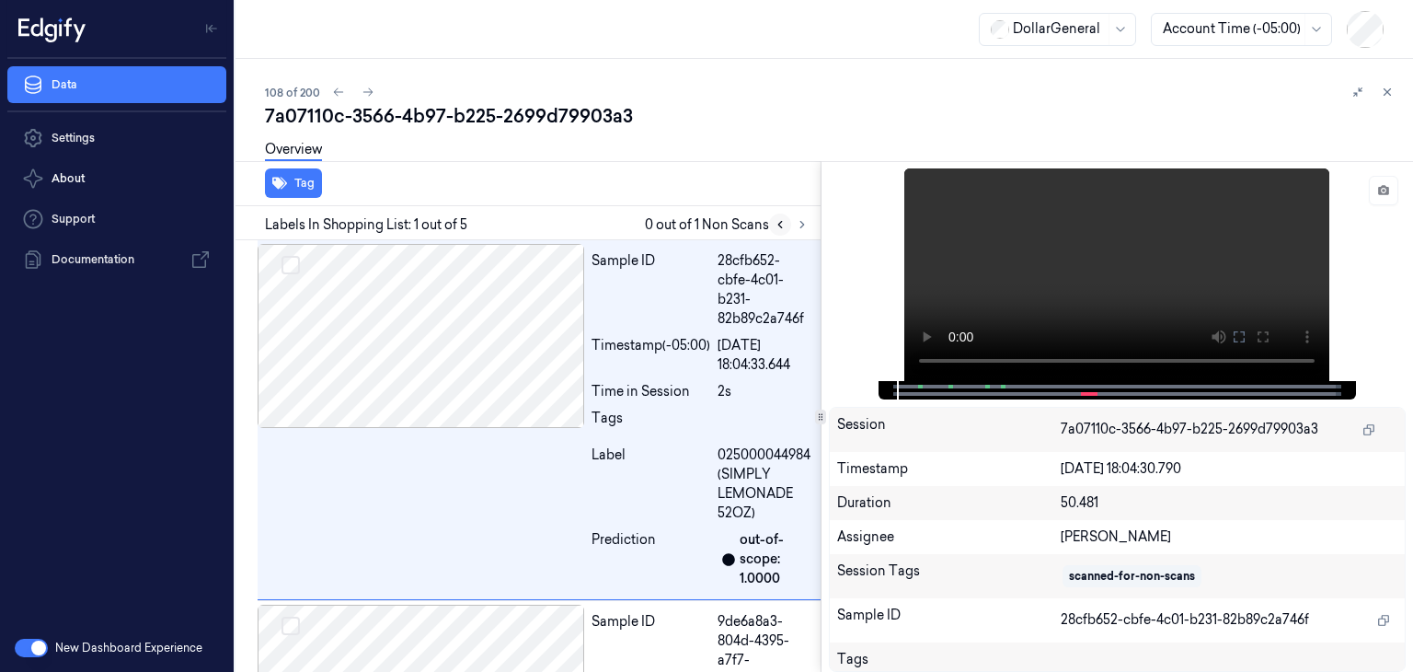
click at [788, 222] on button at bounding box center [780, 224] width 22 height 22
click at [799, 223] on icon at bounding box center [802, 224] width 13 height 13
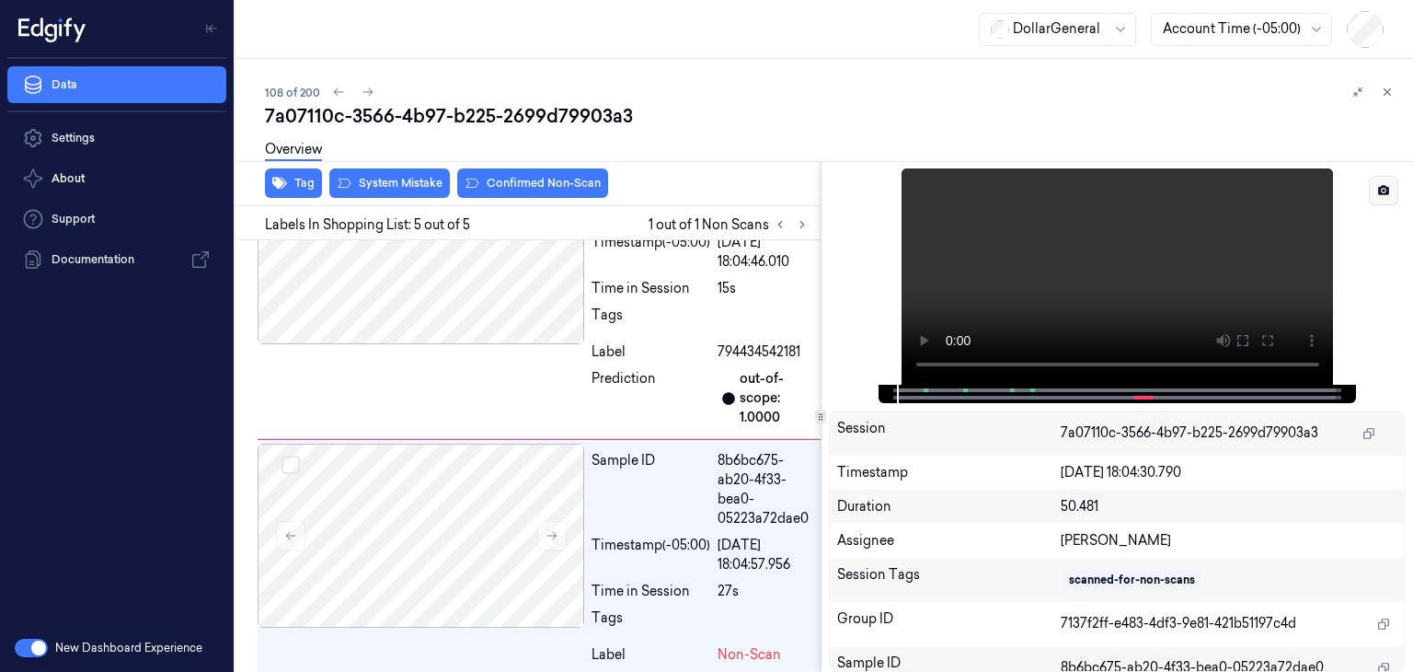
scroll to position [1097, 0]
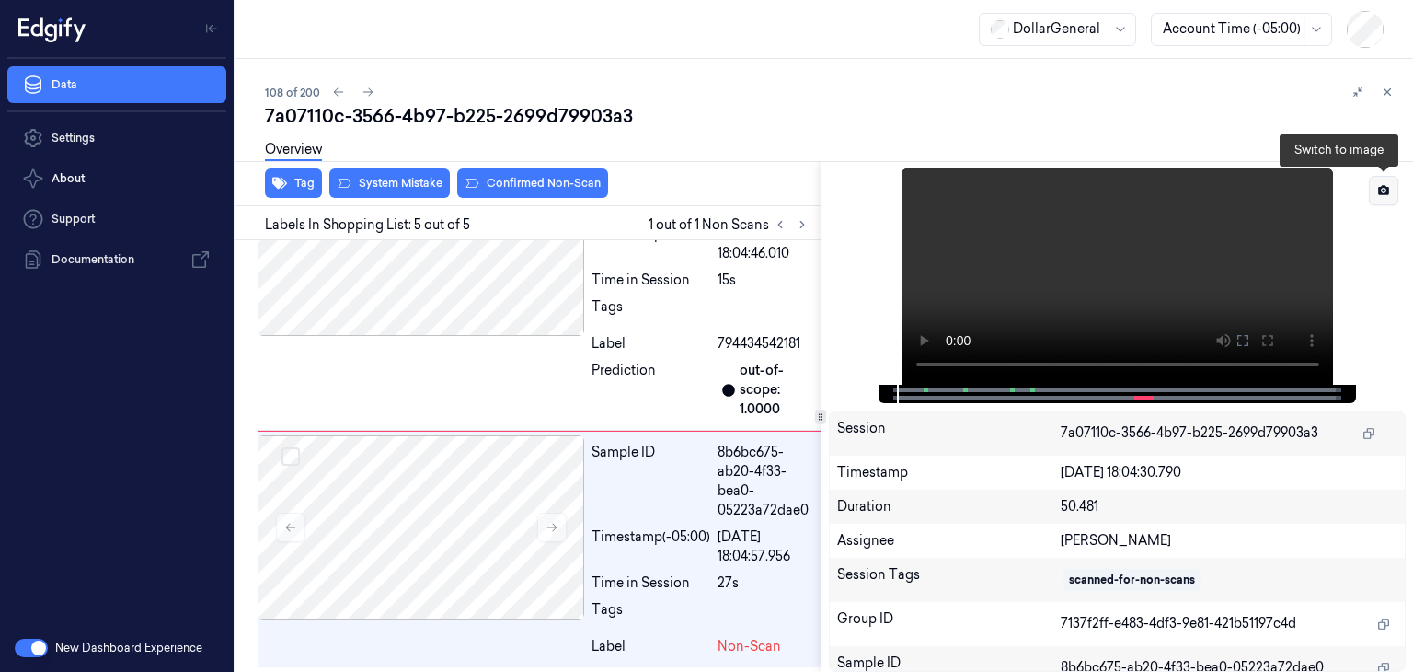
click at [1384, 181] on button at bounding box center [1383, 190] width 29 height 29
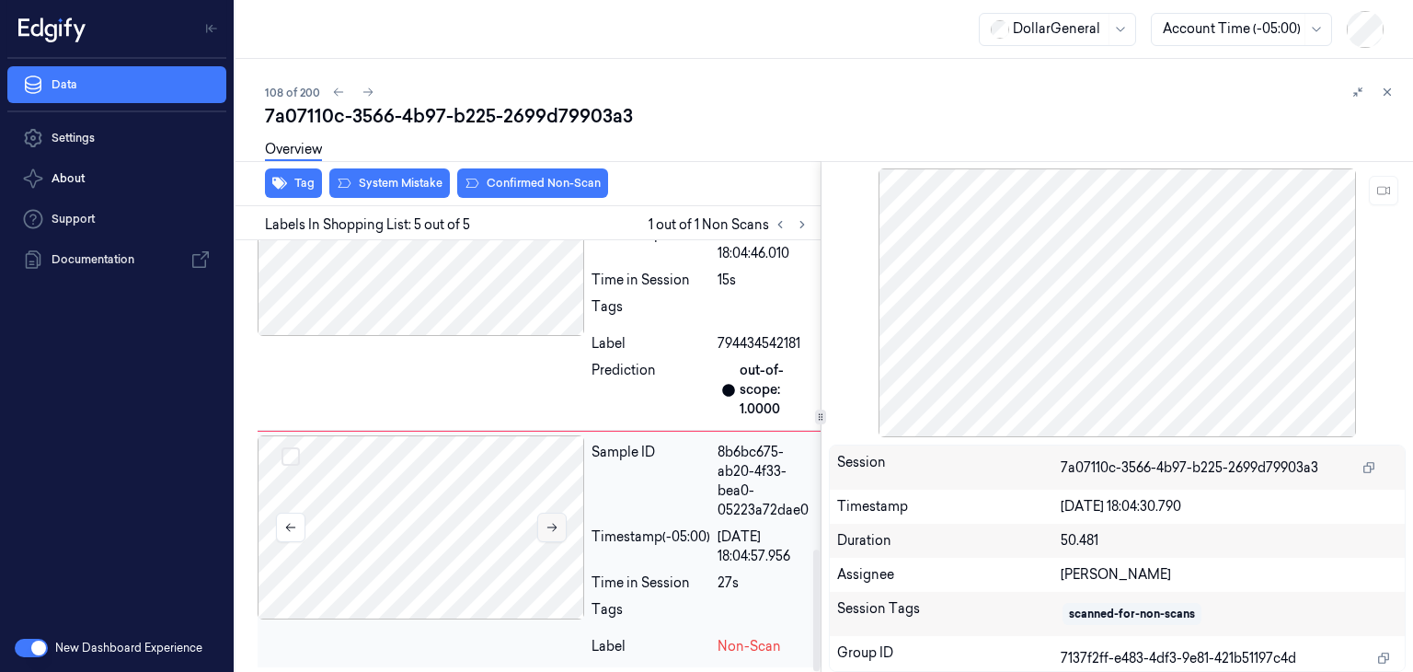
click at [556, 523] on icon at bounding box center [551, 527] width 10 height 8
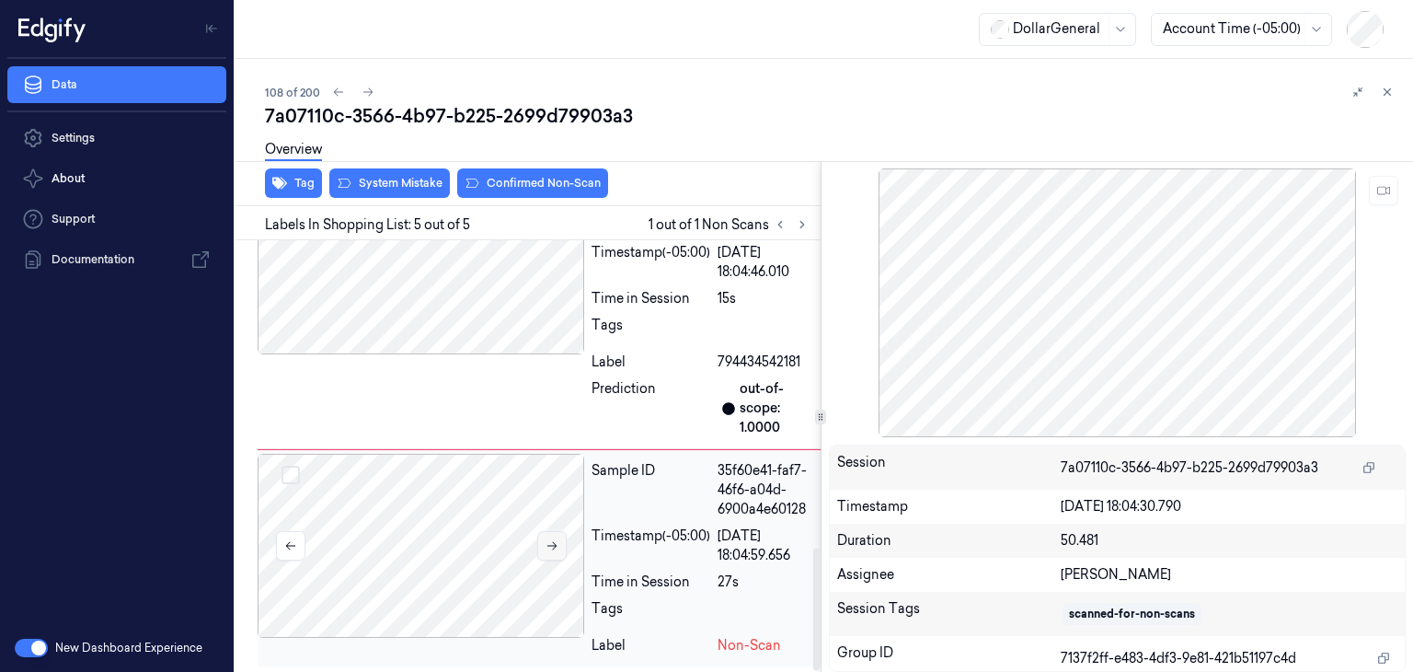
click at [554, 546] on icon at bounding box center [552, 545] width 13 height 13
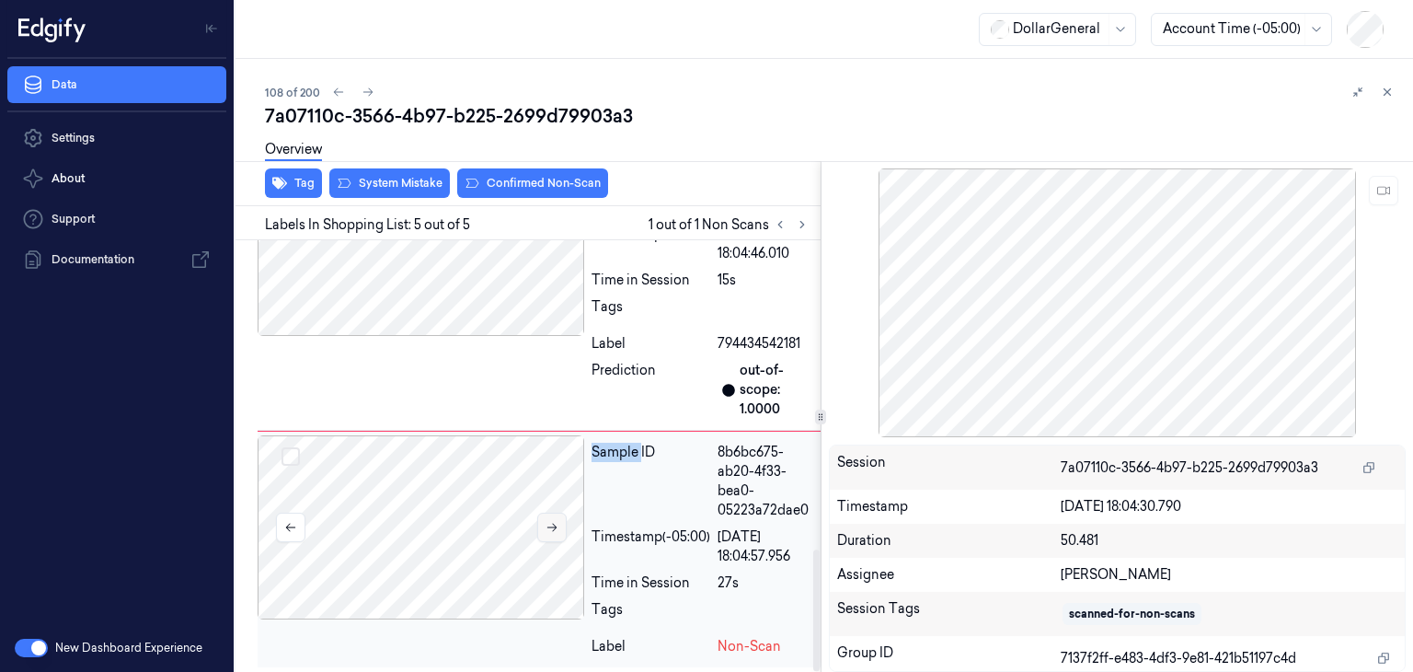
click at [554, 546] on div at bounding box center [421, 527] width 327 height 184
click at [539, 520] on button at bounding box center [551, 526] width 29 height 29
click at [549, 526] on icon at bounding box center [552, 527] width 13 height 13
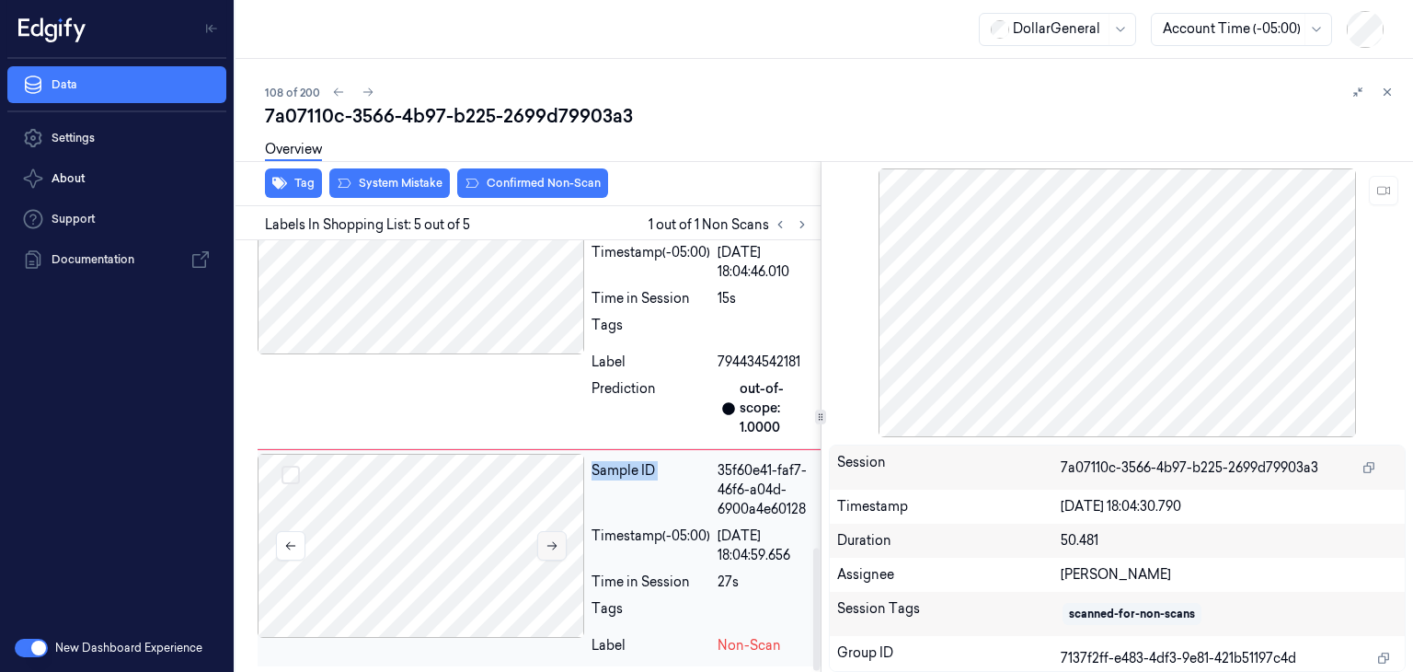
click at [549, 543] on icon at bounding box center [551, 546] width 10 height 8
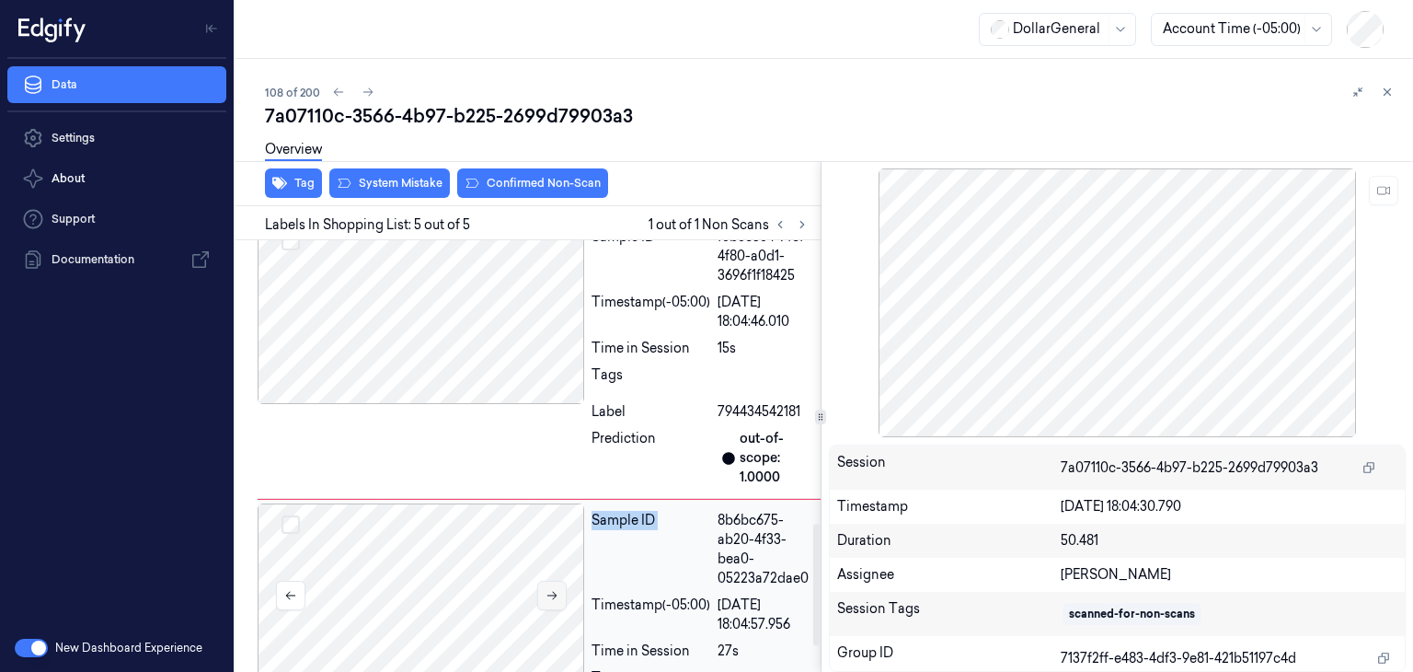
scroll to position [1005, 0]
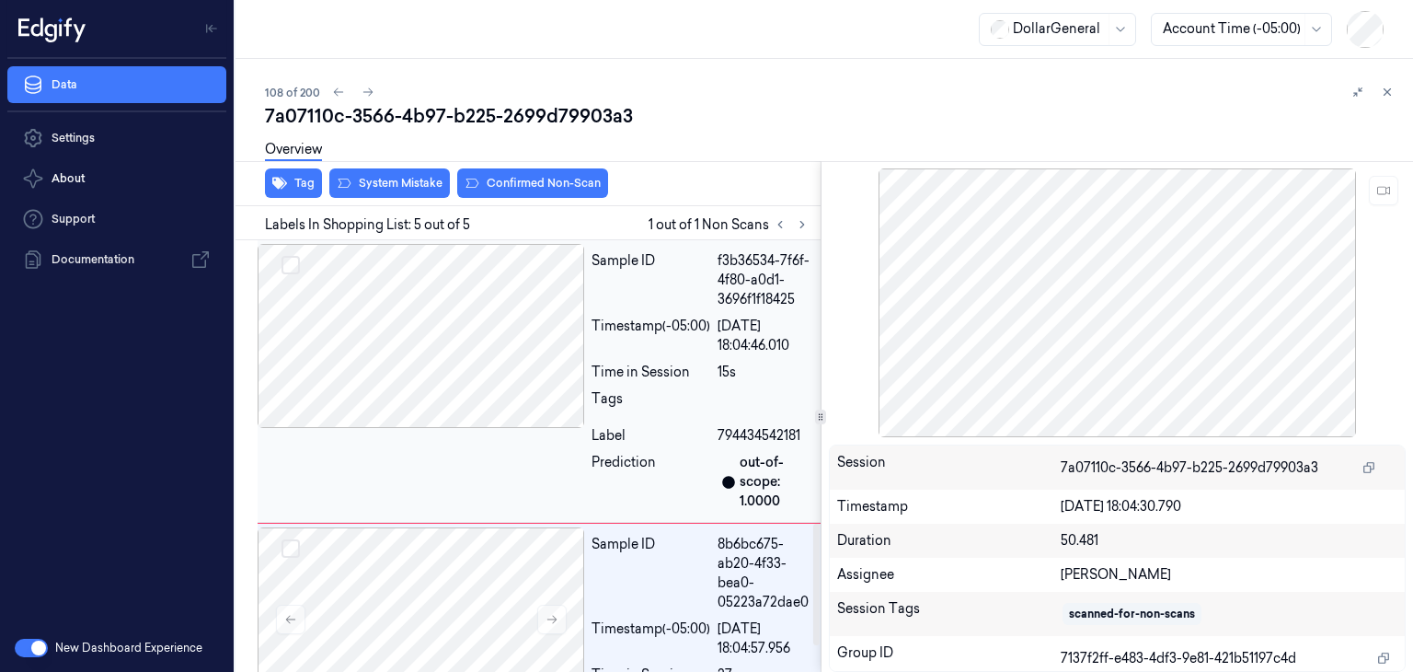
click at [511, 389] on div at bounding box center [421, 336] width 327 height 184
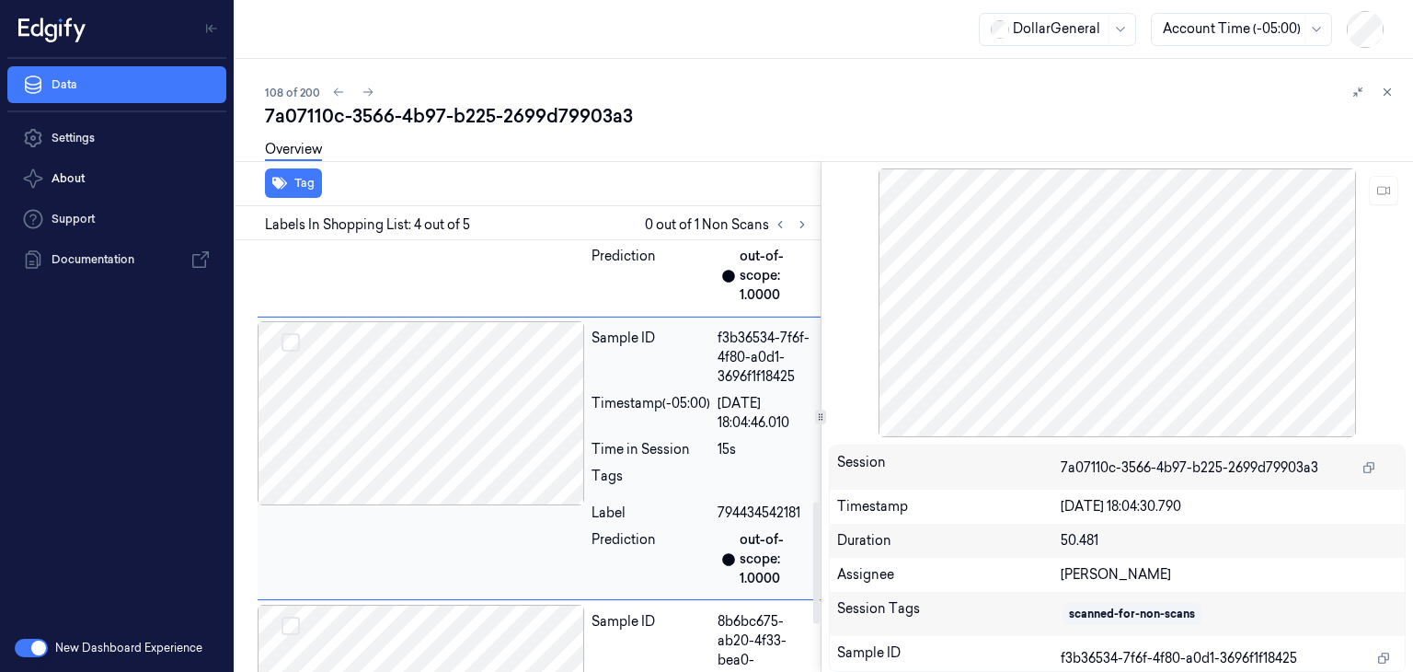
scroll to position [1097, 0]
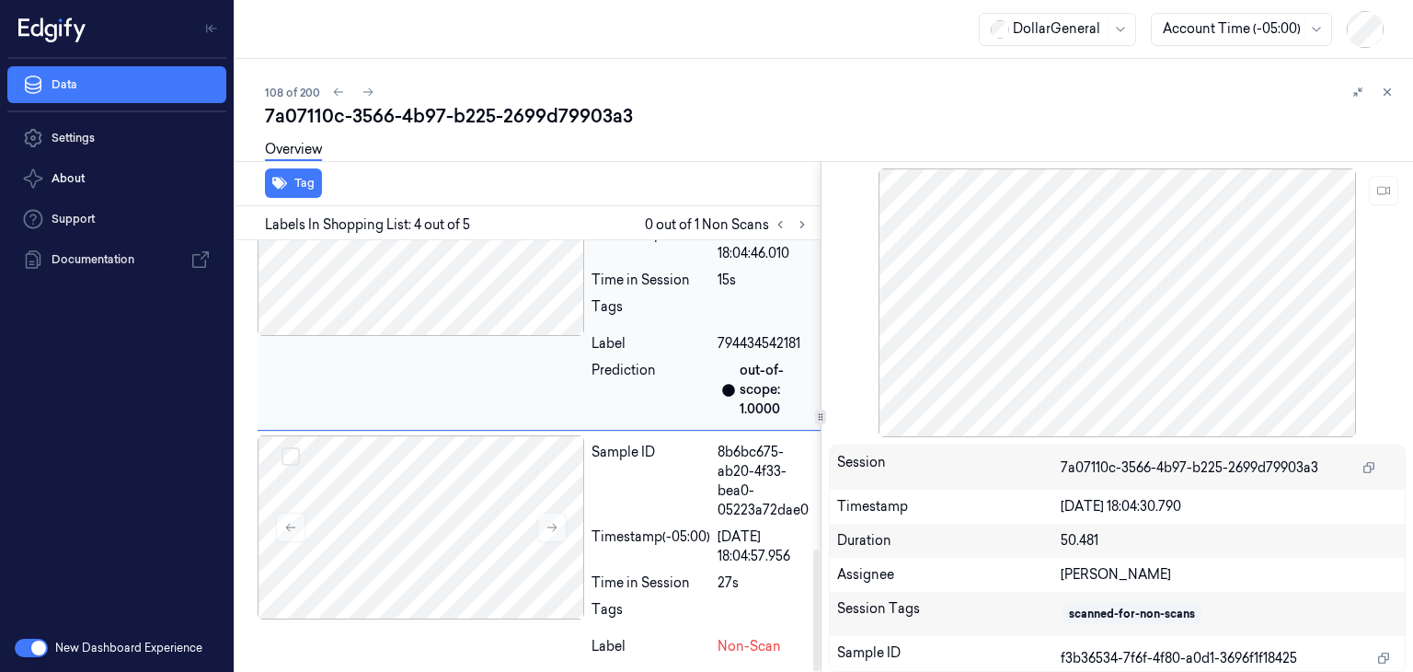
click at [503, 500] on div at bounding box center [421, 527] width 327 height 184
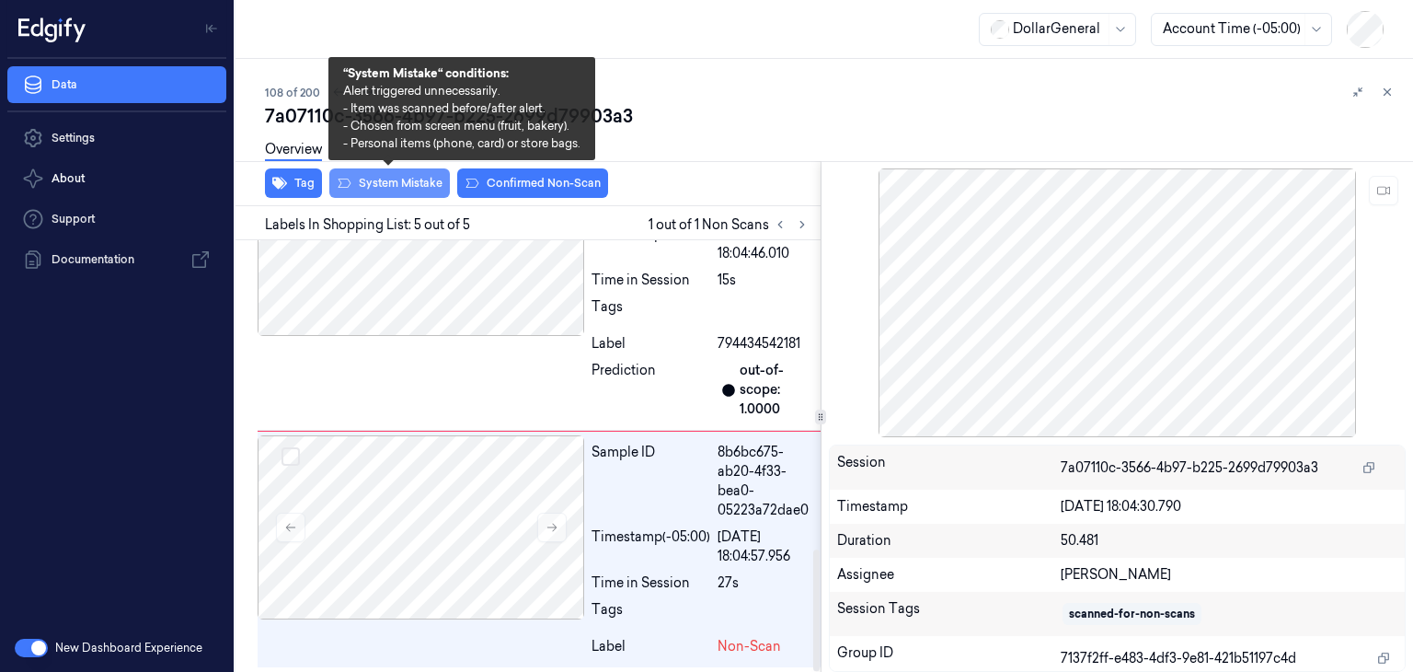
click at [419, 187] on button "System Mistake" at bounding box center [389, 182] width 121 height 29
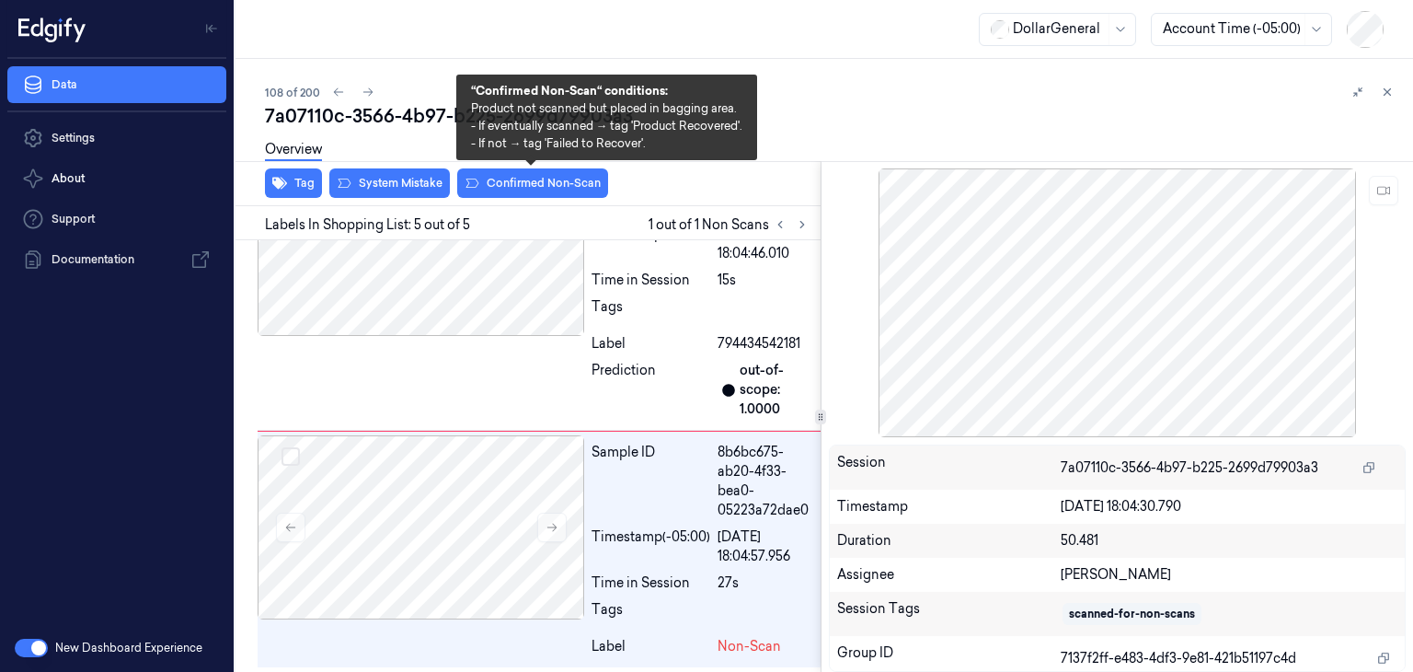
scroll to position [1136, 0]
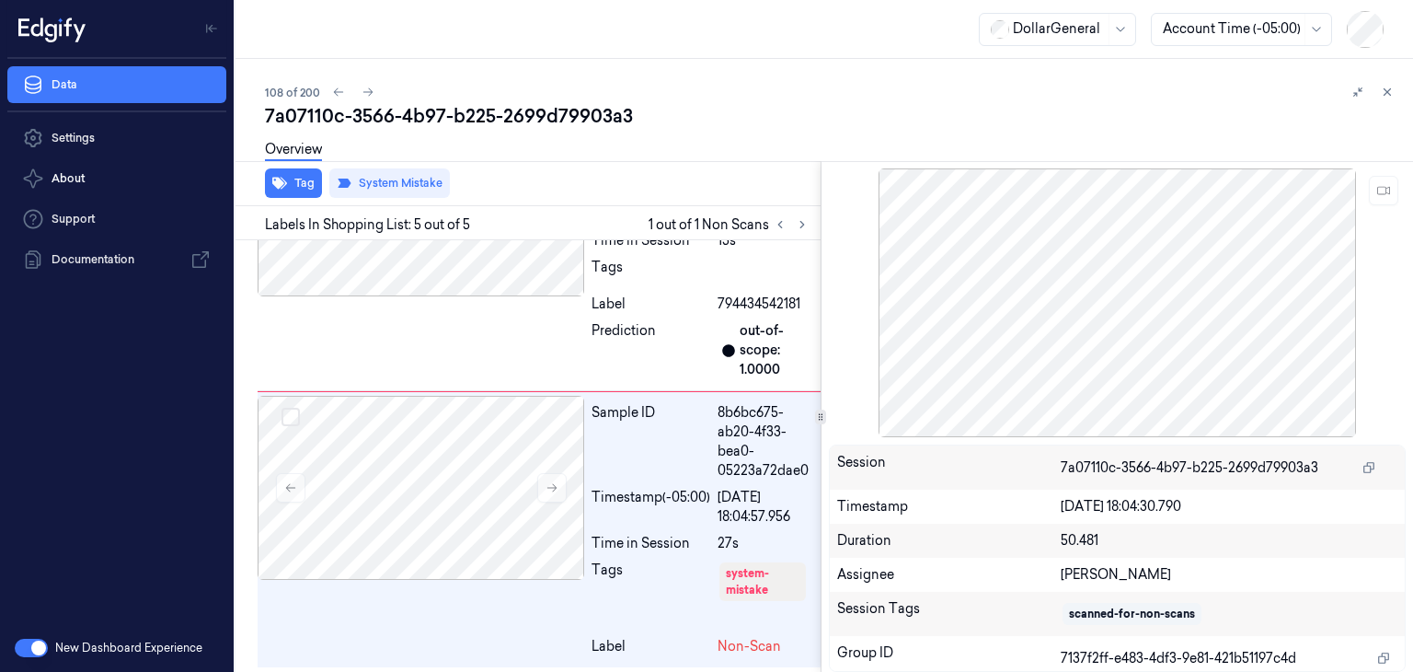
click at [374, 104] on div "7a07110c-3566-4b97-b225-2699d79903a3" at bounding box center [831, 116] width 1133 height 26
click at [372, 93] on icon at bounding box center [368, 92] width 13 height 13
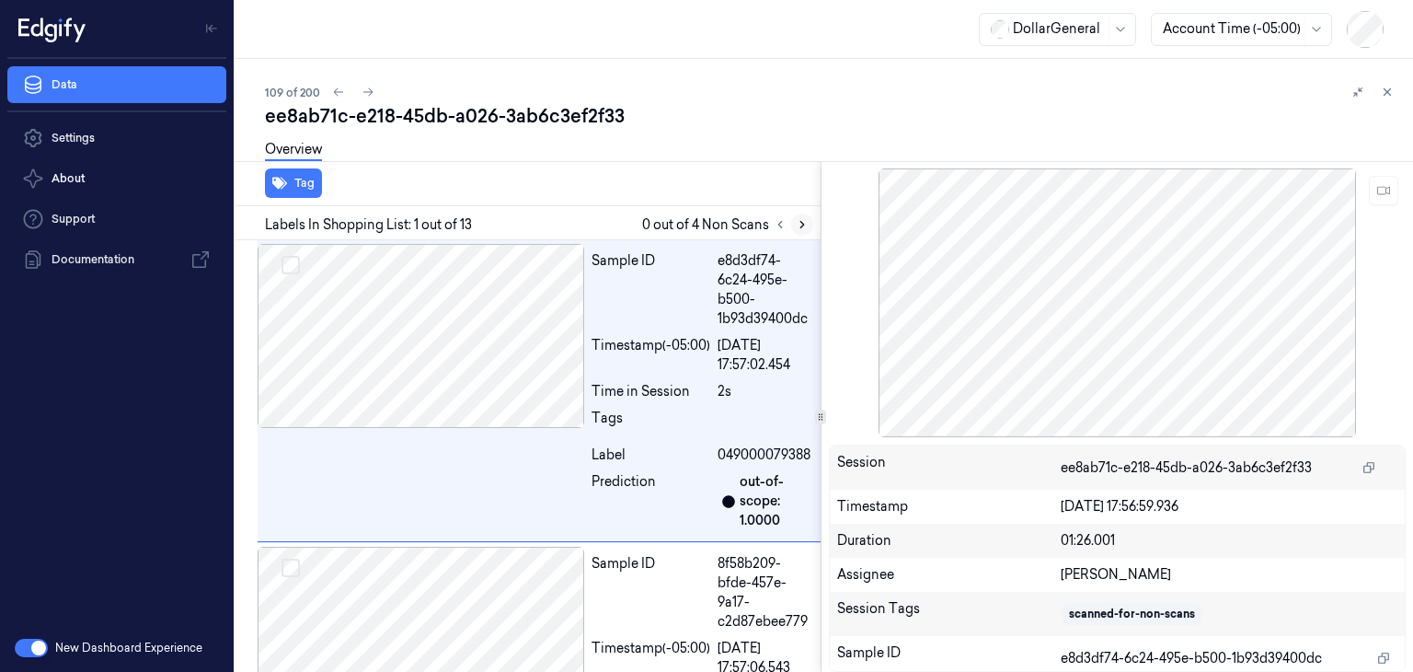
click at [805, 225] on icon at bounding box center [802, 224] width 13 height 13
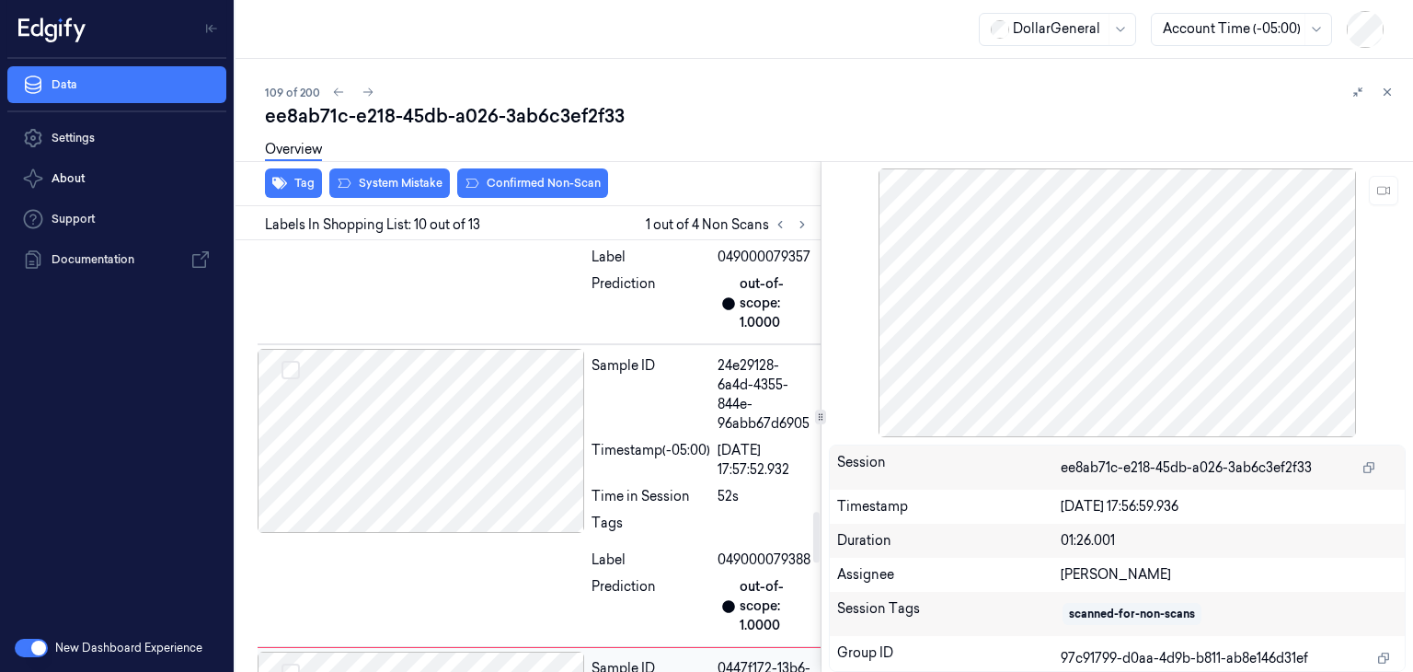
scroll to position [2304, 0]
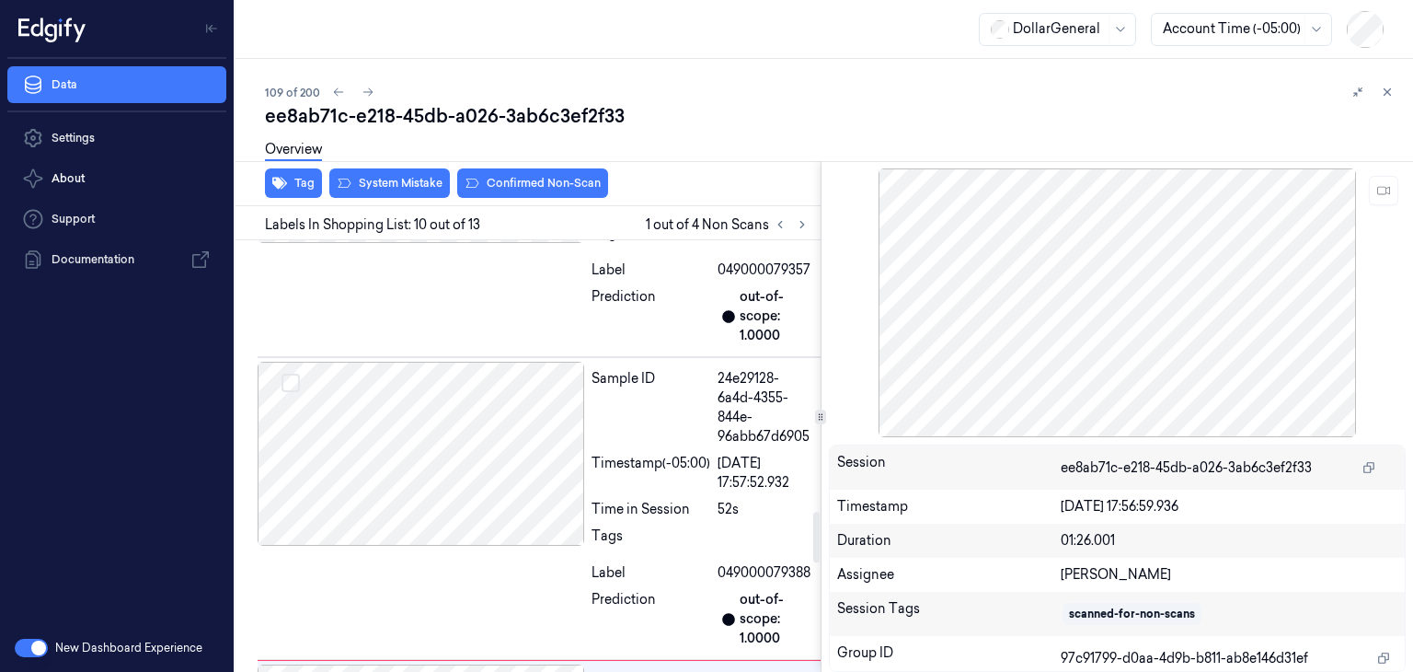
click at [411, 169] on div "Overview" at bounding box center [831, 152] width 1133 height 47
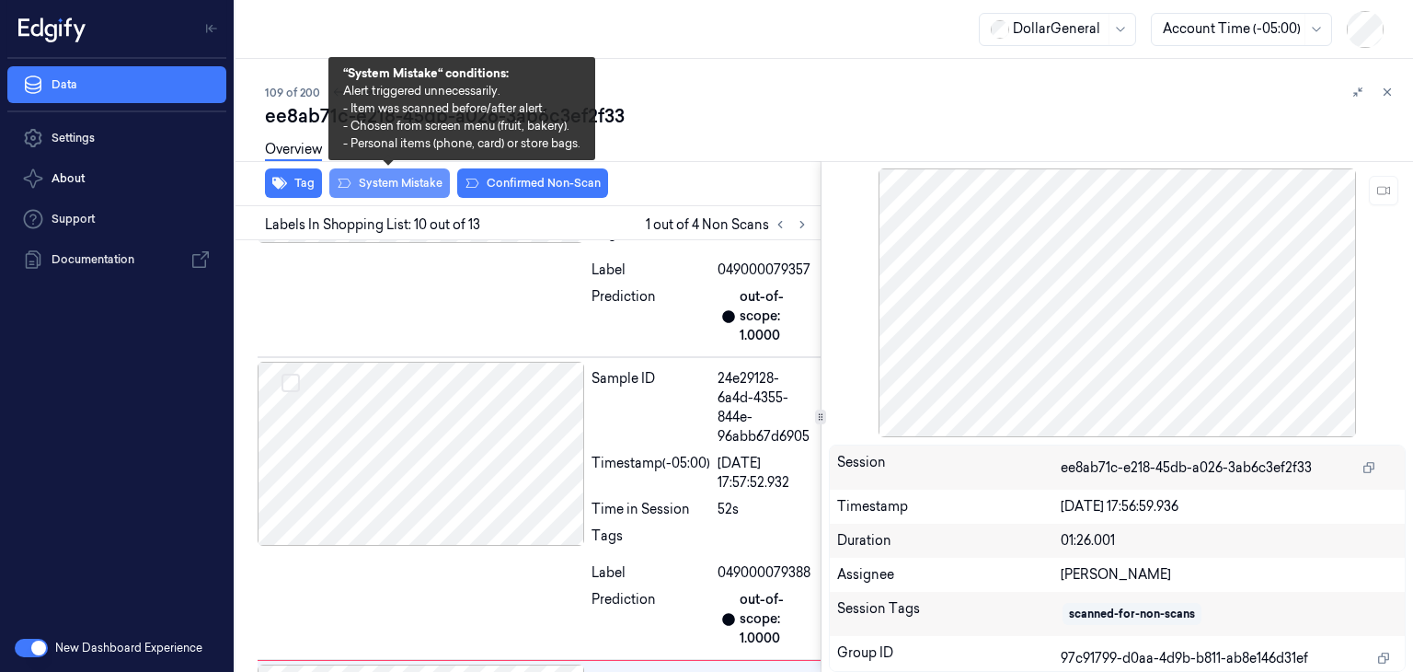
click at [411, 175] on button "System Mistake" at bounding box center [389, 182] width 121 height 29
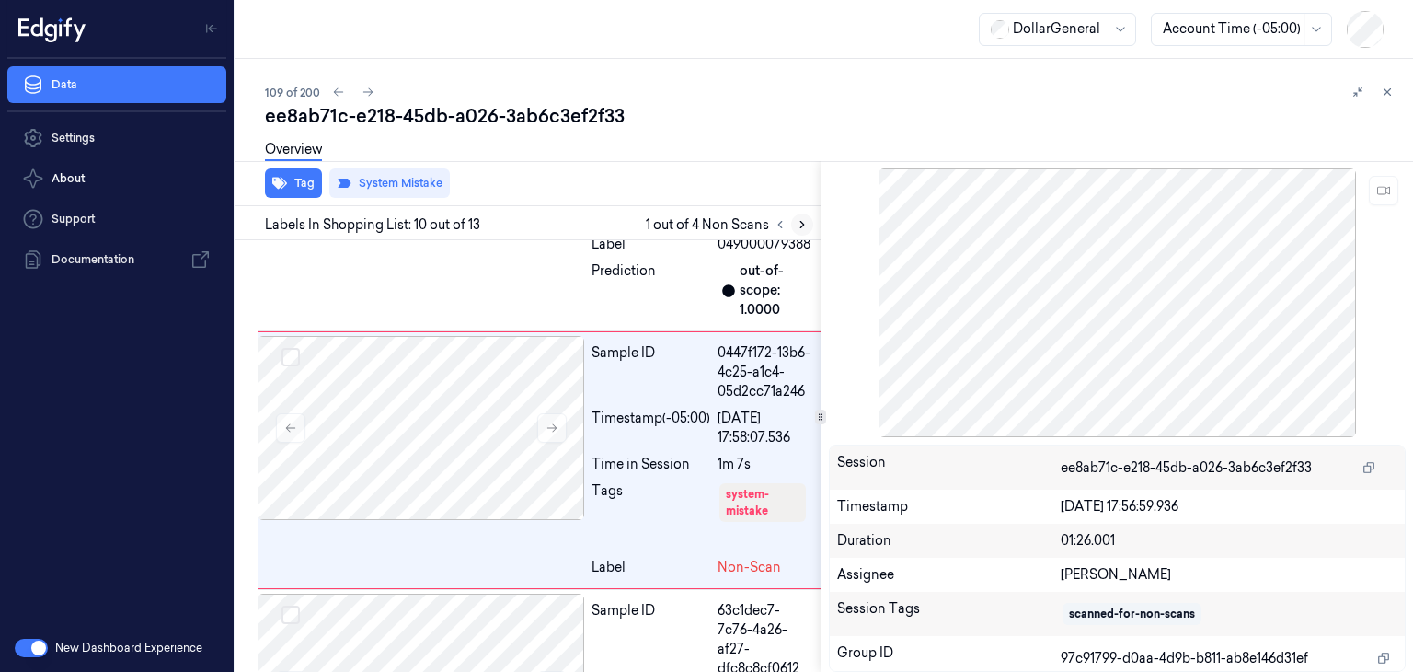
click at [806, 222] on icon at bounding box center [802, 224] width 13 height 13
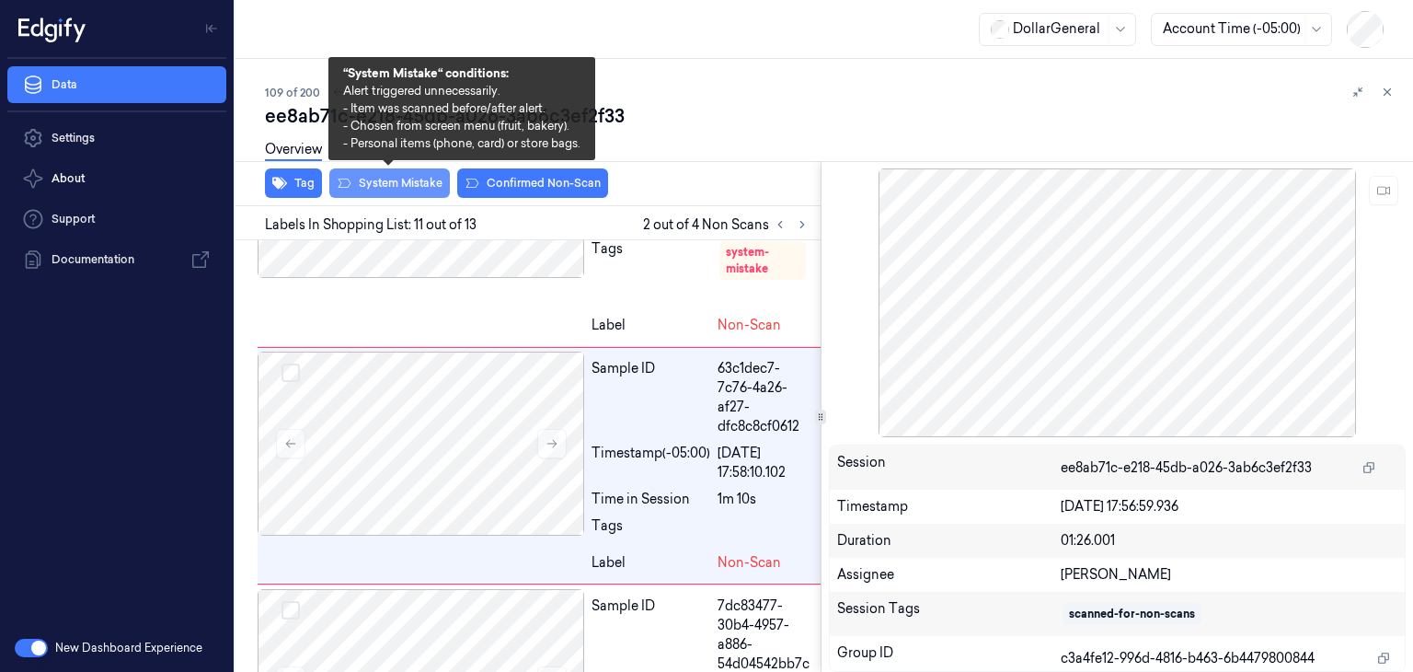
scroll to position [2879, 0]
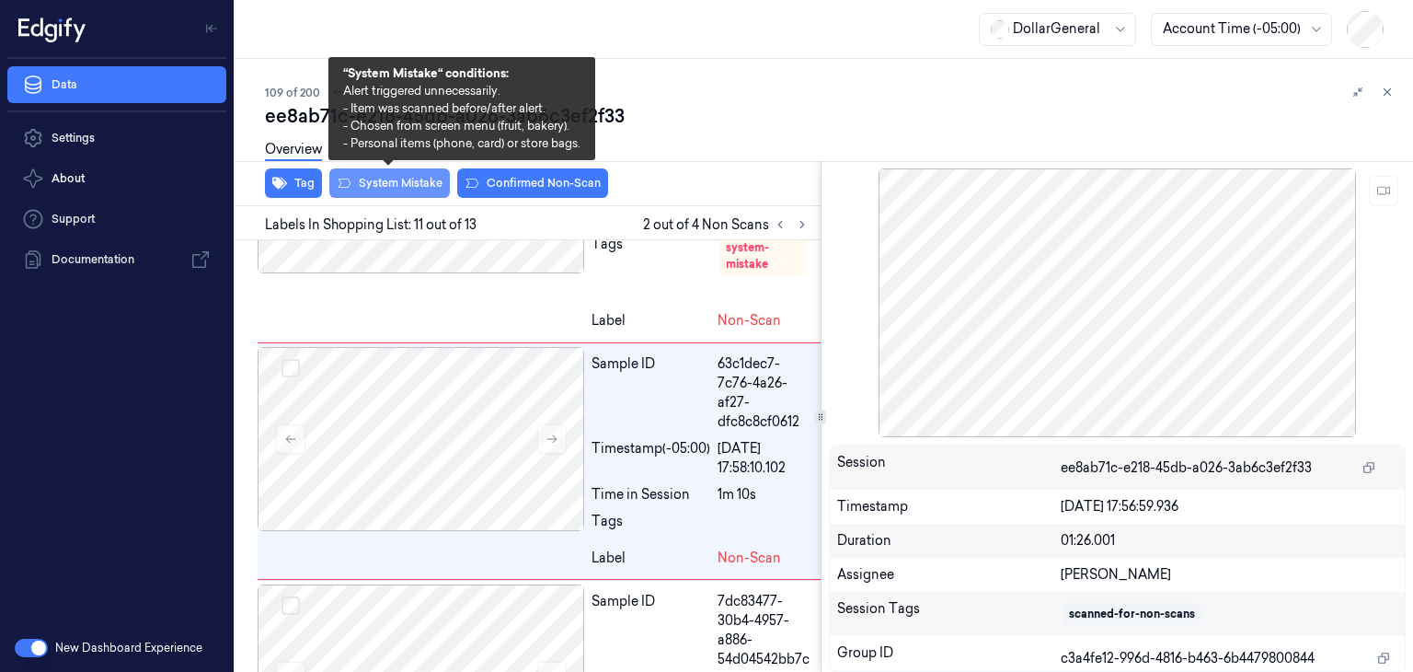
click at [430, 178] on button "System Mistake" at bounding box center [389, 182] width 121 height 29
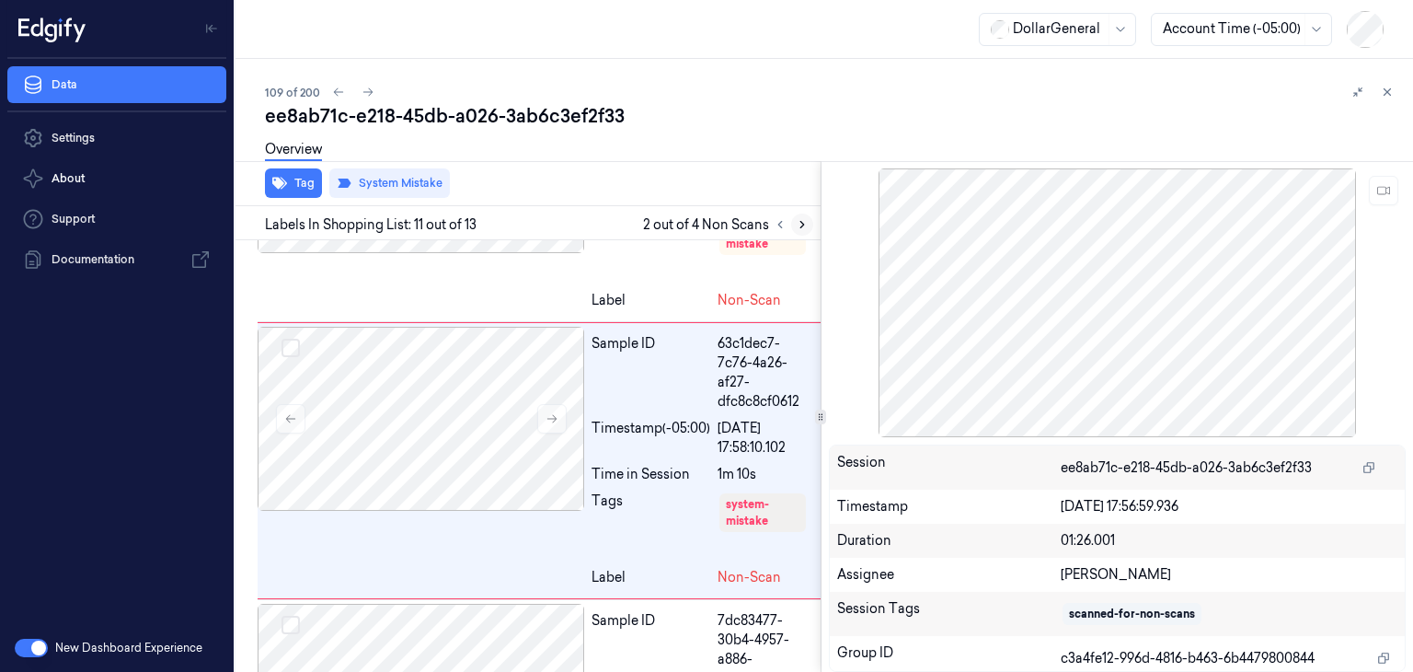
click at [806, 225] on icon at bounding box center [802, 224] width 13 height 13
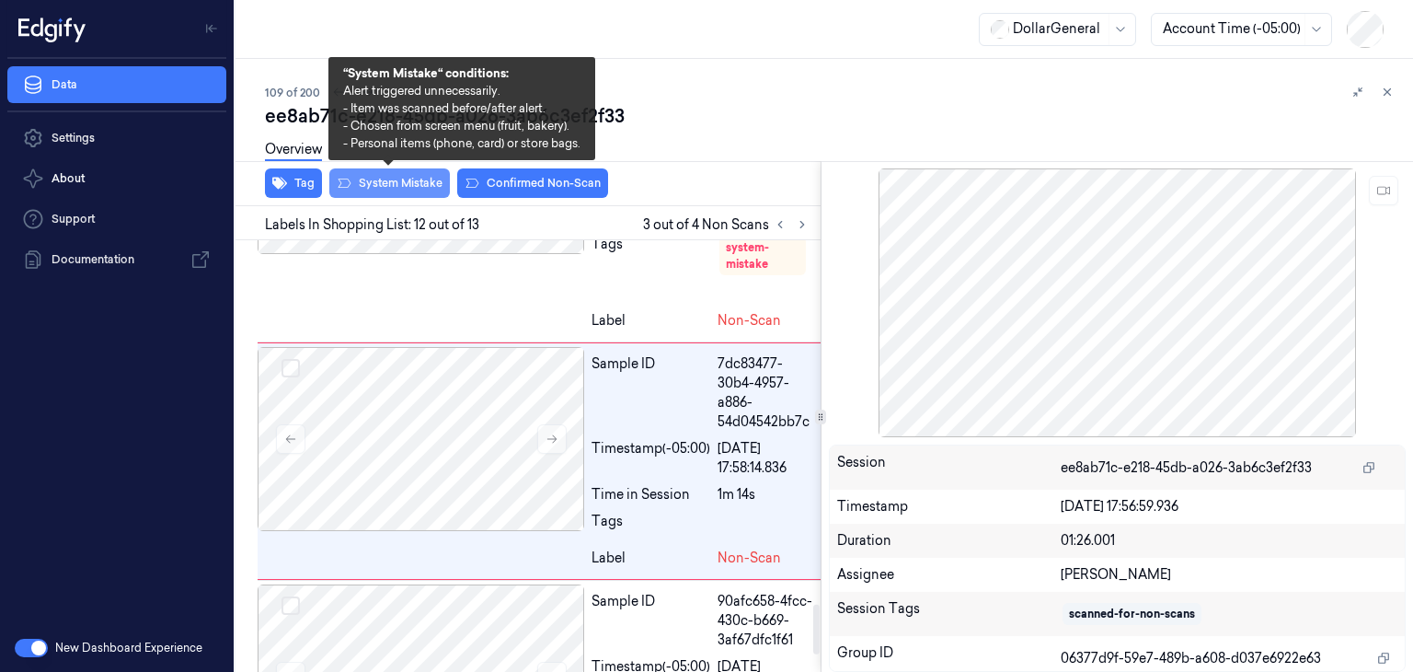
click at [401, 184] on button "System Mistake" at bounding box center [389, 182] width 121 height 29
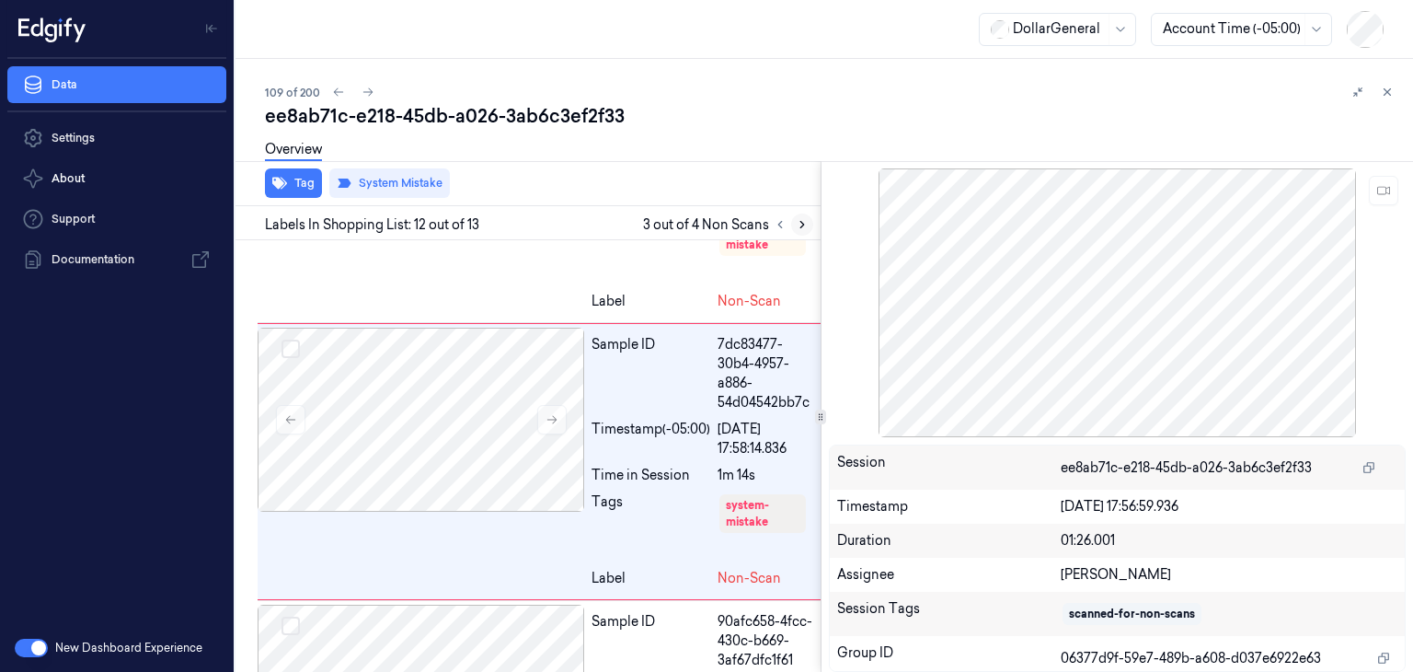
click at [806, 223] on icon at bounding box center [802, 224] width 13 height 13
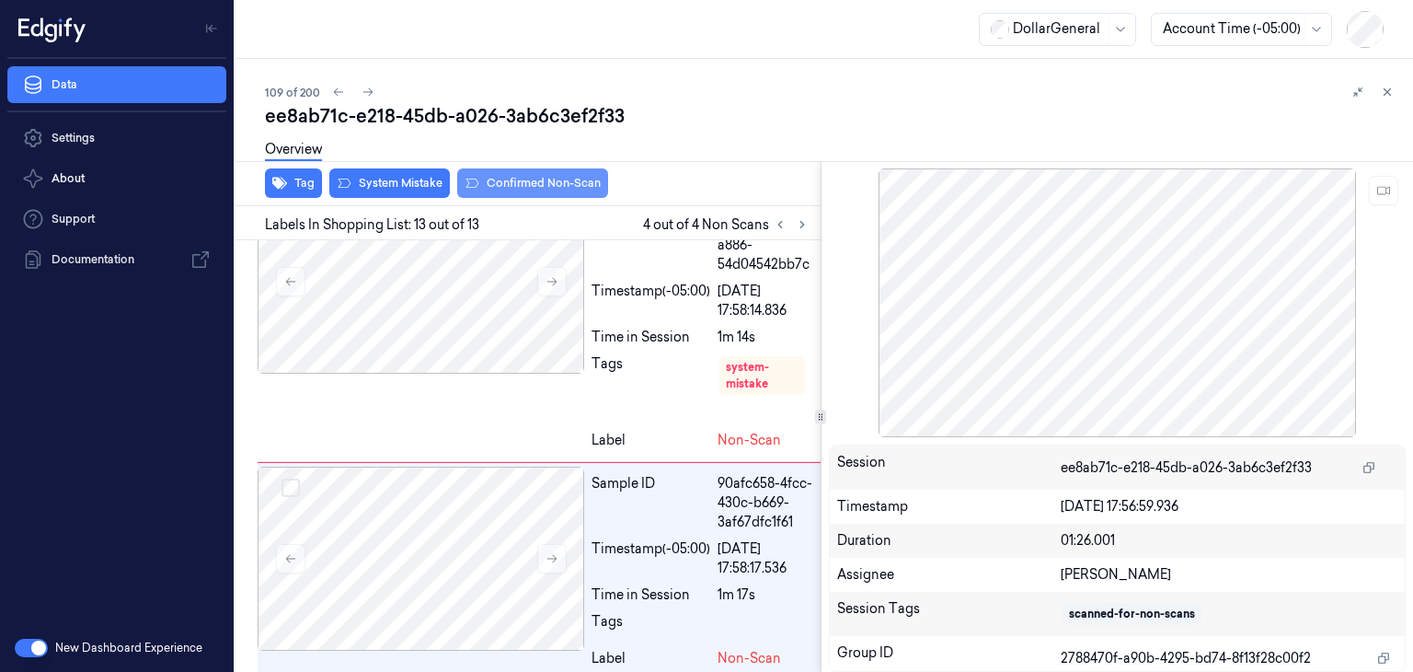
scroll to position [3340, 0]
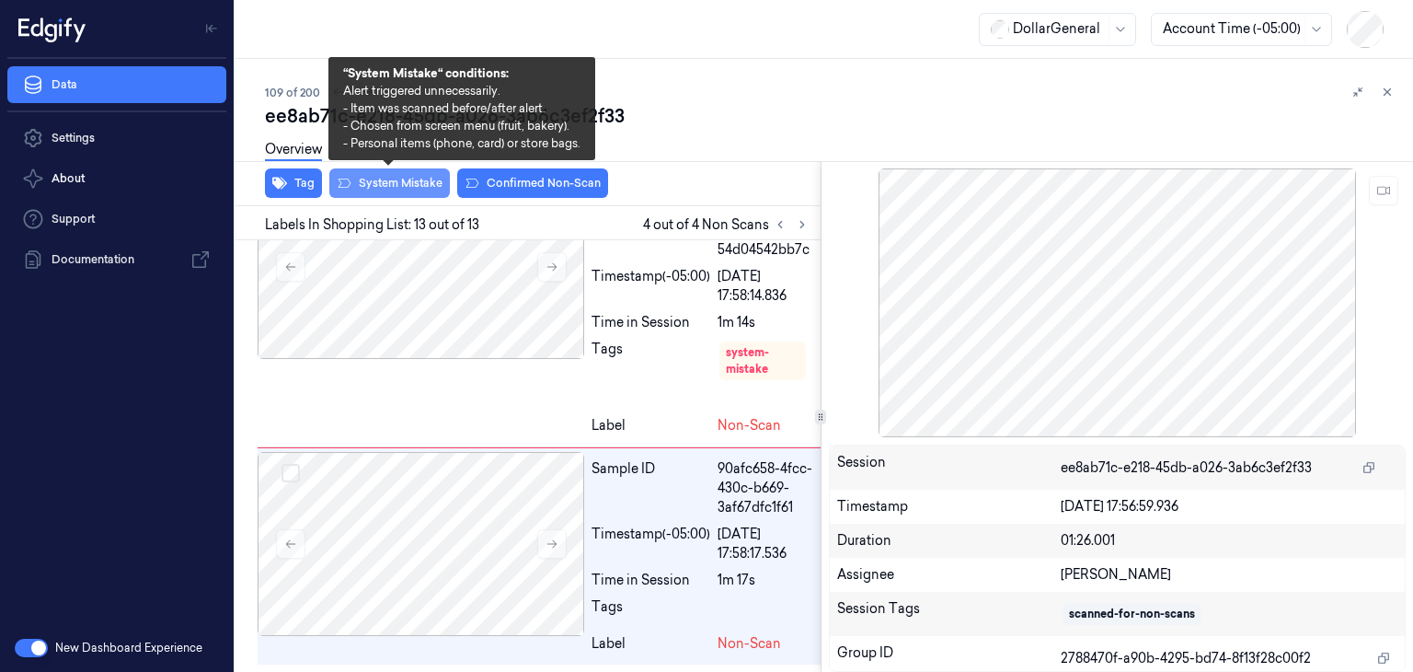
click at [423, 176] on button "System Mistake" at bounding box center [389, 182] width 121 height 29
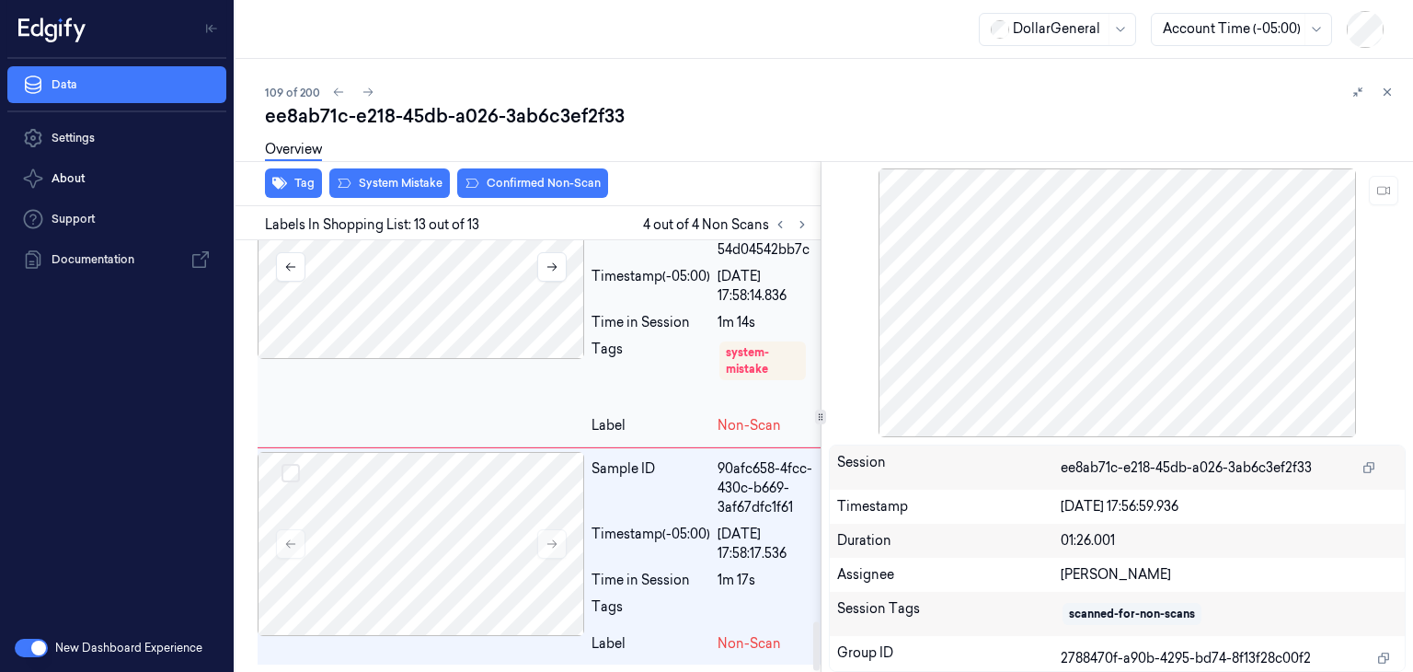
scroll to position [3380, 0]
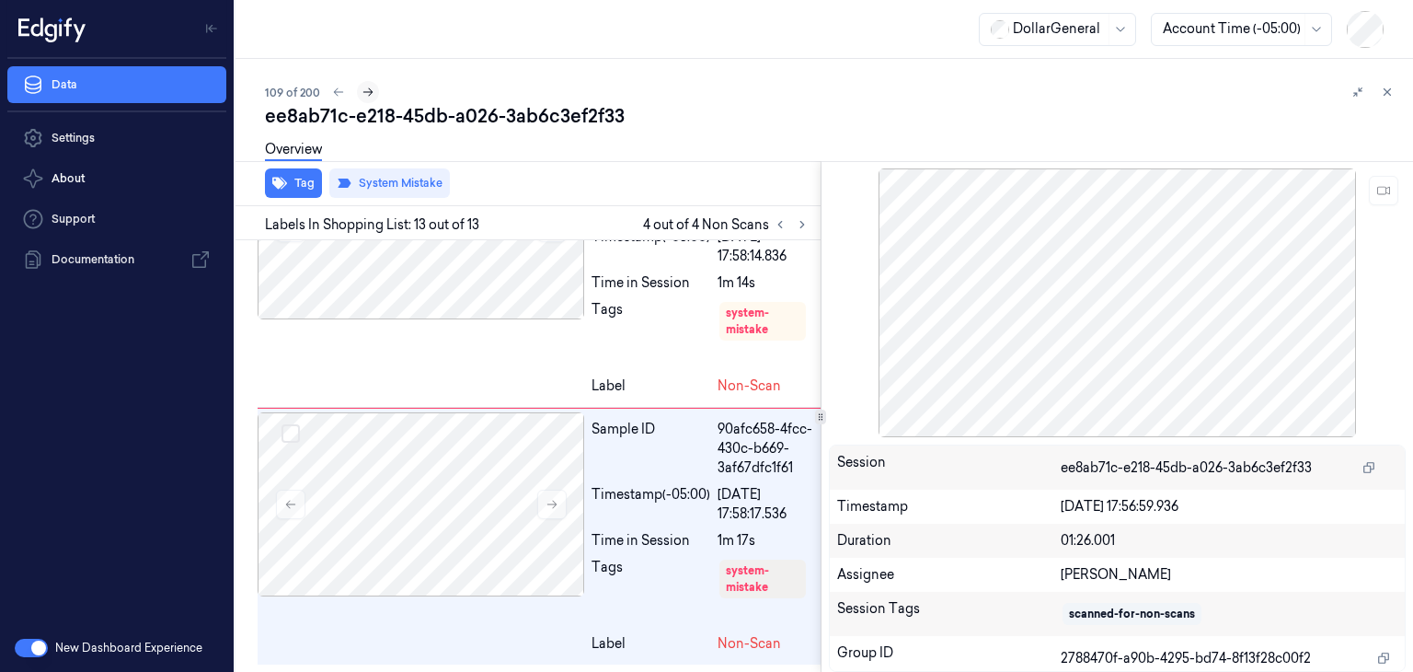
click at [372, 87] on icon at bounding box center [368, 92] width 13 height 13
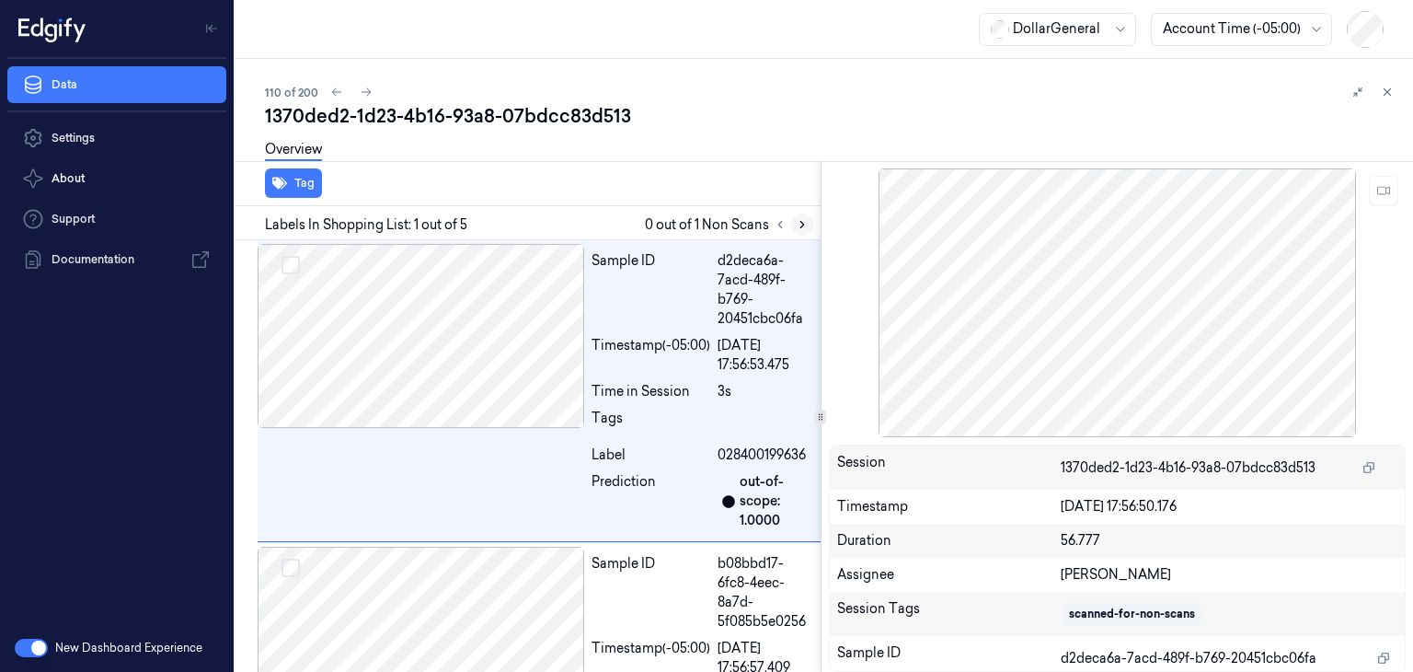
click at [796, 225] on icon at bounding box center [802, 224] width 13 height 13
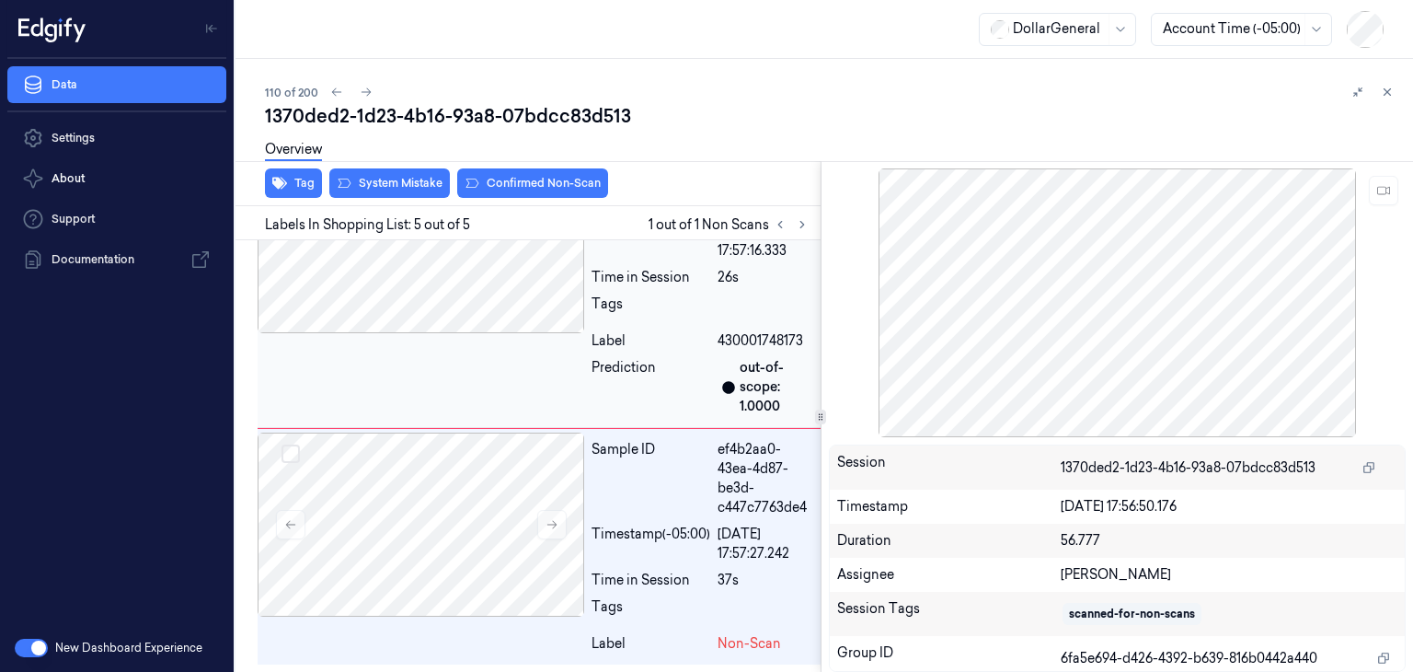
scroll to position [1174, 0]
click at [538, 527] on button at bounding box center [551, 524] width 29 height 29
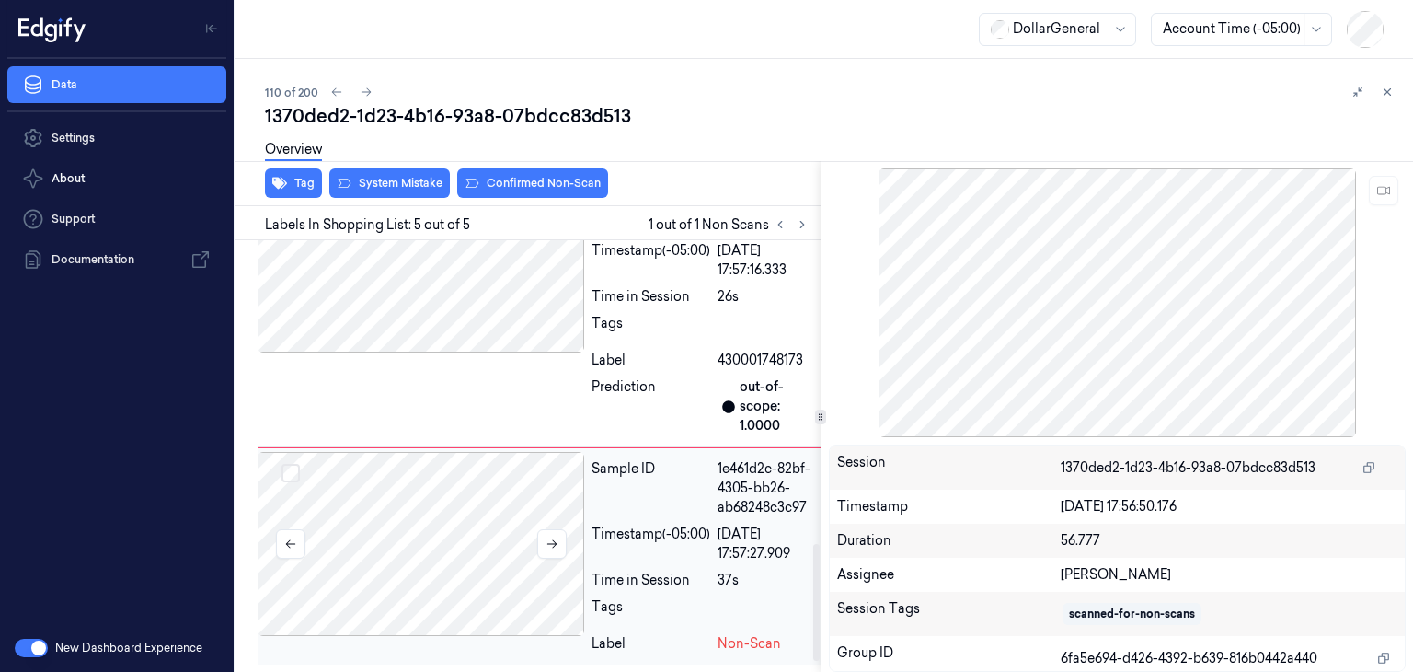
scroll to position [1063, 0]
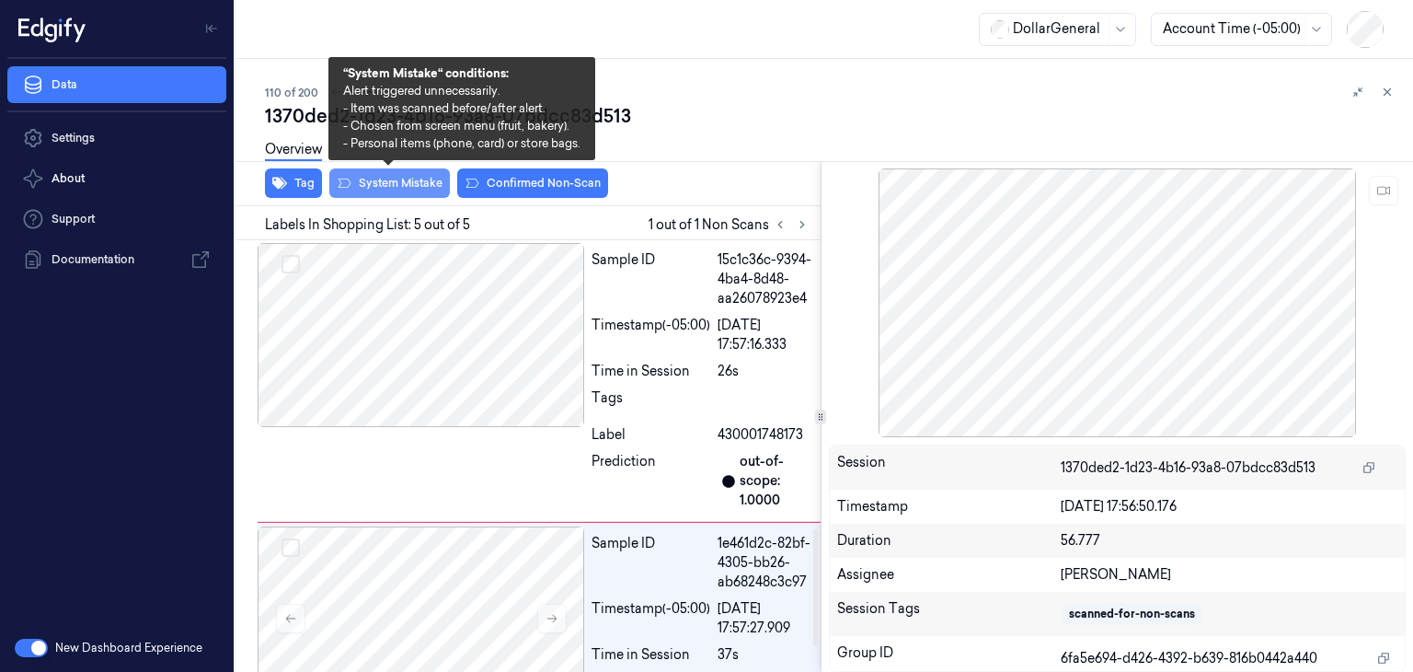
click at [442, 194] on button "System Mistake" at bounding box center [389, 182] width 121 height 29
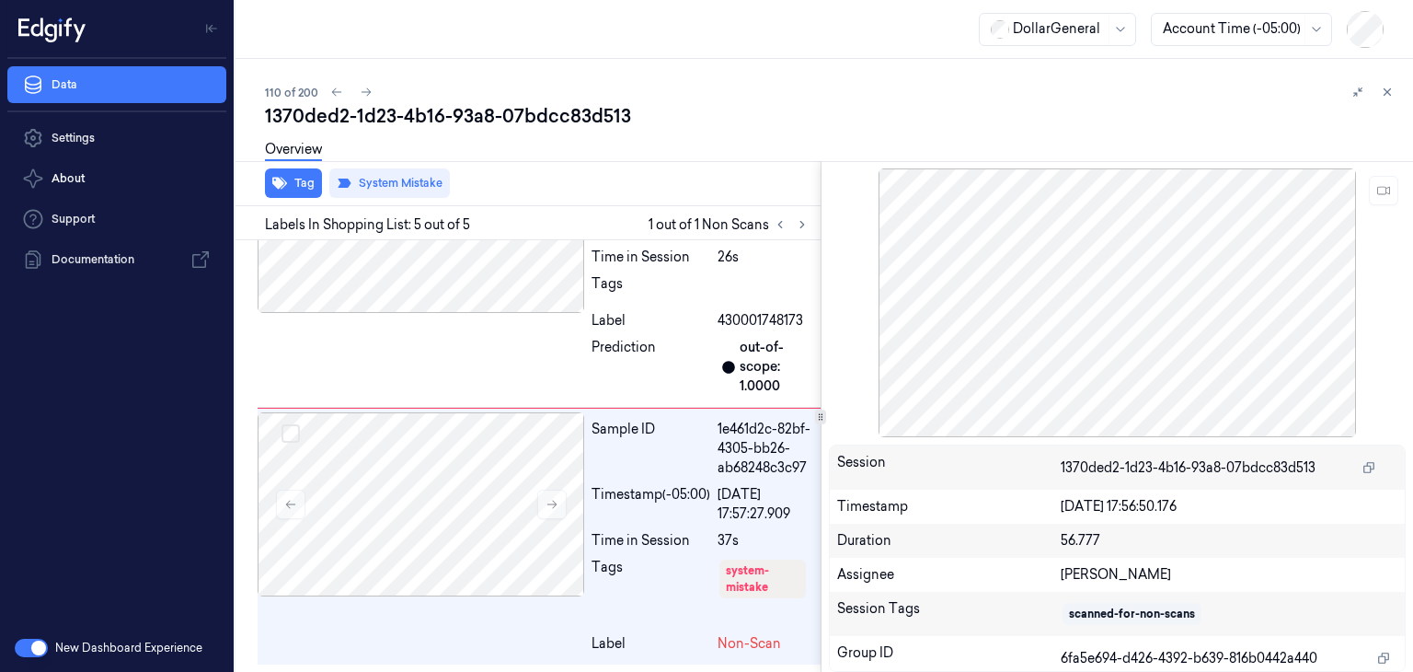
scroll to position [1194, 0]
click at [367, 90] on icon at bounding box center [367, 92] width 10 height 8
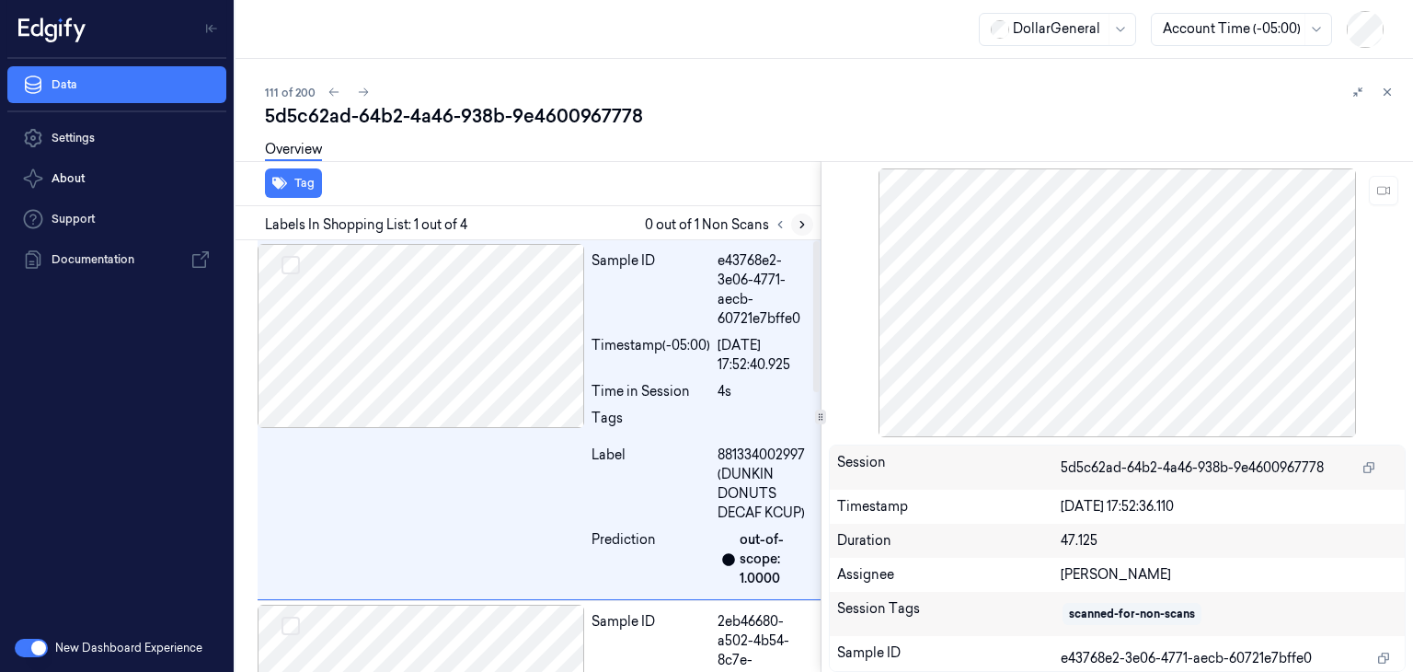
click at [796, 225] on icon at bounding box center [802, 224] width 13 height 13
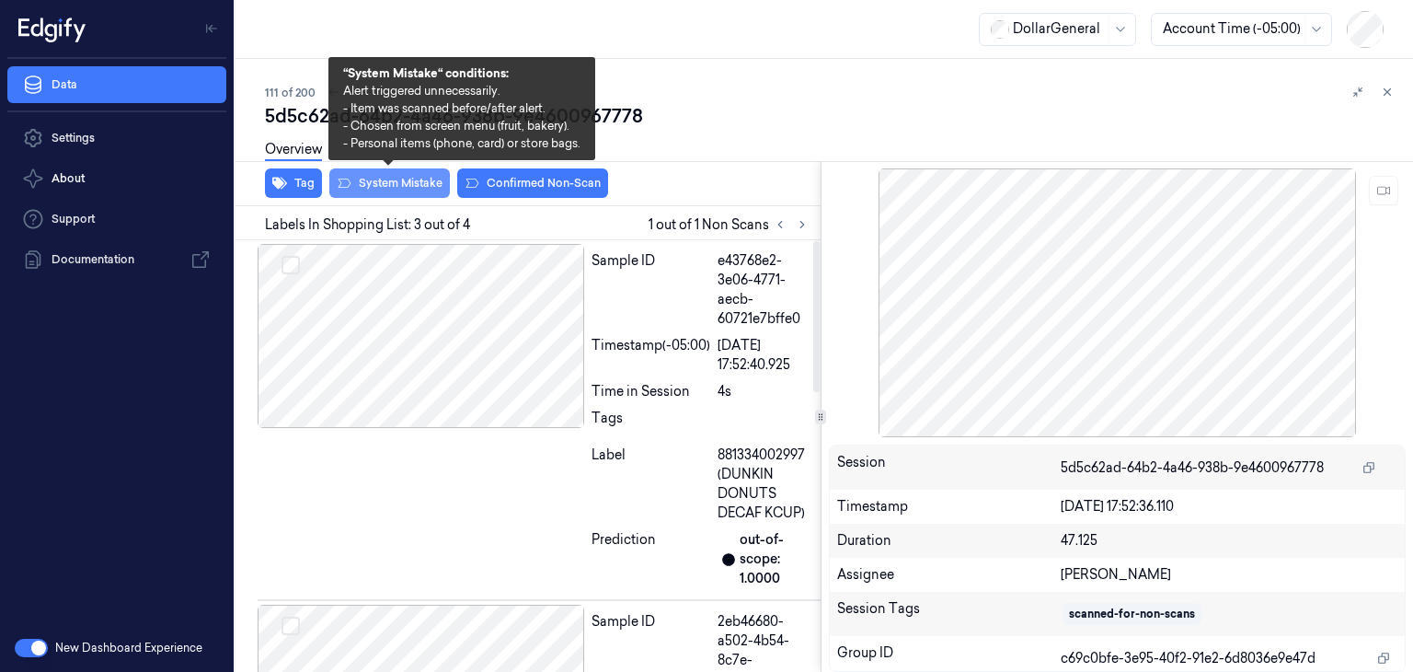
click at [390, 178] on button "System Mistake" at bounding box center [389, 182] width 121 height 29
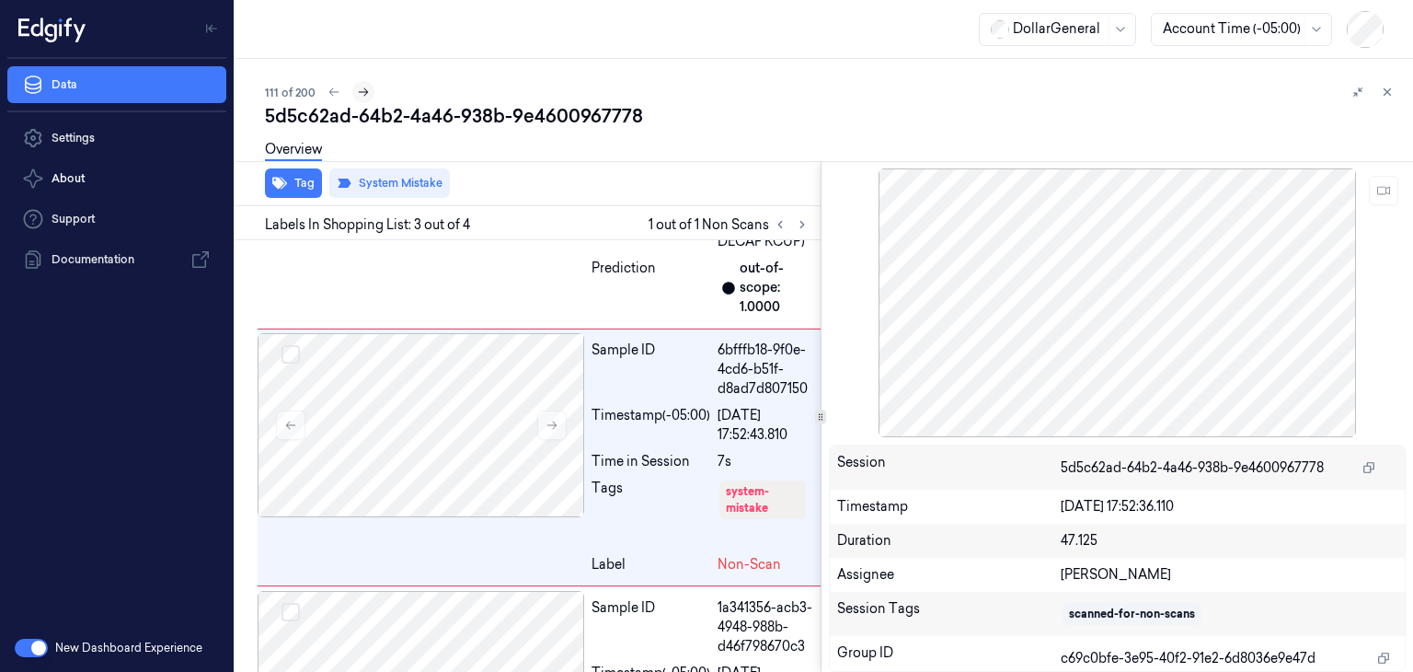
click at [357, 92] on icon at bounding box center [363, 92] width 13 height 13
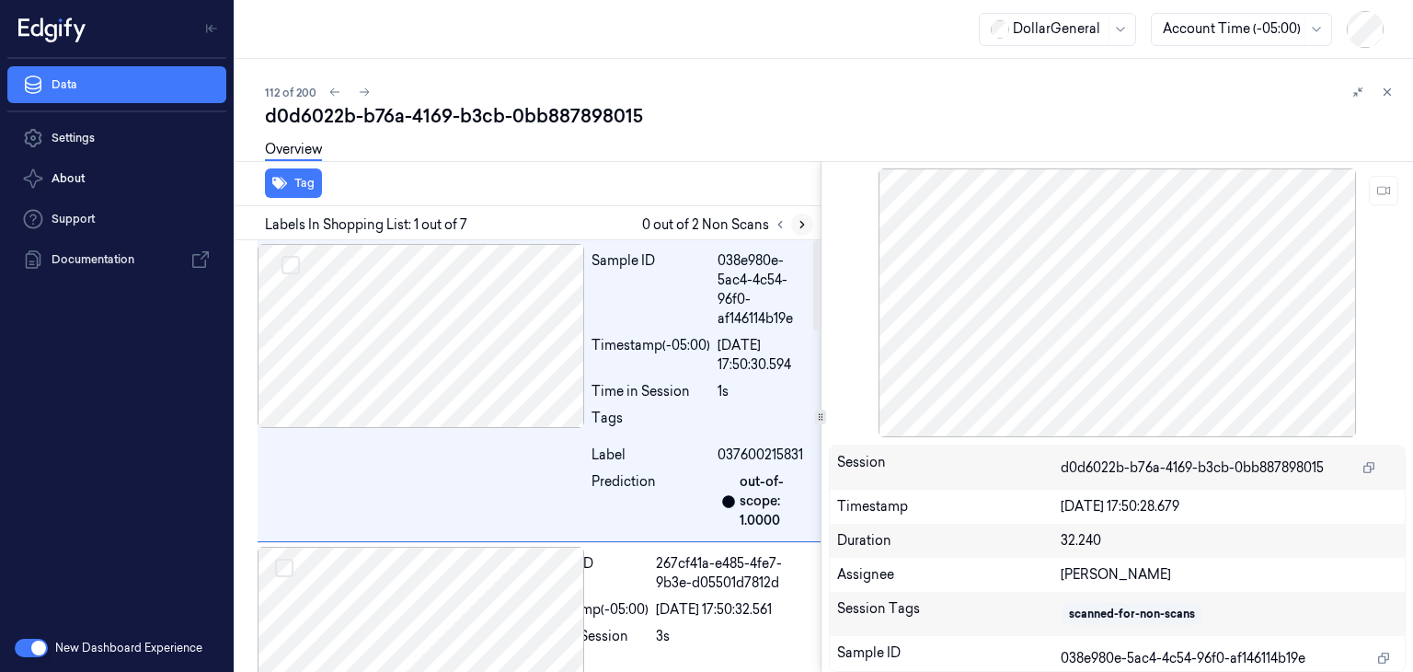
click at [804, 222] on icon at bounding box center [802, 224] width 13 height 13
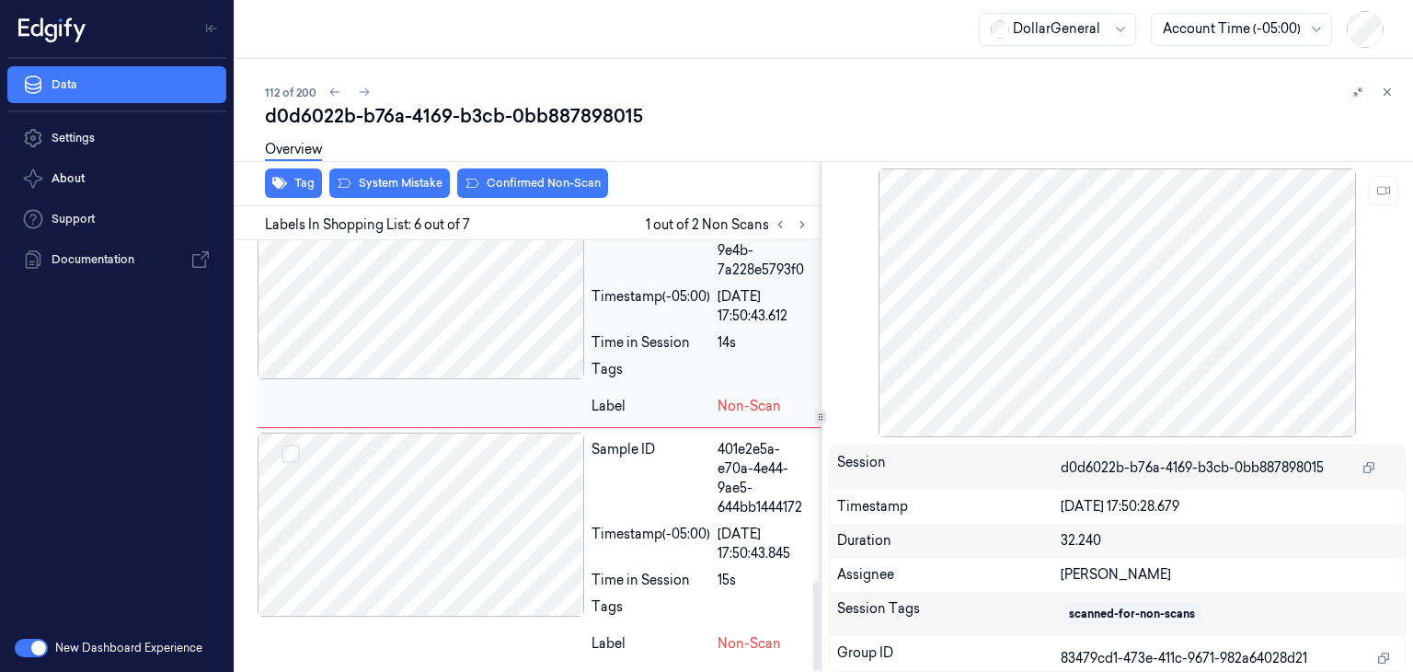
scroll to position [1637, 0]
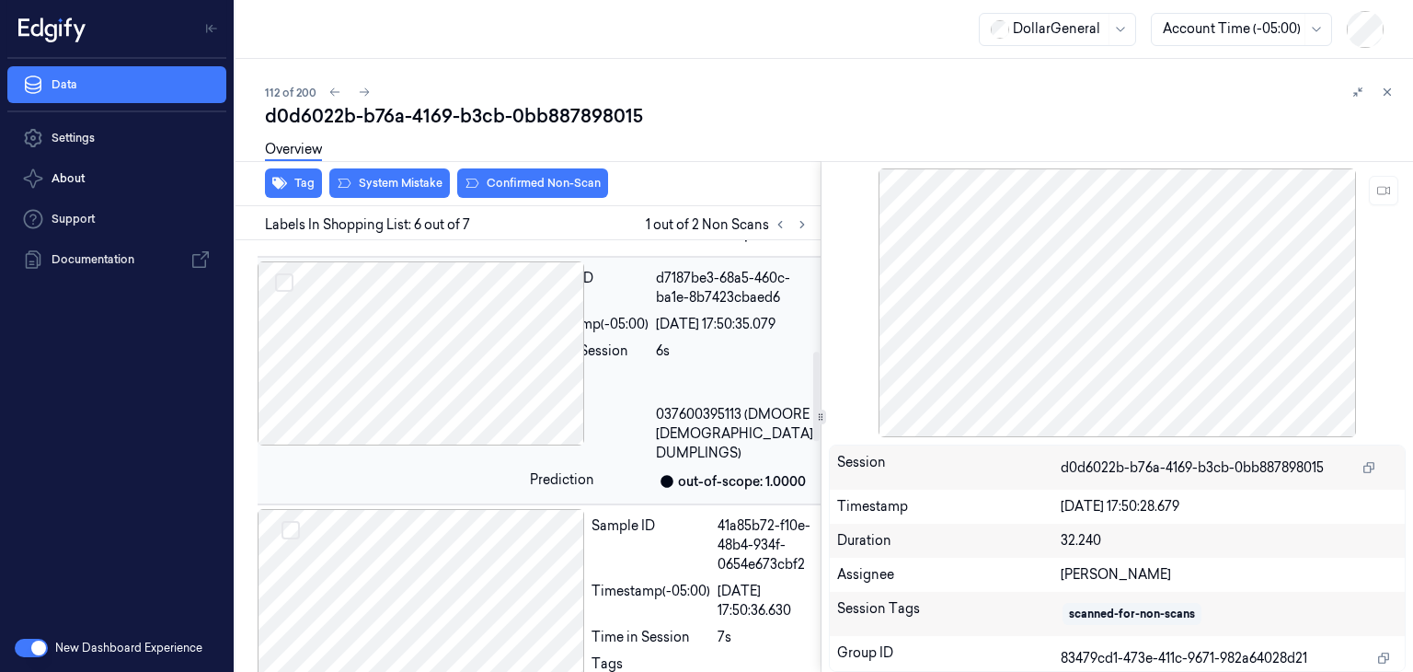
click at [477, 445] on div at bounding box center [390, 353] width 265 height 184
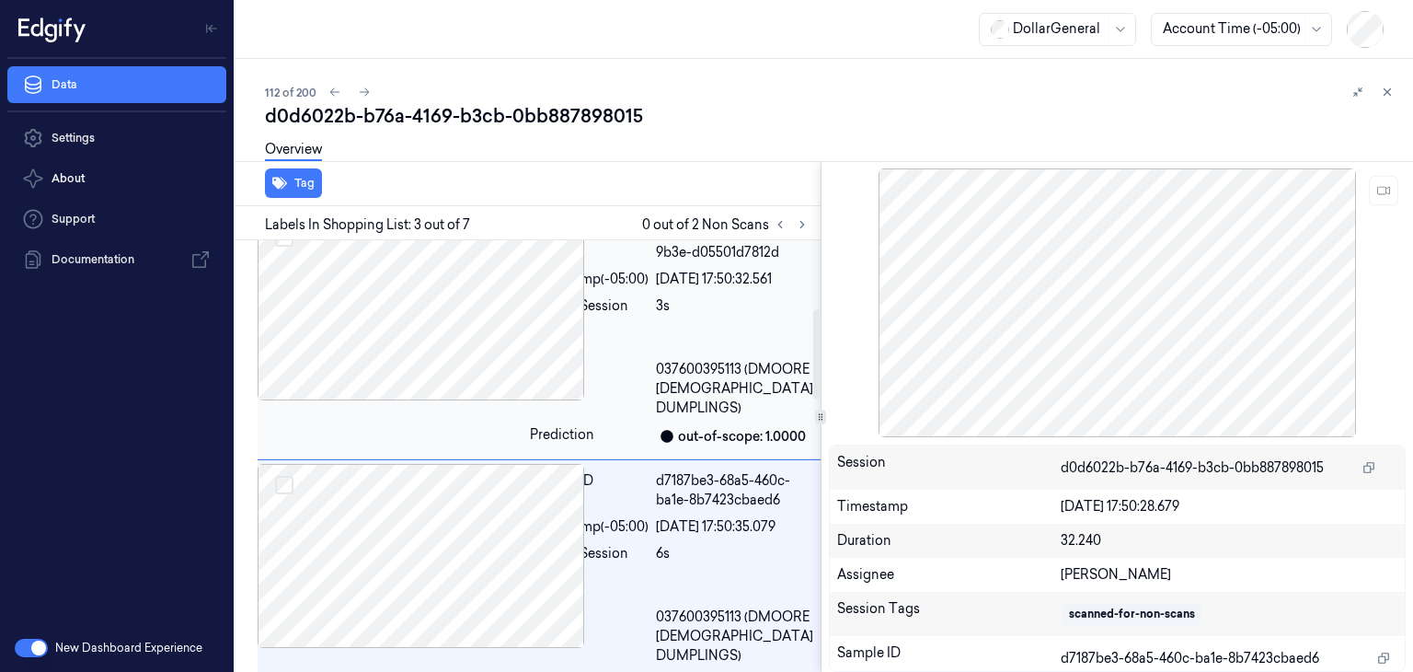
click at [454, 361] on div at bounding box center [390, 308] width 265 height 184
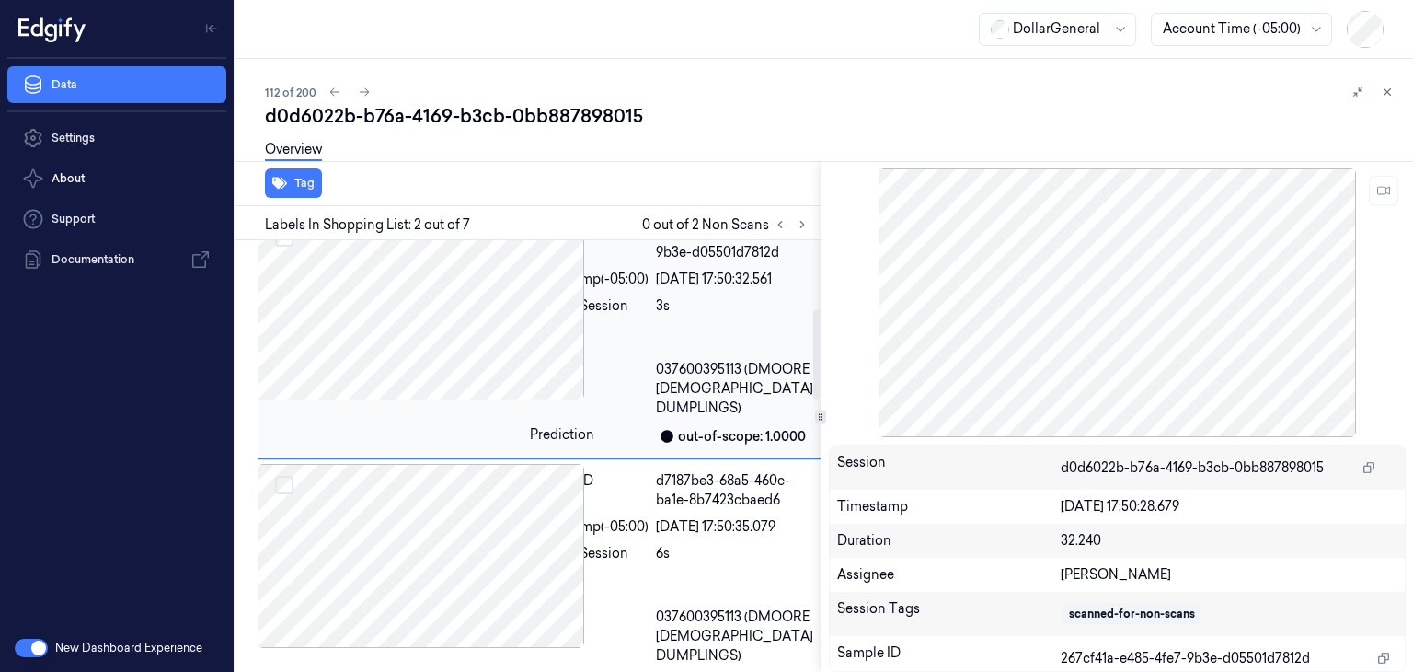
scroll to position [256, 0]
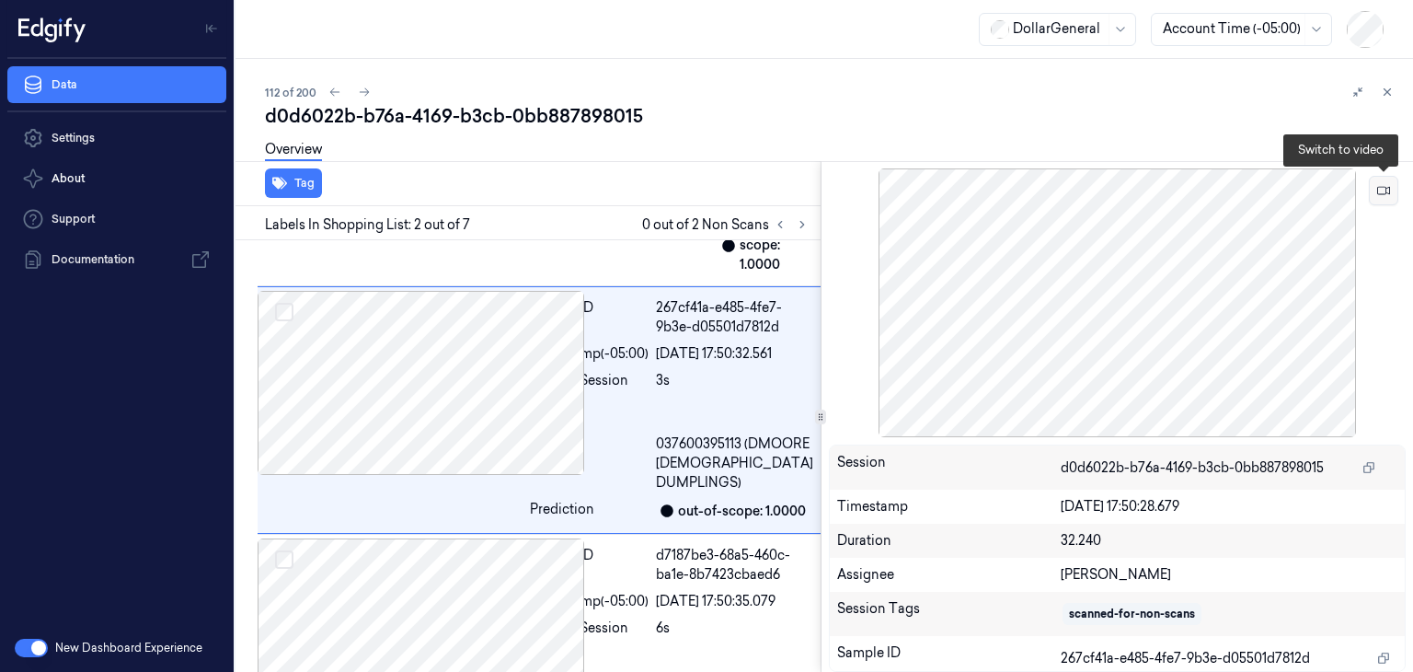
click at [1392, 202] on button at bounding box center [1383, 190] width 29 height 29
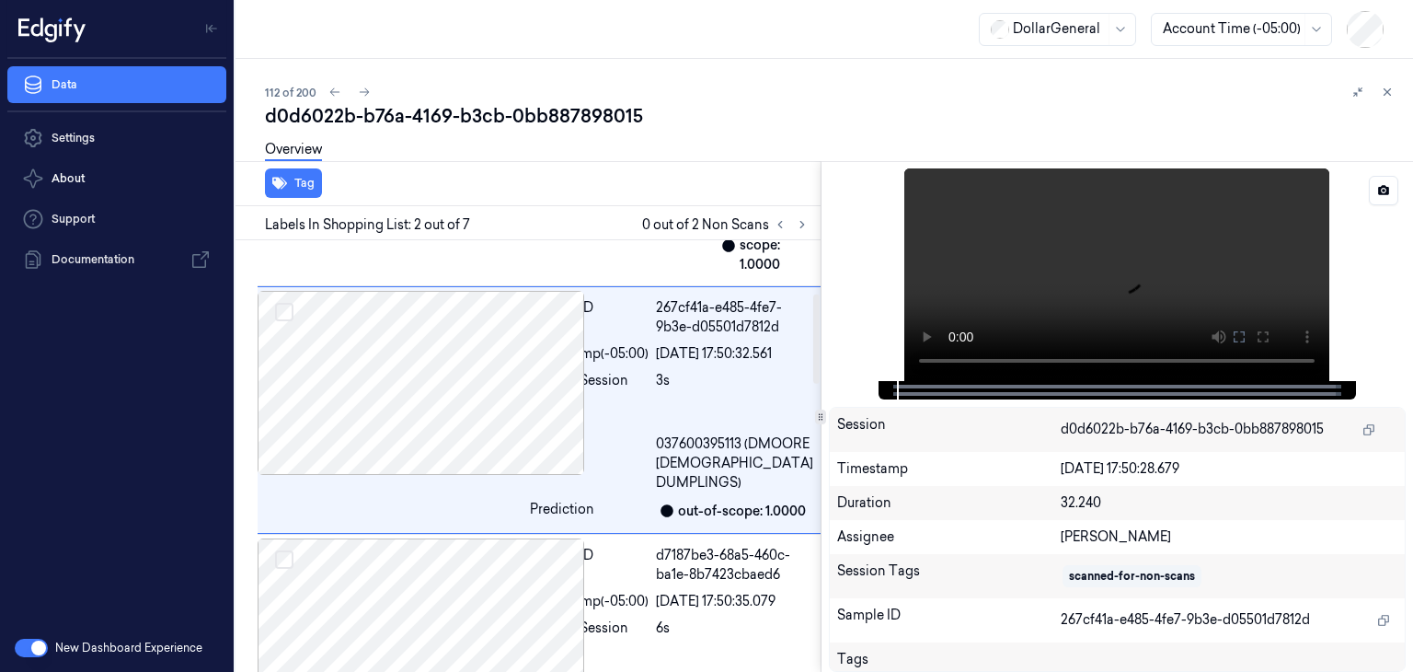
click at [1160, 230] on video at bounding box center [1116, 274] width 425 height 213
click at [1177, 282] on video at bounding box center [1116, 274] width 425 height 213
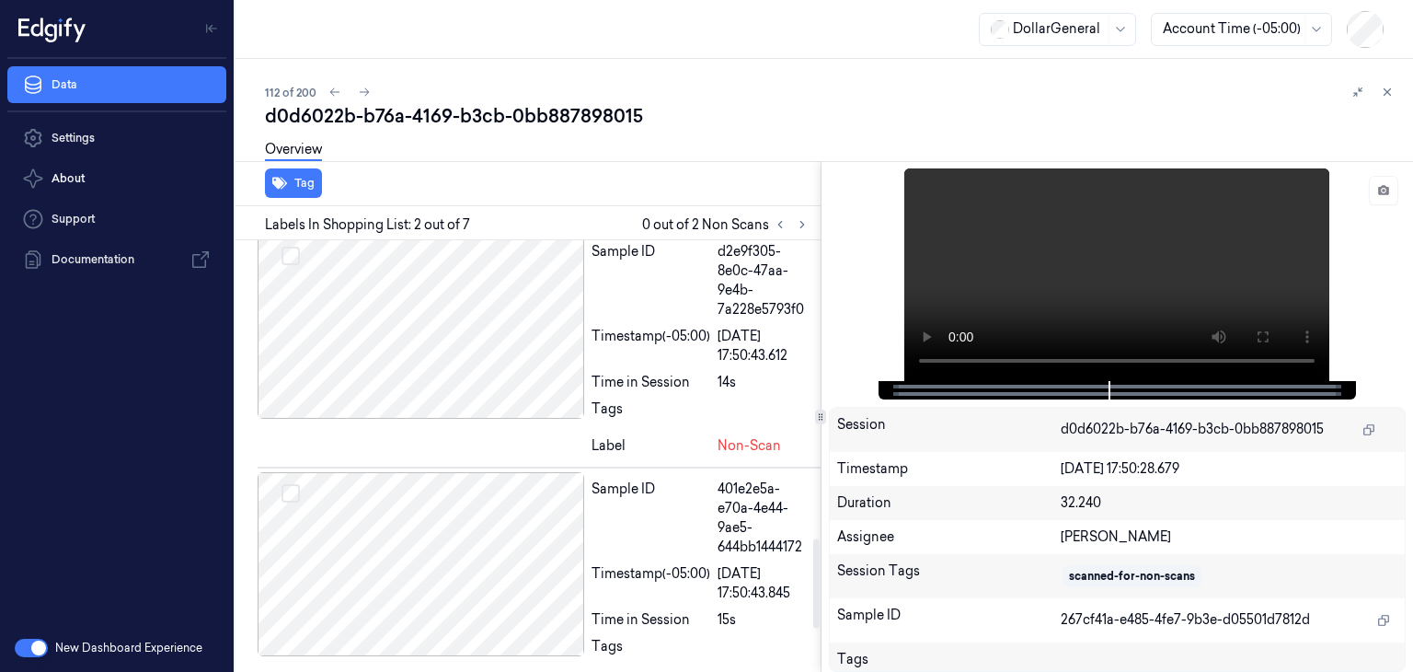
scroll to position [1361, 0]
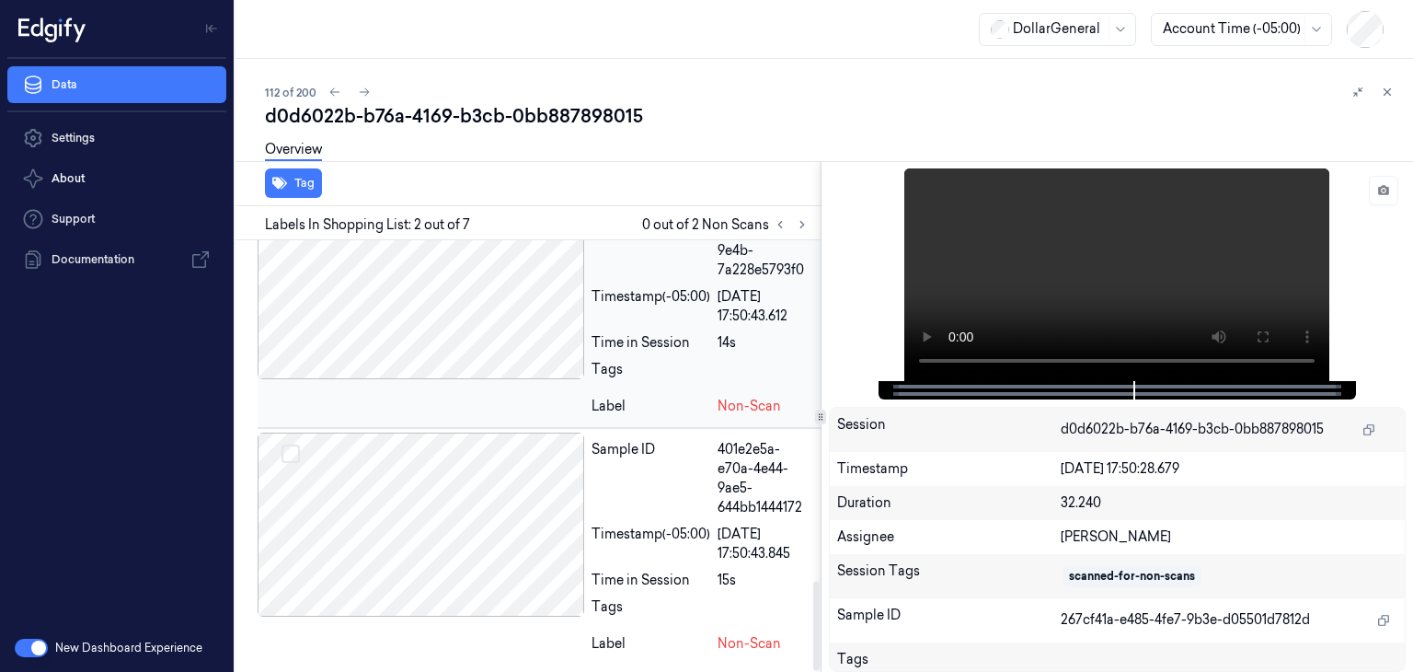
click at [467, 333] on div at bounding box center [421, 287] width 327 height 184
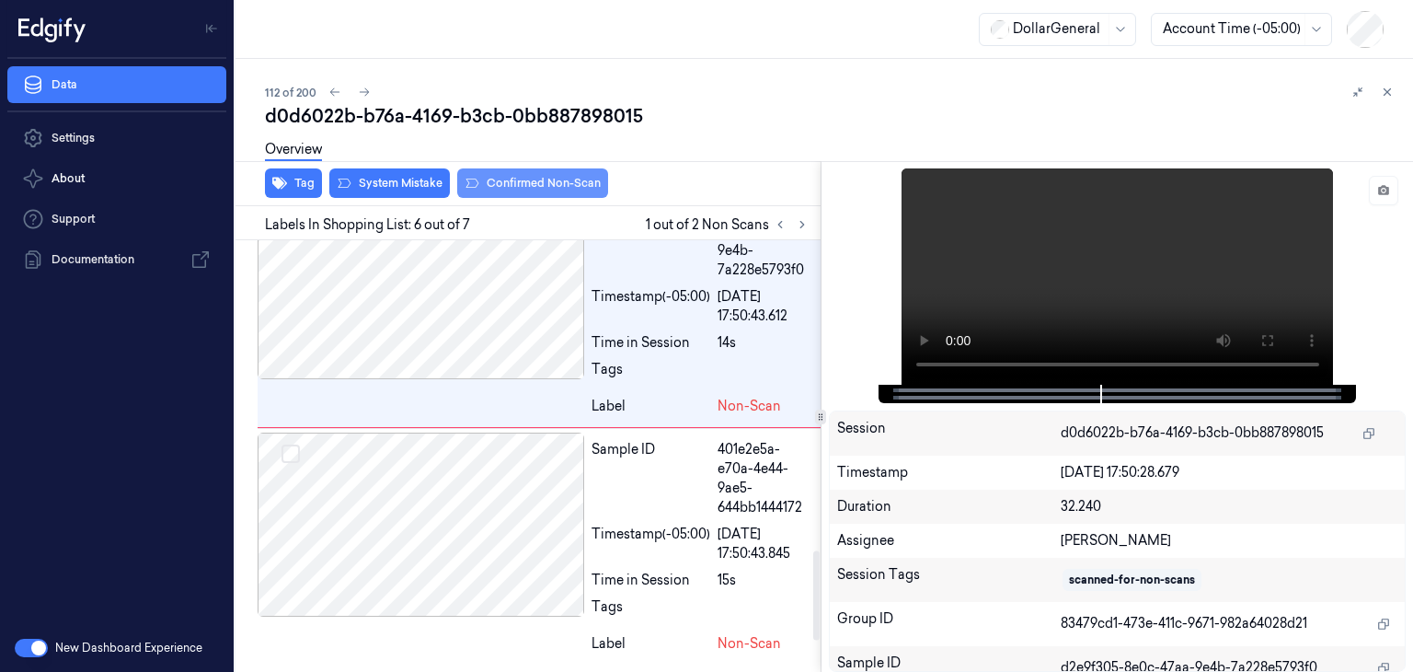
scroll to position [1490, 0]
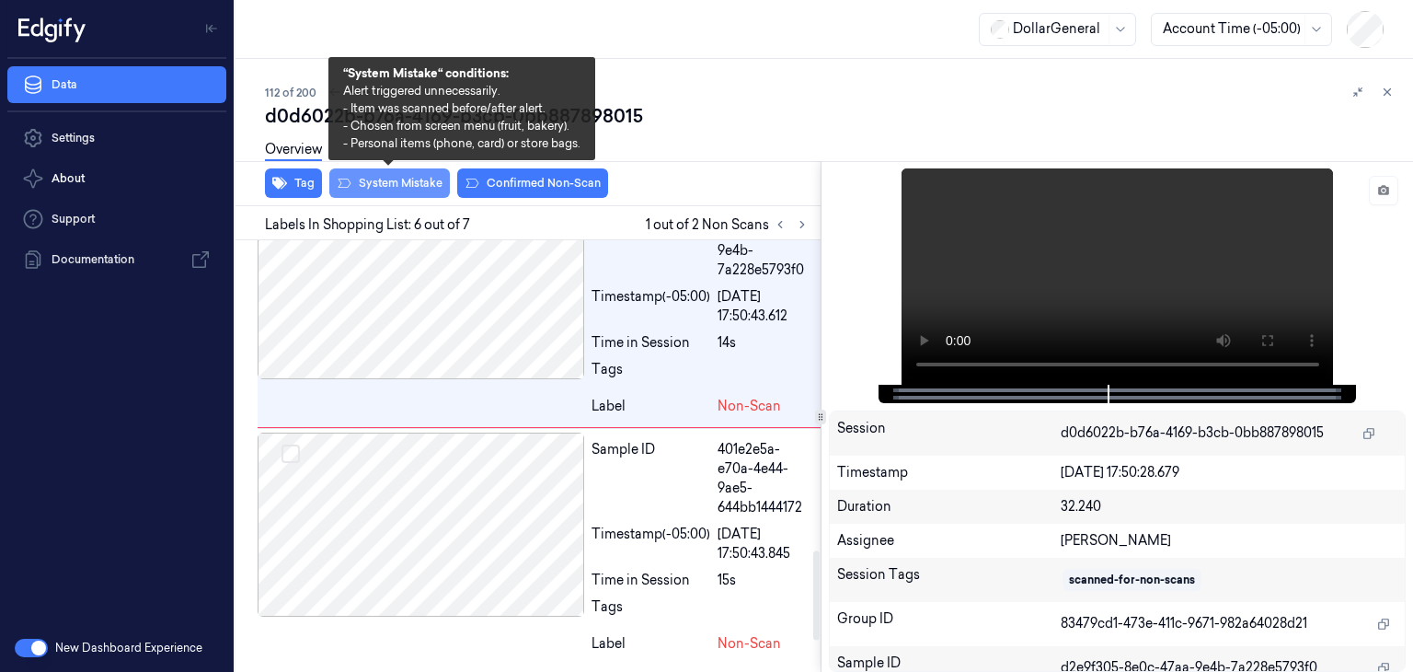
click at [419, 181] on button "System Mistake" at bounding box center [389, 182] width 121 height 29
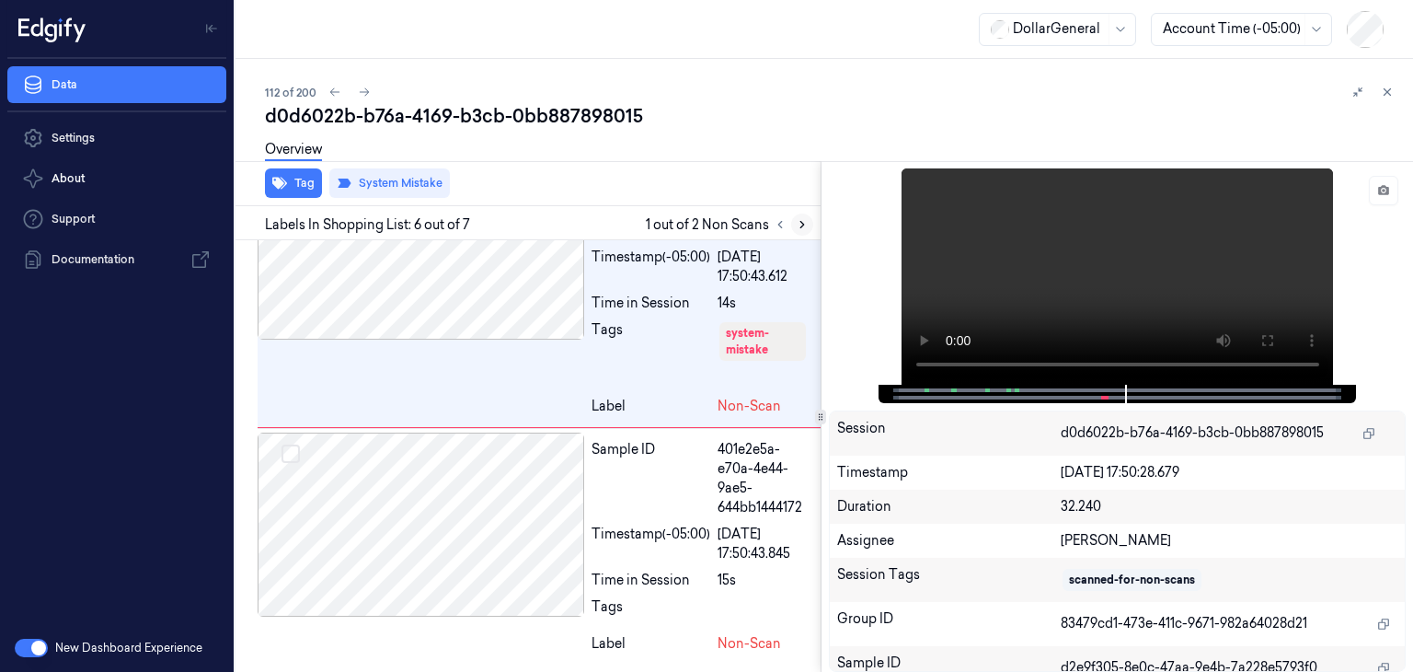
click at [796, 220] on icon at bounding box center [802, 224] width 13 height 13
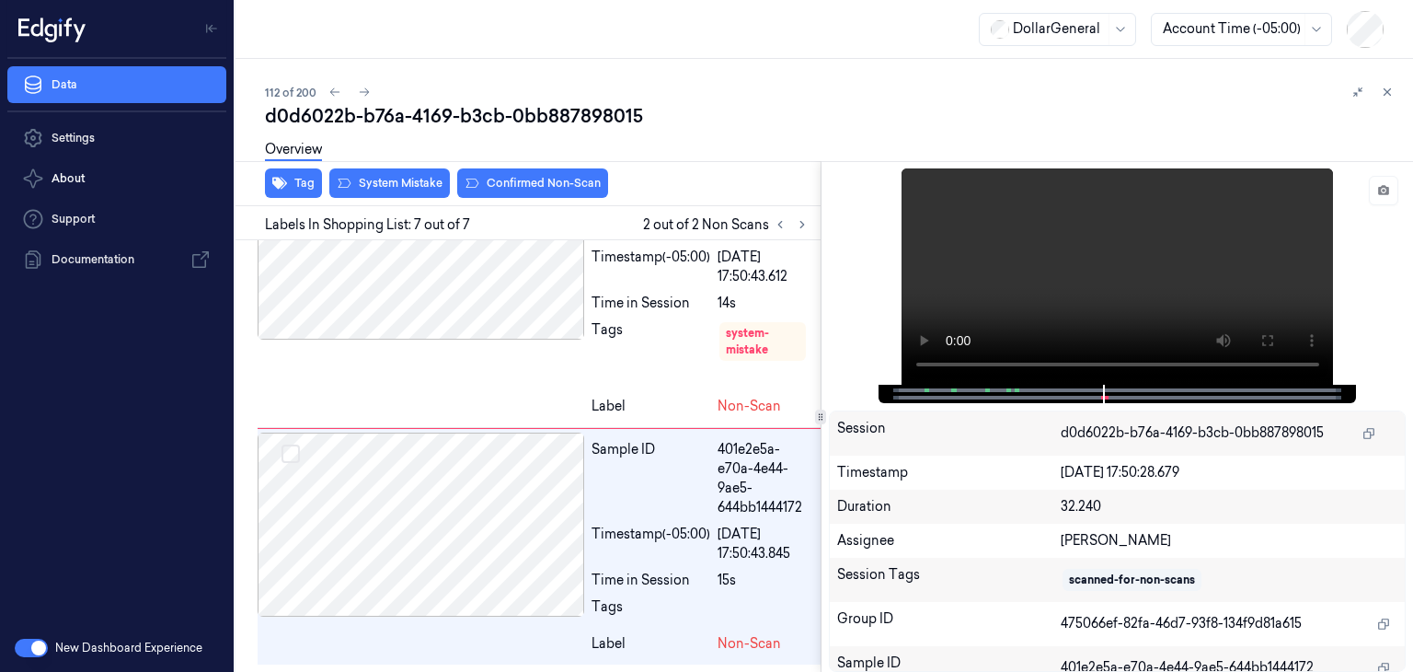
scroll to position [1675, 0]
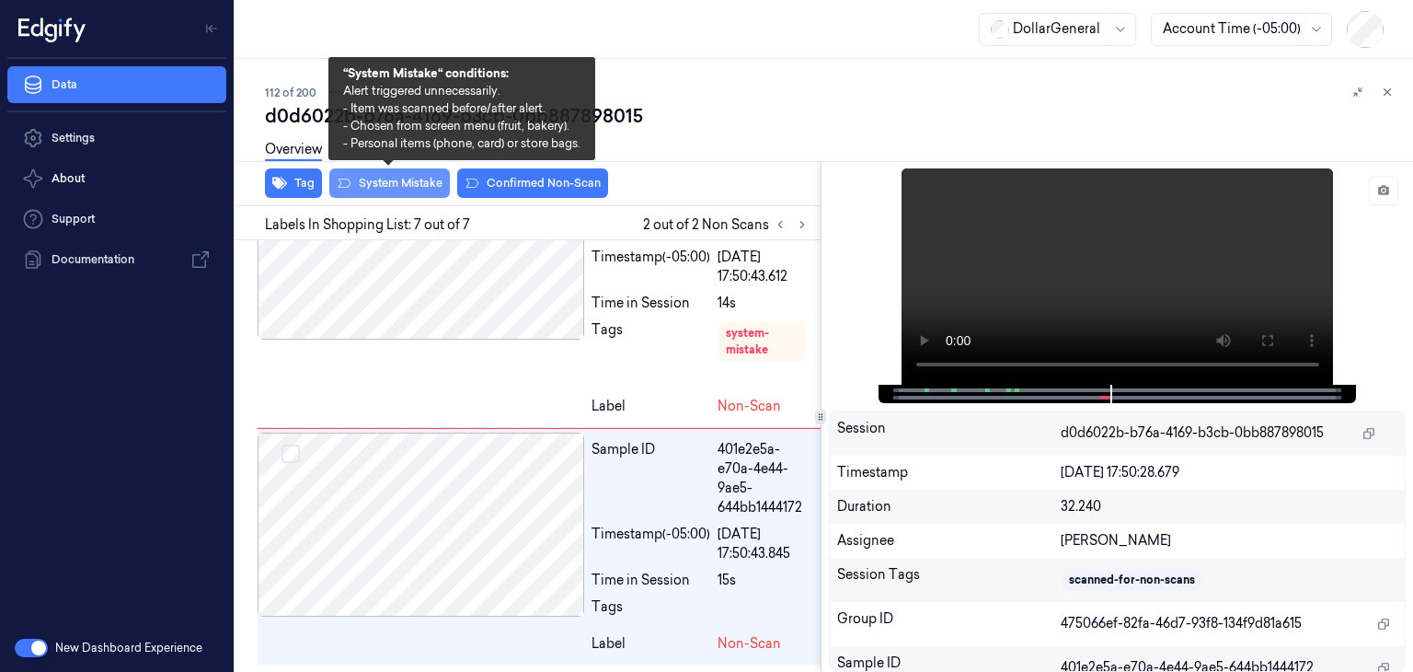
click at [427, 192] on button "System Mistake" at bounding box center [389, 182] width 121 height 29
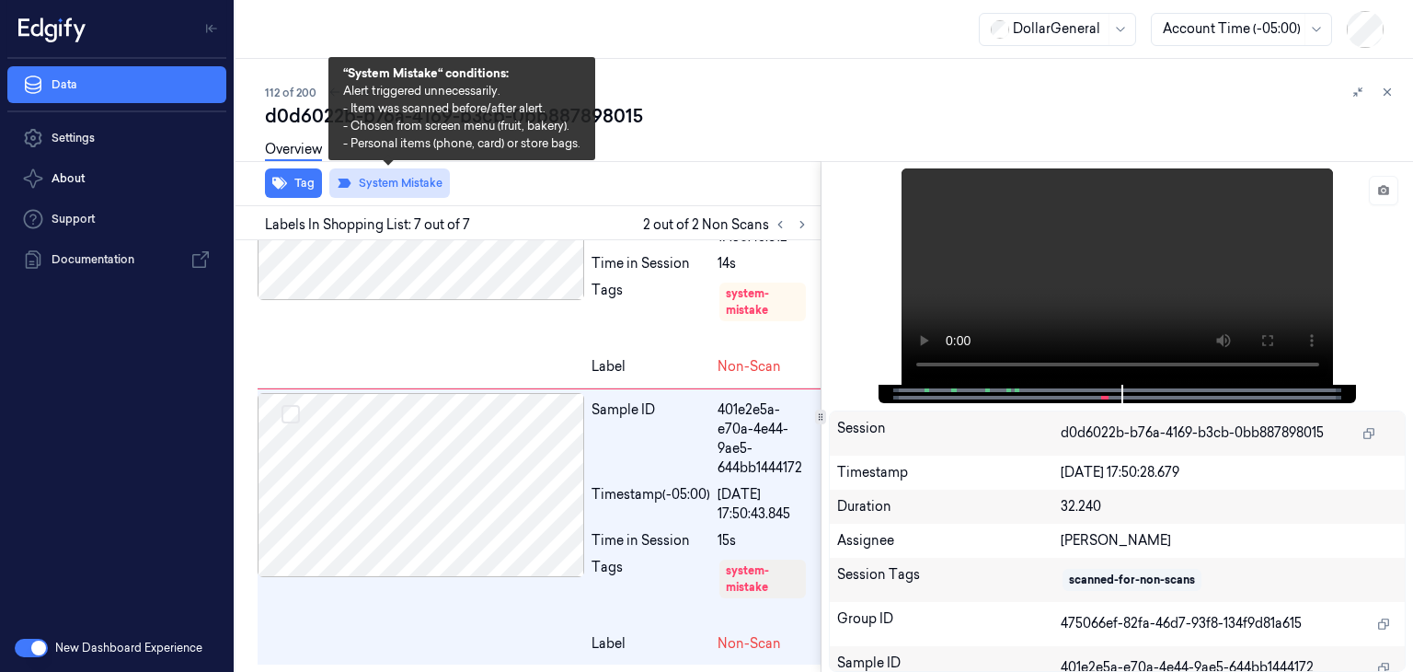
scroll to position [1715, 0]
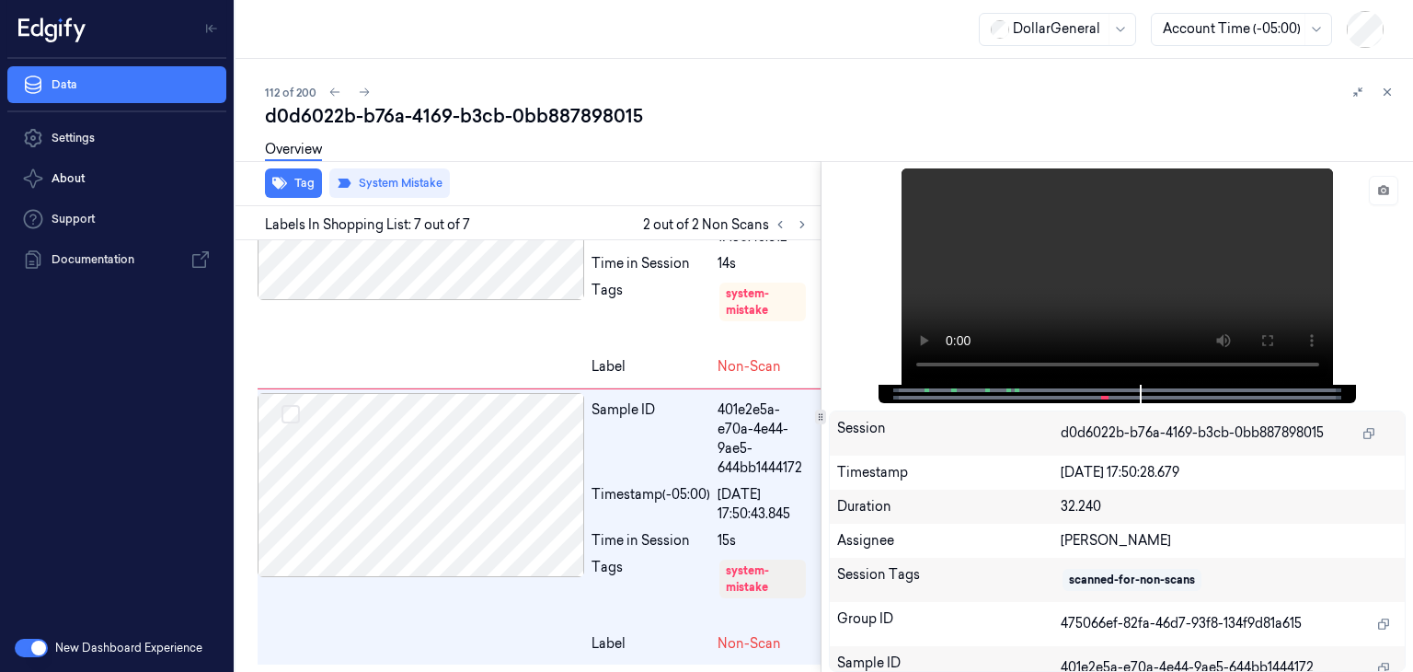
click at [1384, 98] on icon at bounding box center [1387, 92] width 13 height 13
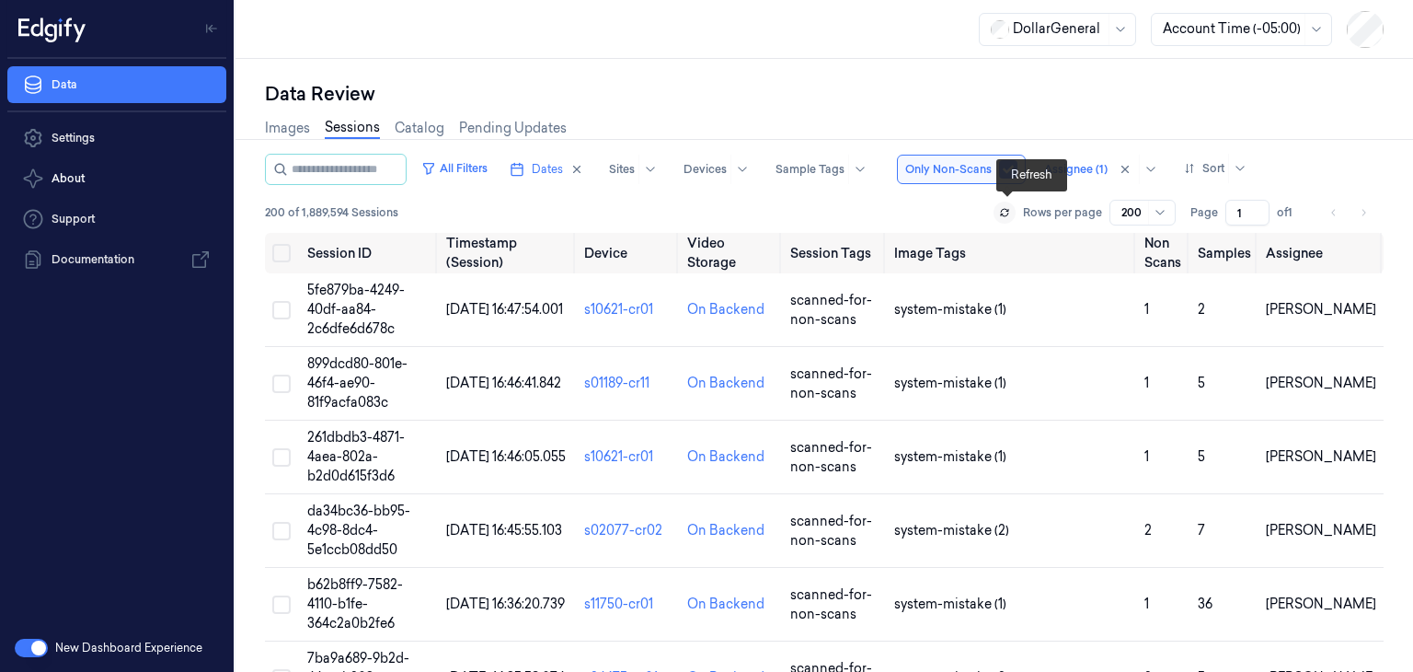
click at [1007, 214] on icon at bounding box center [1004, 212] width 11 height 11
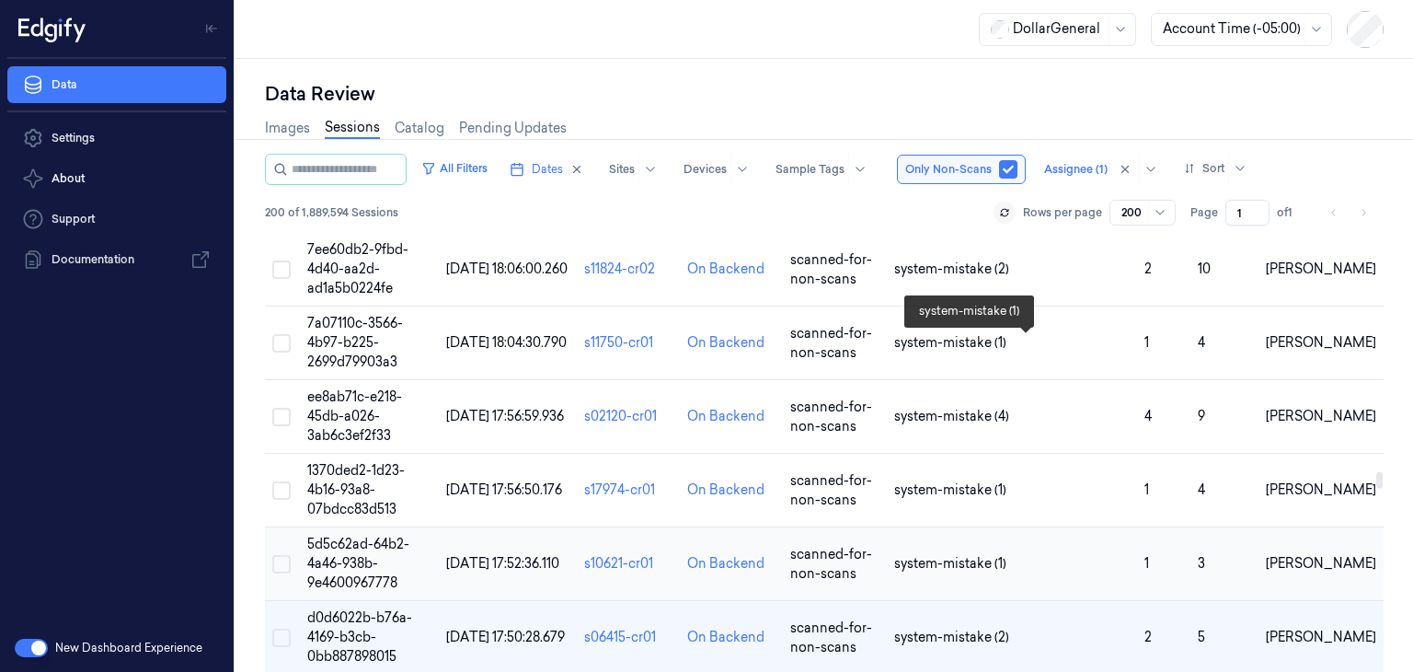
scroll to position [7816, 0]
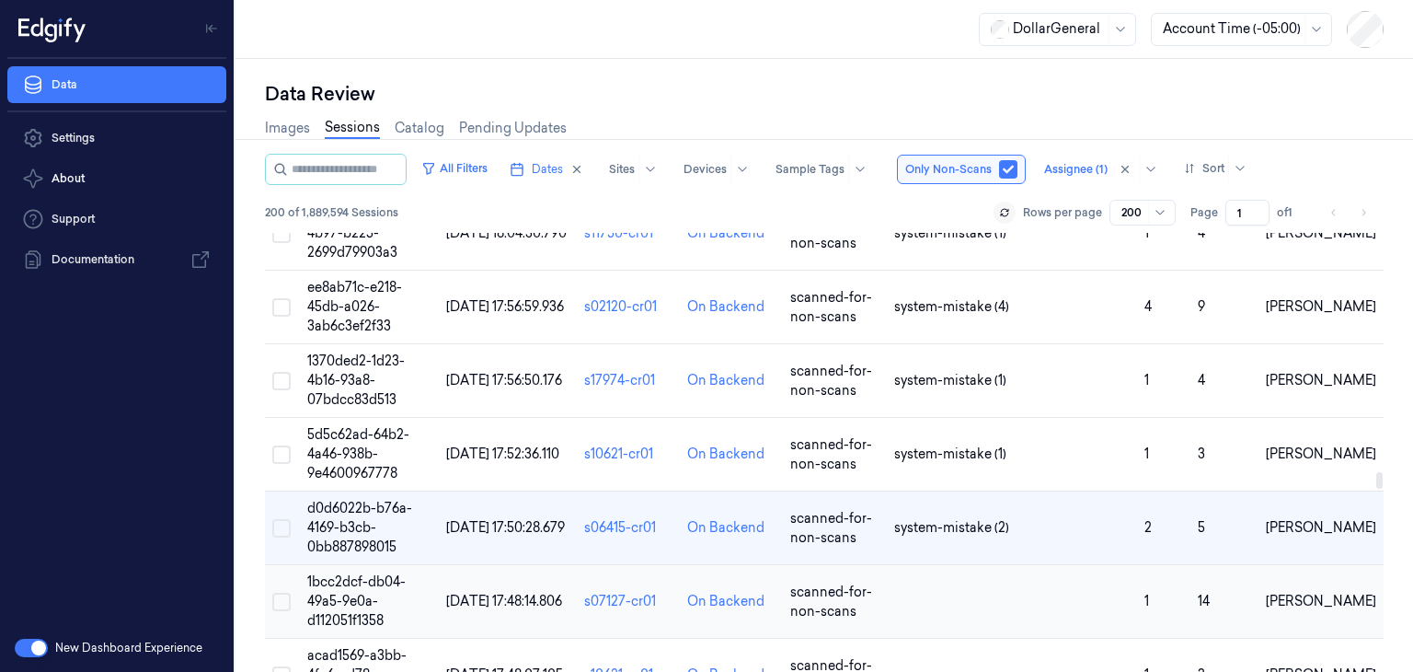
click at [345, 573] on span "1bcc2dcf-db04-49a5-9e0a-d112051f1358" at bounding box center [356, 600] width 98 height 55
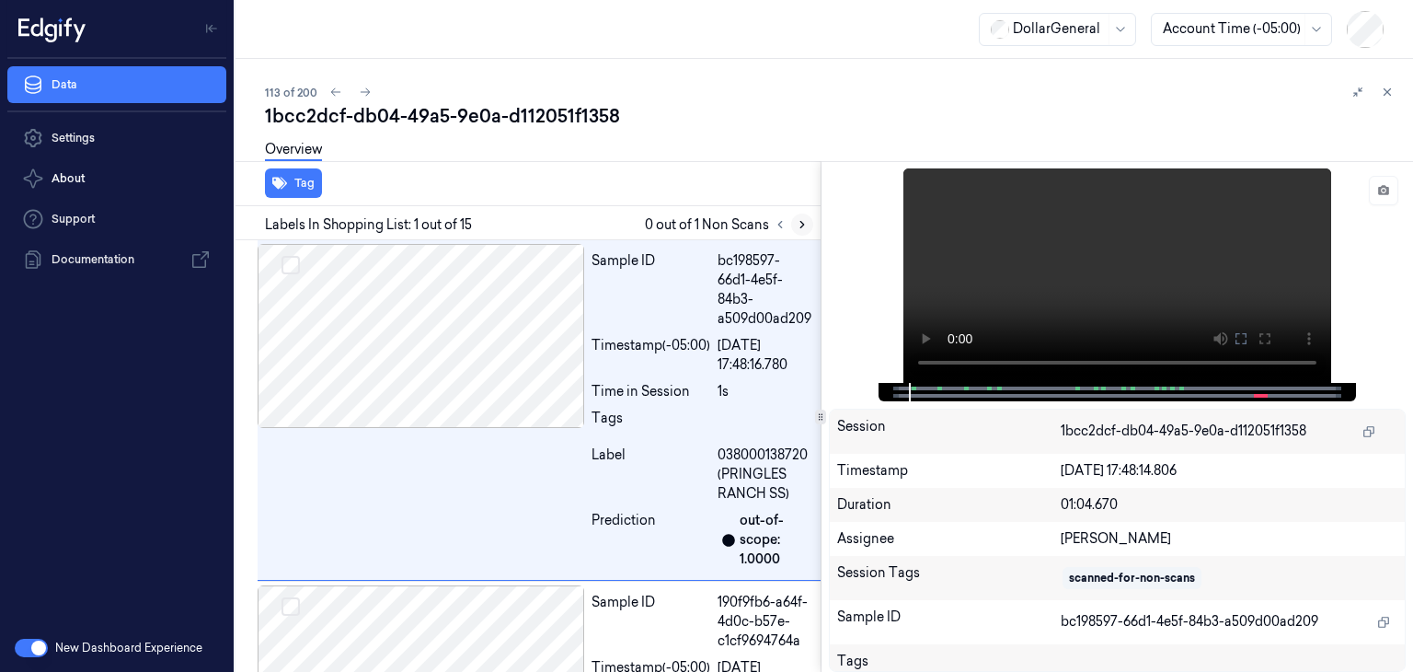
click at [792, 224] on button at bounding box center [802, 224] width 22 height 22
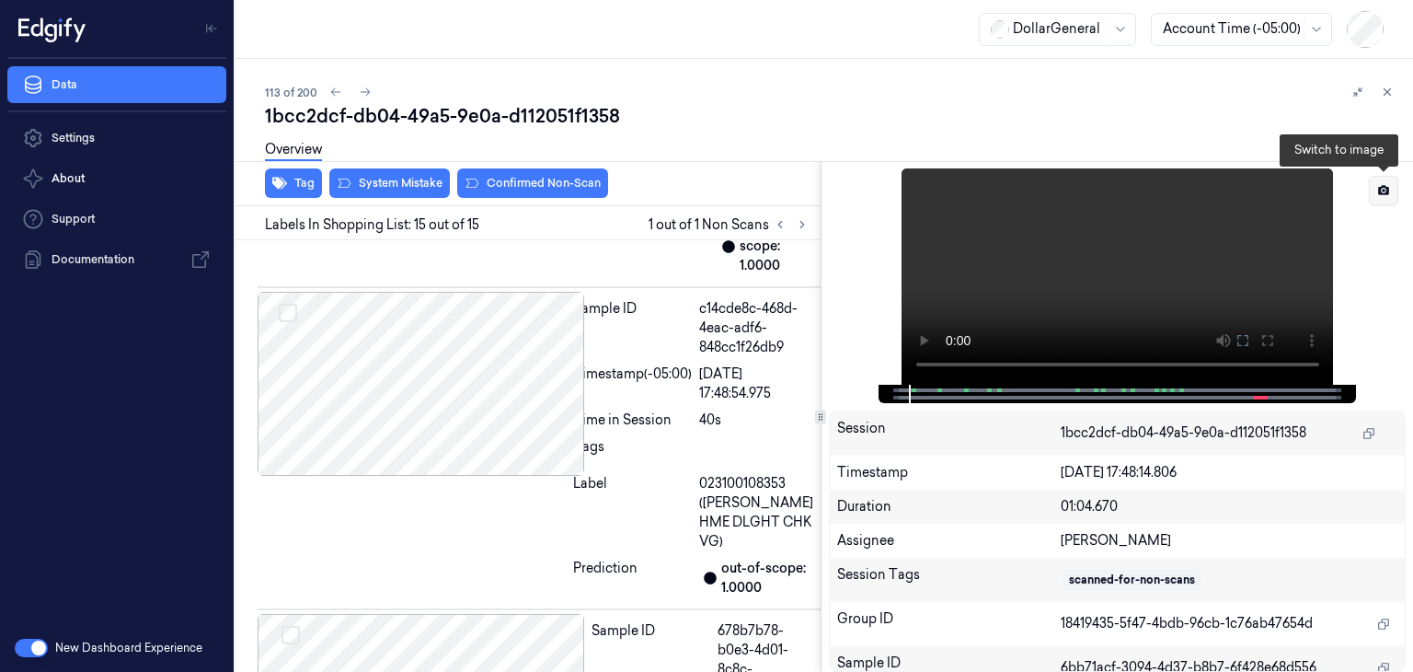
click at [1382, 192] on icon at bounding box center [1383, 190] width 11 height 10
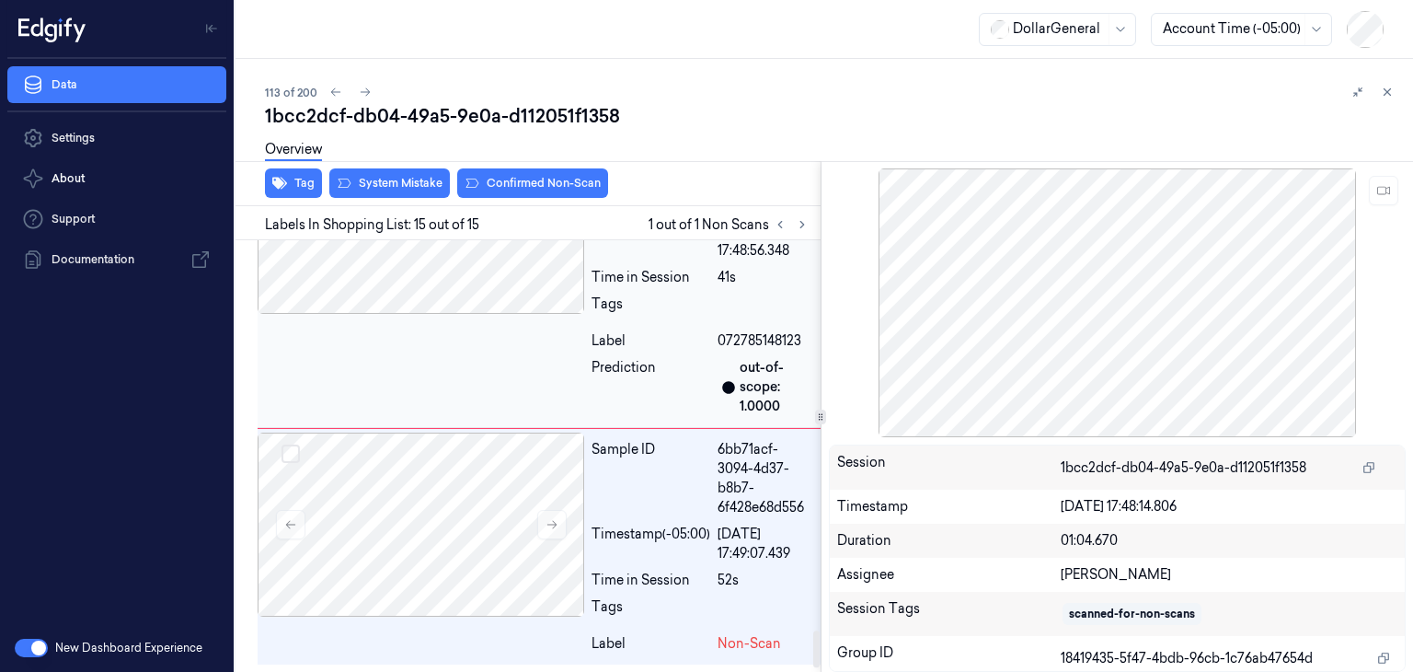
scroll to position [4584, 0]
click at [559, 519] on button at bounding box center [551, 524] width 29 height 29
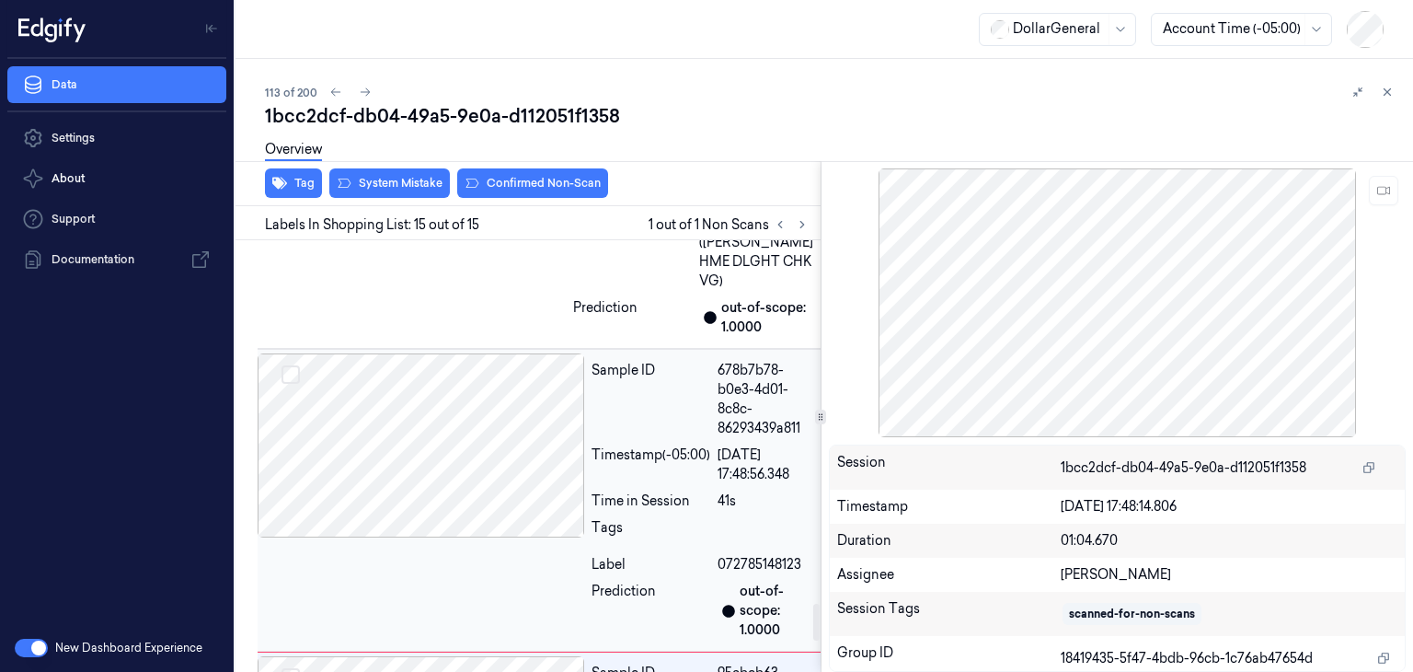
scroll to position [4124, 0]
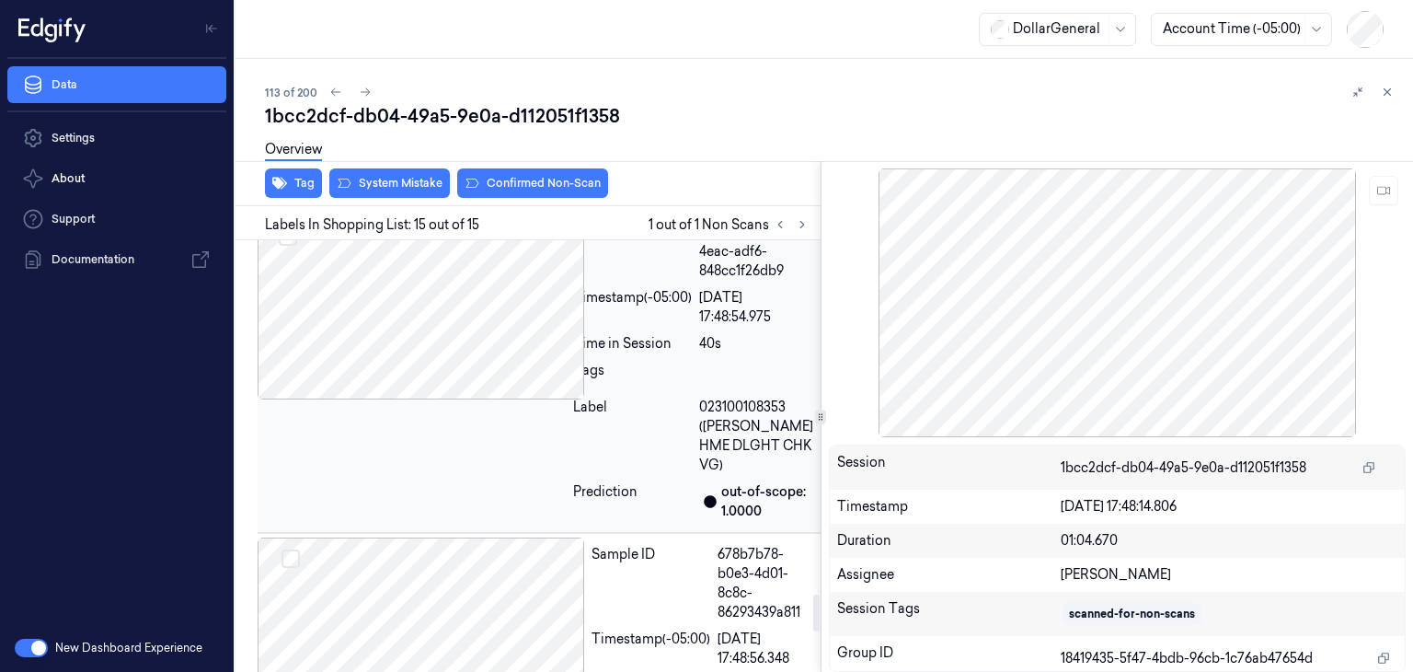
click at [467, 316] on div at bounding box center [412, 307] width 308 height 184
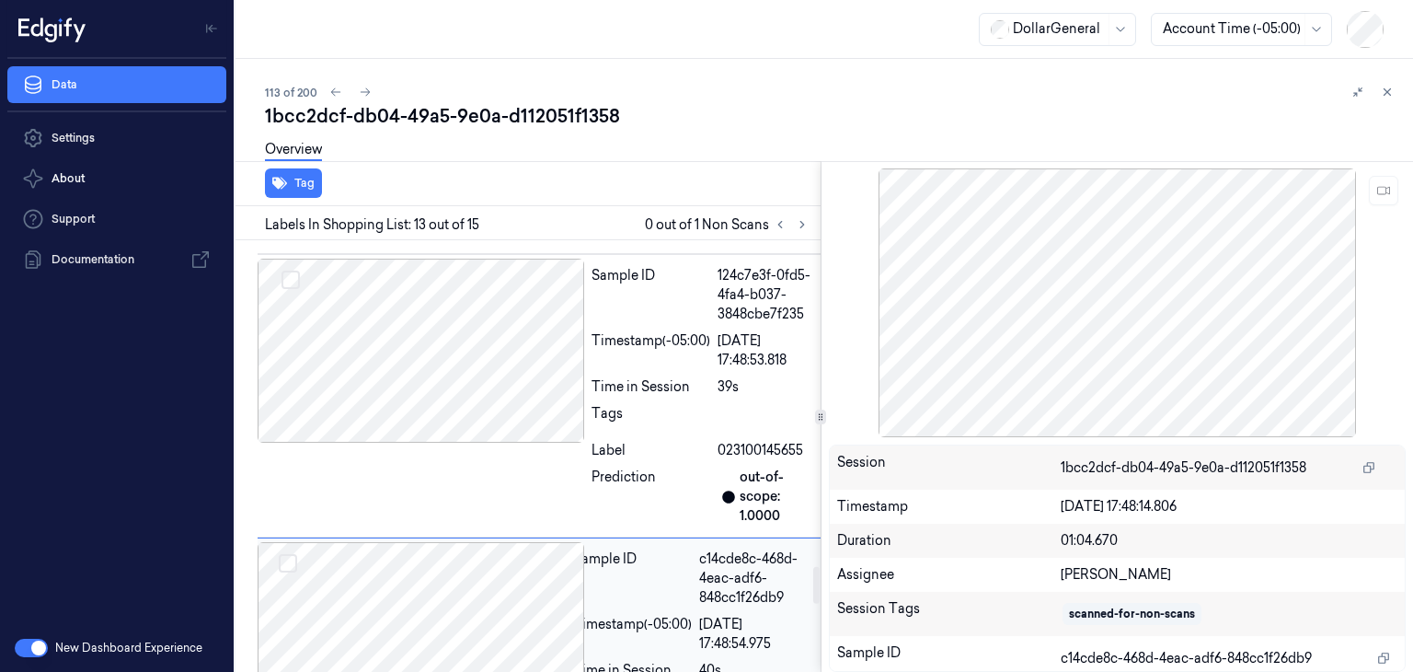
click at [467, 316] on div at bounding box center [421, 351] width 327 height 184
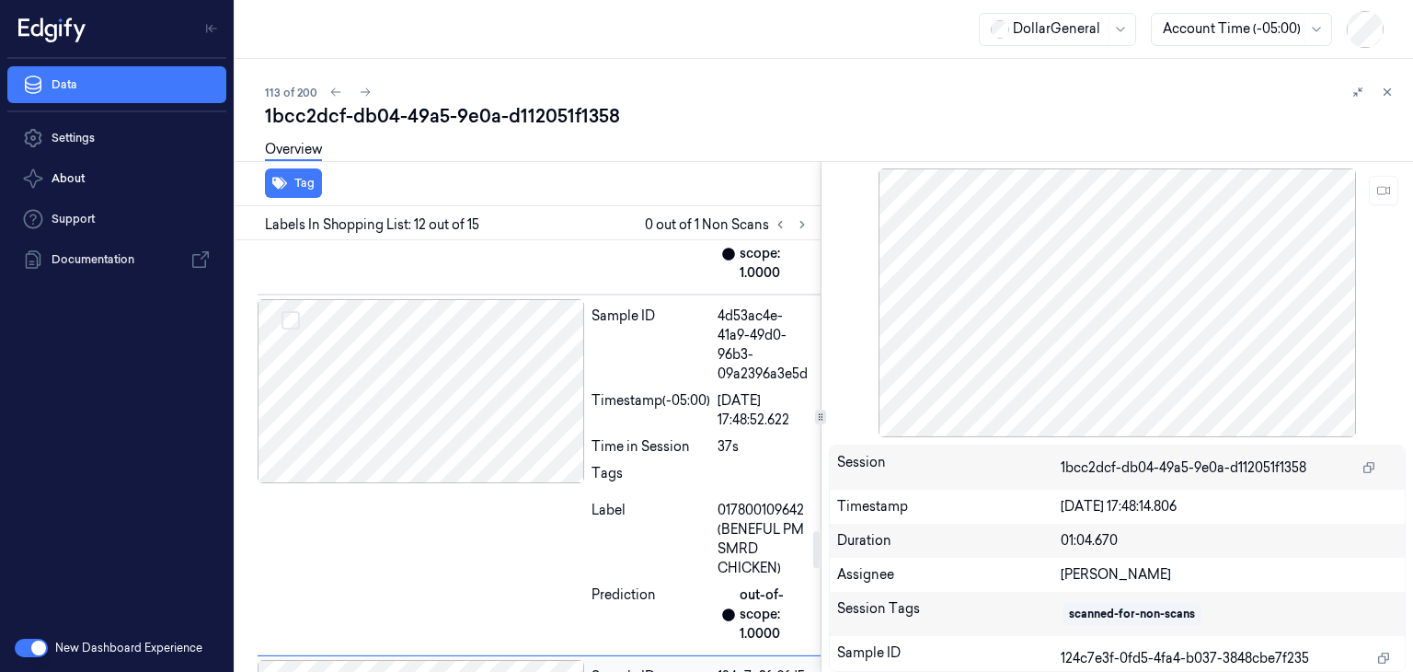
scroll to position [3384, 0]
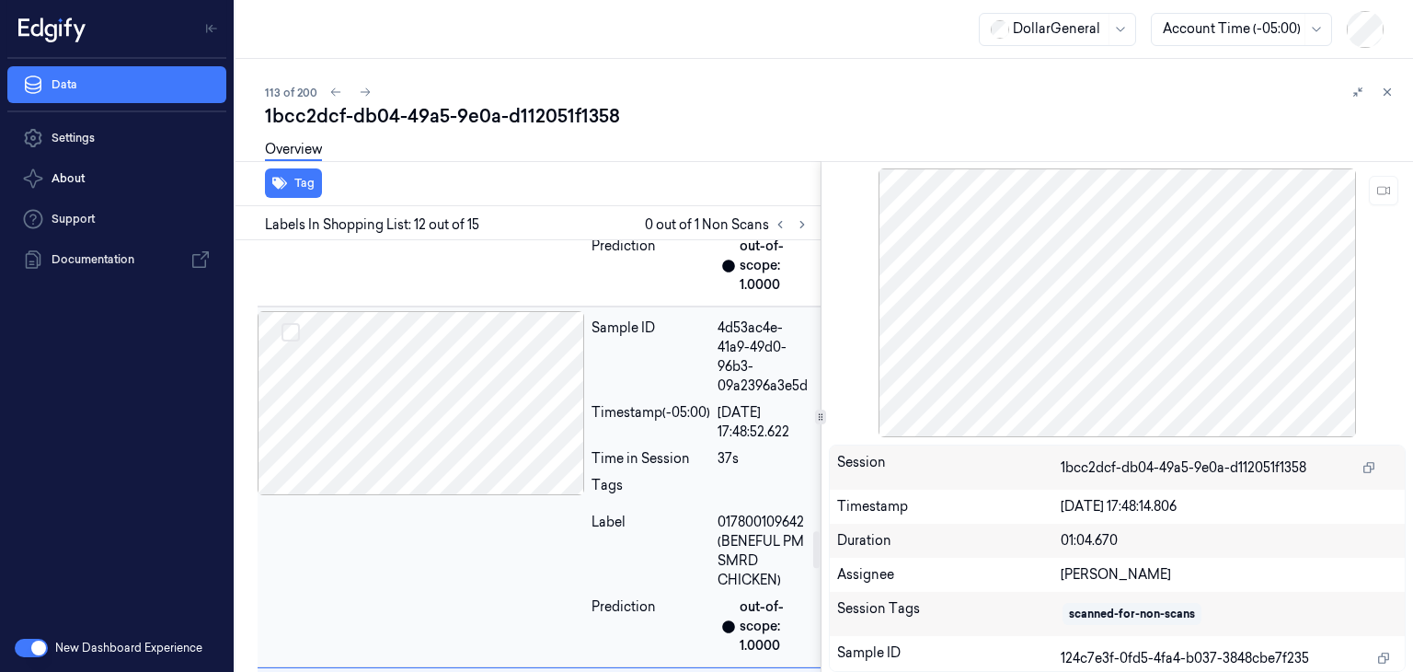
click at [466, 385] on div at bounding box center [421, 403] width 327 height 184
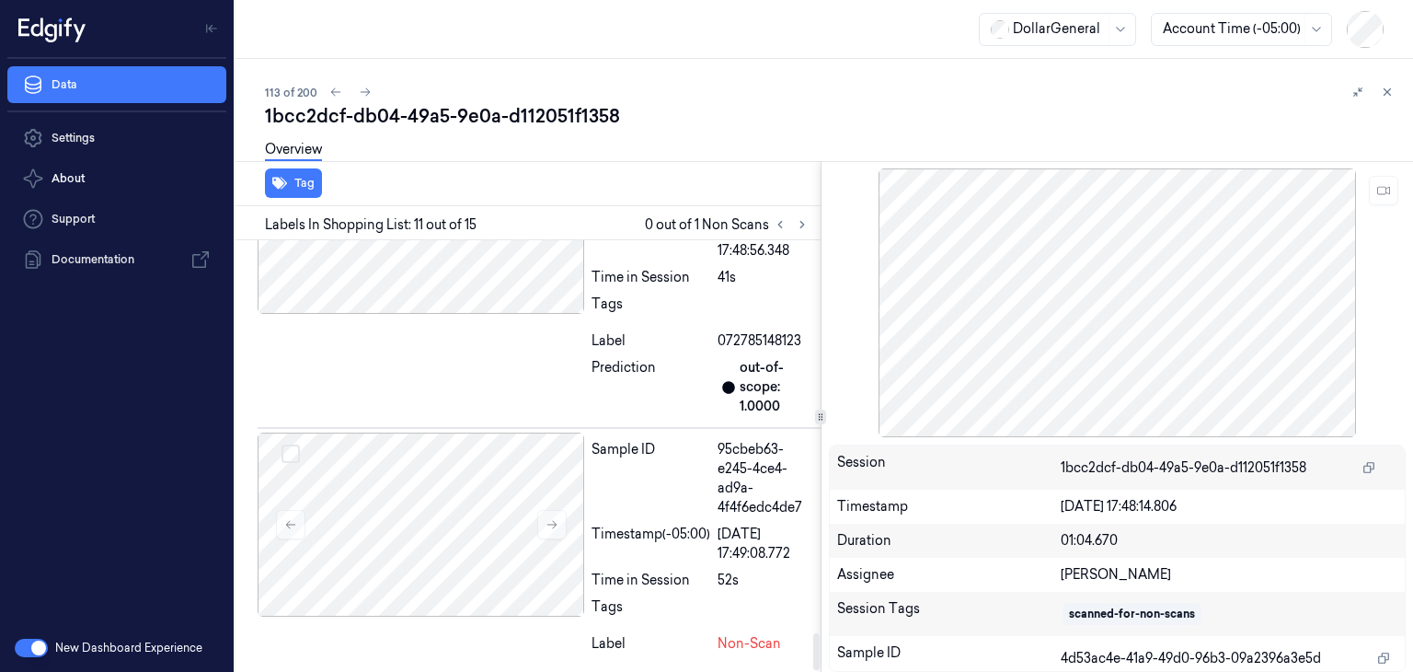
scroll to position [4584, 0]
click at [438, 460] on div at bounding box center [421, 524] width 327 height 184
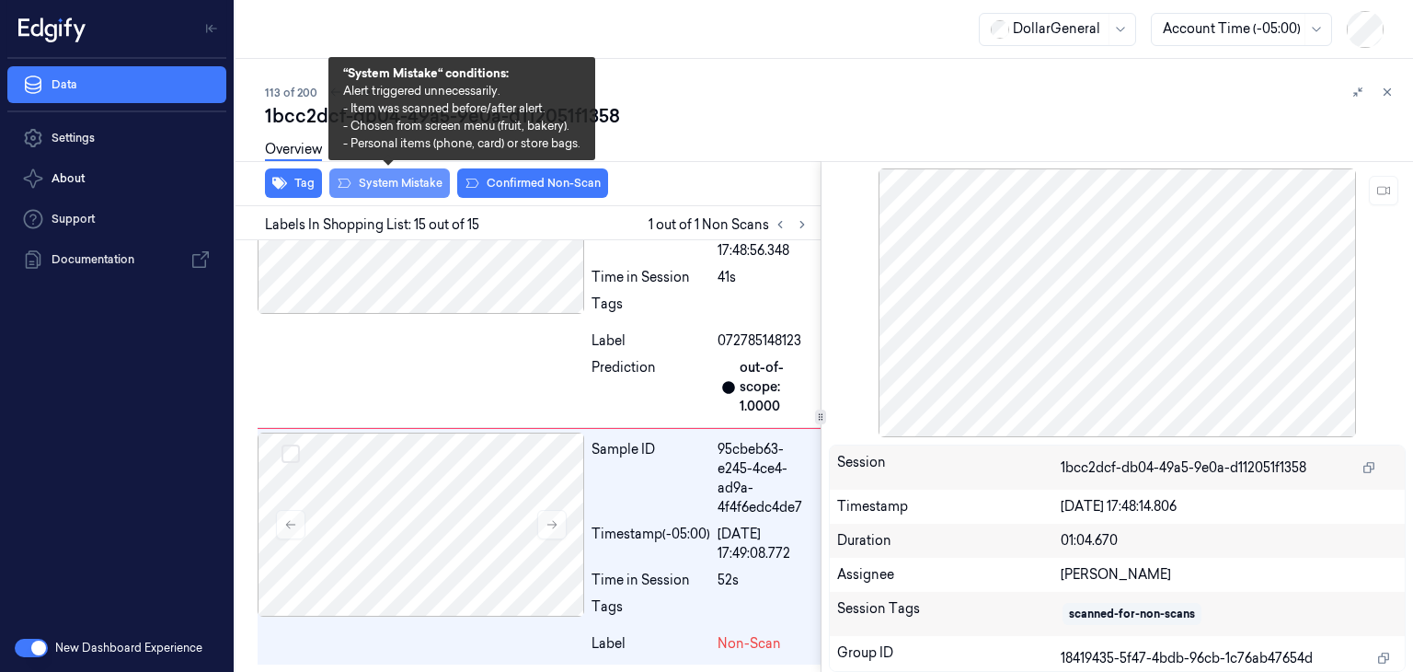
click at [401, 185] on button "System Mistake" at bounding box center [389, 182] width 121 height 29
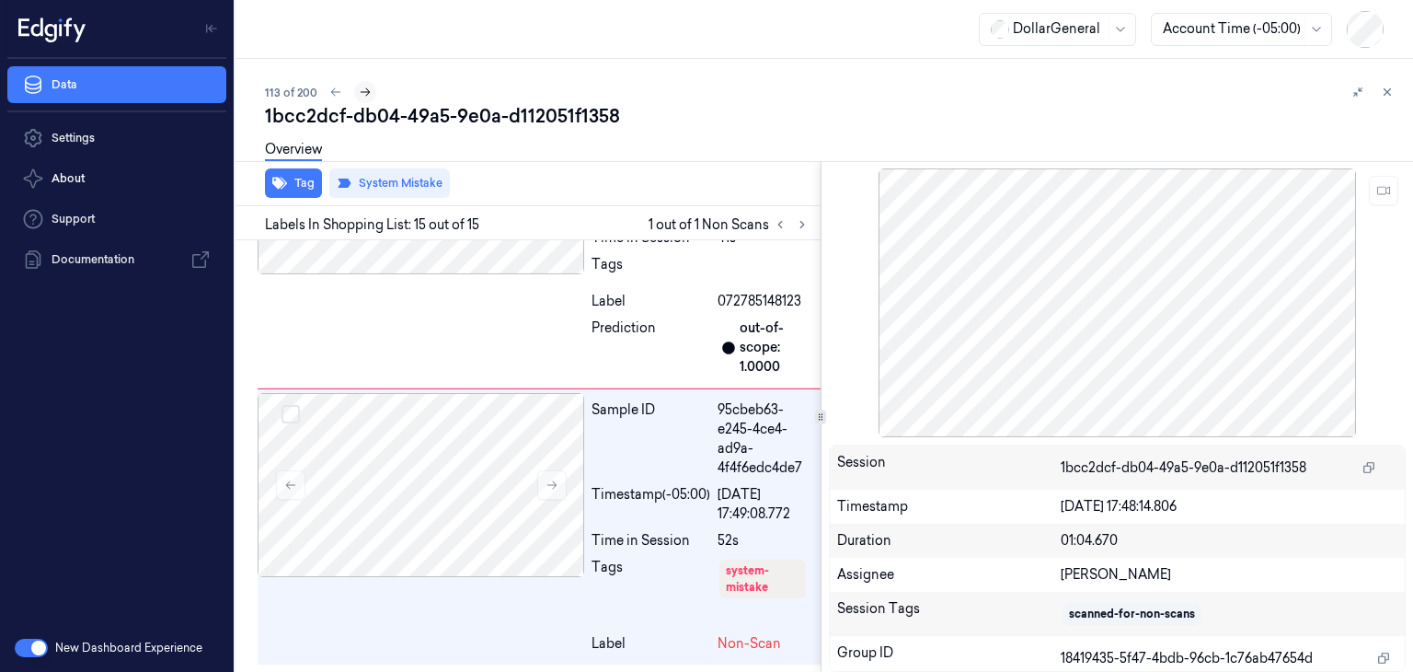
click at [369, 90] on icon at bounding box center [365, 92] width 13 height 13
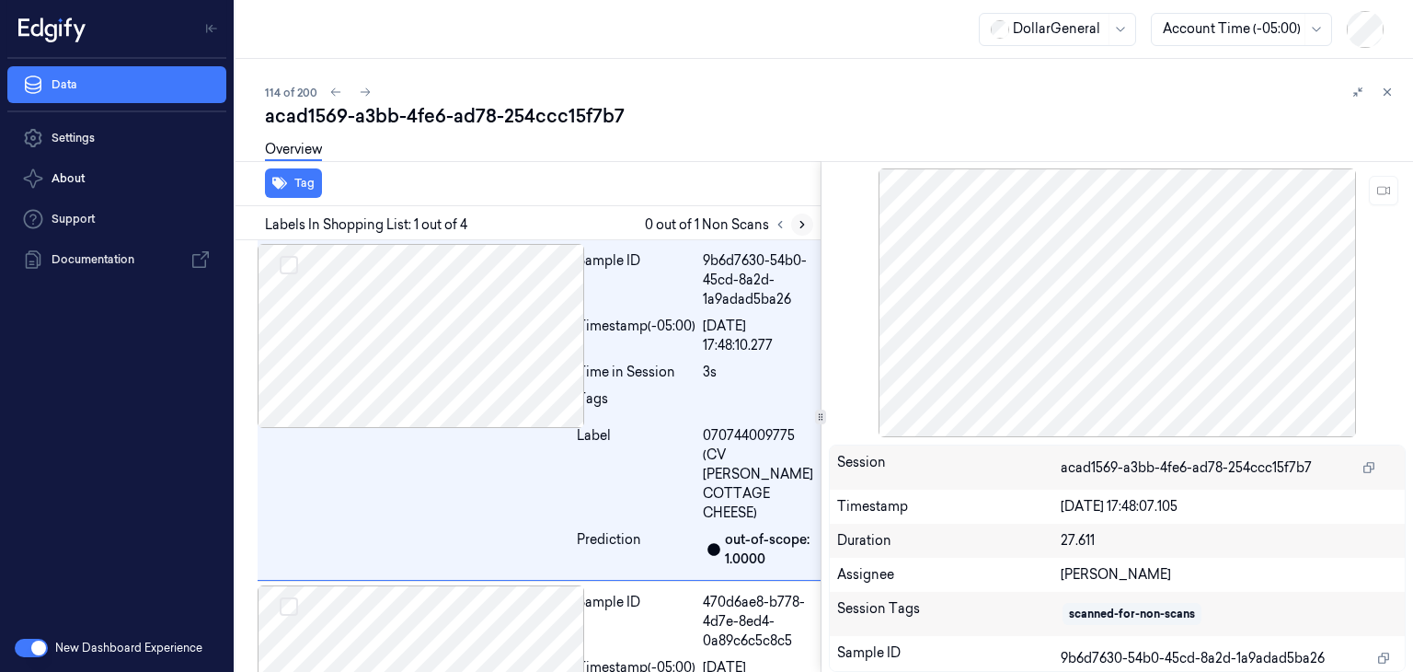
click at [791, 225] on button at bounding box center [802, 224] width 22 height 22
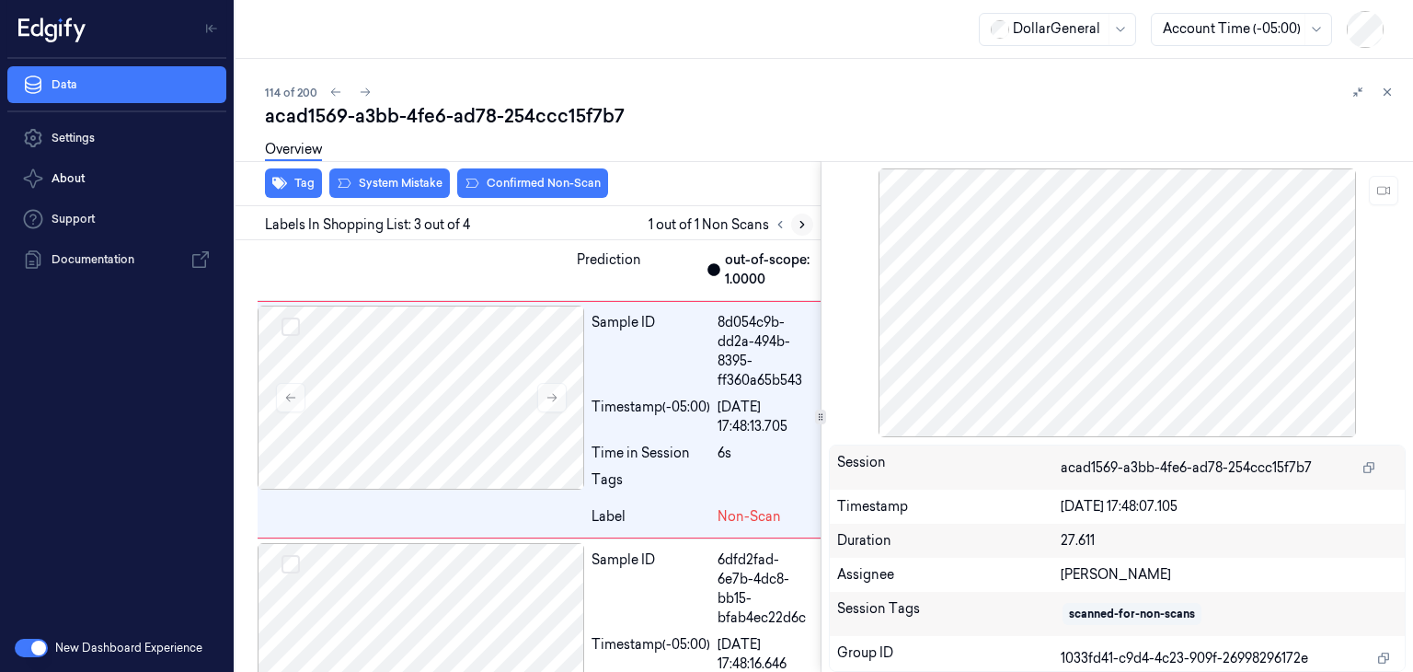
scroll to position [622, 0]
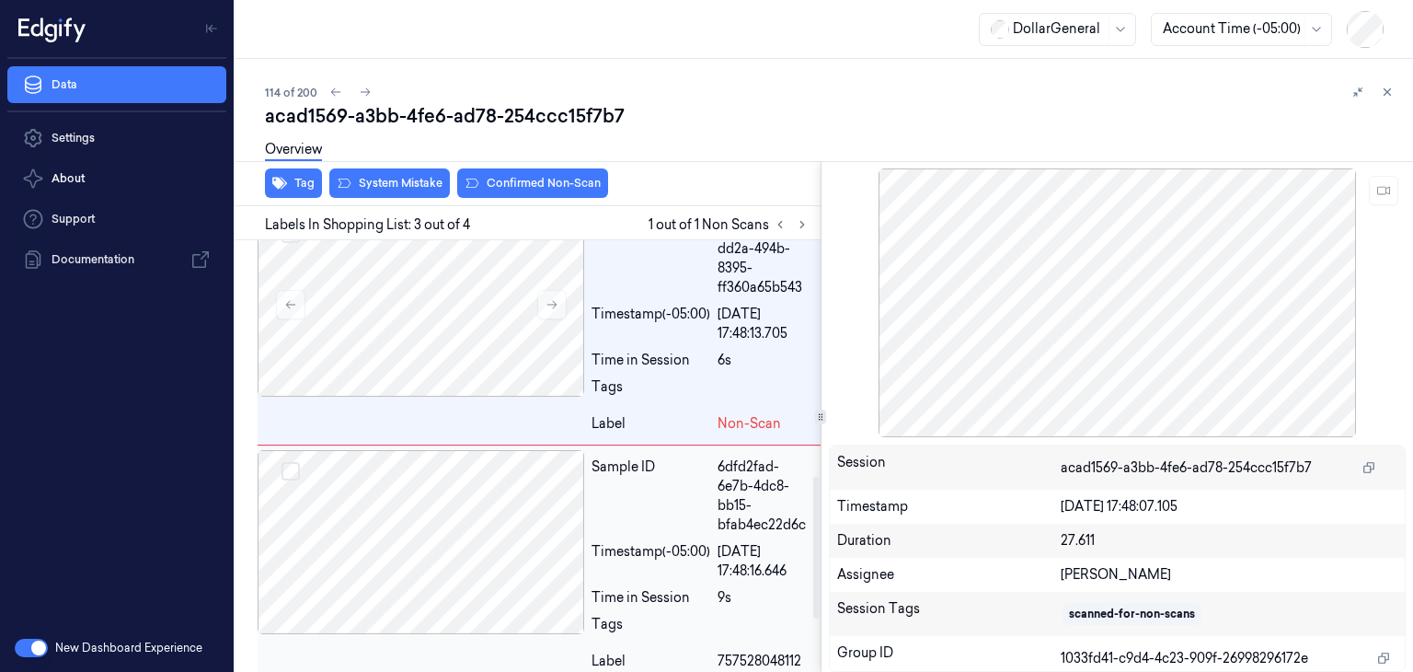
click at [398, 552] on div at bounding box center [421, 542] width 327 height 184
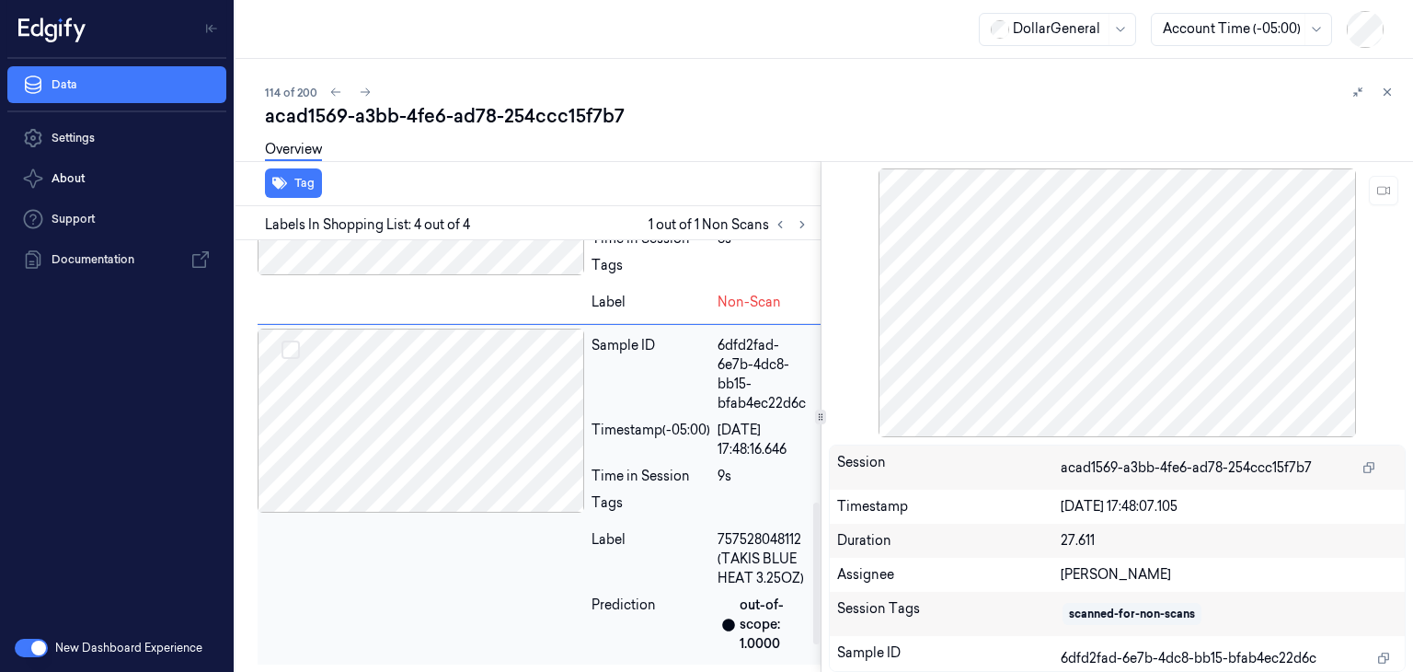
scroll to position [872, 0]
click at [482, 263] on div at bounding box center [421, 183] width 327 height 184
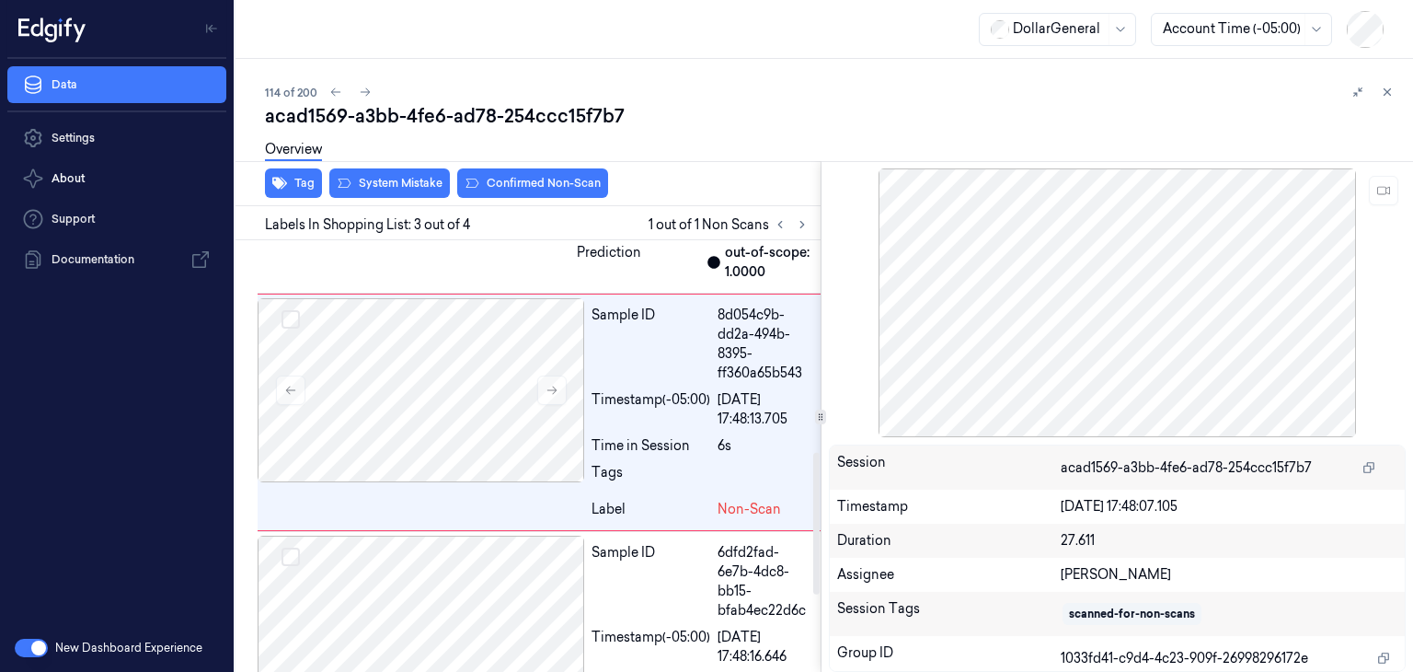
scroll to position [622, 0]
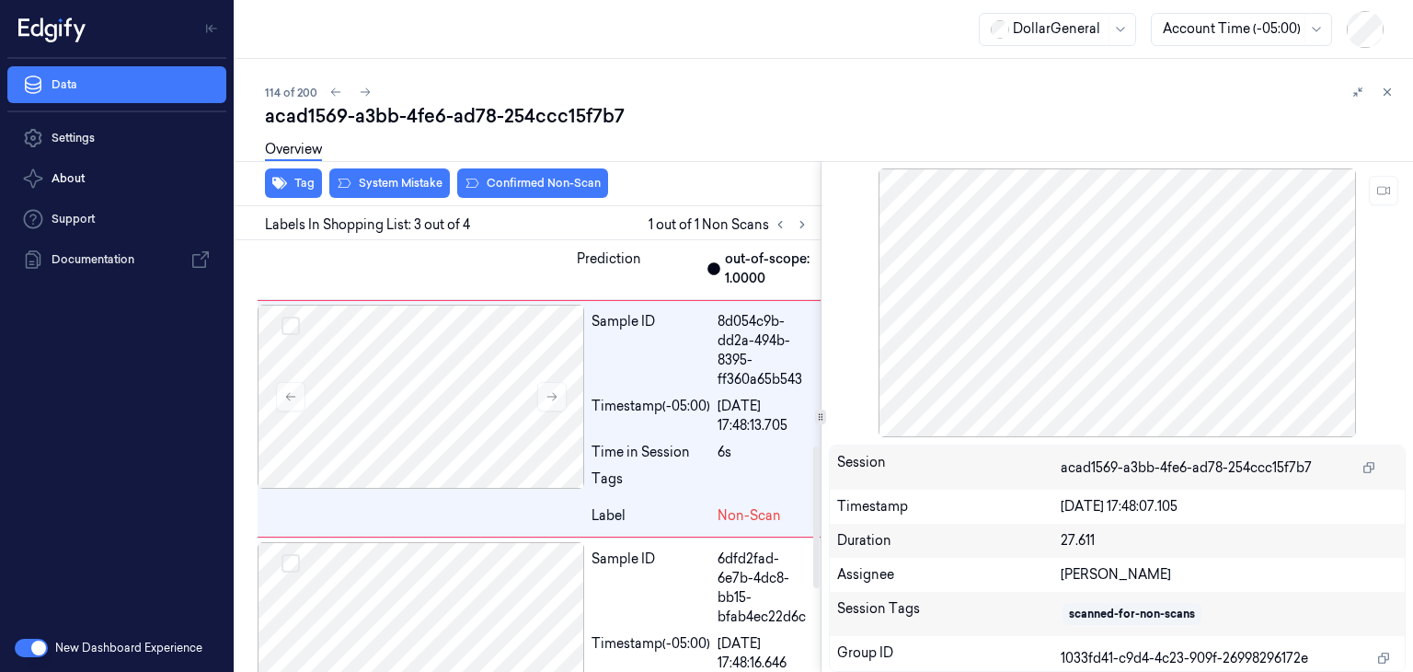
click at [379, 174] on div "Overview" at bounding box center [831, 152] width 1133 height 47
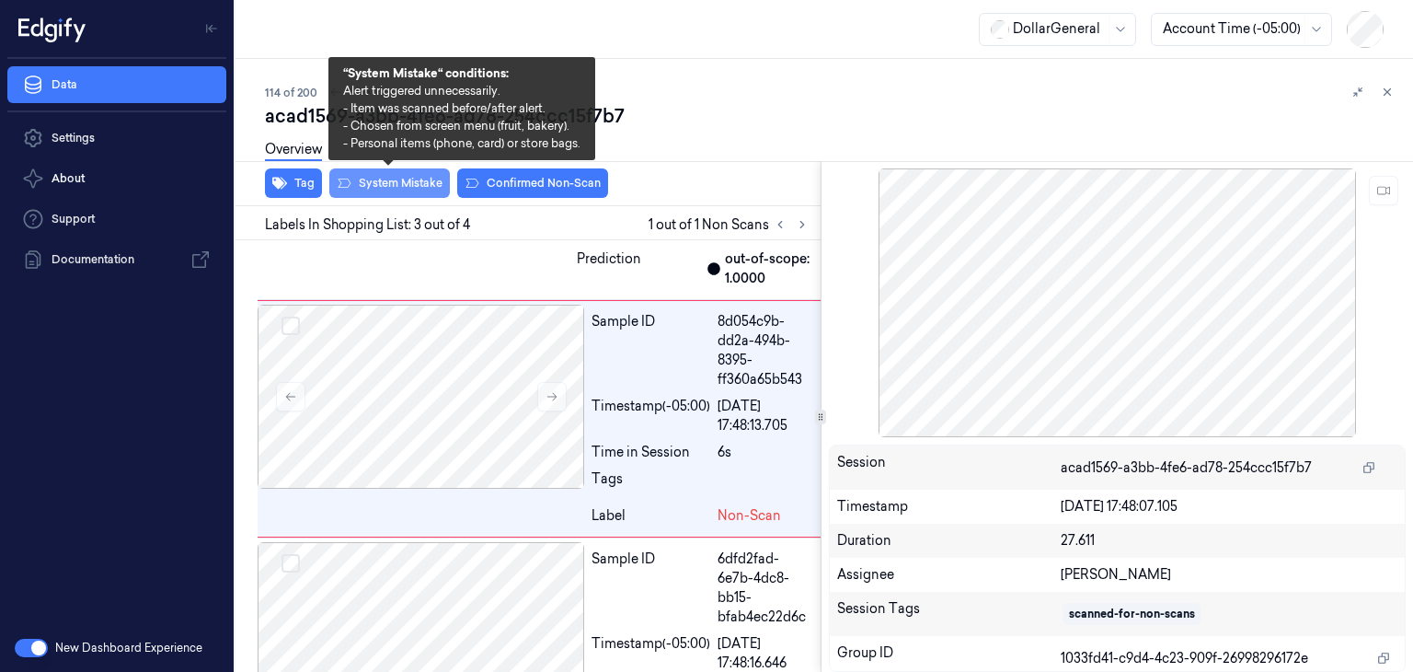
click at [377, 176] on button "System Mistake" at bounding box center [389, 182] width 121 height 29
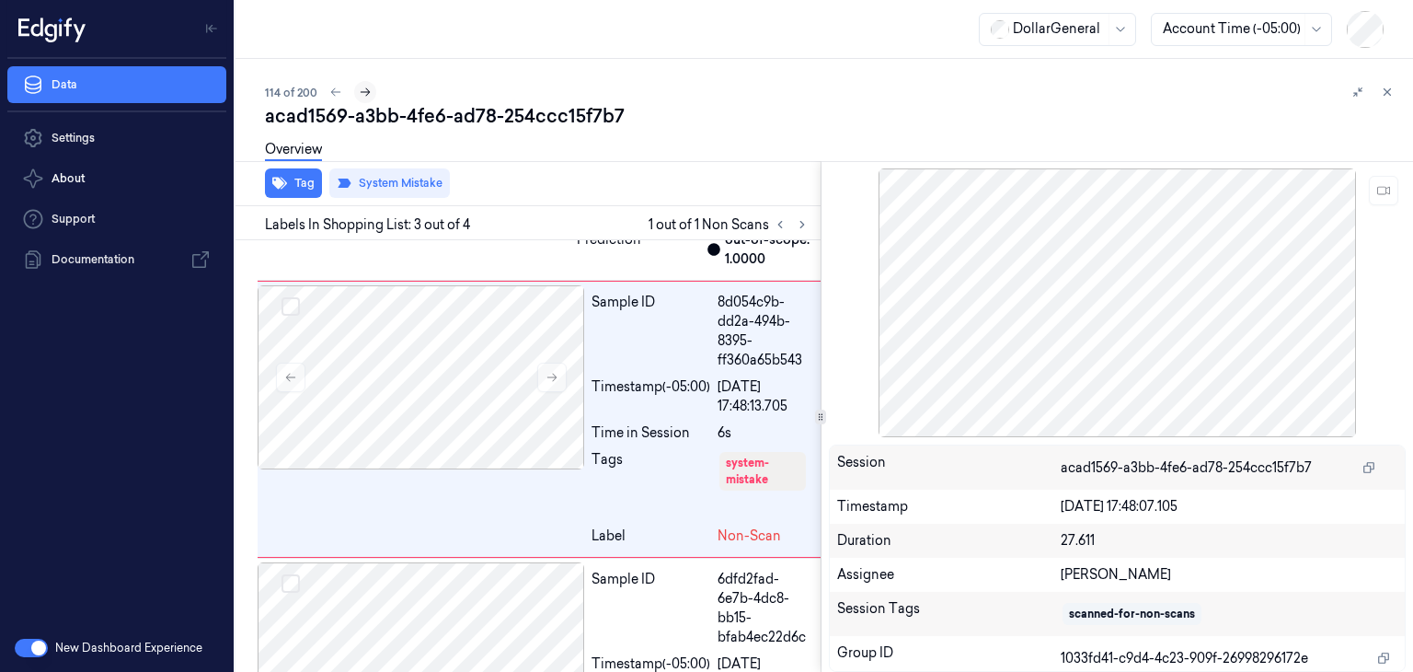
click at [365, 92] on icon at bounding box center [366, 92] width 10 height 8
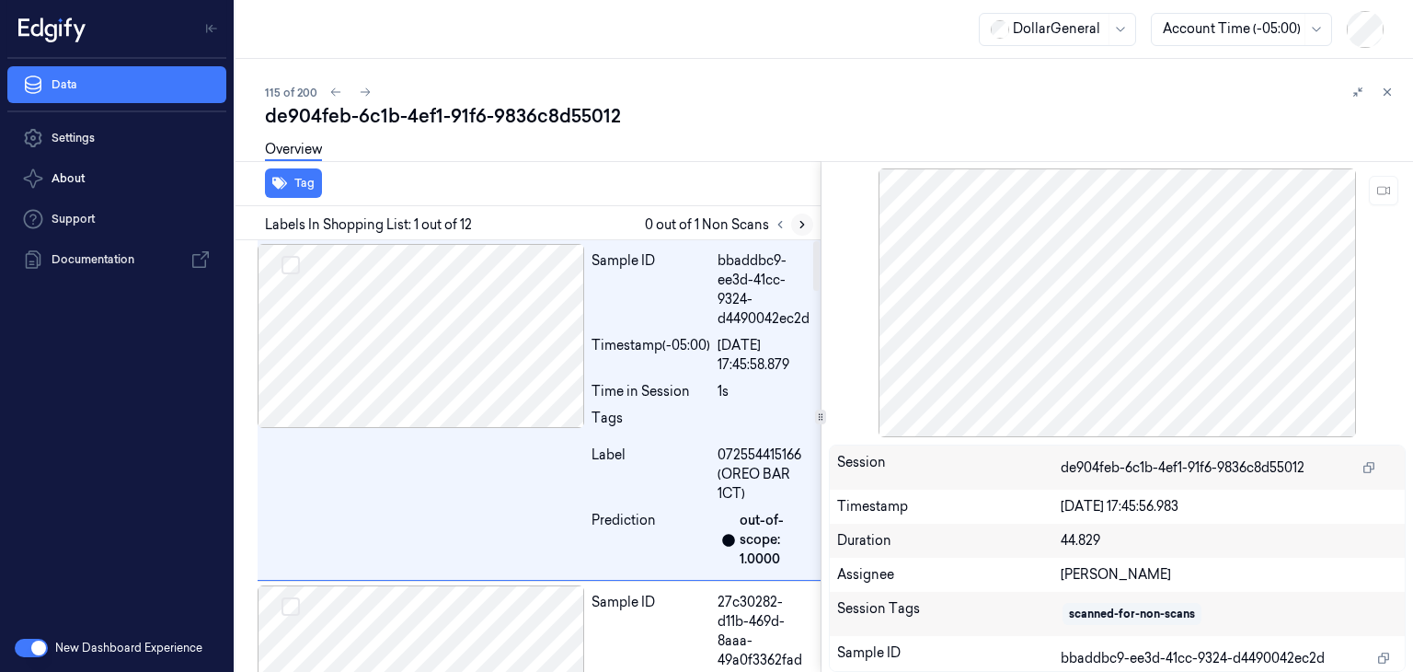
click at [796, 229] on icon at bounding box center [802, 224] width 13 height 13
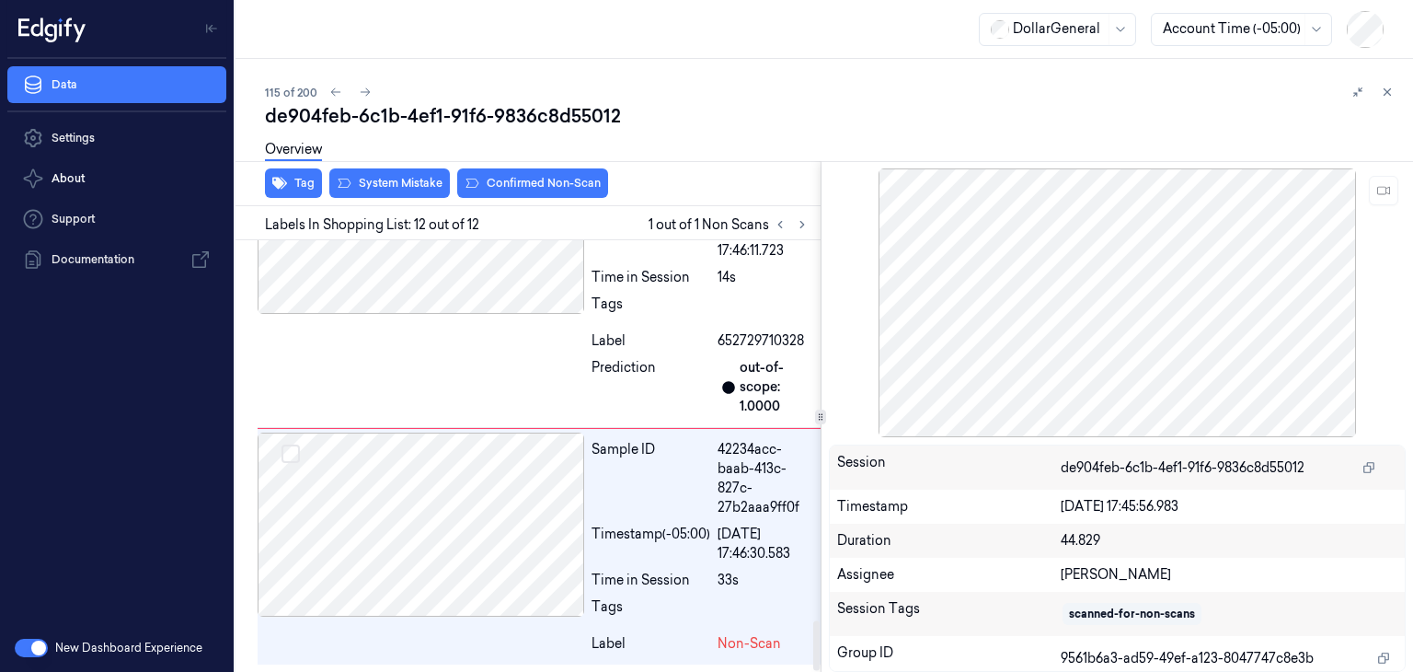
scroll to position [3271, 0]
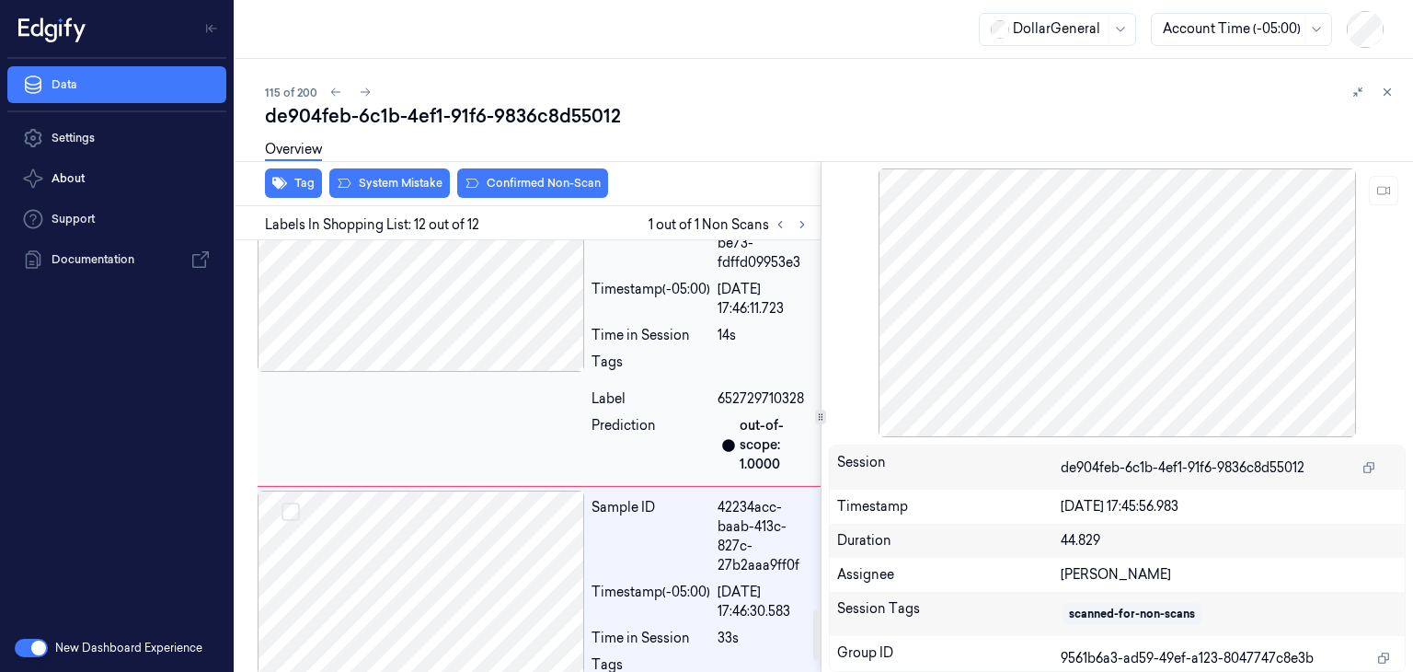
click at [515, 361] on div at bounding box center [421, 280] width 327 height 184
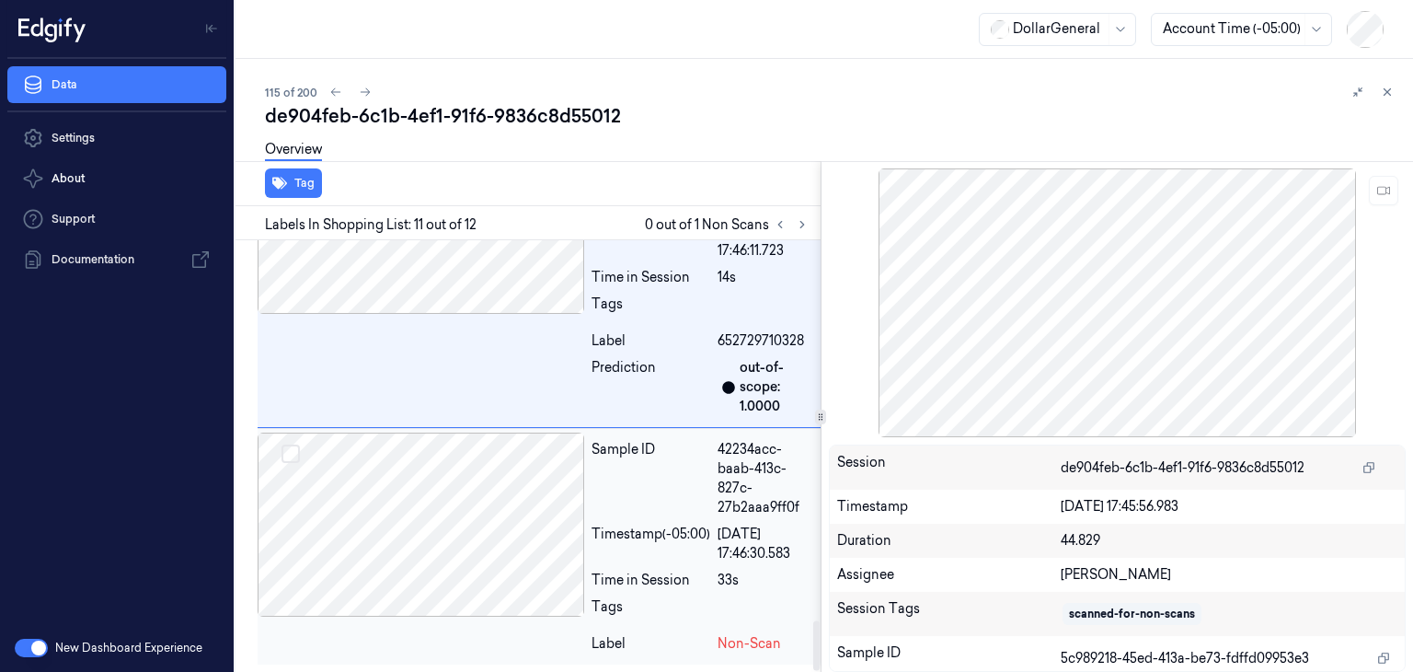
click at [475, 461] on div at bounding box center [421, 524] width 327 height 184
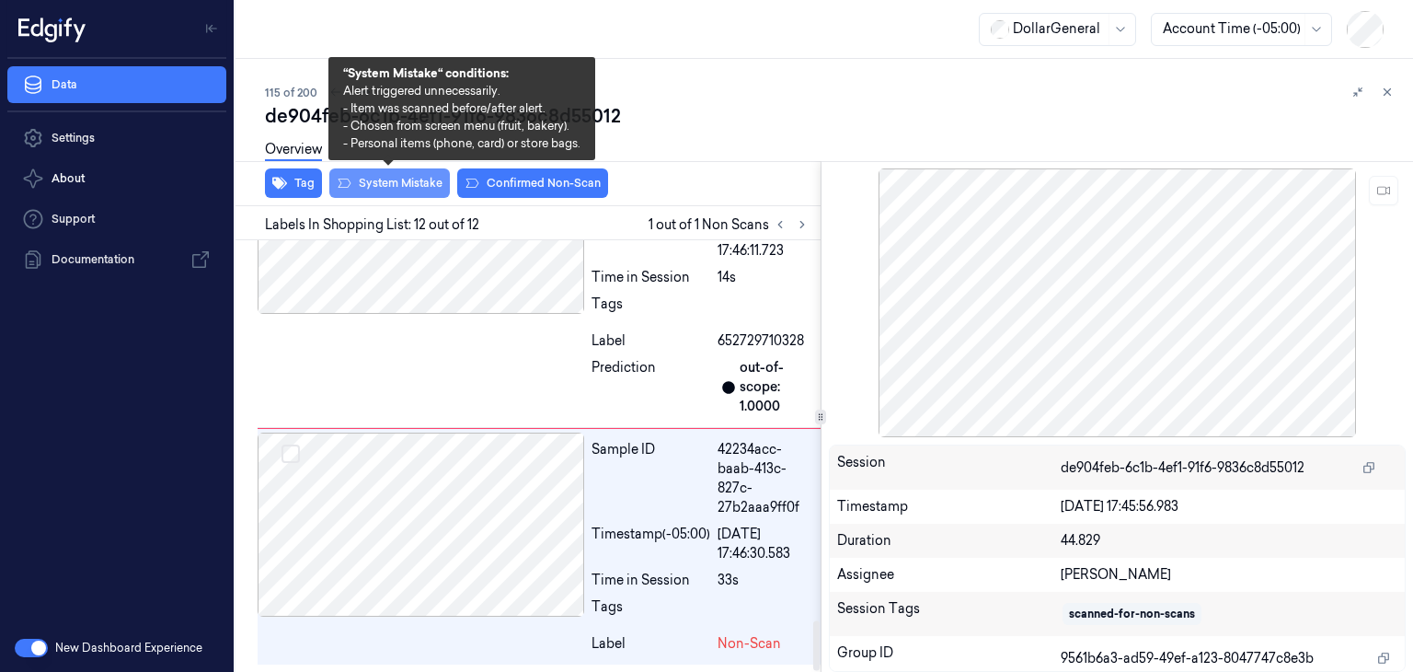
click at [434, 189] on button "System Mistake" at bounding box center [389, 182] width 121 height 29
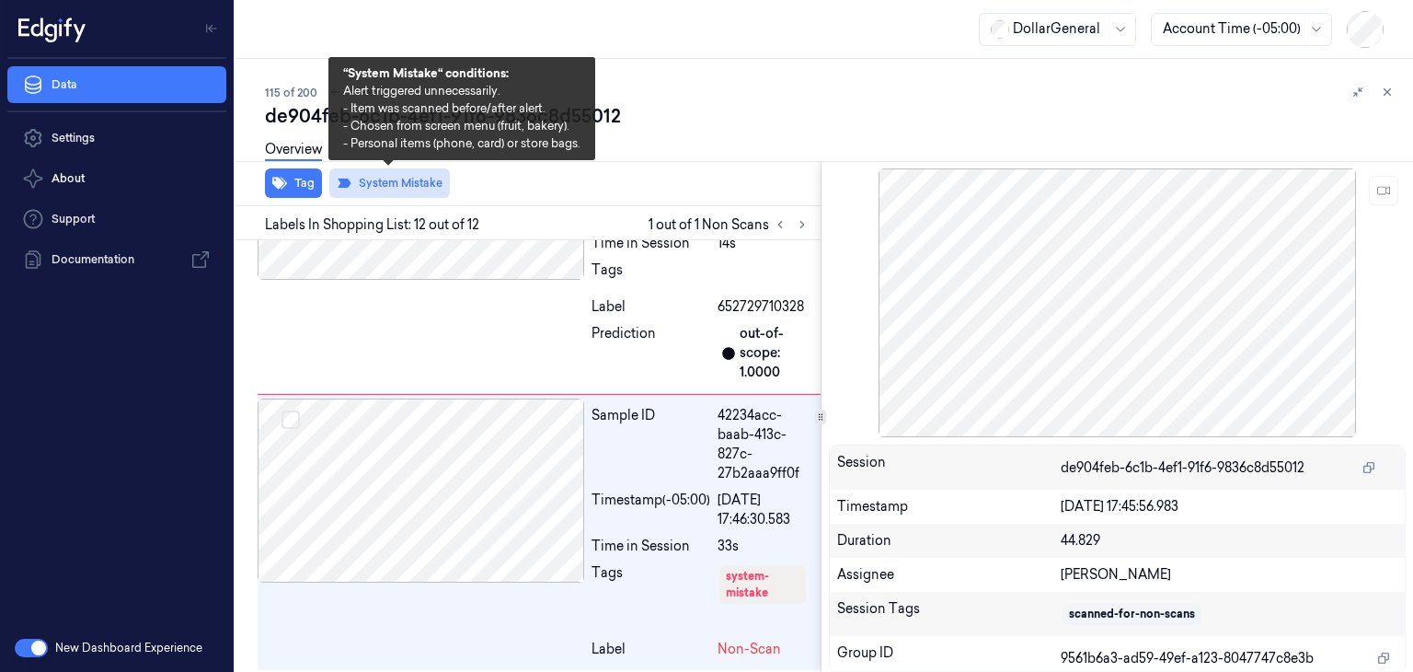
scroll to position [3310, 0]
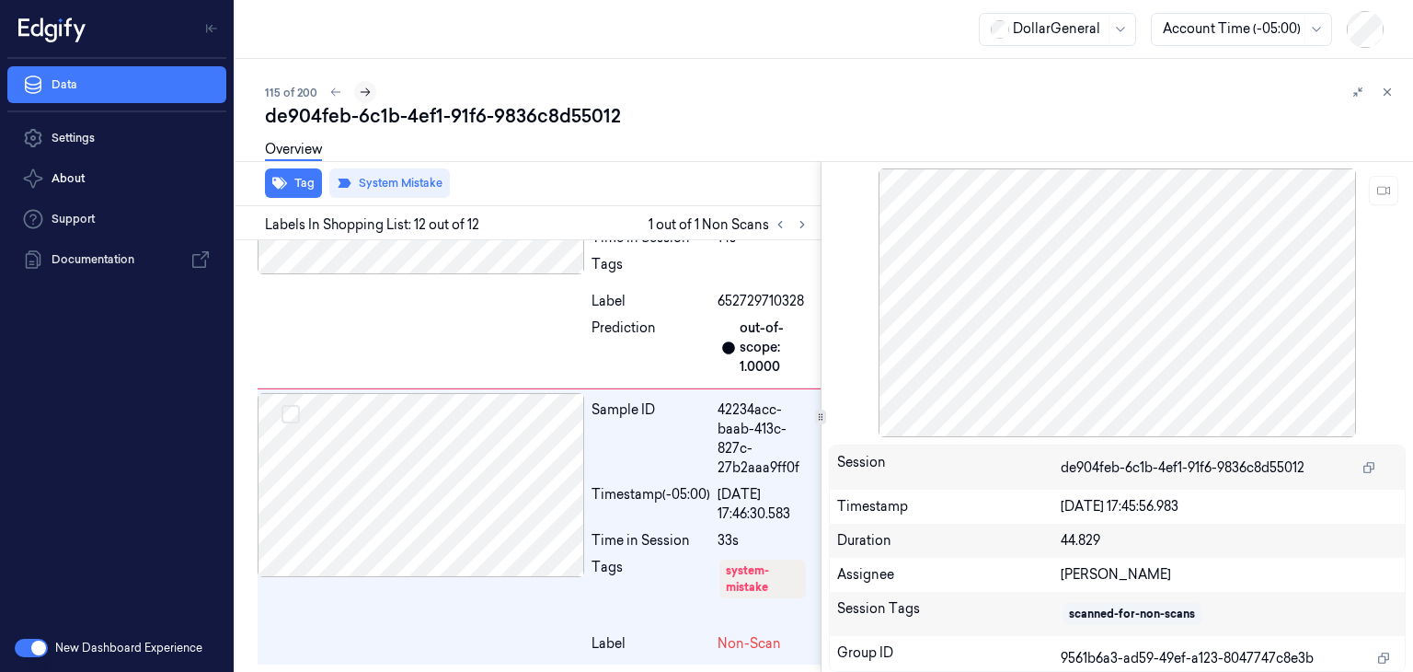
click at [359, 89] on icon at bounding box center [365, 92] width 13 height 13
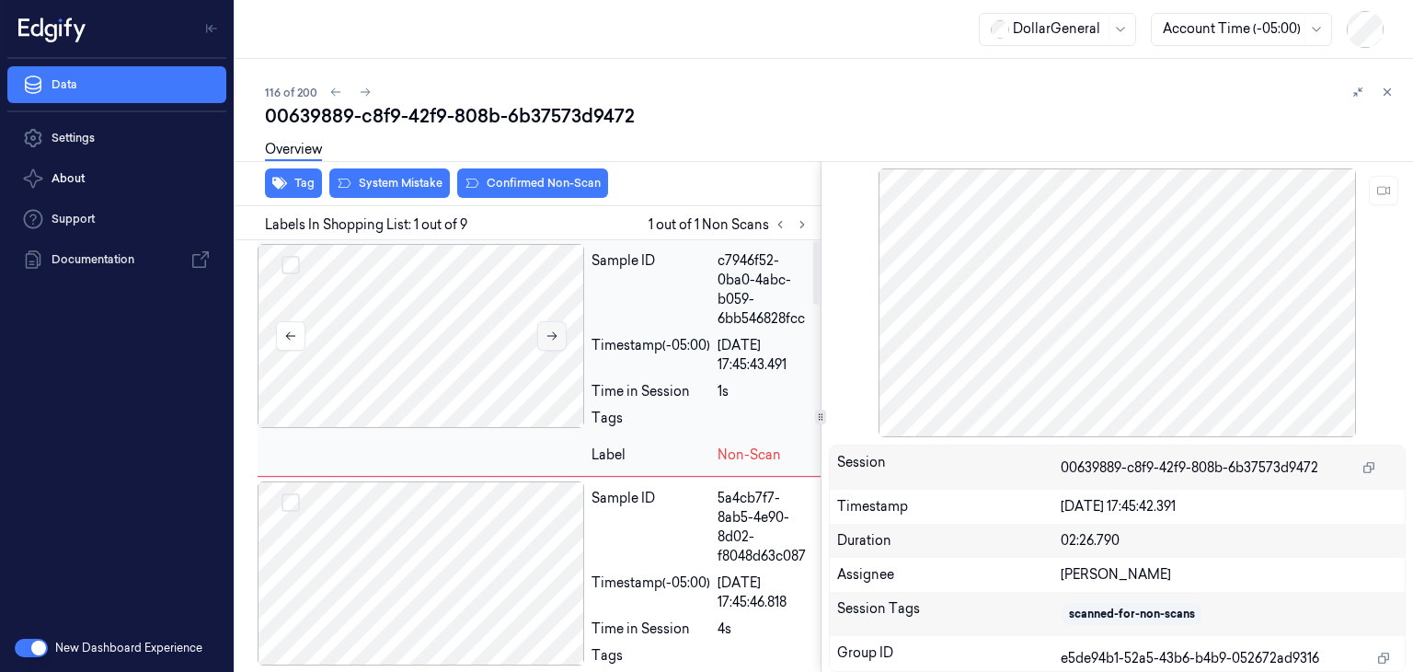
click at [557, 327] on button at bounding box center [551, 335] width 29 height 29
click at [461, 536] on div at bounding box center [421, 573] width 327 height 184
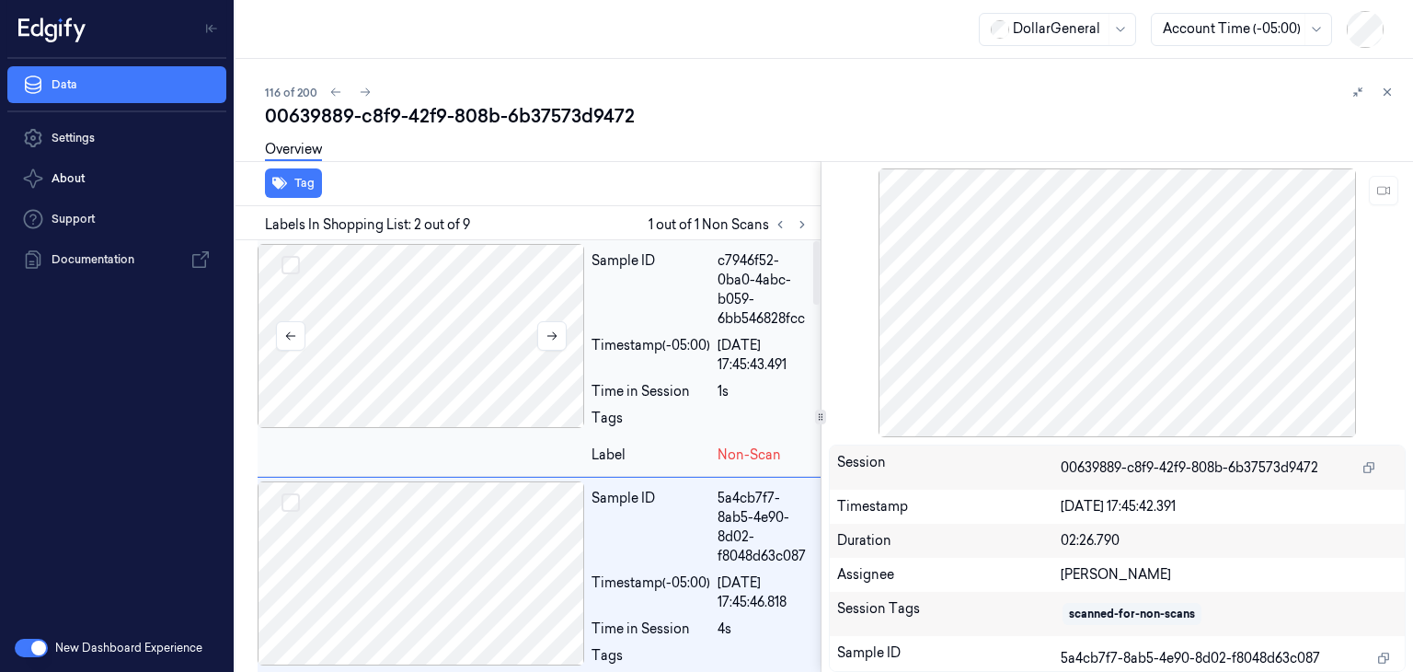
click at [449, 316] on div at bounding box center [421, 336] width 327 height 184
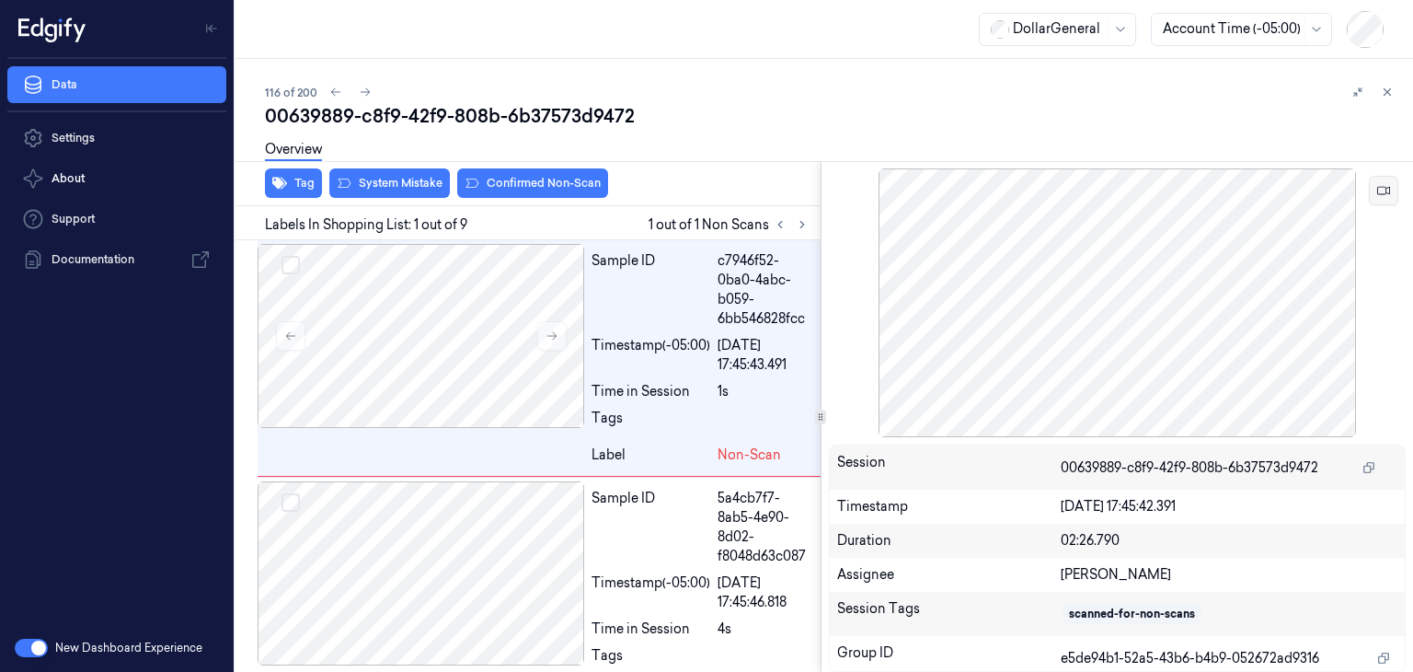
click at [1388, 190] on icon at bounding box center [1383, 190] width 13 height 13
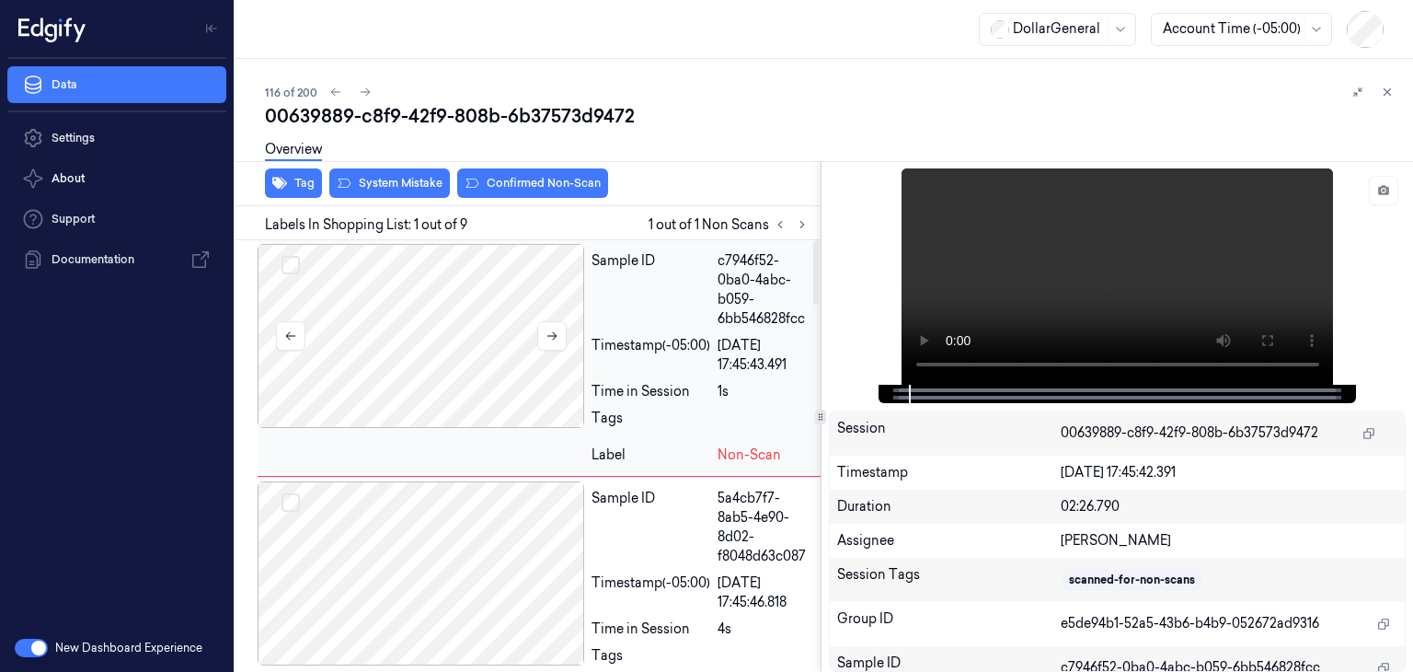
click at [453, 332] on div at bounding box center [421, 336] width 327 height 184
click at [394, 187] on button "System Mistake" at bounding box center [389, 182] width 121 height 29
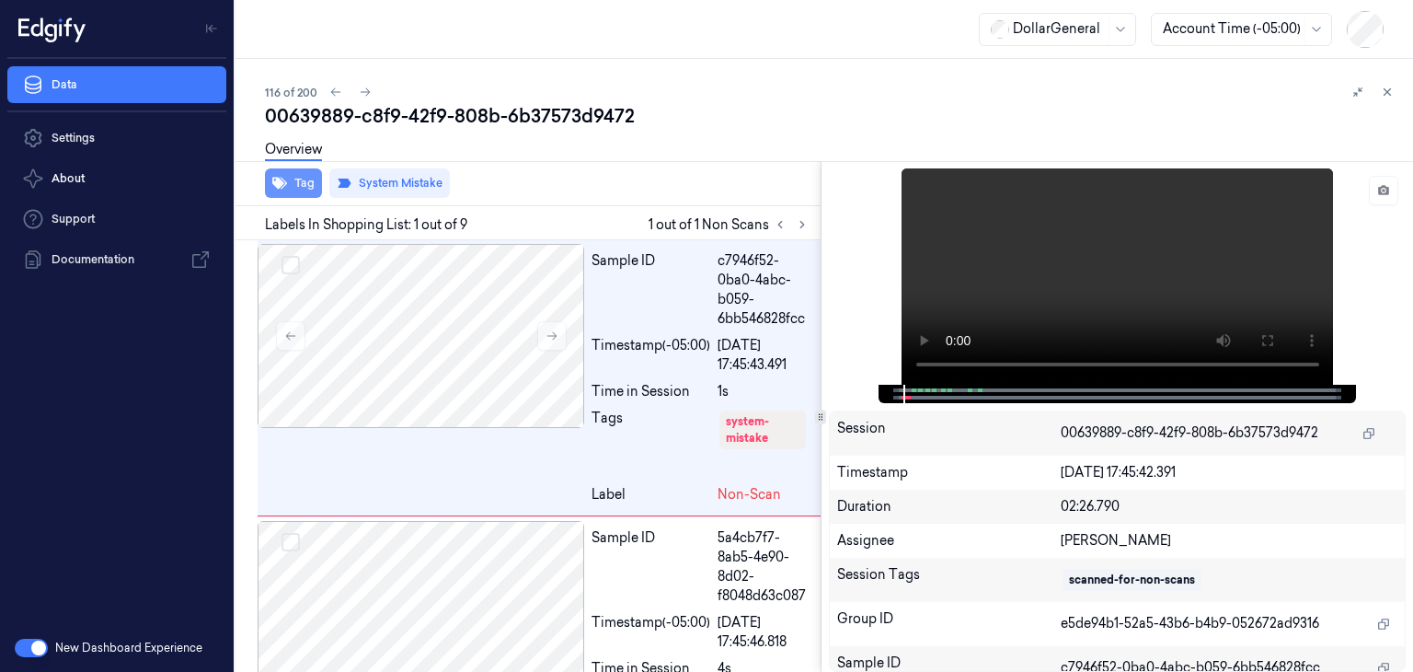
click at [312, 175] on button "Tag" at bounding box center [293, 182] width 57 height 29
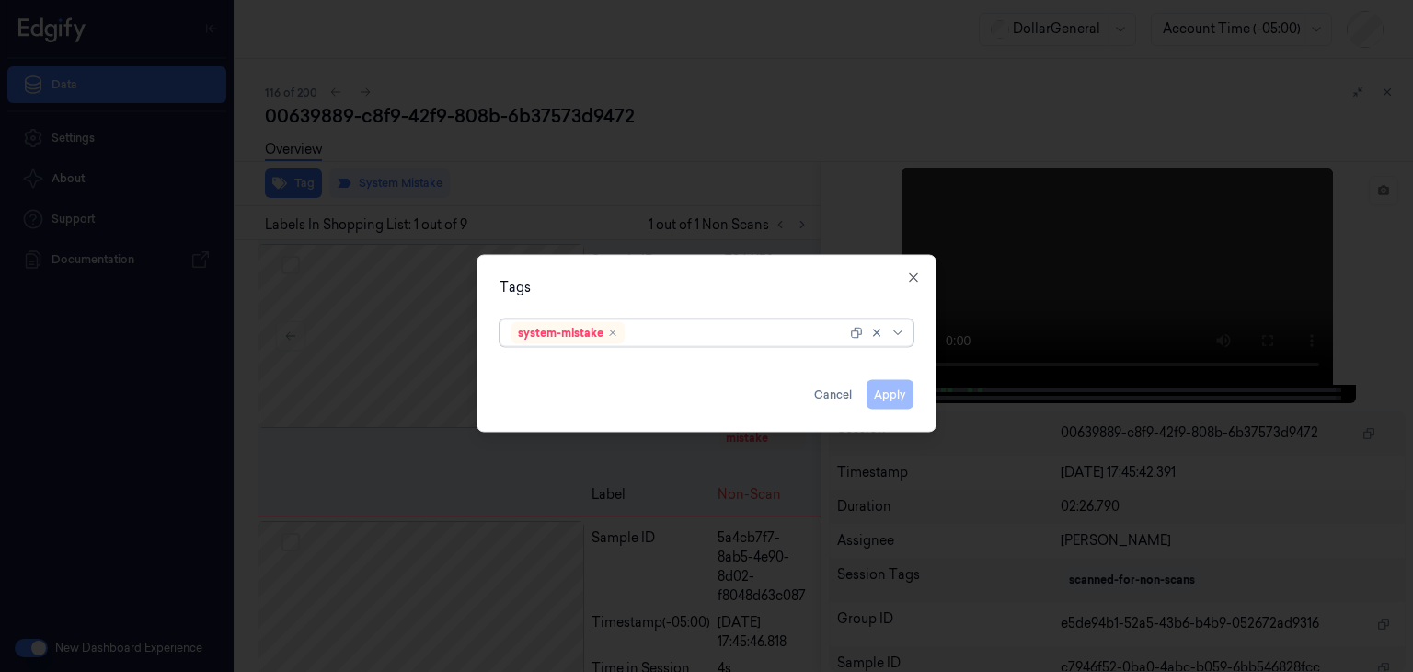
click at [909, 339] on div at bounding box center [879, 333] width 59 height 26
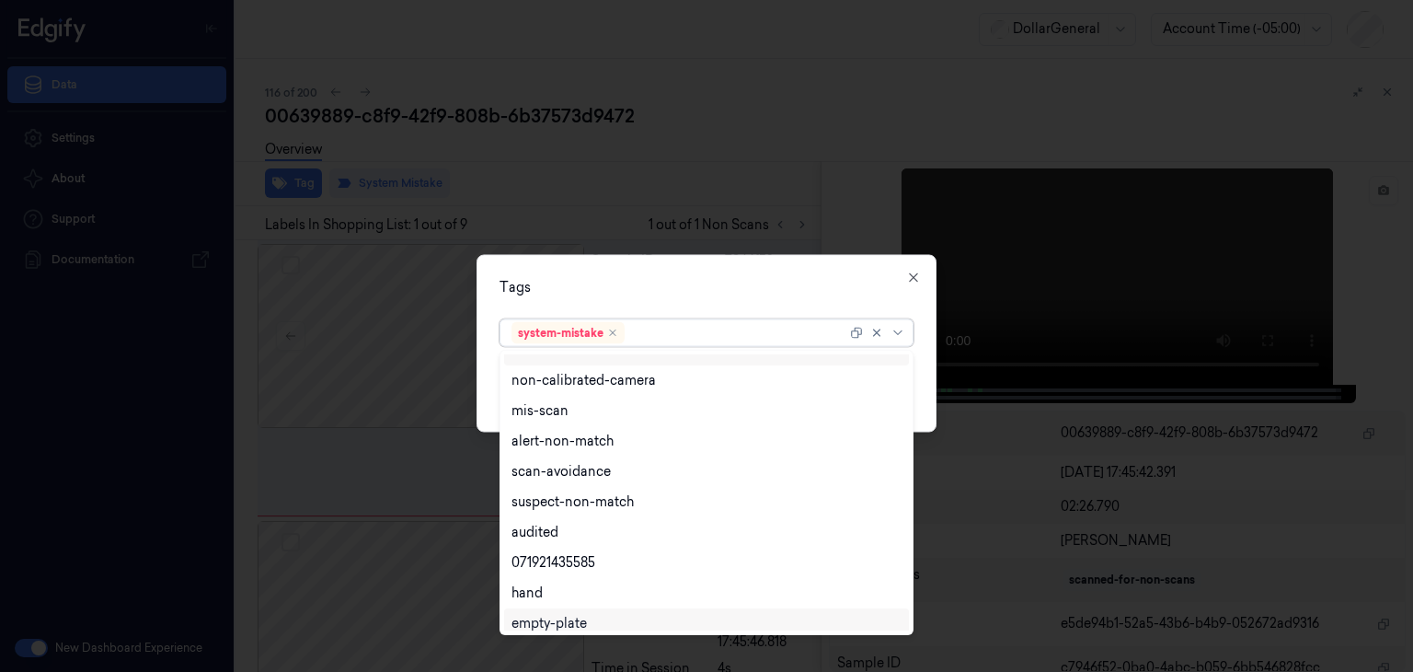
scroll to position [301, 0]
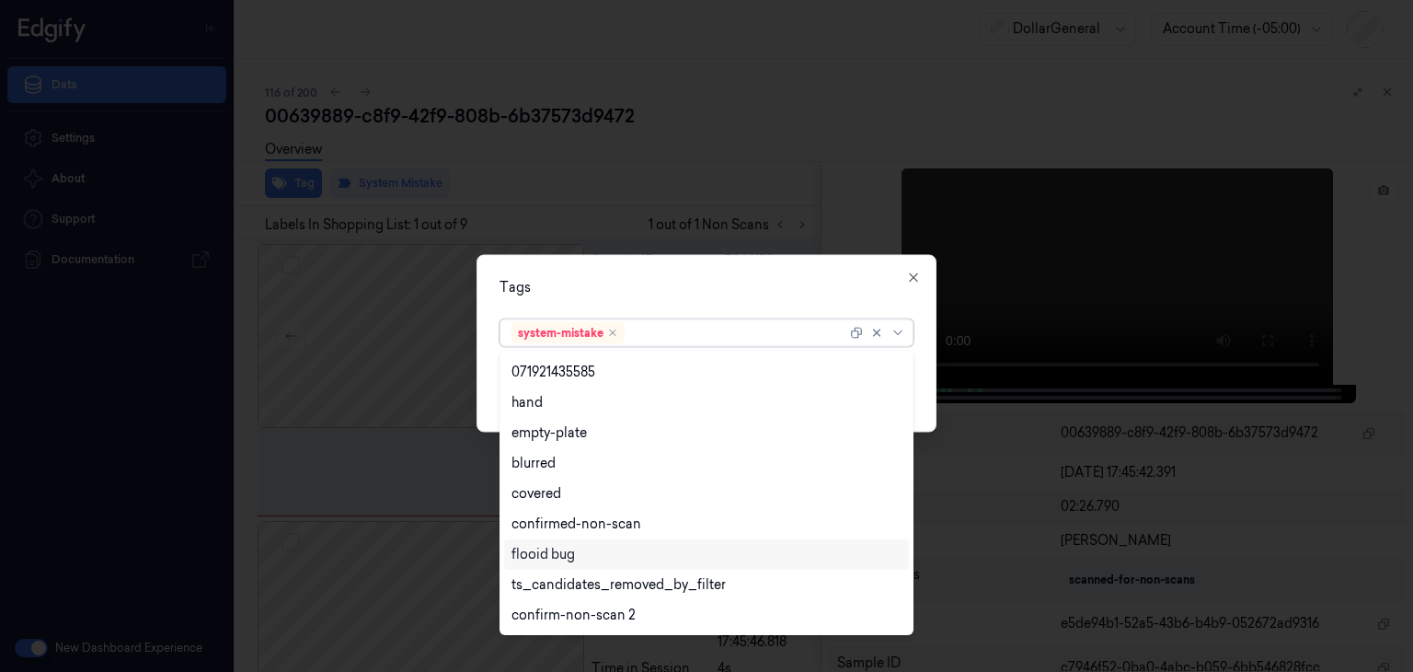
click at [569, 552] on div "flooid bug" at bounding box center [542, 554] width 63 height 19
click at [929, 385] on div "Tags option flooid bug , selected. 21 results available. Use Up and Down to cho…" at bounding box center [707, 344] width 460 height 178
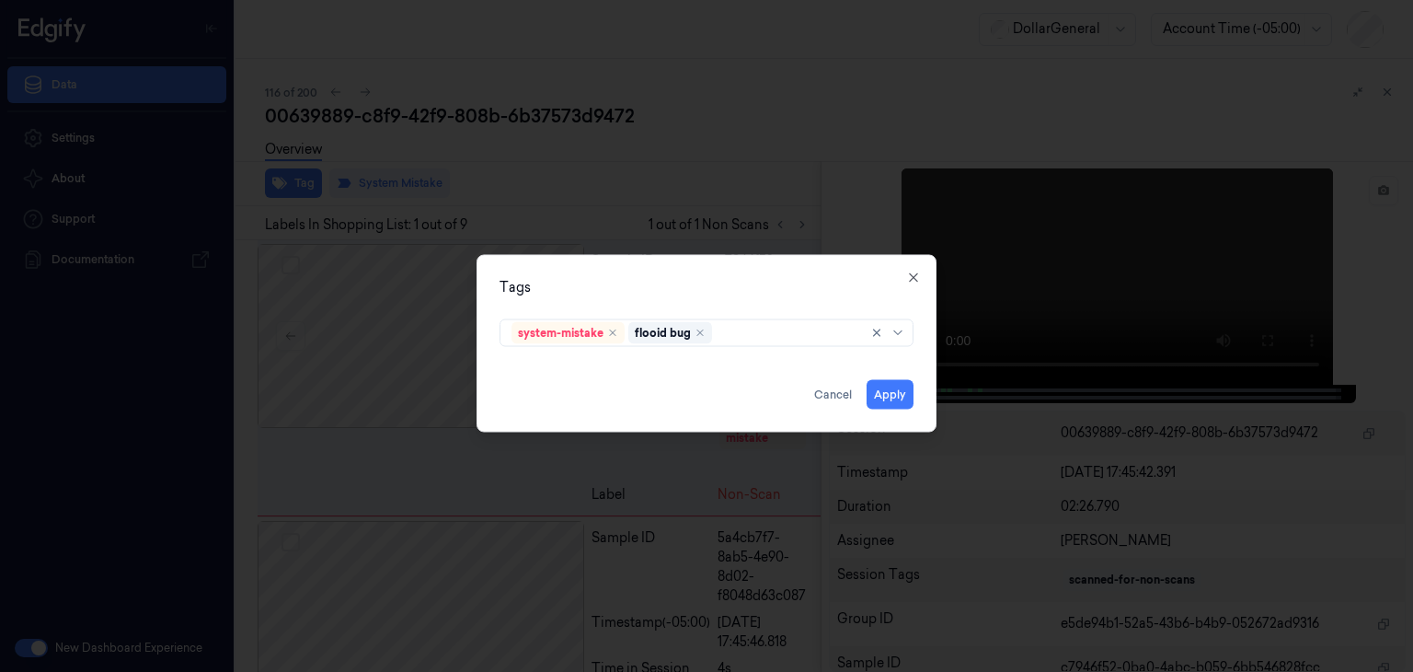
click at [861, 399] on div "Apply Cancel" at bounding box center [707, 387] width 414 height 44
click at [877, 398] on button "Apply" at bounding box center [890, 394] width 47 height 29
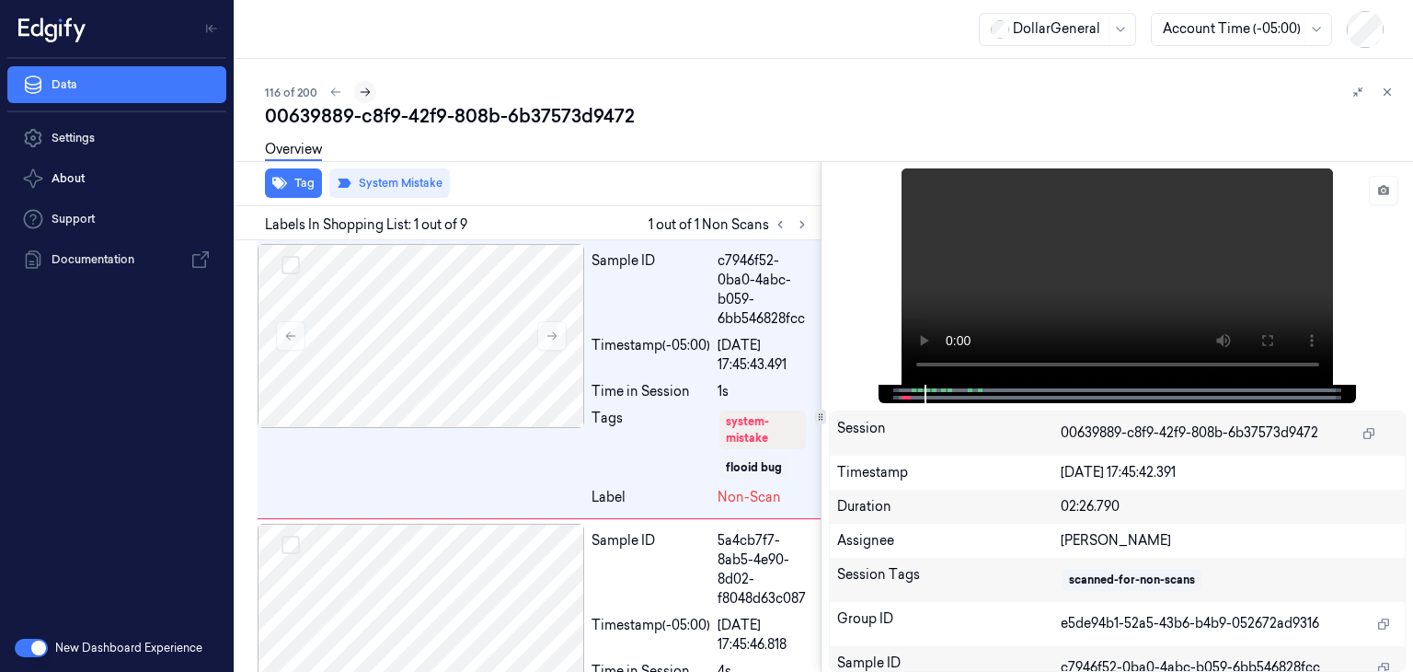
click at [368, 93] on icon at bounding box center [365, 92] width 13 height 13
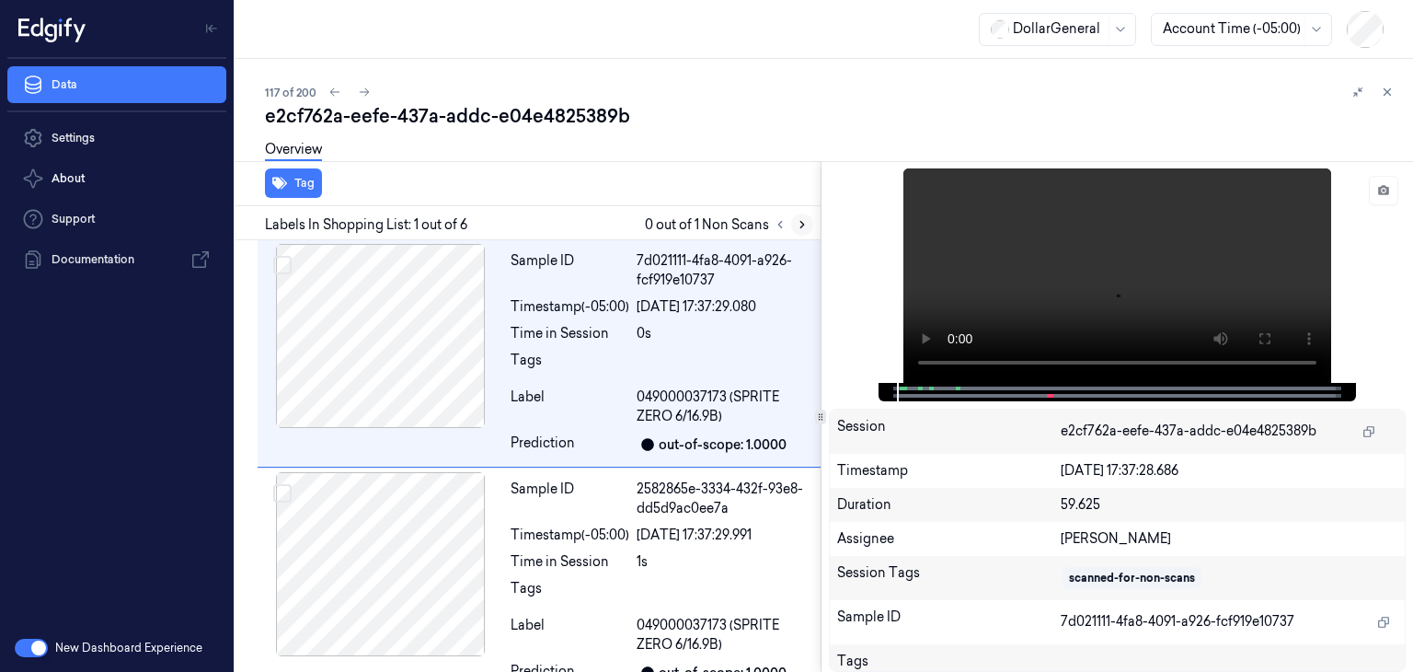
click at [803, 222] on icon at bounding box center [802, 224] width 13 height 13
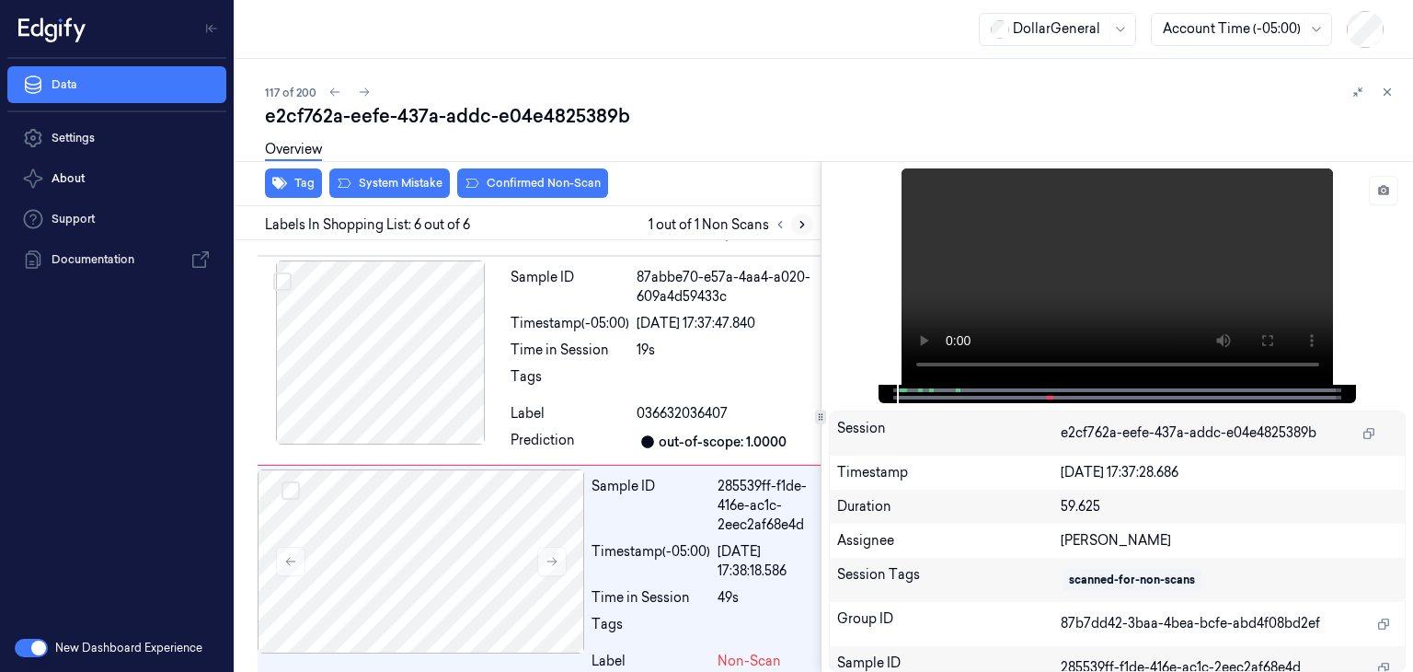
scroll to position [911, 0]
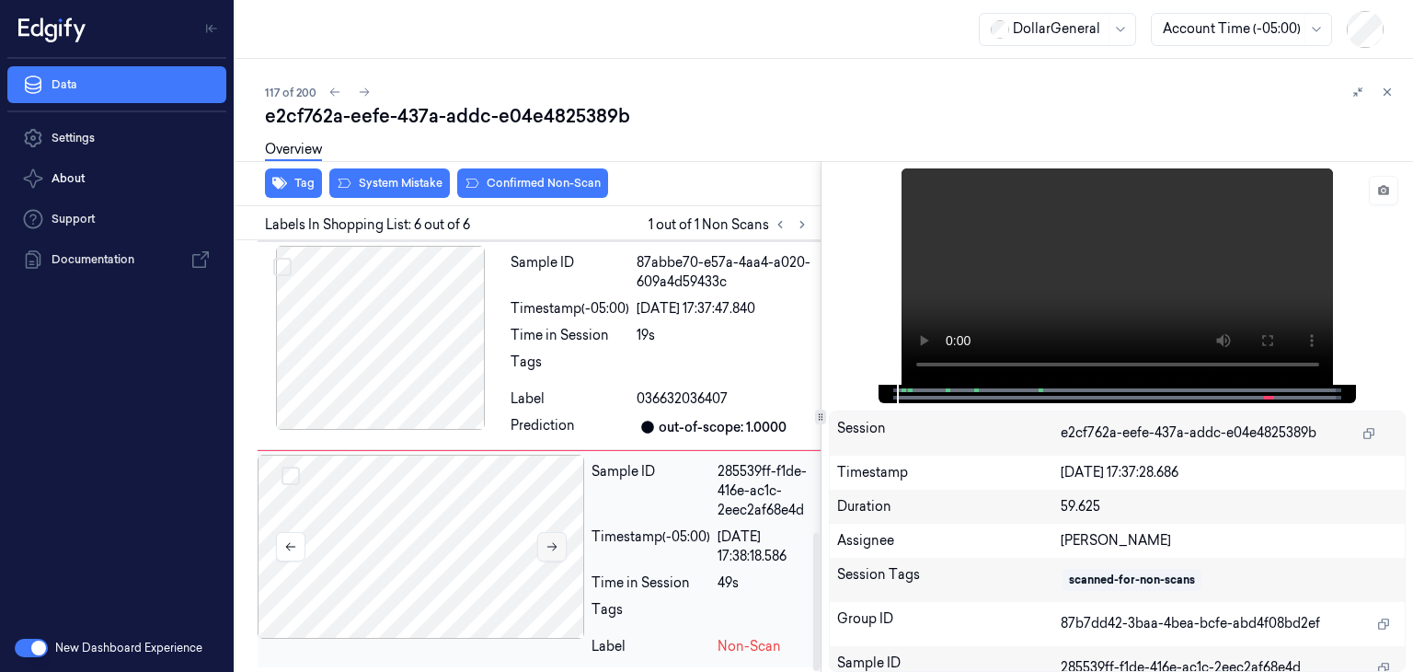
click at [544, 534] on button at bounding box center [551, 546] width 29 height 29
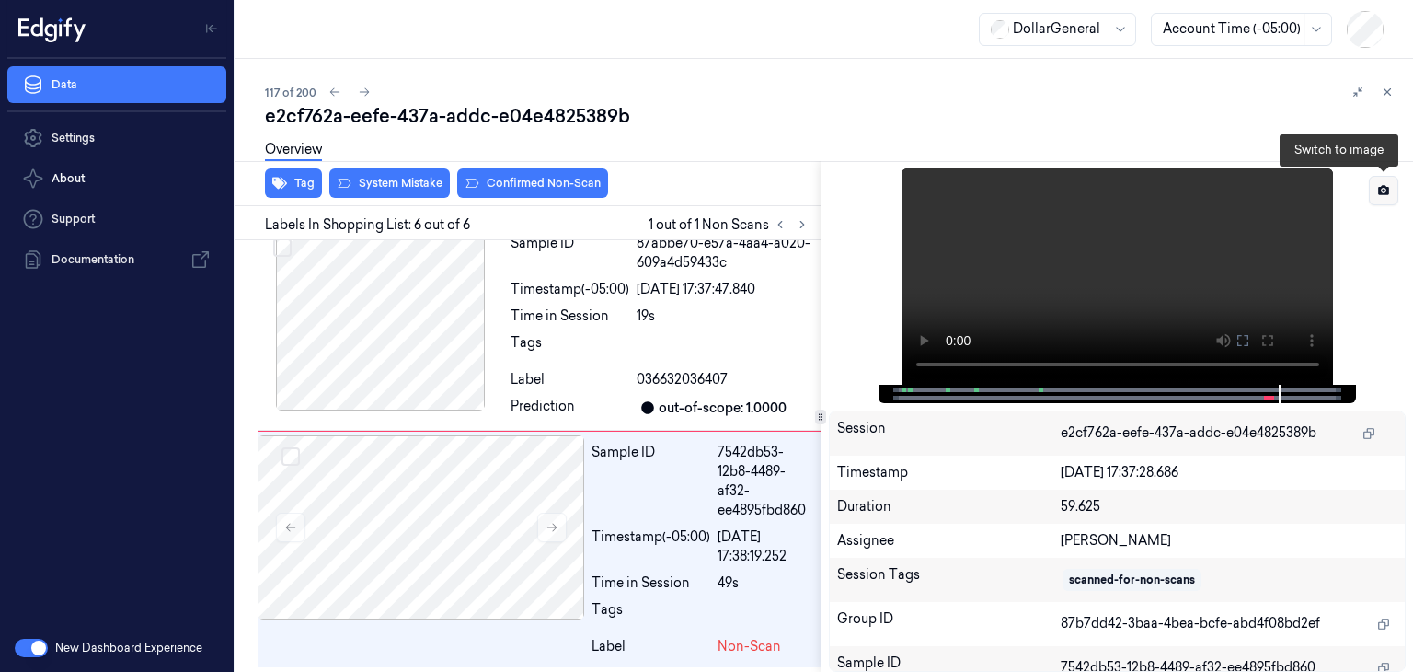
click at [1386, 189] on icon at bounding box center [1383, 190] width 11 height 10
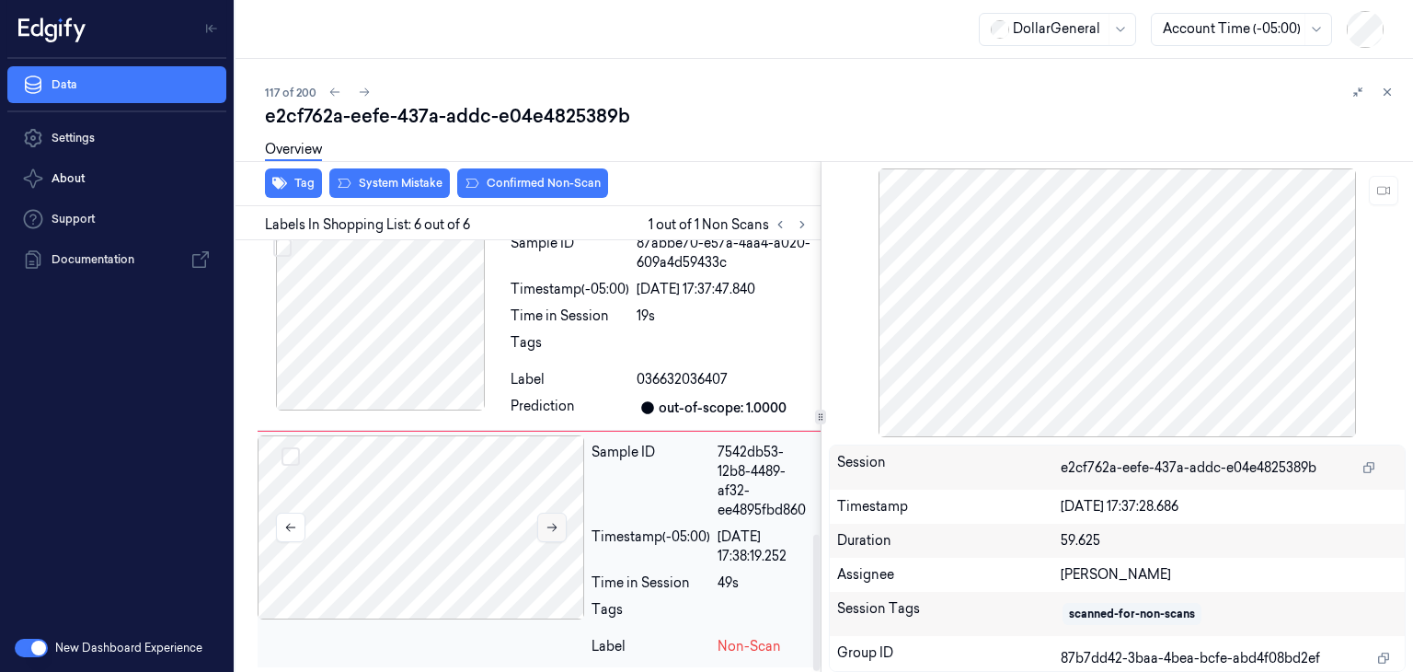
click at [546, 522] on icon at bounding box center [552, 527] width 13 height 13
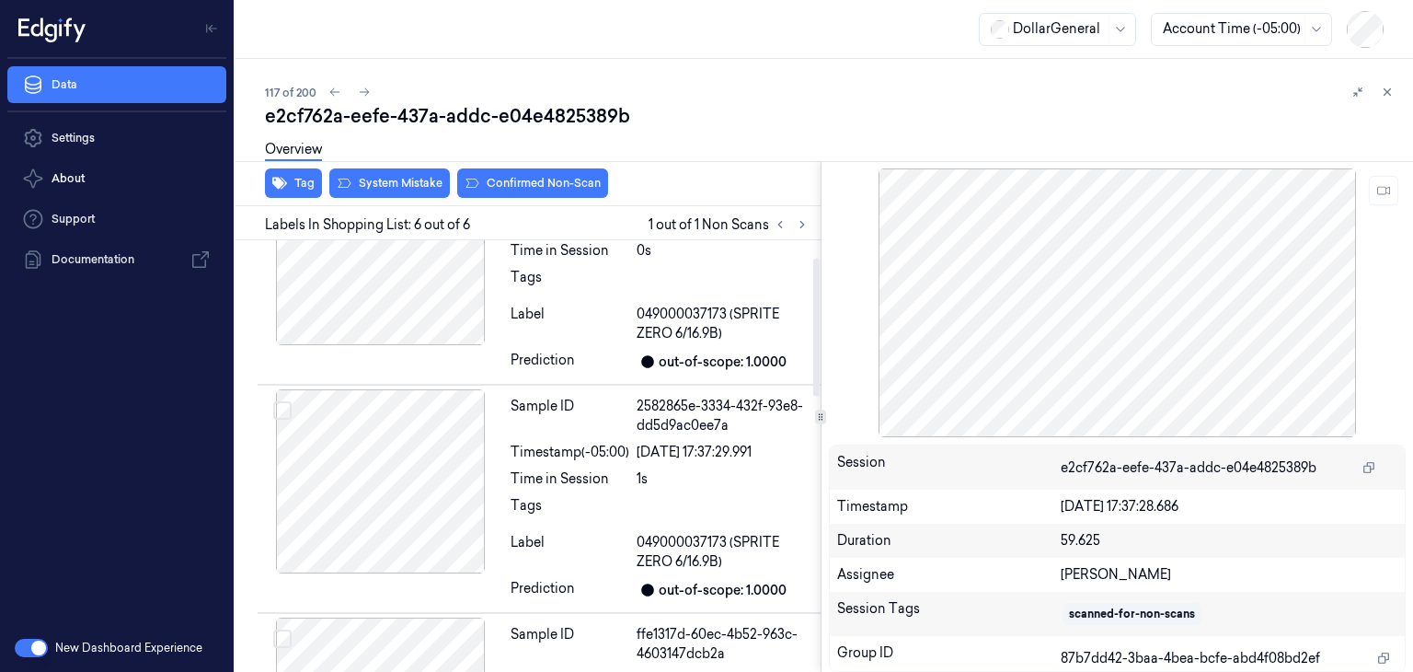
scroll to position [0, 0]
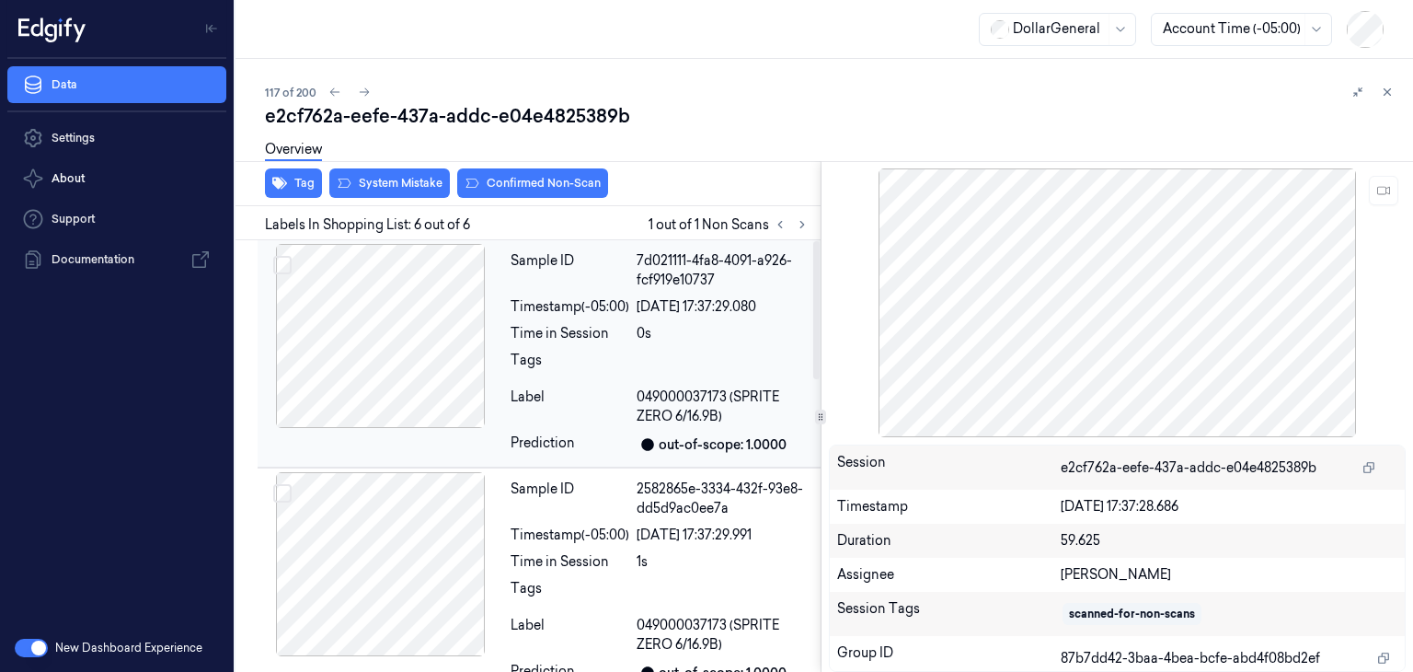
click at [408, 386] on div at bounding box center [381, 336] width 246 height 184
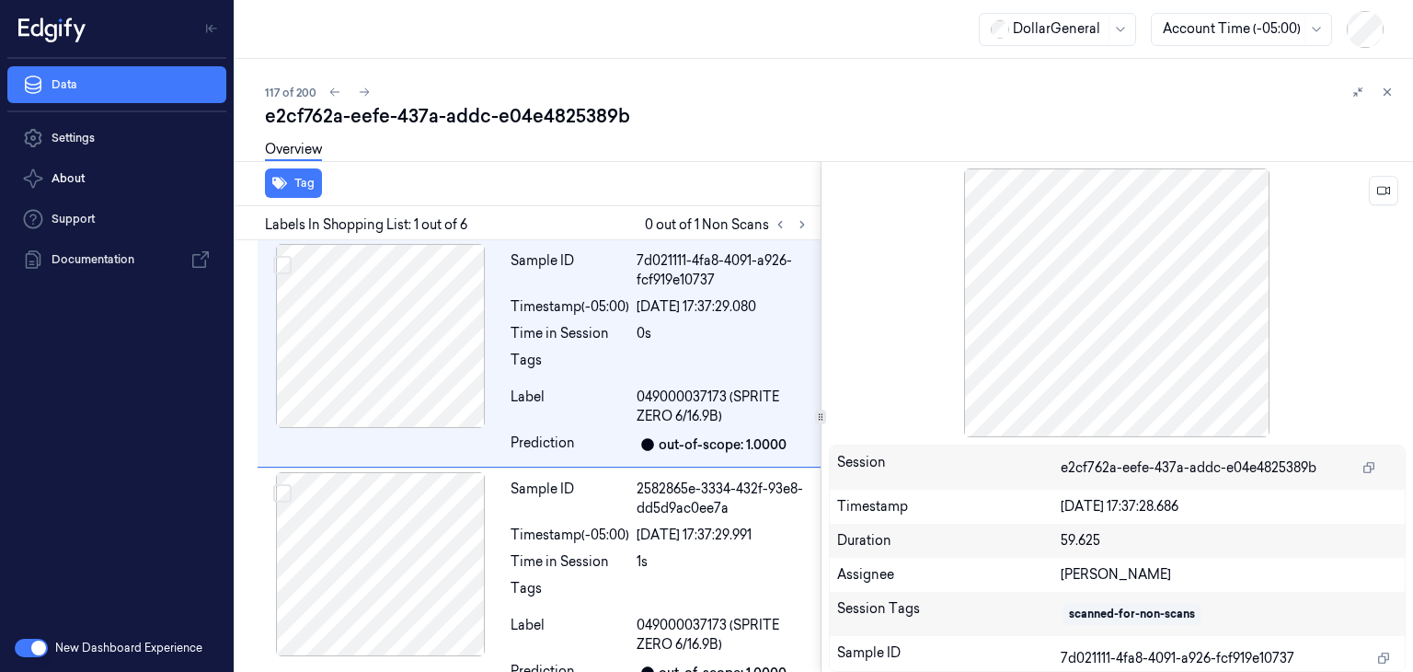
click at [1380, 204] on div at bounding box center [1118, 302] width 578 height 269
click at [1381, 196] on icon at bounding box center [1383, 190] width 13 height 13
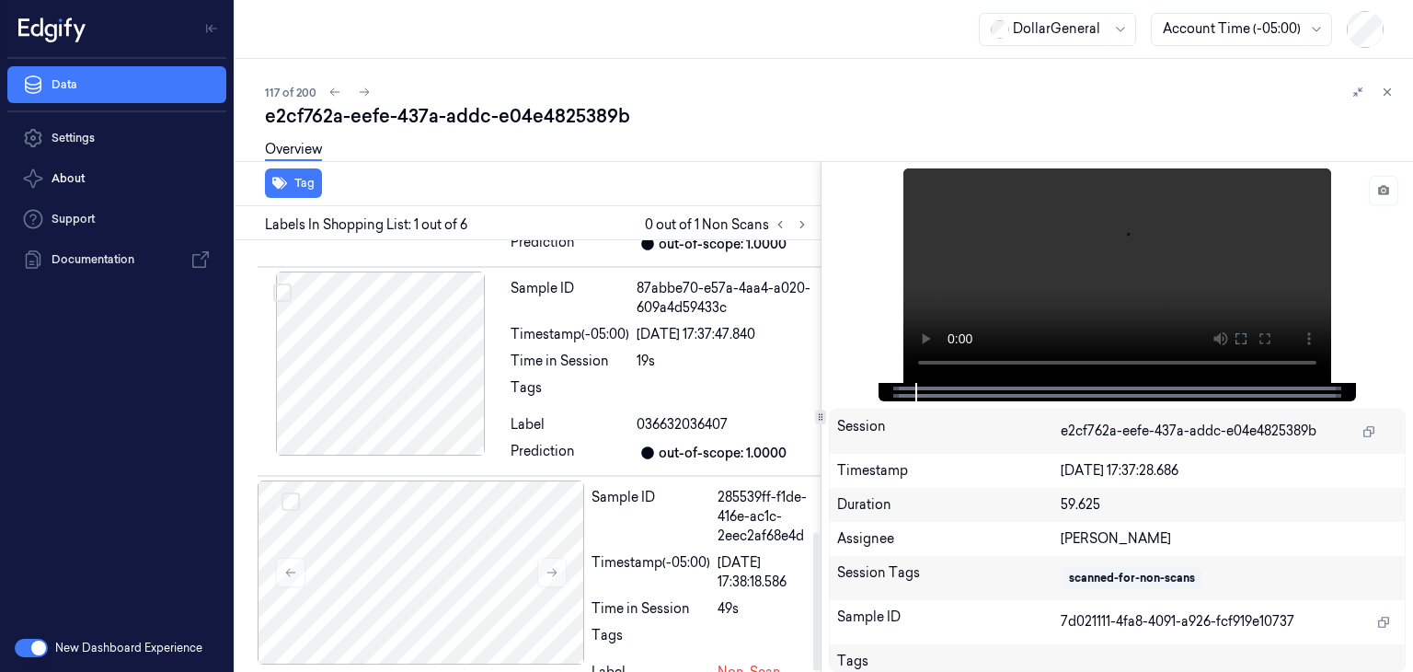
scroll to position [911, 0]
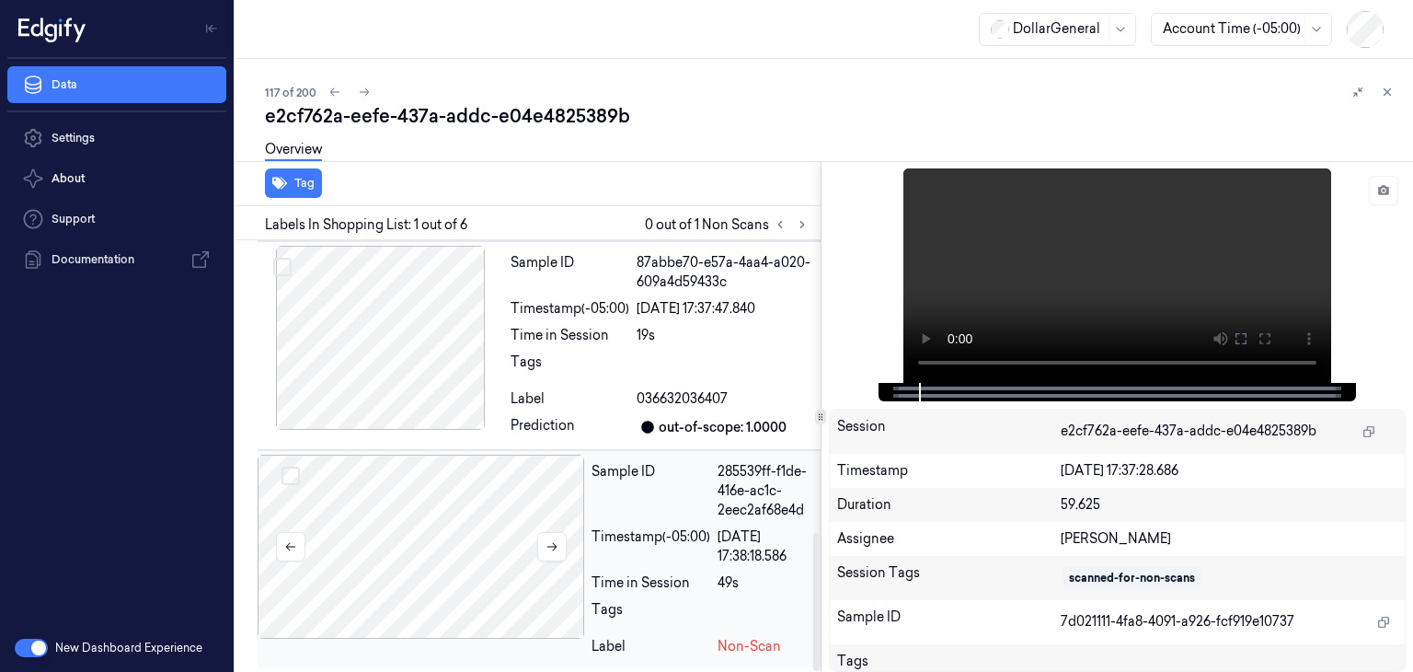
click at [447, 511] on div at bounding box center [421, 546] width 327 height 184
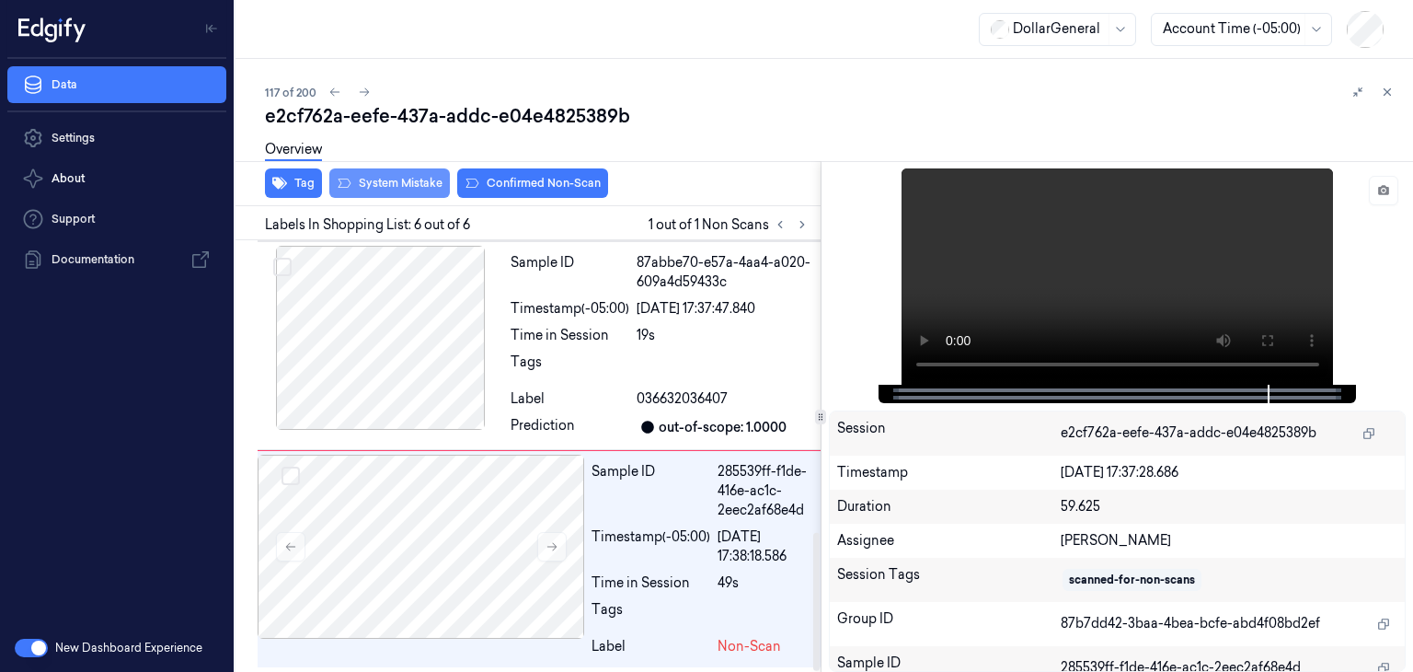
click at [389, 189] on button "System Mistake" at bounding box center [389, 182] width 121 height 29
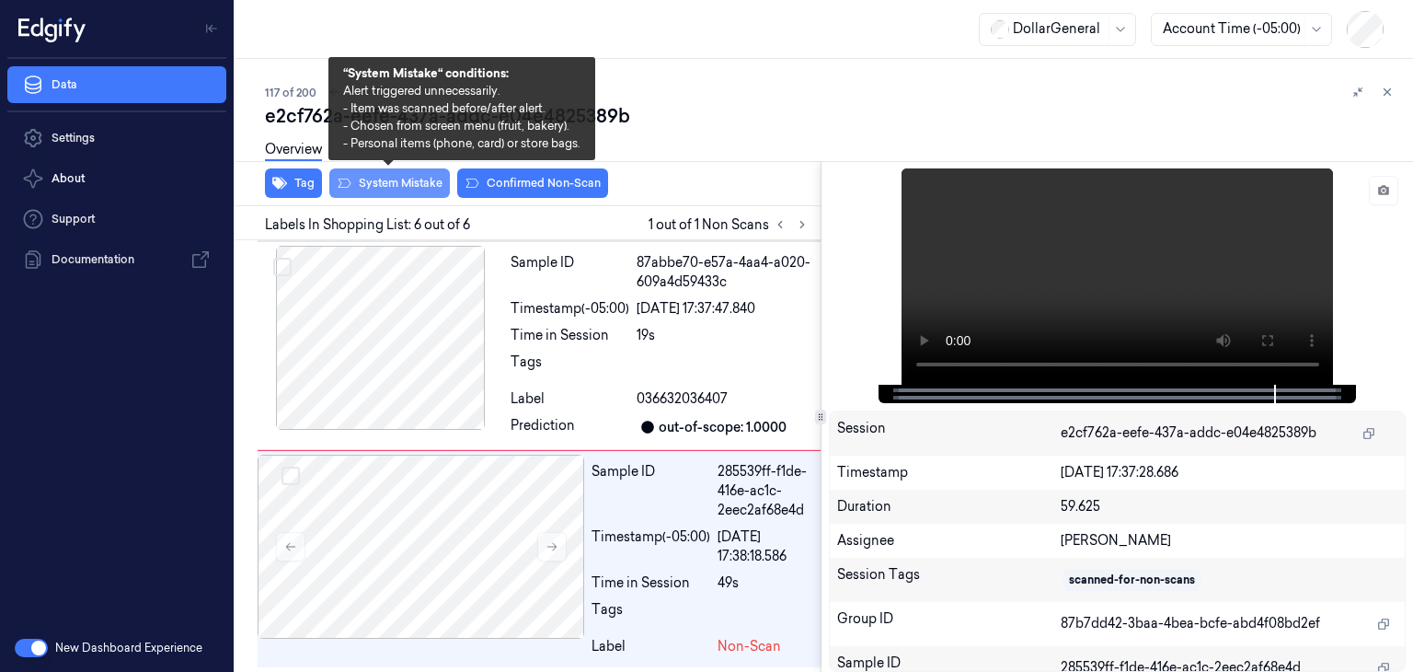
scroll to position [949, 0]
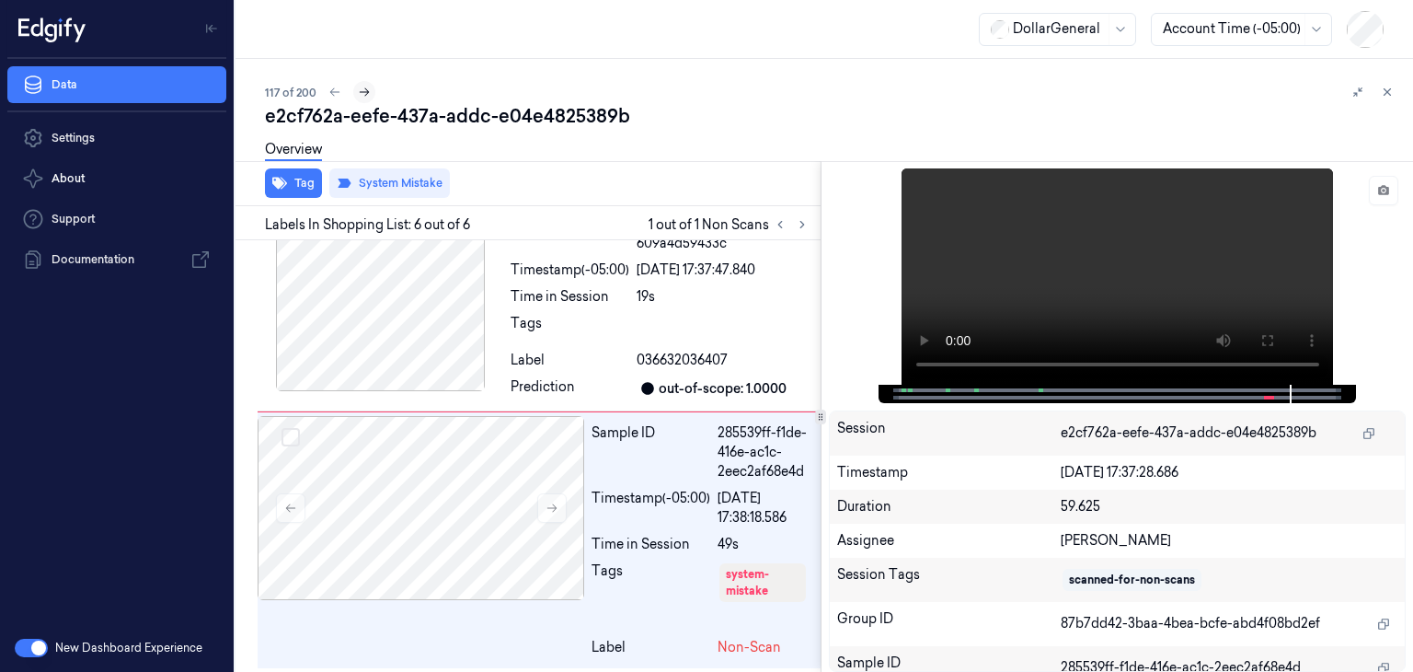
click at [361, 86] on icon at bounding box center [364, 92] width 13 height 13
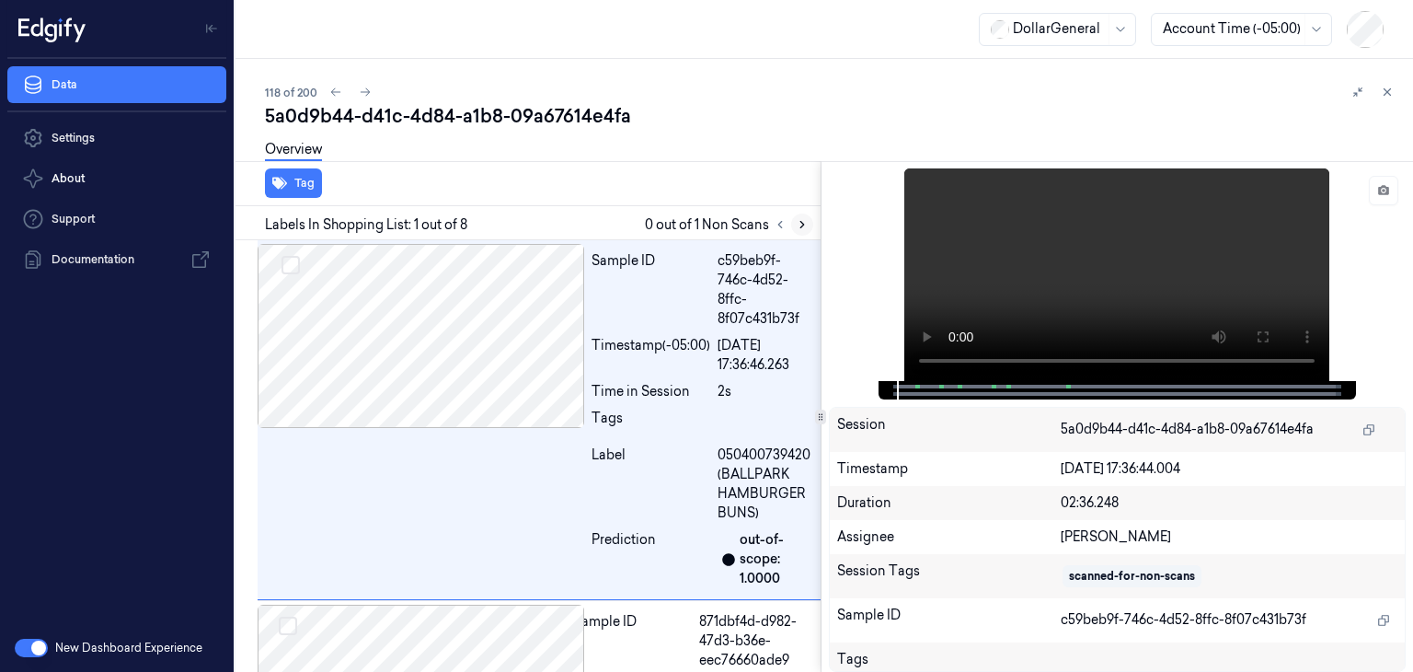
click at [806, 228] on icon at bounding box center [802, 224] width 13 height 13
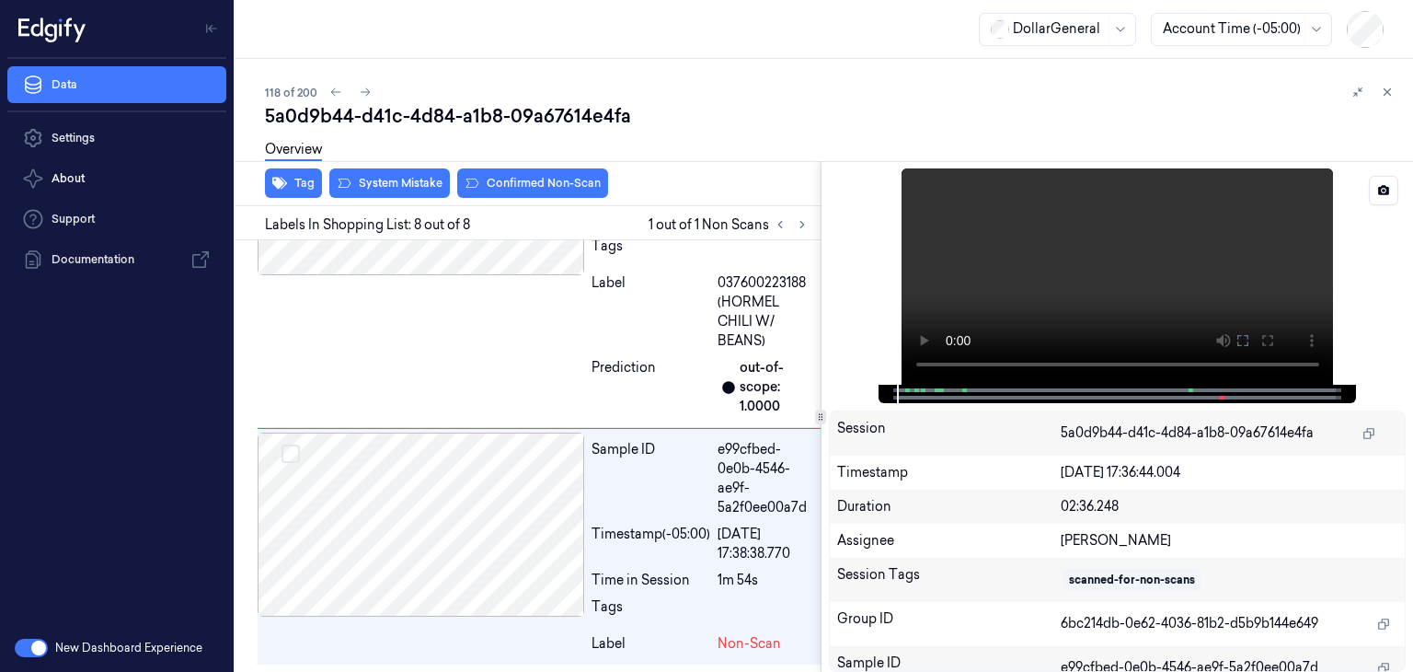
scroll to position [2235, 0]
click at [1375, 185] on button at bounding box center [1383, 190] width 29 height 29
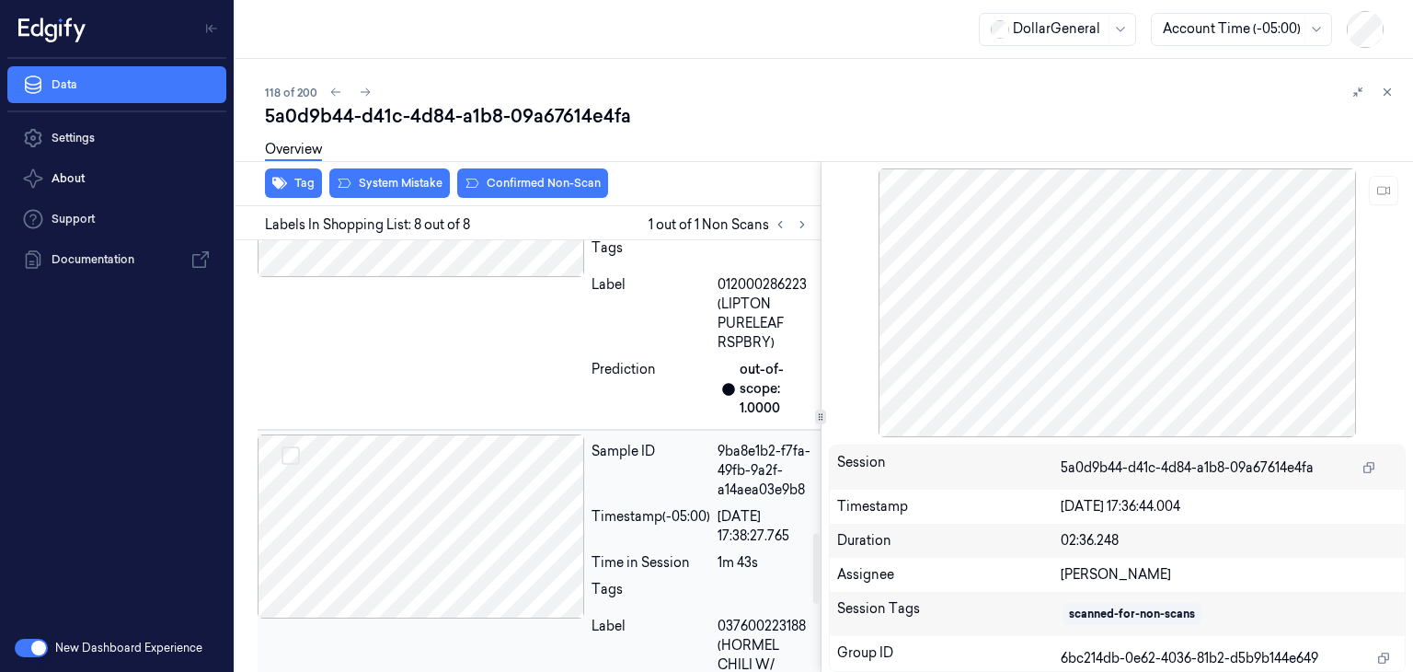
scroll to position [1775, 0]
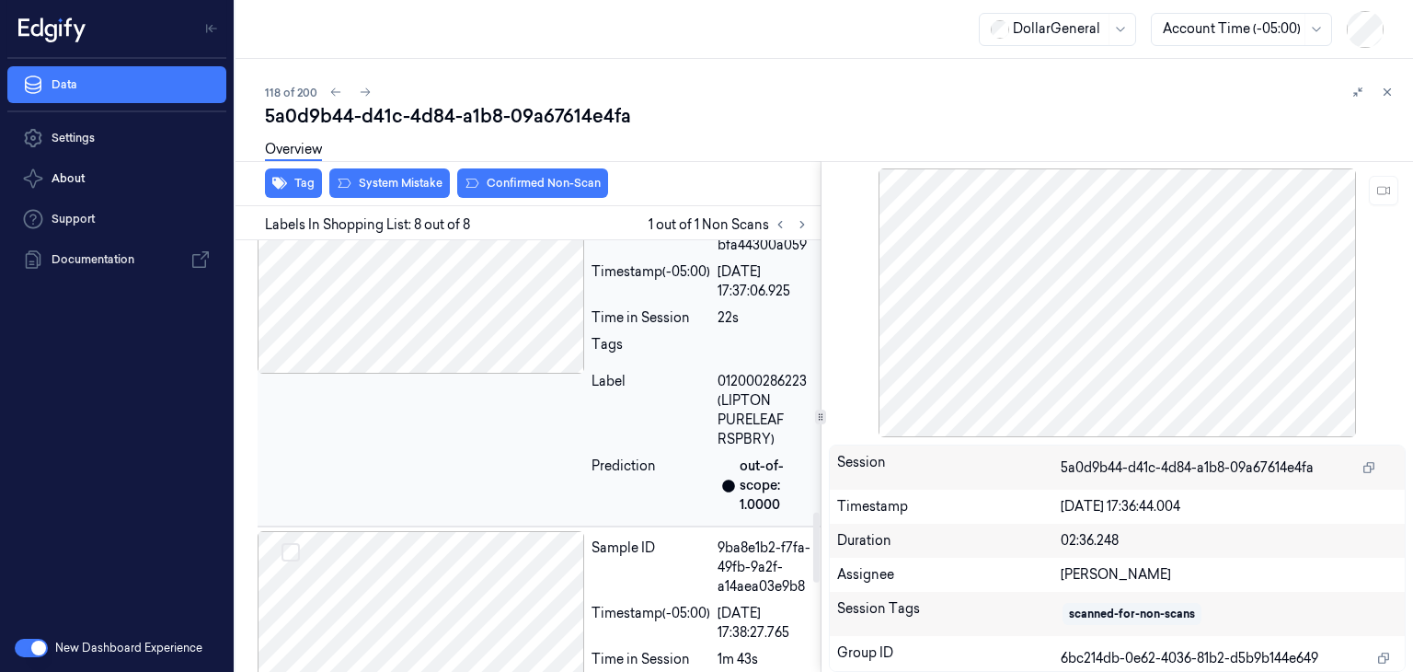
click at [513, 373] on div at bounding box center [421, 282] width 327 height 184
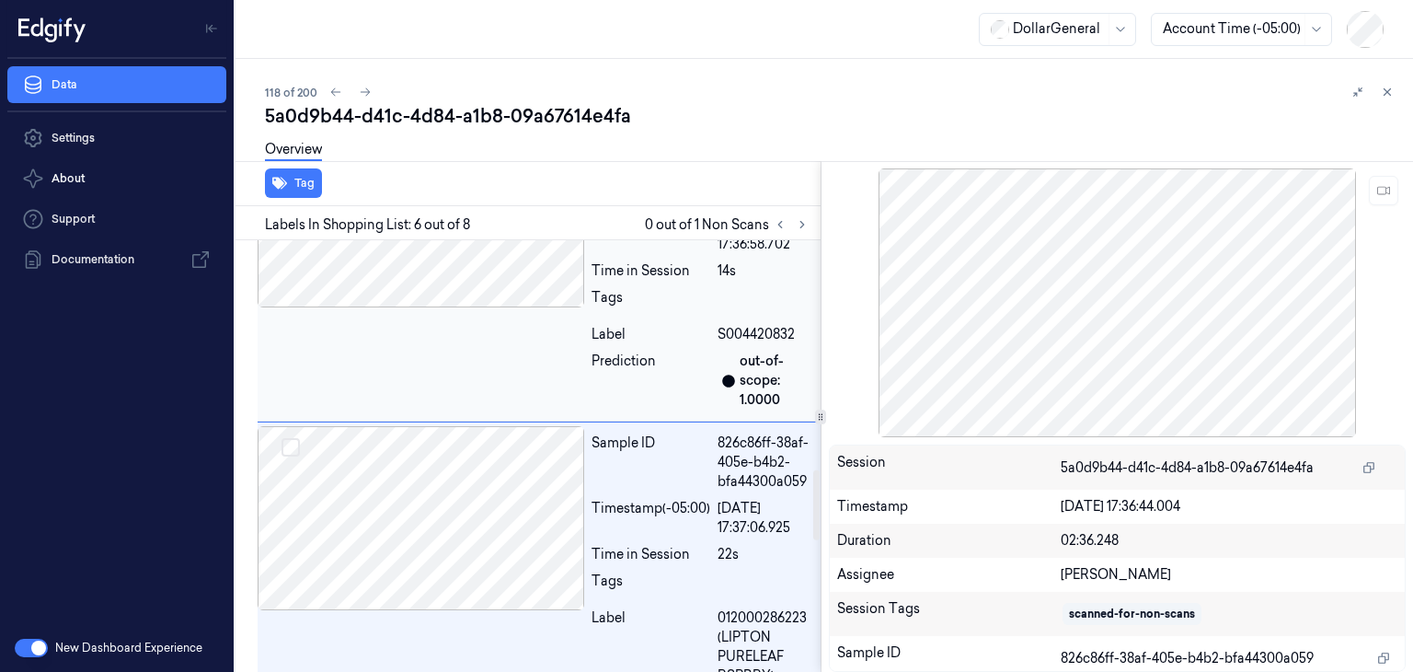
scroll to position [1420, 0]
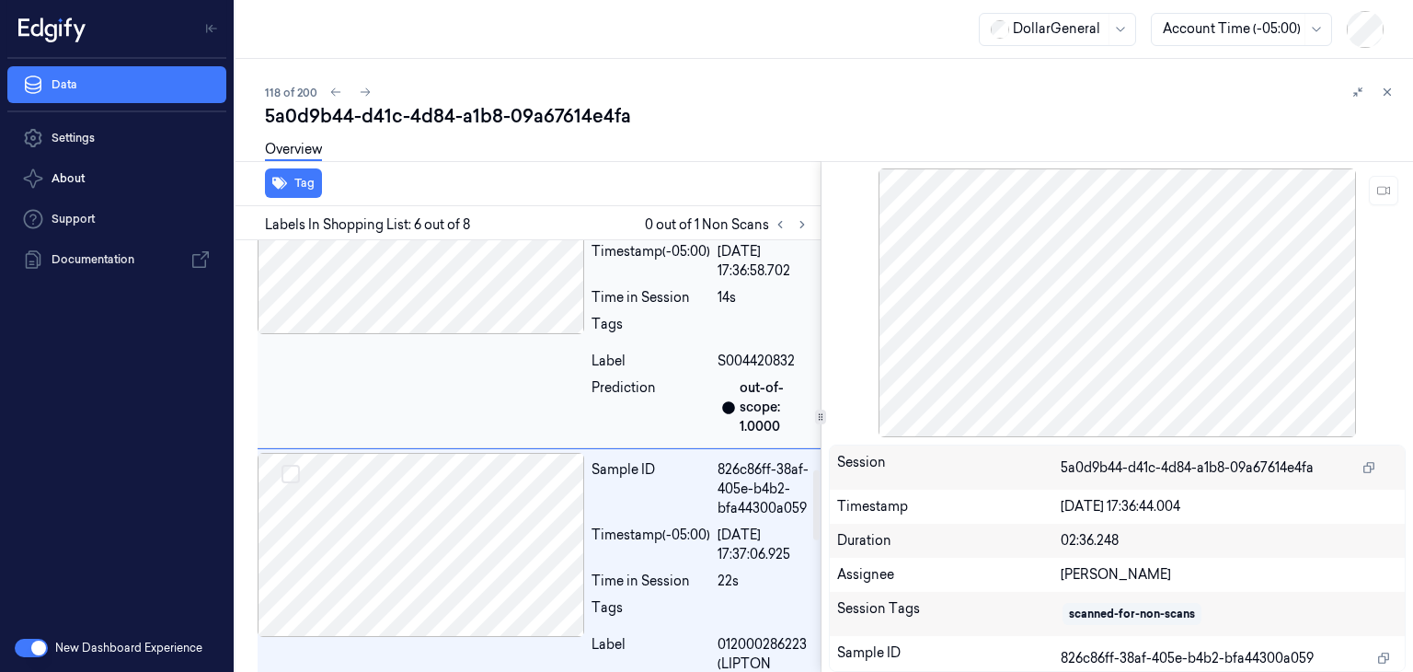
click at [497, 334] on div at bounding box center [421, 242] width 327 height 184
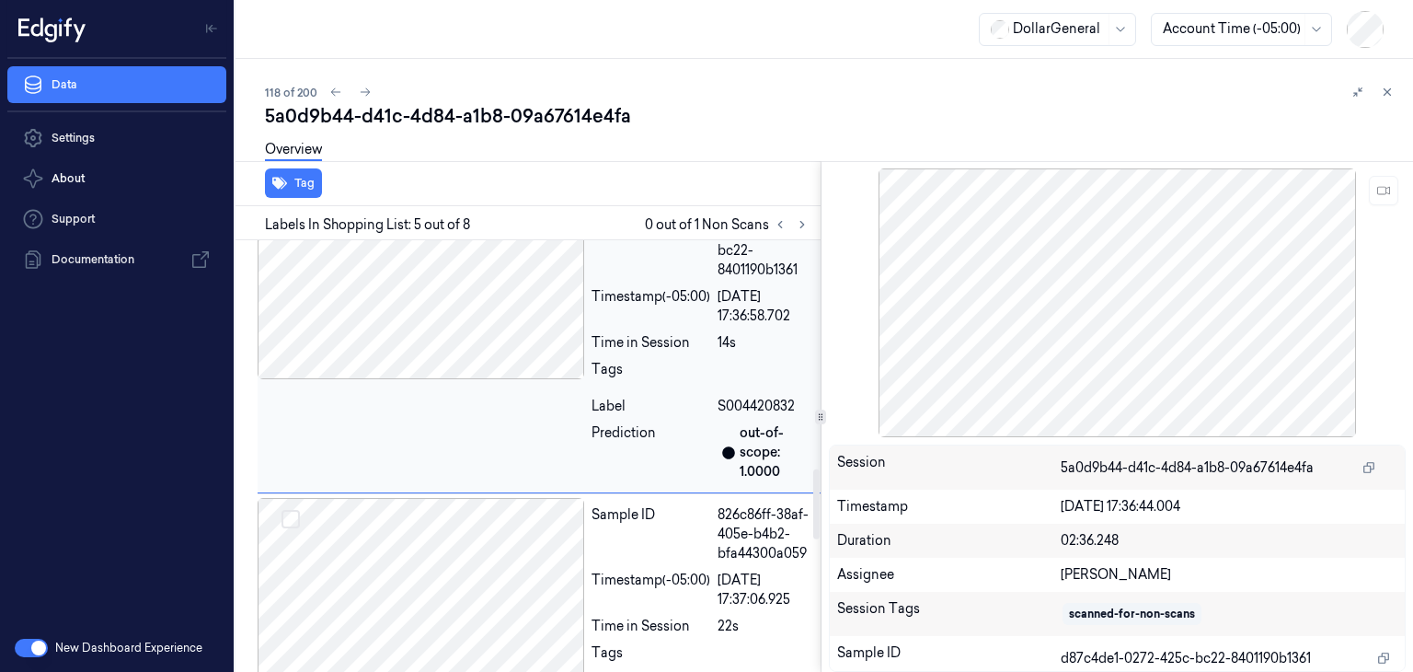
scroll to position [1559, 0]
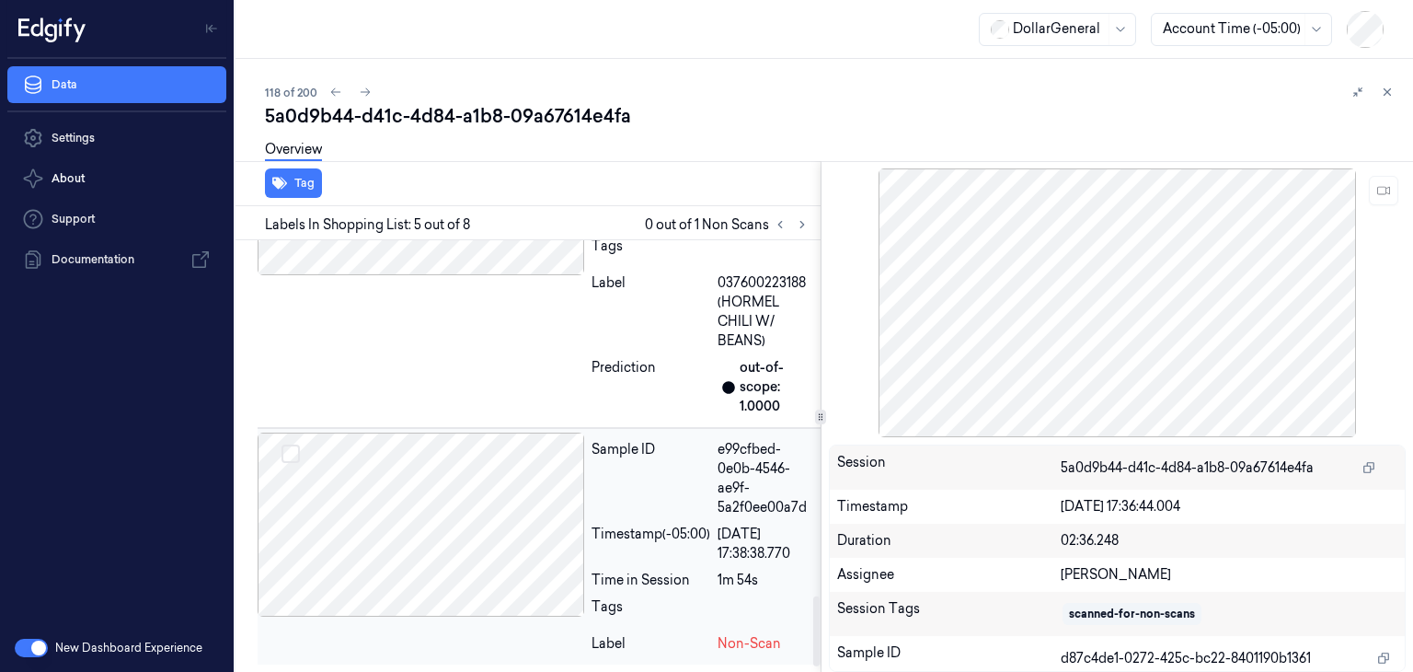
click at [466, 506] on div at bounding box center [421, 524] width 327 height 184
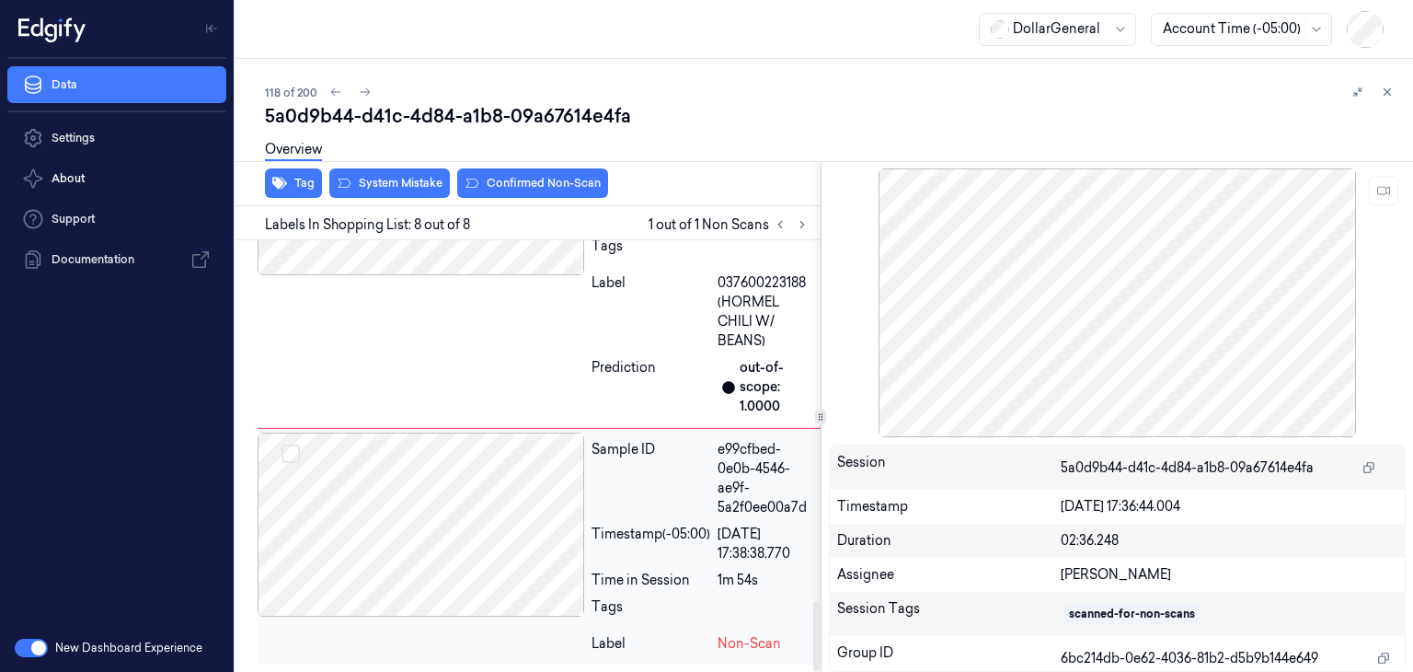
scroll to position [2235, 0]
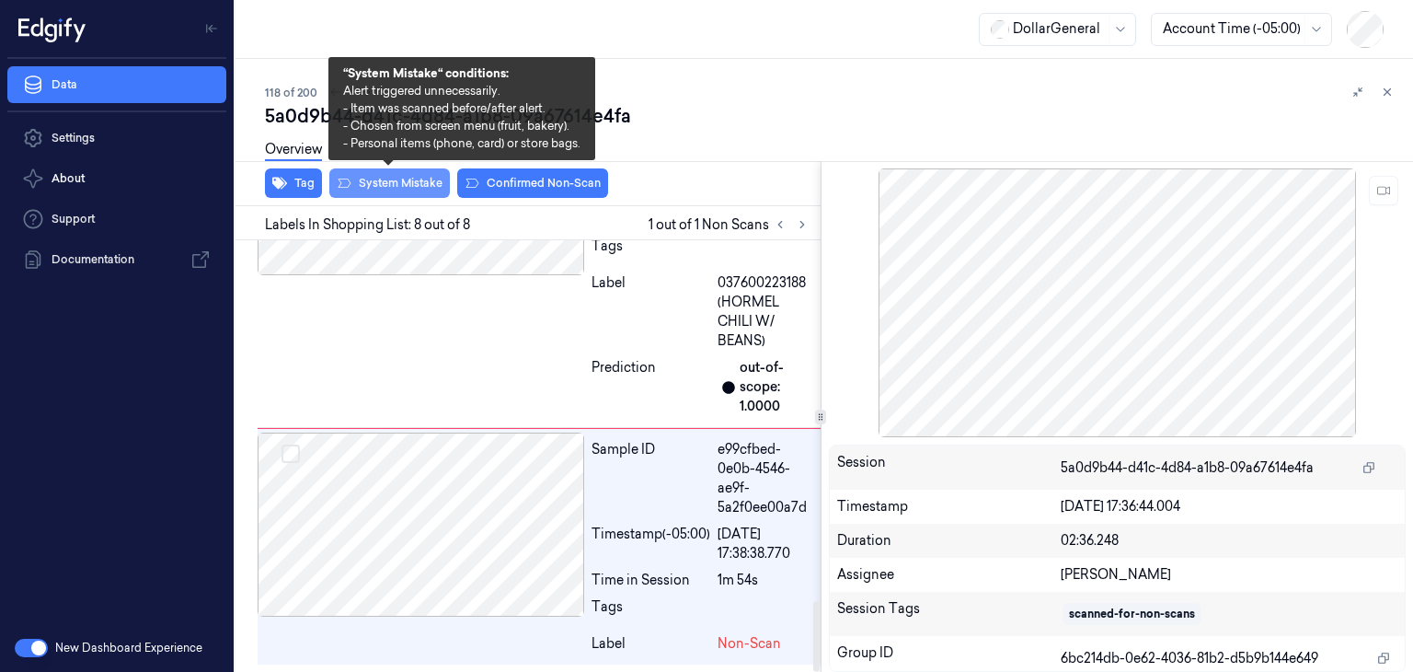
click at [387, 179] on button "System Mistake" at bounding box center [389, 182] width 121 height 29
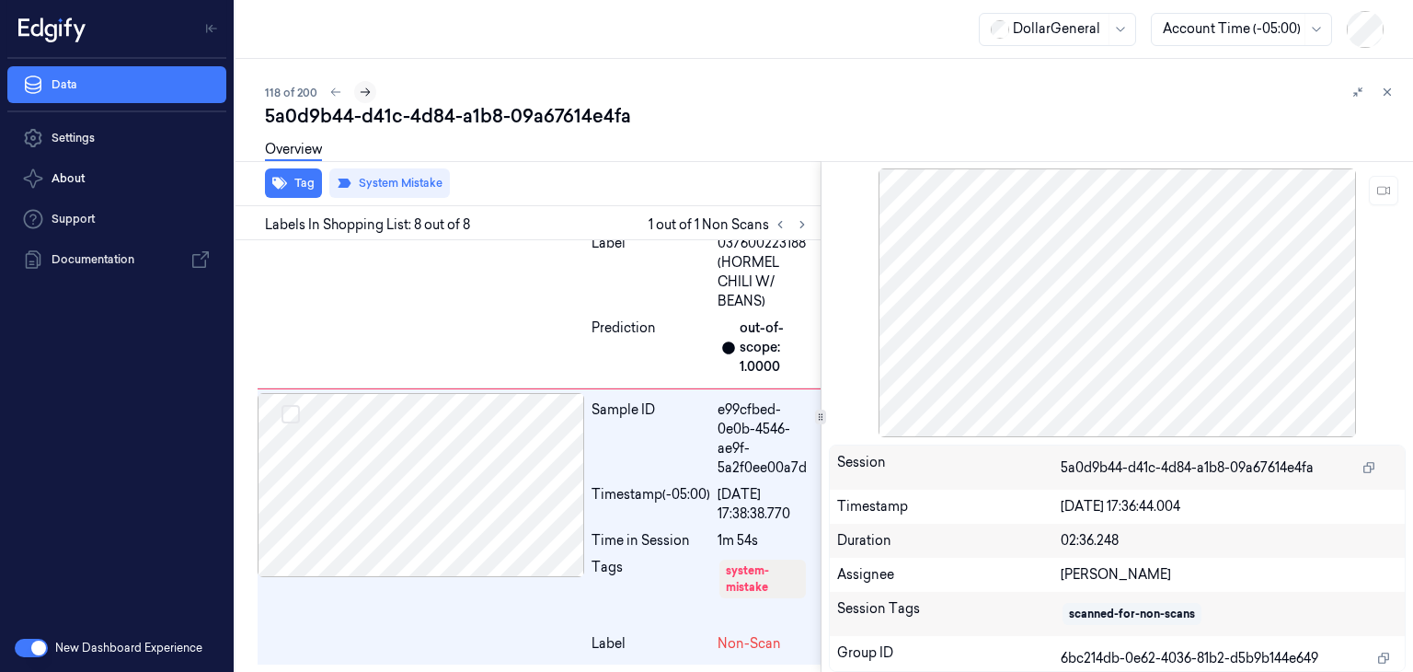
click at [370, 98] on button at bounding box center [365, 92] width 22 height 22
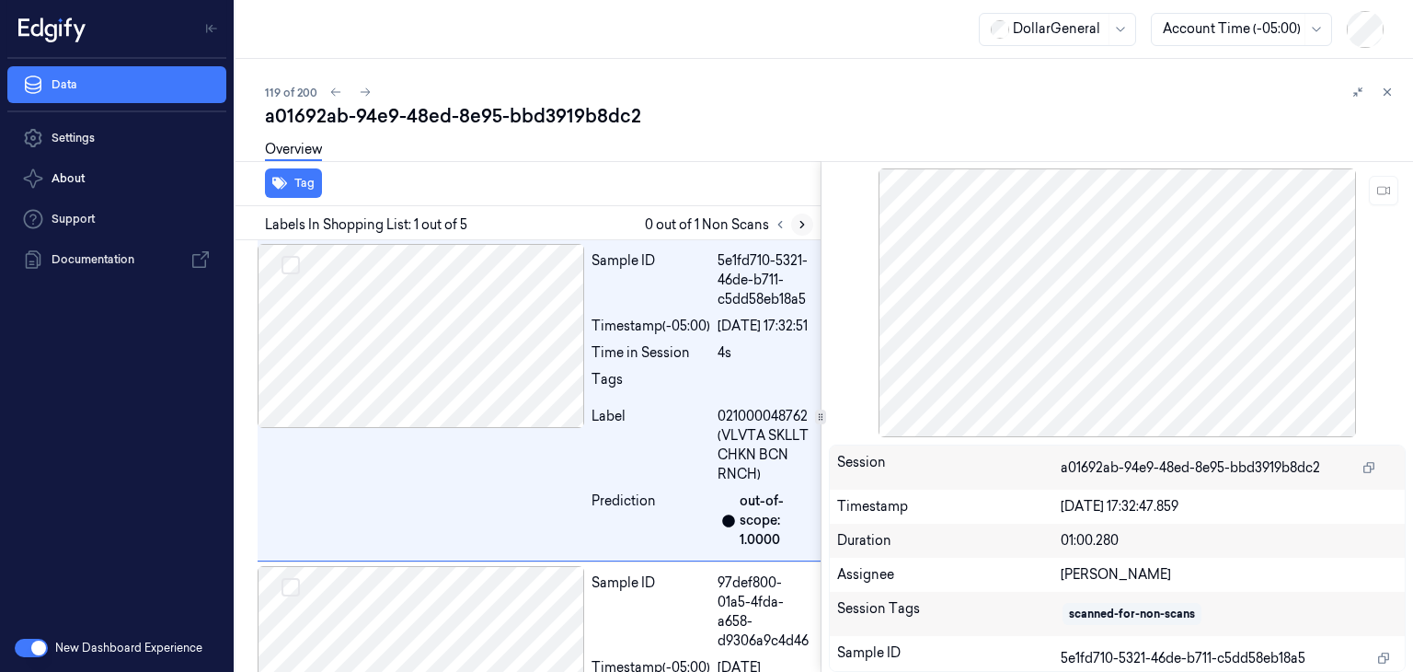
click at [797, 225] on icon at bounding box center [802, 224] width 13 height 13
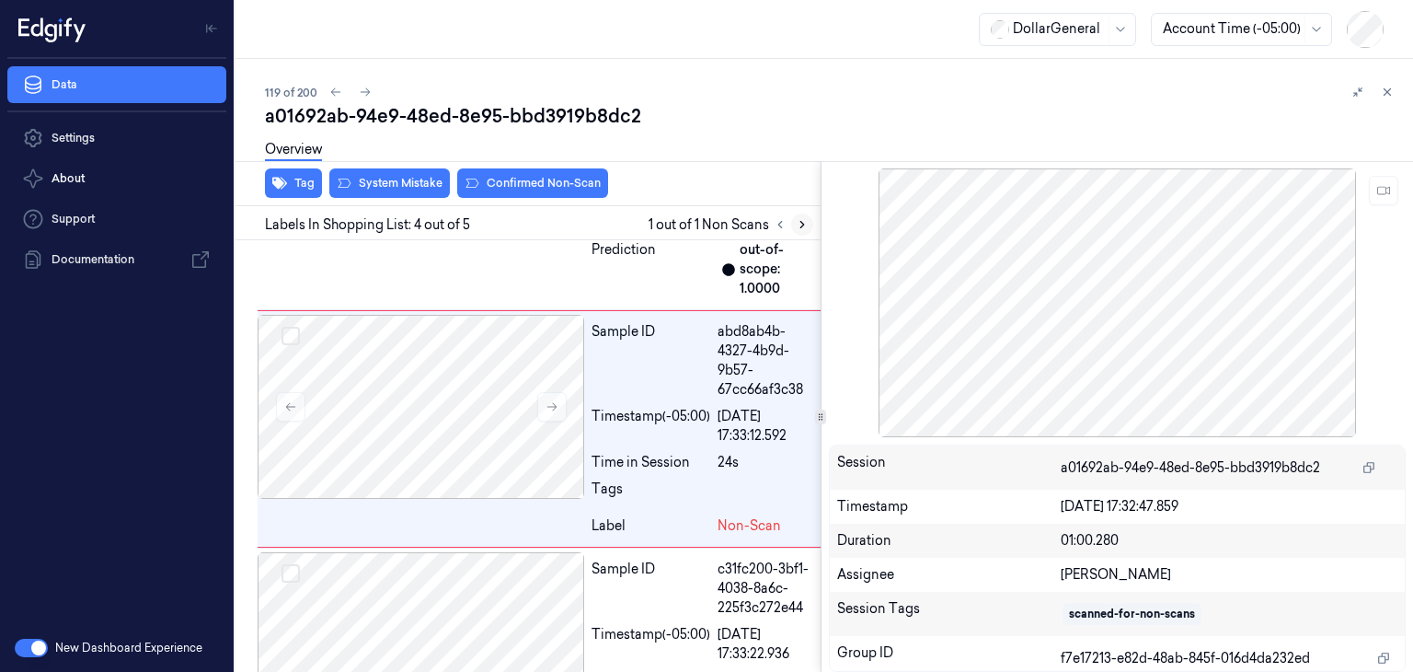
scroll to position [846, 0]
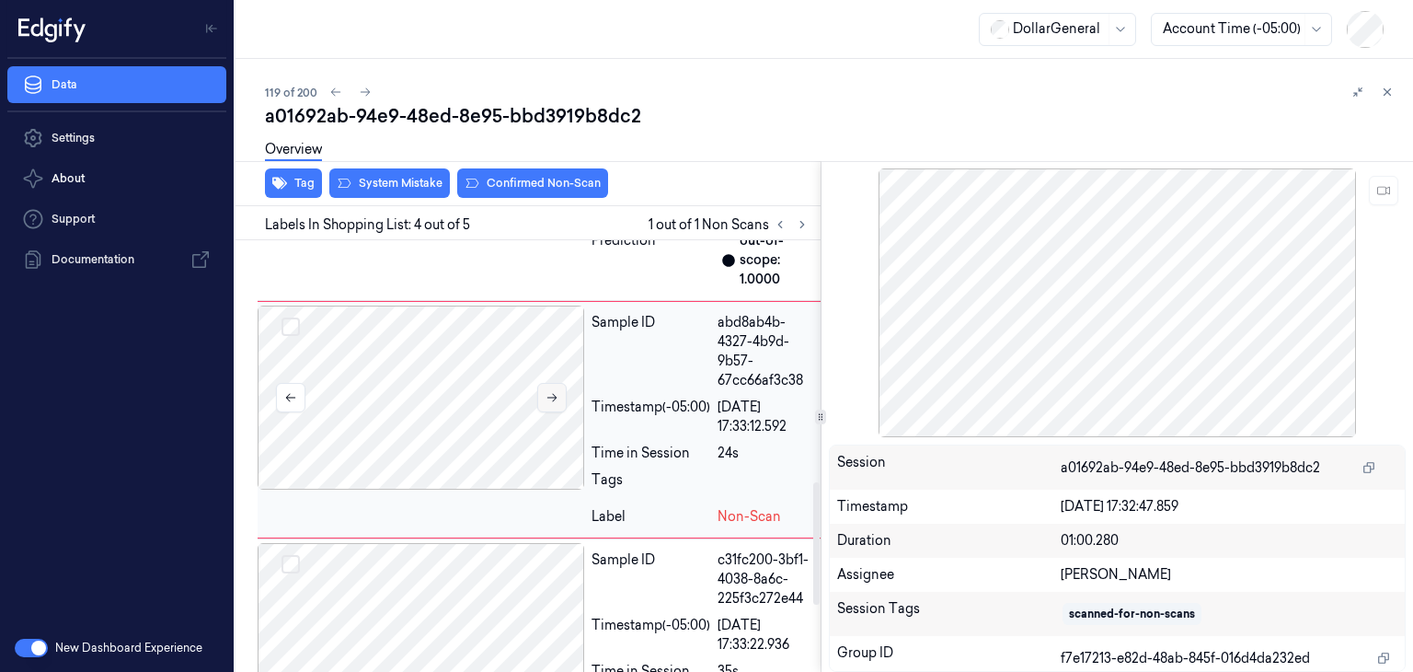
click at [541, 412] on button at bounding box center [551, 397] width 29 height 29
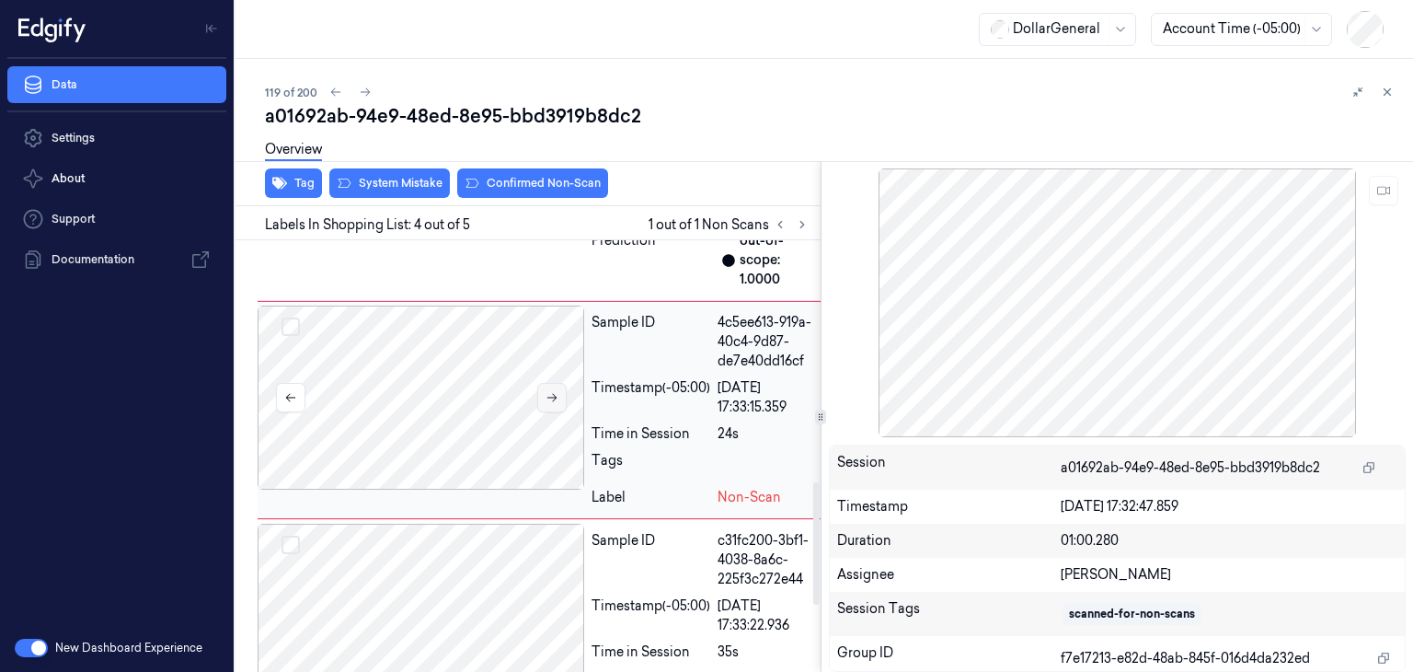
click at [541, 412] on button at bounding box center [551, 397] width 29 height 29
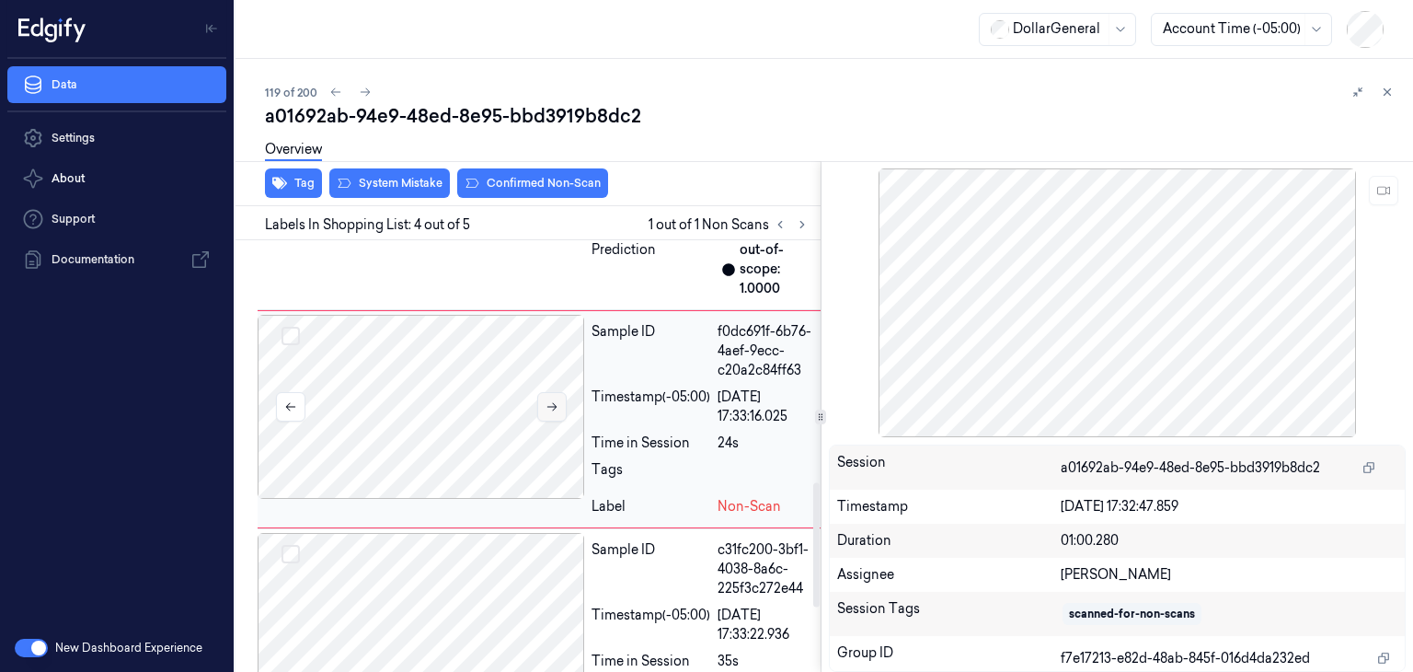
click at [541, 421] on button at bounding box center [551, 406] width 29 height 29
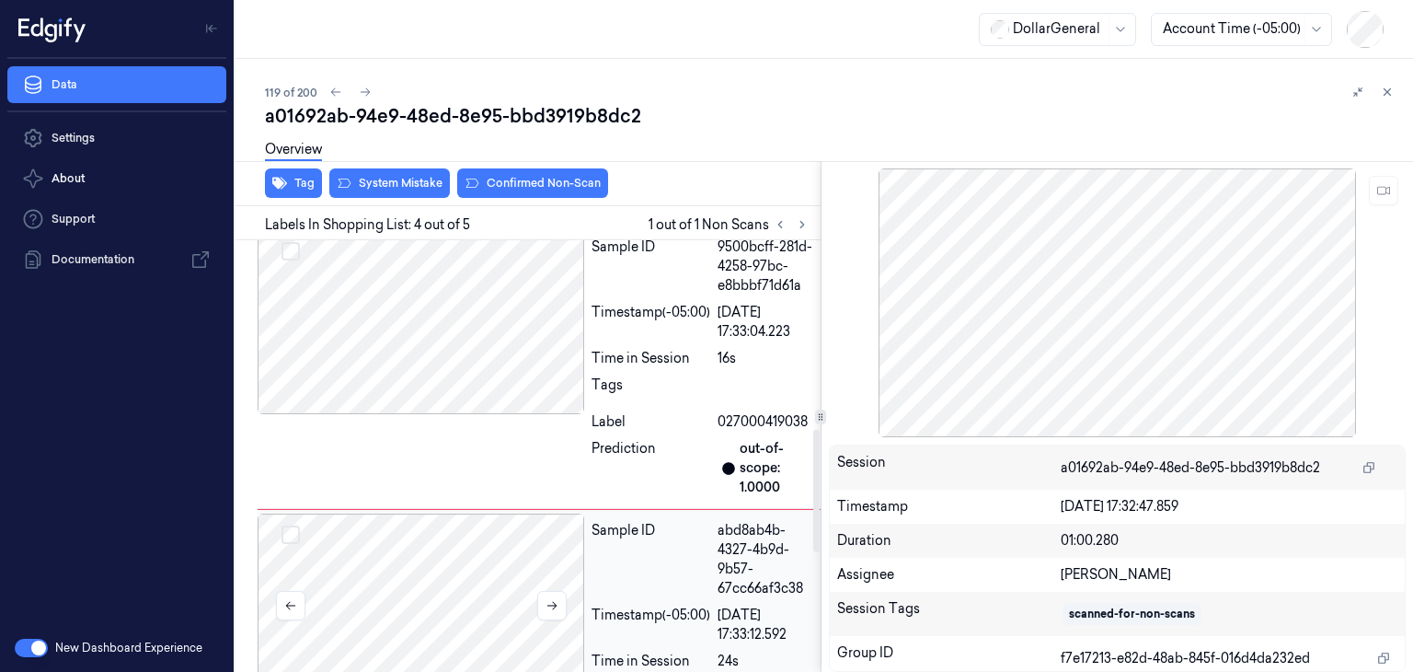
scroll to position [570, 0]
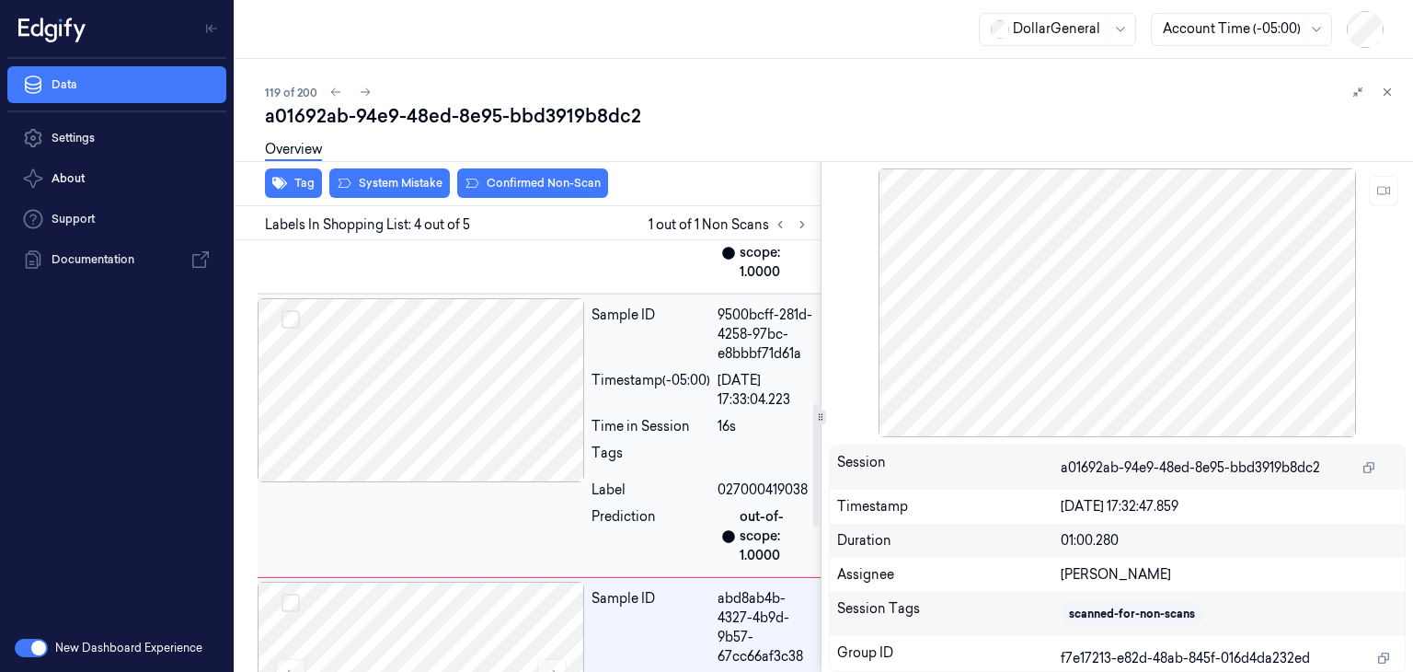
click at [503, 406] on div at bounding box center [421, 390] width 327 height 184
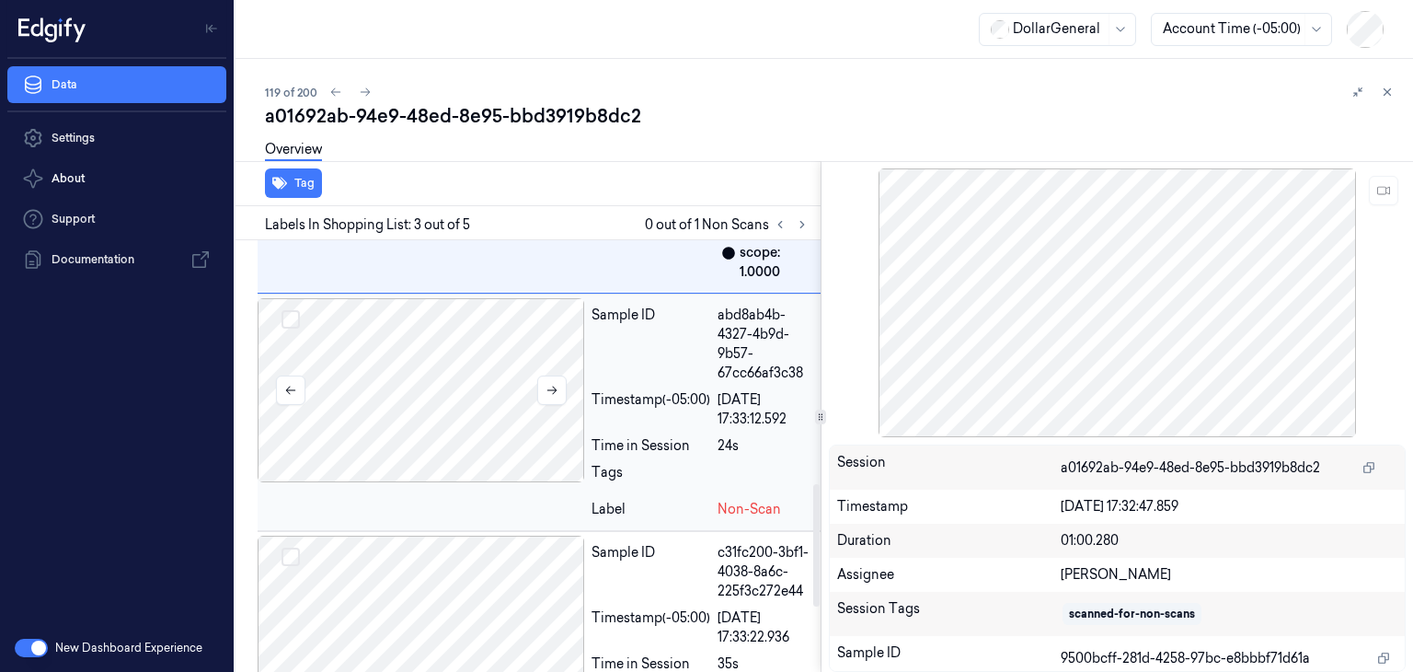
click at [497, 426] on div at bounding box center [421, 390] width 327 height 184
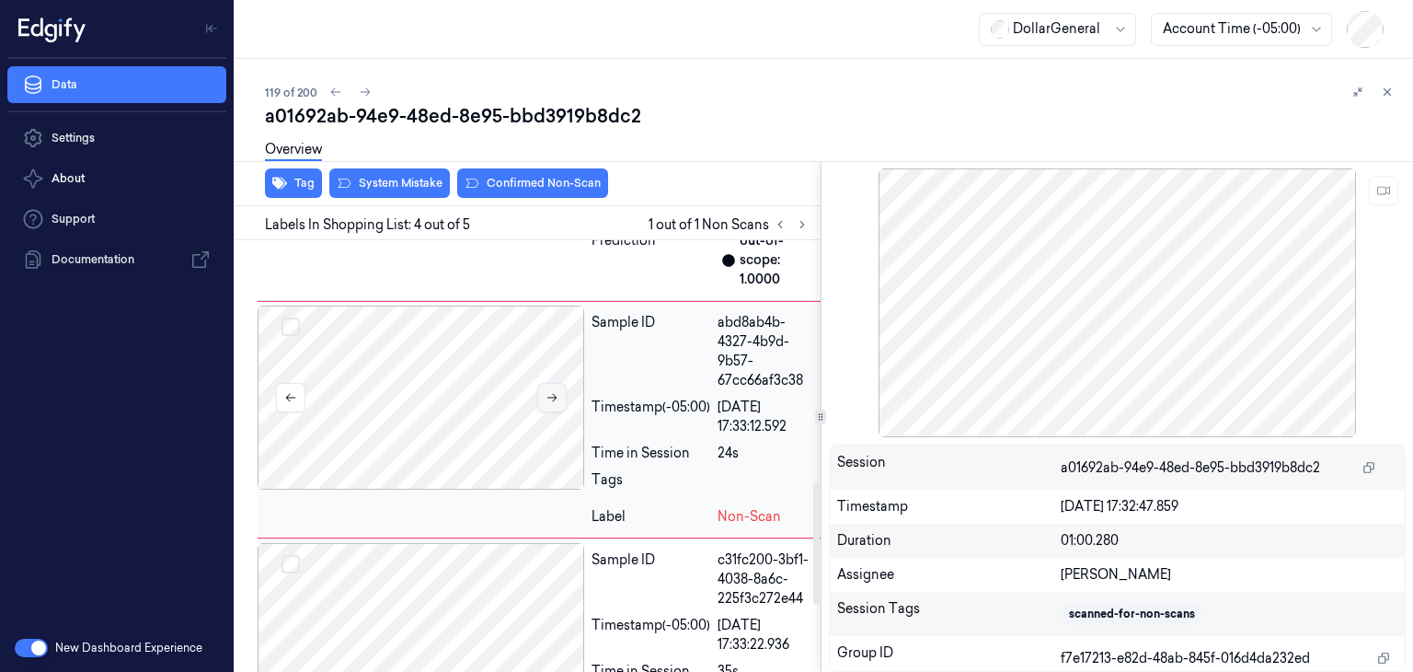
click at [556, 404] on icon at bounding box center [552, 397] width 13 height 13
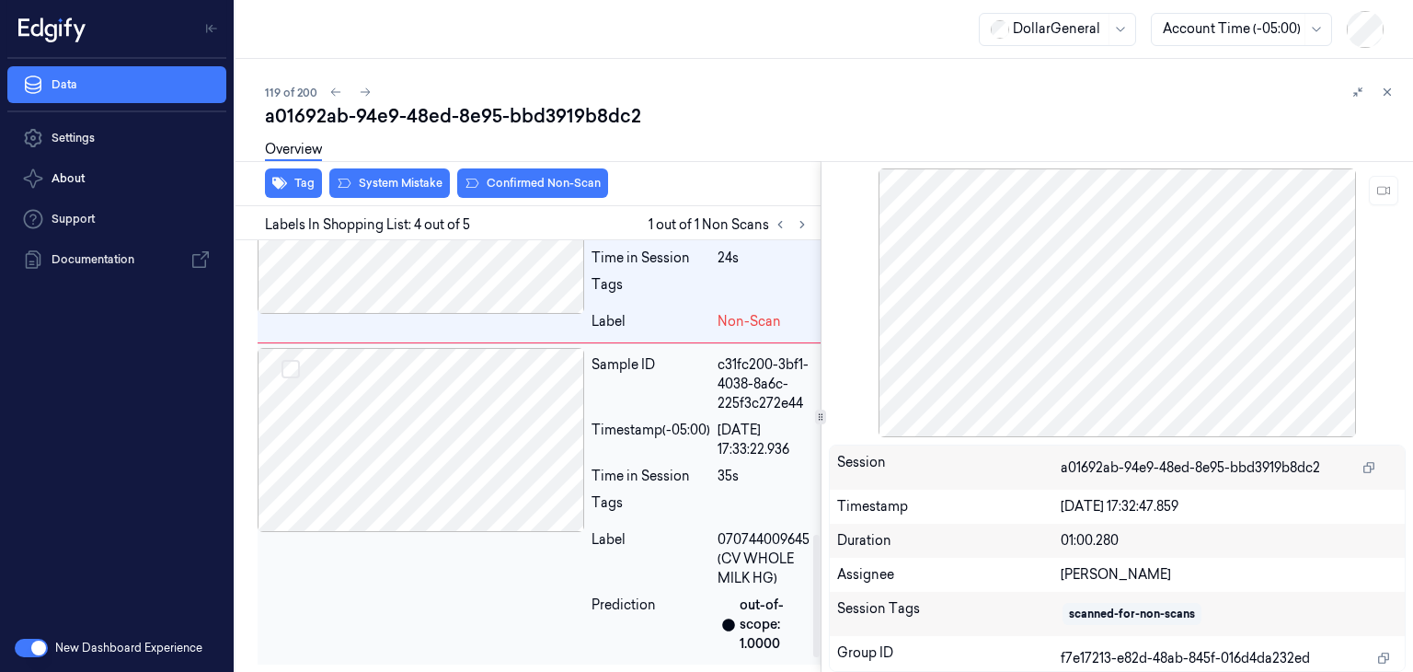
click at [396, 461] on div at bounding box center [421, 440] width 327 height 184
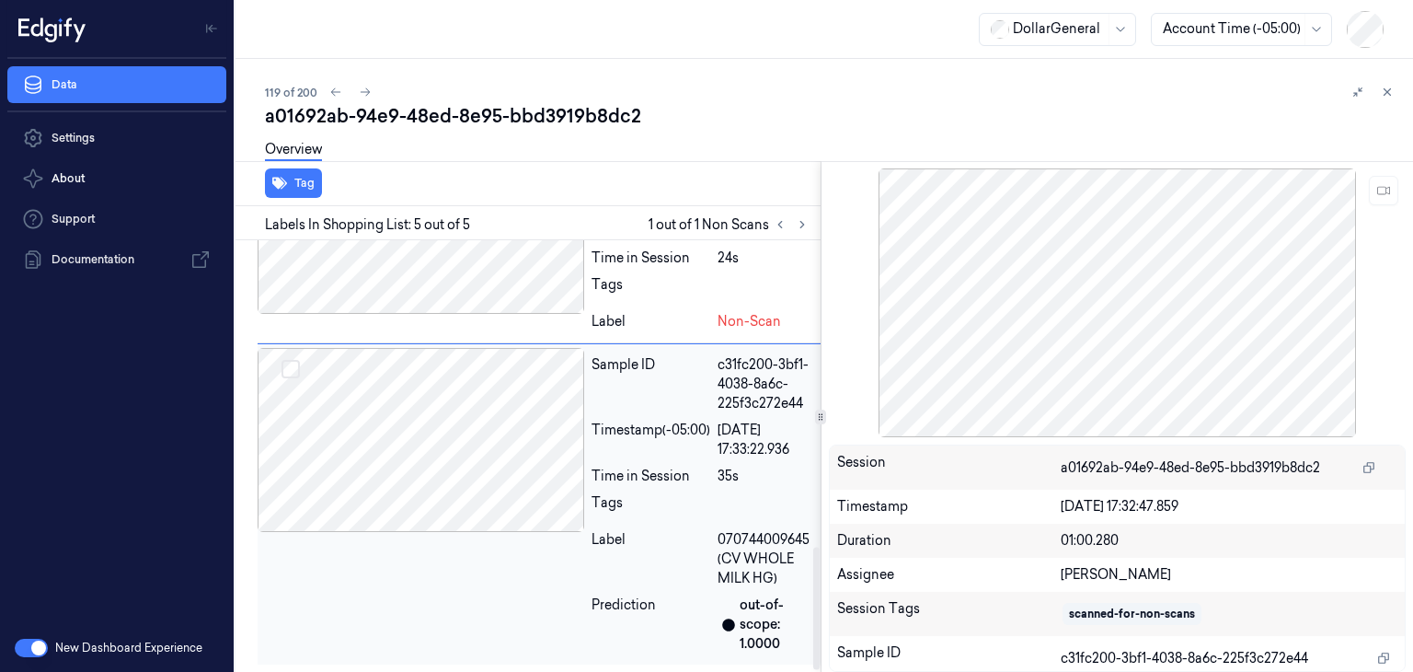
scroll to position [1078, 0]
click at [459, 279] on div at bounding box center [421, 222] width 327 height 184
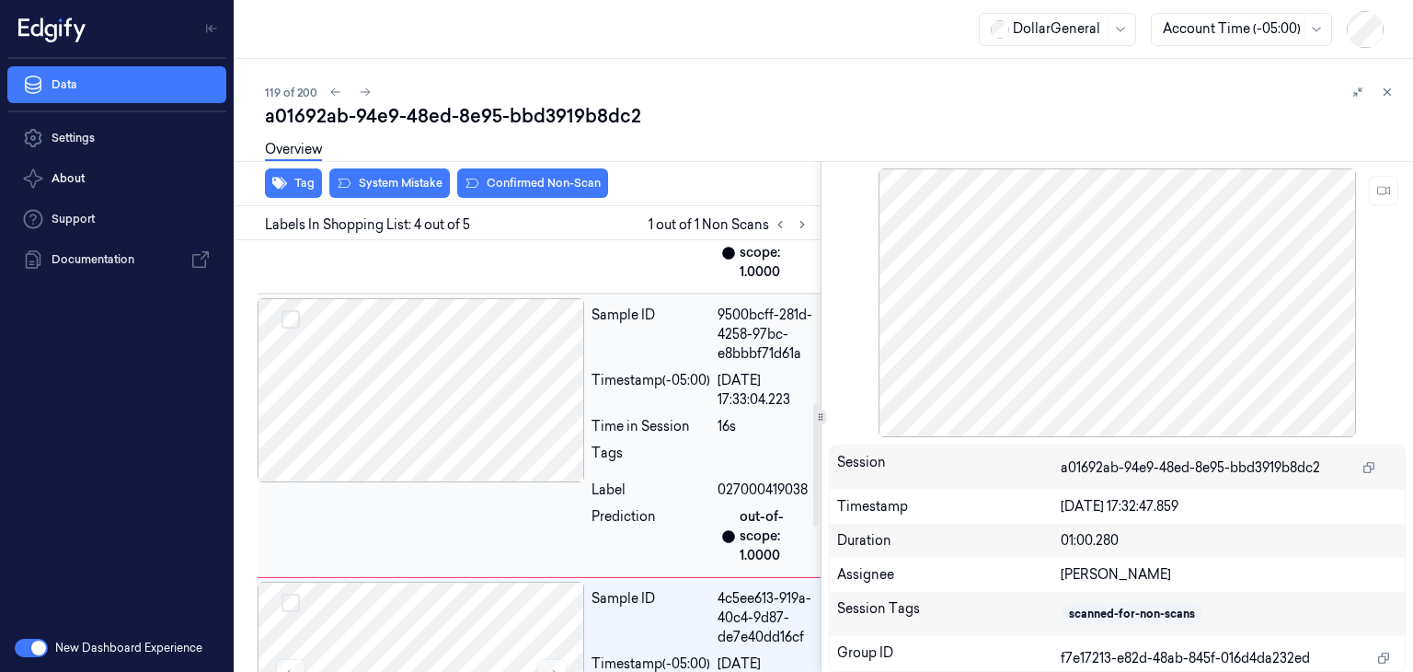
click at [445, 395] on div at bounding box center [421, 390] width 327 height 184
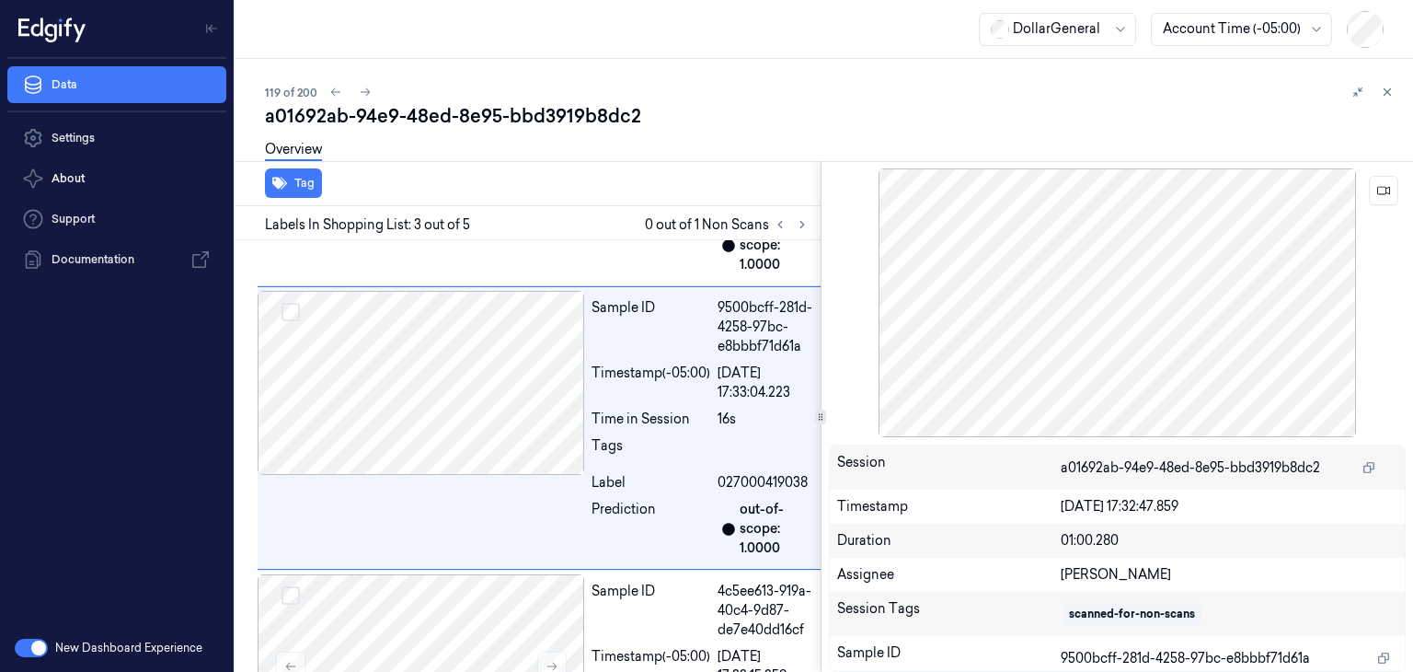
click at [1398, 192] on div at bounding box center [1118, 302] width 578 height 269
click at [1395, 192] on button at bounding box center [1383, 190] width 29 height 29
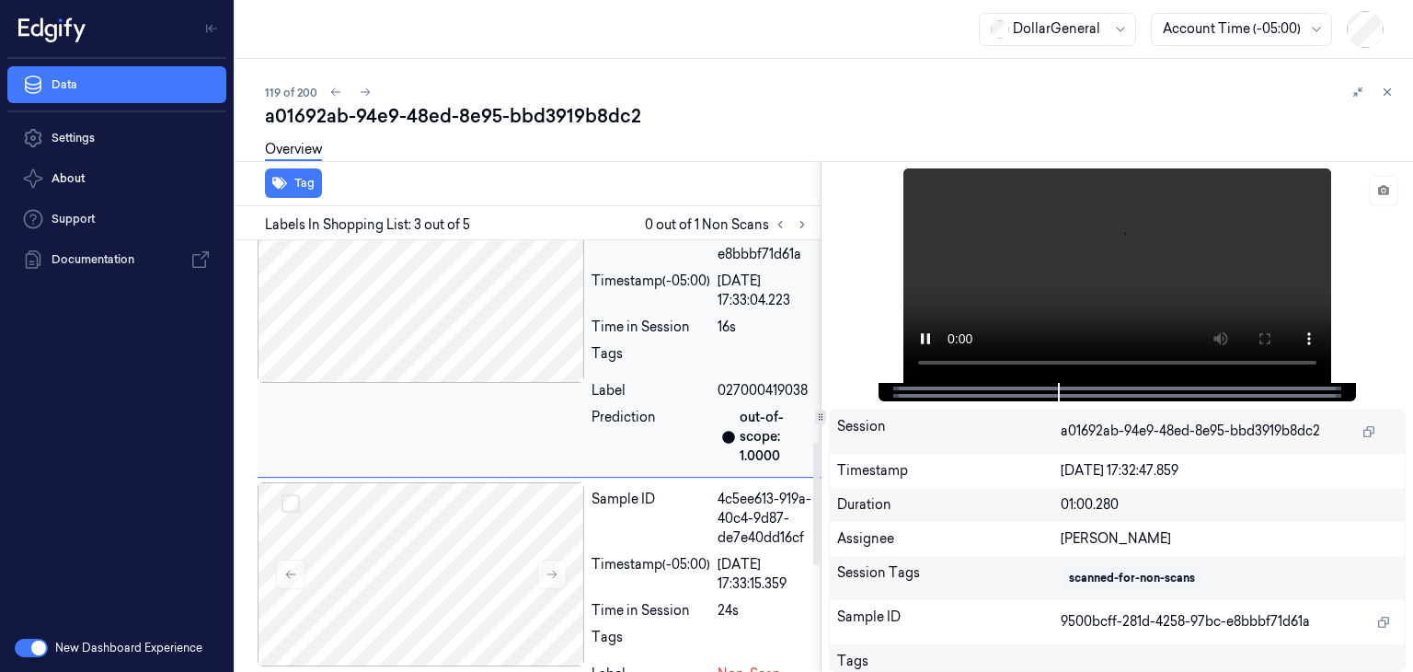
scroll to position [762, 0]
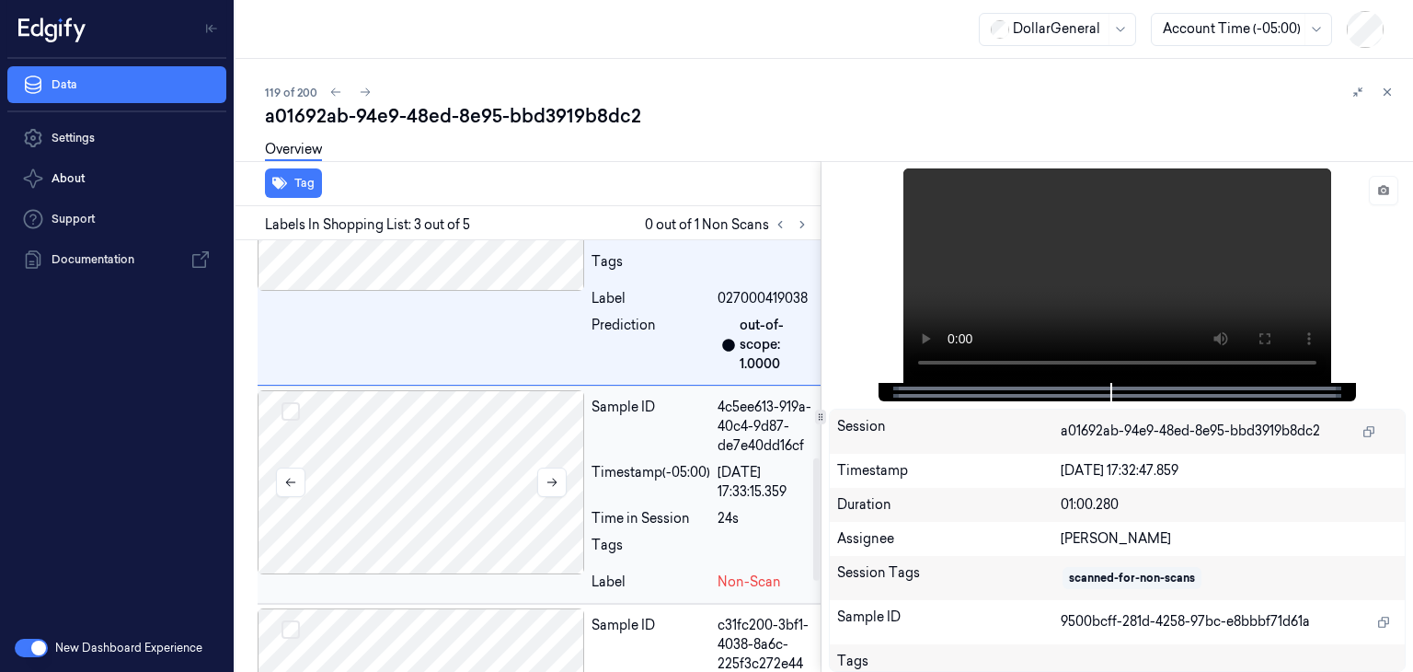
click at [452, 504] on div at bounding box center [421, 482] width 327 height 184
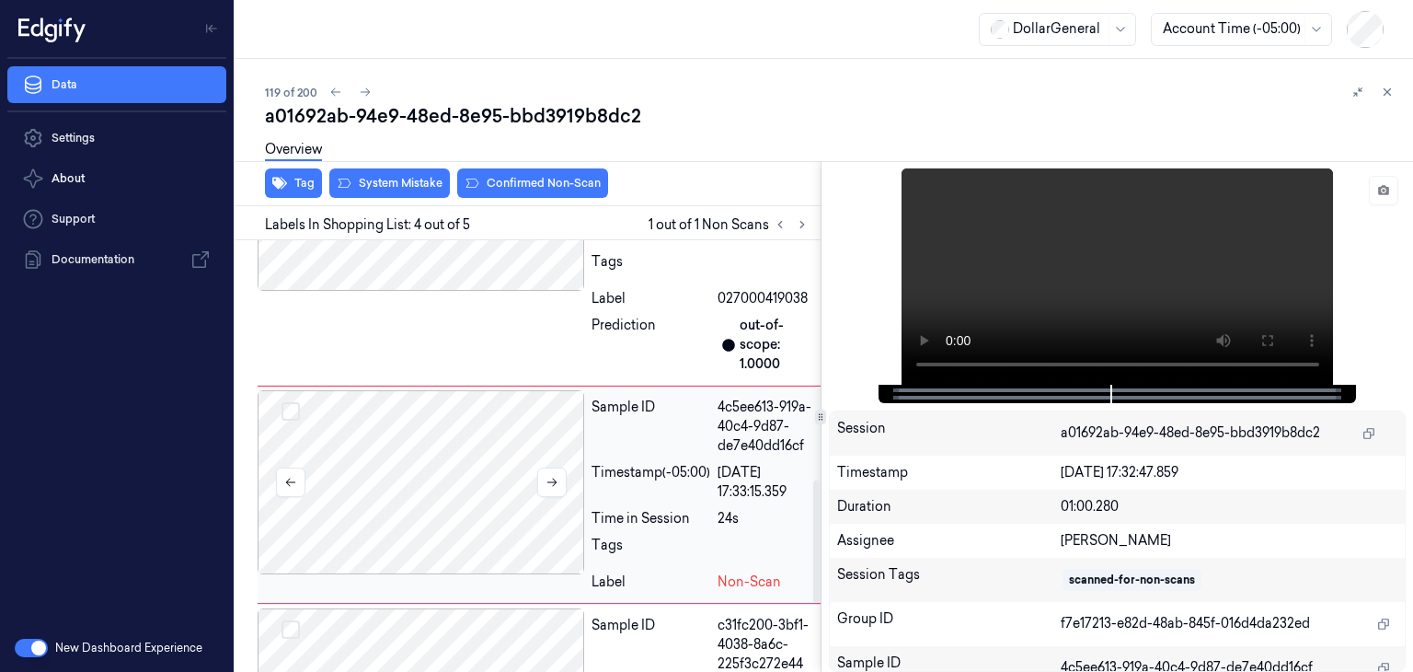
scroll to position [846, 0]
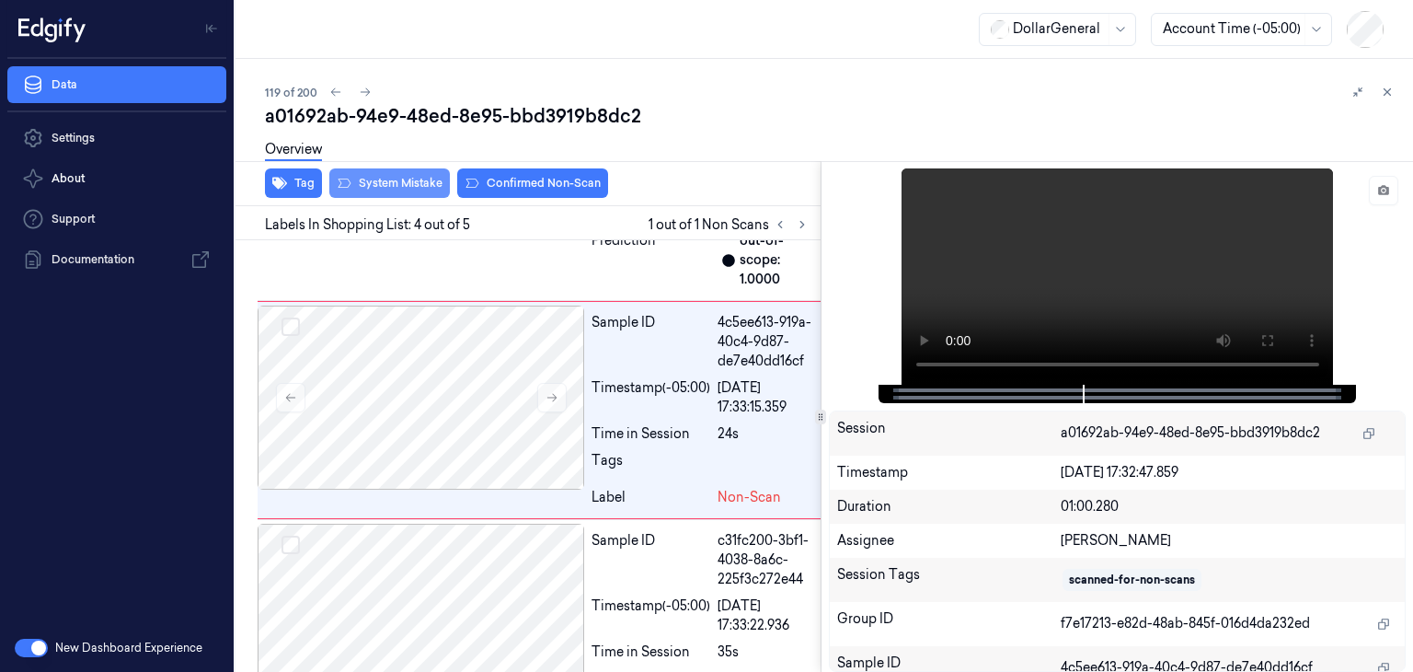
click at [402, 177] on button "System Mistake" at bounding box center [389, 182] width 121 height 29
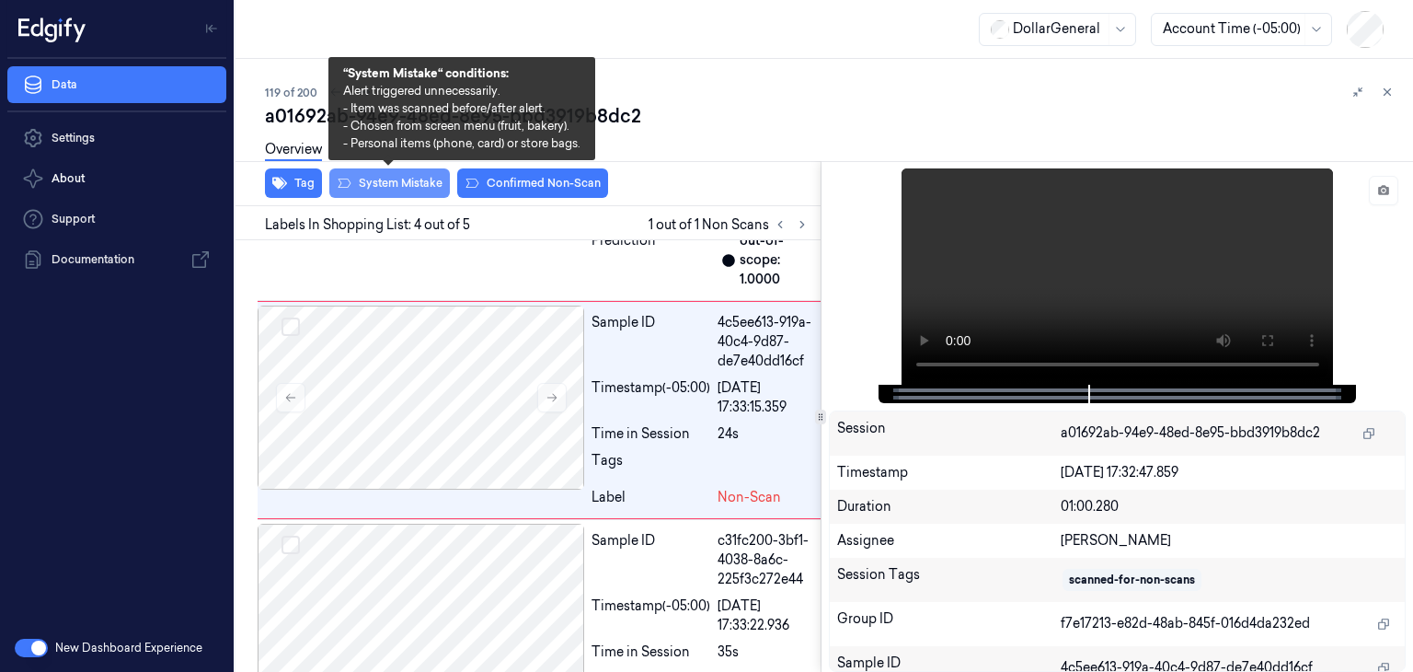
scroll to position [867, 0]
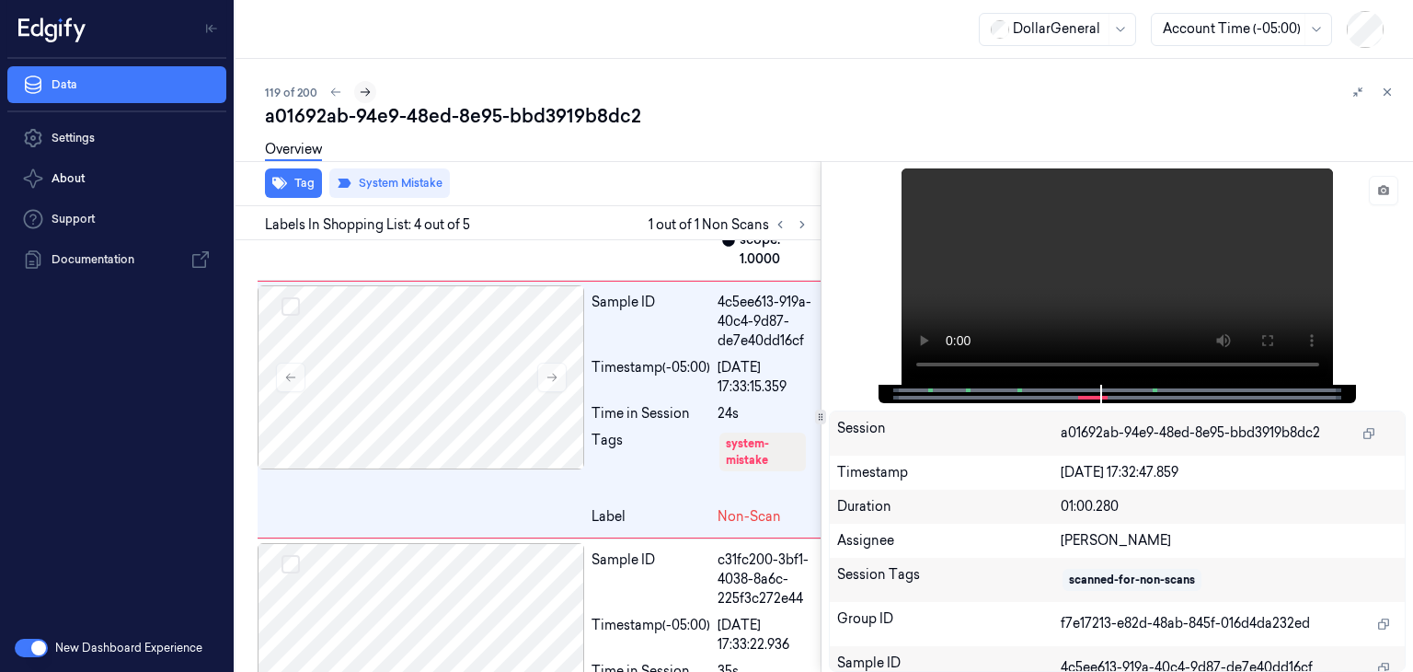
click at [368, 88] on icon at bounding box center [365, 92] width 13 height 13
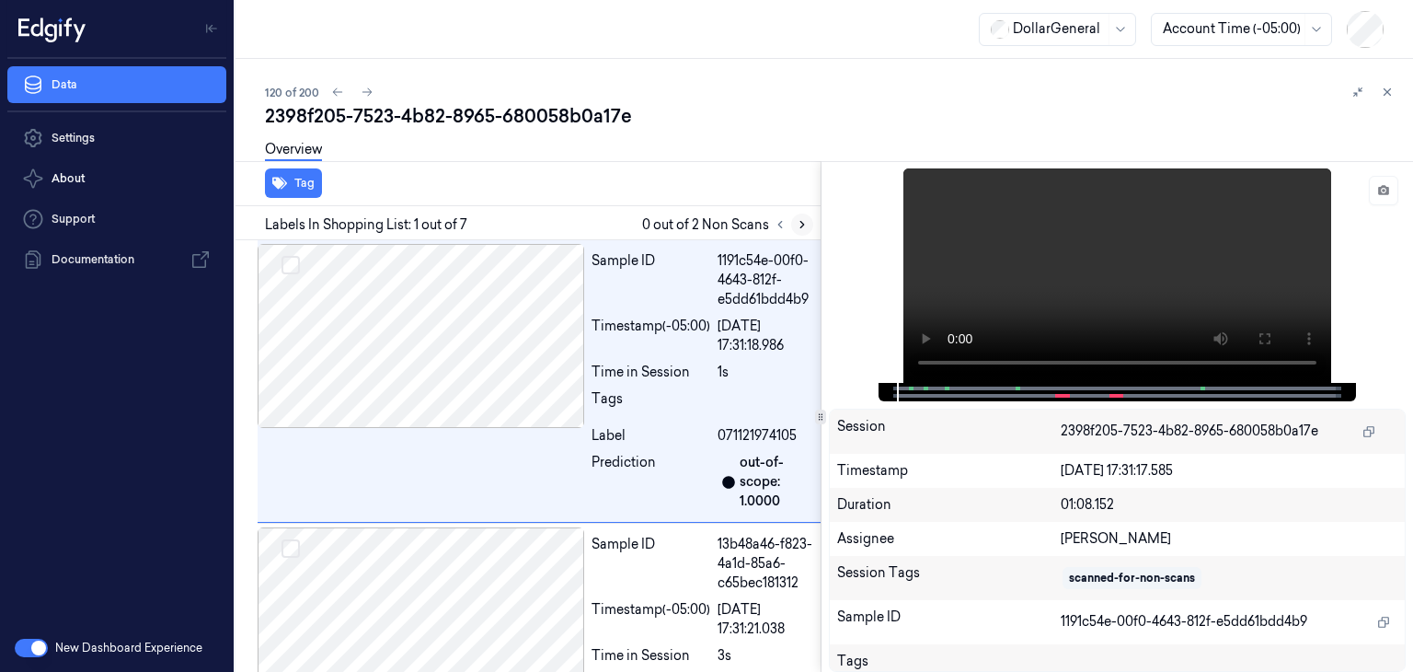
click at [793, 225] on button at bounding box center [802, 224] width 22 height 22
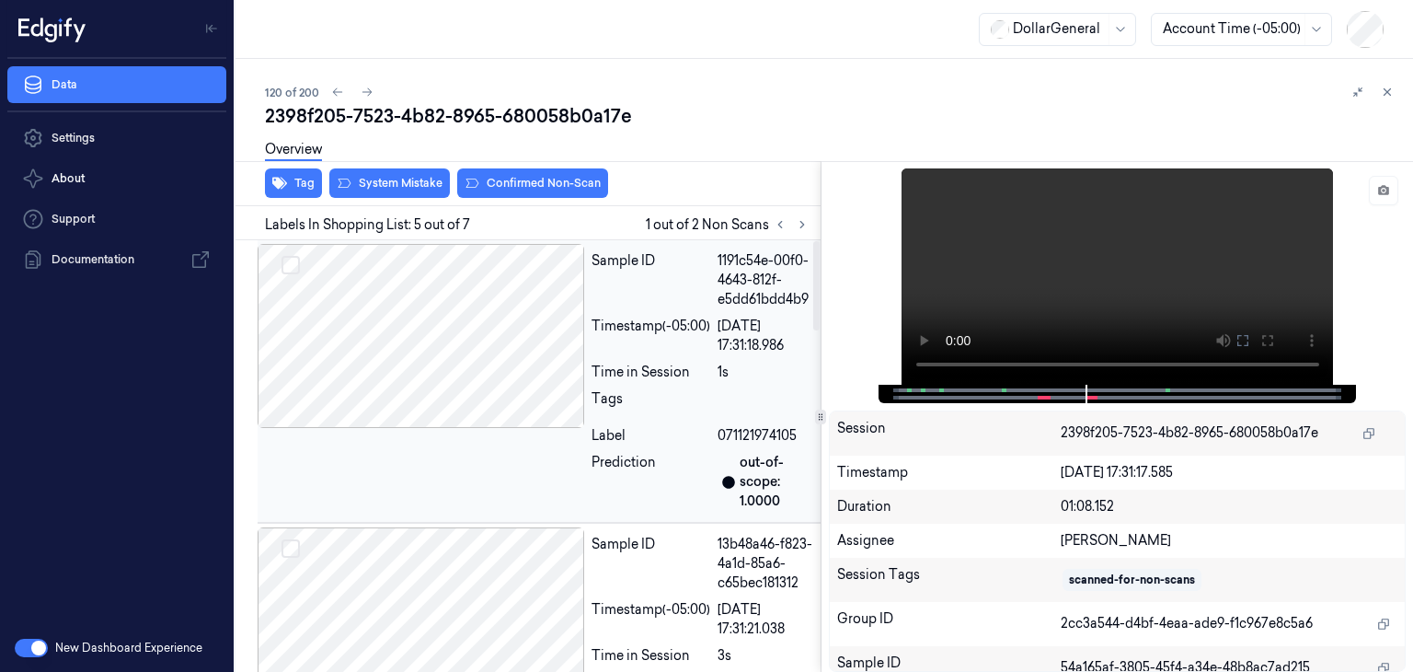
click at [501, 326] on div at bounding box center [421, 336] width 327 height 184
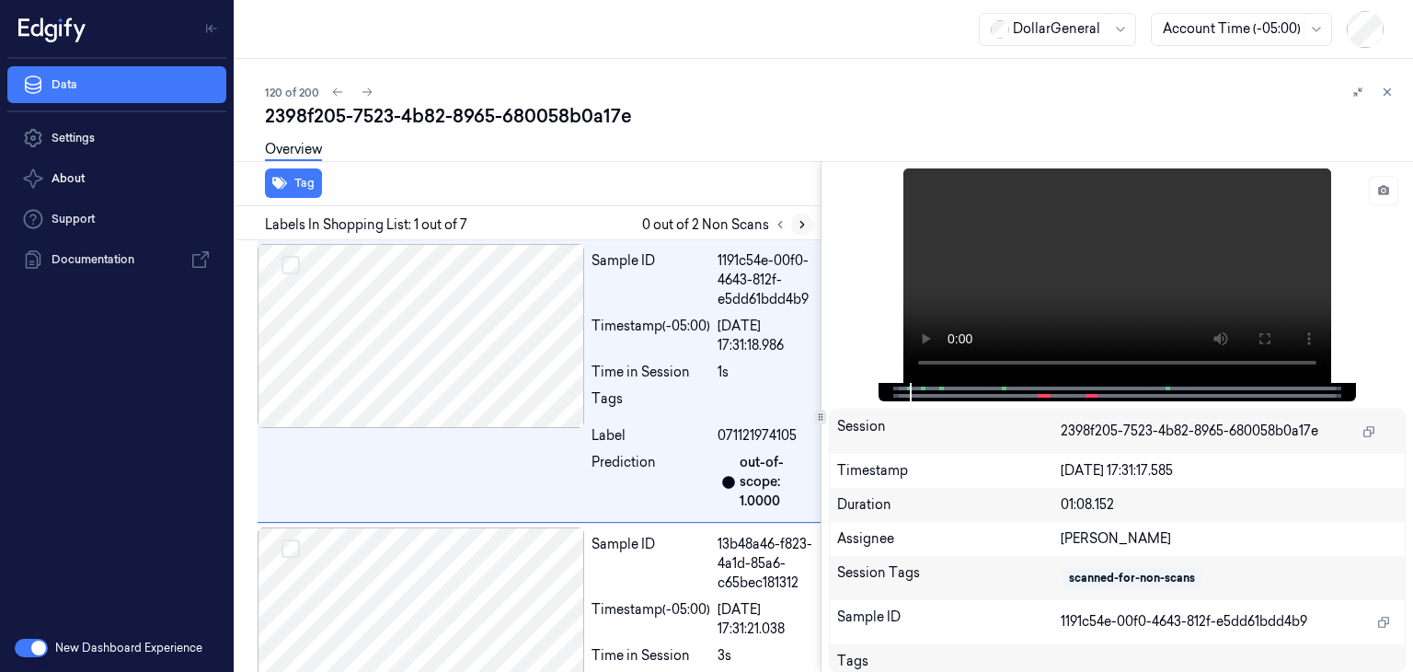
click at [798, 227] on icon at bounding box center [802, 224] width 13 height 13
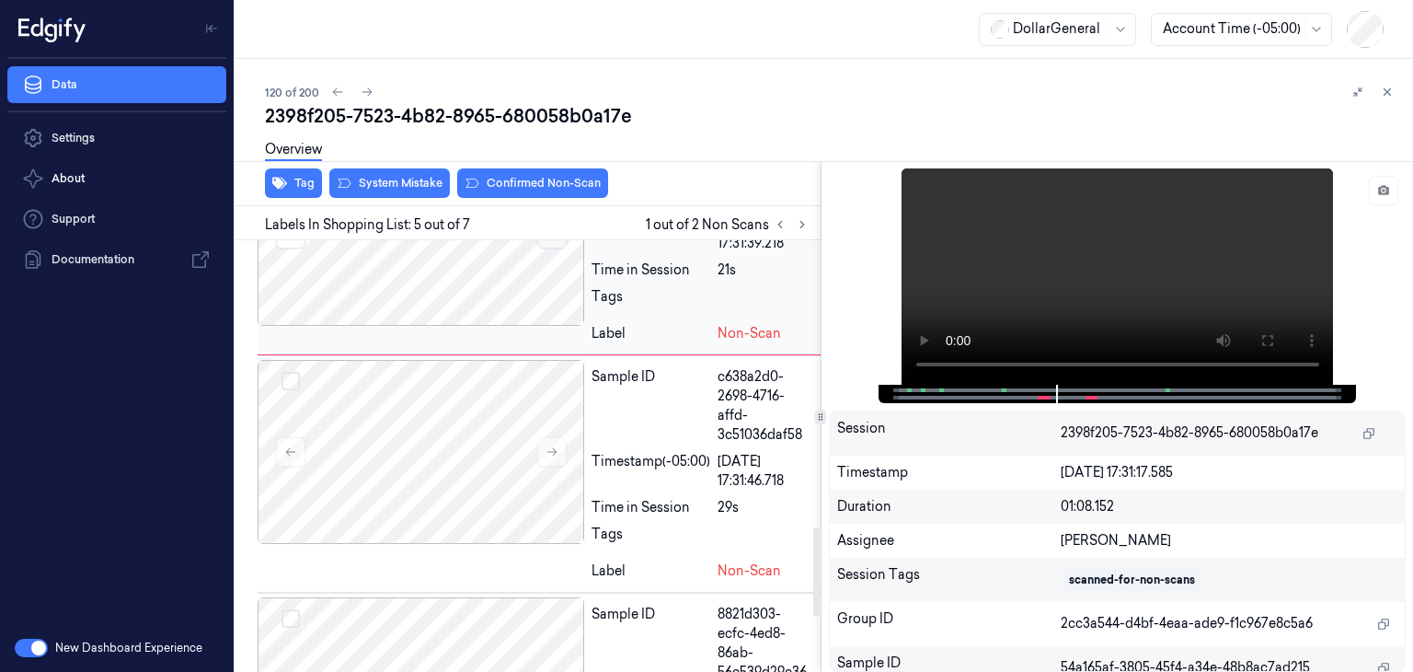
scroll to position [1382, 0]
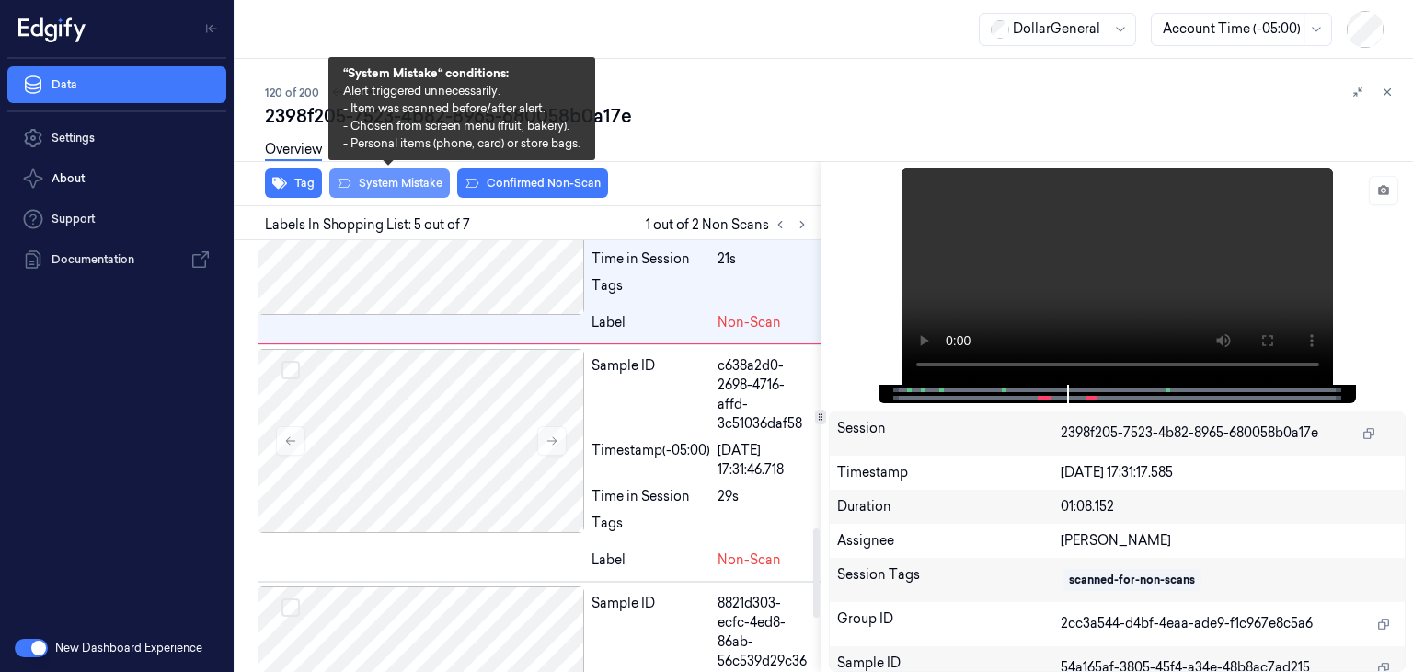
click at [418, 177] on button "System Mistake" at bounding box center [389, 182] width 121 height 29
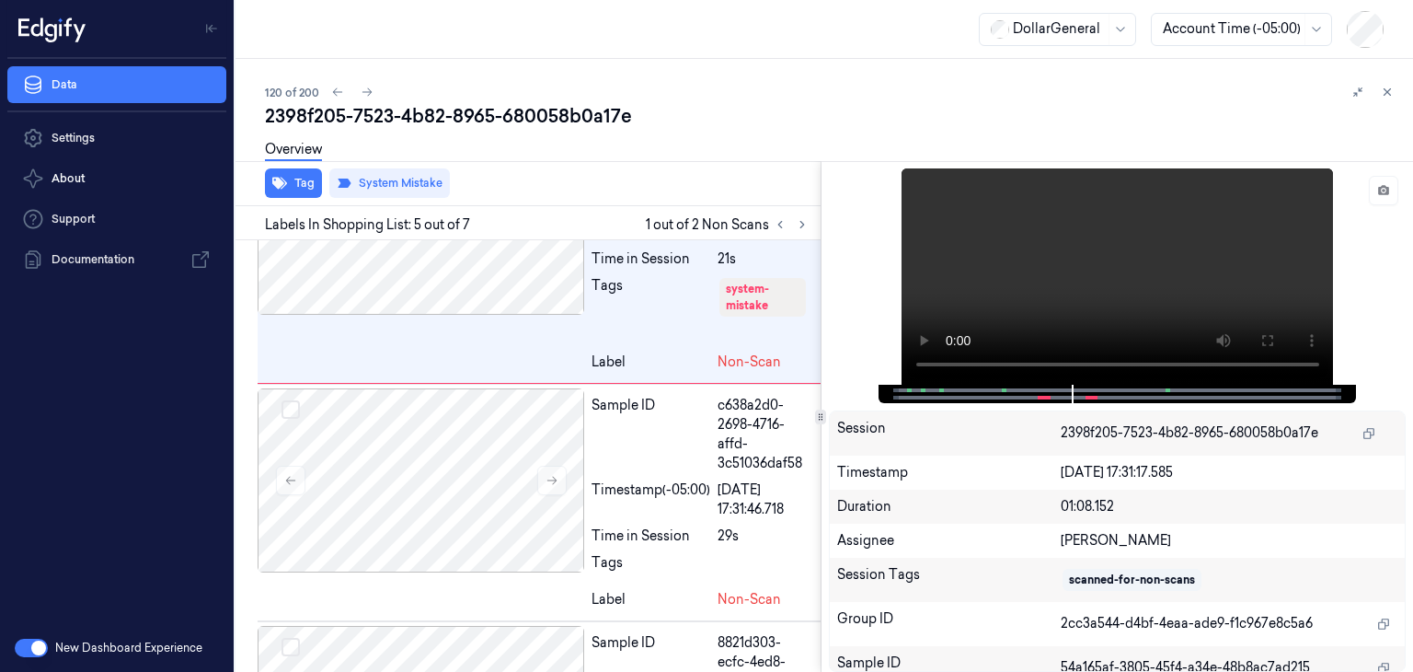
scroll to position [1217, 0]
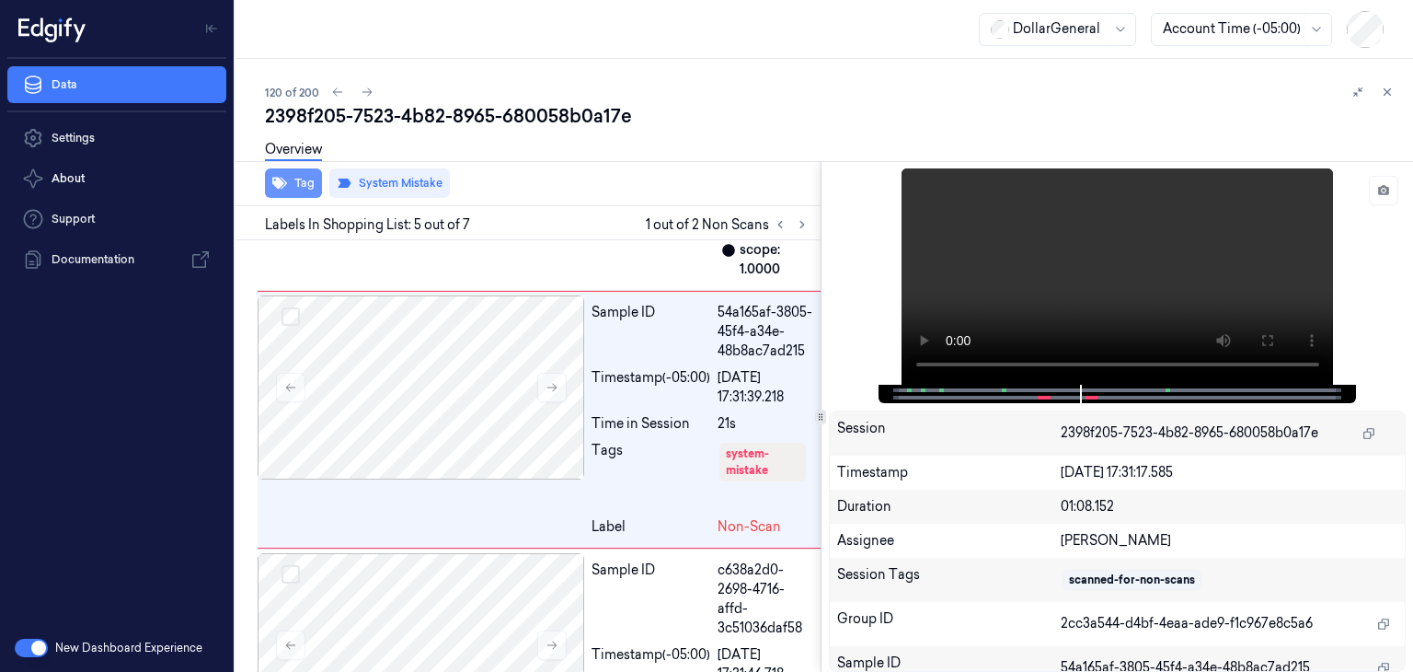
click at [297, 185] on button "Tag" at bounding box center [293, 182] width 57 height 29
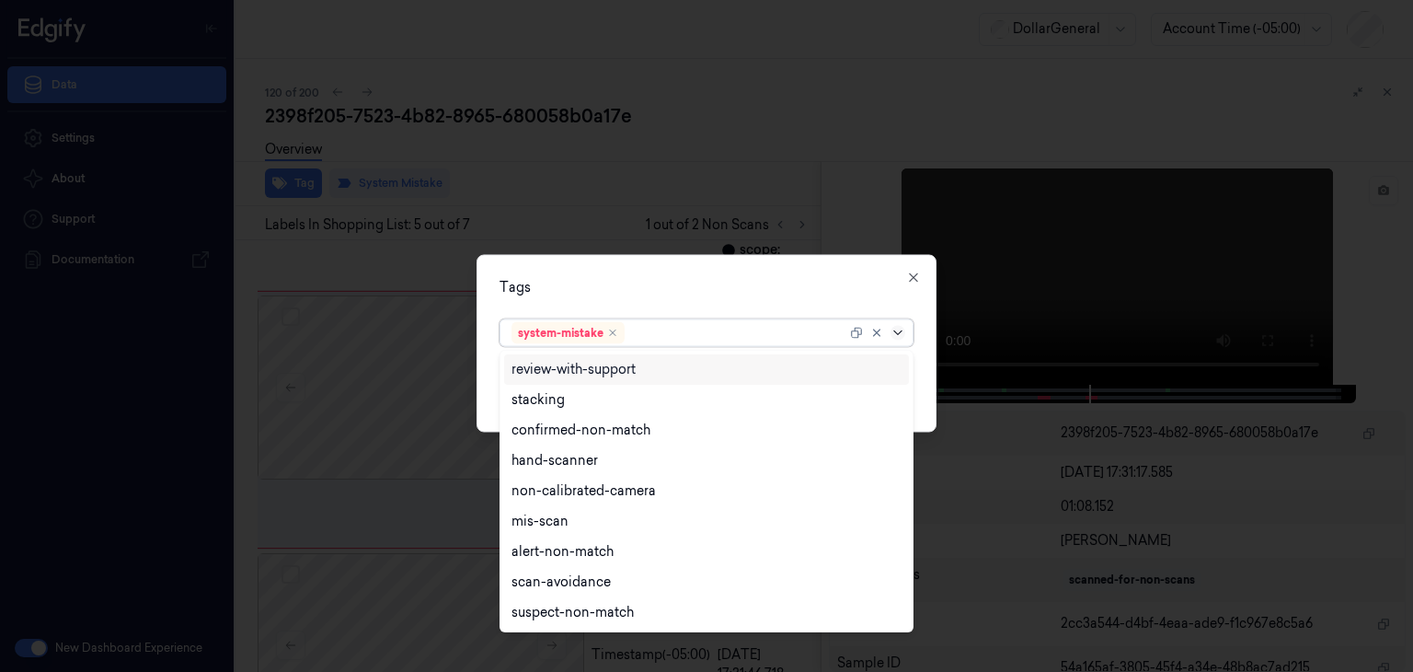
click at [904, 328] on icon at bounding box center [898, 333] width 15 height 15
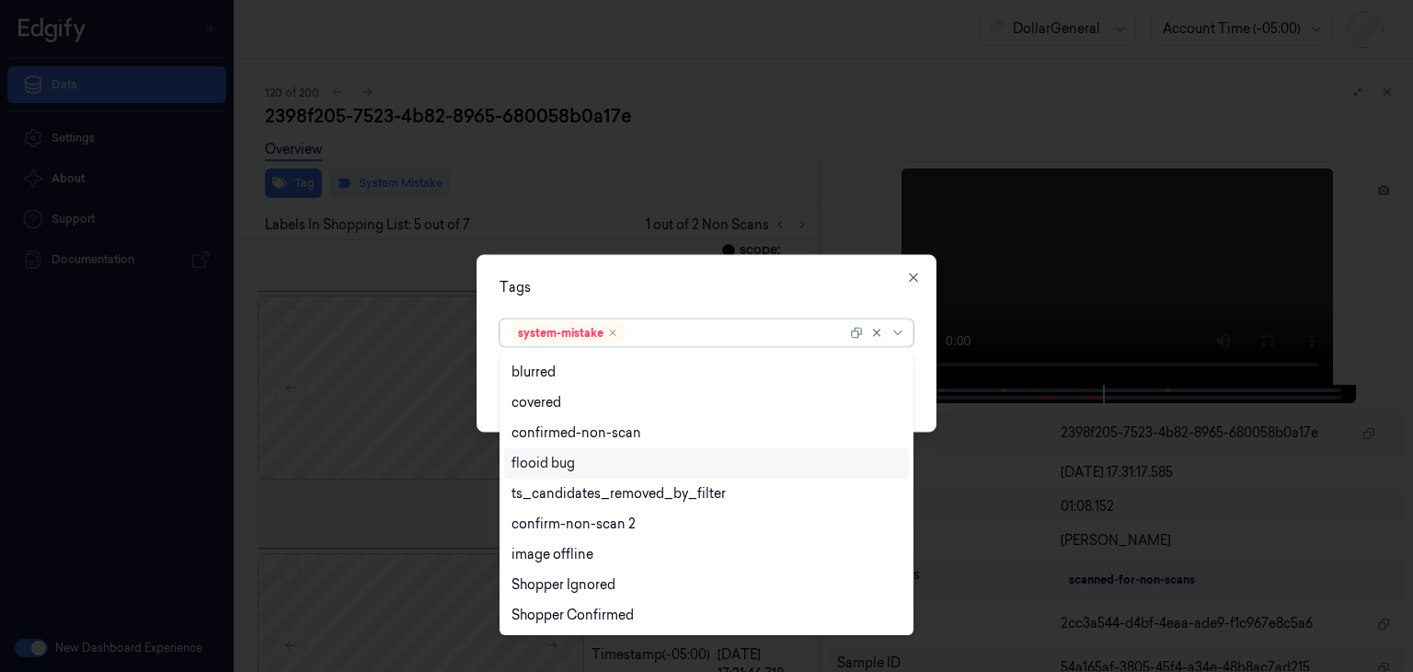
click at [570, 457] on div "flooid bug" at bounding box center [542, 463] width 63 height 19
click at [924, 373] on div "Tags option flooid bug , selected. 21 results available. Use Up and Down to cho…" at bounding box center [707, 344] width 460 height 178
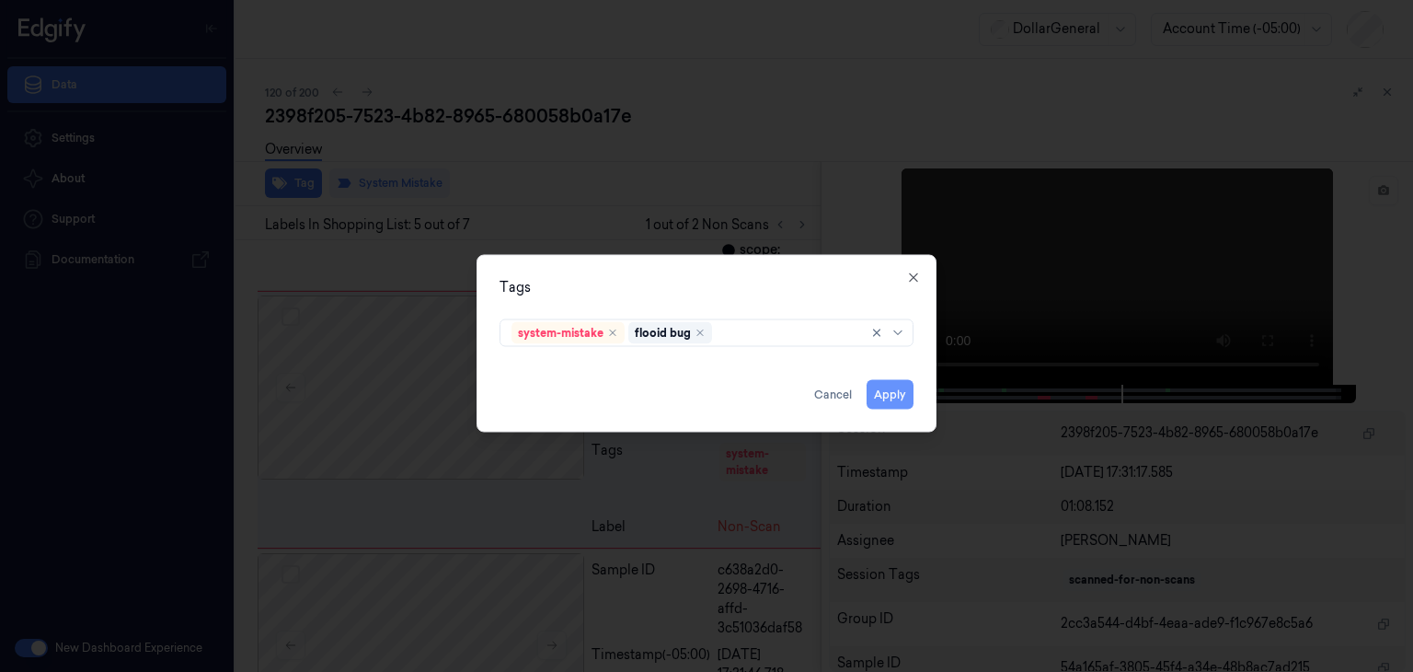
click at [886, 400] on button "Apply" at bounding box center [890, 394] width 47 height 29
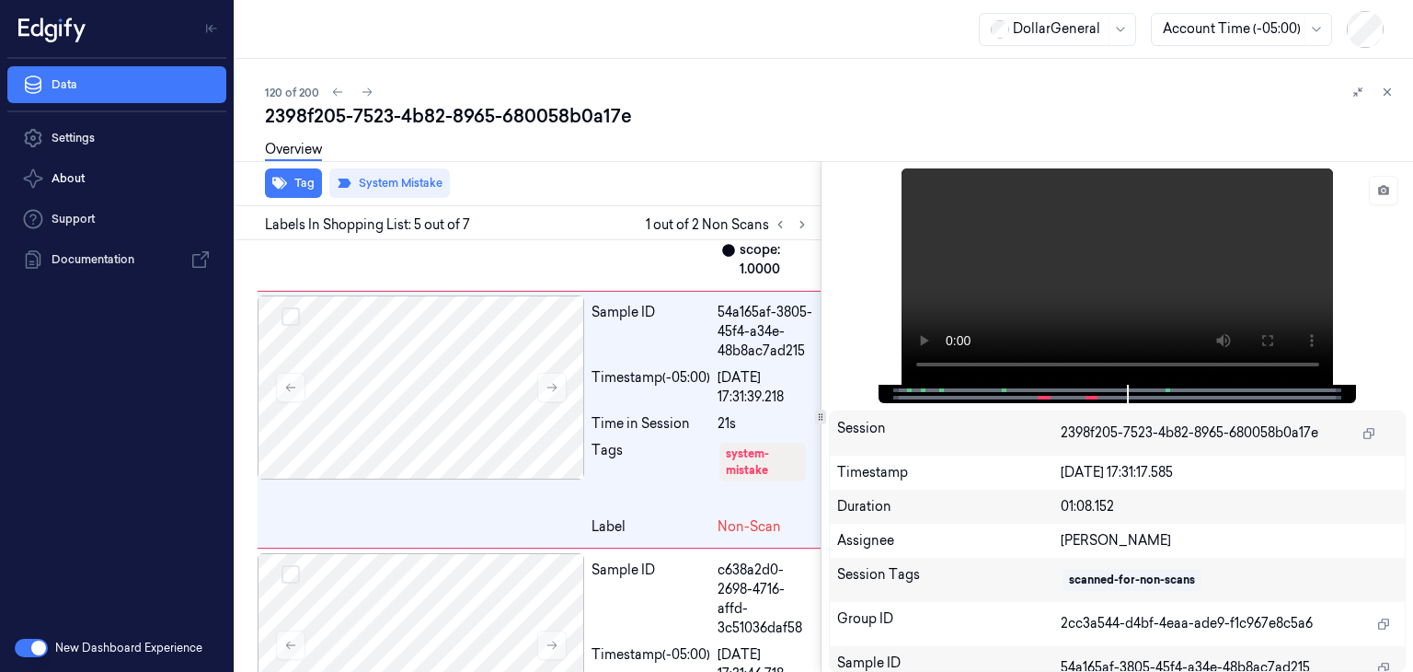
scroll to position [1218, 0]
click at [989, 292] on video at bounding box center [1118, 276] width 432 height 216
click at [363, 93] on icon at bounding box center [367, 92] width 13 height 13
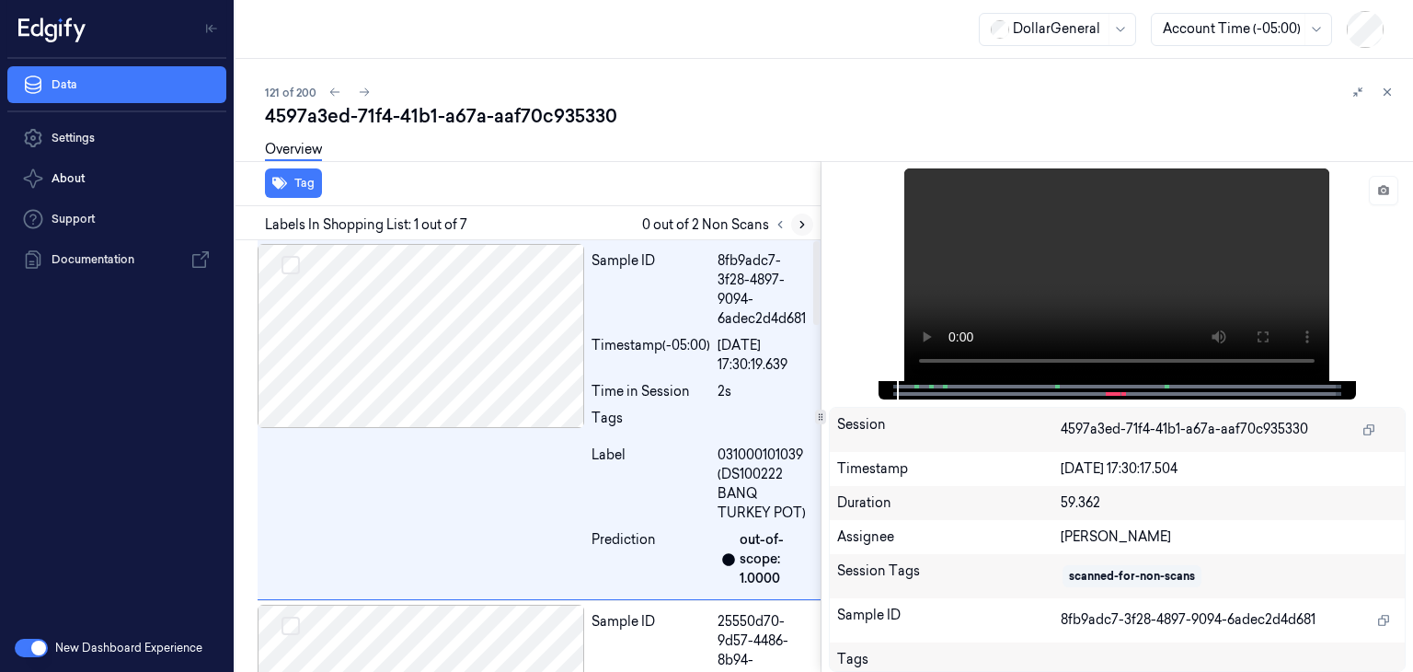
click at [806, 224] on icon at bounding box center [802, 224] width 13 height 13
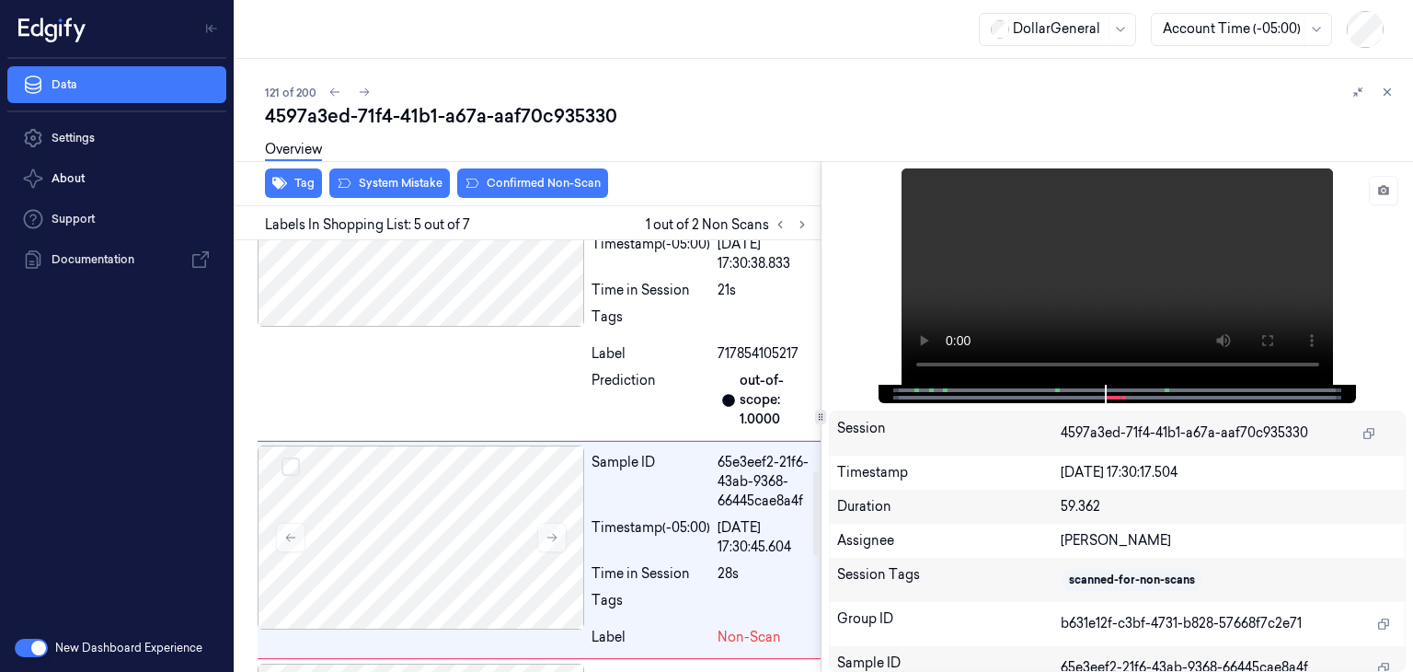
scroll to position [1091, 0]
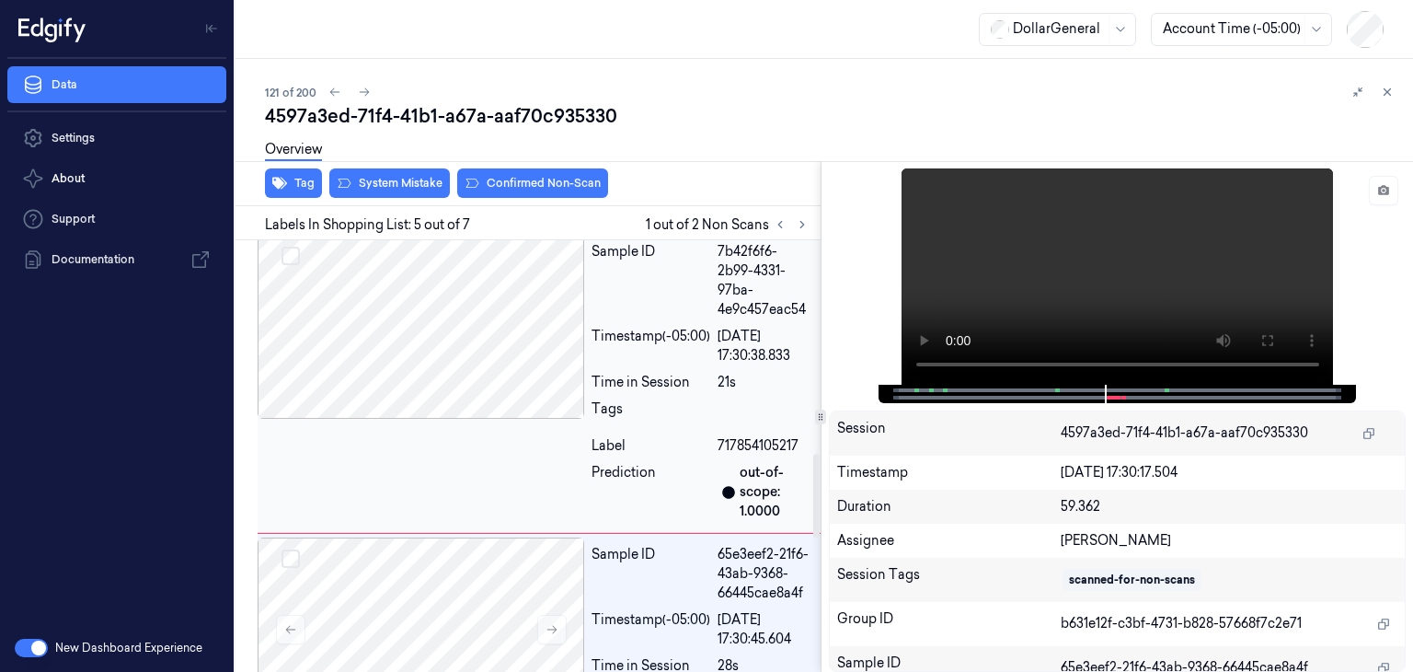
click at [504, 380] on div at bounding box center [421, 327] width 327 height 184
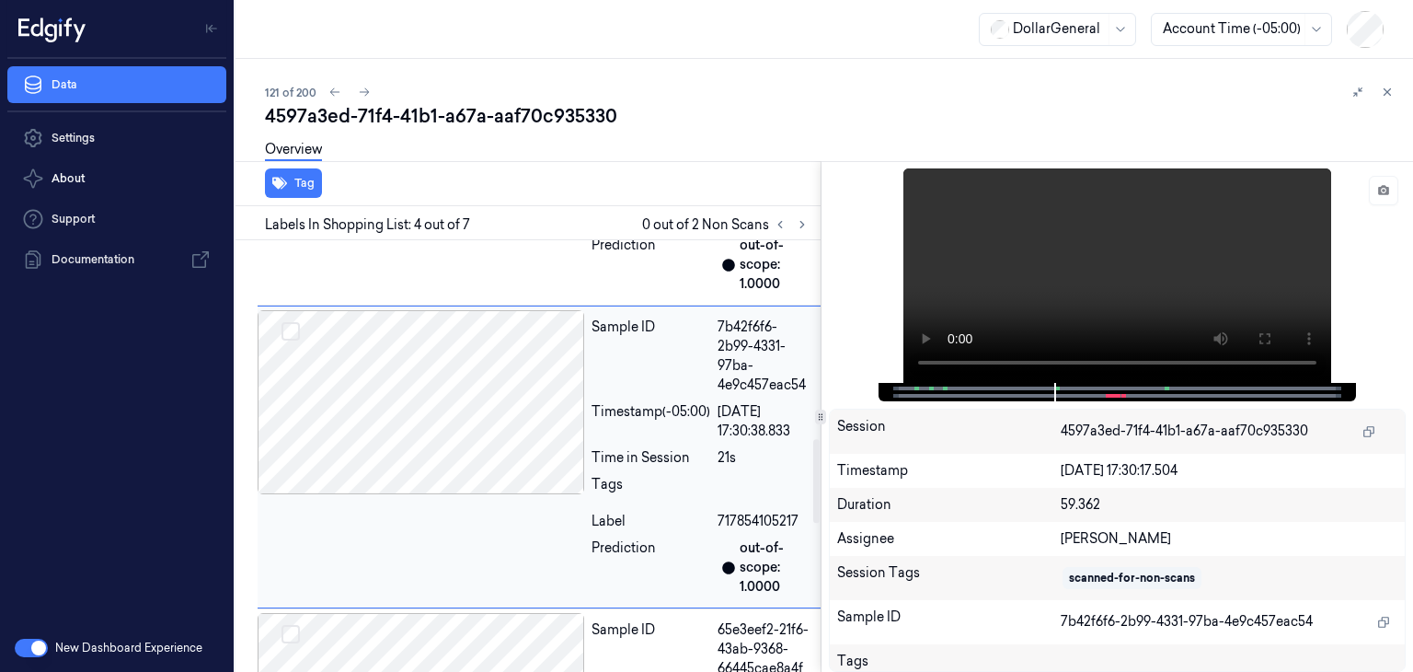
scroll to position [1108, 0]
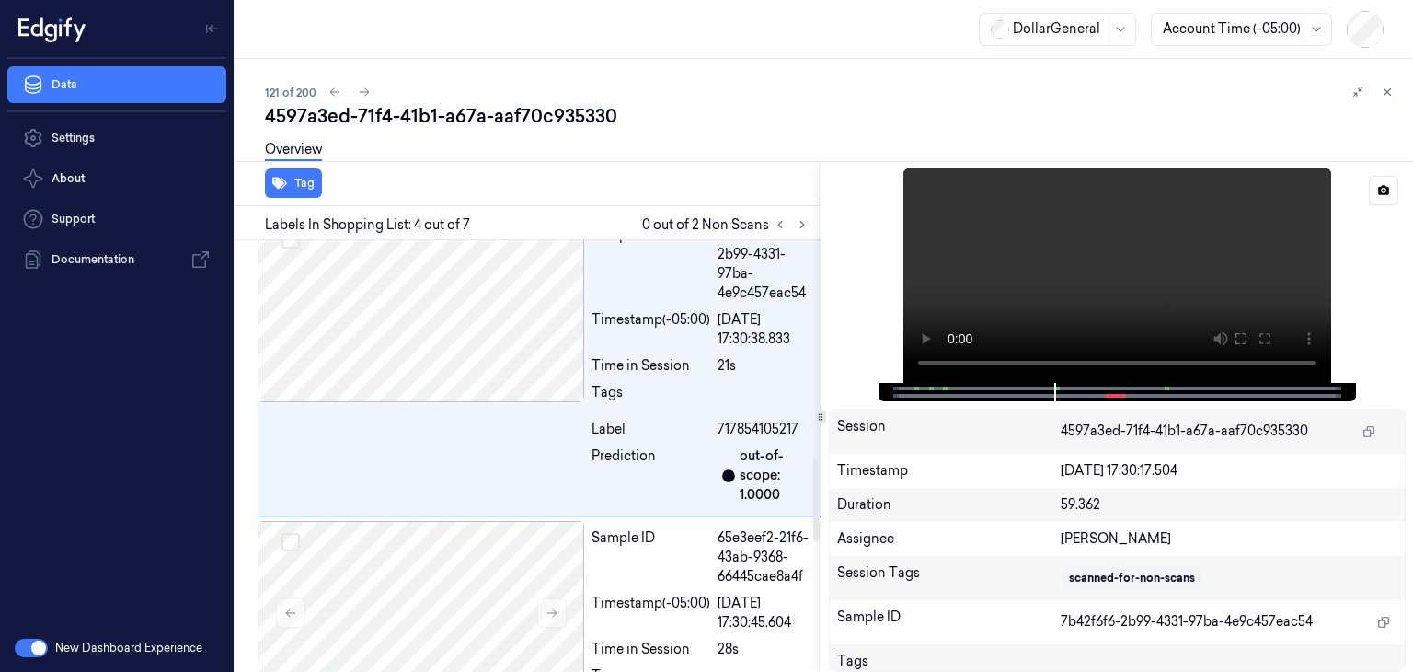
click at [960, 245] on video at bounding box center [1117, 275] width 428 height 214
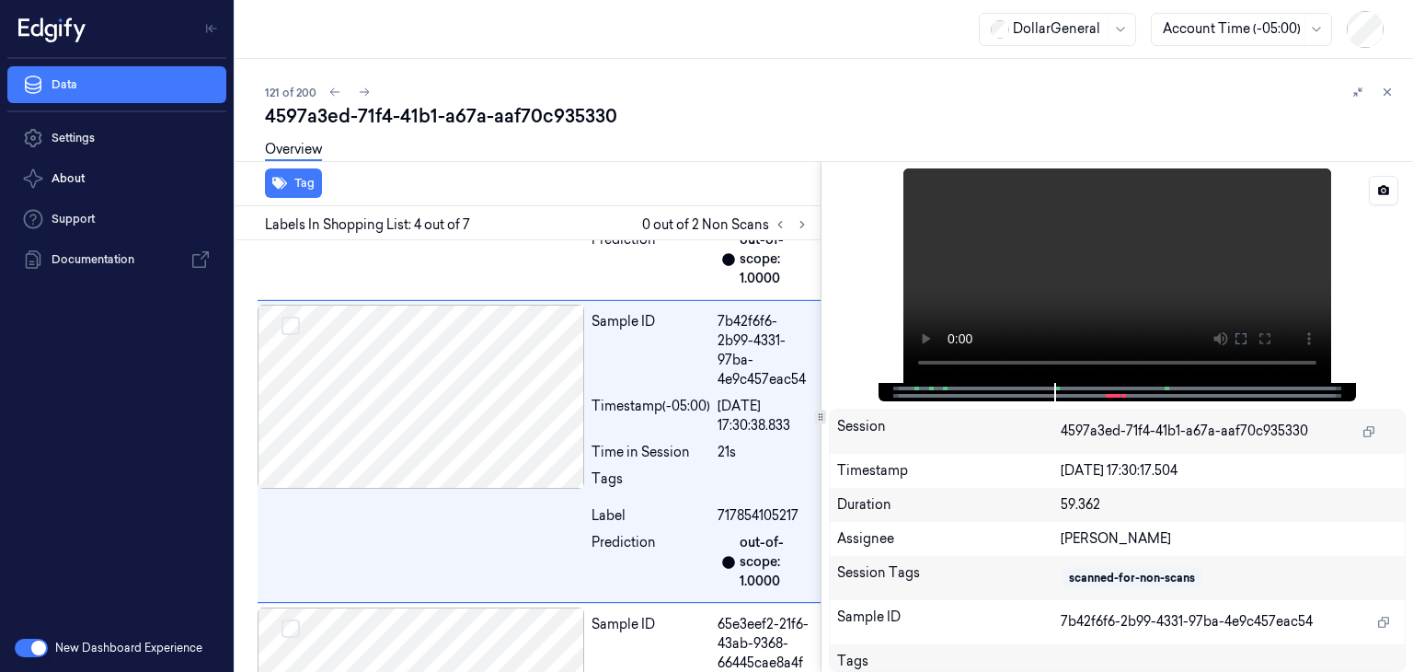
scroll to position [1016, 0]
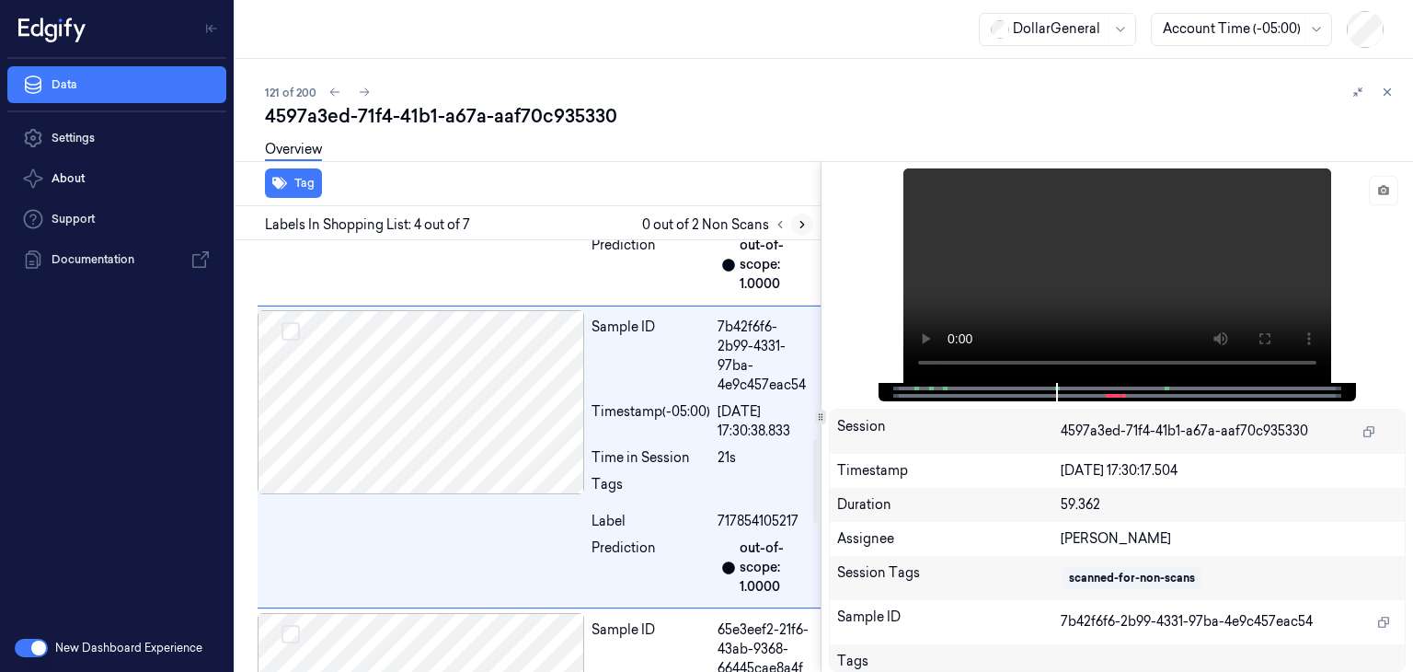
click at [807, 218] on icon at bounding box center [802, 224] width 13 height 13
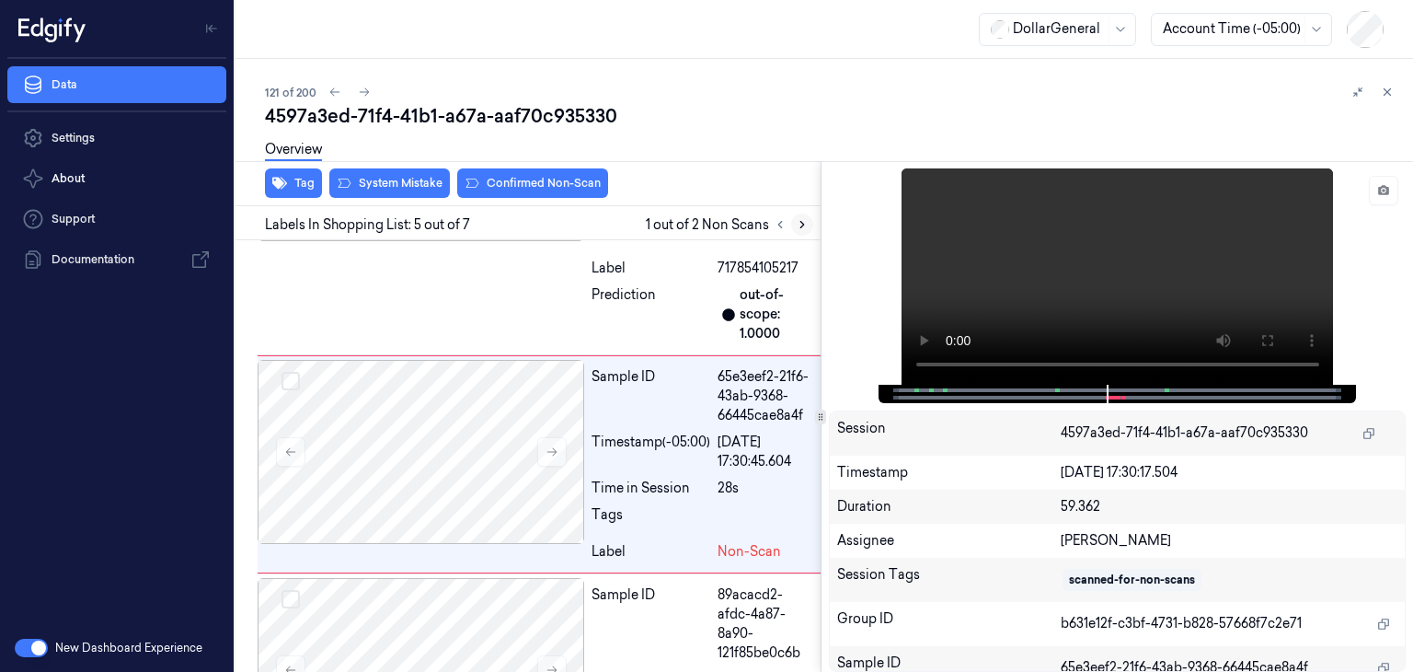
scroll to position [1275, 0]
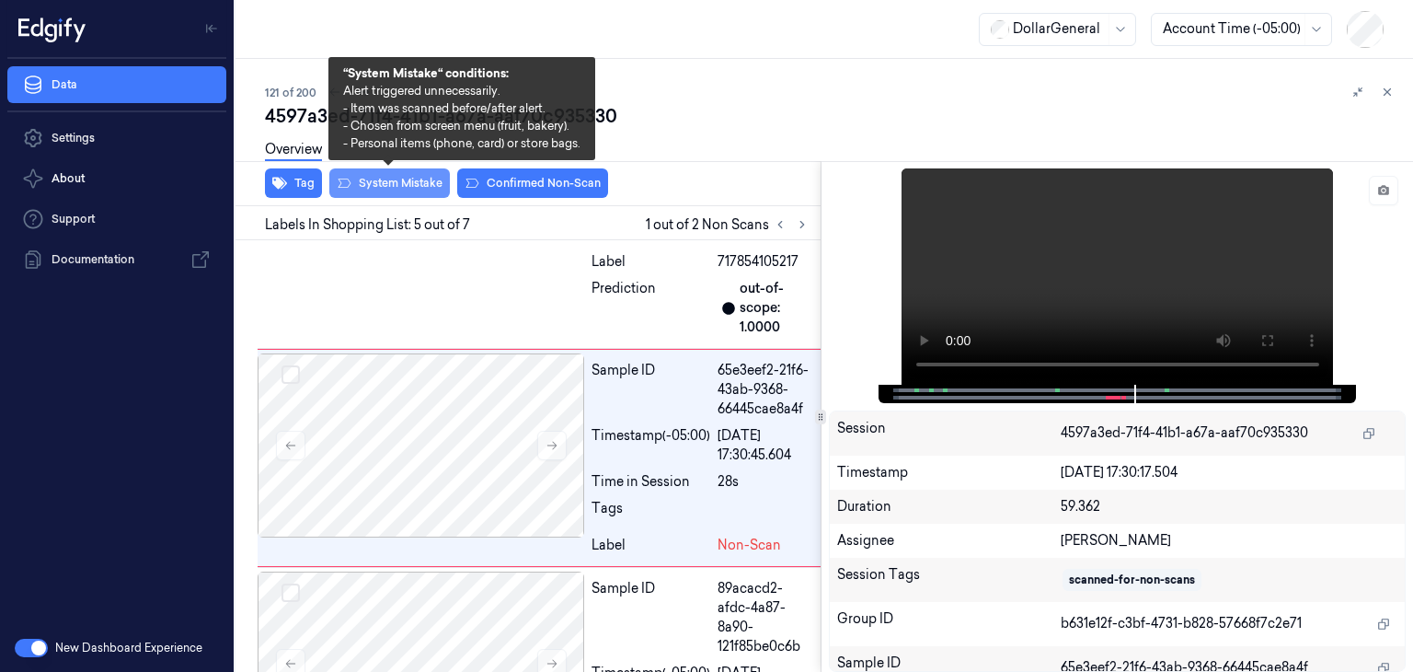
click at [427, 193] on button "System Mistake" at bounding box center [389, 182] width 121 height 29
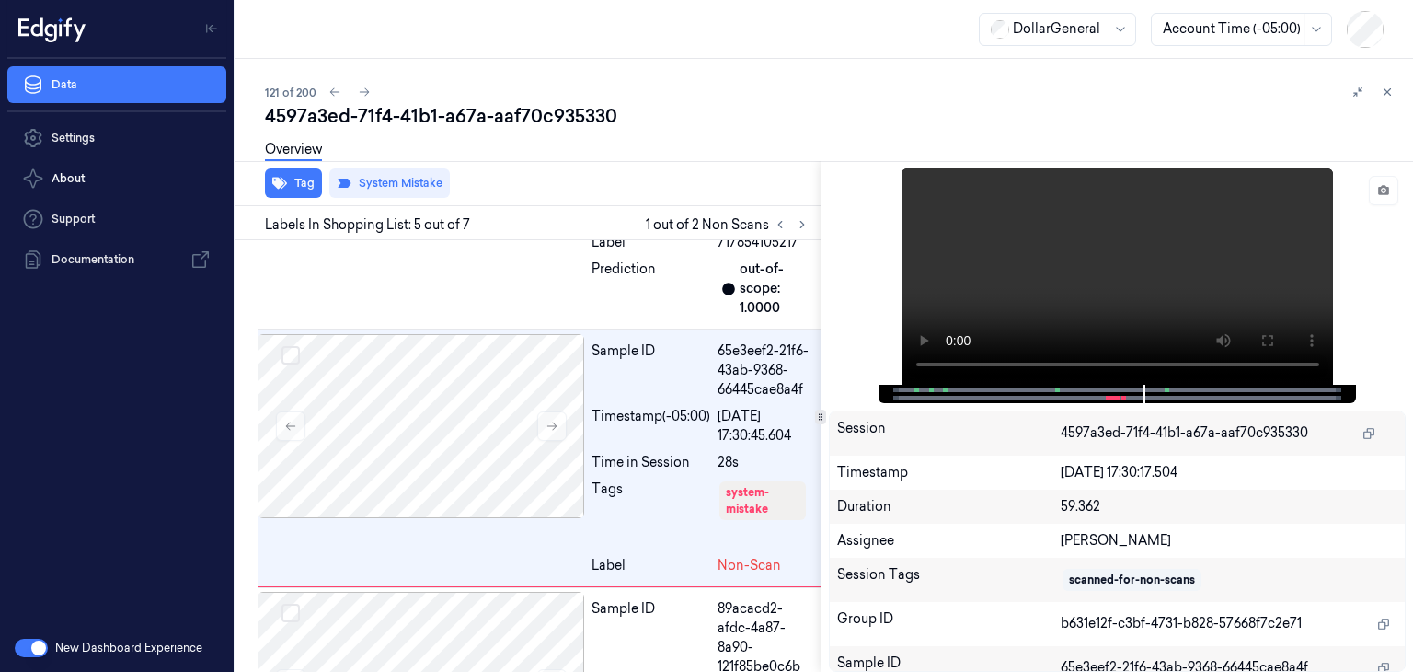
drag, startPoint x: 796, startPoint y: 228, endPoint x: 674, endPoint y: 236, distance: 121.7
click at [796, 227] on icon at bounding box center [802, 224] width 13 height 13
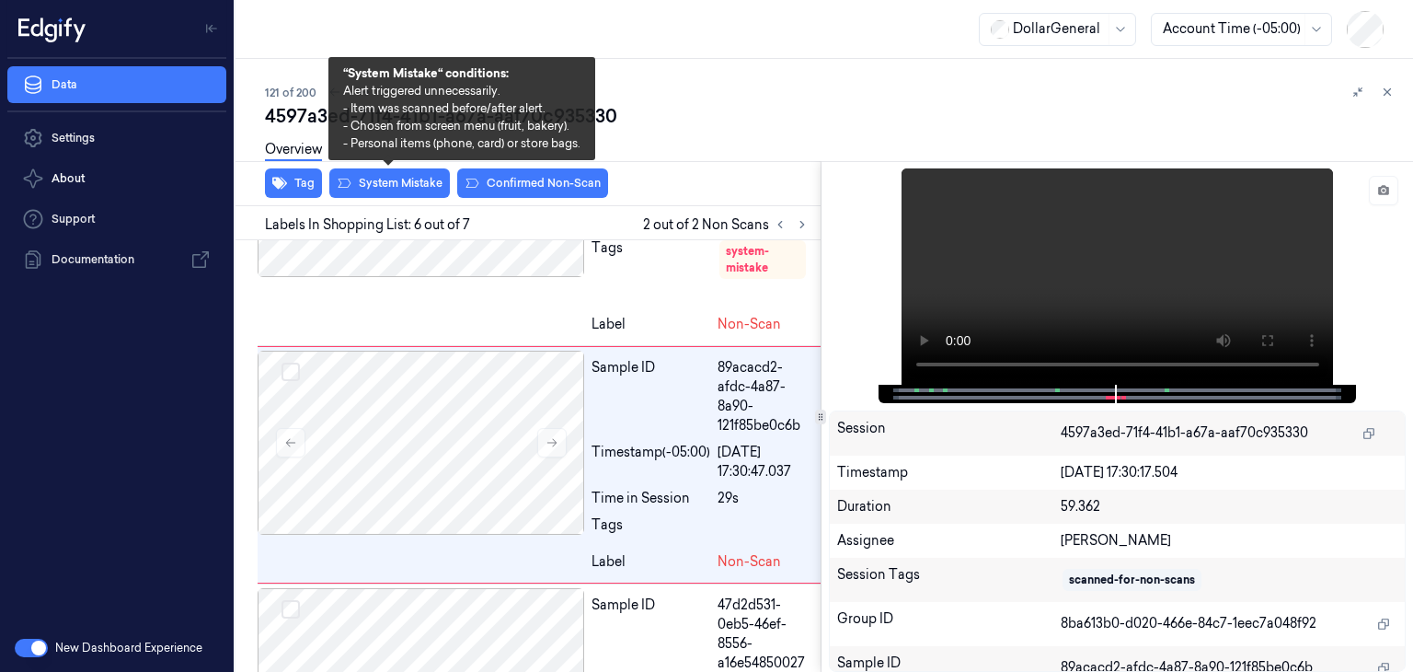
scroll to position [1542, 0]
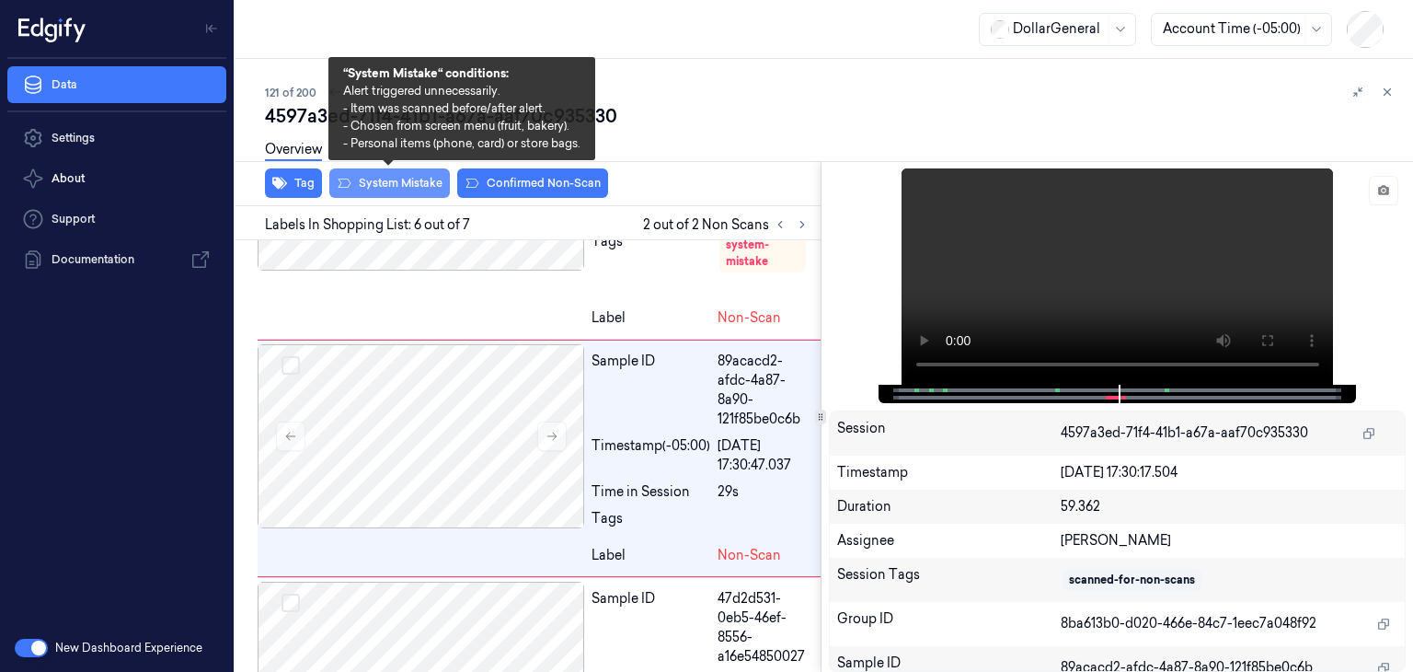
click at [357, 185] on button "System Mistake" at bounding box center [389, 182] width 121 height 29
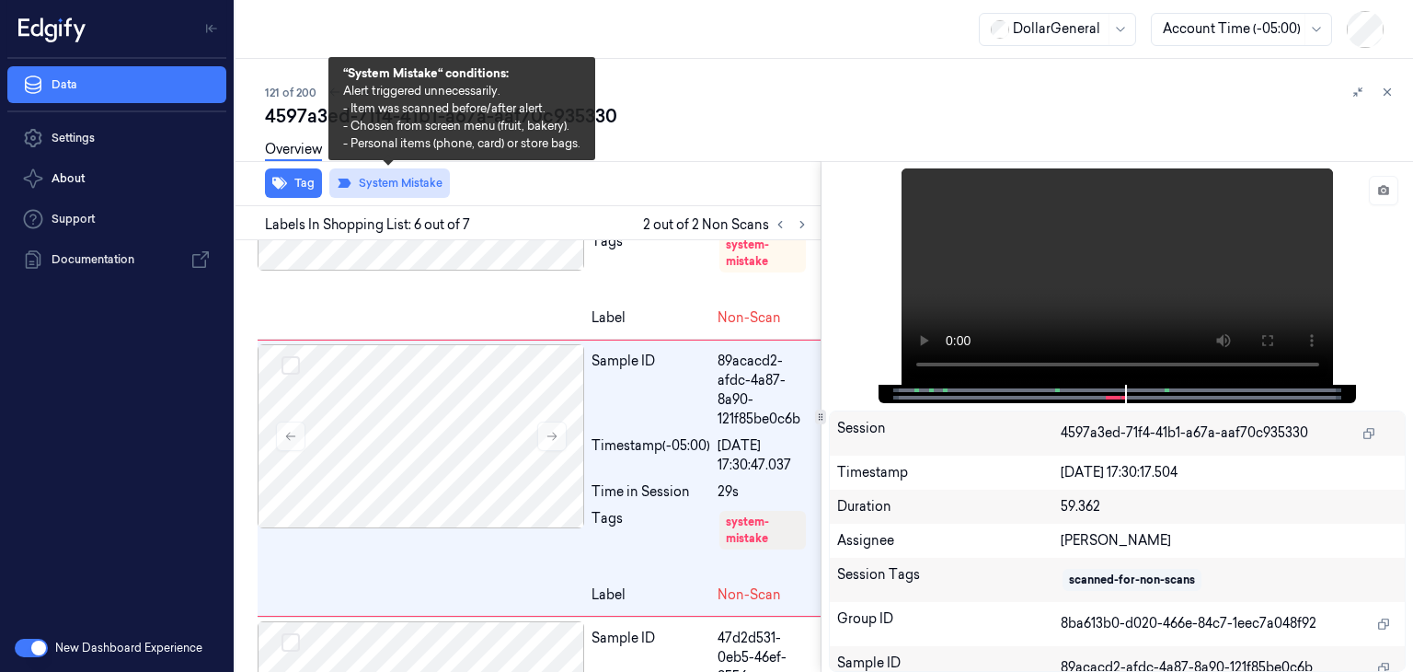
scroll to position [1561, 0]
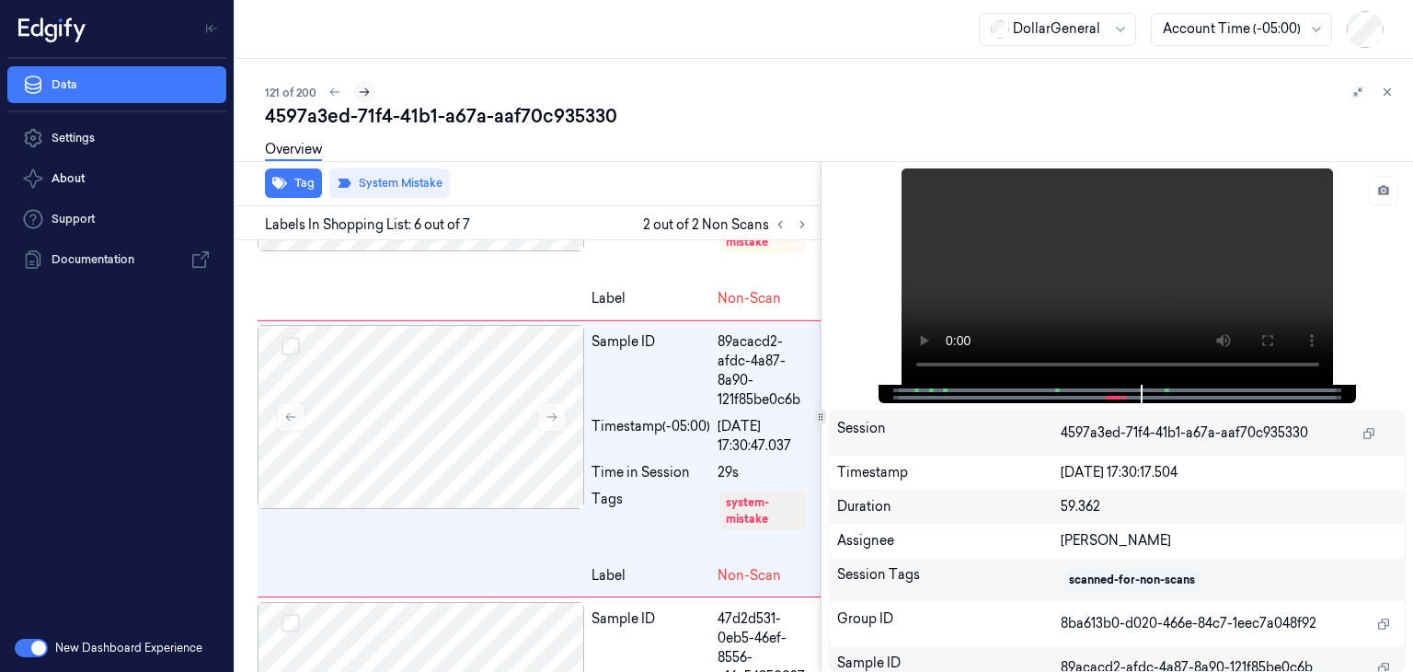
click at [364, 89] on icon at bounding box center [365, 92] width 10 height 8
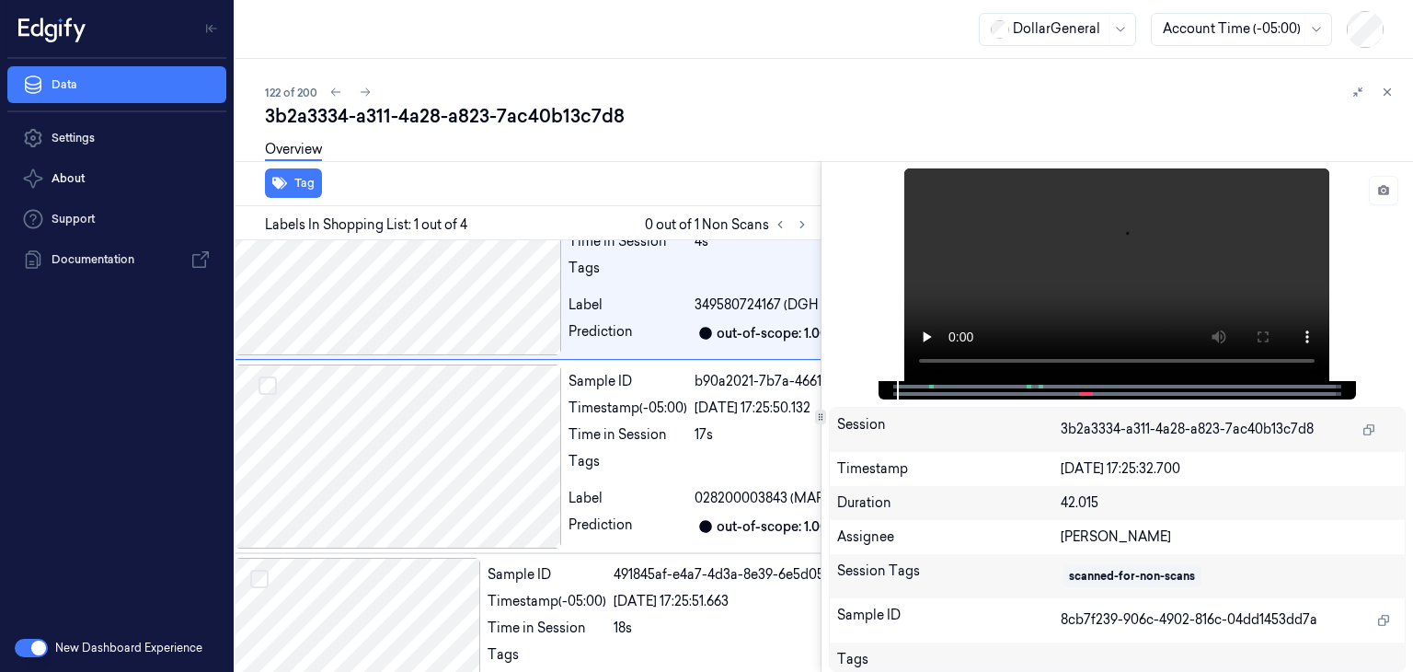
scroll to position [0, 29]
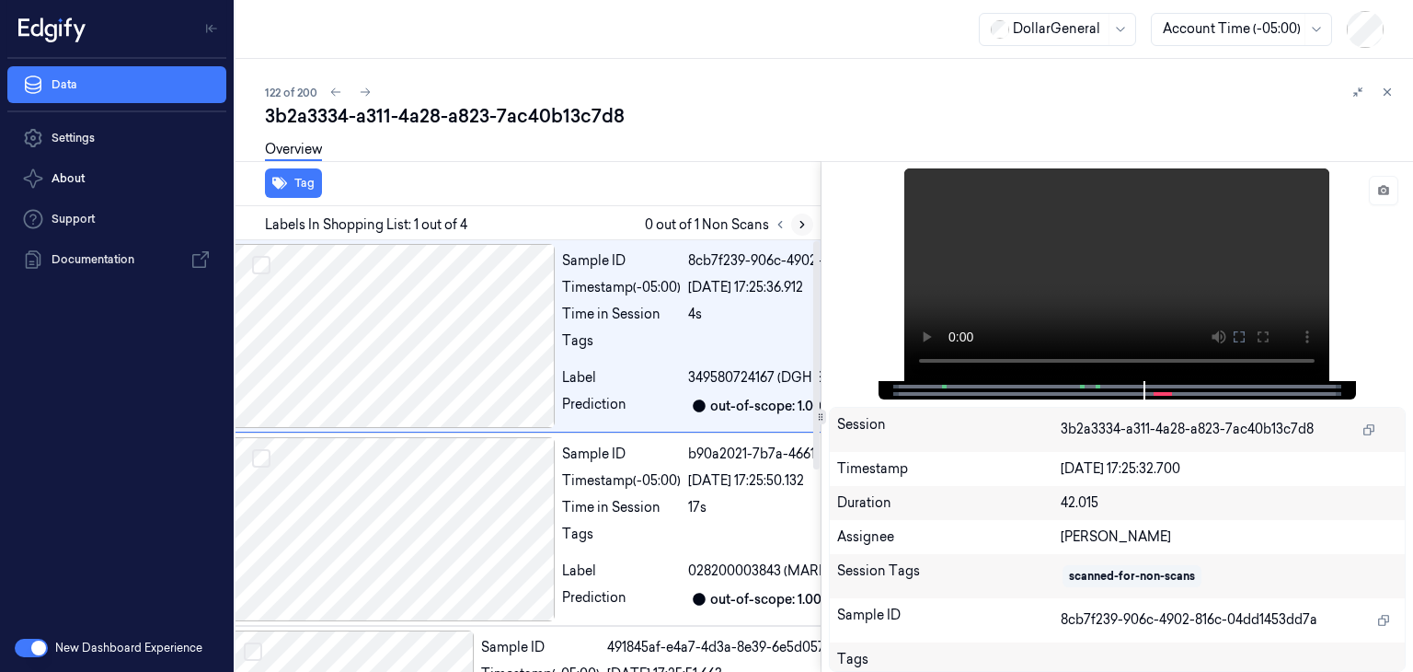
click at [799, 229] on icon at bounding box center [802, 224] width 13 height 13
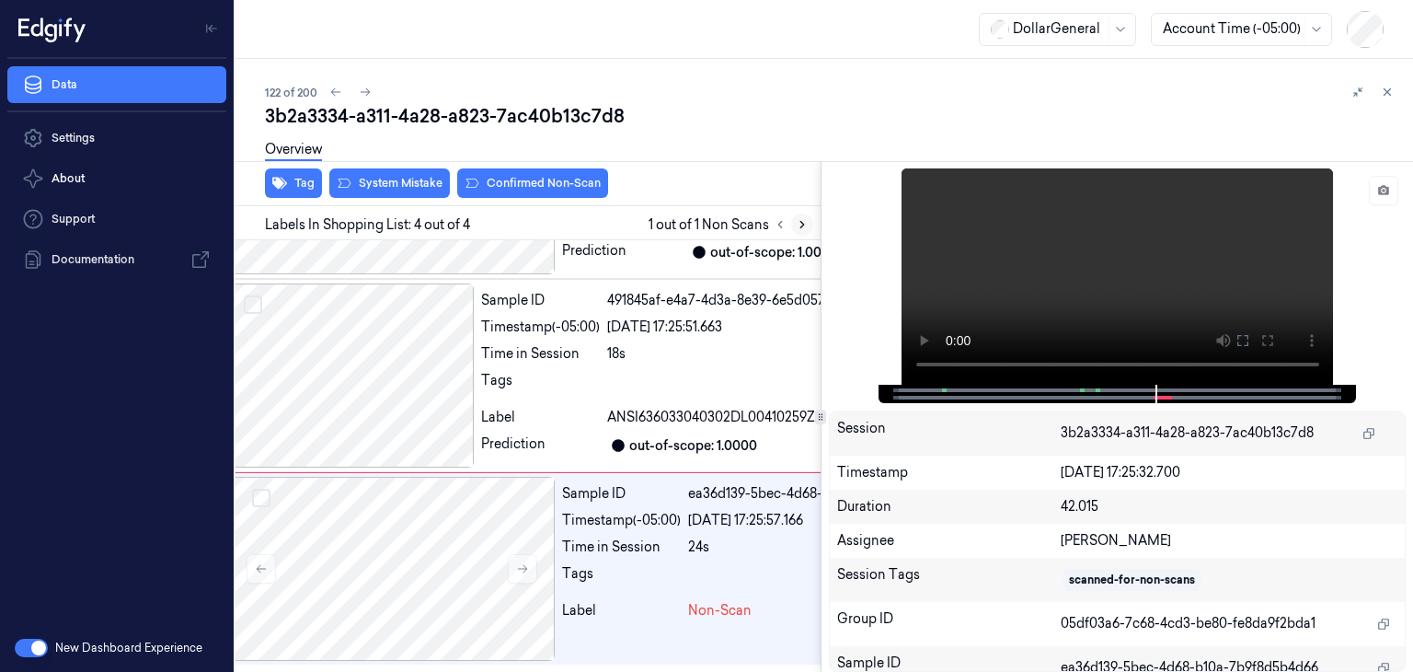
scroll to position [380, 29]
click at [523, 569] on icon at bounding box center [522, 568] width 13 height 13
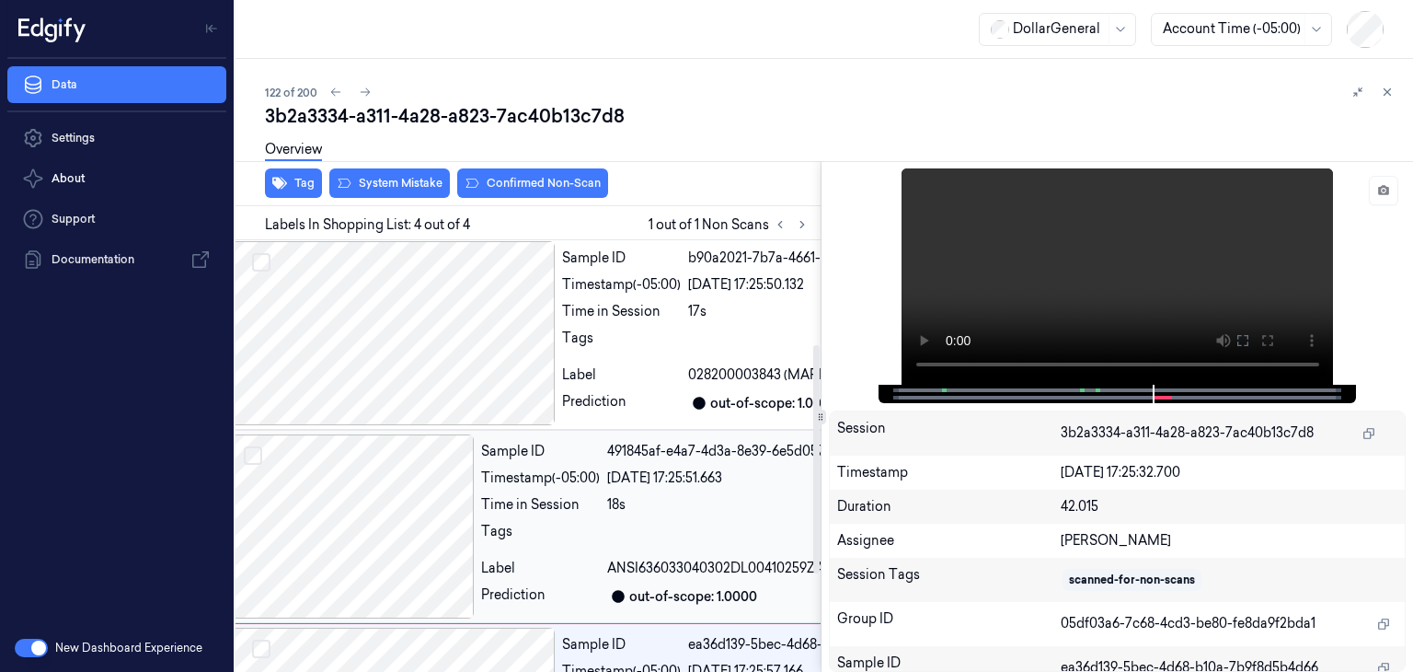
click at [437, 527] on div at bounding box center [351, 526] width 246 height 184
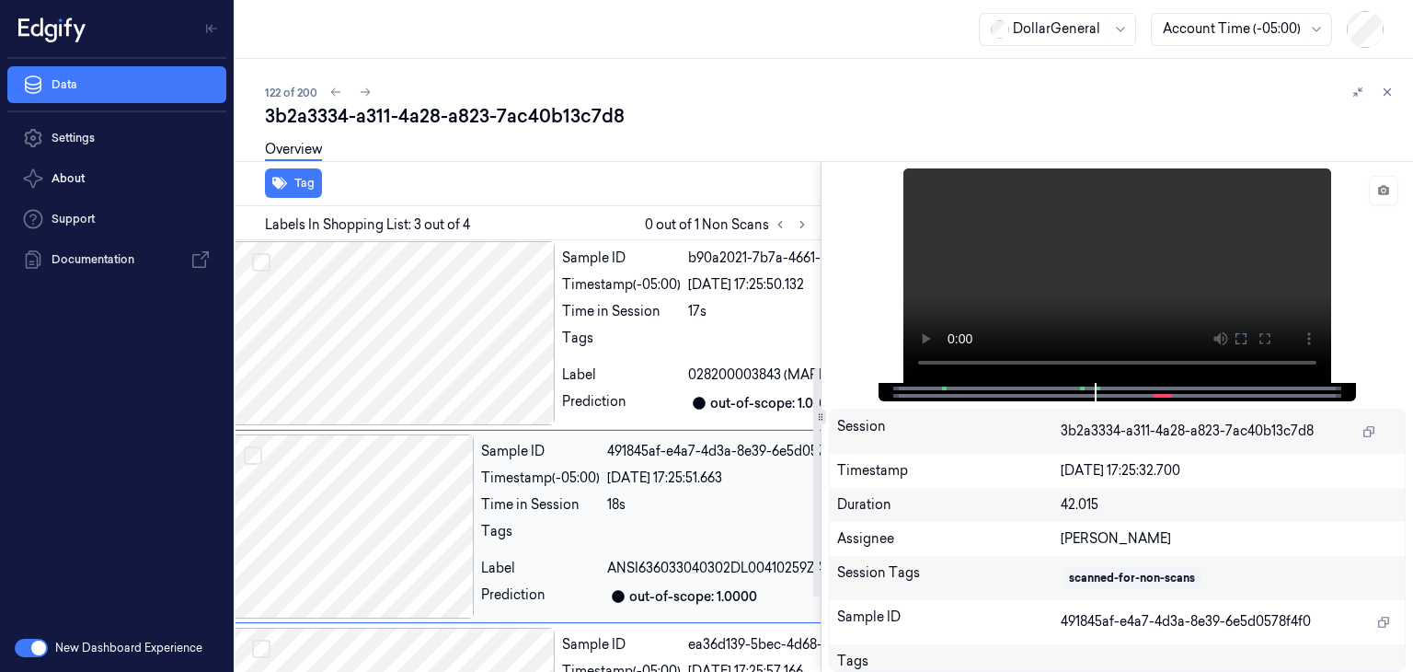
scroll to position [282, 29]
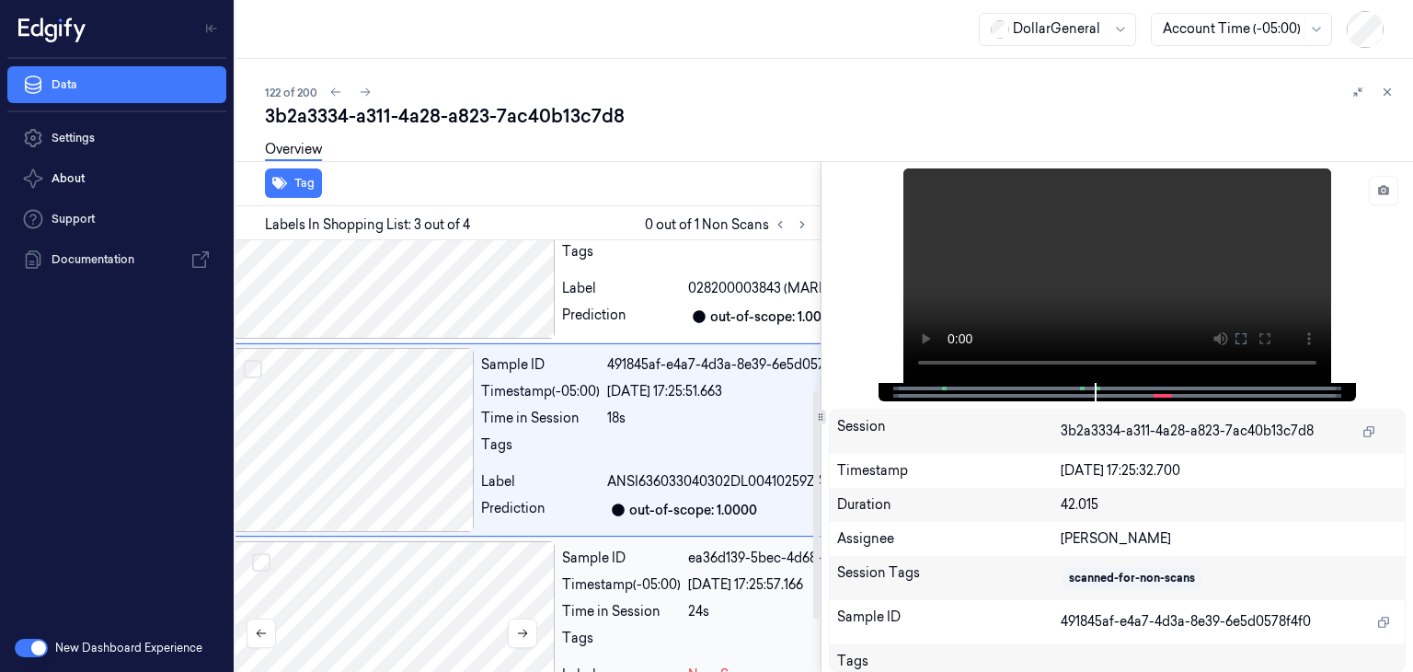
drag, startPoint x: 426, startPoint y: 593, endPoint x: 420, endPoint y: 645, distance: 51.8
drag, startPoint x: 420, startPoint y: 645, endPoint x: 580, endPoint y: 597, distance: 167.1
click at [580, 568] on div "Sample ID" at bounding box center [621, 557] width 119 height 19
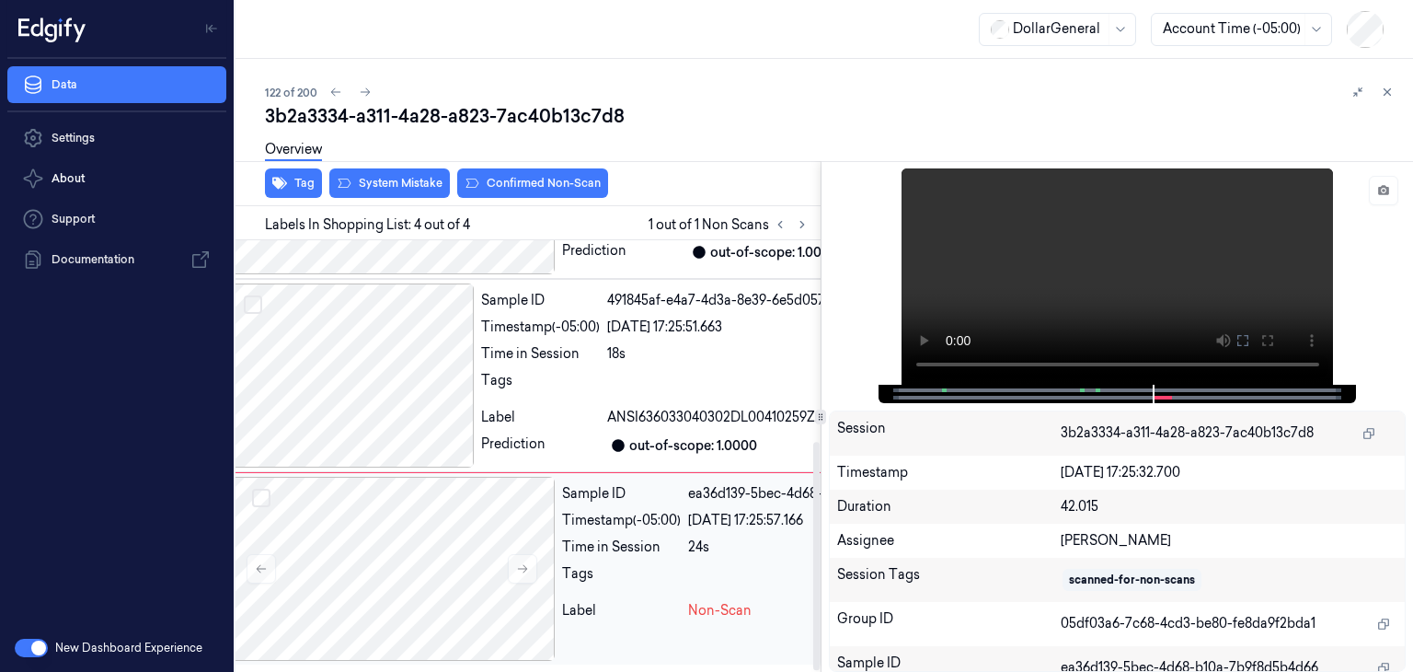
scroll to position [380, 29]
drag, startPoint x: 425, startPoint y: 198, endPoint x: 424, endPoint y: 174, distance: 23.9
click at [424, 186] on div "Tag System Mistake Confirmed Non-Scan" at bounding box center [524, 183] width 592 height 45
click at [424, 174] on div "Overview" at bounding box center [831, 152] width 1133 height 47
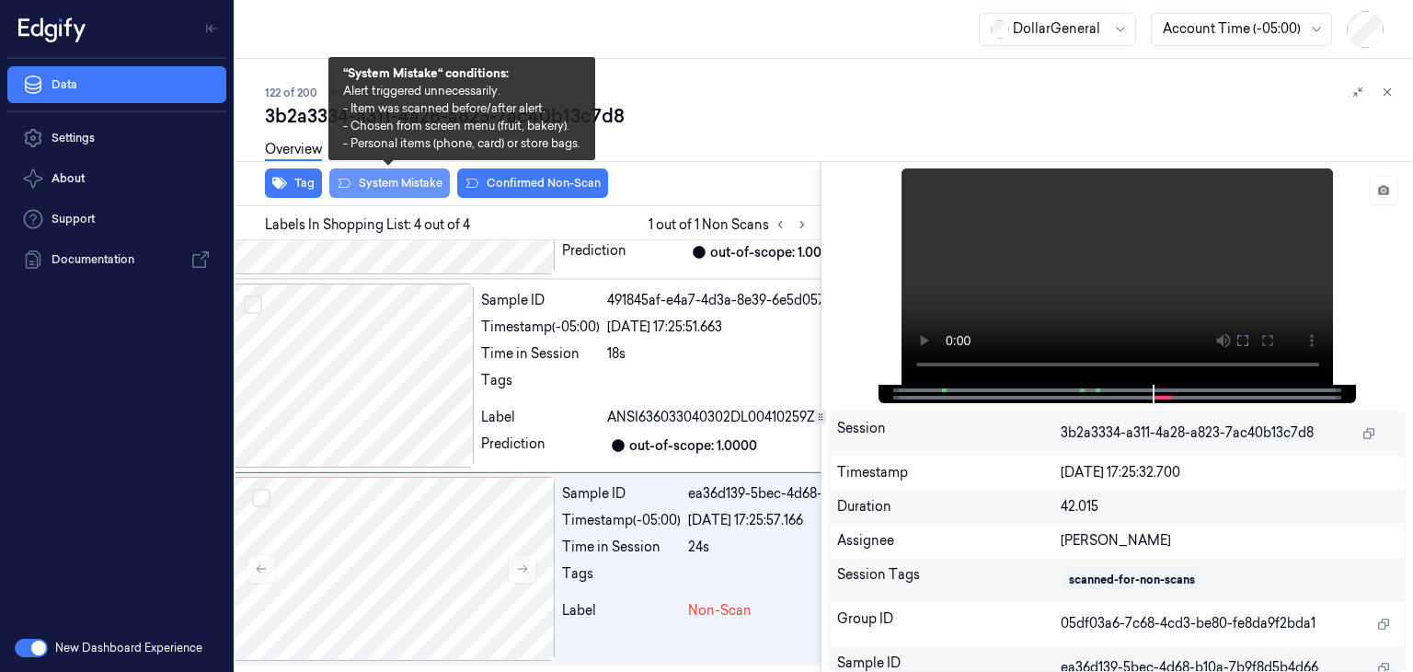
click at [424, 178] on button "System Mistake" at bounding box center [389, 182] width 121 height 29
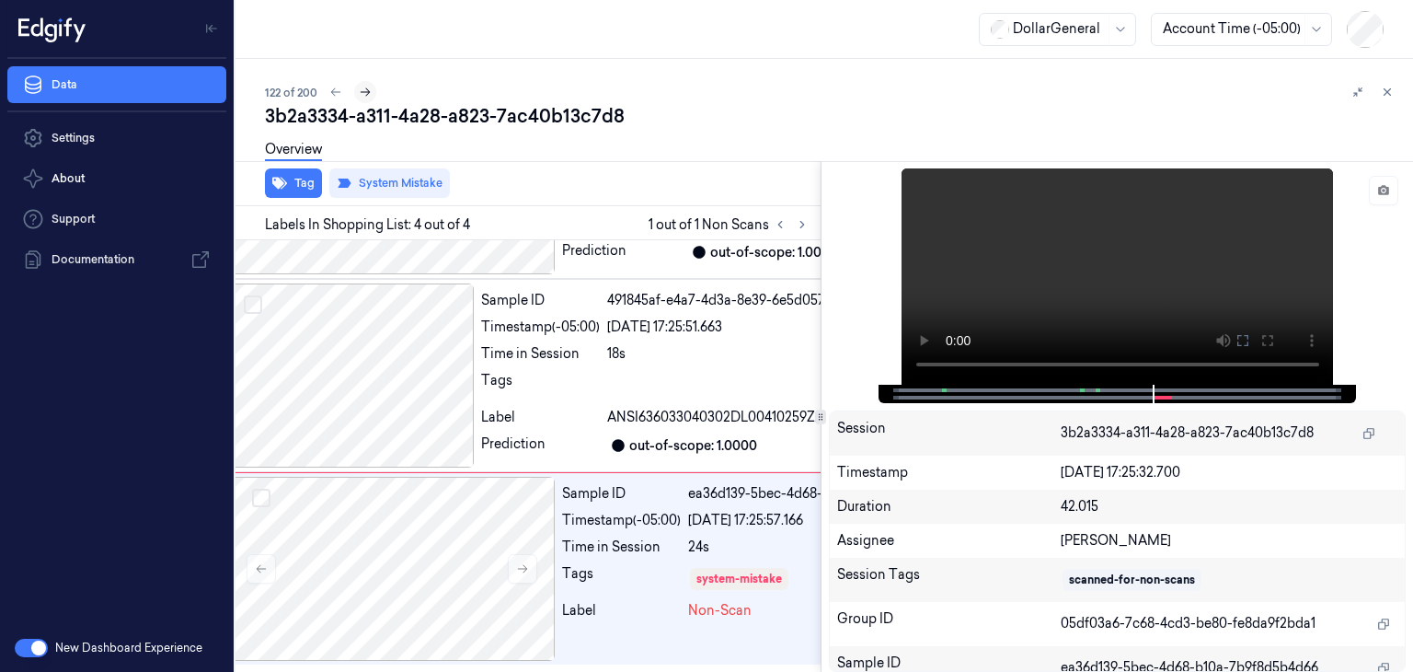
click at [361, 98] on icon at bounding box center [365, 92] width 13 height 13
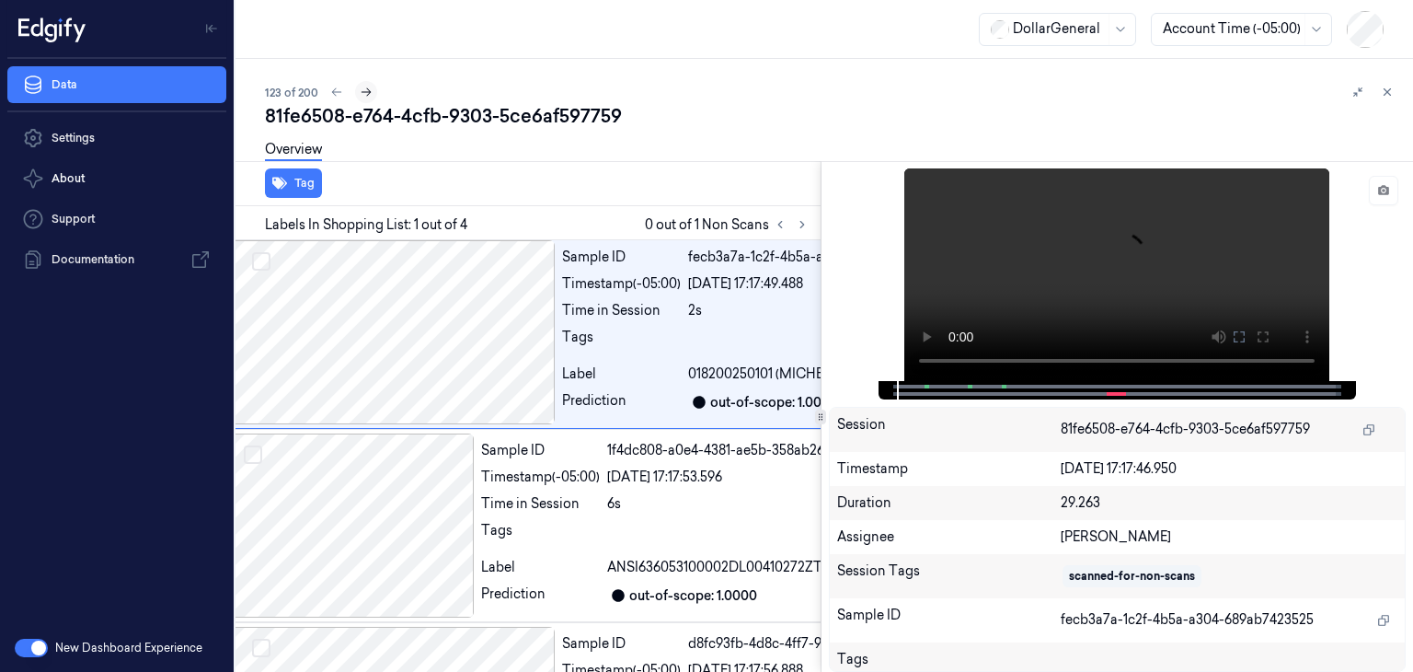
scroll to position [0, 29]
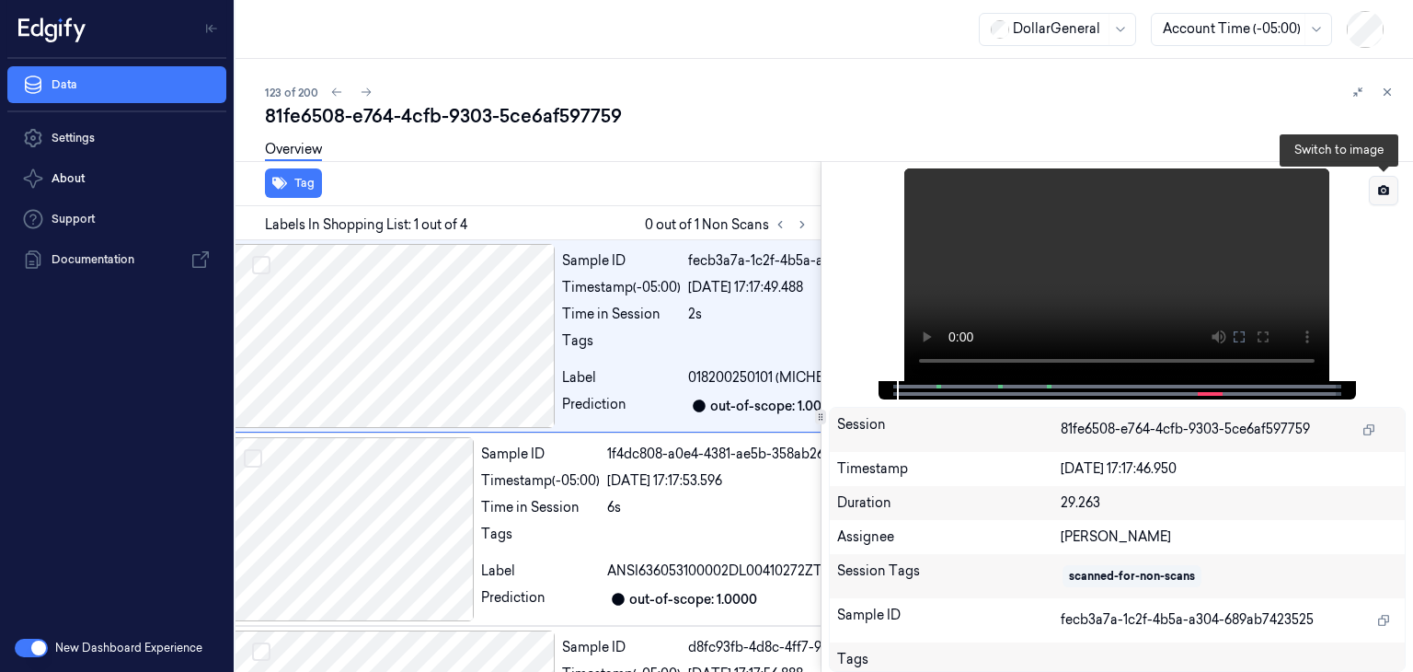
click at [1384, 189] on icon at bounding box center [1384, 191] width 4 height 4
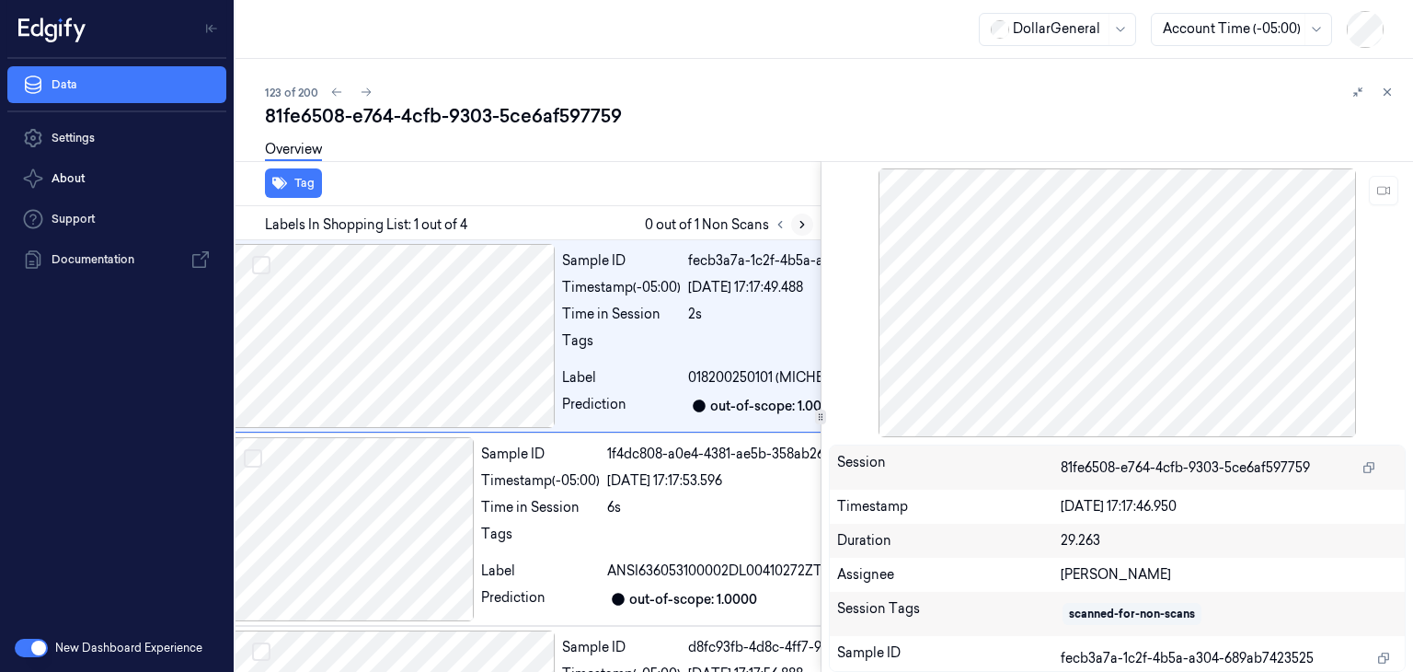
click at [796, 230] on button at bounding box center [802, 224] width 22 height 22
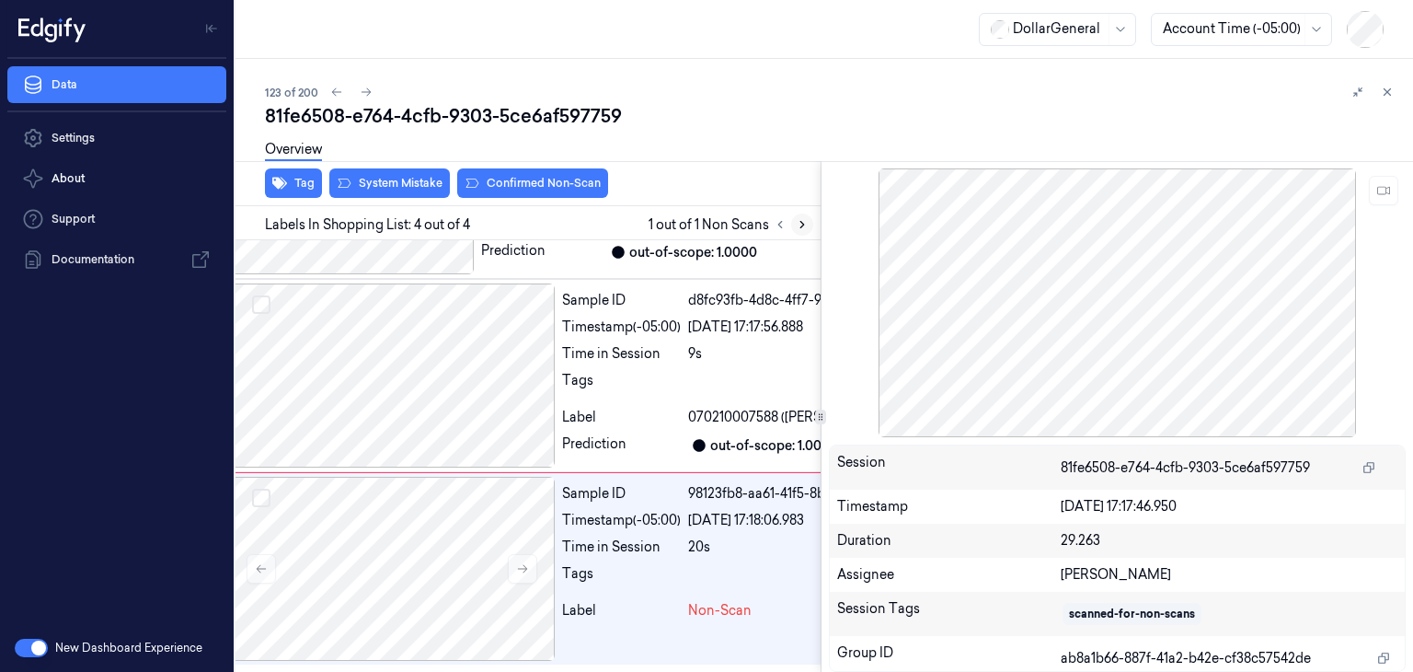
scroll to position [380, 29]
drag, startPoint x: 692, startPoint y: 484, endPoint x: 639, endPoint y: 540, distance: 76.8
drag, startPoint x: 639, startPoint y: 540, endPoint x: 524, endPoint y: 569, distance: 118.5
click at [524, 569] on icon at bounding box center [522, 568] width 13 height 13
click at [523, 568] on icon at bounding box center [522, 569] width 10 height 8
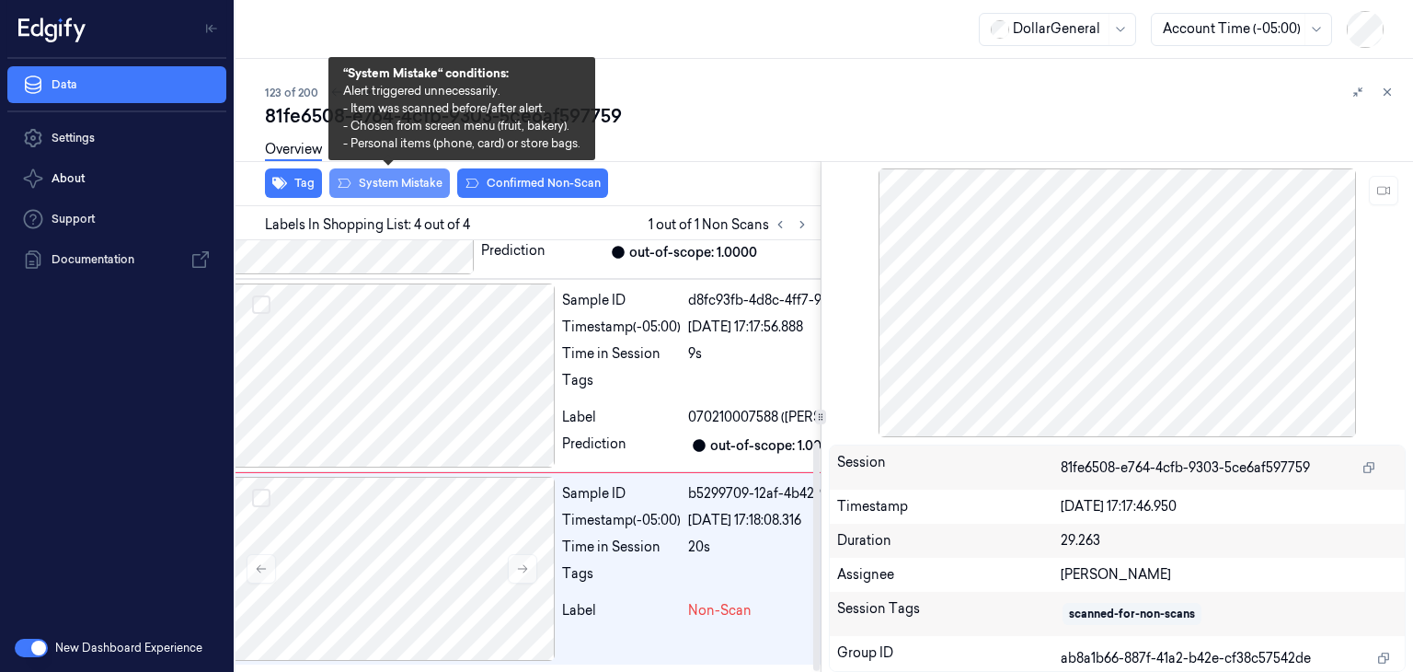
click at [408, 193] on button "System Mistake" at bounding box center [389, 182] width 121 height 29
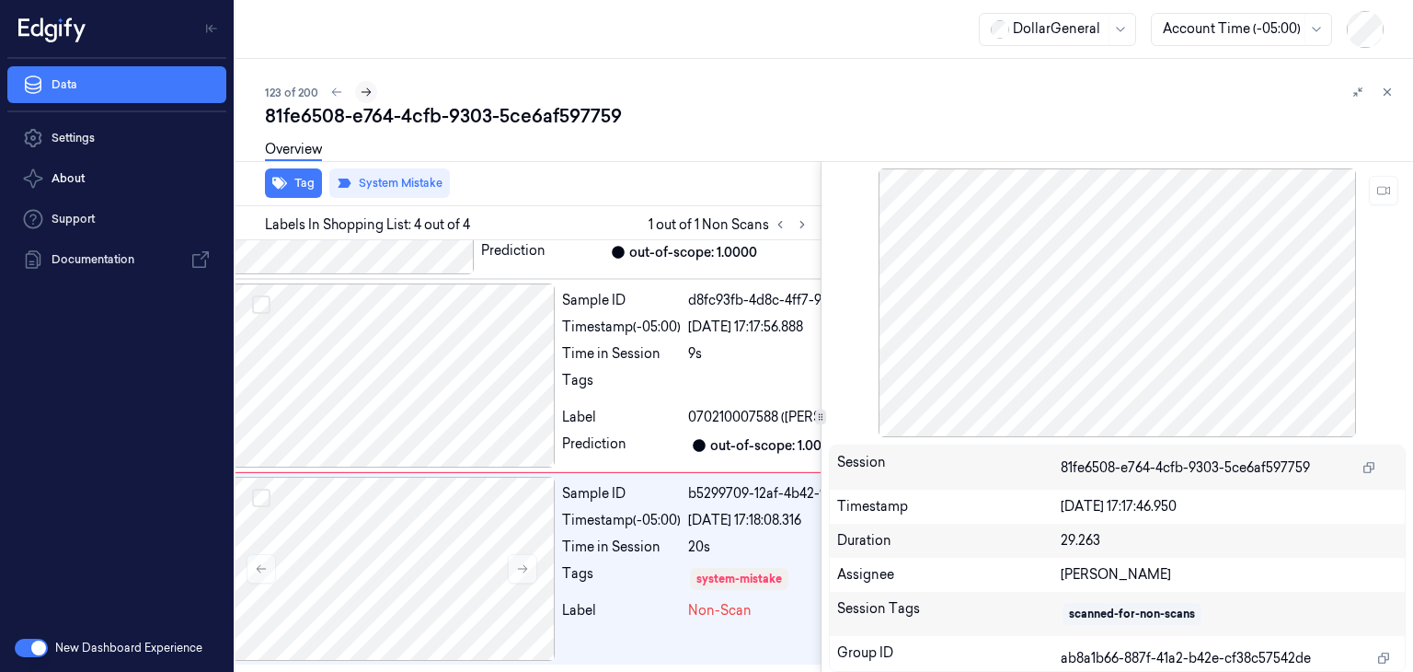
click at [372, 89] on button at bounding box center [366, 92] width 22 height 22
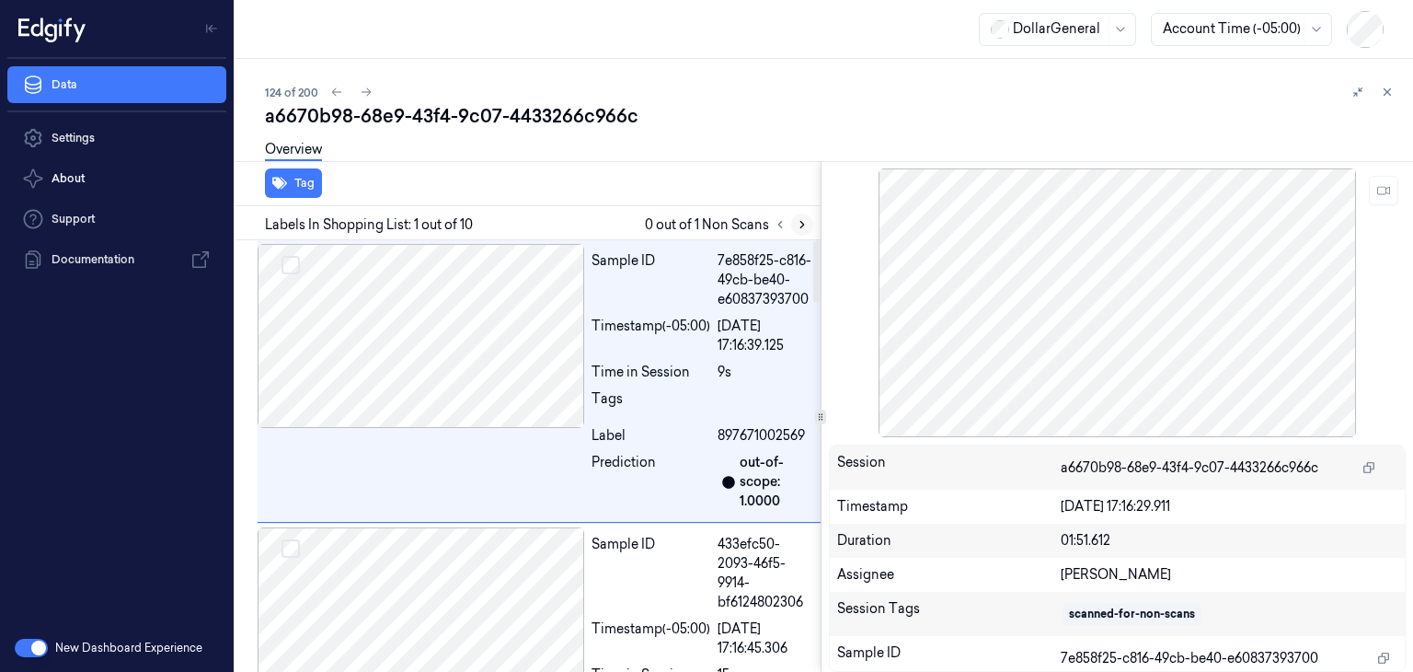
click at [796, 223] on icon at bounding box center [802, 224] width 13 height 13
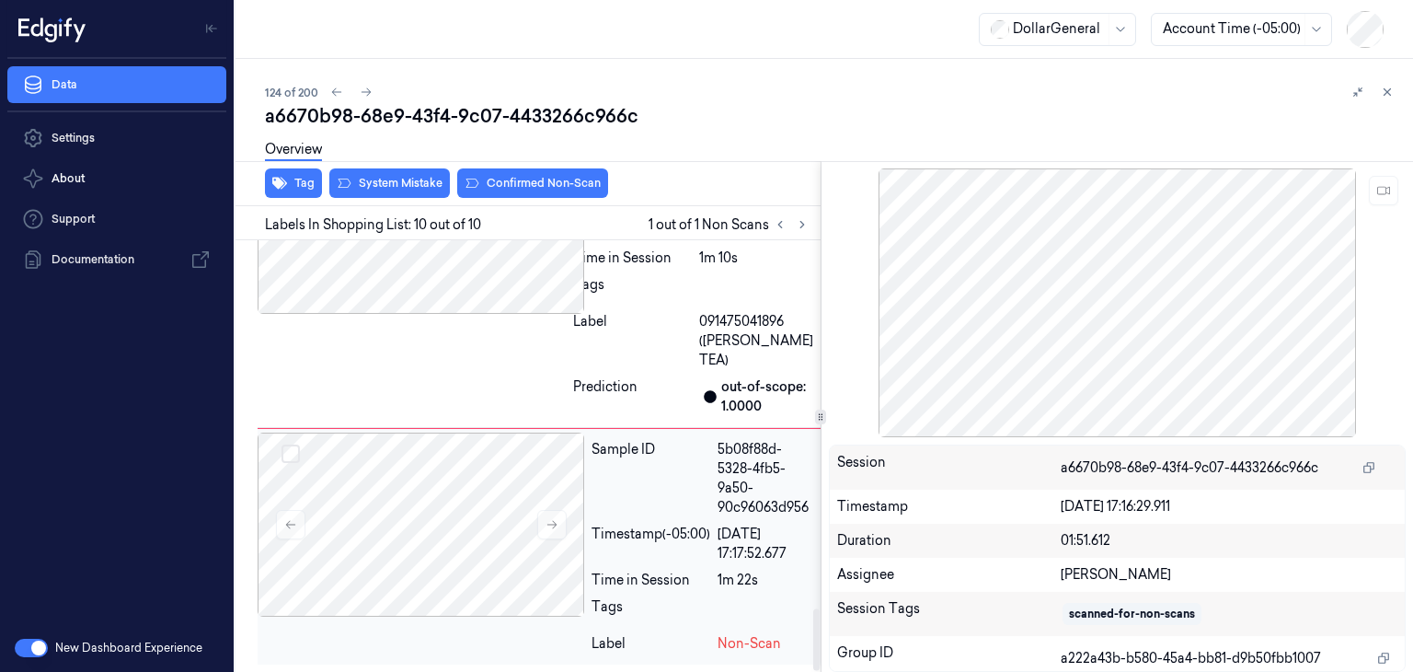
scroll to position [2590, 0]
click at [556, 529] on icon at bounding box center [552, 524] width 13 height 13
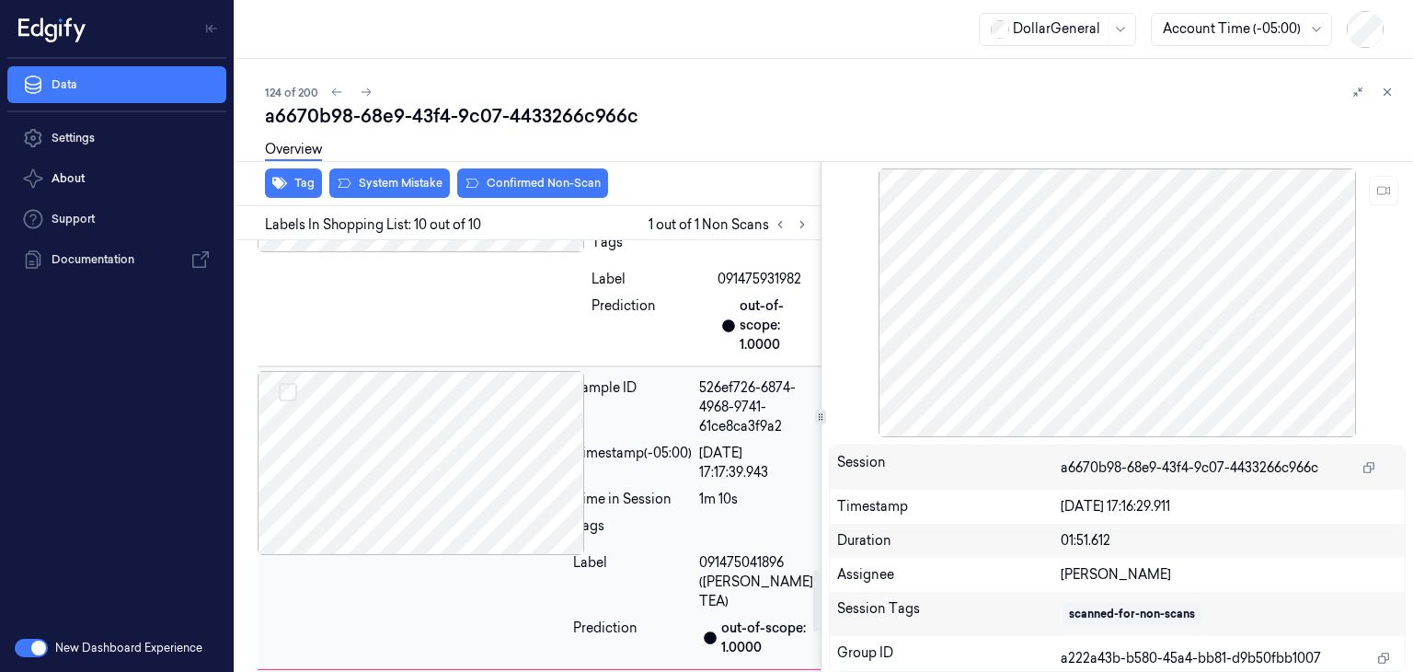
click at [521, 485] on div at bounding box center [412, 463] width 308 height 184
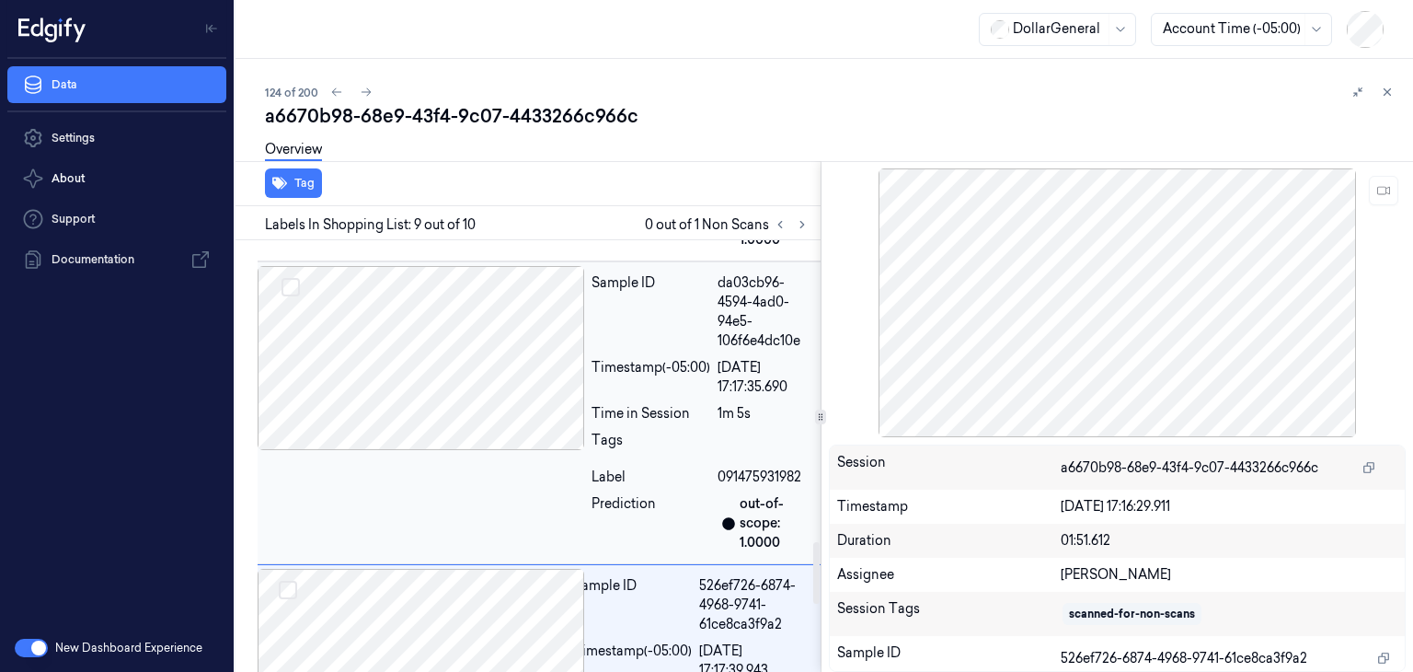
click at [478, 363] on div at bounding box center [421, 358] width 327 height 184
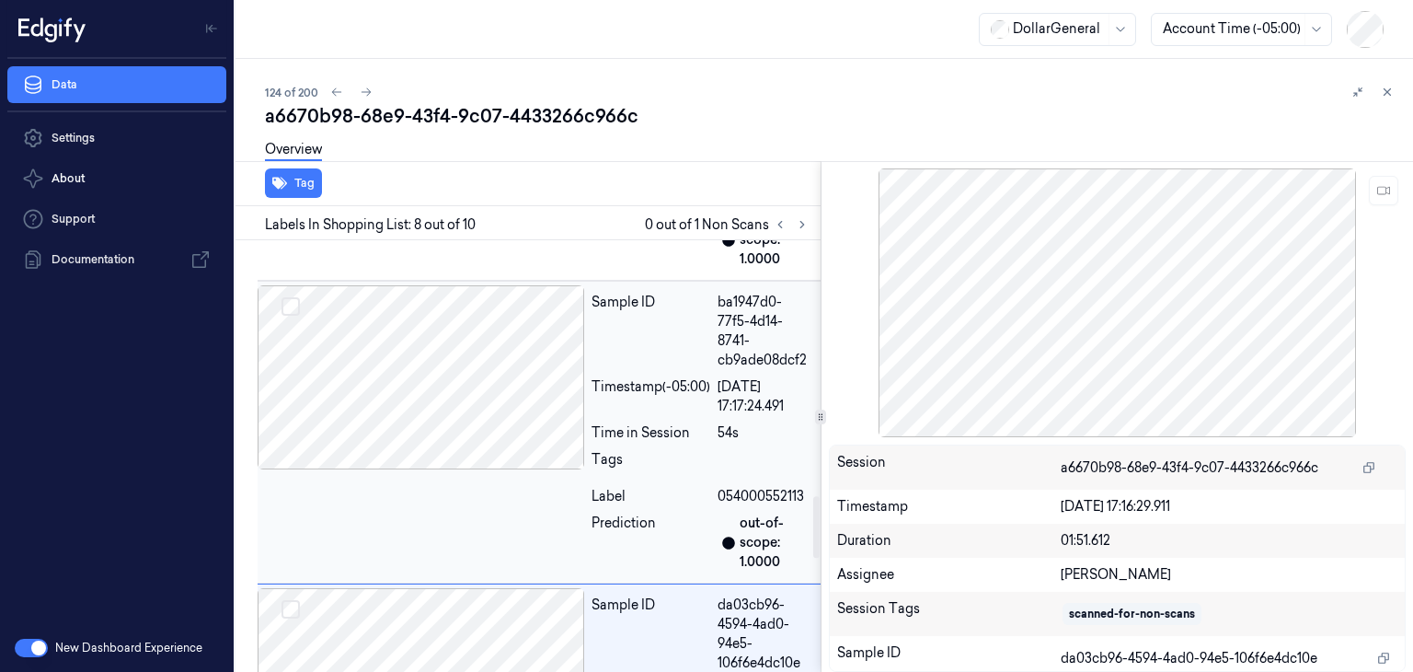
click at [478, 362] on div at bounding box center [421, 377] width 327 height 184
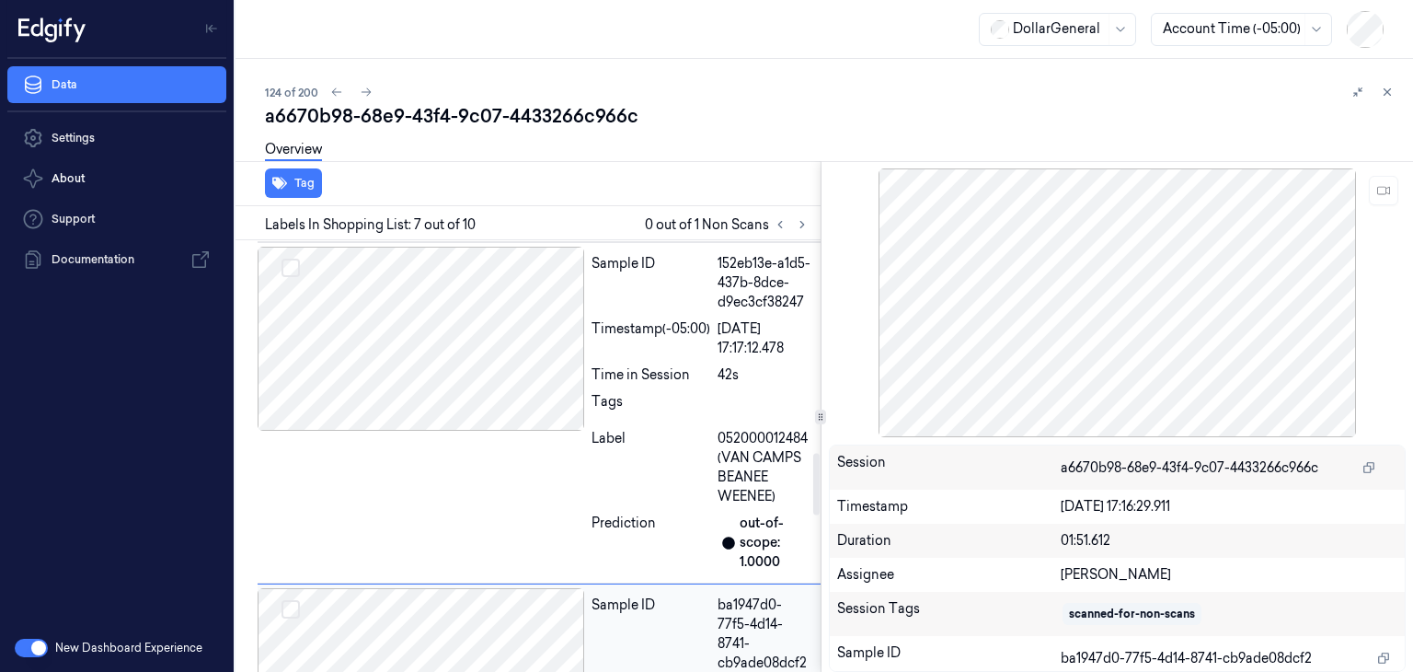
click at [478, 362] on div at bounding box center [421, 339] width 327 height 184
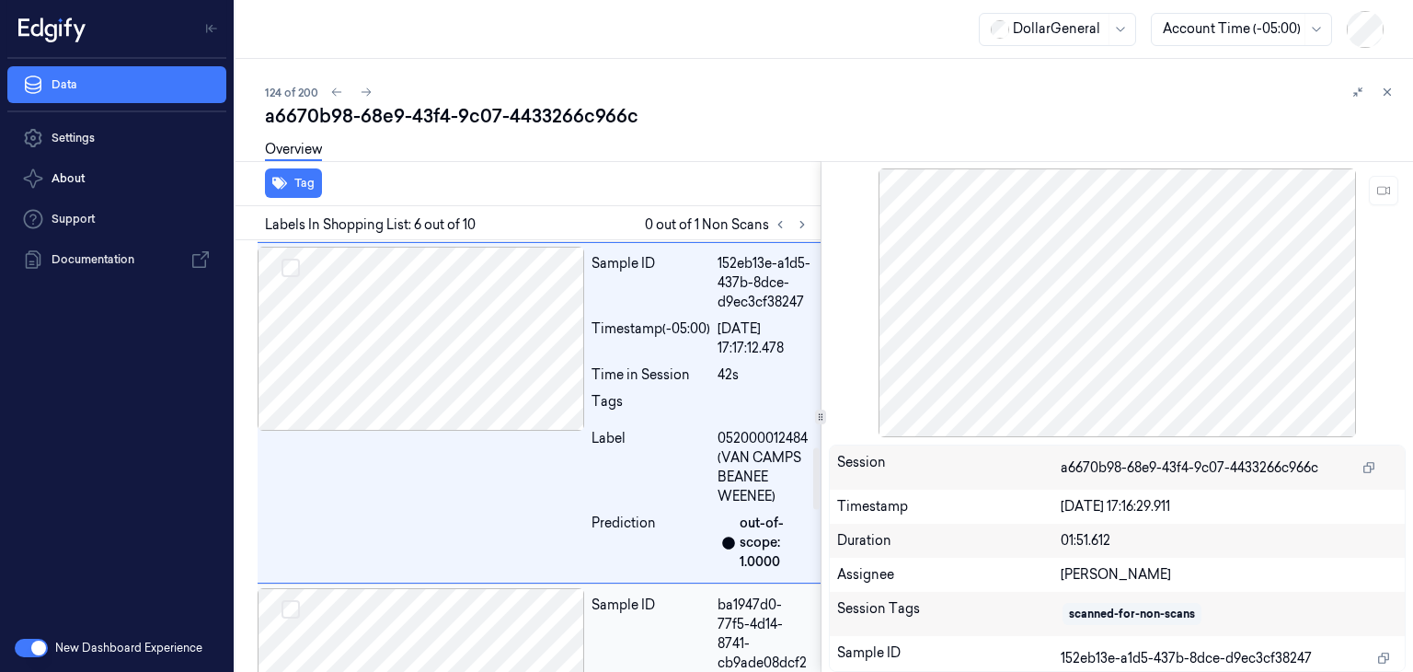
scroll to position [1446, 0]
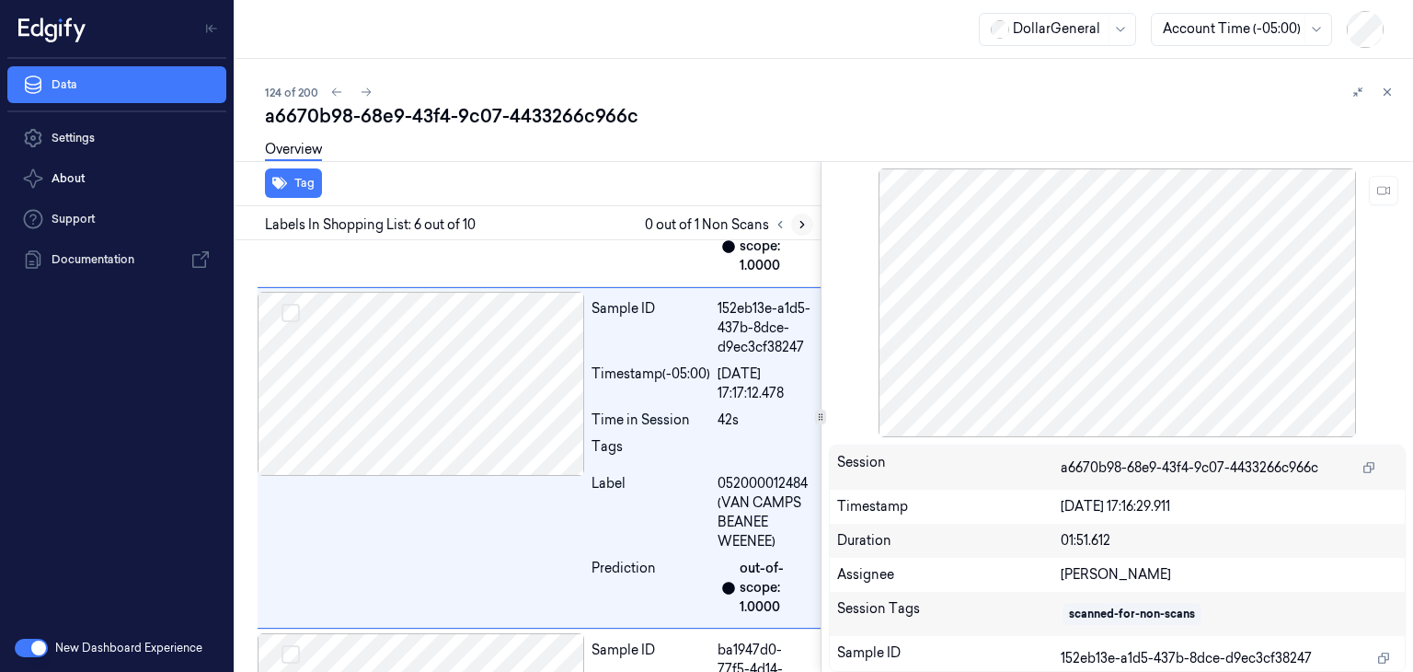
click at [806, 229] on icon at bounding box center [802, 224] width 13 height 13
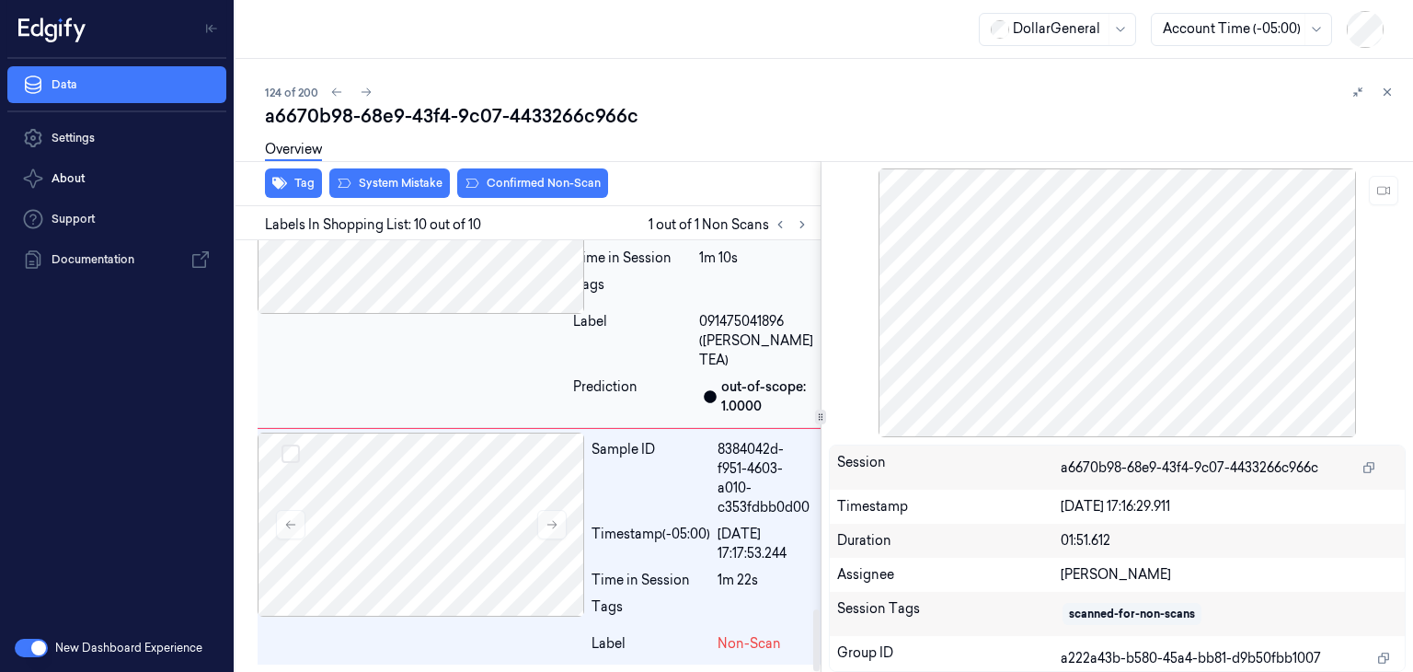
scroll to position [2590, 0]
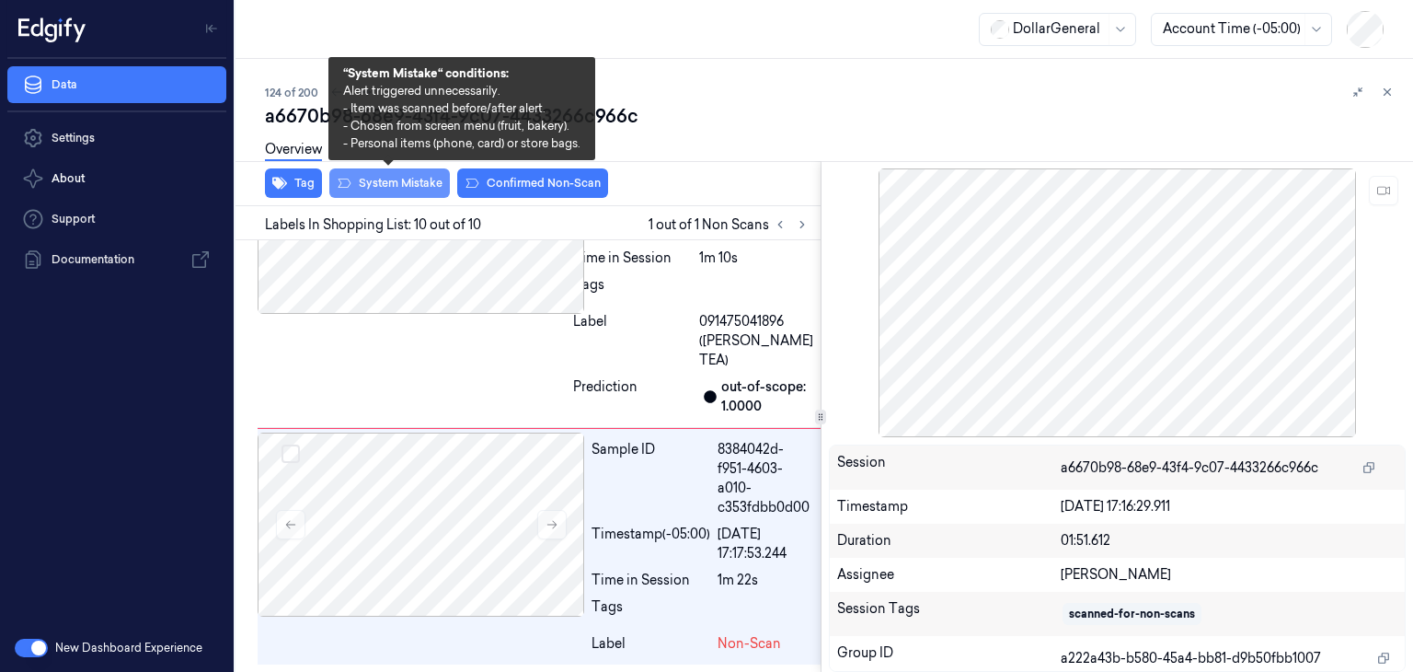
click at [442, 183] on button "System Mistake" at bounding box center [389, 182] width 121 height 29
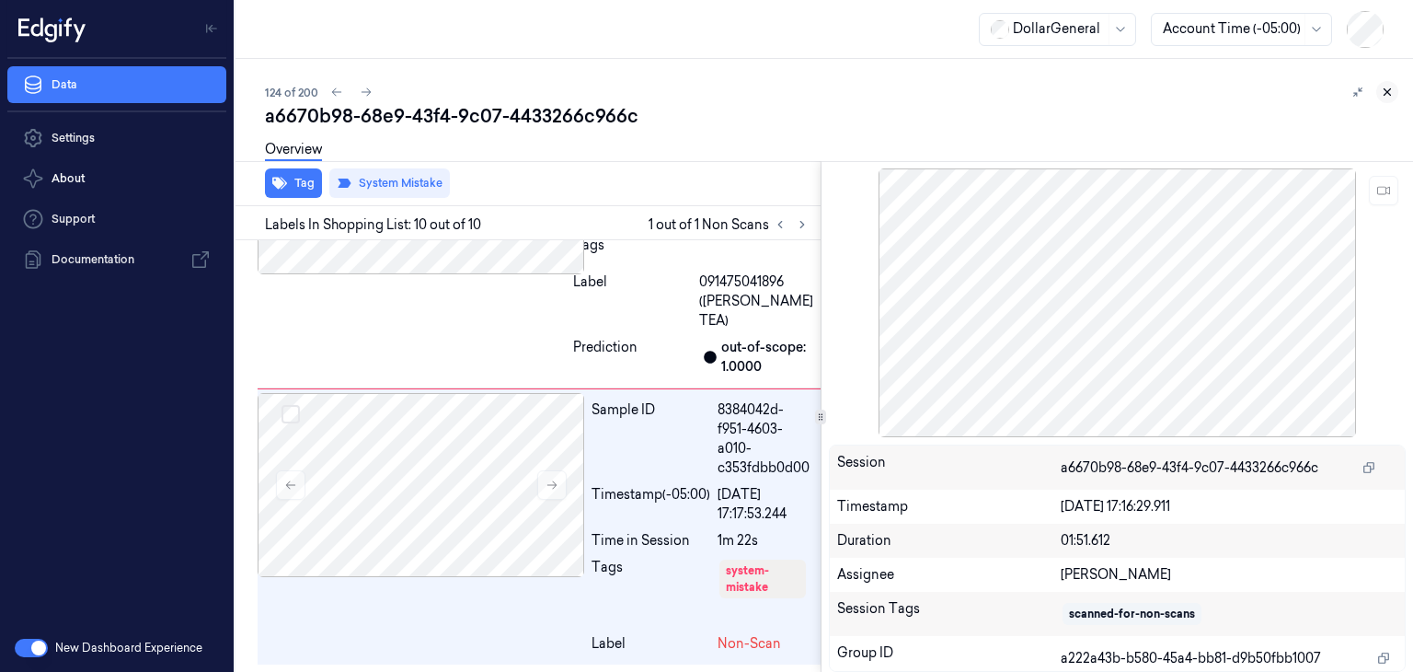
click at [1385, 94] on icon at bounding box center [1388, 92] width 6 height 6
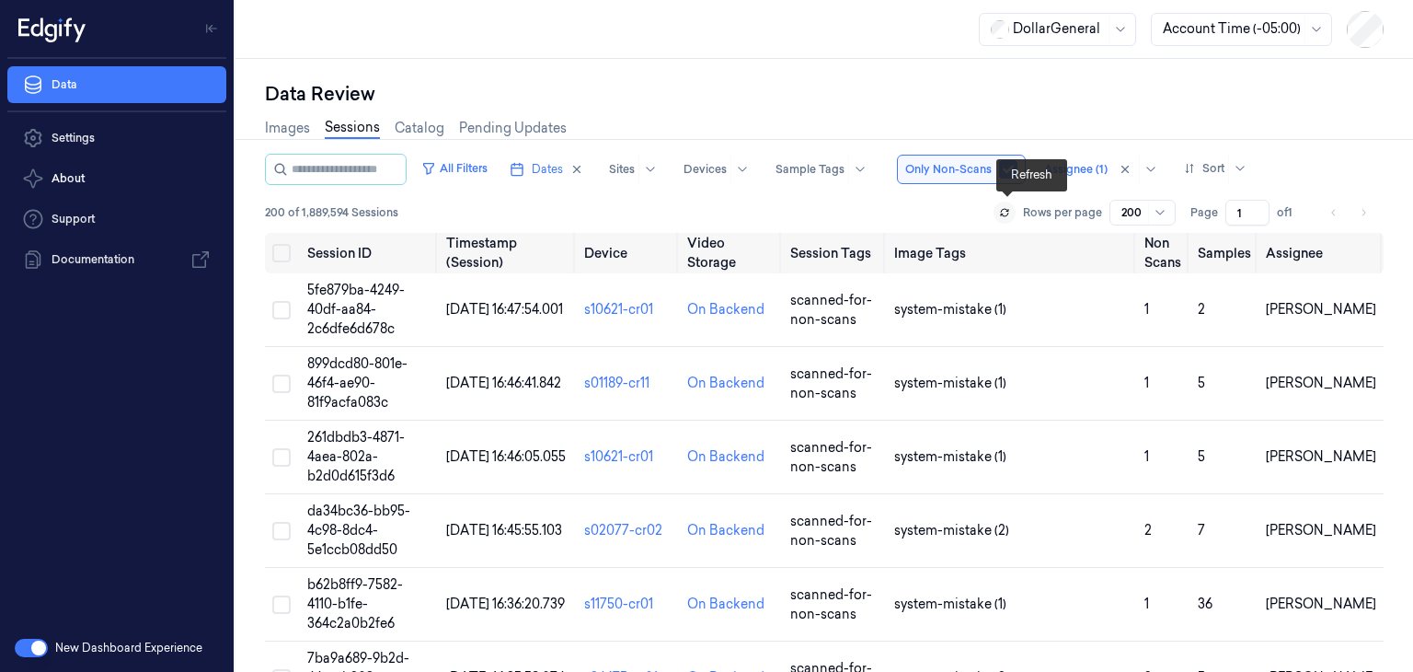
click at [1007, 211] on icon at bounding box center [1004, 212] width 11 height 11
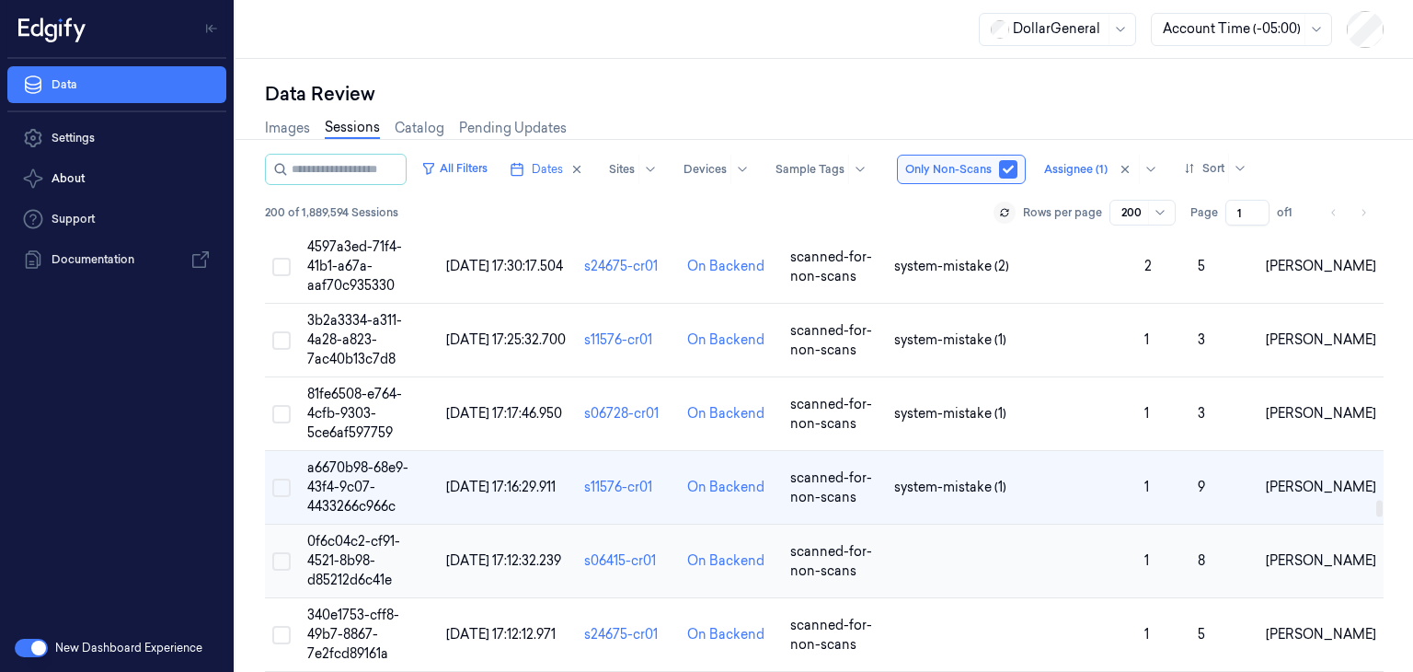
scroll to position [8739, 0]
click at [390, 524] on td "0f6c04c2-cf91-4521-8b98-d85212d6c41e" at bounding box center [369, 561] width 139 height 74
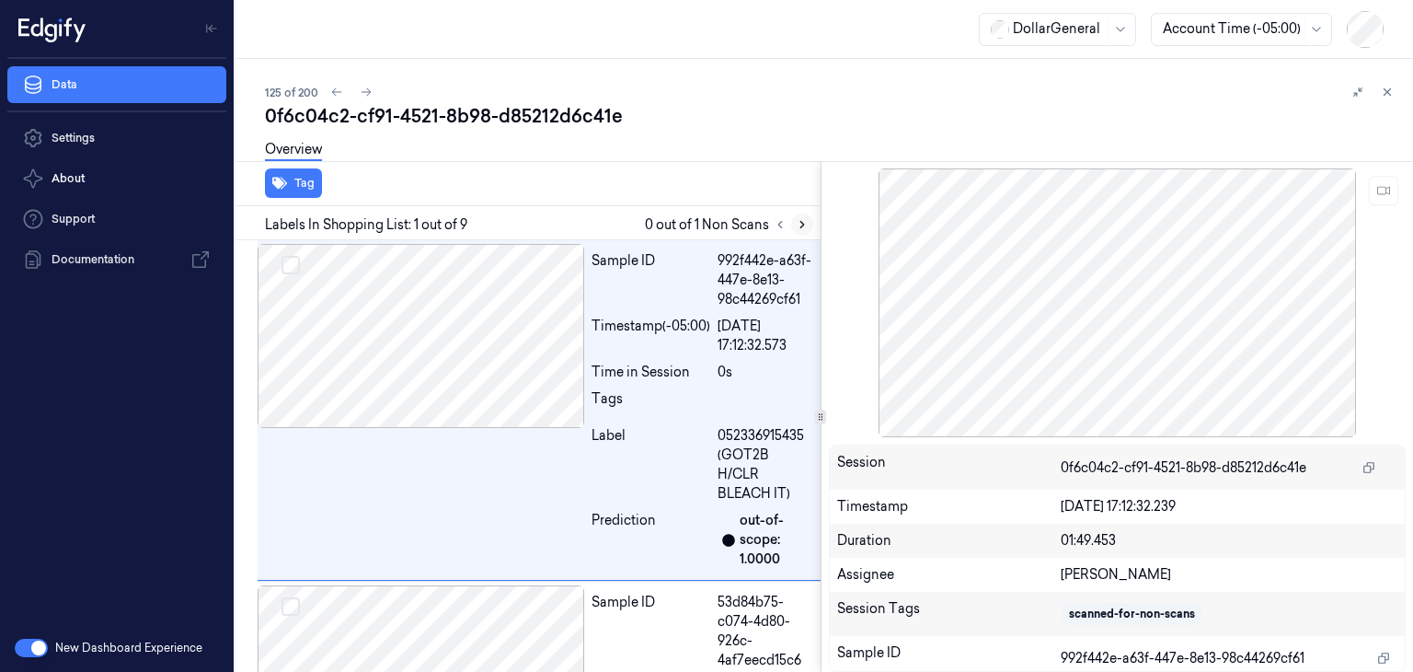
click at [799, 226] on icon at bounding box center [802, 224] width 13 height 13
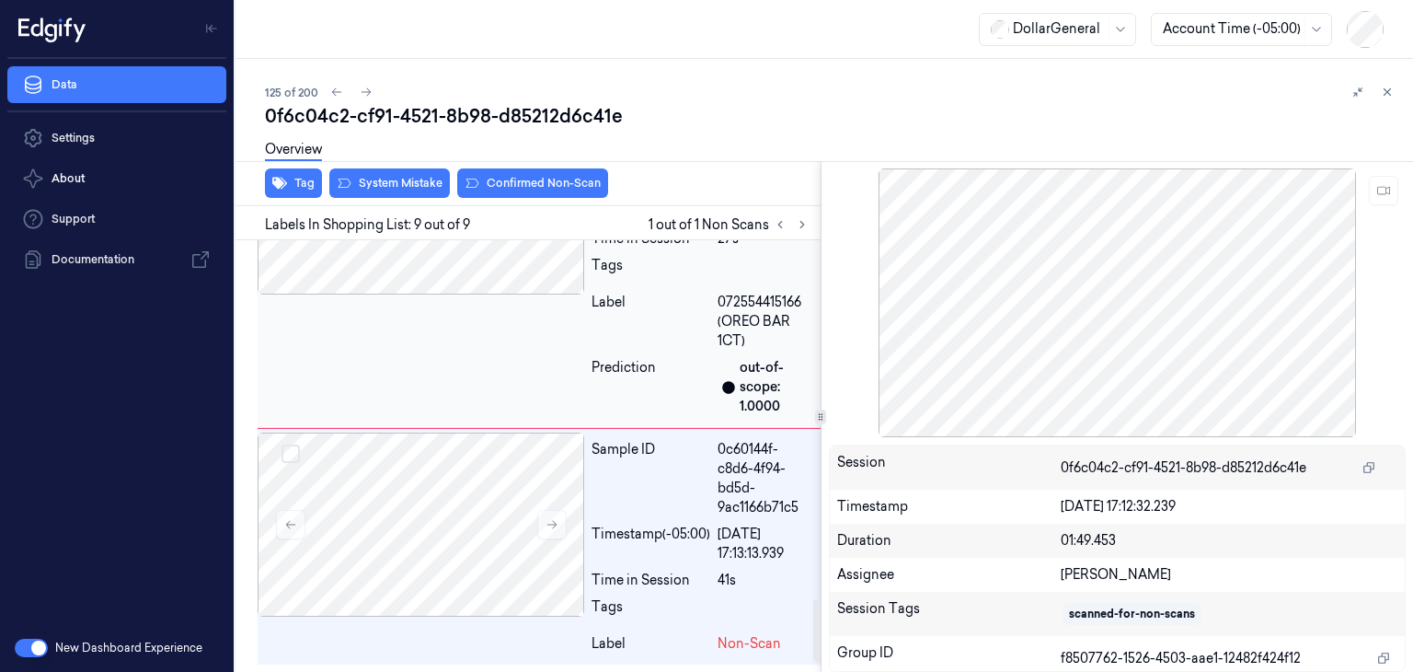
scroll to position [2577, 0]
click at [550, 527] on icon at bounding box center [552, 524] width 13 height 13
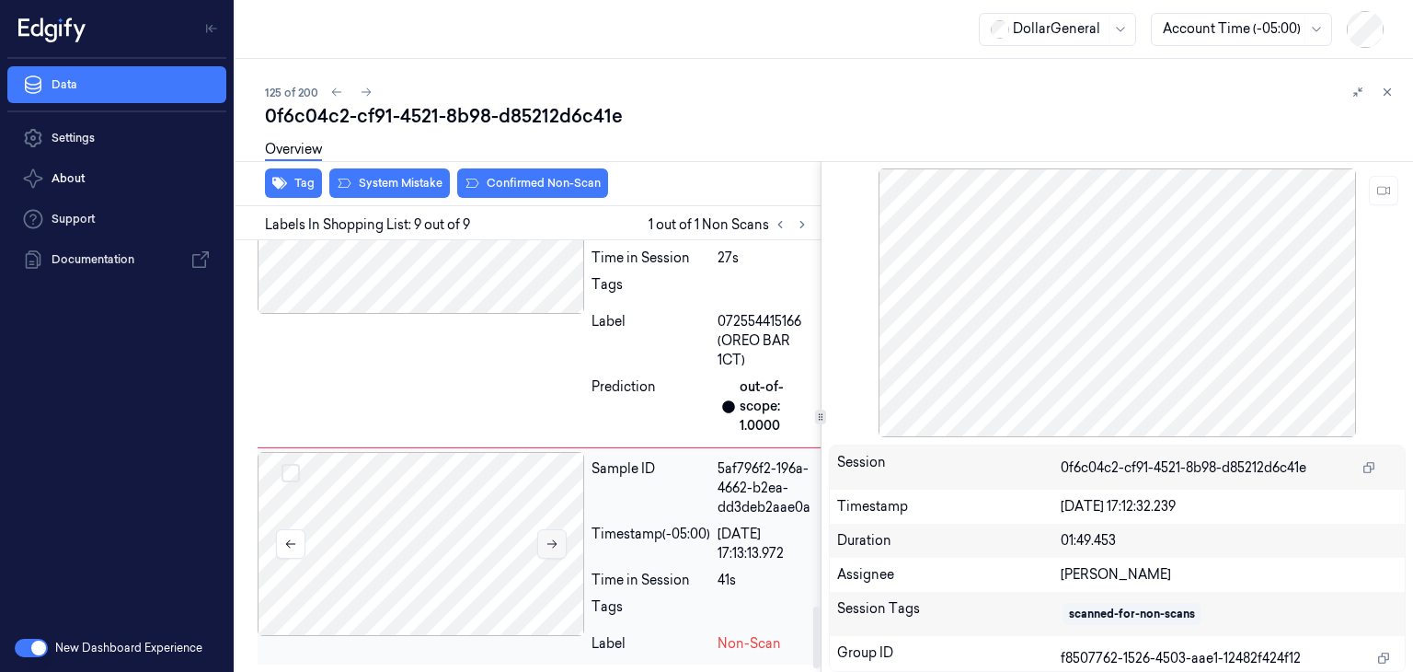
scroll to position [2557, 0]
click at [553, 543] on icon at bounding box center [552, 543] width 13 height 13
click at [554, 552] on button at bounding box center [551, 543] width 29 height 29
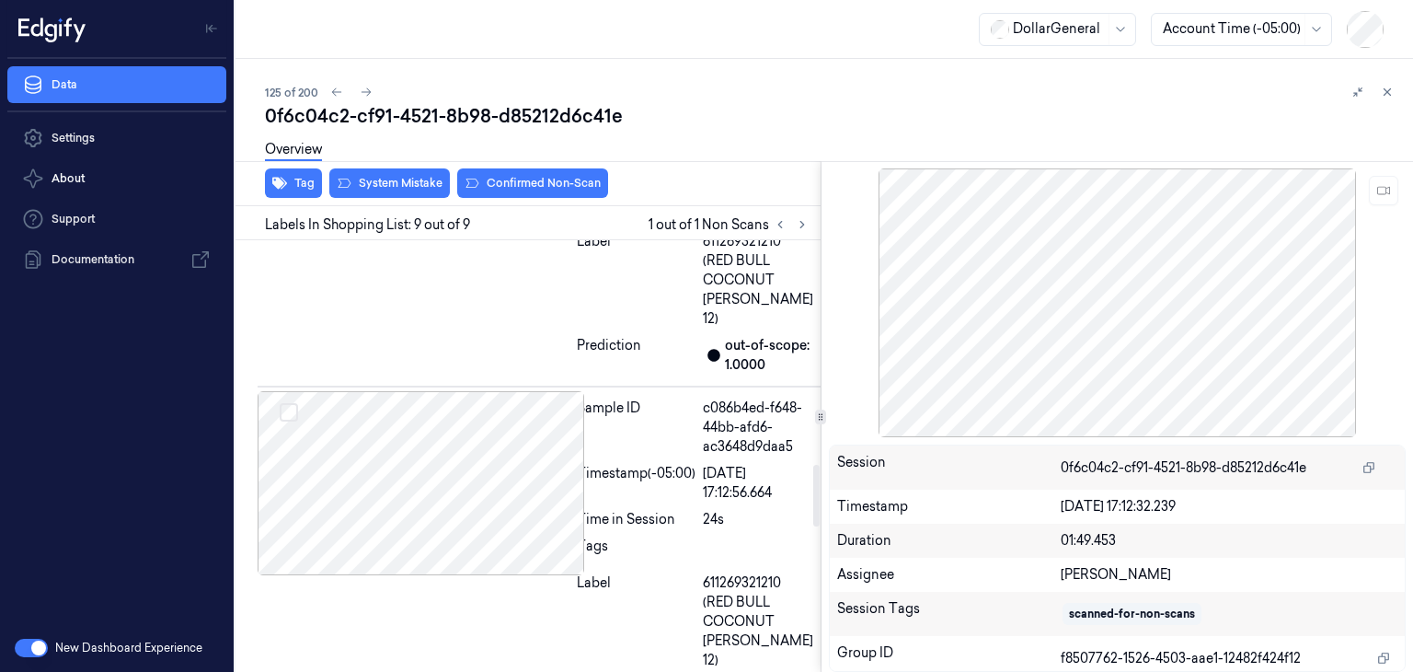
scroll to position [1565, 0]
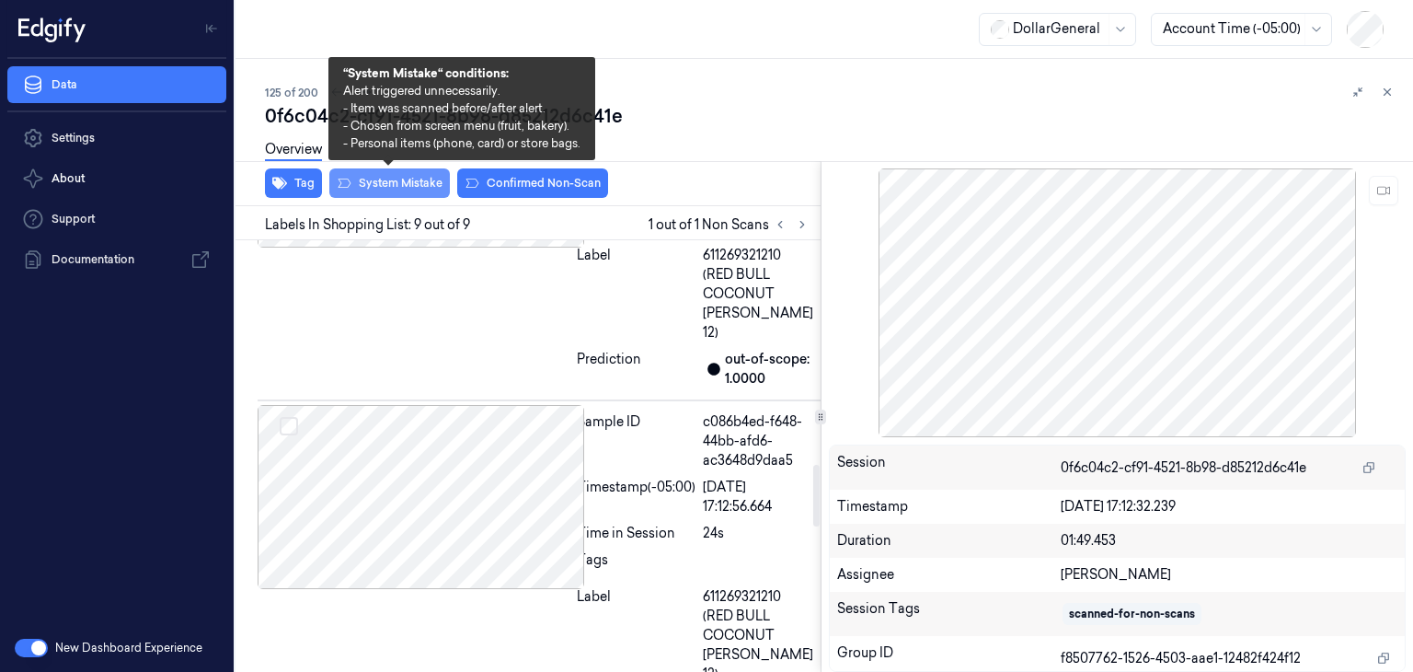
click at [413, 184] on button "System Mistake" at bounding box center [389, 182] width 121 height 29
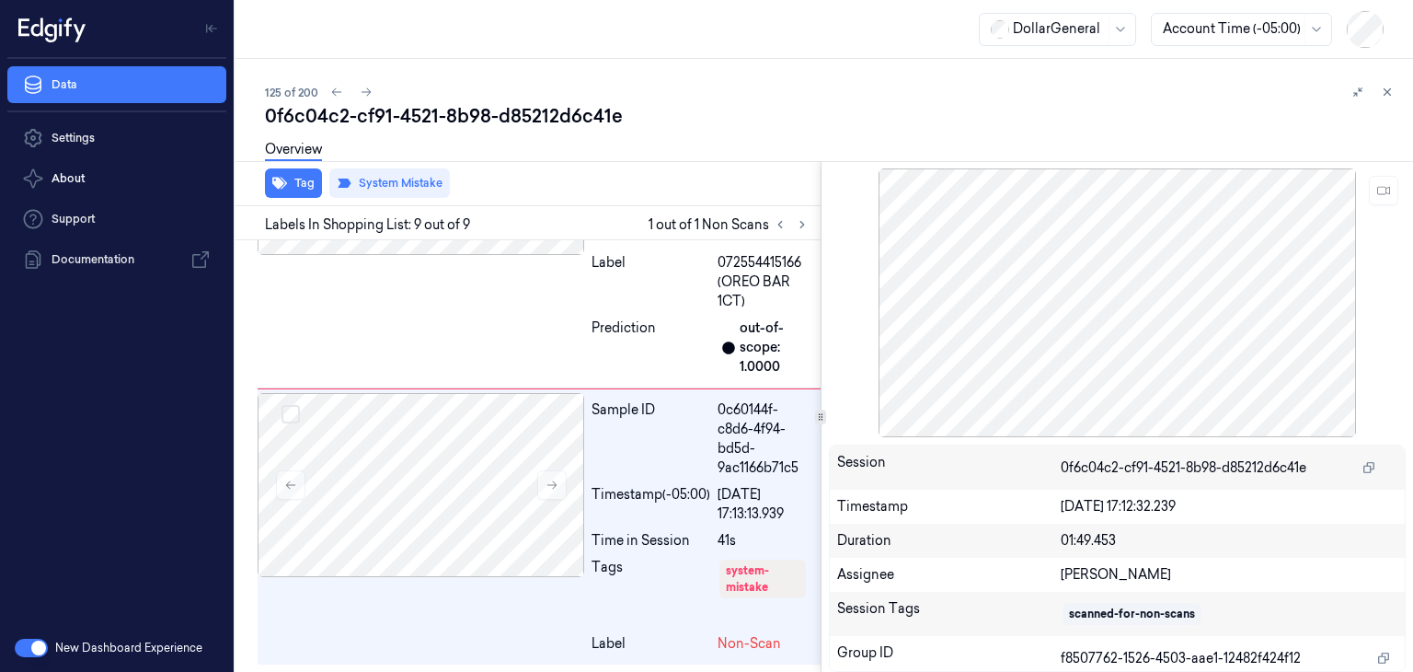
scroll to position [2616, 0]
click at [370, 92] on icon at bounding box center [366, 92] width 13 height 13
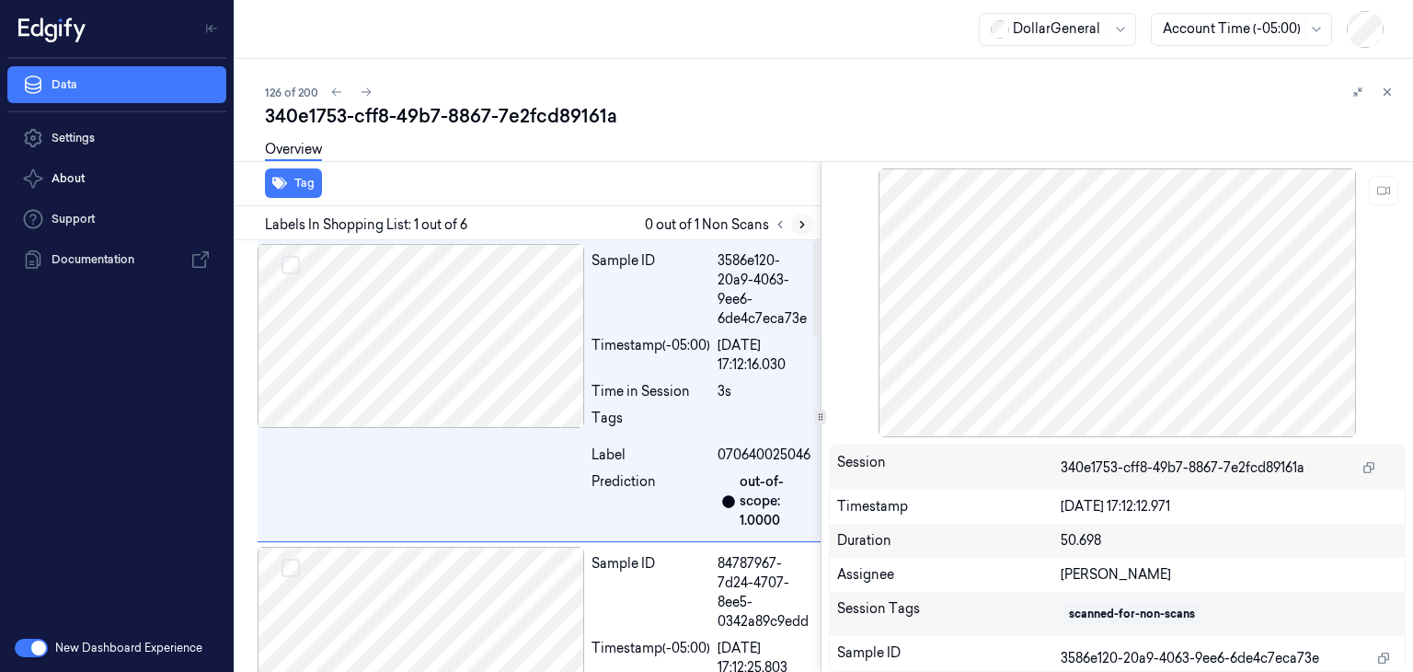
click at [806, 231] on button at bounding box center [802, 224] width 22 height 22
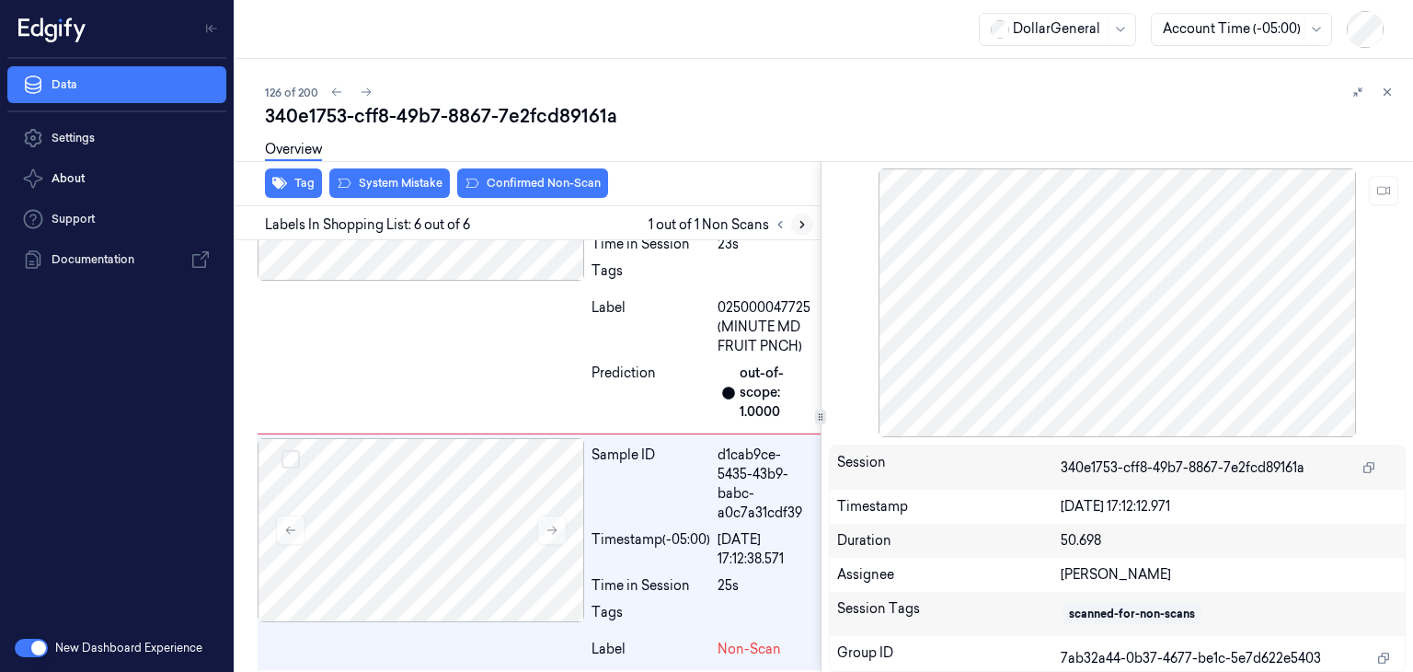
scroll to position [1515, 0]
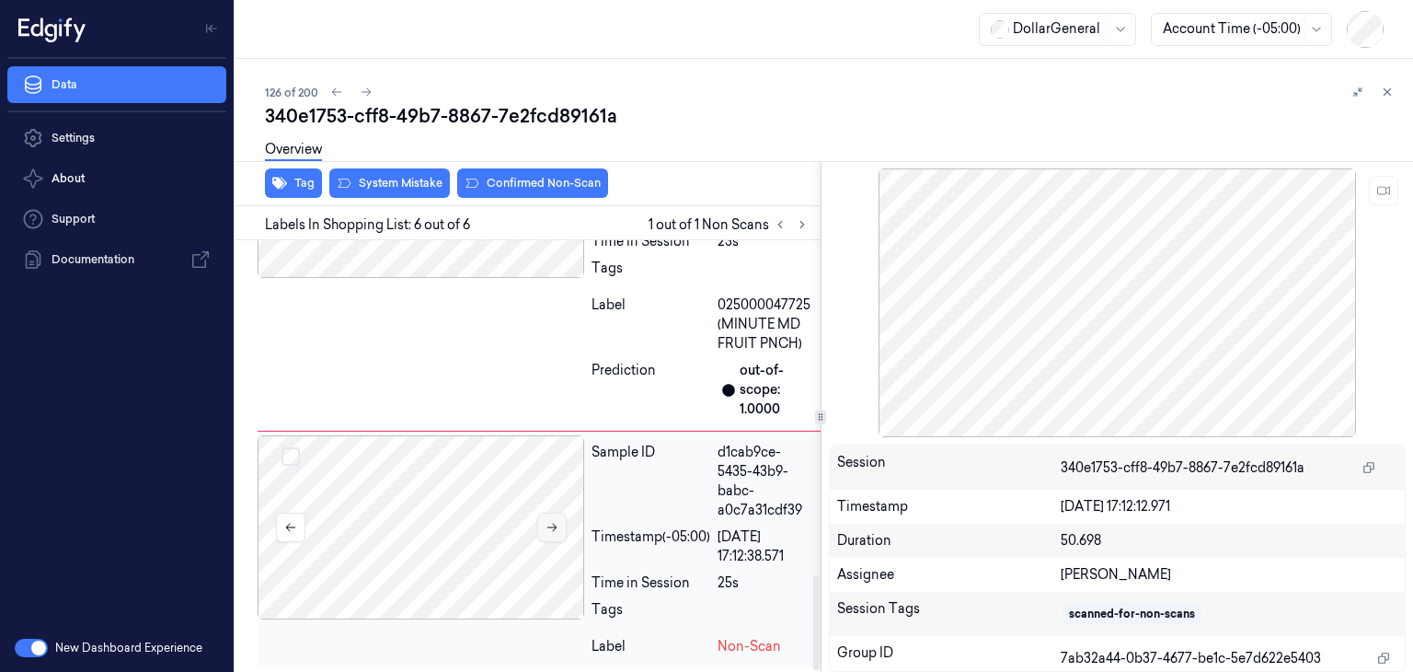
click at [553, 524] on icon at bounding box center [552, 527] width 13 height 13
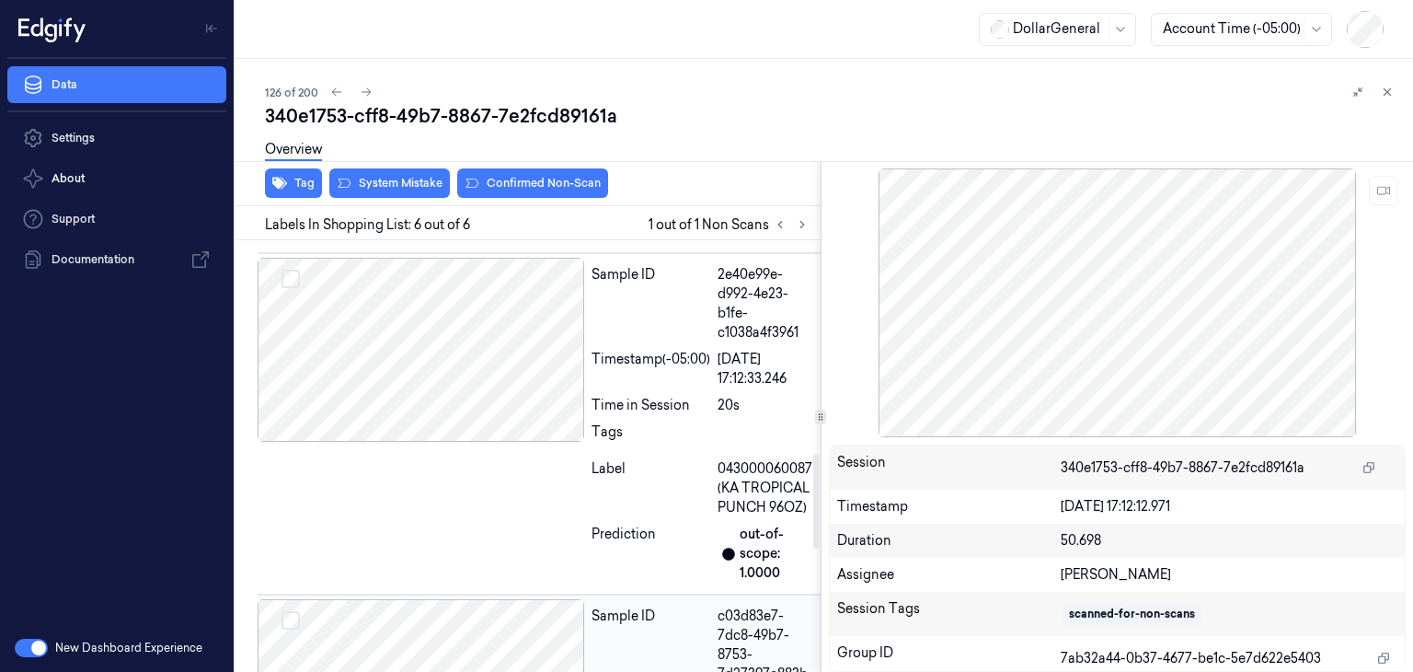
scroll to position [963, 0]
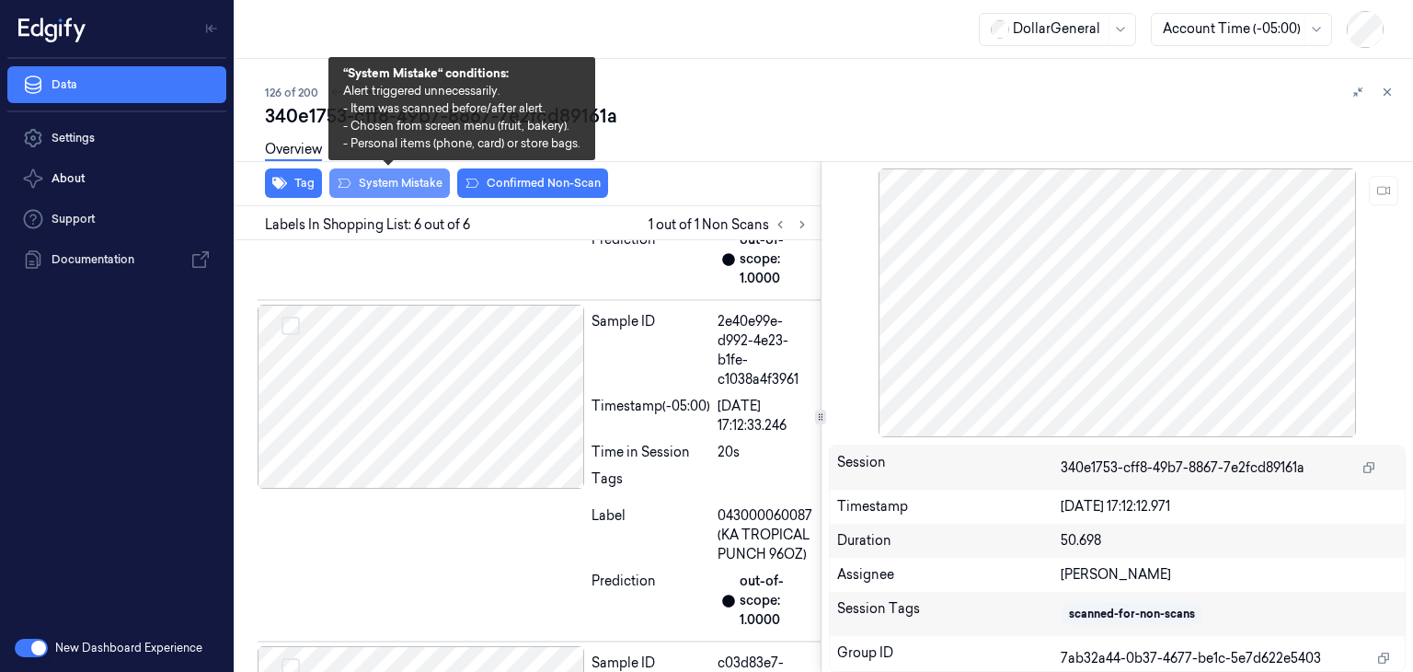
click at [433, 181] on button "System Mistake" at bounding box center [389, 182] width 121 height 29
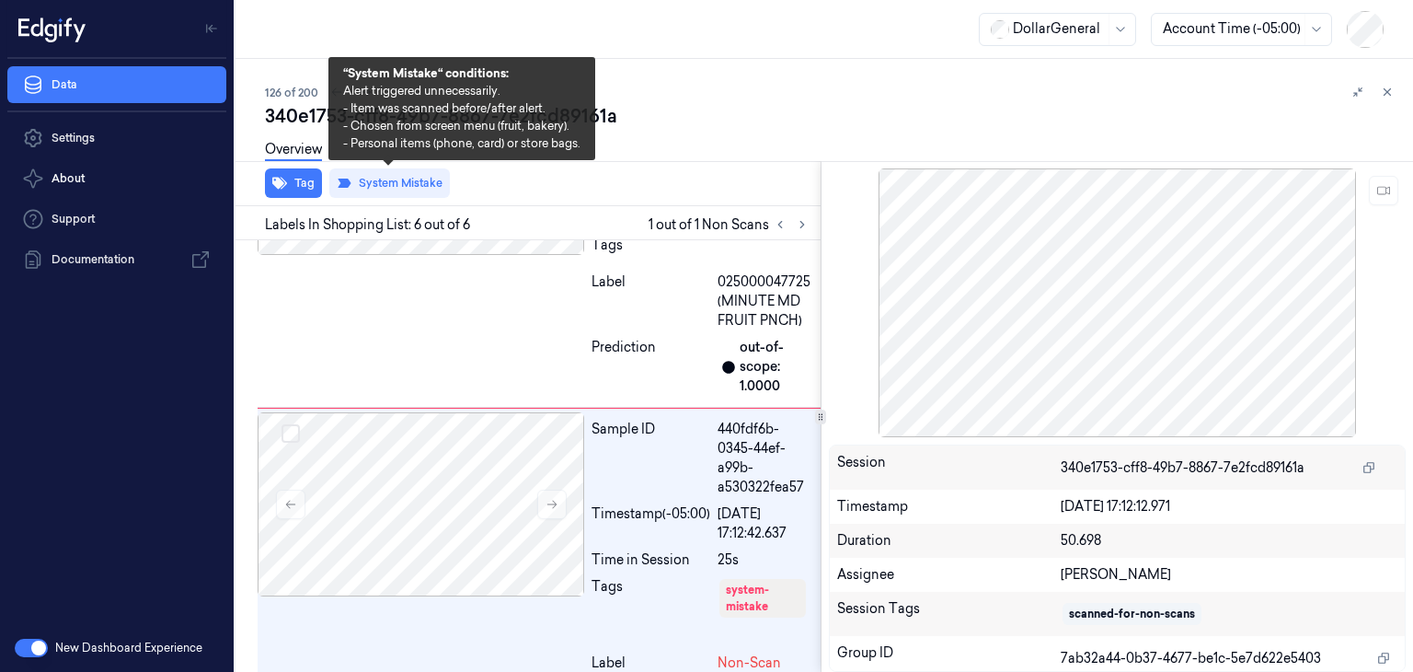
scroll to position [1555, 0]
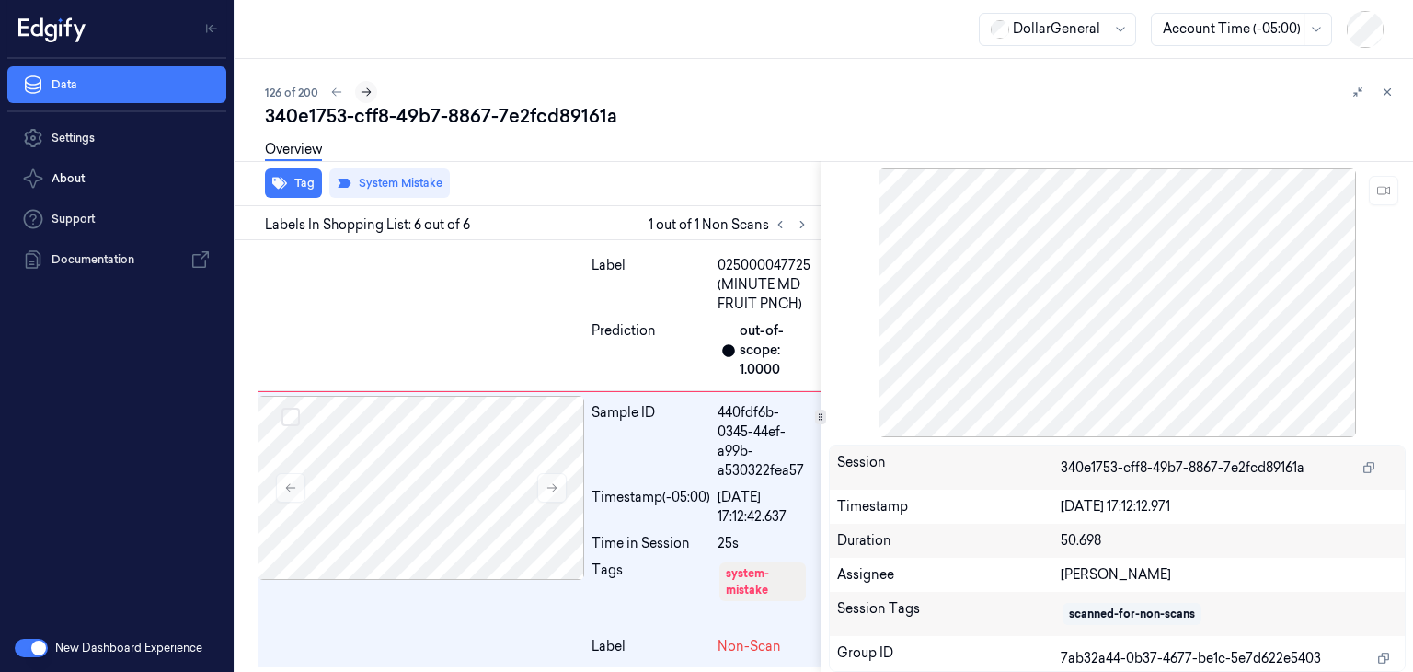
click at [367, 98] on button at bounding box center [366, 92] width 22 height 22
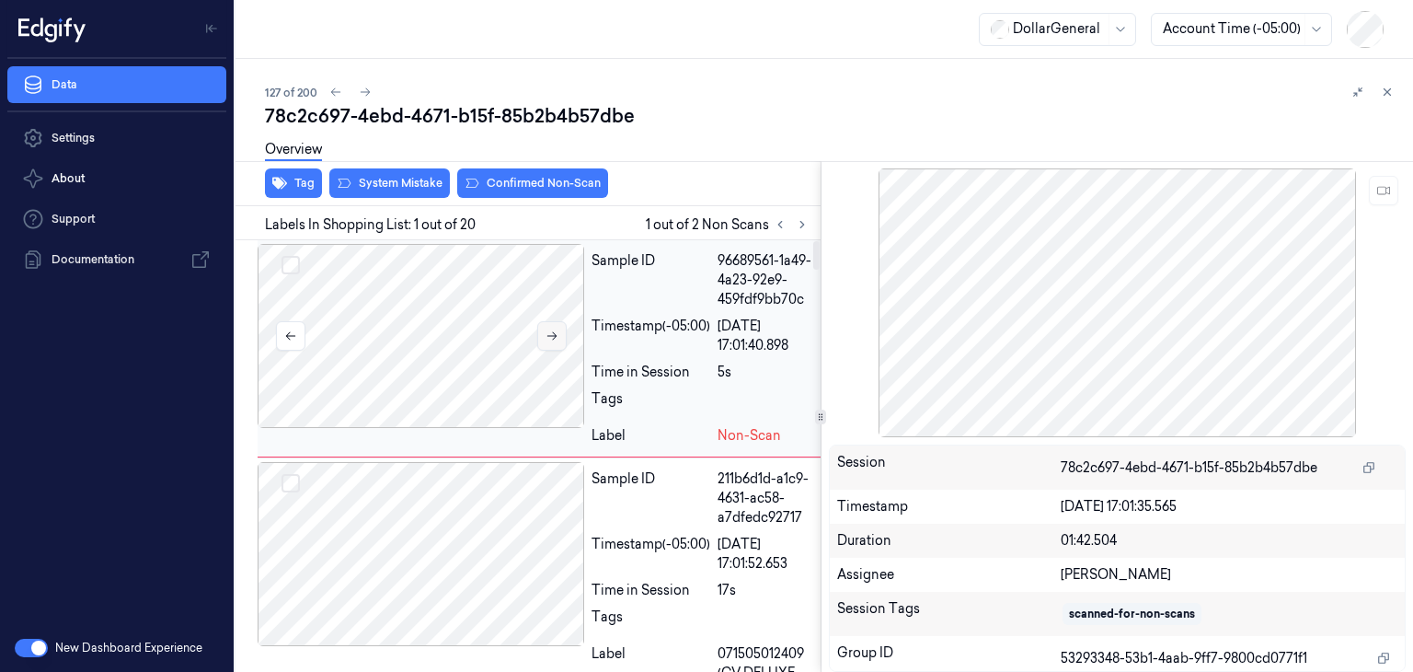
click at [559, 331] on button at bounding box center [551, 335] width 29 height 29
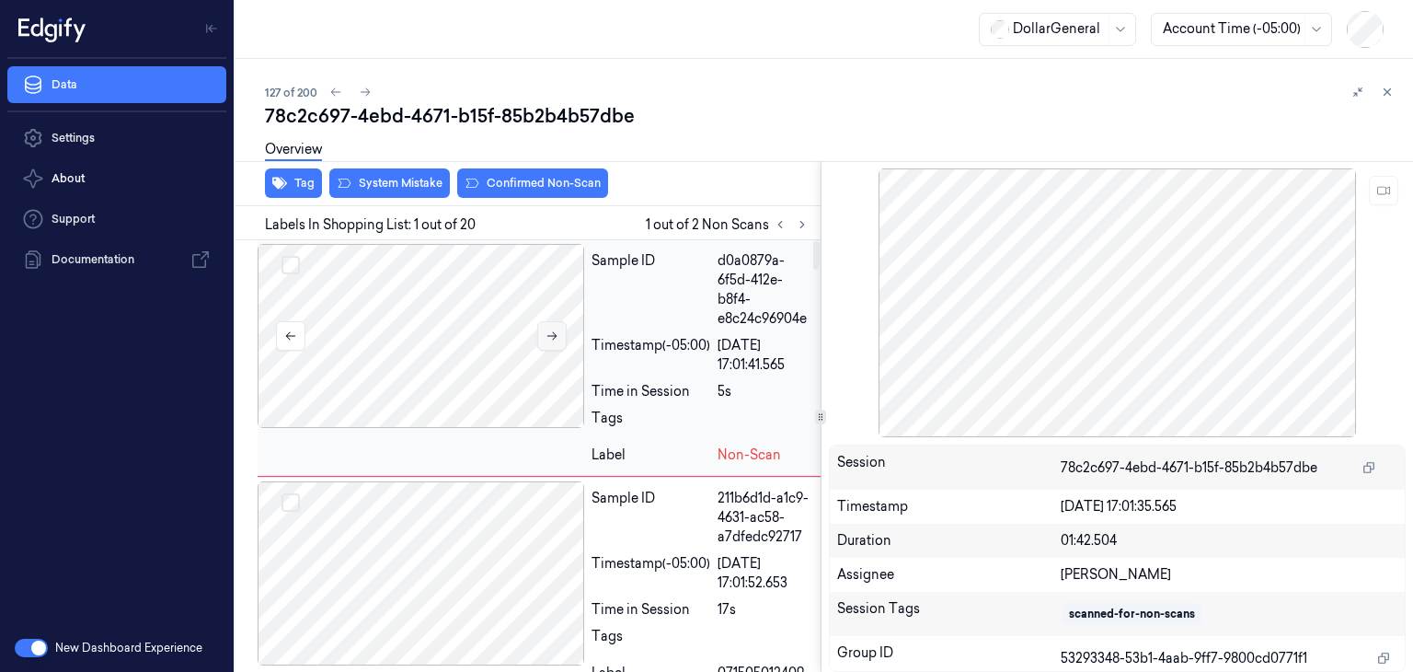
click at [559, 331] on button at bounding box center [551, 335] width 29 height 29
click at [424, 178] on button "System Mistake" at bounding box center [389, 182] width 121 height 29
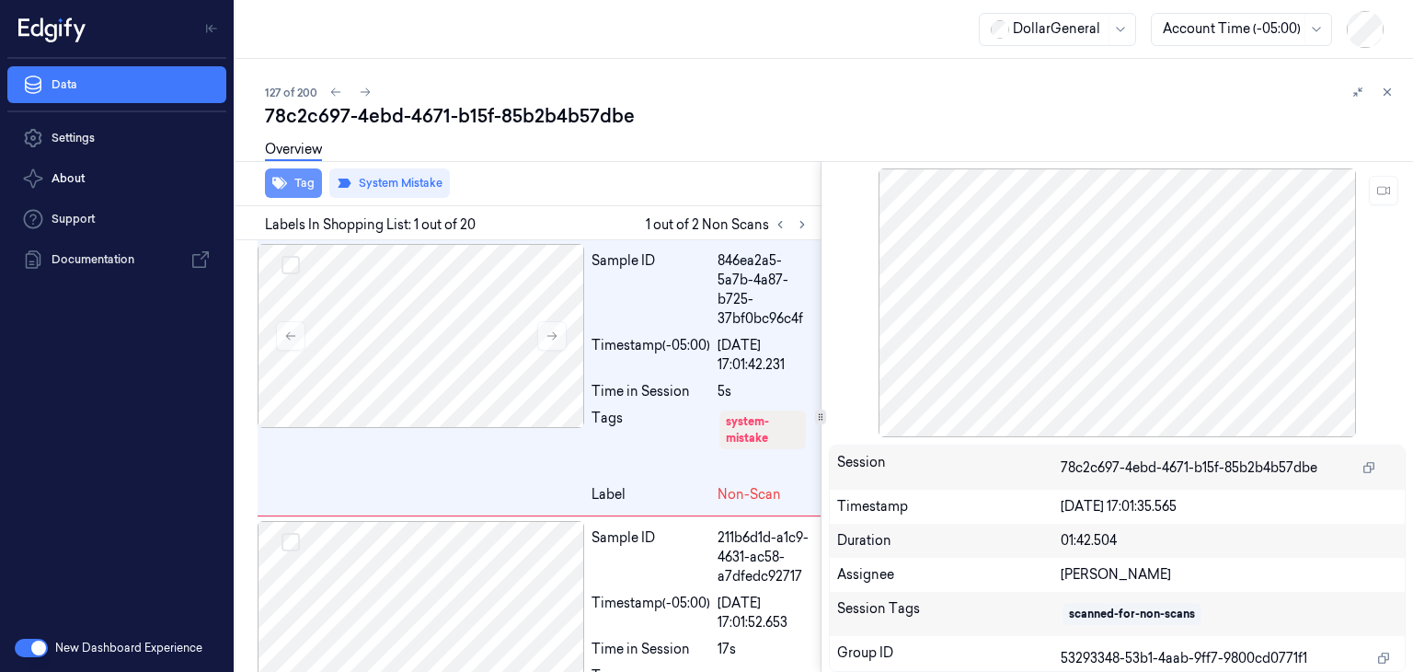
click at [305, 184] on button "Tag" at bounding box center [293, 182] width 57 height 29
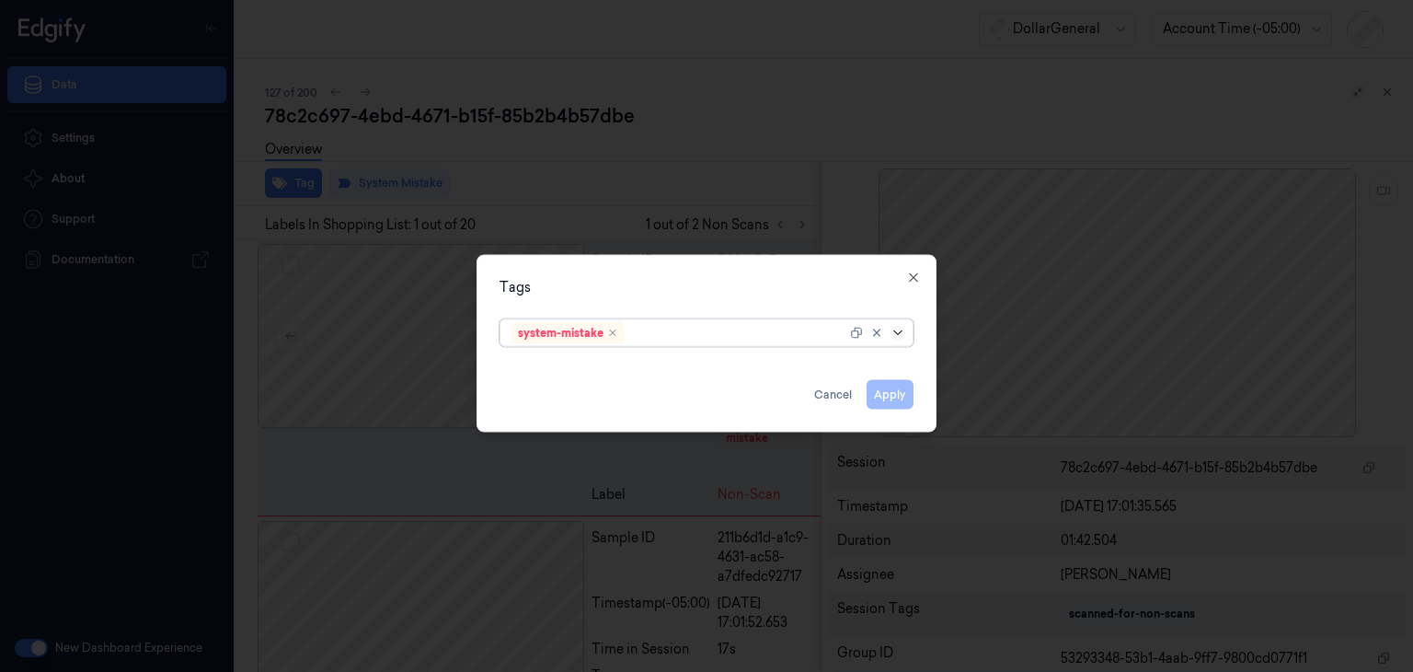
click at [894, 331] on icon at bounding box center [898, 333] width 15 height 15
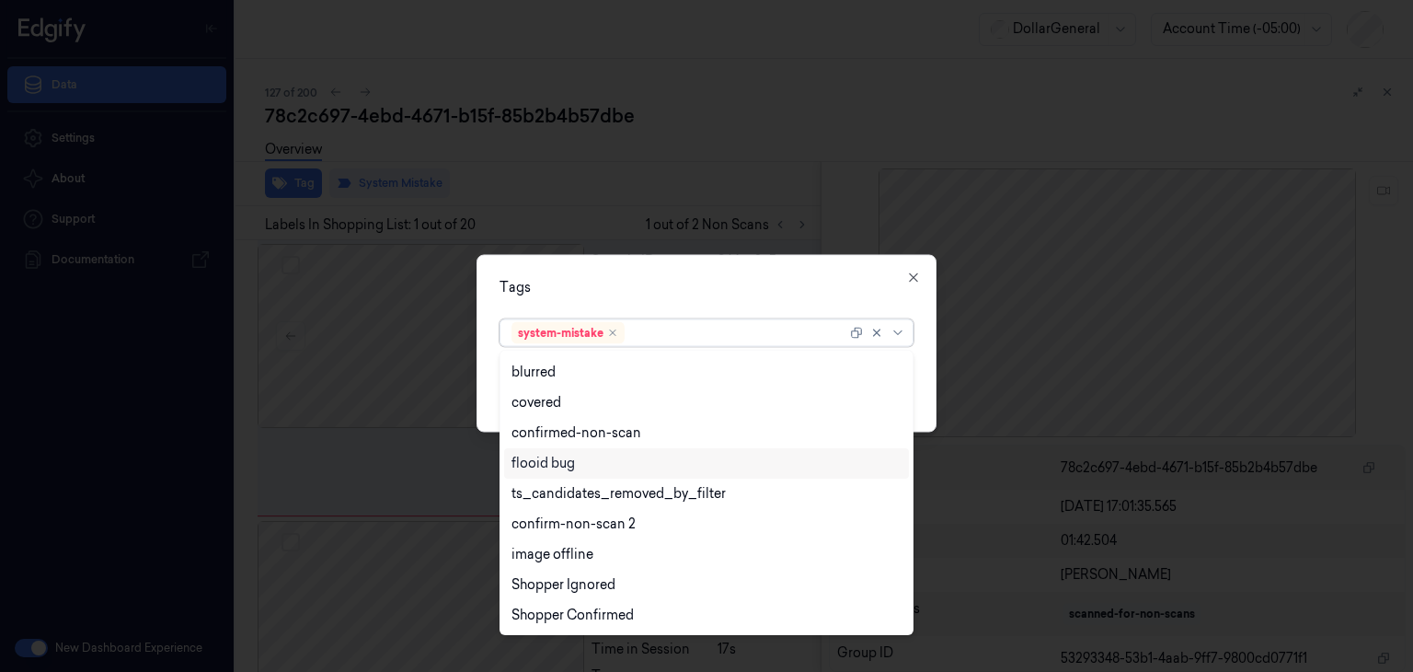
click at [607, 463] on div "flooid bug" at bounding box center [706, 463] width 390 height 19
click at [925, 405] on div "Tags option flooid bug , selected. 21 results available. Use Up and Down to cho…" at bounding box center [707, 344] width 460 height 178
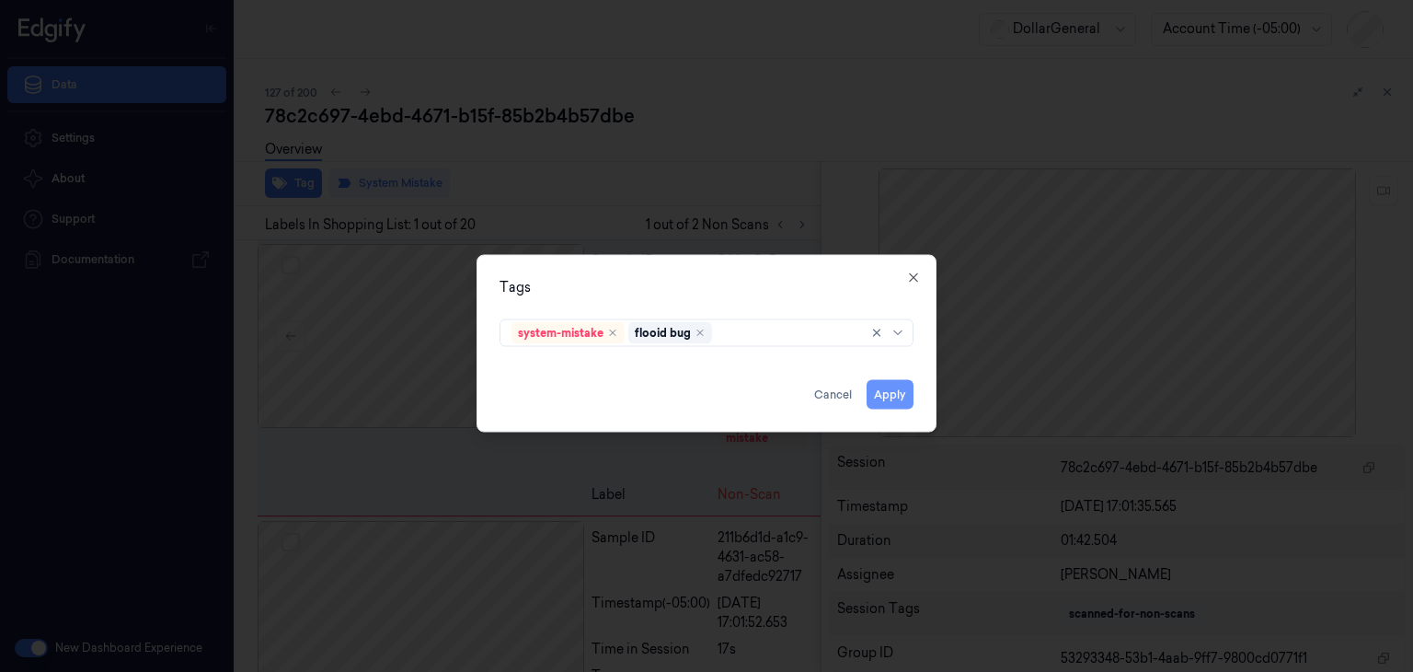
click at [903, 398] on button "Apply" at bounding box center [890, 394] width 47 height 29
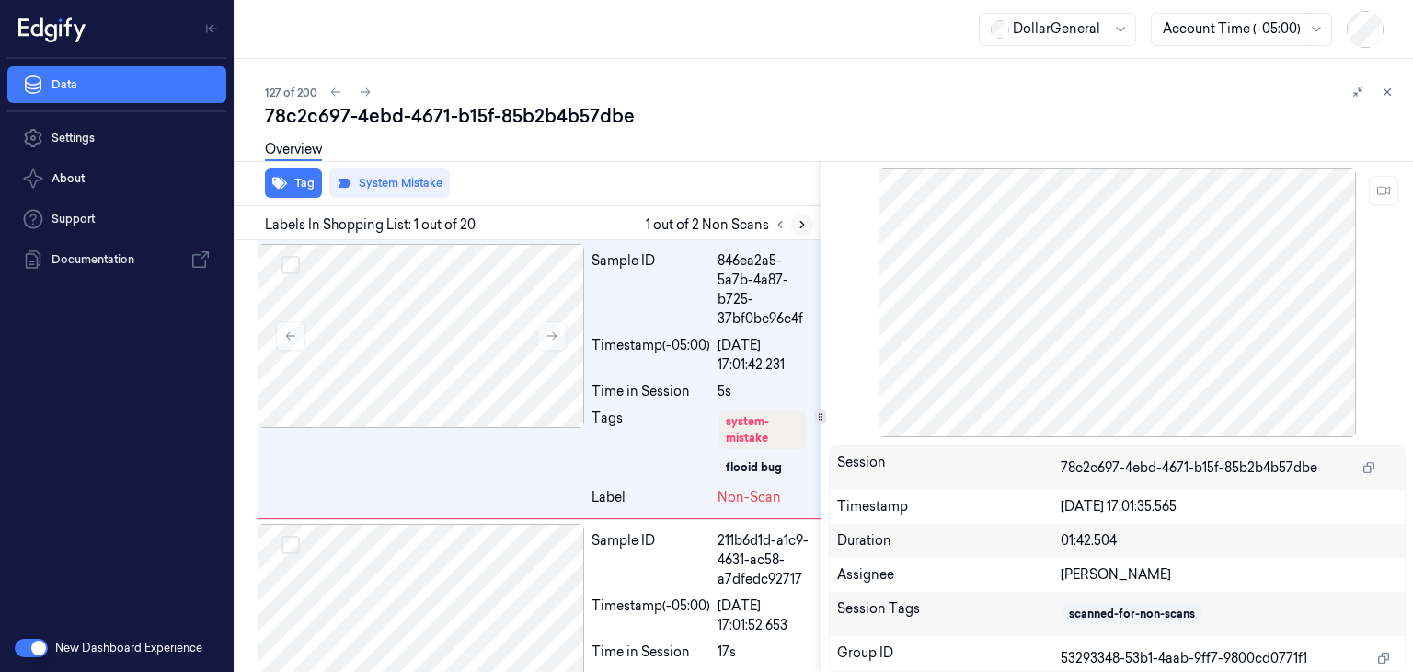
click at [796, 224] on icon at bounding box center [802, 224] width 13 height 13
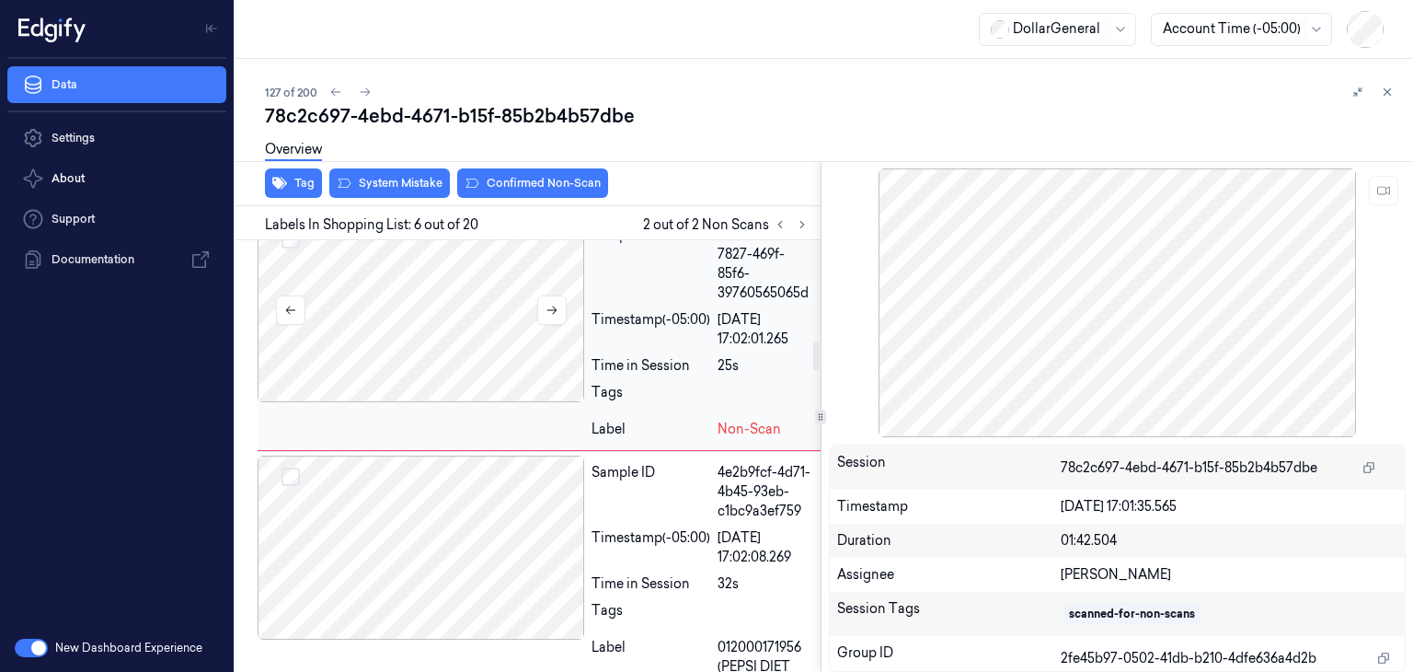
scroll to position [1524, 0]
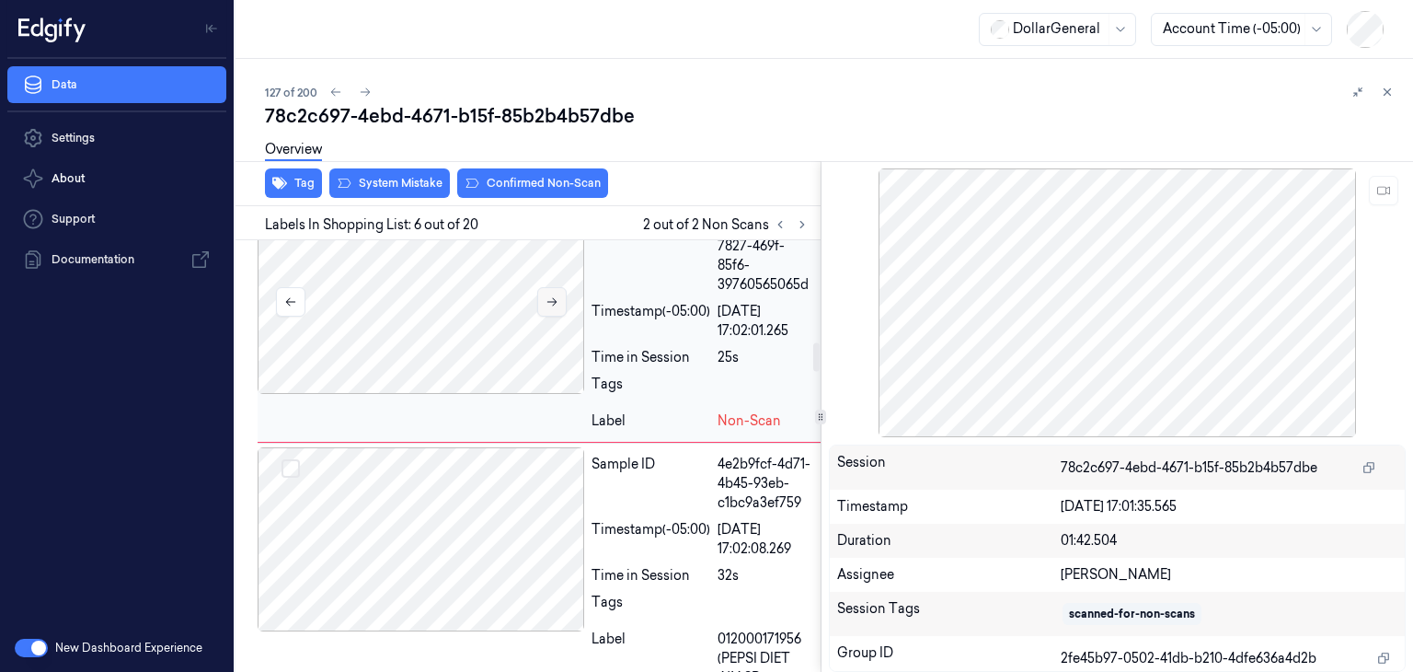
click at [558, 316] on button at bounding box center [551, 301] width 29 height 29
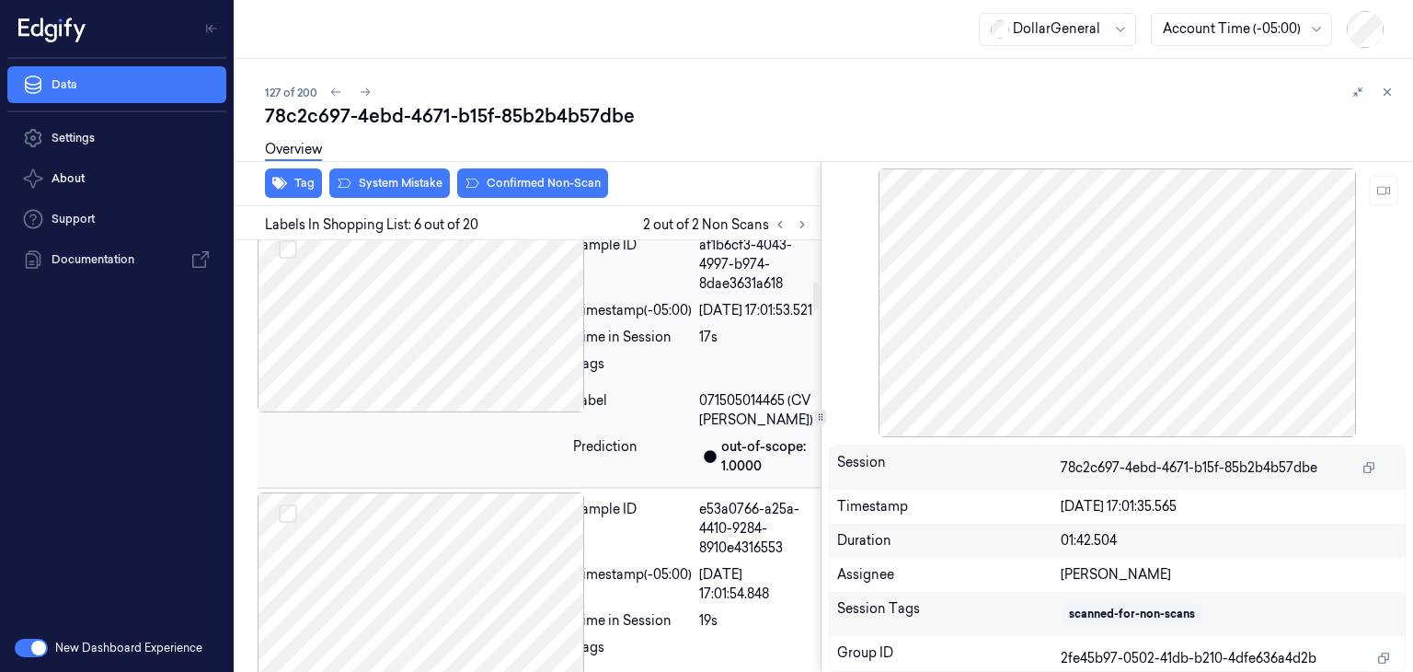
scroll to position [604, 0]
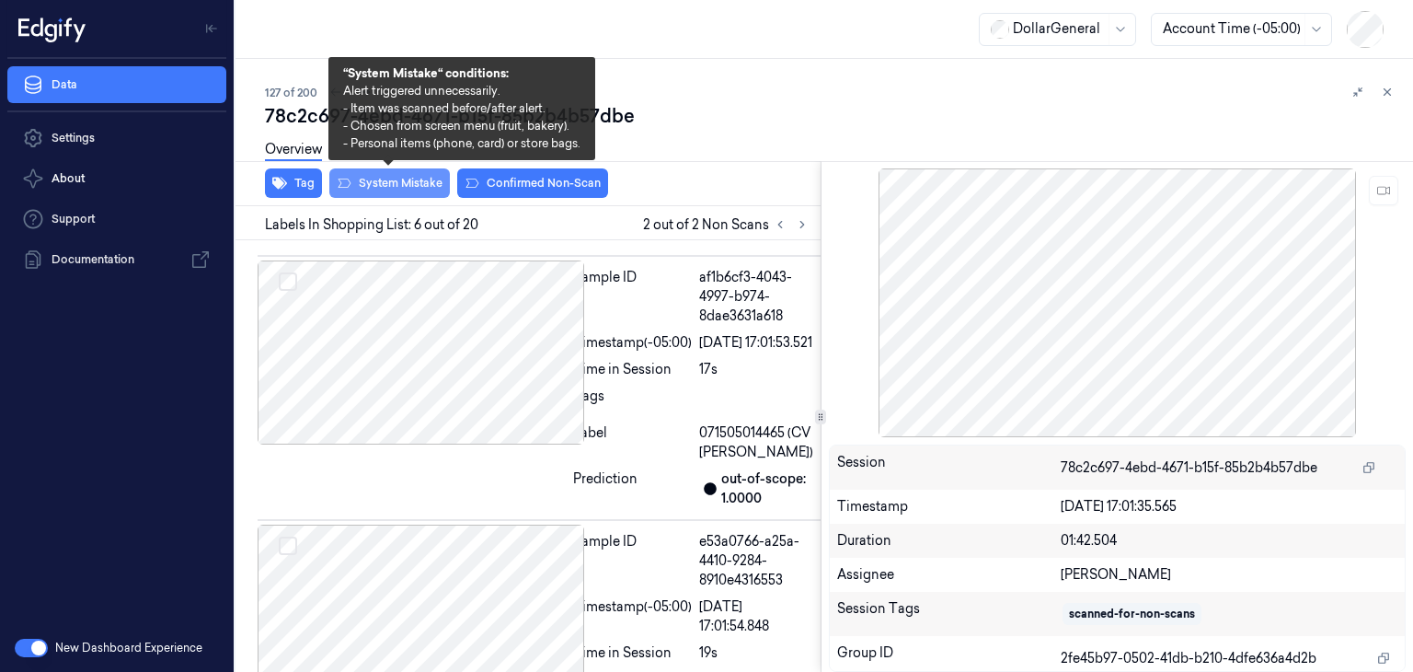
click at [396, 185] on button "System Mistake" at bounding box center [389, 182] width 121 height 29
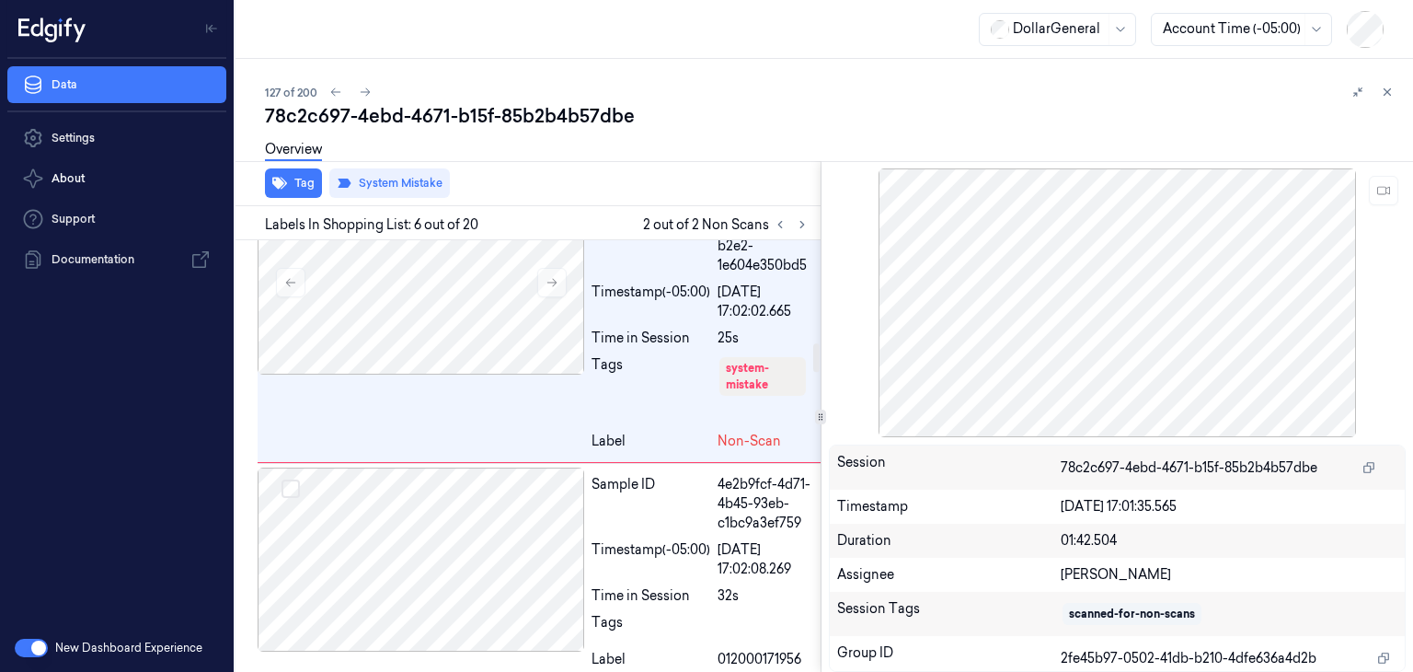
scroll to position [1545, 0]
click at [367, 90] on icon at bounding box center [365, 92] width 13 height 13
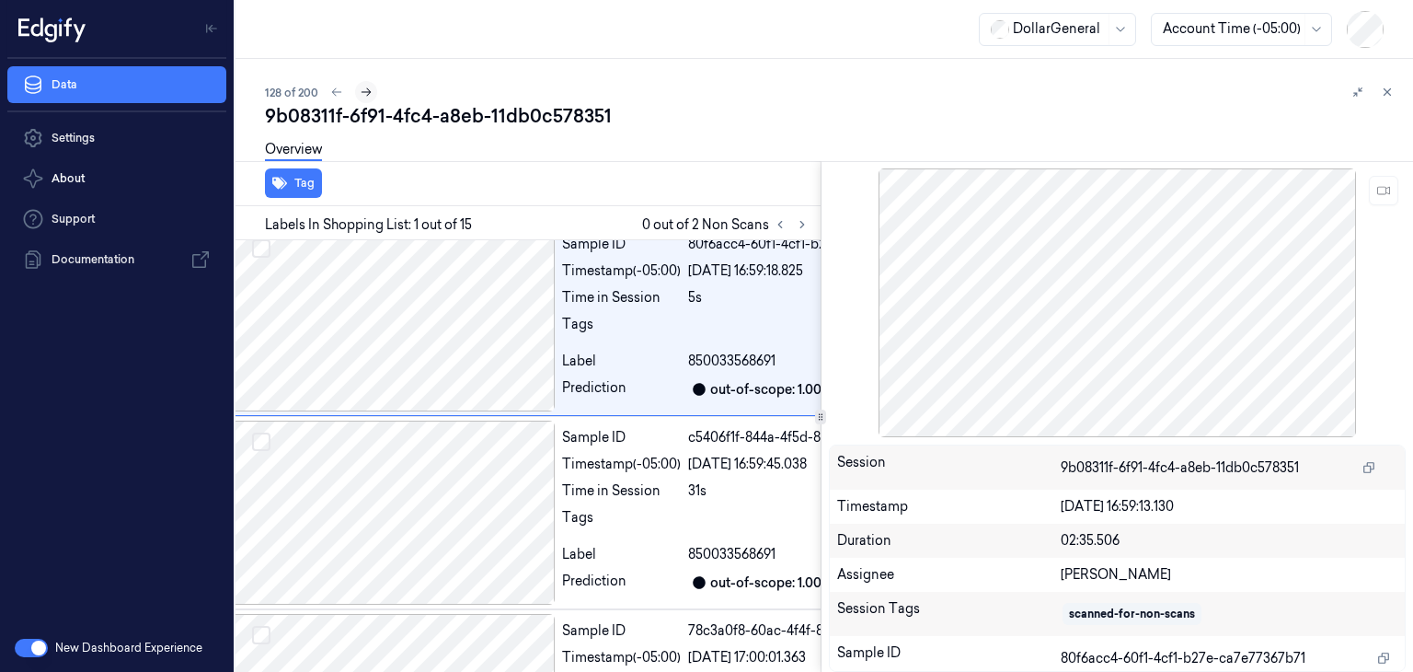
scroll to position [0, 29]
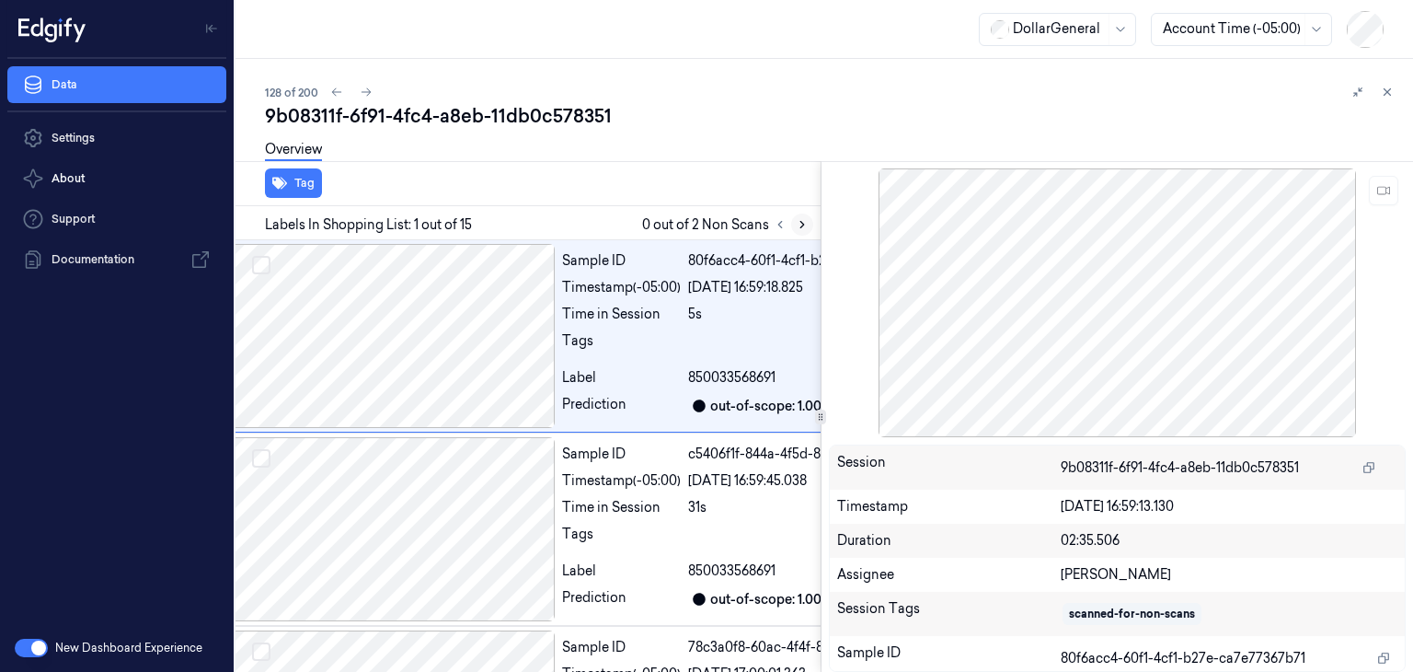
click at [801, 222] on icon at bounding box center [802, 225] width 4 height 6
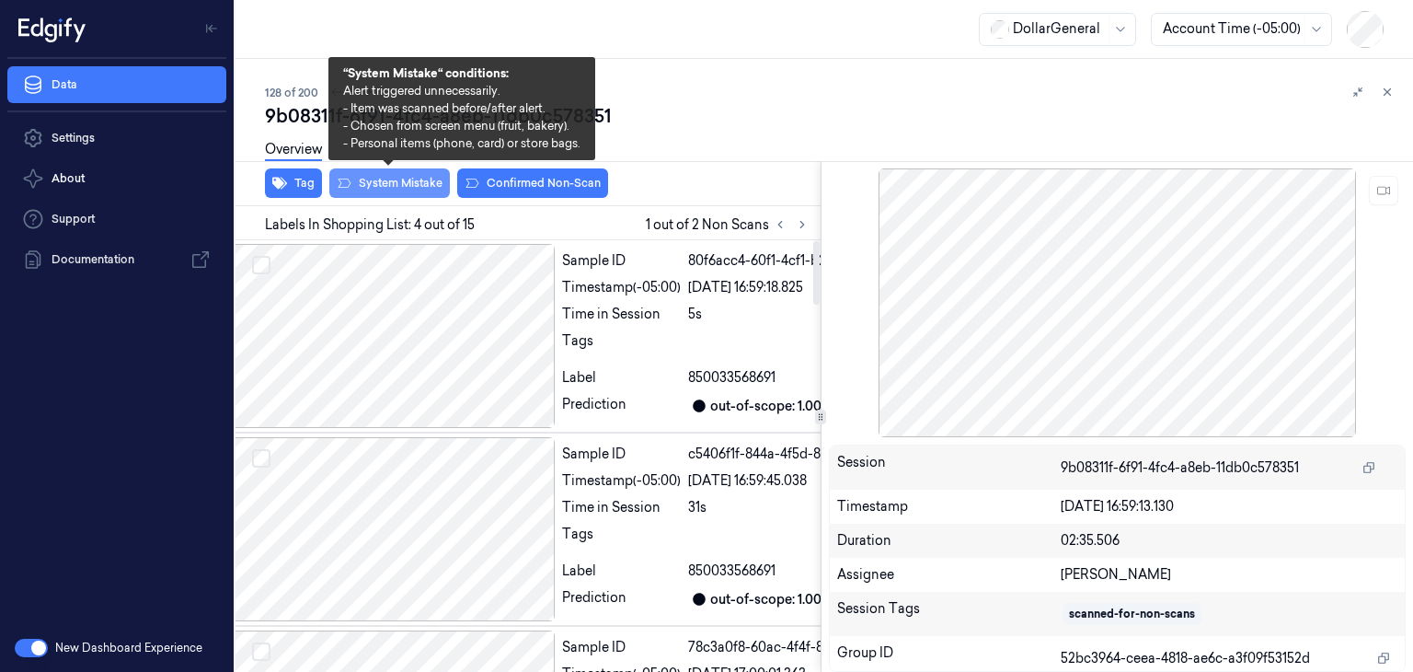
click at [405, 192] on button "System Mistake" at bounding box center [389, 182] width 121 height 29
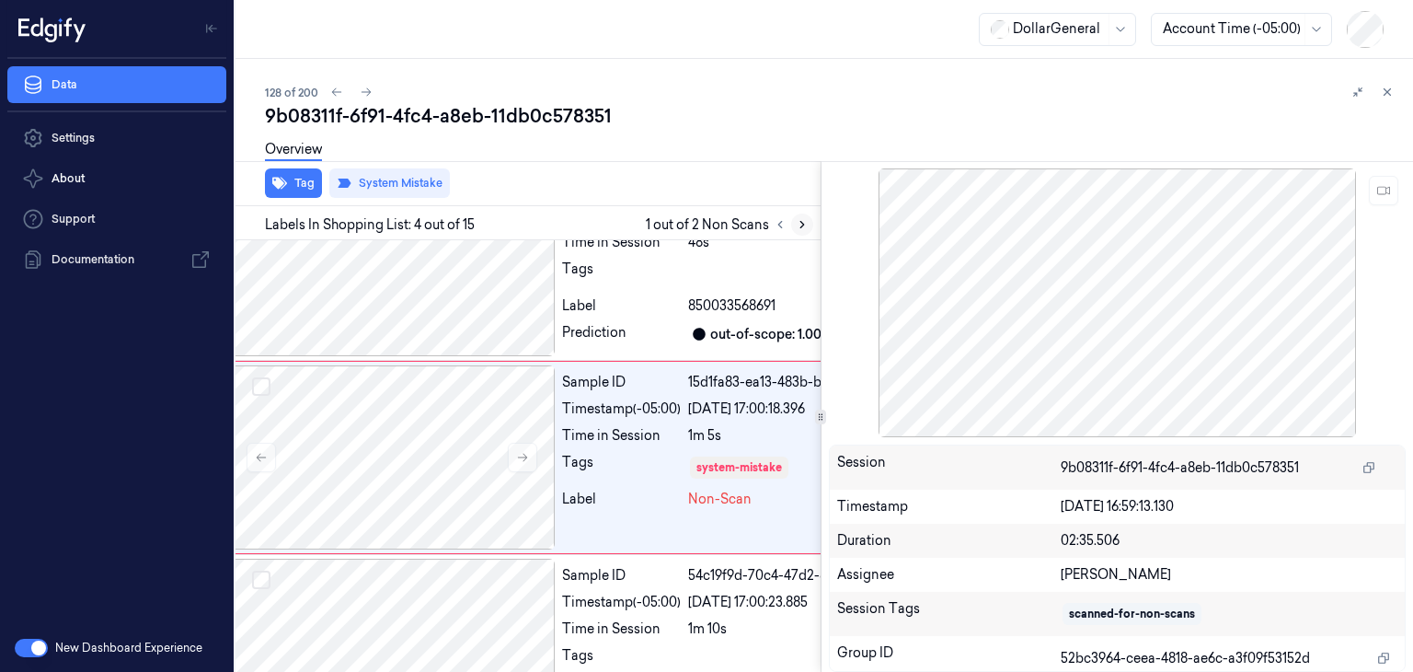
click at [796, 224] on icon at bounding box center [802, 224] width 13 height 13
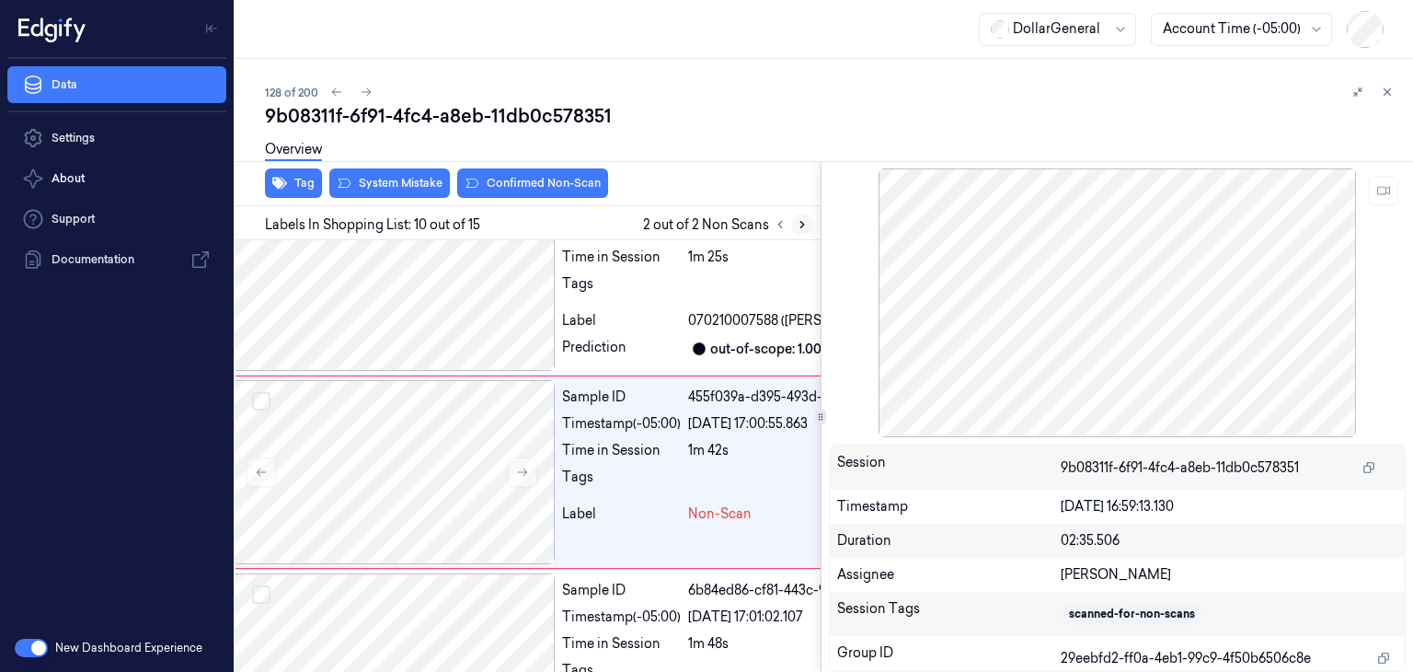
scroll to position [1615, 29]
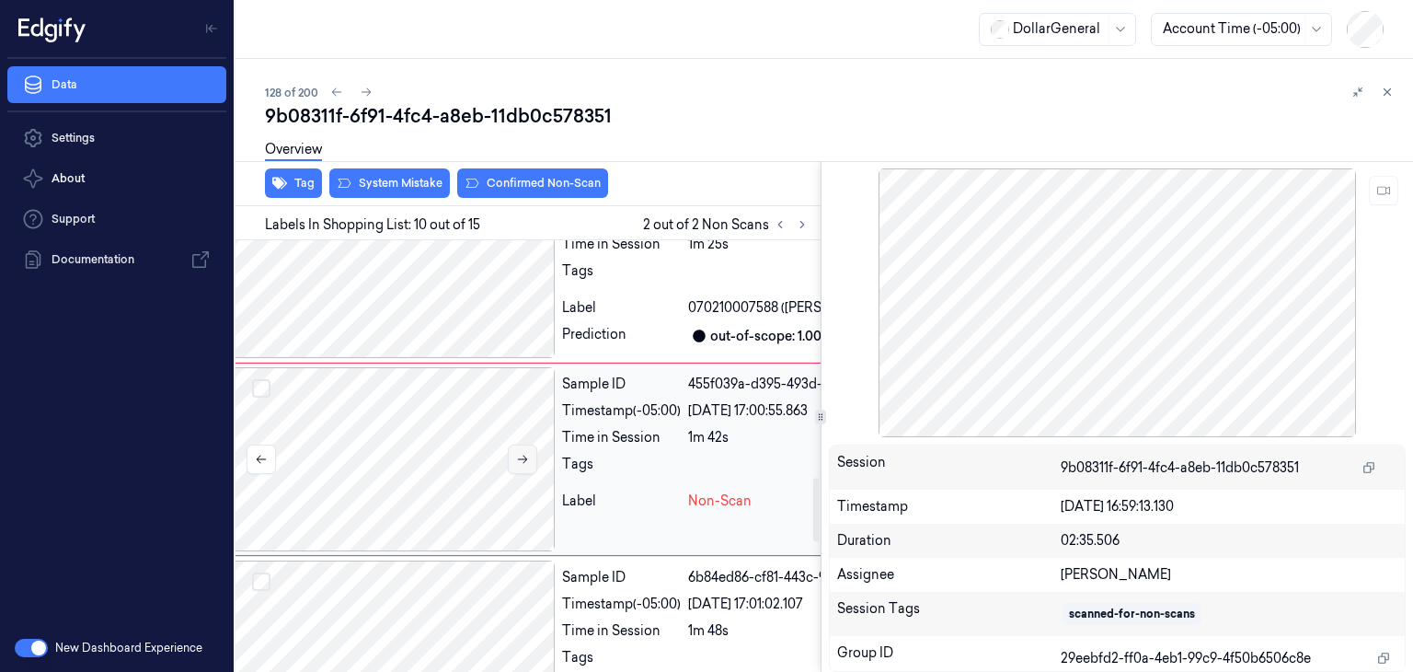
click at [519, 457] on icon at bounding box center [522, 459] width 13 height 13
click at [519, 456] on icon at bounding box center [522, 459] width 13 height 13
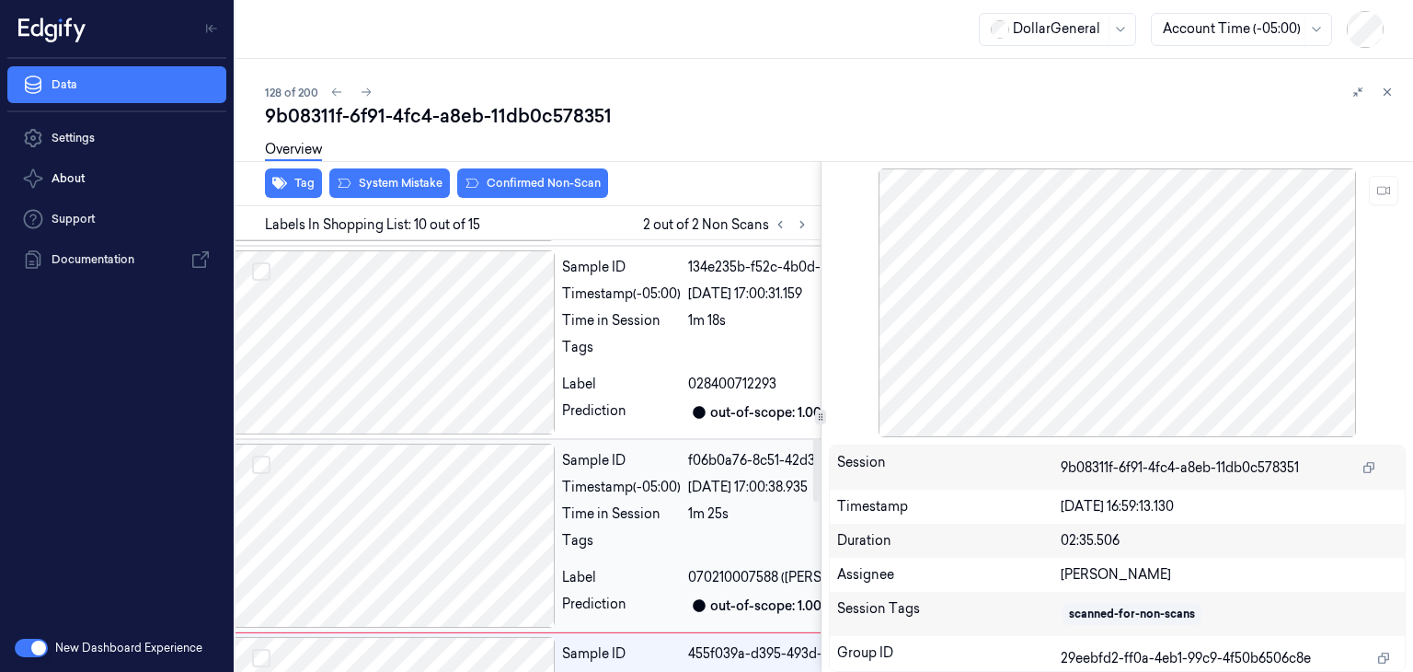
scroll to position [1339, 29]
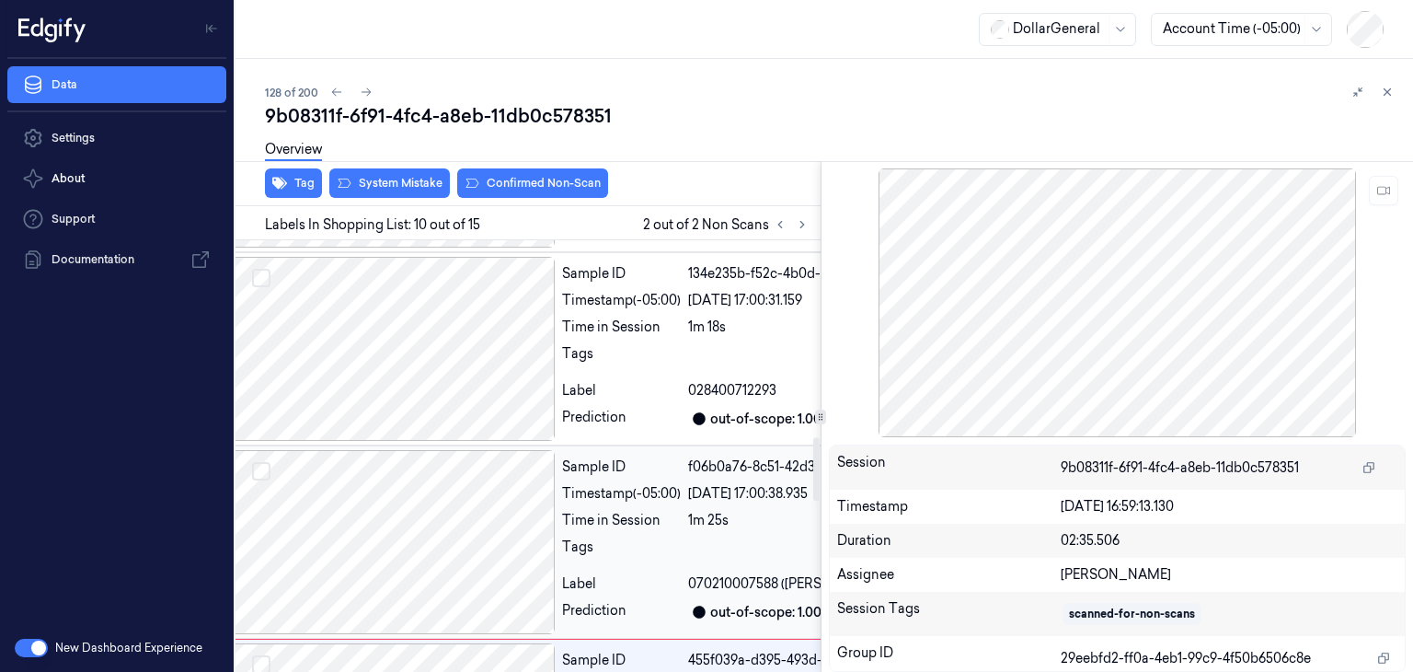
click at [462, 482] on div at bounding box center [391, 542] width 327 height 184
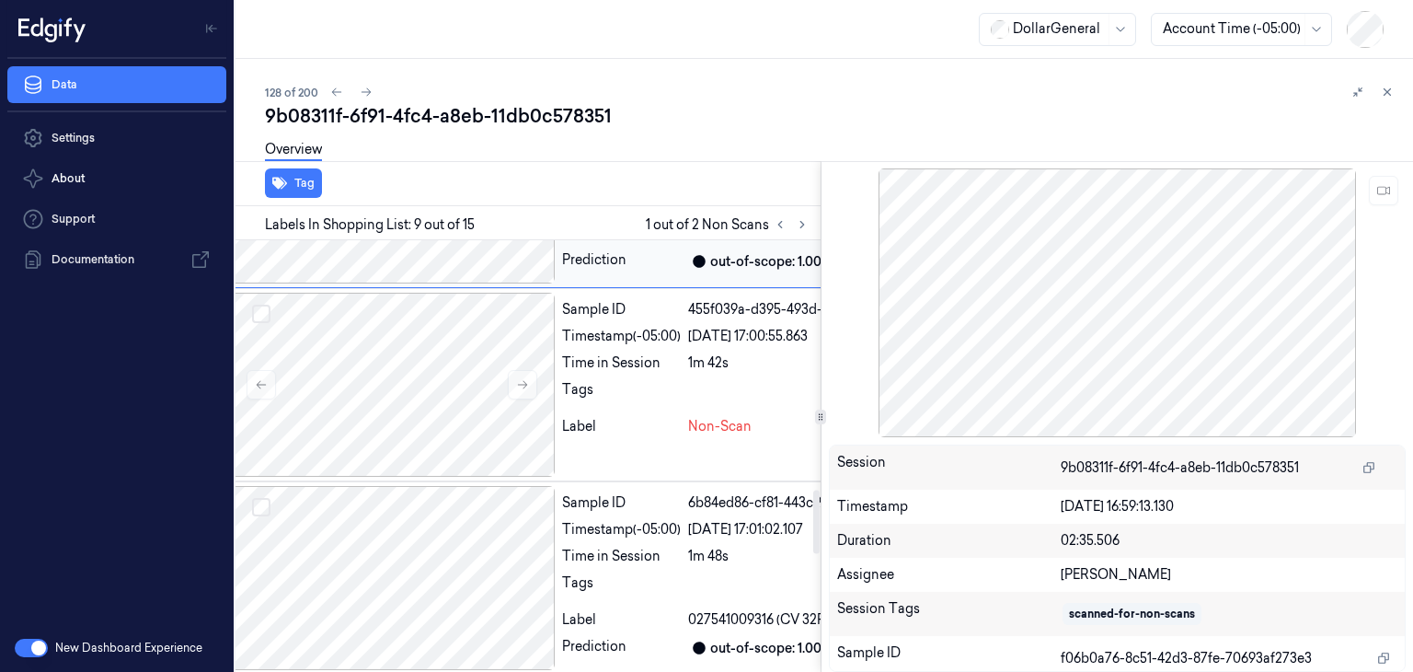
scroll to position [1698, 29]
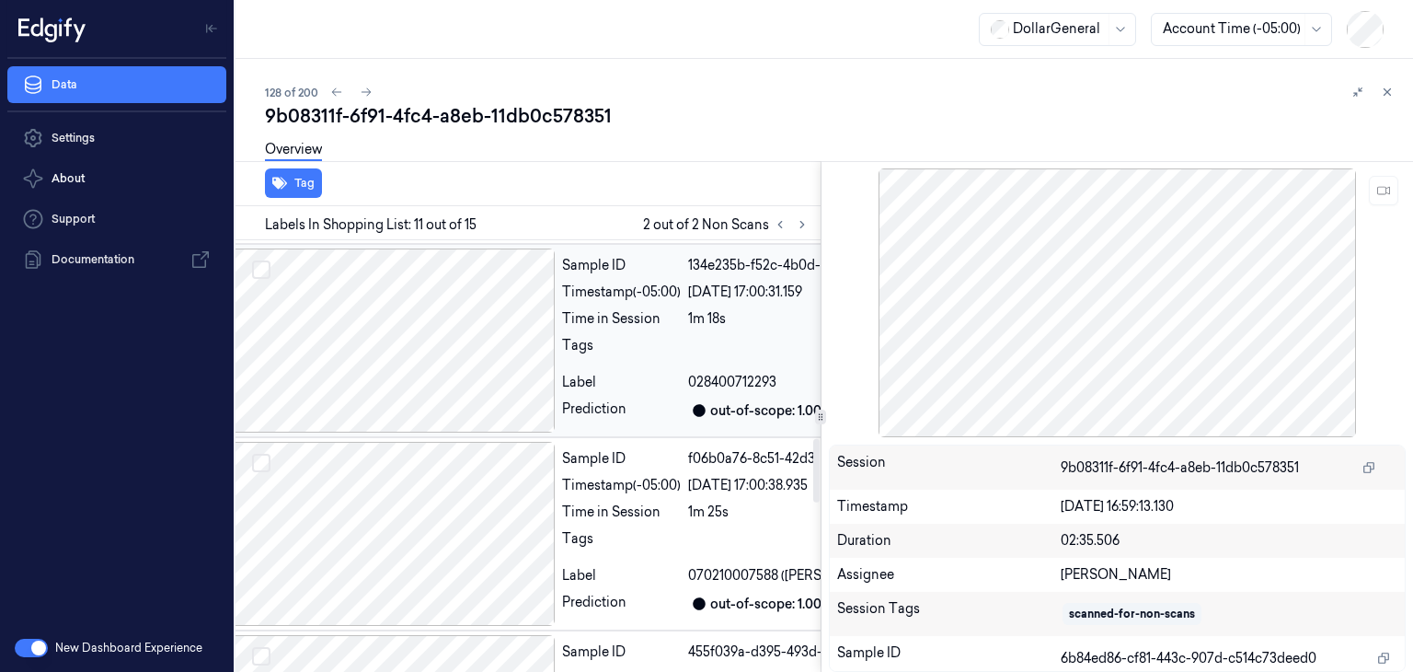
click at [431, 358] on div at bounding box center [391, 340] width 327 height 184
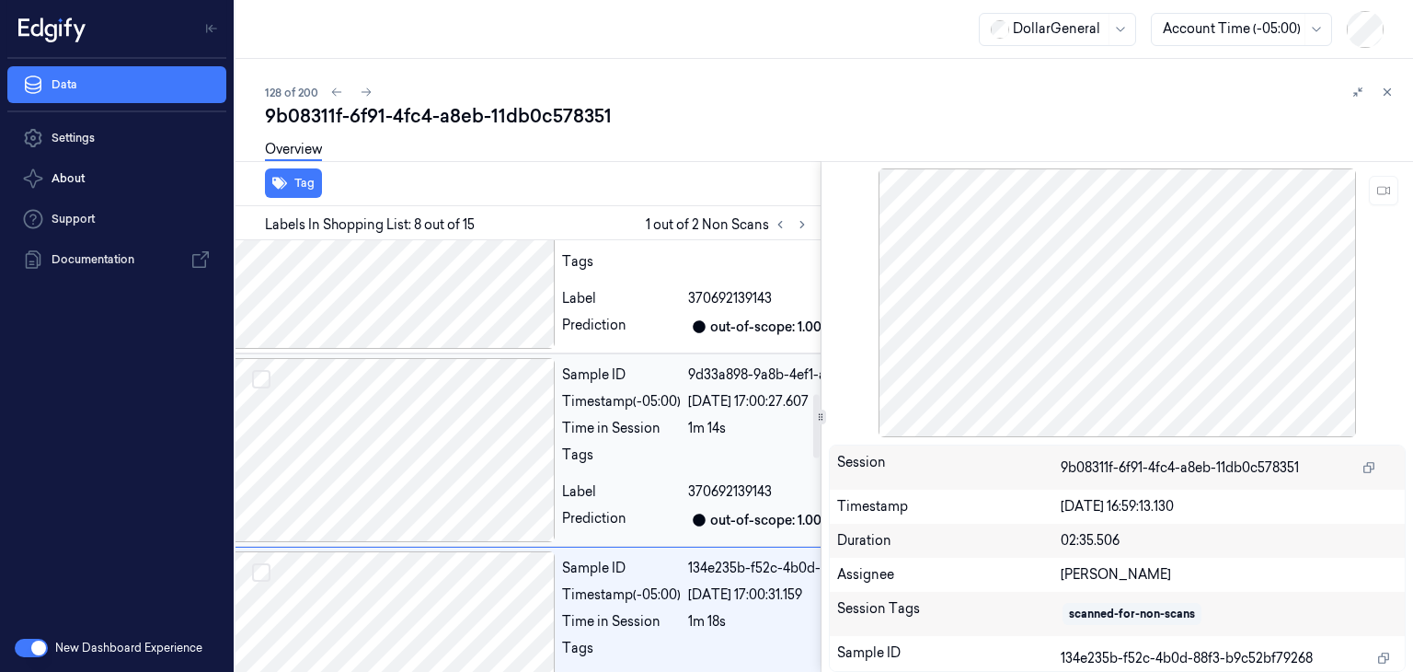
click at [433, 405] on div at bounding box center [391, 450] width 327 height 184
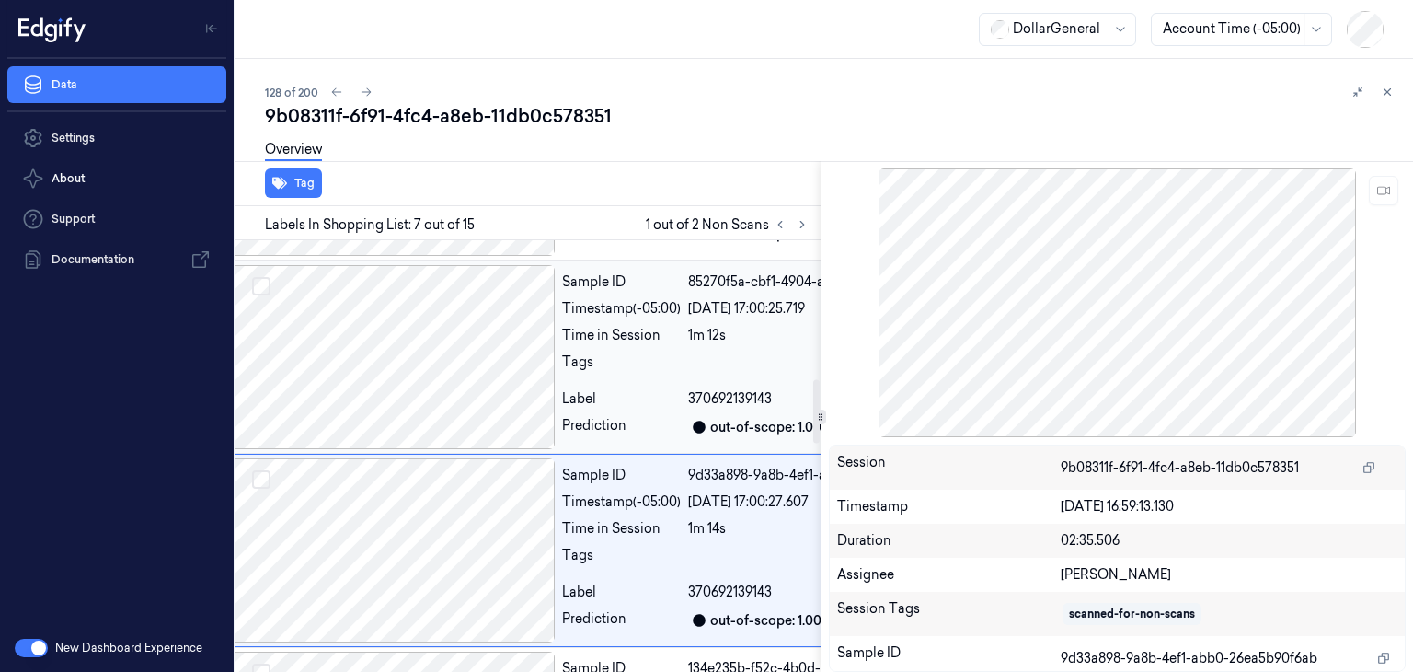
click at [418, 364] on div at bounding box center [391, 357] width 327 height 184
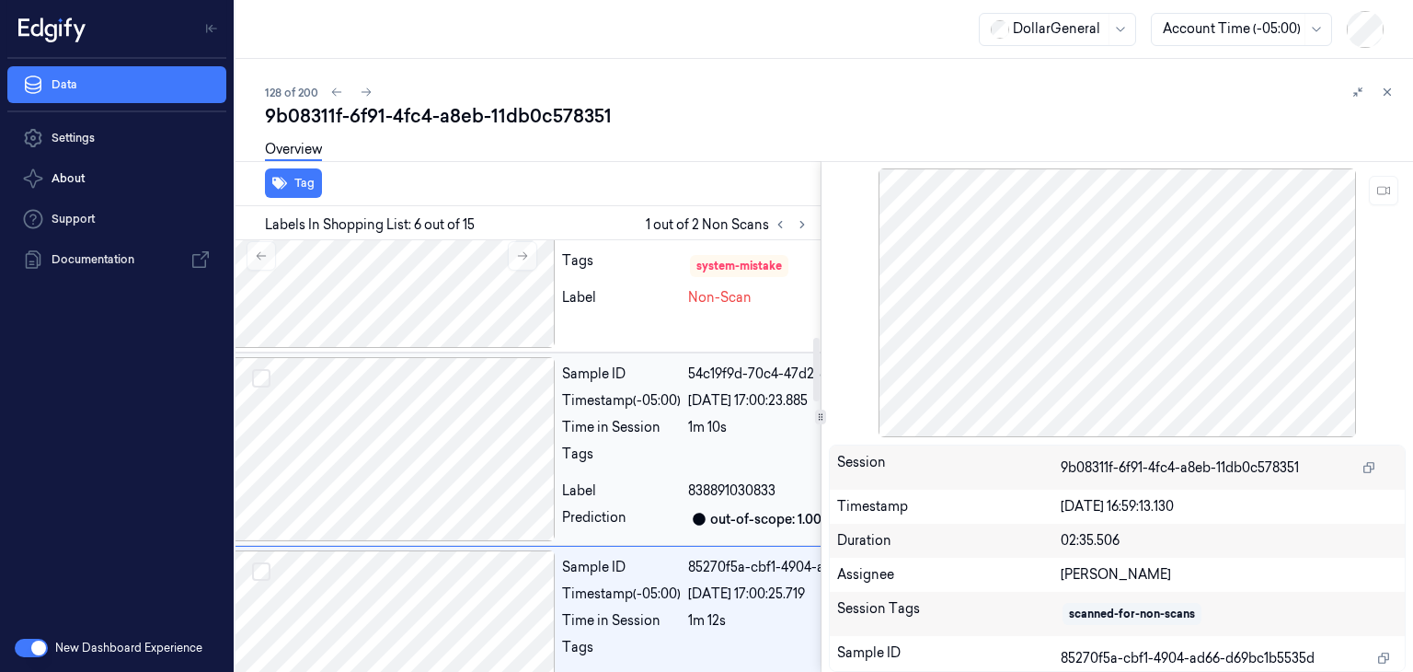
click at [423, 402] on div at bounding box center [391, 449] width 327 height 184
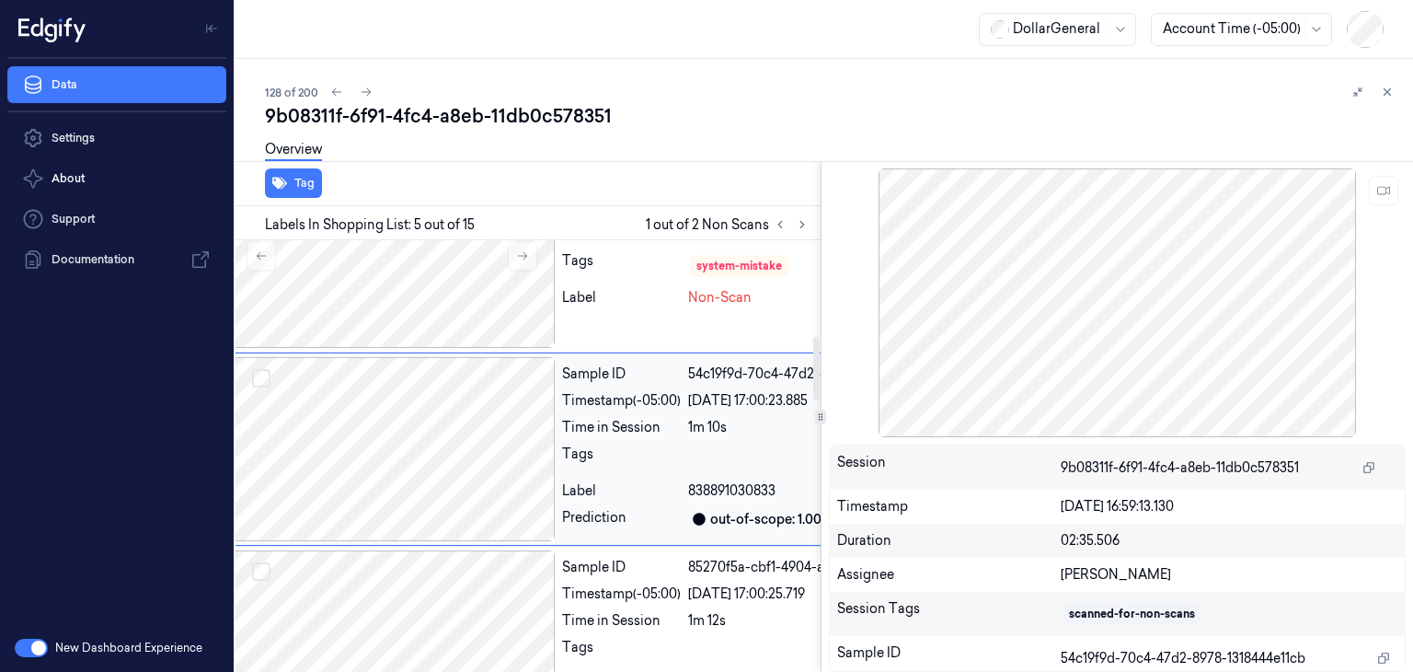
scroll to position [651, 29]
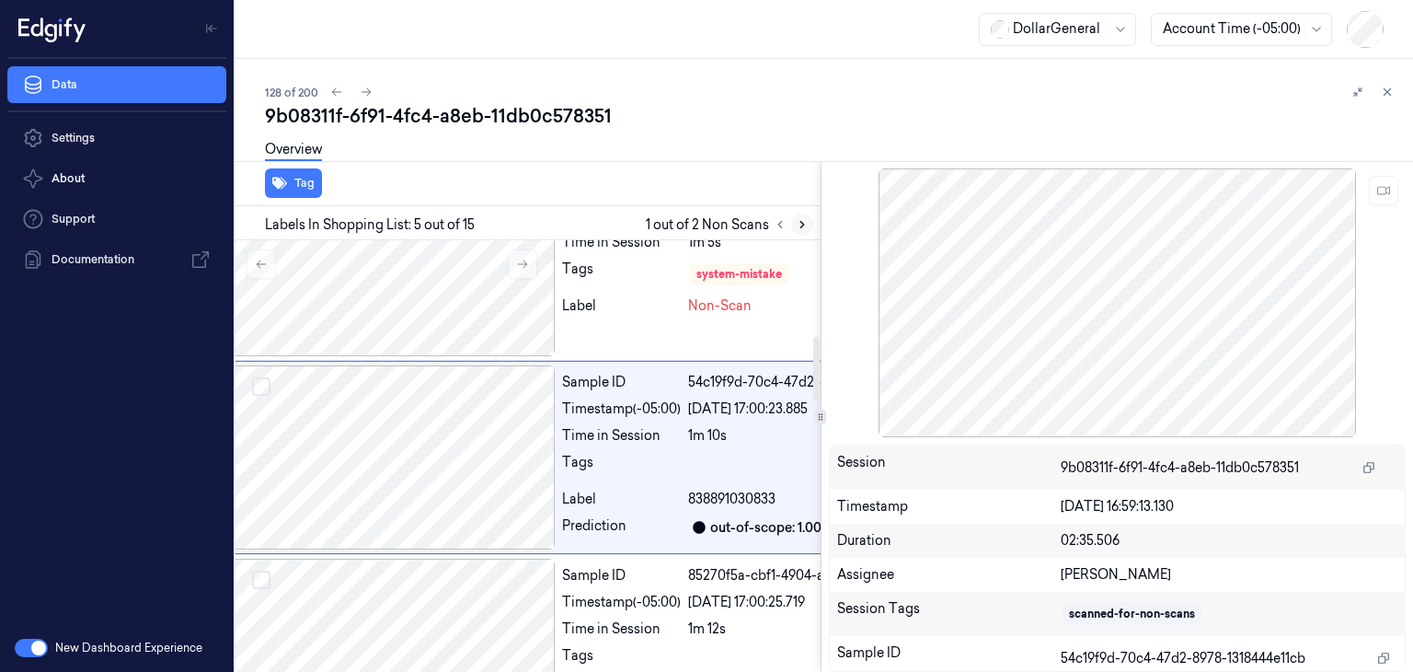
click at [796, 226] on icon at bounding box center [802, 224] width 13 height 13
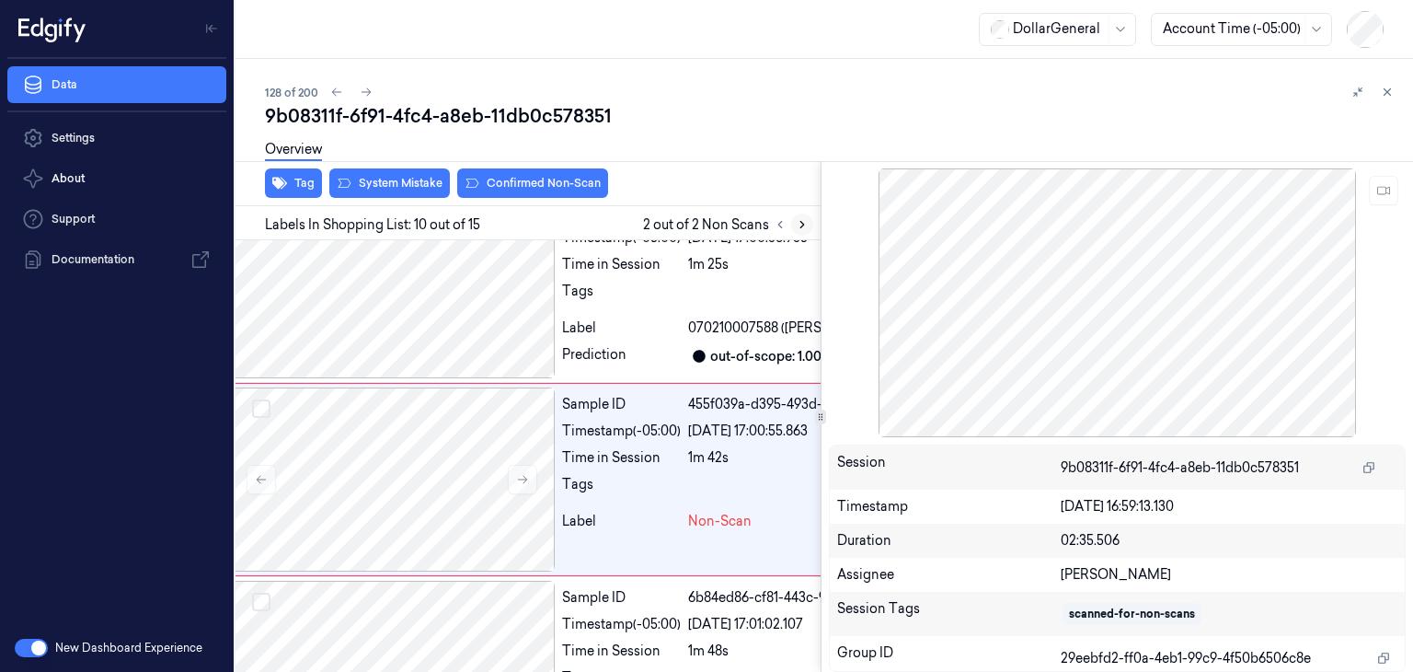
scroll to position [1615, 29]
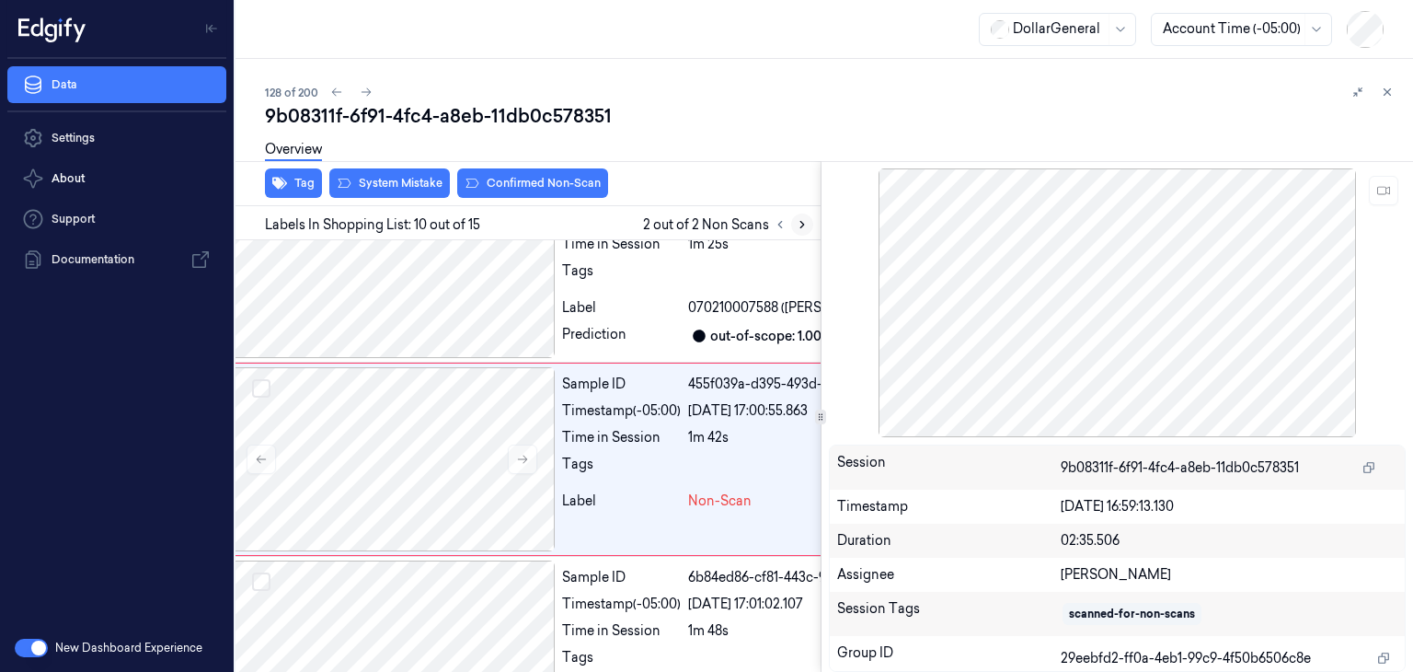
click at [796, 226] on icon at bounding box center [802, 224] width 13 height 13
click at [797, 223] on icon at bounding box center [802, 224] width 13 height 13
click at [405, 185] on button "System Mistake" at bounding box center [389, 182] width 121 height 29
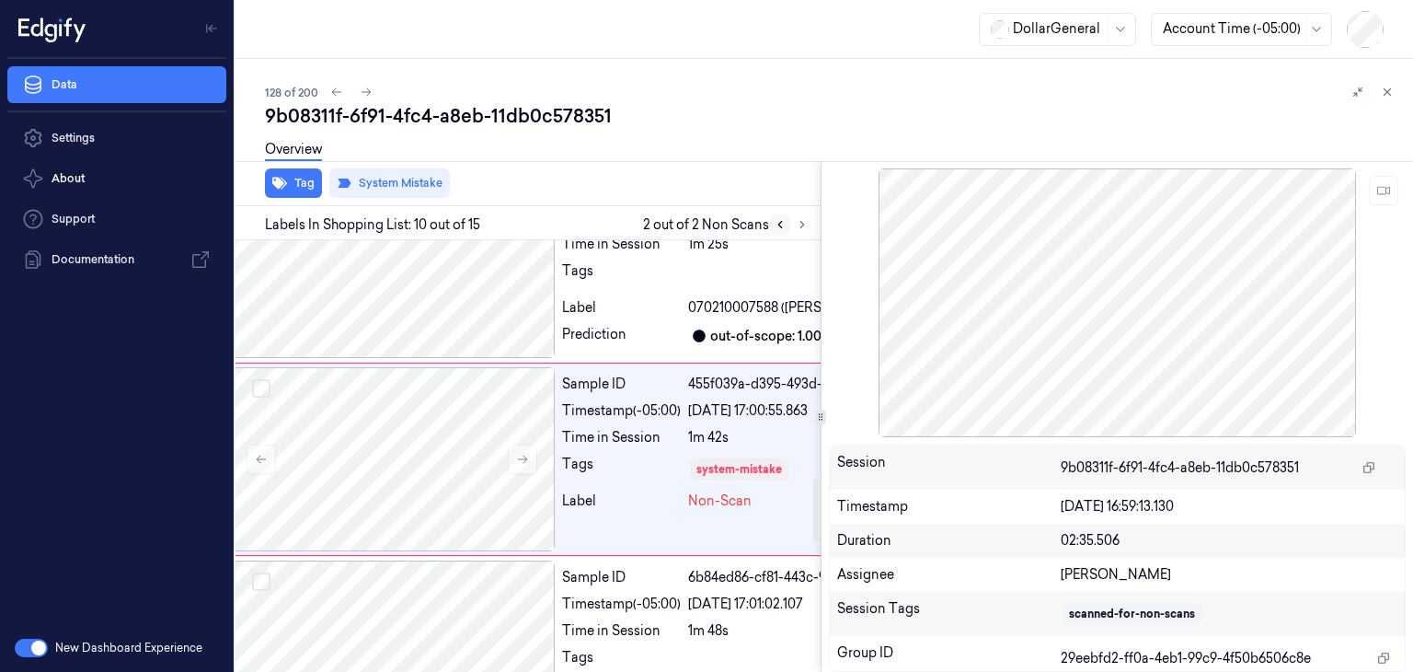
click at [777, 225] on icon at bounding box center [780, 224] width 13 height 13
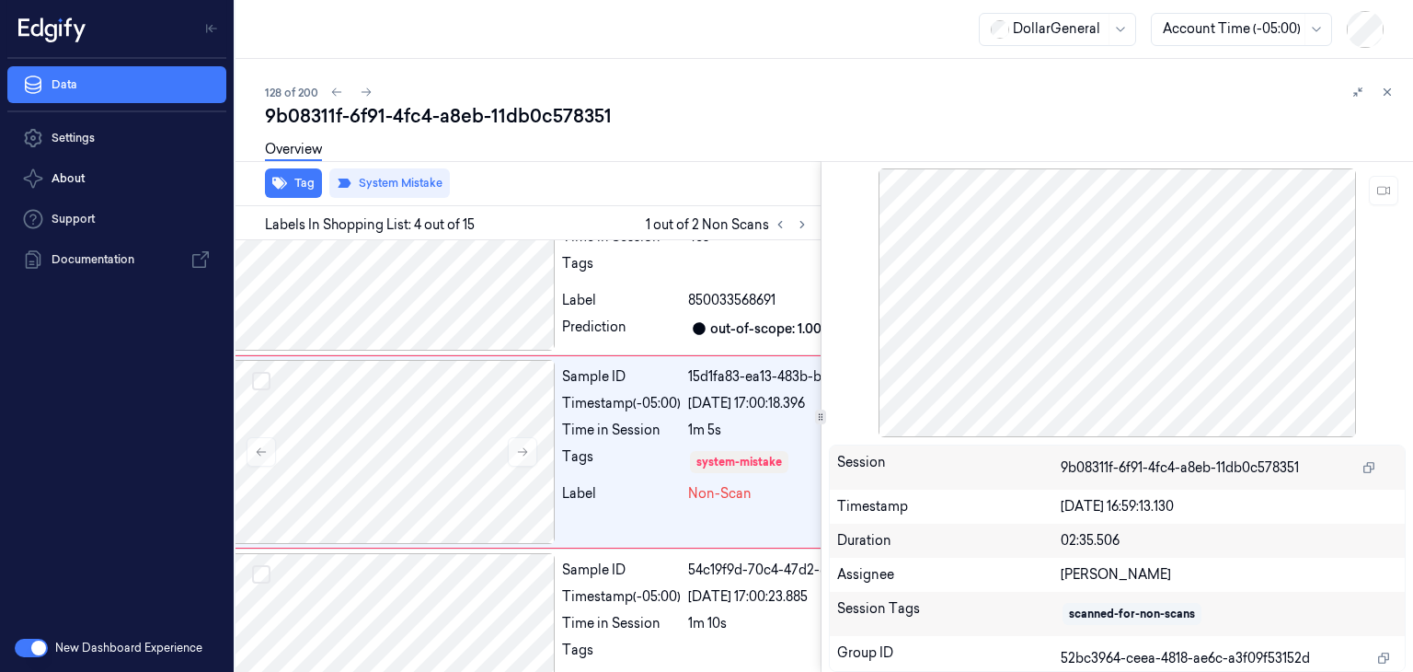
scroll to position [458, 29]
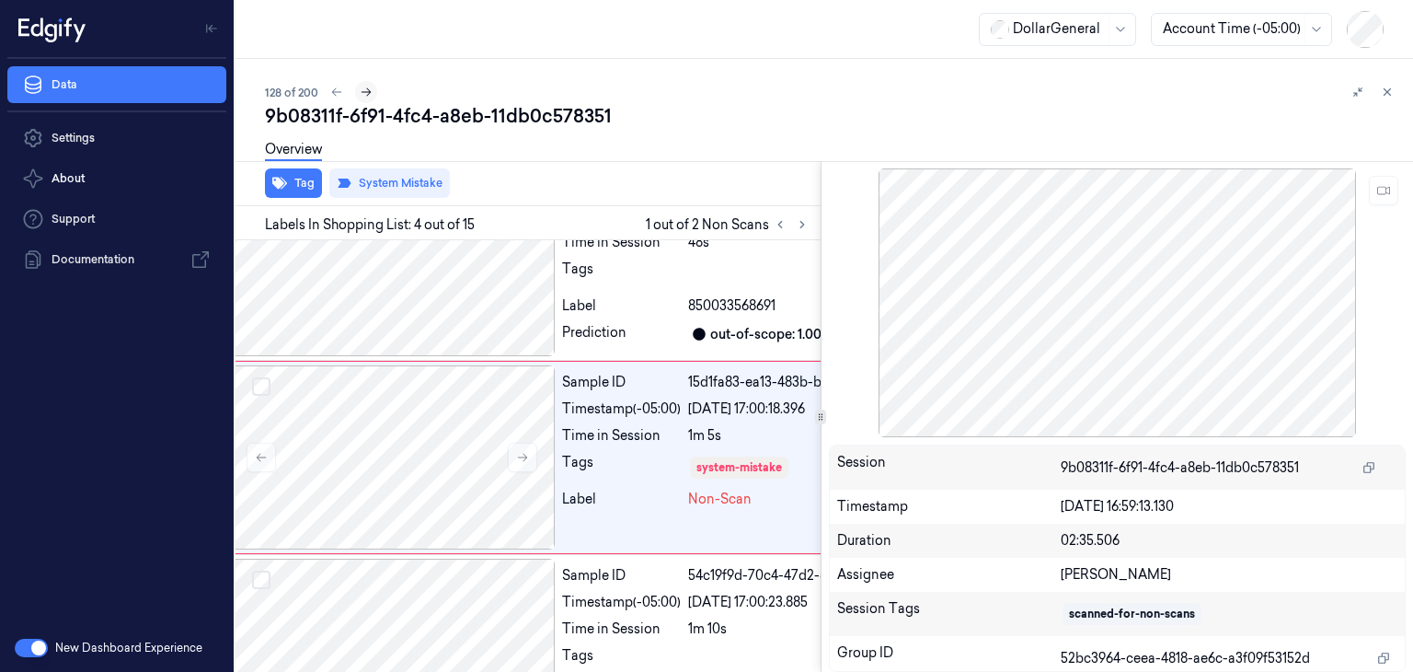
click at [356, 96] on button at bounding box center [366, 92] width 22 height 22
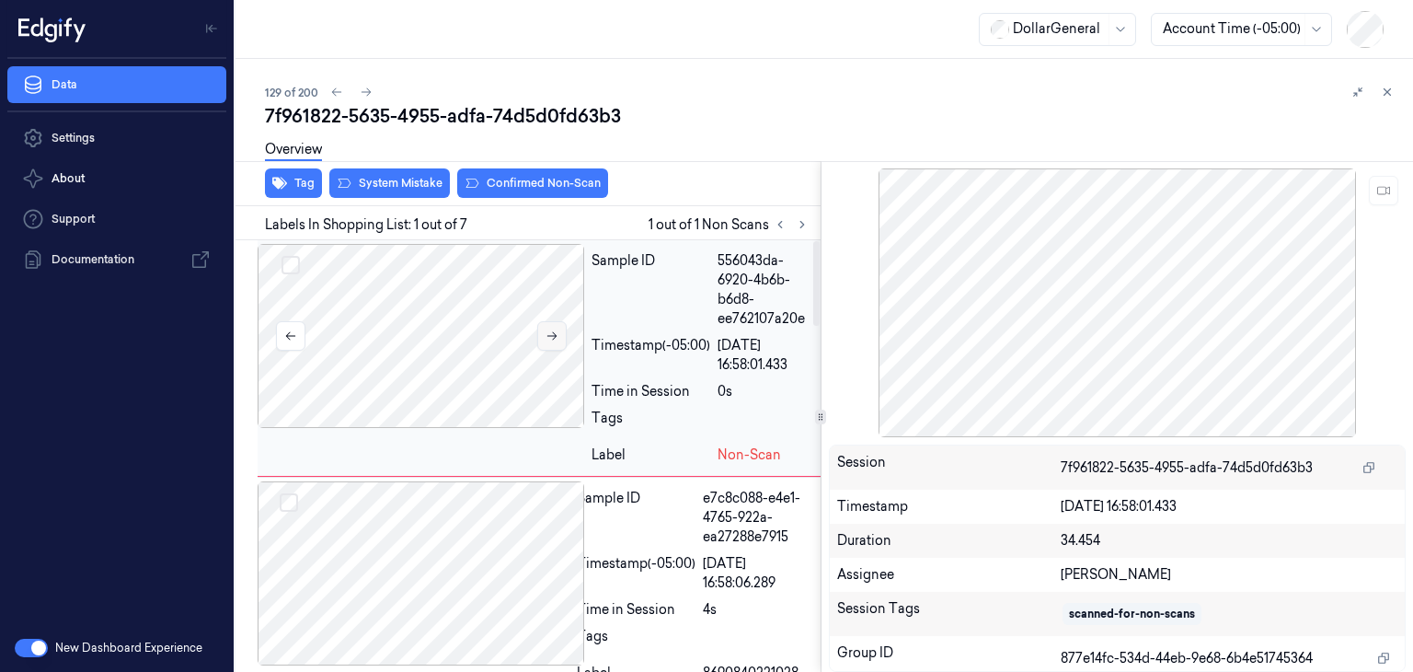
click at [558, 339] on button at bounding box center [551, 335] width 29 height 29
click at [489, 540] on div at bounding box center [414, 573] width 312 height 184
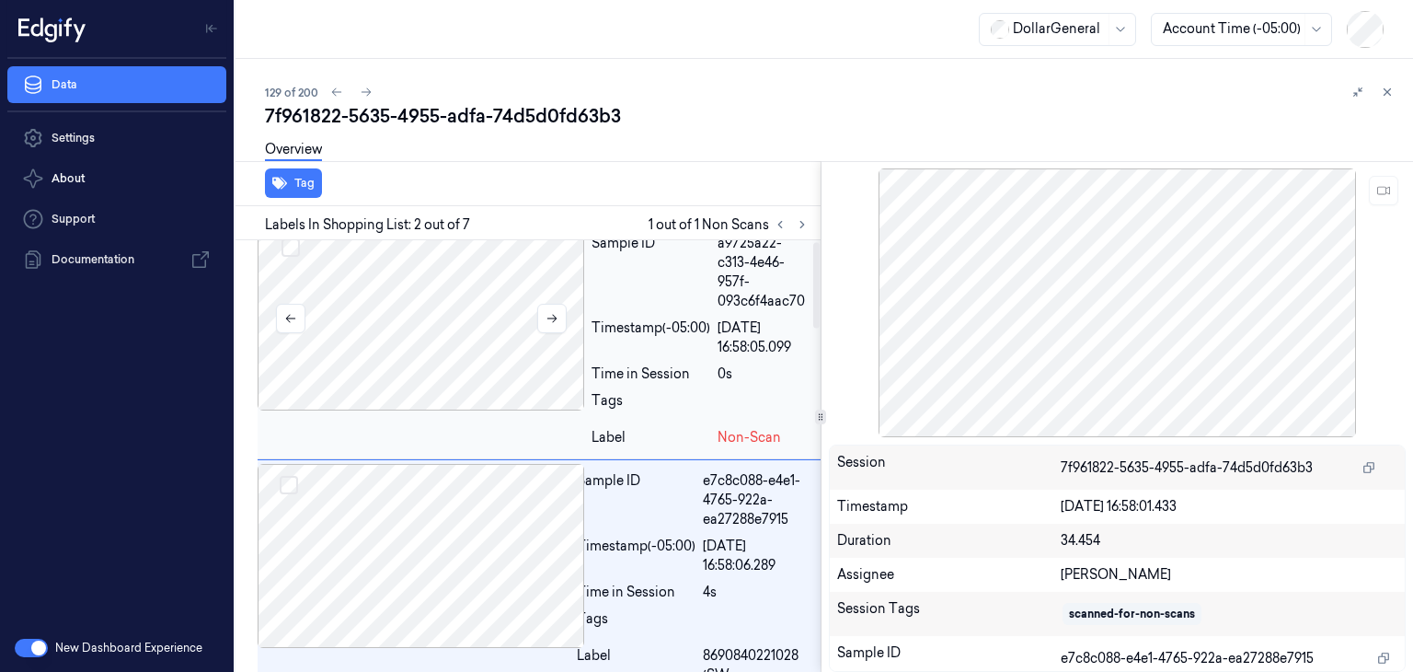
scroll to position [6, 0]
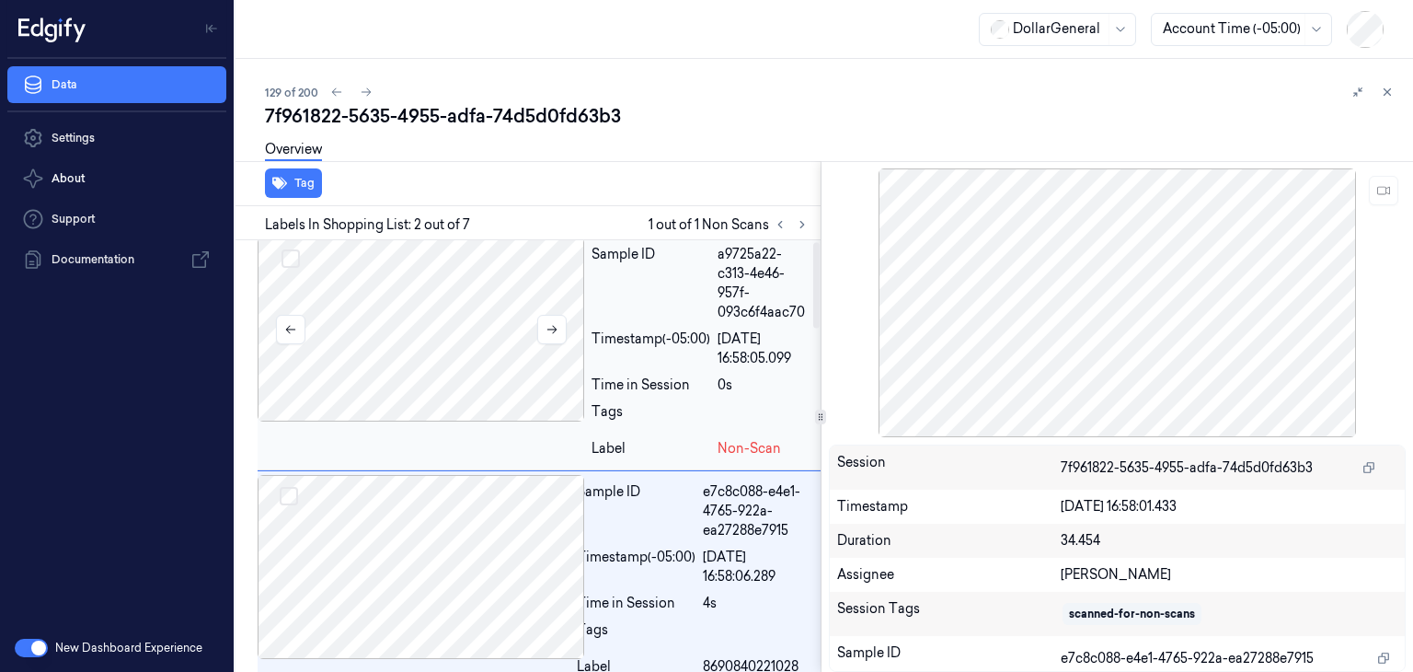
click at [441, 341] on div at bounding box center [421, 329] width 327 height 184
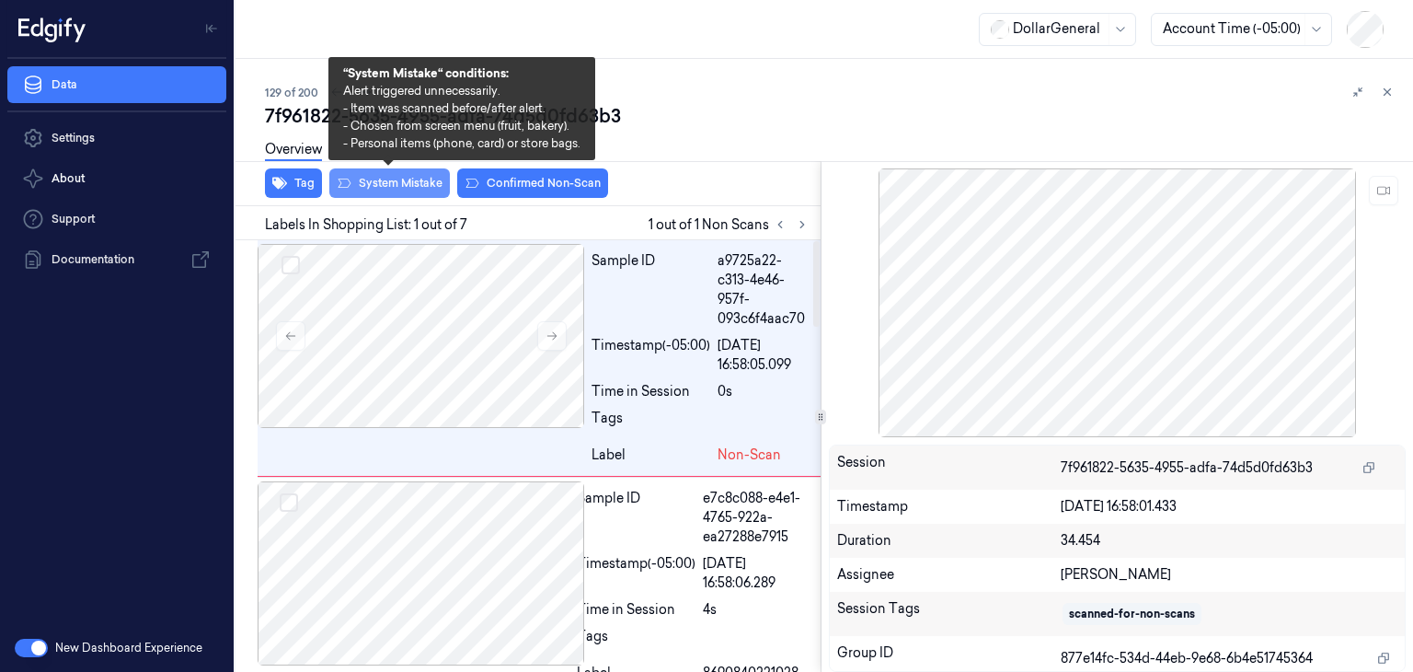
click at [406, 185] on button "System Mistake" at bounding box center [389, 182] width 121 height 29
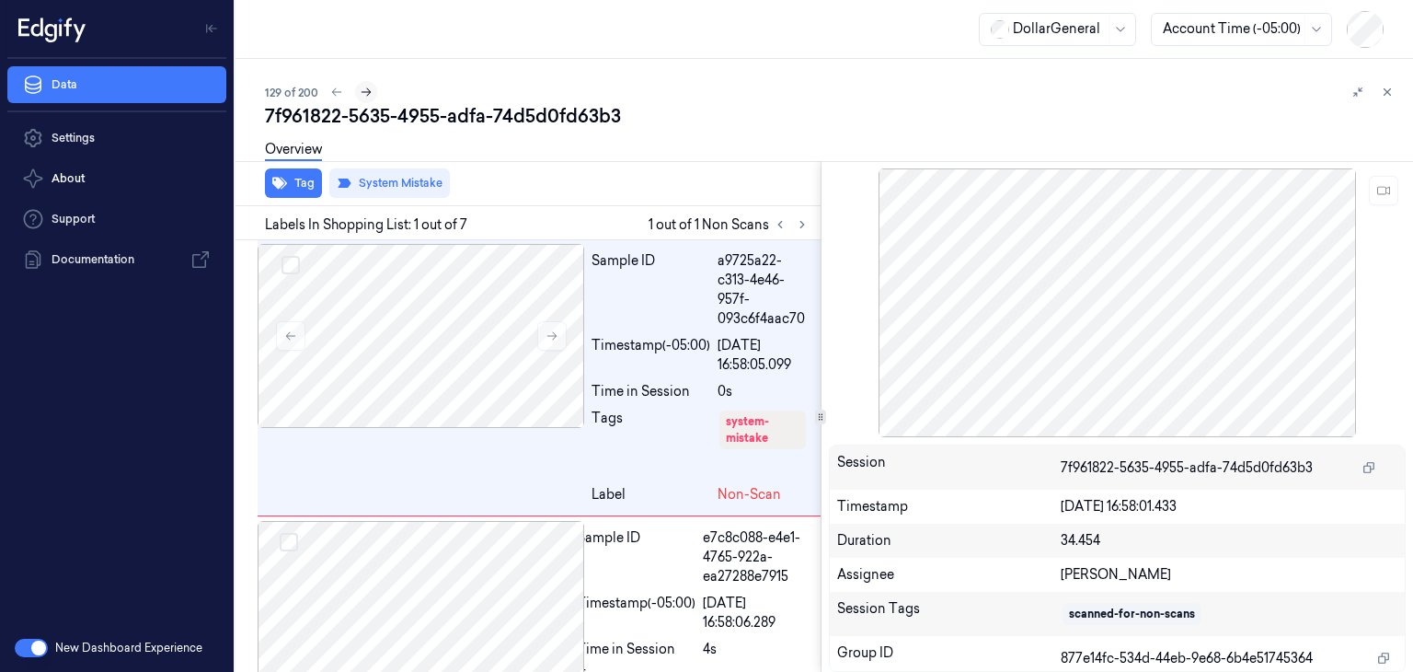
click at [372, 89] on icon at bounding box center [366, 92] width 13 height 13
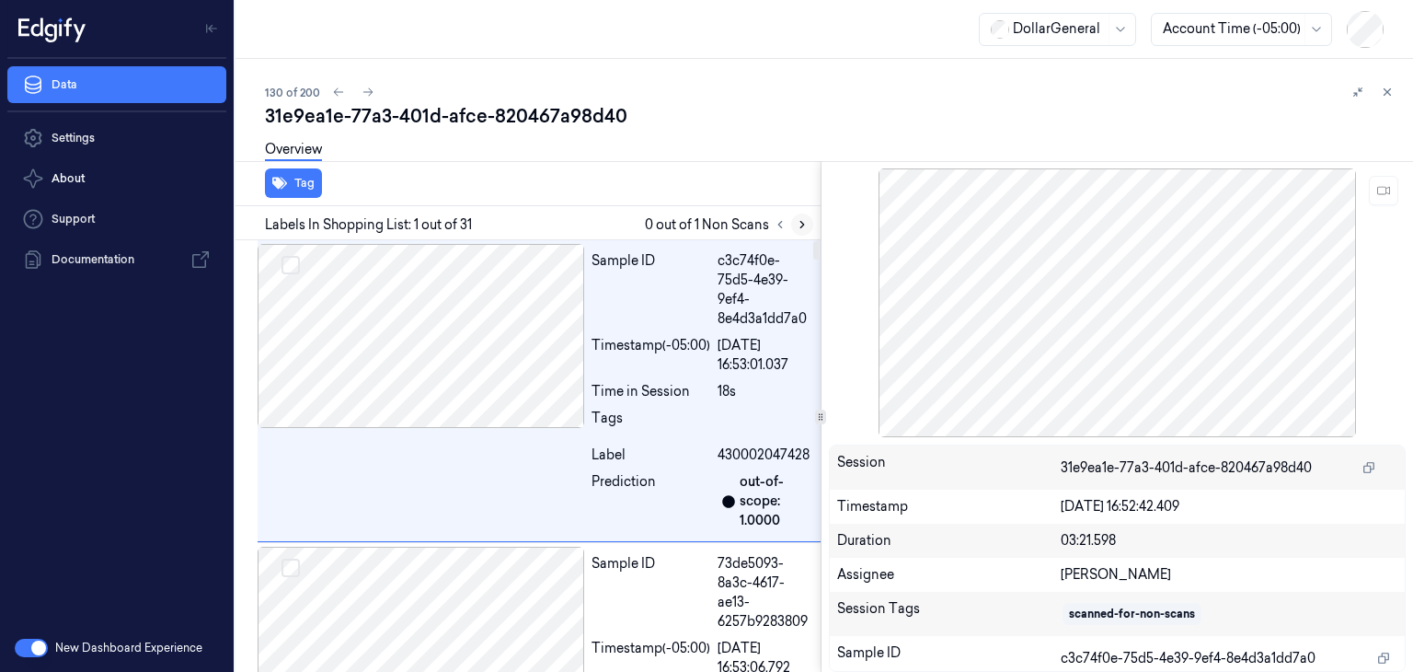
click at [801, 227] on icon at bounding box center [802, 224] width 13 height 13
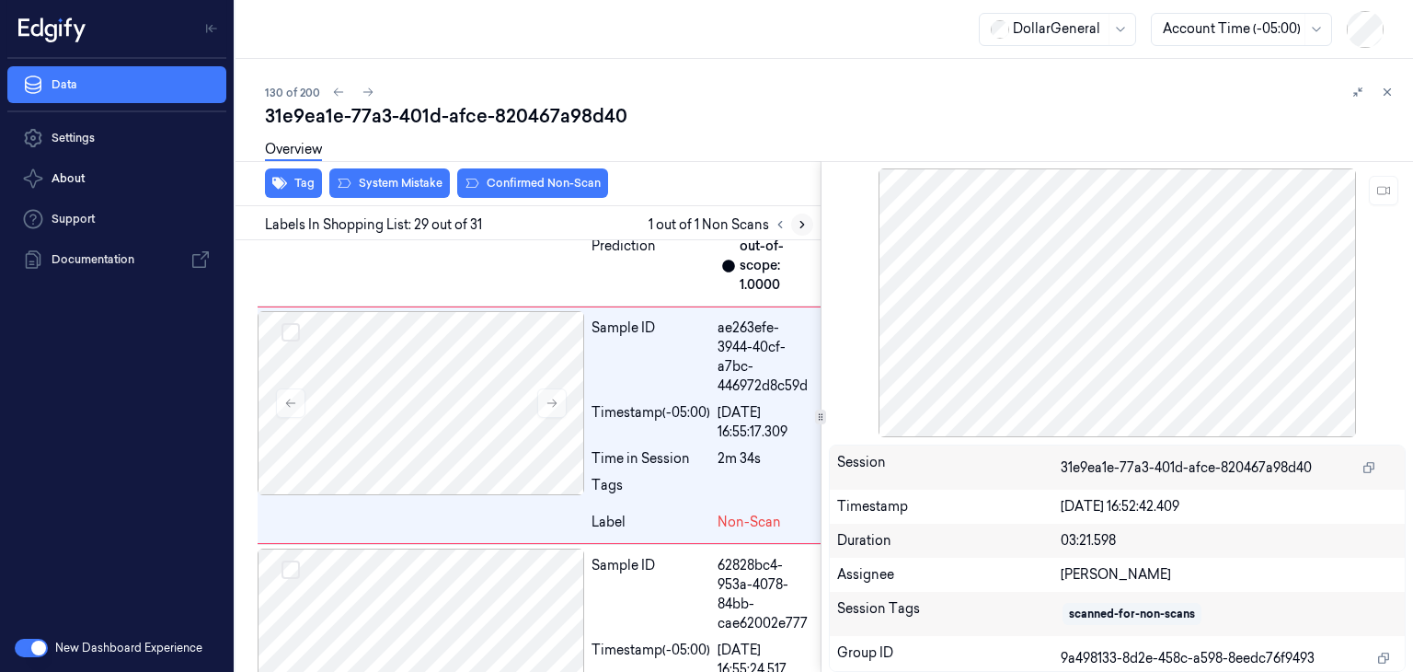
scroll to position [8907, 0]
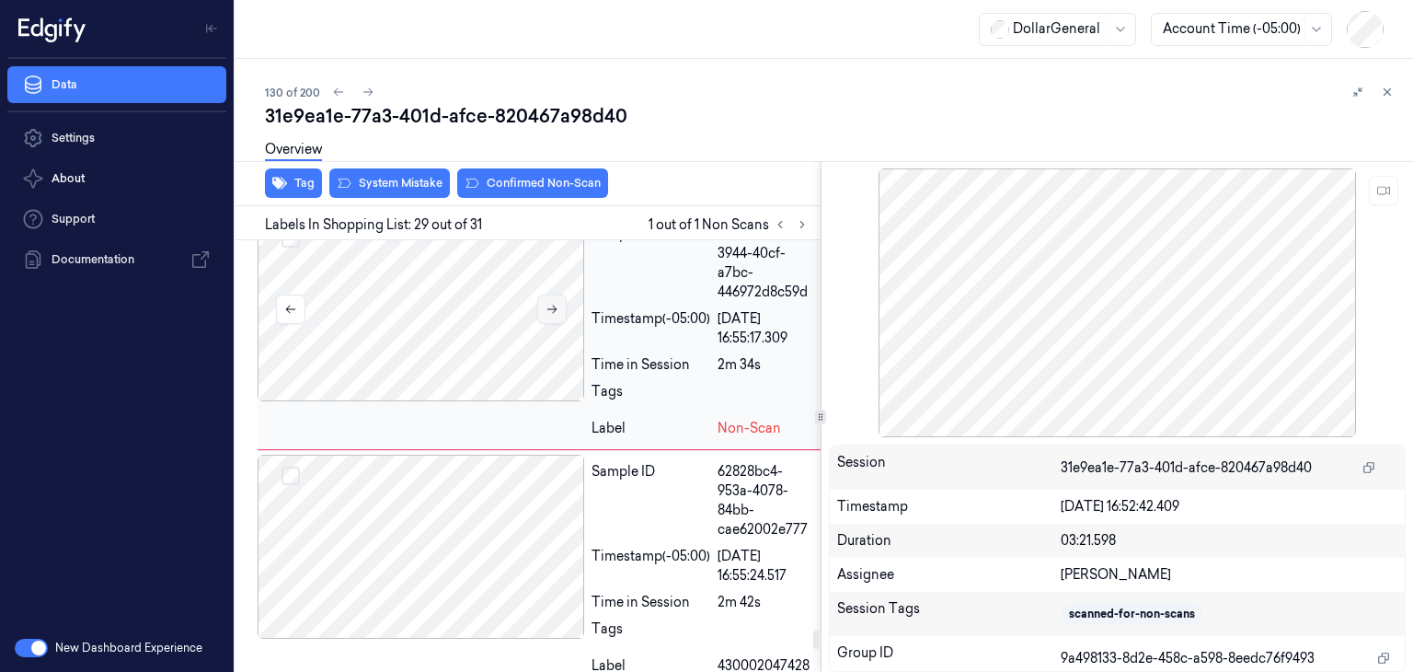
click at [563, 324] on button at bounding box center [551, 308] width 29 height 29
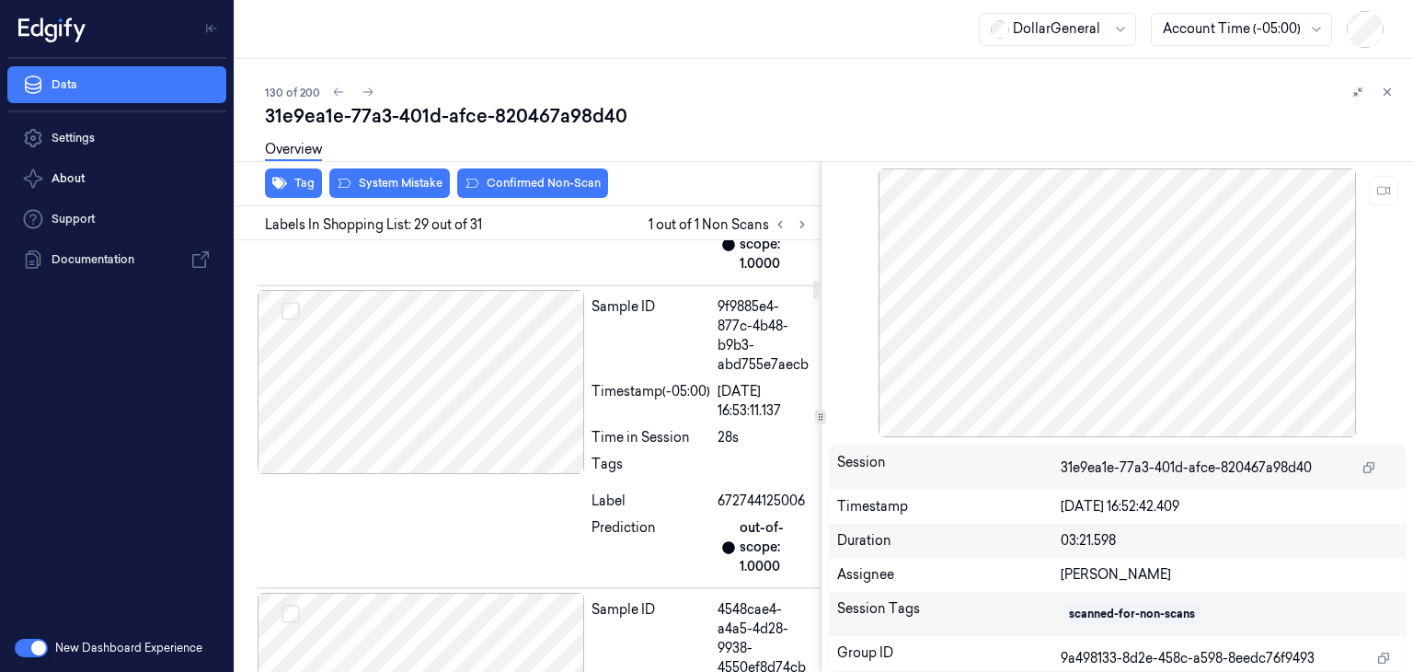
scroll to position [811, 0]
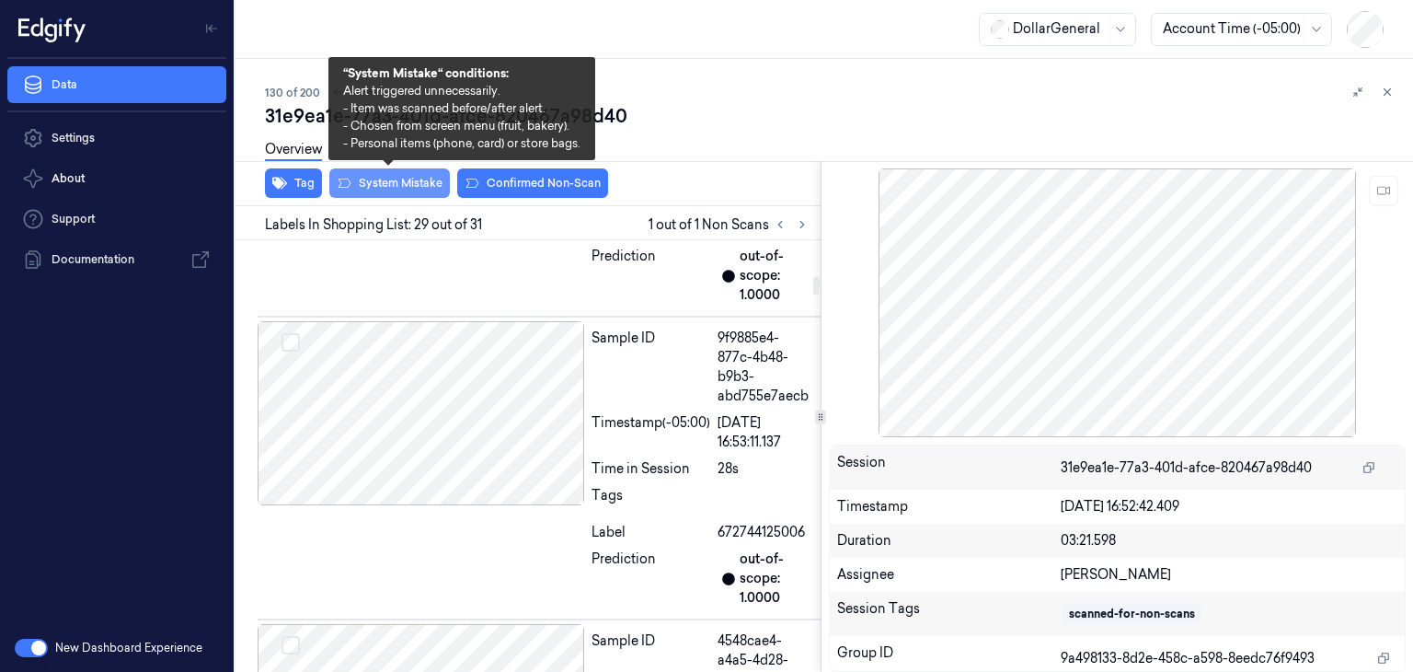
click at [434, 189] on button "System Mistake" at bounding box center [389, 182] width 121 height 29
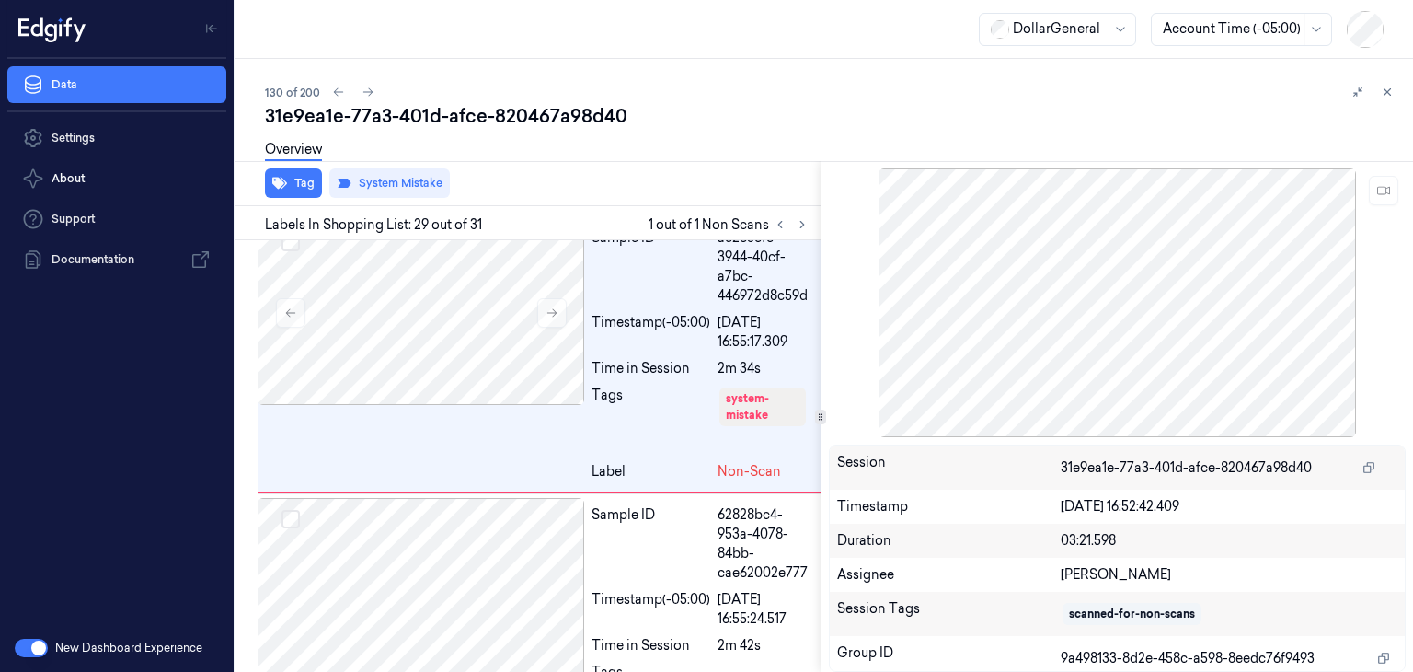
scroll to position [8926, 0]
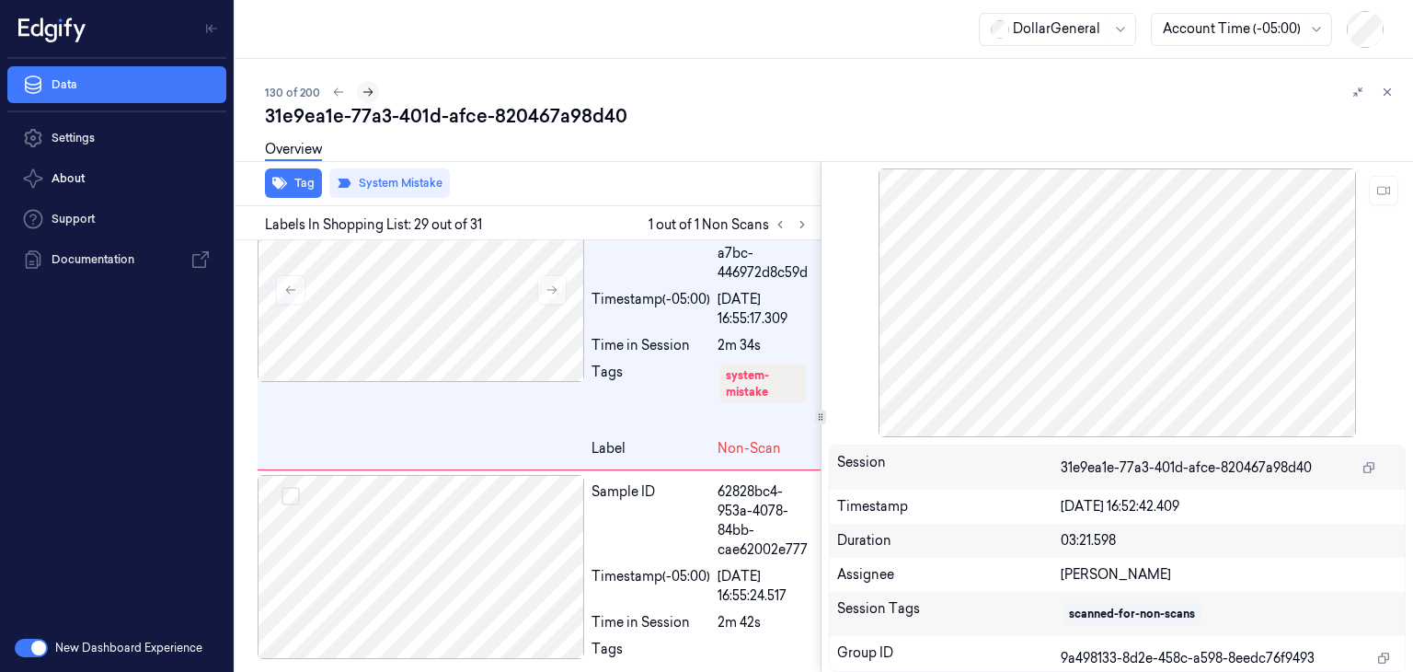
click at [373, 91] on button at bounding box center [368, 92] width 22 height 22
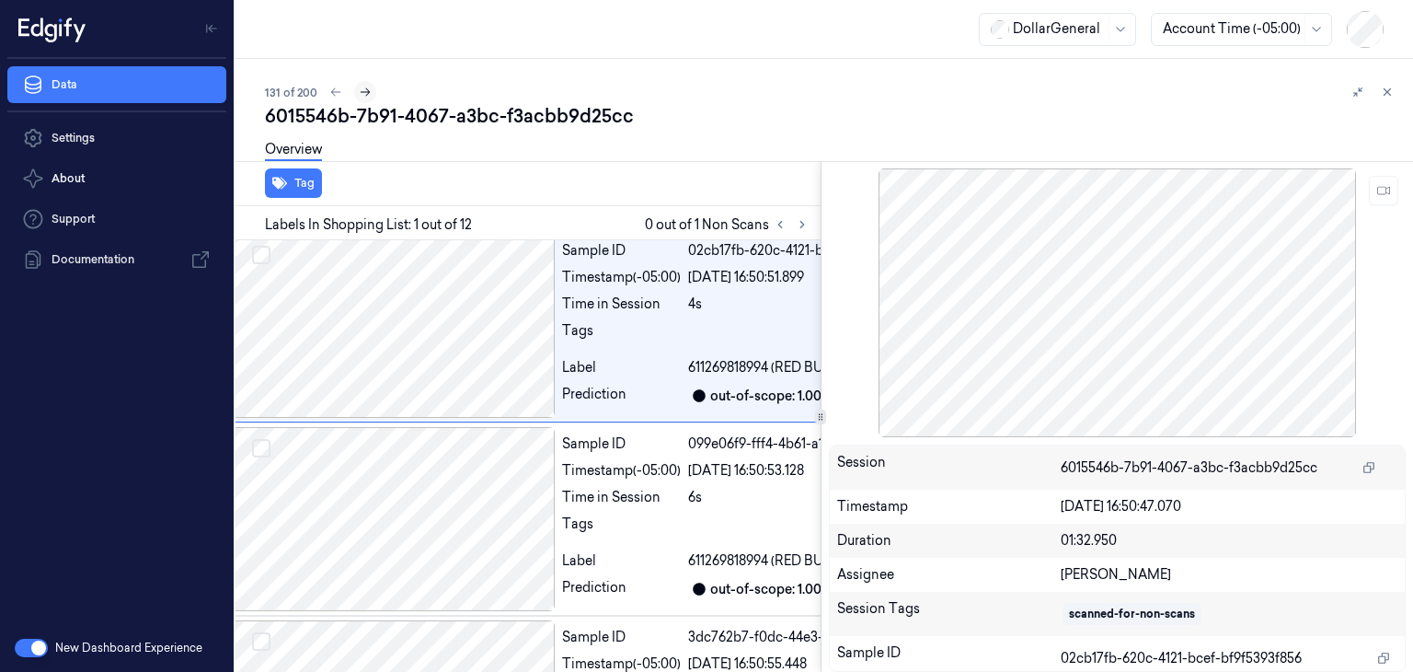
scroll to position [0, 29]
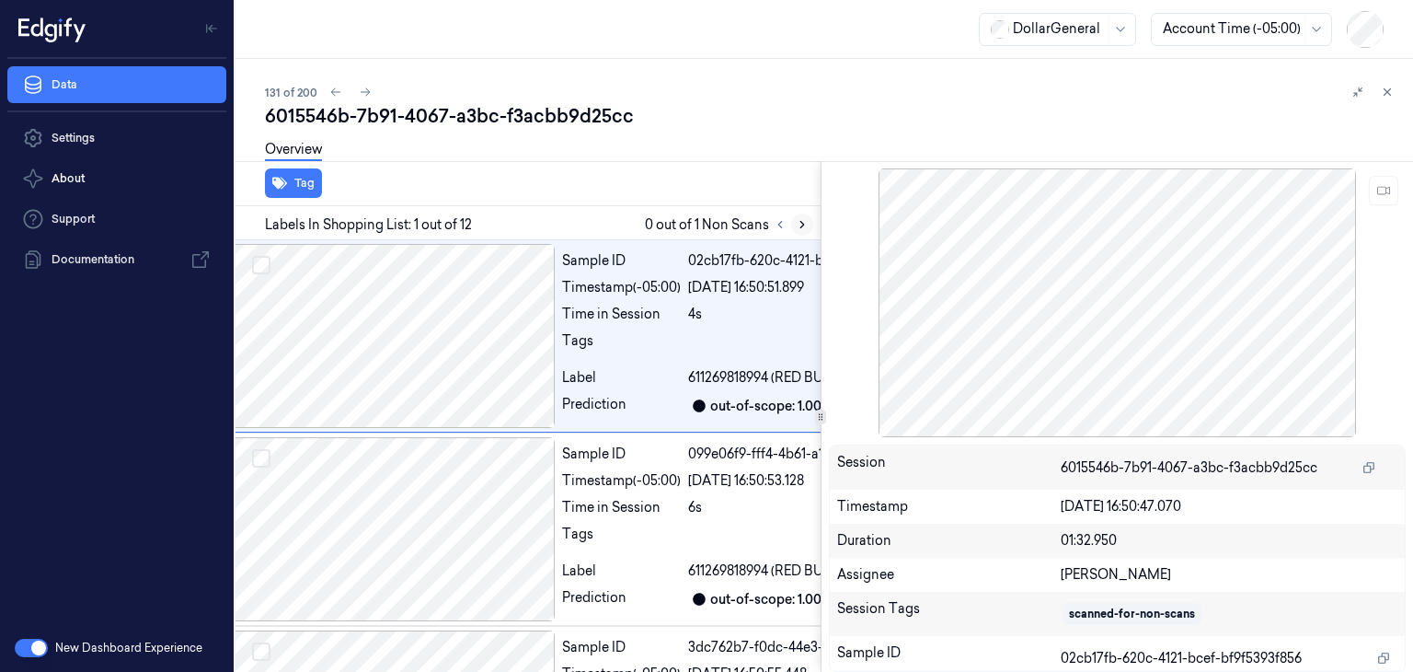
click at [801, 232] on button at bounding box center [802, 224] width 22 height 22
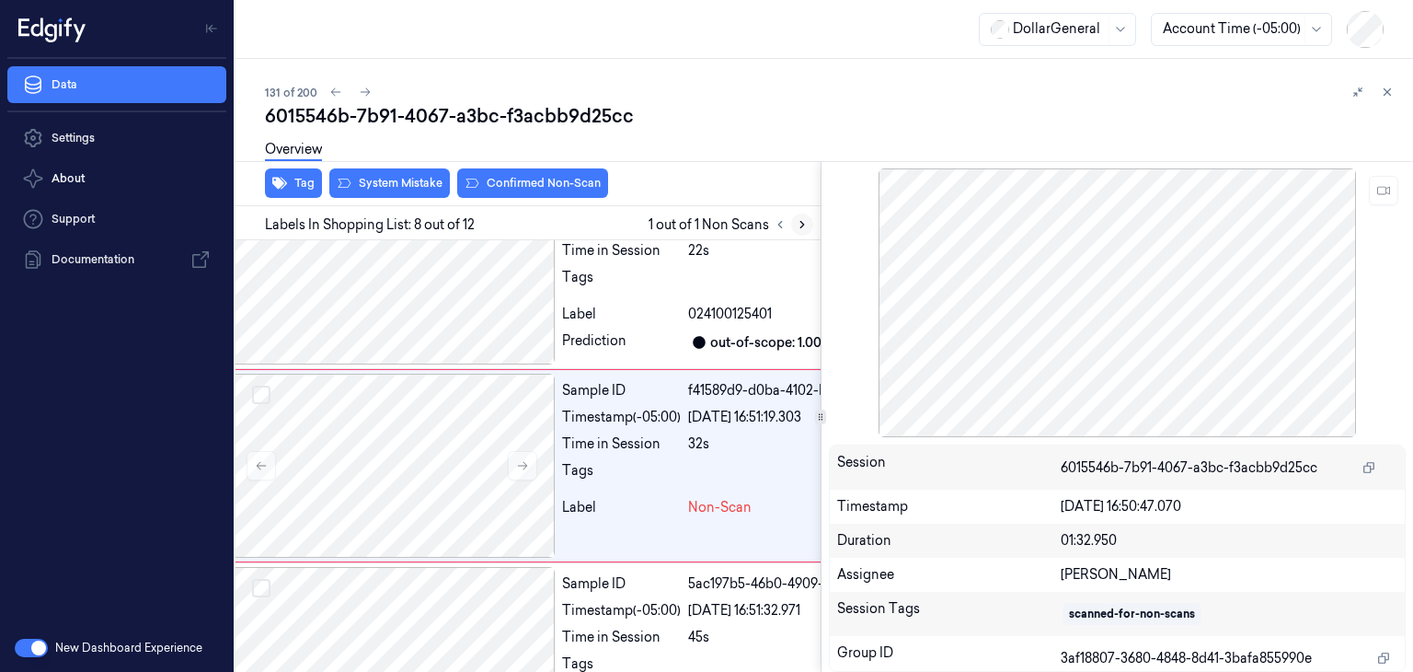
scroll to position [1229, 29]
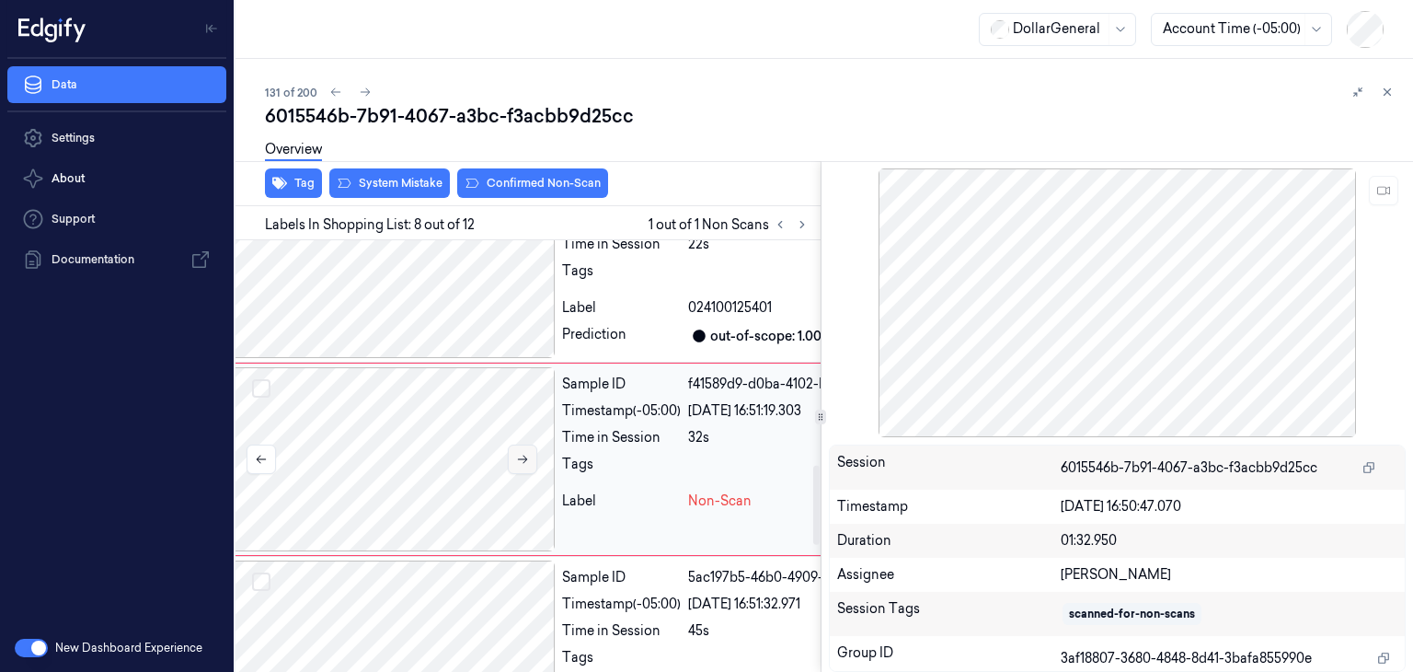
click at [520, 453] on icon at bounding box center [522, 459] width 13 height 13
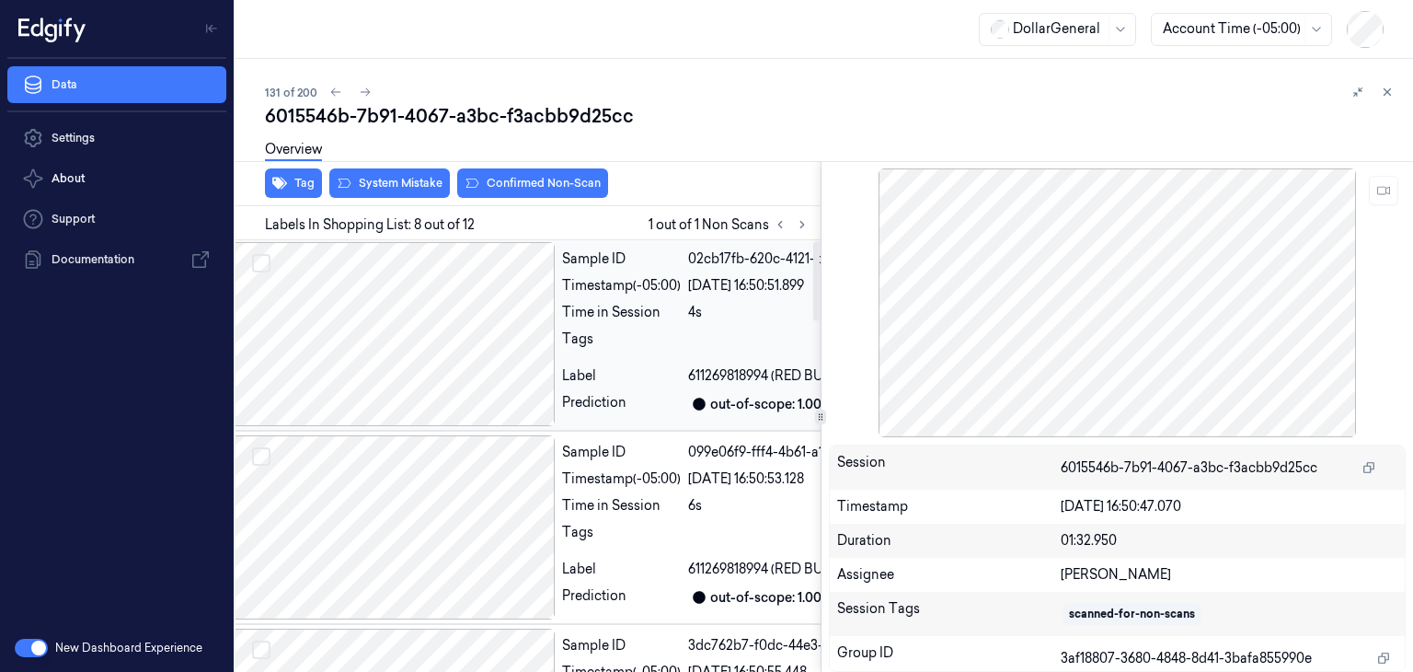
scroll to position [0, 29]
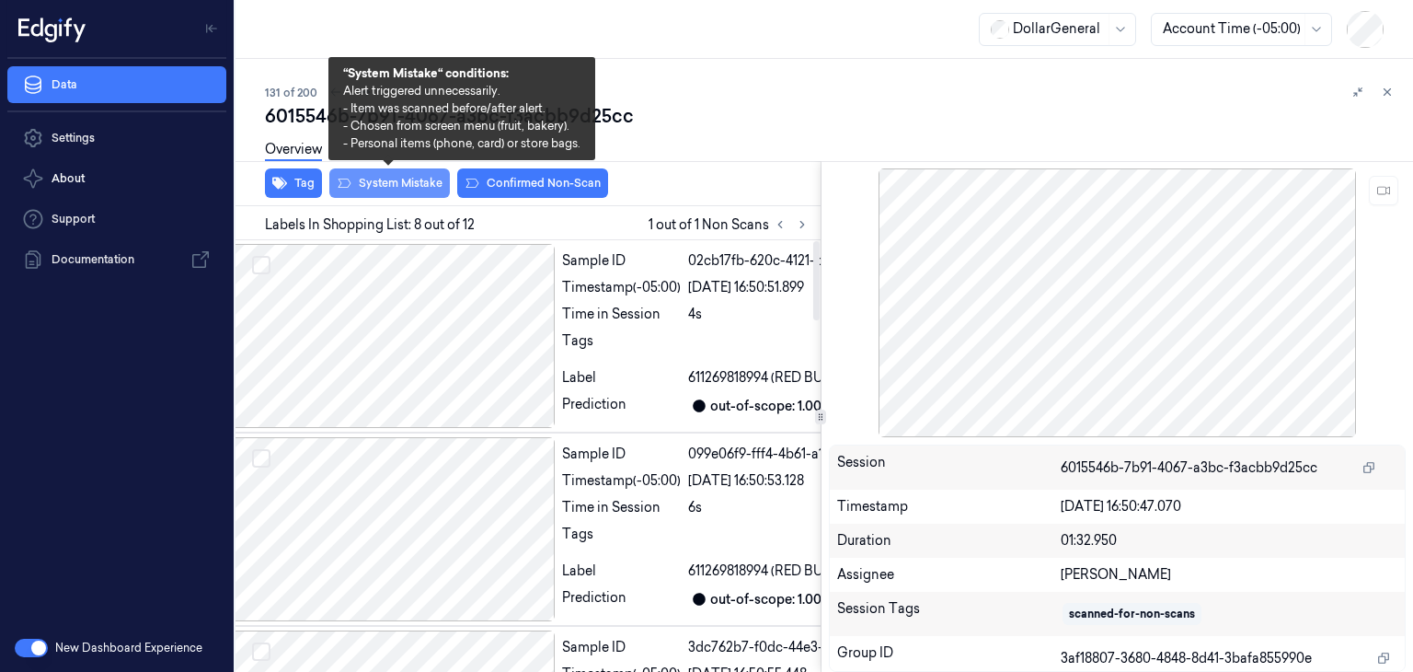
click at [404, 184] on button "System Mistake" at bounding box center [389, 182] width 121 height 29
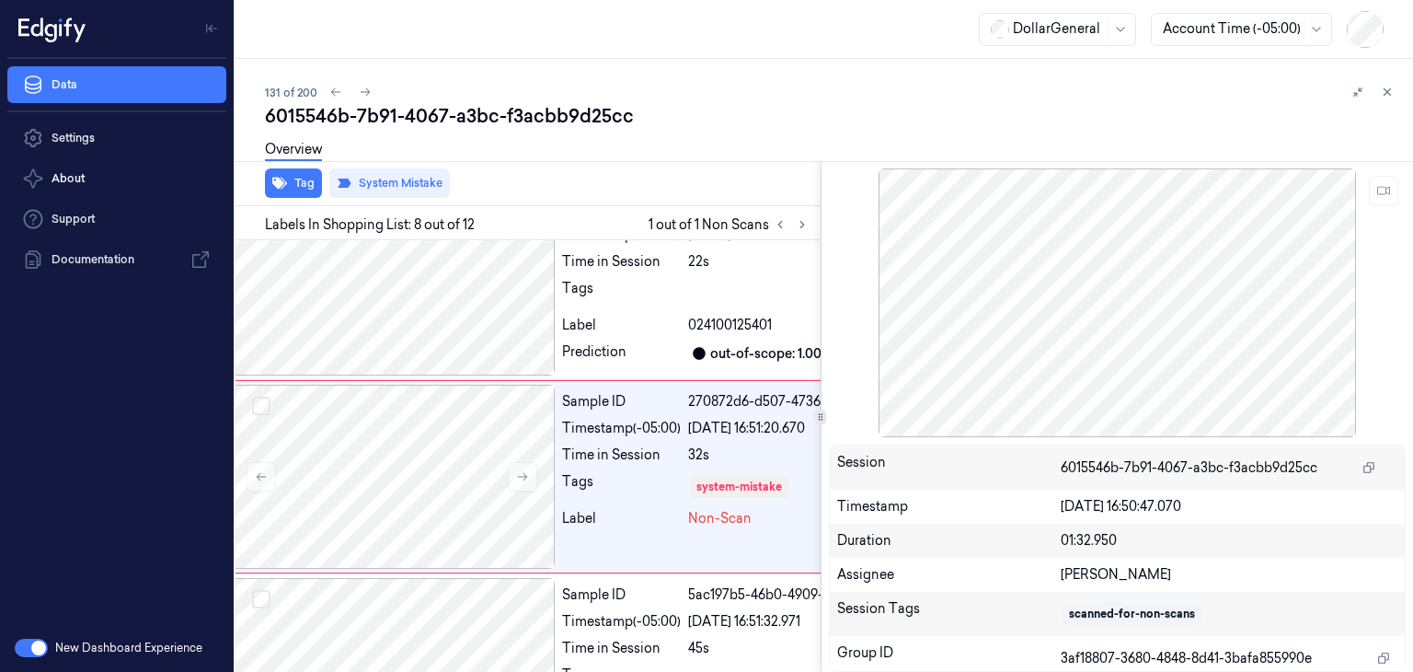
scroll to position [1229, 29]
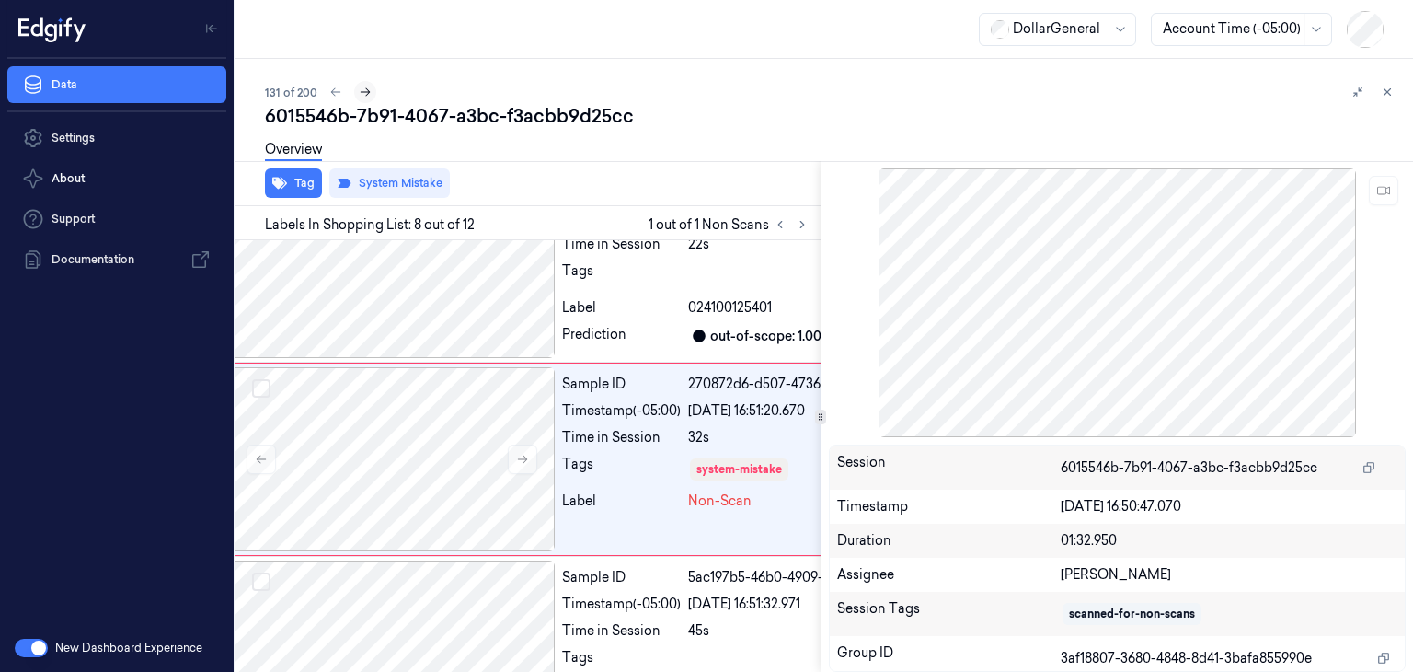
click at [359, 98] on icon at bounding box center [365, 92] width 13 height 13
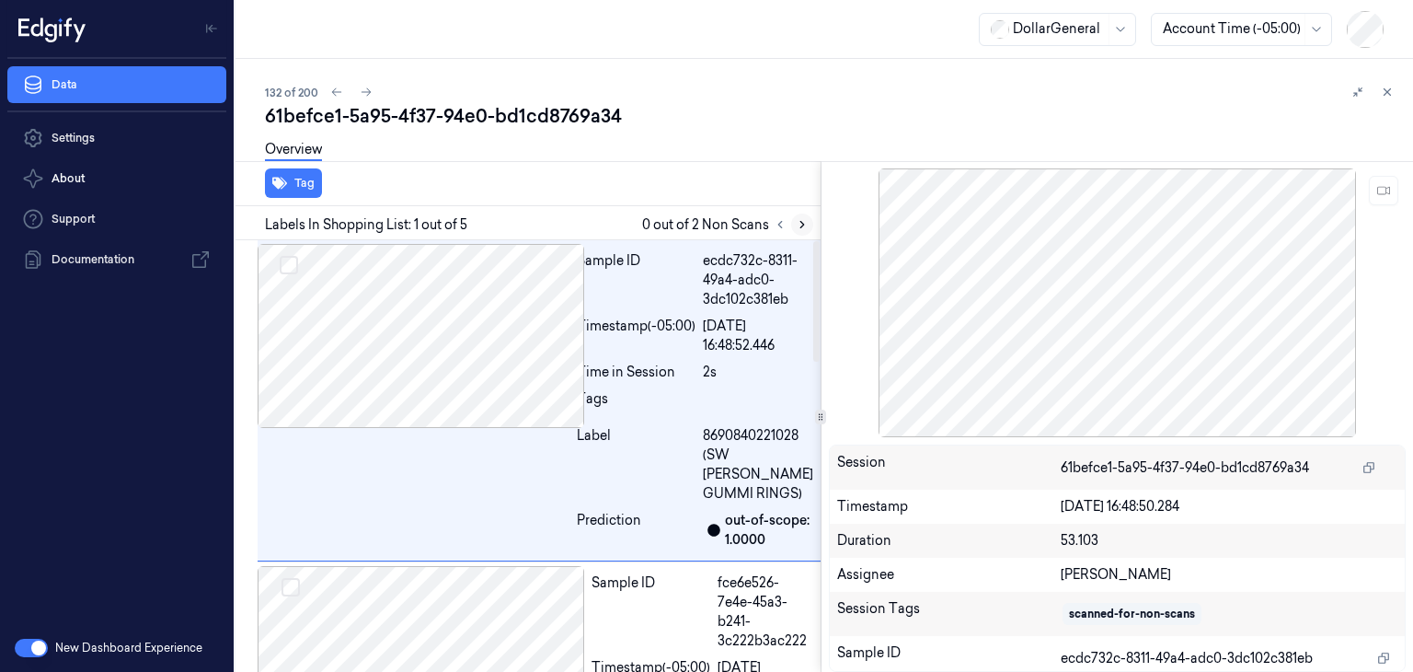
click at [802, 228] on icon at bounding box center [802, 224] width 13 height 13
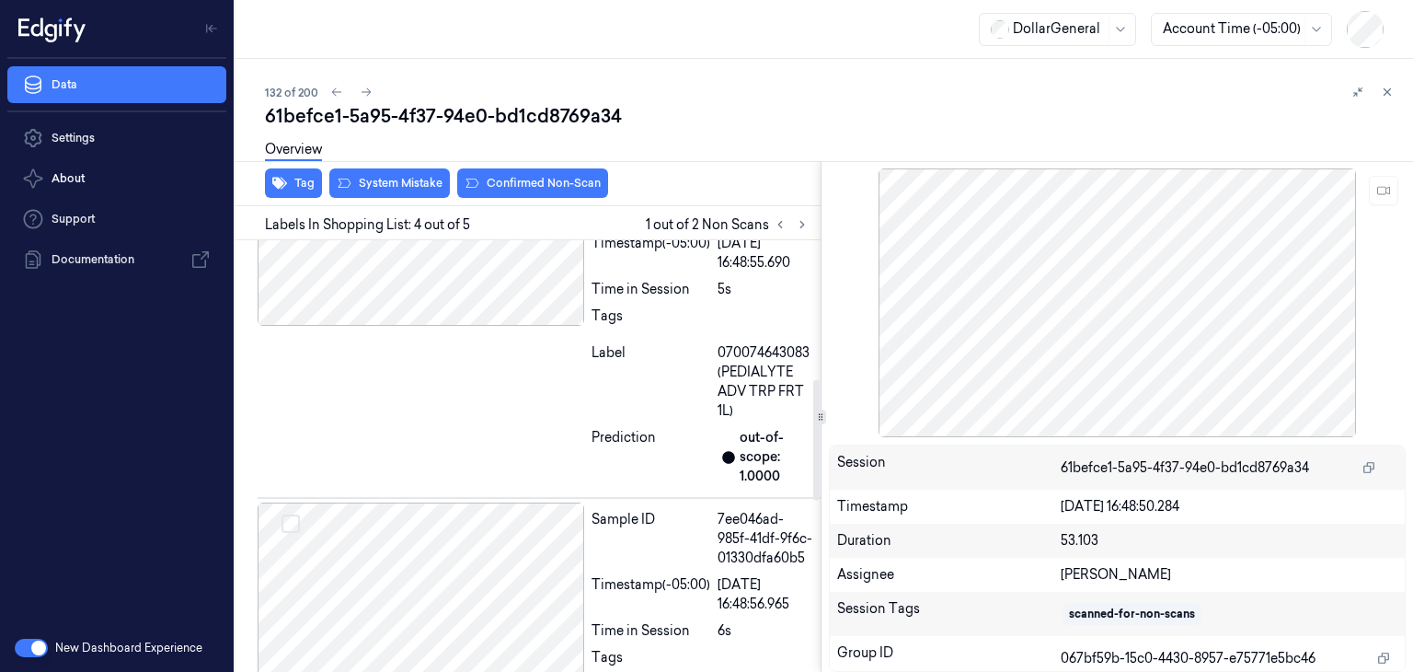
scroll to position [420, 0]
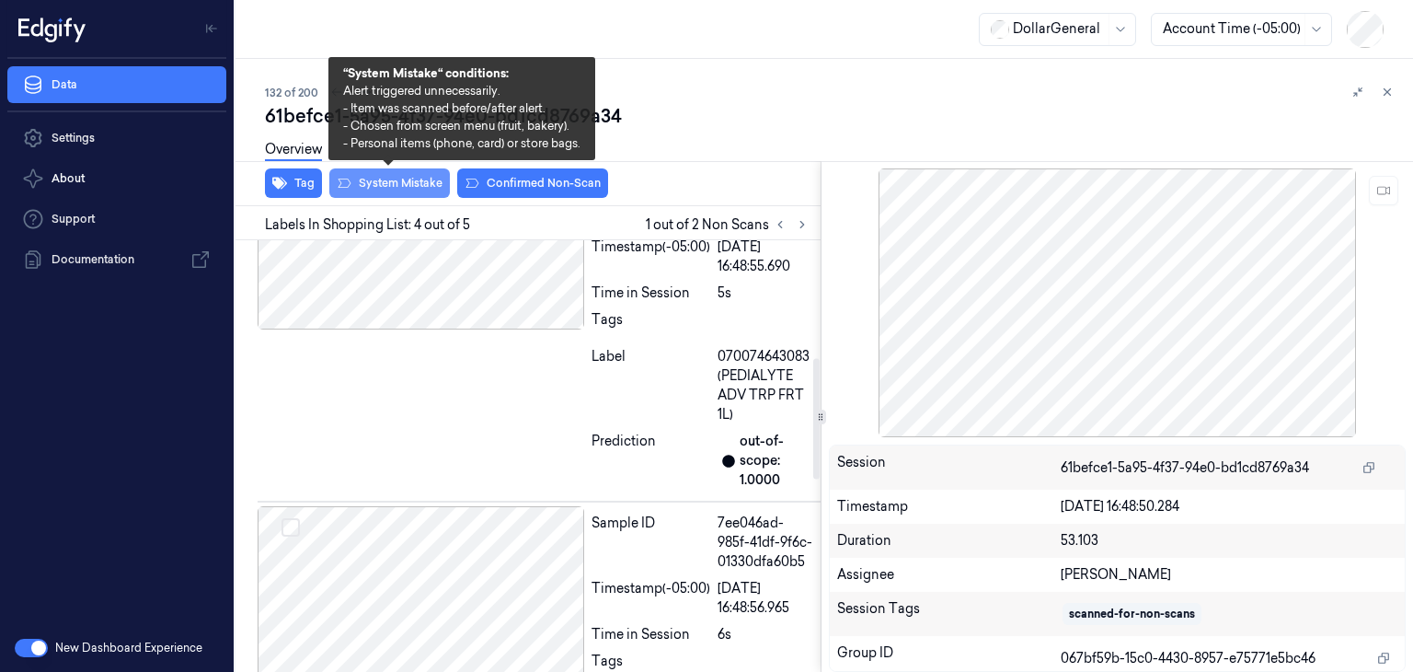
click at [414, 181] on button "System Mistake" at bounding box center [389, 182] width 121 height 29
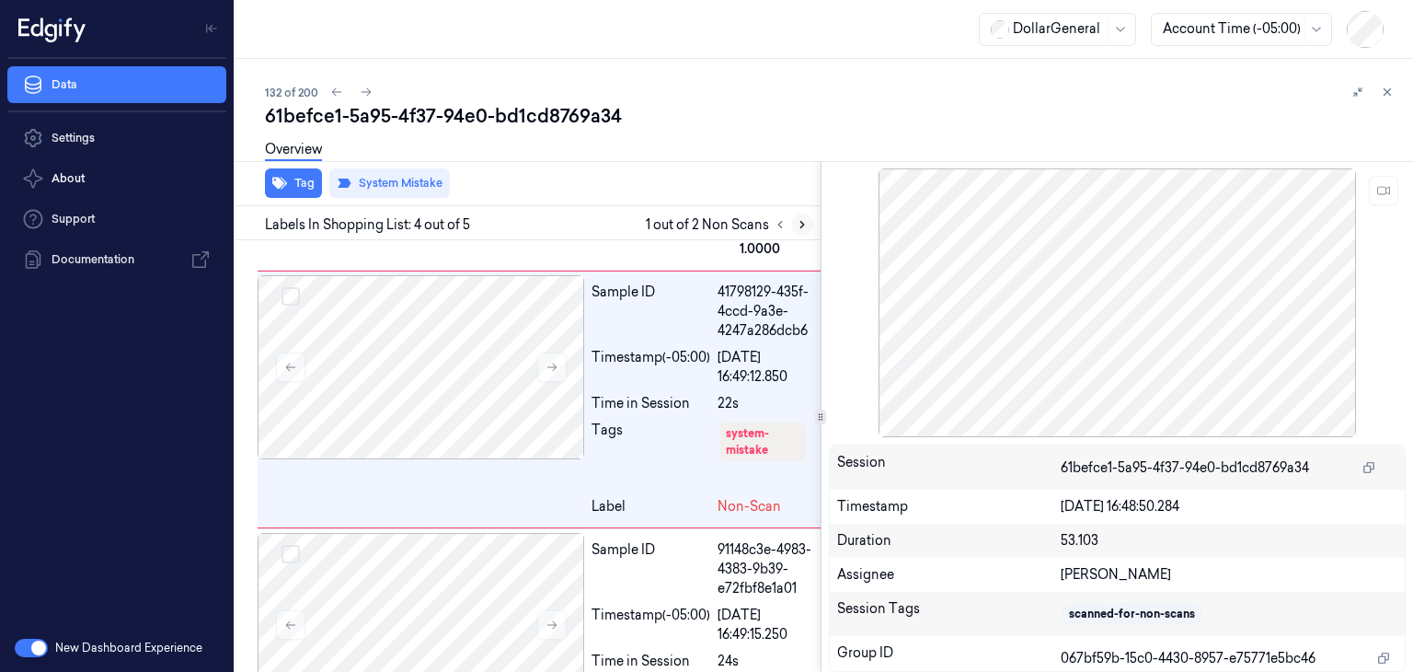
click at [805, 220] on icon at bounding box center [802, 224] width 13 height 13
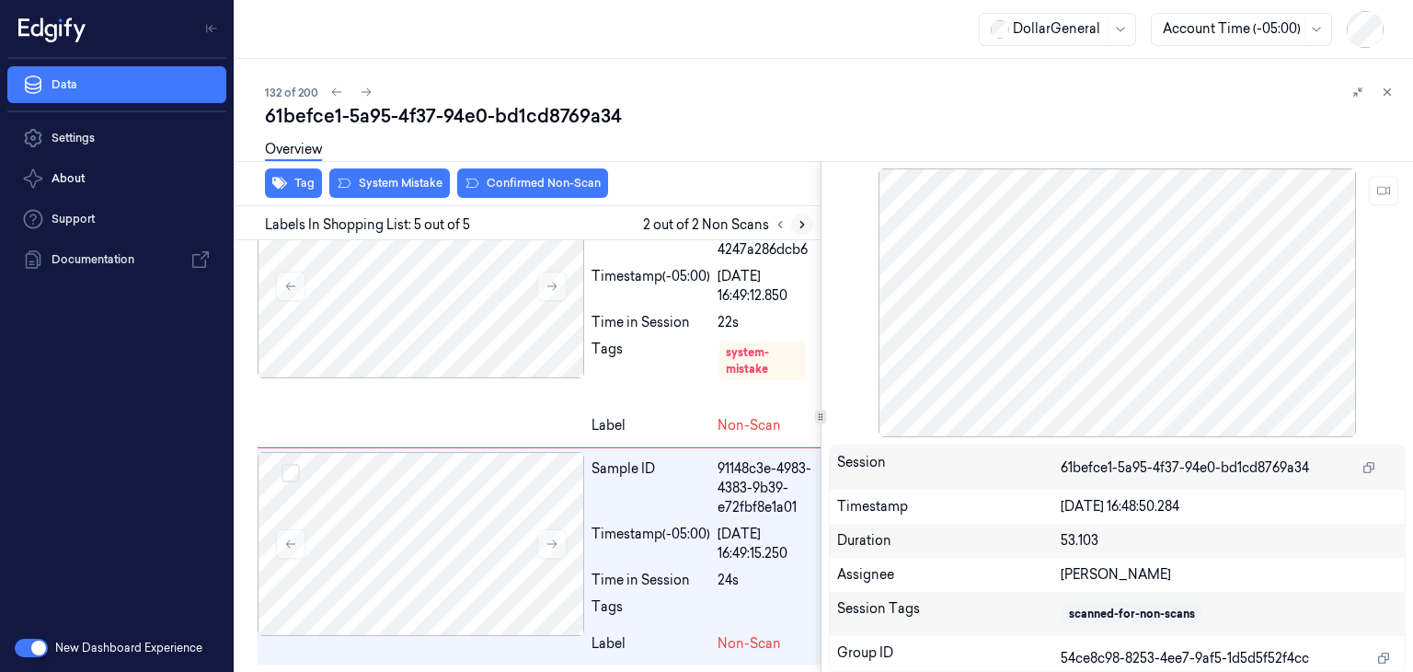
scroll to position [1148, 0]
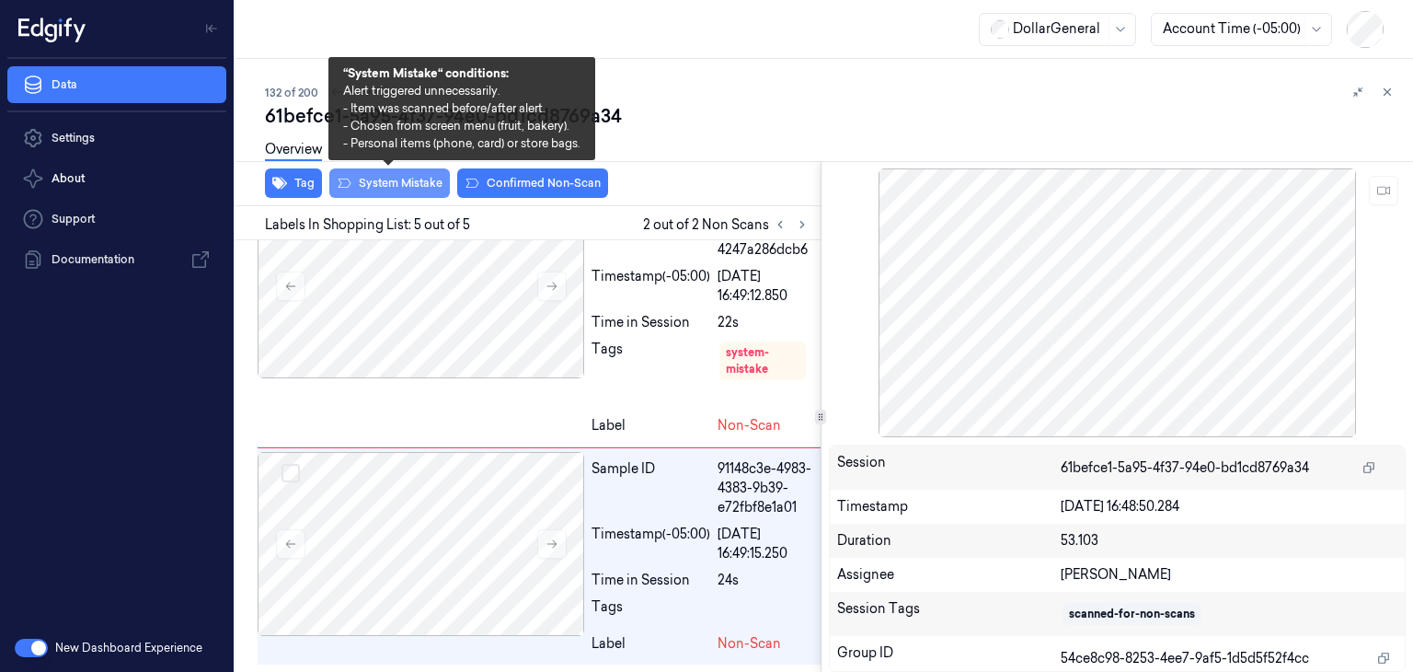
click at [423, 179] on button "System Mistake" at bounding box center [389, 182] width 121 height 29
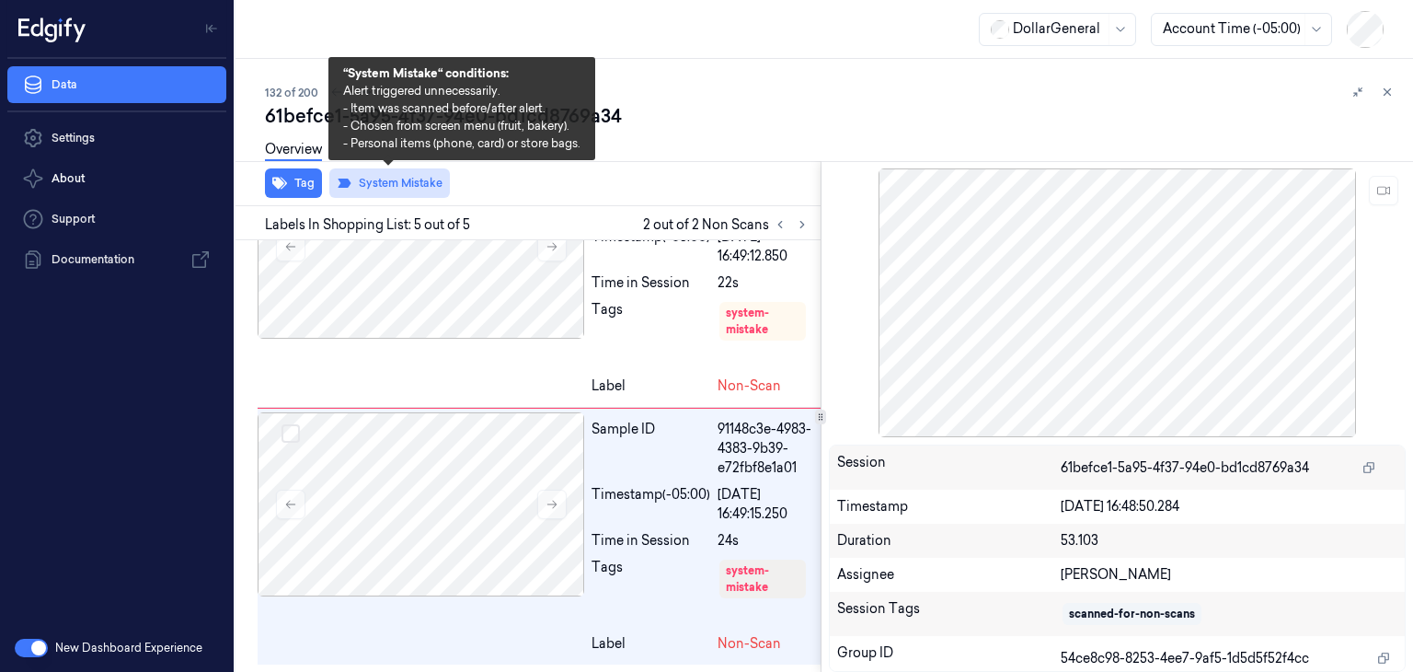
scroll to position [1188, 0]
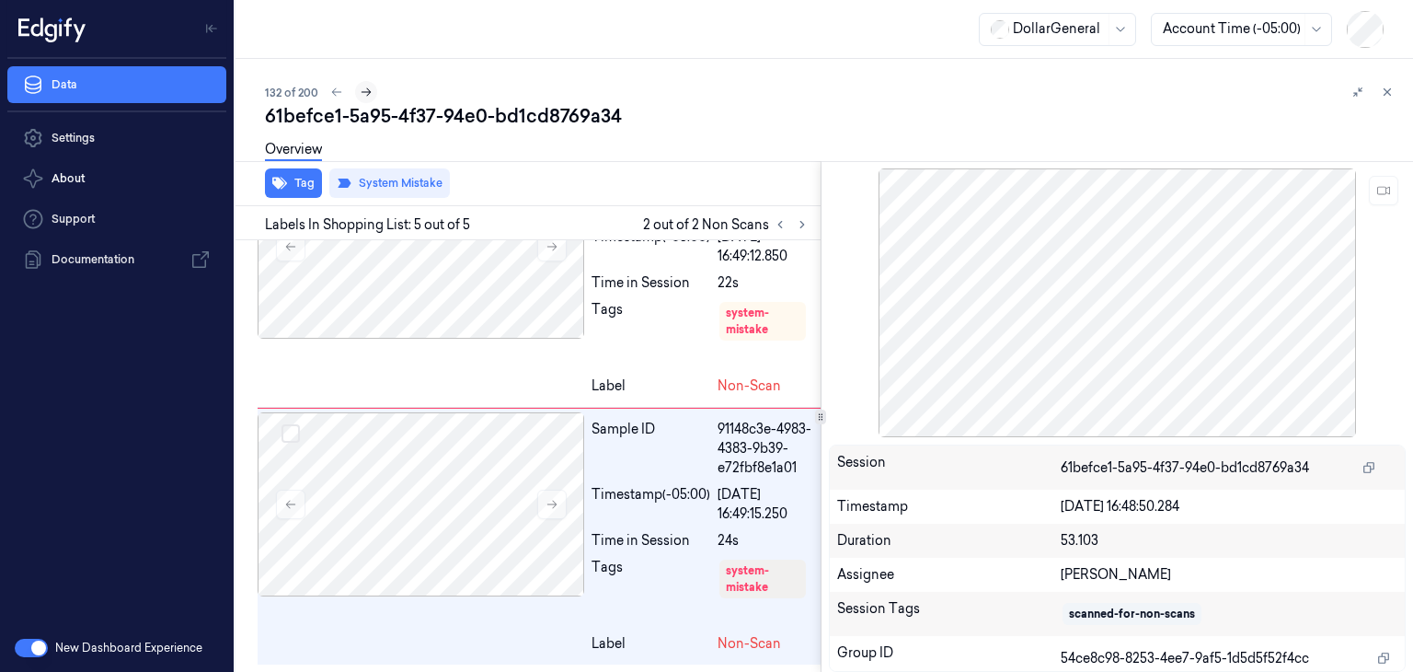
click at [363, 93] on icon at bounding box center [366, 92] width 13 height 13
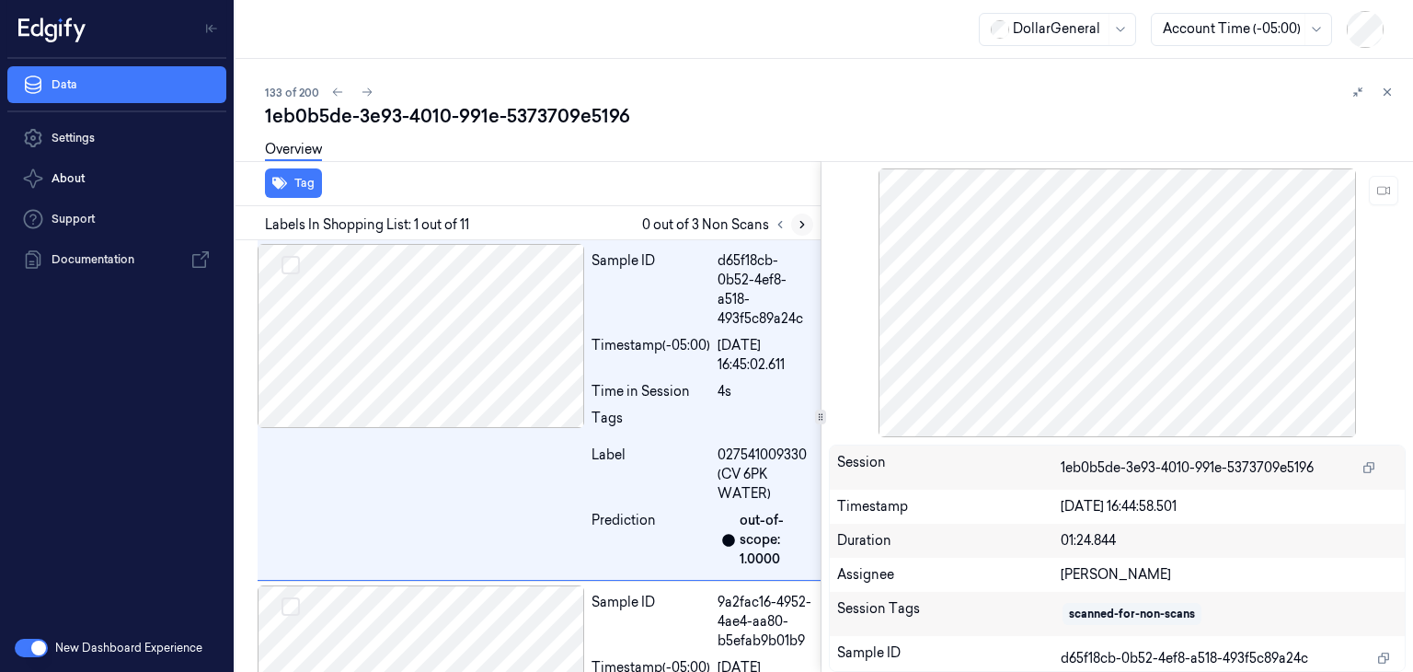
click at [797, 229] on icon at bounding box center [802, 224] width 13 height 13
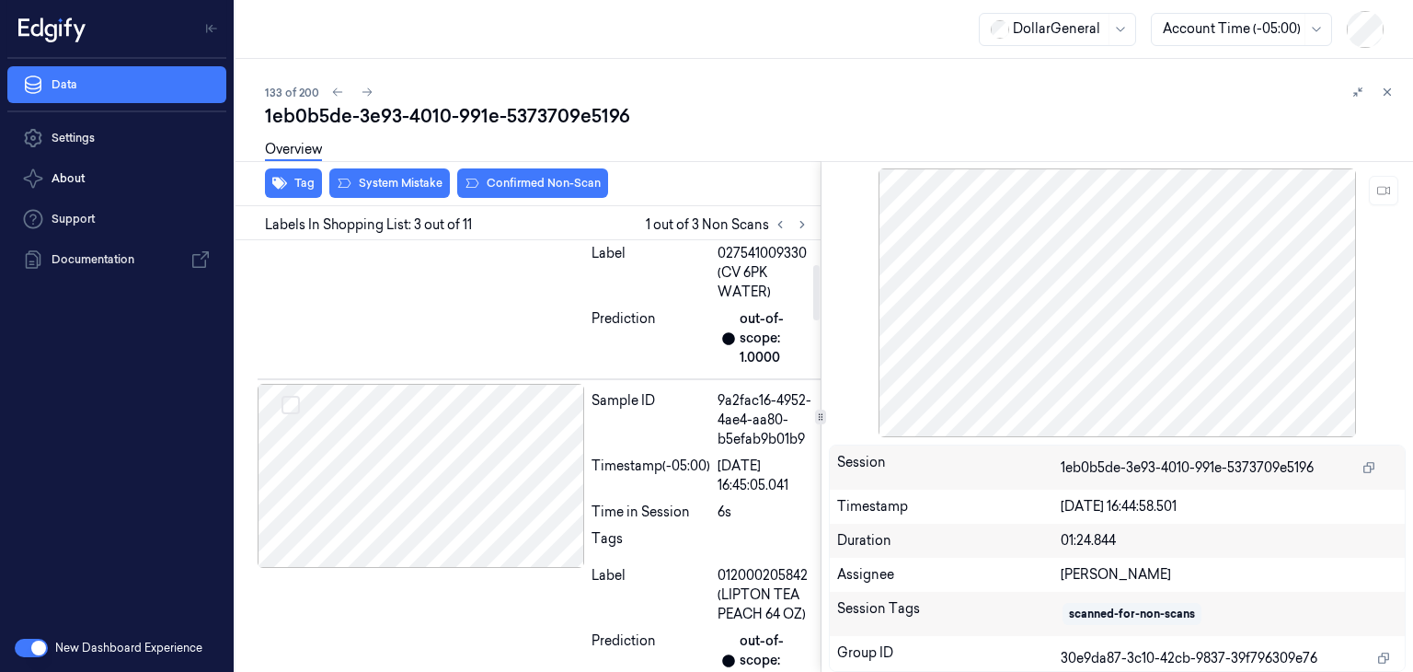
scroll to position [187, 0]
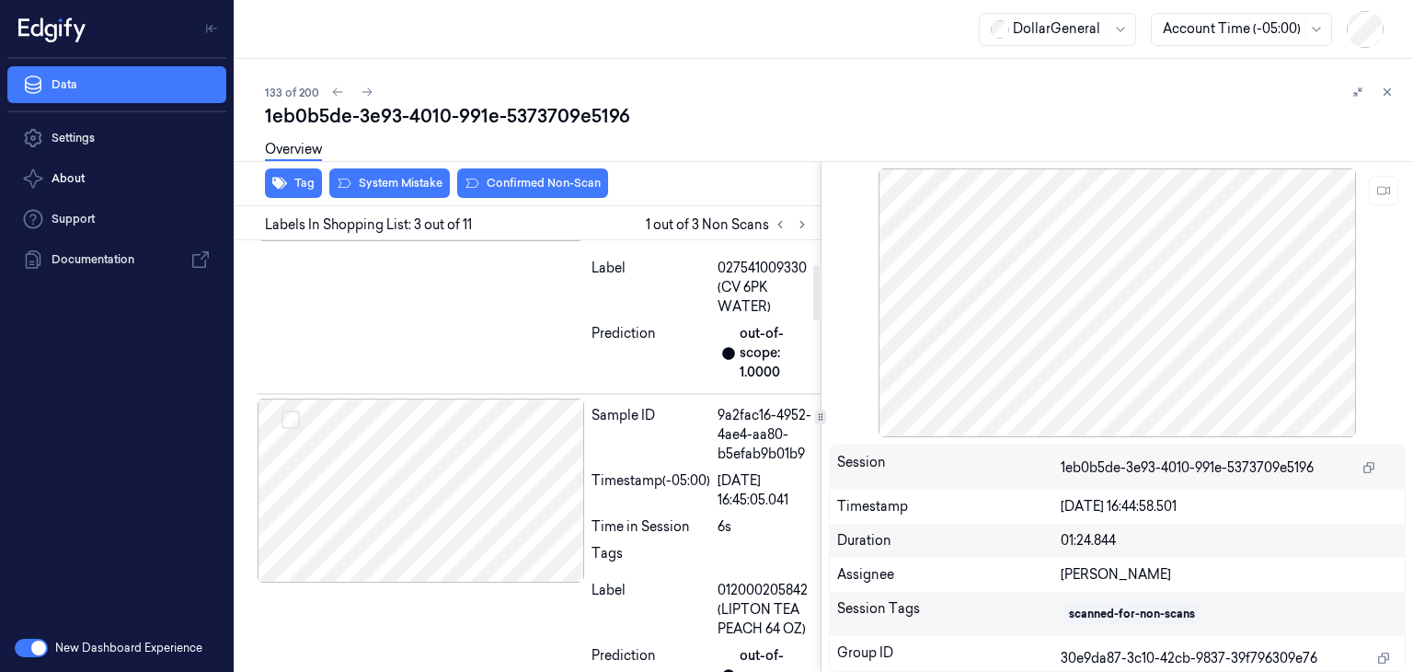
click at [402, 197] on div "Tag System Mistake Confirmed Non-Scan" at bounding box center [524, 183] width 592 height 45
click at [407, 174] on div "Overview" at bounding box center [831, 152] width 1133 height 47
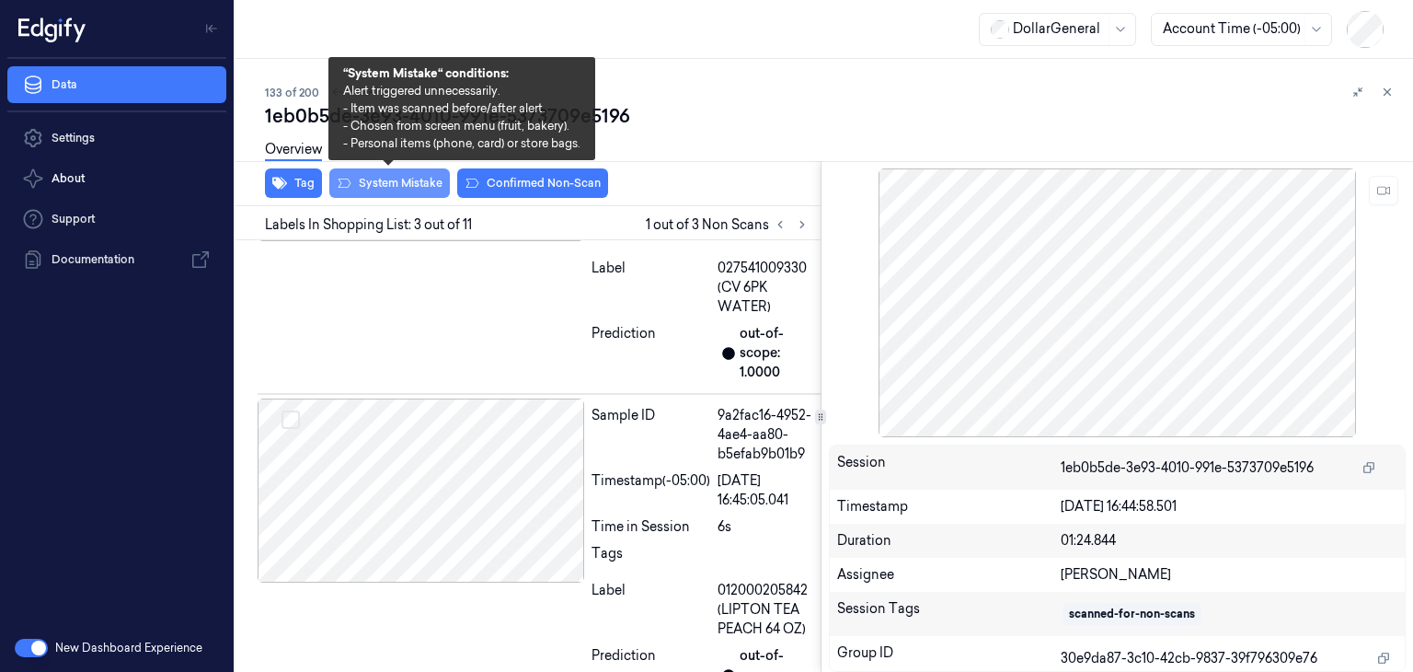
click at [412, 185] on button "System Mistake" at bounding box center [389, 182] width 121 height 29
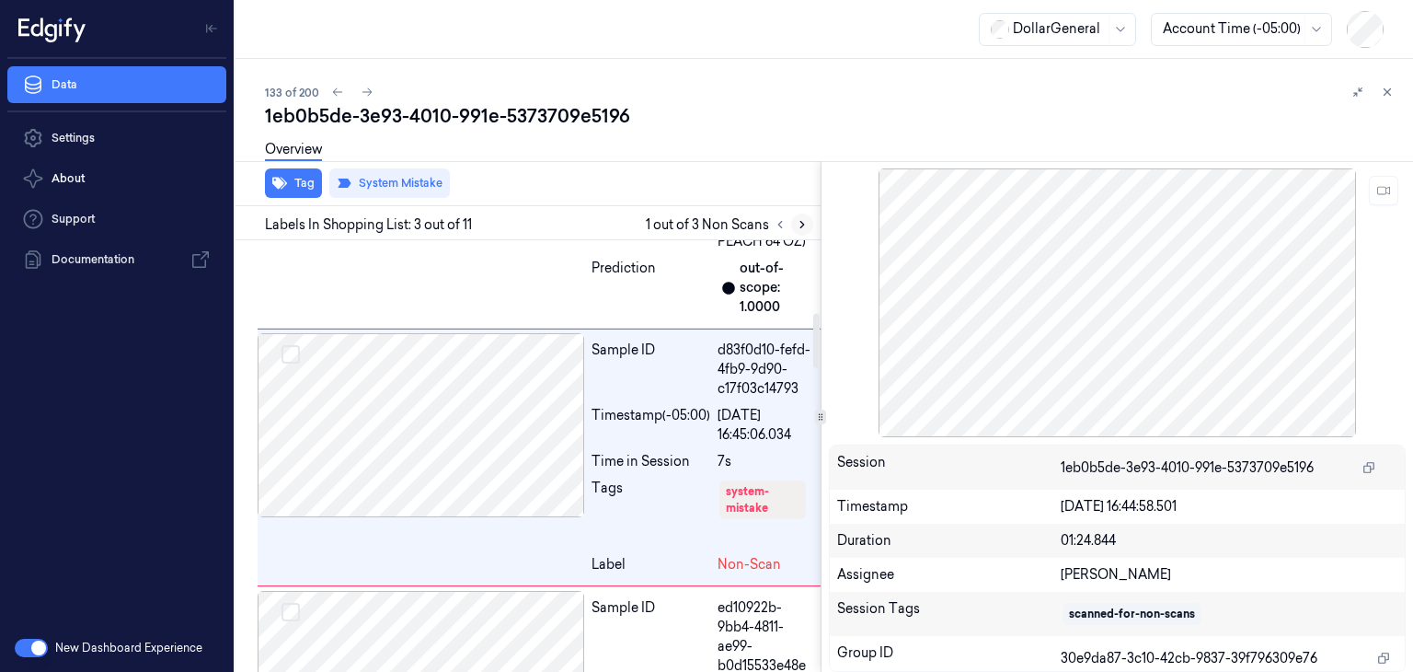
click at [801, 229] on icon at bounding box center [802, 224] width 13 height 13
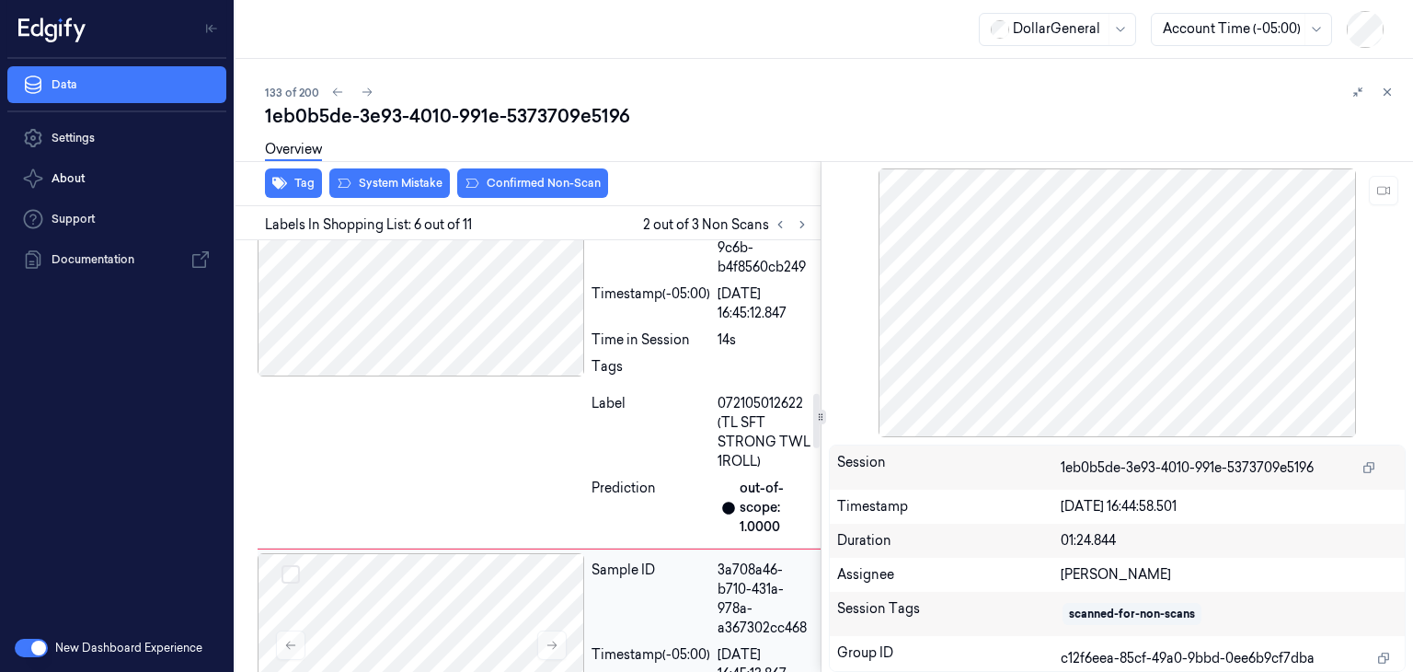
scroll to position [1207, 0]
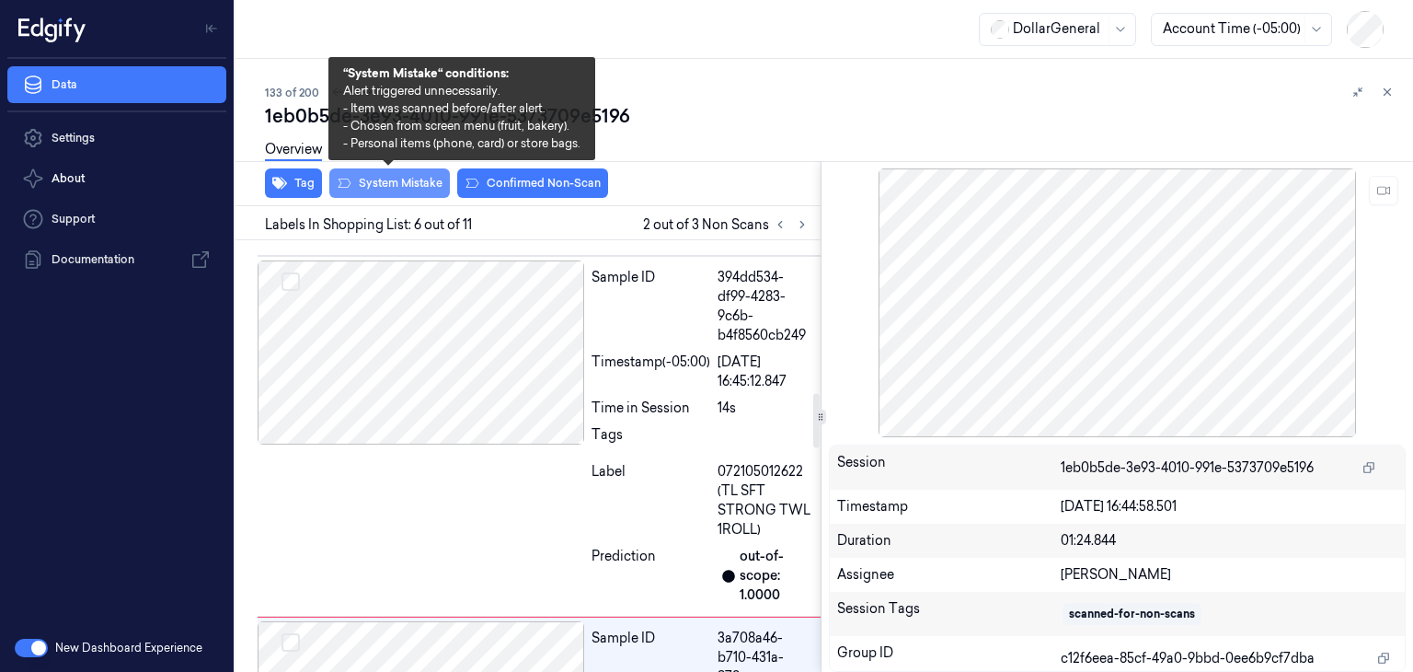
click at [419, 194] on button "System Mistake" at bounding box center [389, 182] width 121 height 29
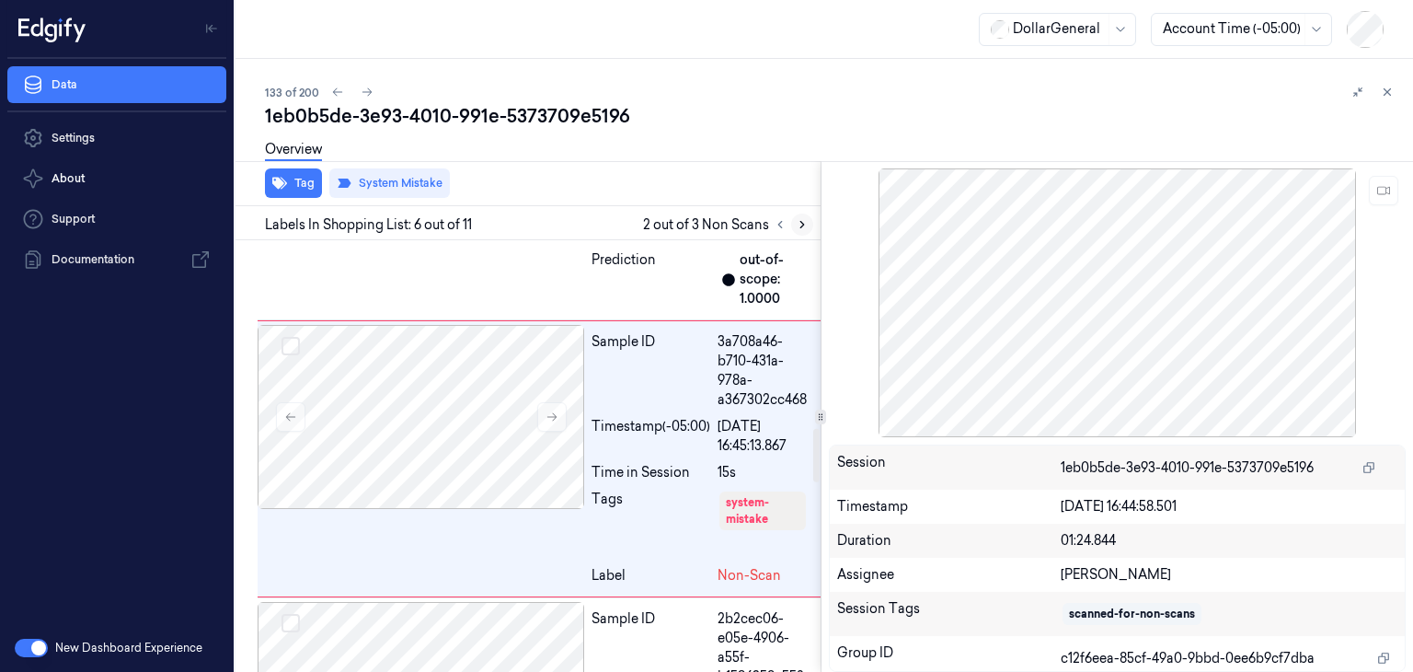
click at [799, 226] on icon at bounding box center [802, 224] width 13 height 13
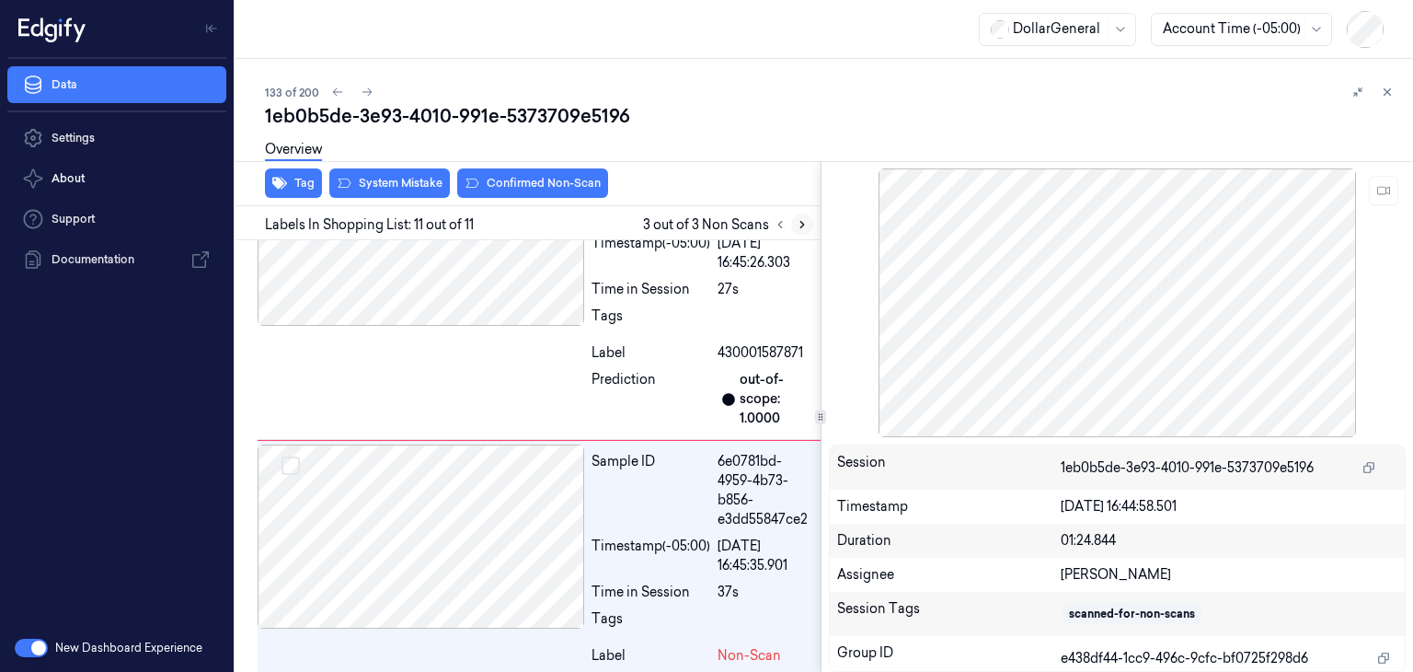
scroll to position [3014, 0]
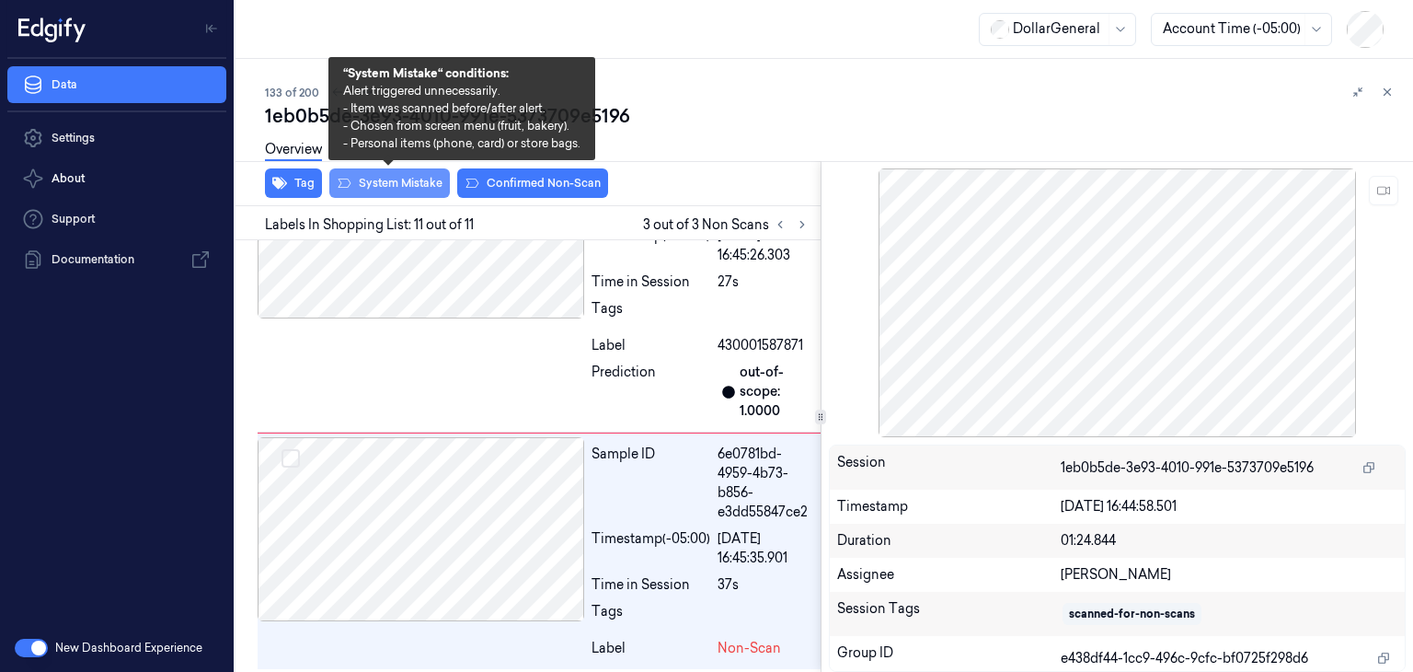
click at [398, 187] on button "System Mistake" at bounding box center [389, 182] width 121 height 29
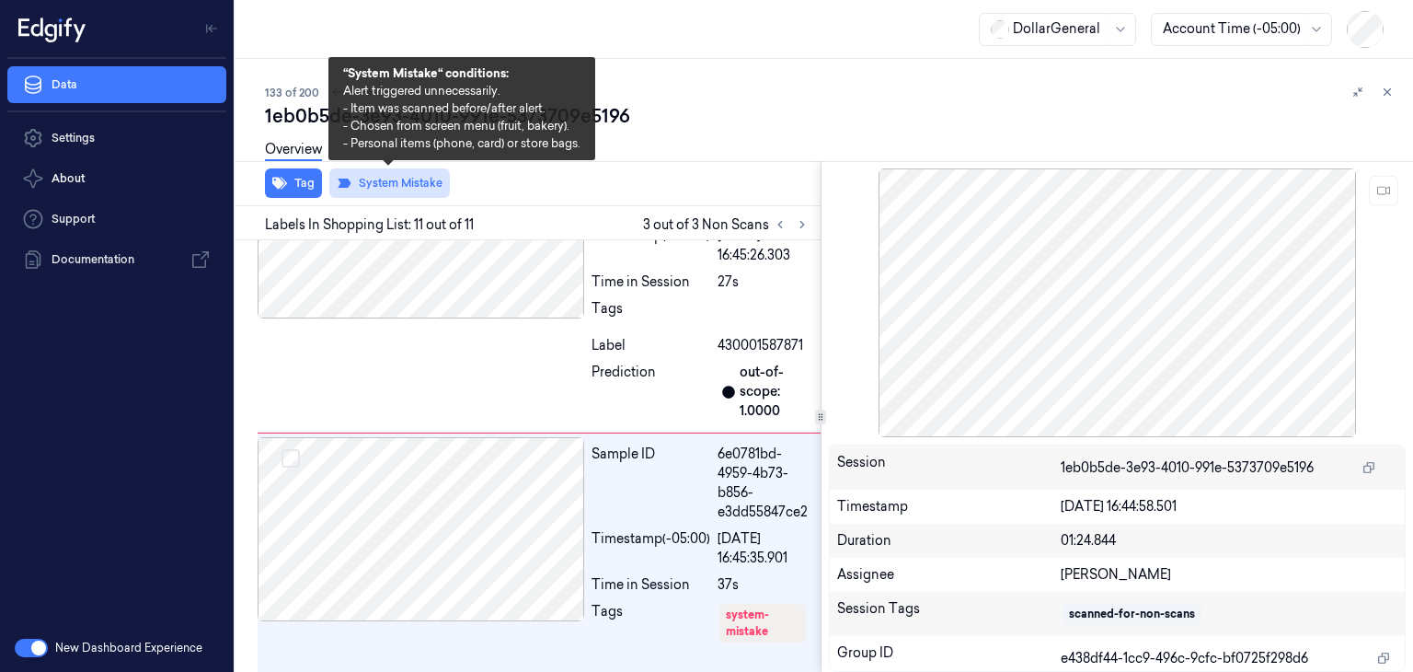
scroll to position [3052, 0]
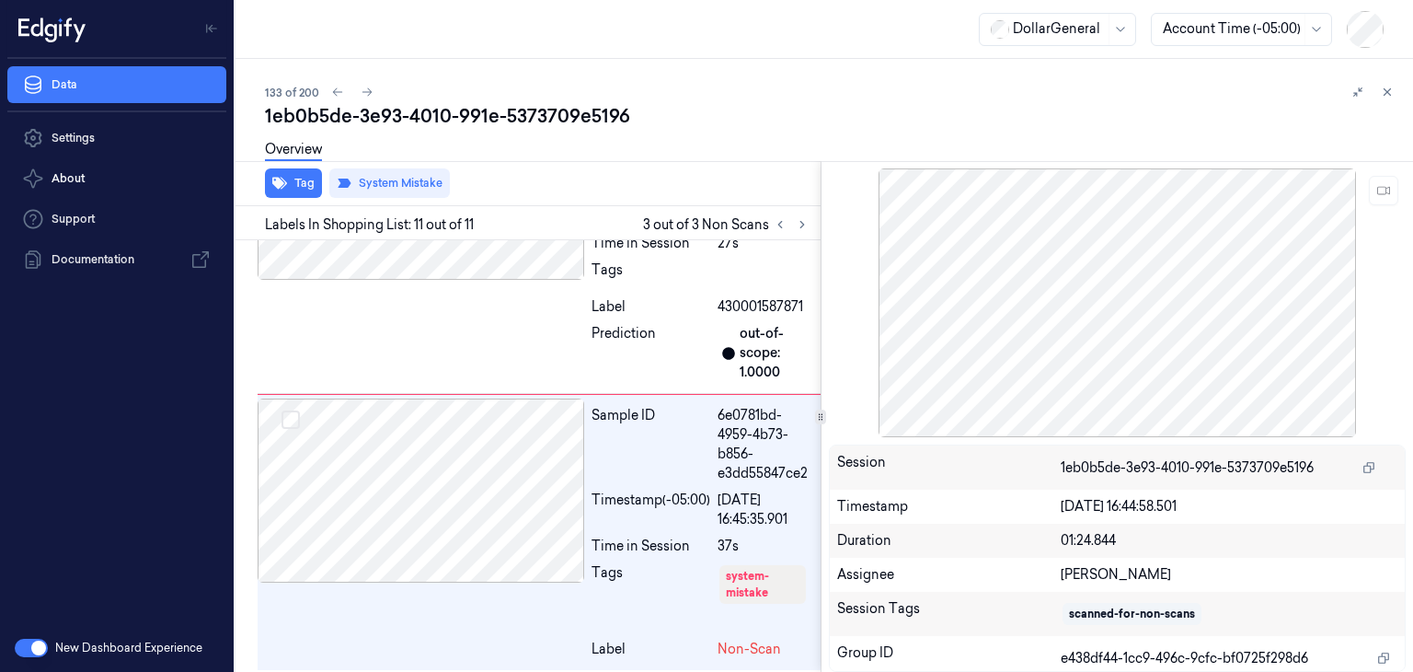
drag, startPoint x: 1384, startPoint y: 97, endPoint x: 1343, endPoint y: 189, distance: 100.5
click at [1384, 97] on icon at bounding box center [1387, 92] width 13 height 13
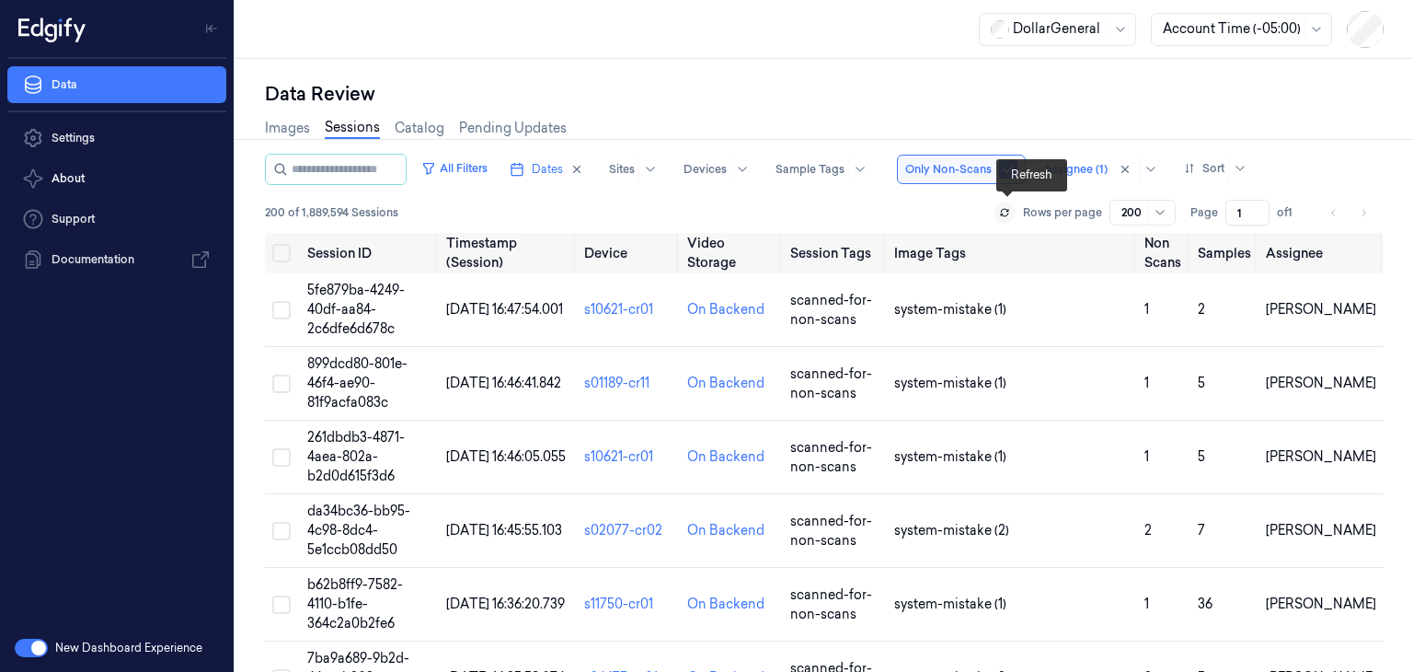
click at [1009, 211] on icon at bounding box center [1004, 212] width 11 height 11
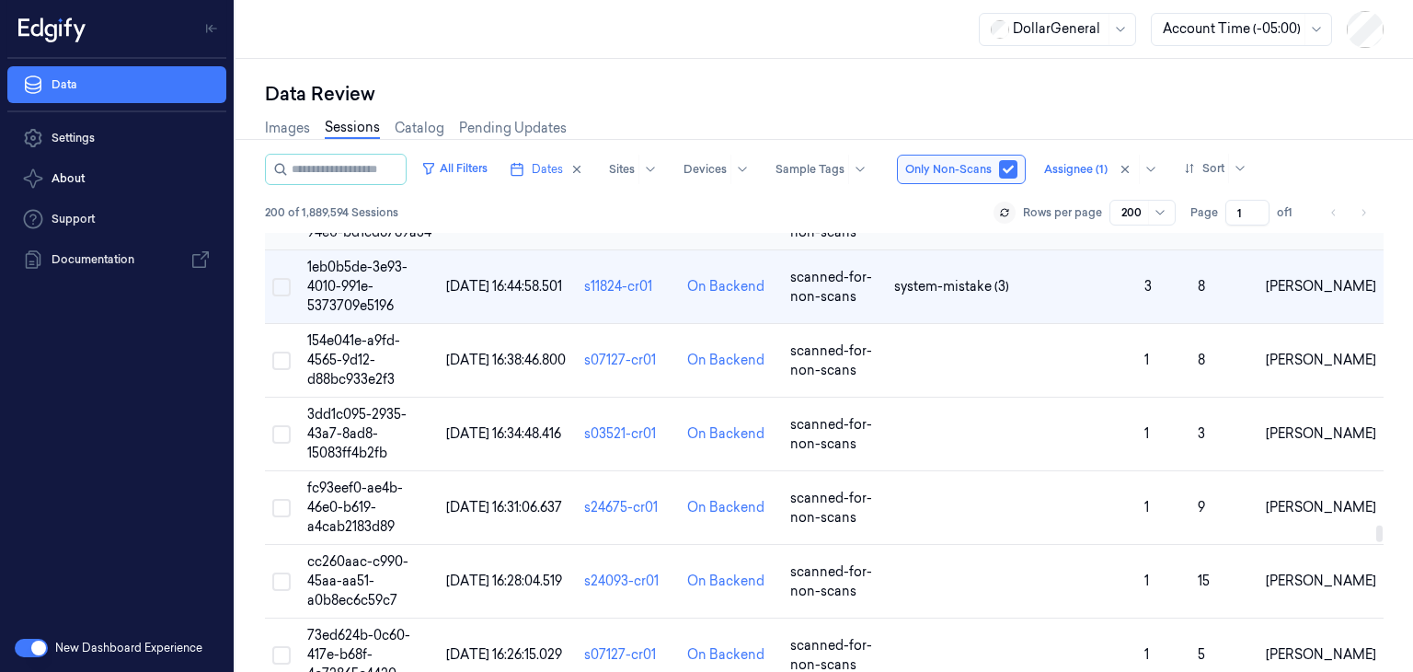
scroll to position [9380, 0]
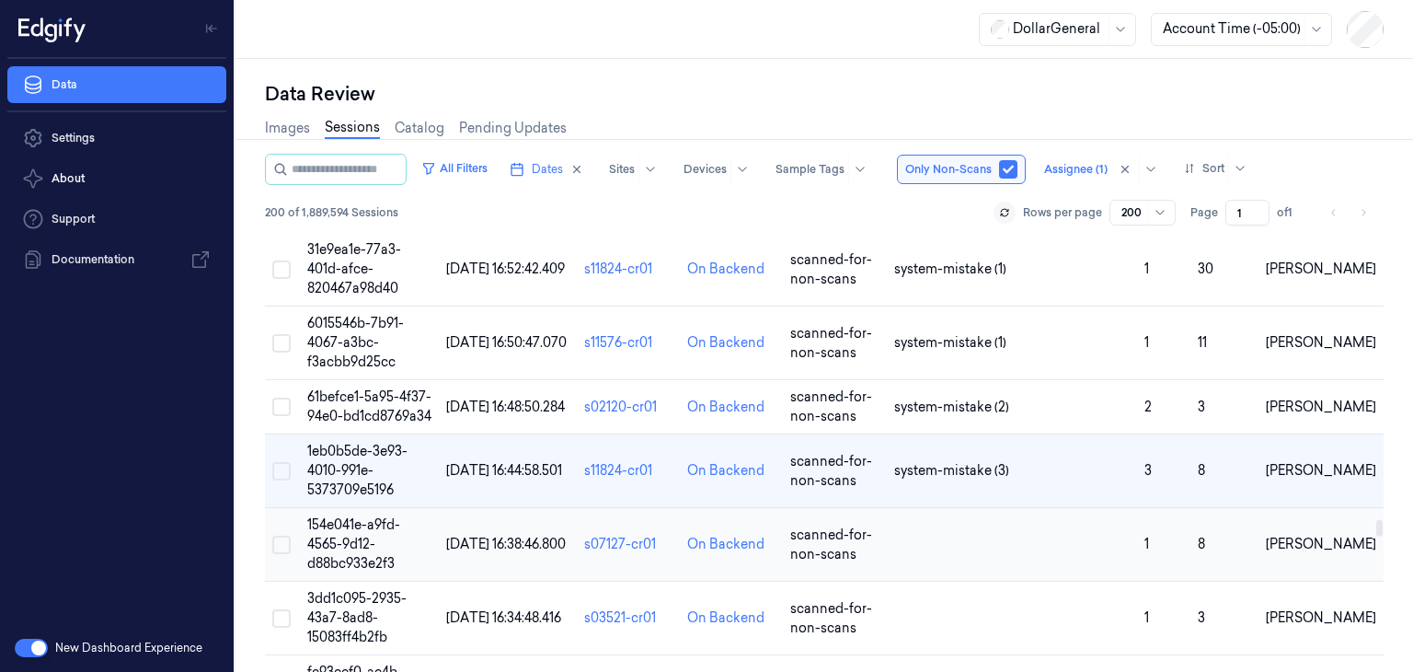
click at [328, 516] on span "154e041e-a9fd-4565-9d12-d88bc933e2f3" at bounding box center [353, 543] width 93 height 55
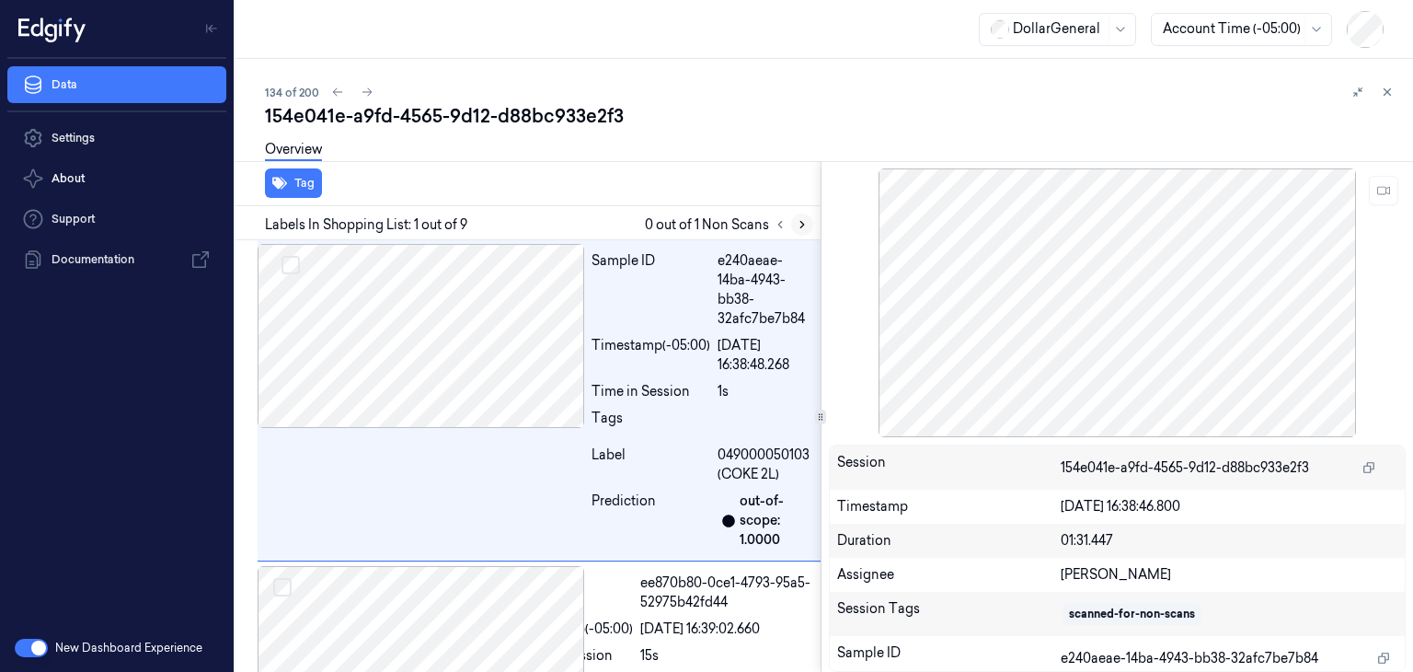
click at [800, 231] on button at bounding box center [802, 224] width 22 height 22
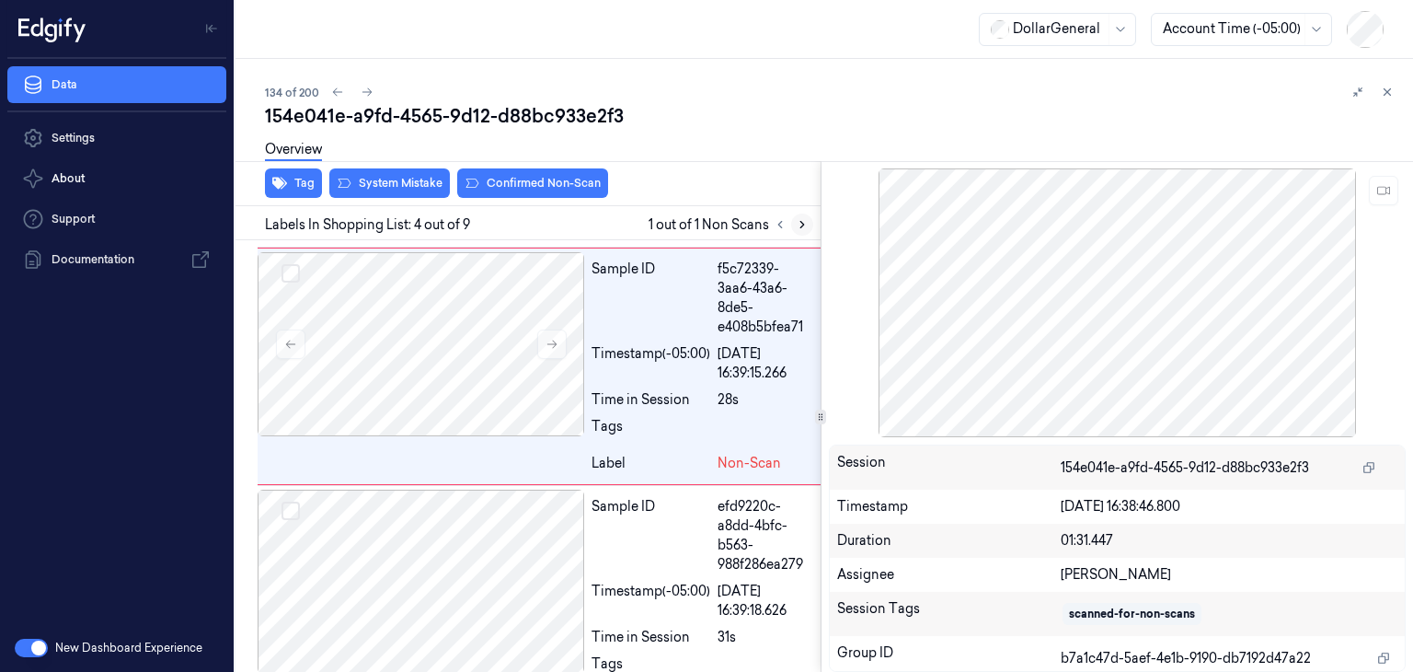
scroll to position [818, 0]
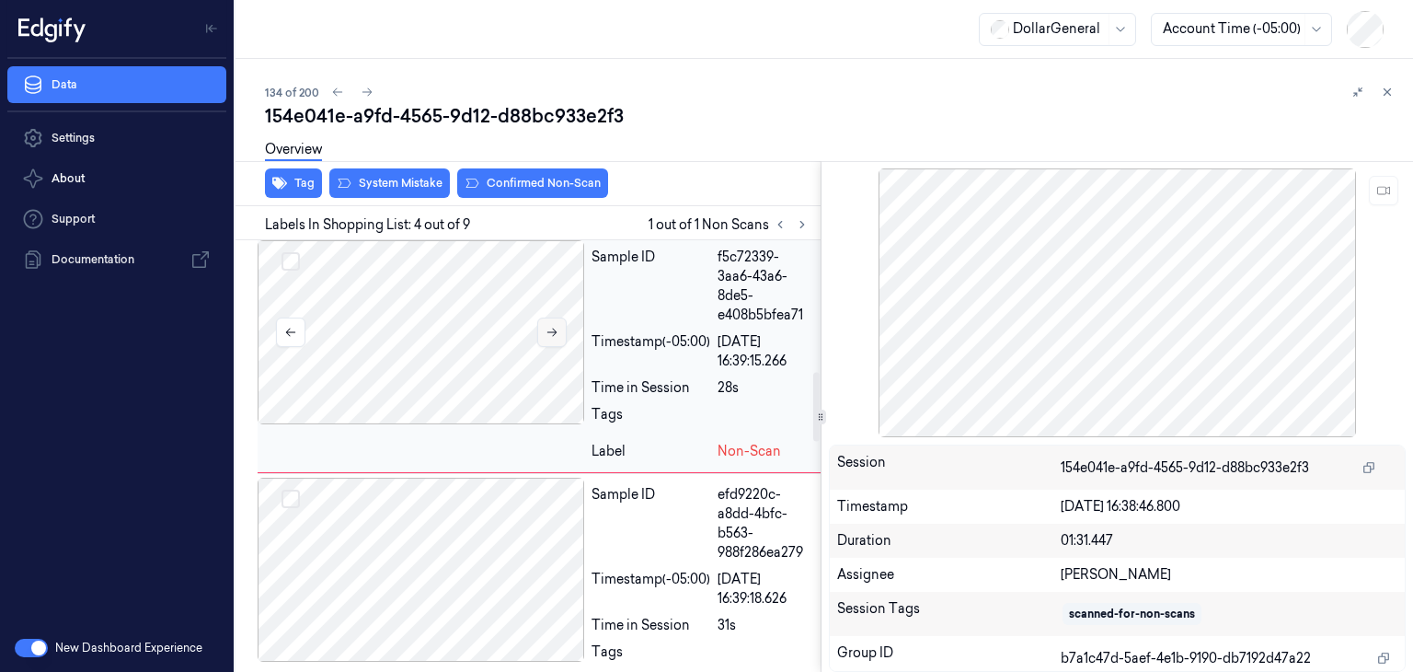
click at [552, 337] on icon at bounding box center [551, 332] width 10 height 8
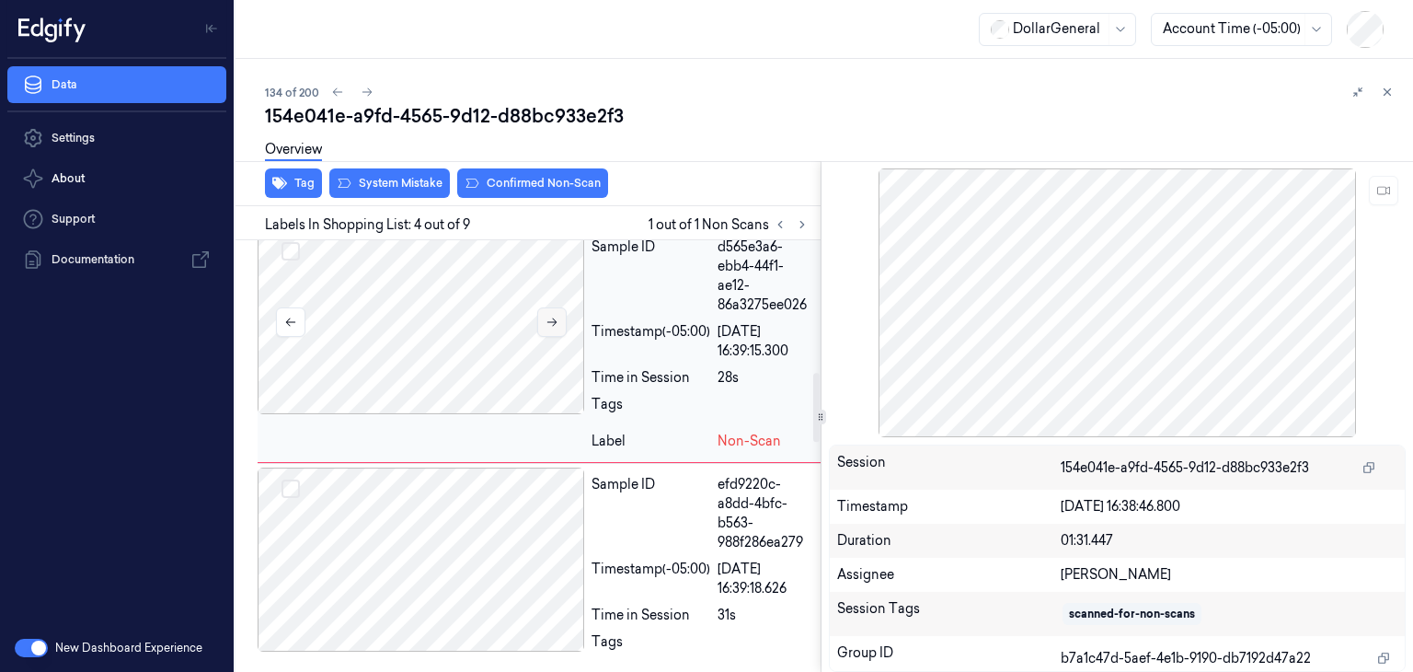
click at [553, 337] on button at bounding box center [551, 321] width 29 height 29
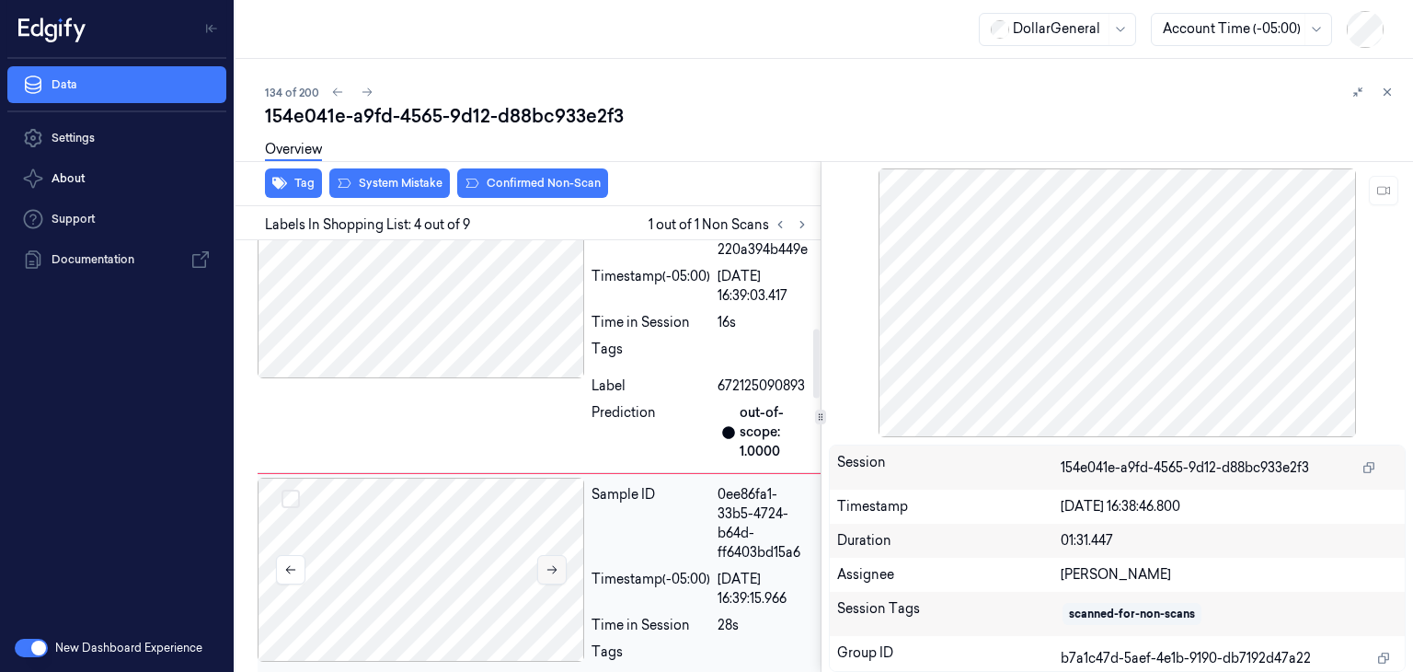
scroll to position [552, 0]
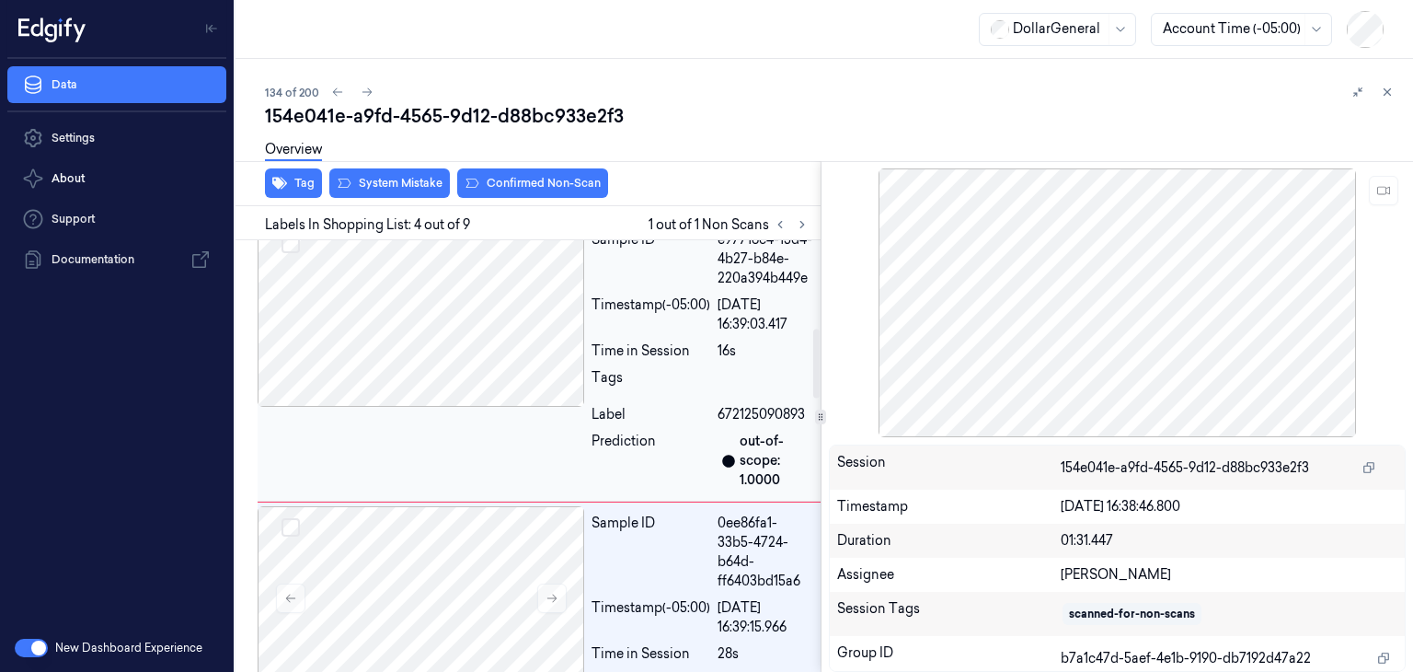
click at [485, 407] on div at bounding box center [421, 315] width 327 height 184
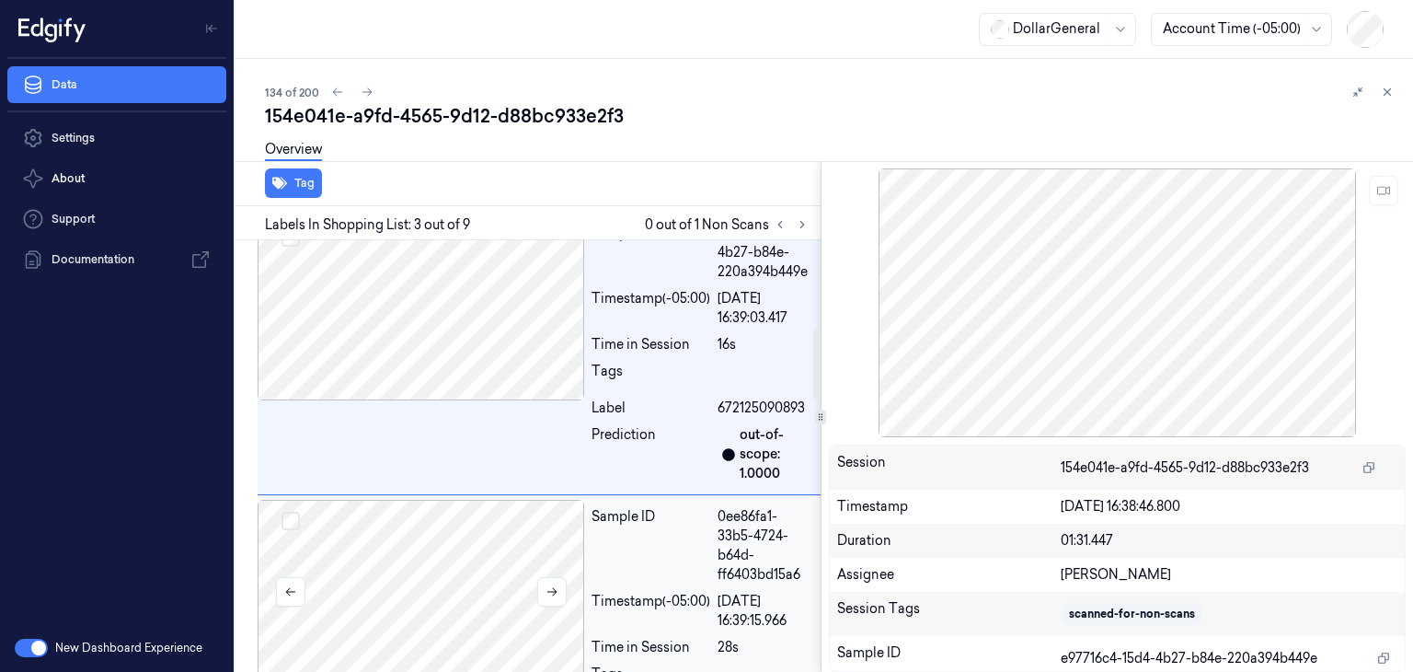
click at [477, 623] on div at bounding box center [421, 592] width 327 height 184
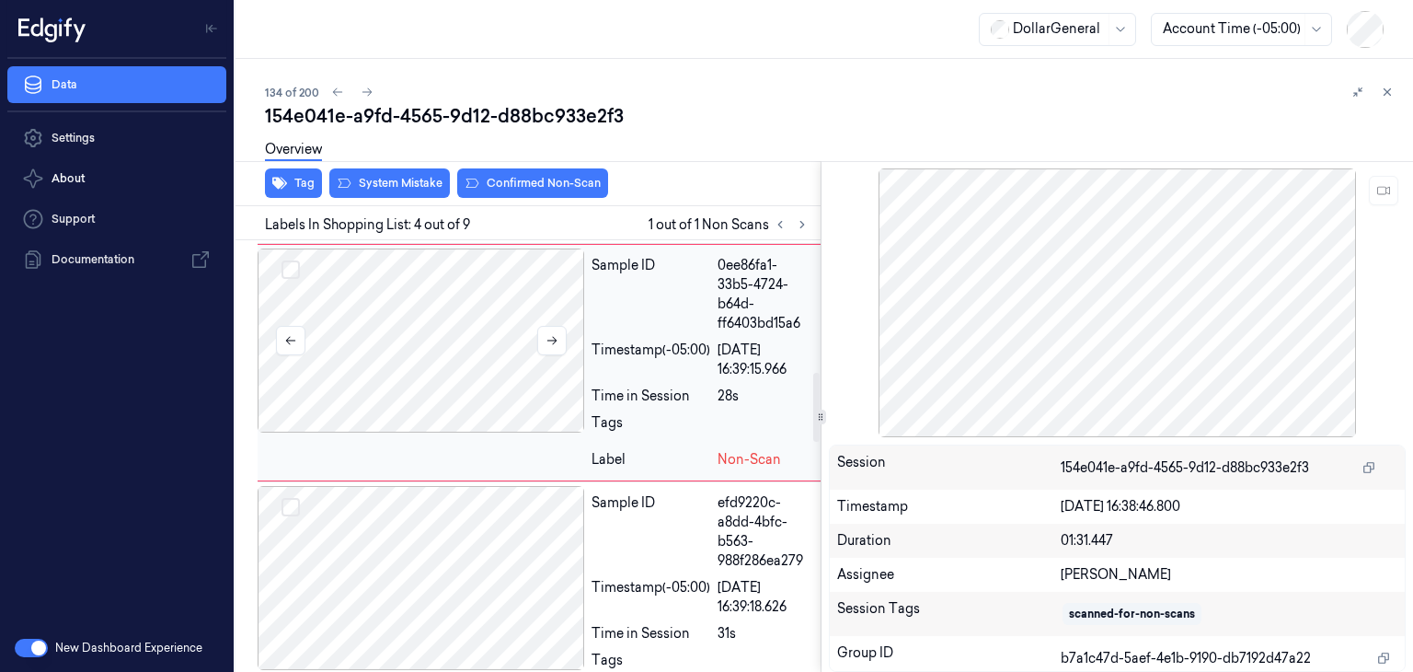
scroll to position [828, 0]
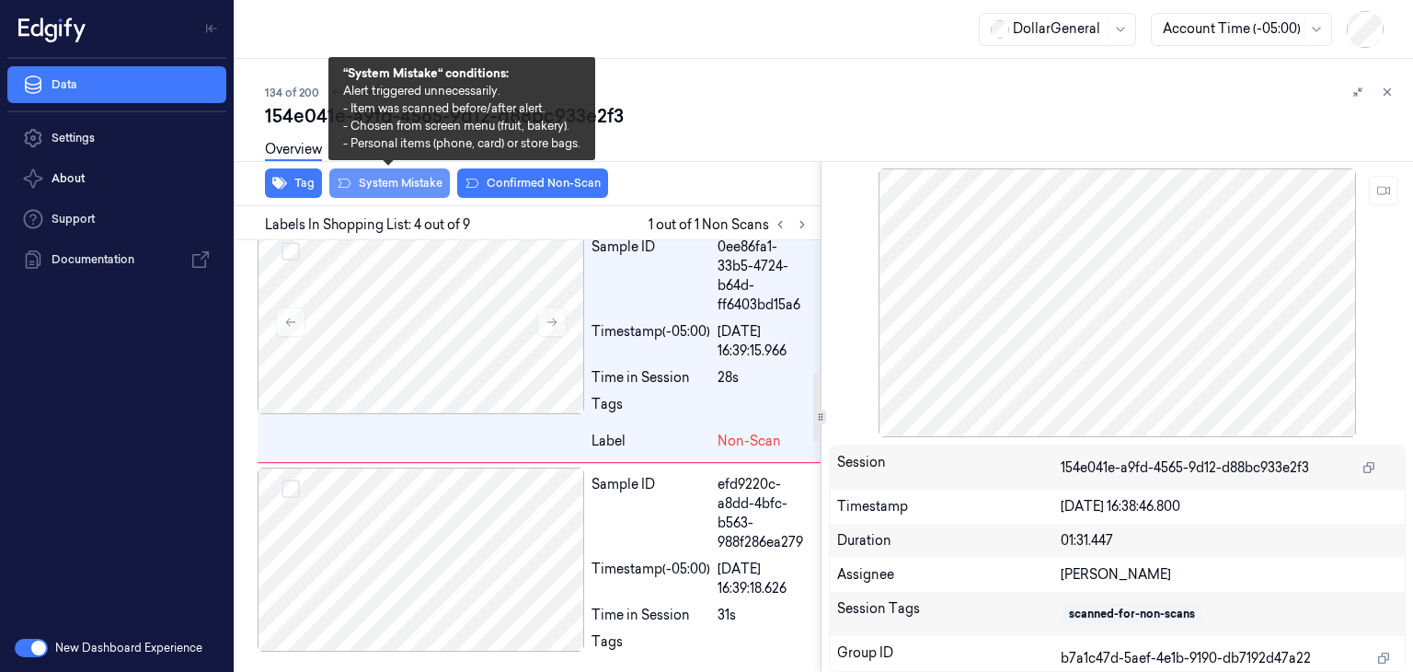
click at [426, 189] on button "System Mistake" at bounding box center [389, 182] width 121 height 29
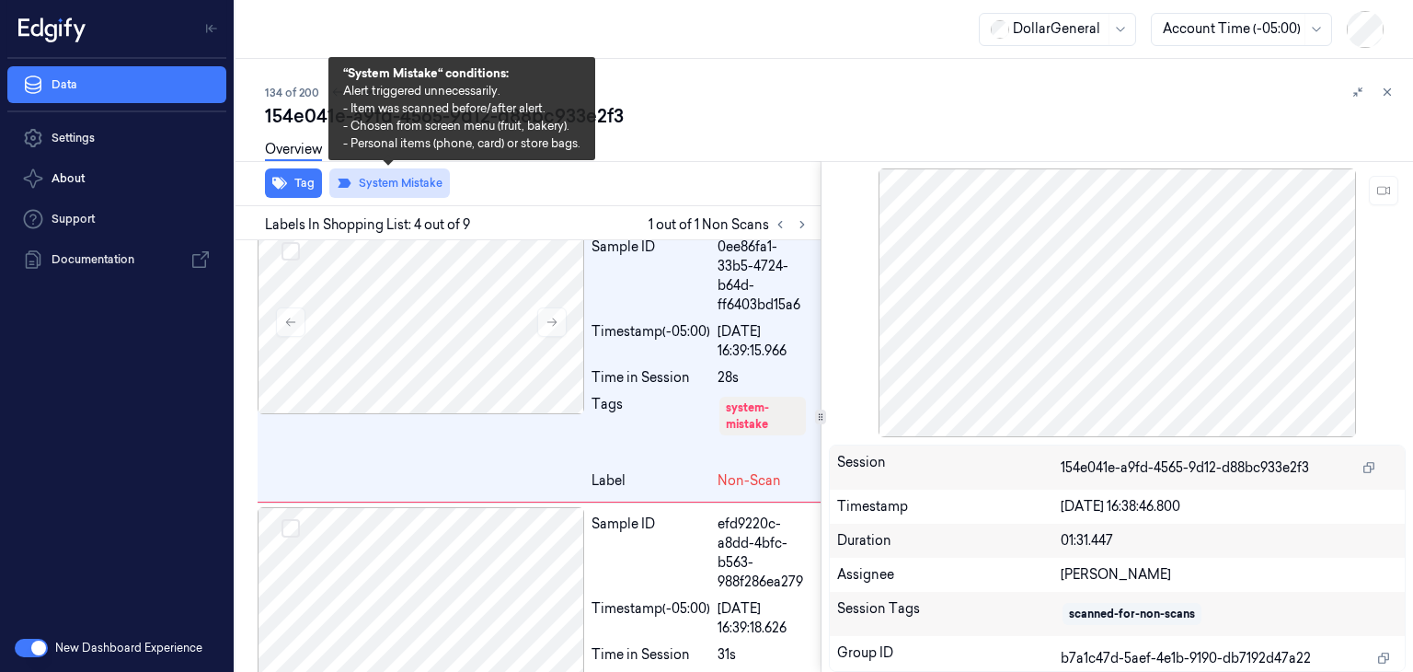
scroll to position [847, 0]
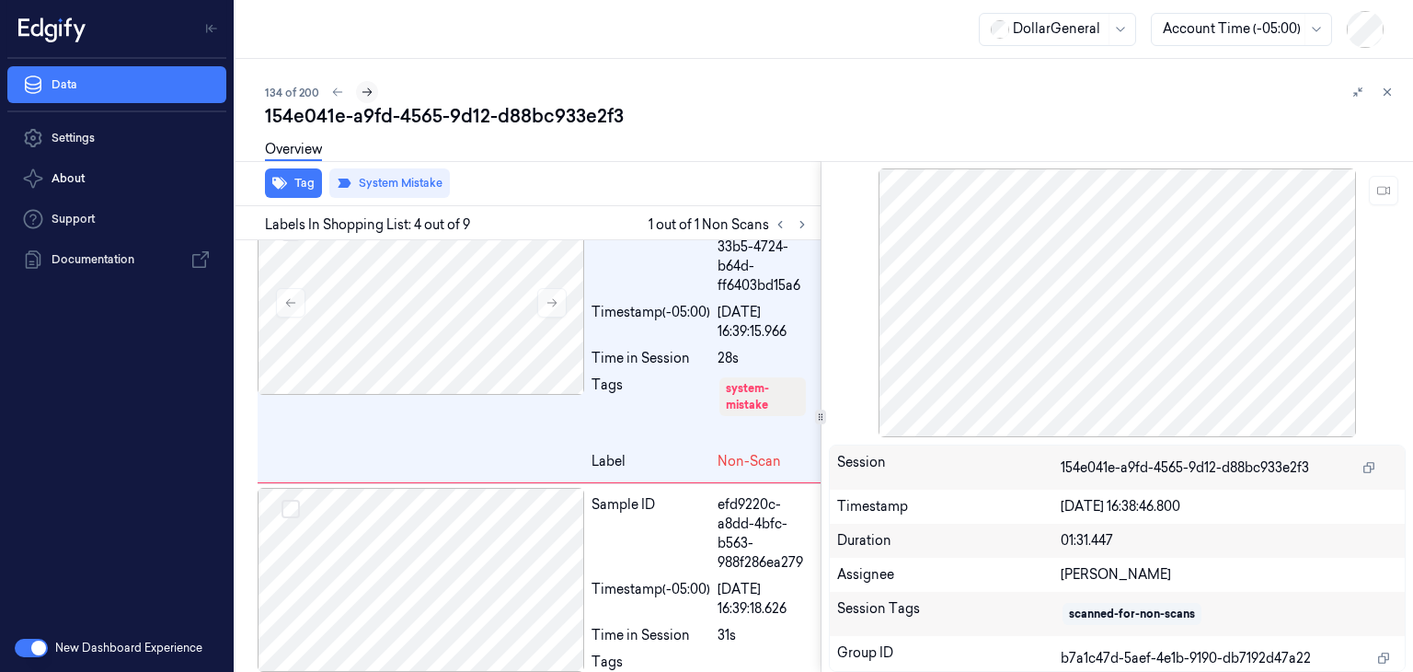
click at [373, 95] on button at bounding box center [367, 92] width 22 height 22
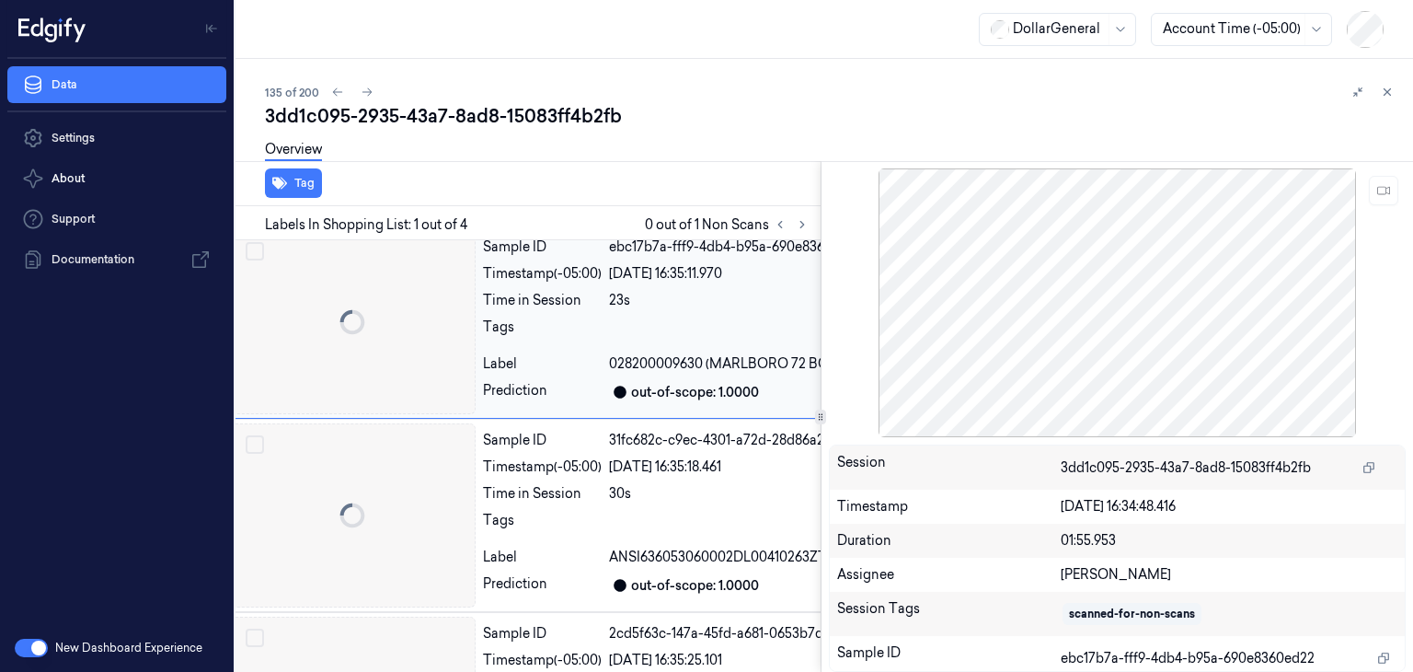
scroll to position [0, 29]
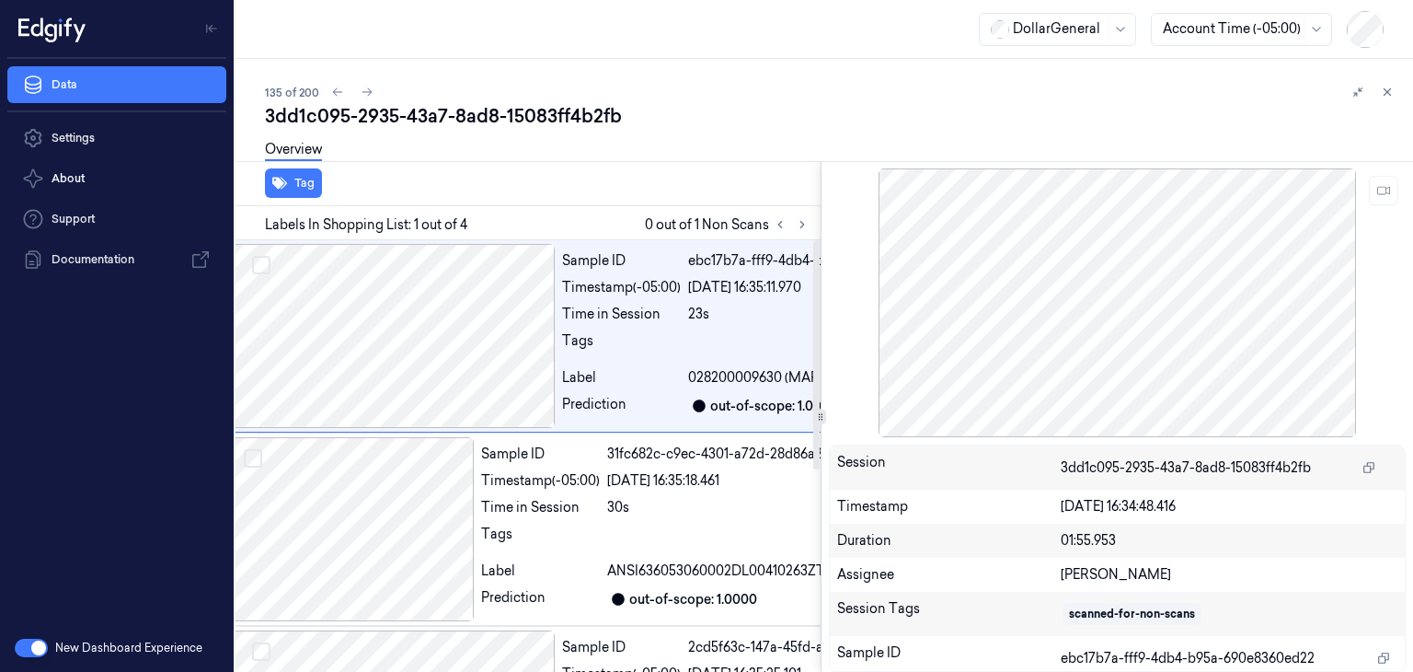
click at [795, 236] on div "Labels In Shopping List: 1 out of 4 0 out of 1 Non Scans" at bounding box center [524, 223] width 592 height 34
click at [797, 230] on button at bounding box center [802, 224] width 22 height 22
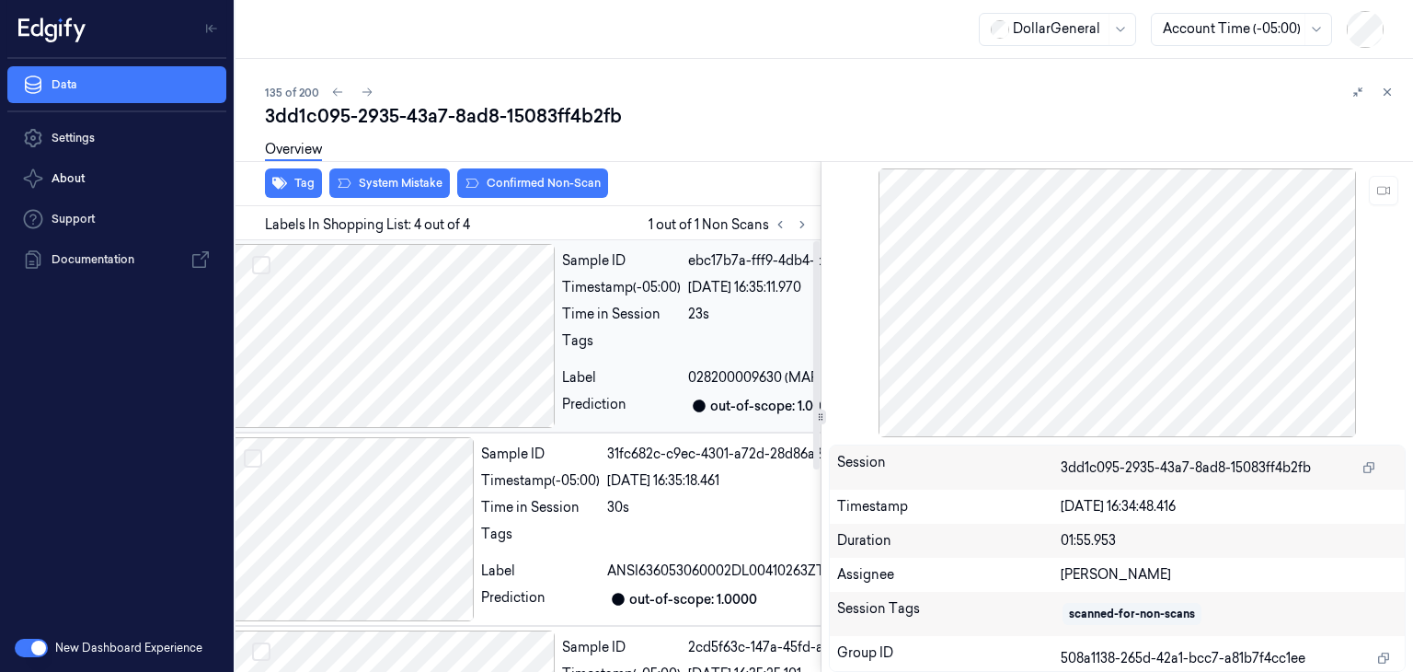
click at [501, 353] on div at bounding box center [391, 336] width 327 height 184
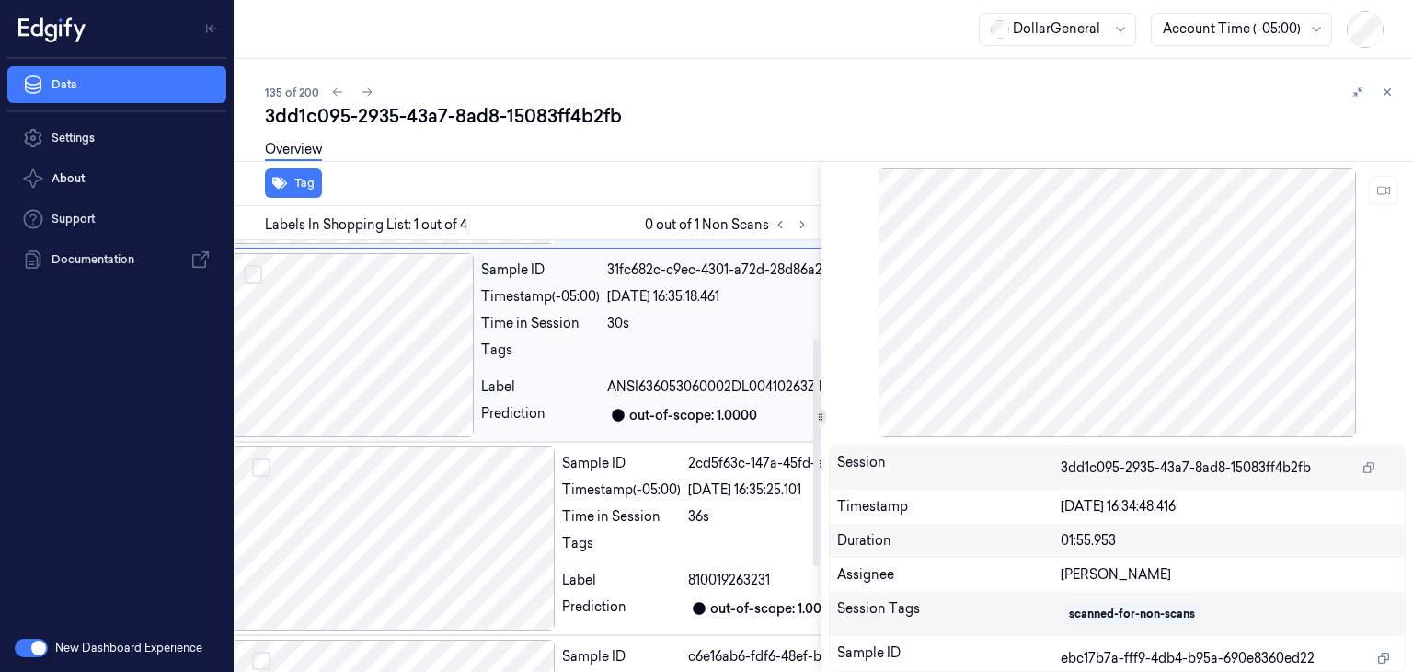
click at [445, 393] on div at bounding box center [351, 345] width 246 height 184
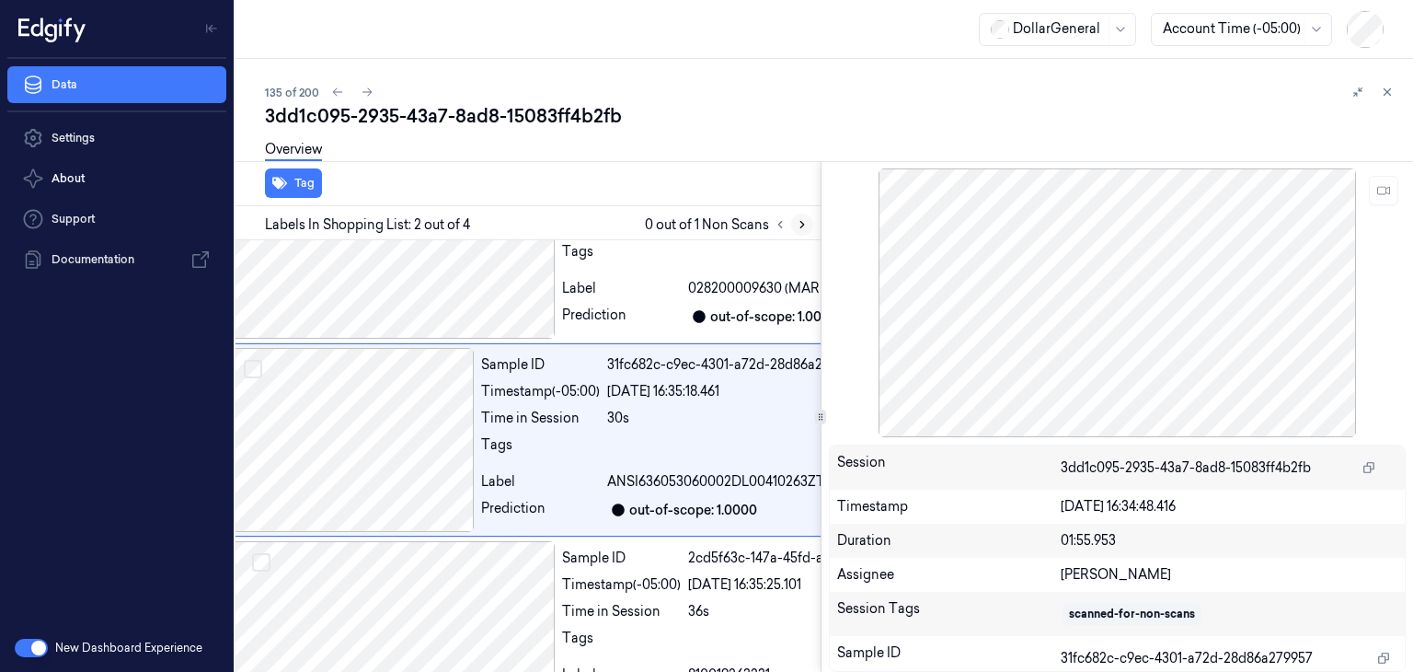
click at [799, 236] on div "Labels In Shopping List: 2 out of 4 0 out of 1 Non Scans" at bounding box center [524, 223] width 592 height 34
click at [805, 225] on icon at bounding box center [802, 224] width 13 height 13
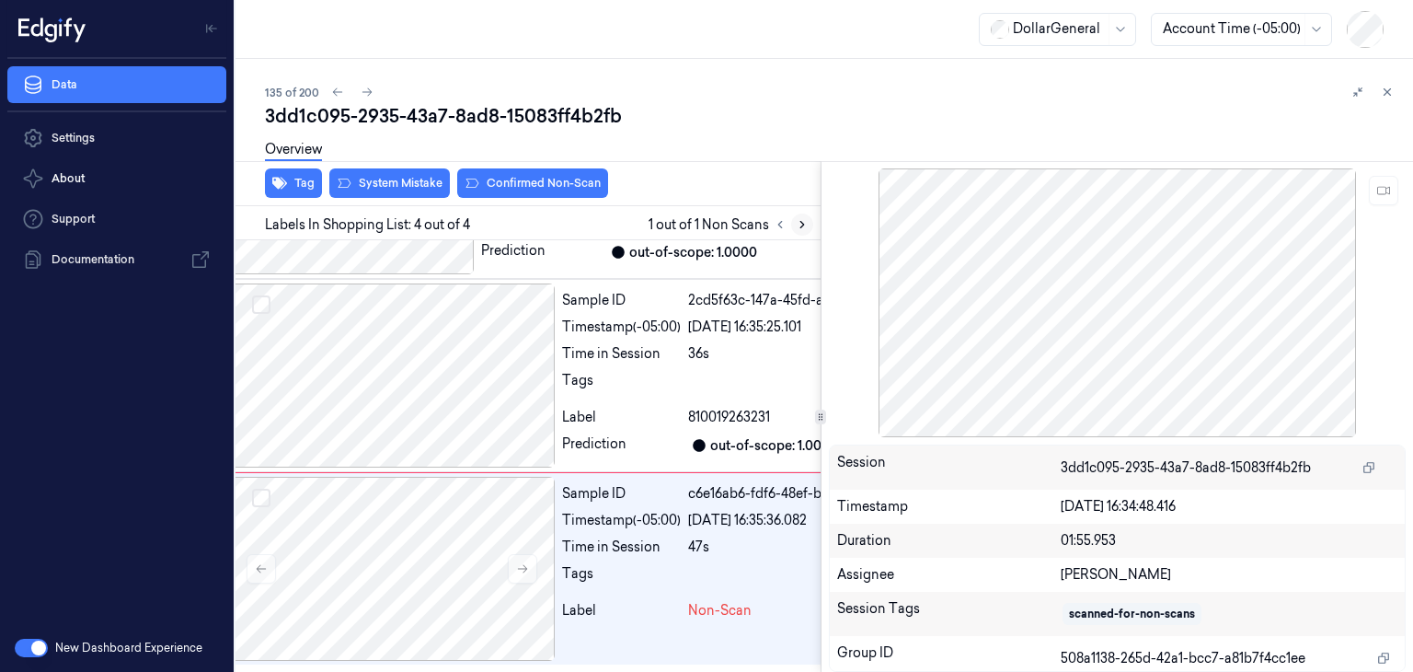
scroll to position [380, 29]
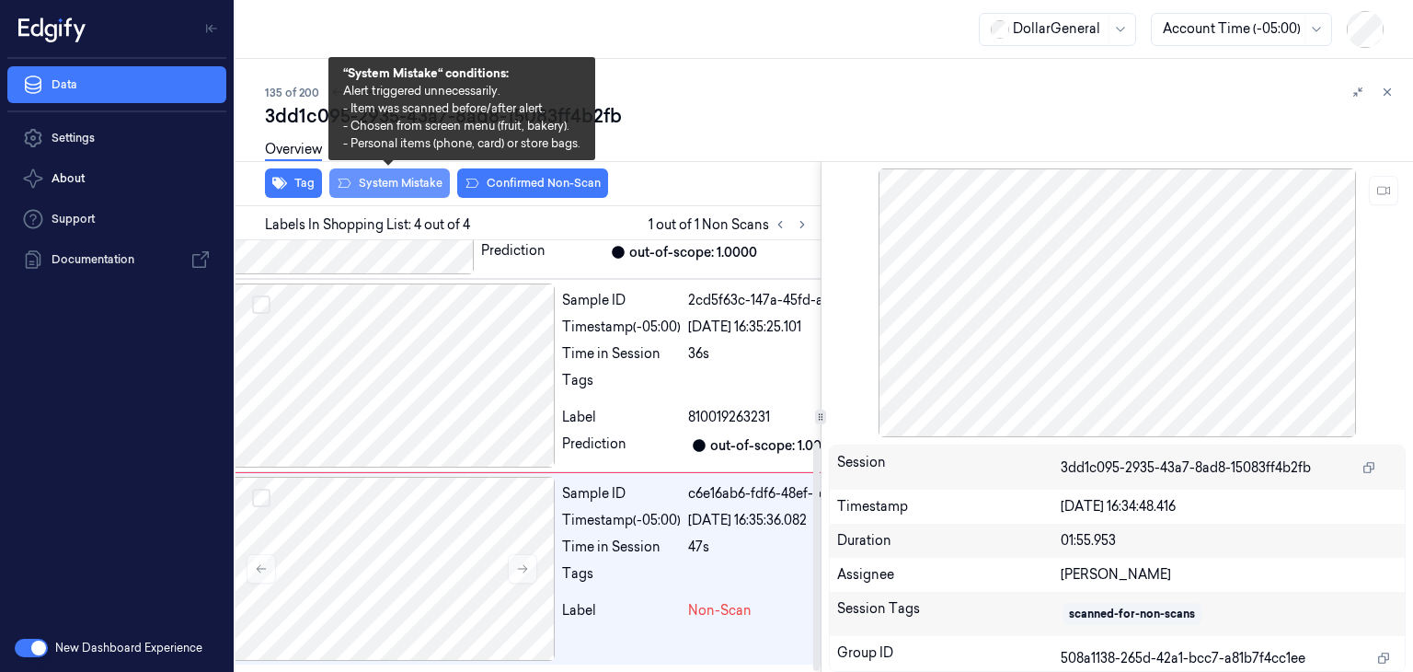
click at [428, 181] on button "System Mistake" at bounding box center [389, 182] width 121 height 29
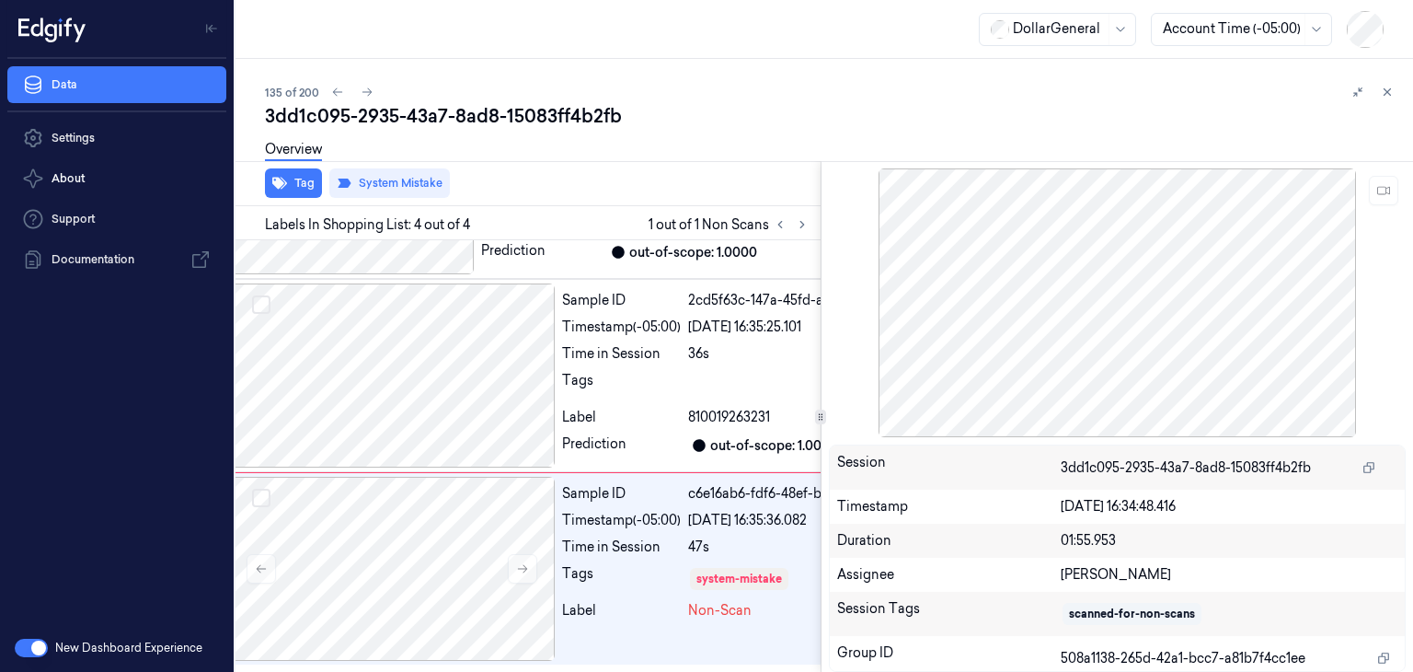
click at [370, 103] on div "3dd1c095-2935-43a7-8ad8-15083ff4b2fb" at bounding box center [831, 116] width 1133 height 26
click at [369, 94] on icon at bounding box center [367, 92] width 13 height 13
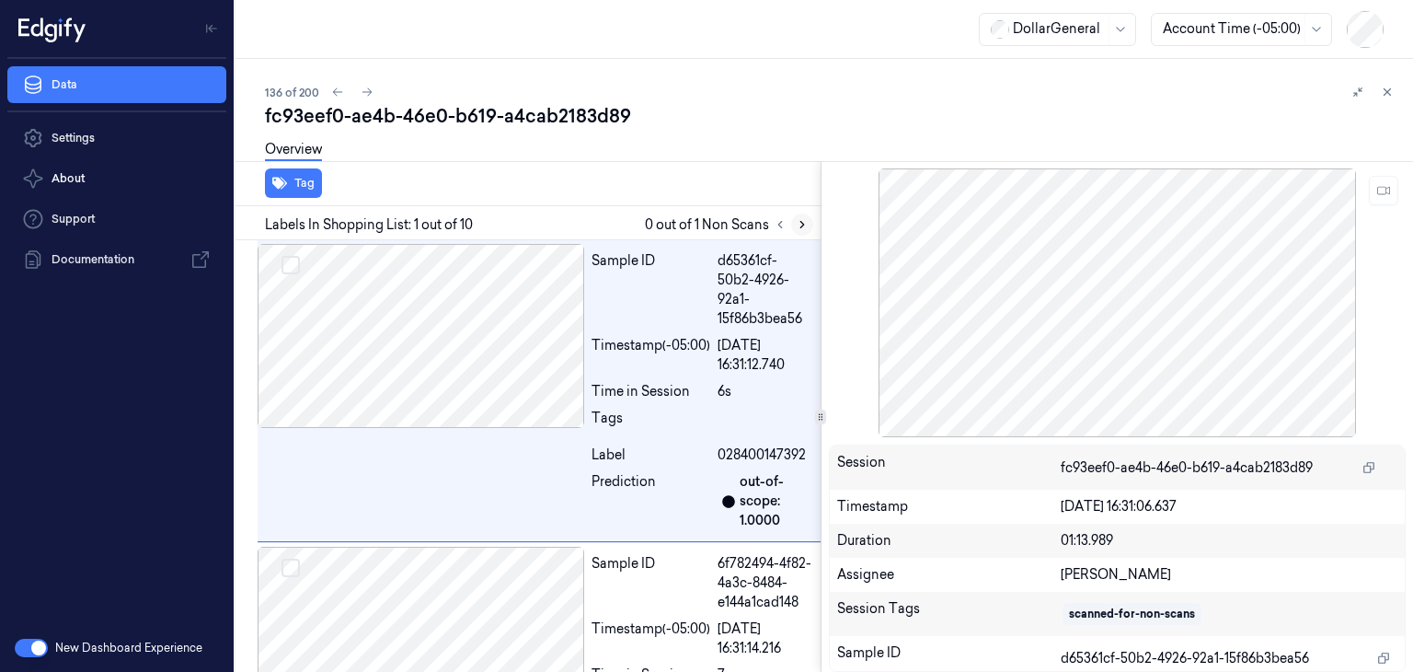
click at [797, 226] on icon at bounding box center [802, 224] width 13 height 13
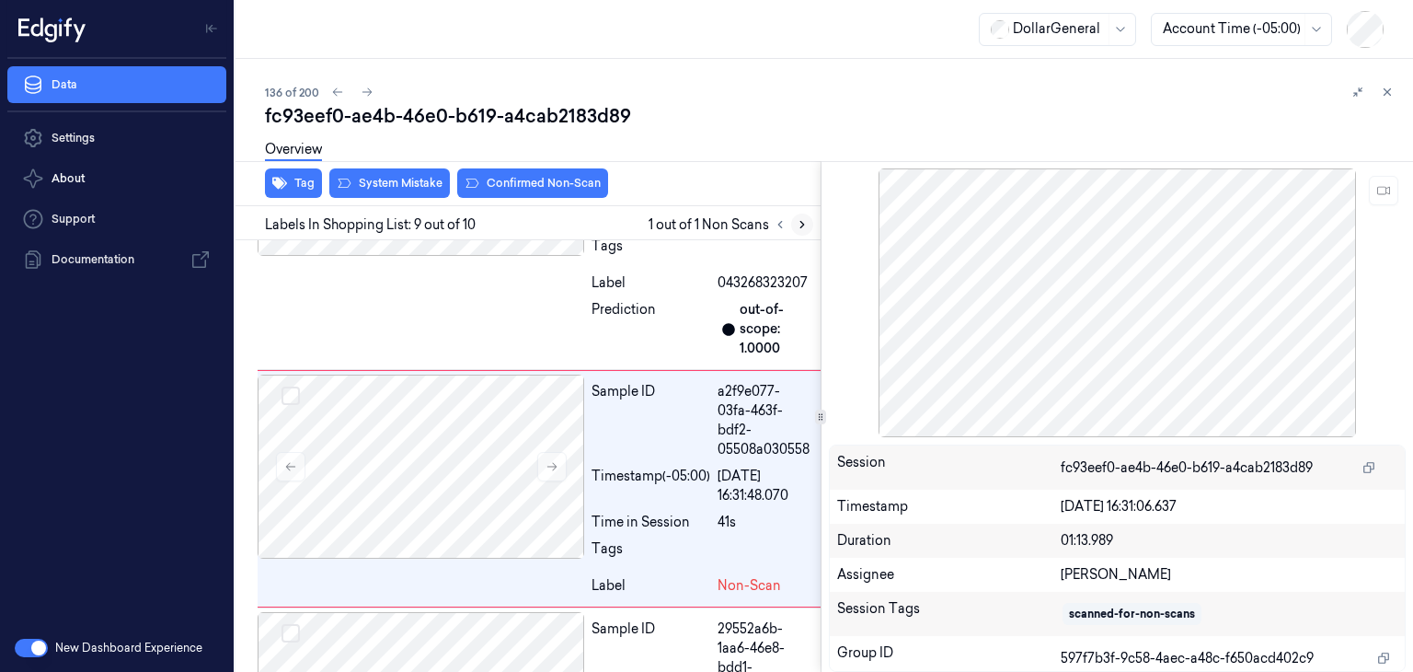
scroll to position [2271, 0]
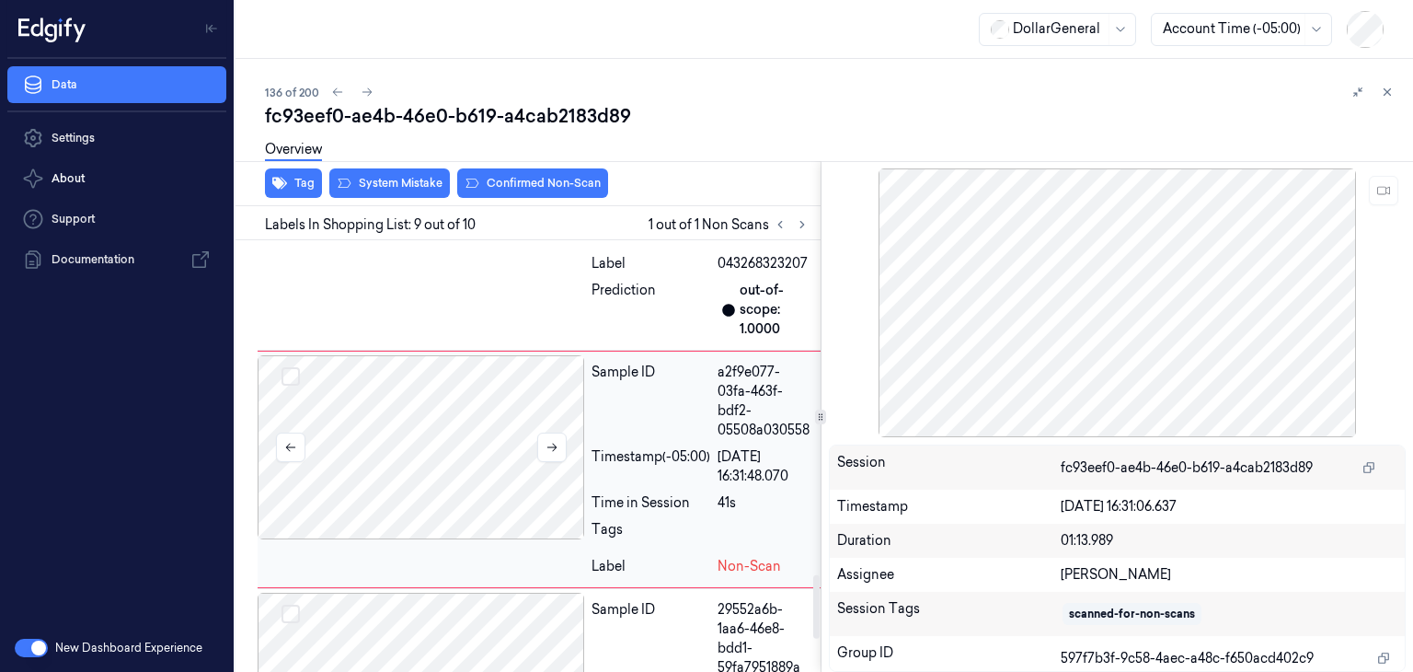
click at [555, 452] on button at bounding box center [551, 446] width 29 height 29
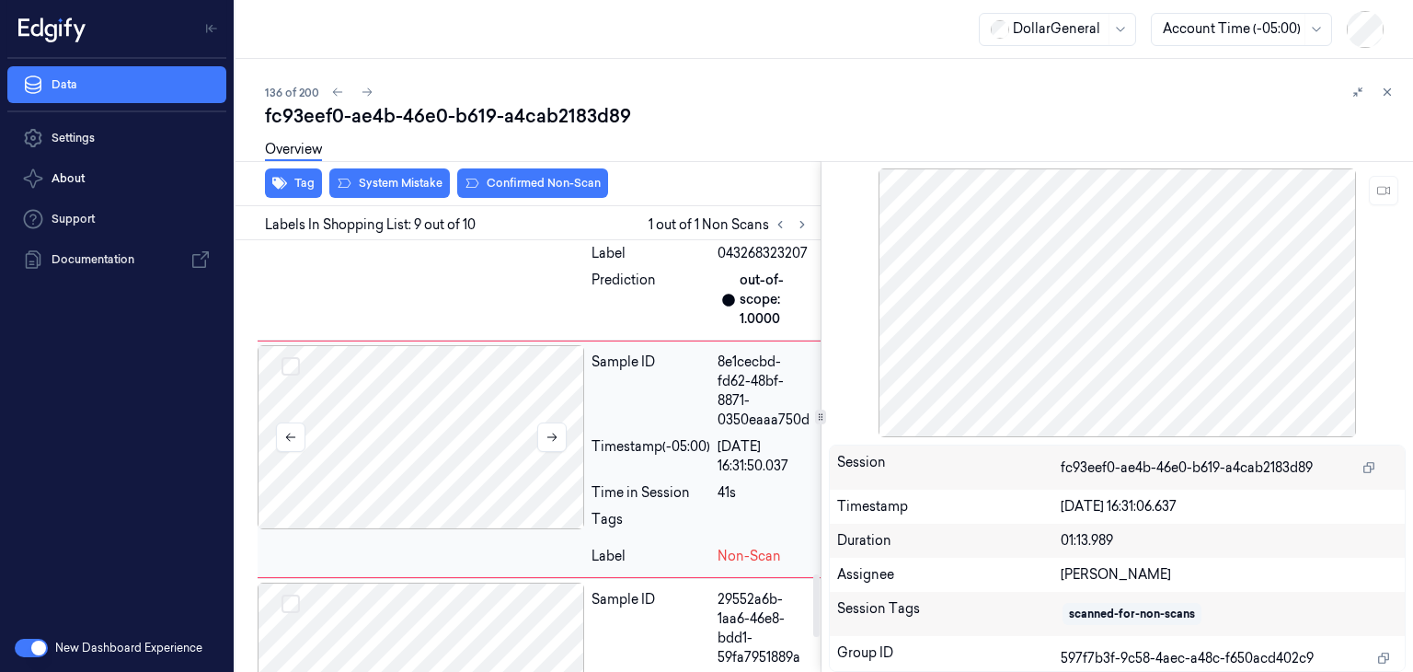
click at [557, 453] on div at bounding box center [421, 437] width 327 height 184
click at [553, 433] on icon at bounding box center [551, 437] width 10 height 8
click at [555, 433] on icon at bounding box center [551, 437] width 10 height 8
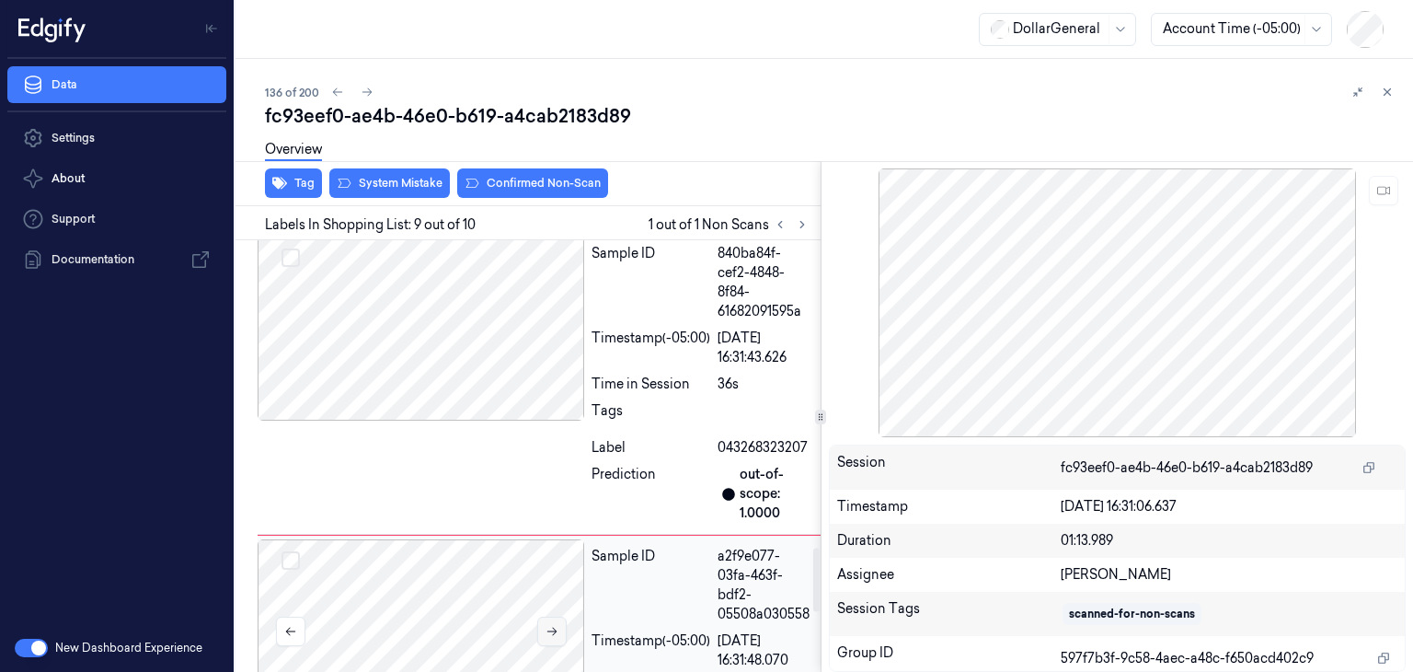
scroll to position [1995, 0]
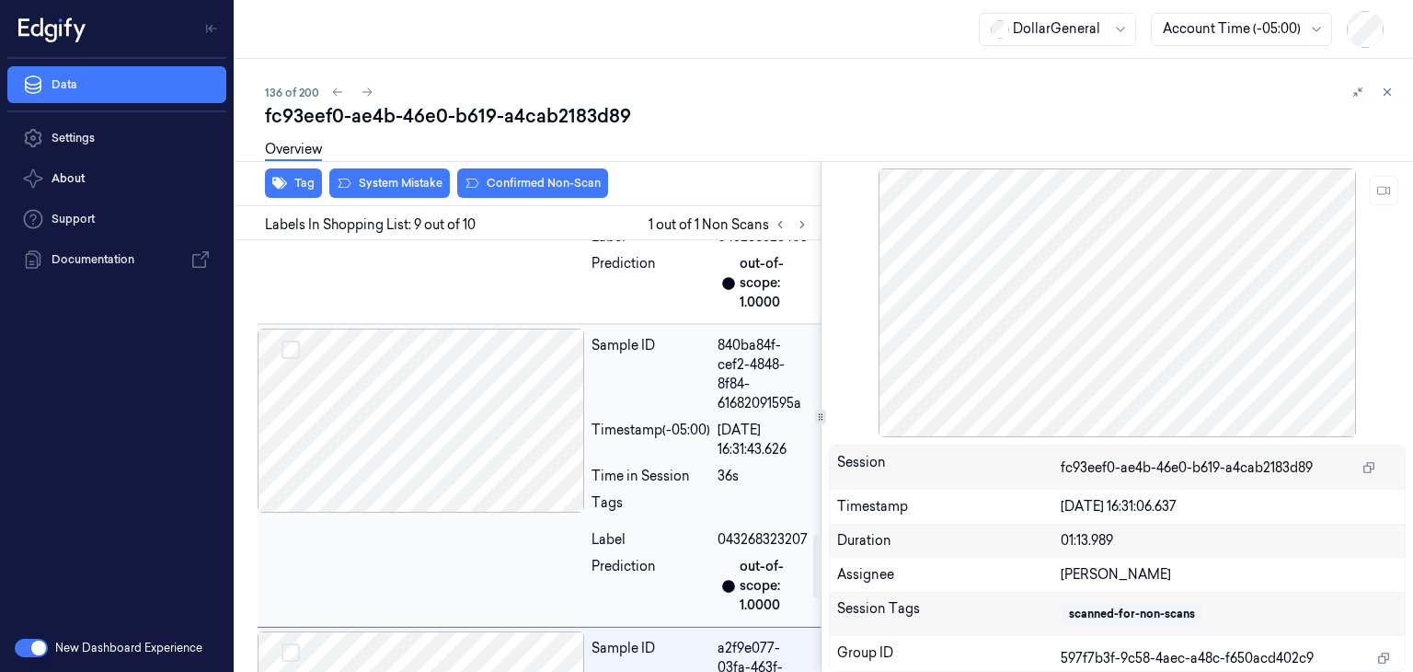
click at [532, 433] on div at bounding box center [421, 420] width 327 height 184
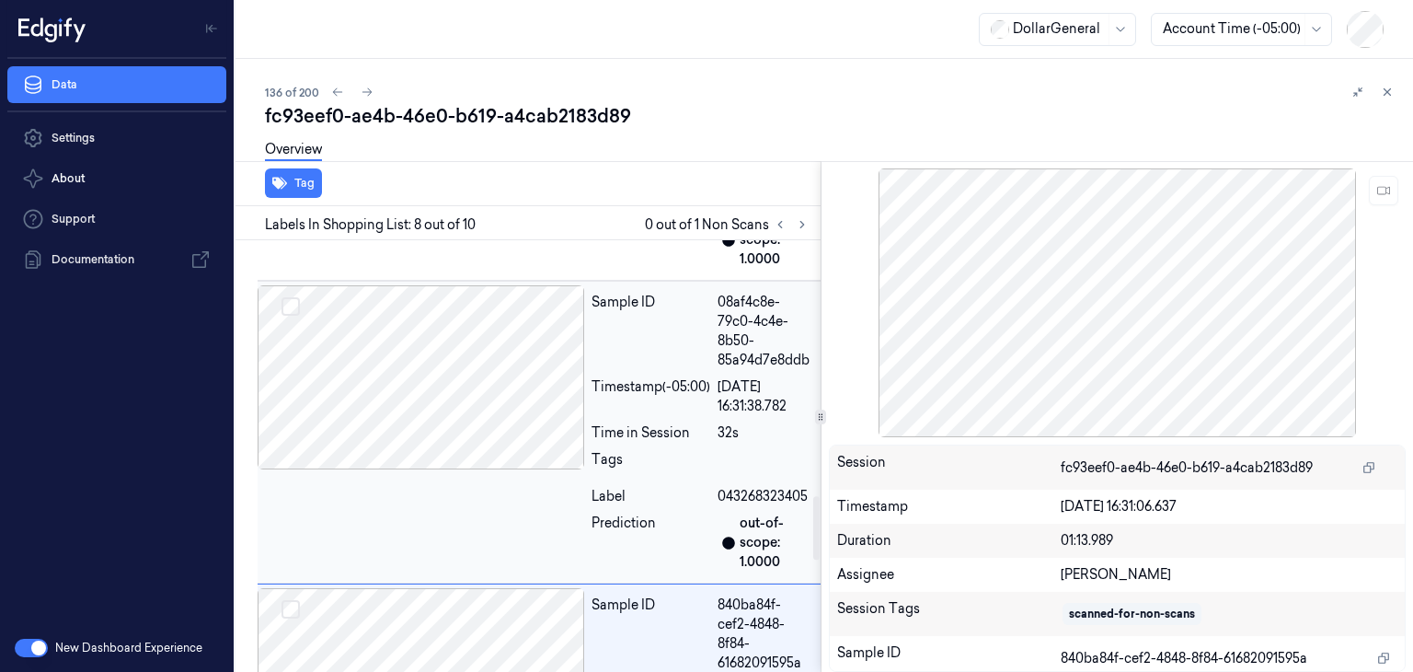
click at [500, 408] on div at bounding box center [421, 377] width 327 height 184
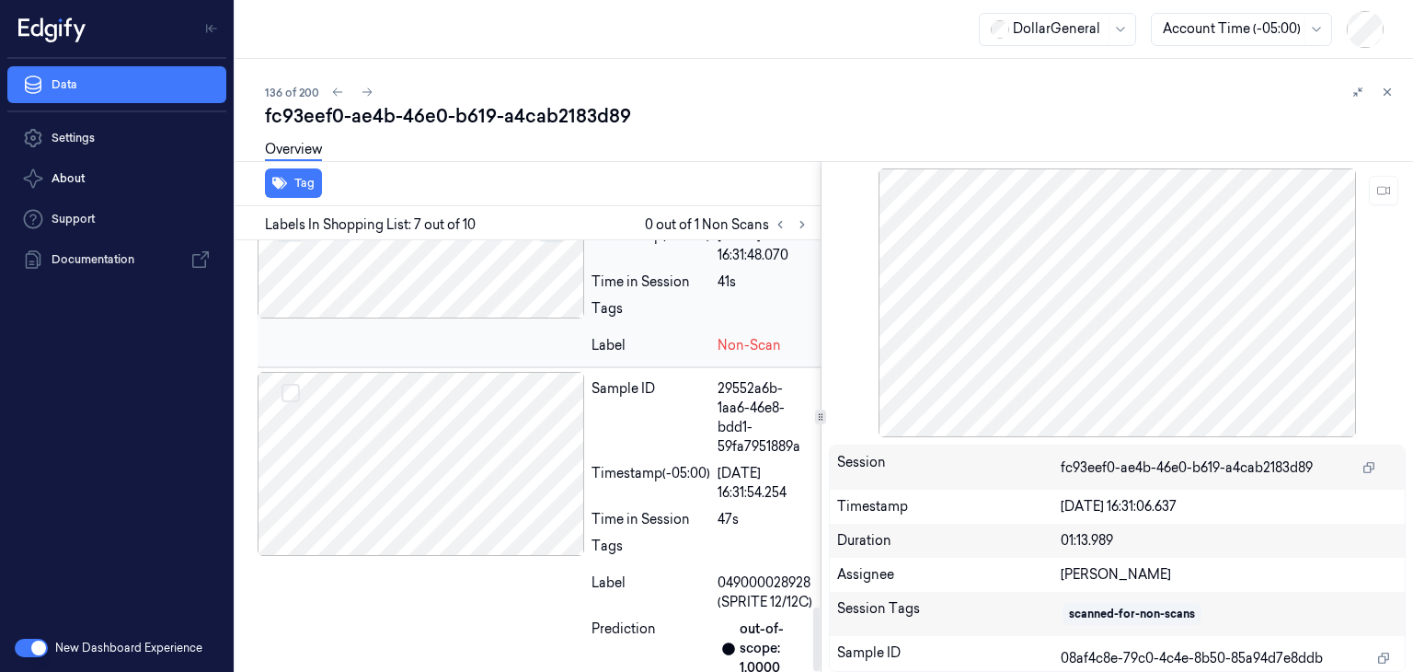
click at [483, 277] on div at bounding box center [421, 226] width 327 height 184
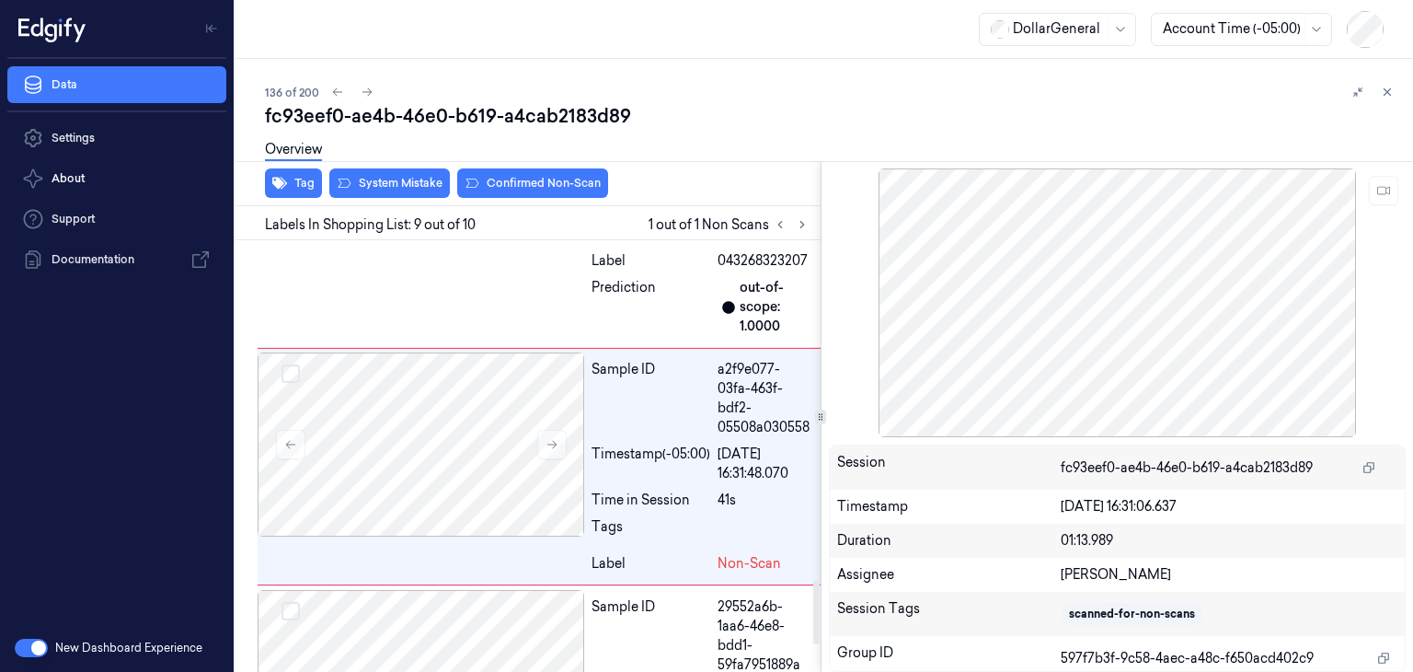
scroll to position [2271, 0]
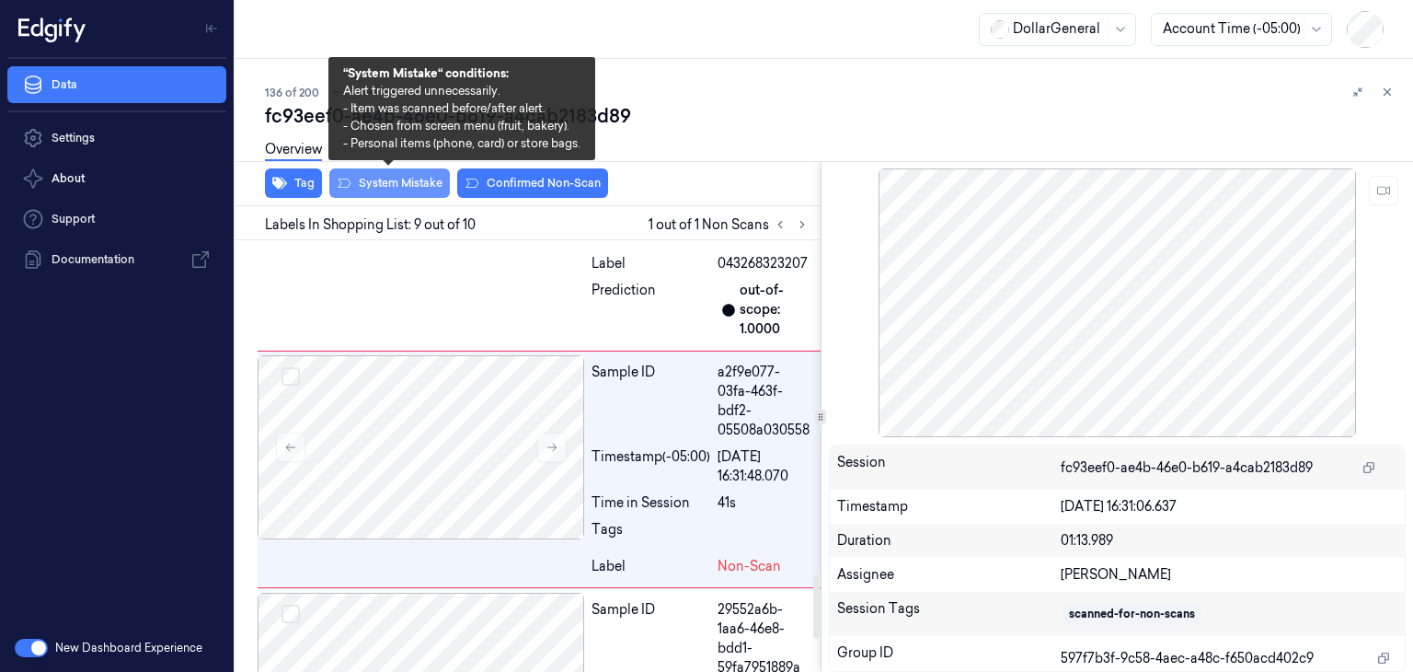
click at [401, 183] on button "System Mistake" at bounding box center [389, 182] width 121 height 29
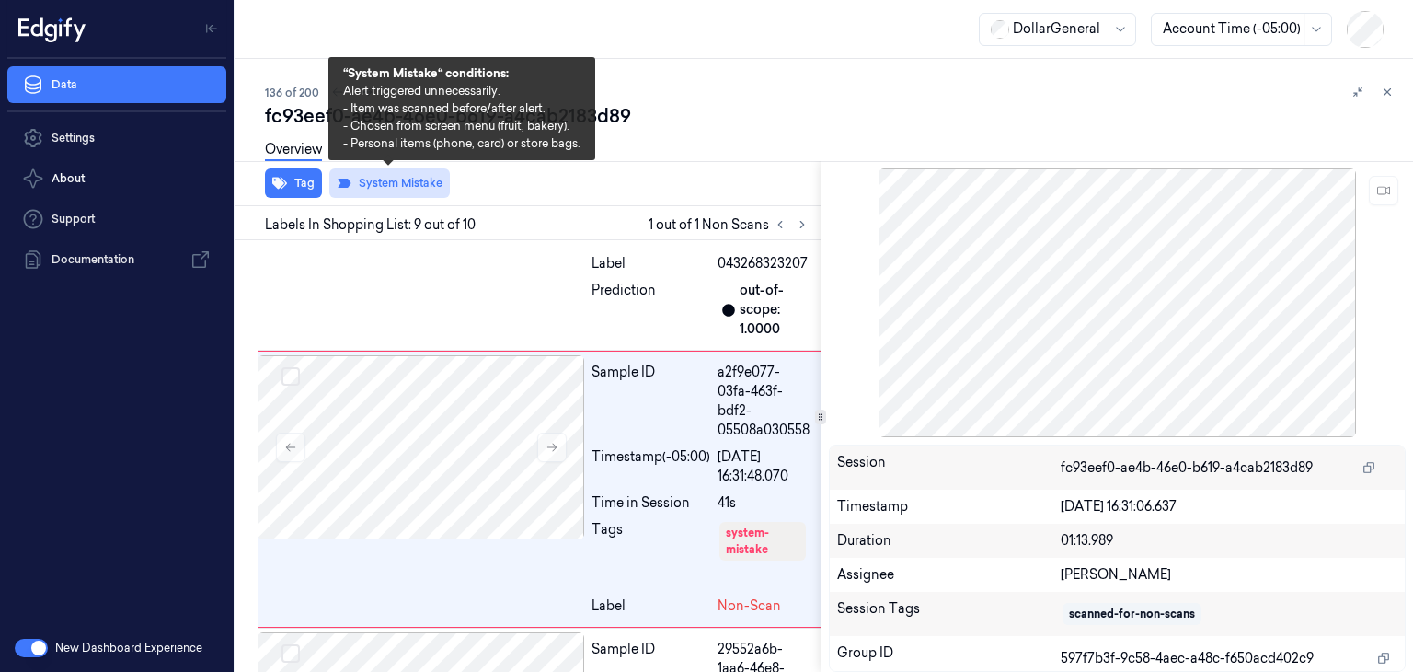
scroll to position [2292, 0]
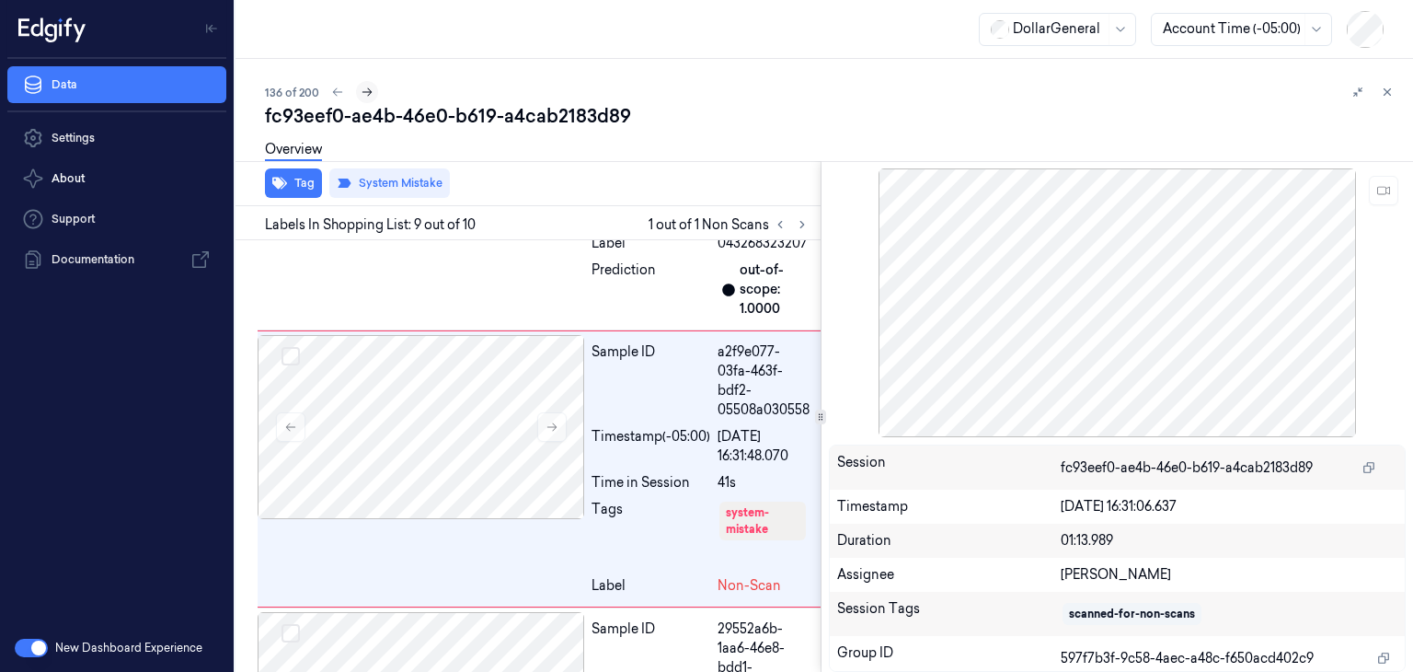
click at [367, 98] on button at bounding box center [367, 92] width 22 height 22
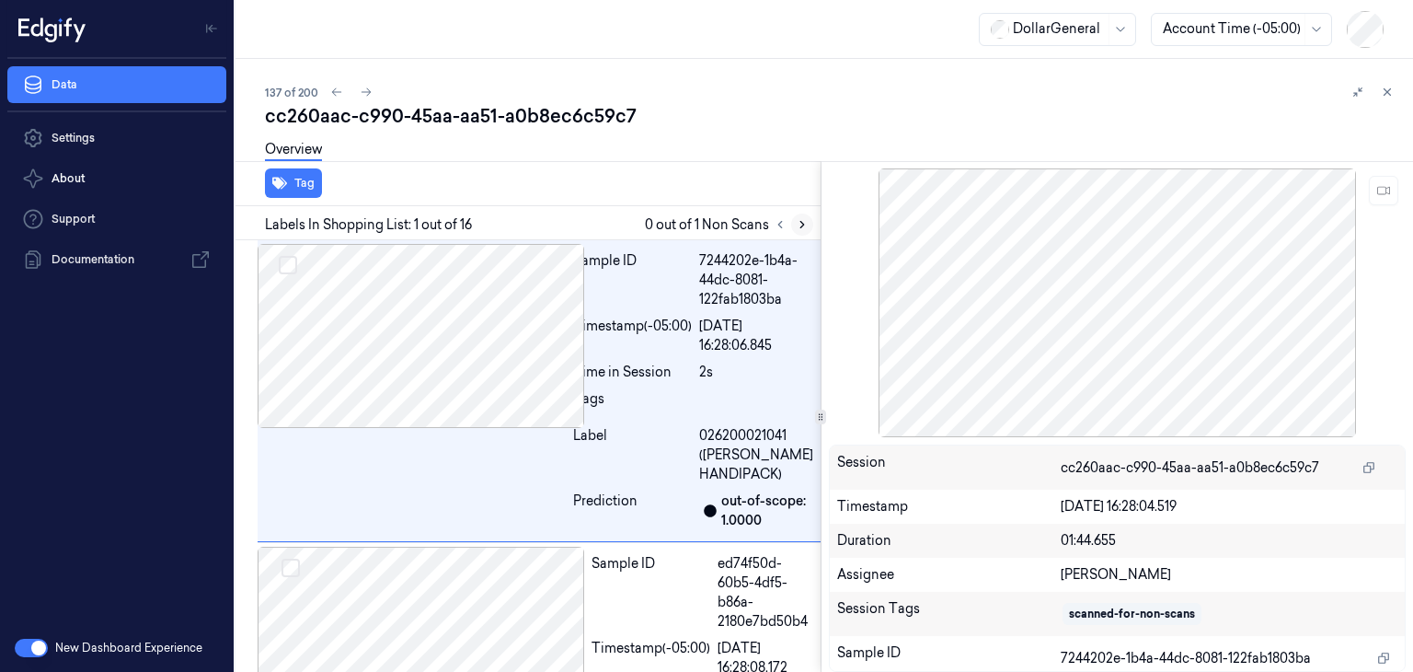
click at [804, 219] on icon at bounding box center [802, 224] width 13 height 13
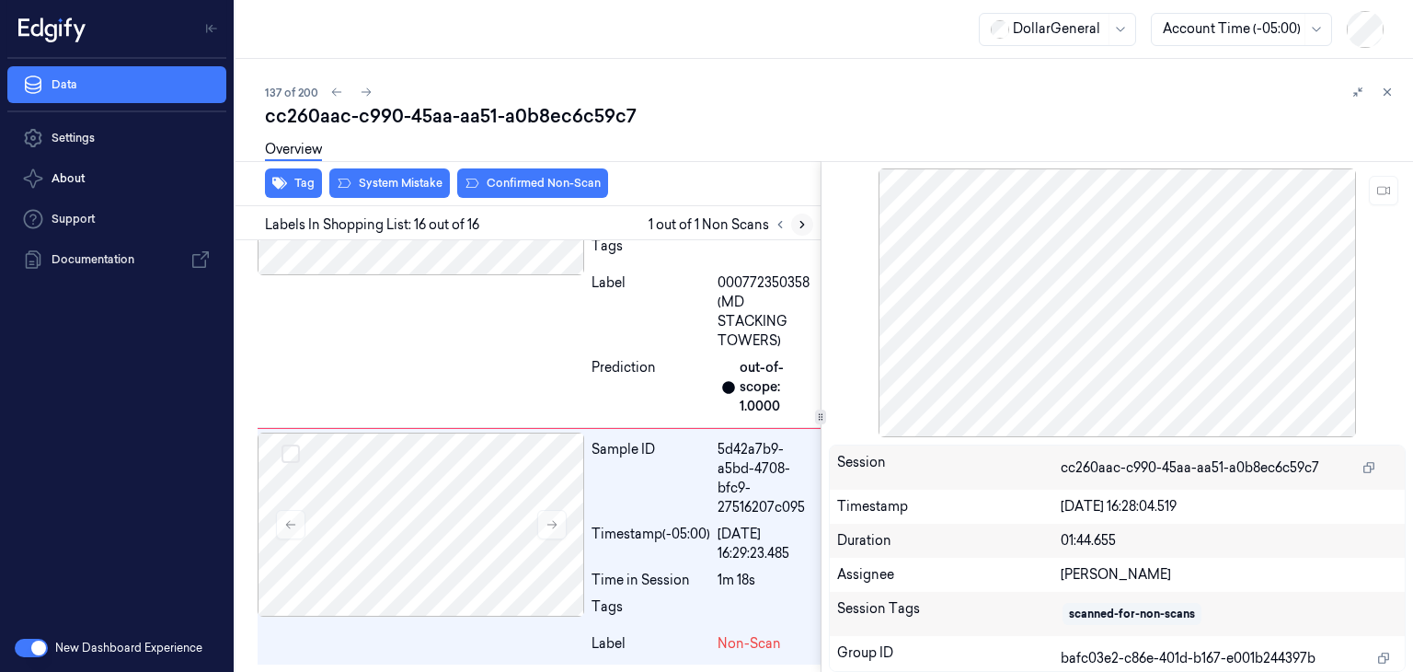
scroll to position [4809, 0]
click at [390, 174] on div "Overview" at bounding box center [831, 152] width 1133 height 47
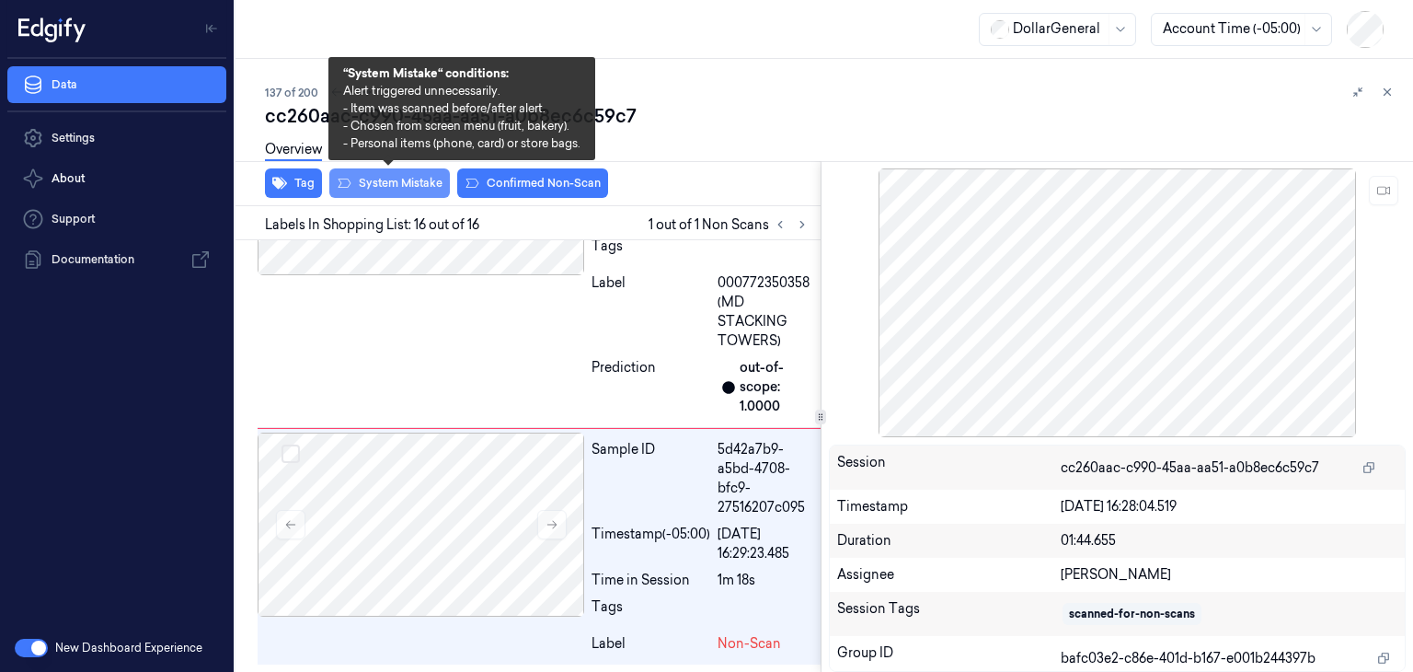
click at [391, 187] on button "System Mistake" at bounding box center [389, 182] width 121 height 29
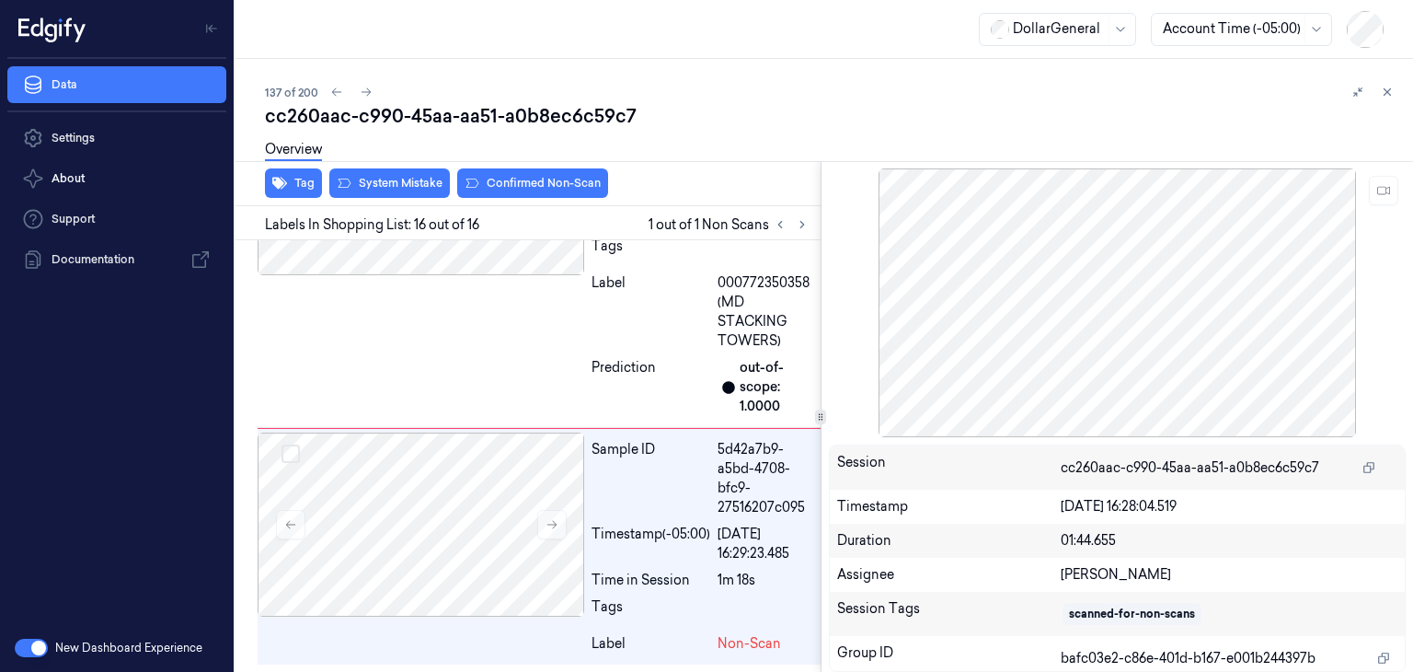
scroll to position [4848, 0]
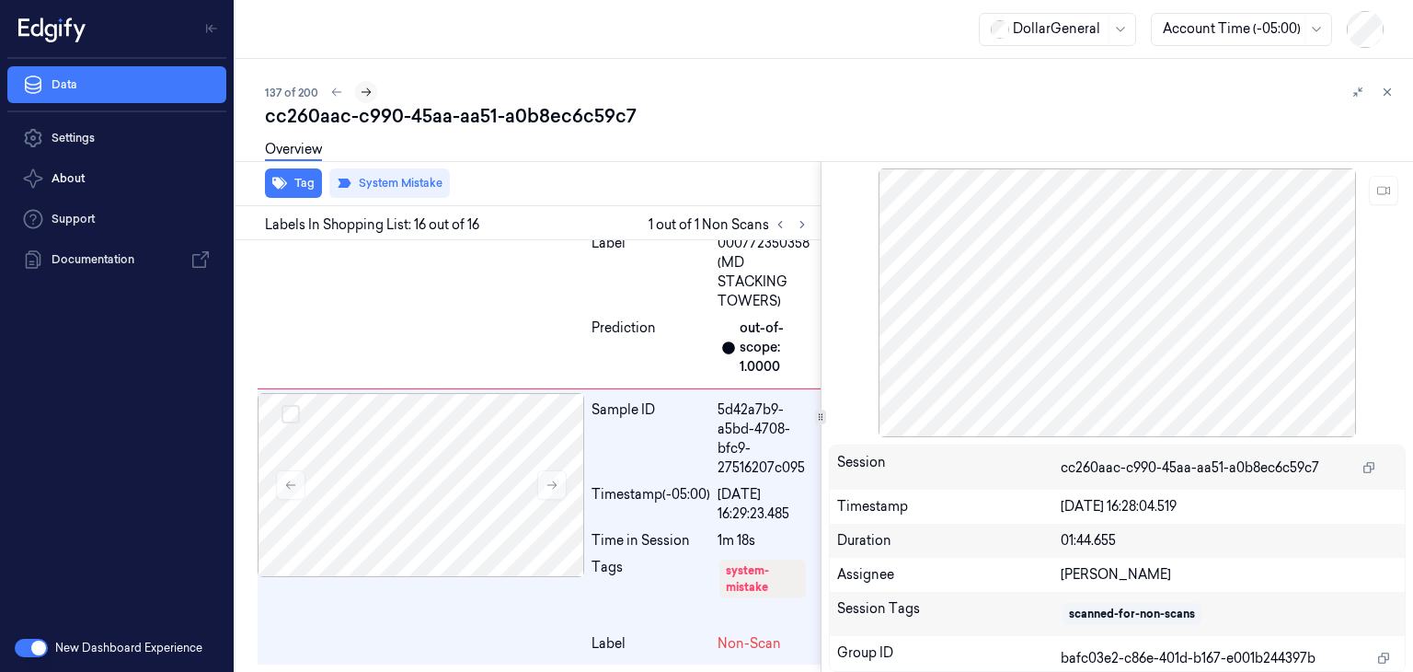
click at [364, 88] on icon at bounding box center [366, 92] width 13 height 13
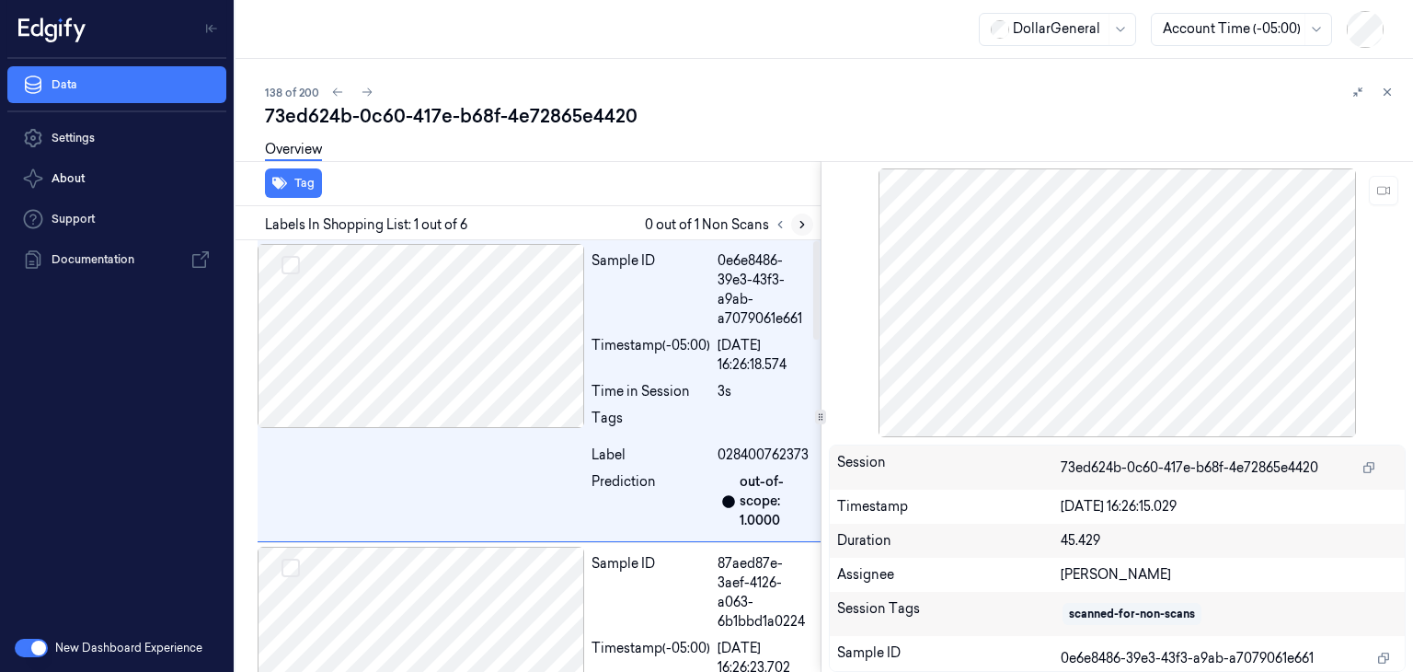
click at [799, 223] on icon at bounding box center [802, 224] width 13 height 13
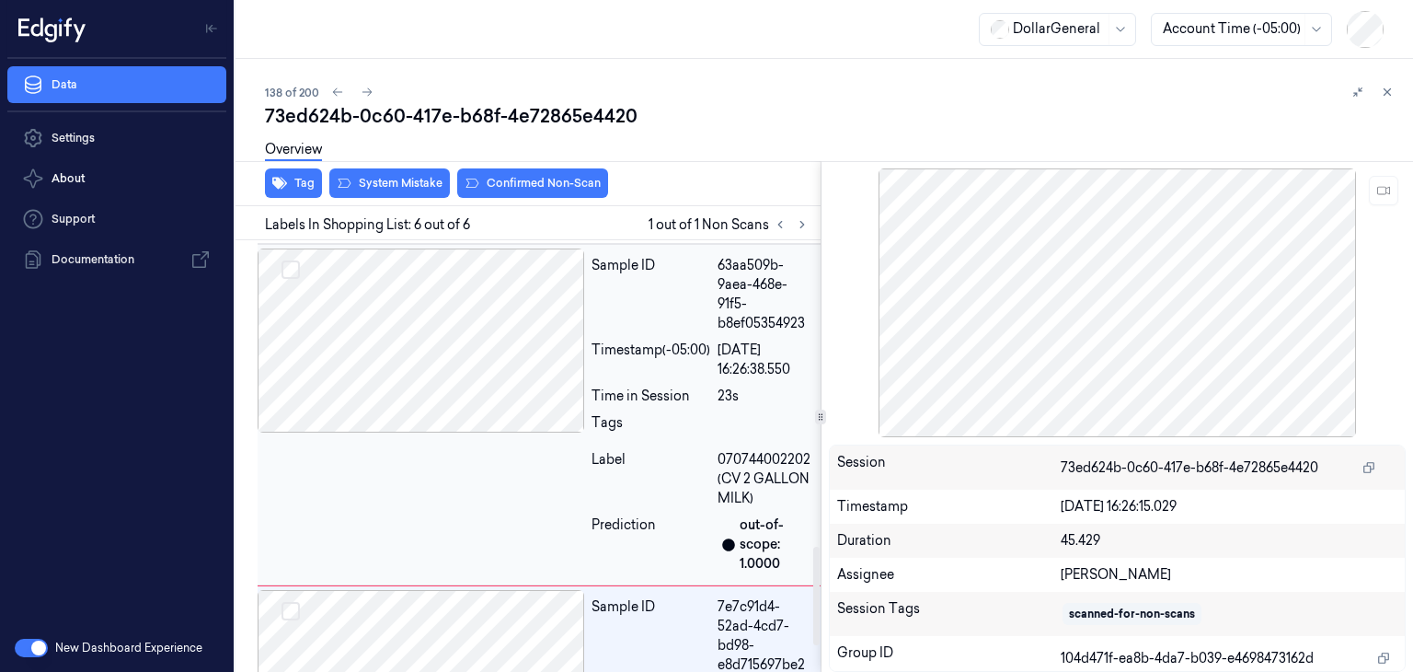
scroll to position [1273, 0]
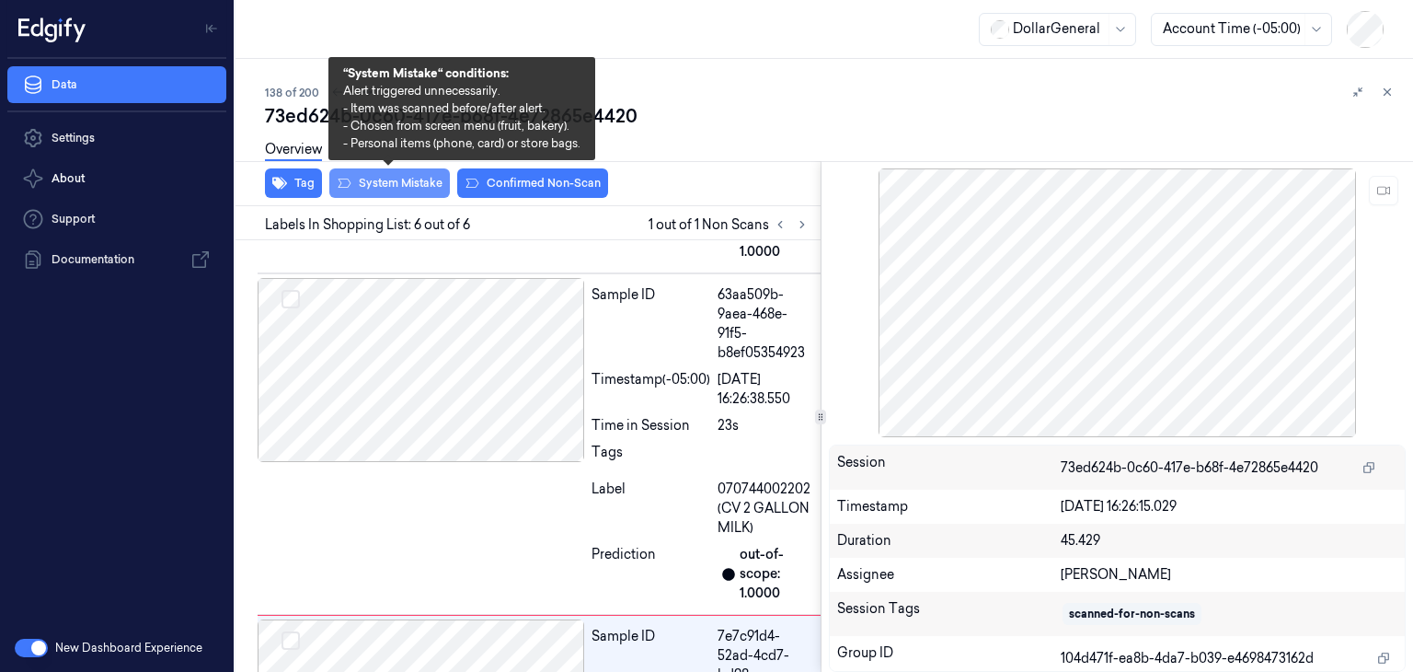
click at [441, 195] on button "System Mistake" at bounding box center [389, 182] width 121 height 29
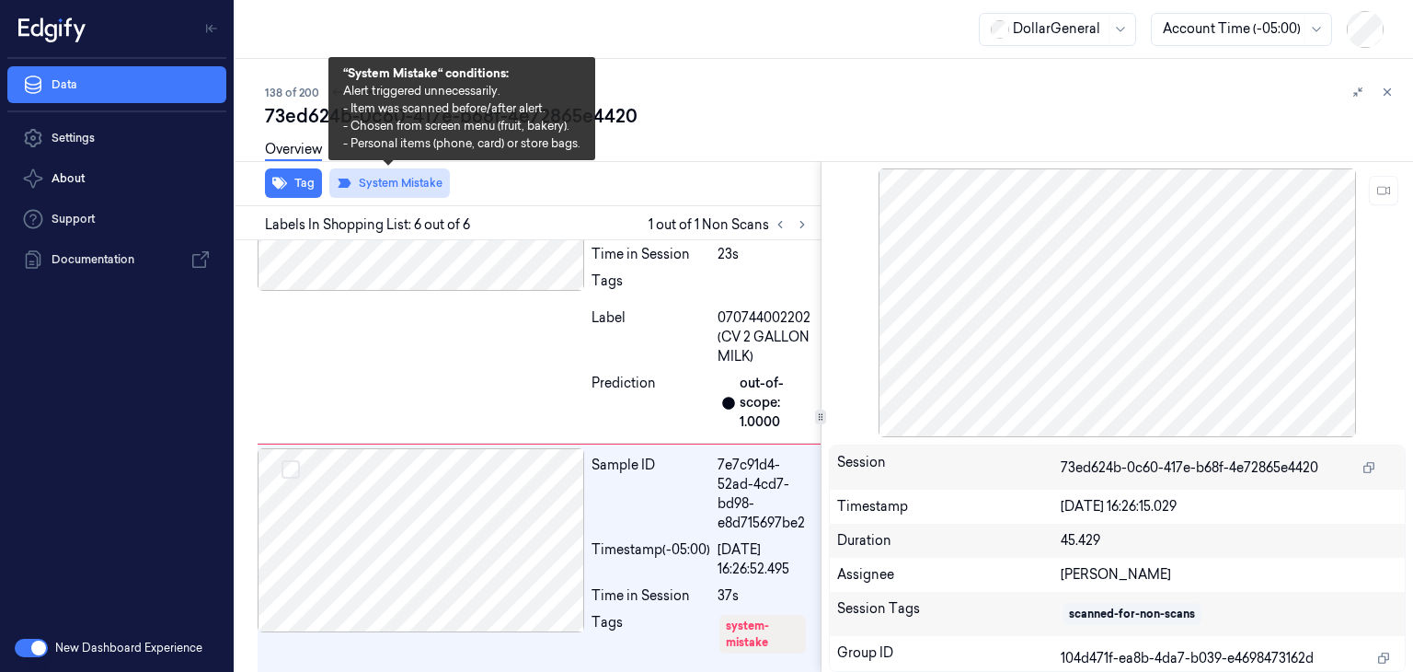
scroll to position [1497, 0]
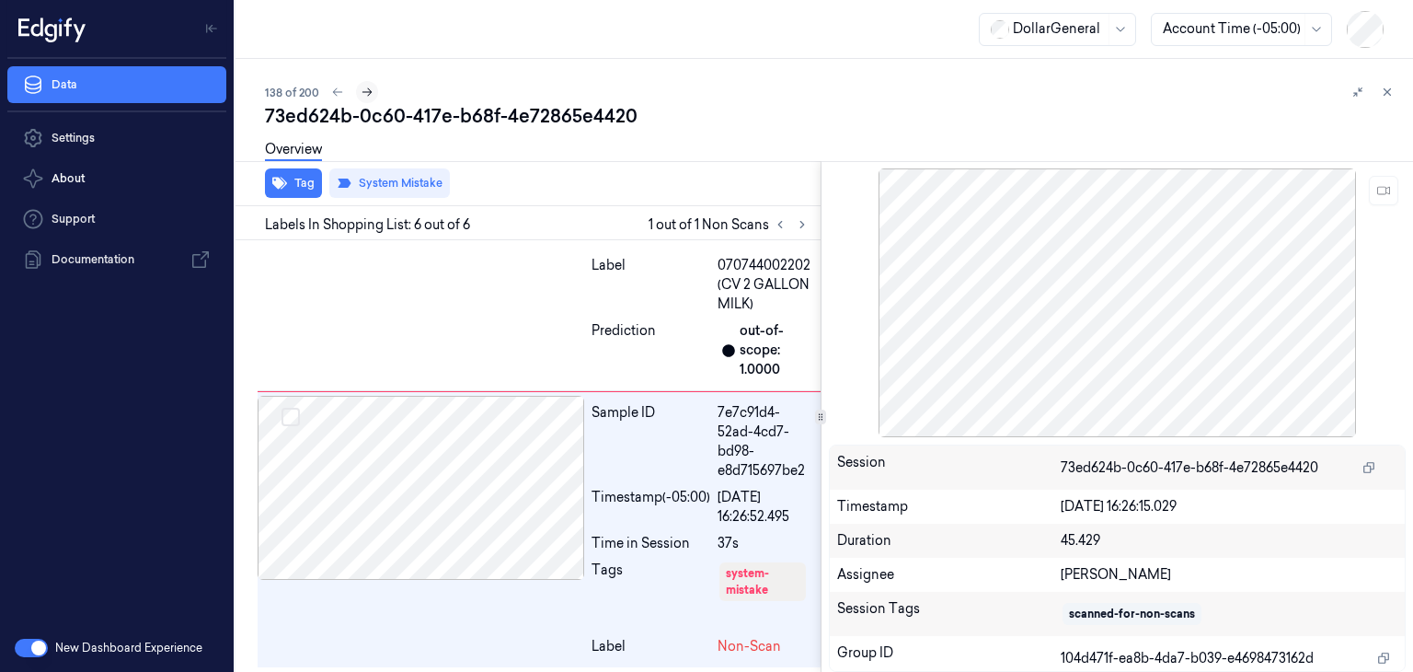
click at [364, 92] on icon at bounding box center [367, 92] width 10 height 8
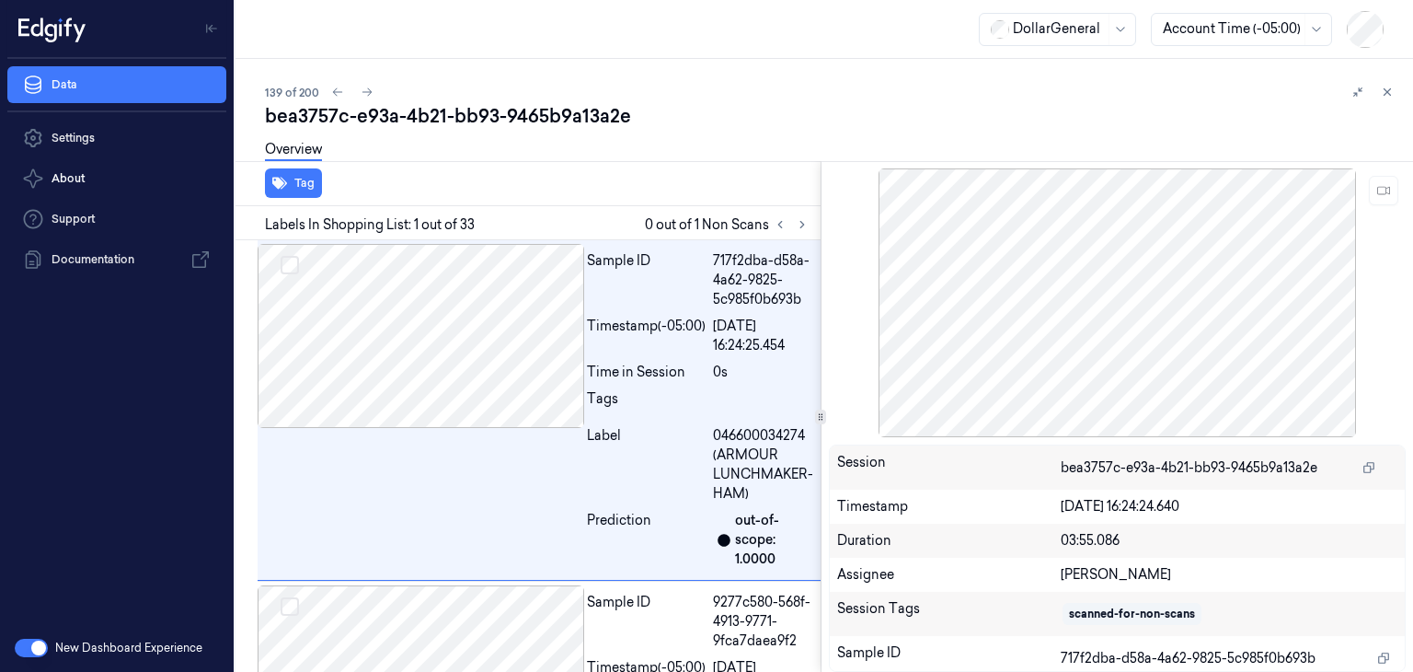
click at [806, 233] on button at bounding box center [802, 224] width 22 height 22
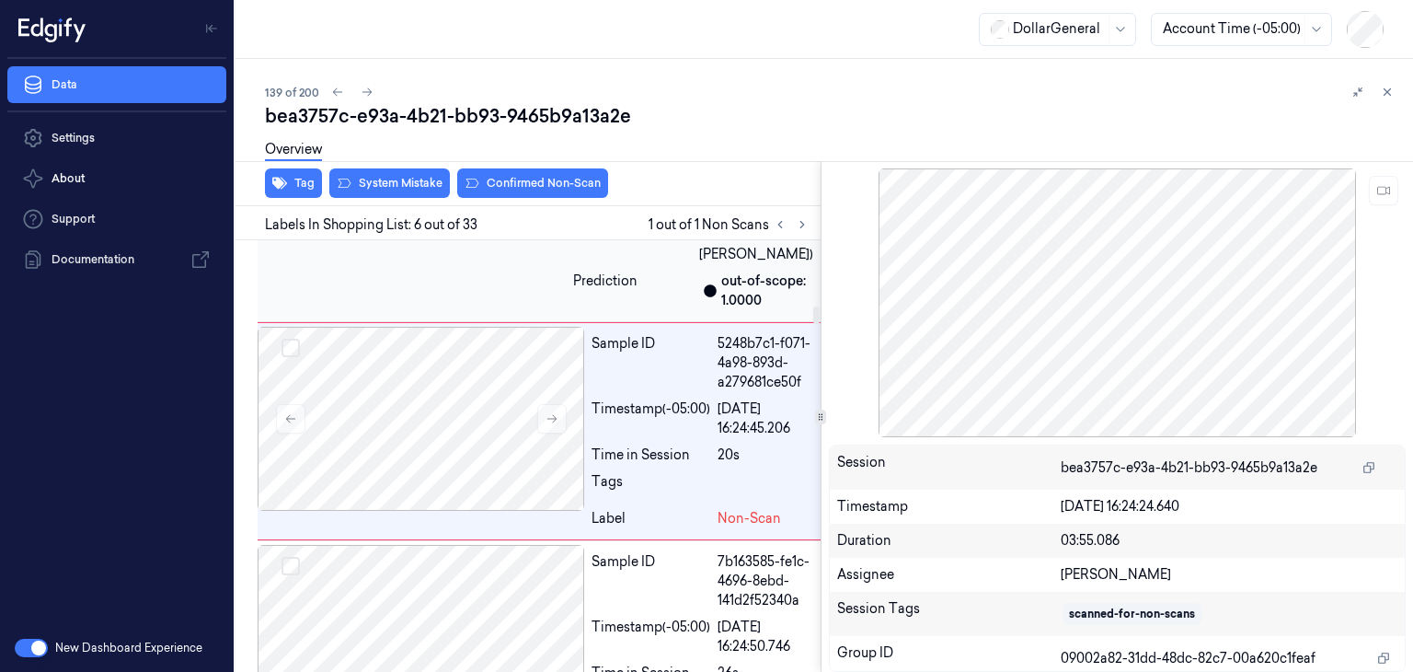
scroll to position [1597, 0]
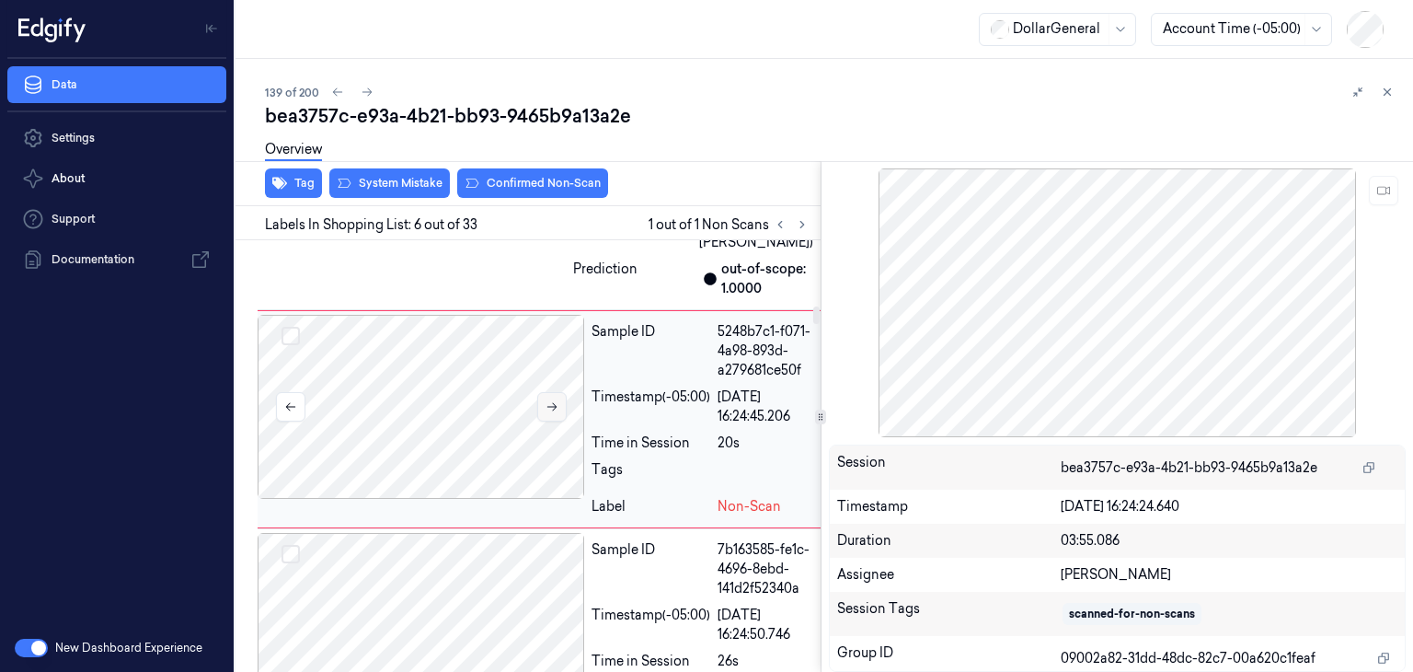
click at [555, 421] on button at bounding box center [551, 406] width 29 height 29
click at [557, 421] on button at bounding box center [551, 406] width 29 height 29
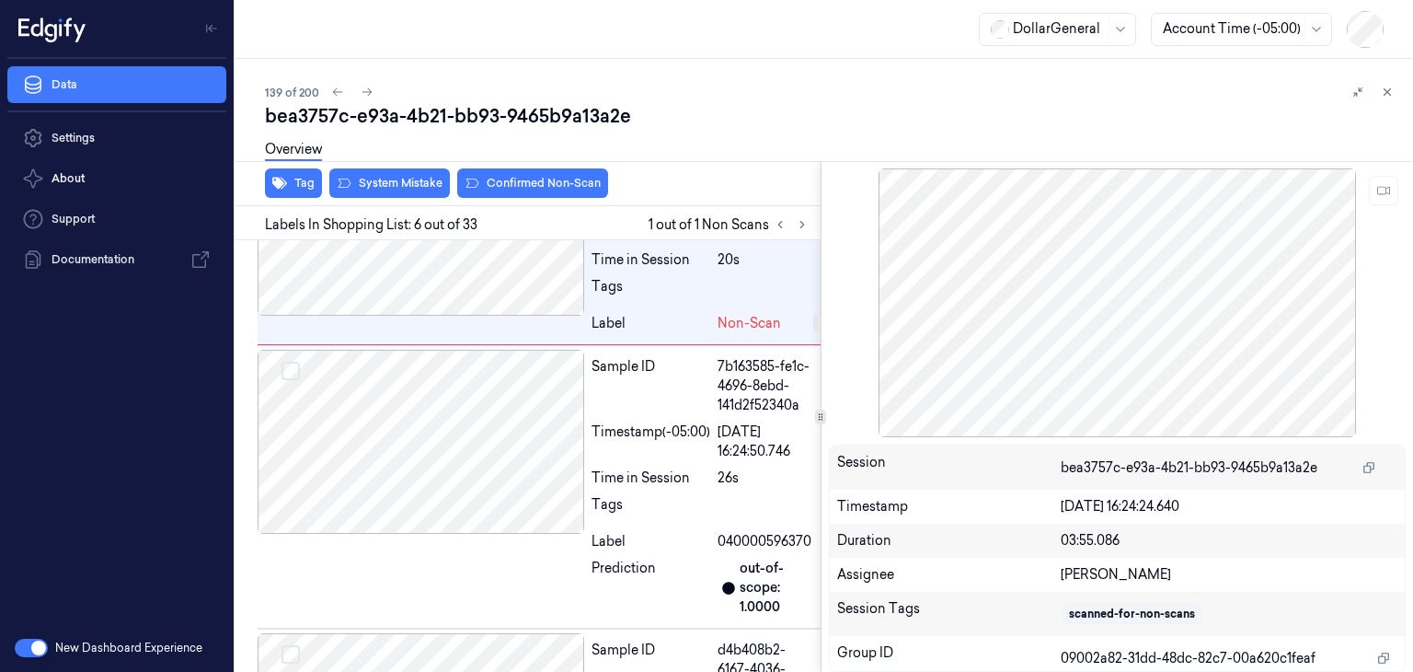
scroll to position [1781, 0]
click at [480, 490] on div at bounding box center [421, 441] width 327 height 184
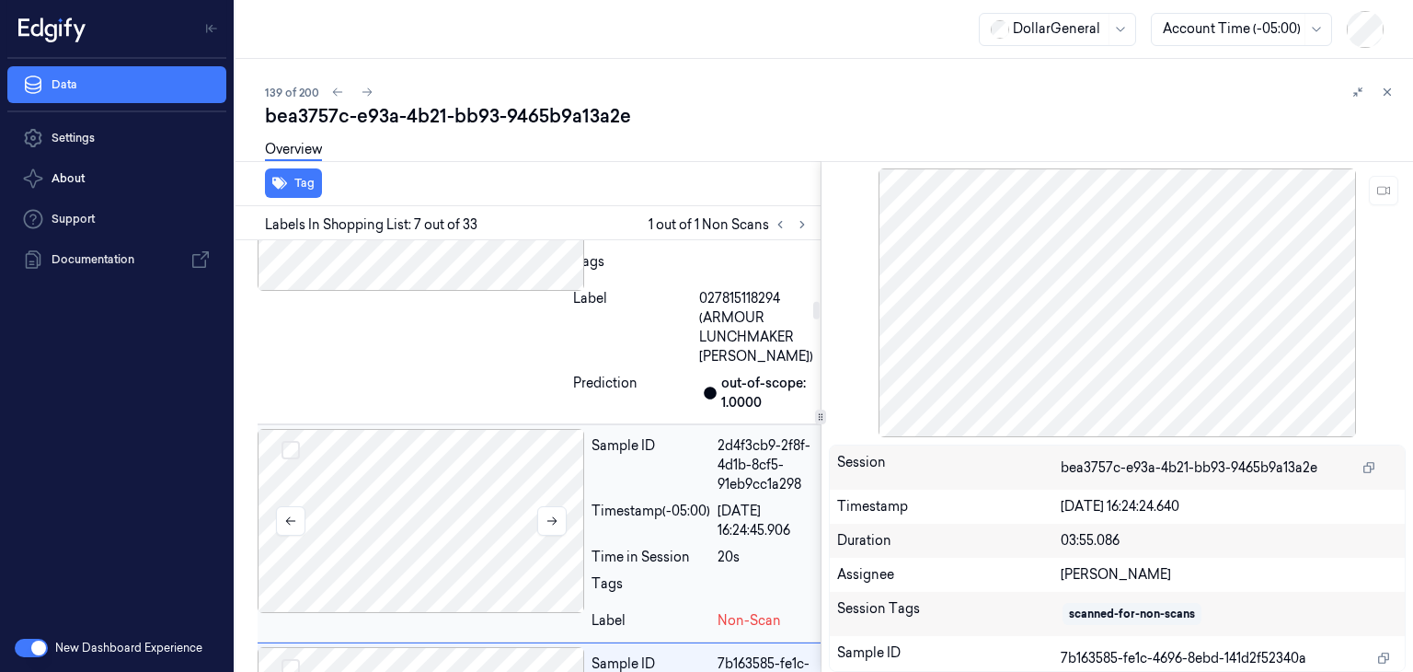
scroll to position [1479, 0]
click at [459, 504] on div at bounding box center [421, 524] width 327 height 184
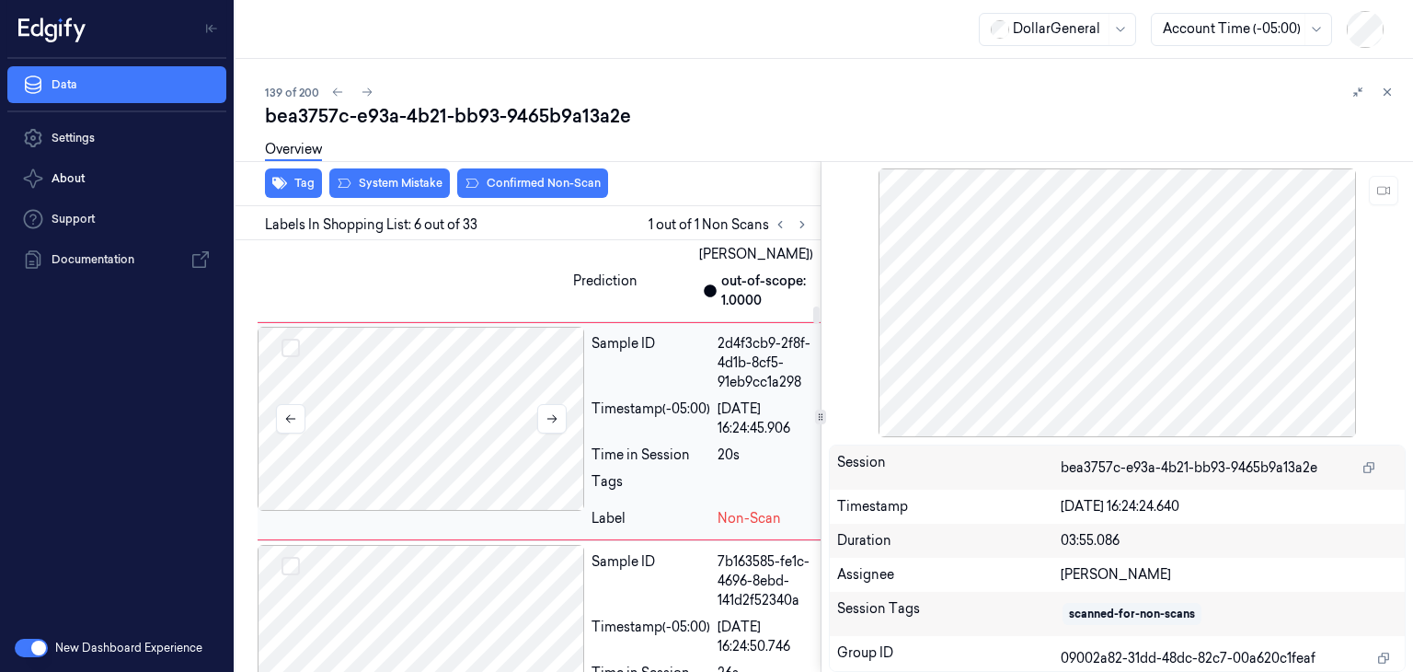
scroll to position [1597, 0]
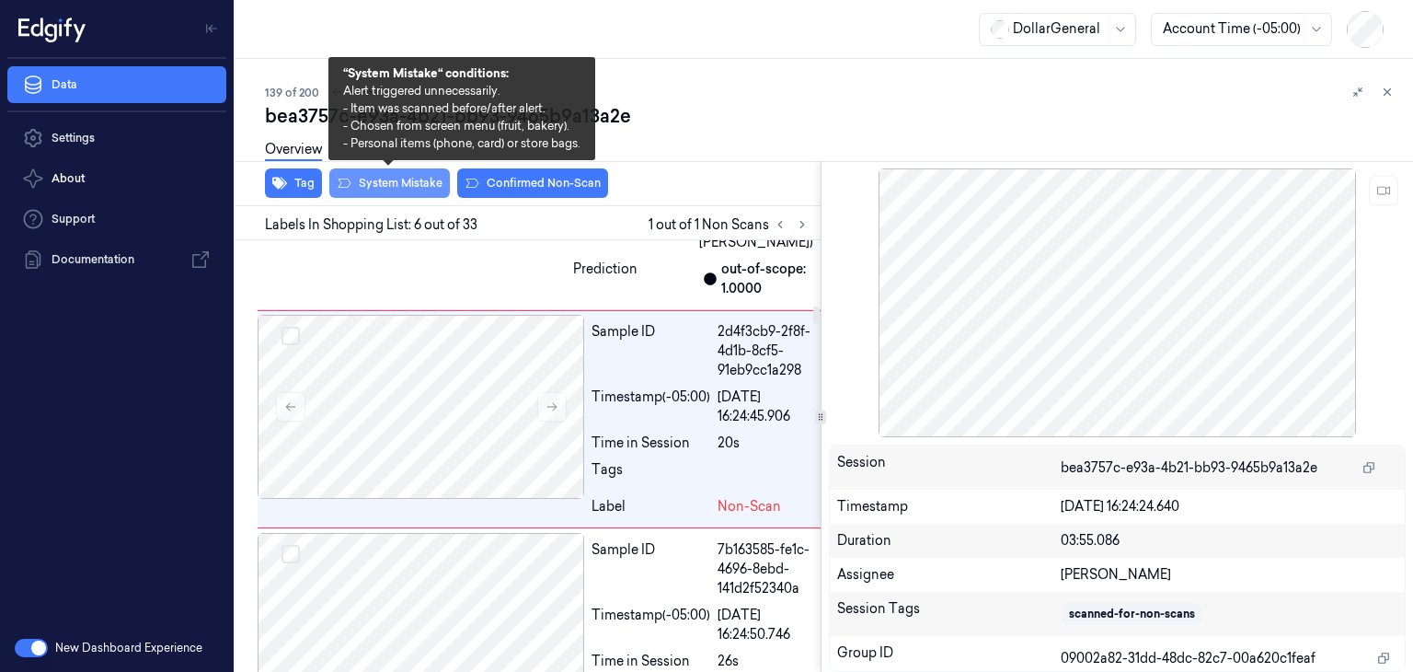
click at [405, 193] on button "System Mistake" at bounding box center [389, 182] width 121 height 29
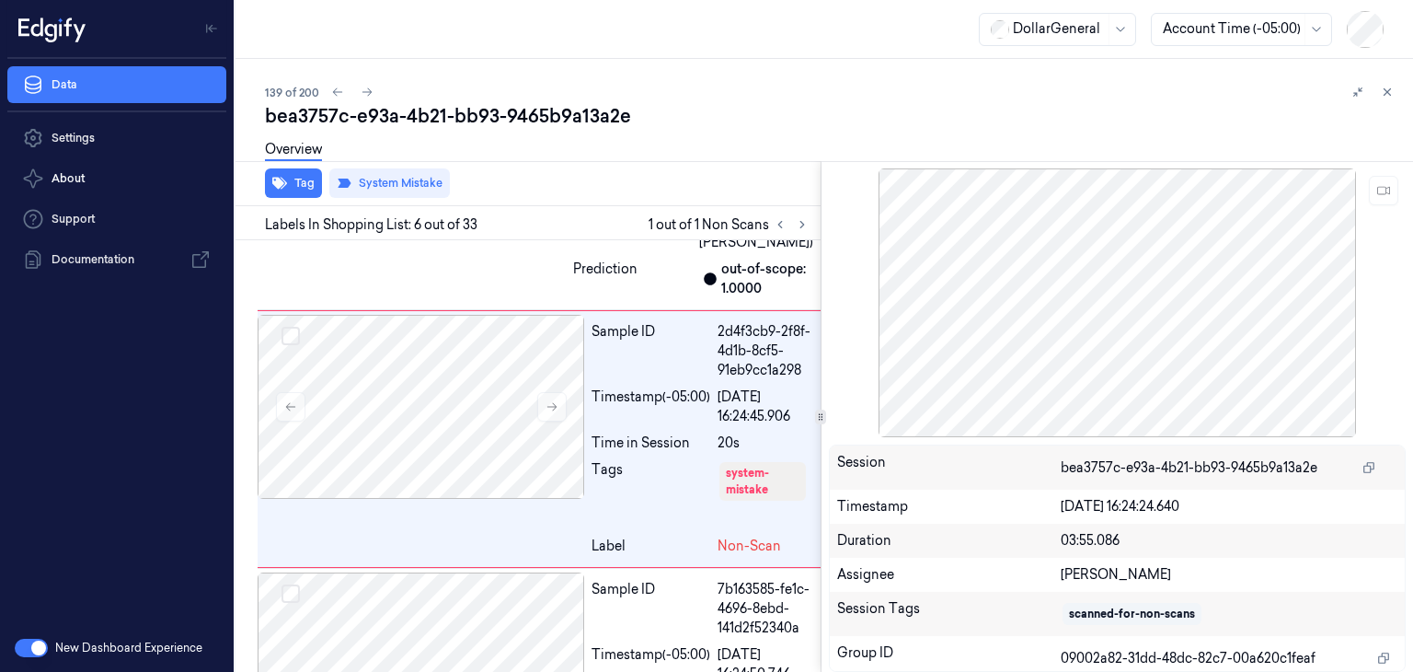
scroll to position [1615, 0]
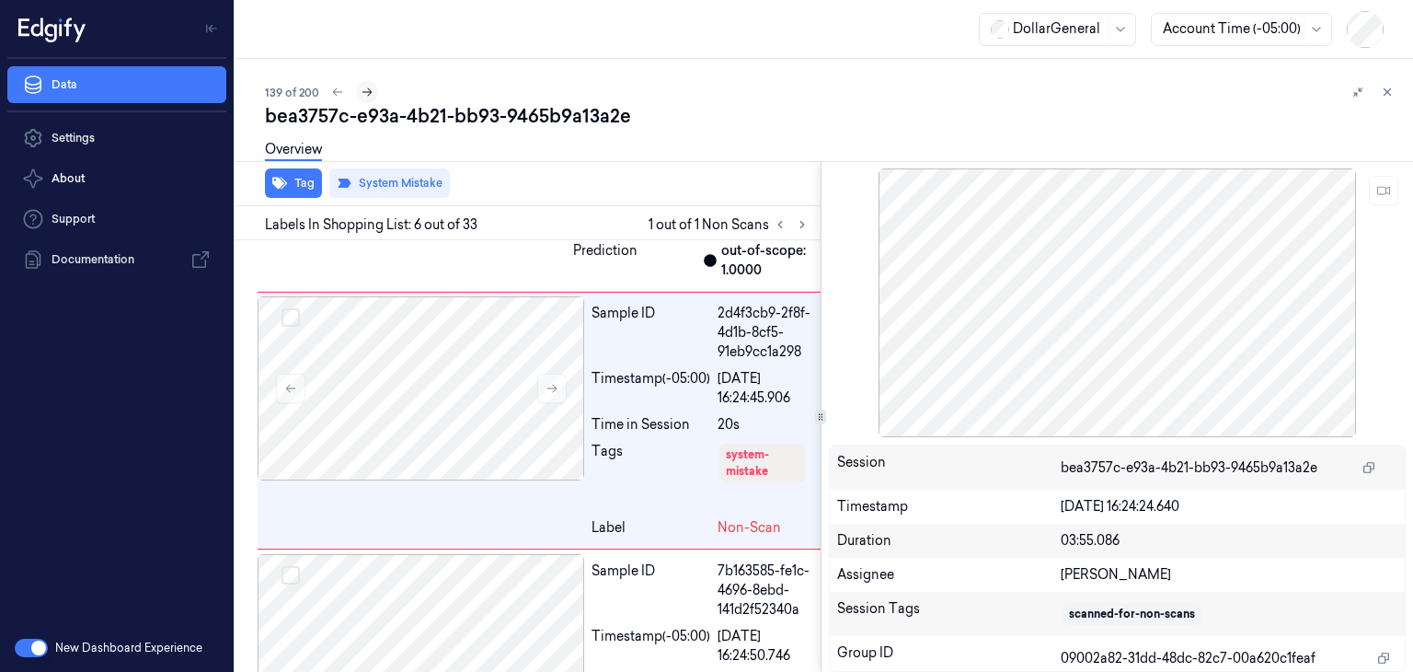
click at [366, 91] on icon at bounding box center [367, 92] width 13 height 13
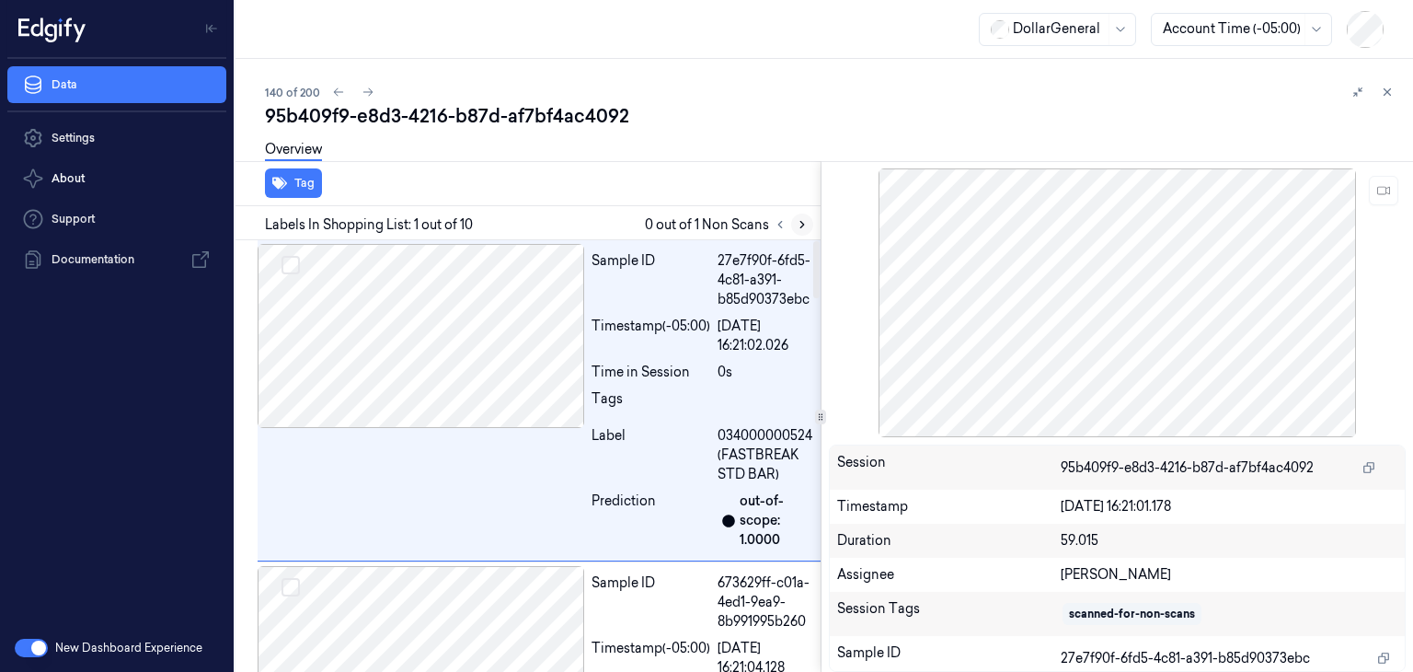
click at [806, 225] on icon at bounding box center [802, 224] width 13 height 13
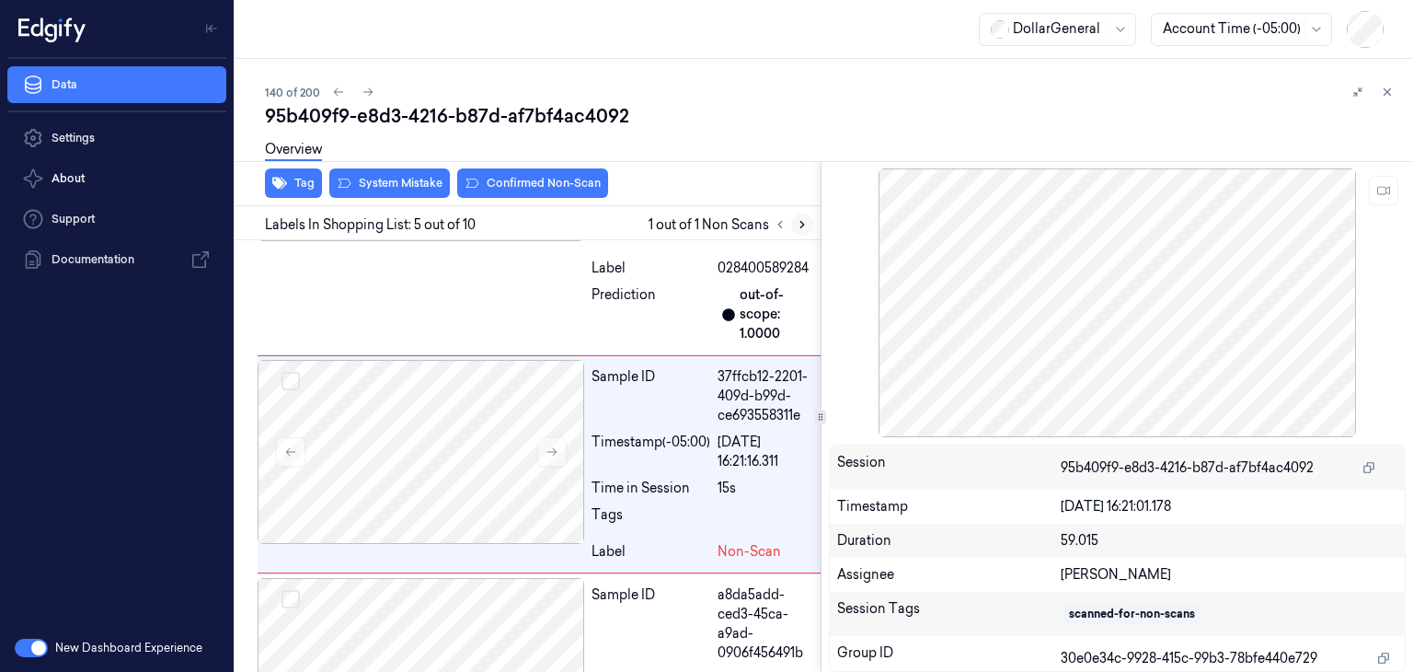
scroll to position [1178, 0]
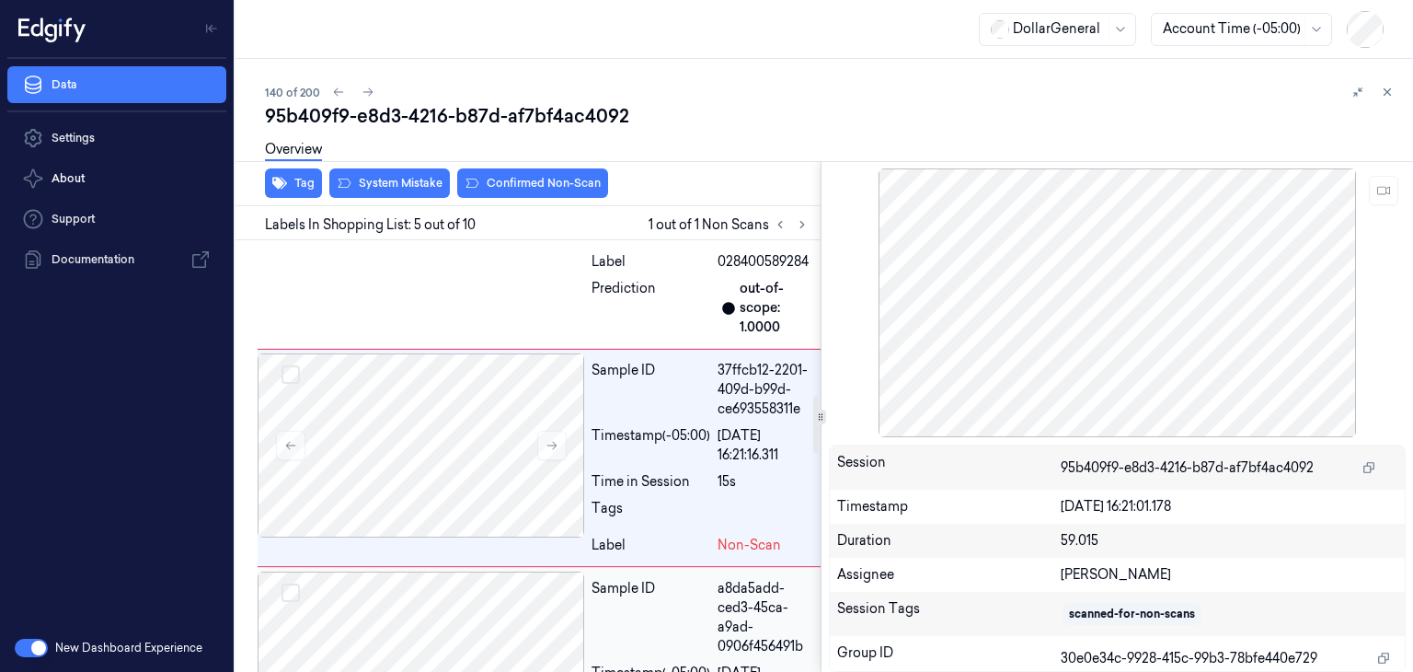
click at [501, 606] on div at bounding box center [421, 663] width 327 height 184
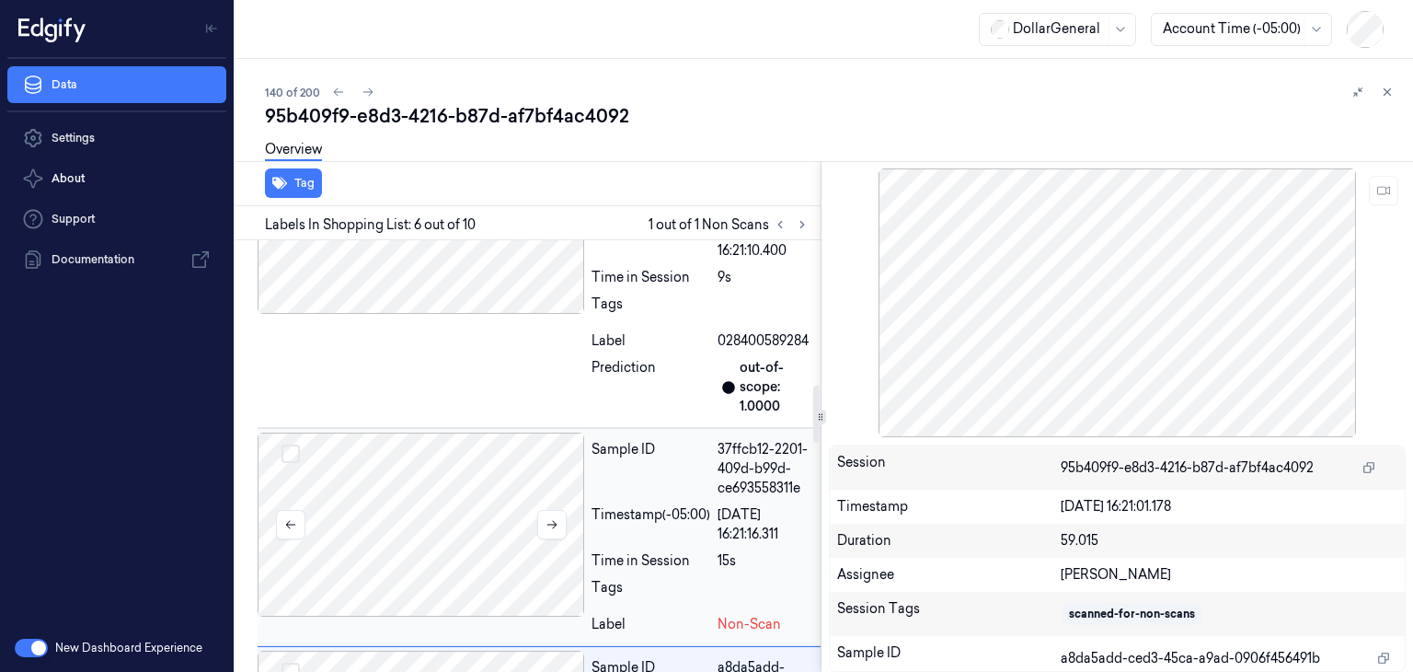
click at [505, 480] on div at bounding box center [421, 524] width 327 height 184
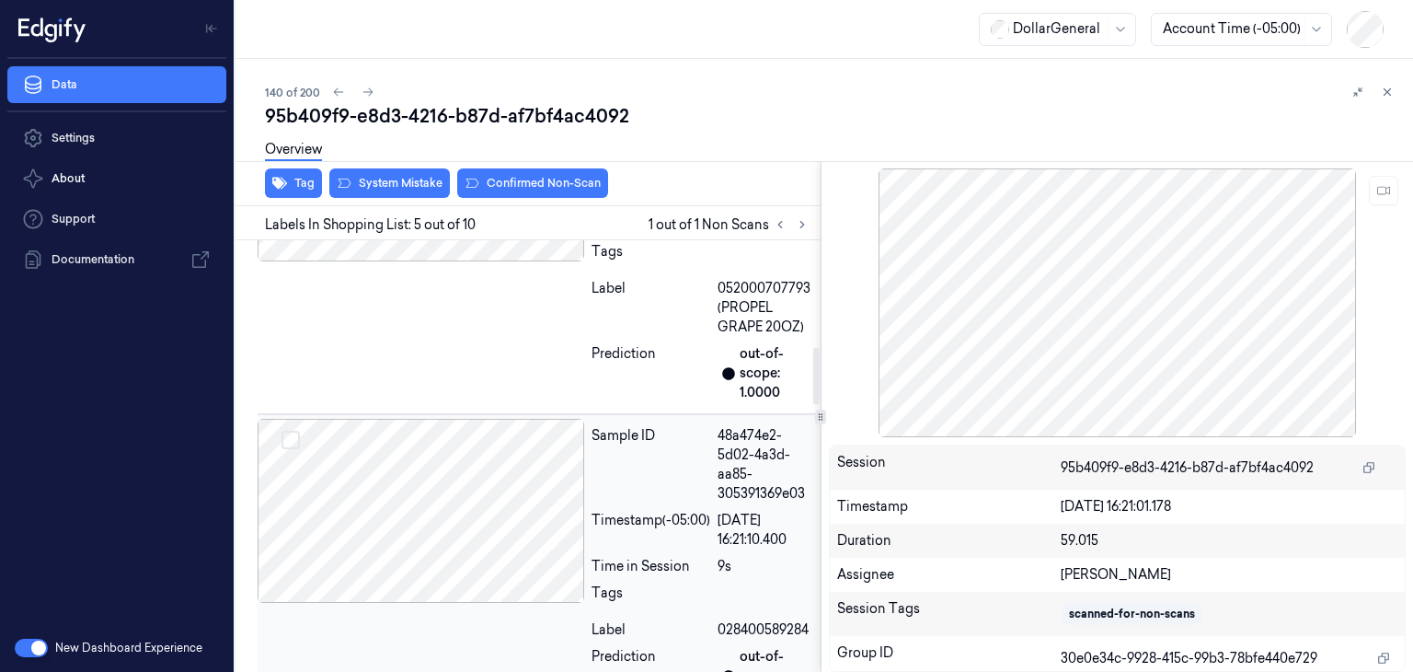
click at [506, 472] on div at bounding box center [421, 511] width 327 height 184
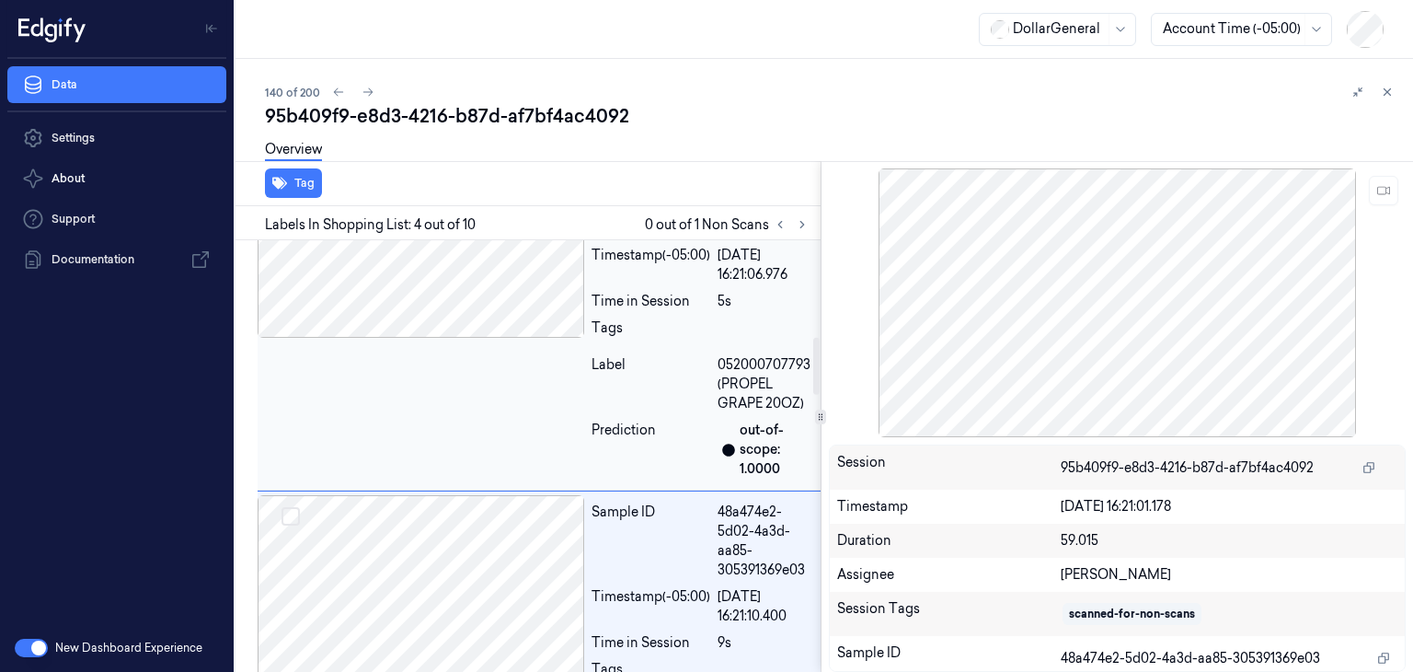
click at [494, 349] on div "Sample ID 59a89279-b6a5-4e01-a2ba-4083e21e81d5 Timestamp (-05:00) [DATE] 16:21:…" at bounding box center [539, 319] width 563 height 341
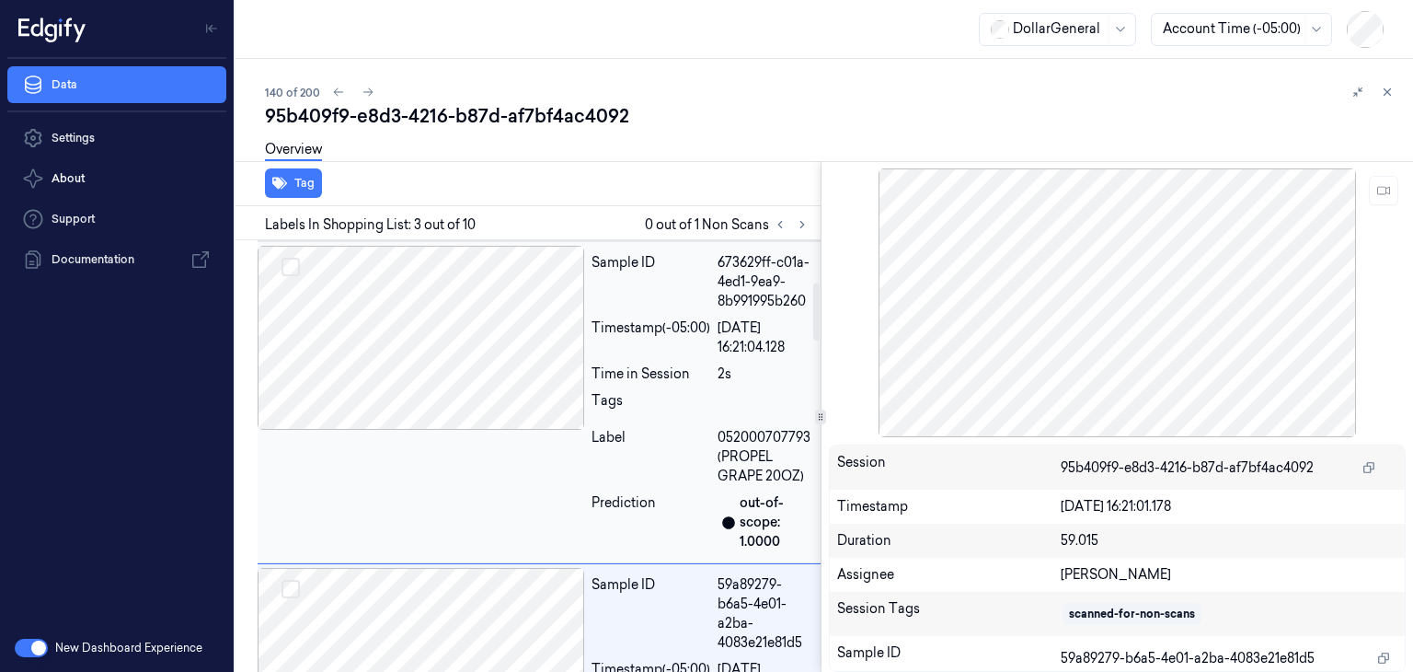
click at [494, 347] on div at bounding box center [421, 338] width 327 height 184
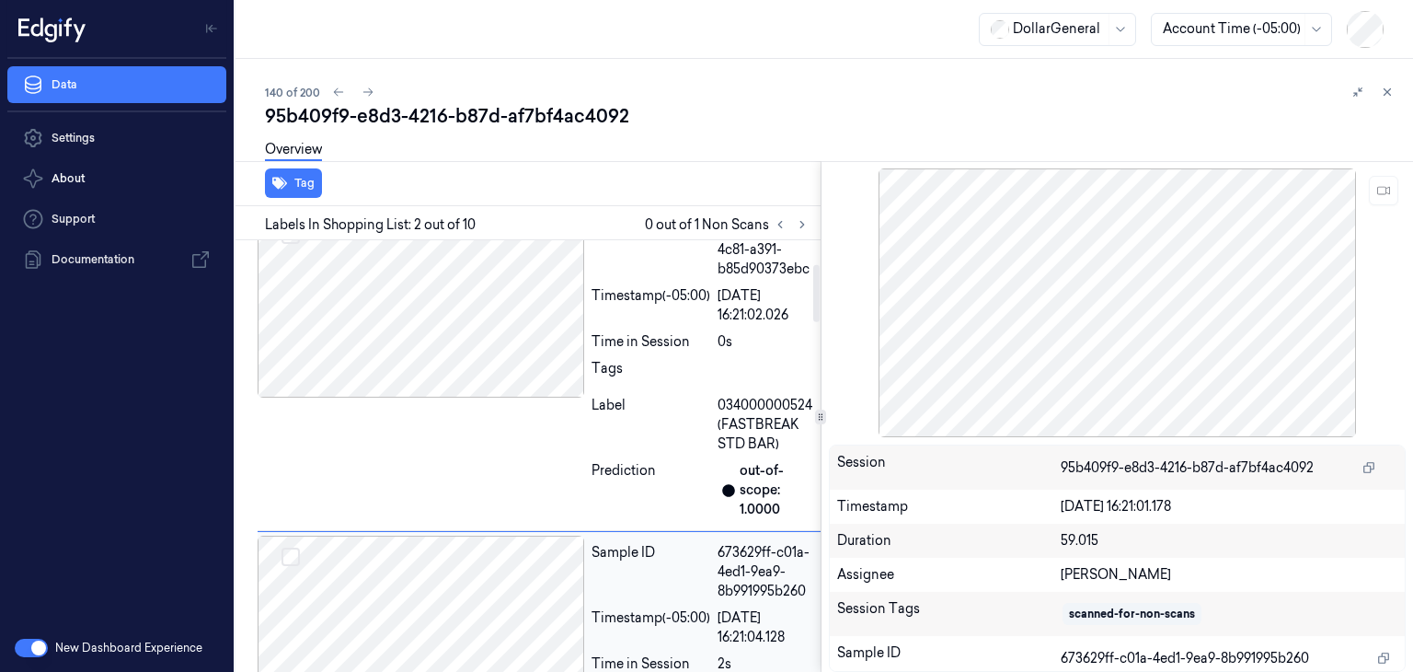
scroll to position [0, 0]
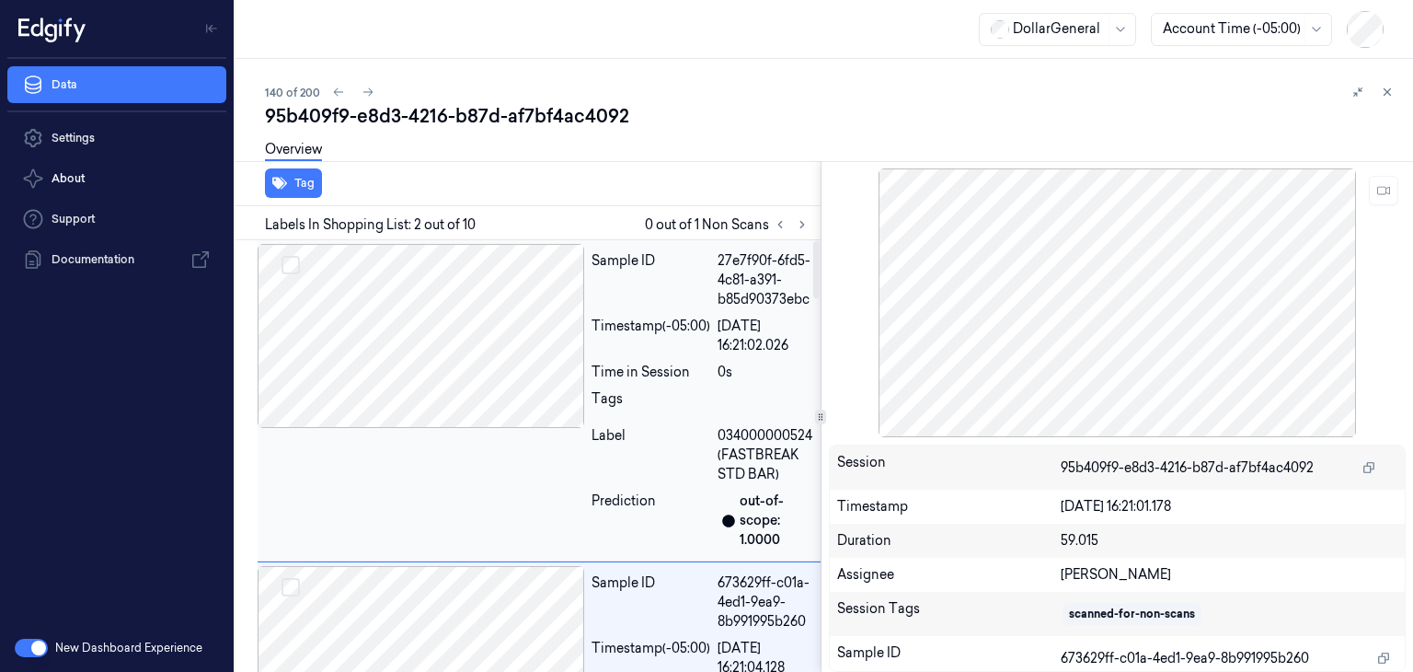
click at [494, 344] on div at bounding box center [421, 336] width 327 height 184
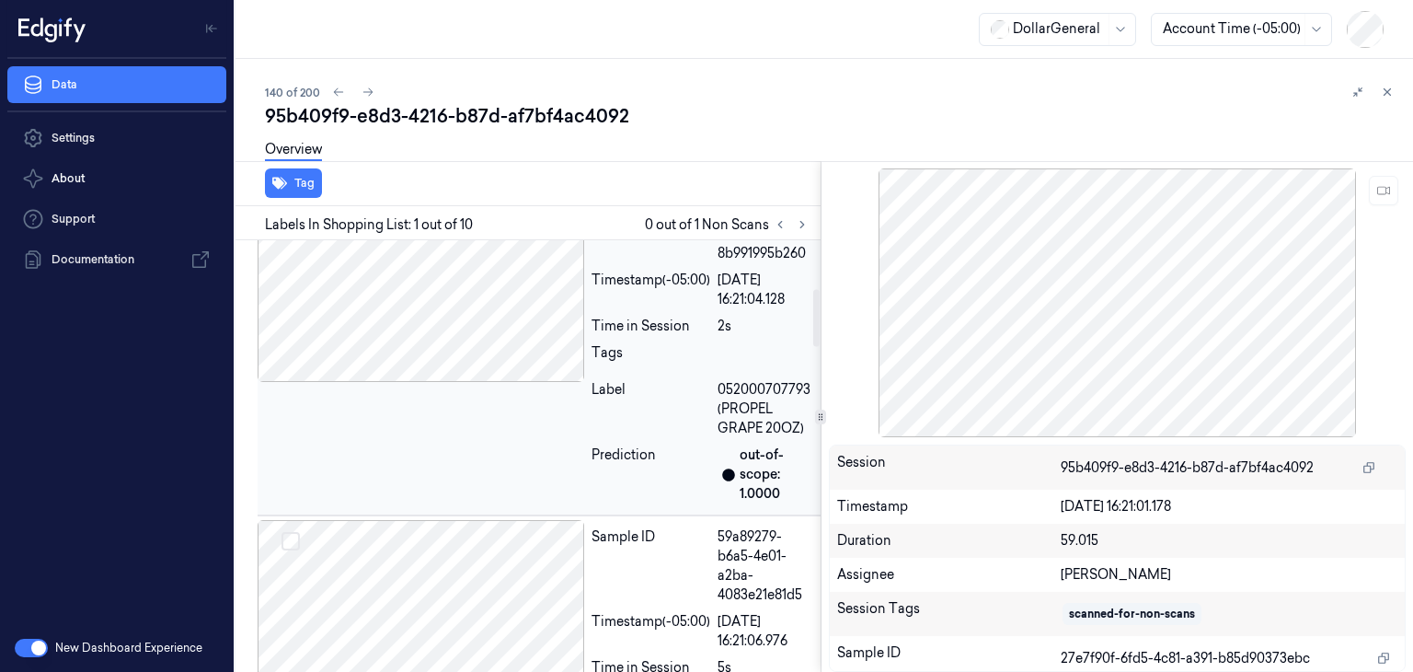
click at [489, 340] on div at bounding box center [421, 290] width 327 height 184
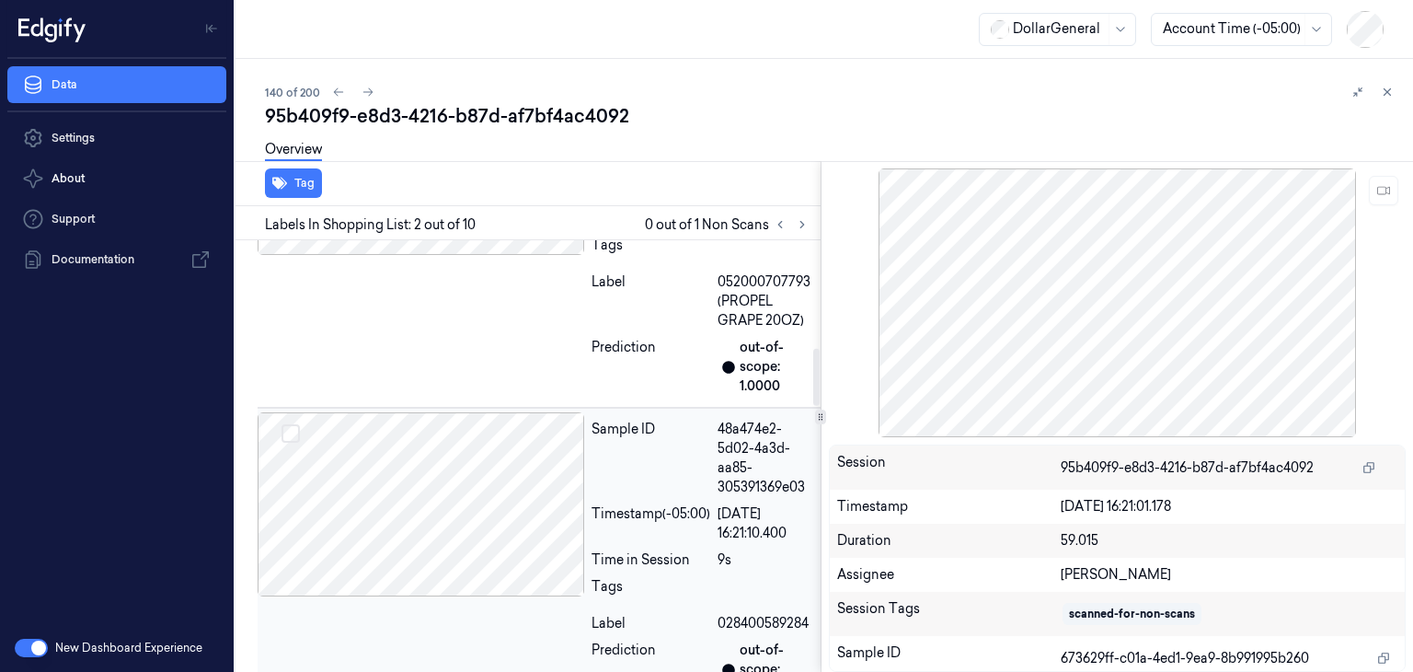
click at [523, 454] on div at bounding box center [421, 504] width 327 height 184
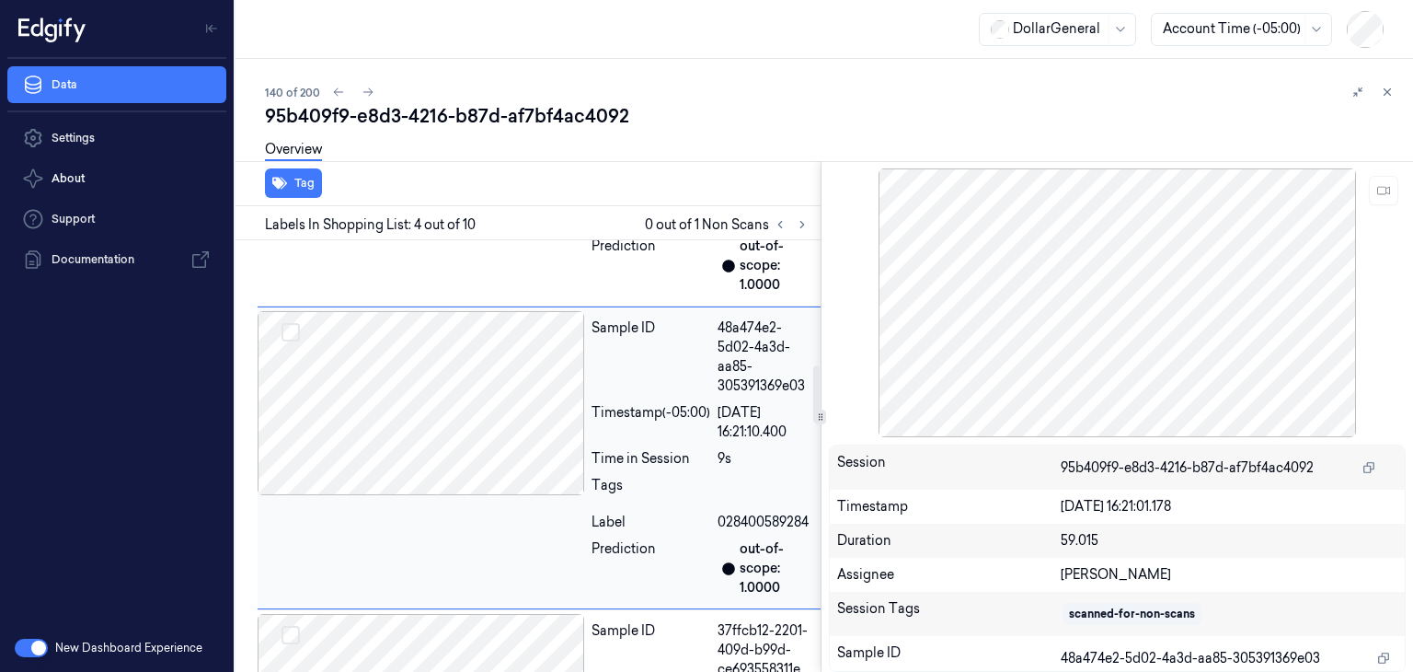
scroll to position [1102, 0]
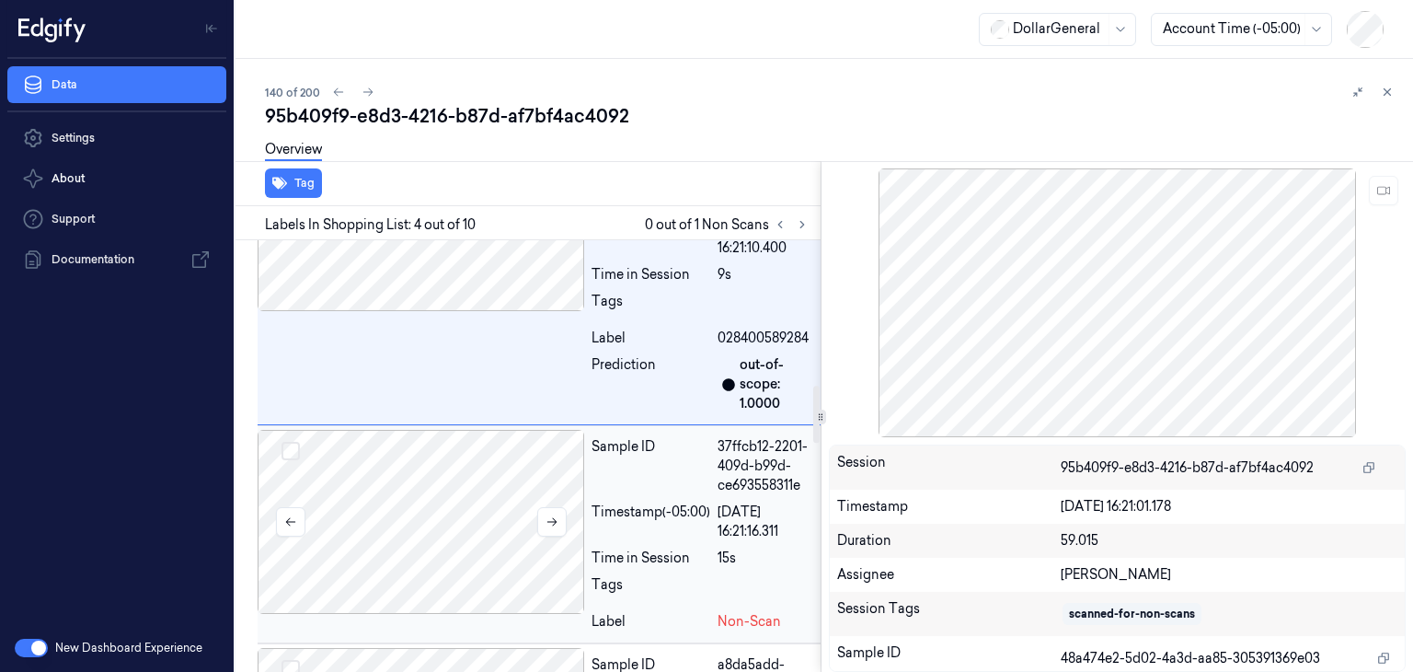
click at [568, 504] on div at bounding box center [421, 522] width 327 height 184
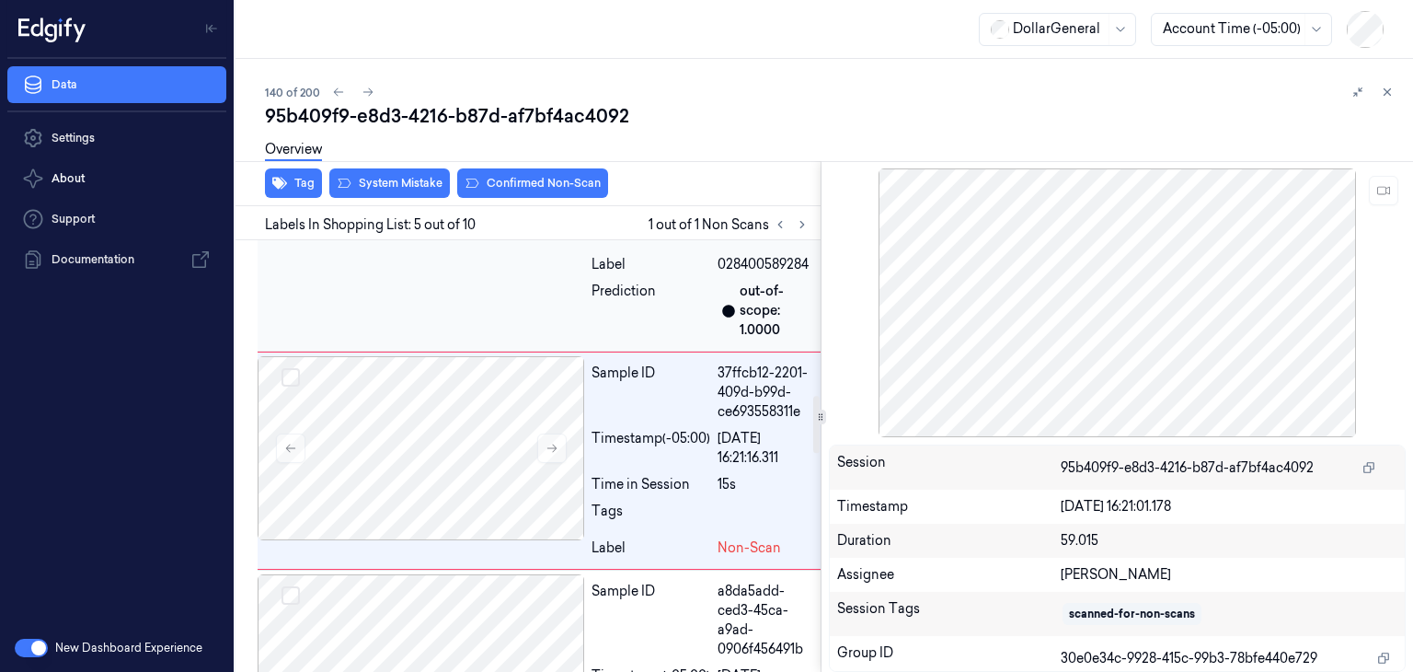
scroll to position [1178, 0]
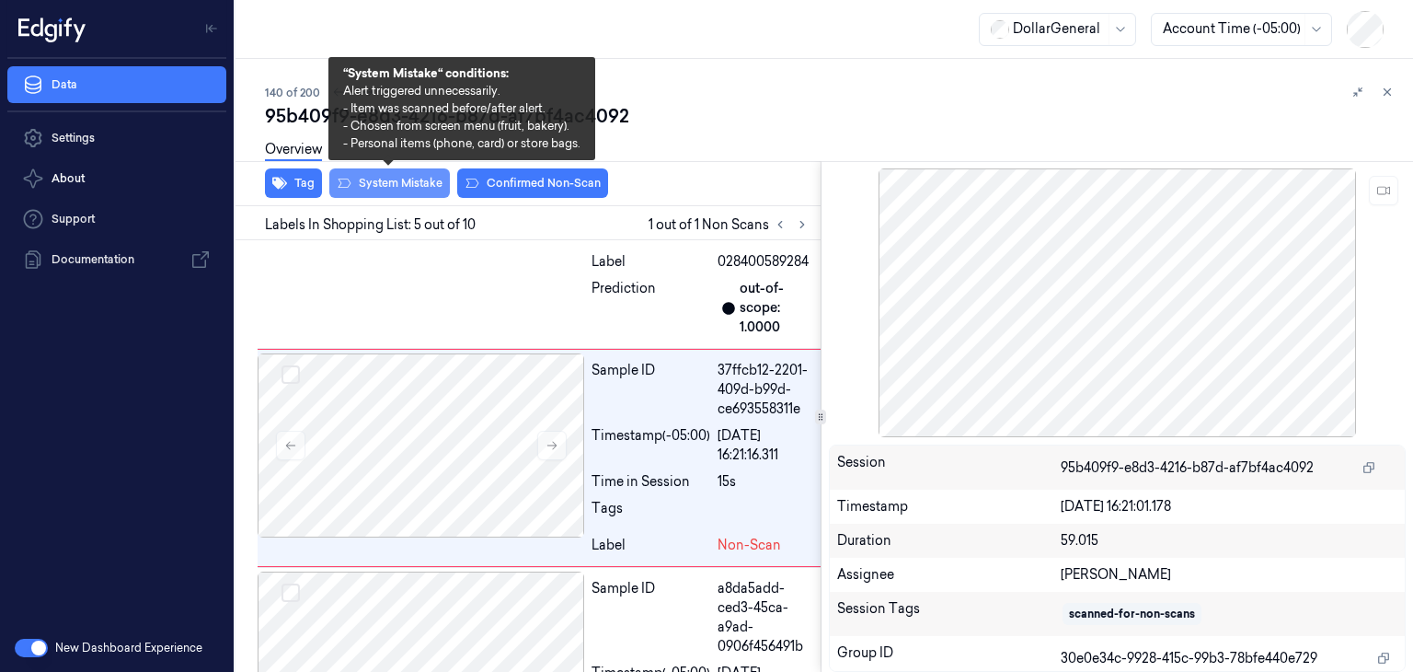
click at [414, 195] on button "System Mistake" at bounding box center [389, 182] width 121 height 29
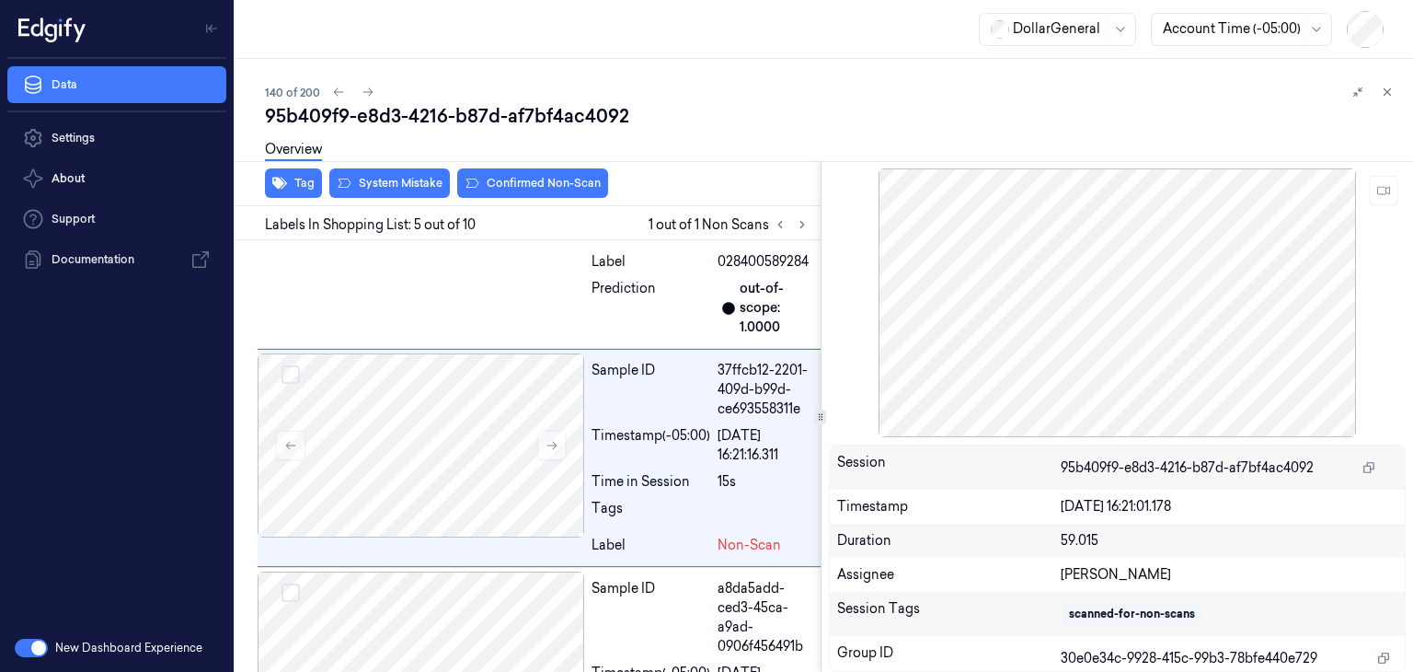
scroll to position [1198, 0]
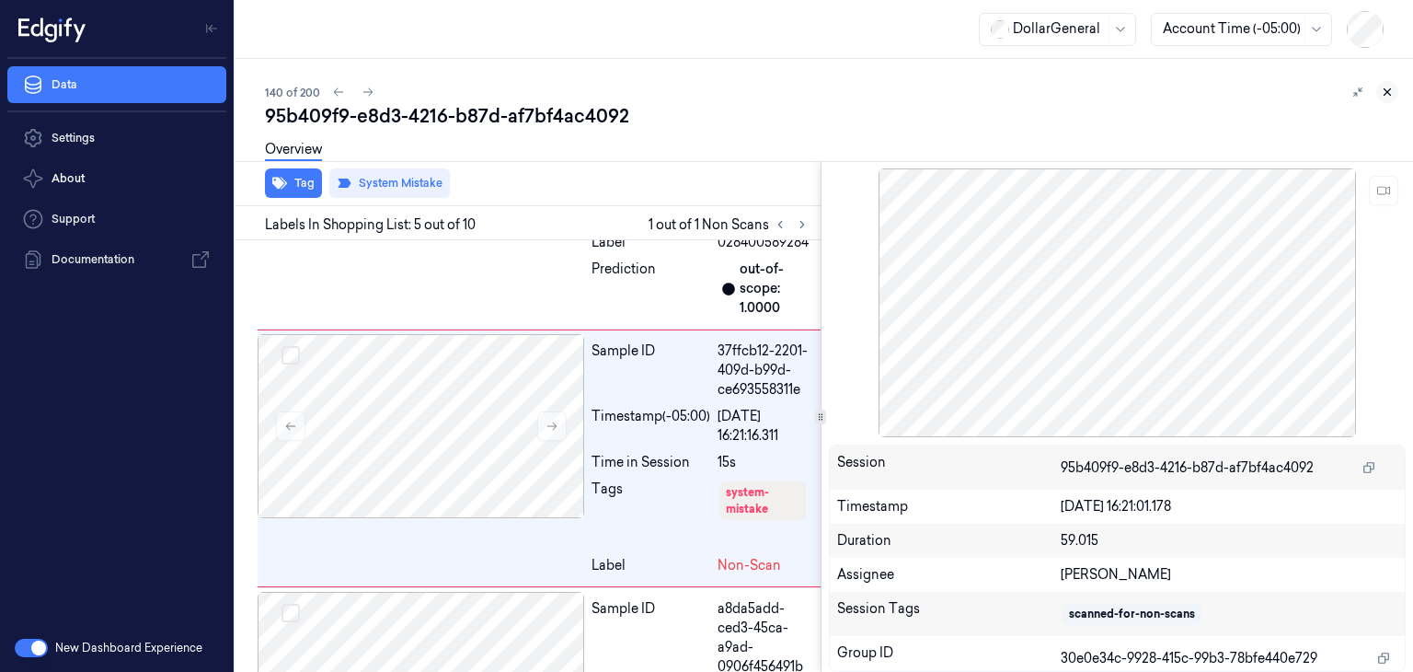
click at [1386, 90] on icon at bounding box center [1388, 92] width 6 height 6
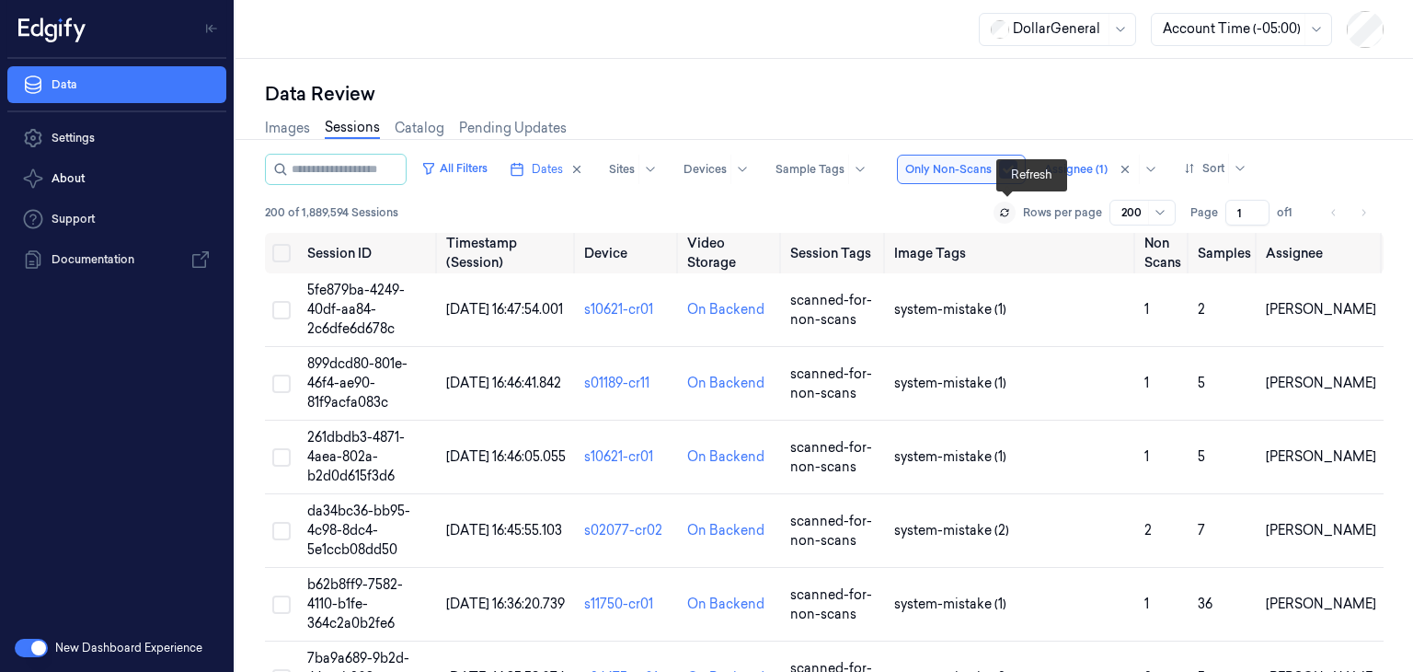
click at [1010, 217] on button at bounding box center [1005, 212] width 22 height 22
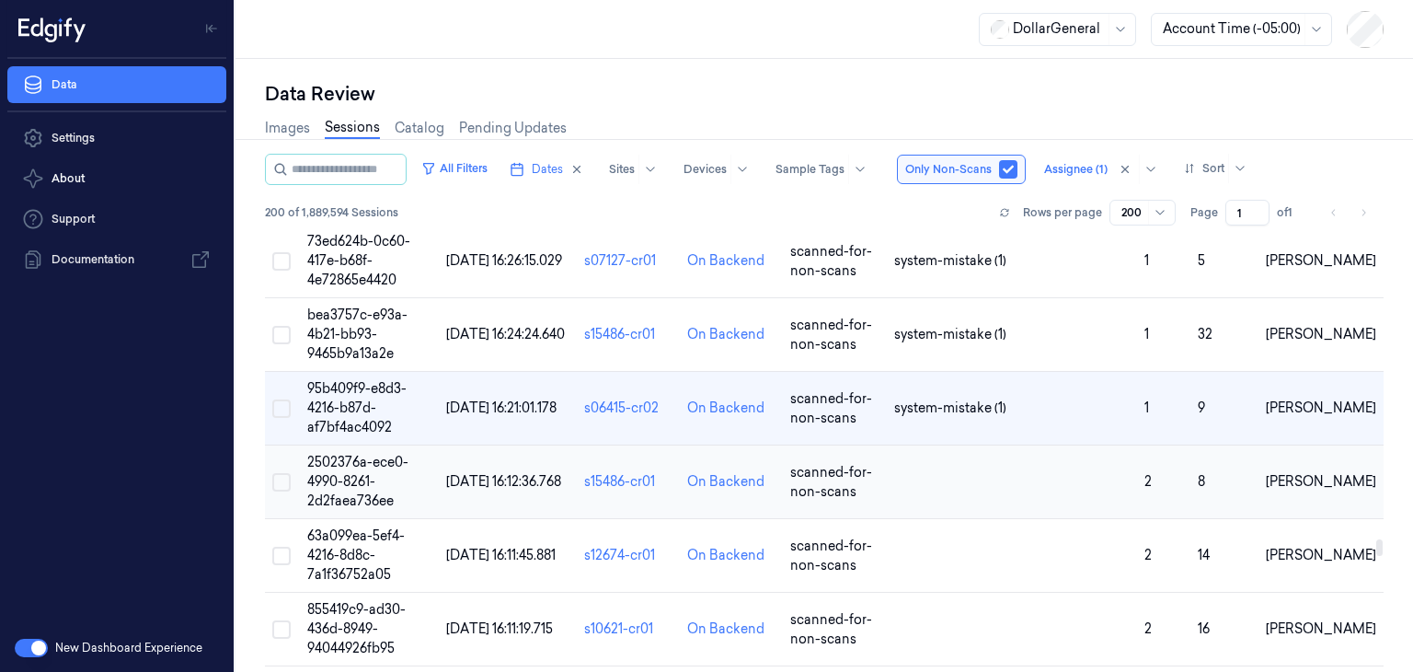
scroll to position [9932, 0]
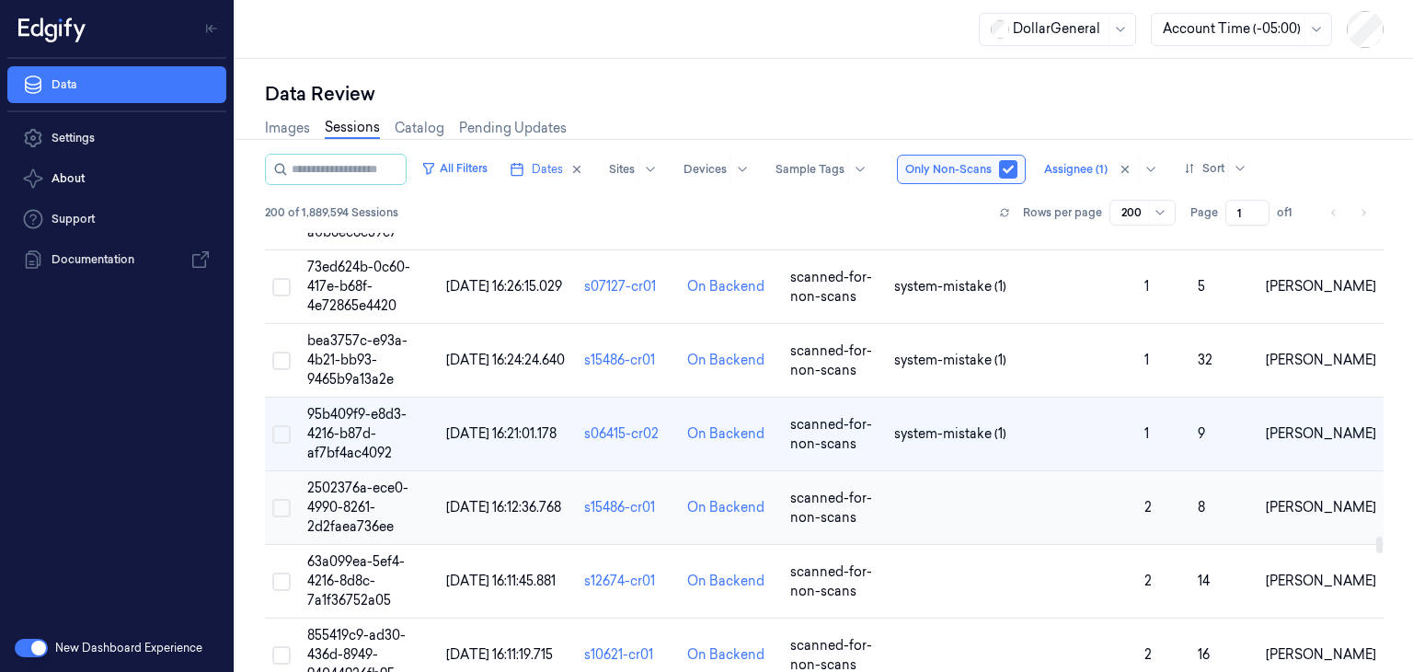
click at [343, 479] on span "2502376a-ece0-4990-8261-2d2faea736ee" at bounding box center [357, 506] width 101 height 55
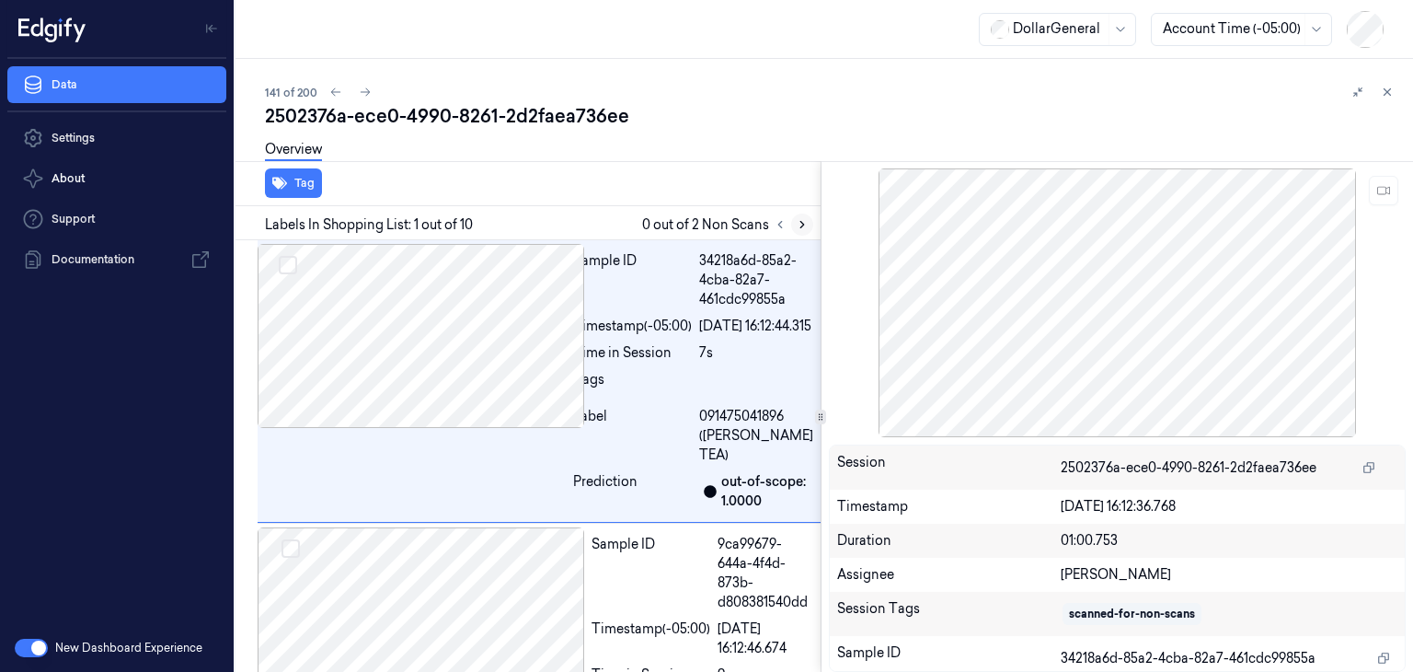
click at [807, 225] on icon at bounding box center [802, 224] width 13 height 13
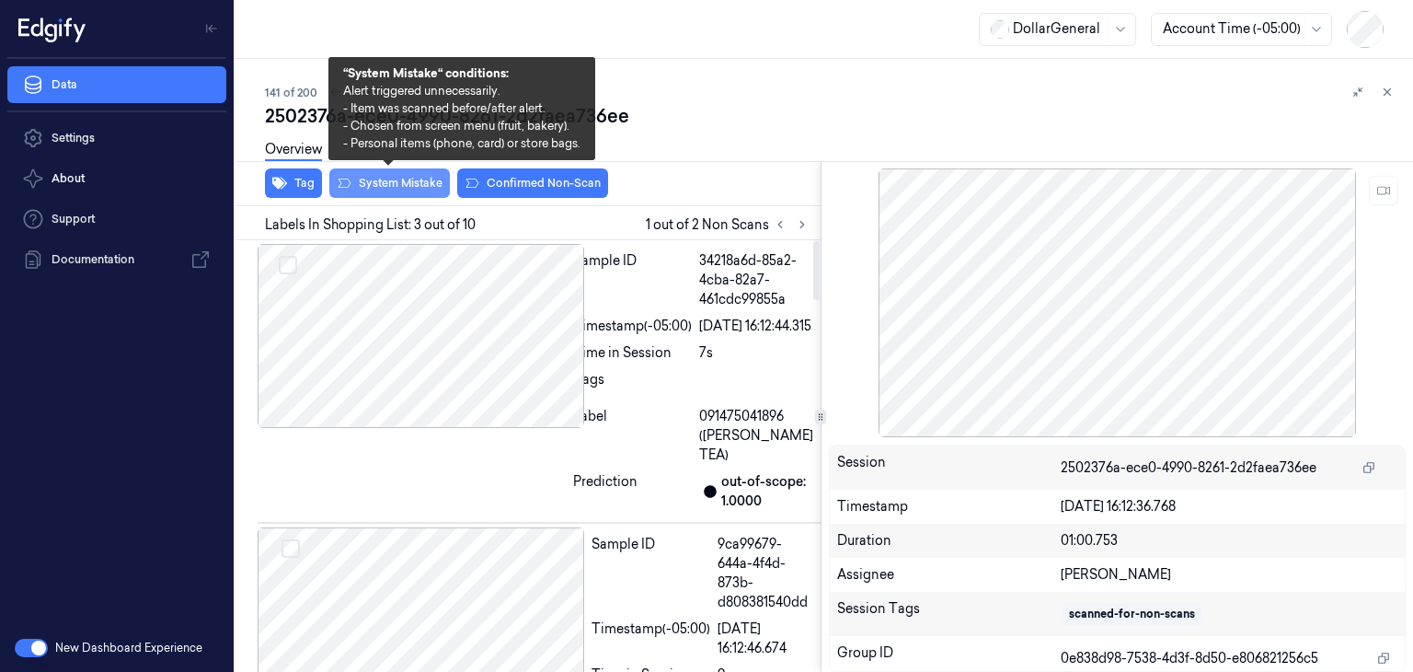
click at [427, 188] on button "System Mistake" at bounding box center [389, 182] width 121 height 29
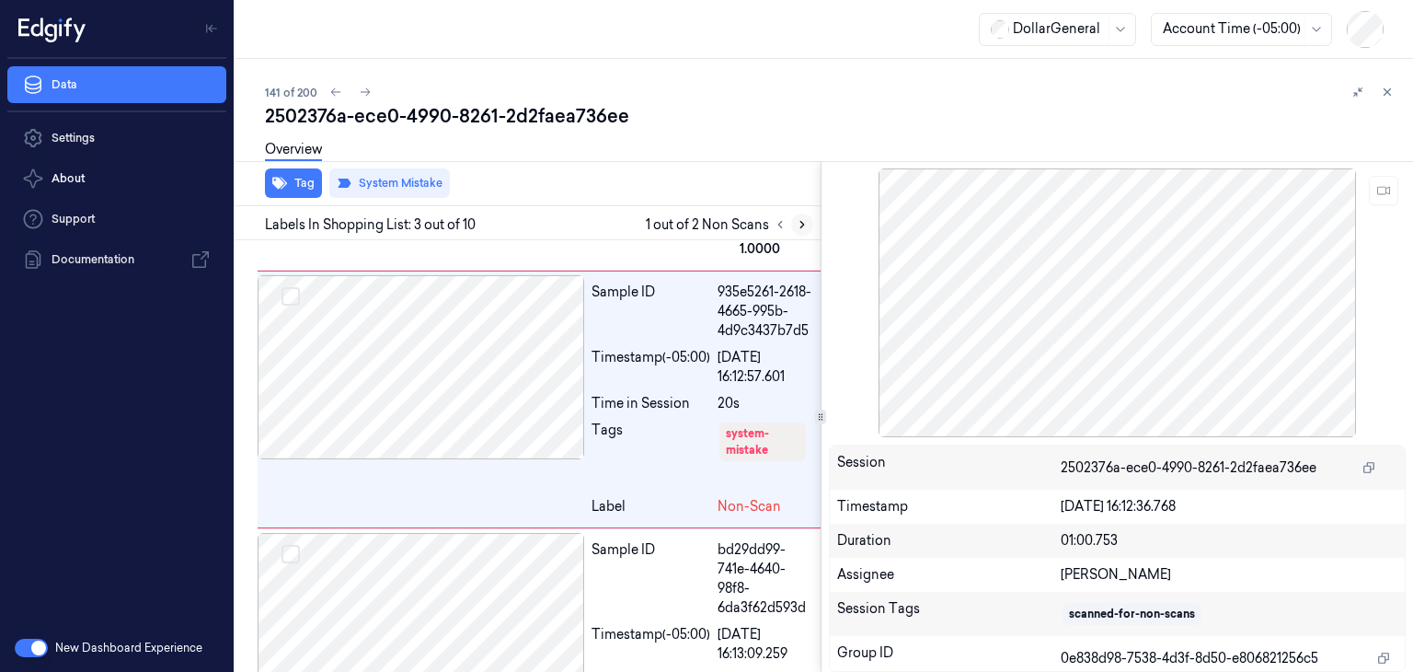
click at [803, 220] on icon at bounding box center [802, 224] width 13 height 13
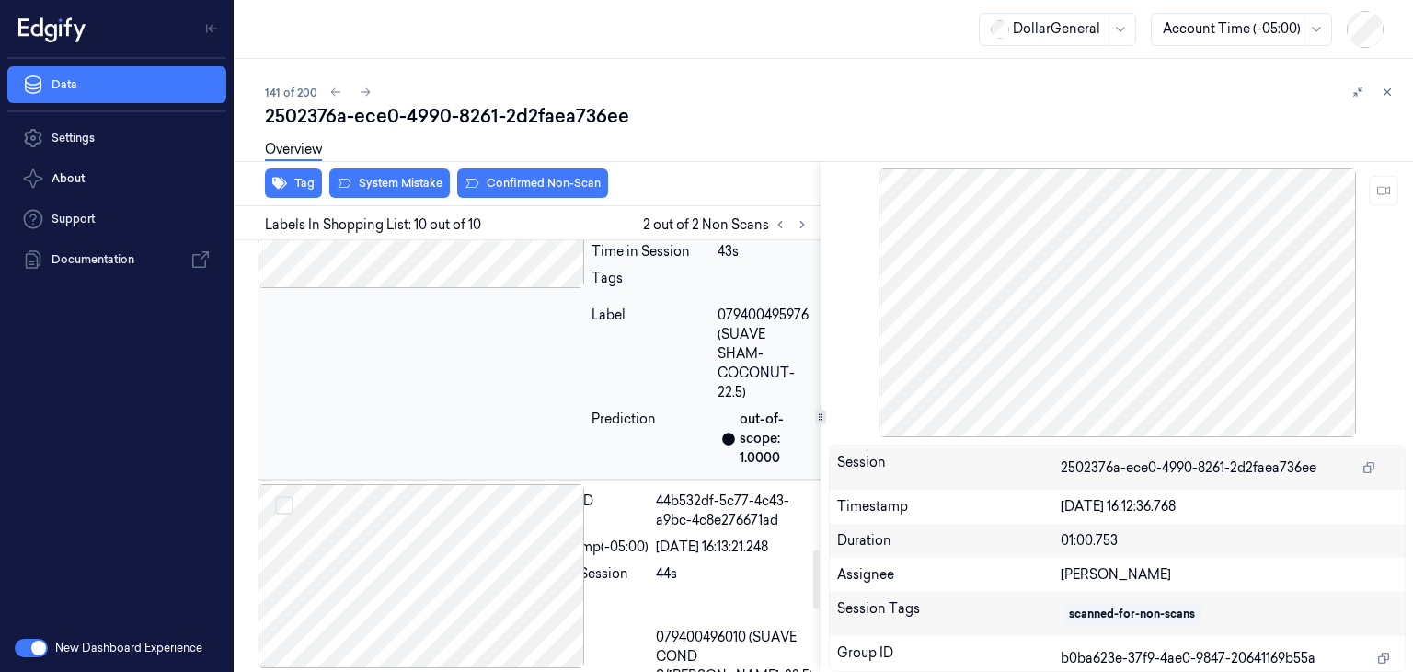
scroll to position [2278, 0]
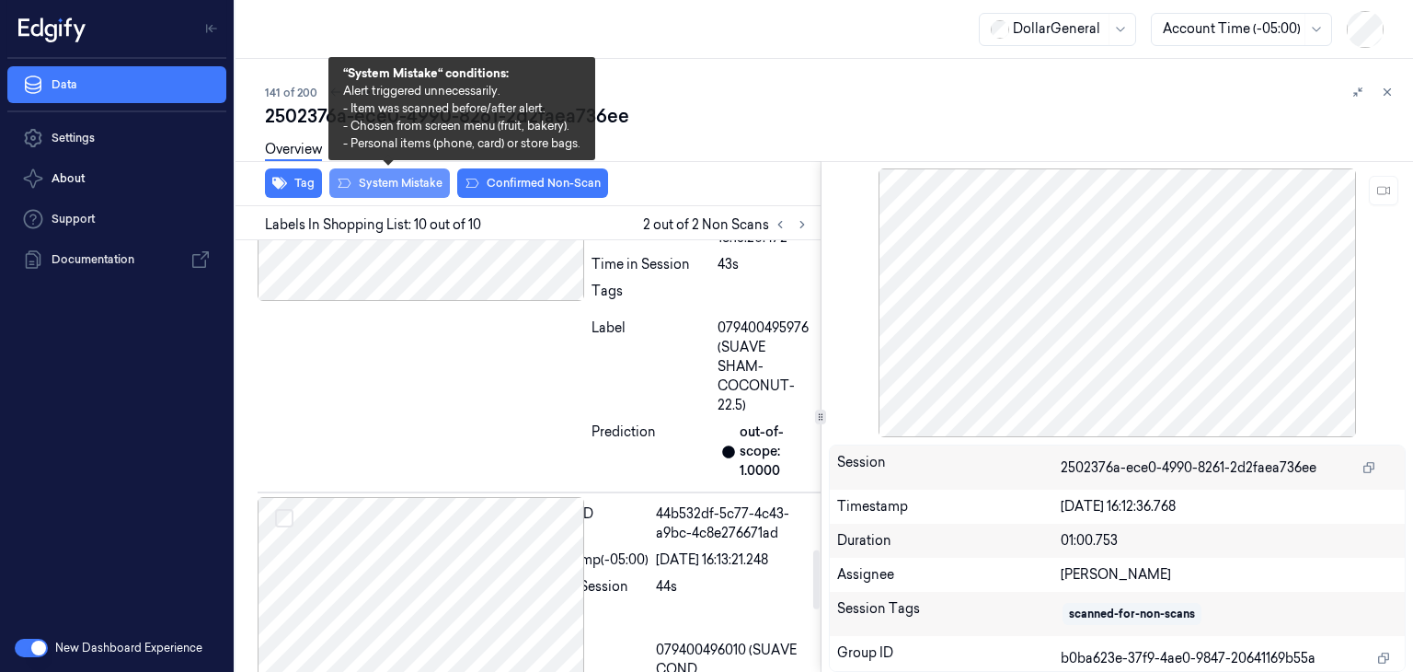
click at [401, 177] on button "System Mistake" at bounding box center [389, 182] width 121 height 29
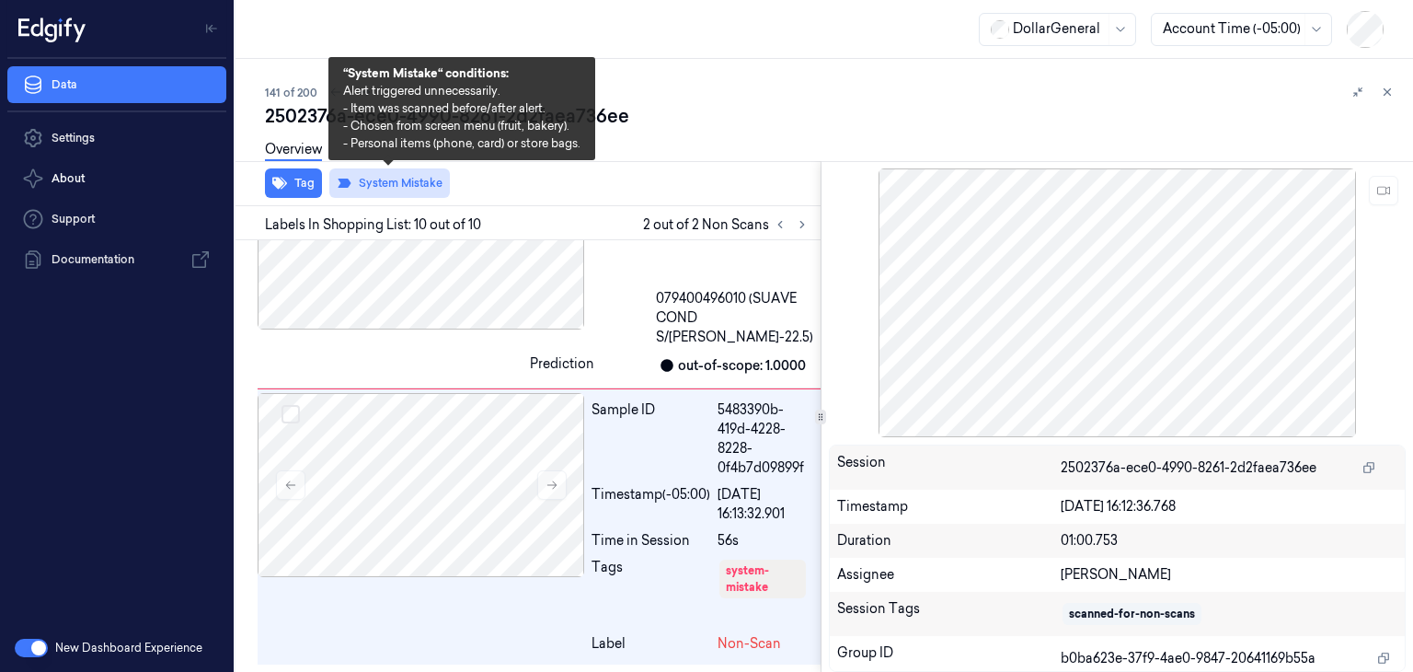
scroll to position [2776, 0]
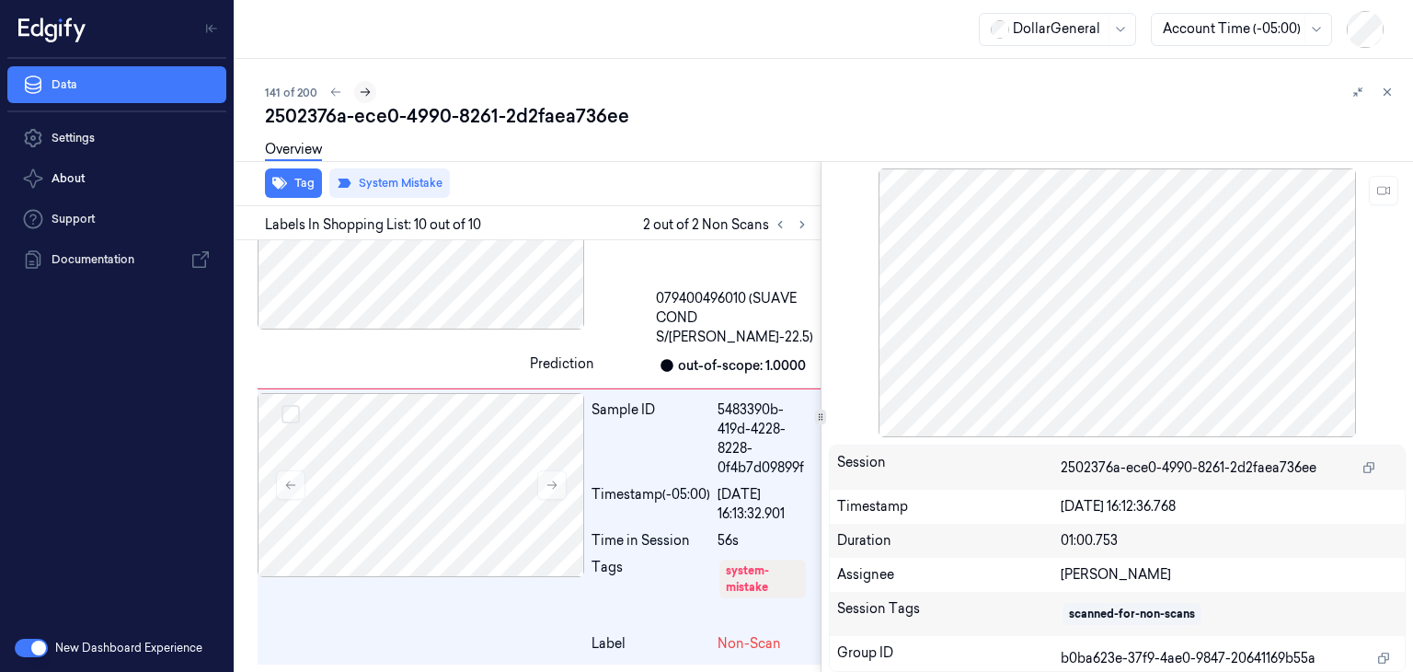
click at [370, 89] on button at bounding box center [365, 92] width 22 height 22
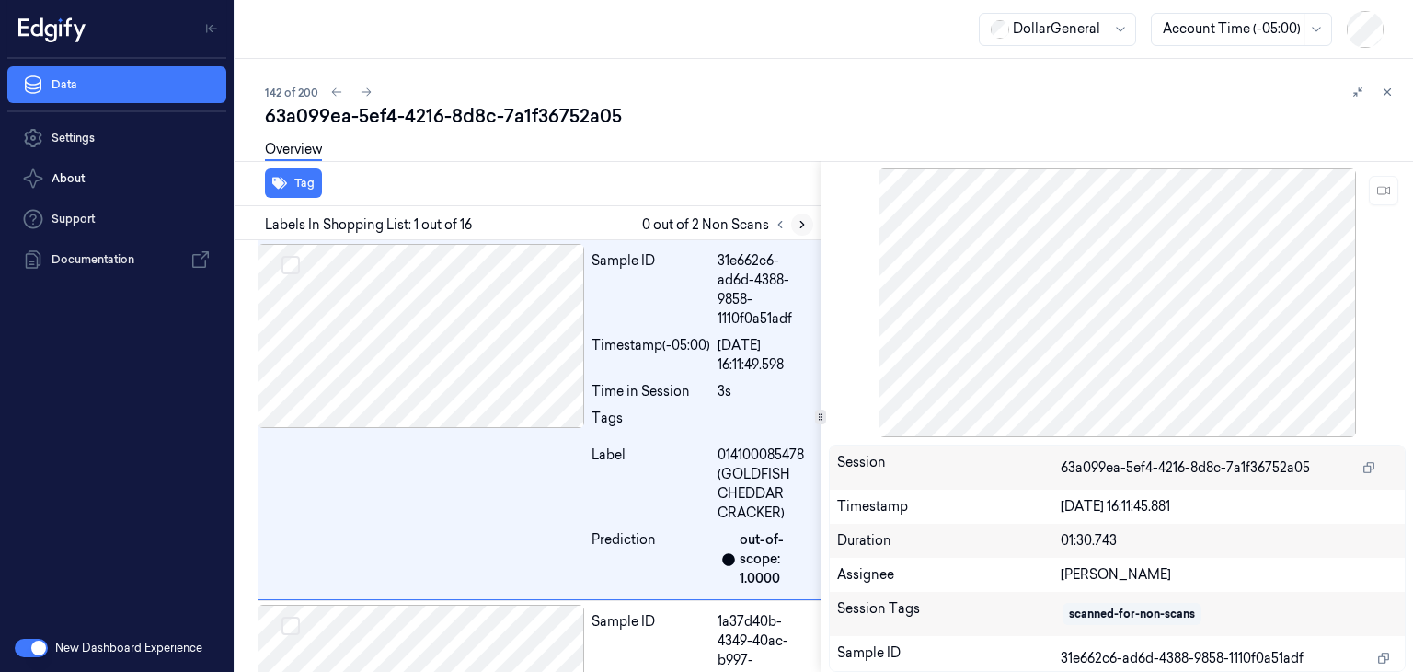
click at [802, 230] on button at bounding box center [802, 224] width 22 height 22
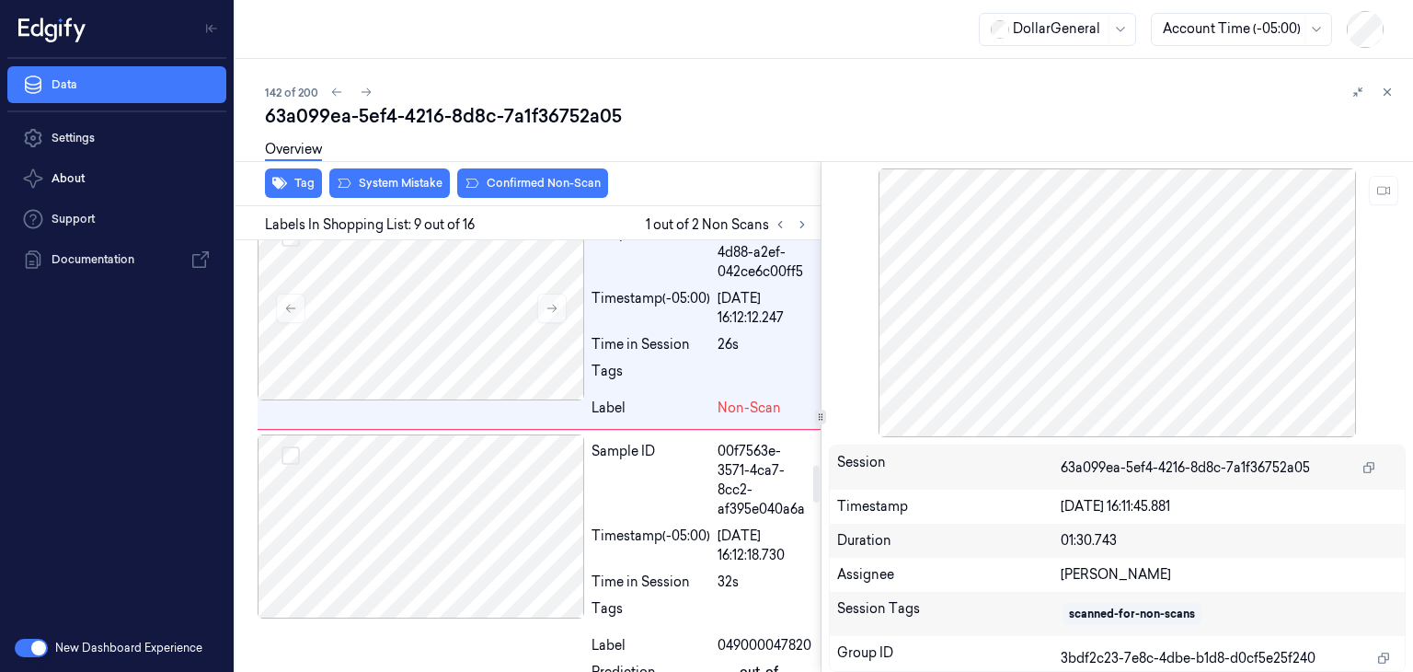
scroll to position [2716, 0]
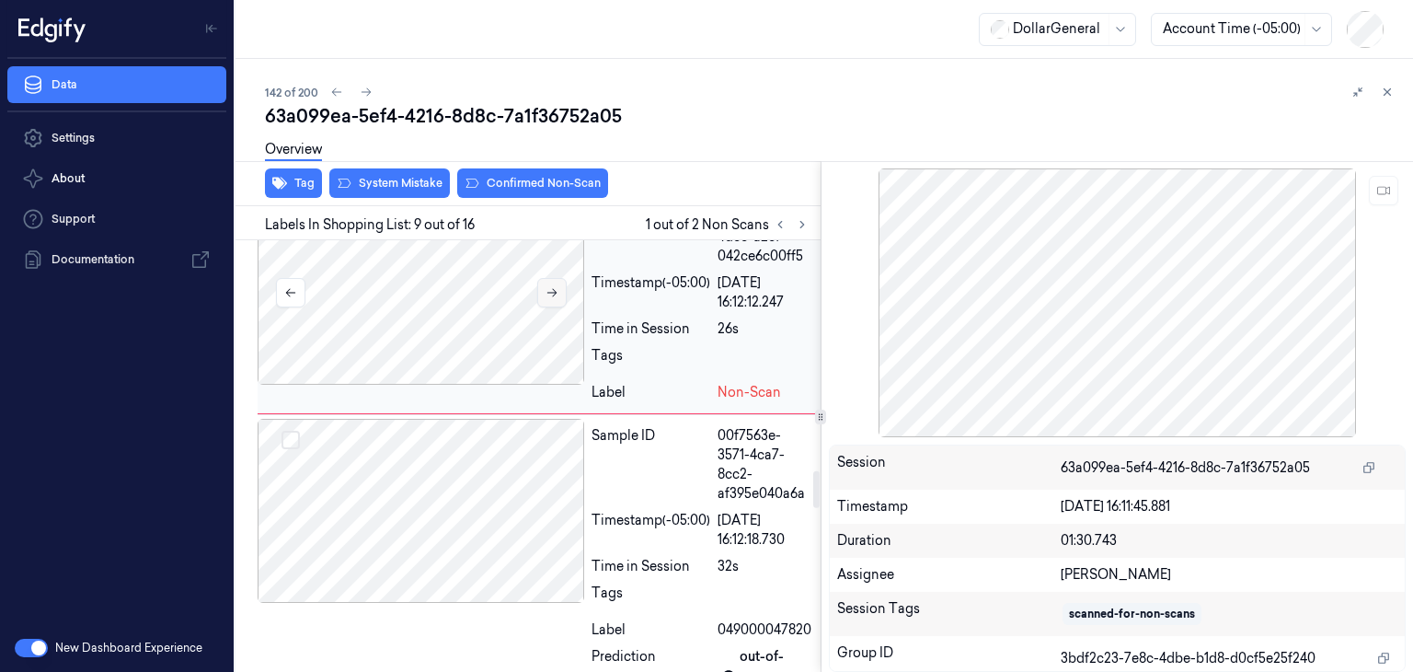
click at [556, 307] on button at bounding box center [551, 292] width 29 height 29
click at [557, 307] on button at bounding box center [551, 292] width 29 height 29
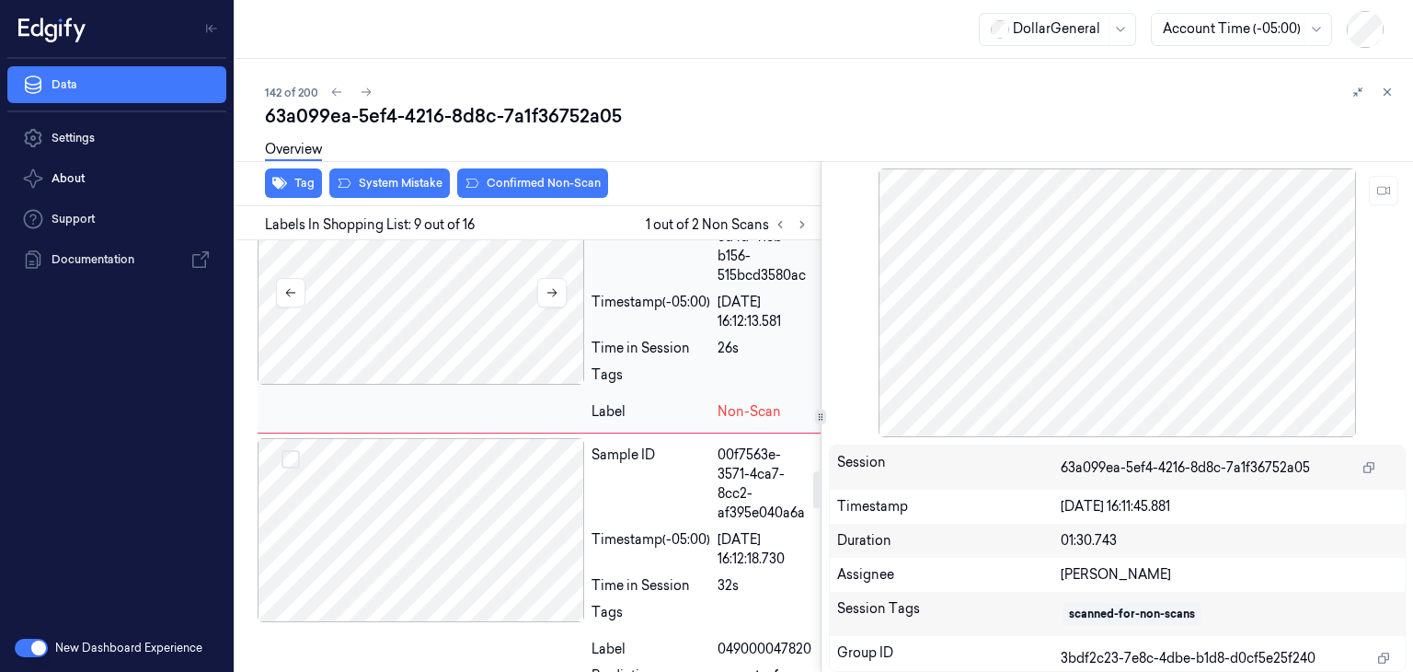
scroll to position [2726, 0]
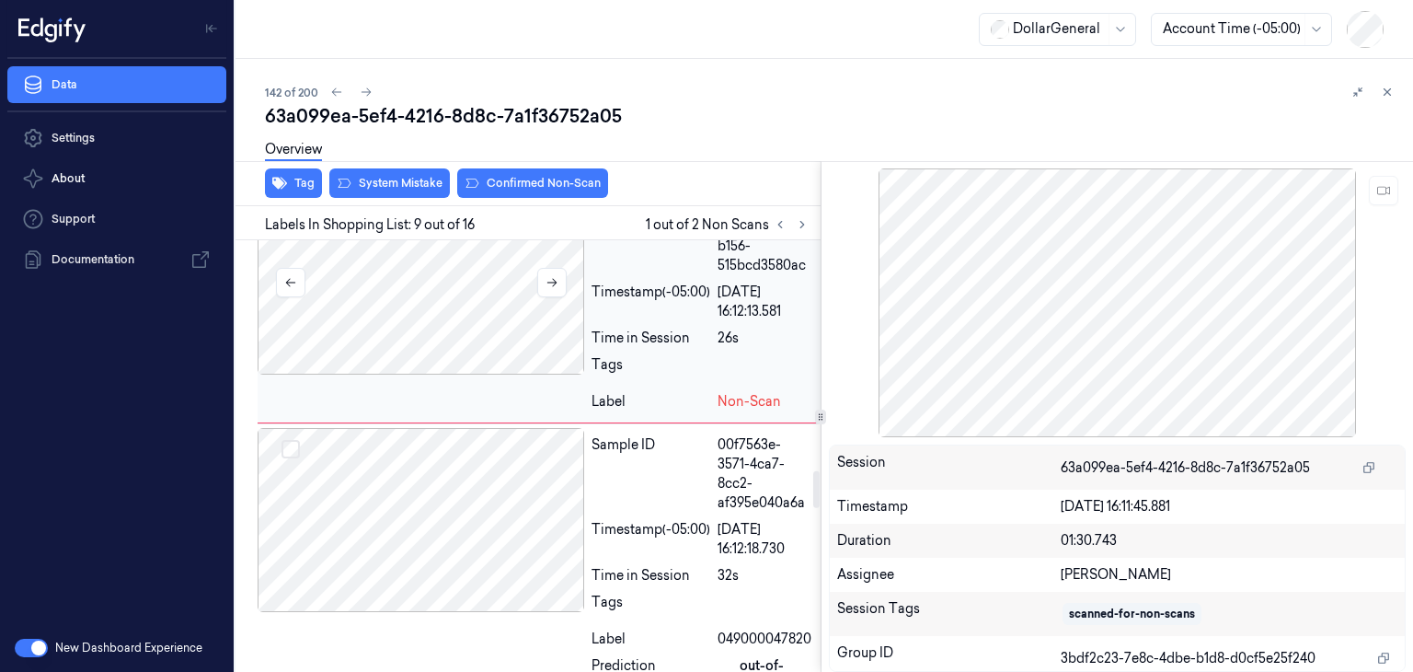
click at [557, 374] on div at bounding box center [421, 282] width 327 height 184
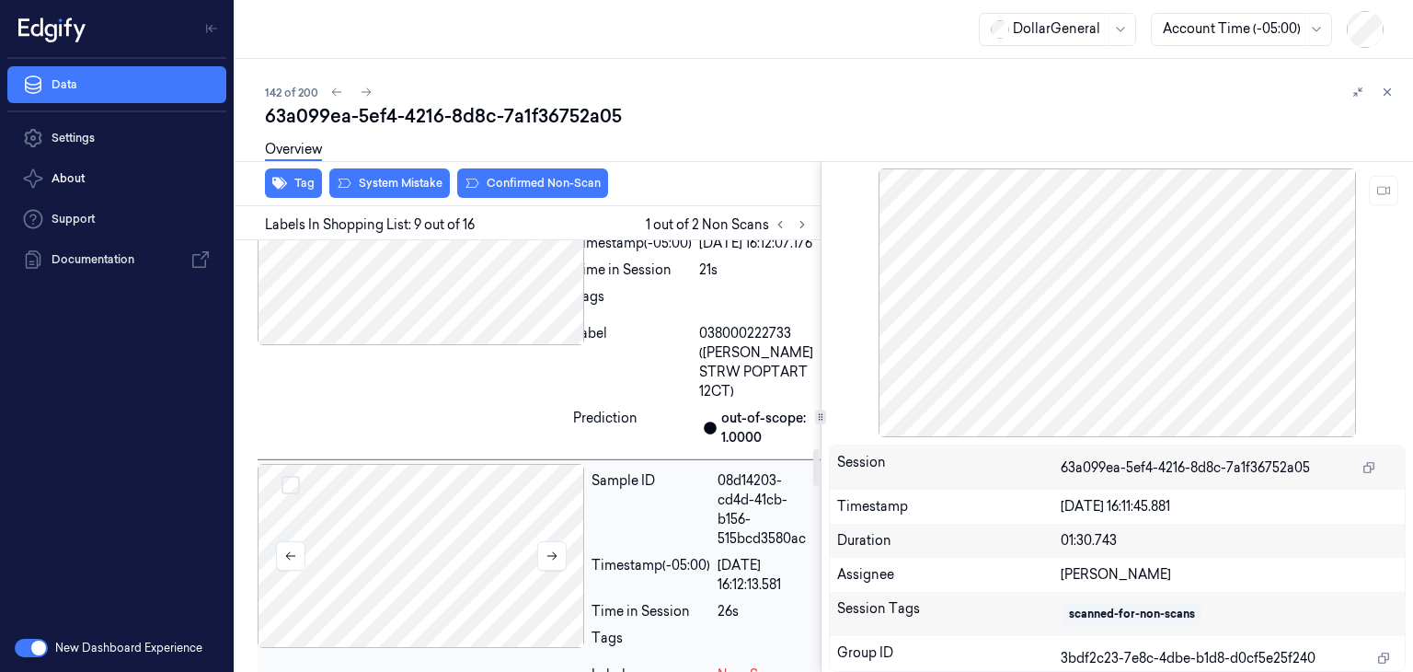
scroll to position [2450, 0]
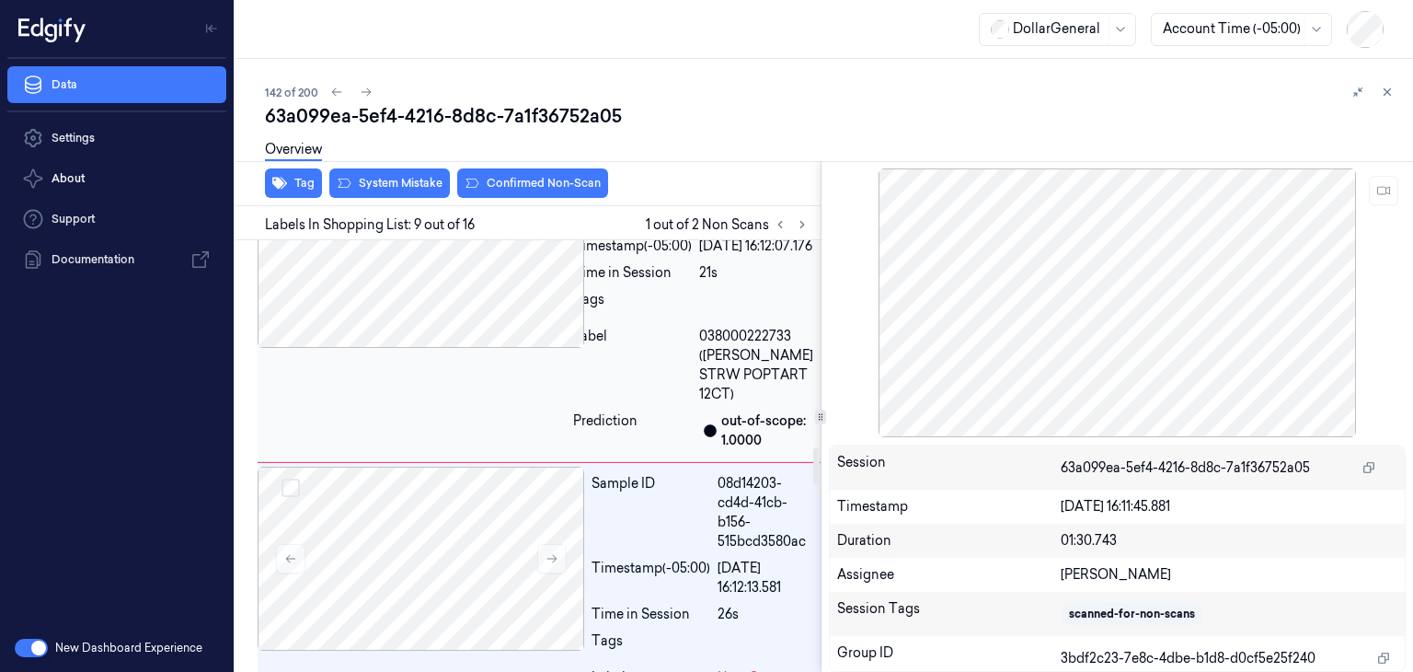
click at [503, 348] on div at bounding box center [412, 256] width 308 height 184
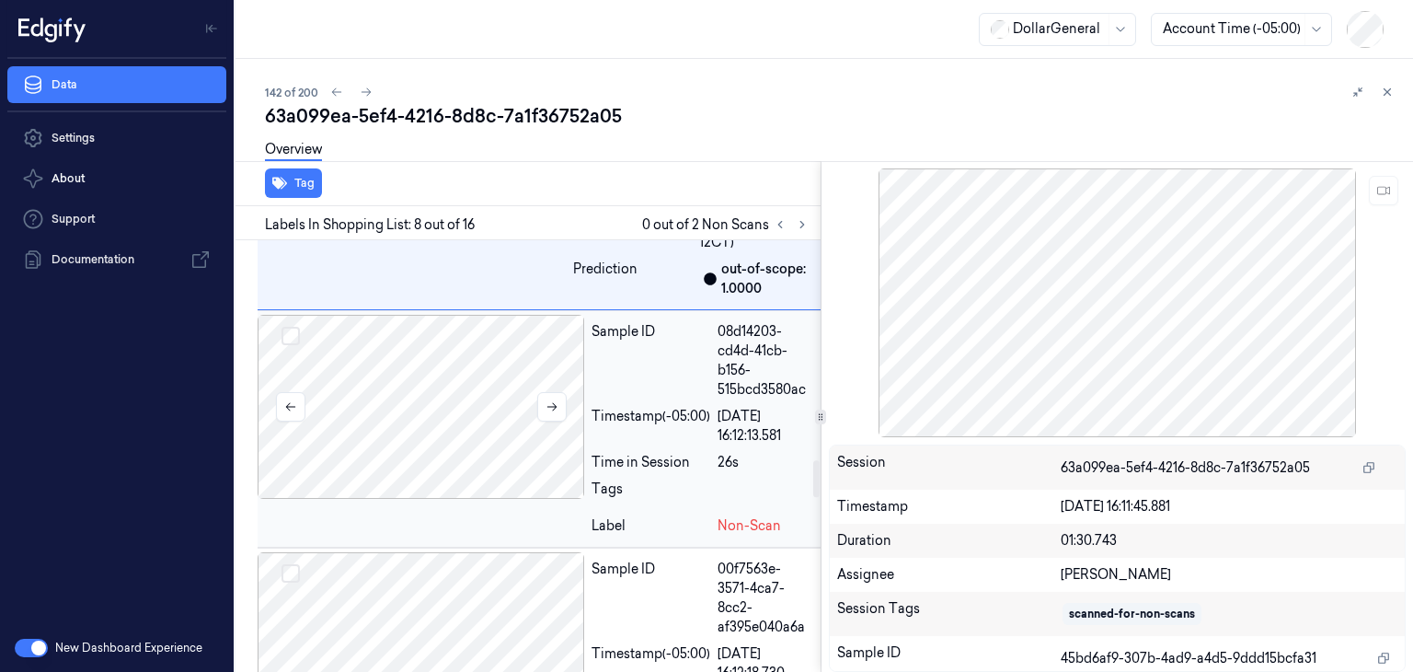
click at [486, 499] on div at bounding box center [421, 407] width 327 height 184
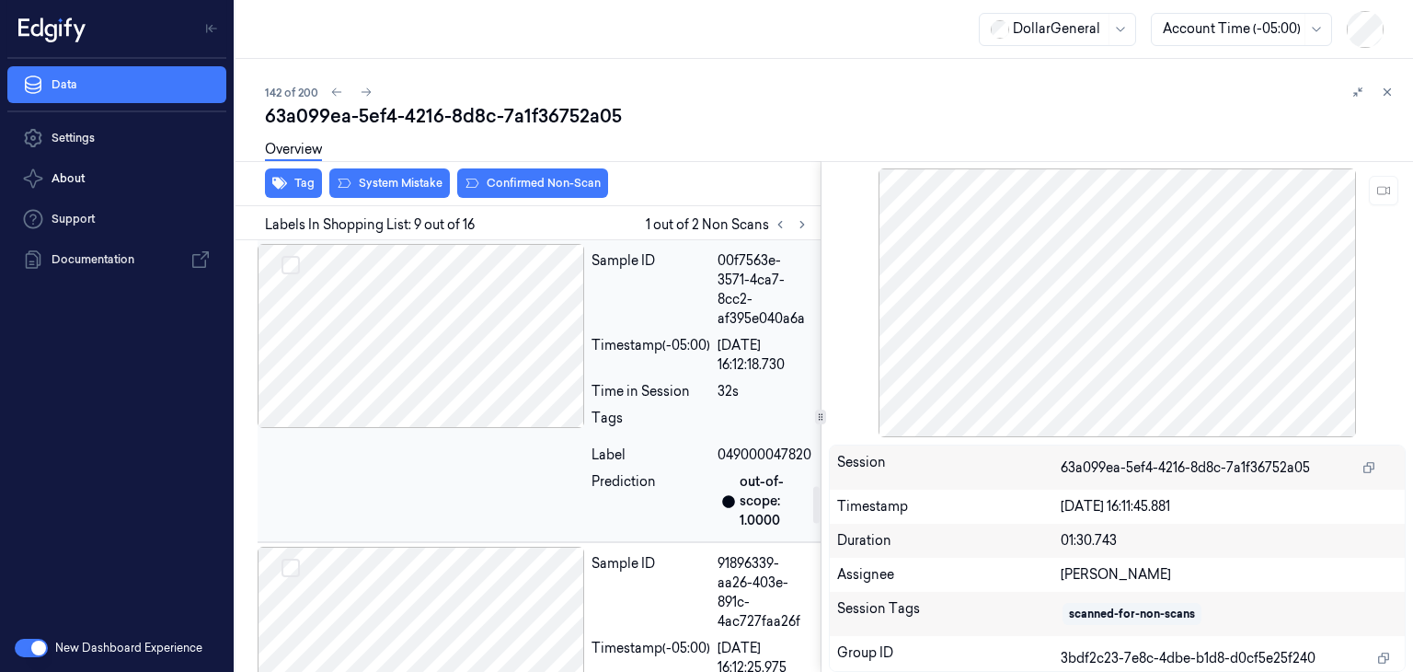
click at [496, 428] on div at bounding box center [421, 336] width 327 height 184
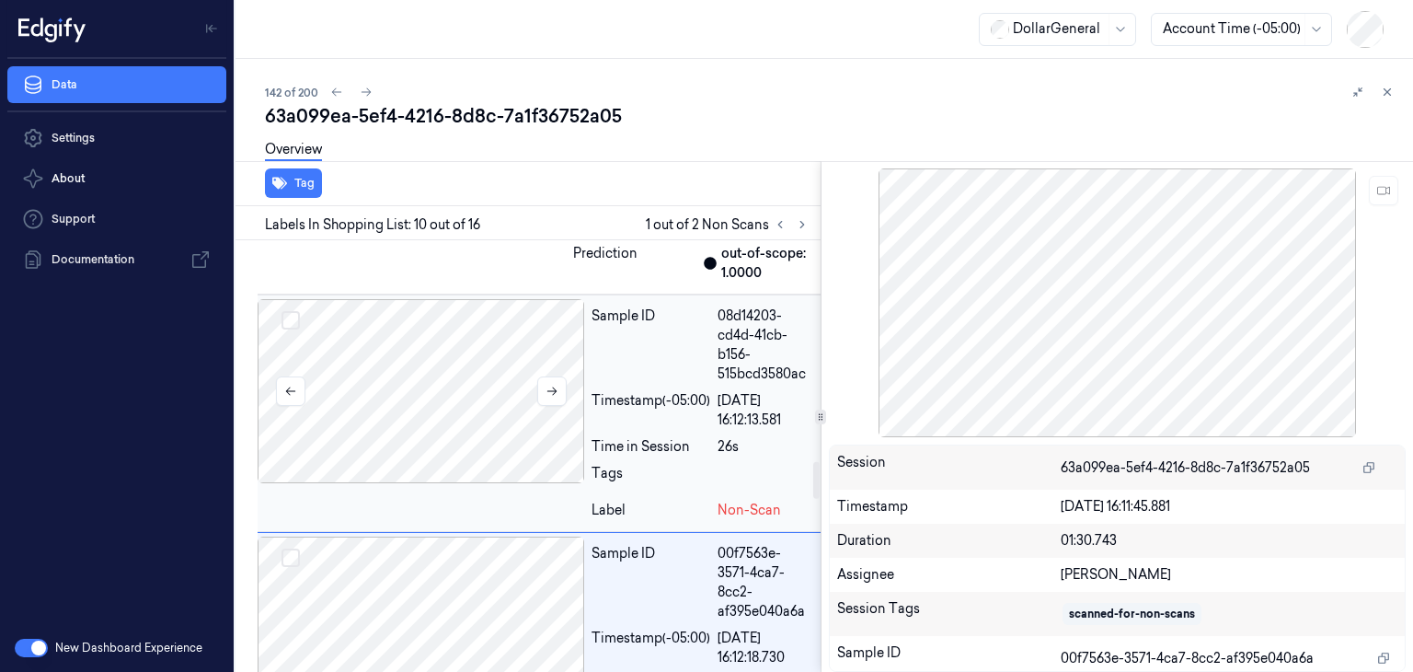
click at [482, 465] on div at bounding box center [421, 391] width 327 height 184
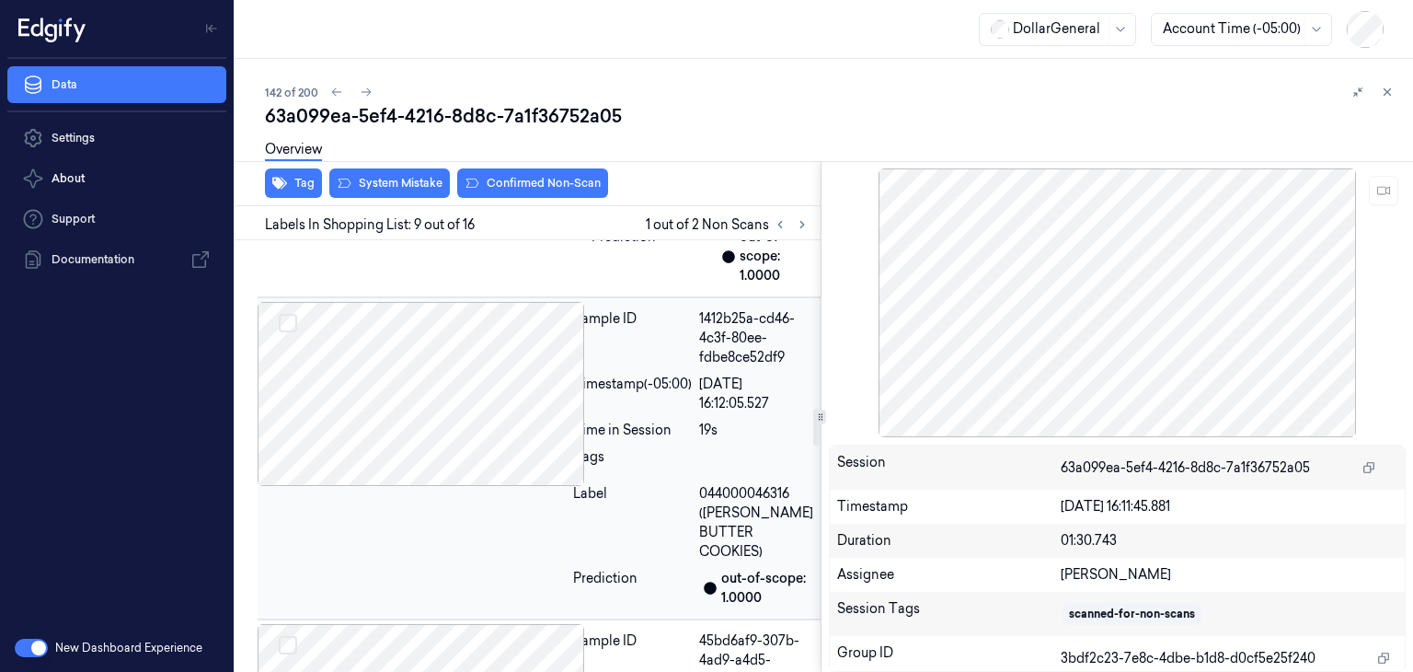
click at [486, 456] on div at bounding box center [412, 394] width 308 height 184
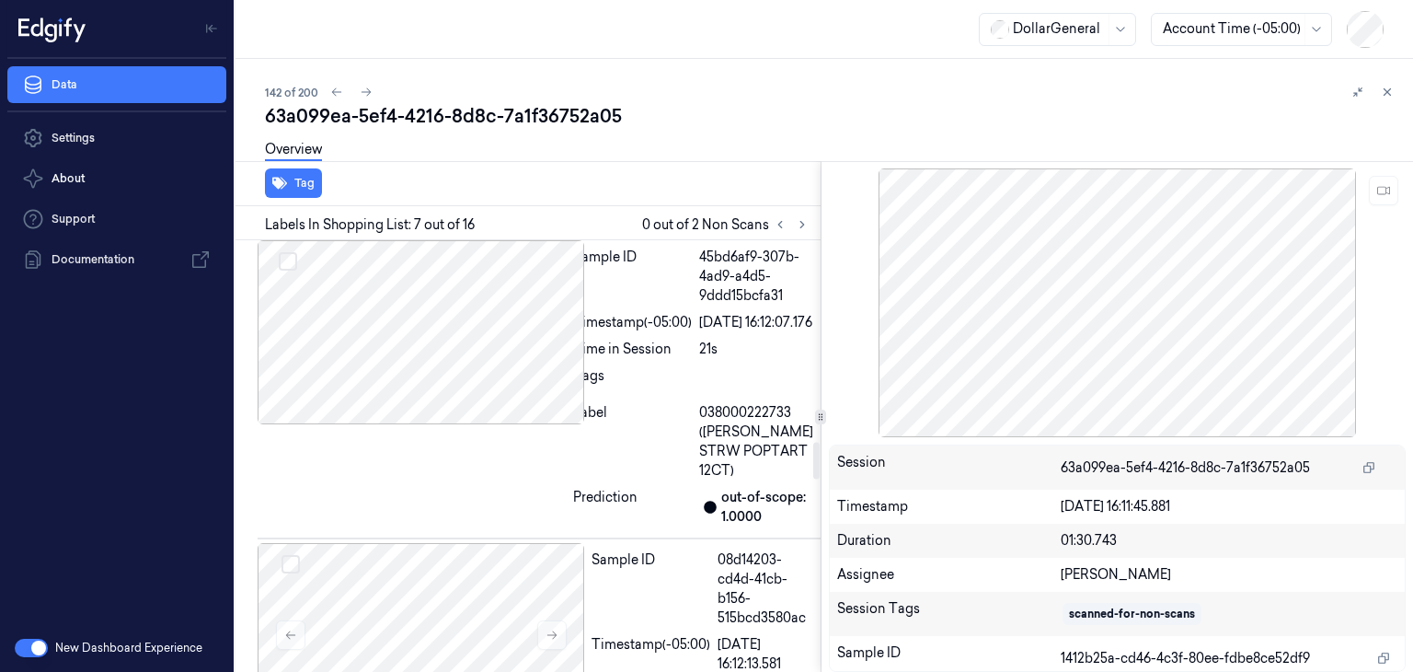
scroll to position [2415, 0]
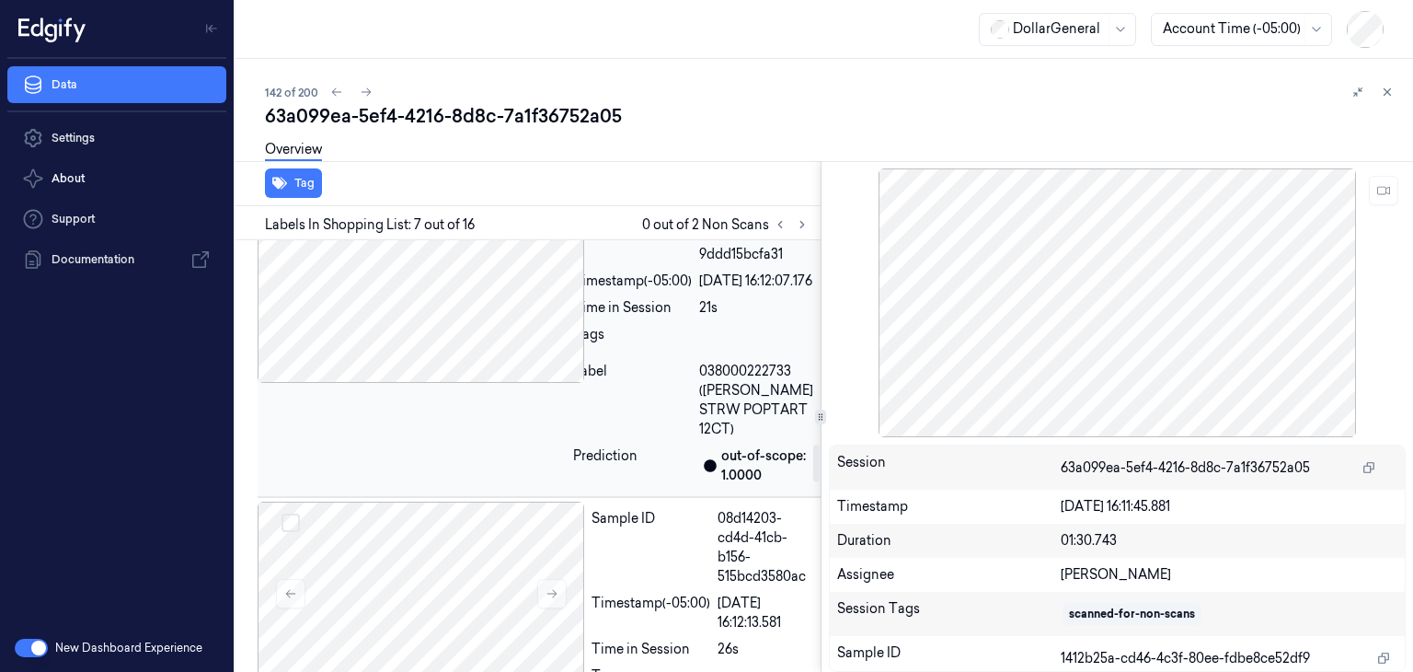
click at [463, 360] on div at bounding box center [412, 291] width 308 height 184
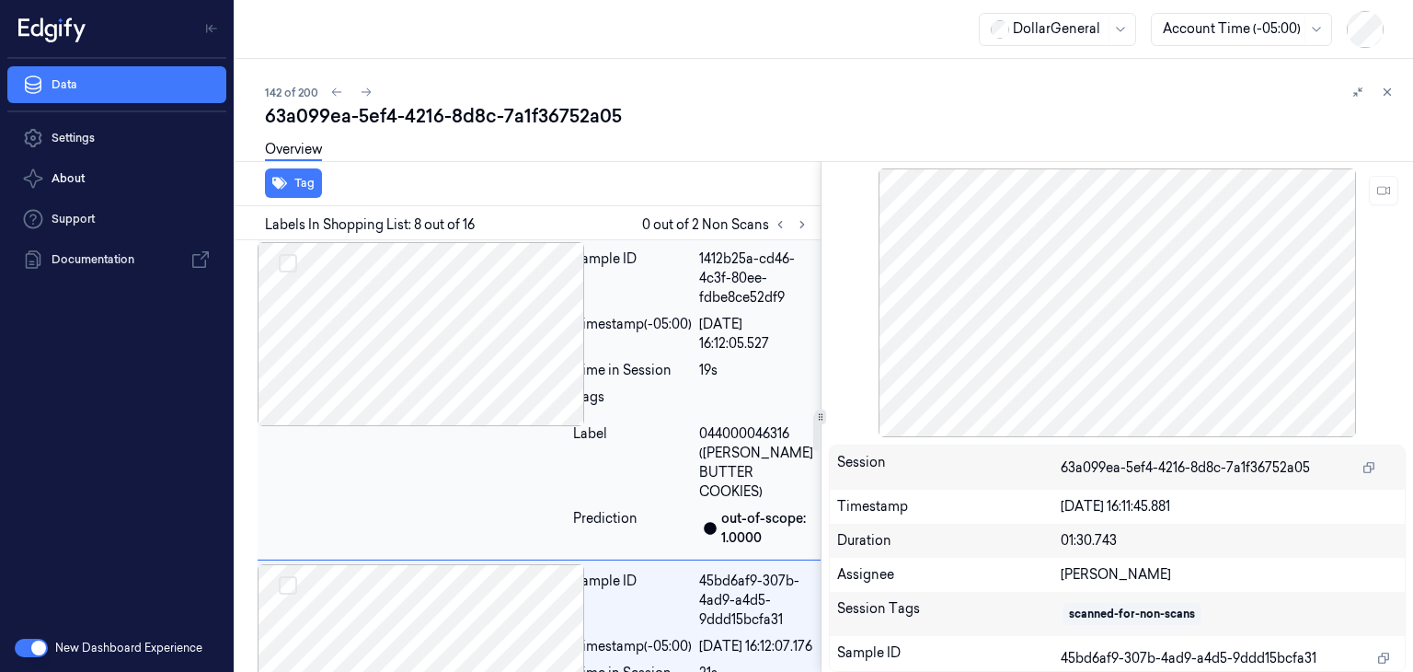
click at [436, 384] on div at bounding box center [412, 334] width 308 height 184
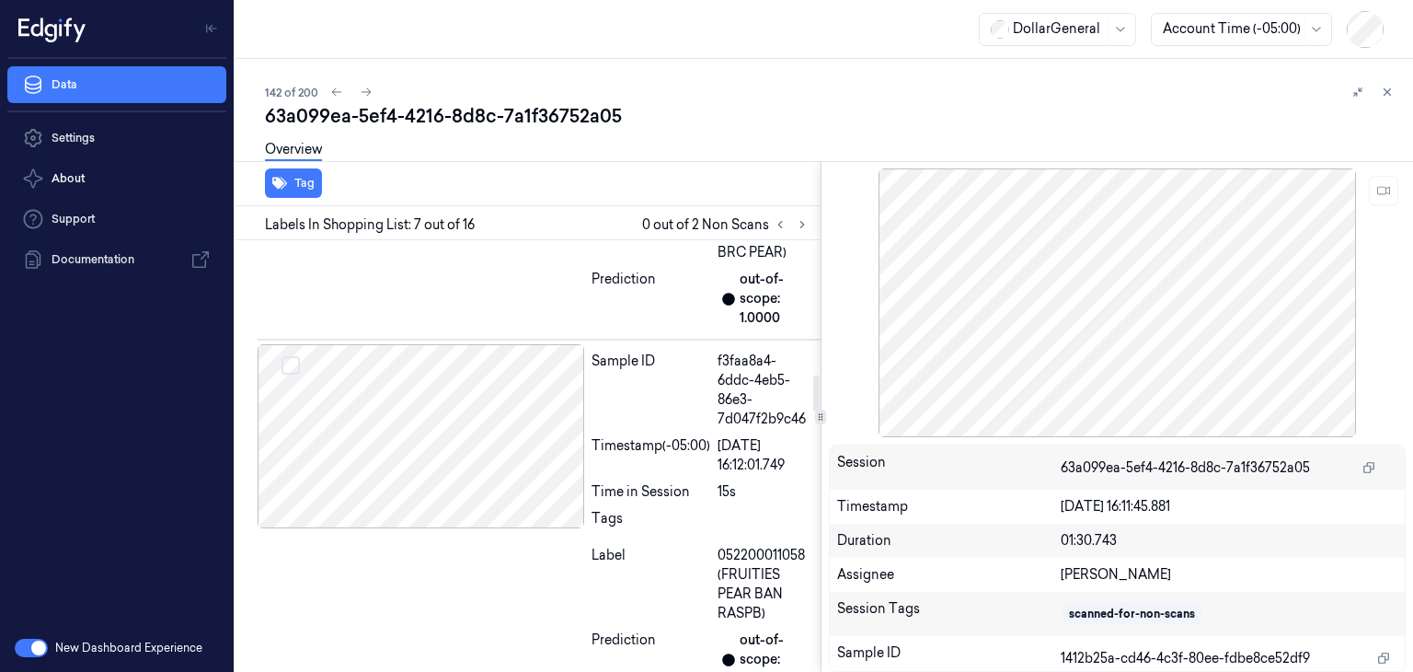
click at [436, 384] on div at bounding box center [421, 436] width 327 height 184
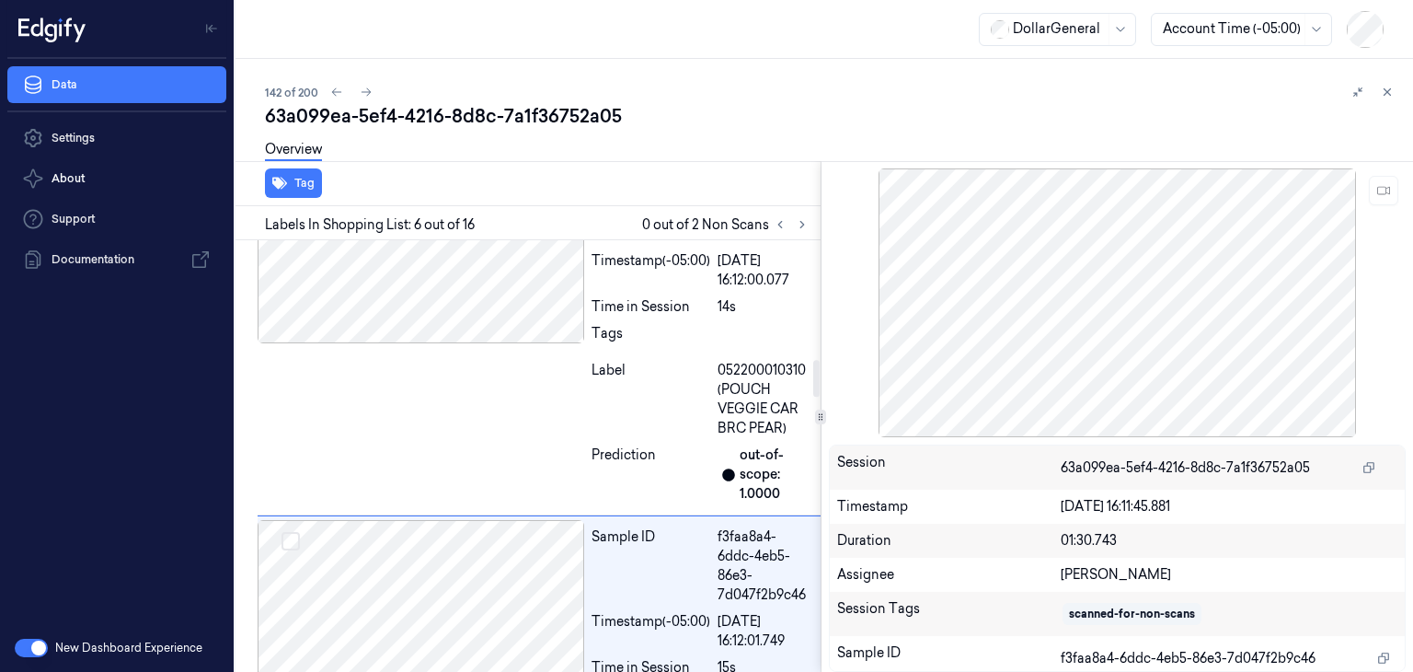
click at [436, 384] on div "Sample ID 64d5f2c0-38e4-4d57-975c-cad45be608cc Timestamp (-05:00) [DATE] 16:12:…" at bounding box center [539, 335] width 563 height 361
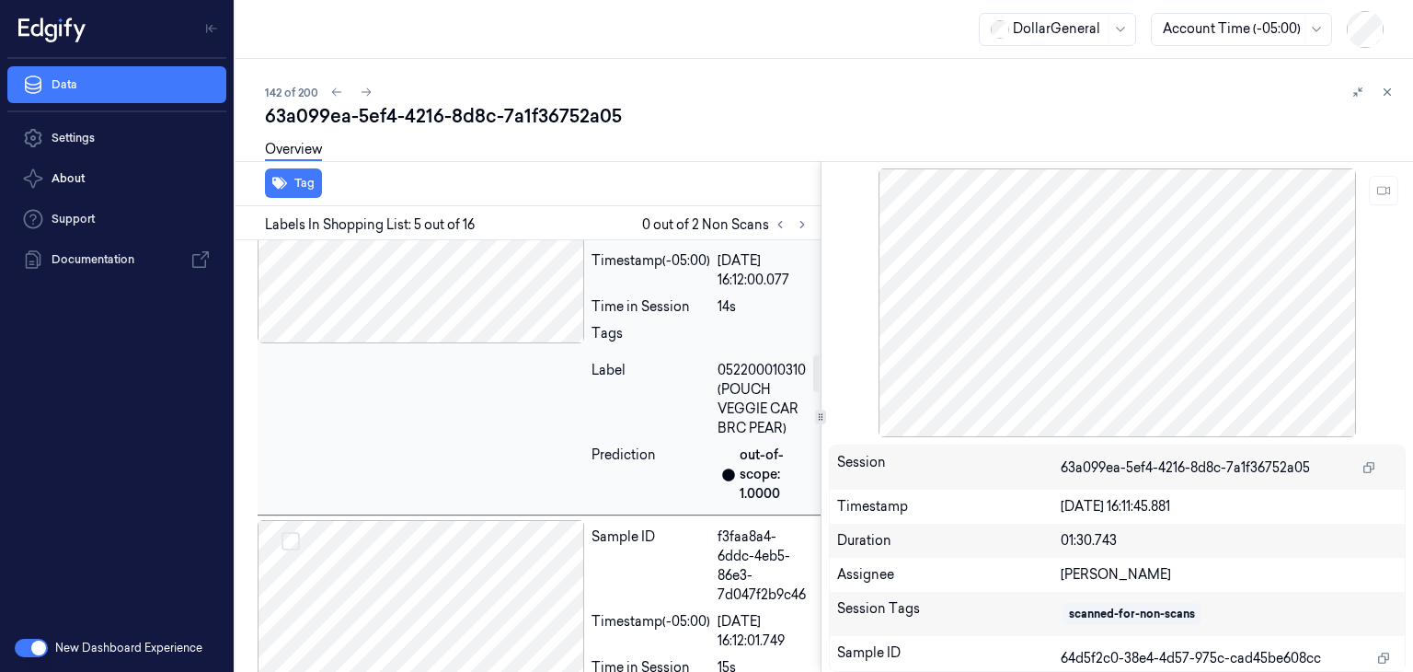
scroll to position [1327, 0]
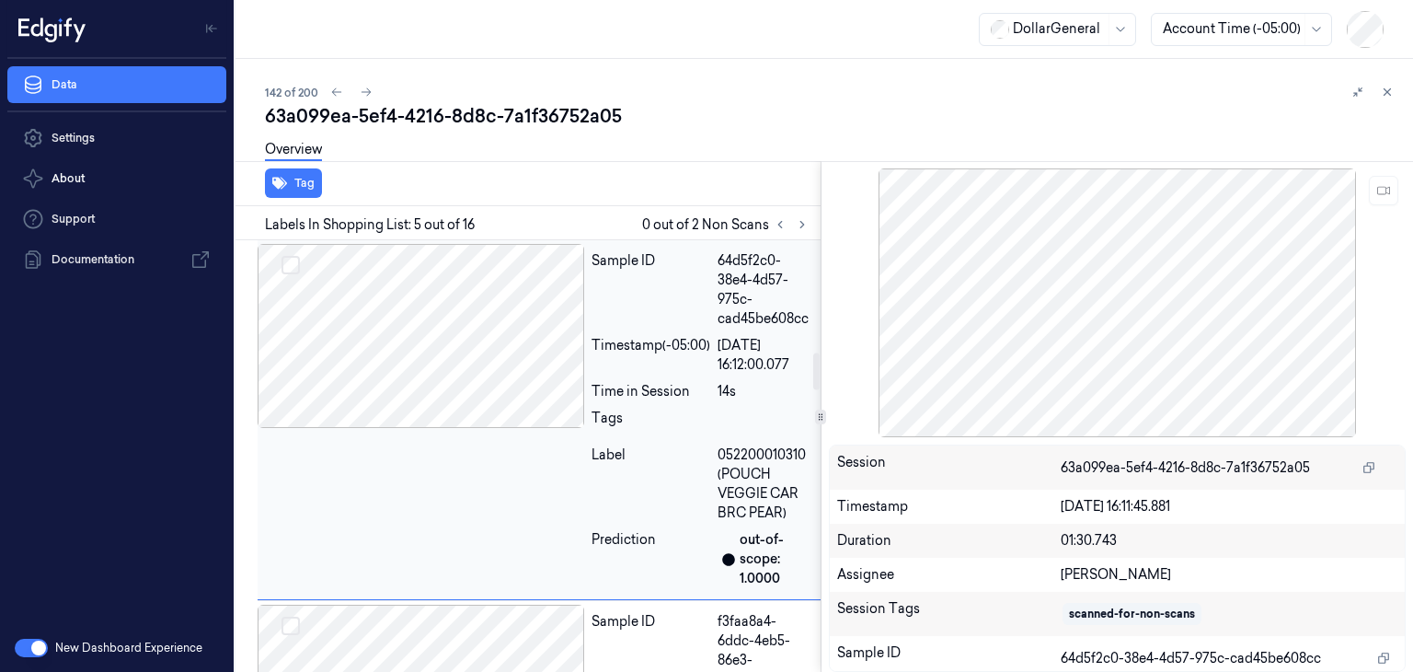
click at [446, 375] on div at bounding box center [421, 336] width 327 height 184
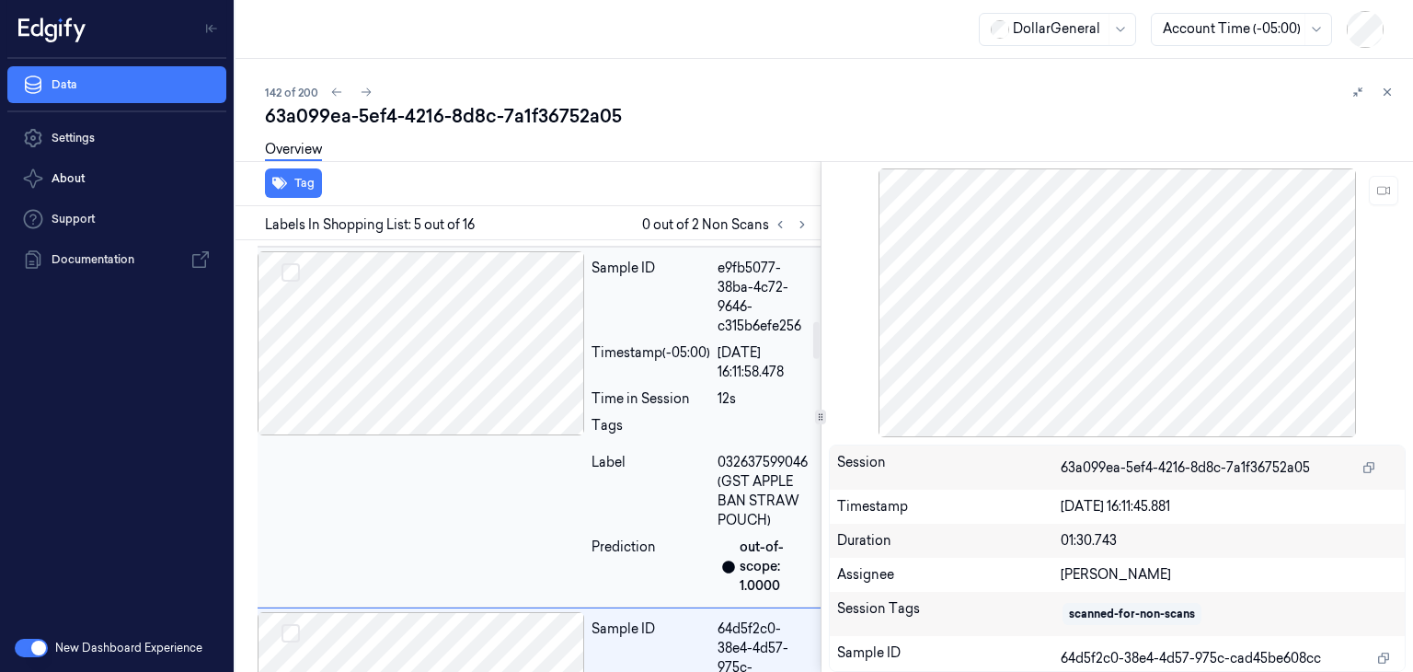
click at [470, 369] on div at bounding box center [421, 343] width 327 height 184
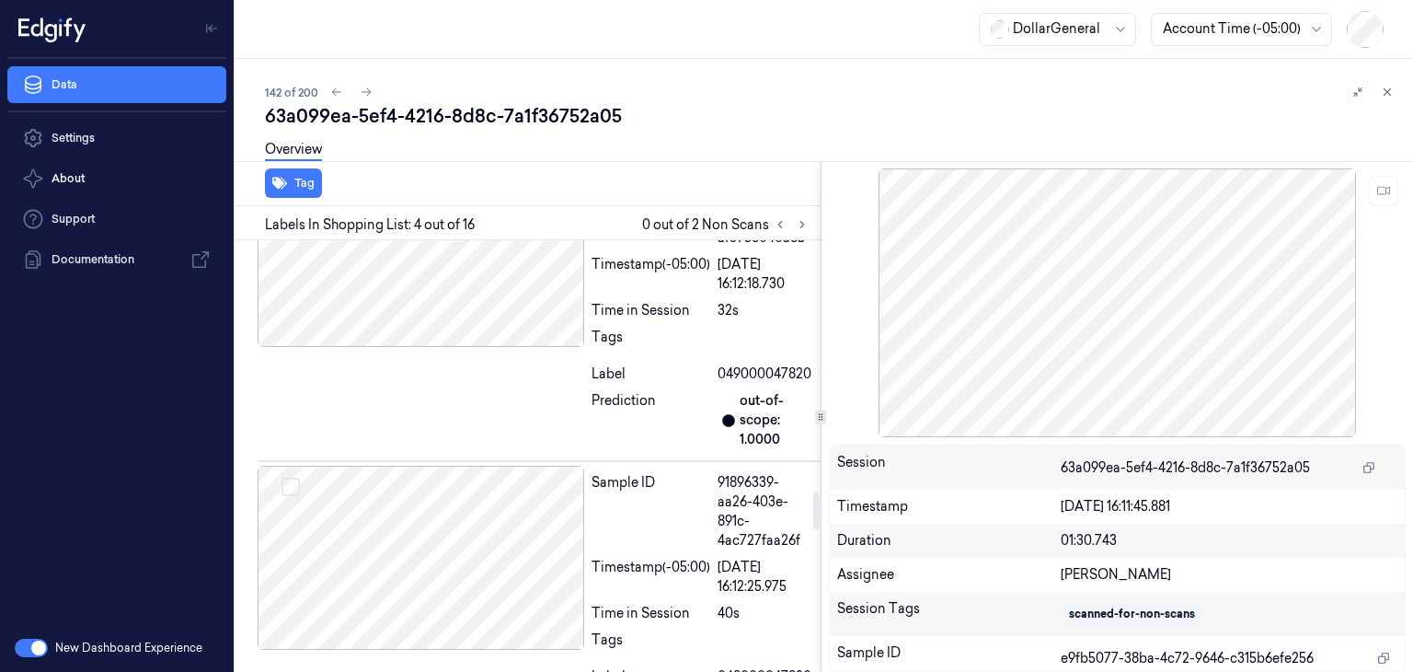
scroll to position [2899, 0]
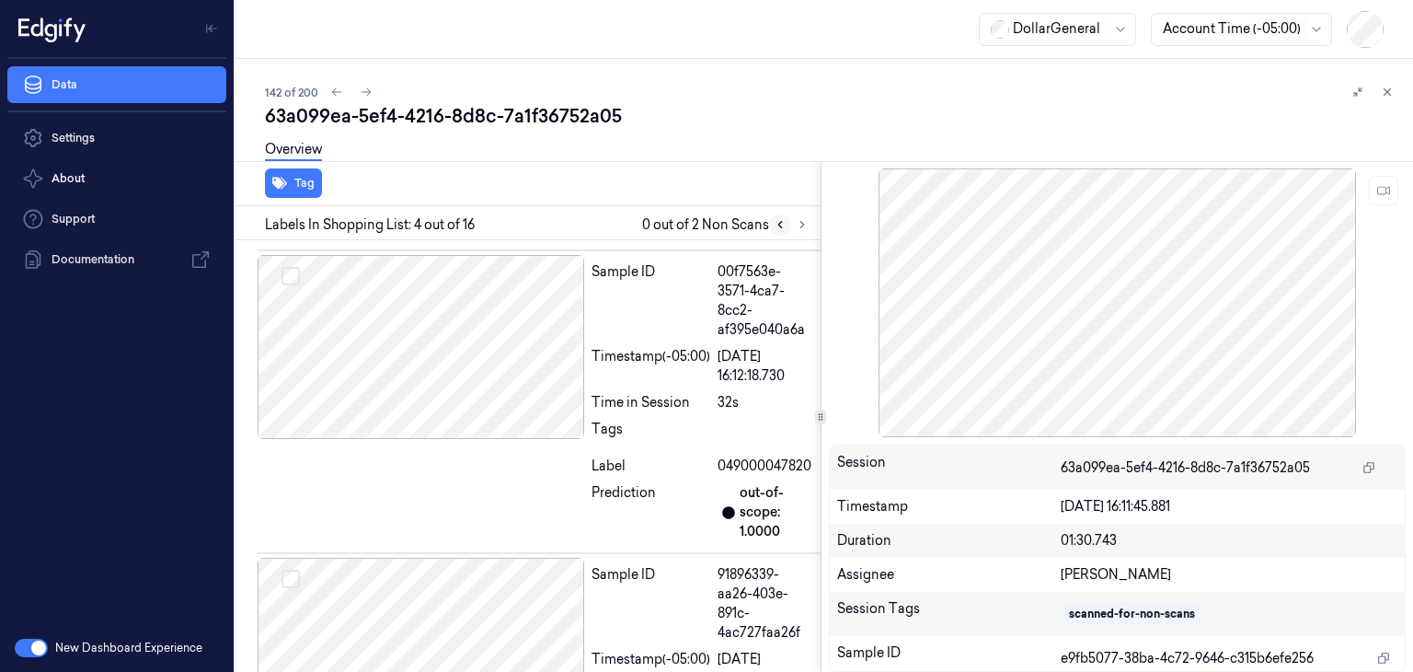
click at [787, 224] on button at bounding box center [780, 224] width 22 height 22
click at [799, 224] on icon at bounding box center [802, 224] width 13 height 13
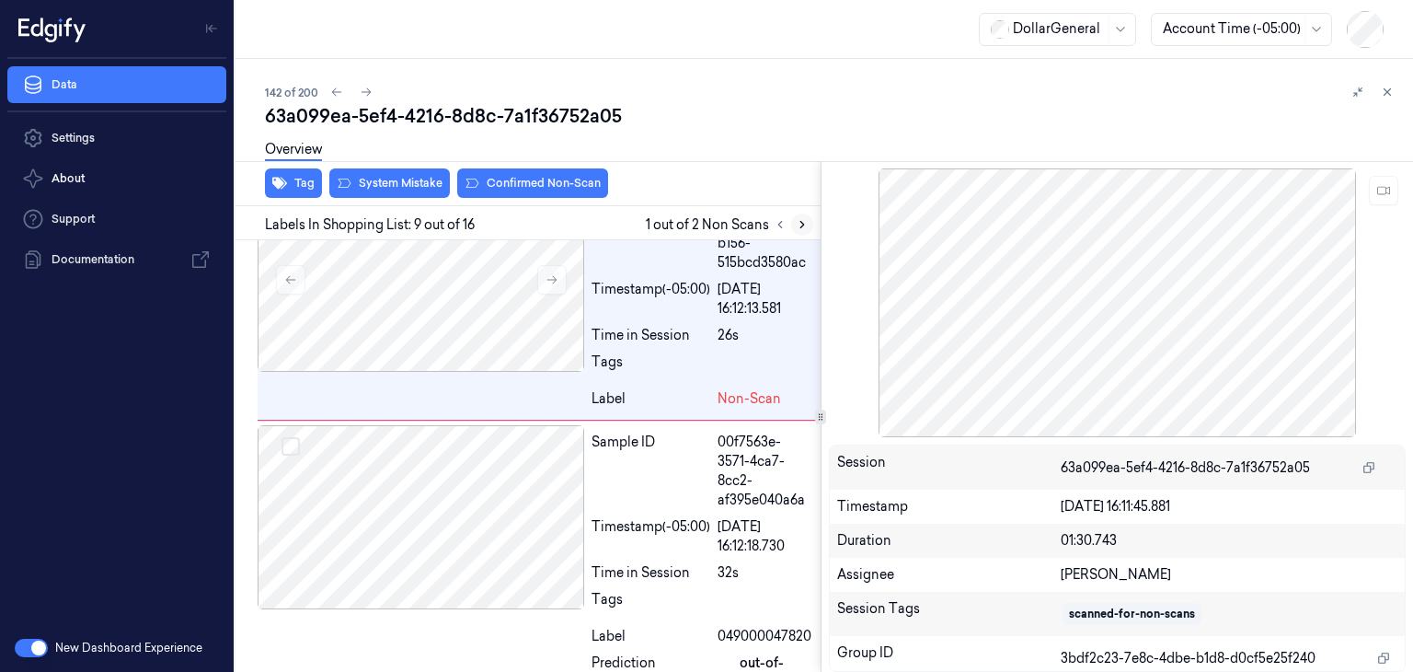
scroll to position [2726, 0]
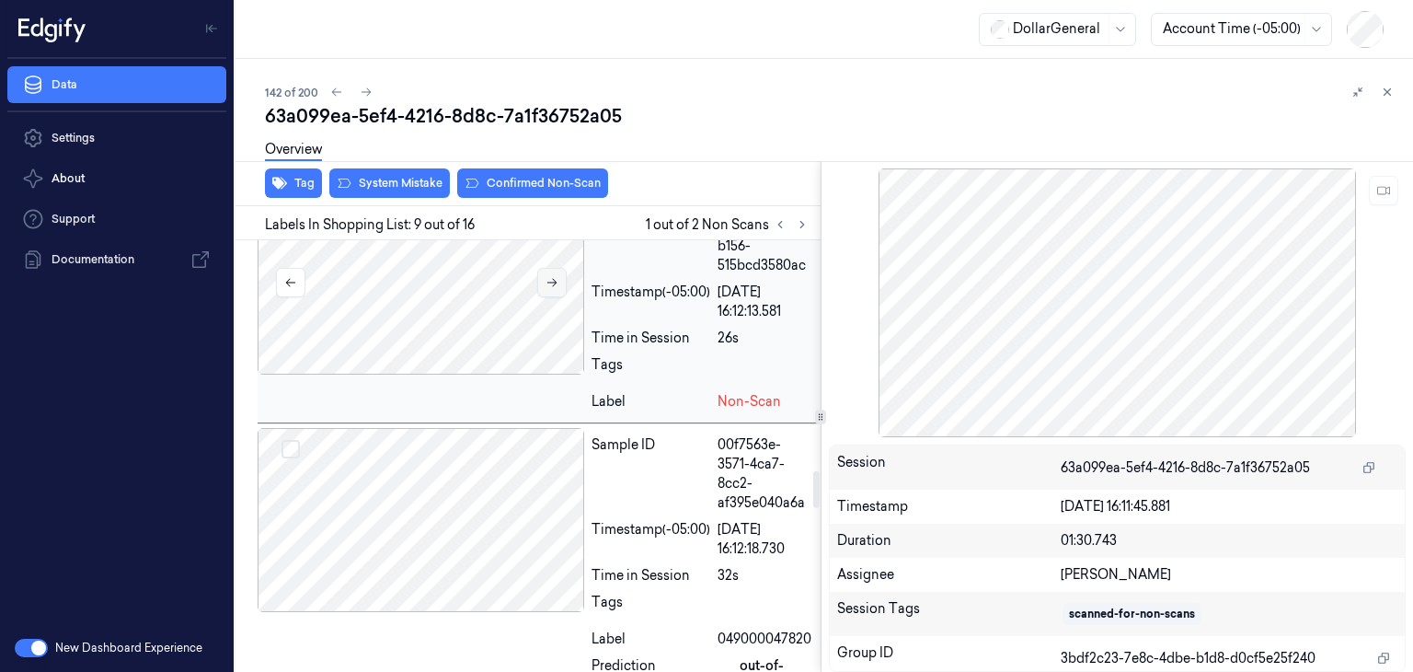
click at [565, 297] on button at bounding box center [551, 282] width 29 height 29
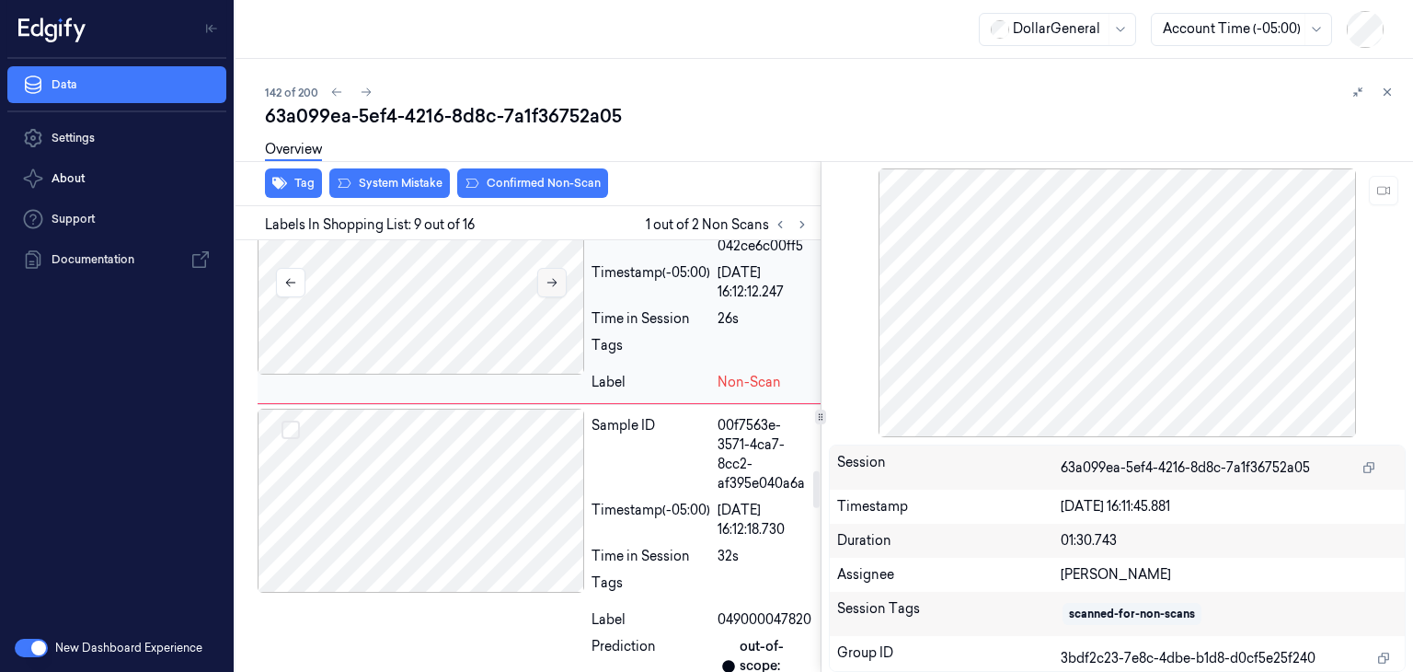
scroll to position [2716, 0]
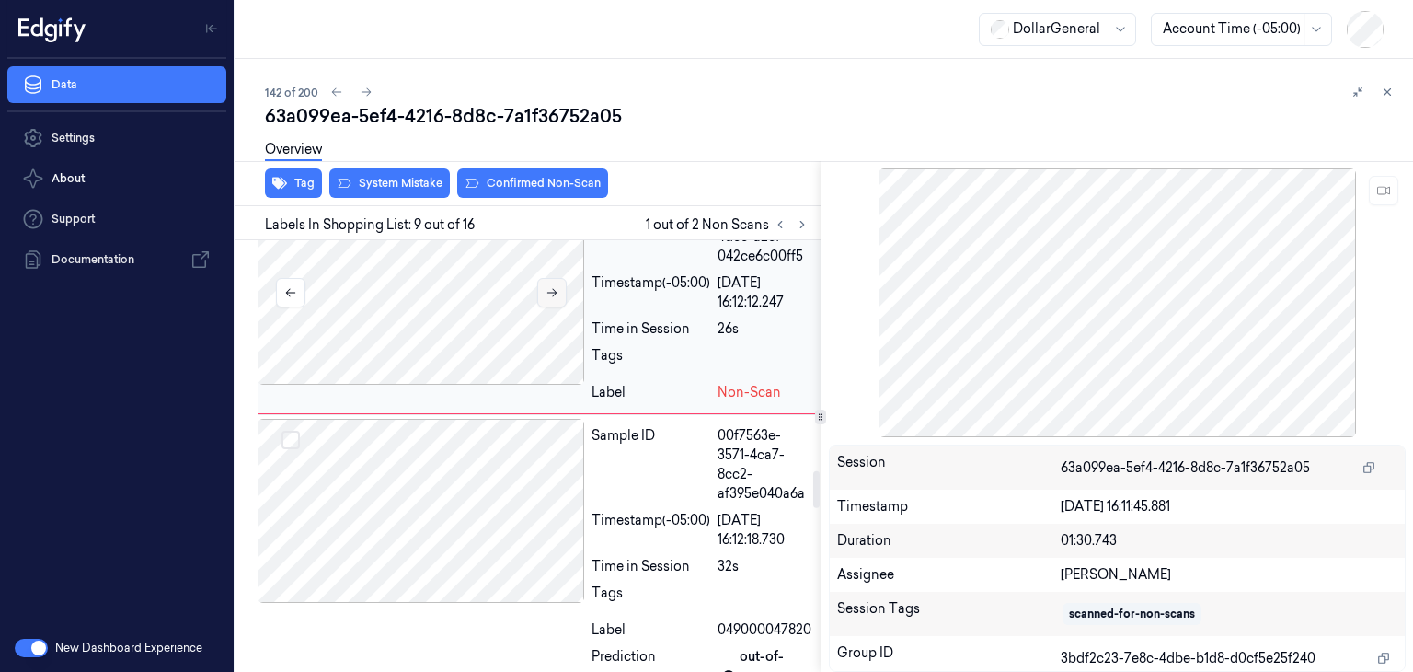
click at [565, 307] on button at bounding box center [551, 292] width 29 height 29
click at [1381, 196] on button at bounding box center [1383, 190] width 29 height 29
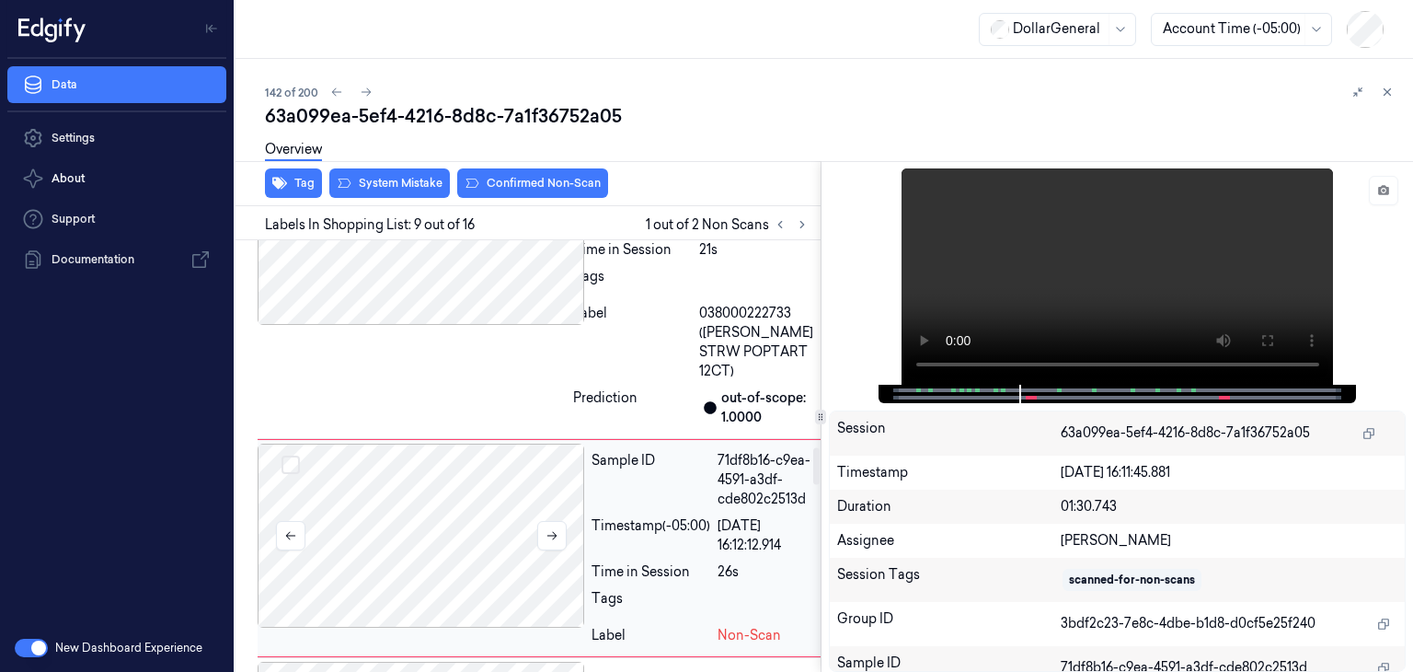
scroll to position [2440, 0]
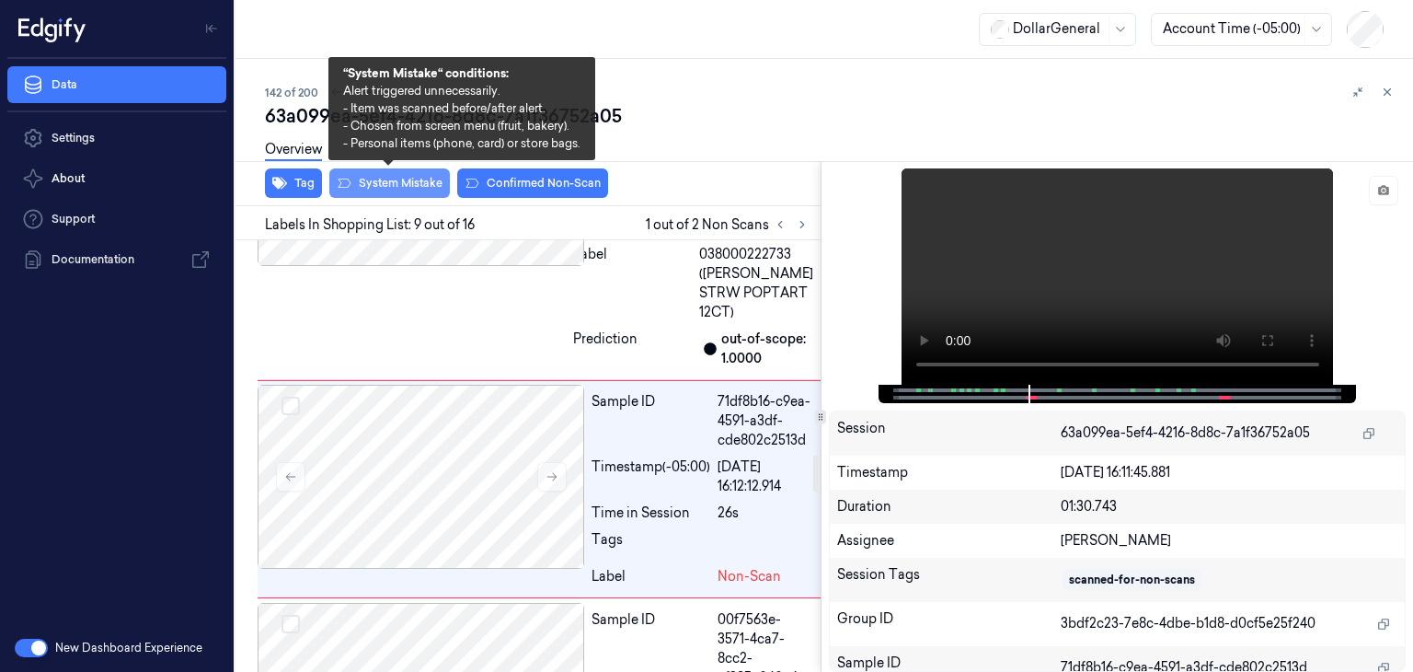
click at [422, 190] on button "System Mistake" at bounding box center [389, 182] width 121 height 29
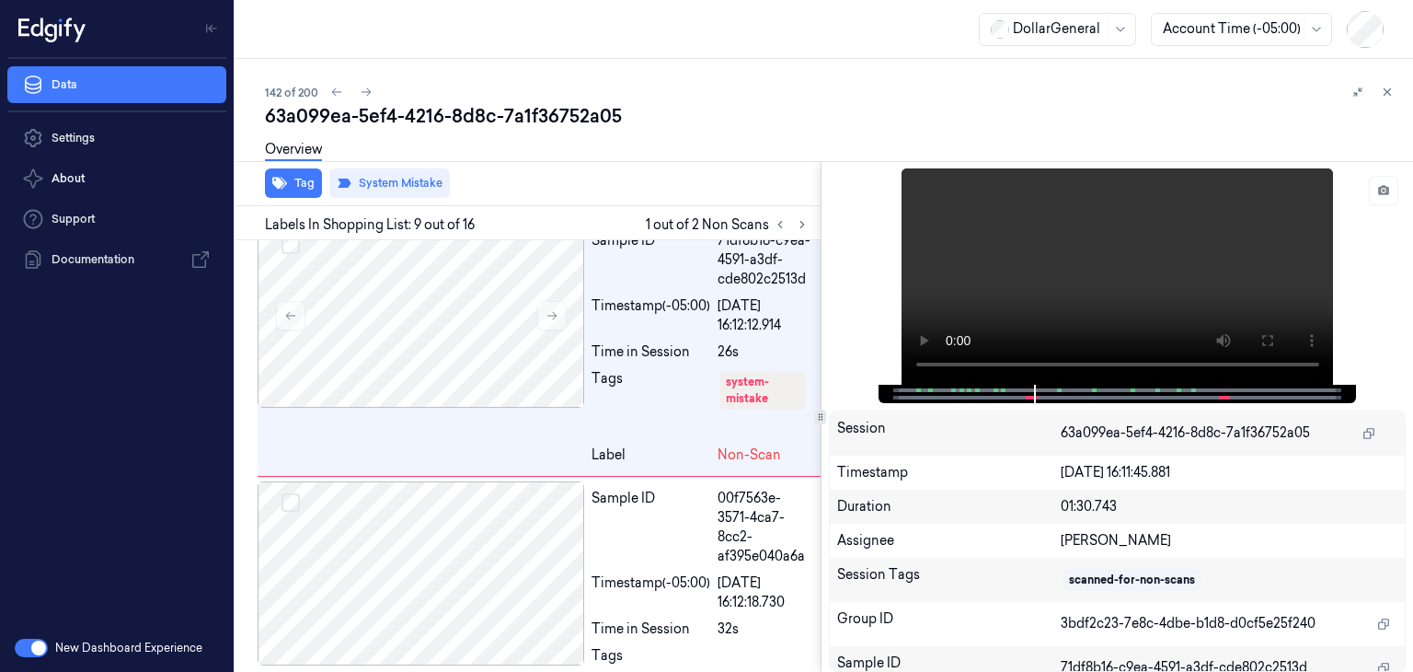
scroll to position [2735, 0]
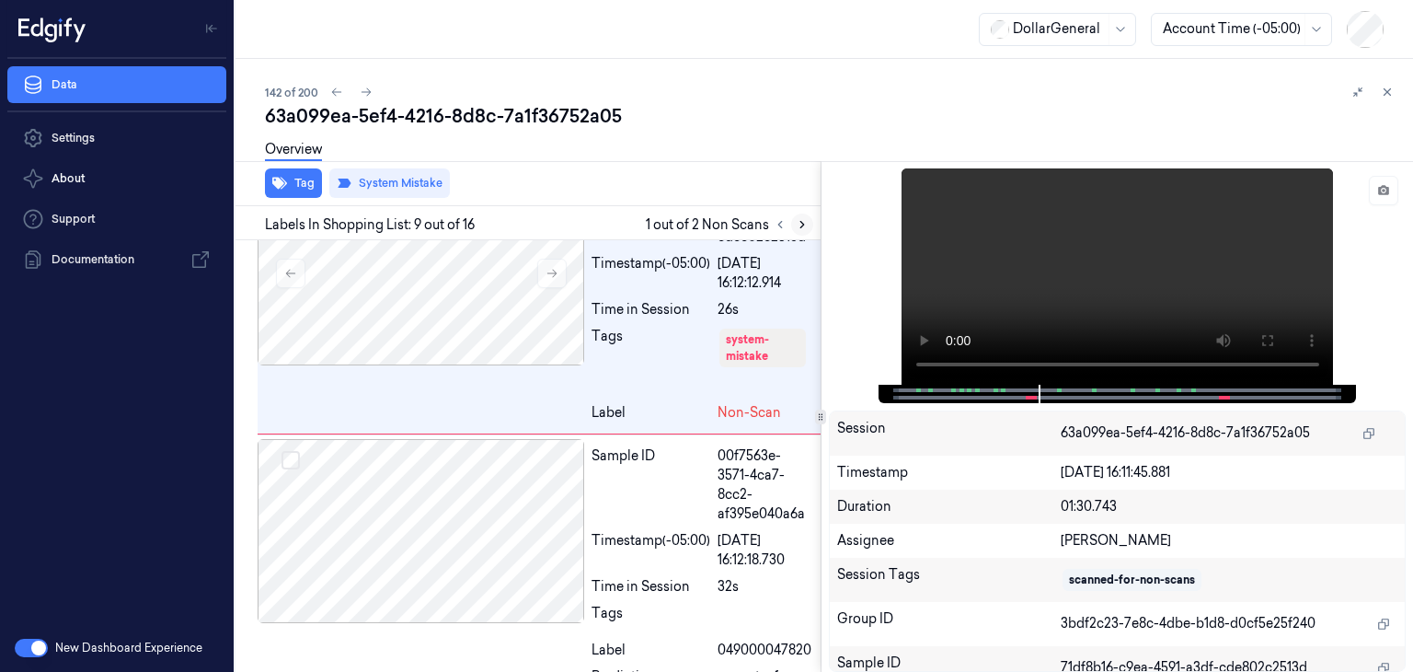
click at [796, 230] on button at bounding box center [802, 224] width 22 height 22
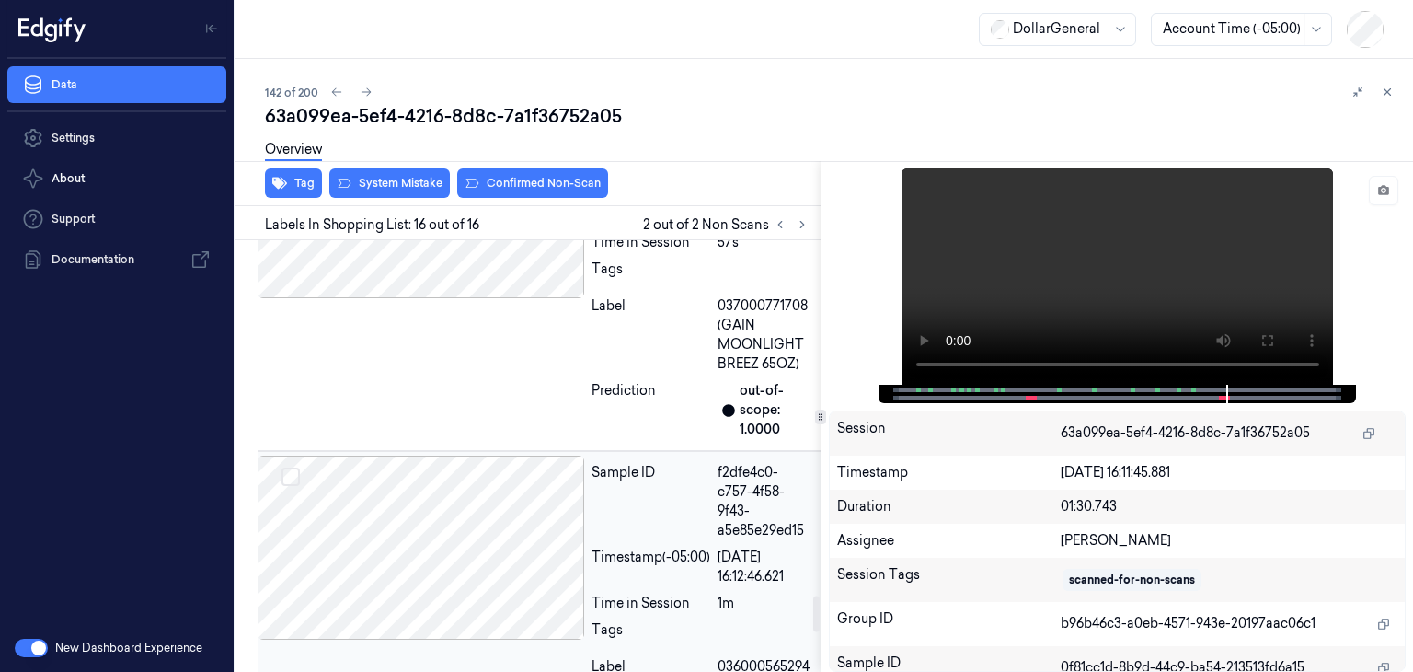
scroll to position [4226, 0]
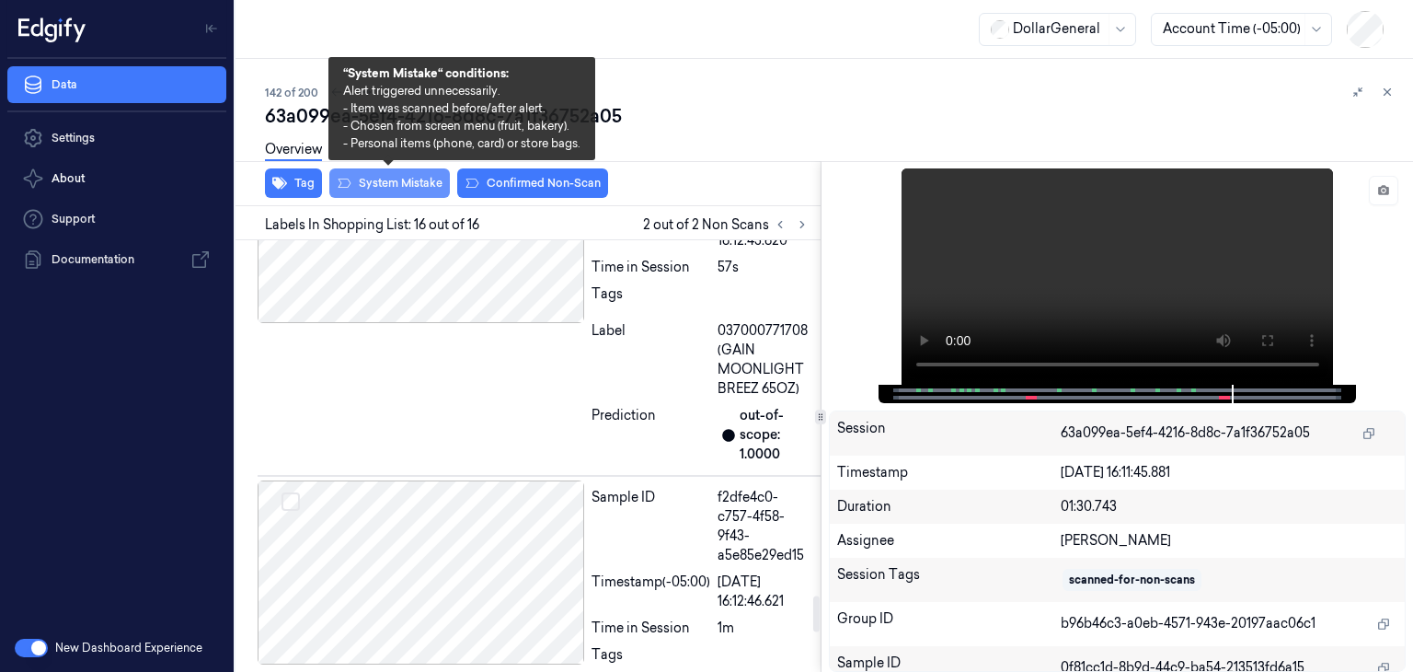
click at [434, 189] on button "System Mistake" at bounding box center [389, 182] width 121 height 29
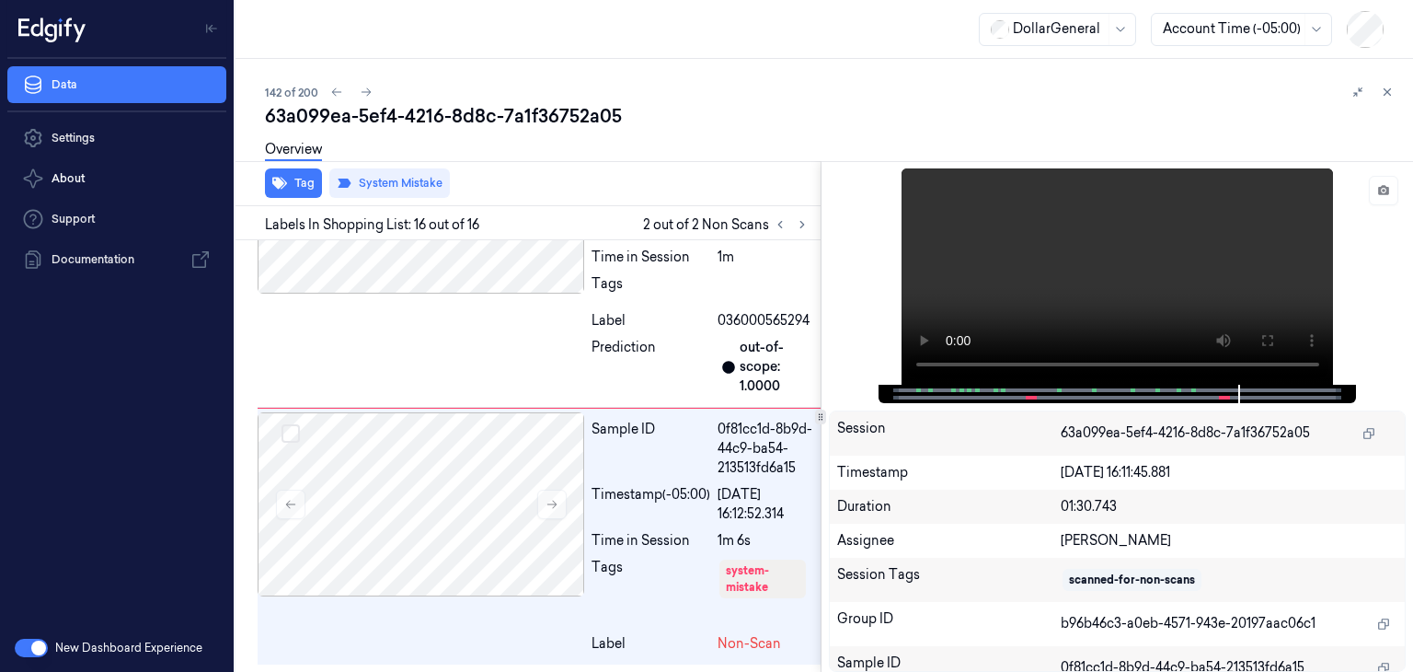
scroll to position [4725, 0]
click at [364, 87] on icon at bounding box center [366, 92] width 13 height 13
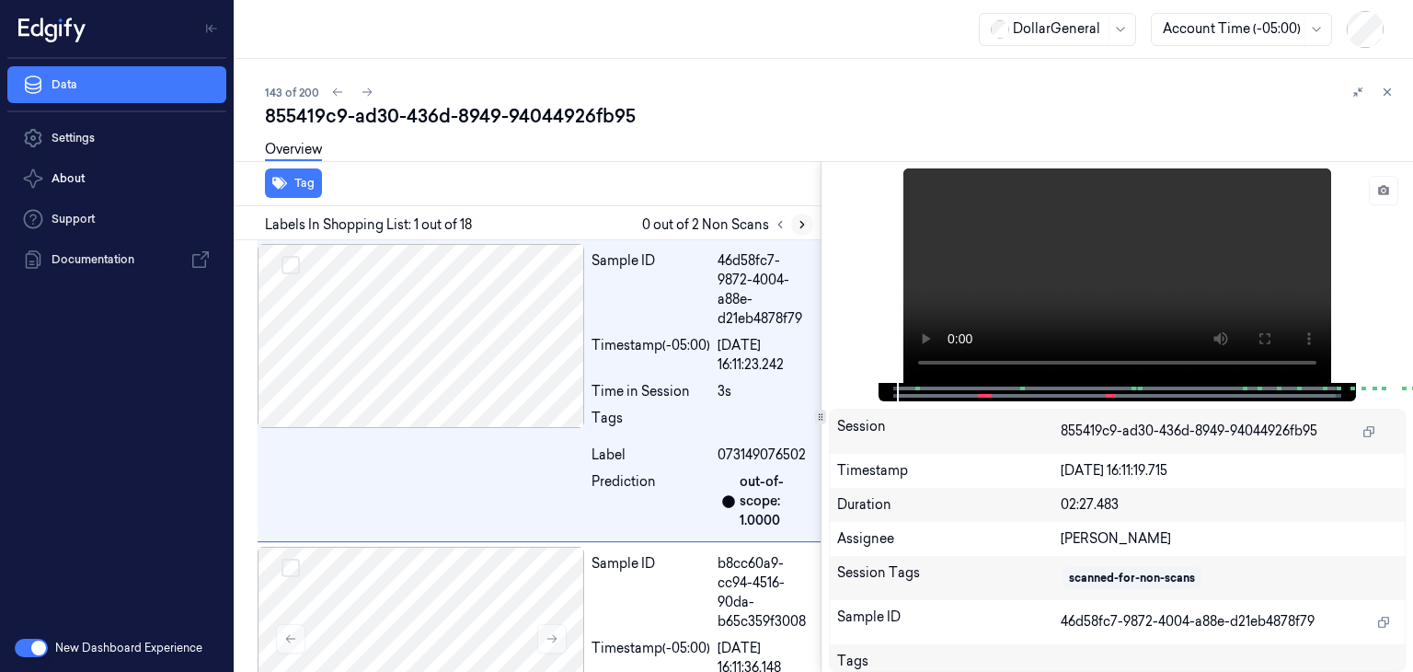
click at [809, 222] on button at bounding box center [802, 224] width 22 height 22
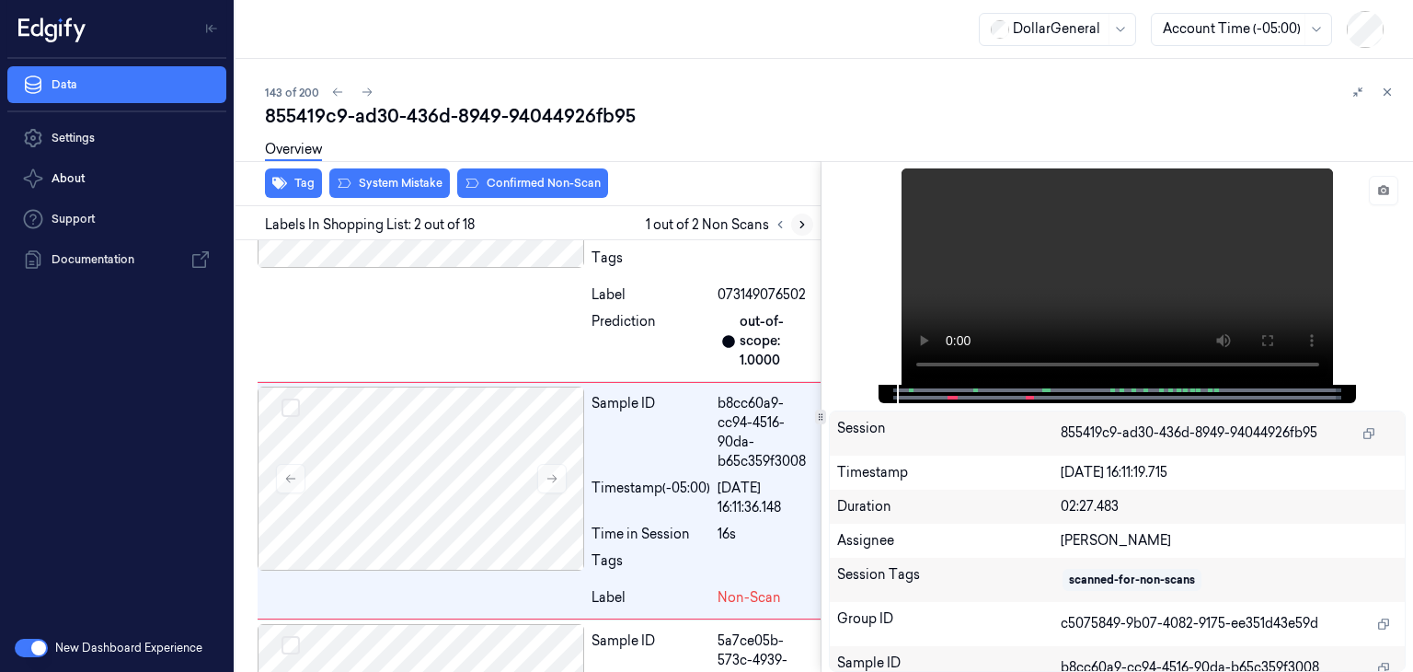
scroll to position [203, 0]
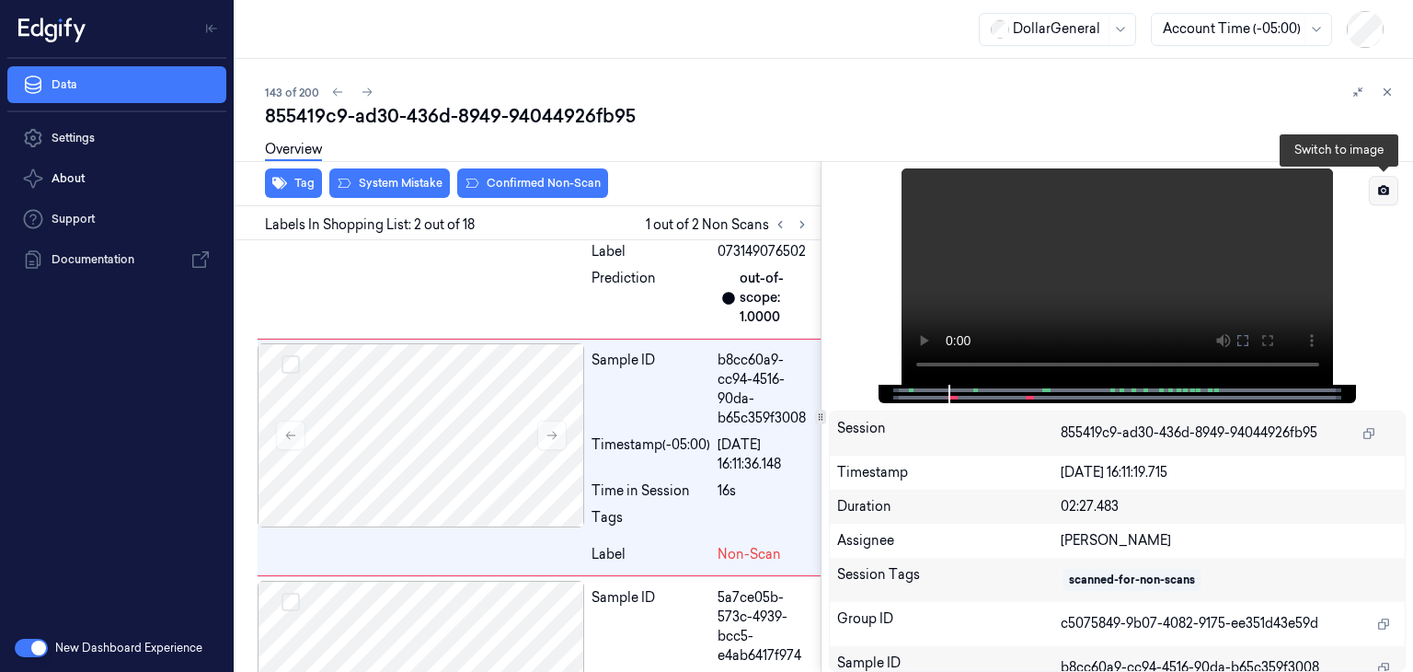
click at [1371, 200] on button at bounding box center [1383, 190] width 29 height 29
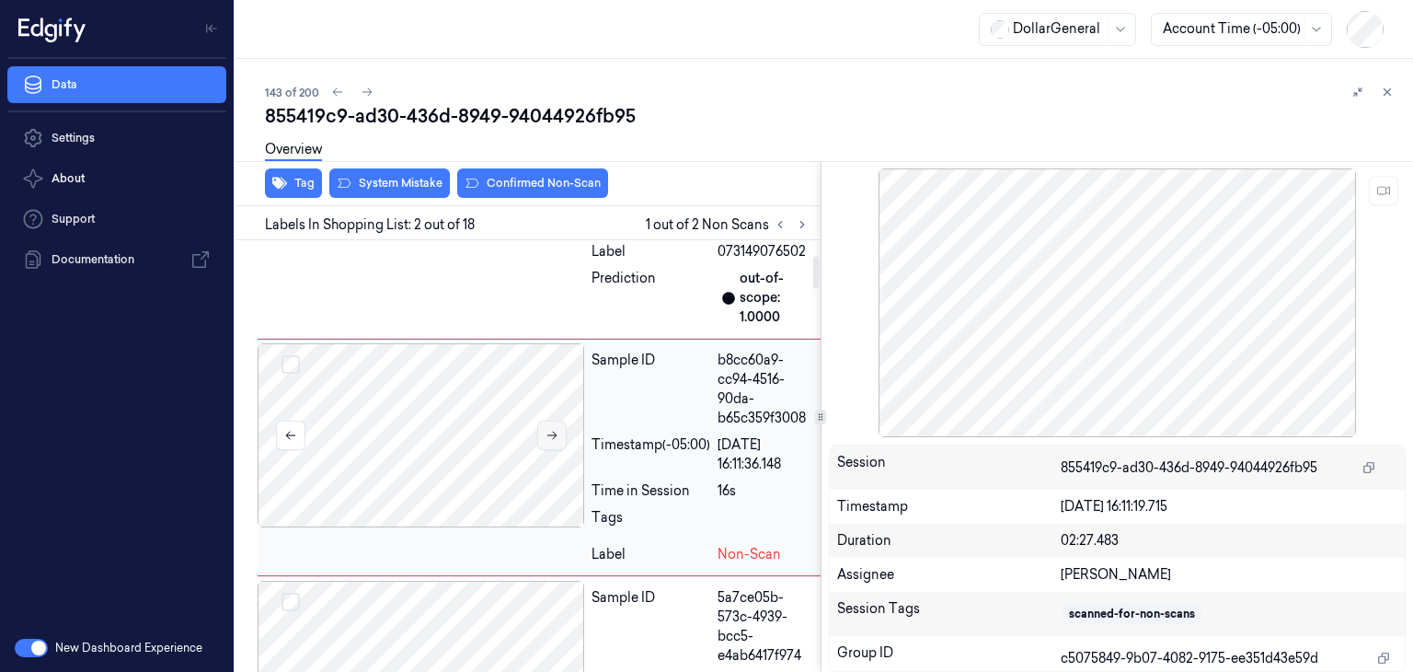
click at [548, 435] on icon at bounding box center [552, 435] width 13 height 13
click at [548, 434] on icon at bounding box center [552, 435] width 13 height 13
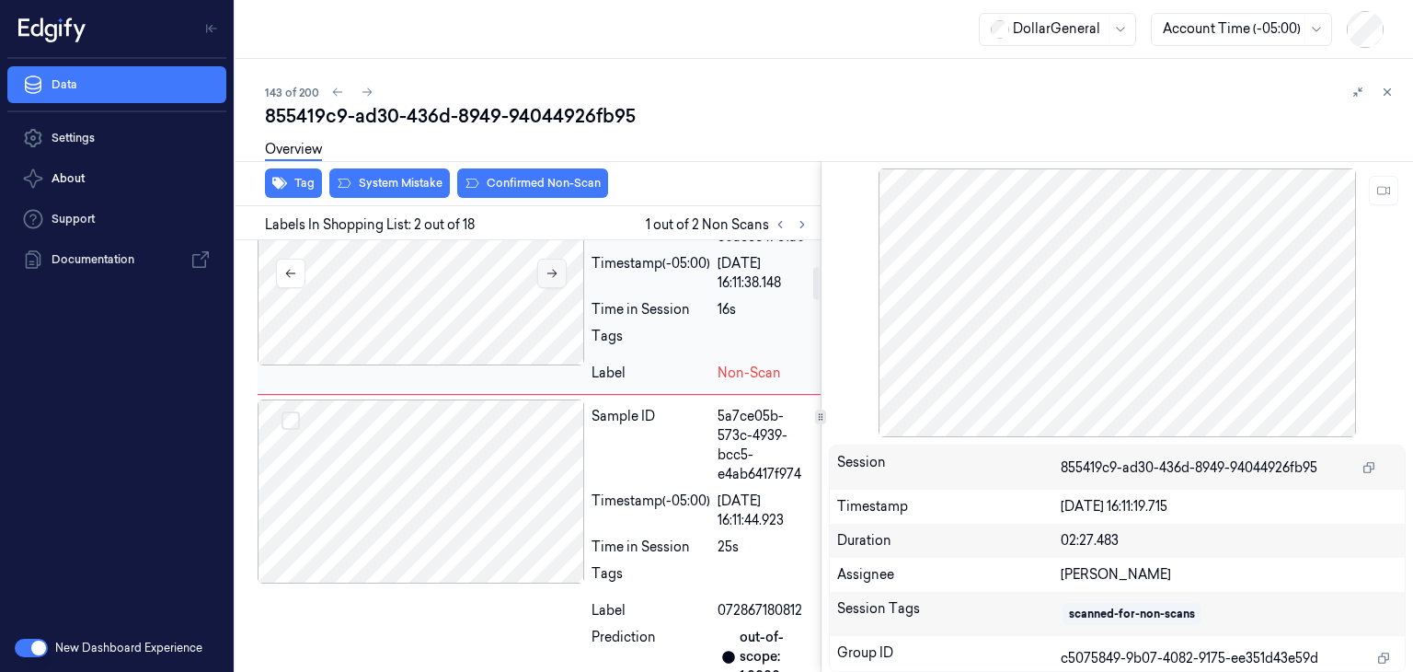
scroll to position [368, 0]
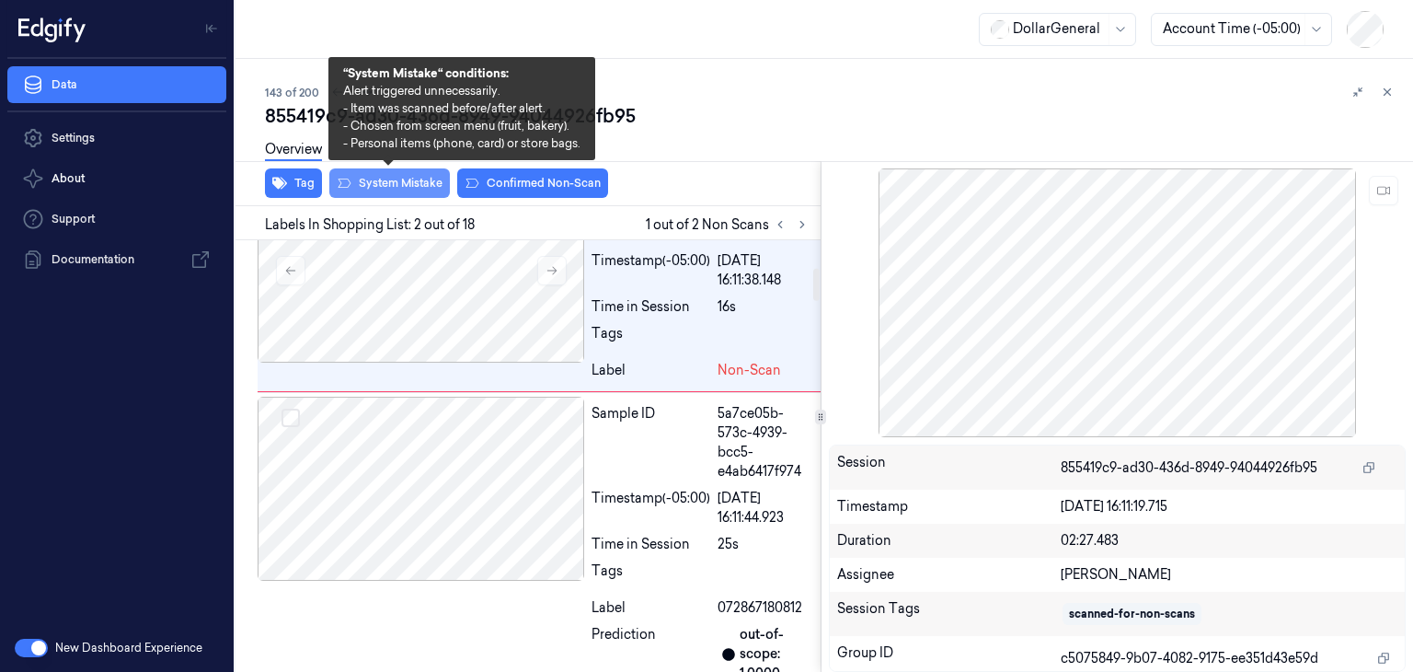
click at [400, 185] on button "System Mistake" at bounding box center [389, 182] width 121 height 29
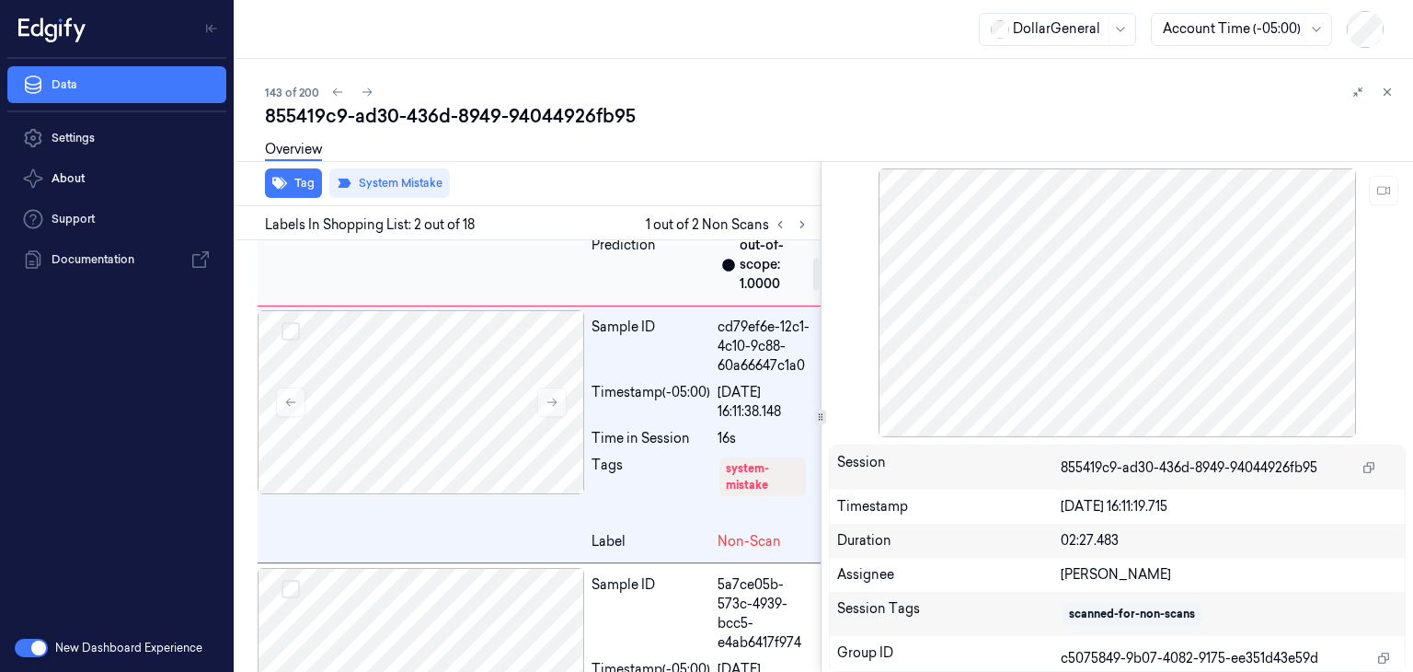
scroll to position [213, 0]
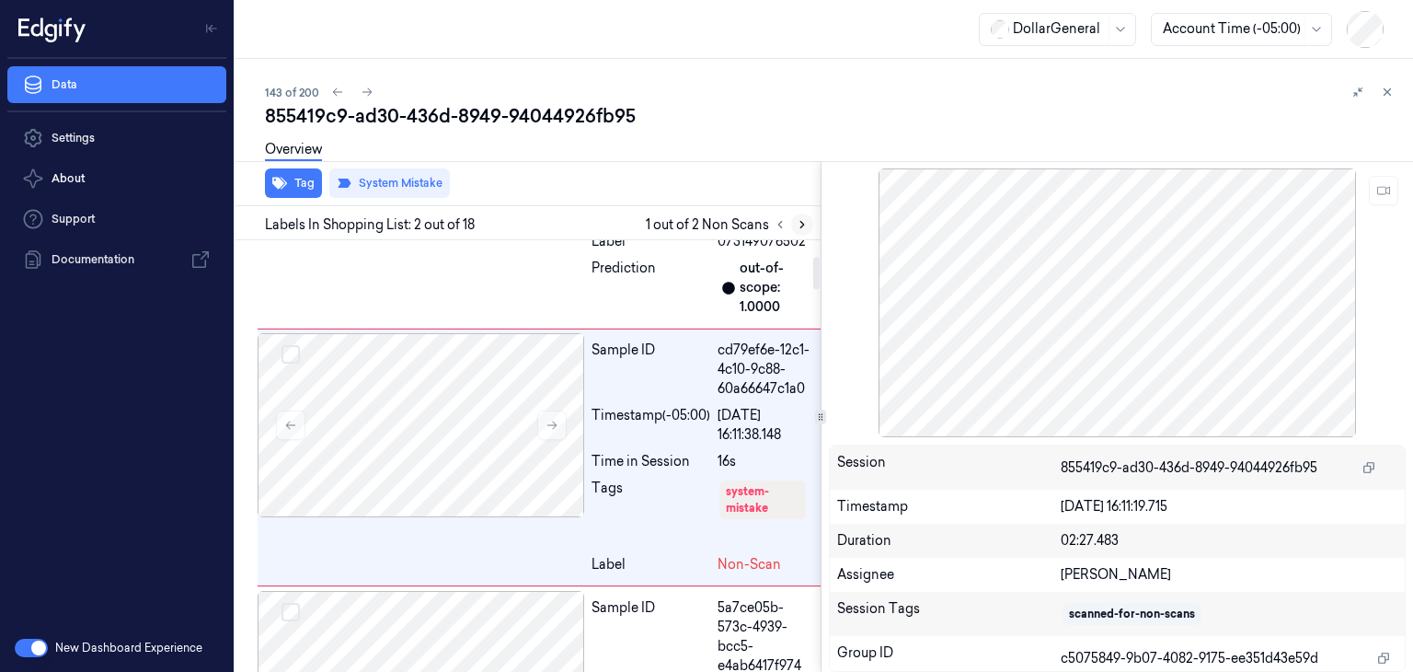
click at [799, 222] on icon at bounding box center [802, 224] width 13 height 13
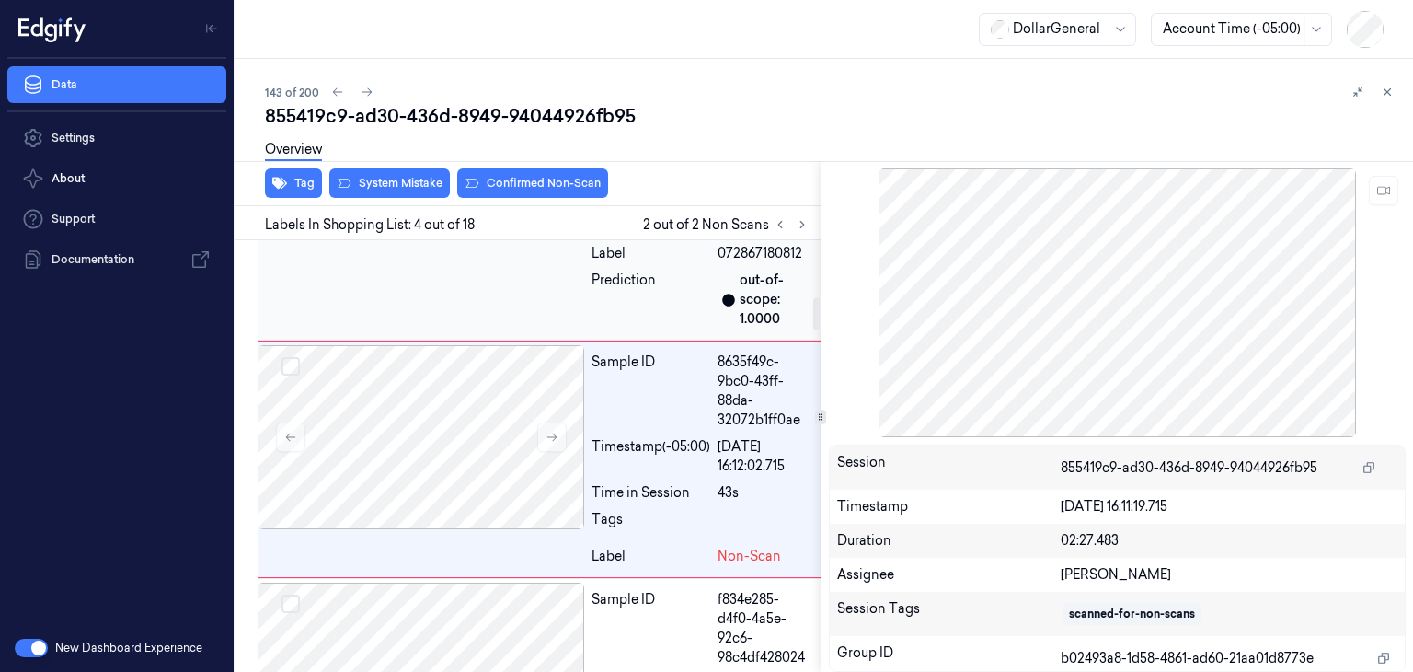
scroll to position [763, 0]
click at [547, 442] on button at bounding box center [551, 435] width 29 height 29
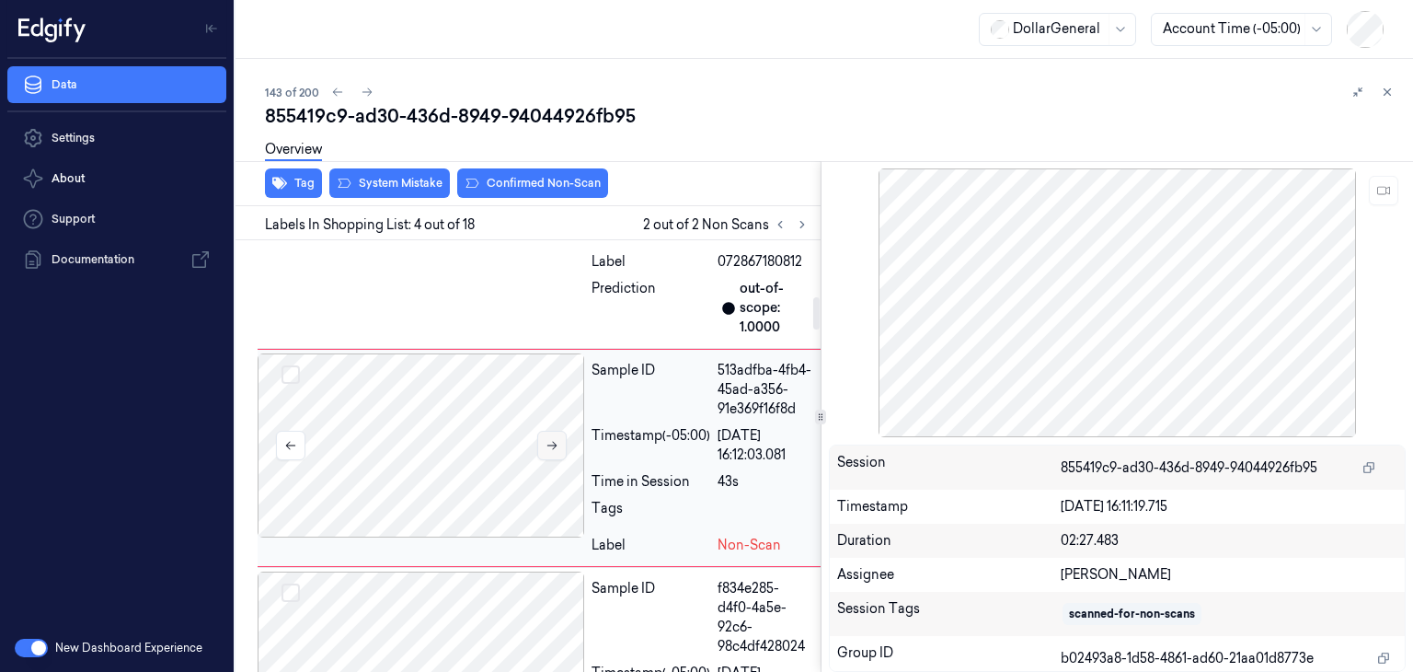
click at [547, 442] on icon at bounding box center [551, 446] width 10 height 8
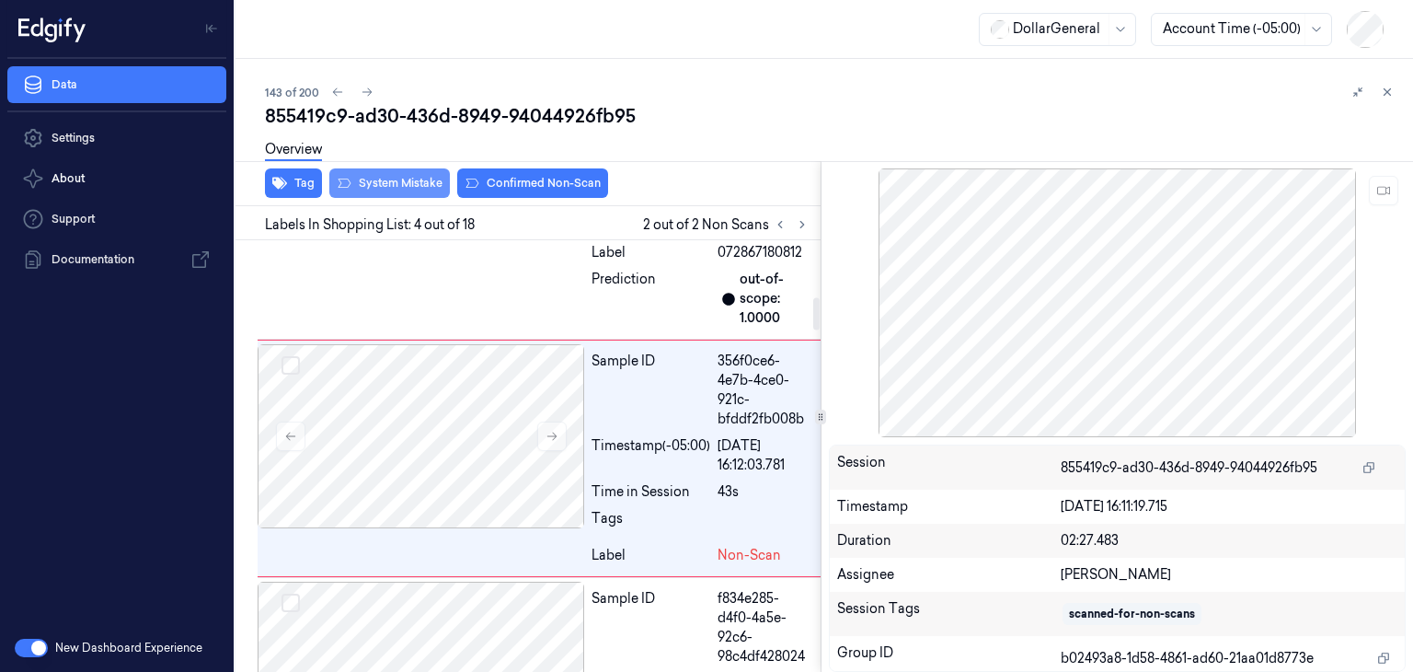
click at [419, 190] on button "System Mistake" at bounding box center [389, 182] width 121 height 29
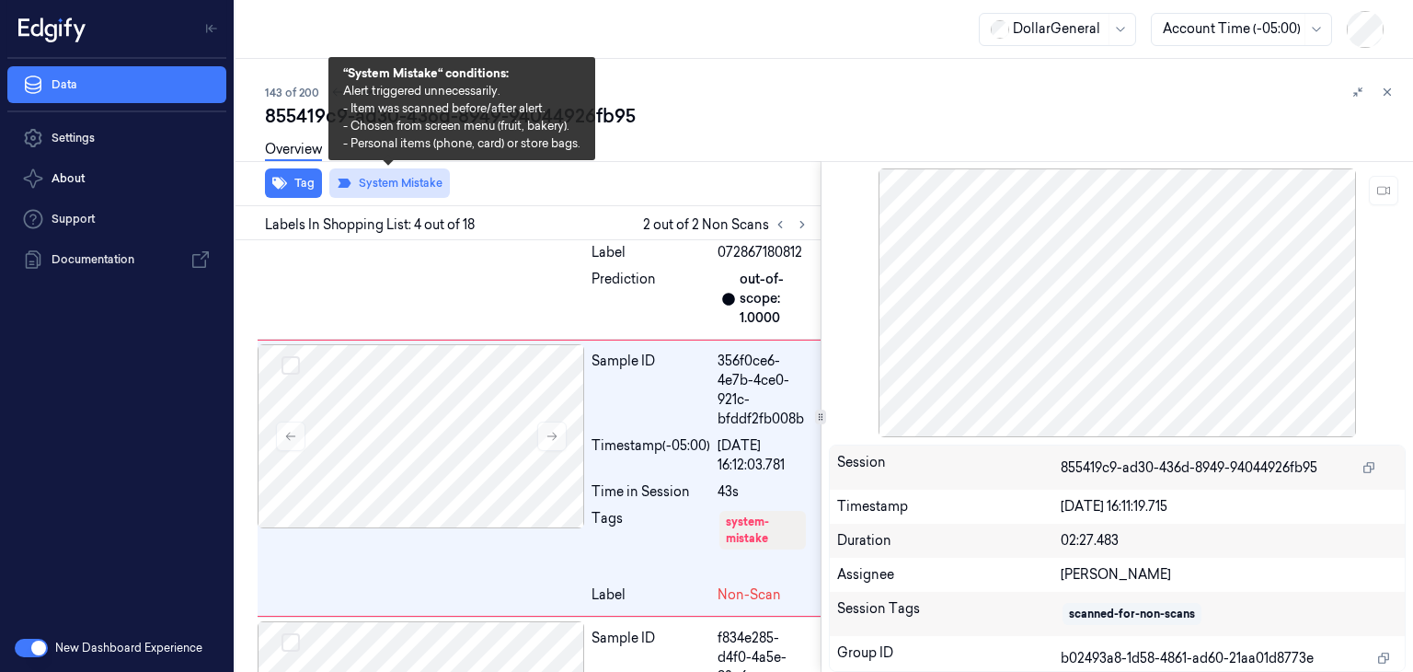
scroll to position [783, 0]
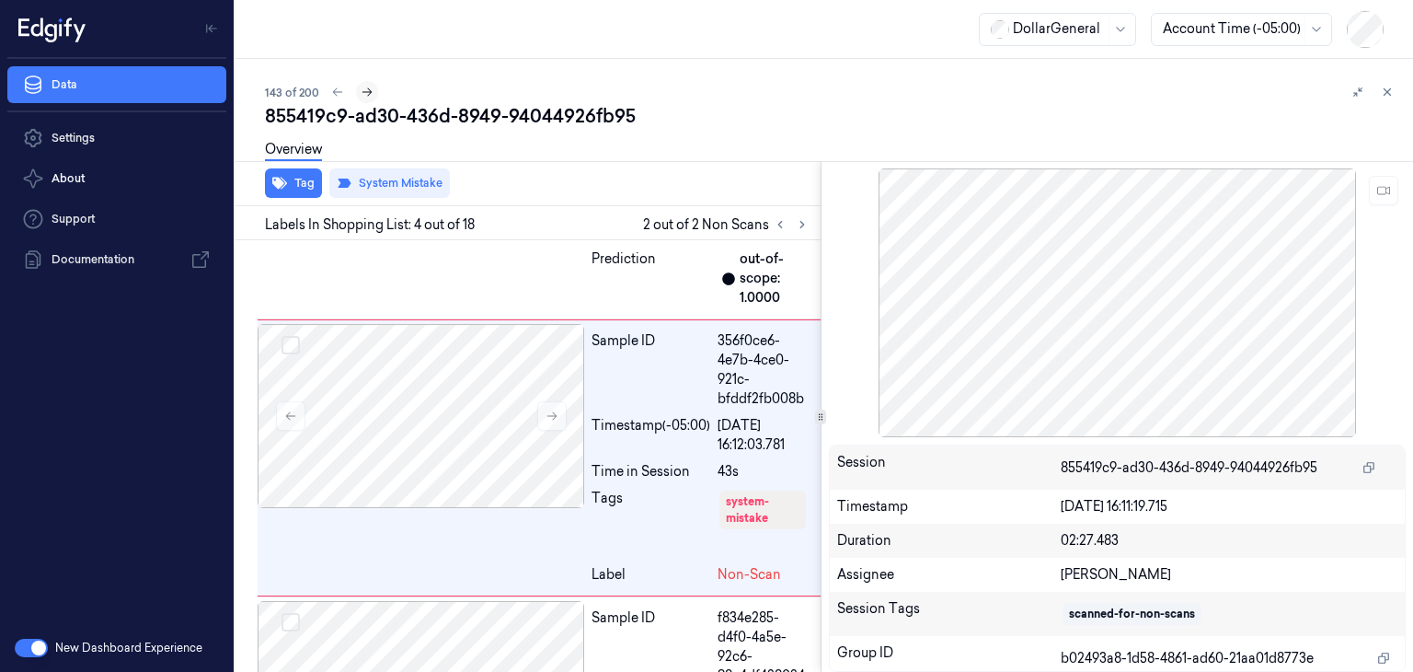
click at [368, 91] on icon at bounding box center [367, 92] width 13 height 13
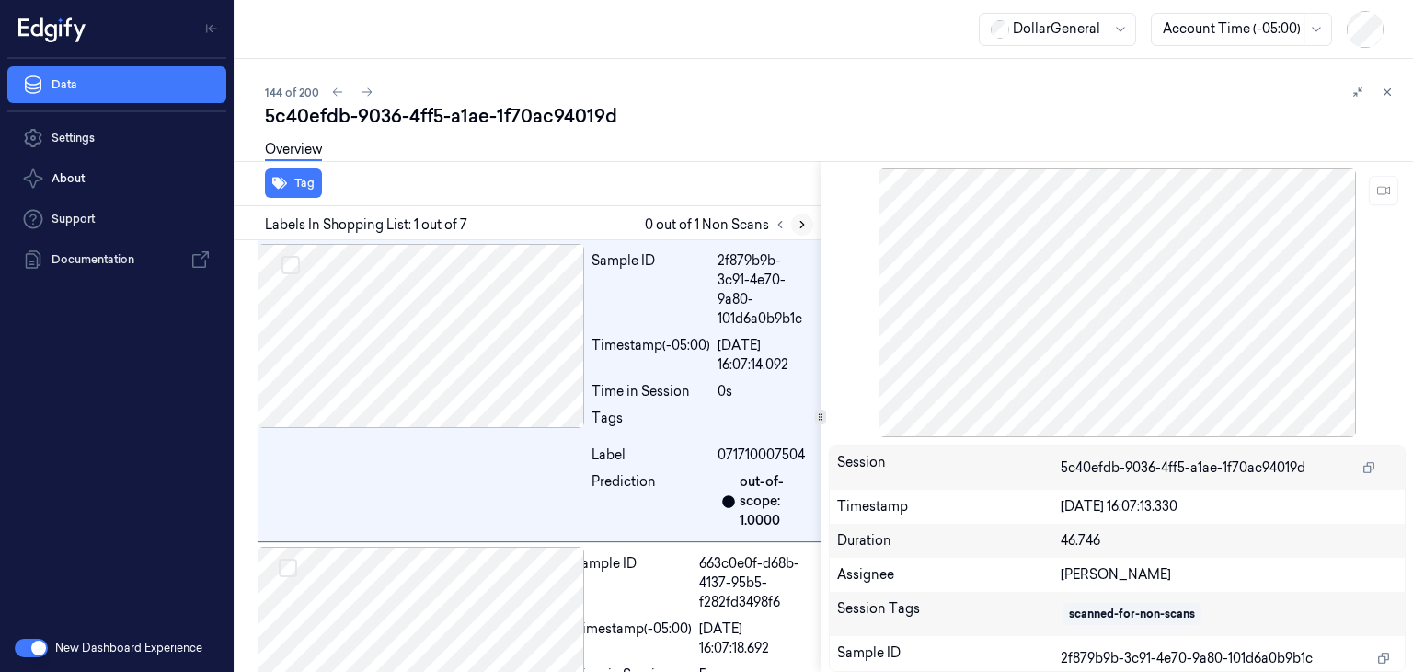
click at [794, 220] on button at bounding box center [802, 224] width 22 height 22
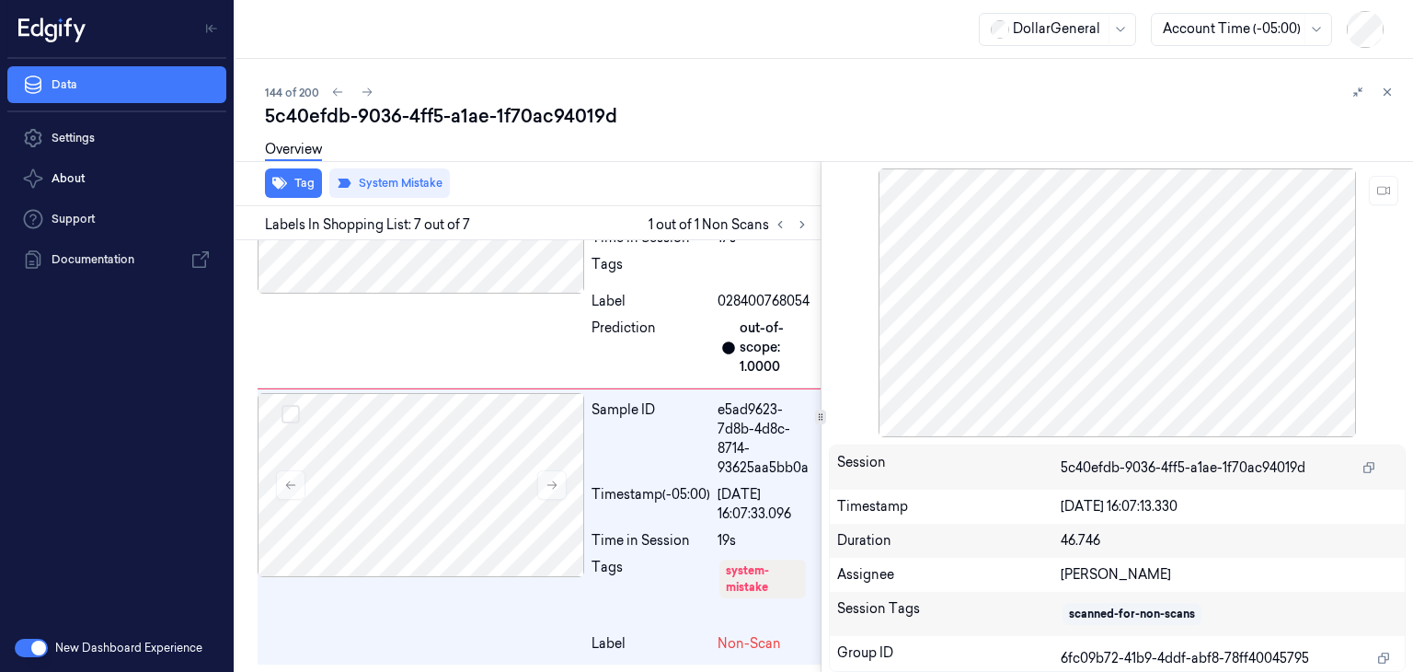
scroll to position [1760, 0]
click at [1389, 88] on icon at bounding box center [1387, 92] width 13 height 13
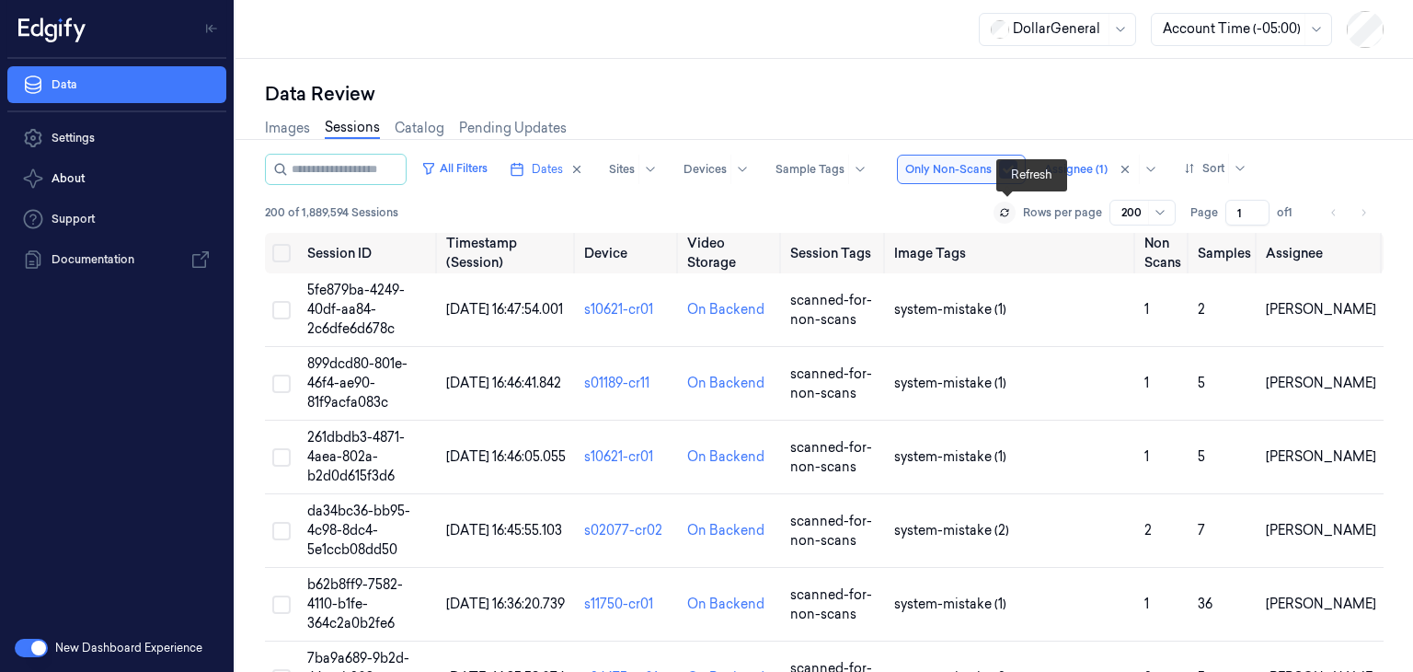
click at [1008, 211] on icon at bounding box center [1004, 210] width 7 height 3
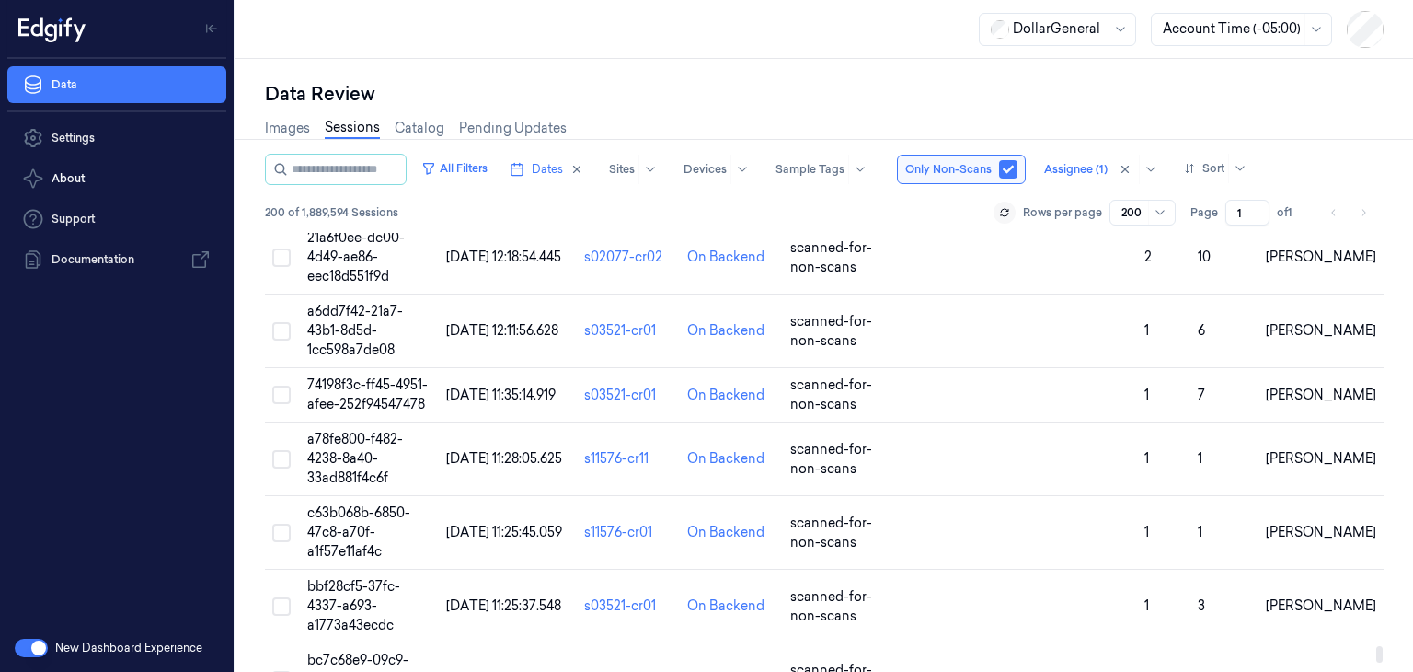
scroll to position [13796, 0]
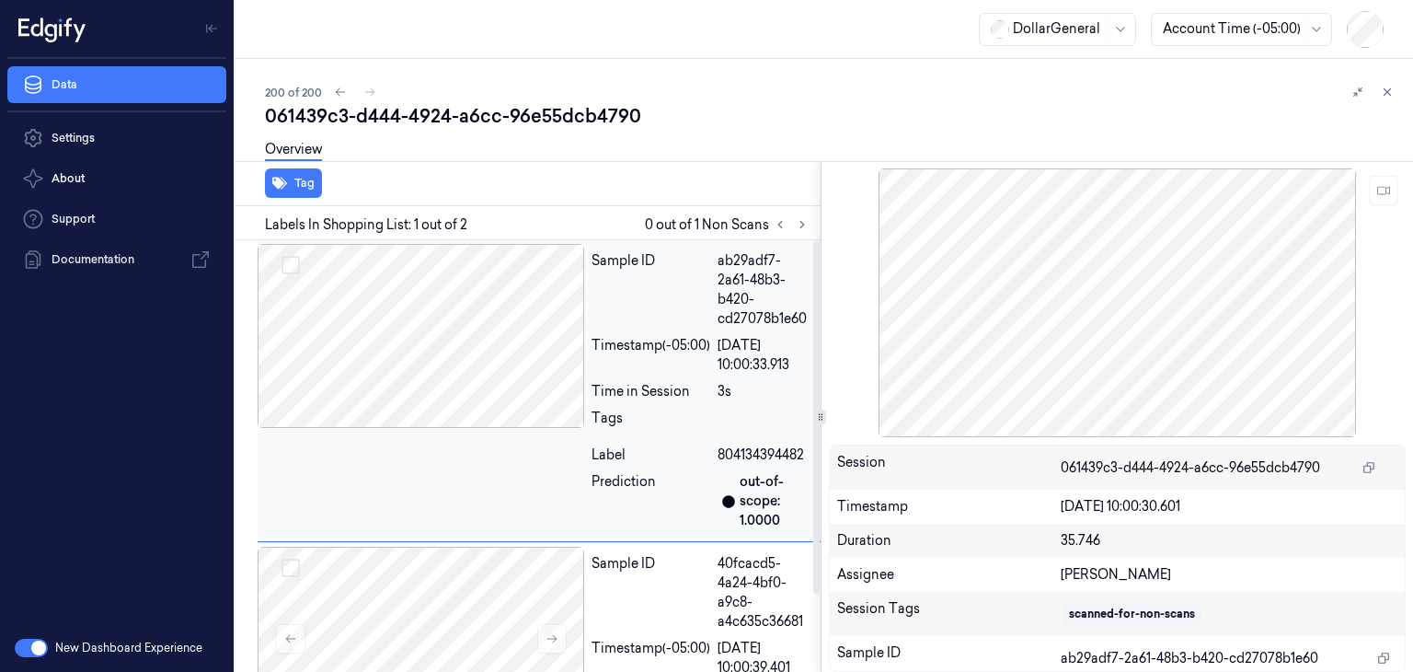
drag, startPoint x: 372, startPoint y: 568, endPoint x: 383, endPoint y: 312, distance: 256.0
click at [383, 312] on div at bounding box center [421, 336] width 327 height 184
click at [801, 219] on icon at bounding box center [802, 224] width 13 height 13
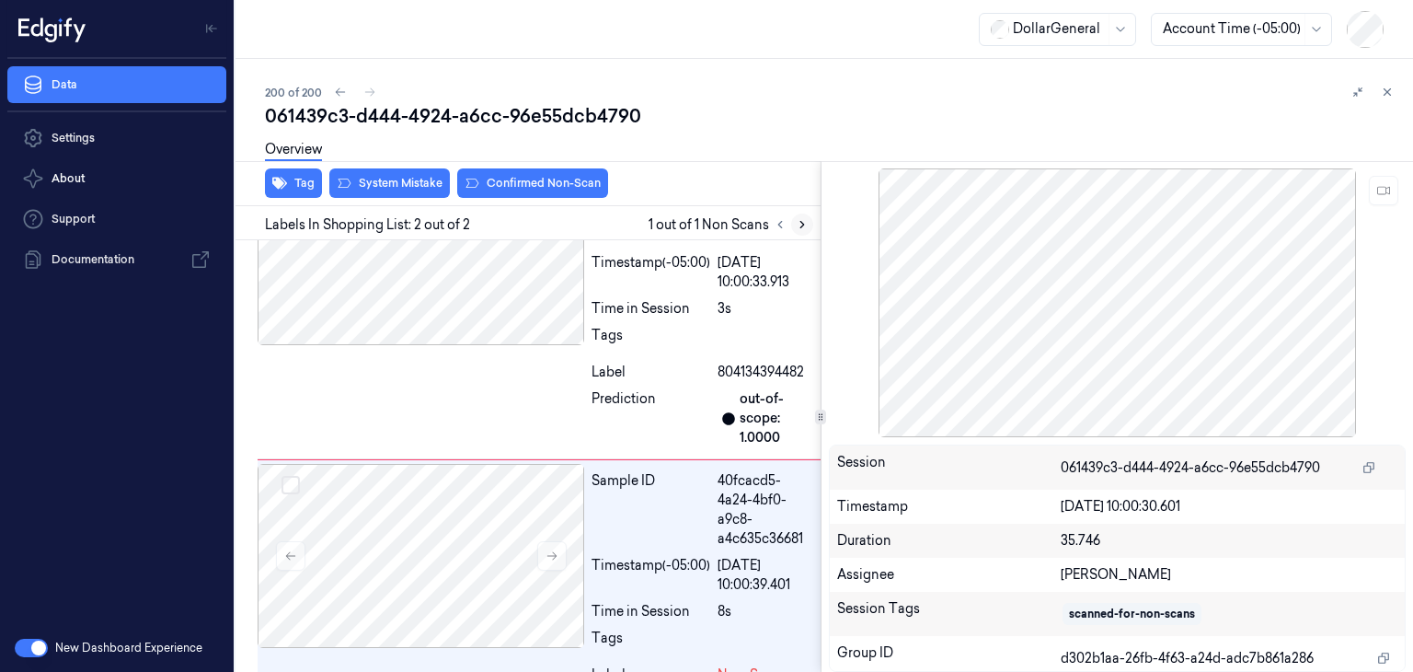
scroll to position [94, 0]
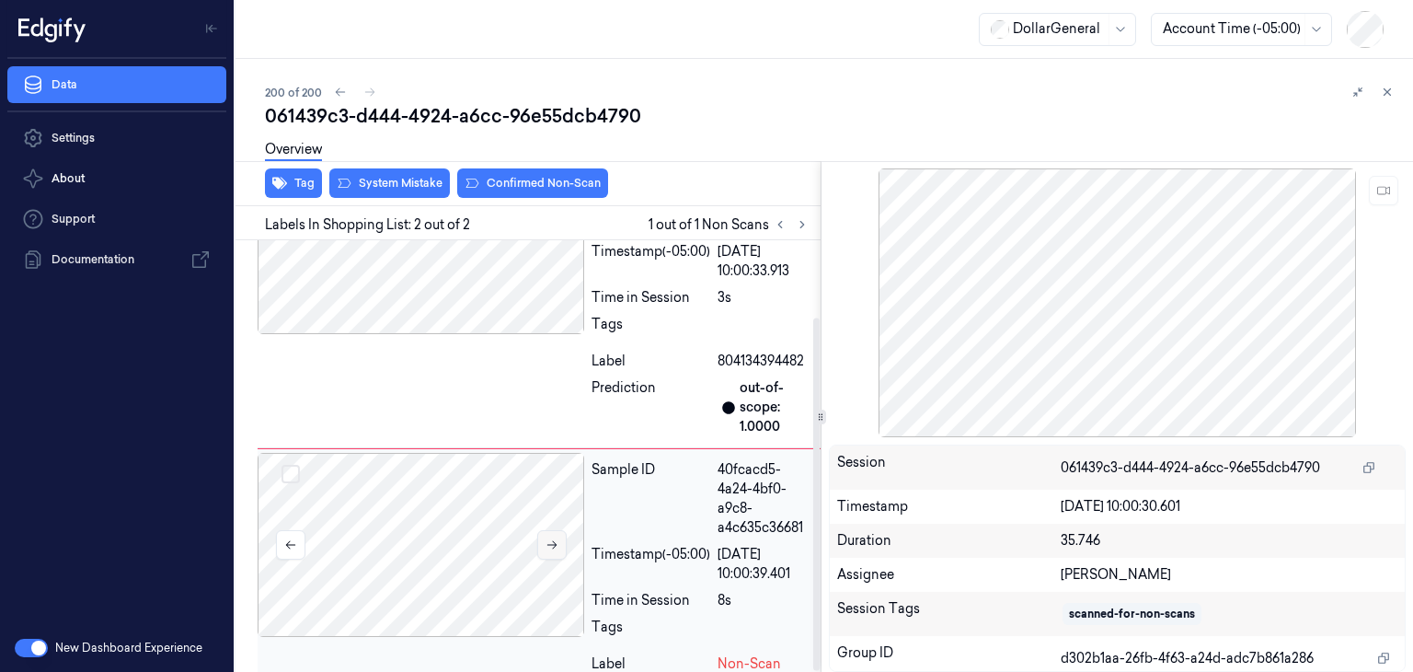
click at [548, 531] on button at bounding box center [551, 544] width 29 height 29
click at [548, 532] on button at bounding box center [551, 544] width 29 height 29
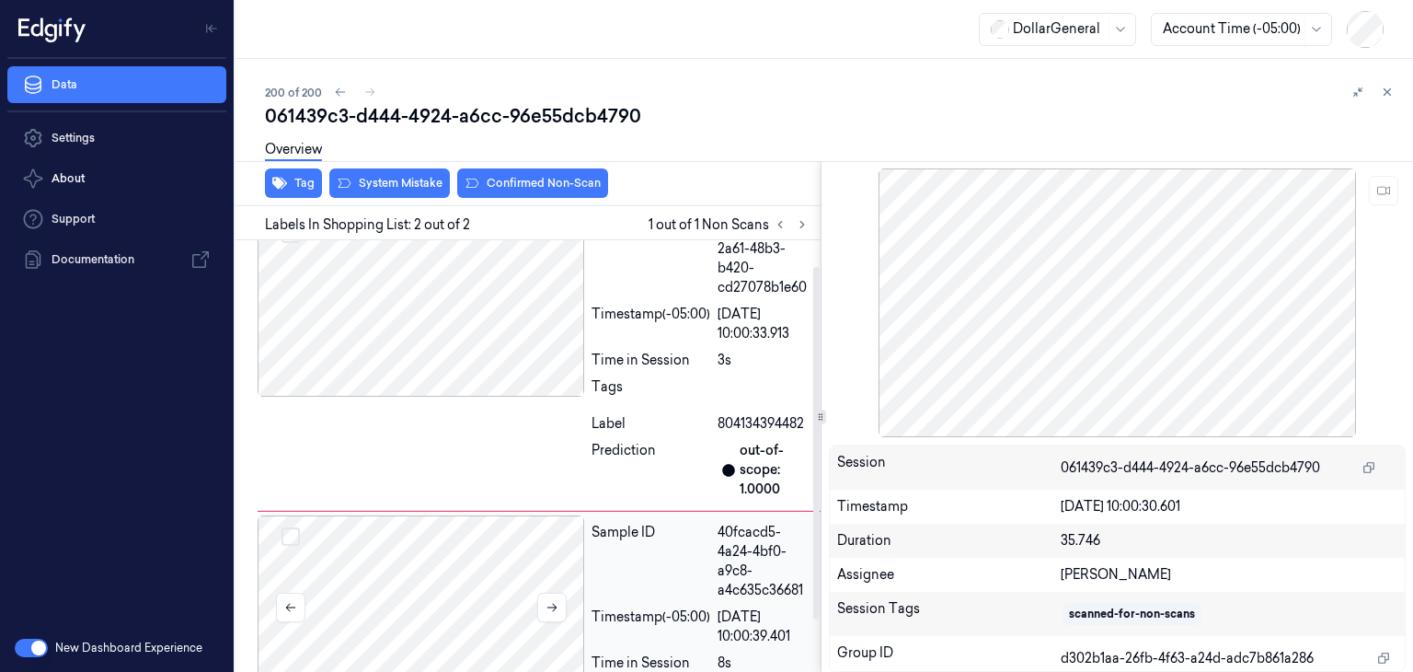
scroll to position [2, 0]
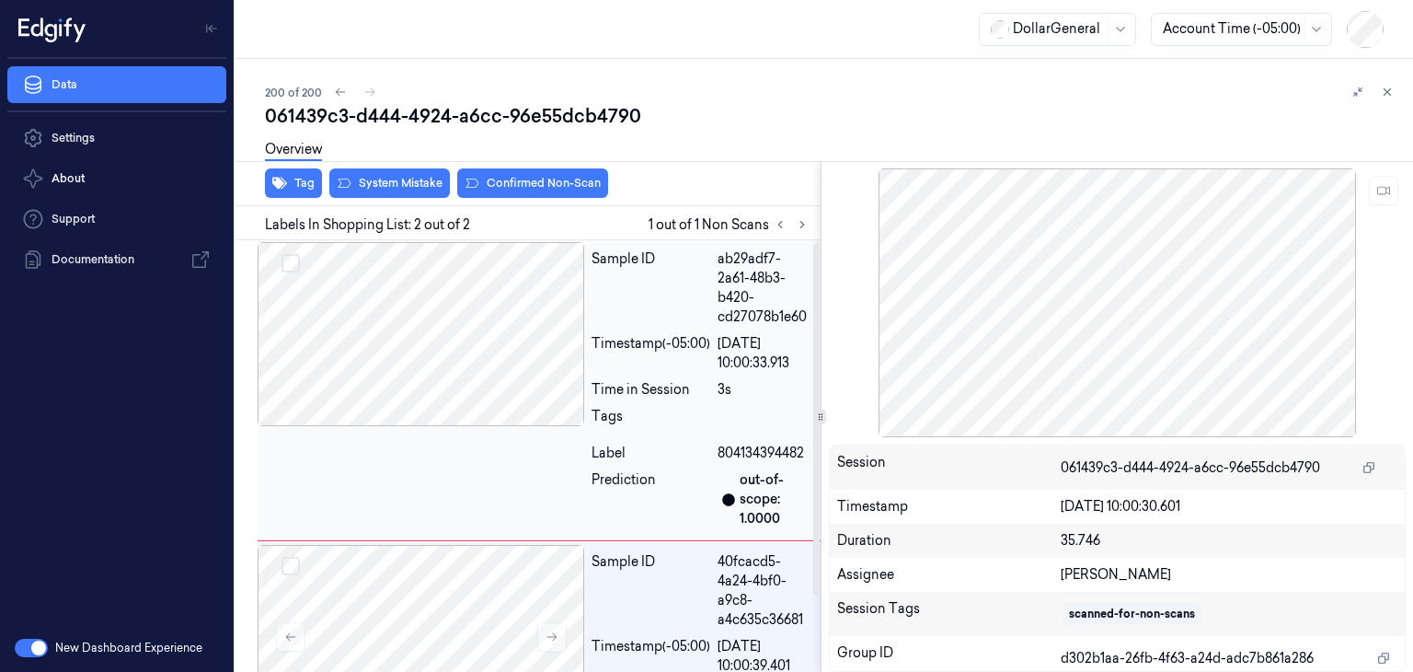
click at [383, 295] on div at bounding box center [421, 334] width 327 height 184
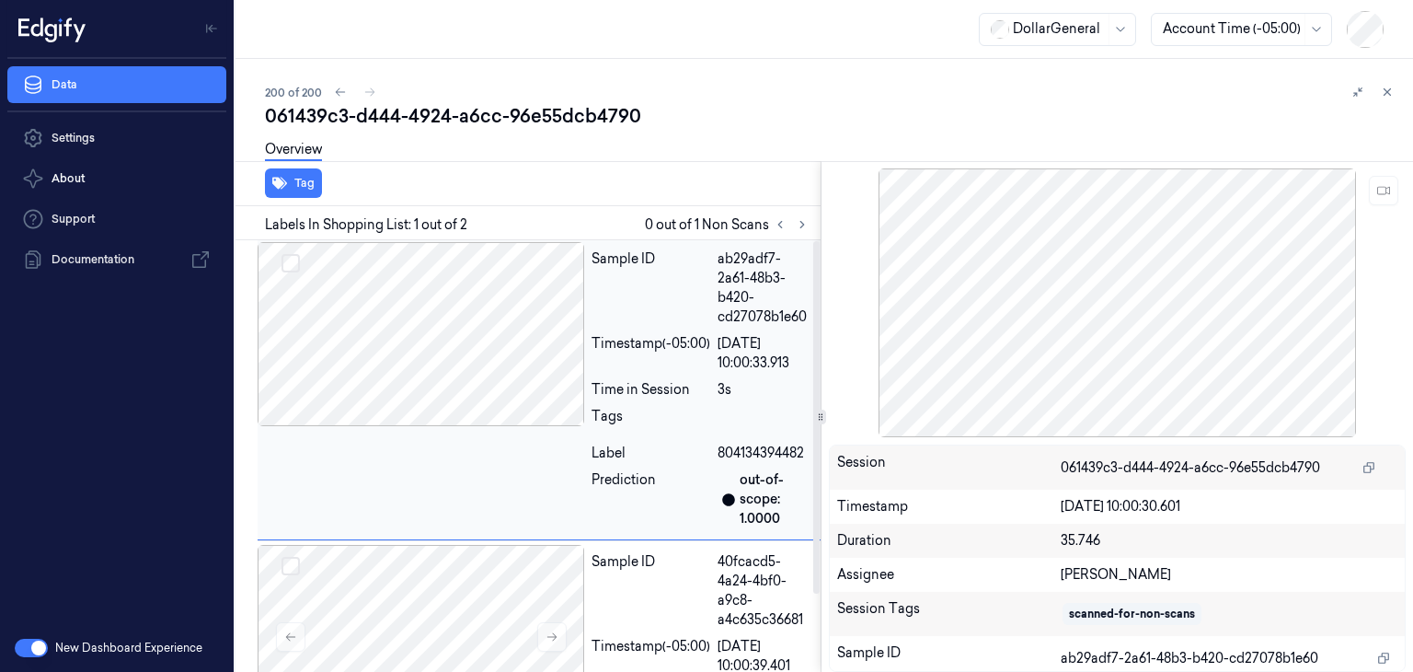
scroll to position [0, 0]
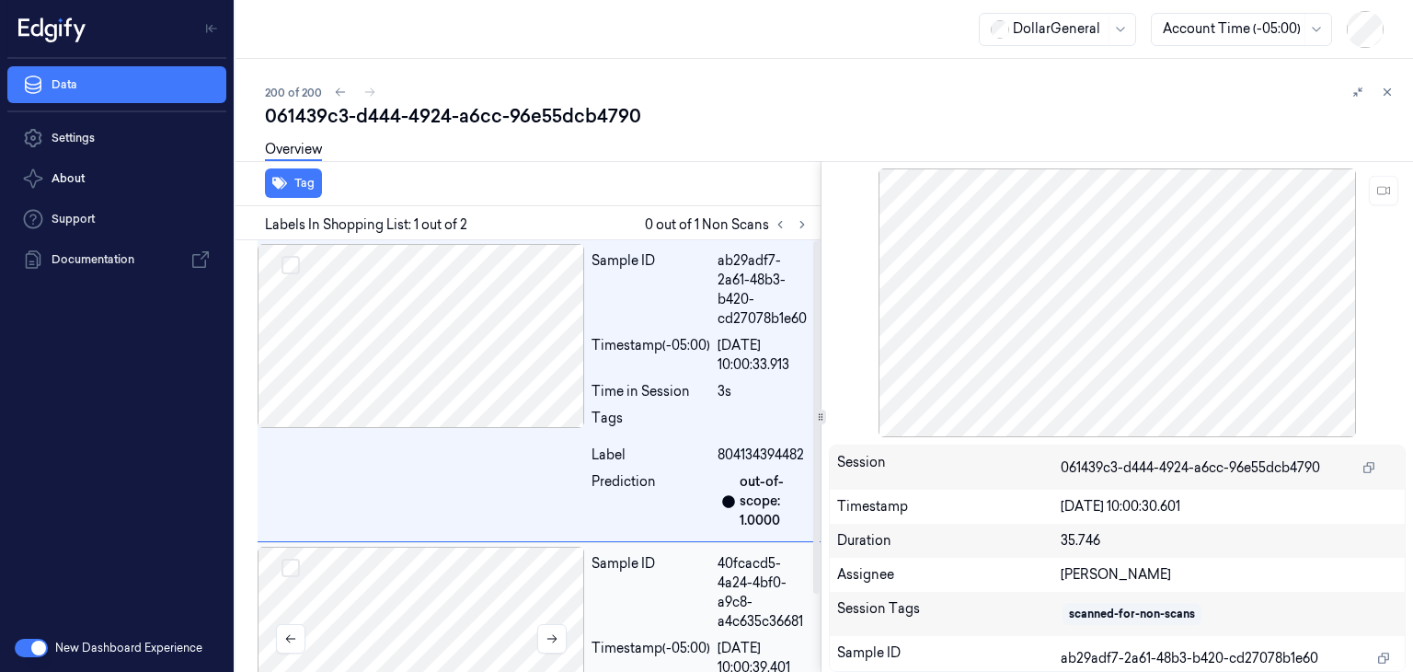
drag, startPoint x: 467, startPoint y: 568, endPoint x: 467, endPoint y: 522, distance: 46.0
click at [469, 569] on div at bounding box center [421, 638] width 327 height 184
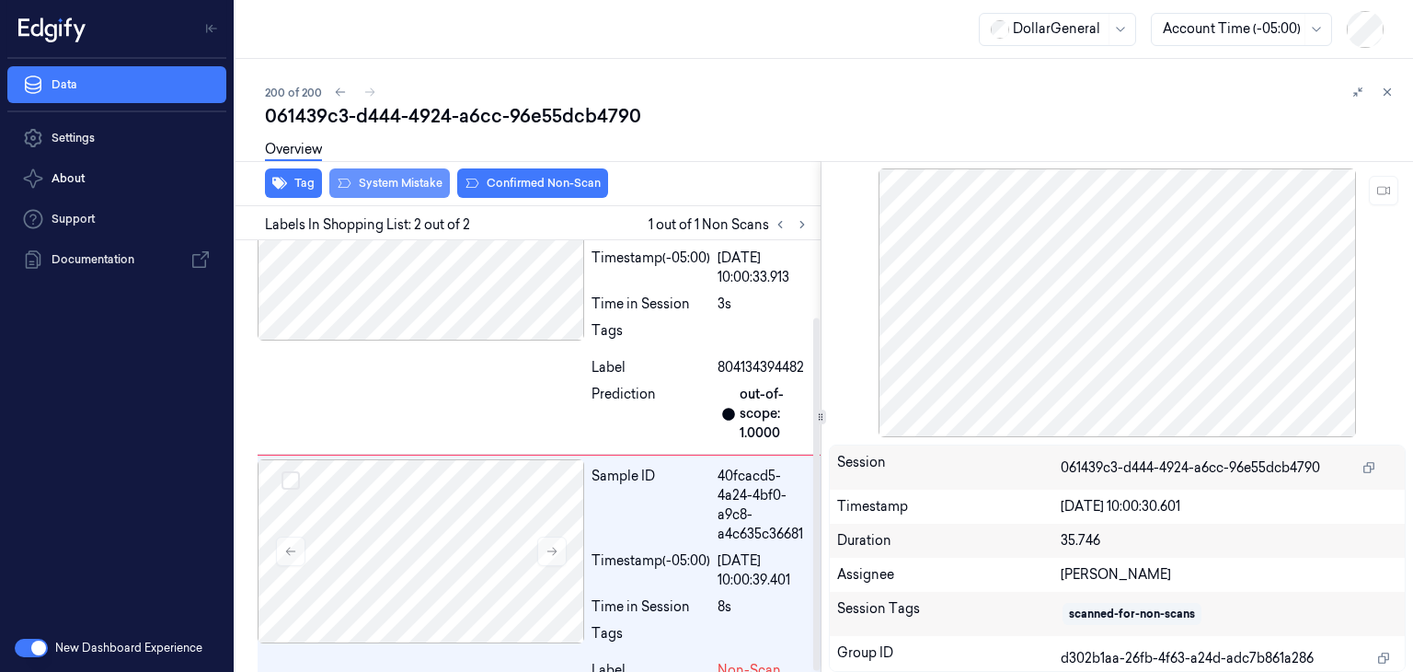
scroll to position [94, 0]
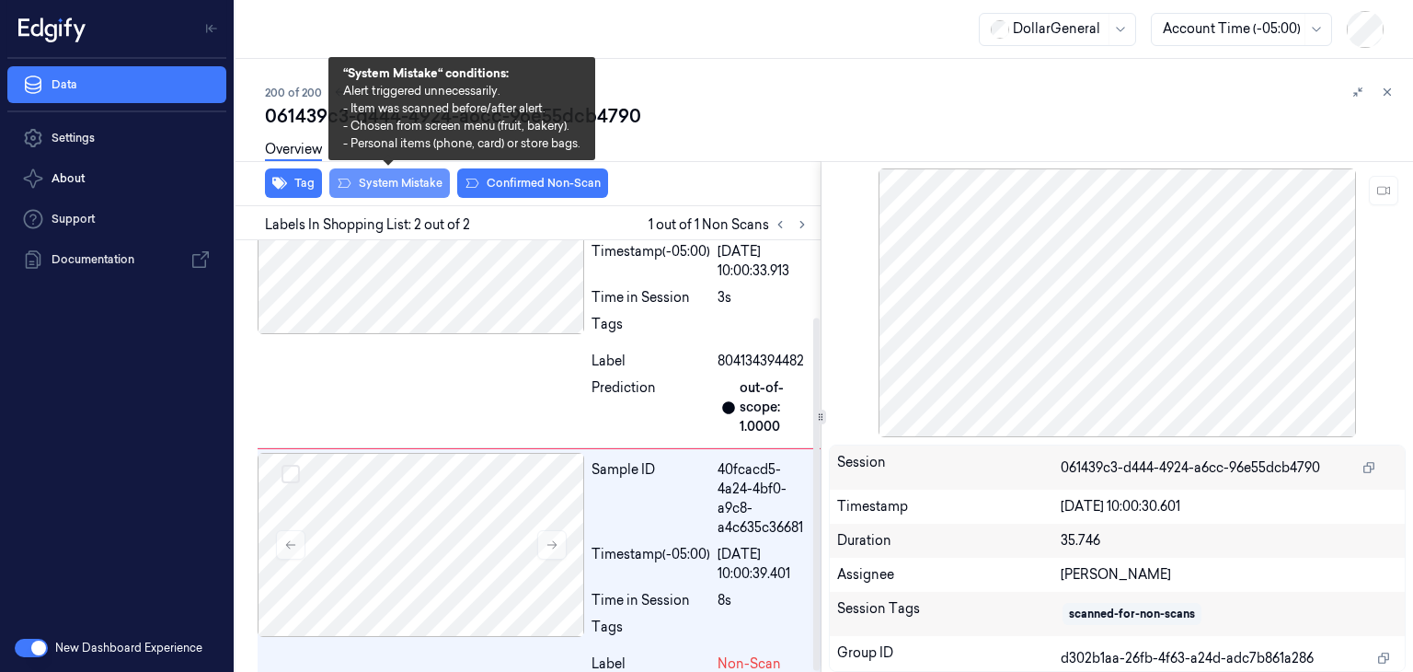
click at [417, 182] on button "System Mistake" at bounding box center [389, 182] width 121 height 29
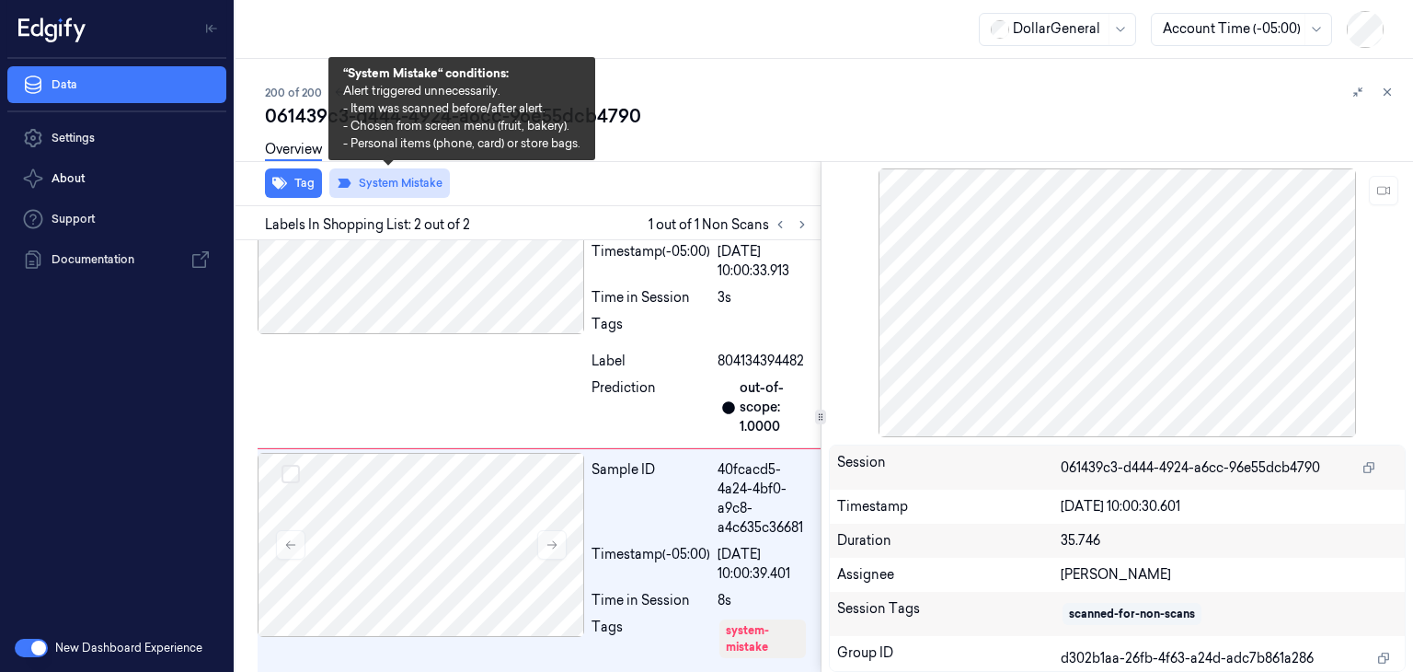
scroll to position [132, 0]
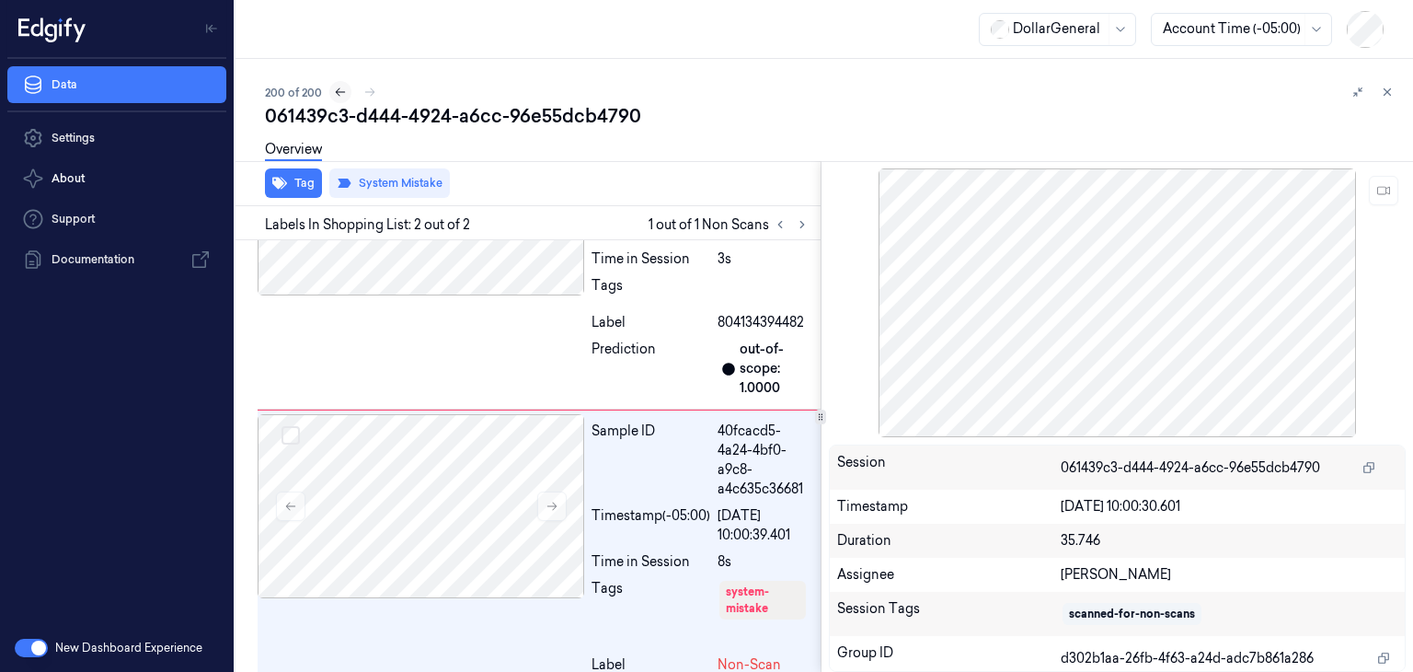
click at [341, 93] on icon at bounding box center [340, 92] width 13 height 13
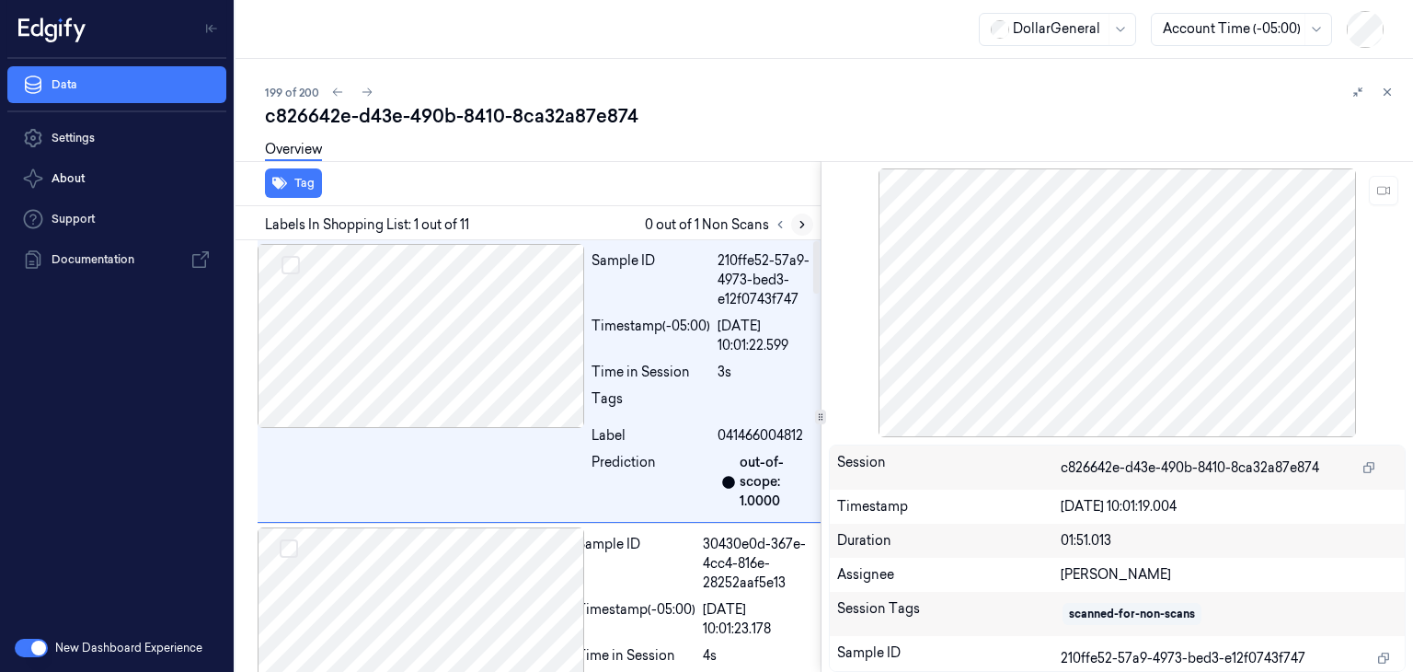
click at [804, 234] on button at bounding box center [802, 224] width 22 height 22
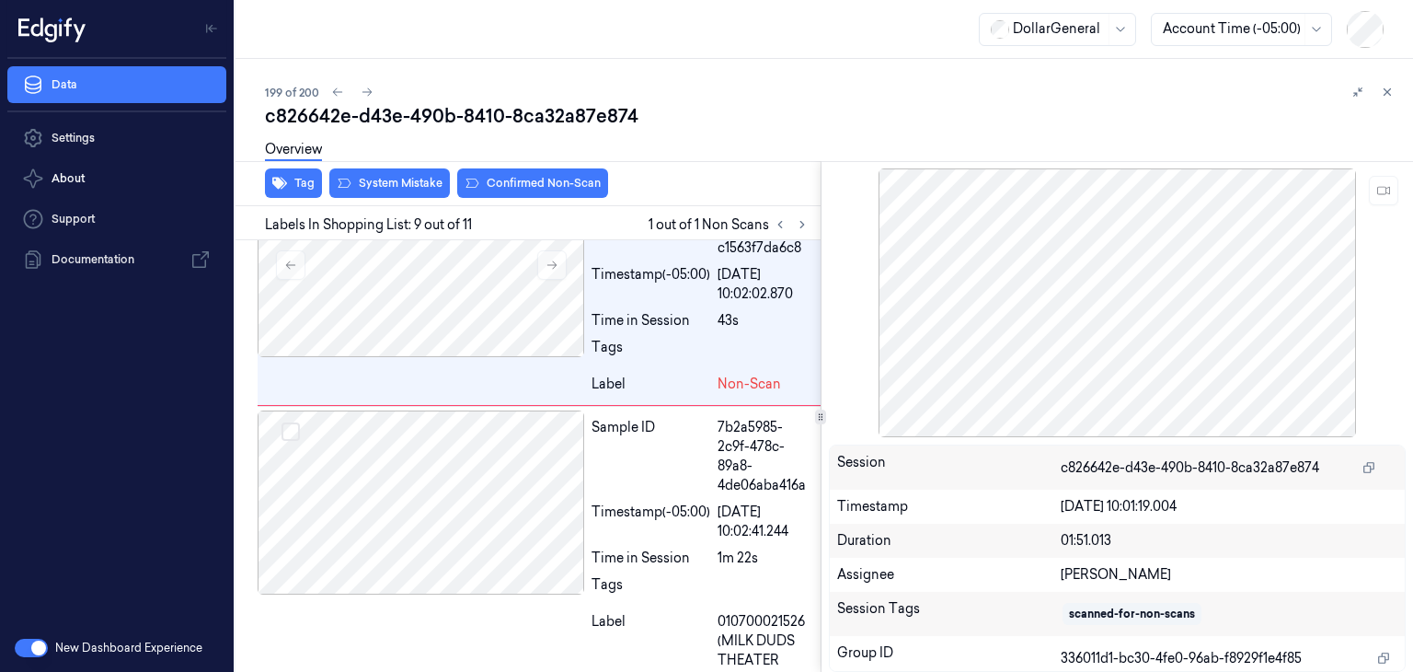
scroll to position [2494, 0]
click at [539, 278] on button at bounding box center [551, 262] width 29 height 29
click at [540, 278] on button at bounding box center [551, 262] width 29 height 29
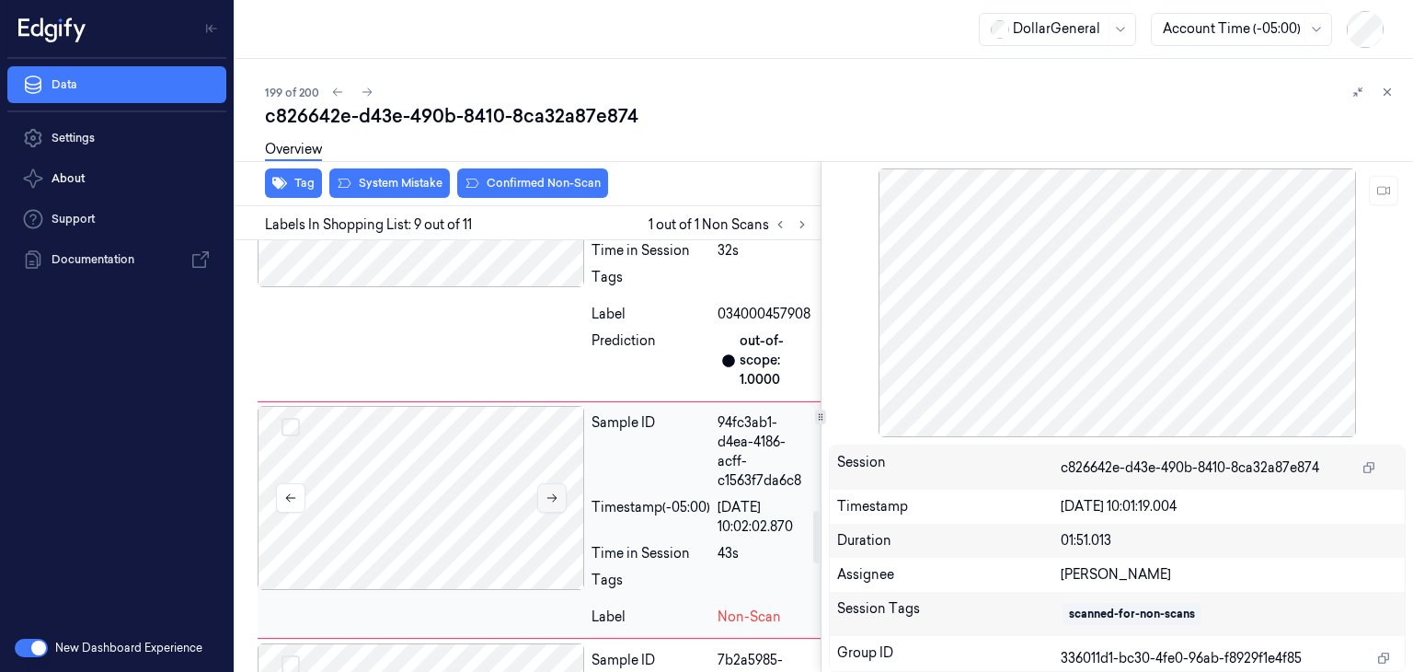
scroll to position [2218, 0]
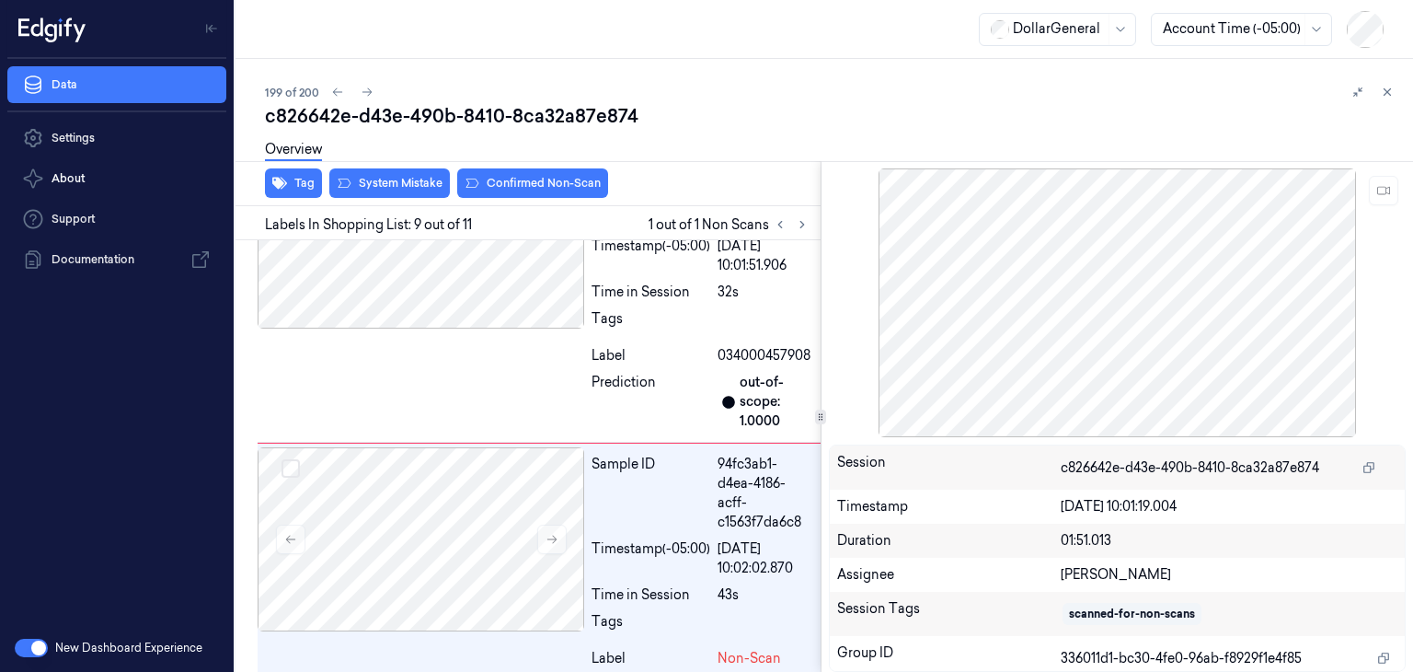
click at [385, 174] on div "Overview" at bounding box center [831, 152] width 1133 height 47
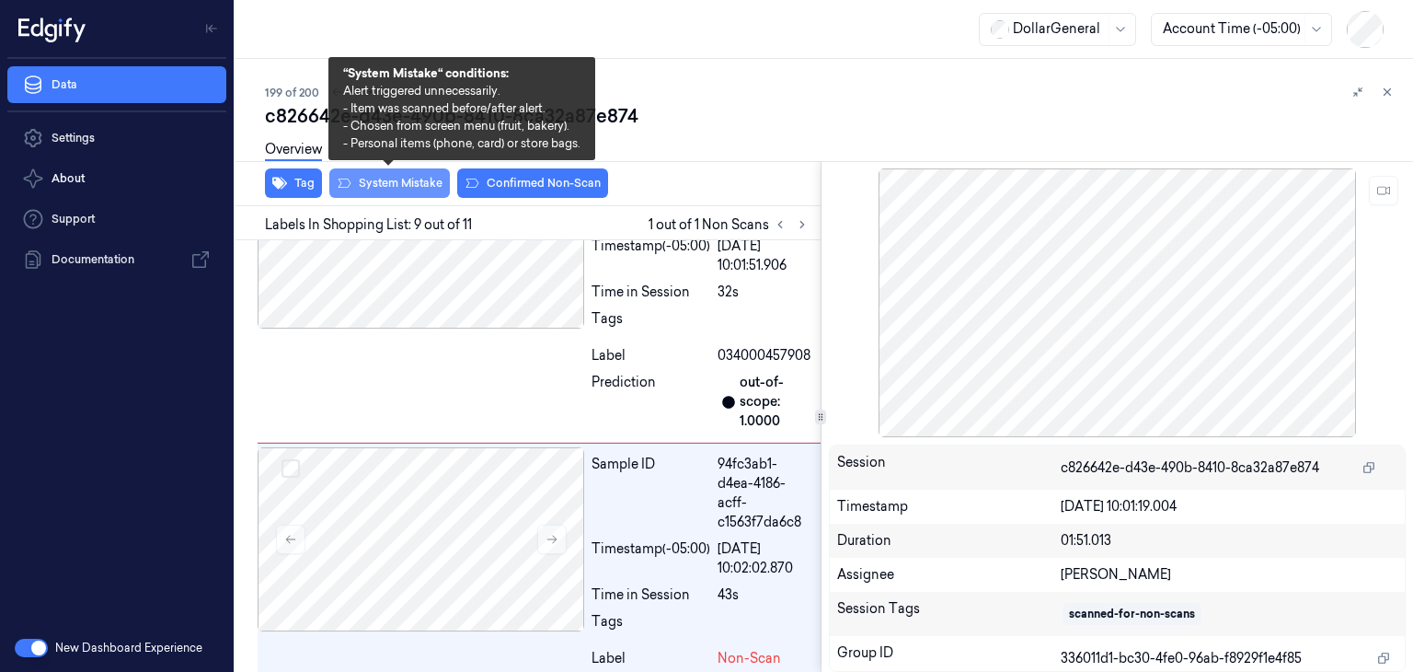
click at [386, 190] on button "System Mistake" at bounding box center [389, 182] width 121 height 29
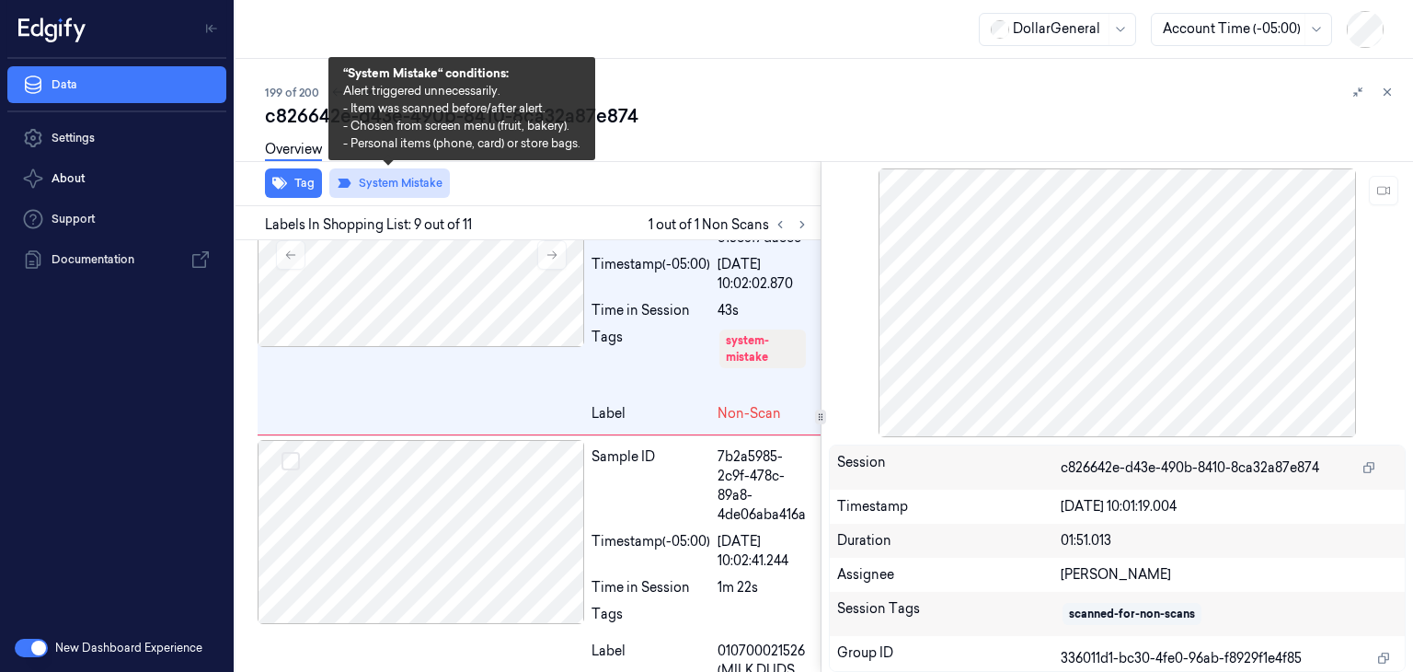
scroll to position [2513, 0]
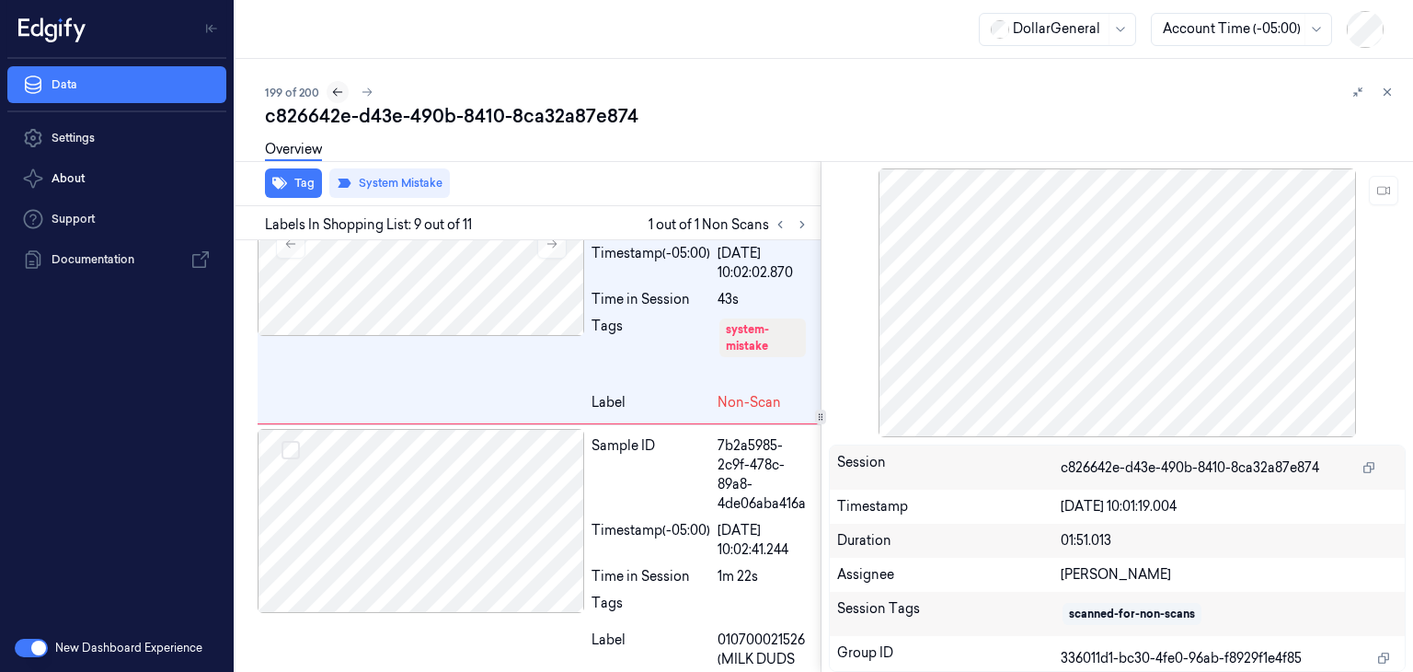
click at [341, 93] on icon at bounding box center [337, 92] width 13 height 13
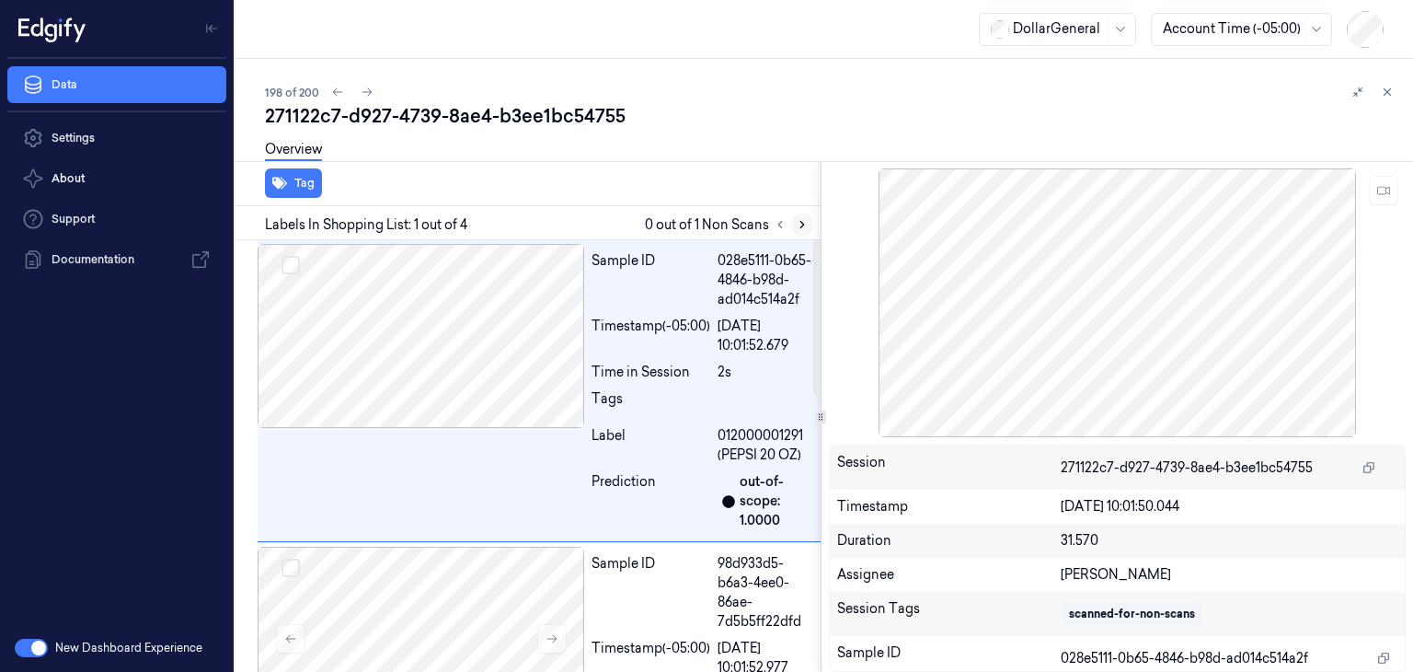
click at [799, 221] on icon at bounding box center [802, 224] width 13 height 13
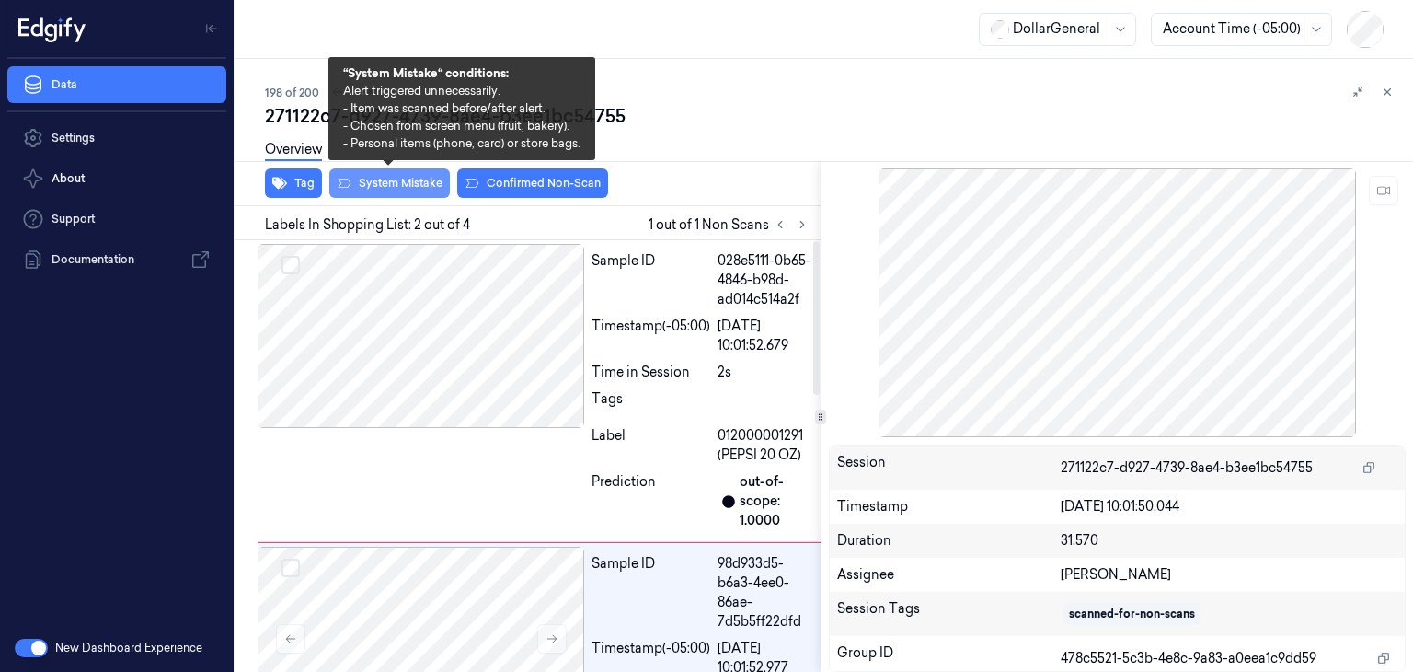
click at [412, 175] on button "System Mistake" at bounding box center [389, 182] width 121 height 29
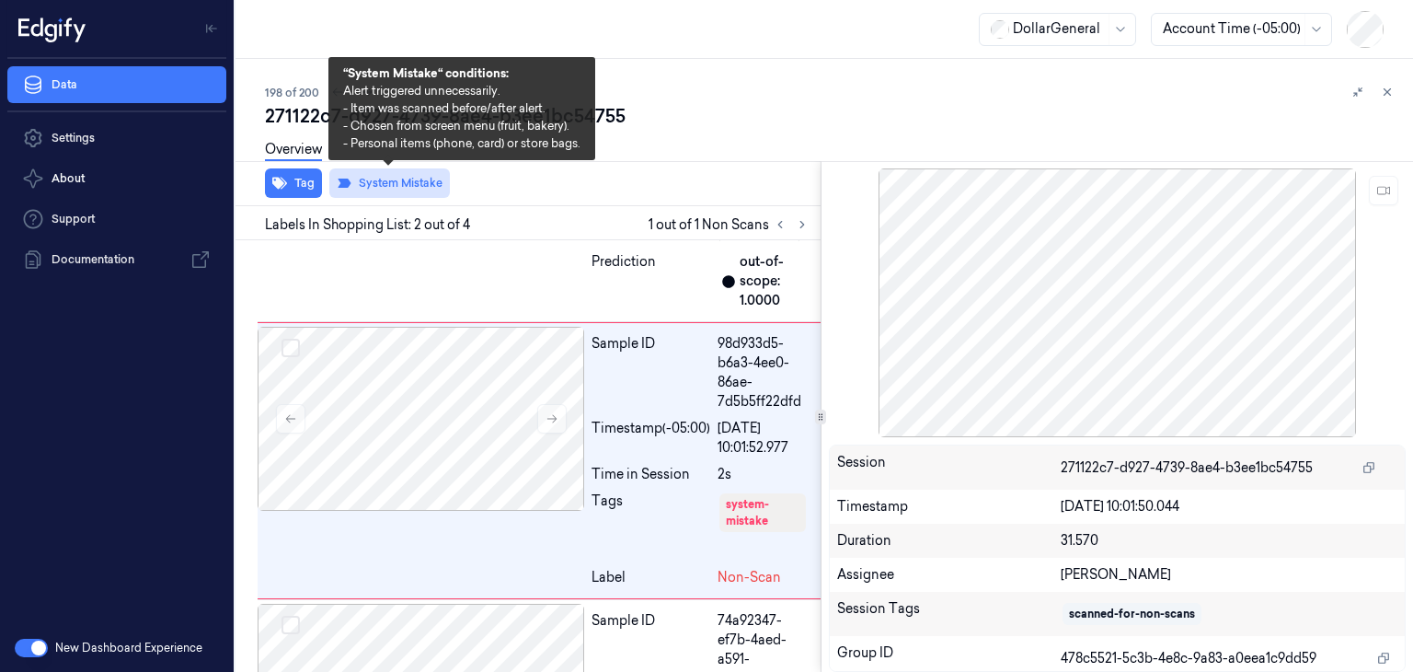
scroll to position [224, 0]
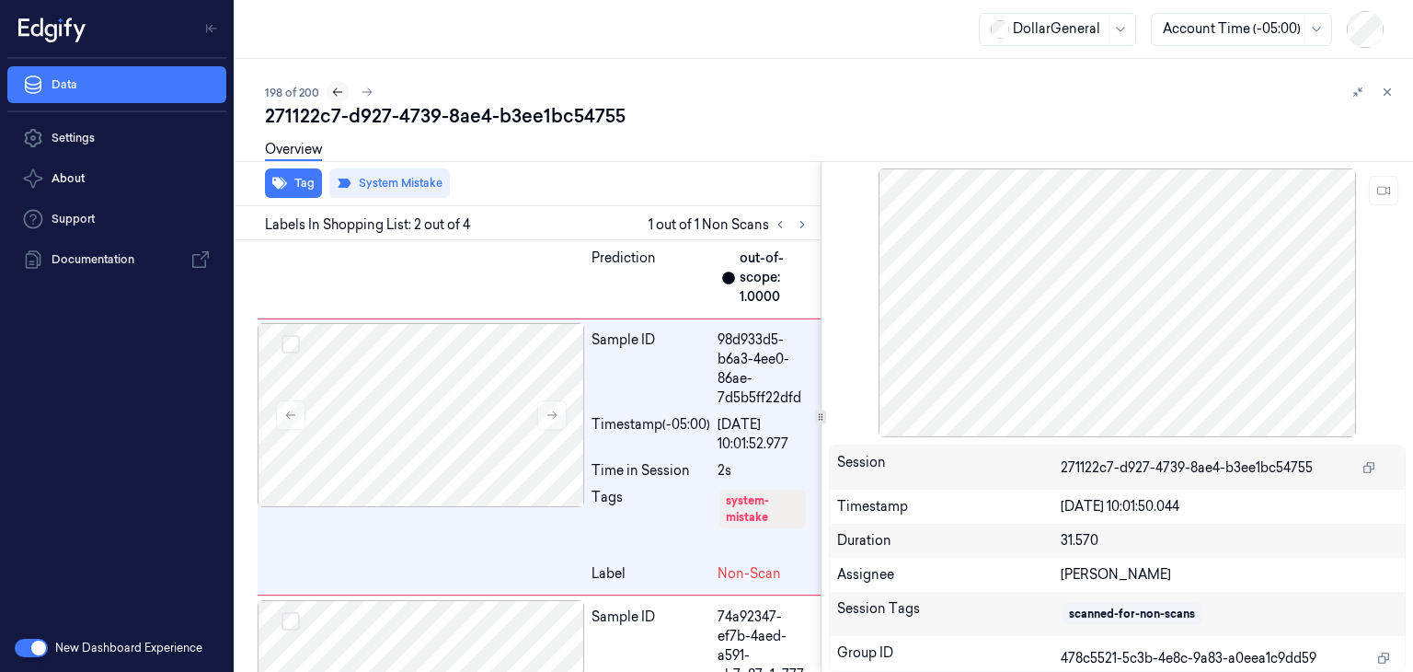
click at [335, 91] on icon at bounding box center [337, 92] width 13 height 13
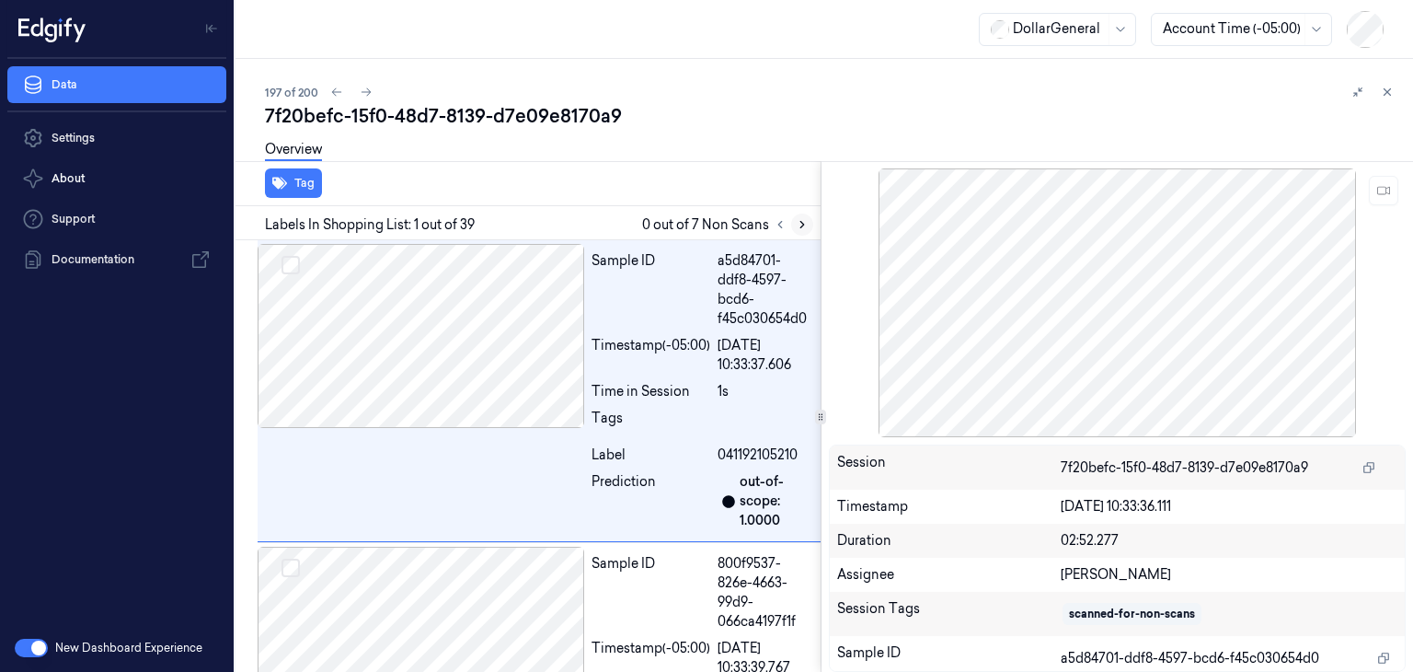
click at [805, 229] on icon at bounding box center [802, 224] width 13 height 13
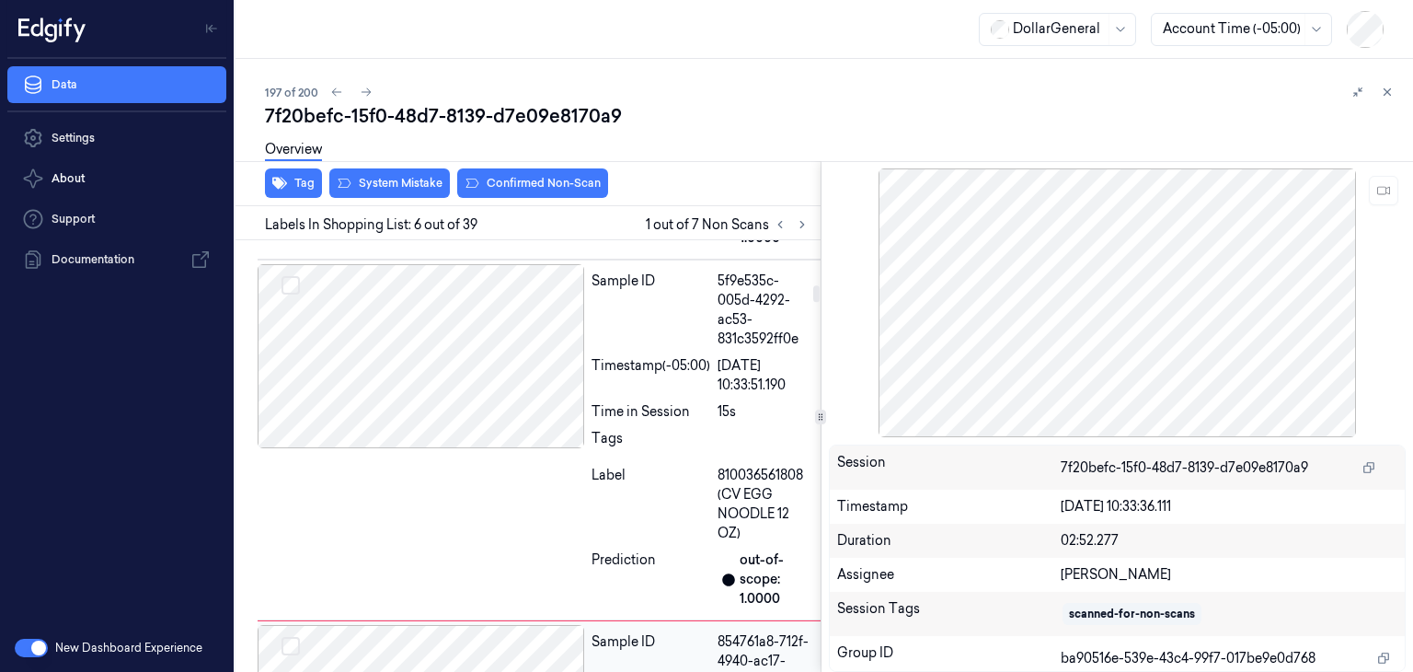
scroll to position [1224, 0]
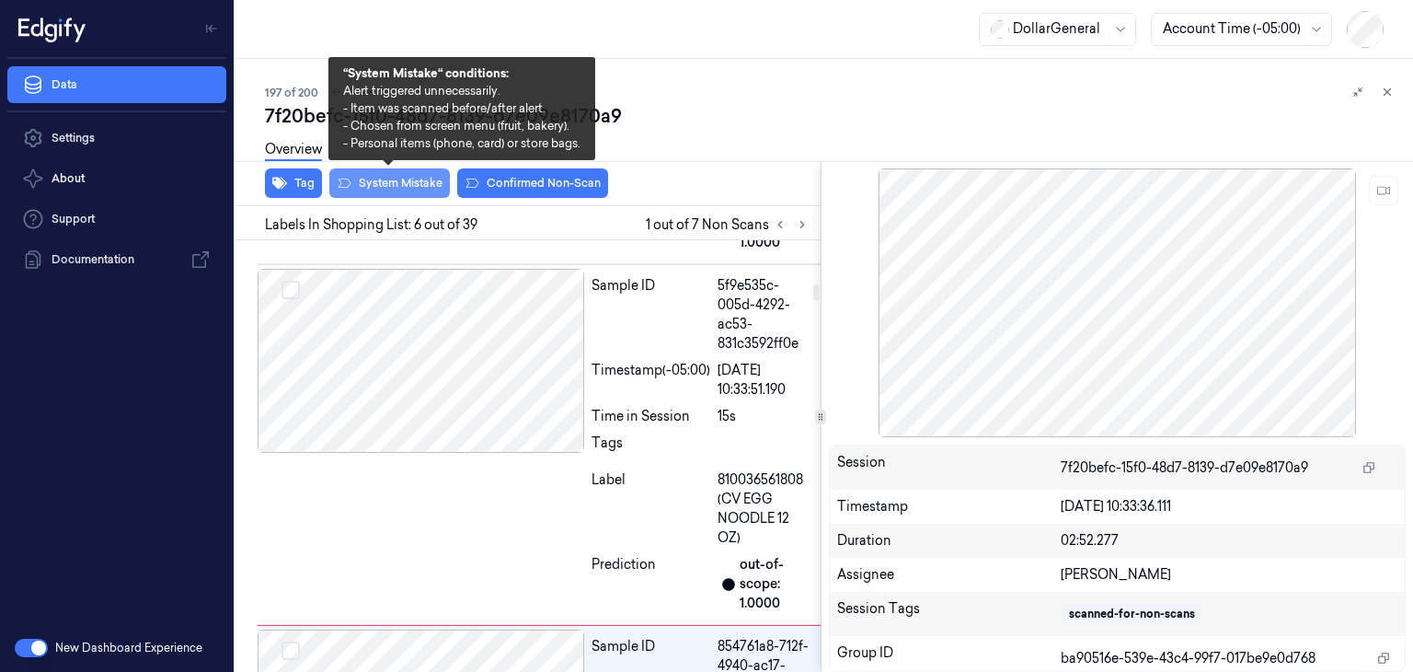
click at [412, 183] on button "System Mistake" at bounding box center [389, 182] width 121 height 29
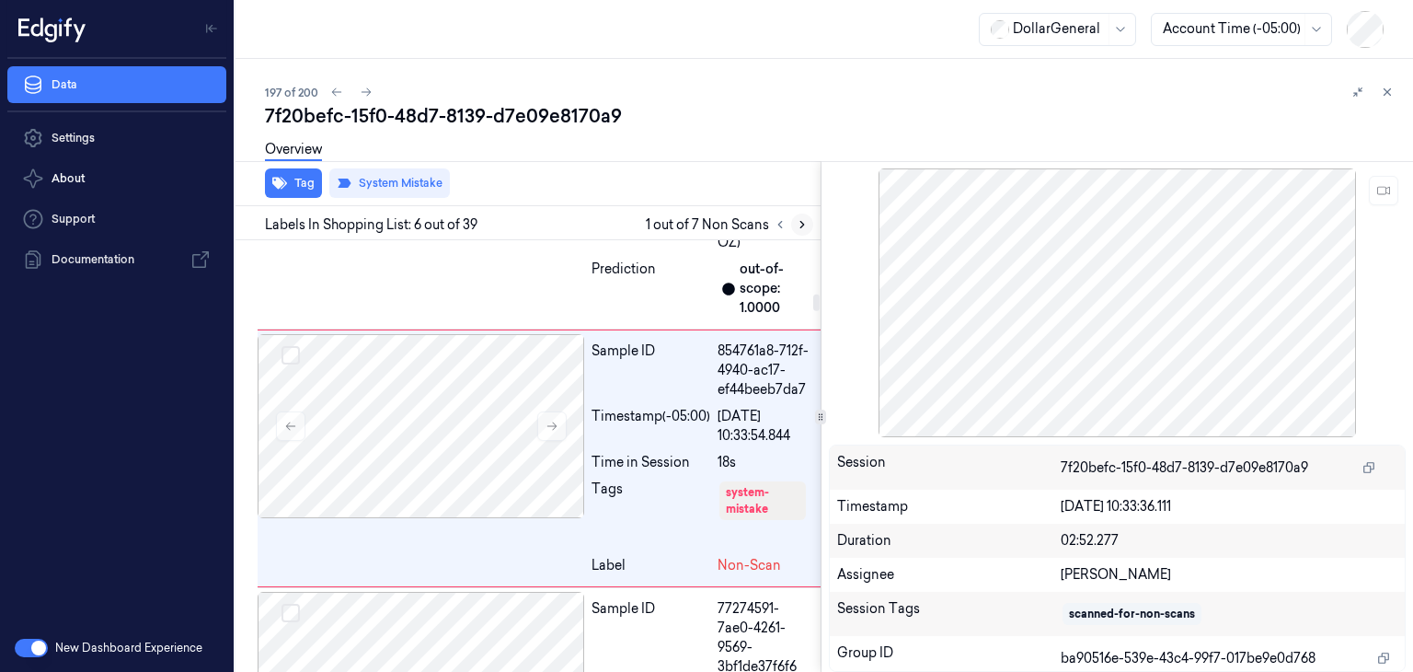
click at [796, 220] on icon at bounding box center [802, 224] width 13 height 13
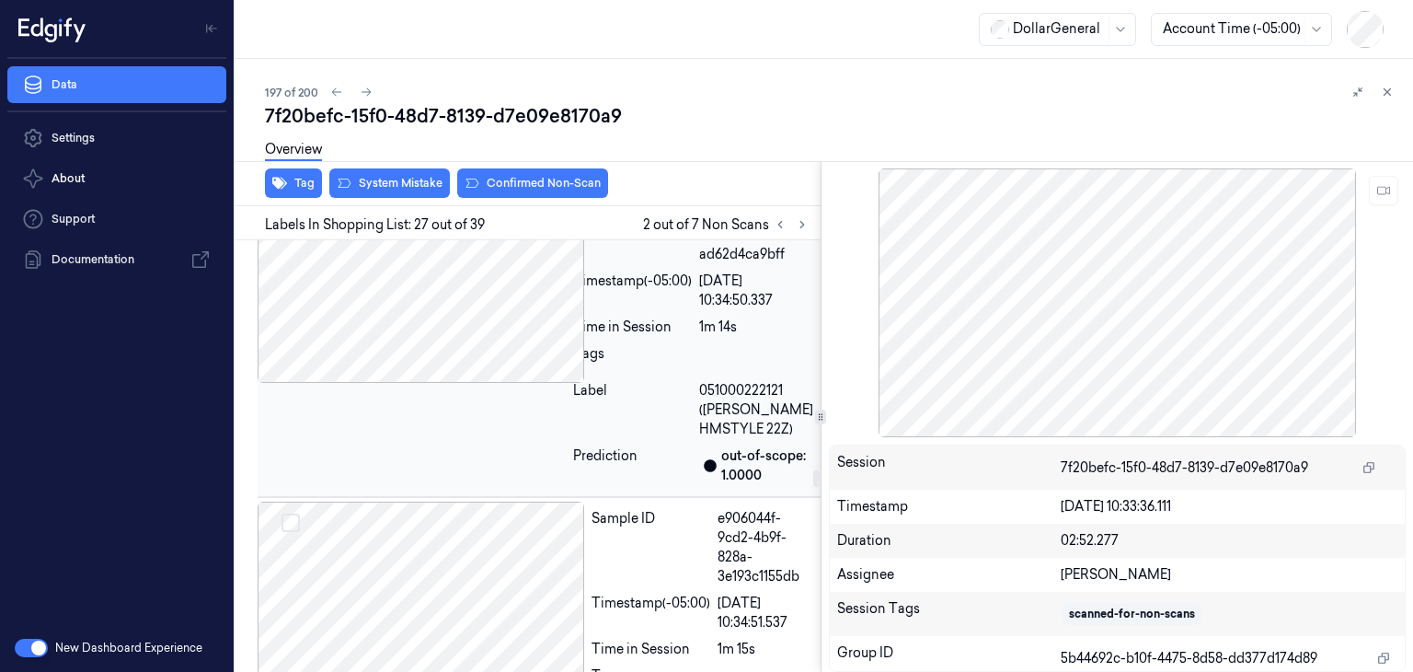
scroll to position [6464, 0]
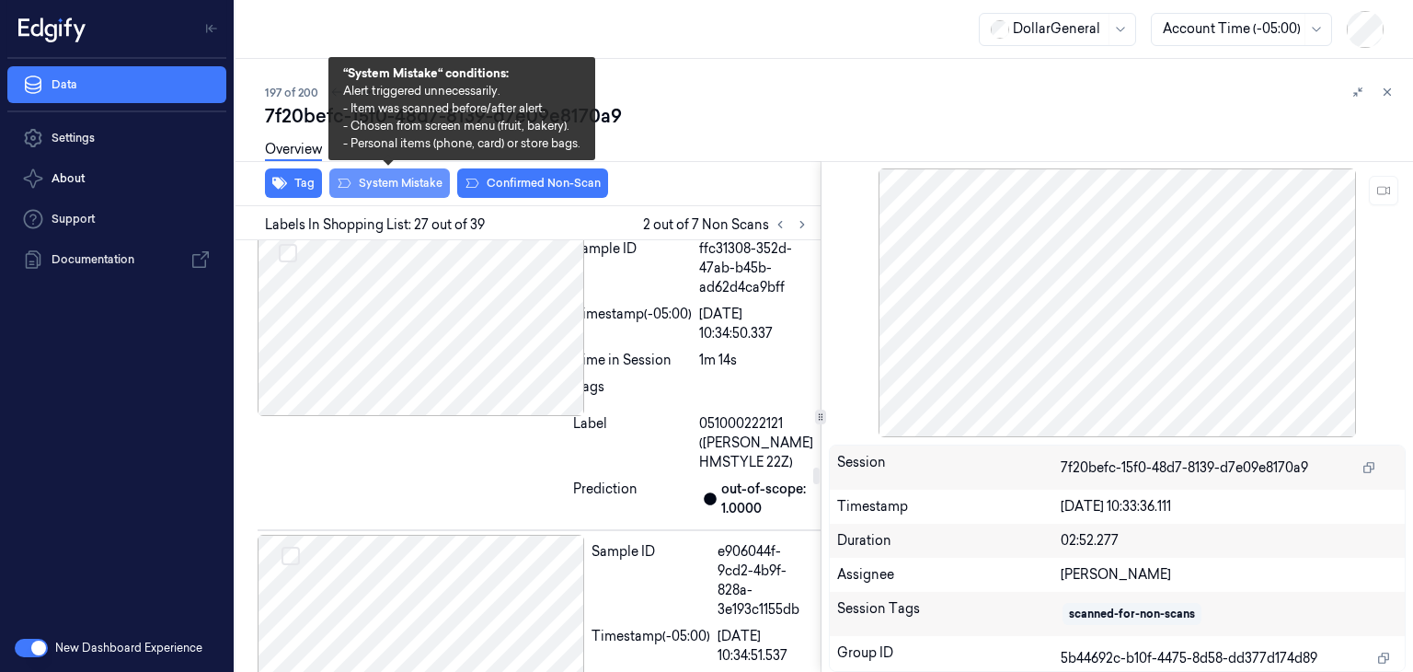
click at [413, 185] on button "System Mistake" at bounding box center [389, 182] width 121 height 29
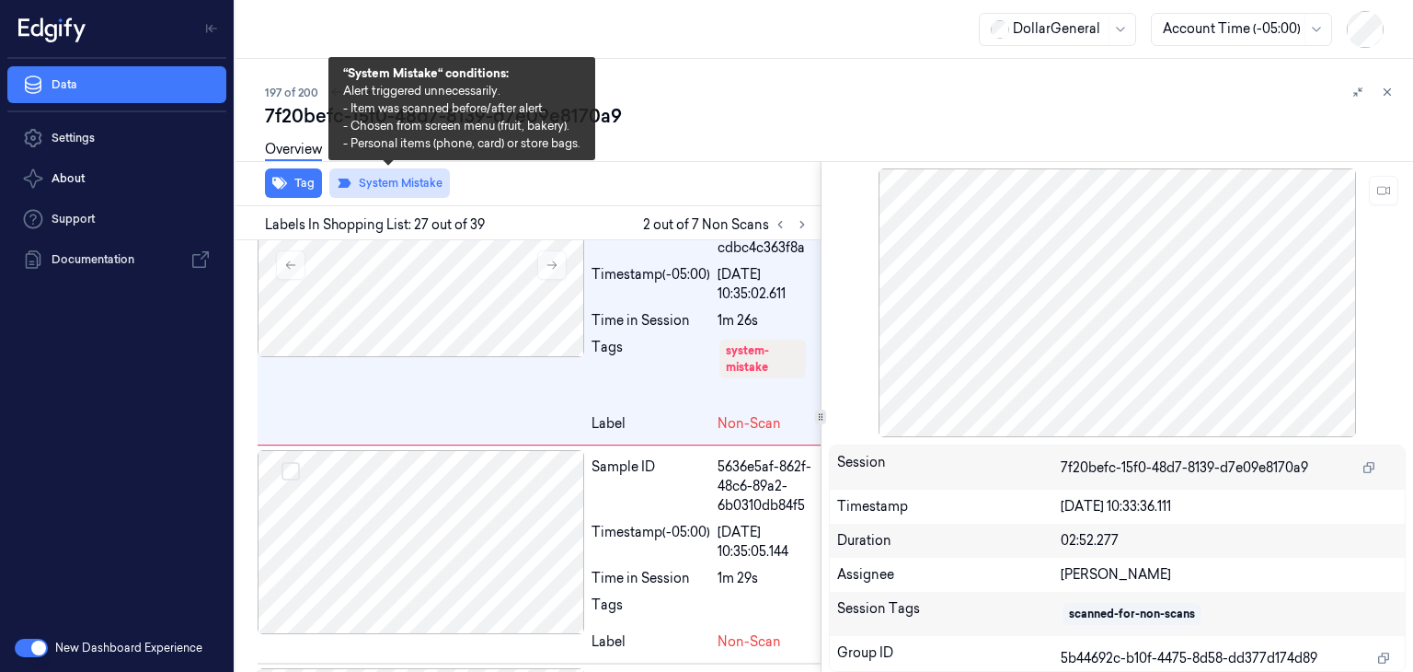
scroll to position [8508, 0]
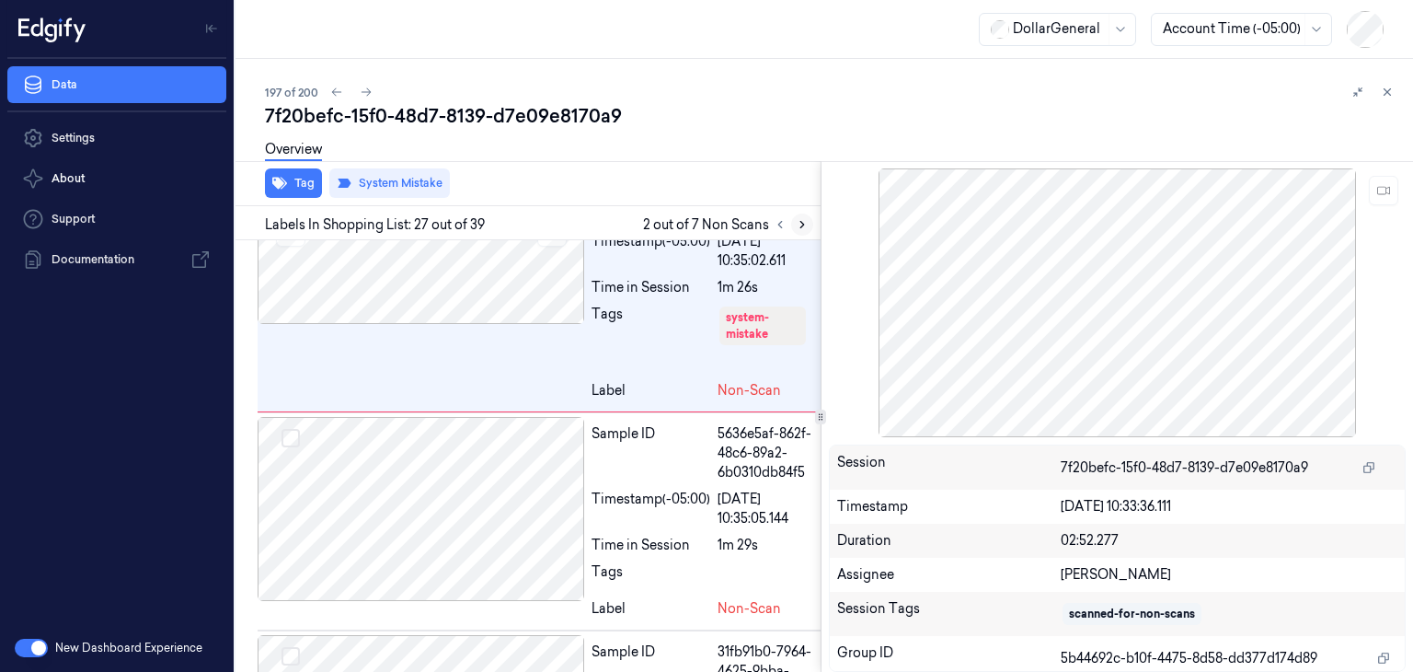
click at [802, 224] on icon at bounding box center [802, 224] width 13 height 13
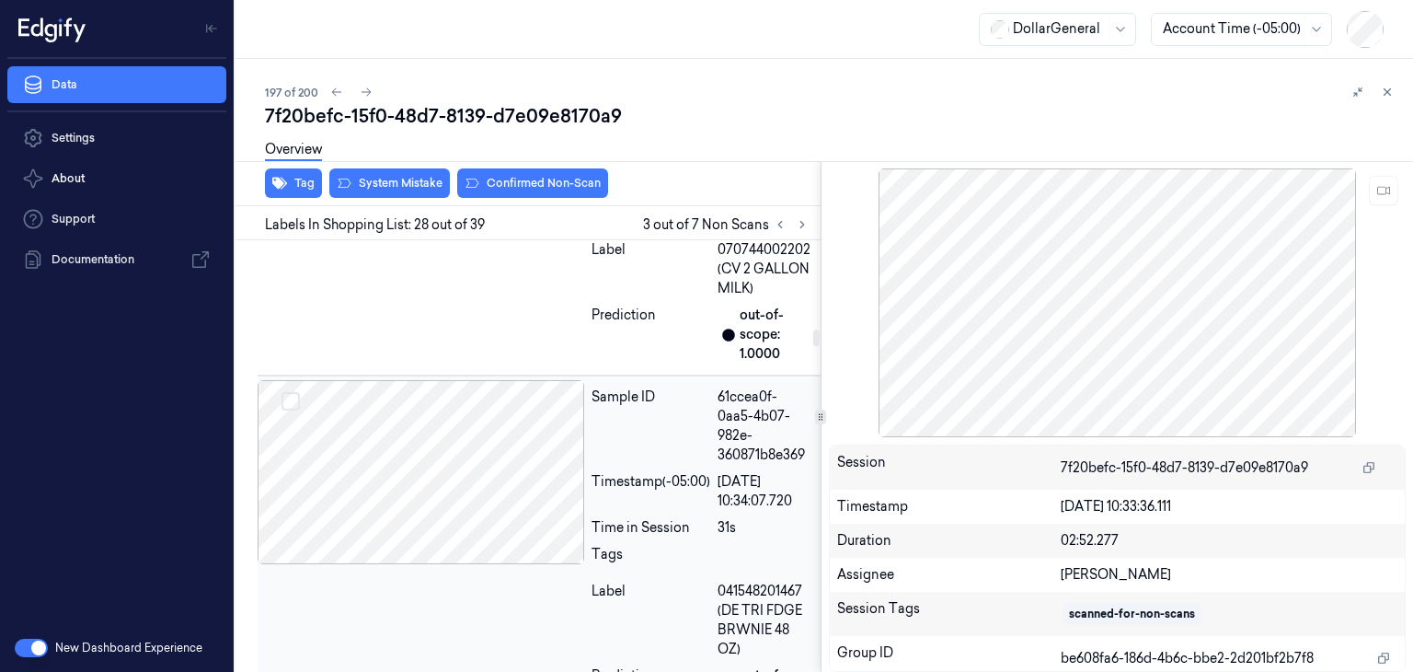
scroll to position [2407, 0]
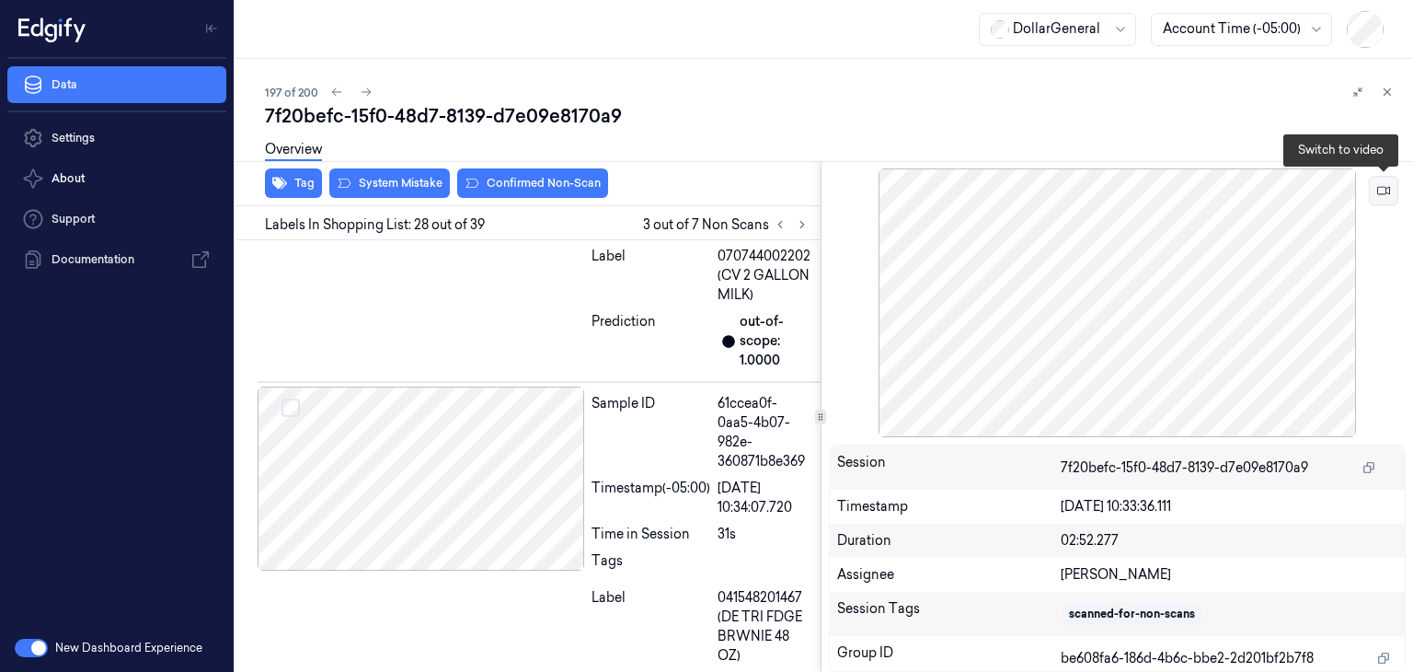
click at [1382, 189] on icon at bounding box center [1383, 190] width 13 height 13
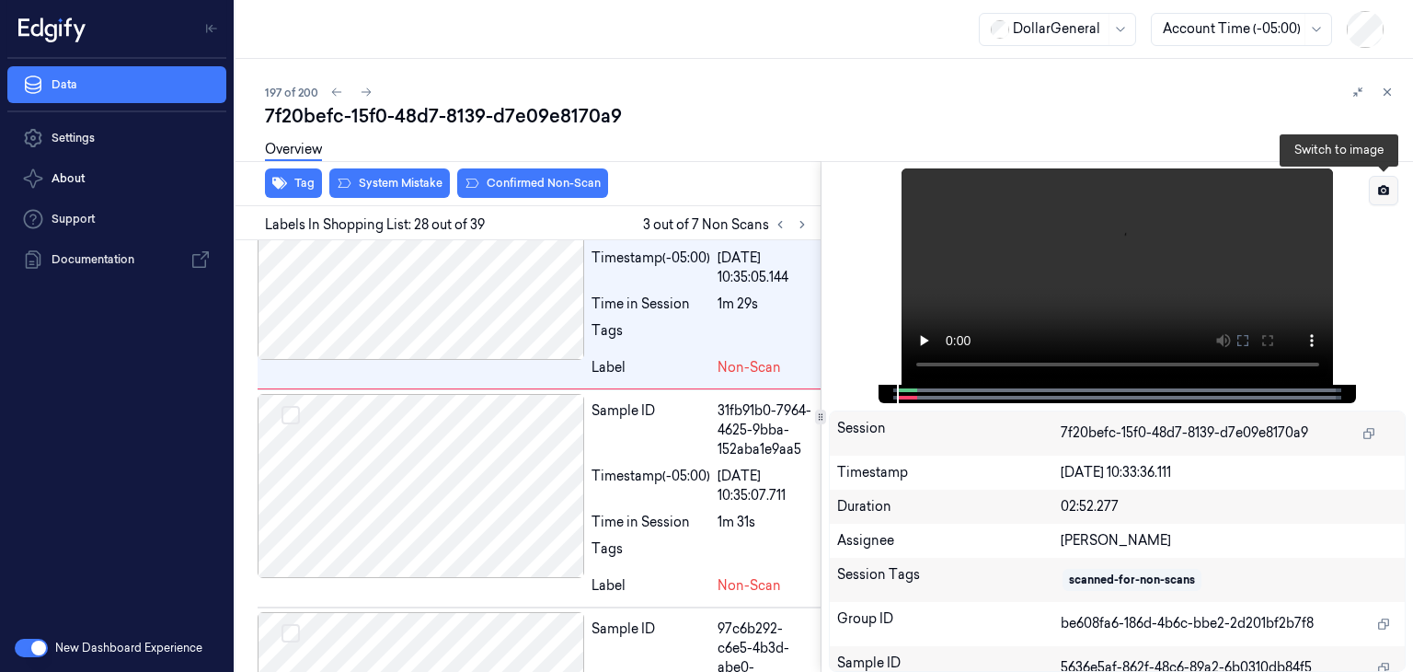
scroll to position [8755, 0]
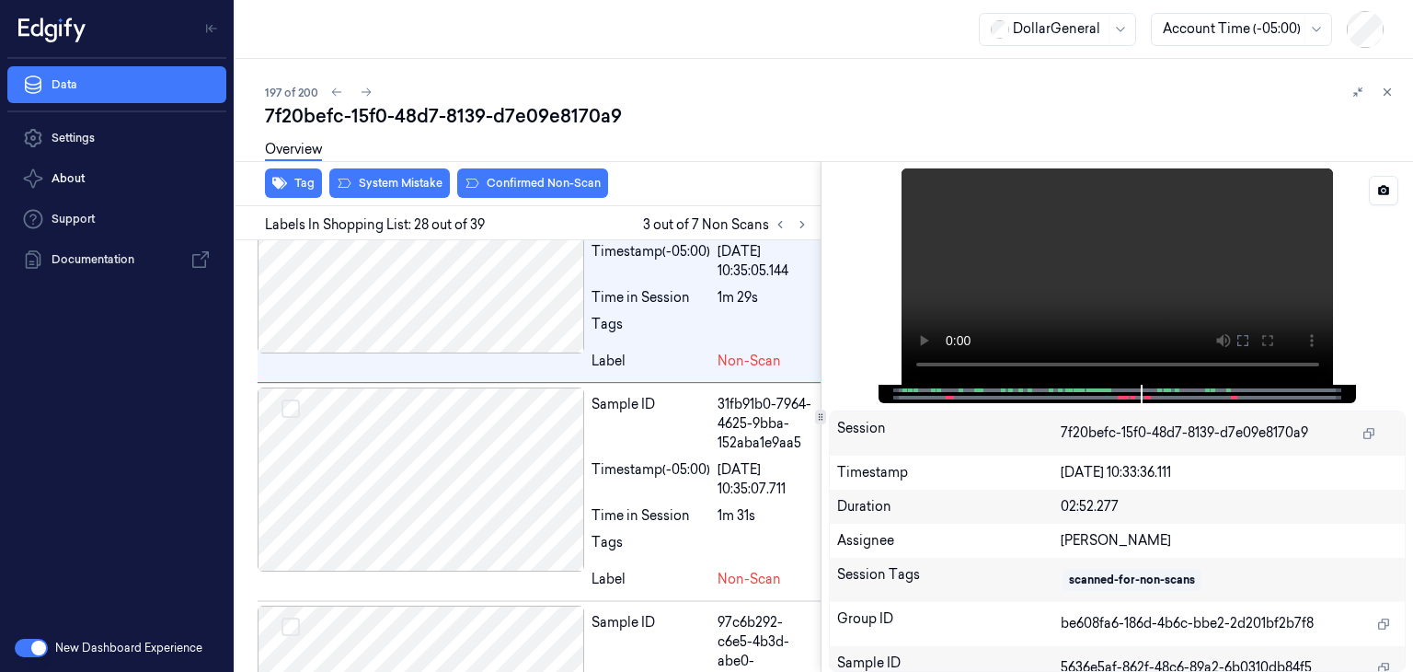
click at [1112, 391] on div at bounding box center [1116, 394] width 439 height 18
drag, startPoint x: 1122, startPoint y: 276, endPoint x: 1118, endPoint y: 284, distance: 9.5
click at [1118, 284] on video at bounding box center [1118, 276] width 432 height 216
click at [1108, 255] on video at bounding box center [1118, 276] width 432 height 216
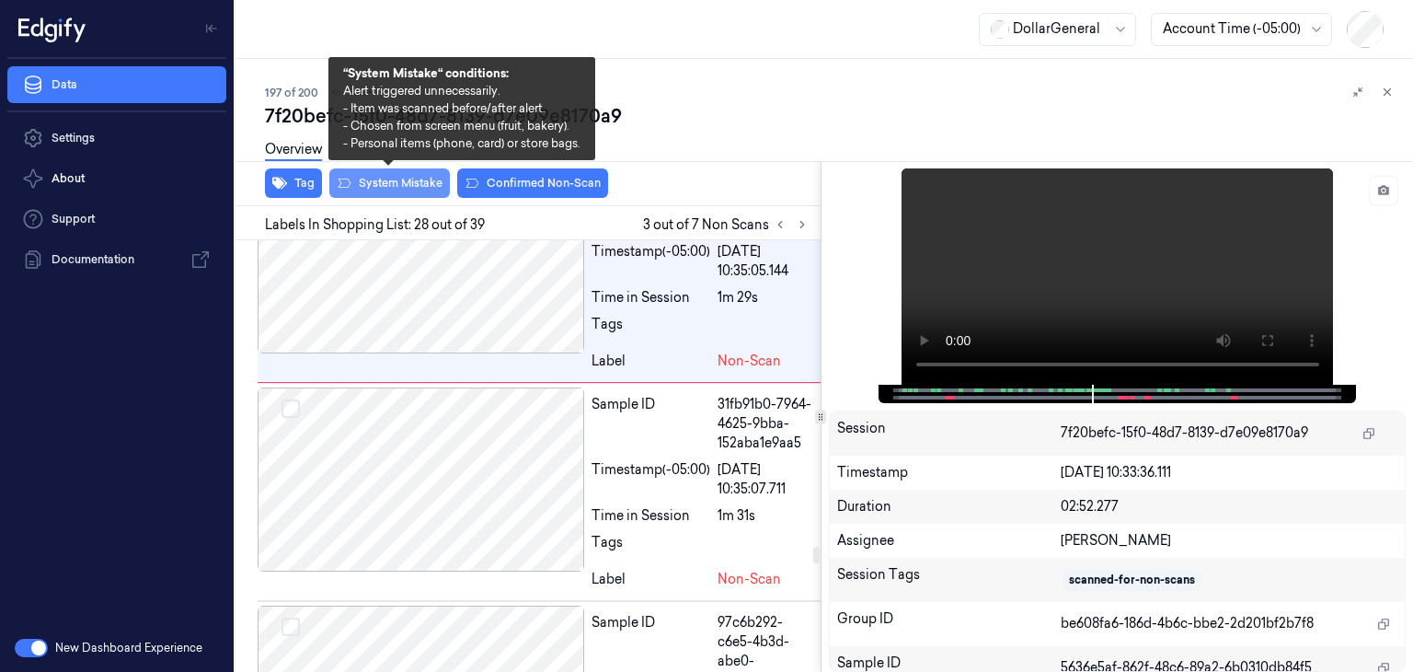
click at [403, 185] on button "System Mistake" at bounding box center [389, 182] width 121 height 29
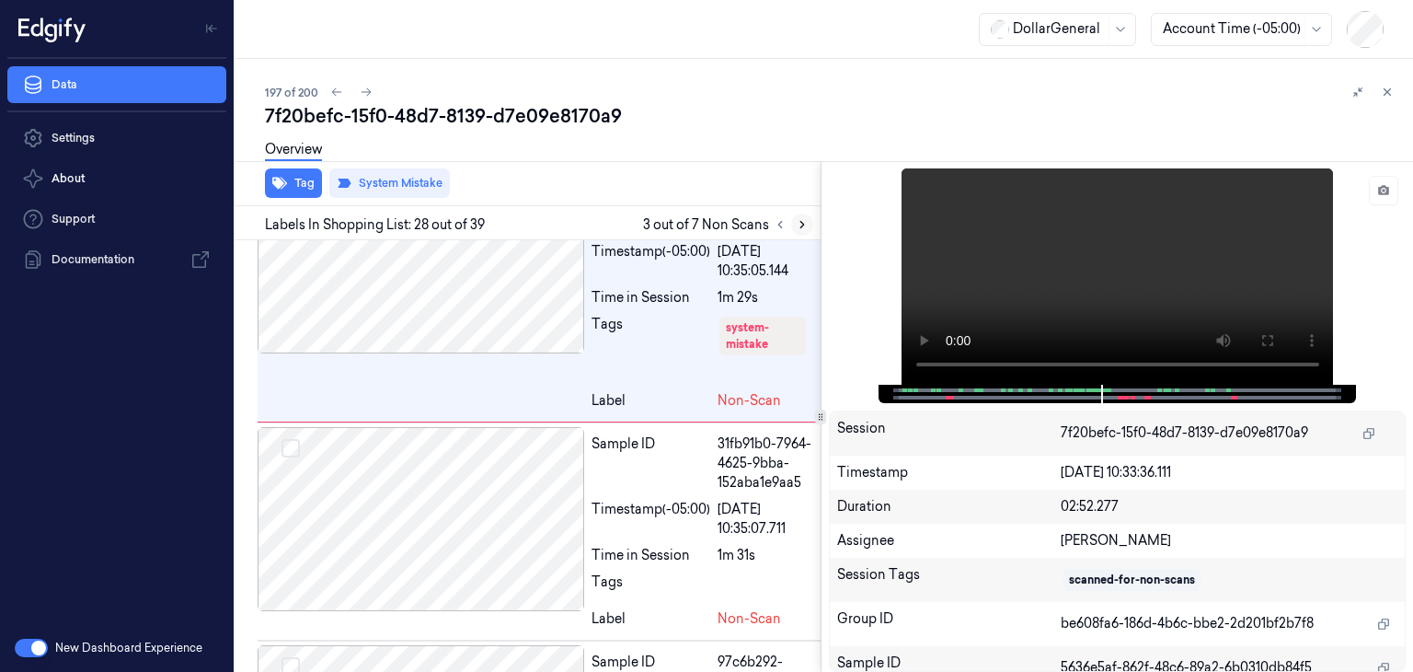
scroll to position [8774, 0]
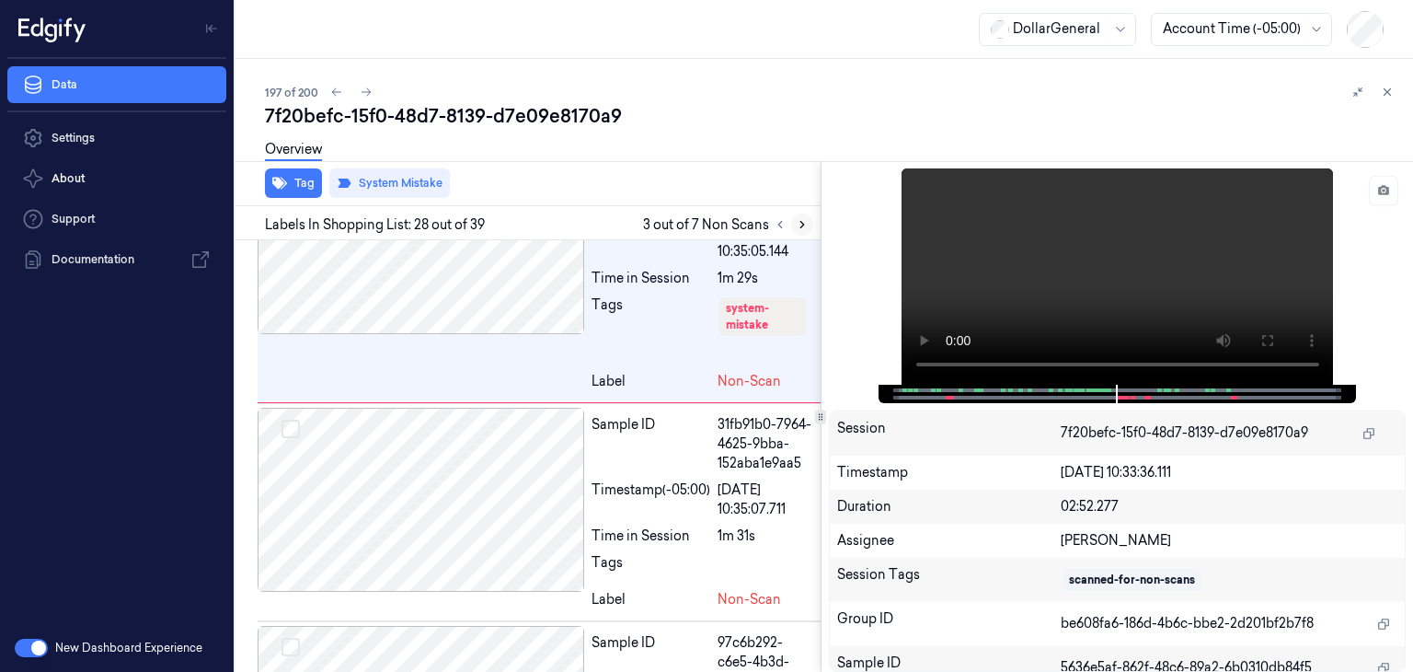
click at [803, 225] on icon at bounding box center [802, 224] width 13 height 13
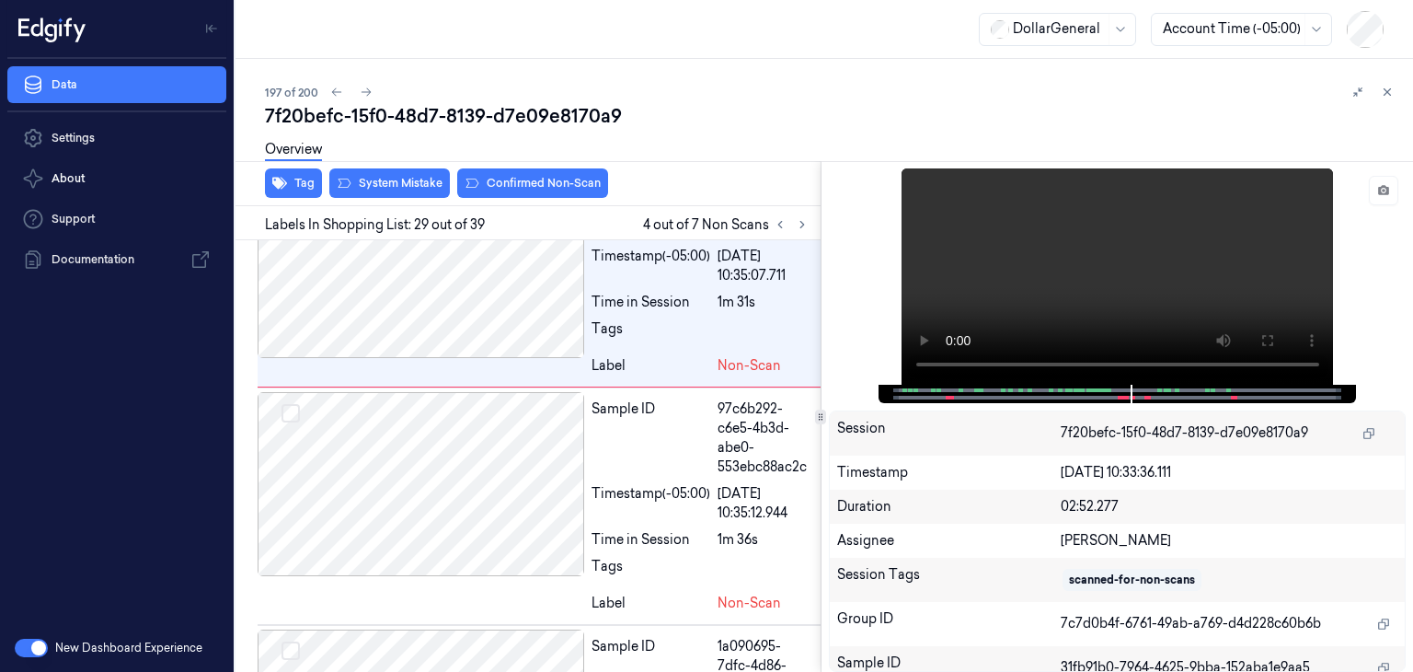
scroll to position [9012, 0]
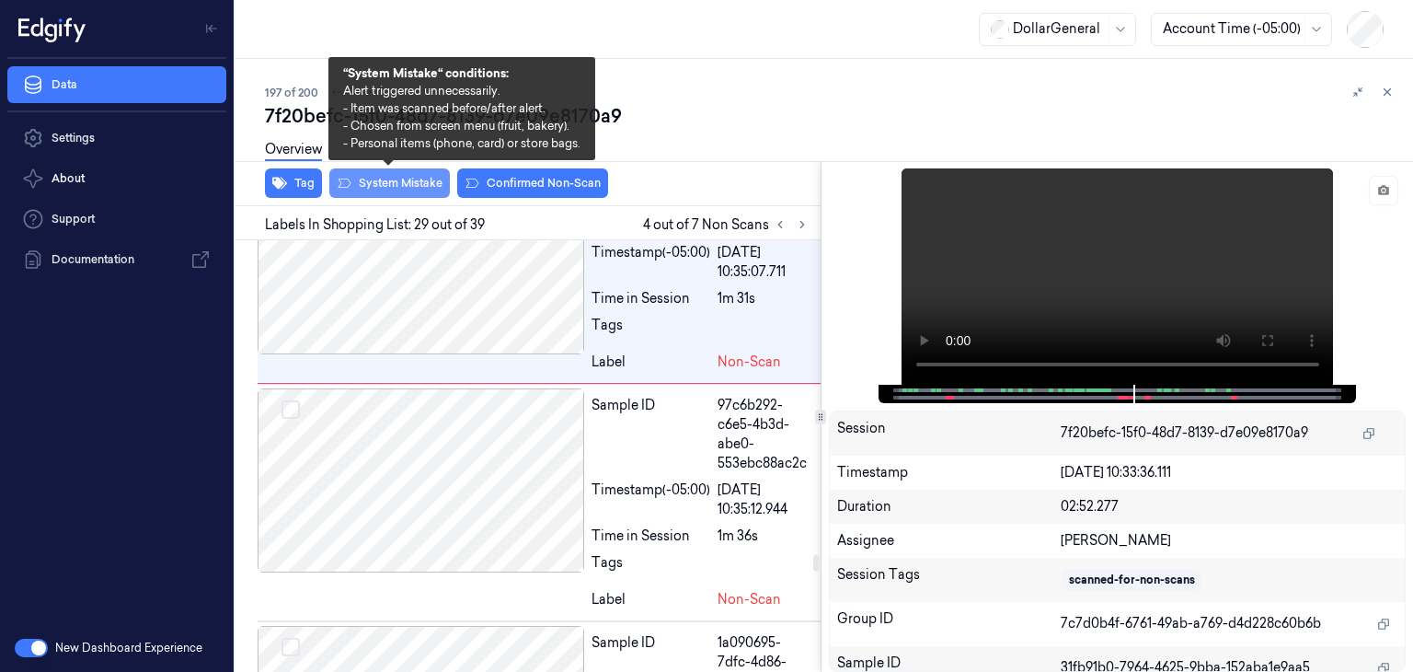
click at [375, 186] on button "System Mistake" at bounding box center [389, 182] width 121 height 29
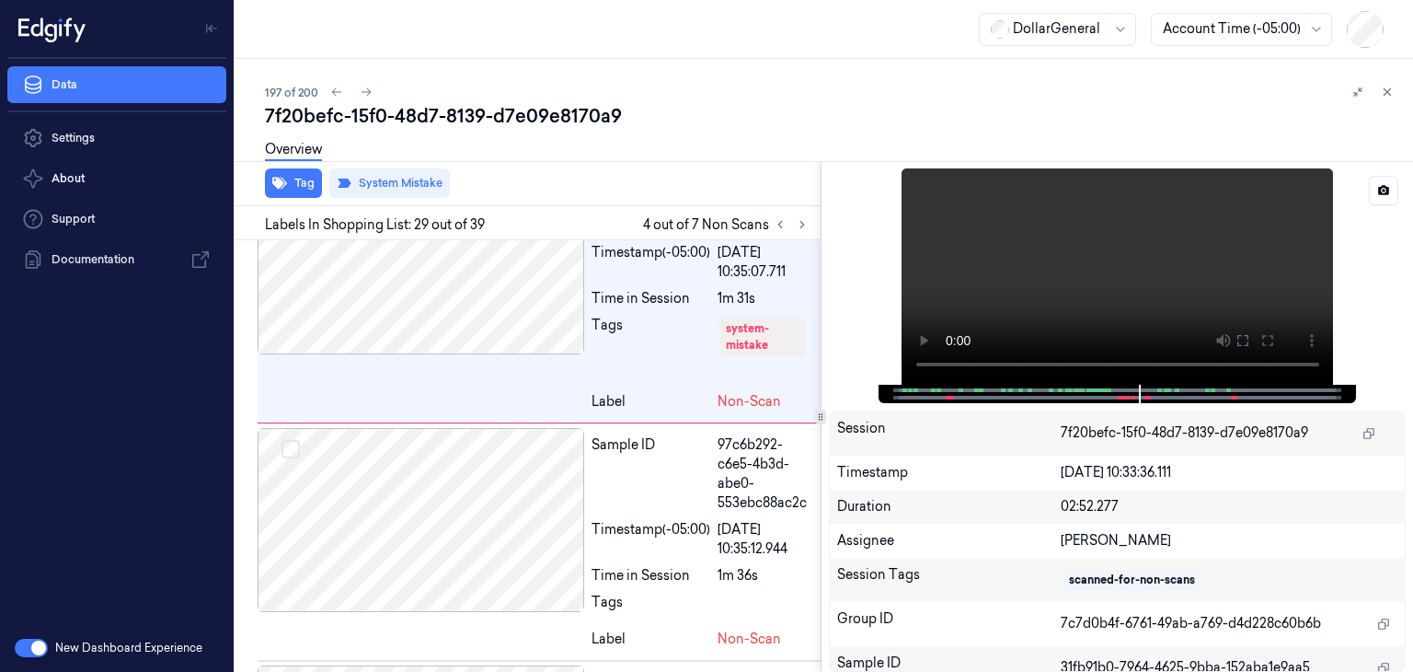
scroll to position [9031, 0]
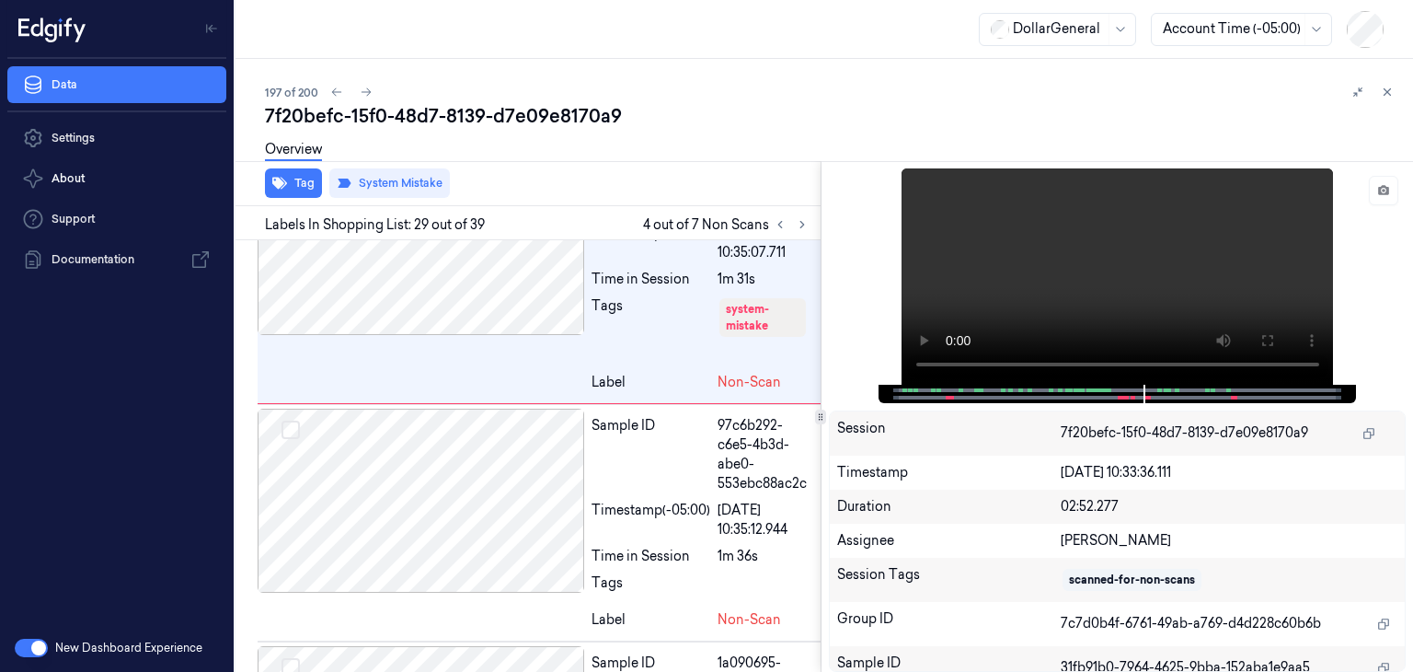
click at [800, 229] on icon at bounding box center [802, 224] width 13 height 13
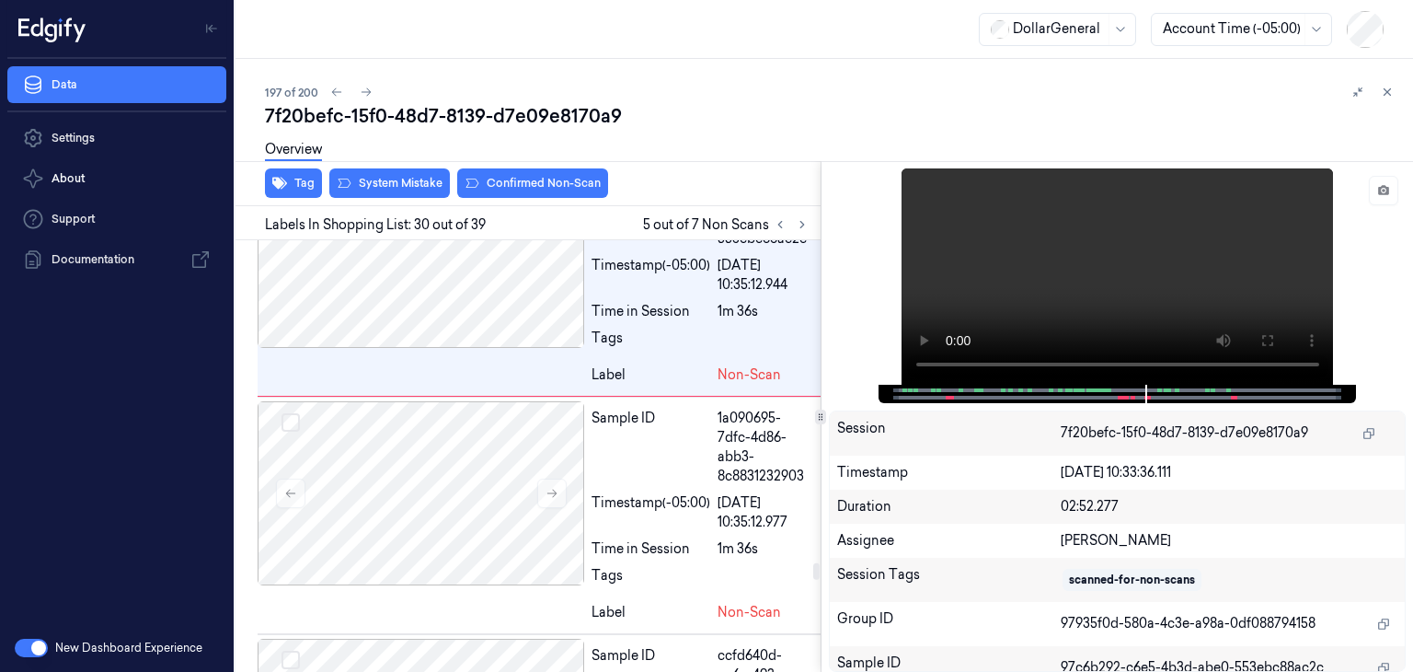
scroll to position [9279, 0]
click at [386, 176] on button "System Mistake" at bounding box center [389, 182] width 121 height 29
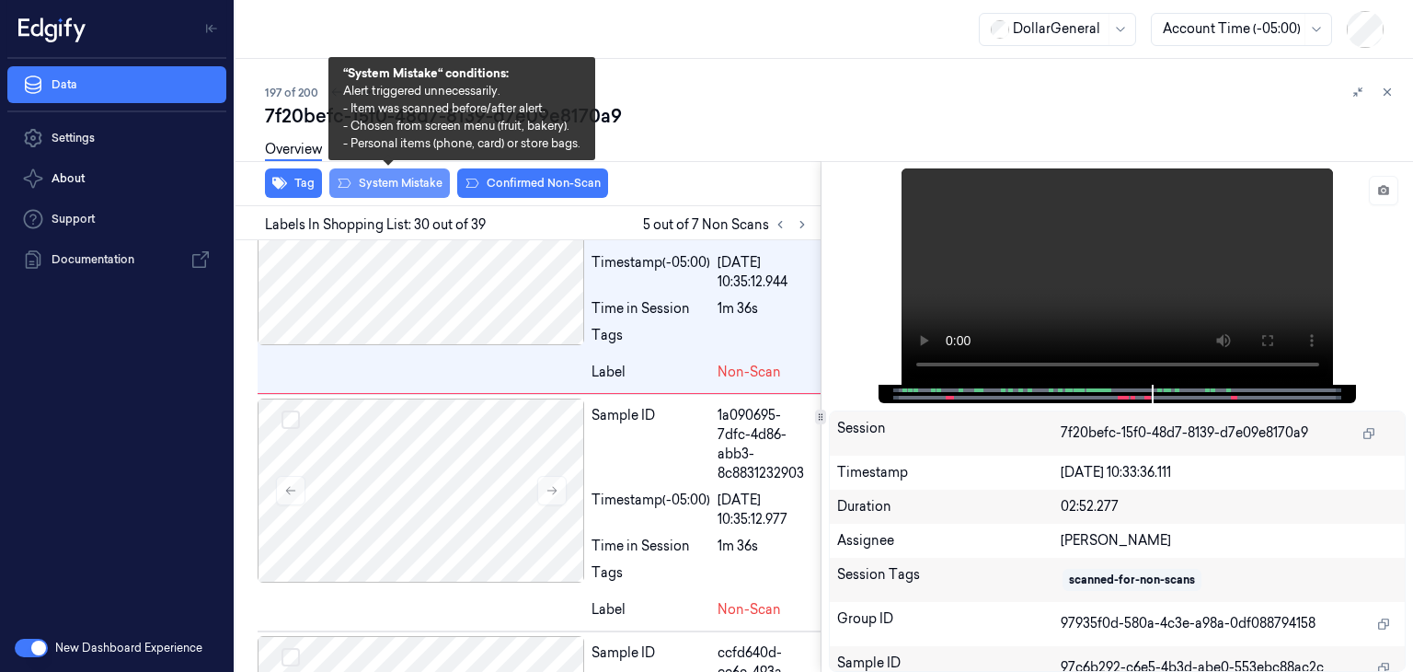
click at [386, 178] on button "System Mistake" at bounding box center [389, 182] width 121 height 29
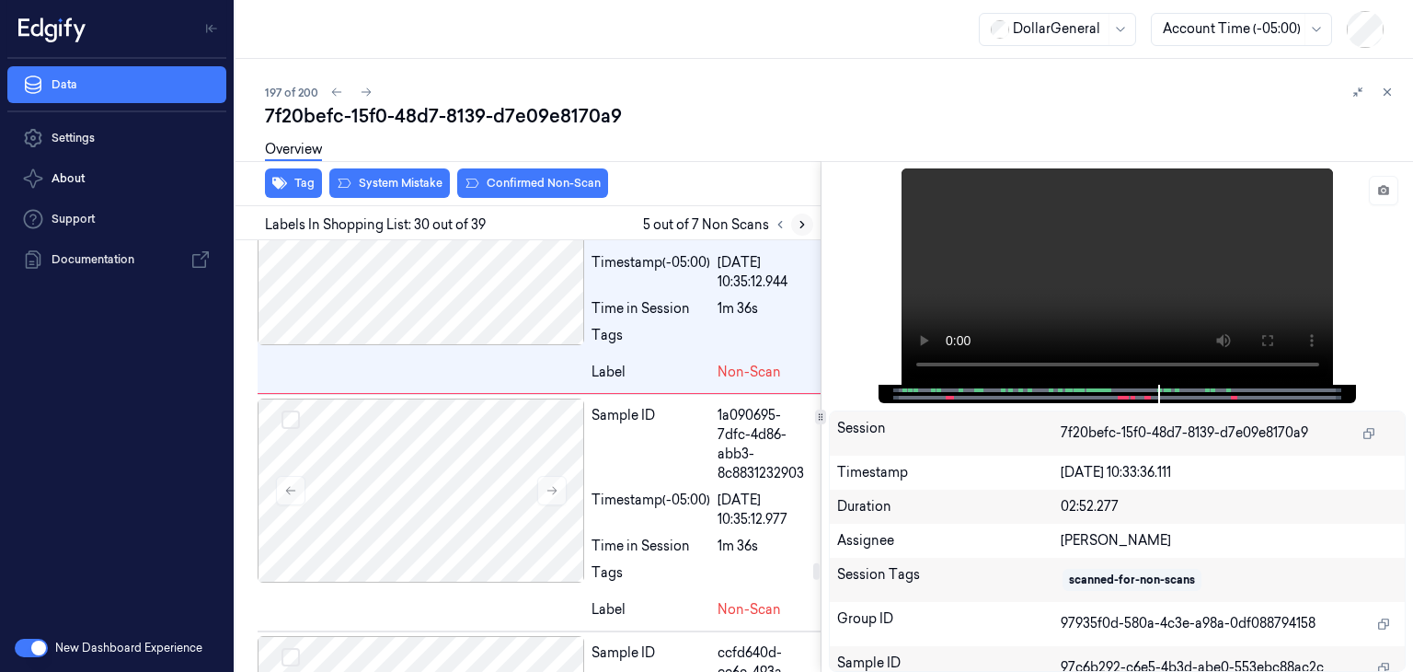
scroll to position [9298, 0]
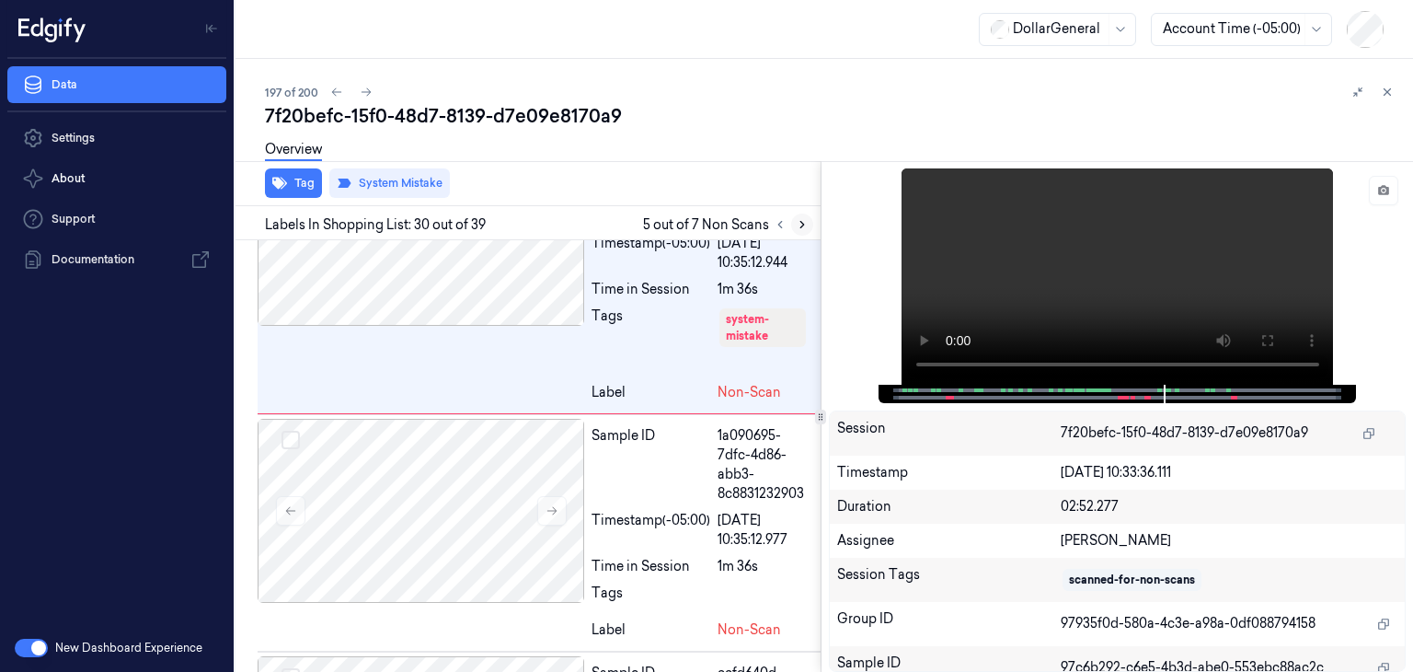
click at [805, 228] on icon at bounding box center [802, 224] width 13 height 13
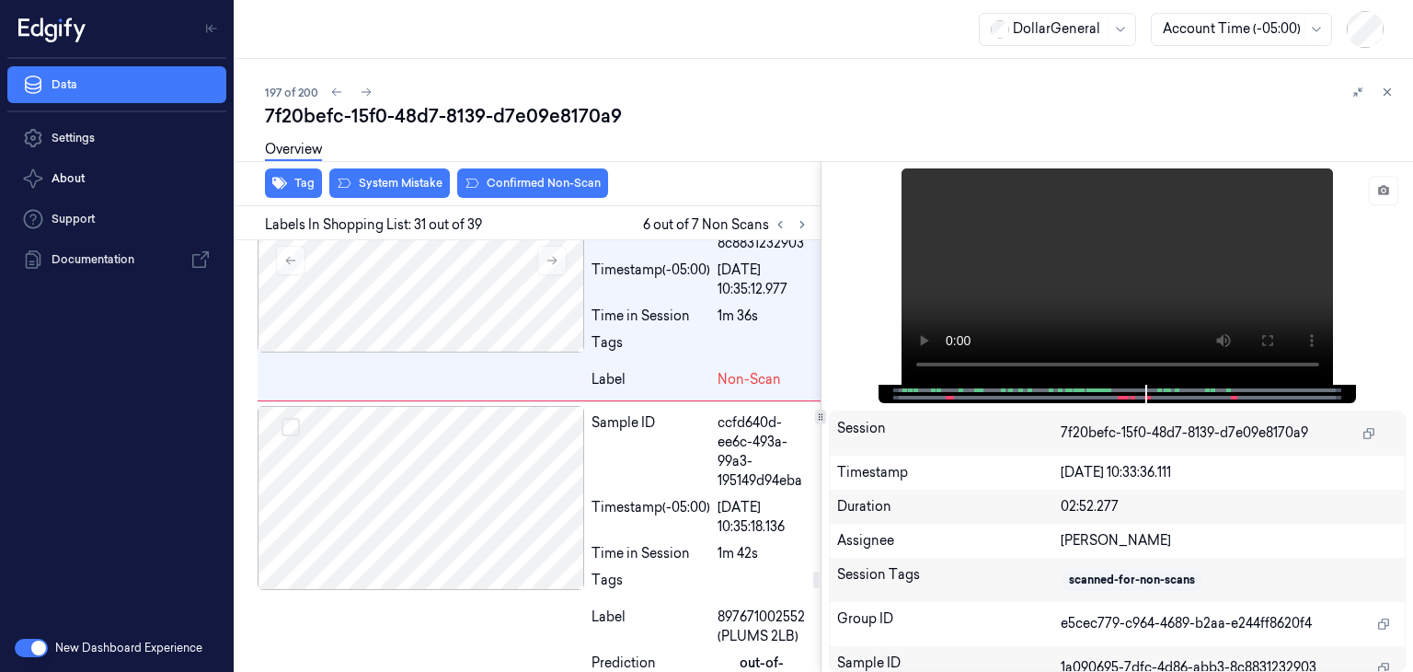
scroll to position [9555, 0]
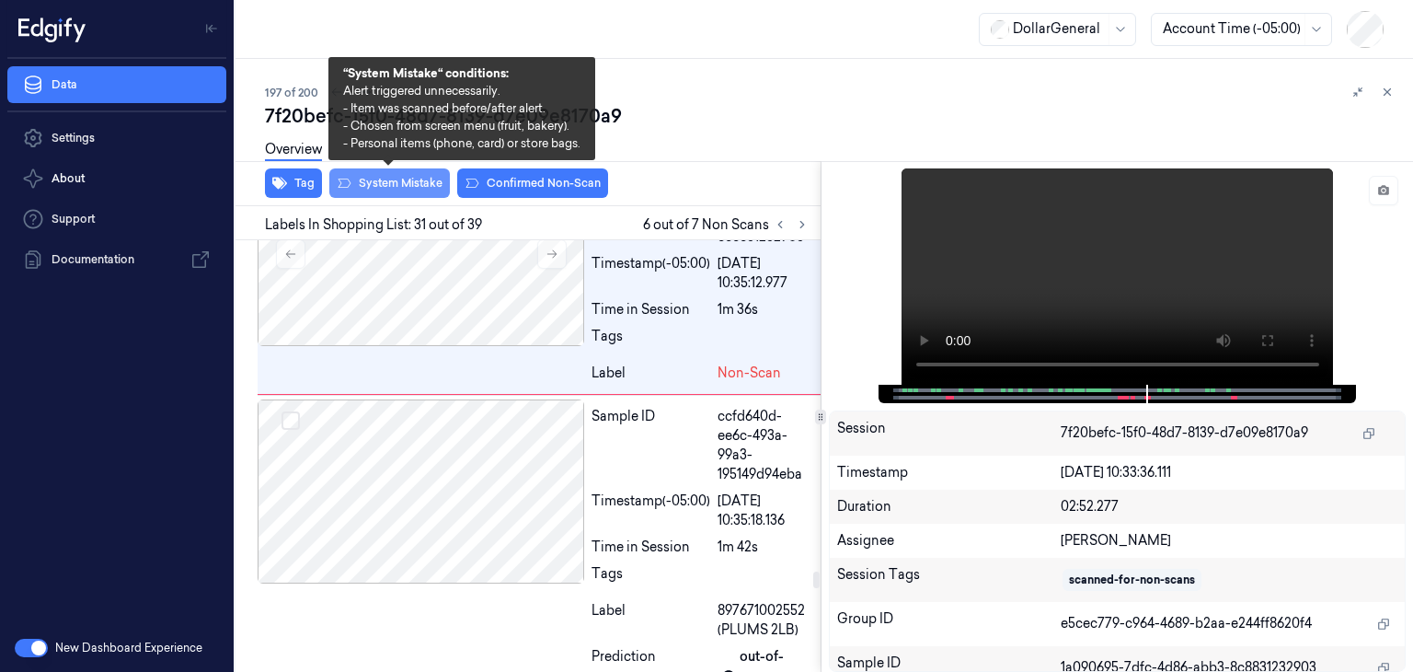
click at [399, 181] on button "System Mistake" at bounding box center [389, 182] width 121 height 29
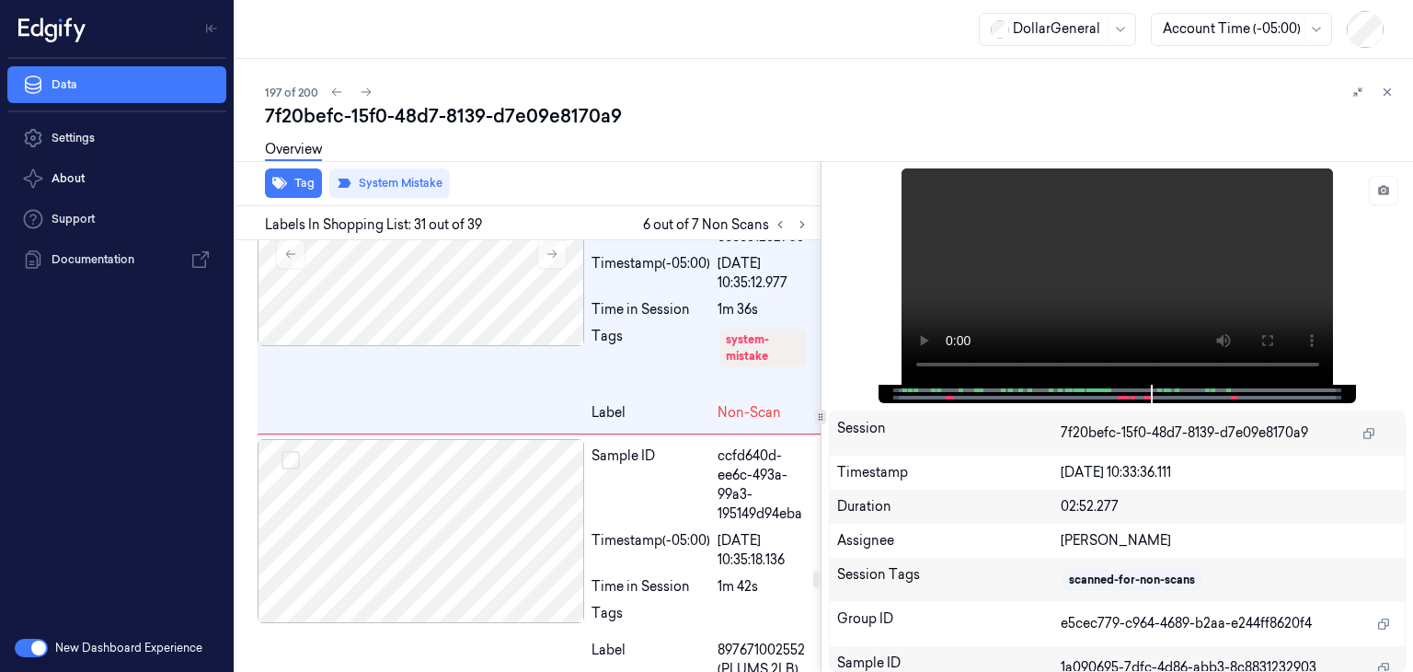
scroll to position [9575, 0]
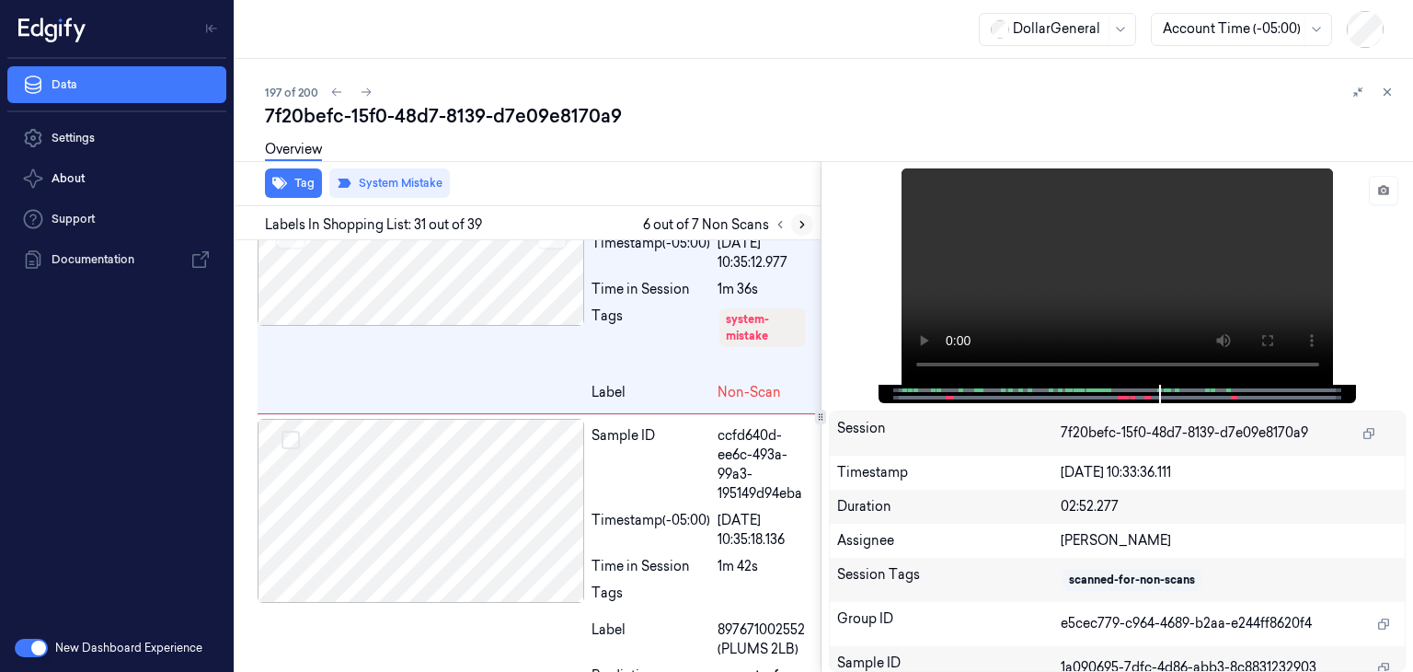
click at [806, 232] on button at bounding box center [802, 224] width 22 height 22
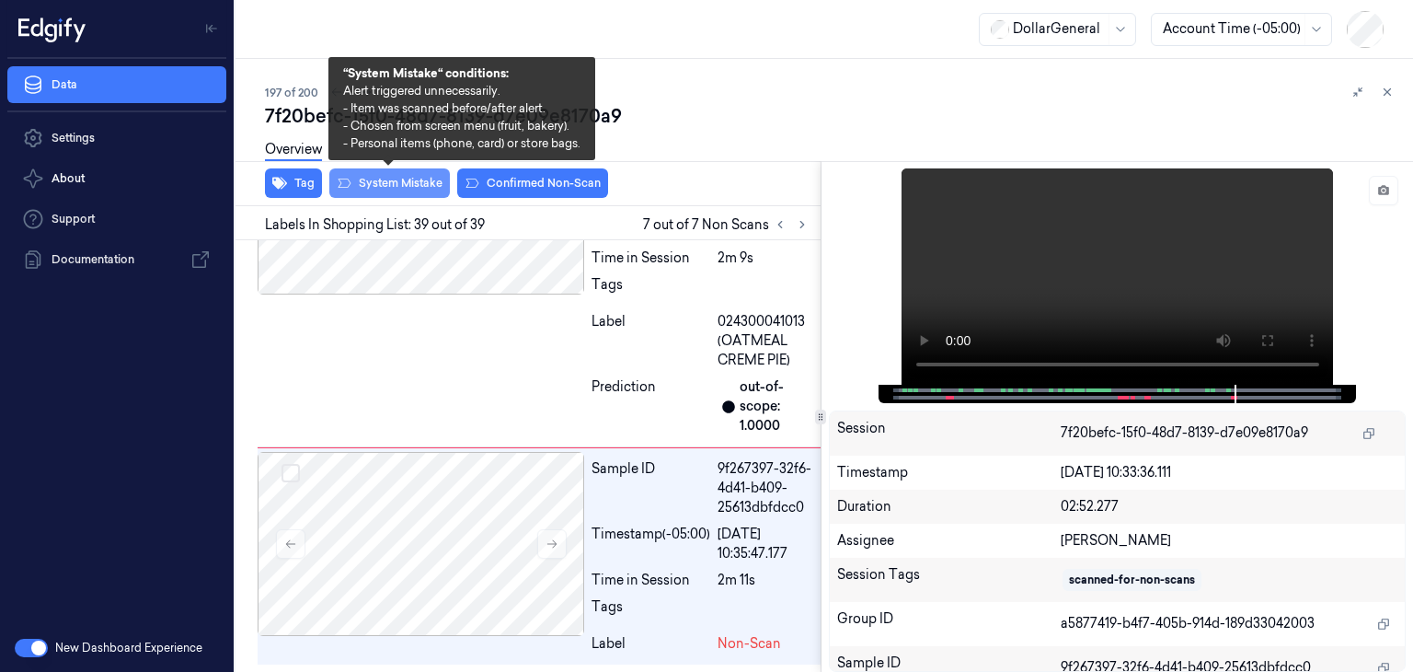
click at [423, 185] on button "System Mistake" at bounding box center [389, 182] width 121 height 29
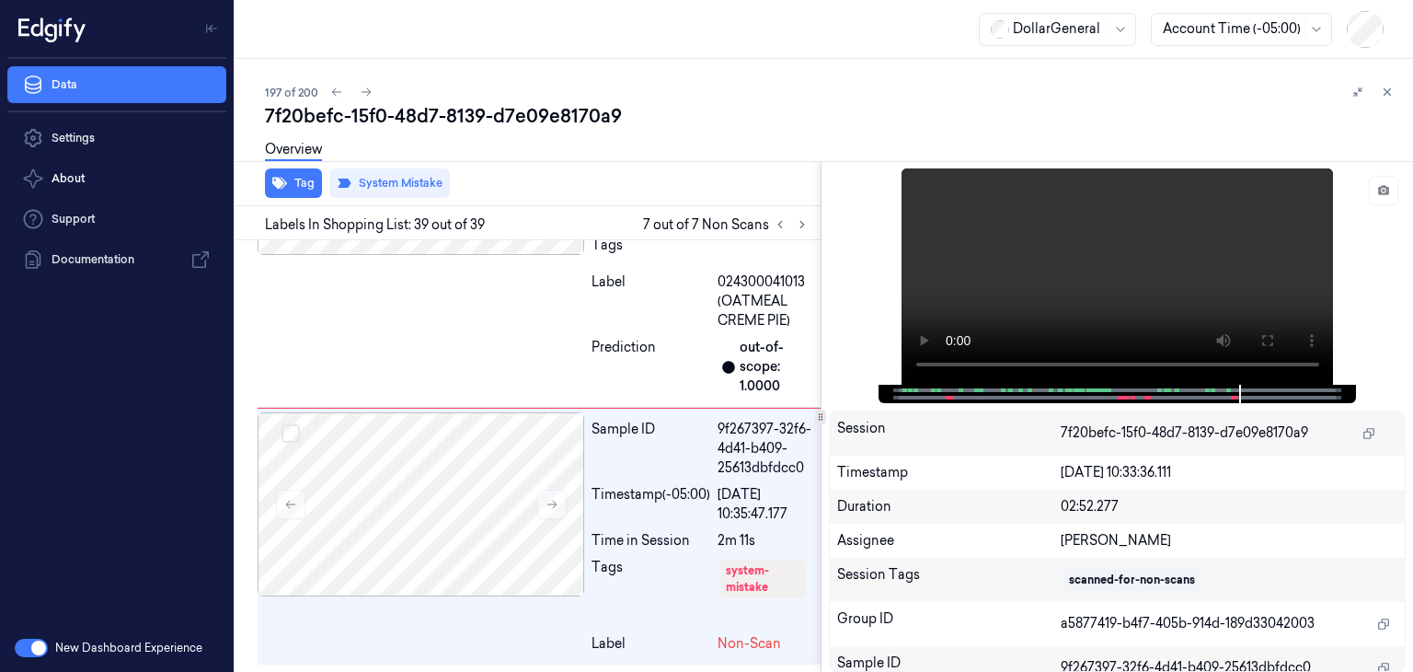
scroll to position [12030, 0]
click at [330, 97] on icon at bounding box center [336, 92] width 13 height 13
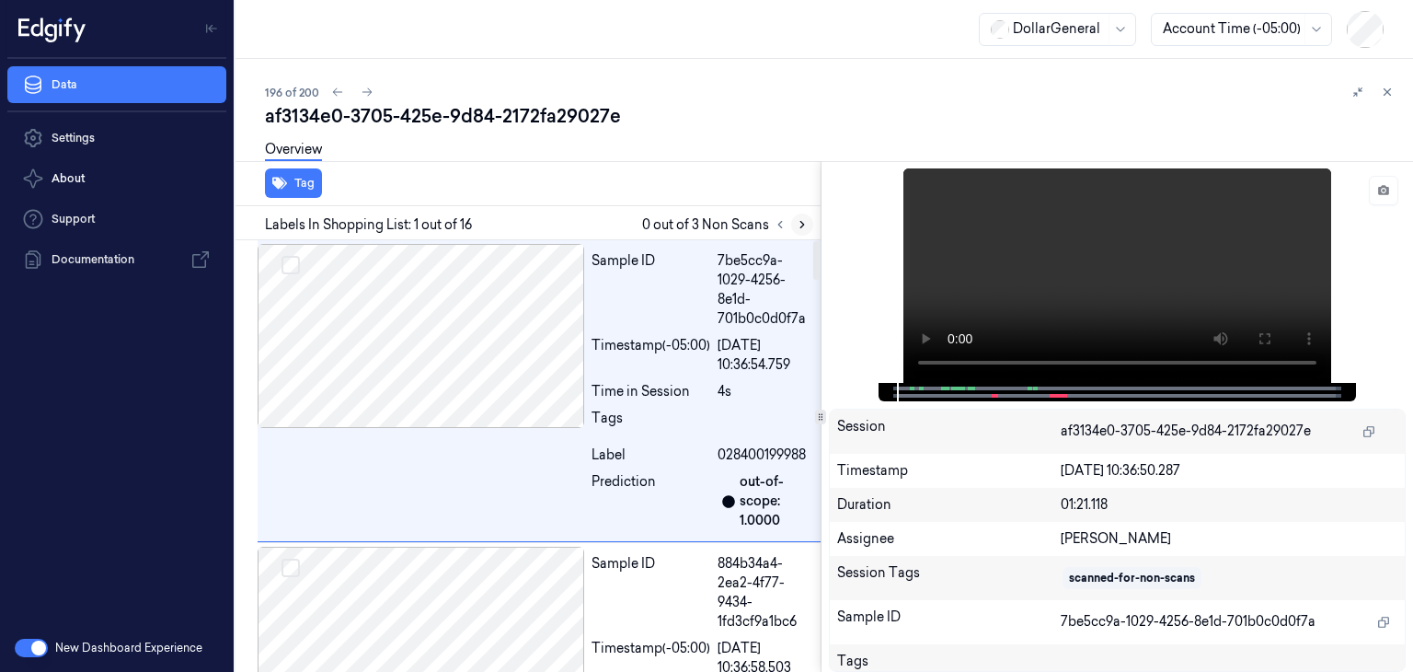
click at [798, 225] on icon at bounding box center [802, 224] width 13 height 13
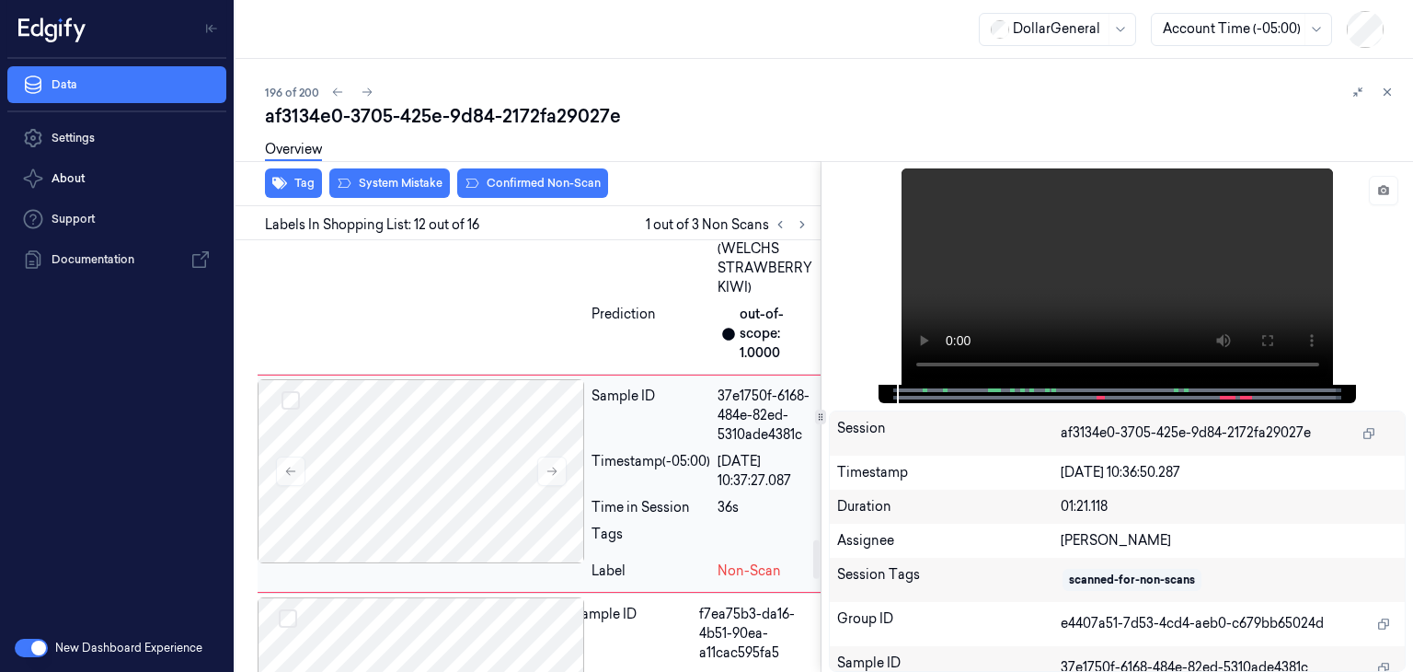
scroll to position [3391, 0]
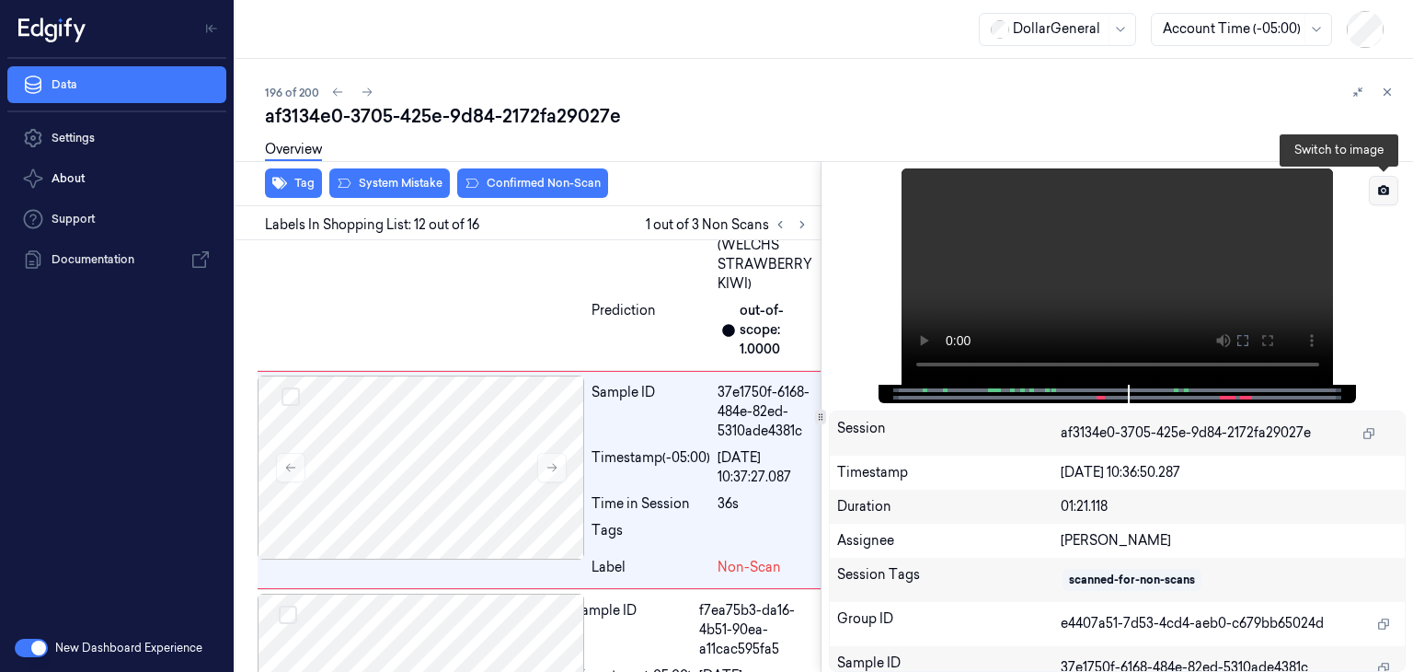
click at [1386, 200] on button at bounding box center [1383, 190] width 29 height 29
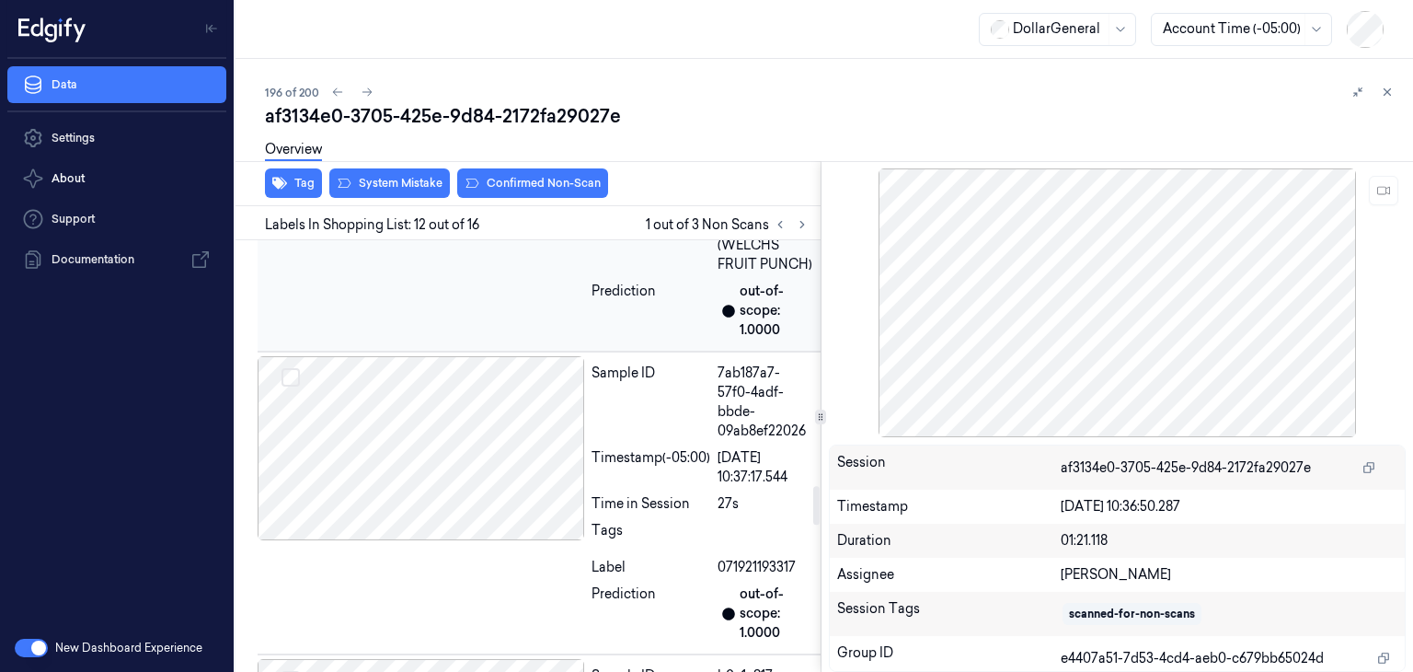
scroll to position [2379, 0]
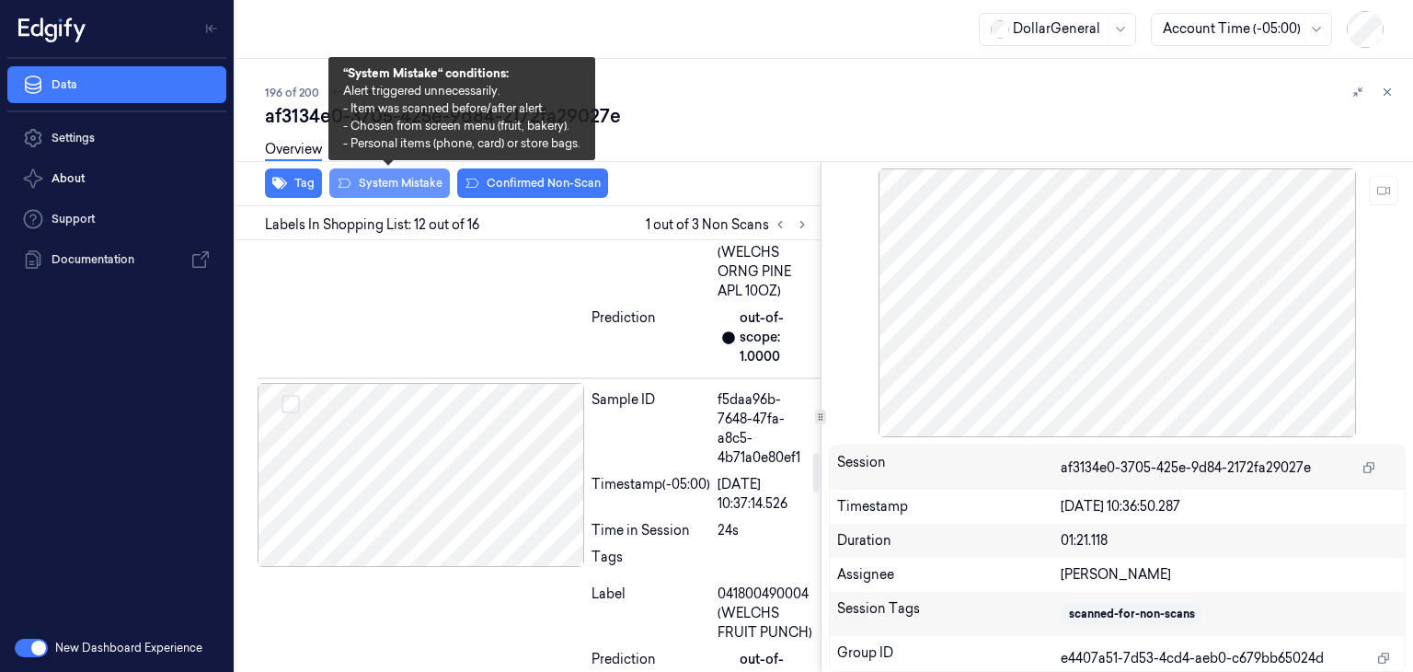
click at [427, 188] on button "System Mistake" at bounding box center [389, 182] width 121 height 29
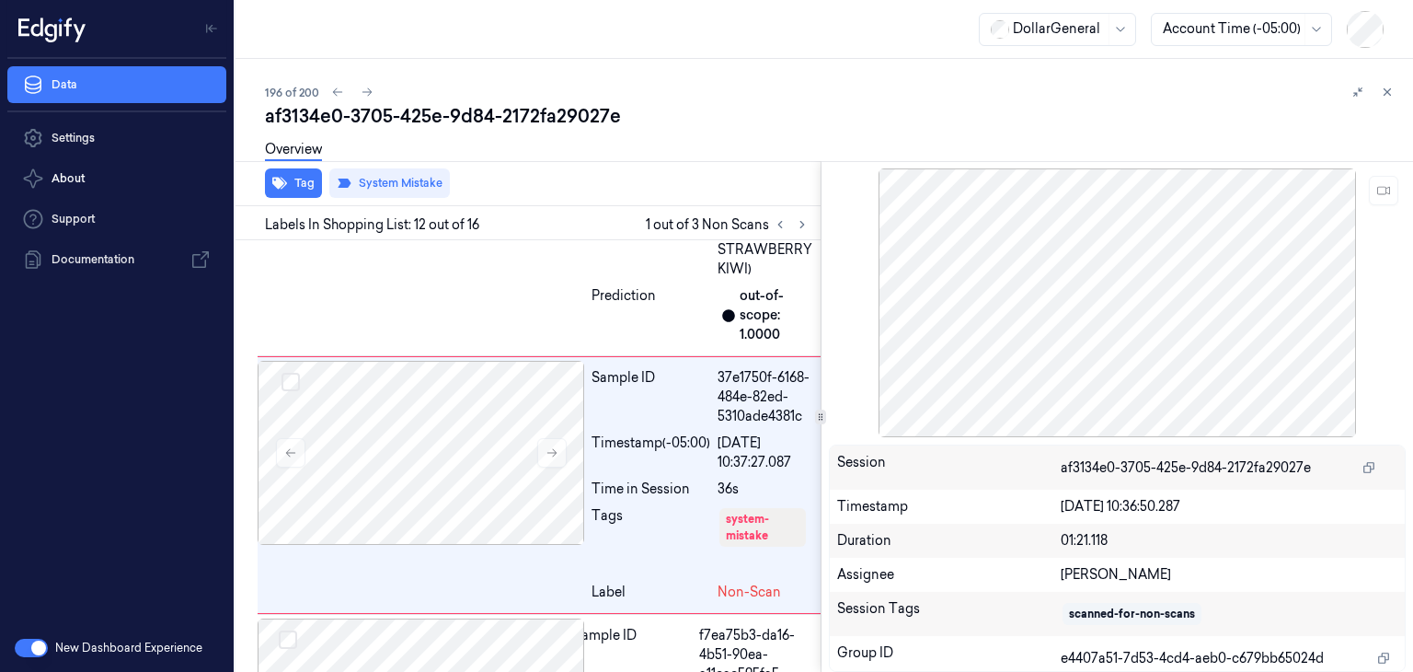
scroll to position [3411, 0]
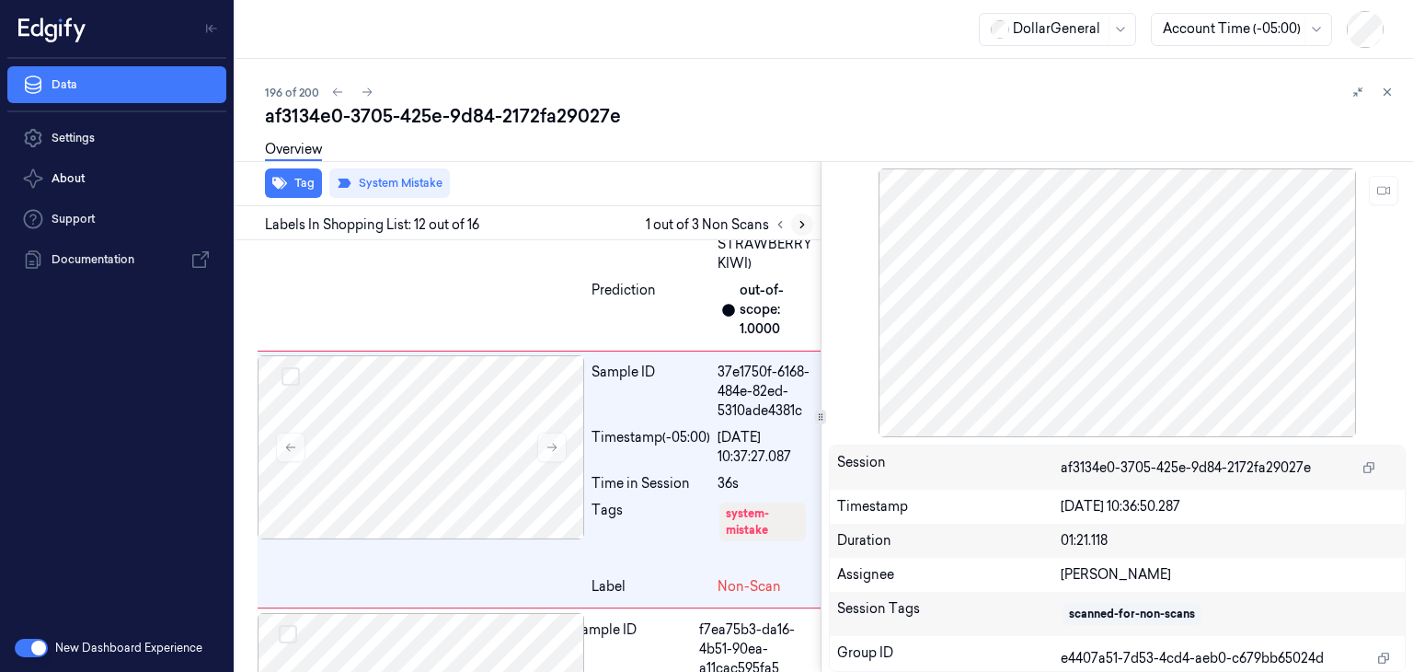
click at [809, 228] on button at bounding box center [802, 224] width 22 height 22
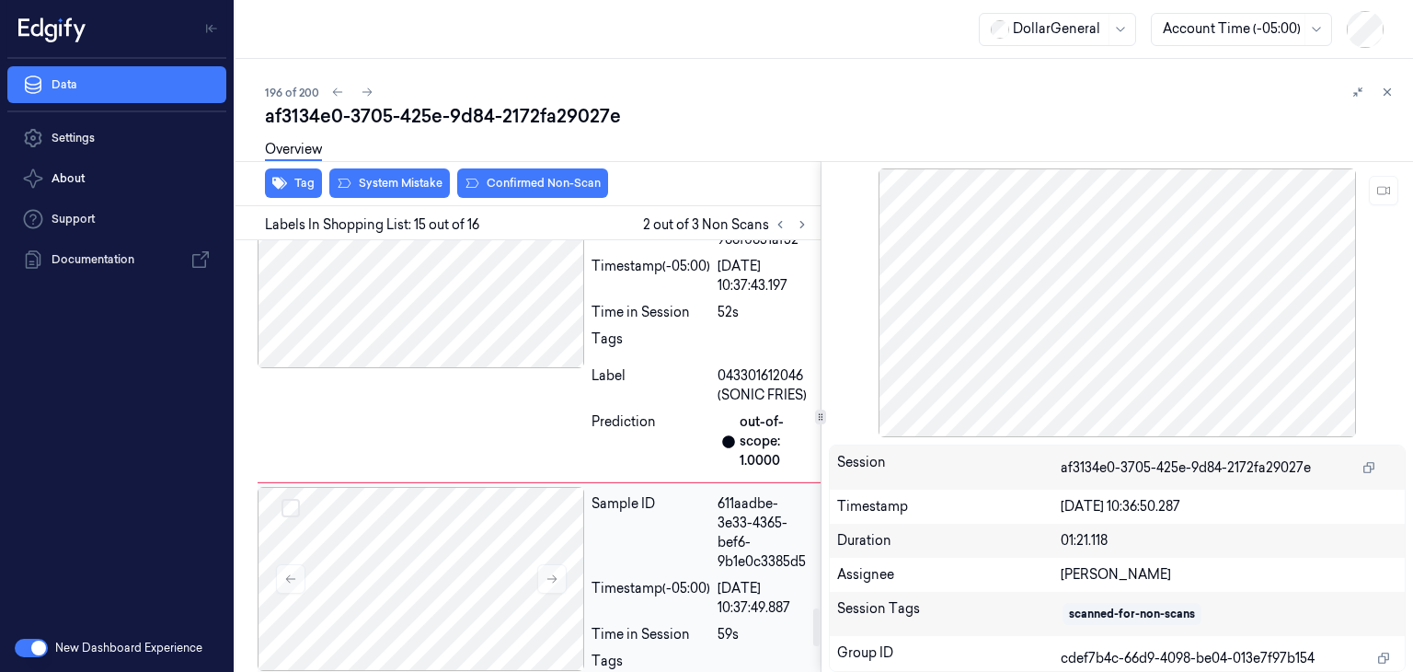
scroll to position [4151, 0]
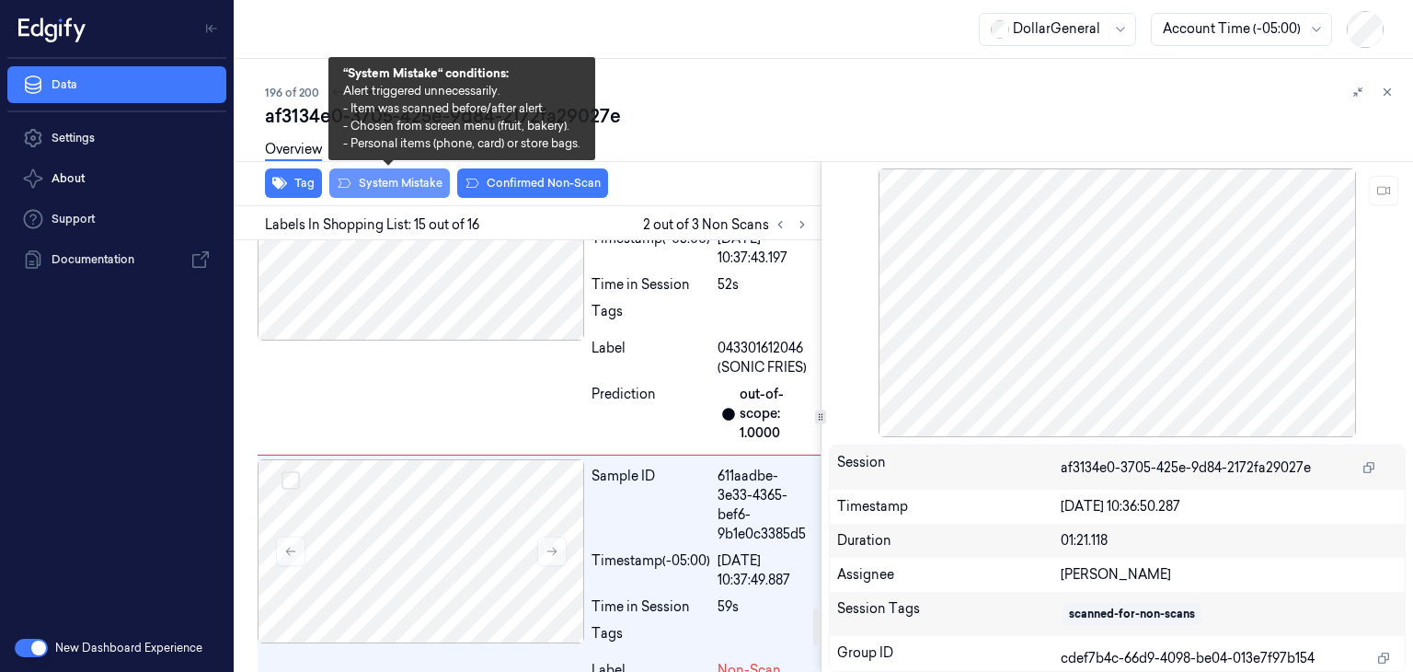
click at [434, 183] on button "System Mistake" at bounding box center [389, 182] width 121 height 29
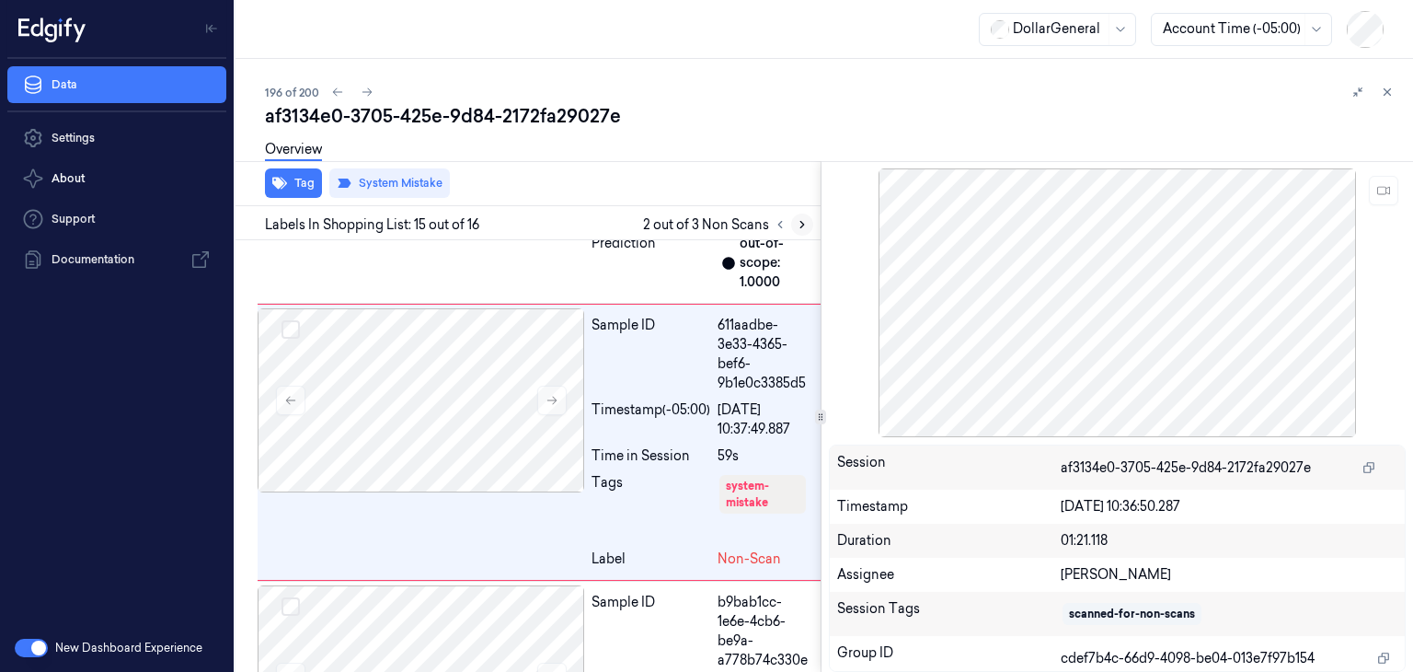
click at [799, 225] on icon at bounding box center [802, 224] width 13 height 13
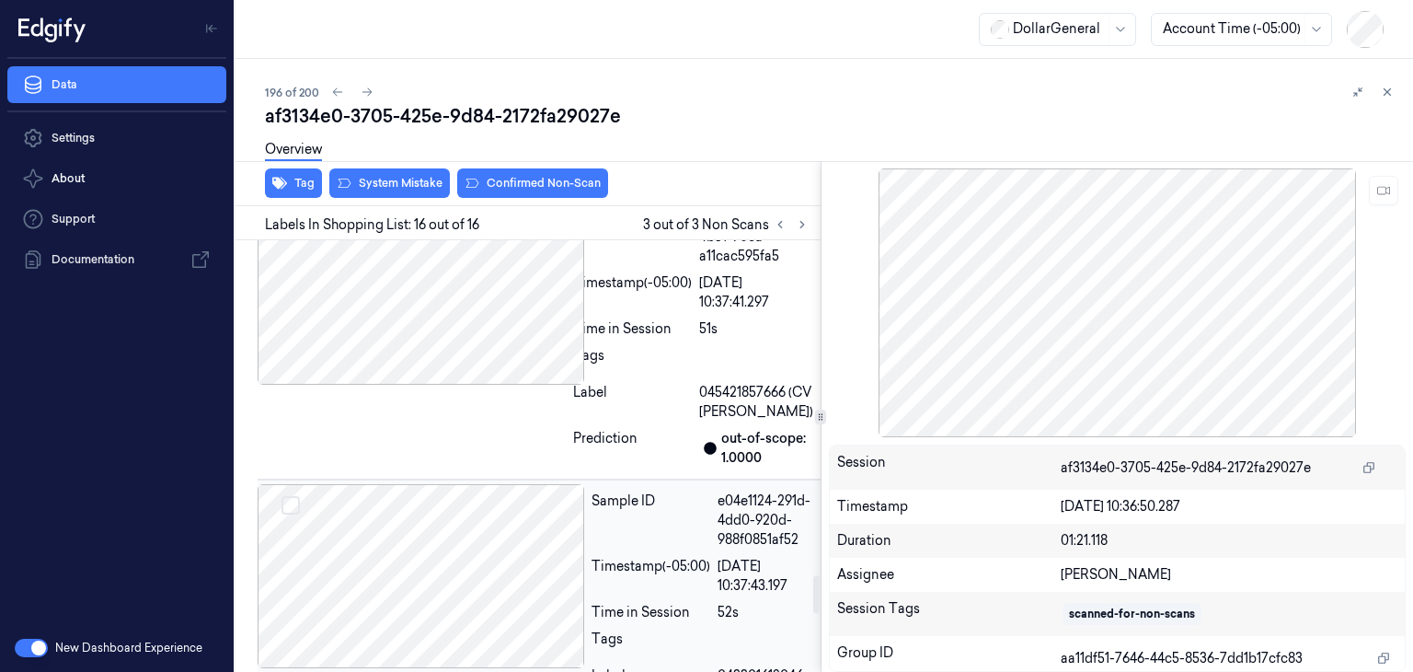
scroll to position [3731, 0]
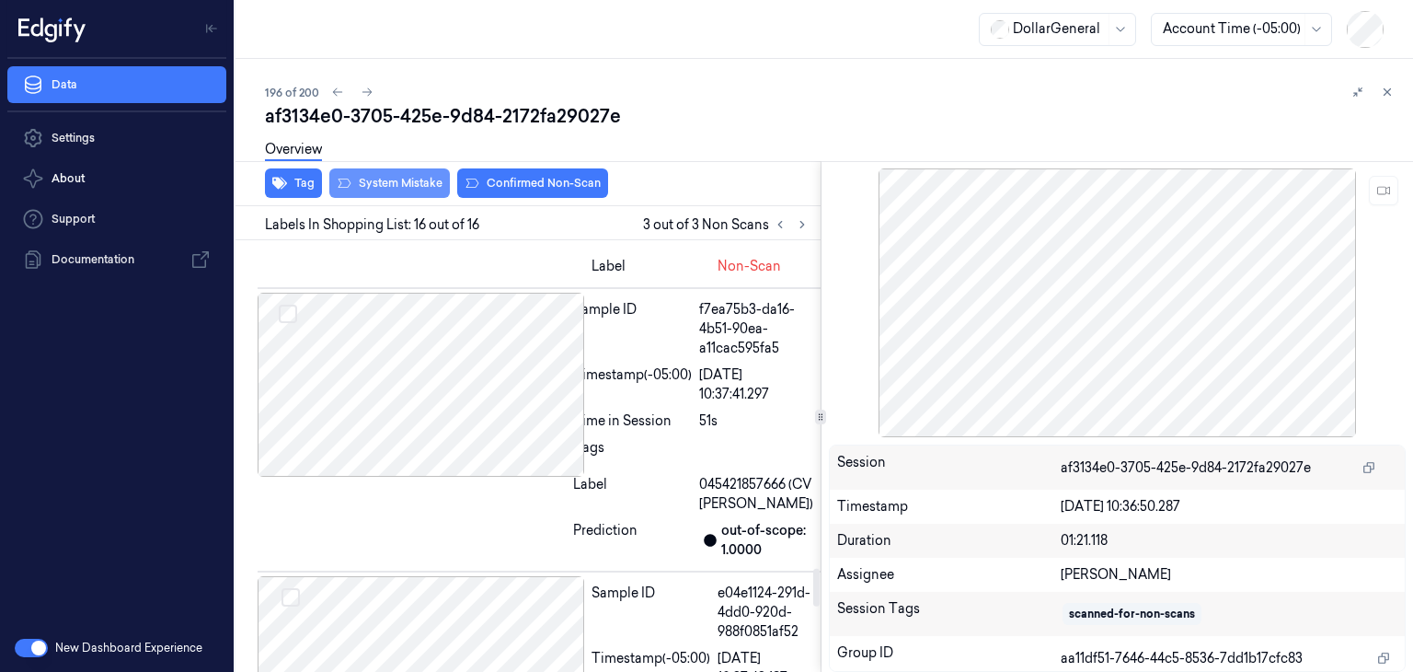
click at [392, 187] on button "System Mistake" at bounding box center [389, 182] width 121 height 29
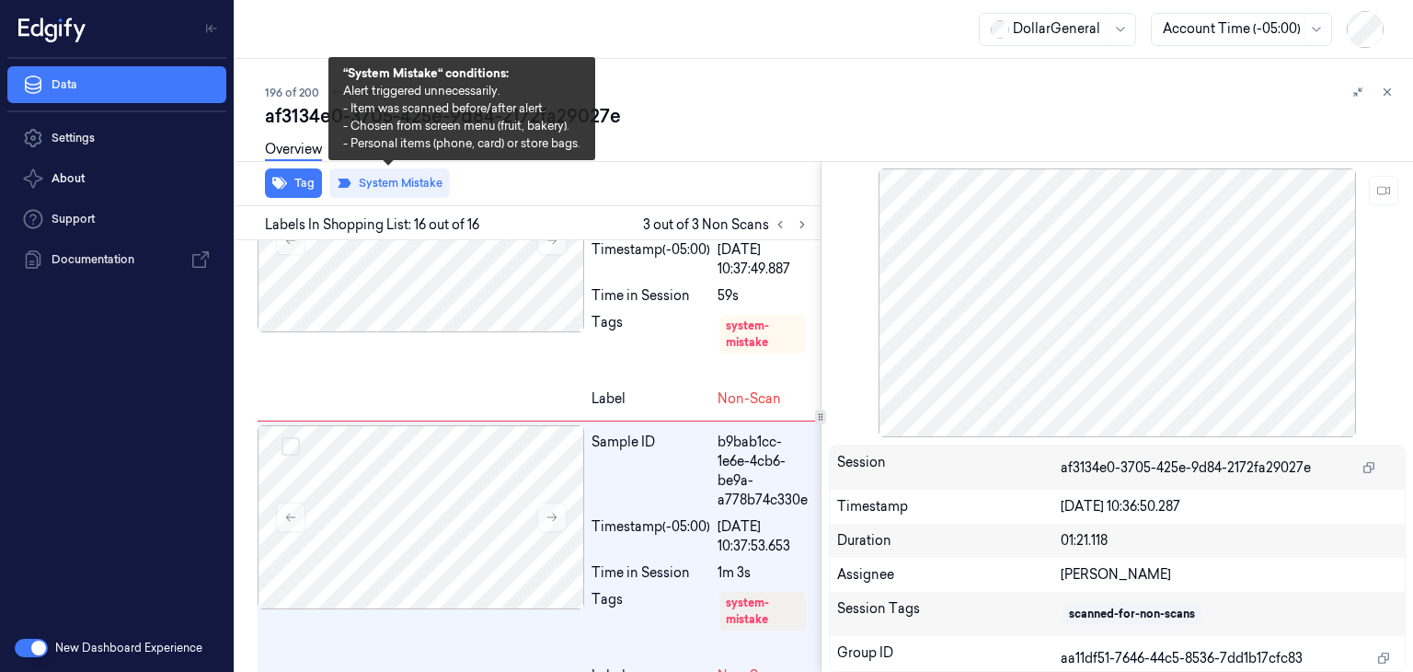
scroll to position [4506, 0]
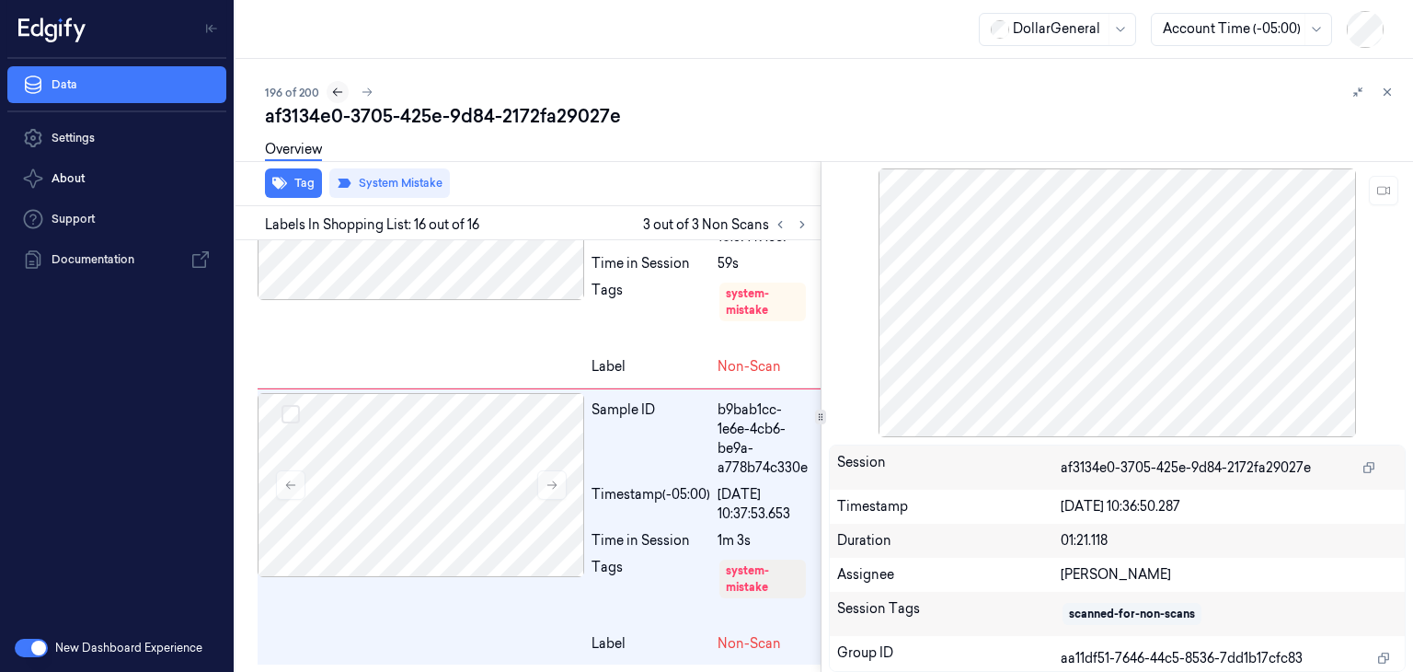
click at [342, 93] on button at bounding box center [338, 92] width 22 height 22
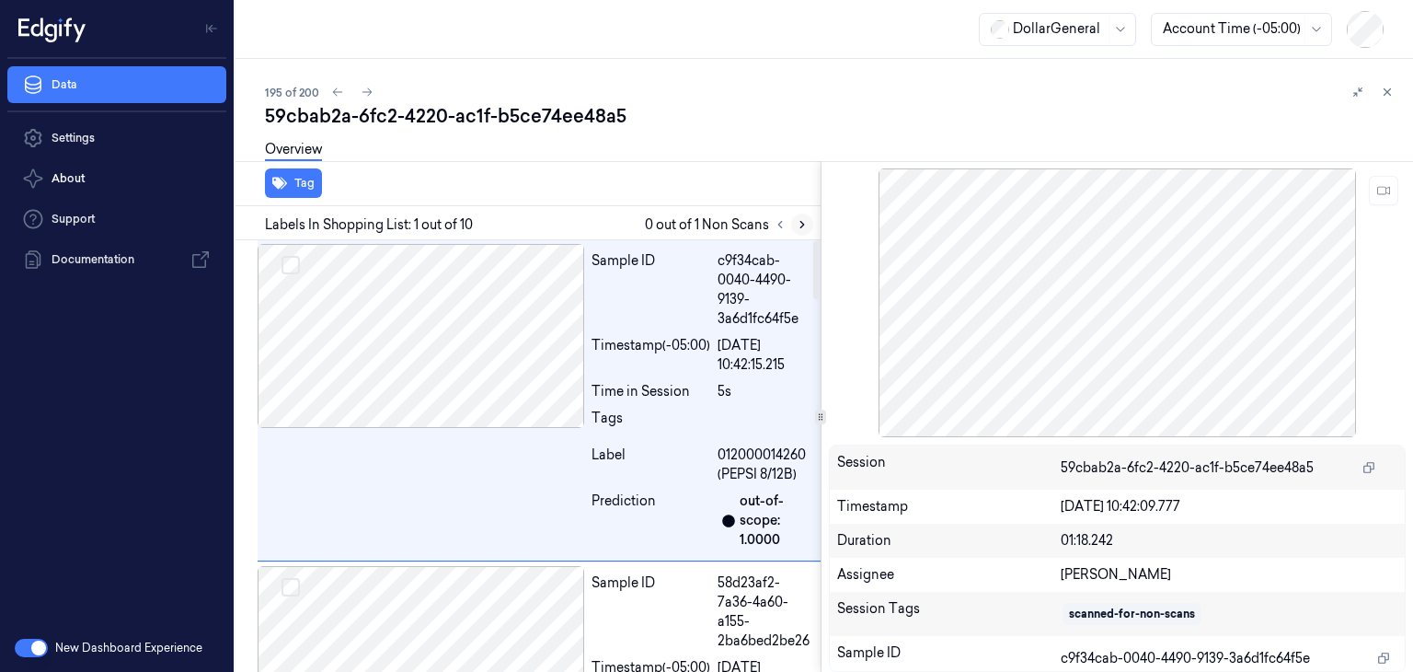
click at [799, 230] on button at bounding box center [802, 224] width 22 height 22
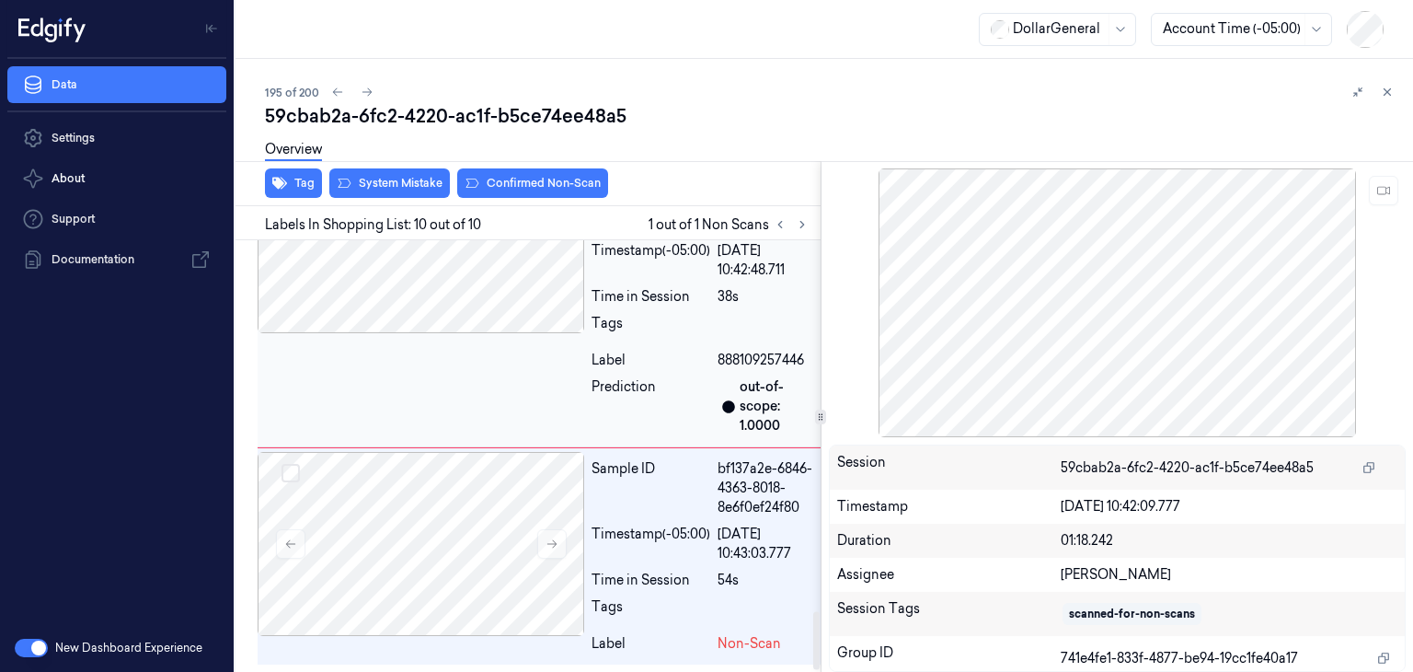
scroll to position [2764, 0]
click at [539, 529] on button at bounding box center [551, 543] width 29 height 29
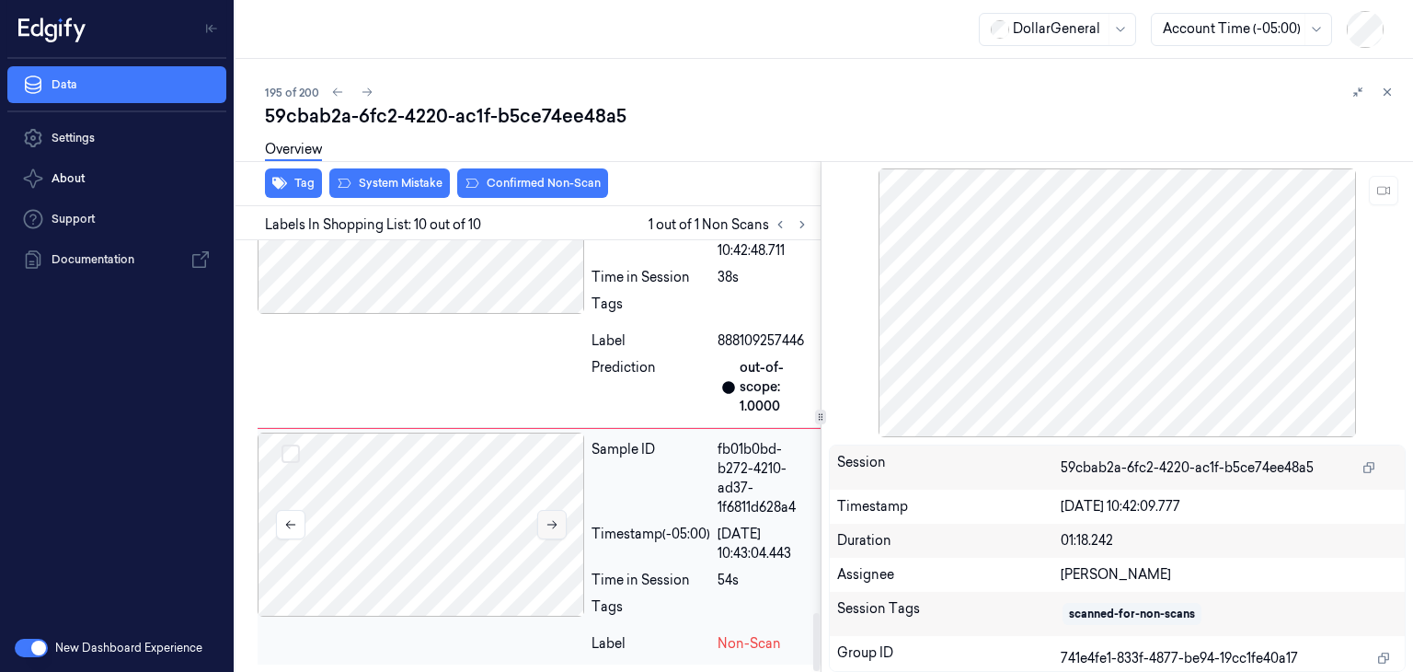
click at [539, 520] on button at bounding box center [551, 524] width 29 height 29
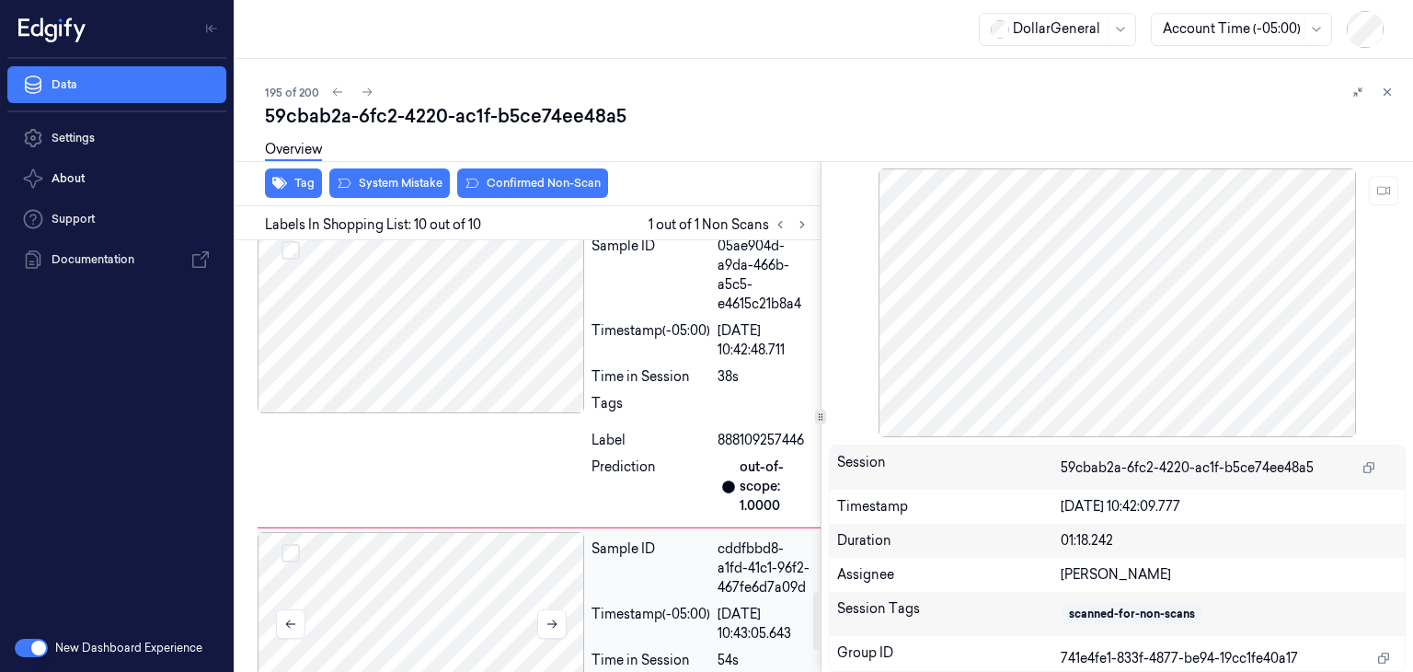
scroll to position [2560, 0]
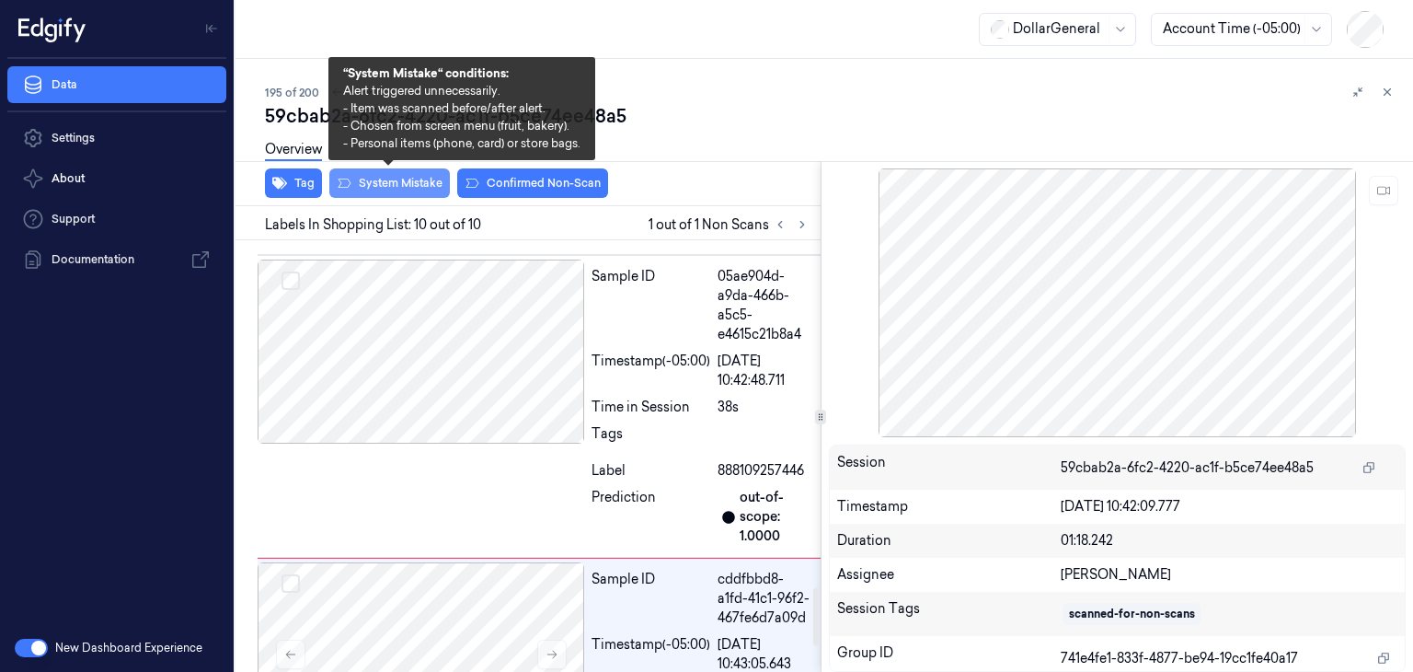
click at [397, 186] on button "System Mistake" at bounding box center [389, 182] width 121 height 29
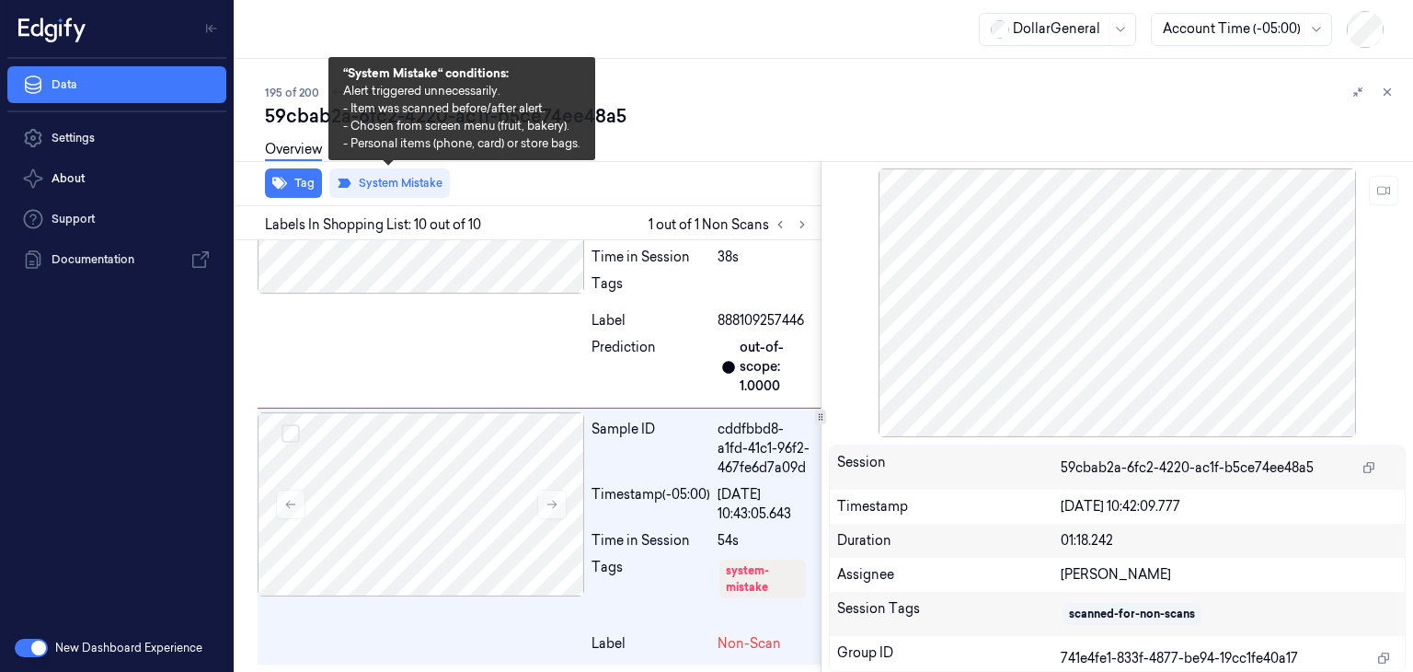
scroll to position [2783, 0]
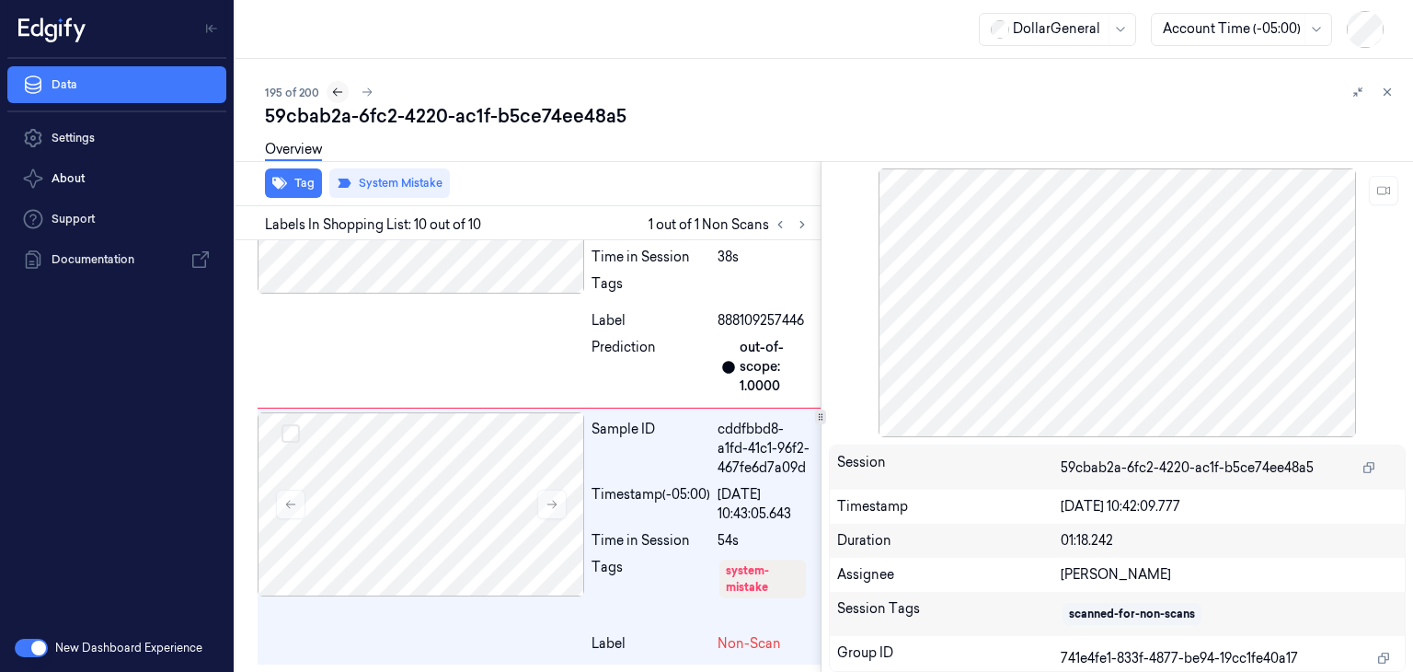
click at [335, 90] on icon at bounding box center [337, 92] width 13 height 13
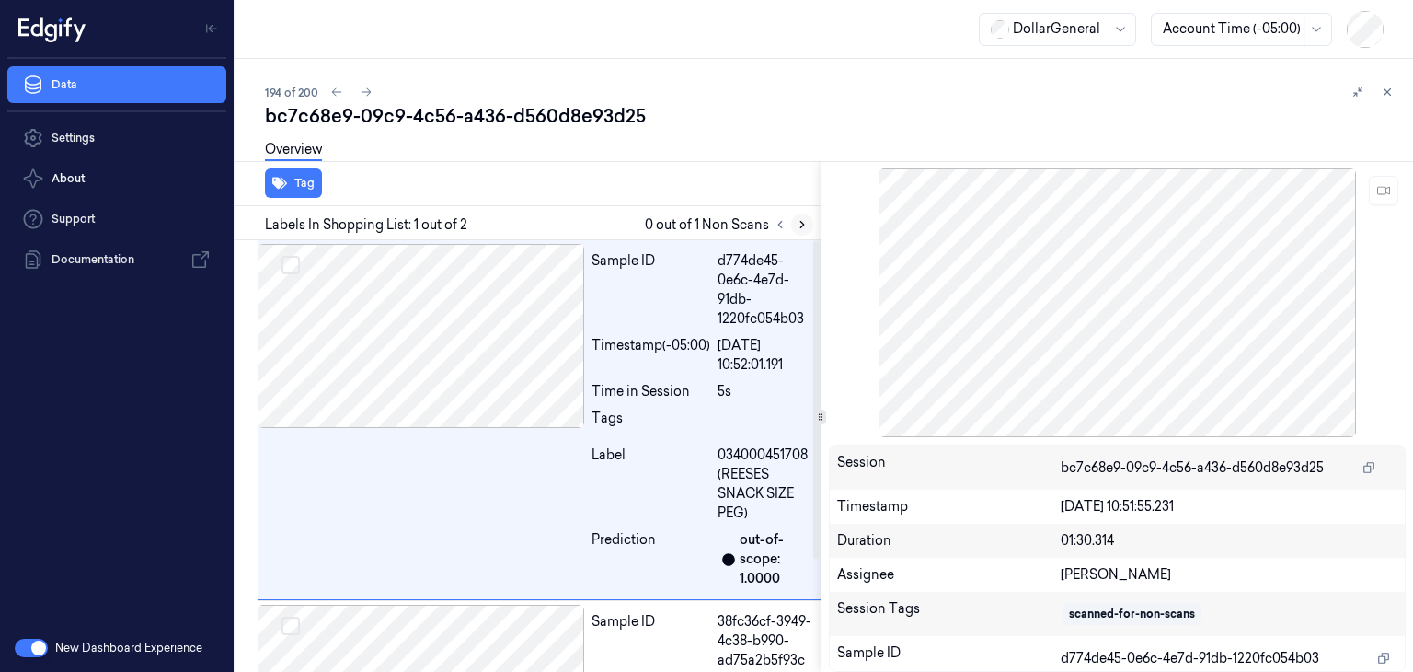
click at [803, 229] on icon at bounding box center [802, 224] width 13 height 13
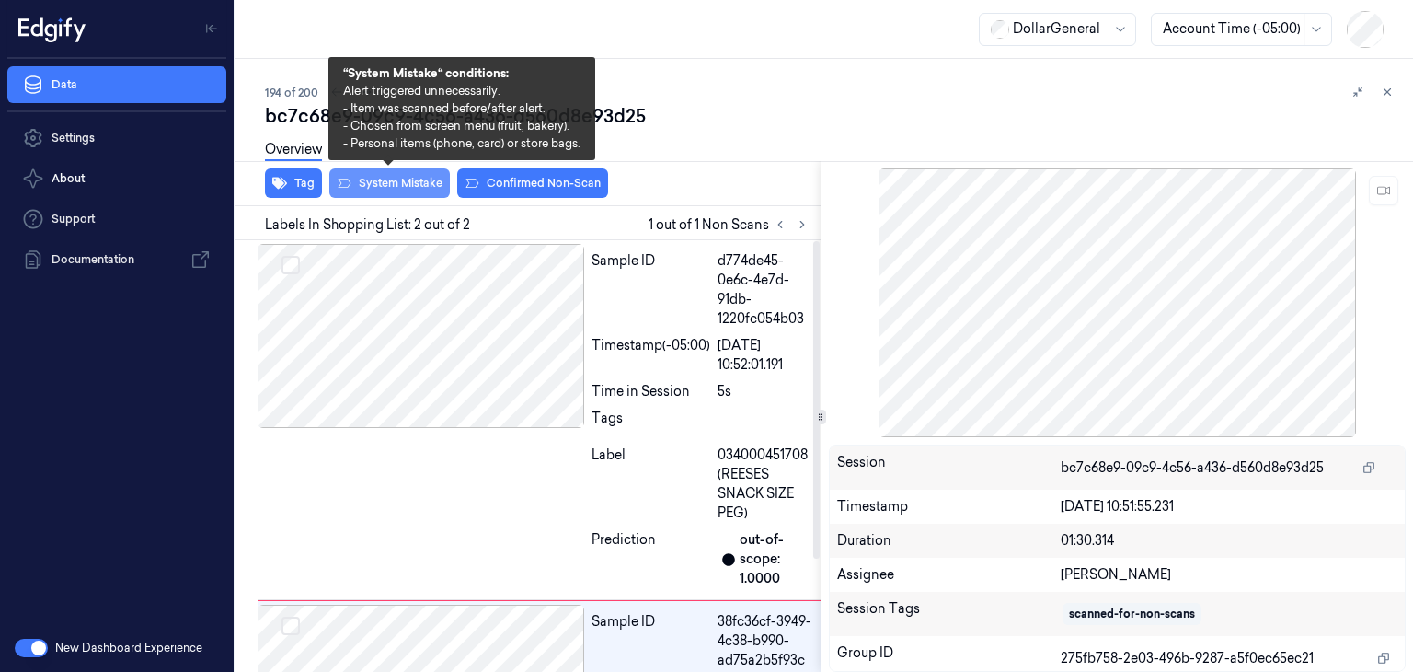
click at [392, 185] on button "System Mistake" at bounding box center [389, 182] width 121 height 29
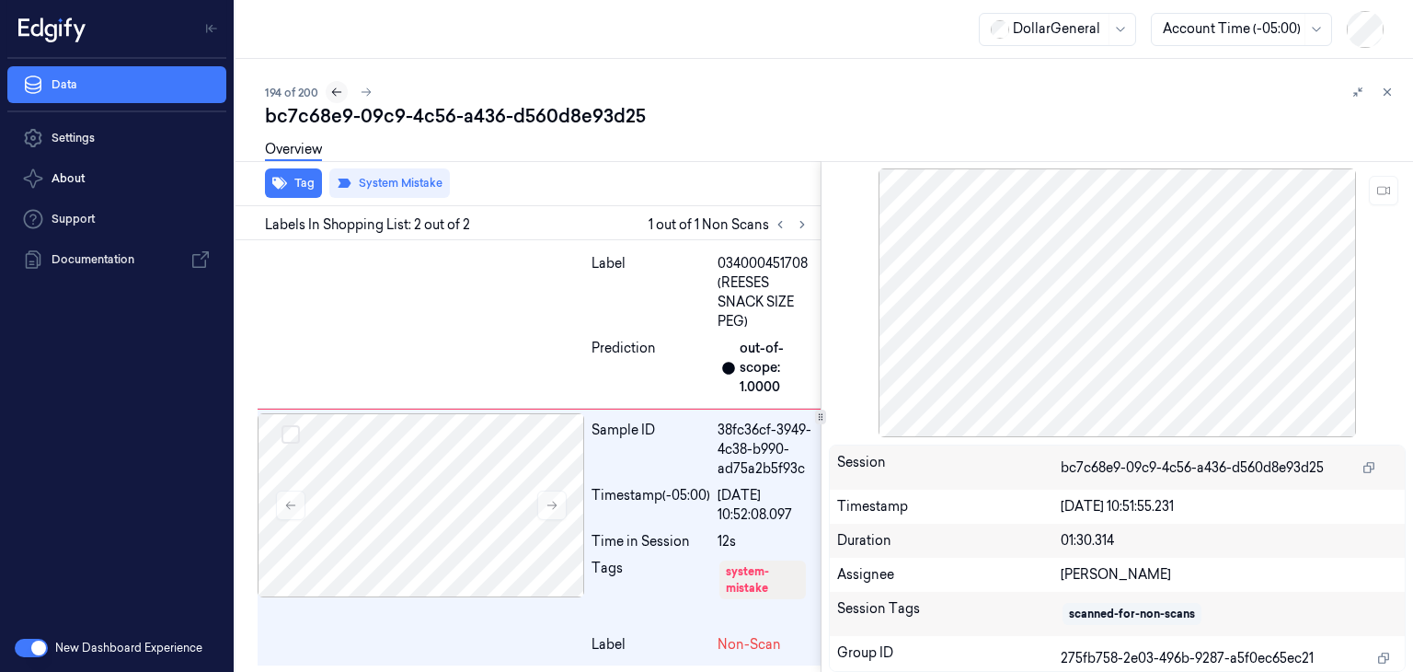
click at [331, 90] on icon at bounding box center [336, 92] width 13 height 13
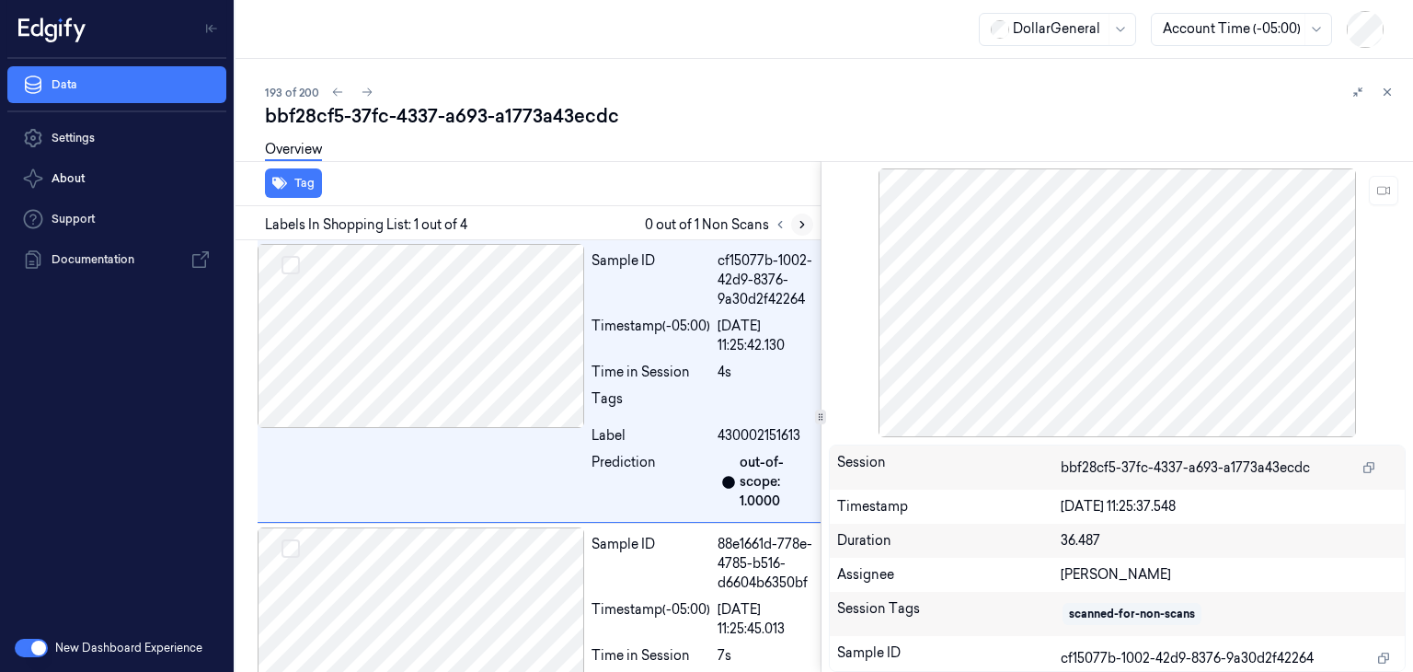
click at [800, 224] on icon at bounding box center [802, 224] width 13 height 13
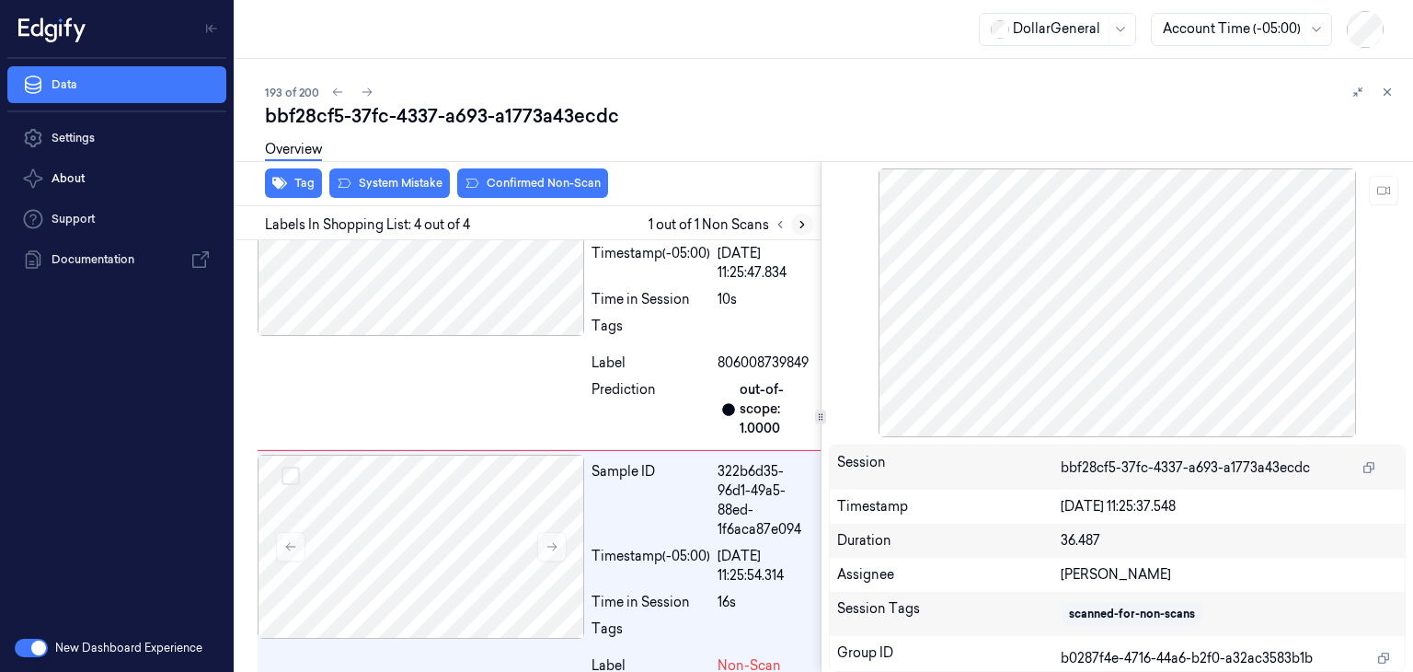
scroll to position [698, 0]
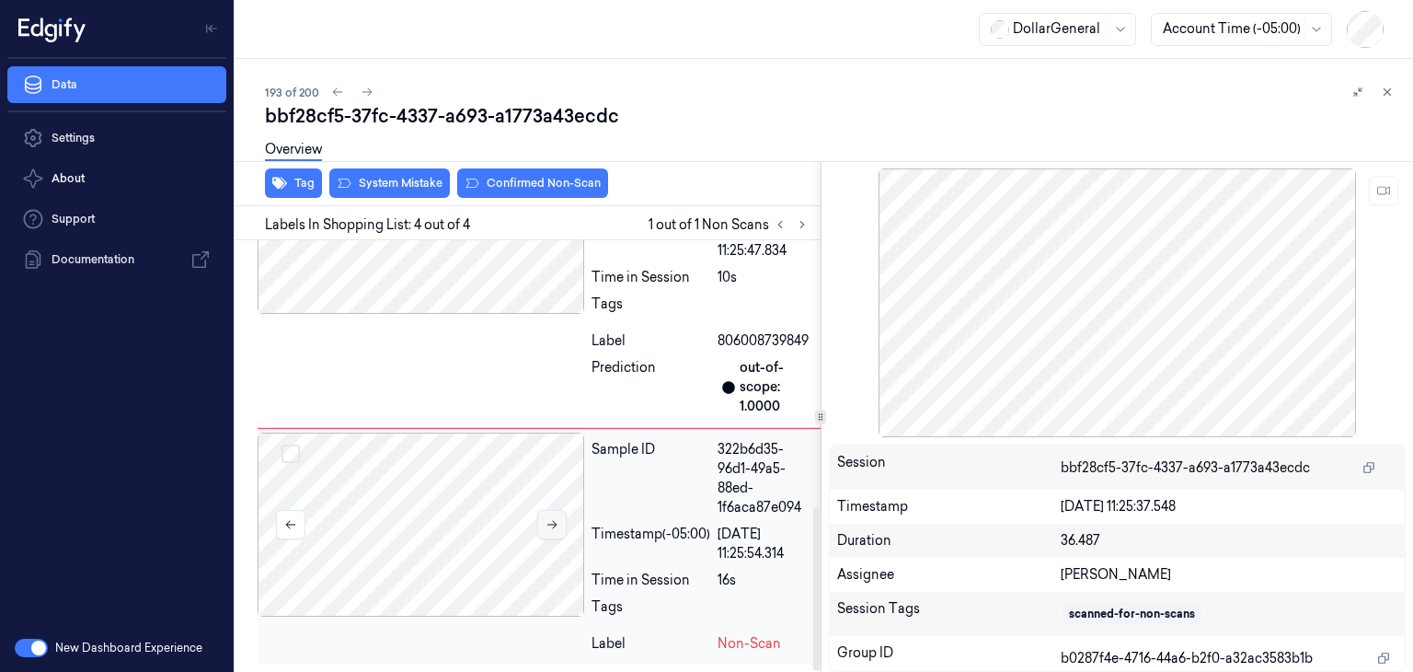
click at [541, 518] on button at bounding box center [551, 524] width 29 height 29
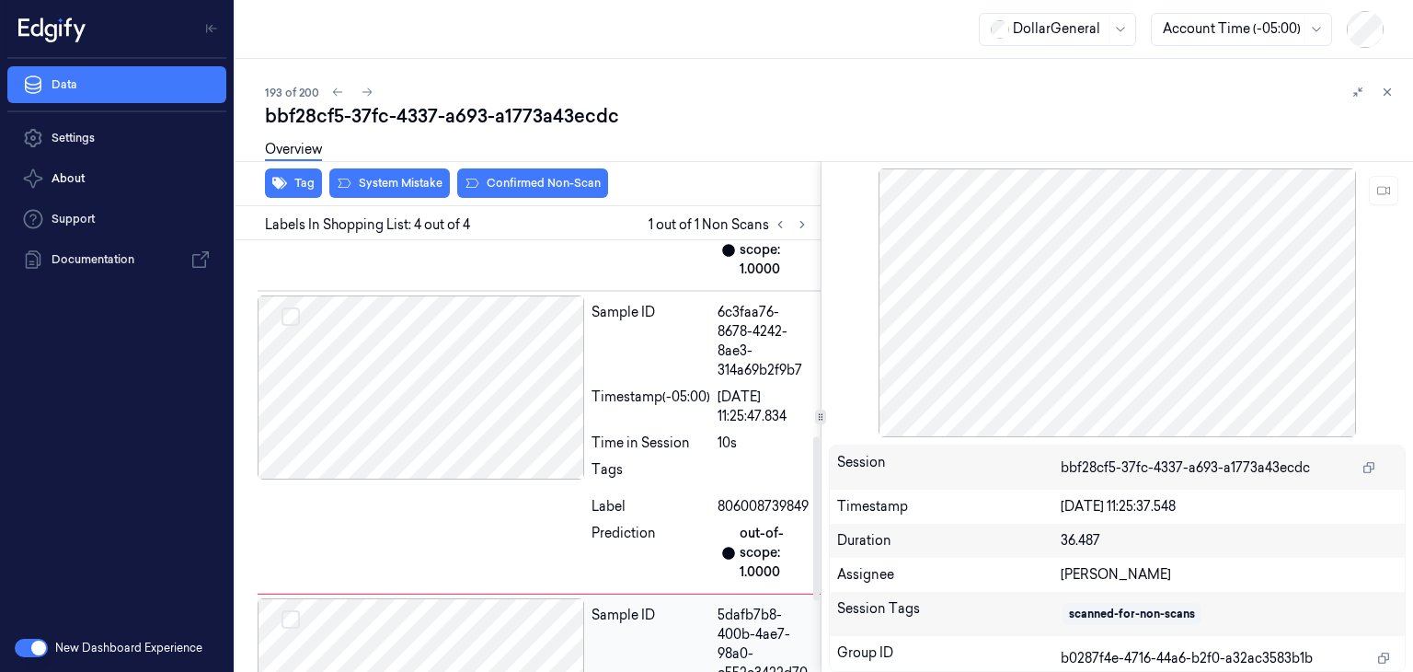
scroll to position [514, 0]
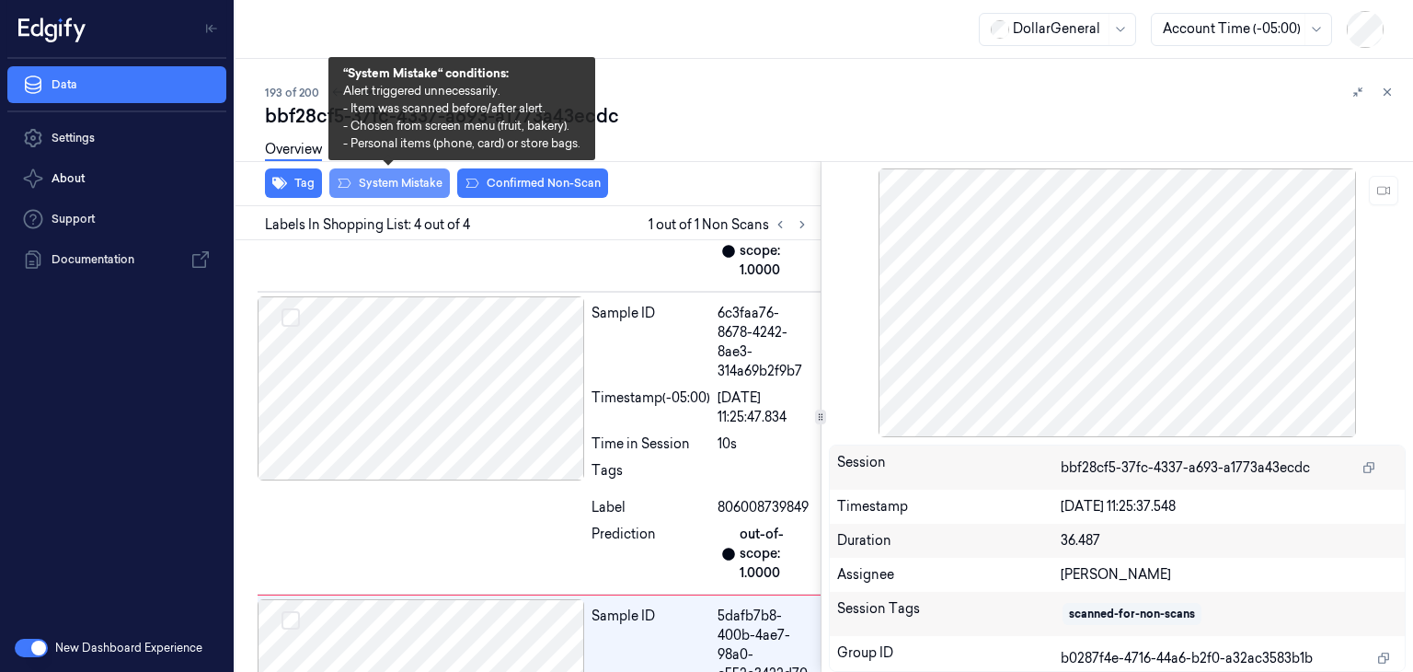
click at [436, 182] on button "System Mistake" at bounding box center [389, 182] width 121 height 29
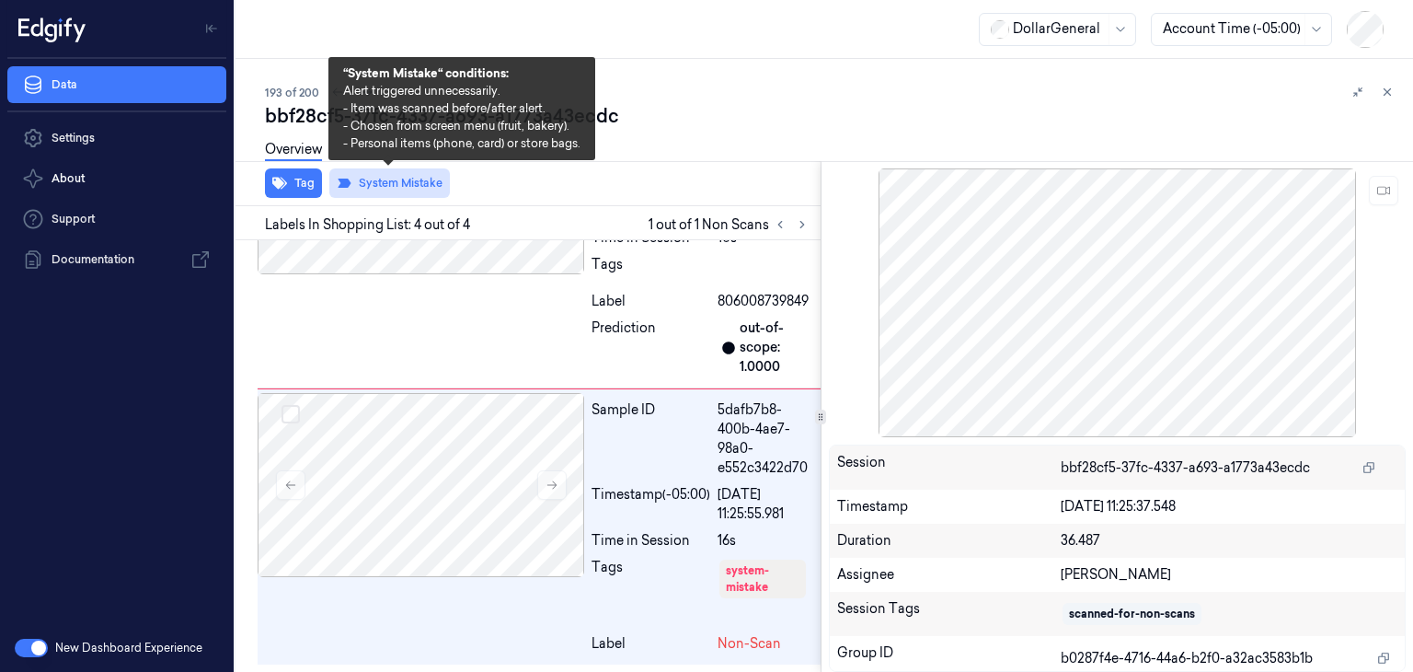
scroll to position [737, 0]
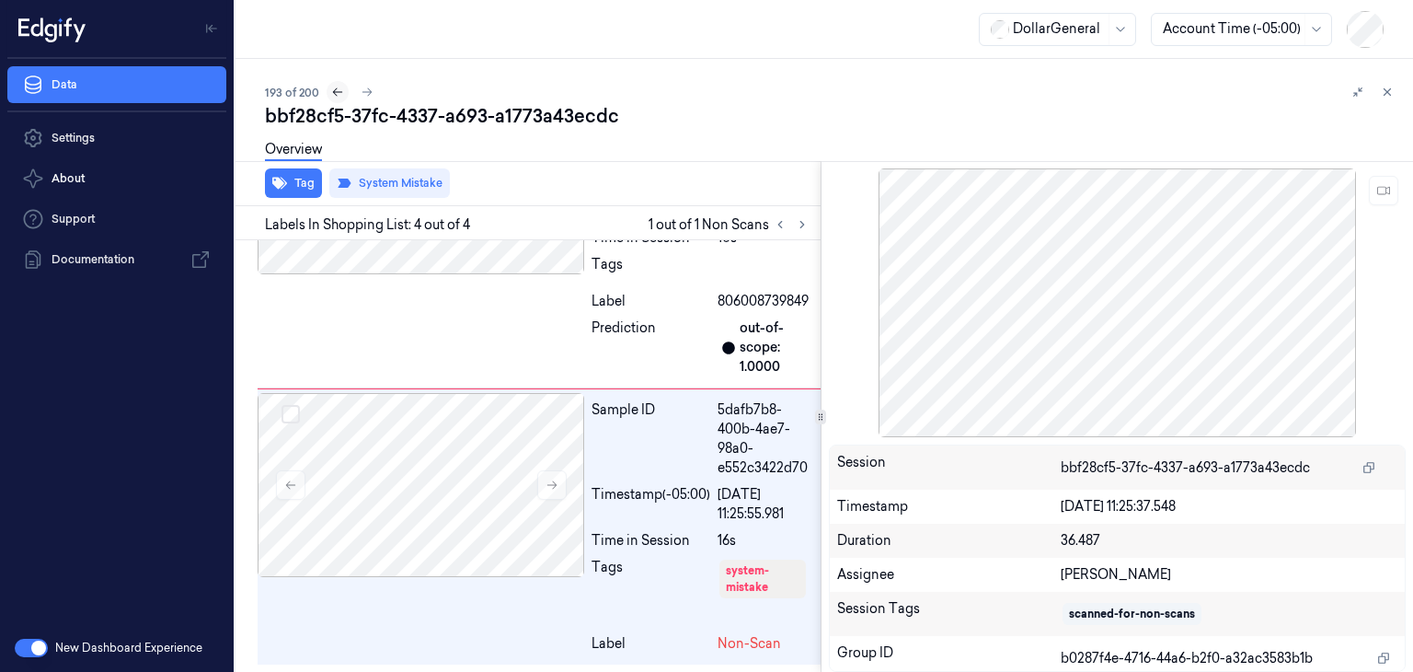
click at [340, 97] on icon at bounding box center [337, 92] width 13 height 13
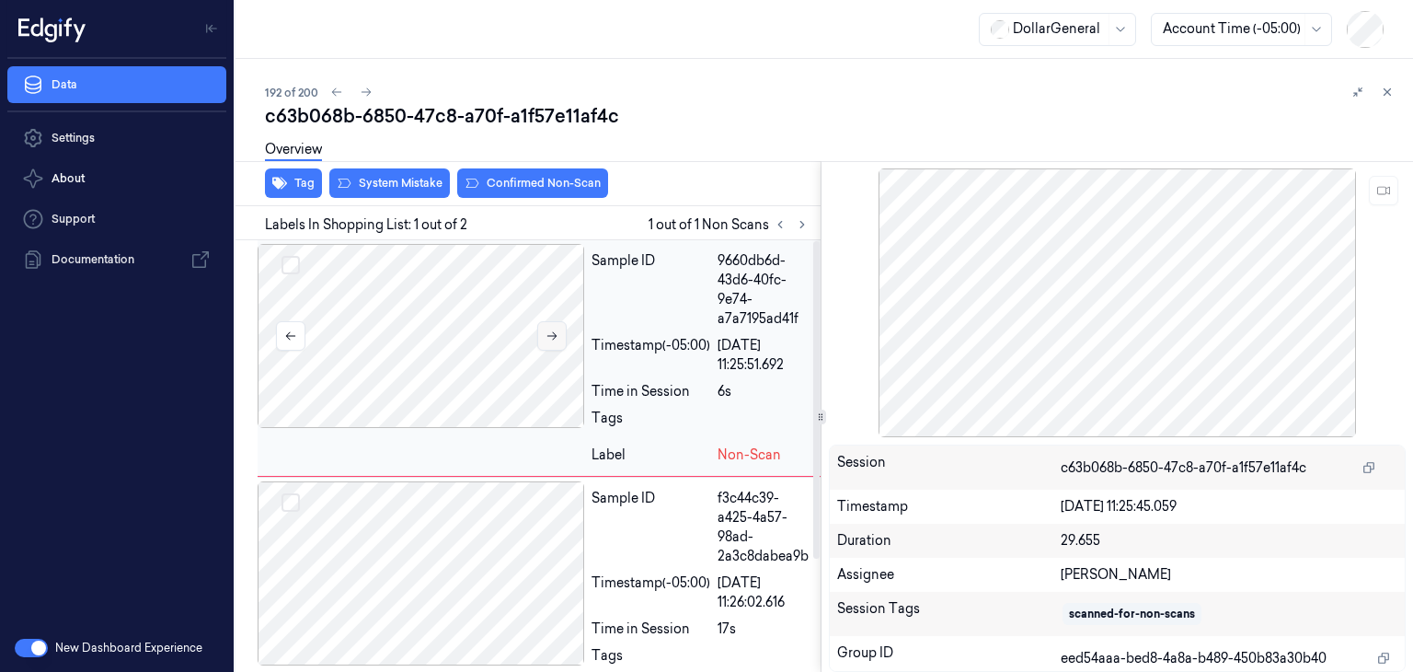
click at [546, 332] on icon at bounding box center [552, 335] width 13 height 13
click at [546, 333] on icon at bounding box center [552, 335] width 13 height 13
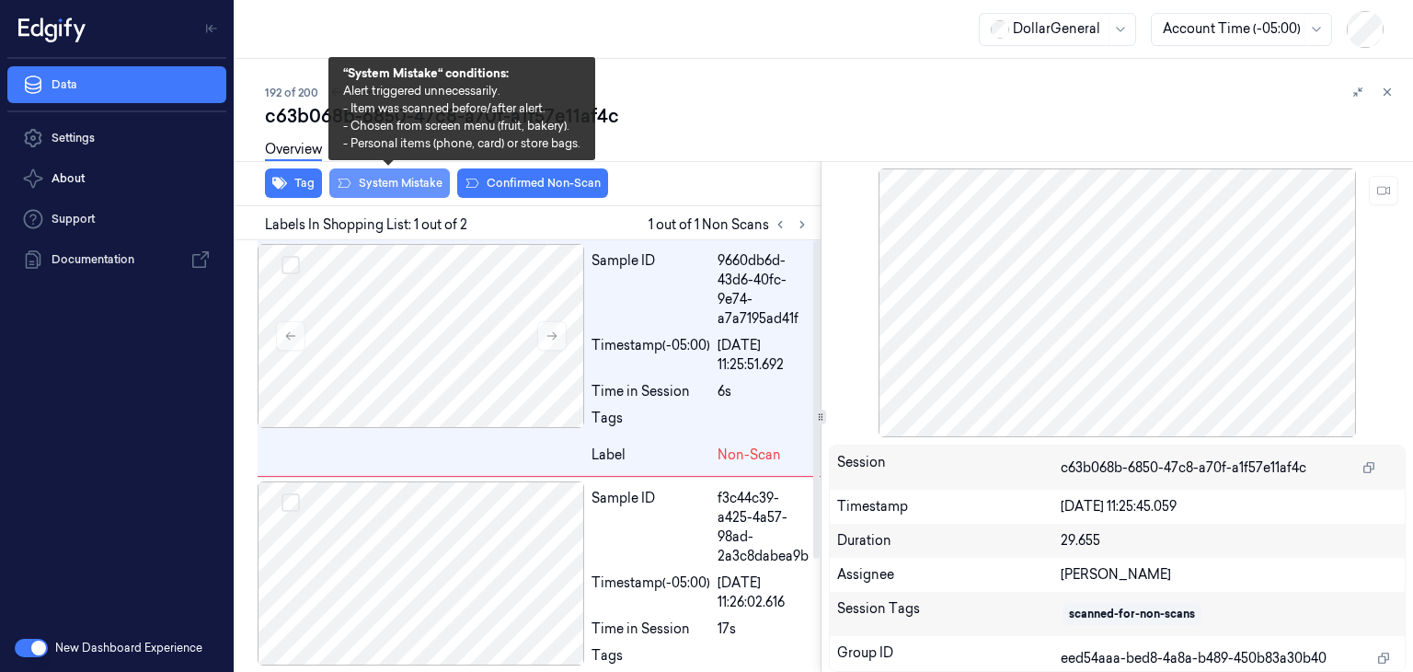
click at [428, 192] on button "System Mistake" at bounding box center [389, 182] width 121 height 29
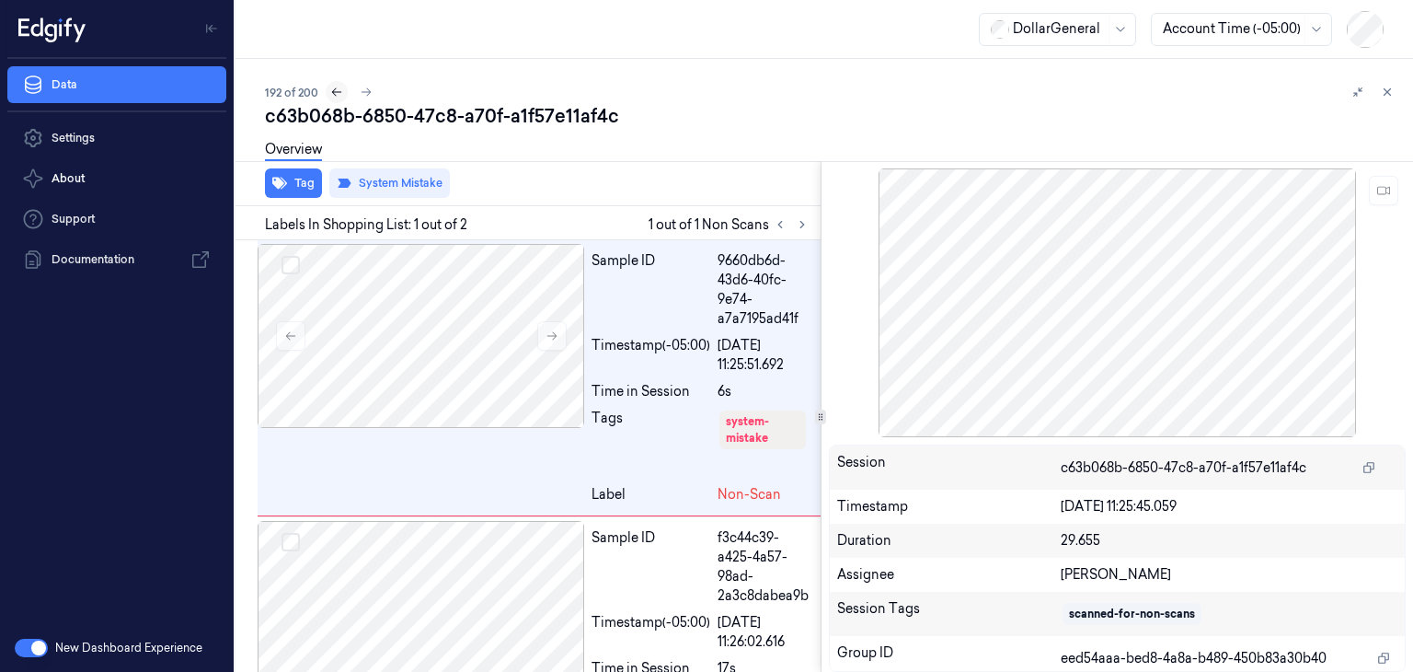
click at [339, 98] on button at bounding box center [337, 92] width 22 height 22
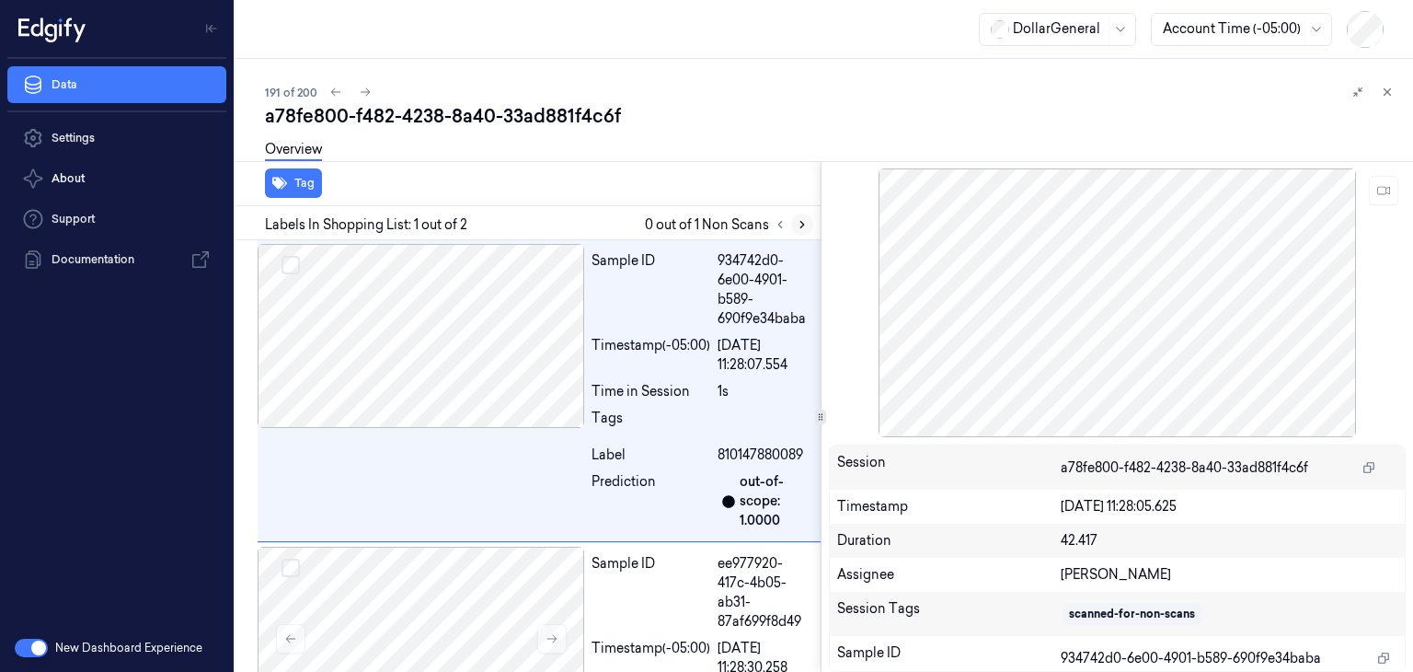
click at [799, 231] on button at bounding box center [802, 224] width 22 height 22
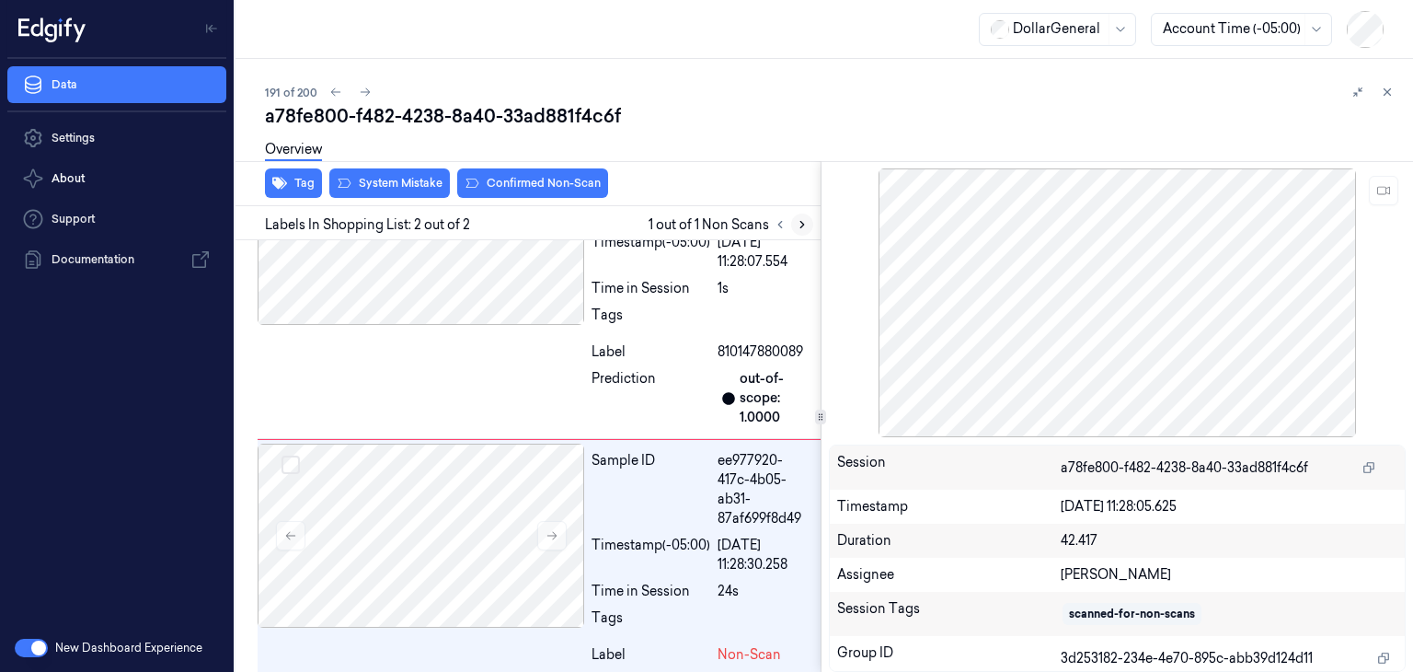
scroll to position [113, 0]
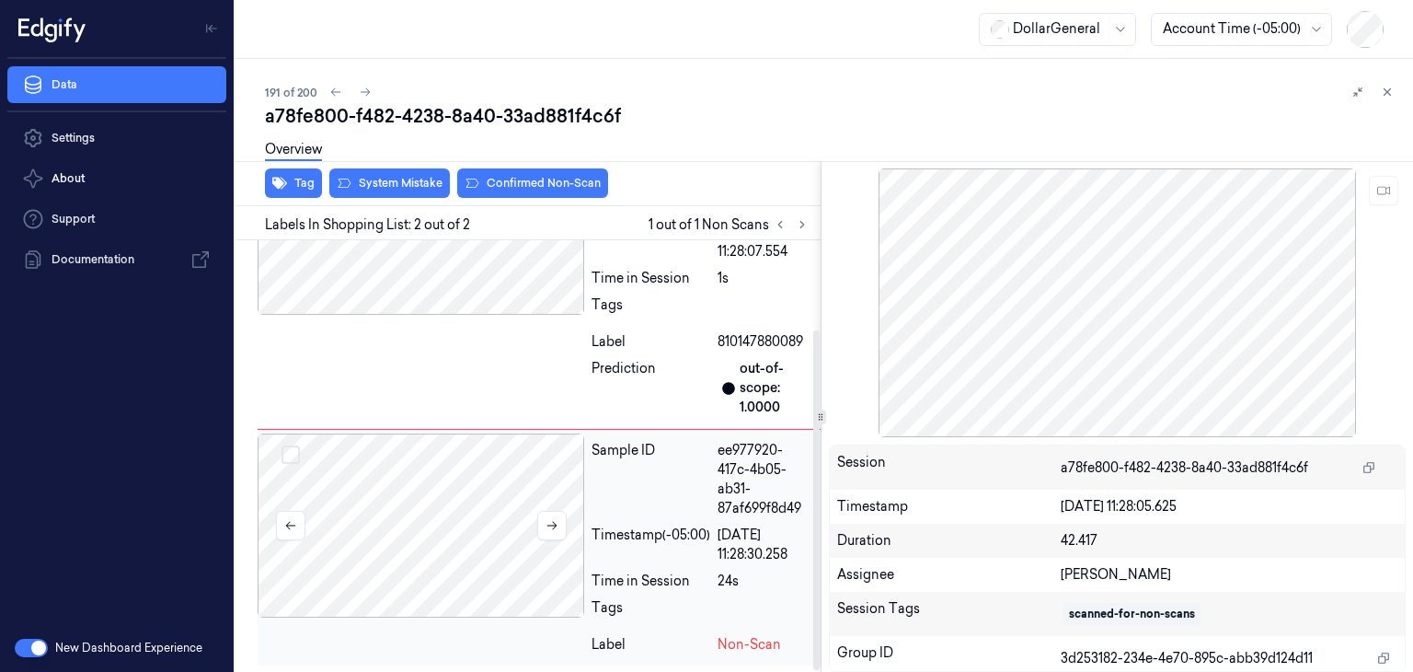
click at [567, 530] on div at bounding box center [421, 525] width 327 height 184
click at [558, 529] on button at bounding box center [551, 525] width 29 height 29
click at [559, 531] on button at bounding box center [551, 525] width 29 height 29
click at [552, 532] on button at bounding box center [551, 525] width 29 height 29
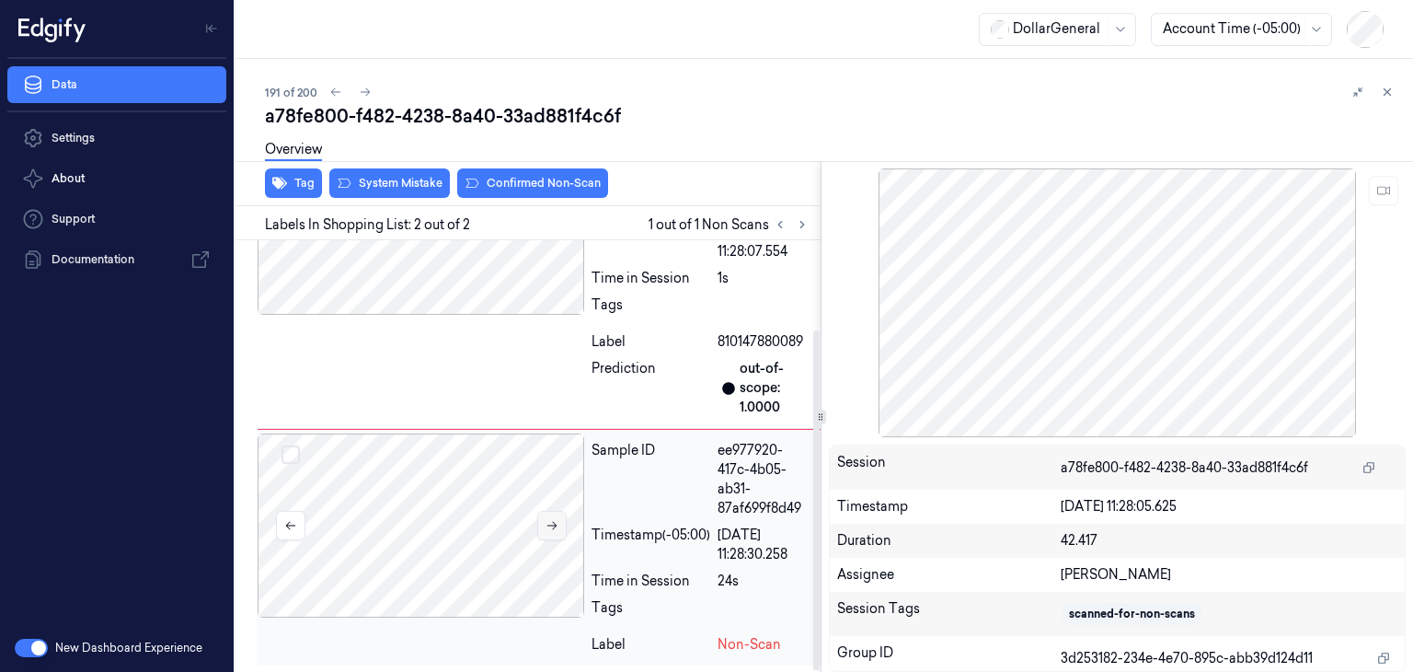
click at [556, 527] on icon at bounding box center [552, 525] width 13 height 13
click at [556, 528] on icon at bounding box center [552, 525] width 13 height 13
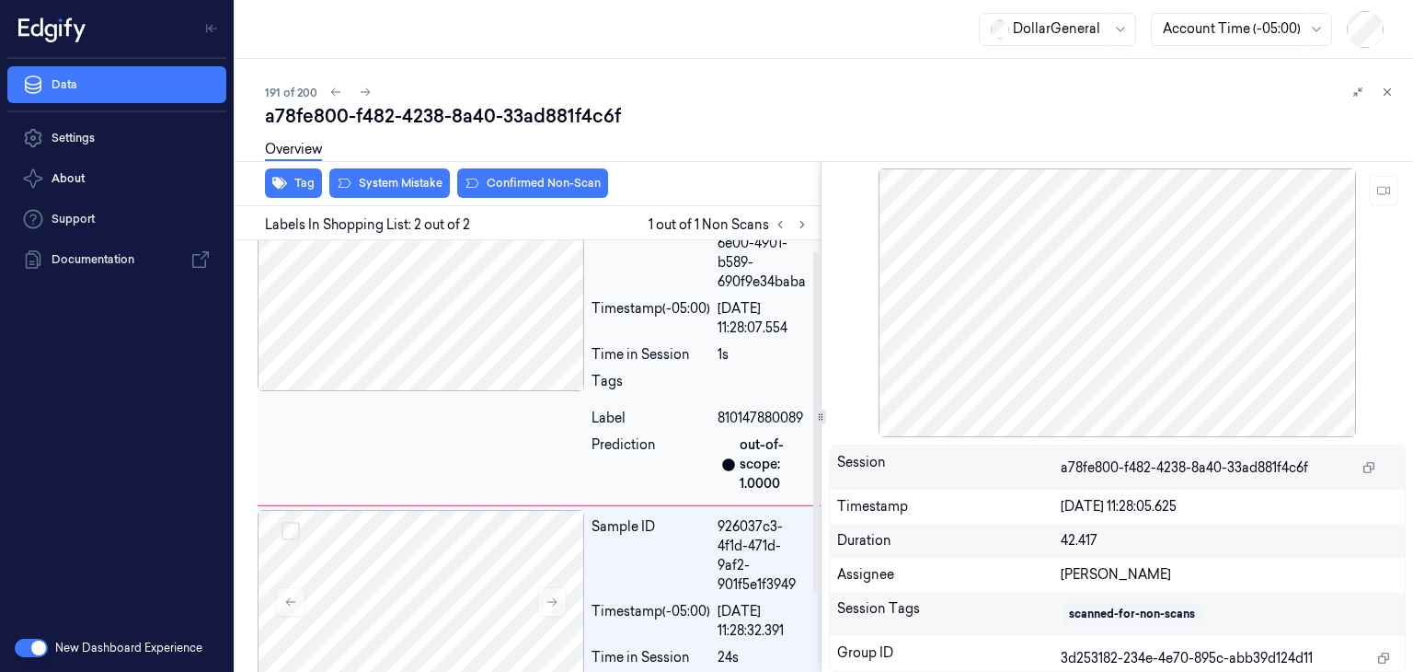
scroll to position [0, 0]
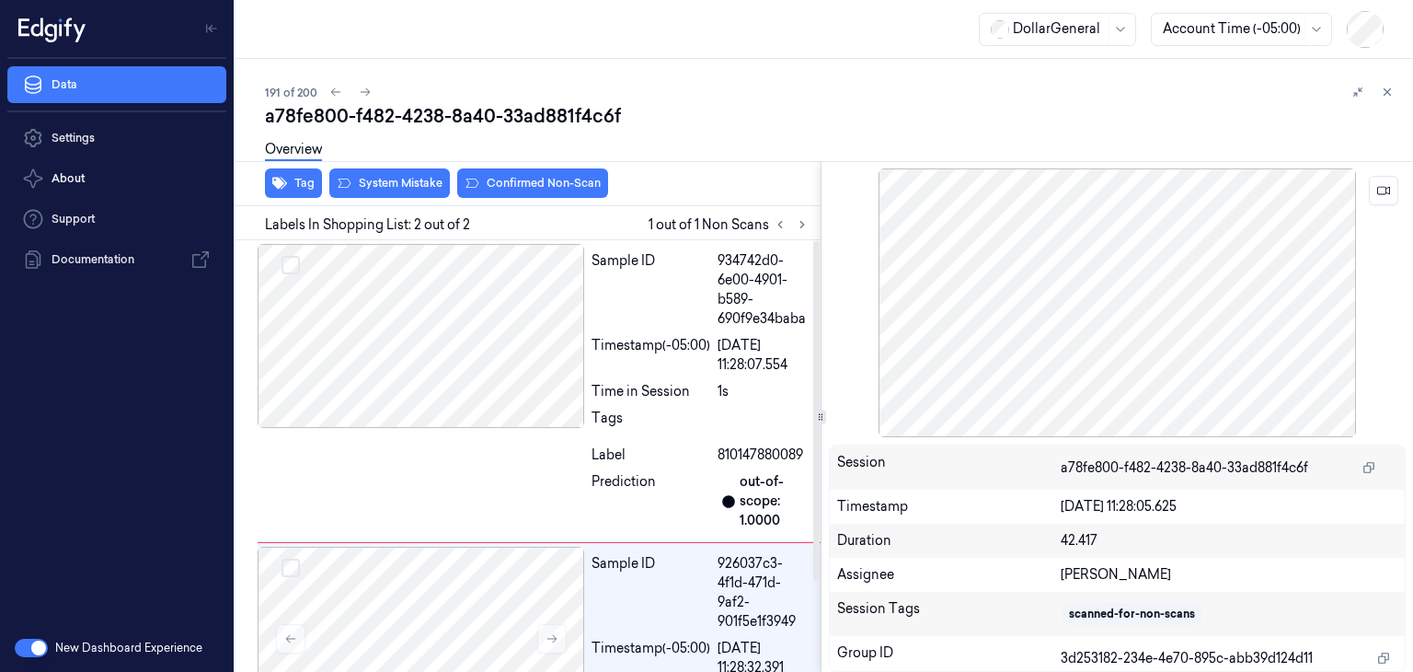
click at [1198, 336] on div at bounding box center [1118, 302] width 578 height 269
click at [1390, 197] on button at bounding box center [1383, 190] width 29 height 29
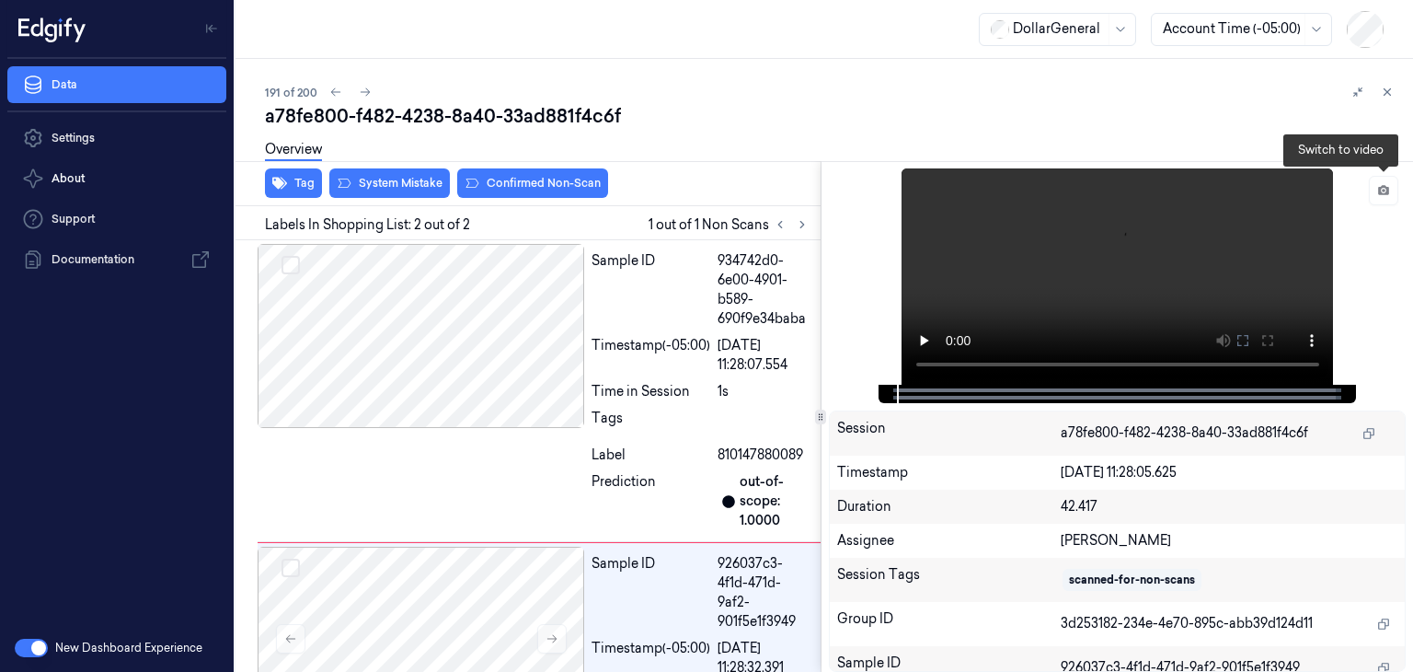
scroll to position [113, 0]
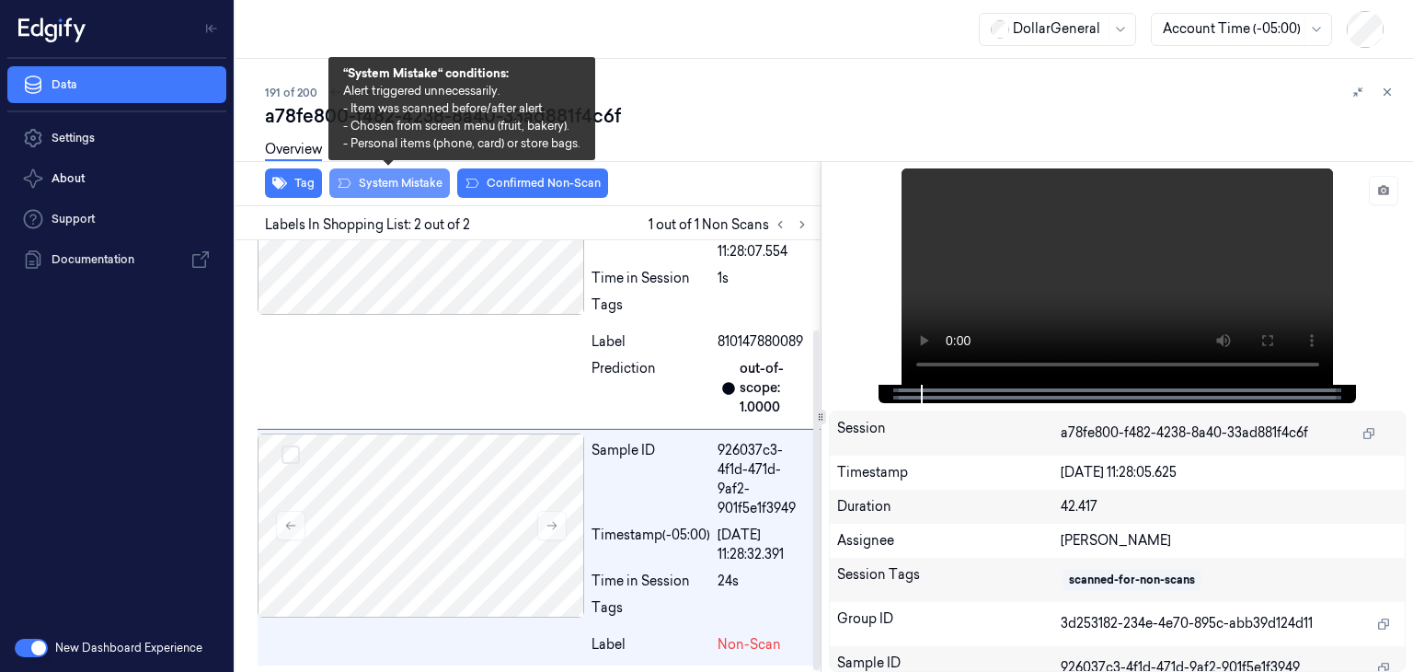
click at [406, 183] on button "System Mistake" at bounding box center [389, 182] width 121 height 29
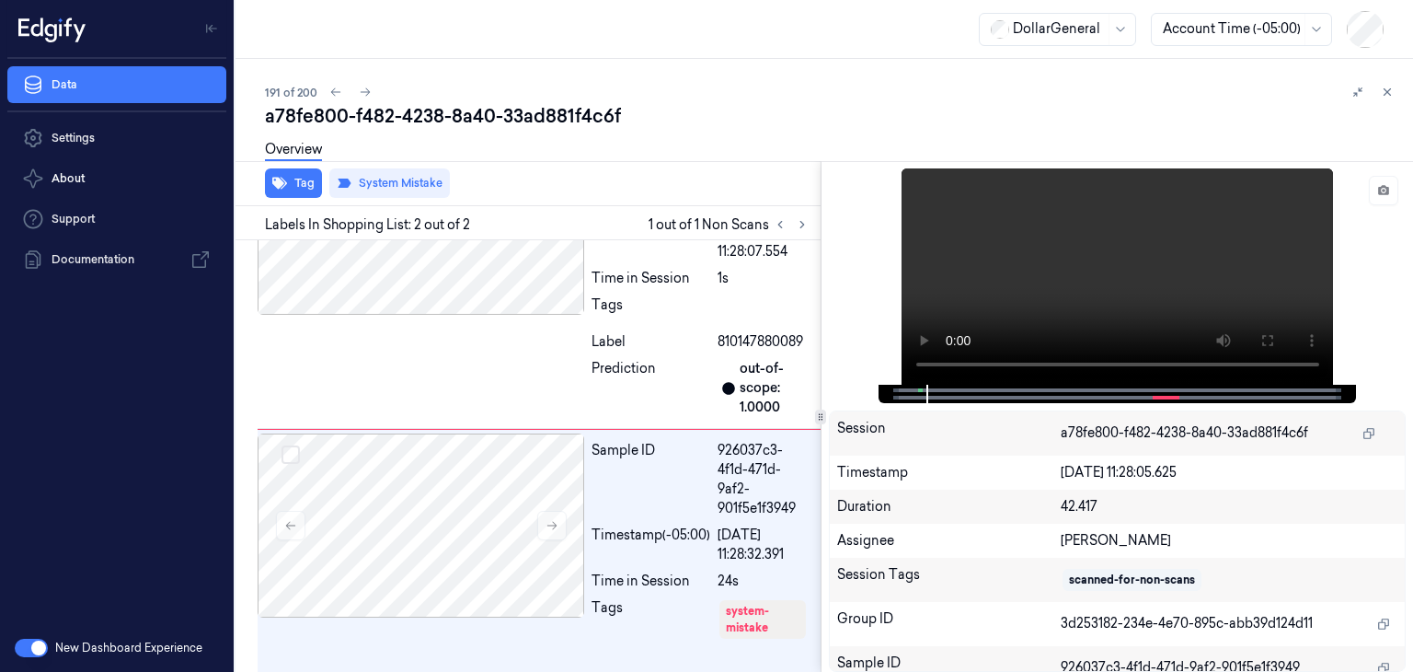
scroll to position [152, 0]
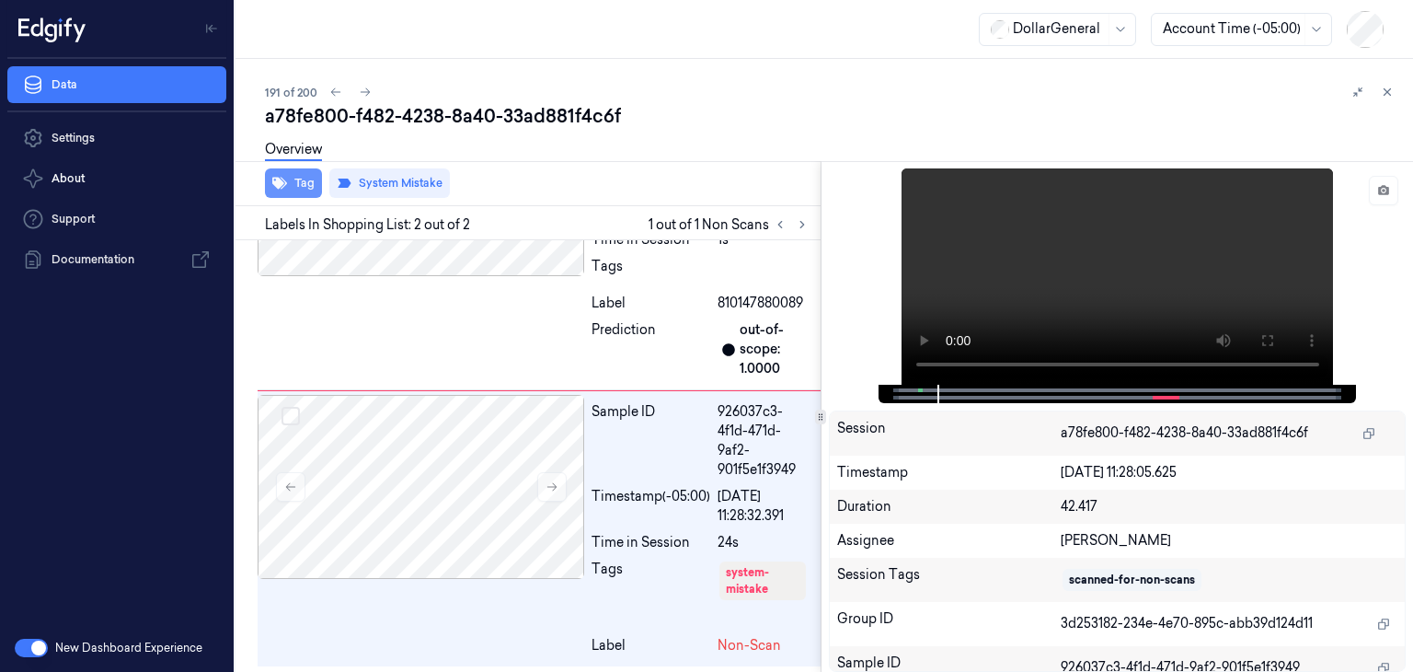
click at [314, 189] on button "Tag" at bounding box center [293, 182] width 57 height 29
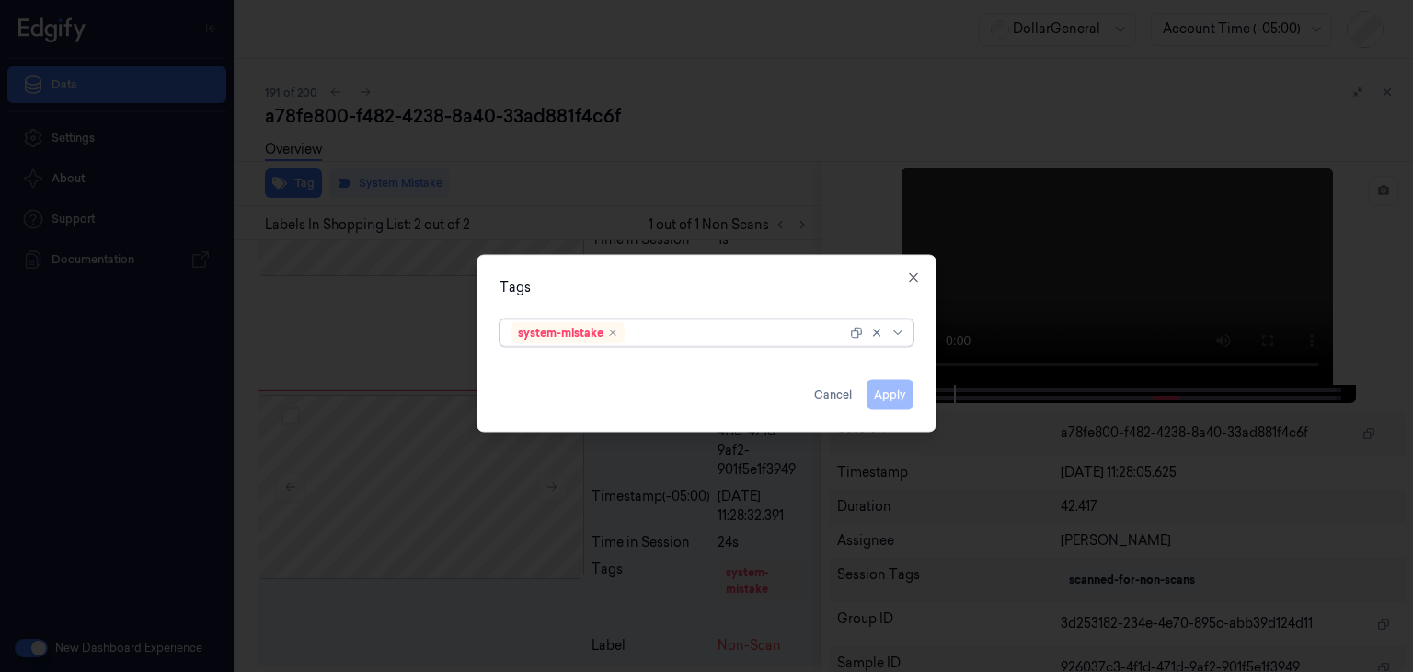
click at [901, 341] on div at bounding box center [879, 333] width 59 height 26
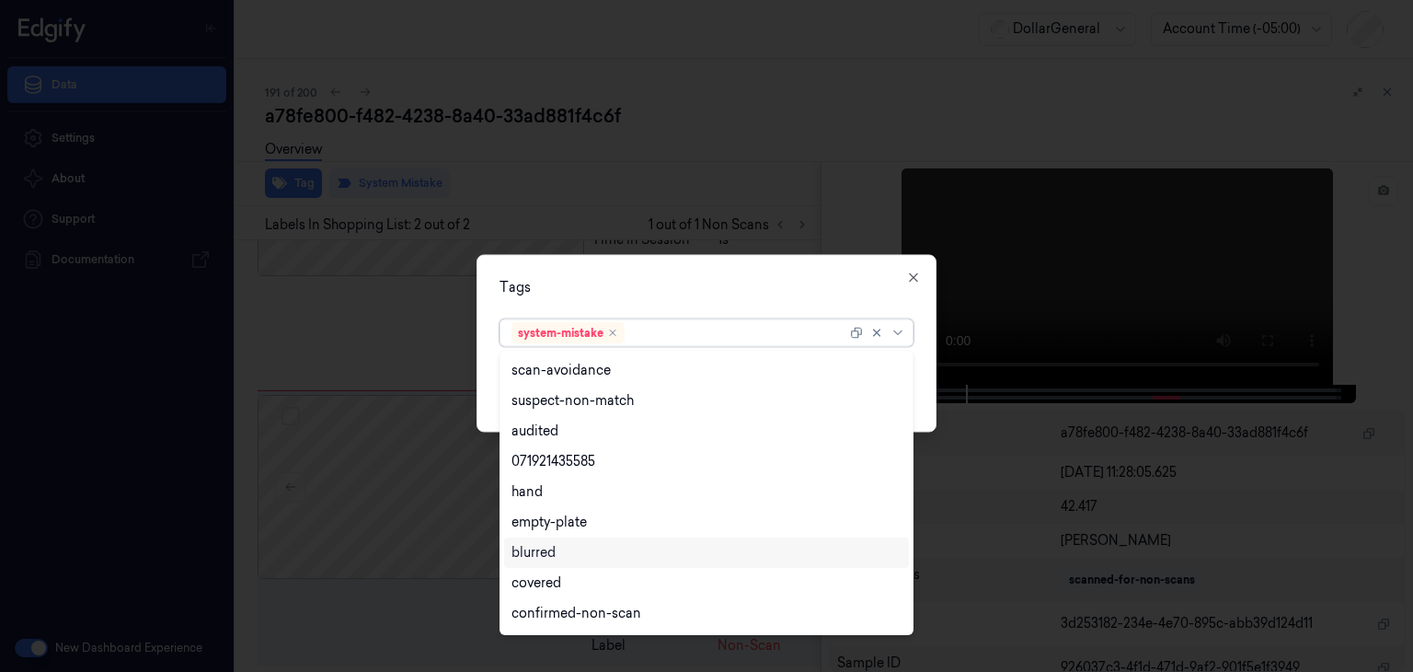
scroll to position [301, 0]
click at [606, 562] on div "flooid bug" at bounding box center [706, 554] width 390 height 19
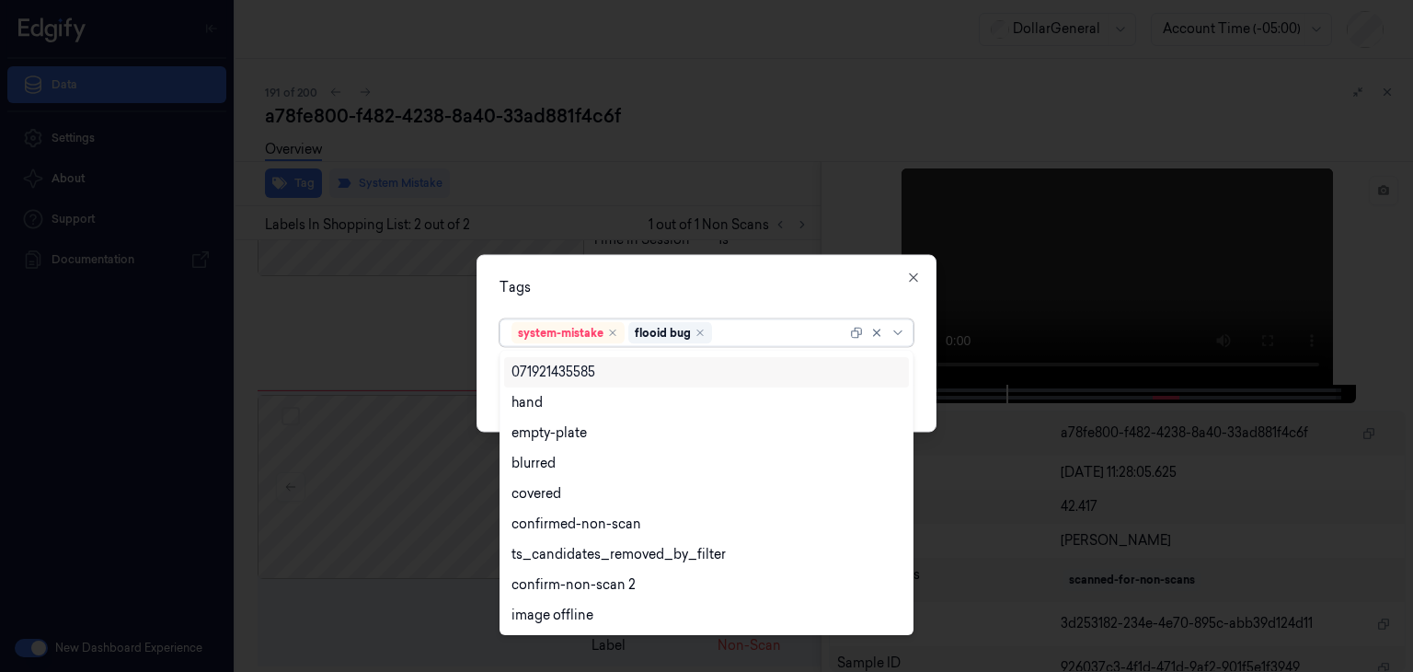
click at [931, 386] on div "Tags option flooid bug , selected. 21 results available. Use Up and Down to cho…" at bounding box center [707, 344] width 460 height 178
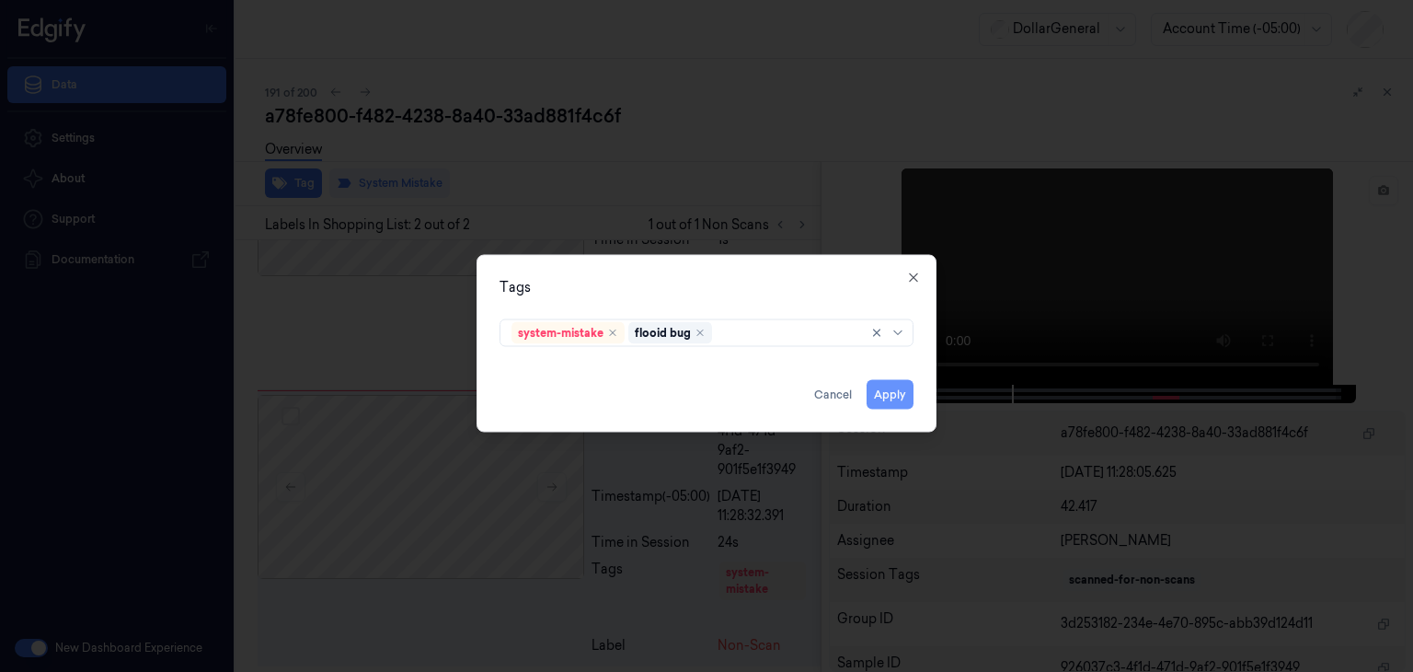
click at [910, 402] on button "Apply" at bounding box center [890, 394] width 47 height 29
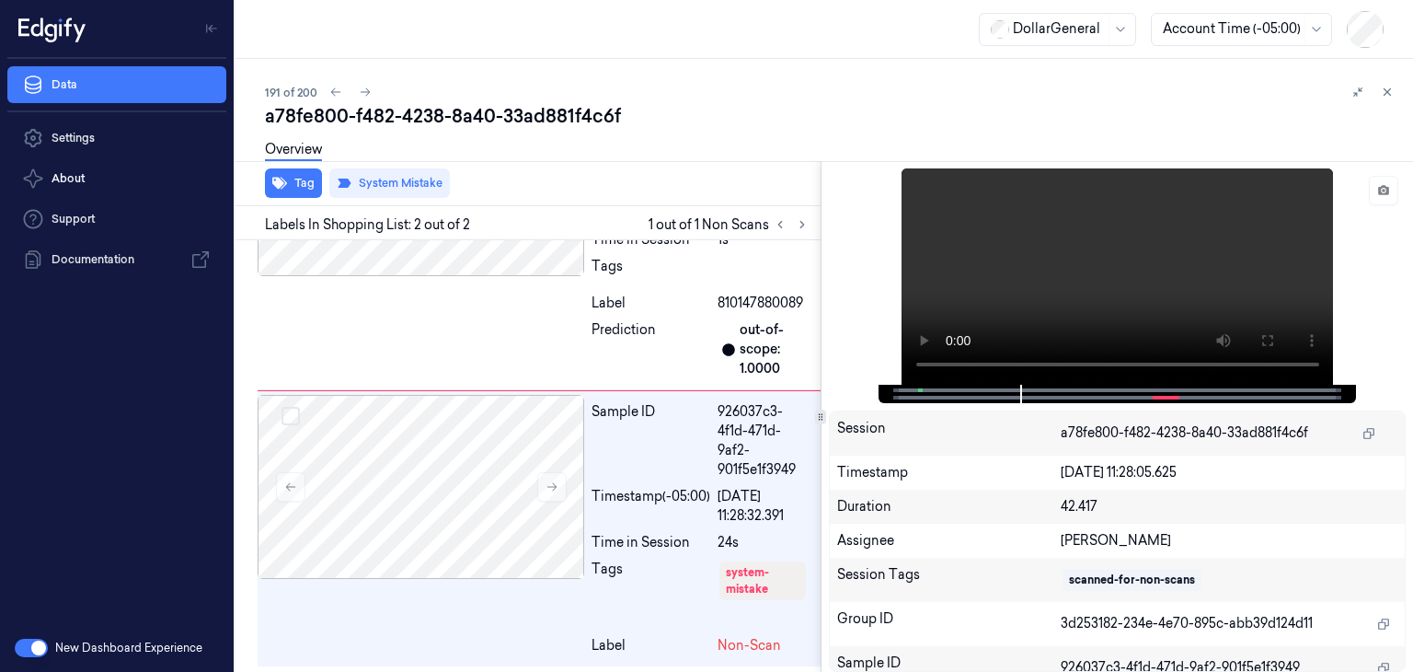
scroll to position [155, 0]
click at [339, 93] on icon at bounding box center [335, 92] width 13 height 13
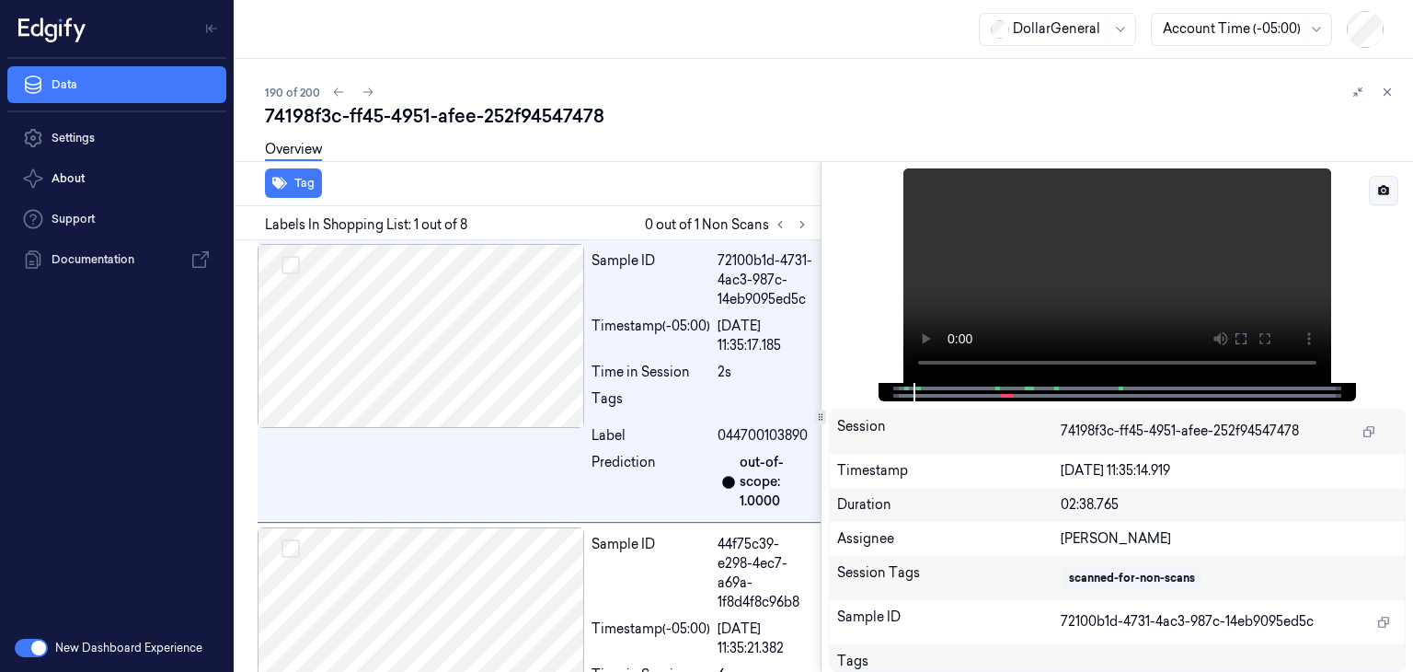
click at [1385, 200] on button at bounding box center [1383, 190] width 29 height 29
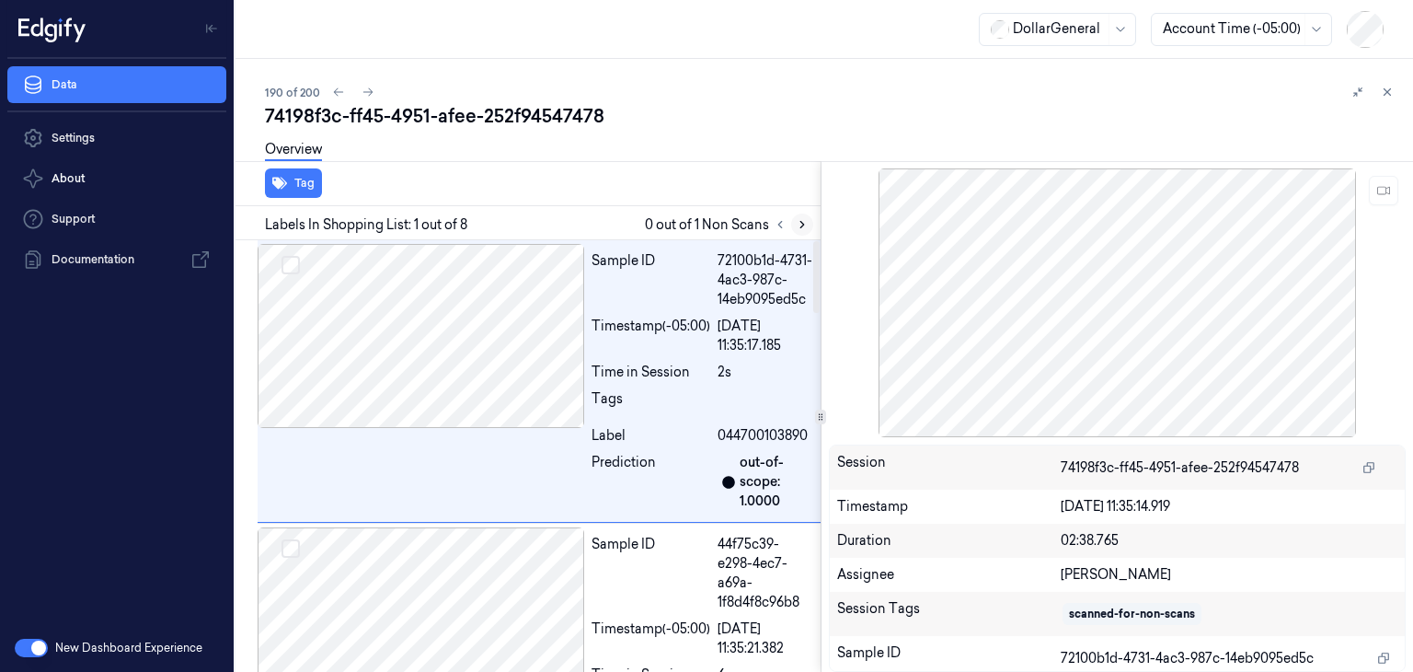
click at [802, 229] on icon at bounding box center [802, 224] width 13 height 13
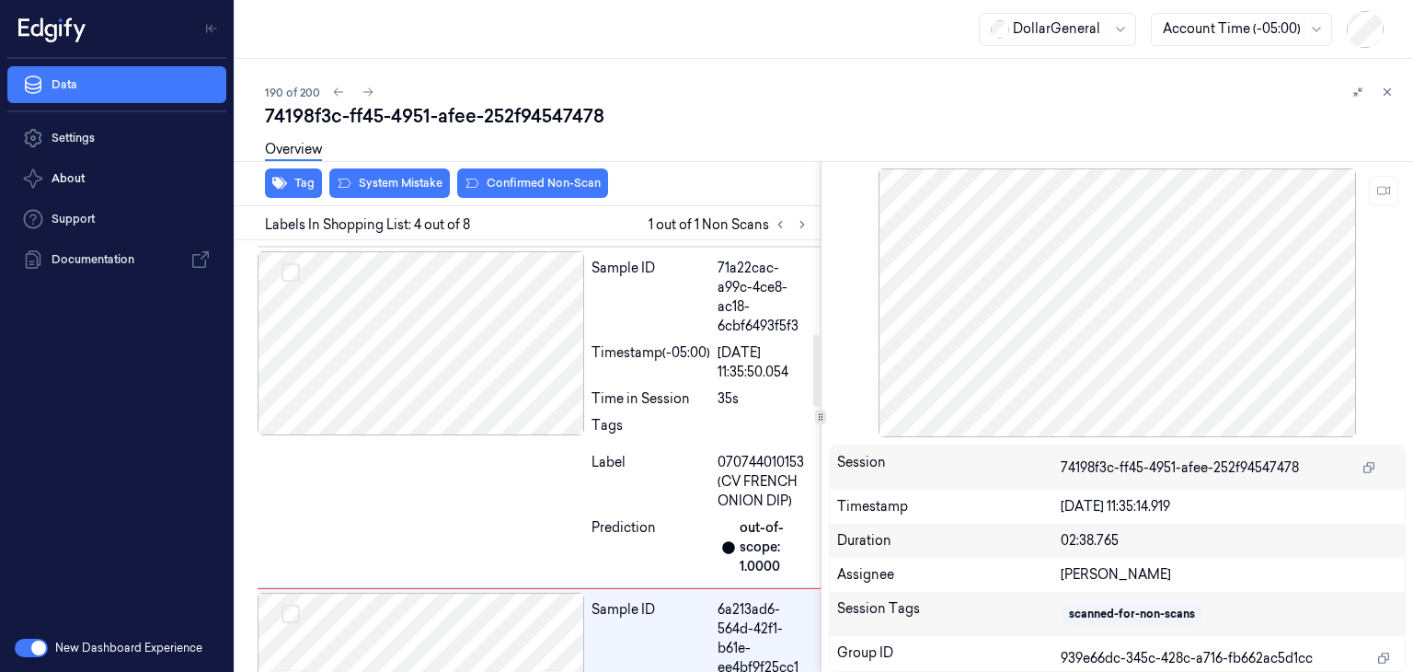
scroll to position [552, 0]
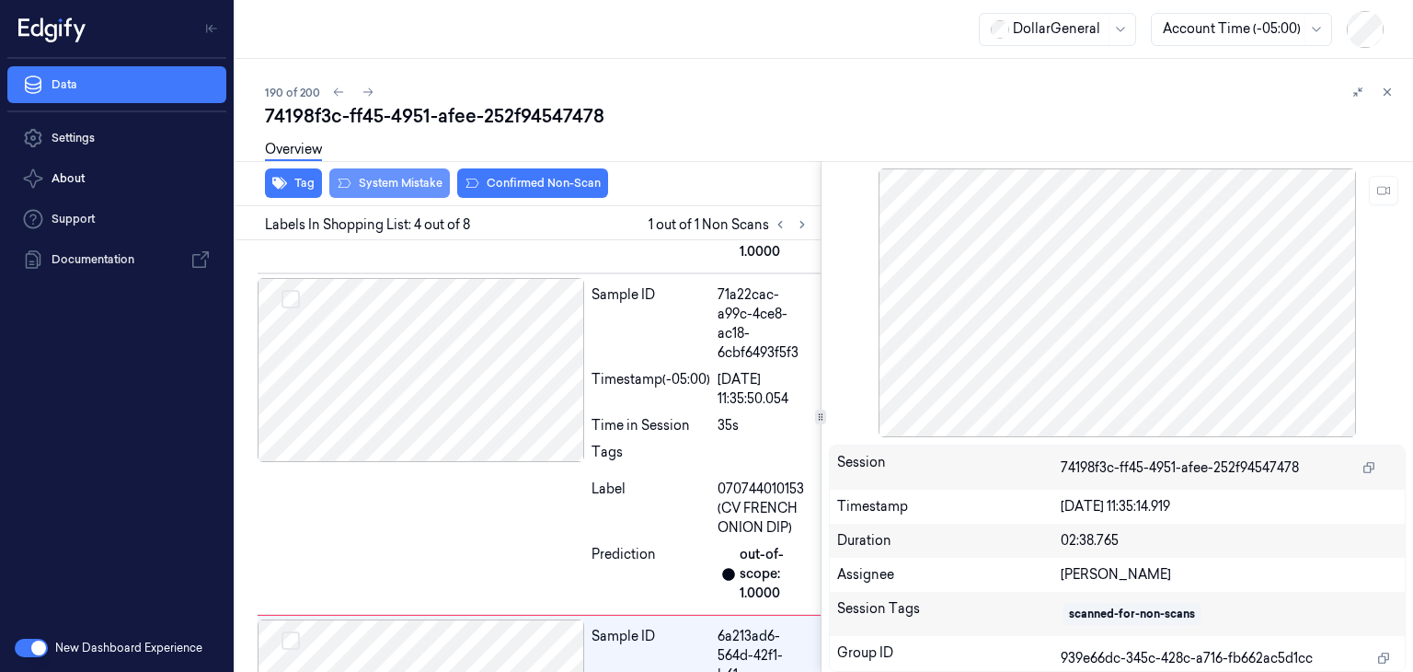
click at [400, 181] on button "System Mistake" at bounding box center [389, 182] width 121 height 29
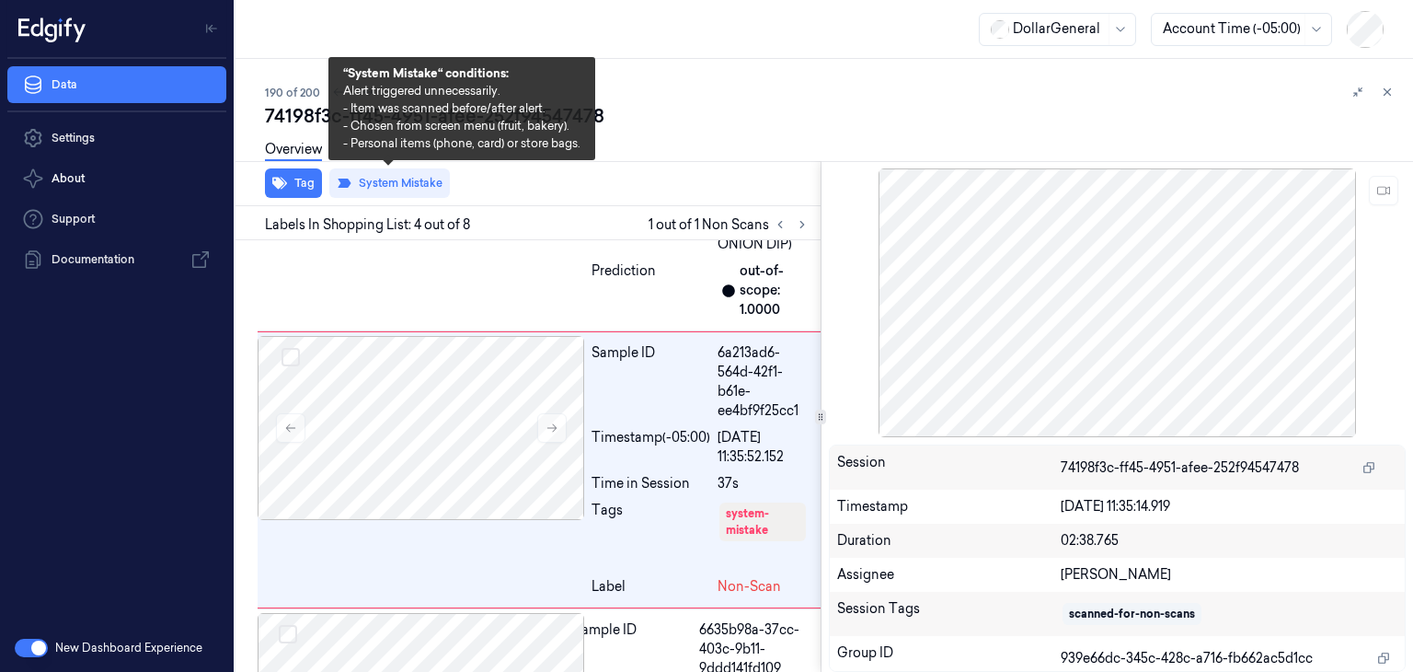
scroll to position [847, 0]
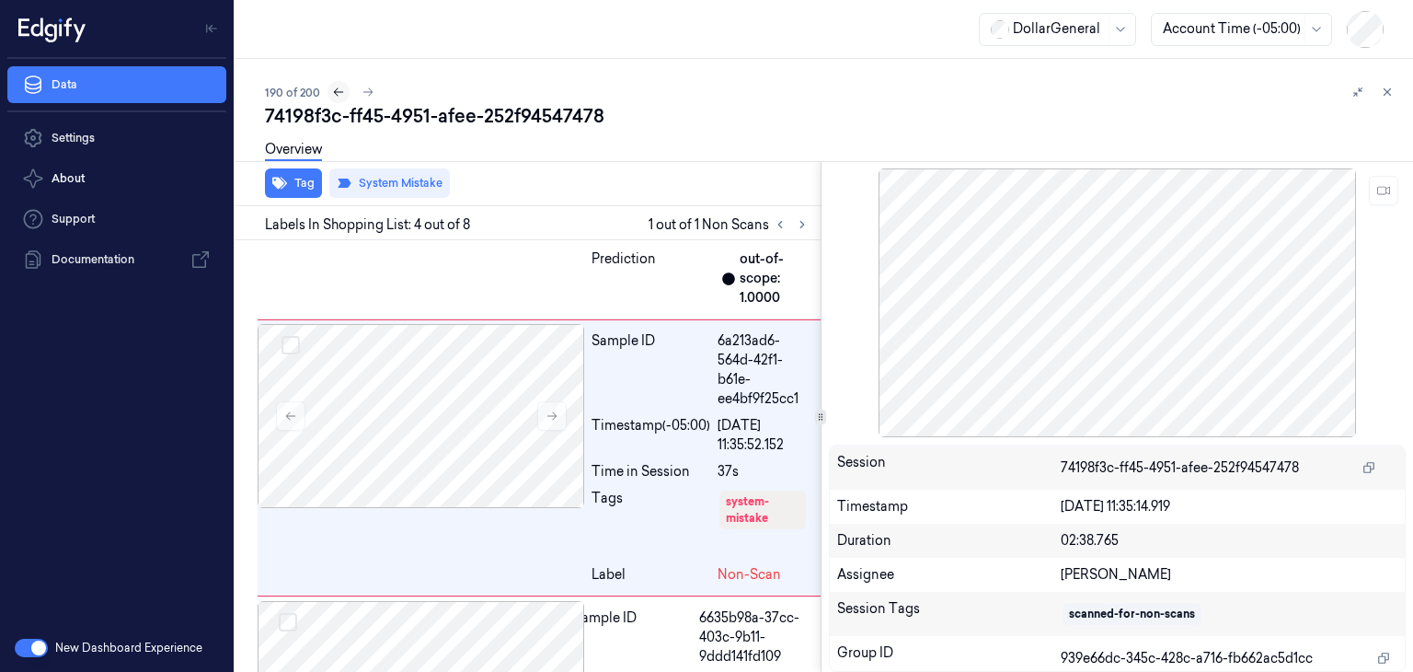
click at [337, 98] on icon at bounding box center [338, 92] width 13 height 13
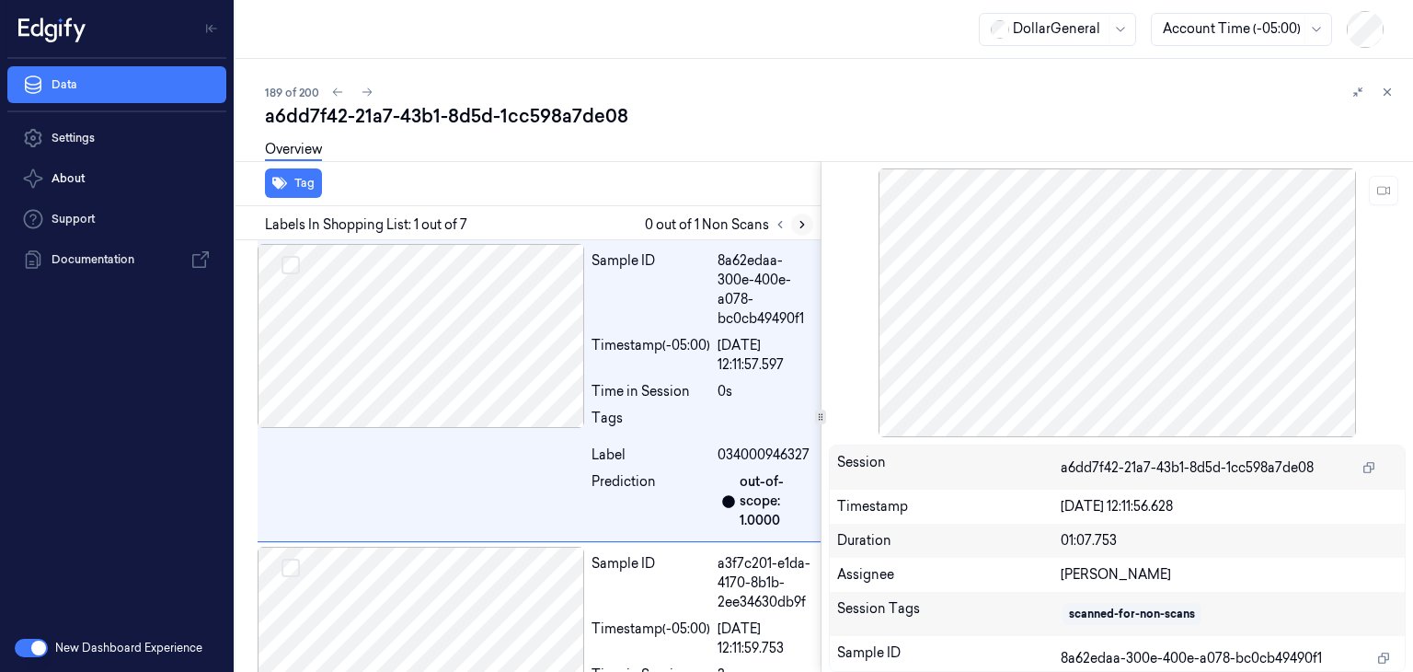
click at [802, 224] on icon at bounding box center [802, 225] width 4 height 6
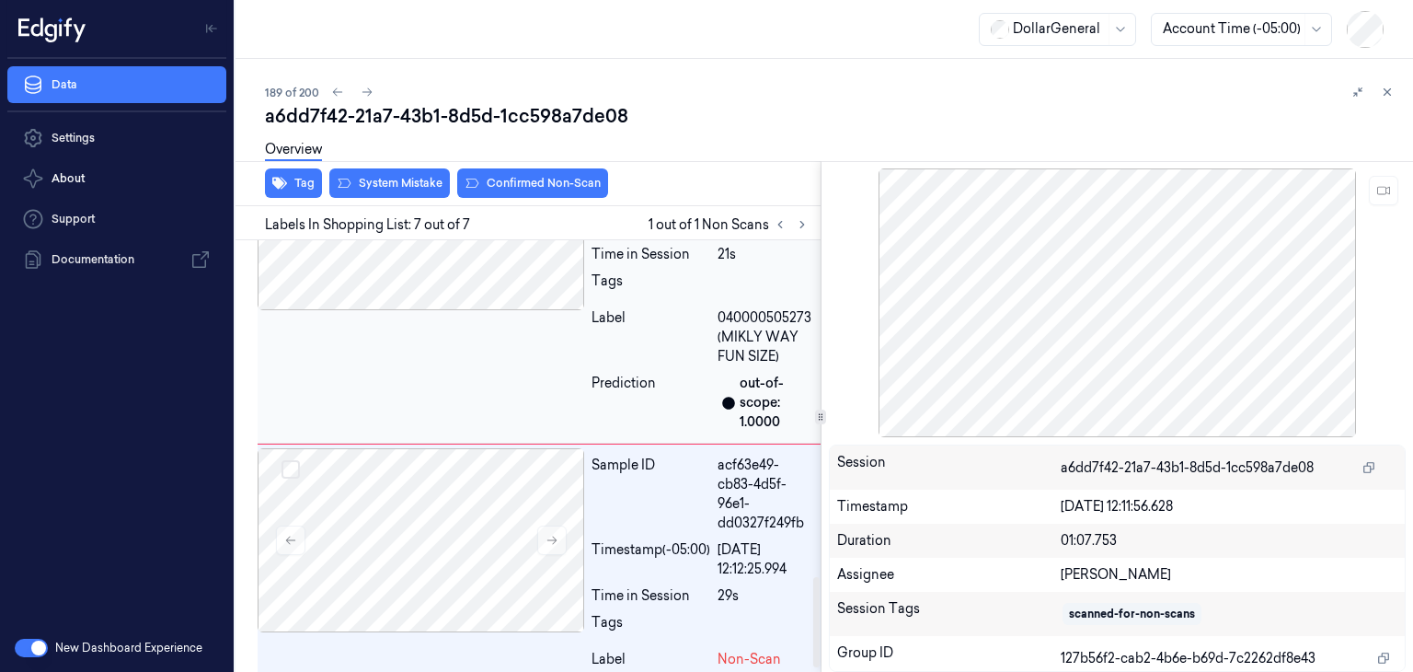
scroll to position [1625, 0]
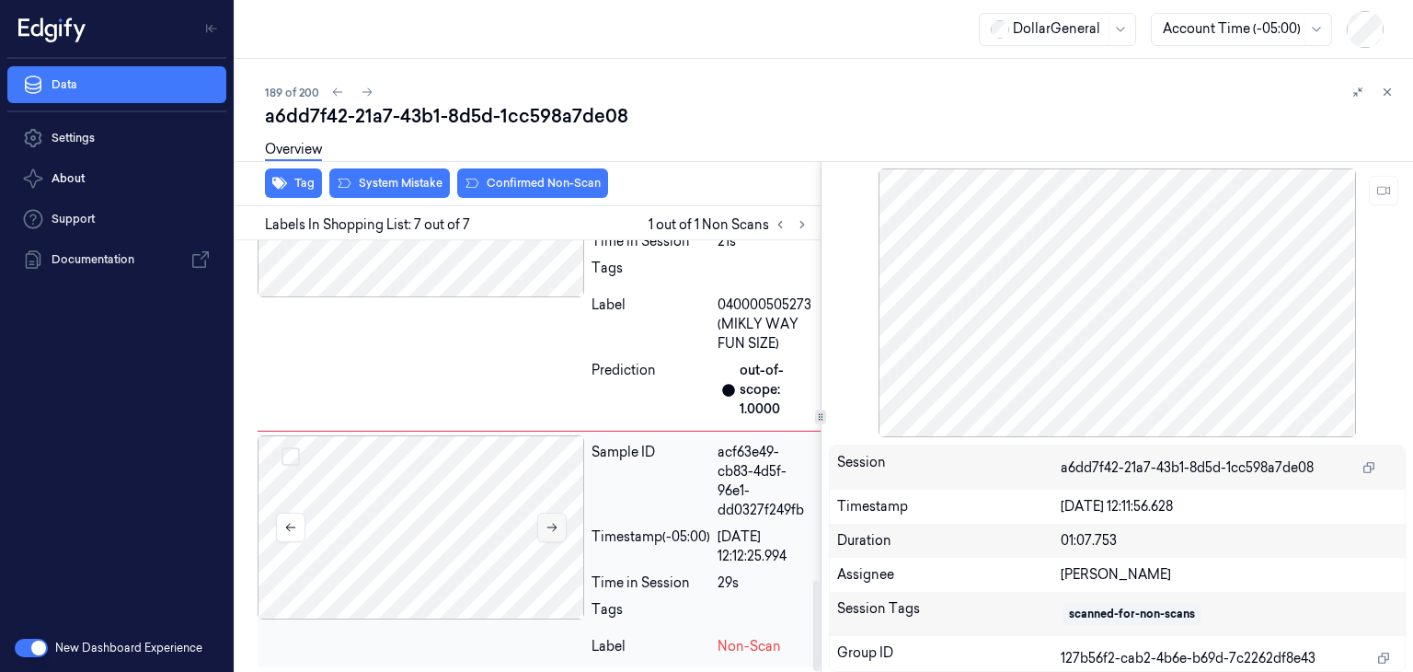
click at [553, 528] on icon at bounding box center [552, 527] width 13 height 13
click at [554, 529] on icon at bounding box center [552, 527] width 13 height 13
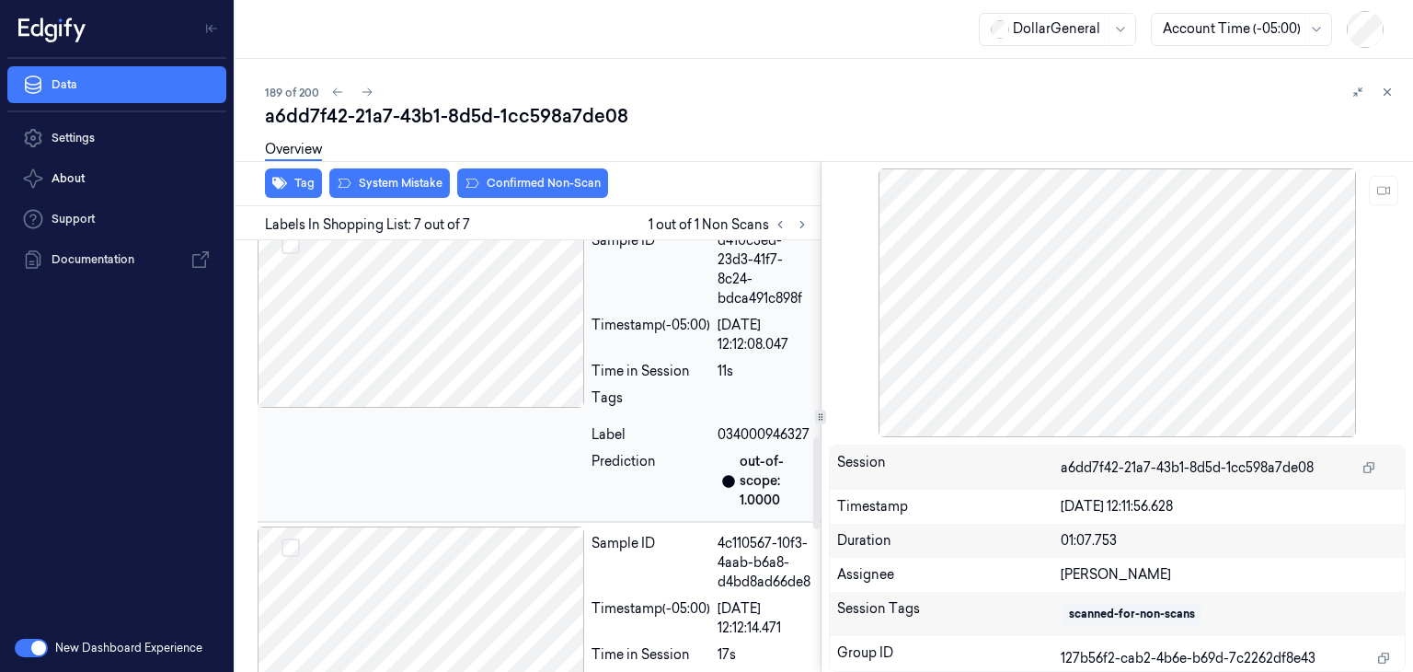
scroll to position [868, 0]
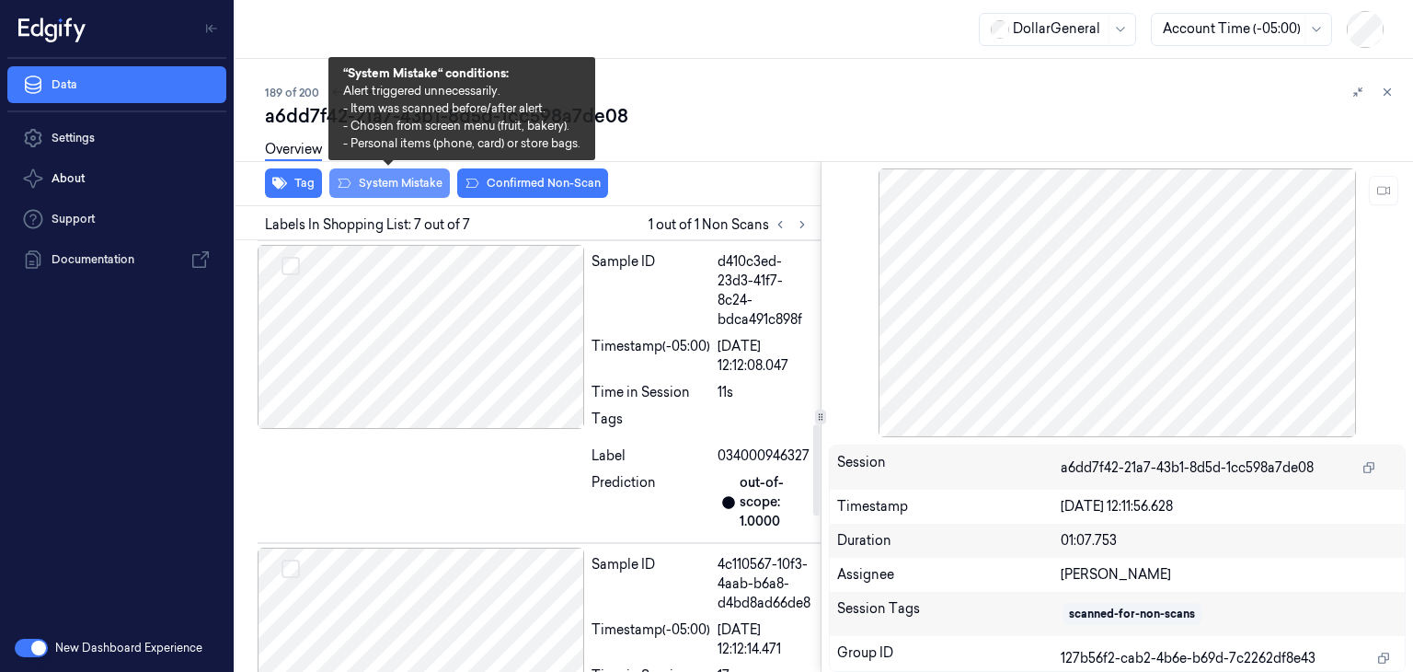
click at [419, 185] on button "System Mistake" at bounding box center [389, 182] width 121 height 29
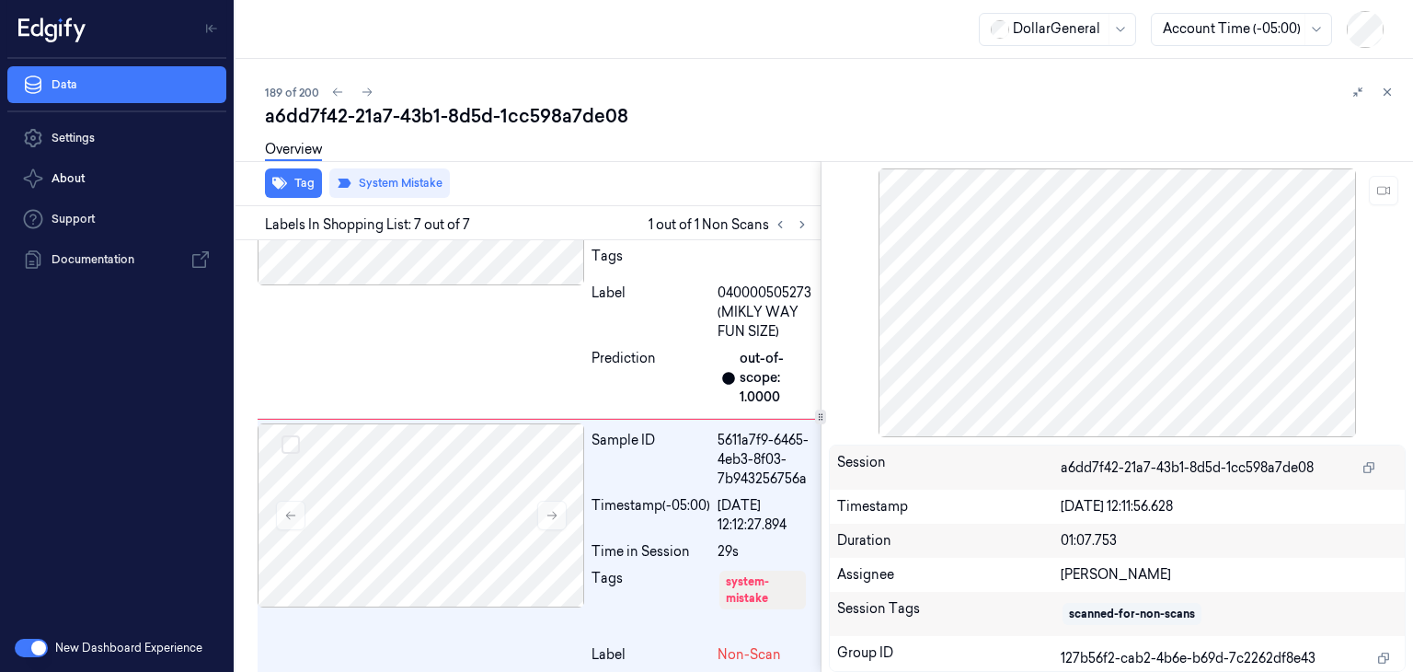
scroll to position [1645, 0]
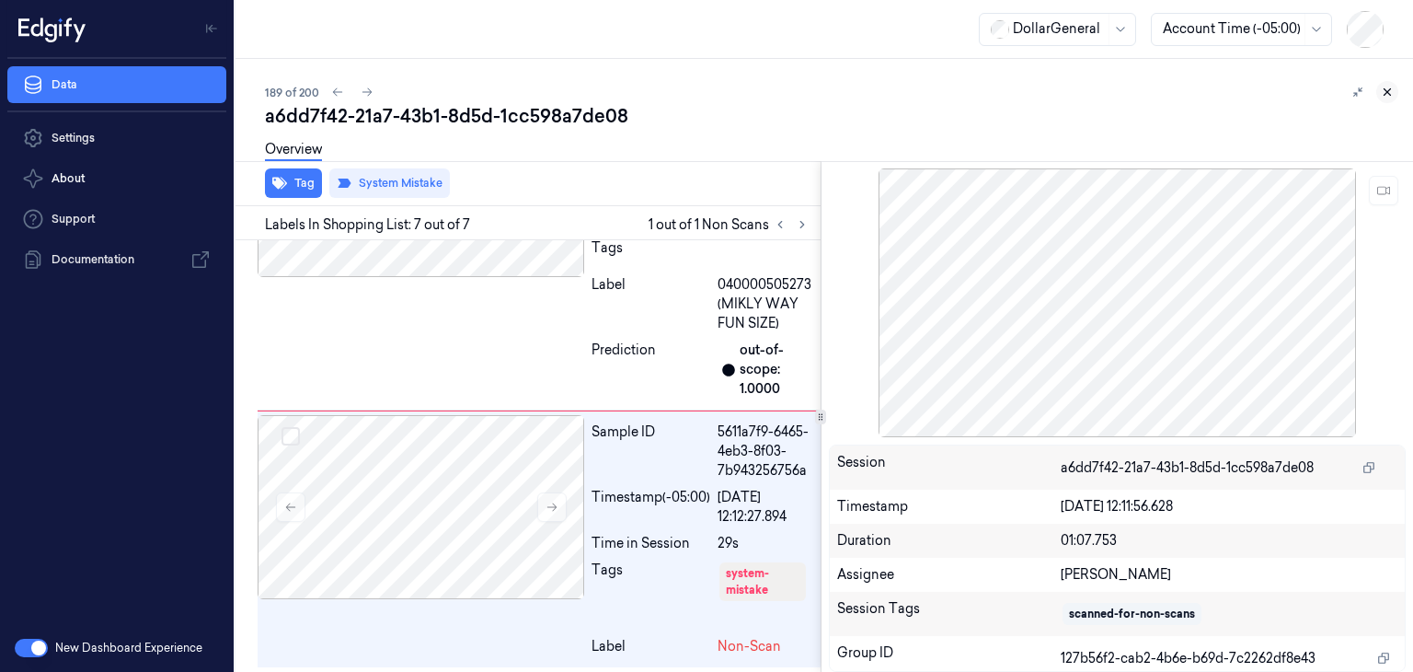
click at [1394, 93] on button at bounding box center [1387, 92] width 22 height 22
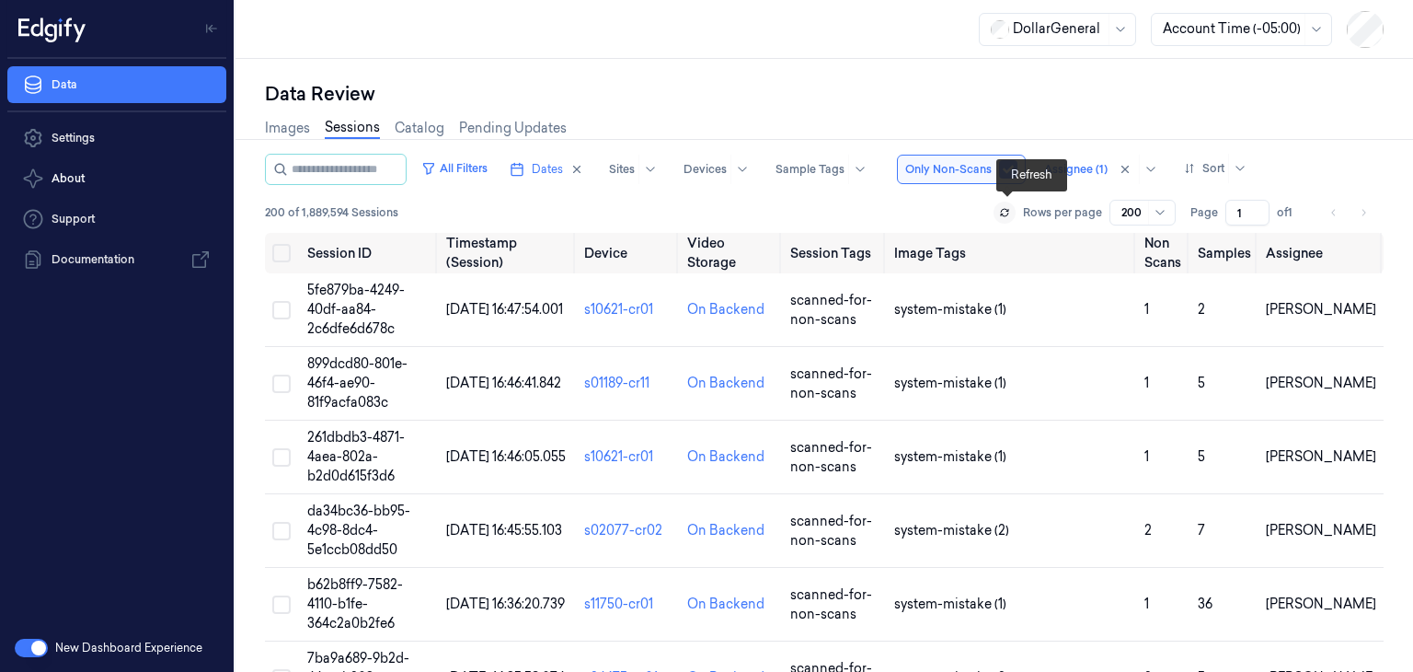
click at [1005, 213] on icon at bounding box center [1004, 214] width 7 height 3
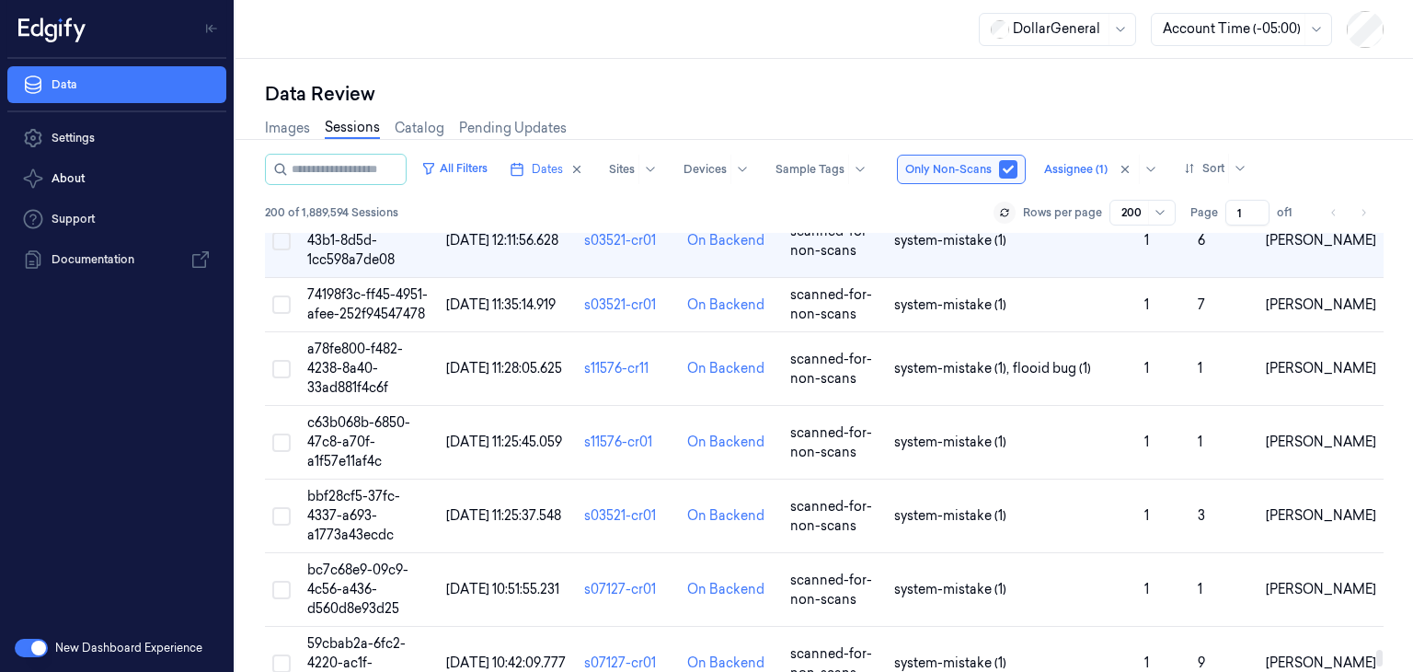
scroll to position [13796, 0]
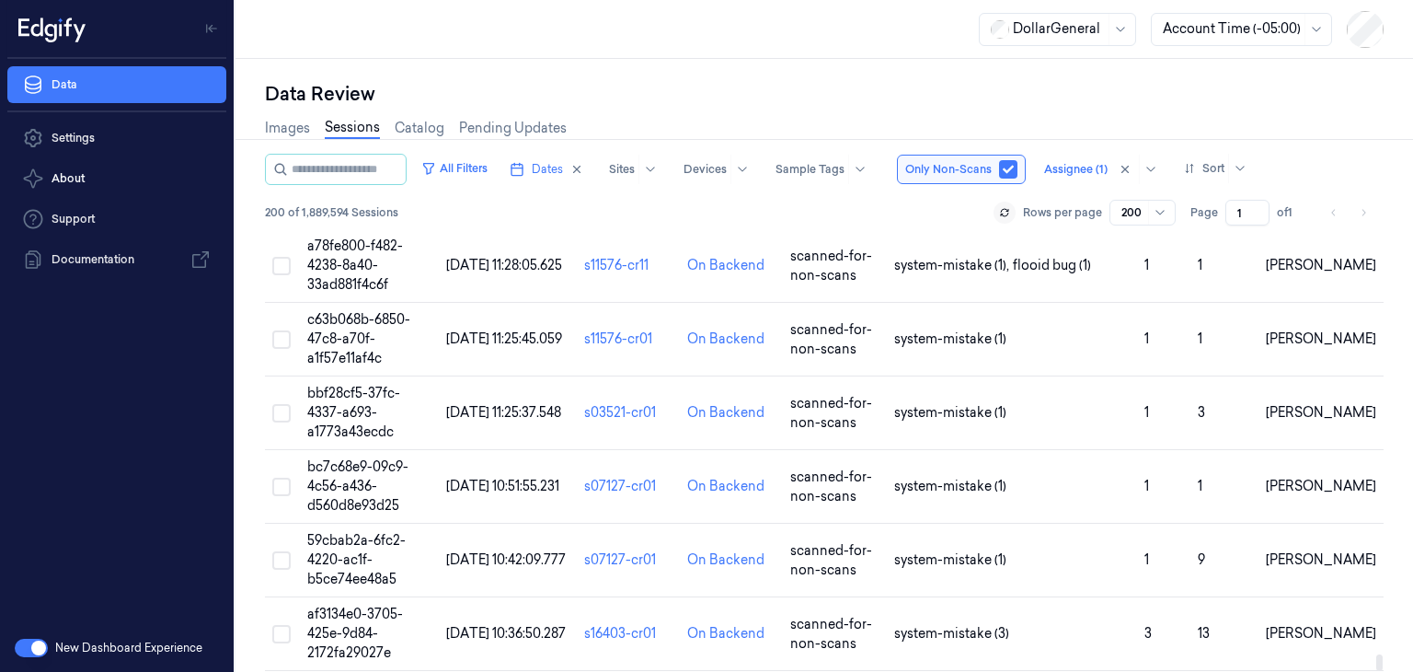
drag, startPoint x: 1378, startPoint y: 247, endPoint x: 1325, endPoint y: 666, distance: 422.0
click at [1376, 671] on div at bounding box center [1379, 662] width 6 height 17
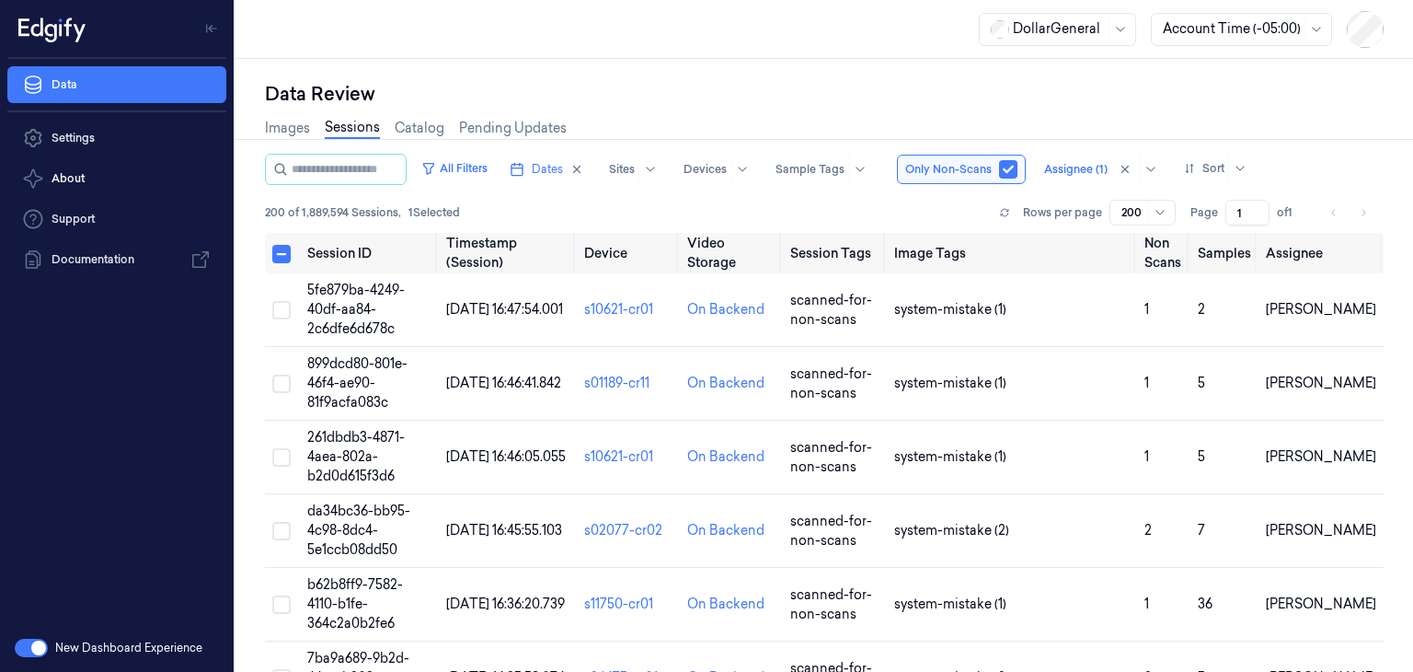
scroll to position [13214, 0]
